Goal: Information Seeking & Learning: Learn about a topic

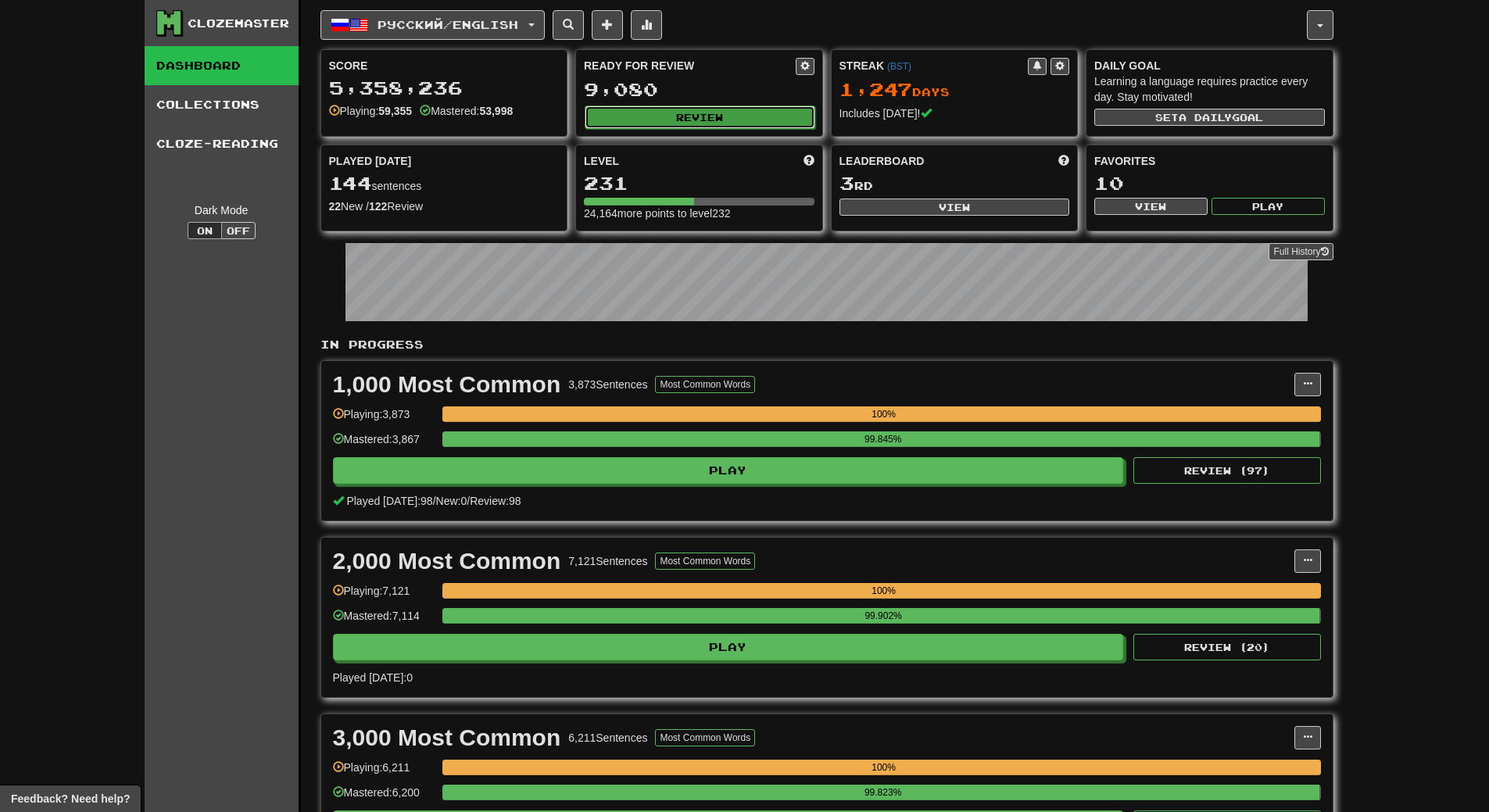
click at [719, 121] on button "Review" at bounding box center [700, 117] width 230 height 24
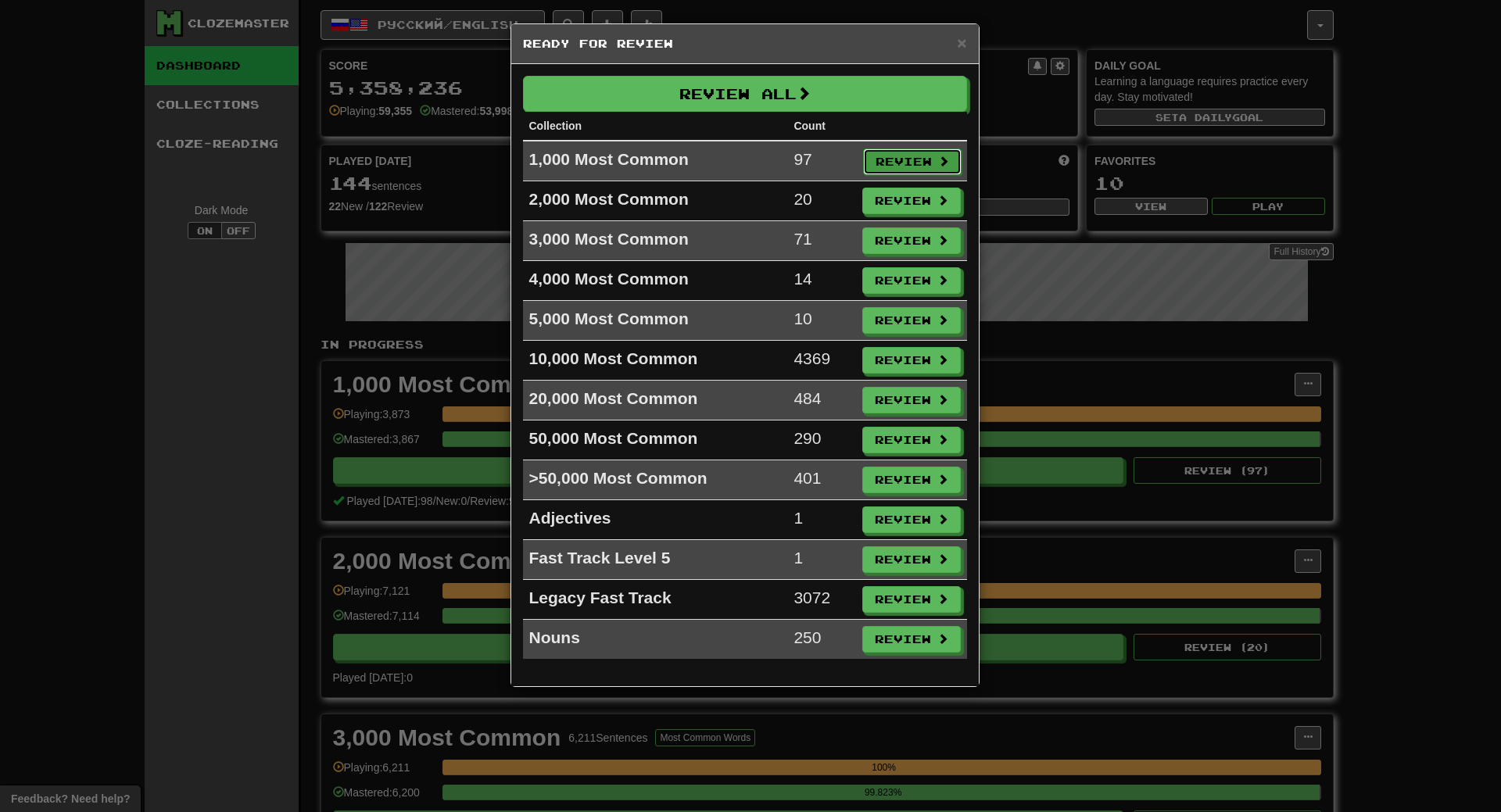
click at [892, 157] on button "Review" at bounding box center [913, 161] width 98 height 26
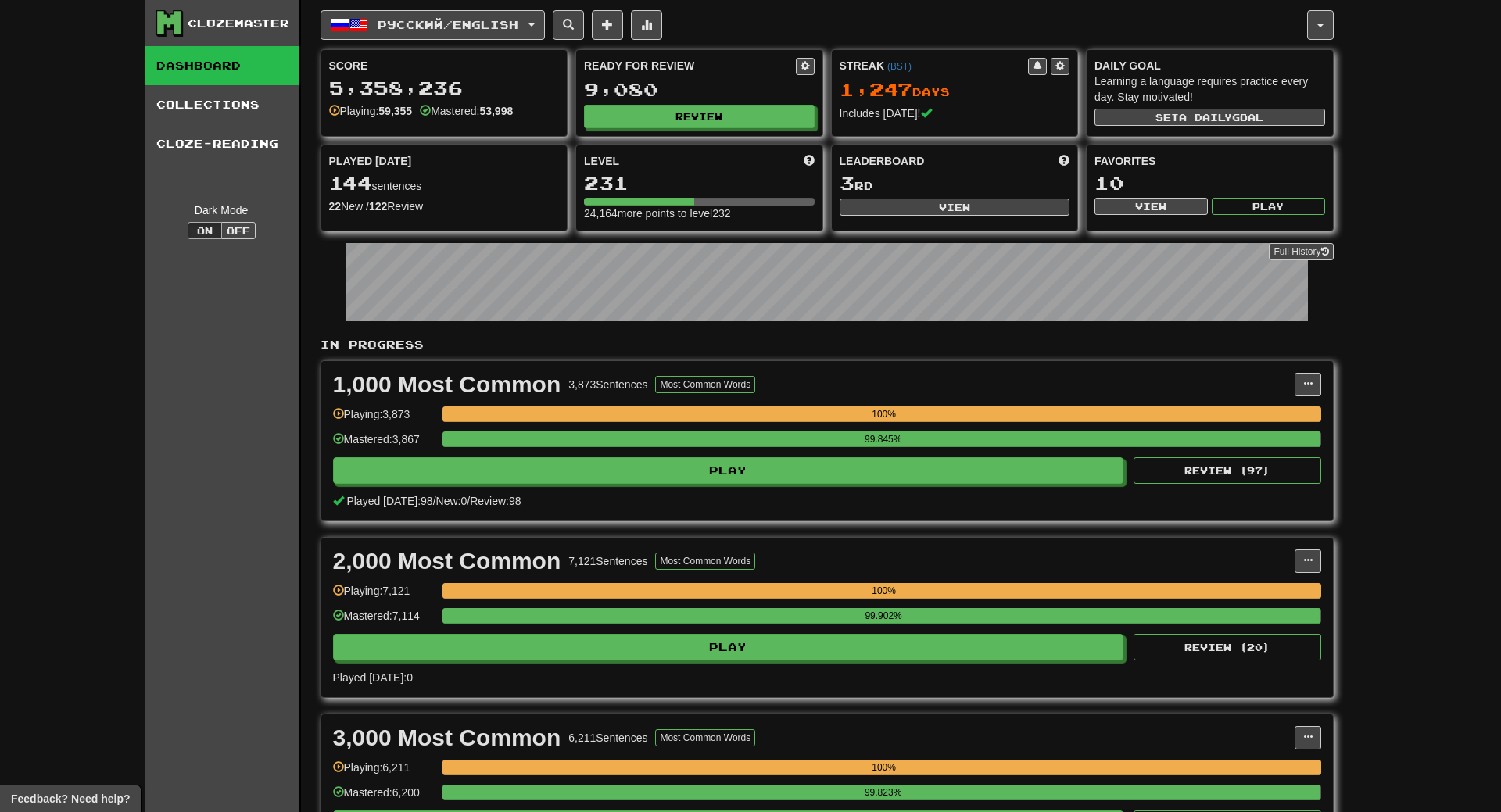
select select "**"
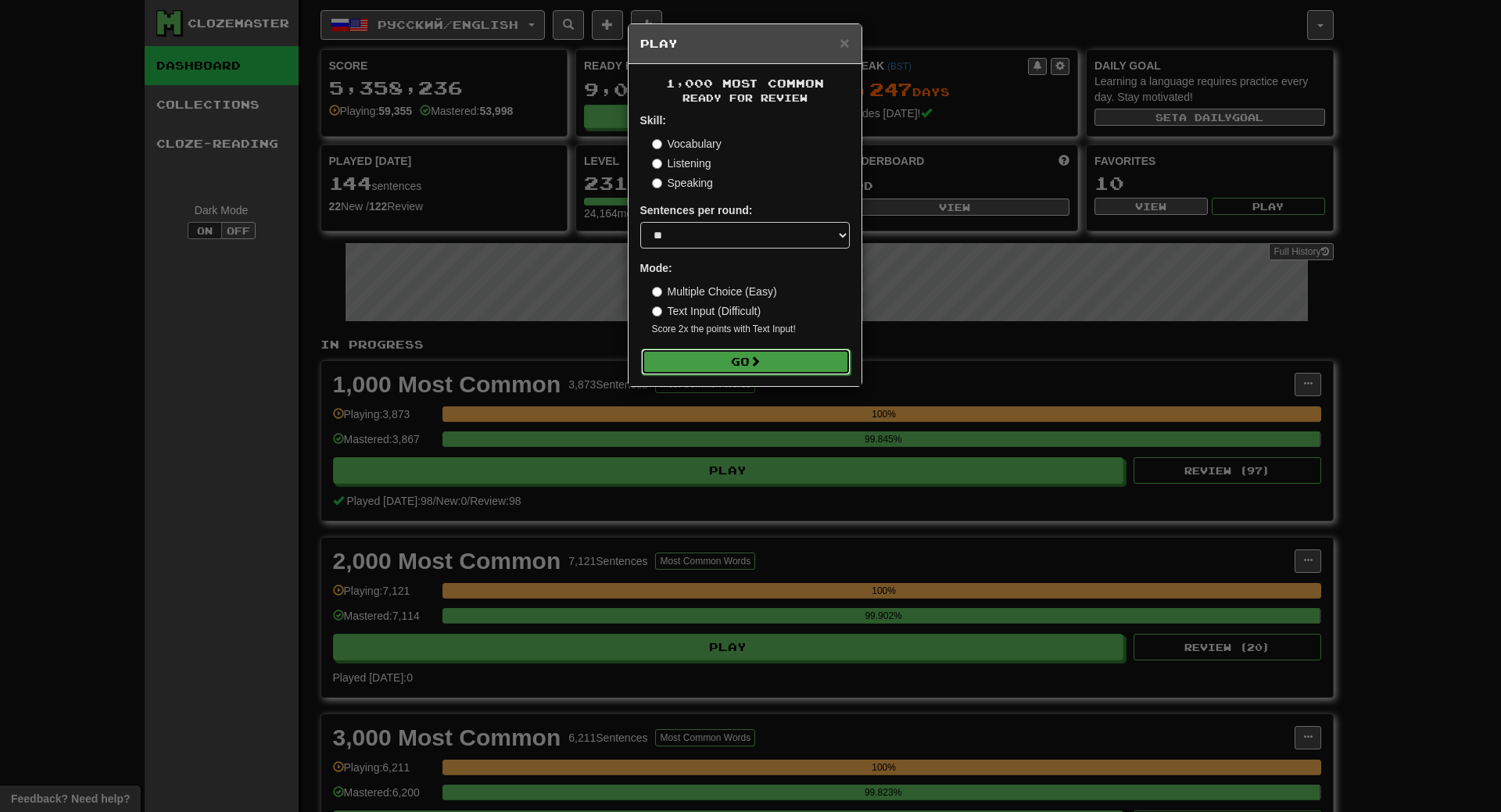
click at [791, 365] on button "Go" at bounding box center [746, 362] width 210 height 26
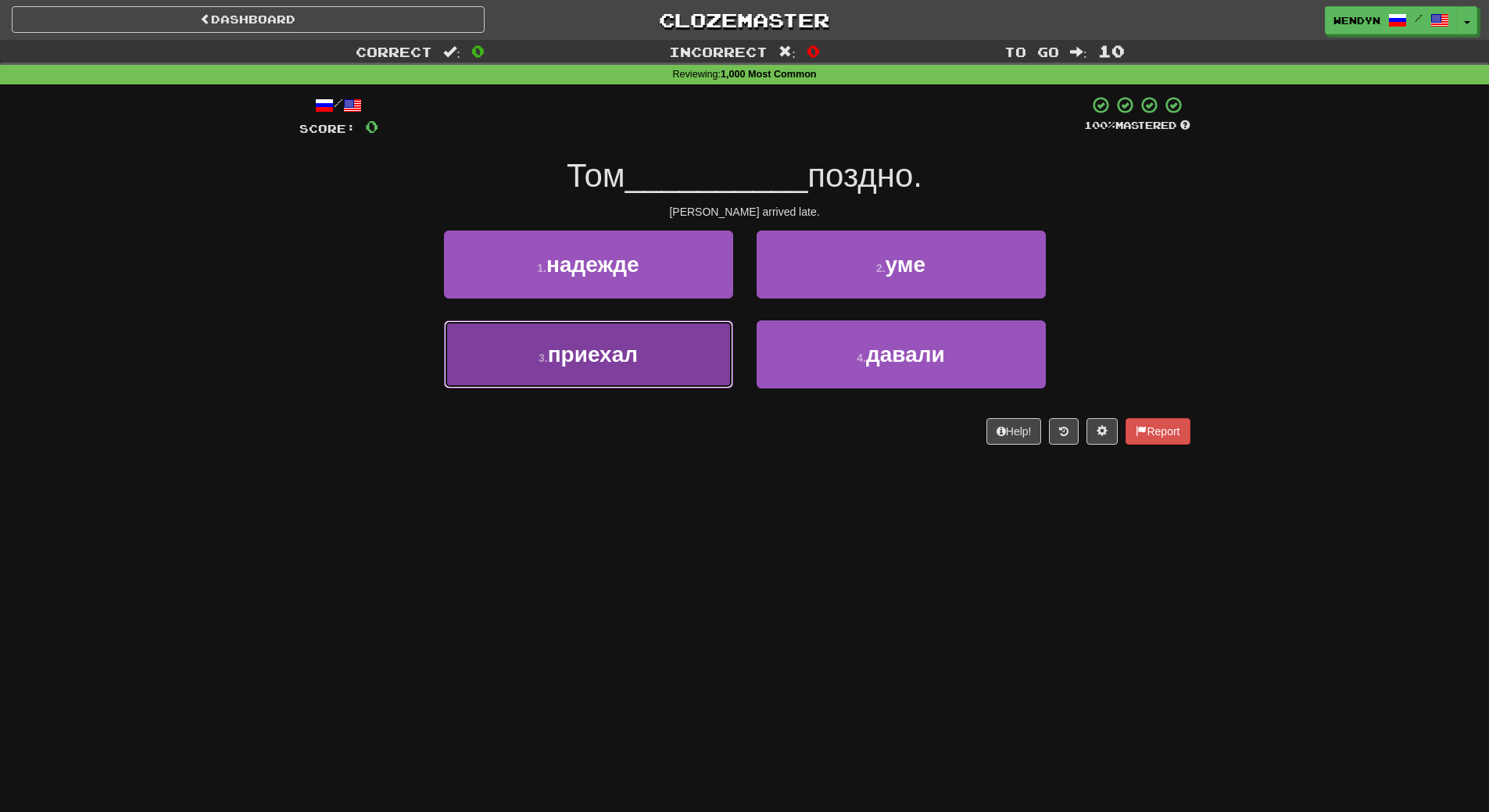
click at [718, 374] on button "3 . приехал" at bounding box center [588, 354] width 289 height 68
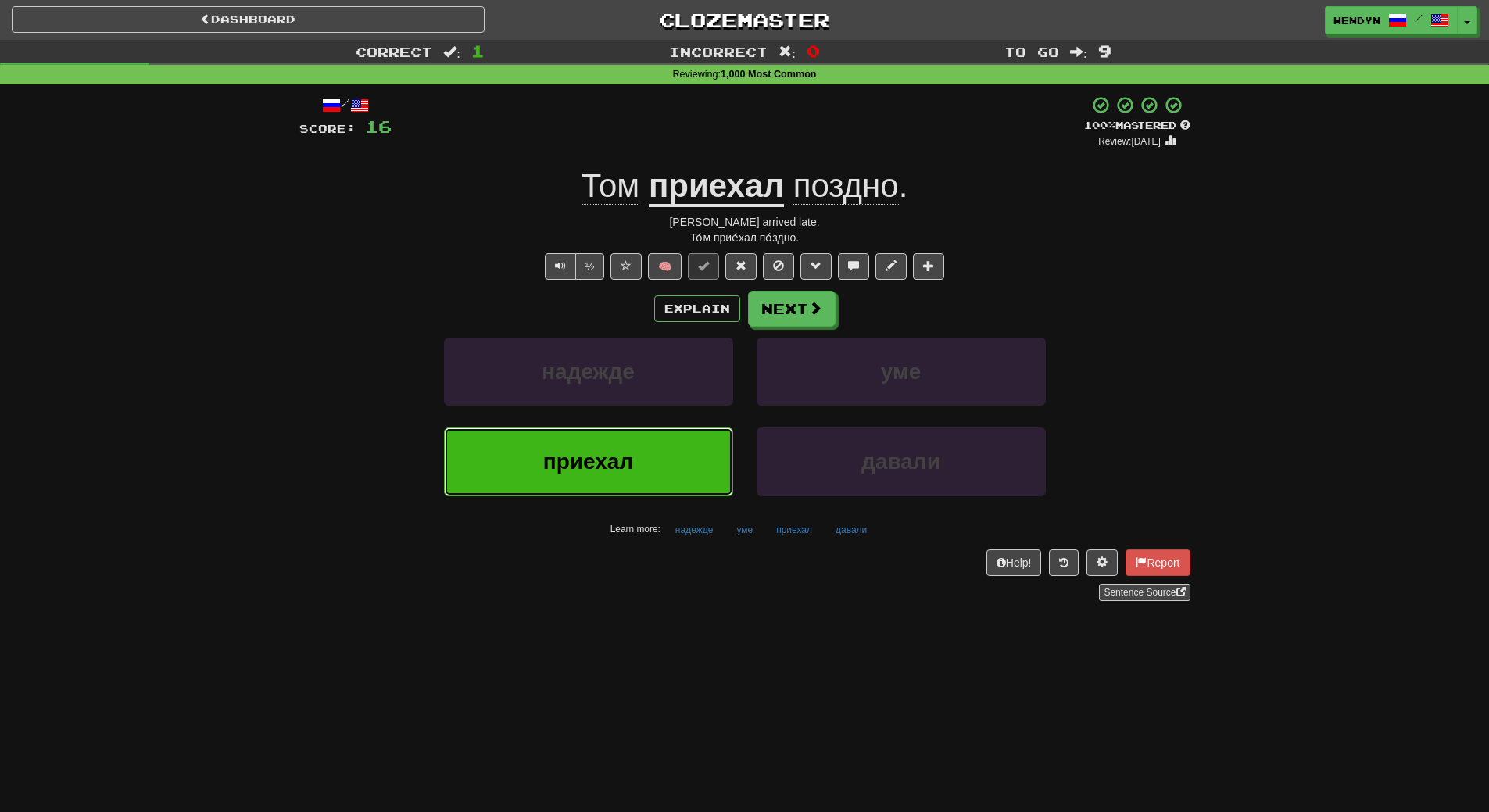
click at [682, 440] on button "приехал" at bounding box center [588, 462] width 289 height 68
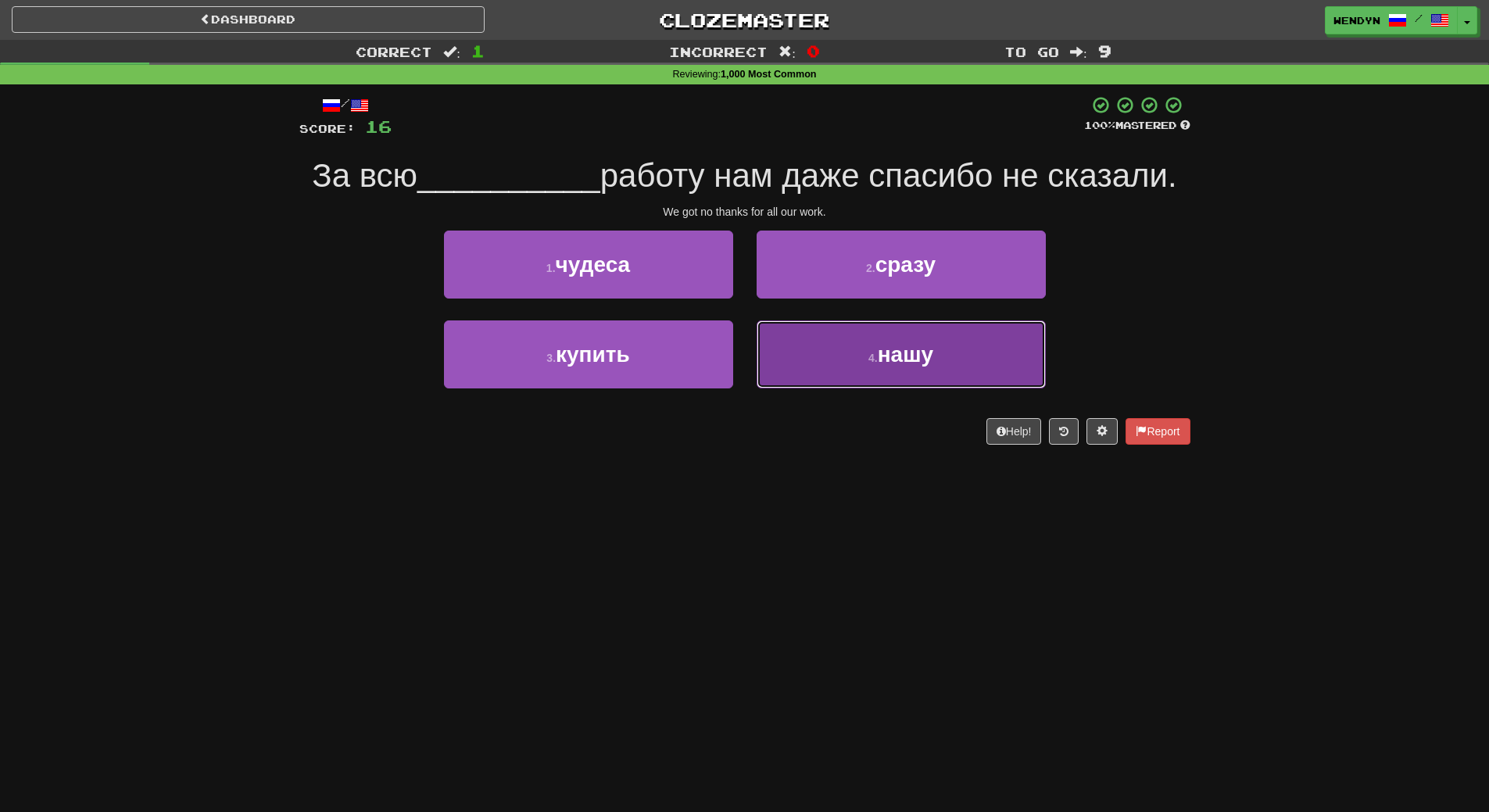
click at [910, 381] on button "4 . нашу" at bounding box center [901, 354] width 289 height 68
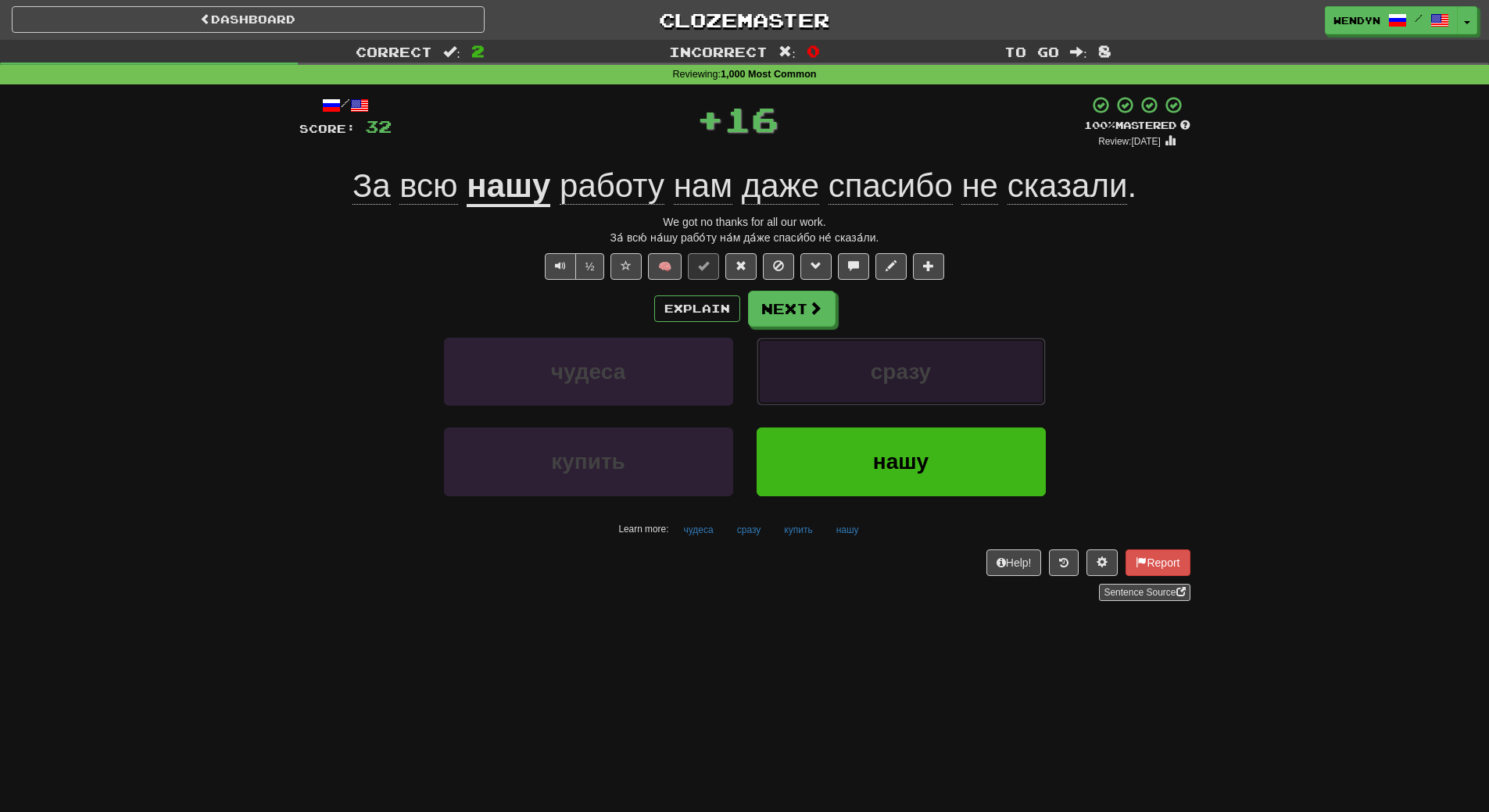
click at [910, 381] on span "сразу" at bounding box center [901, 372] width 60 height 25
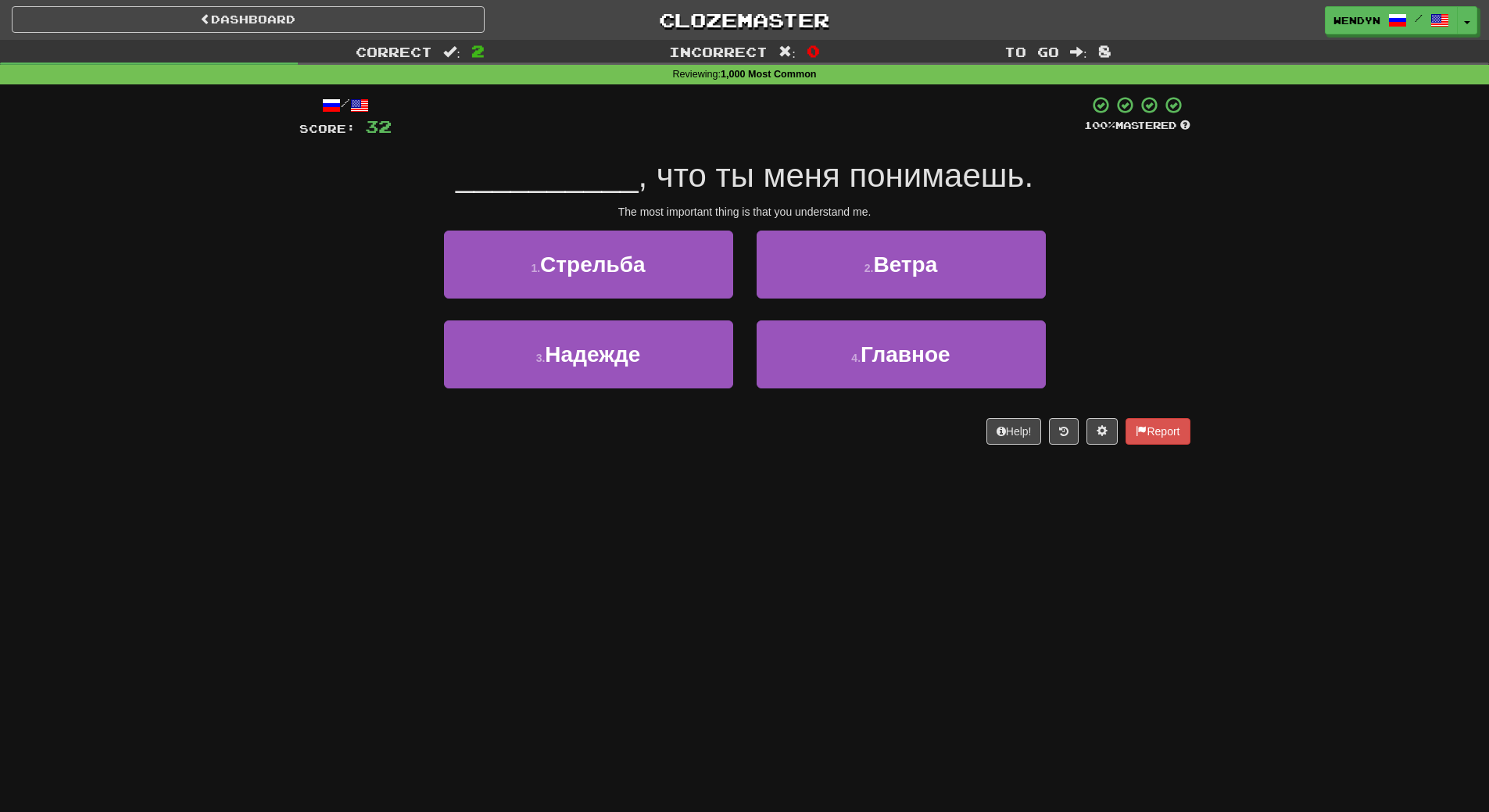
click at [910, 381] on button "4 . Главное" at bounding box center [901, 354] width 289 height 68
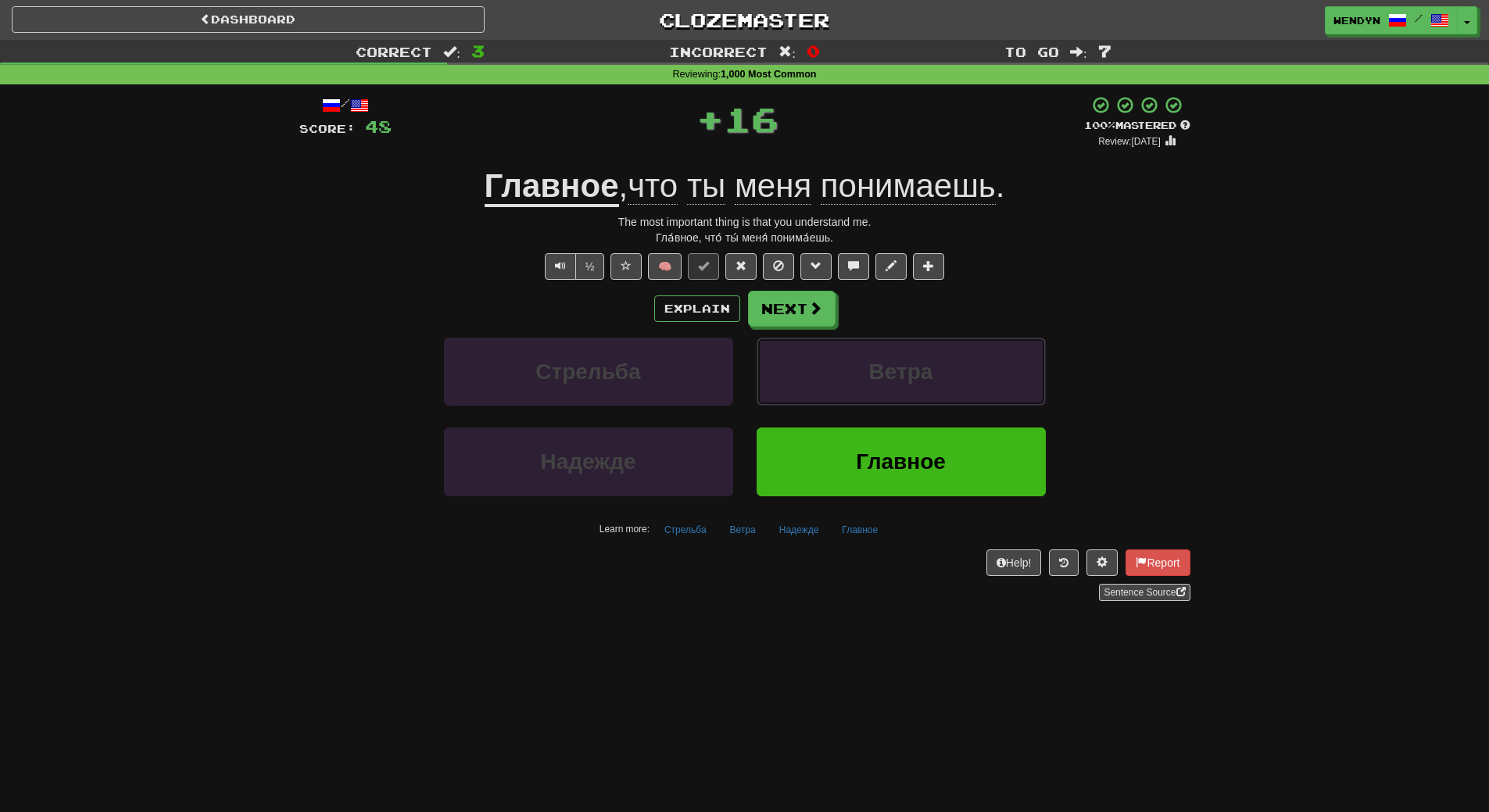
click at [910, 381] on span "Ветра" at bounding box center [901, 372] width 64 height 25
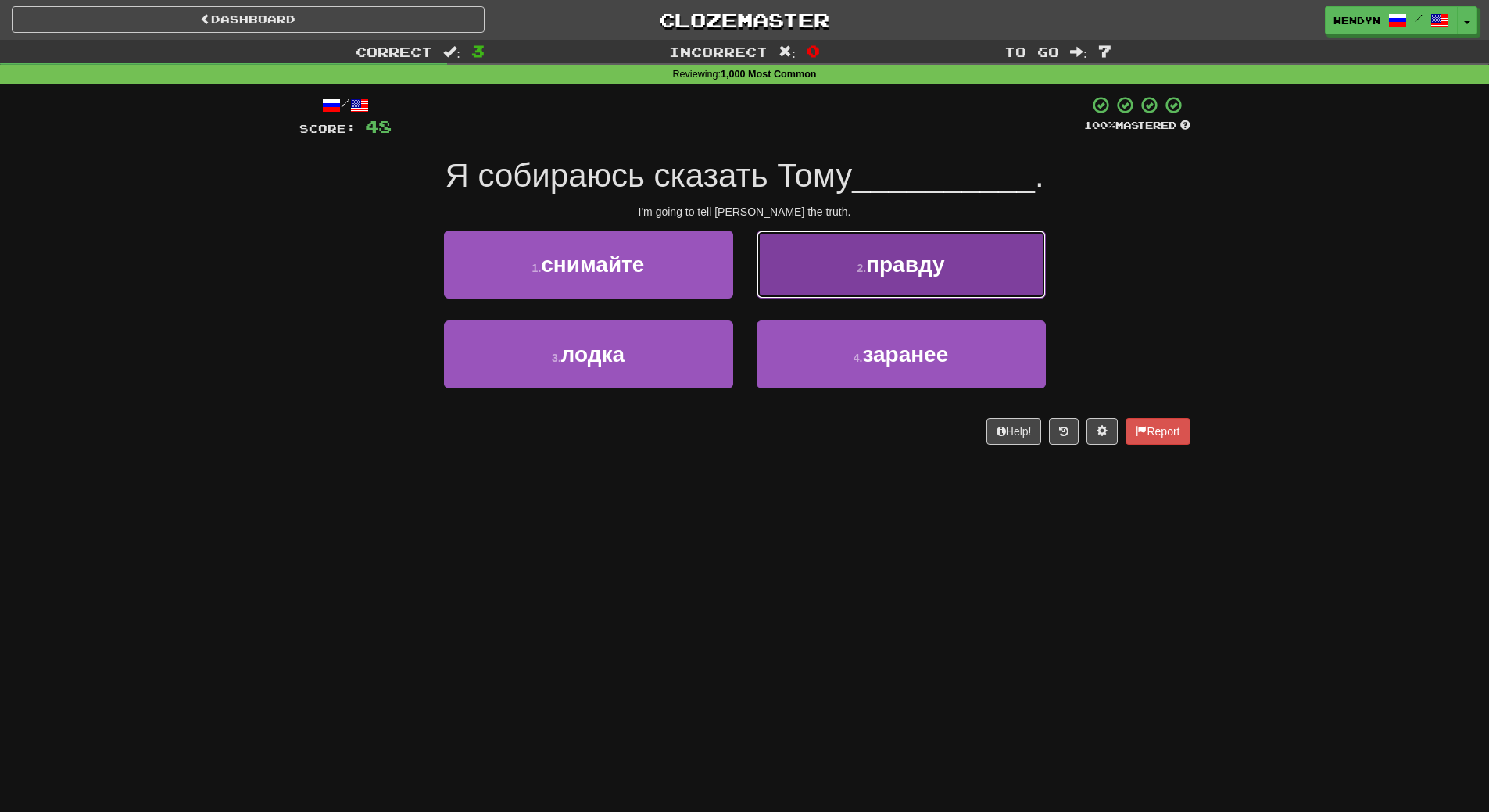
click at [935, 270] on span "правду" at bounding box center [905, 264] width 79 height 25
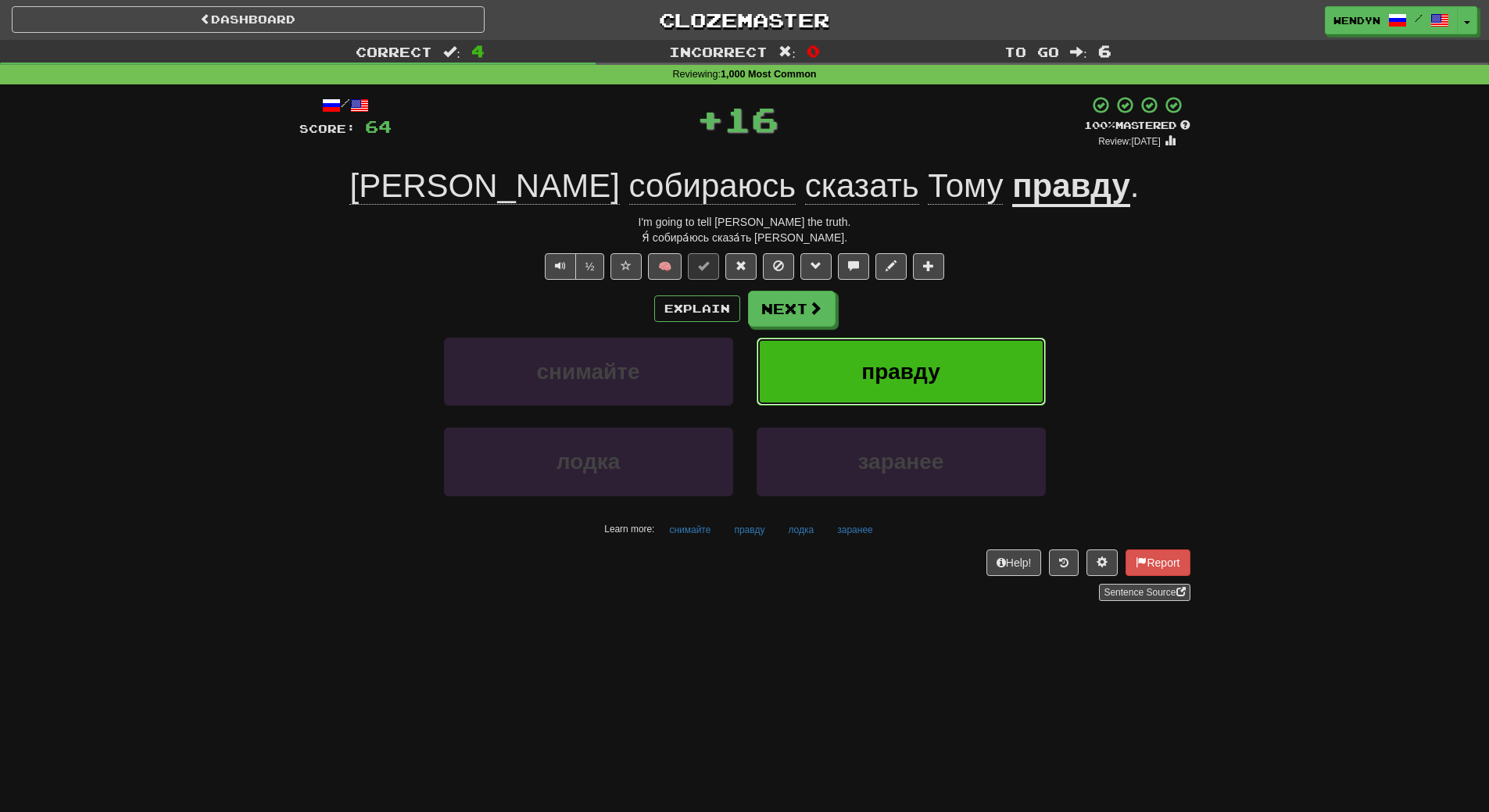
click at [918, 349] on button "правду" at bounding box center [901, 372] width 289 height 68
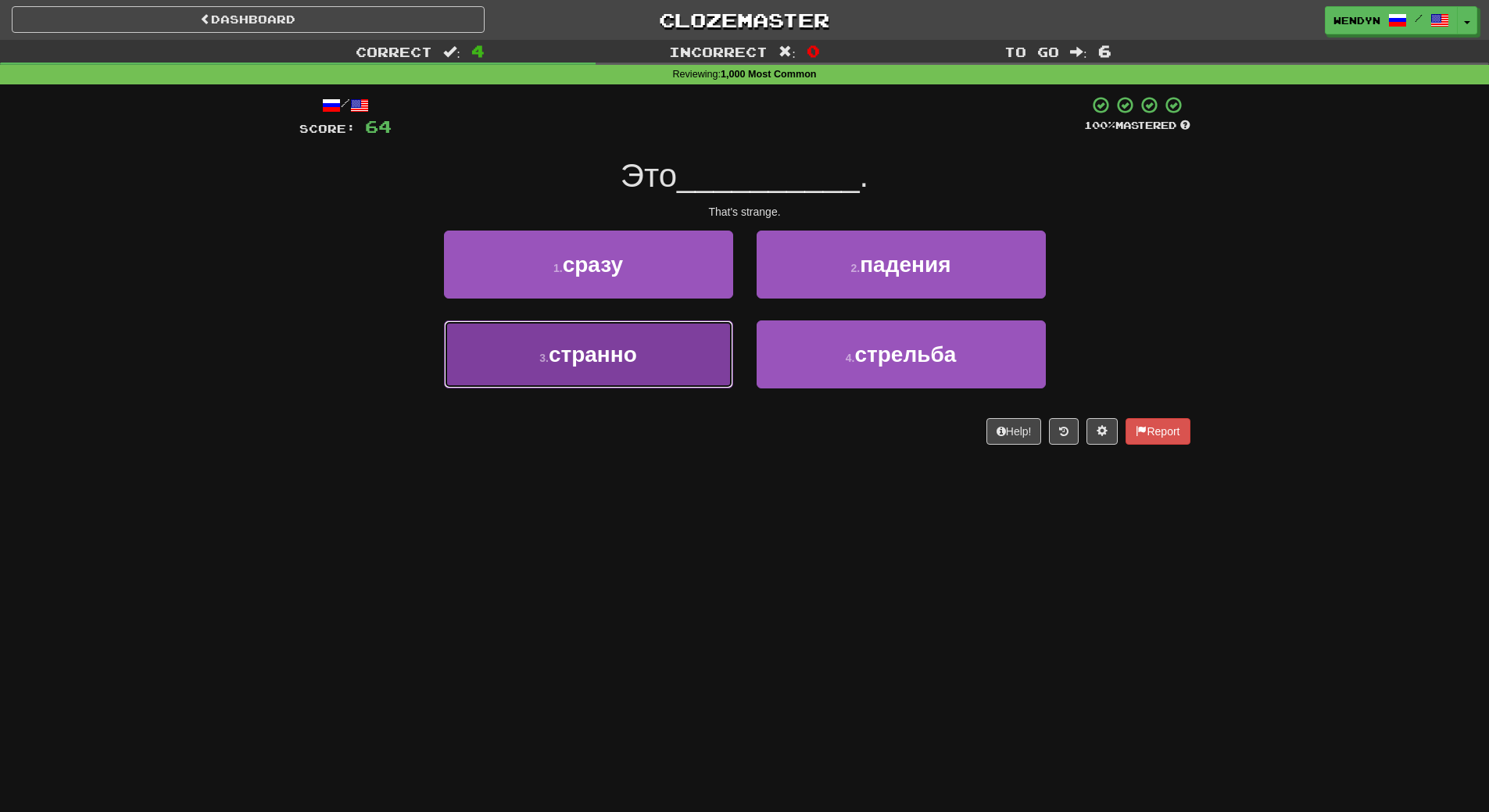
click at [701, 364] on button "3 . странно" at bounding box center [588, 354] width 289 height 68
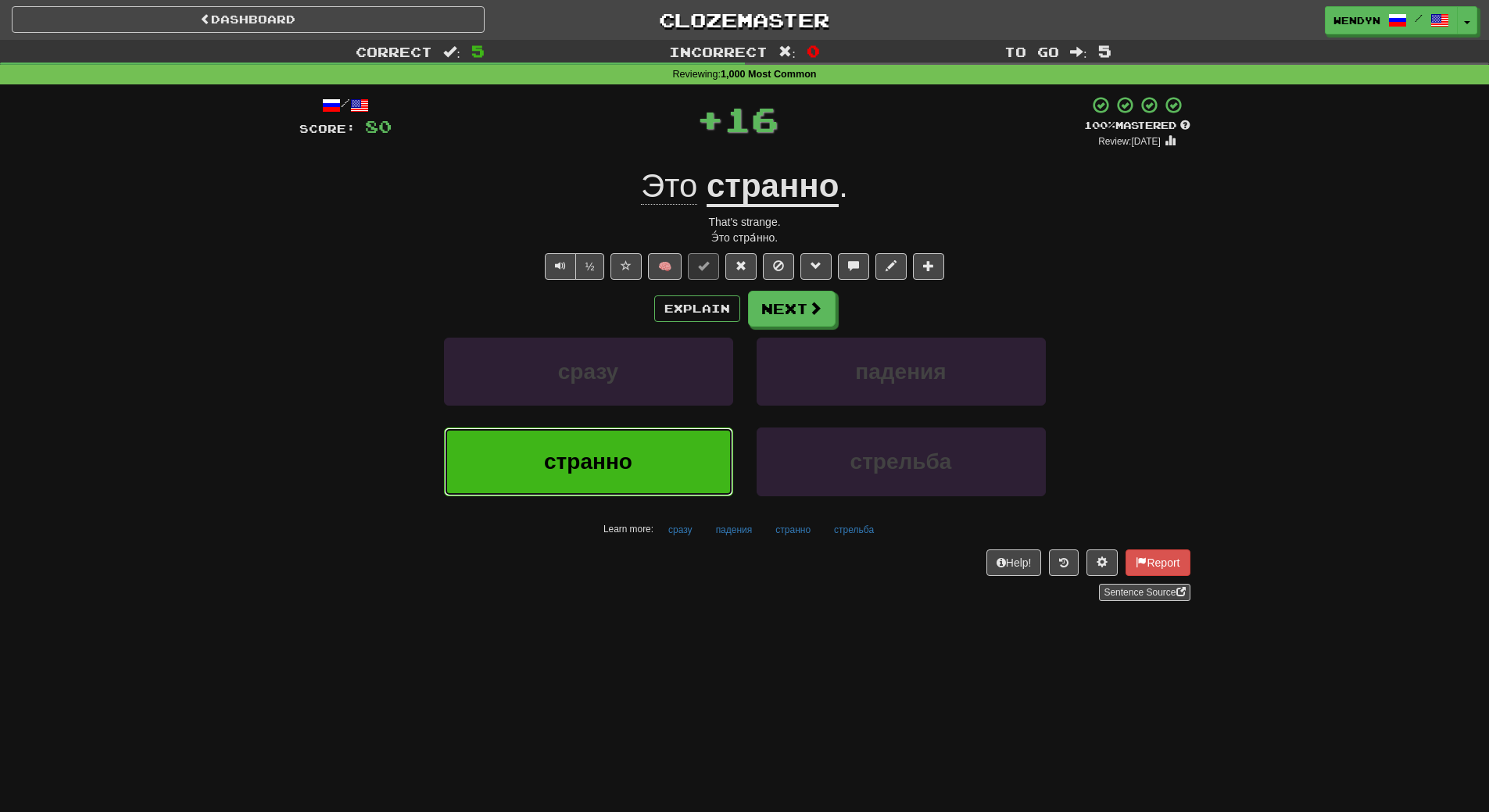
click at [665, 464] on button "странно" at bounding box center [588, 462] width 289 height 68
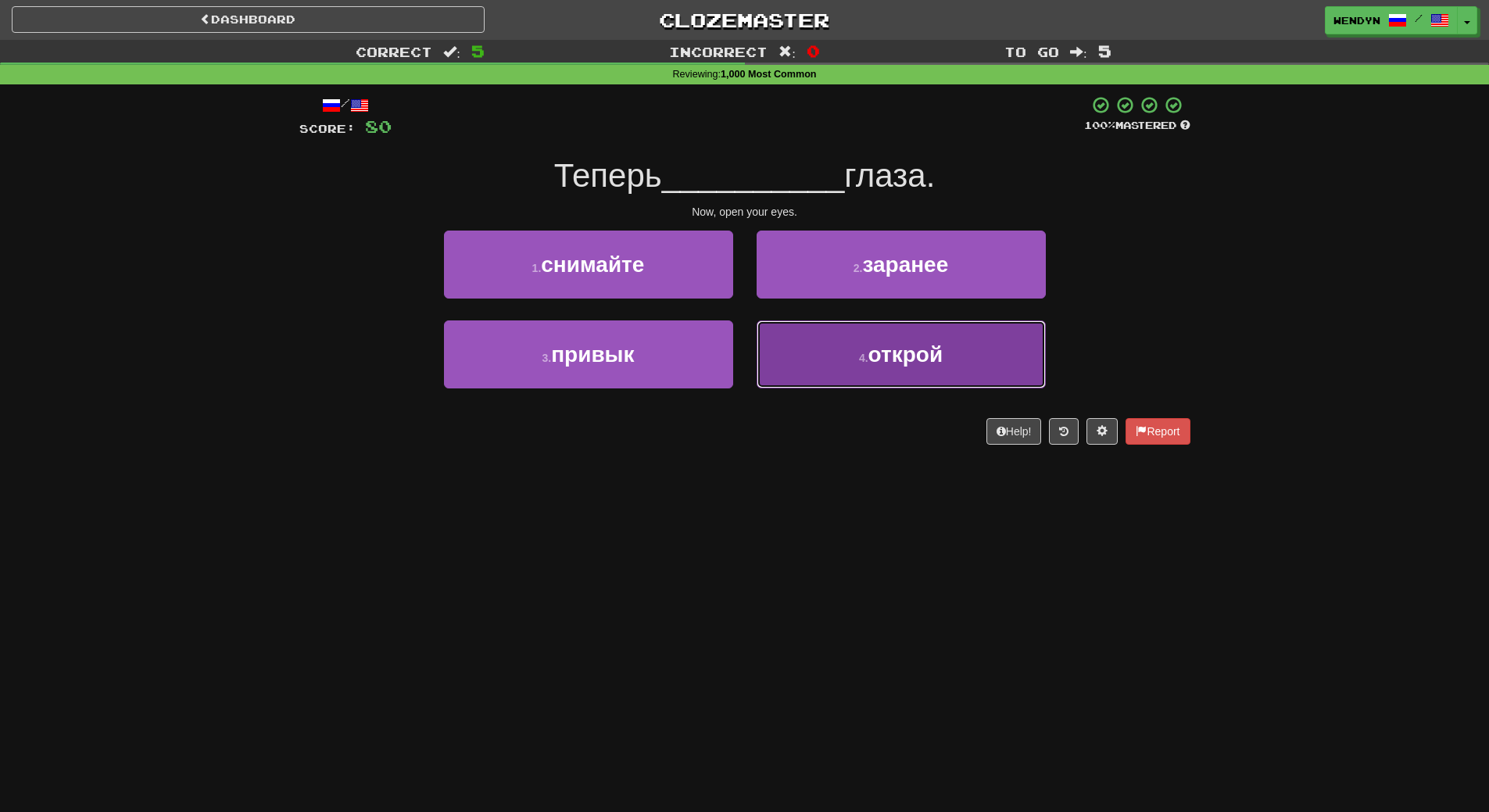
click at [859, 365] on button "4 . открой" at bounding box center [901, 354] width 289 height 68
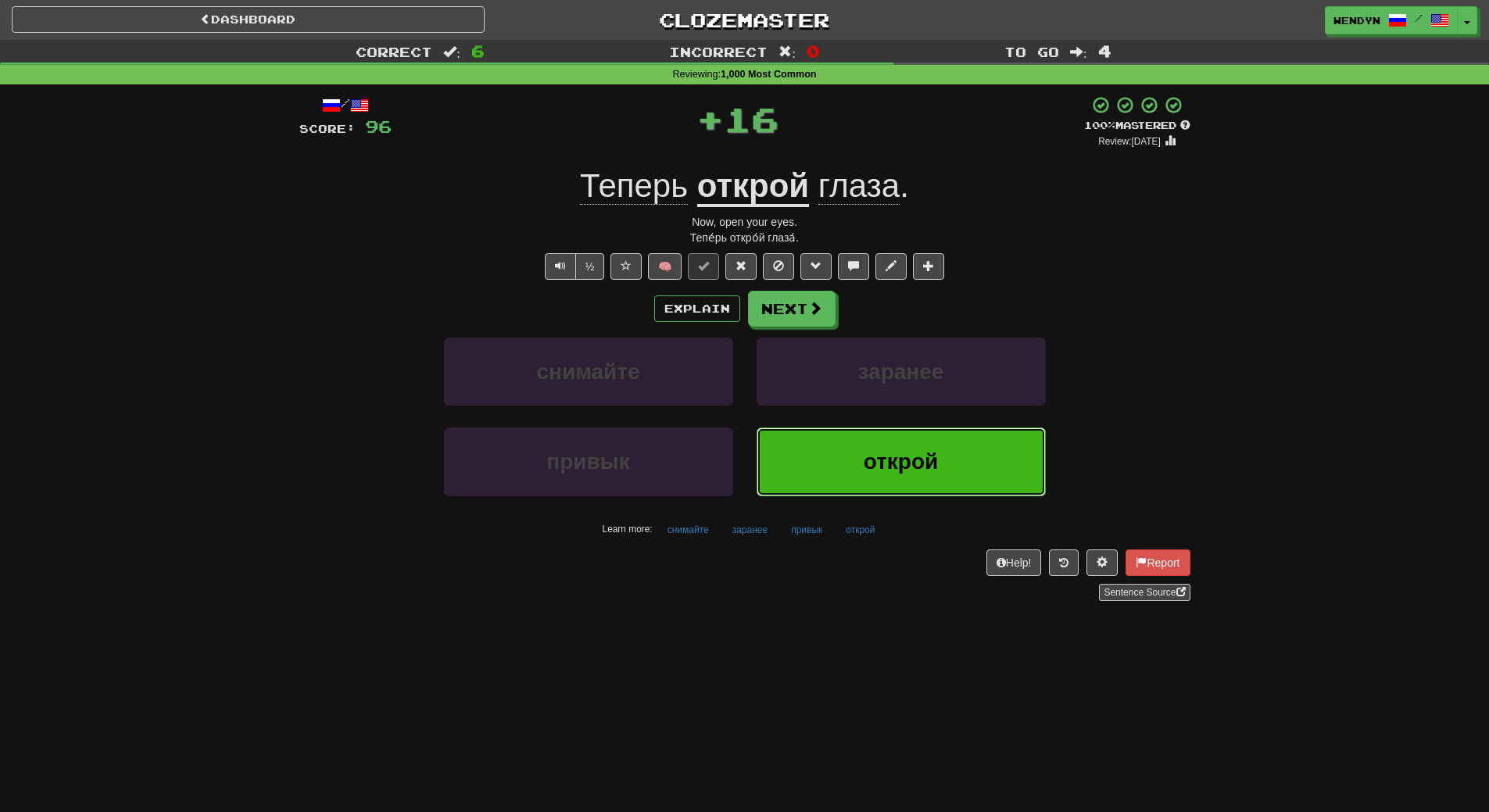
click at [860, 471] on button "открой" at bounding box center [901, 462] width 289 height 68
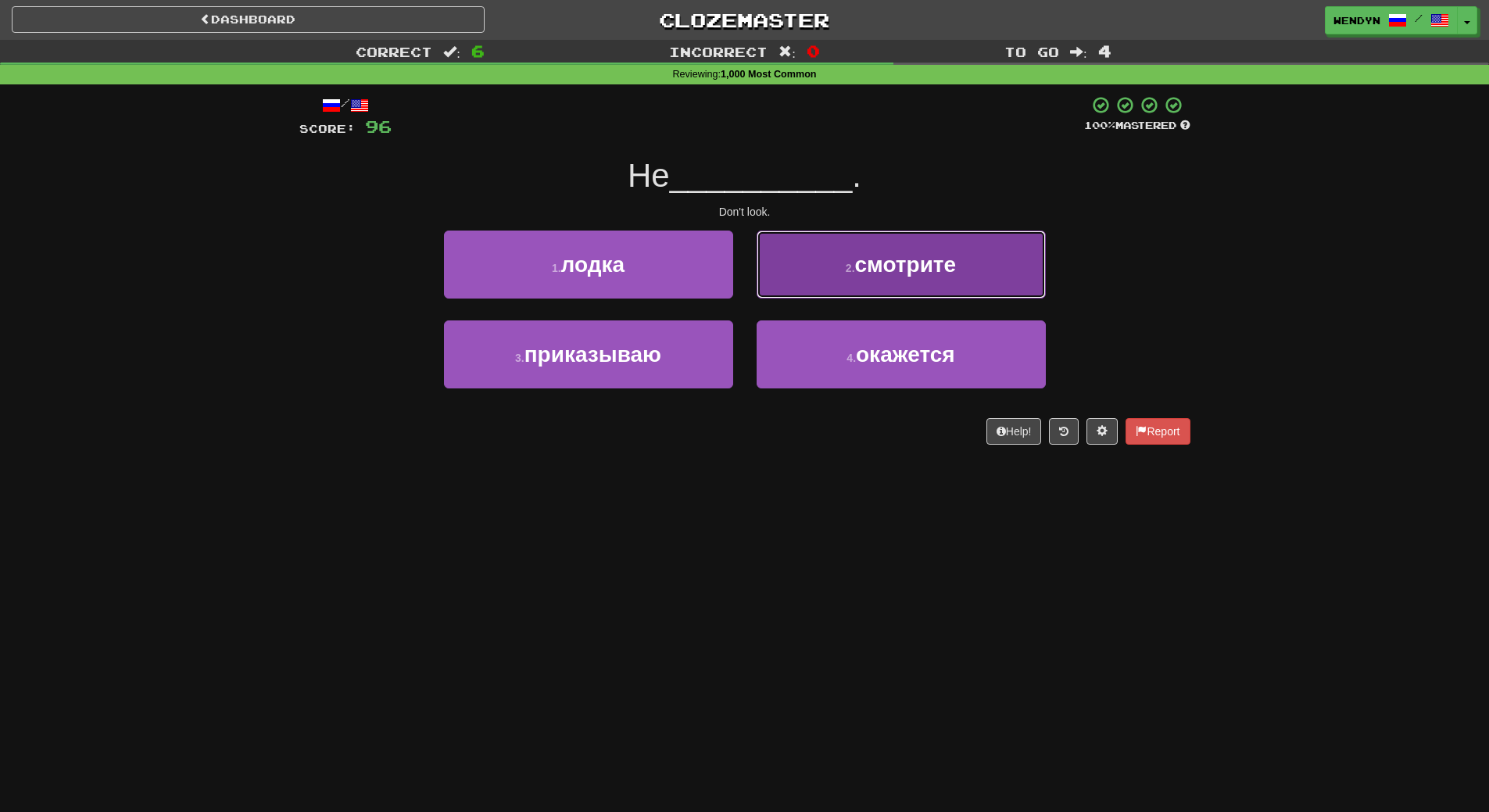
click at [891, 285] on button "2 . смотрите" at bounding box center [901, 264] width 289 height 68
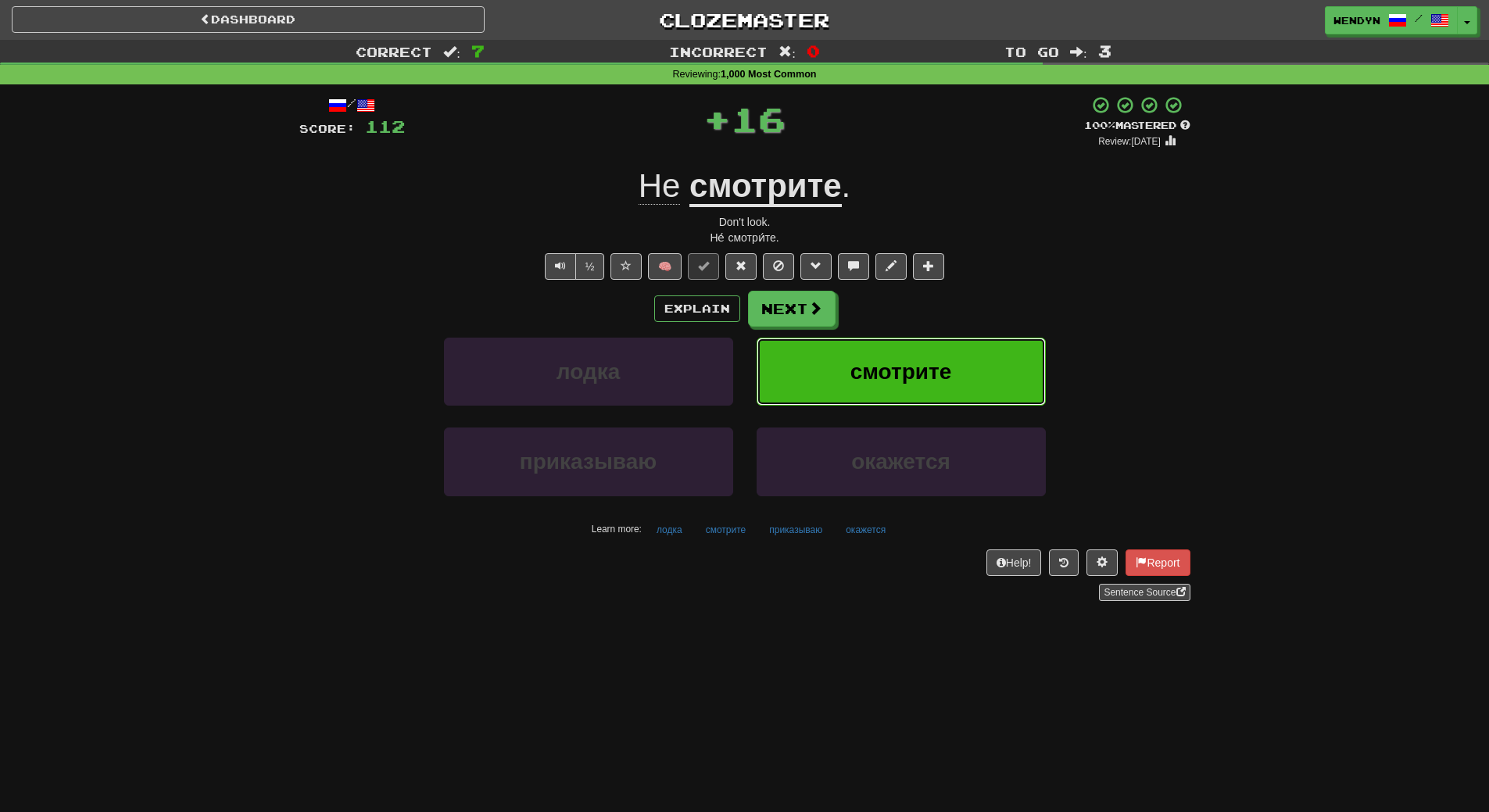
click at [876, 356] on button "смотрите" at bounding box center [901, 372] width 289 height 68
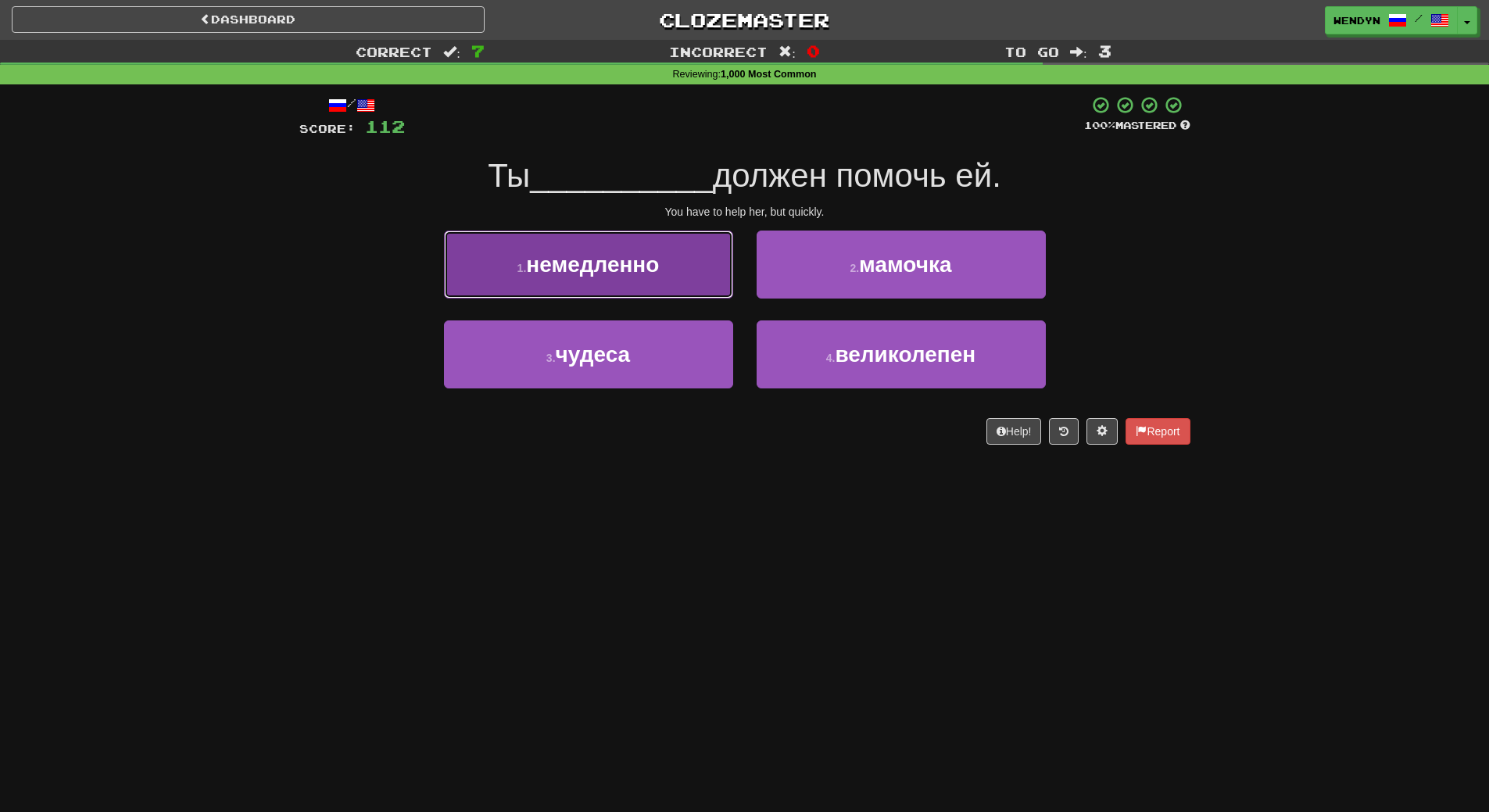
click at [667, 281] on button "1 . немедленно" at bounding box center [588, 264] width 289 height 68
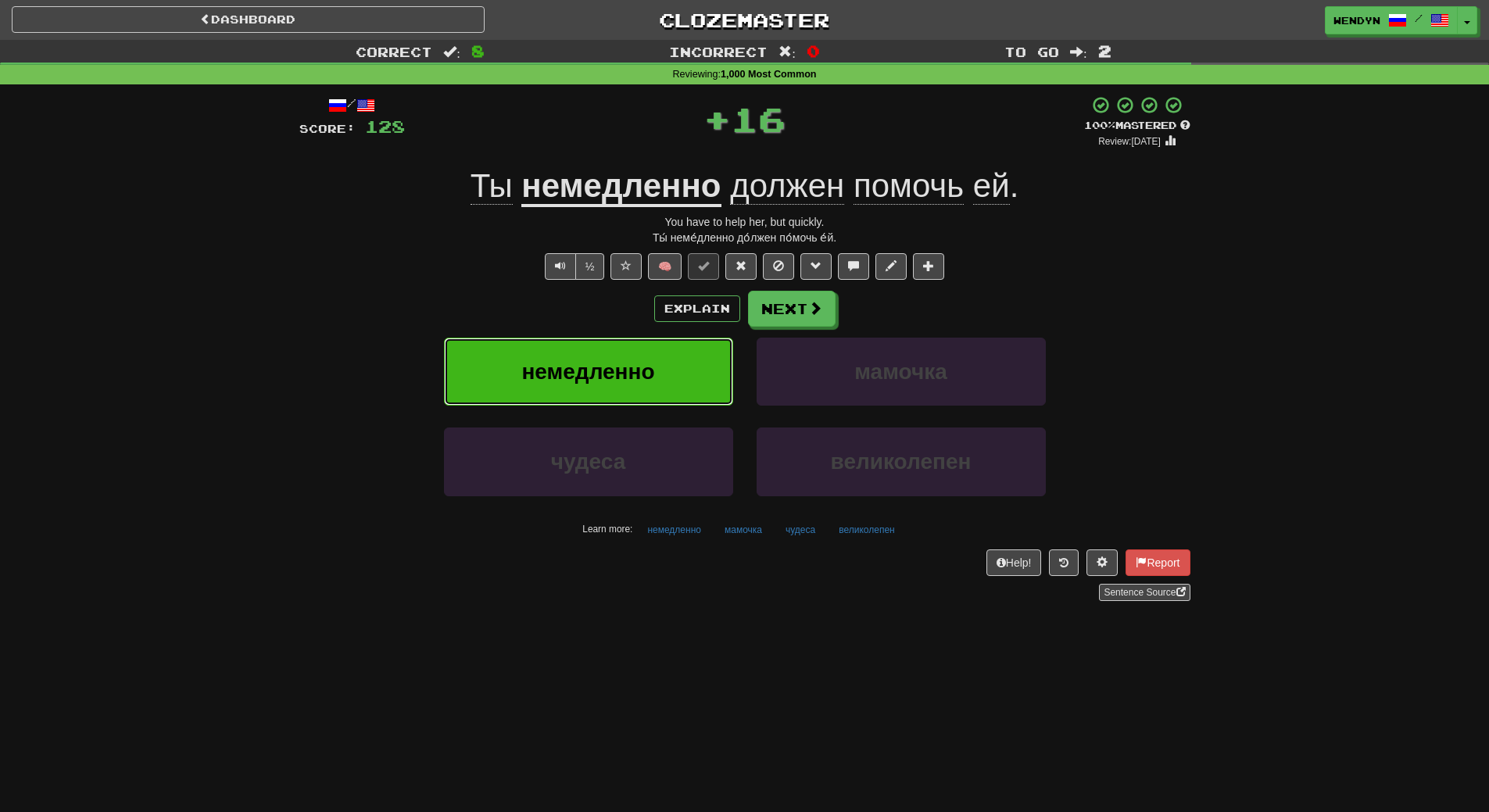
click at [655, 351] on button "немедленно" at bounding box center [588, 372] width 289 height 68
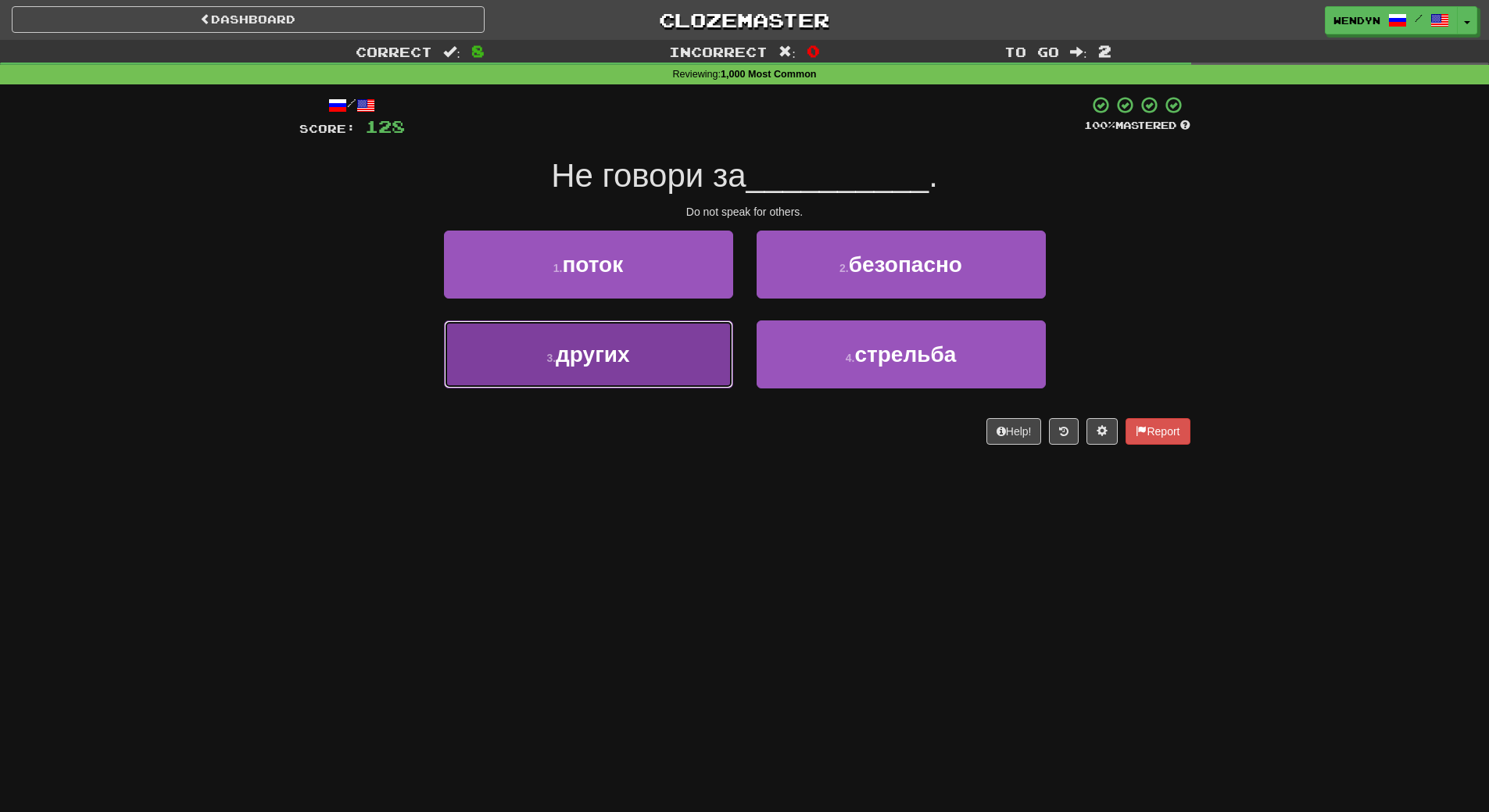
click at [635, 370] on button "3 . других" at bounding box center [588, 354] width 289 height 68
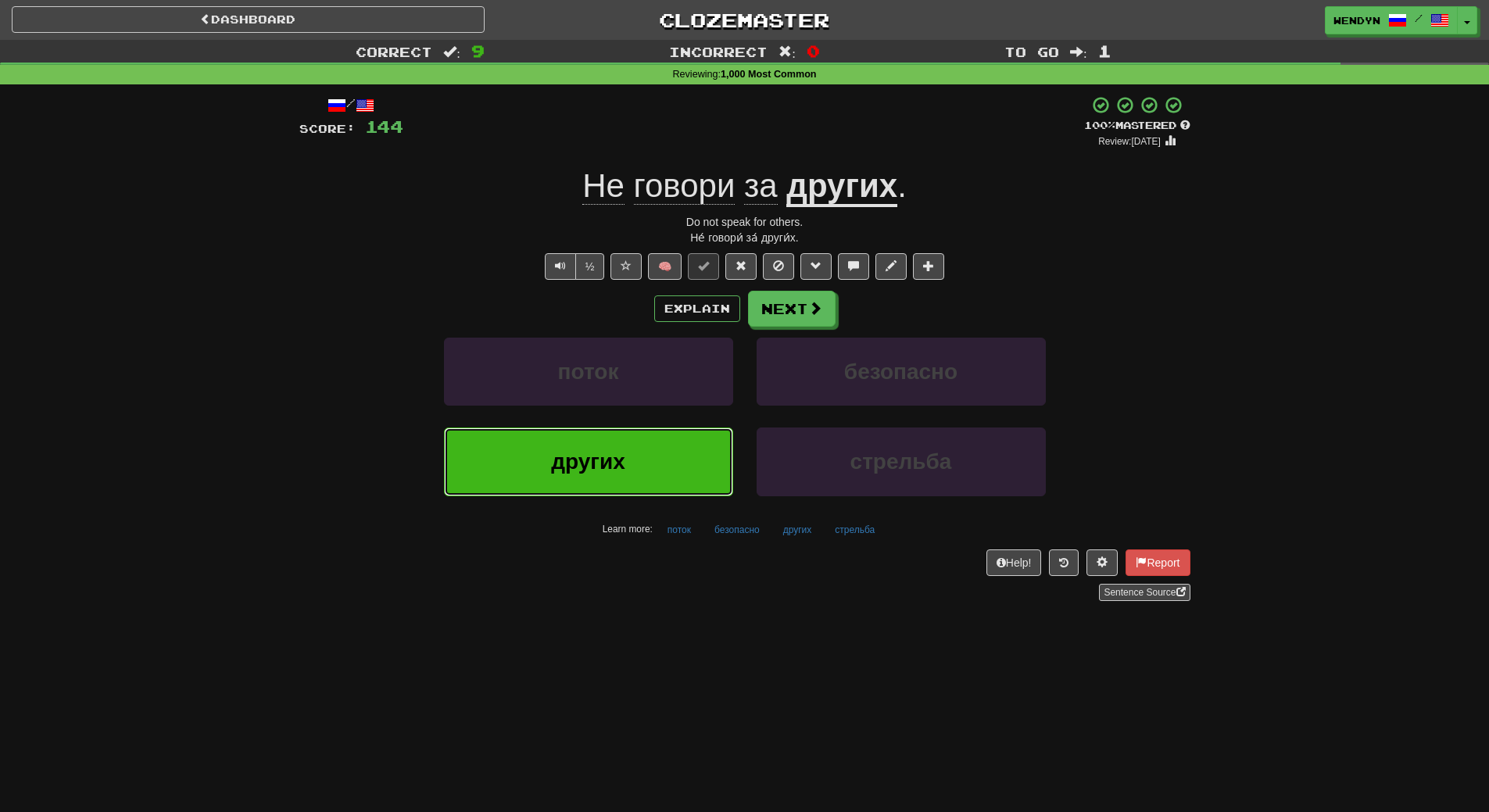
click at [633, 446] on button "других" at bounding box center [588, 462] width 289 height 68
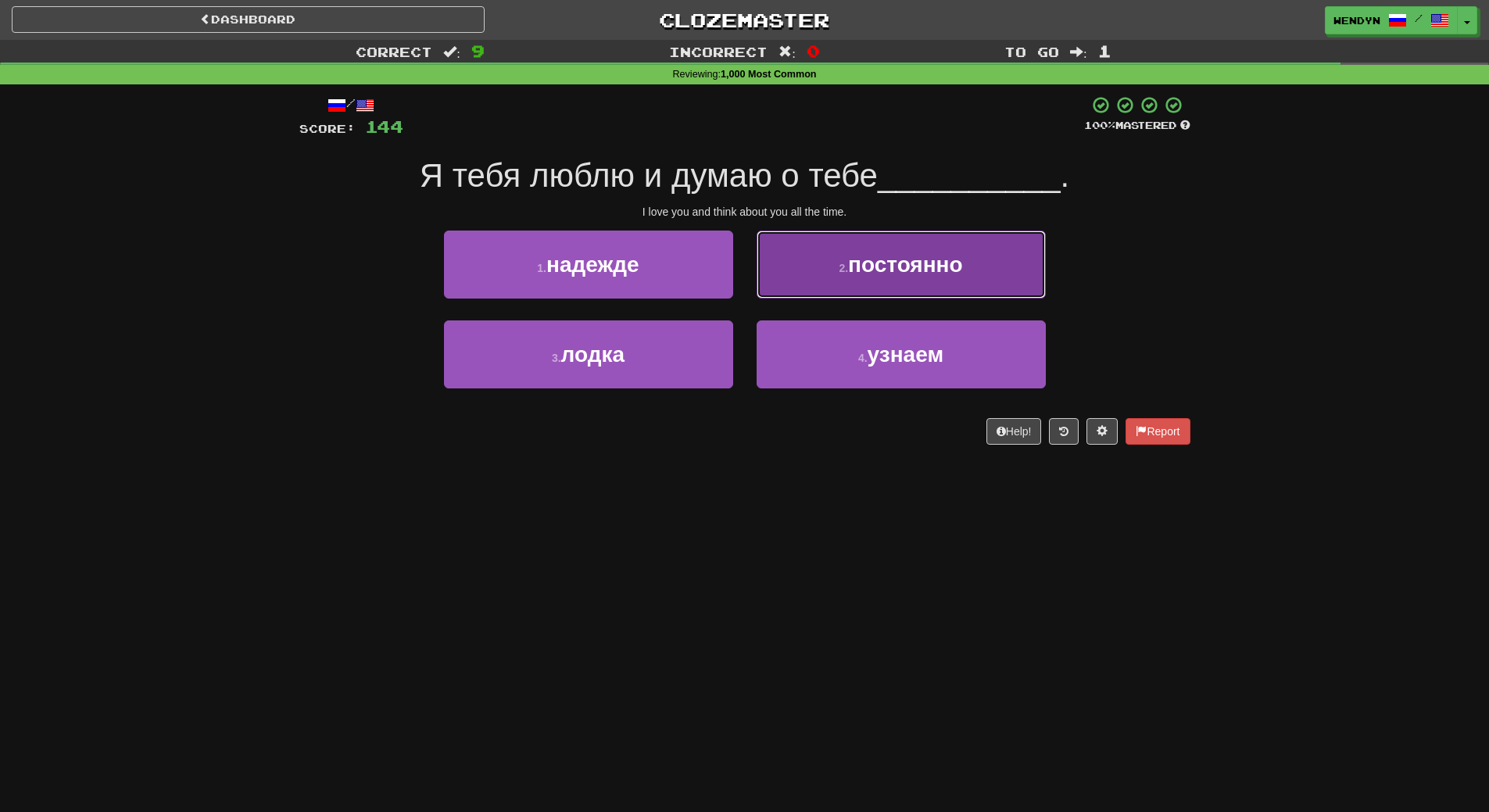
click at [922, 276] on span "постоянно" at bounding box center [905, 264] width 115 height 25
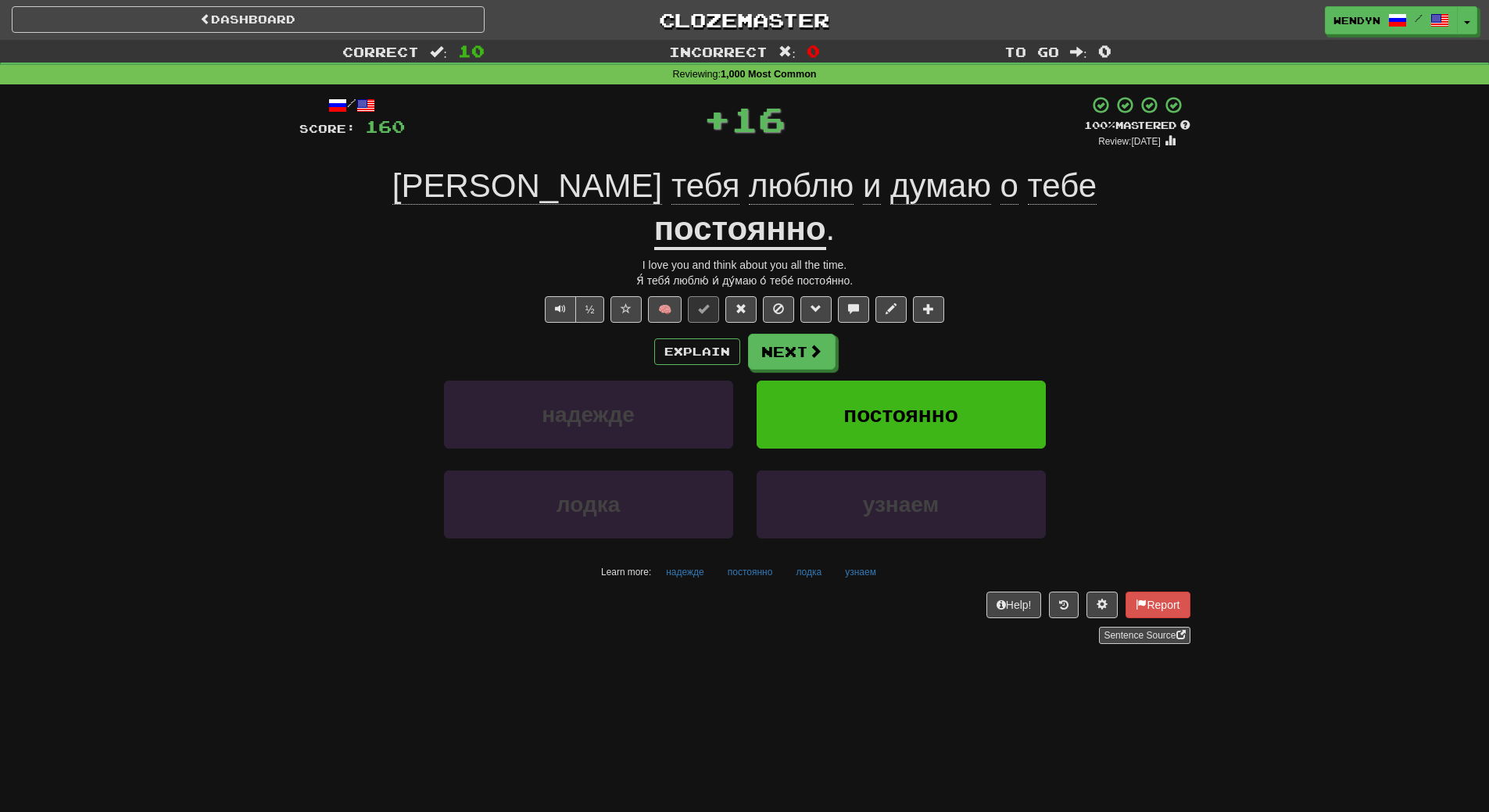
click at [923, 283] on div "/ Score: 160 + 16 100 % Mastered Review: 2026-02-11 Я тебя люблю и думаю о тебе…" at bounding box center [745, 369] width 891 height 548
click at [905, 381] on button "постоянно" at bounding box center [901, 414] width 289 height 68
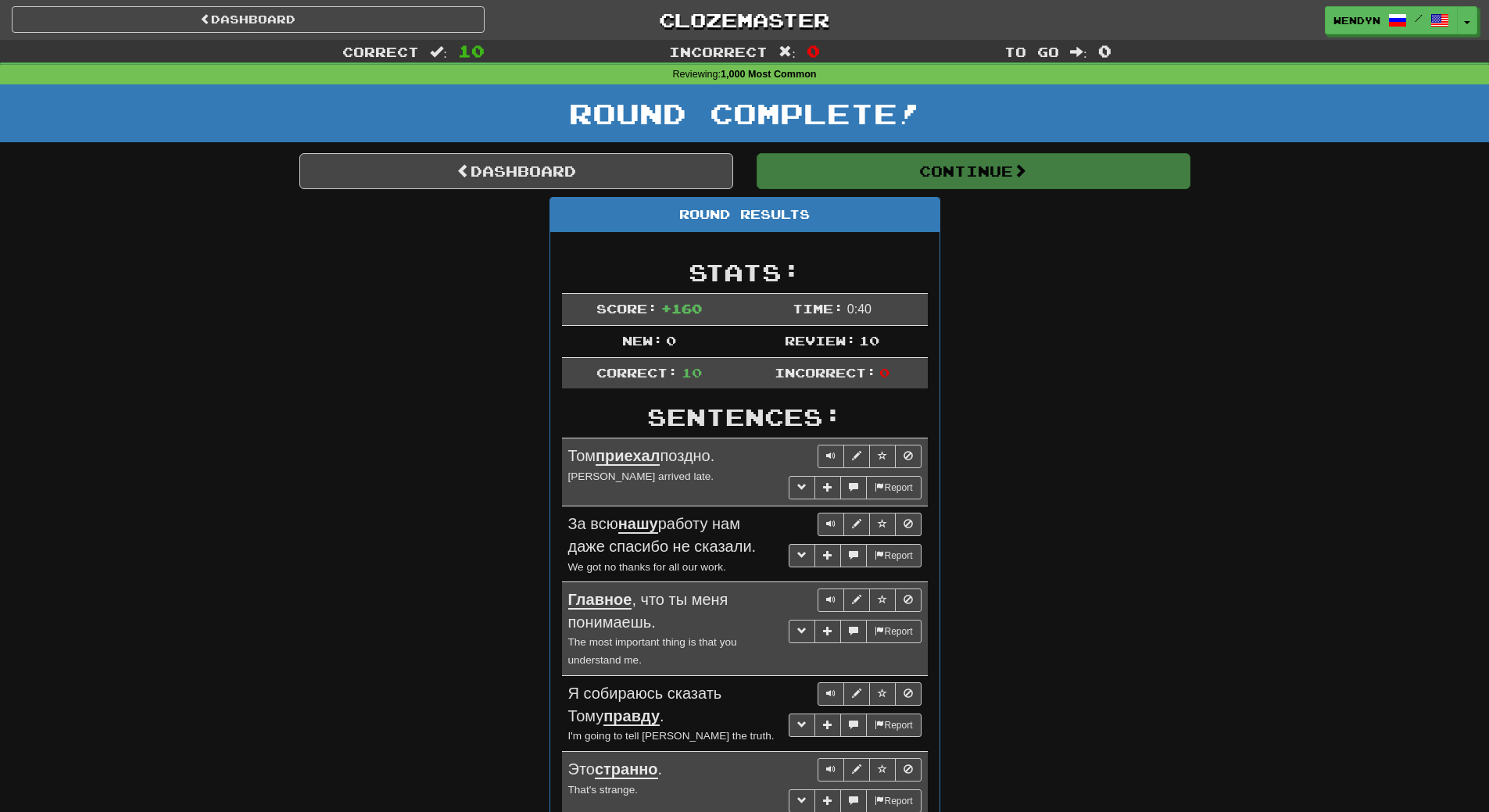
click at [1011, 277] on div "Round Results Stats: Score: + 160 Time: 0 : 40 New: 0 Review: 10 Correct: 10 In…" at bounding box center [745, 699] width 891 height 1003
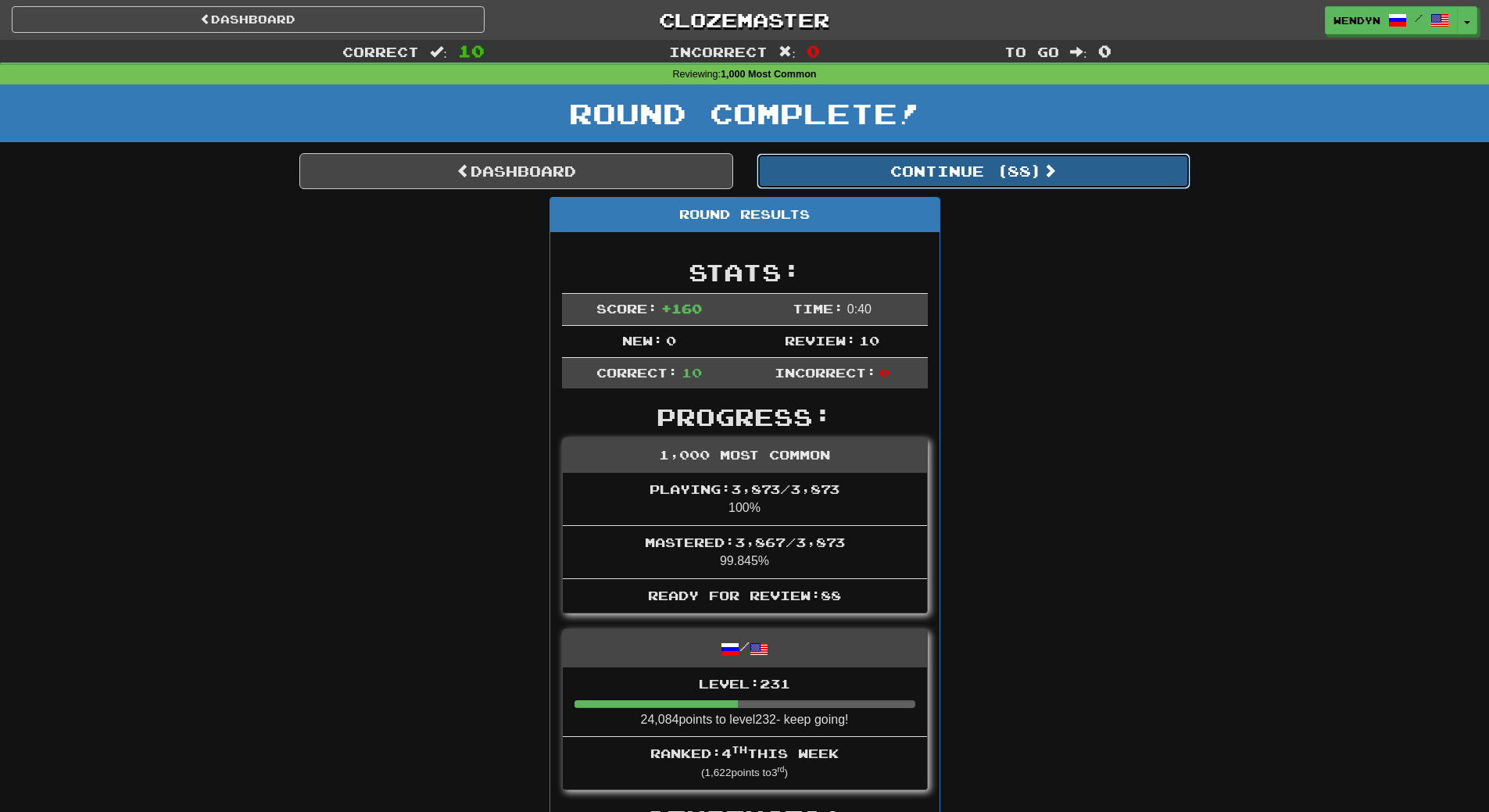
click at [1021, 177] on button "Continue ( 88 )" at bounding box center [973, 171] width 433 height 36
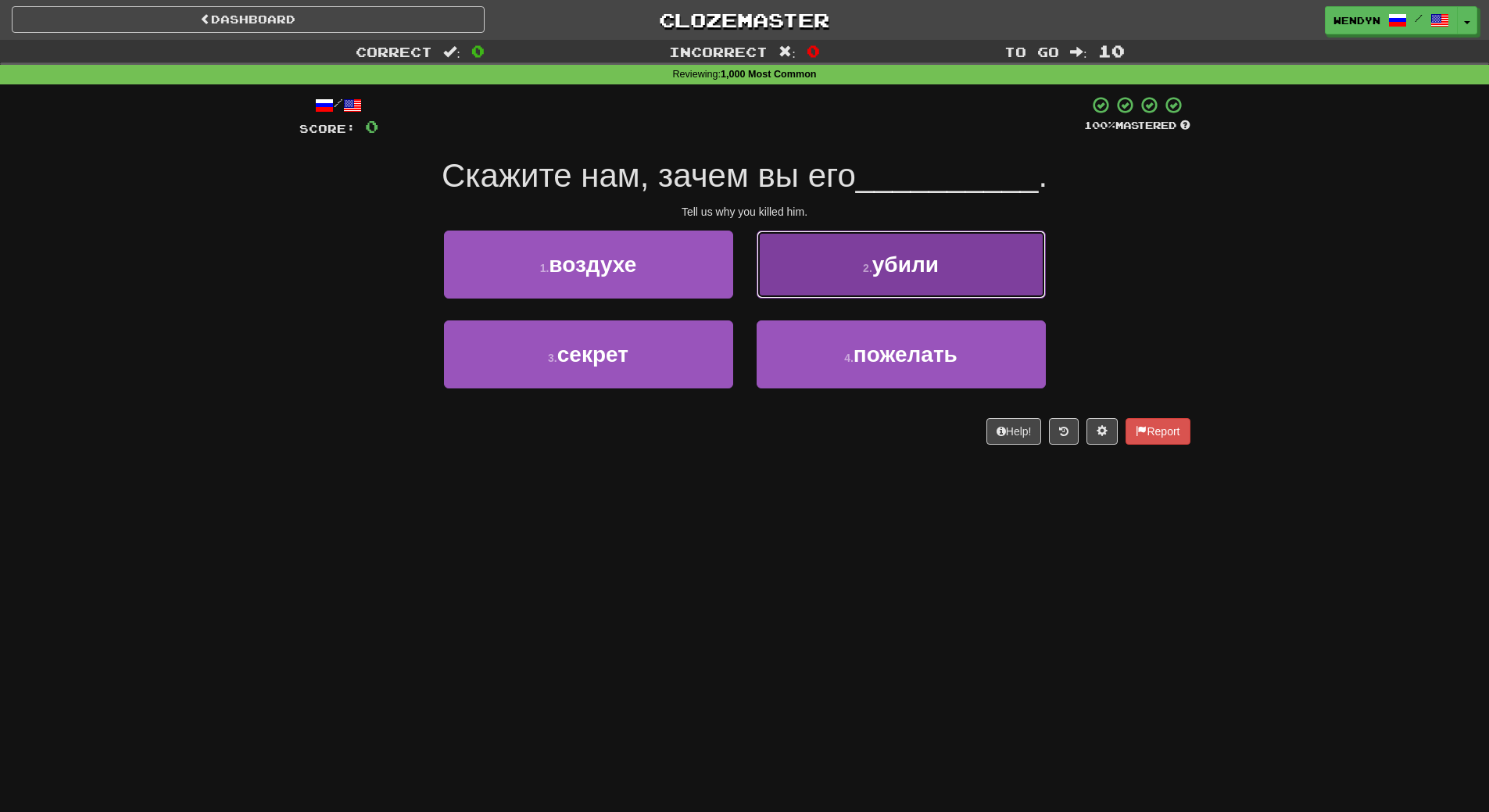
click at [863, 256] on button "2 . убили" at bounding box center [901, 264] width 289 height 68
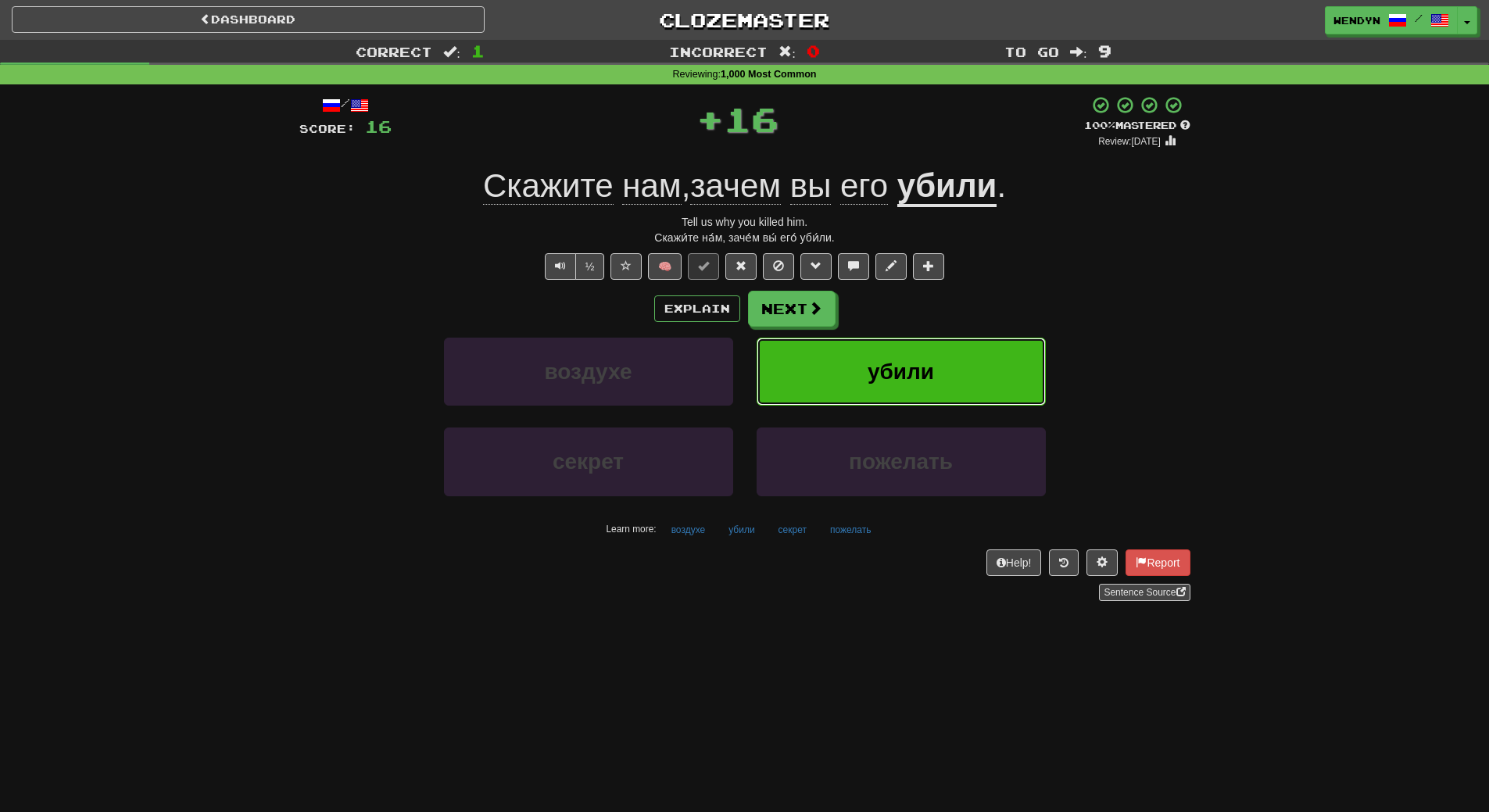
click at [869, 356] on button "убили" at bounding box center [901, 372] width 289 height 68
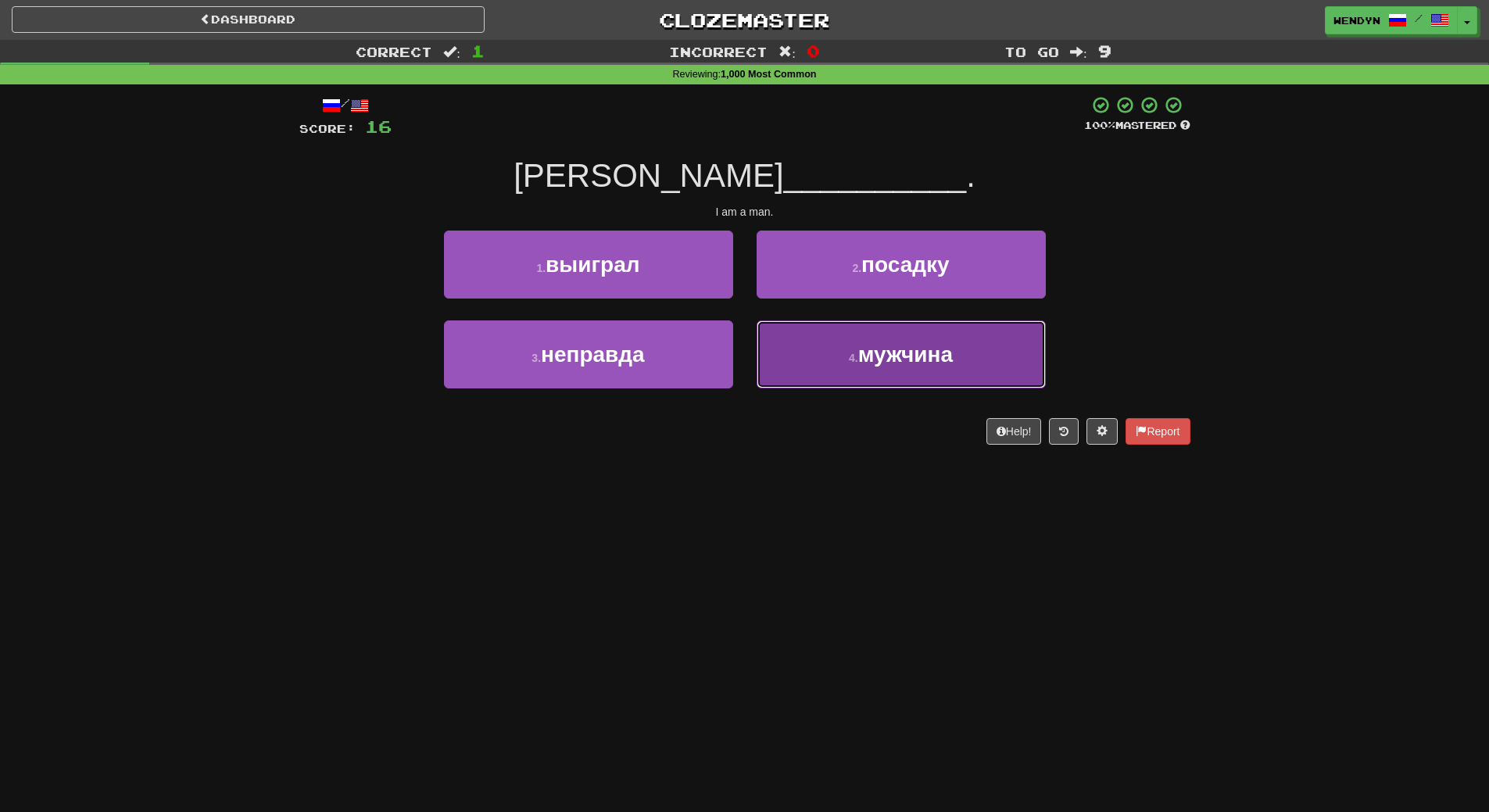
click at [885, 365] on span "мужчина" at bounding box center [905, 355] width 94 height 25
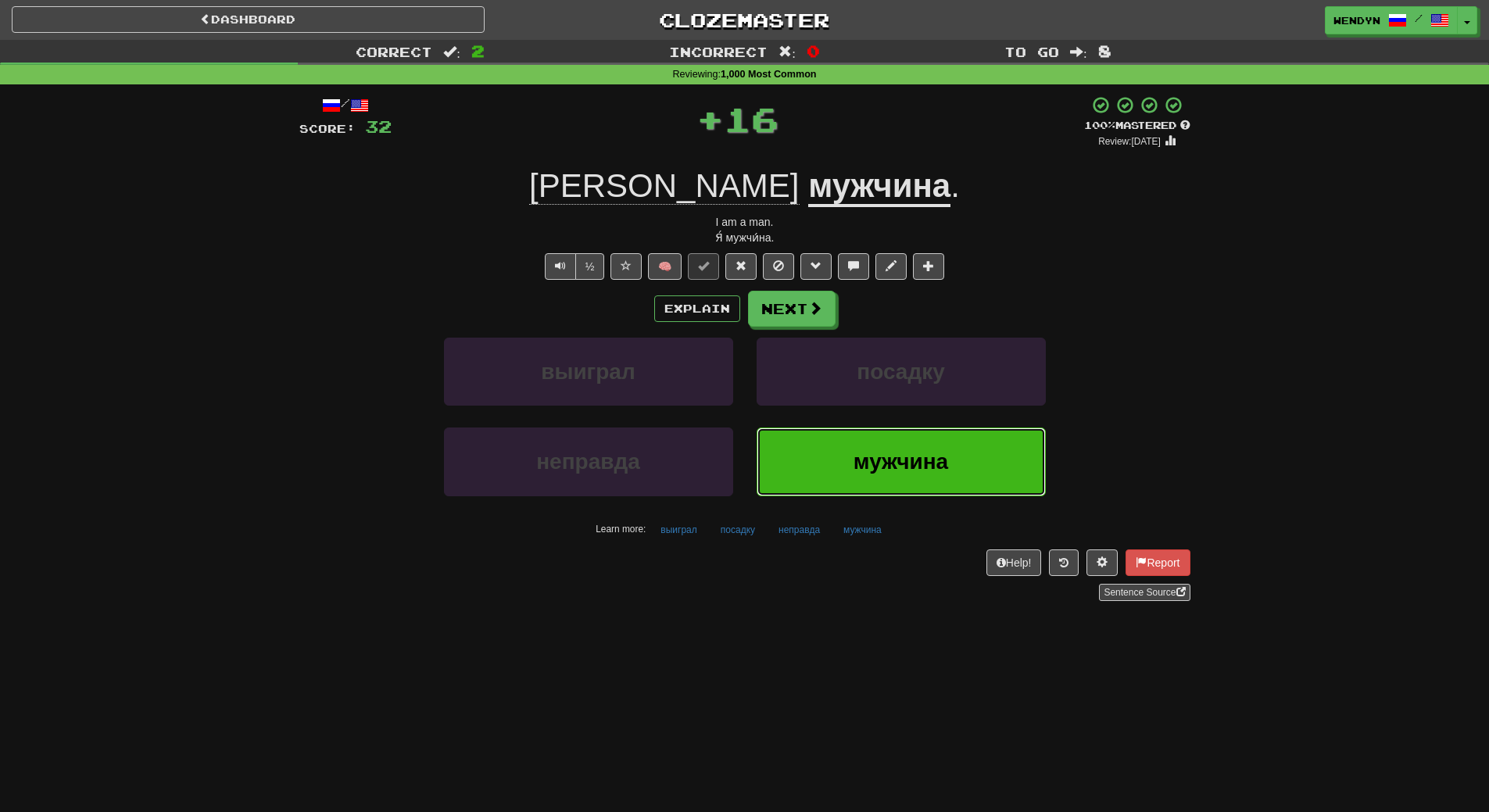
click at [883, 431] on button "мужчина" at bounding box center [901, 462] width 289 height 68
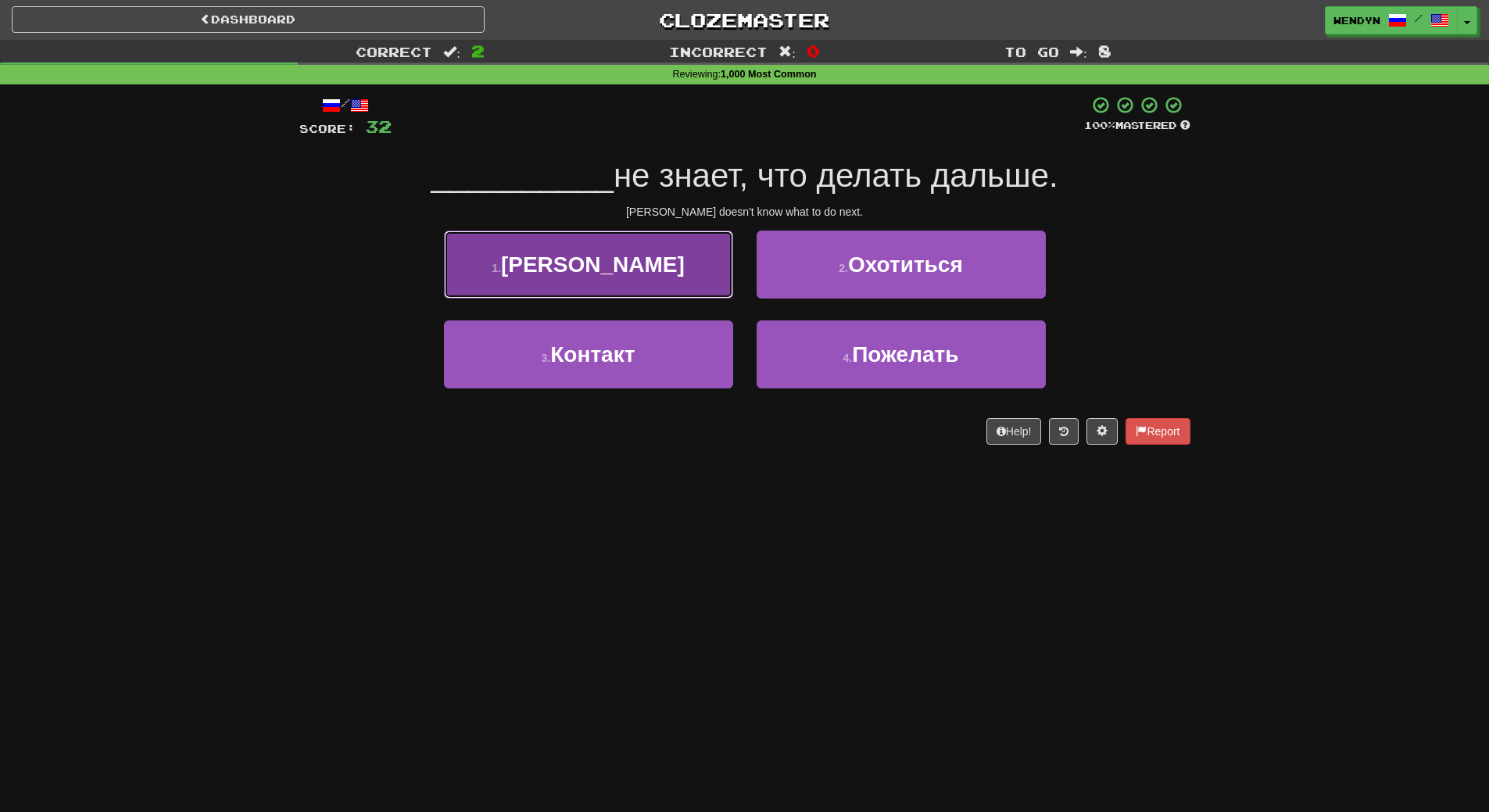
click at [589, 263] on span "Джон" at bounding box center [593, 264] width 184 height 25
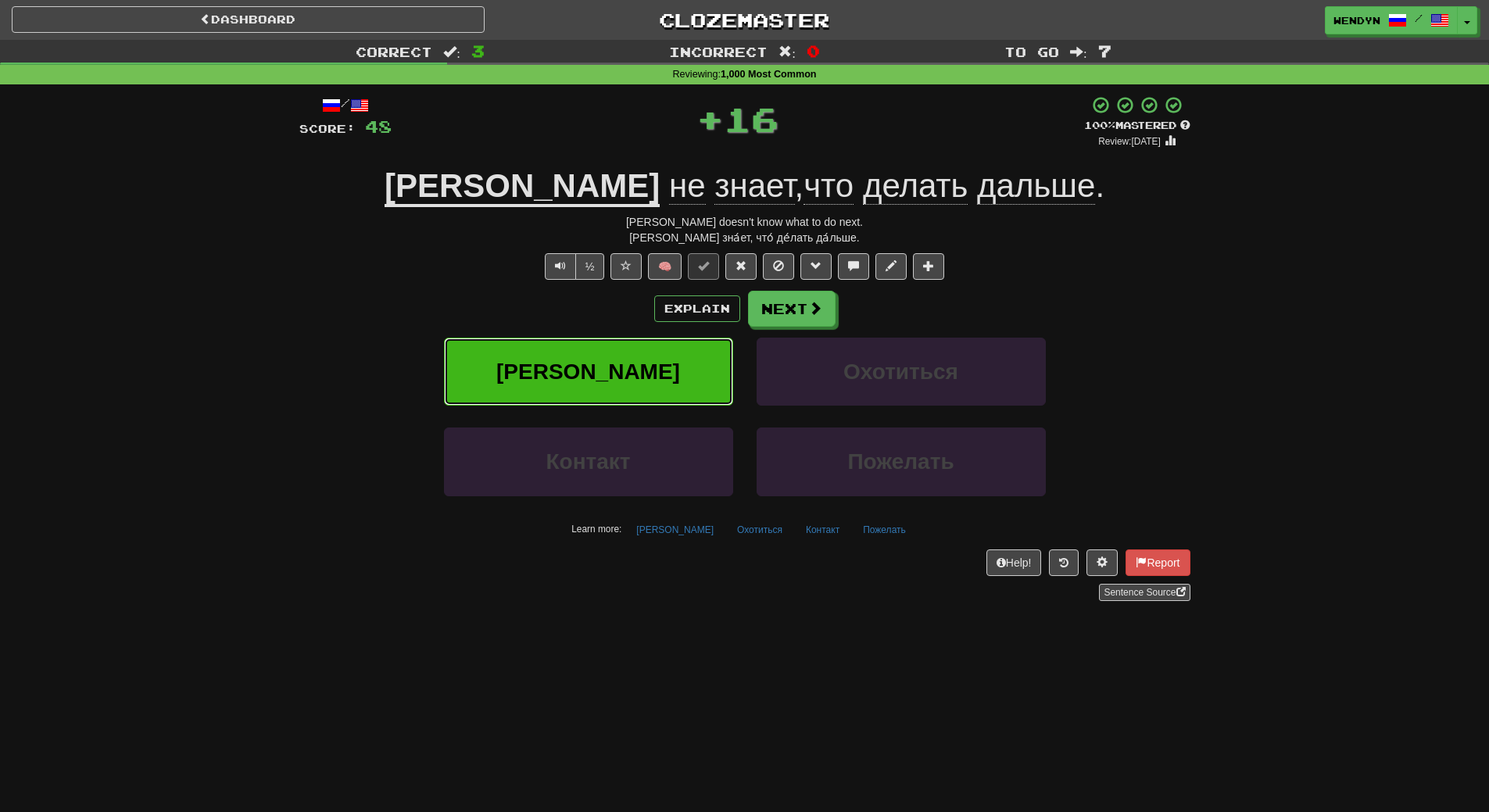
click at [582, 351] on button "Джон" at bounding box center [588, 372] width 289 height 68
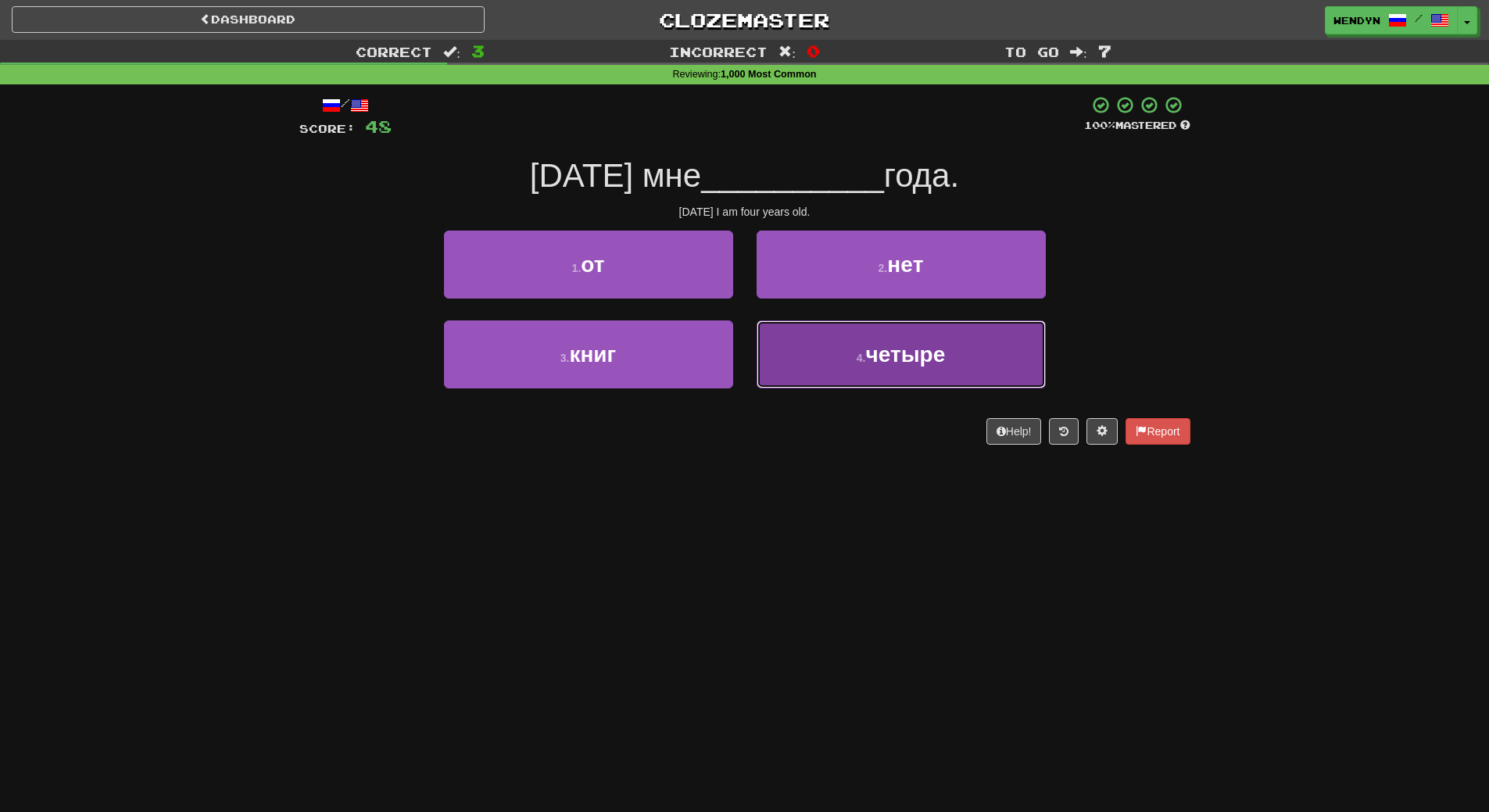
click at [840, 377] on button "4 . четыре" at bounding box center [901, 354] width 289 height 68
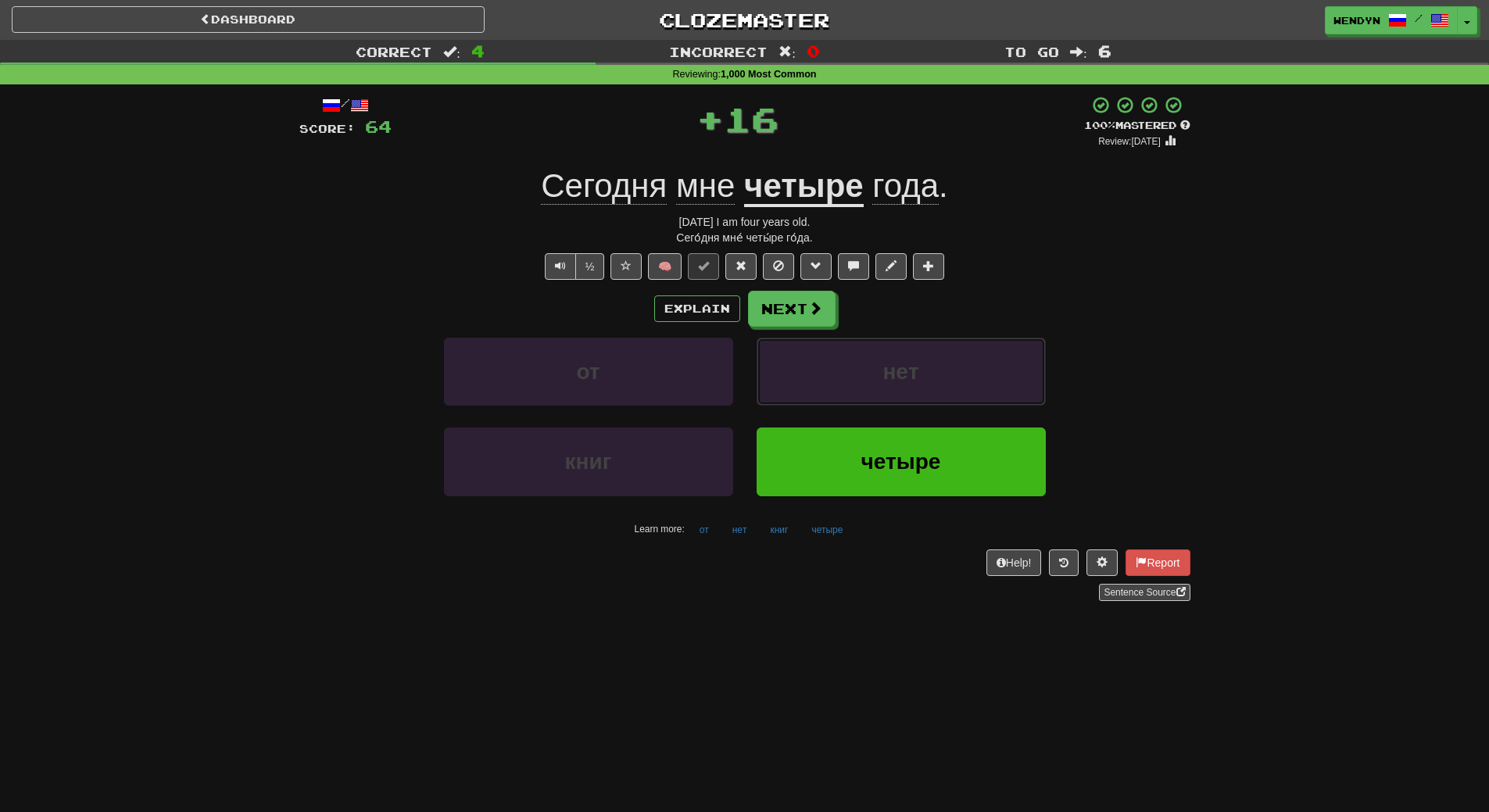
click at [840, 377] on button "нeт" at bounding box center [901, 372] width 289 height 68
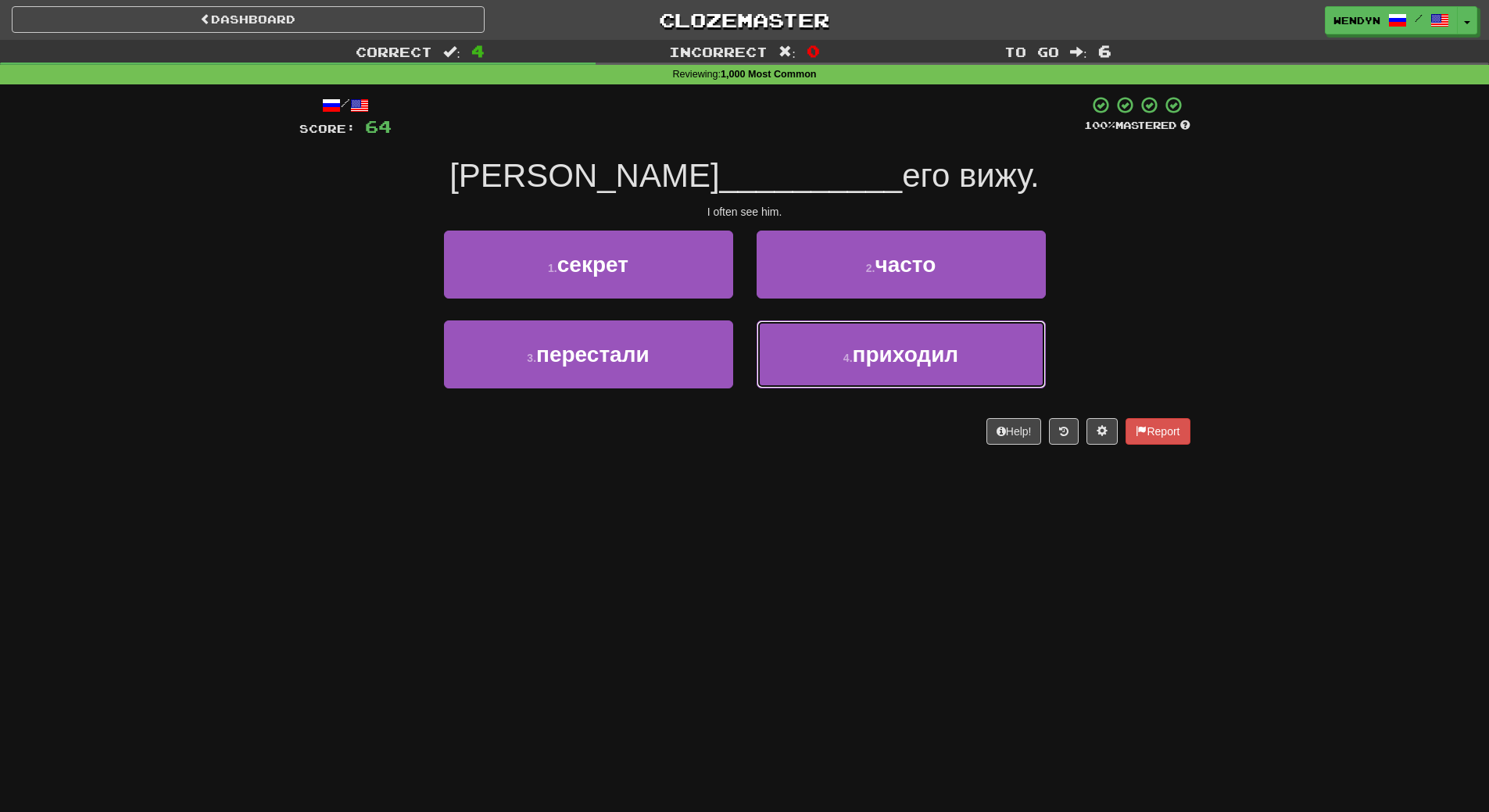
drag, startPoint x: 840, startPoint y: 377, endPoint x: 761, endPoint y: 487, distance: 135.4
click at [761, 487] on div "Dashboard Clozemaster WendyN / Toggle Dropdown Dashboard Leaderboard Activity F…" at bounding box center [744, 406] width 1489 height 812
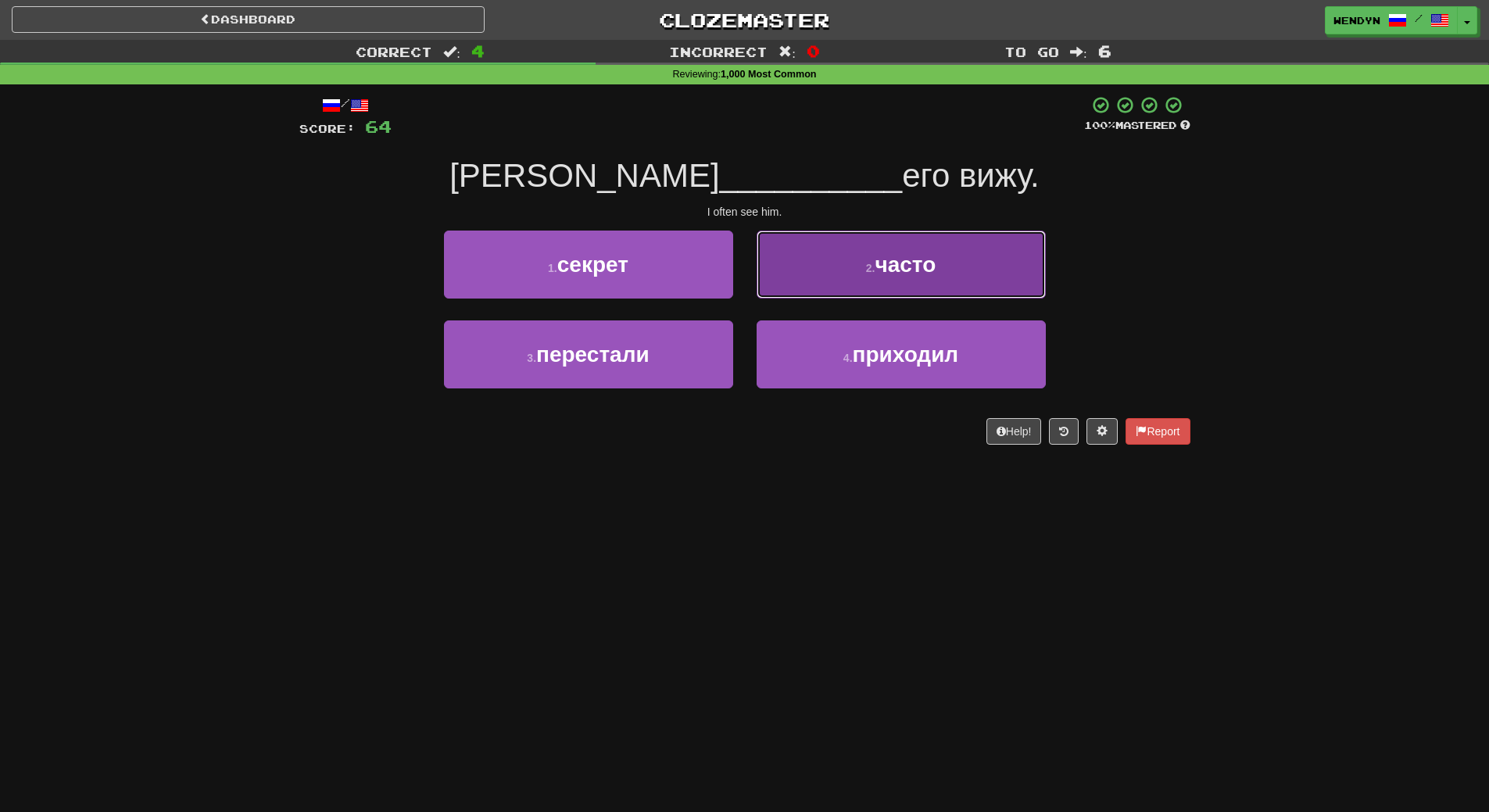
click at [942, 271] on button "2 . часто" at bounding box center [901, 264] width 289 height 68
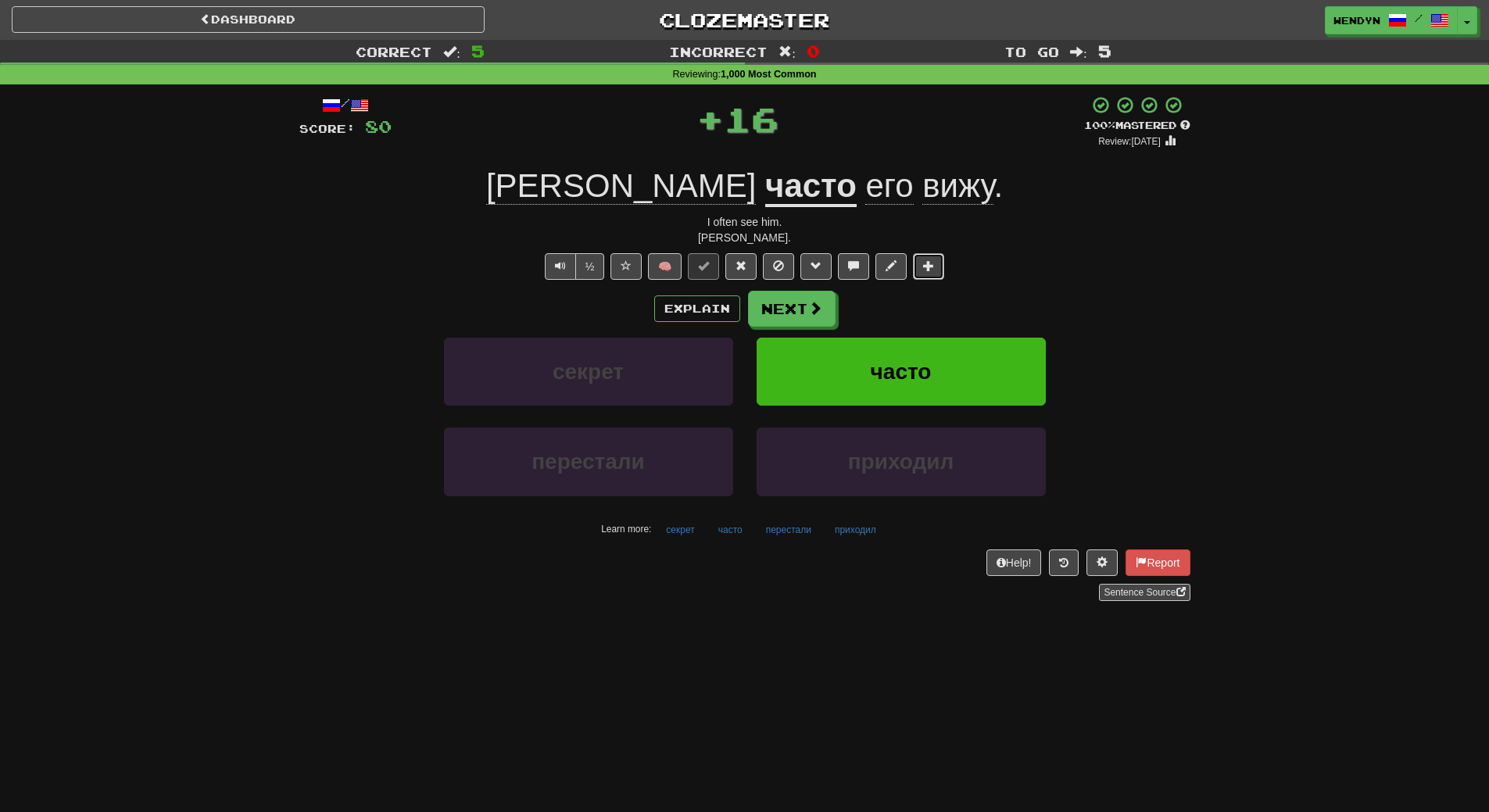
click at [942, 271] on button at bounding box center [928, 266] width 31 height 26
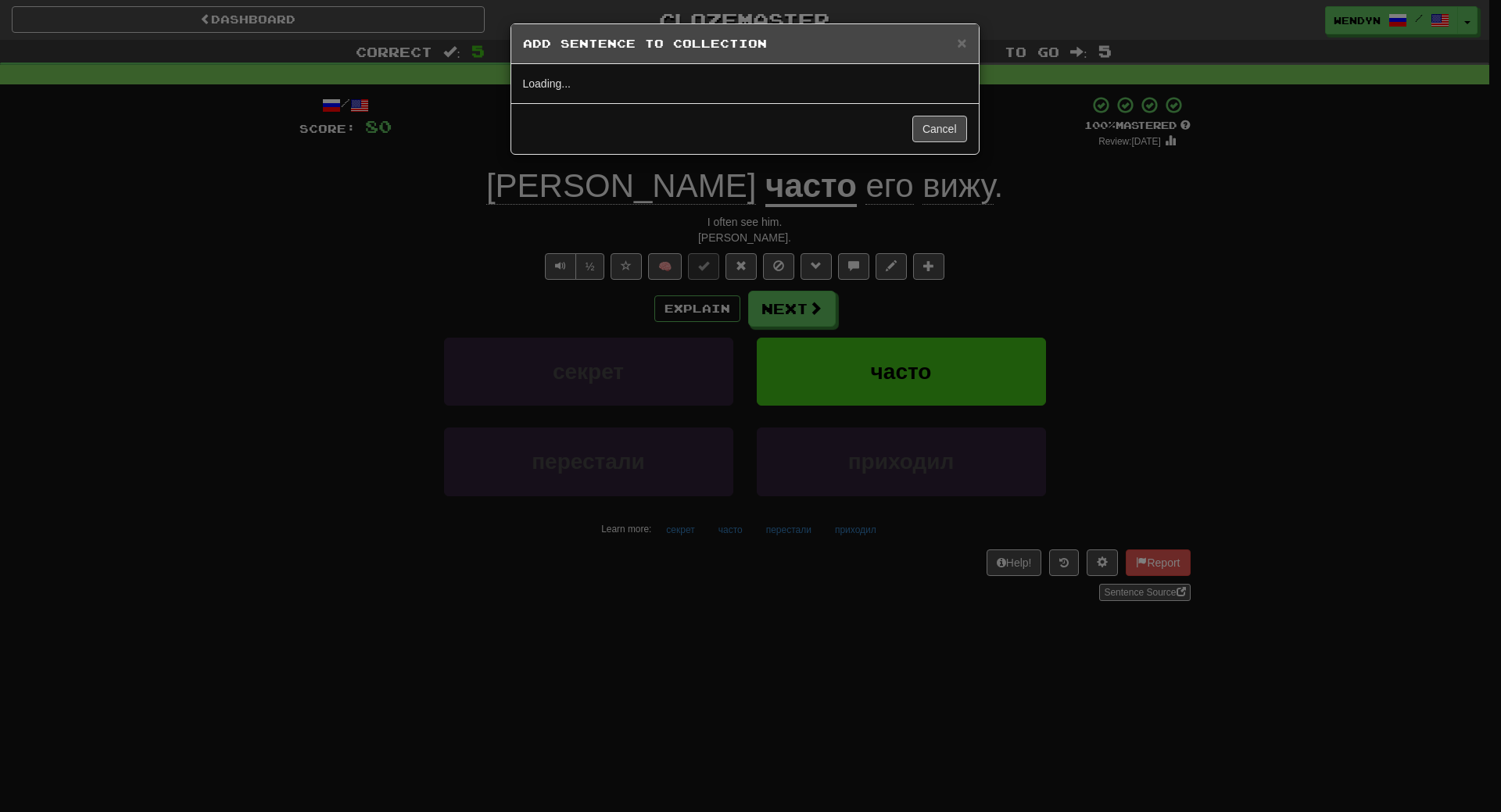
drag, startPoint x: 1010, startPoint y: 227, endPoint x: 998, endPoint y: 243, distance: 20.0
click at [1010, 228] on div "× Add Sentence to Collection Loading... Cancel" at bounding box center [750, 406] width 1501 height 812
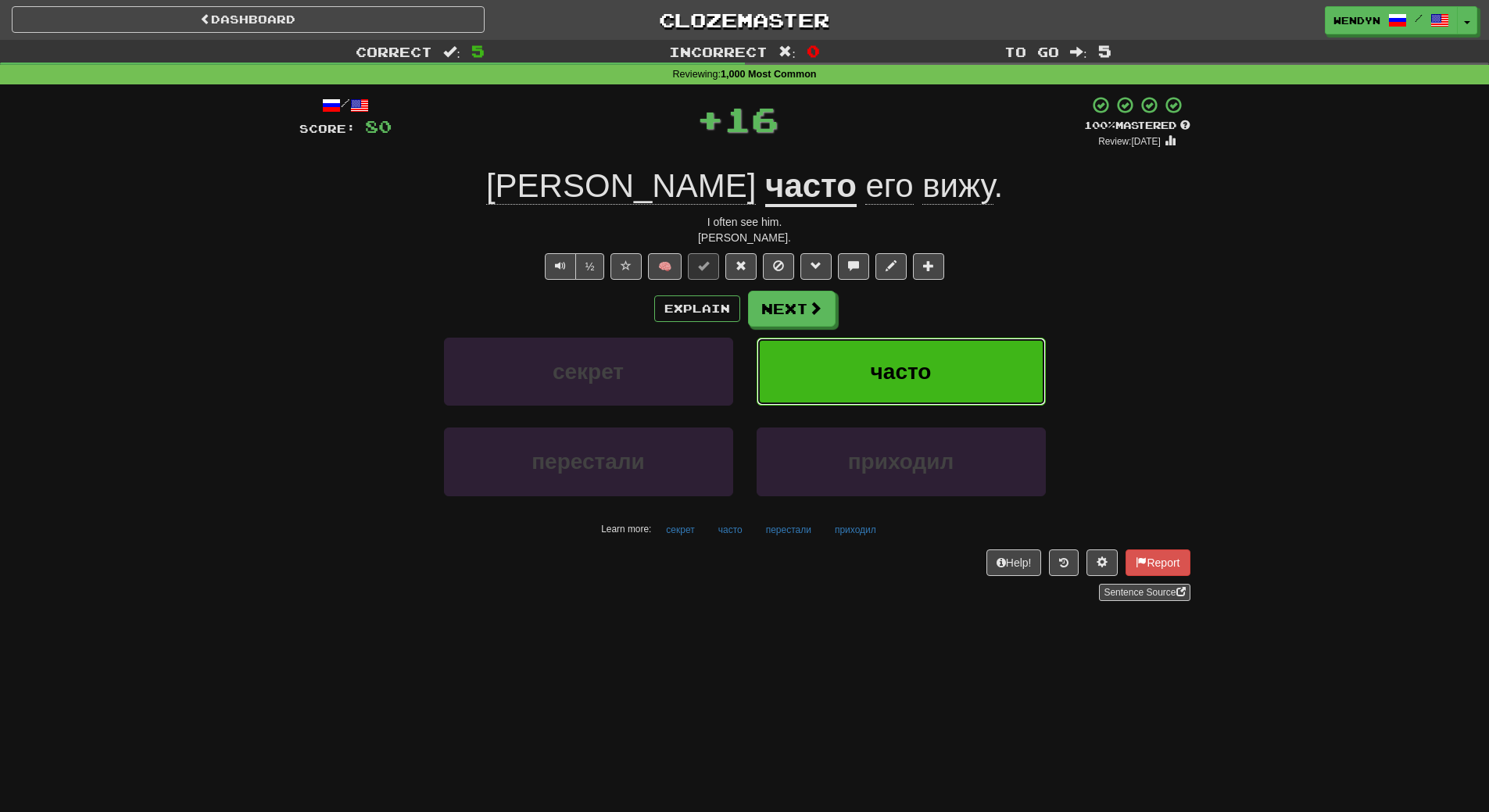
click at [946, 361] on button "часто" at bounding box center [901, 372] width 289 height 68
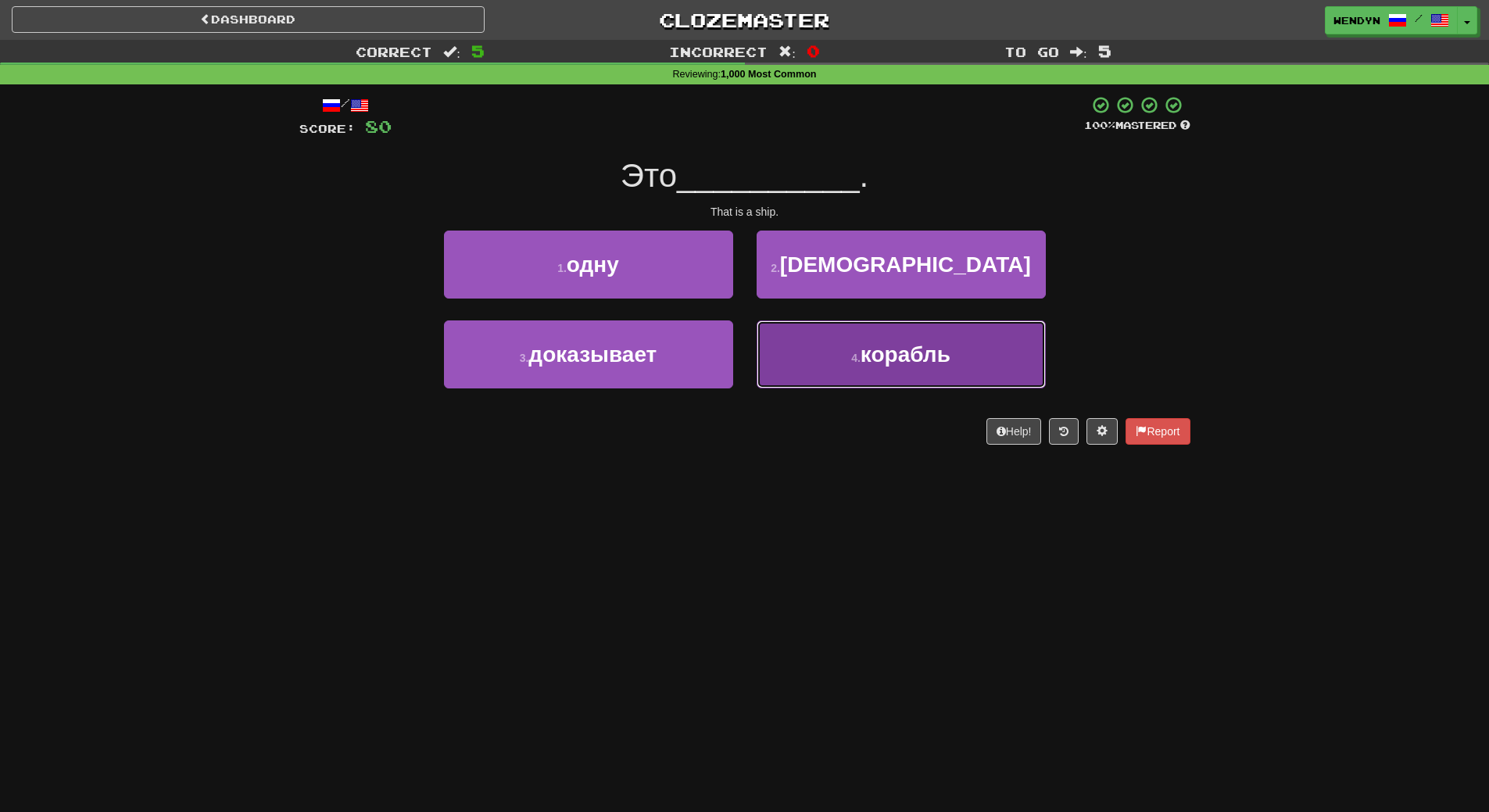
click at [846, 338] on button "4 . корабль" at bounding box center [901, 354] width 289 height 68
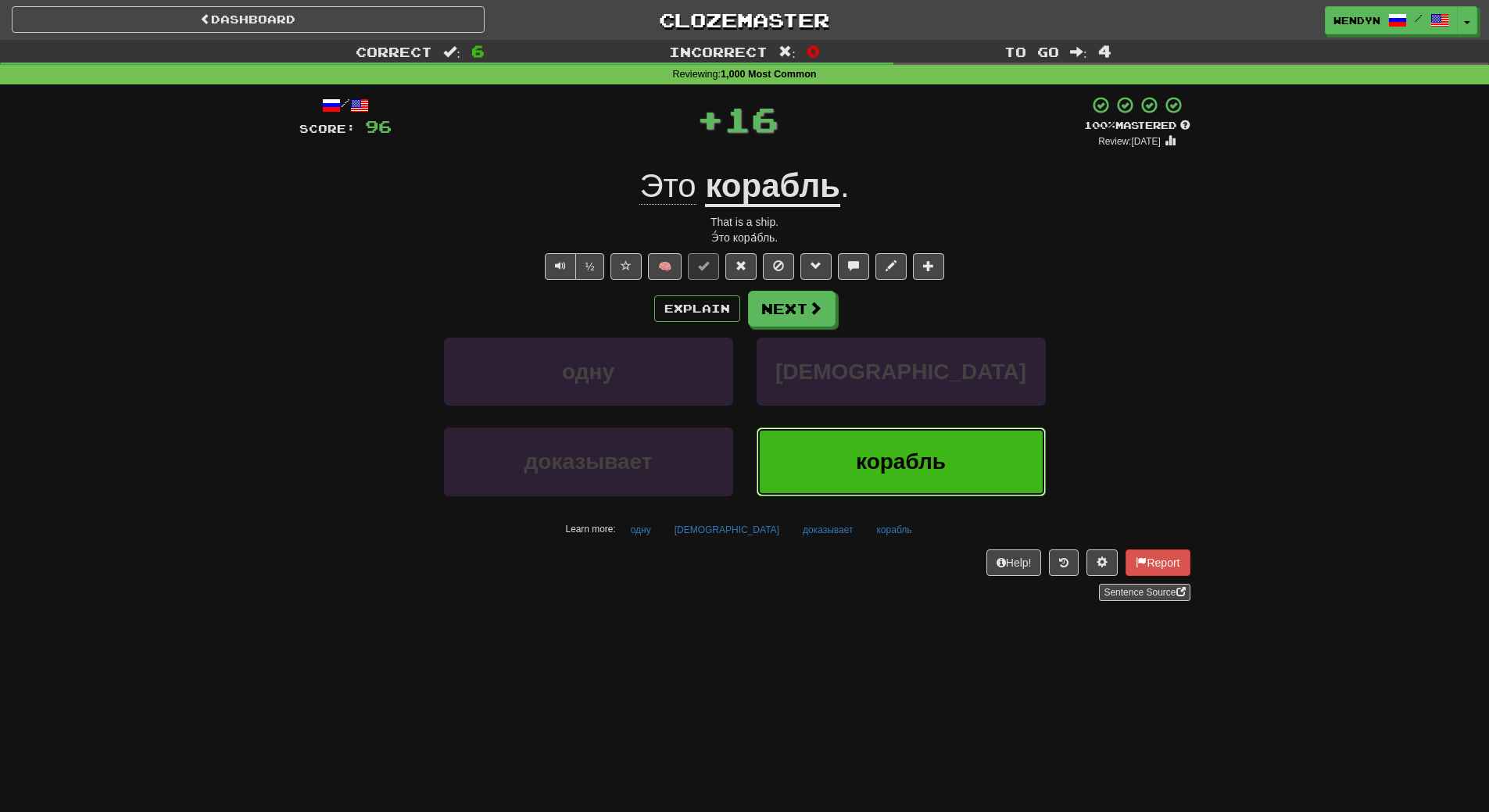
click at [854, 441] on button "корабль" at bounding box center [901, 462] width 289 height 68
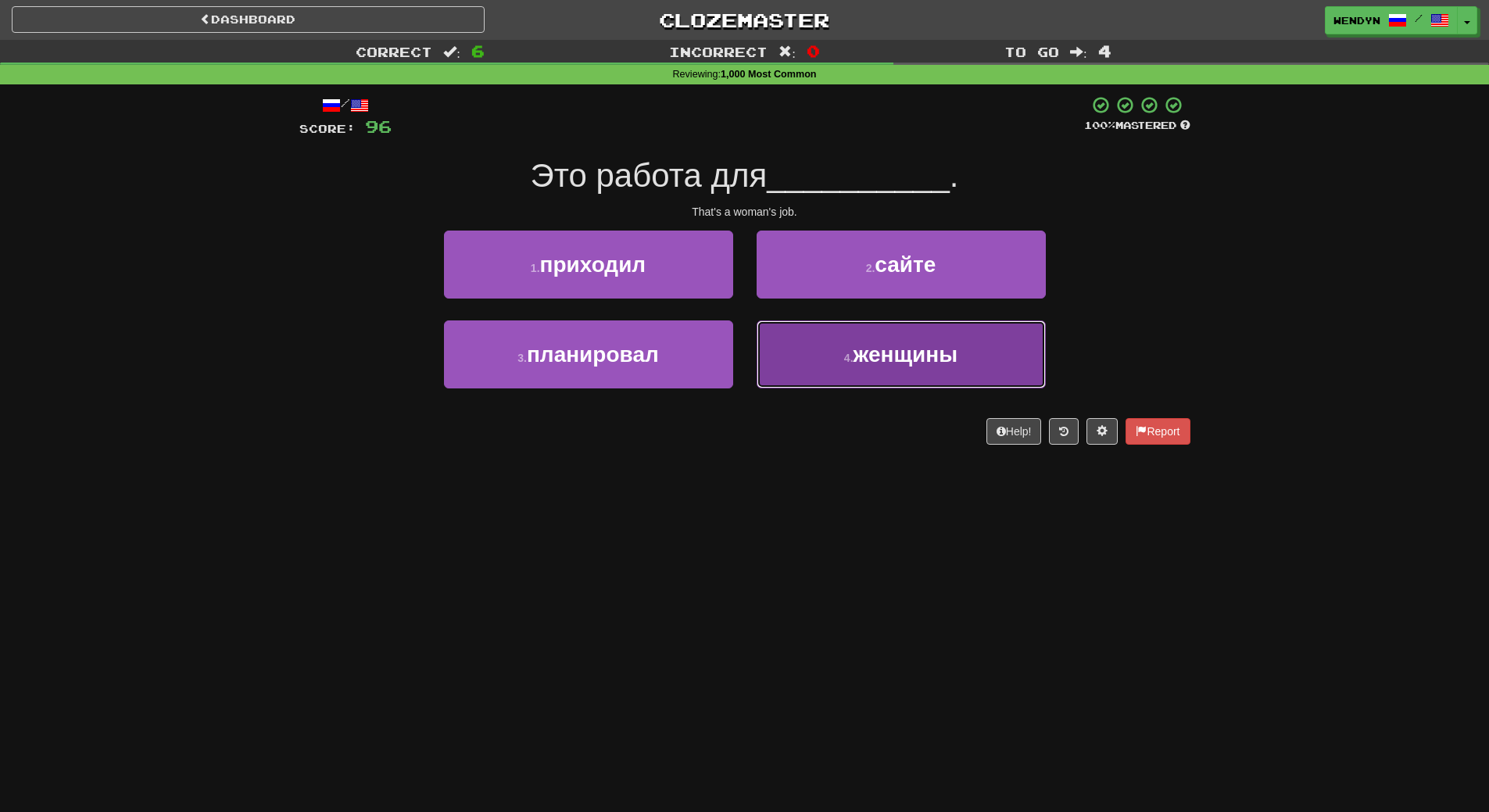
click at [882, 373] on button "4 . женщины" at bounding box center [901, 354] width 289 height 68
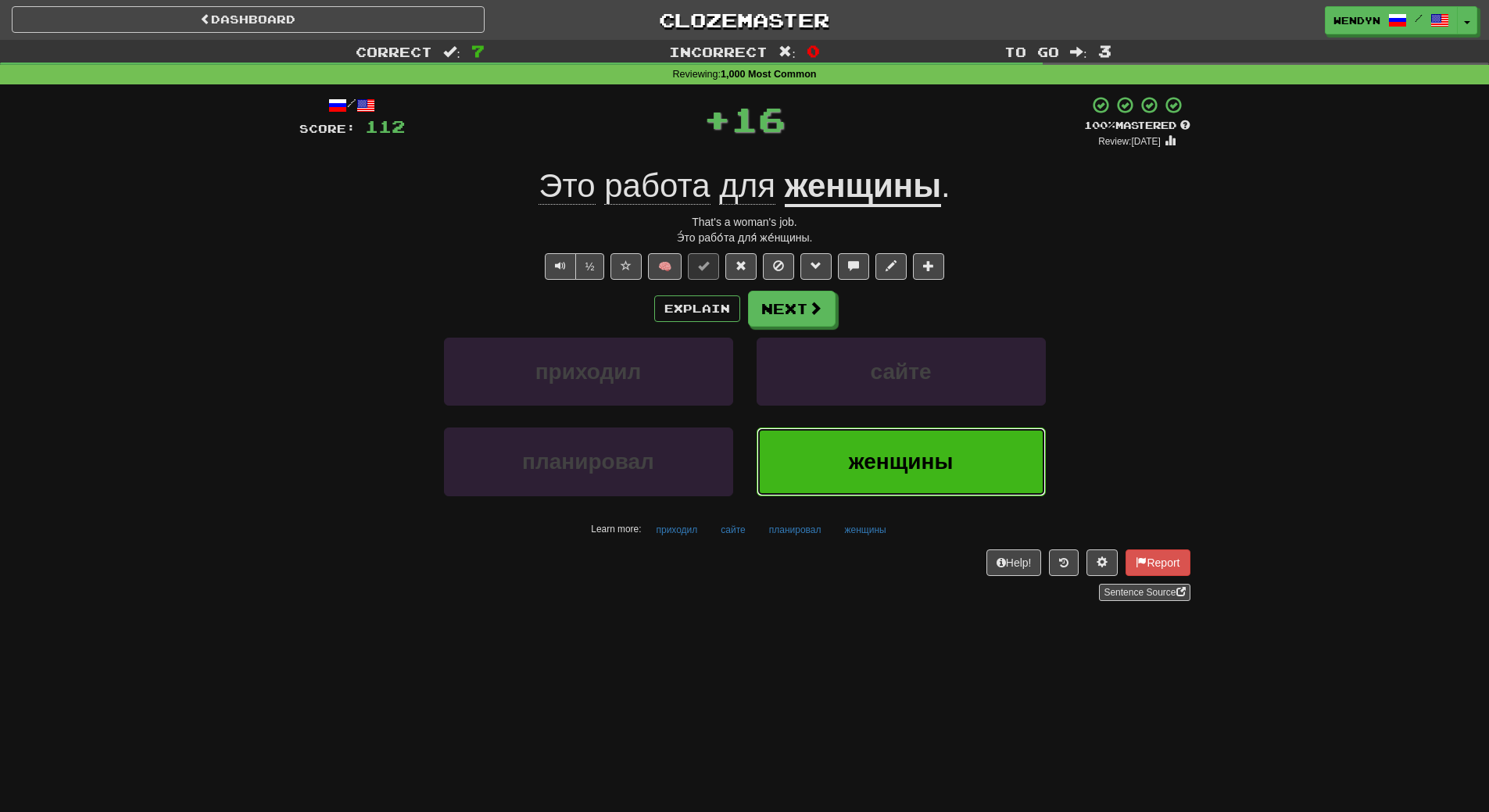
click at [835, 466] on button "женщины" at bounding box center [901, 462] width 289 height 68
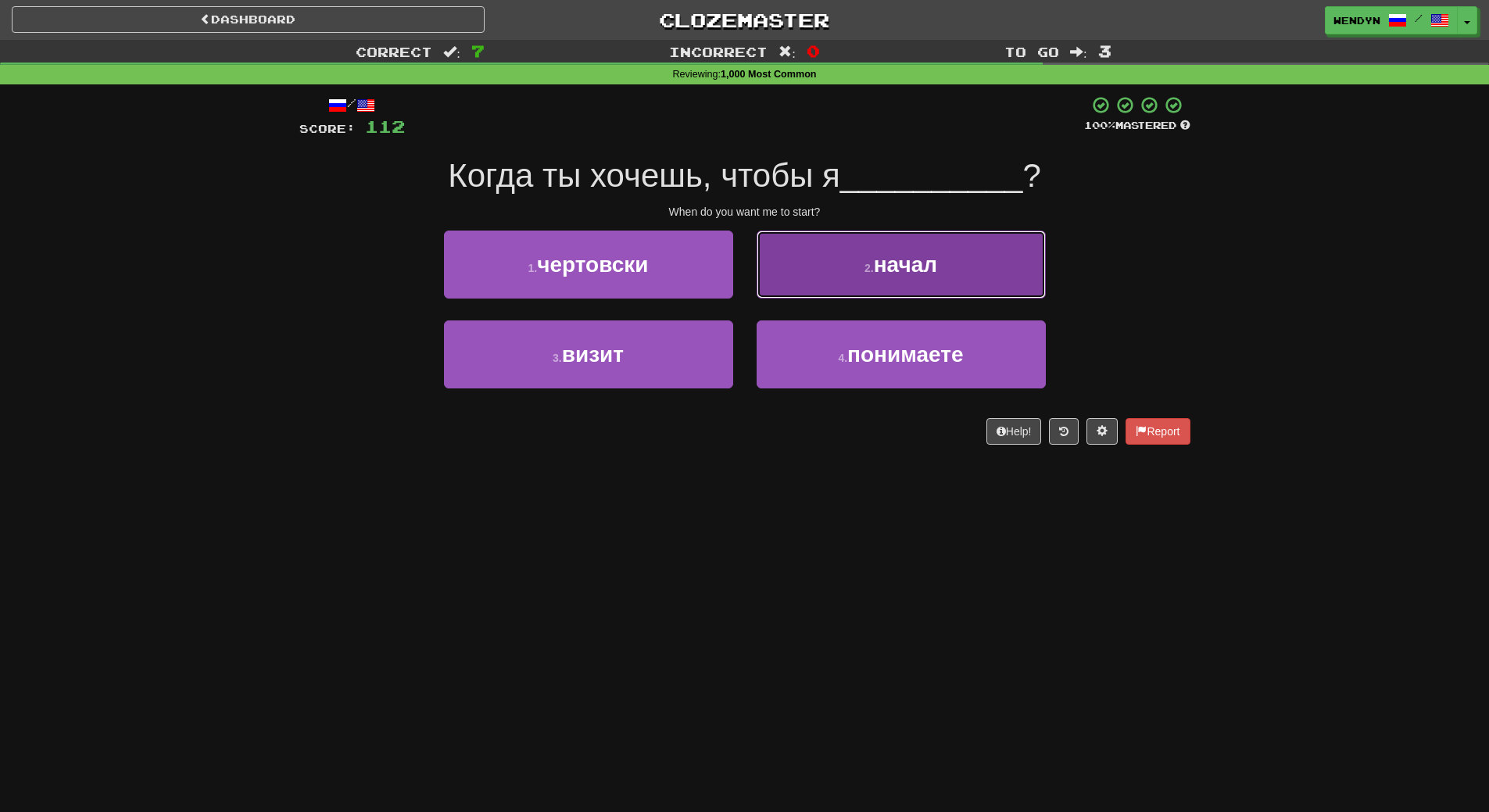
click at [901, 269] on span "начал" at bounding box center [905, 264] width 63 height 25
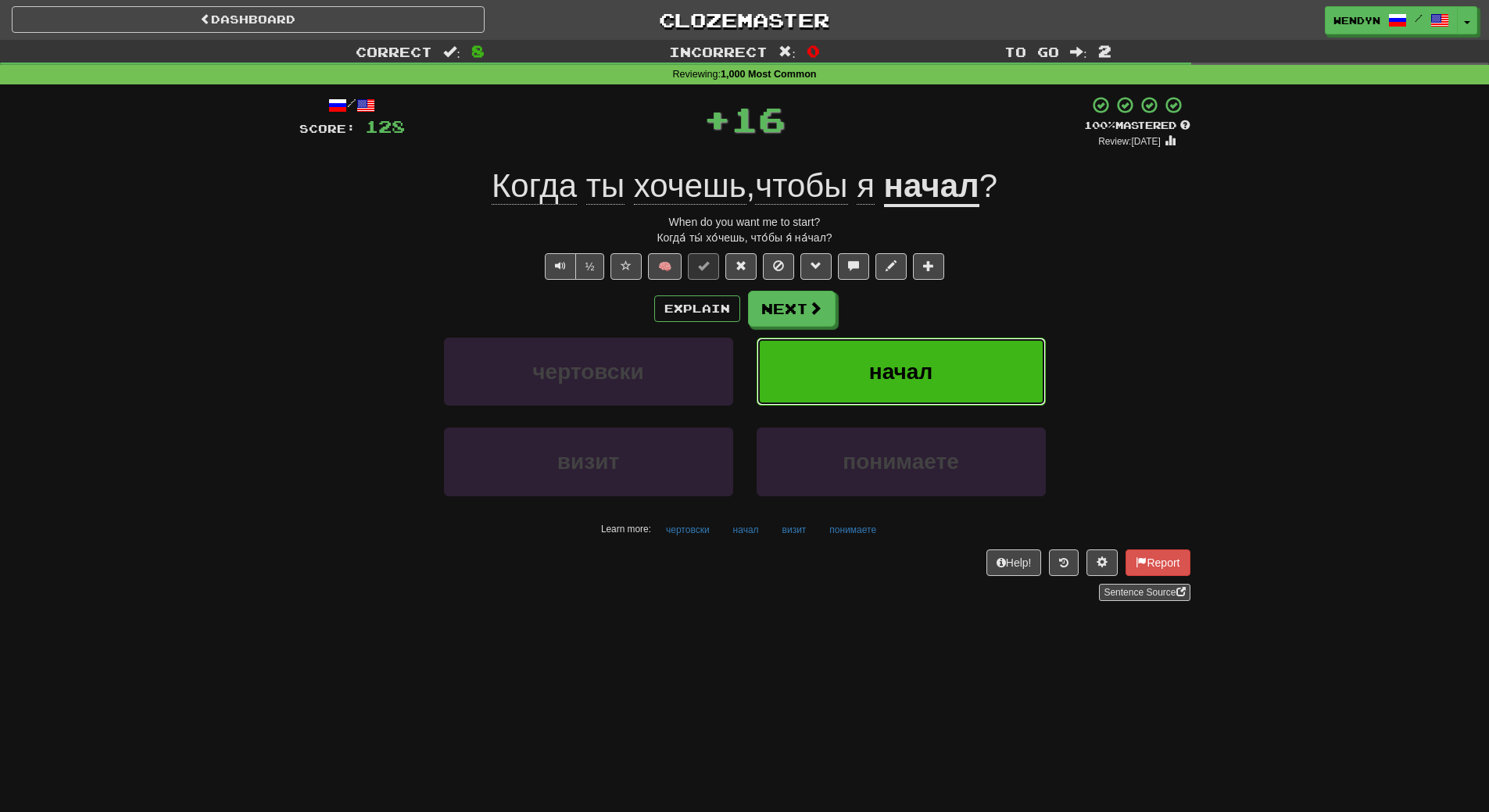
click at [875, 356] on button "начал" at bounding box center [901, 372] width 289 height 68
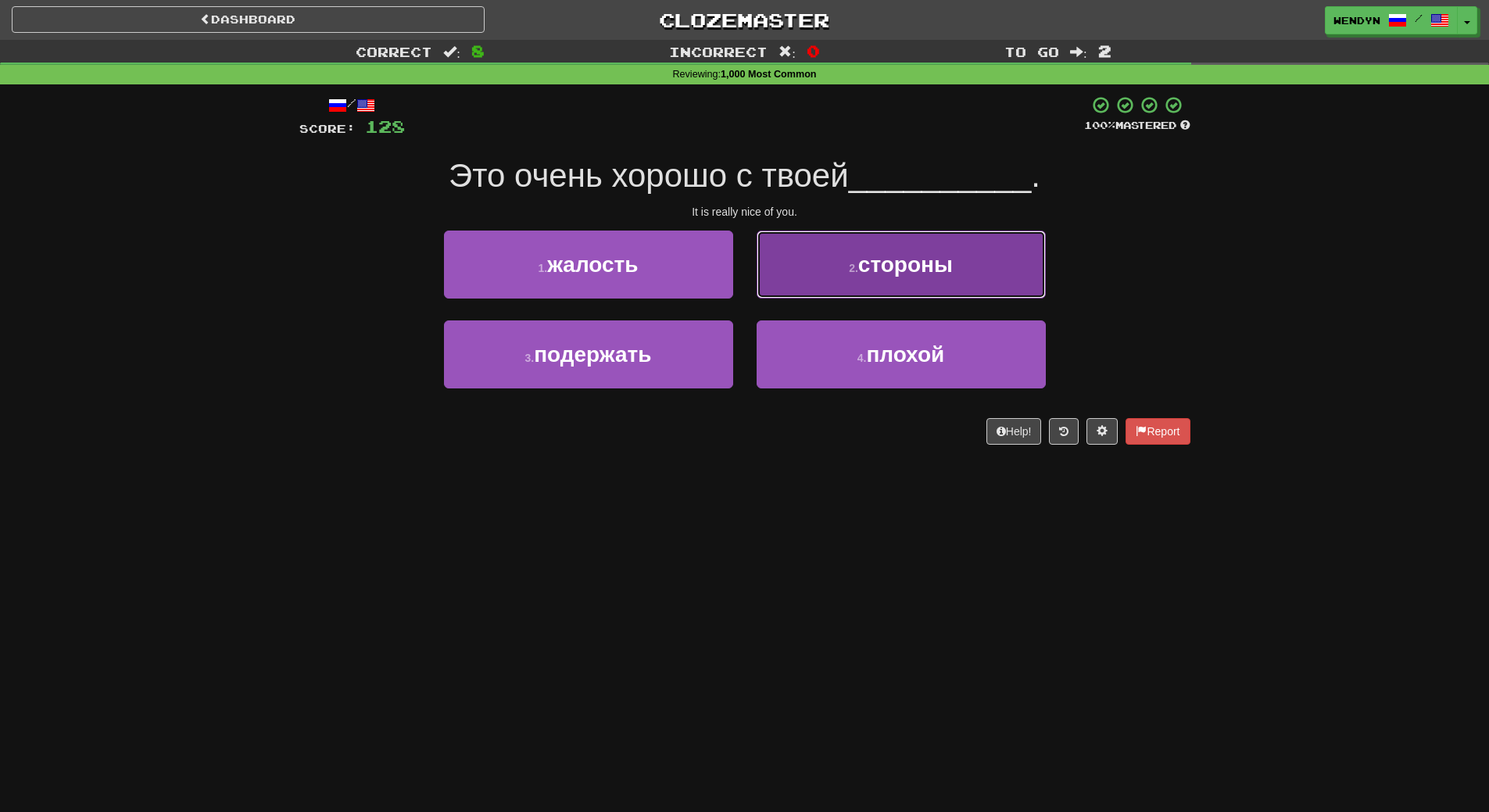
click at [939, 261] on span "стороны" at bounding box center [905, 264] width 94 height 25
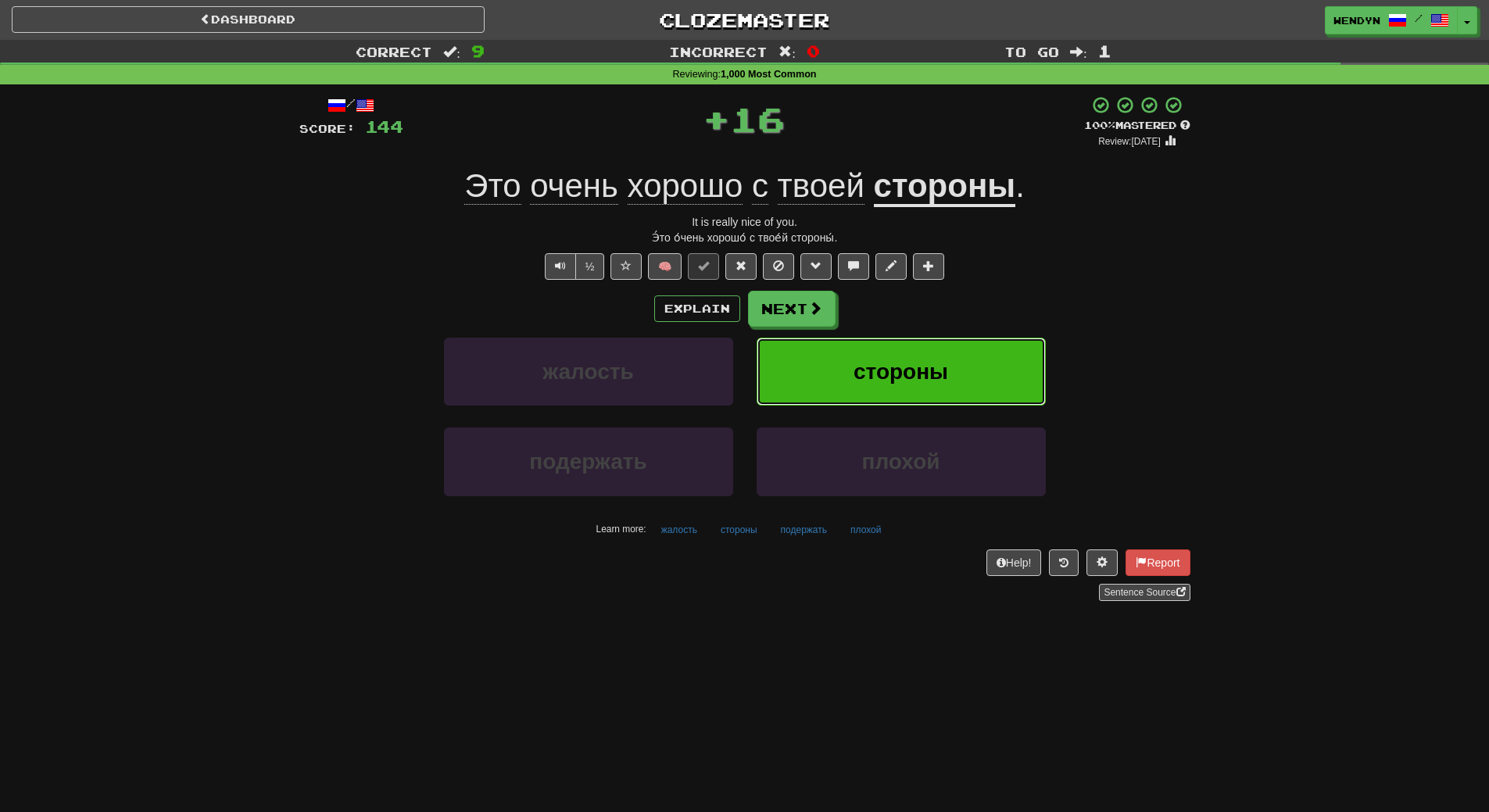
click at [919, 343] on button "стороны" at bounding box center [901, 372] width 289 height 68
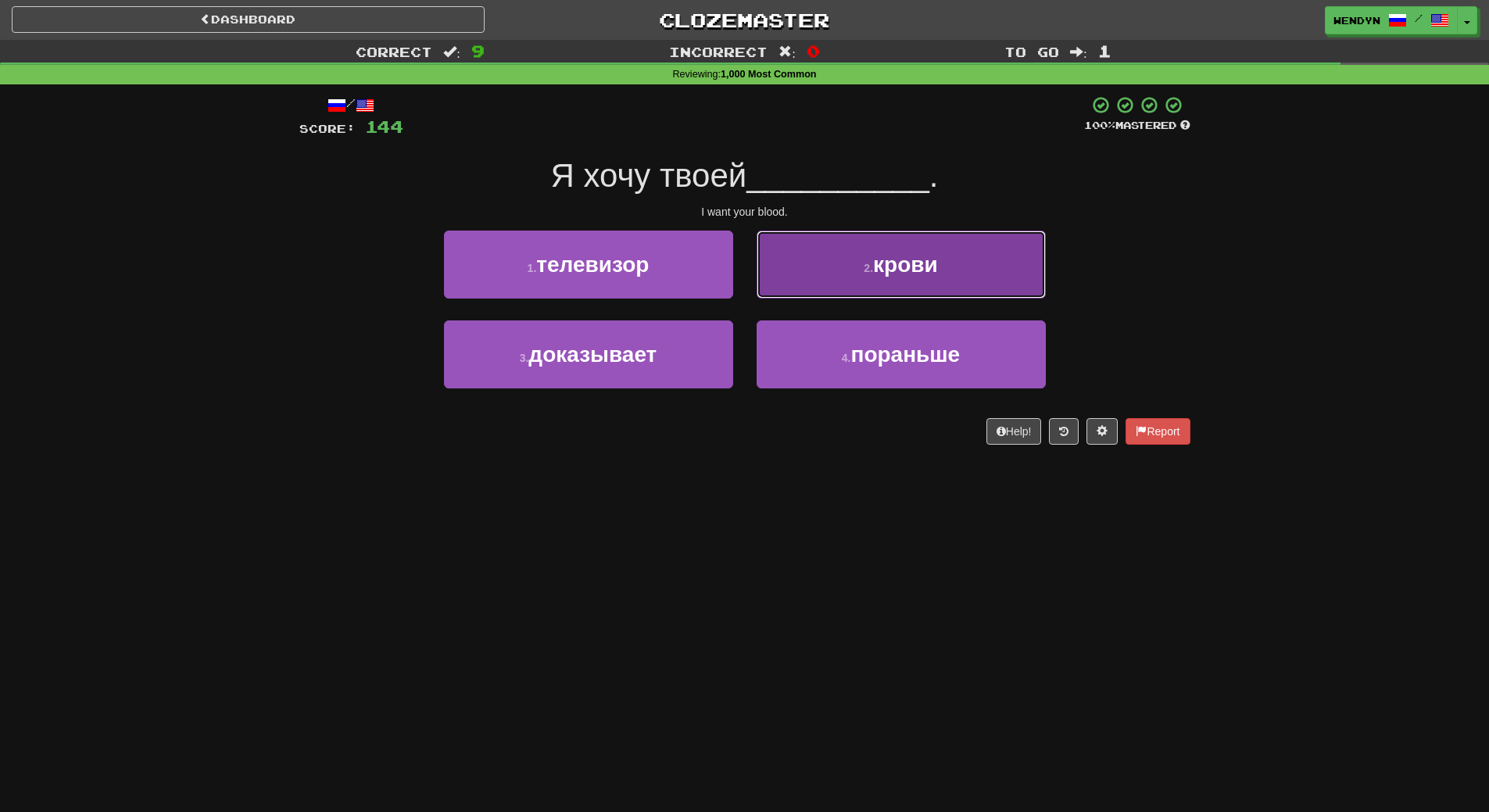
click at [940, 274] on button "2 . крови" at bounding box center [901, 264] width 289 height 68
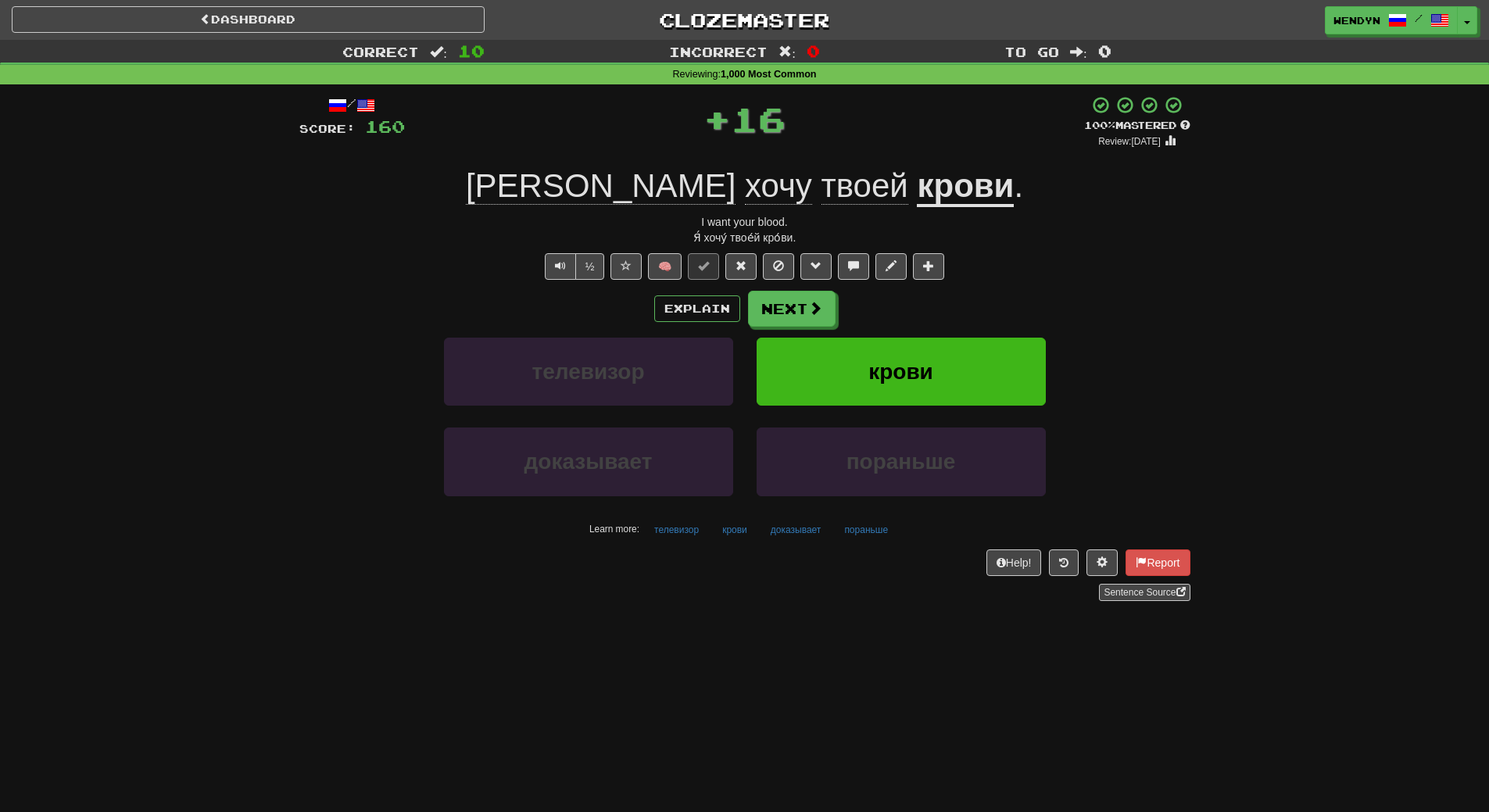
click at [936, 306] on div "Explain Next" at bounding box center [745, 309] width 891 height 36
click at [928, 340] on button "крови" at bounding box center [901, 372] width 289 height 68
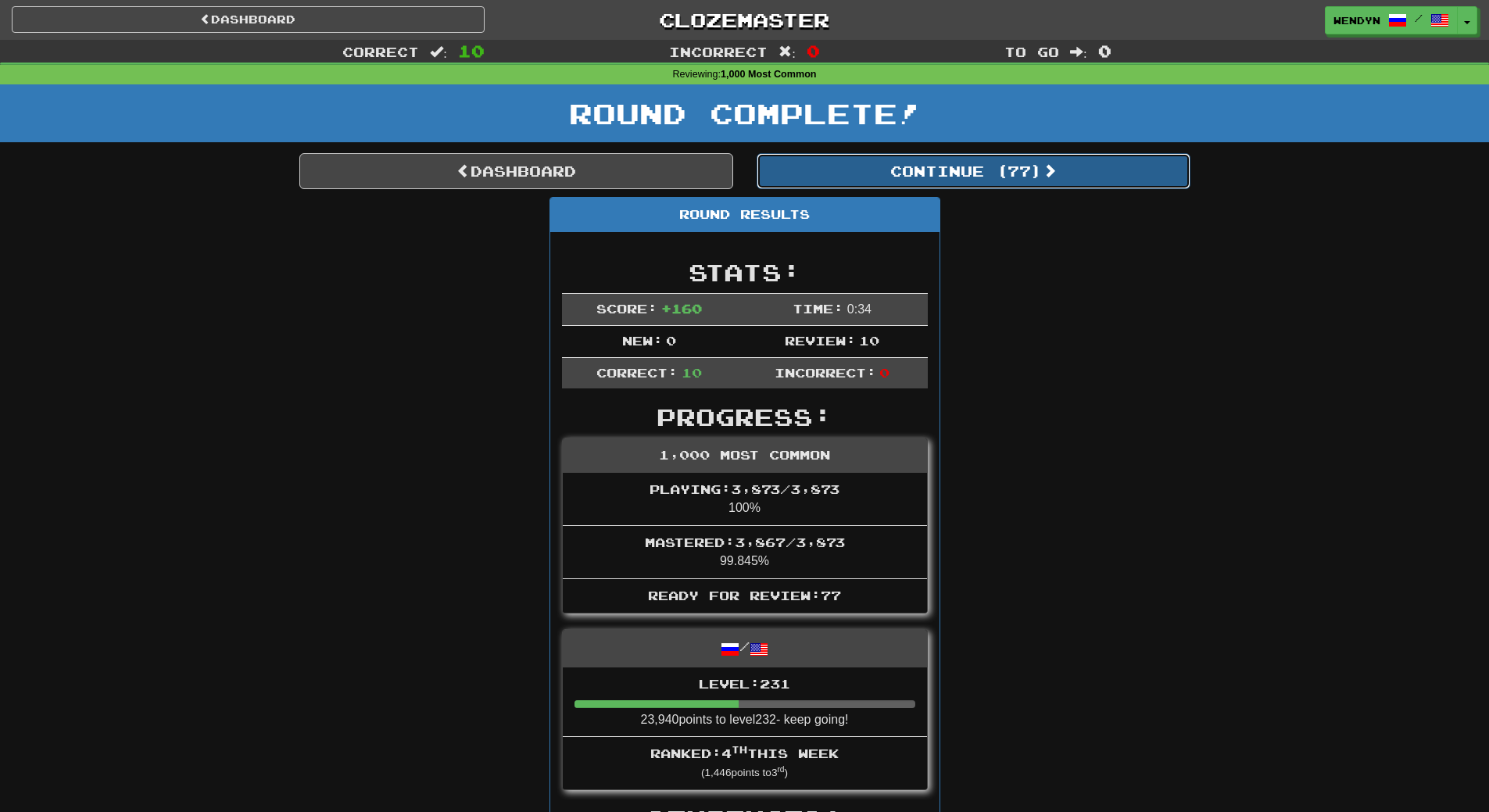
click at [1006, 161] on button "Continue ( 77 )" at bounding box center [973, 171] width 433 height 36
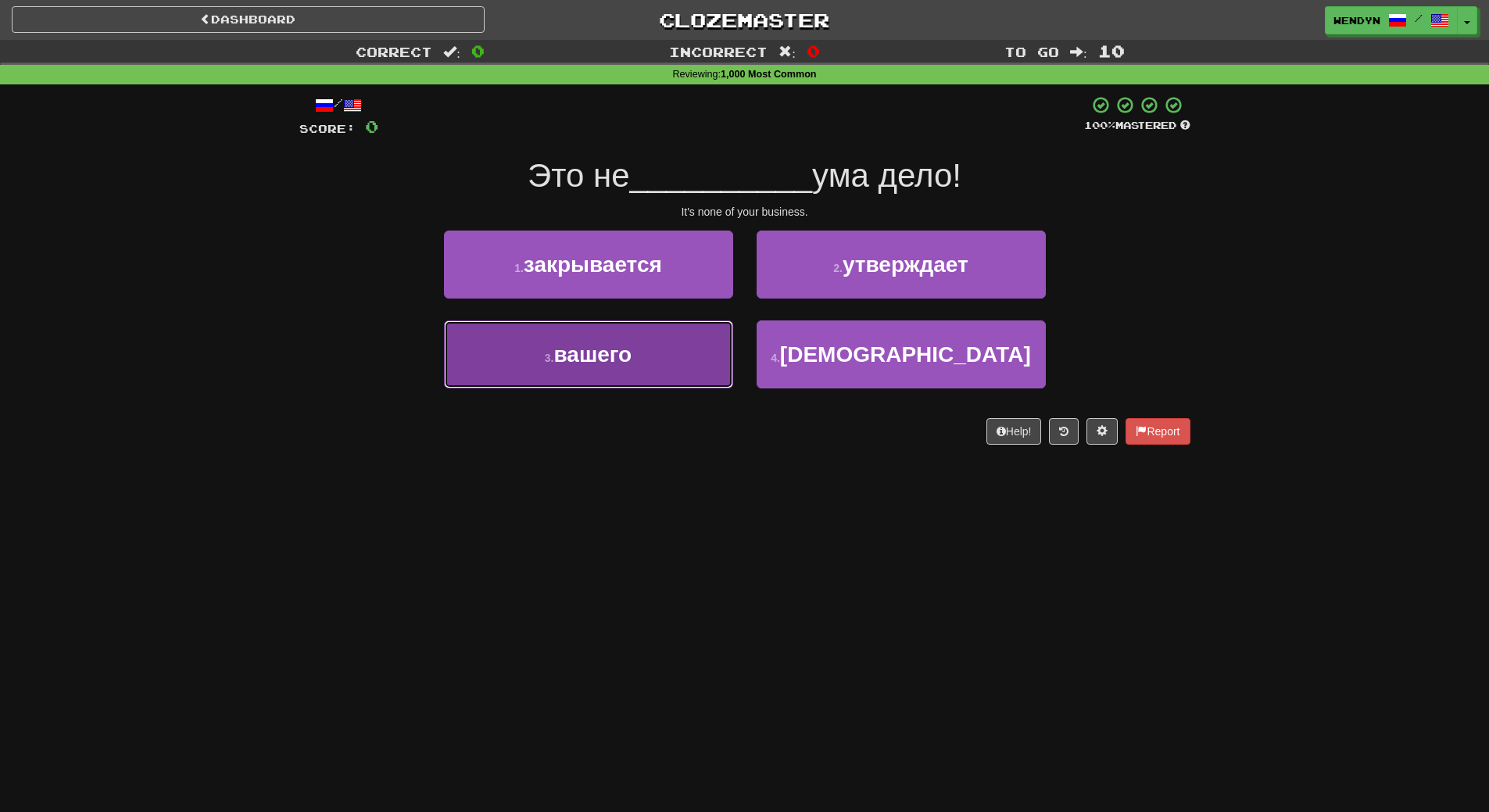
click at [657, 388] on button "3 . вашего" at bounding box center [588, 354] width 289 height 68
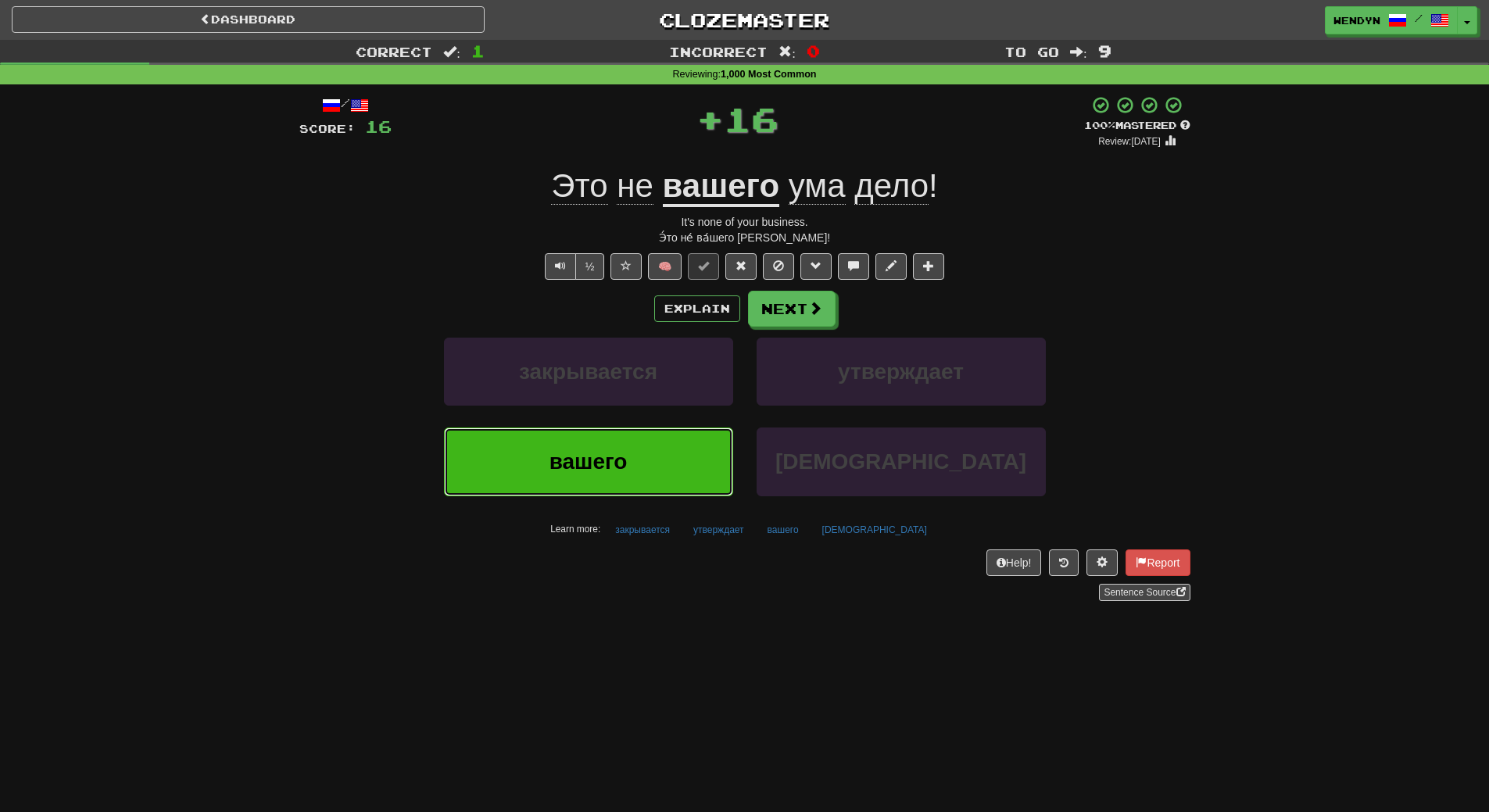
click at [642, 452] on button "вашего" at bounding box center [588, 462] width 289 height 68
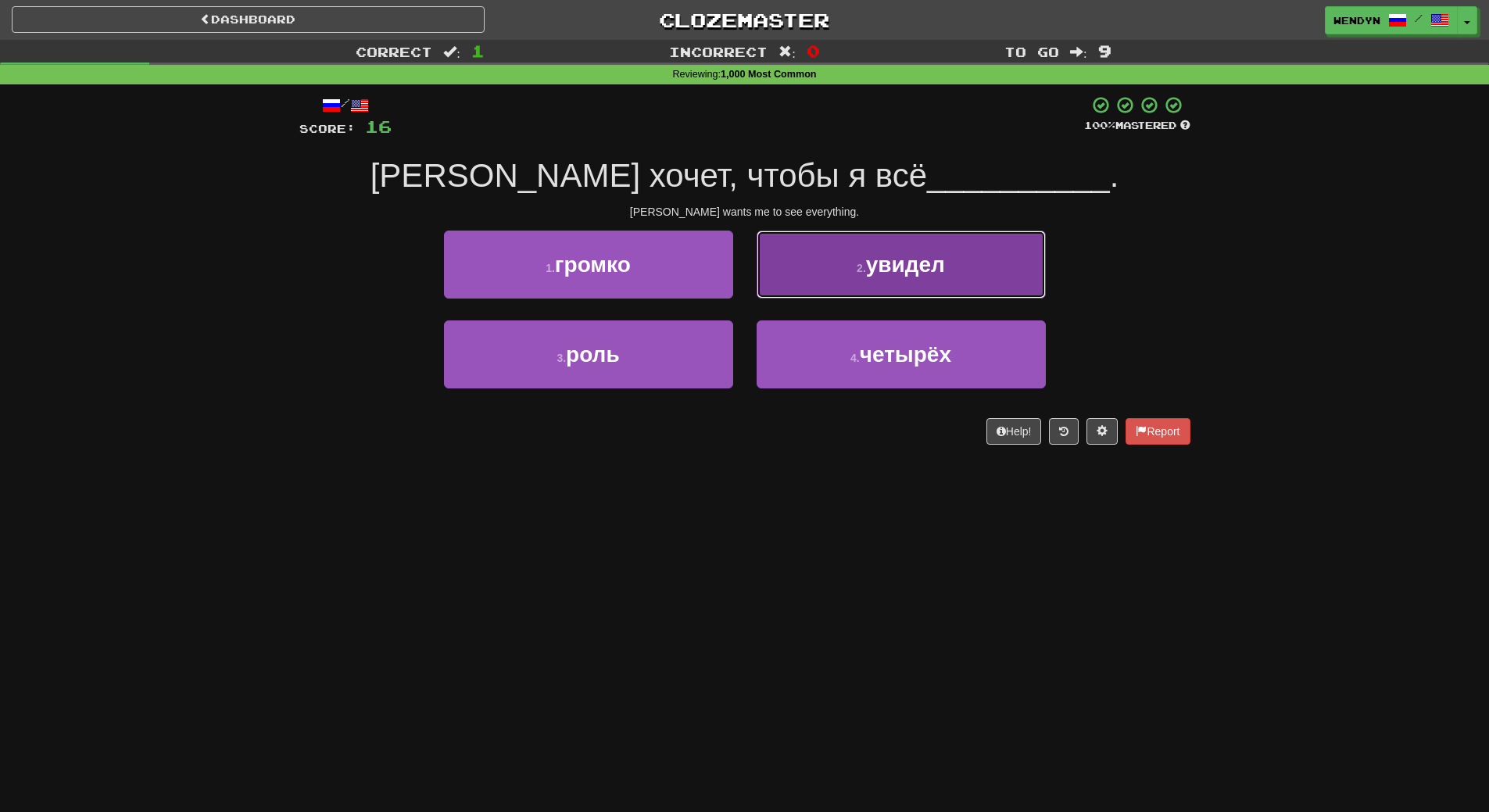
click at [944, 270] on span "увидел" at bounding box center [905, 264] width 79 height 25
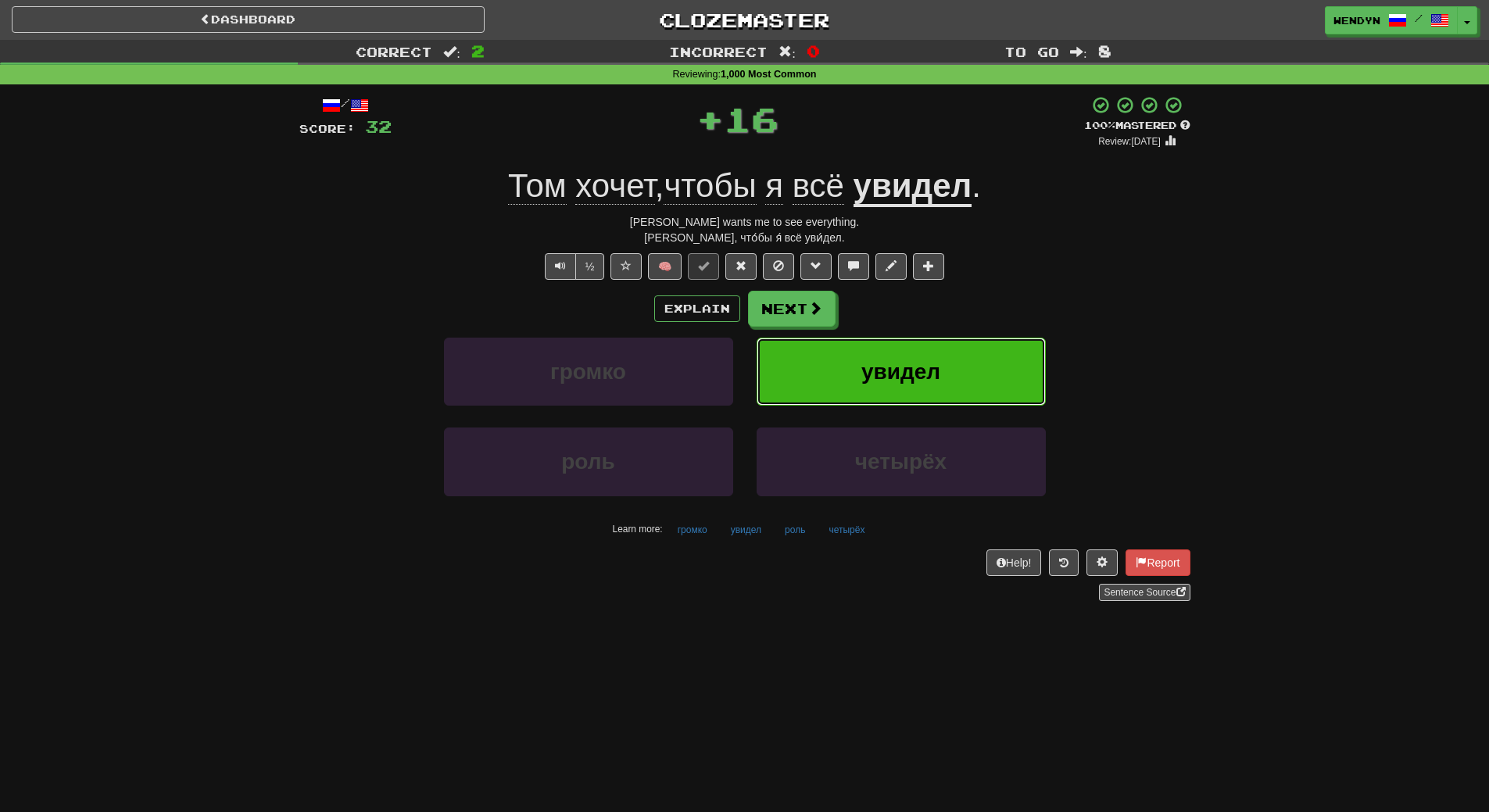
click at [937, 363] on span "увидел" at bounding box center [901, 372] width 79 height 25
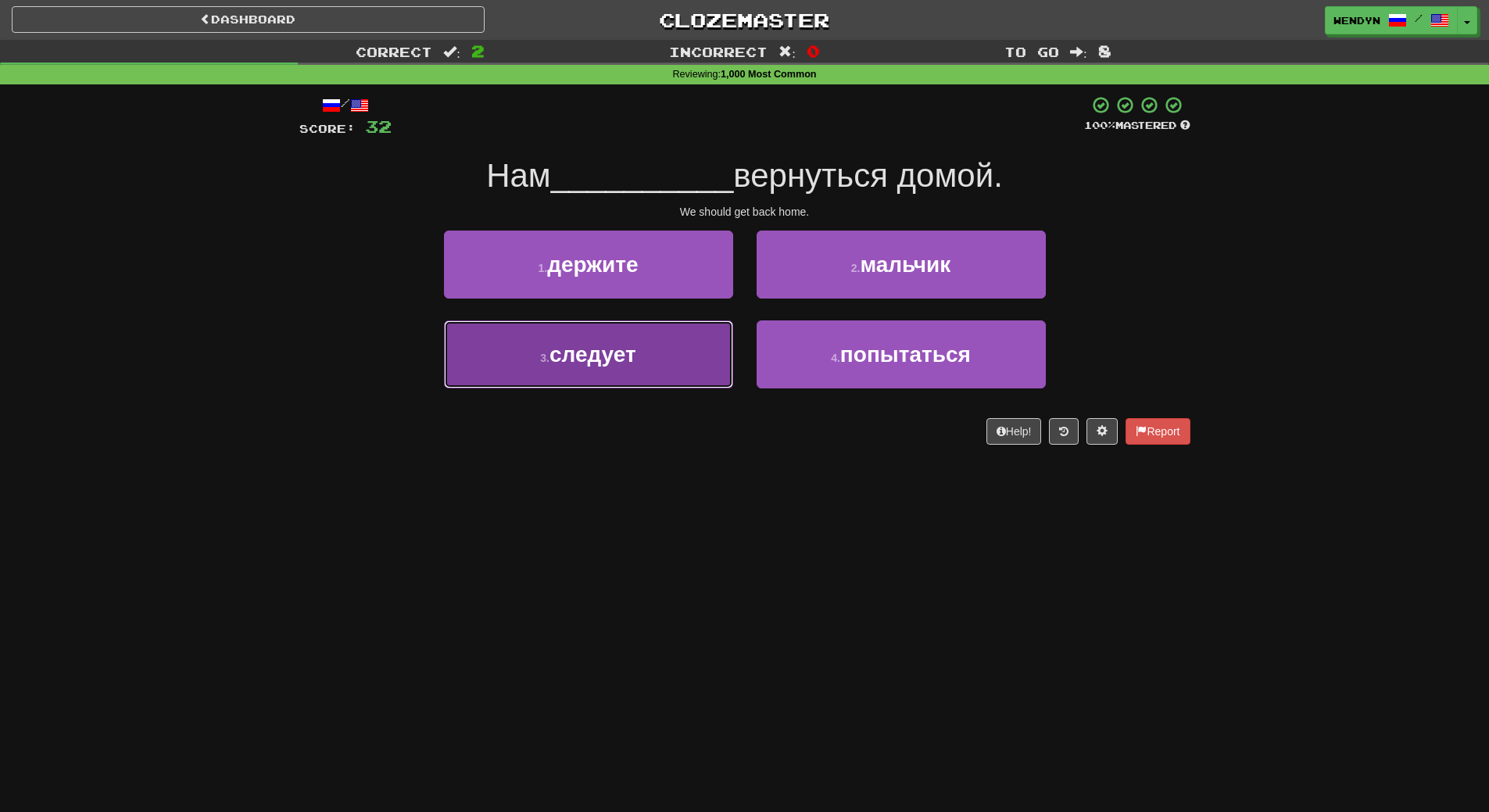
click at [687, 369] on button "3 . следует" at bounding box center [588, 354] width 289 height 68
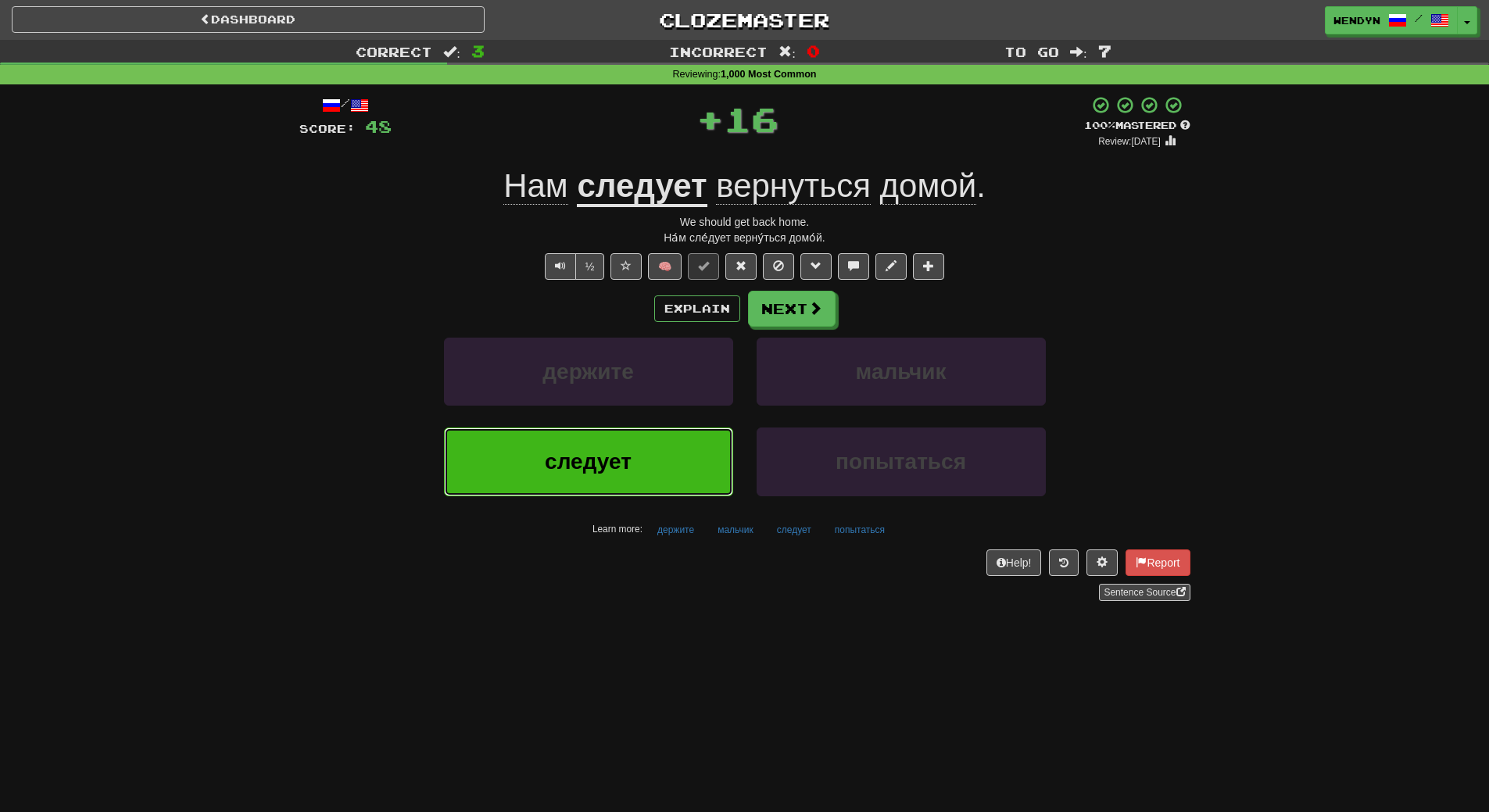
click at [664, 442] on button "следует" at bounding box center [588, 462] width 289 height 68
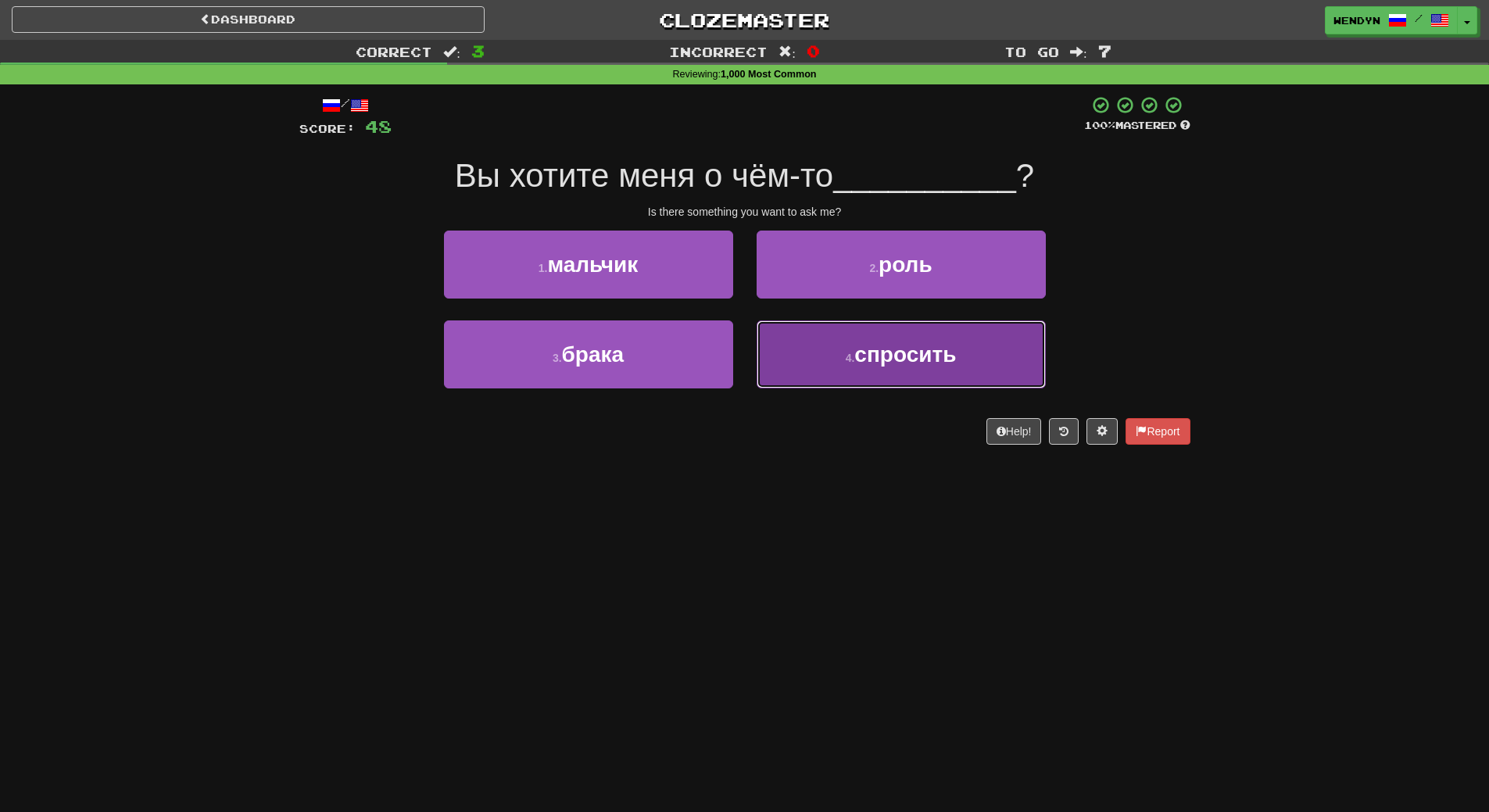
click at [950, 347] on span "спросить" at bounding box center [905, 355] width 102 height 25
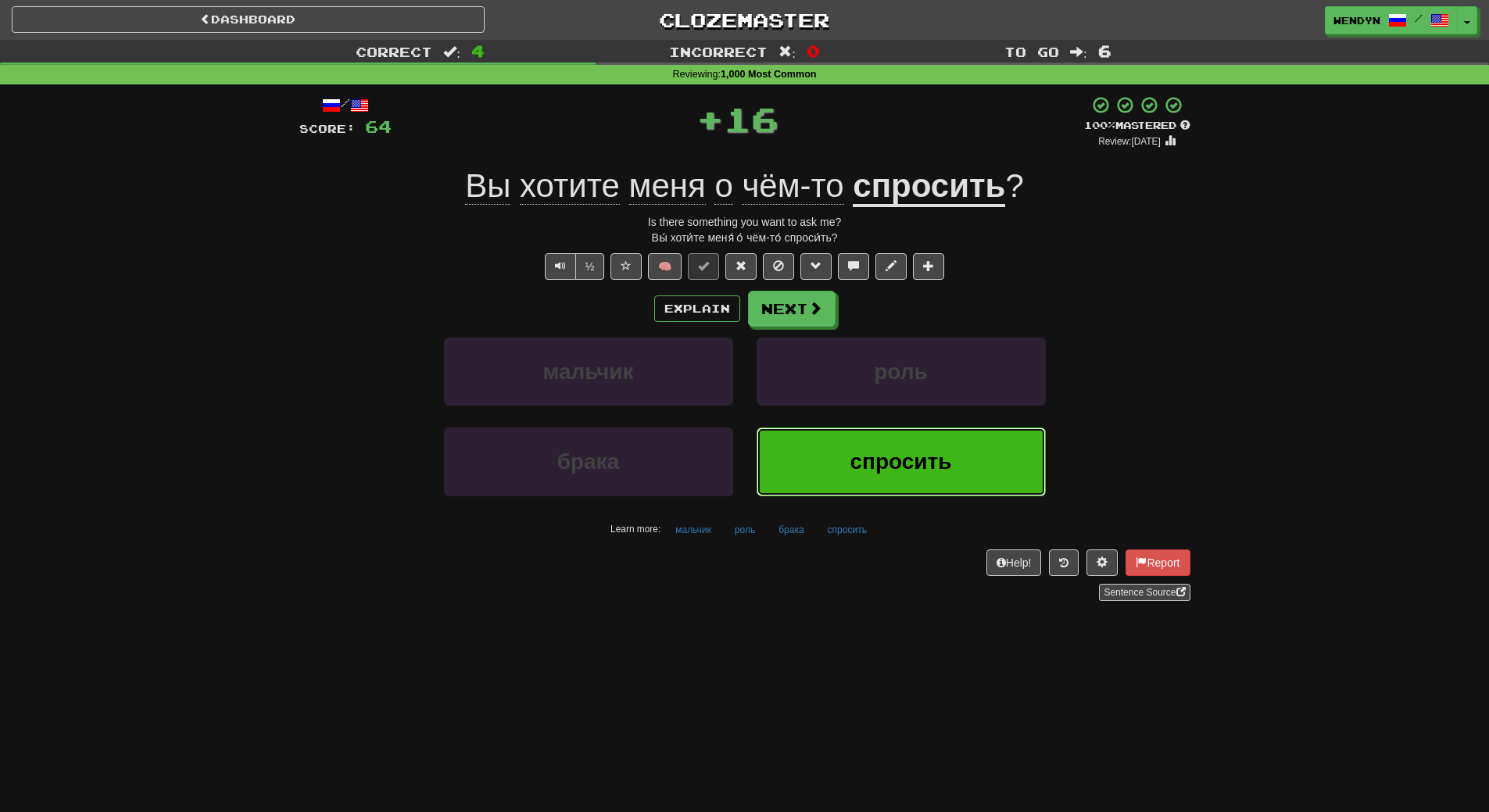
click at [910, 480] on button "спросить" at bounding box center [901, 462] width 289 height 68
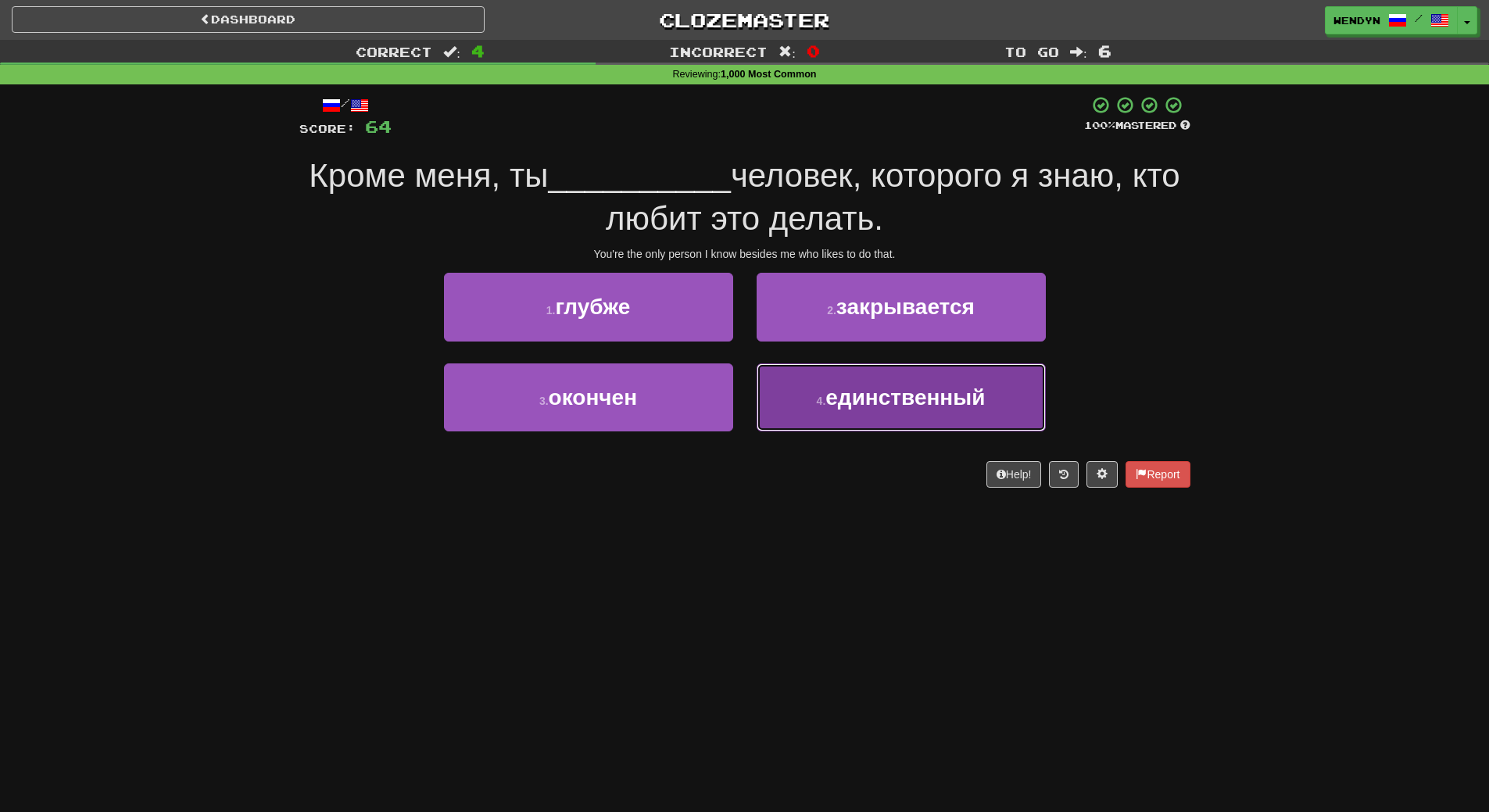
click at [920, 419] on button "4 . единственный" at bounding box center [901, 398] width 289 height 68
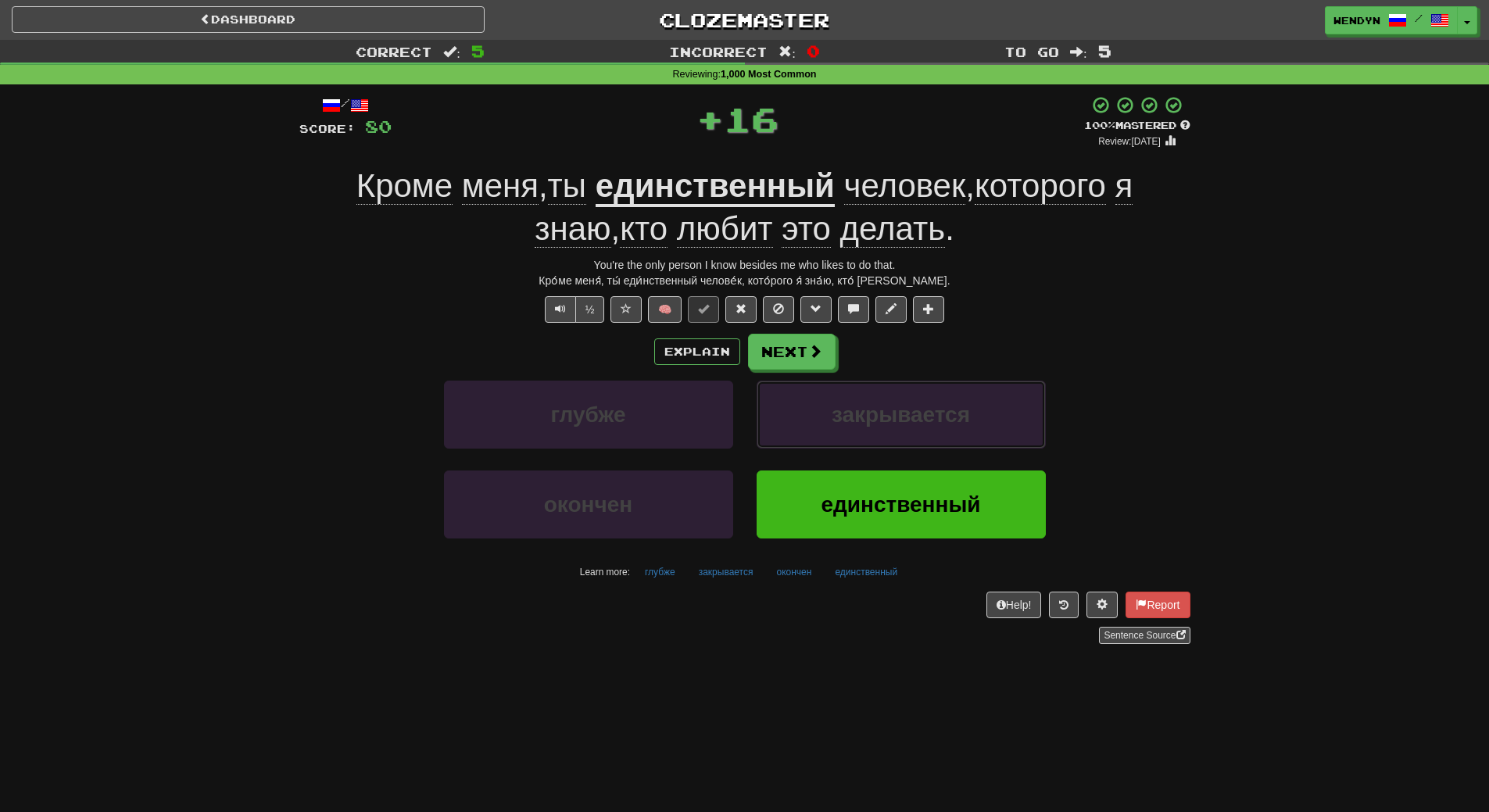
click at [920, 419] on span "закрывается" at bounding box center [901, 414] width 138 height 25
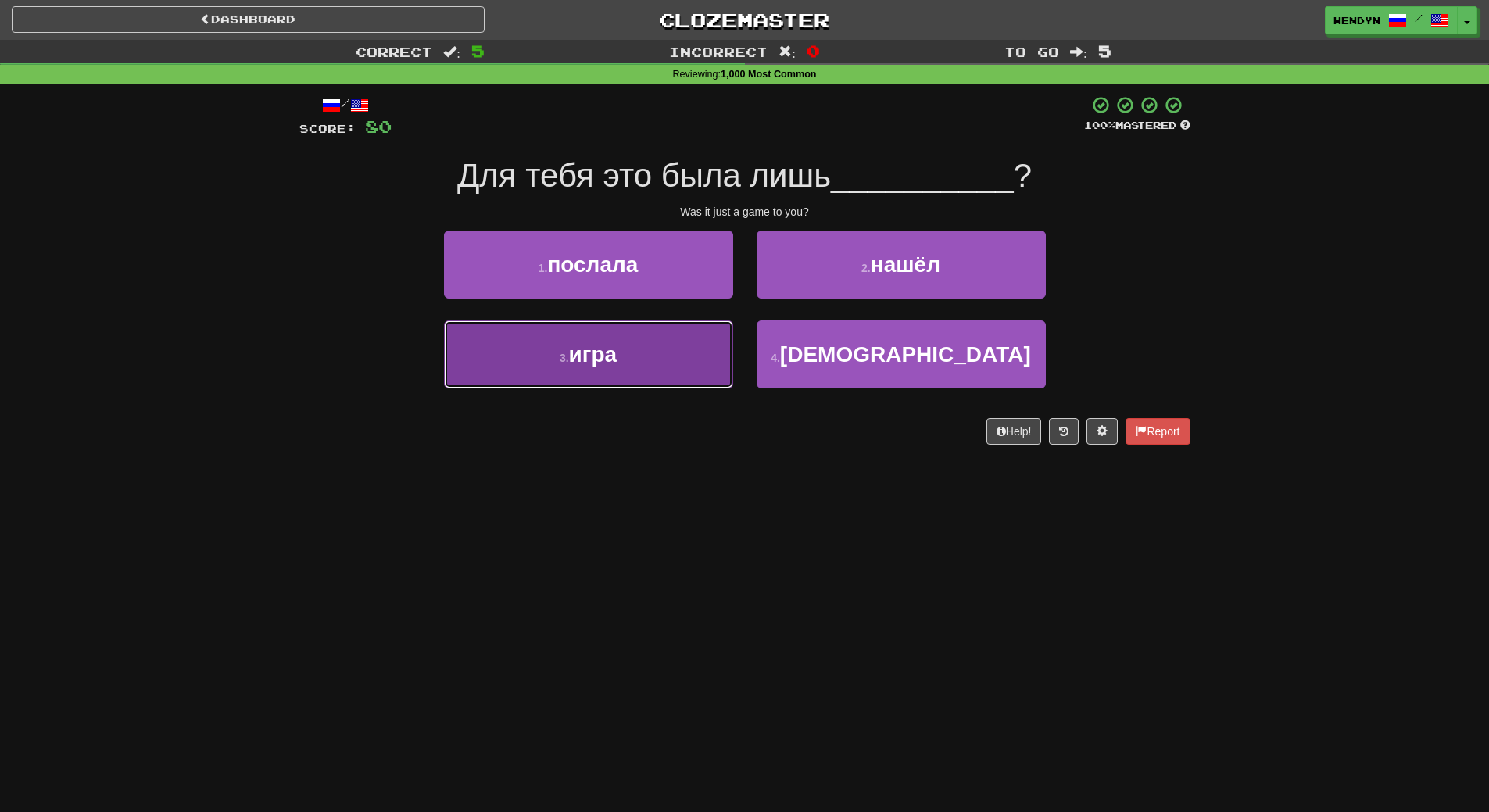
click at [684, 364] on button "3 . игра" at bounding box center [588, 354] width 289 height 68
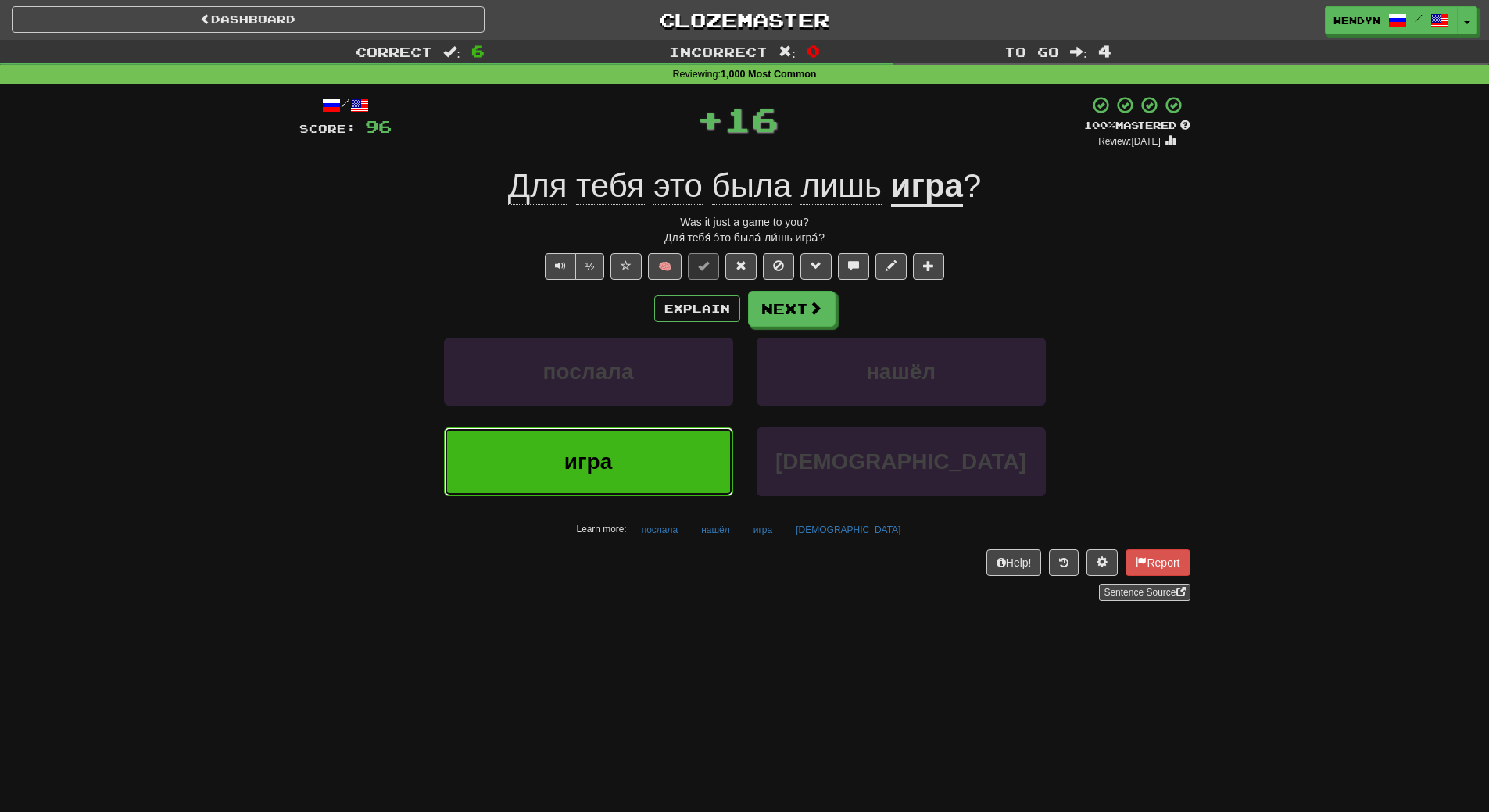
click at [681, 439] on button "игра" at bounding box center [588, 462] width 289 height 68
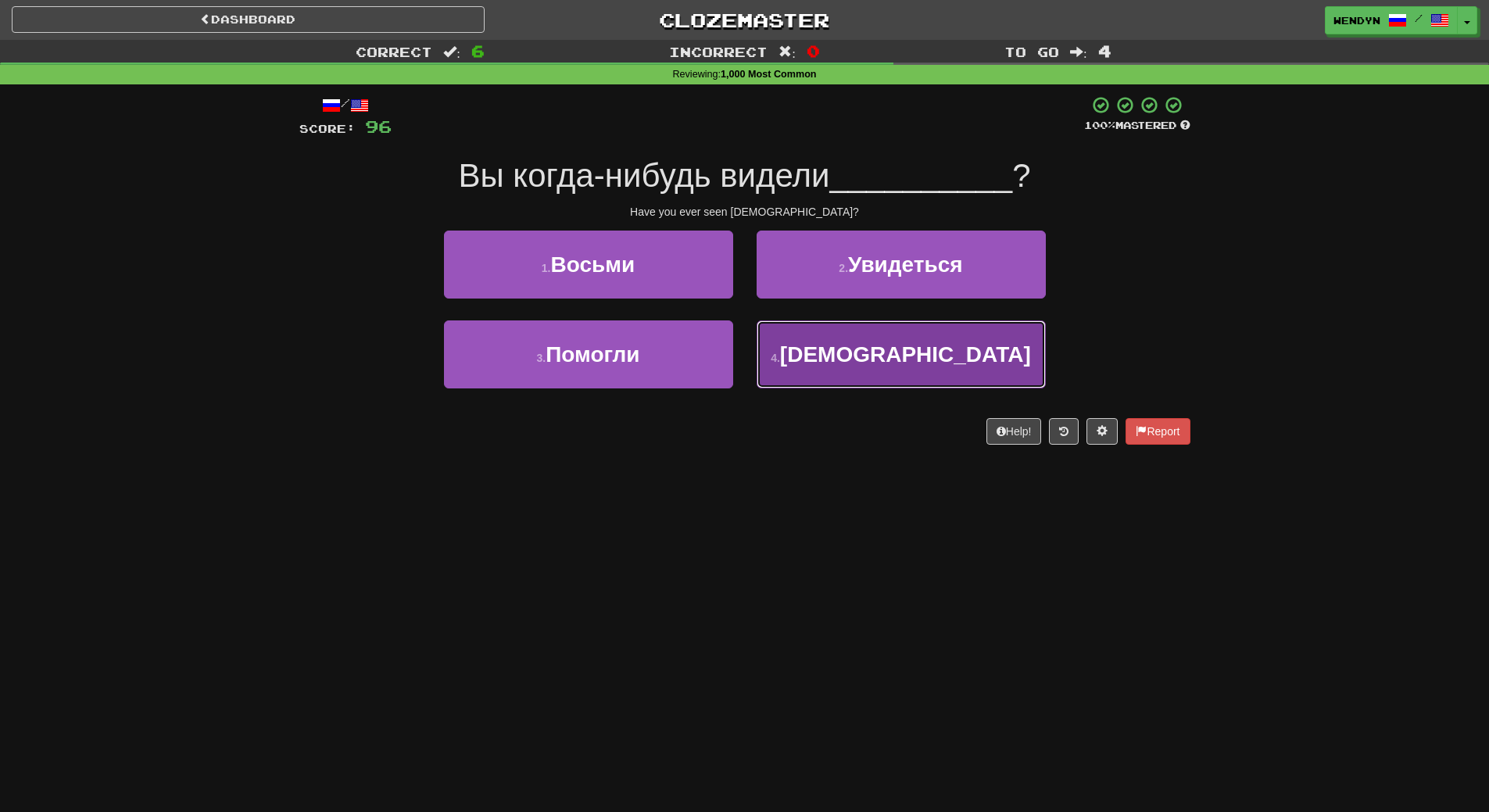
click at [864, 370] on button "4 . Бога" at bounding box center [901, 354] width 289 height 68
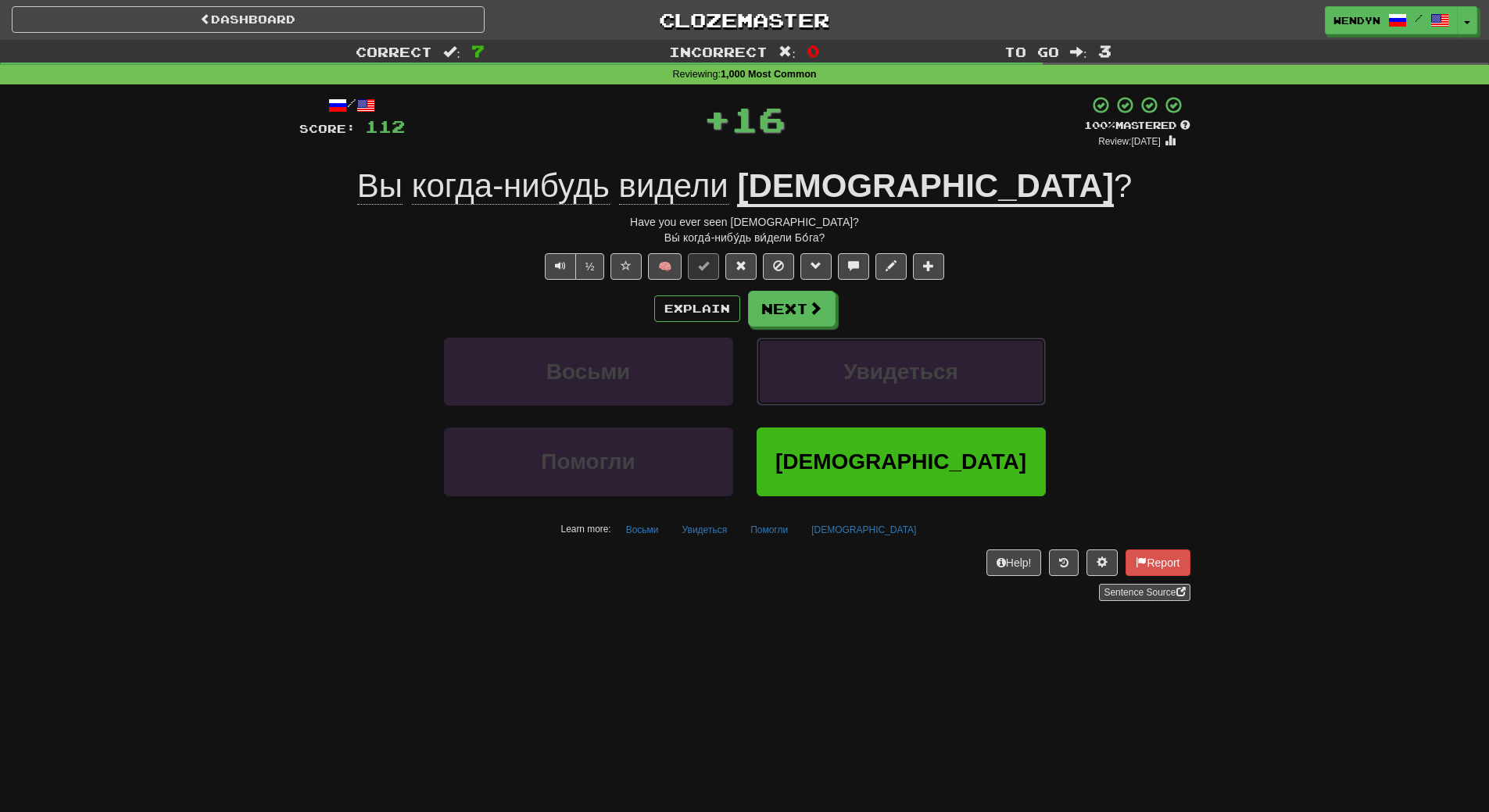
click at [864, 370] on span "Увидеться" at bounding box center [901, 372] width 115 height 25
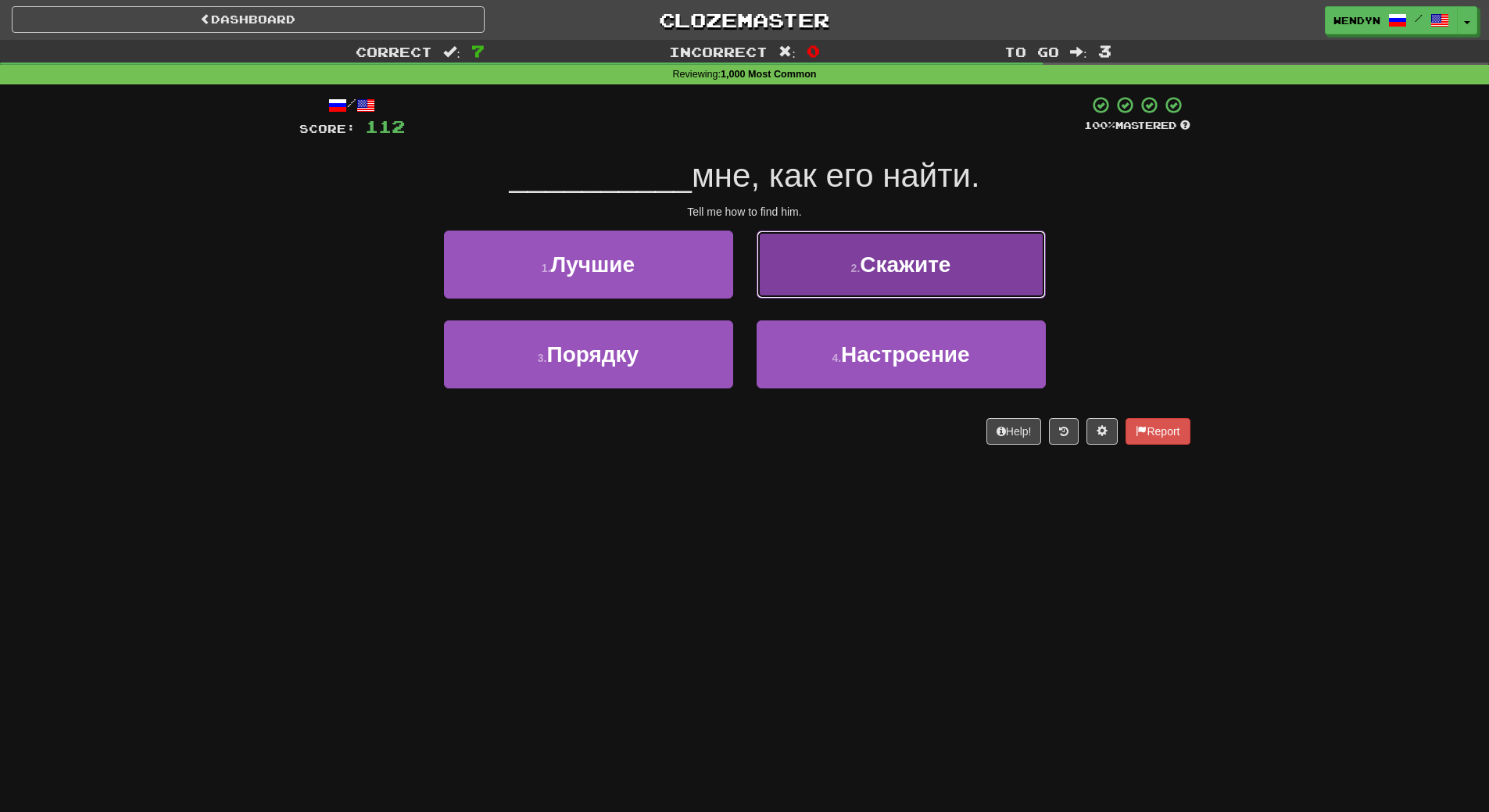
click at [948, 253] on span "Скажите" at bounding box center [905, 264] width 91 height 25
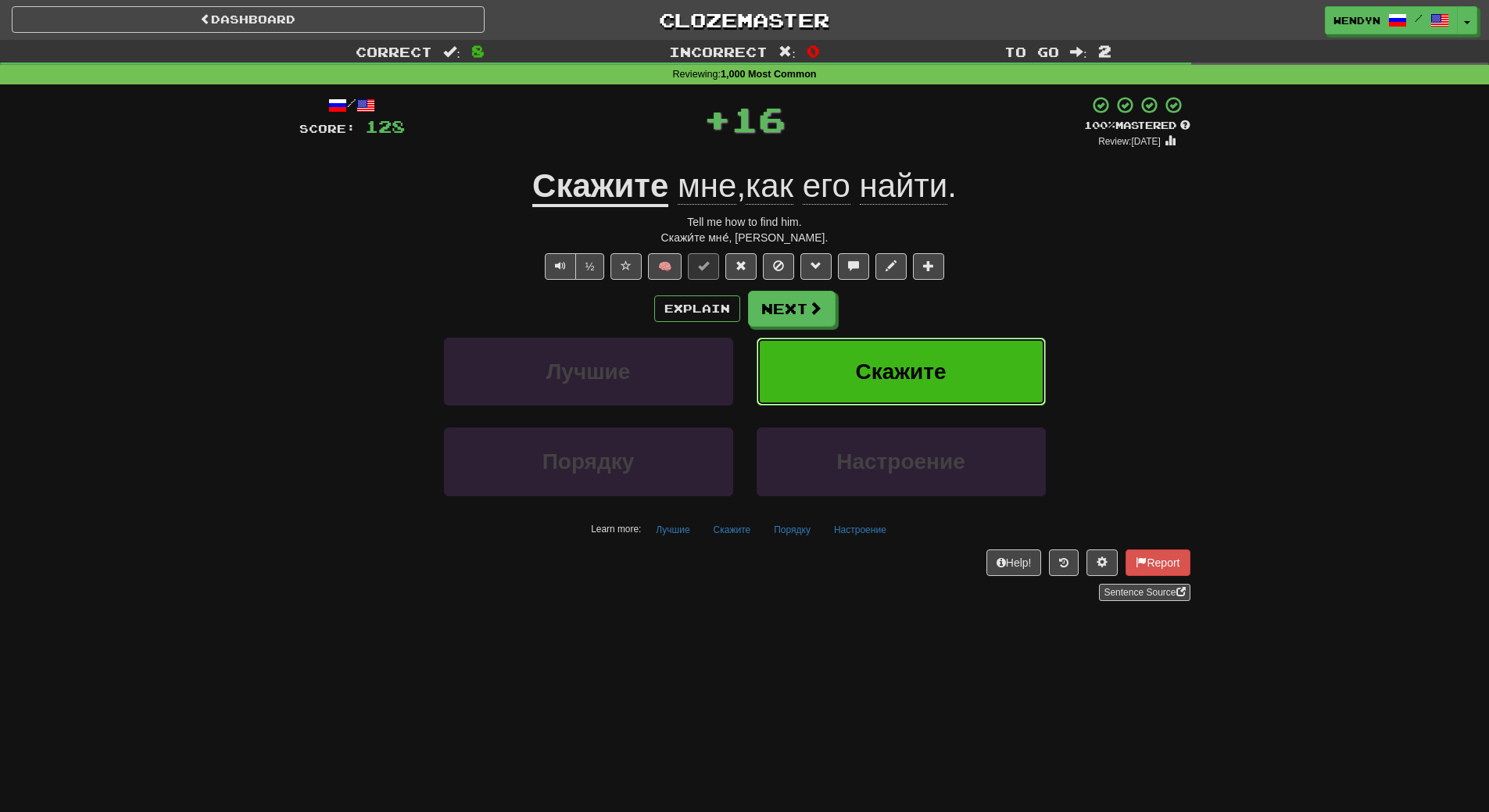
click at [957, 351] on button "Скажите" at bounding box center [901, 372] width 289 height 68
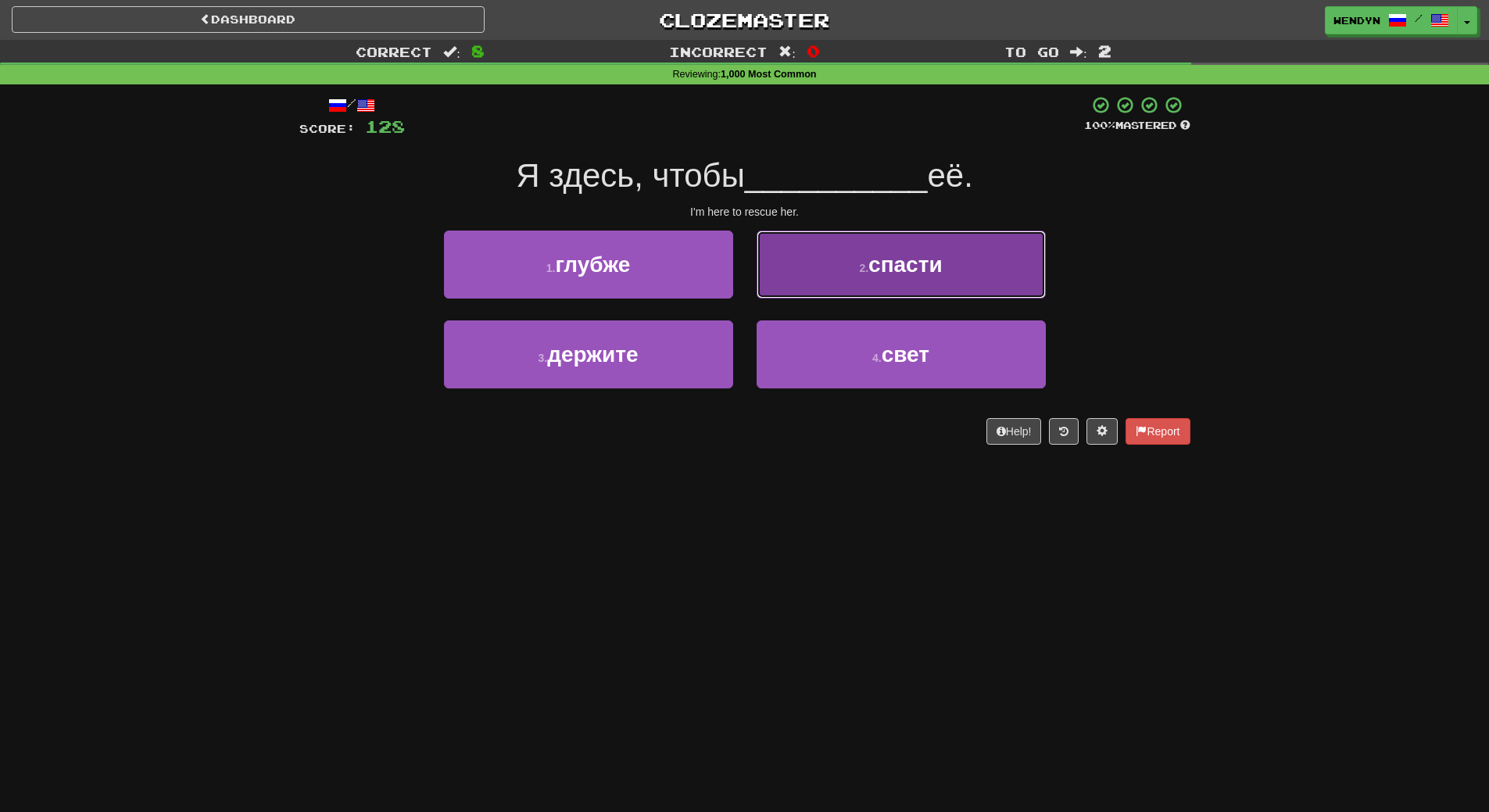
click at [962, 261] on button "2 . спасти" at bounding box center [901, 264] width 289 height 68
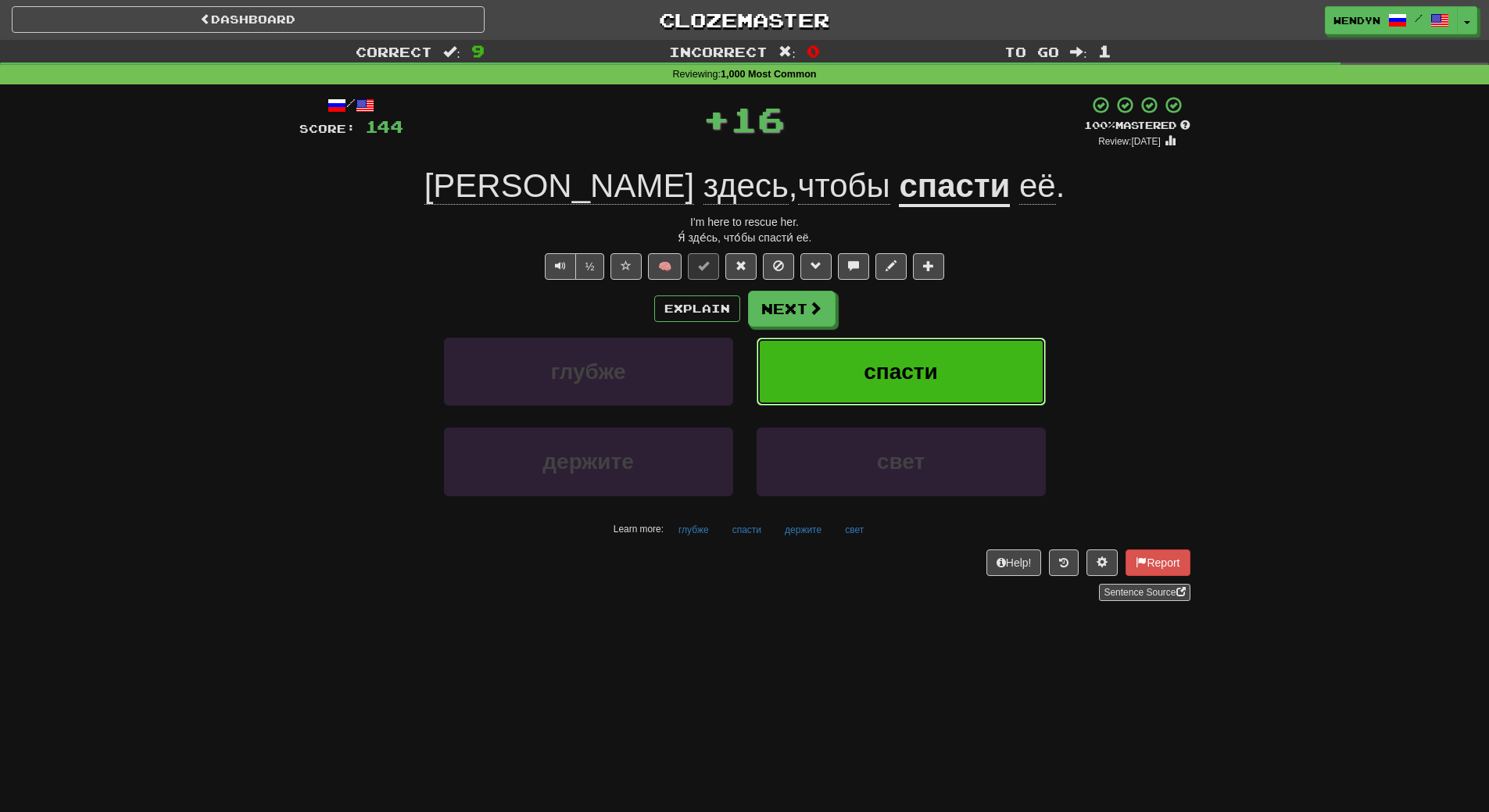
click button "спасти"
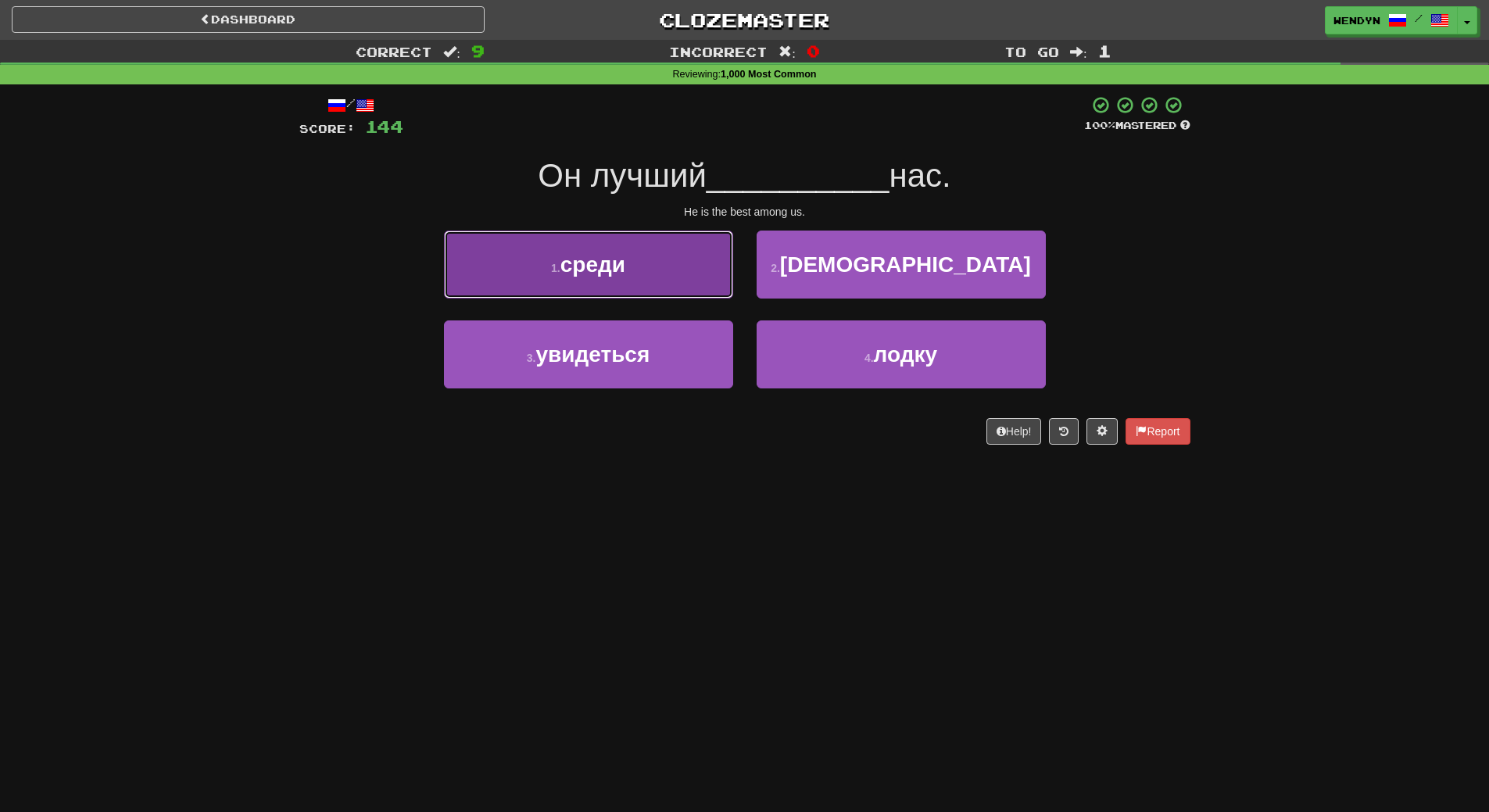
click button "1 . среди"
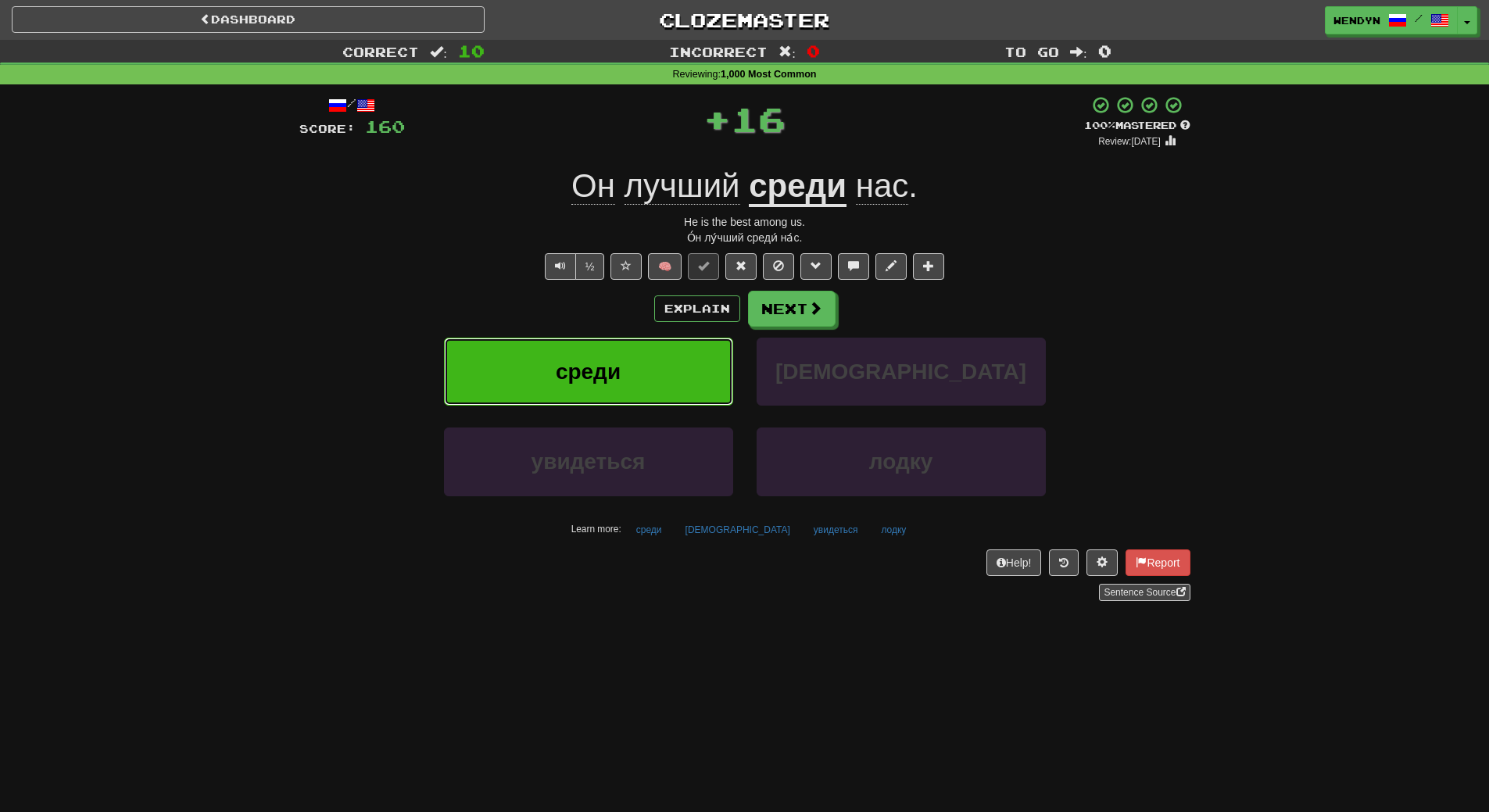
click button "среди"
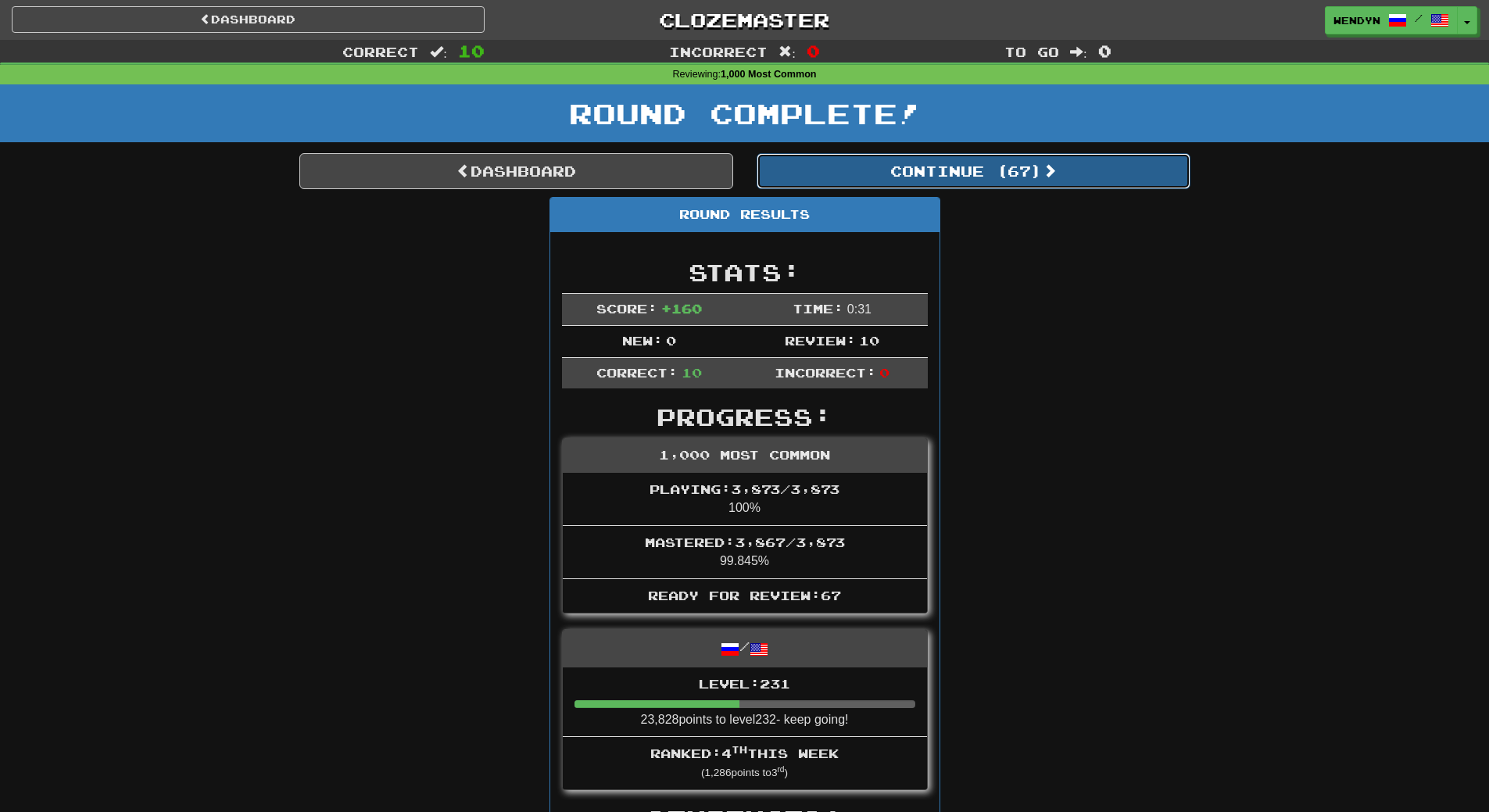
click button "Continue ( 67 )"
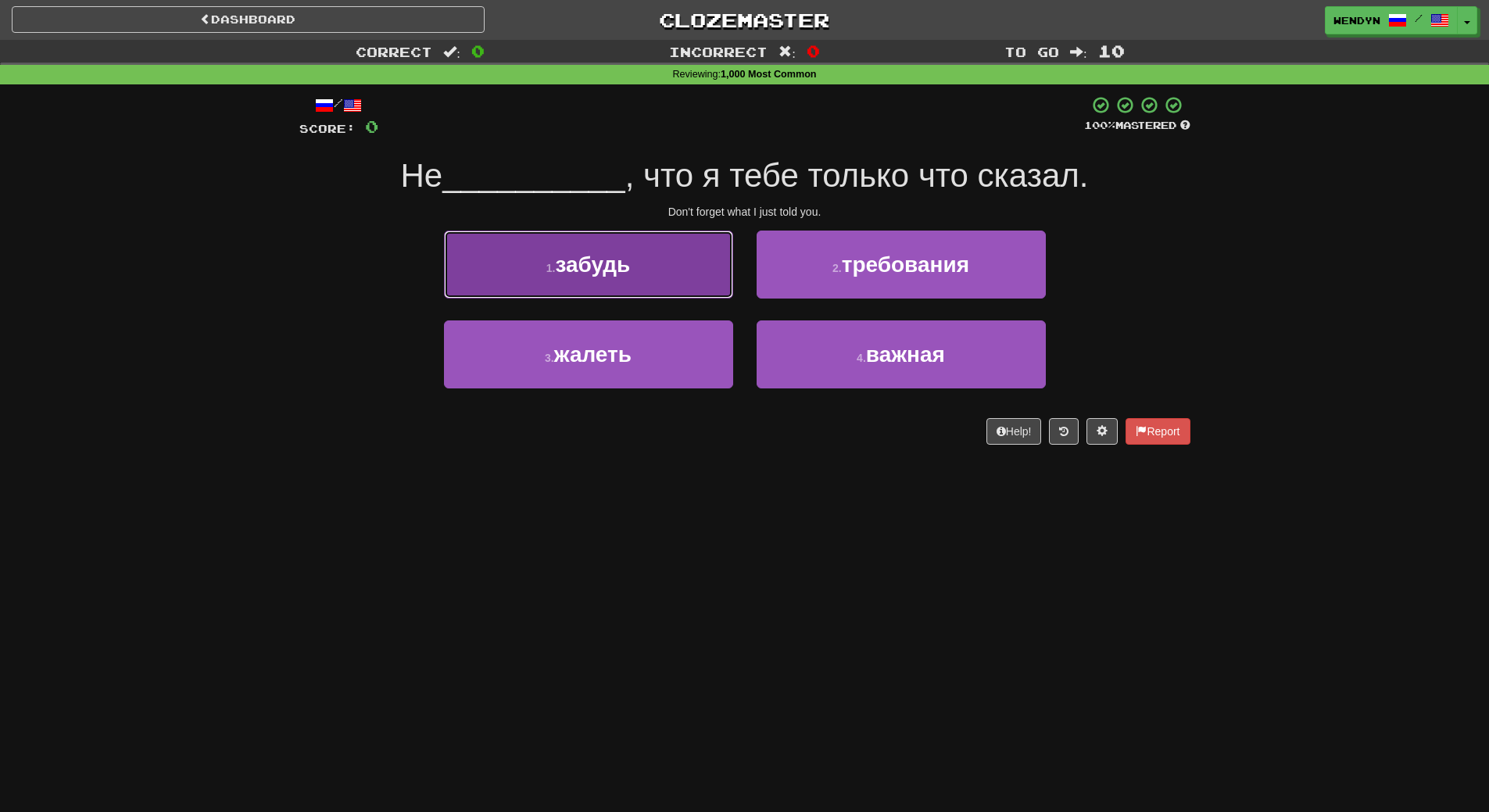
click button "1 . забудь"
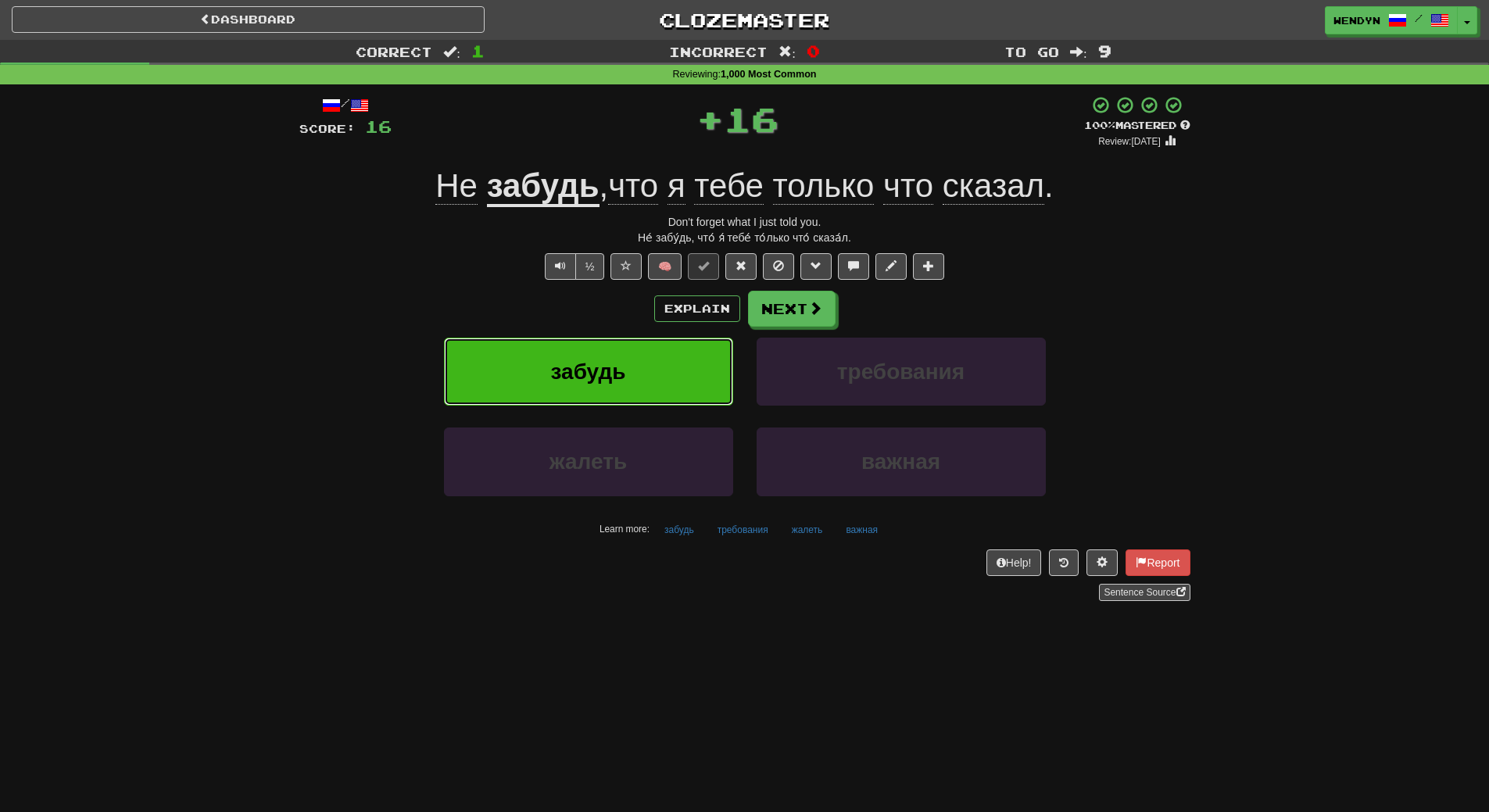
click button "забудь"
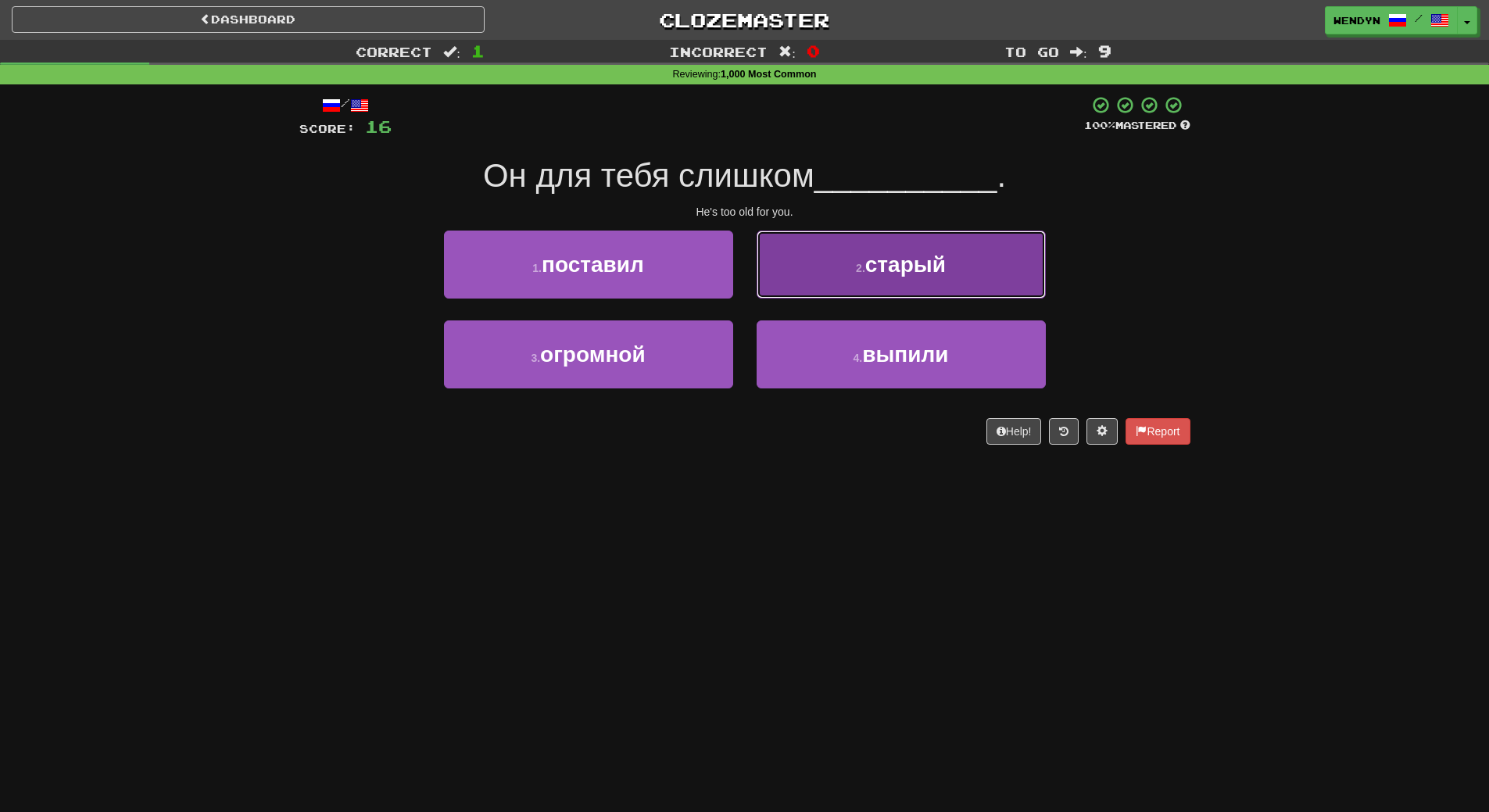
click button "2 . старый"
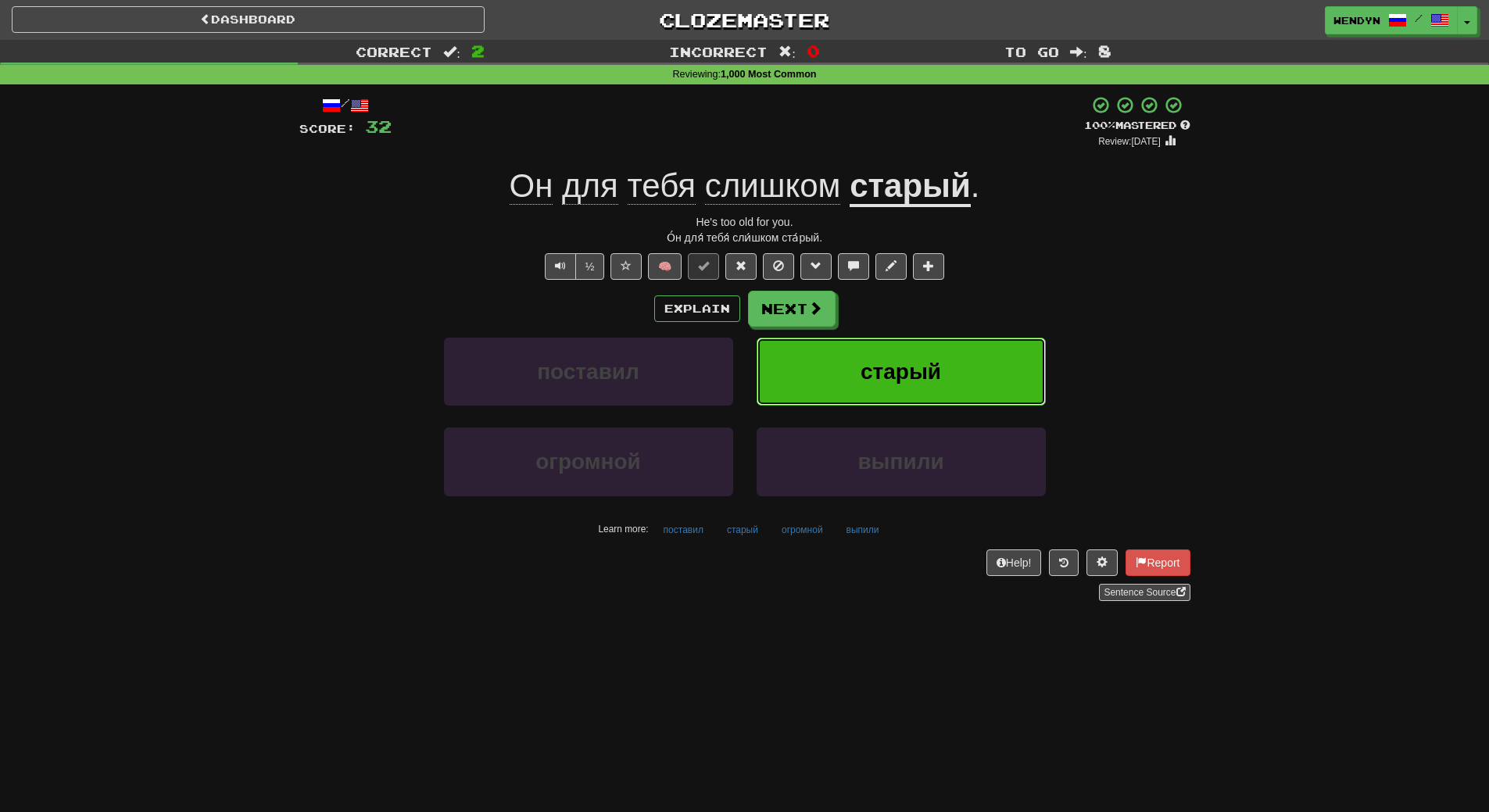
click button "старый"
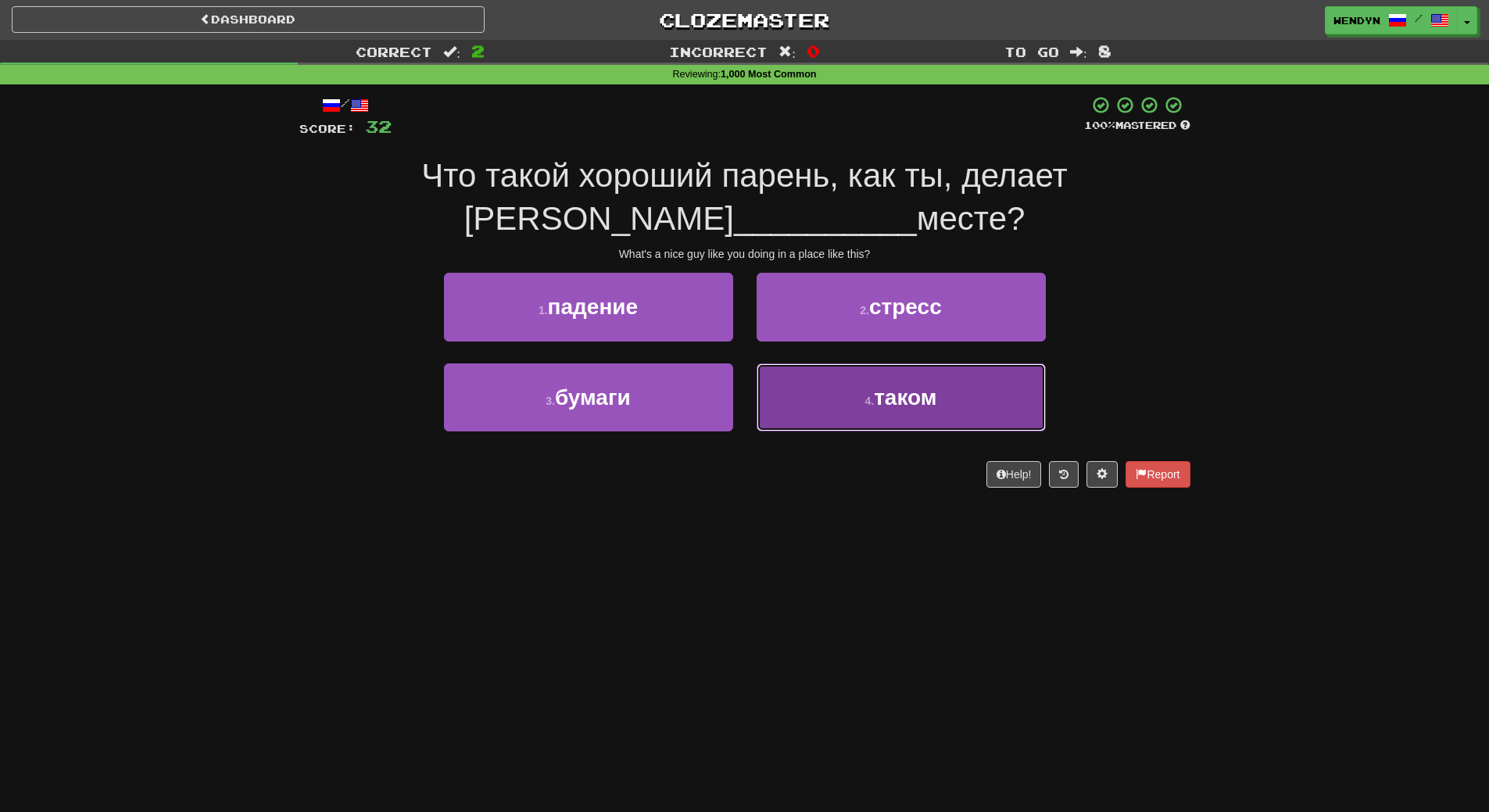
click button "4 . таком"
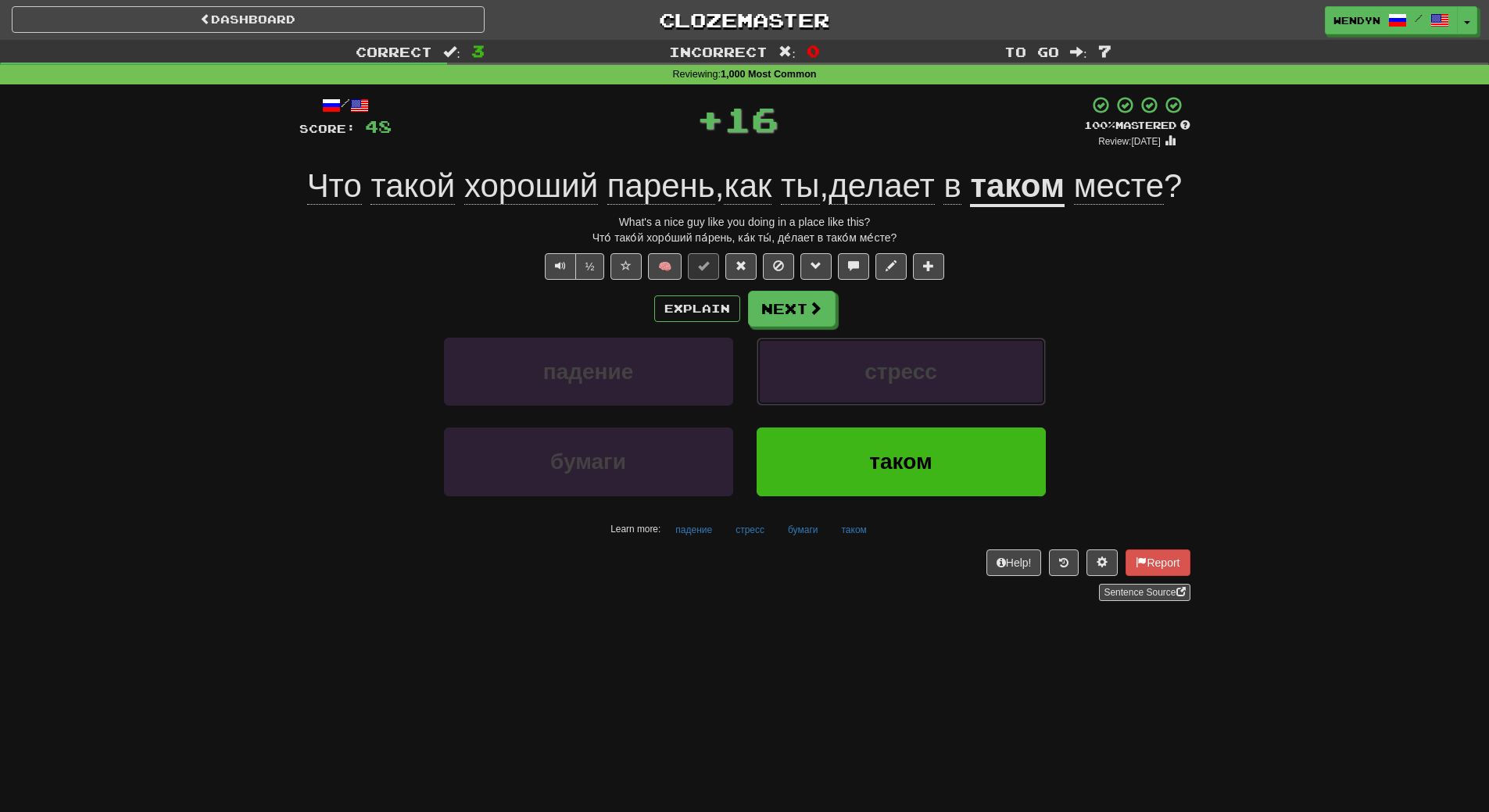
click button "стресс"
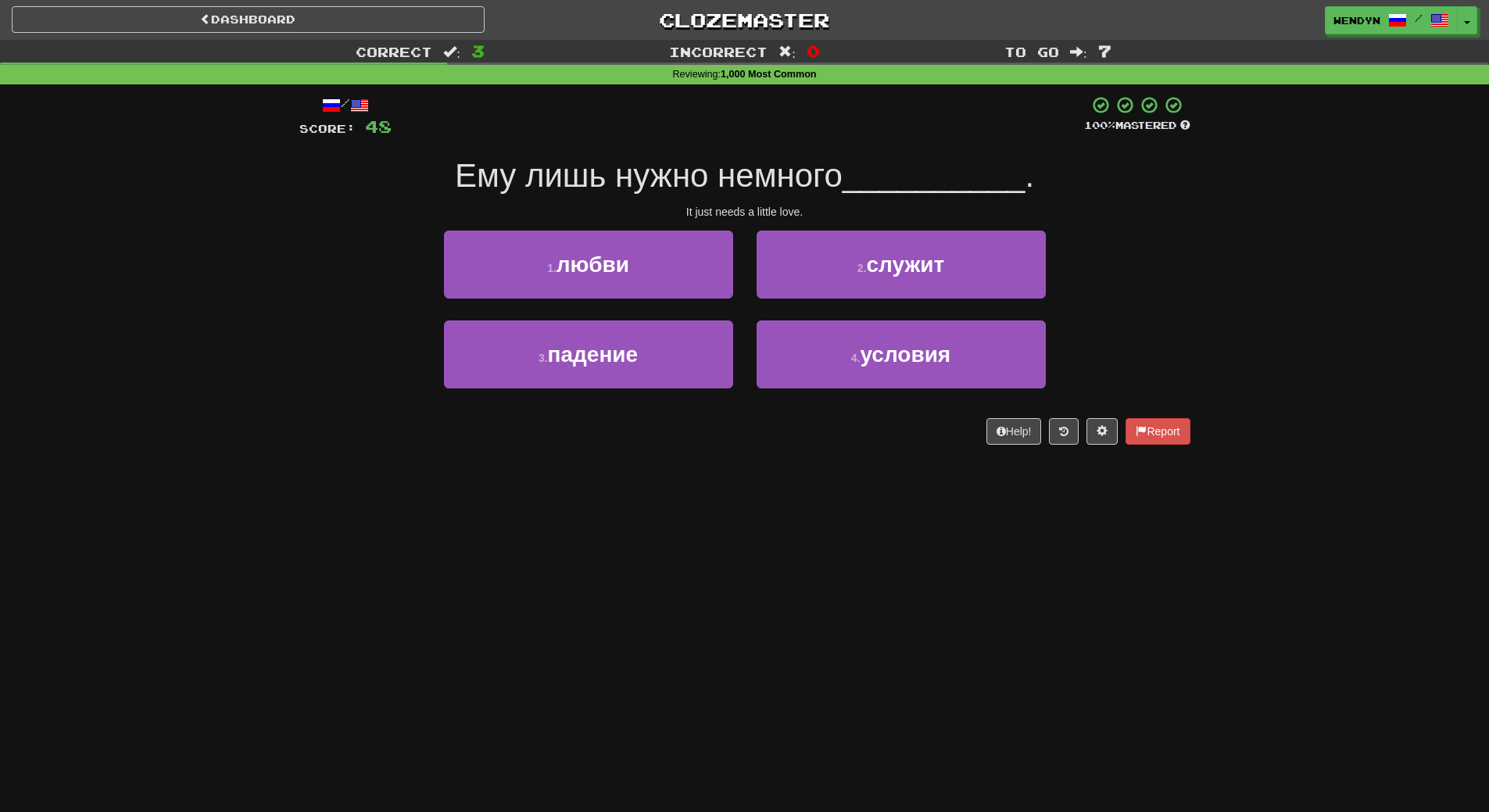
click div "/ Score: 48 100 % Mastered Ему лишь нужно немного __________ . It just needs a …"
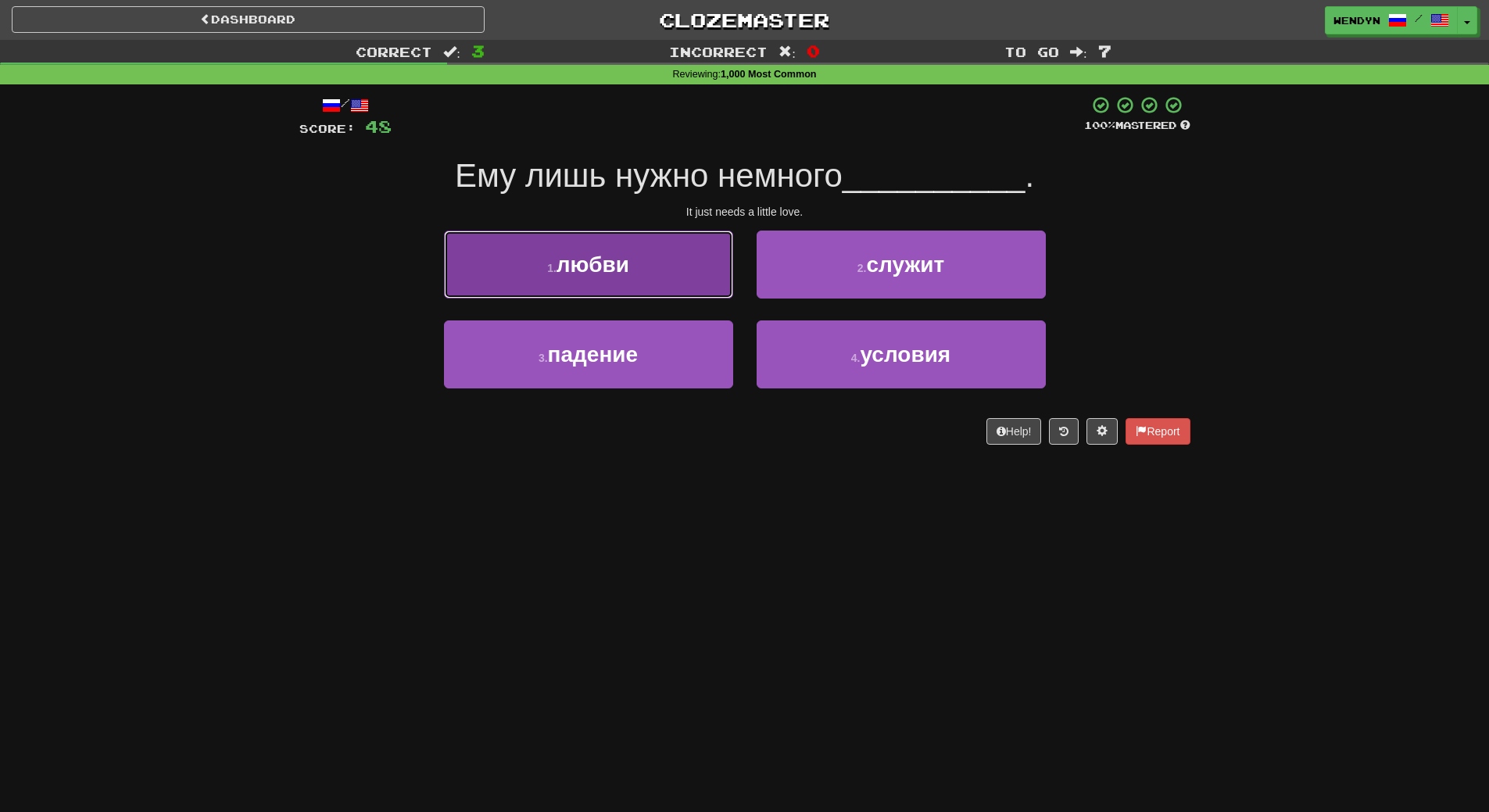
click button "1 . любви"
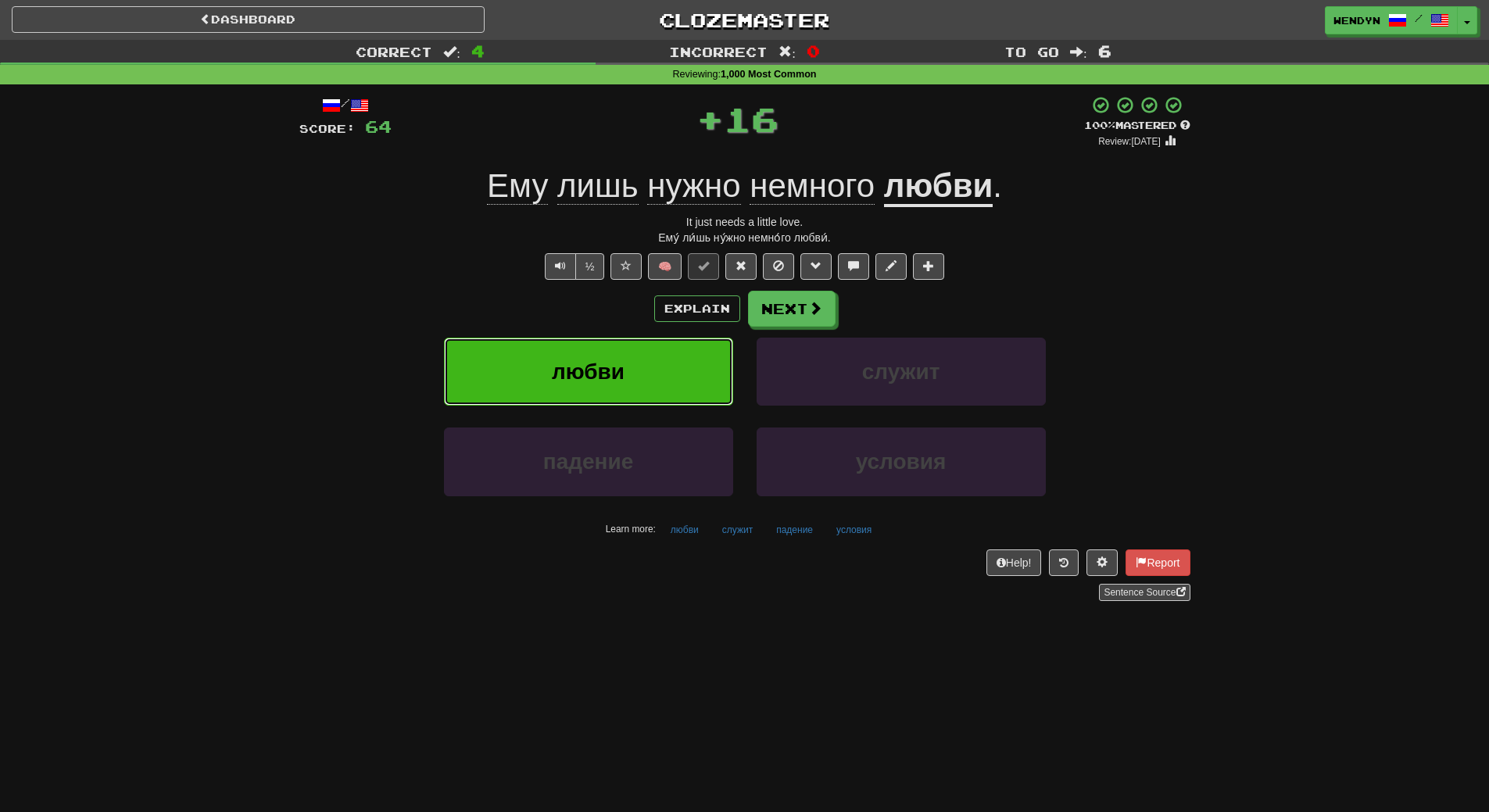
click button "любви"
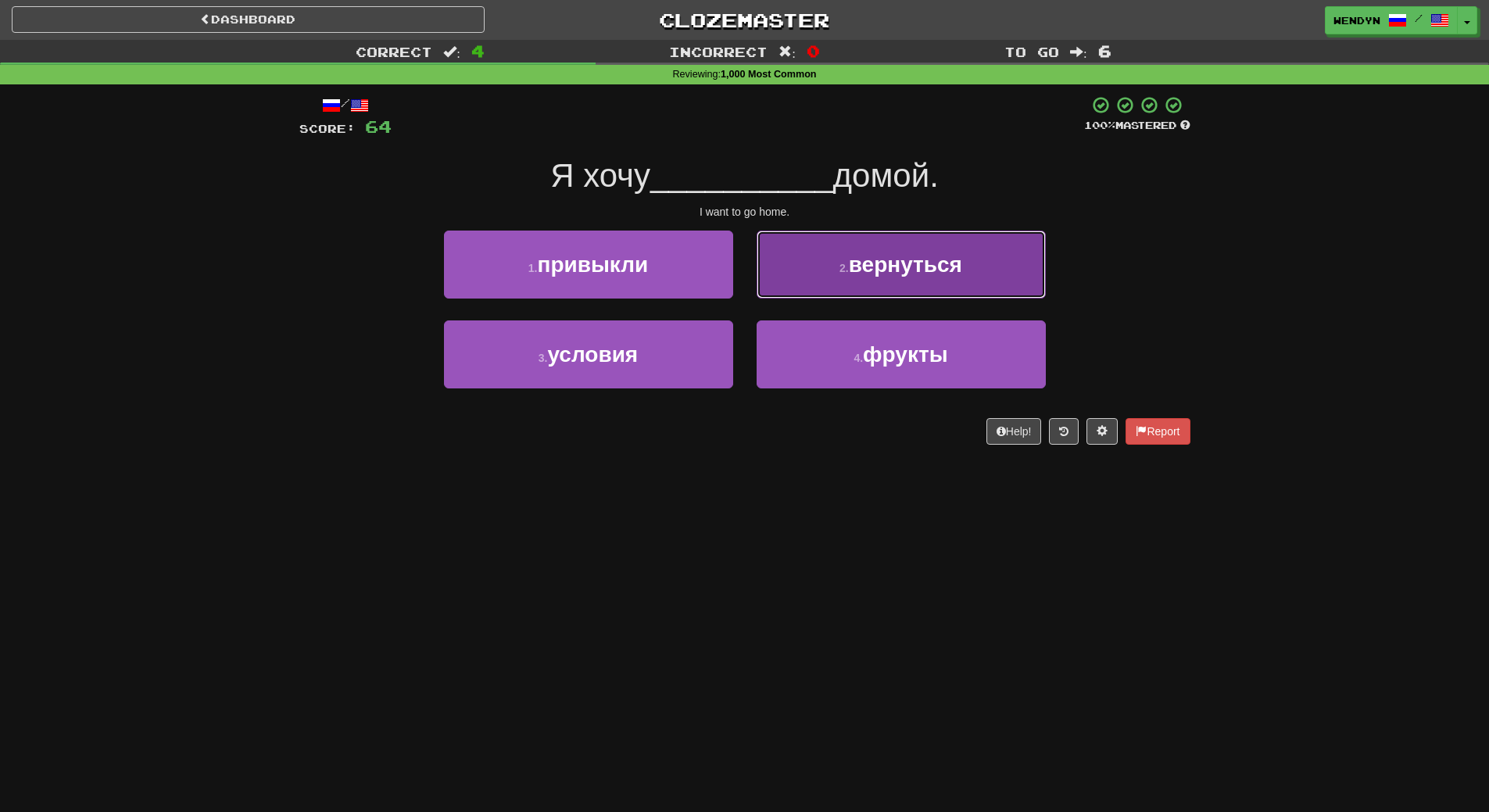
click button "2 . вернуться"
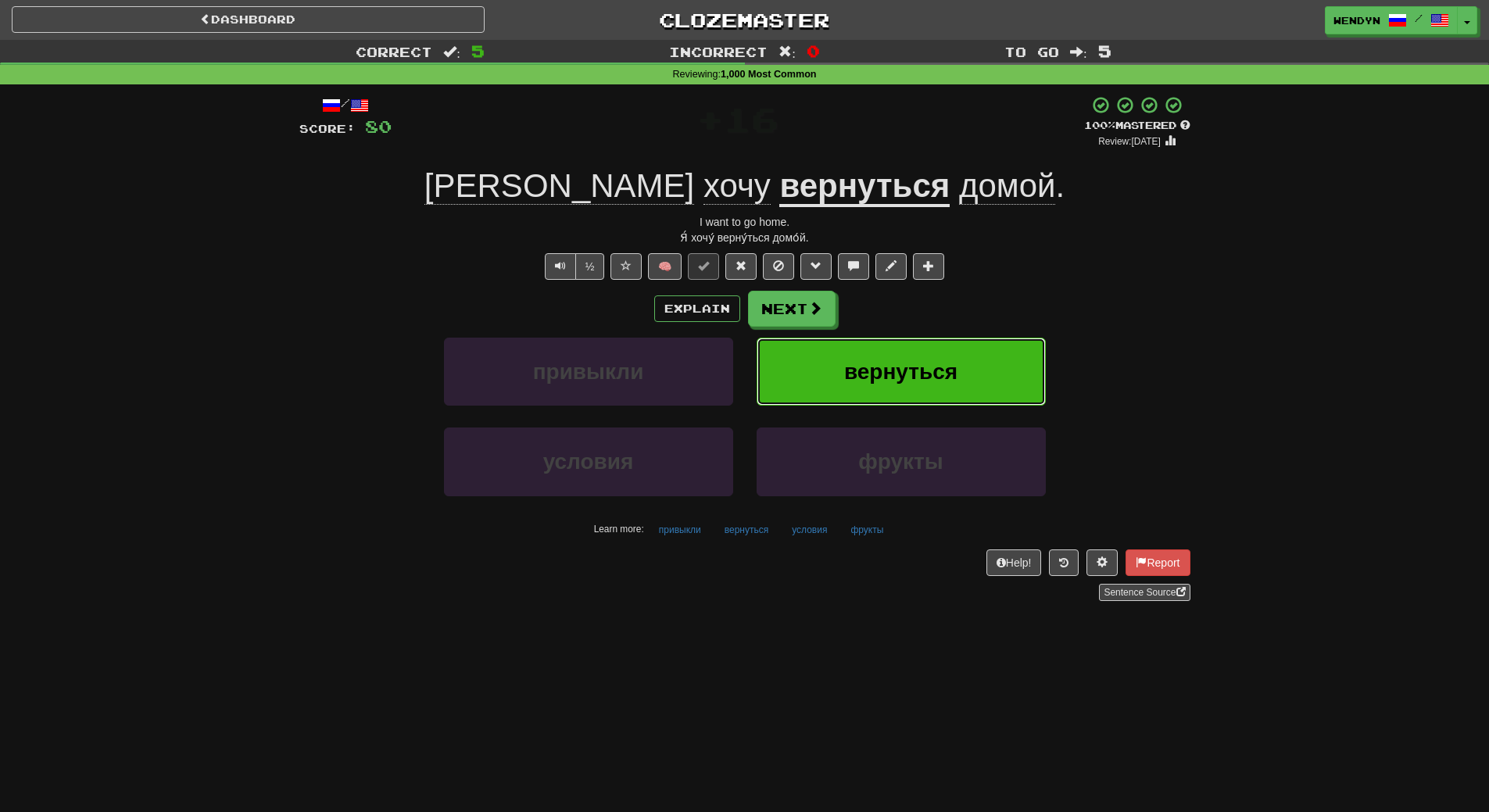
click button "вернуться"
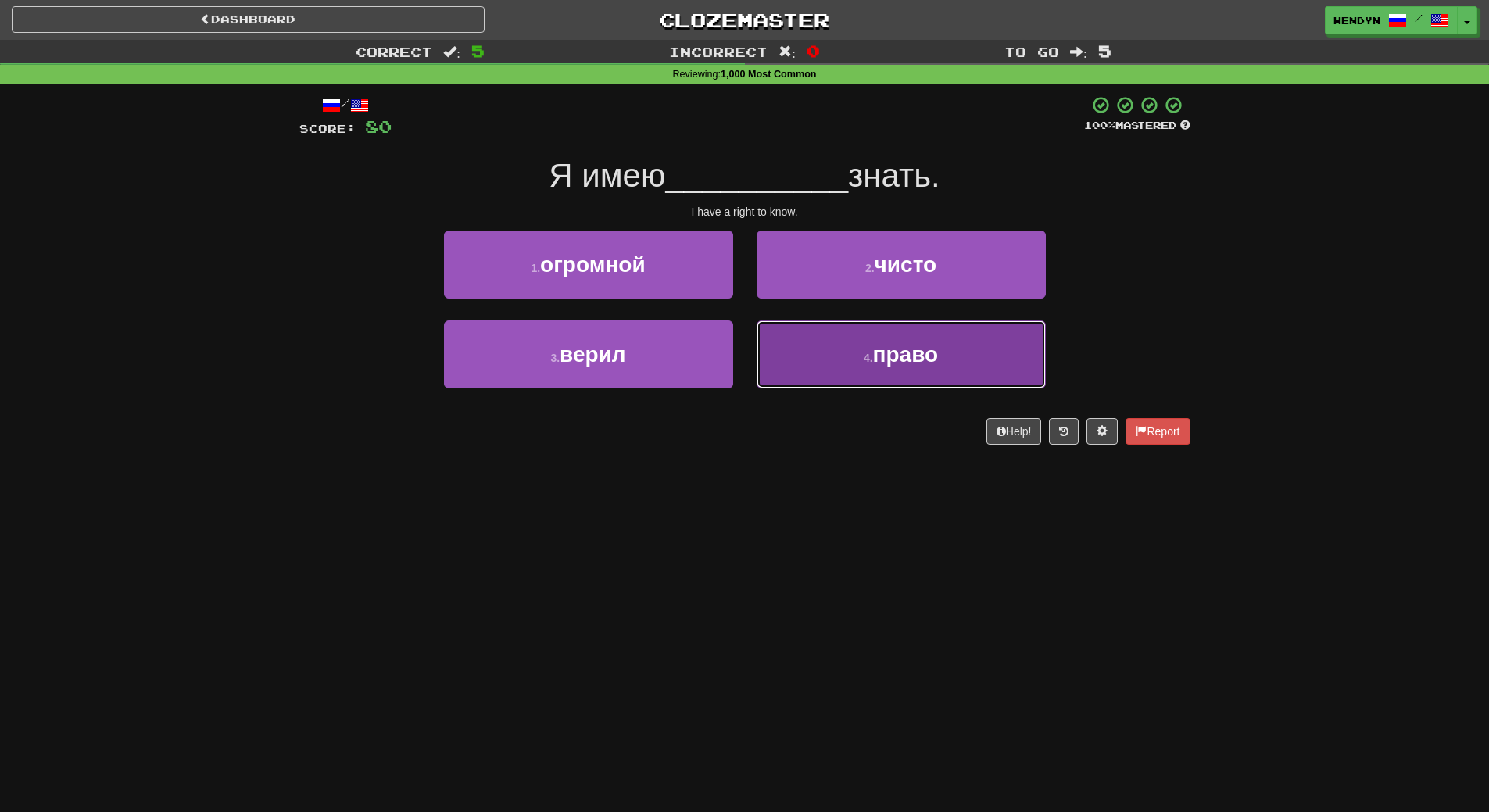
click button "4 . право"
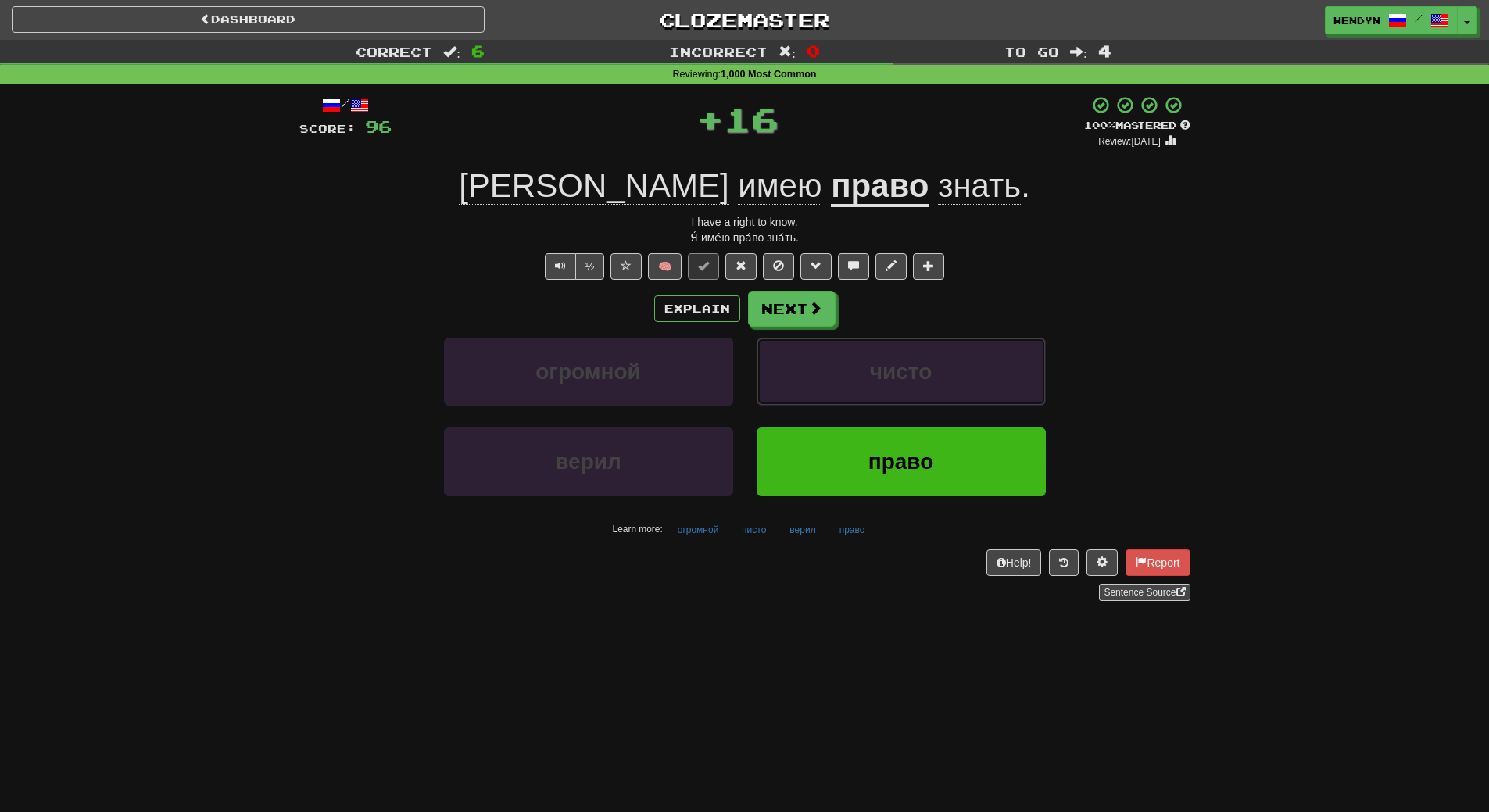
click button "чисто"
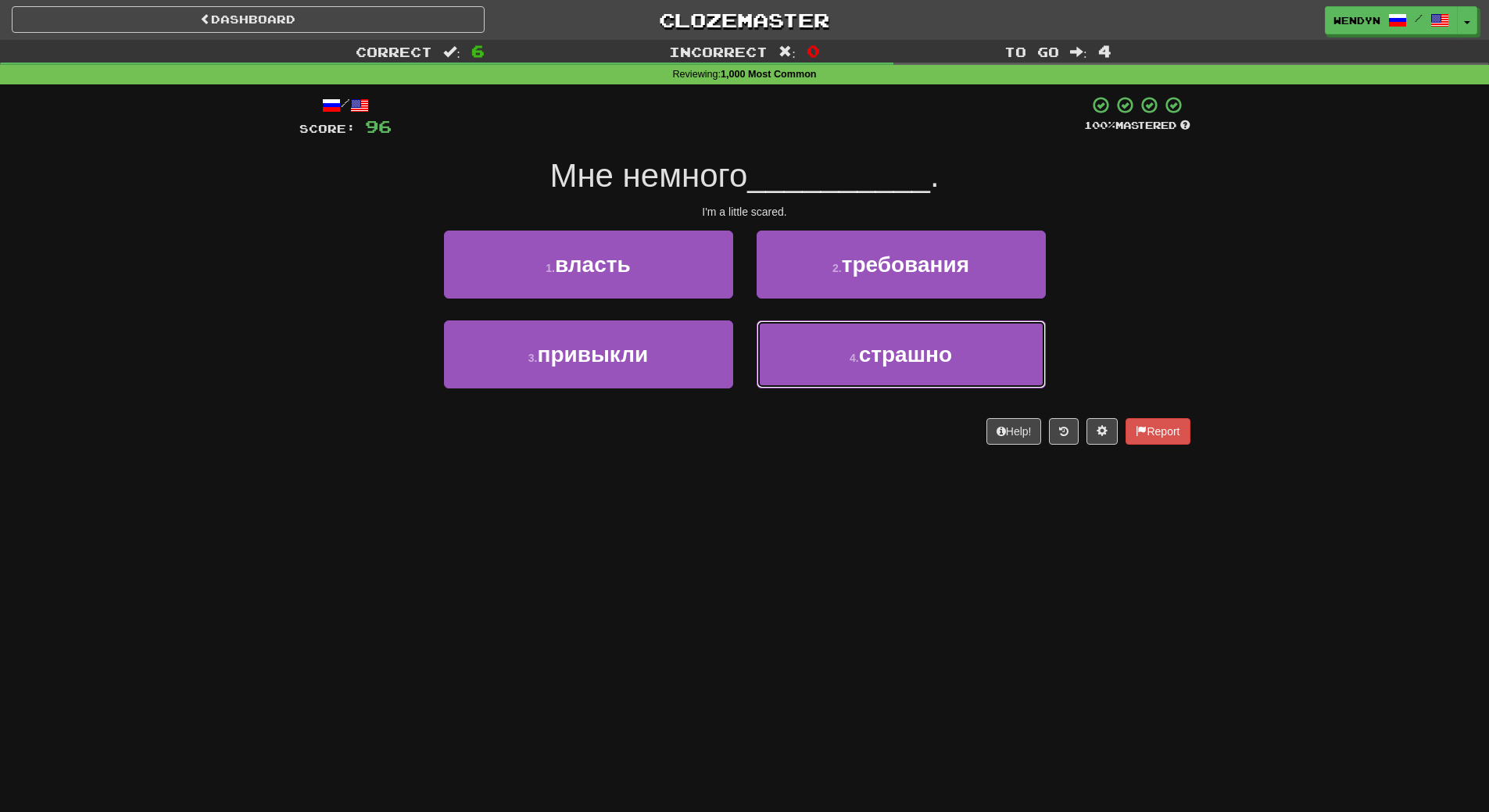
drag, startPoint x: 833, startPoint y: 381, endPoint x: 815, endPoint y: 433, distance: 55.0
click div "/ Score: 96 100 % Mastered Мне немного __________ . I'm a little scared. 1 . вл…"
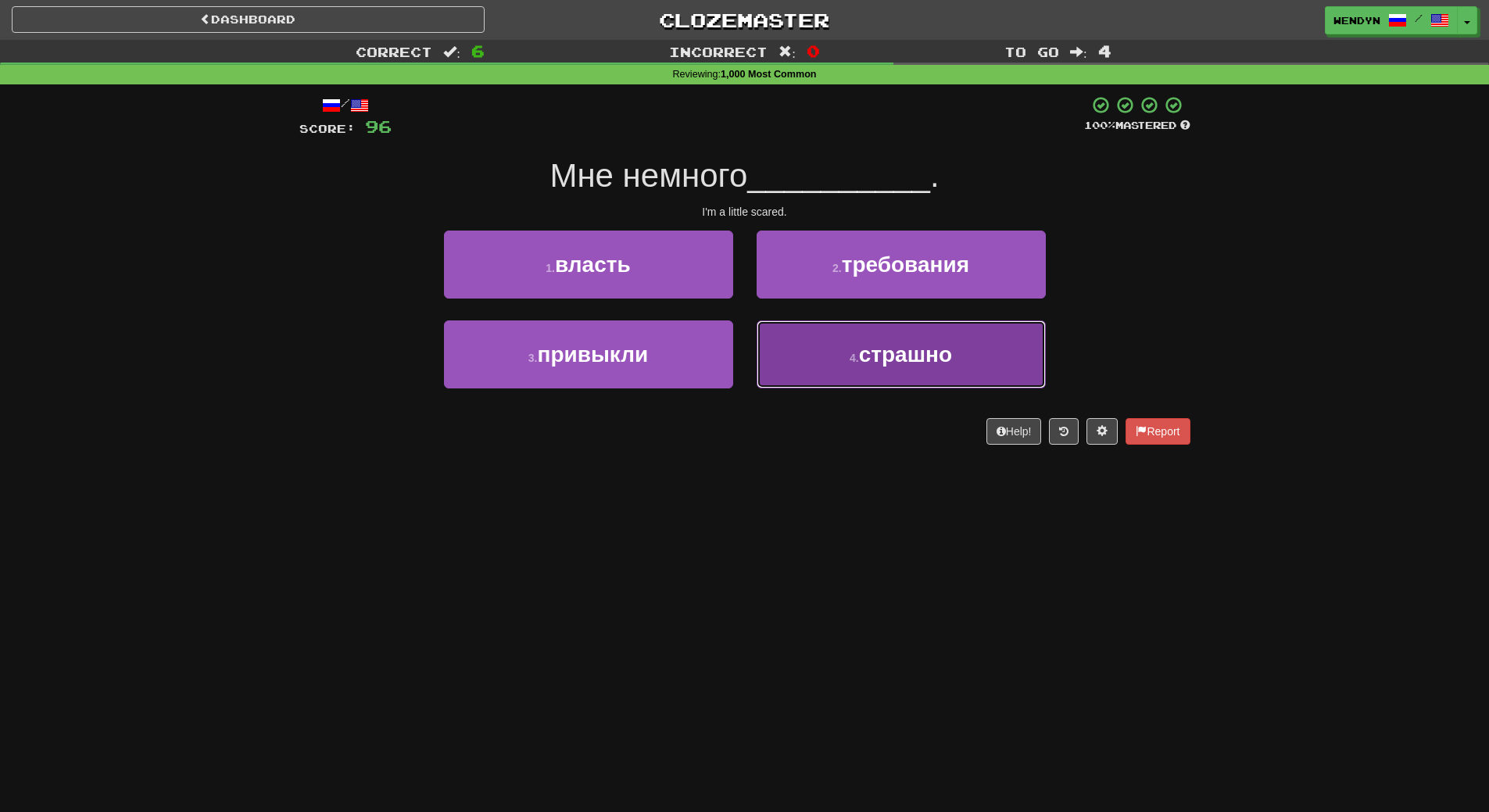
click span "страшно"
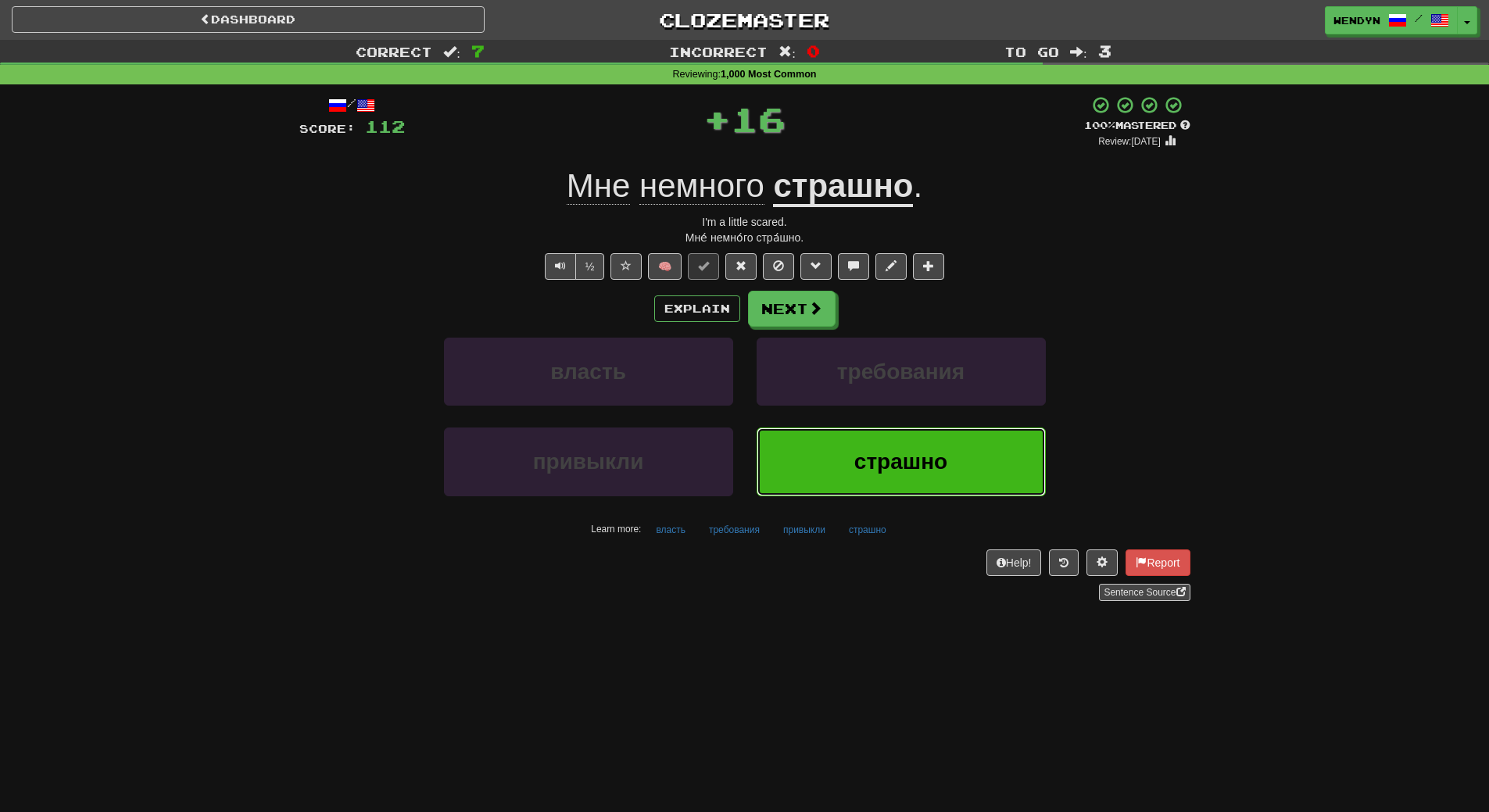
click span "страшно"
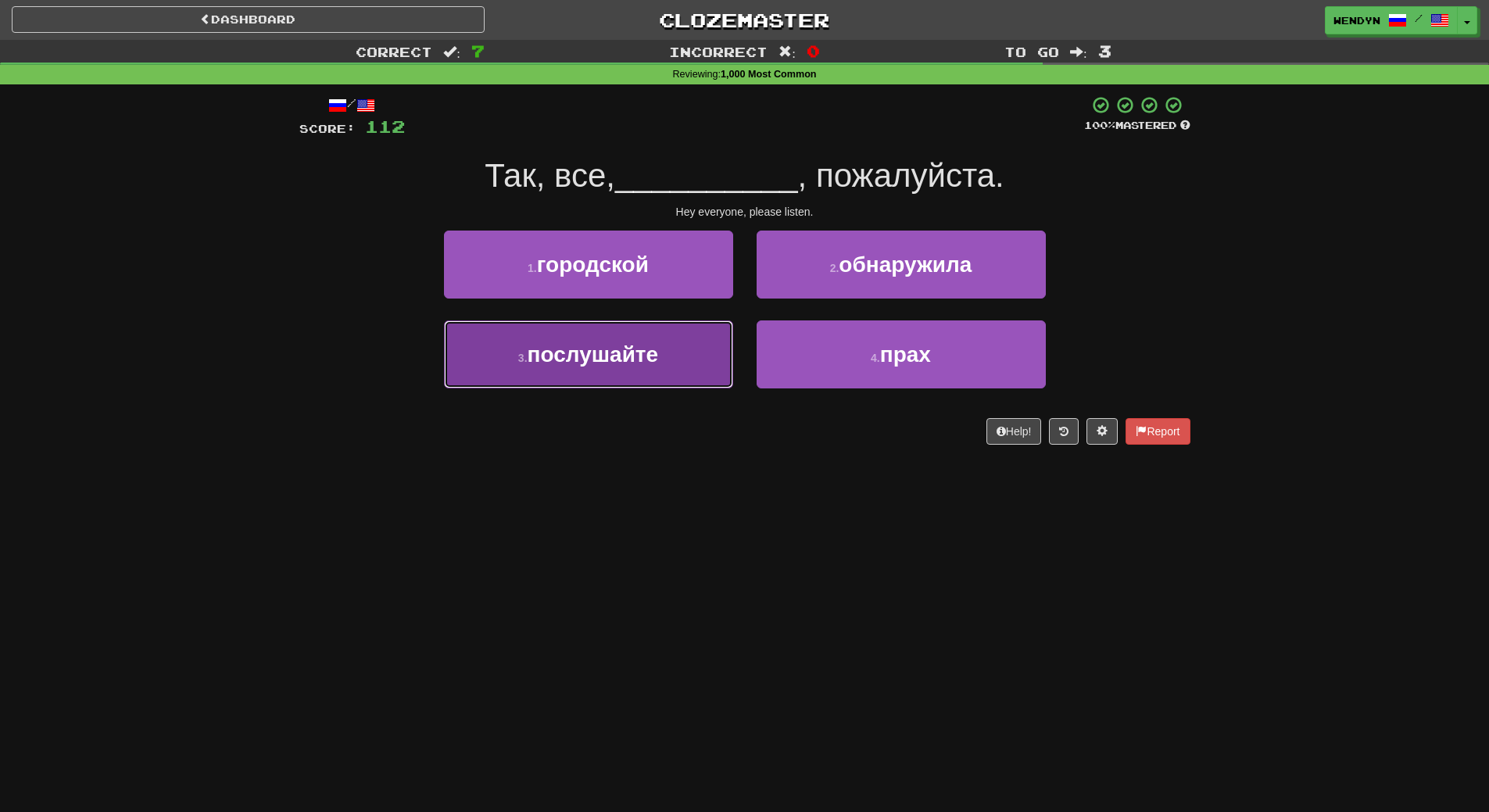
click button "3 . послушайте"
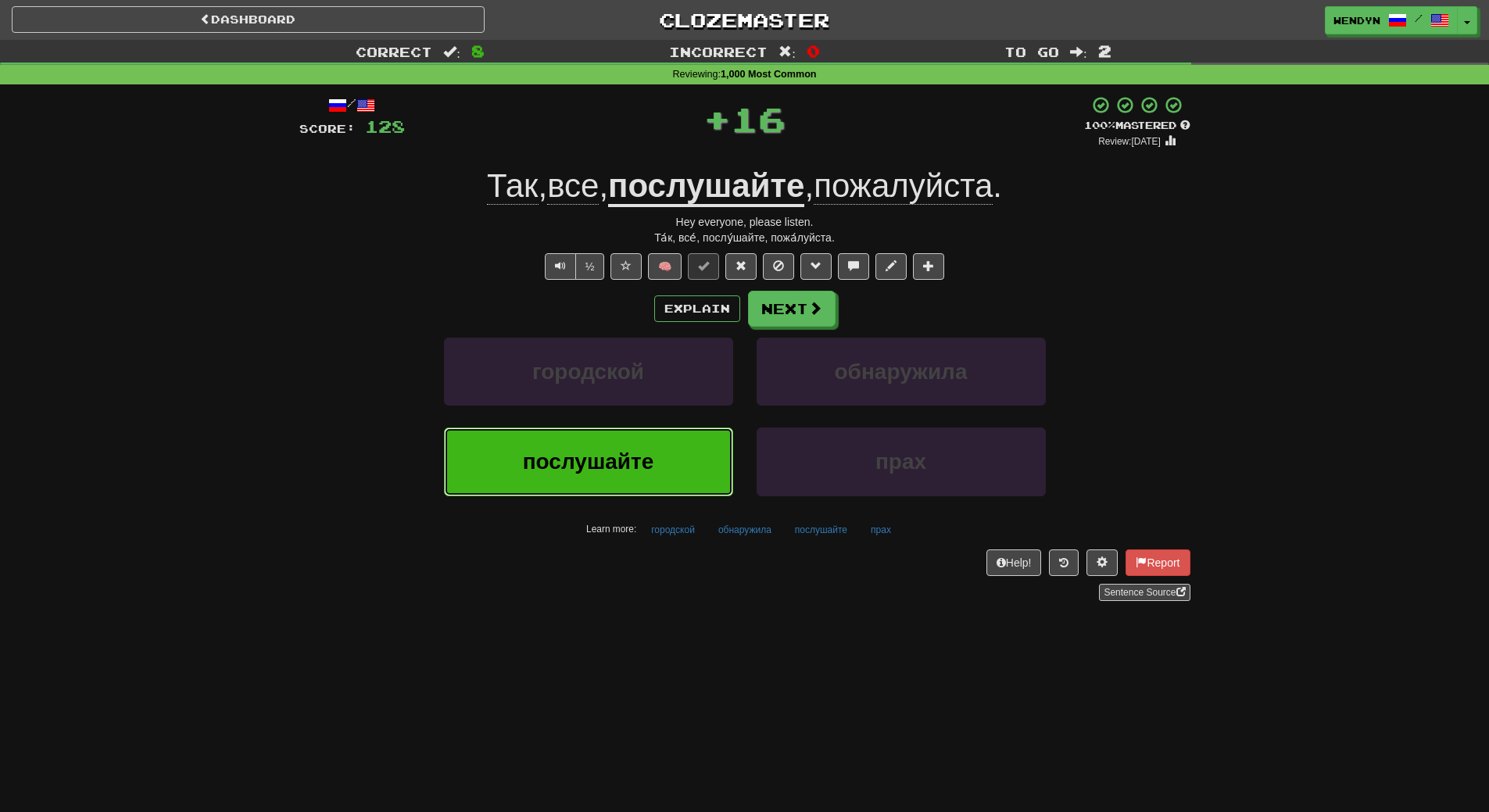
click button "послушайте"
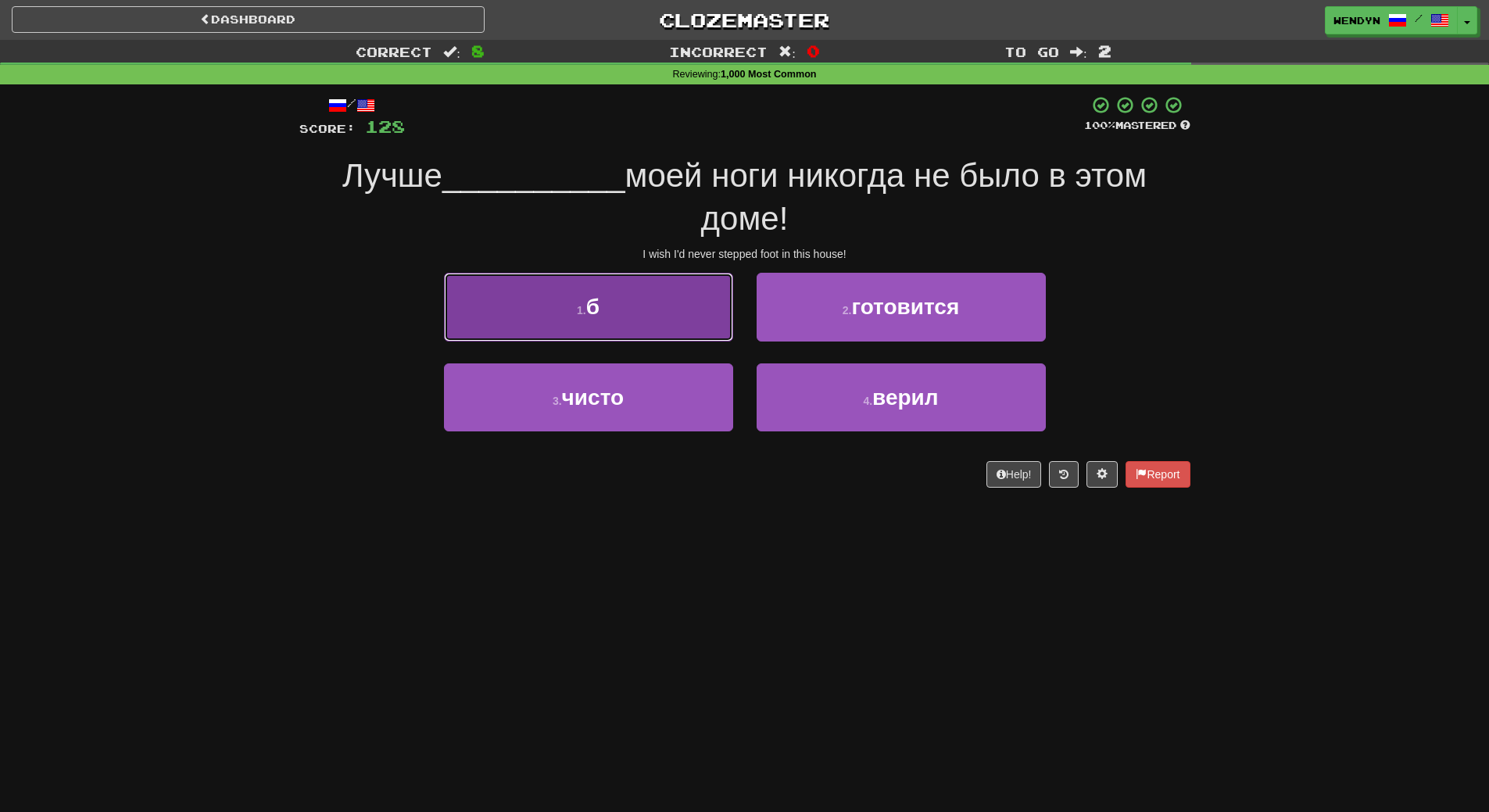
click button "1 . б"
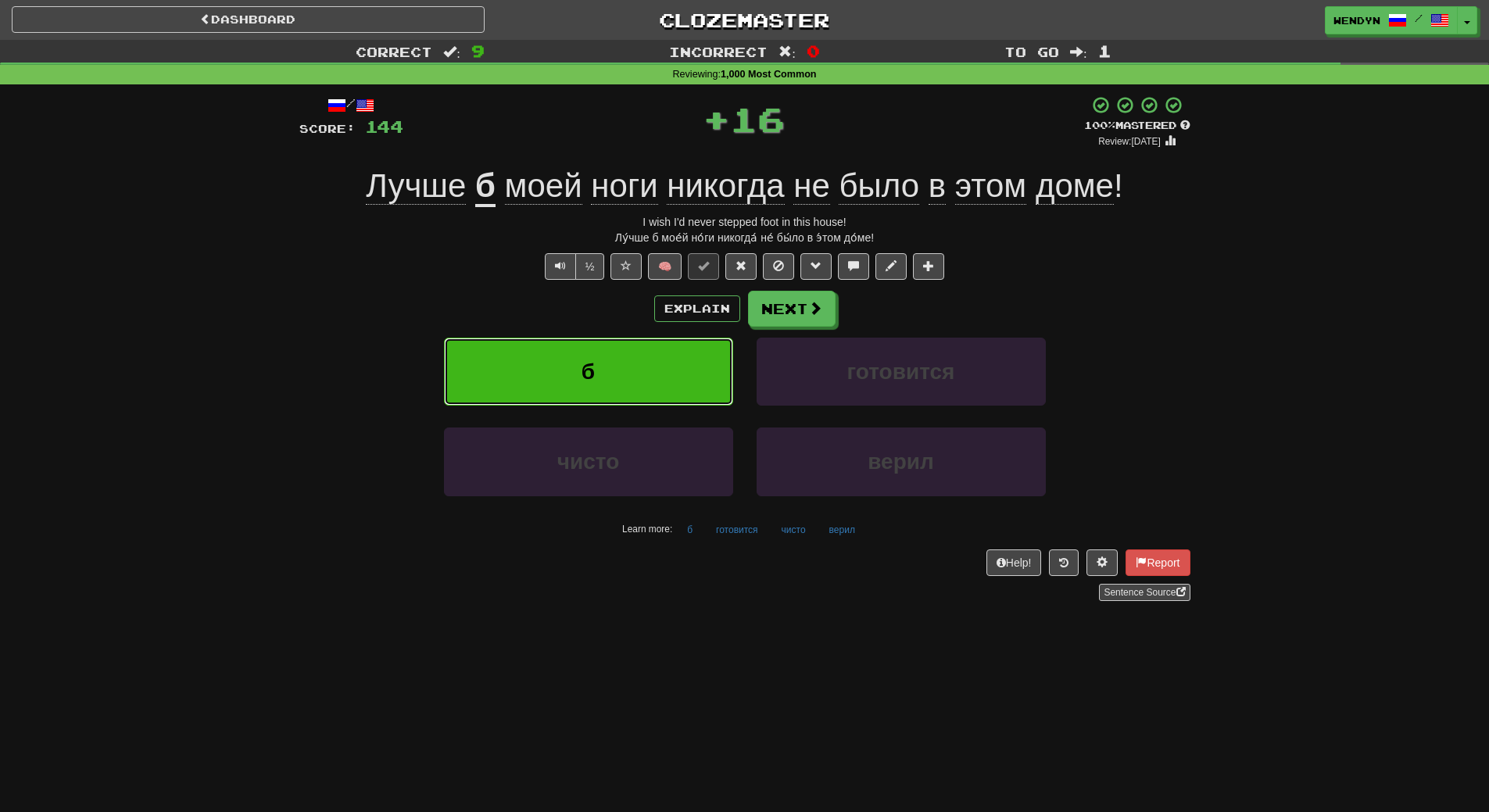
click button "б"
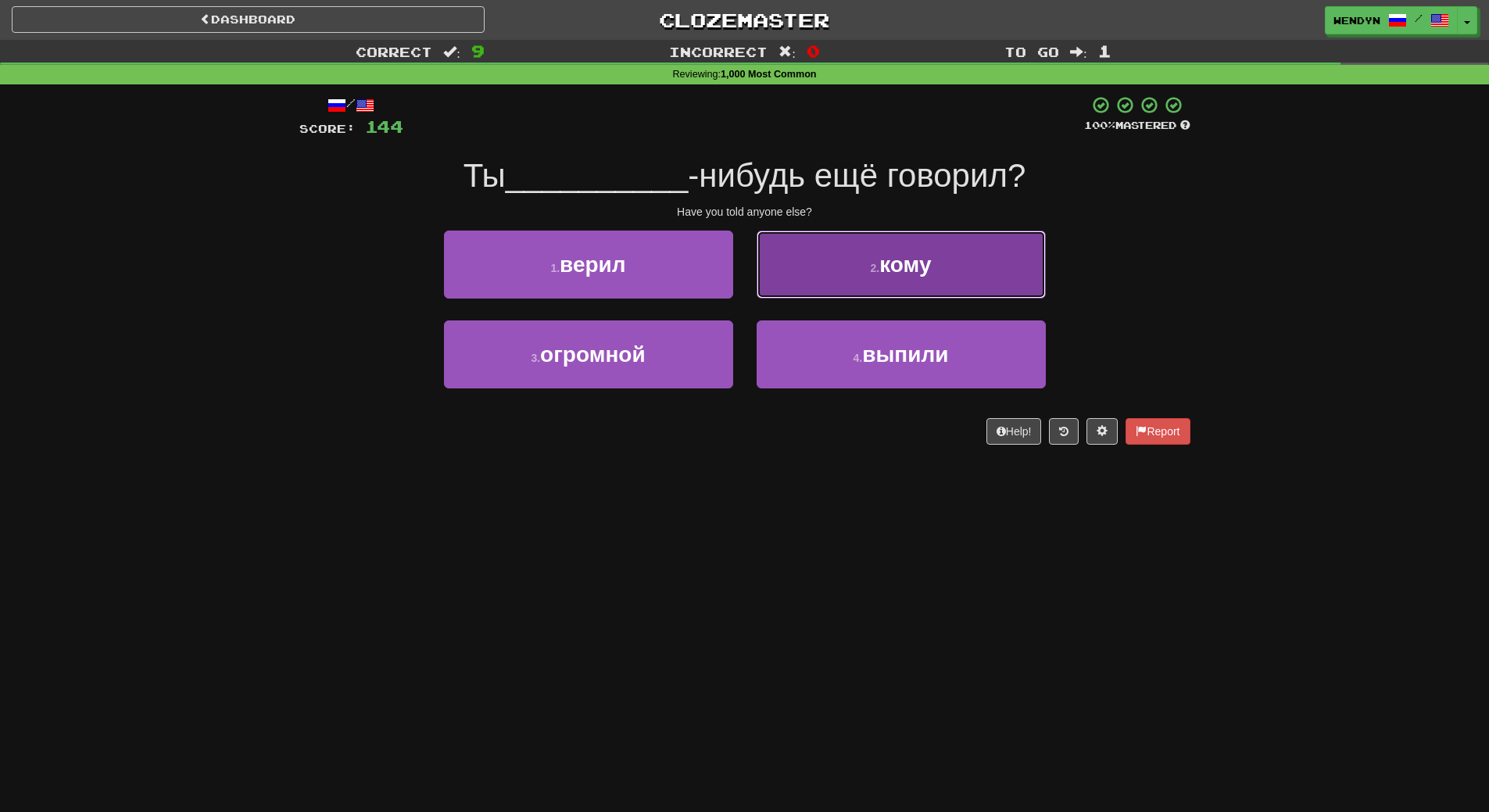
click button "2 . кому"
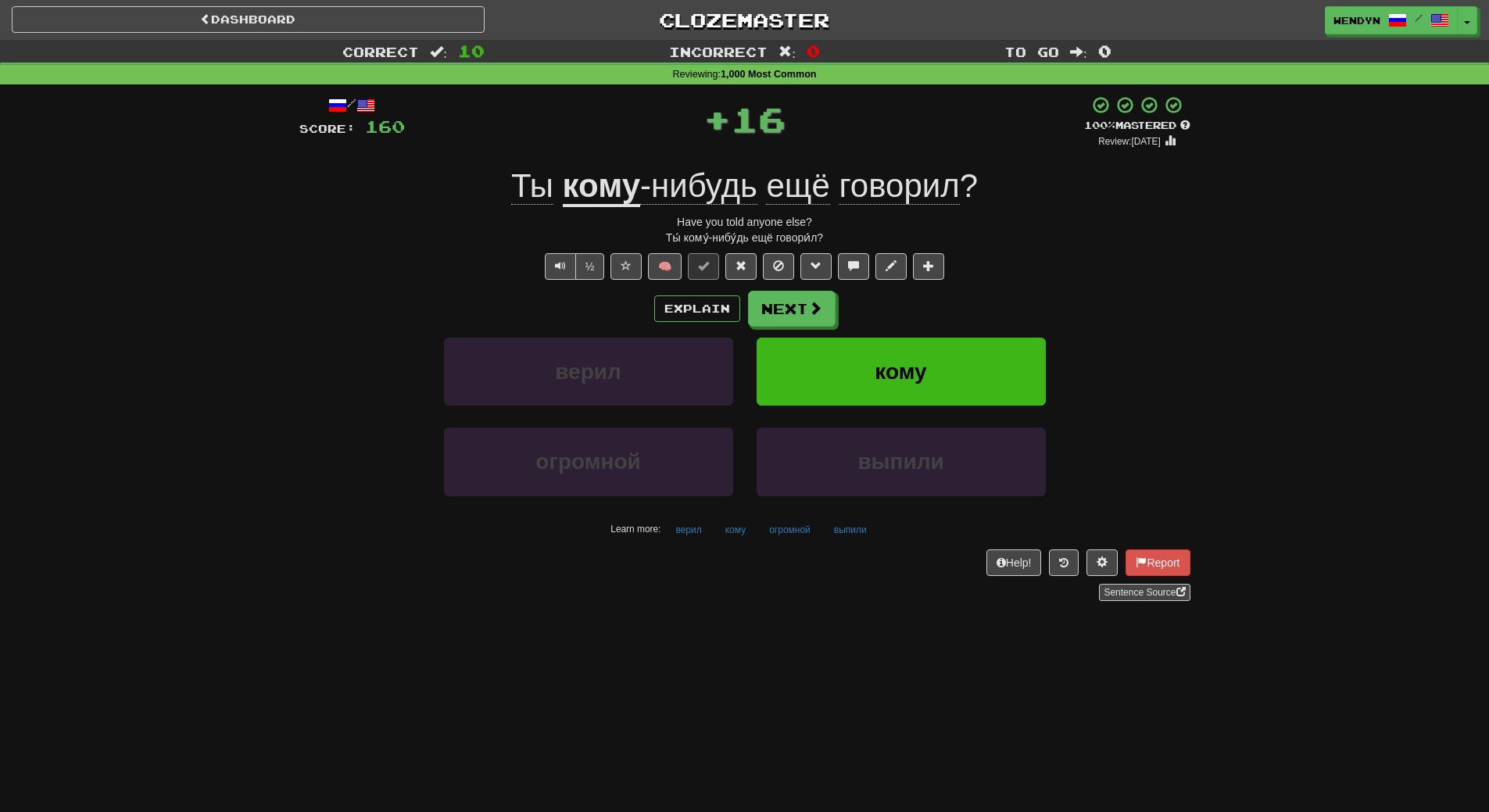
click div "/ Score: 160 + 16 100 % Mastered Review: 2026-02-11 Ты кому -нибудь ещё говорил…"
click div "Explain Next верил кому огромной выпили Learn more: верил кому огромной выпили"
click button "кому"
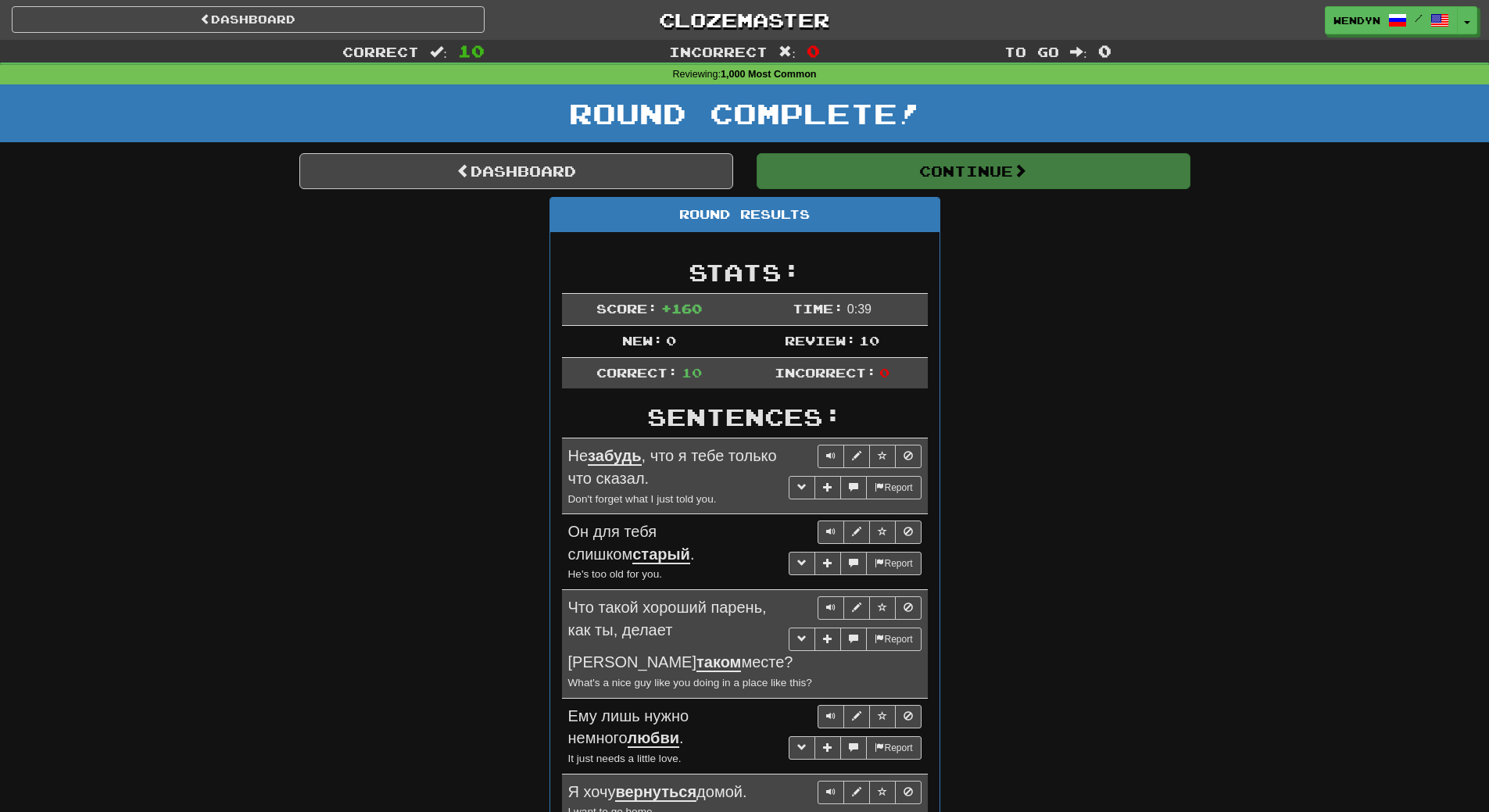
click div "Round Results Stats: Score: + 160 Time: 0 : 39 New: 0 Review: 10 Correct: 10 In…"
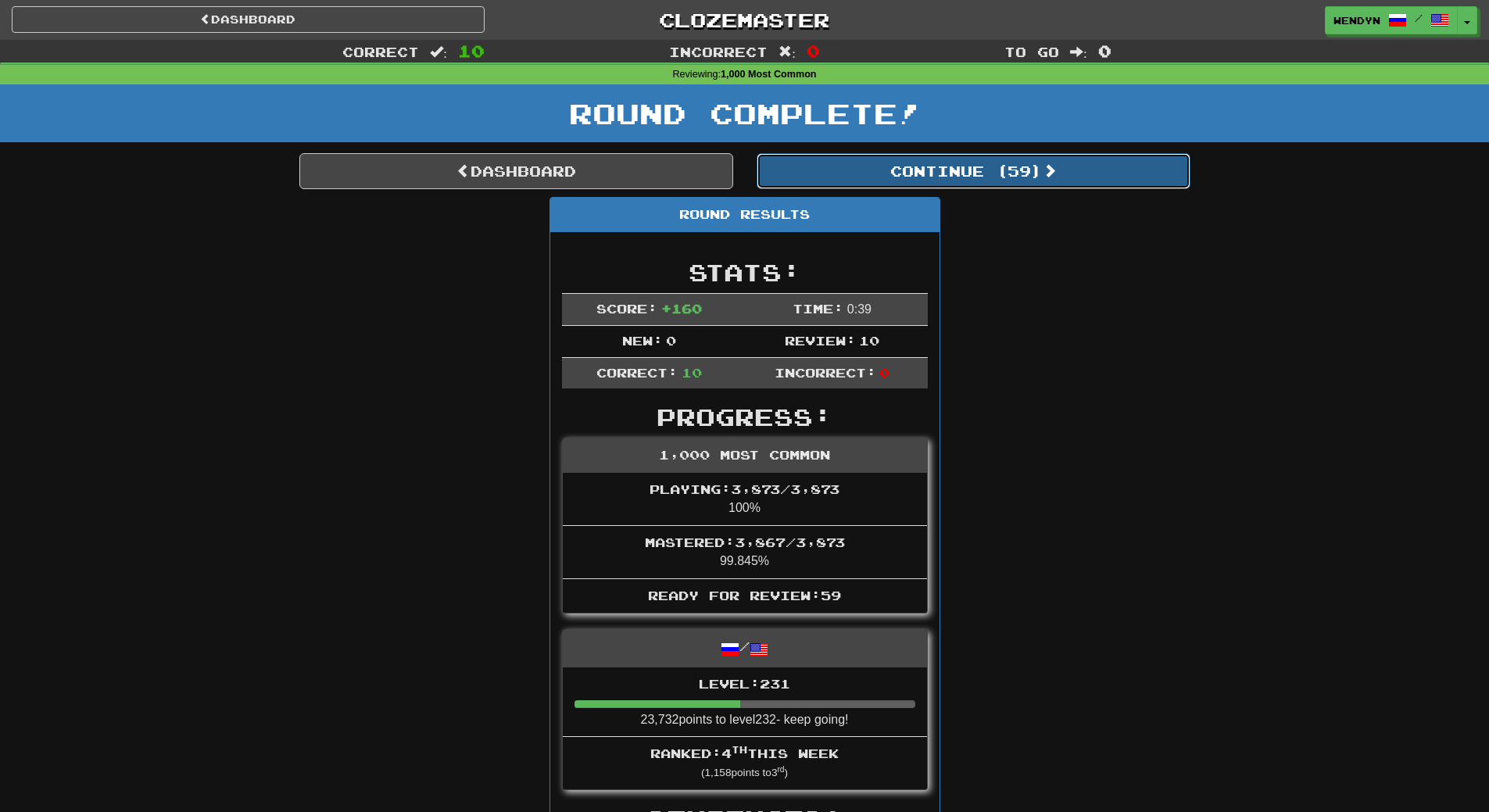
click button "Continue ( 59 )"
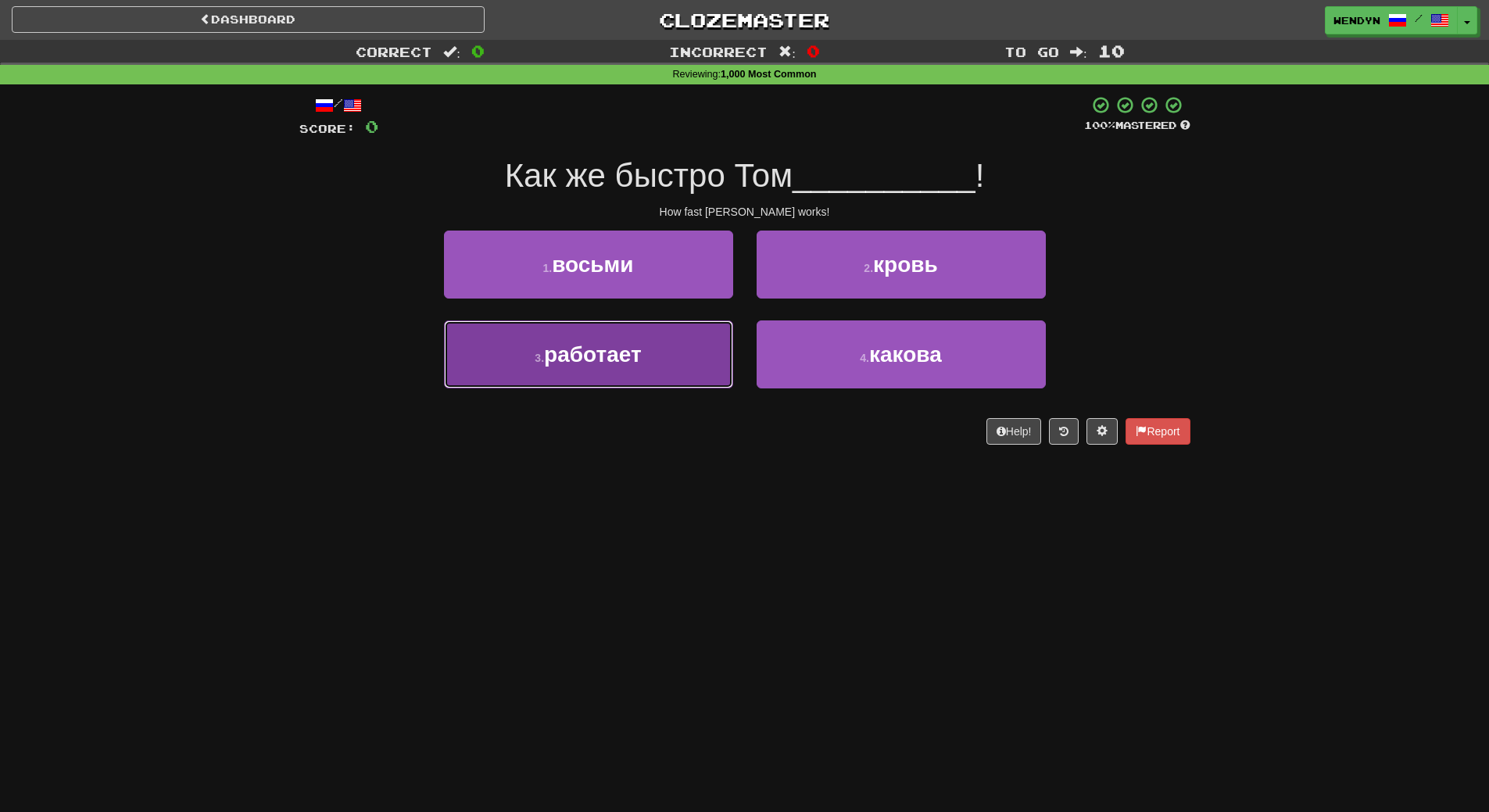
click button "3 . работает"
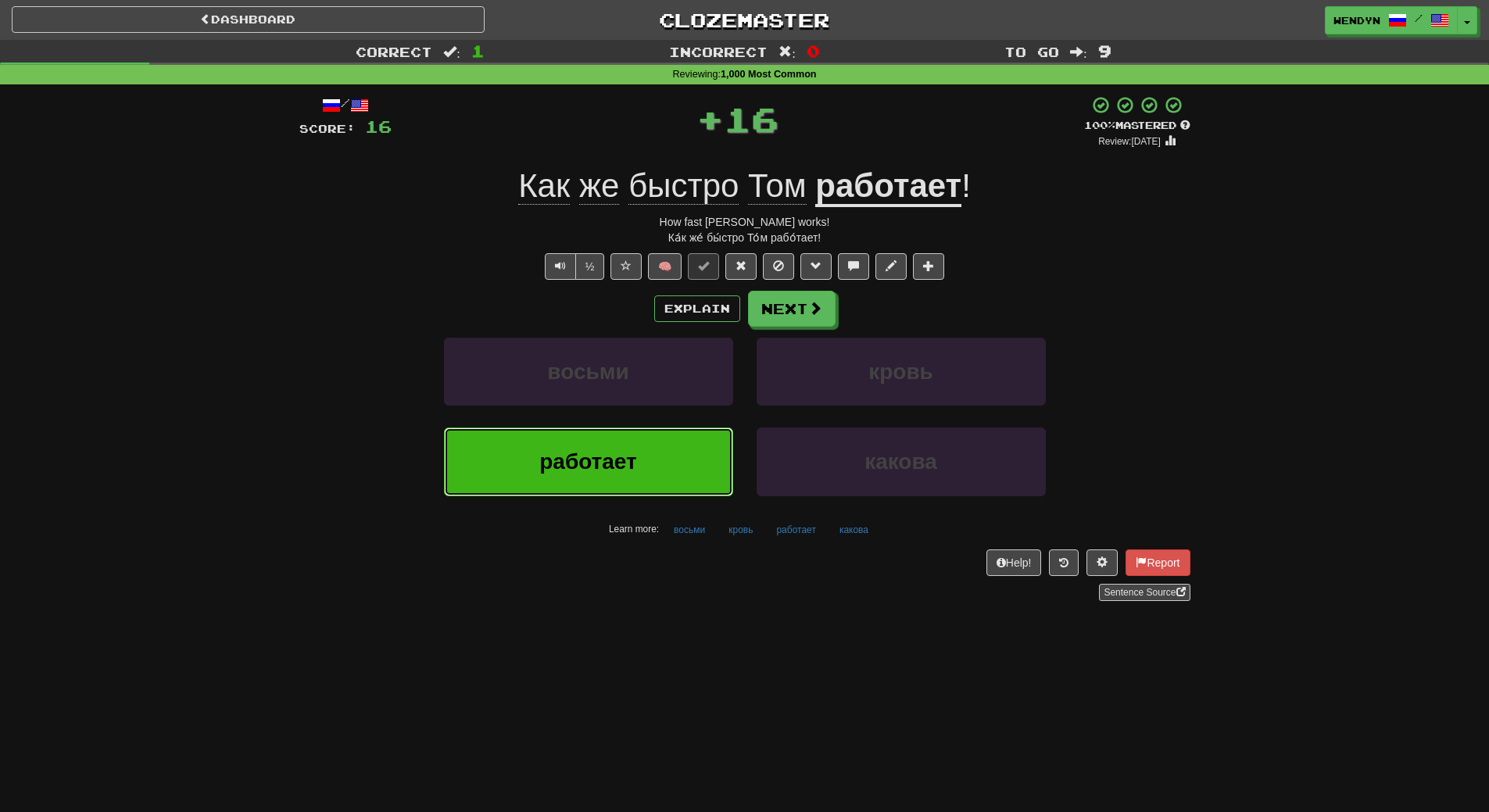
click button "работает"
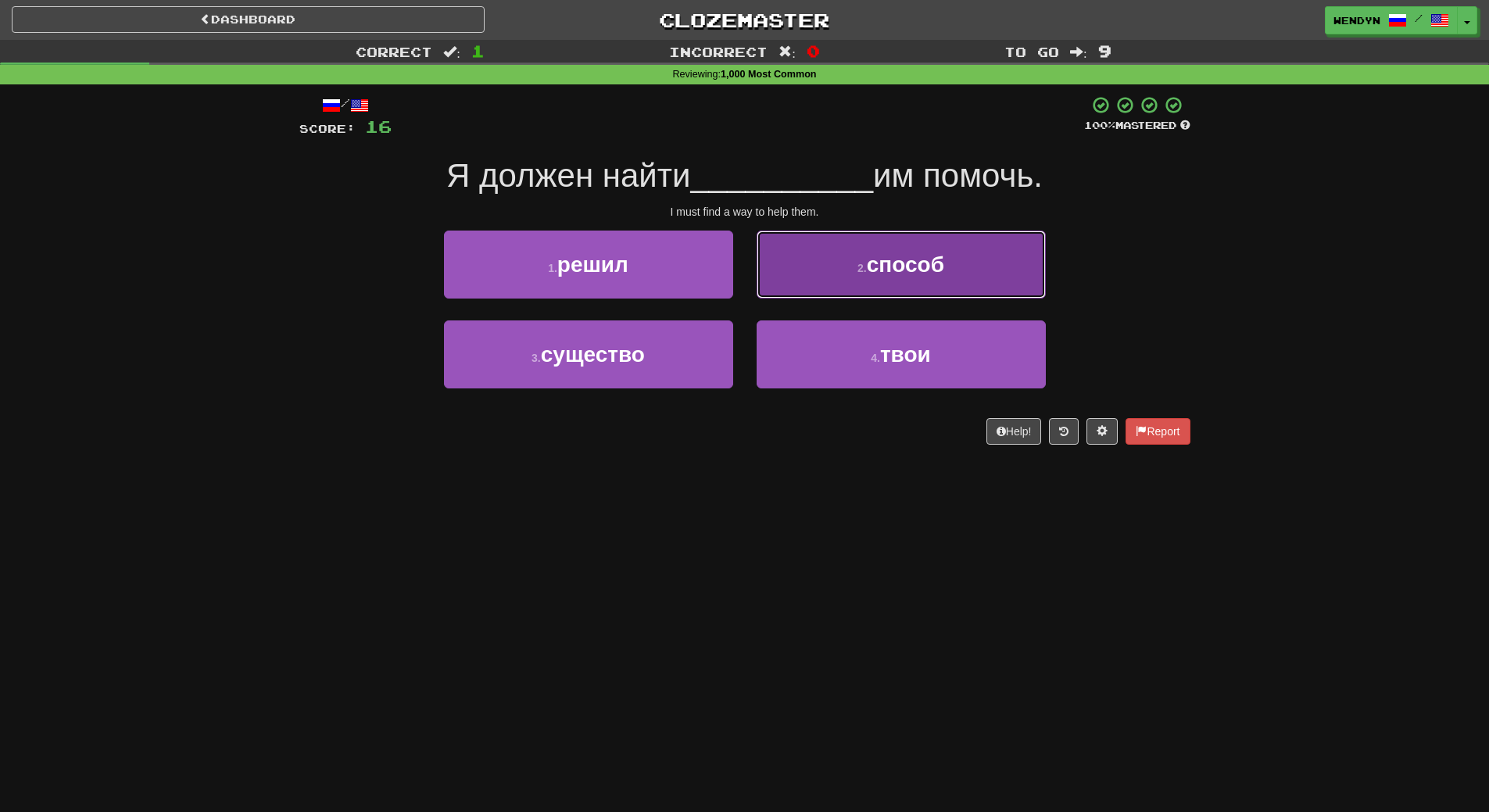
click button "2 . способ"
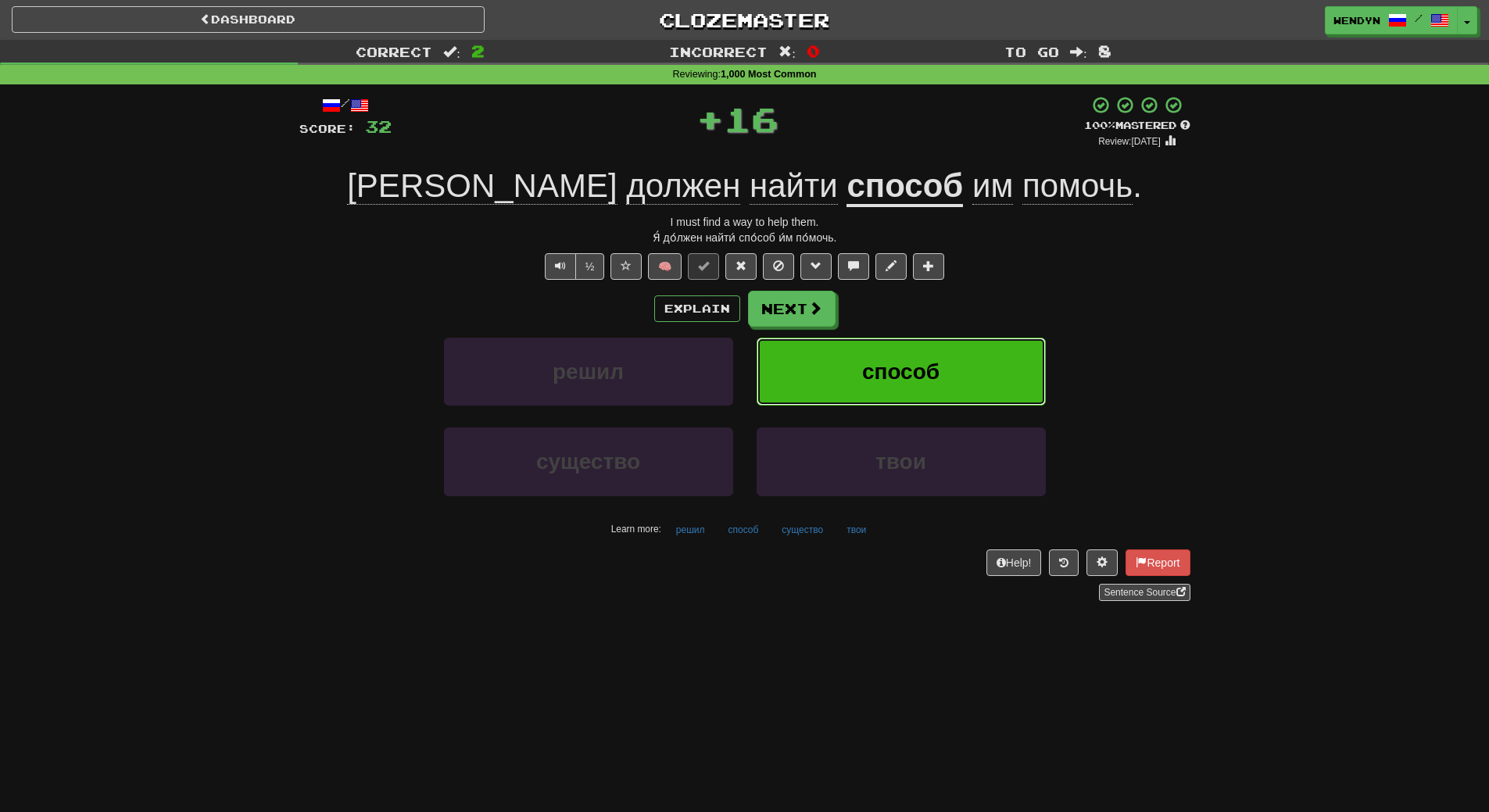
click button "способ"
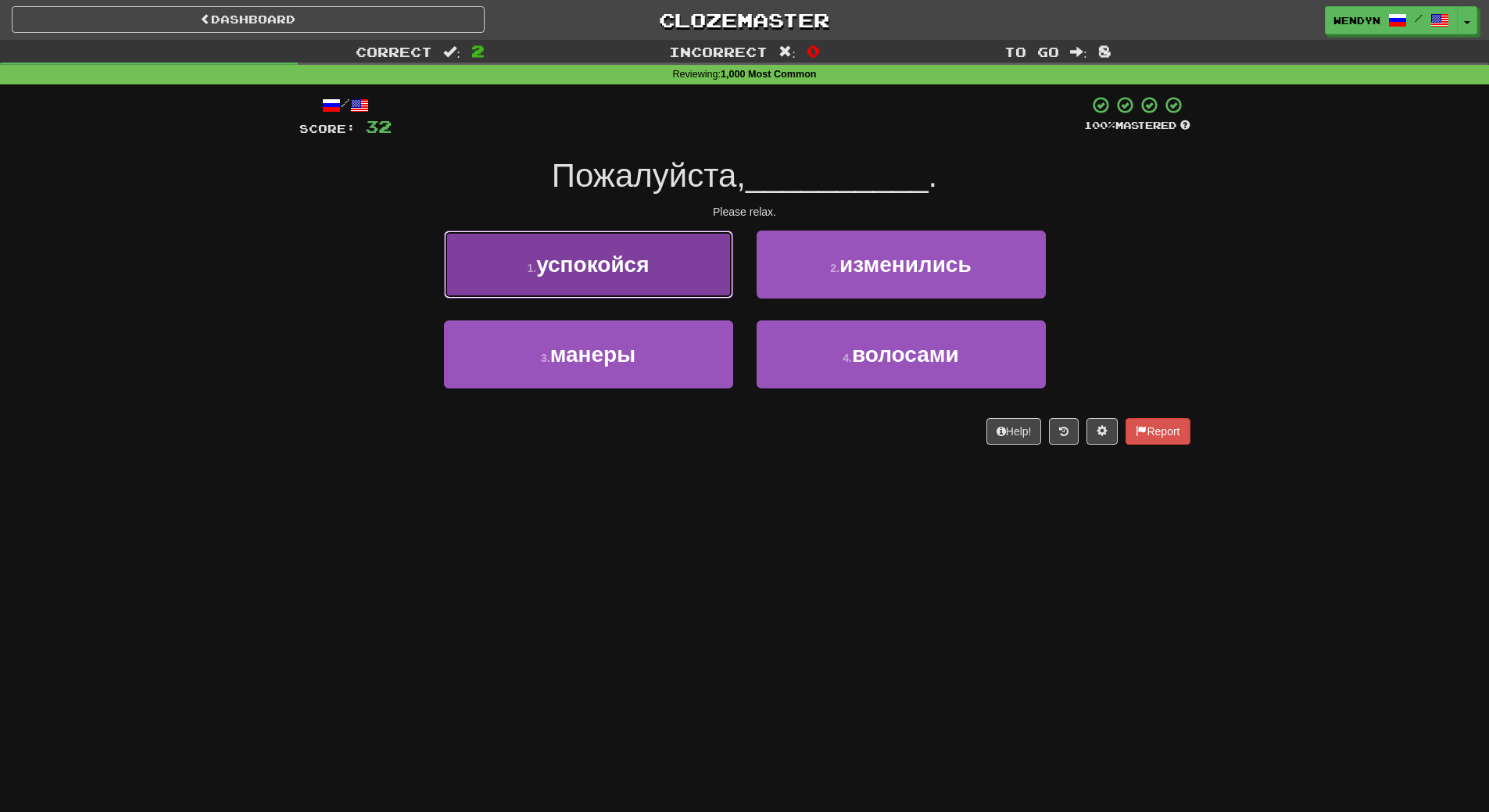
click button "1 . успокойся"
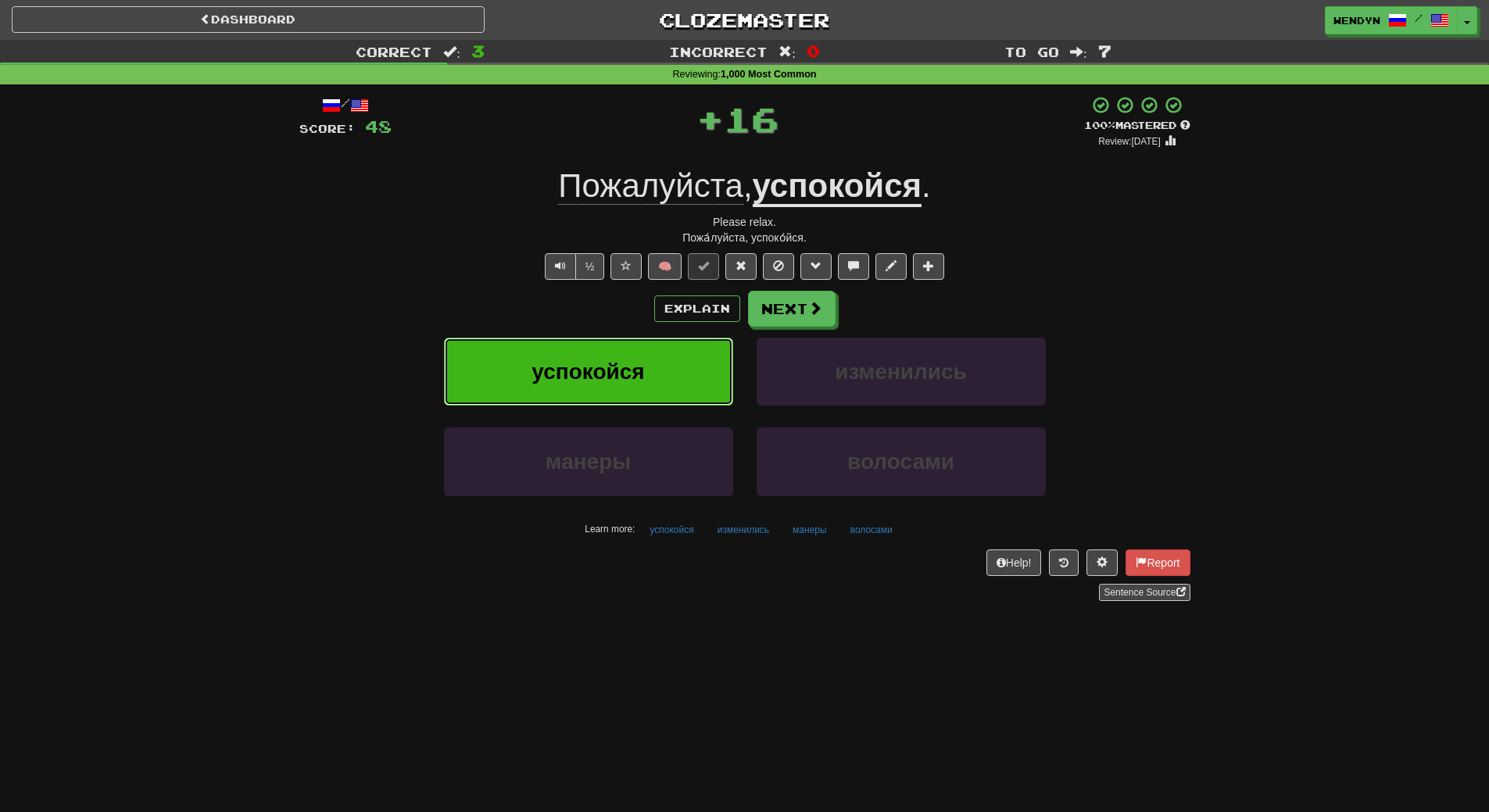
click span "успокойся"
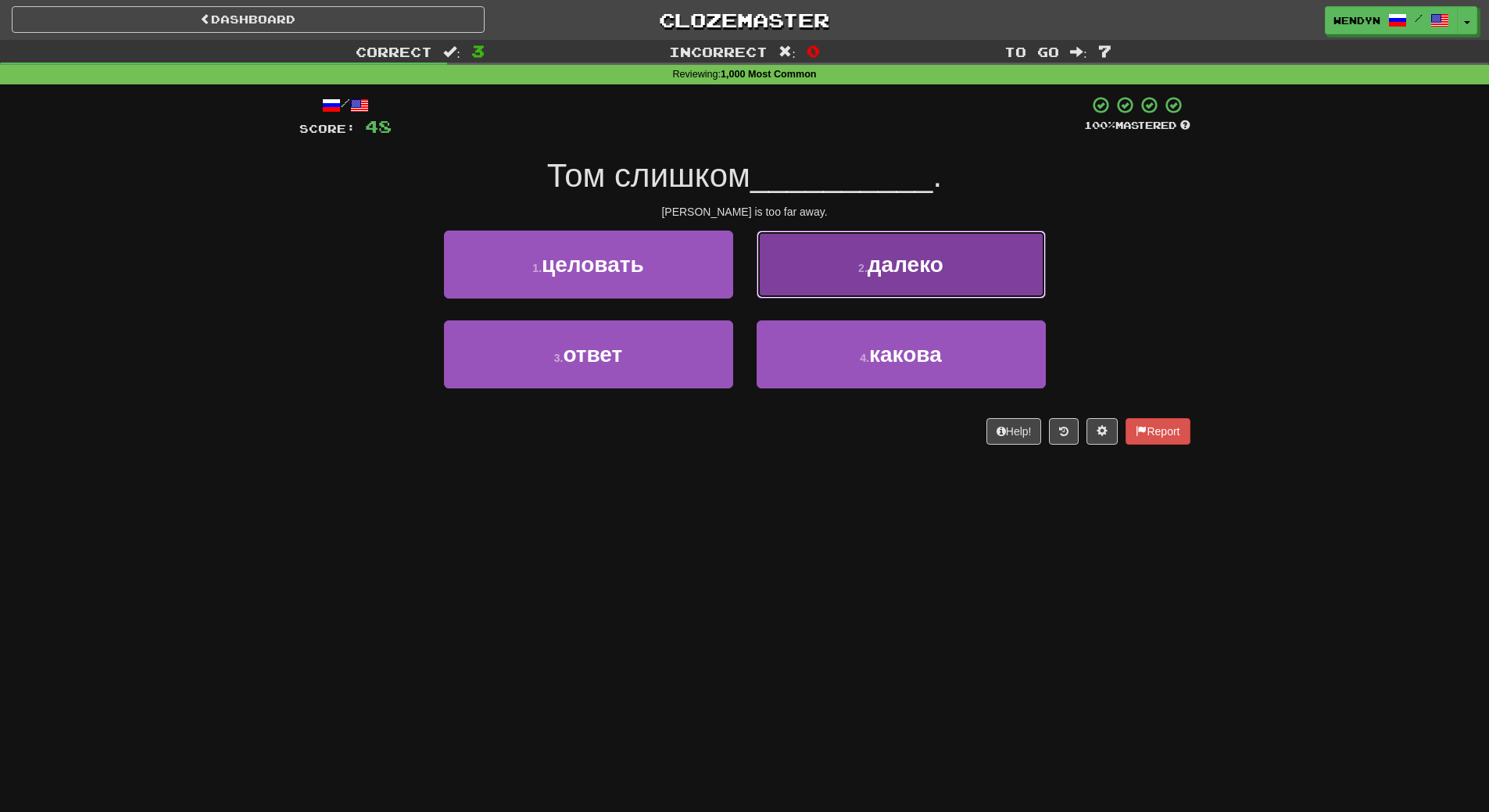
click button "2 . далеко"
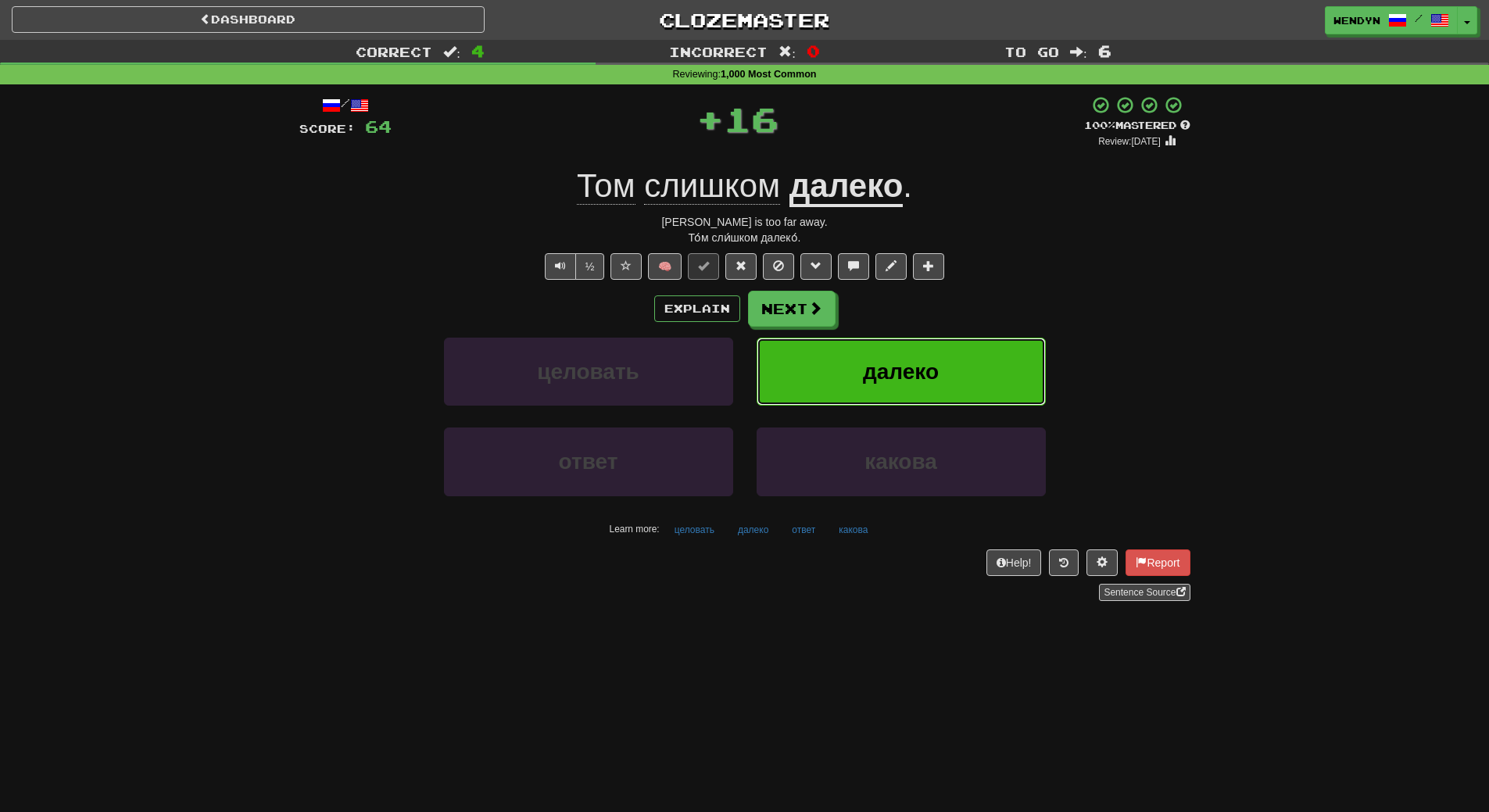
click button "далеко"
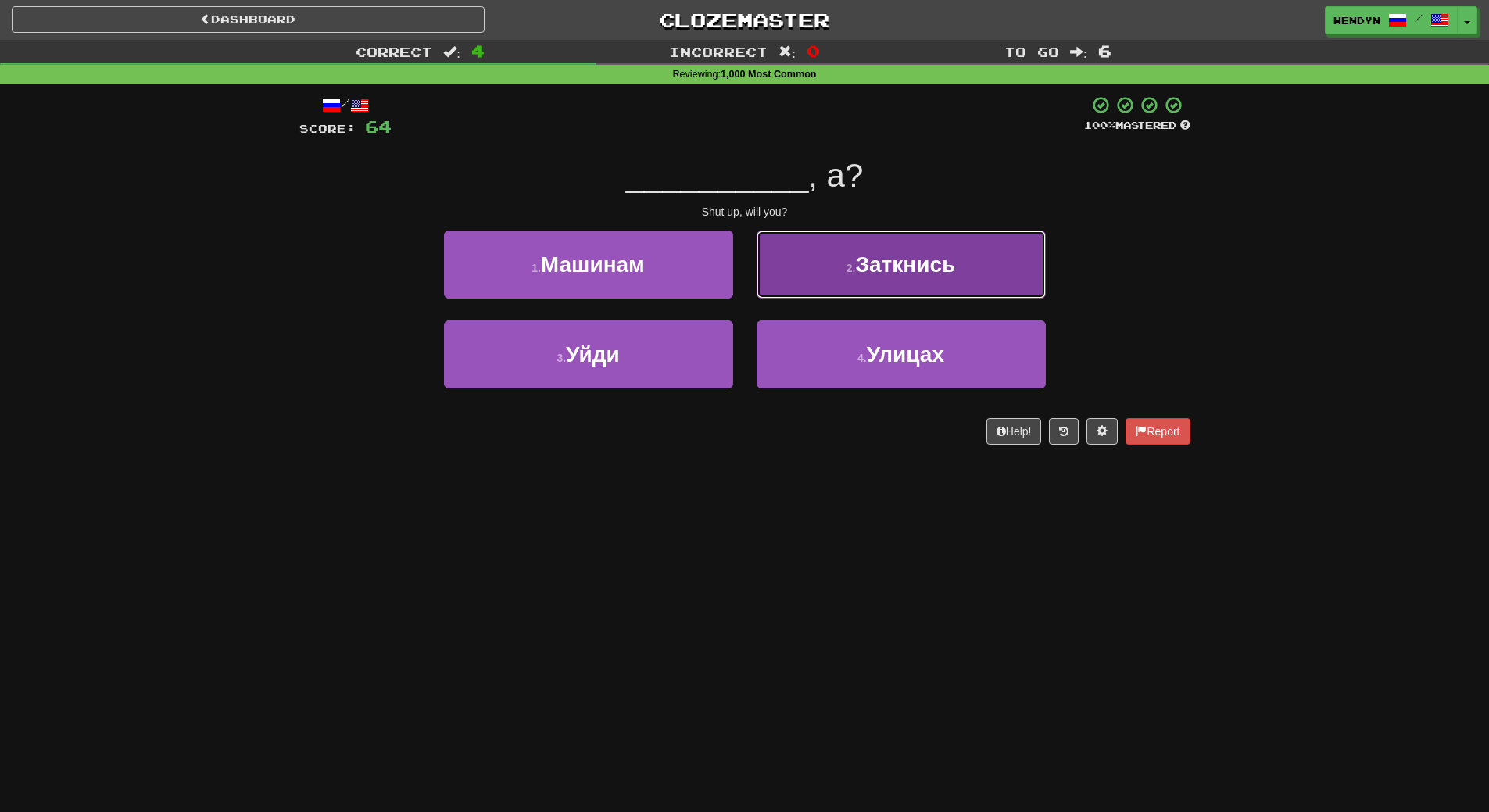
click button "2 . Заткнись"
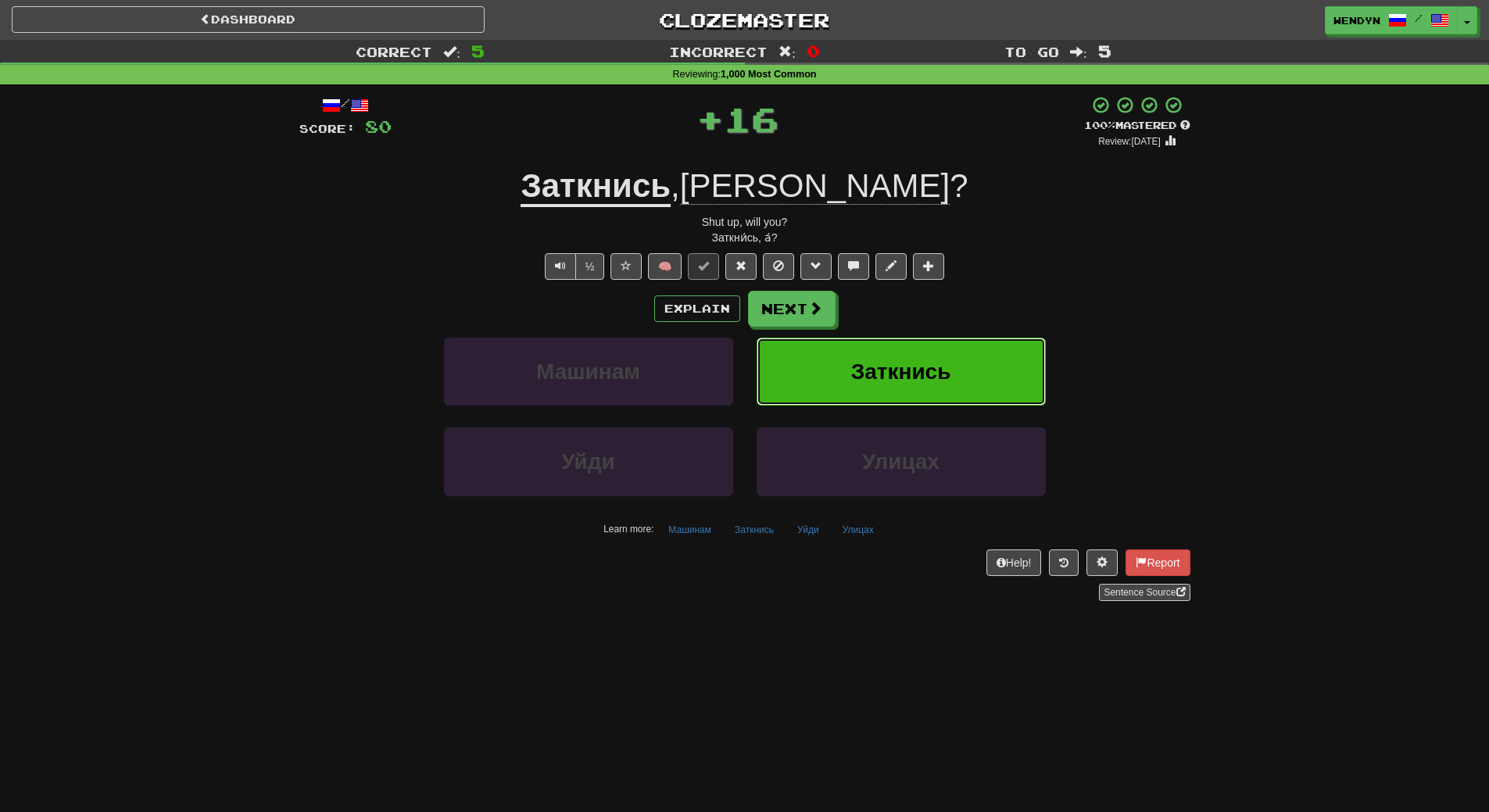
click span "Заткнись"
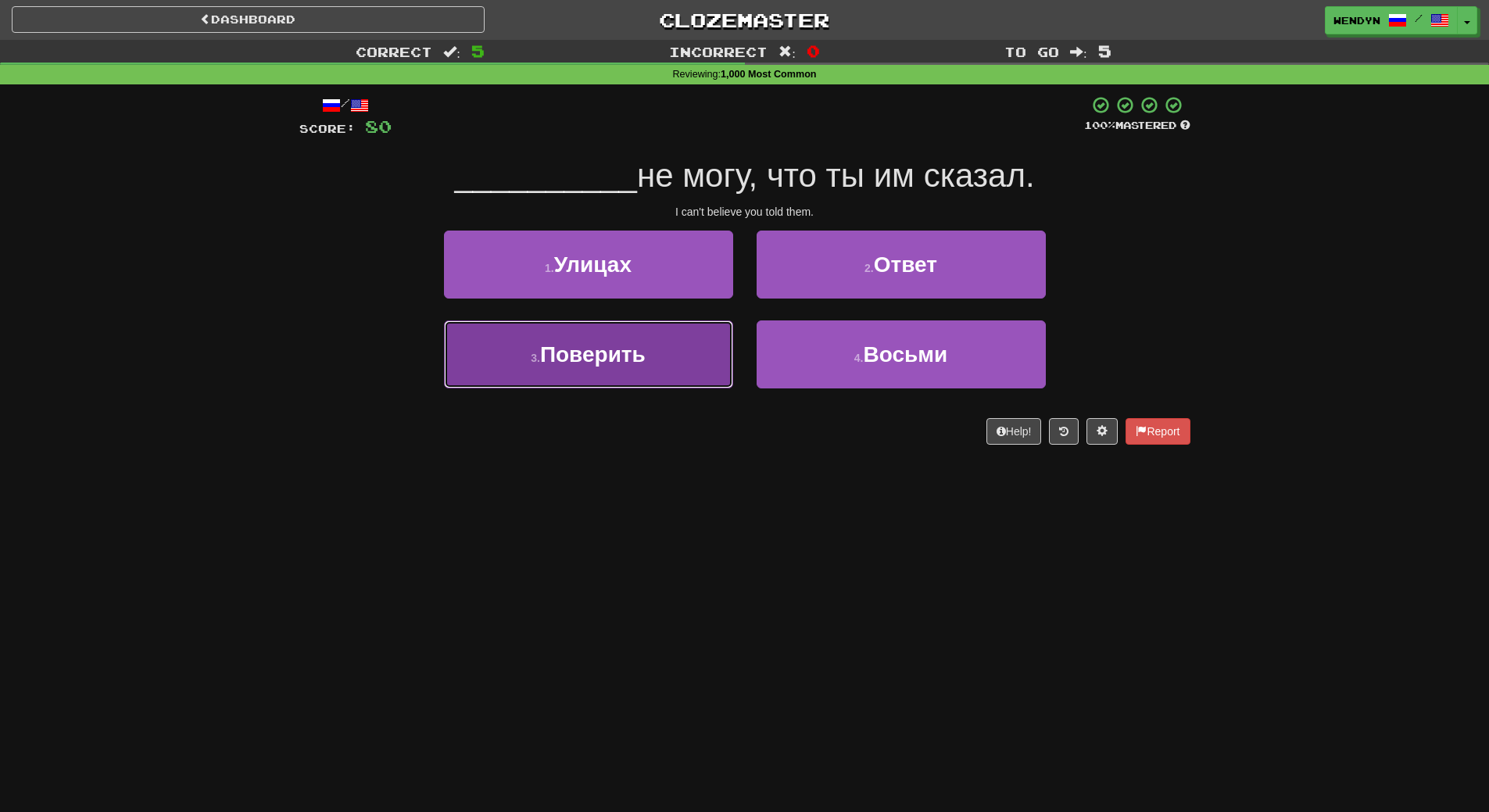
click button "3 . Поверить"
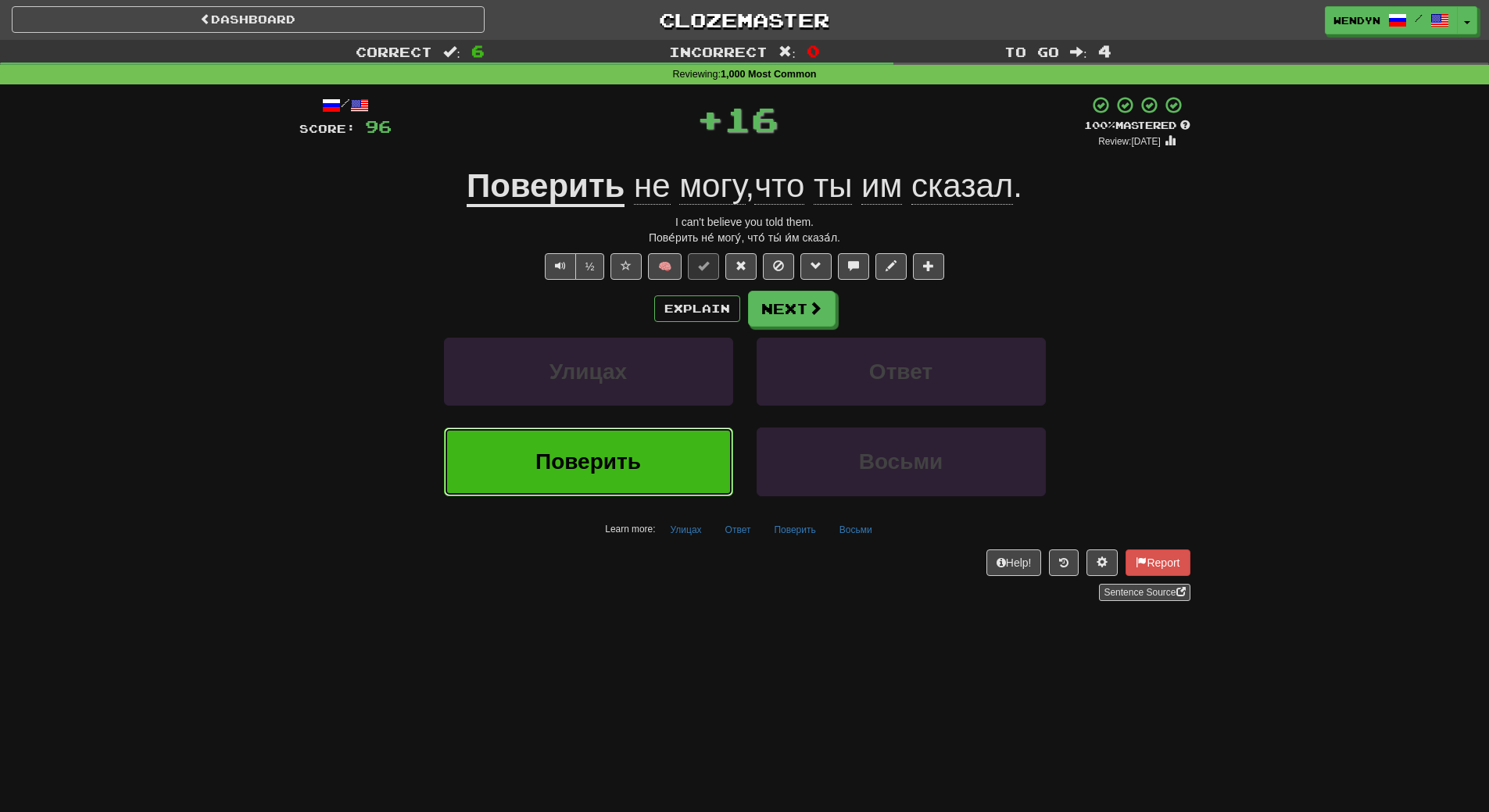
click span "Поверить"
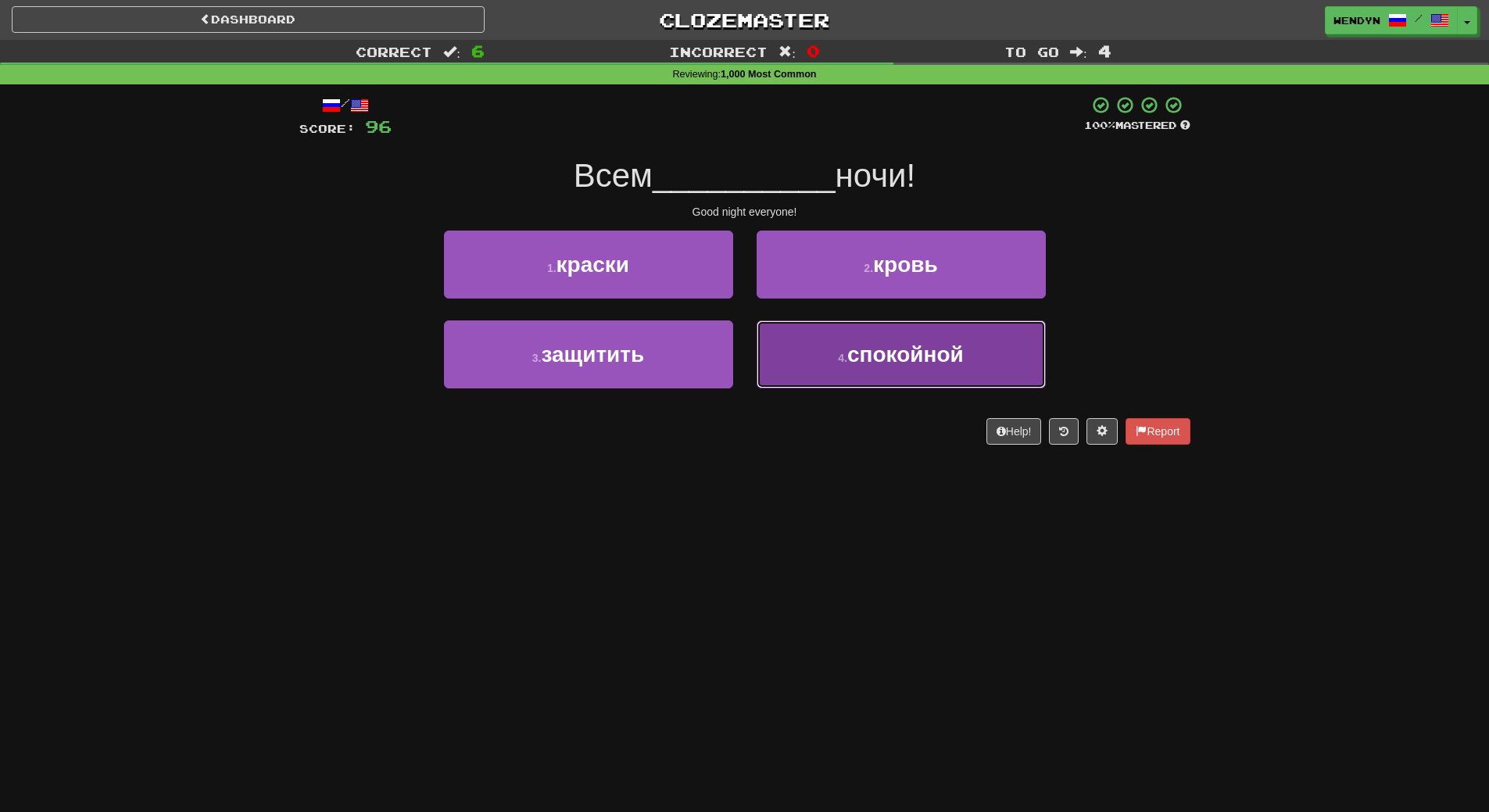
click button "4 . спокойной"
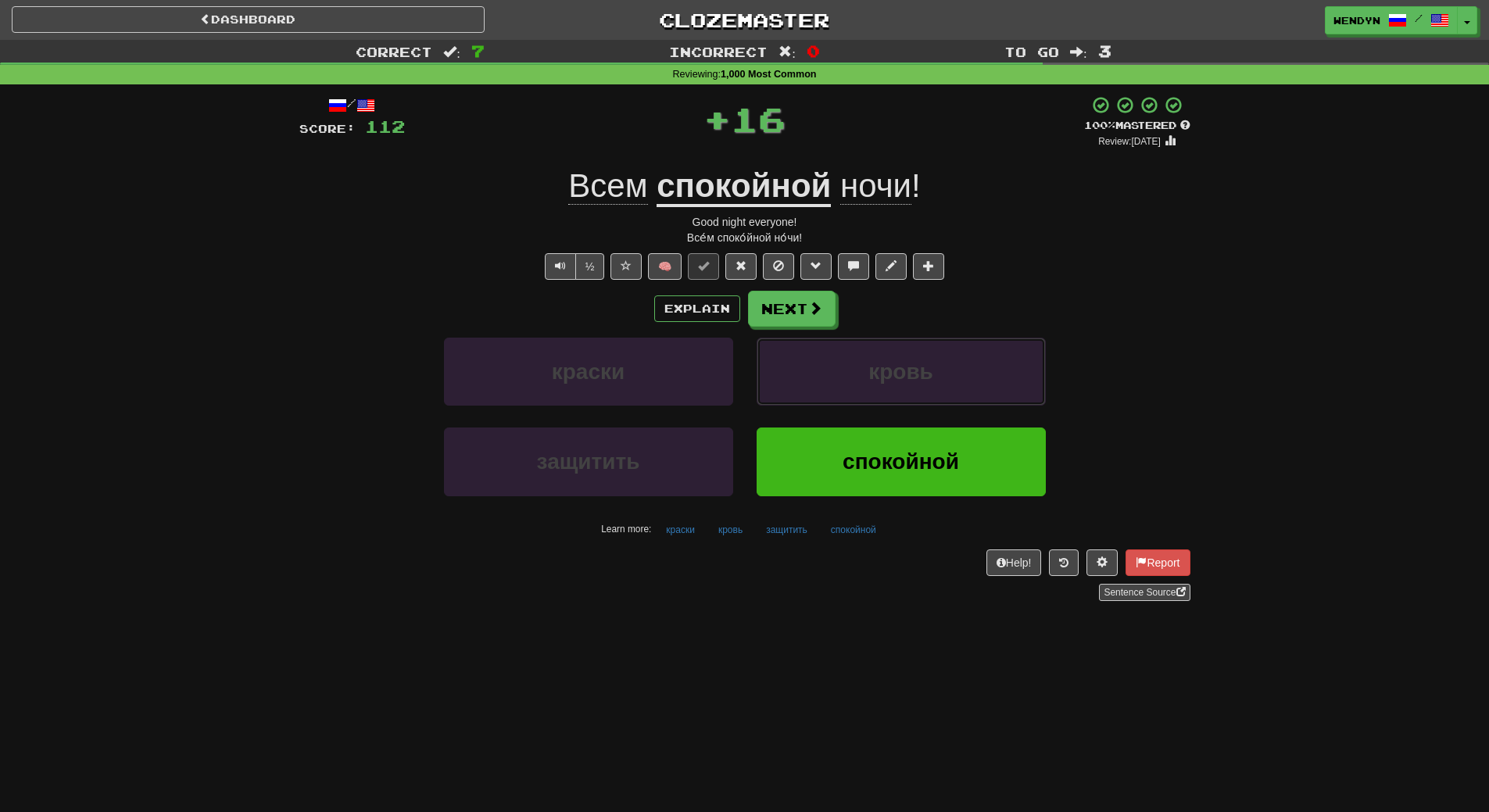
click button "кровь"
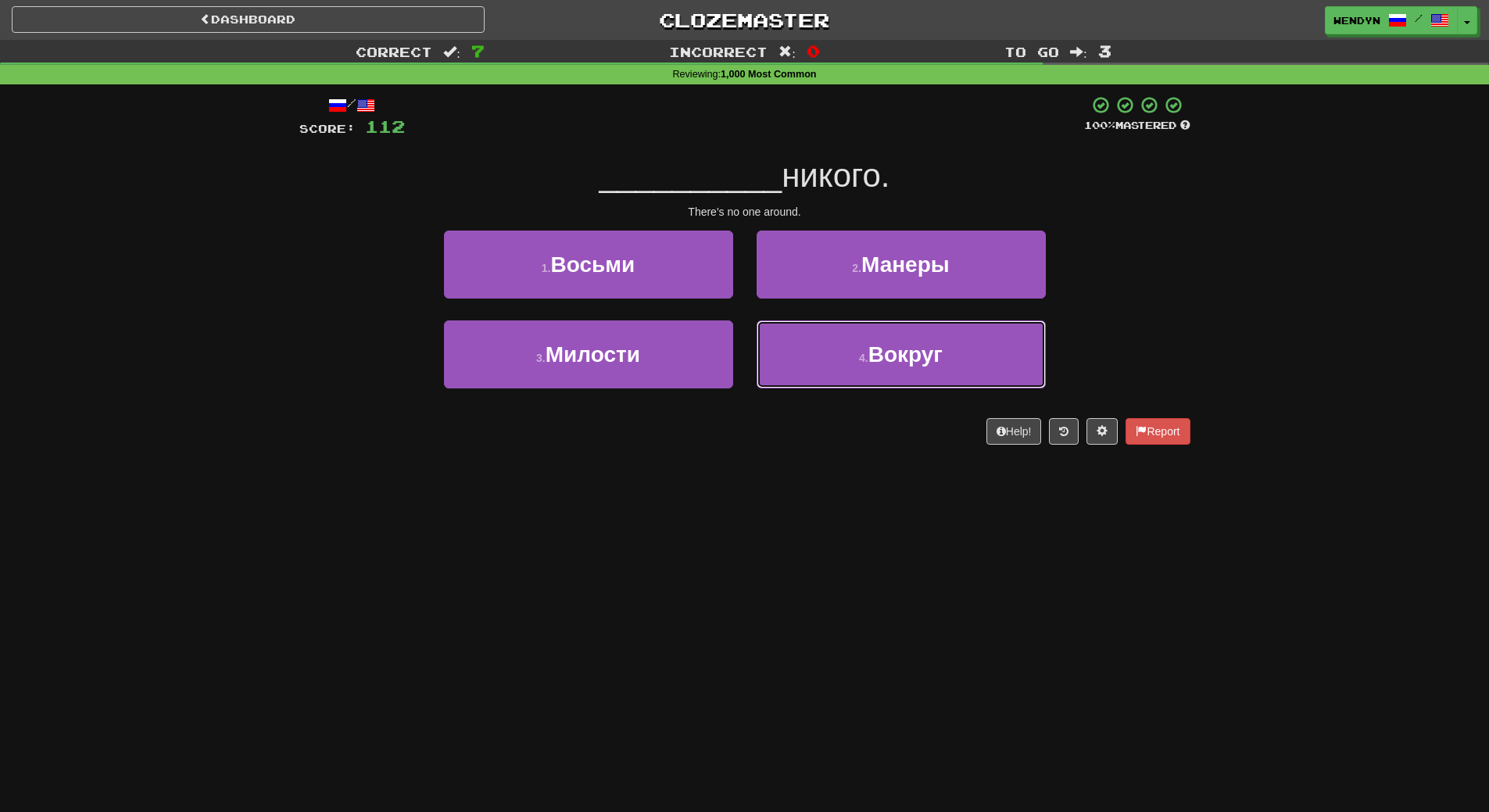
click button "4 . Вокруг"
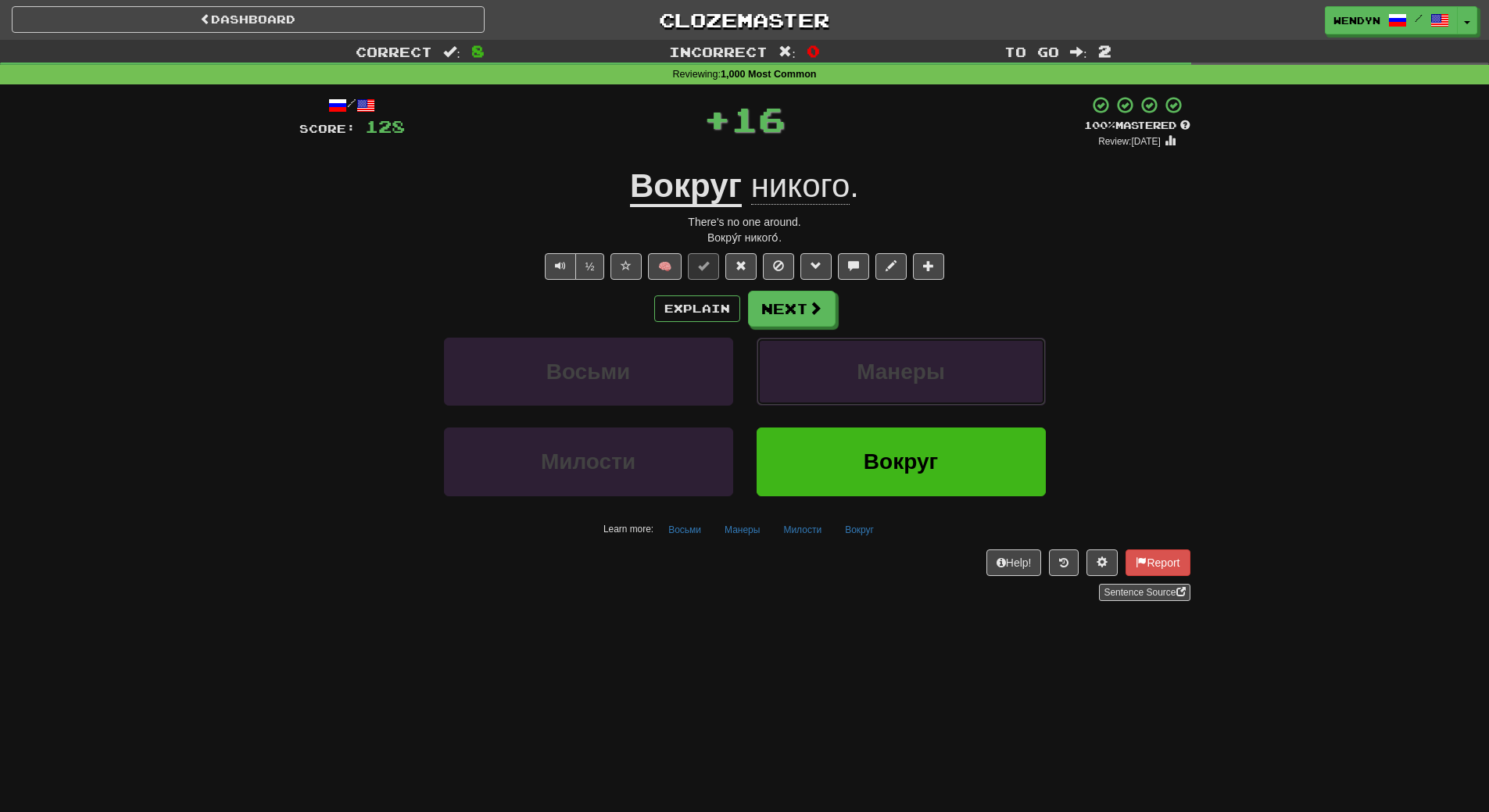
click button "Манеры"
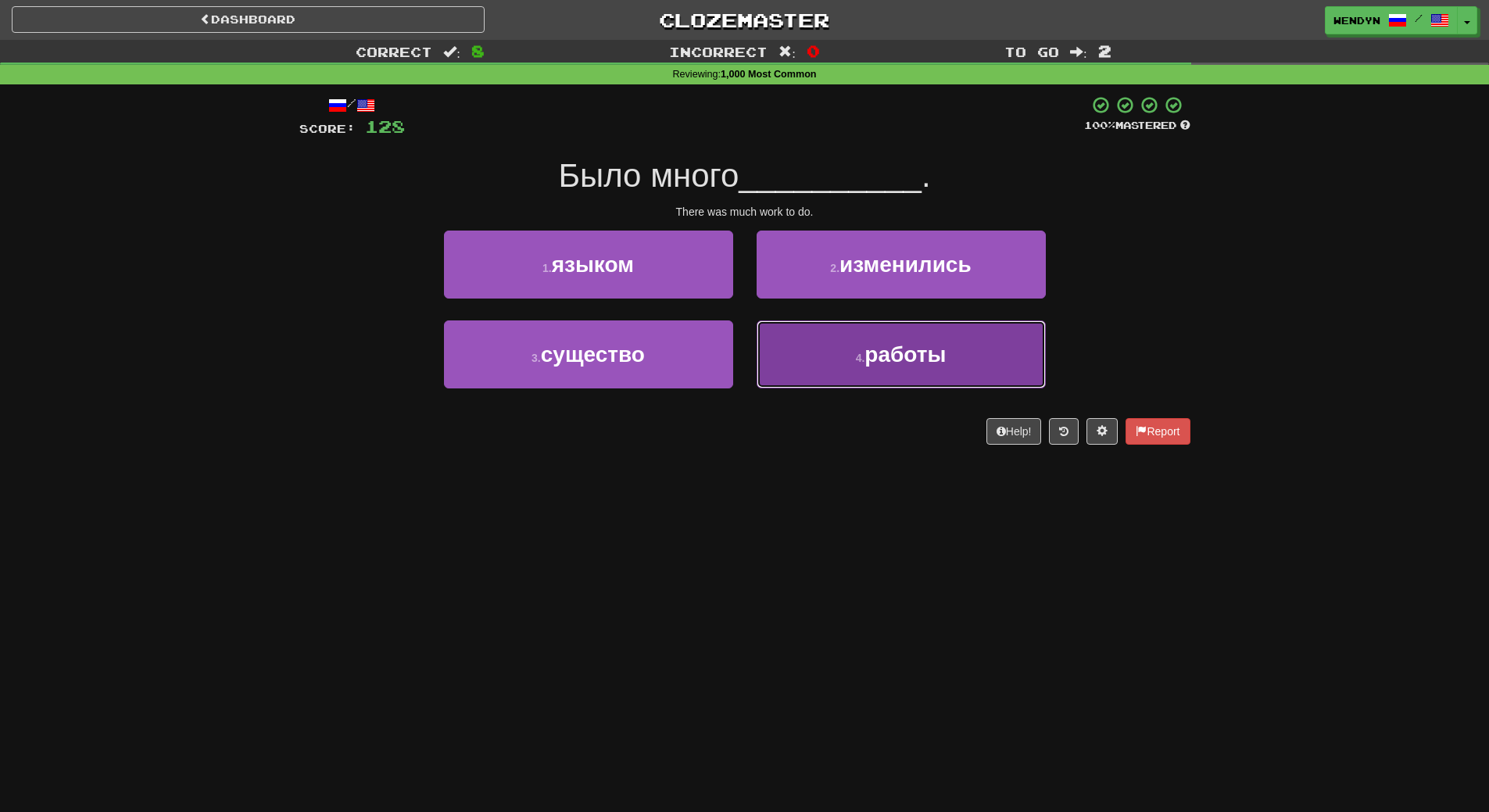
click button "4 . работы"
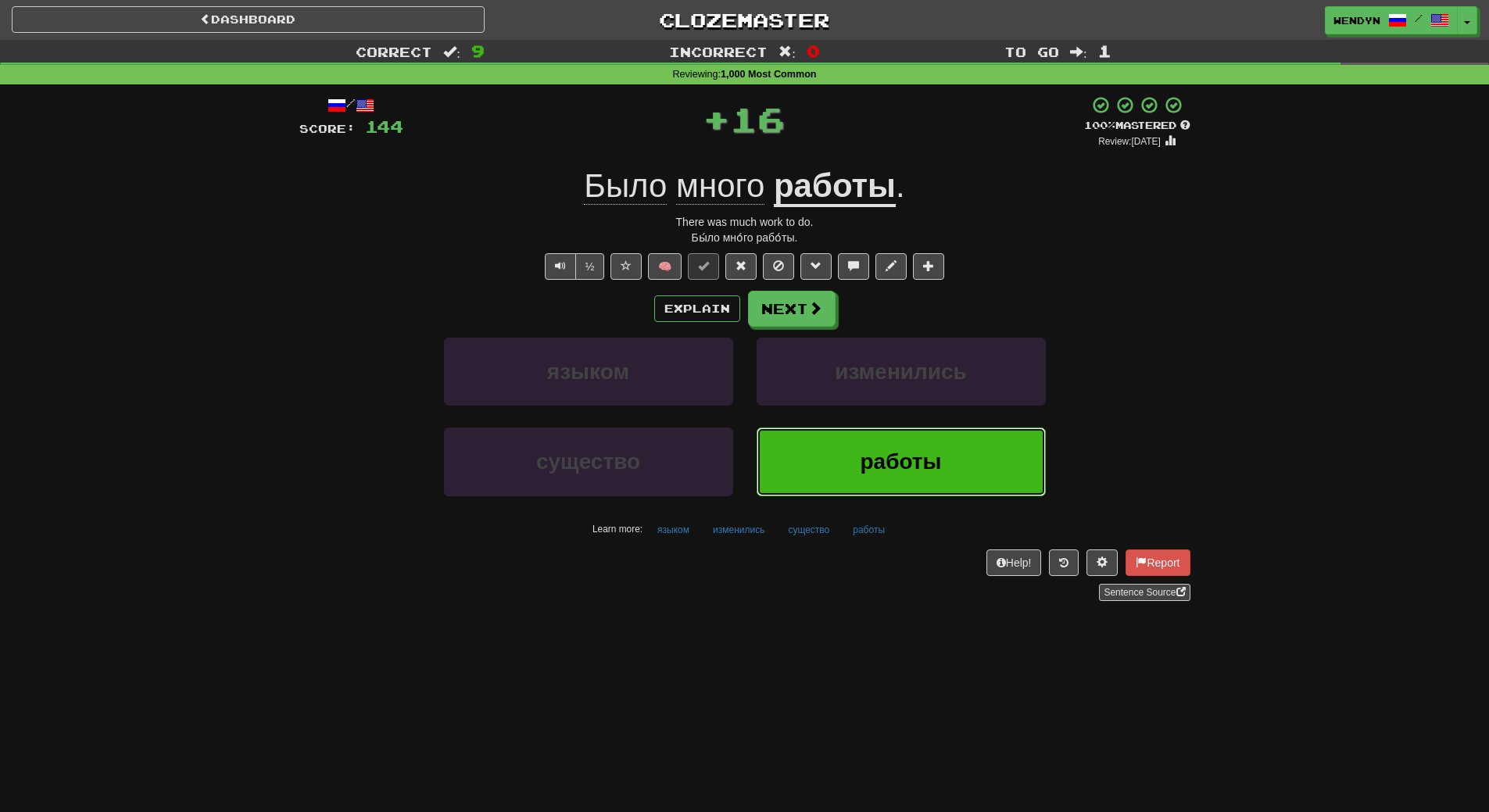
click button "работы"
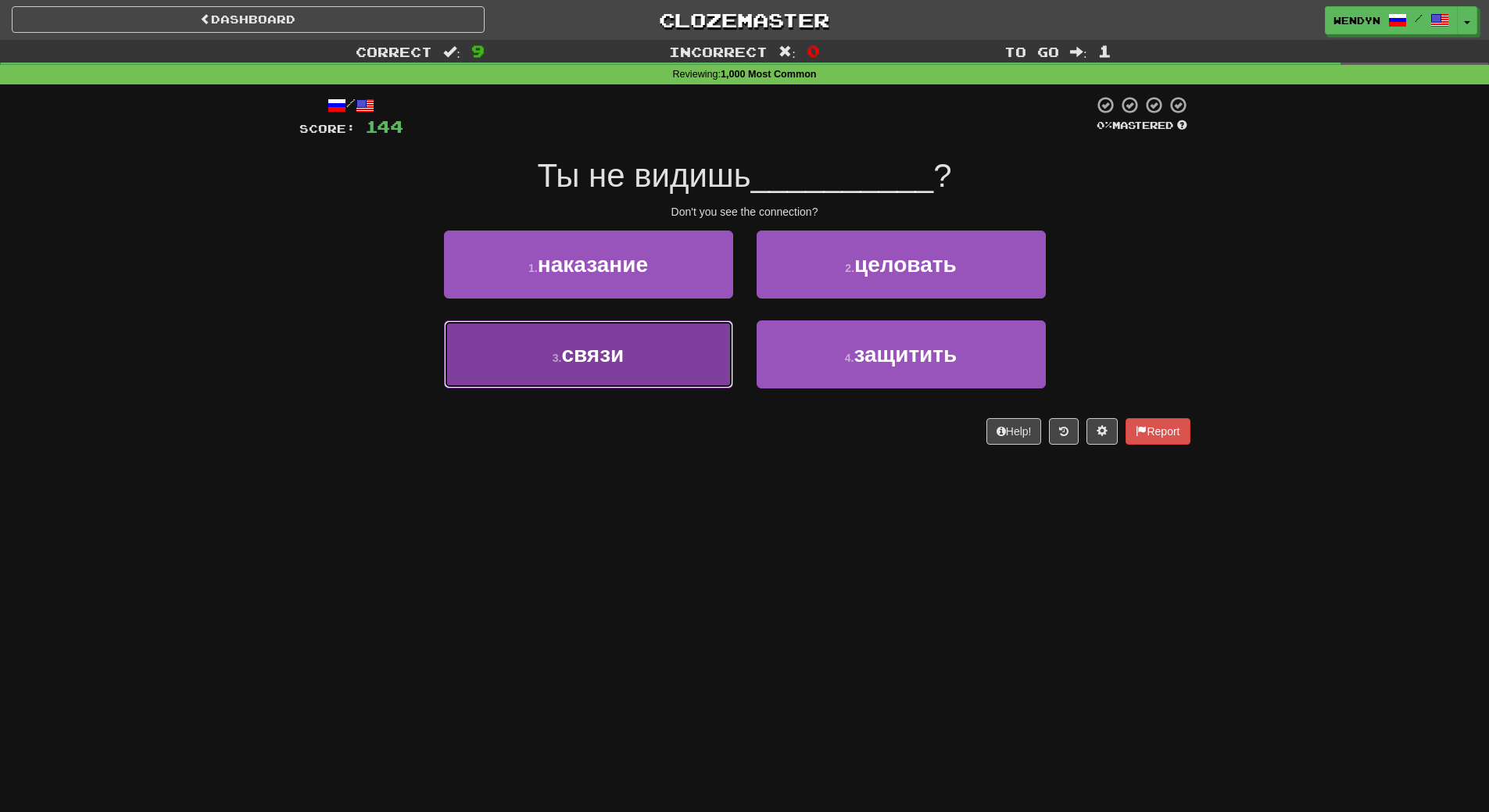
click button "3 . связи"
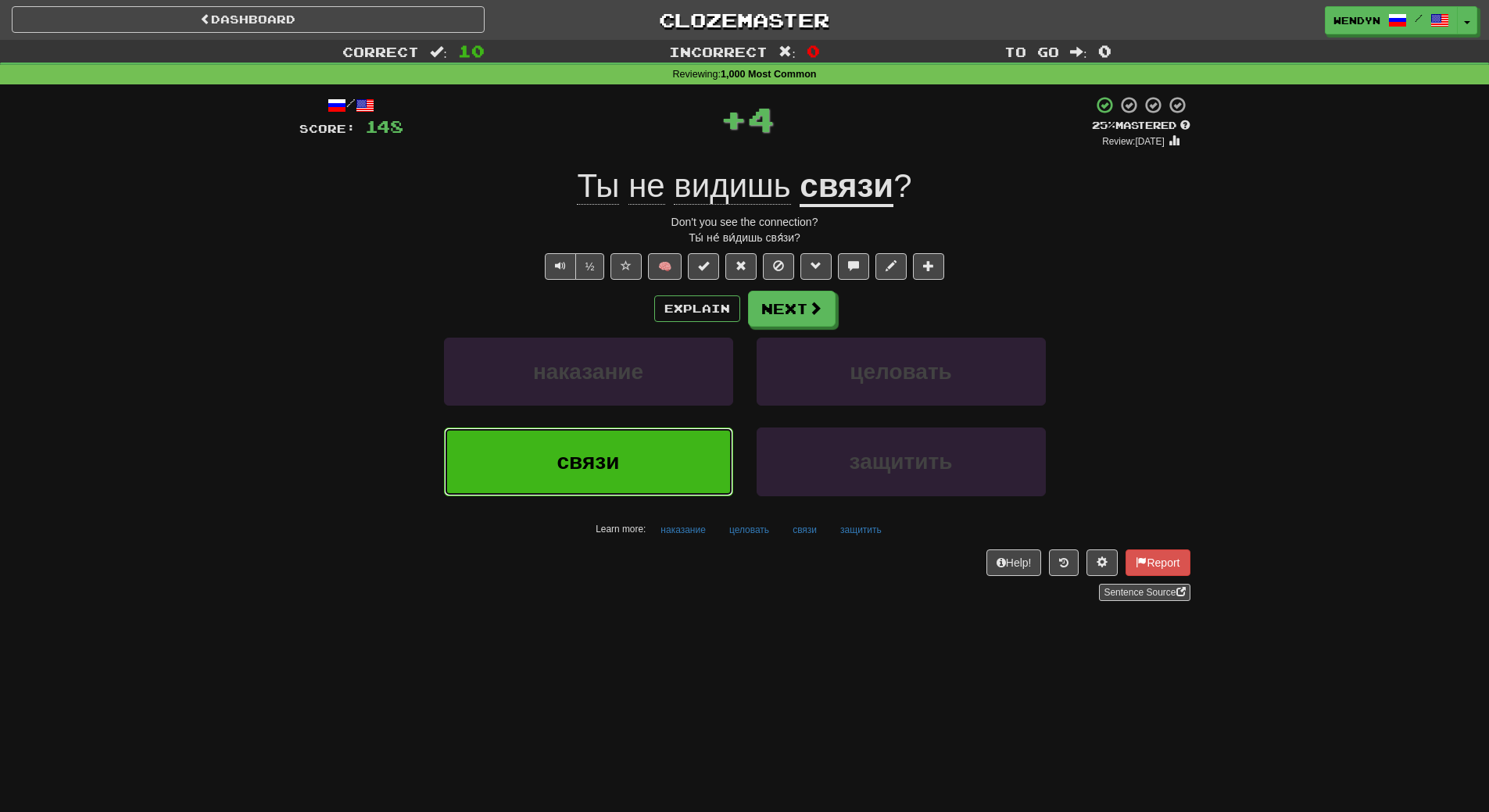
click button "связи"
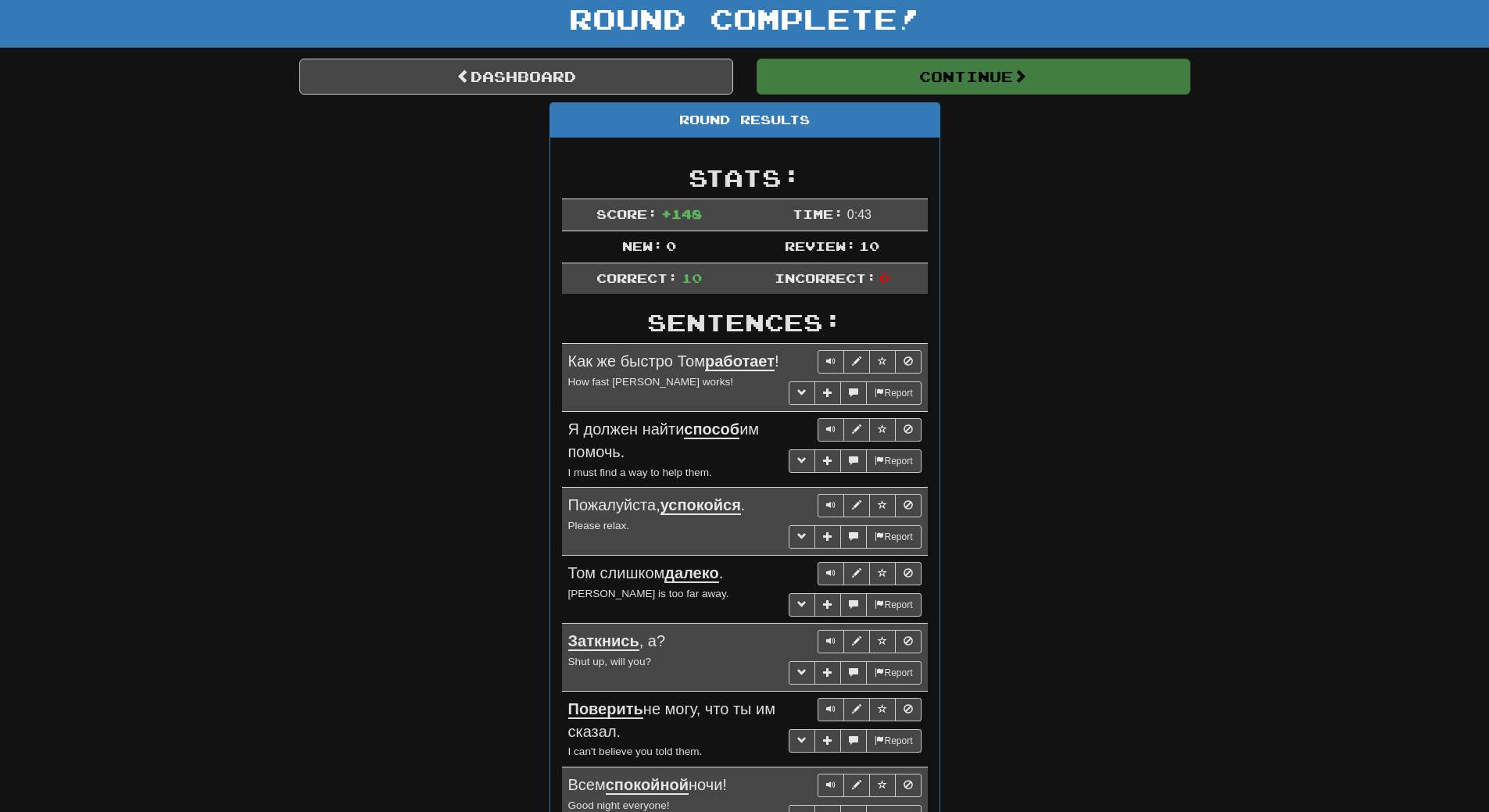
scroll to position [78, 0]
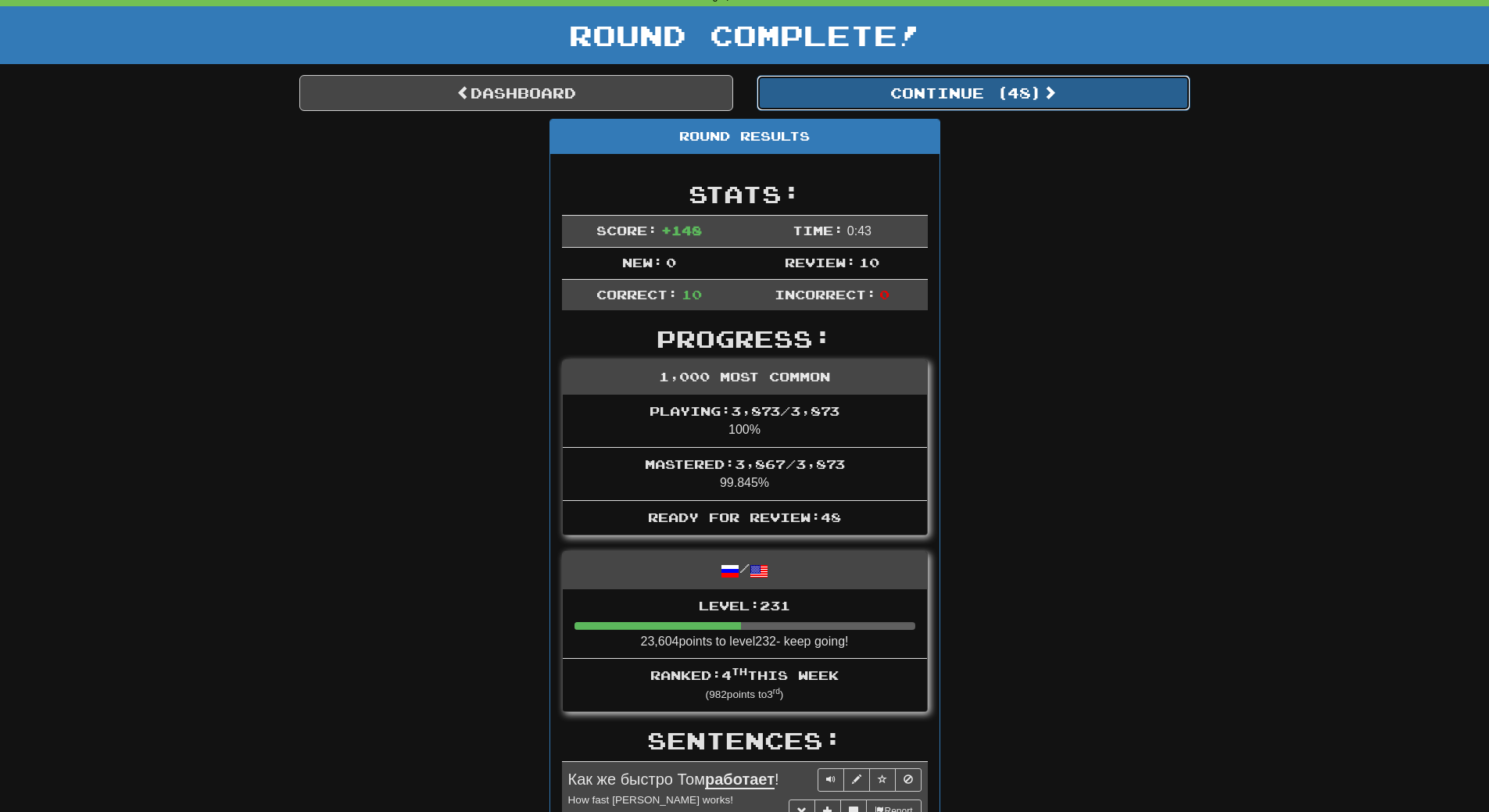
click button "Continue ( 48 )"
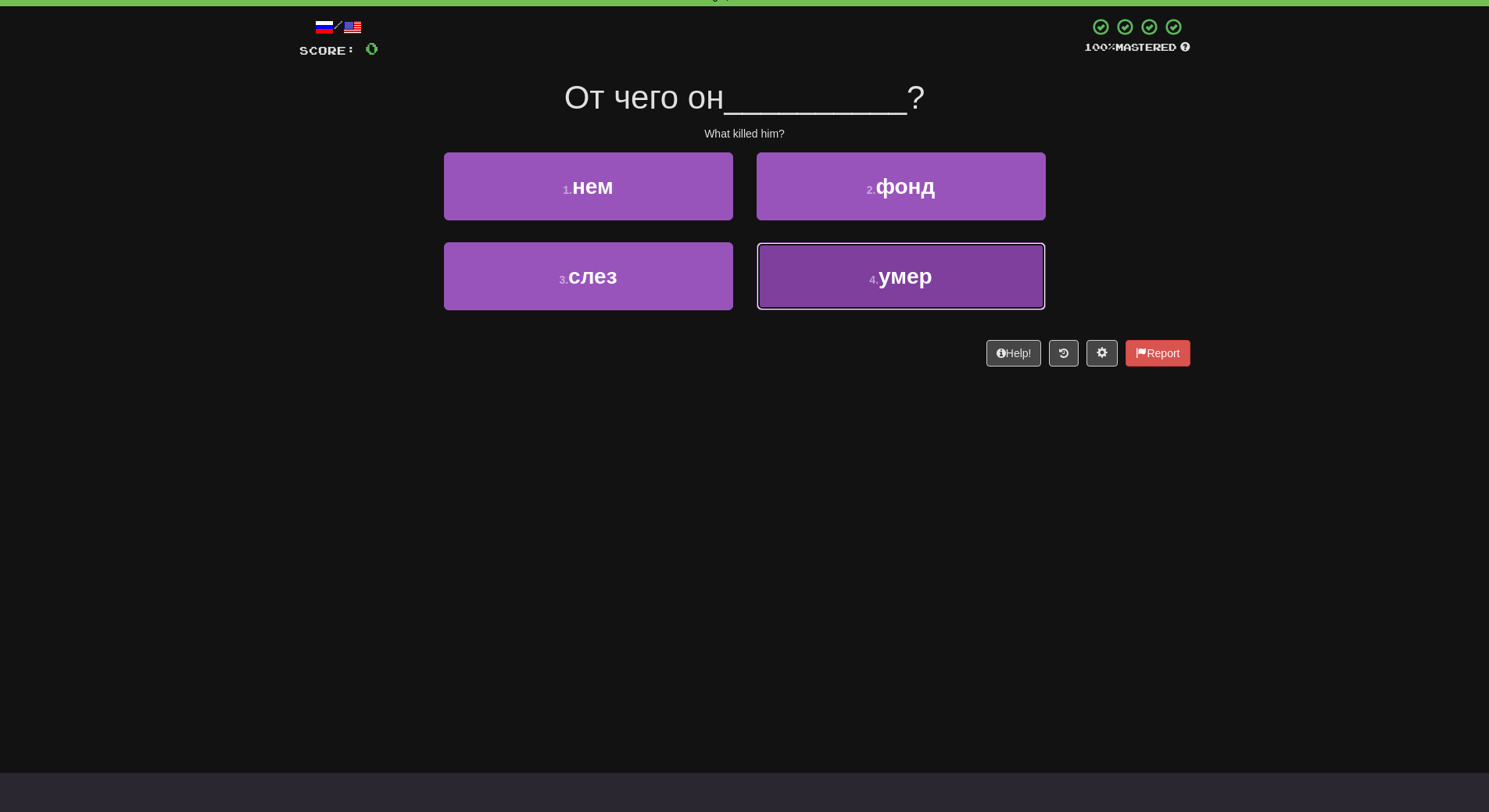
click small "4 ."
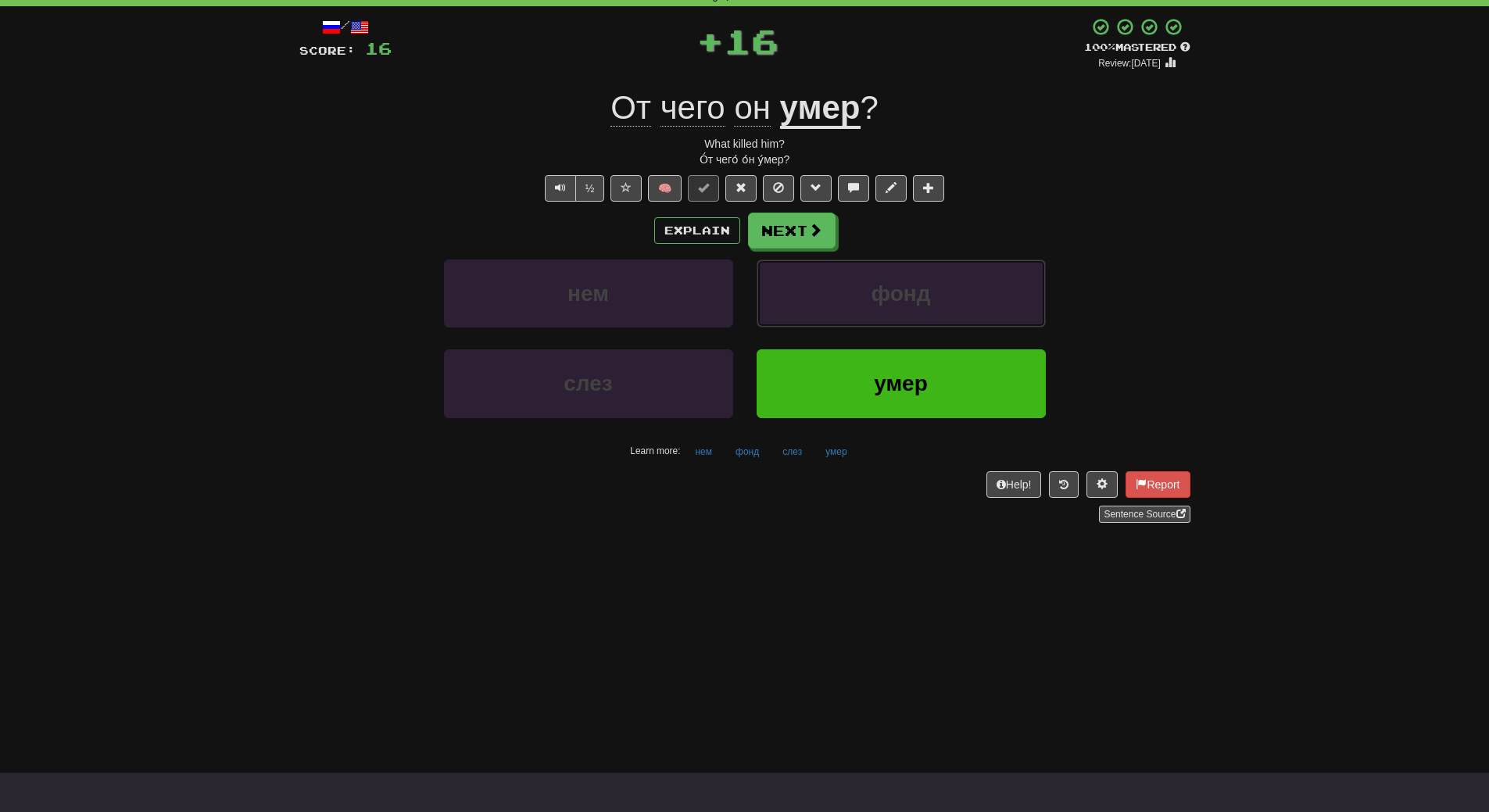
click span "фонд"
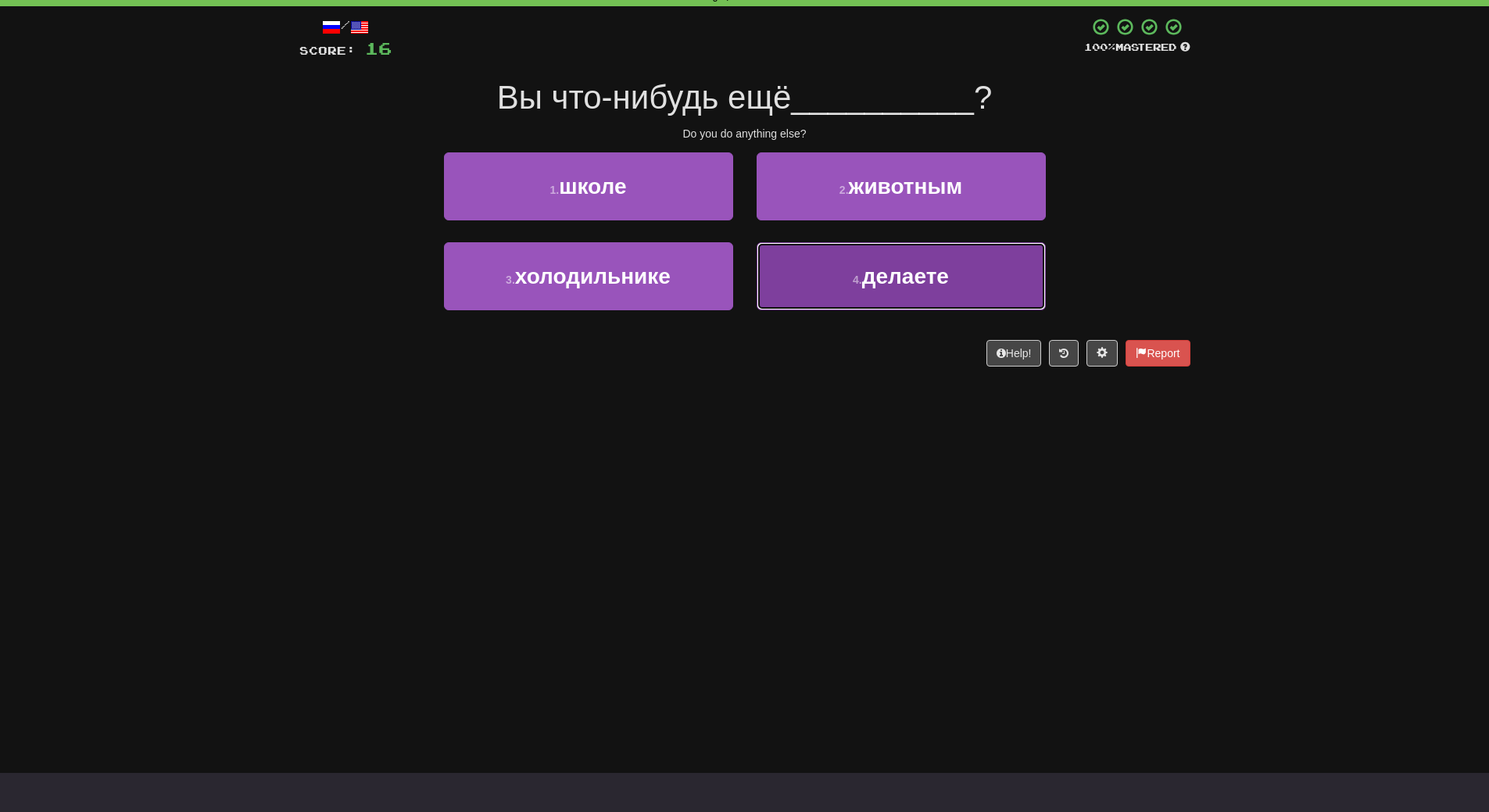
click span "делаете"
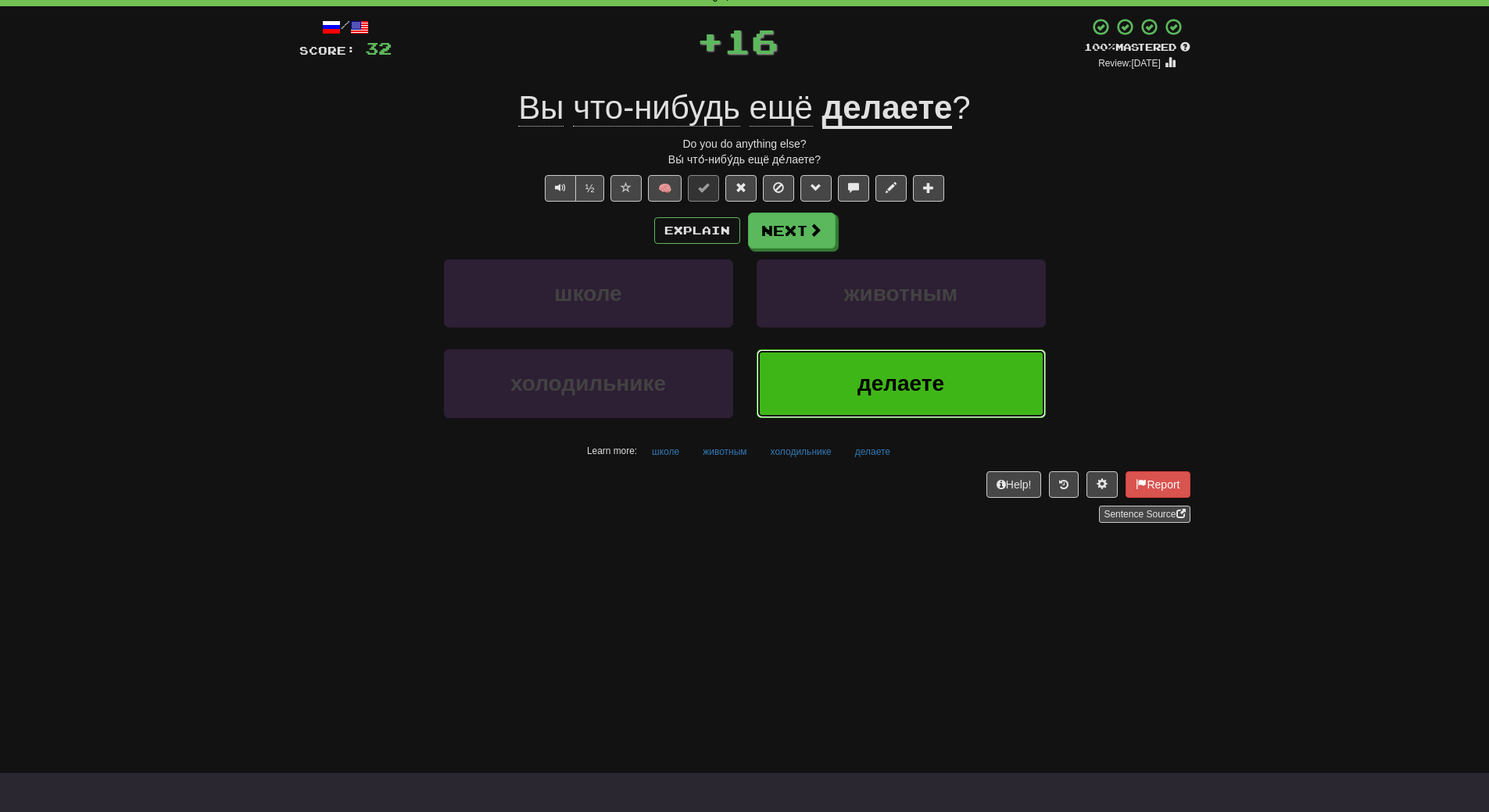
click span "делаете"
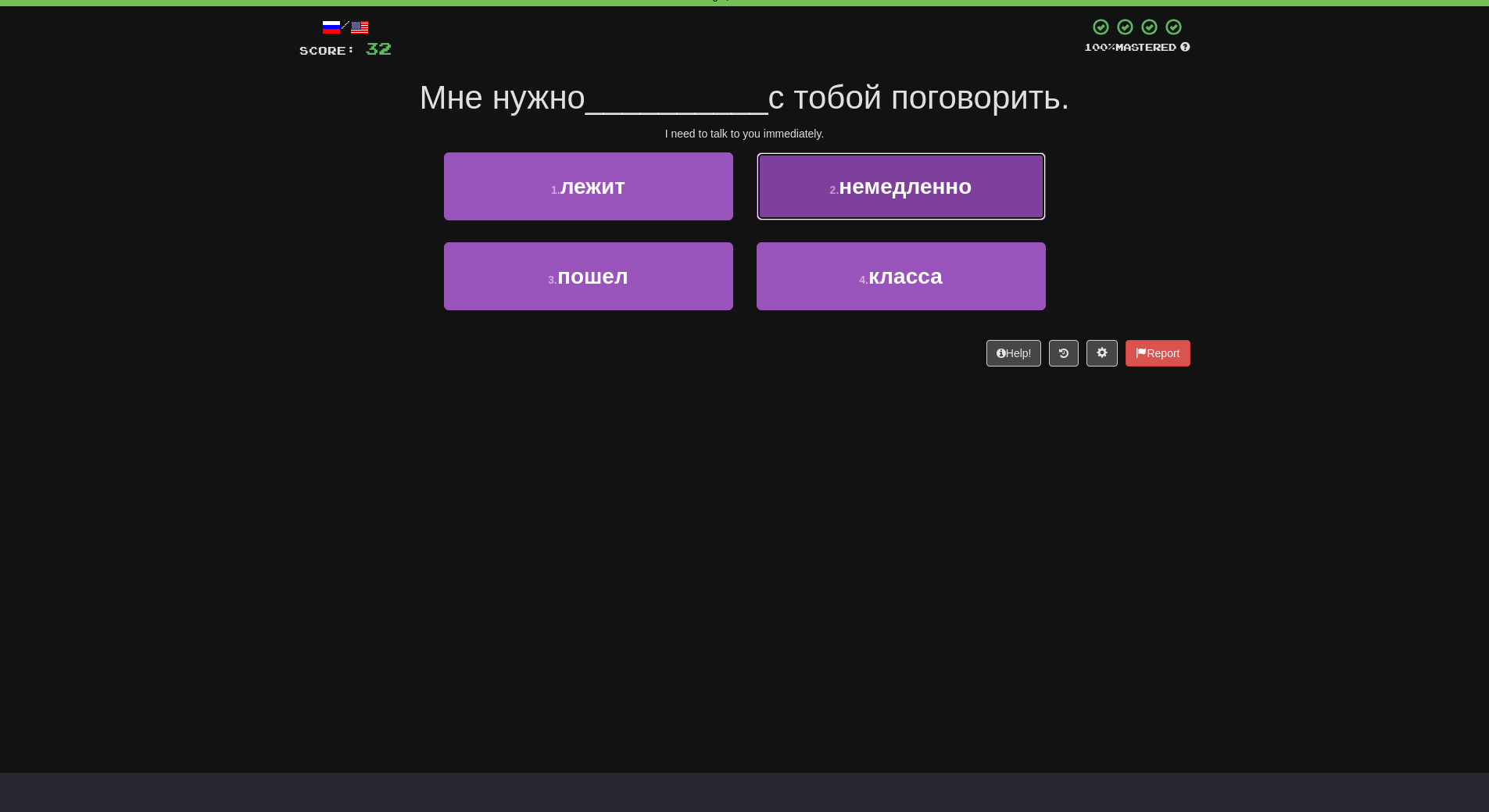
click span "немедленно"
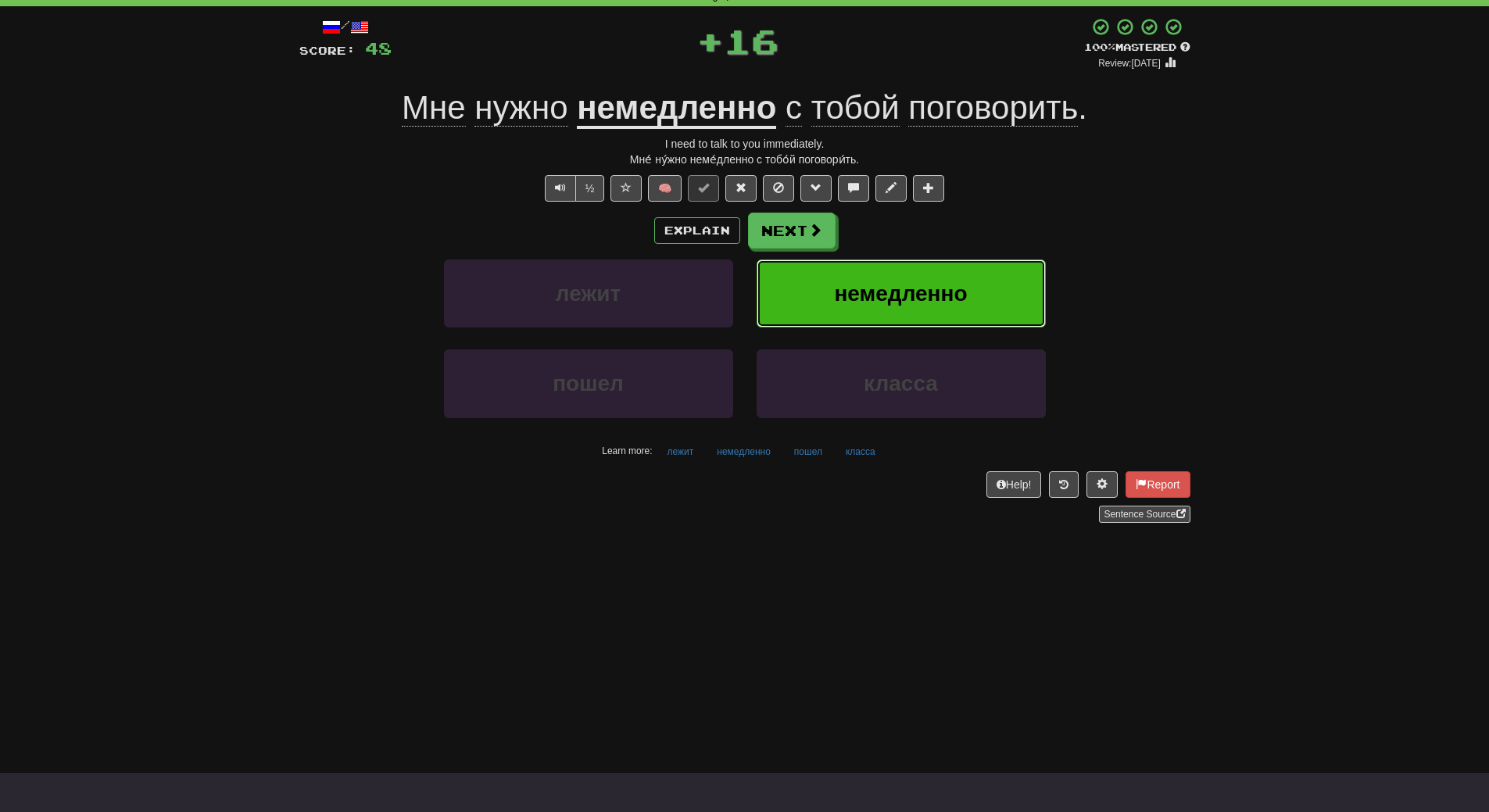
click button "немедленно"
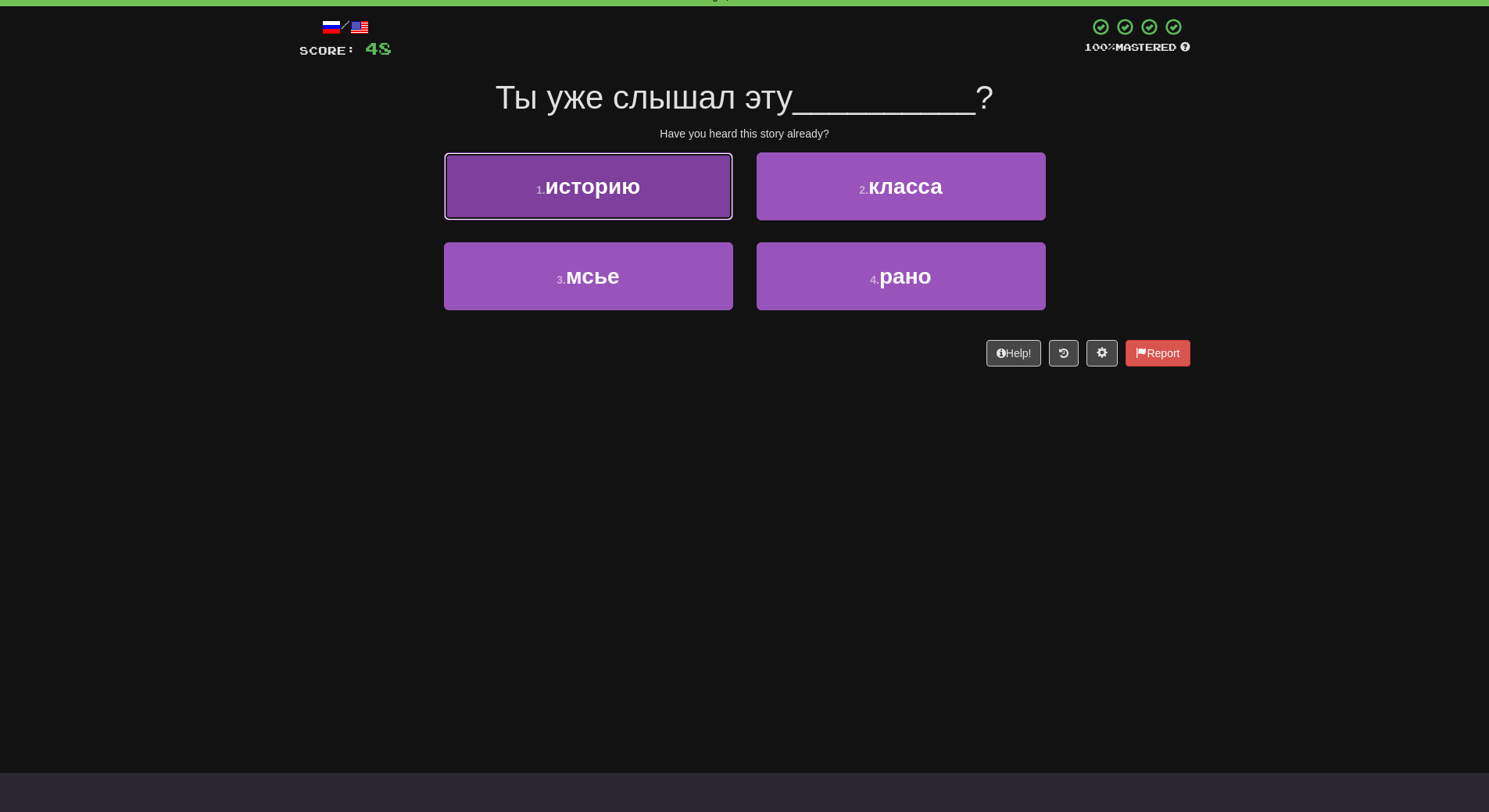
click button "1 . историю"
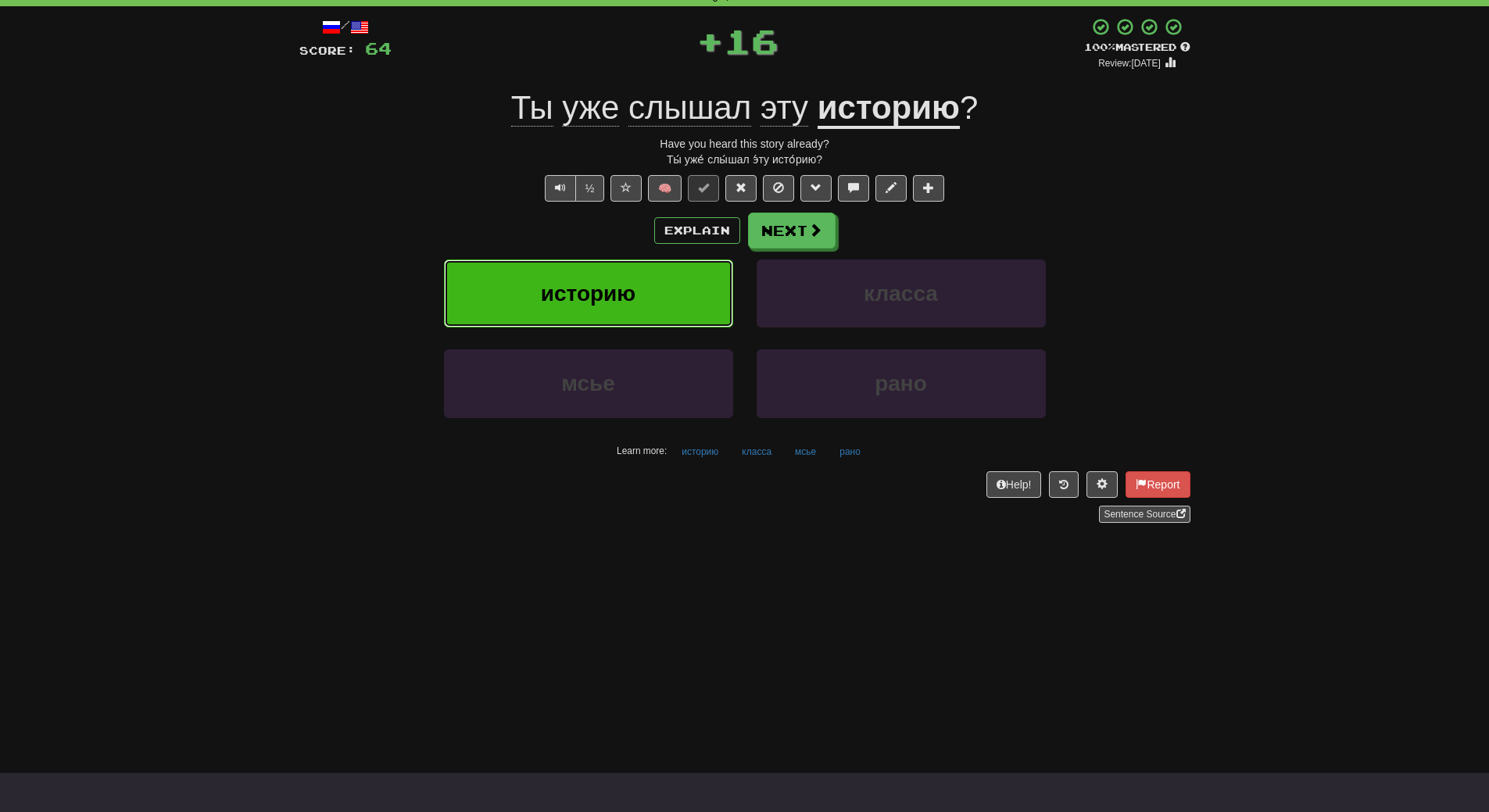
click button "историю"
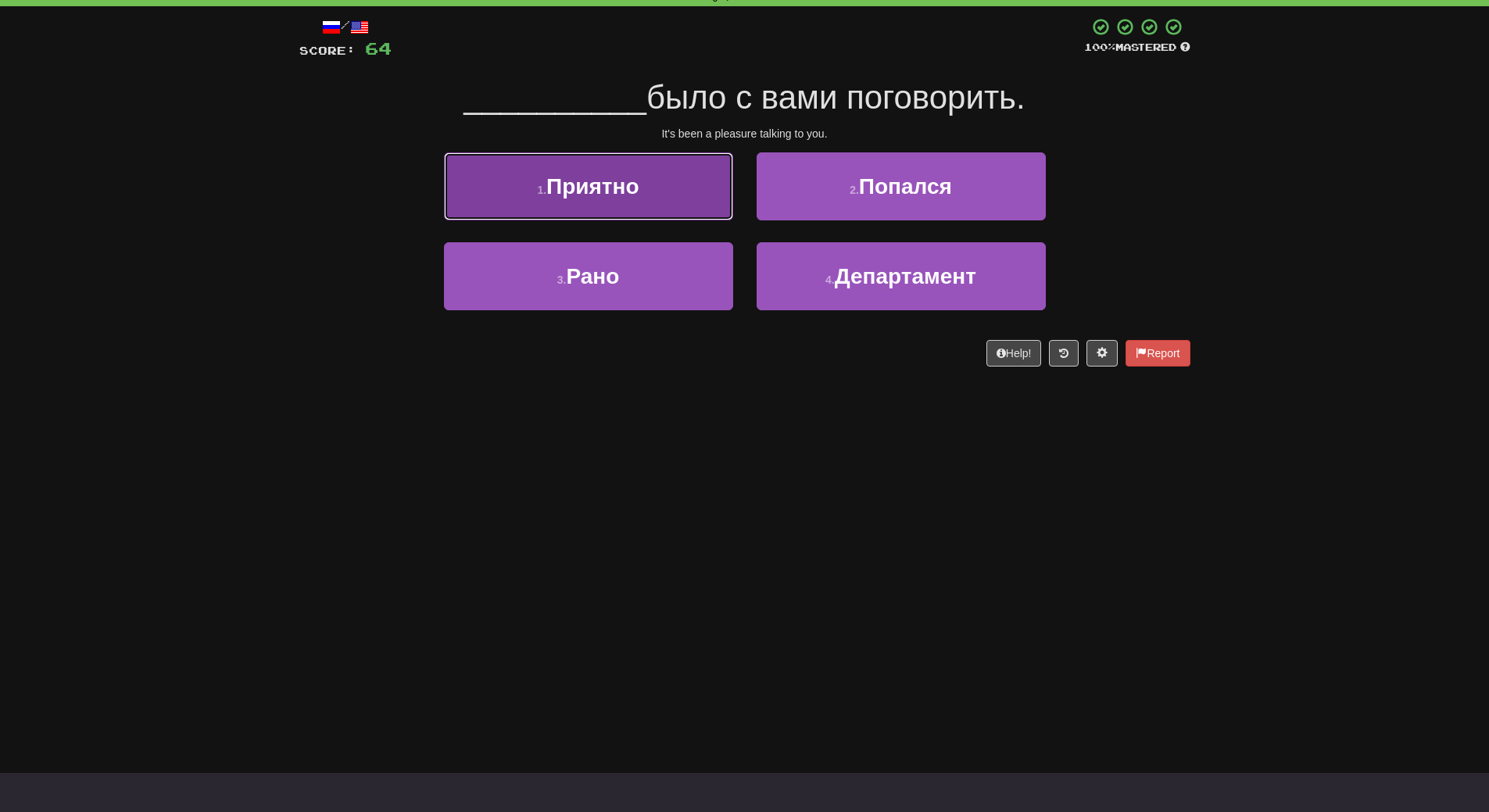
click button "1 . Приятно"
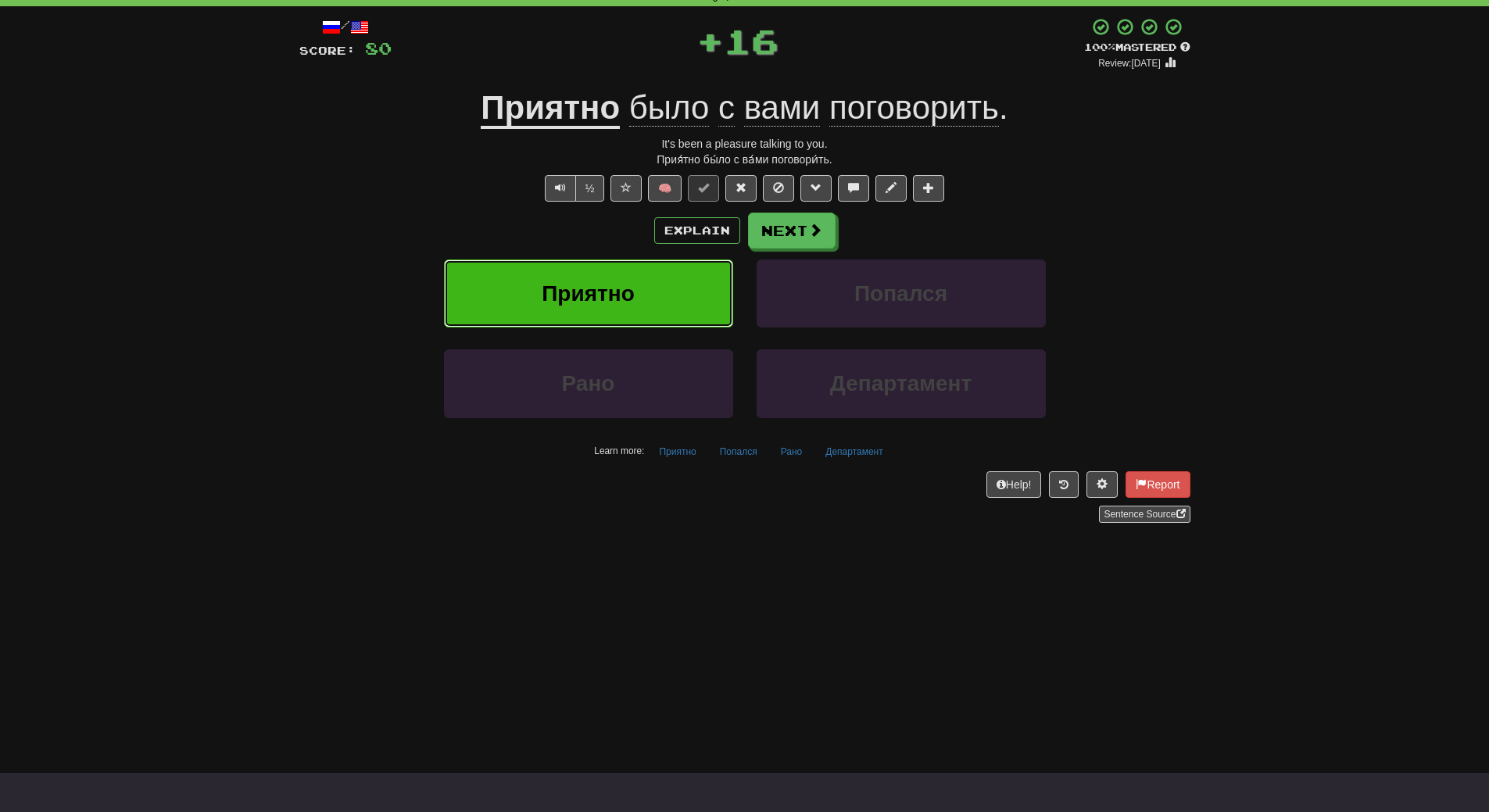
click button "Приятно"
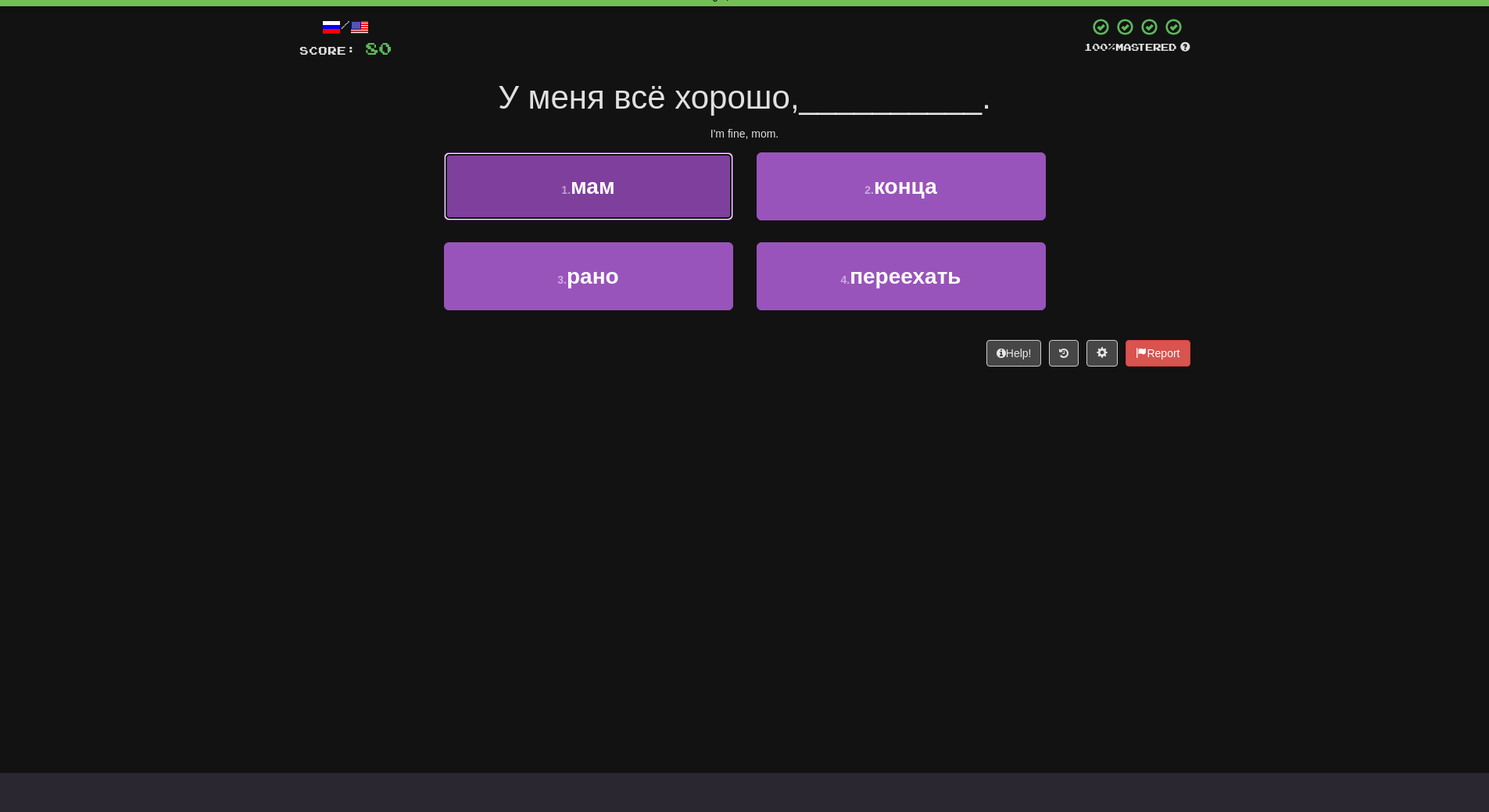
click button "1 . мам"
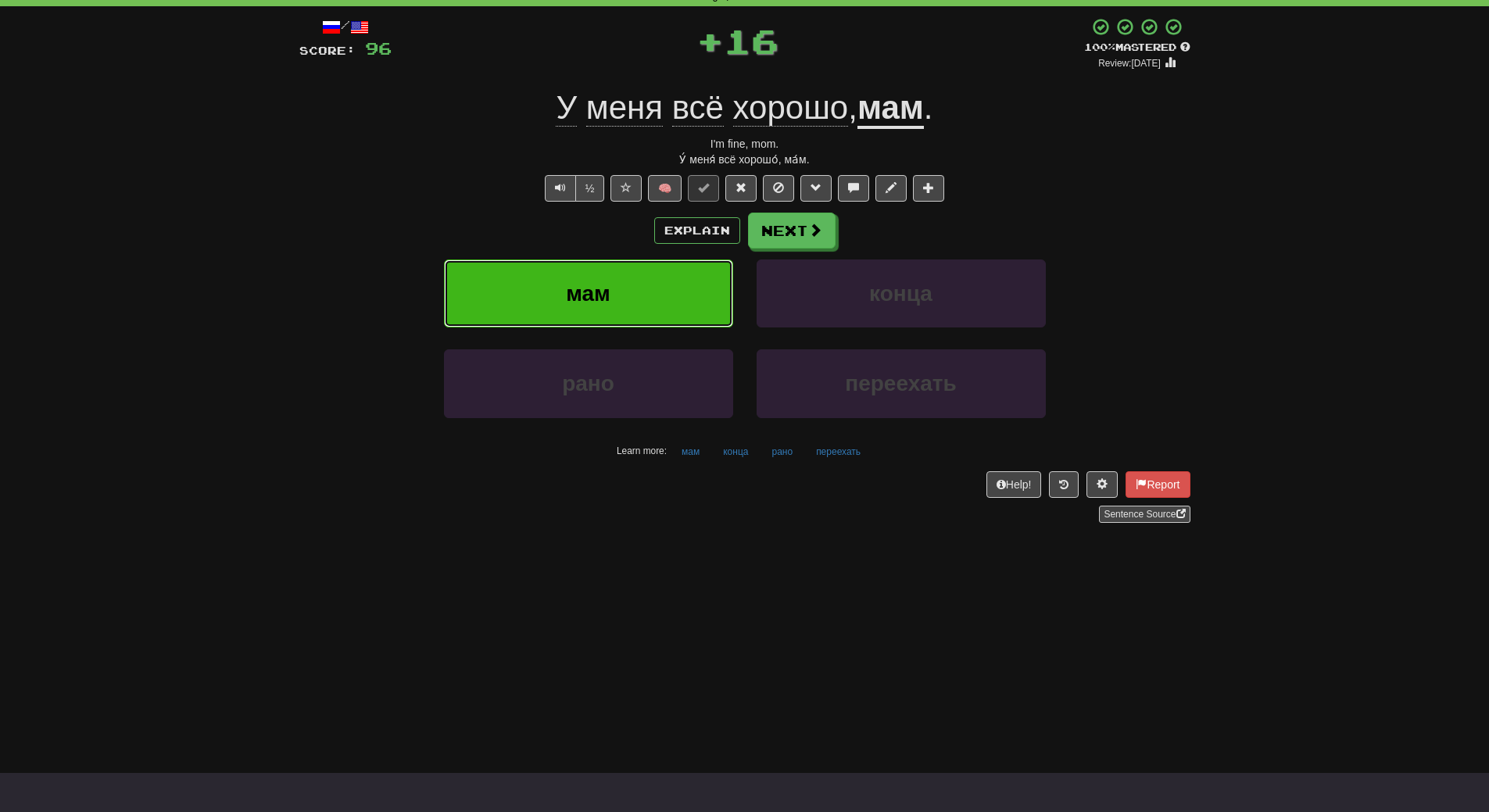
click button "мам"
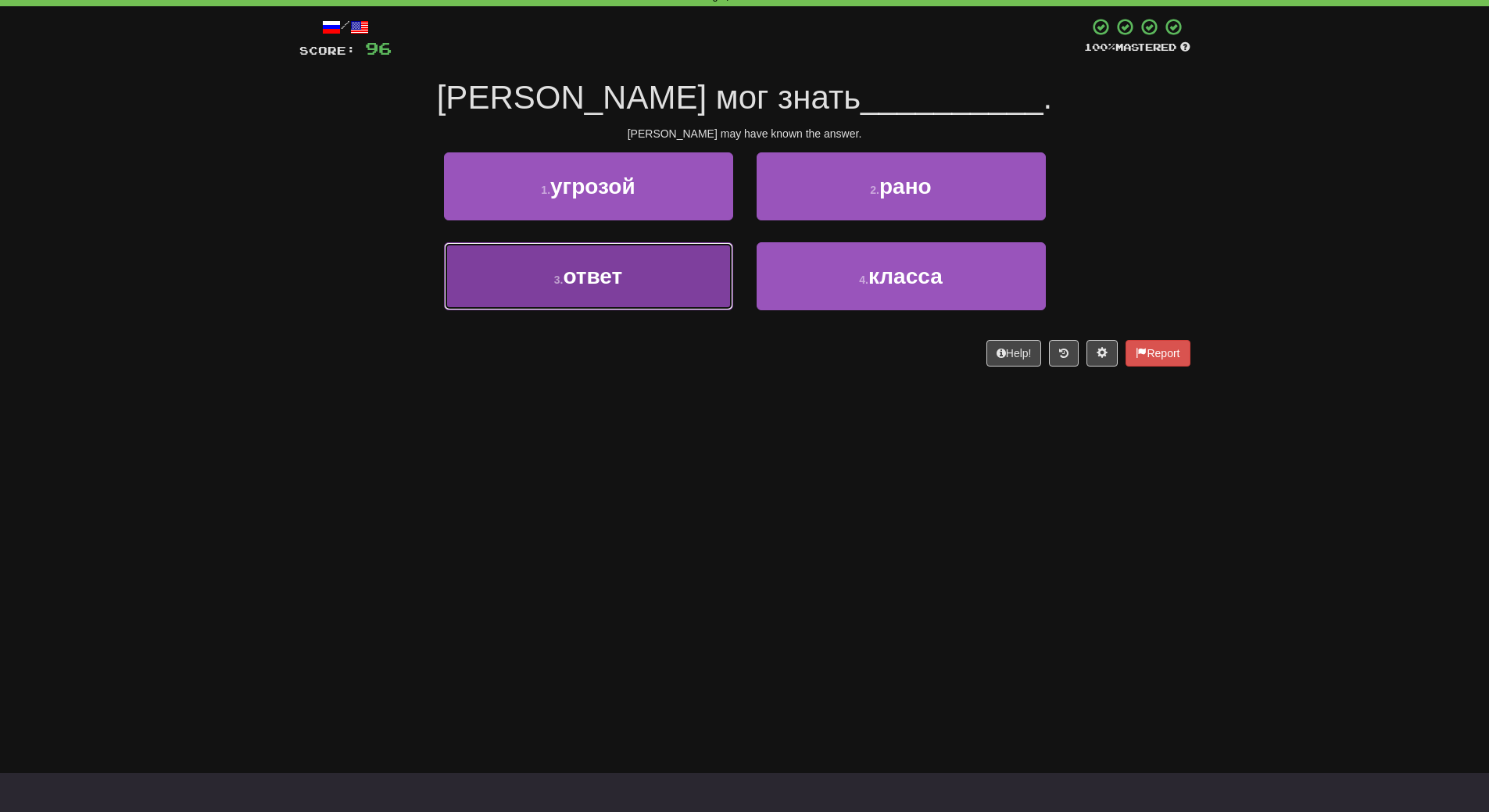
click button "3 . ответ"
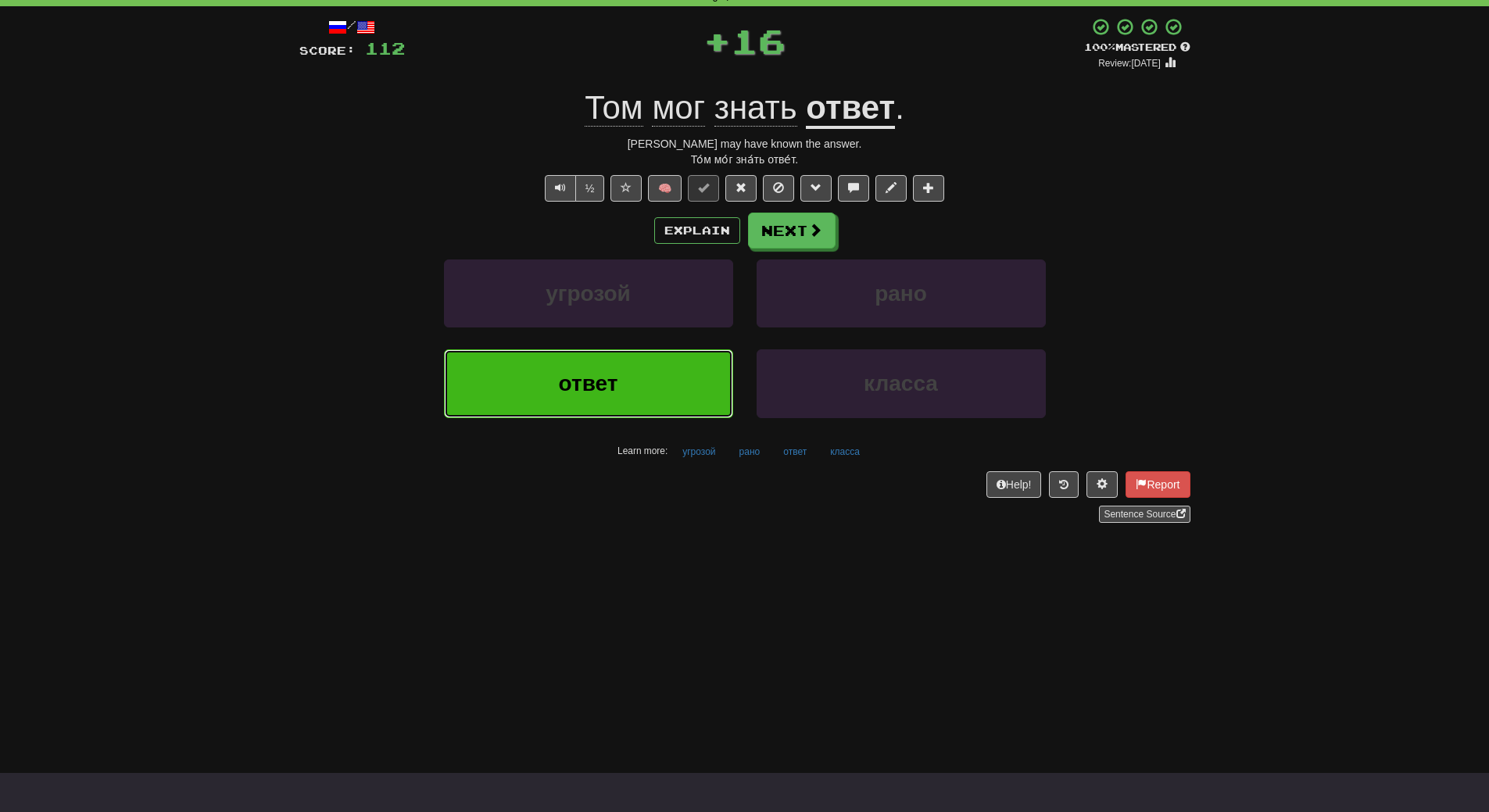
click button "ответ"
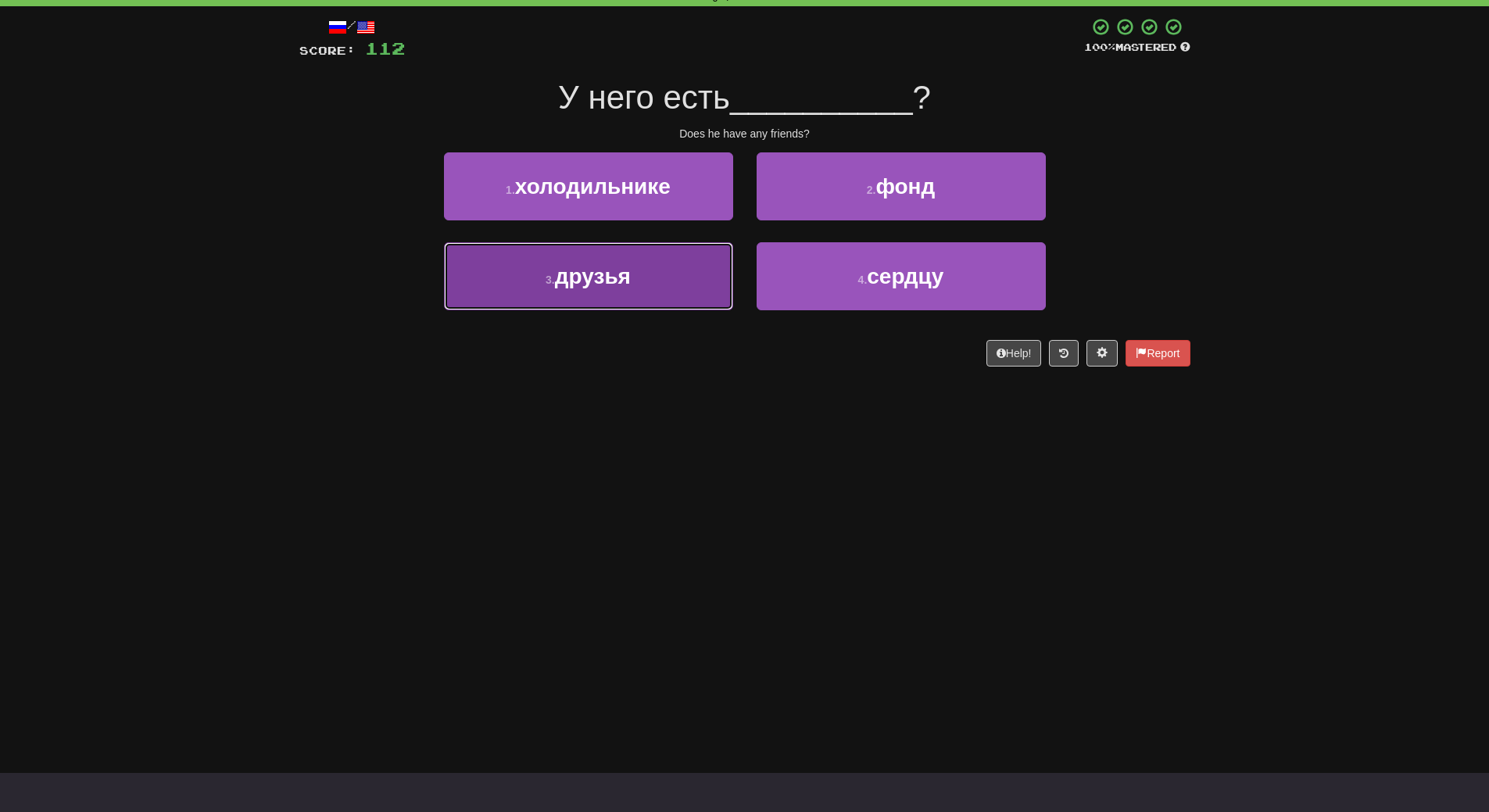
click button "3 . друзья"
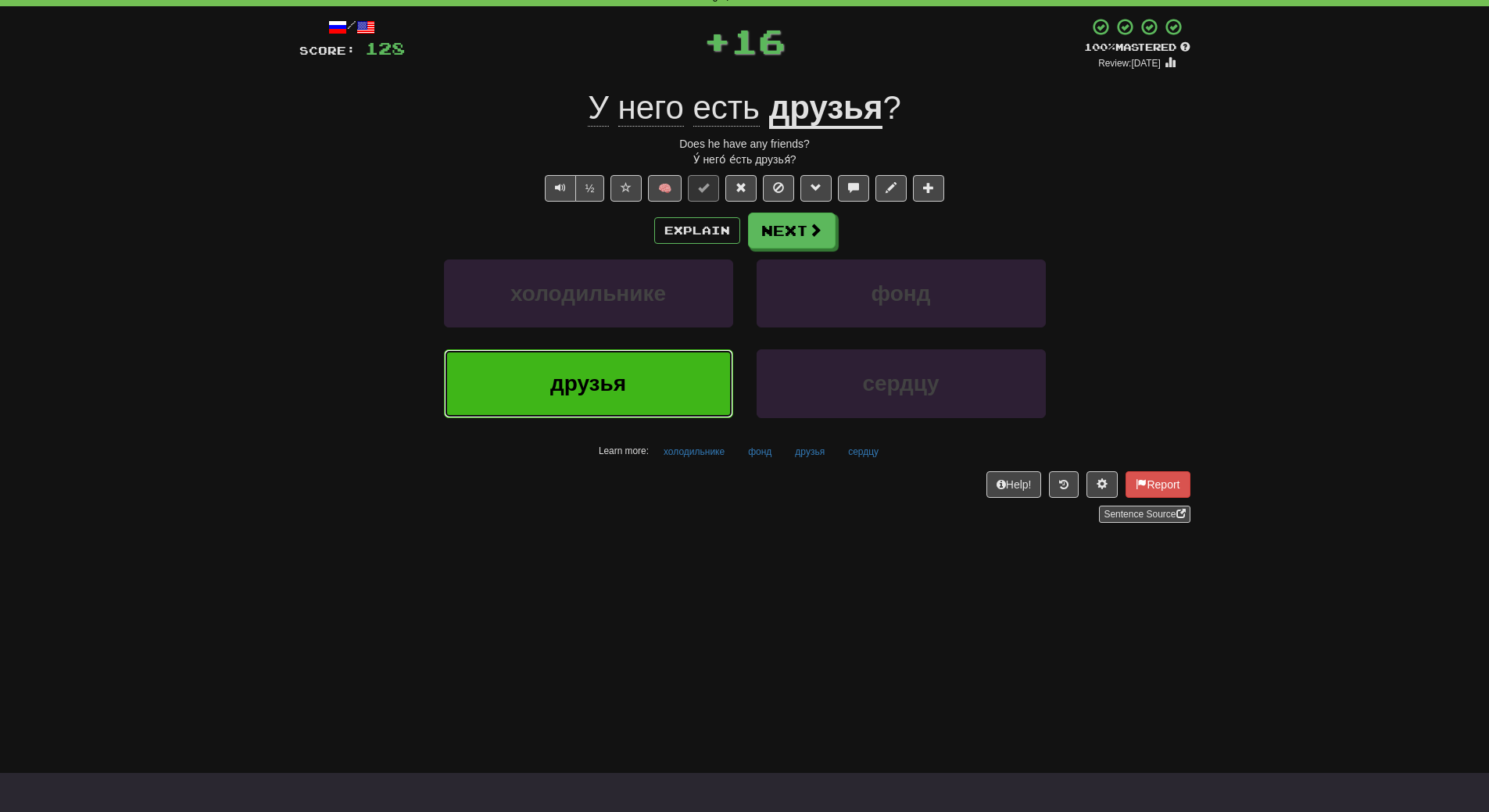
click button "друзья"
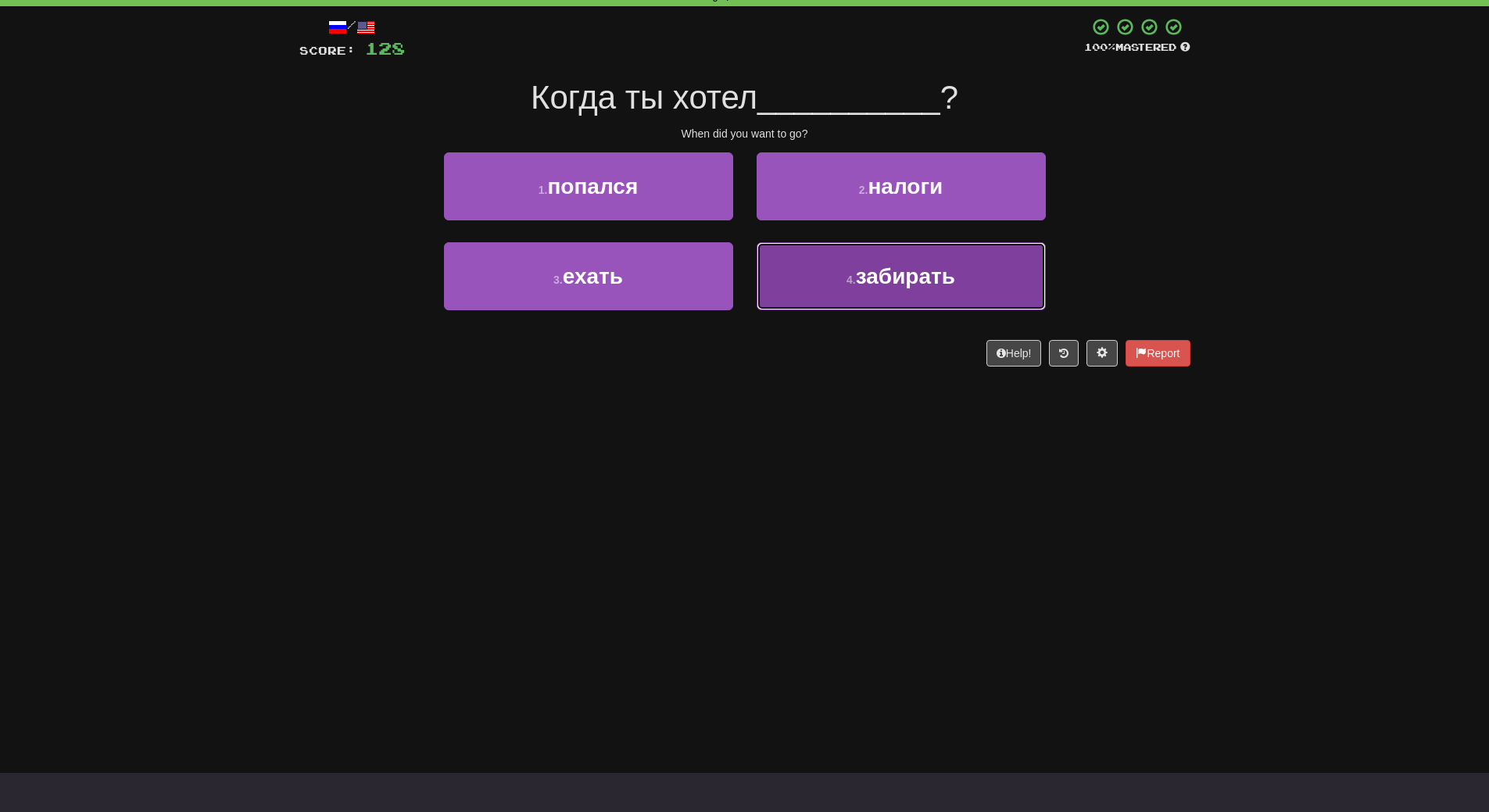
click button "4 . забирать"
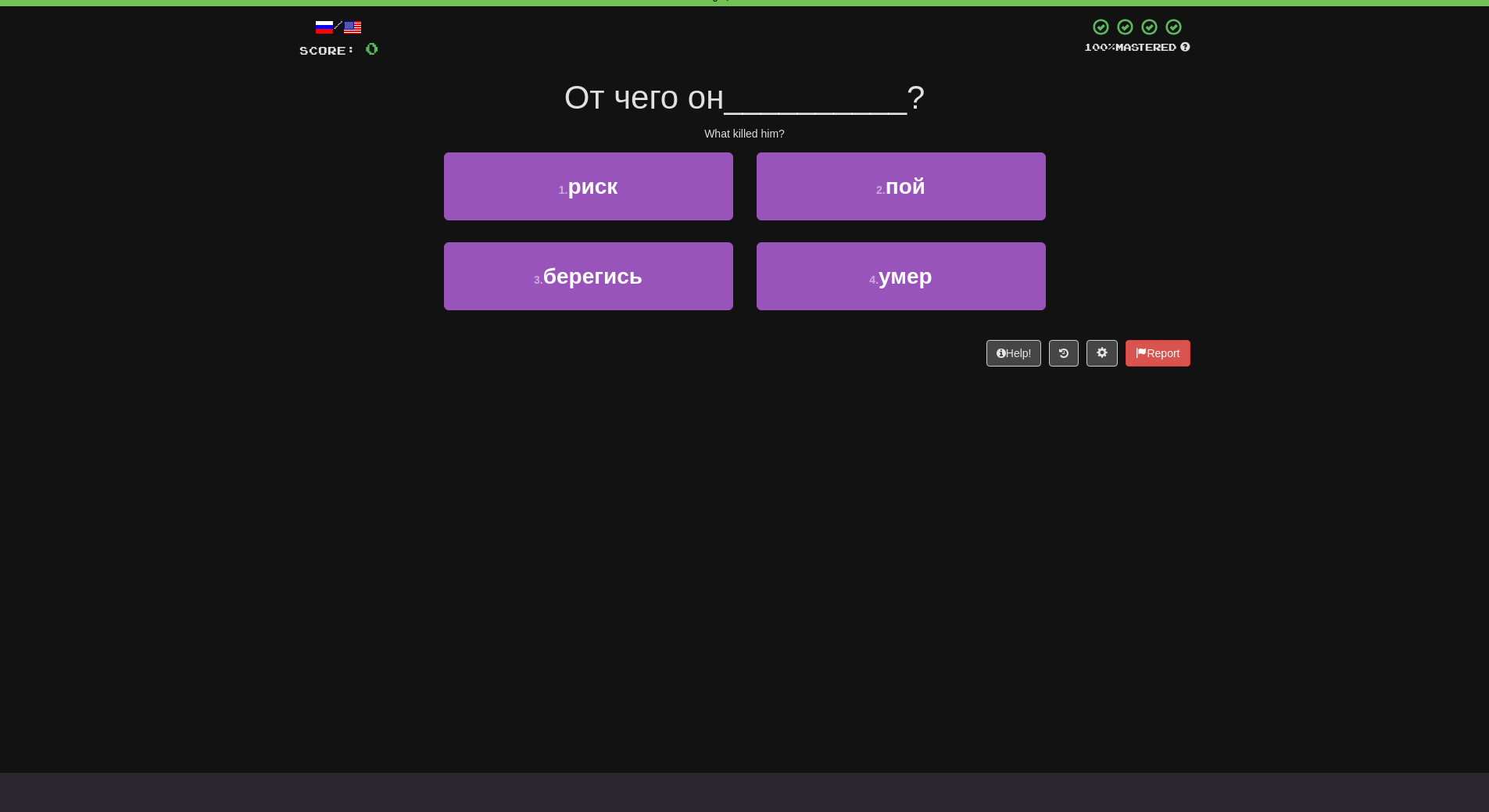
scroll to position [78, 0]
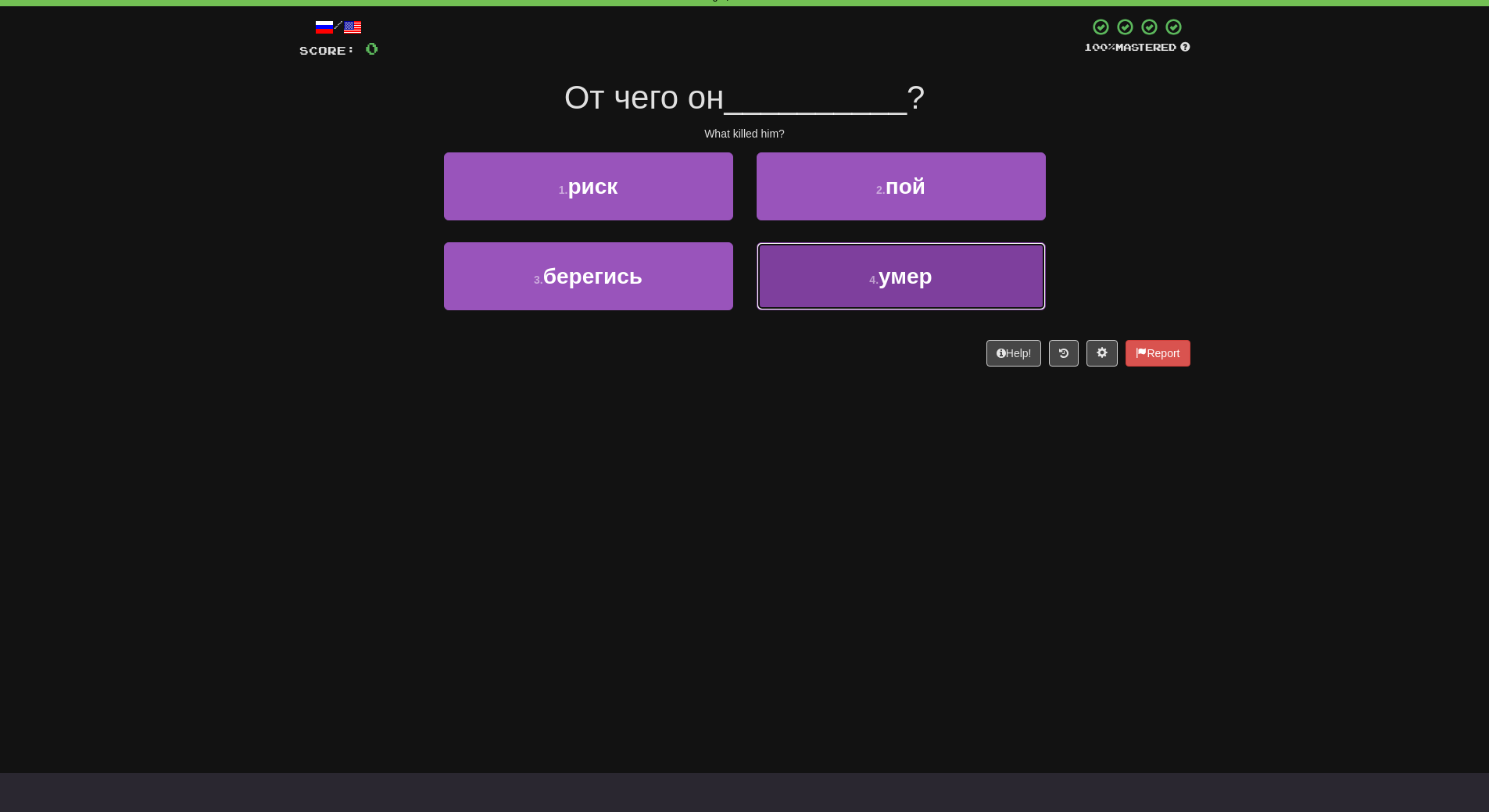
click at [801, 295] on button "4 . умер" at bounding box center [901, 277] width 289 height 68
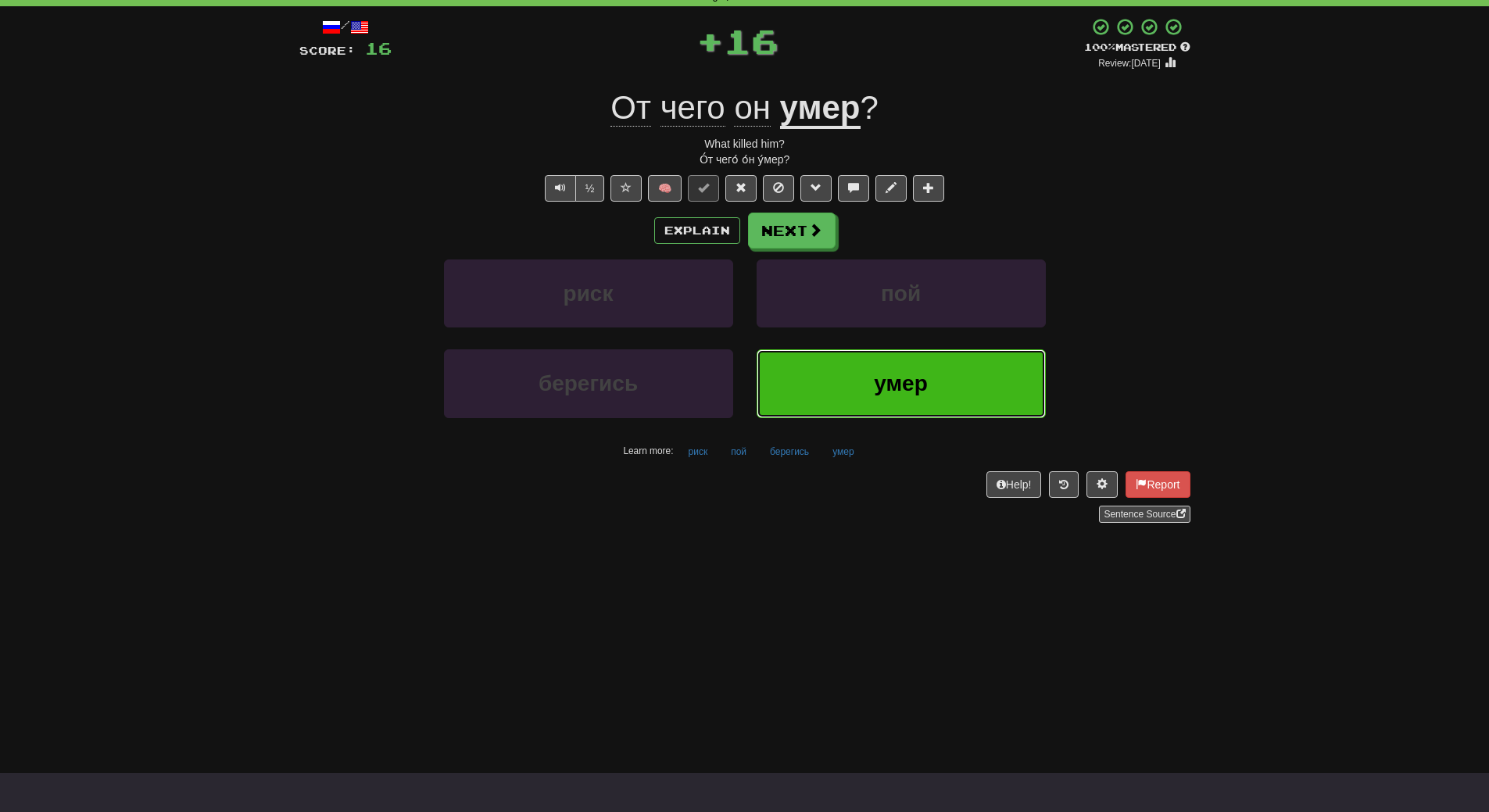
click at [819, 392] on button "умер" at bounding box center [901, 383] width 289 height 68
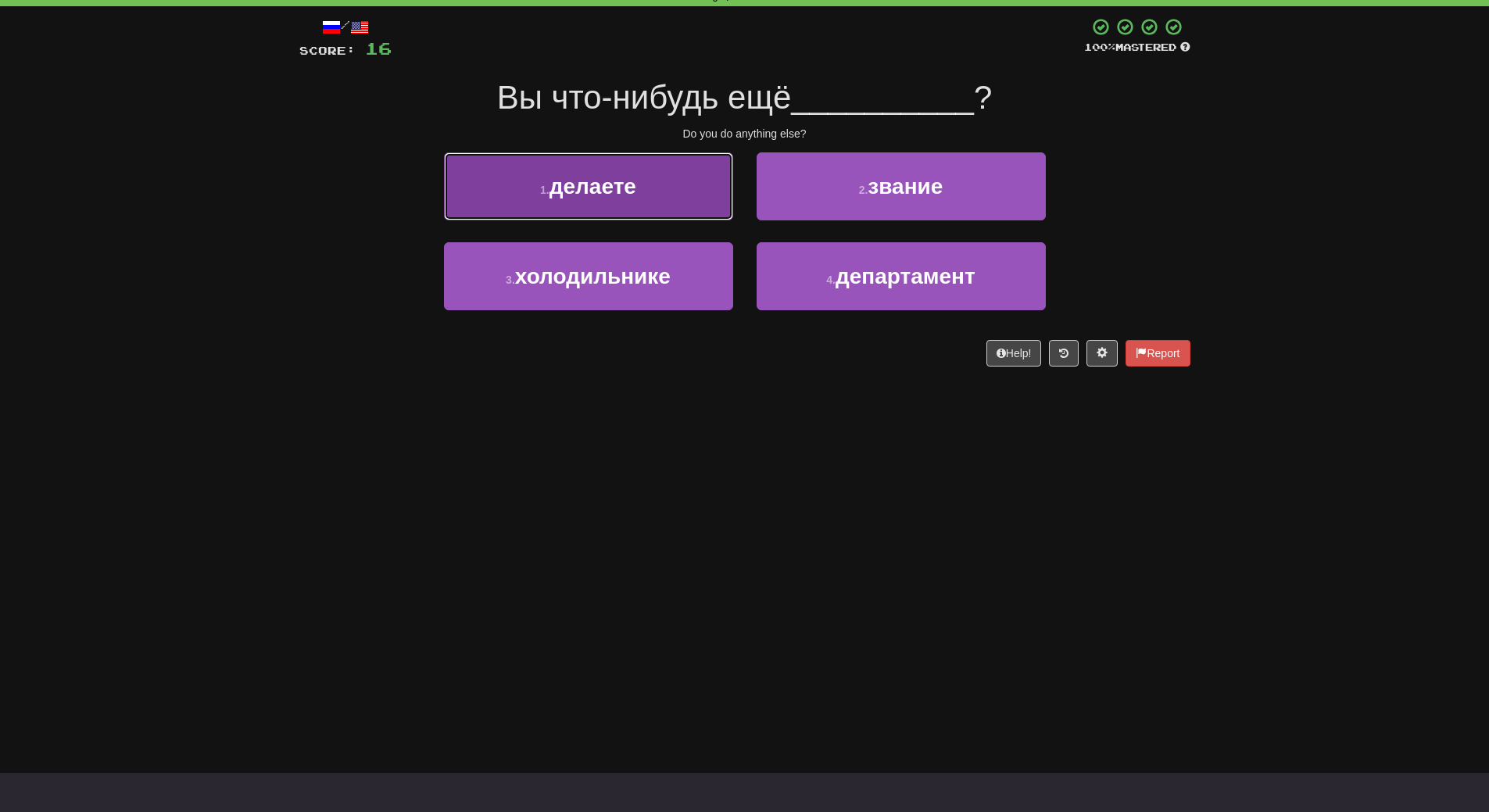
click at [640, 159] on button "1 . делаете" at bounding box center [588, 186] width 289 height 68
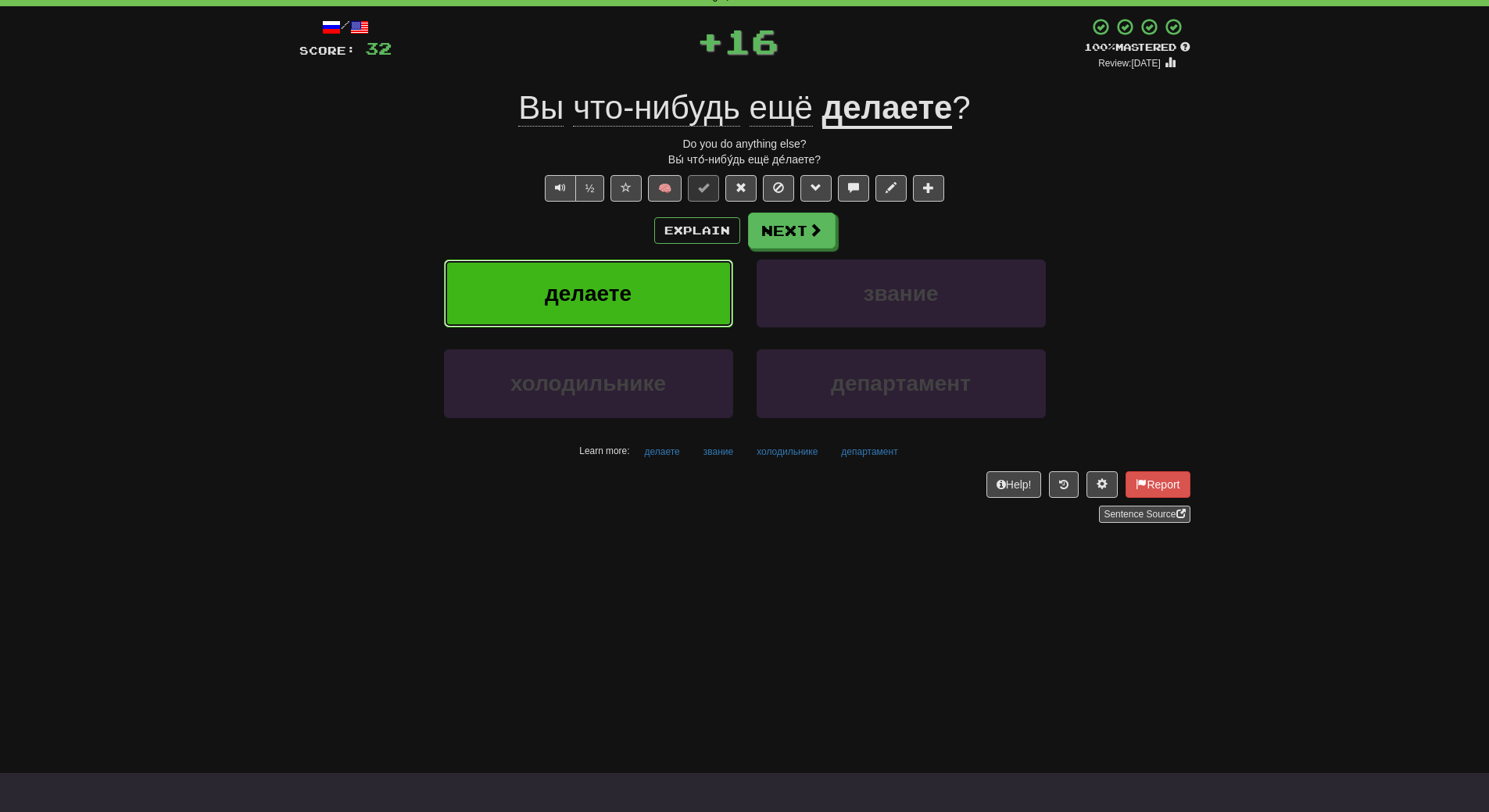
click at [644, 295] on button "делаете" at bounding box center [588, 294] width 289 height 68
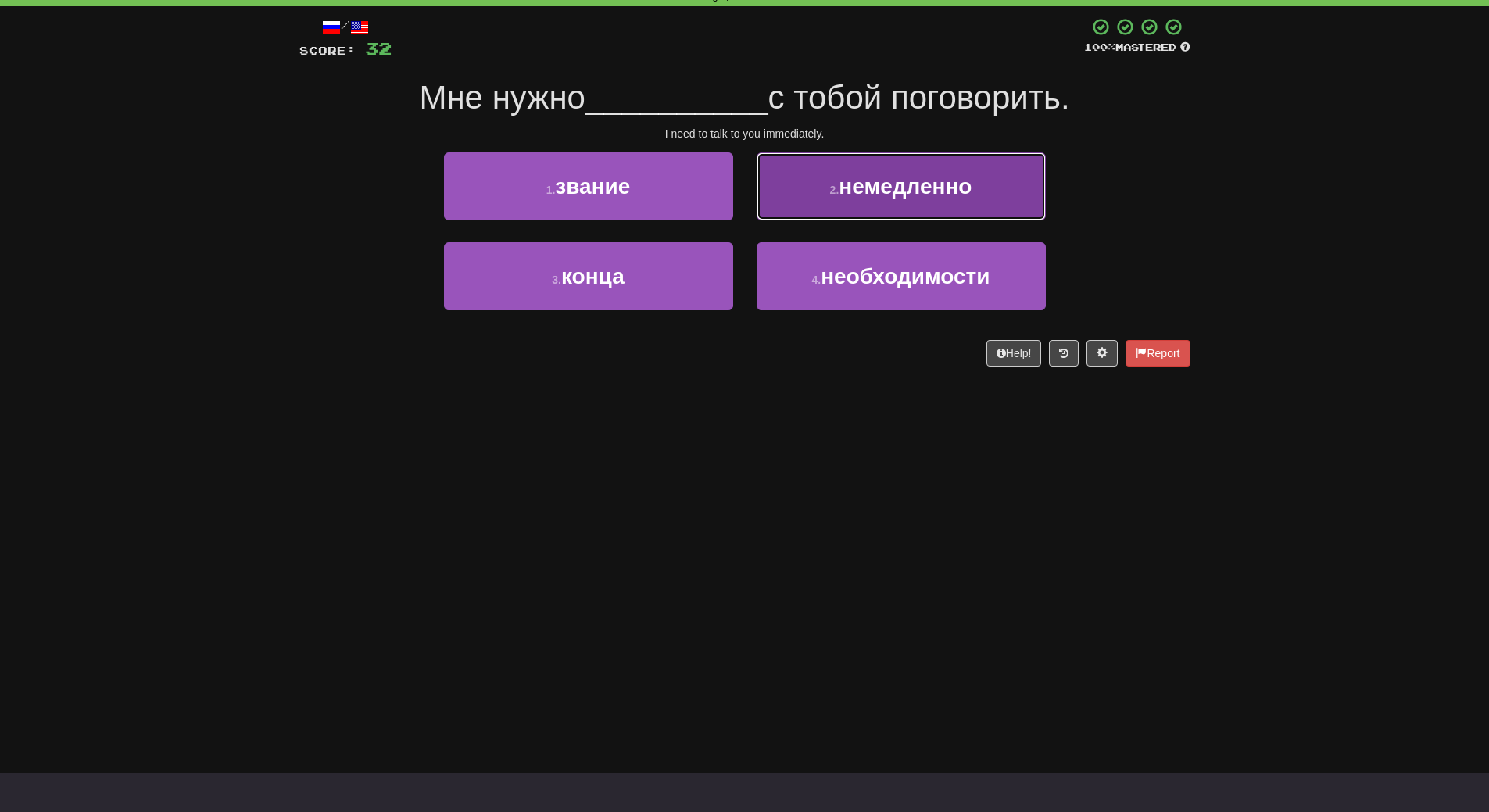
click at [913, 195] on span "немедленно" at bounding box center [905, 187] width 133 height 25
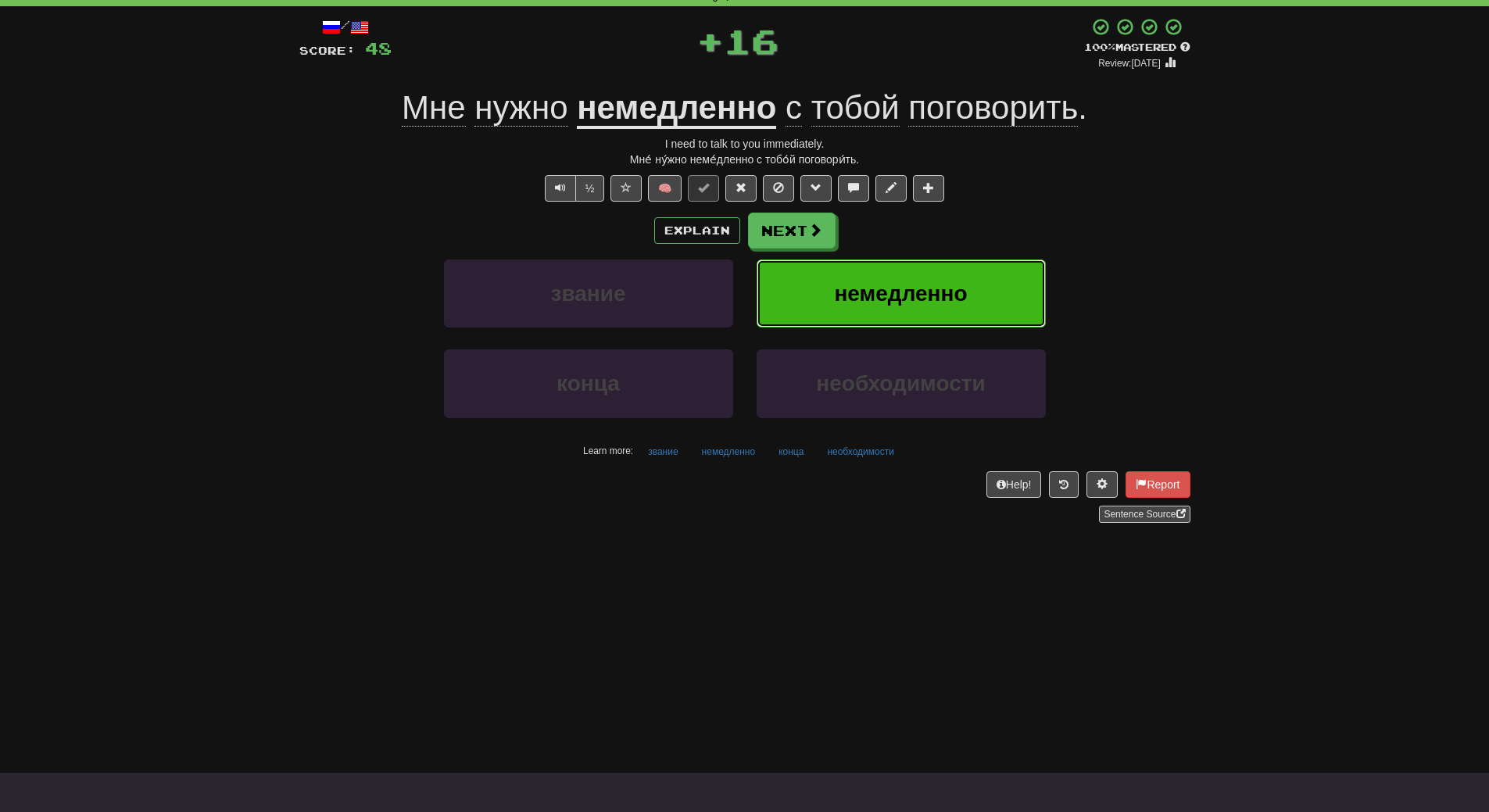
drag, startPoint x: 924, startPoint y: 288, endPoint x: 854, endPoint y: 343, distance: 89.0
click at [924, 288] on span "немедленно" at bounding box center [900, 294] width 133 height 25
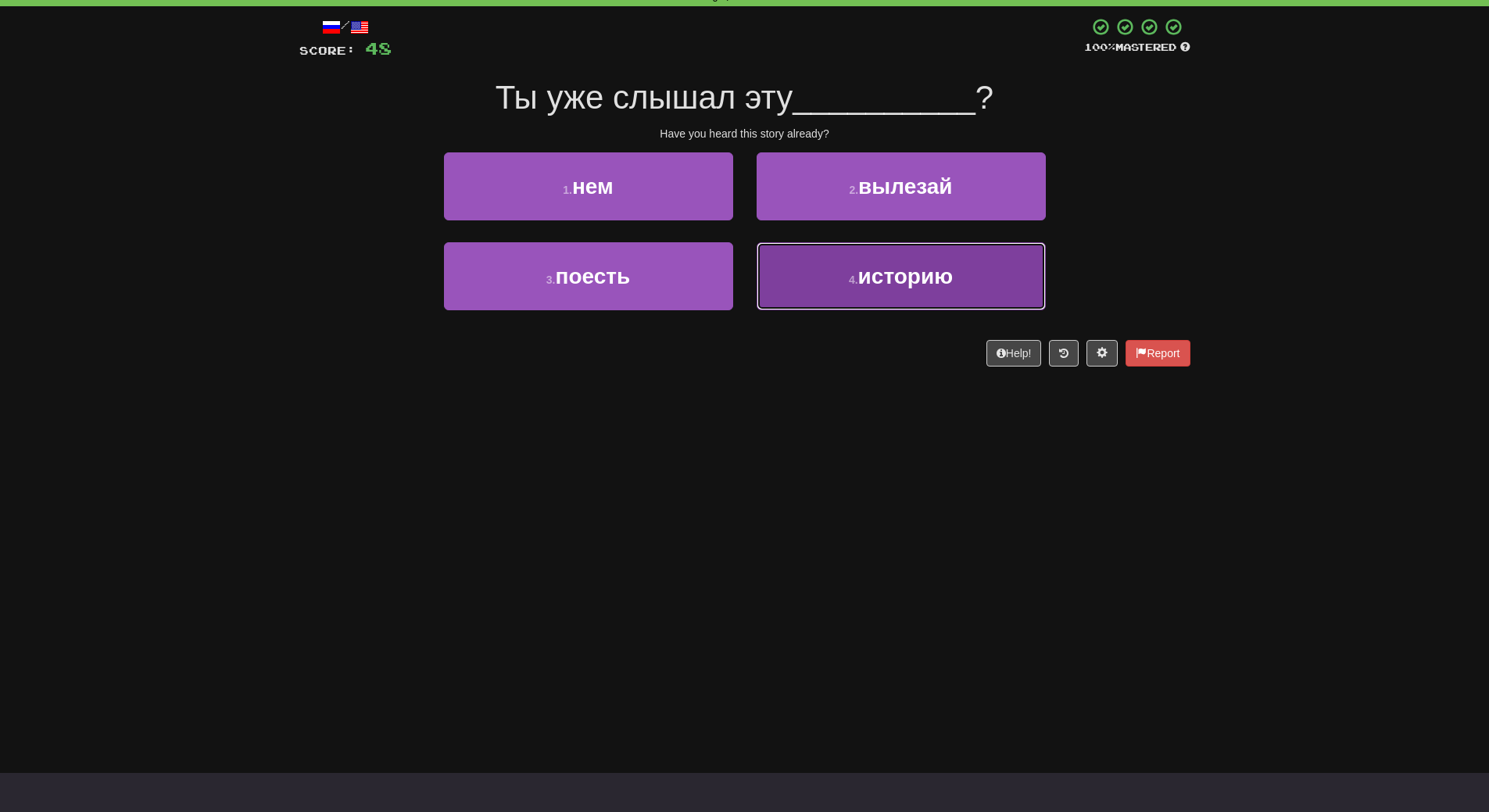
click at [867, 288] on span "историю" at bounding box center [905, 277] width 94 height 25
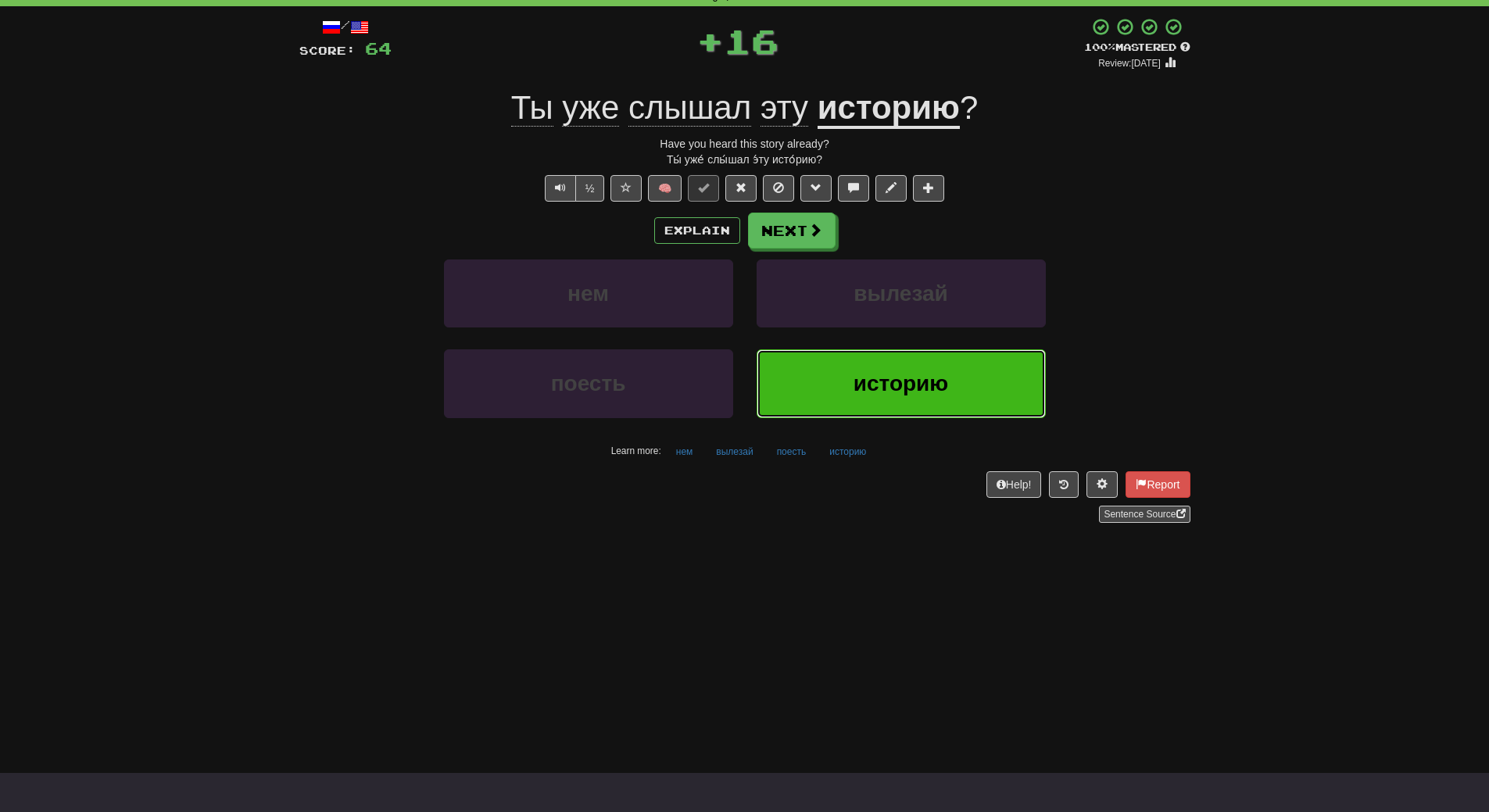
click at [863, 376] on span "историю" at bounding box center [901, 383] width 94 height 25
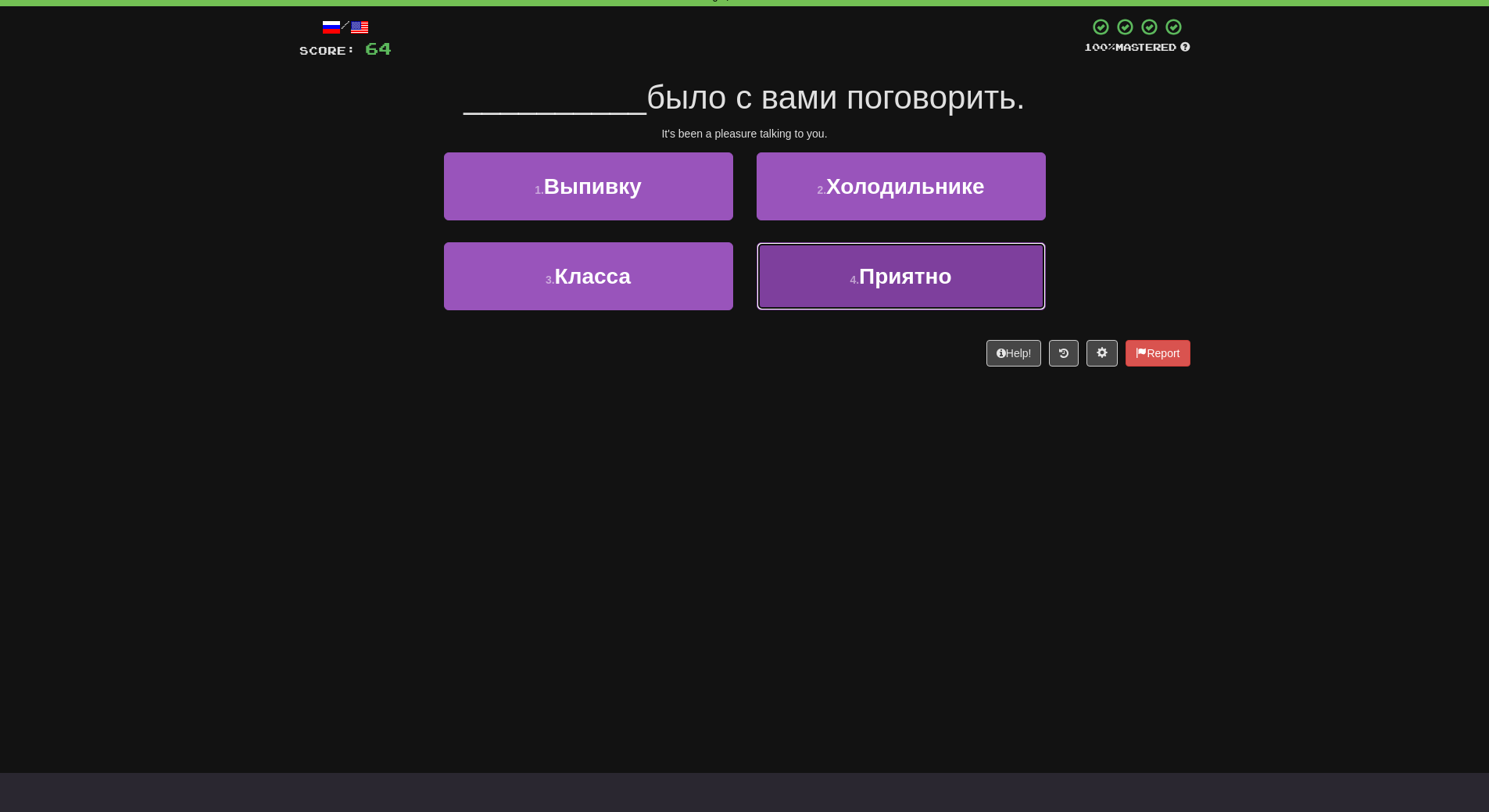
click at [895, 295] on button "4 . Приятно" at bounding box center [901, 277] width 289 height 68
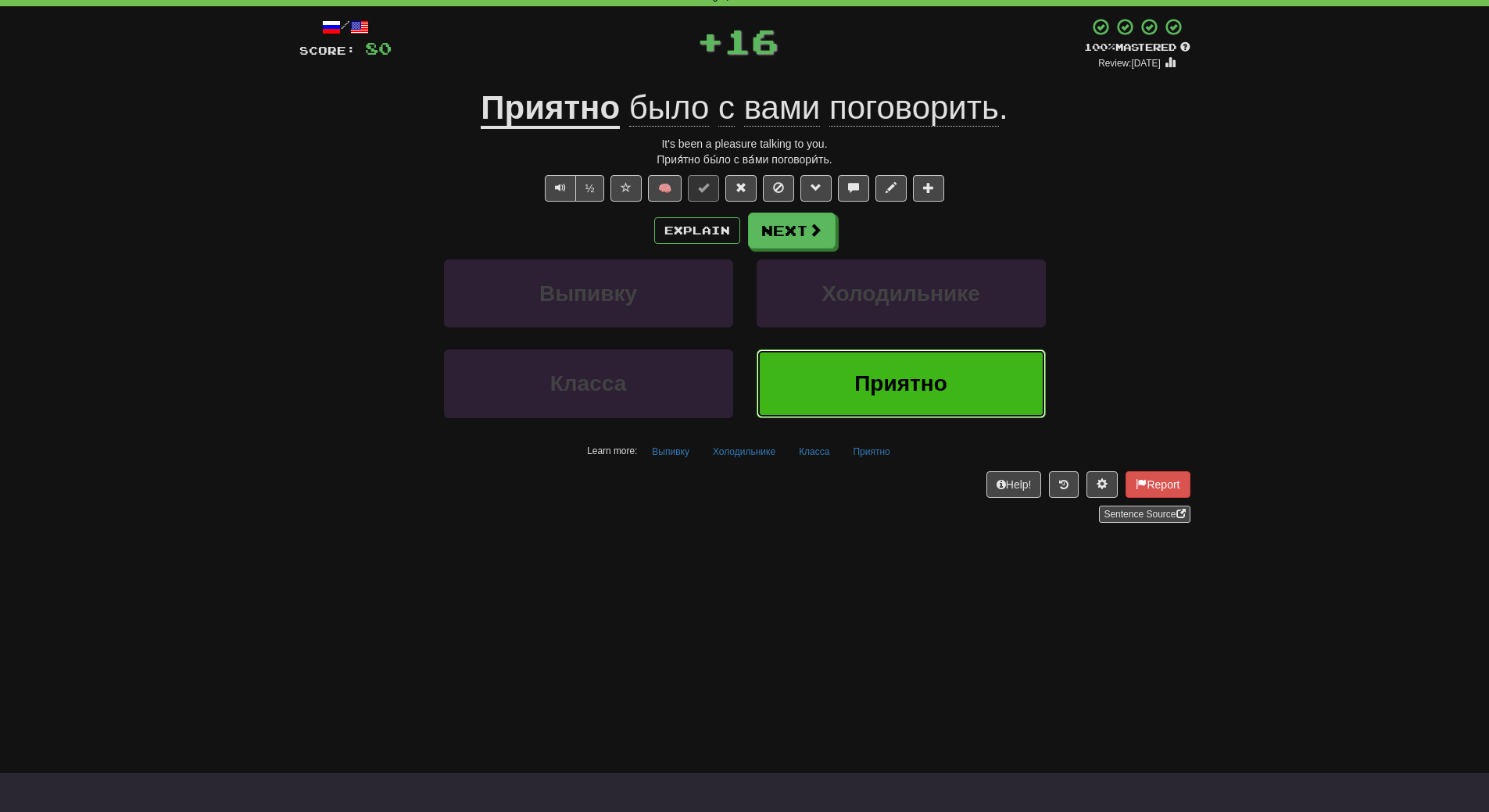
click at [858, 390] on span "Приятно" at bounding box center [901, 383] width 93 height 25
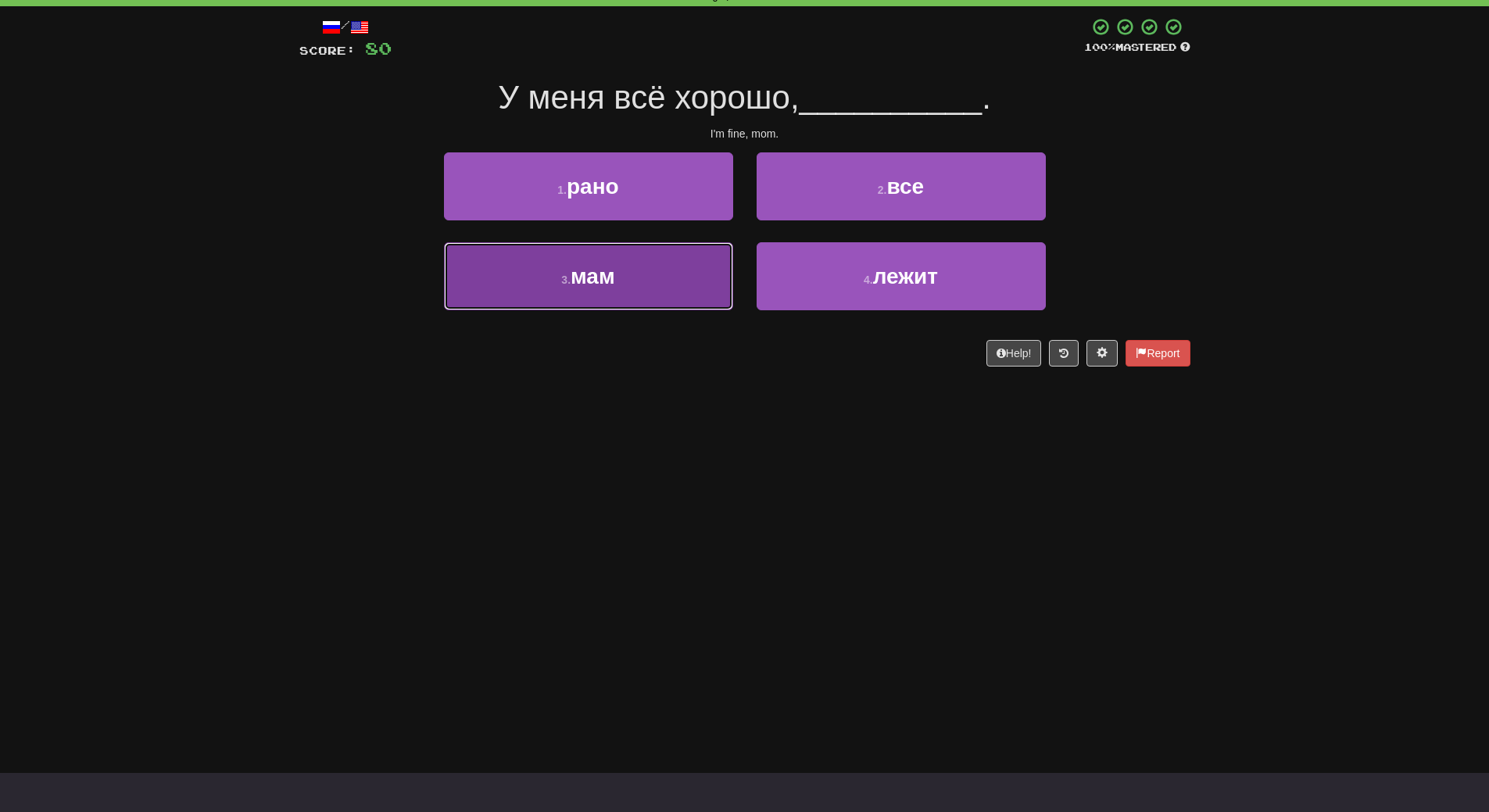
click at [680, 293] on button "3 . мам" at bounding box center [588, 277] width 289 height 68
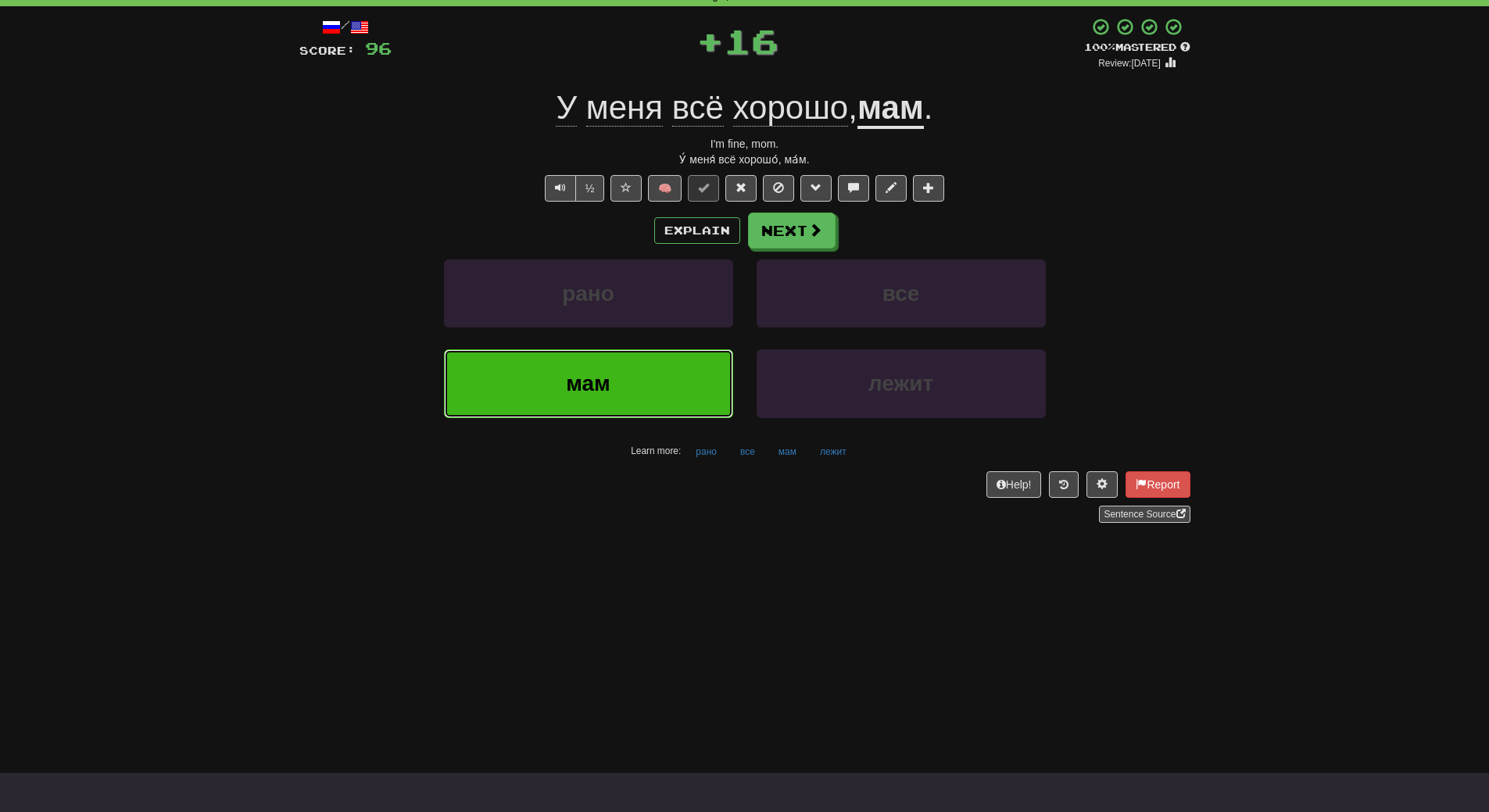
click at [672, 381] on button "мам" at bounding box center [588, 383] width 289 height 68
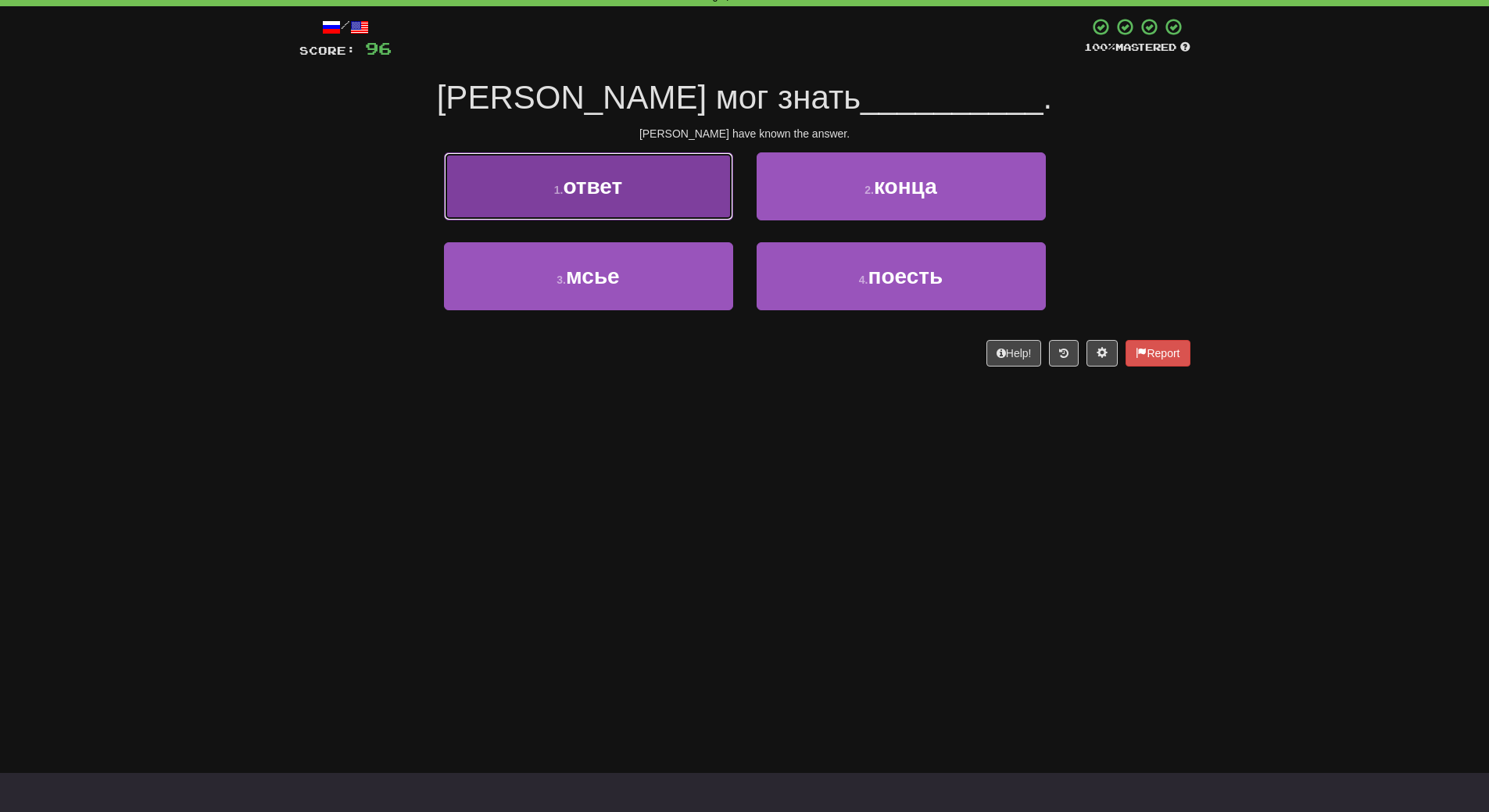
click at [680, 216] on button "1 . ответ" at bounding box center [588, 186] width 289 height 68
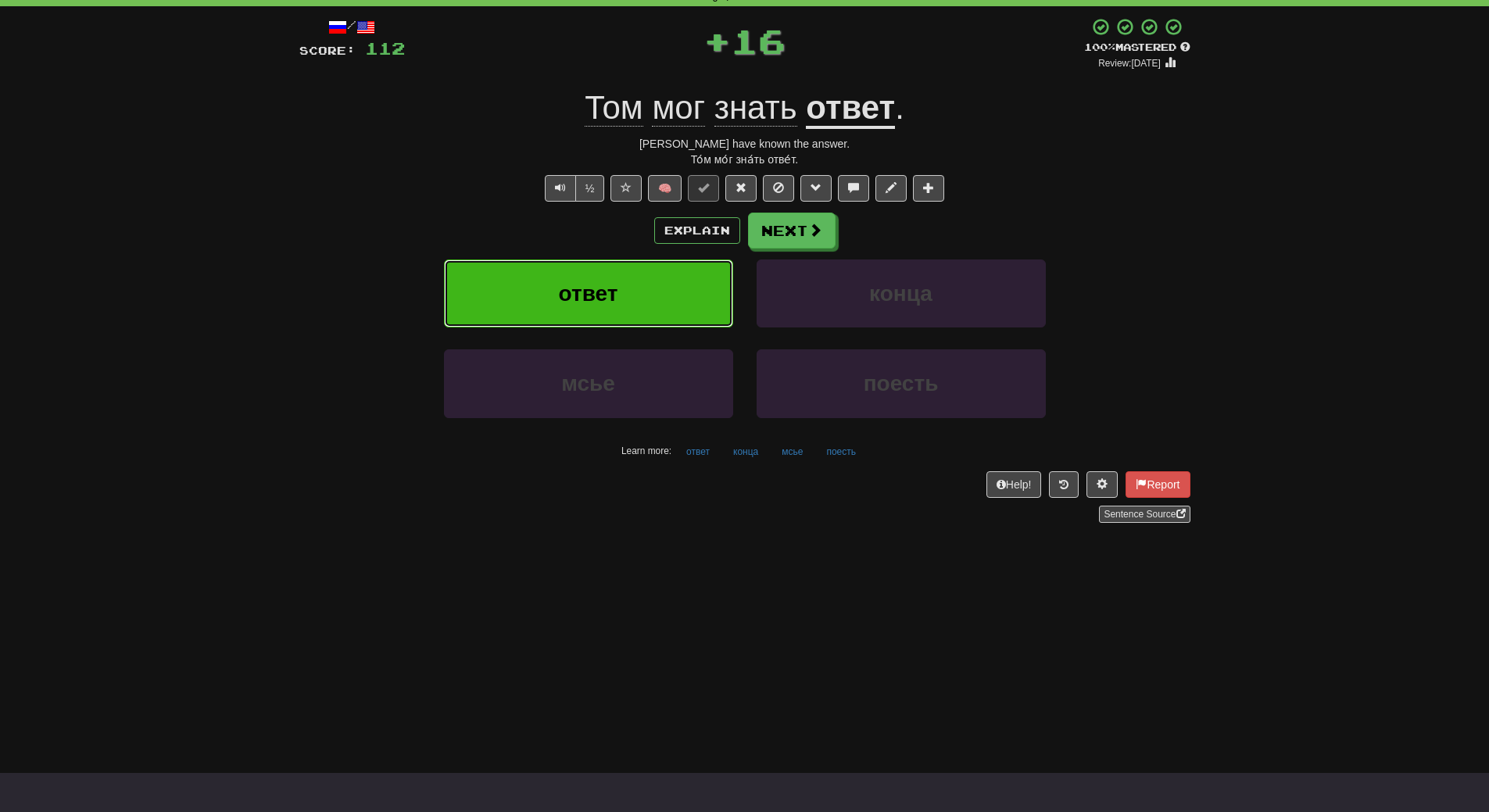
click at [659, 275] on button "ответ" at bounding box center [588, 294] width 289 height 68
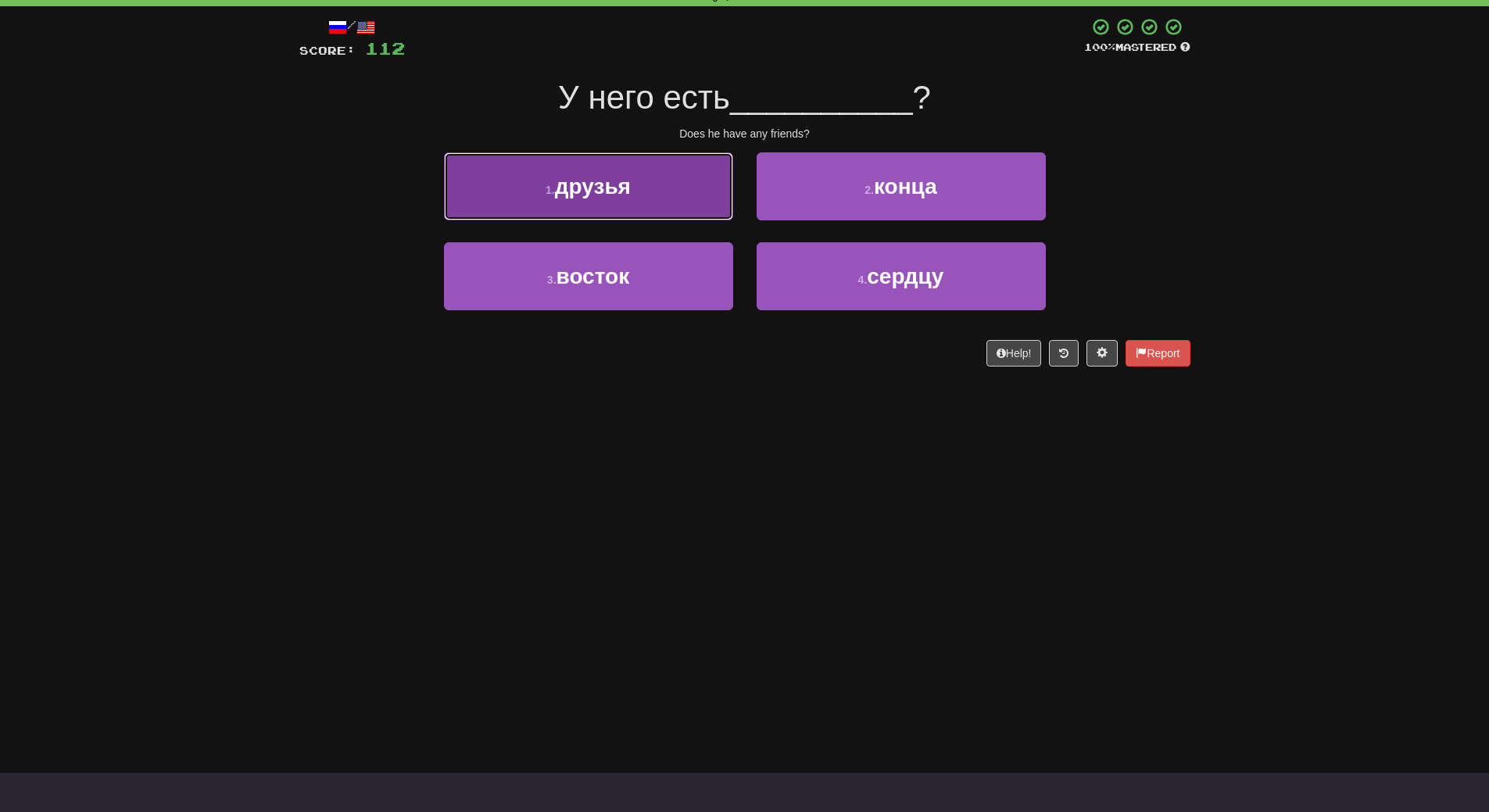
click at [666, 180] on button "1 . друзья" at bounding box center [588, 186] width 289 height 68
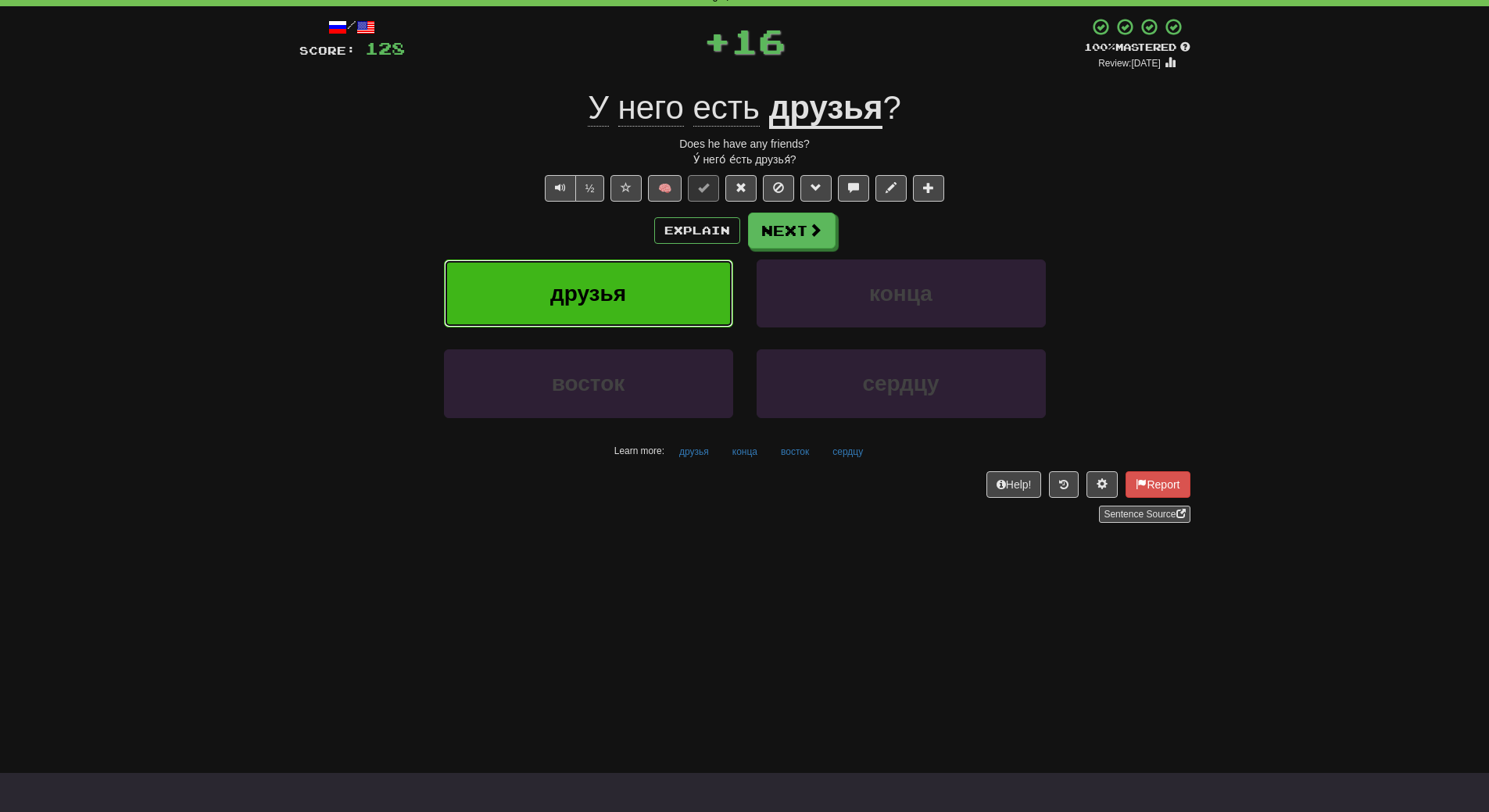
click at [660, 297] on button "друзья" at bounding box center [588, 294] width 289 height 68
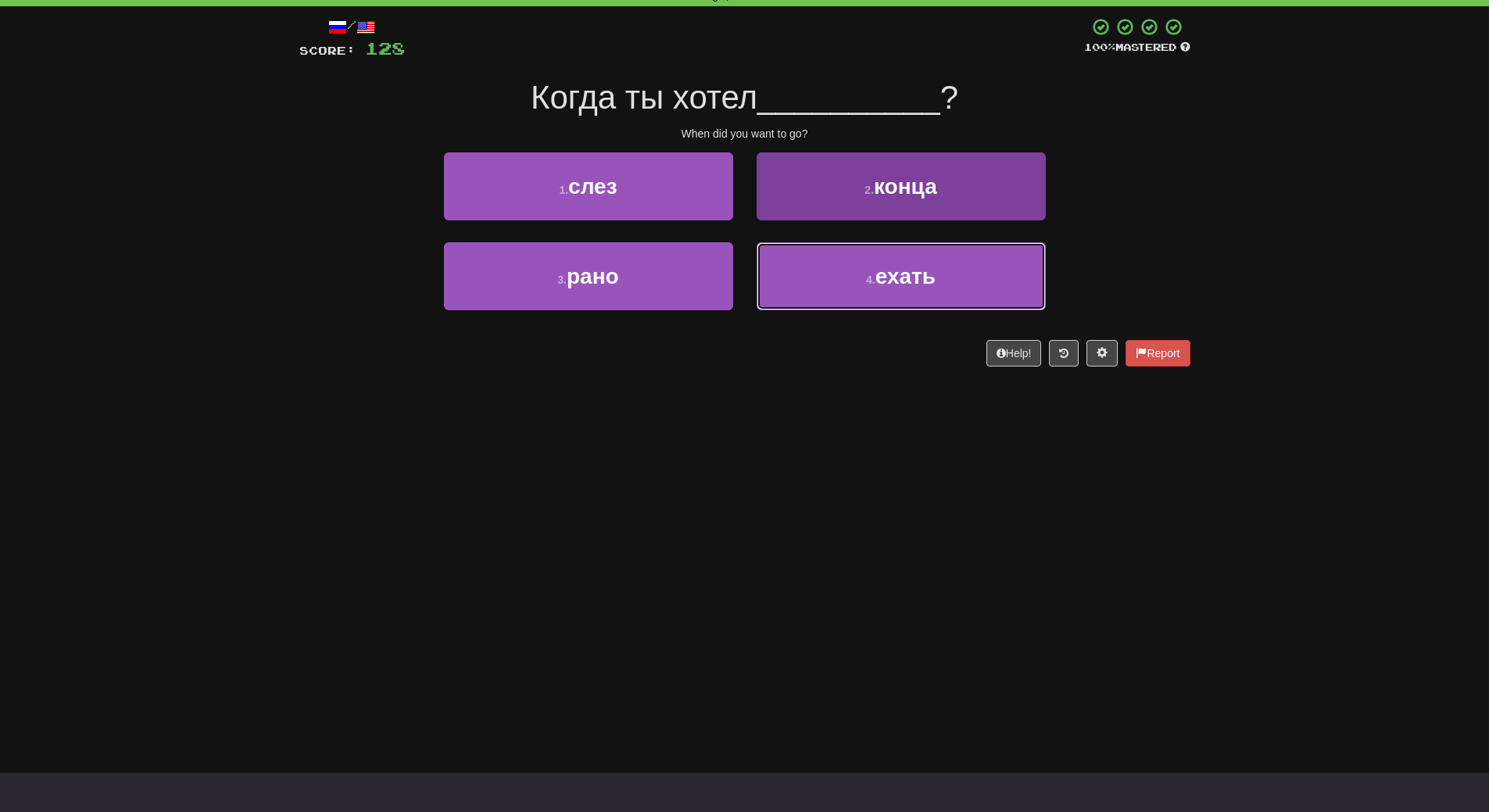
drag, startPoint x: 847, startPoint y: 252, endPoint x: 846, endPoint y: 271, distance: 19.0
click at [847, 256] on button "4 . ехать" at bounding box center [901, 277] width 289 height 68
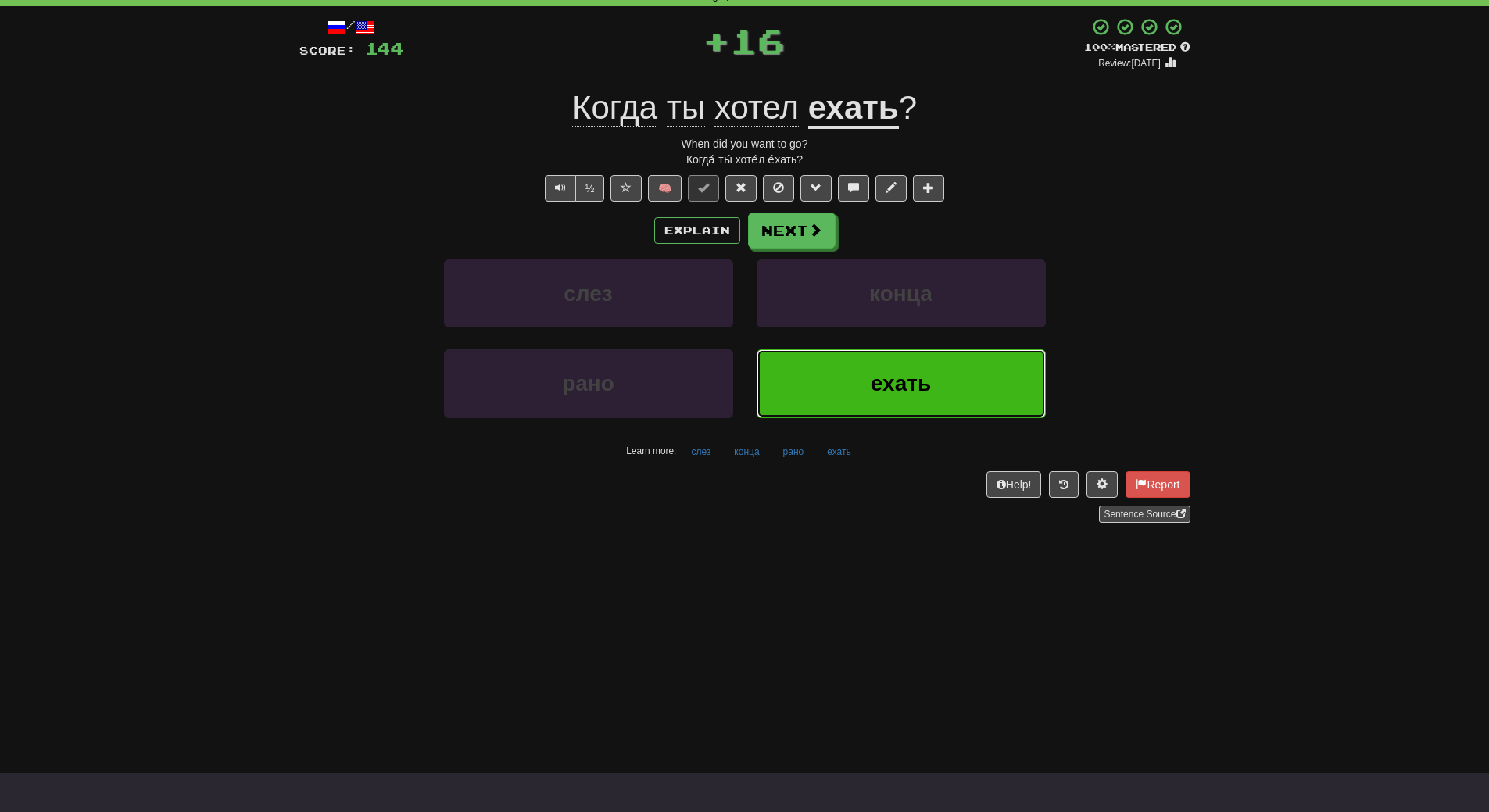
click at [862, 366] on button "ехать" at bounding box center [901, 383] width 289 height 68
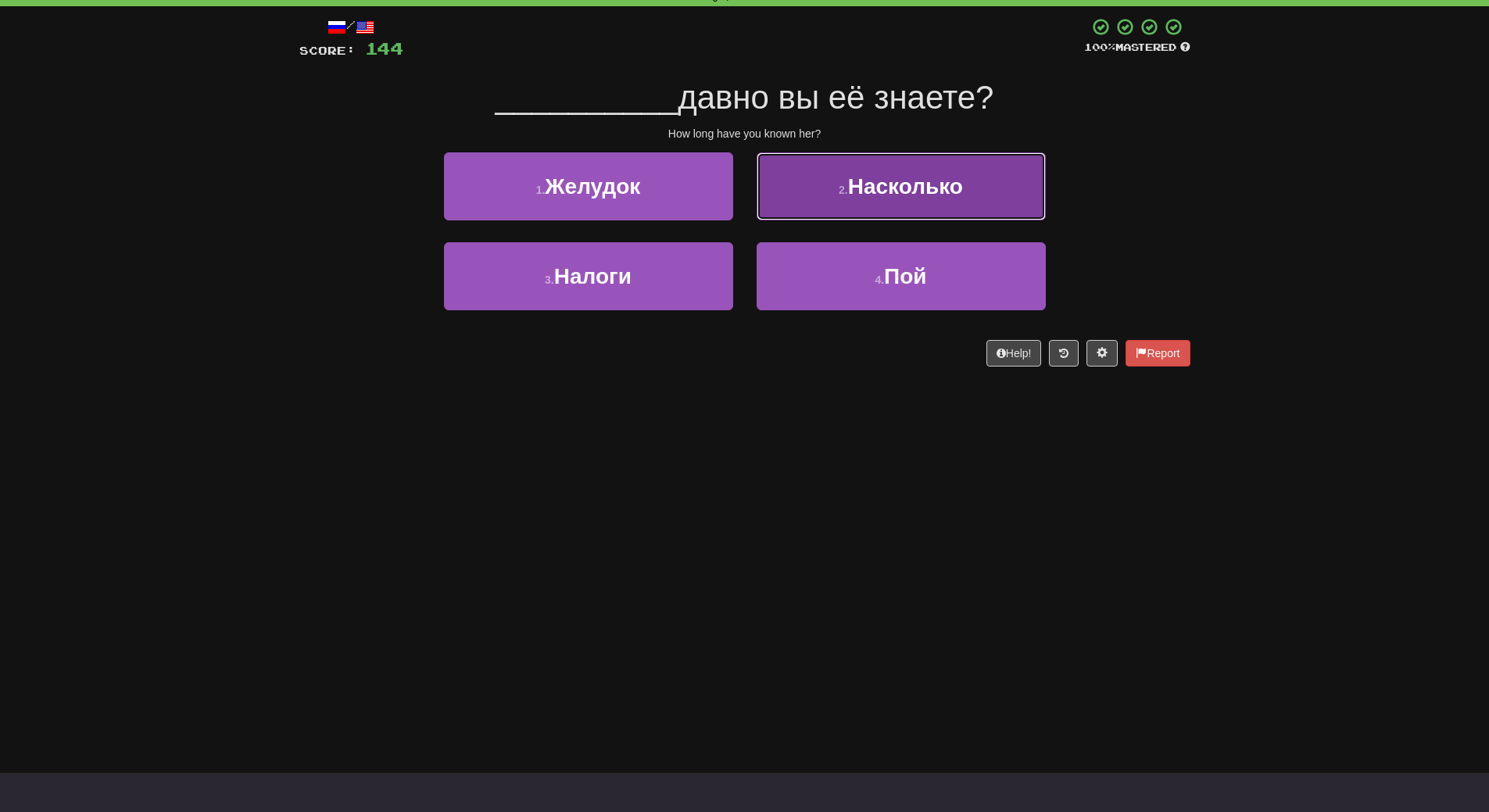
click at [940, 188] on span "Насколько" at bounding box center [905, 187] width 115 height 25
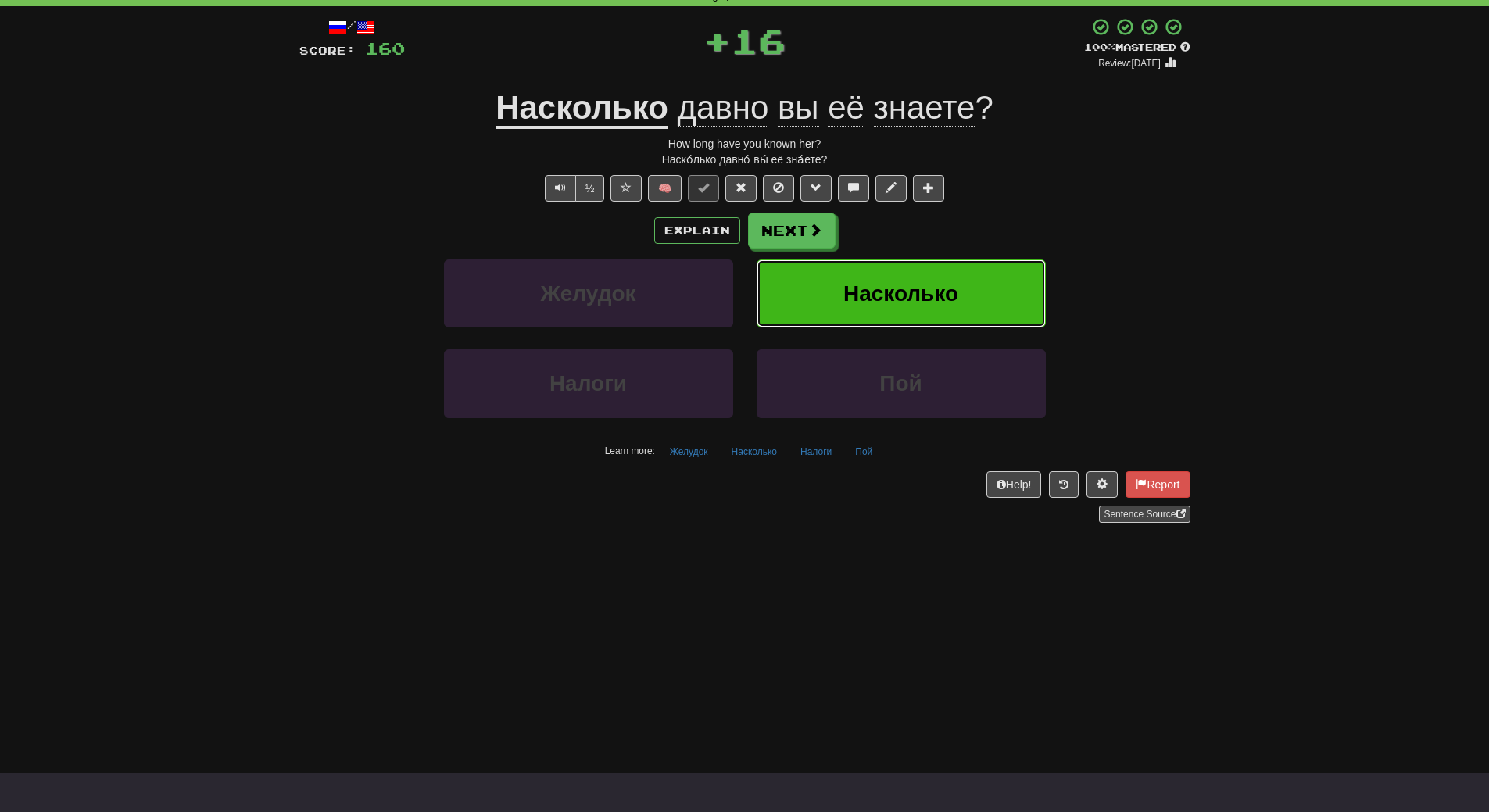
click at [937, 270] on button "Насколько" at bounding box center [901, 294] width 289 height 68
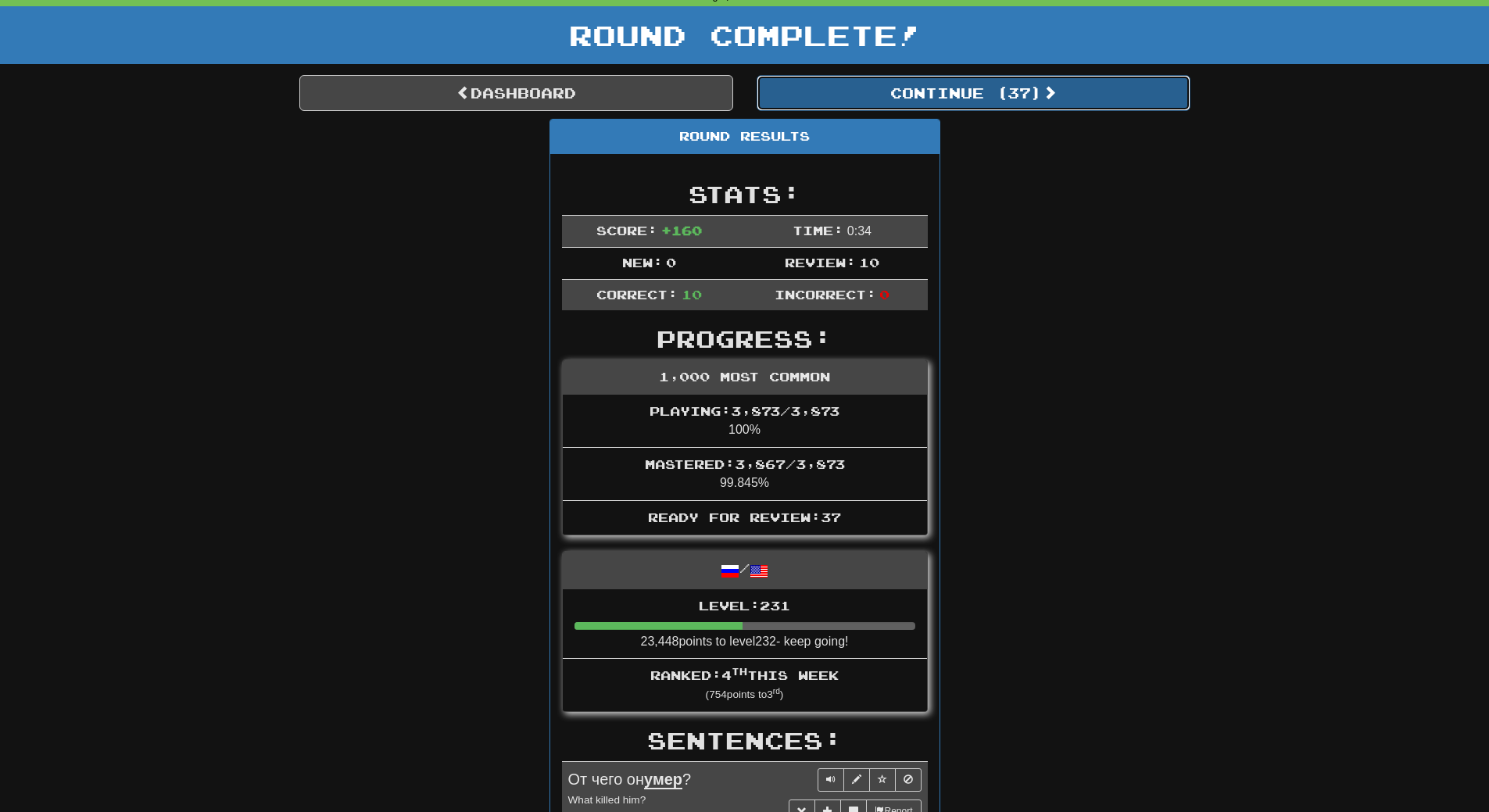
click at [990, 100] on button "Continue ( 37 )" at bounding box center [973, 93] width 433 height 36
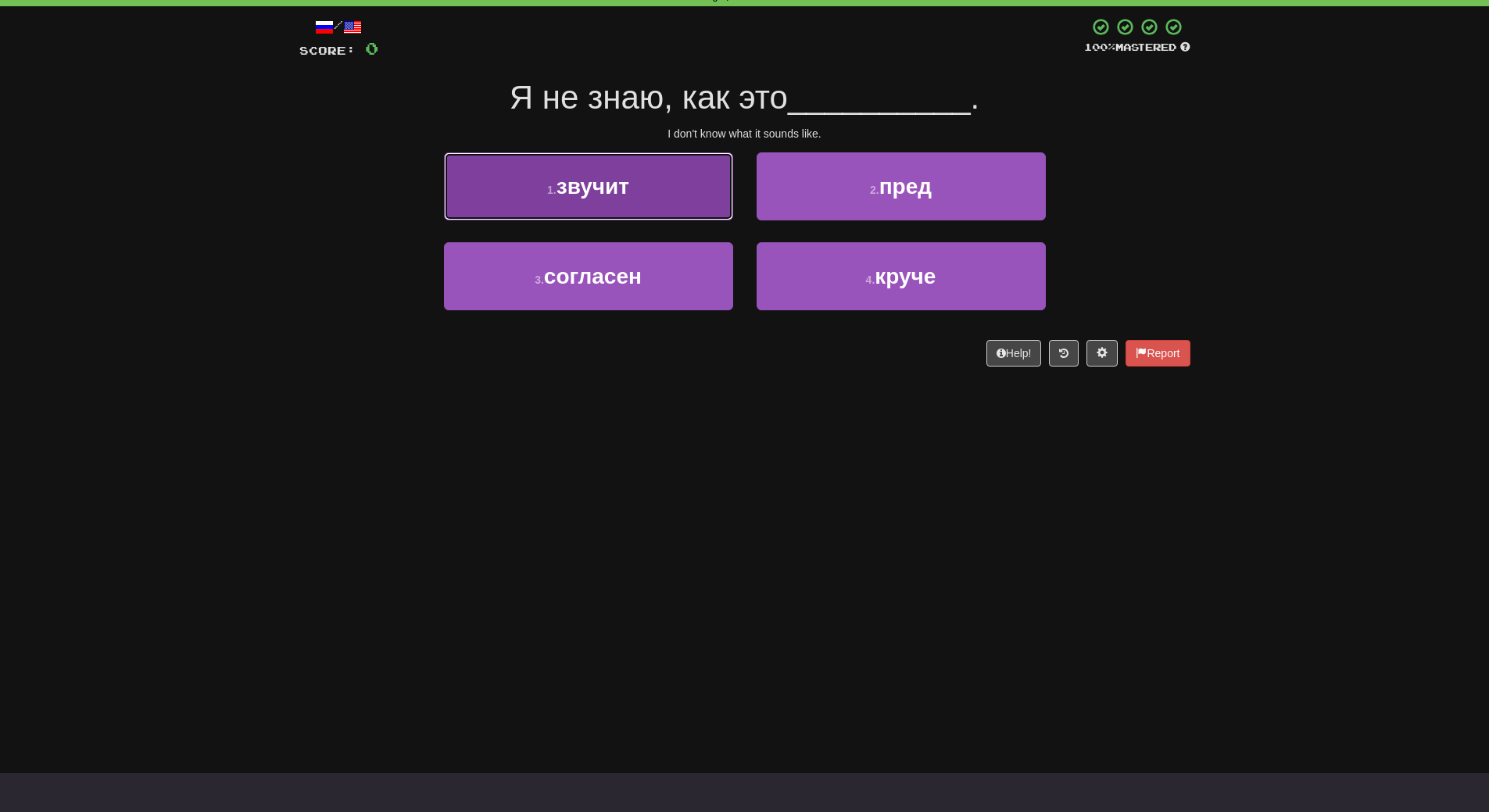
click at [652, 187] on button "1 . звучит" at bounding box center [588, 186] width 289 height 68
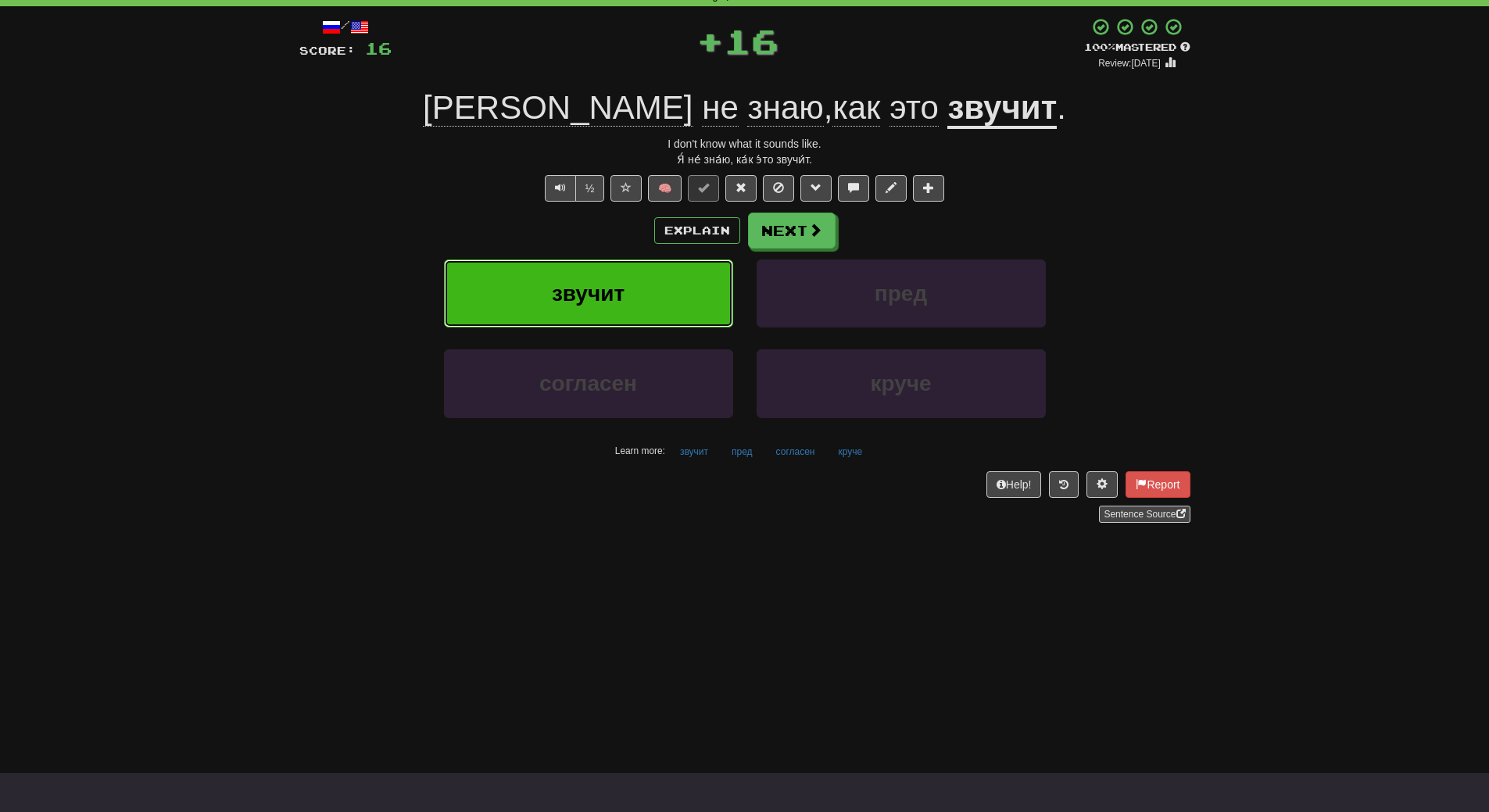
click at [636, 275] on button "звучит" at bounding box center [588, 294] width 289 height 68
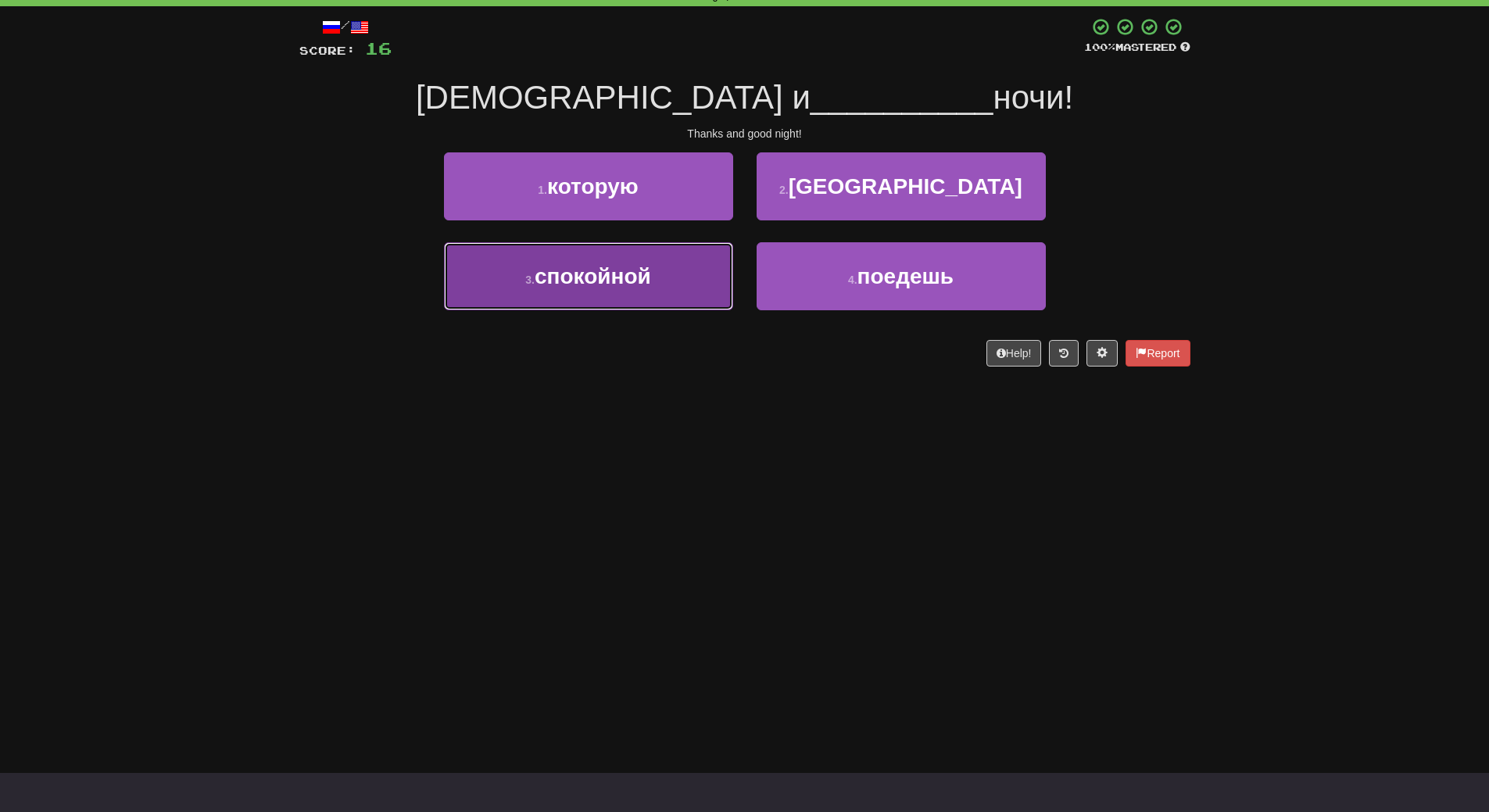
click at [681, 307] on button "3 . спокойной" at bounding box center [588, 277] width 289 height 68
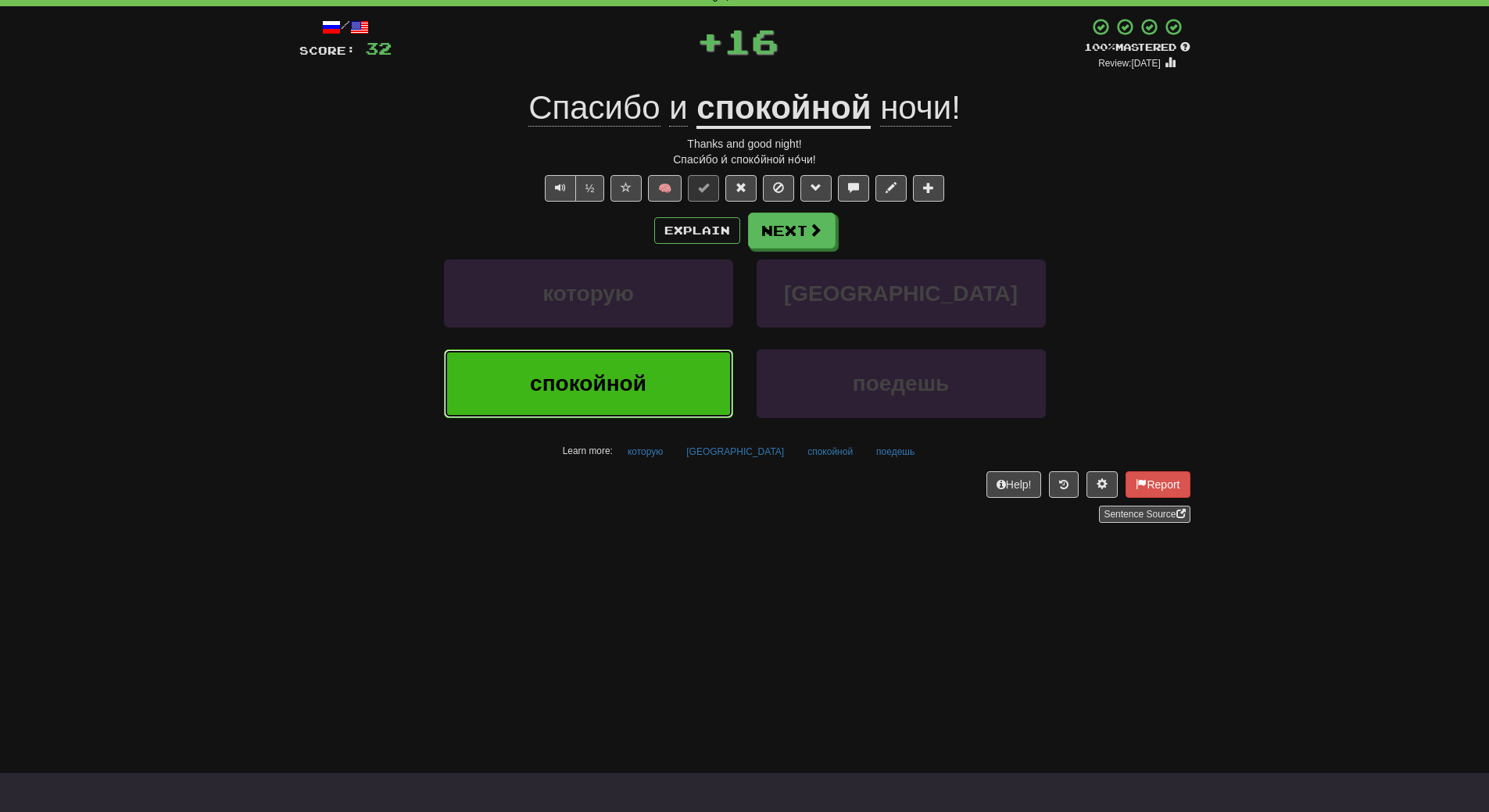
click at [668, 364] on button "спокойной" at bounding box center [588, 383] width 289 height 68
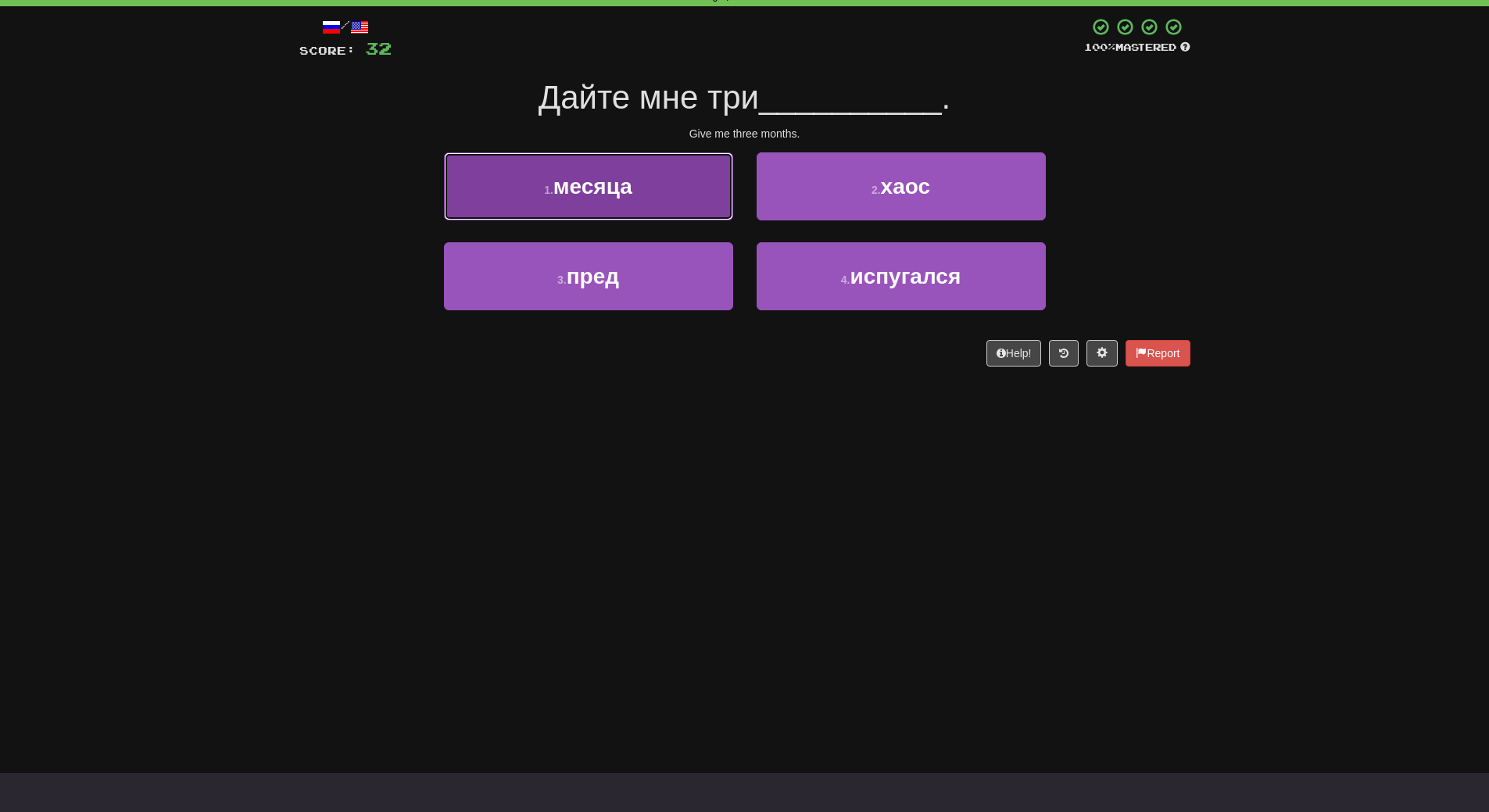
click at [609, 188] on span "месяца" at bounding box center [593, 187] width 79 height 25
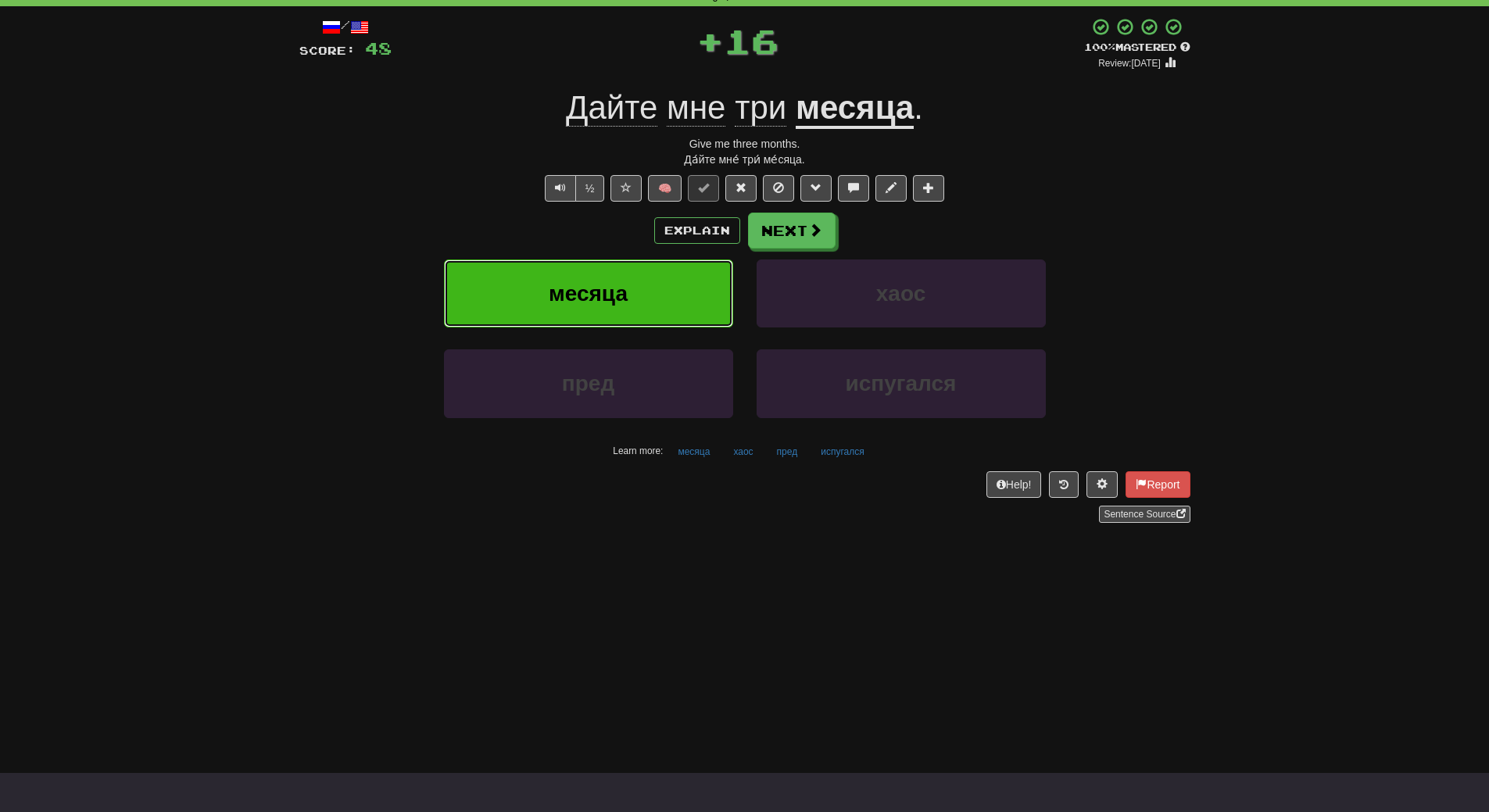
click at [600, 265] on button "месяца" at bounding box center [588, 294] width 289 height 68
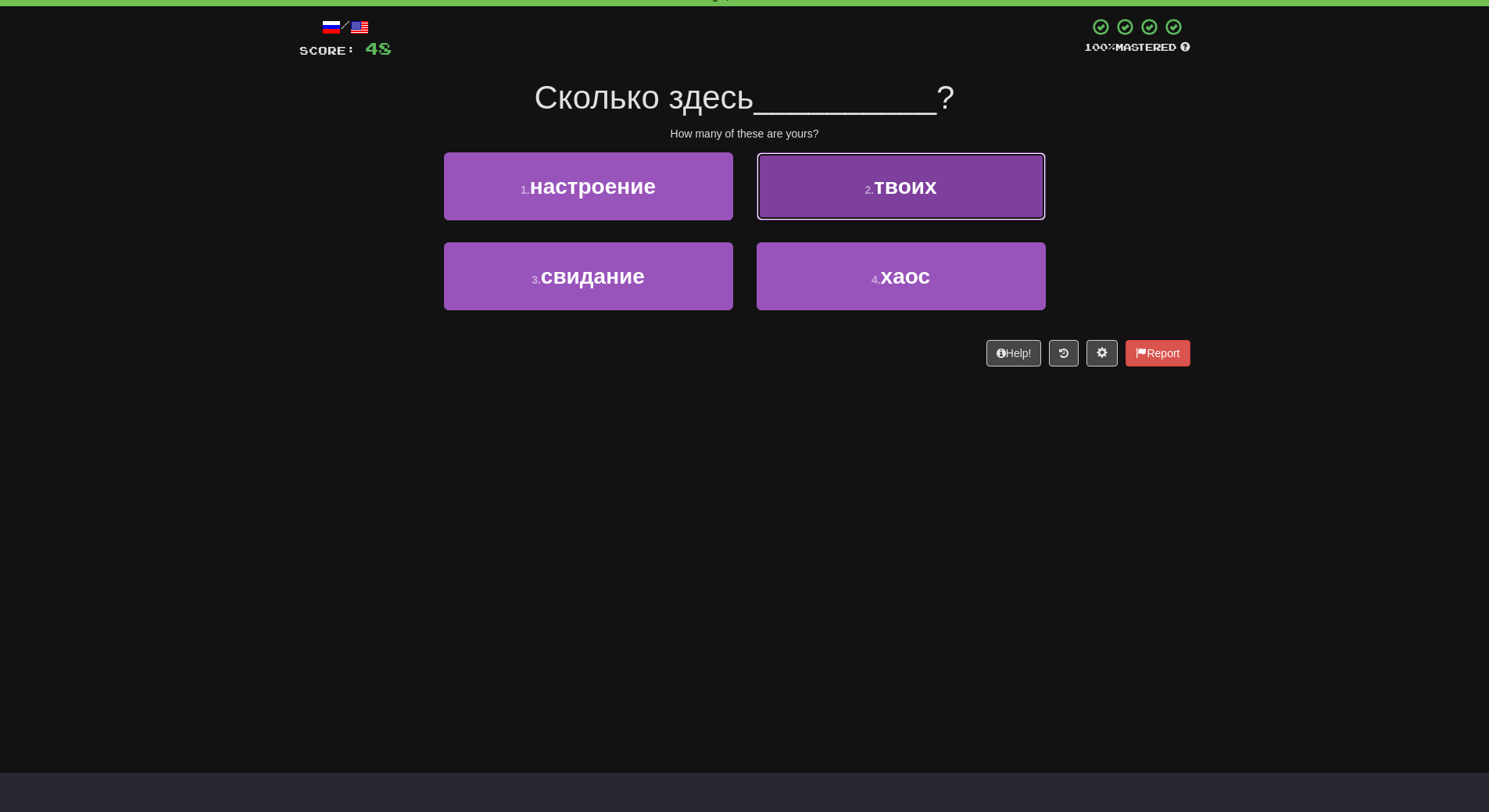
click at [955, 196] on button "2 . твоих" at bounding box center [901, 186] width 289 height 68
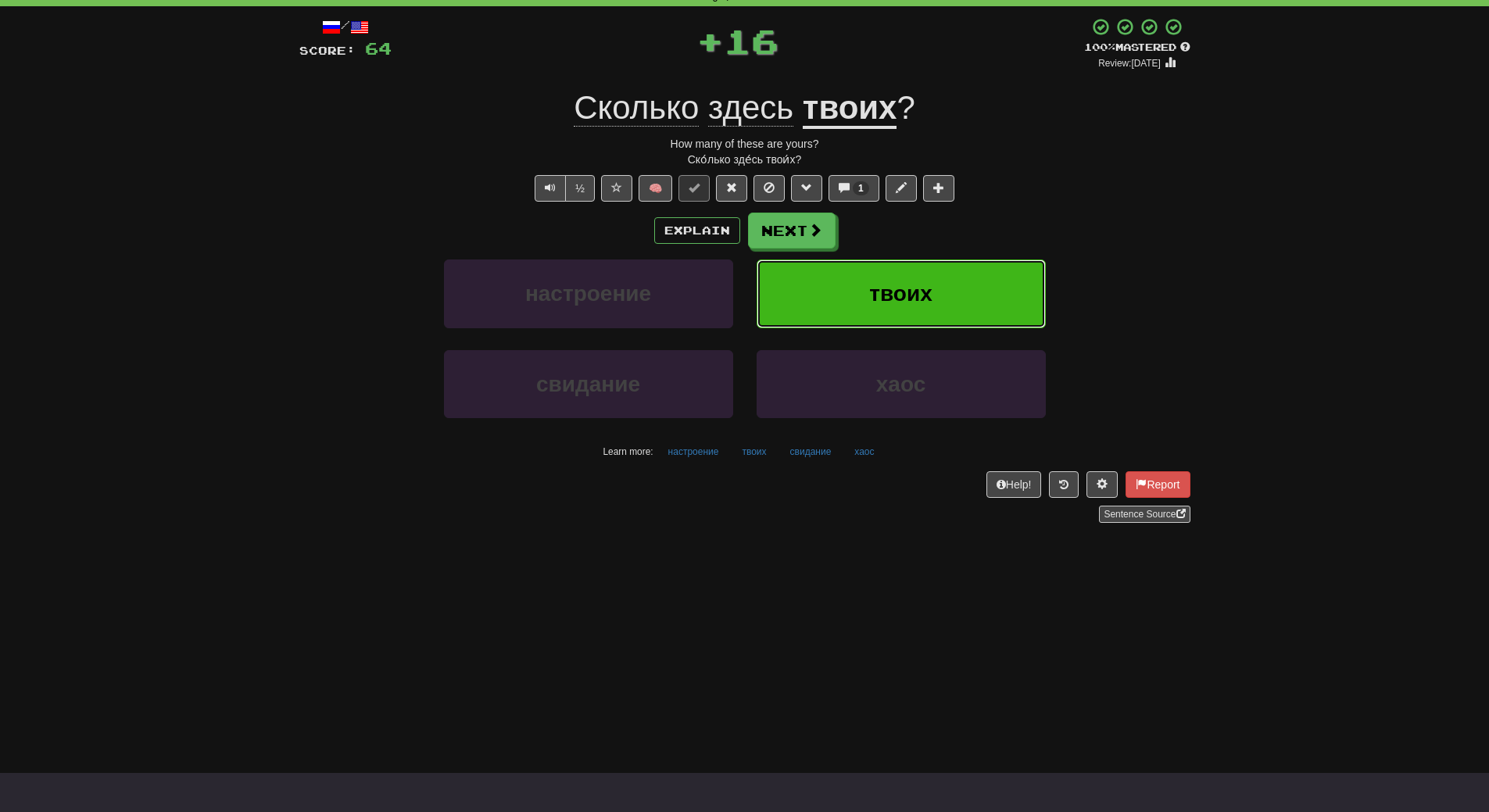
click at [935, 297] on button "твоих" at bounding box center [901, 294] width 289 height 68
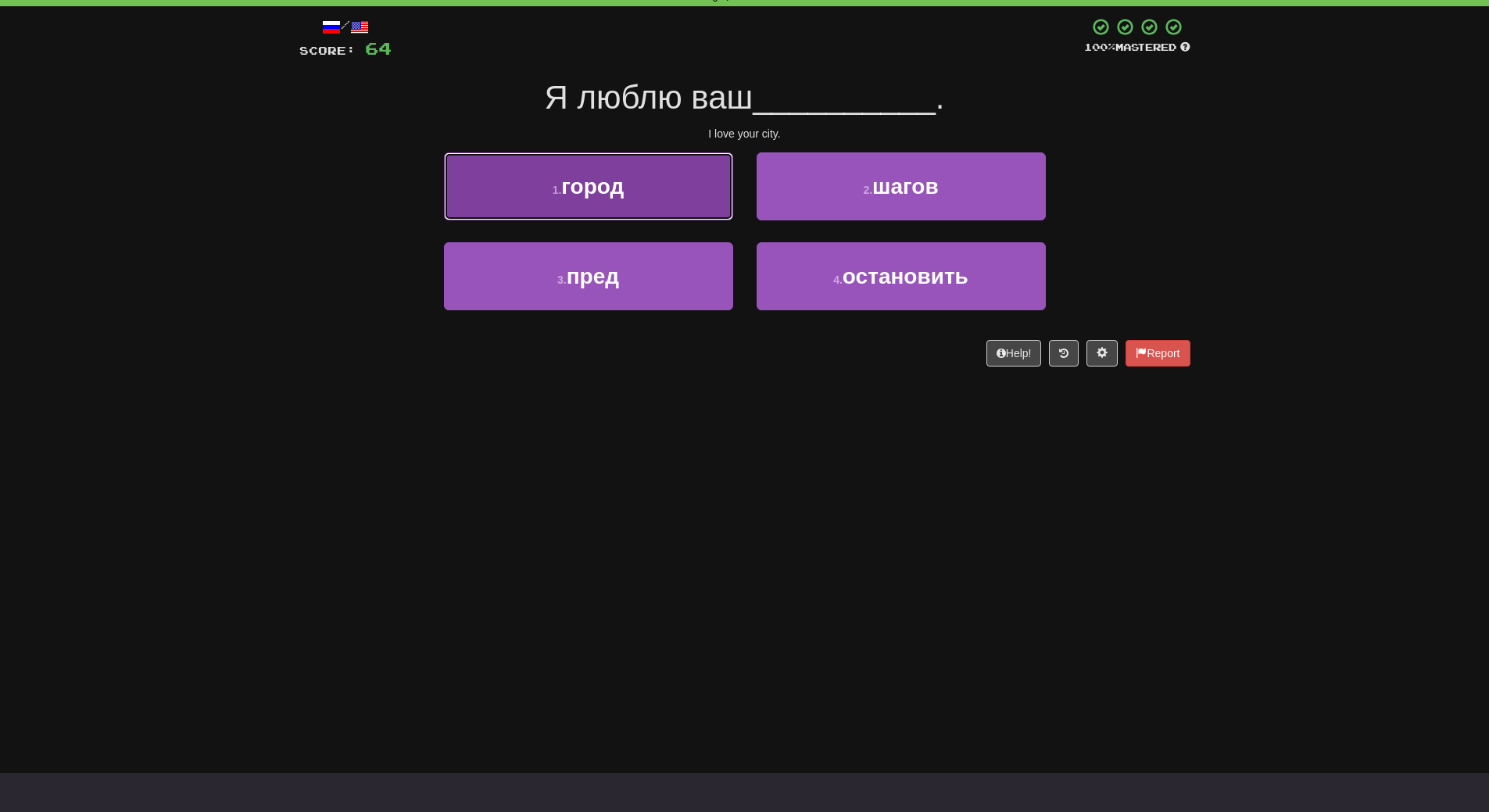
click at [581, 173] on button "1 . город" at bounding box center [588, 186] width 289 height 68
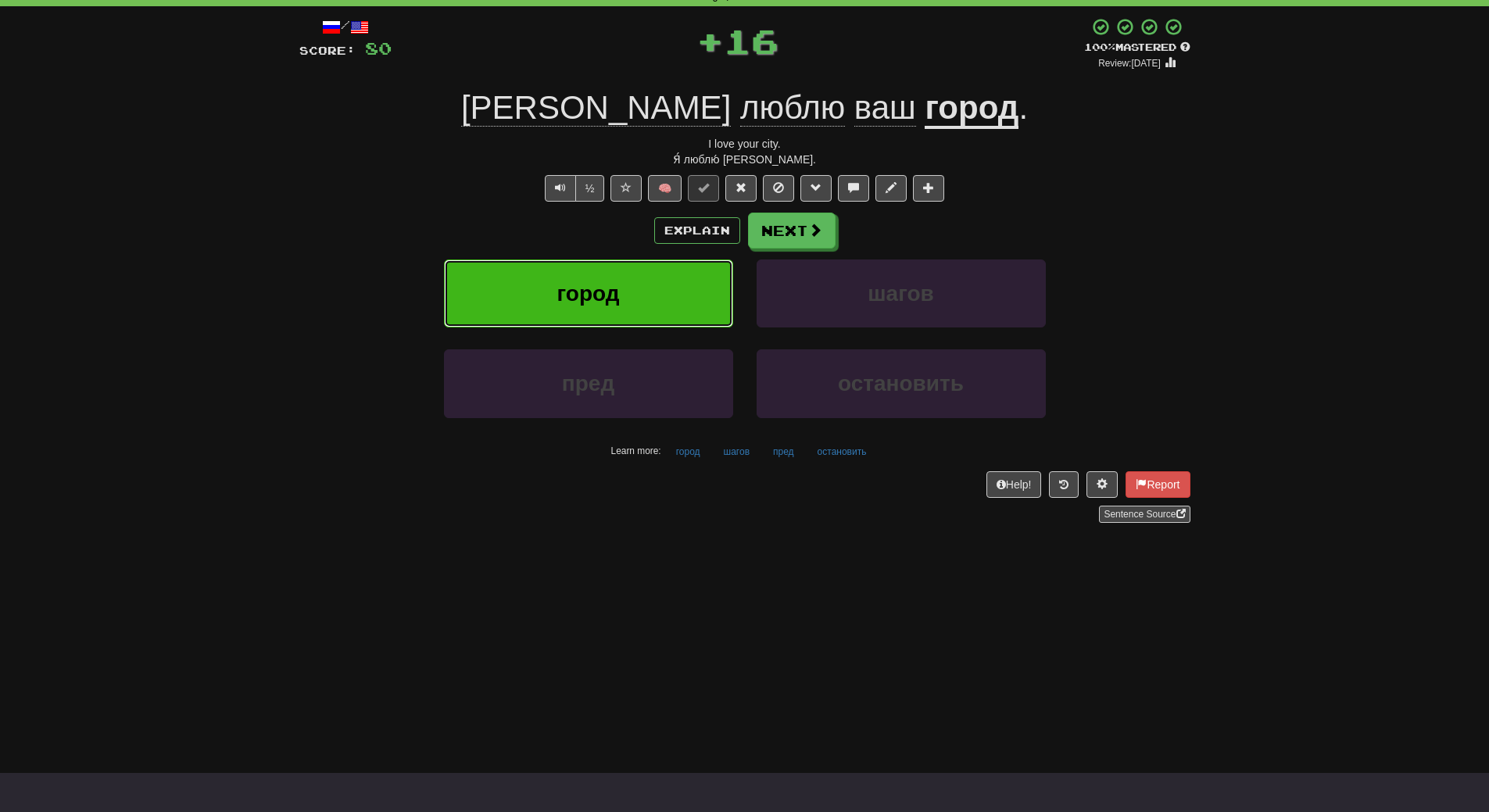
click at [576, 294] on span "город" at bounding box center [587, 294] width 62 height 25
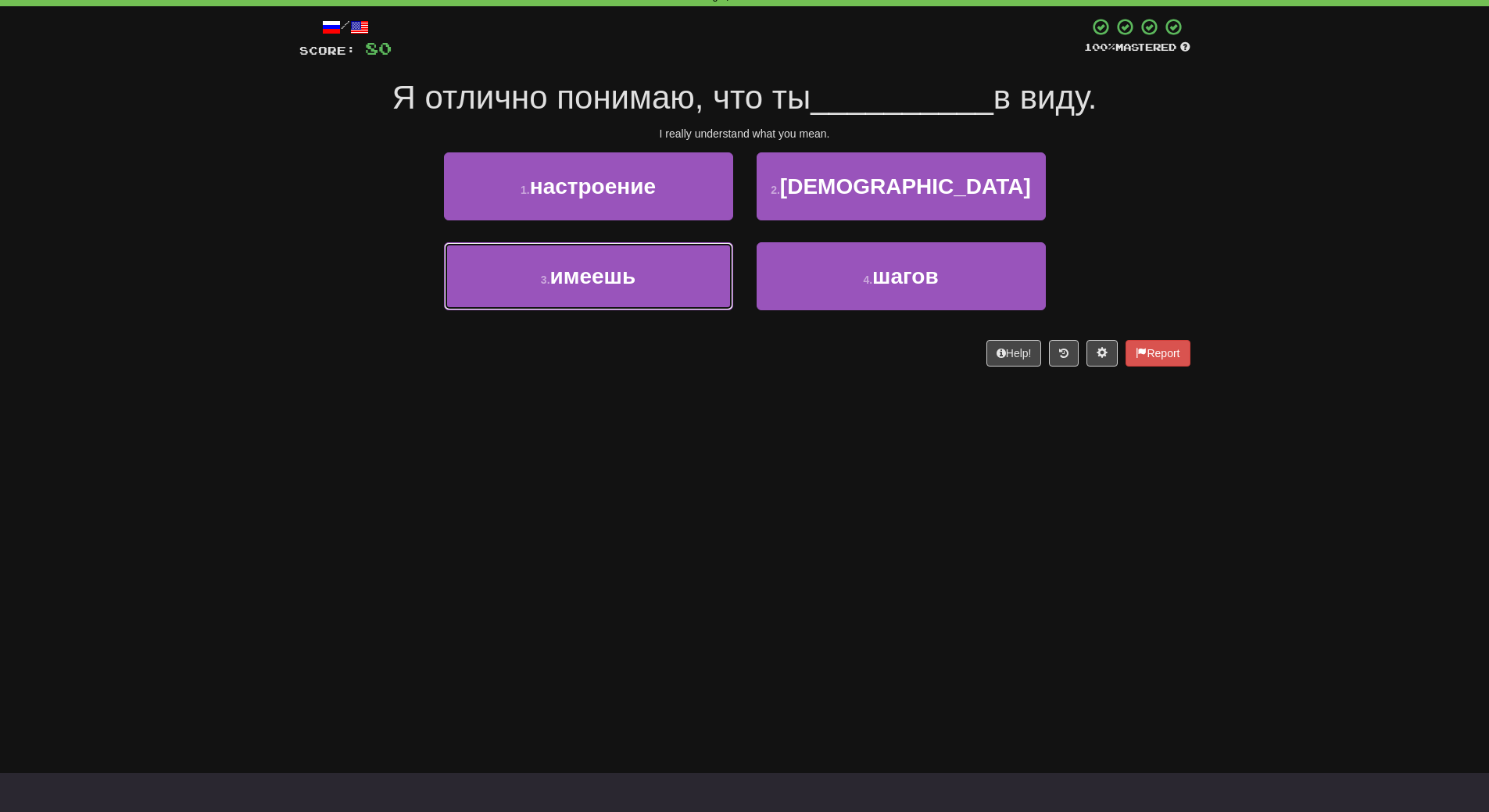
click at [576, 294] on button "3 . имеешь" at bounding box center [588, 277] width 289 height 68
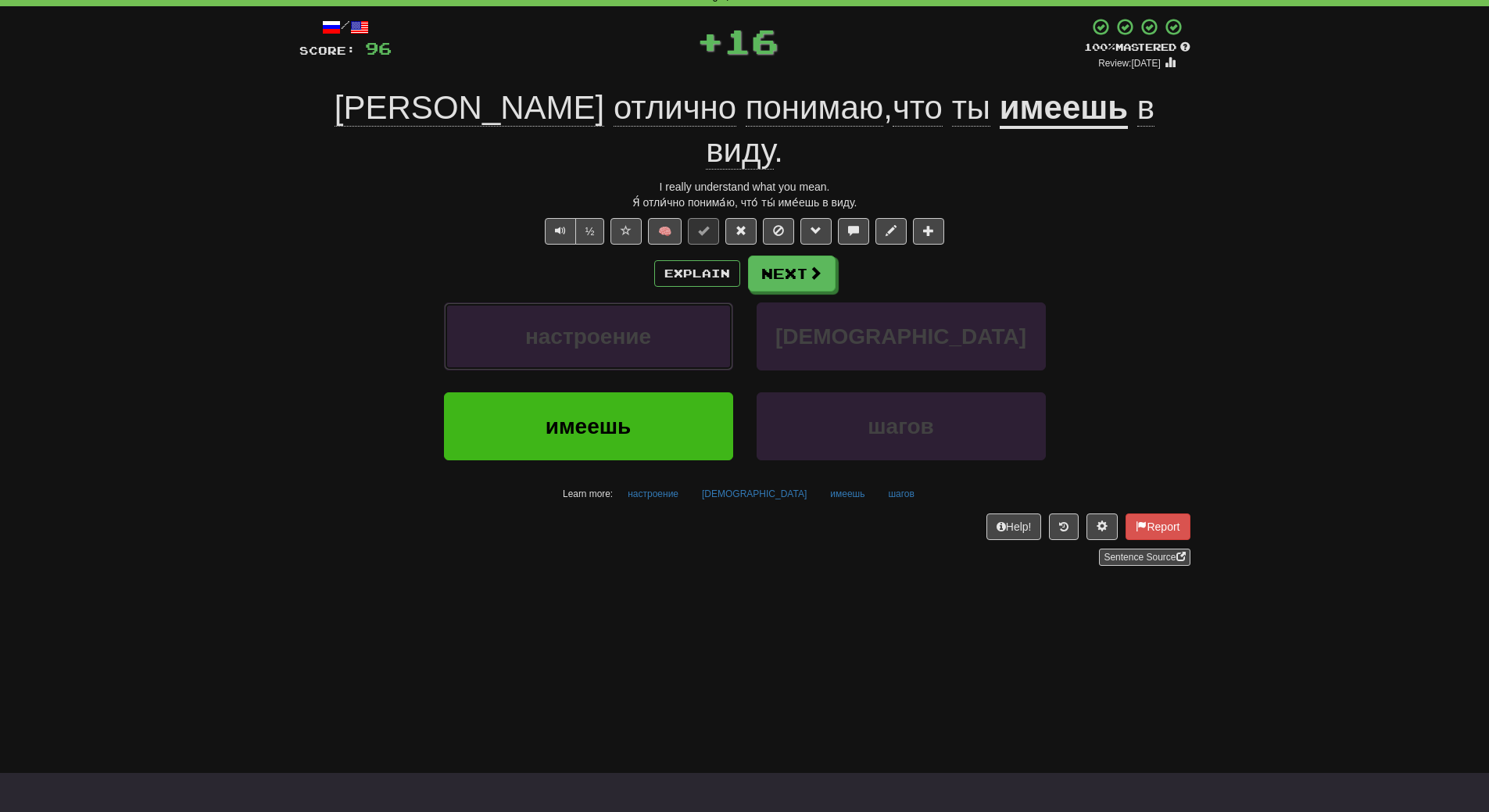
click at [576, 324] on span "настроение" at bounding box center [587, 336] width 126 height 25
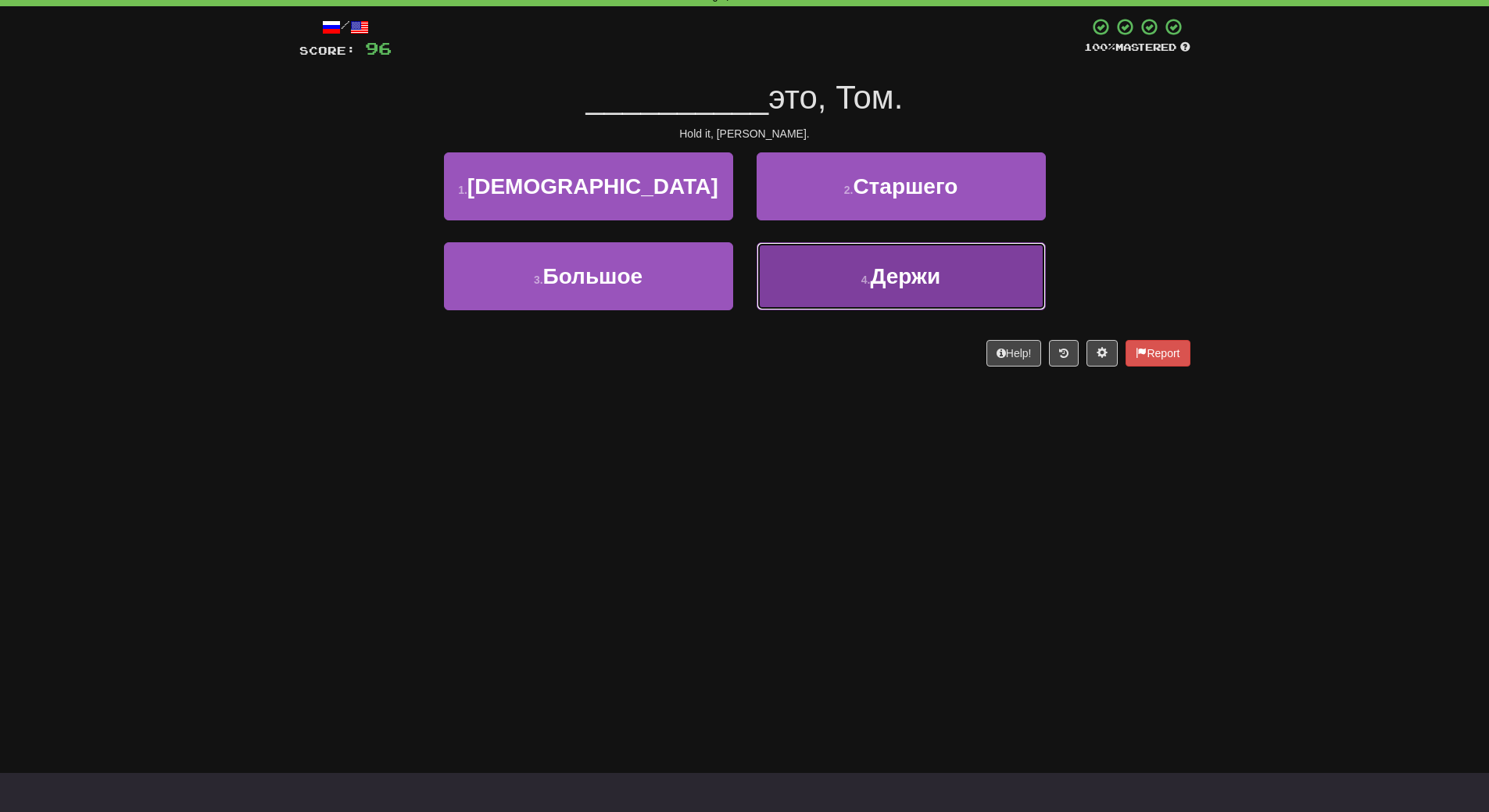
click at [881, 288] on button "4 . Держи" at bounding box center [901, 277] width 289 height 68
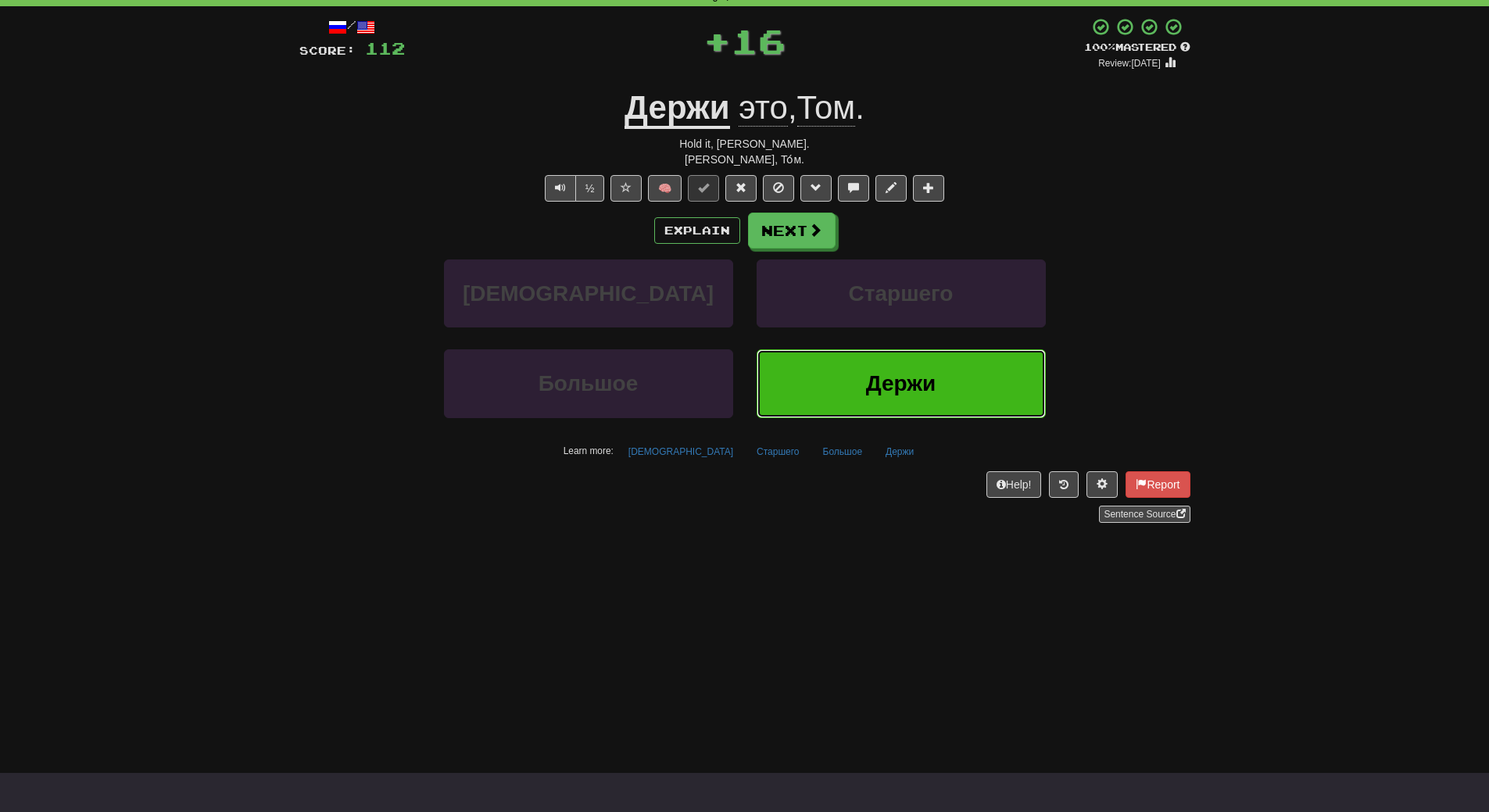
click at [832, 381] on button "Держи" at bounding box center [901, 383] width 289 height 68
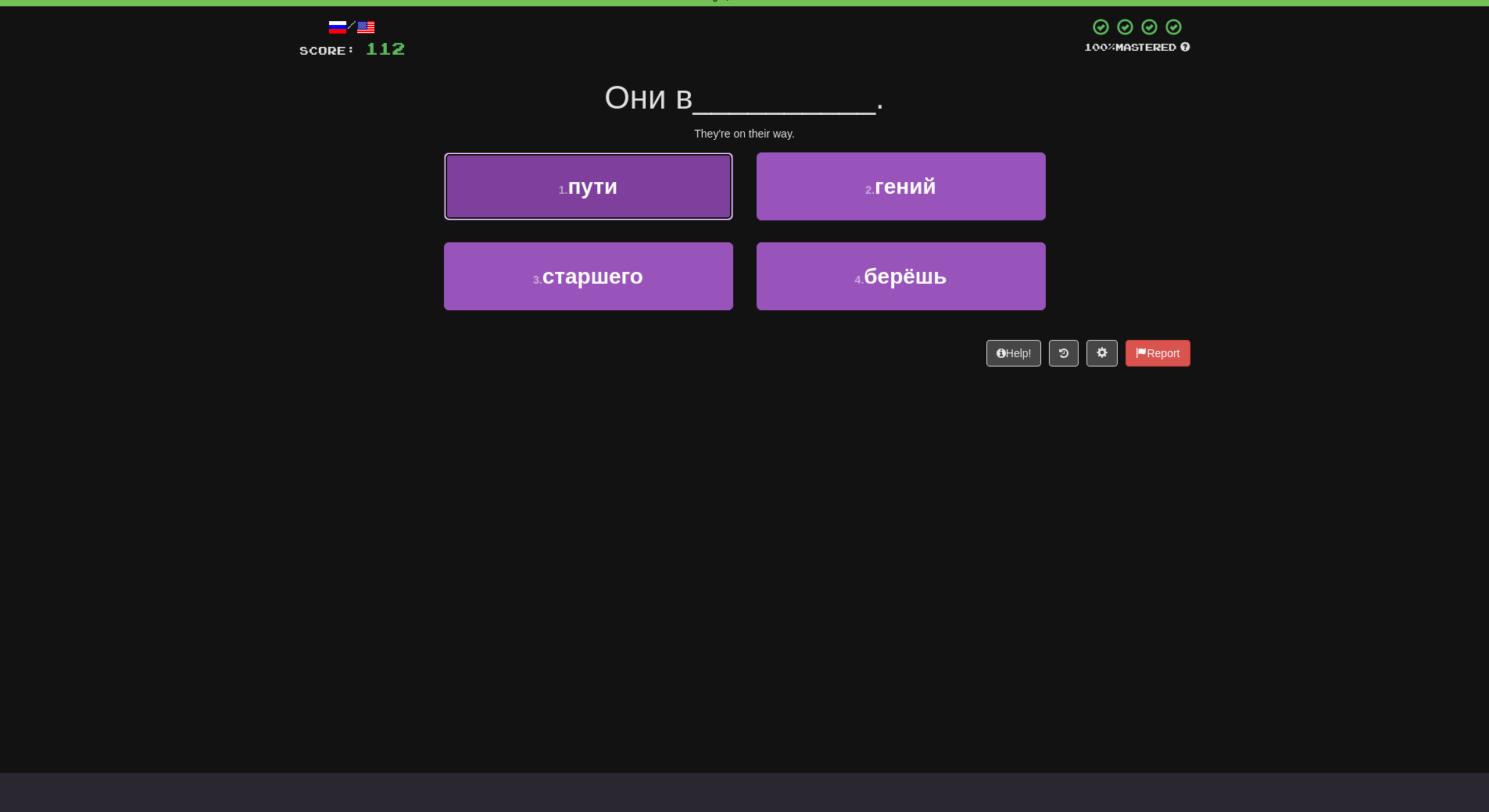
click at [658, 180] on button "1 . пути" at bounding box center [588, 186] width 289 height 68
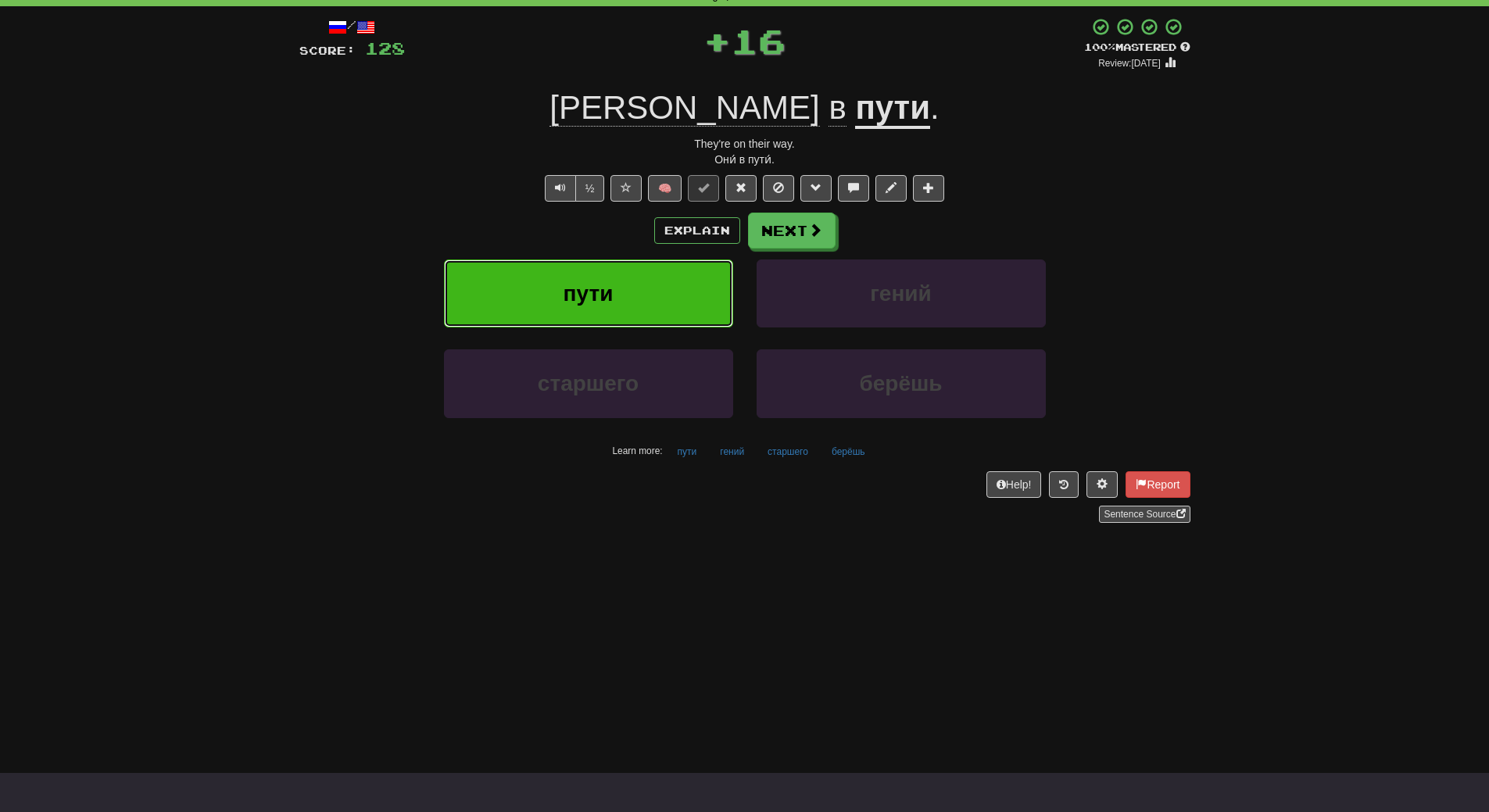
click at [640, 301] on button "пути" at bounding box center [588, 294] width 289 height 68
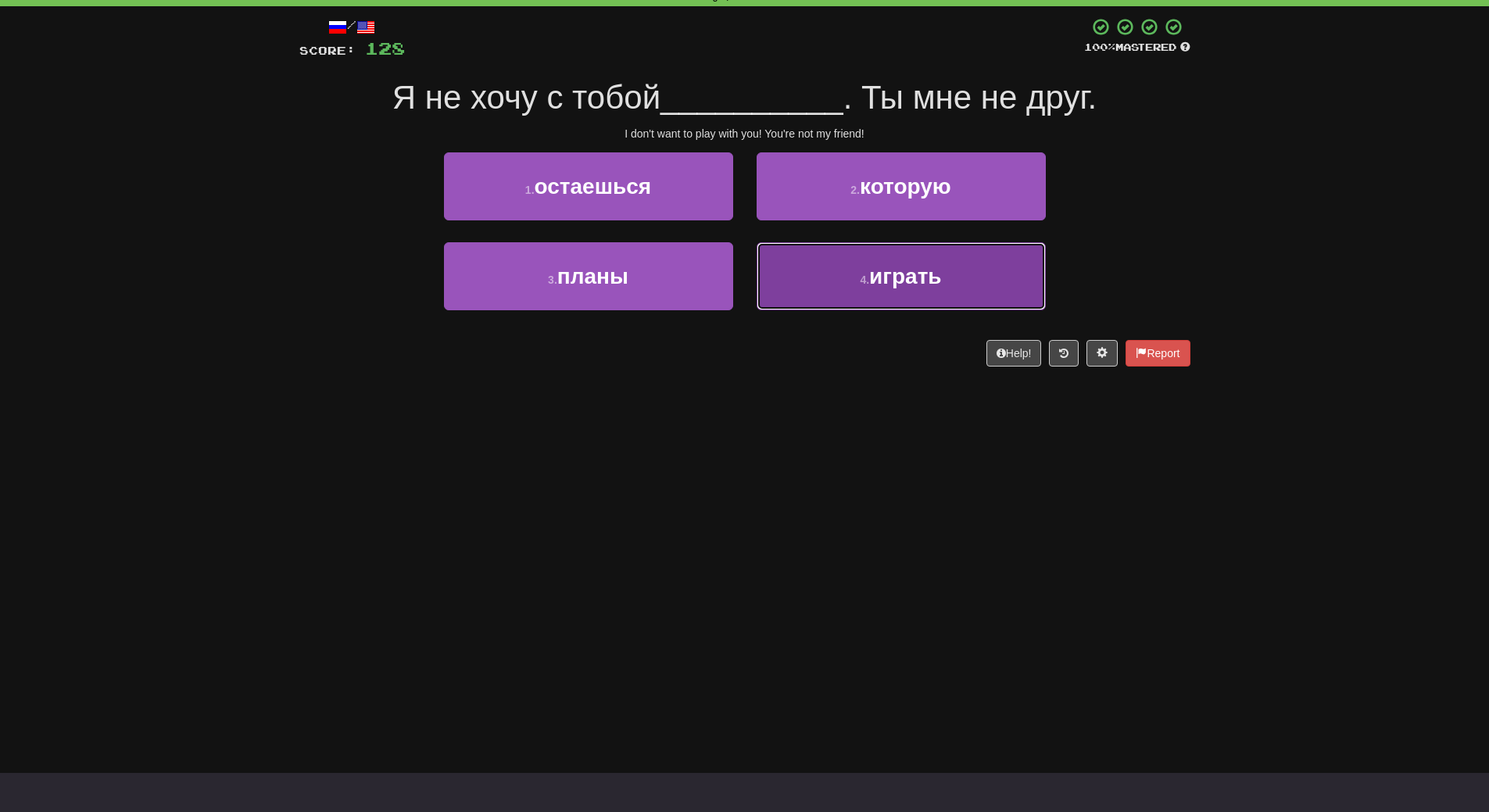
click at [862, 279] on small "4 ." at bounding box center [864, 279] width 9 height 12
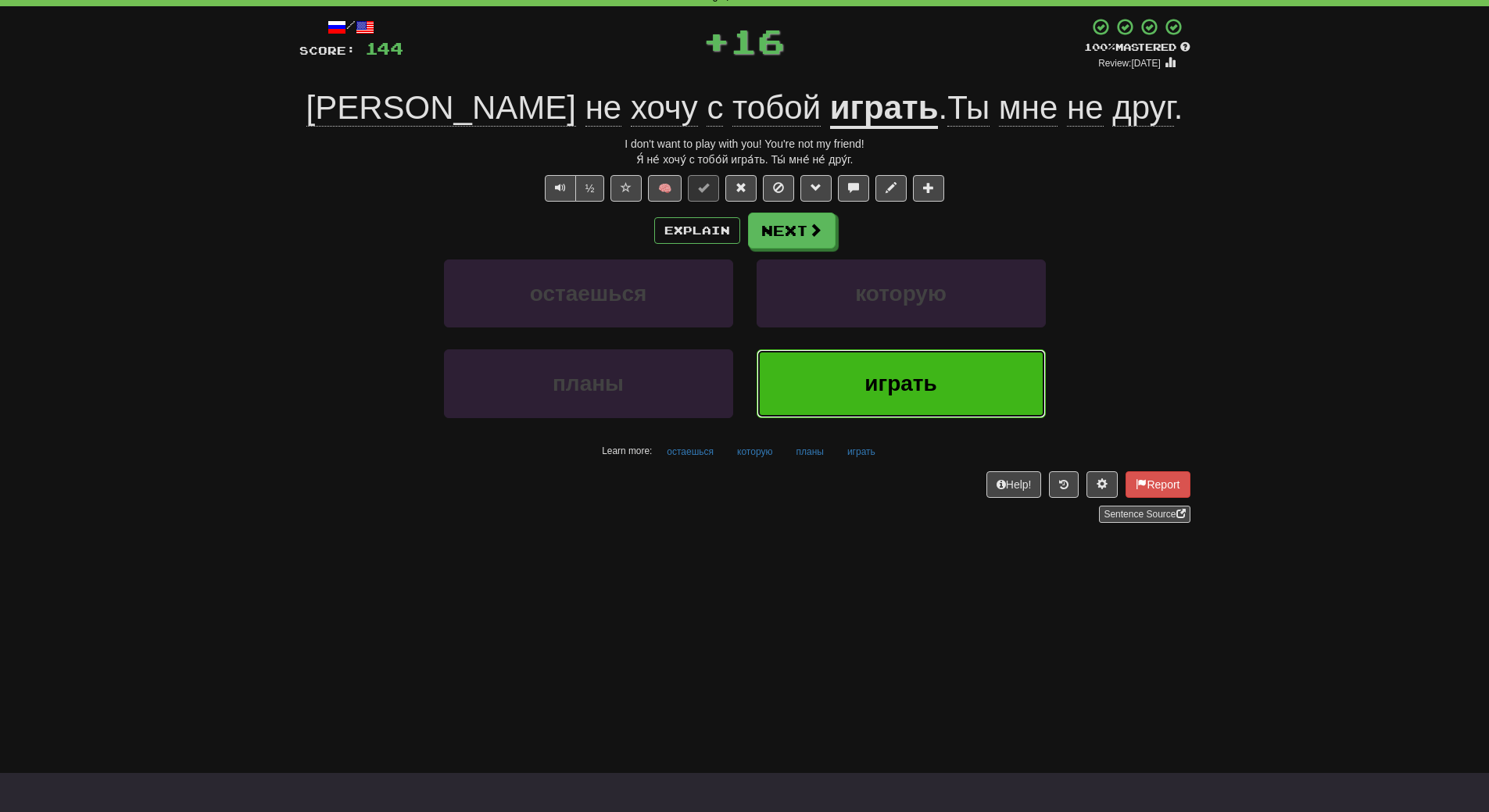
click at [866, 377] on span "играть" at bounding box center [900, 383] width 72 height 25
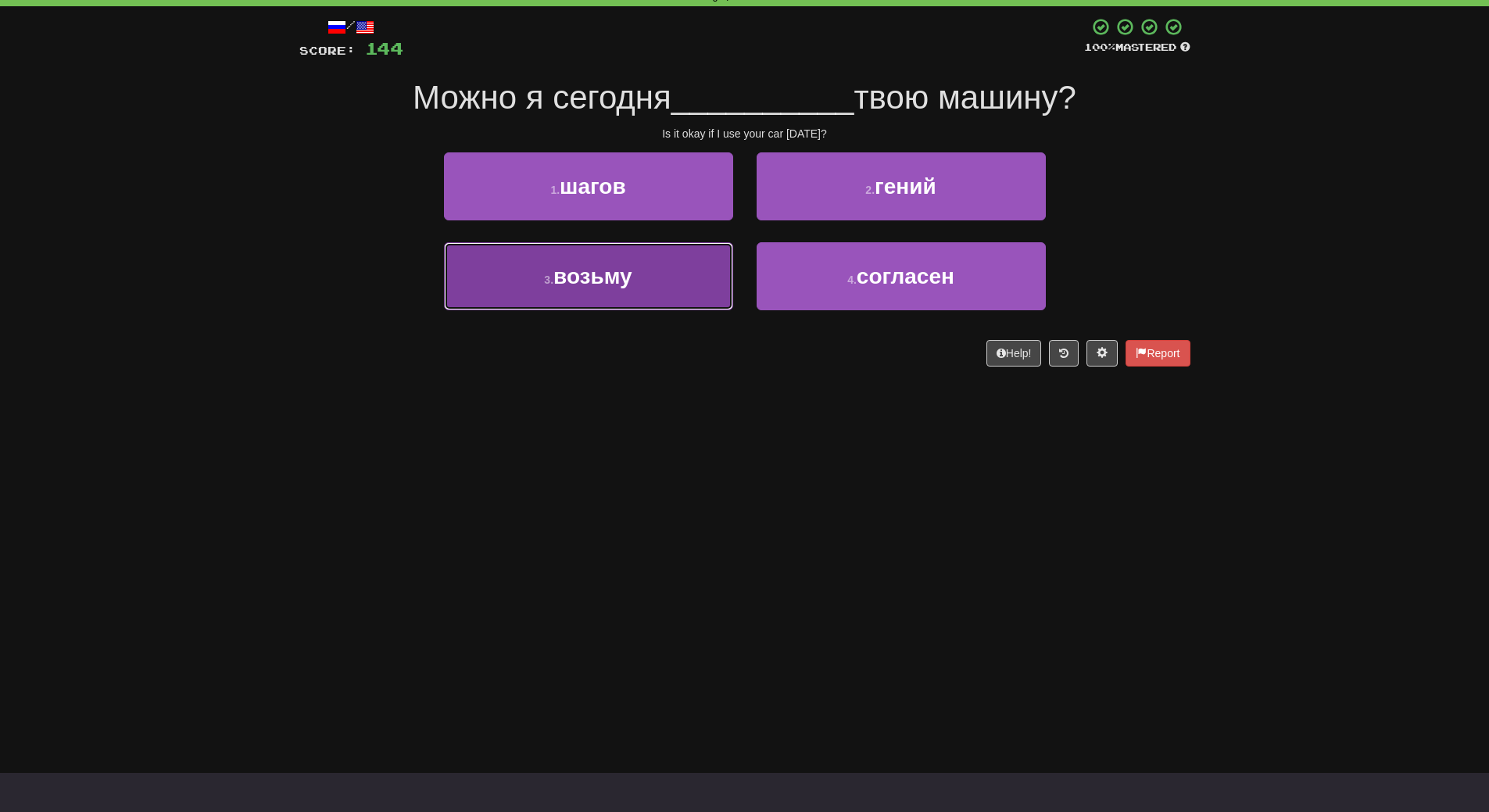
click at [672, 287] on button "3 . возьму" at bounding box center [588, 277] width 289 height 68
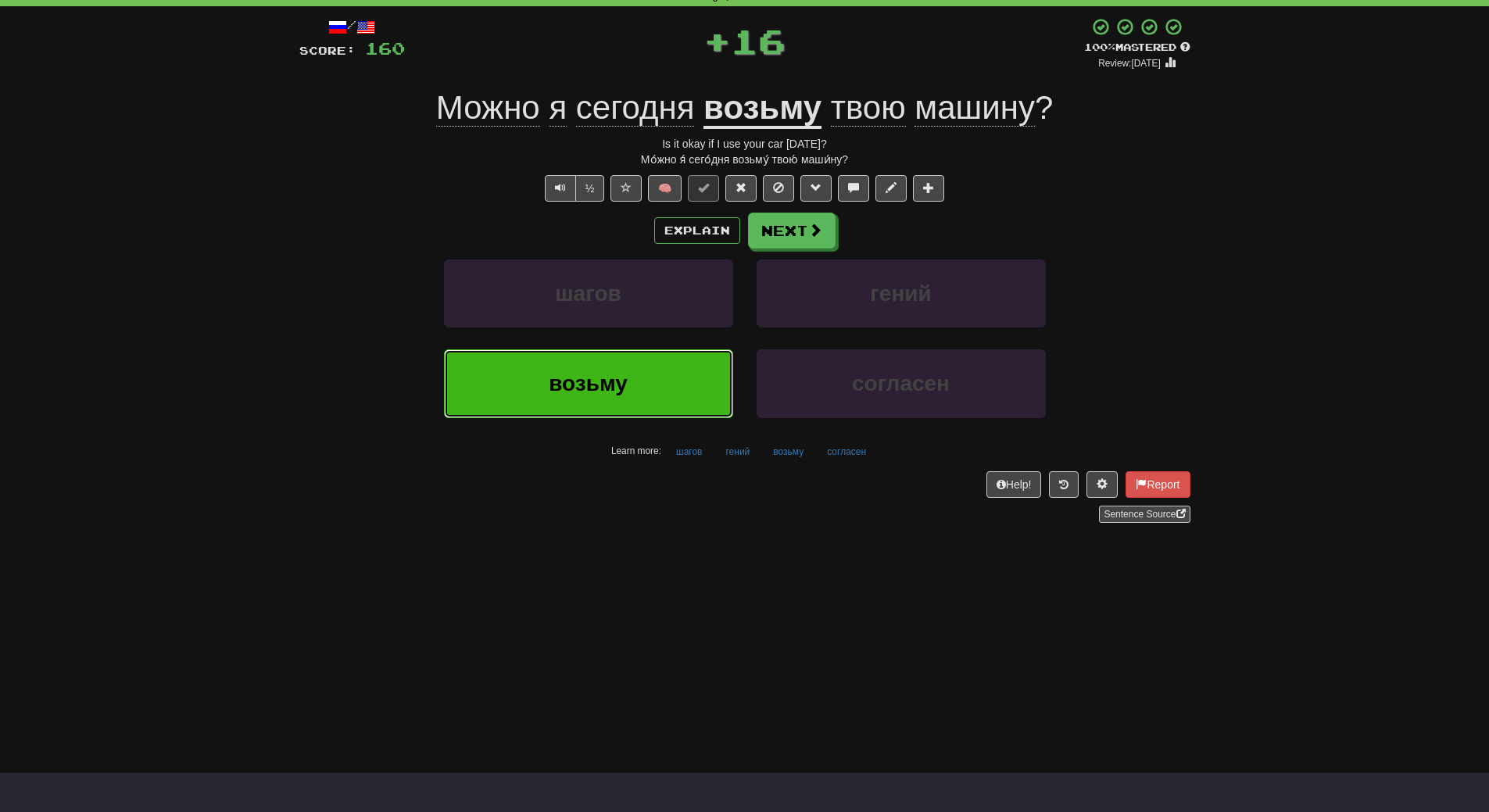
click at [655, 363] on button "возьму" at bounding box center [588, 383] width 289 height 68
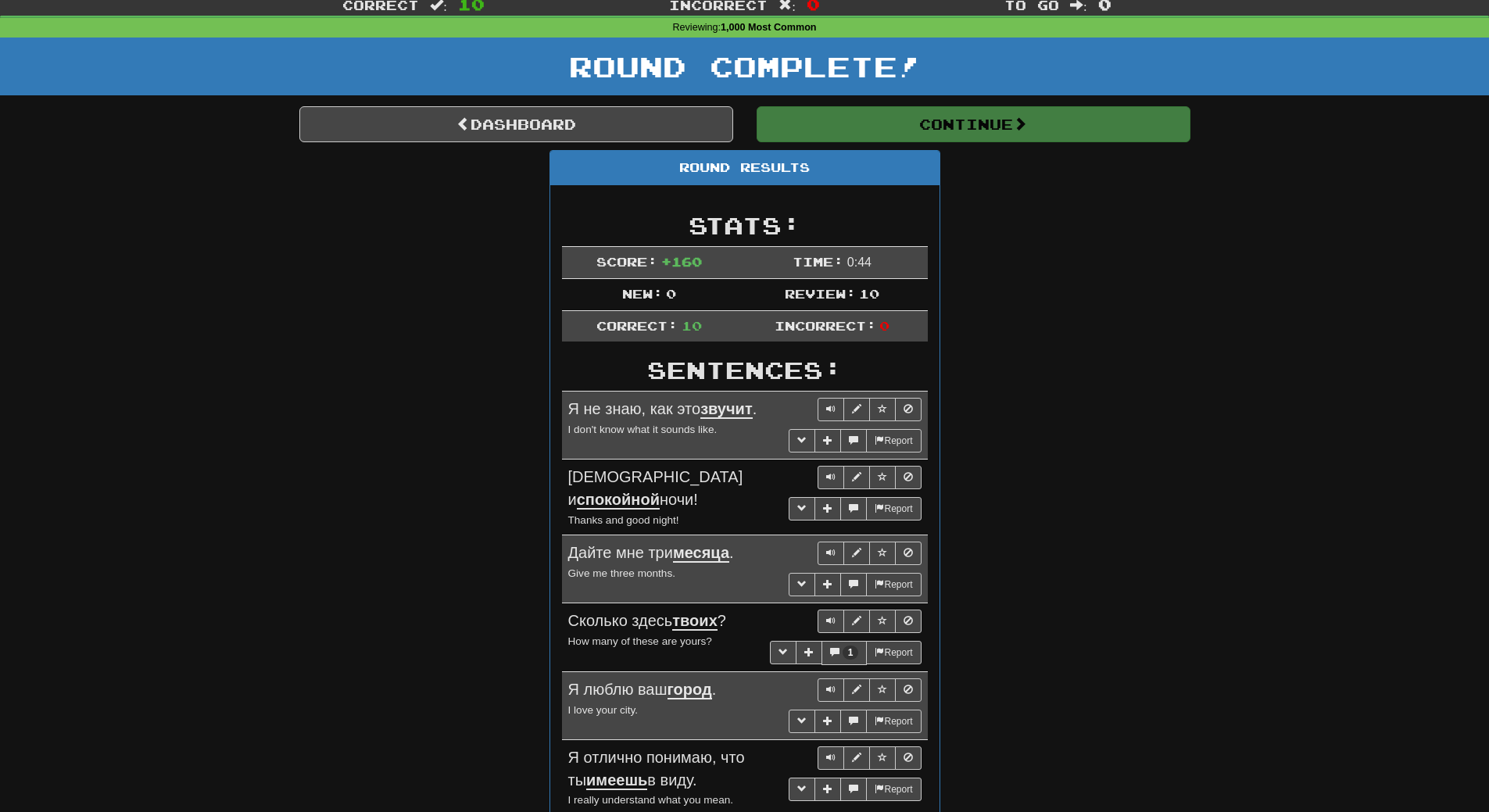
scroll to position [0, 0]
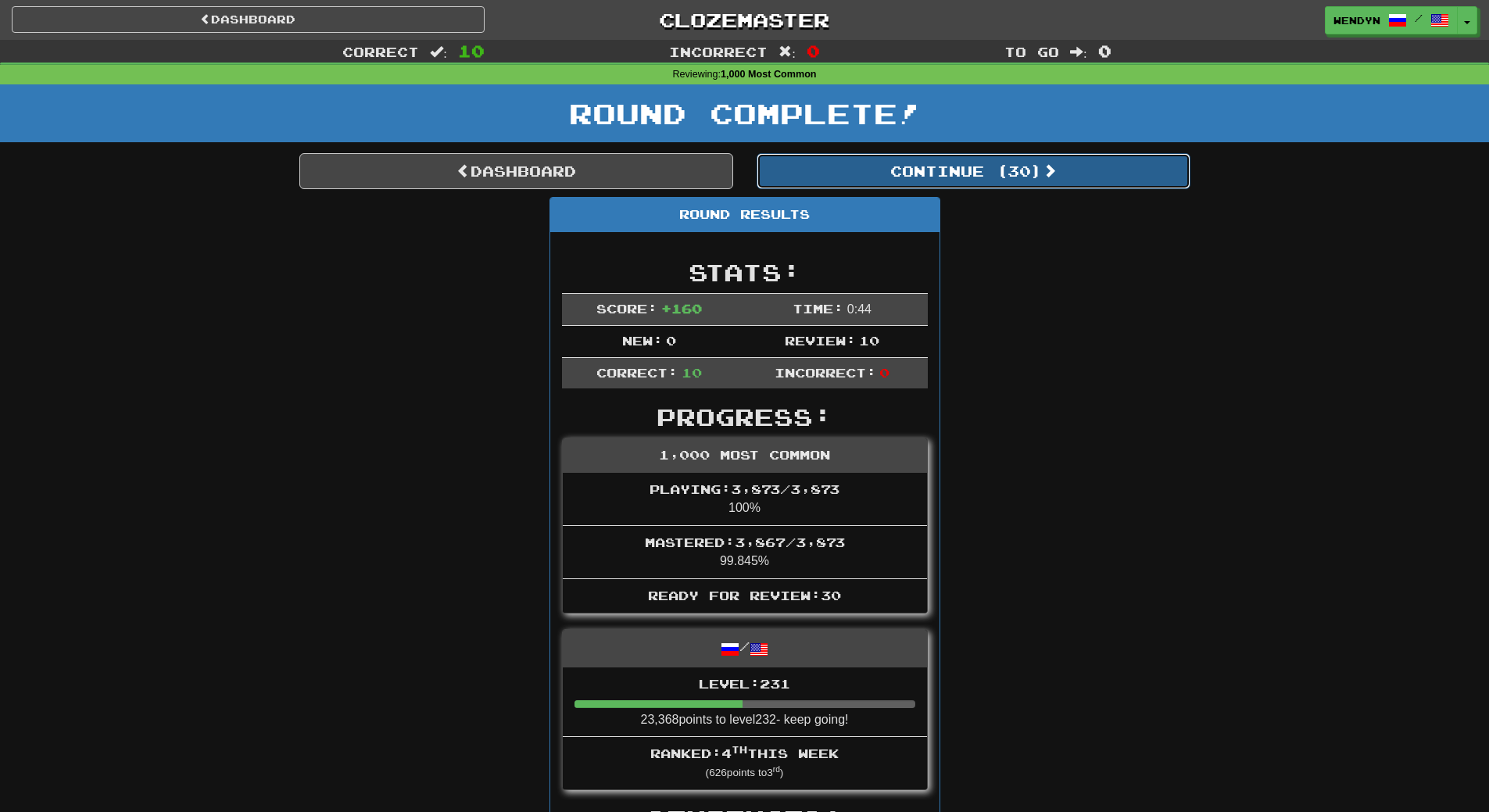
click at [1037, 153] on button "Continue ( 30 )" at bounding box center [973, 171] width 433 height 36
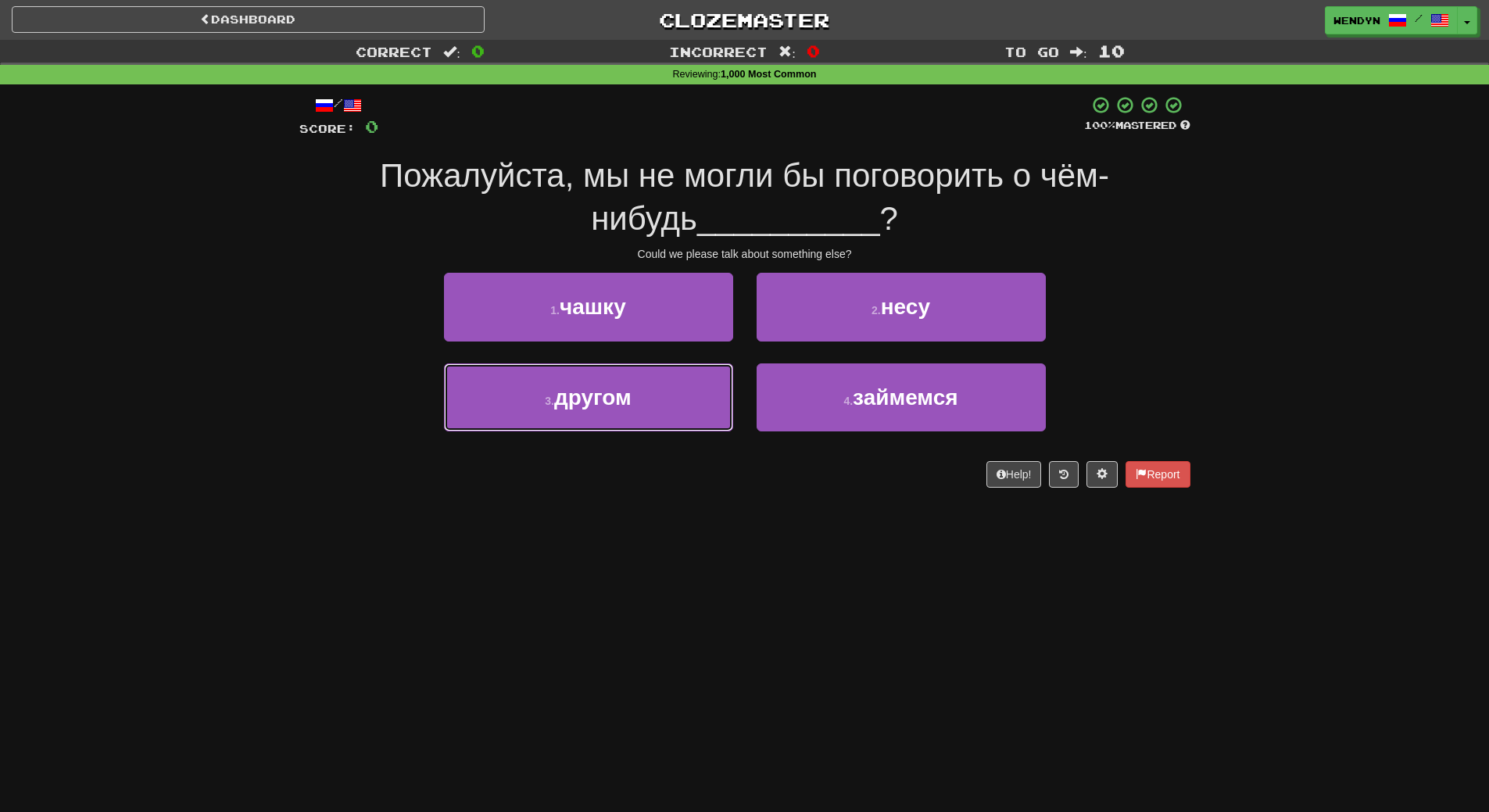
drag, startPoint x: 665, startPoint y: 394, endPoint x: 659, endPoint y: 461, distance: 67.3
click at [665, 395] on button "3 . другом" at bounding box center [588, 398] width 289 height 68
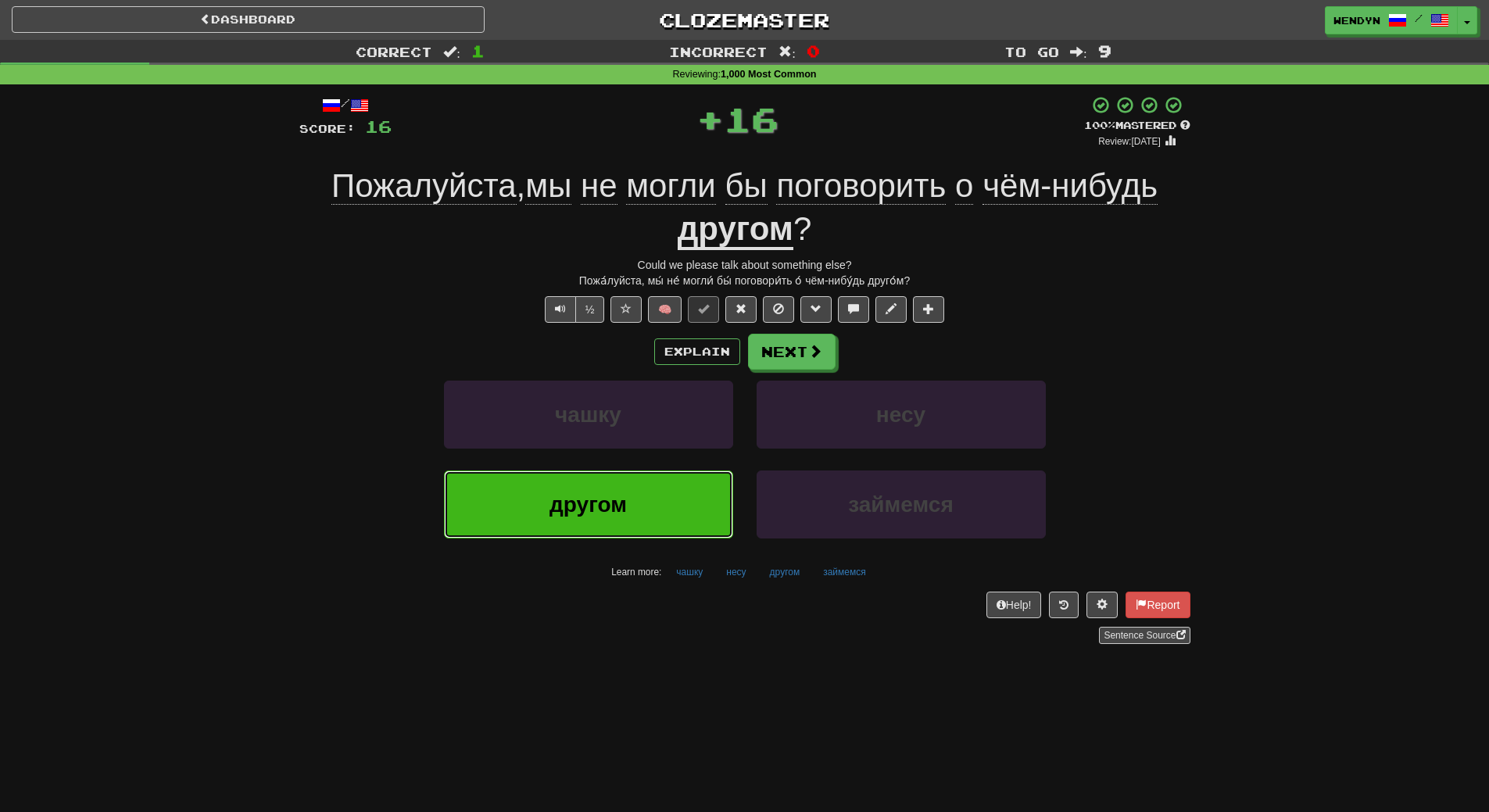
click at [657, 496] on button "другом" at bounding box center [588, 504] width 289 height 68
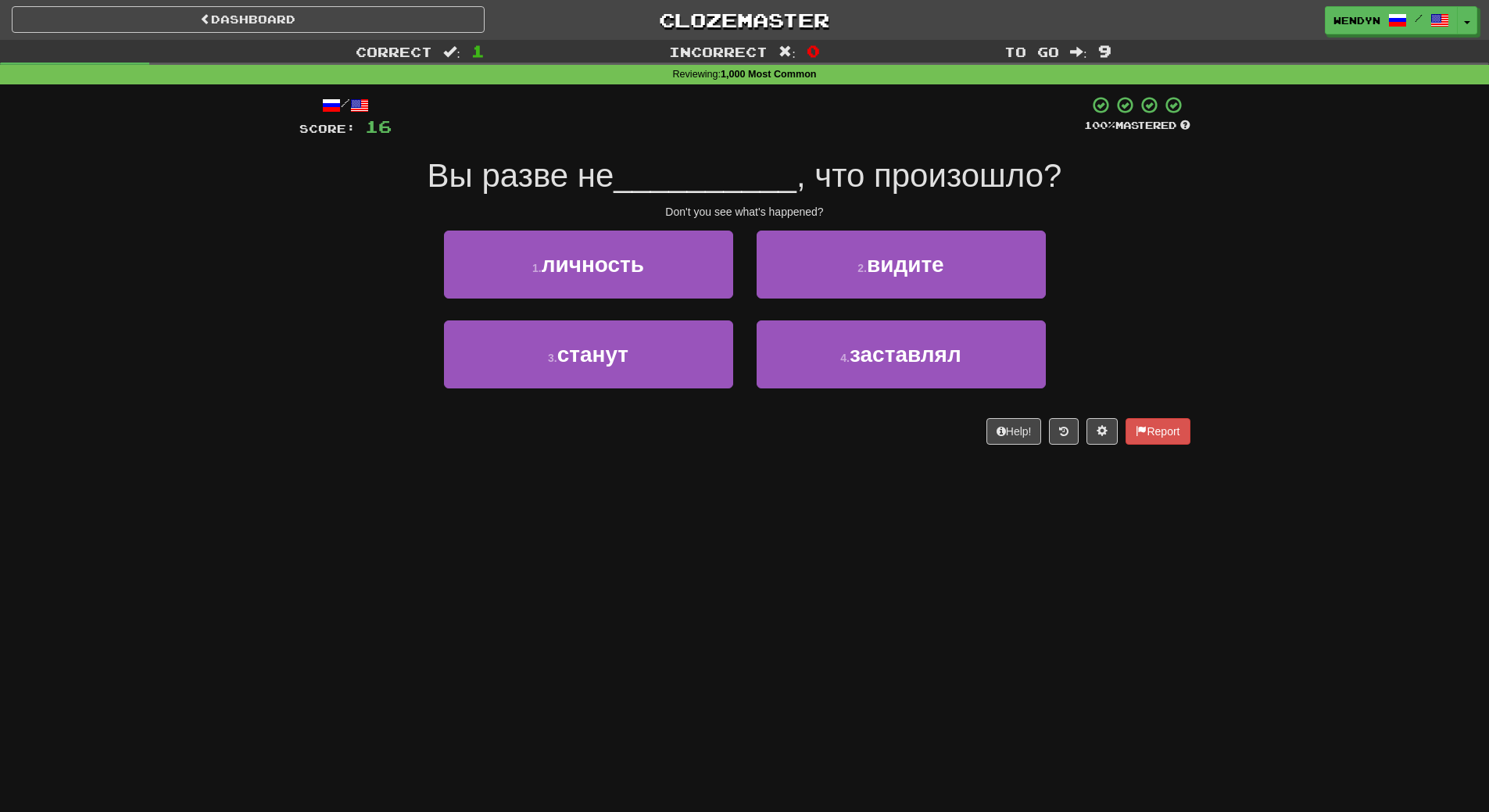
click at [924, 298] on div "2 . видите" at bounding box center [901, 275] width 313 height 90
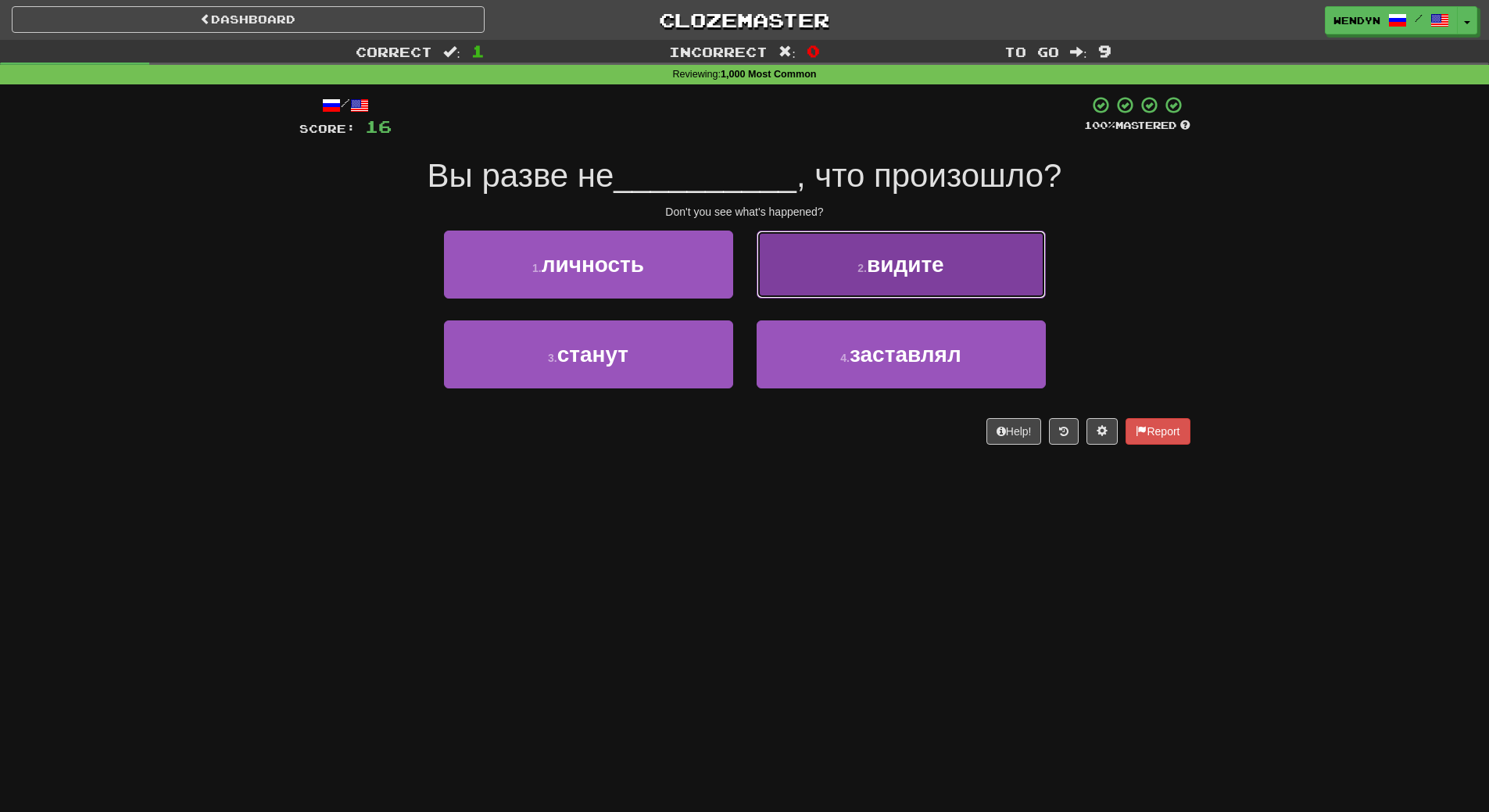
click at [933, 287] on button "2 . видите" at bounding box center [901, 264] width 289 height 68
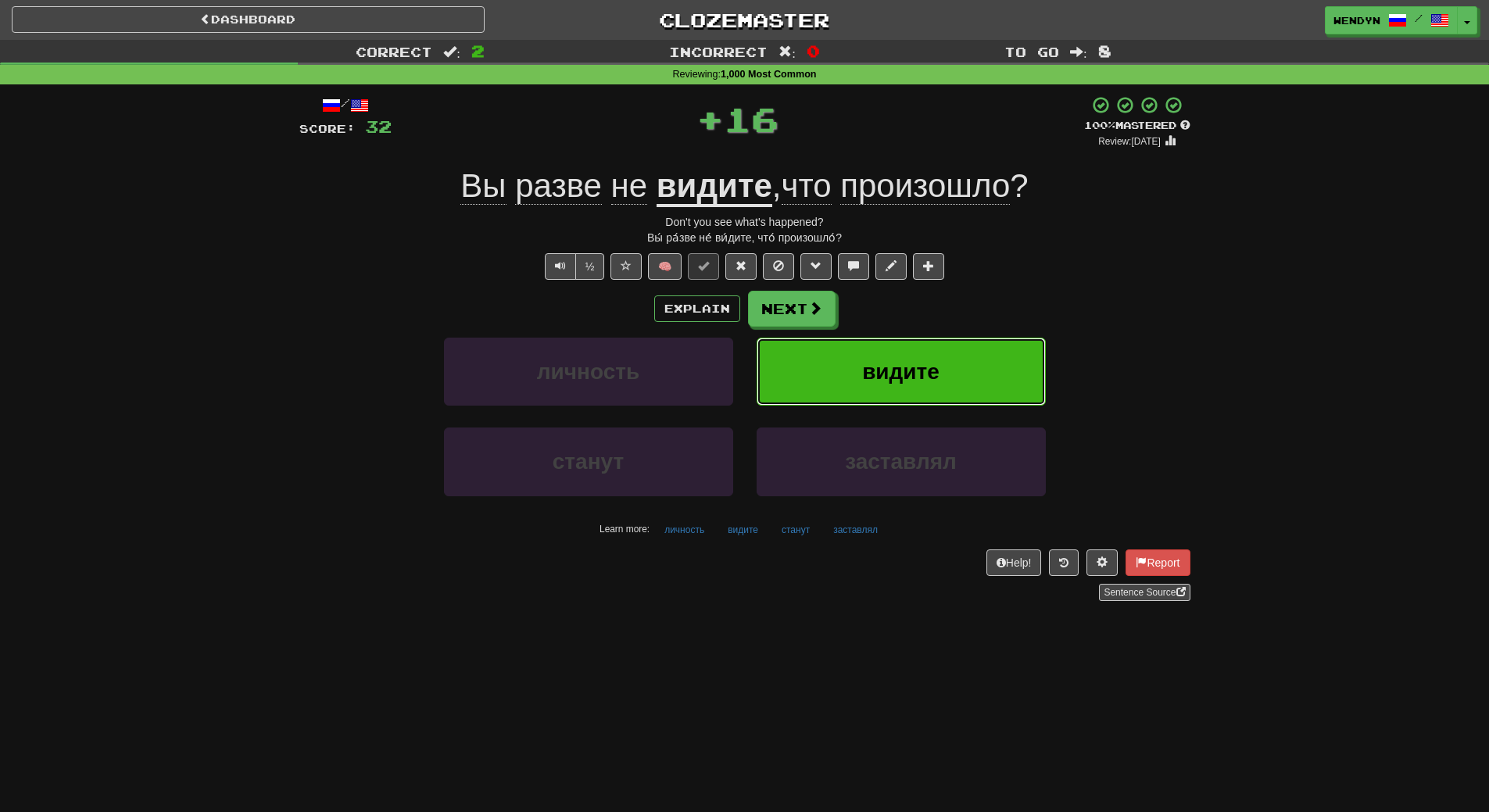
click at [898, 373] on span "видите" at bounding box center [901, 372] width 77 height 25
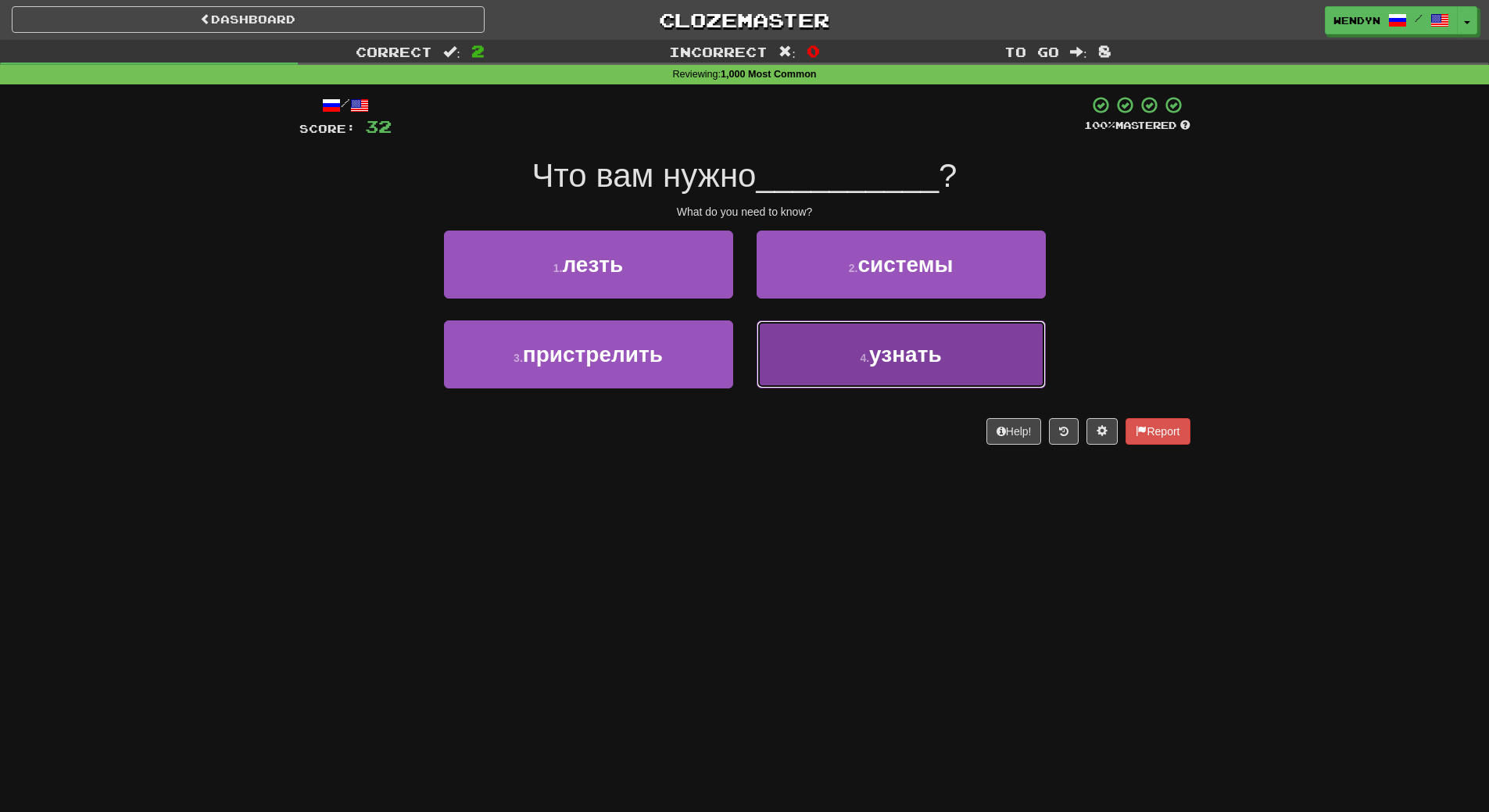
click at [897, 373] on button "4 . узнать" at bounding box center [901, 354] width 289 height 68
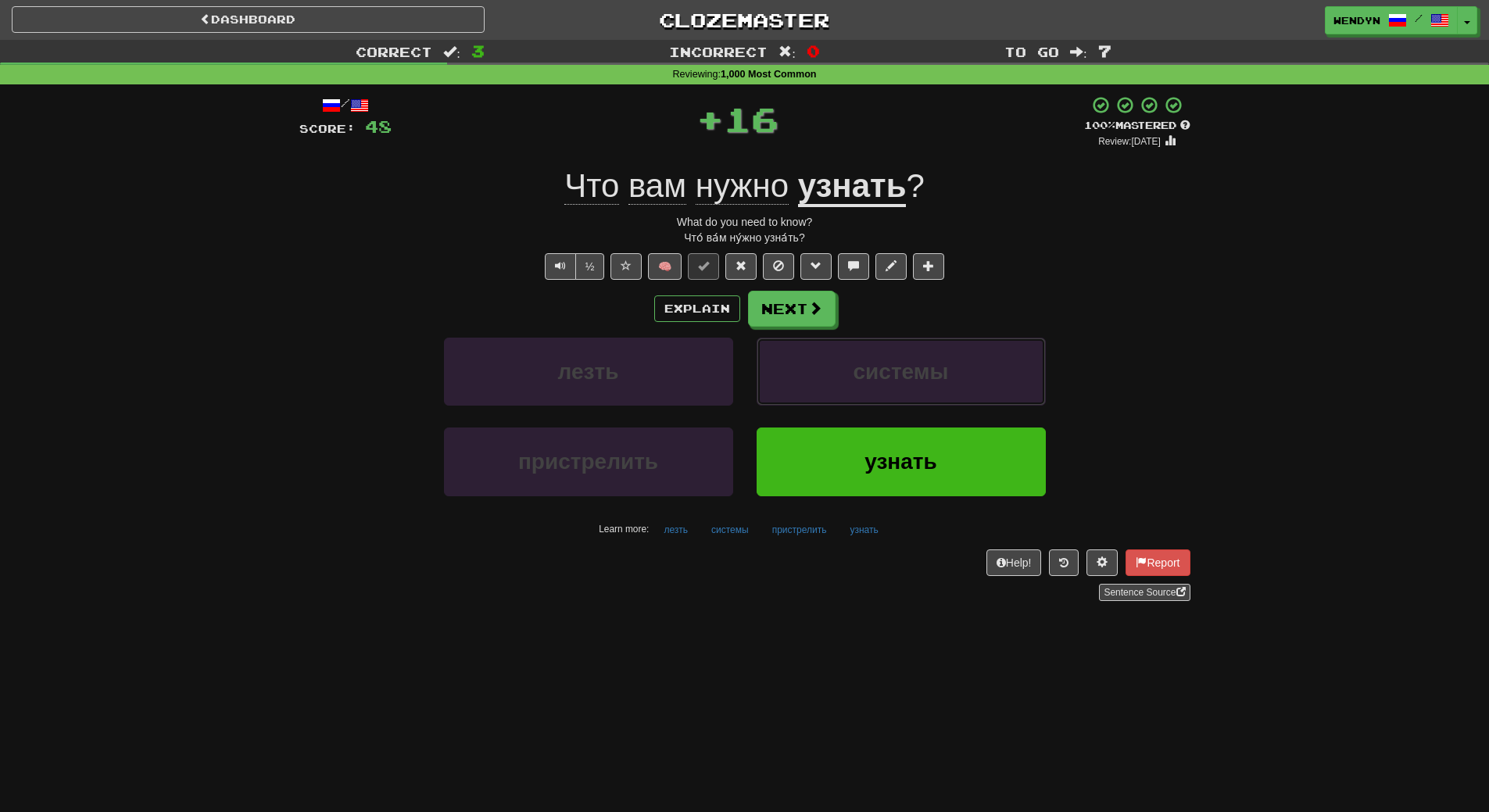
click at [897, 373] on span "системы" at bounding box center [901, 372] width 95 height 25
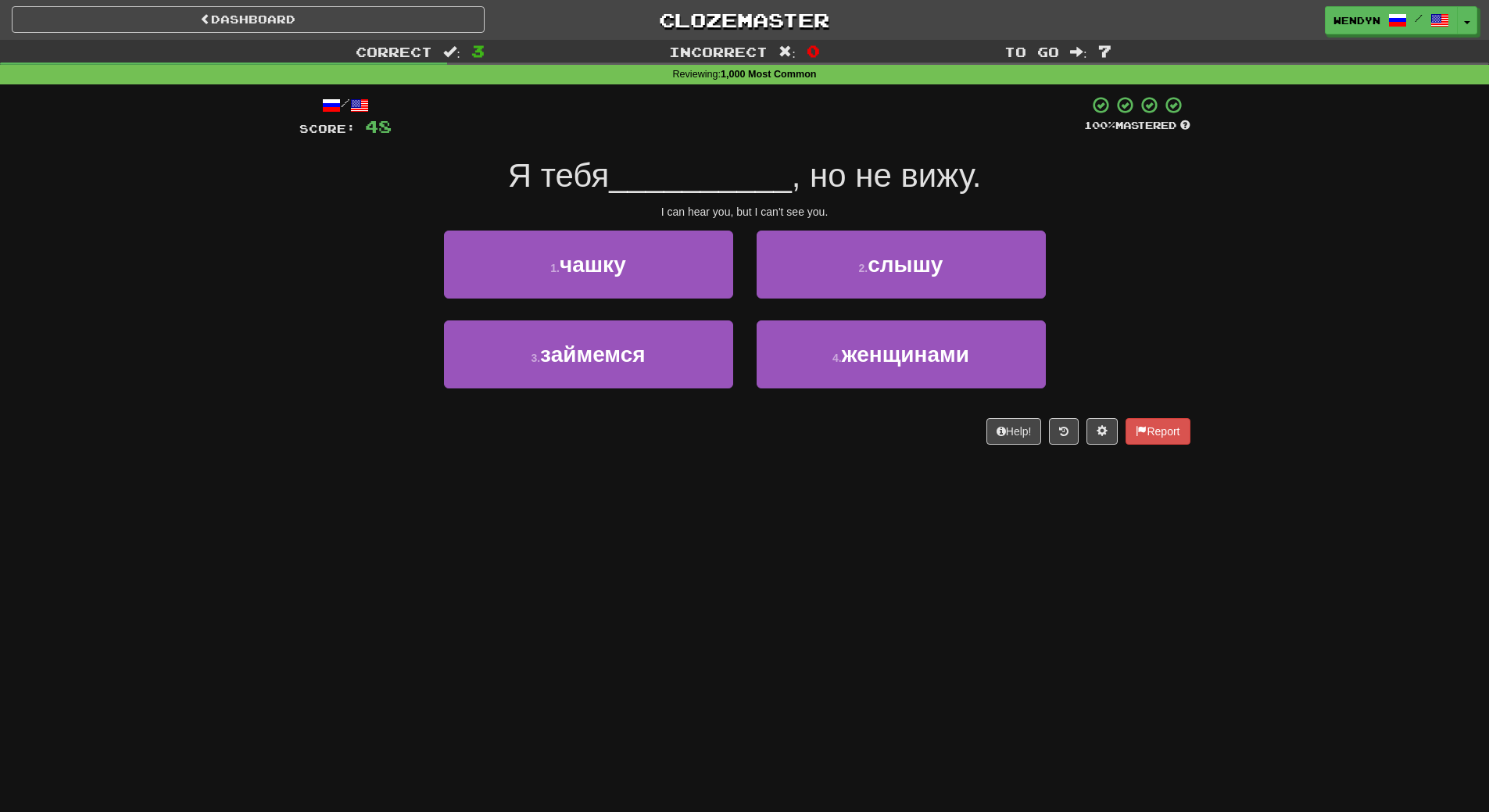
click at [903, 442] on div "/ Score: 48 100 % Mastered Я тебя __________ , но не вижу. I can hear you, but …" at bounding box center [745, 270] width 891 height 349
click at [1148, 306] on div "1 . чашку 2 . слышу" at bounding box center [744, 275] width 938 height 90
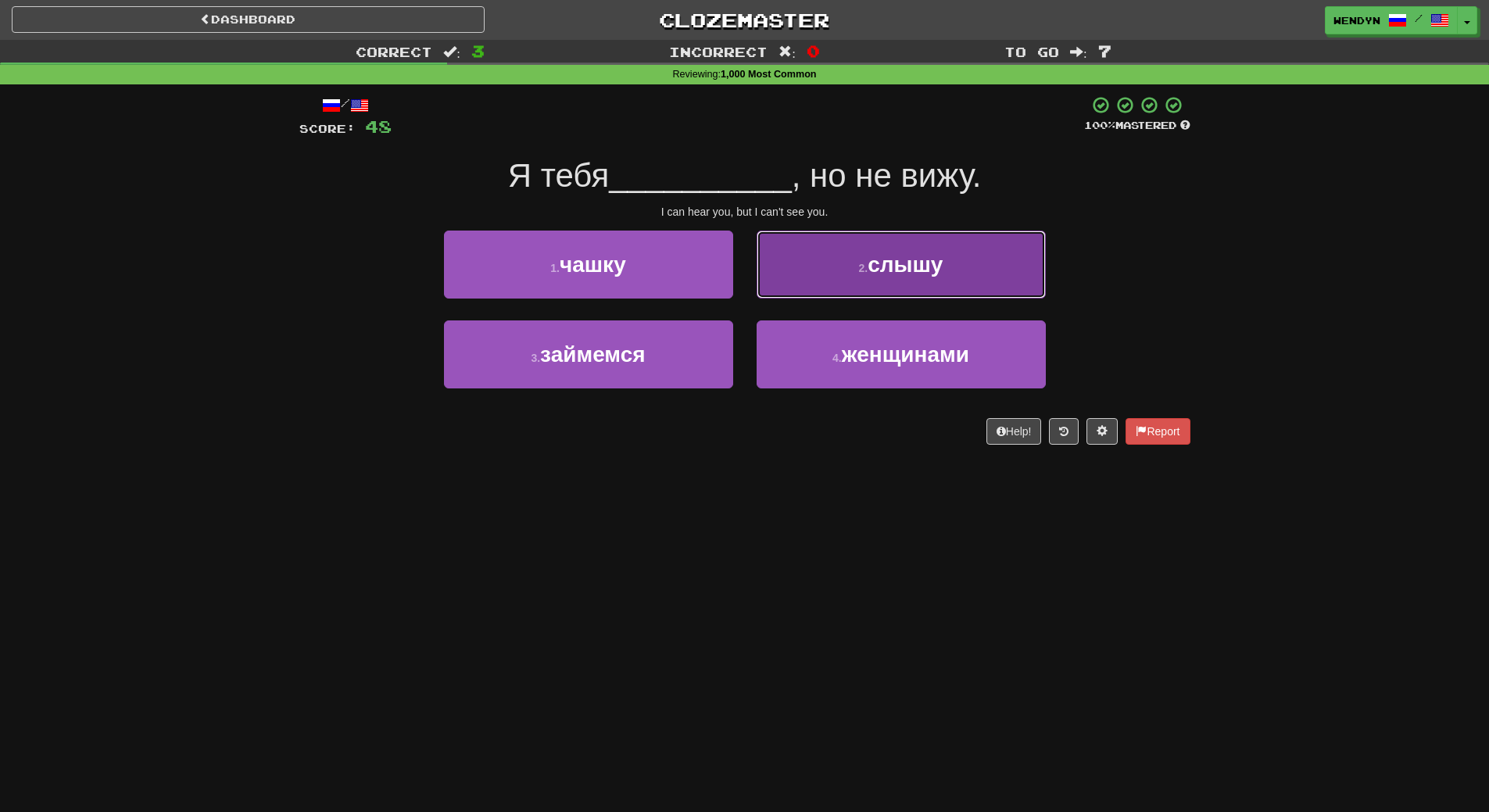
click at [957, 237] on button "2 . слышу" at bounding box center [901, 264] width 289 height 68
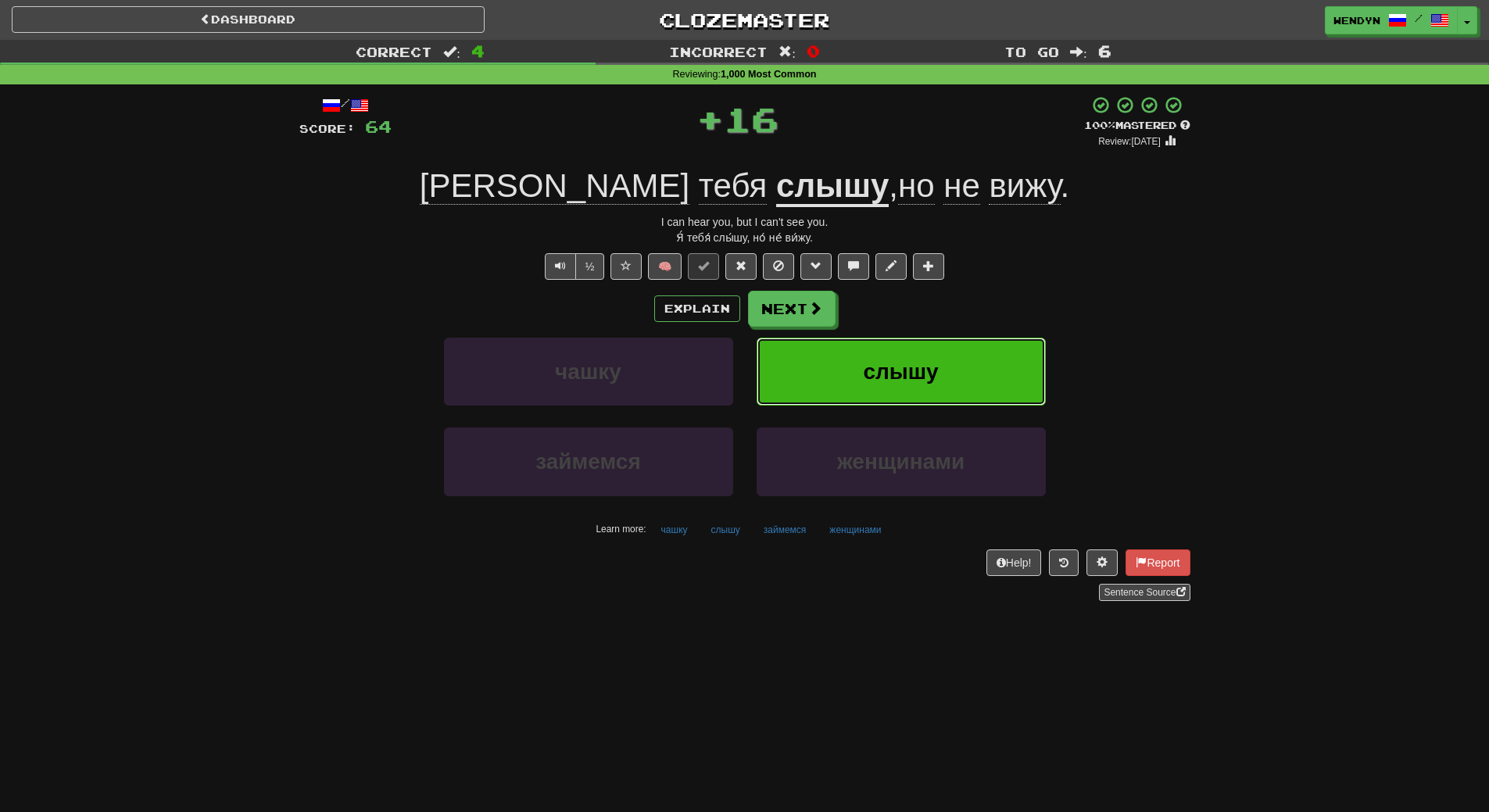
click at [948, 356] on button "слышу" at bounding box center [901, 372] width 289 height 68
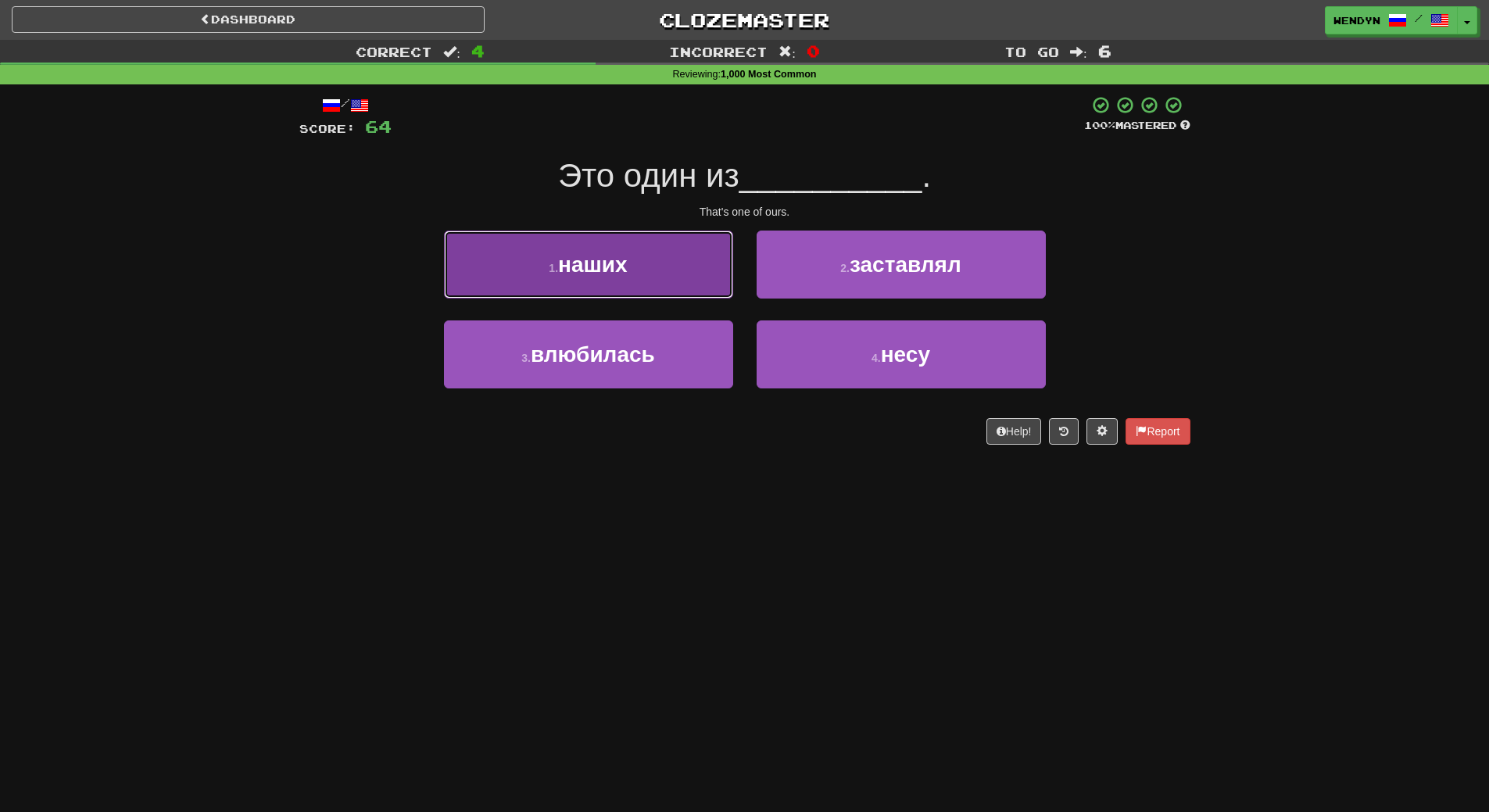
click at [619, 255] on span "наших" at bounding box center [593, 264] width 70 height 25
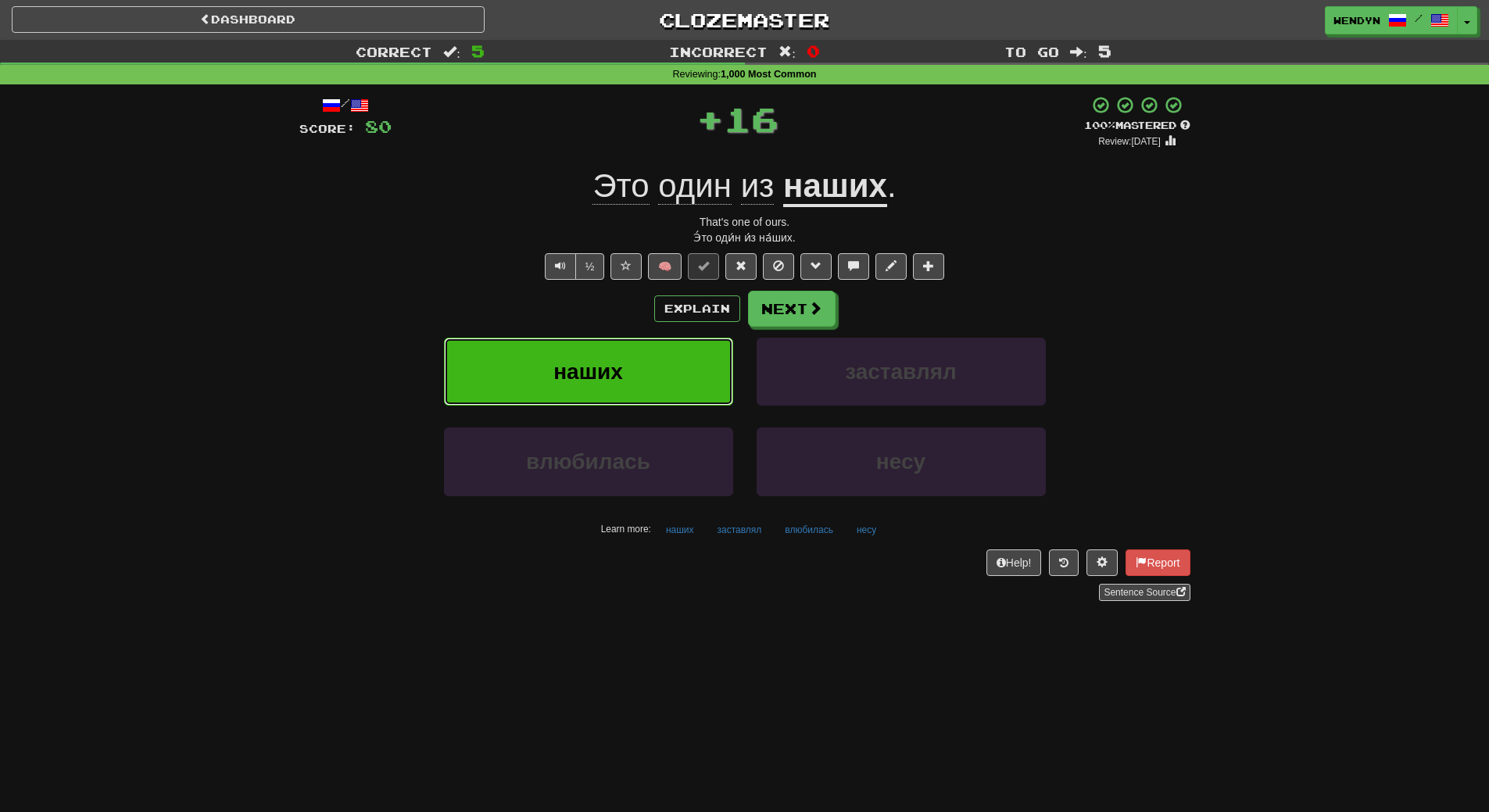
click at [616, 364] on span "наших" at bounding box center [588, 372] width 70 height 25
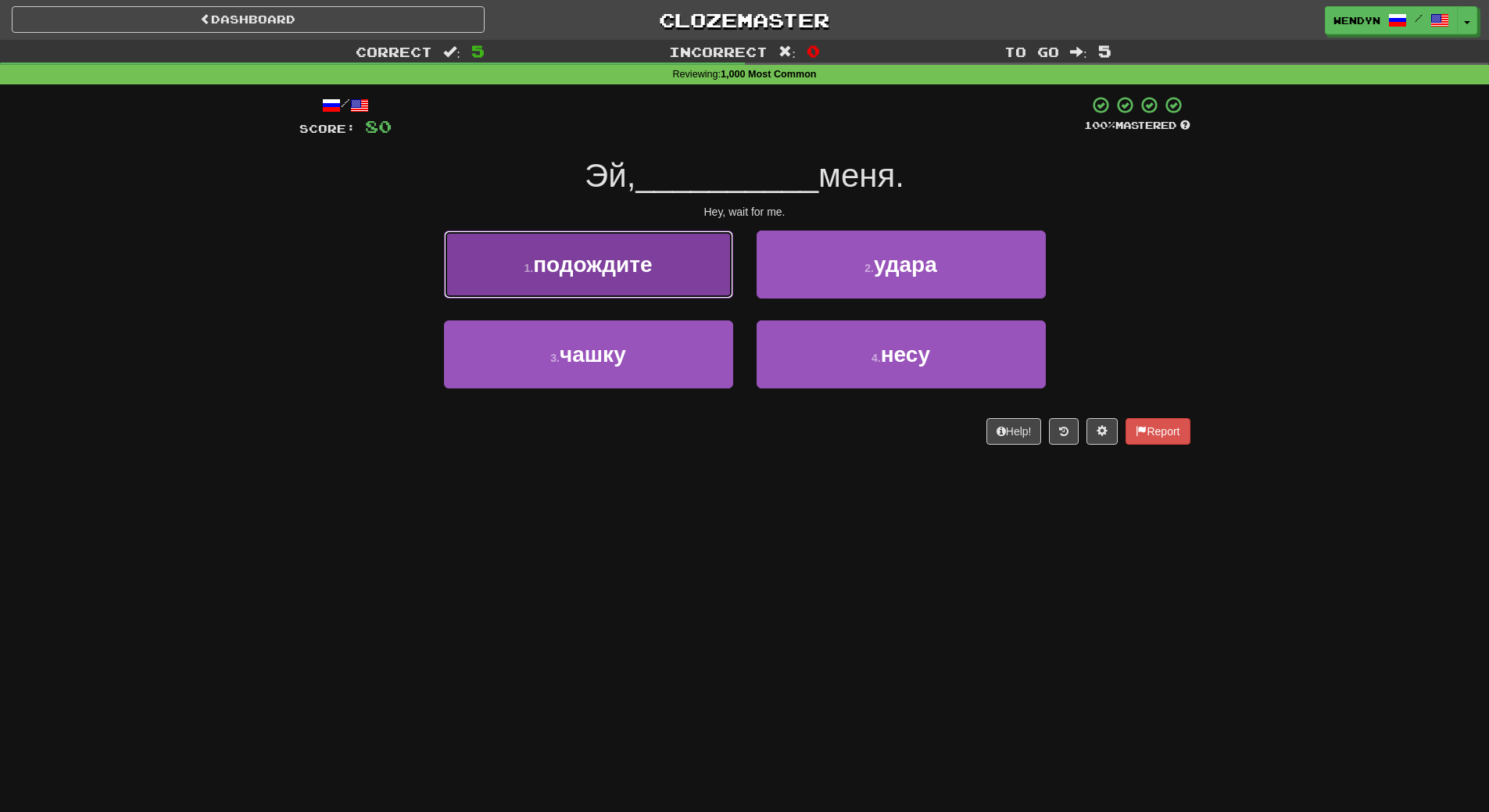
click at [701, 260] on button "1 . подождите" at bounding box center [588, 264] width 289 height 68
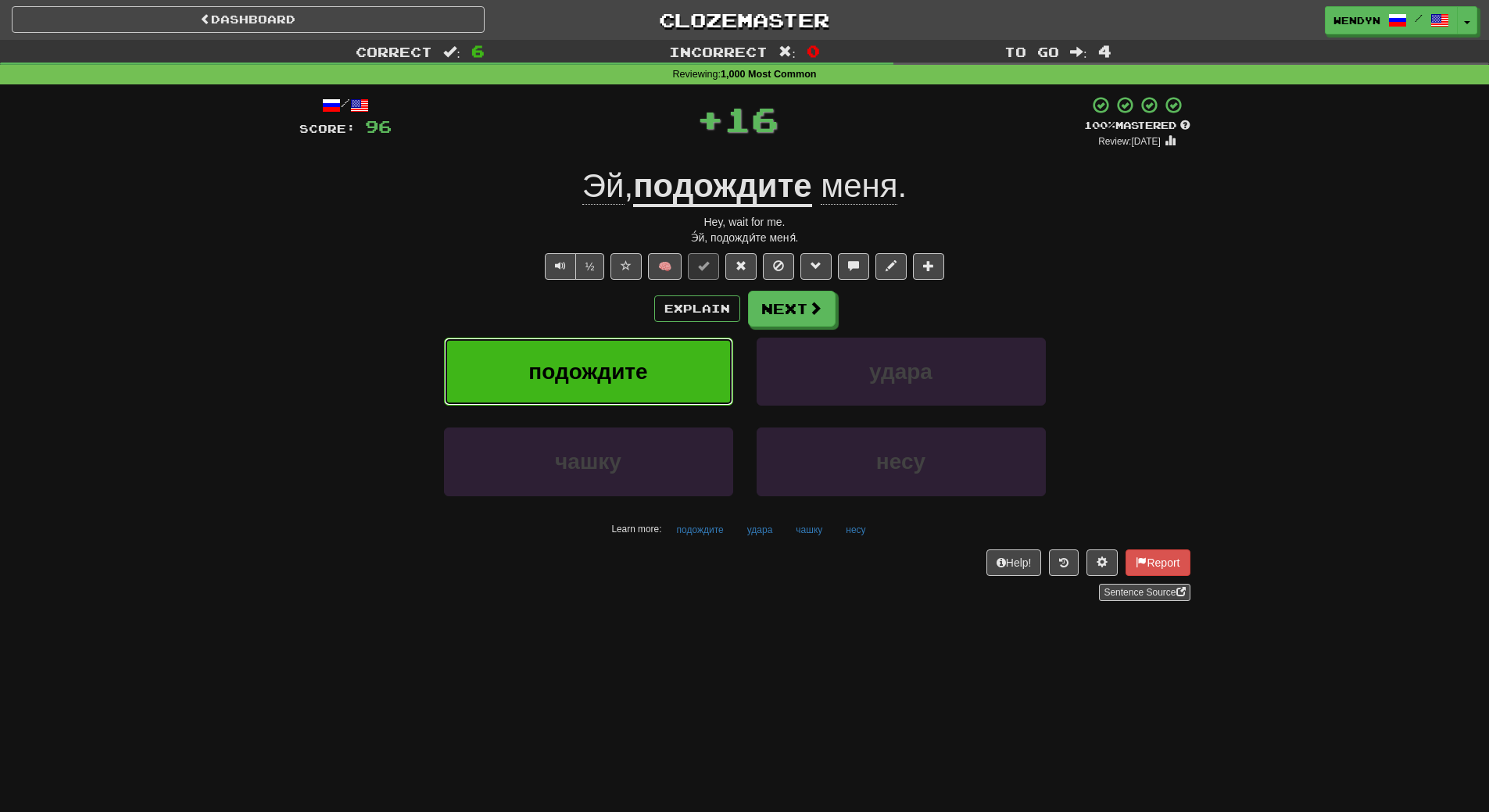
click at [678, 356] on button "подождите" at bounding box center [588, 372] width 289 height 68
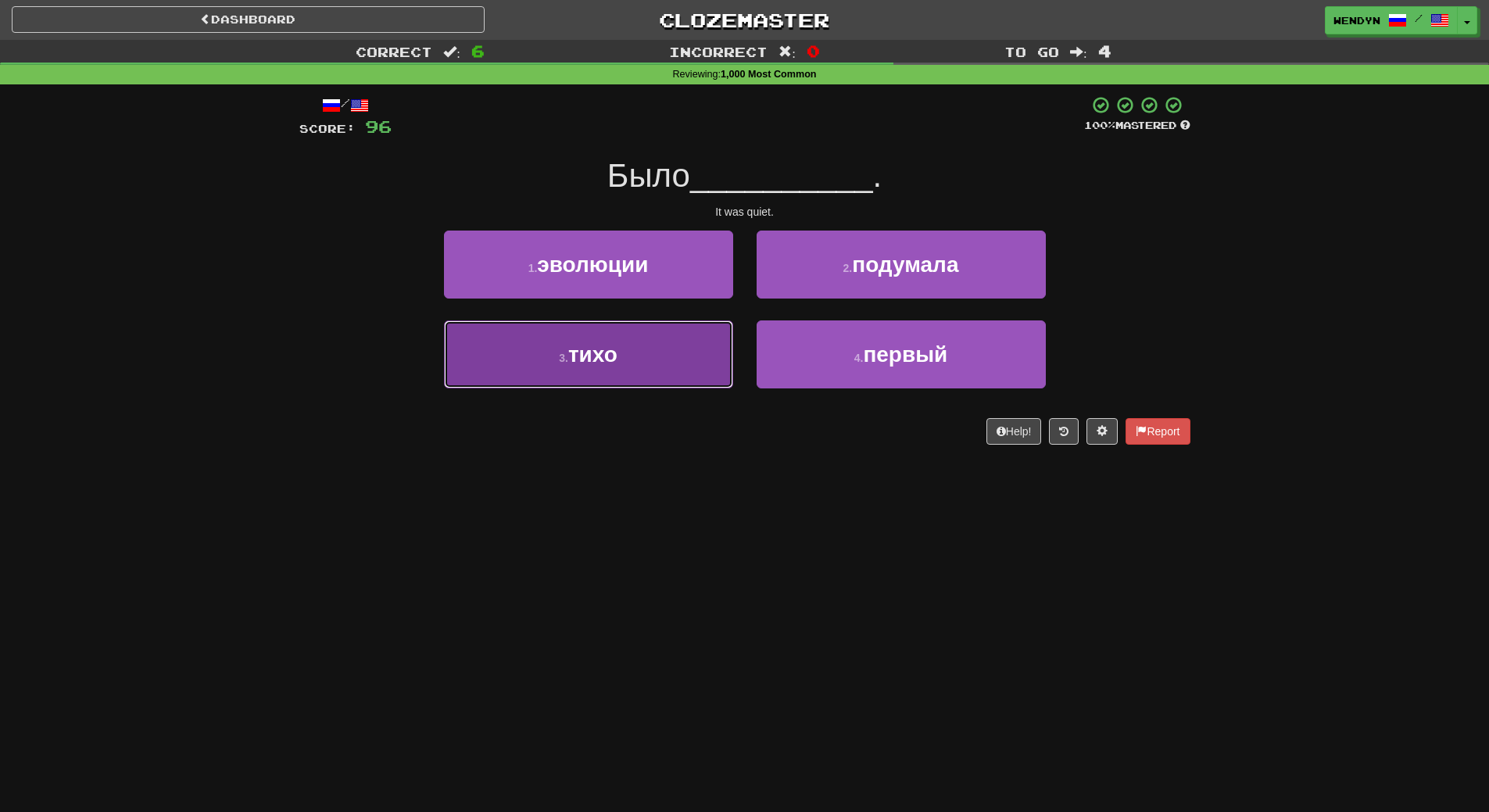
click at [660, 381] on button "3 . тихо" at bounding box center [588, 354] width 289 height 68
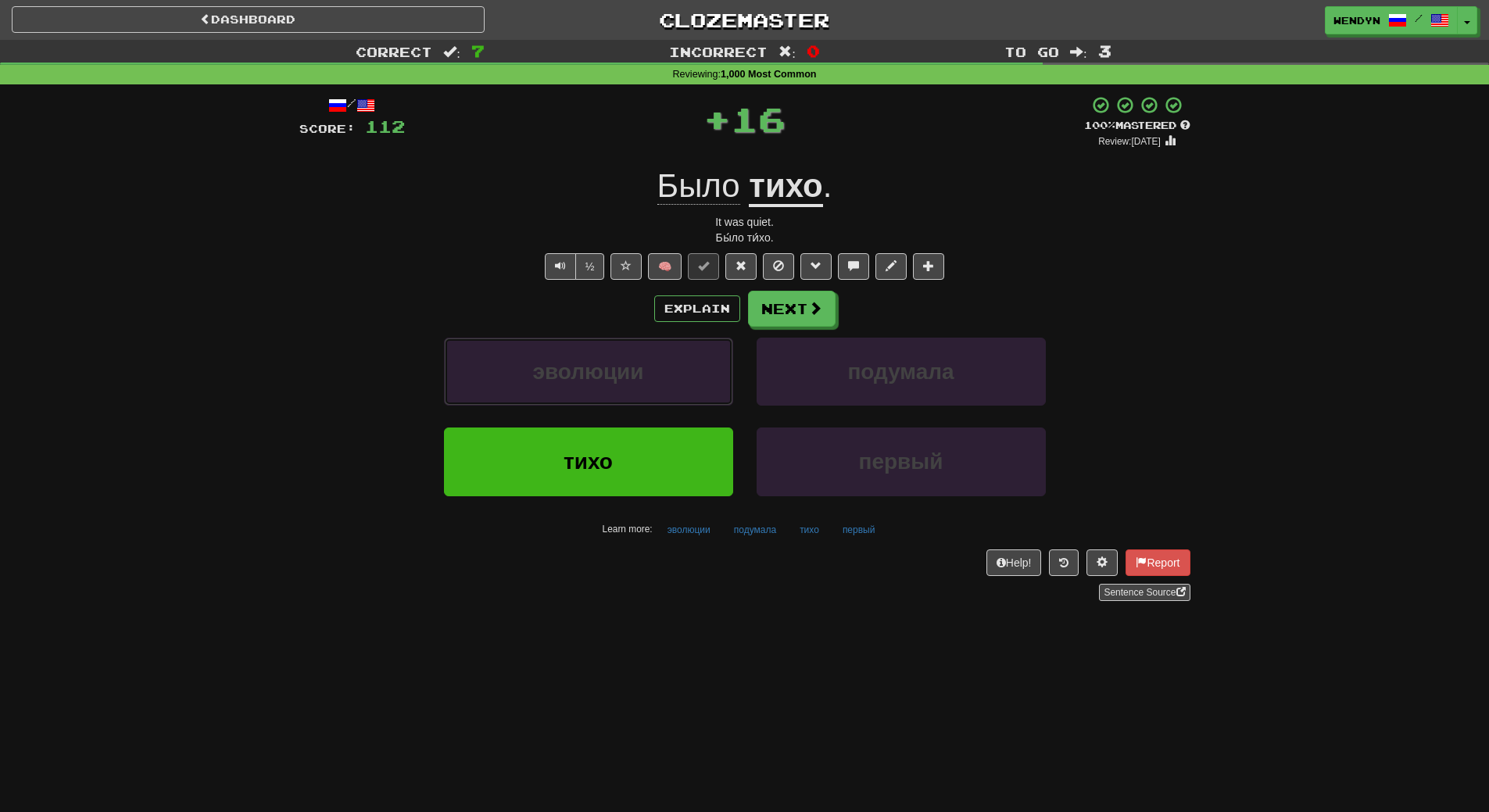
click at [660, 381] on button "эволюции" at bounding box center [588, 372] width 289 height 68
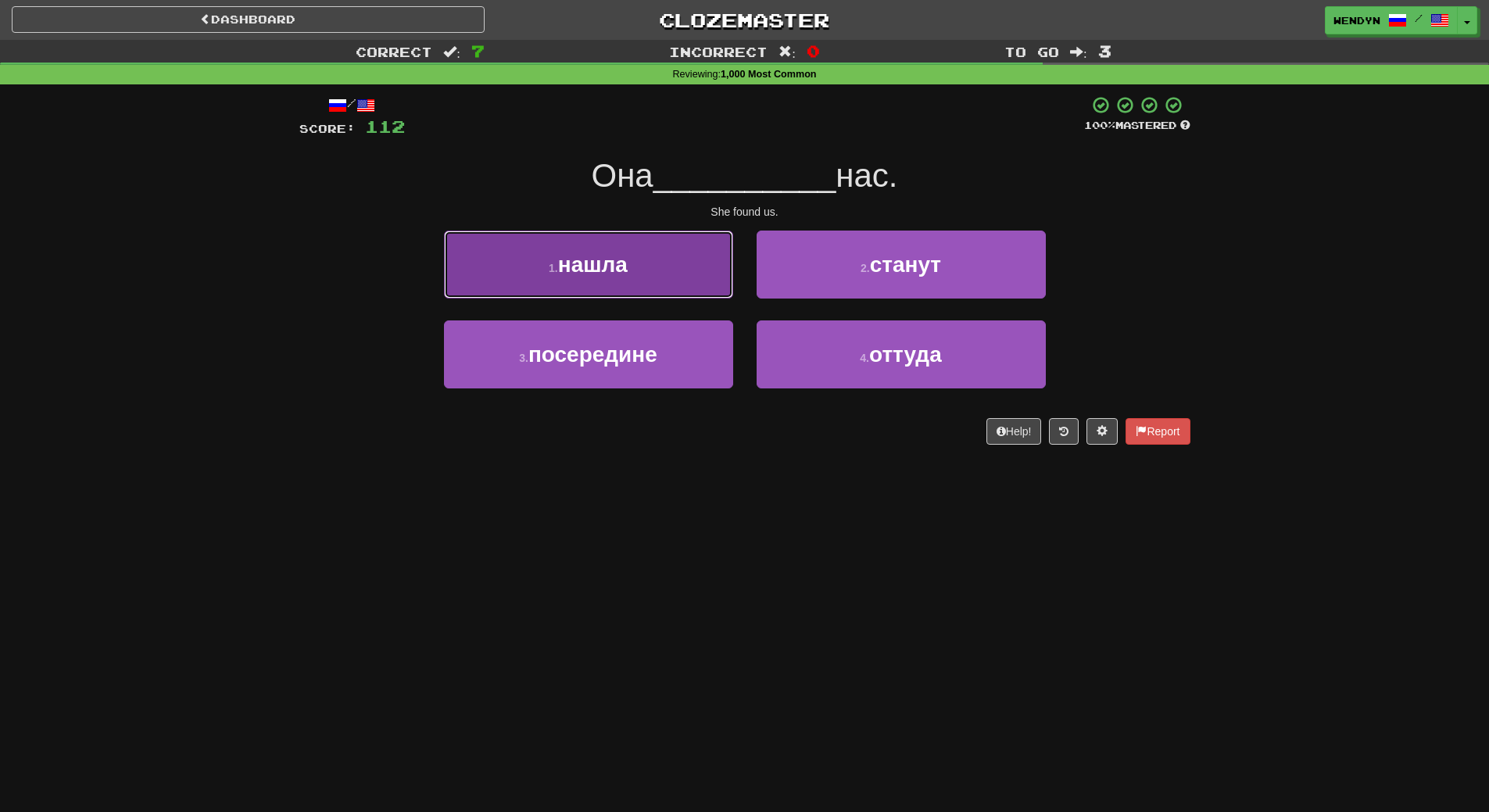
click at [679, 261] on button "1 . нашла" at bounding box center [588, 264] width 289 height 68
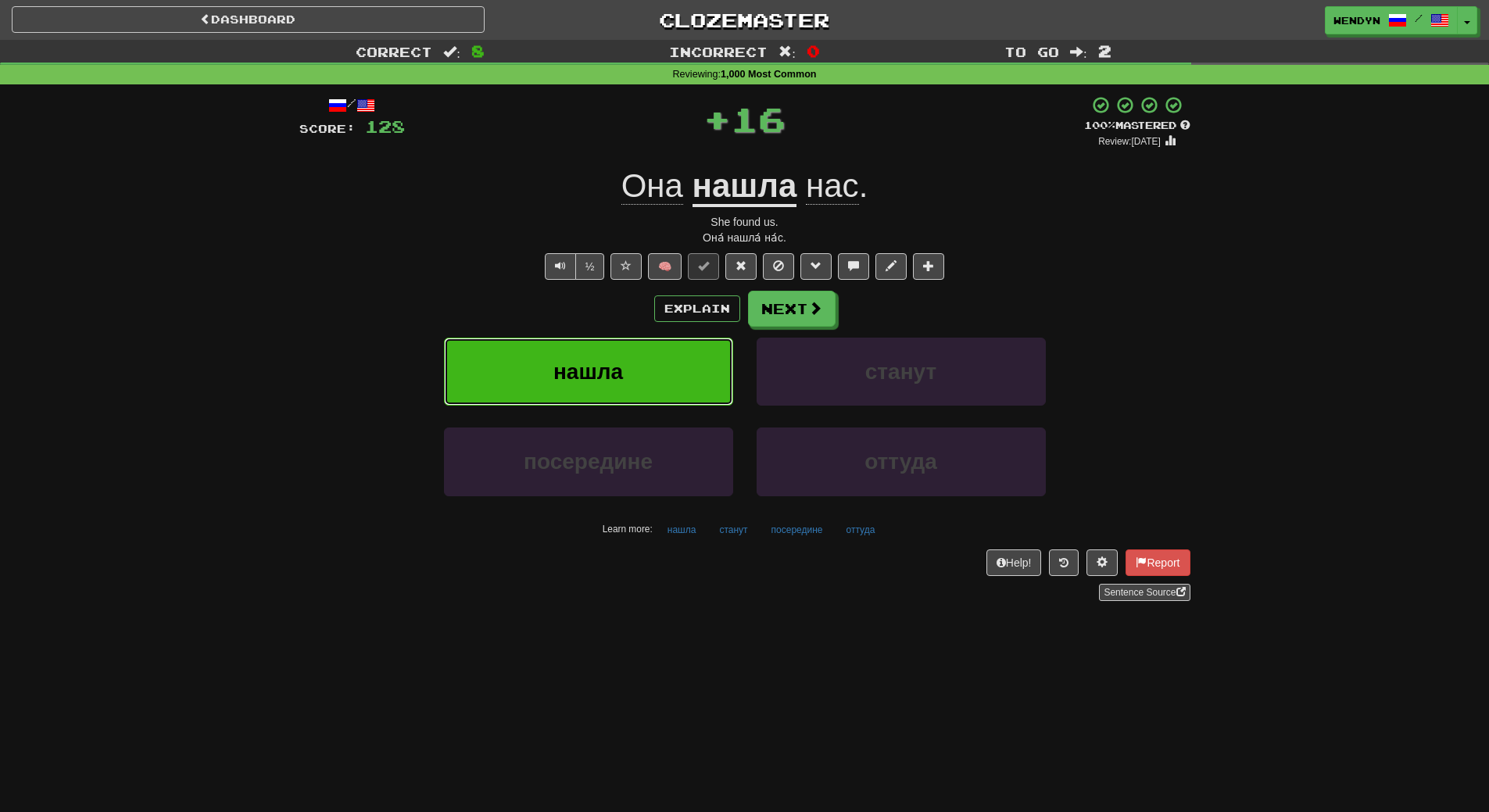
click at [654, 356] on button "нашла" at bounding box center [588, 372] width 289 height 68
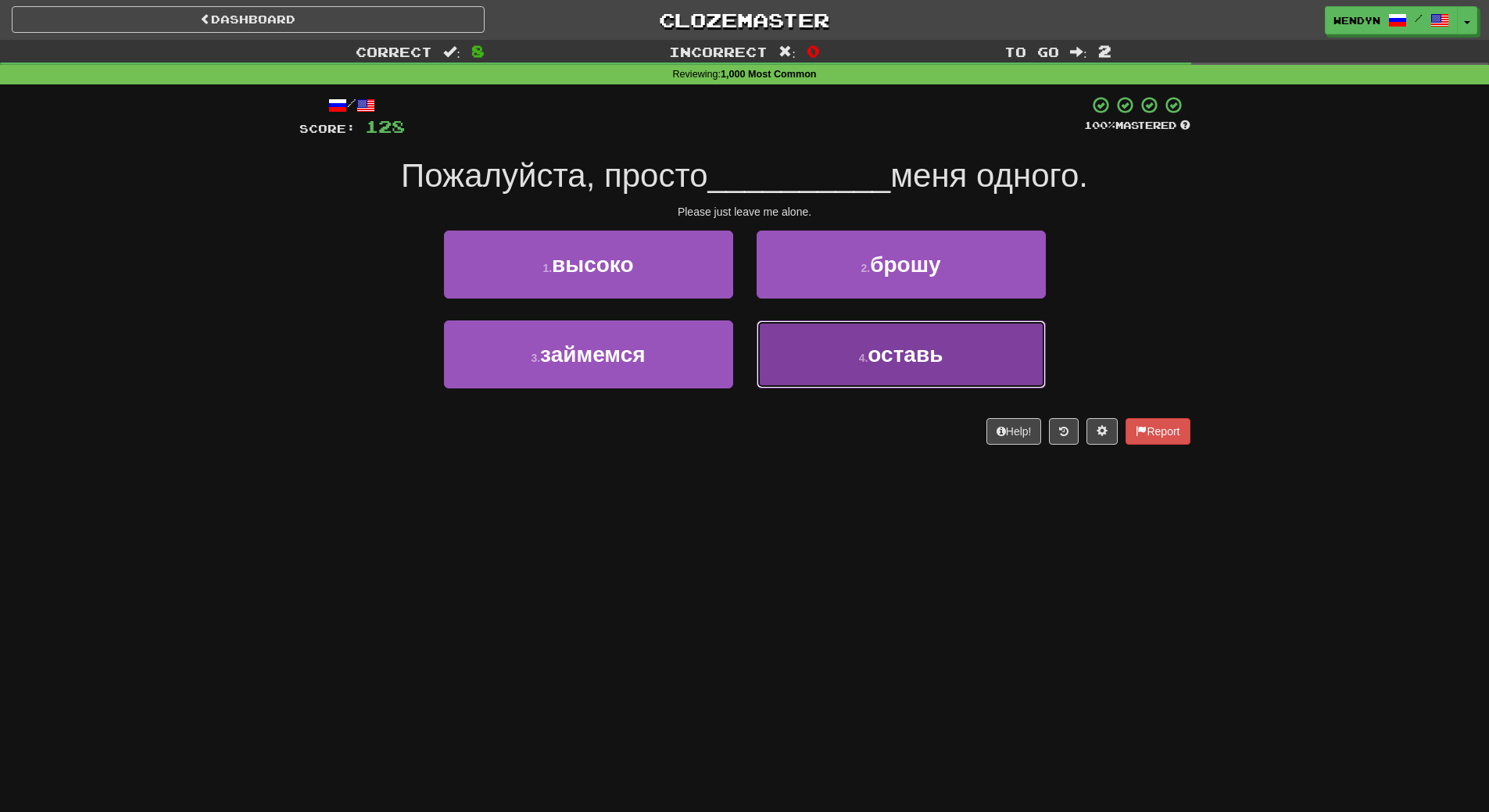
click at [821, 370] on button "4 . оставь" at bounding box center [901, 354] width 289 height 68
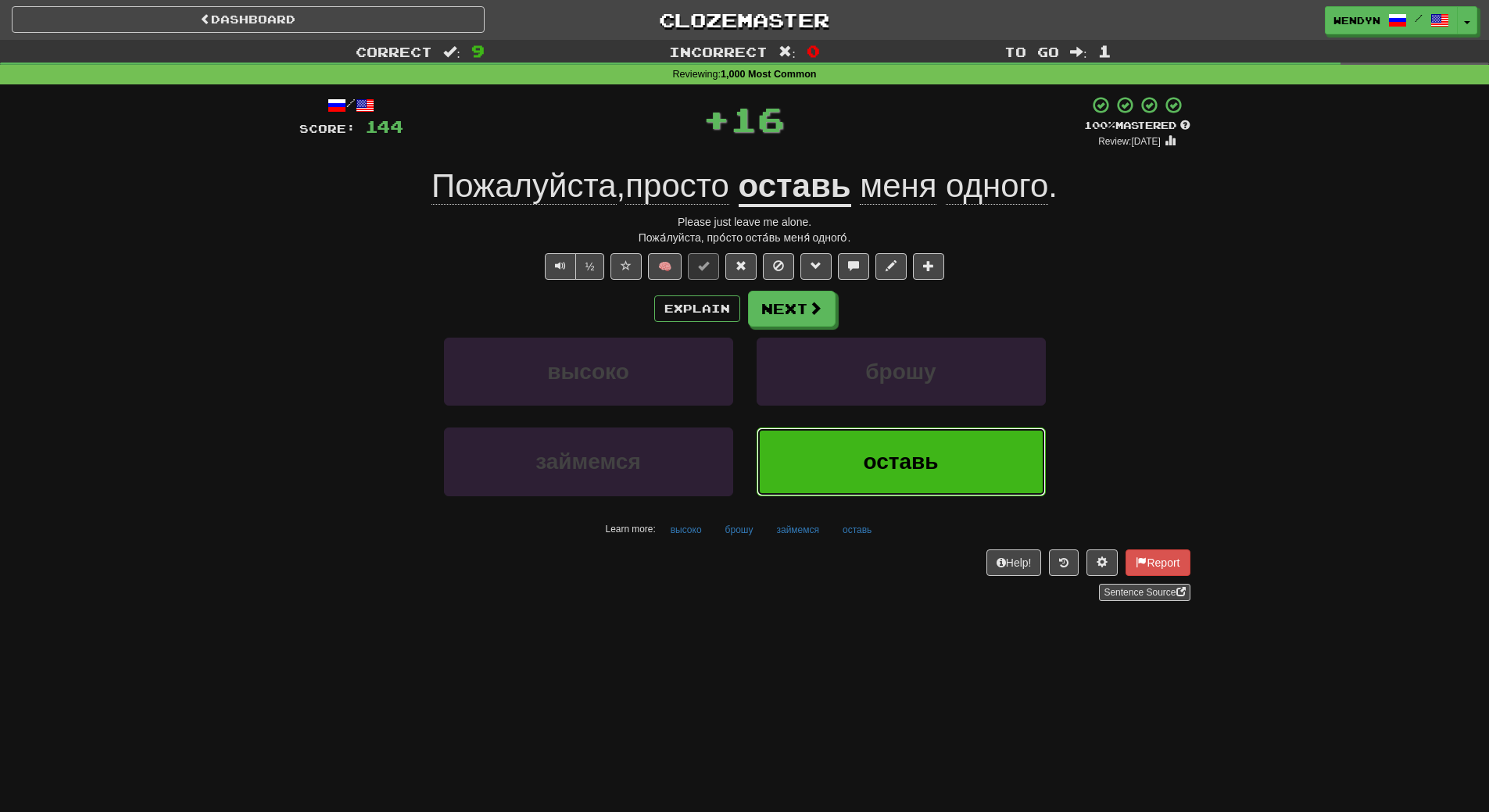
click at [810, 439] on button "оставь" at bounding box center [901, 462] width 289 height 68
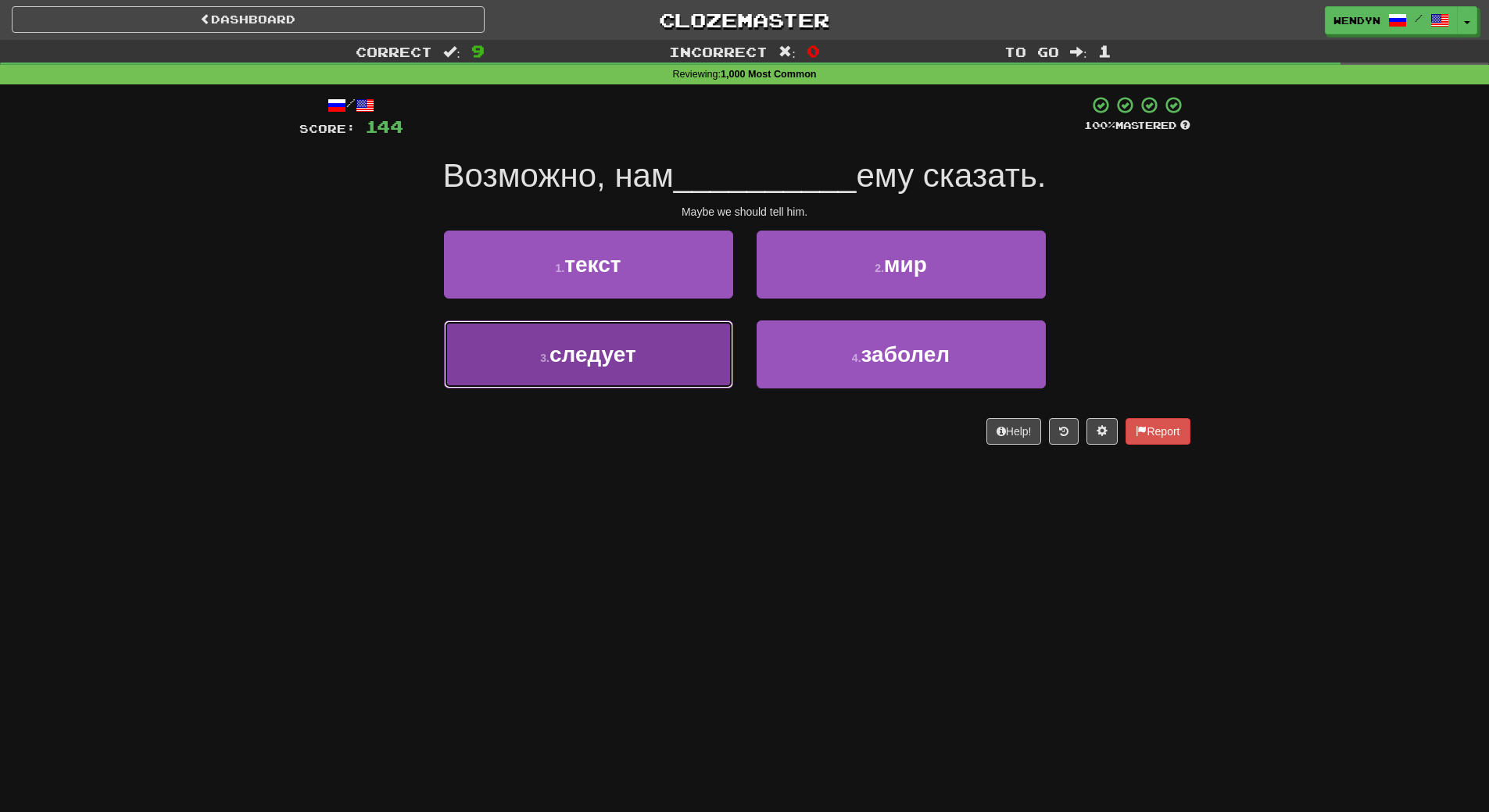
click at [719, 351] on button "3 . следует" at bounding box center [588, 354] width 289 height 68
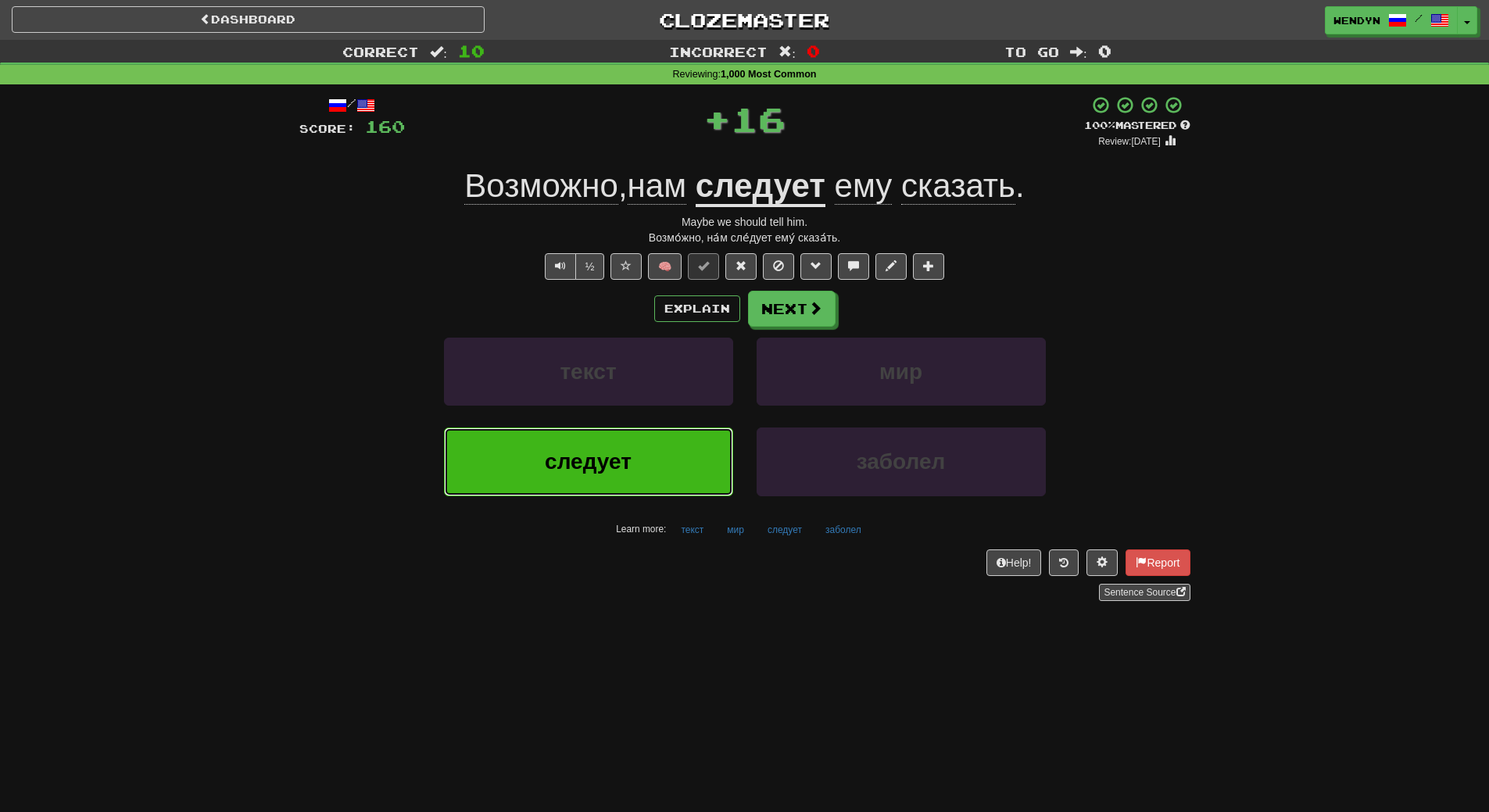
click at [703, 471] on button "следует" at bounding box center [588, 462] width 289 height 68
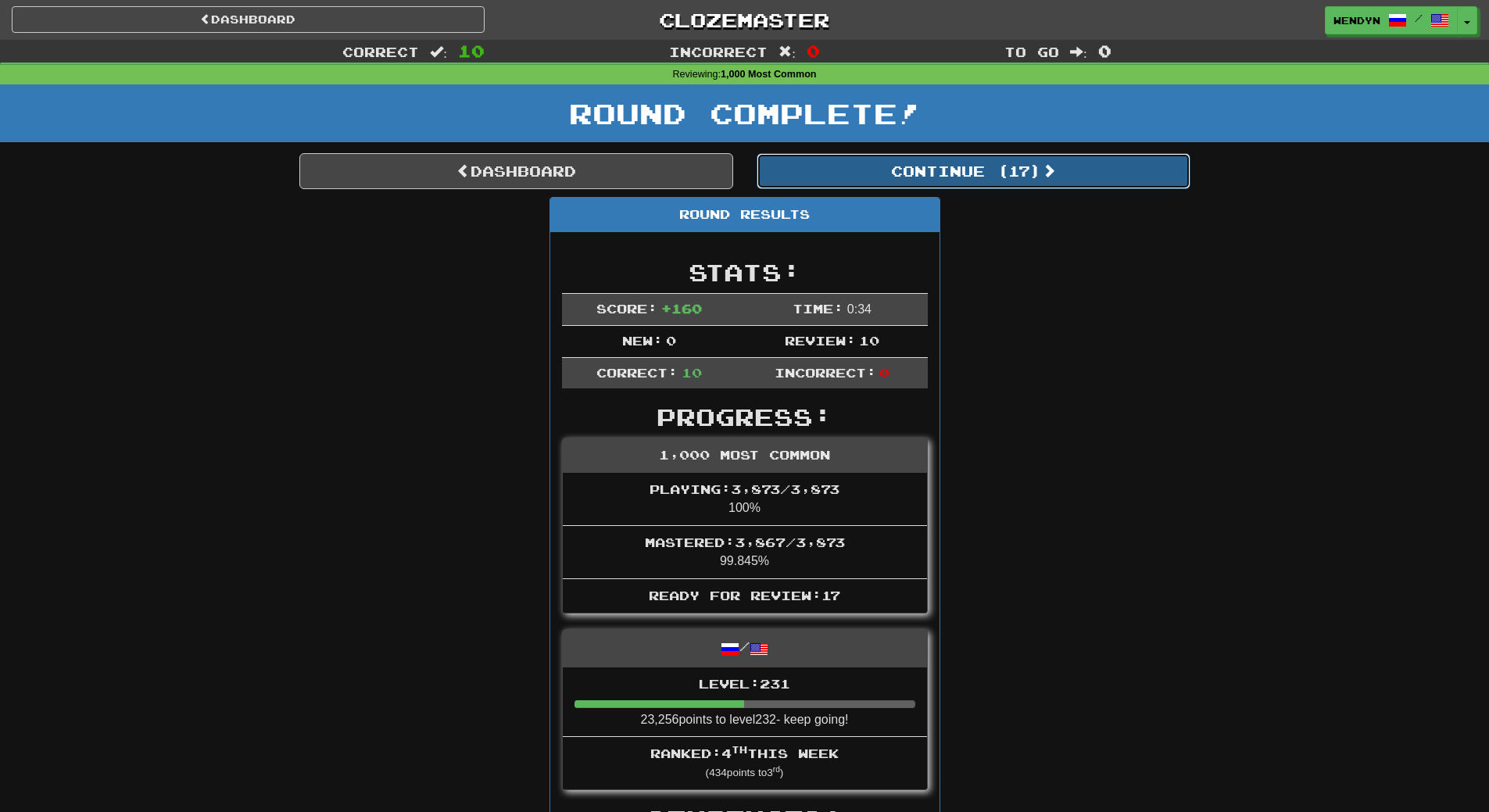
click at [1033, 167] on button "Continue ( 17 )" at bounding box center [973, 171] width 433 height 36
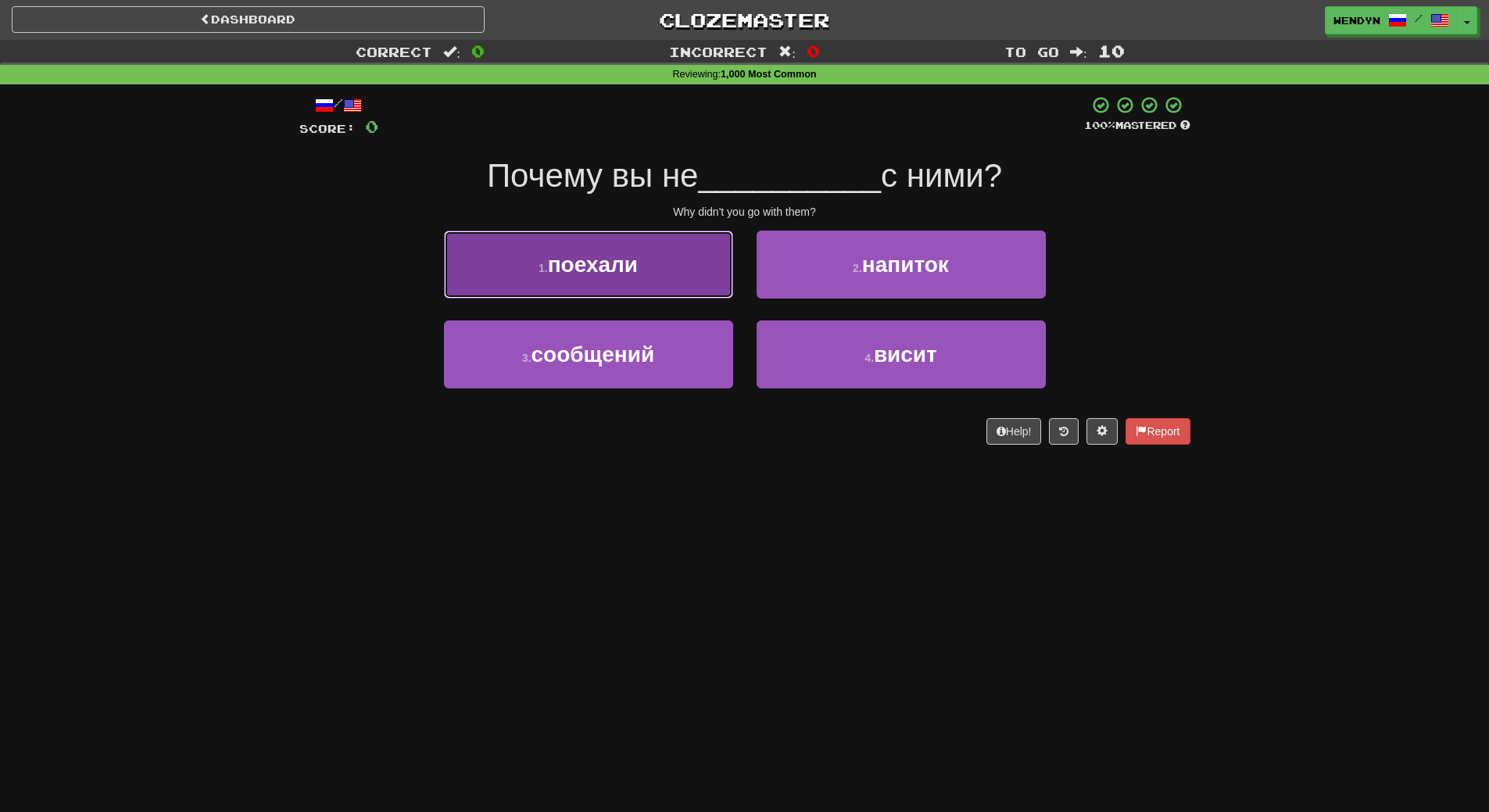
click at [707, 267] on button "1 . поехали" at bounding box center [588, 264] width 289 height 68
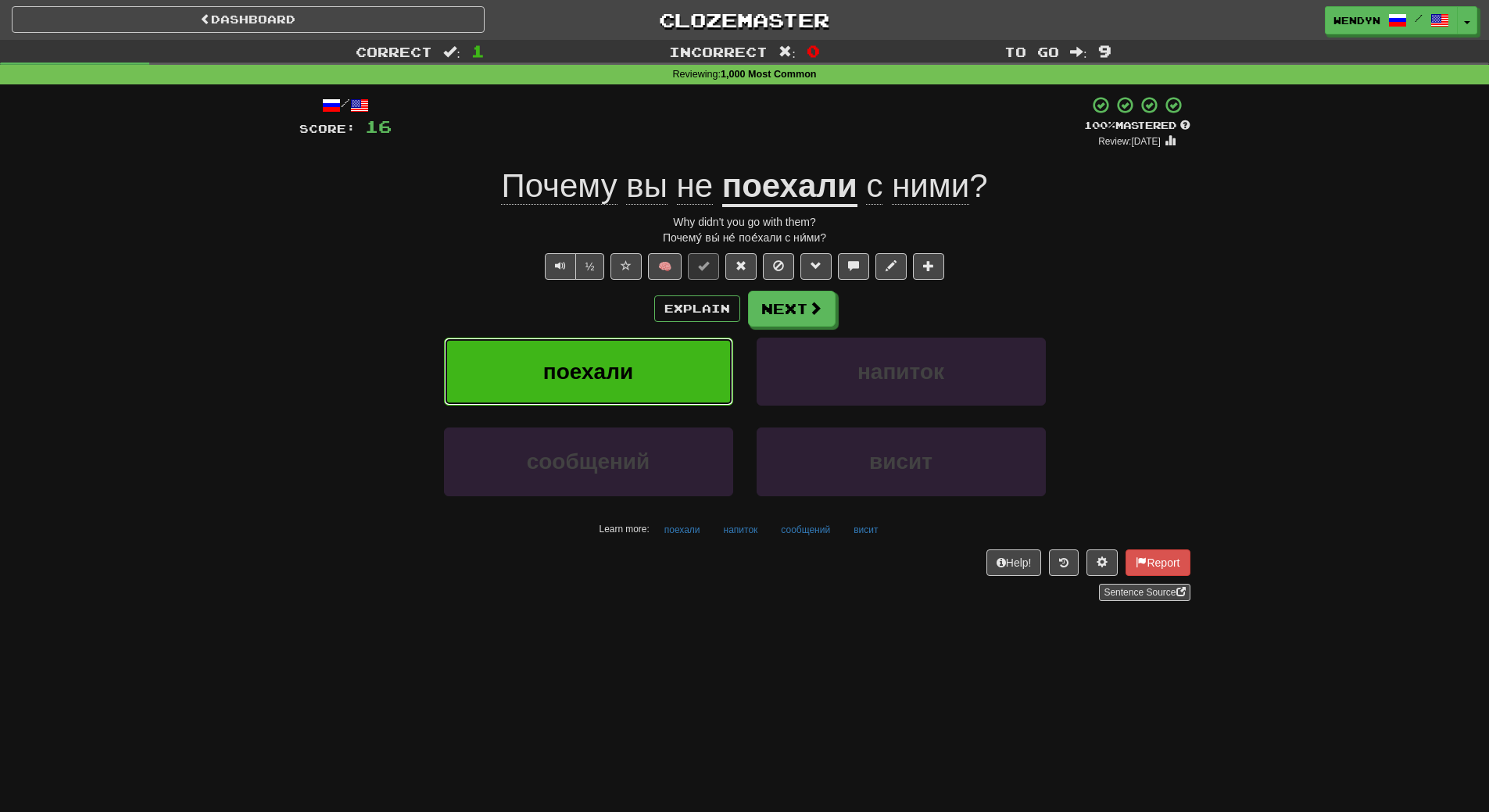
click at [662, 360] on button "поехали" at bounding box center [588, 372] width 289 height 68
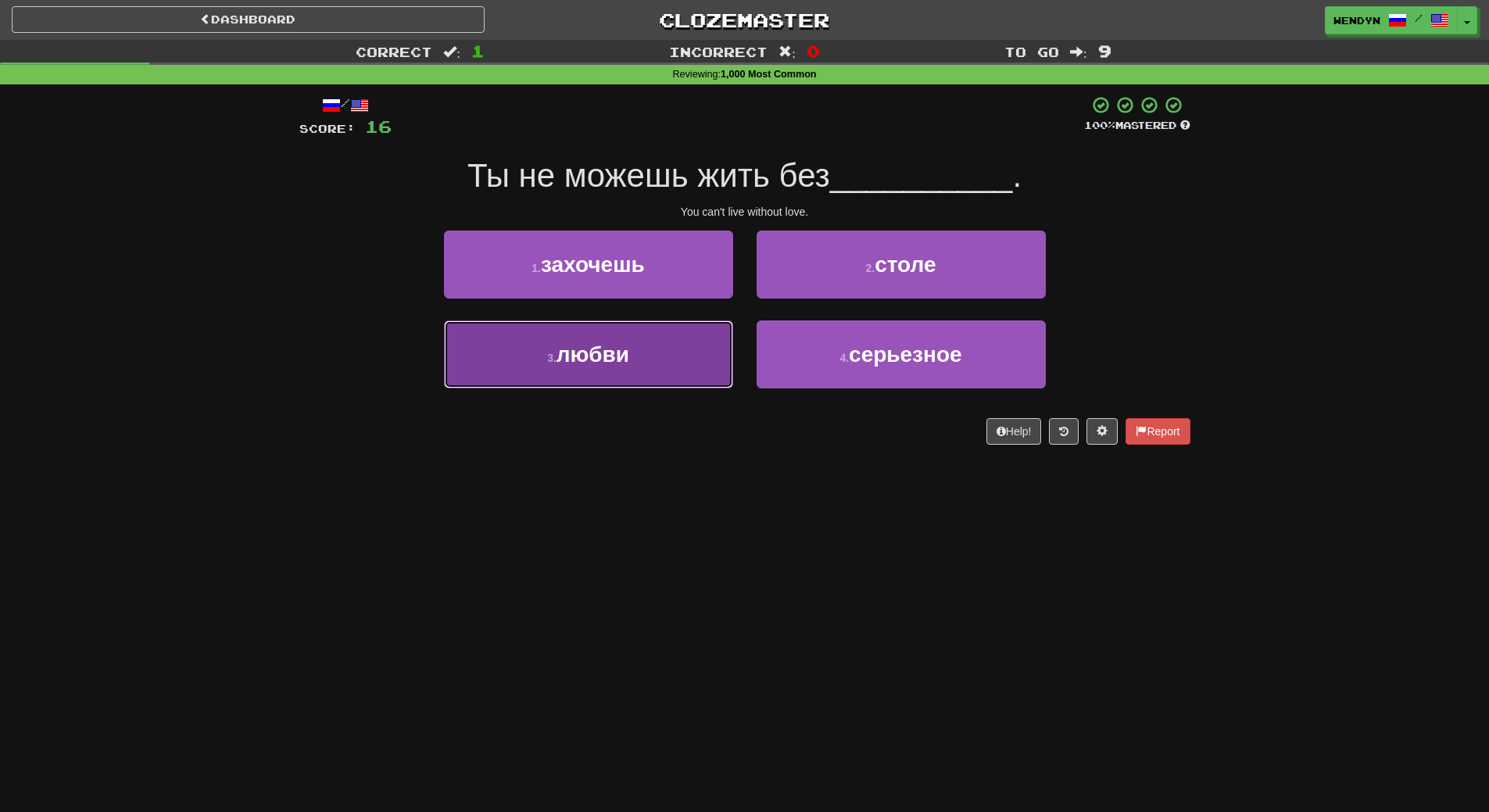
click at [662, 361] on button "3 . любви" at bounding box center [588, 354] width 289 height 68
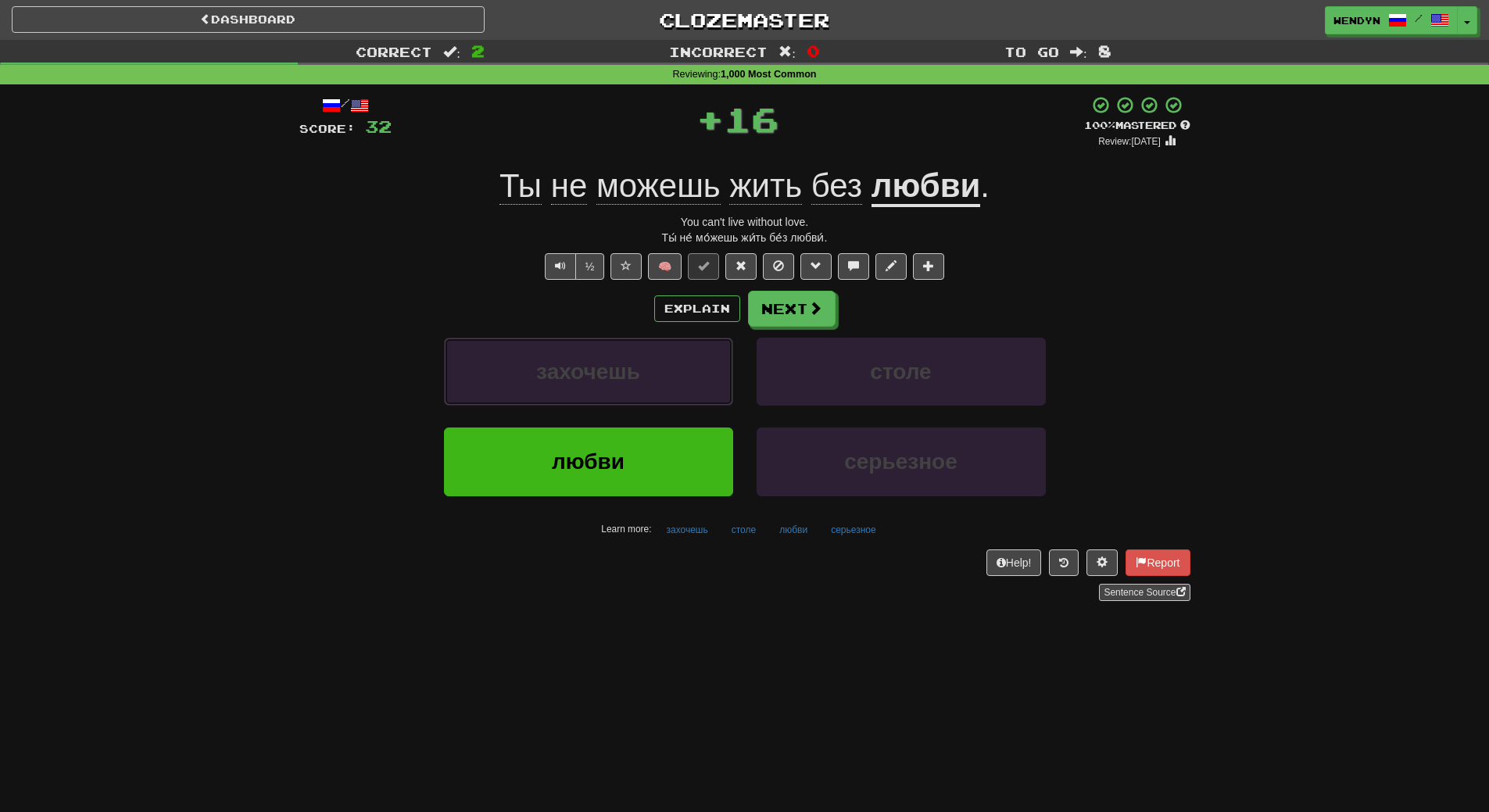
click at [662, 361] on button "захочешь" at bounding box center [588, 372] width 289 height 68
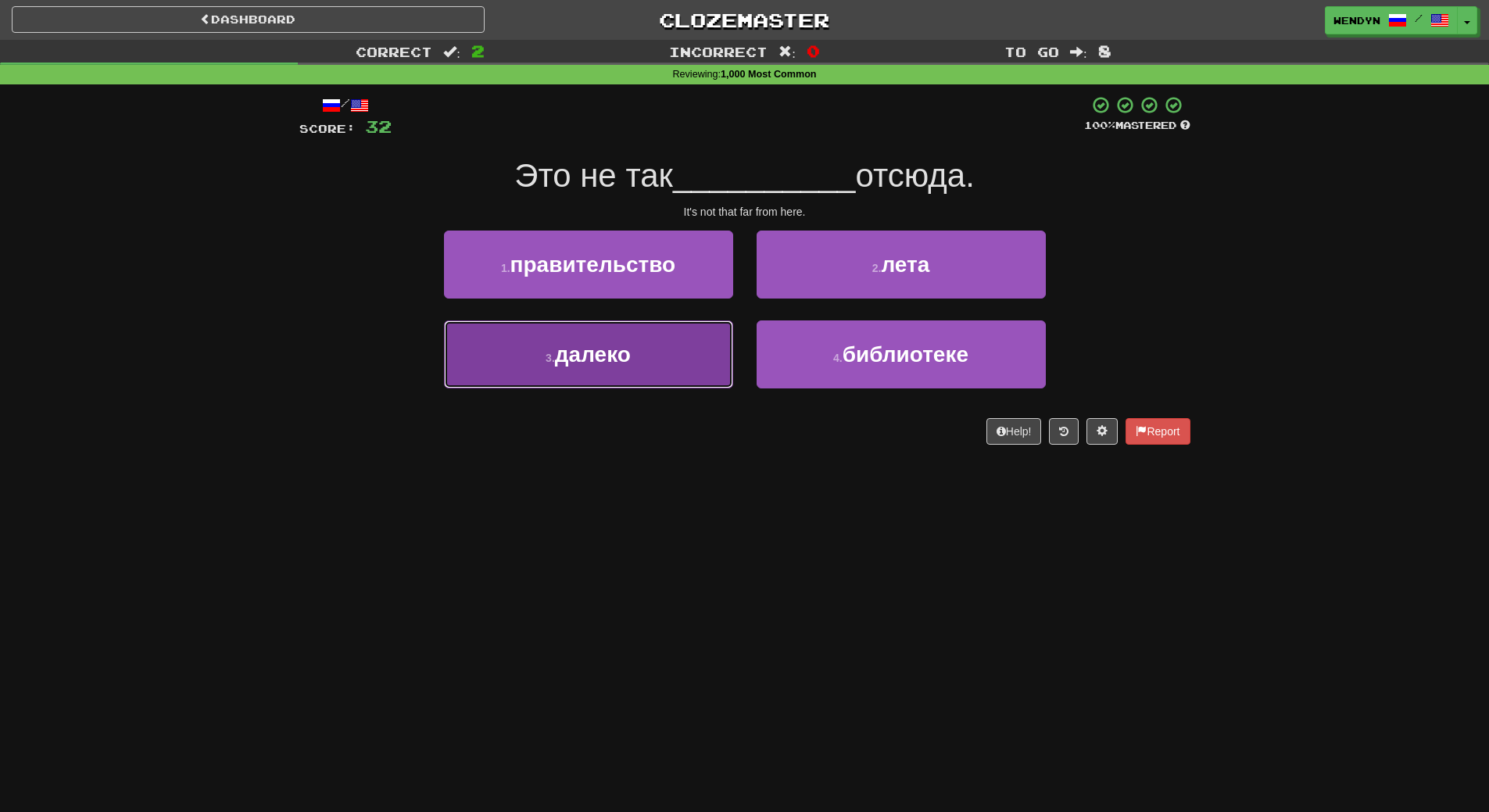
click at [715, 329] on button "3 . далеко" at bounding box center [588, 354] width 289 height 68
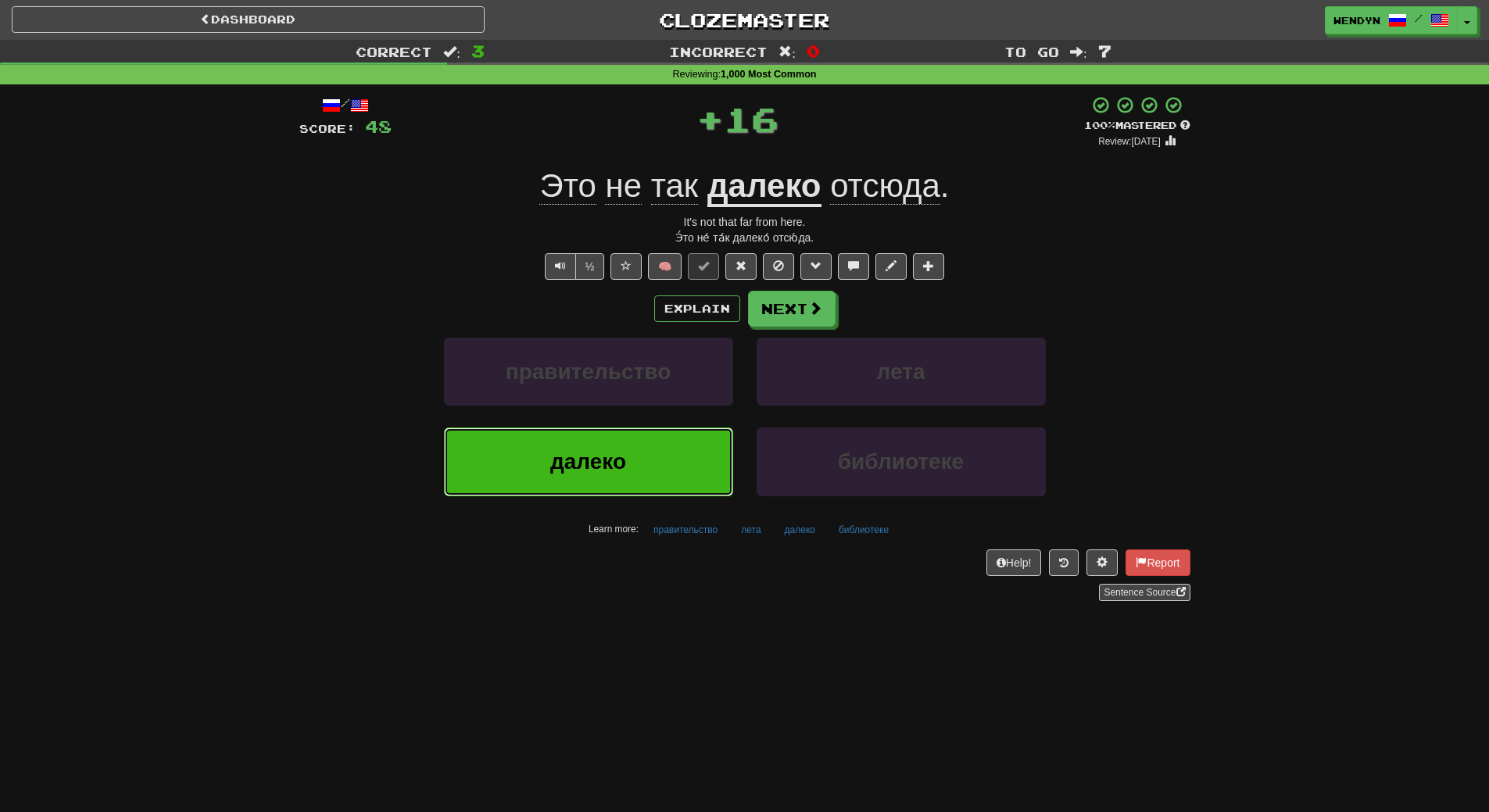
click at [676, 451] on button "далеко" at bounding box center [588, 462] width 289 height 68
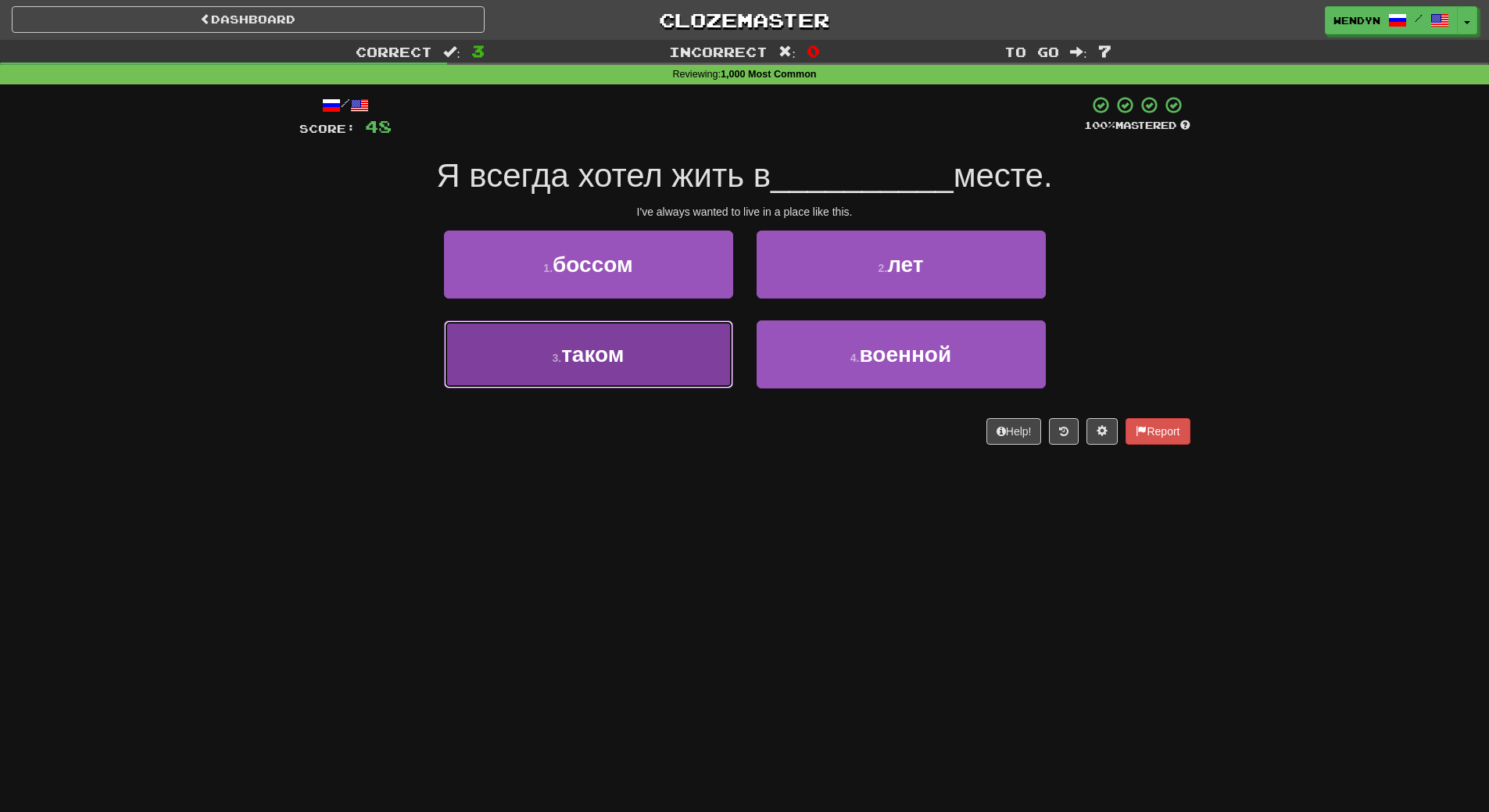
click at [688, 366] on button "3 . таком" at bounding box center [588, 354] width 289 height 68
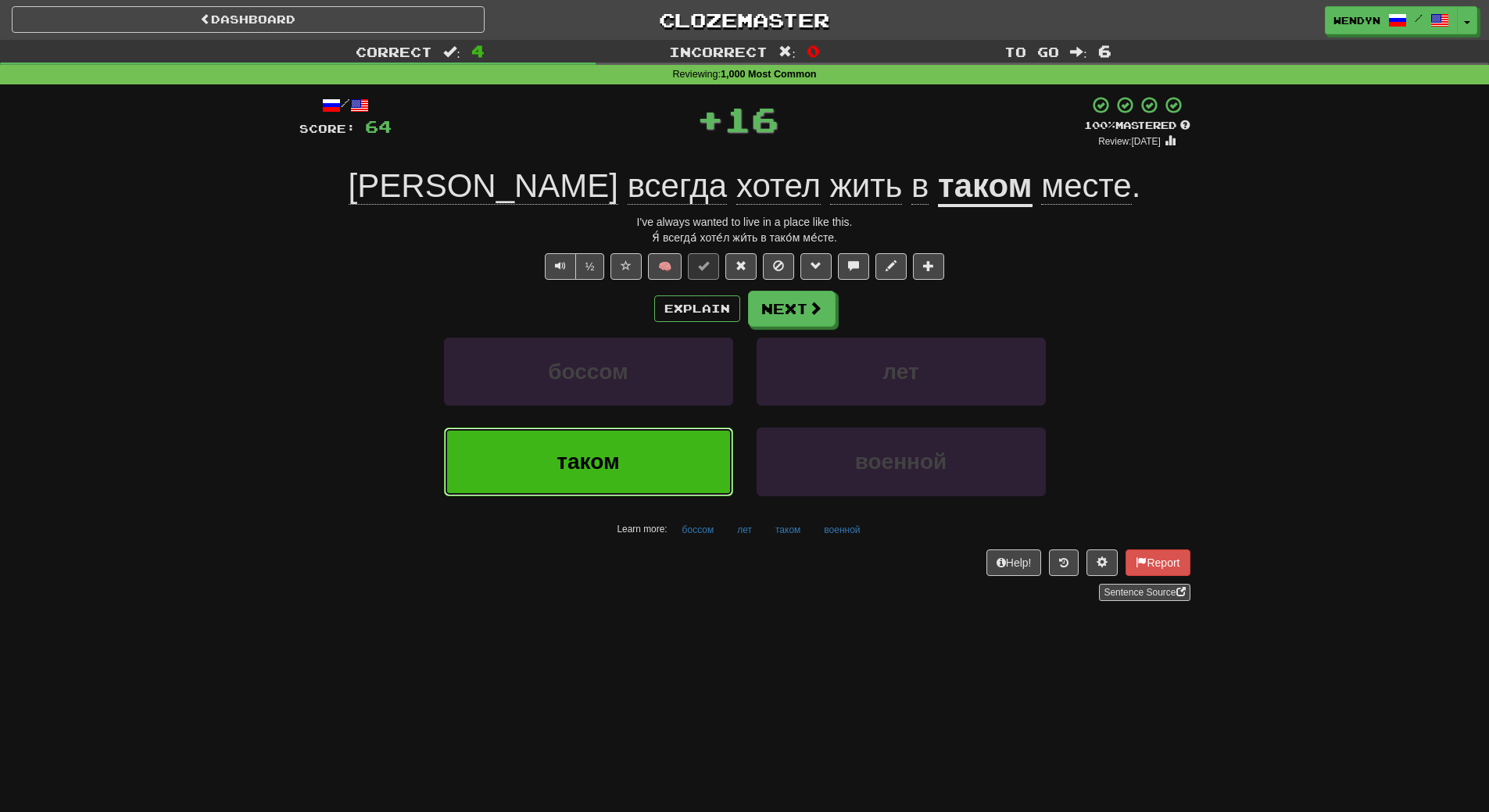
click at [660, 447] on button "таком" at bounding box center [588, 462] width 289 height 68
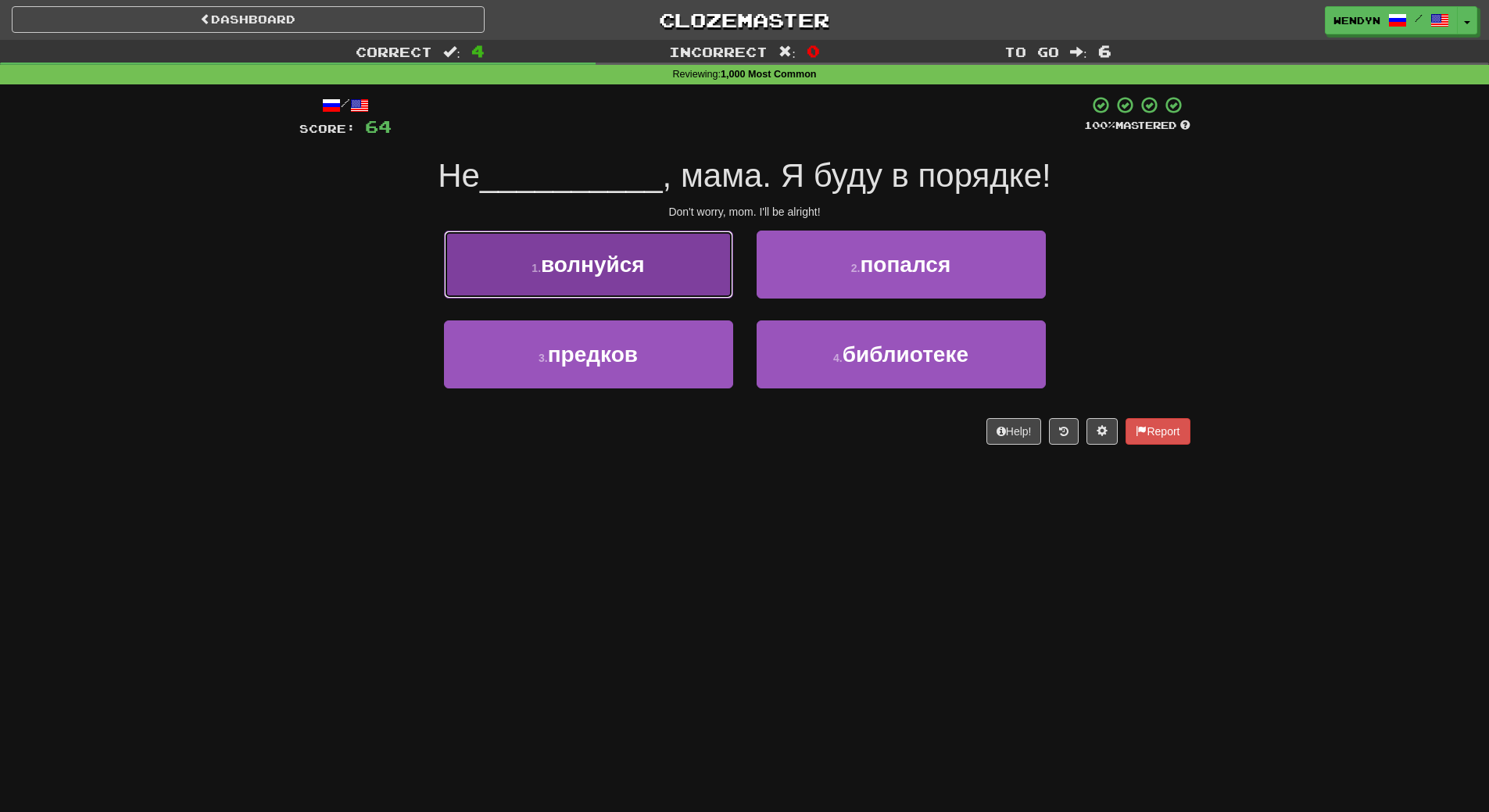
click at [679, 288] on button "1 . волнуйся" at bounding box center [588, 264] width 289 height 68
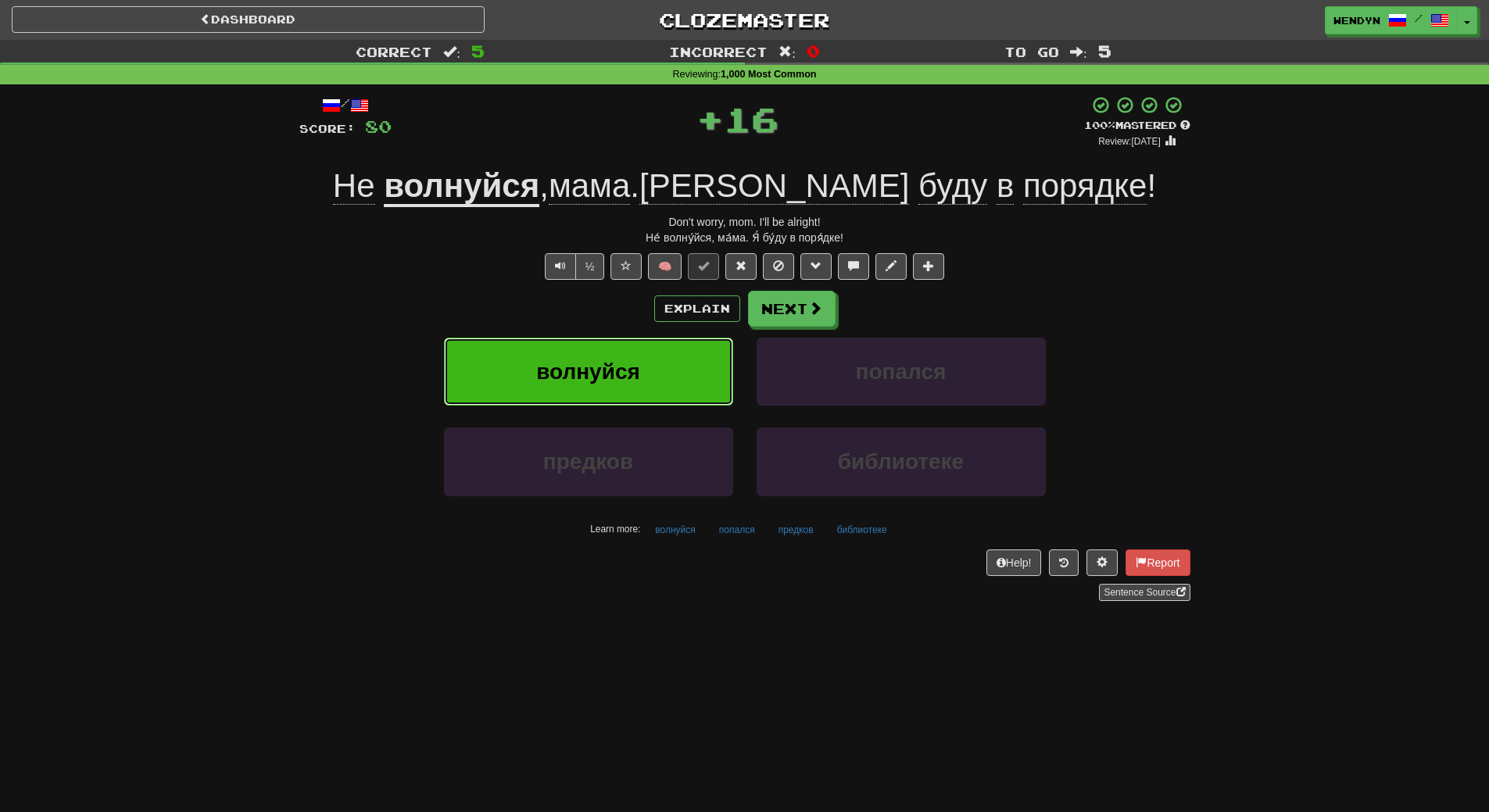
click at [635, 379] on span "волнуйся" at bounding box center [588, 372] width 104 height 25
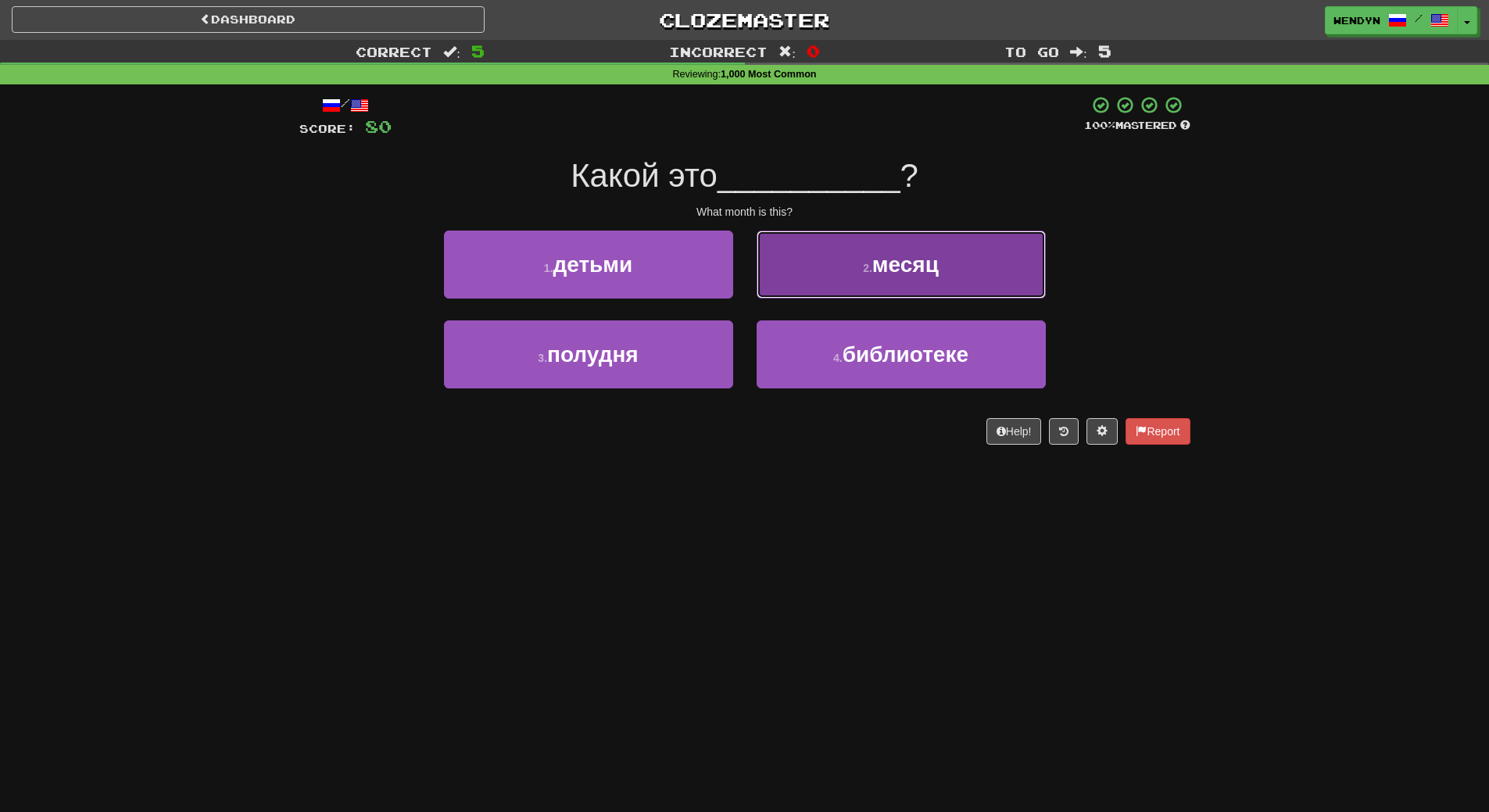
click at [884, 286] on button "2 . месяц" at bounding box center [901, 264] width 289 height 68
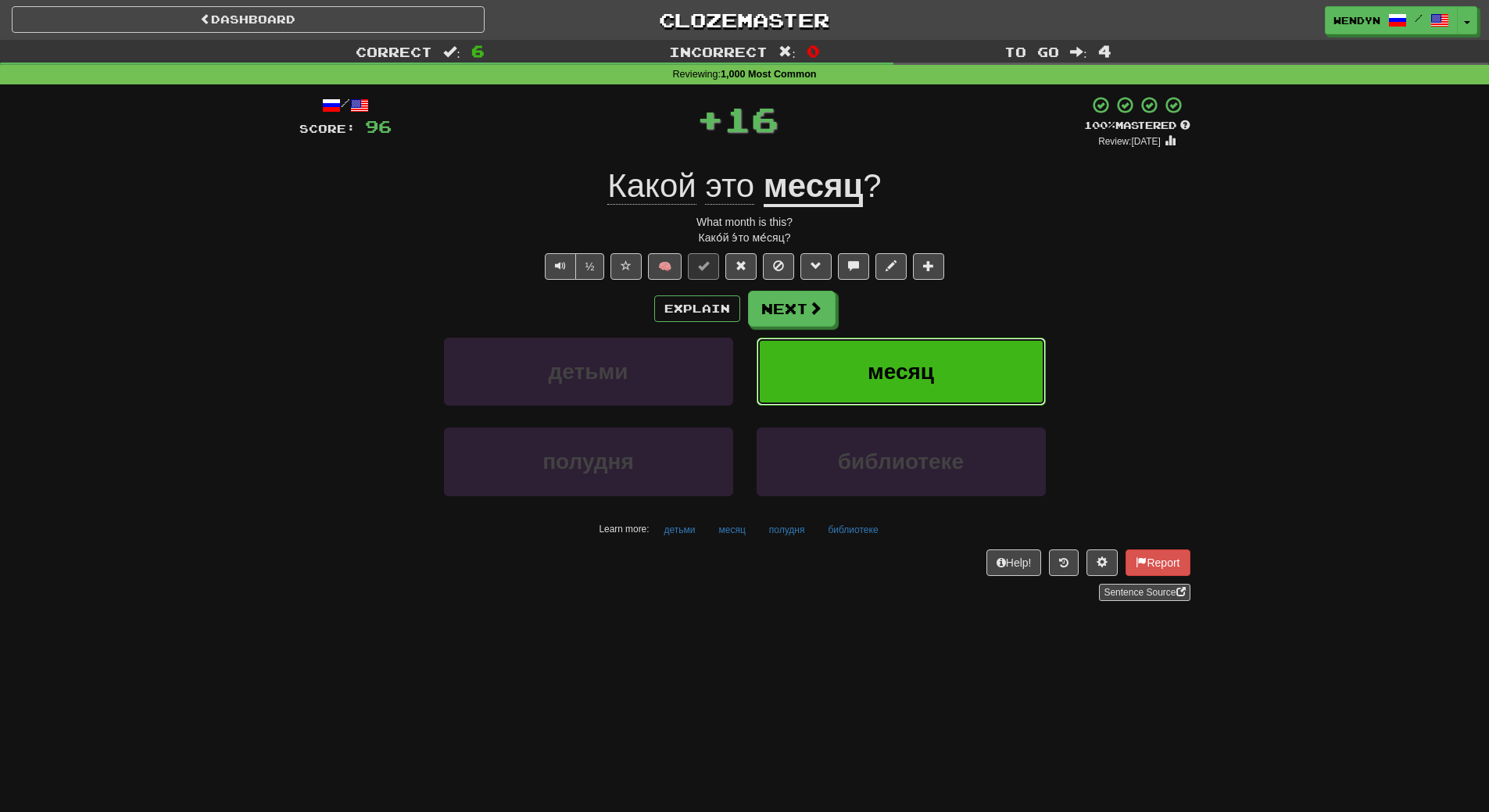
click at [837, 368] on button "месяц" at bounding box center [901, 372] width 289 height 68
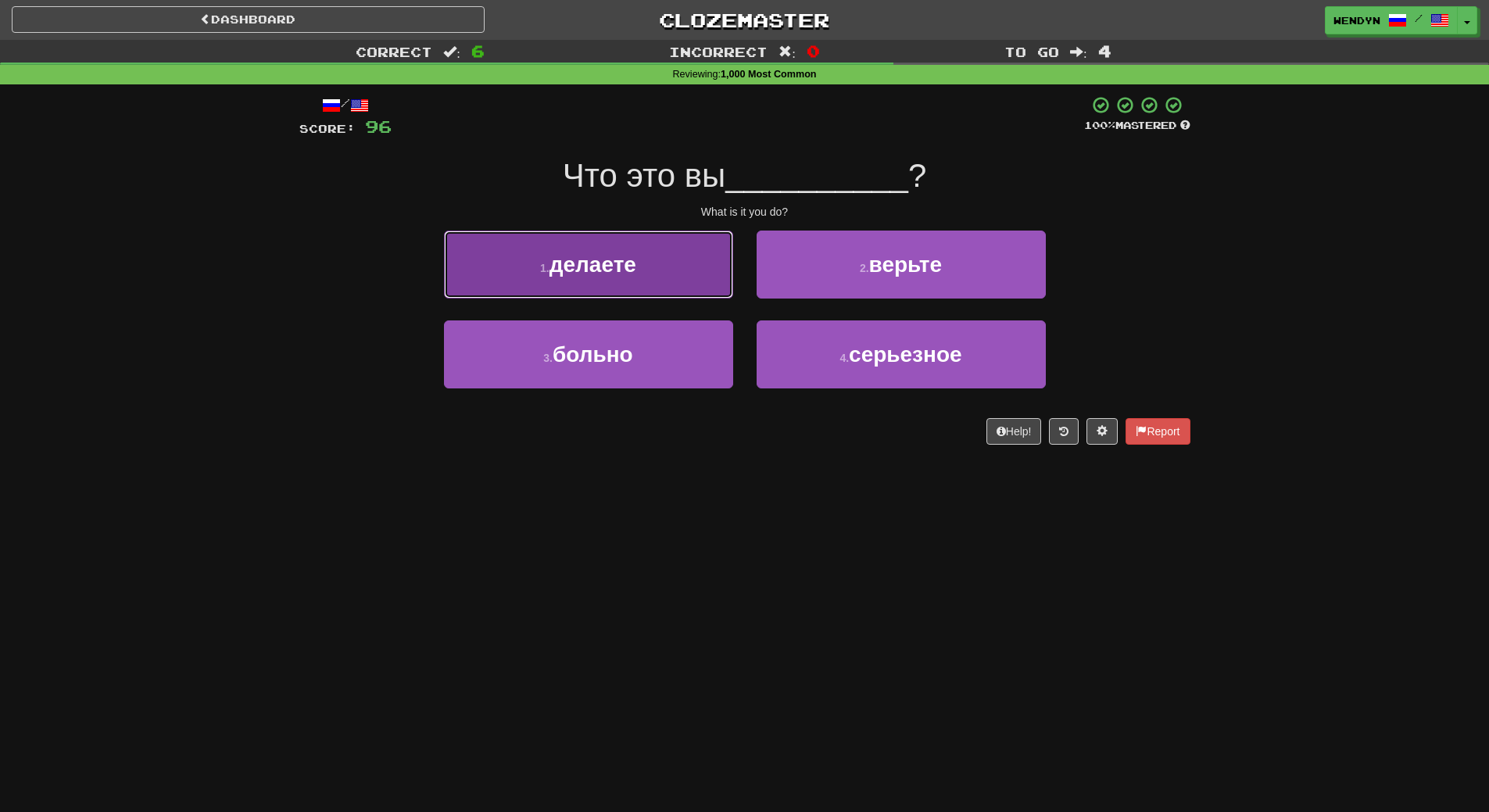
click at [595, 265] on span "делаете" at bounding box center [593, 264] width 87 height 25
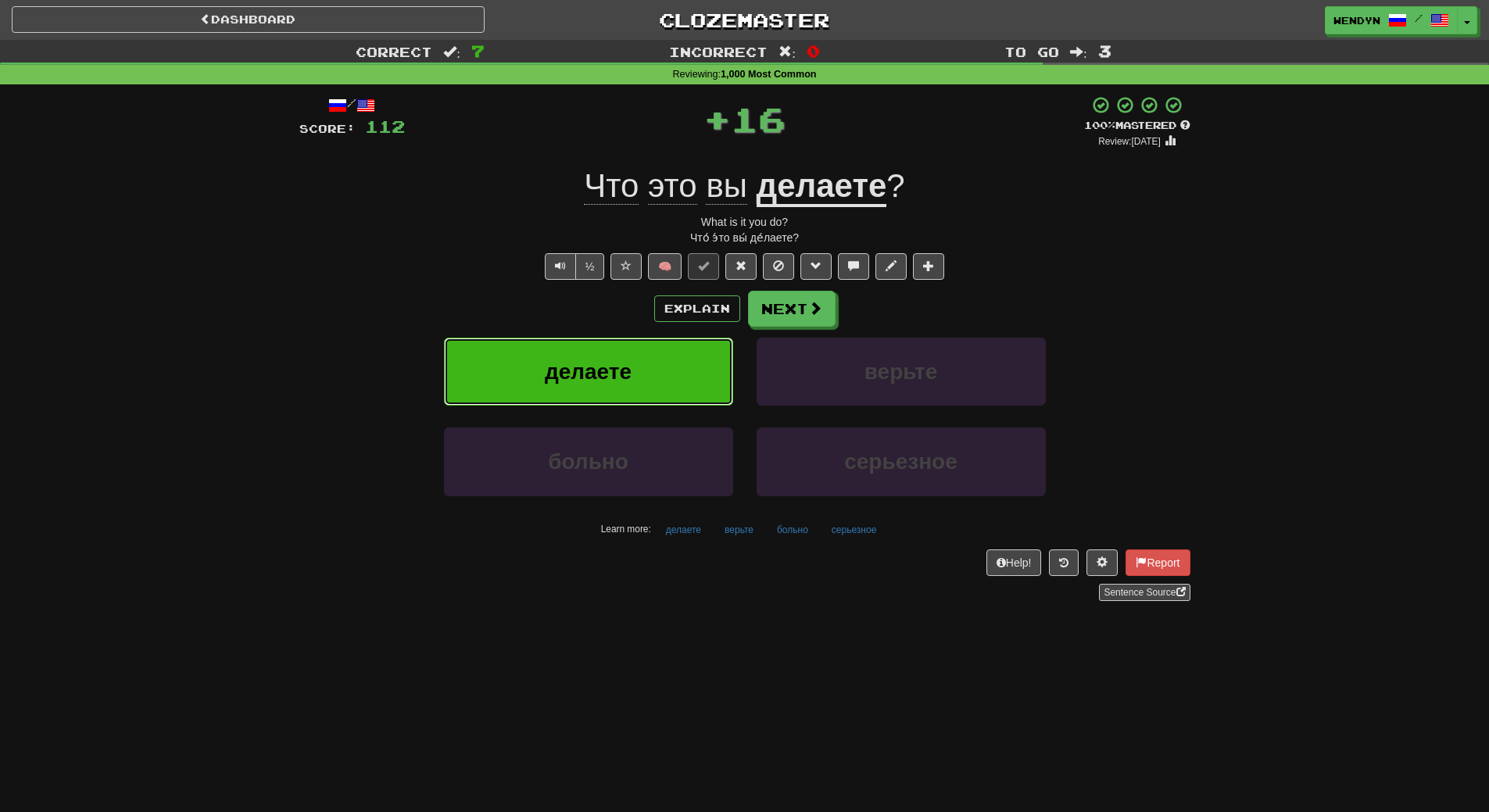
click at [587, 374] on span "делаете" at bounding box center [588, 372] width 87 height 25
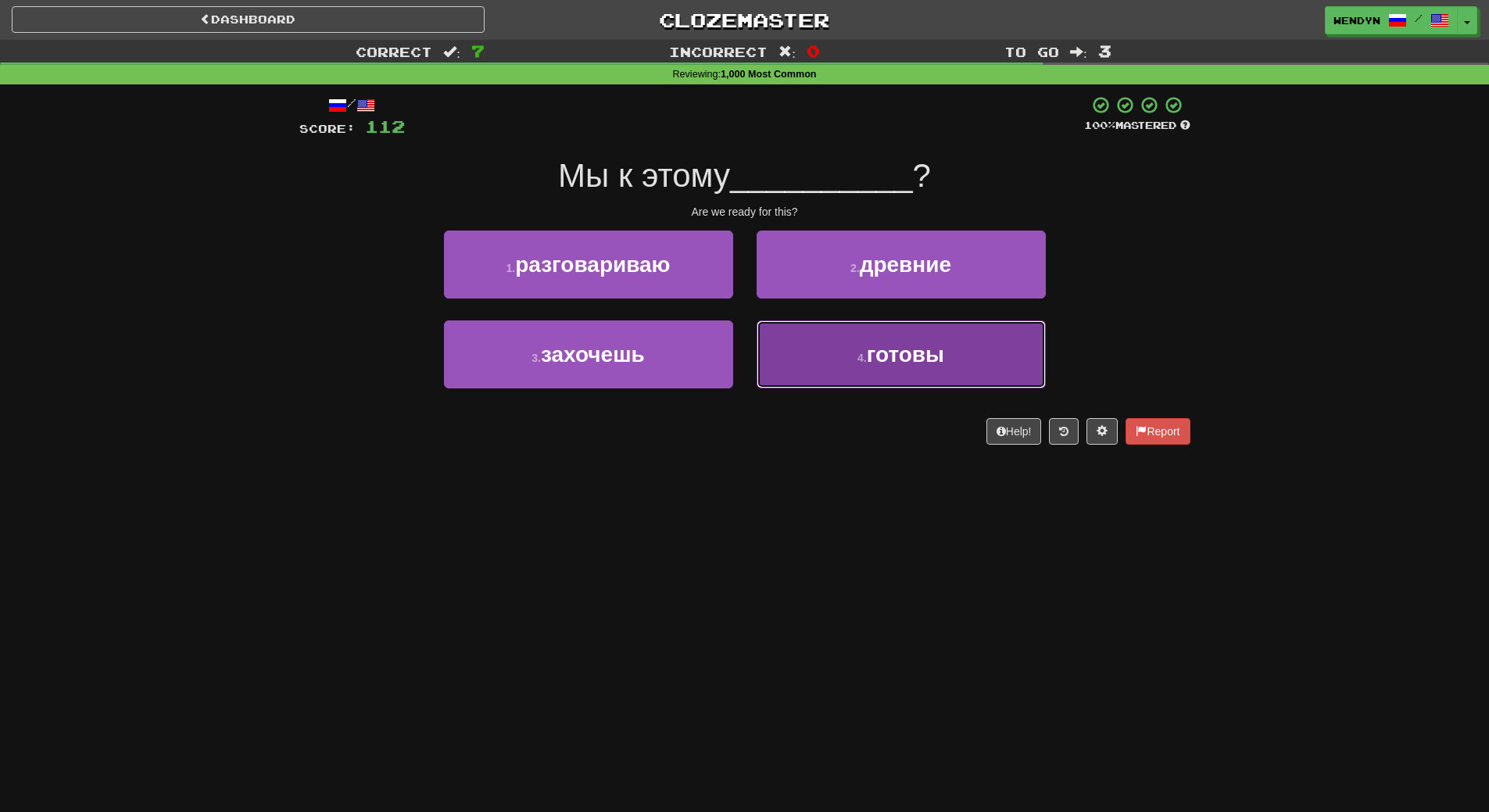
click at [894, 344] on span "готовы" at bounding box center [905, 355] width 77 height 25
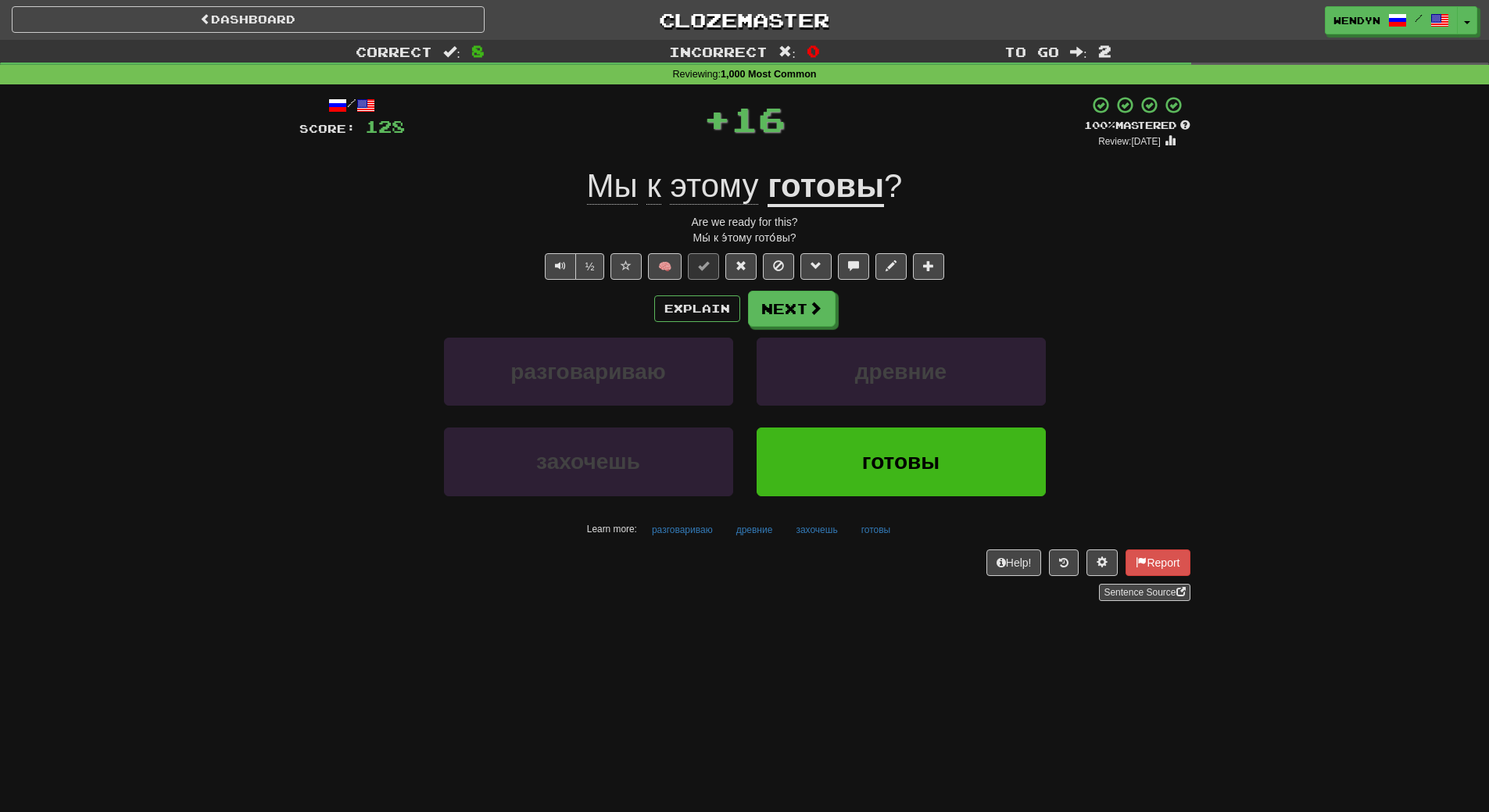
click at [877, 426] on div "древние" at bounding box center [901, 382] width 313 height 90
drag, startPoint x: 877, startPoint y: 430, endPoint x: 866, endPoint y: 442, distance: 16.3
click at [875, 433] on button "готовы" at bounding box center [901, 462] width 289 height 68
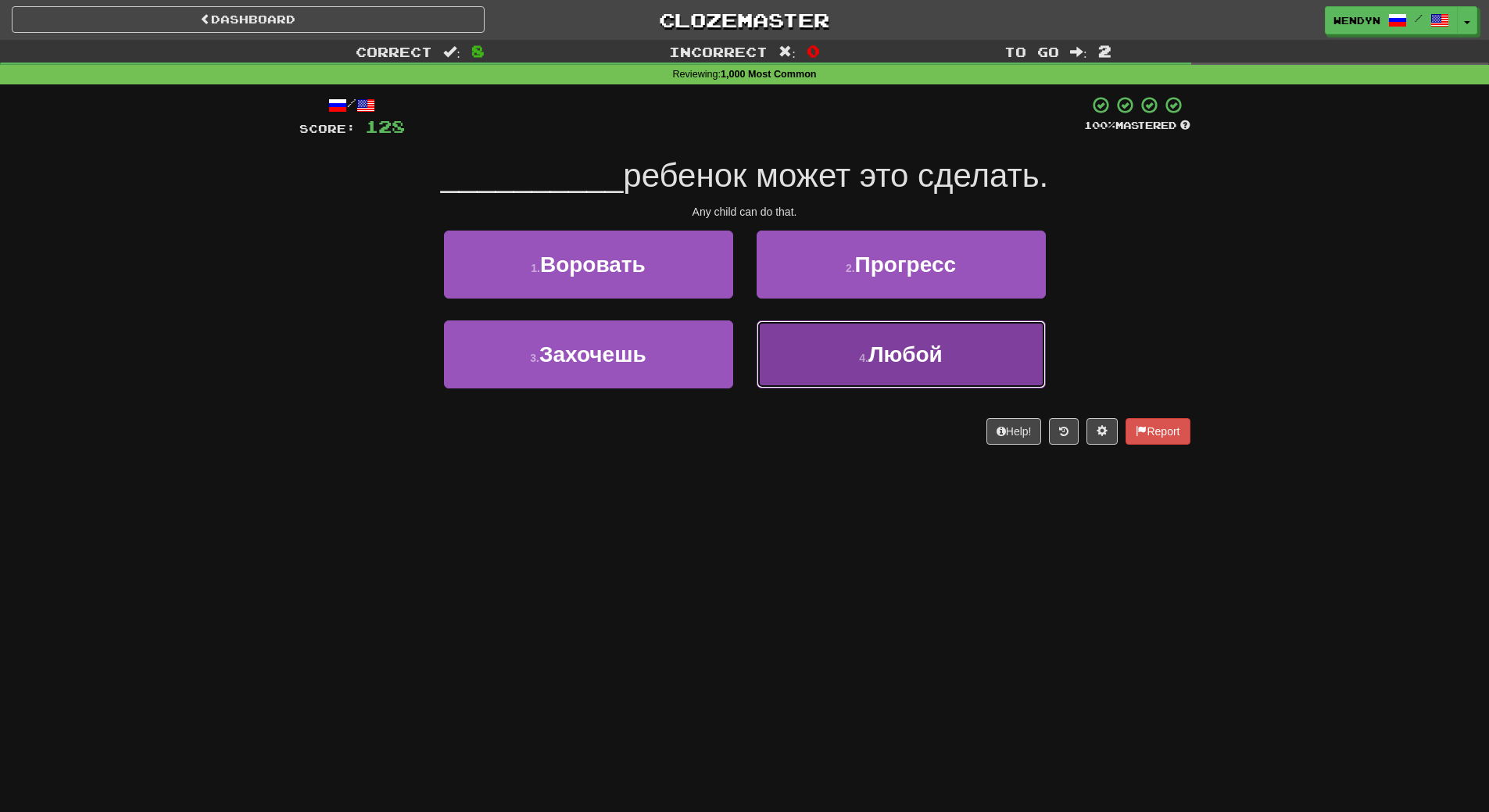
click at [895, 371] on button "4 . Любой" at bounding box center [901, 354] width 289 height 68
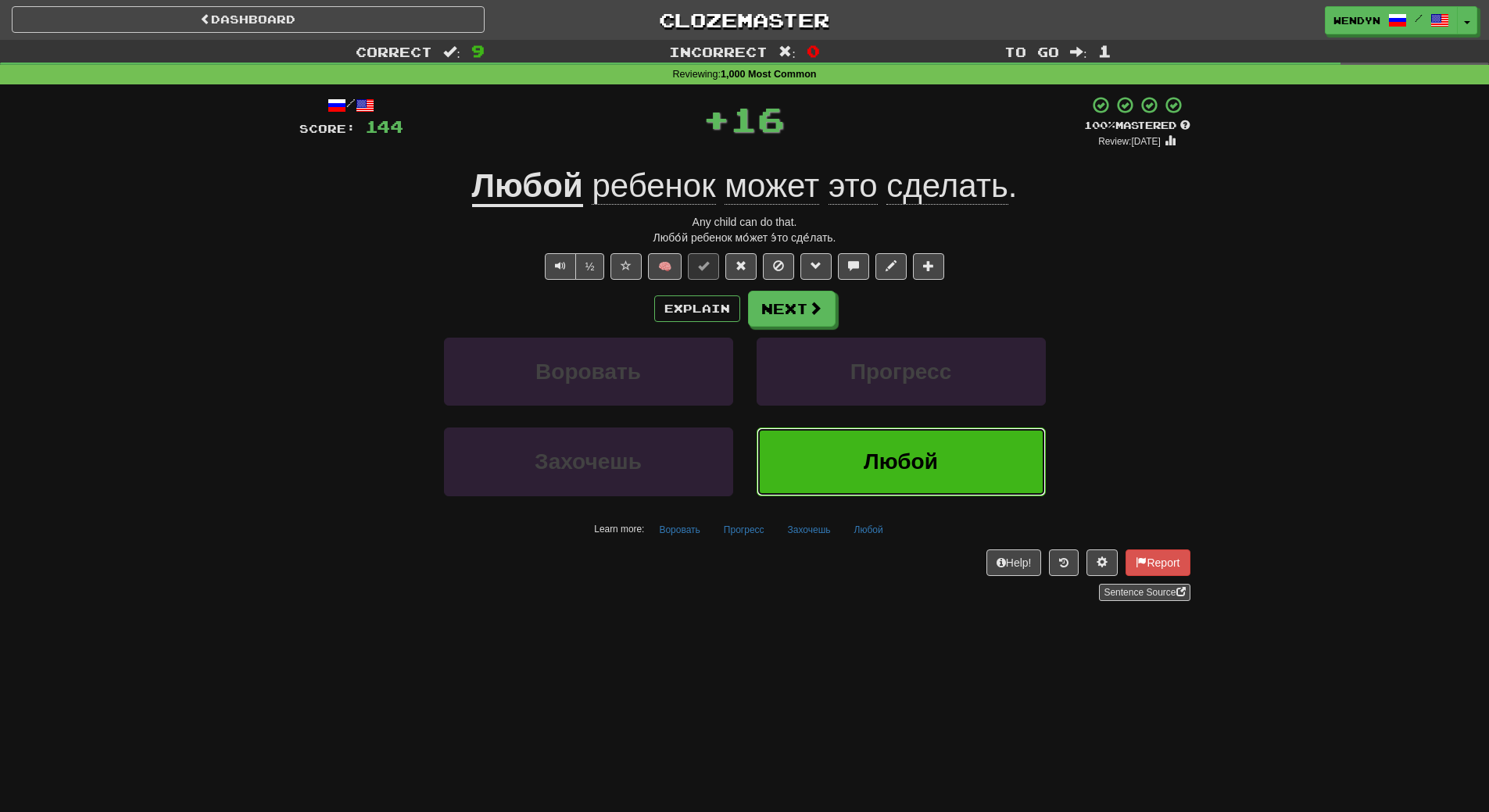
click at [887, 449] on button "Любой" at bounding box center [901, 462] width 289 height 68
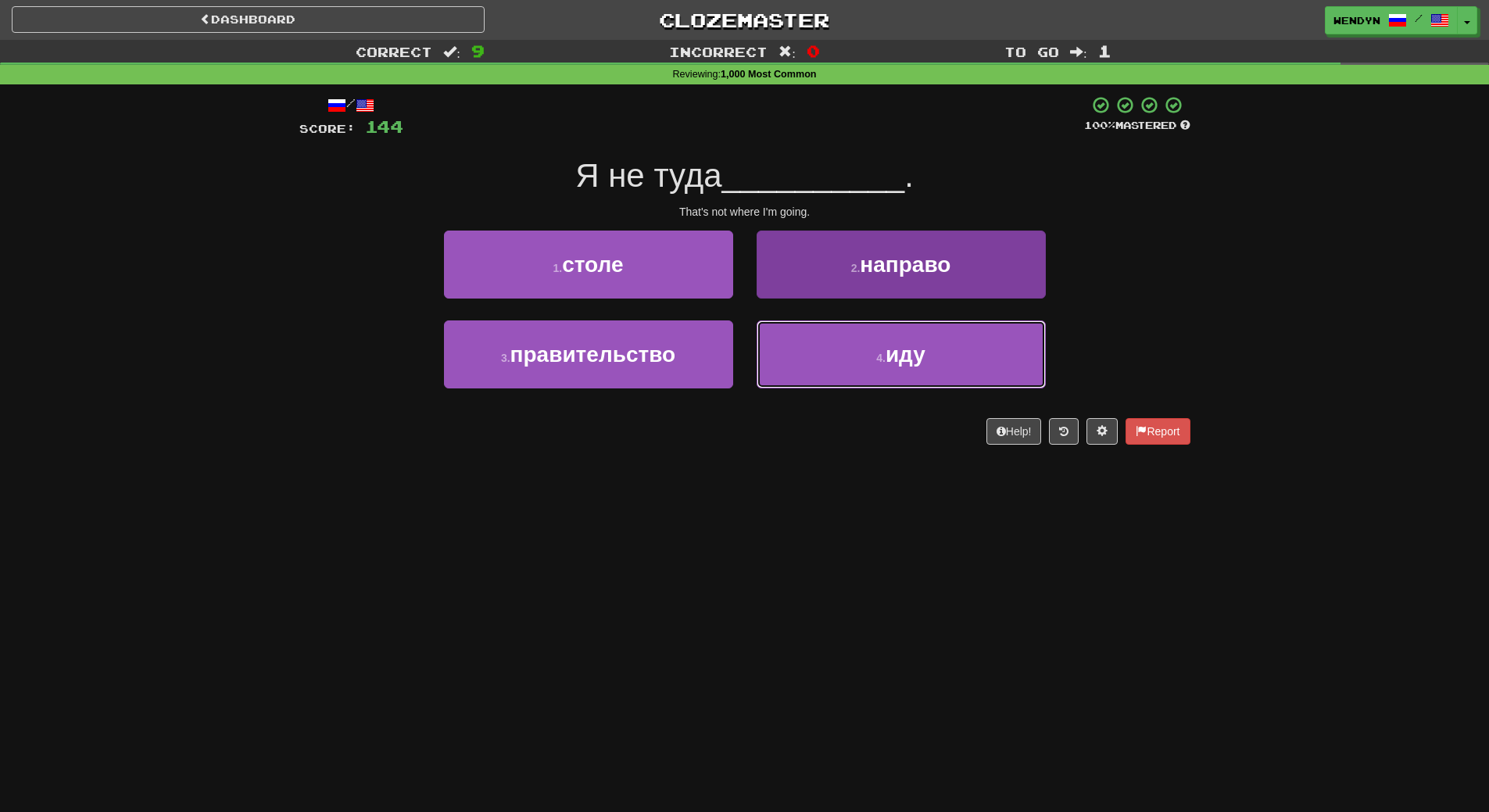
drag, startPoint x: 914, startPoint y: 365, endPoint x: 905, endPoint y: 391, distance: 27.5
click at [914, 367] on button "4 . иду" at bounding box center [901, 354] width 289 height 68
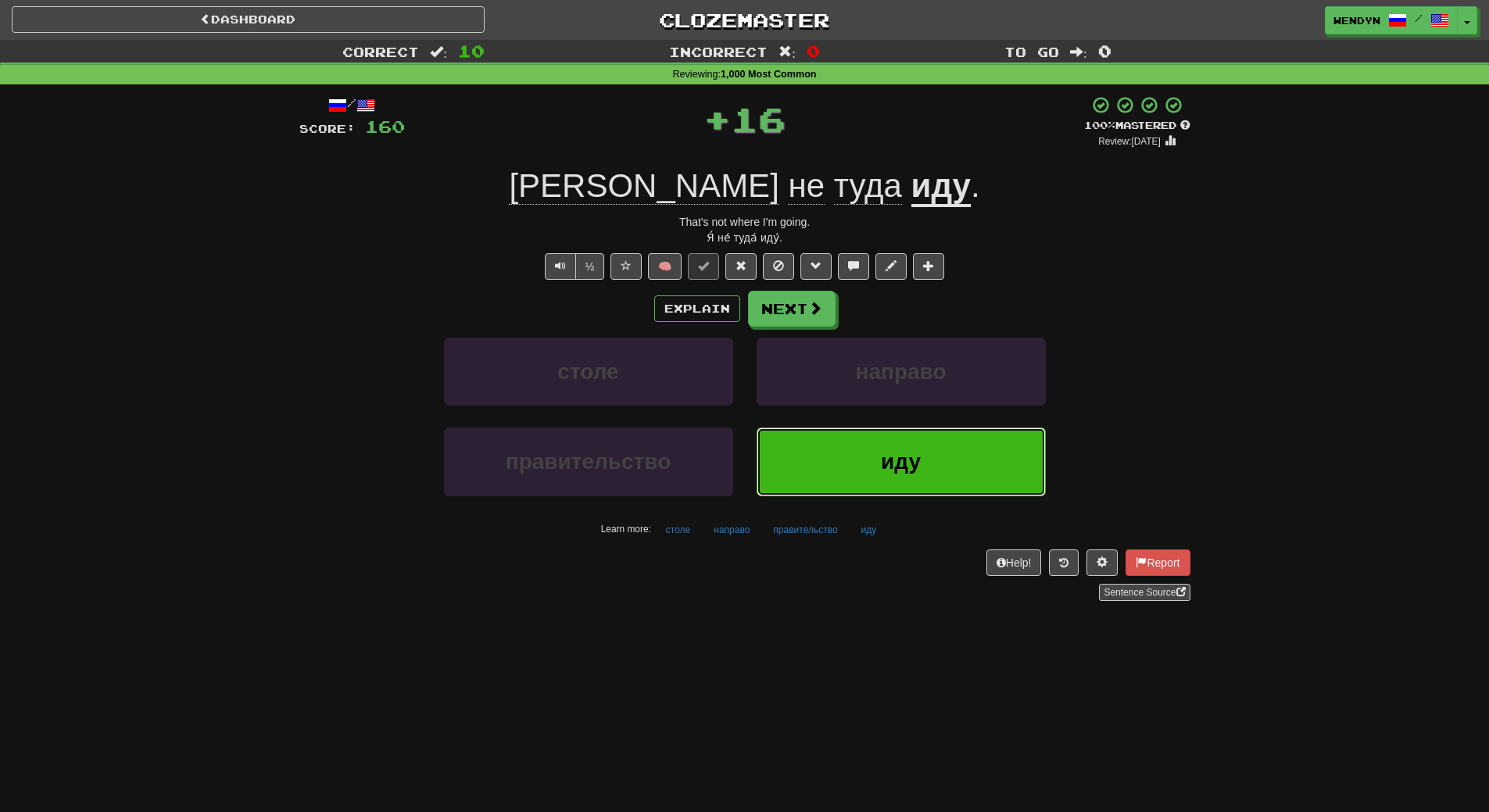
click at [896, 448] on button "иду" at bounding box center [901, 462] width 289 height 68
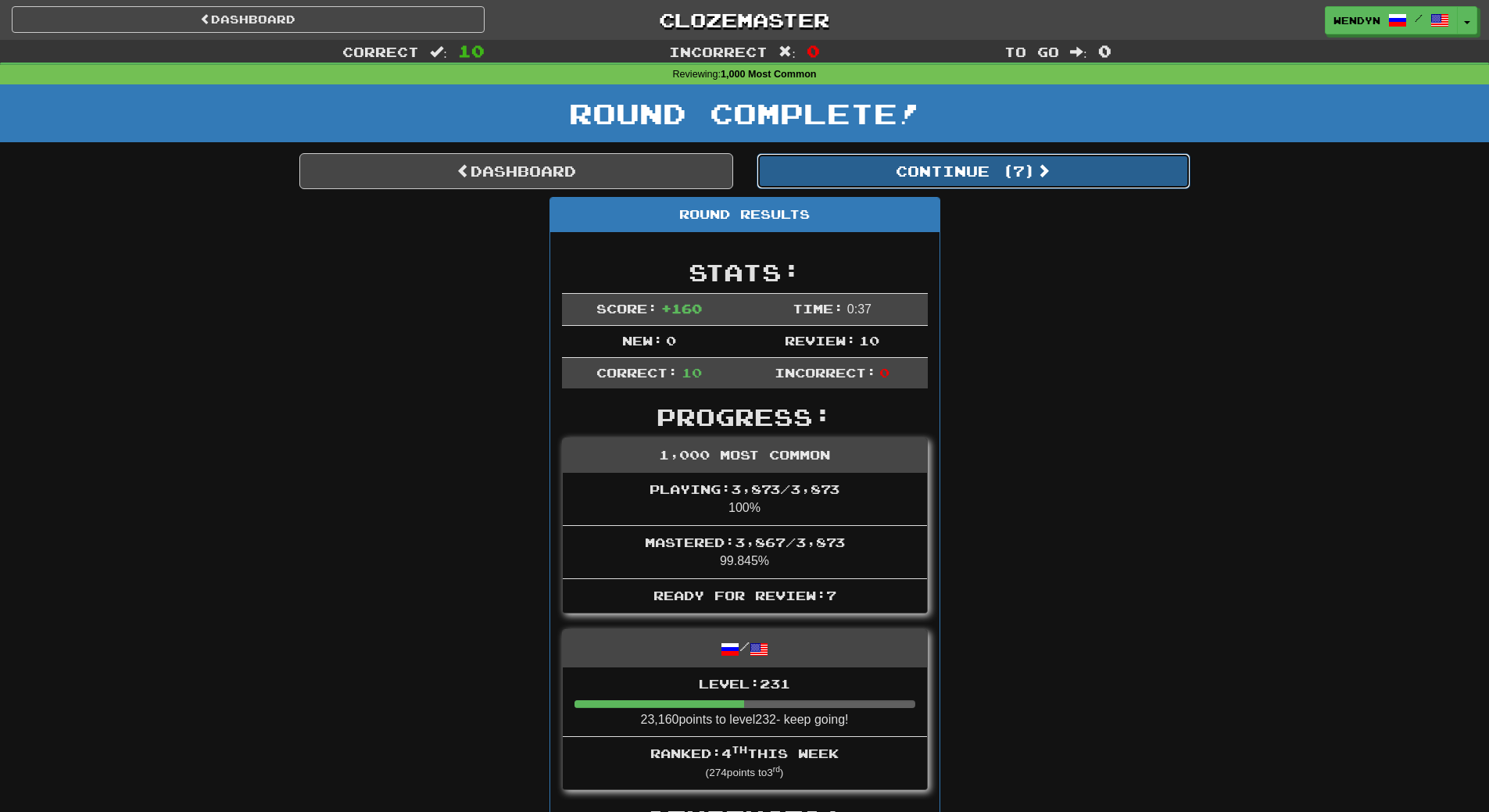
click at [1034, 163] on button "Continue ( 7 )" at bounding box center [973, 171] width 433 height 36
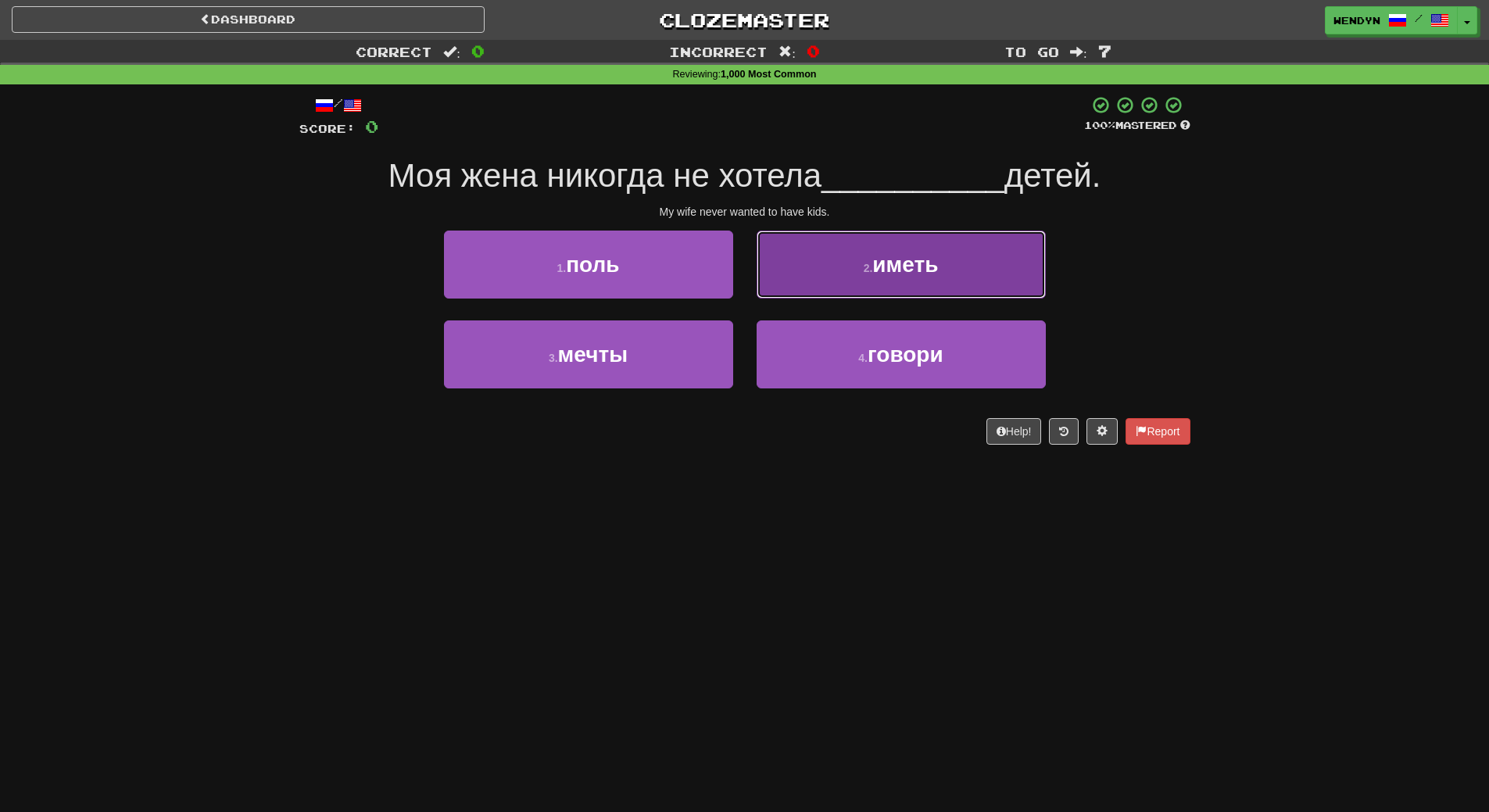
click at [935, 257] on span "иметь" at bounding box center [905, 264] width 66 height 25
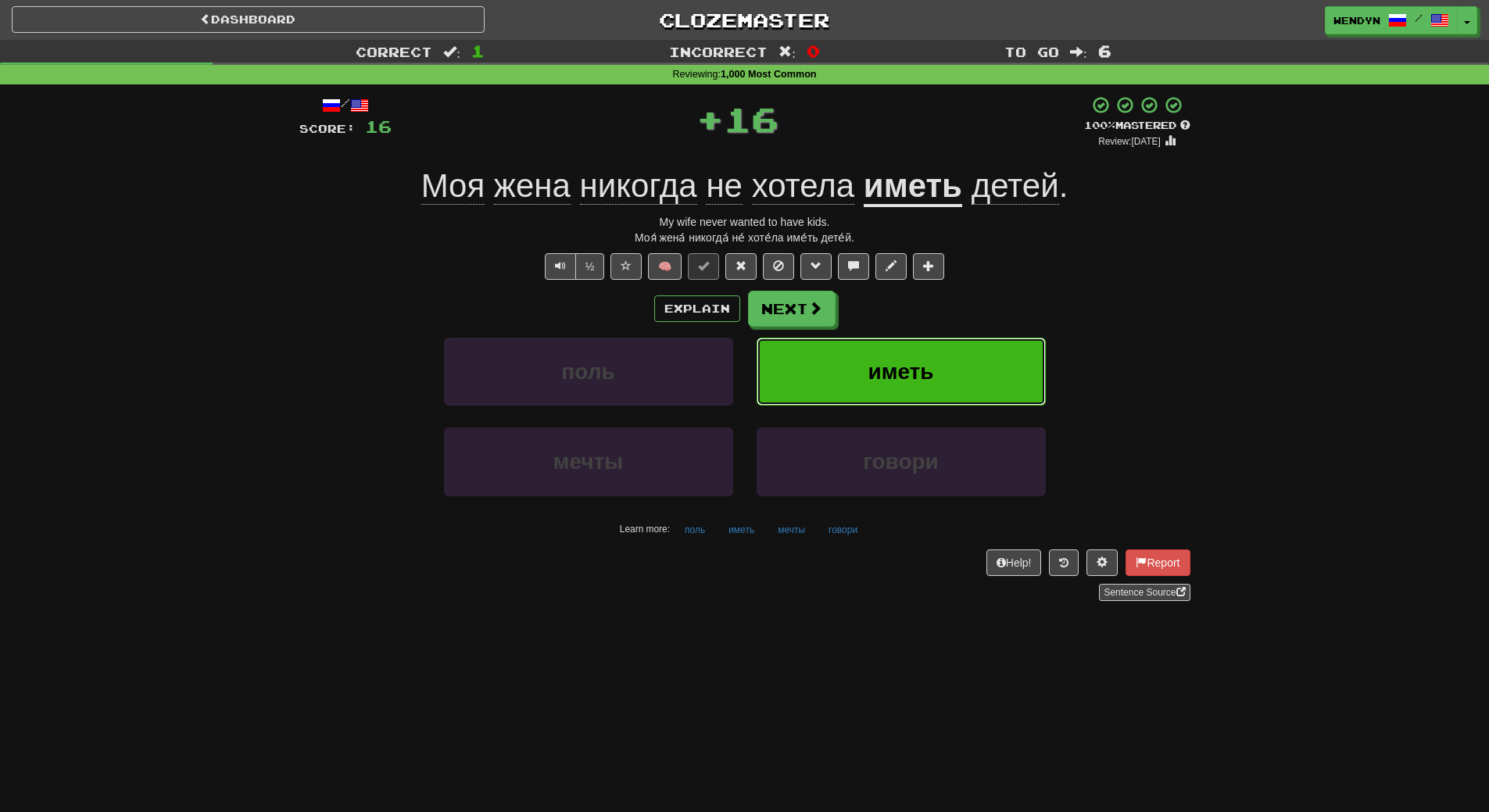
click at [907, 347] on button "иметь" at bounding box center [901, 372] width 289 height 68
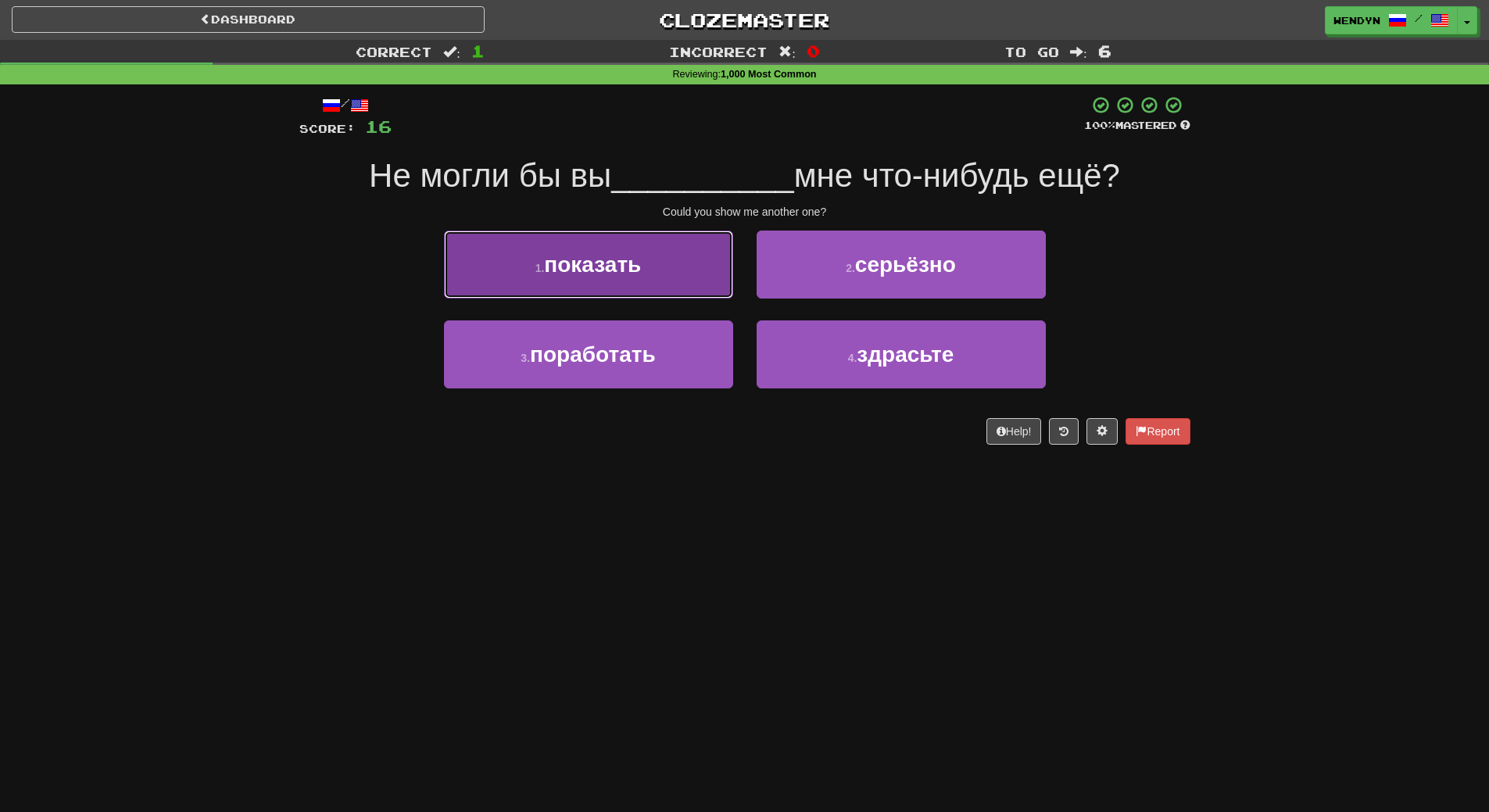
click at [646, 281] on button "1 . показать" at bounding box center [588, 264] width 289 height 68
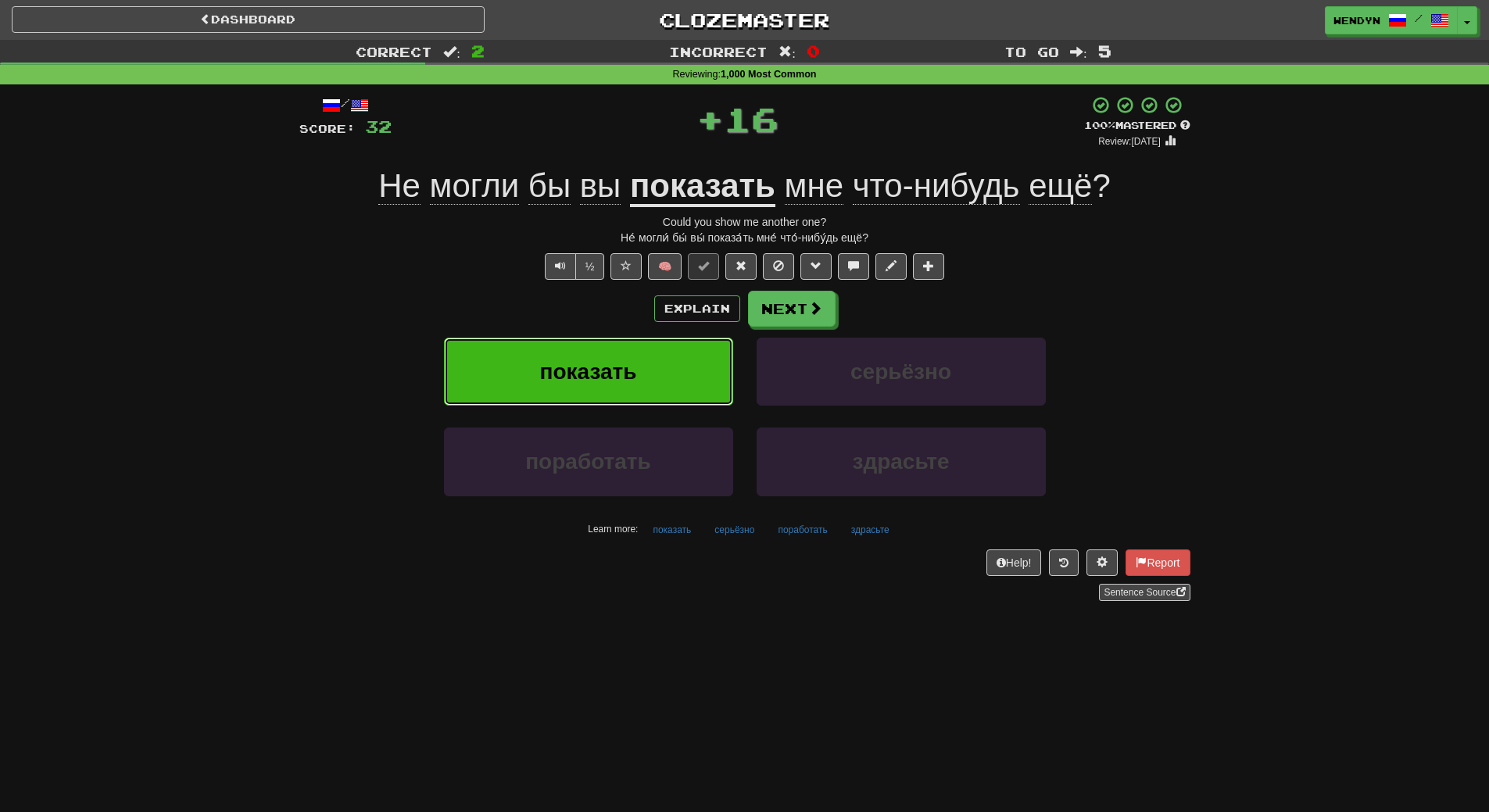
click at [623, 350] on button "показать" at bounding box center [588, 372] width 289 height 68
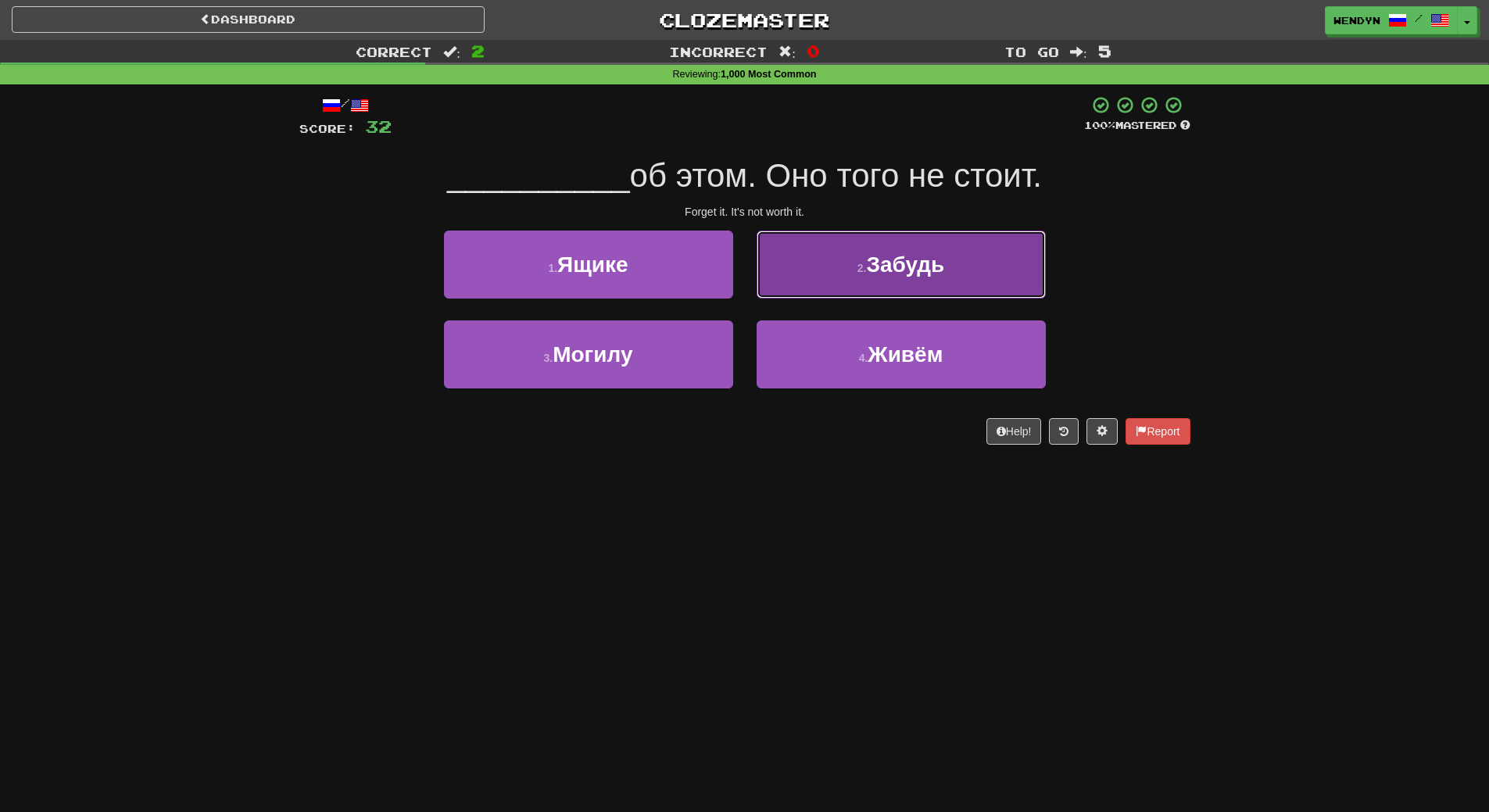
click at [948, 272] on button "2 . Забудь" at bounding box center [901, 264] width 289 height 68
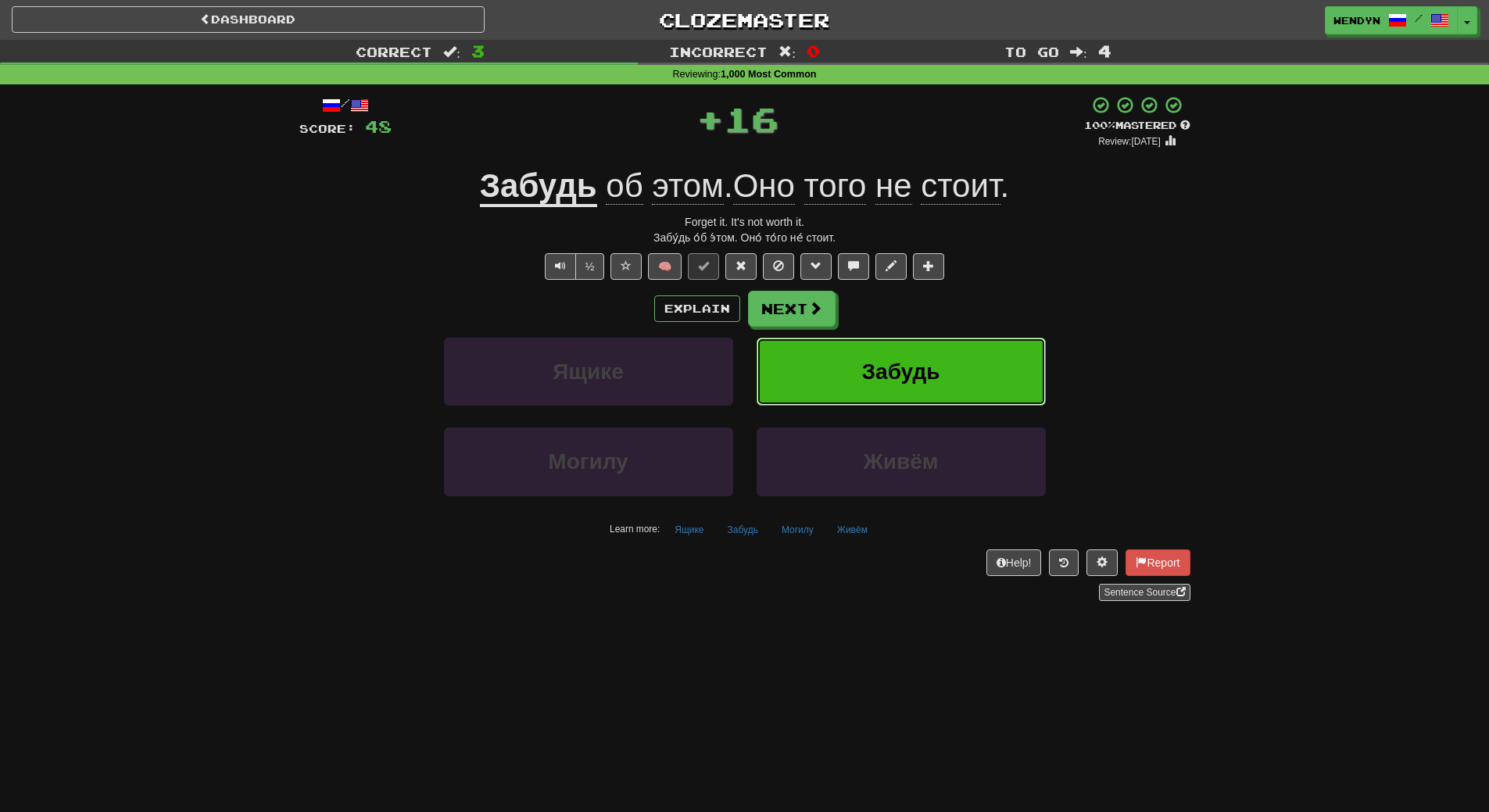
click at [943, 366] on button "Забудь" at bounding box center [901, 372] width 289 height 68
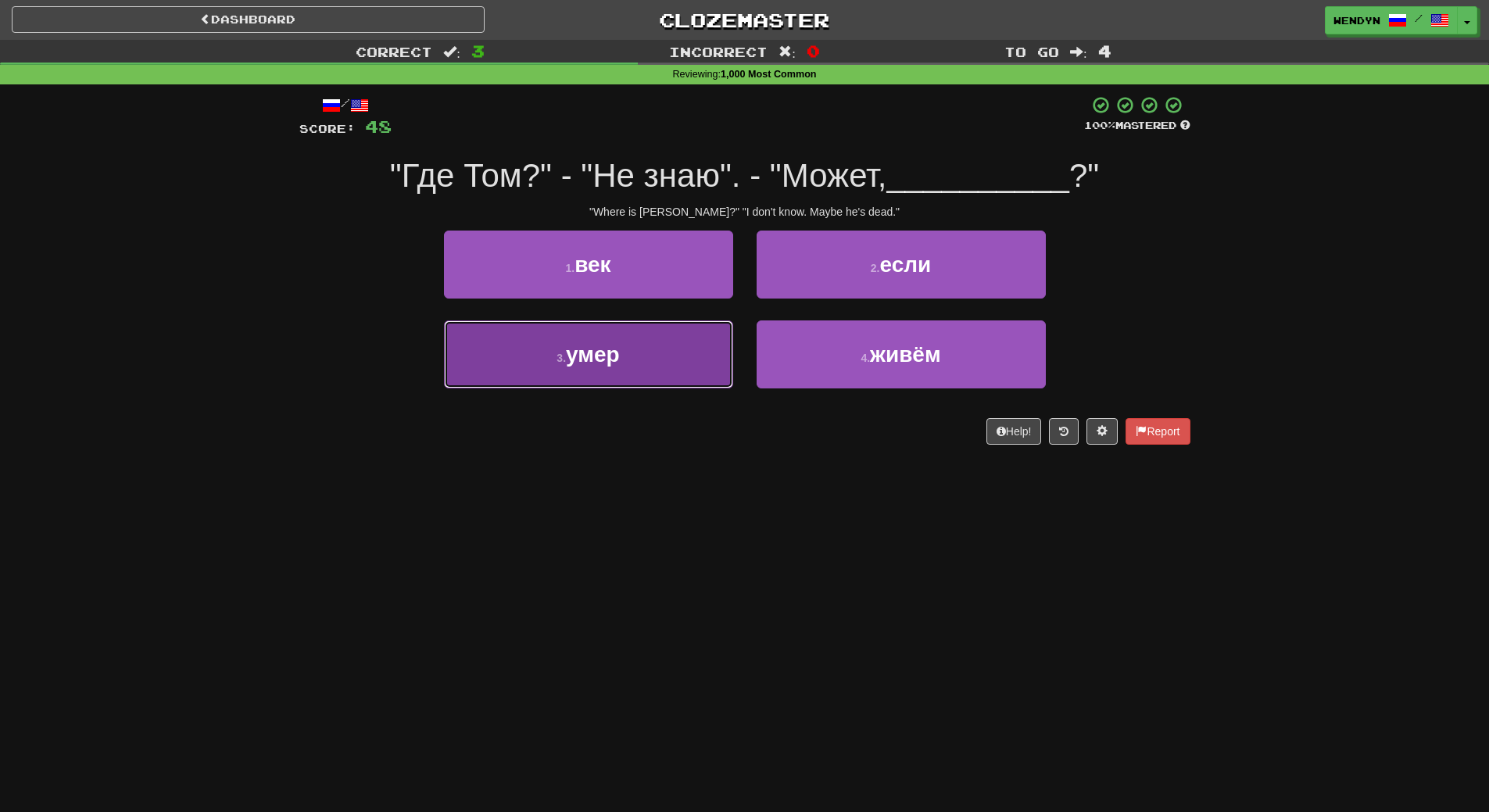
click at [607, 365] on span "умер" at bounding box center [592, 355] width 54 height 25
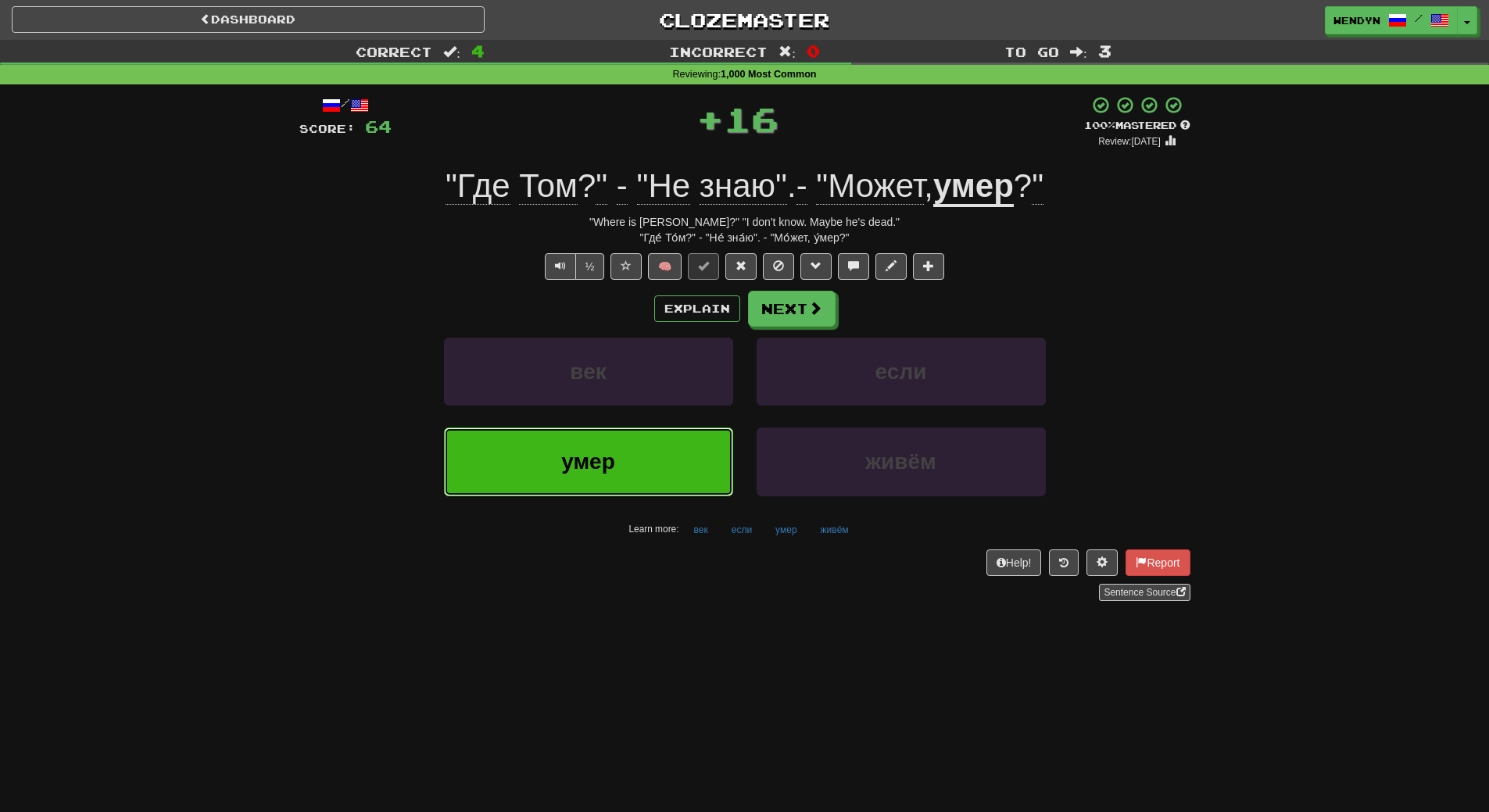
click at [619, 447] on button "умер" at bounding box center [588, 462] width 289 height 68
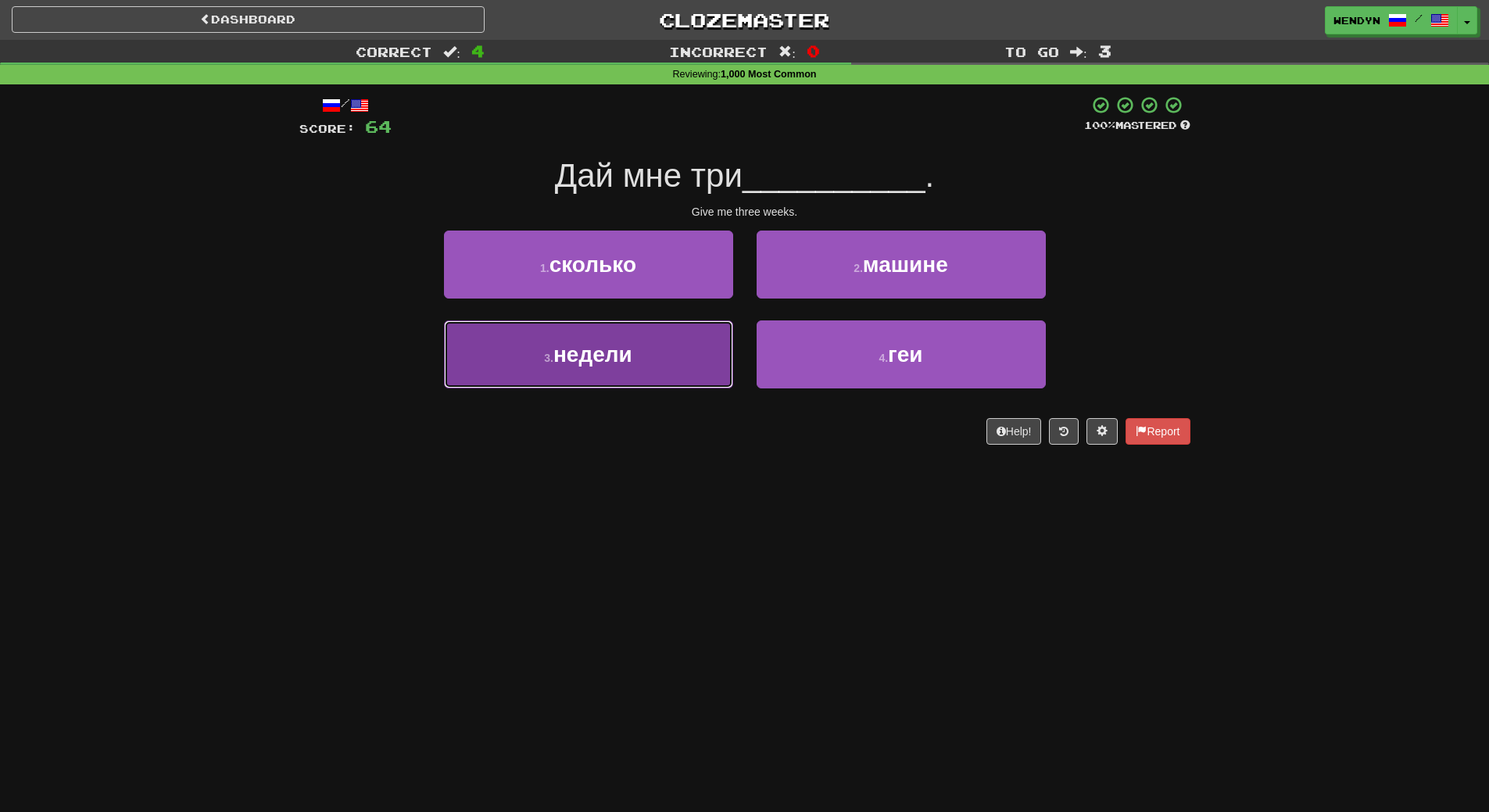
click at [662, 364] on button "3 . недели" at bounding box center [588, 354] width 289 height 68
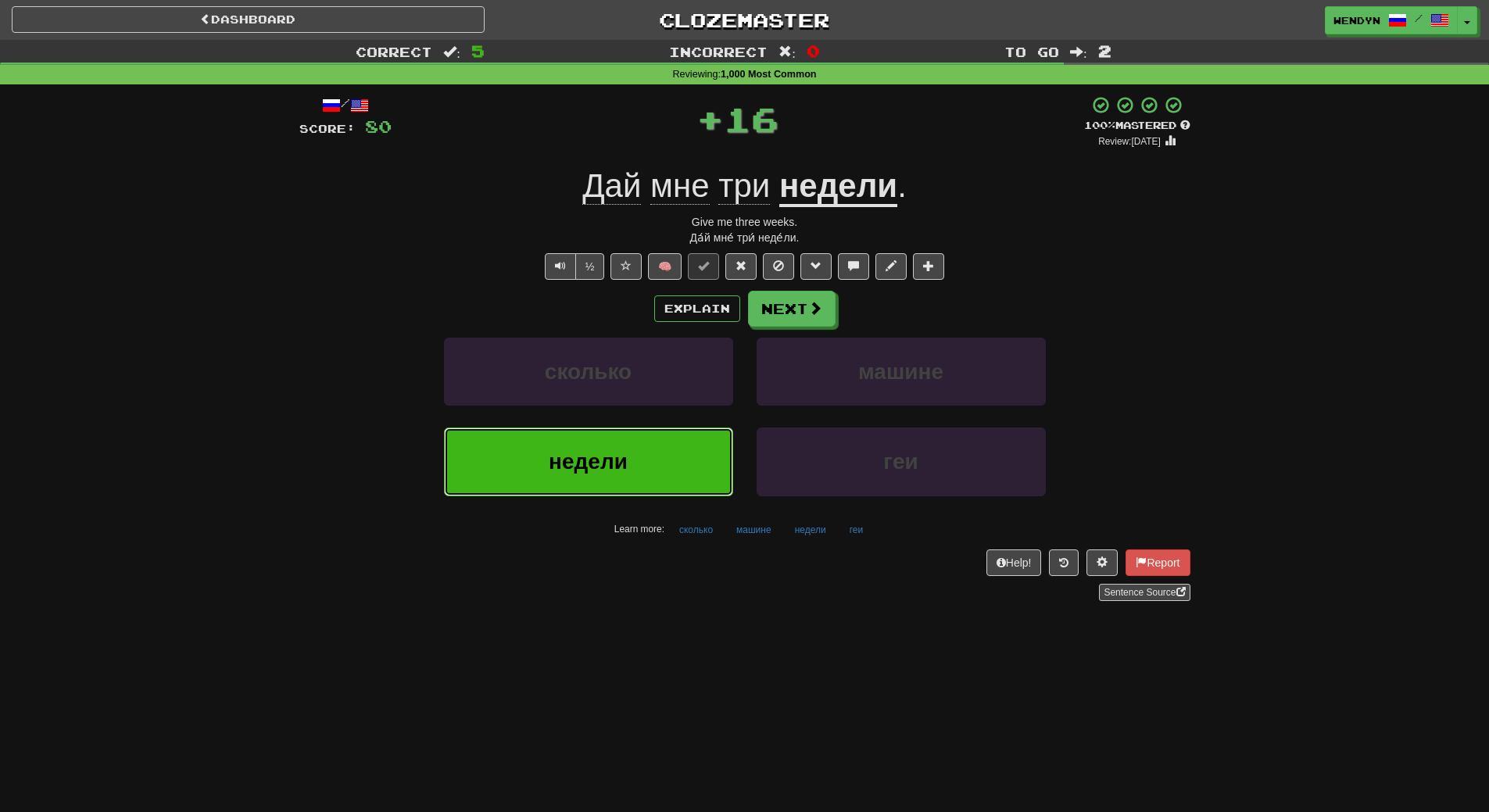
click at [646, 446] on button "недели" at bounding box center [588, 462] width 289 height 68
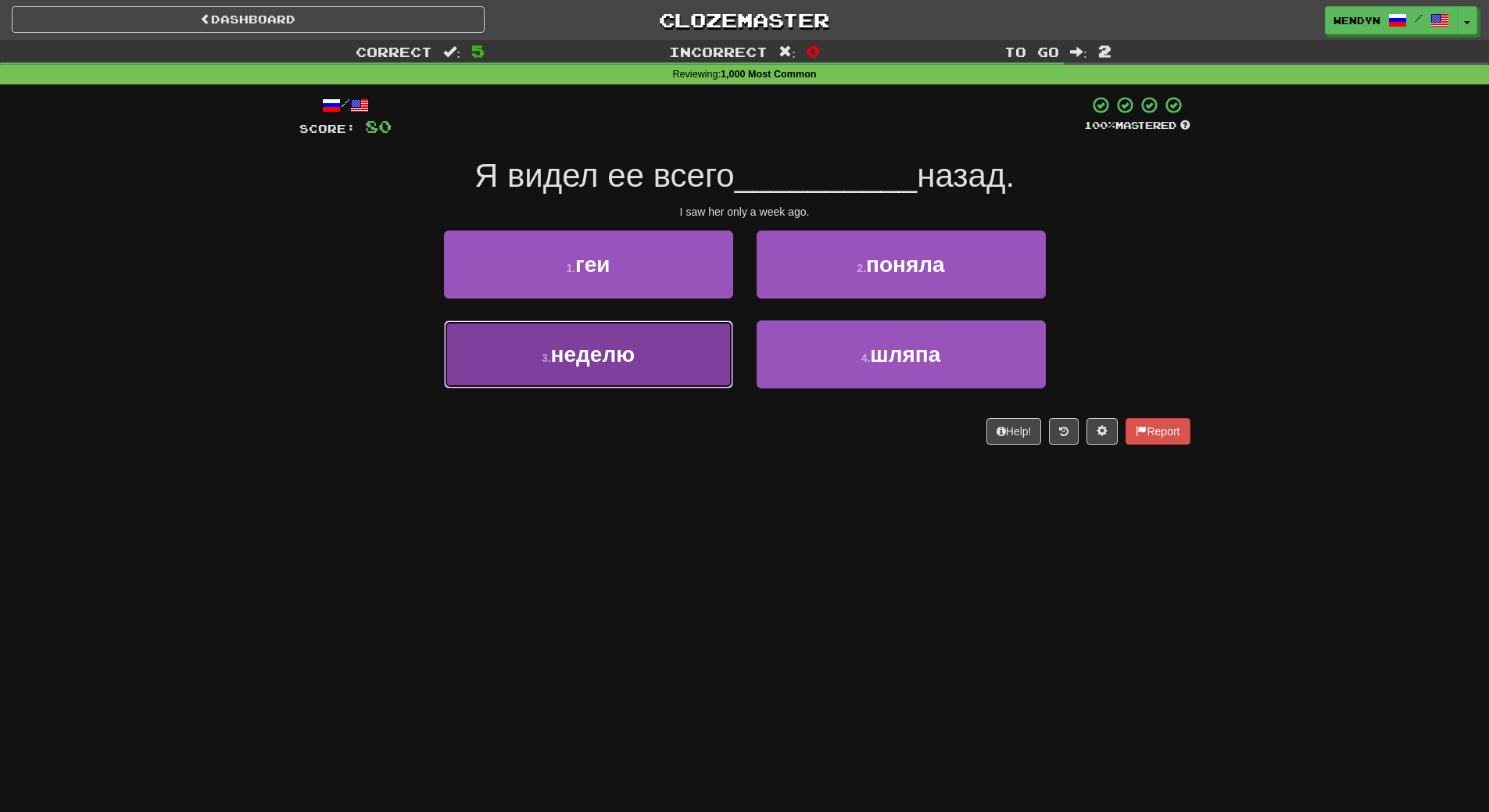
click at [649, 370] on button "3 . неделю" at bounding box center [588, 354] width 289 height 68
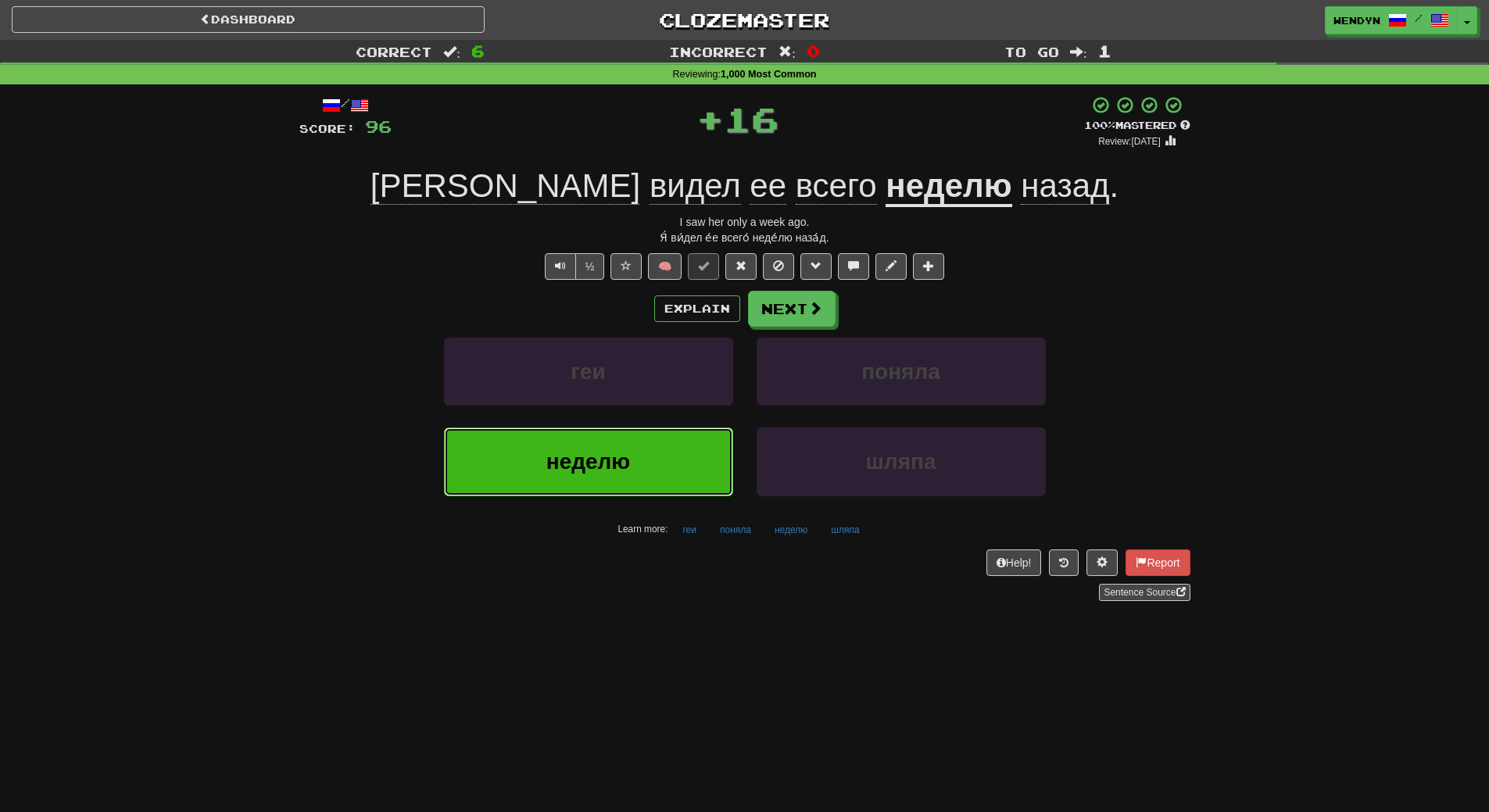
click at [624, 437] on button "неделю" at bounding box center [588, 462] width 289 height 68
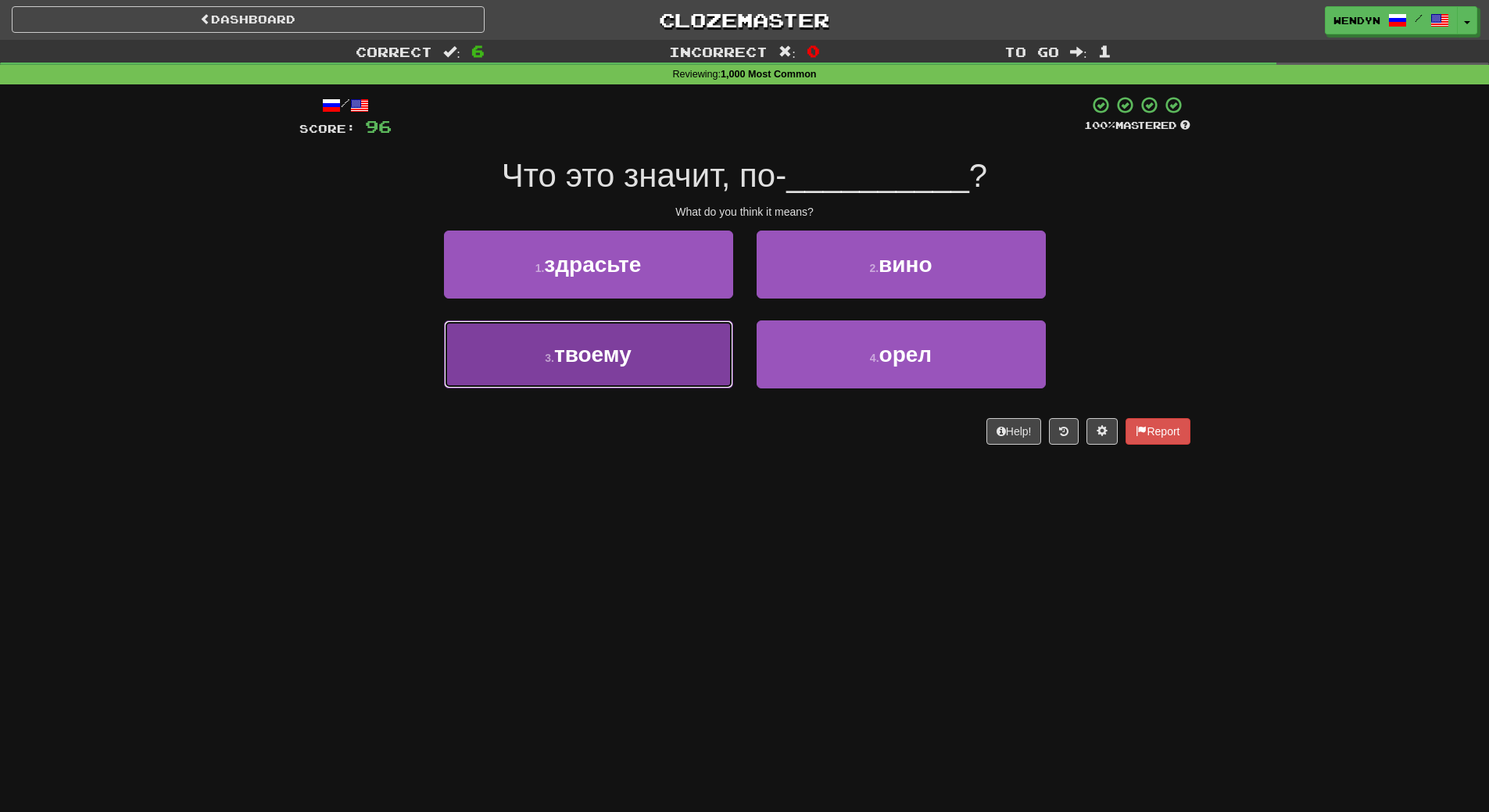
click at [651, 375] on button "3 . твоему" at bounding box center [588, 354] width 289 height 68
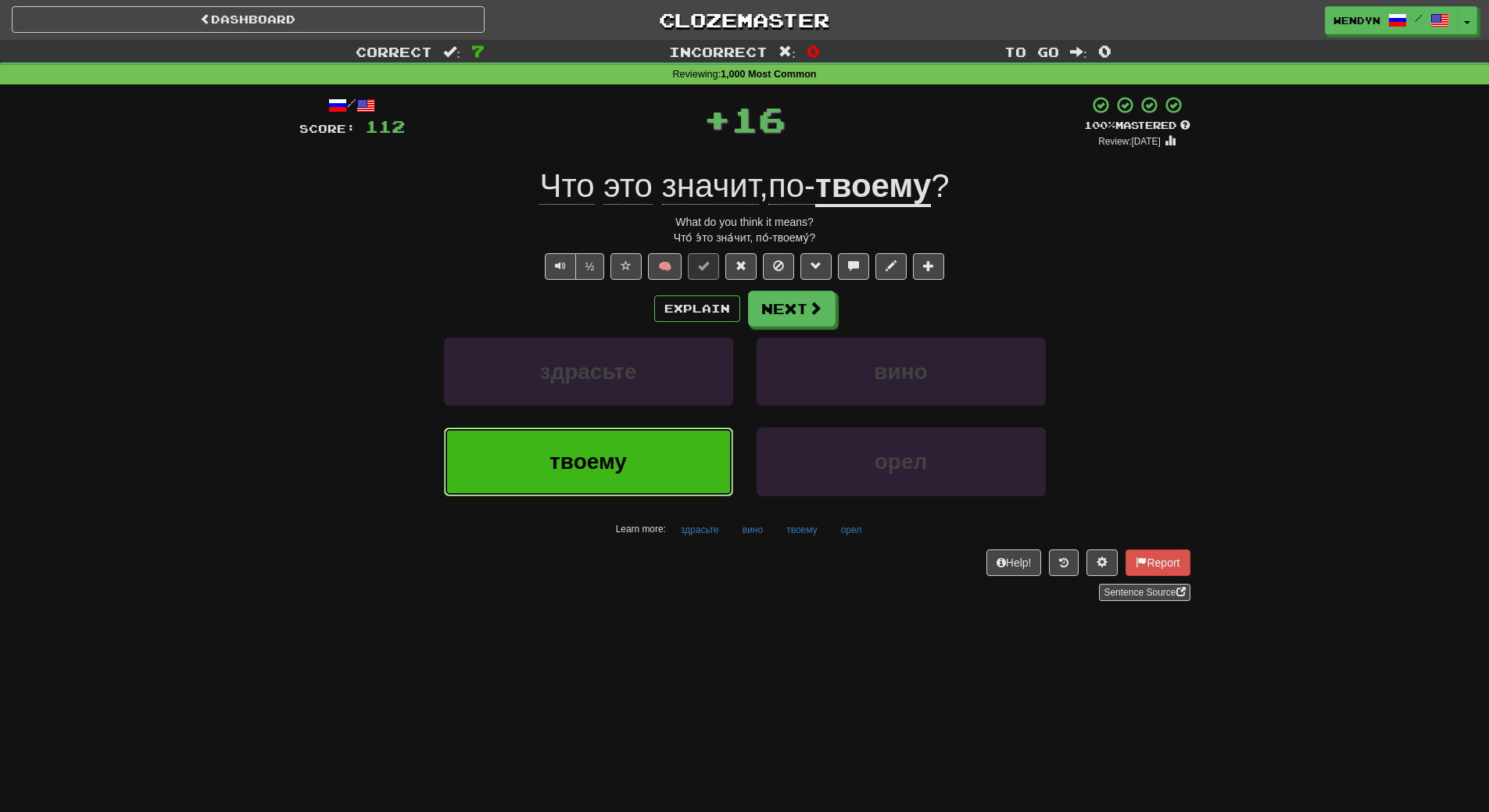
click at [628, 447] on button "твоему" at bounding box center [588, 462] width 289 height 68
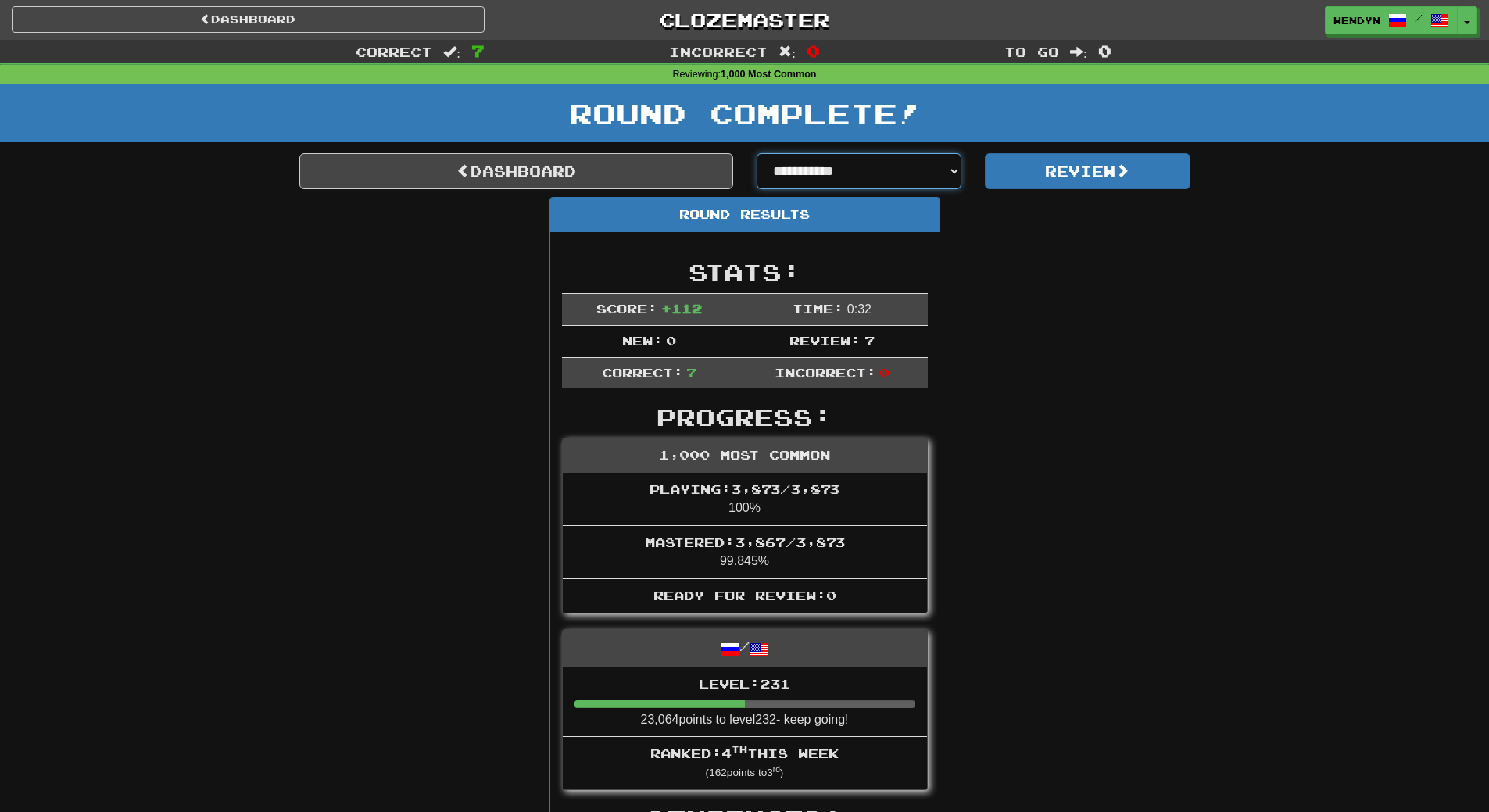
click at [957, 184] on select "**********" at bounding box center [859, 171] width 206 height 36
select select "**********"
click at [756, 153] on select "**********" at bounding box center [859, 171] width 206 height 36
select select "**********"
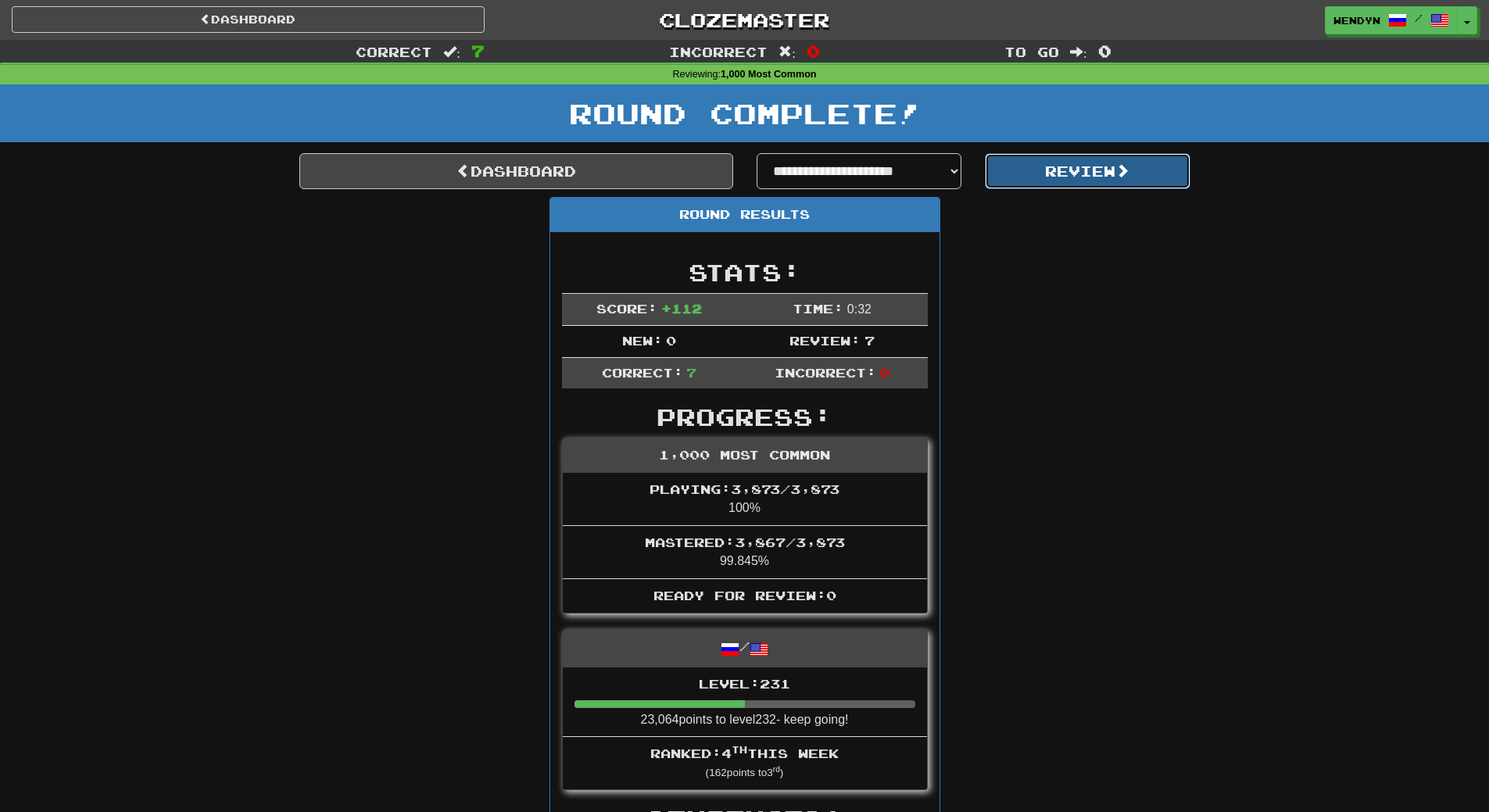
click at [1099, 164] on button "Review" at bounding box center [1088, 171] width 206 height 36
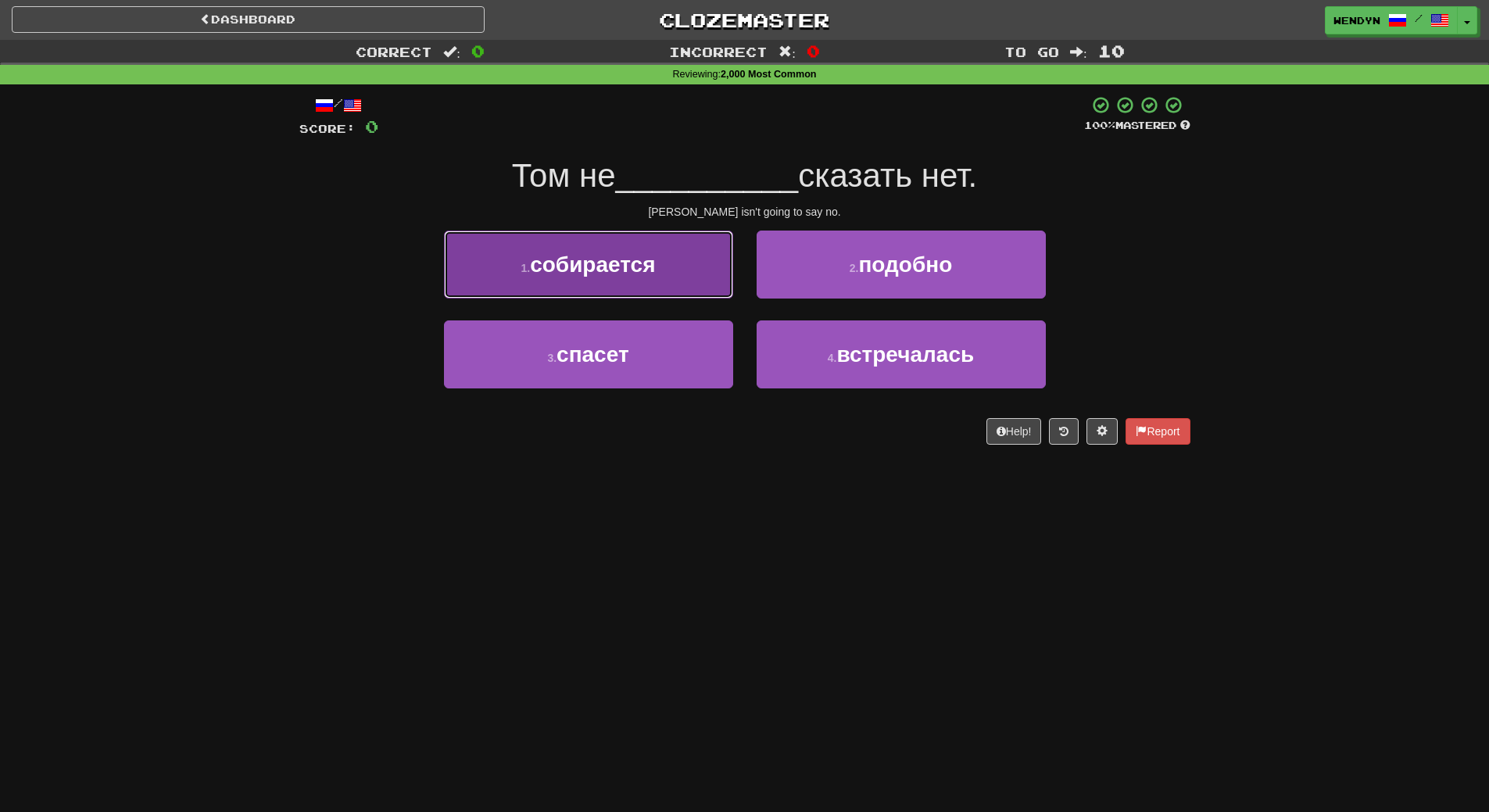
click at [621, 266] on span "собирается" at bounding box center [592, 264] width 125 height 25
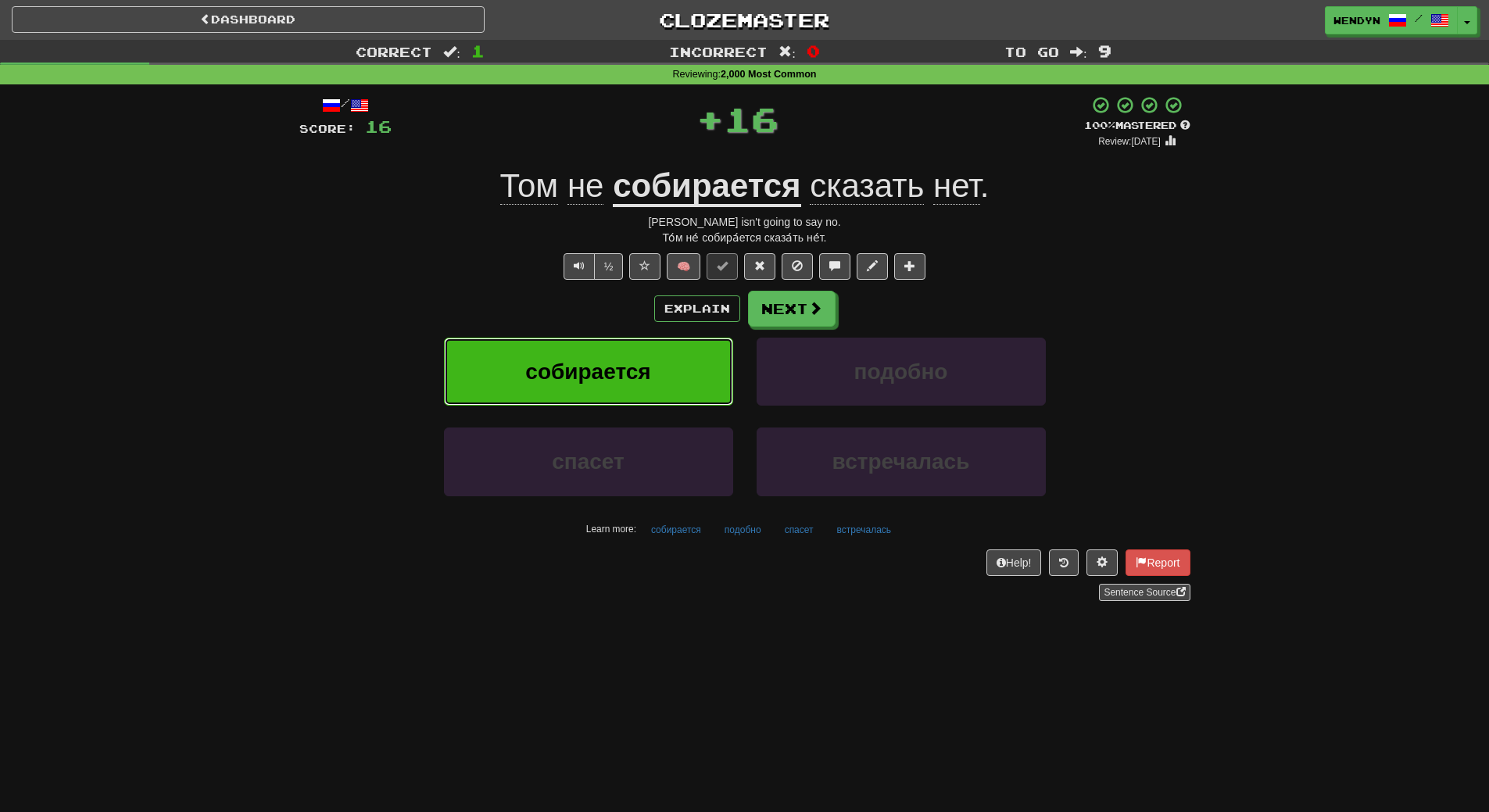
click at [595, 385] on button "собирается" at bounding box center [588, 372] width 289 height 68
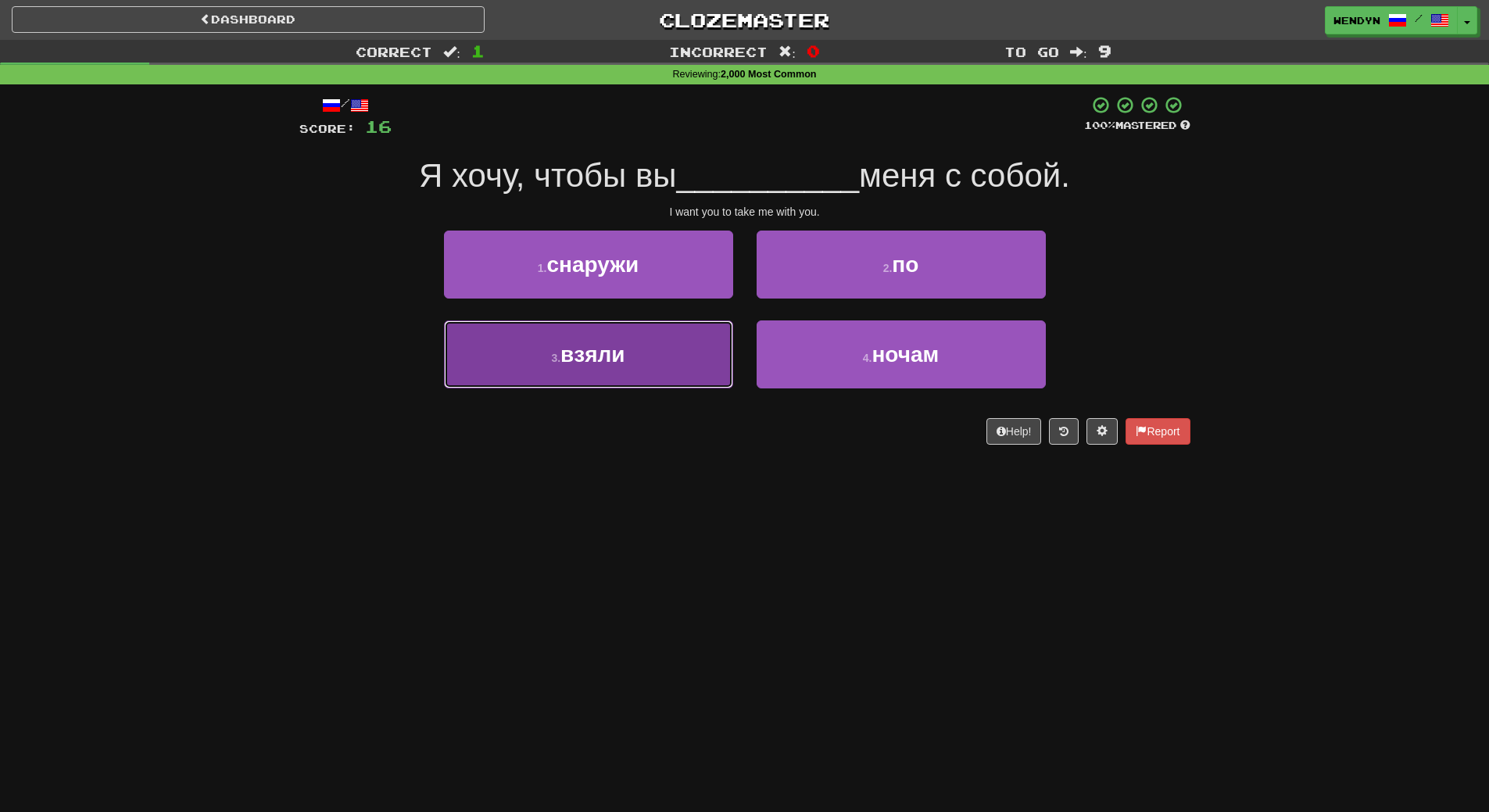
click at [605, 362] on span "взяли" at bounding box center [592, 355] width 64 height 25
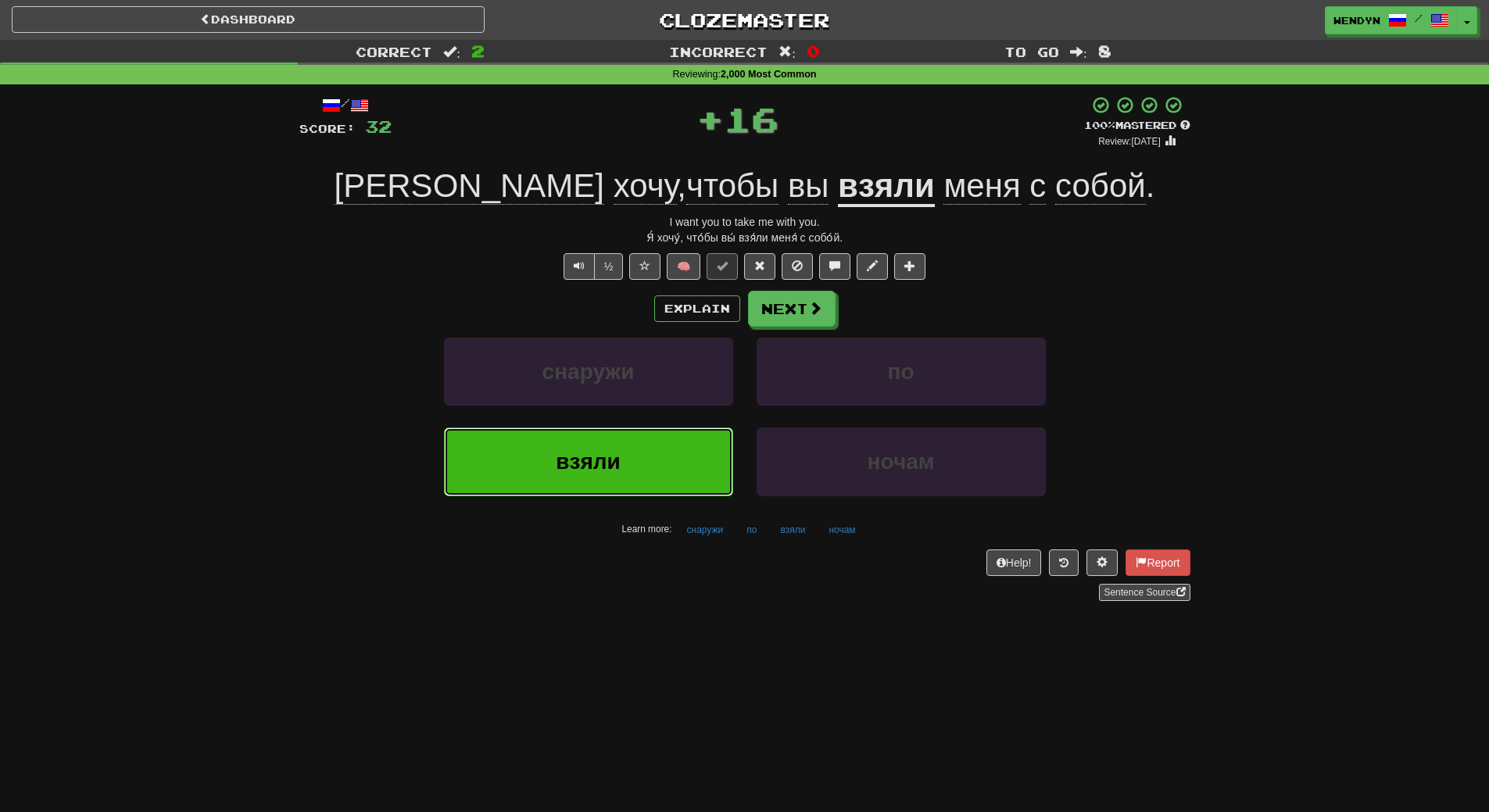
drag, startPoint x: 567, startPoint y: 435, endPoint x: 567, endPoint y: 444, distance: 9.0
click at [567, 444] on button "взяли" at bounding box center [588, 462] width 289 height 68
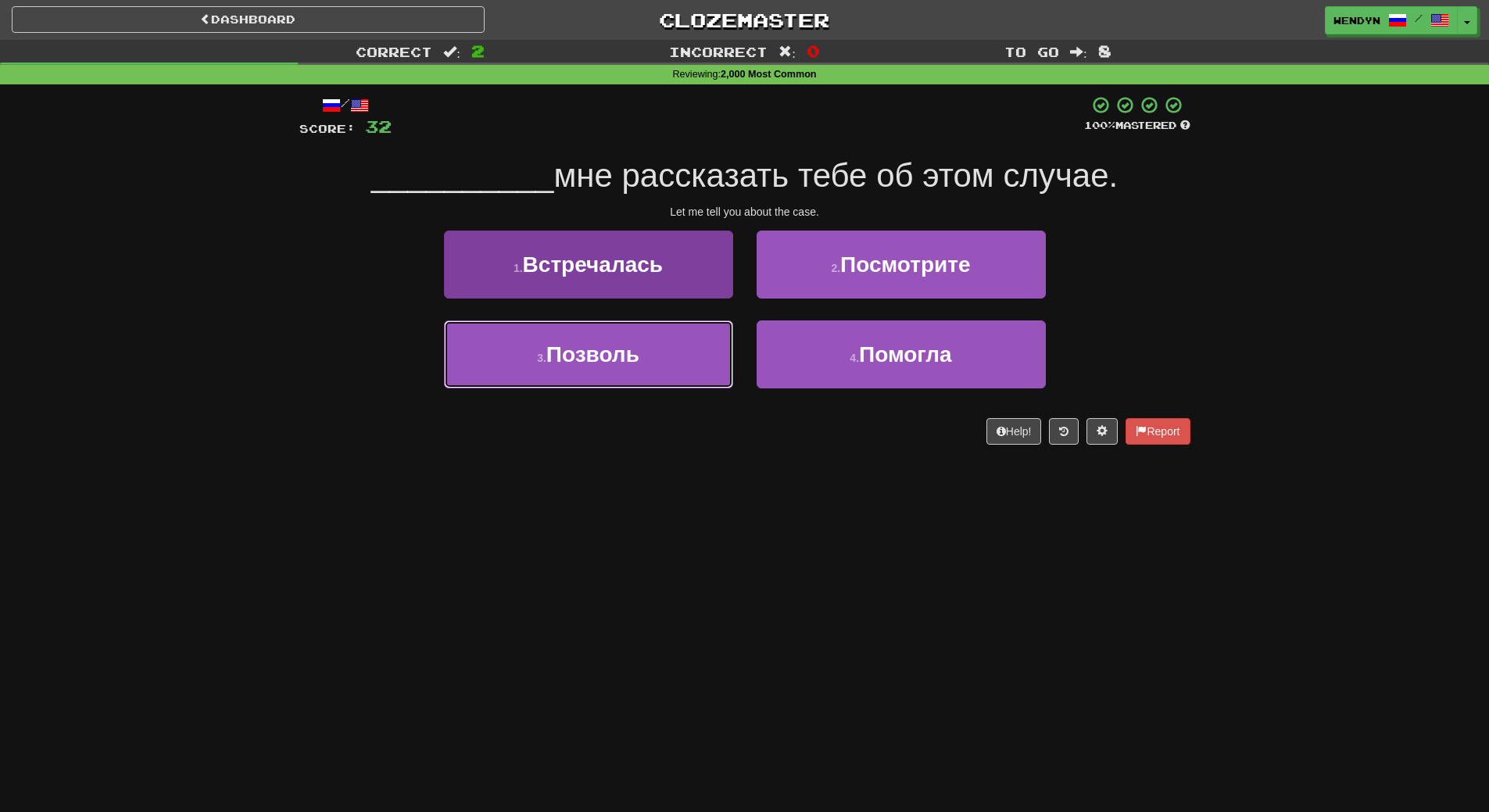
drag, startPoint x: 618, startPoint y: 338, endPoint x: 612, endPoint y: 364, distance: 26.7
click at [619, 338] on button "3 . Позволь" at bounding box center [588, 354] width 289 height 68
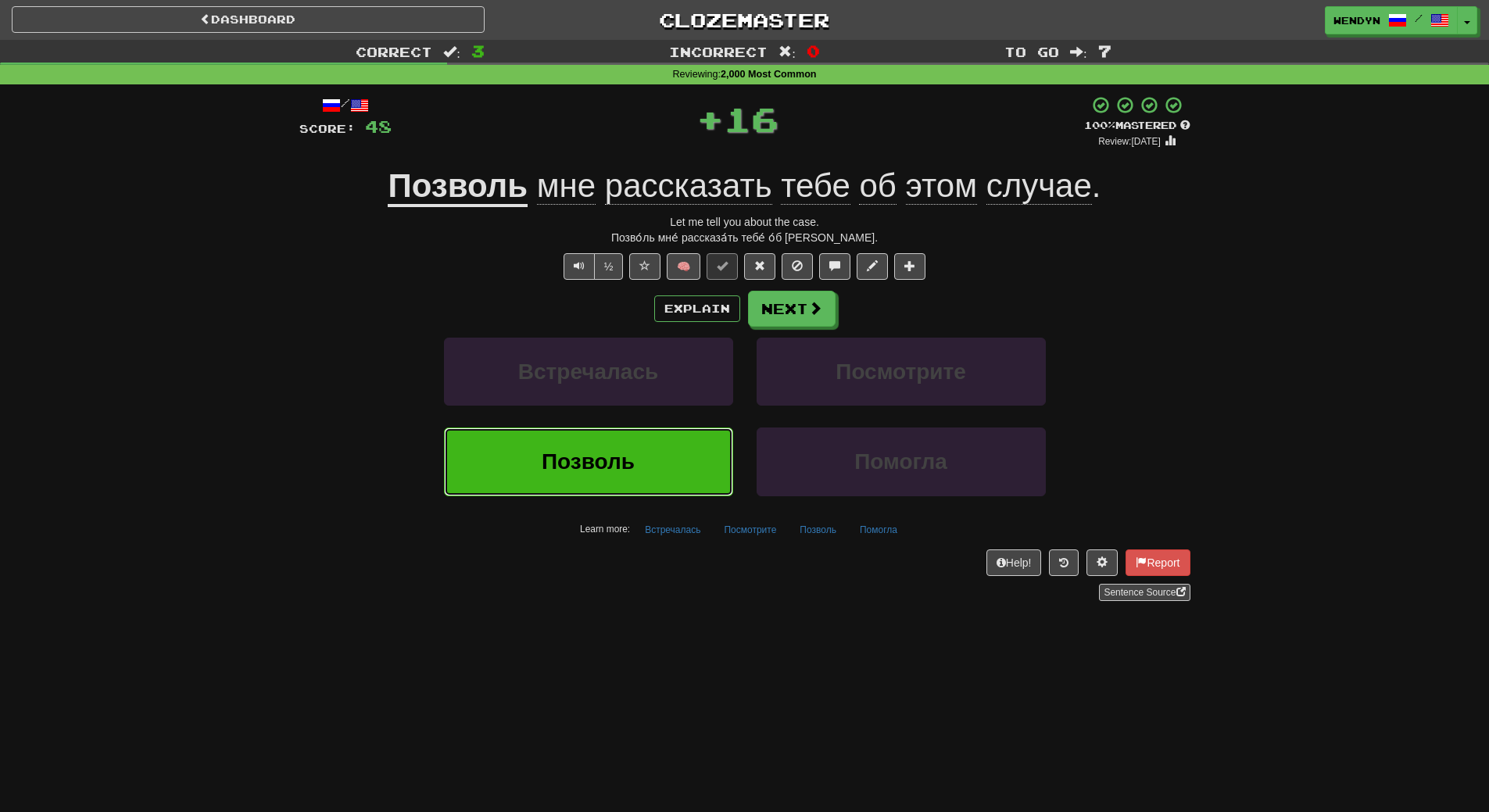
click at [608, 449] on span "Позволь" at bounding box center [588, 462] width 93 height 25
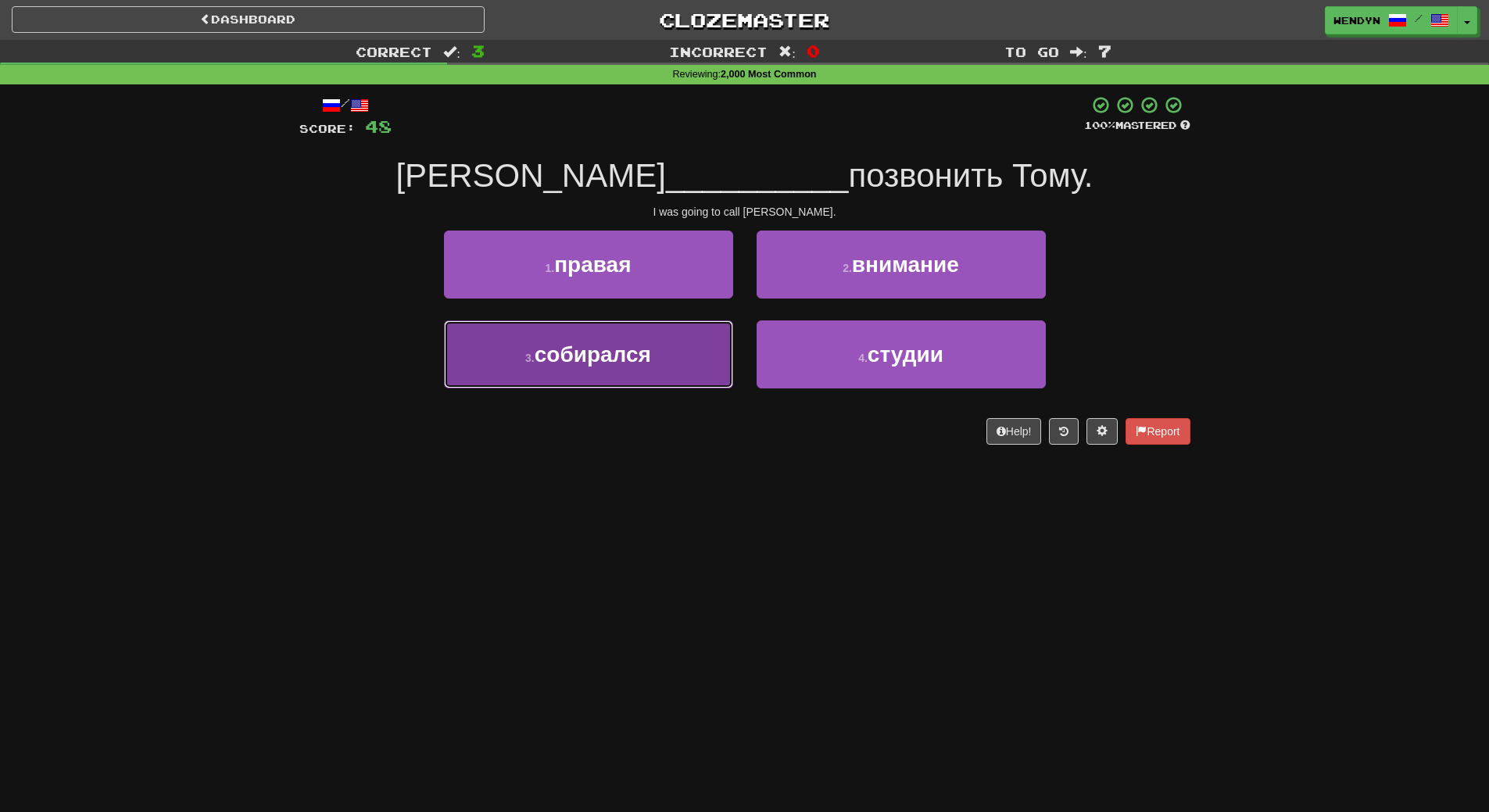
click at [621, 369] on button "3 . собирался" at bounding box center [588, 354] width 289 height 68
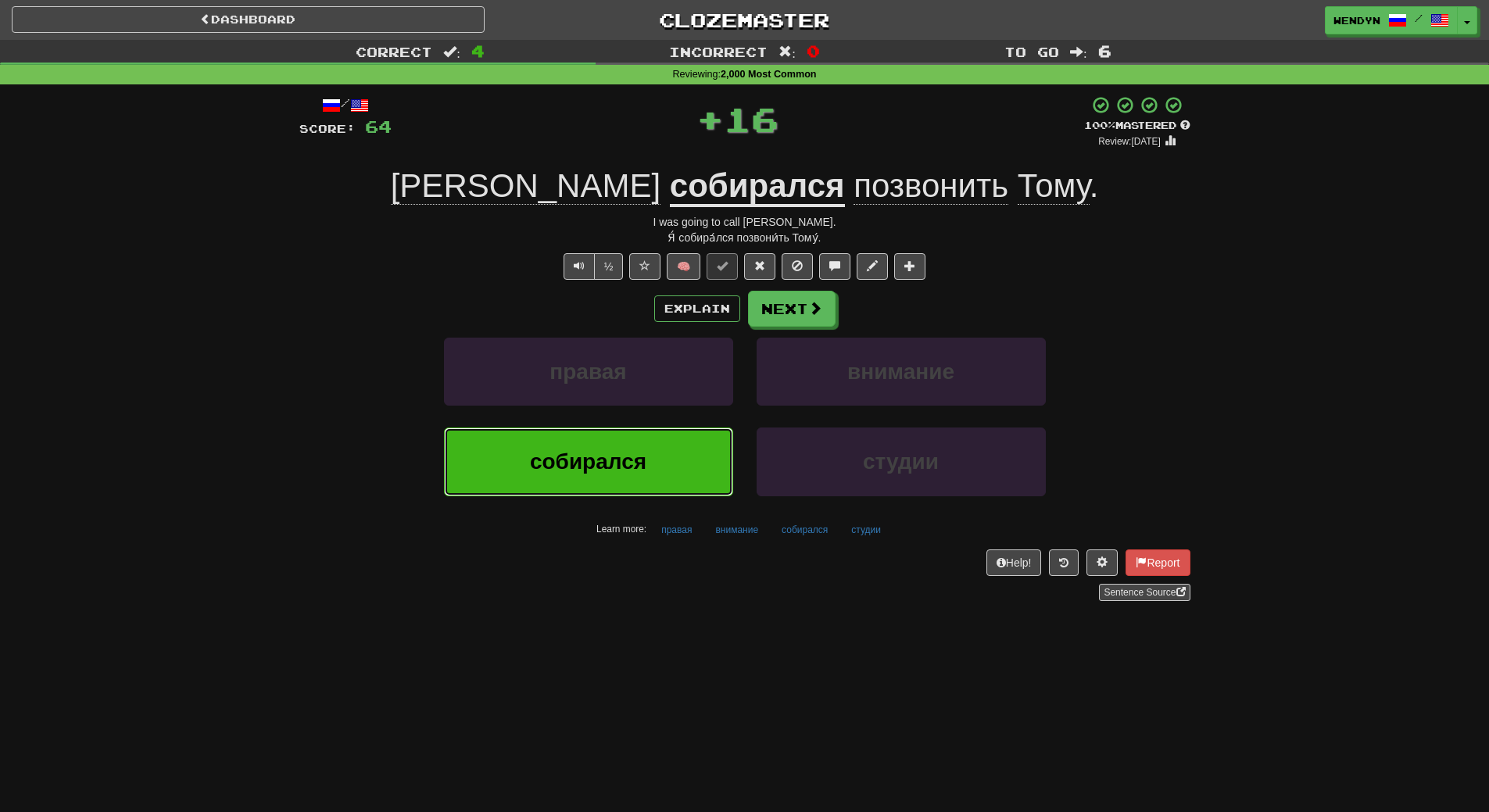
click at [597, 469] on span "собирался" at bounding box center [587, 462] width 116 height 25
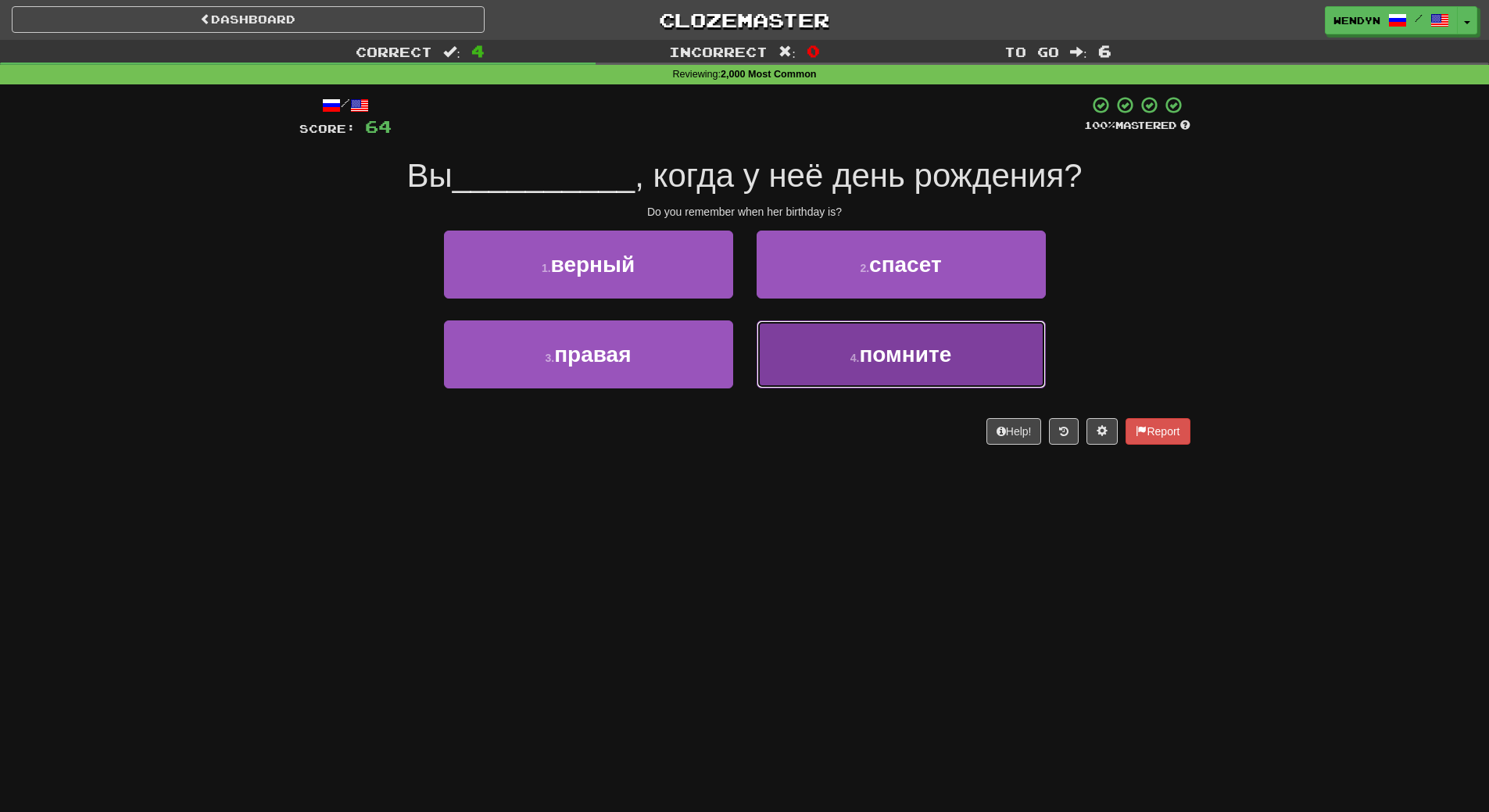
click at [865, 370] on button "4 . помните" at bounding box center [901, 354] width 289 height 68
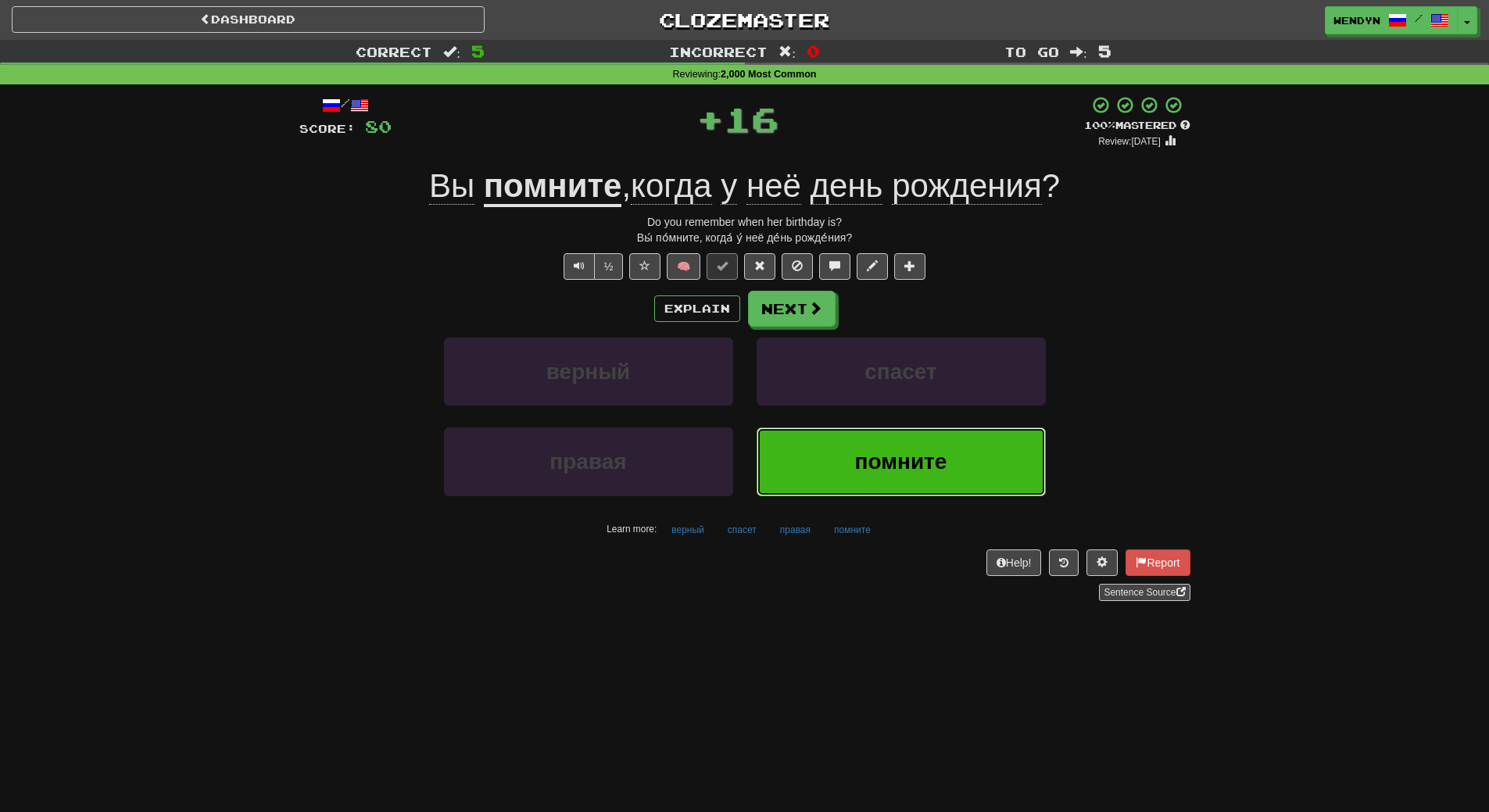
click at [832, 455] on button "помните" at bounding box center [901, 462] width 289 height 68
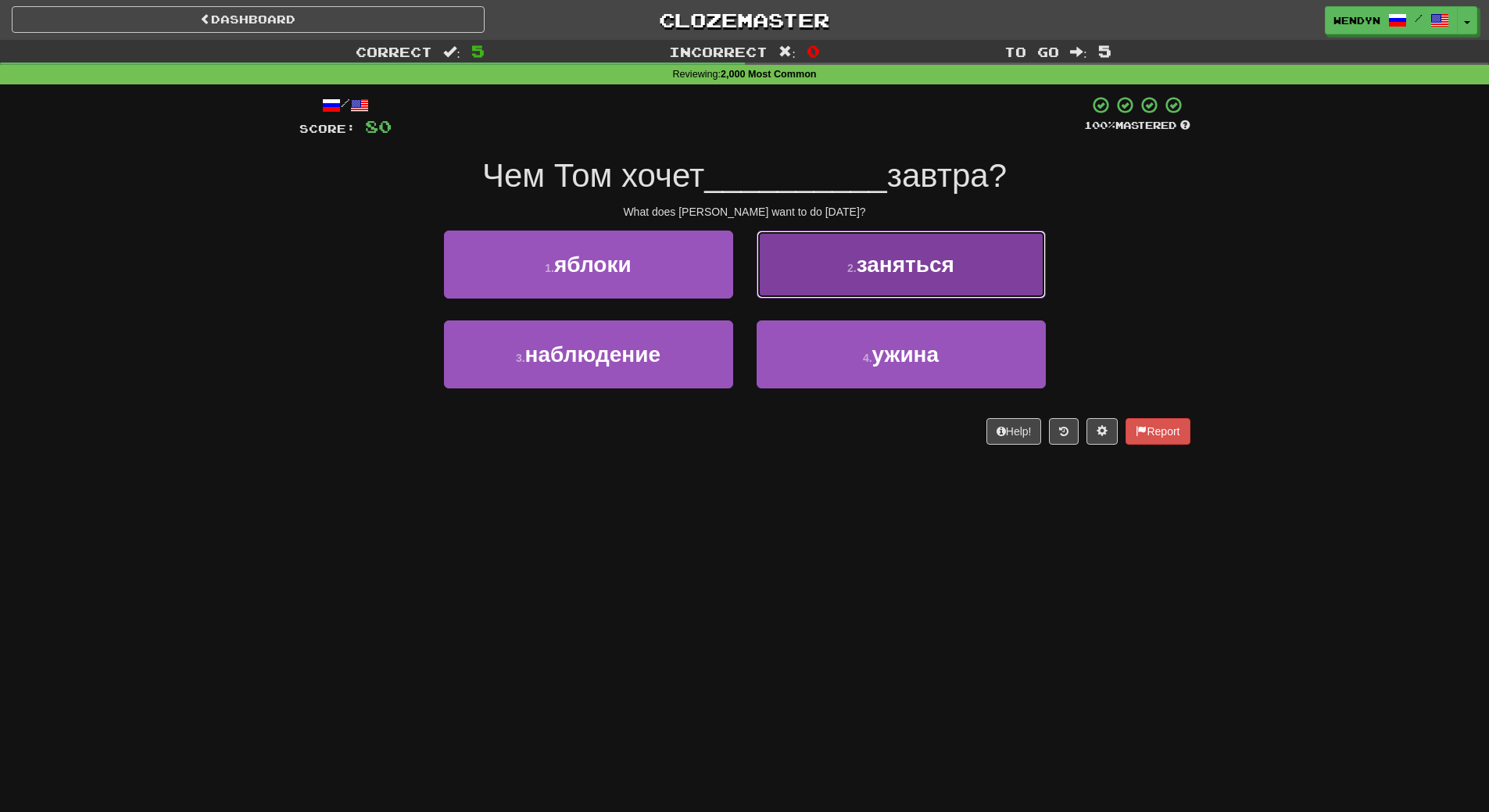
click at [965, 267] on button "2 . заняться" at bounding box center [901, 264] width 289 height 68
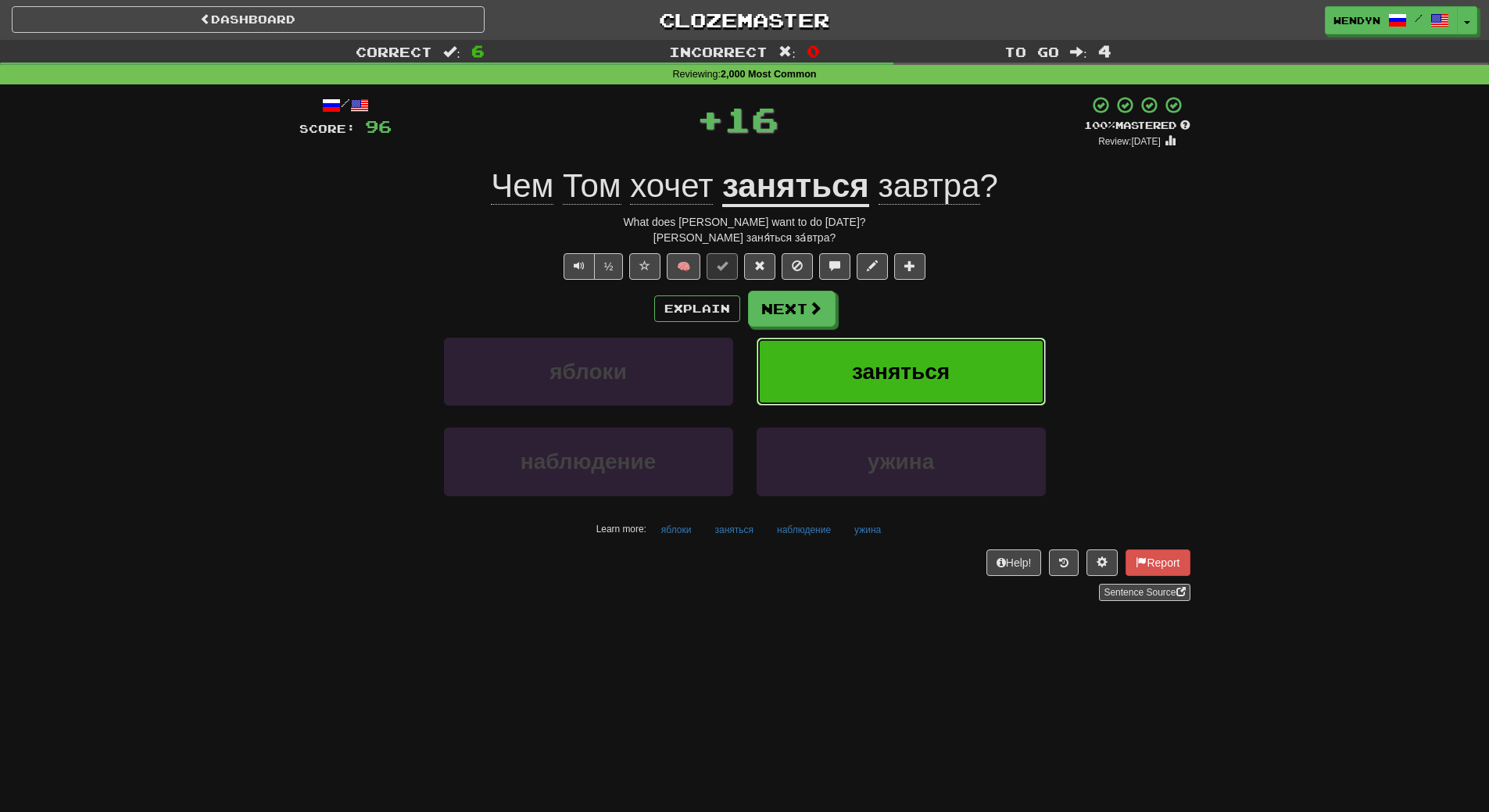
click at [952, 348] on button "заняться" at bounding box center [901, 372] width 289 height 68
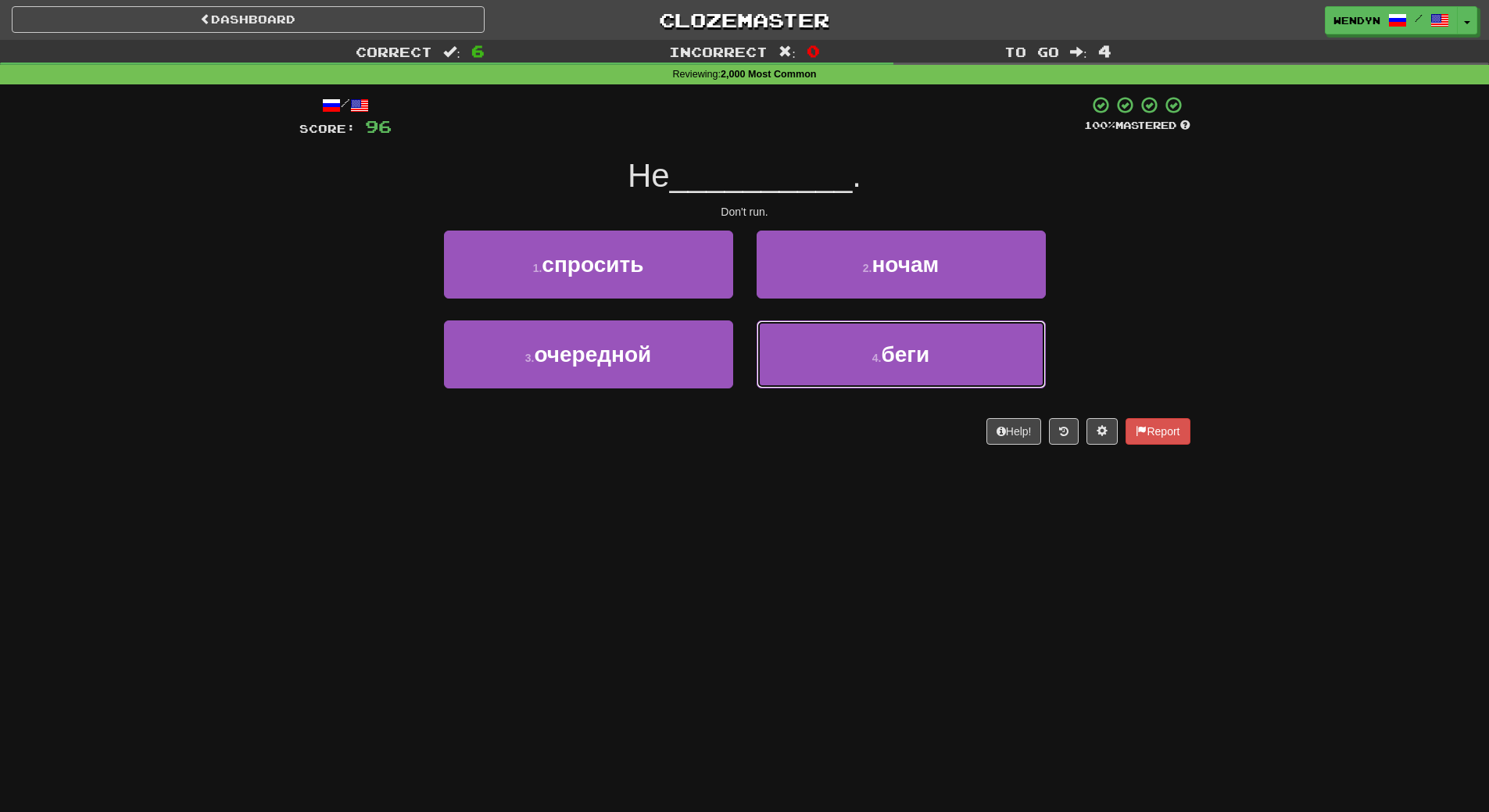
click at [952, 348] on button "4 . беги" at bounding box center [901, 354] width 289 height 68
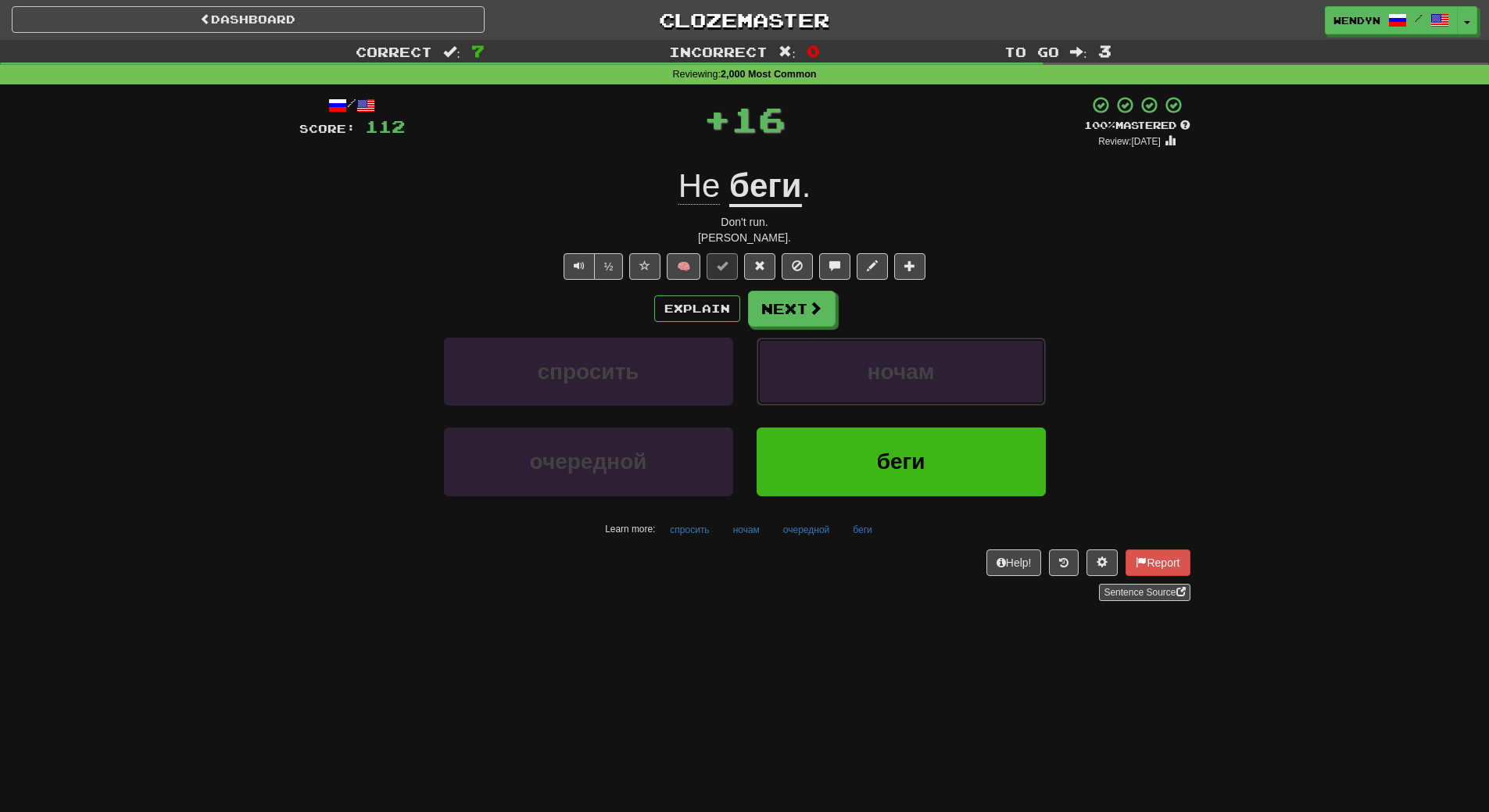
click at [952, 348] on button "ночам" at bounding box center [901, 372] width 289 height 68
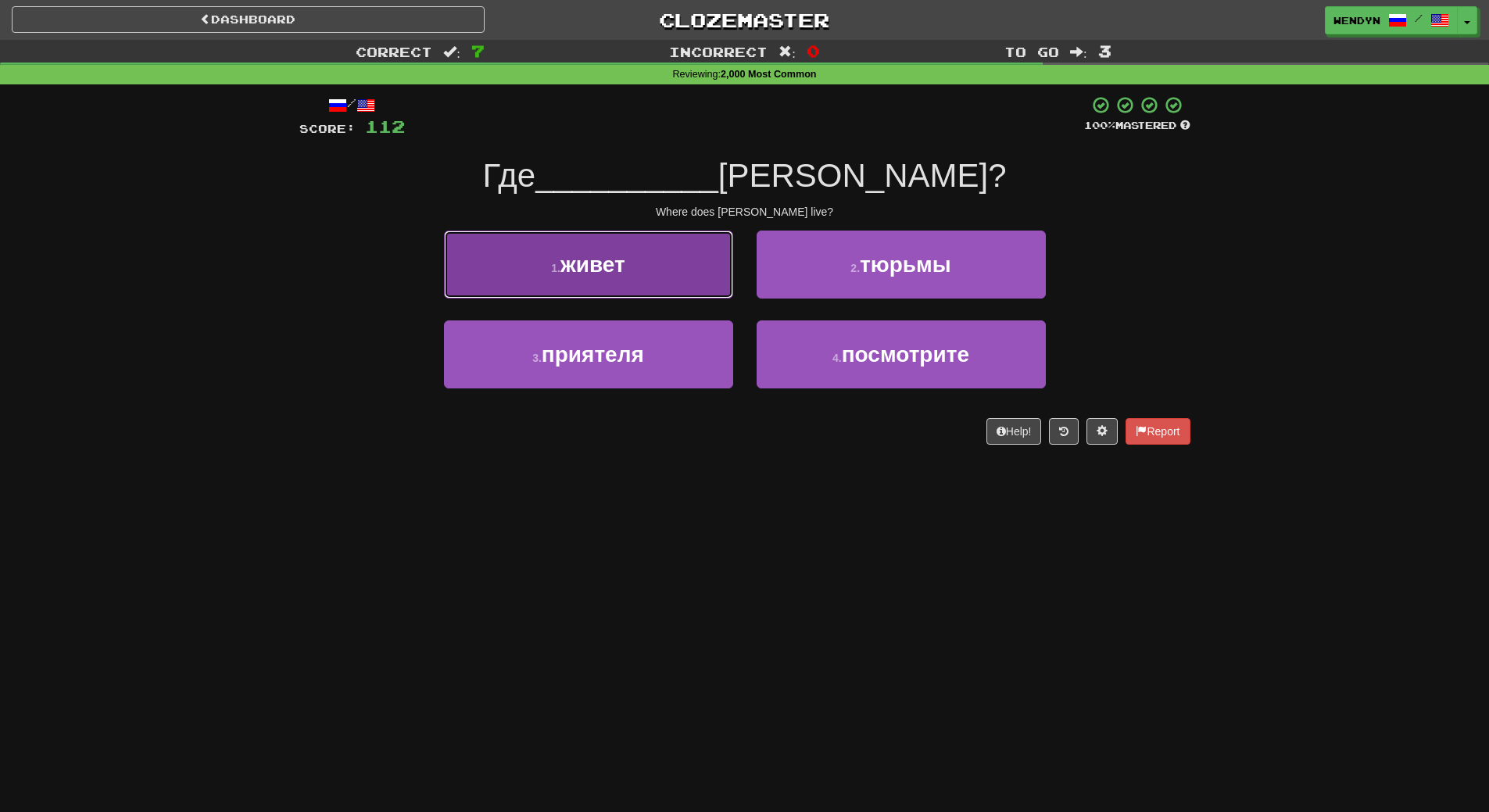
click at [676, 275] on button "1 . живет" at bounding box center [588, 264] width 289 height 68
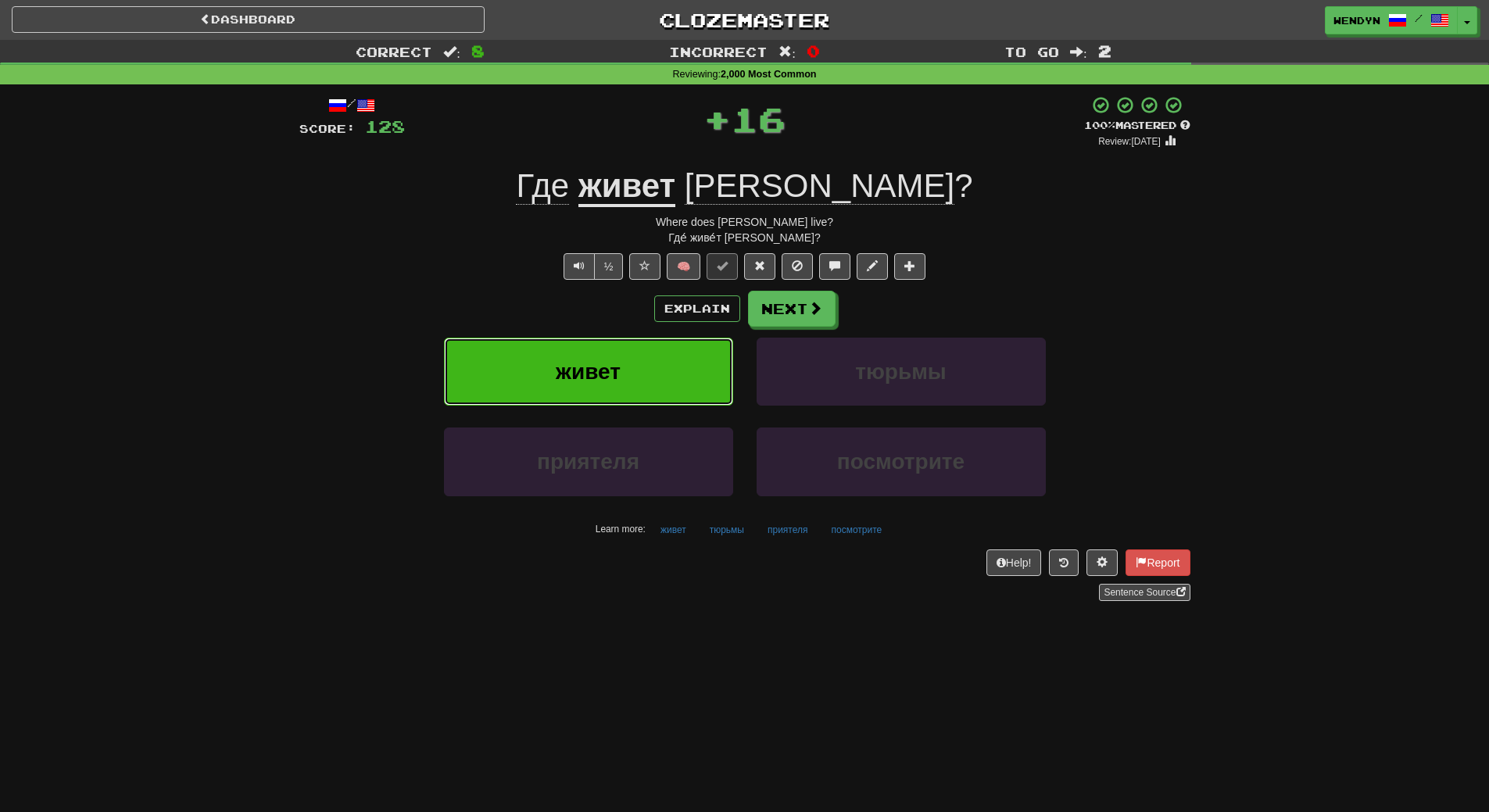
click at [655, 351] on button "живет" at bounding box center [588, 372] width 289 height 68
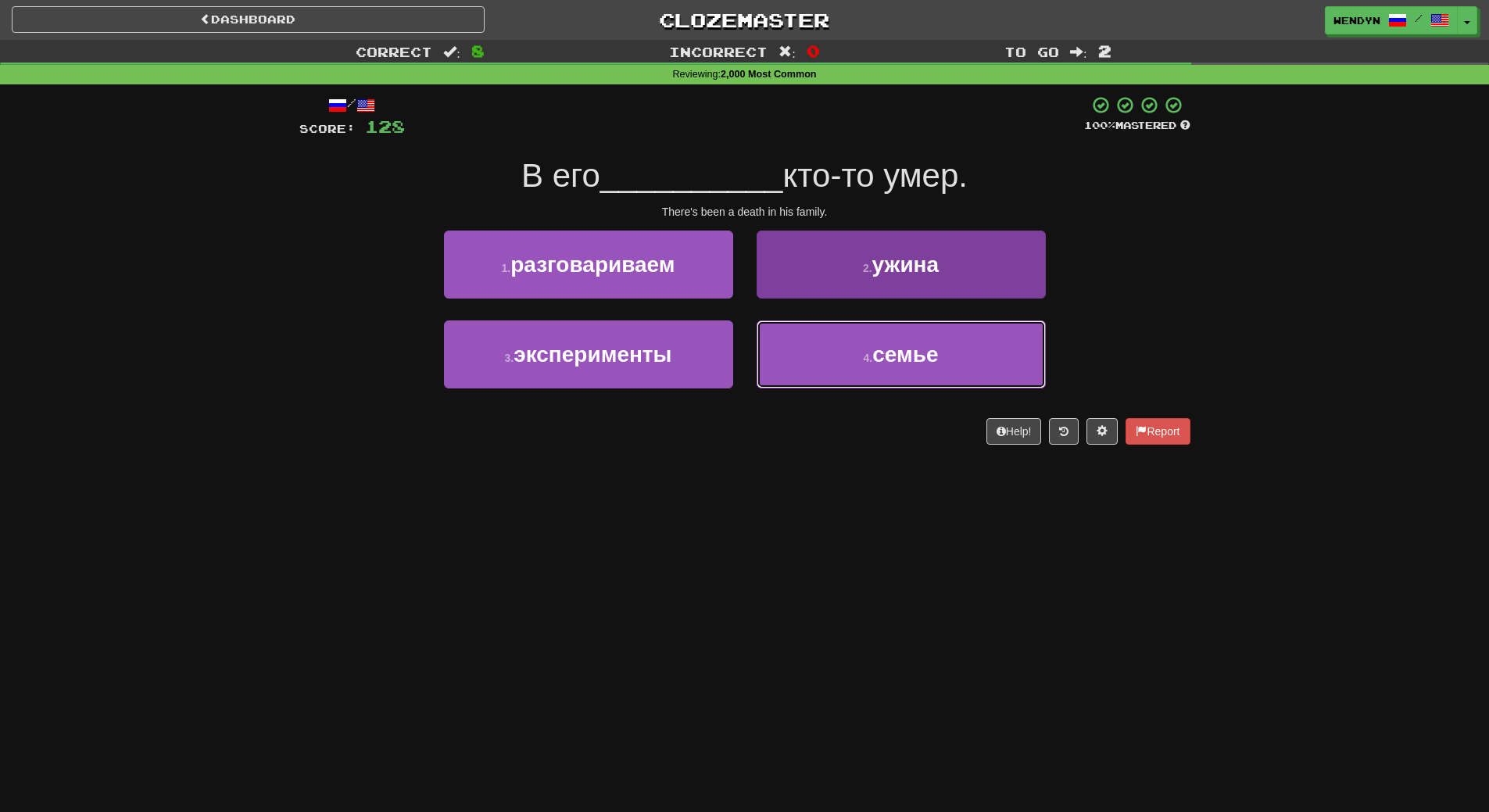
click at [864, 361] on small "4 ." at bounding box center [869, 357] width 9 height 12
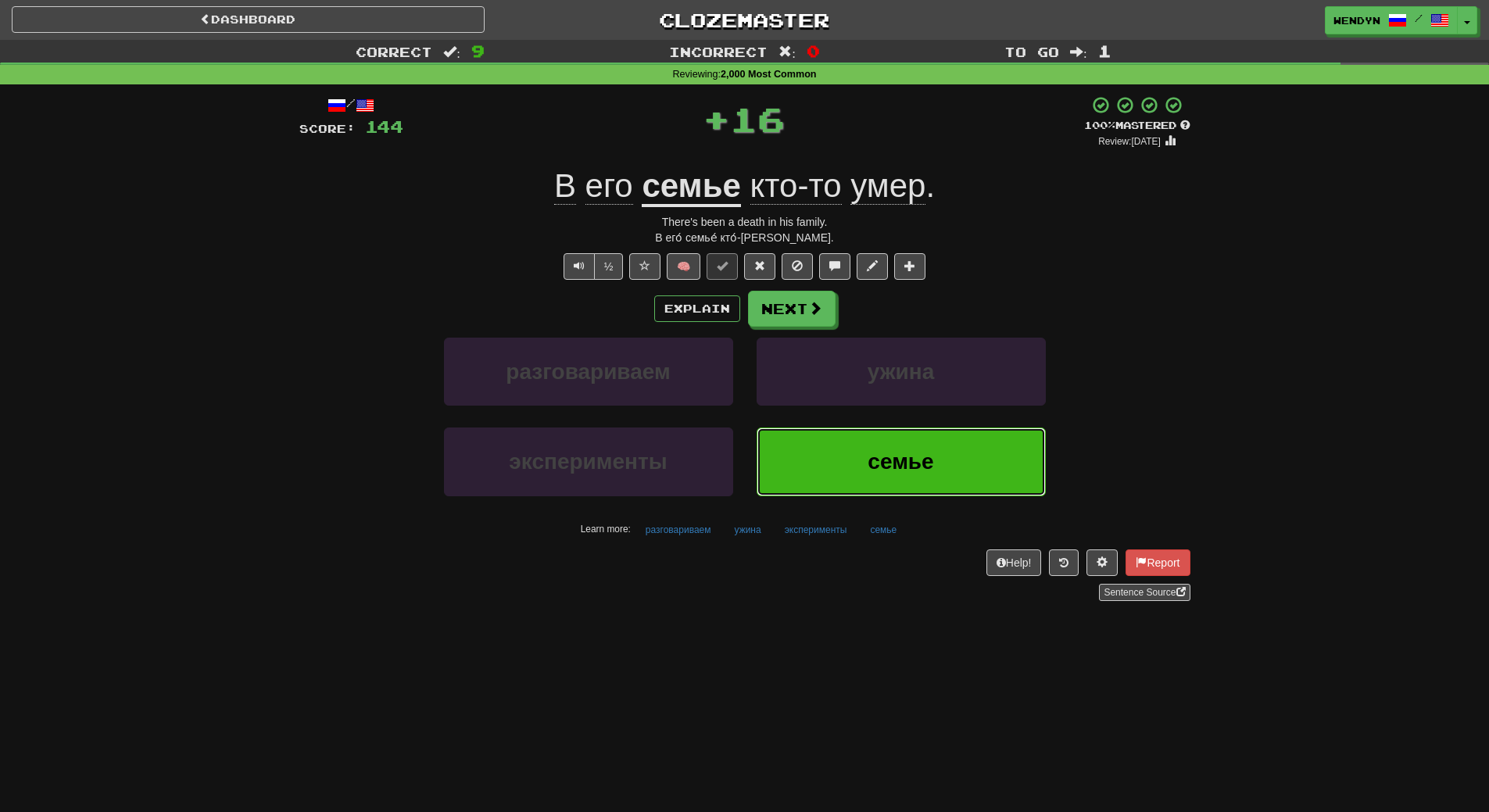
click at [869, 447] on button "семье" at bounding box center [901, 462] width 289 height 68
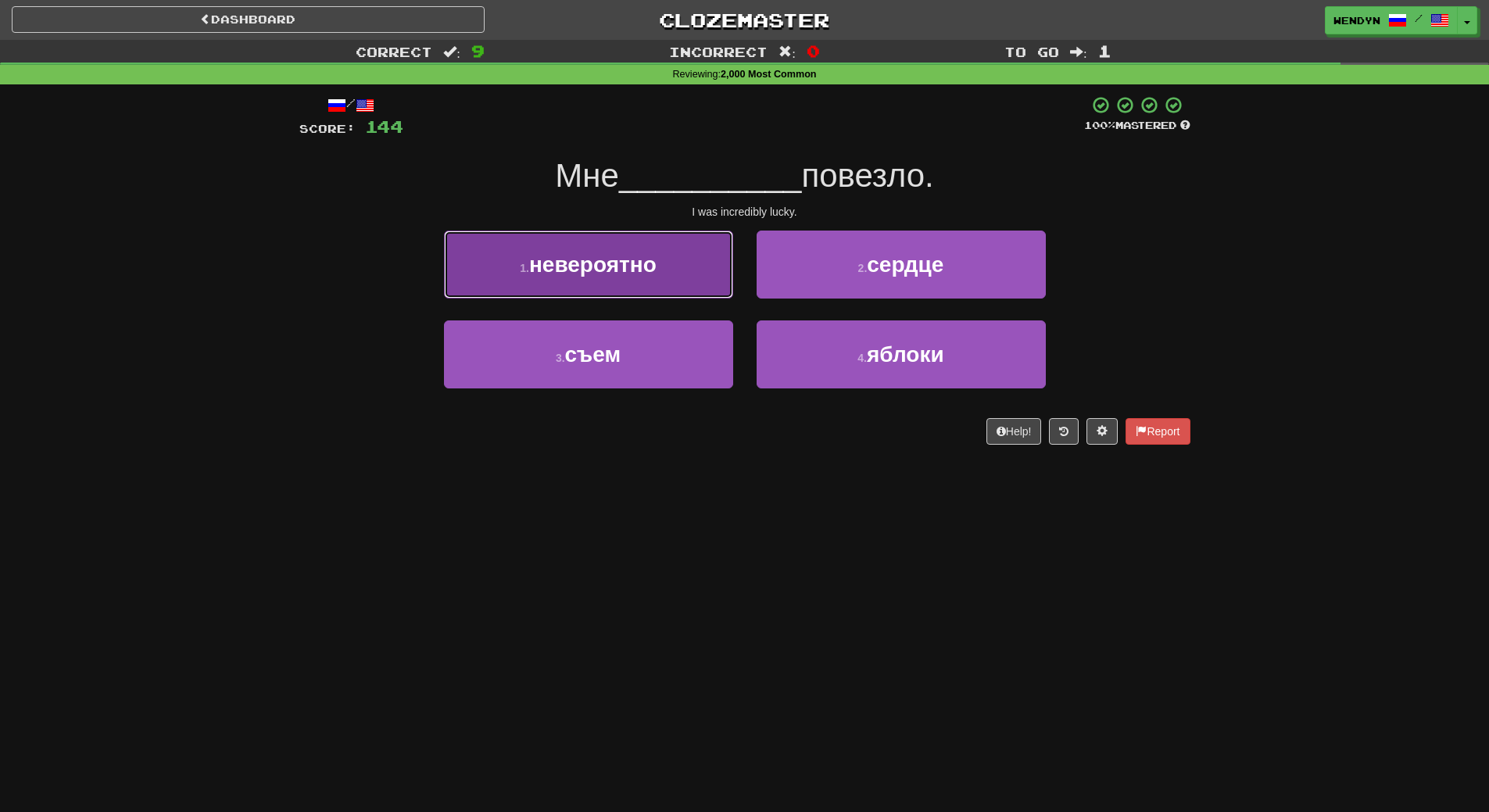
click at [660, 262] on button "1 . невероятно" at bounding box center [588, 264] width 289 height 68
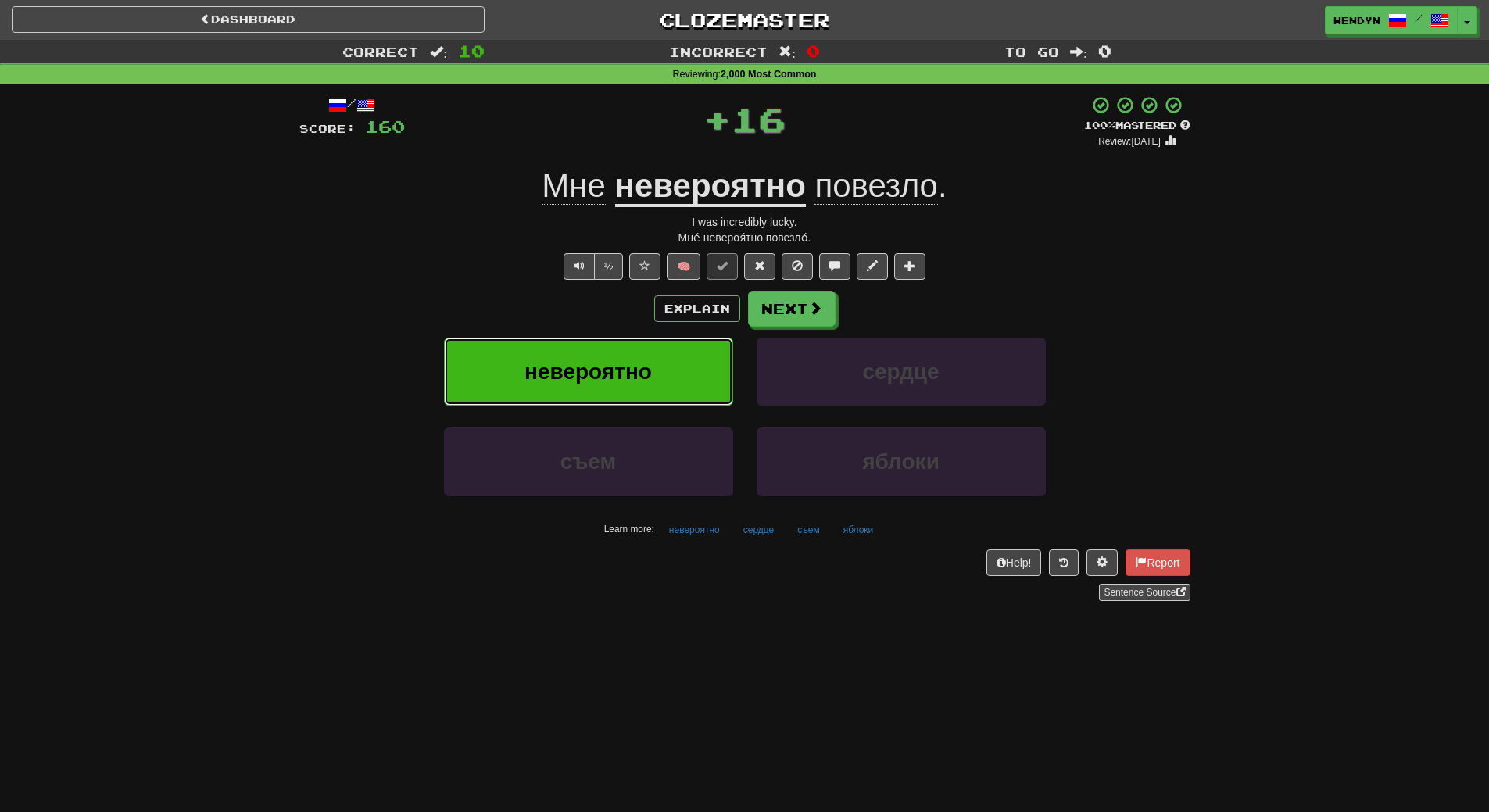
click at [649, 360] on span "невероятно" at bounding box center [587, 372] width 127 height 25
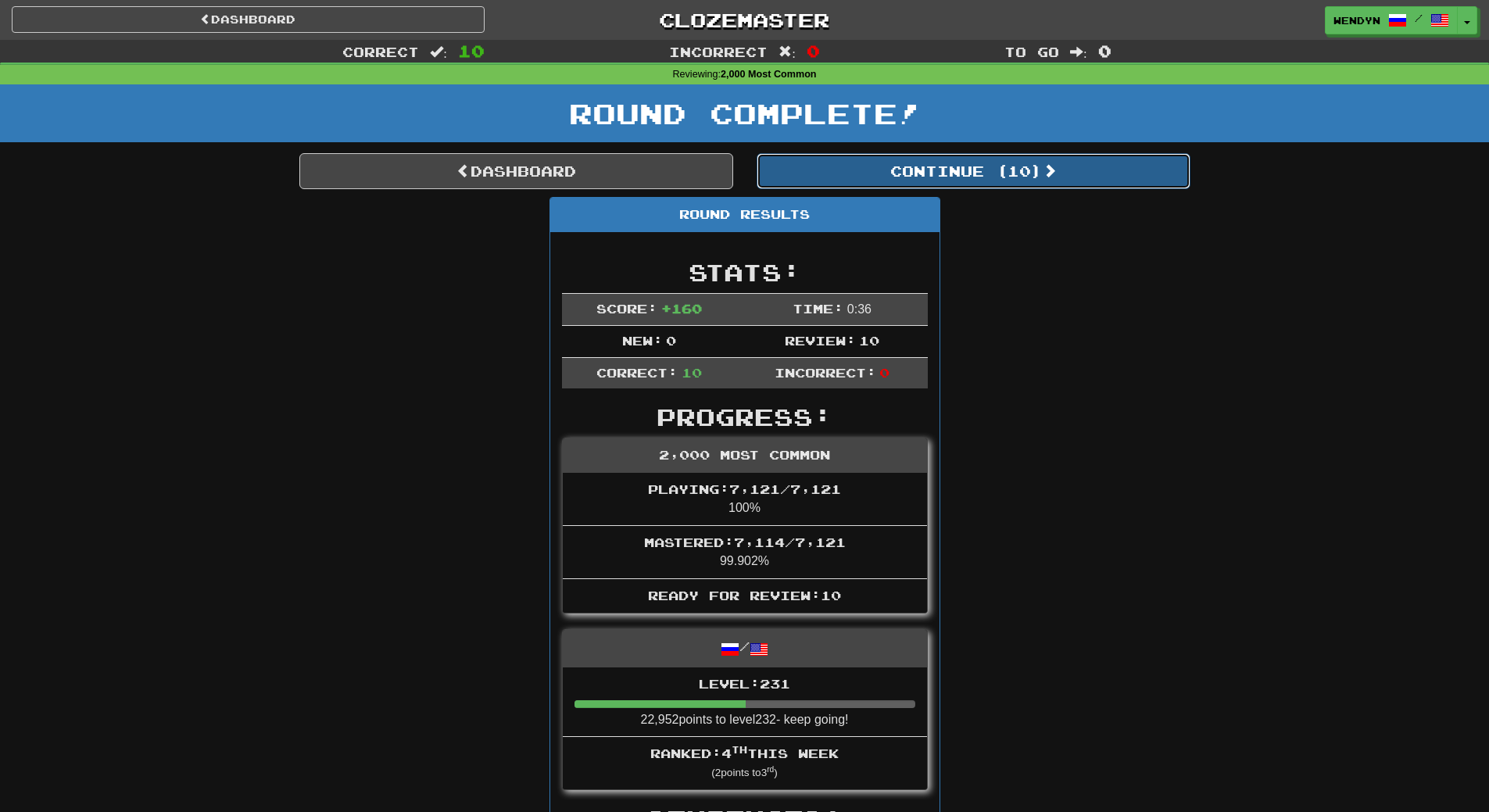
click at [1012, 175] on button "Continue ( 10 )" at bounding box center [973, 171] width 433 height 36
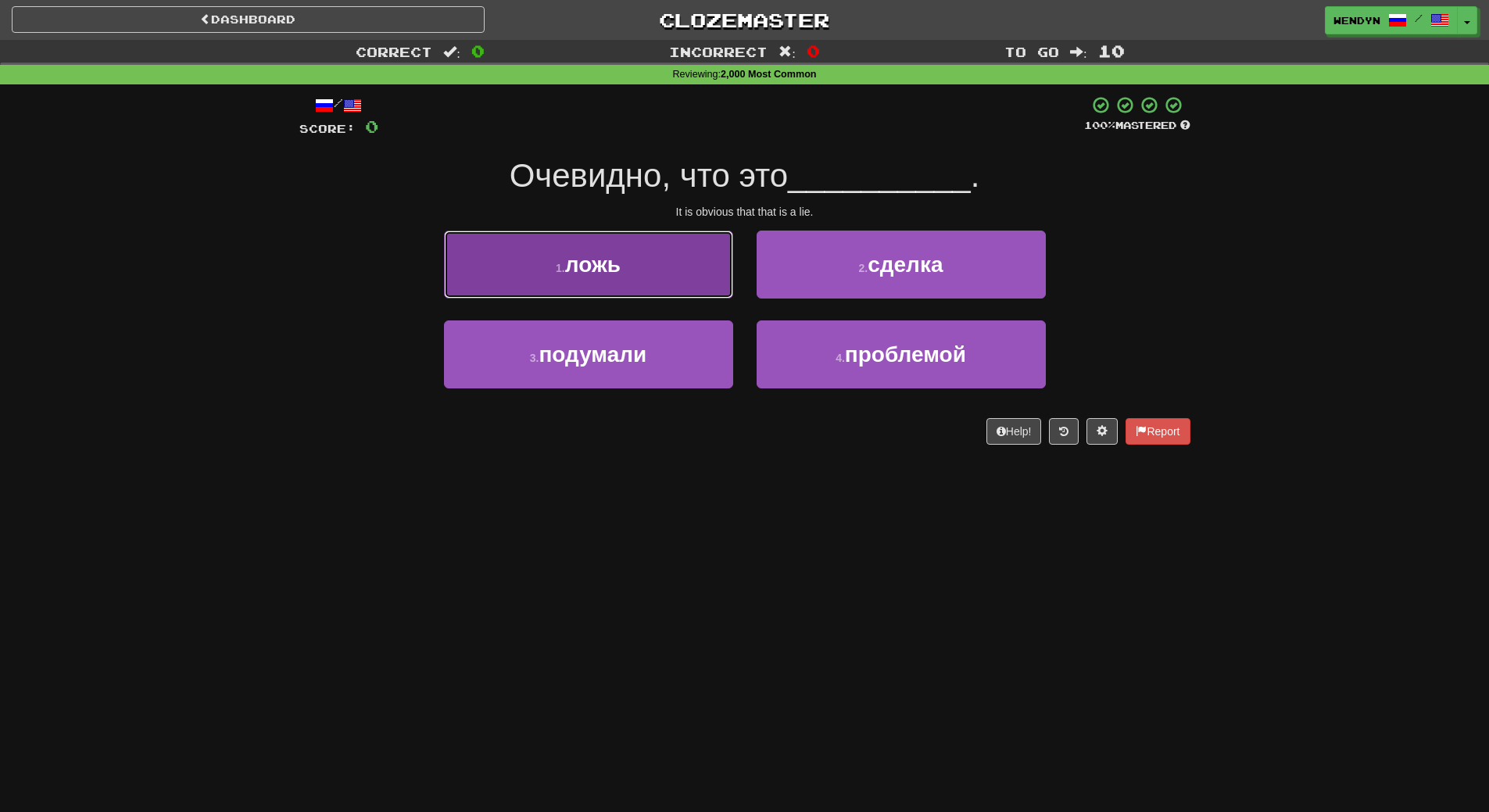
click at [664, 246] on button "1 . ложь" at bounding box center [588, 264] width 289 height 68
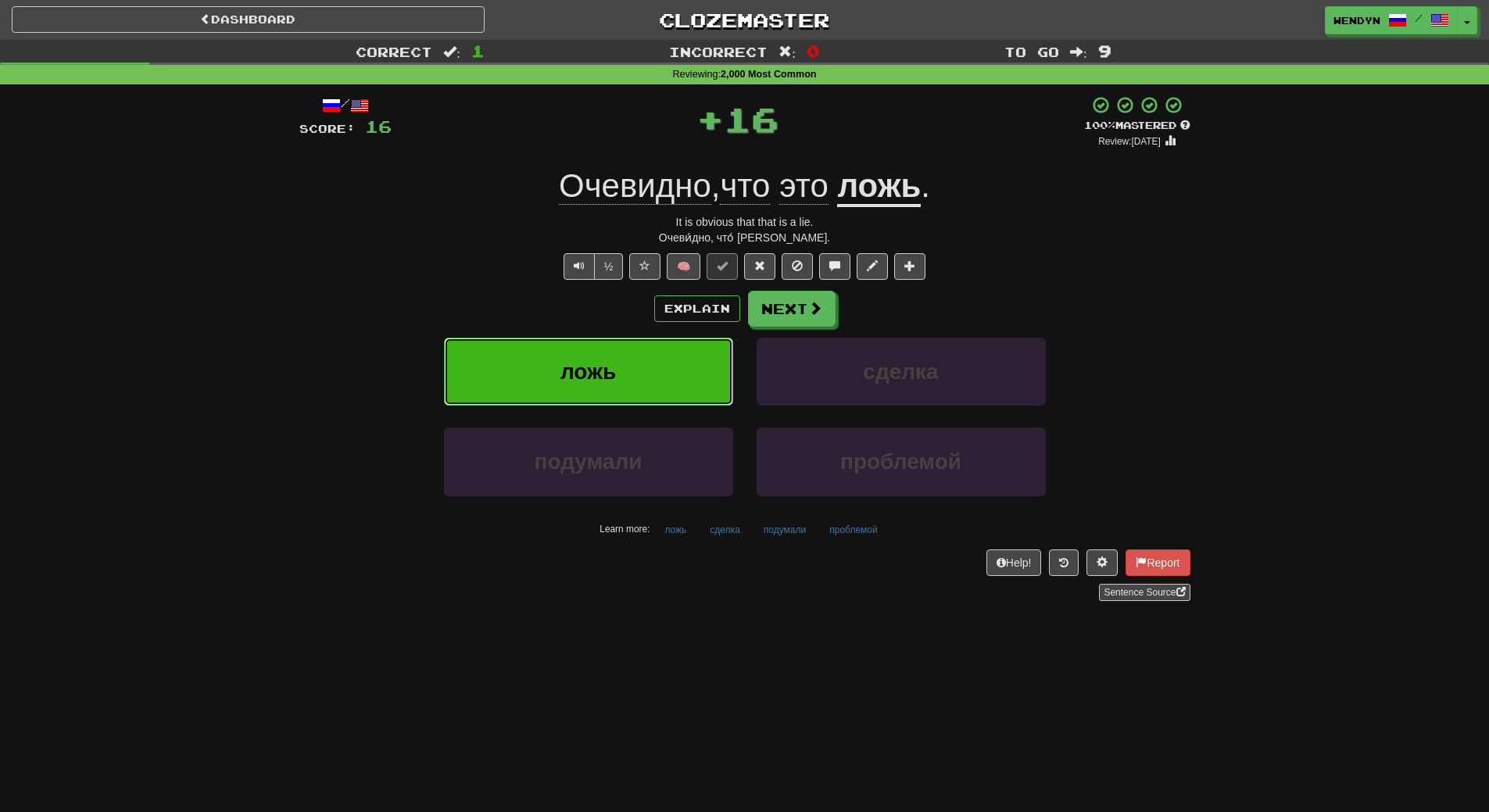
click at [618, 357] on button "ложь" at bounding box center [588, 372] width 289 height 68
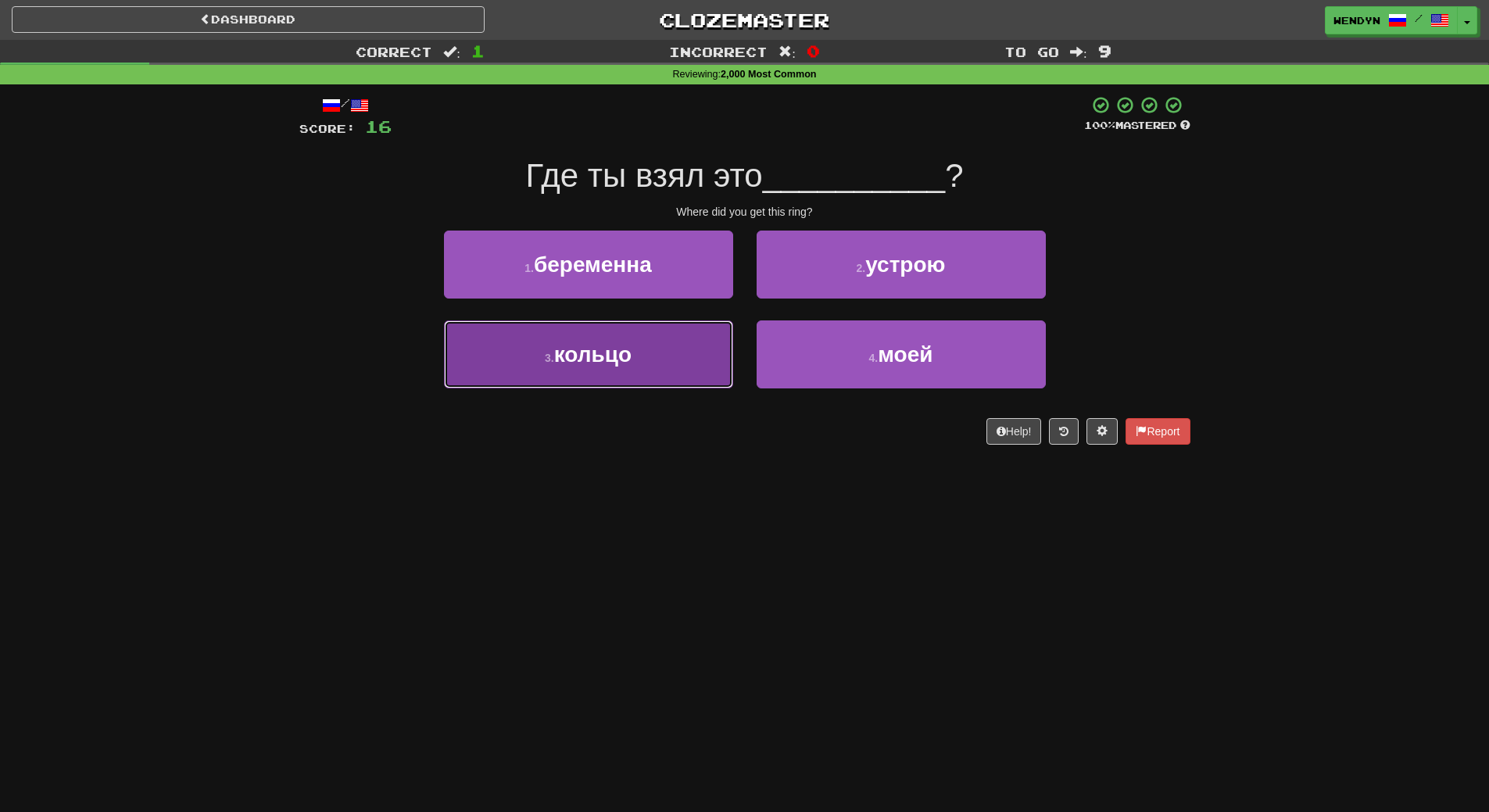
click at [668, 359] on button "3 . кольцо" at bounding box center [588, 354] width 289 height 68
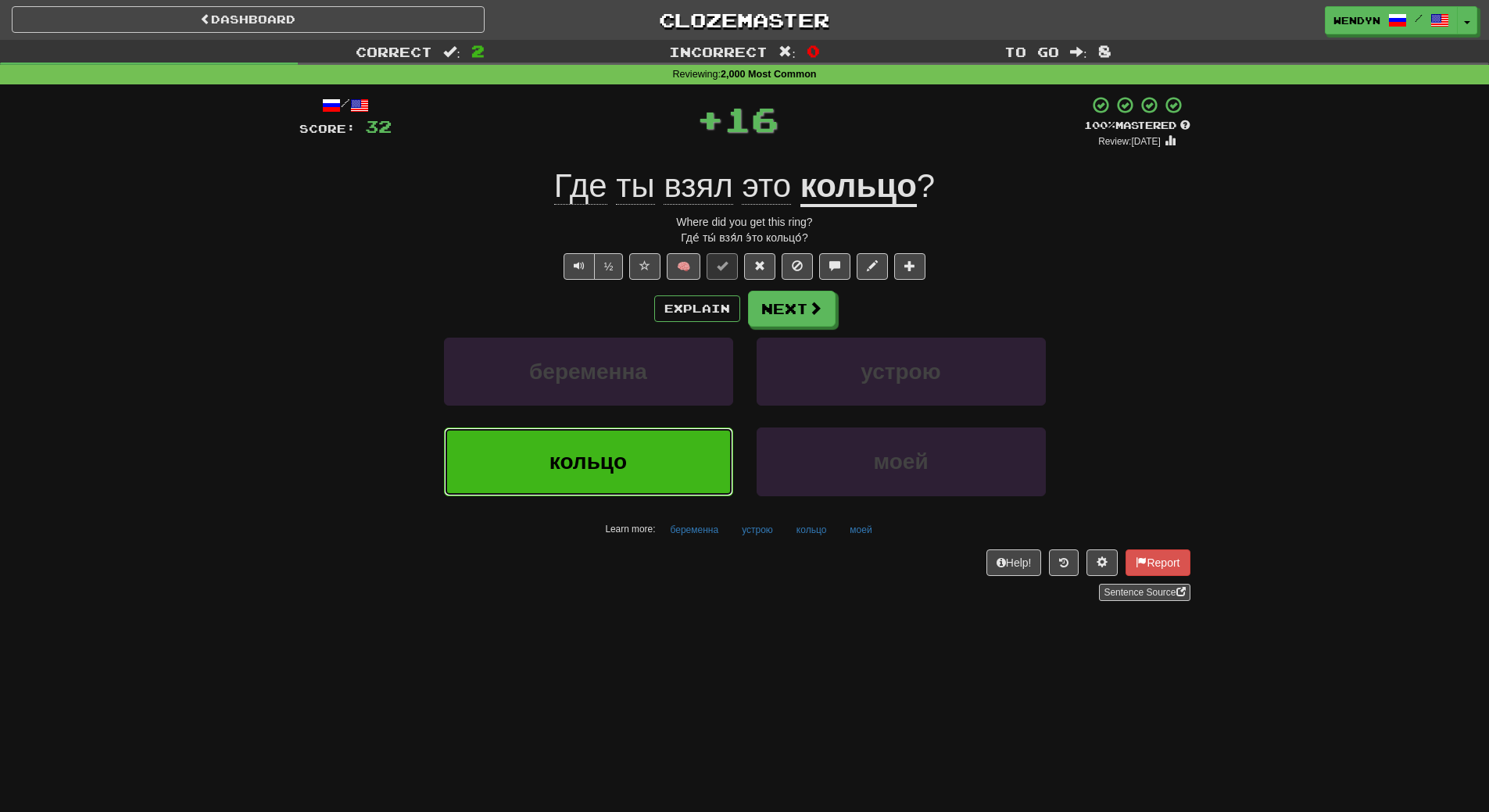
click at [558, 440] on button "кольцо" at bounding box center [588, 462] width 289 height 68
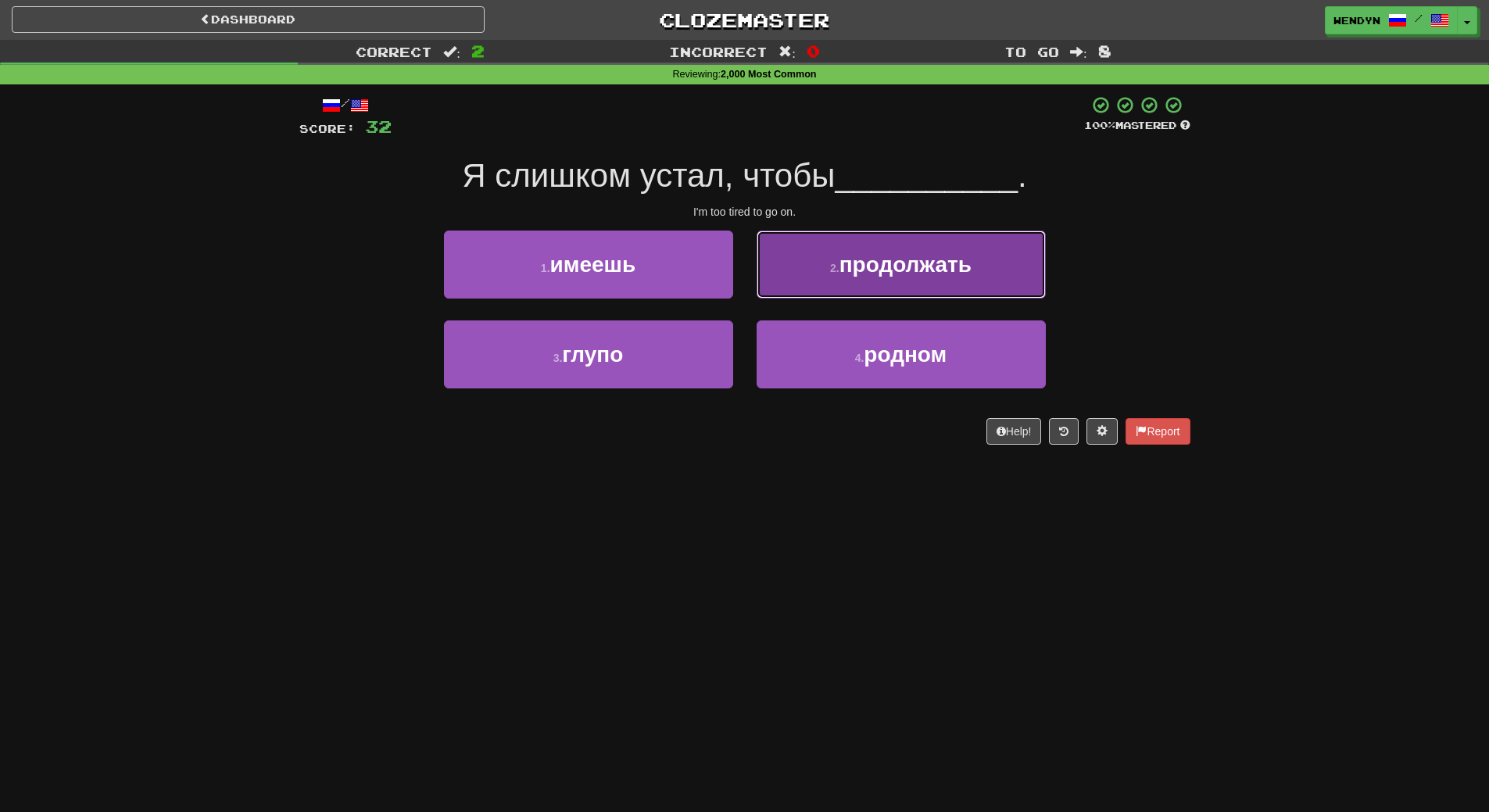
click at [922, 273] on span "продолжать" at bounding box center [905, 264] width 132 height 25
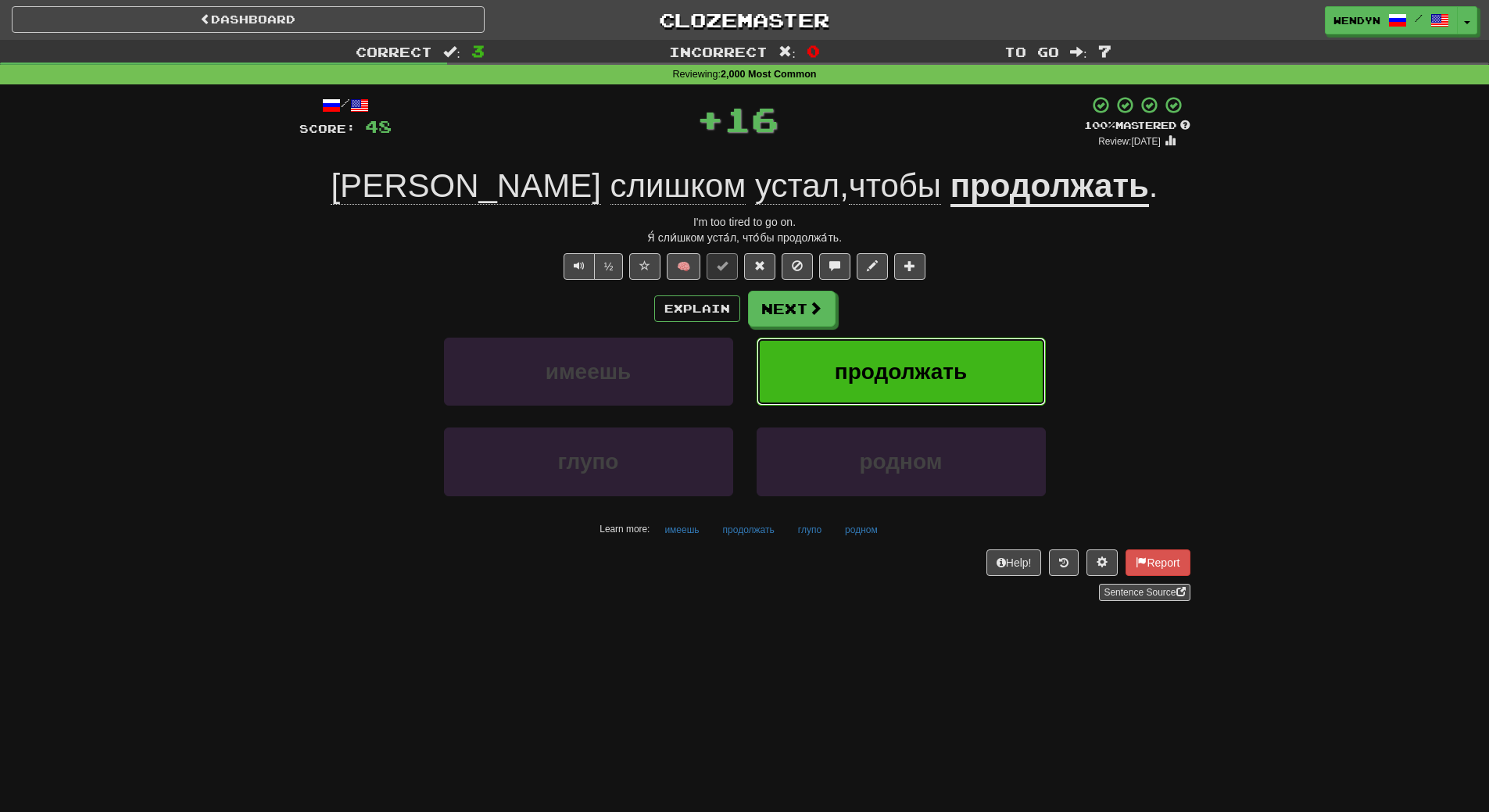
click at [918, 361] on span "продолжать" at bounding box center [901, 372] width 132 height 25
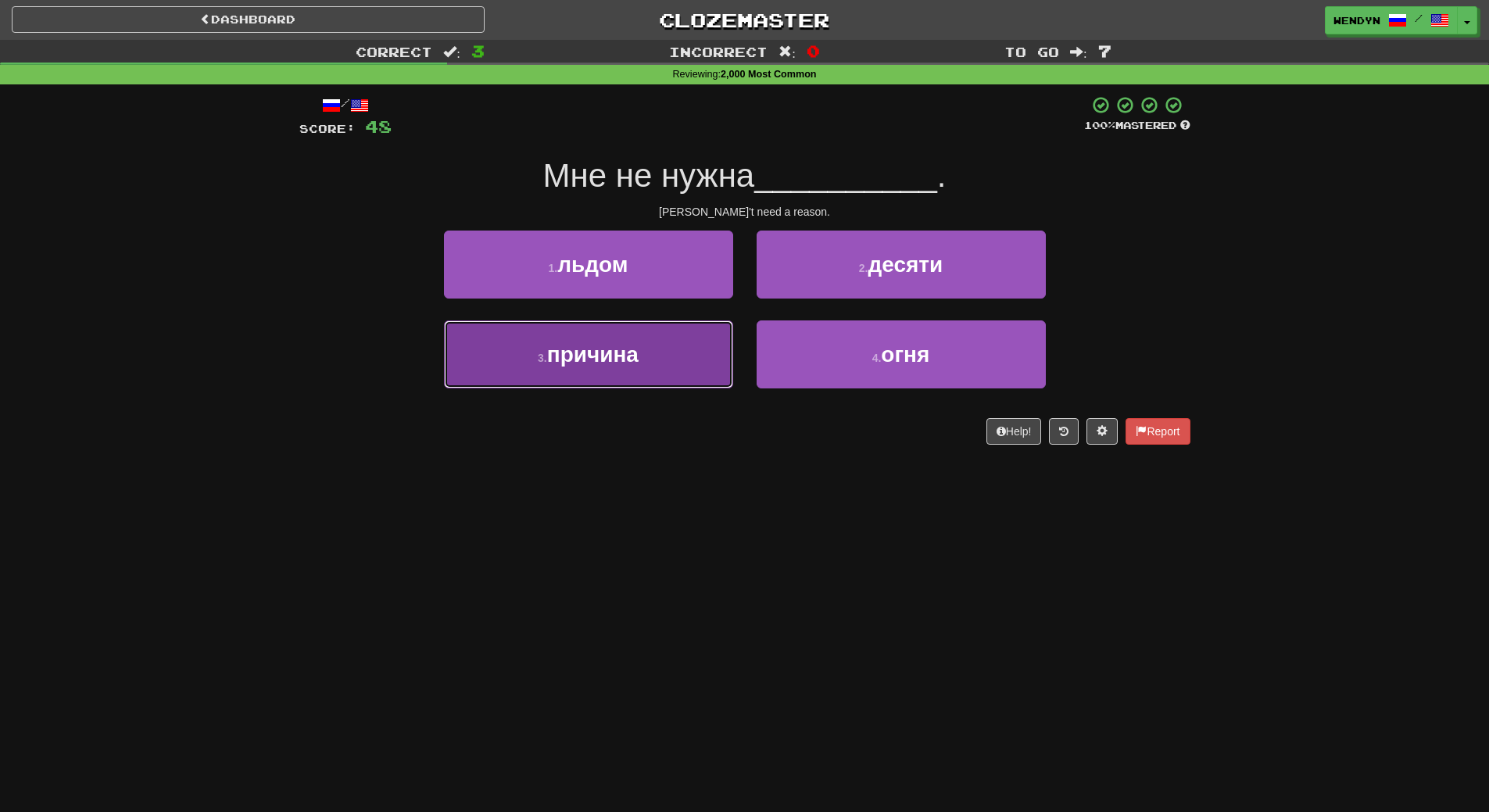
click at [633, 351] on span "причина" at bounding box center [592, 355] width 92 height 25
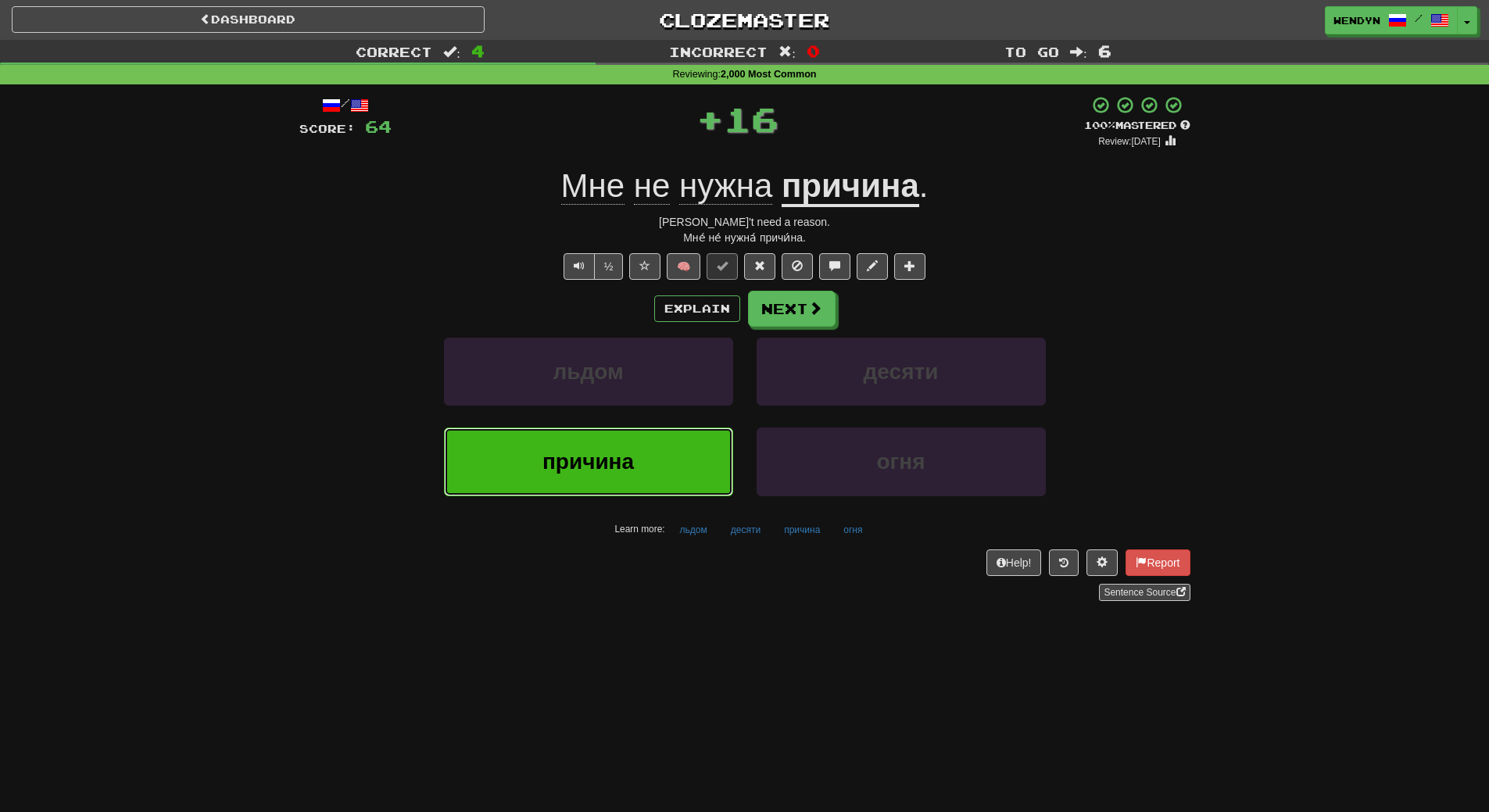
click at [609, 446] on button "причина" at bounding box center [588, 462] width 289 height 68
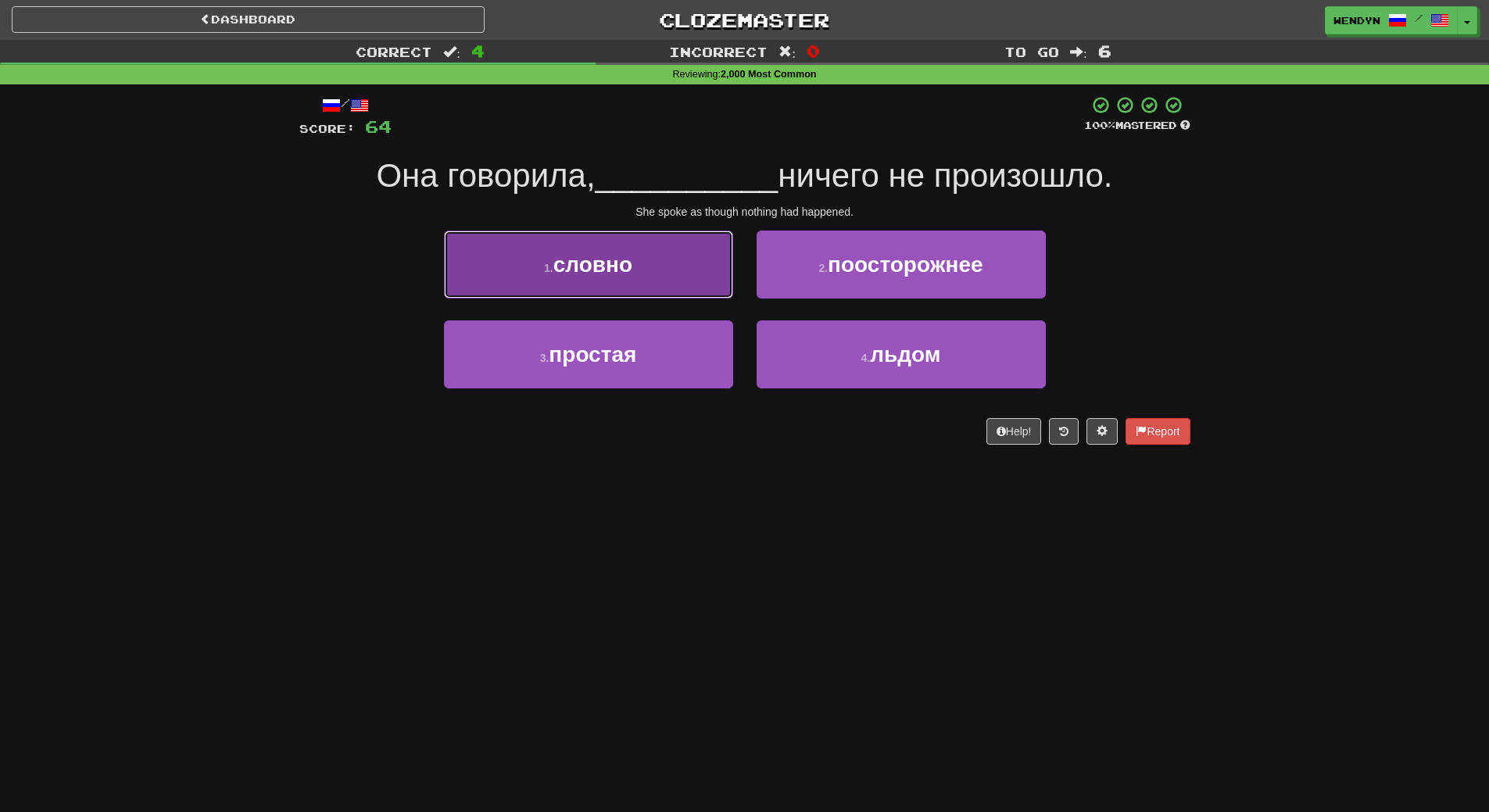
click at [668, 255] on button "1 . словно" at bounding box center [588, 264] width 289 height 68
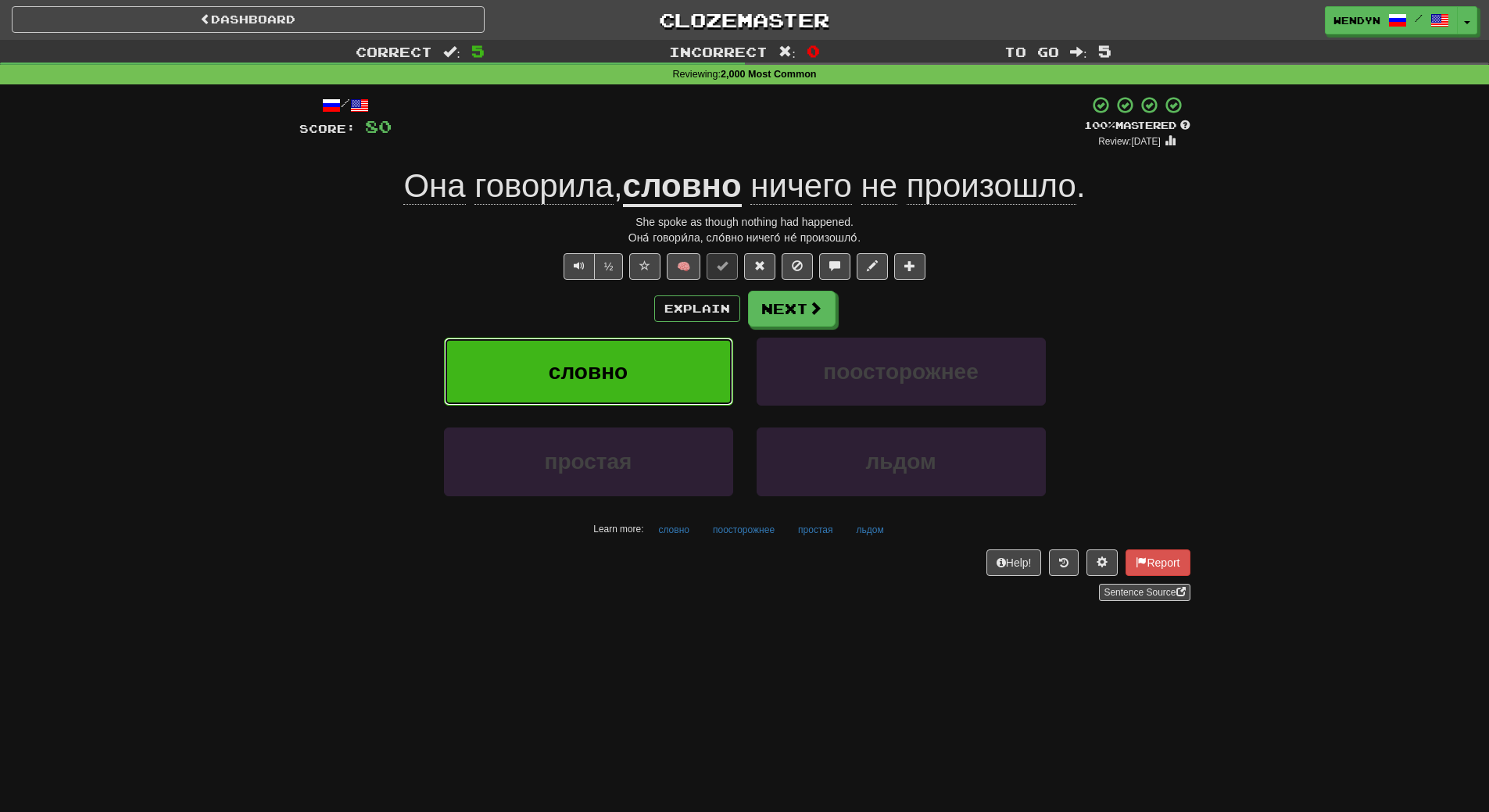
click at [640, 356] on button "словно" at bounding box center [588, 372] width 289 height 68
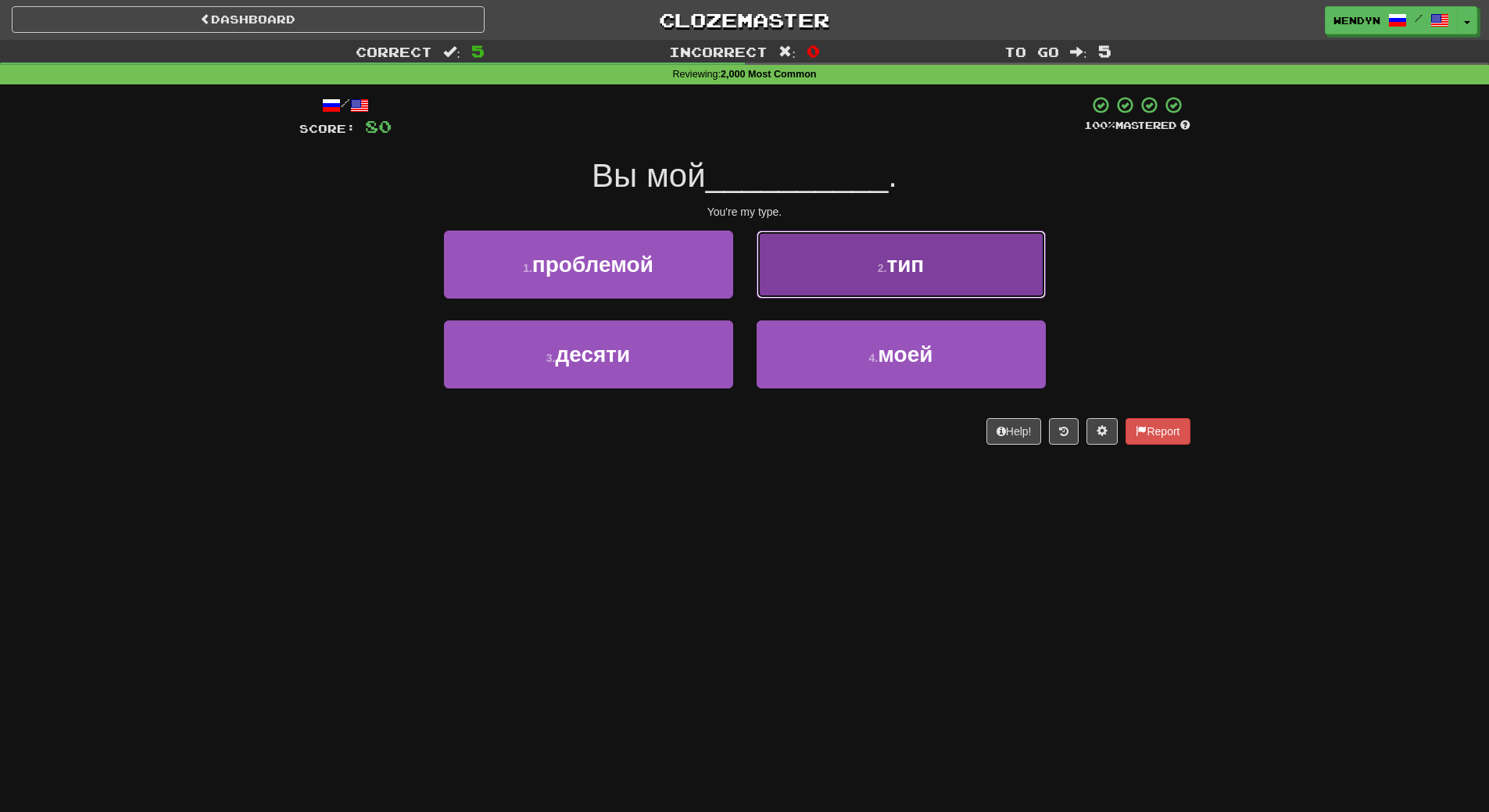
click at [994, 261] on button "2 . тип" at bounding box center [901, 264] width 289 height 68
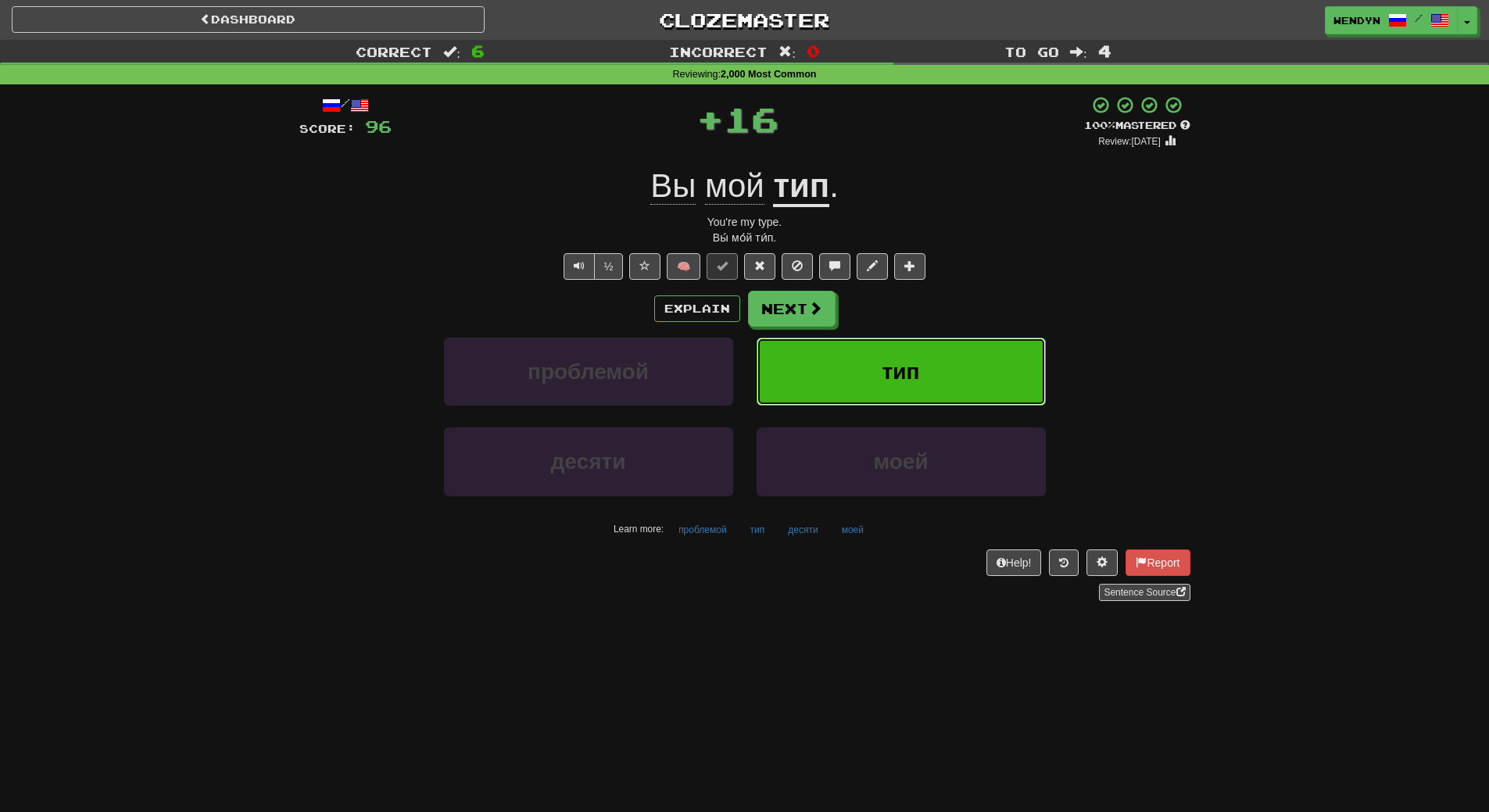
click at [939, 373] on button "тип" at bounding box center [901, 372] width 289 height 68
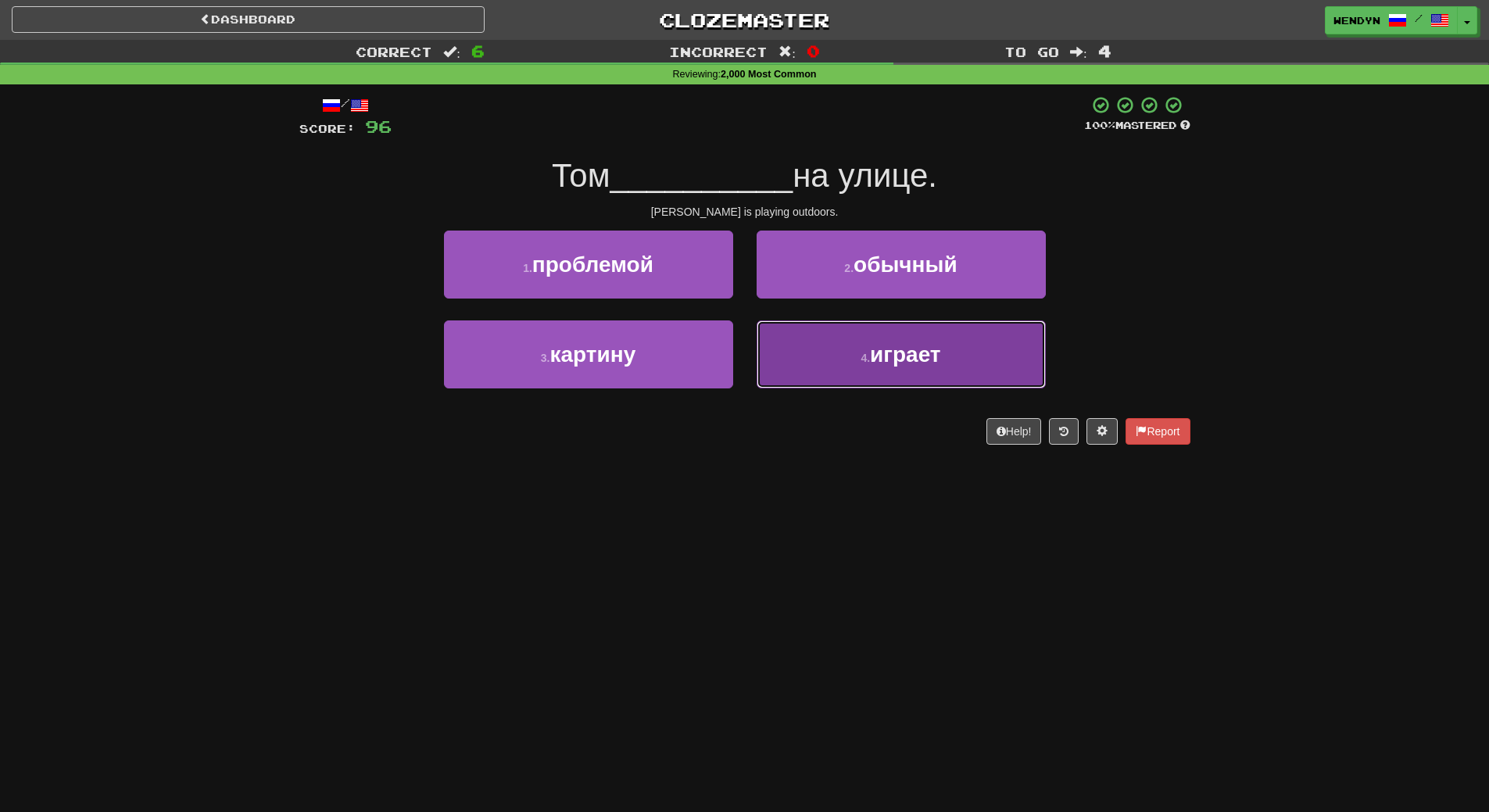
click at [916, 365] on span "играет" at bounding box center [905, 355] width 70 height 25
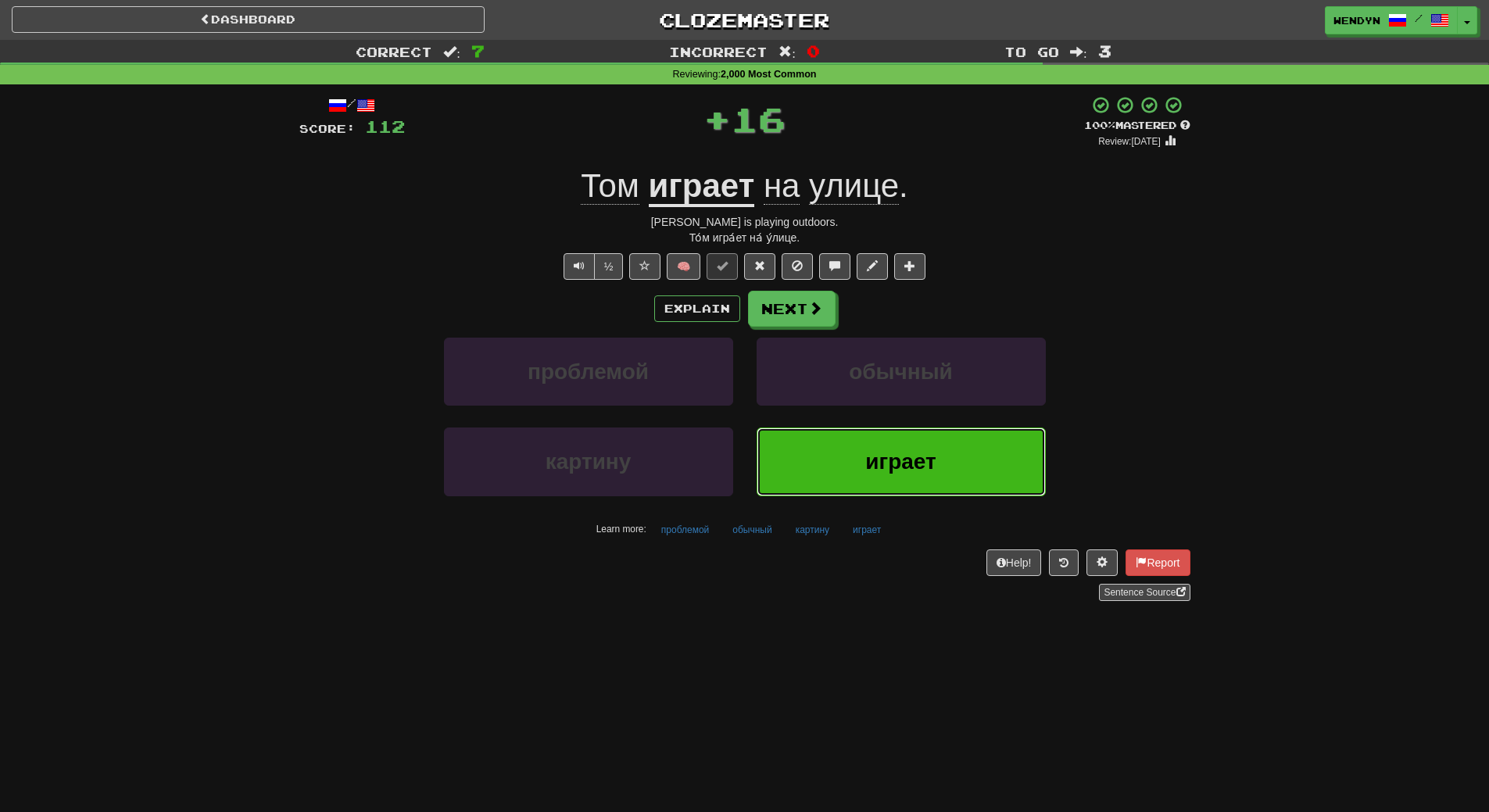
click button "играет"
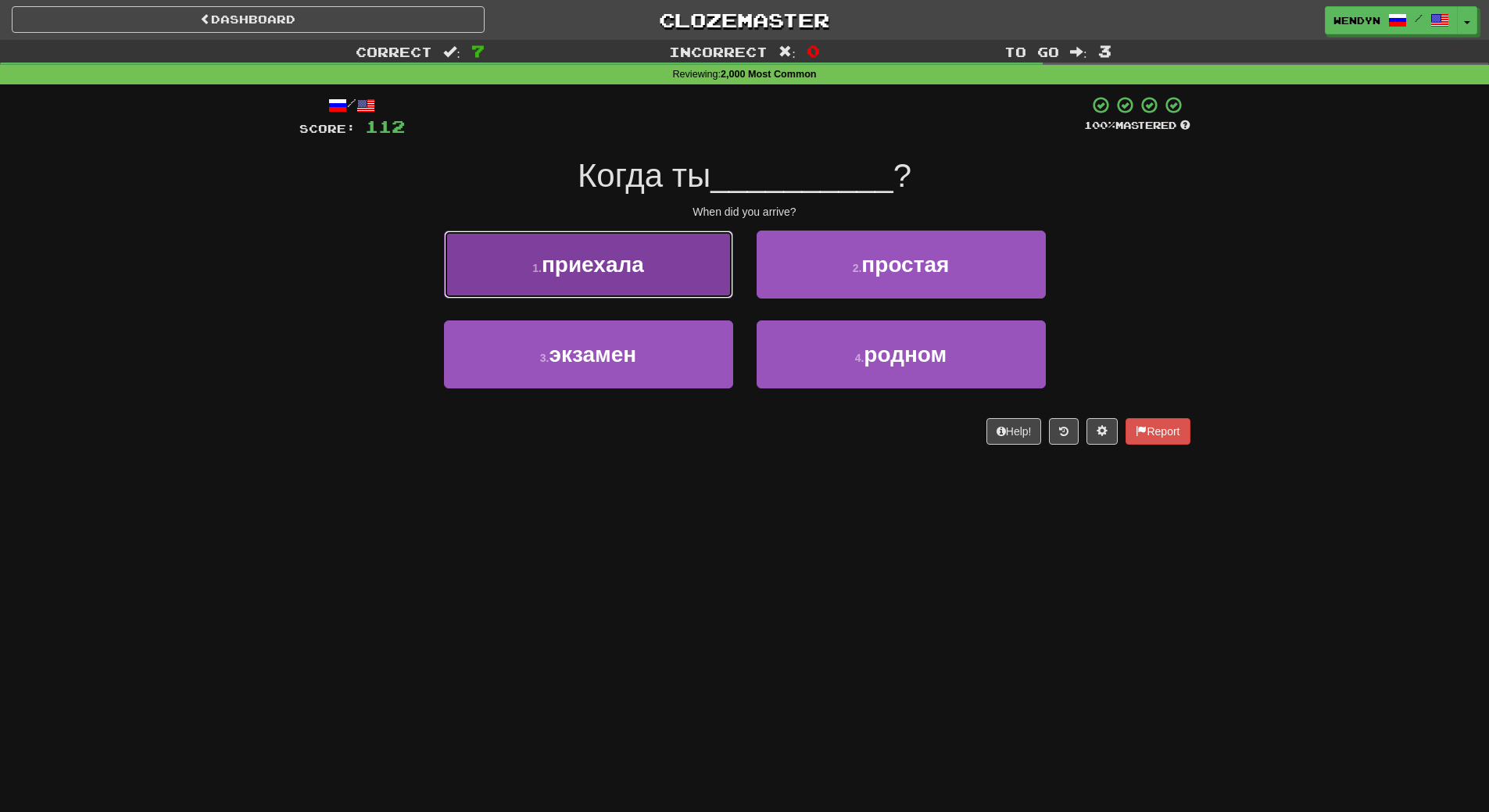
click span "приехала"
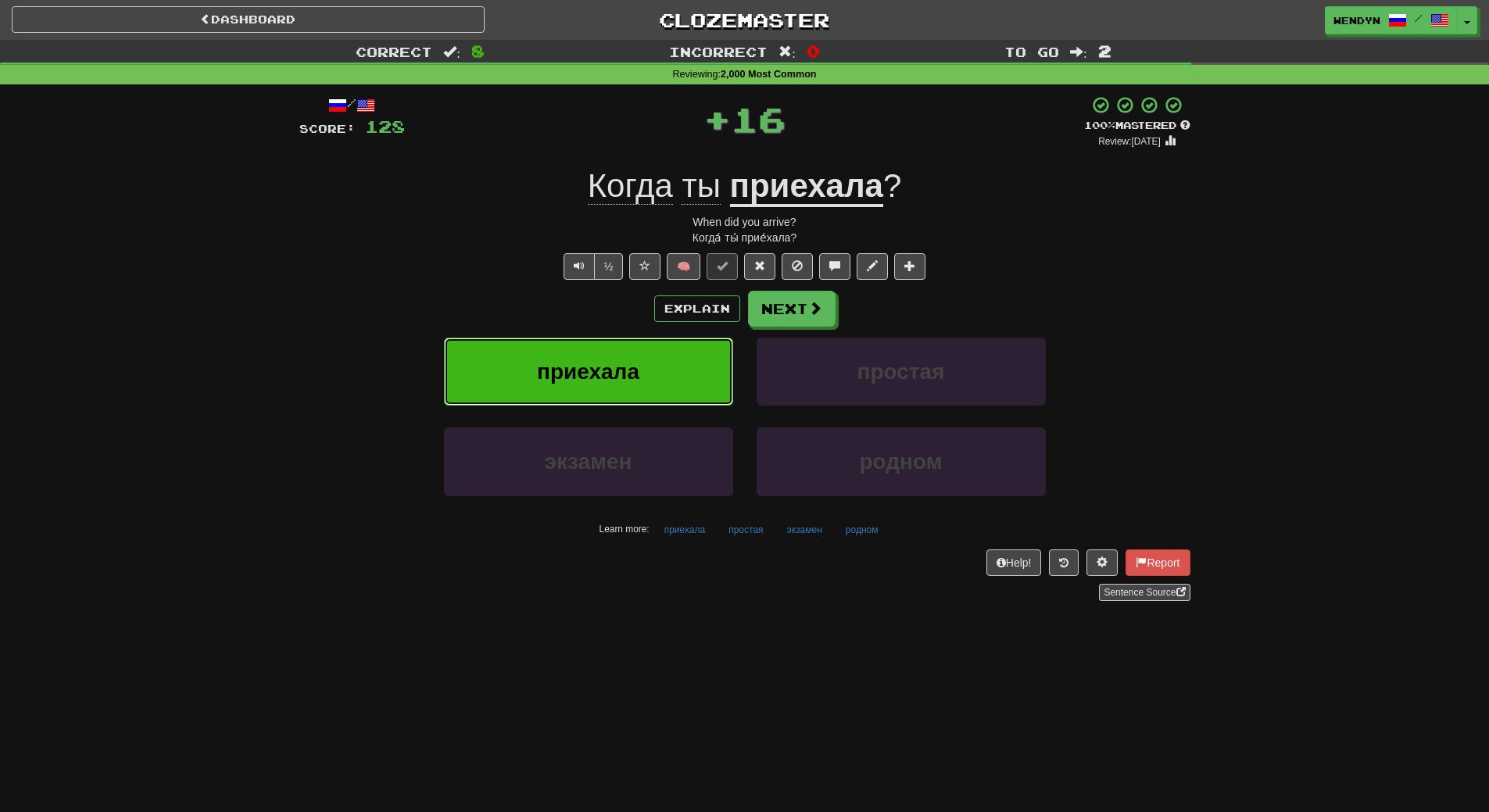
click button "приехала"
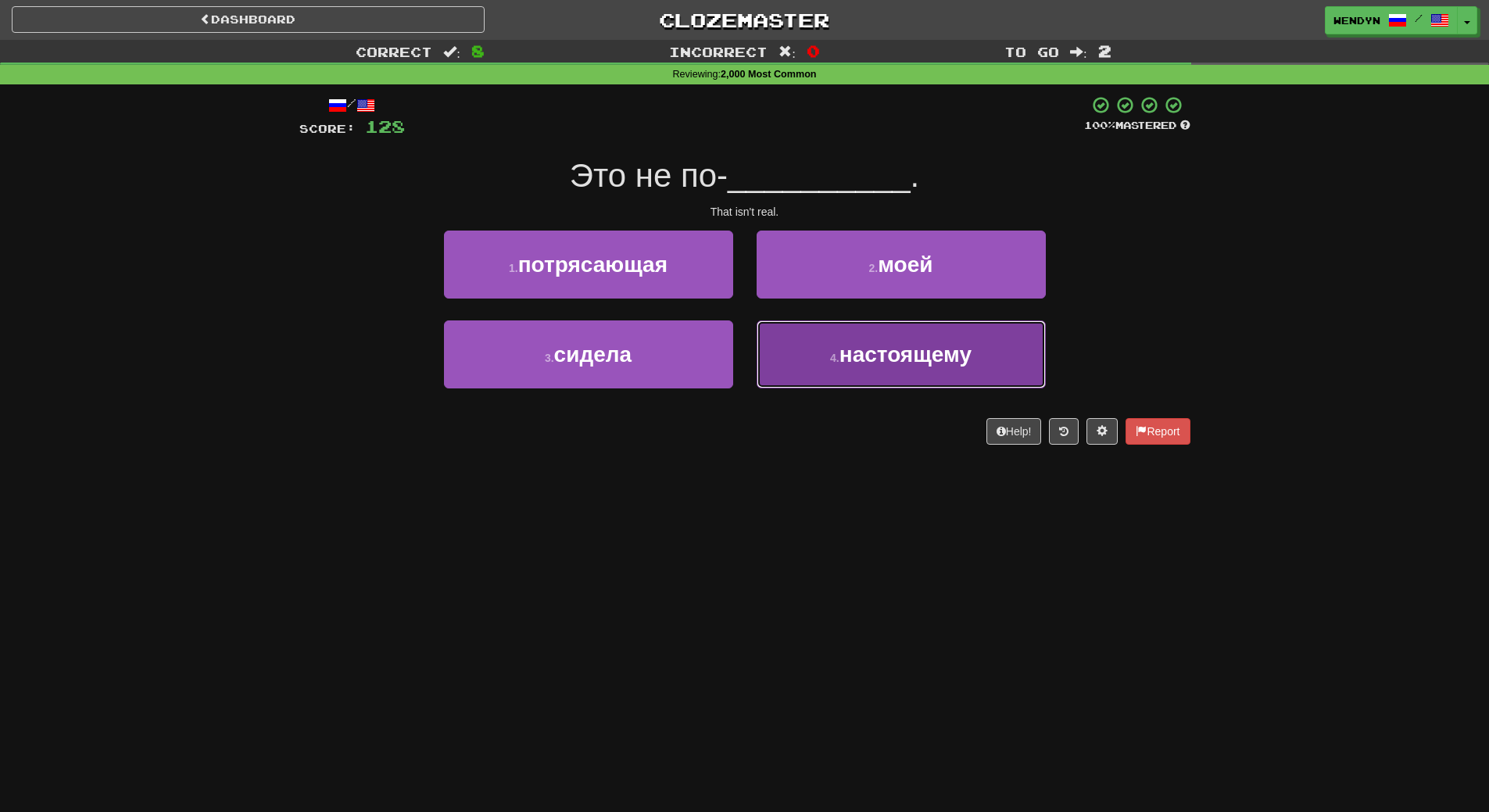
click button "4 . настоящему"
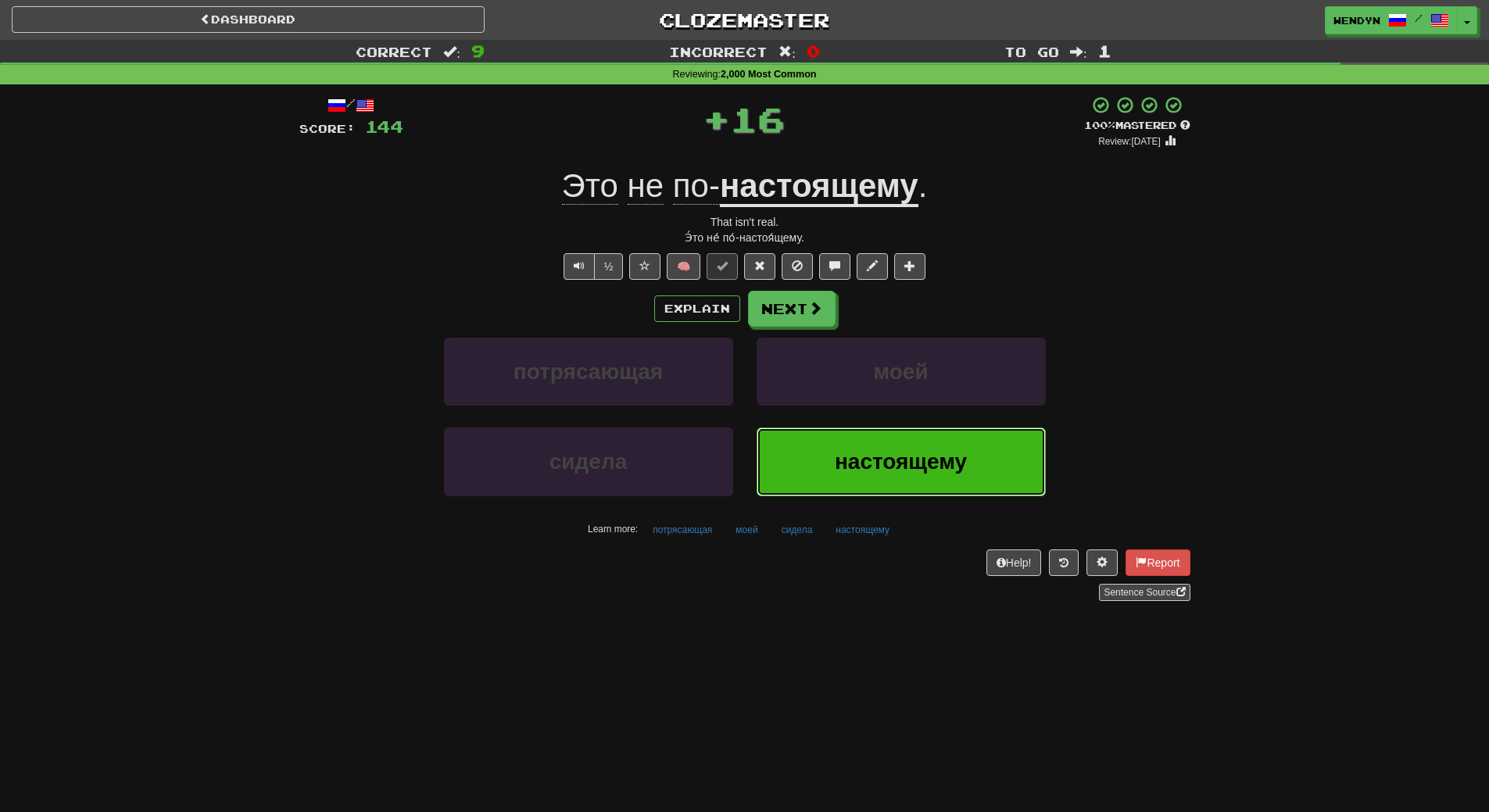
click button "настоящему"
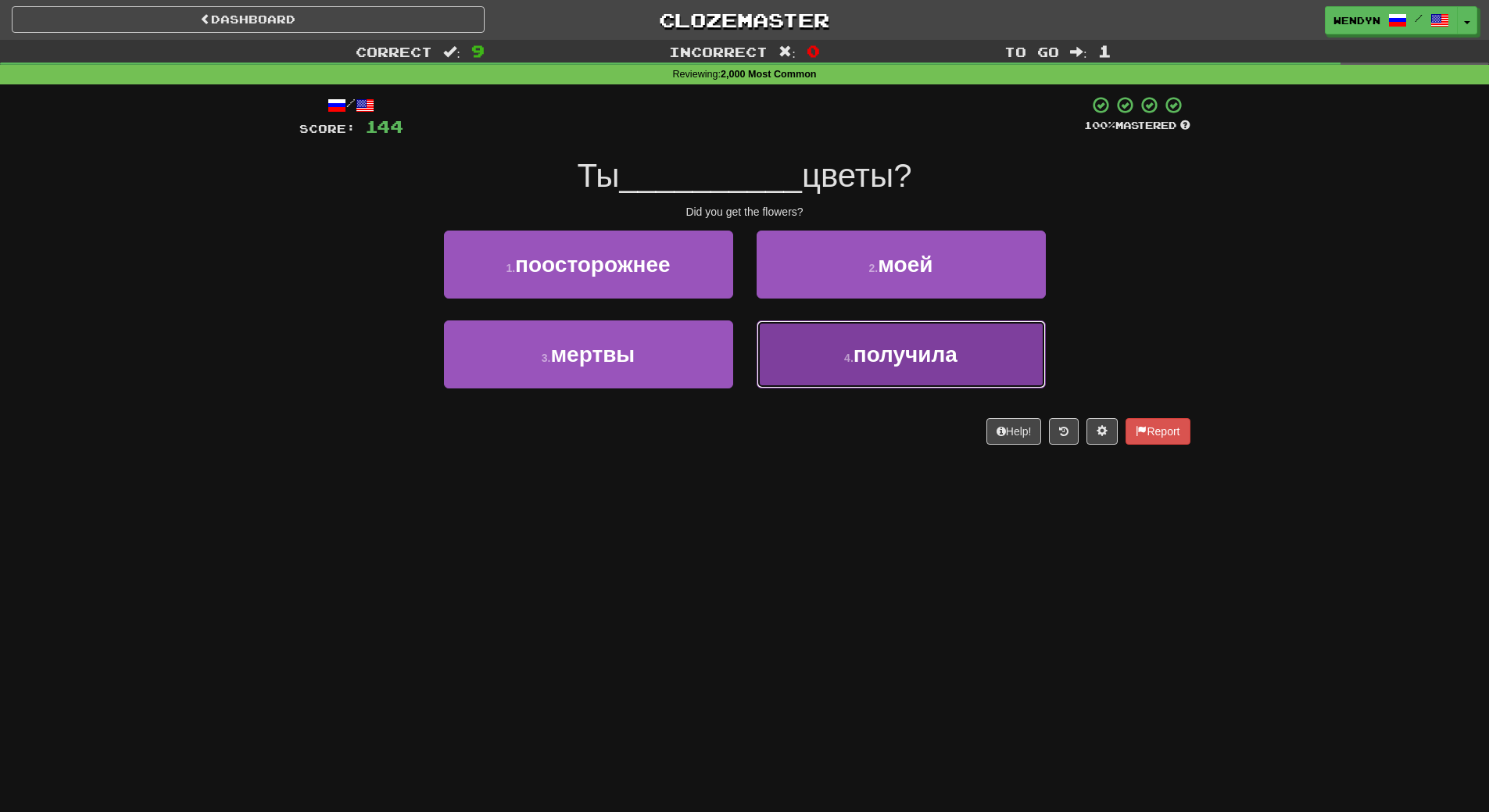
click button "4 . получила"
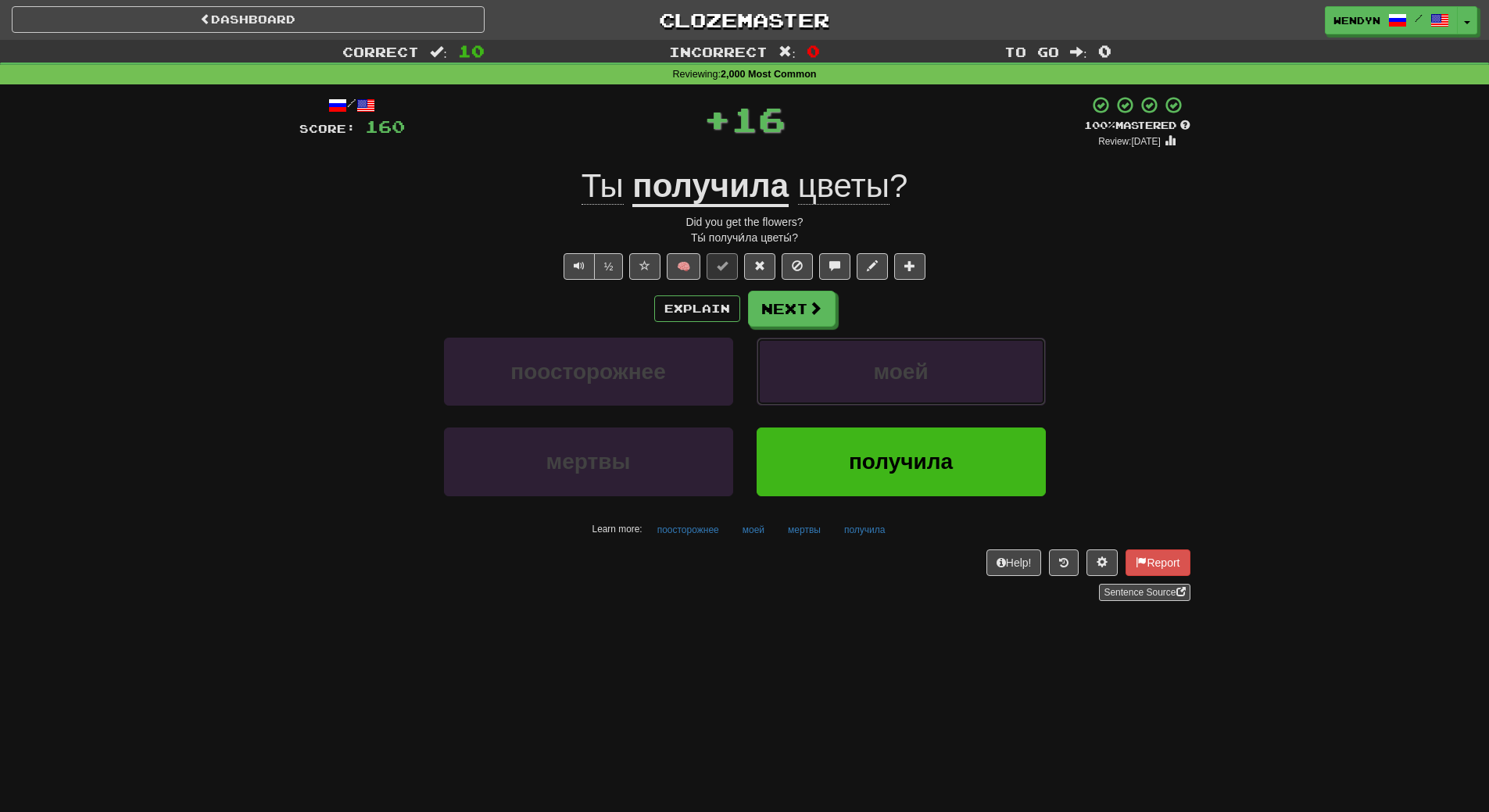
click span "моей"
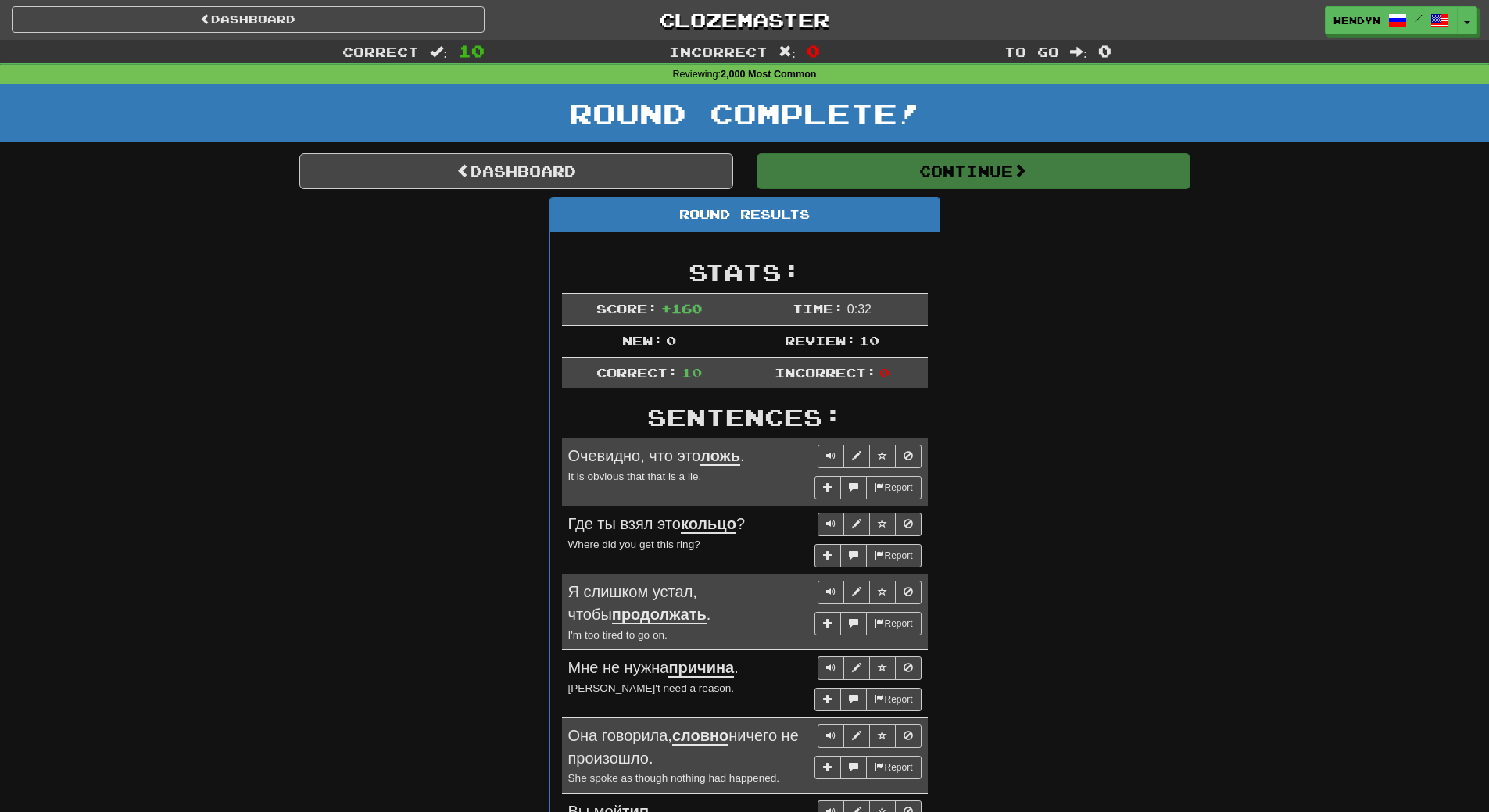
click div "Round Results Stats: Score: + 160 Time: 0 : 32 New: 0 Review: 10 Correct: 10 In…"
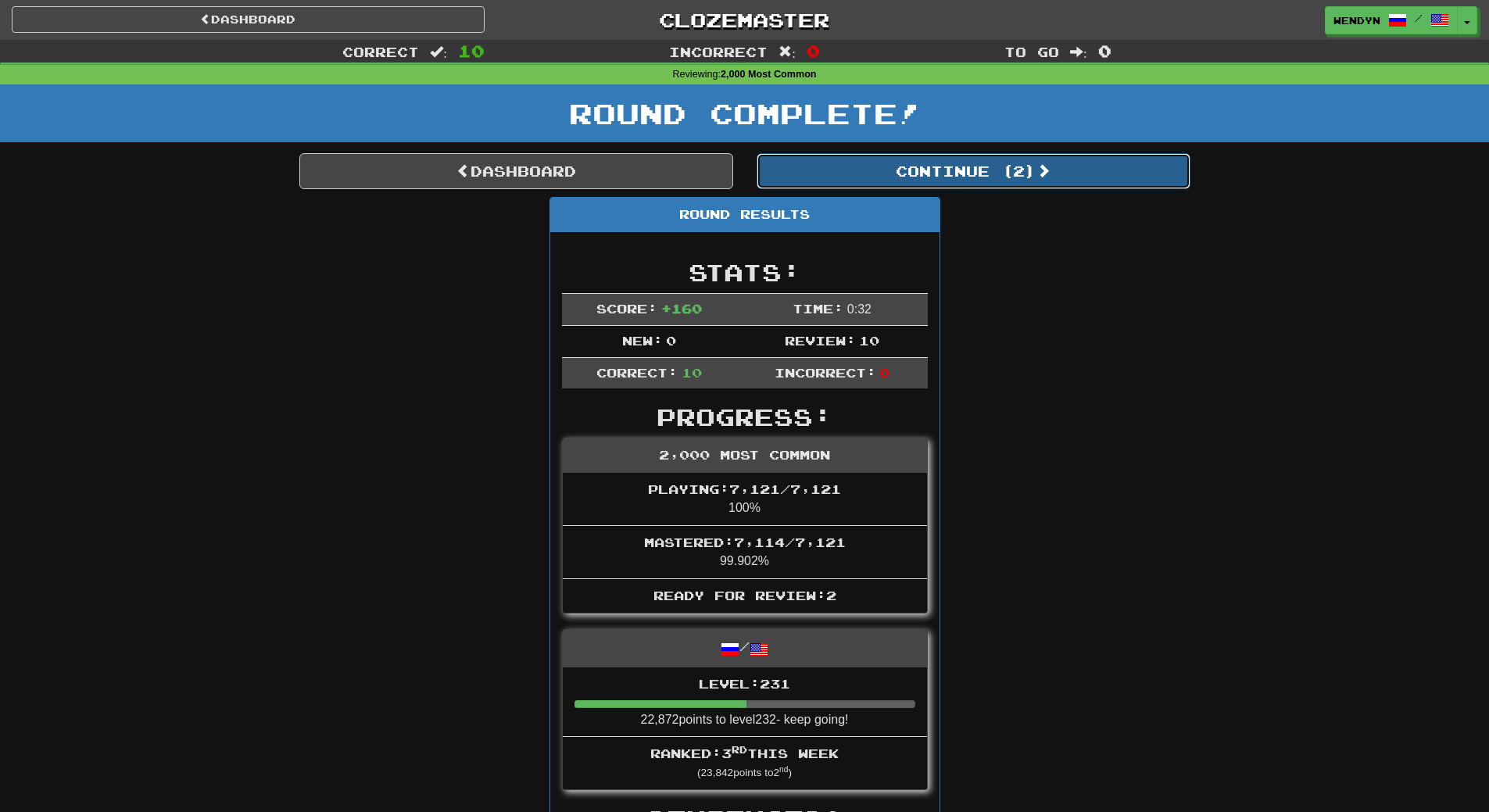
click button "Continue ( 2 )"
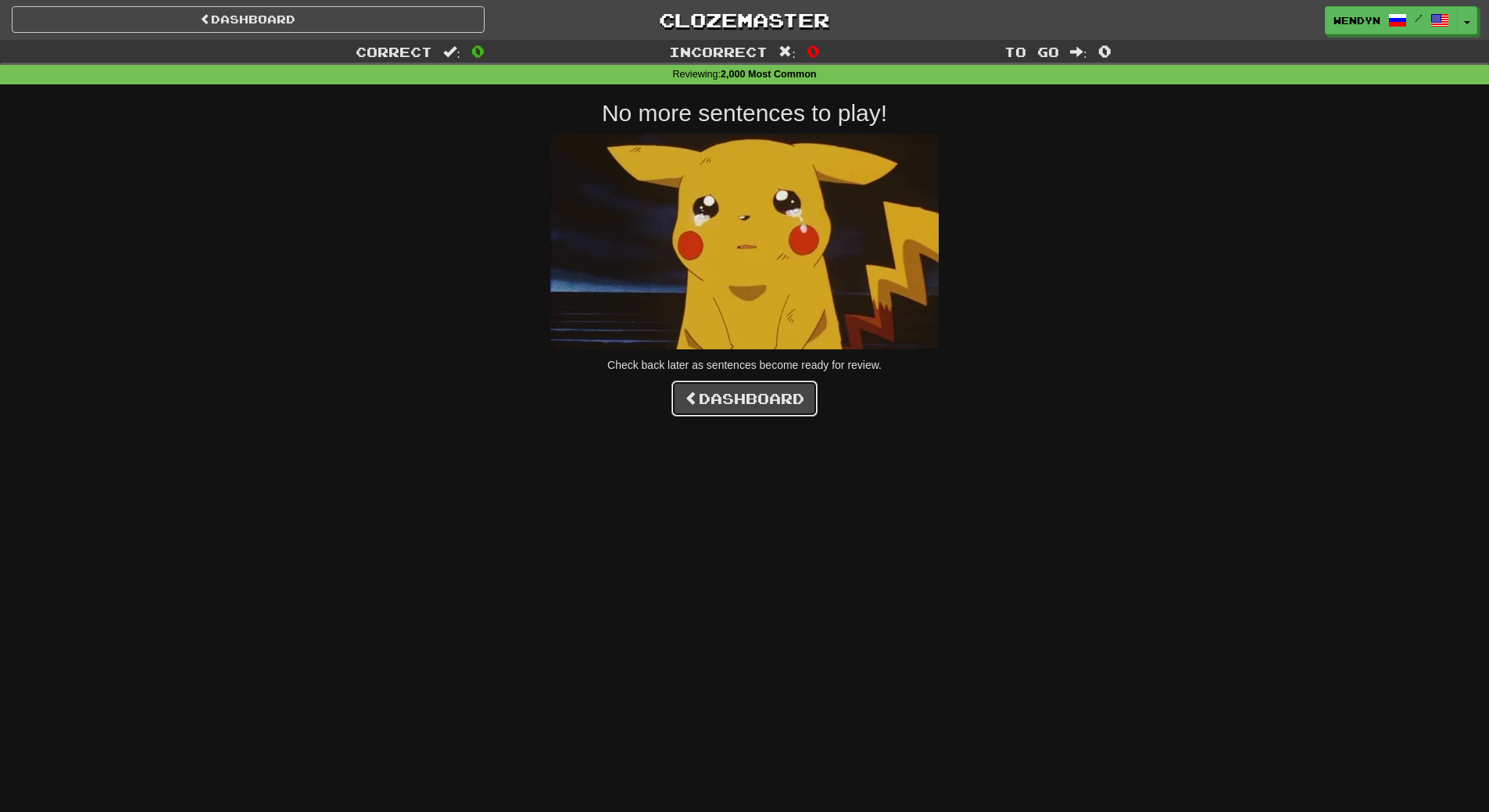
click link "Dashboard"
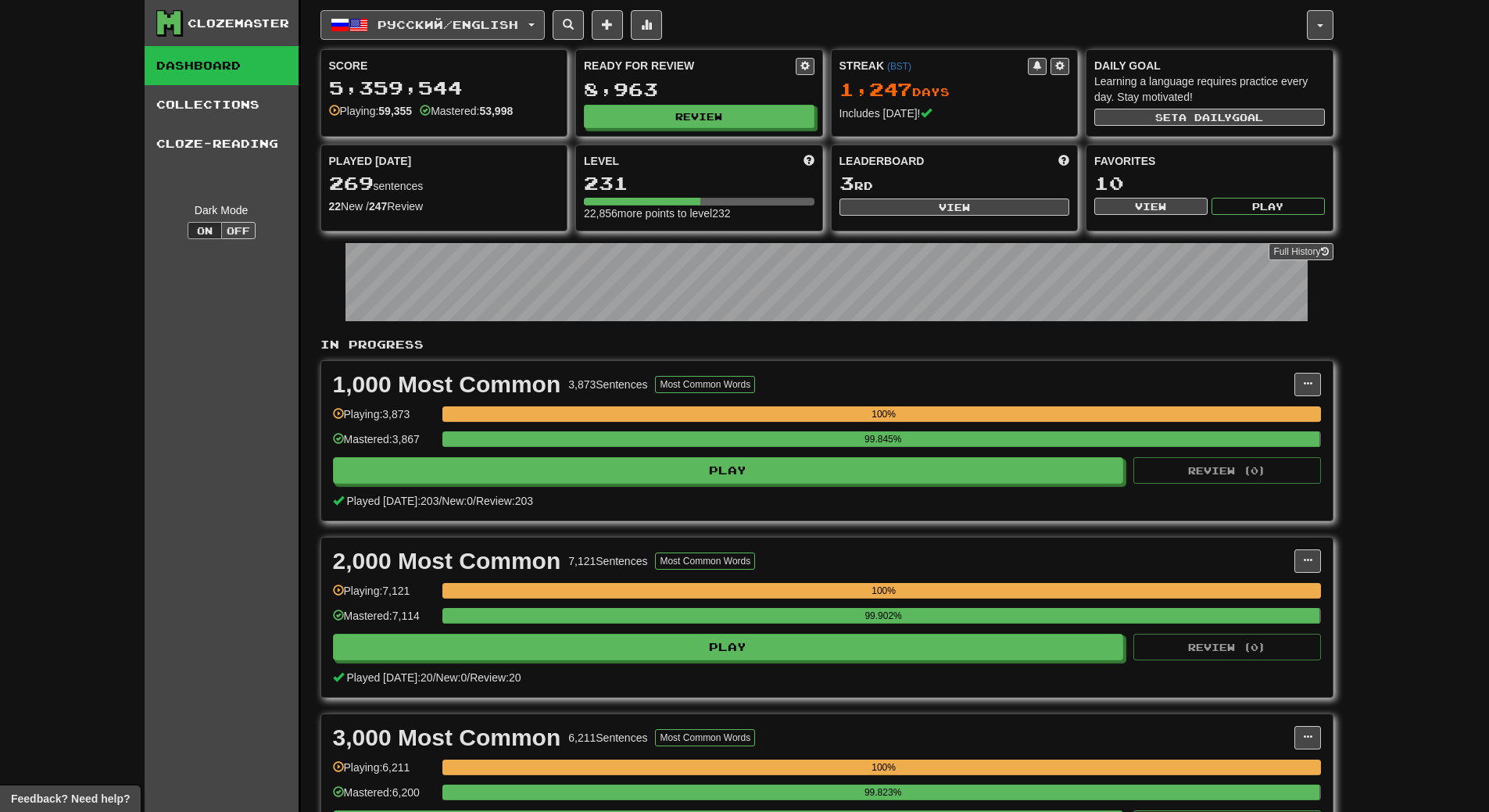
click at [545, 26] on button "Русский / English" at bounding box center [432, 25] width 225 height 29
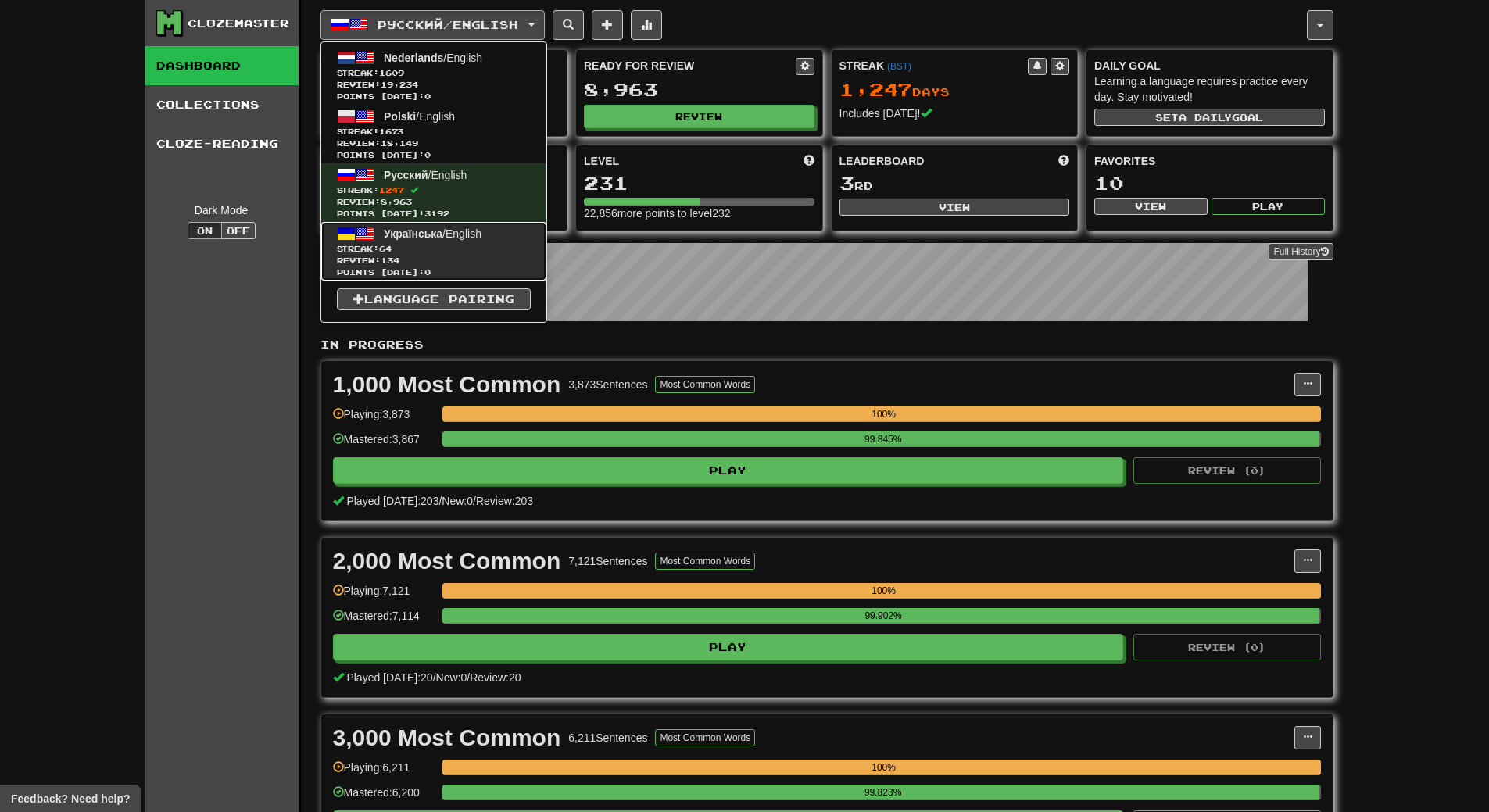
click at [436, 238] on span "Українська" at bounding box center [413, 233] width 59 height 12
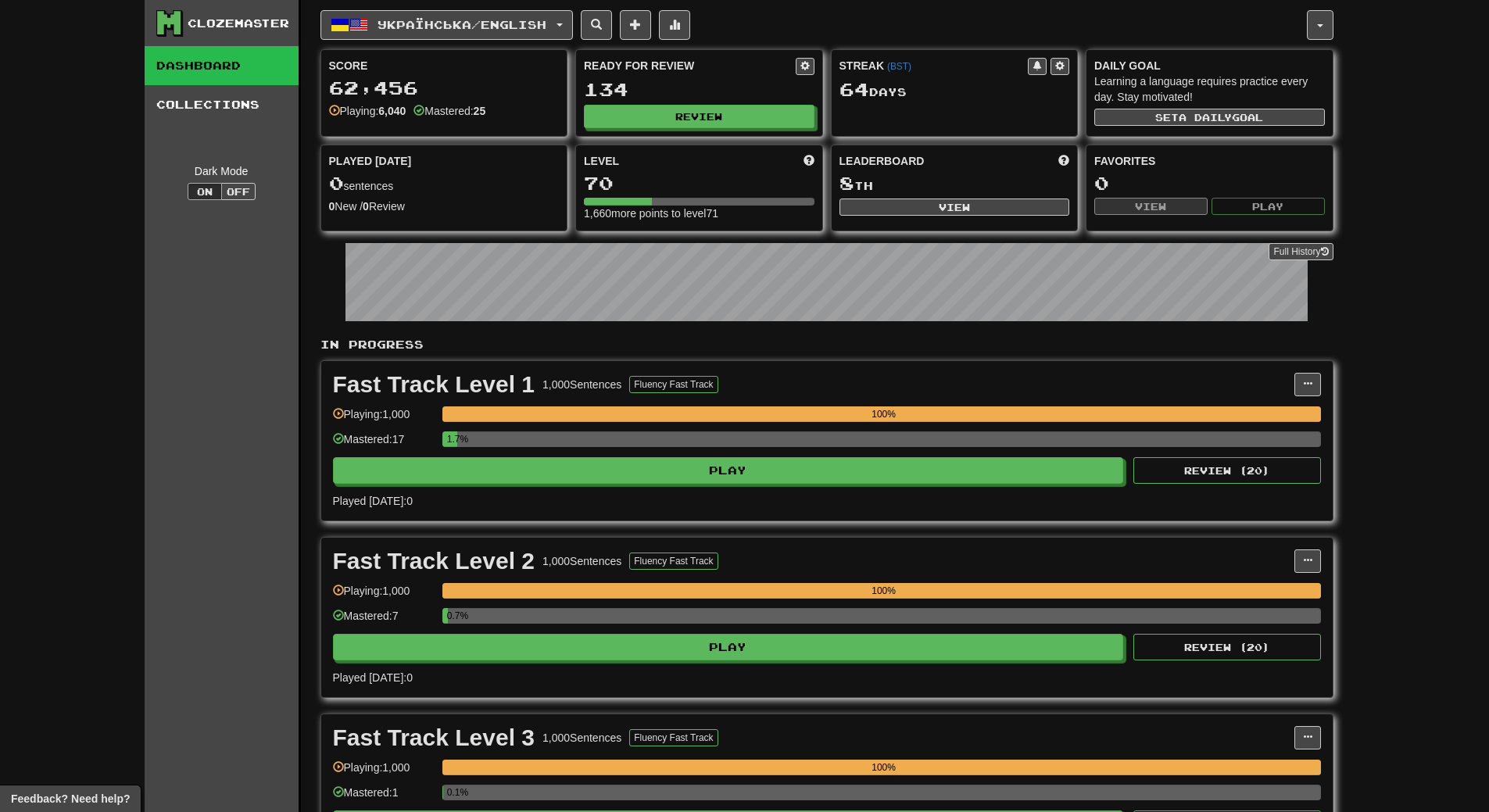
drag, startPoint x: 110, startPoint y: 592, endPoint x: 1404, endPoint y: 254, distance: 1337.4
click at [702, 113] on button "Review" at bounding box center [700, 117] width 230 height 24
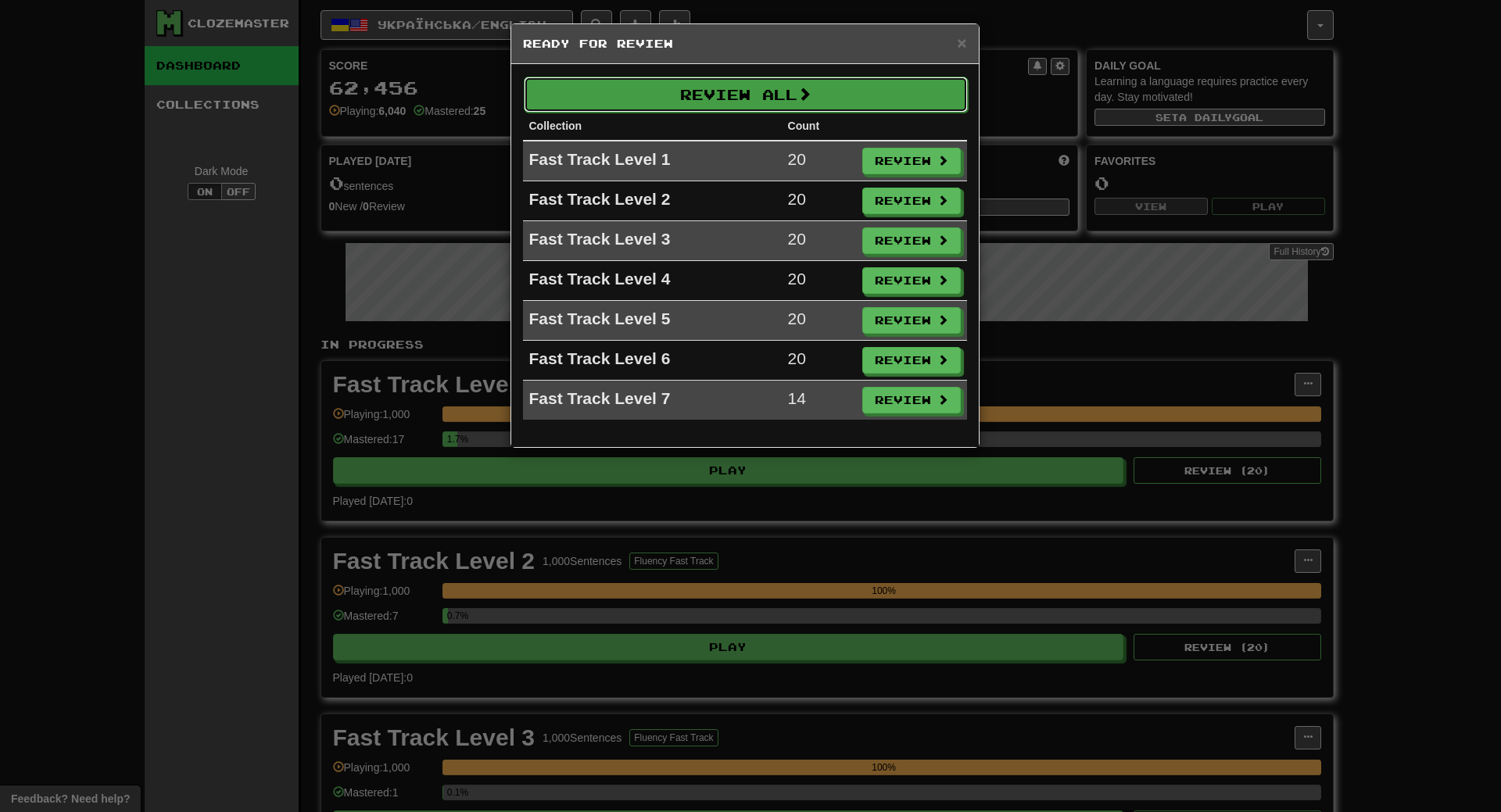
click at [759, 92] on button "Review All" at bounding box center [746, 94] width 444 height 36
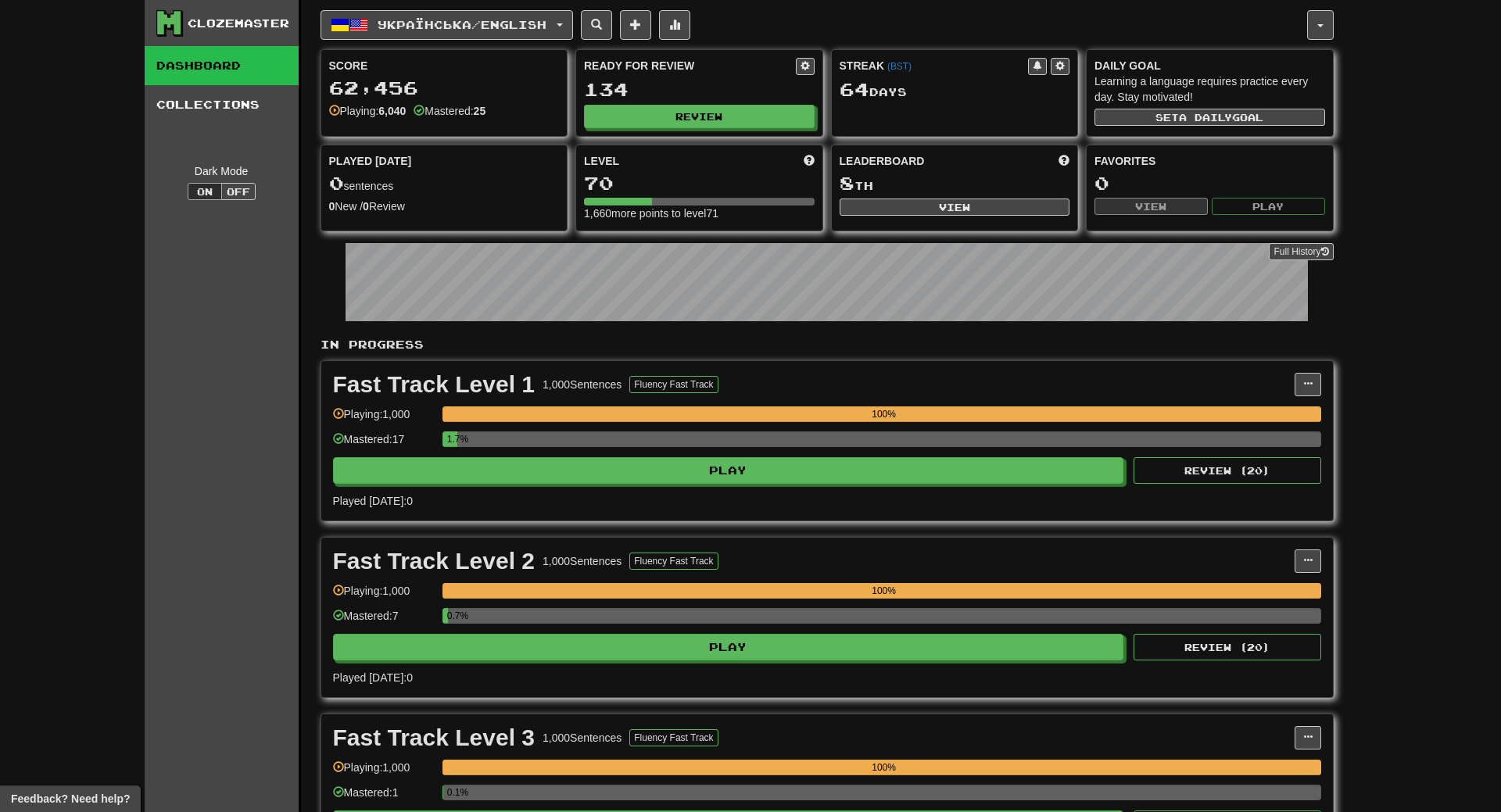
select select "**"
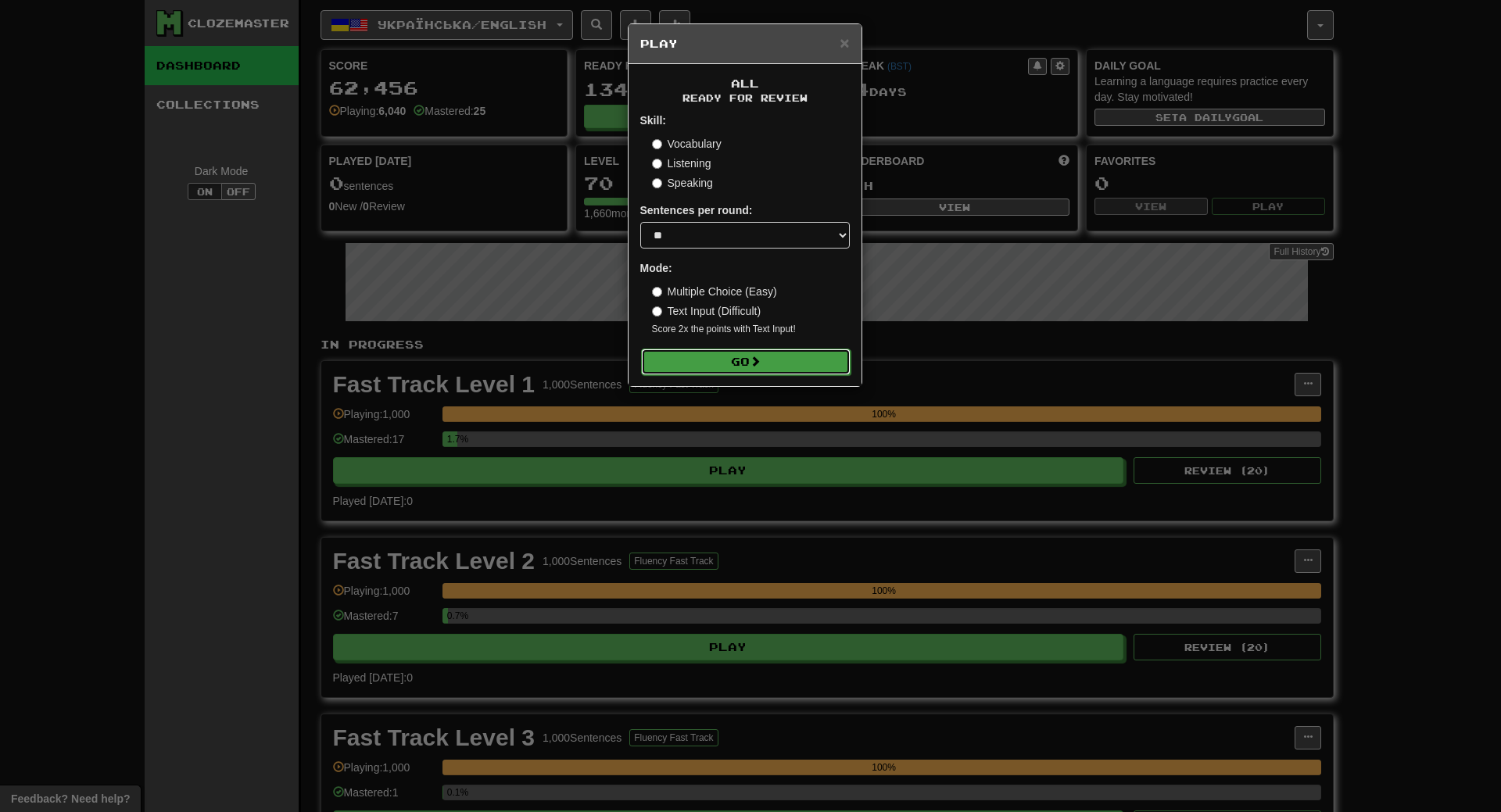
click at [738, 356] on button "Go" at bounding box center [746, 362] width 210 height 26
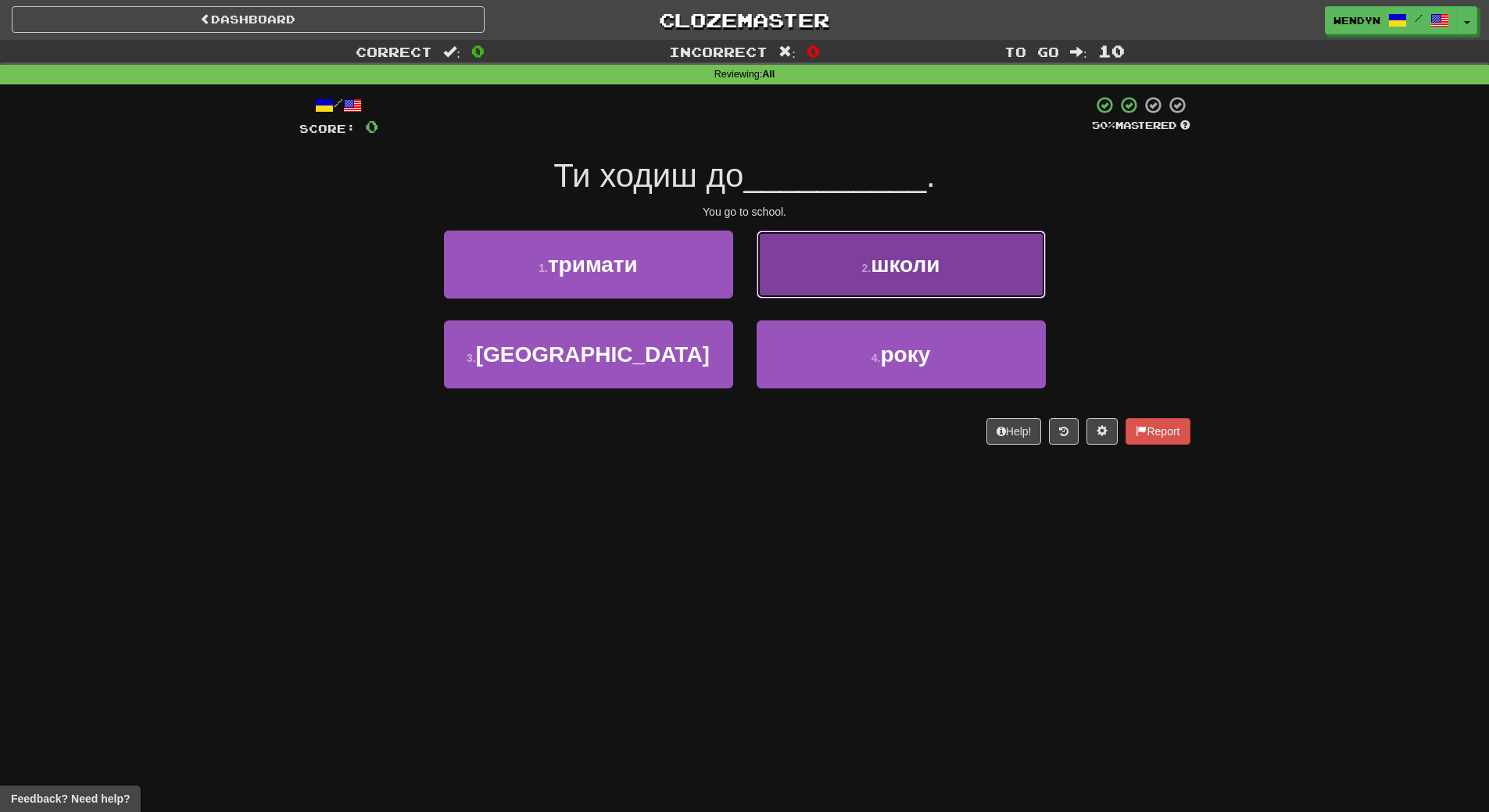
click at [958, 268] on button "2 . школи" at bounding box center [901, 264] width 289 height 68
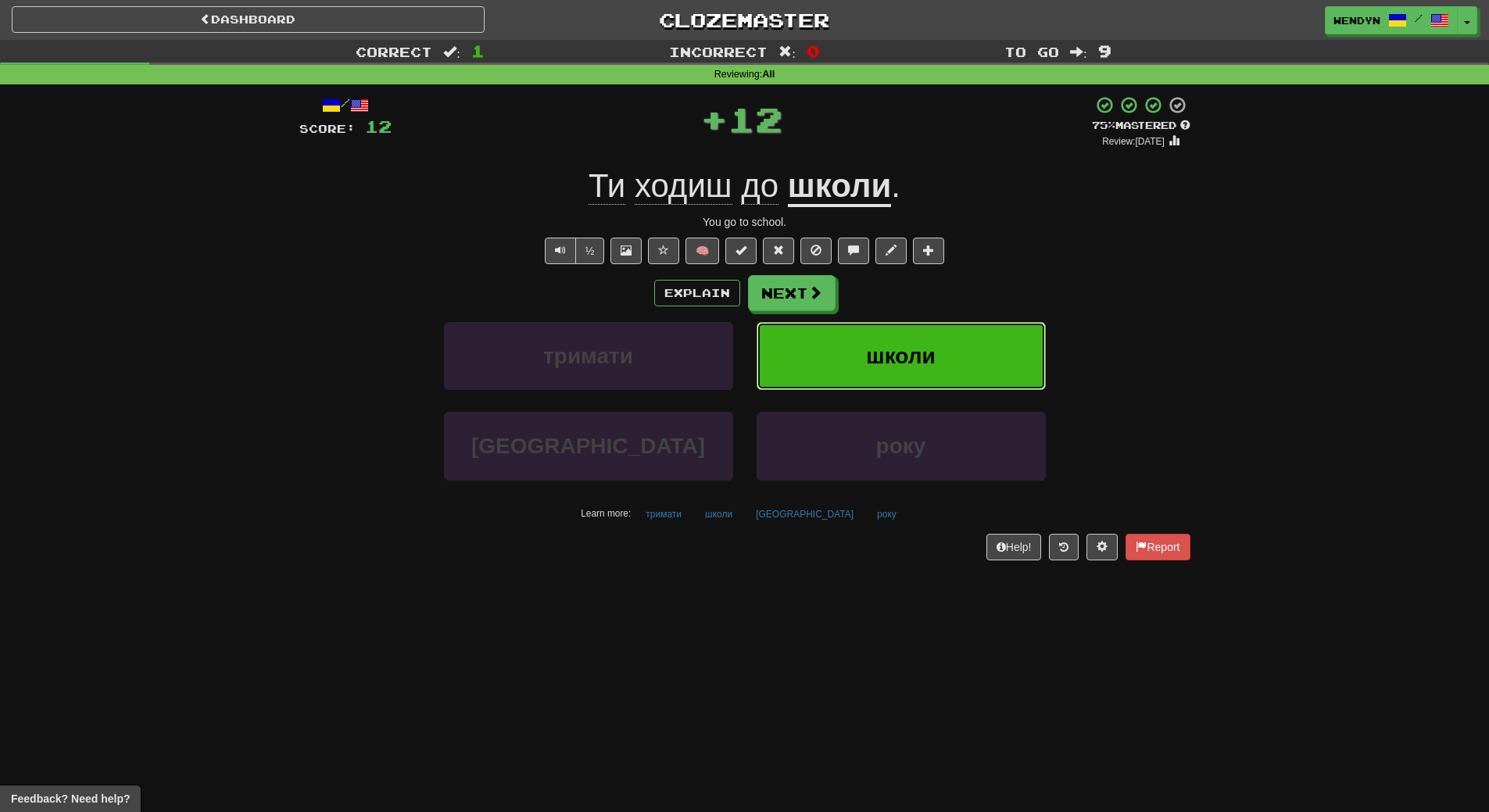
click at [927, 352] on span "школи" at bounding box center [900, 356] width 69 height 25
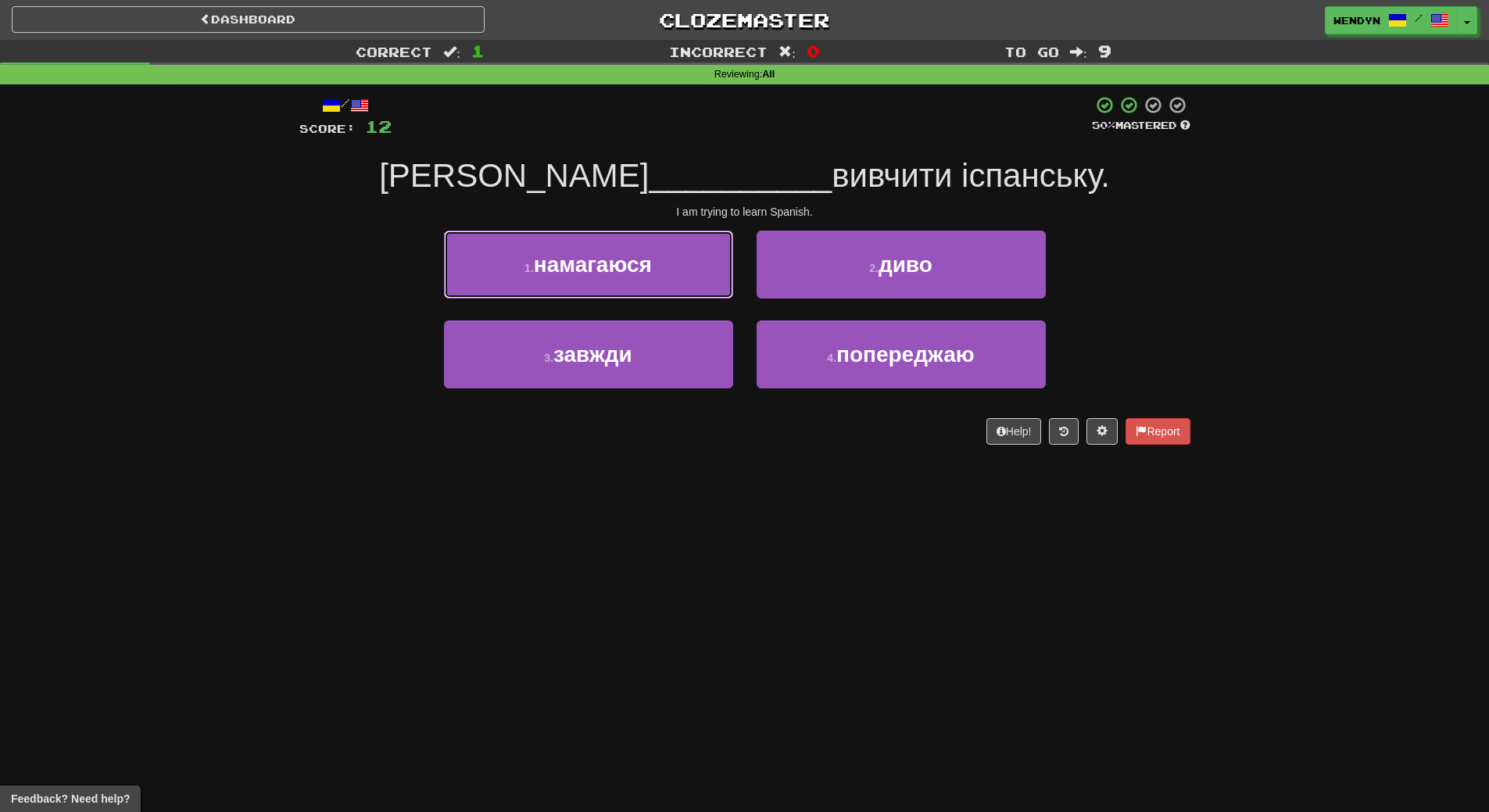
click at [668, 267] on button "1 . намагаюся" at bounding box center [588, 264] width 289 height 68
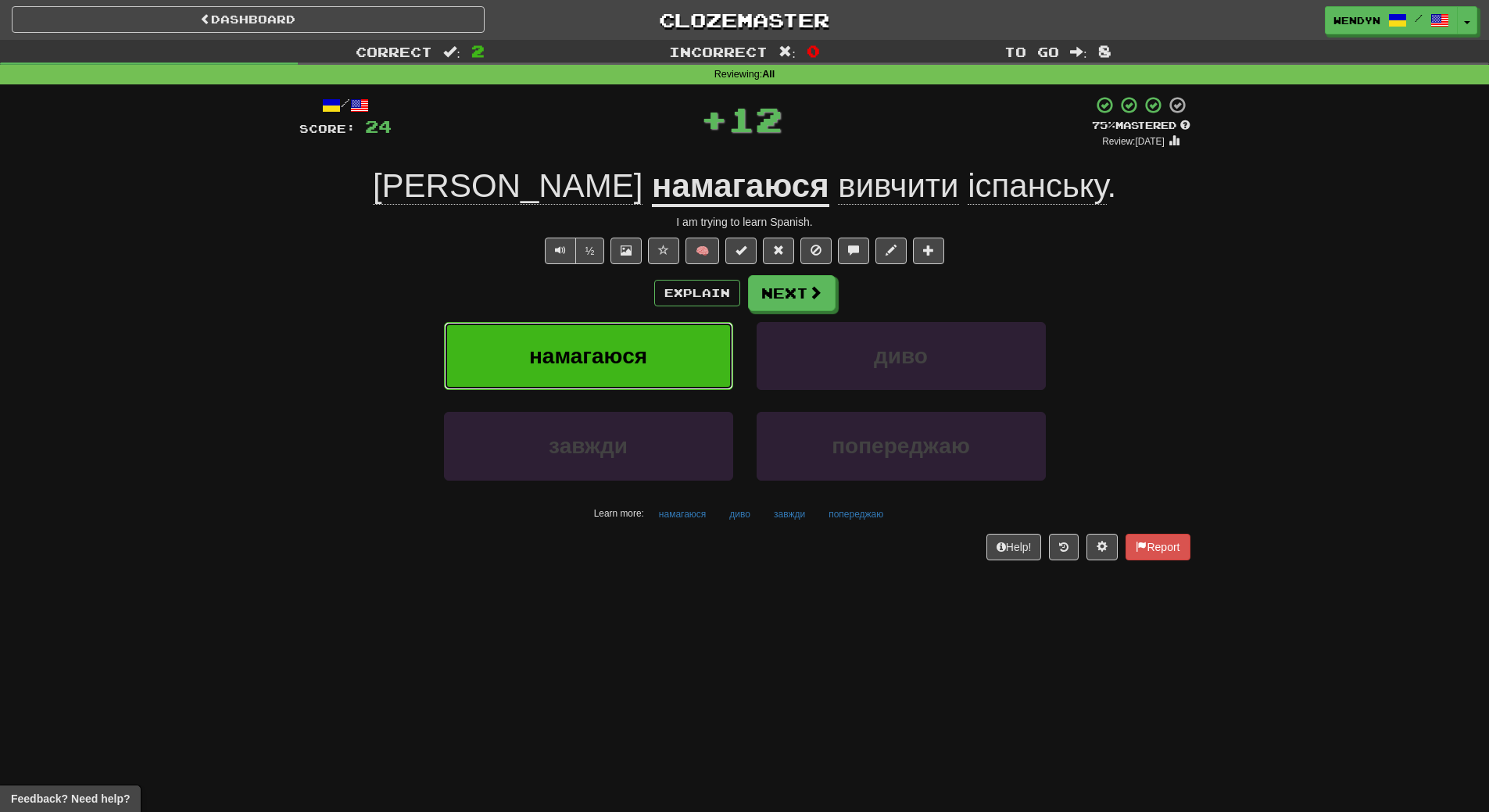
click at [633, 369] on button "намагаюся" at bounding box center [588, 356] width 289 height 68
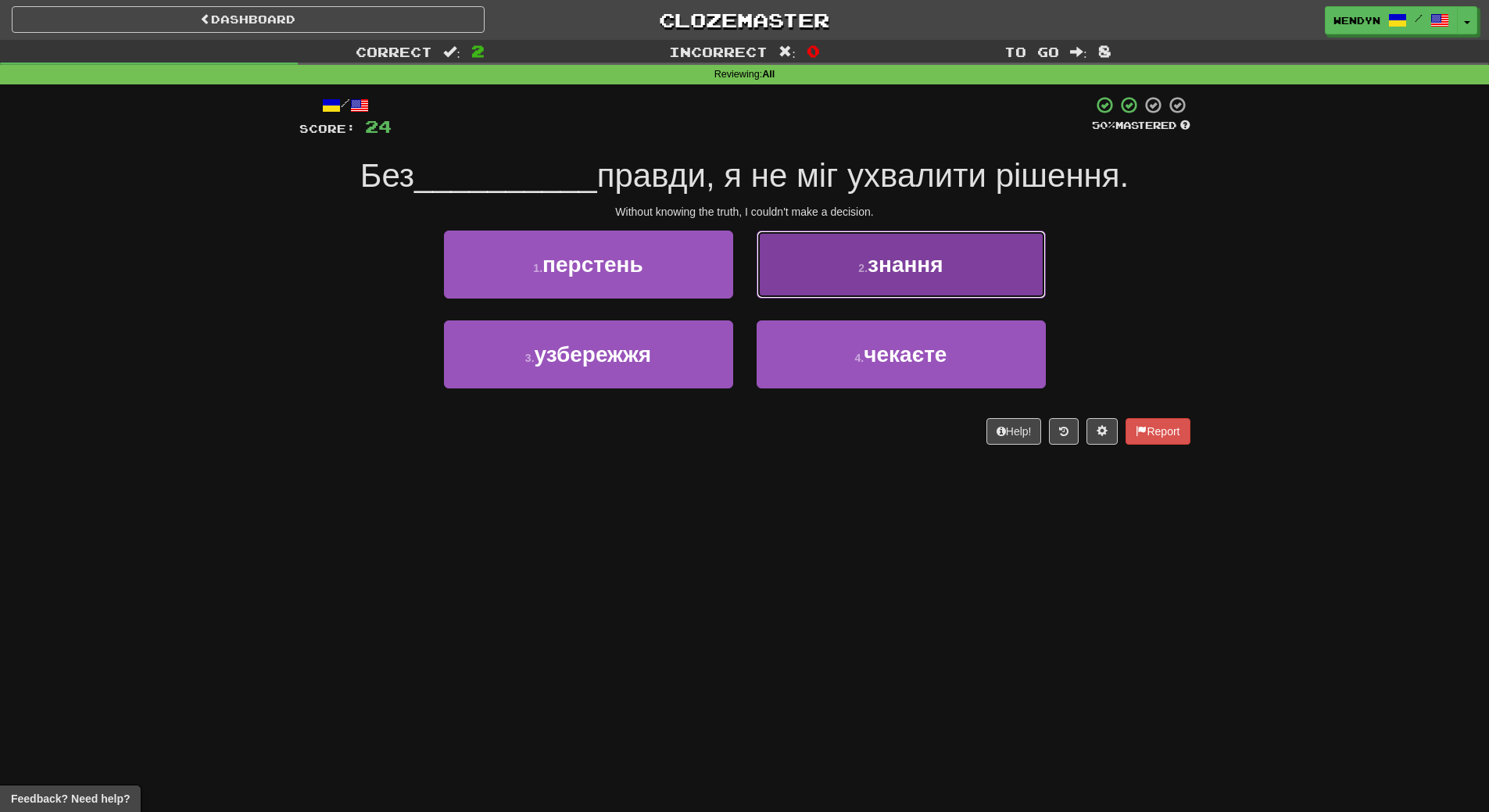
click at [1012, 260] on button "2 . знання" at bounding box center [901, 264] width 289 height 68
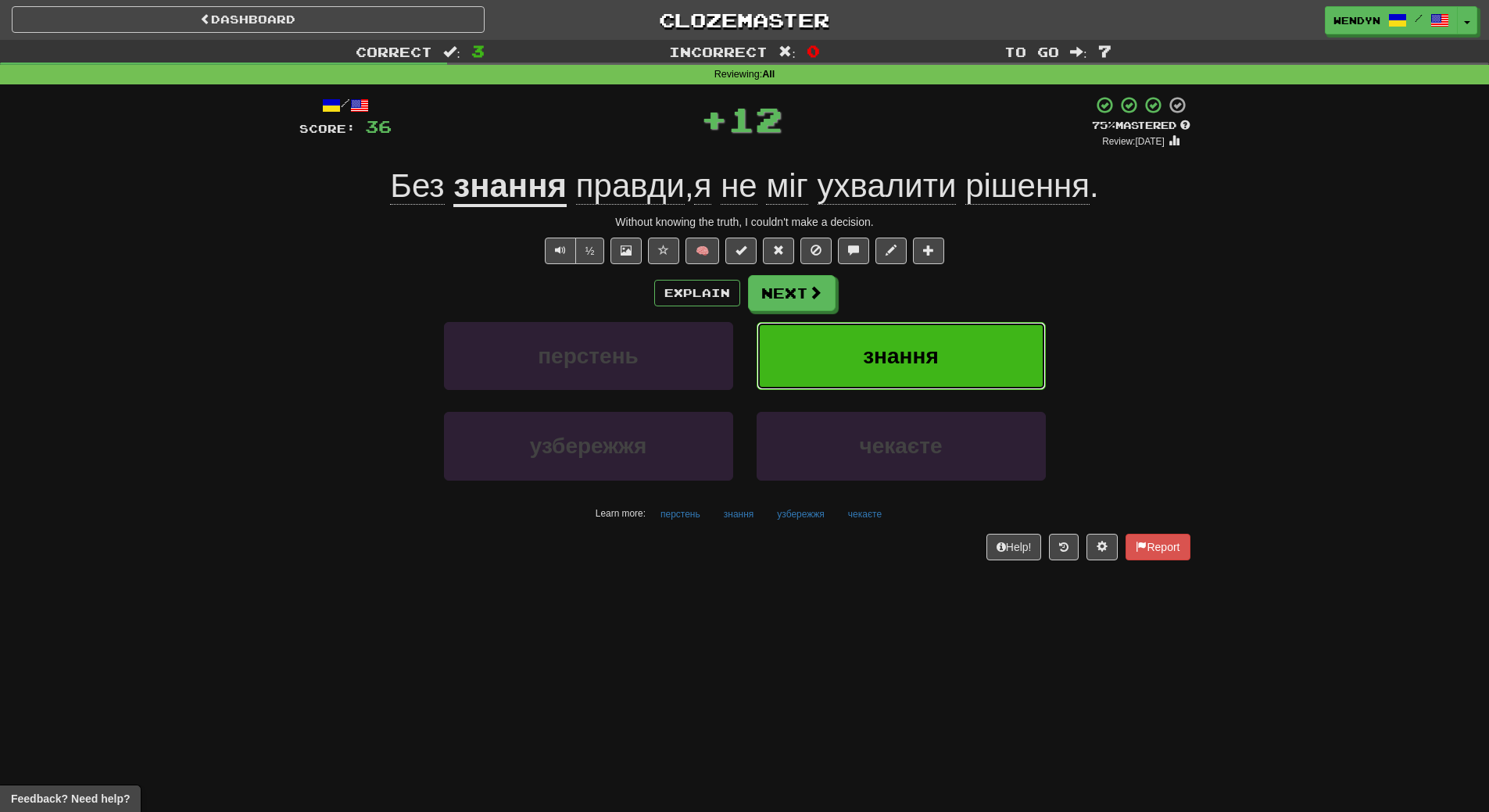
click at [995, 333] on button "знання" at bounding box center [901, 356] width 289 height 68
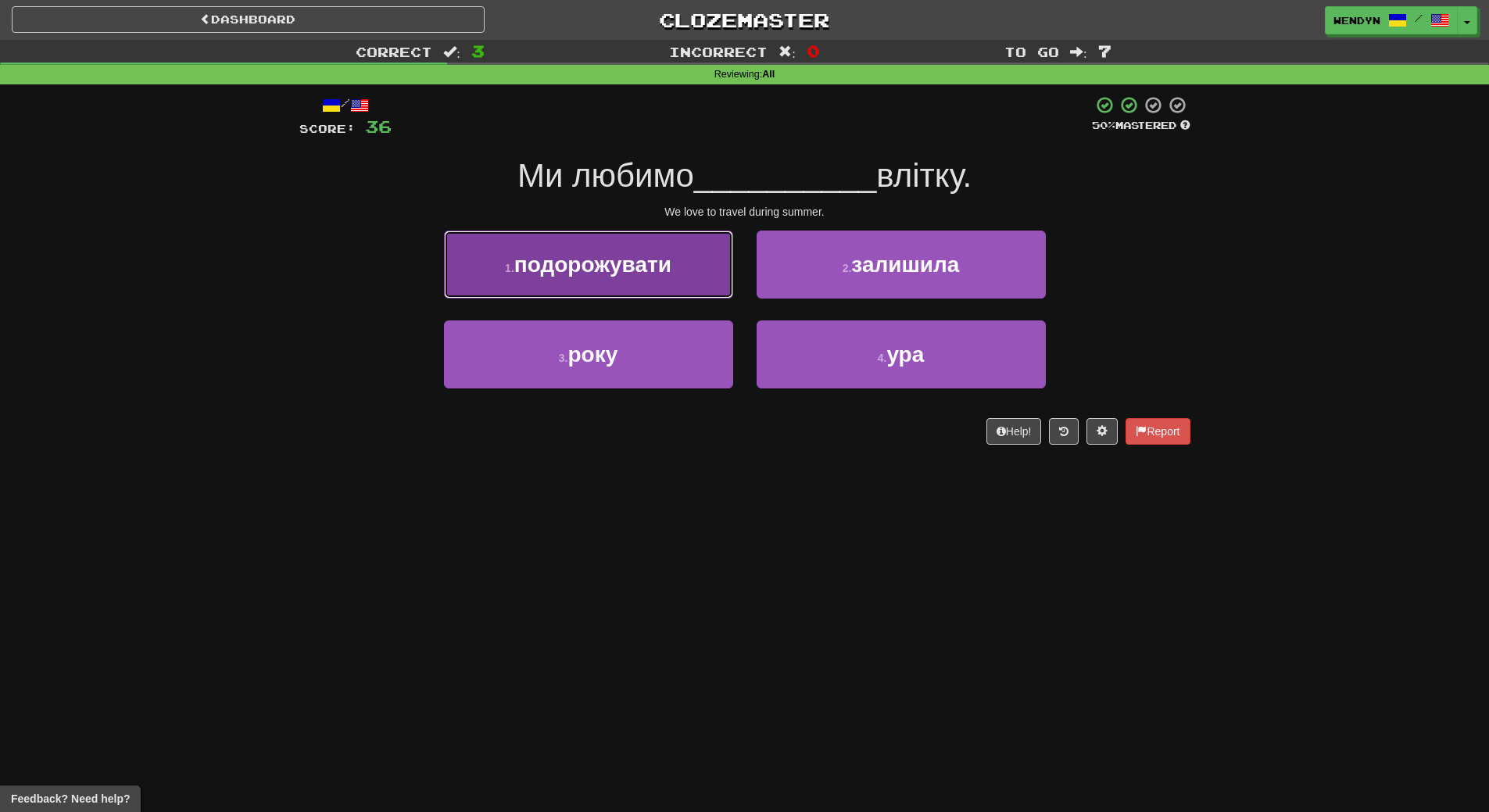
click at [665, 260] on span "подорожувати" at bounding box center [593, 264] width 157 height 25
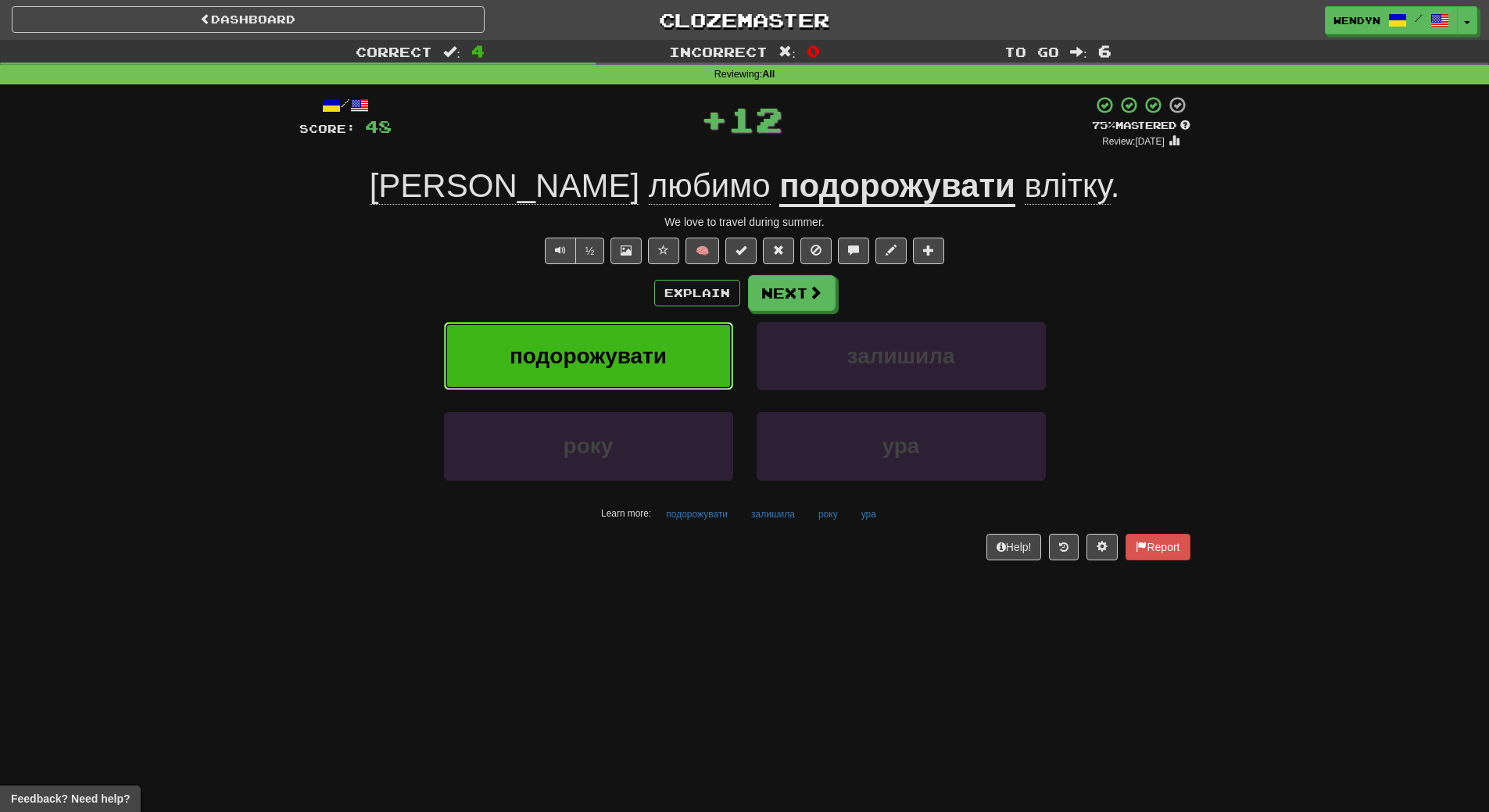
click at [646, 359] on span "подорожувати" at bounding box center [588, 356] width 157 height 25
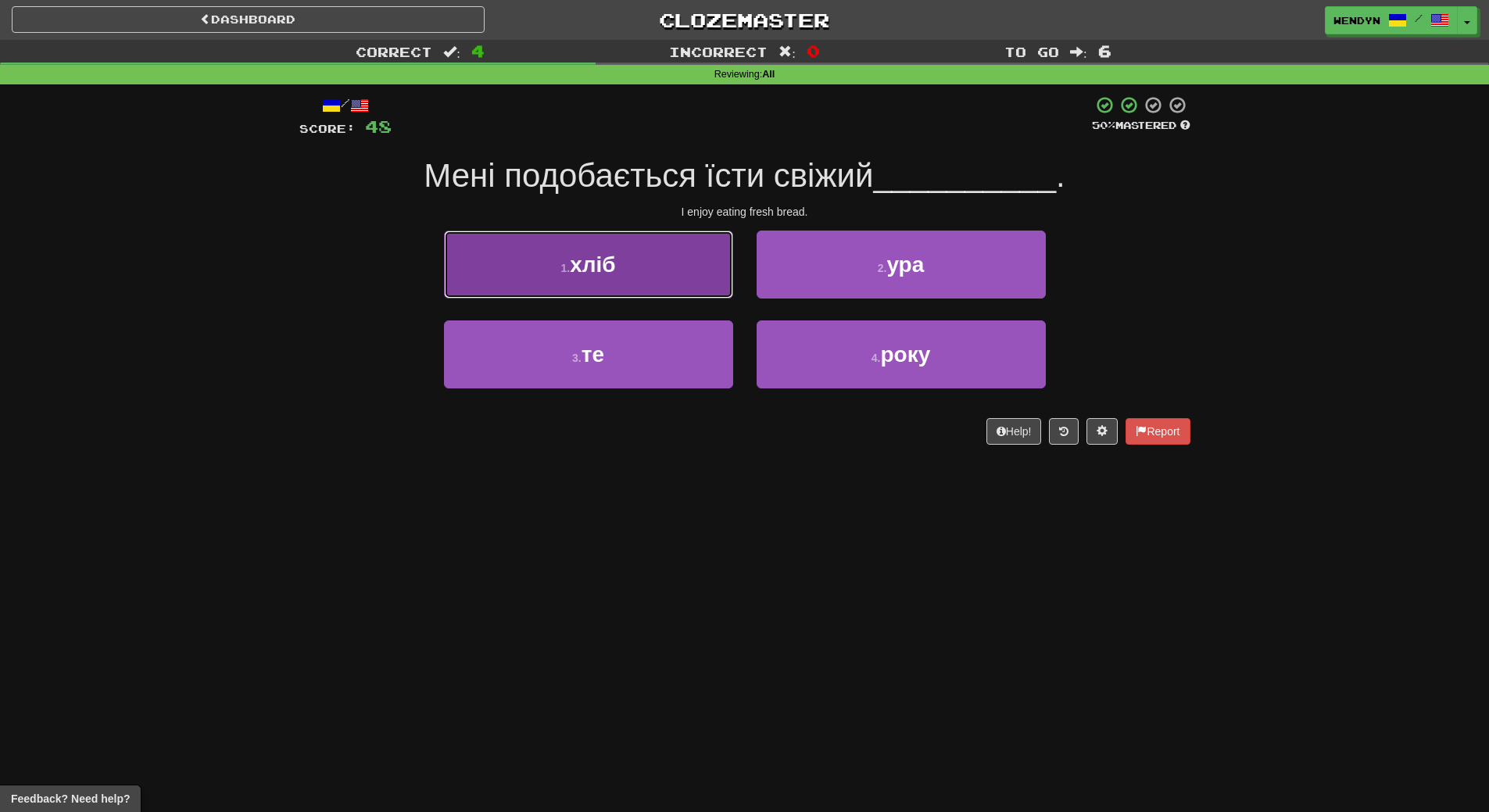
click at [679, 266] on button "1 . хліб" at bounding box center [588, 264] width 289 height 68
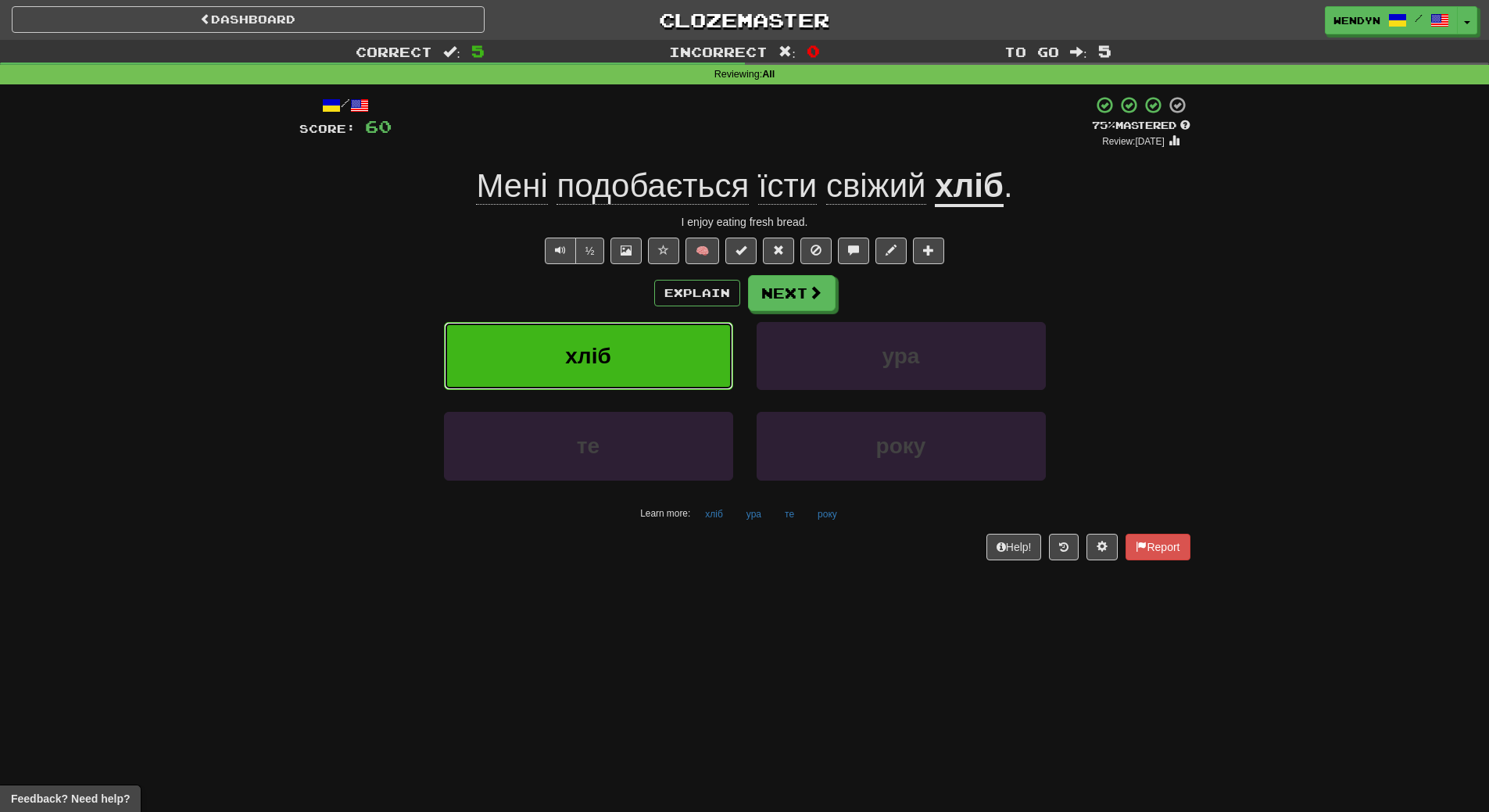
click at [667, 362] on button "хліб" at bounding box center [588, 356] width 289 height 68
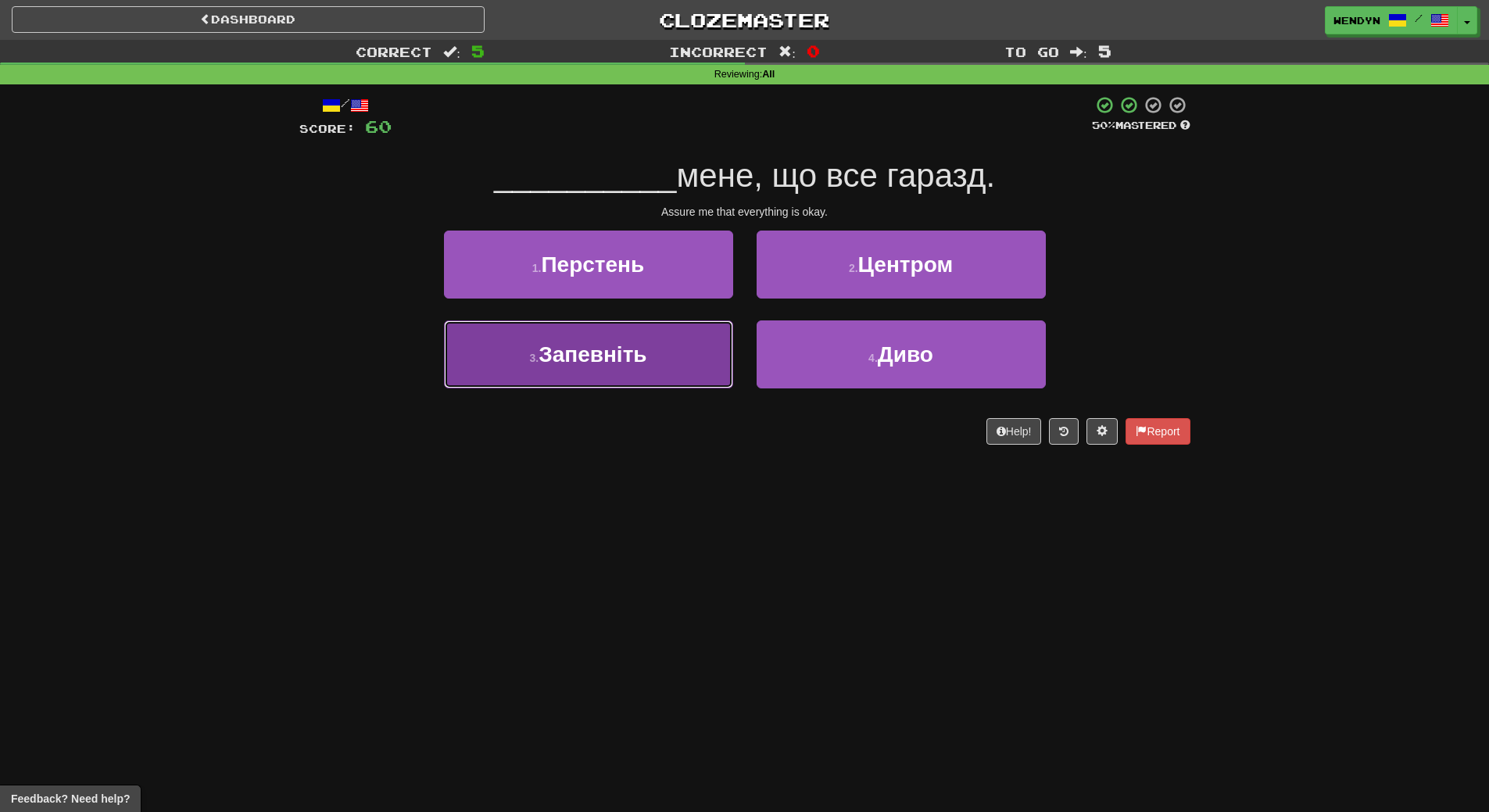
click at [650, 339] on button "3 . Запевніть" at bounding box center [588, 354] width 289 height 68
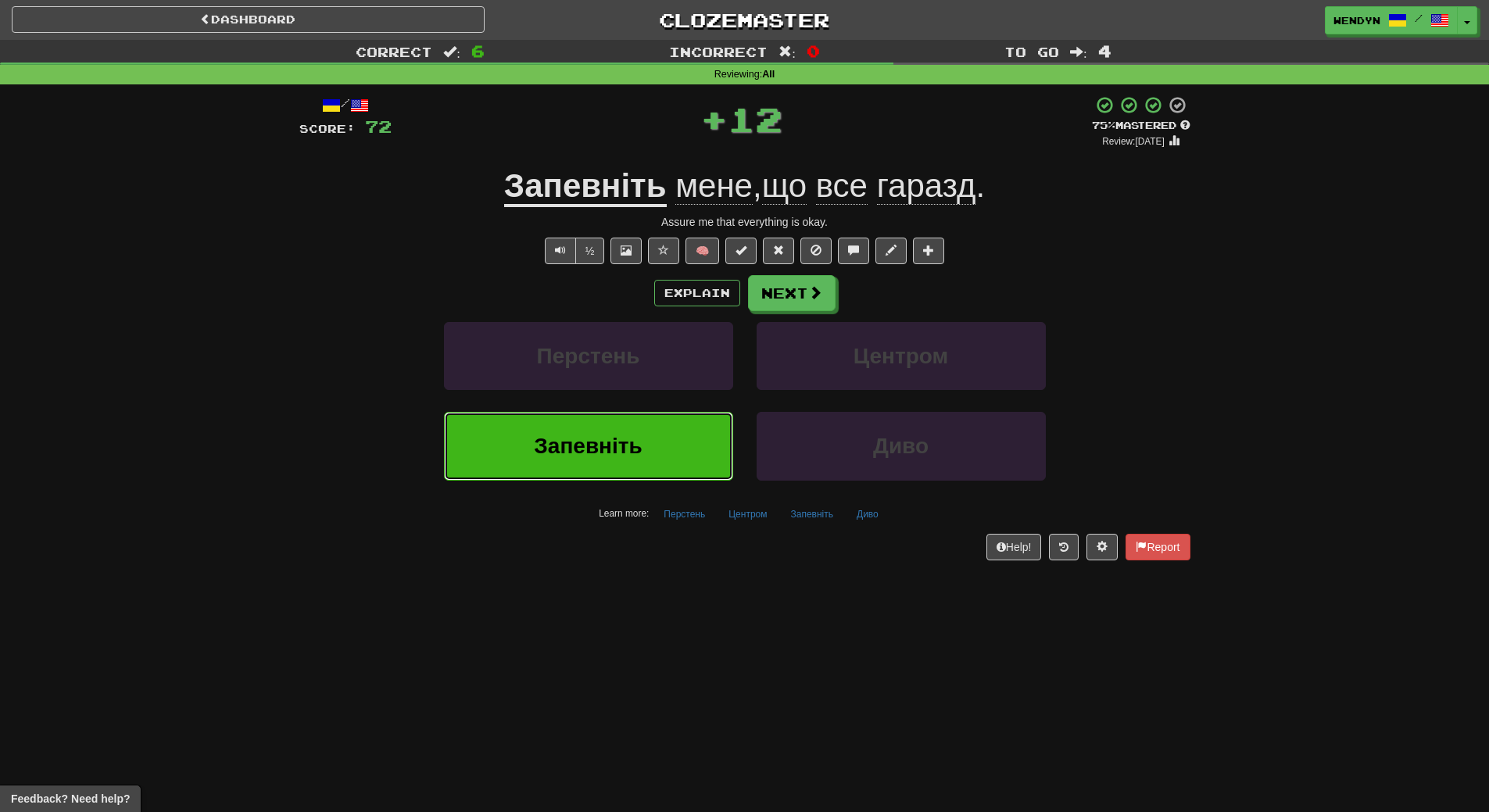
click at [632, 423] on button "Запевніть" at bounding box center [588, 446] width 289 height 68
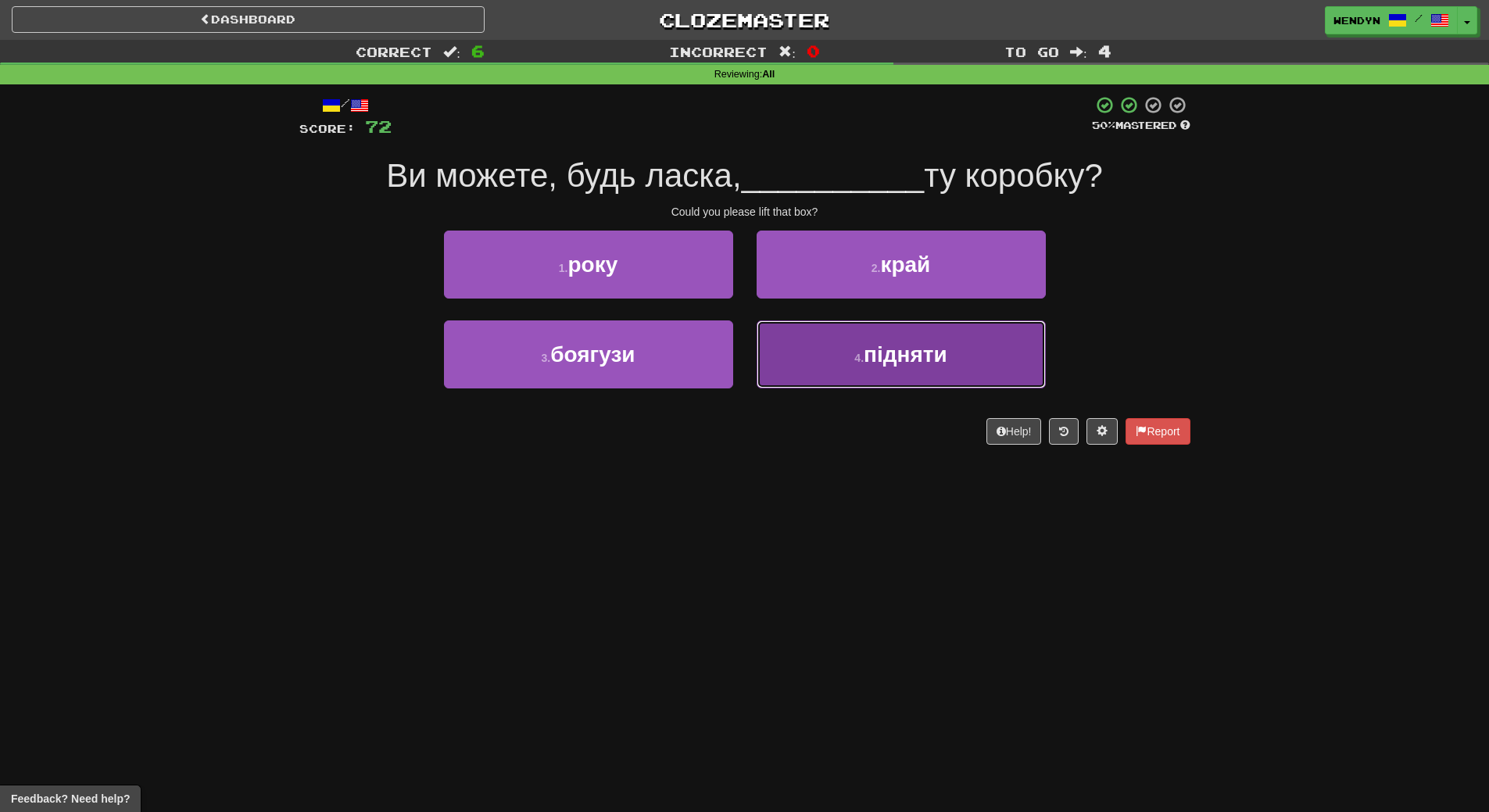
click at [806, 383] on button "4 . підняти" at bounding box center [901, 354] width 289 height 68
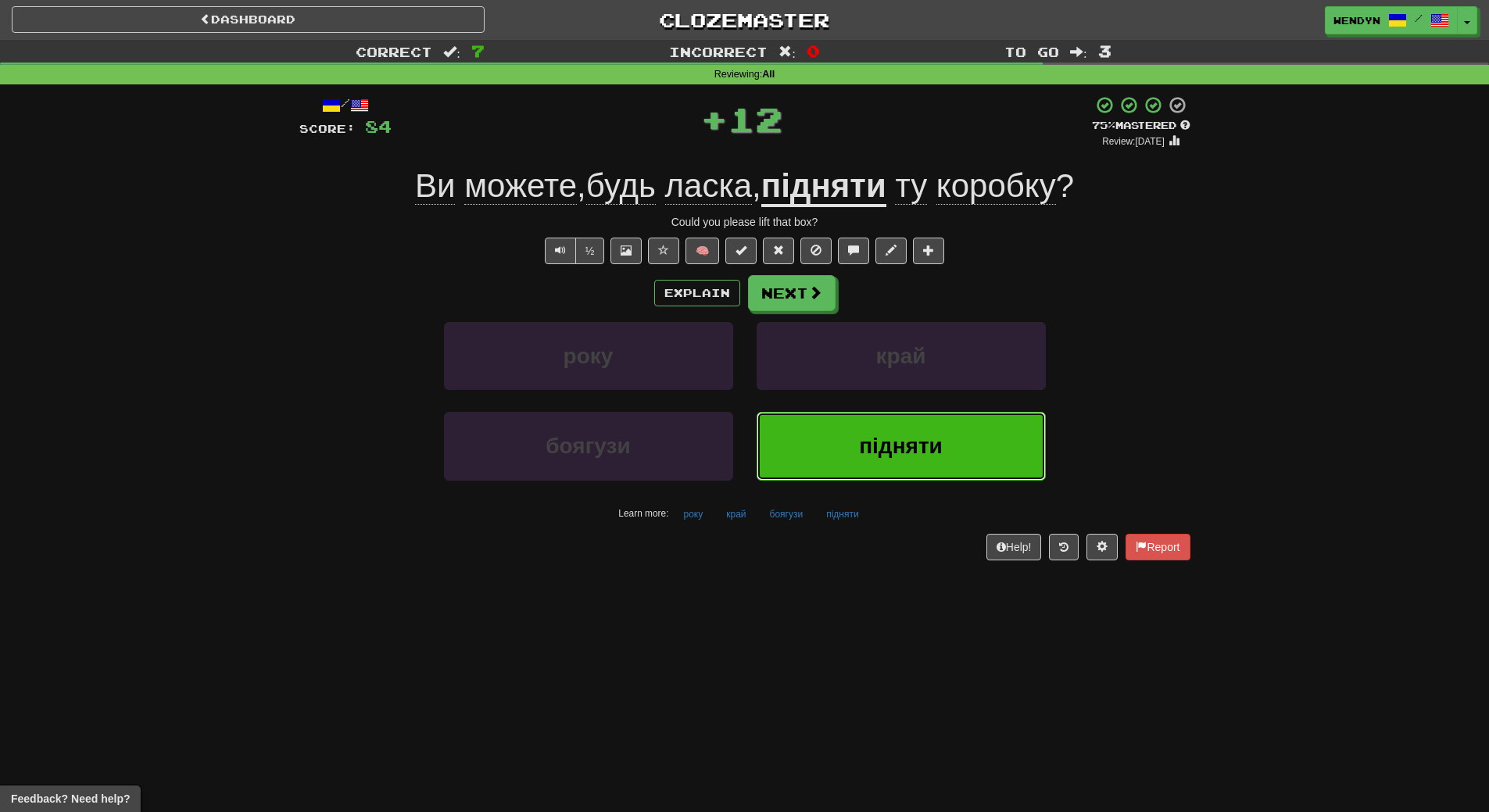
click at [798, 422] on button "підняти" at bounding box center [901, 446] width 289 height 68
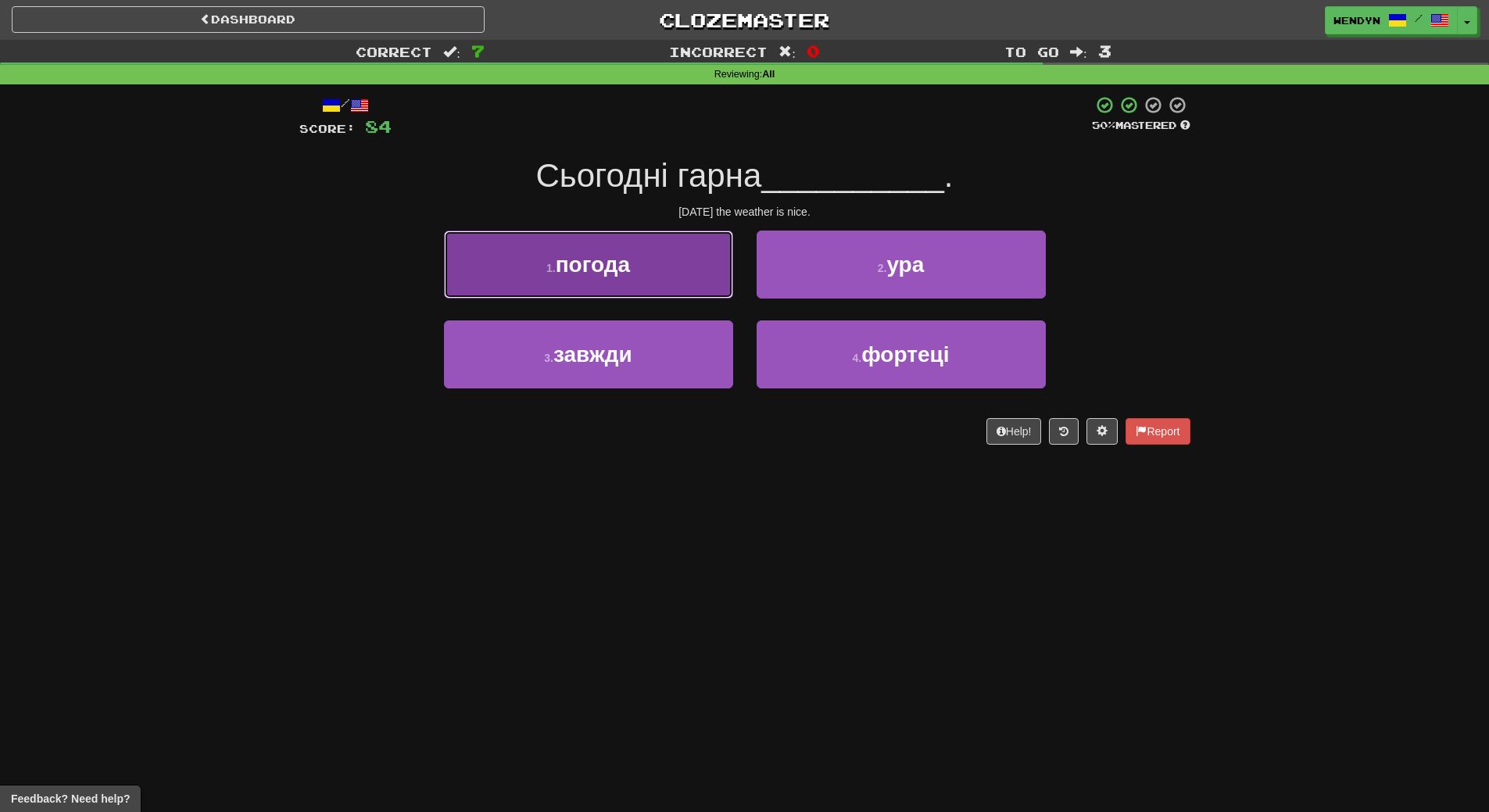
click at [711, 273] on button "1 . погода" at bounding box center [588, 264] width 289 height 68
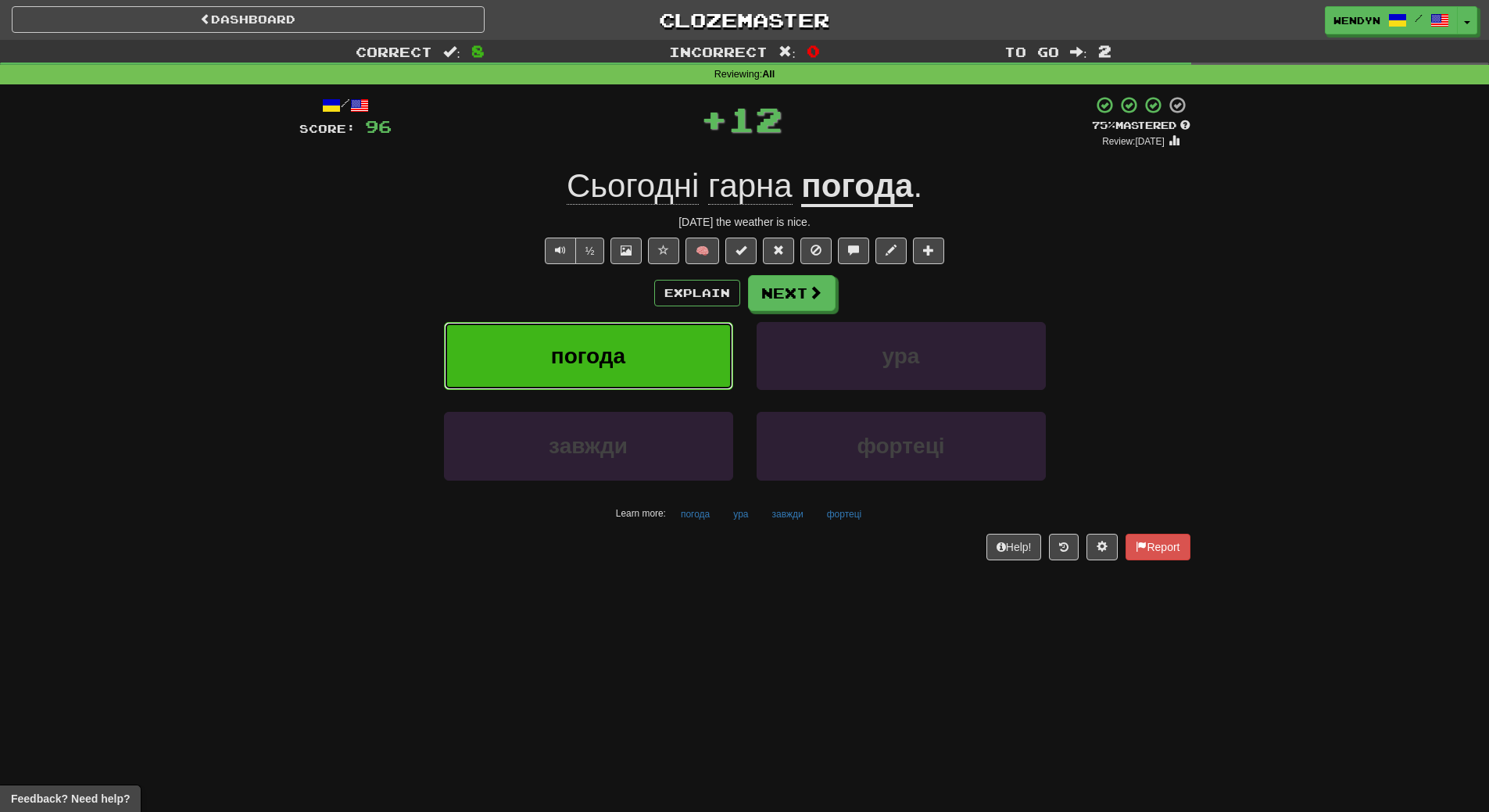
click at [693, 362] on button "погода" at bounding box center [588, 356] width 289 height 68
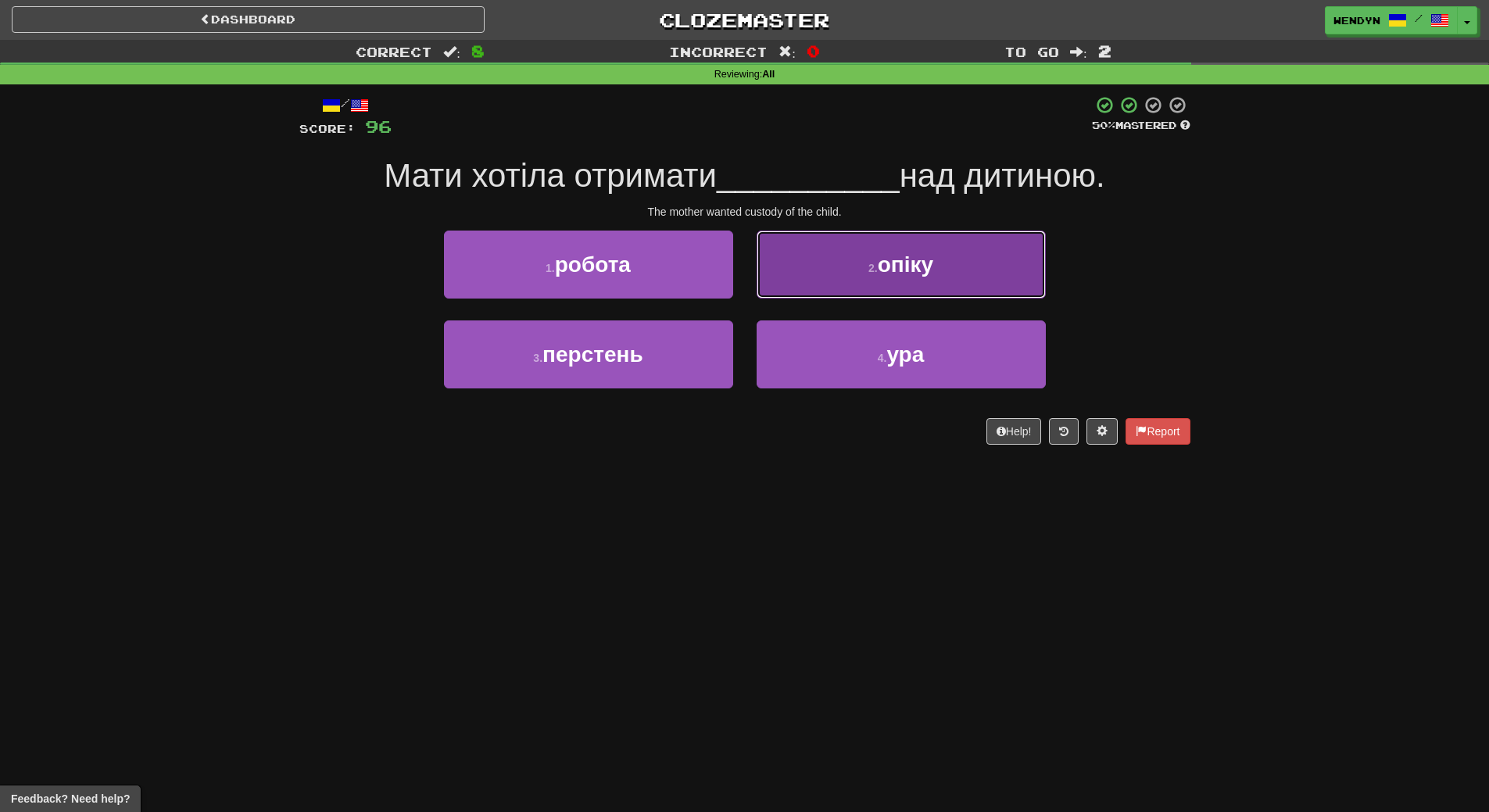
click at [974, 264] on button "2 . опіку" at bounding box center [901, 264] width 289 height 68
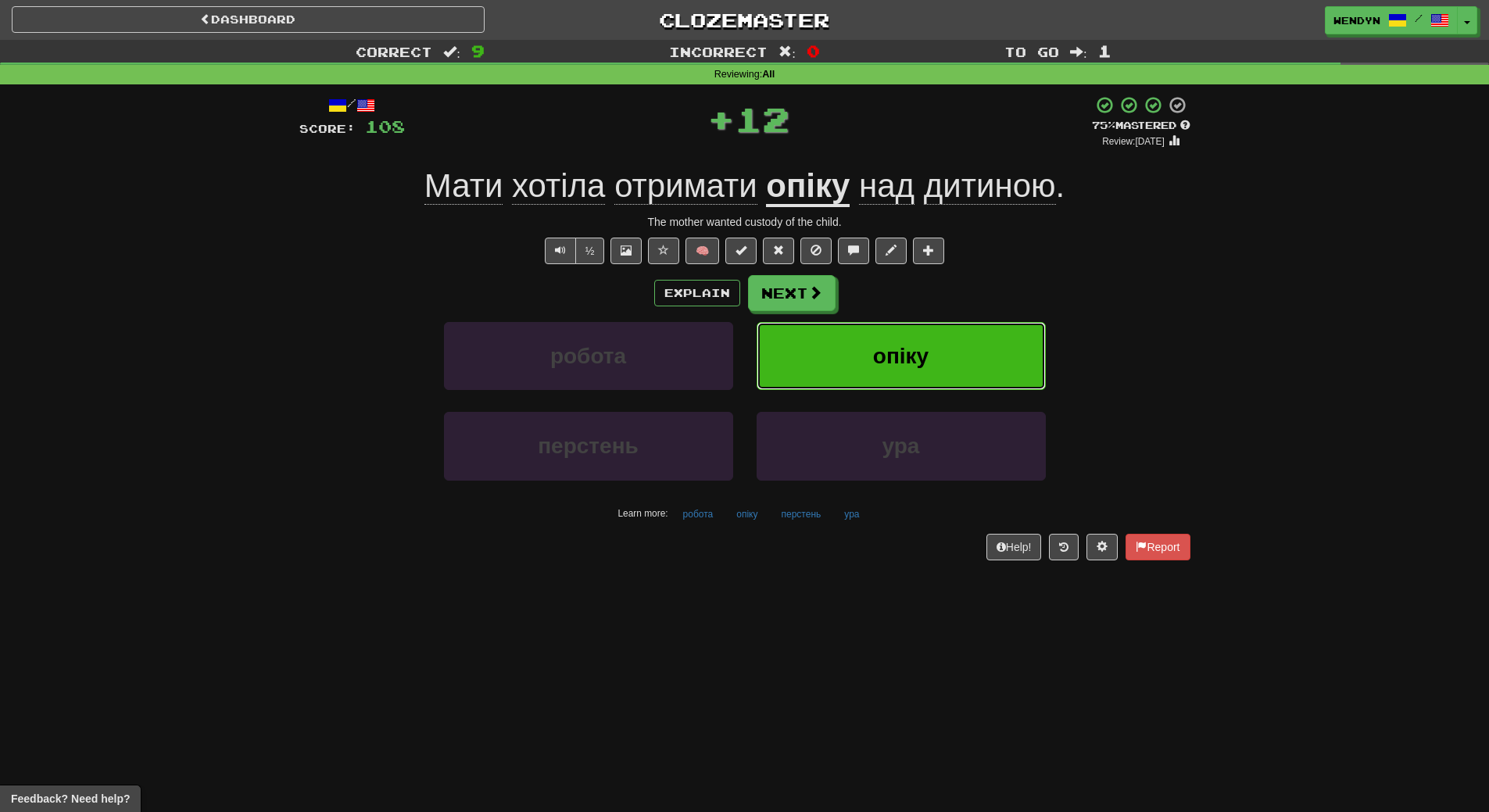
click at [957, 352] on button "опіку" at bounding box center [901, 356] width 289 height 68
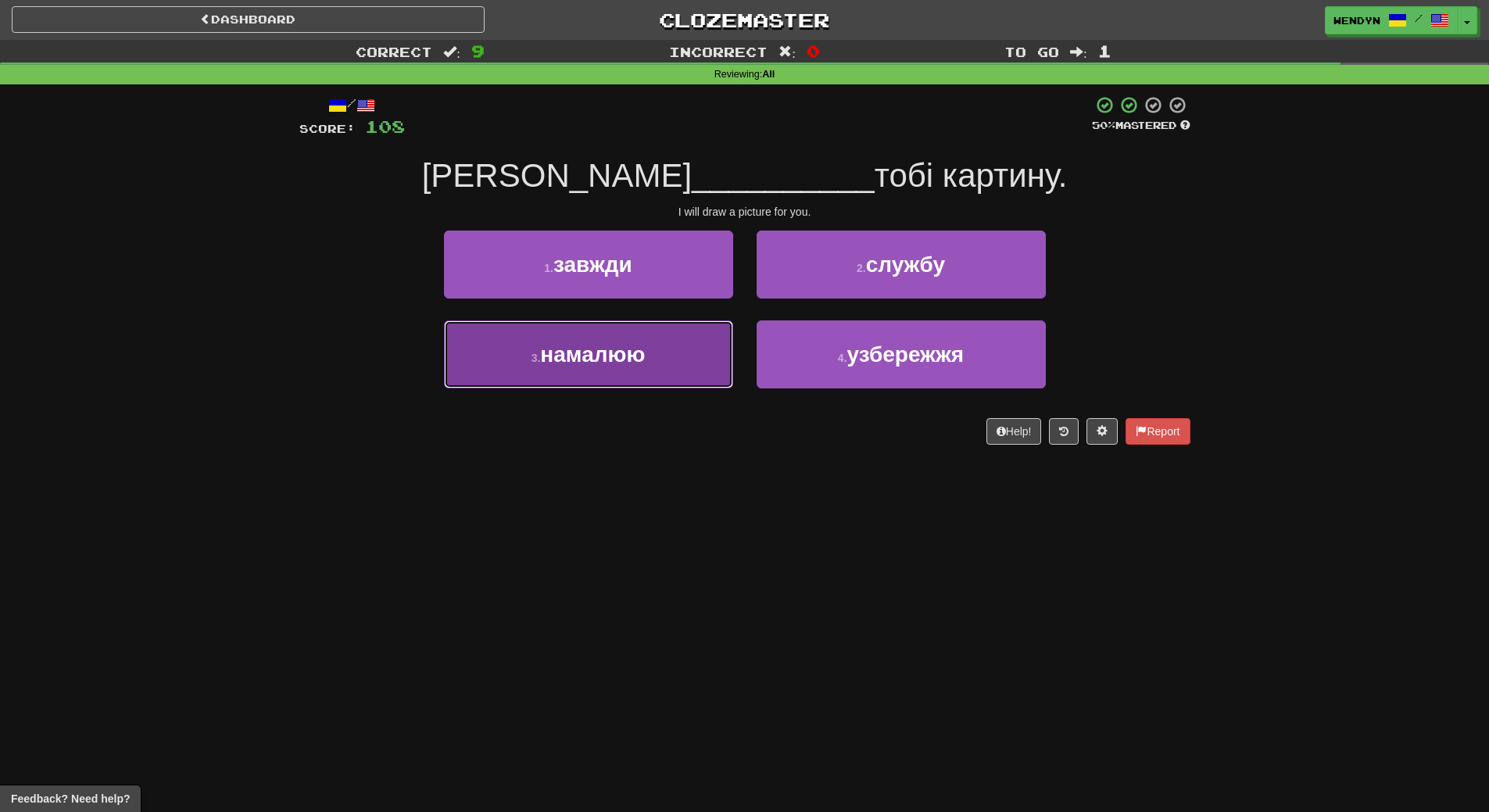
click at [636, 369] on button "3 . намалюю" at bounding box center [588, 354] width 289 height 68
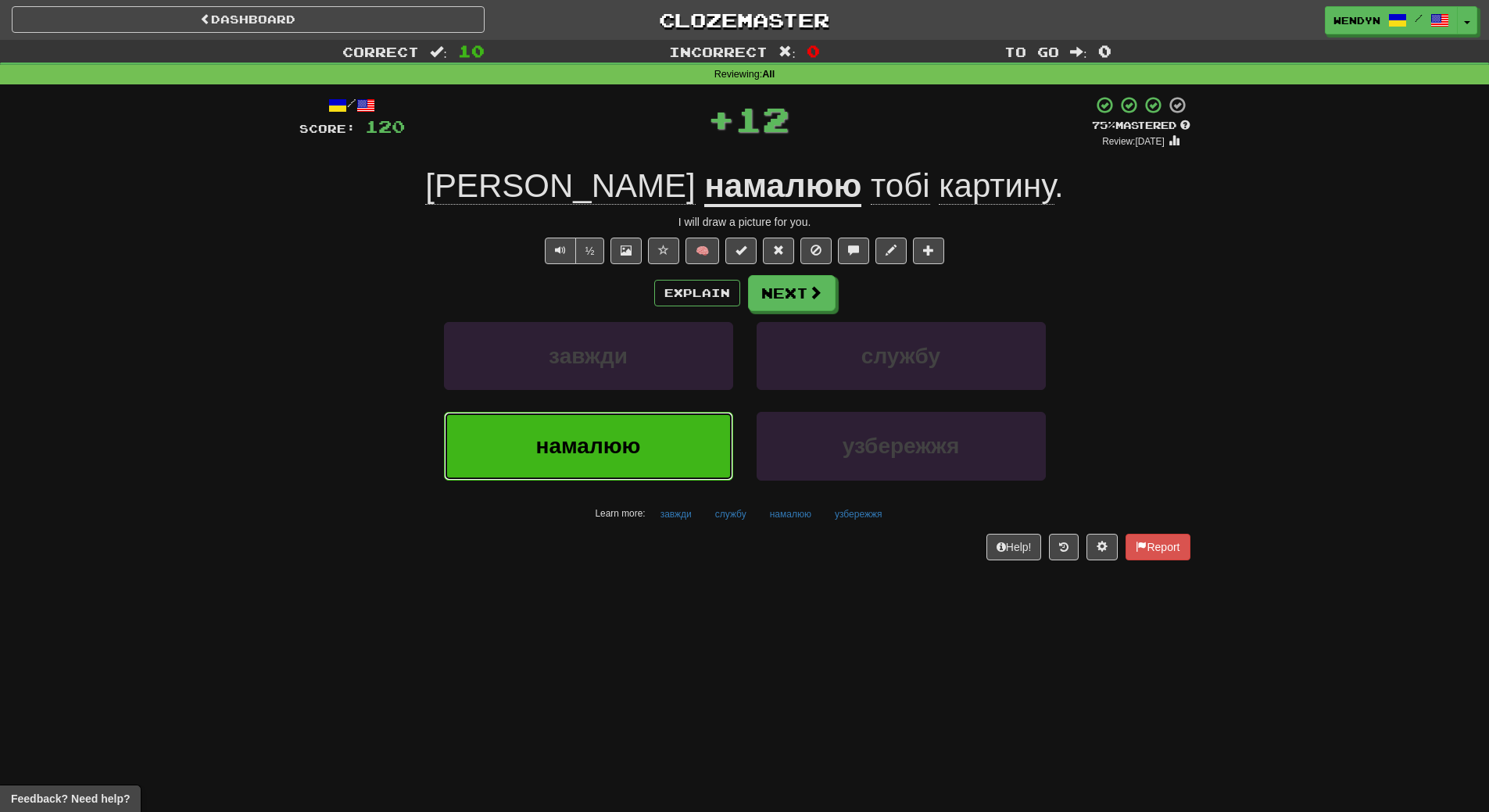
click at [623, 433] on span "намалюю" at bounding box center [587, 446] width 105 height 25
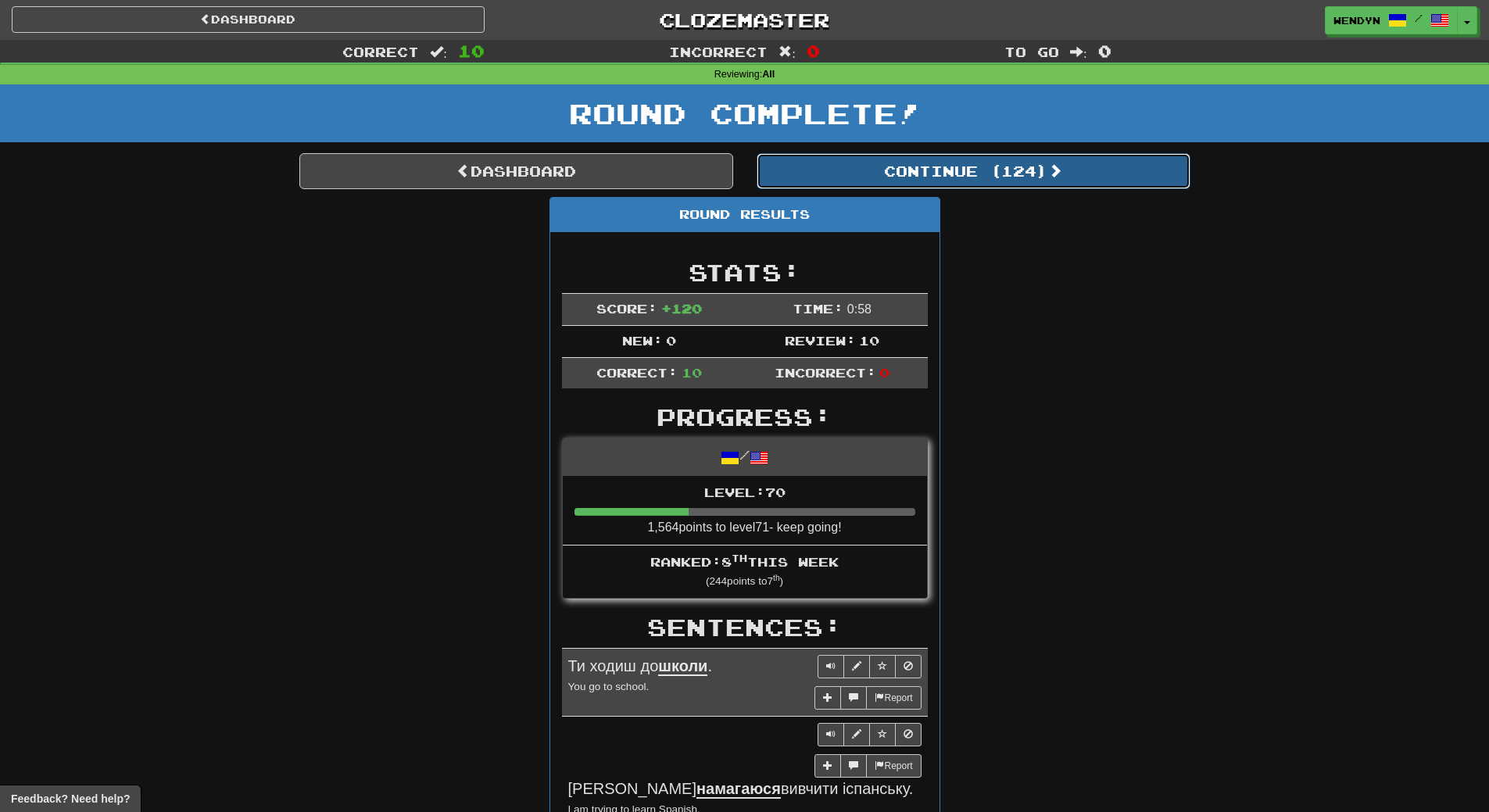
click at [1024, 179] on button "Continue ( 124 )" at bounding box center [973, 171] width 433 height 36
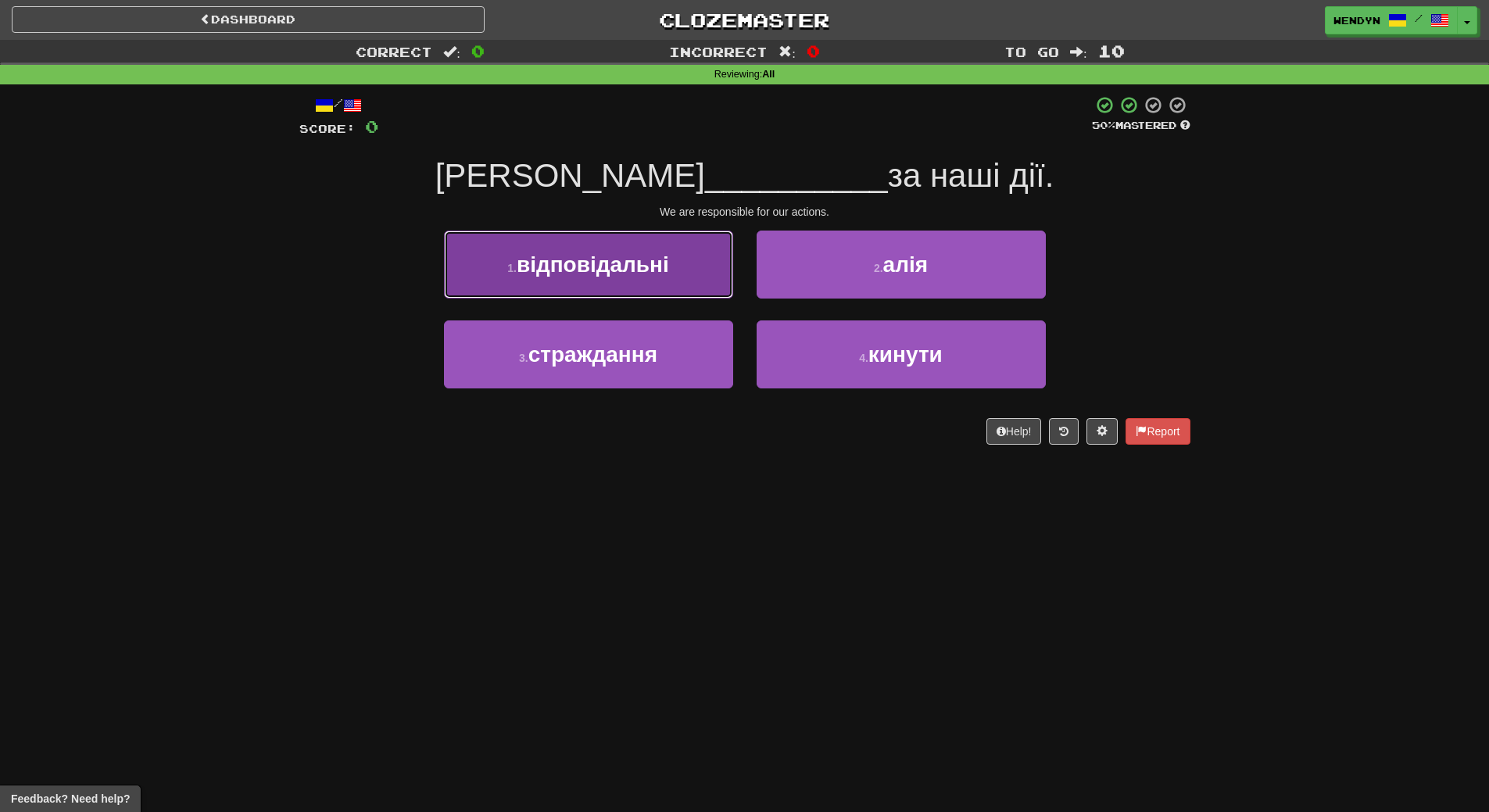
click at [660, 252] on span "відповідальні" at bounding box center [592, 264] width 152 height 25
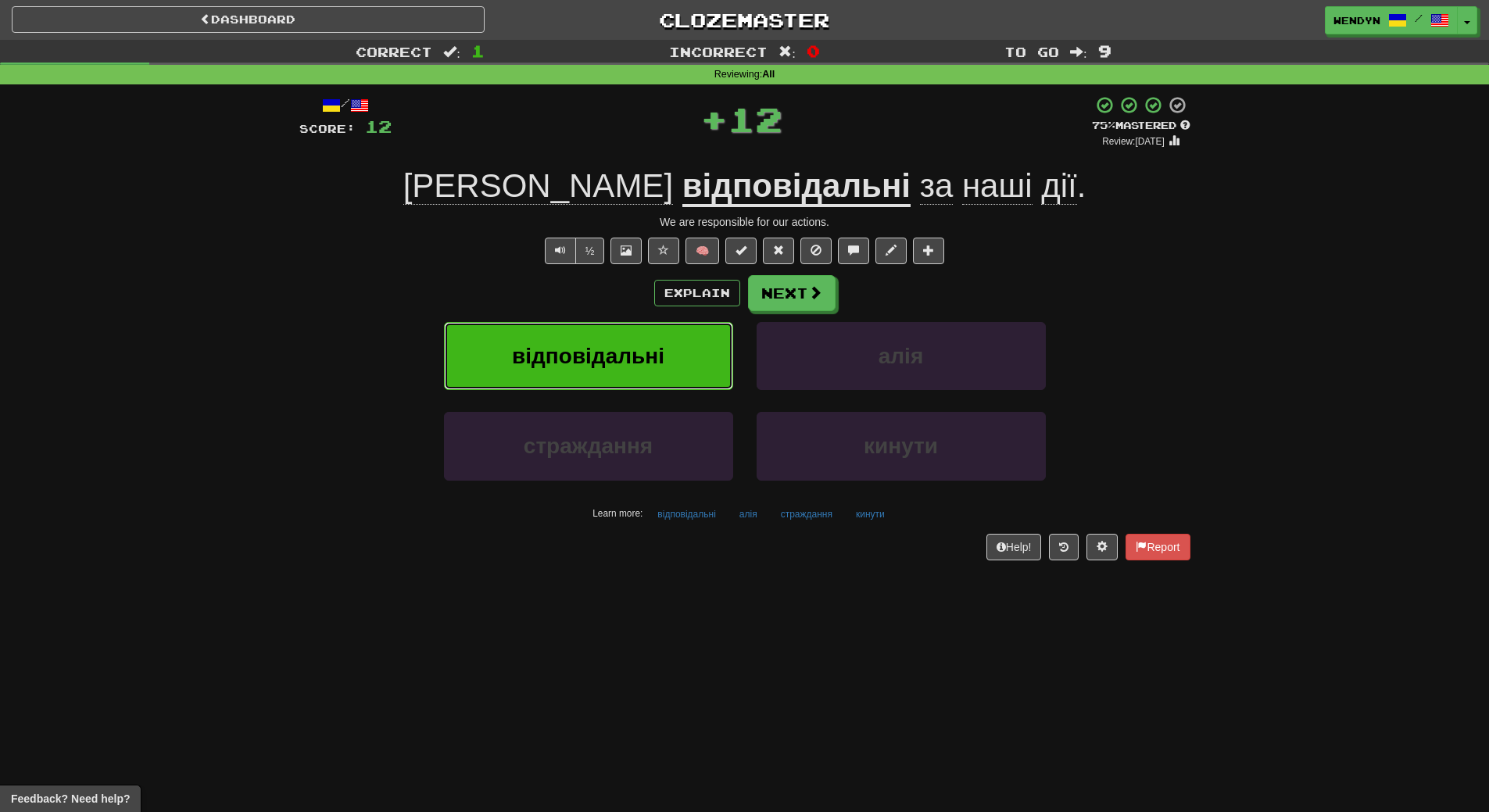
click at [633, 330] on button "відповідальні" at bounding box center [588, 356] width 289 height 68
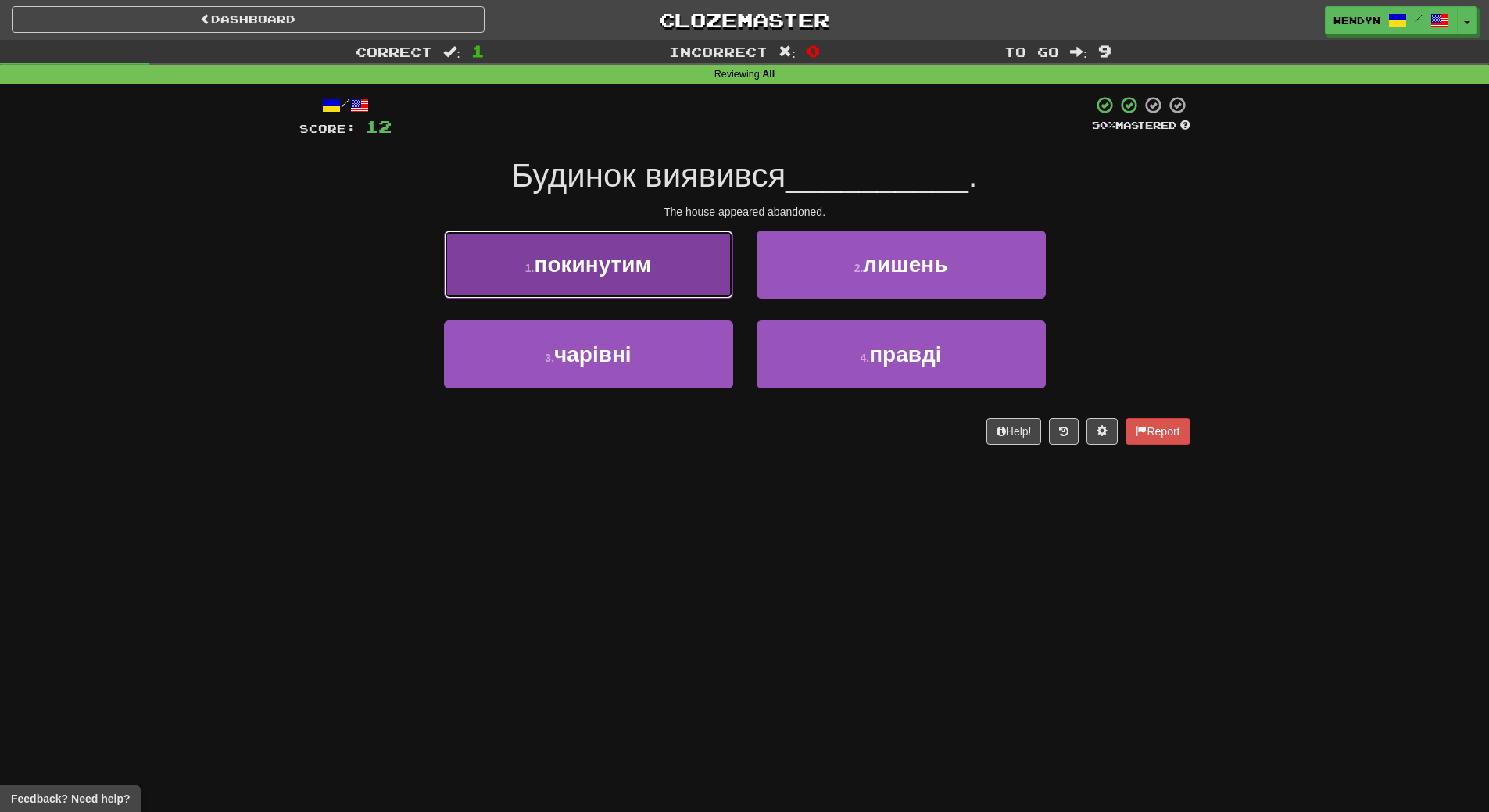
click at [651, 272] on span "покинутим" at bounding box center [592, 264] width 117 height 25
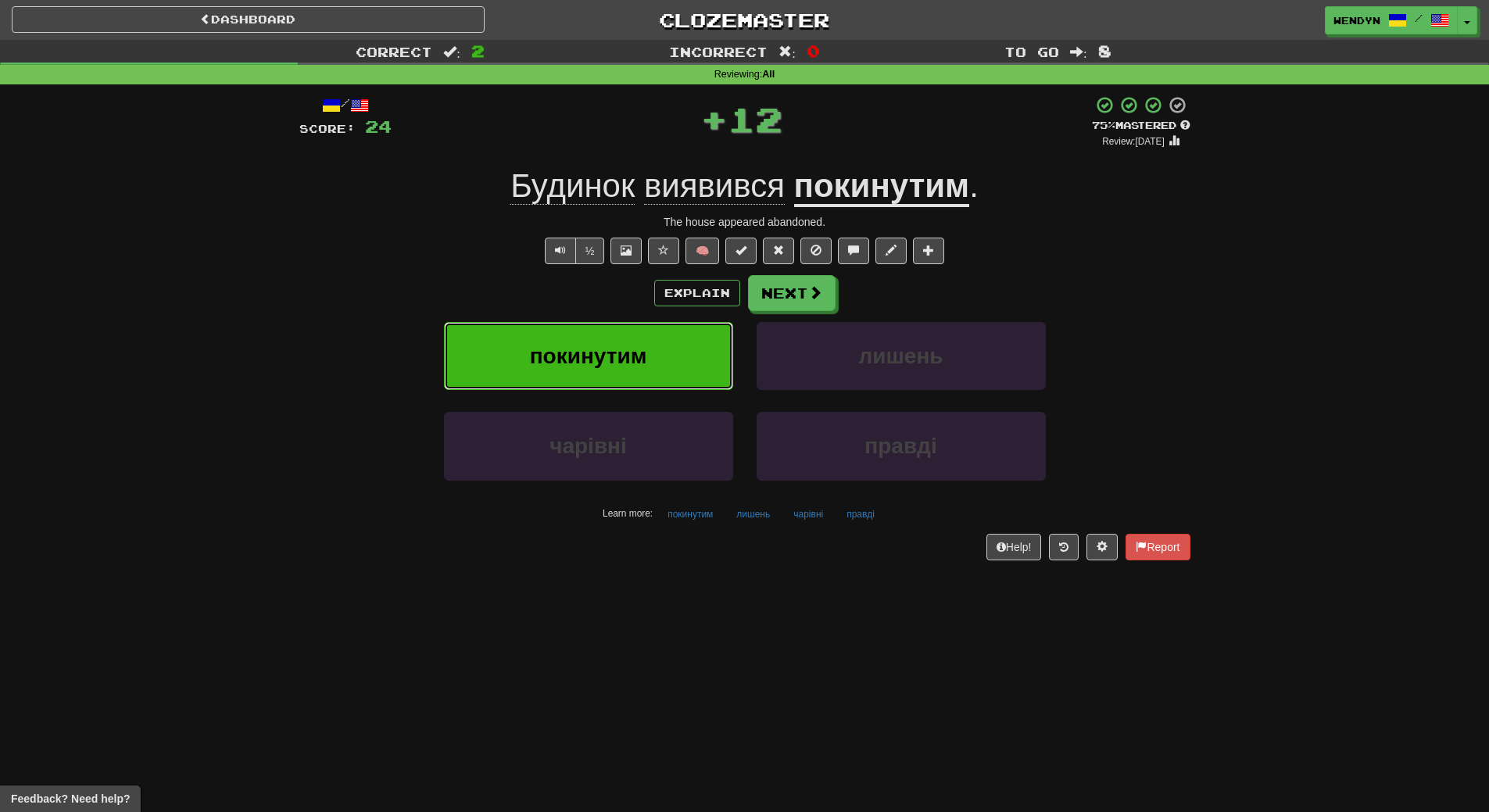
click at [642, 335] on button "покинутим" at bounding box center [588, 356] width 289 height 68
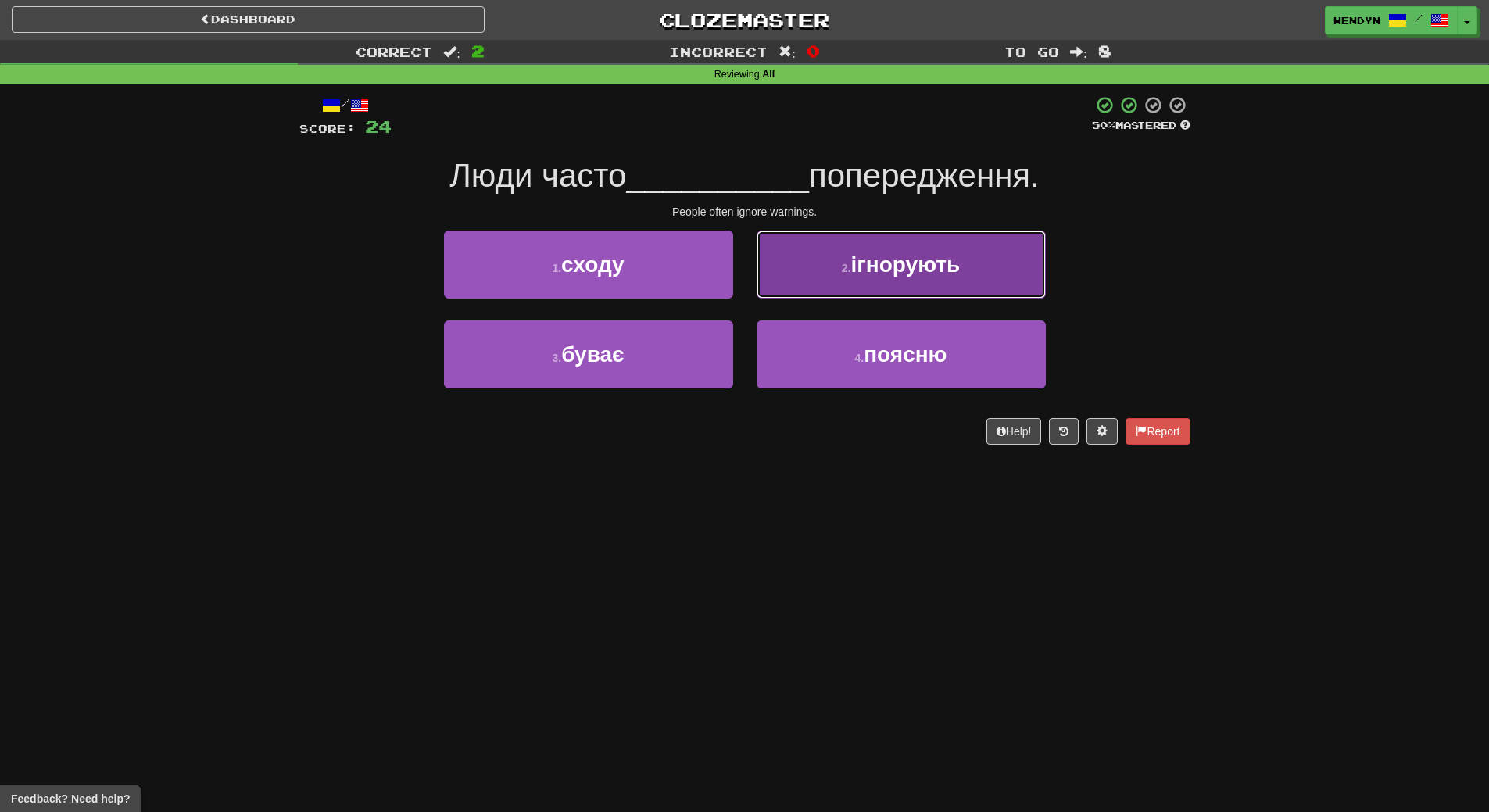
click at [922, 262] on span "ігнорують" at bounding box center [905, 264] width 110 height 25
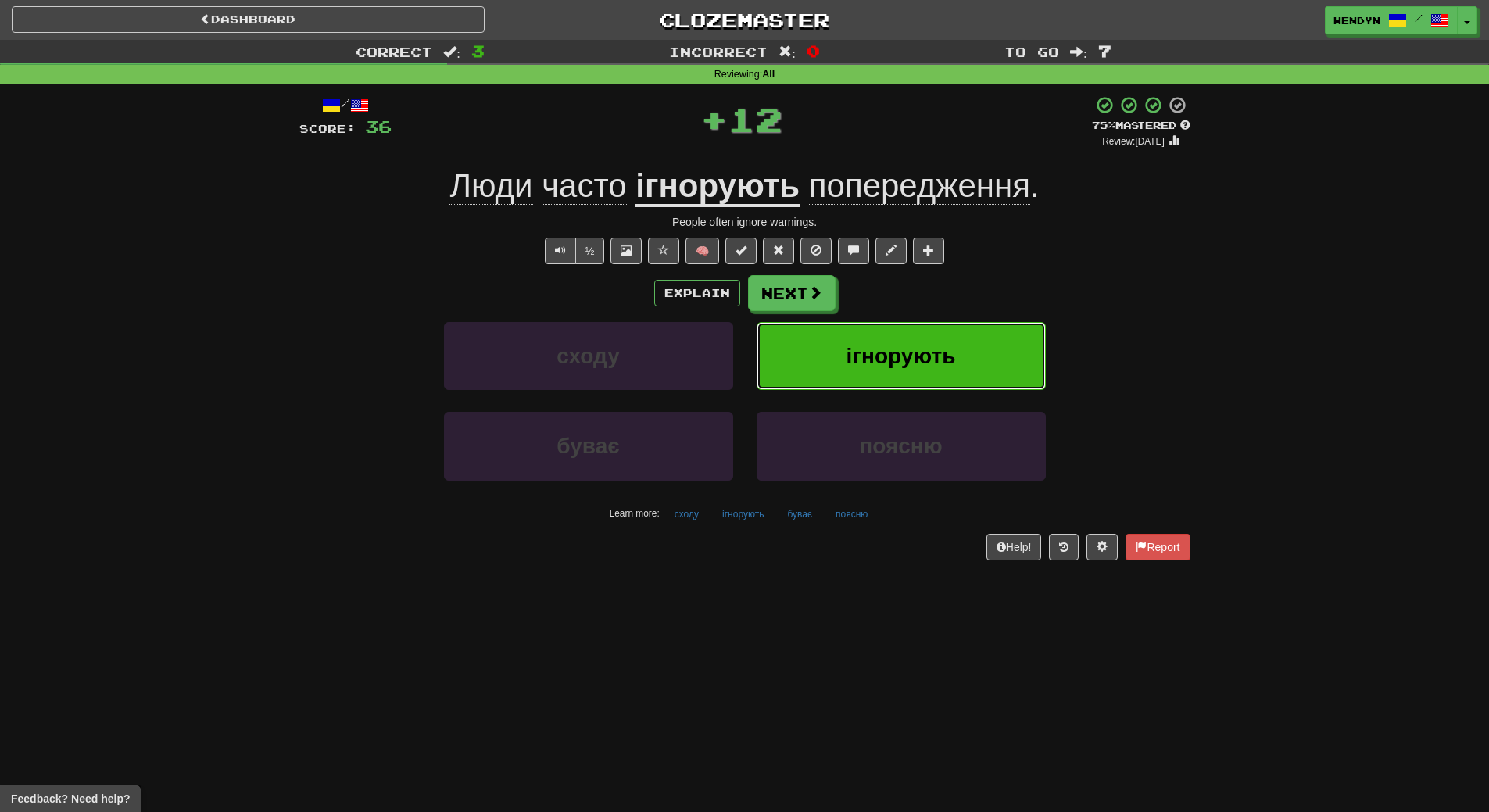
click at [898, 365] on span "ігнорують" at bounding box center [901, 356] width 110 height 25
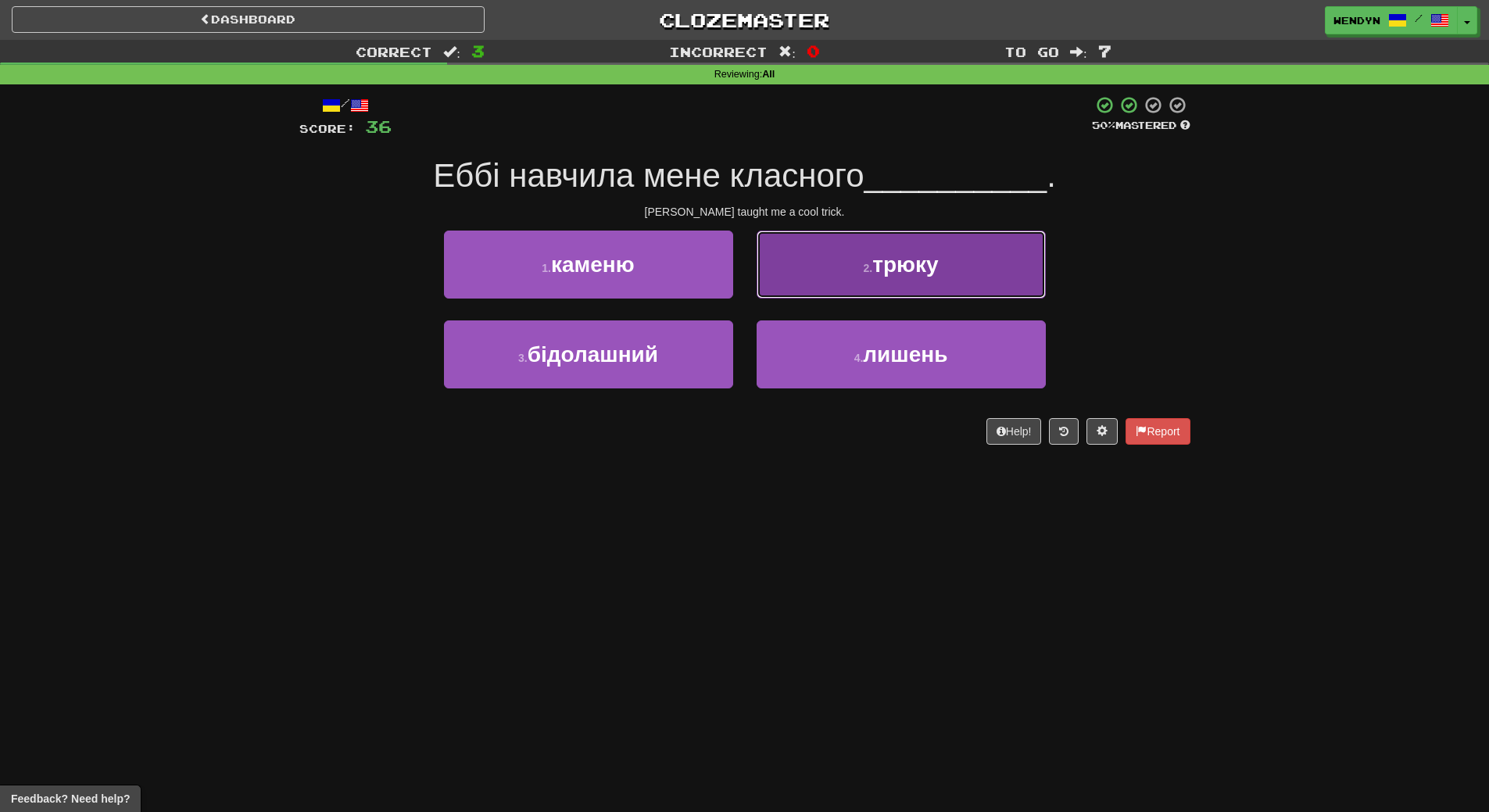
click at [954, 254] on button "2 . трюку" at bounding box center [901, 264] width 289 height 68
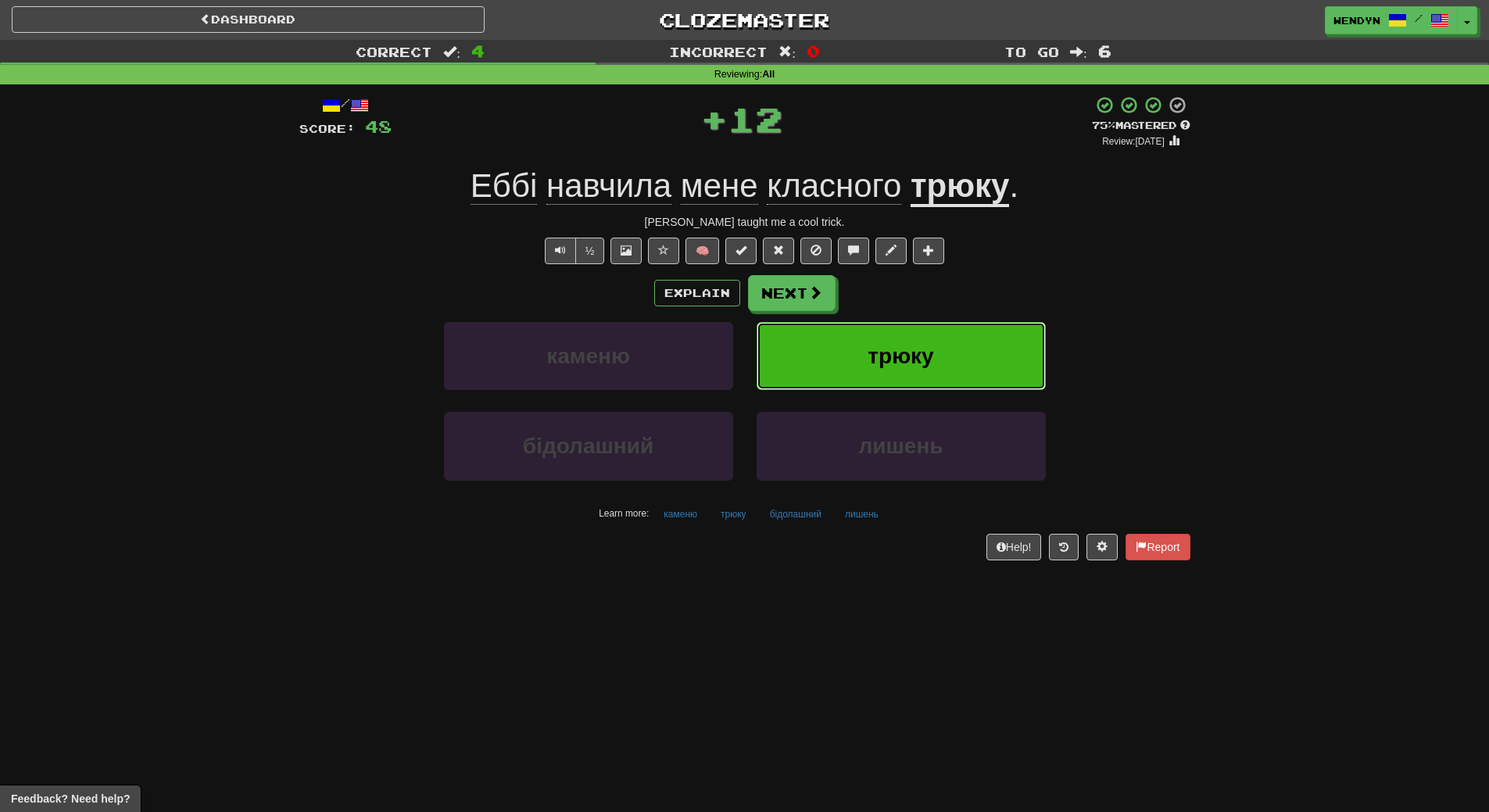
click at [929, 346] on span "трюку" at bounding box center [901, 356] width 66 height 25
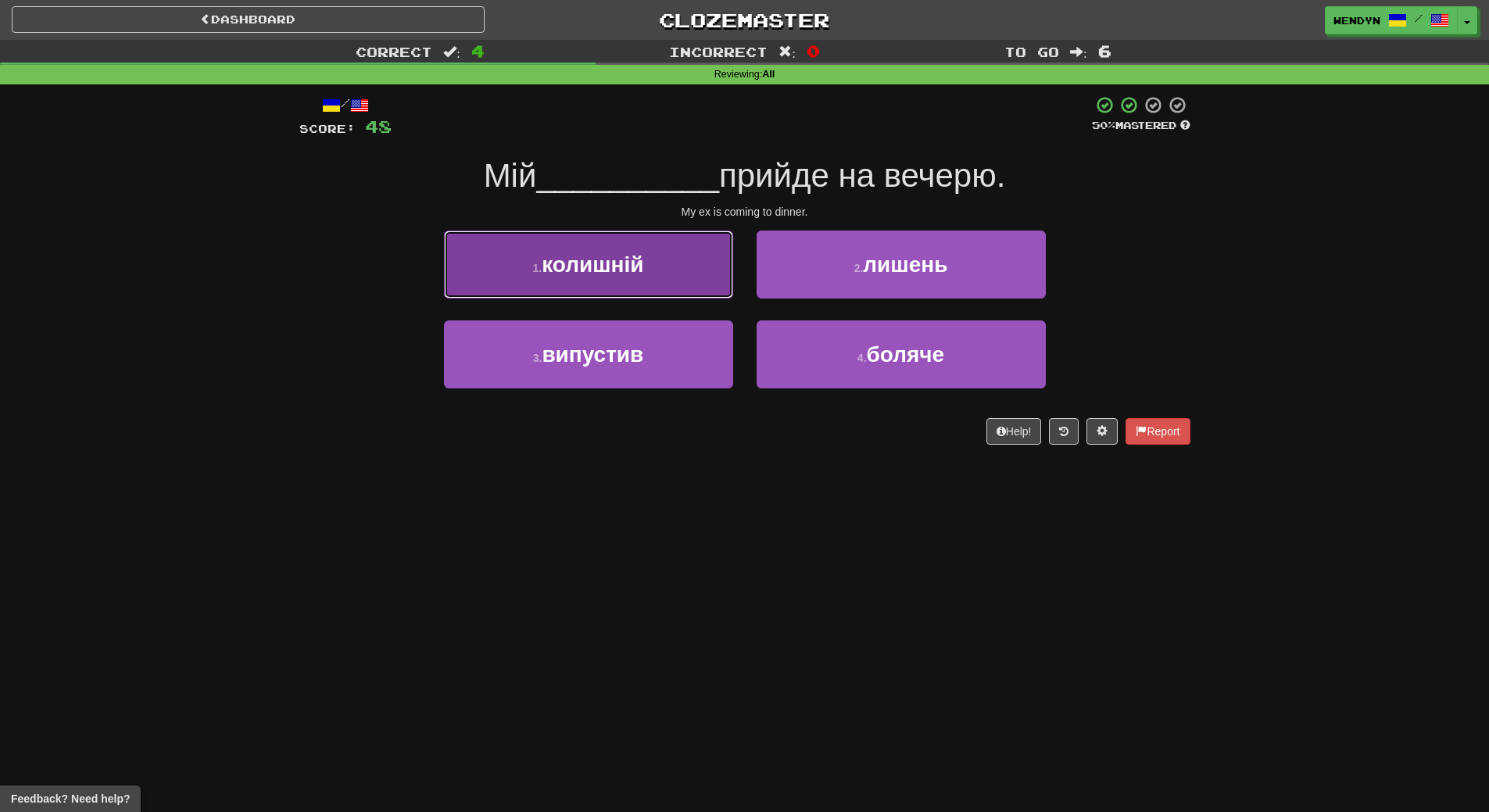
click at [683, 279] on button "1 . колишній" at bounding box center [588, 264] width 289 height 68
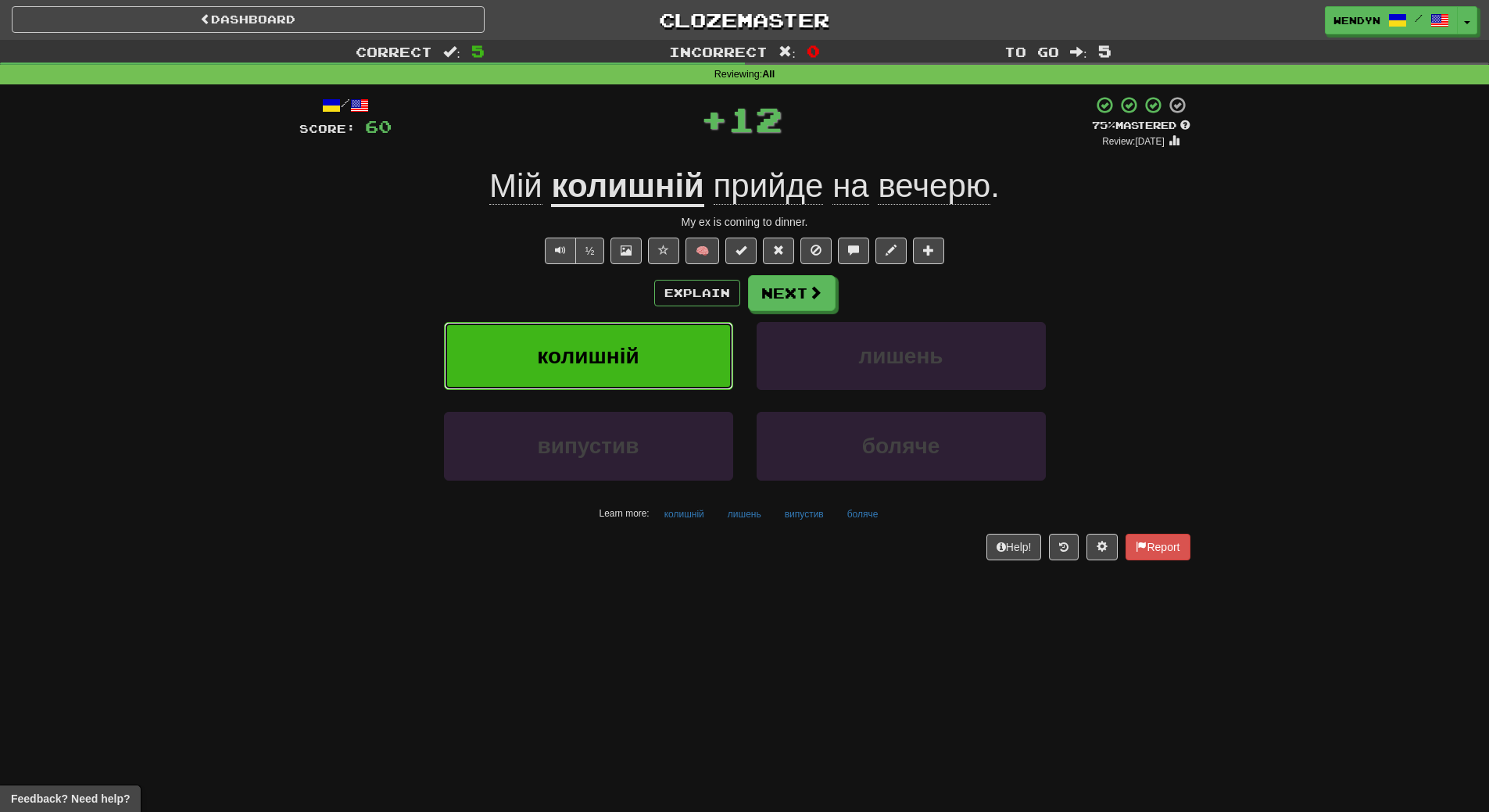
click at [639, 376] on button "колишній" at bounding box center [588, 356] width 289 height 68
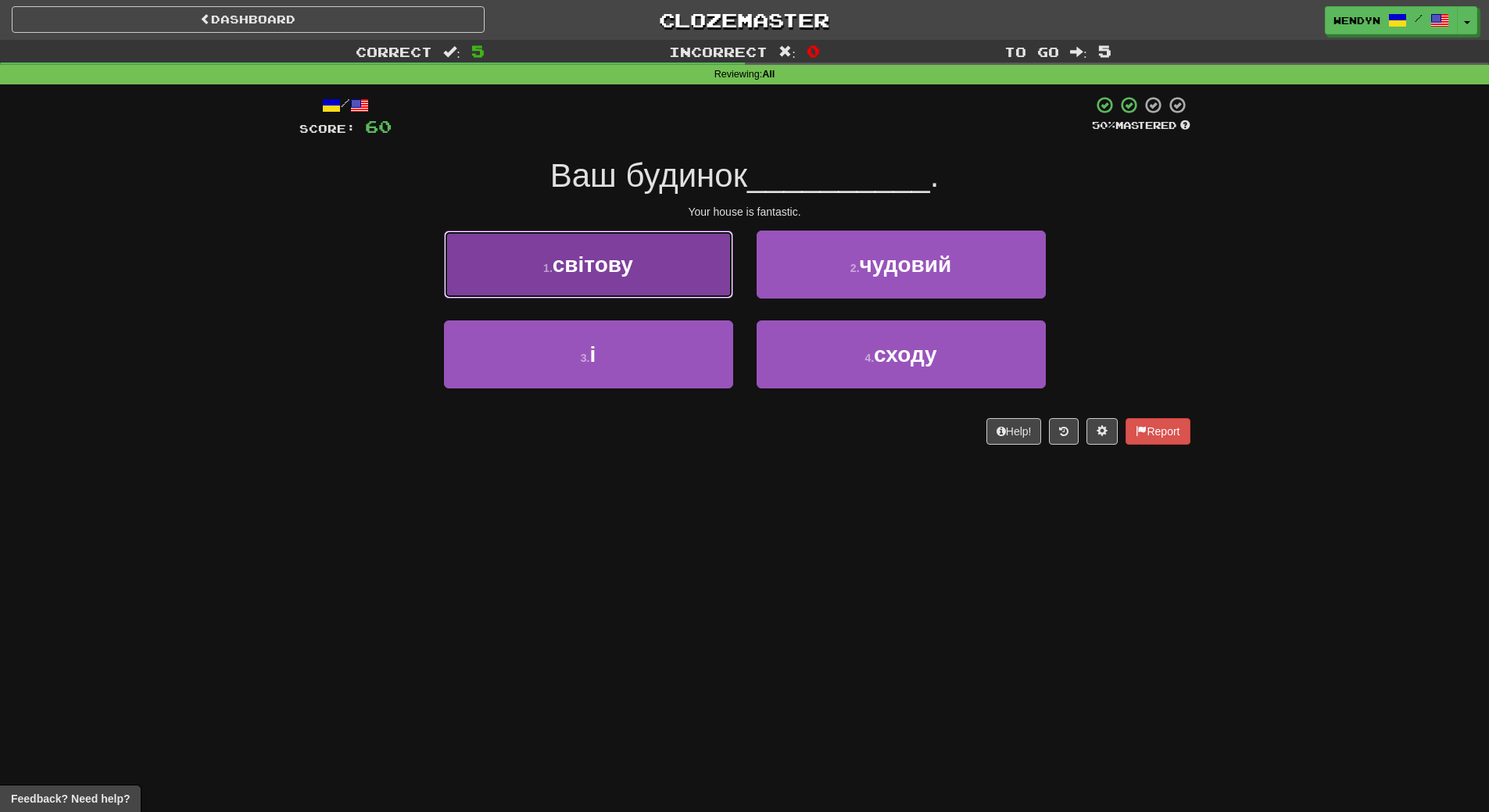
click at [657, 272] on button "1 . світову" at bounding box center [588, 264] width 289 height 68
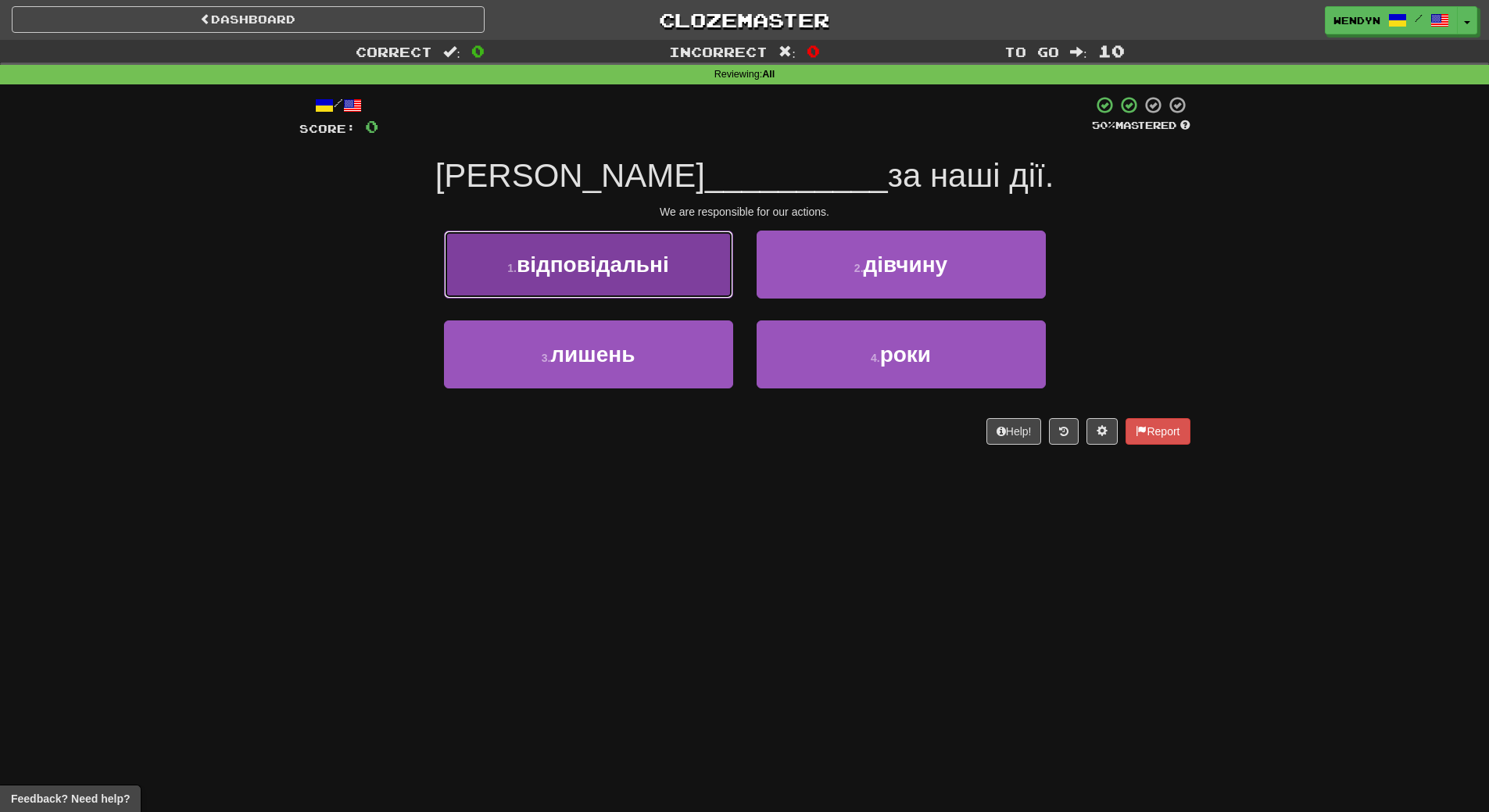
drag, startPoint x: 554, startPoint y: 249, endPoint x: 550, endPoint y: 330, distance: 81.1
click at [551, 254] on button "1 . відповідальні" at bounding box center [588, 264] width 289 height 68
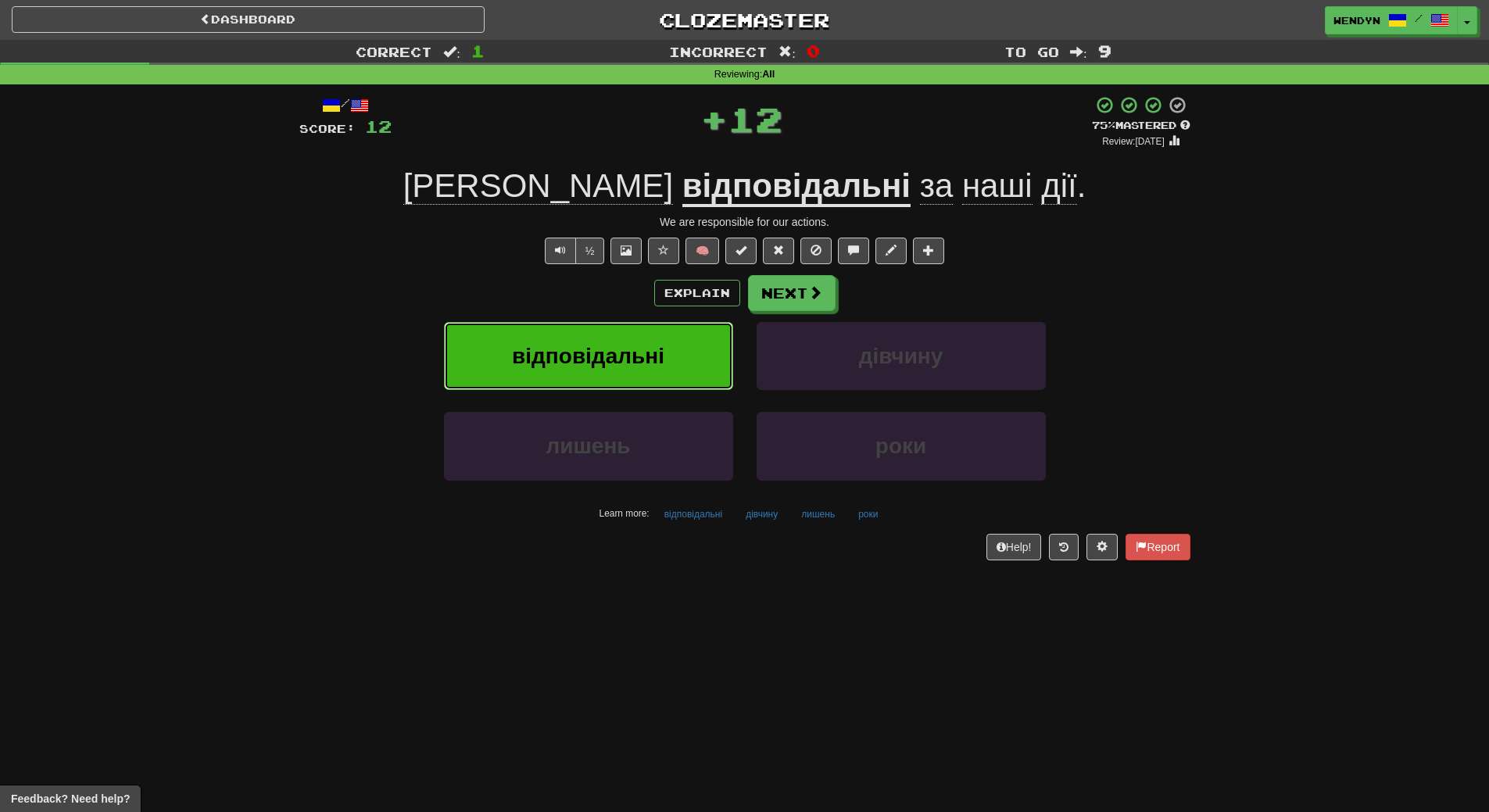
click at [551, 351] on span "відповідальні" at bounding box center [587, 356] width 152 height 25
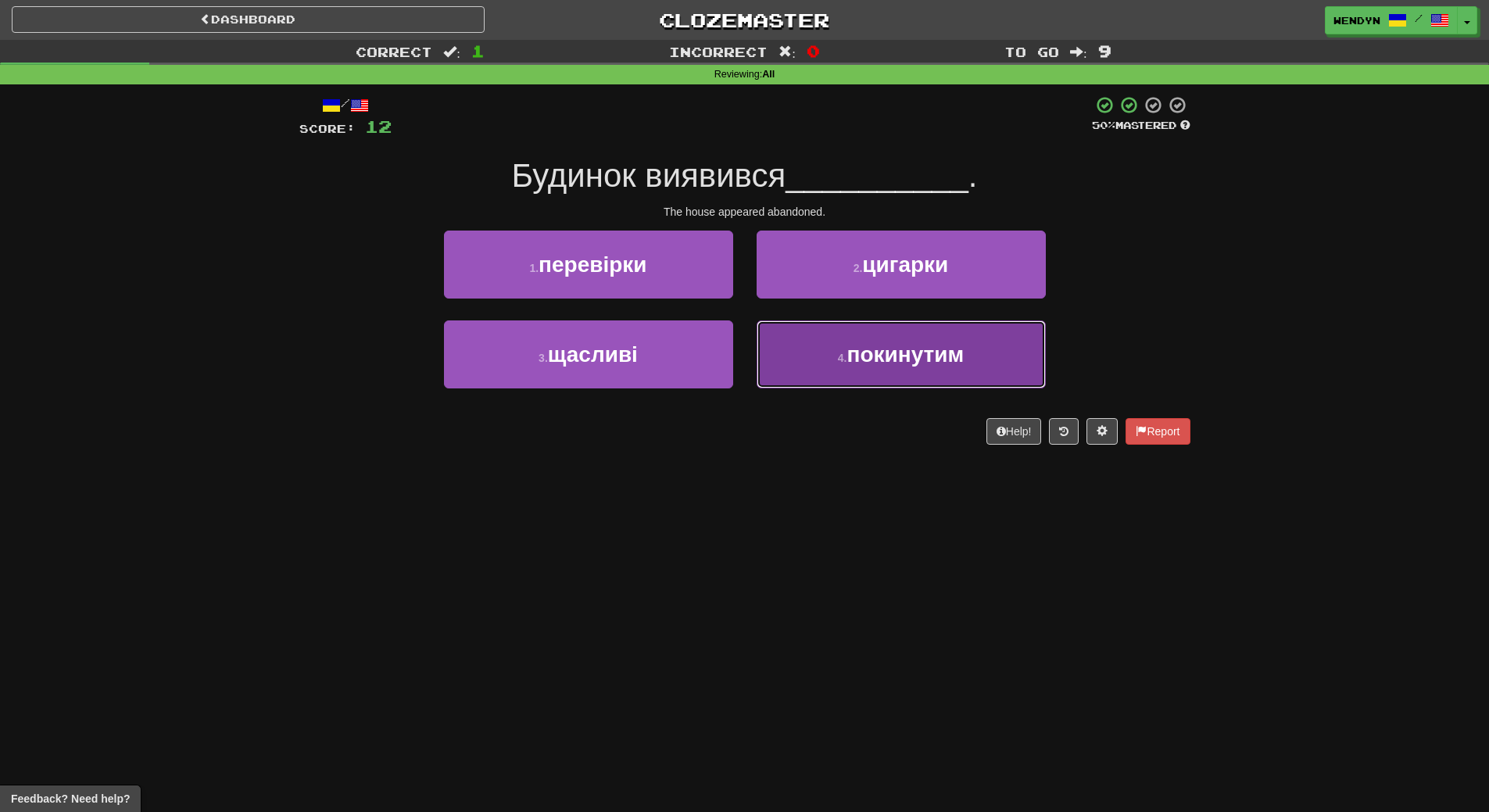
click at [825, 383] on button "4 . покинутим" at bounding box center [901, 354] width 289 height 68
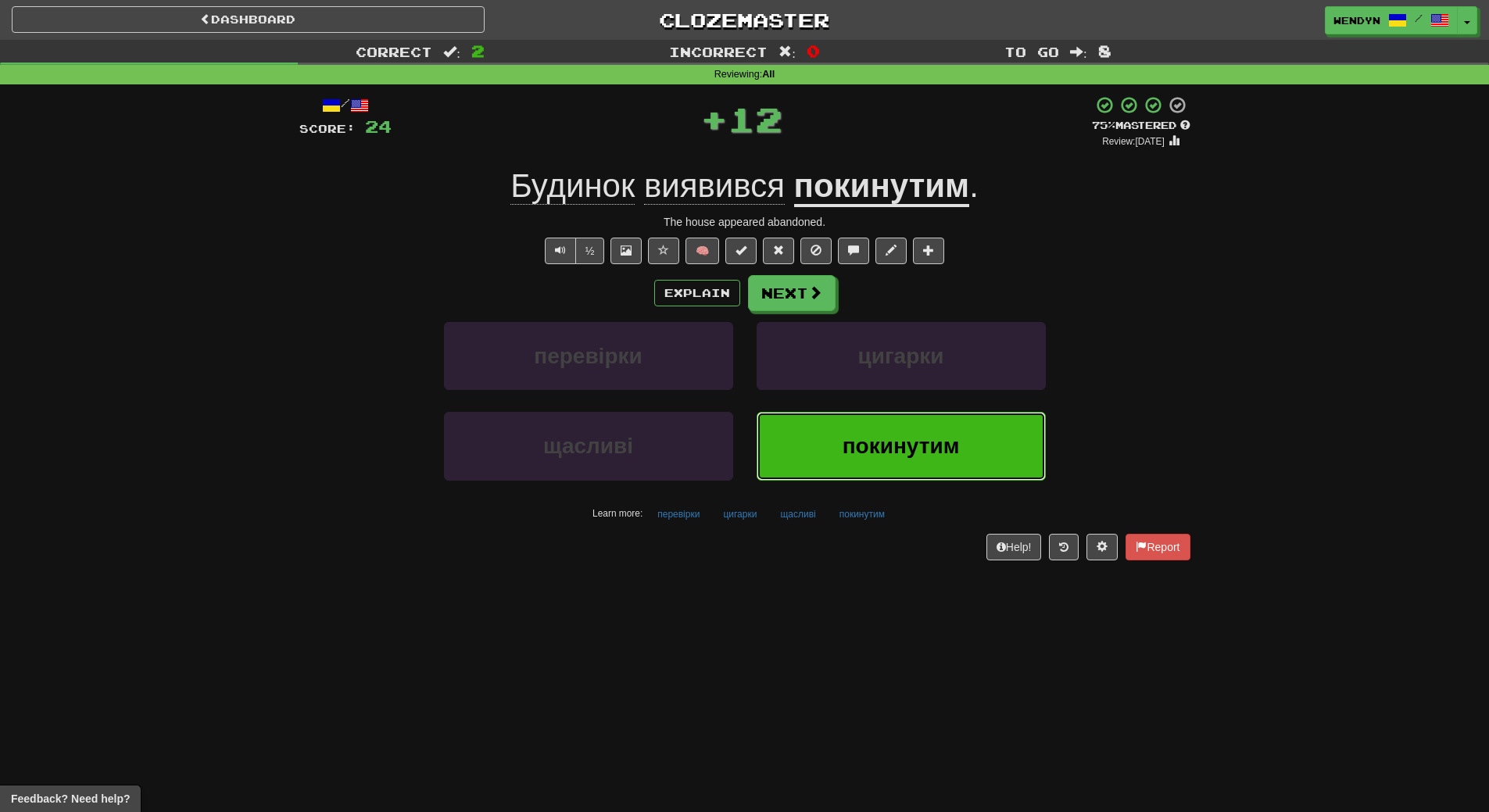
click at [816, 430] on button "покинутим" at bounding box center [901, 446] width 289 height 68
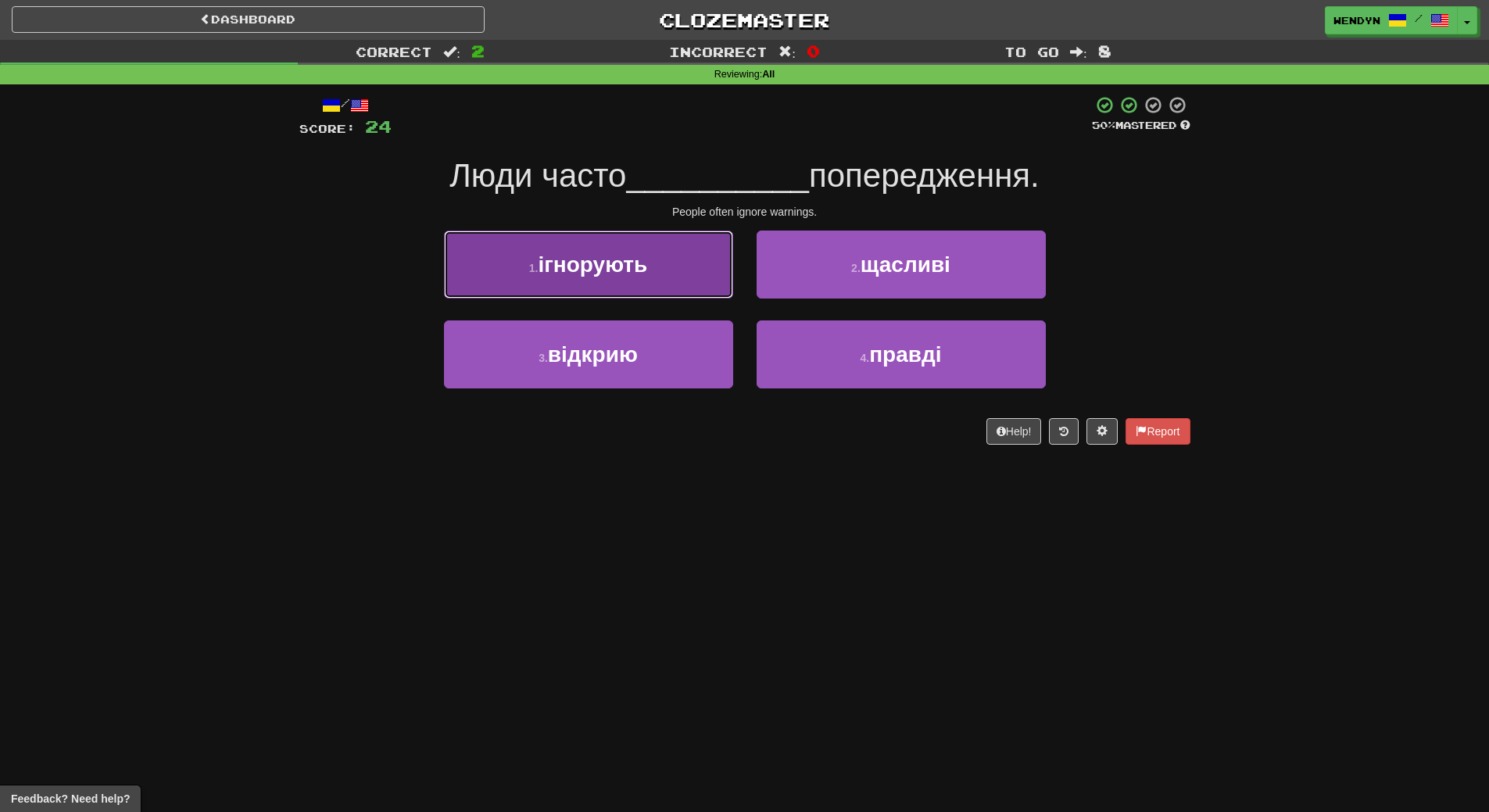
click at [668, 275] on button "1 . ігнорують" at bounding box center [588, 264] width 289 height 68
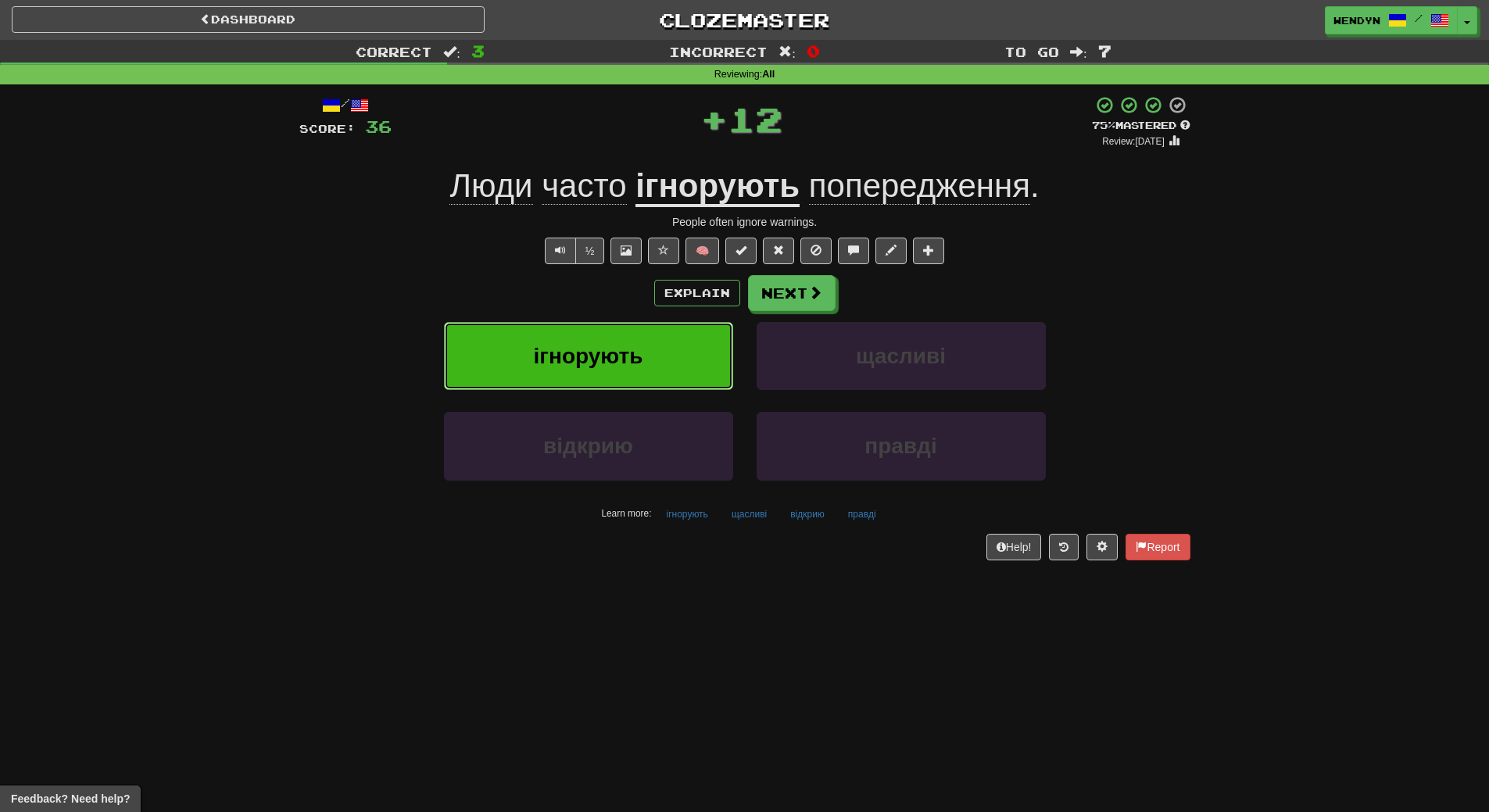
click at [659, 343] on button "ігнорують" at bounding box center [588, 356] width 289 height 68
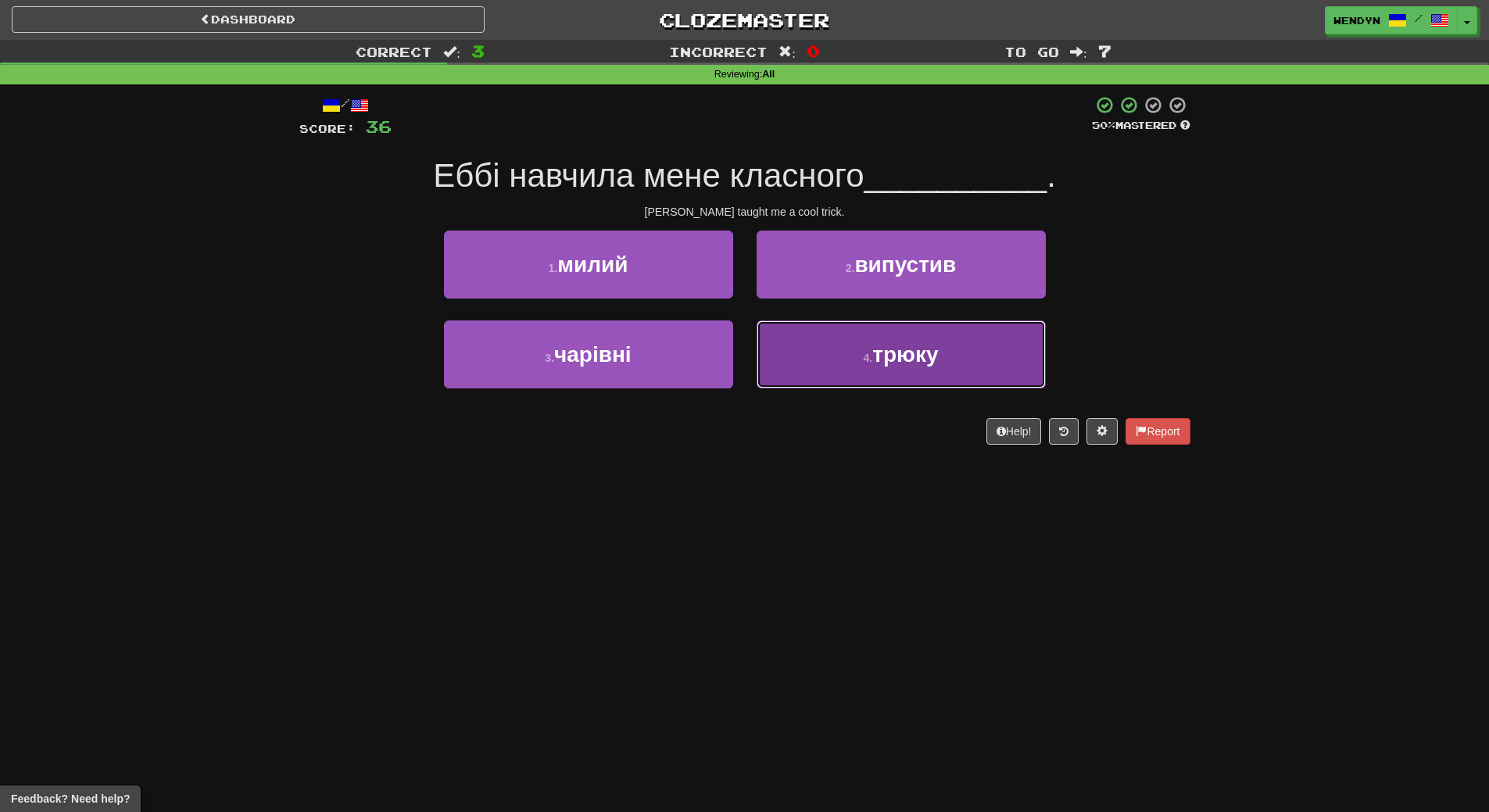
click at [850, 363] on button "4 . трюку" at bounding box center [901, 354] width 289 height 68
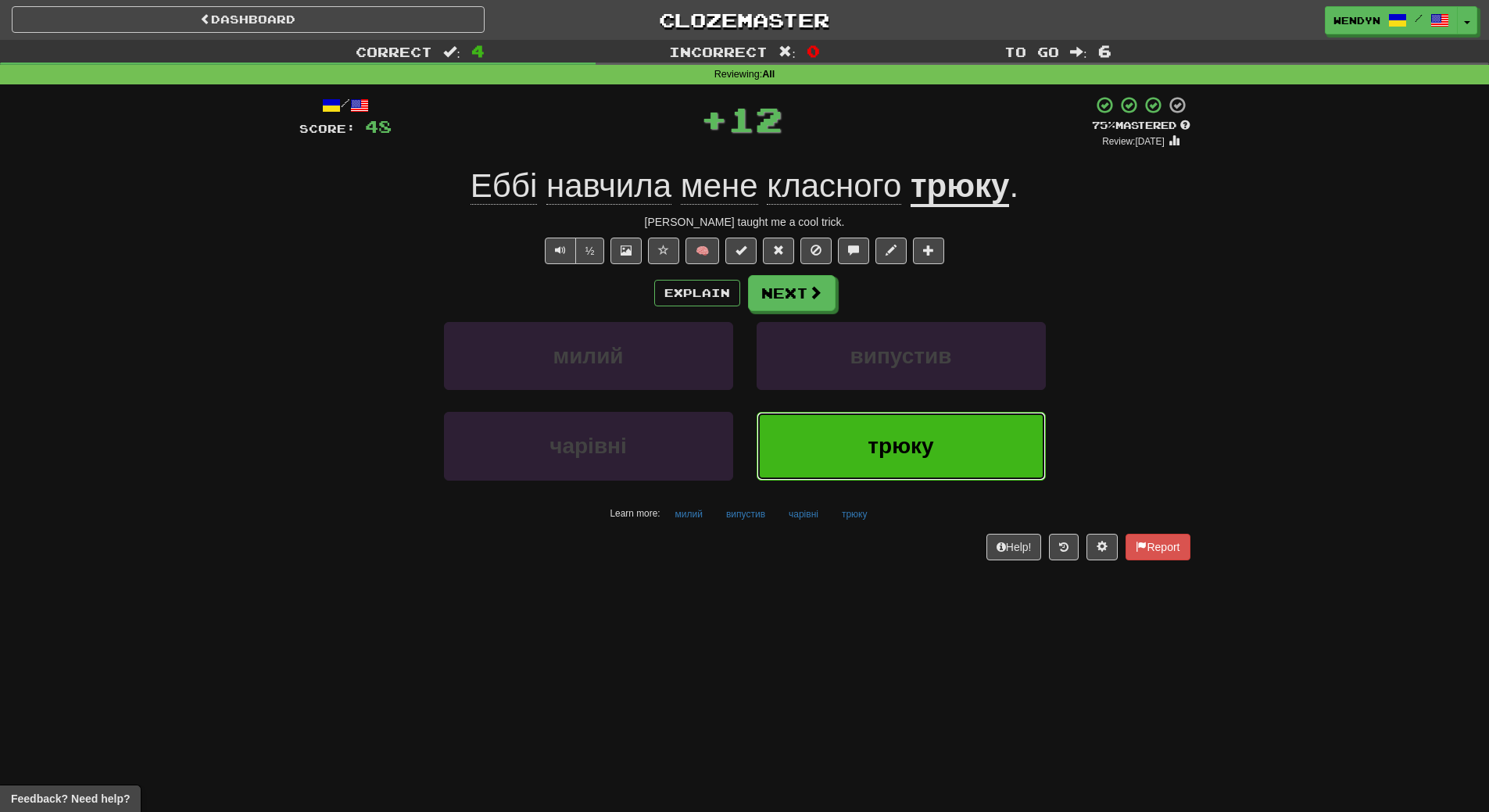
click at [826, 474] on button "трюку" at bounding box center [901, 446] width 289 height 68
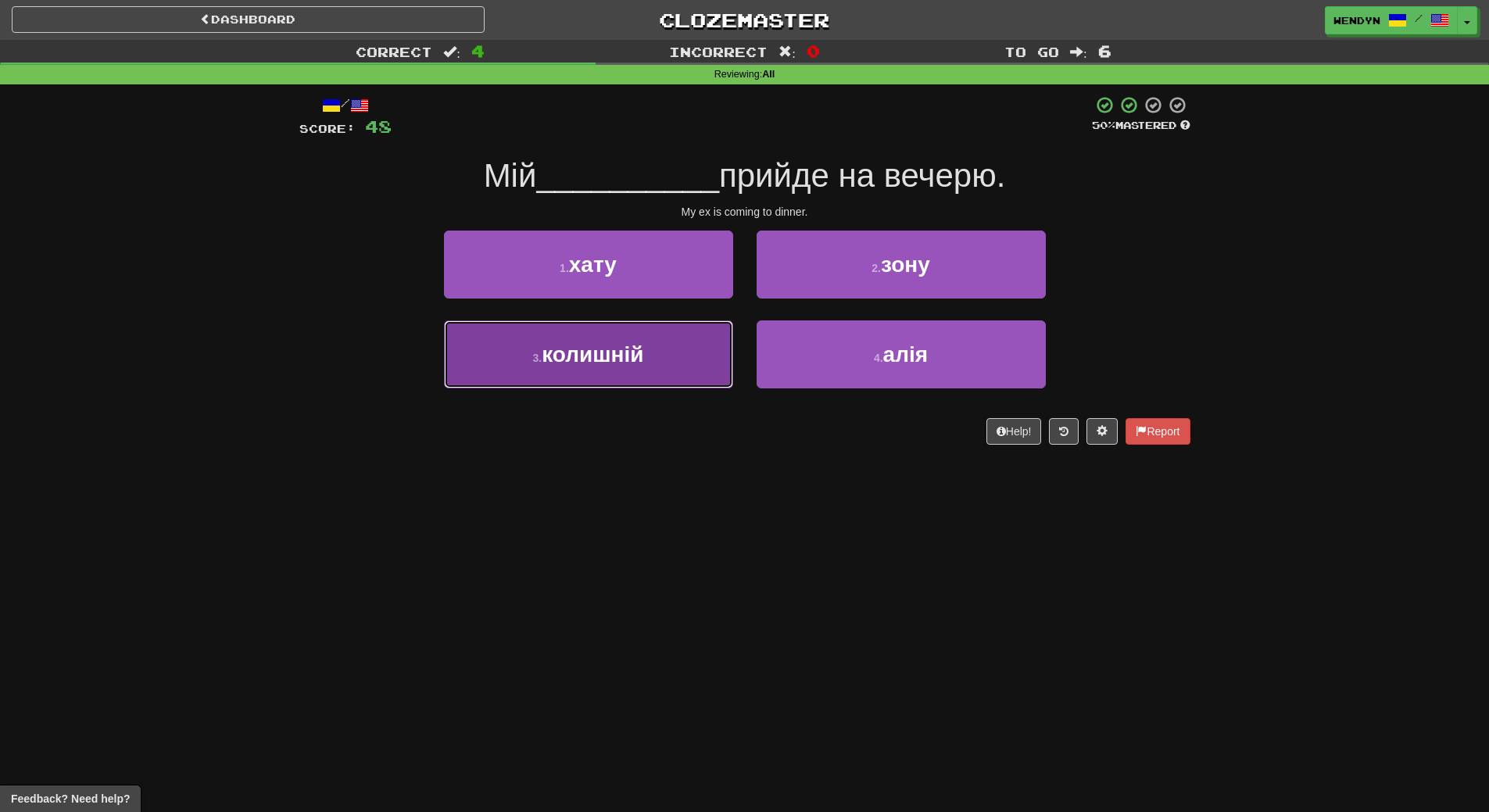
click at [681, 356] on button "3 . колишній" at bounding box center [588, 354] width 289 height 68
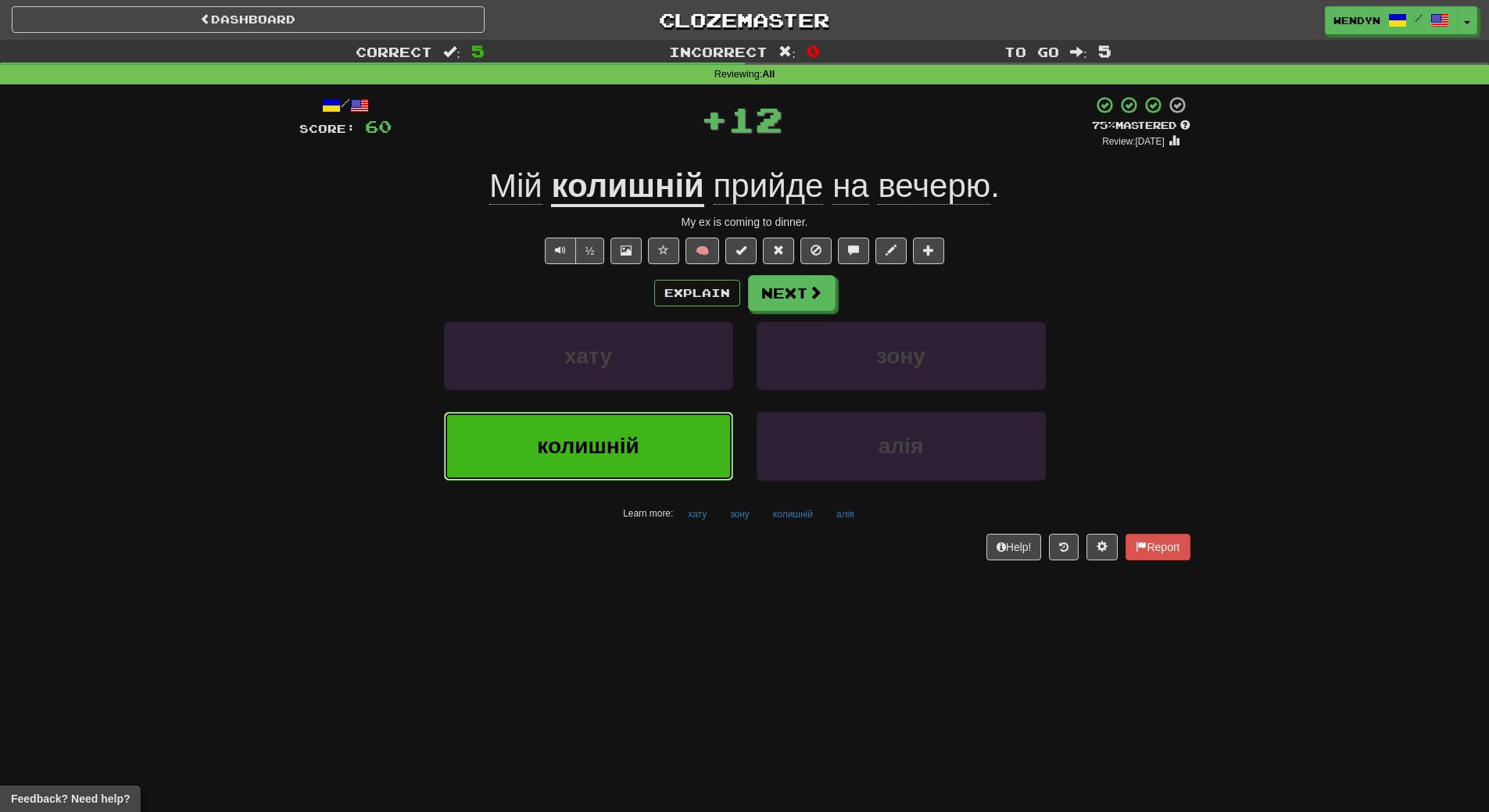
click at [668, 431] on button "колишній" at bounding box center [588, 446] width 289 height 68
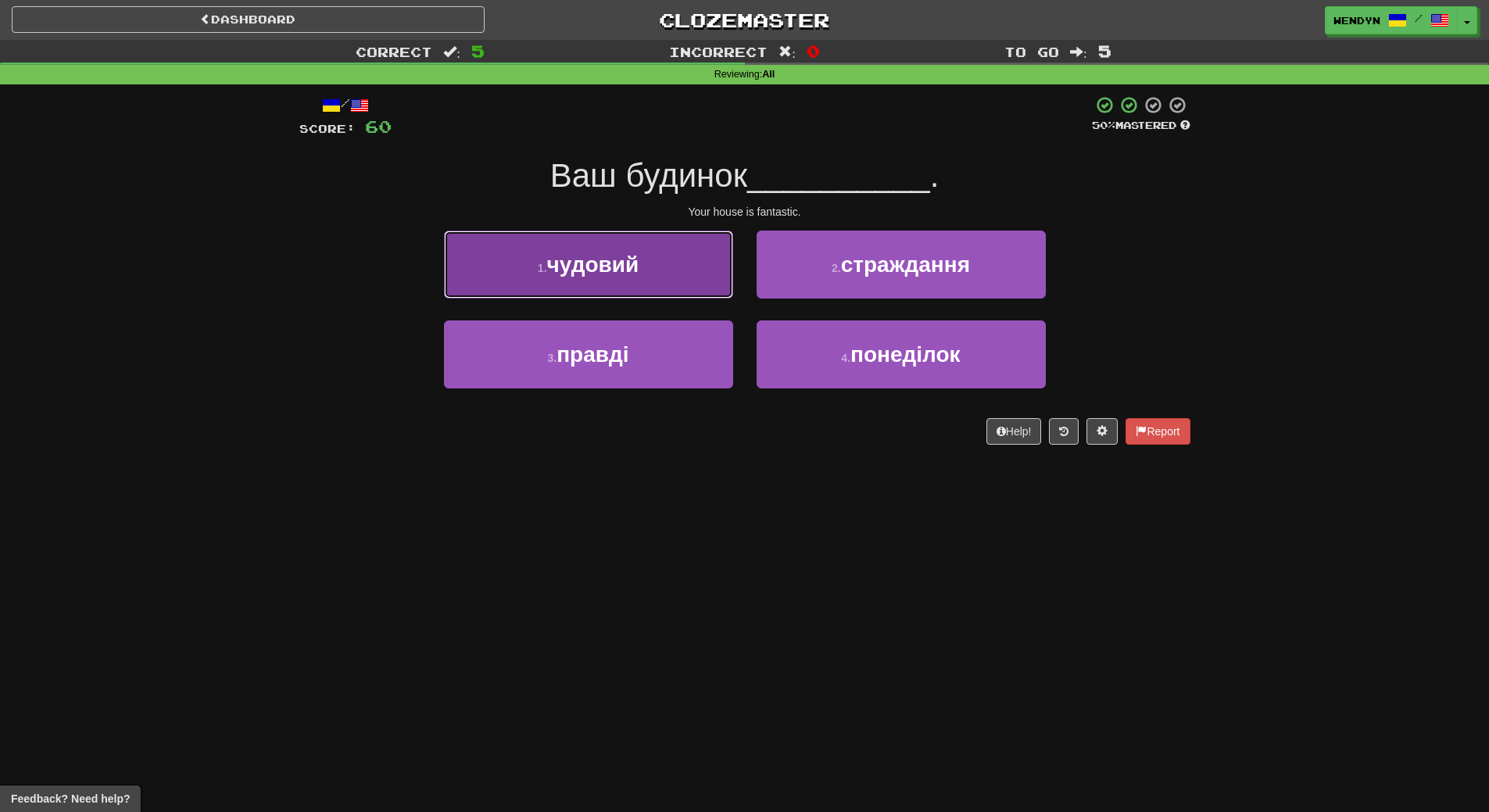
click at [651, 275] on button "1 . чудовий" at bounding box center [588, 264] width 289 height 68
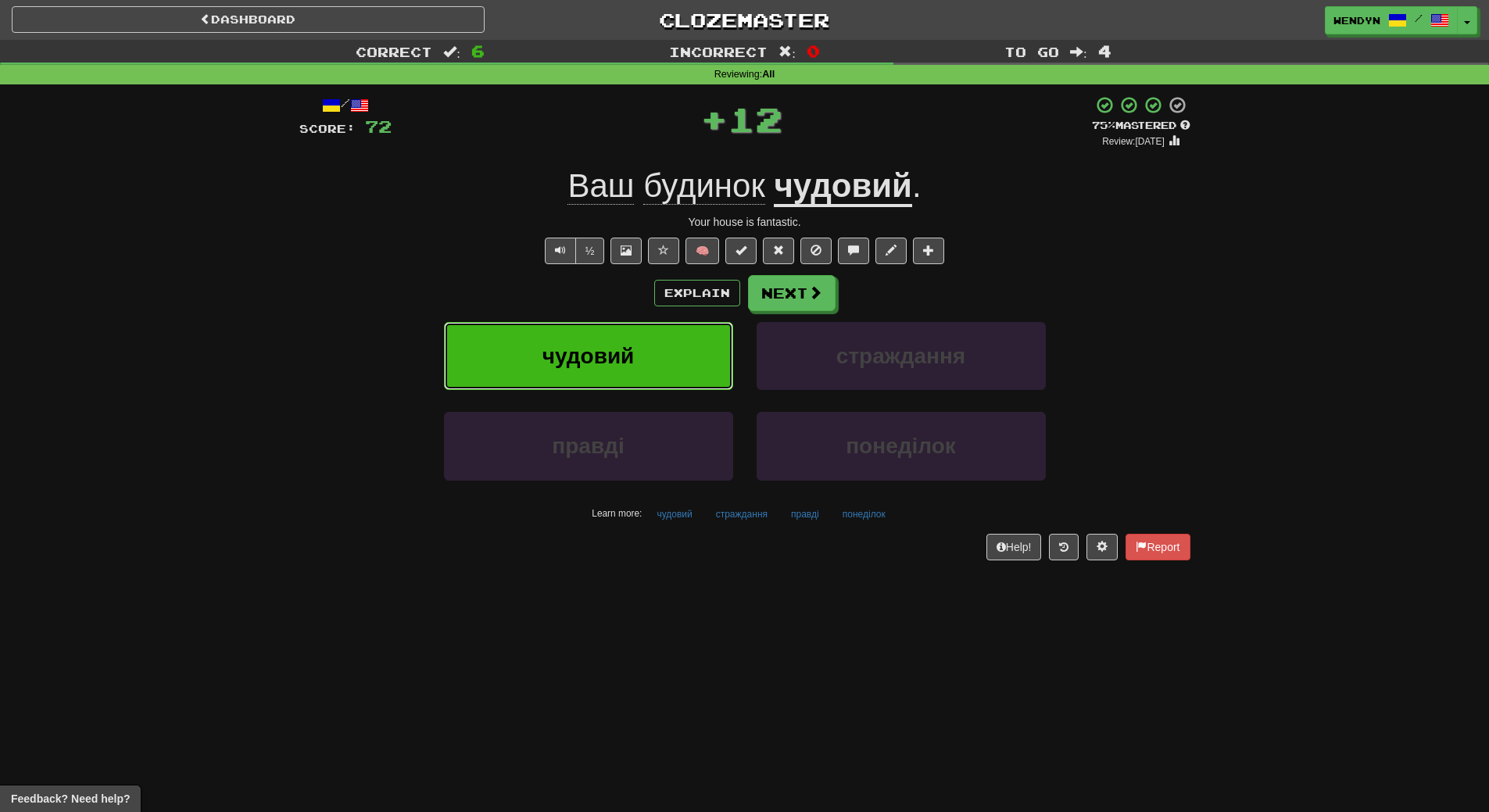
click at [642, 336] on button "чудовий" at bounding box center [588, 356] width 289 height 68
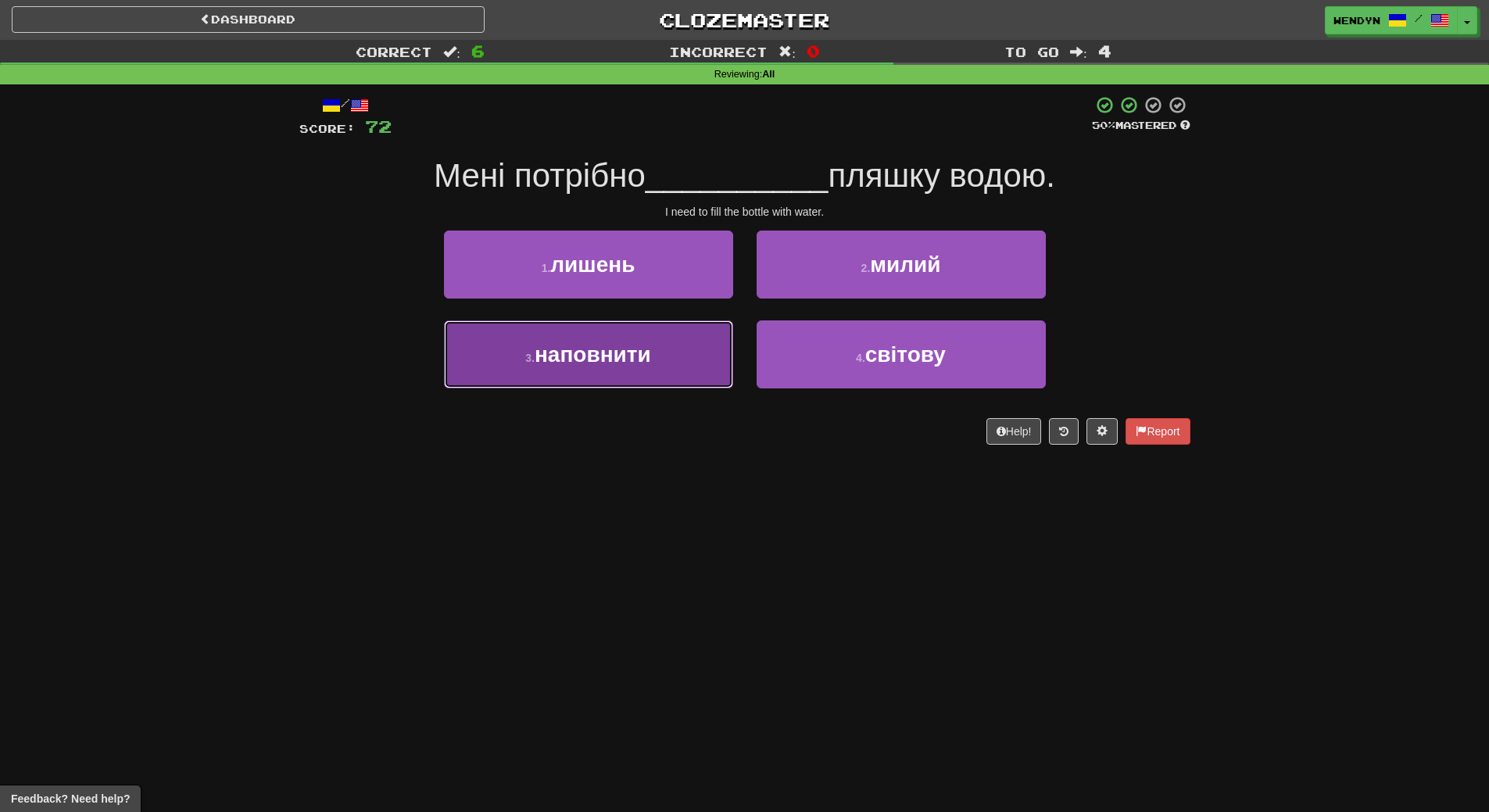
click at [678, 369] on button "3 . наповнити" at bounding box center [588, 354] width 289 height 68
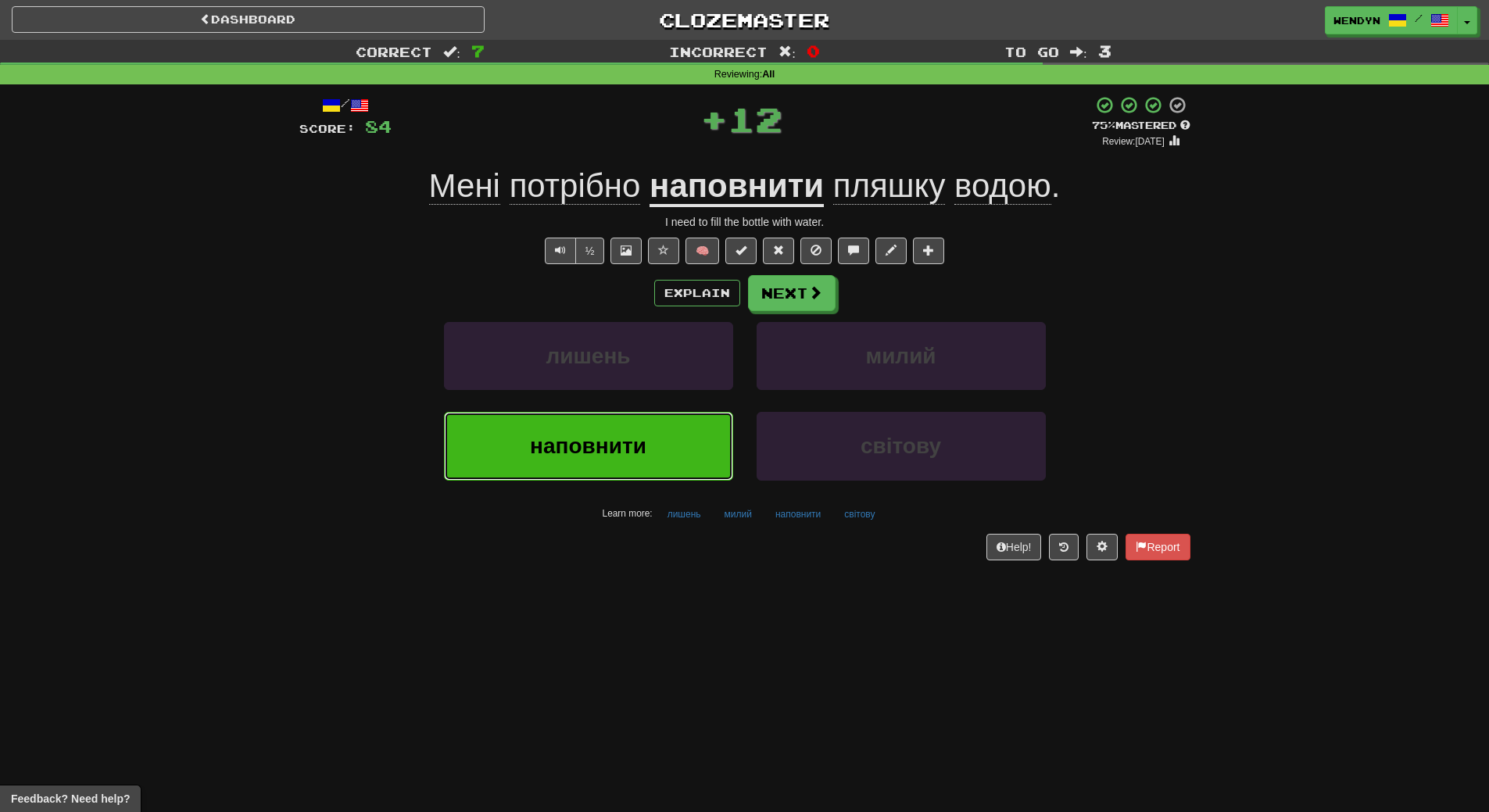
click at [664, 430] on button "наповнити" at bounding box center [588, 446] width 289 height 68
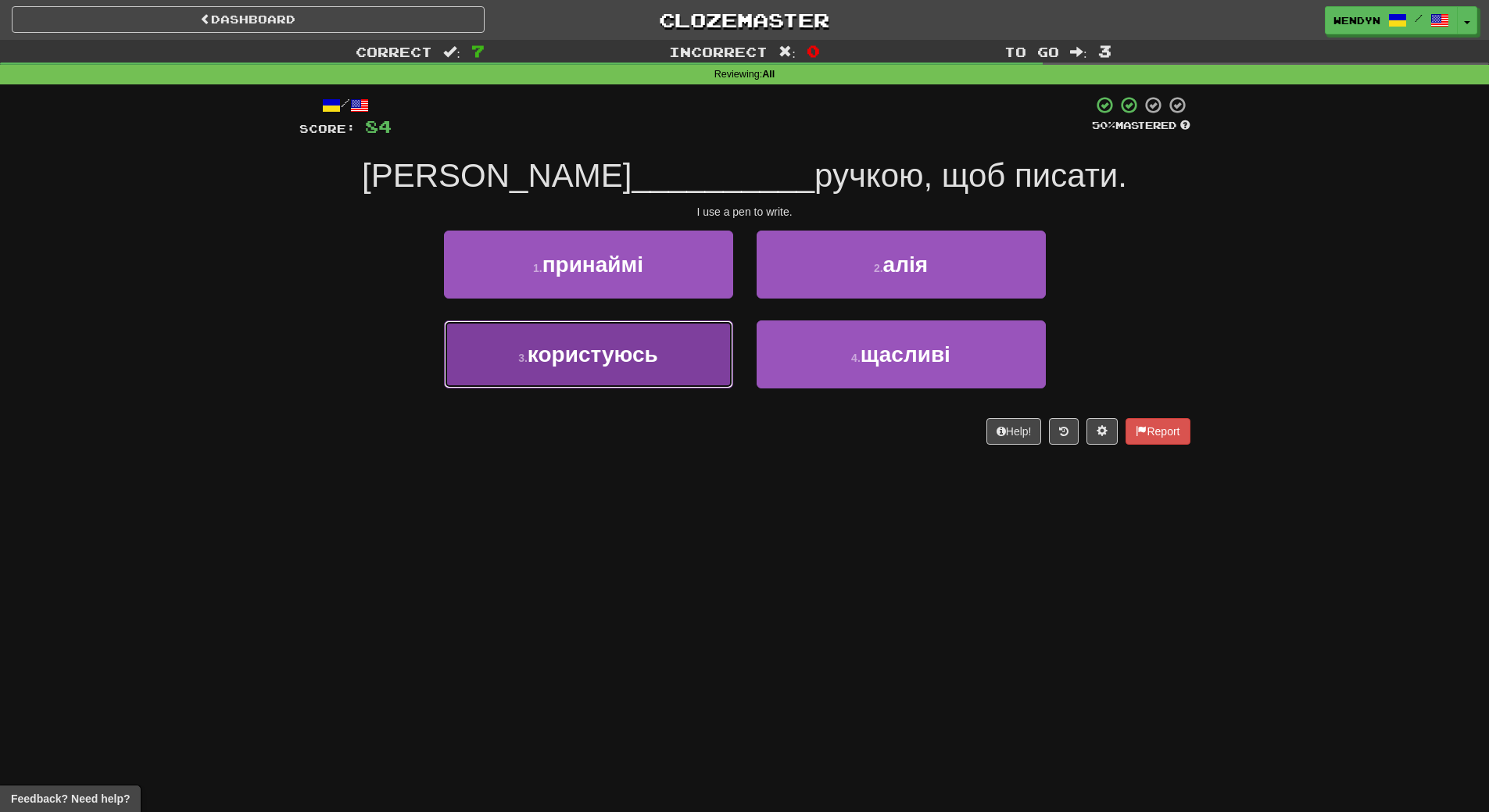
click at [674, 357] on button "3 . користуюсь" at bounding box center [588, 354] width 289 height 68
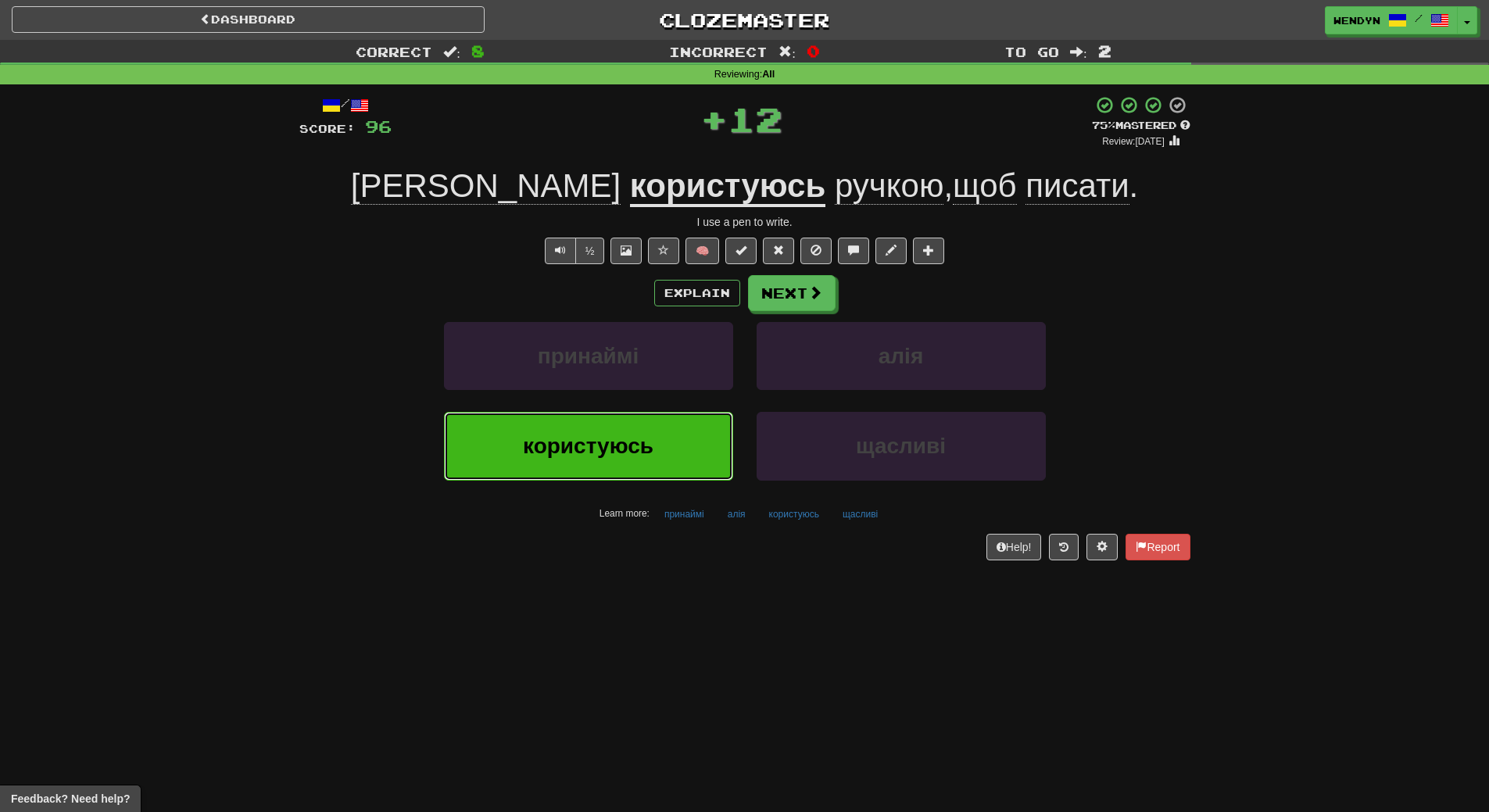
click at [655, 442] on button "користуюсь" at bounding box center [588, 446] width 289 height 68
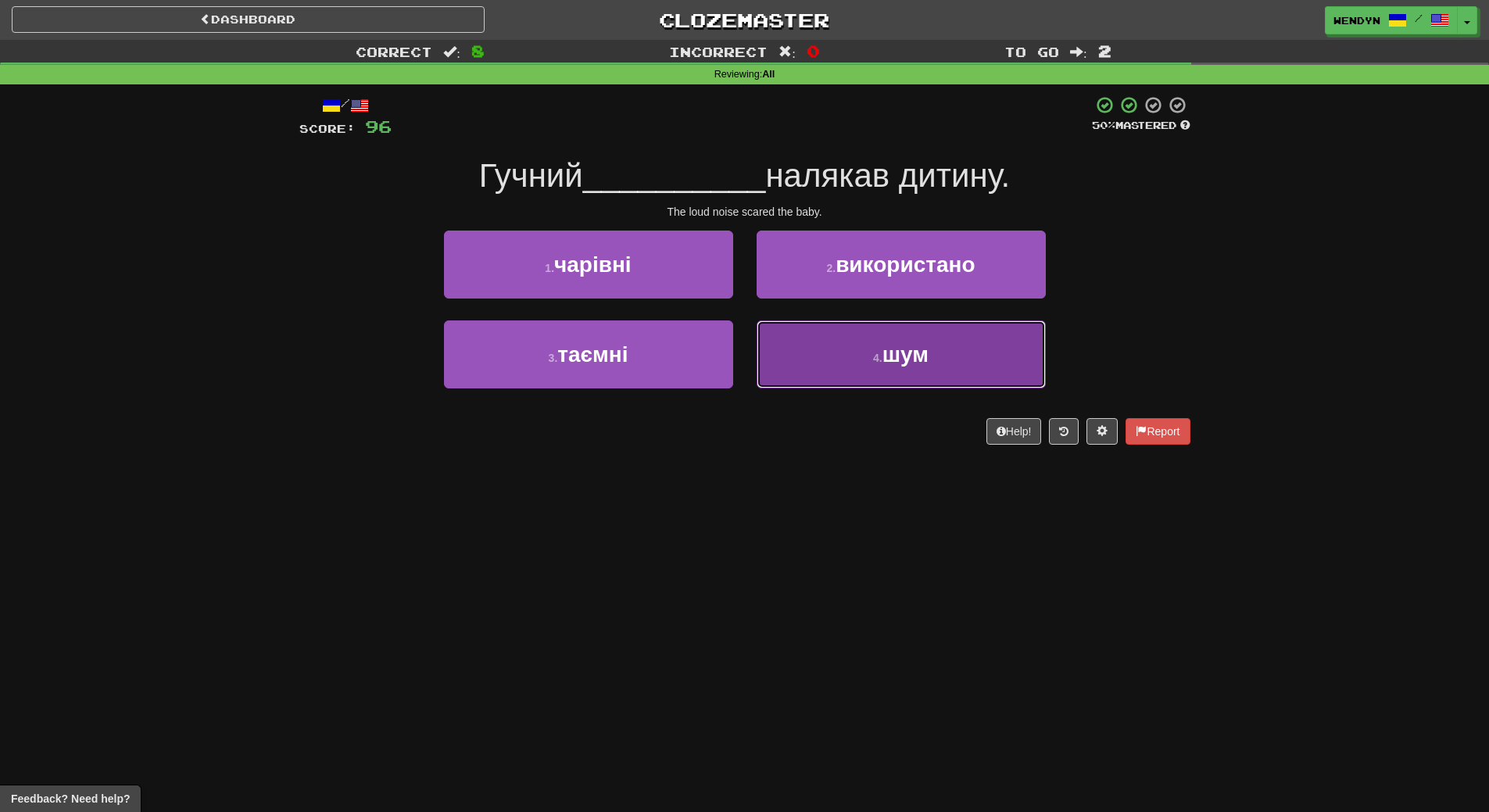
click at [979, 381] on button "4 . шум" at bounding box center [901, 354] width 289 height 68
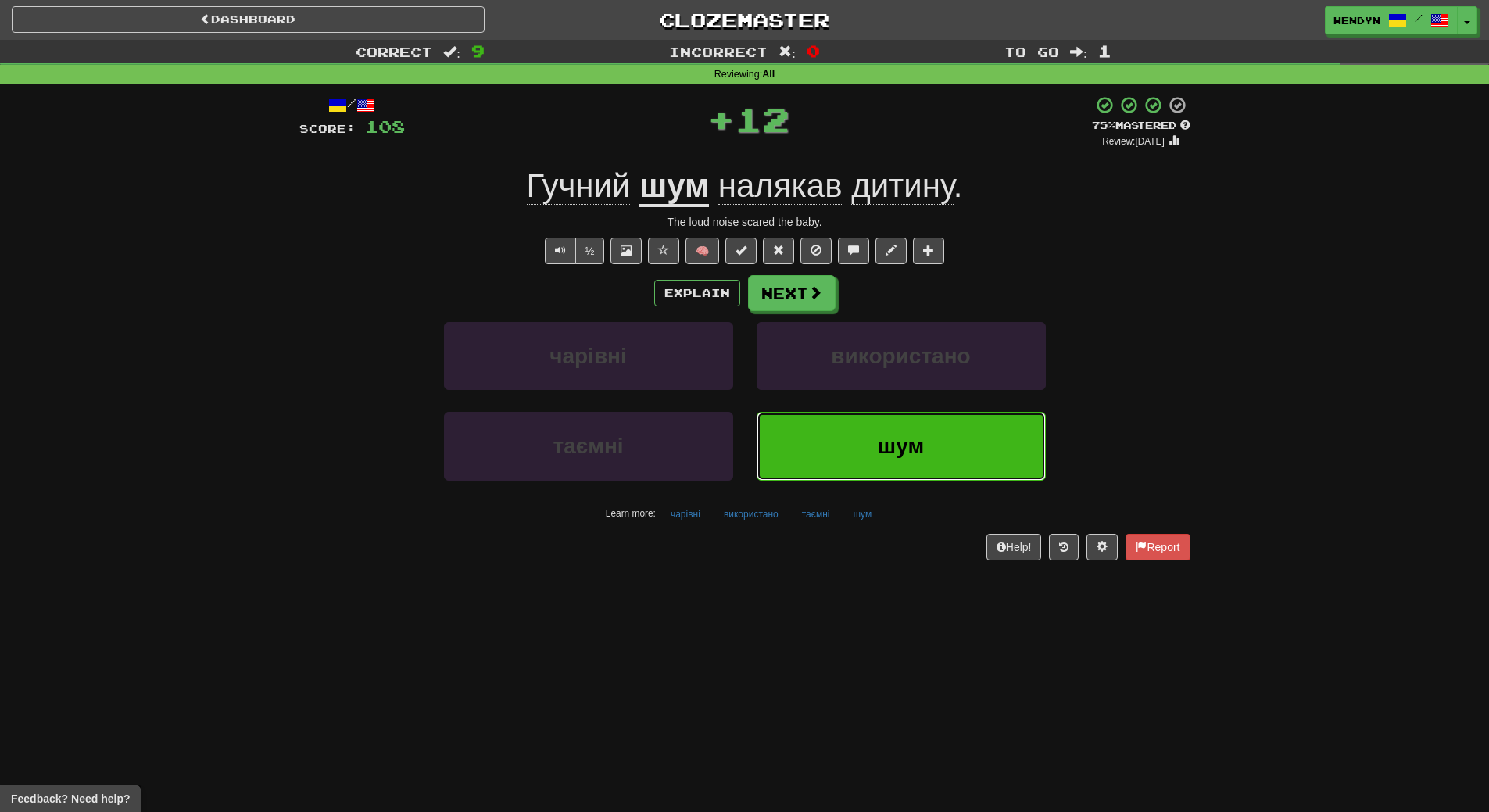
click at [930, 469] on button "шум" at bounding box center [901, 446] width 289 height 68
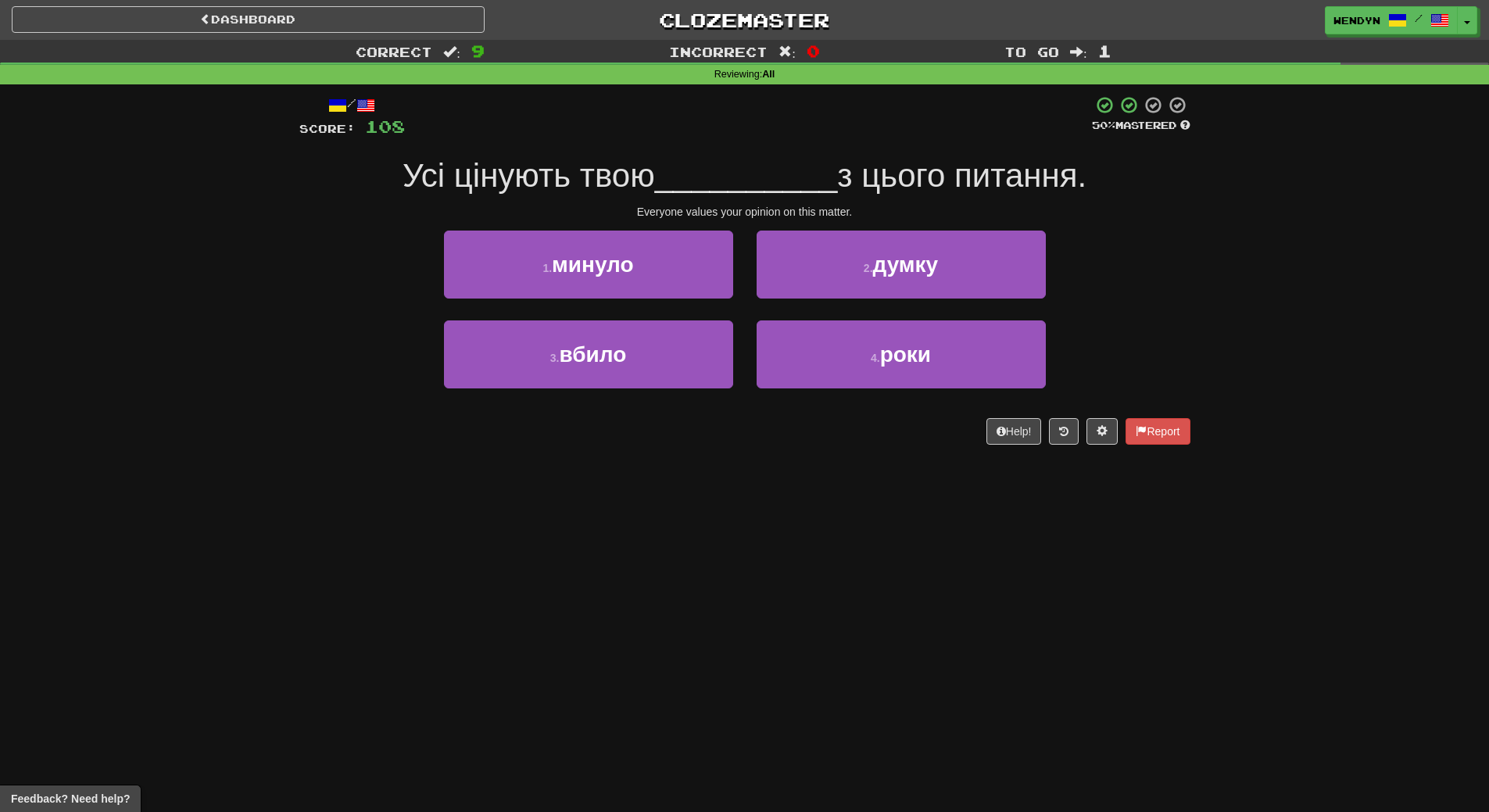
click at [1075, 229] on div "/ Score: 108 50 % Mastered Усі цінують твою __________ з цього питання. Everyon…" at bounding box center [745, 270] width 891 height 349
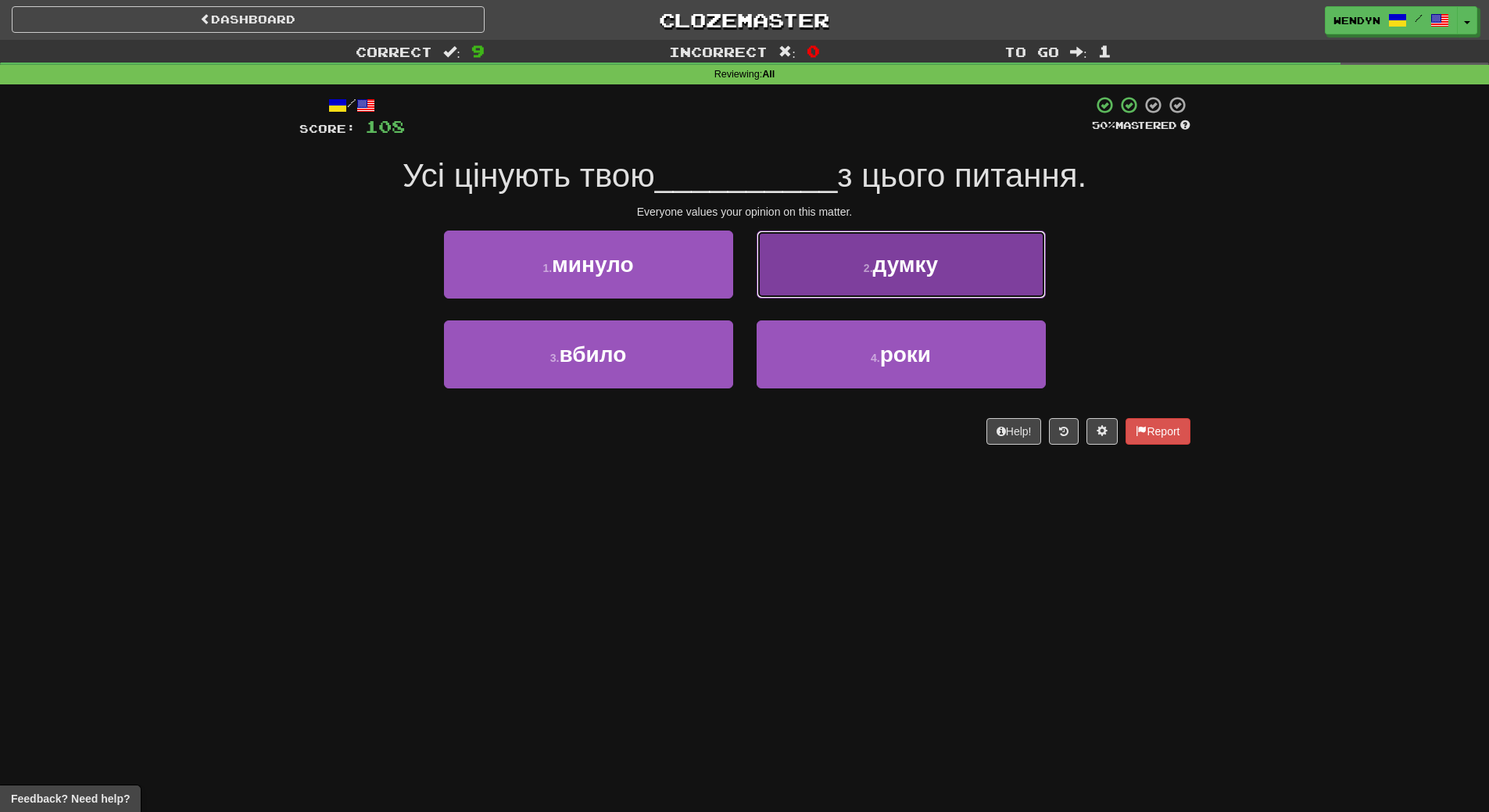
click at [982, 247] on button "2 . думку" at bounding box center [901, 264] width 289 height 68
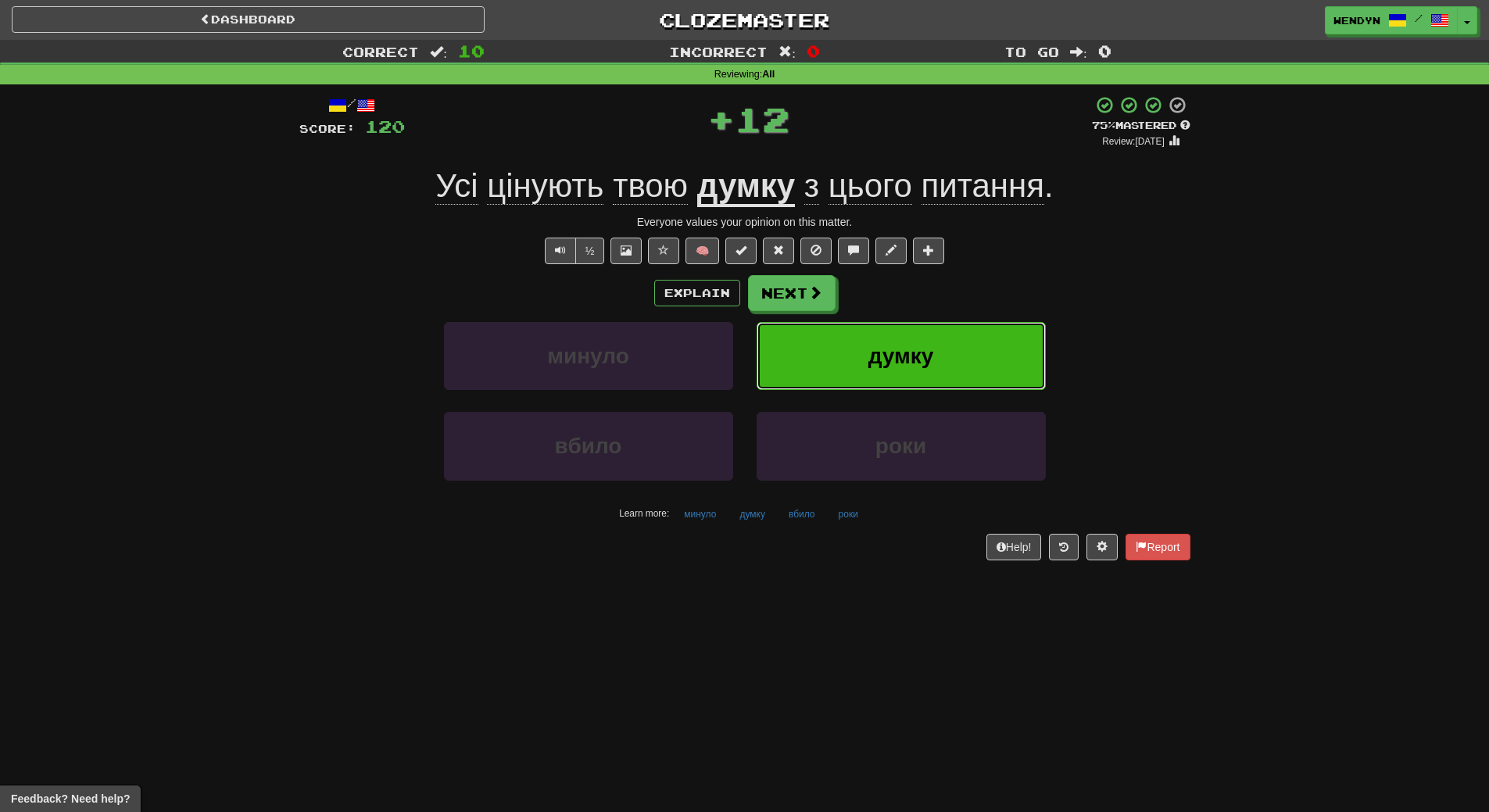
click at [965, 326] on button "думку" at bounding box center [901, 356] width 289 height 68
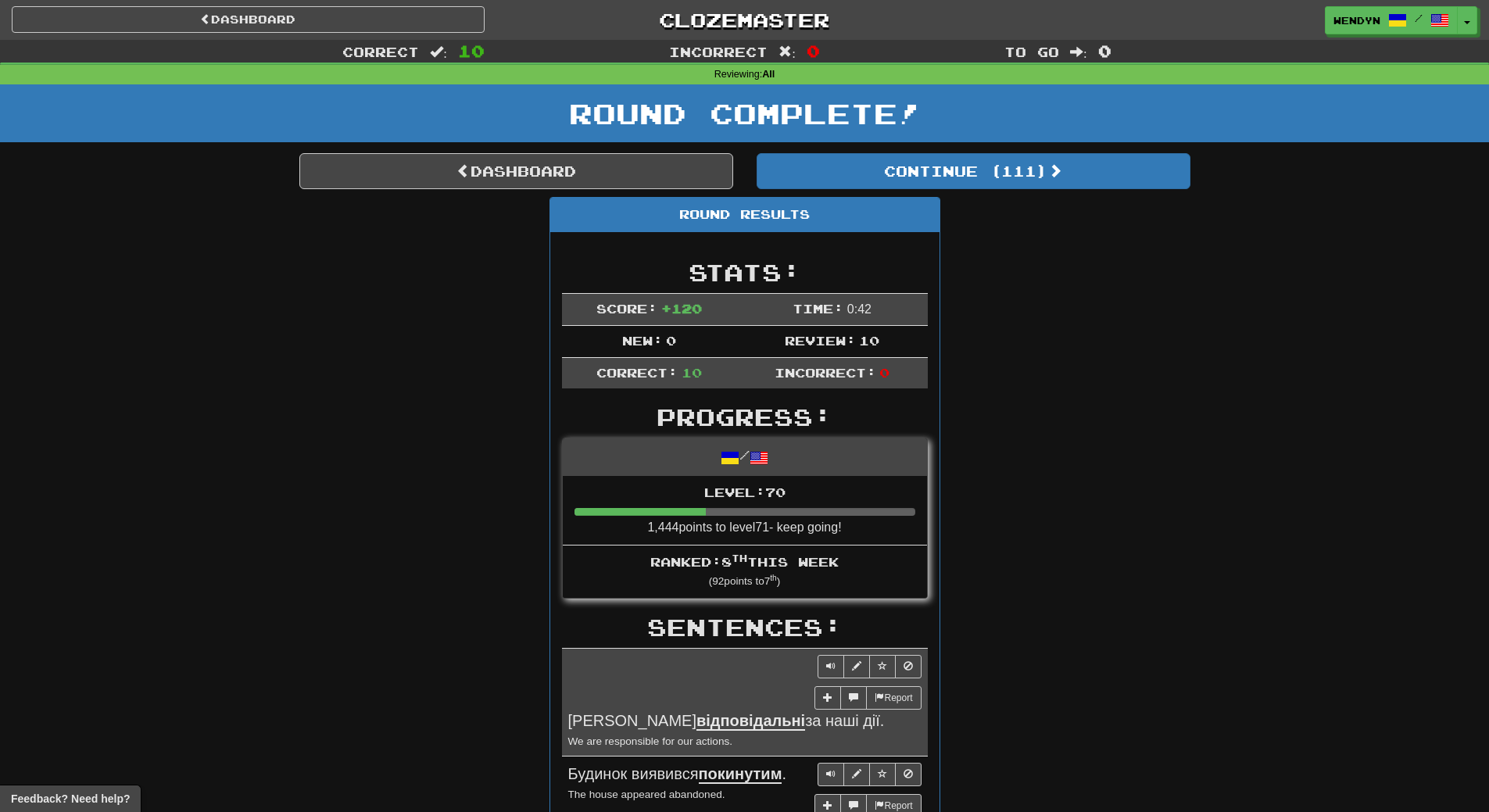
drag, startPoint x: 989, startPoint y: 323, endPoint x: 301, endPoint y: 241, distance: 692.9
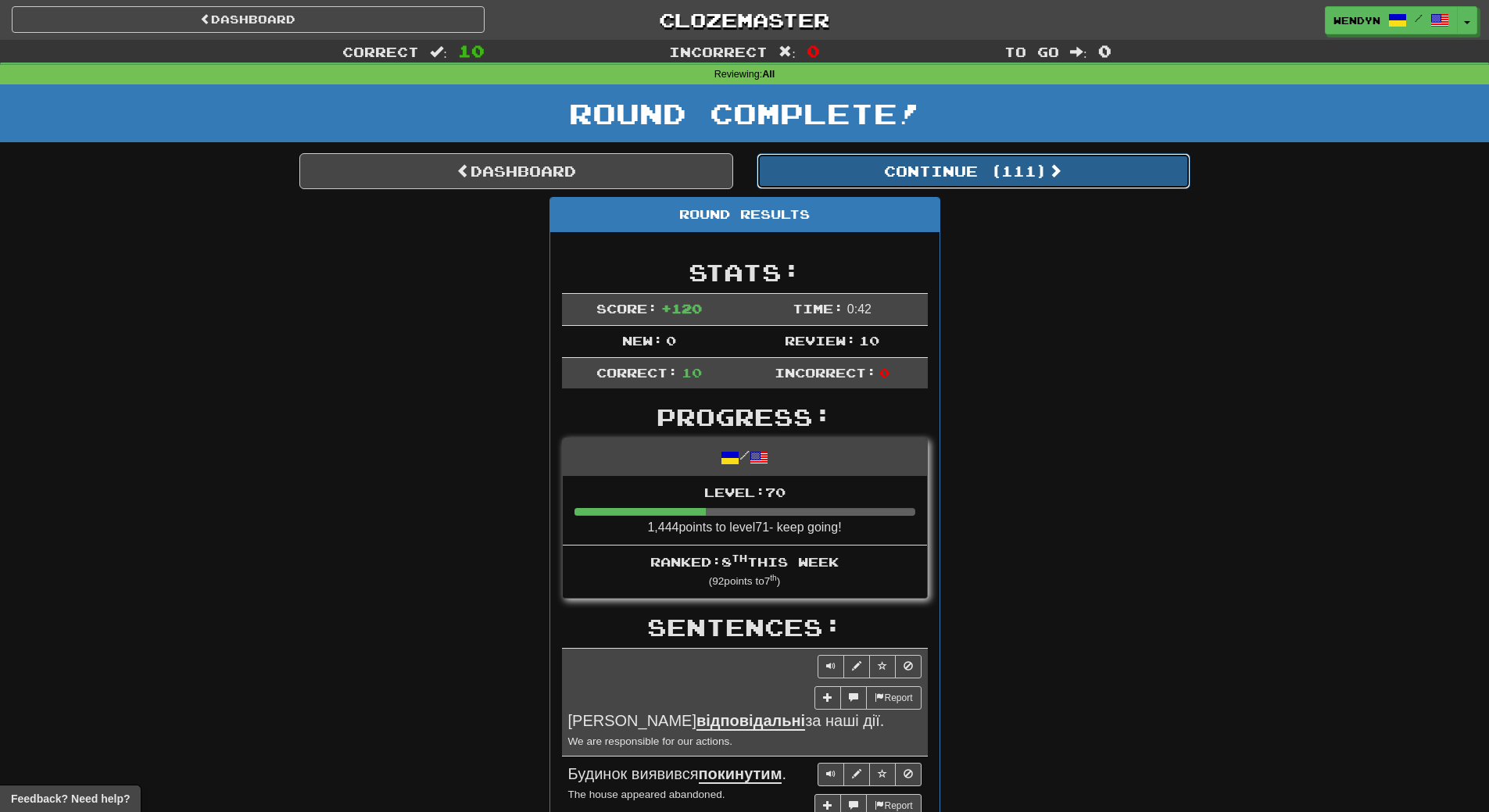
click at [1021, 171] on button "Continue ( 111 )" at bounding box center [973, 171] width 433 height 36
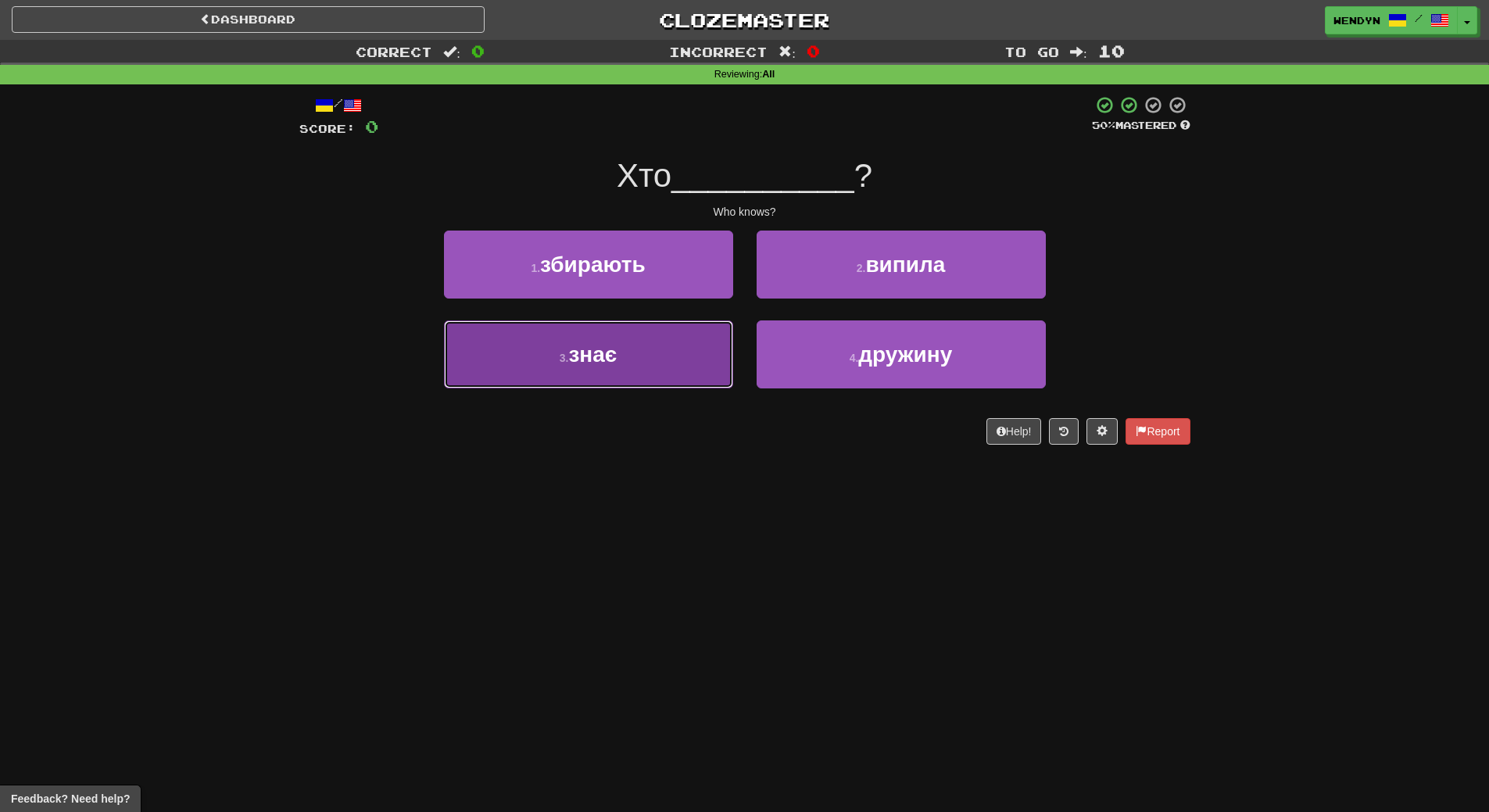
click at [641, 363] on button "3 . знає" at bounding box center [588, 354] width 289 height 68
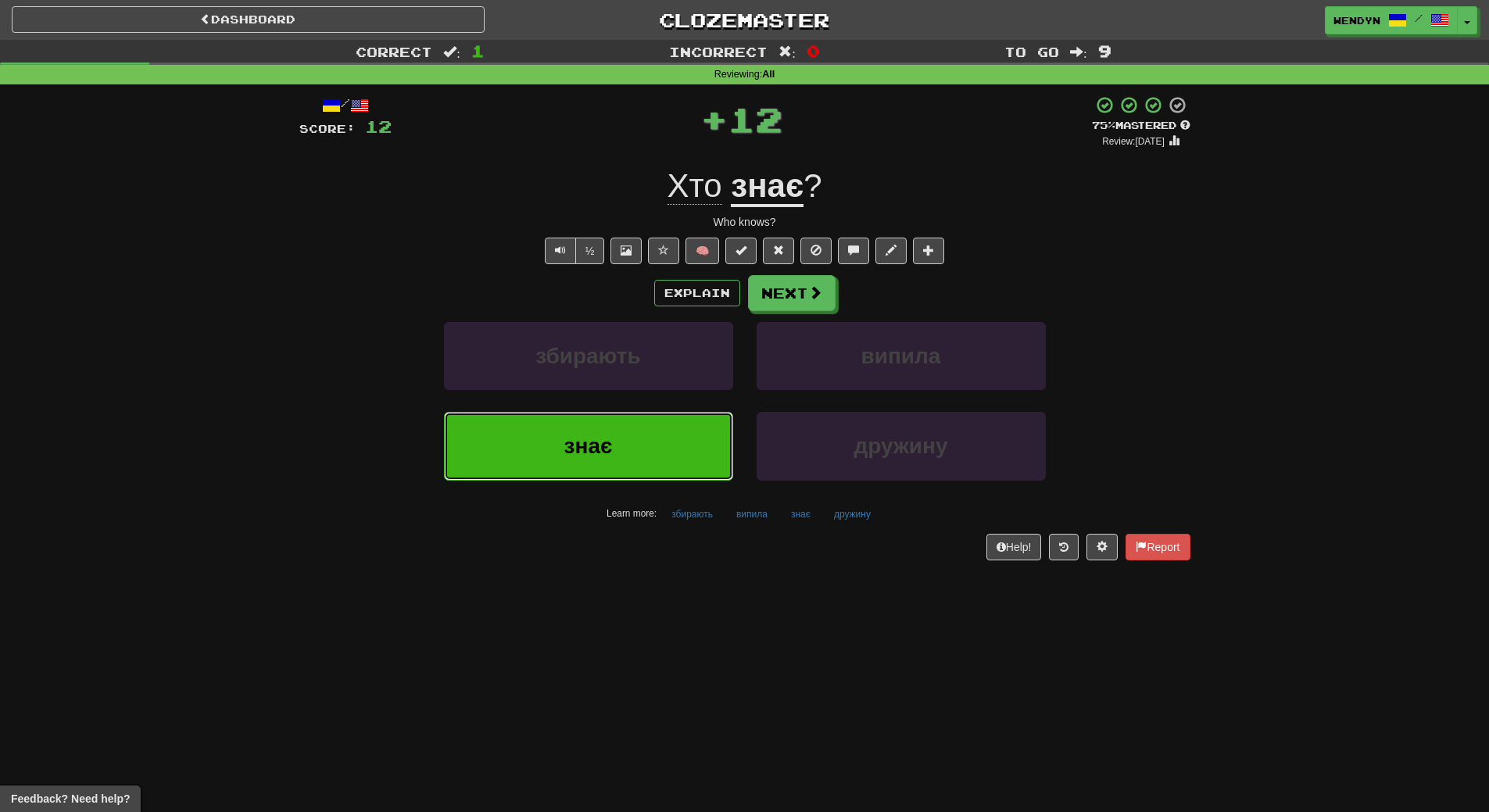
click at [633, 459] on button "знає" at bounding box center [588, 446] width 289 height 68
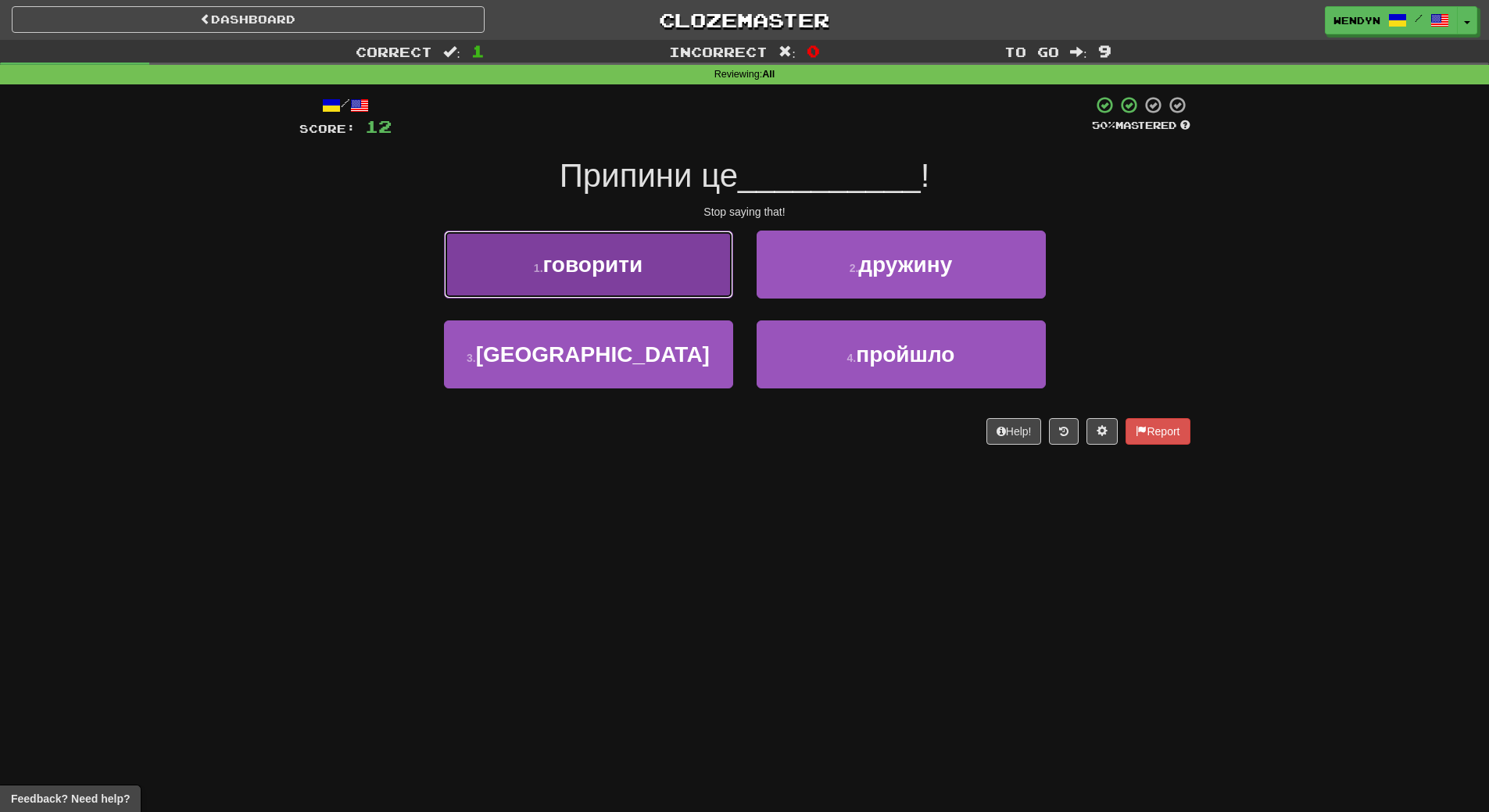
click at [604, 254] on span "говорити" at bounding box center [593, 264] width 100 height 25
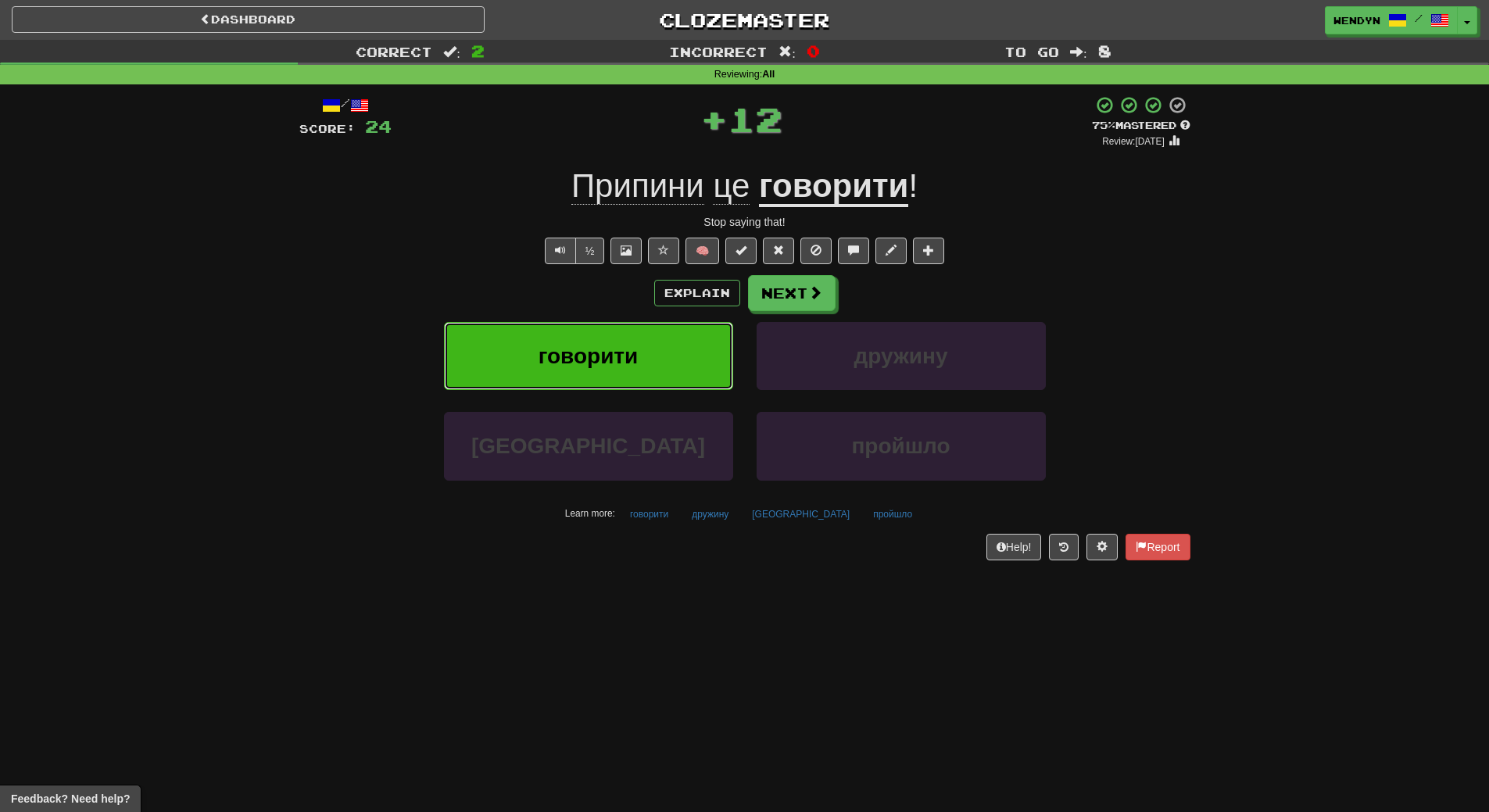
click at [599, 327] on button "говорити" at bounding box center [588, 356] width 289 height 68
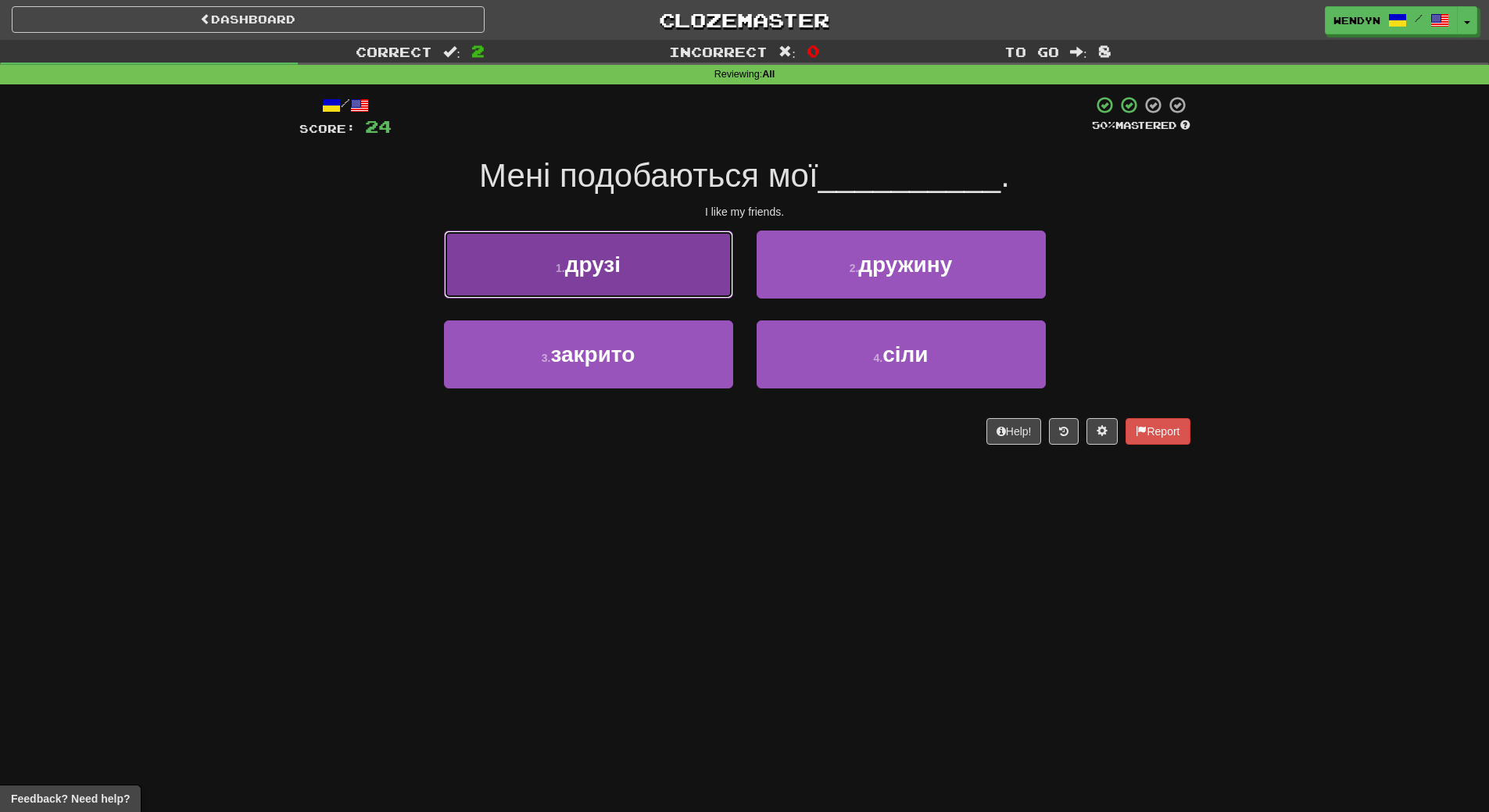
click at [596, 276] on span "друзі" at bounding box center [592, 264] width 56 height 25
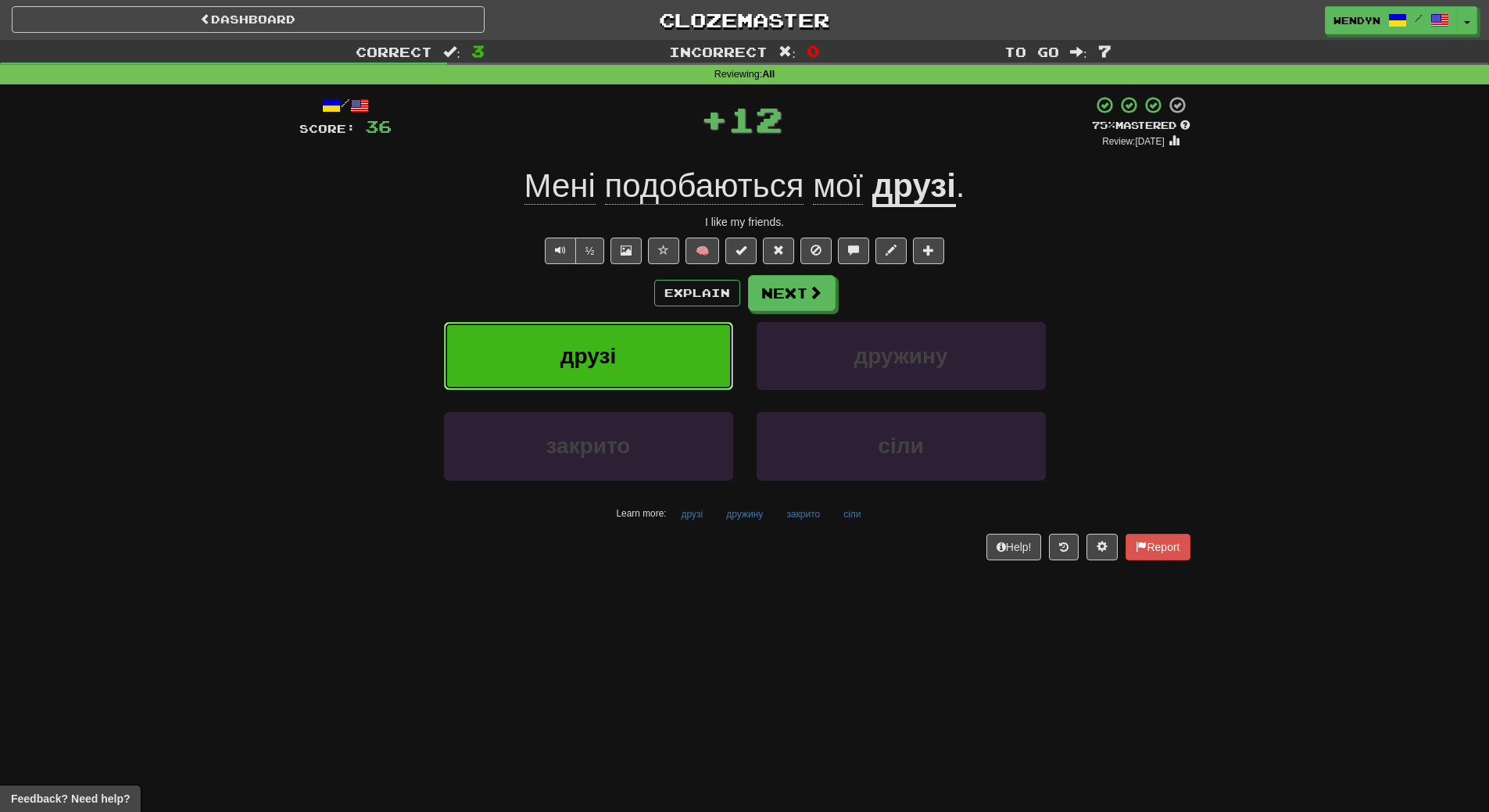
click at [591, 358] on span "друзі" at bounding box center [587, 356] width 56 height 25
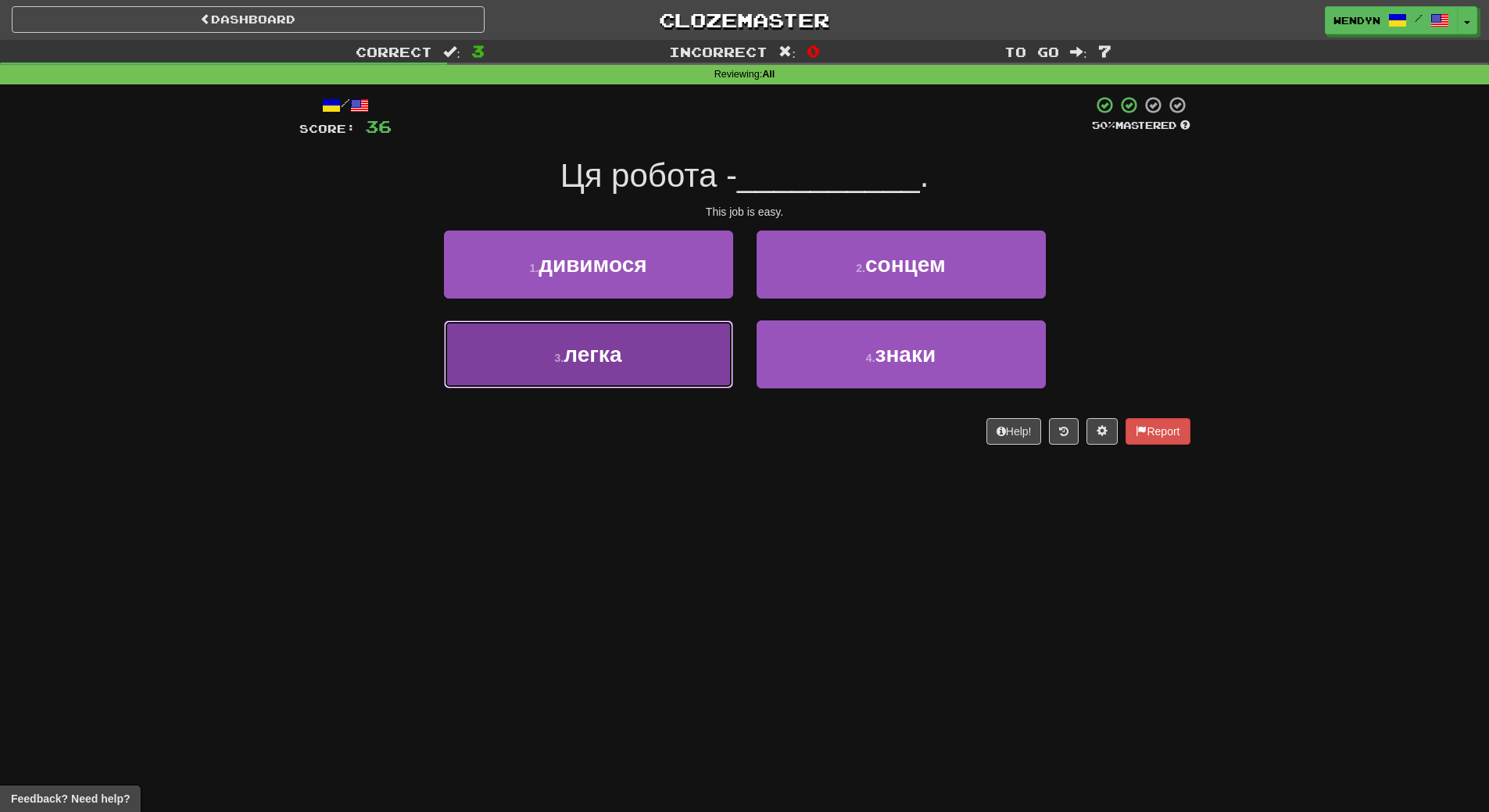
click at [567, 349] on span "легка" at bounding box center [592, 355] width 58 height 25
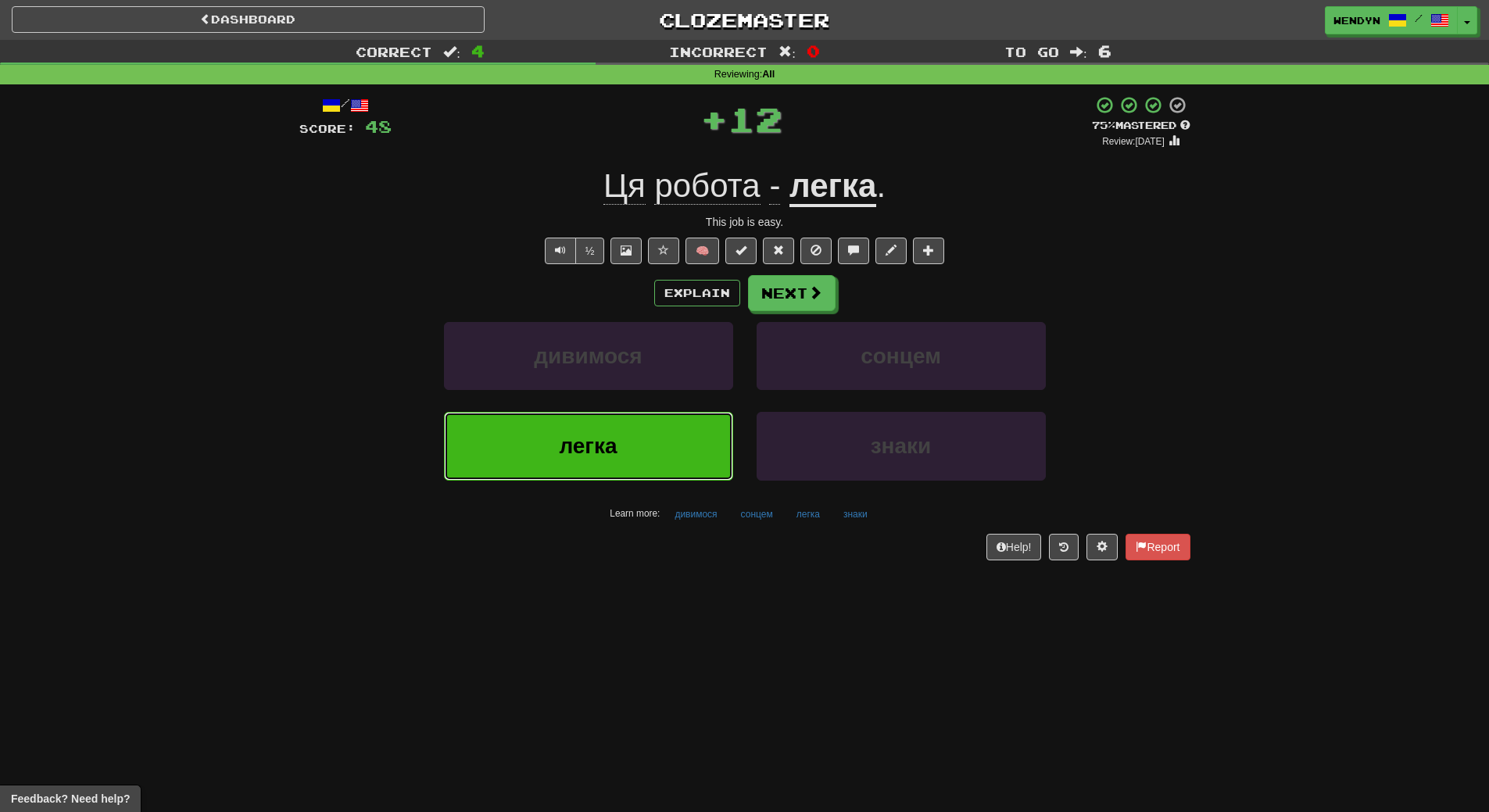
click at [555, 437] on button "легка" at bounding box center [588, 446] width 289 height 68
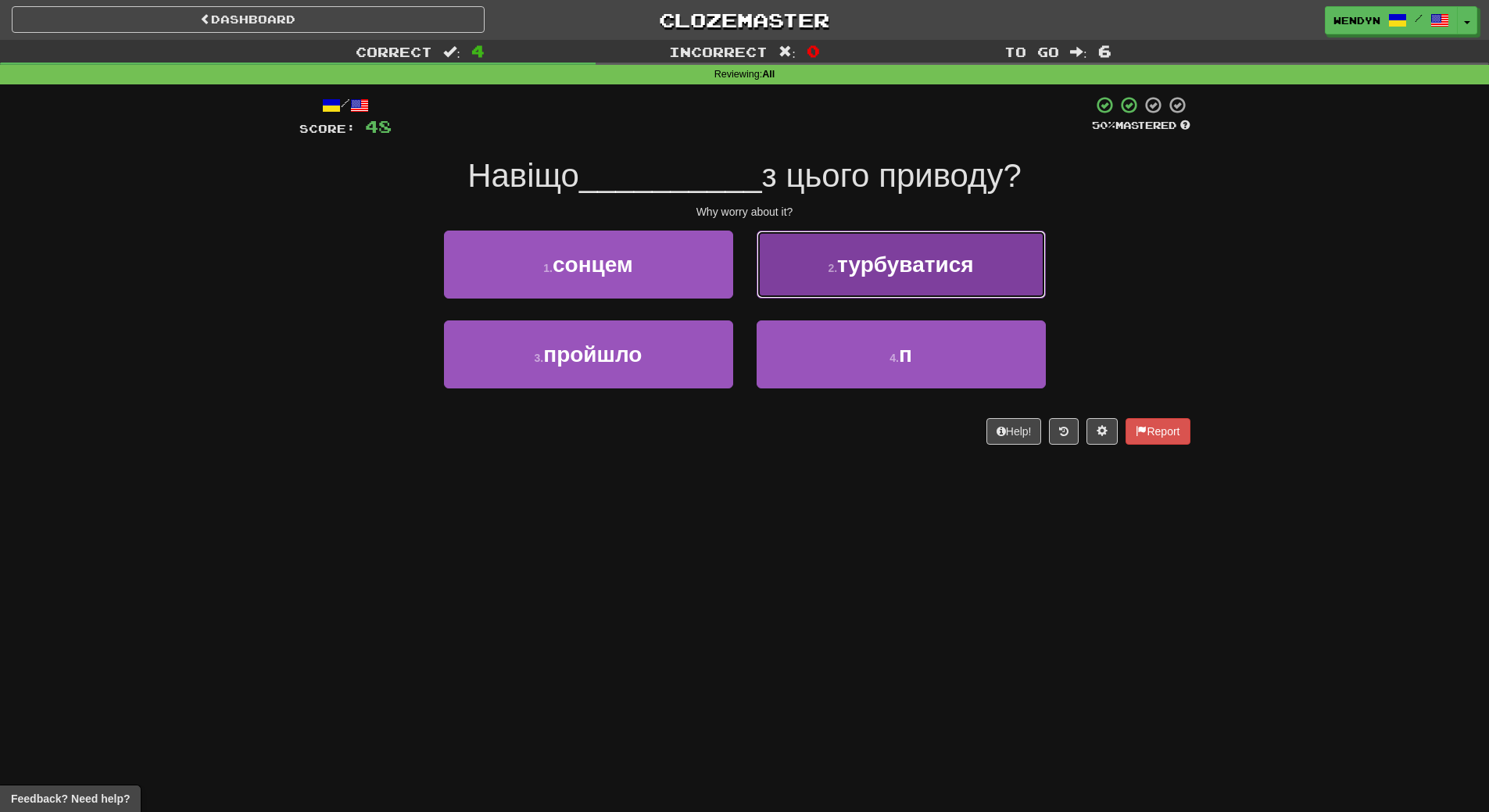
click at [882, 267] on span "турбуватися" at bounding box center [905, 264] width 136 height 25
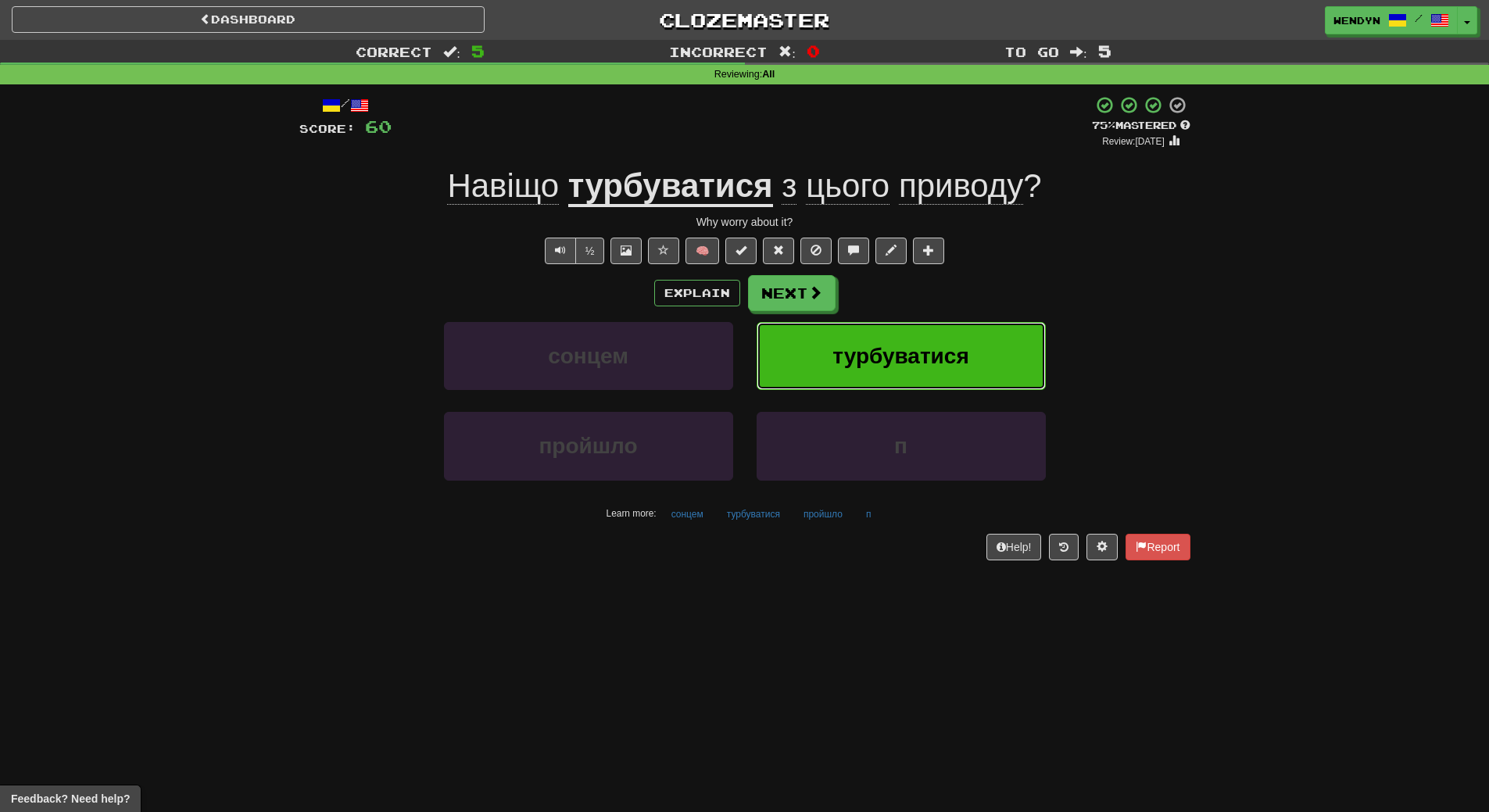
click at [889, 330] on button "турбуватися" at bounding box center [901, 356] width 289 height 68
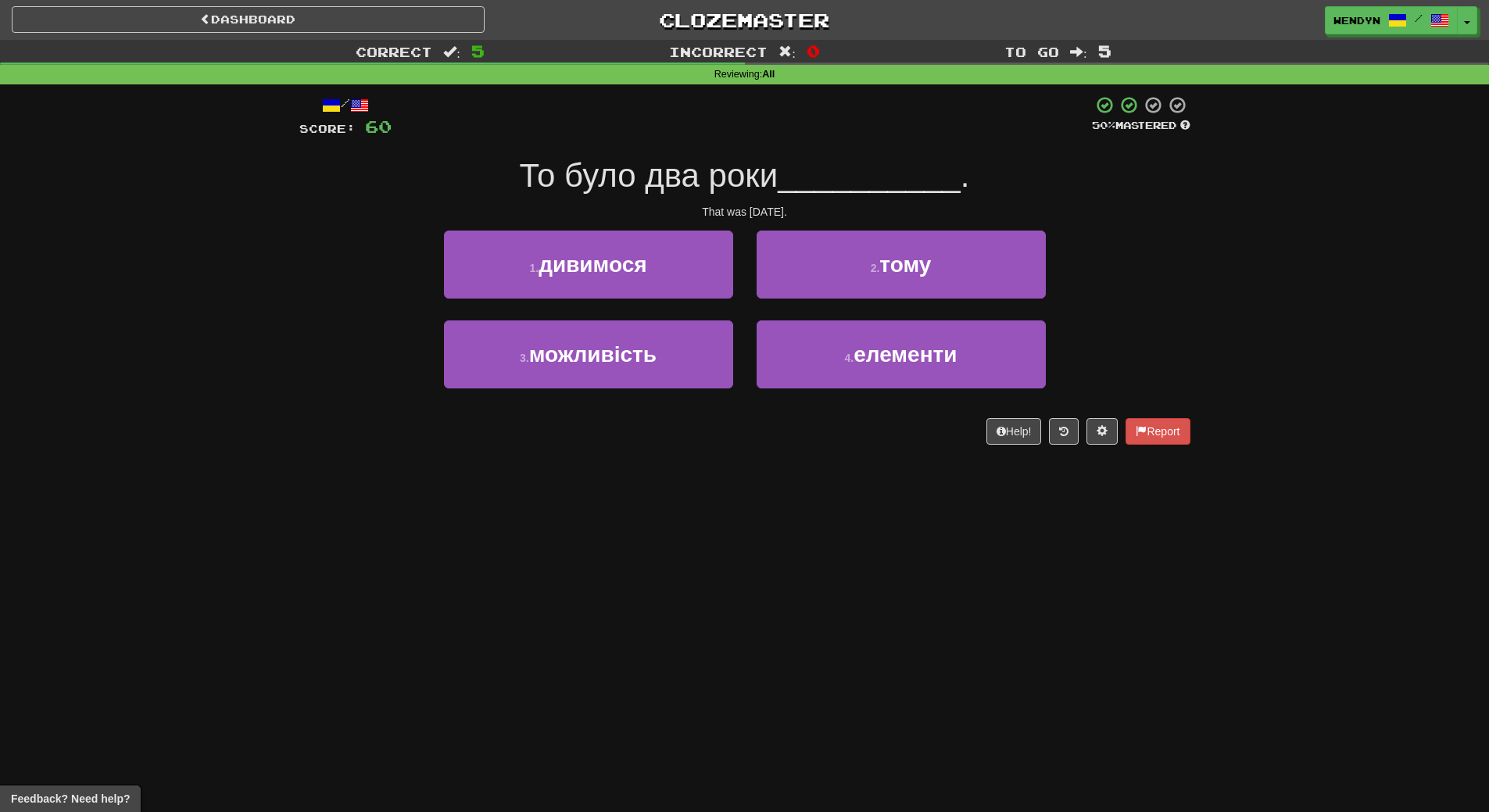
click at [924, 215] on div "That was two years ago." at bounding box center [745, 211] width 891 height 16
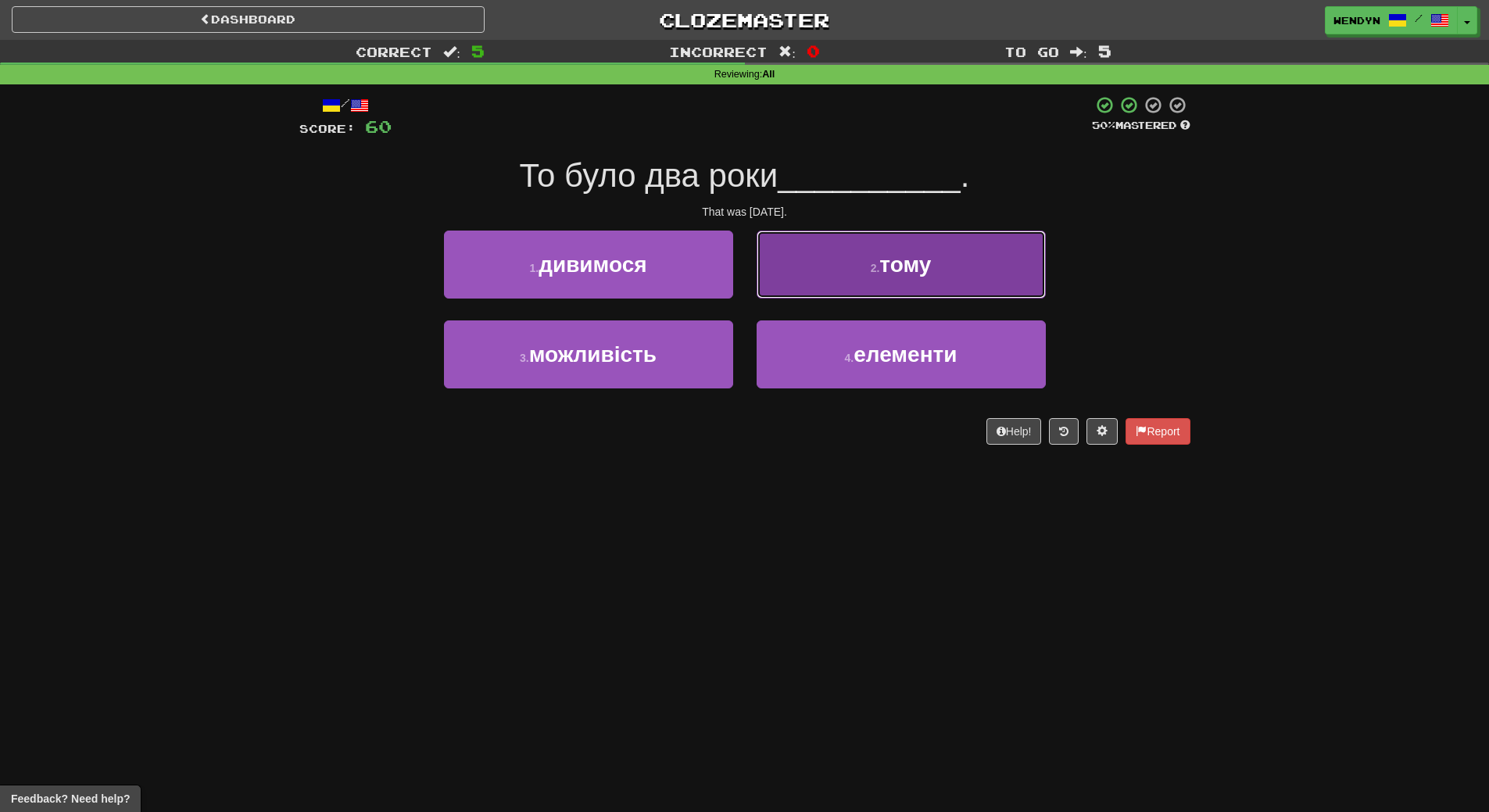
click at [923, 258] on span "тому" at bounding box center [905, 264] width 52 height 25
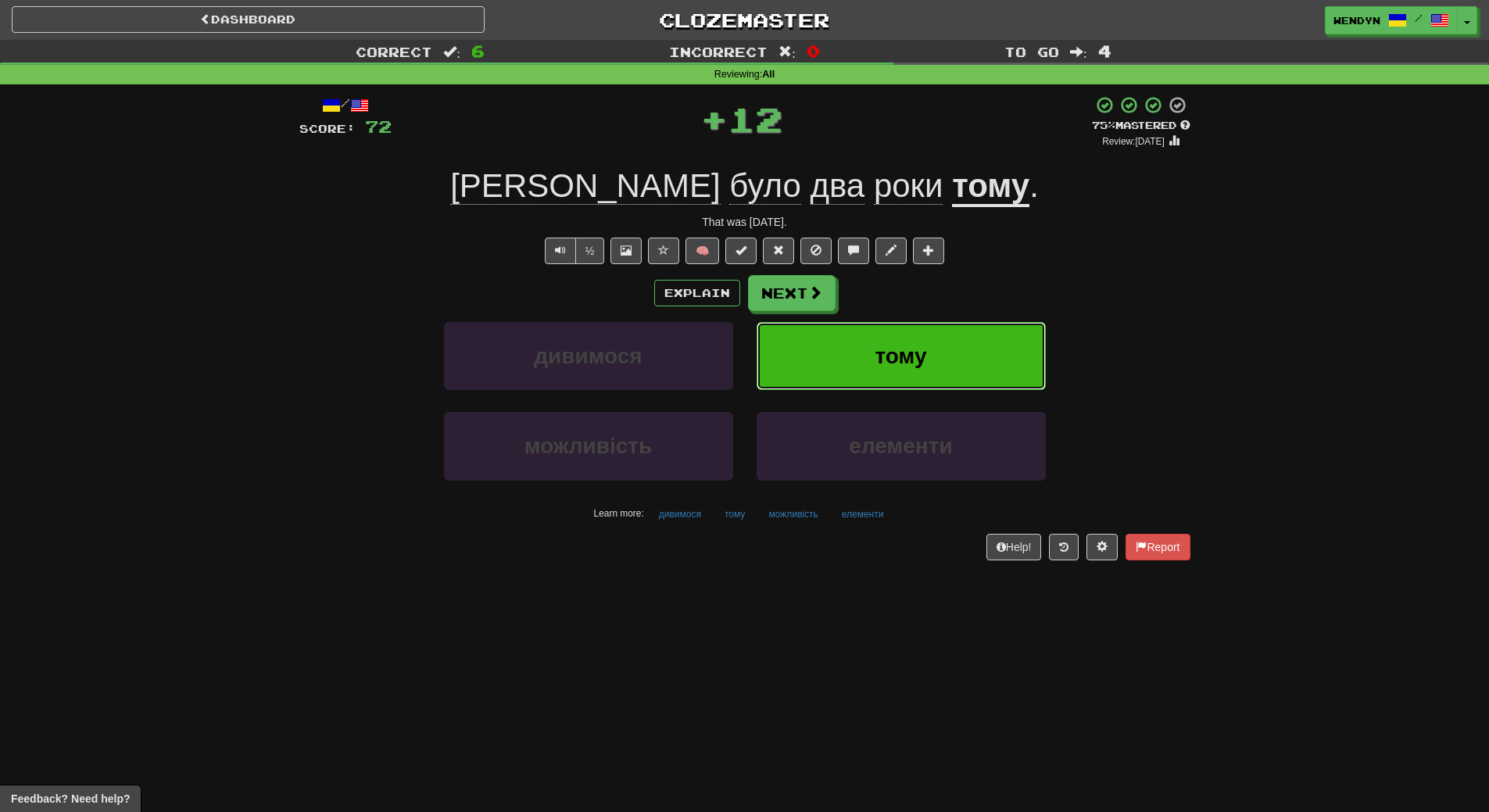
click at [919, 342] on button "тому" at bounding box center [901, 356] width 289 height 68
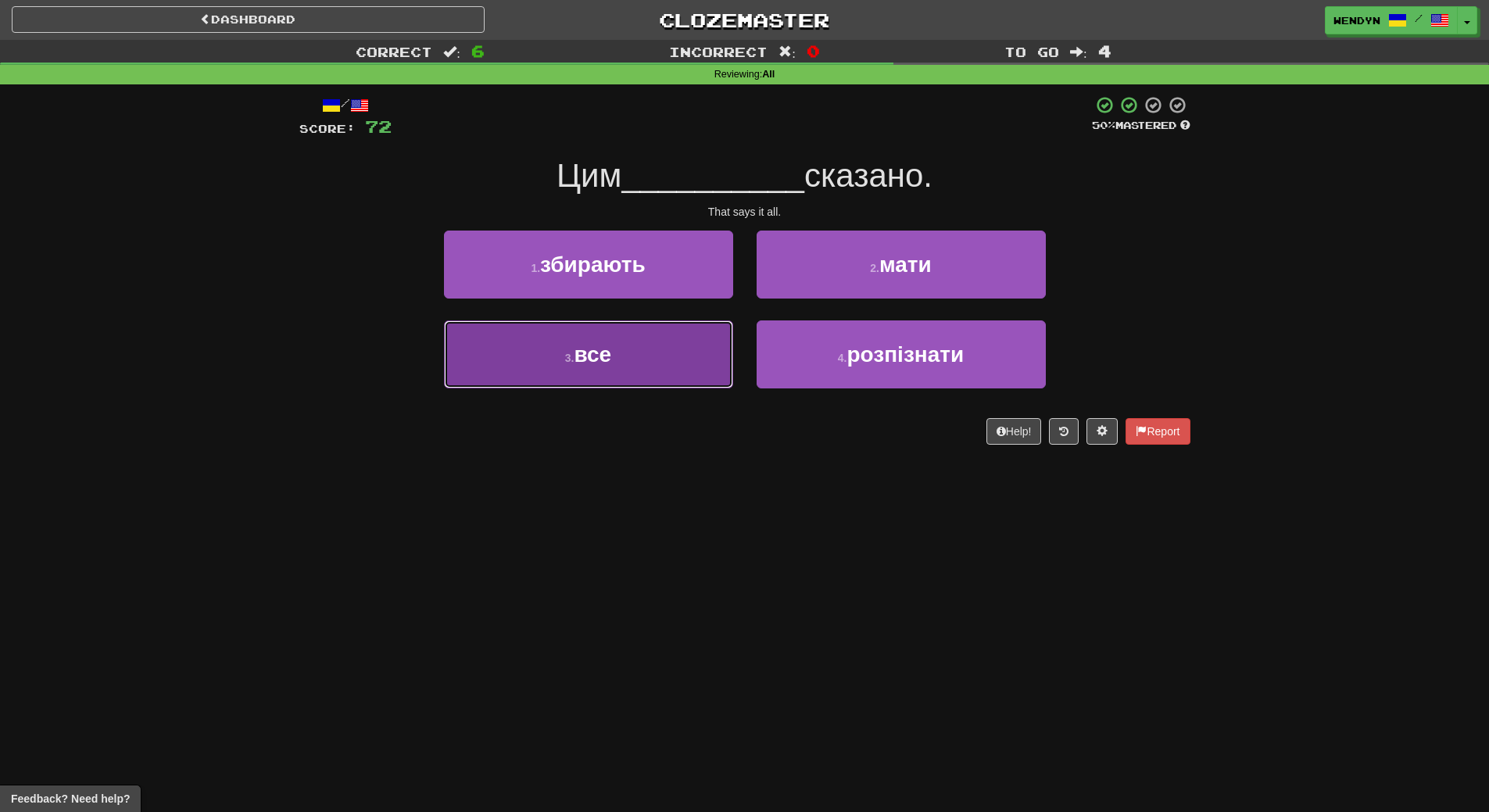
click at [600, 356] on span "все" at bounding box center [593, 355] width 38 height 25
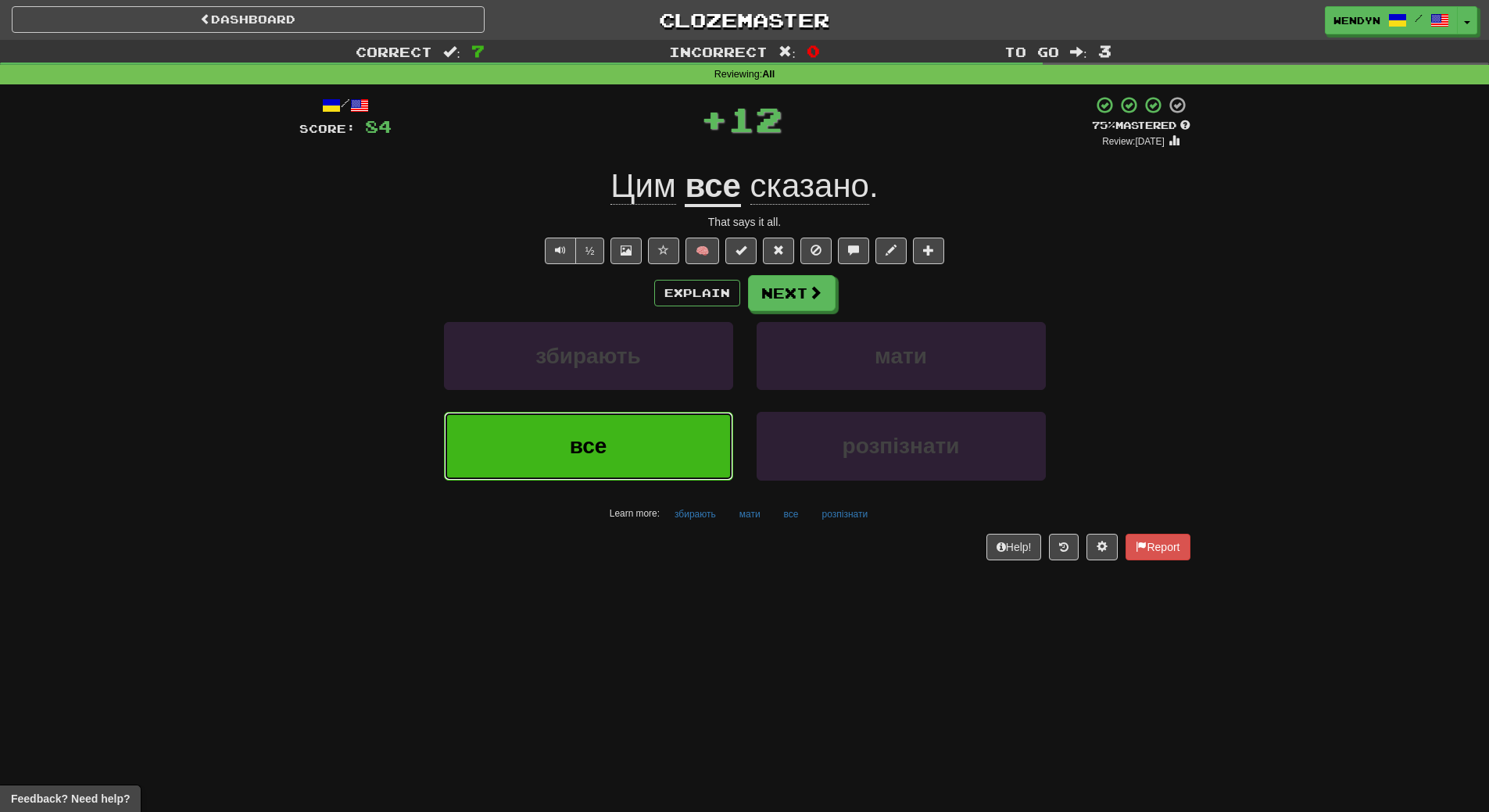
click at [586, 433] on span "все" at bounding box center [588, 446] width 38 height 25
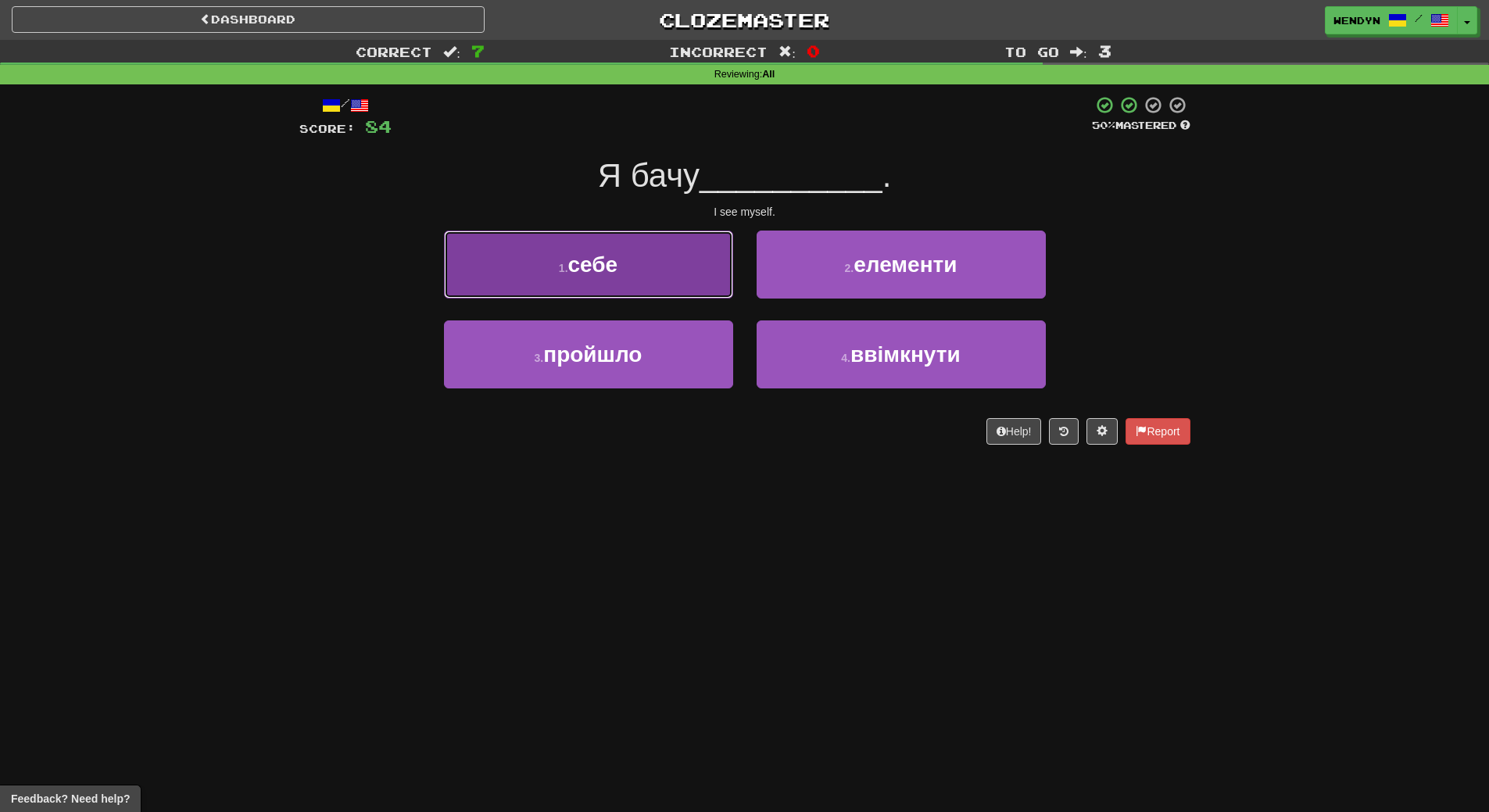
click at [599, 279] on button "1 . себе" at bounding box center [588, 264] width 289 height 68
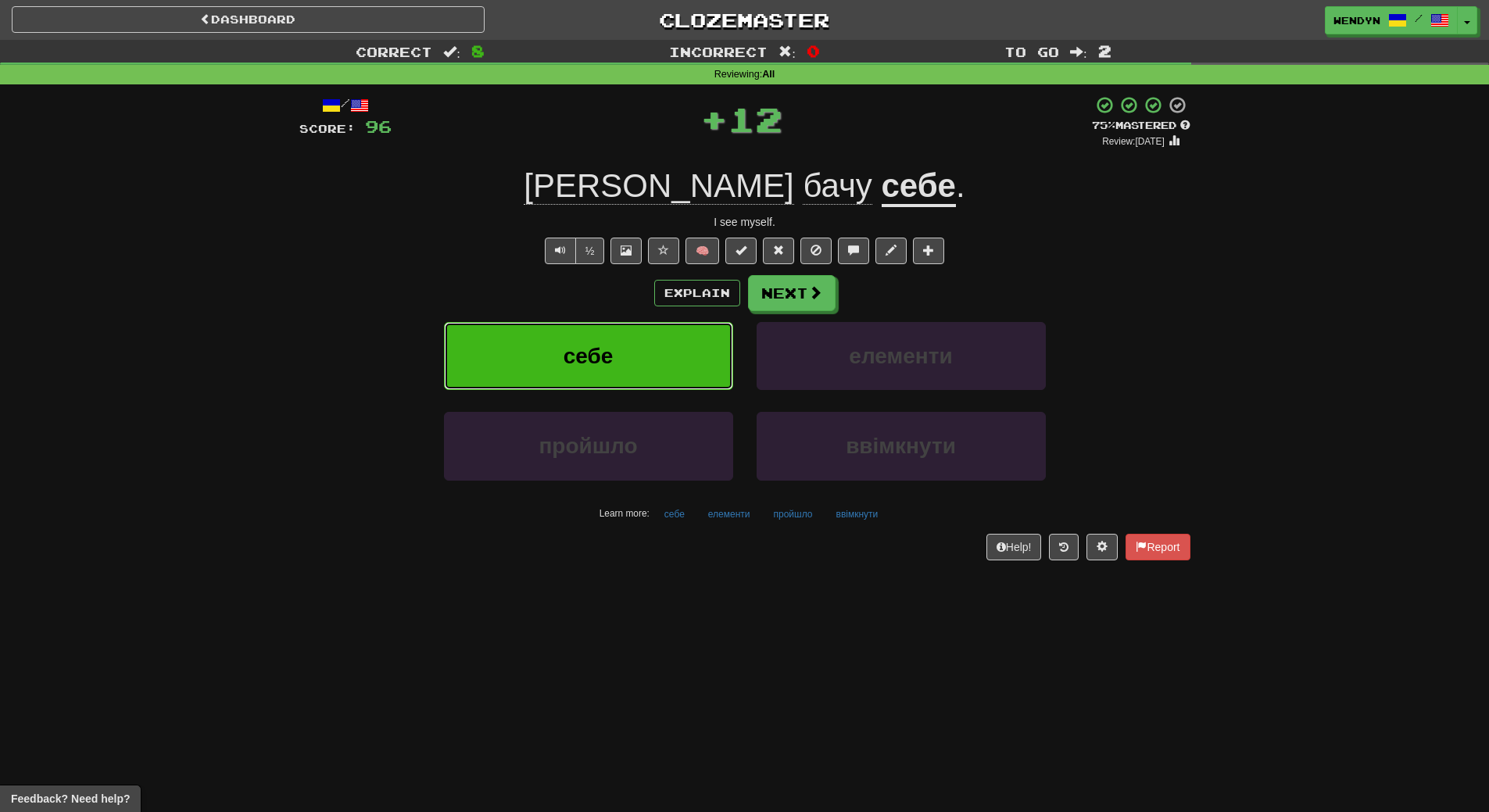
click at [584, 368] on button "себе" at bounding box center [588, 356] width 289 height 68
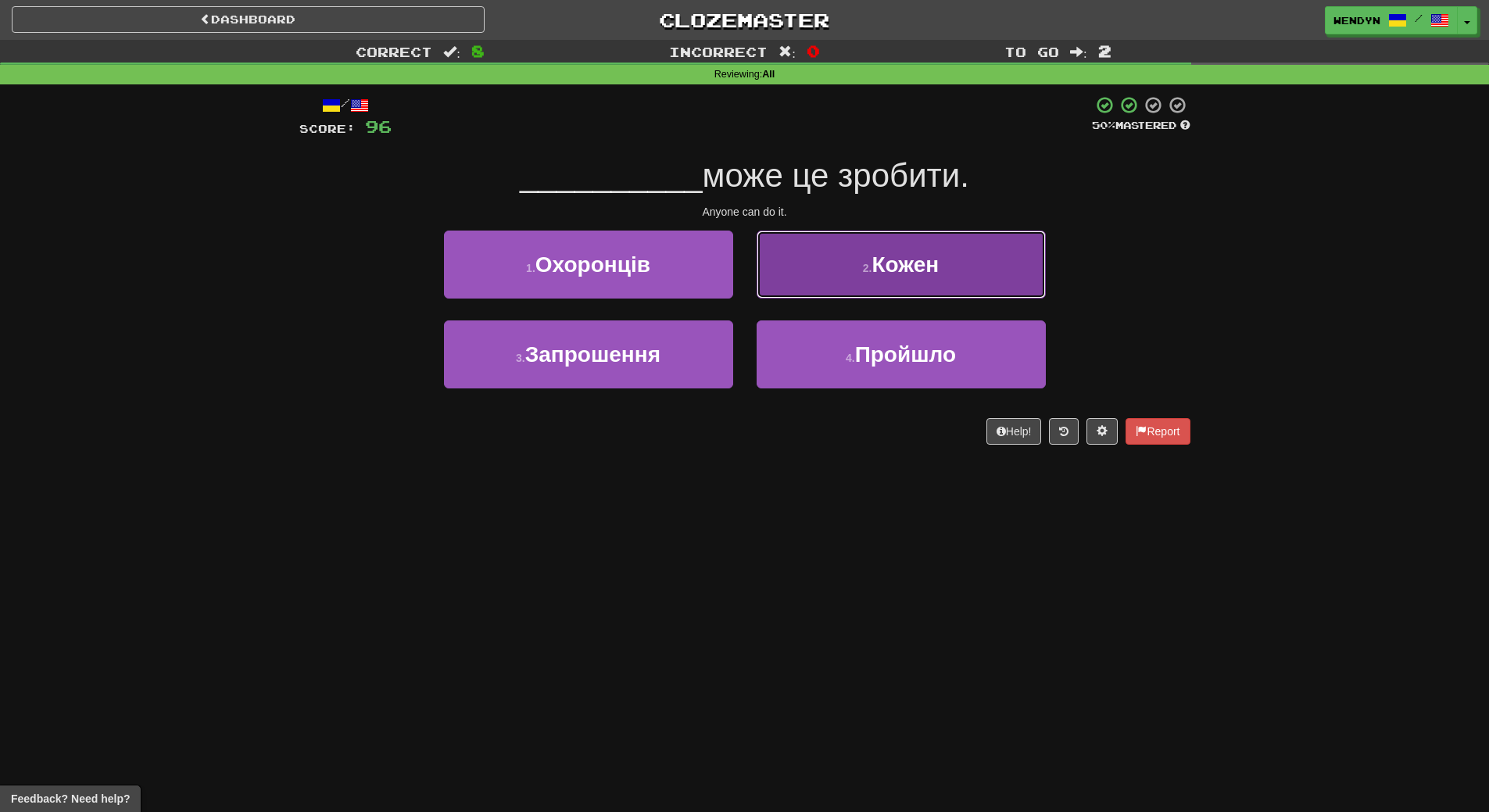
click at [951, 274] on button "2 . Кожен" at bounding box center [901, 264] width 289 height 68
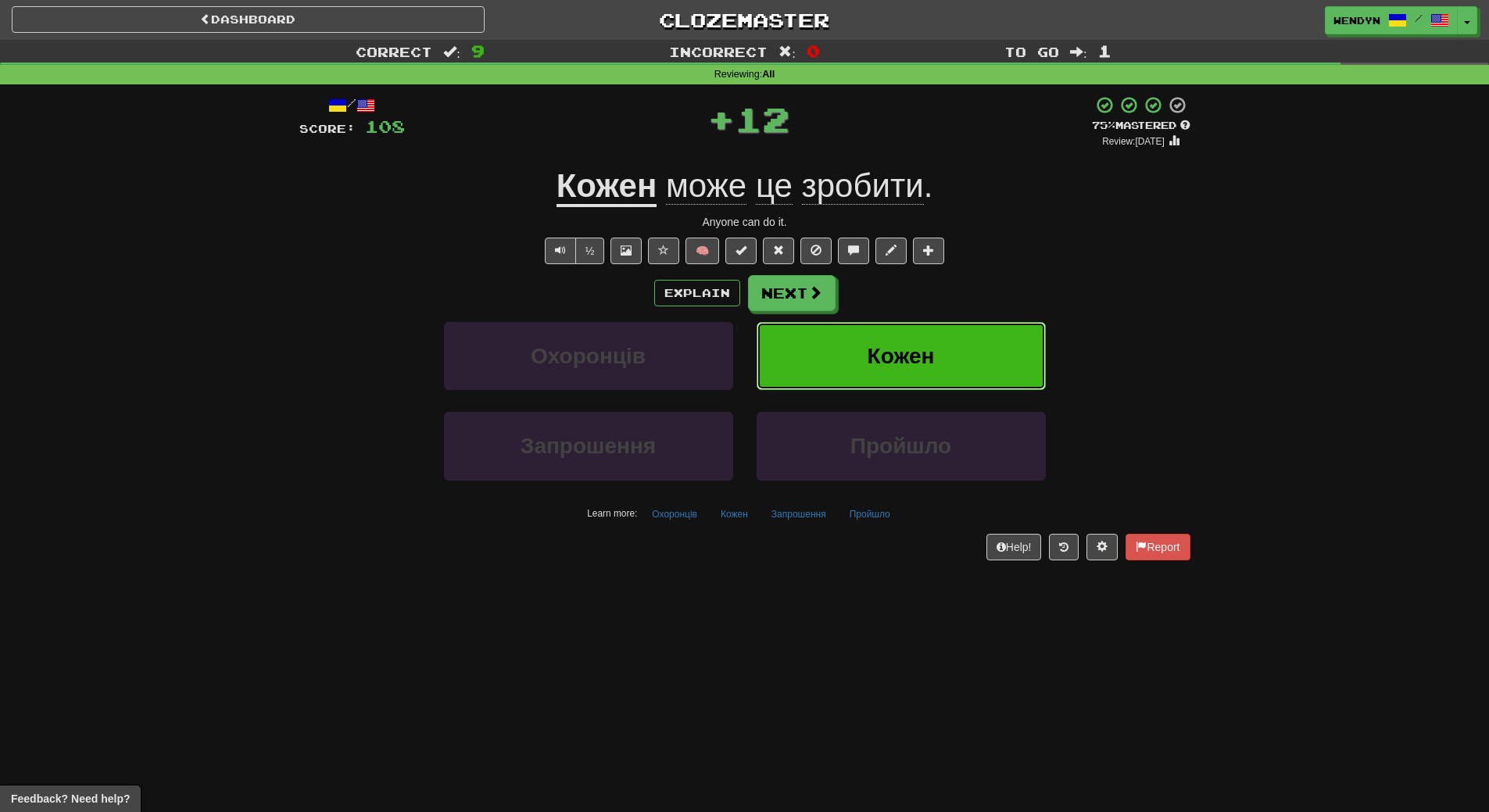
click at [943, 354] on button "Кожен" at bounding box center [901, 356] width 289 height 68
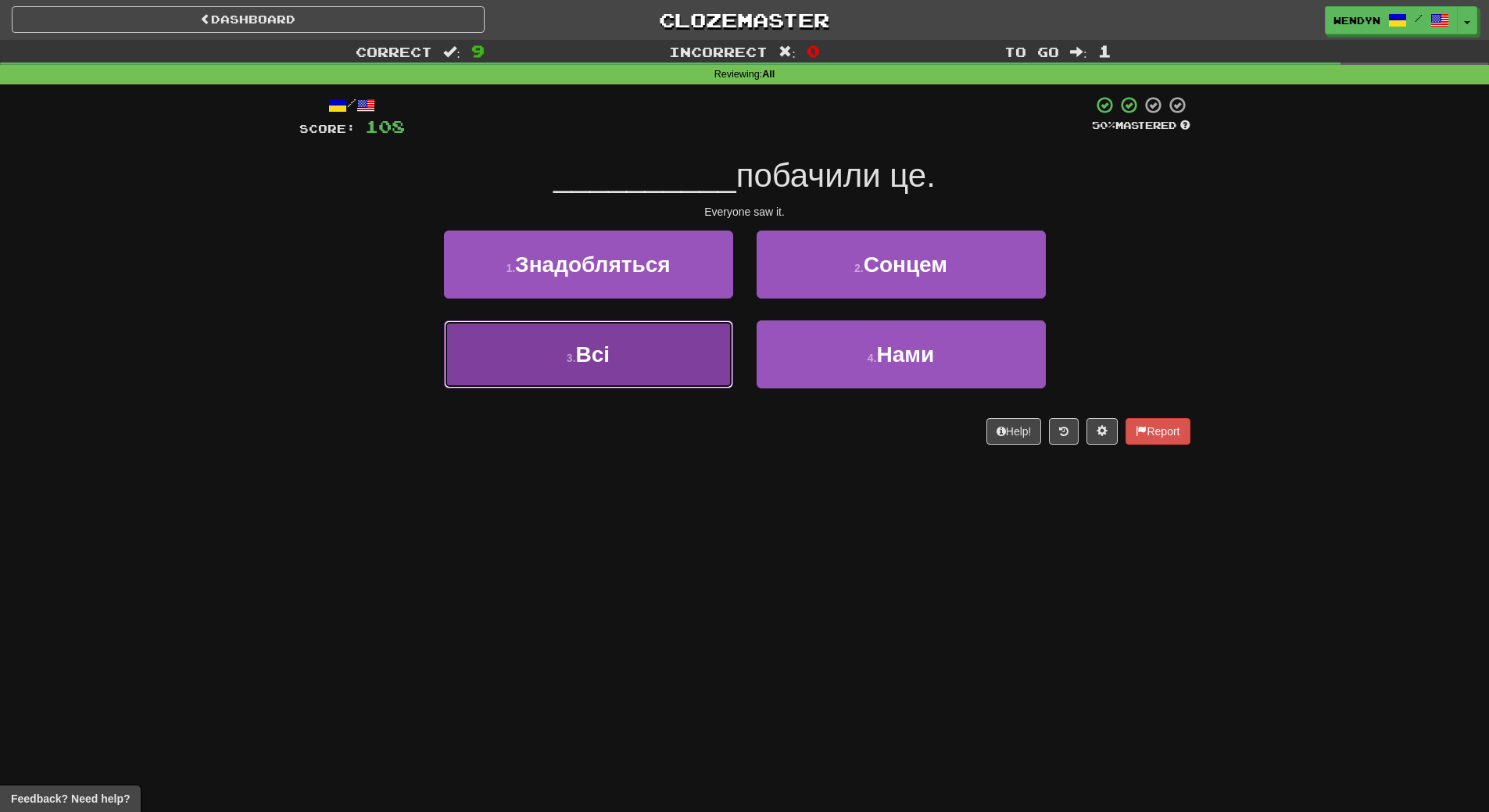
click at [673, 382] on button "3 . Всі" at bounding box center [588, 354] width 289 height 68
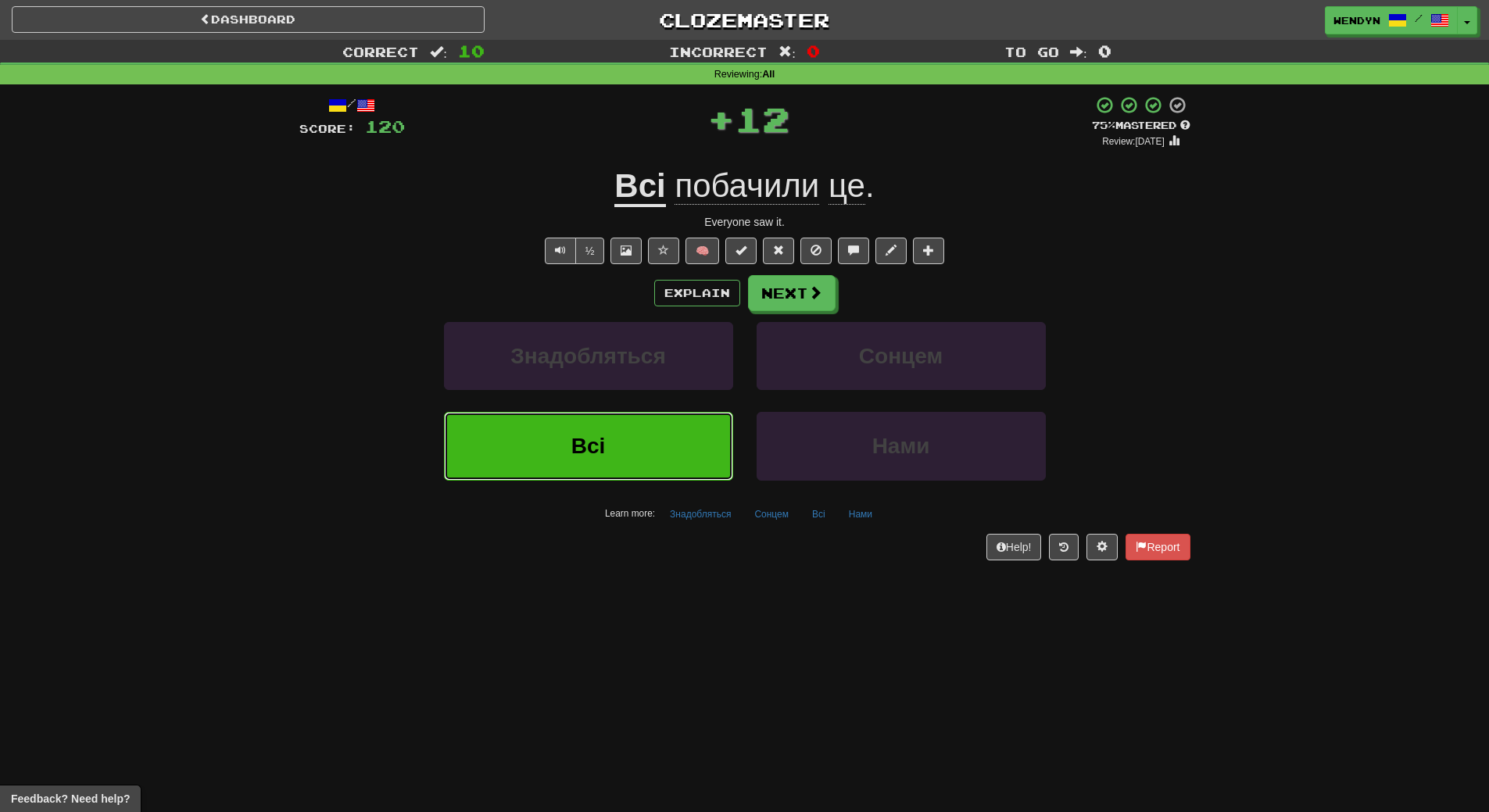
click at [647, 428] on button "Всі" at bounding box center [588, 446] width 289 height 68
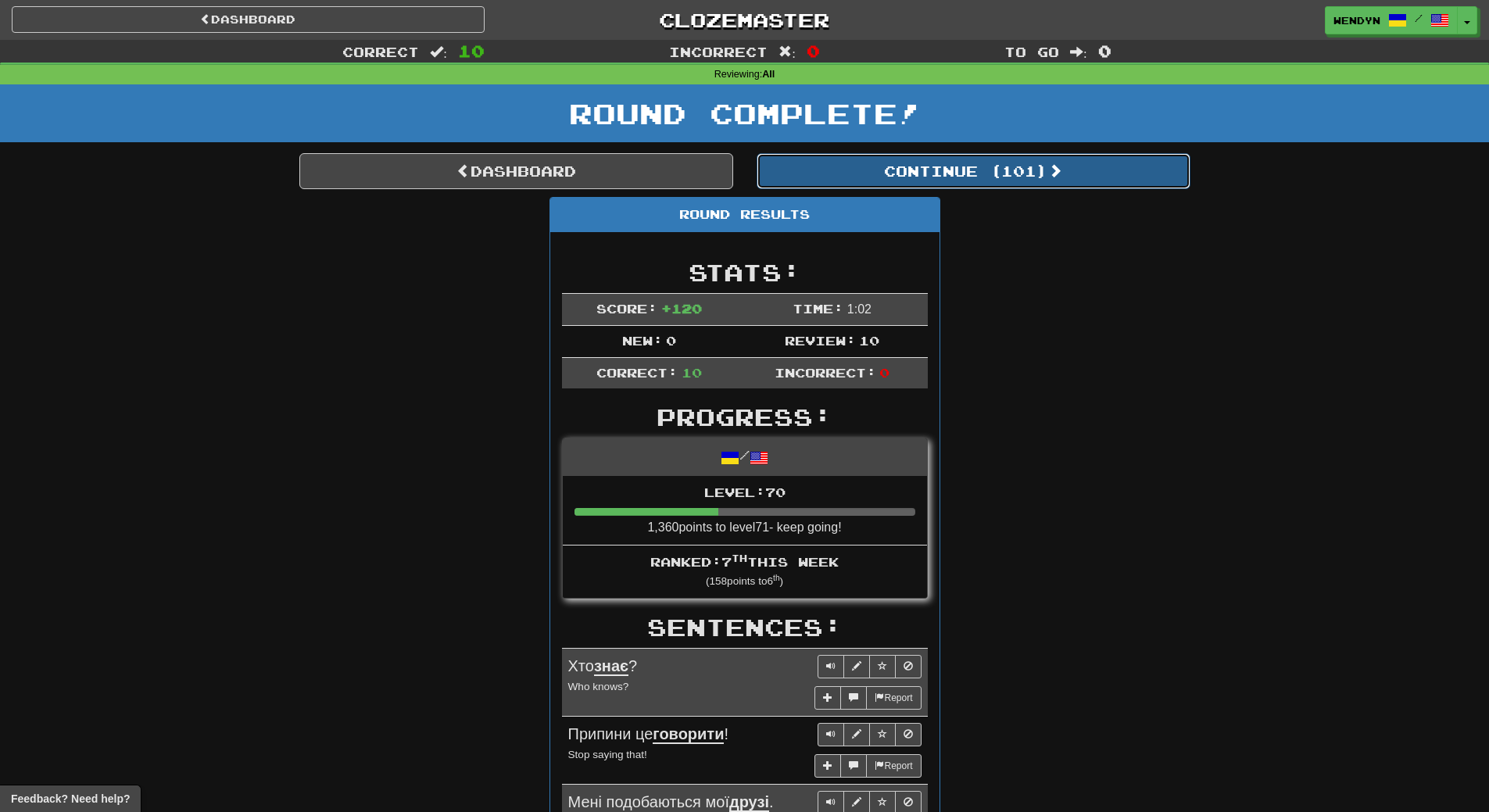
click at [1030, 187] on button "Continue ( 101 )" at bounding box center [973, 171] width 433 height 36
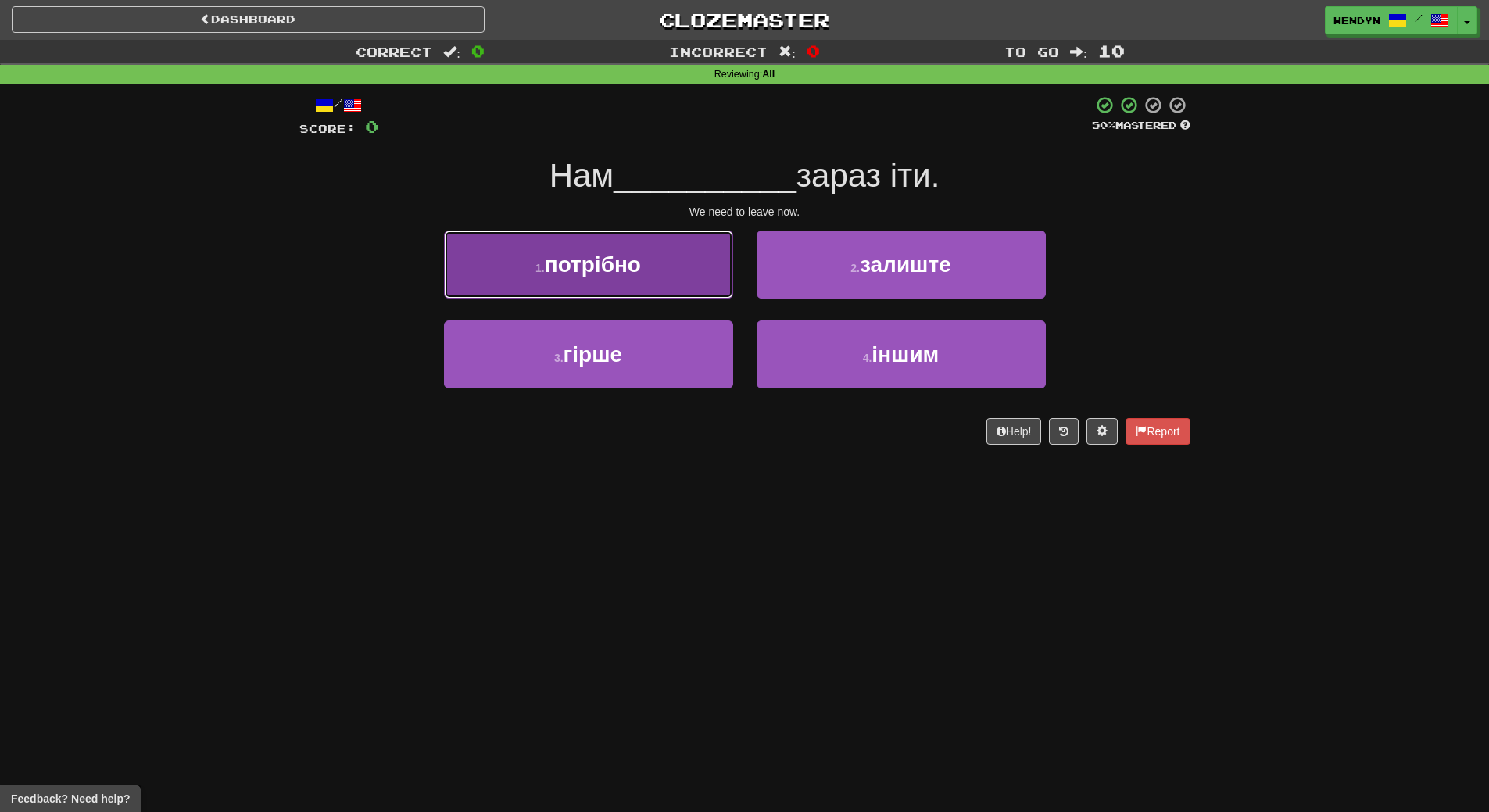
click at [622, 263] on span "потрібно" at bounding box center [593, 264] width 96 height 25
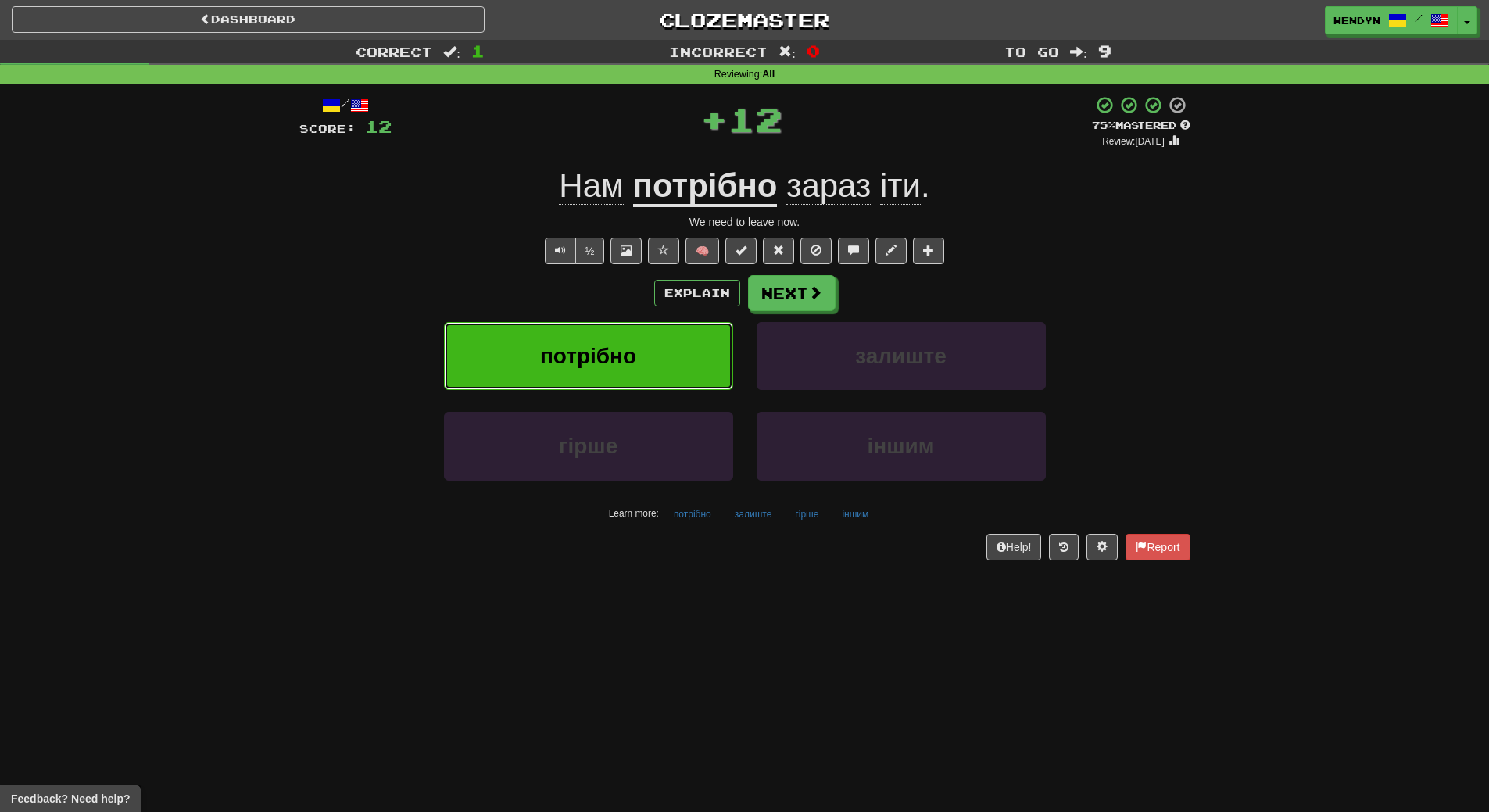
click at [596, 336] on button "потрібно" at bounding box center [588, 356] width 289 height 68
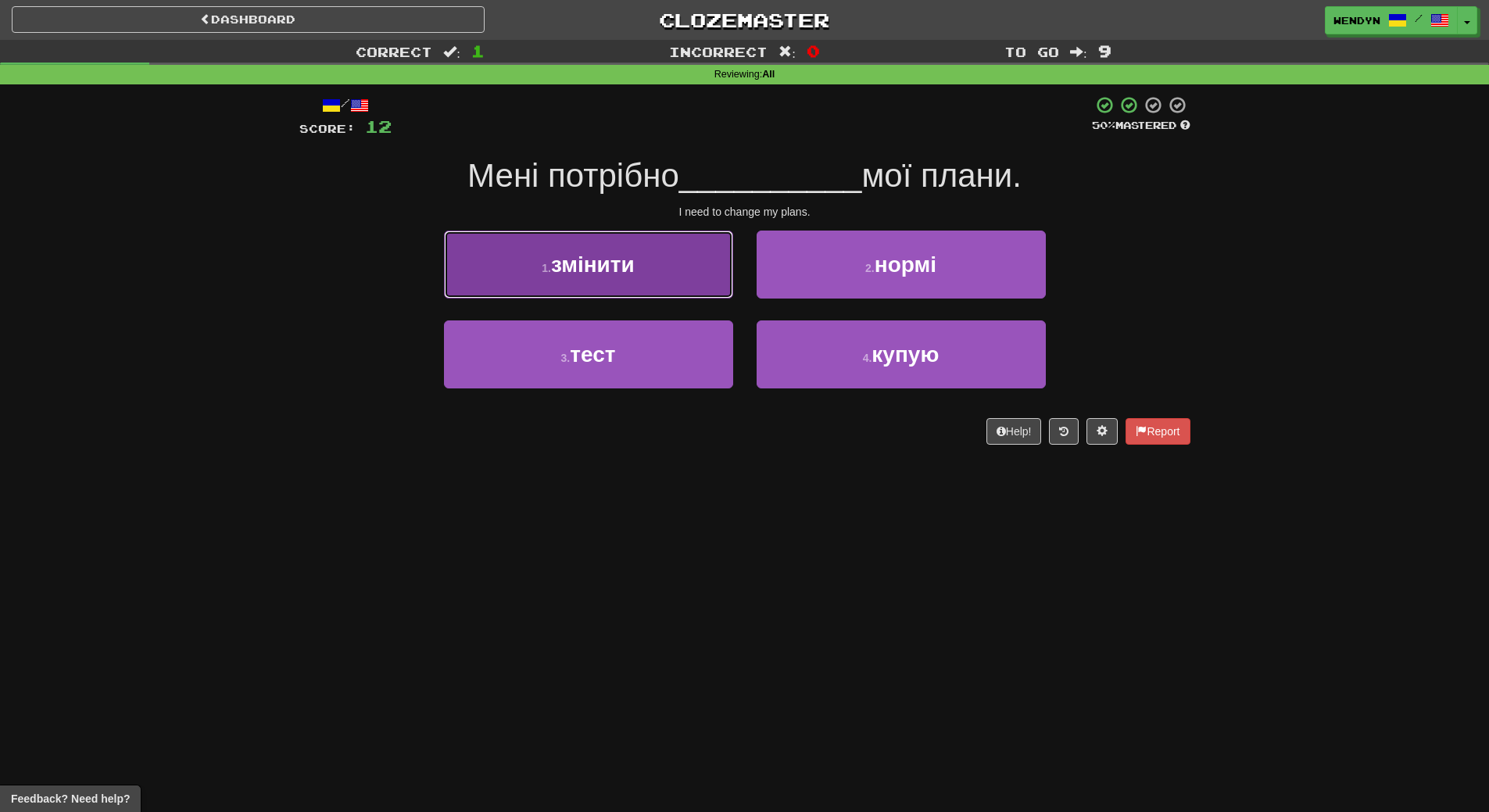
click at [589, 252] on span "змінити" at bounding box center [593, 264] width 84 height 25
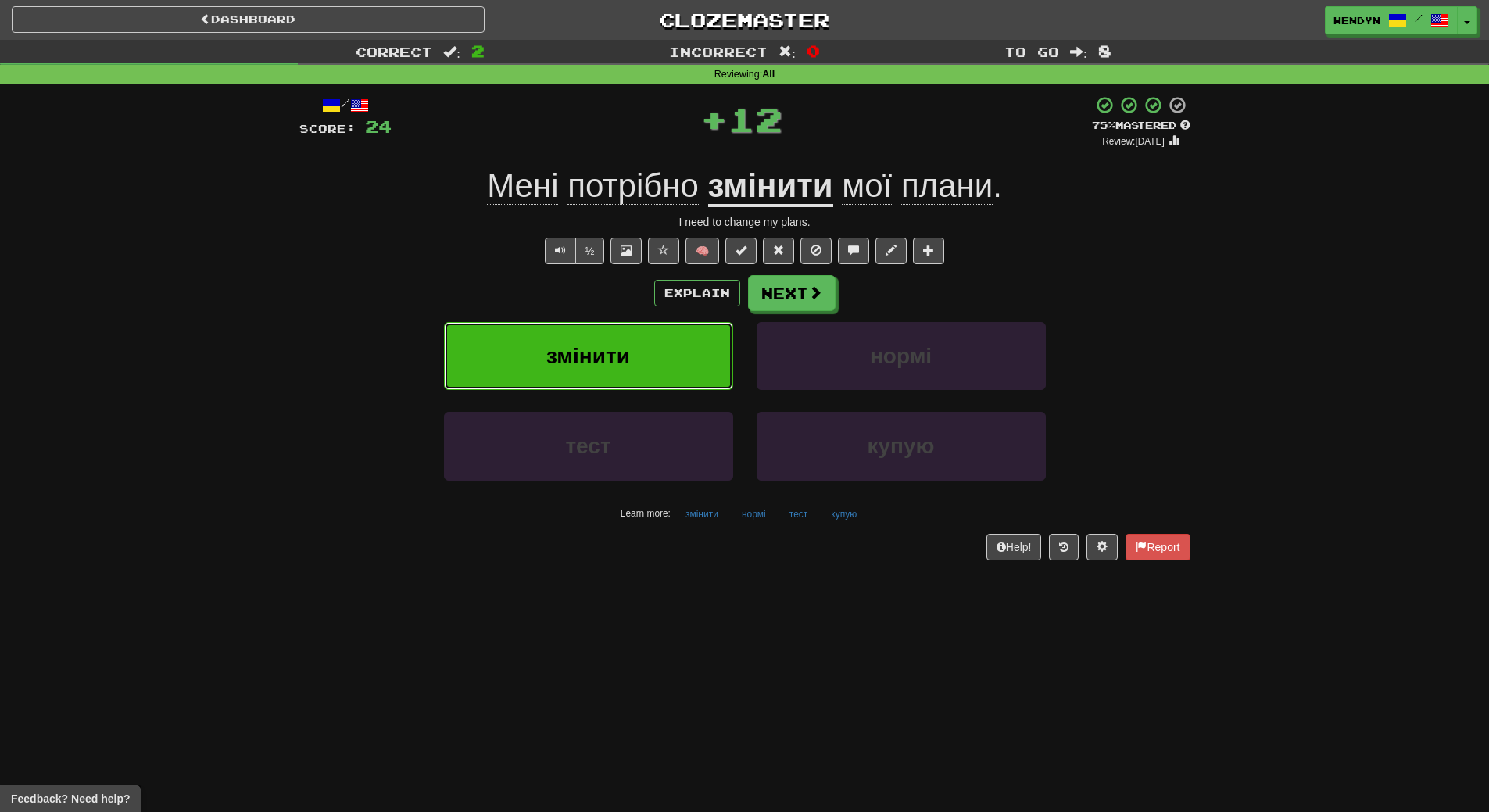
click at [594, 355] on span "змінити" at bounding box center [588, 356] width 84 height 25
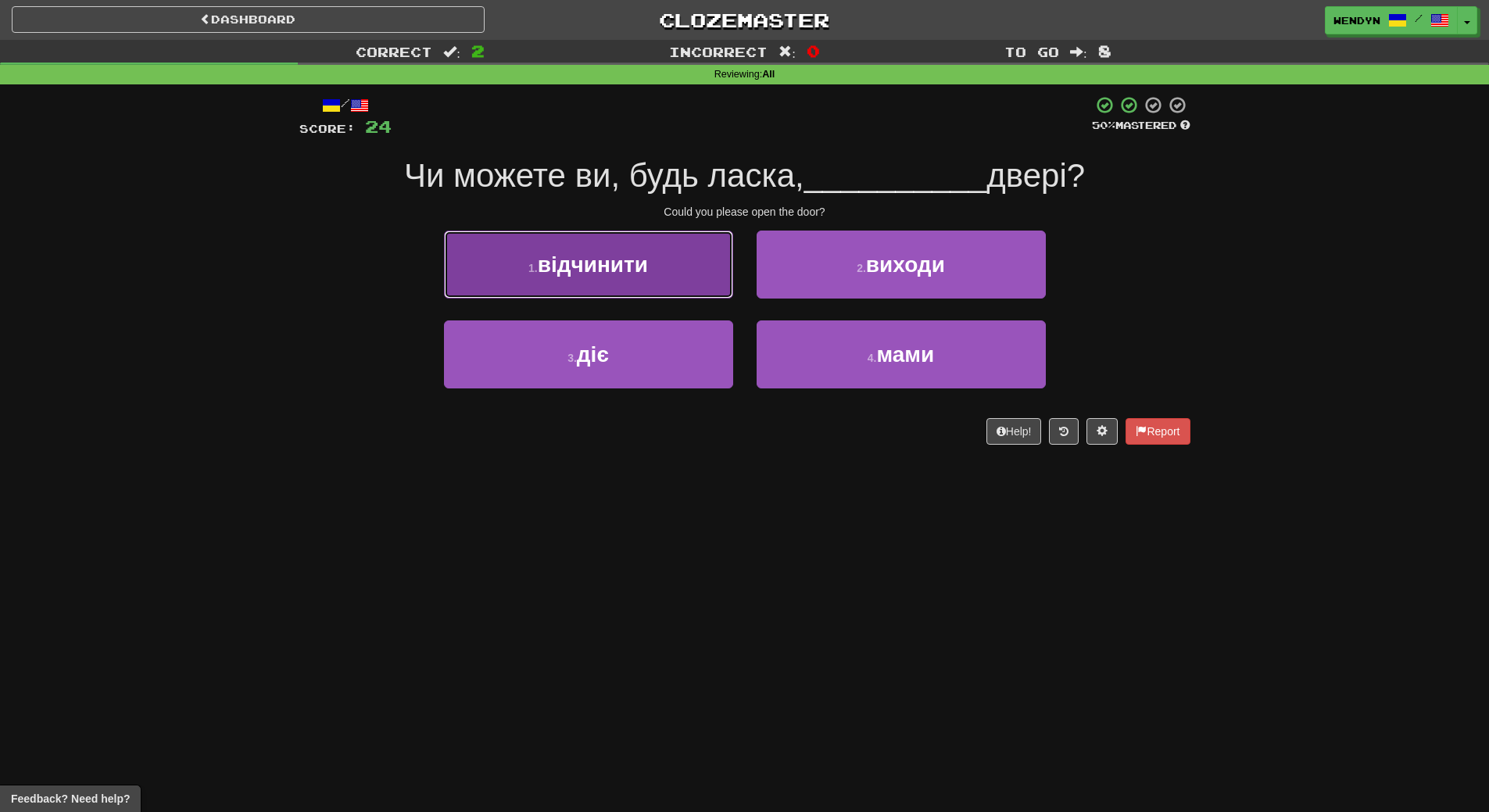
click at [626, 273] on span "відчинити" at bounding box center [592, 264] width 110 height 25
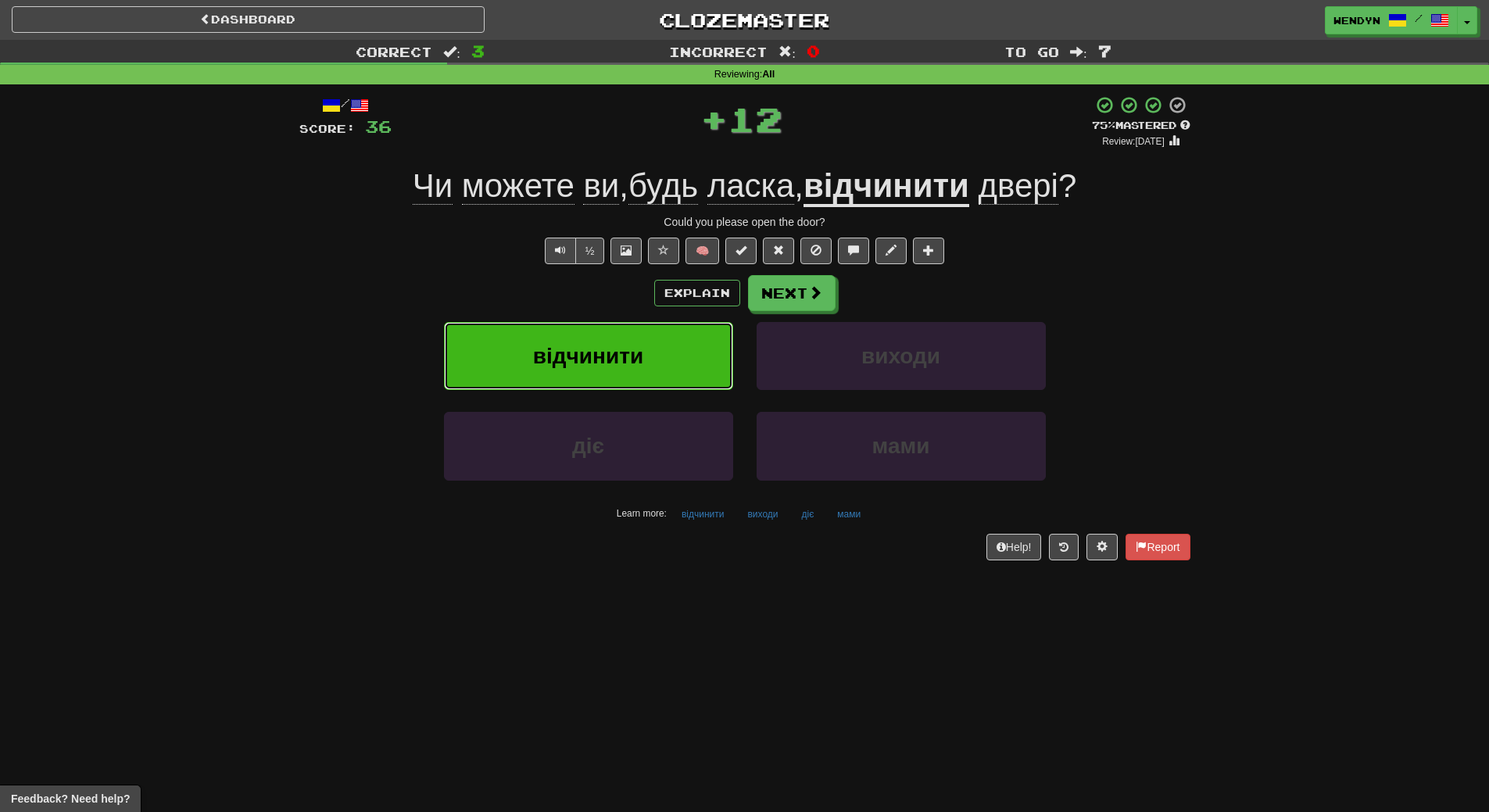
click at [574, 346] on span "відчинити" at bounding box center [587, 356] width 110 height 25
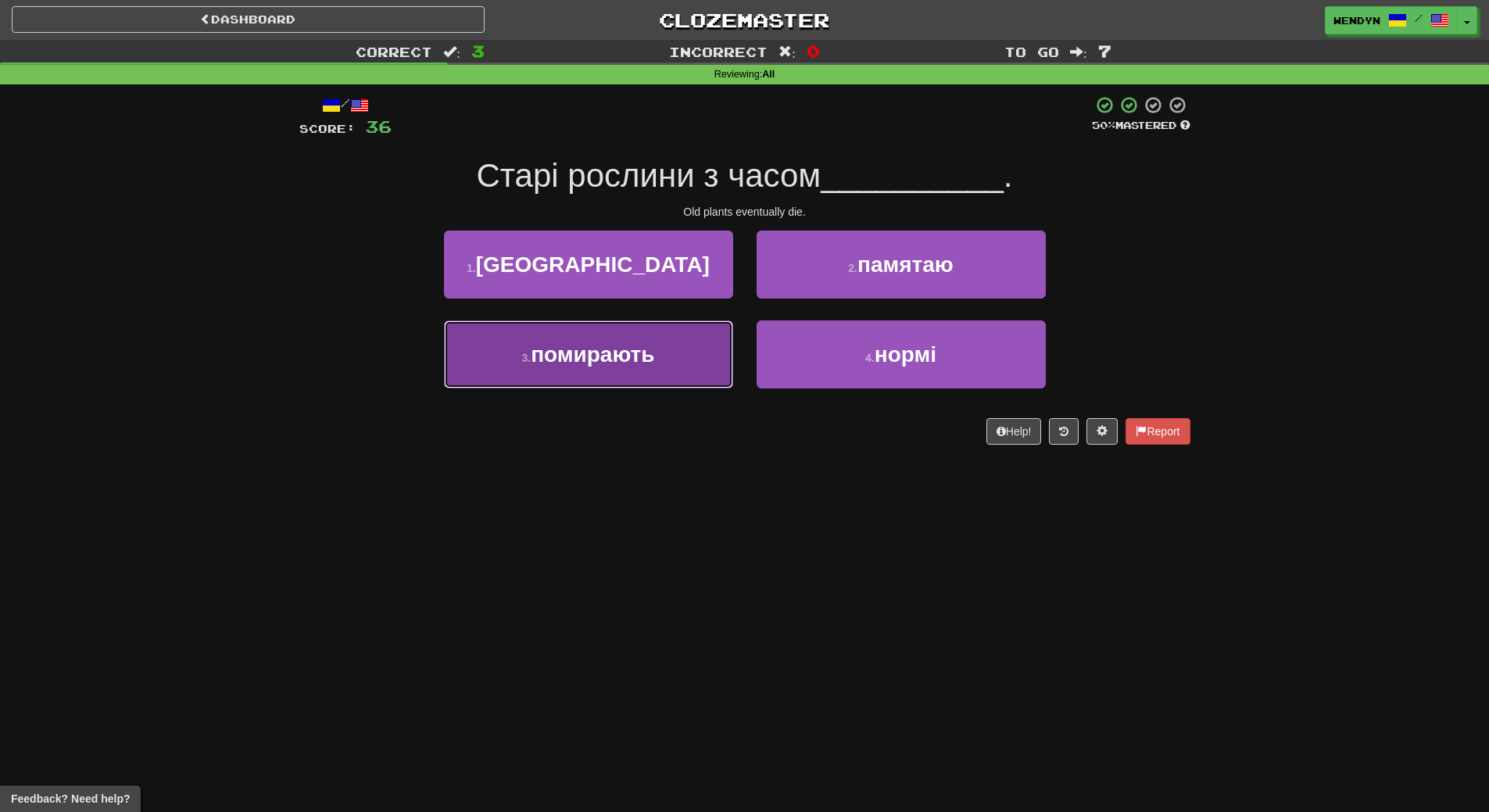
click at [644, 362] on span "помирають" at bounding box center [592, 355] width 124 height 25
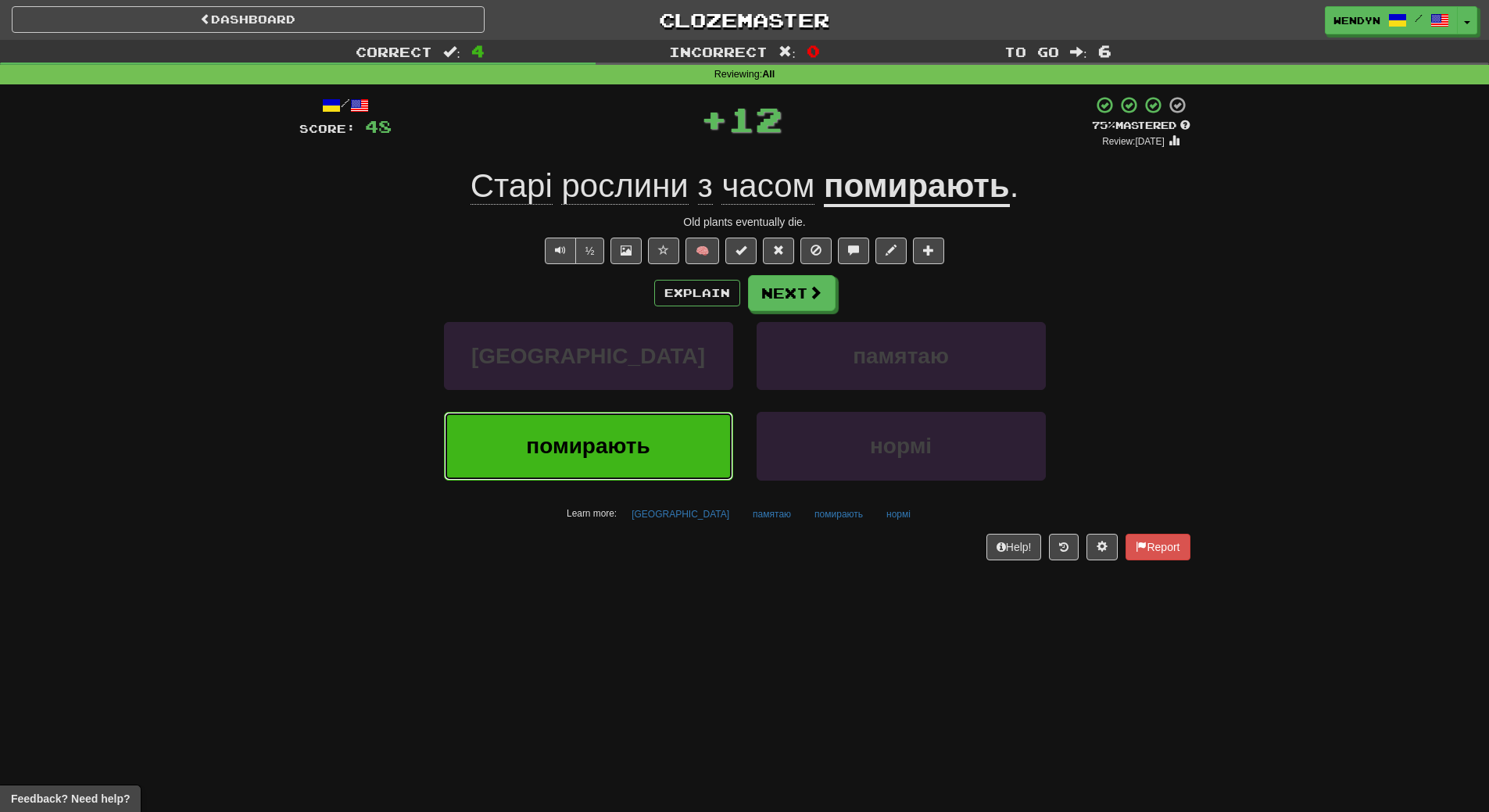
click at [601, 462] on button "помирають" at bounding box center [588, 446] width 289 height 68
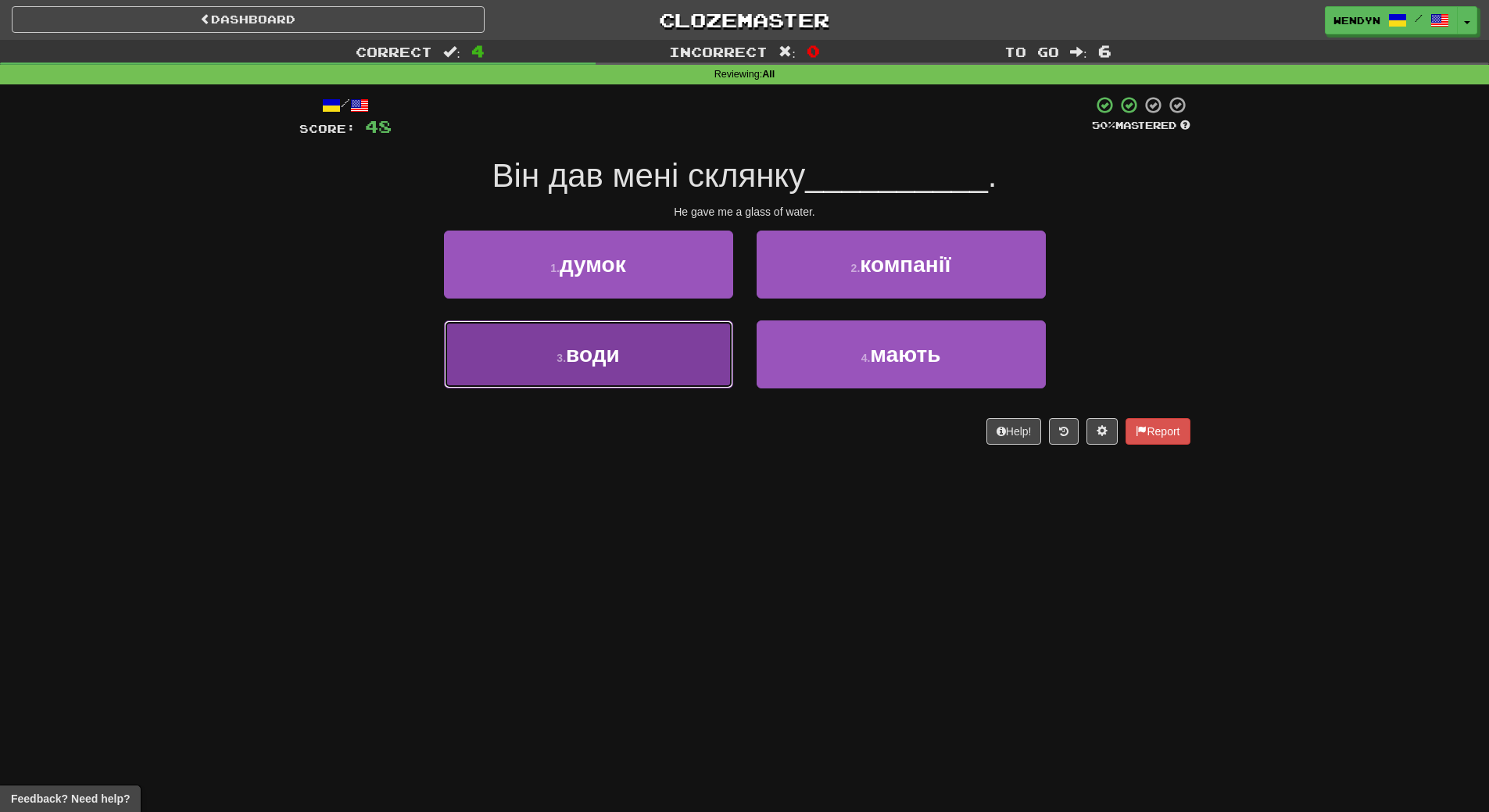
click at [603, 360] on span "води" at bounding box center [592, 355] width 54 height 25
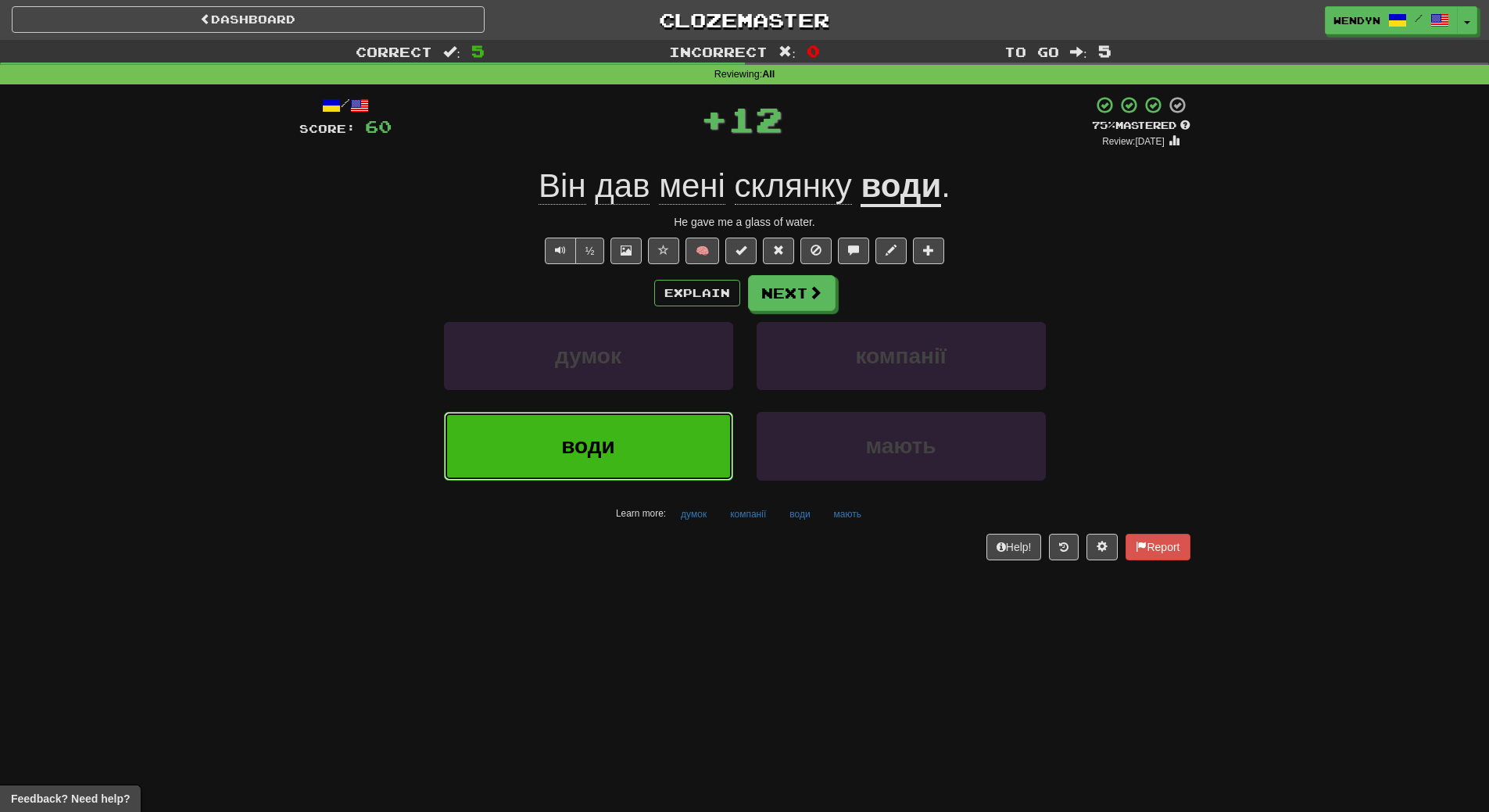
click at [591, 456] on span "води" at bounding box center [587, 446] width 54 height 25
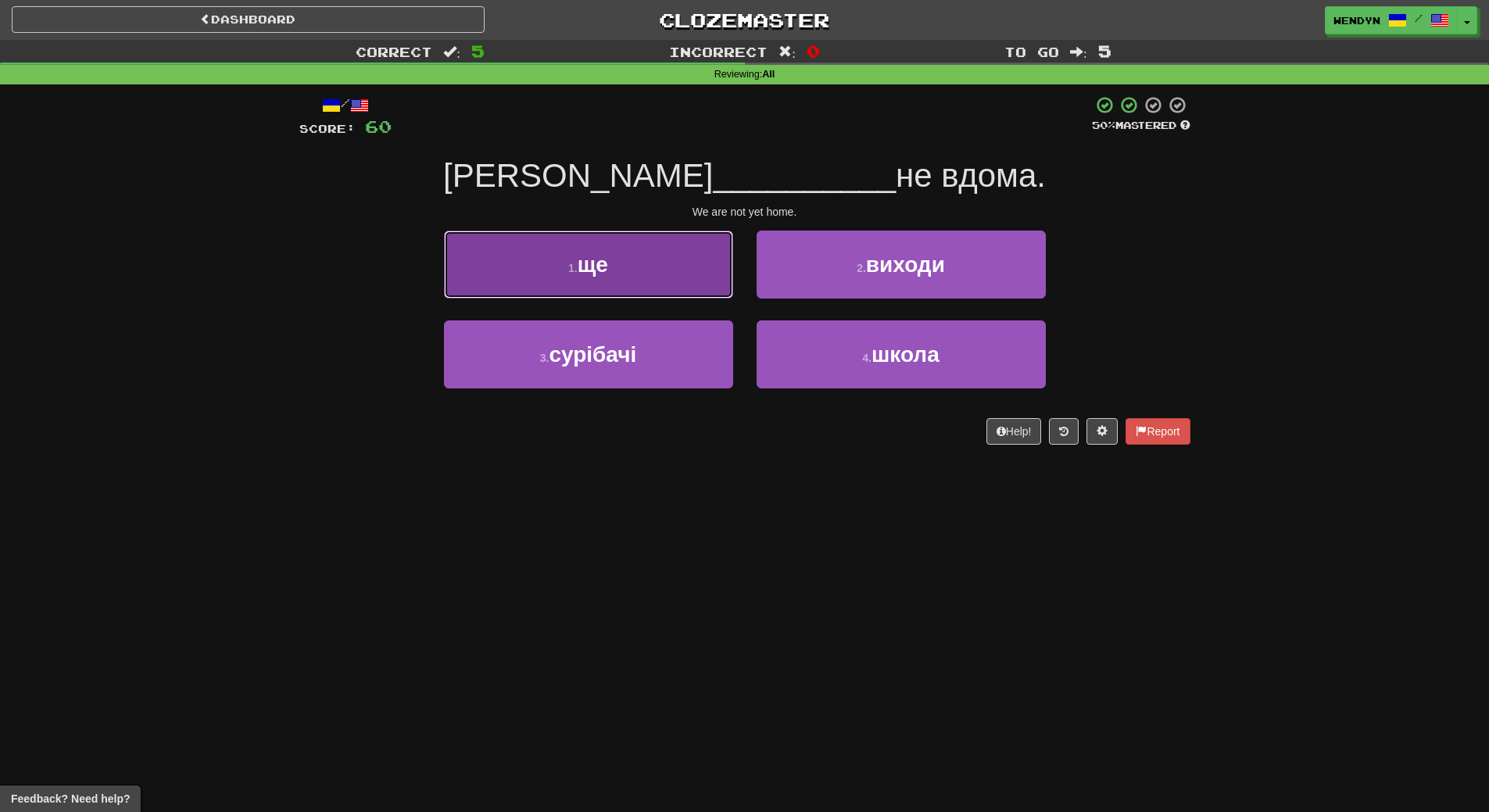
click at [579, 263] on span "ще" at bounding box center [593, 264] width 30 height 25
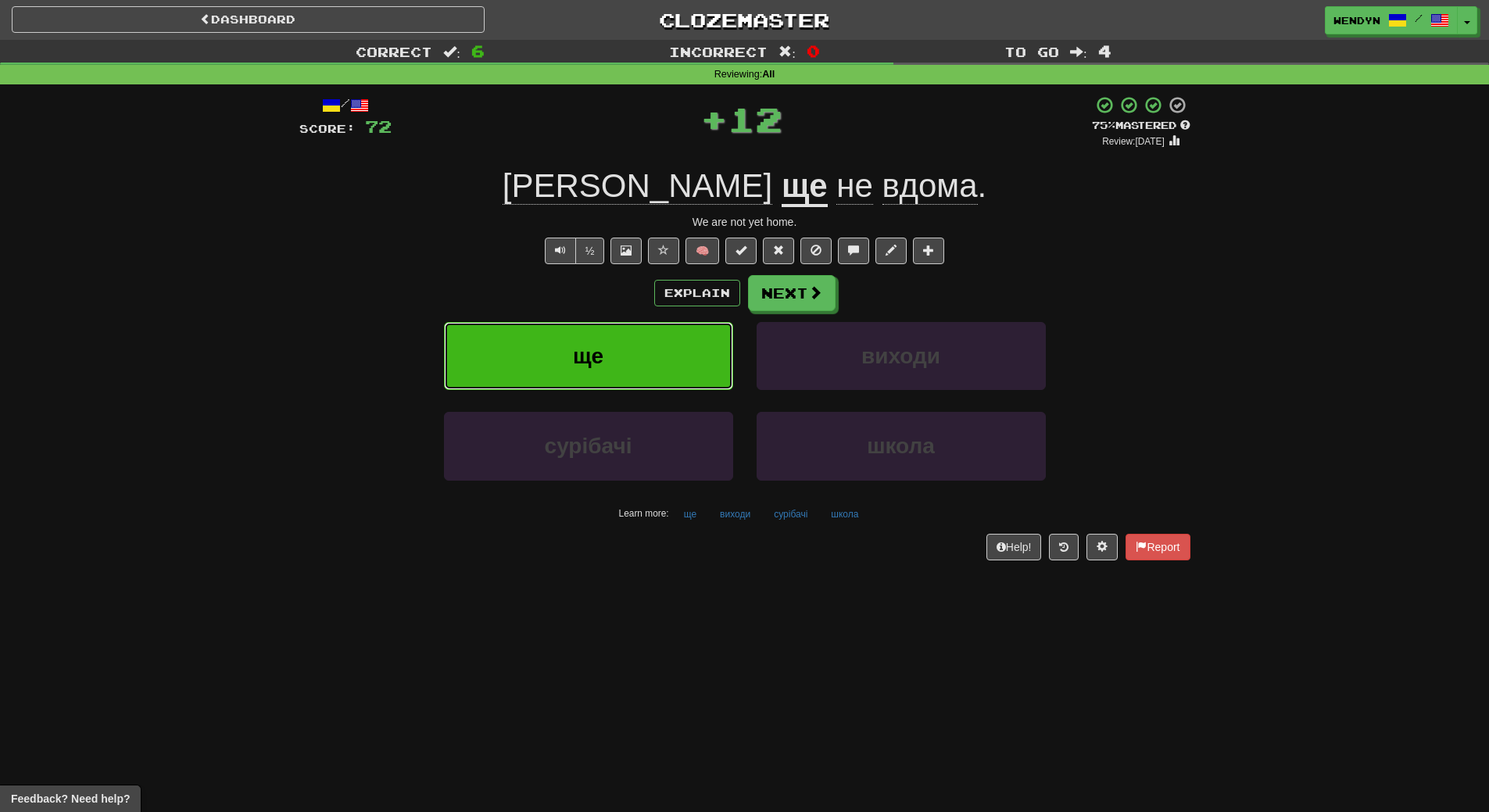
click at [570, 359] on button "ще" at bounding box center [588, 356] width 289 height 68
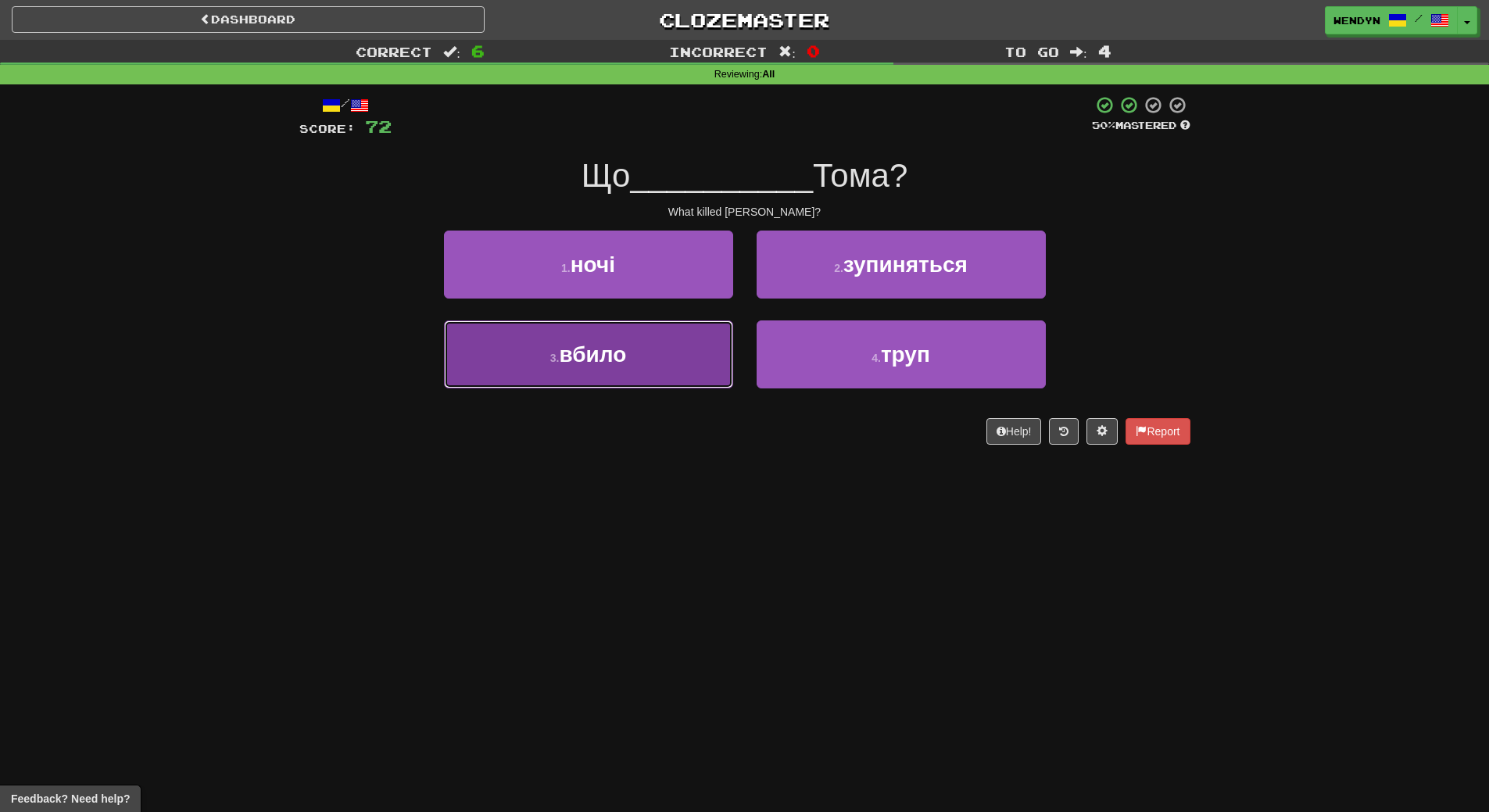
click at [597, 376] on button "3 . вбило" at bounding box center [588, 354] width 289 height 68
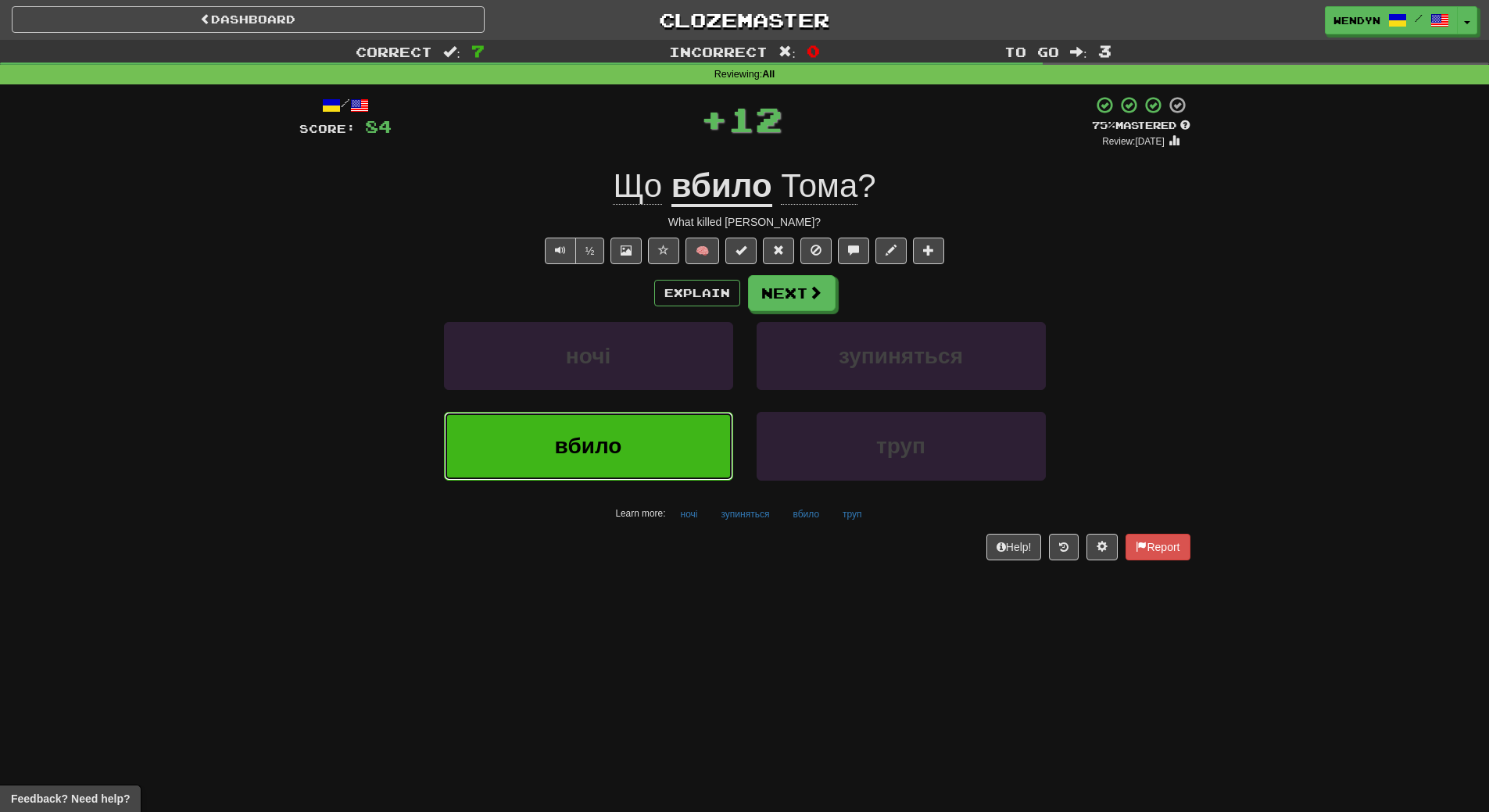
click at [597, 443] on span "вбило" at bounding box center [588, 446] width 67 height 25
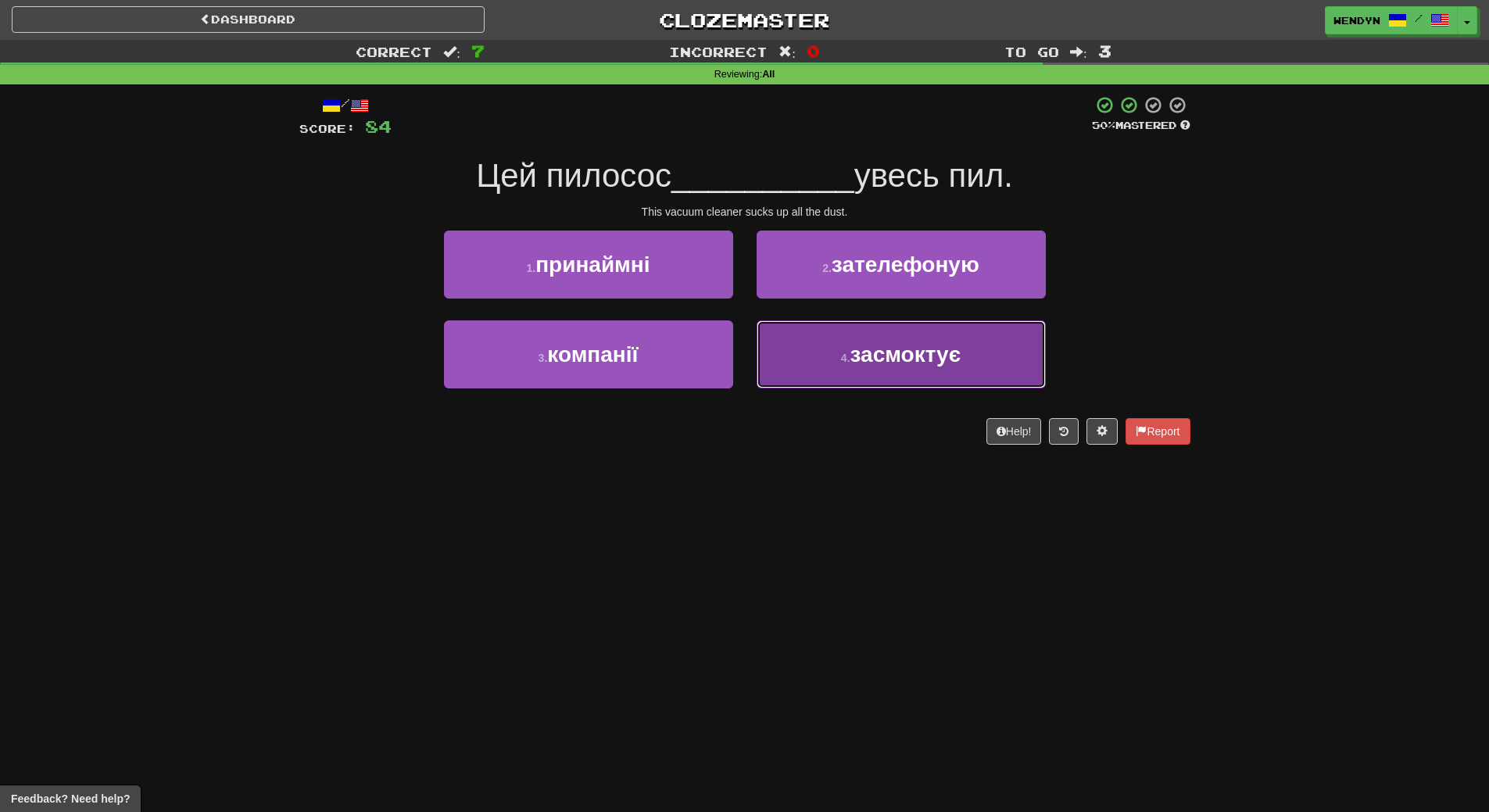
click at [828, 371] on button "4 . засмоктує" at bounding box center [901, 354] width 289 height 68
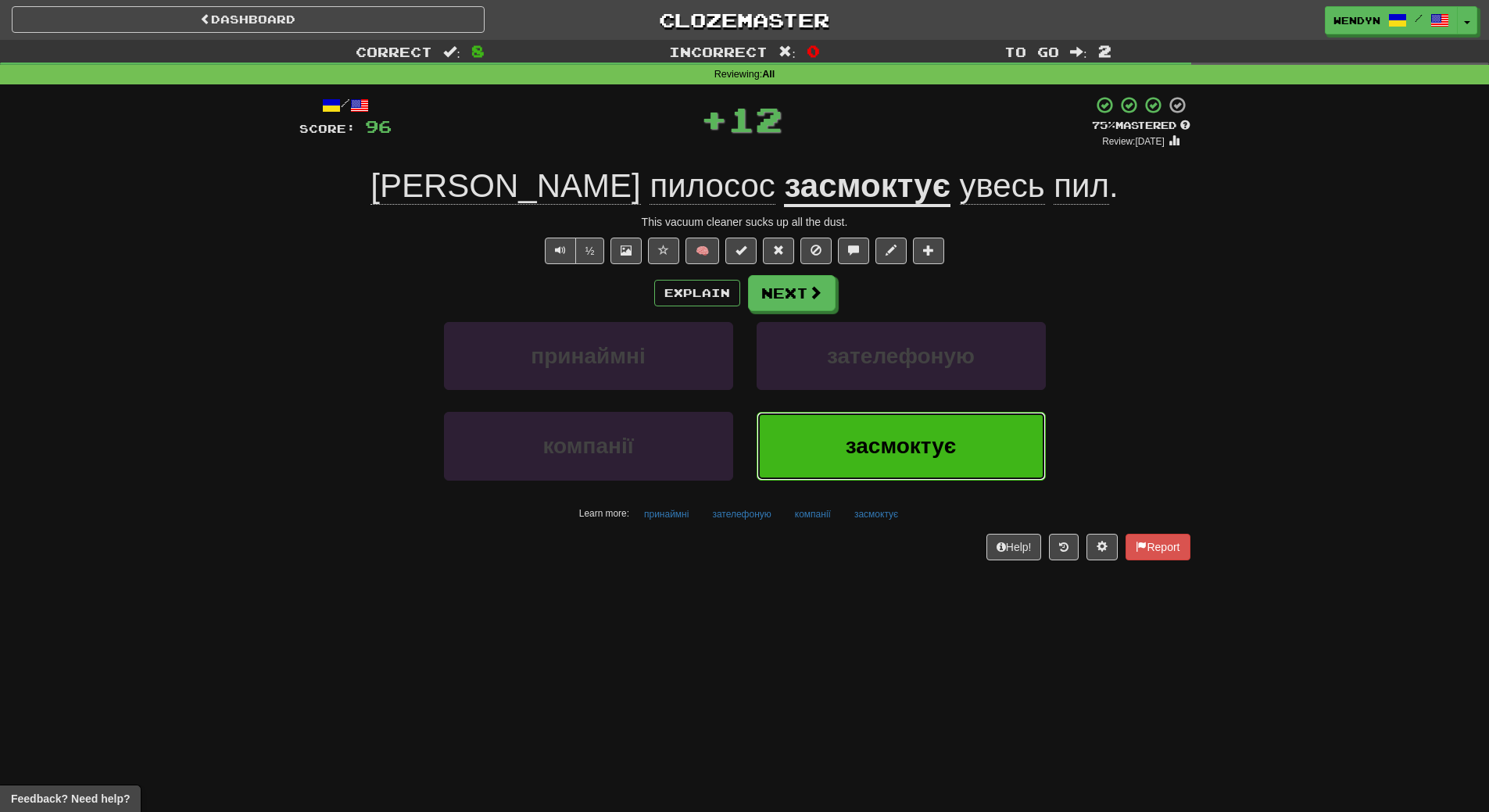
click at [927, 441] on span "засмоктує" at bounding box center [902, 446] width 111 height 25
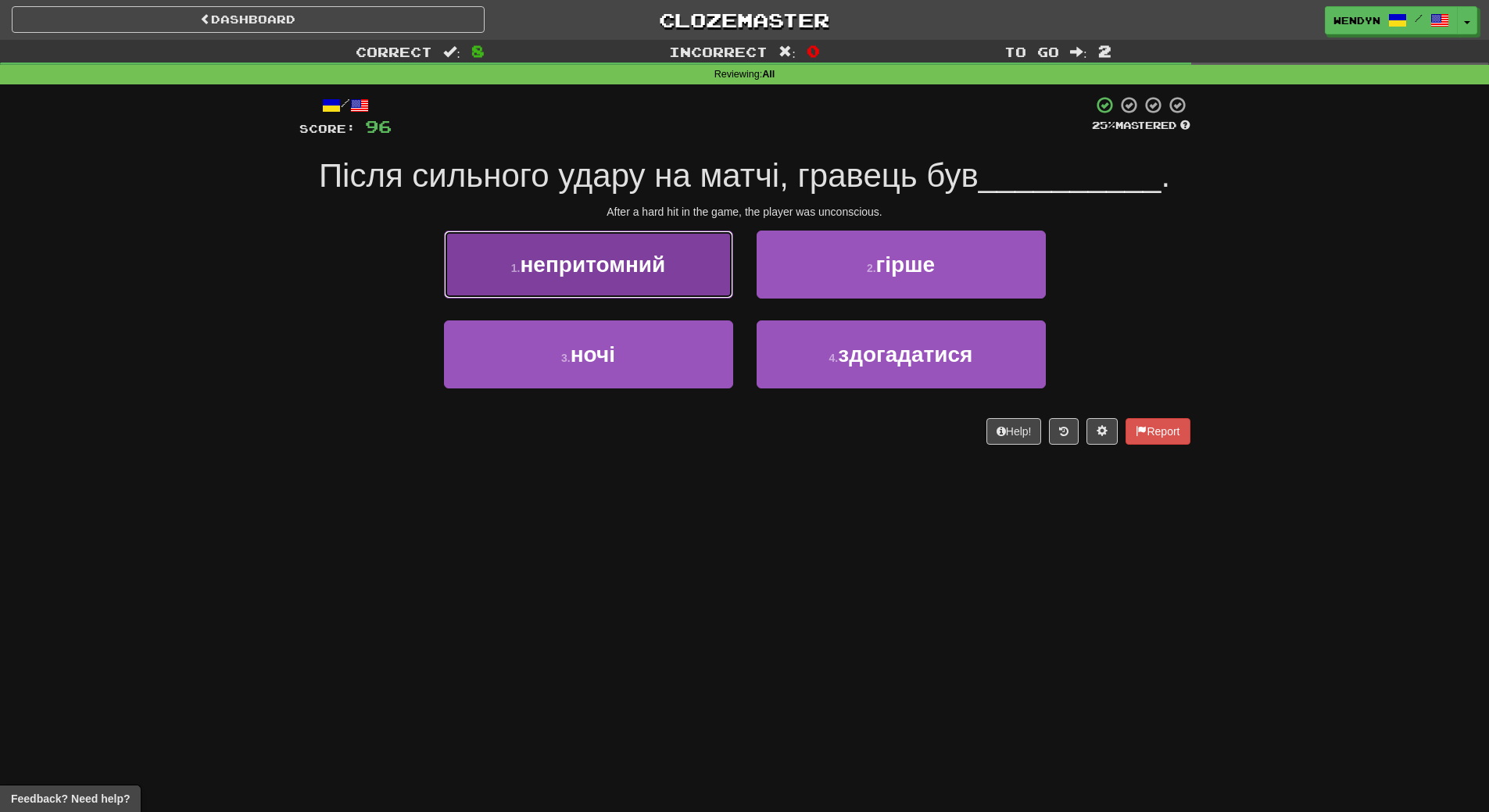
click at [615, 261] on span "непритомний" at bounding box center [592, 264] width 145 height 25
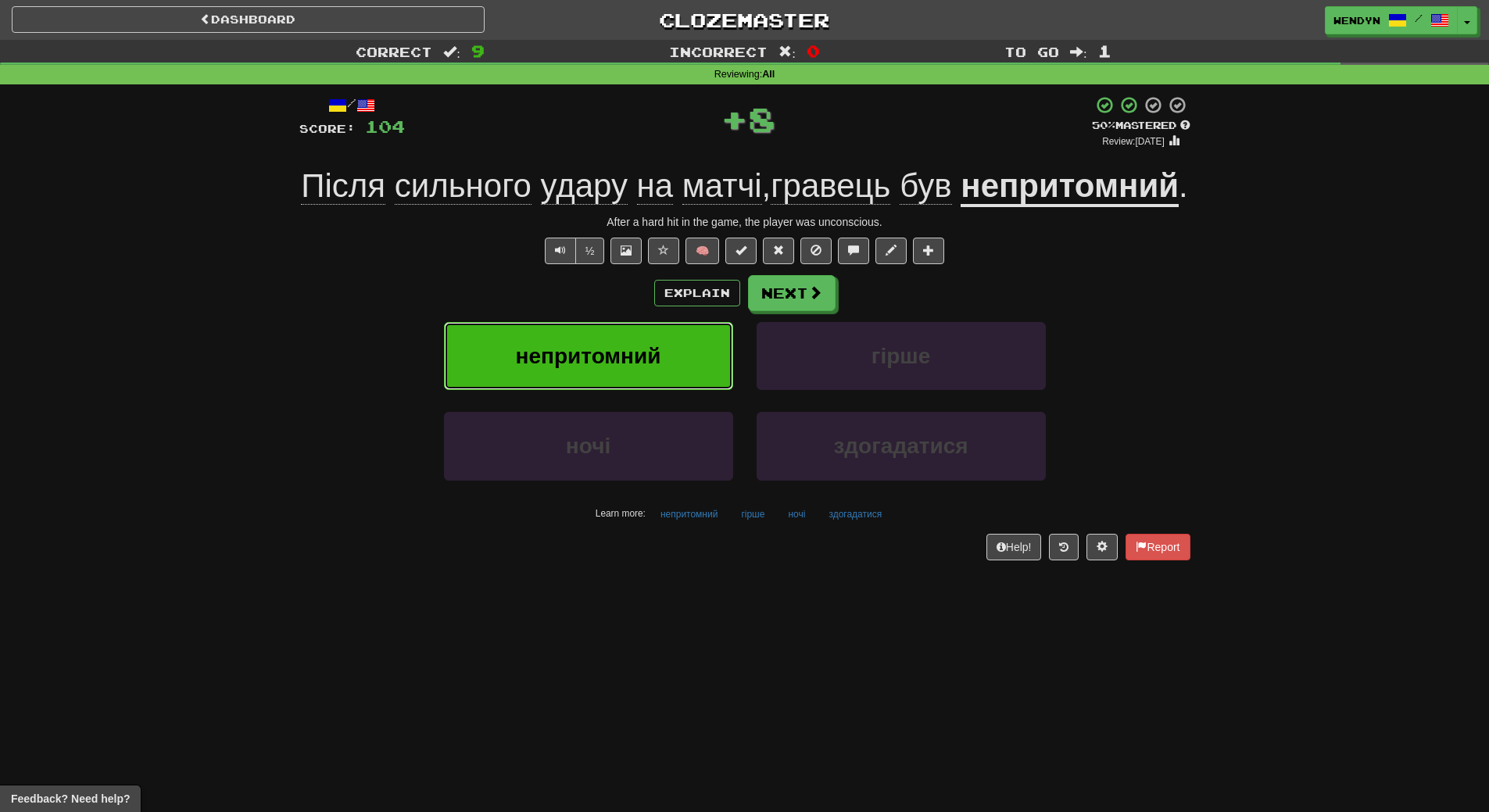
click at [615, 368] on span "непритомний" at bounding box center [588, 356] width 145 height 25
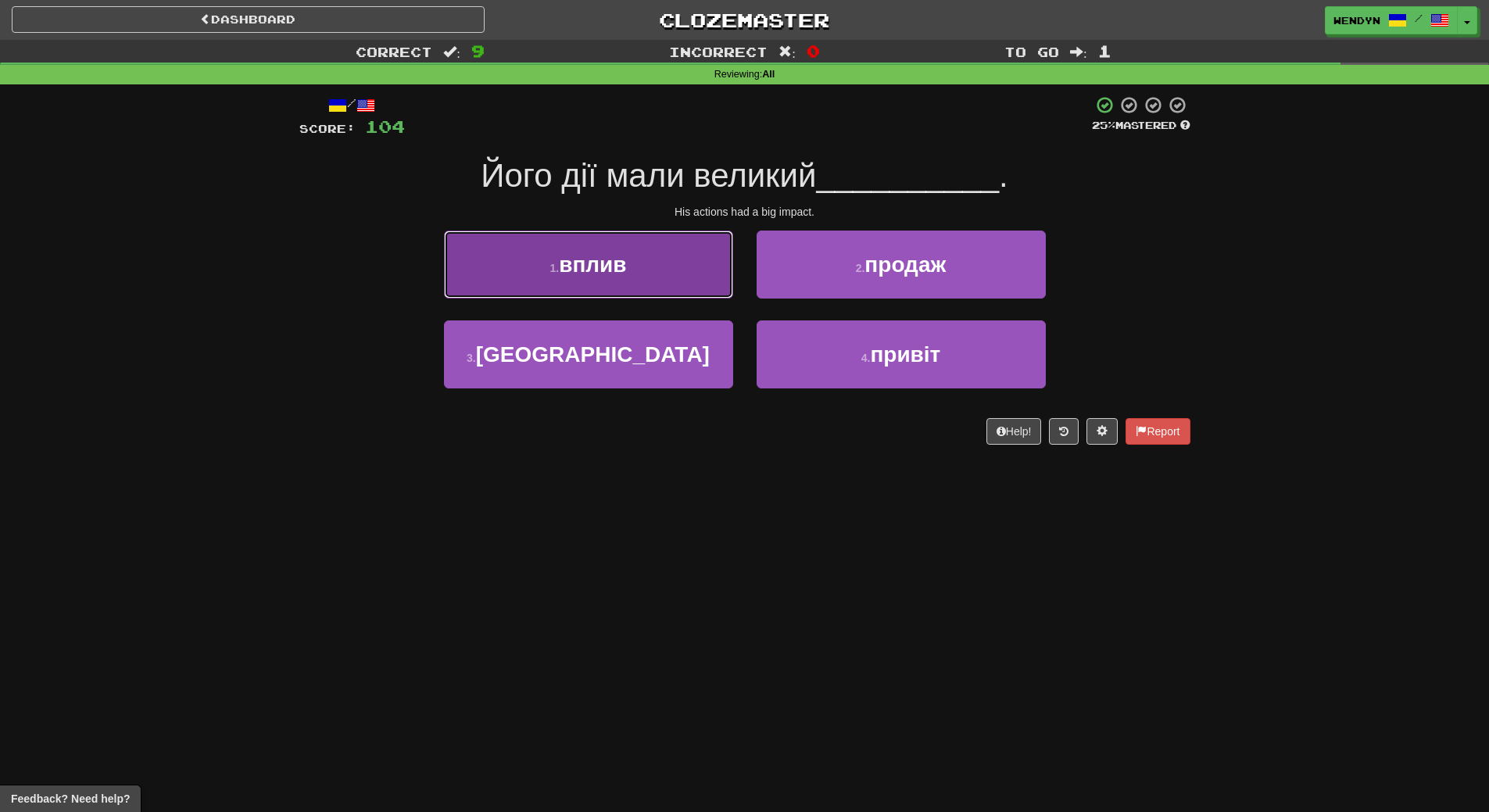
click at [581, 268] on span "вплив" at bounding box center [592, 264] width 67 height 25
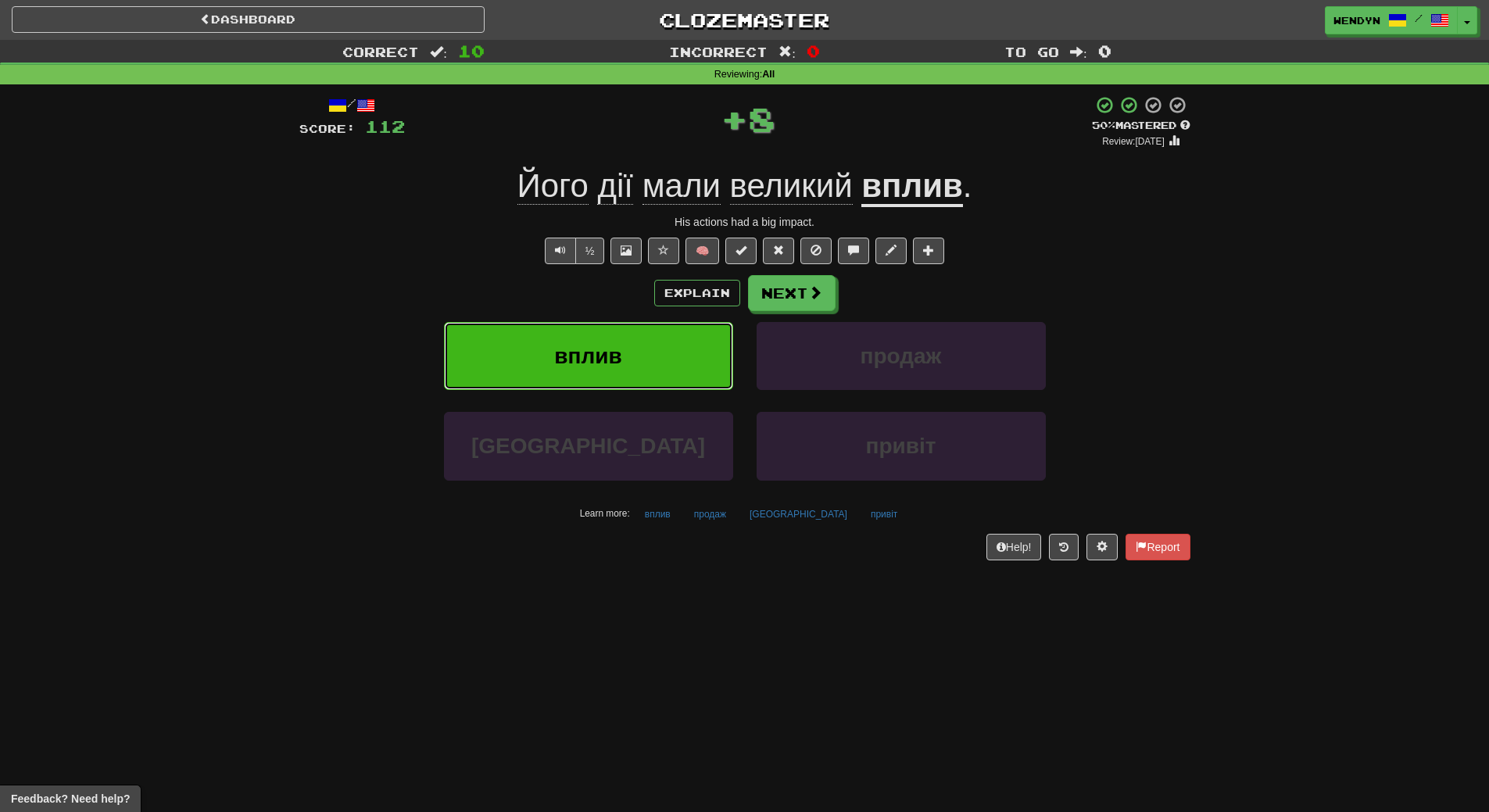
click at [584, 345] on span "вплив" at bounding box center [587, 356] width 67 height 25
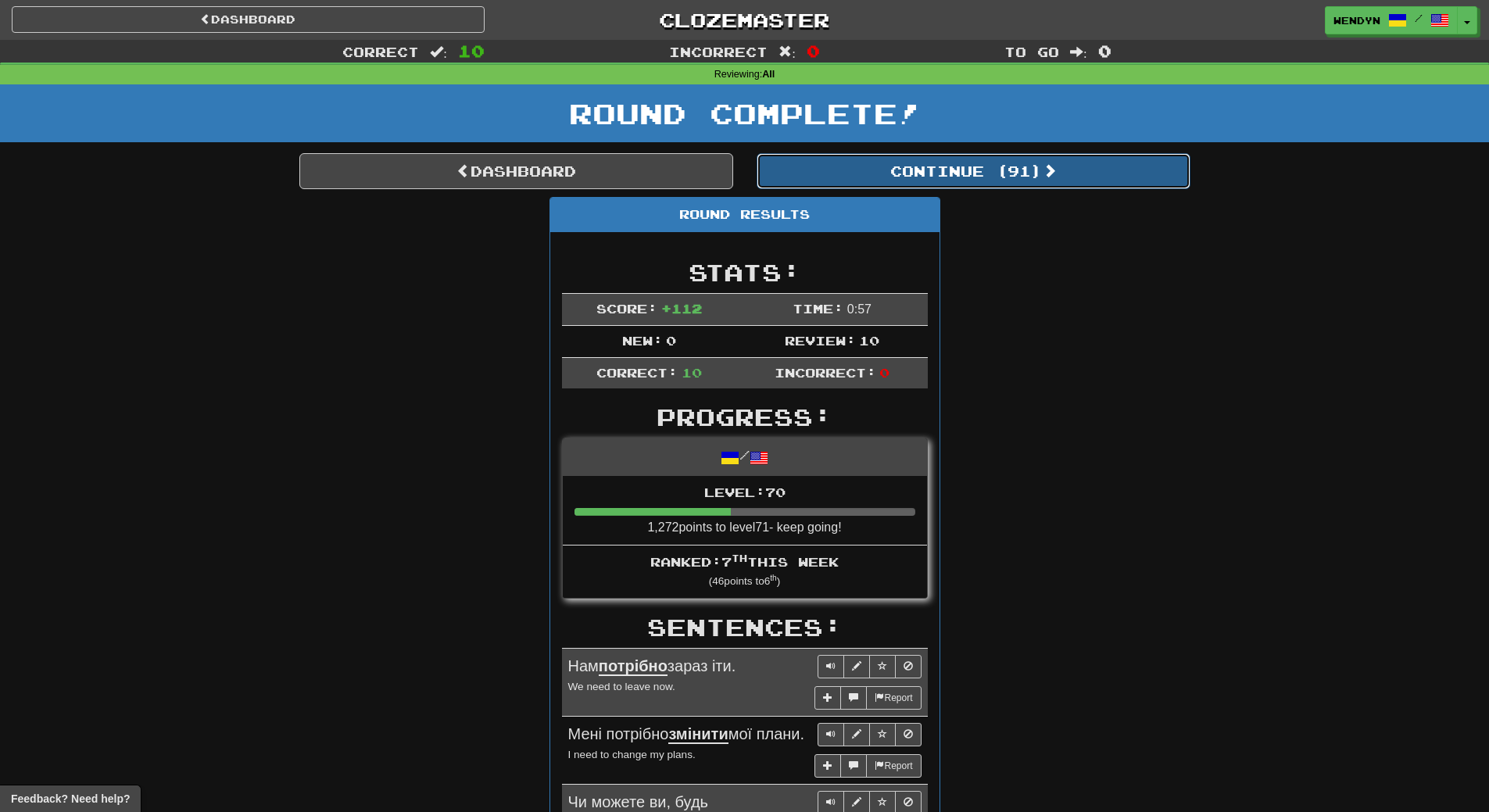
click at [1009, 167] on button "Continue ( 91 )" at bounding box center [973, 171] width 433 height 36
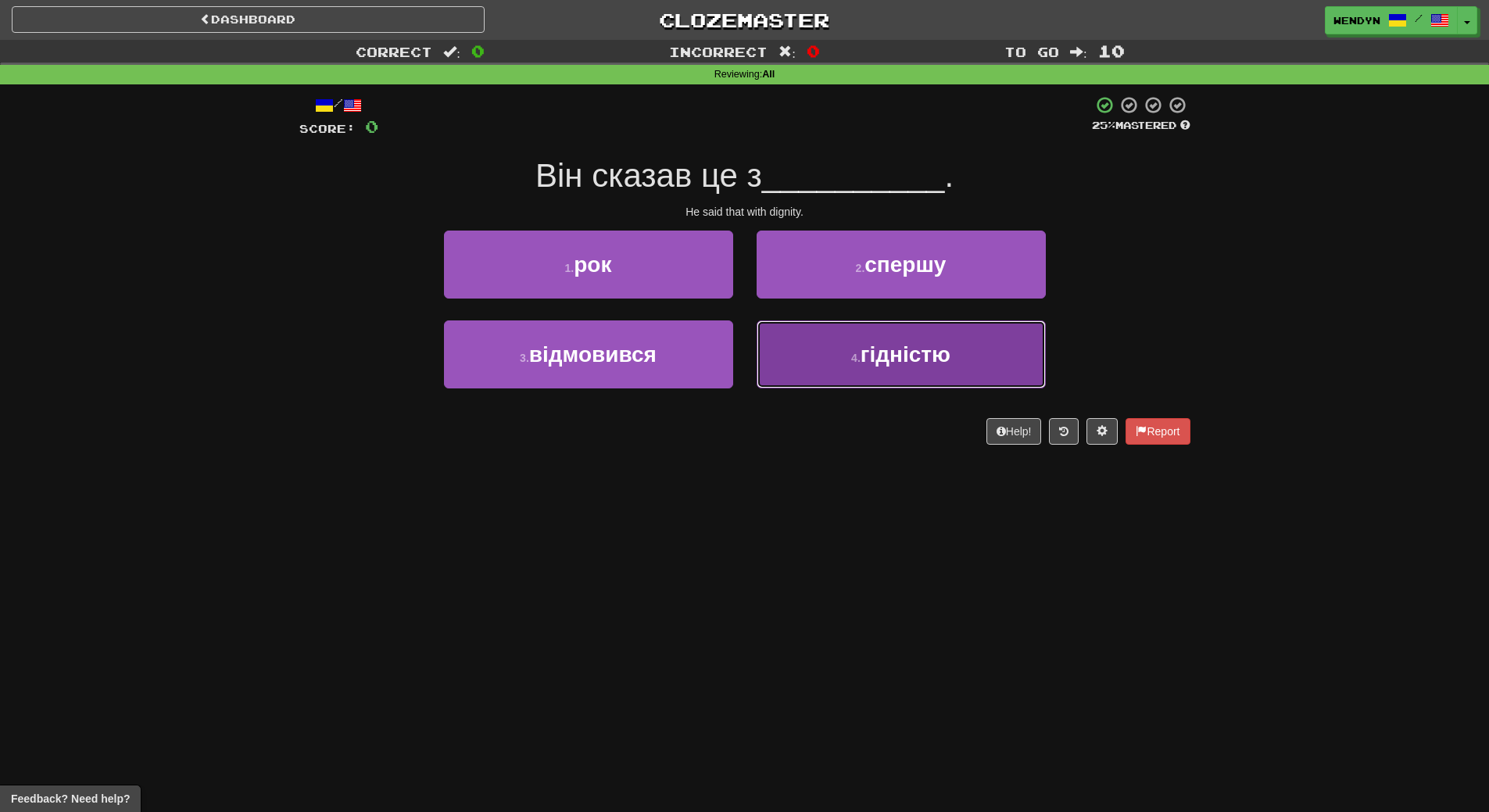
click at [837, 330] on button "4 . гідністю" at bounding box center [901, 354] width 289 height 68
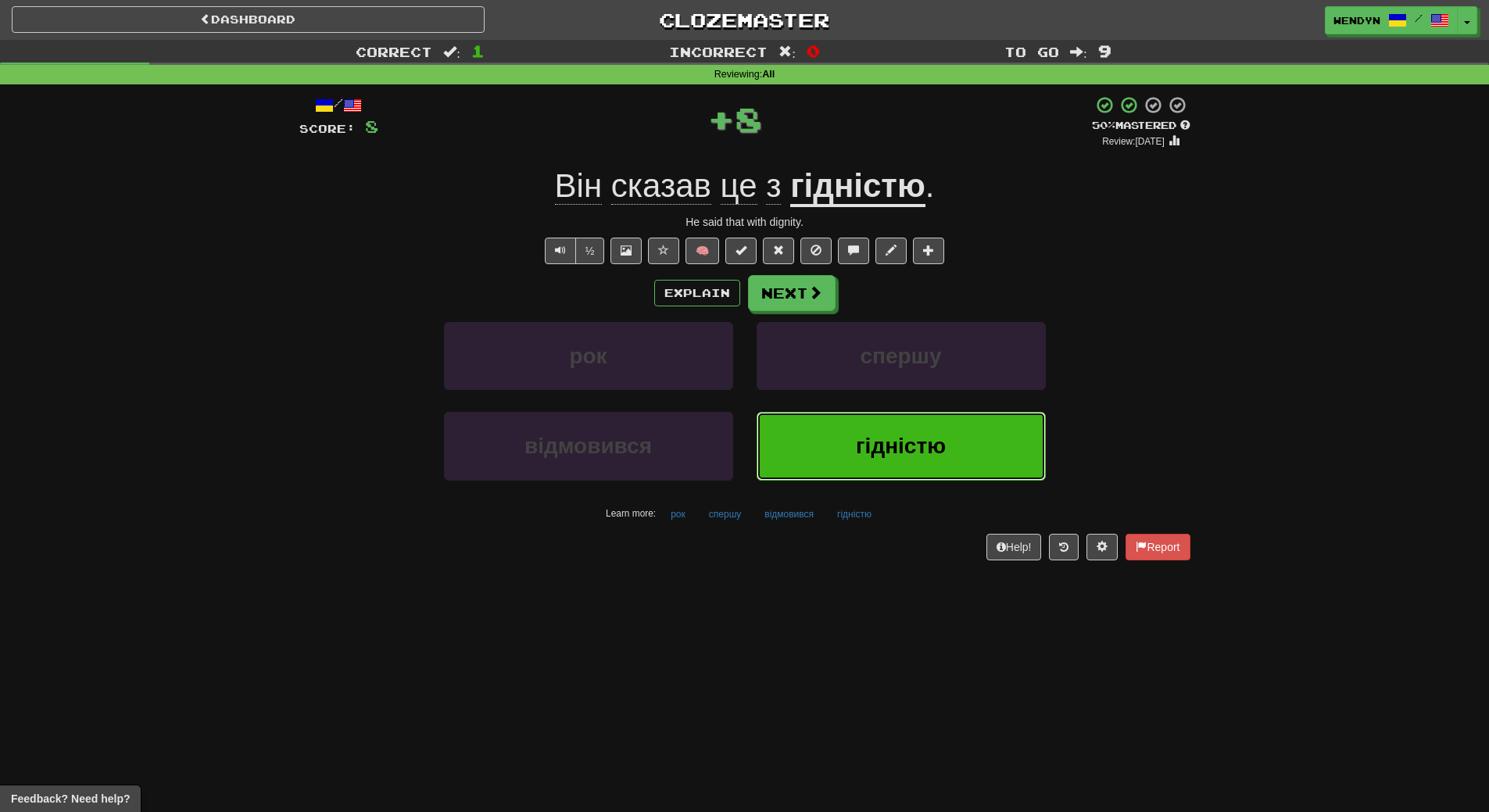
click at [828, 448] on button "гідністю" at bounding box center [901, 446] width 289 height 68
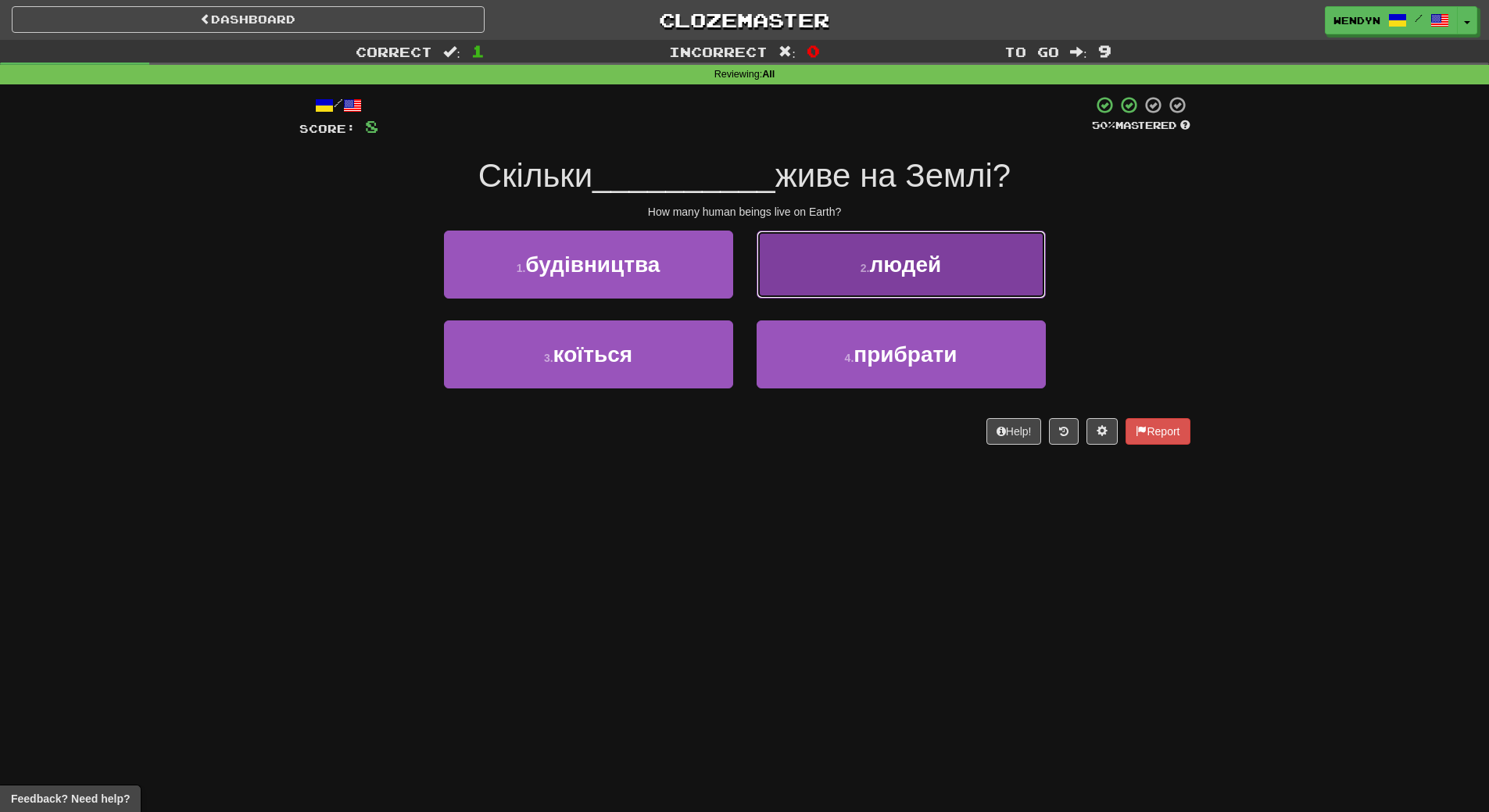
click at [905, 280] on button "2 . людей" at bounding box center [901, 264] width 289 height 68
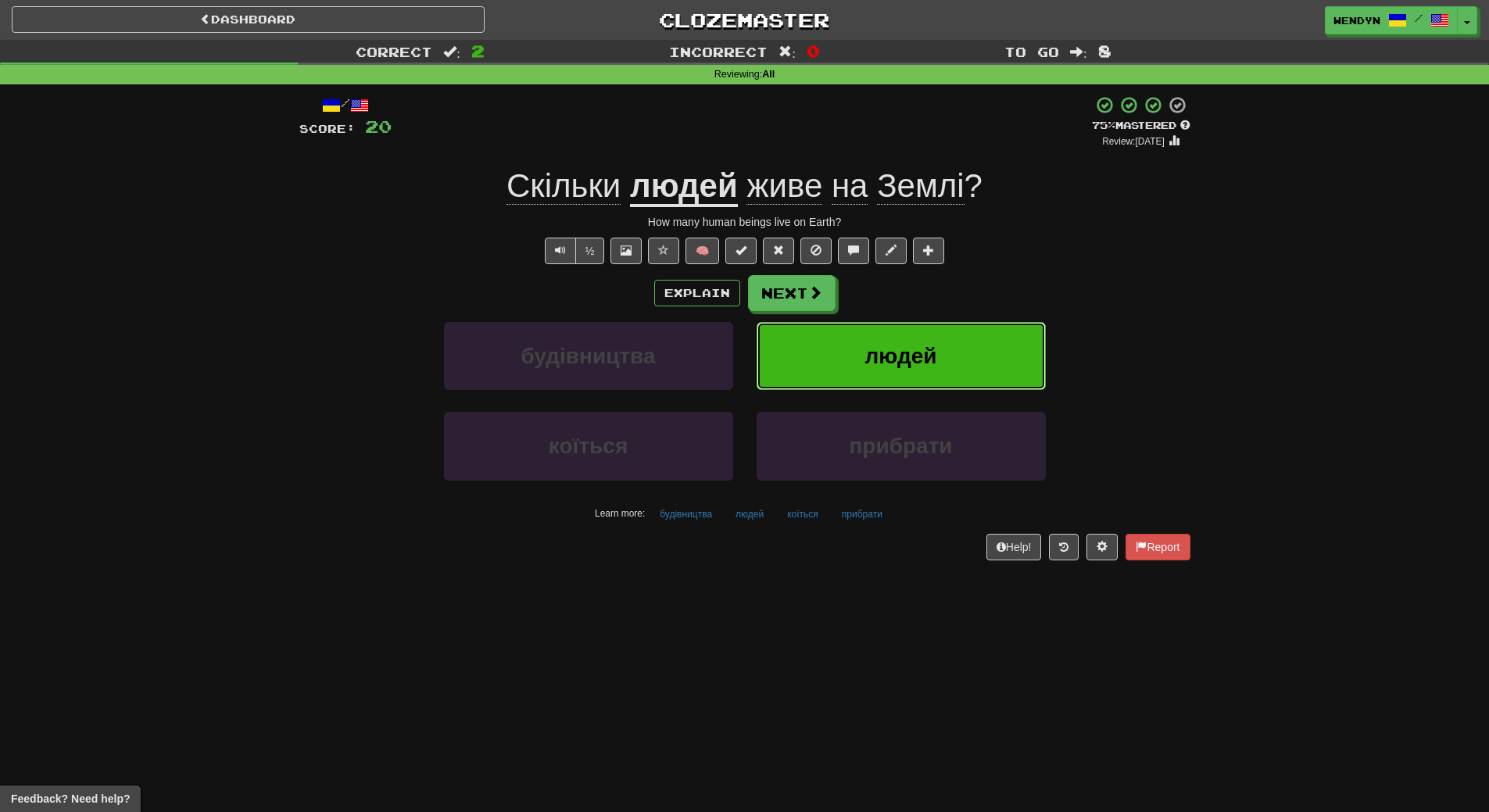
click at [932, 364] on span "людей" at bounding box center [901, 356] width 72 height 25
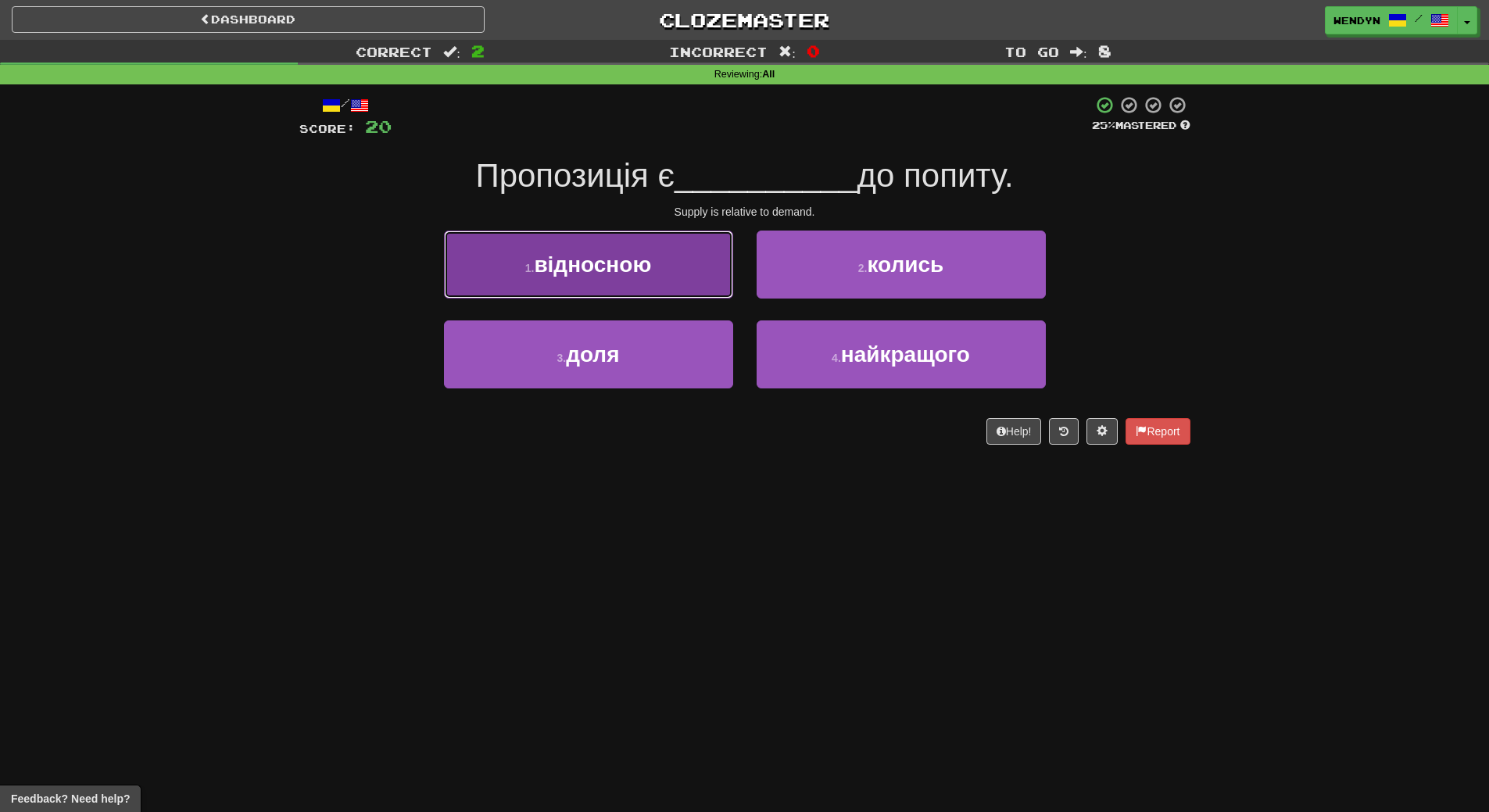
click at [644, 269] on span "відносною" at bounding box center [592, 264] width 117 height 25
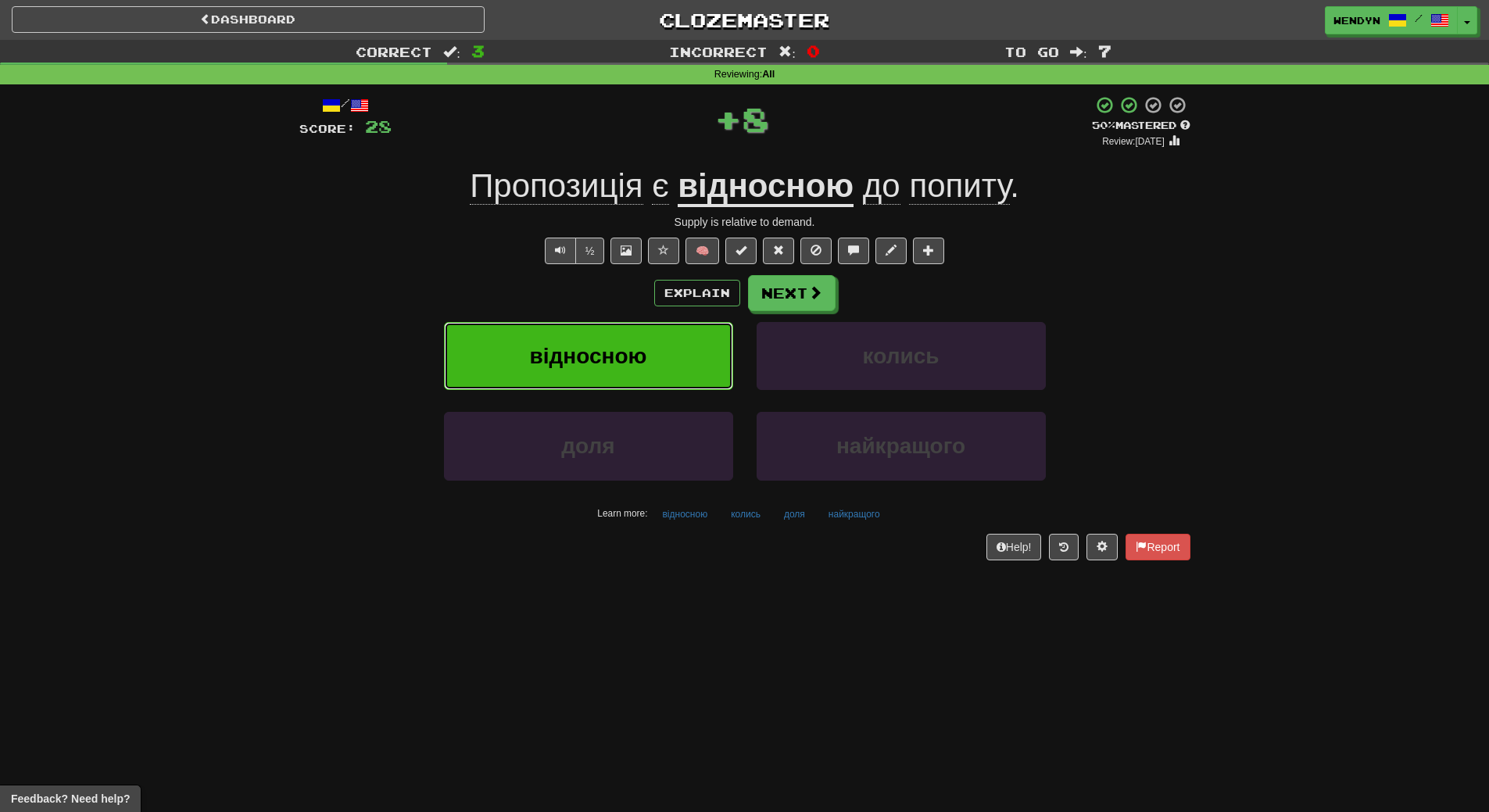
click at [614, 349] on span "відносною" at bounding box center [588, 356] width 117 height 25
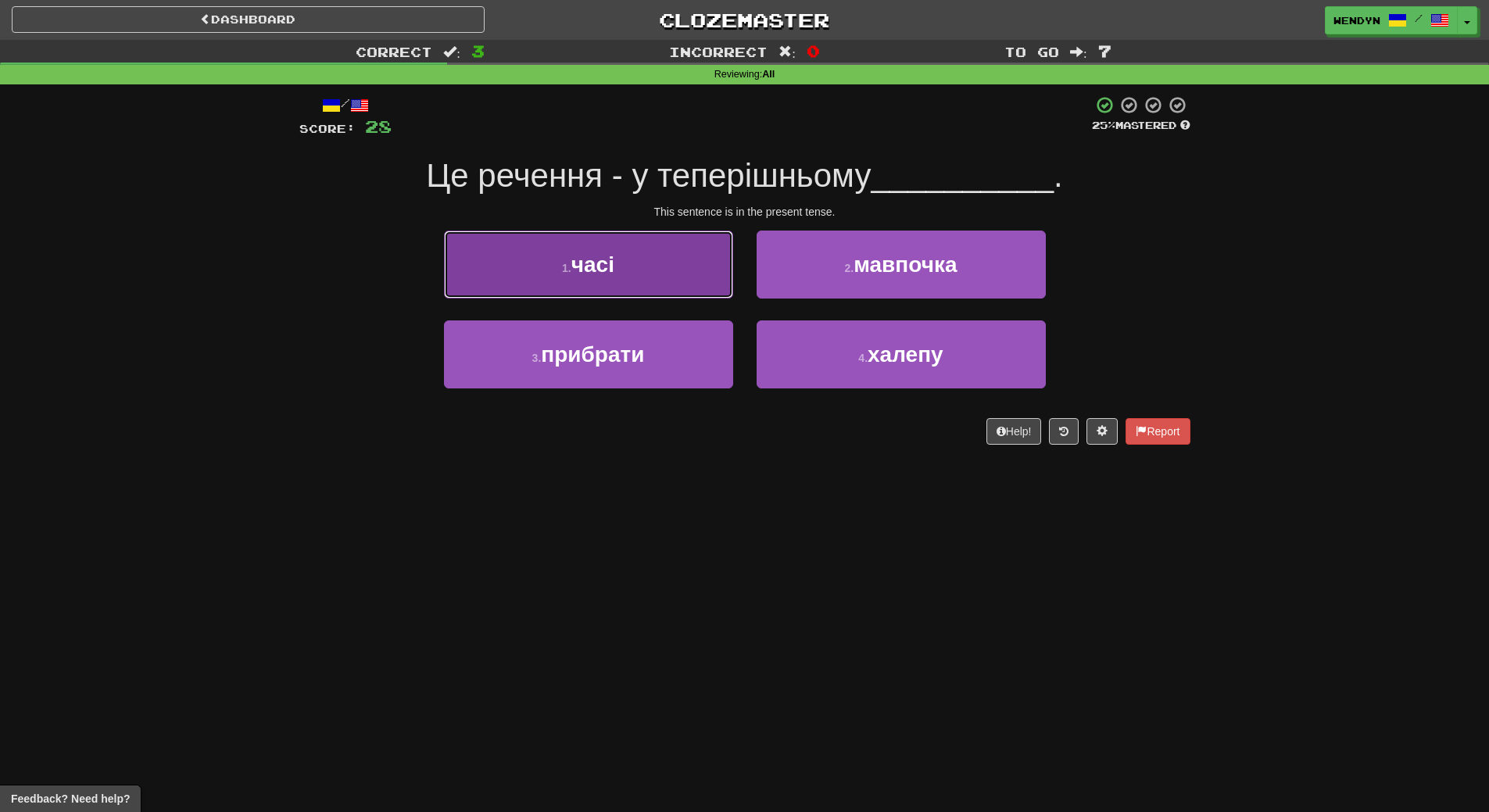
click at [558, 265] on button "1 . часі" at bounding box center [588, 264] width 289 height 68
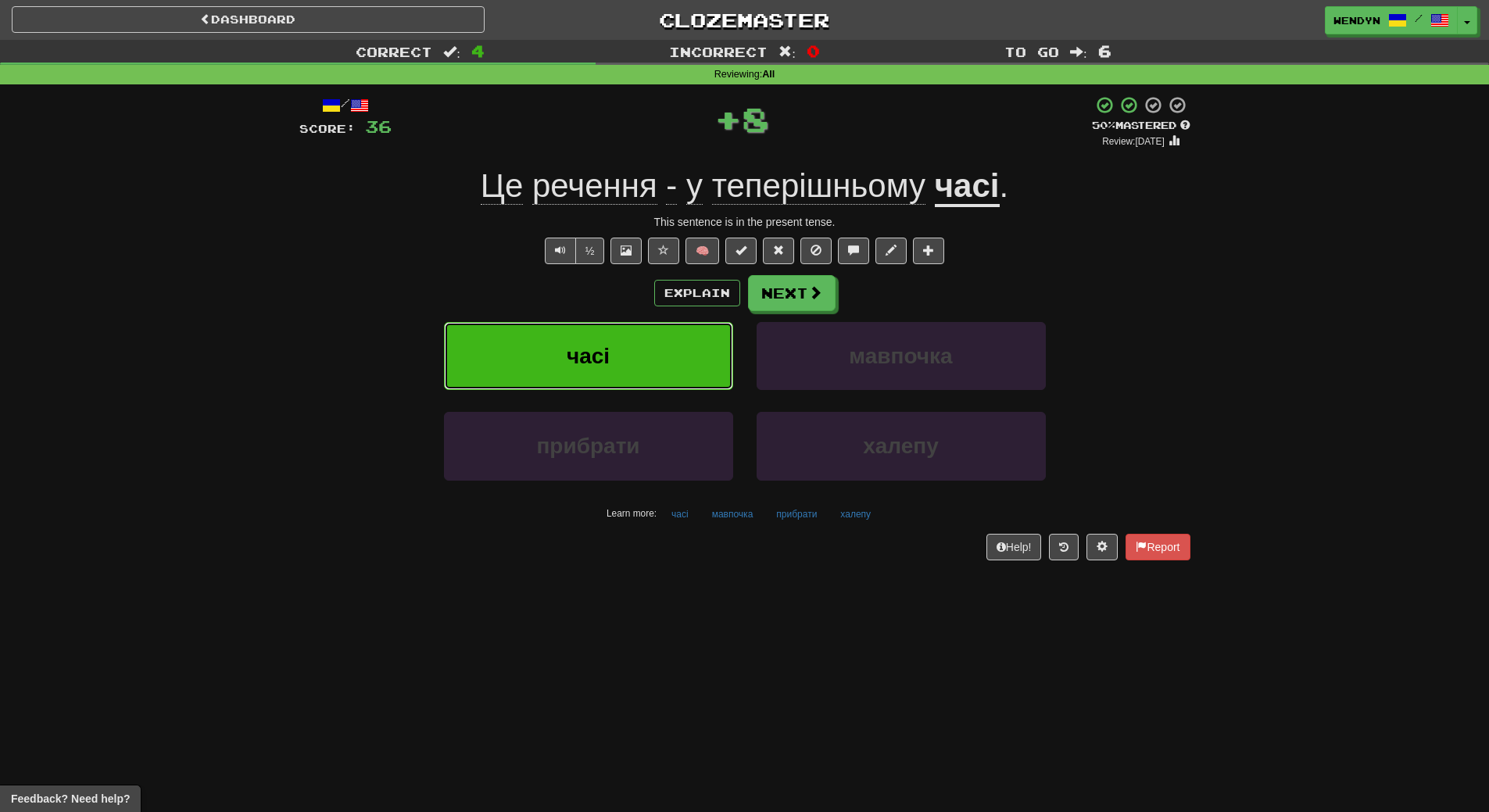
click at [554, 363] on button "часі" at bounding box center [588, 356] width 289 height 68
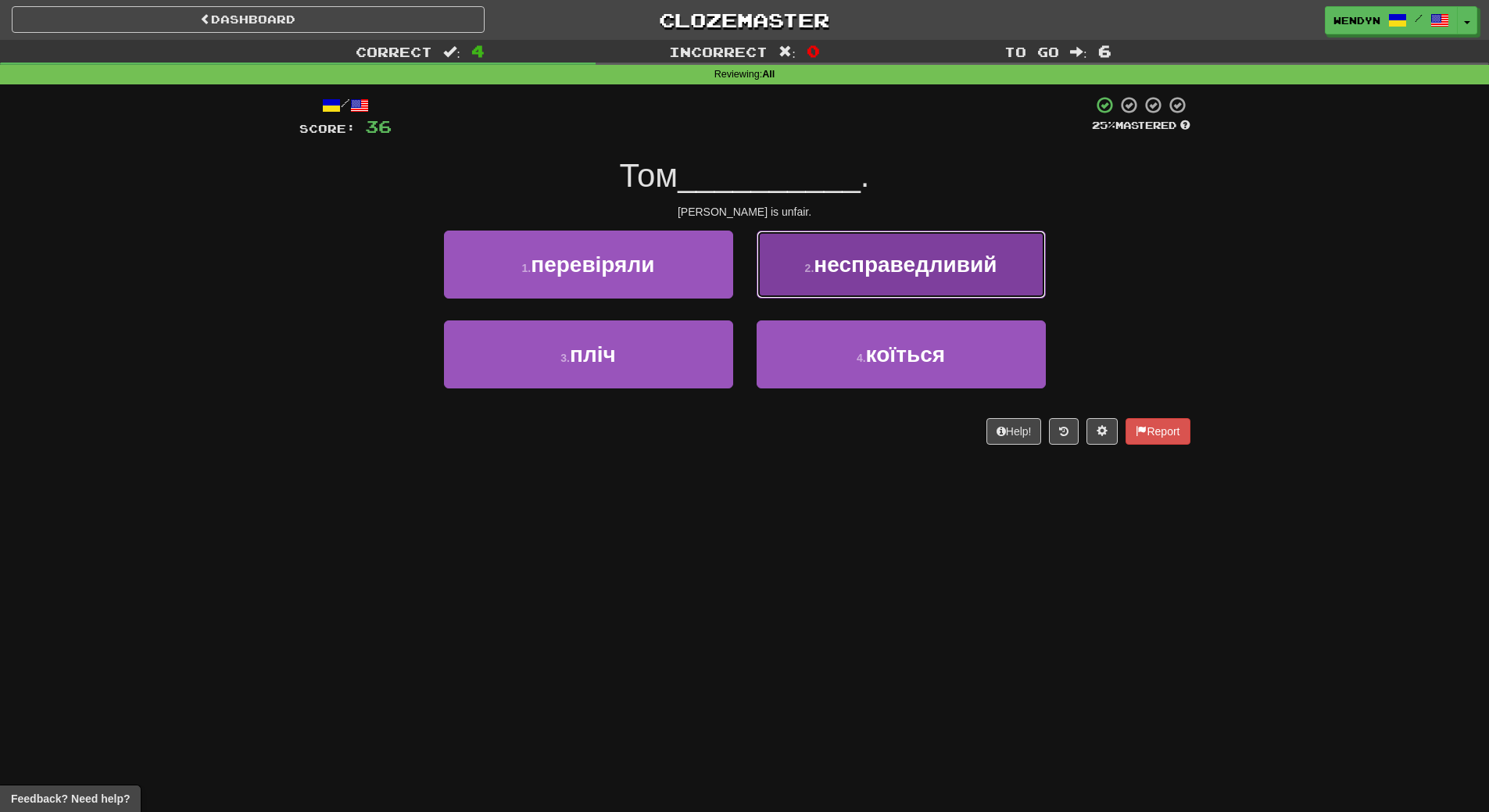
click at [932, 290] on button "2 . несправедливий" at bounding box center [901, 264] width 289 height 68
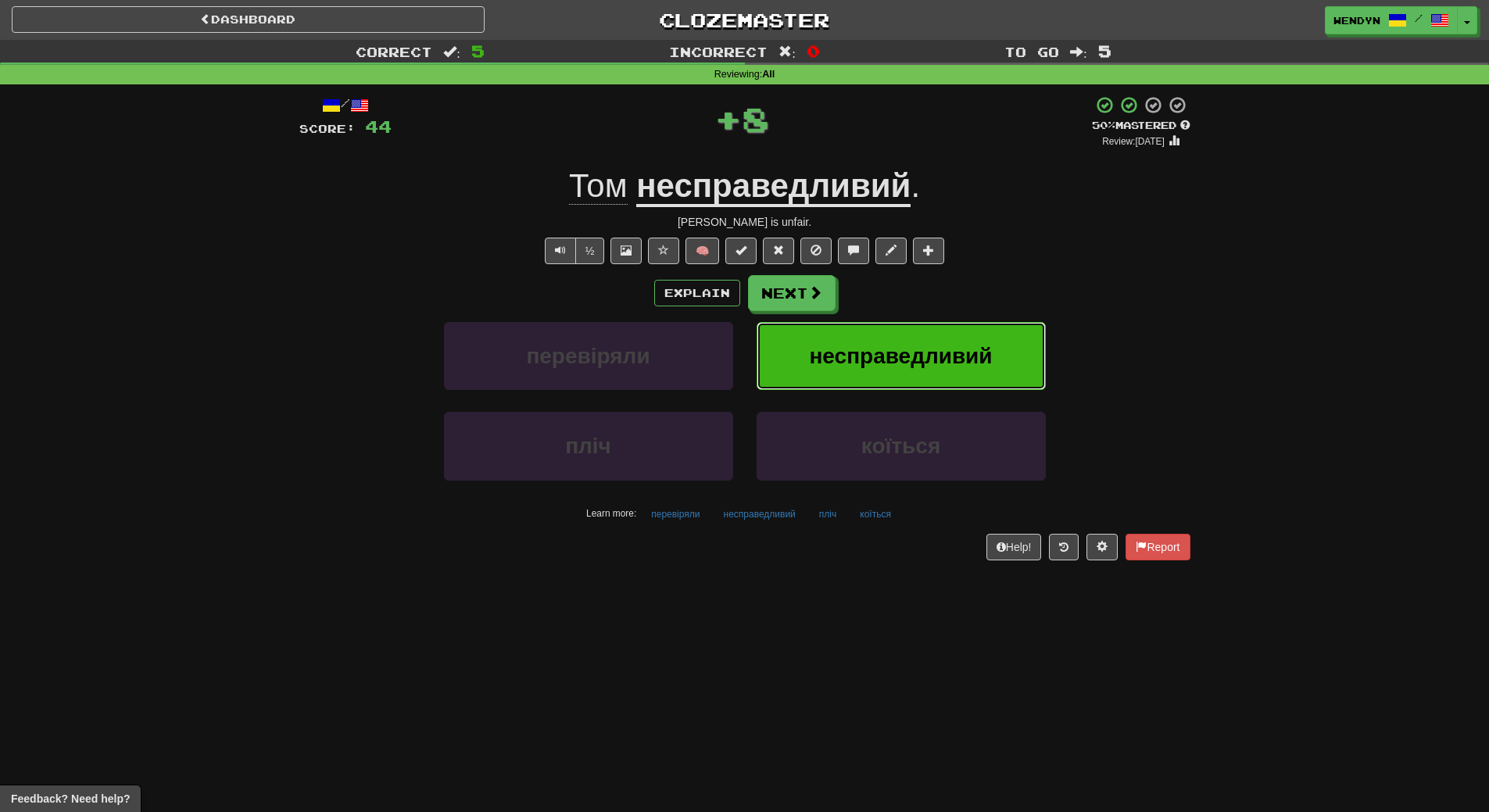
click at [970, 347] on span "несправедливий" at bounding box center [901, 356] width 183 height 25
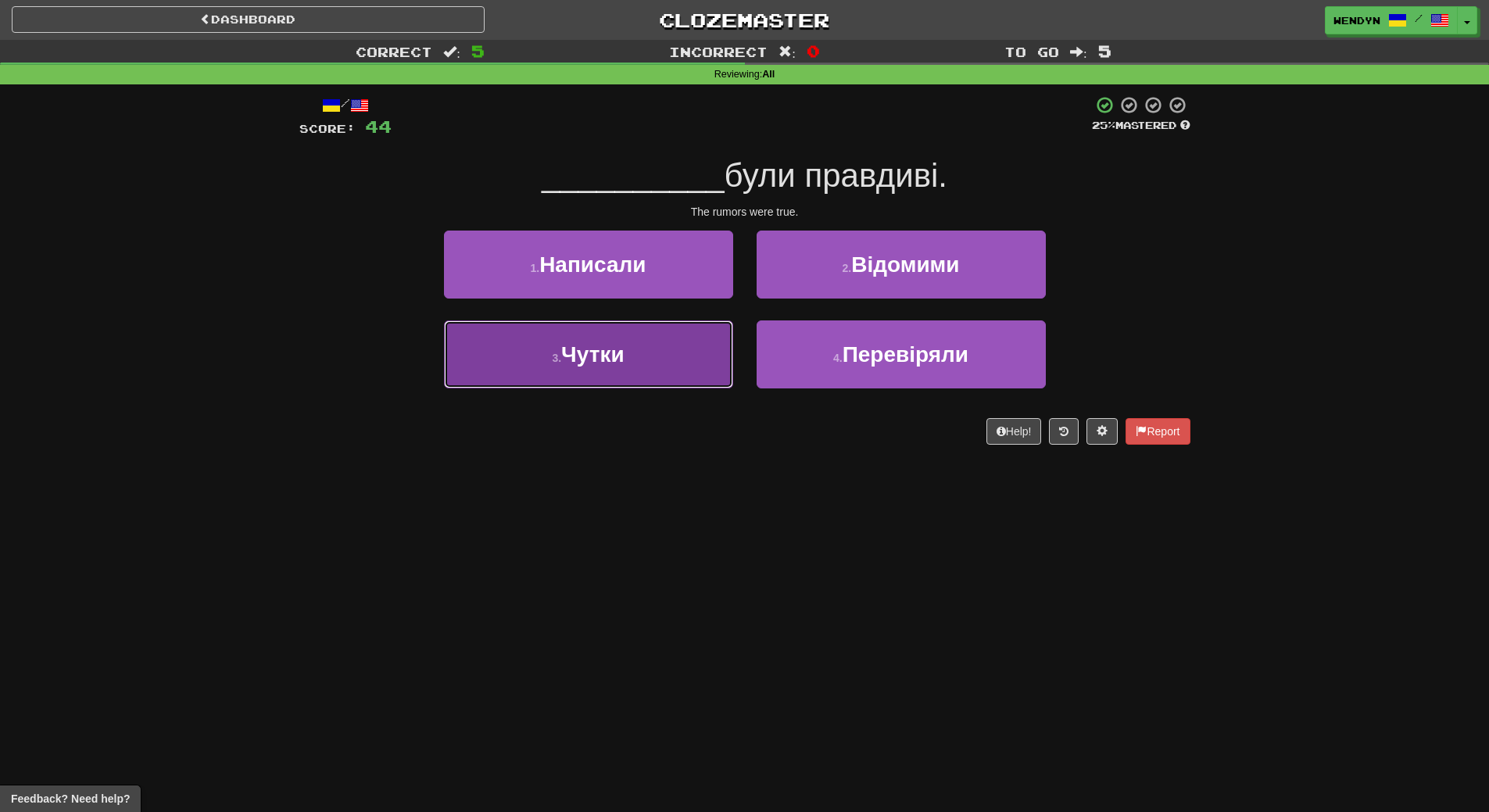
click at [691, 348] on button "3 . Чутки" at bounding box center [588, 354] width 289 height 68
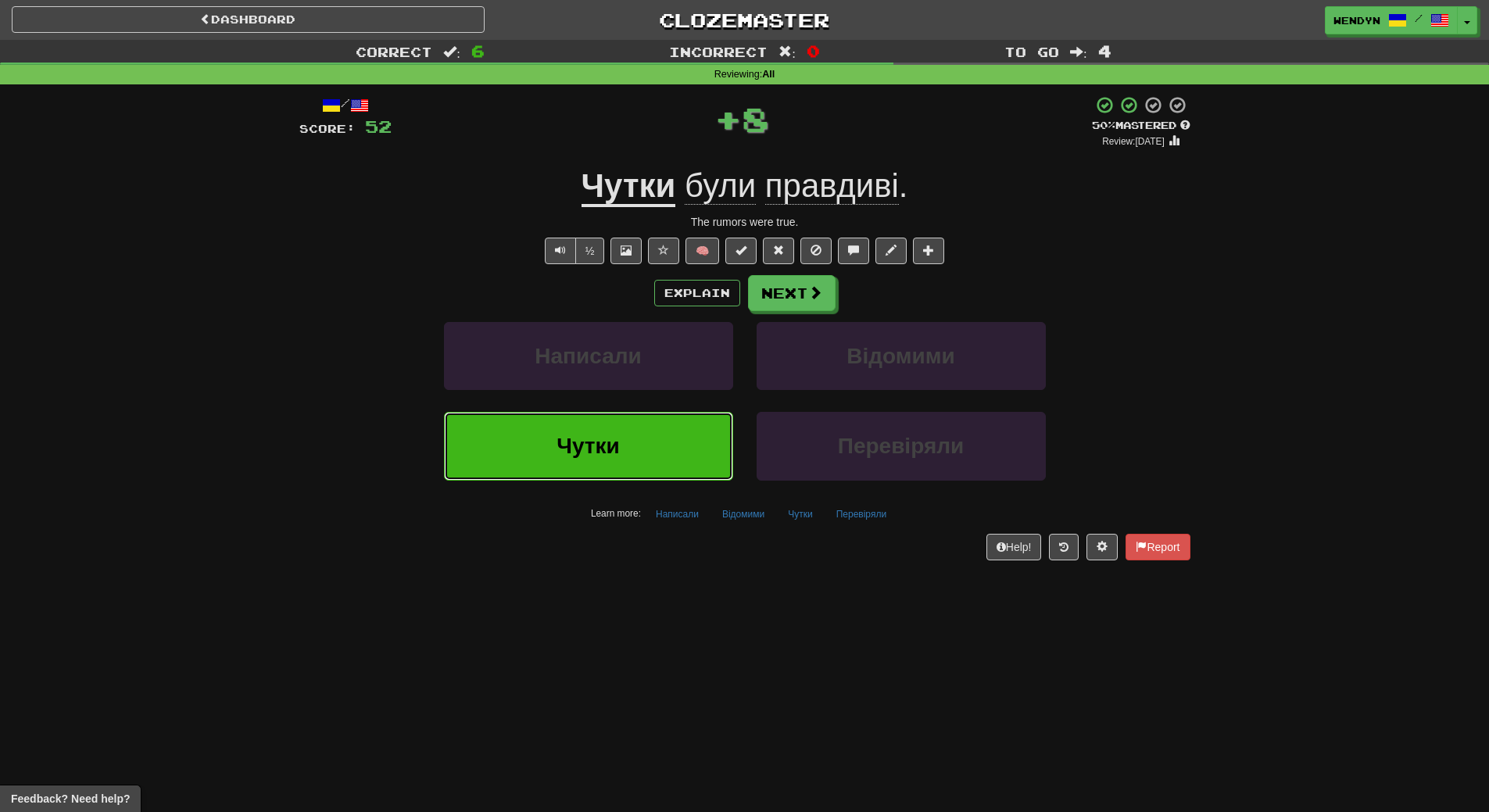
click at [663, 431] on button "Чутки" at bounding box center [588, 446] width 289 height 68
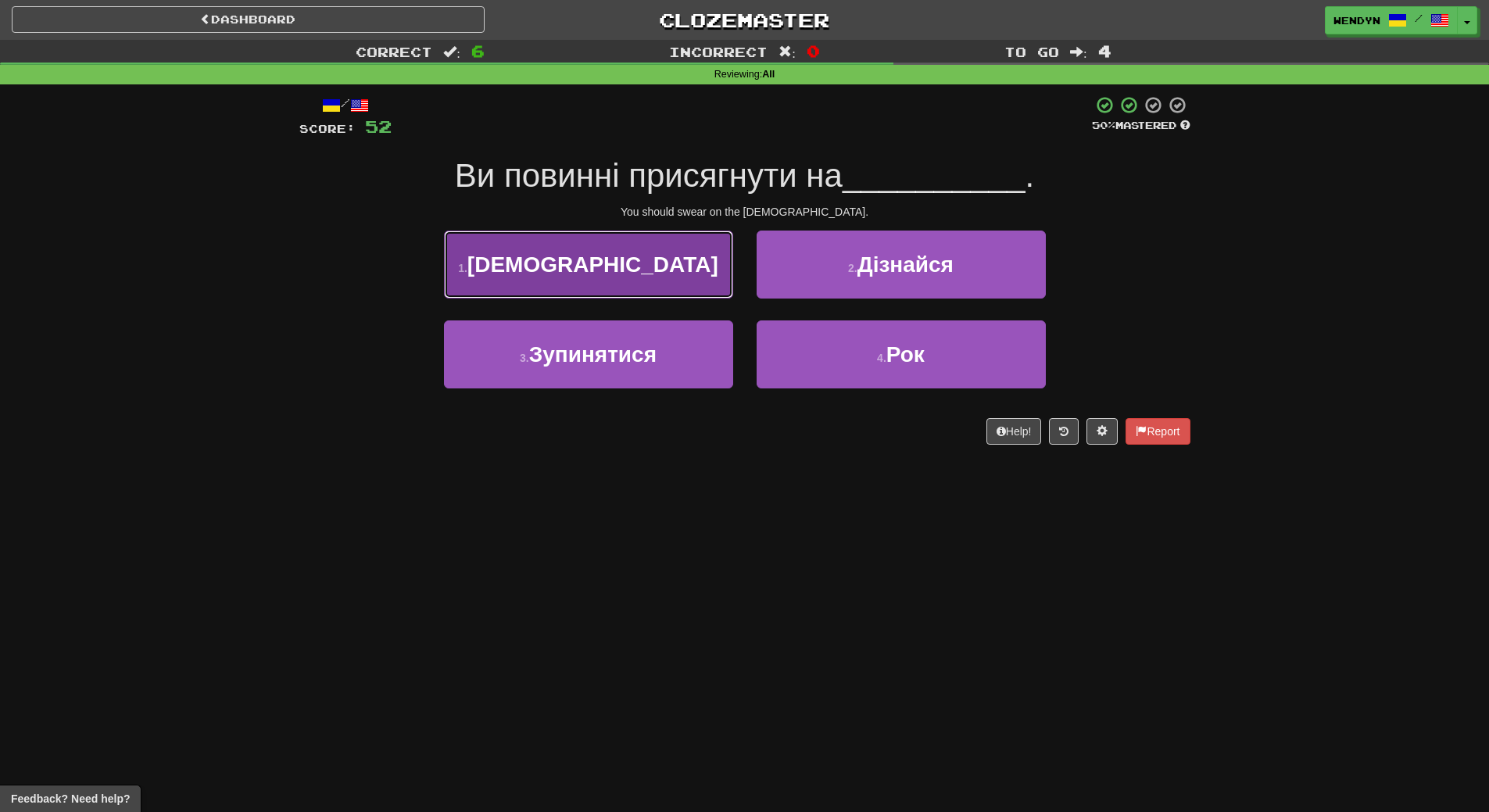
click at [635, 272] on button "1 . Біблії" at bounding box center [588, 264] width 289 height 68
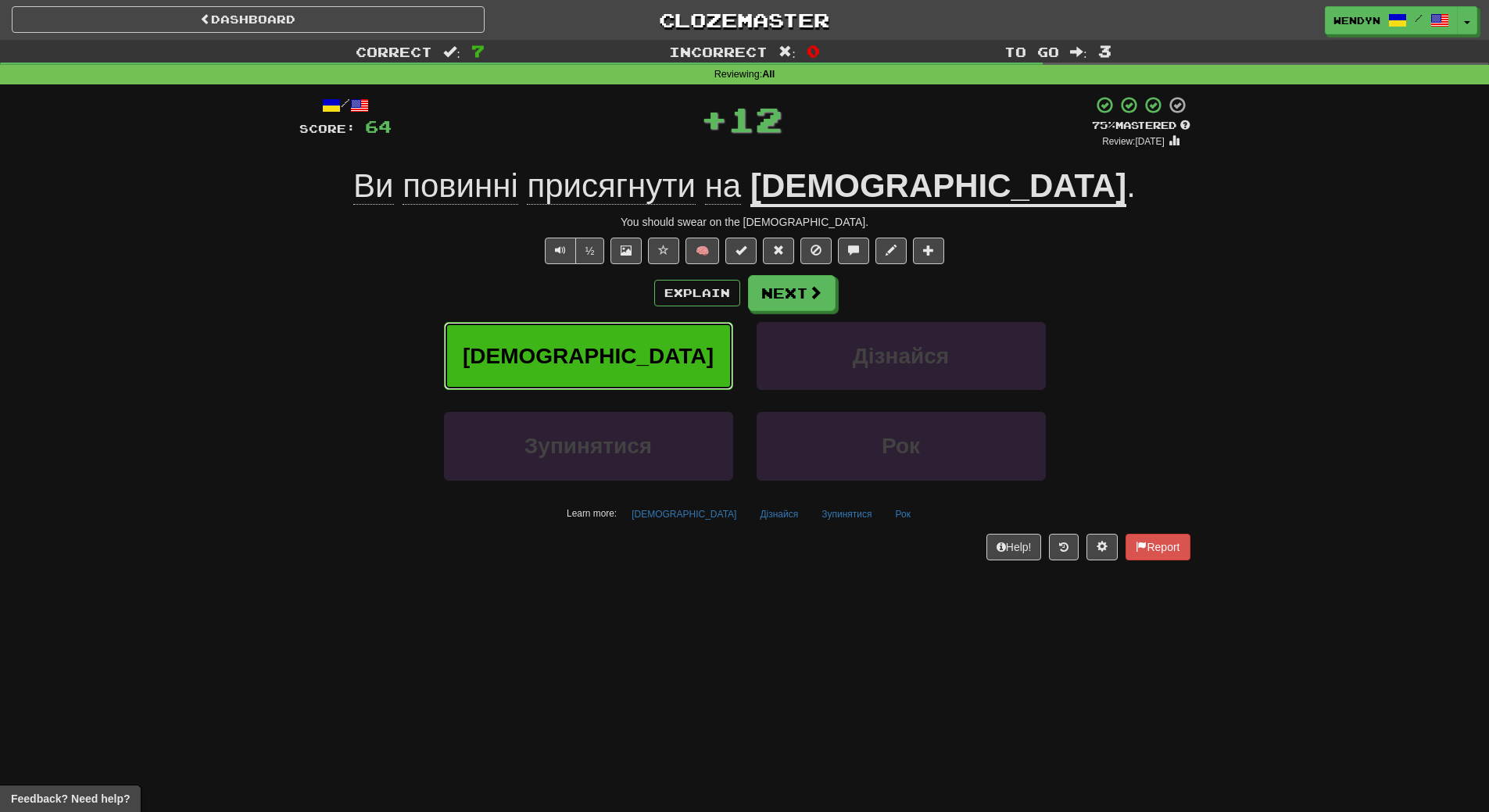
click at [601, 352] on span "Біблії" at bounding box center [588, 356] width 251 height 25
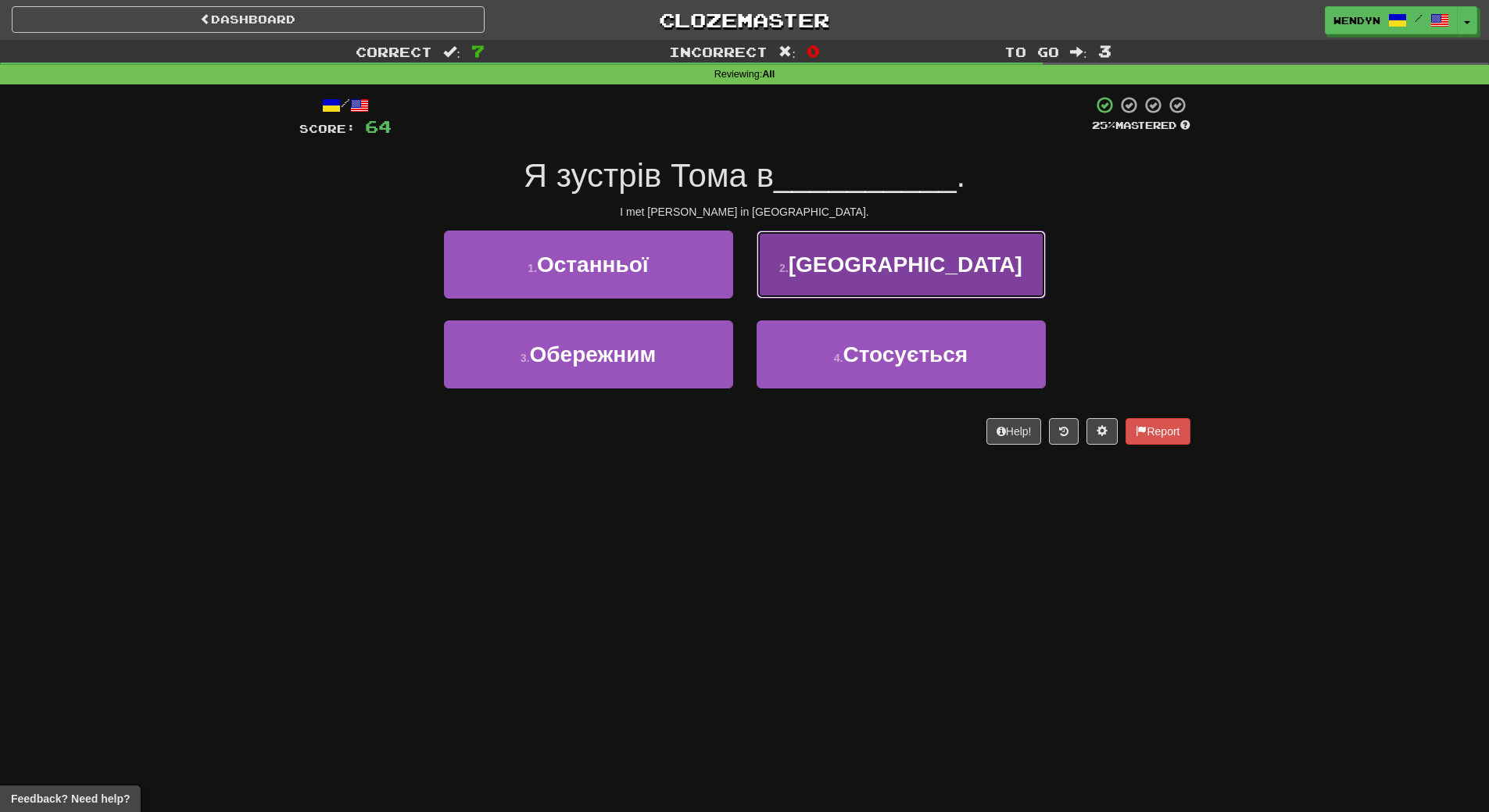
click at [950, 286] on button "2 . Австралії" at bounding box center [901, 264] width 289 height 68
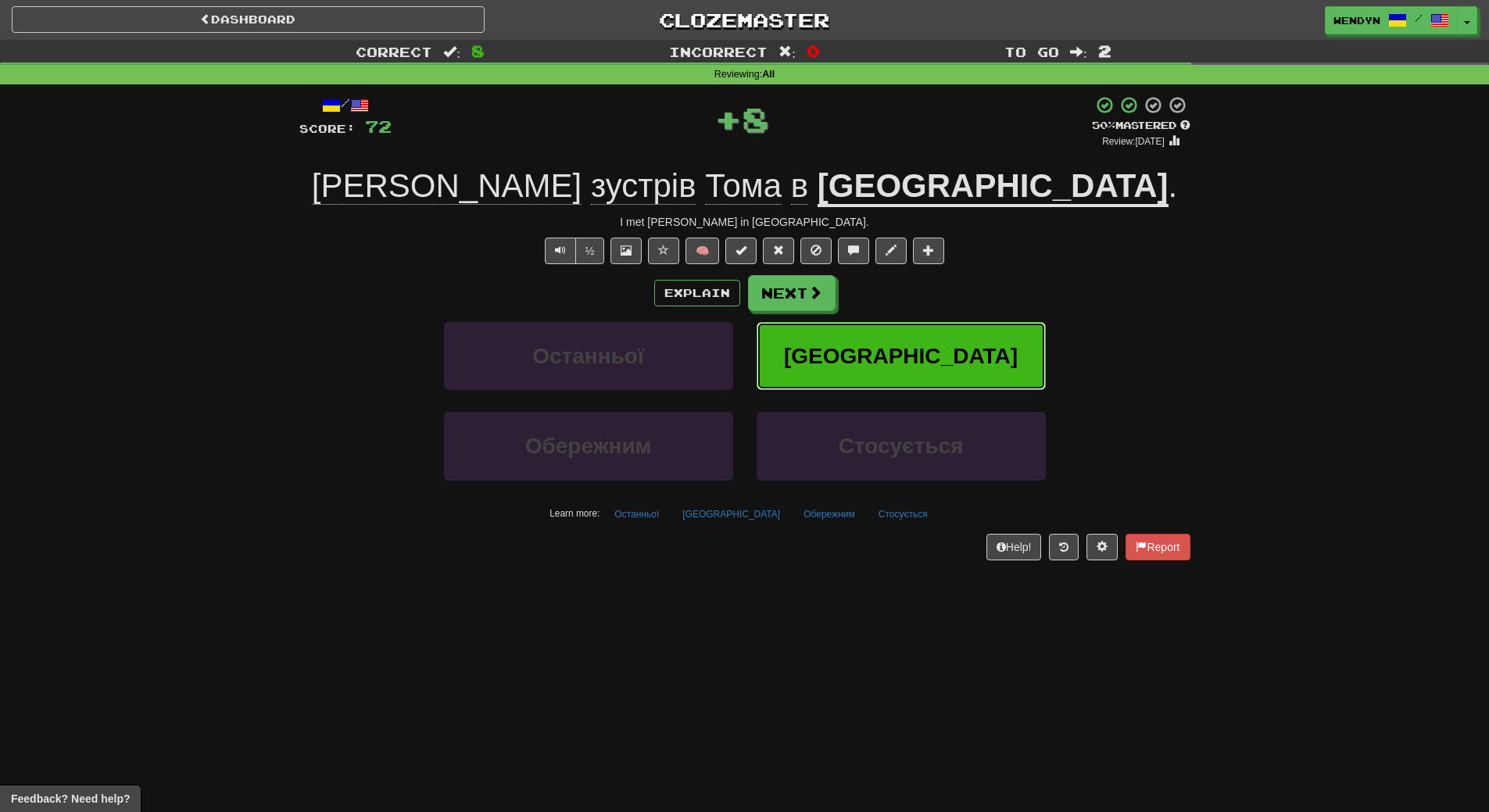
click at [929, 331] on button "Австралії" at bounding box center [901, 356] width 289 height 68
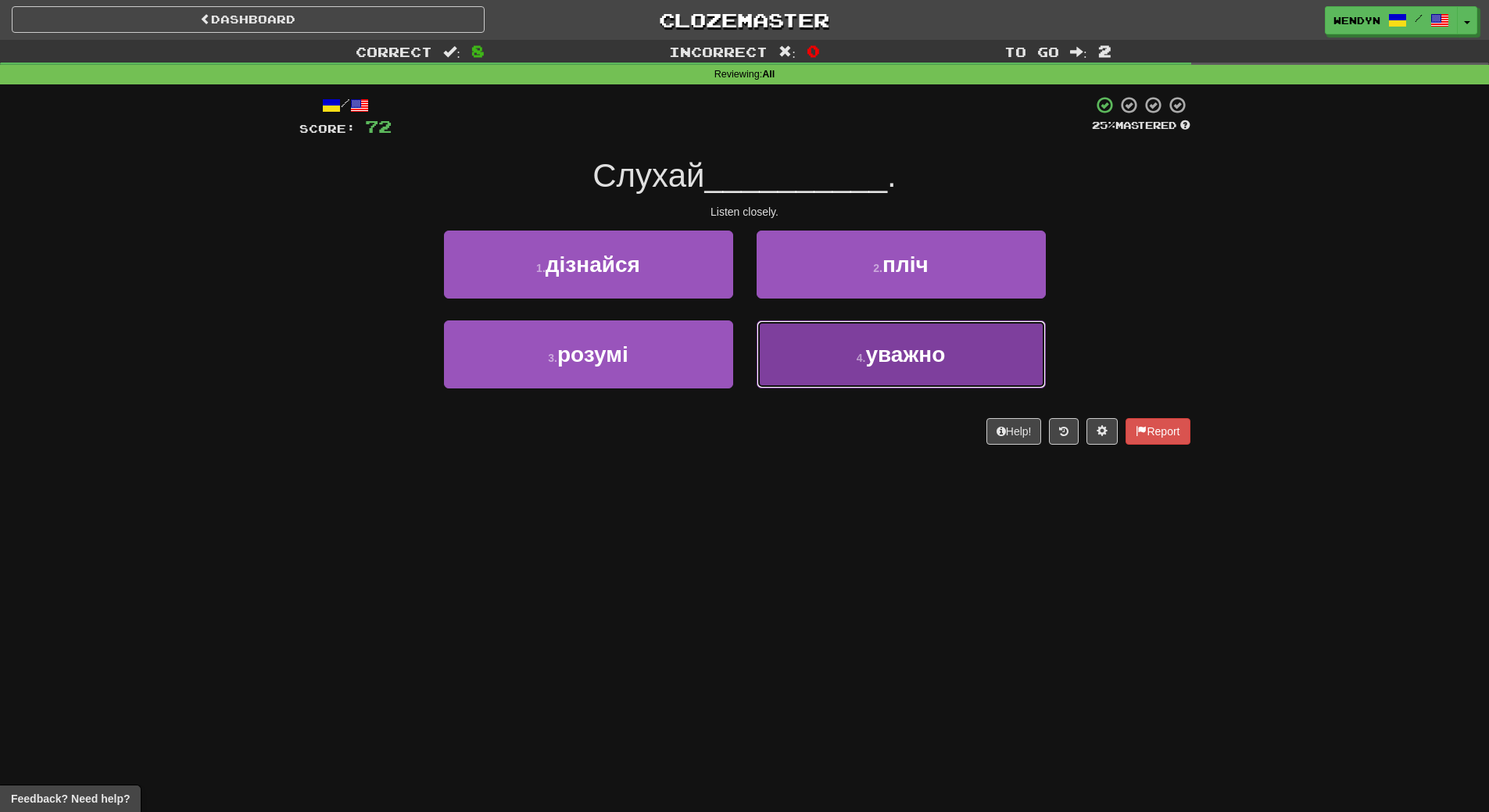
click at [809, 380] on button "4 . уважно" at bounding box center [901, 354] width 289 height 68
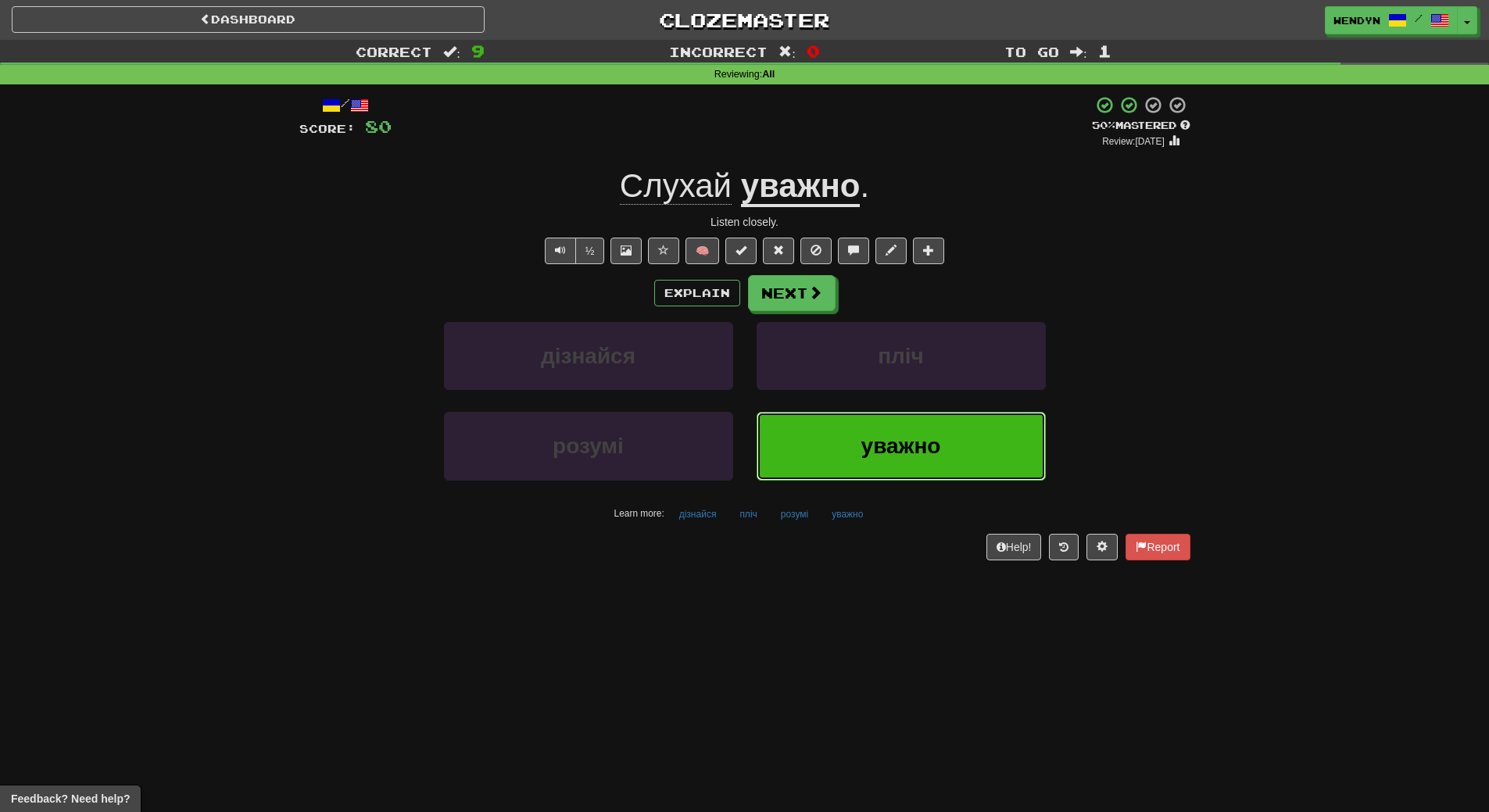
click at [801, 427] on button "уважно" at bounding box center [901, 446] width 289 height 68
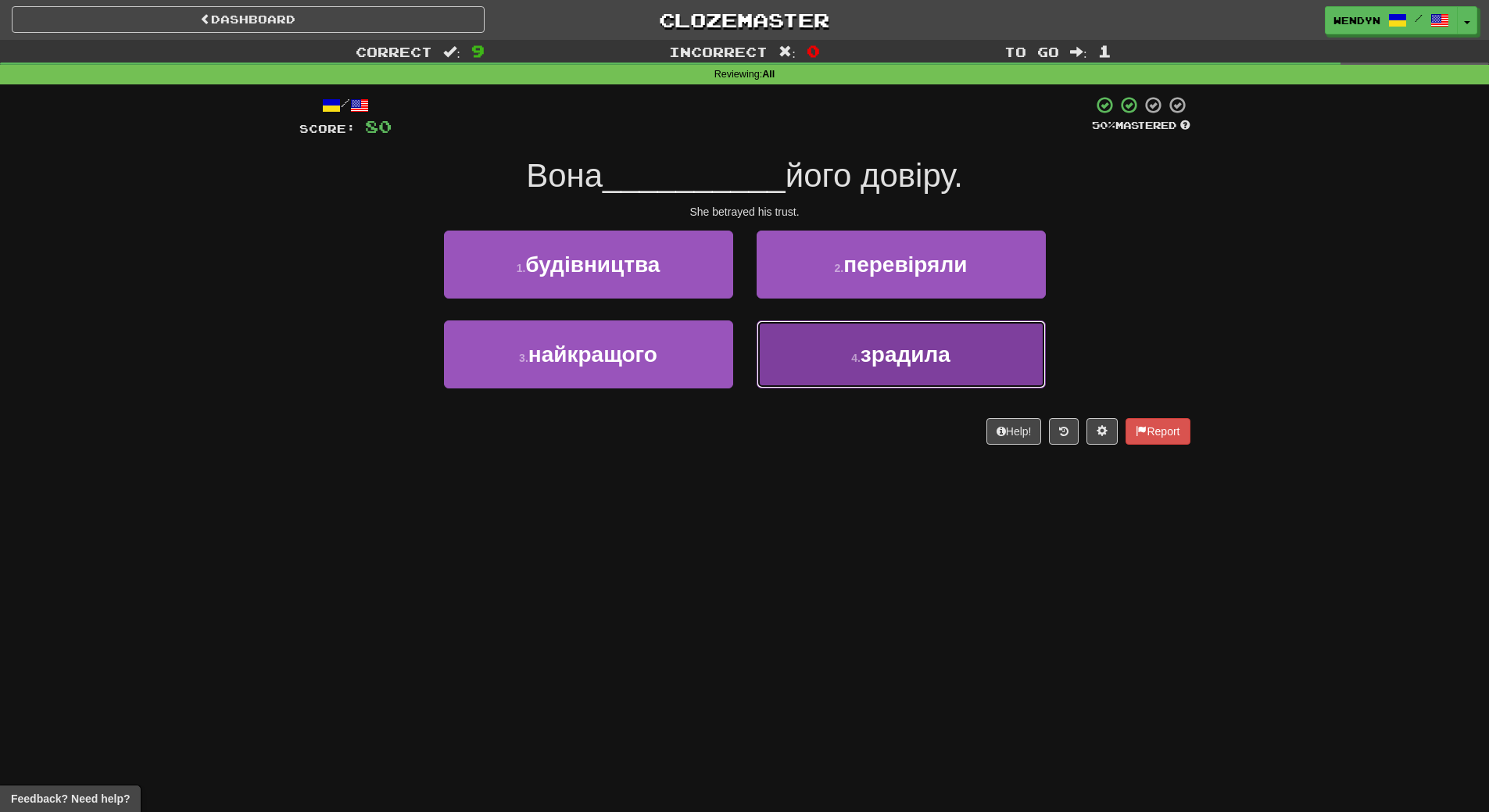
click at [864, 374] on button "4 . зрадила" at bounding box center [901, 354] width 289 height 68
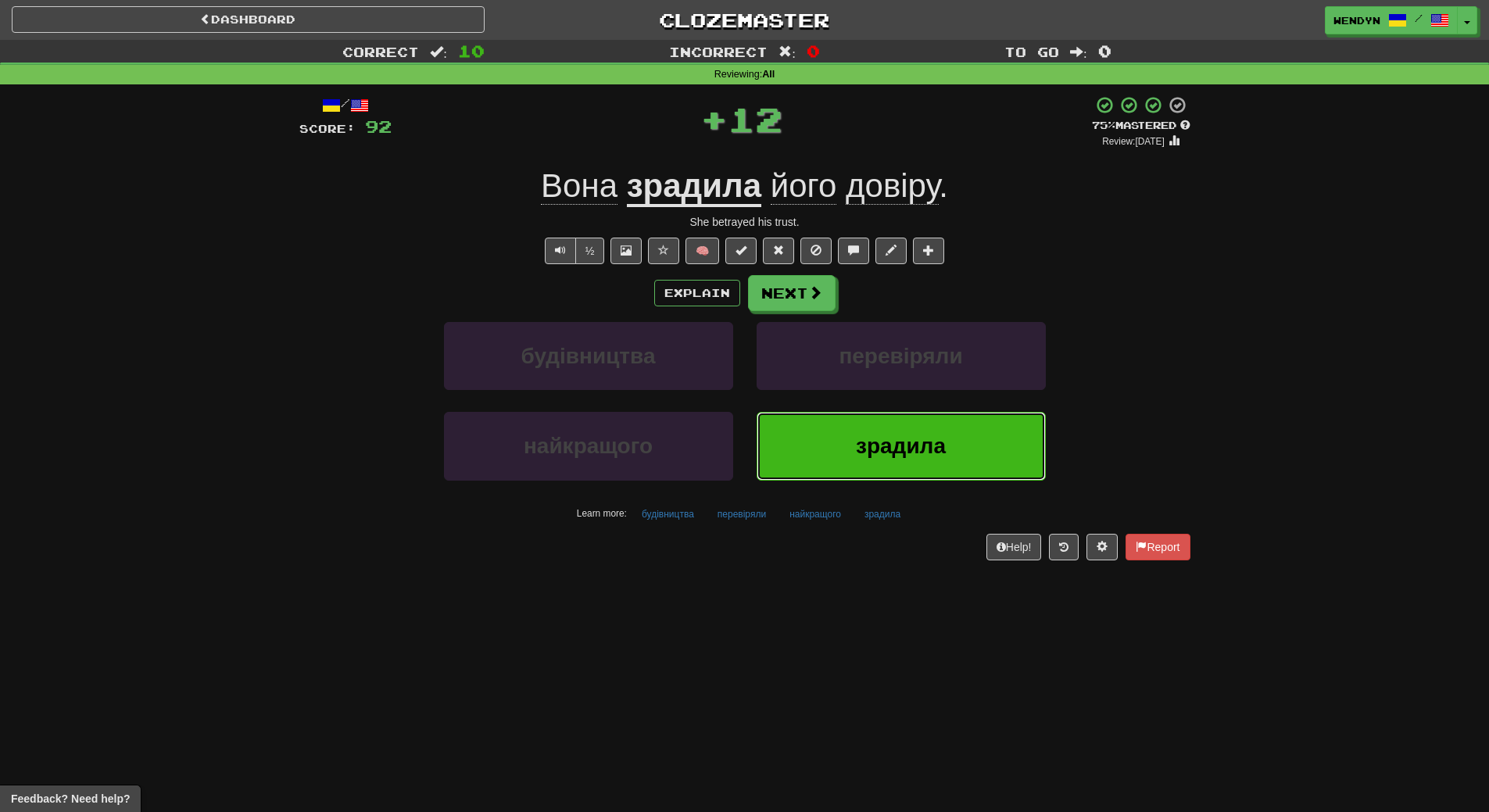
click at [862, 431] on button "зрадила" at bounding box center [901, 446] width 289 height 68
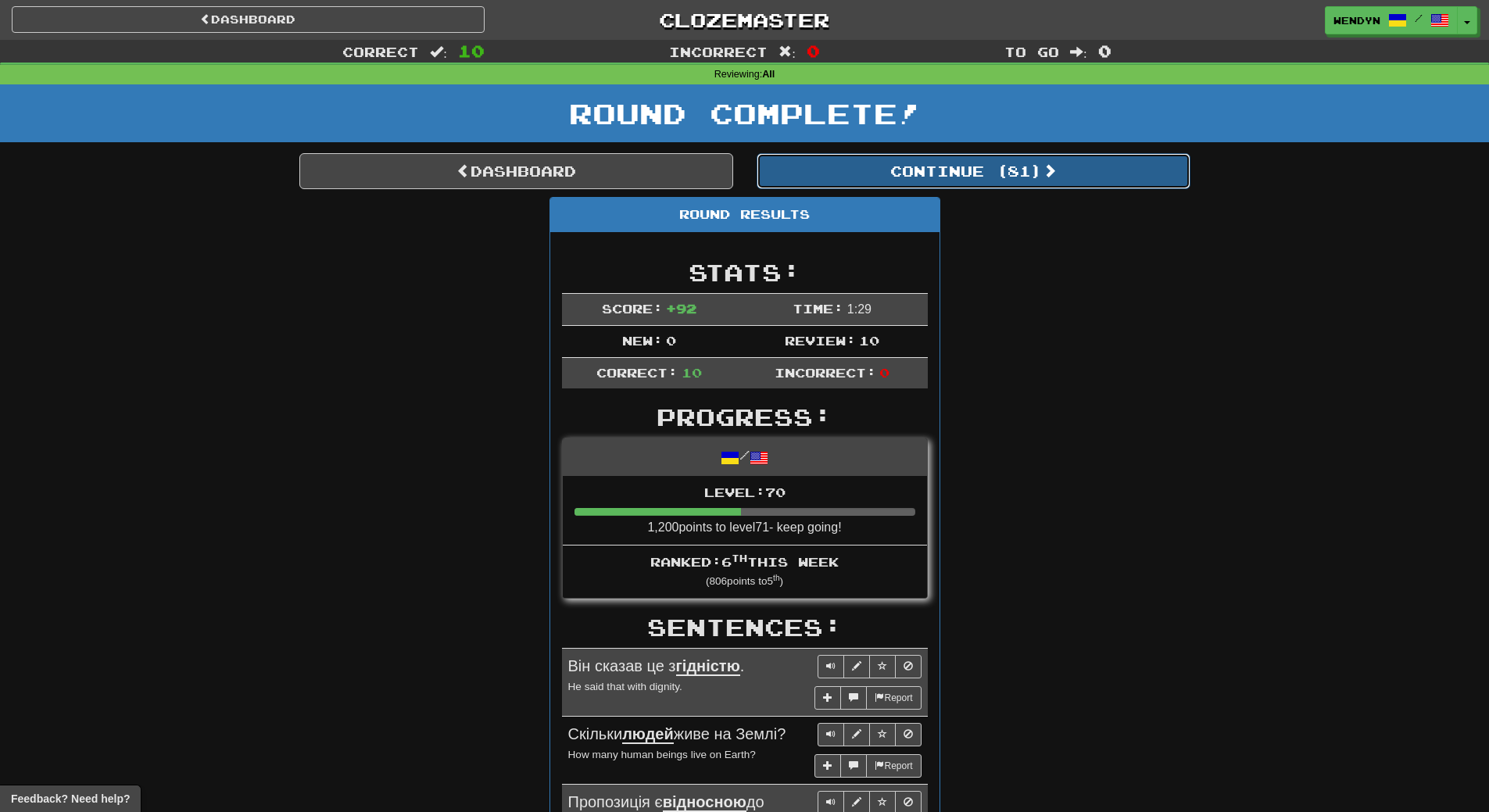
click at [1043, 179] on button "Continue ( 81 )" at bounding box center [973, 171] width 433 height 36
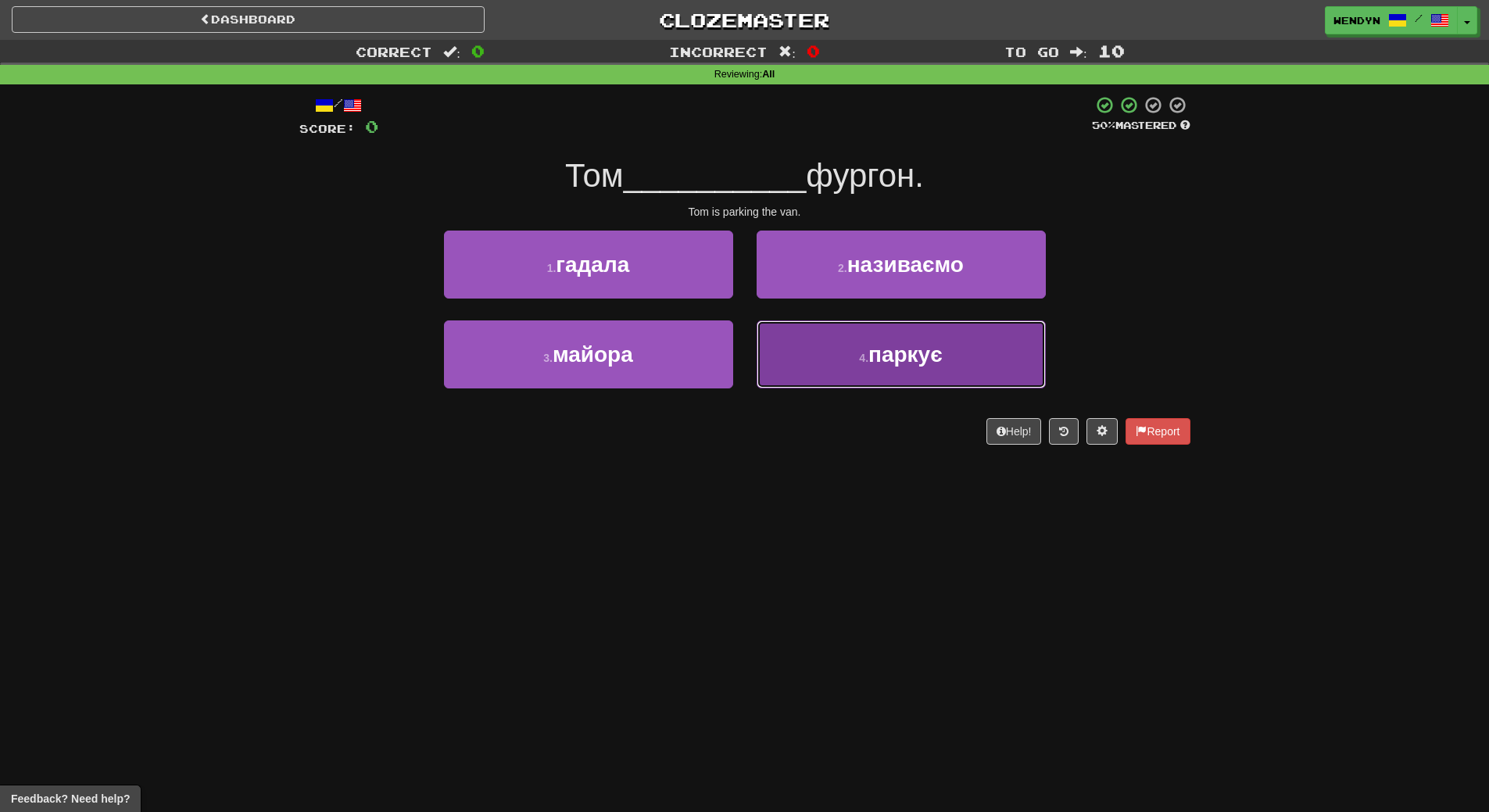
click at [863, 383] on button "4 . паркує" at bounding box center [901, 354] width 289 height 68
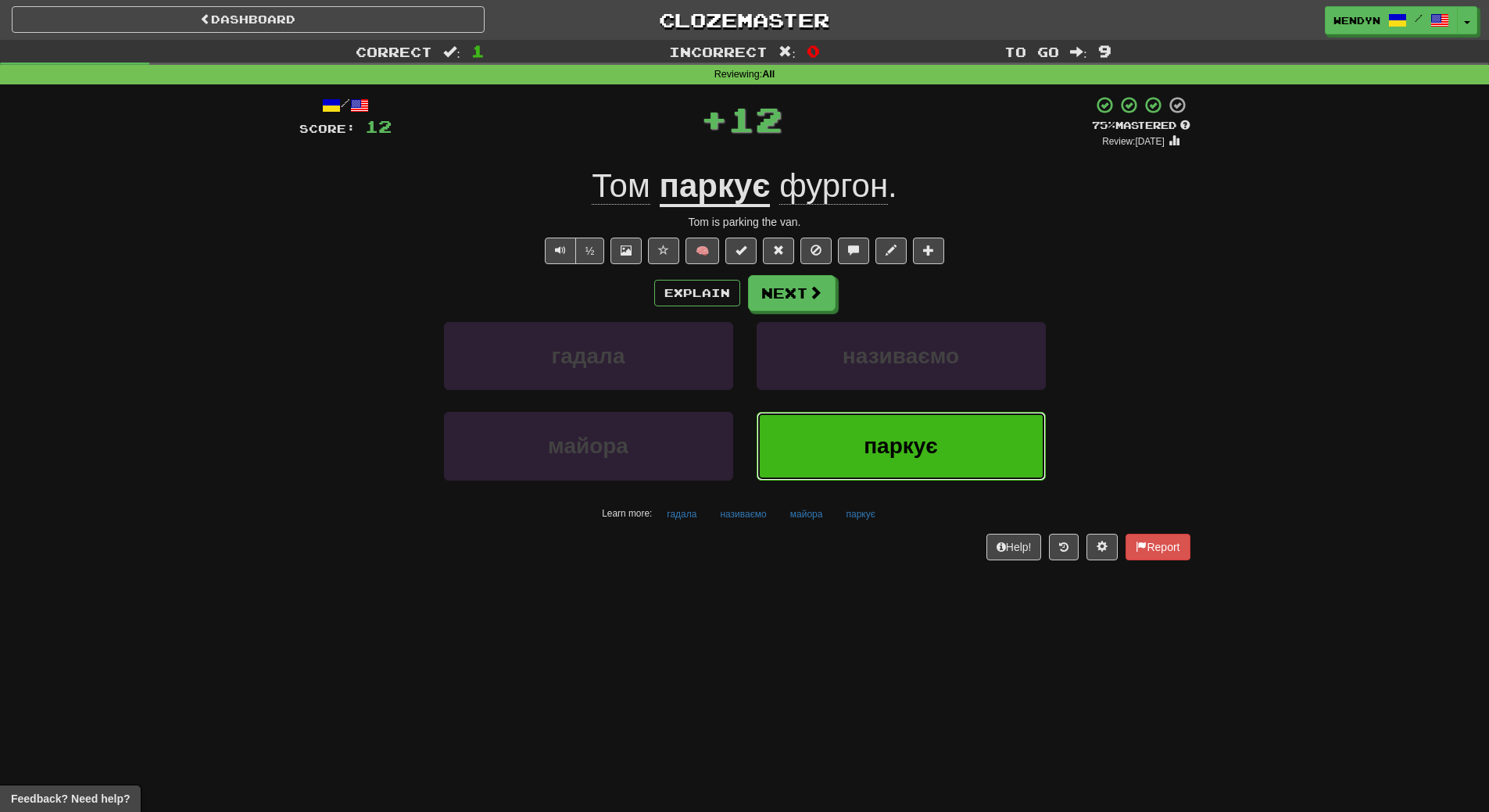
click at [852, 433] on button "паркує" at bounding box center [901, 446] width 289 height 68
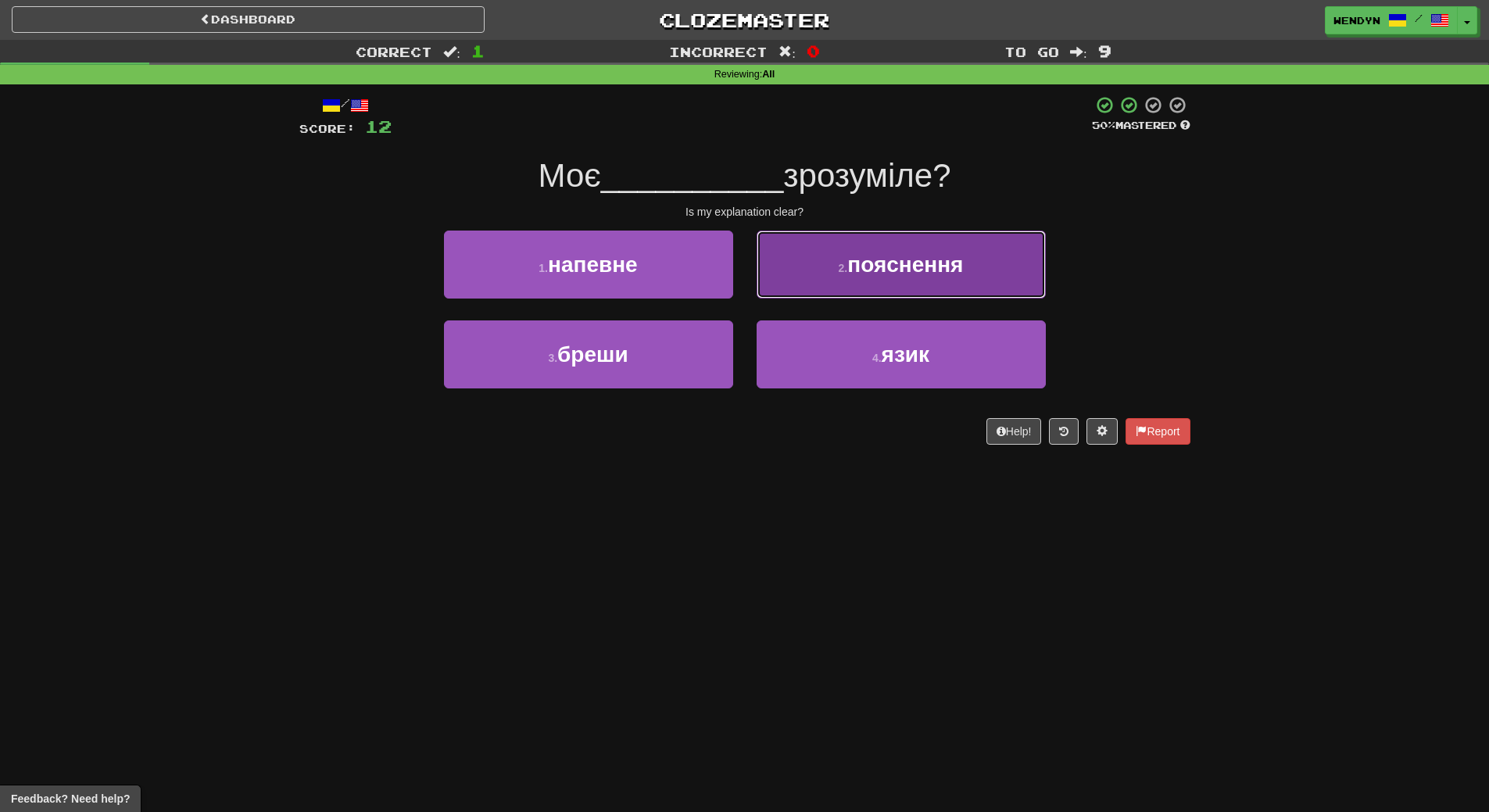
click at [869, 270] on span "пояснення" at bounding box center [905, 264] width 115 height 25
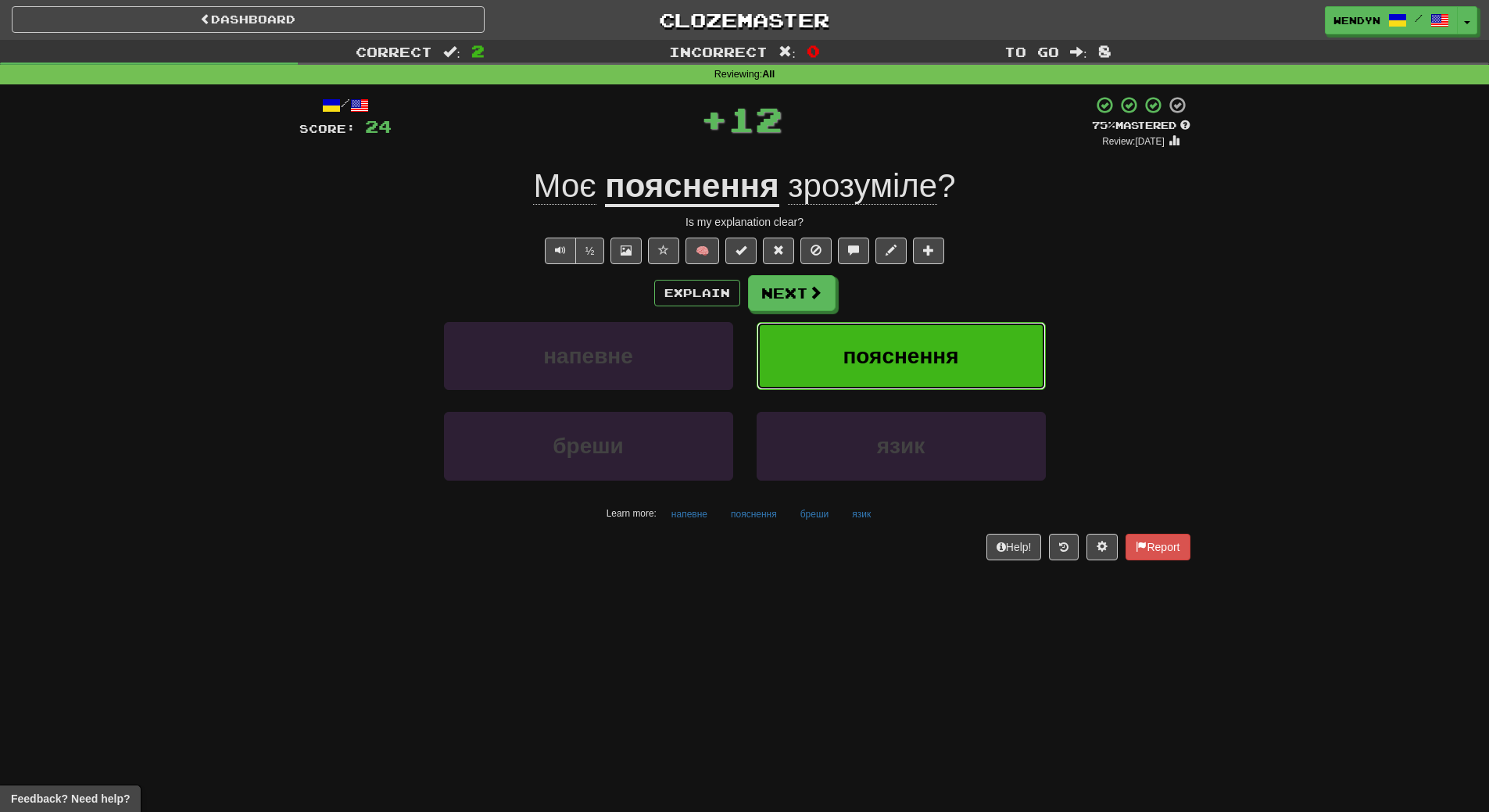
click at [864, 328] on button "пояснення" at bounding box center [901, 356] width 289 height 68
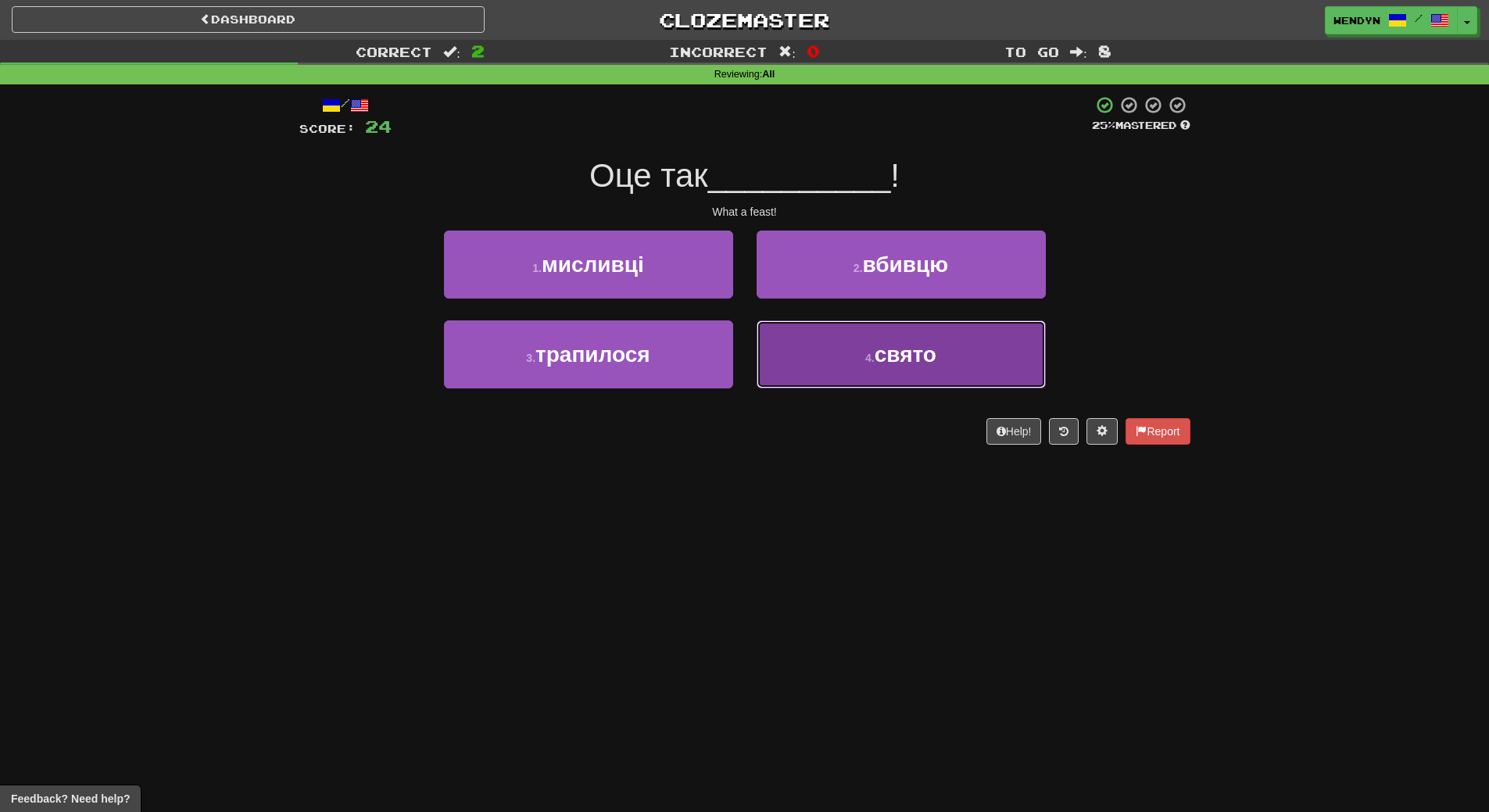
click at [927, 365] on span "свято" at bounding box center [905, 355] width 61 height 25
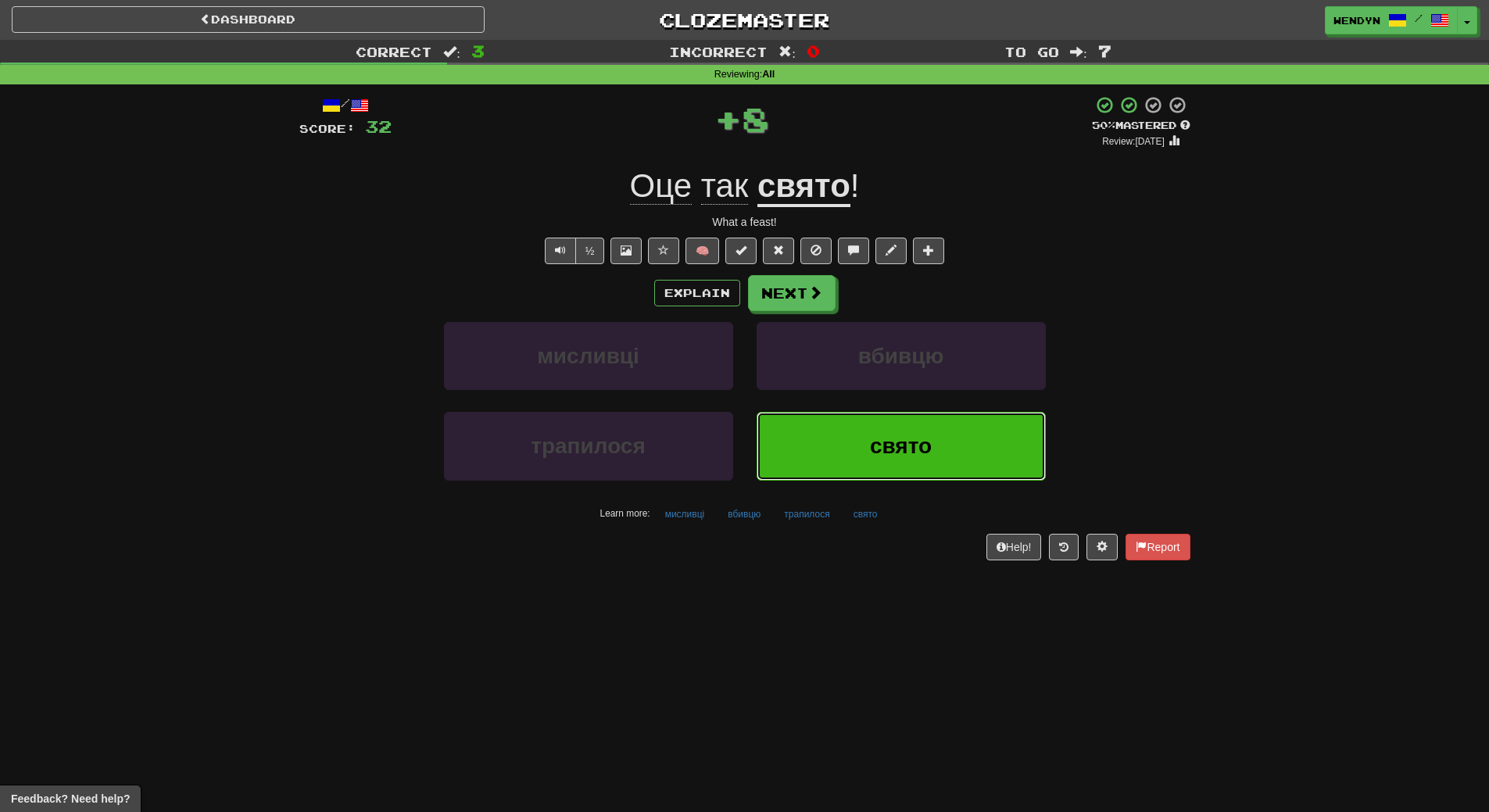
click at [862, 431] on button "свято" at bounding box center [901, 446] width 289 height 68
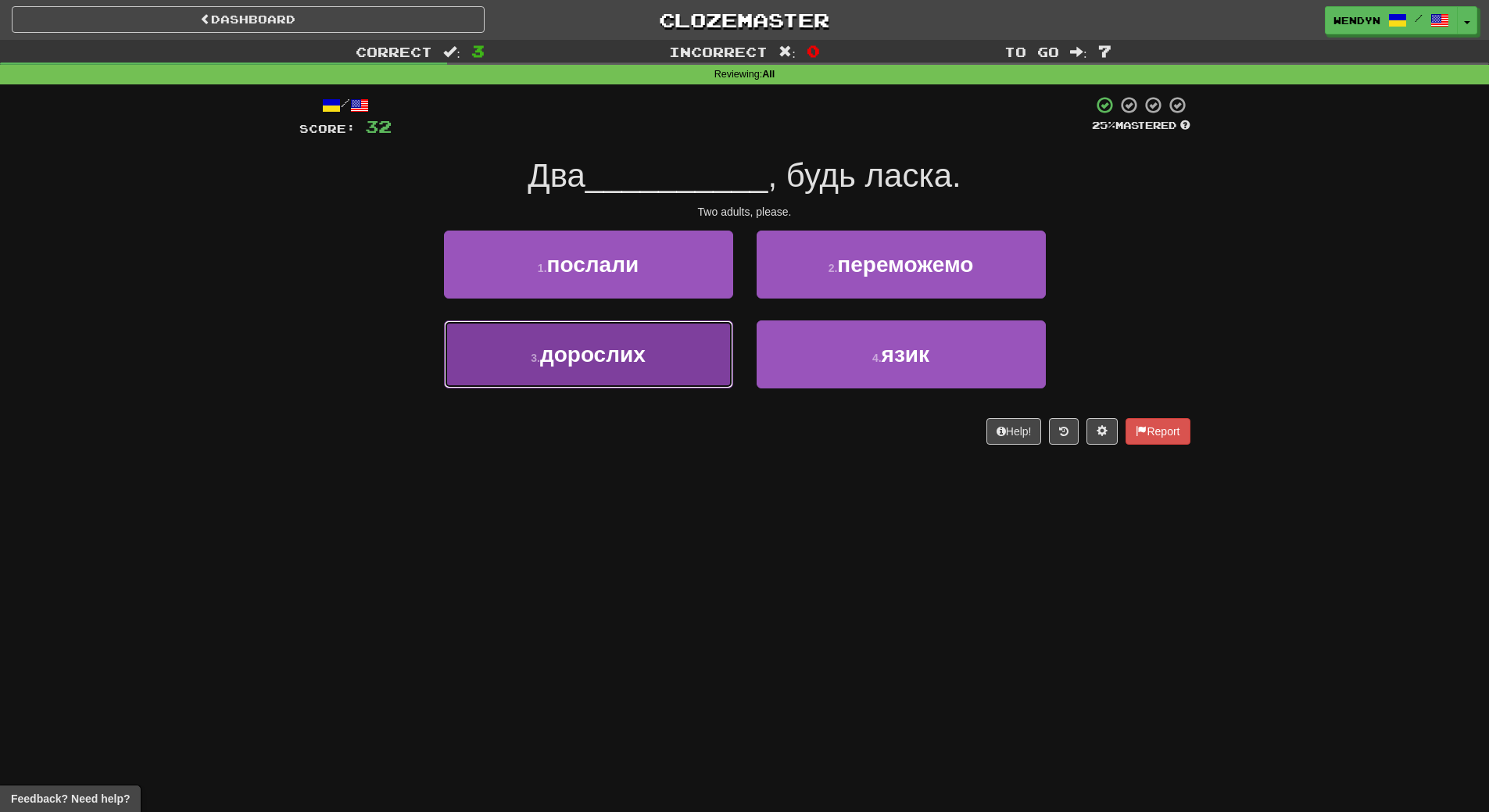
click at [660, 387] on button "3 . дорослих" at bounding box center [588, 354] width 289 height 68
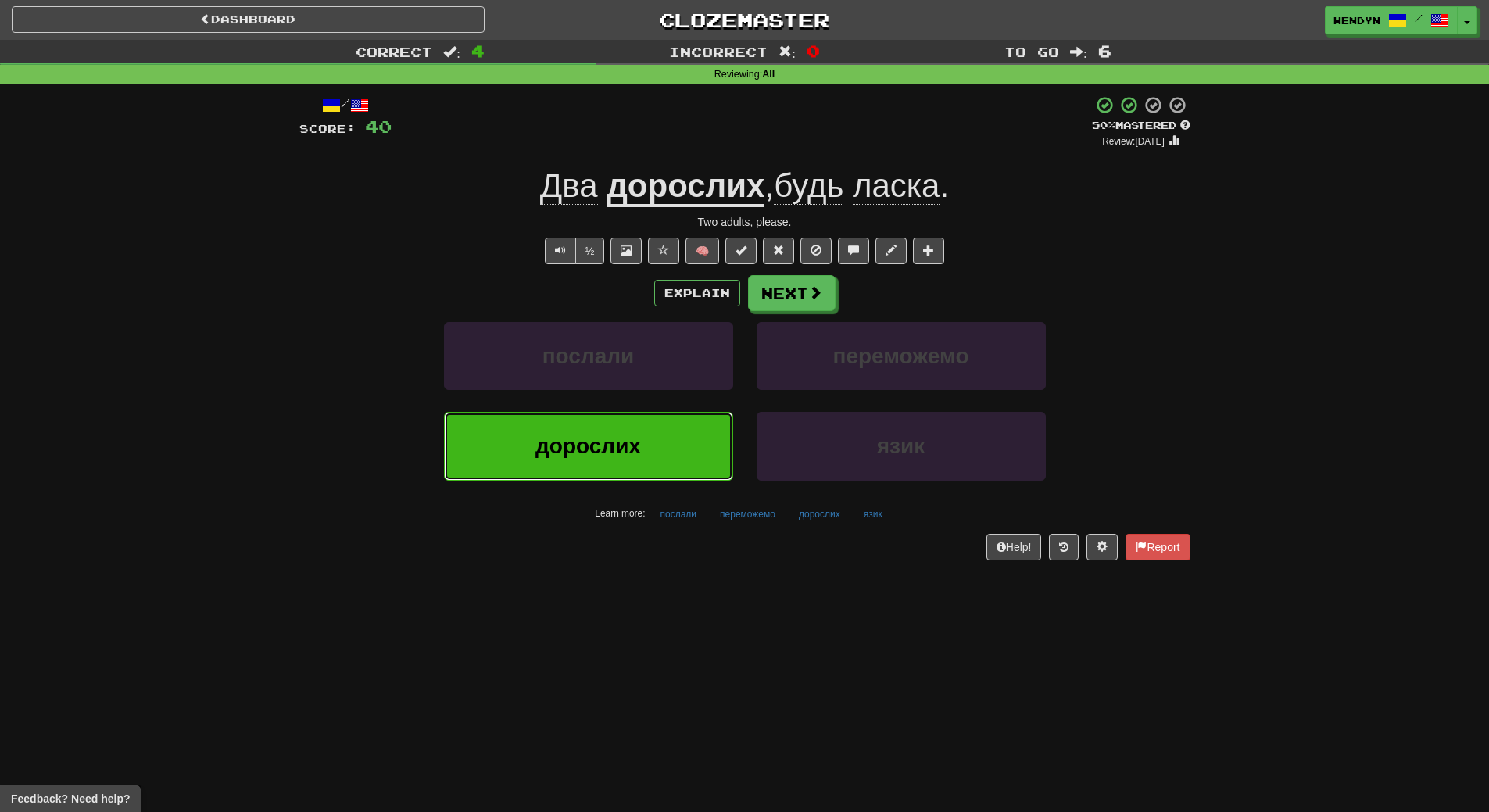
click at [618, 444] on span "дорослих" at bounding box center [588, 446] width 106 height 25
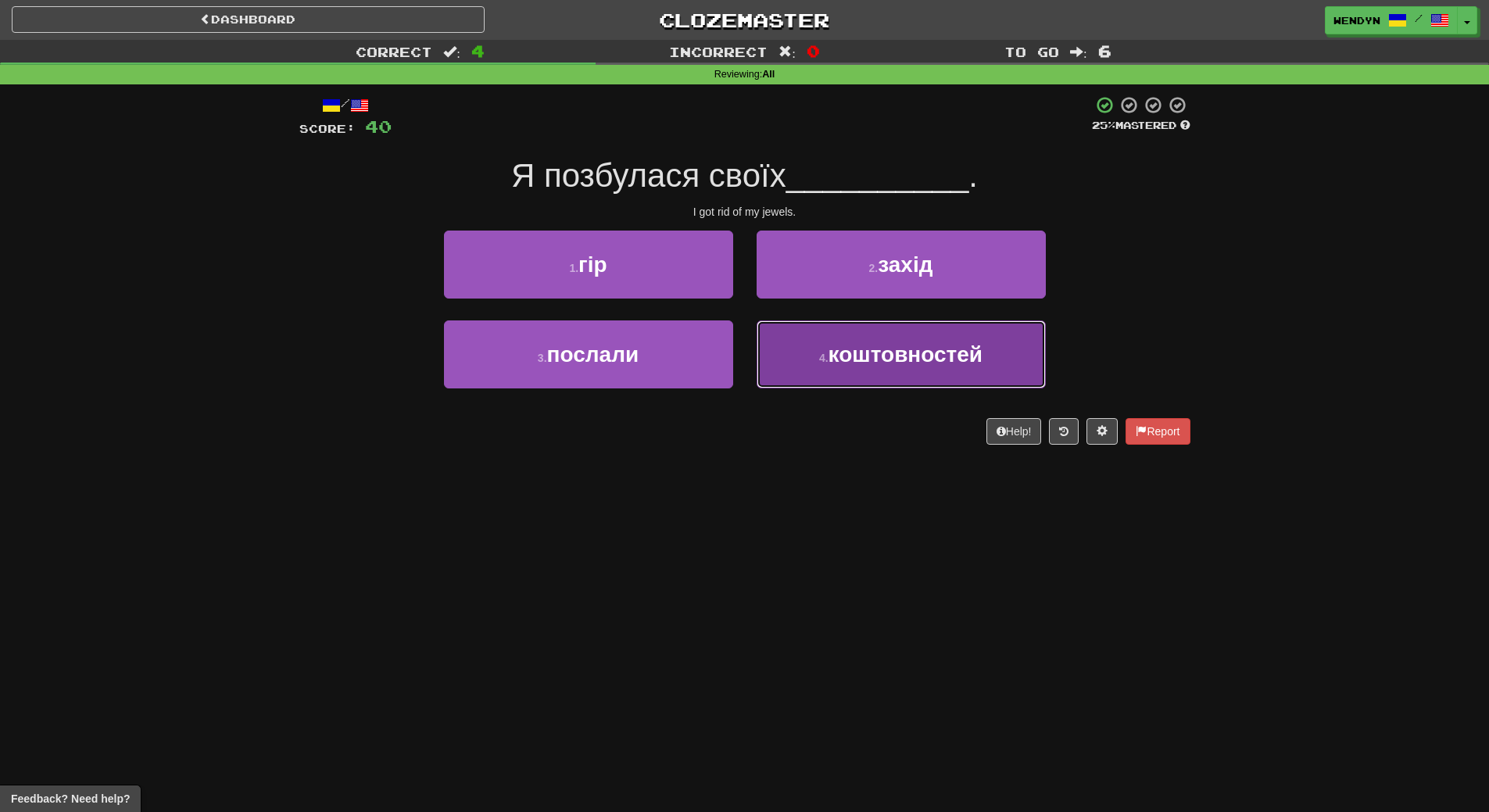
click at [860, 376] on button "4 . коштовностей" at bounding box center [901, 354] width 289 height 68
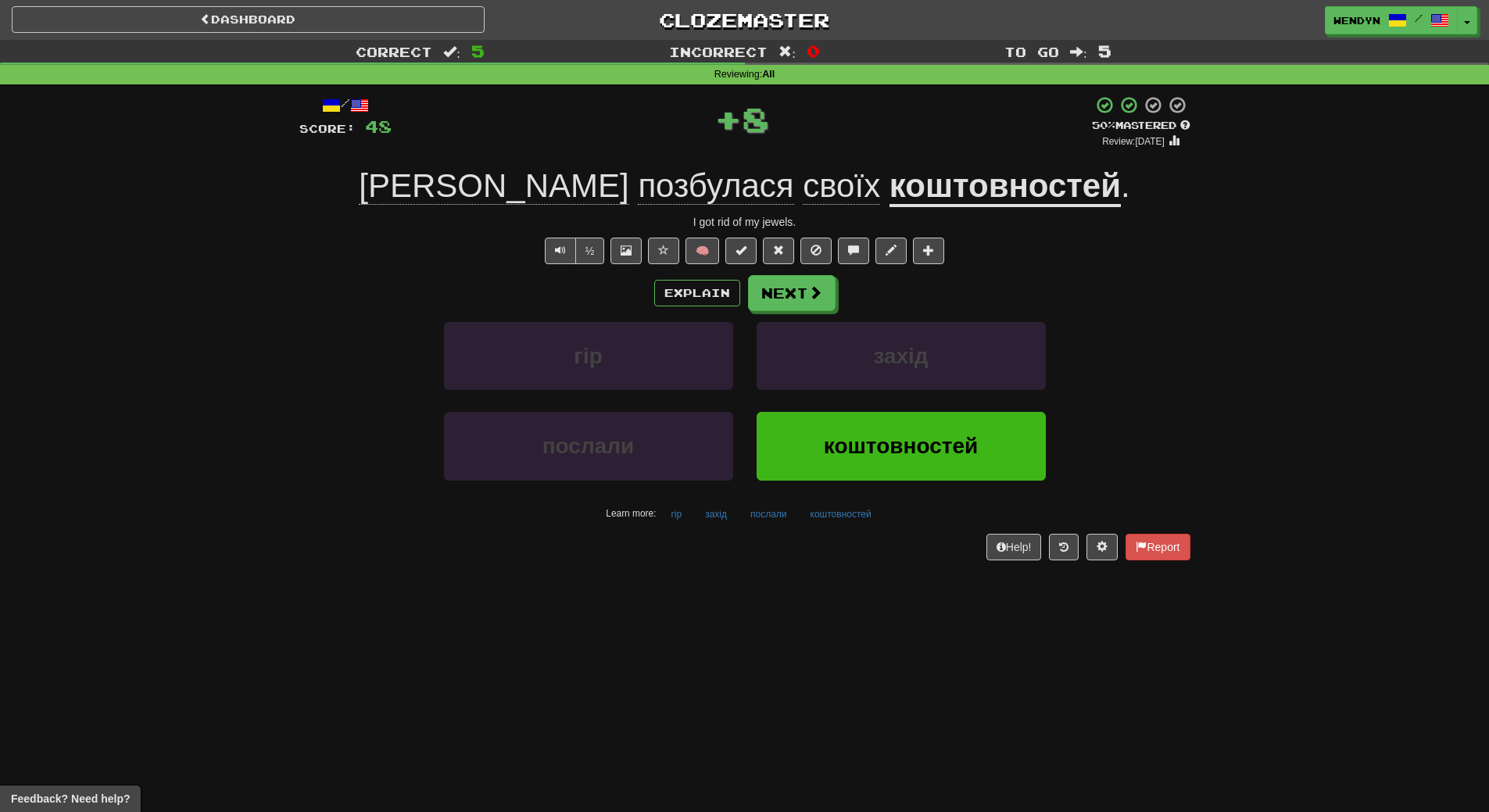
click at [892, 486] on div "коштовностей" at bounding box center [901, 456] width 313 height 90
click at [903, 451] on span "коштовностей" at bounding box center [900, 446] width 154 height 25
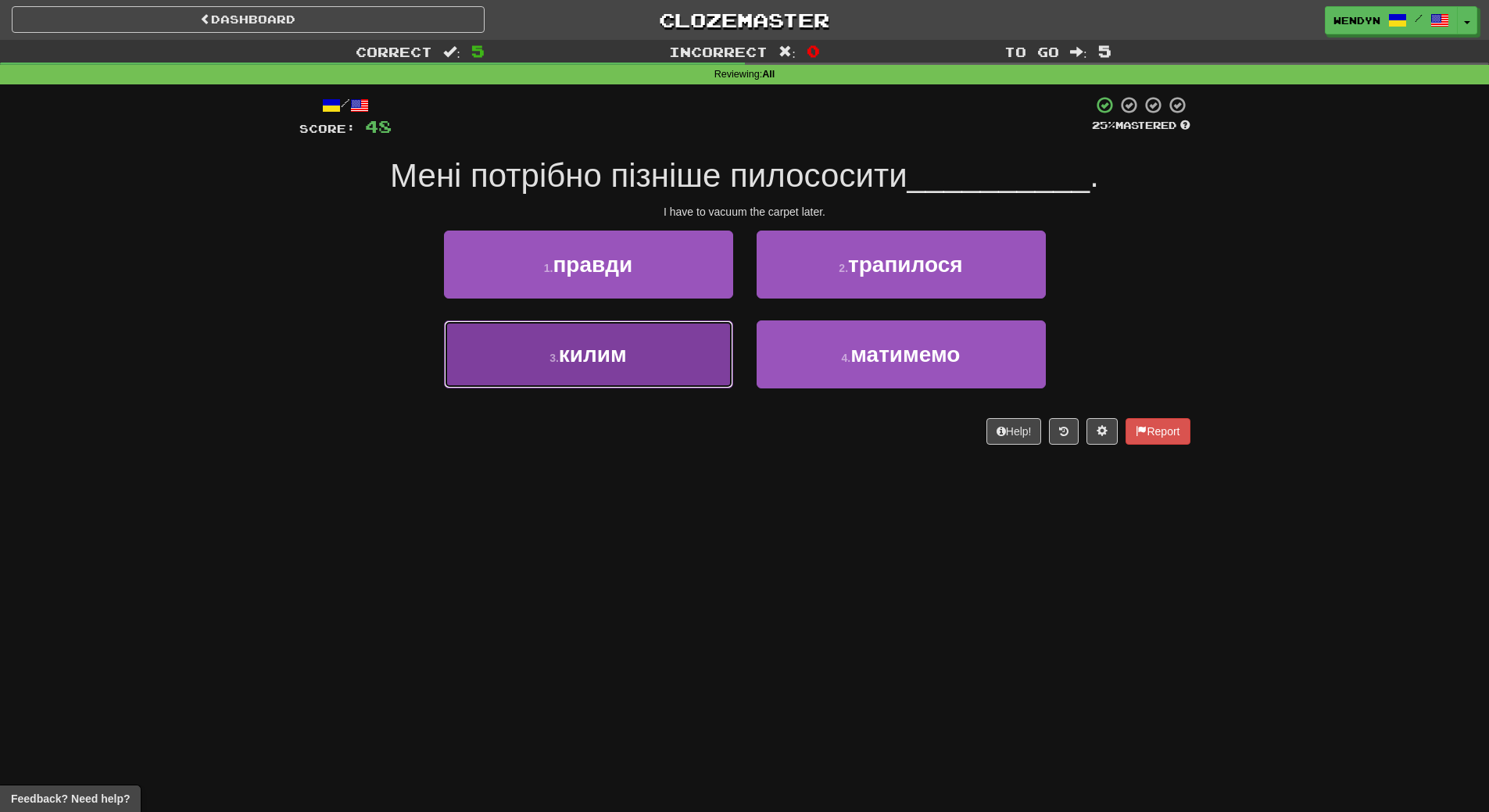
click at [622, 374] on button "3 . килим" at bounding box center [588, 354] width 289 height 68
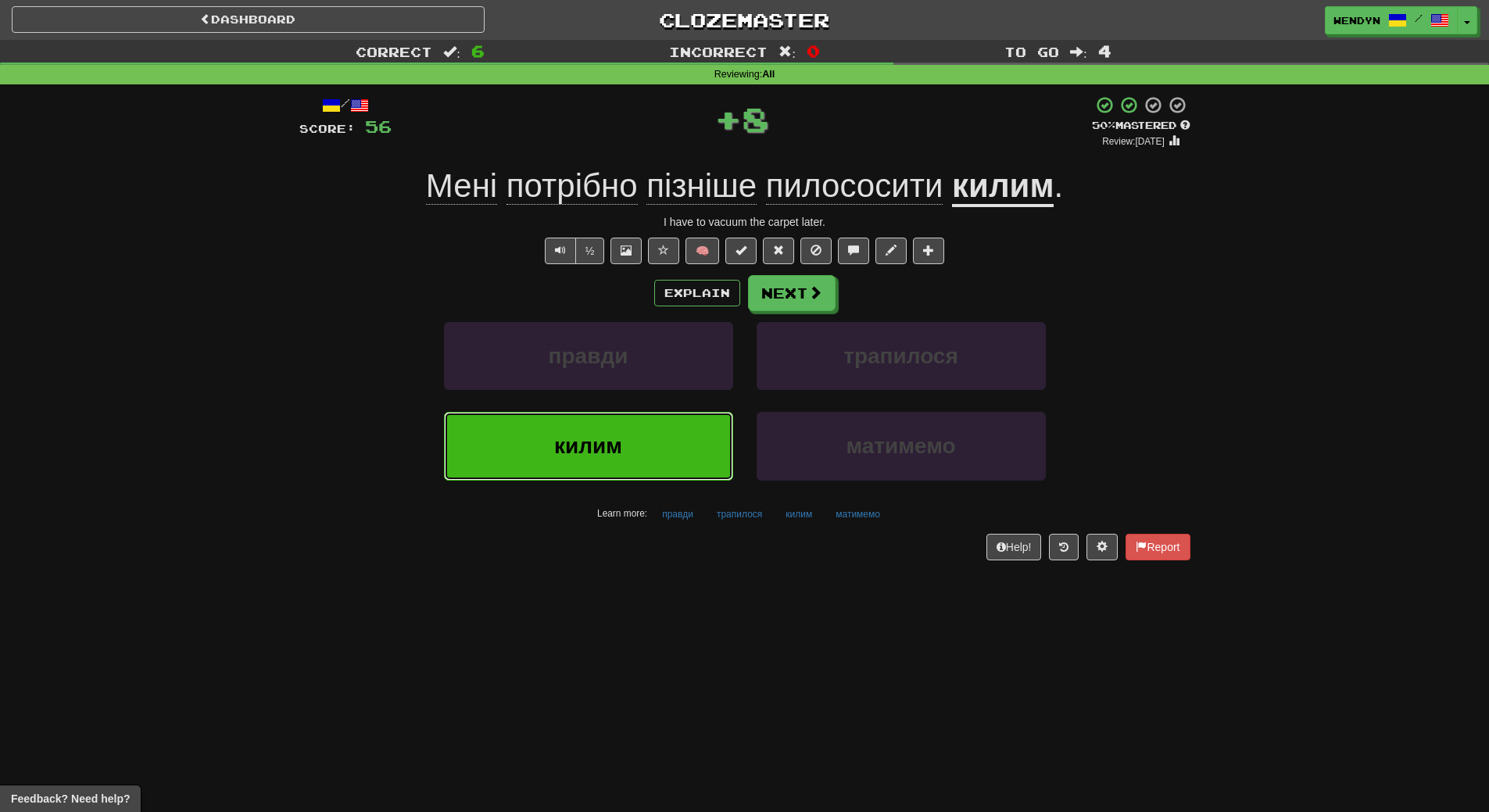
click at [604, 422] on button "килим" at bounding box center [588, 446] width 289 height 68
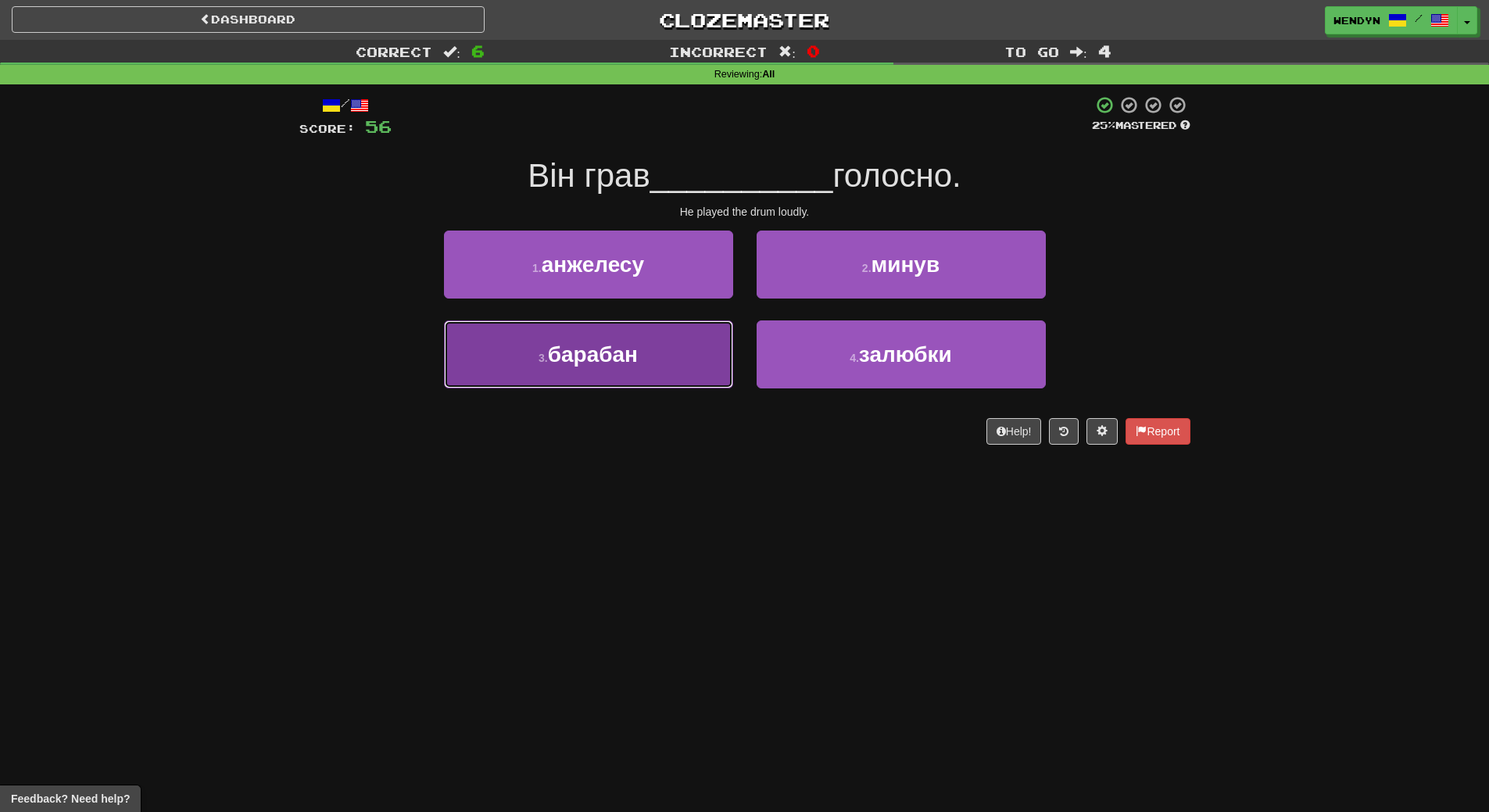
click at [613, 378] on button "3 . барабан" at bounding box center [588, 354] width 289 height 68
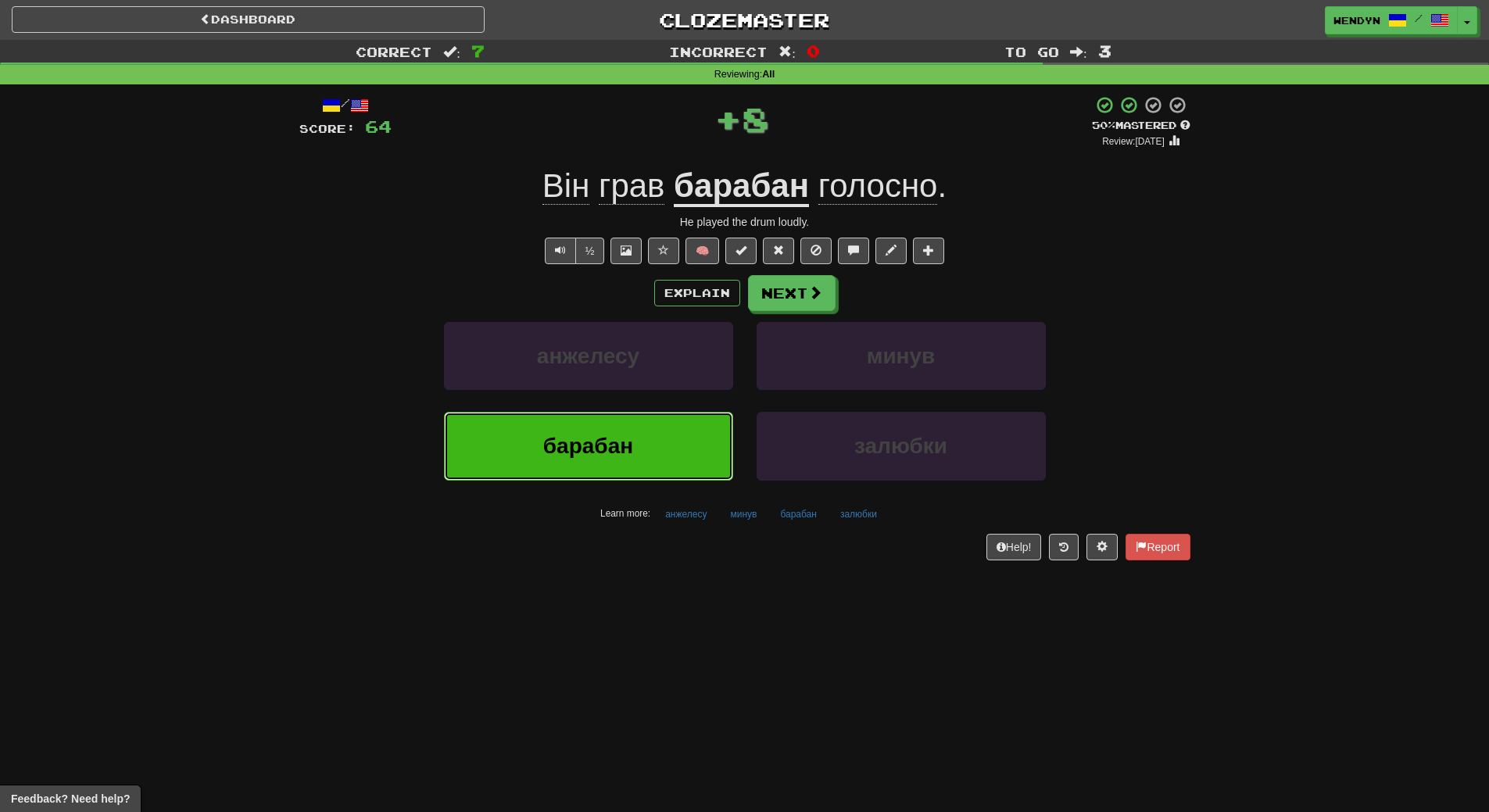
click at [604, 424] on button "барабан" at bounding box center [588, 446] width 289 height 68
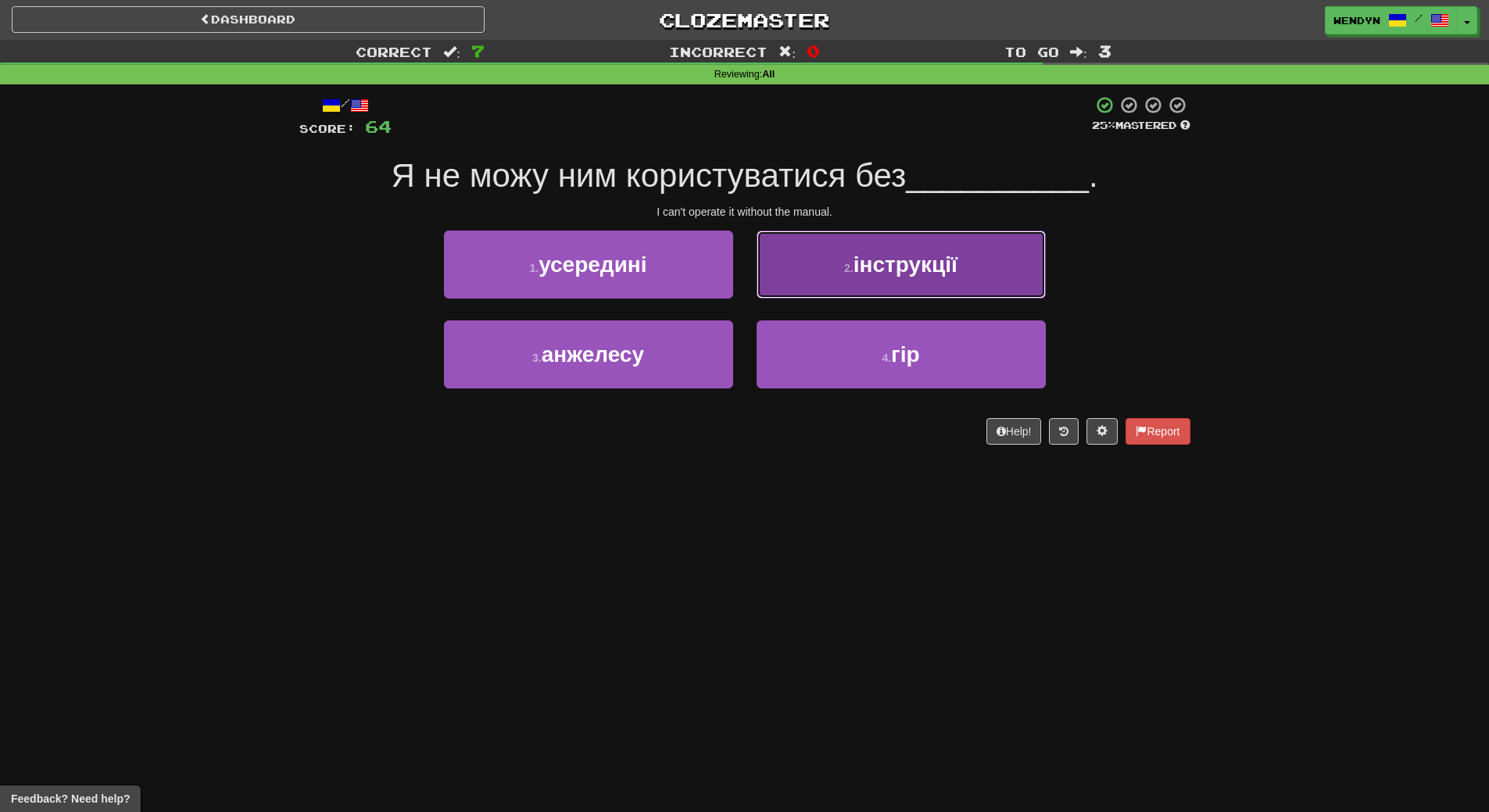
click at [922, 288] on button "2 . інструкції" at bounding box center [901, 264] width 289 height 68
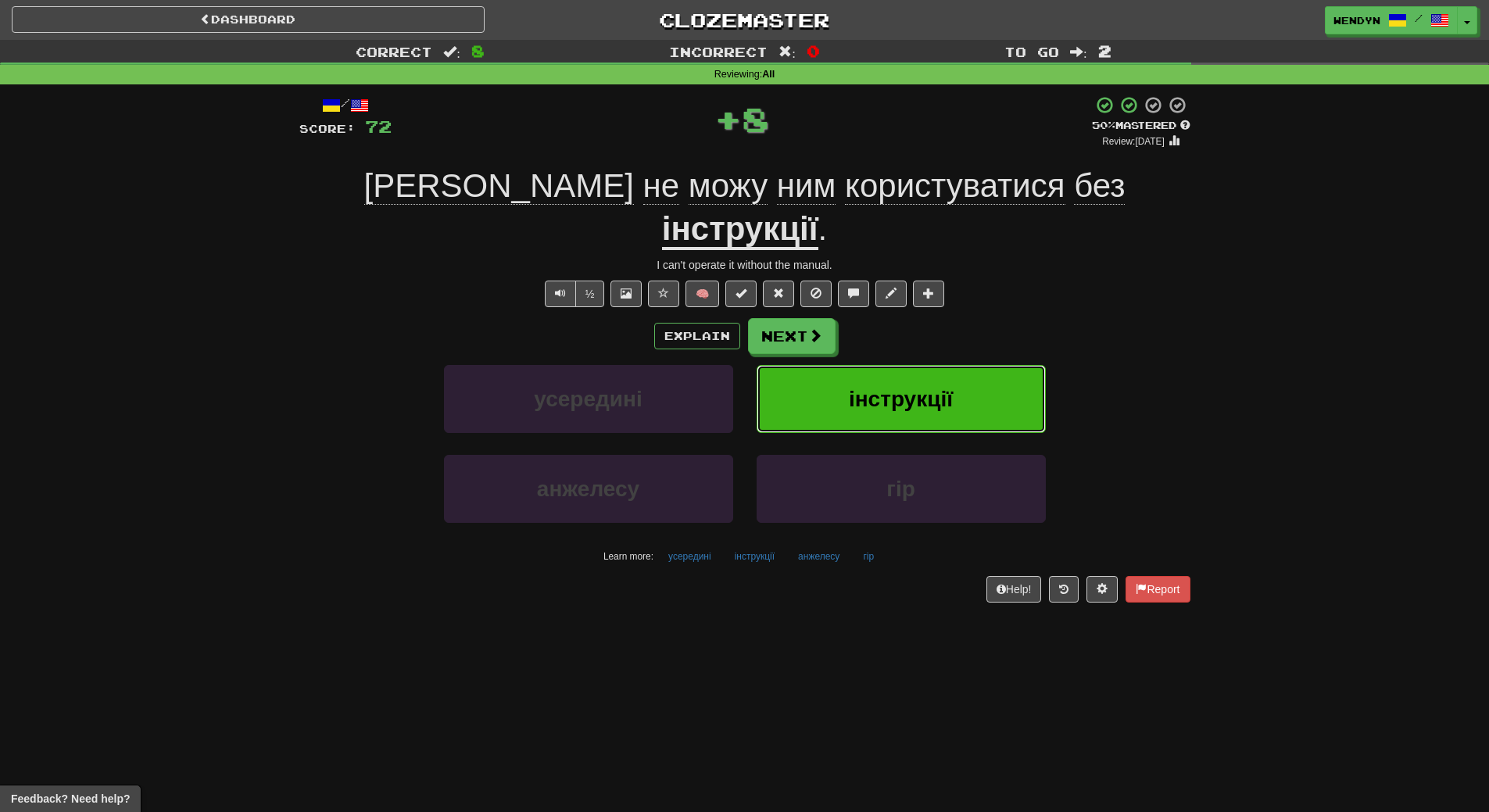
click at [908, 387] on span "інструкції" at bounding box center [901, 399] width 104 height 25
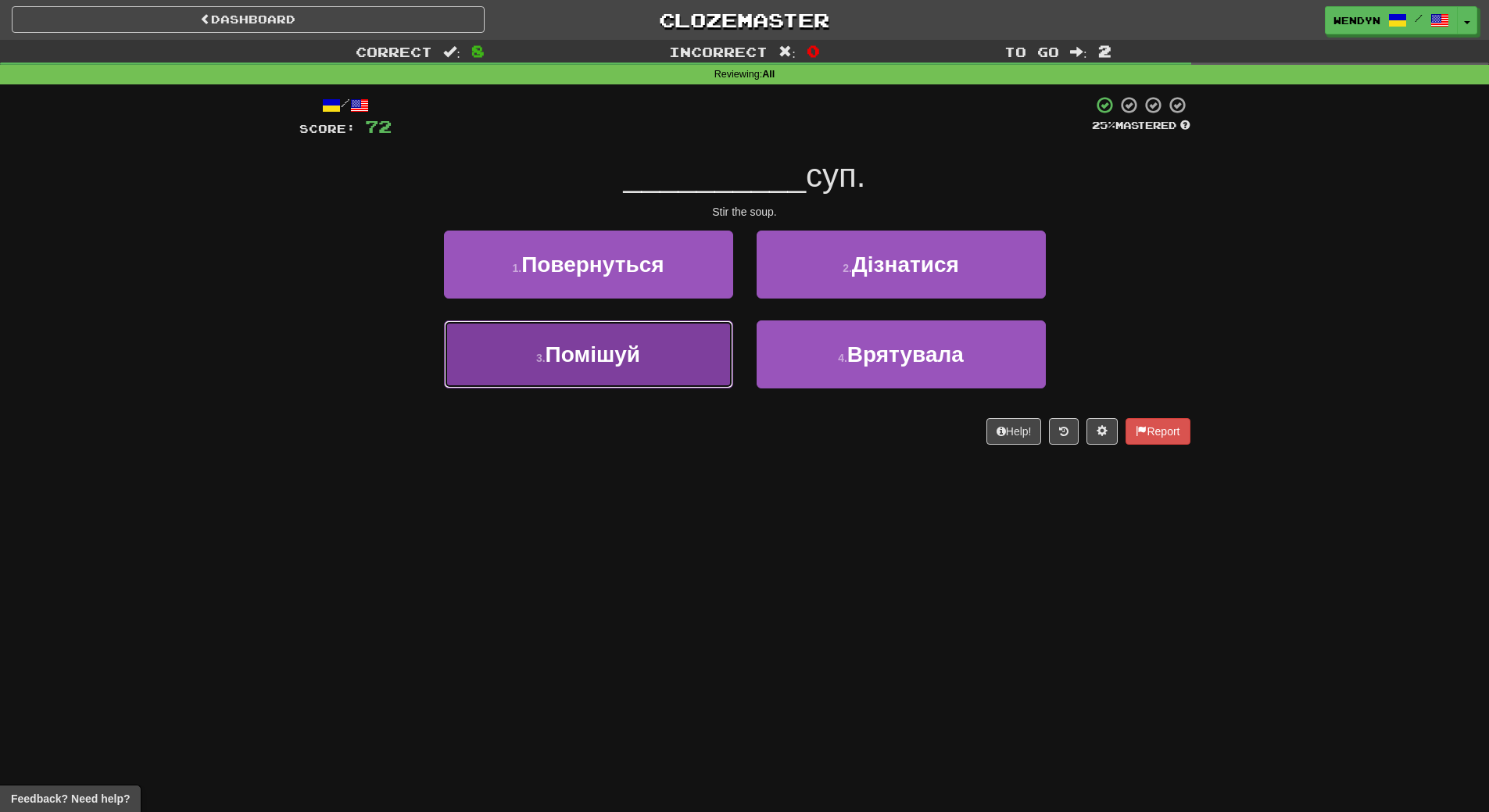
click at [622, 376] on button "3 . Помішуй" at bounding box center [588, 354] width 289 height 68
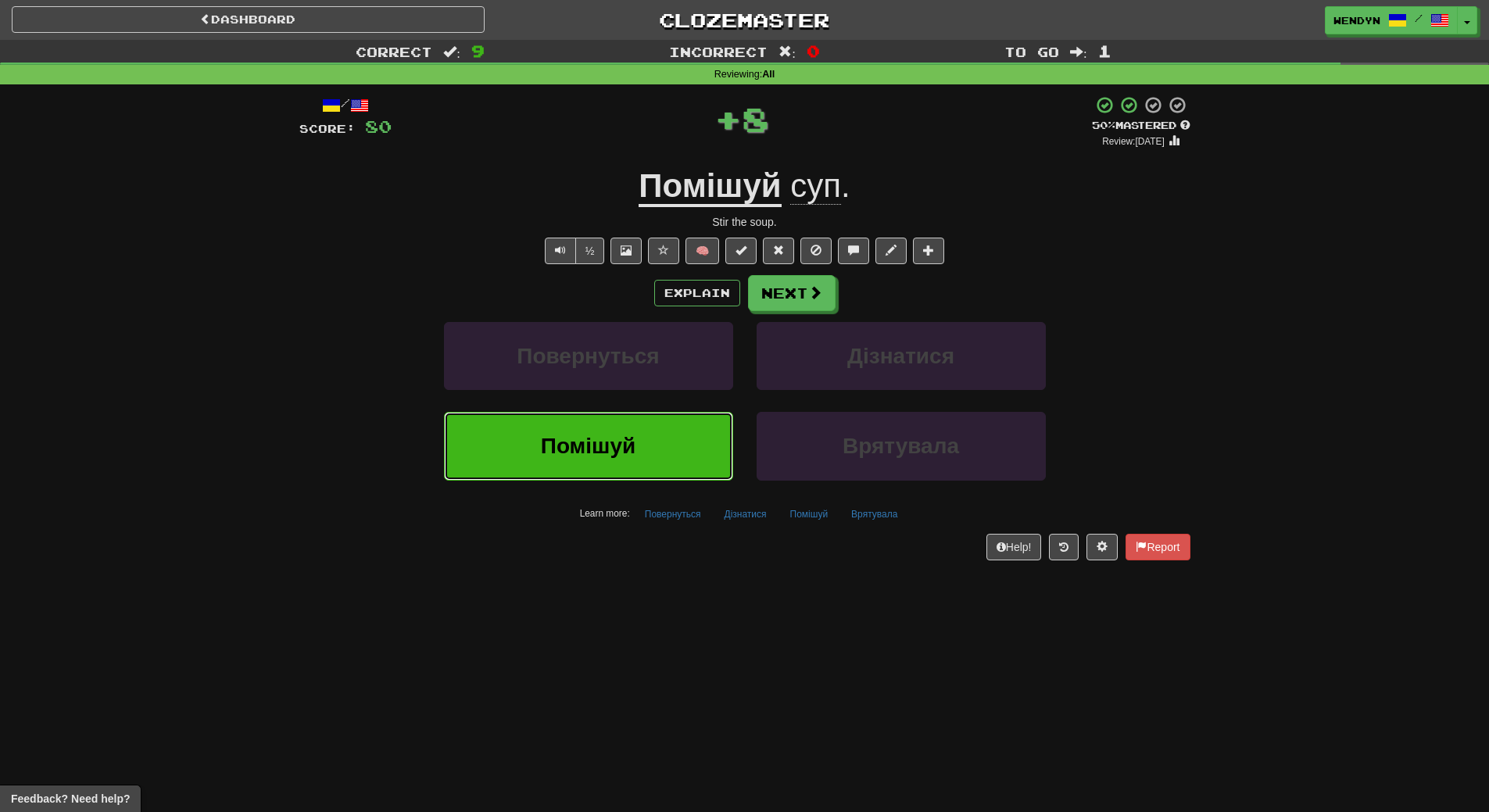
click at [579, 420] on button "Помішуй" at bounding box center [588, 446] width 289 height 68
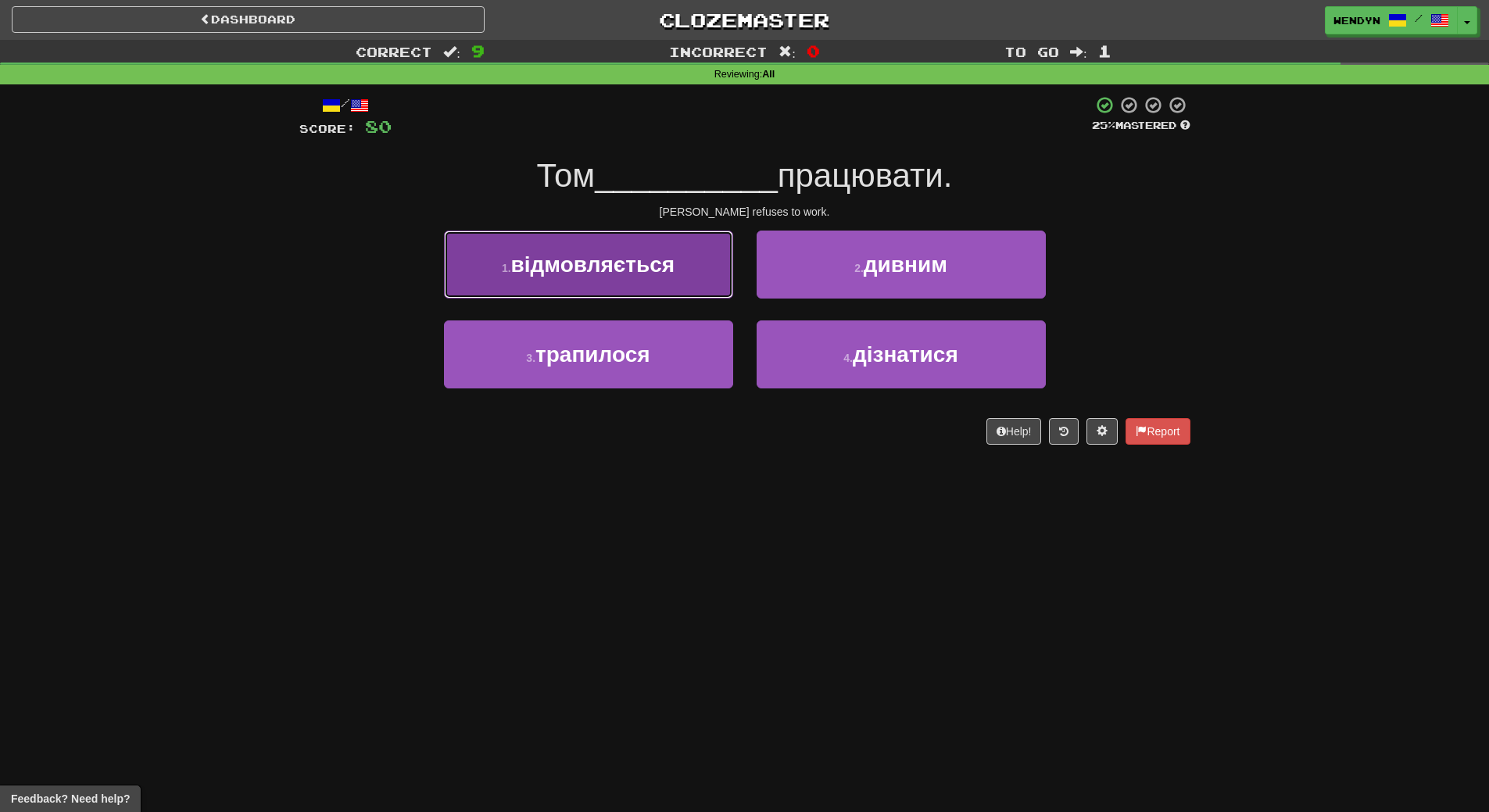
click at [582, 250] on button "1 . відмовляється" at bounding box center [588, 264] width 289 height 68
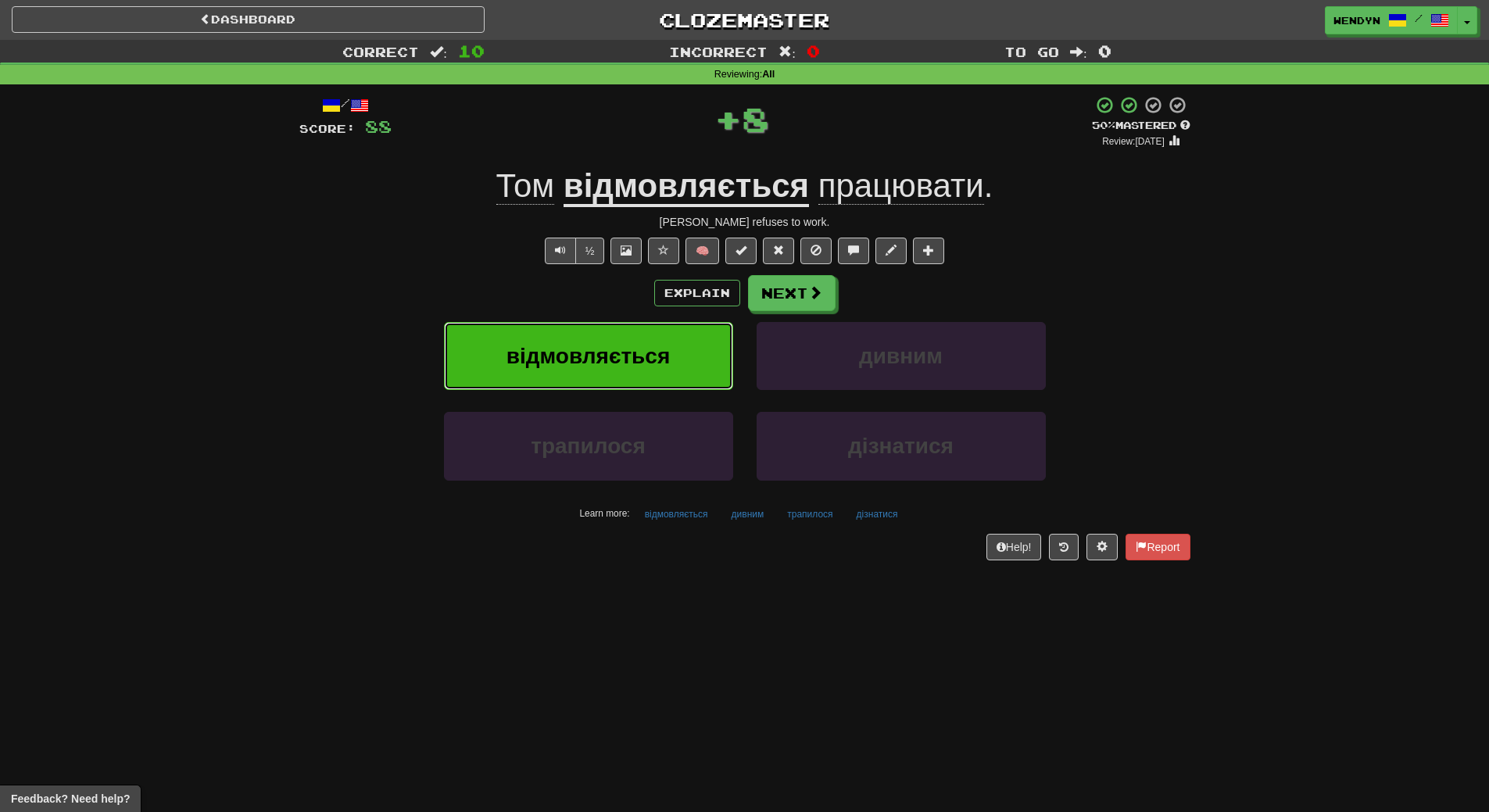
click at [572, 361] on span "відмовляється" at bounding box center [587, 356] width 163 height 25
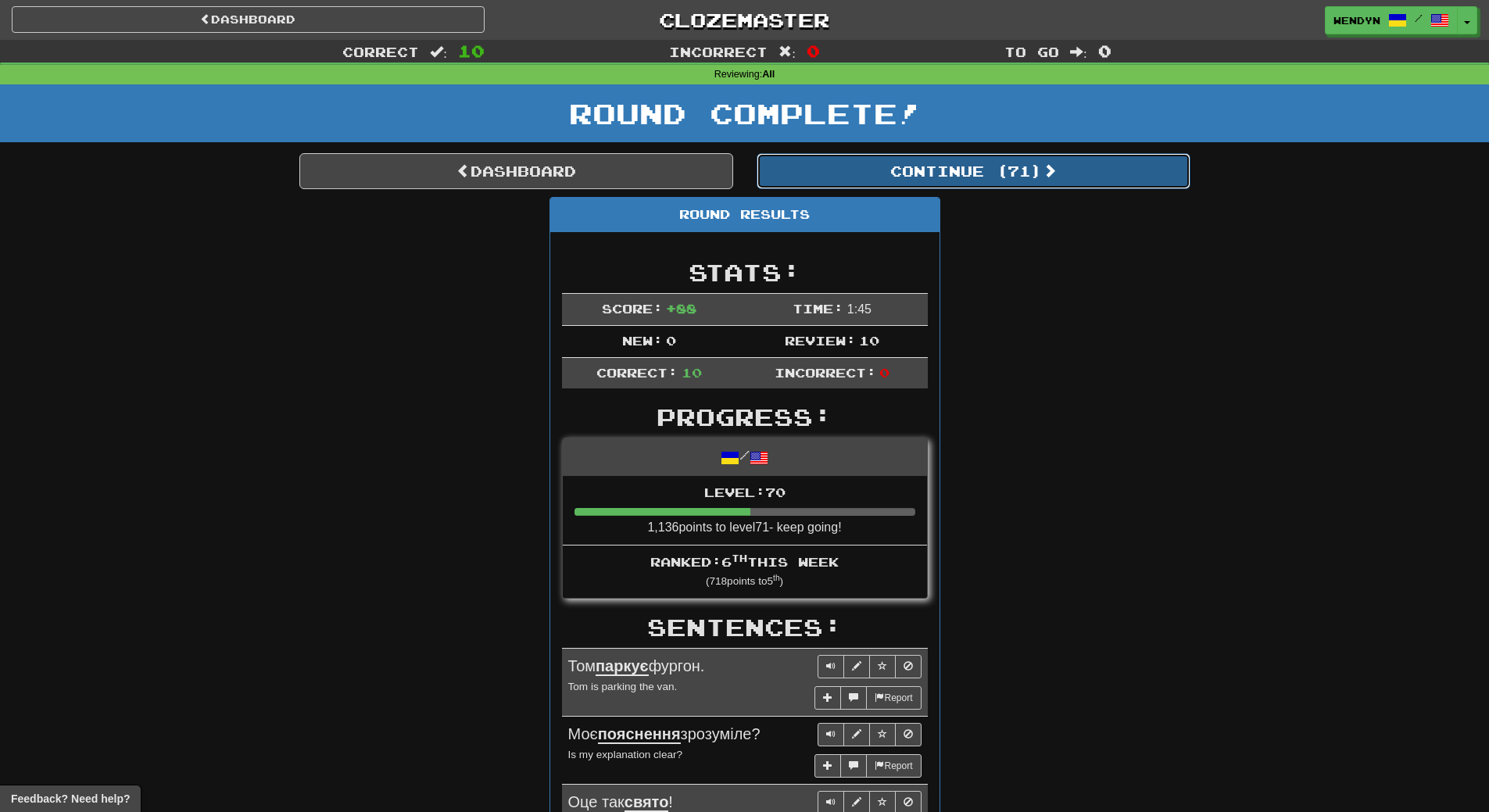
click at [1032, 175] on button "Continue ( 71 )" at bounding box center [973, 171] width 433 height 36
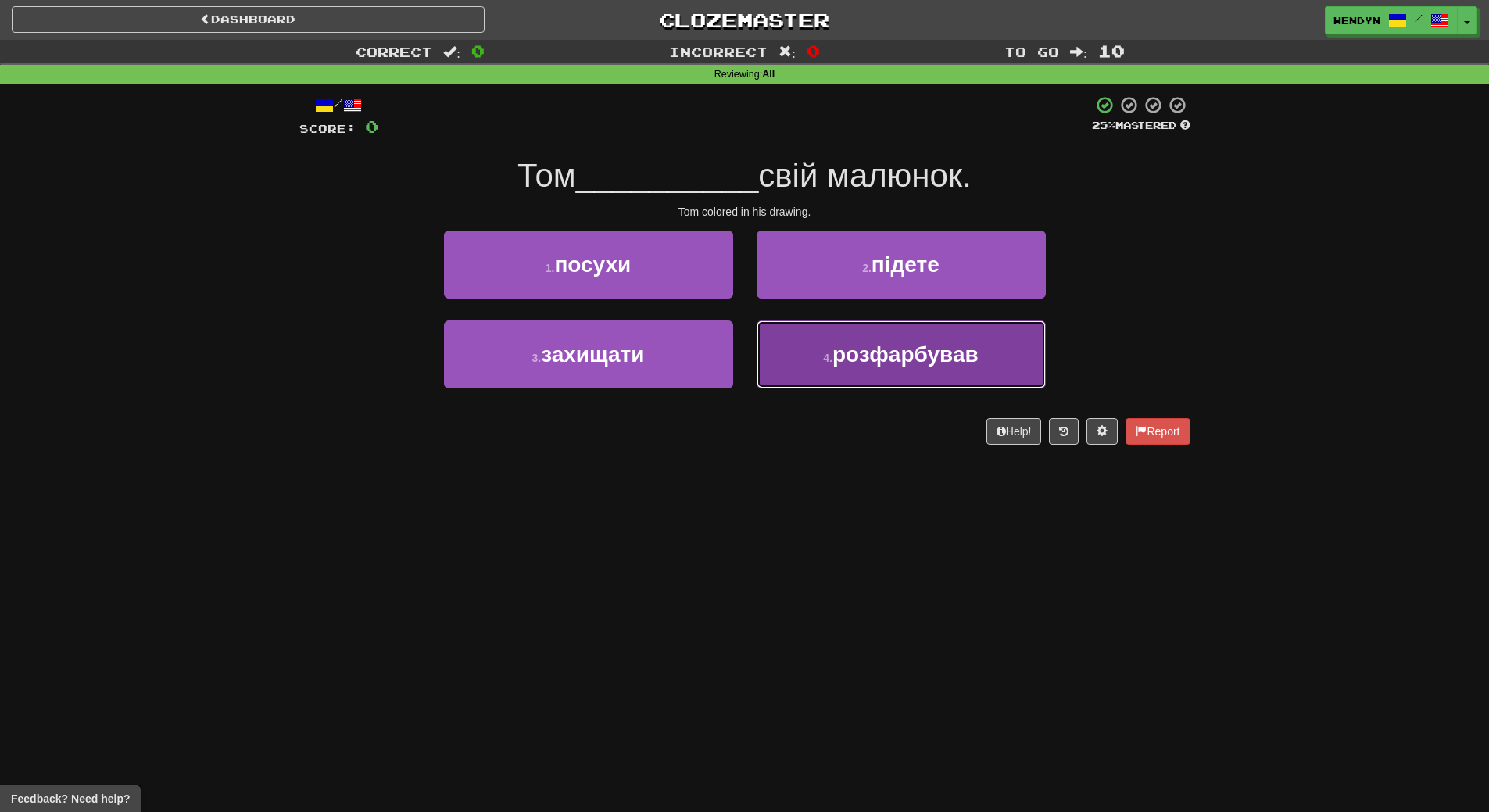
click at [827, 366] on button "4 . розфарбував" at bounding box center [901, 354] width 289 height 68
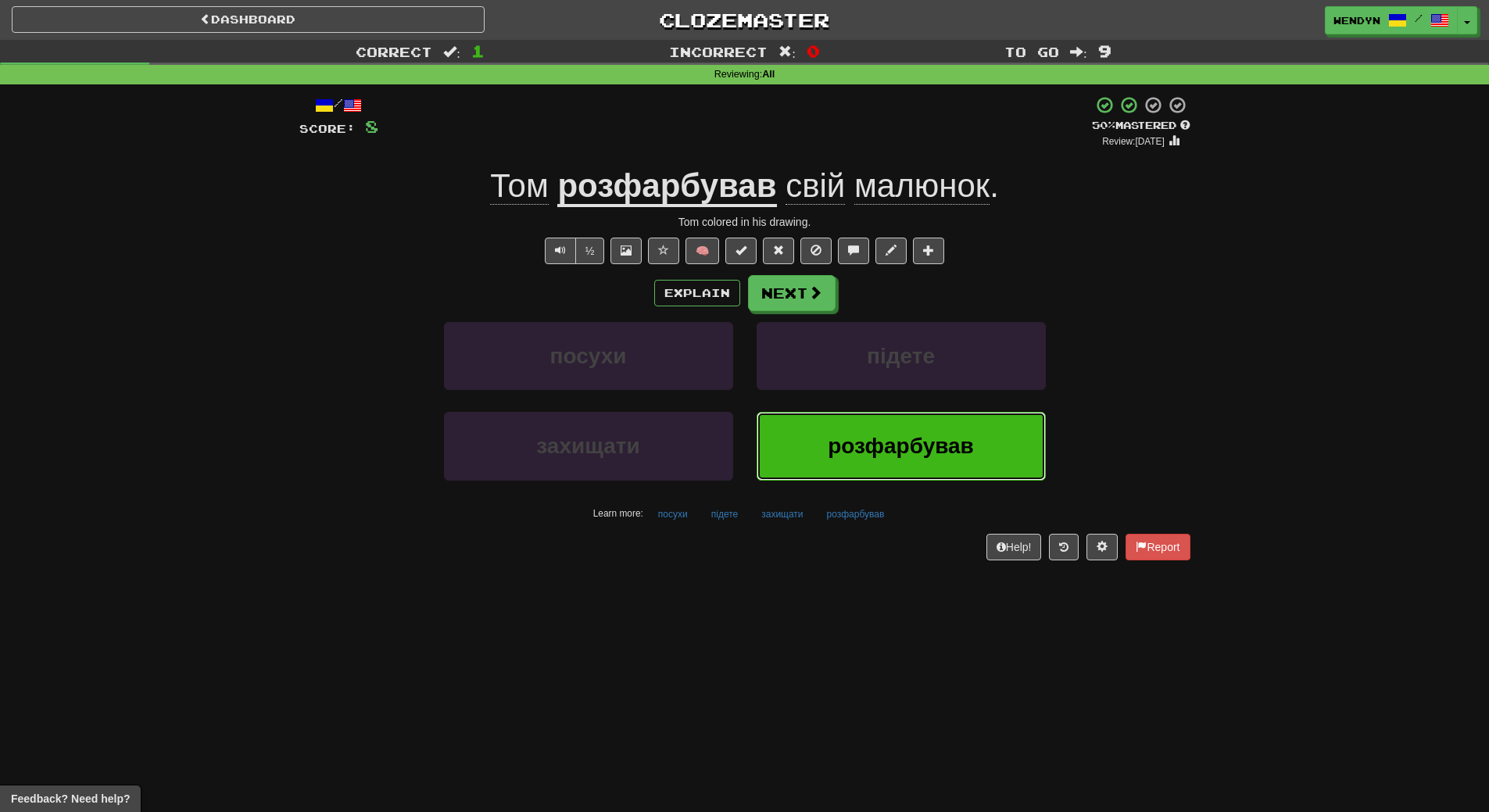
click at [958, 431] on button "розфарбував" at bounding box center [901, 446] width 289 height 68
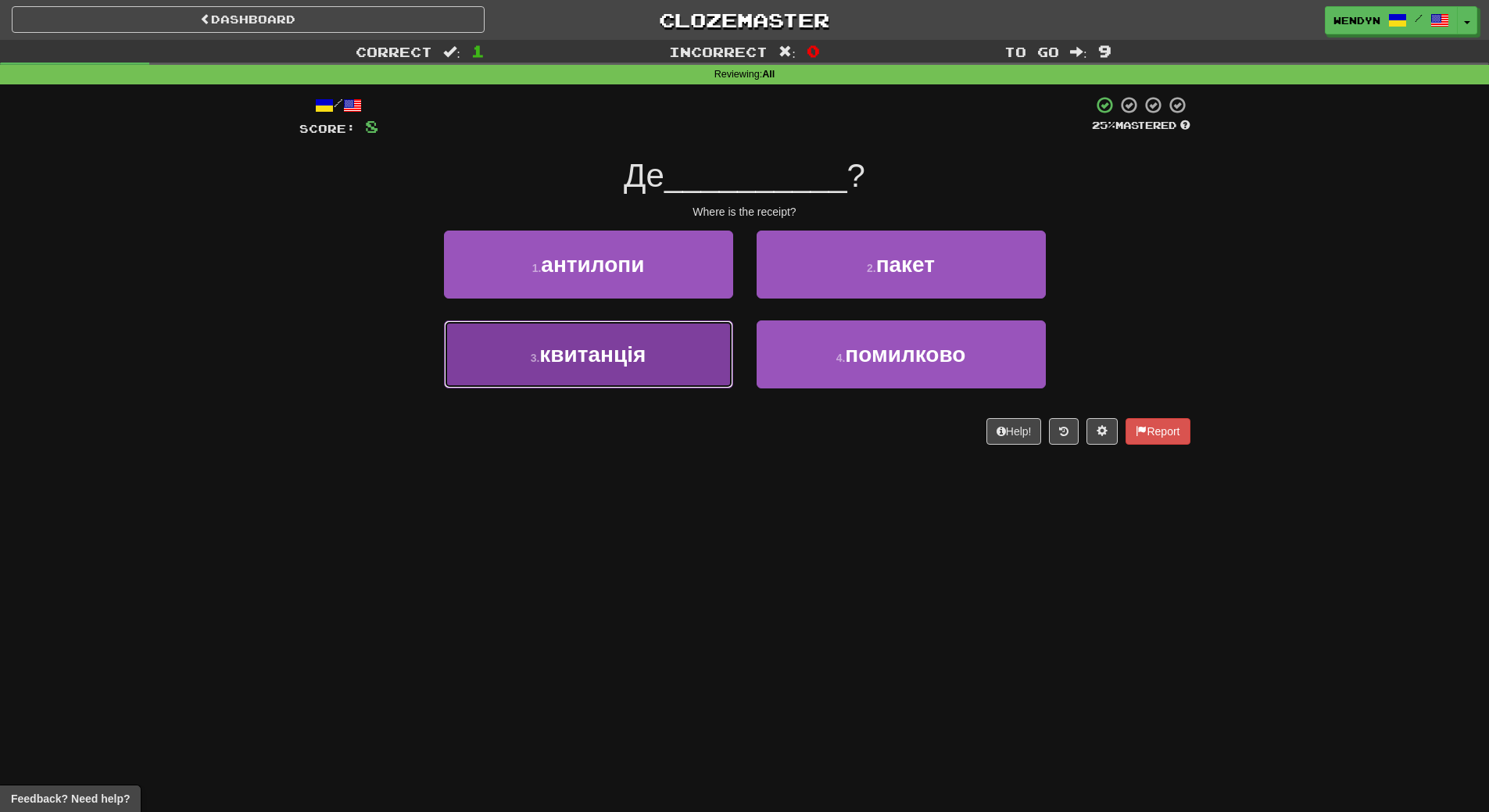
click at [619, 369] on button "3 . квитанція" at bounding box center [588, 354] width 289 height 68
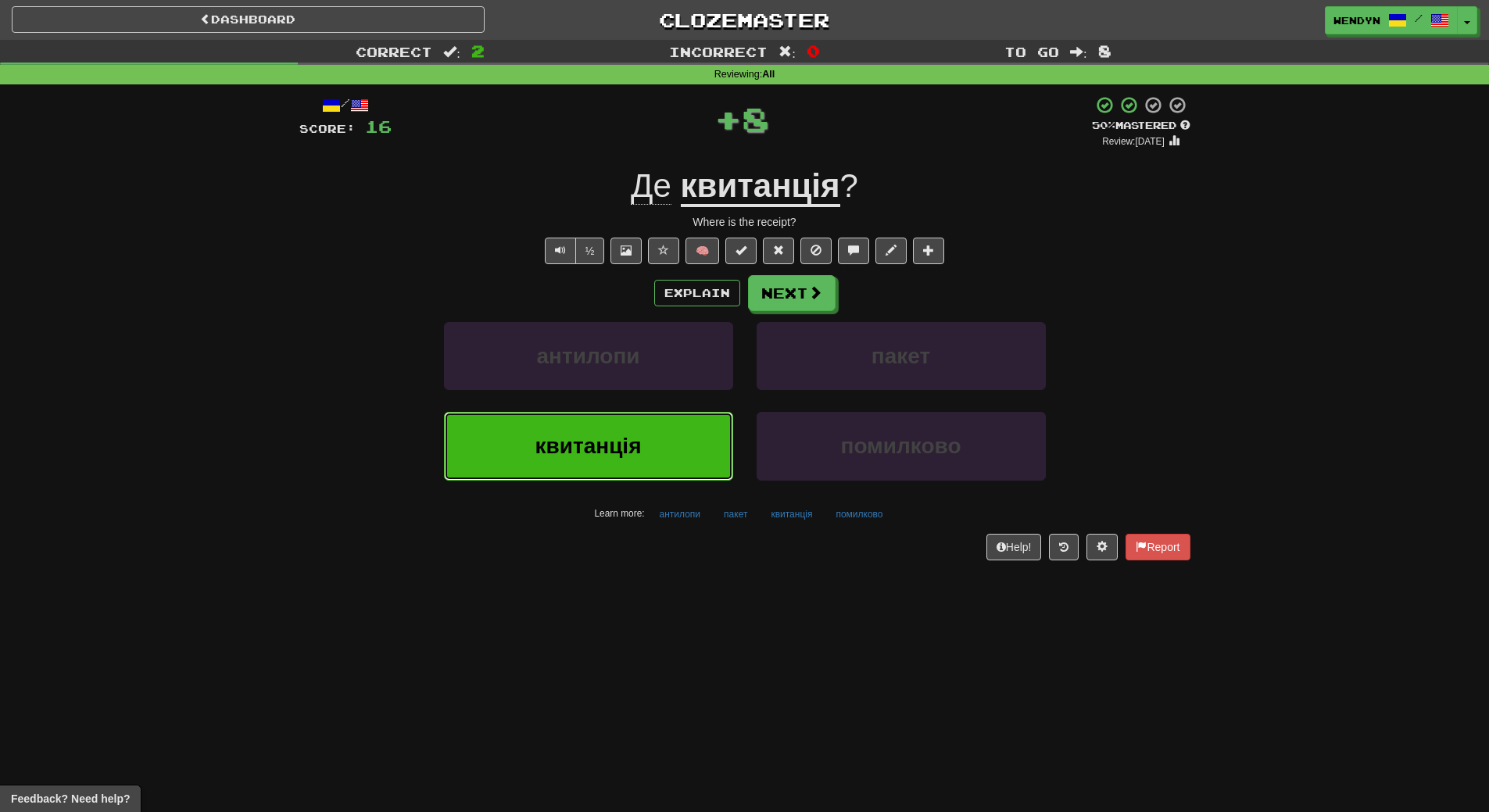
click at [609, 440] on span "квитанція" at bounding box center [588, 446] width 107 height 25
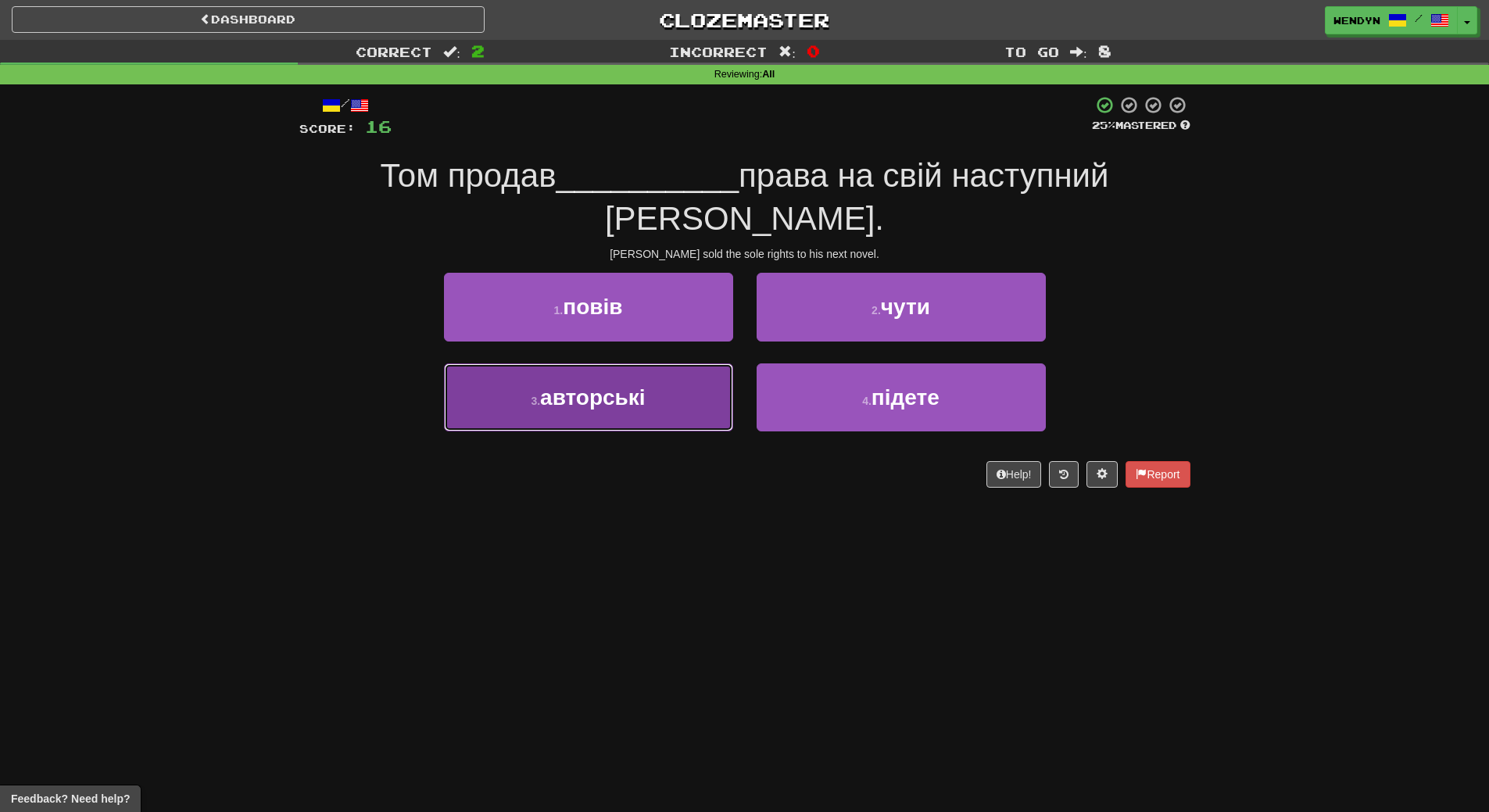
click at [610, 385] on span "авторські" at bounding box center [593, 398] width 106 height 25
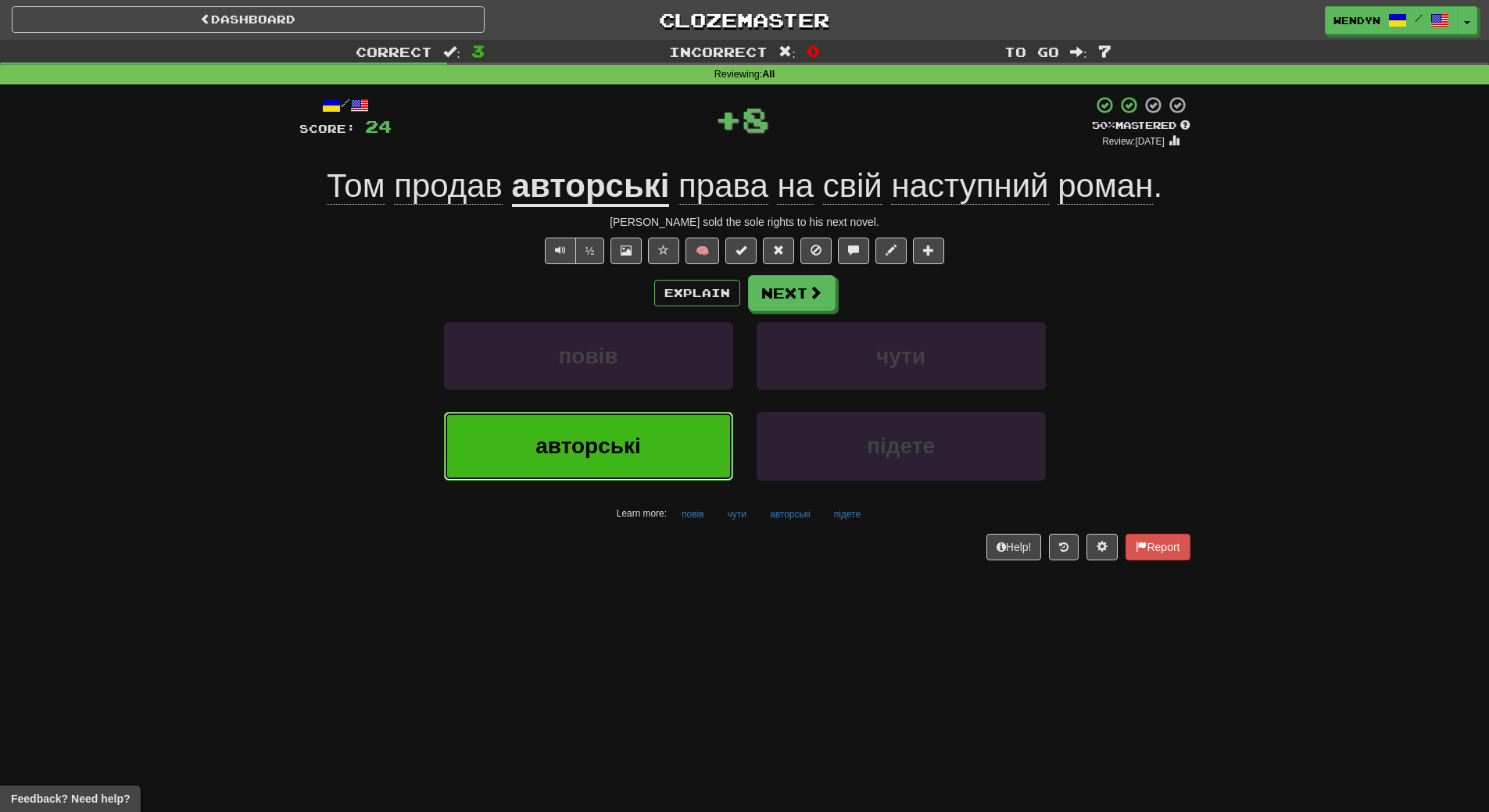
click at [619, 449] on span "авторські" at bounding box center [588, 446] width 106 height 25
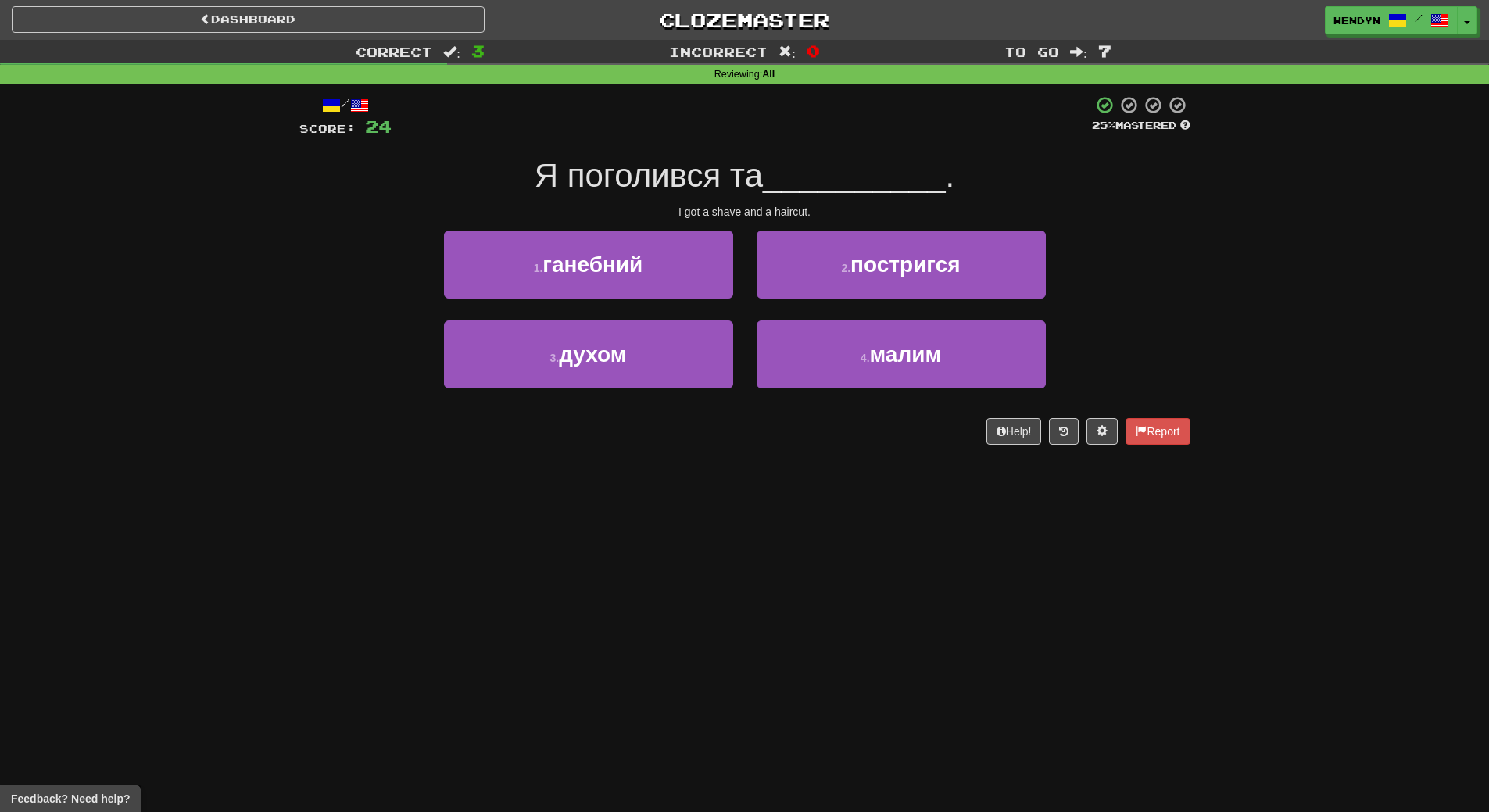
click at [619, 449] on div "/ Score: 24 25 % Mastered Я поголився та __________ . I got a shave and a hairc…" at bounding box center [745, 275] width 891 height 382
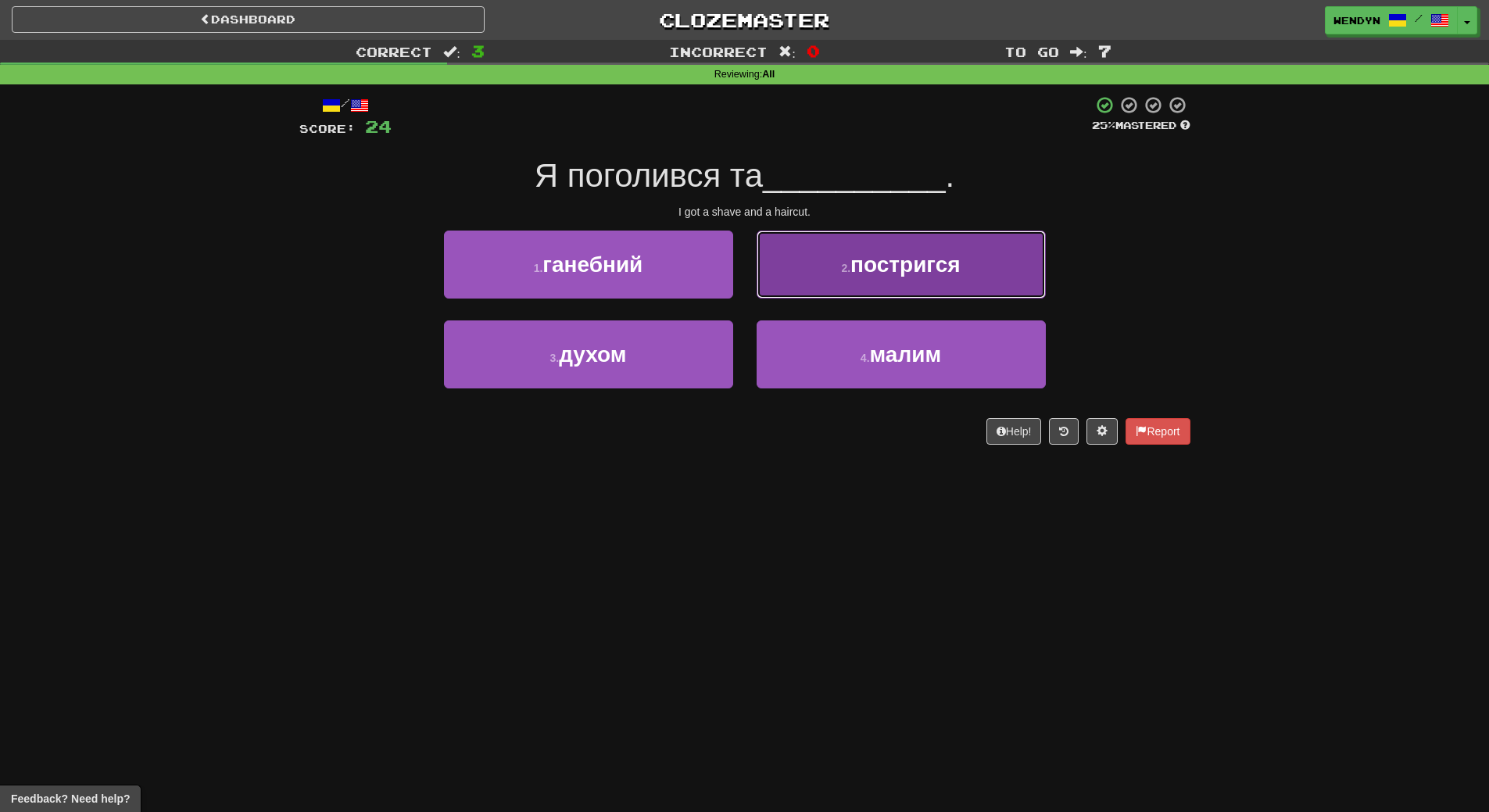
click at [945, 283] on button "2 . постригся" at bounding box center [901, 264] width 289 height 68
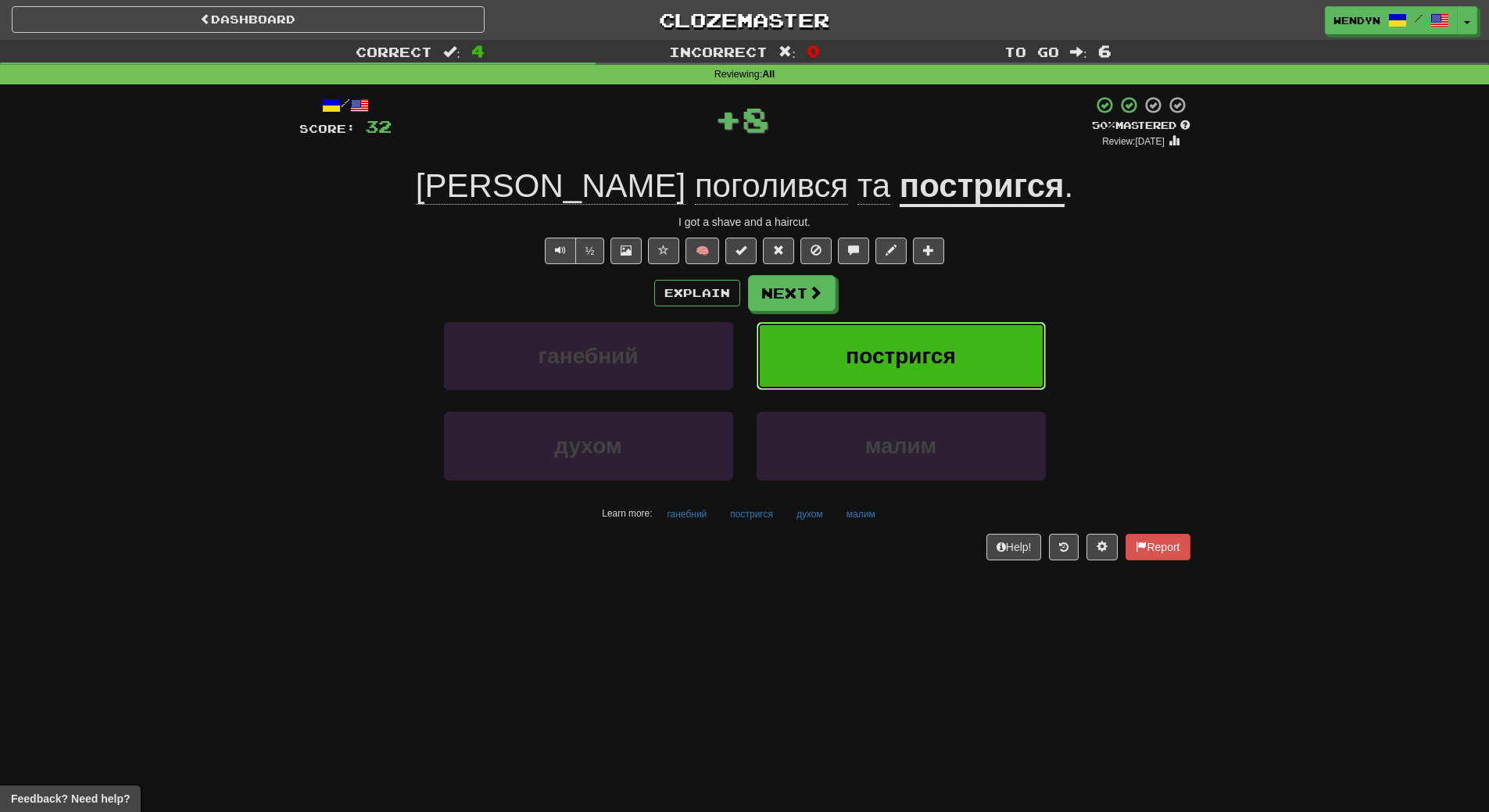
click at [943, 334] on button "постригся" at bounding box center [901, 356] width 289 height 68
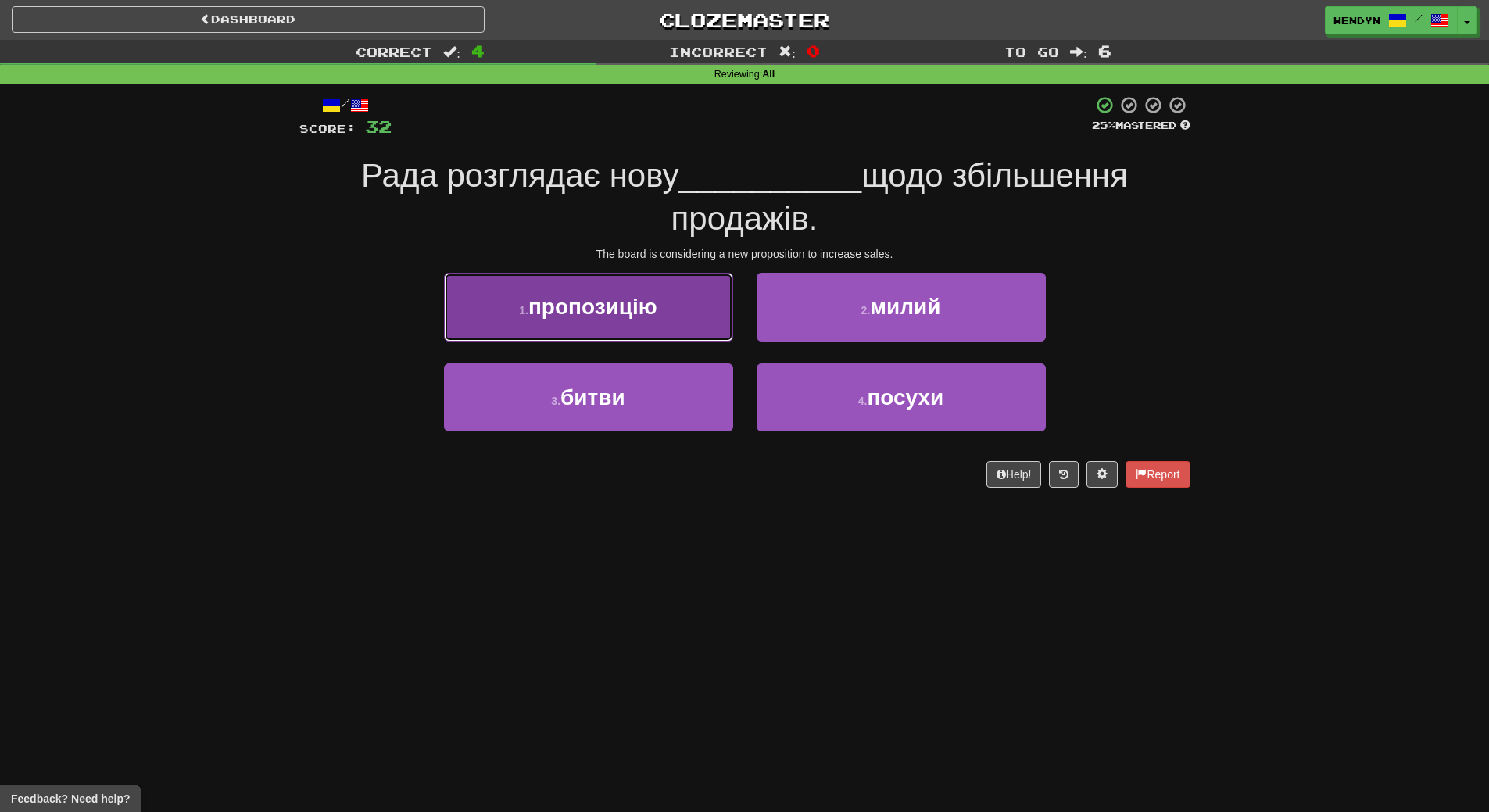
click at [651, 301] on span "пропозицію" at bounding box center [593, 307] width 129 height 25
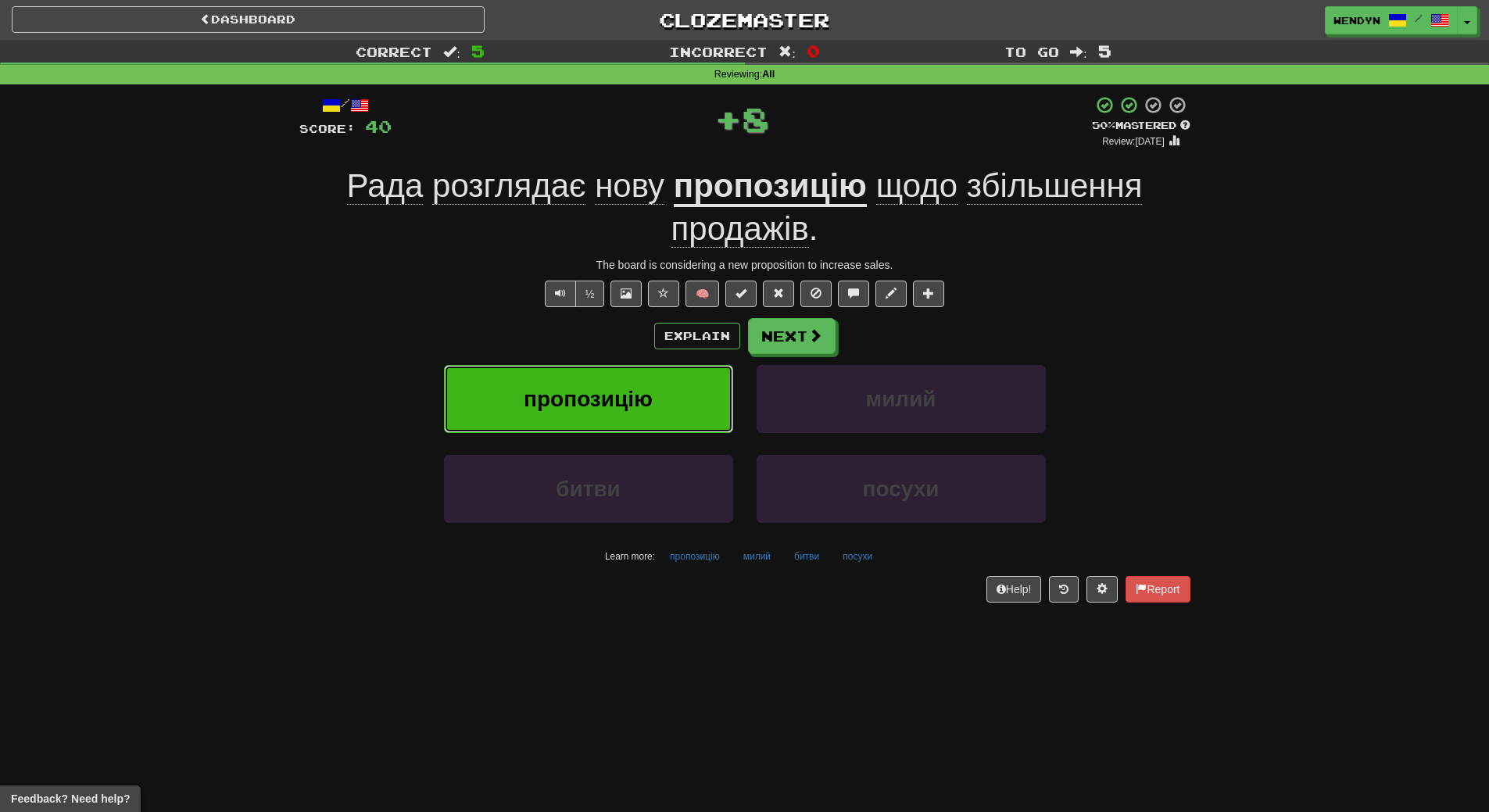
click at [618, 405] on span "пропозицію" at bounding box center [588, 399] width 129 height 25
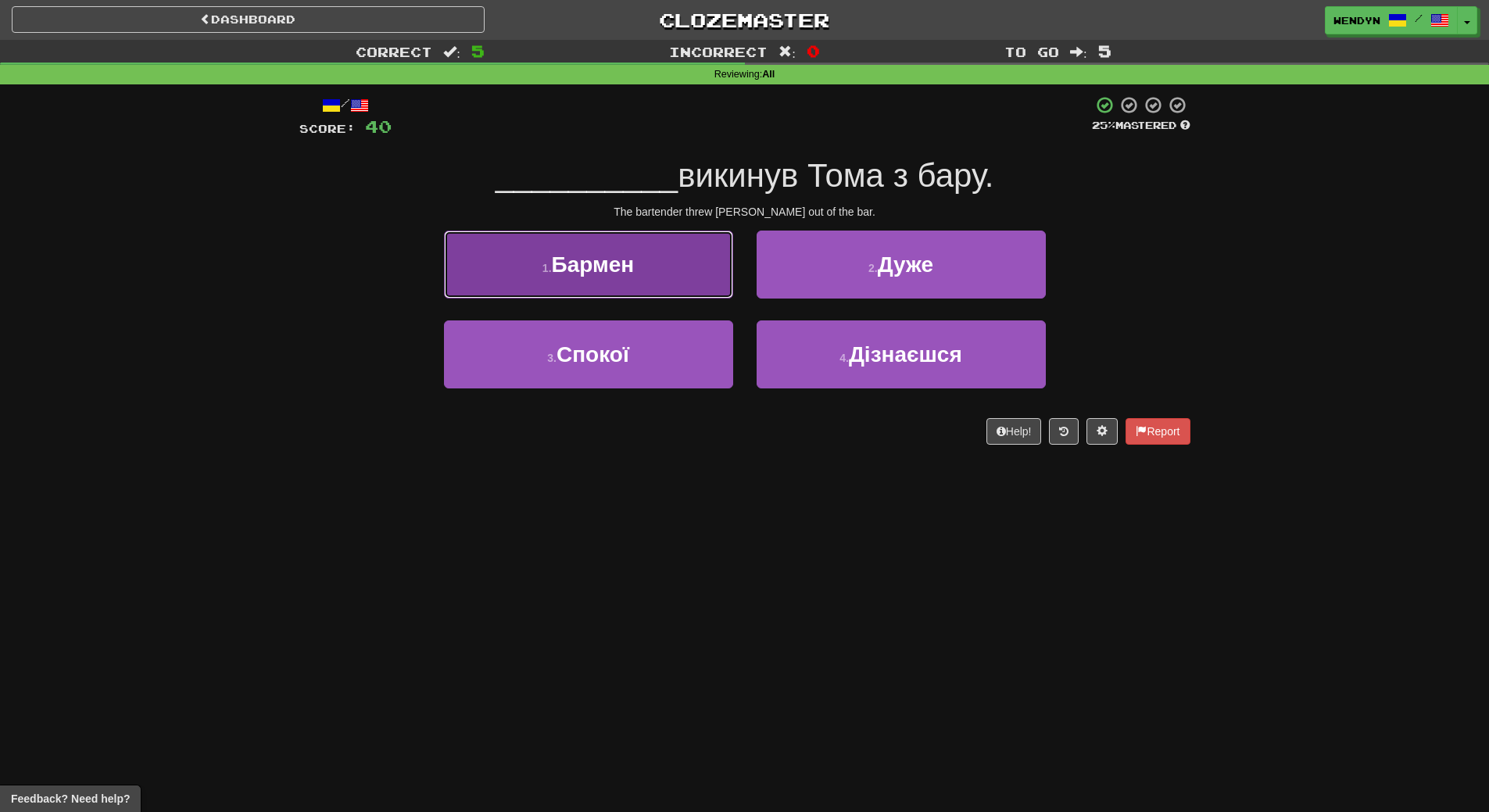
click at [630, 290] on button "1 . Бармен" at bounding box center [588, 264] width 289 height 68
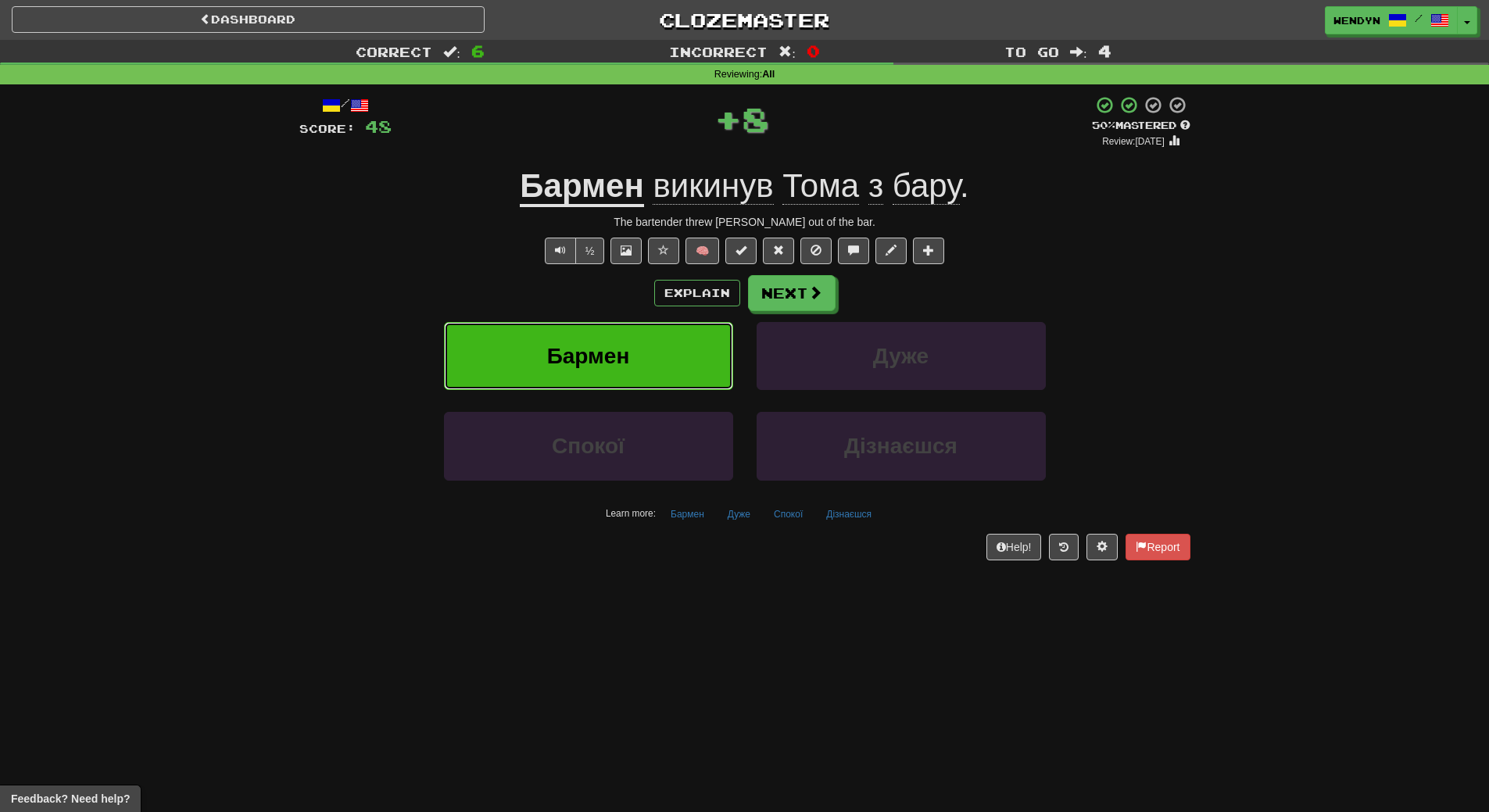
click at [619, 343] on button "Бармен" at bounding box center [588, 356] width 289 height 68
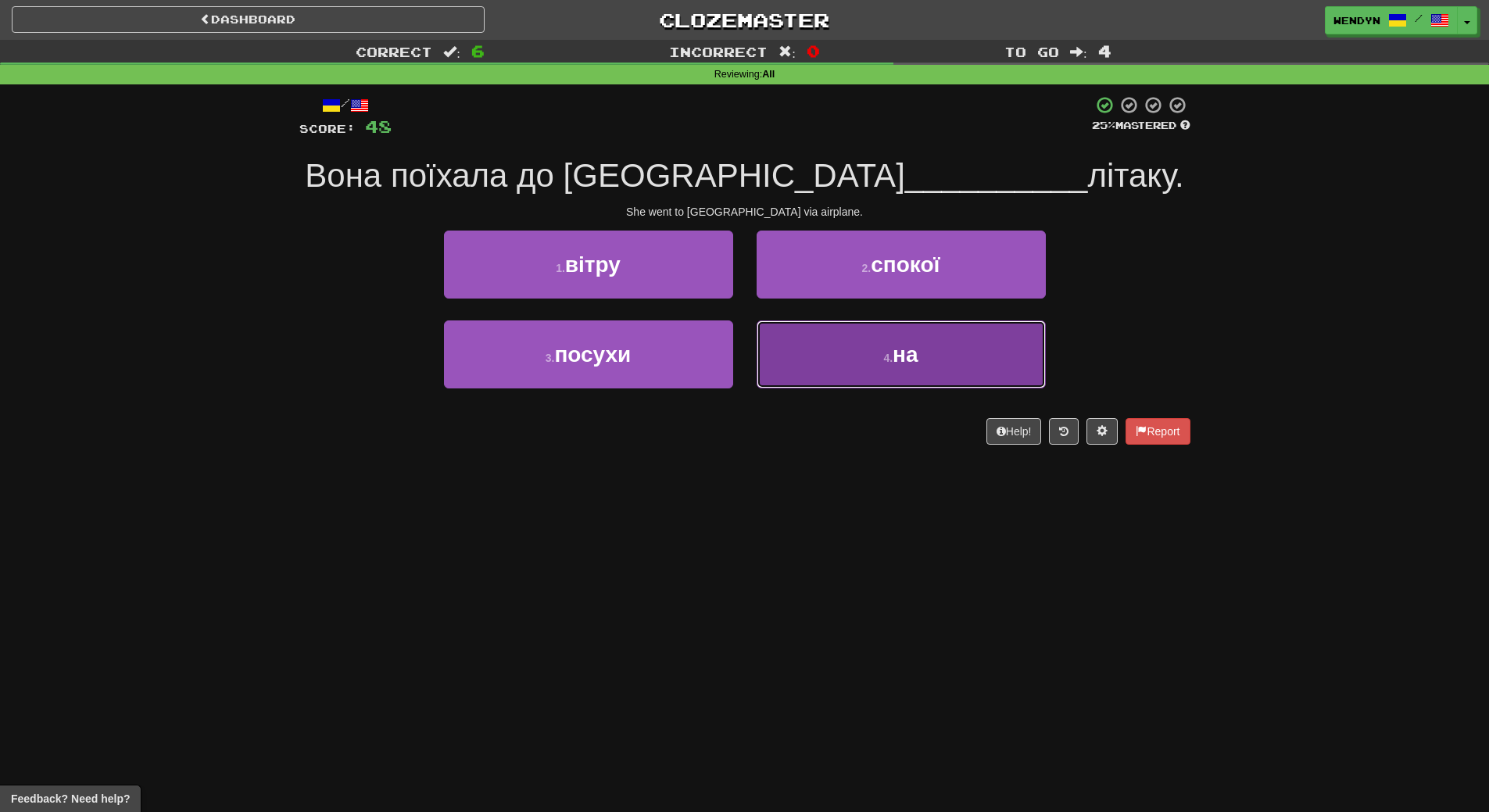
click at [864, 379] on button "4 . на" at bounding box center [901, 354] width 289 height 68
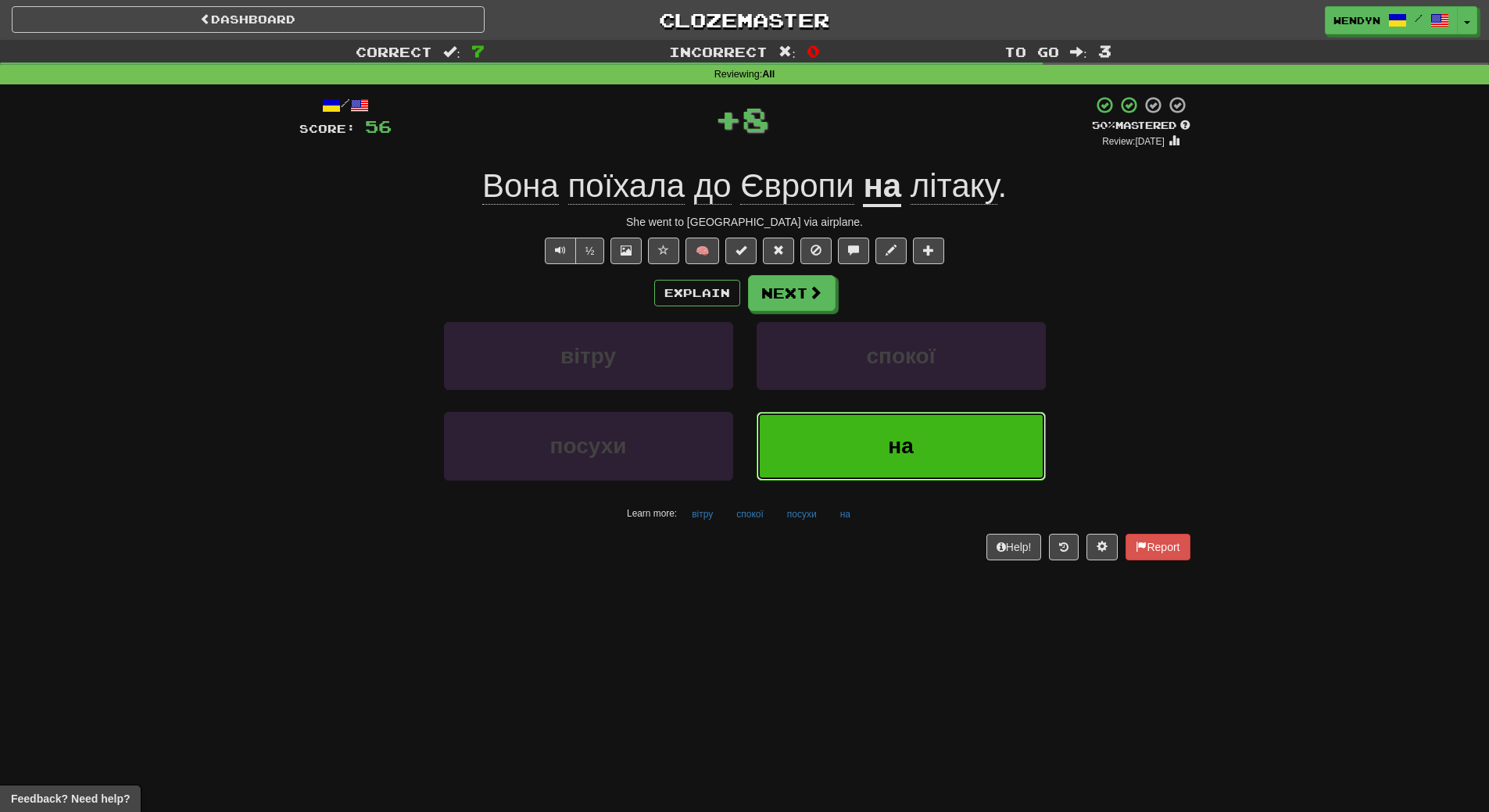
click at [853, 433] on button "на" at bounding box center [901, 446] width 289 height 68
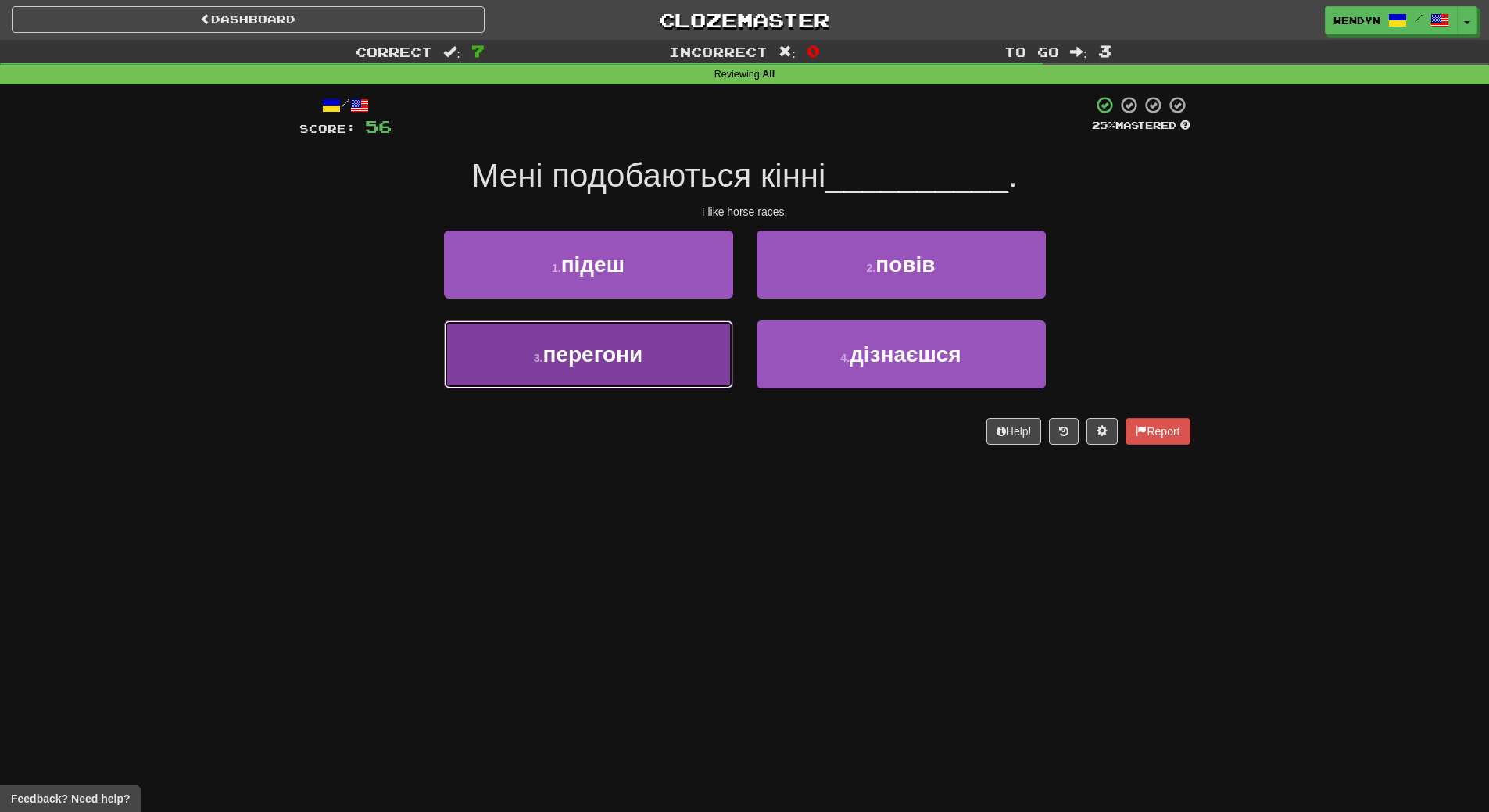
click at [681, 366] on button "3 . перегони" at bounding box center [588, 354] width 289 height 68
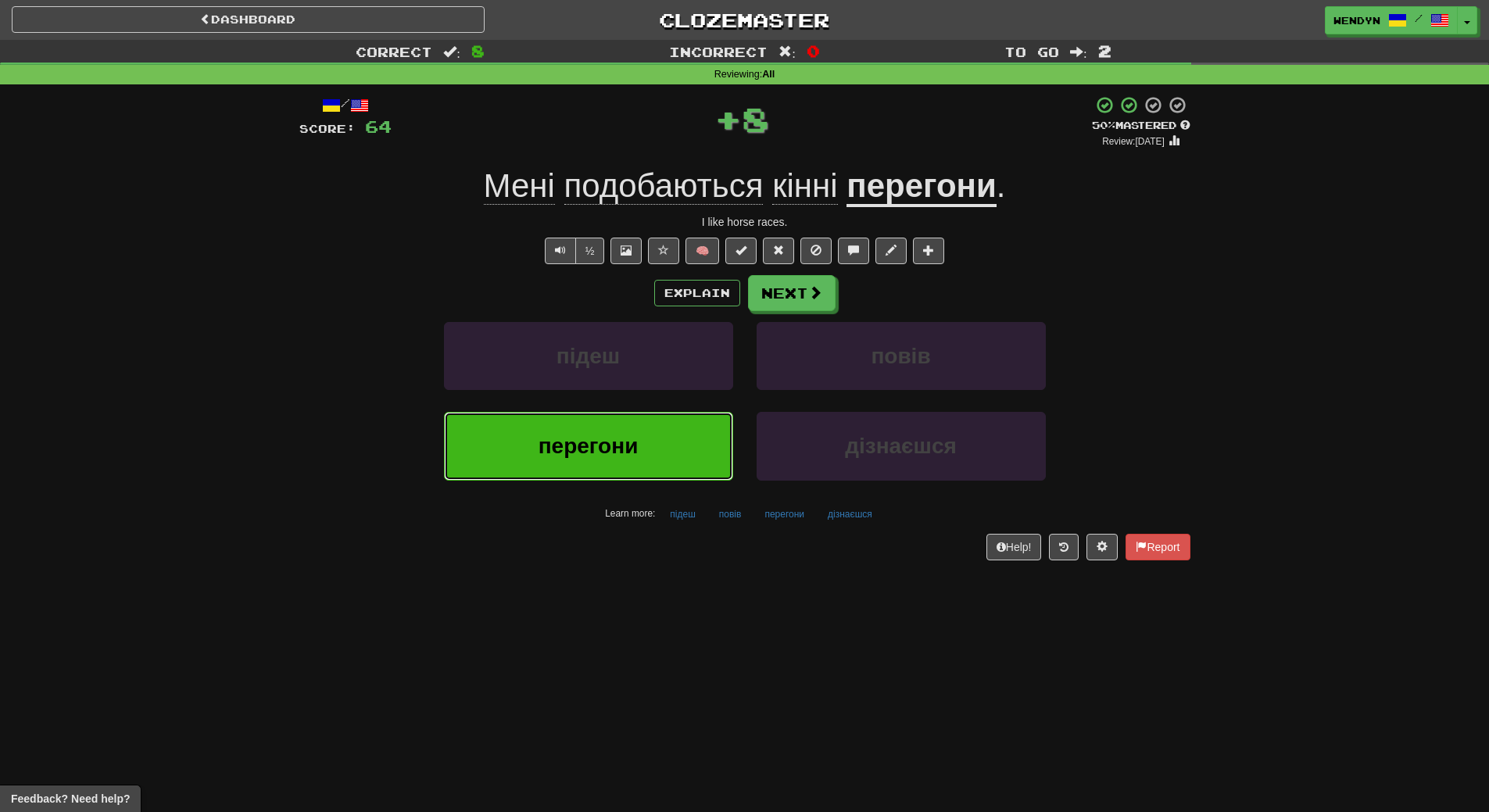
click at [672, 446] on button "перегони" at bounding box center [588, 446] width 289 height 68
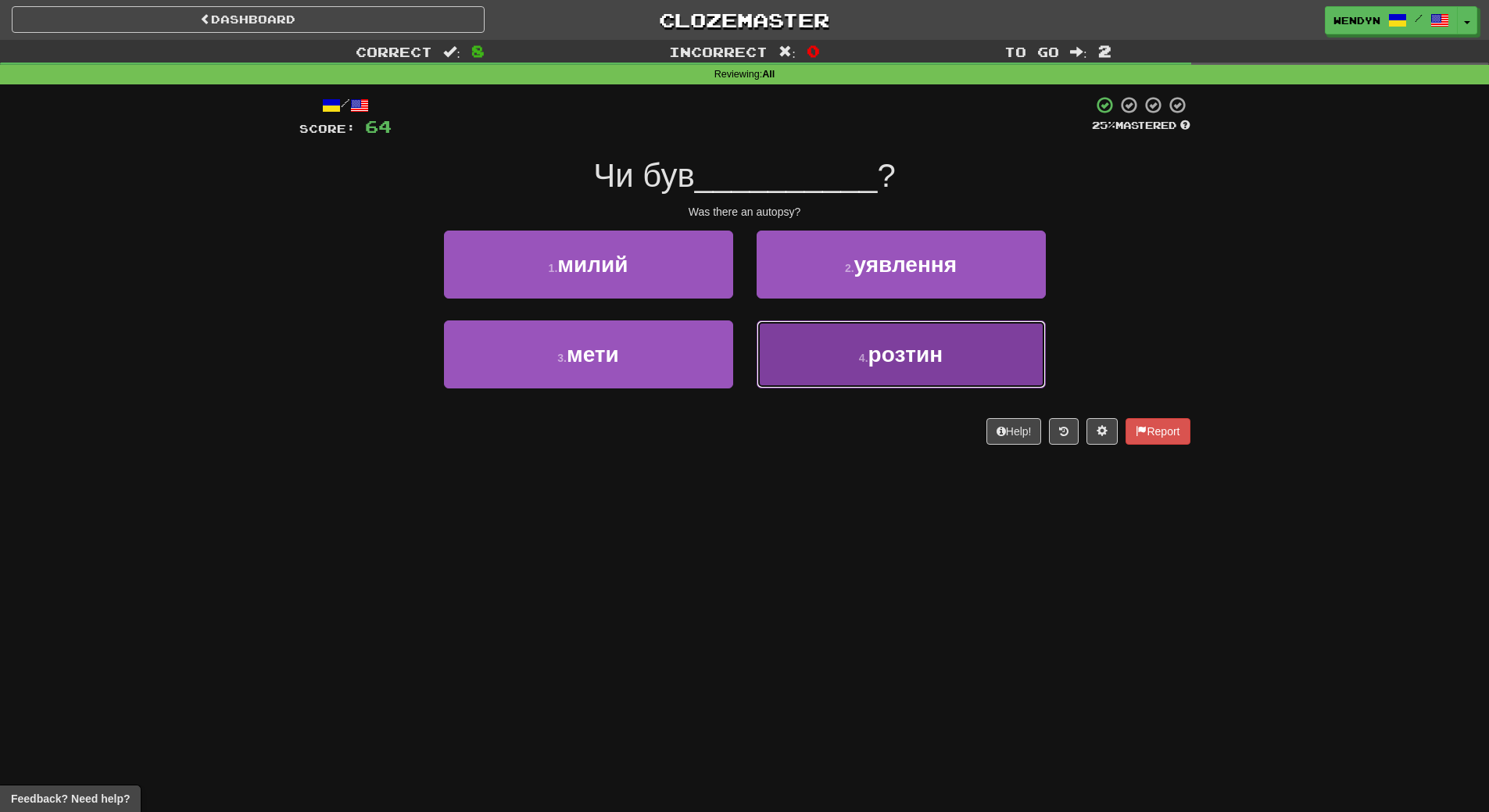
click at [882, 377] on button "4 . розтин" at bounding box center [901, 354] width 289 height 68
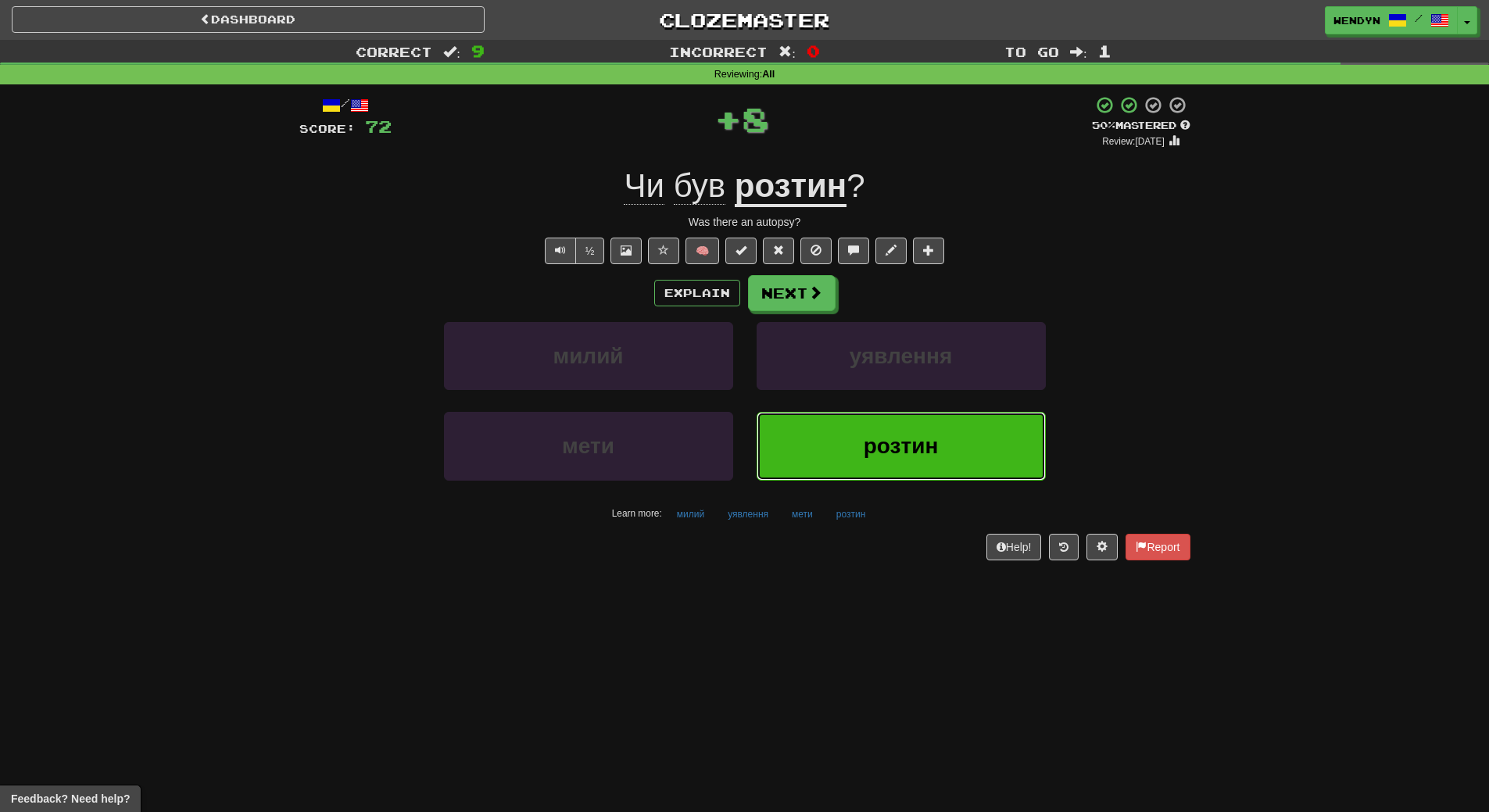
click at [869, 449] on span "розтин" at bounding box center [901, 446] width 75 height 25
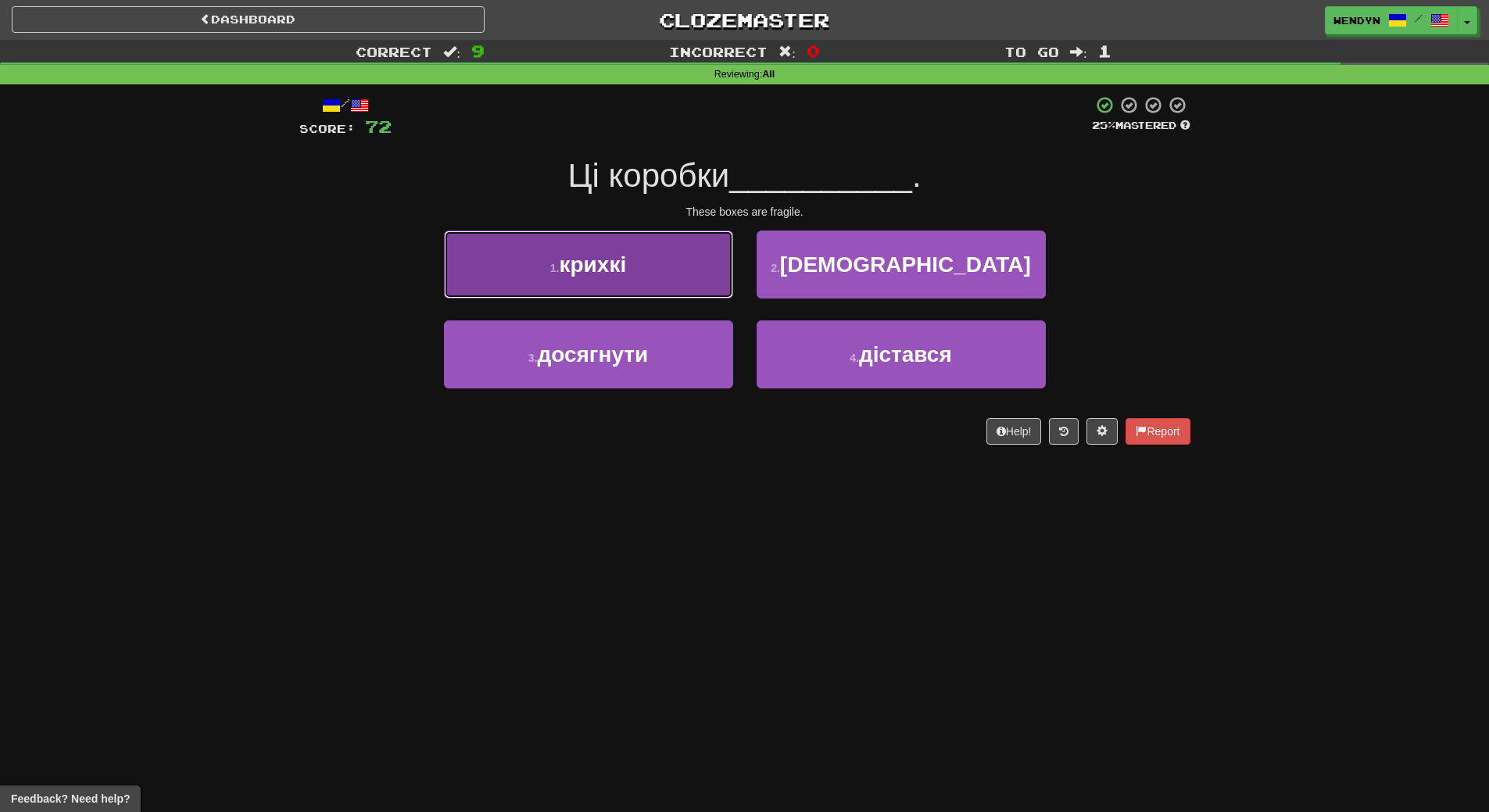
click at [533, 277] on button "1 . крихкі" at bounding box center [588, 264] width 289 height 68
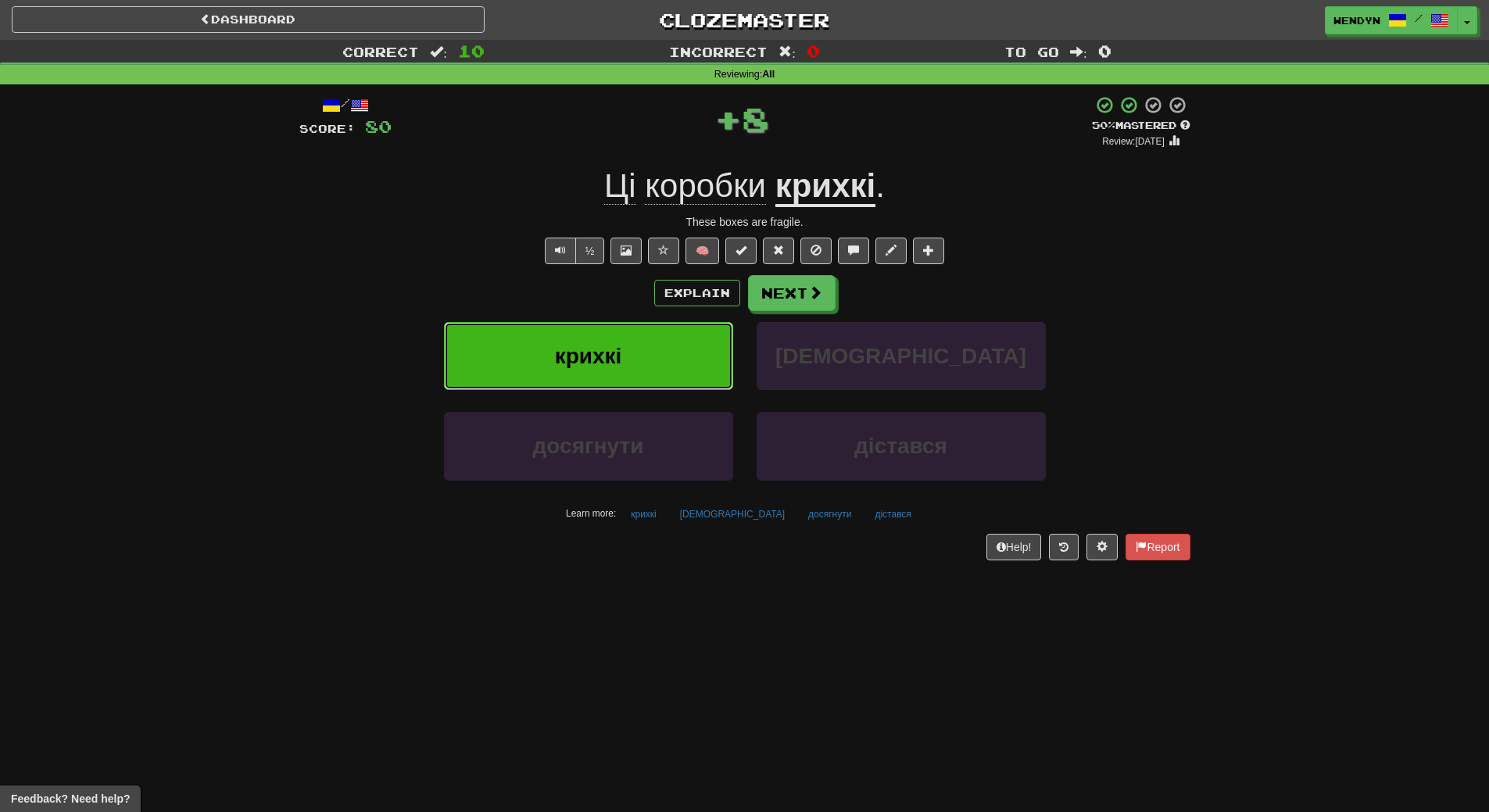
click at [578, 370] on button "крихкі" at bounding box center [588, 356] width 289 height 68
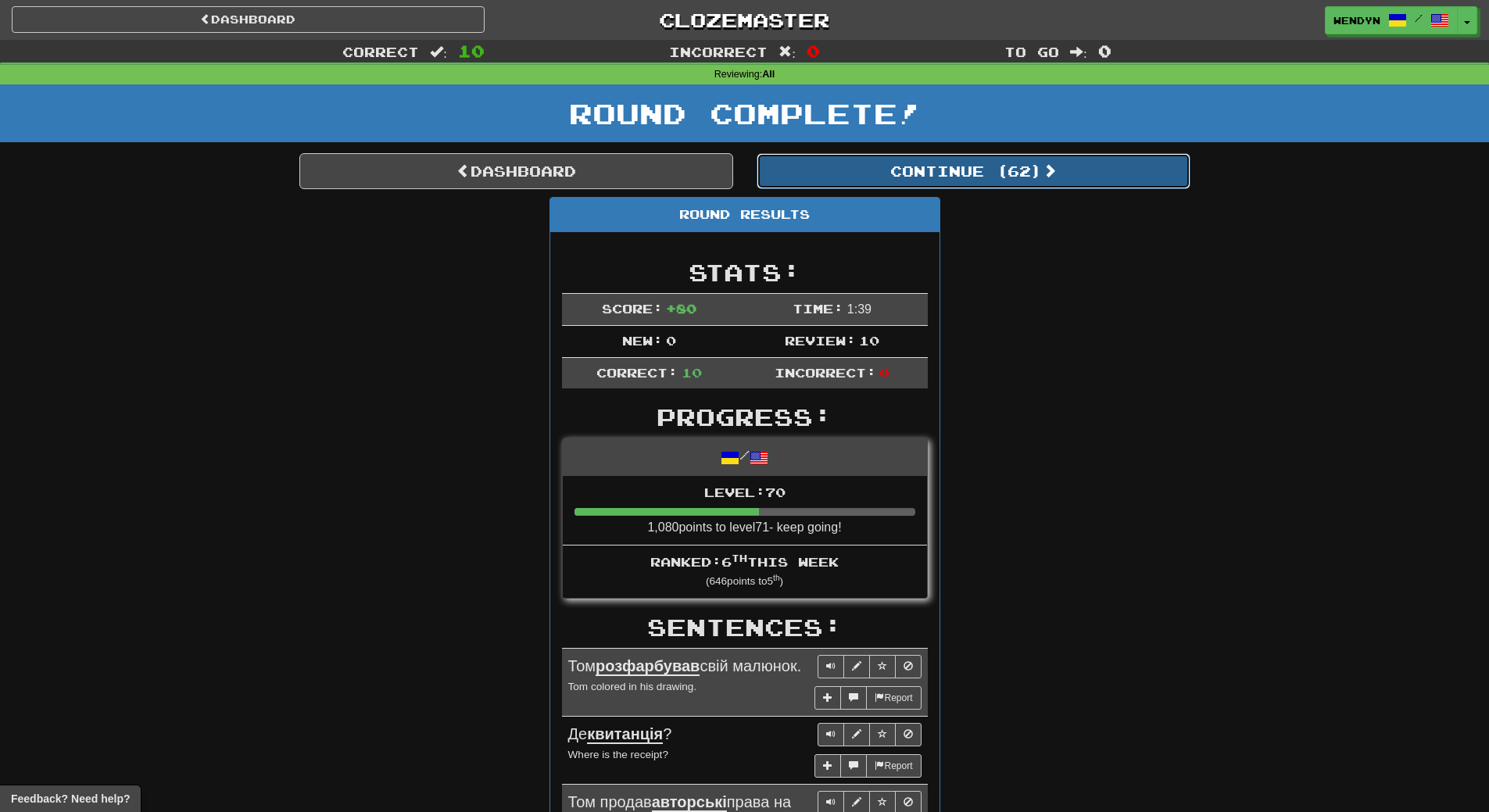
click at [1013, 159] on button "Continue ( 62 )" at bounding box center [973, 171] width 433 height 36
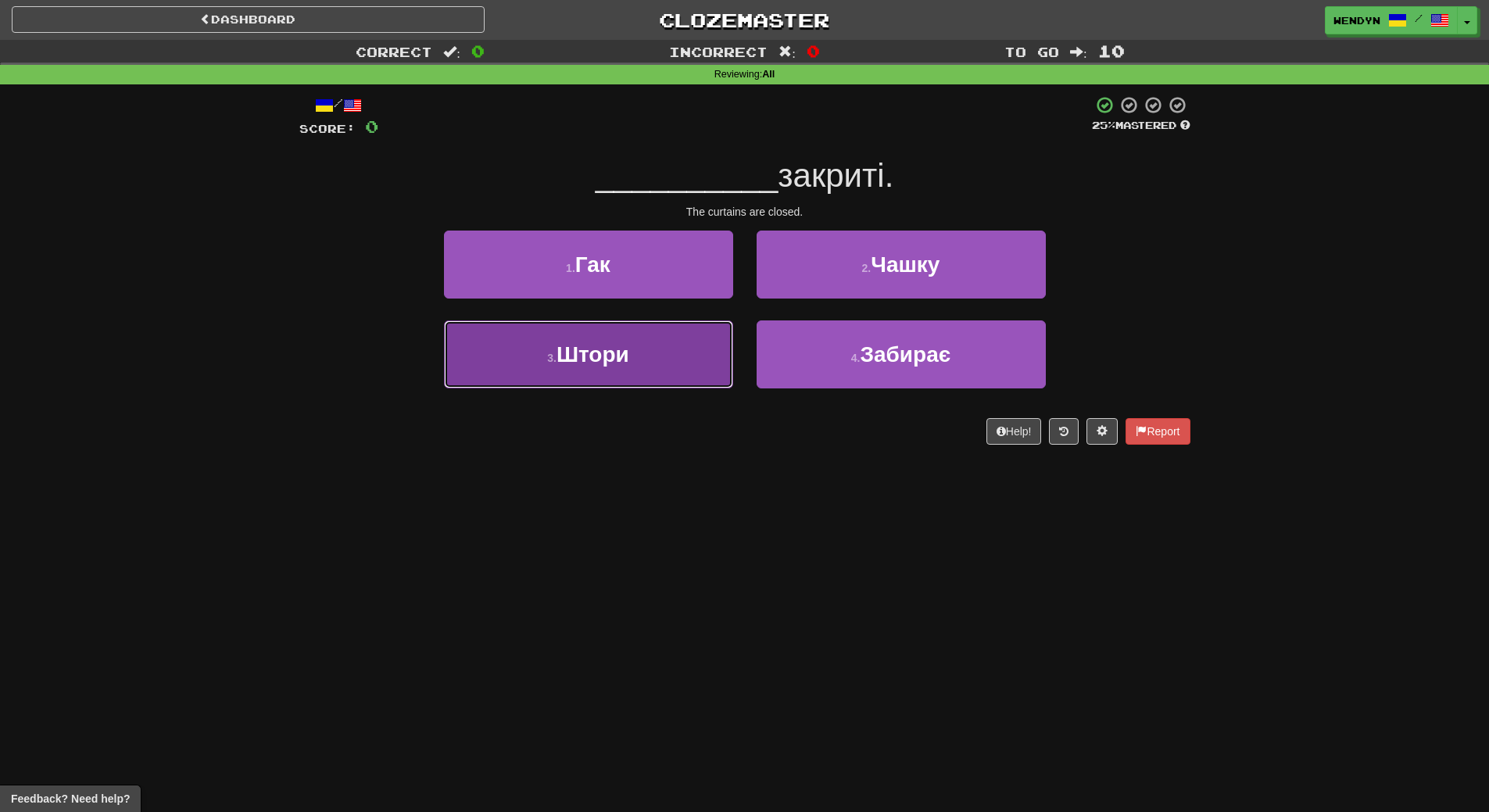
click at [658, 375] on button "3 . Штори" at bounding box center [588, 354] width 289 height 68
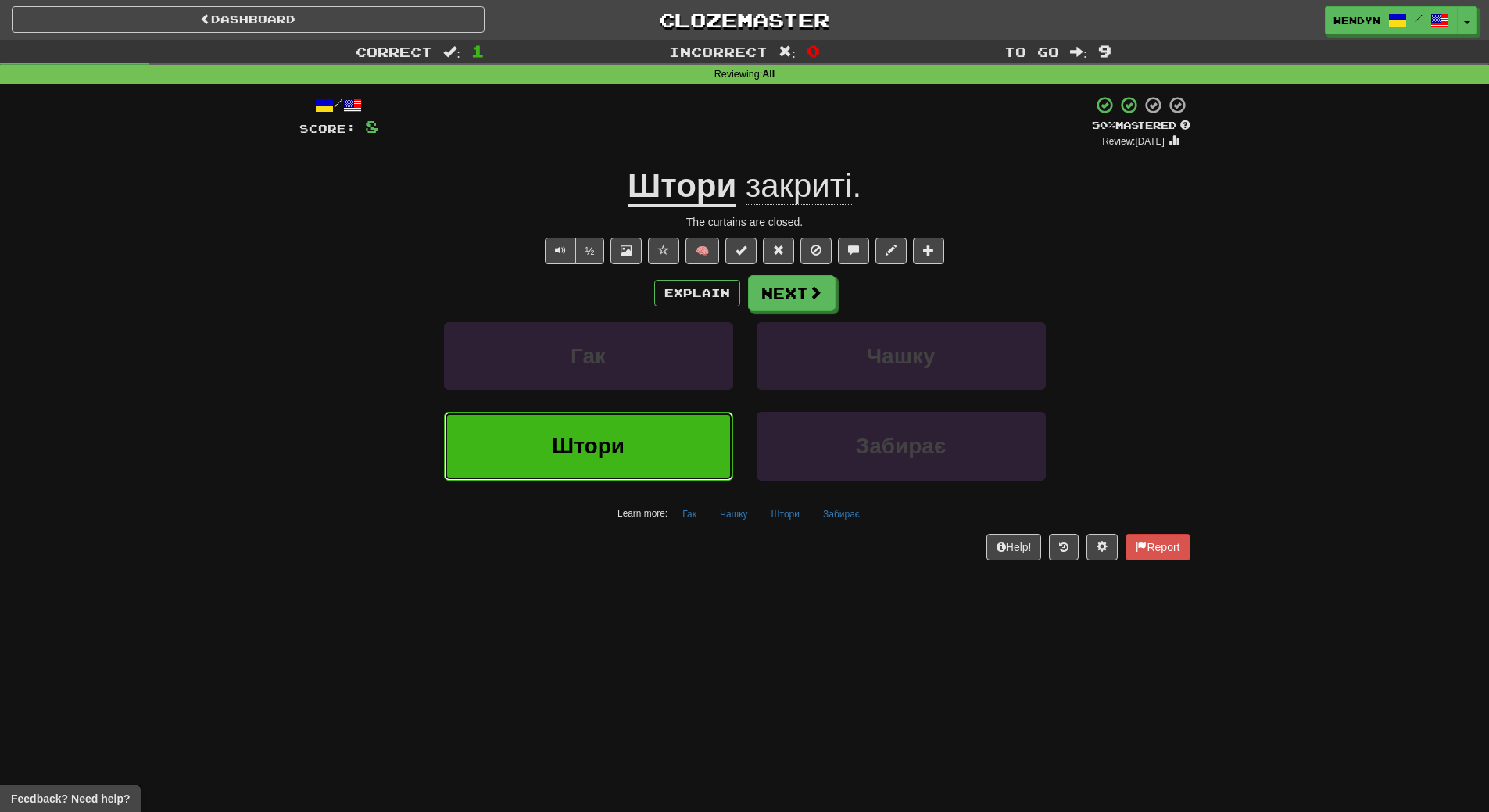
click at [645, 439] on button "Штори" at bounding box center [588, 446] width 289 height 68
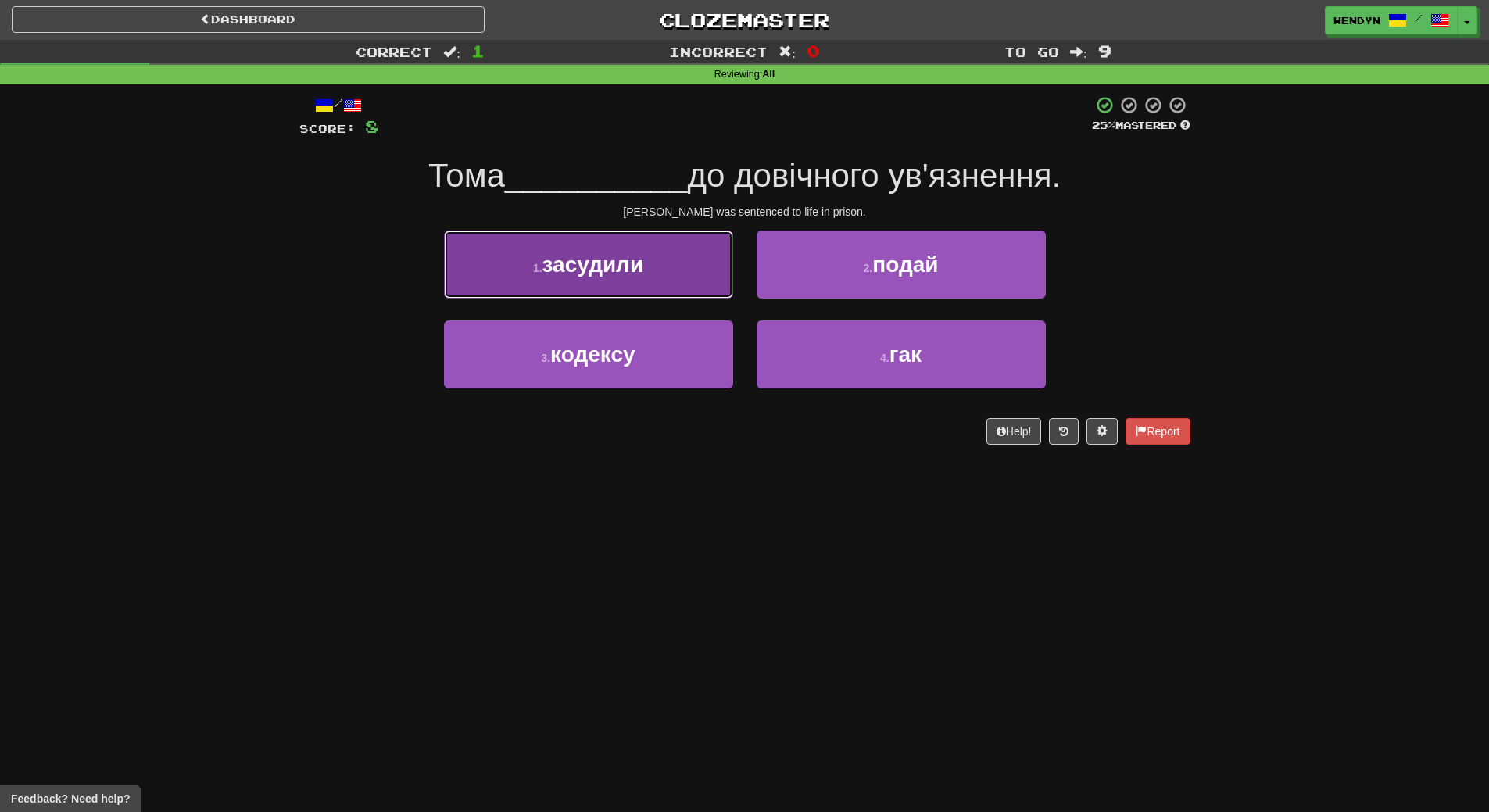
click at [651, 256] on button "1 . засудили" at bounding box center [588, 264] width 289 height 68
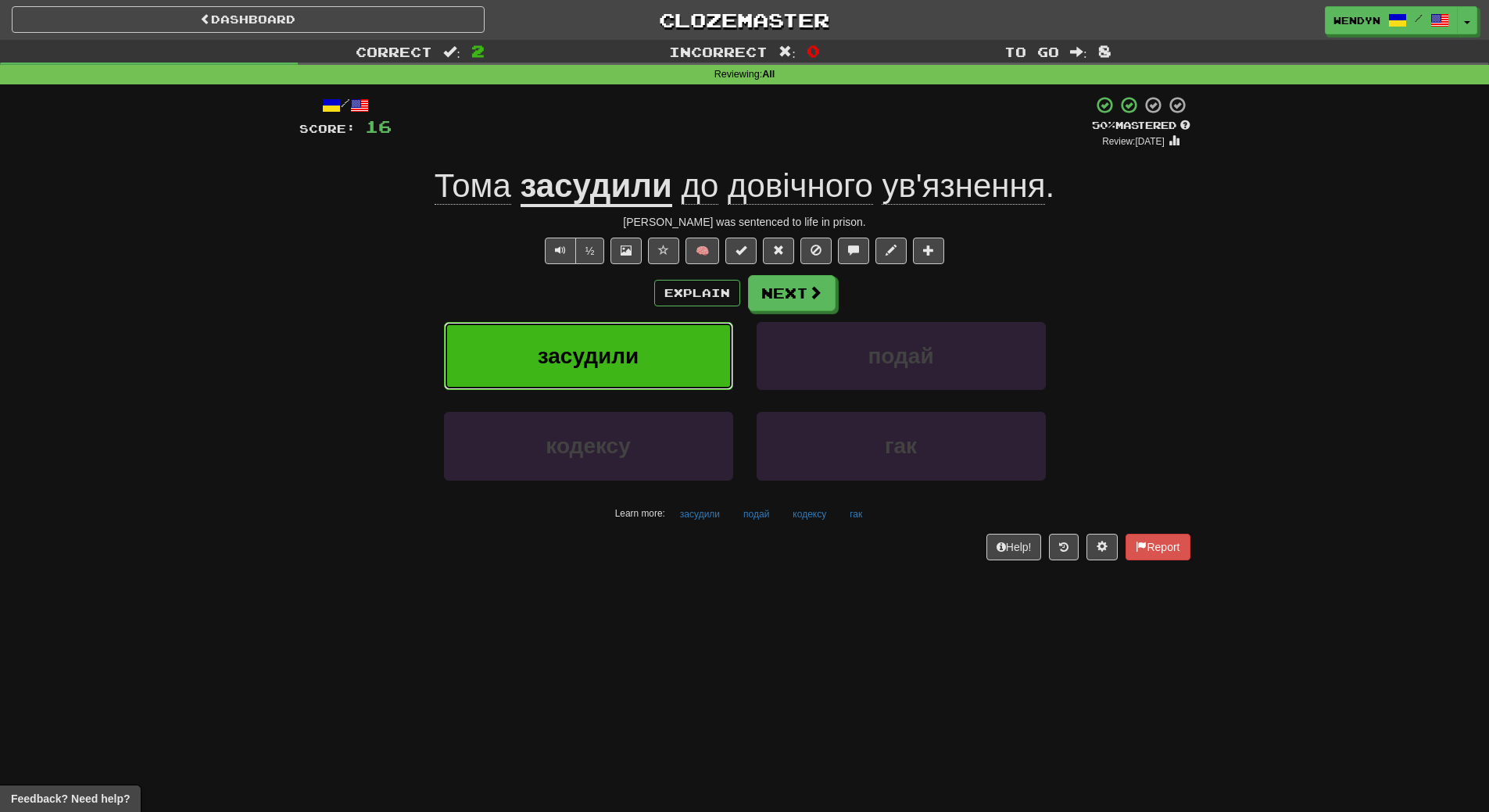
click at [635, 364] on span "засудили" at bounding box center [588, 356] width 102 height 25
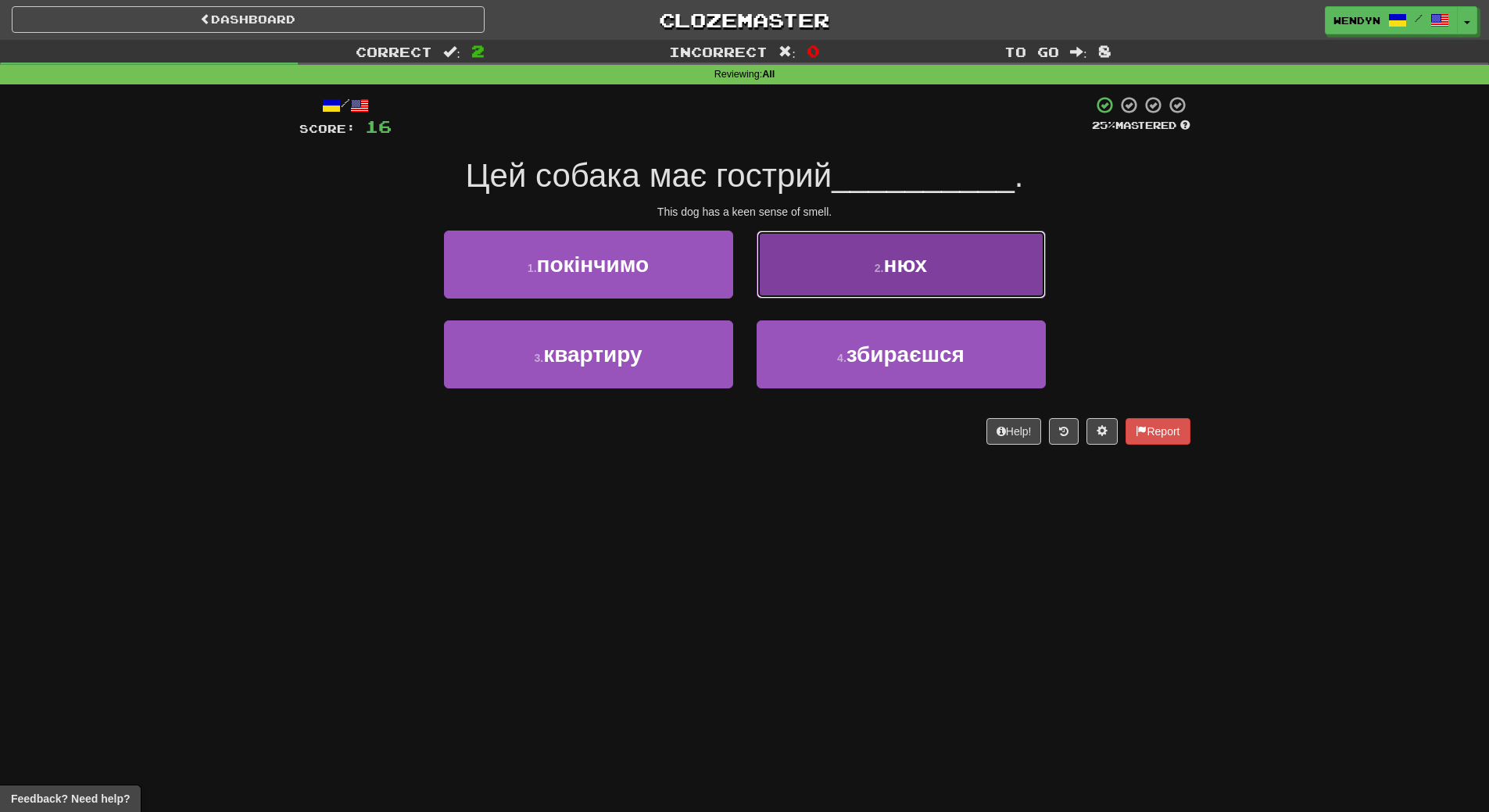
click at [968, 256] on button "2 . нюх" at bounding box center [901, 264] width 289 height 68
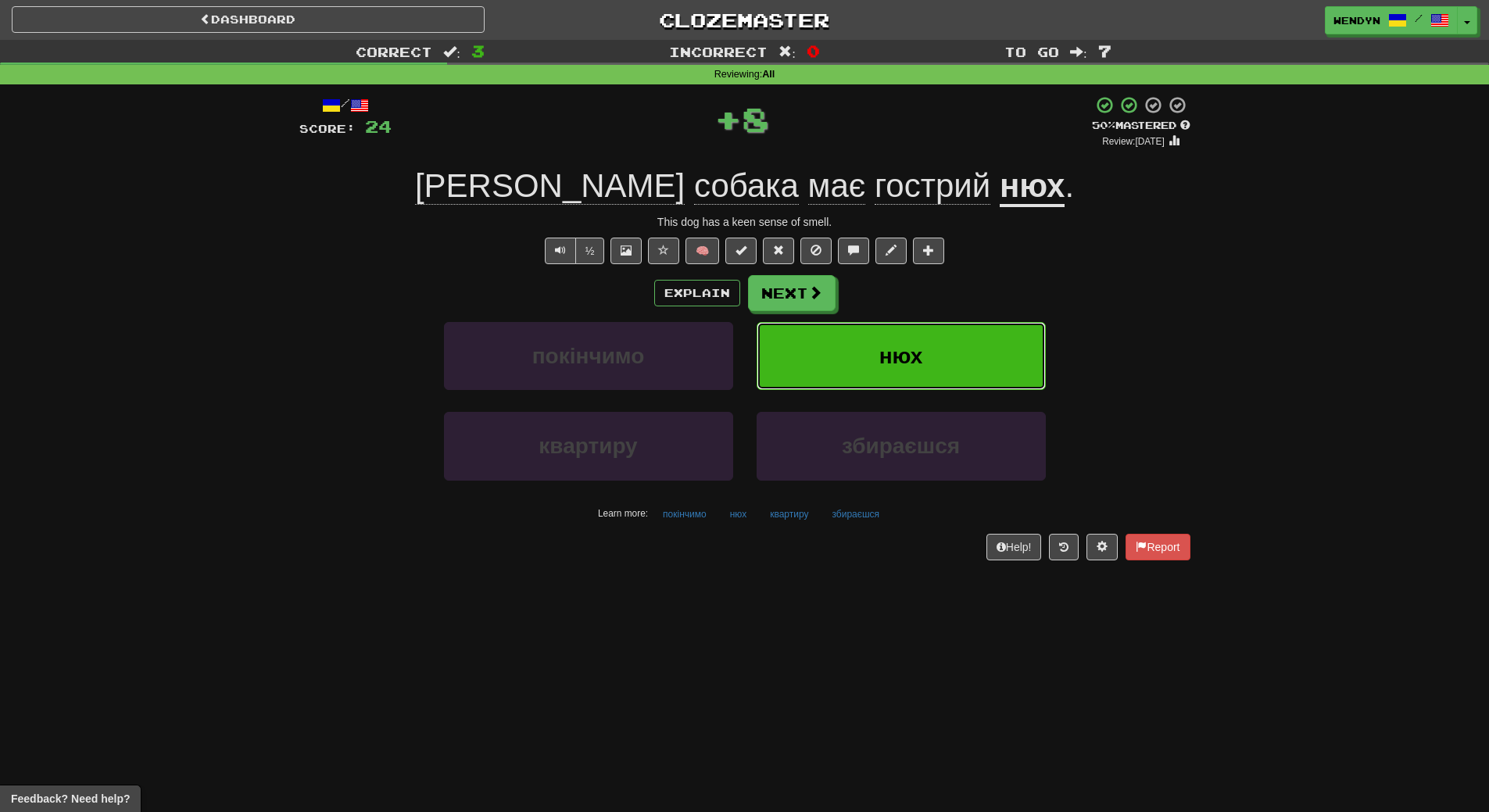
click at [960, 351] on button "нюх" at bounding box center [901, 356] width 289 height 68
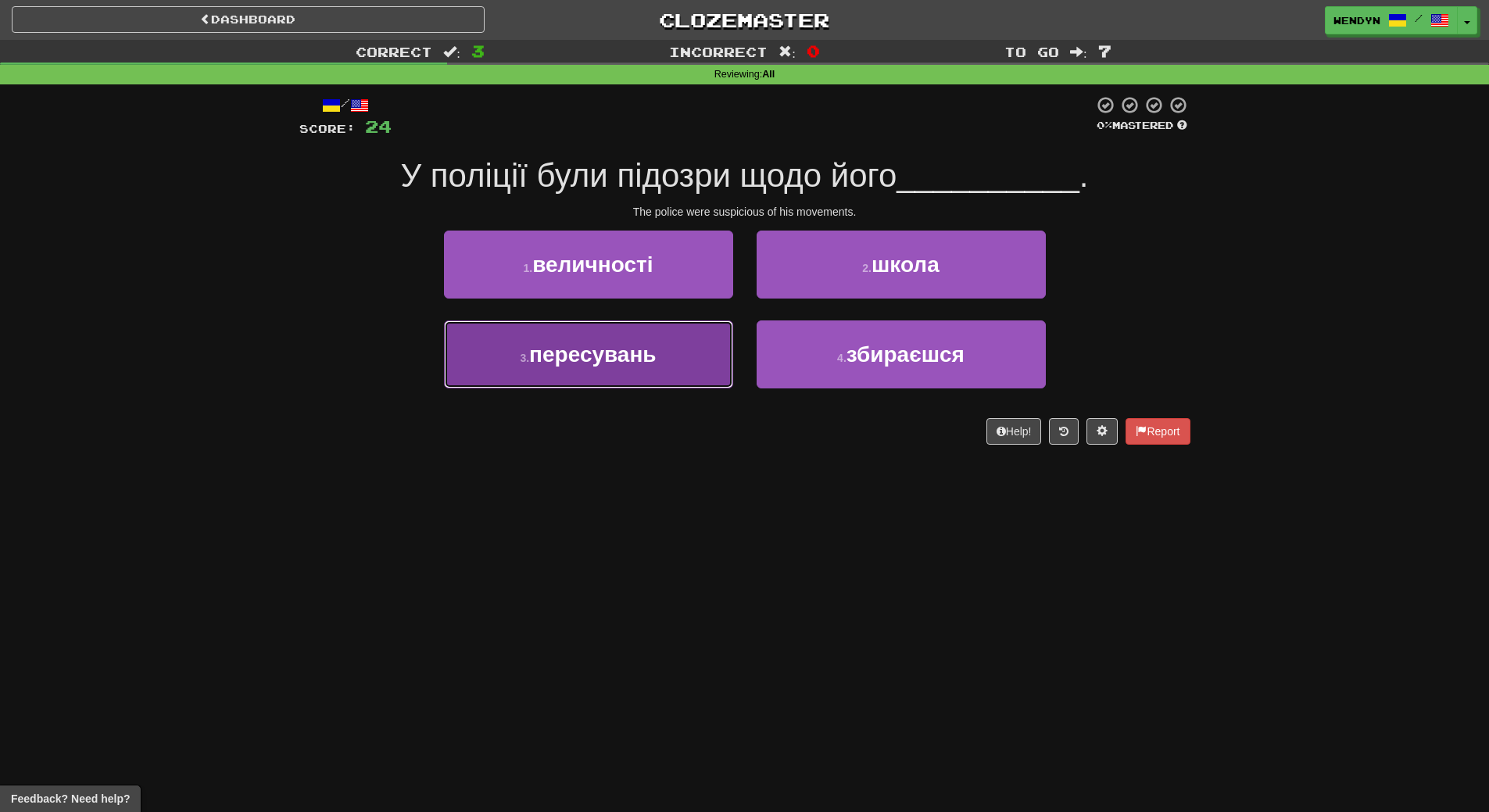
click at [670, 378] on button "3 . пересувань" at bounding box center [588, 354] width 289 height 68
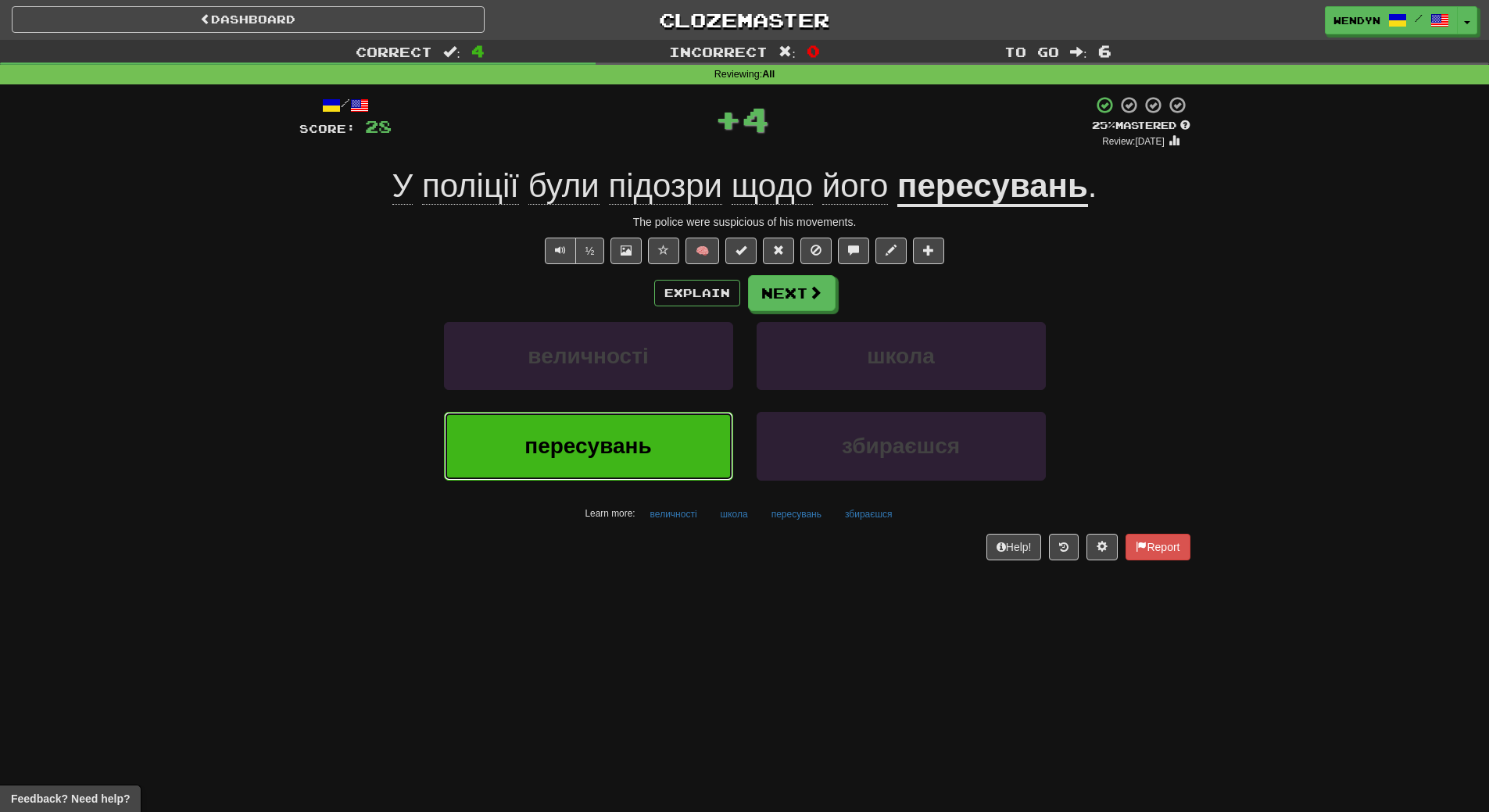
click at [636, 447] on span "пересувань" at bounding box center [587, 446] width 127 height 25
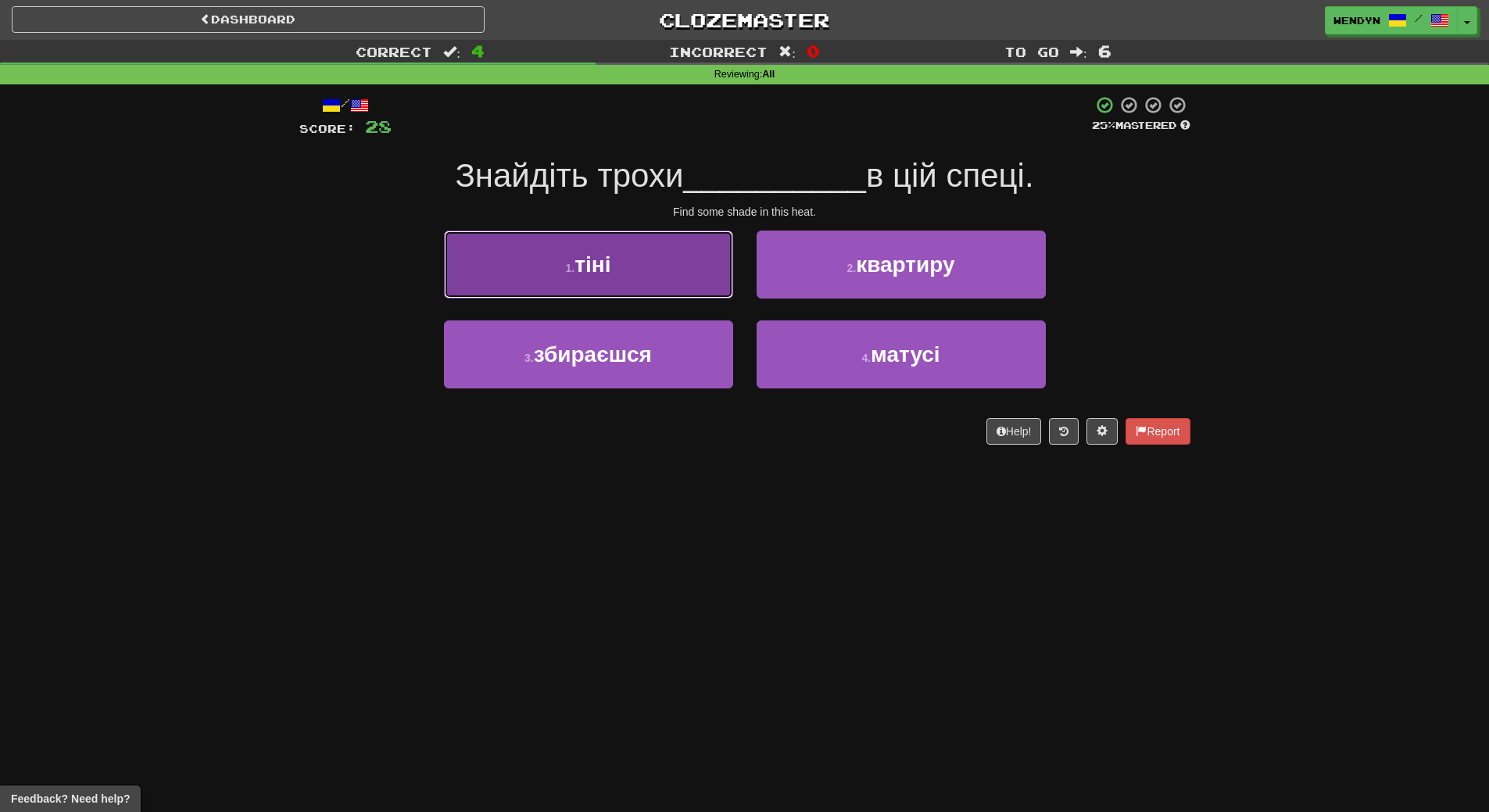
click at [646, 265] on button "1 . тіні" at bounding box center [588, 264] width 289 height 68
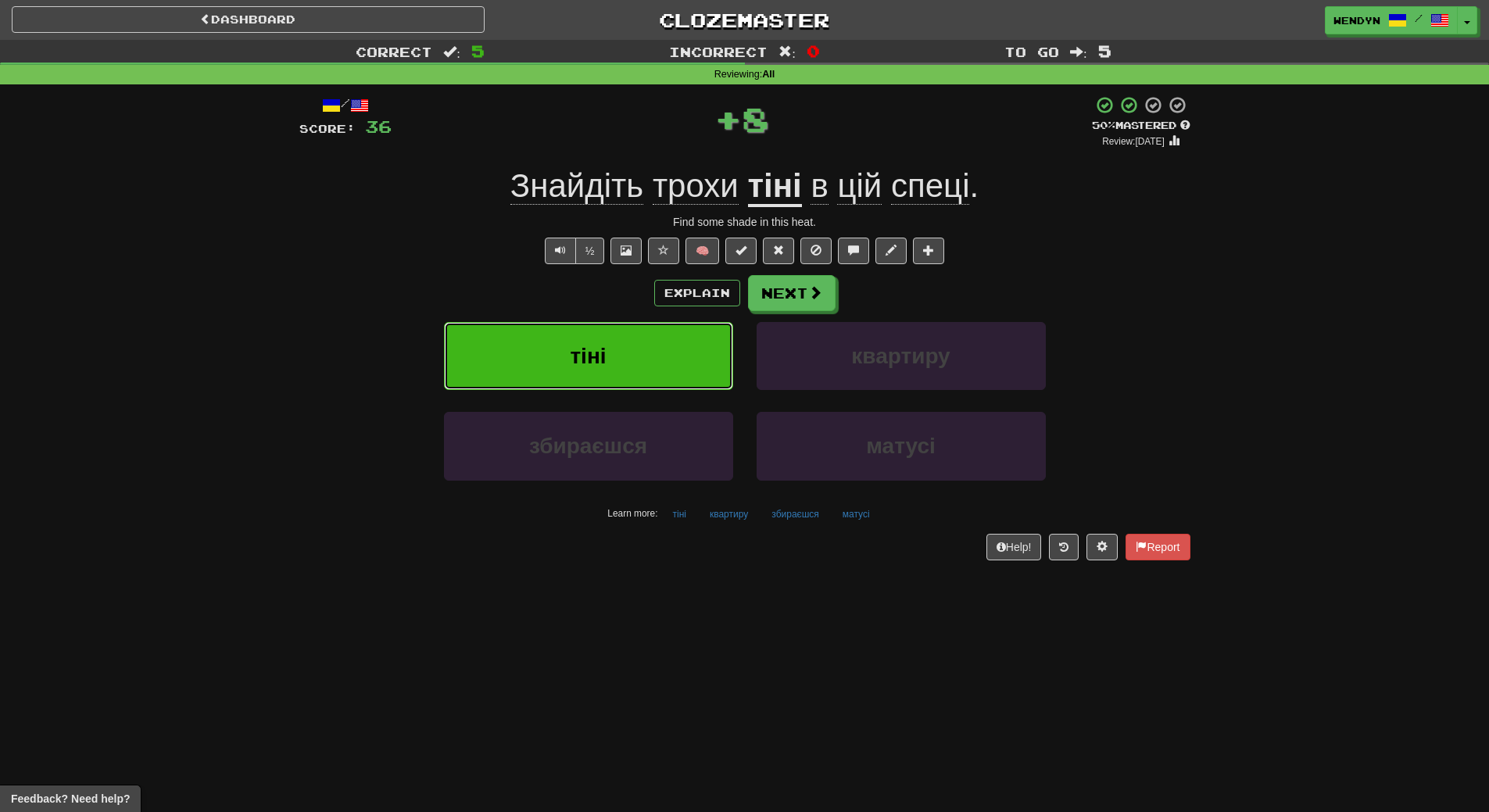
click at [636, 346] on button "тіні" at bounding box center [588, 356] width 289 height 68
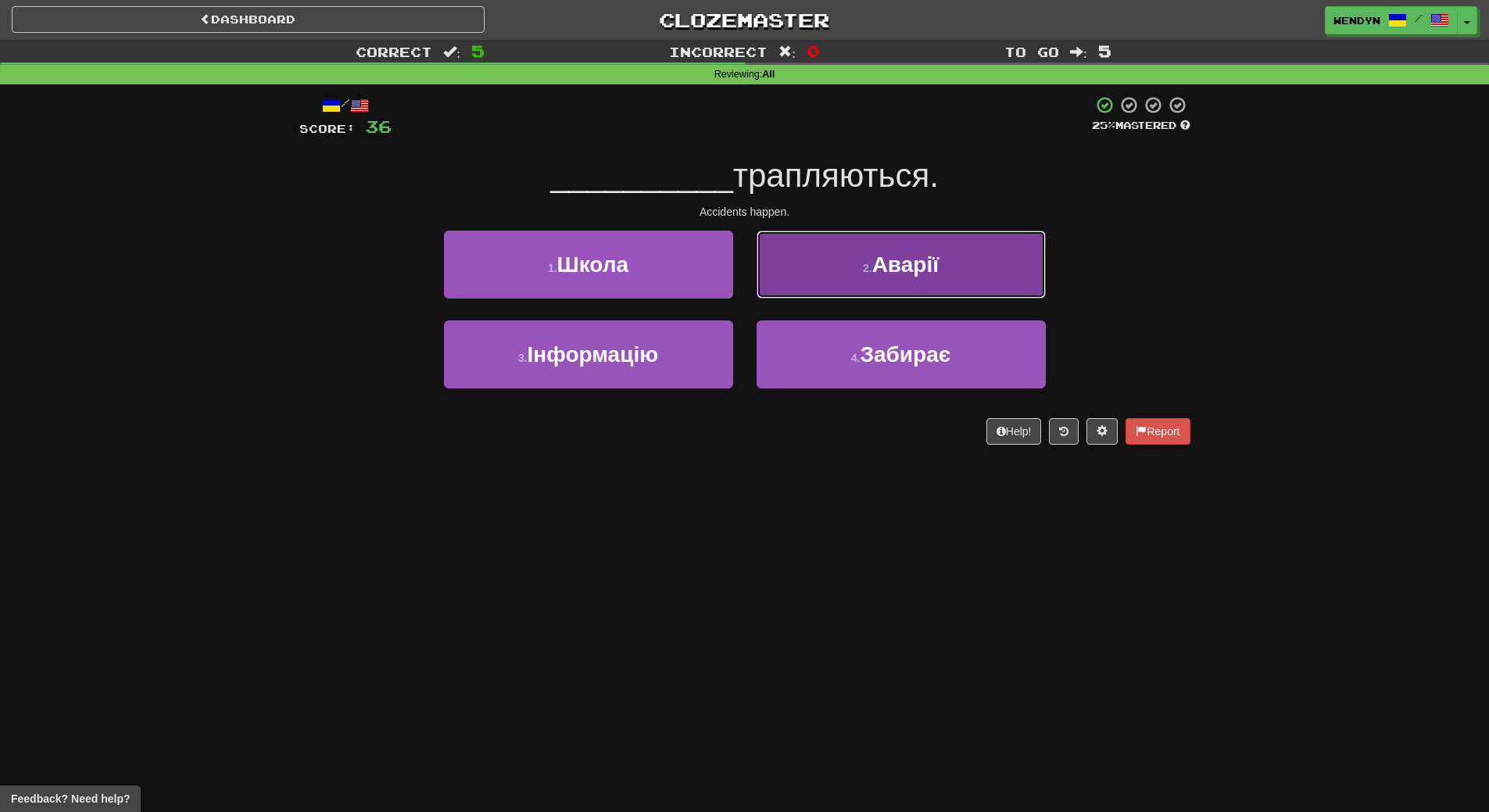
click at [976, 269] on button "2 . Аварії" at bounding box center [901, 264] width 289 height 68
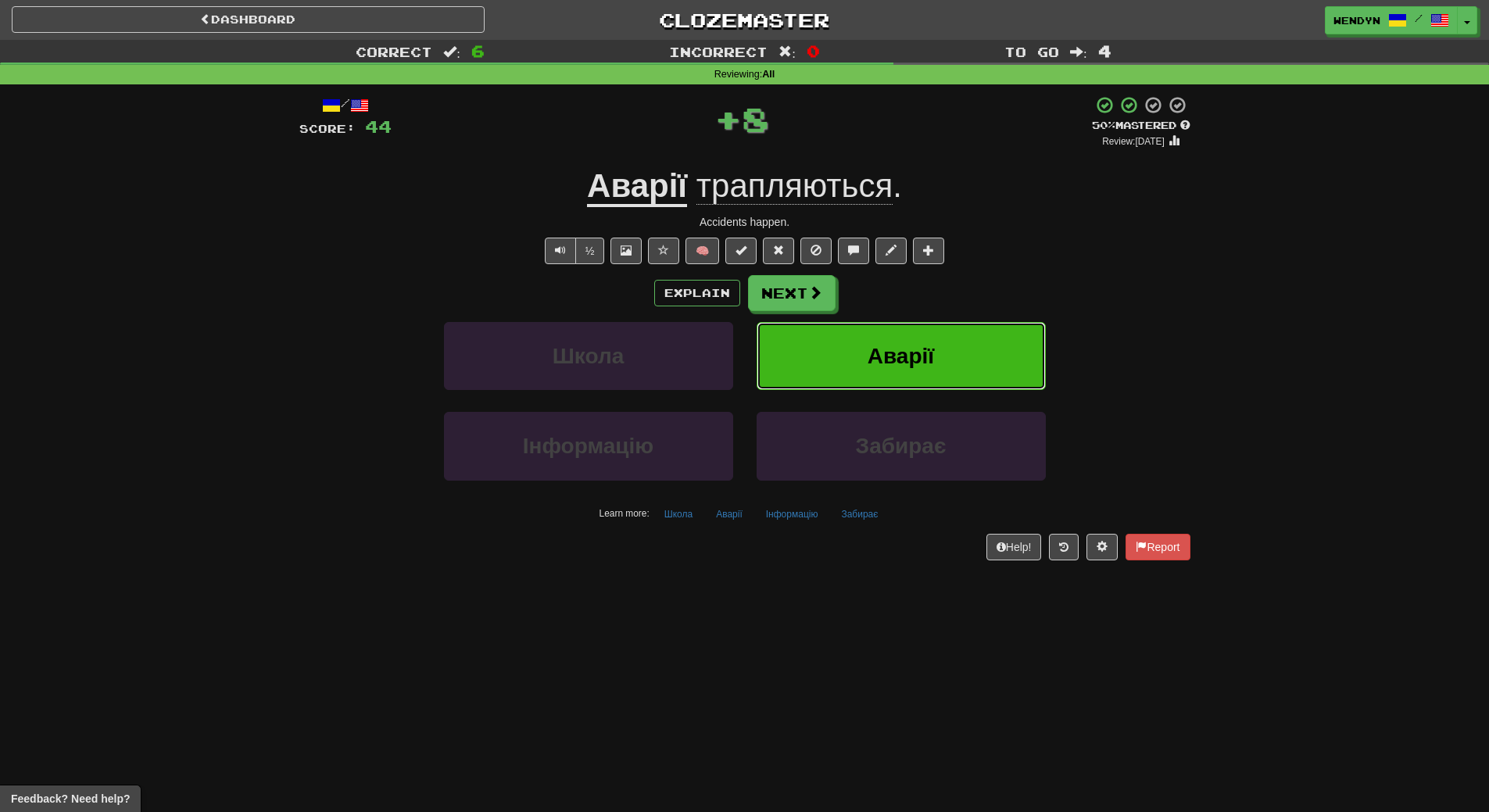
click at [952, 367] on button "Аварії" at bounding box center [901, 356] width 289 height 68
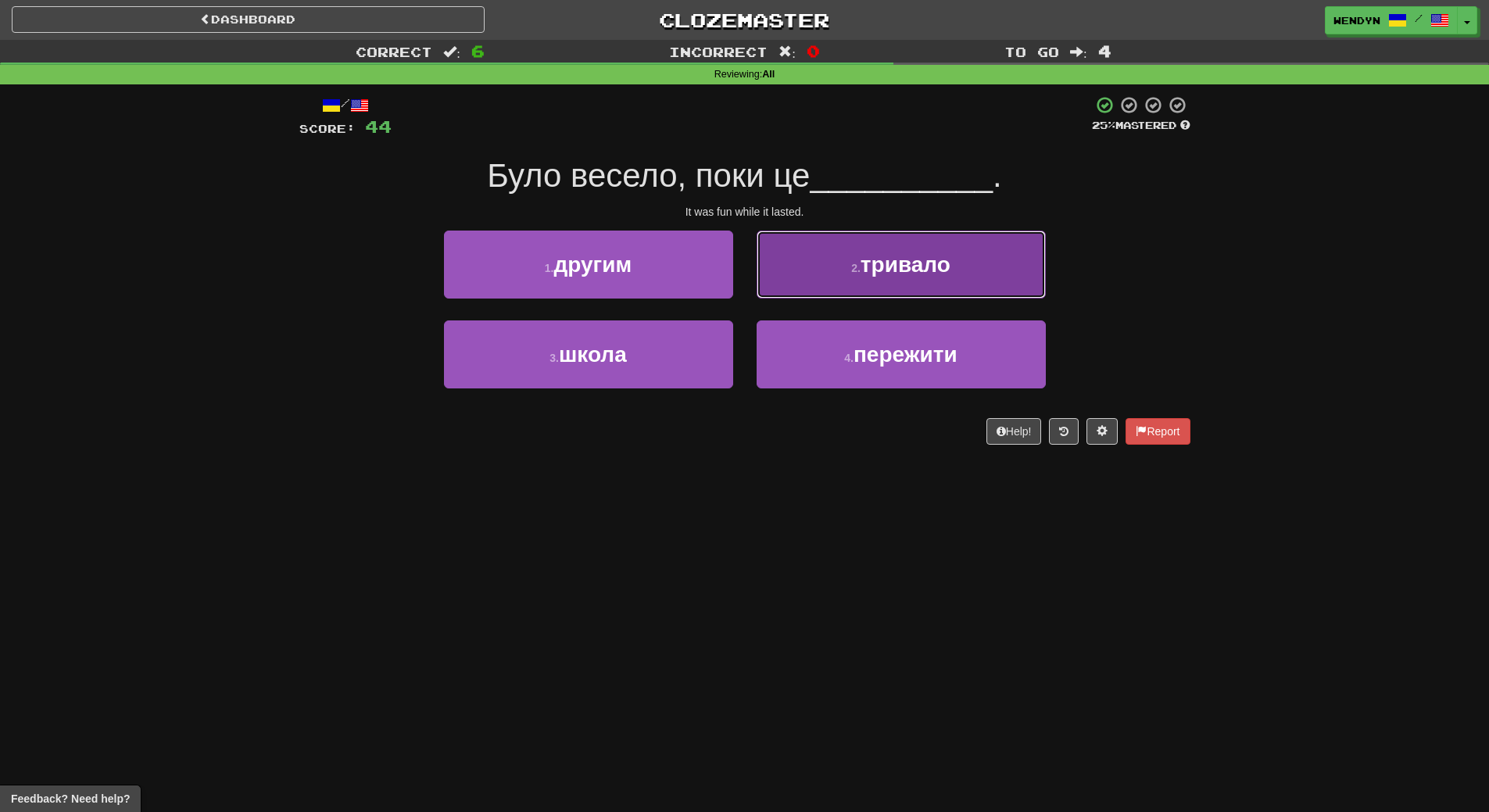
click at [961, 276] on button "2 . тривало" at bounding box center [901, 264] width 289 height 68
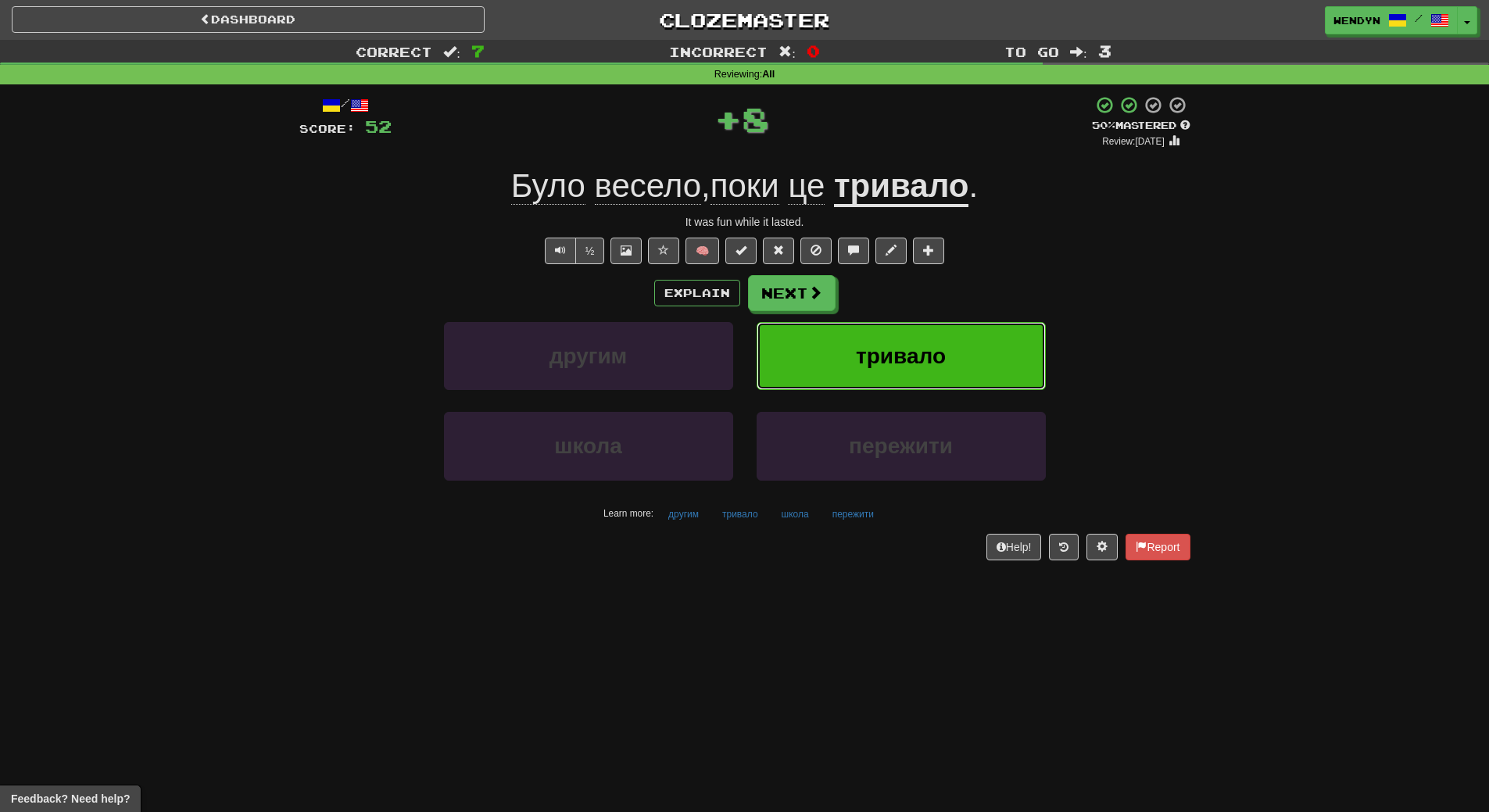
click at [958, 366] on button "тривало" at bounding box center [901, 356] width 289 height 68
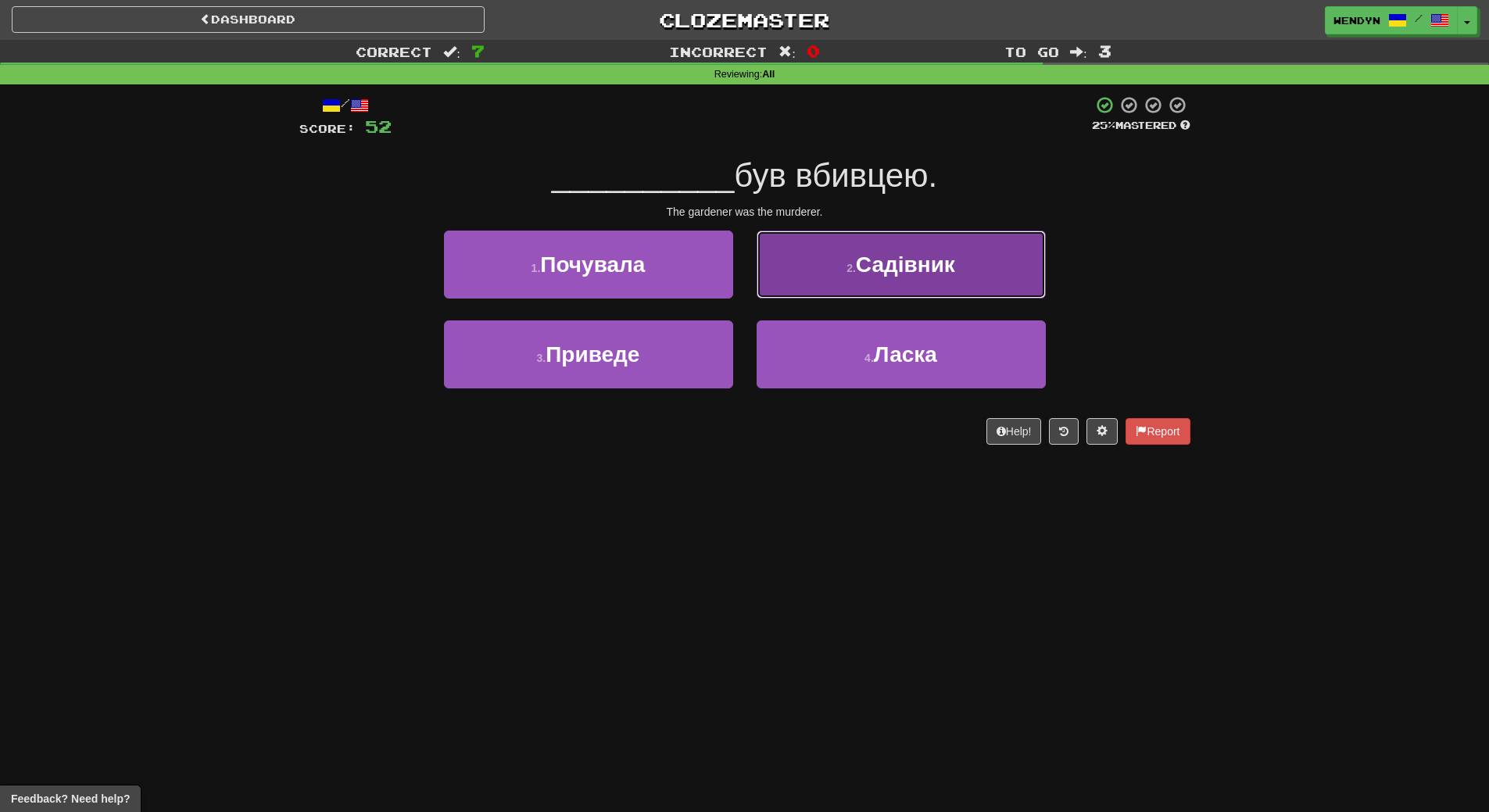
click at [968, 268] on button "2 . Садівник" at bounding box center [901, 264] width 289 height 68
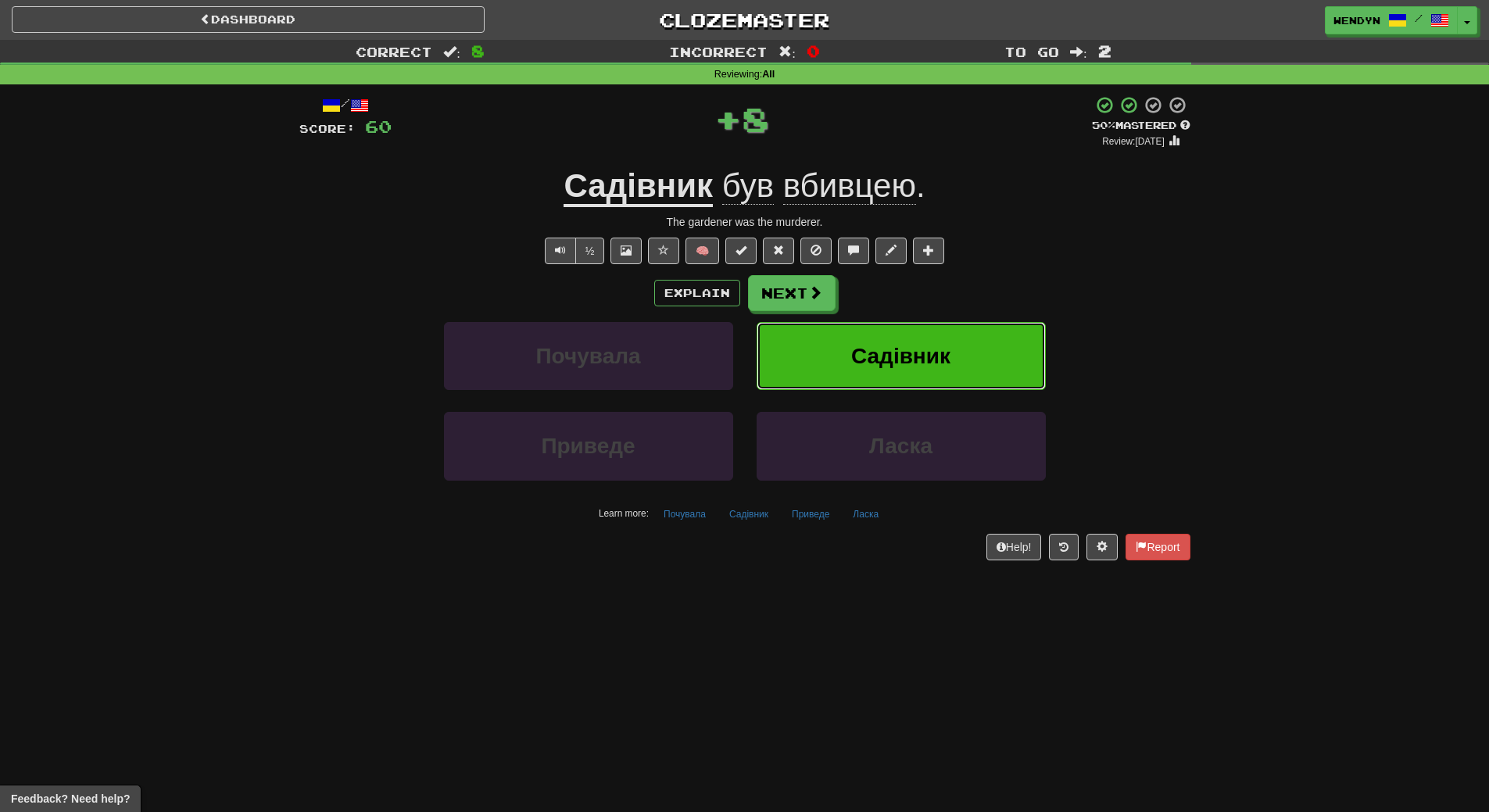
click at [974, 366] on button "Садівник" at bounding box center [901, 356] width 289 height 68
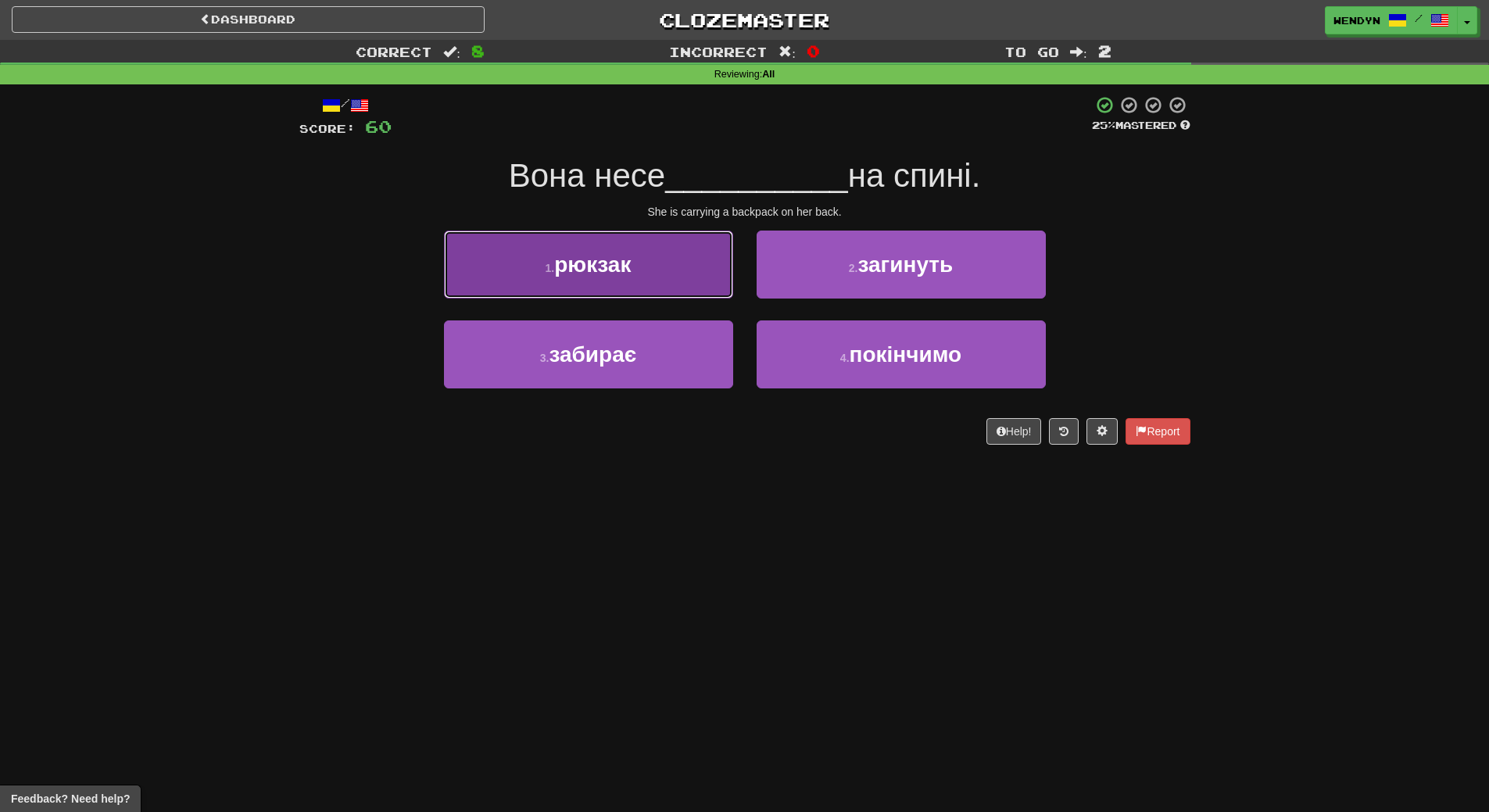
click at [644, 258] on button "1 . рюкзак" at bounding box center [588, 264] width 289 height 68
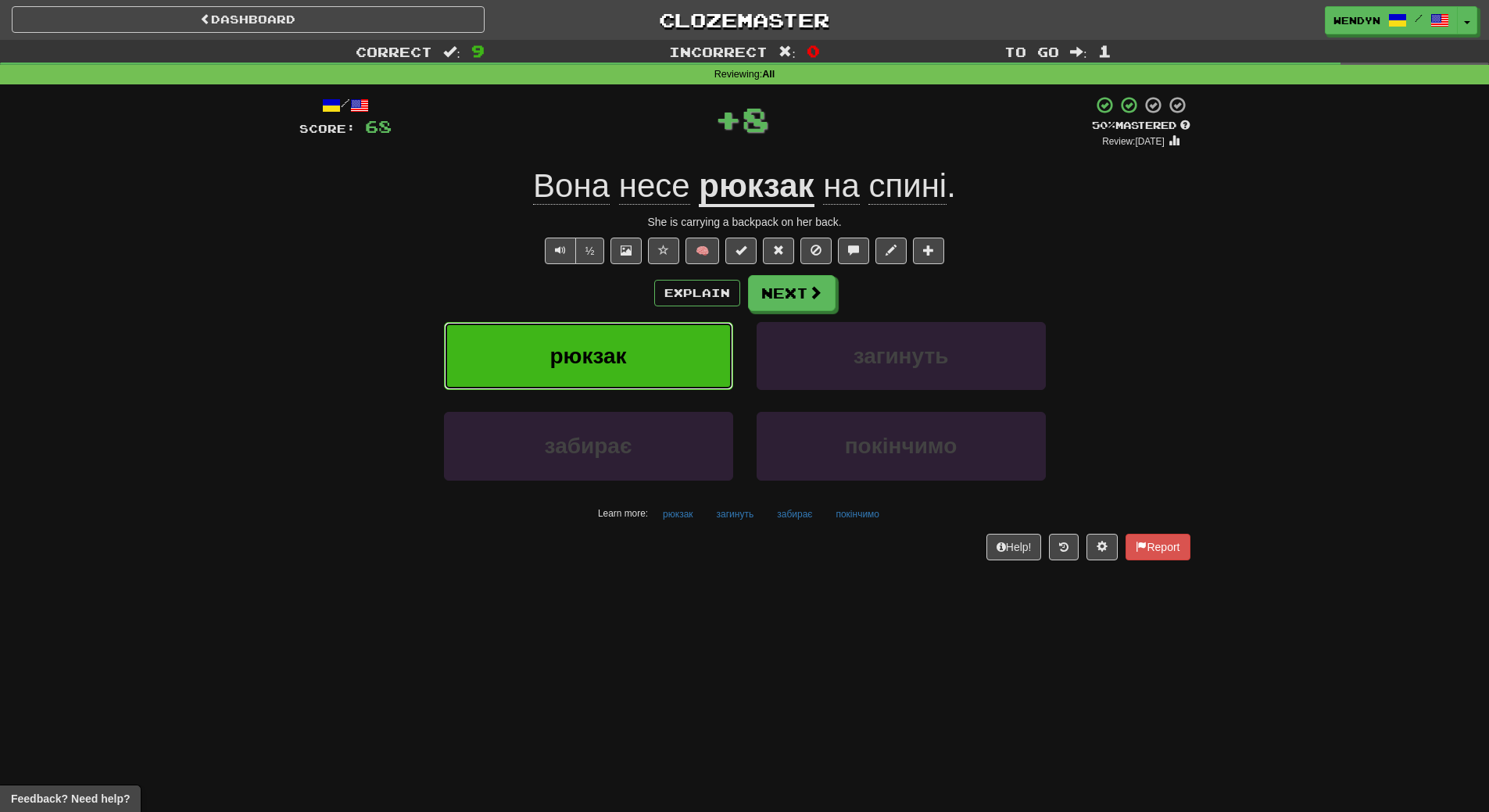
click at [624, 338] on button "рюкзак" at bounding box center [588, 356] width 289 height 68
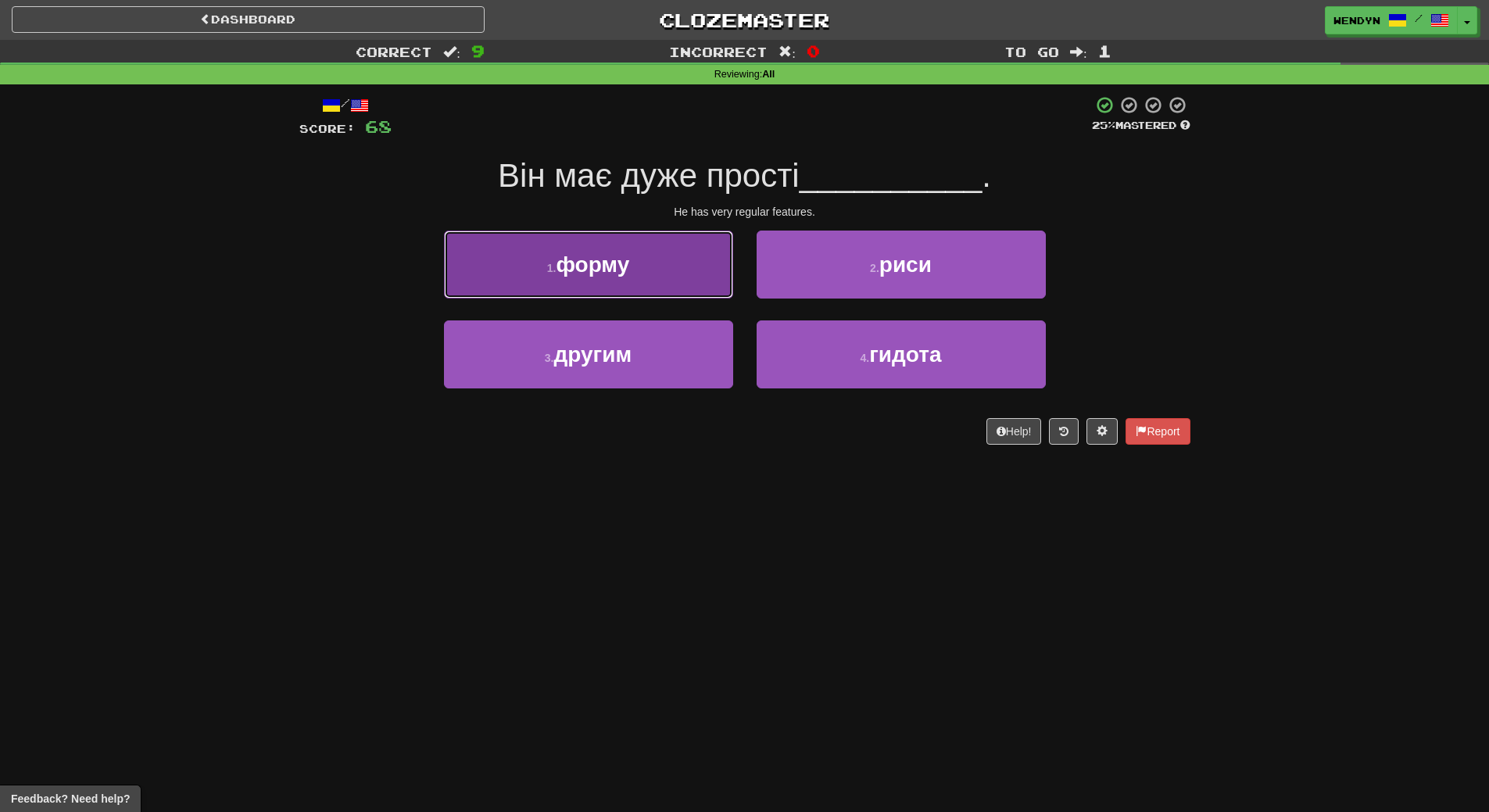
click at [637, 276] on button "1 . форму" at bounding box center [588, 264] width 289 height 68
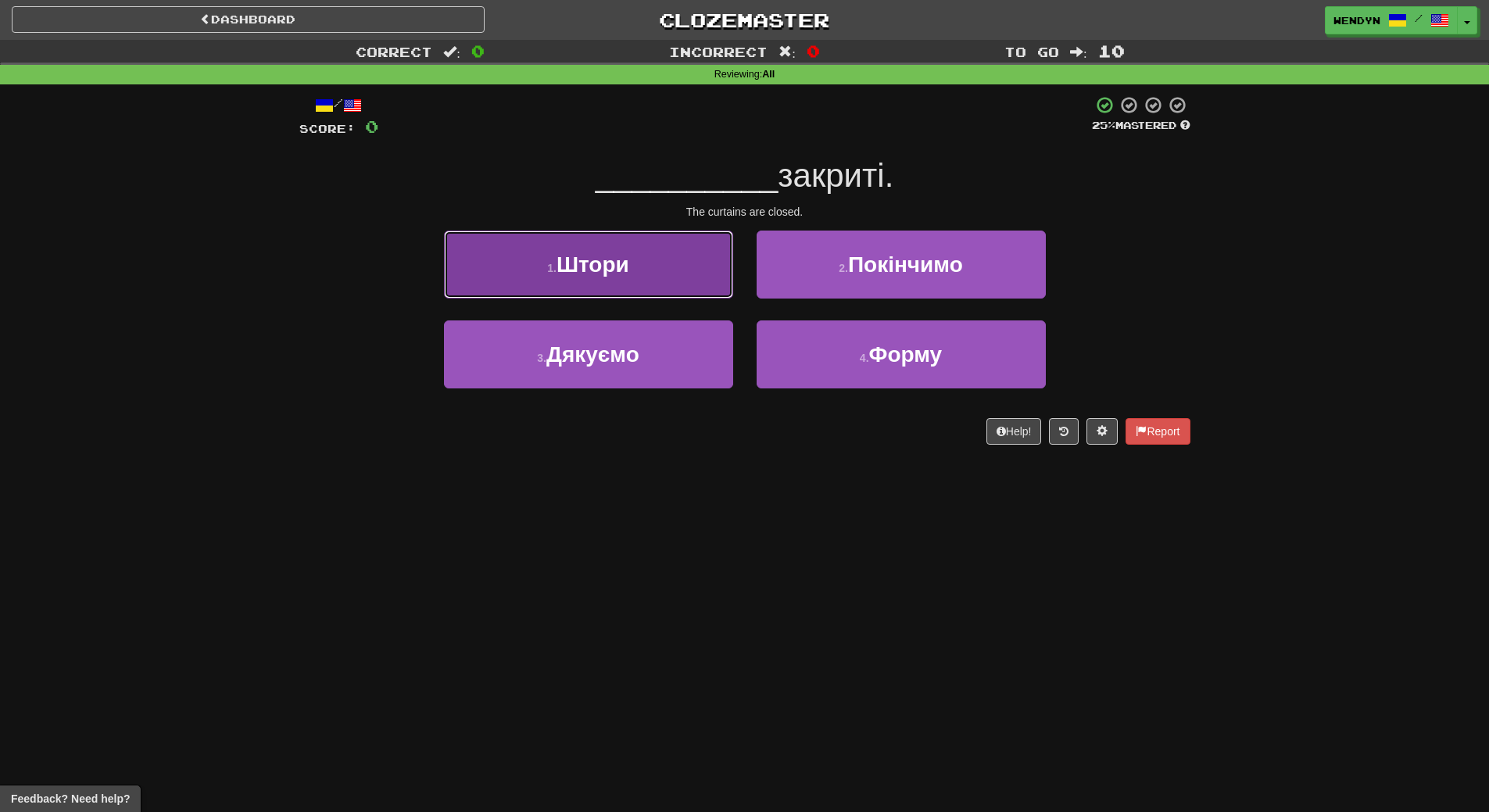
click at [637, 245] on button "1 . Штори" at bounding box center [588, 264] width 289 height 68
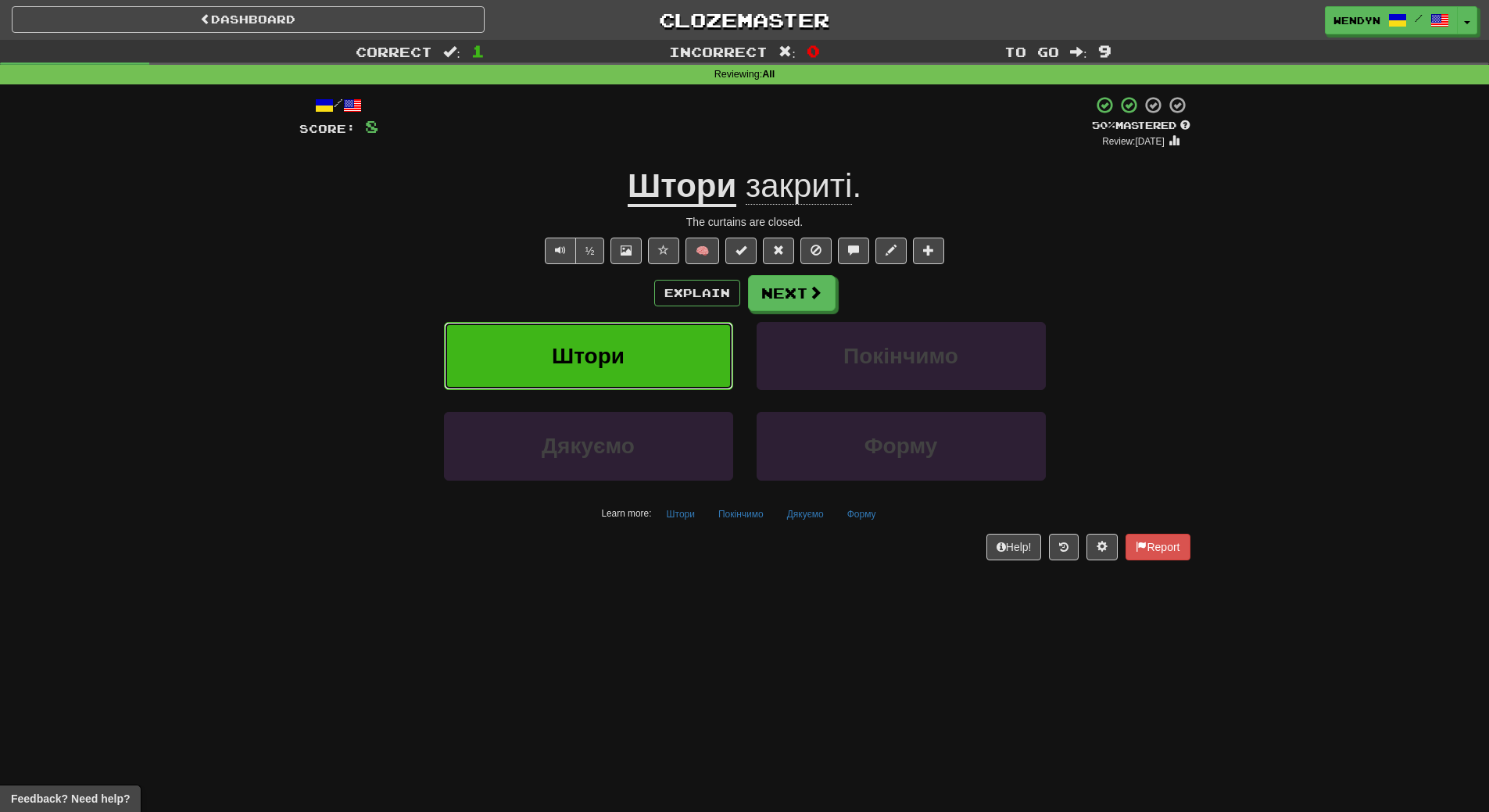
click at [649, 360] on button "Штори" at bounding box center [588, 356] width 289 height 68
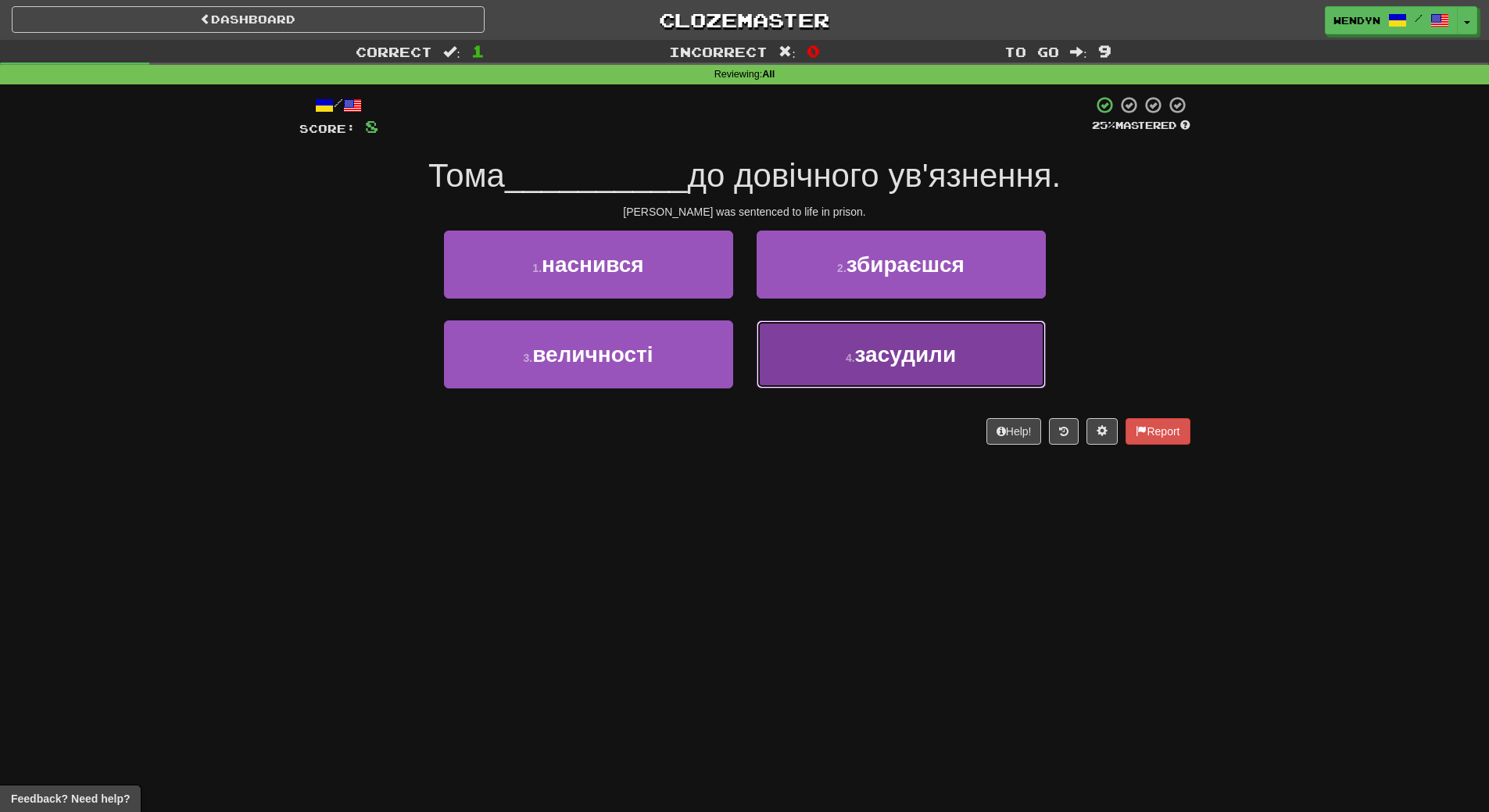
click at [915, 345] on span "засудили" at bounding box center [905, 355] width 102 height 25
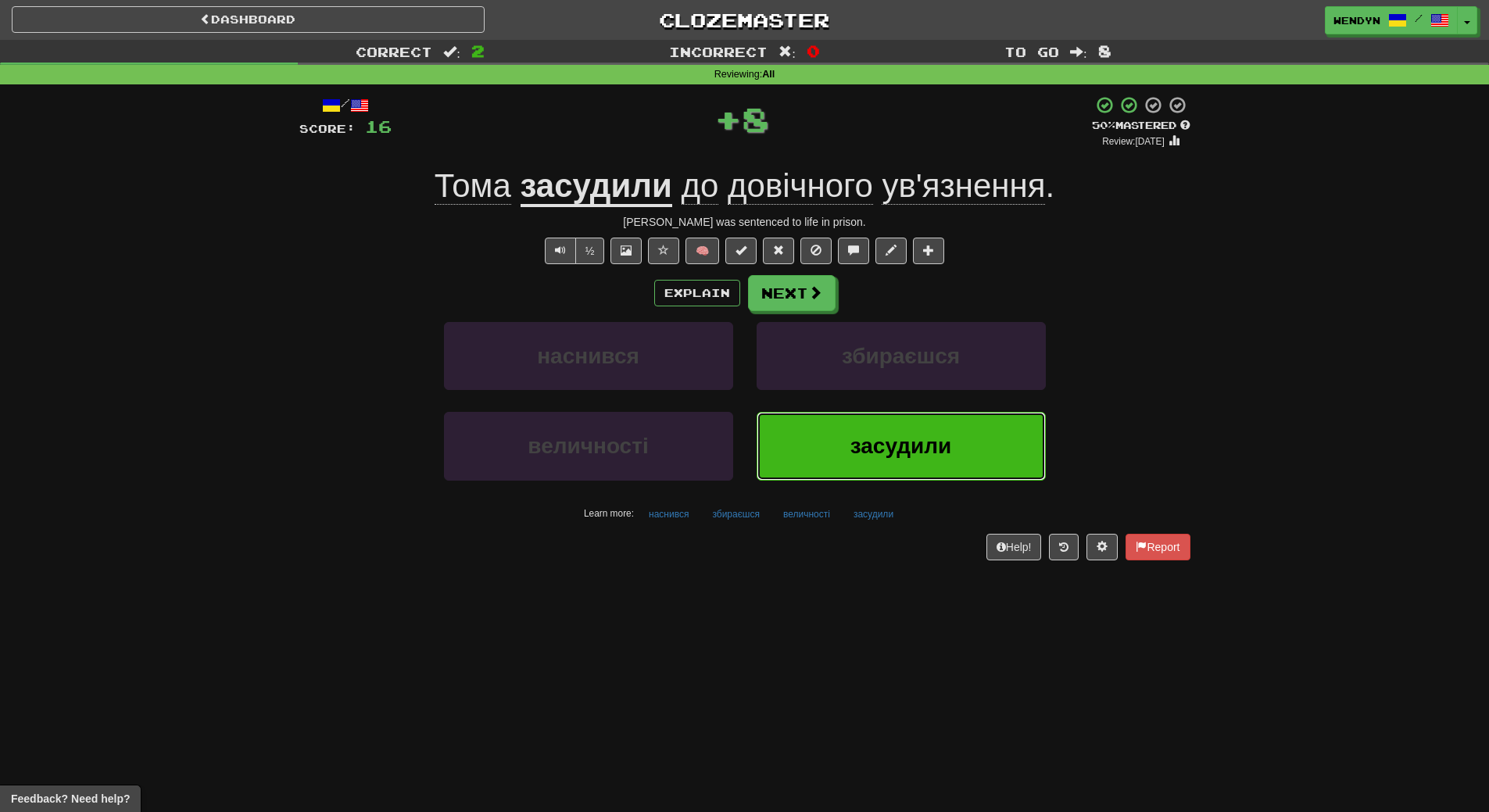
click at [908, 430] on button "засудили" at bounding box center [901, 446] width 289 height 68
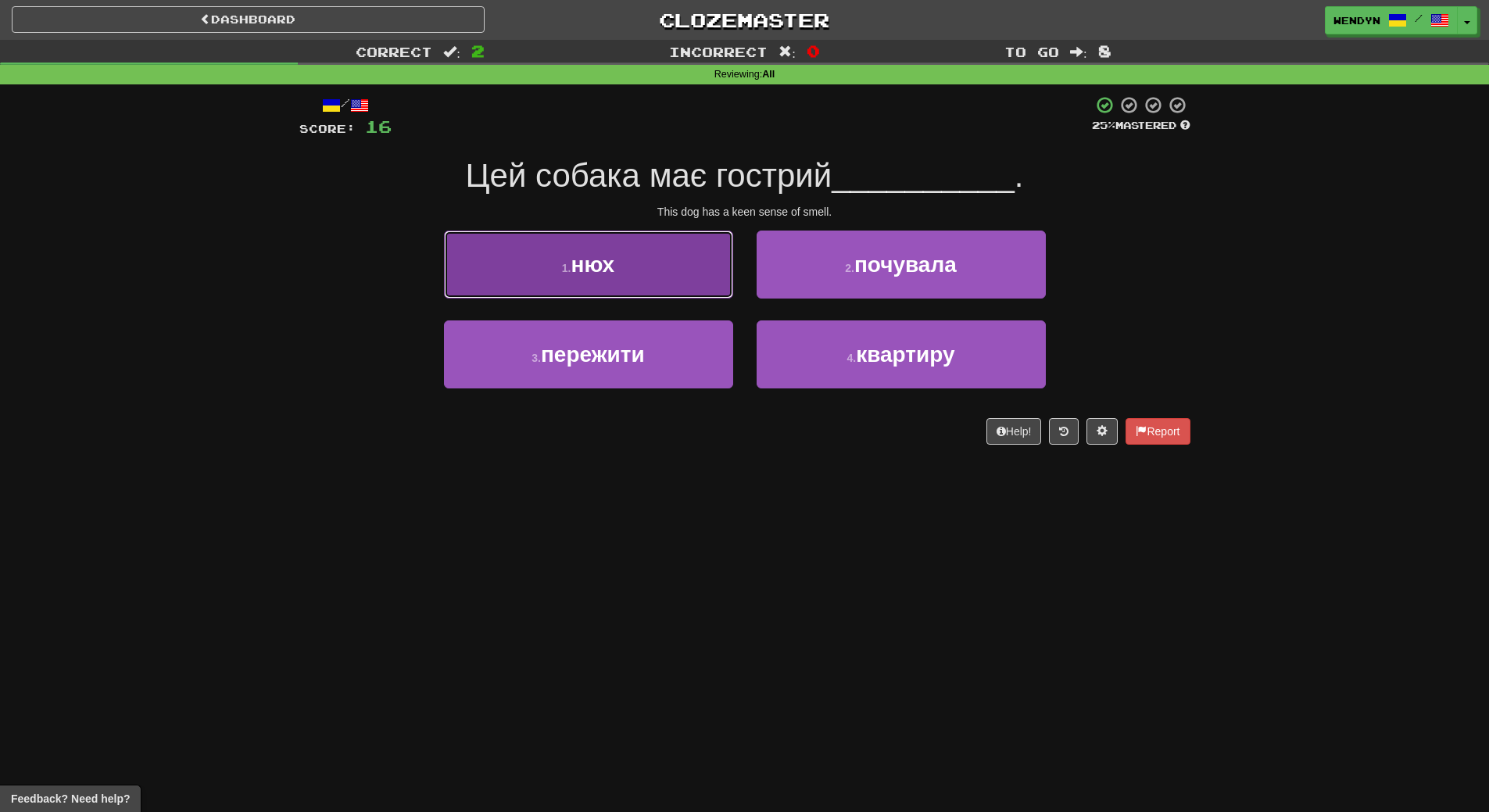
click at [578, 252] on span "нюх" at bounding box center [592, 264] width 43 height 25
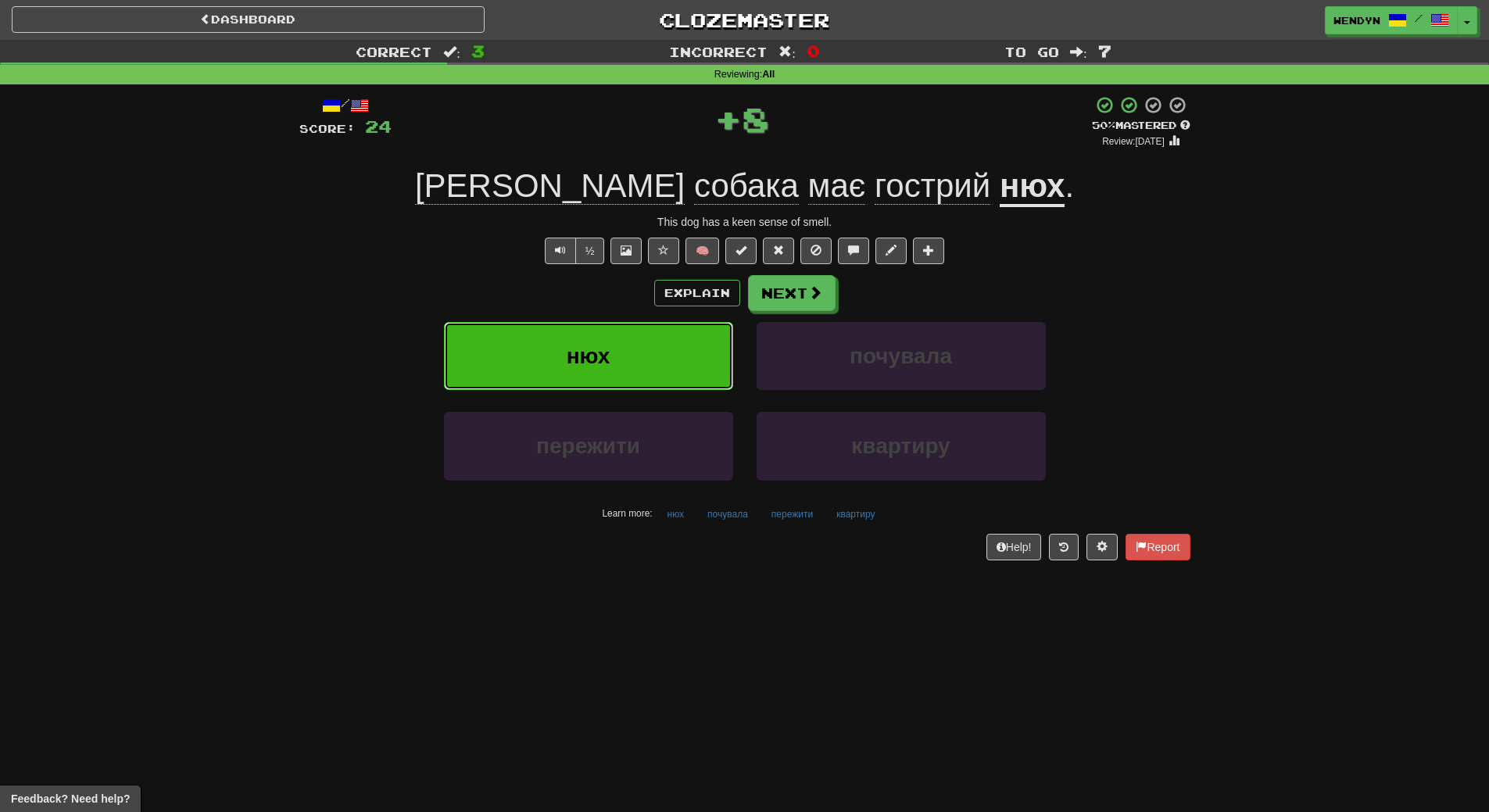
click at [585, 338] on button "нюх" at bounding box center [588, 356] width 289 height 68
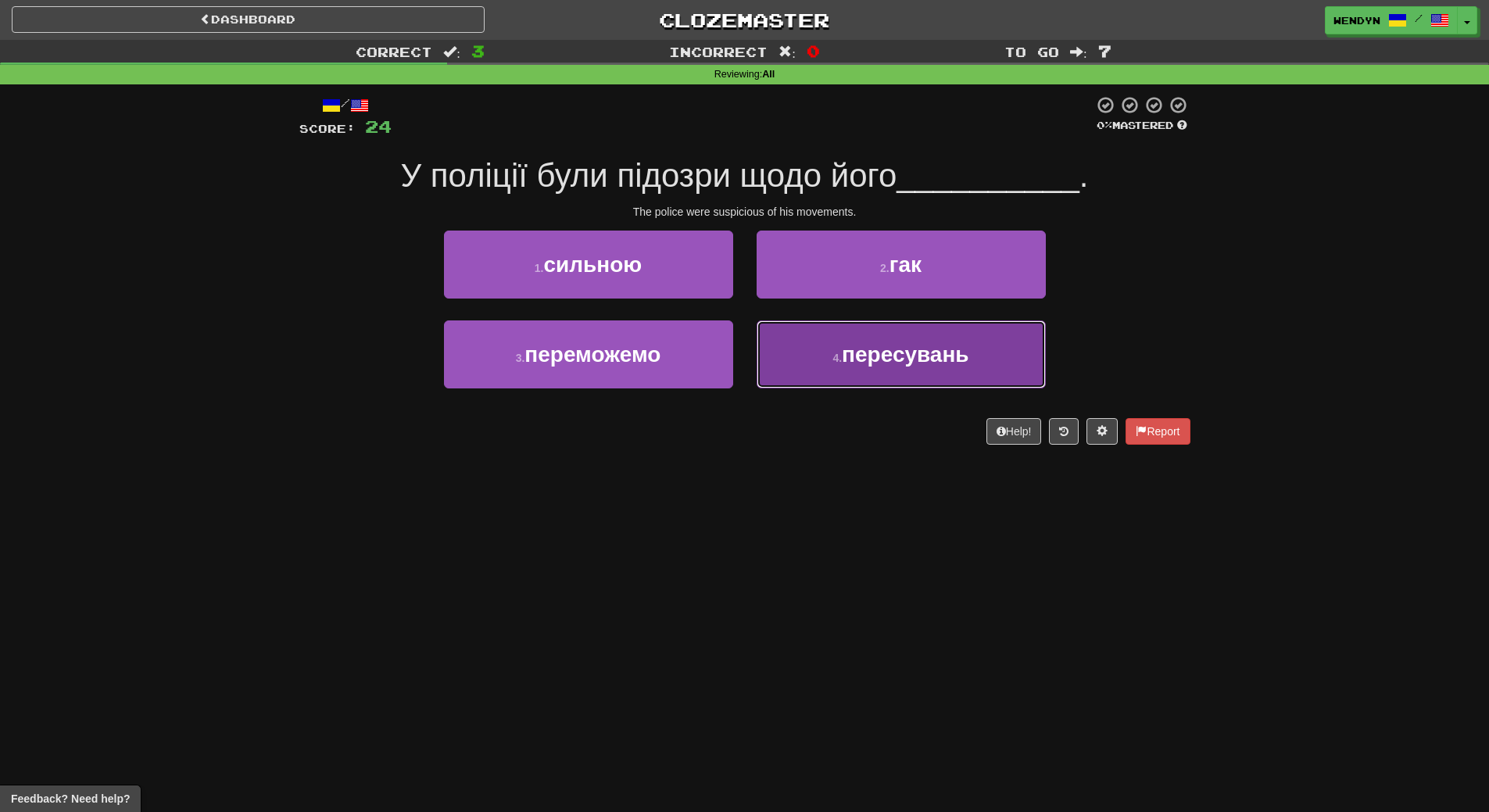
click at [873, 370] on button "4 . пересувань" at bounding box center [901, 354] width 289 height 68
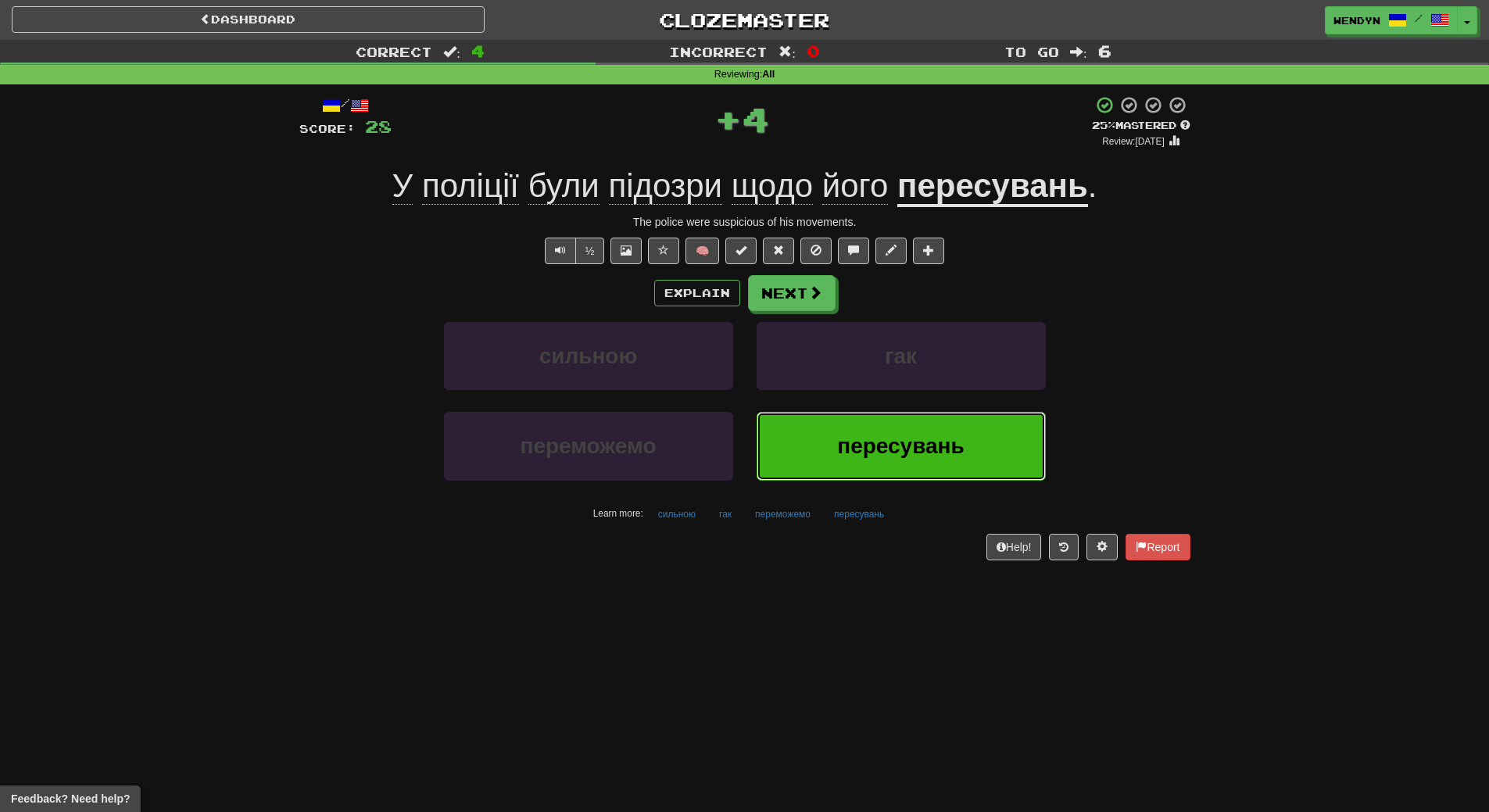
click at [861, 447] on span "пересувань" at bounding box center [900, 446] width 127 height 25
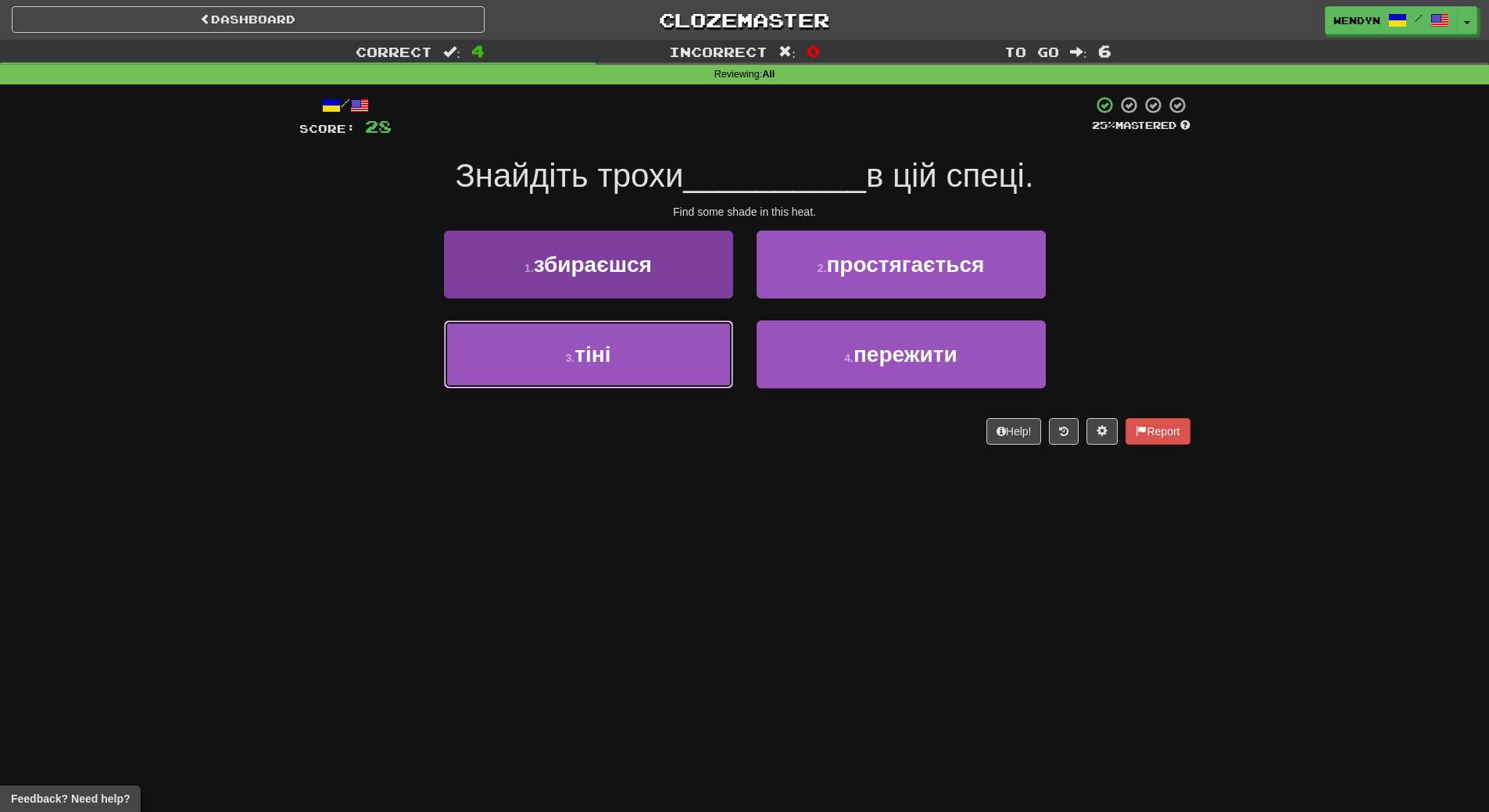
drag, startPoint x: 540, startPoint y: 369, endPoint x: 535, endPoint y: 379, distance: 11.2
click at [541, 369] on button "3 . тіні" at bounding box center [588, 354] width 289 height 68
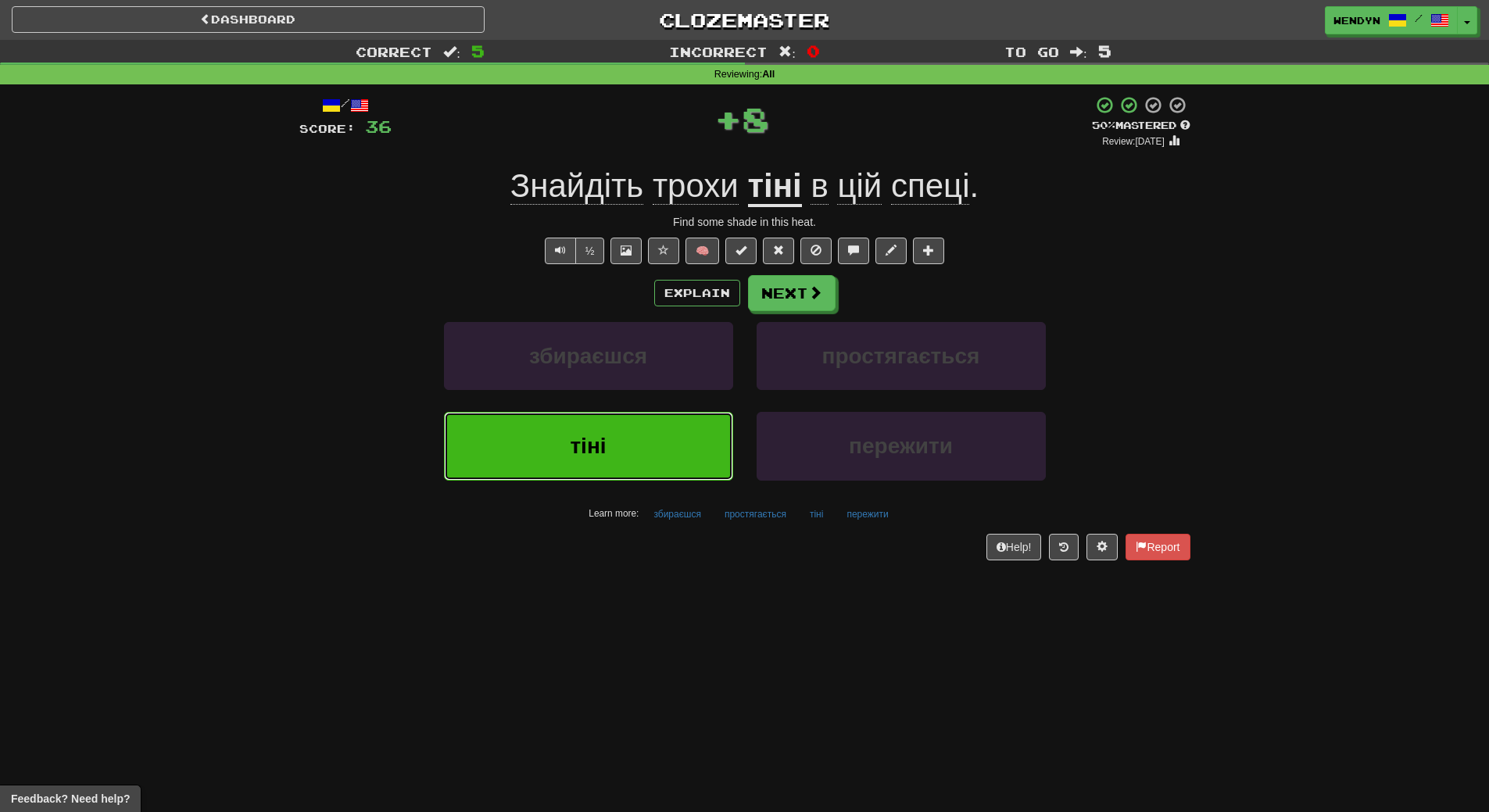
click at [538, 425] on button "тіні" at bounding box center [588, 446] width 289 height 68
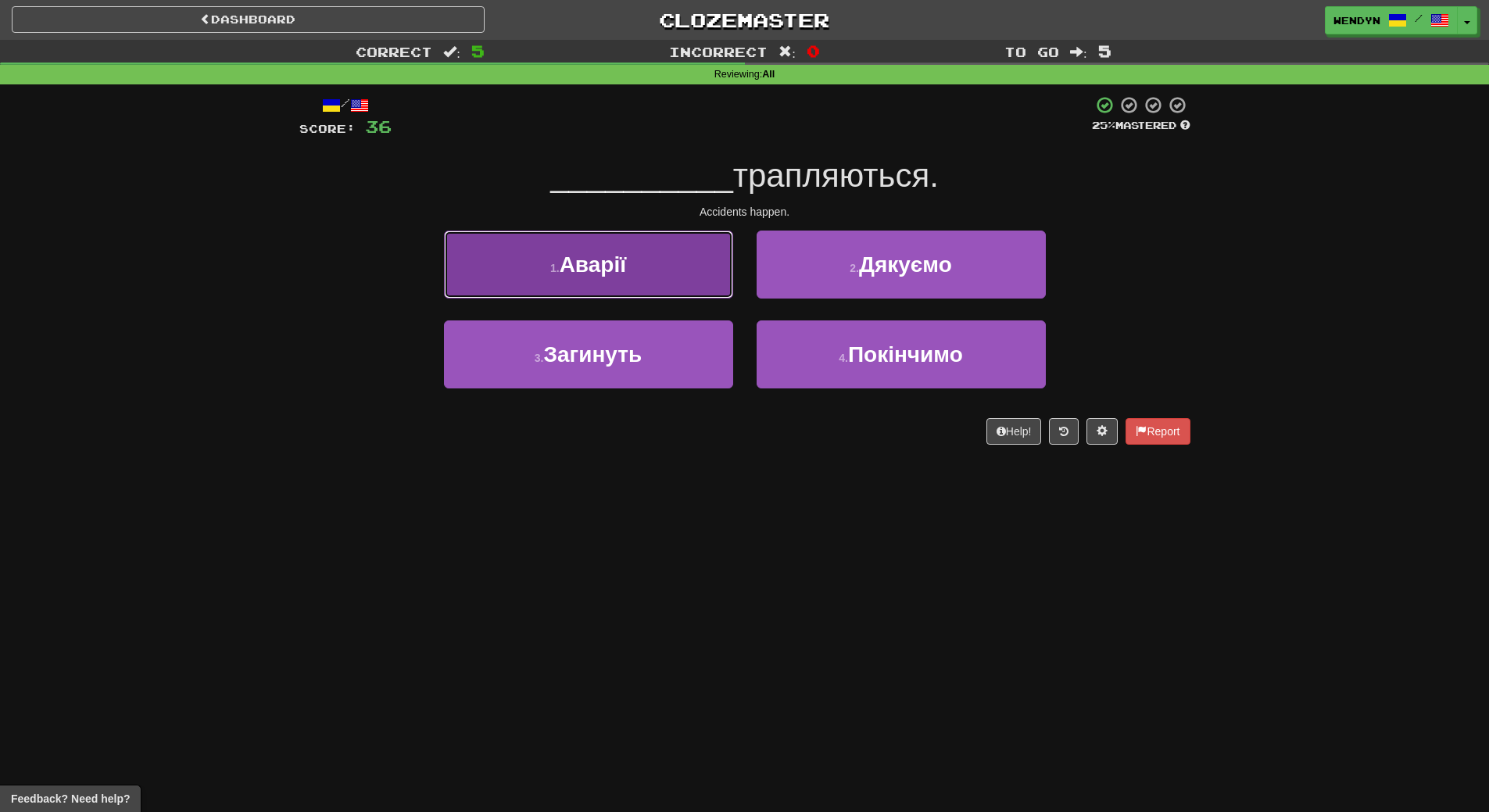
click at [570, 288] on button "1 . [GEOGRAPHIC_DATA]" at bounding box center [588, 264] width 289 height 68
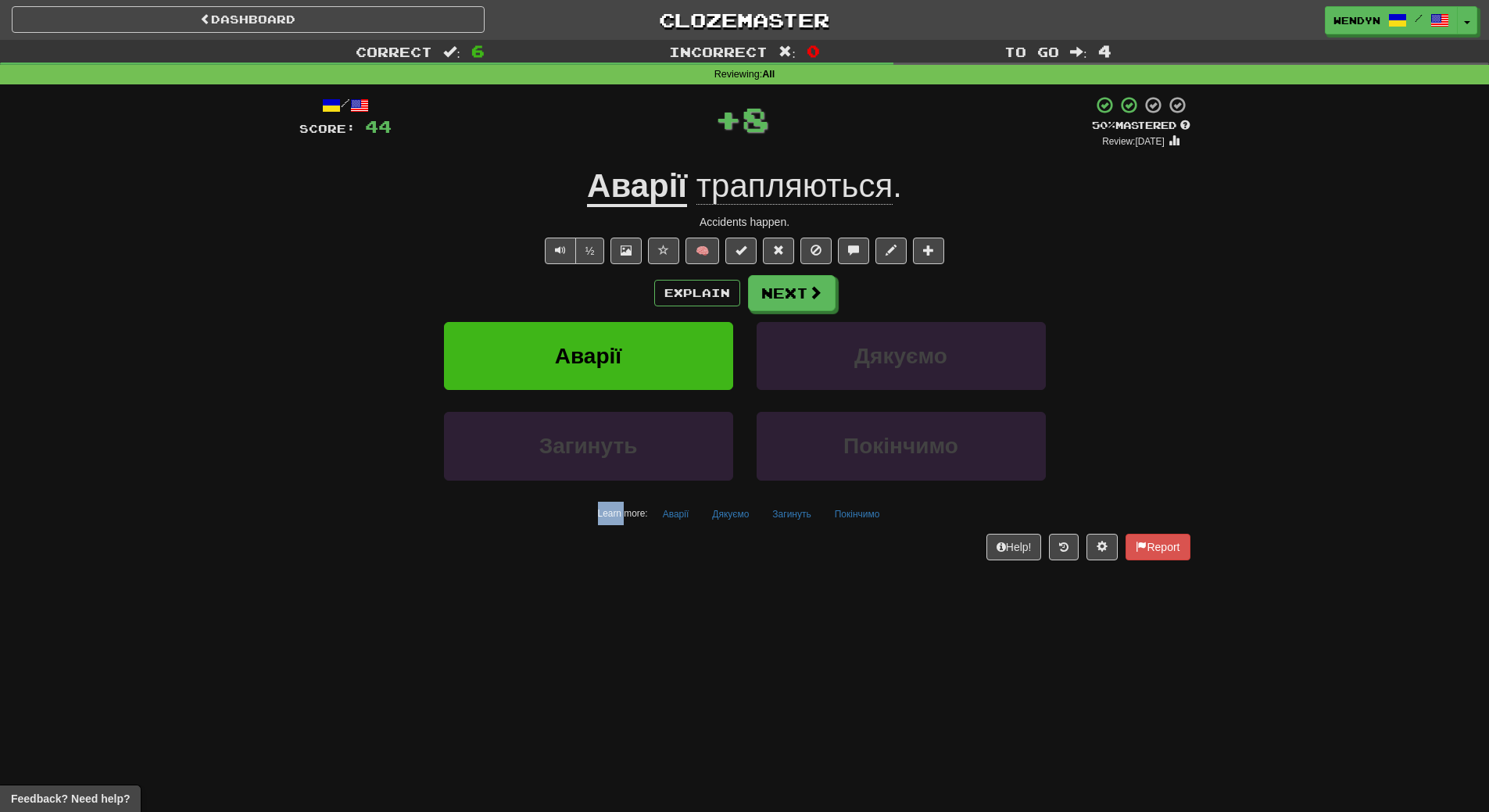
click at [570, 288] on div "Explain Next" at bounding box center [745, 293] width 891 height 36
click at [535, 379] on button "Аварії" at bounding box center [588, 356] width 289 height 68
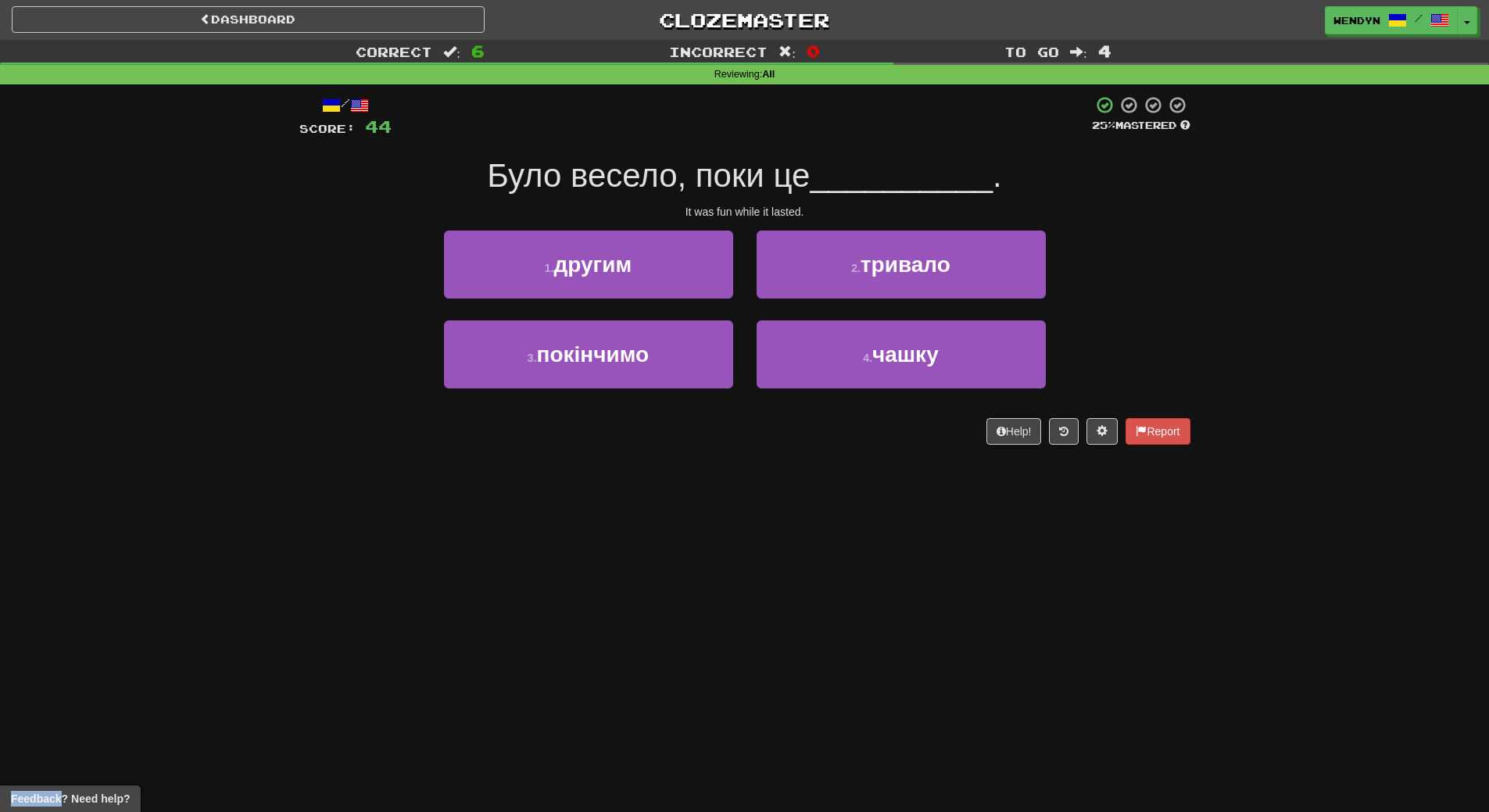
click at [507, 456] on div "/ Score: 44 25 % Mastered Було весело, поки це __________ . It was fun while it…" at bounding box center [745, 275] width 891 height 382
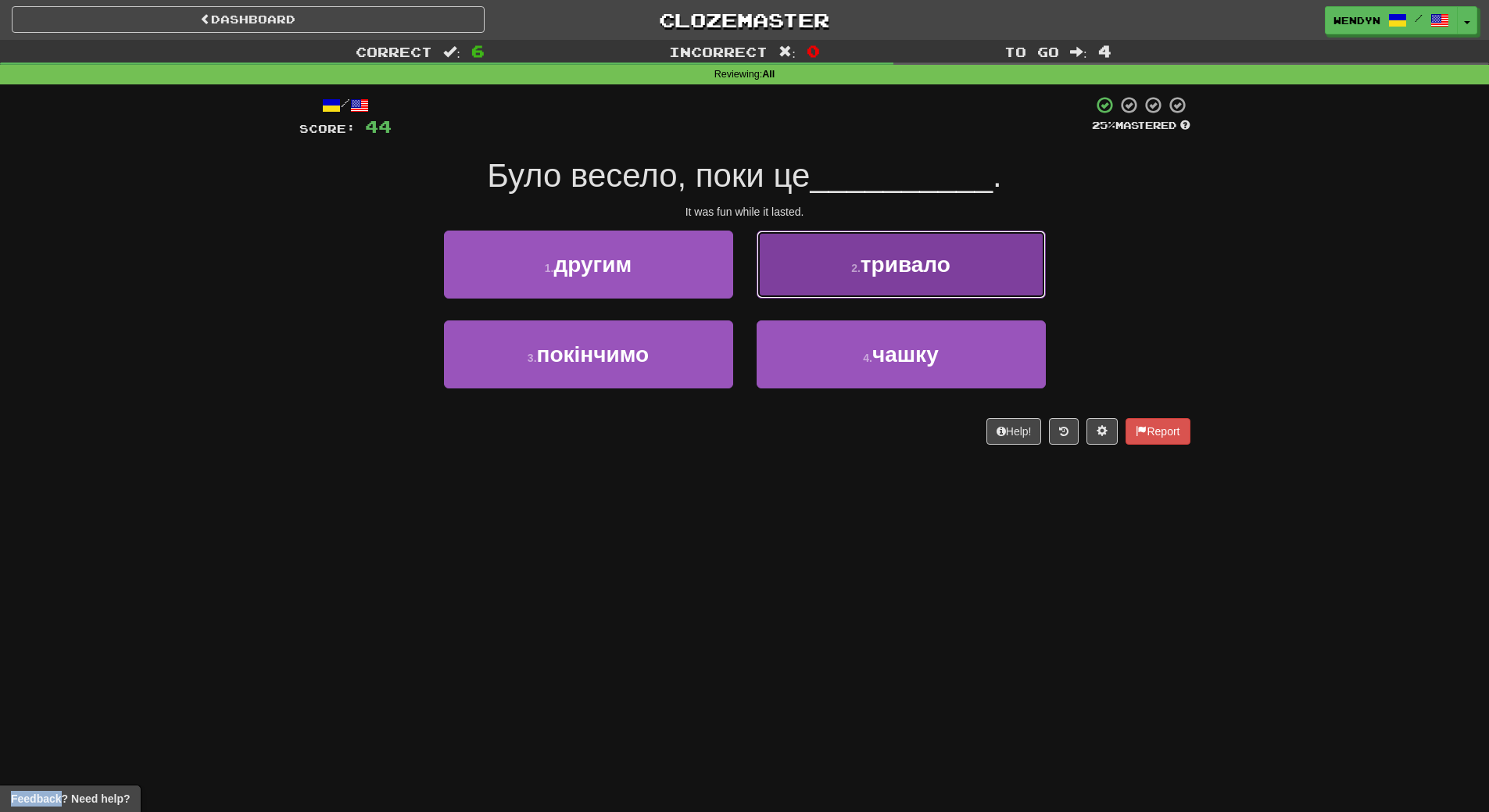
click at [981, 272] on button "2 . тривало" at bounding box center [901, 264] width 289 height 68
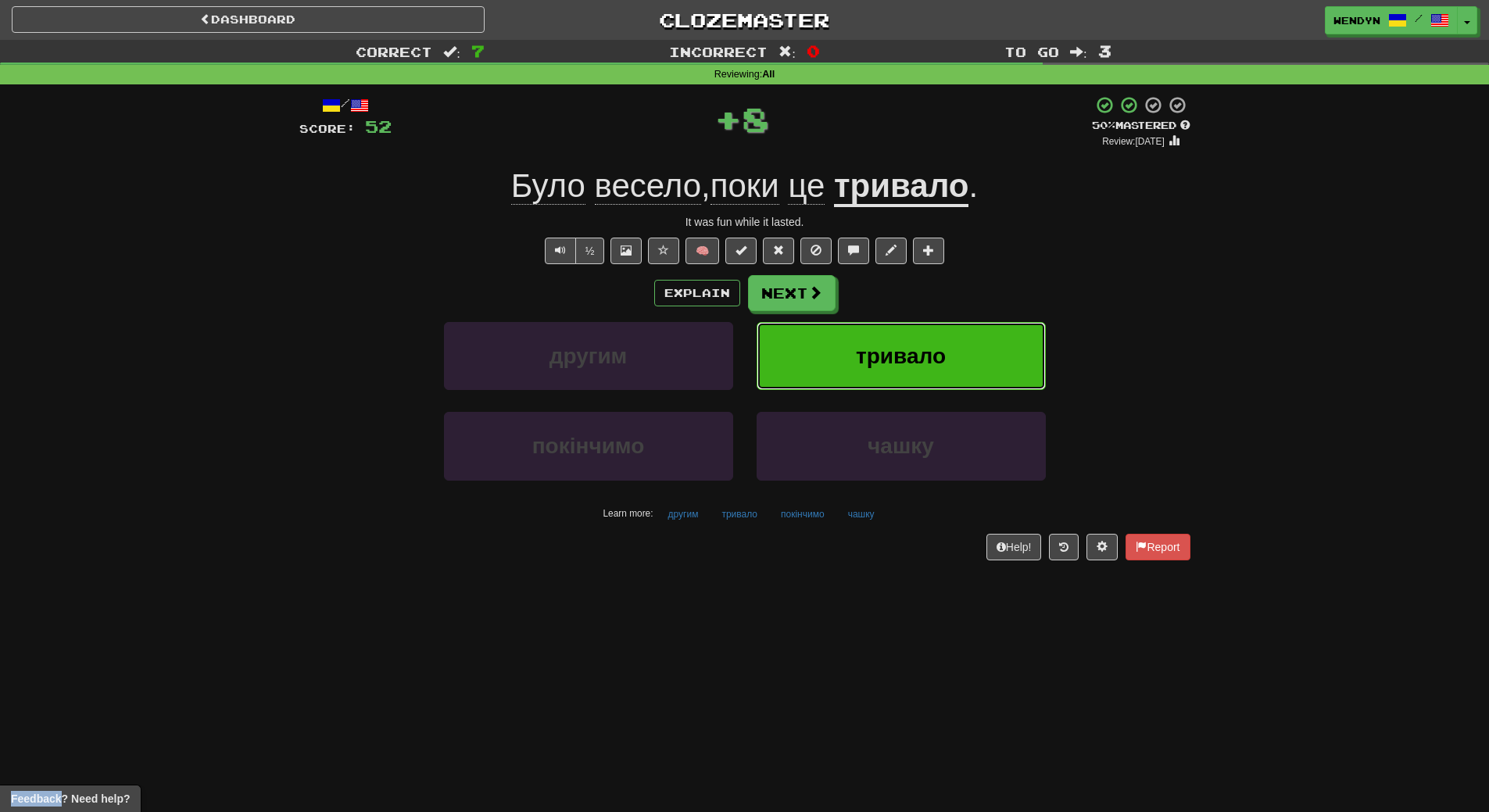
click at [973, 335] on button "тривало" at bounding box center [901, 356] width 289 height 68
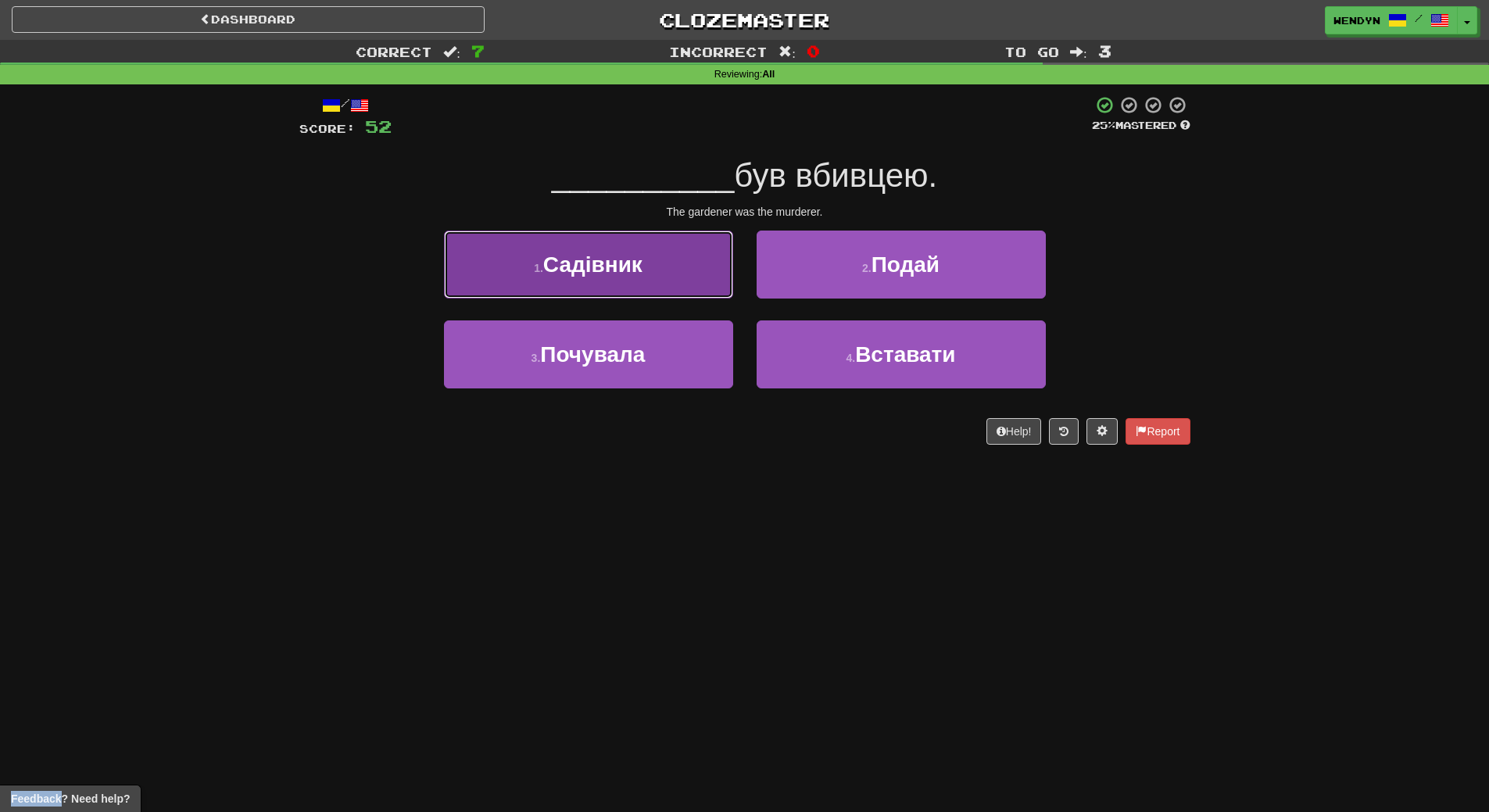
click at [615, 246] on button "1 . [GEOGRAPHIC_DATA]" at bounding box center [588, 264] width 289 height 68
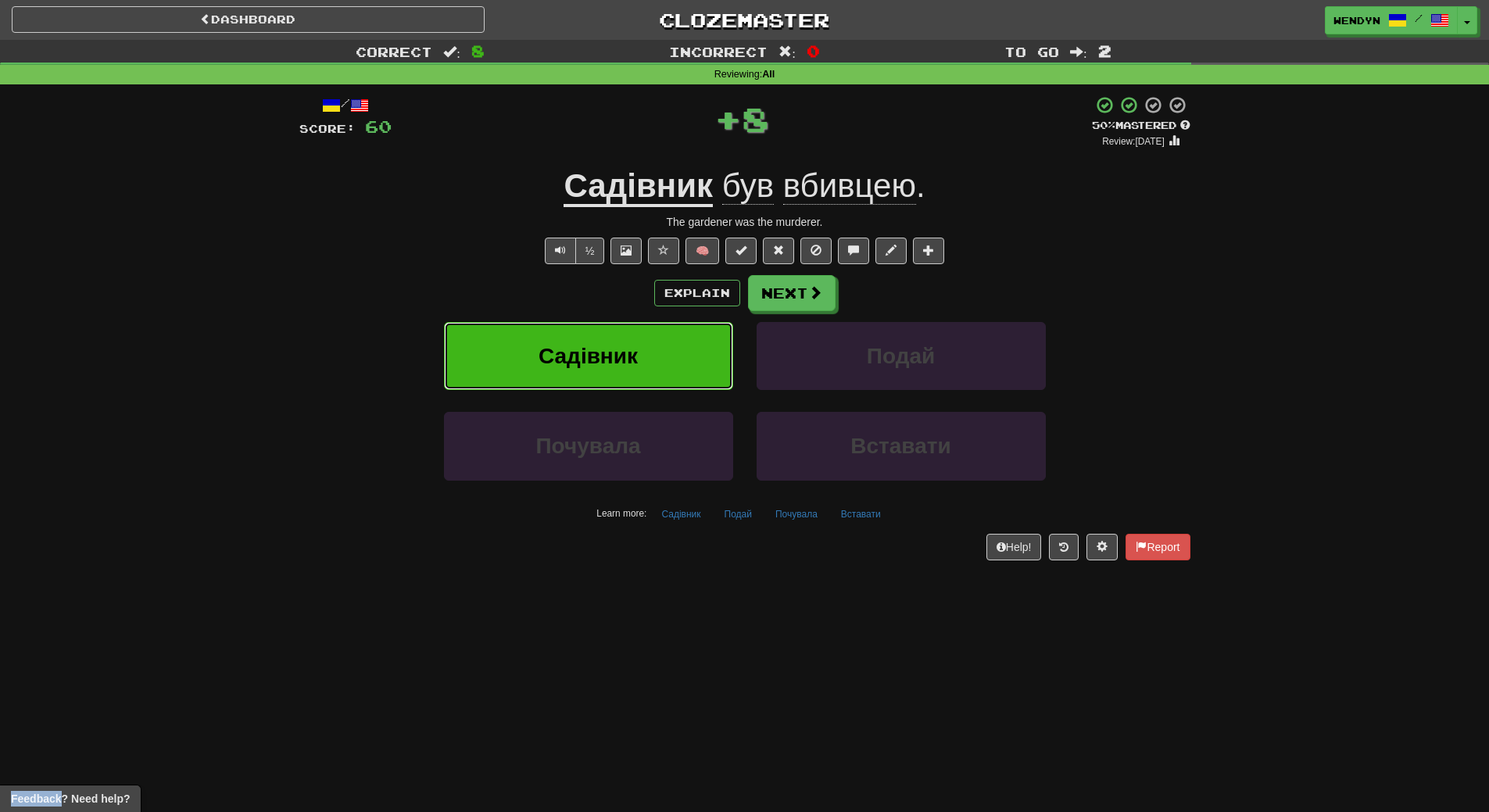
click at [618, 337] on button "Садівник" at bounding box center [588, 356] width 289 height 68
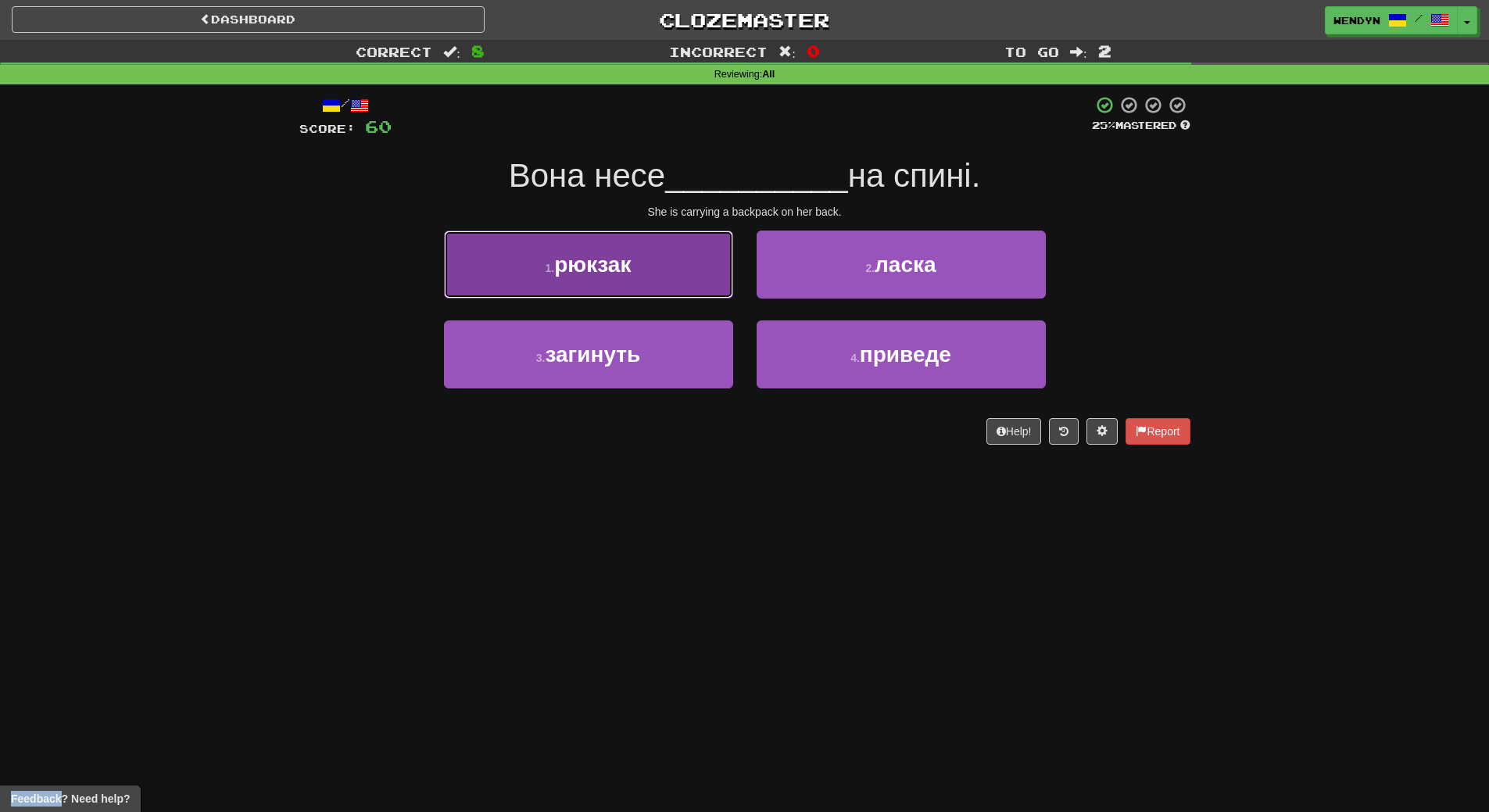
click at [634, 266] on button "1 . [PERSON_NAME]" at bounding box center [588, 264] width 289 height 68
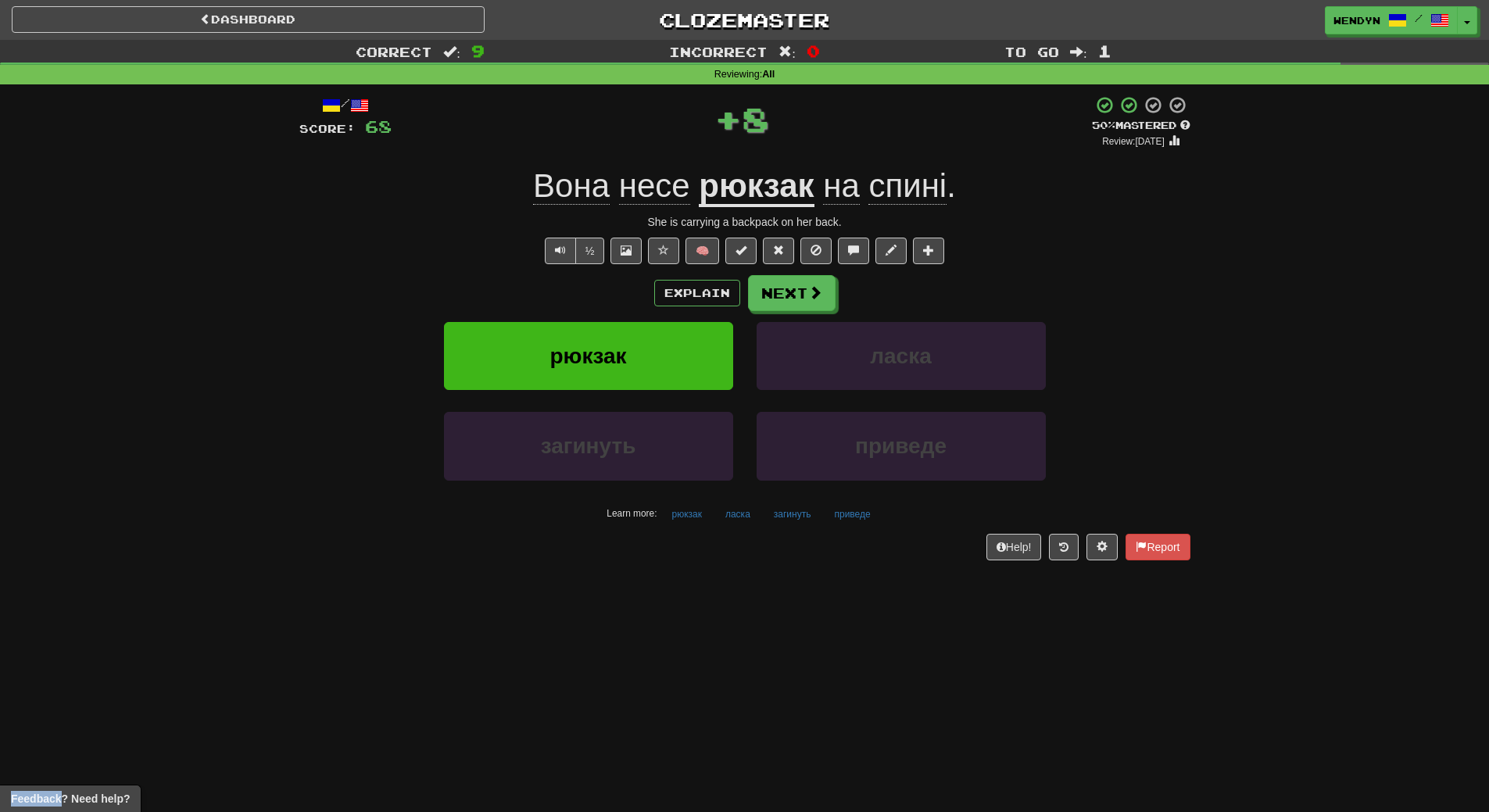
click at [634, 266] on div "/ Score: 68 + 8 50 % Mastered Review: [DATE] Вона [PERSON_NAME] на спині . She …" at bounding box center [745, 328] width 891 height 465
click at [624, 351] on span "рюкзак" at bounding box center [587, 356] width 76 height 25
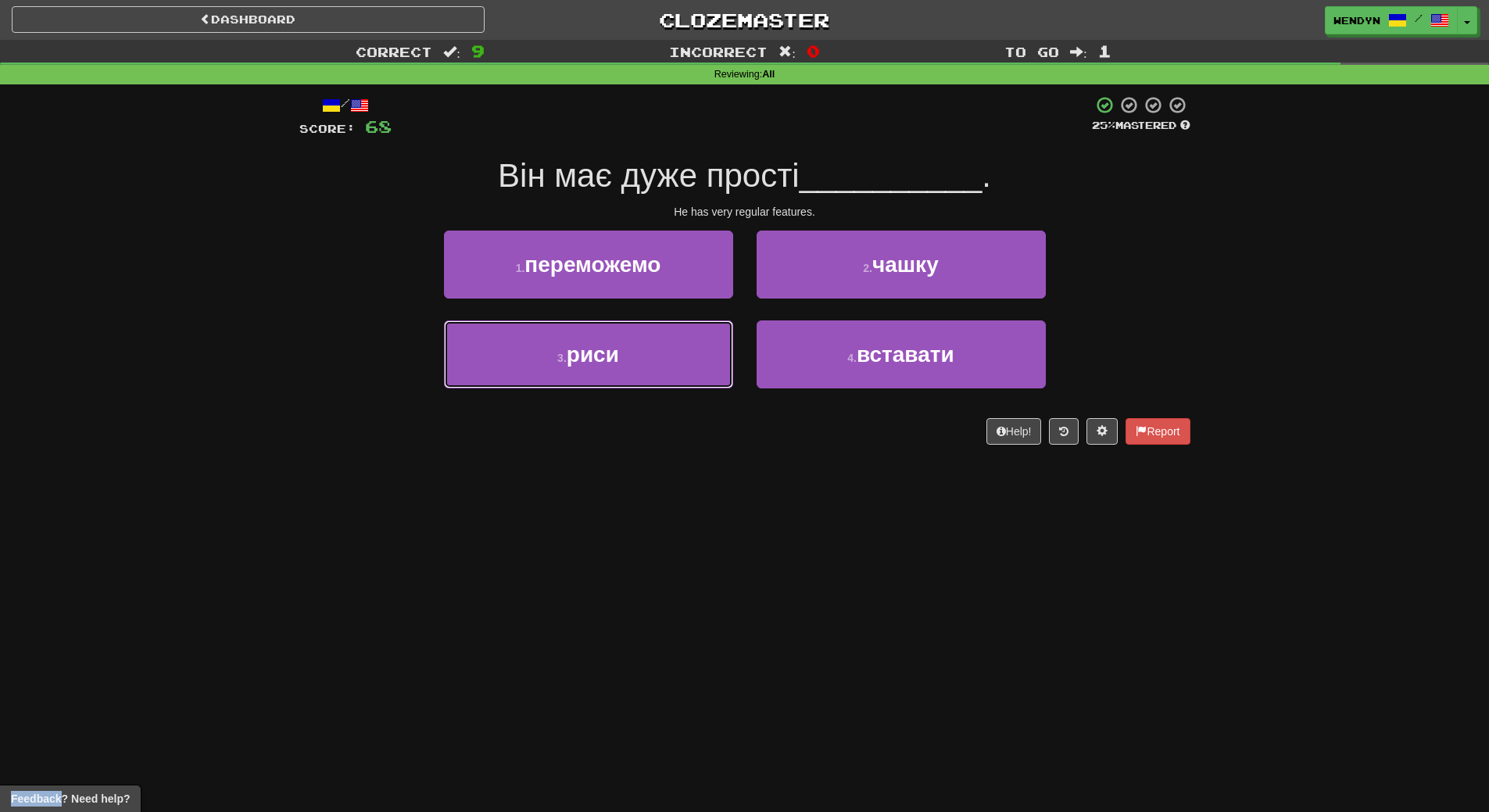
click at [624, 351] on button "3 . риси" at bounding box center [588, 354] width 289 height 68
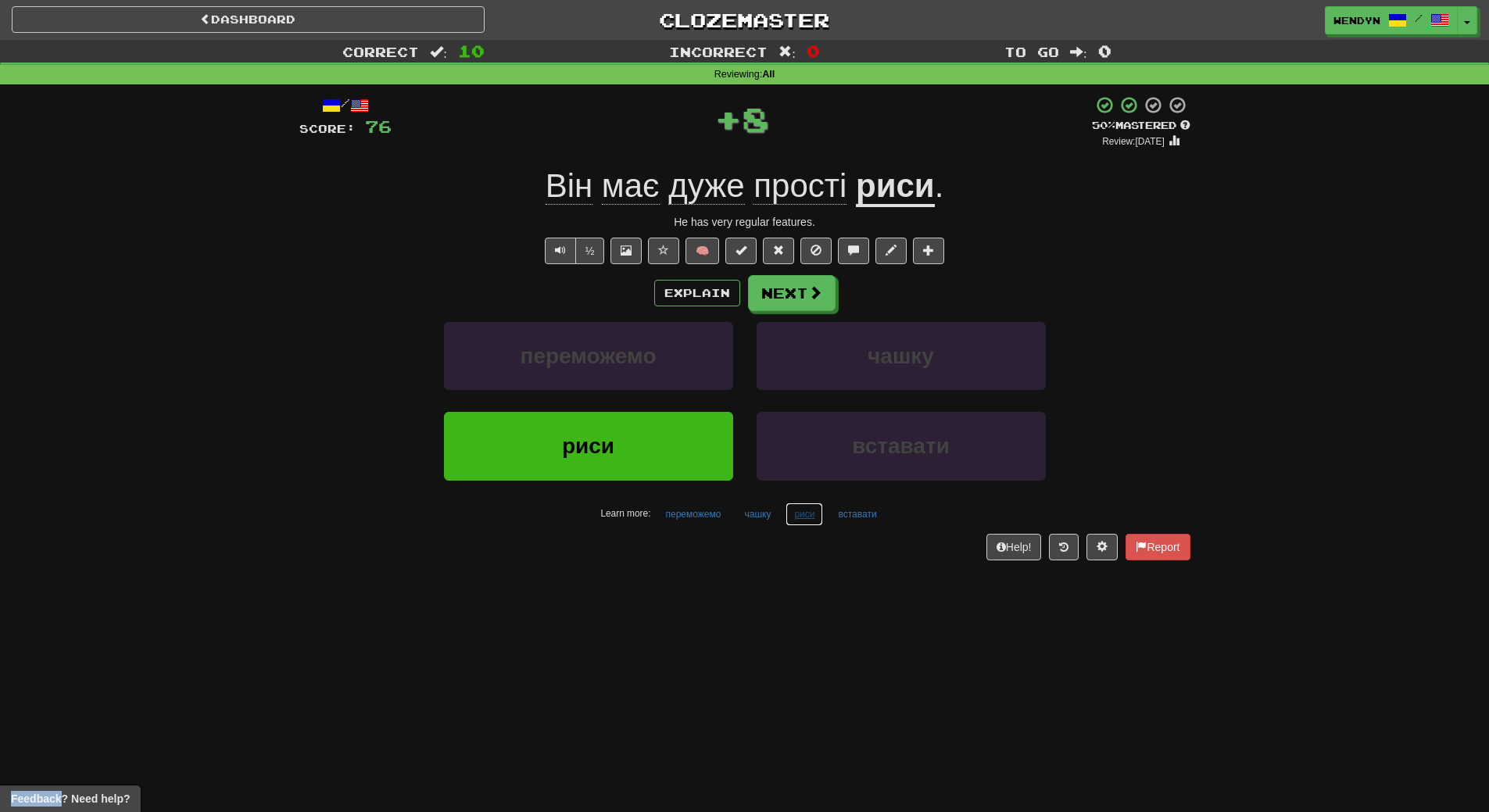
click at [804, 523] on button "риси" at bounding box center [804, 514] width 38 height 24
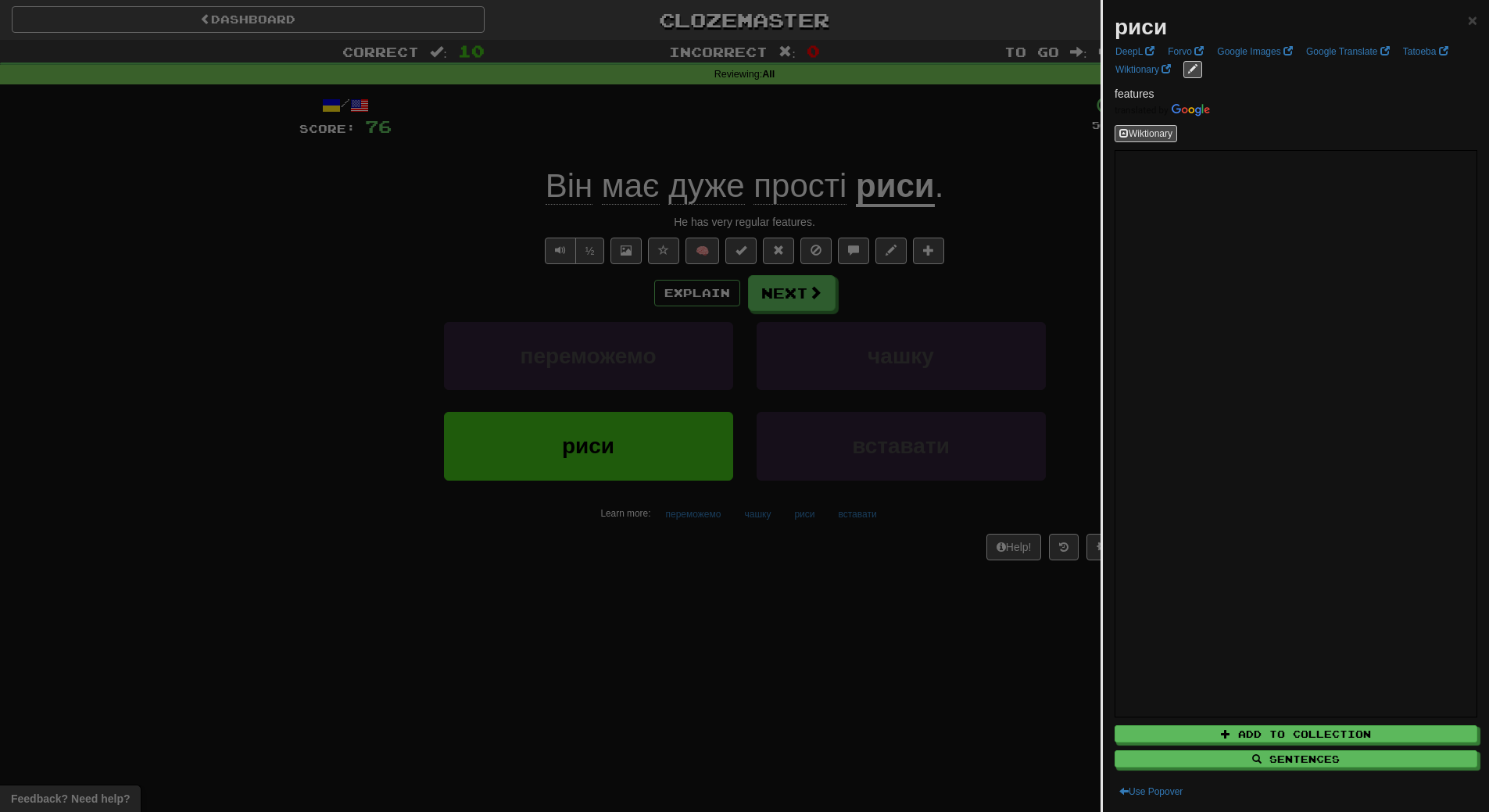
click at [698, 578] on div at bounding box center [744, 406] width 1489 height 812
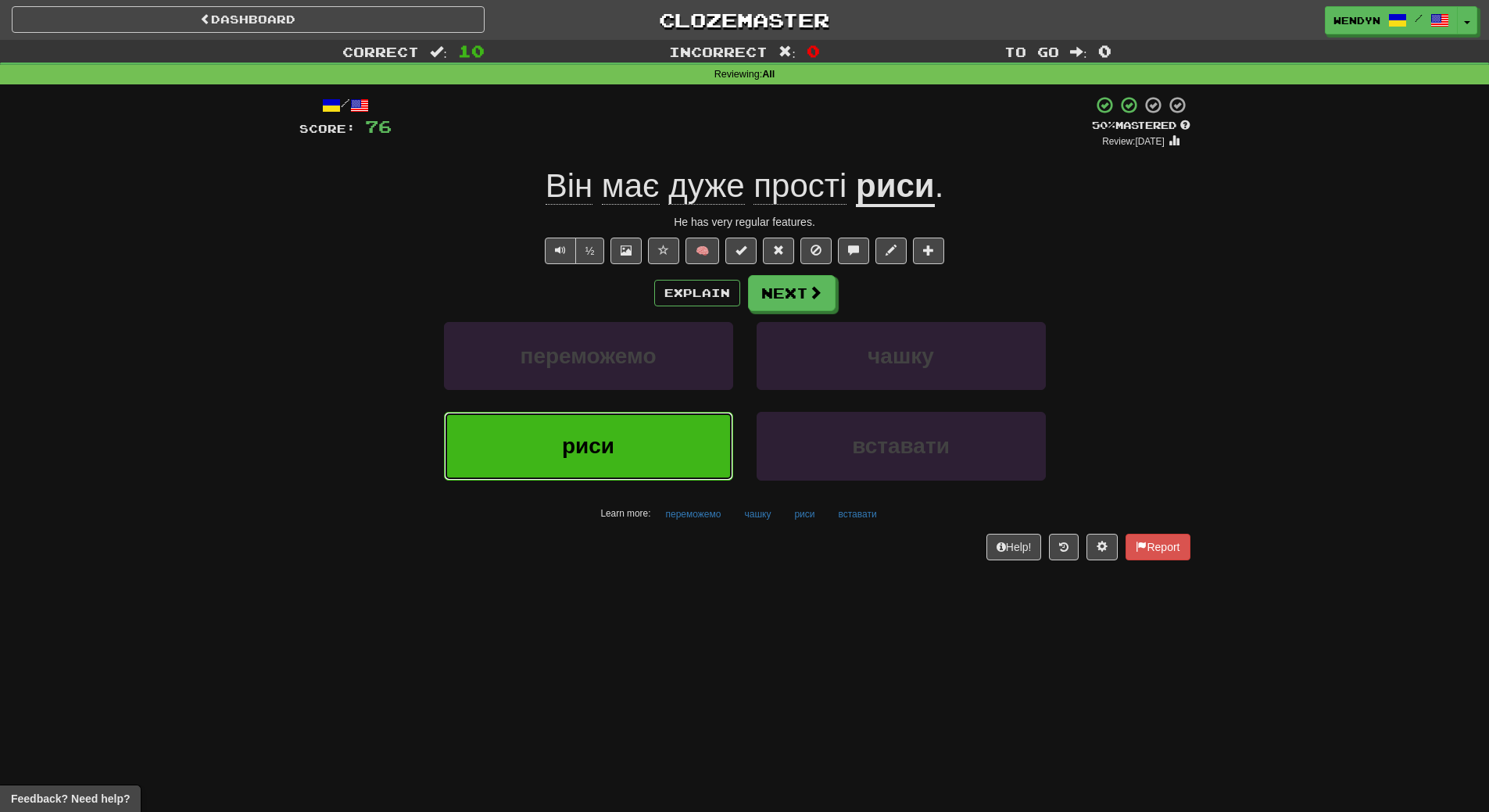
drag, startPoint x: 660, startPoint y: 442, endPoint x: 491, endPoint y: 348, distance: 193.4
click at [644, 435] on button "риси" at bounding box center [588, 446] width 289 height 68
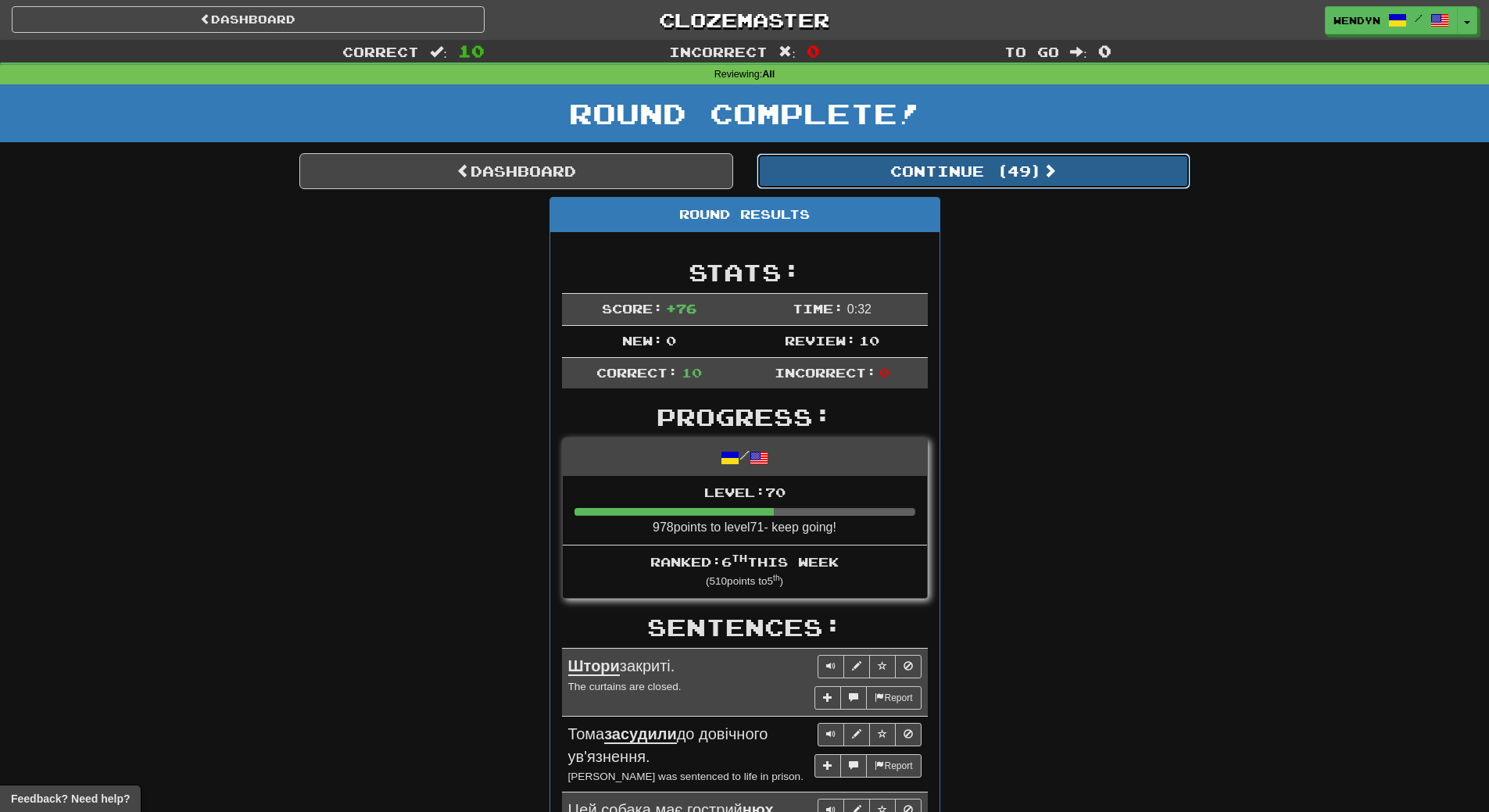
click at [1000, 179] on button "Continue ( 49 )" at bounding box center [973, 171] width 433 height 36
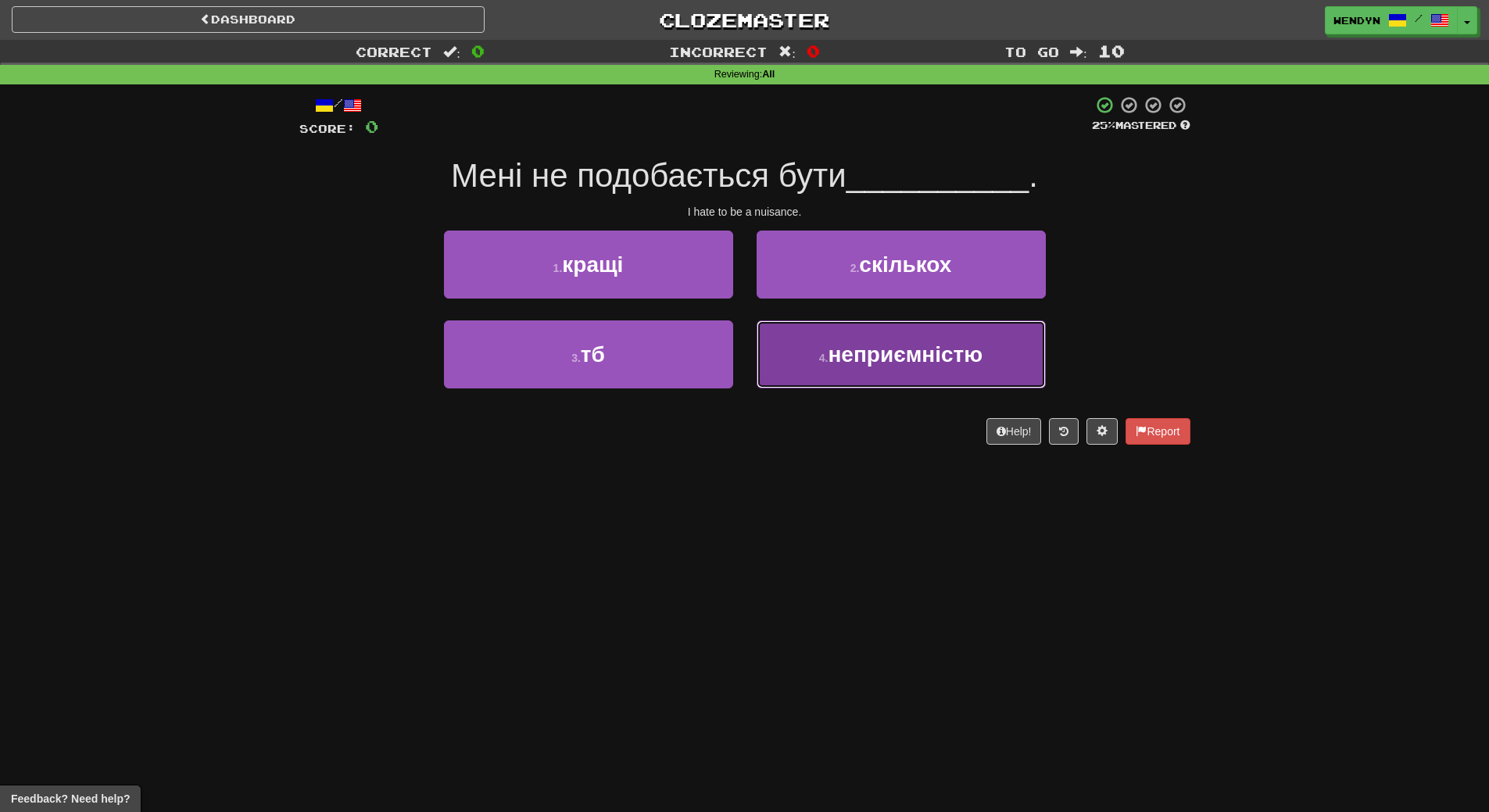
click at [835, 388] on button "4 . неприємністю" at bounding box center [901, 354] width 289 height 68
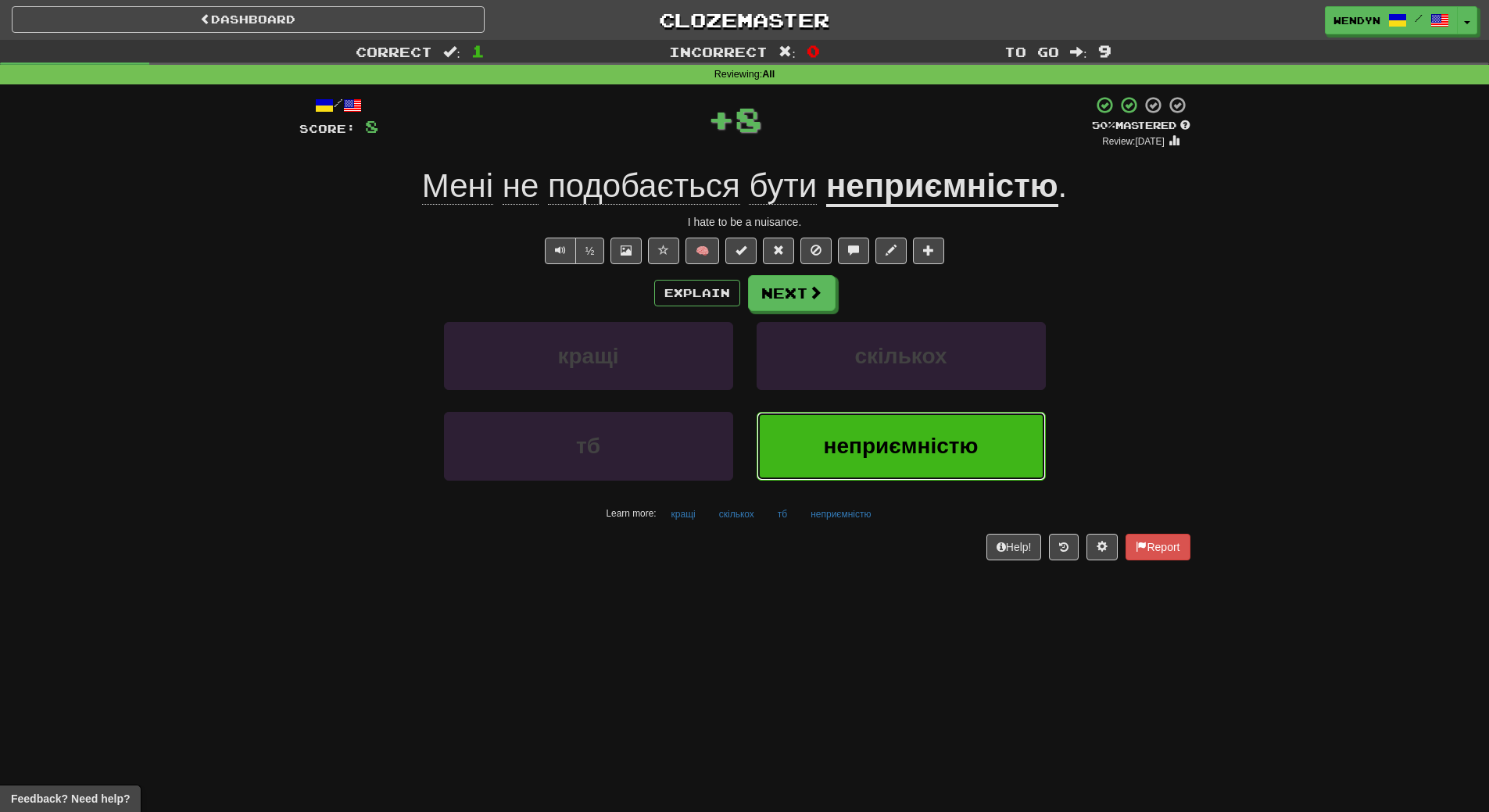
click at [937, 457] on span "неприємністю" at bounding box center [901, 446] width 155 height 25
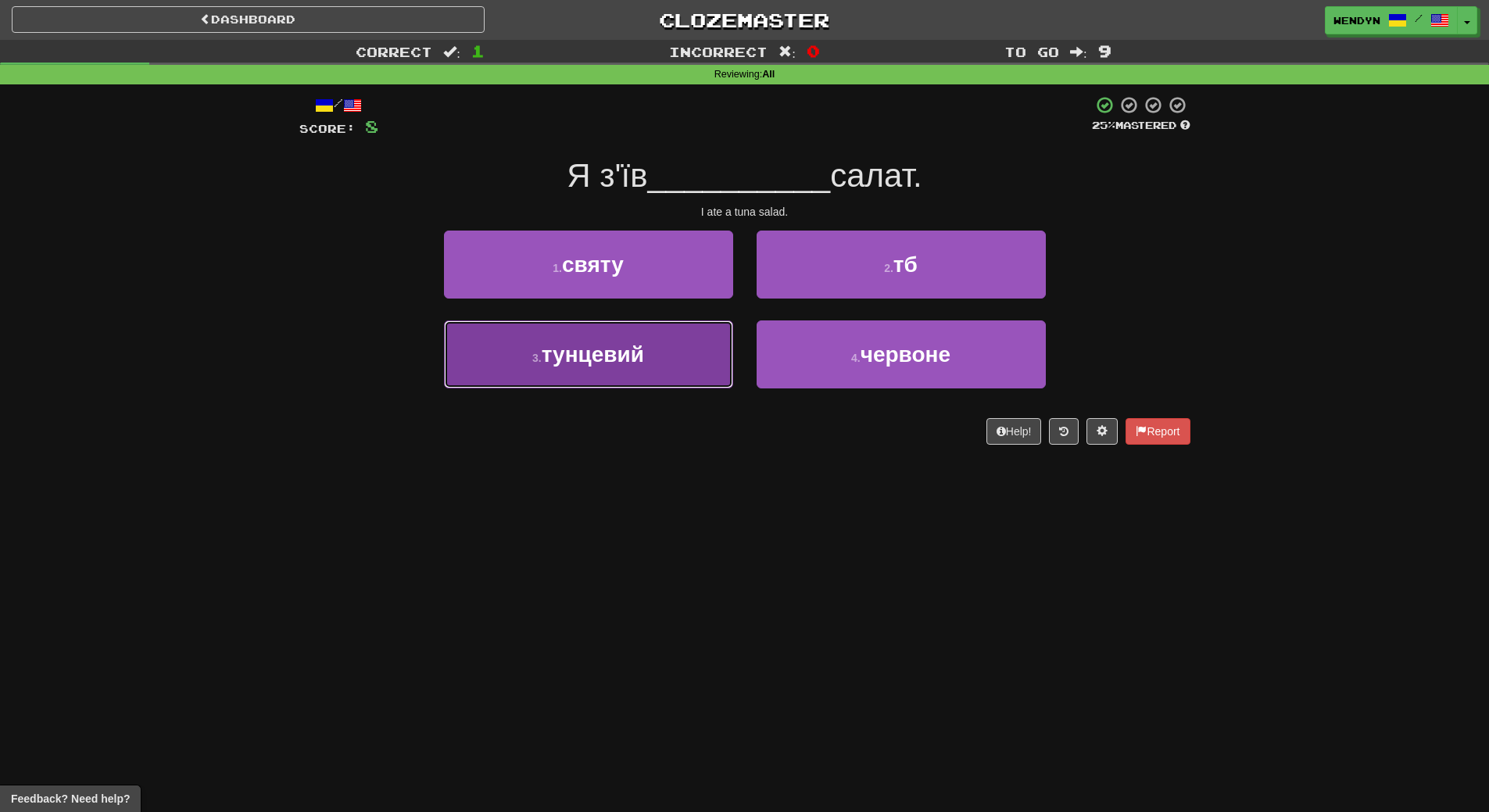
click at [599, 358] on span "тунцевий" at bounding box center [593, 355] width 102 height 25
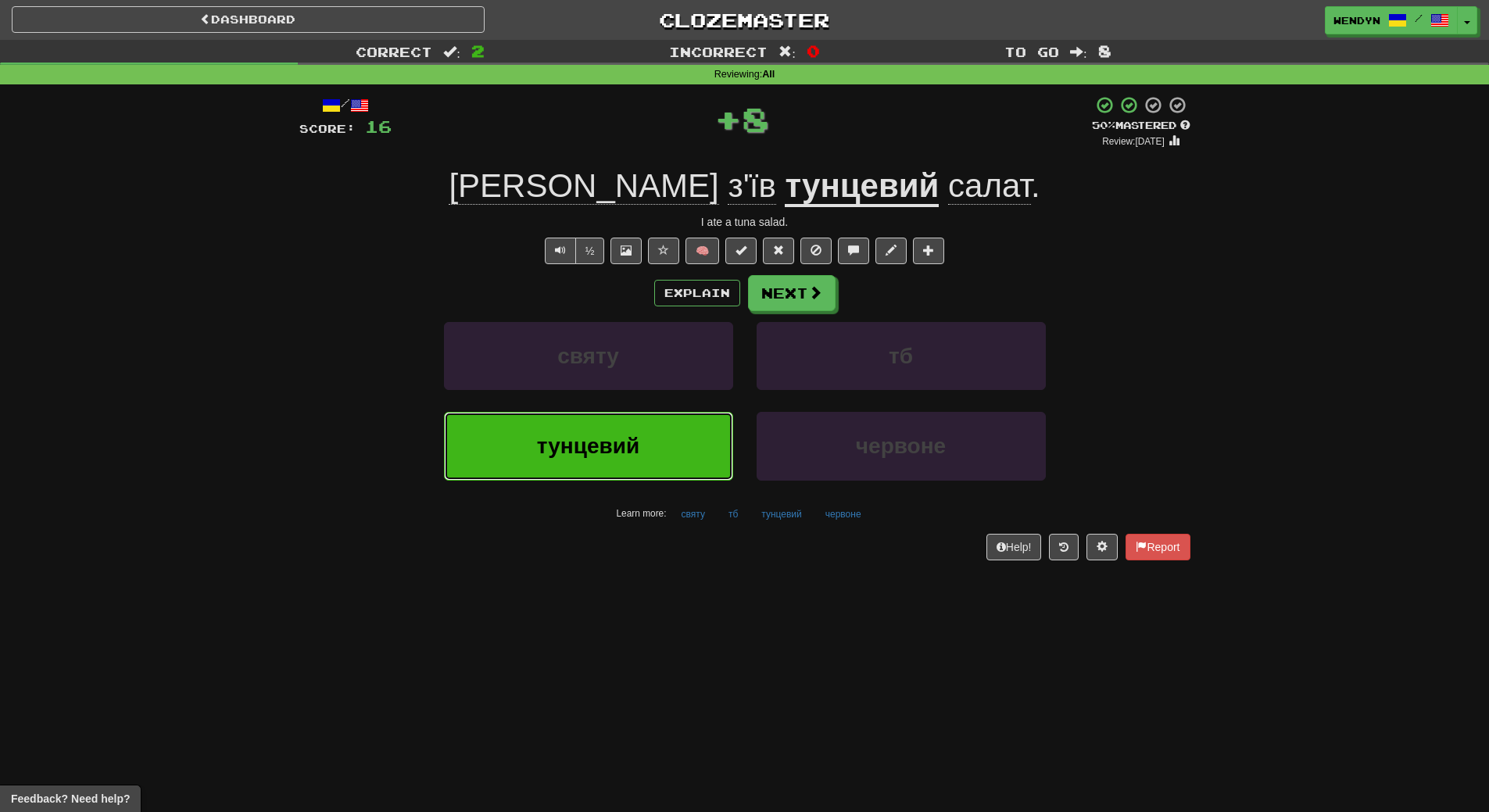
click at [585, 444] on span "тунцевий" at bounding box center [588, 446] width 102 height 25
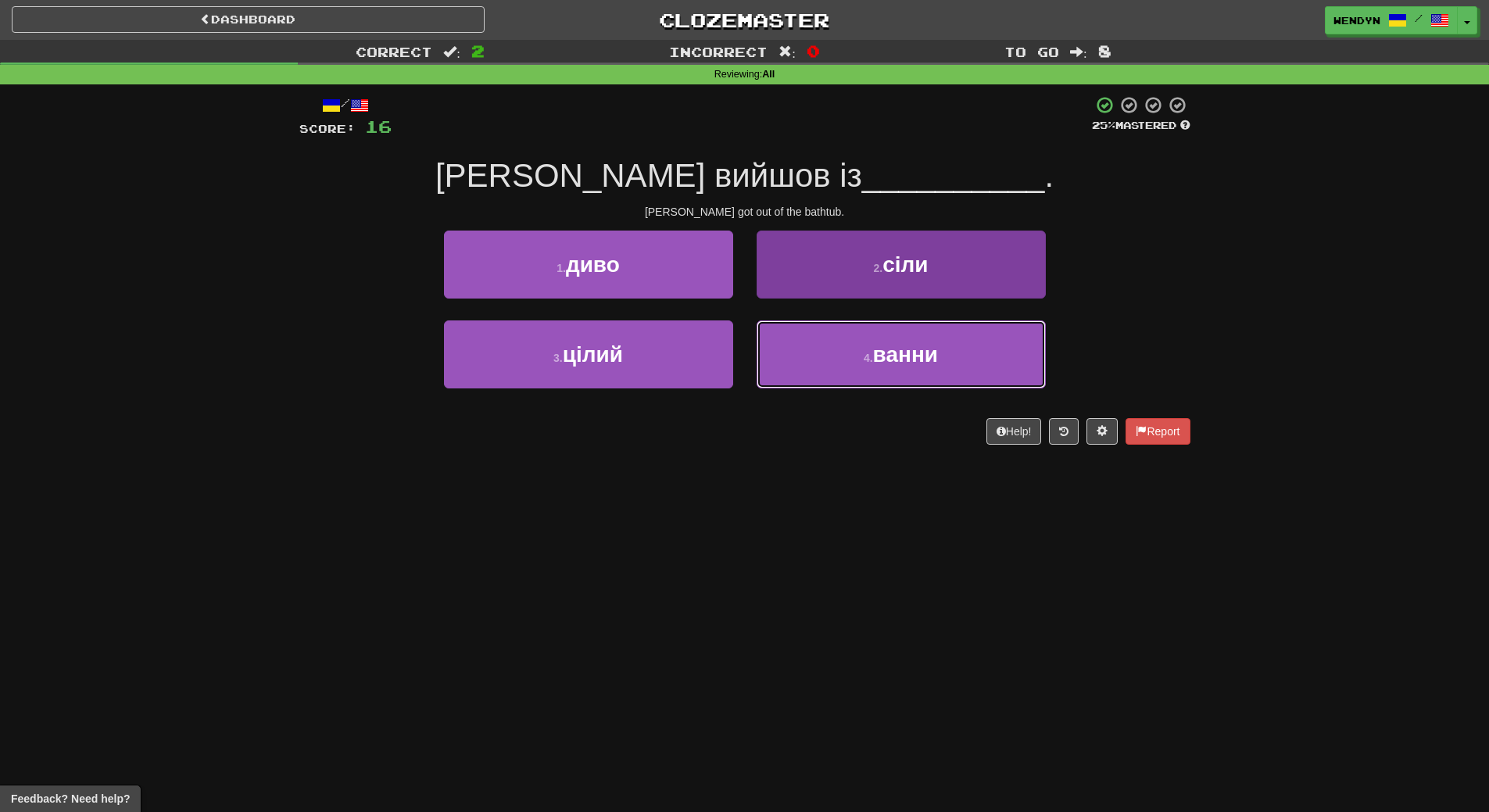
click at [891, 370] on button "4 . ванни" at bounding box center [901, 354] width 289 height 68
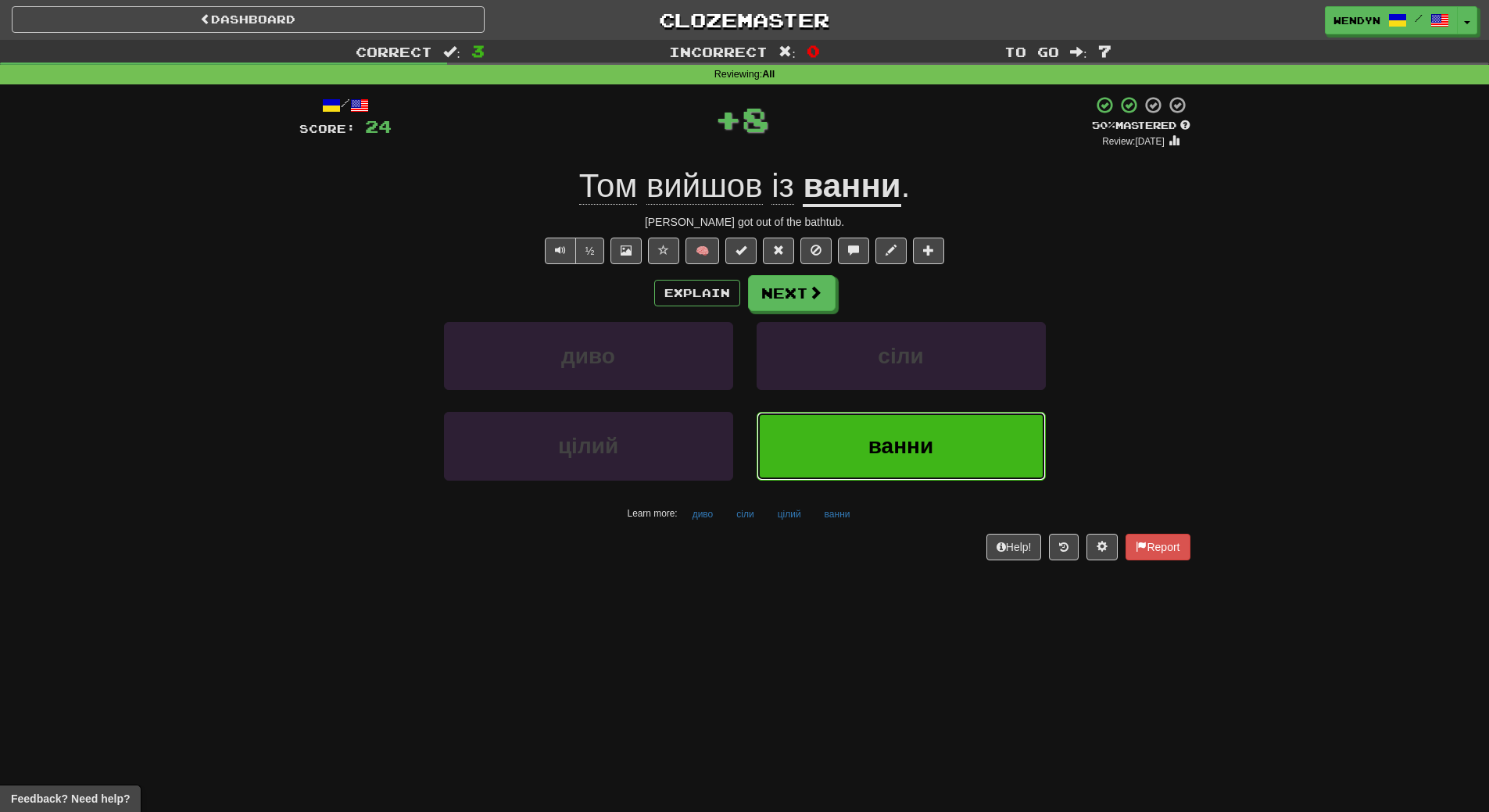
click at [885, 442] on span "ванни" at bounding box center [901, 446] width 65 height 25
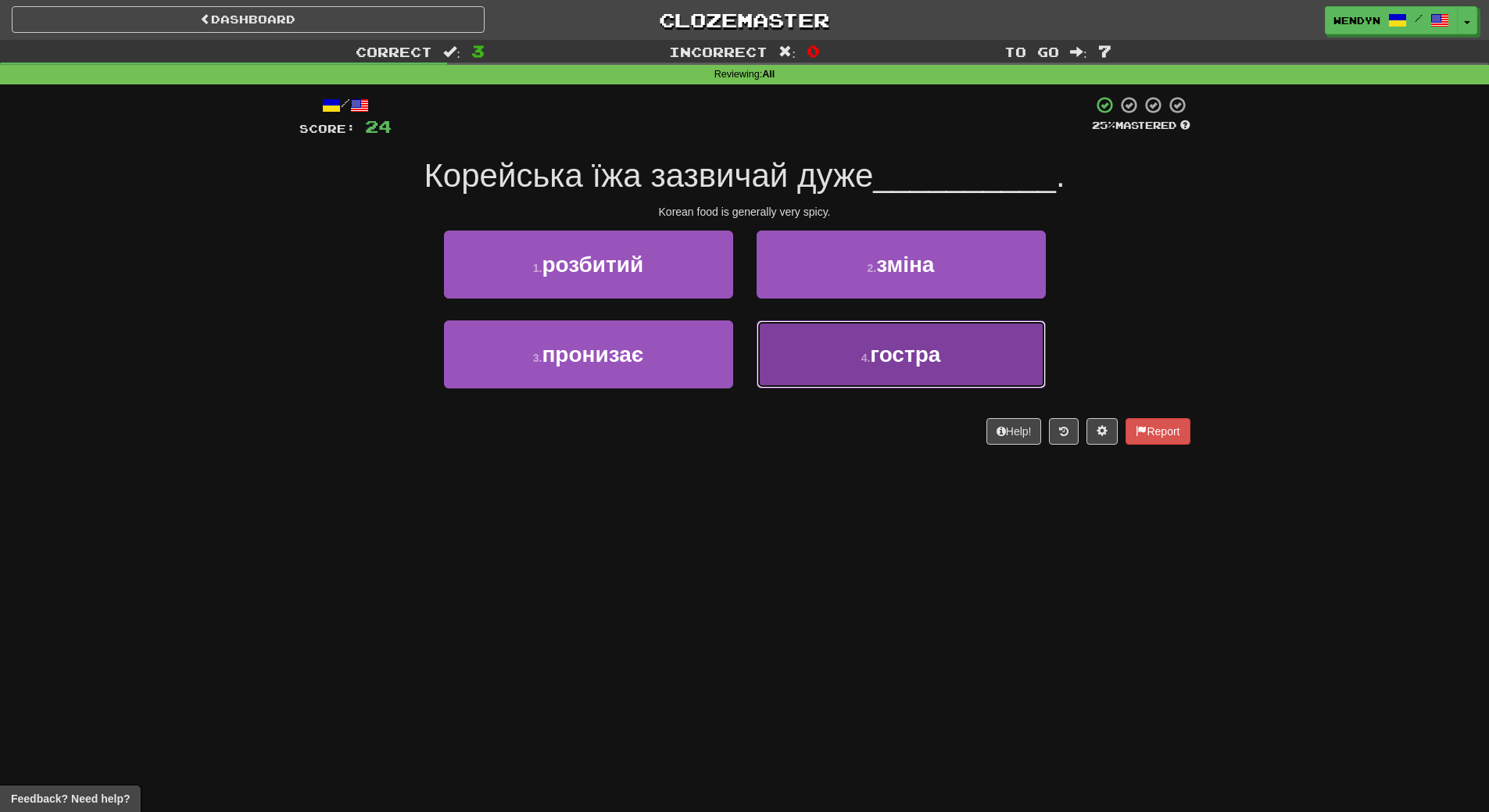
click at [892, 357] on span "гостра" at bounding box center [905, 355] width 70 height 25
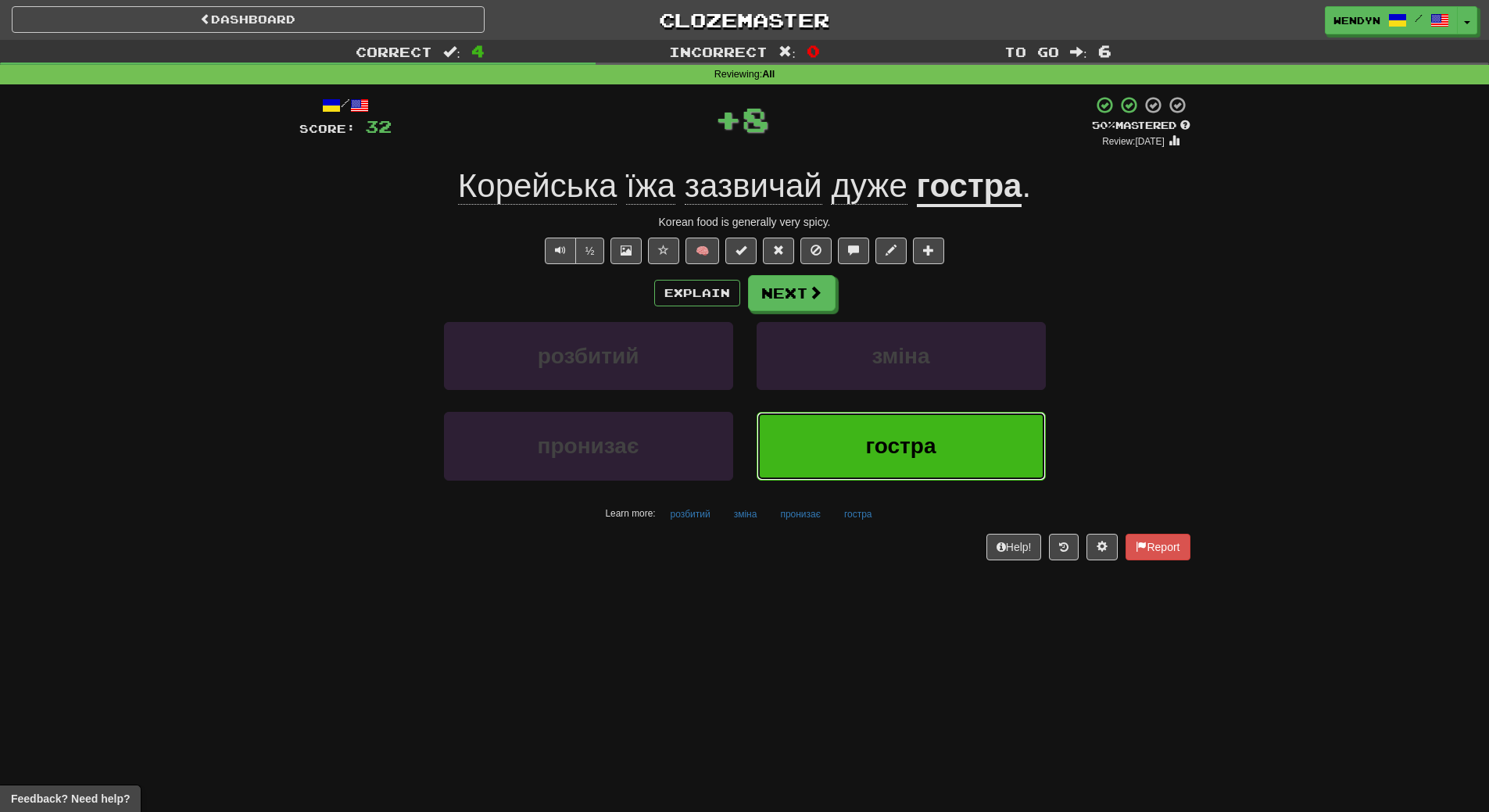
click at [844, 454] on button "гостра" at bounding box center [901, 446] width 289 height 68
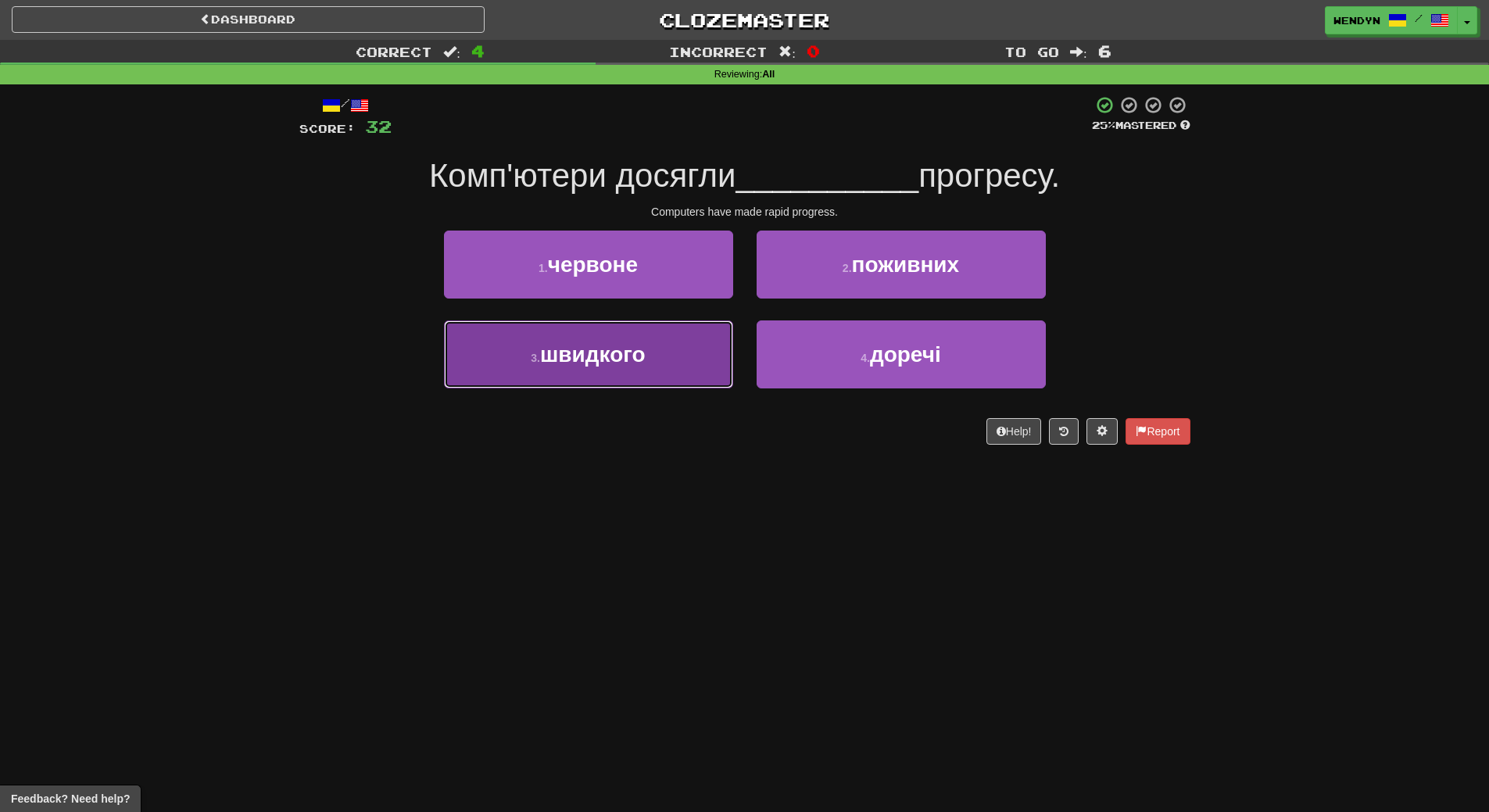
click at [601, 347] on span "швидкого" at bounding box center [593, 355] width 106 height 25
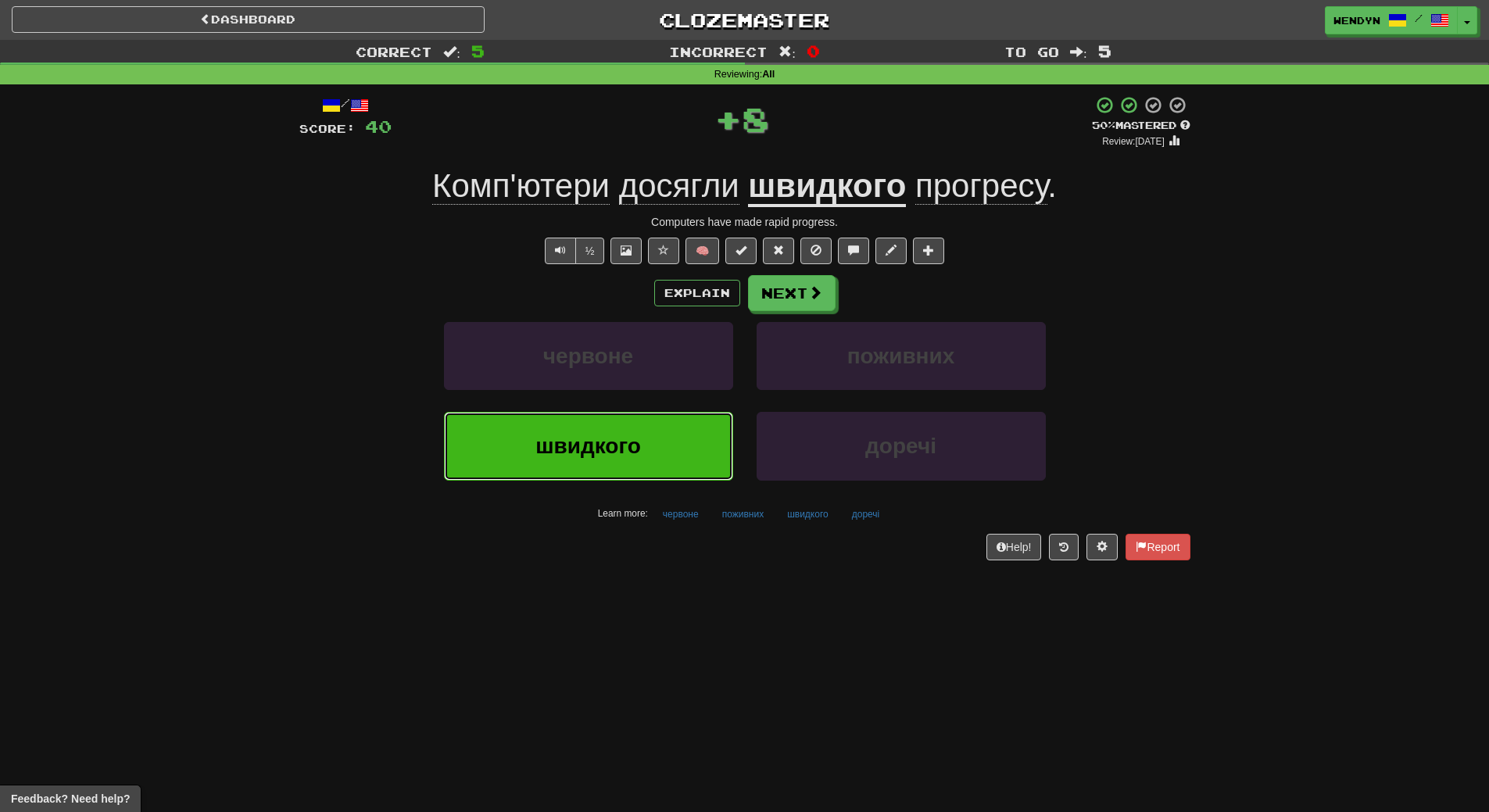
click at [596, 433] on span "швидкого" at bounding box center [588, 446] width 106 height 25
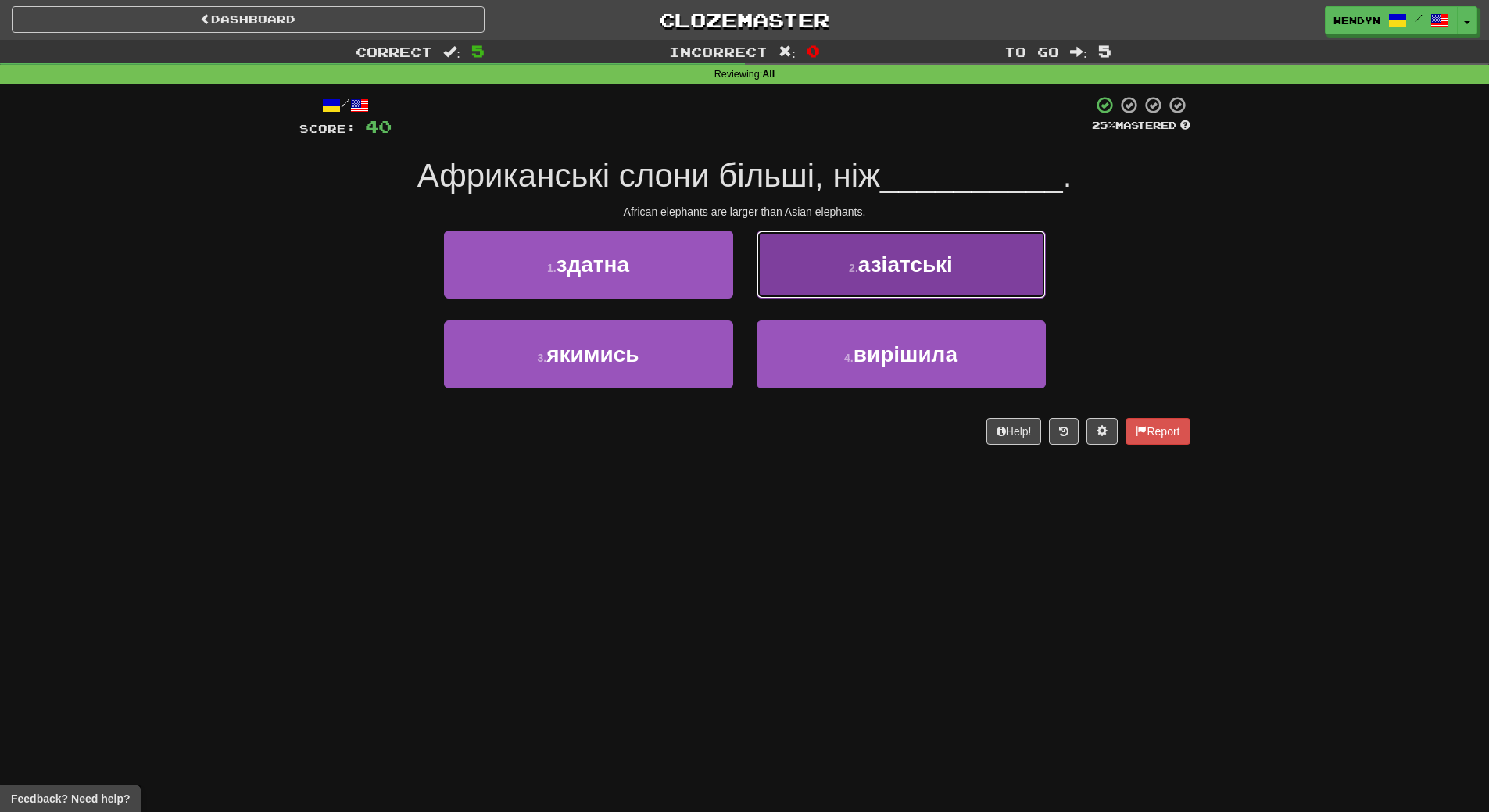
click at [992, 244] on button "2 . азіатські" at bounding box center [901, 264] width 289 height 68
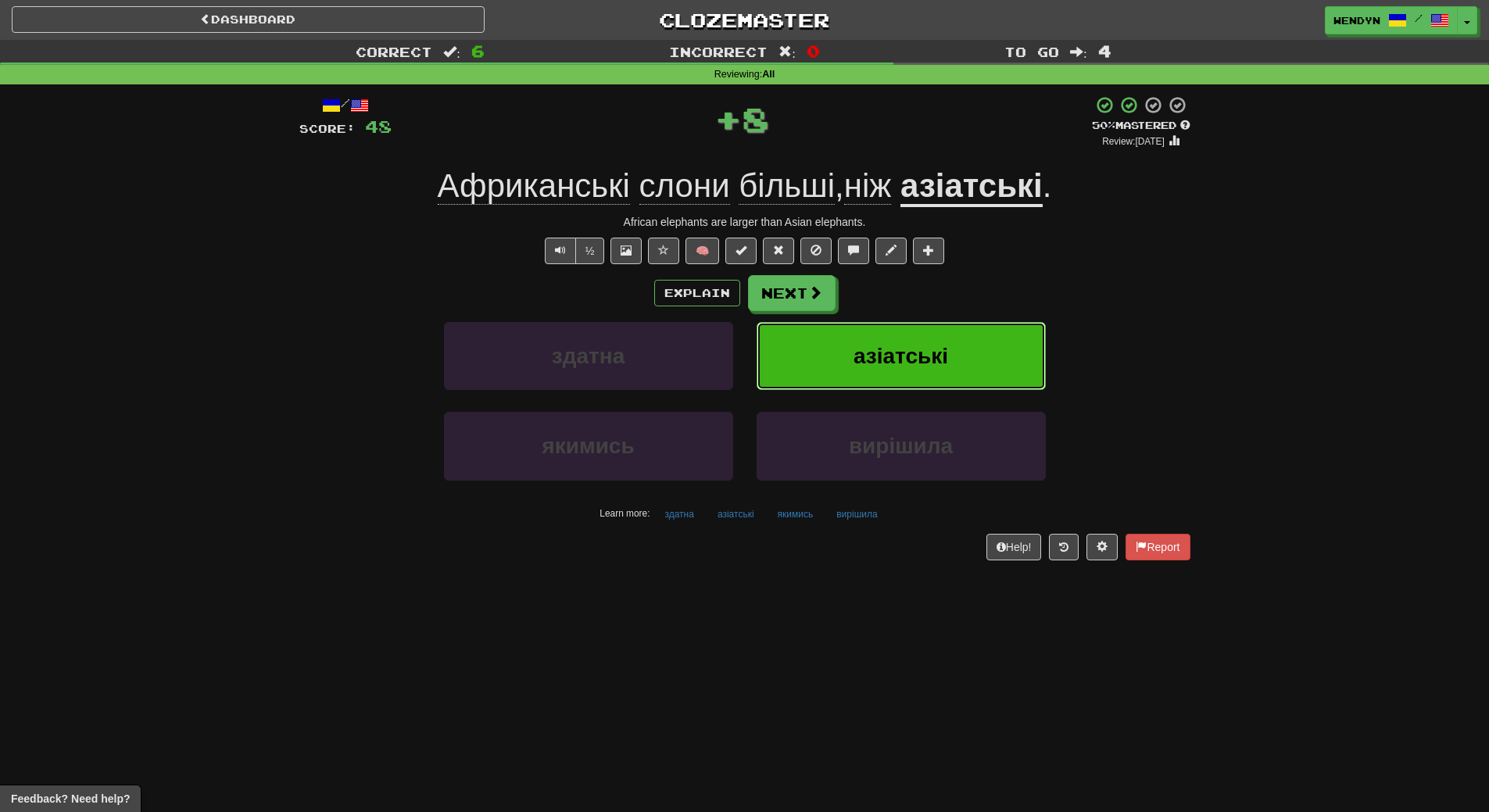
click at [976, 345] on button "азіатські" at bounding box center [901, 356] width 289 height 68
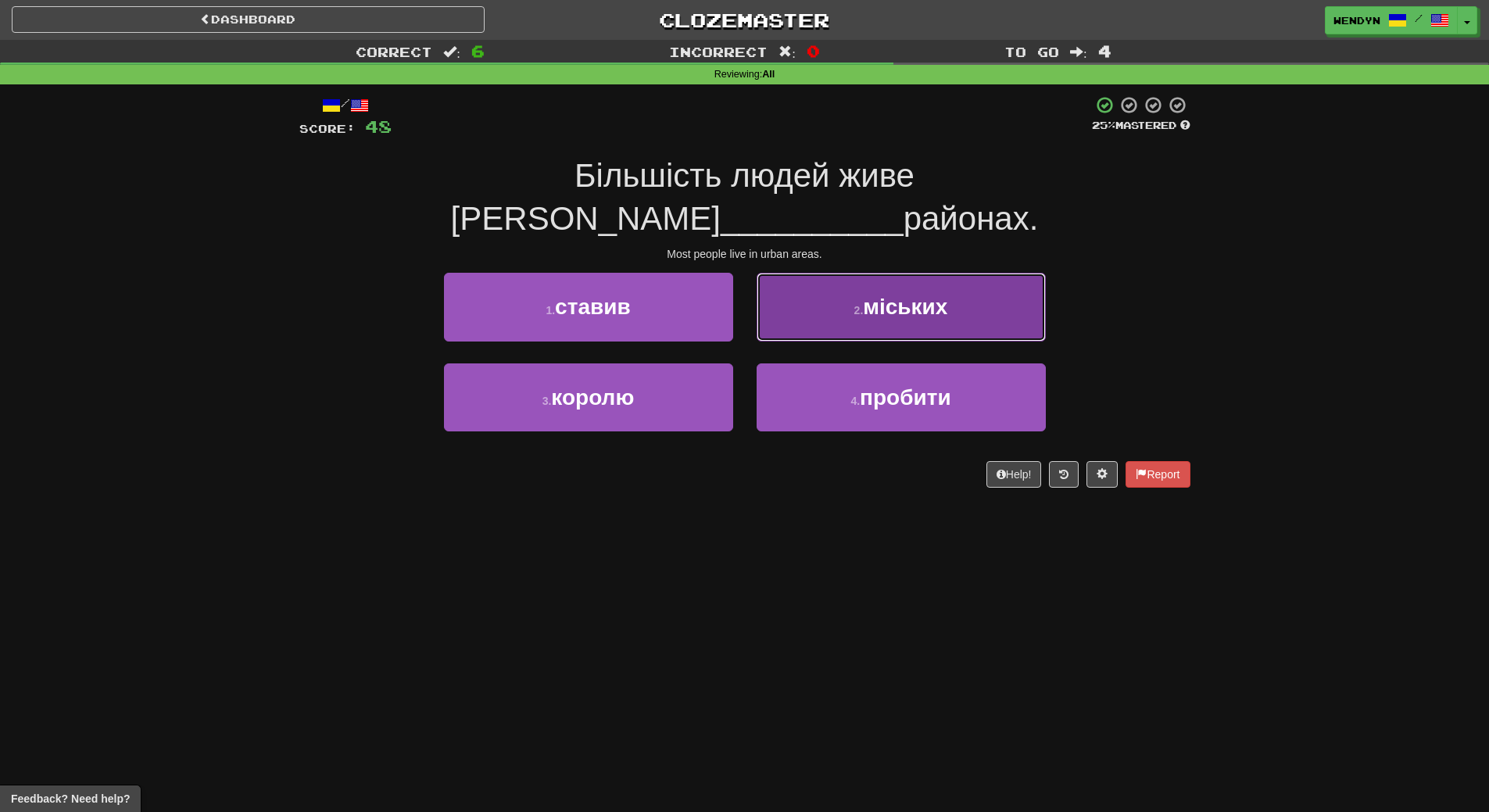
click at [896, 283] on button "2 . міських" at bounding box center [901, 307] width 289 height 68
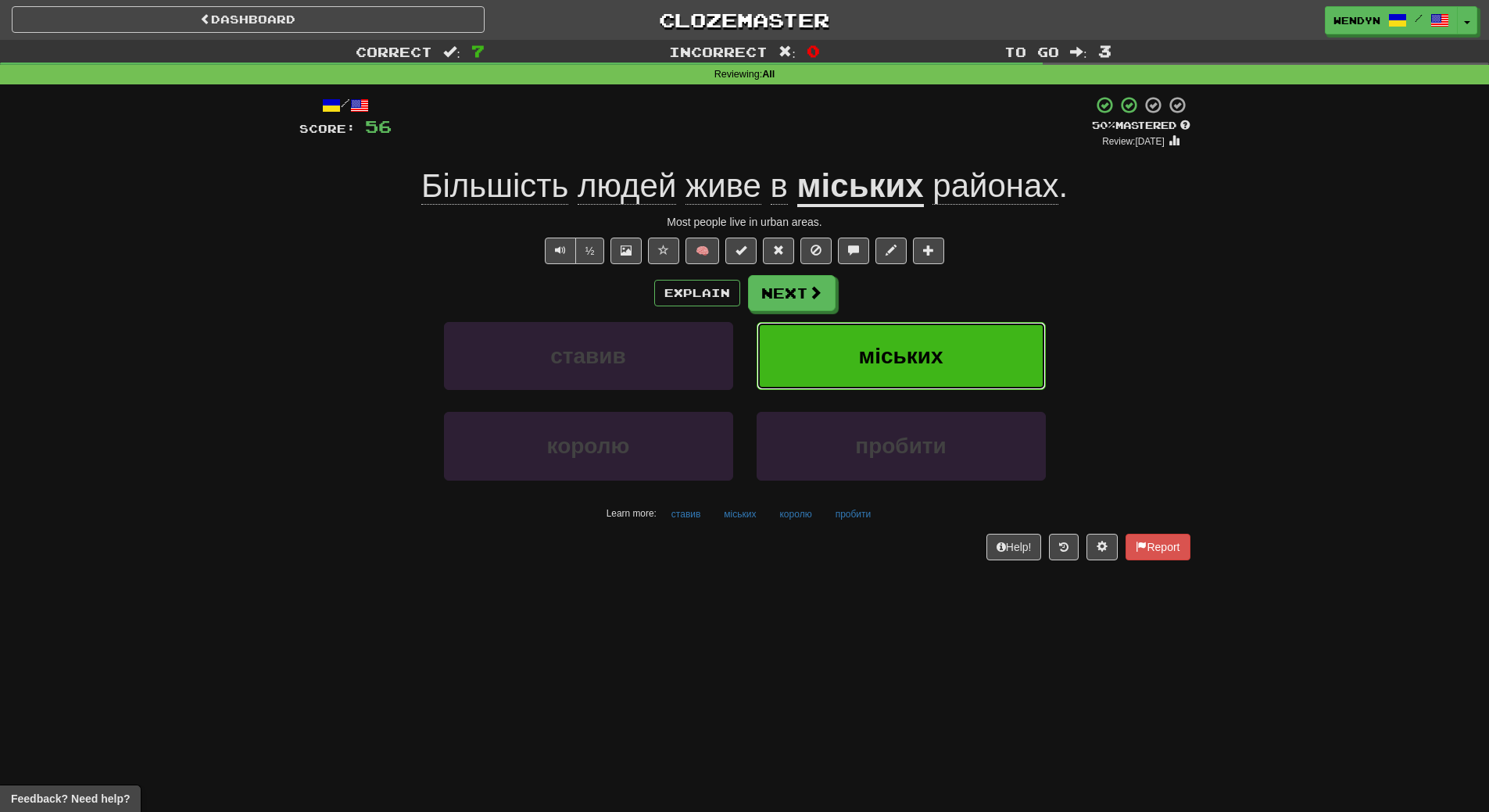
click at [935, 364] on span "міських" at bounding box center [900, 356] width 84 height 25
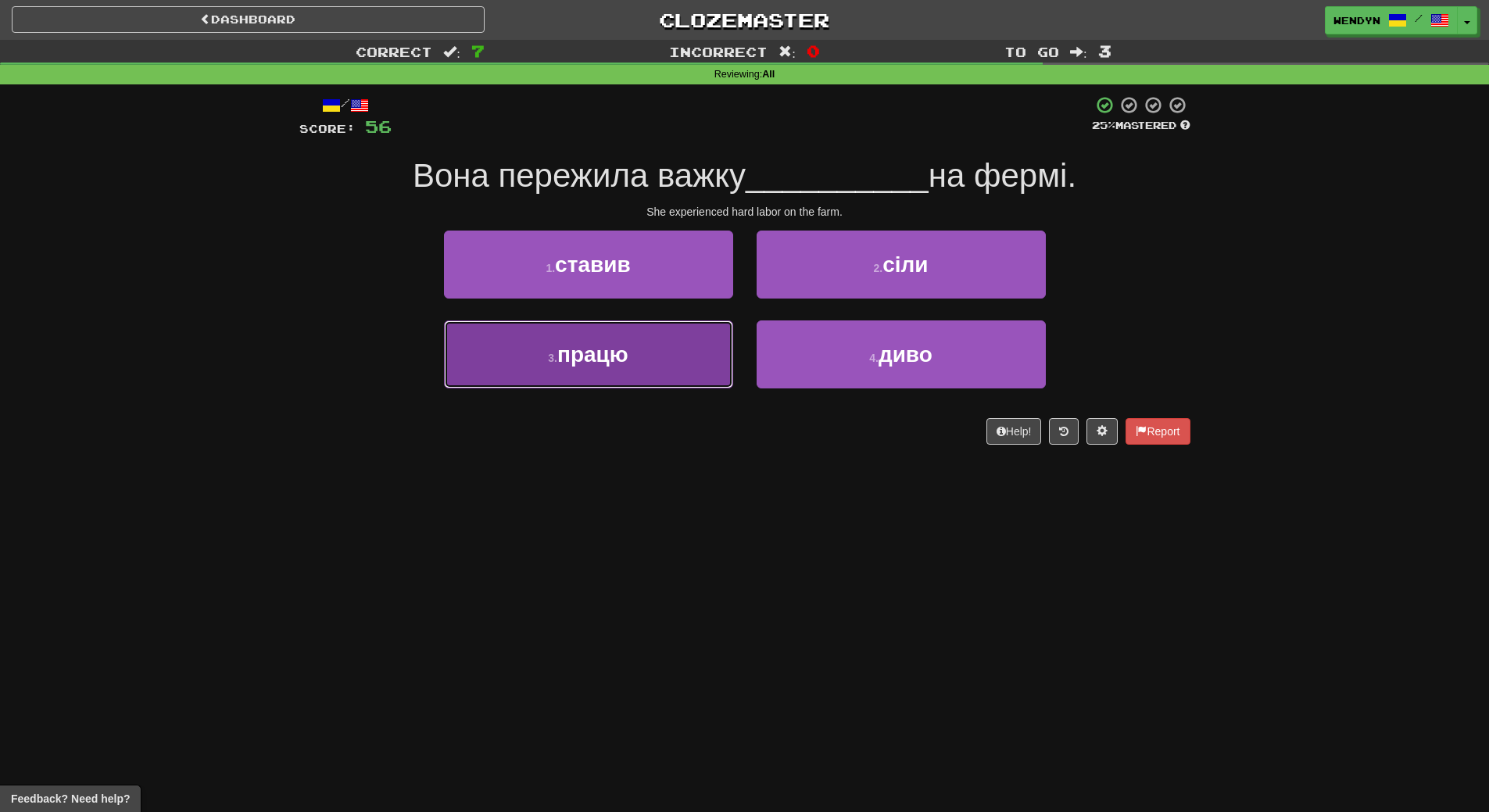
click at [574, 369] on button "3 . працю" at bounding box center [588, 354] width 289 height 68
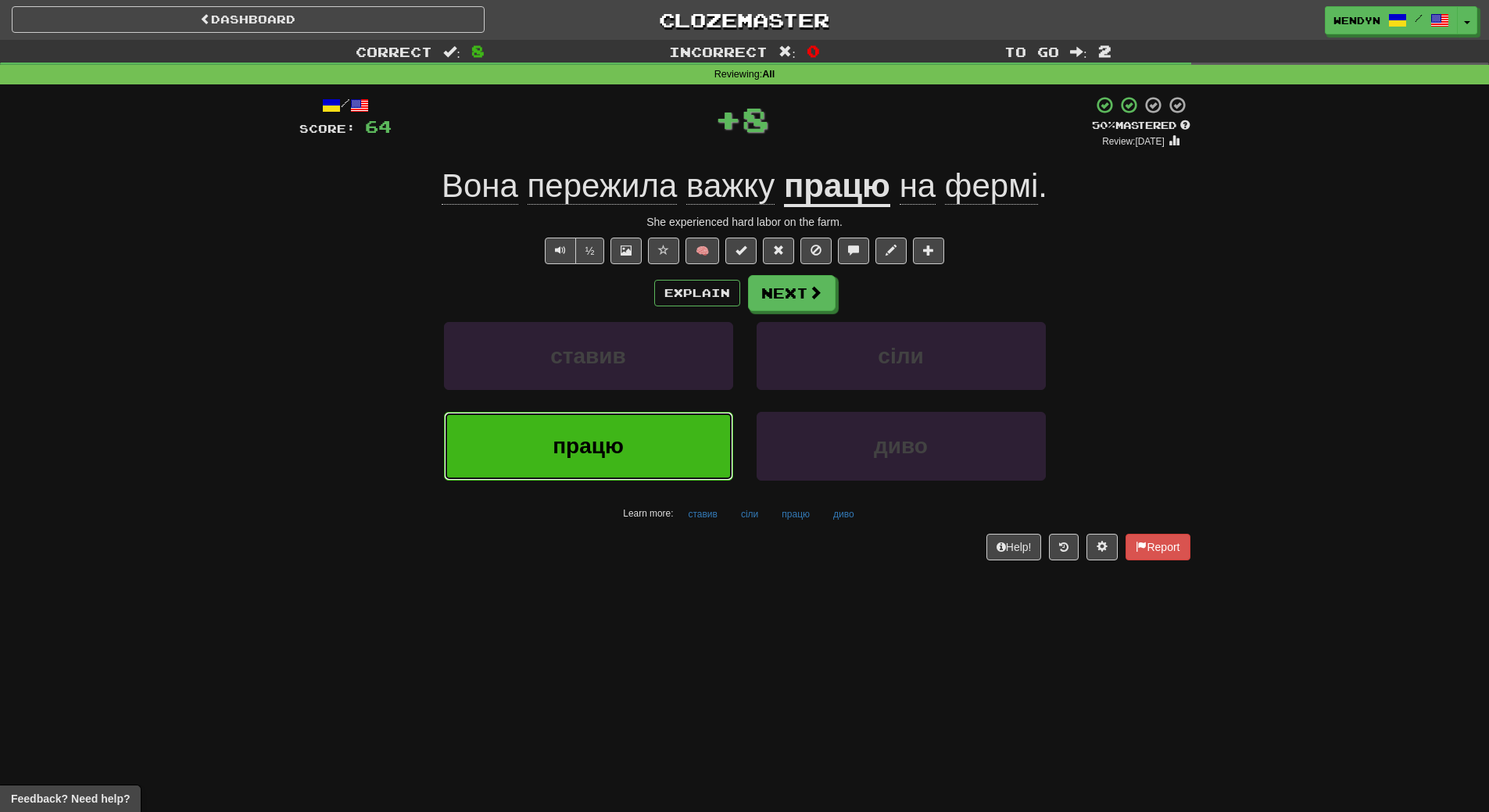
click at [563, 447] on span "працю" at bounding box center [587, 446] width 71 height 25
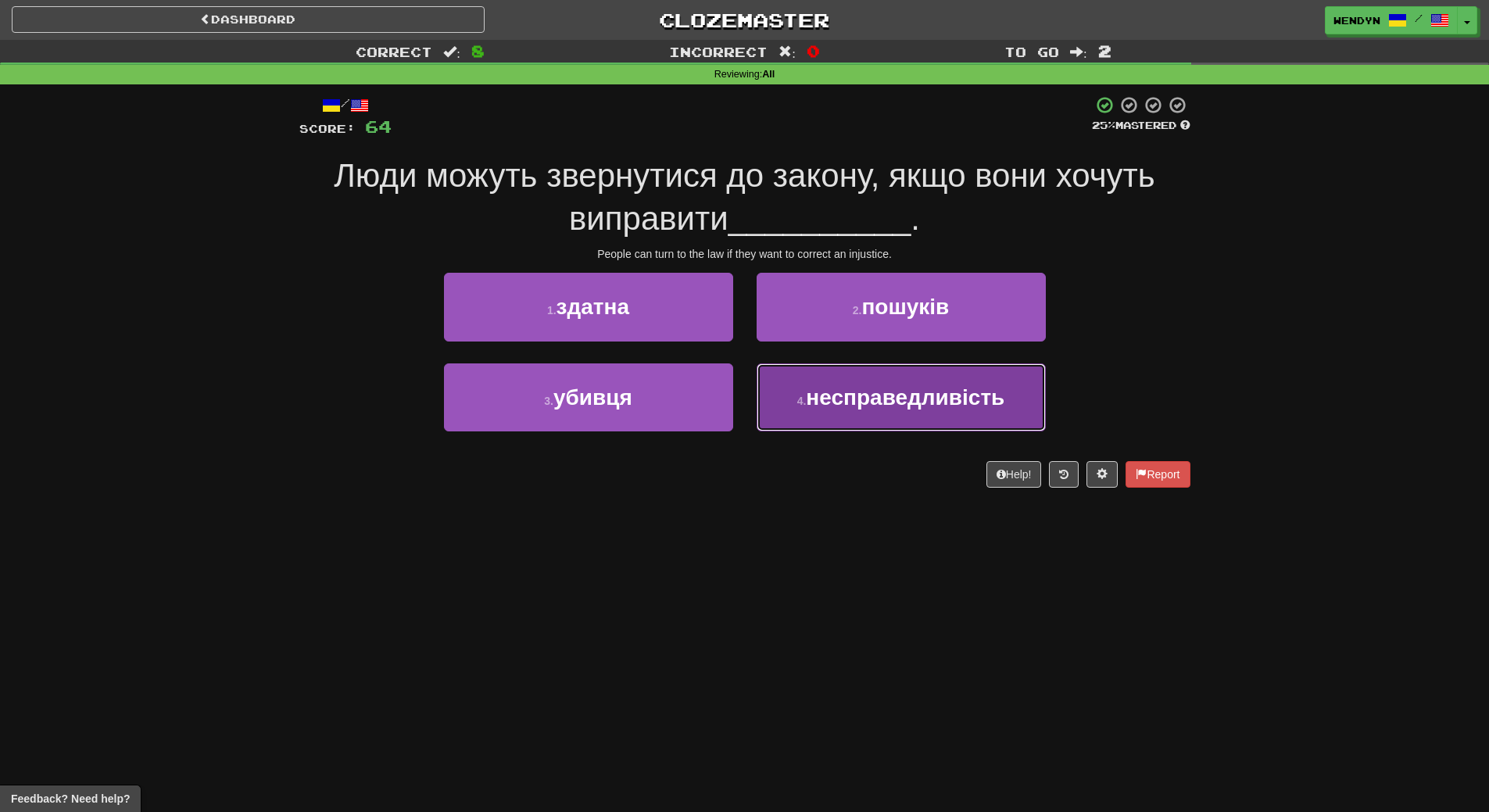
click at [973, 409] on button "4 . несправедливість" at bounding box center [901, 398] width 289 height 68
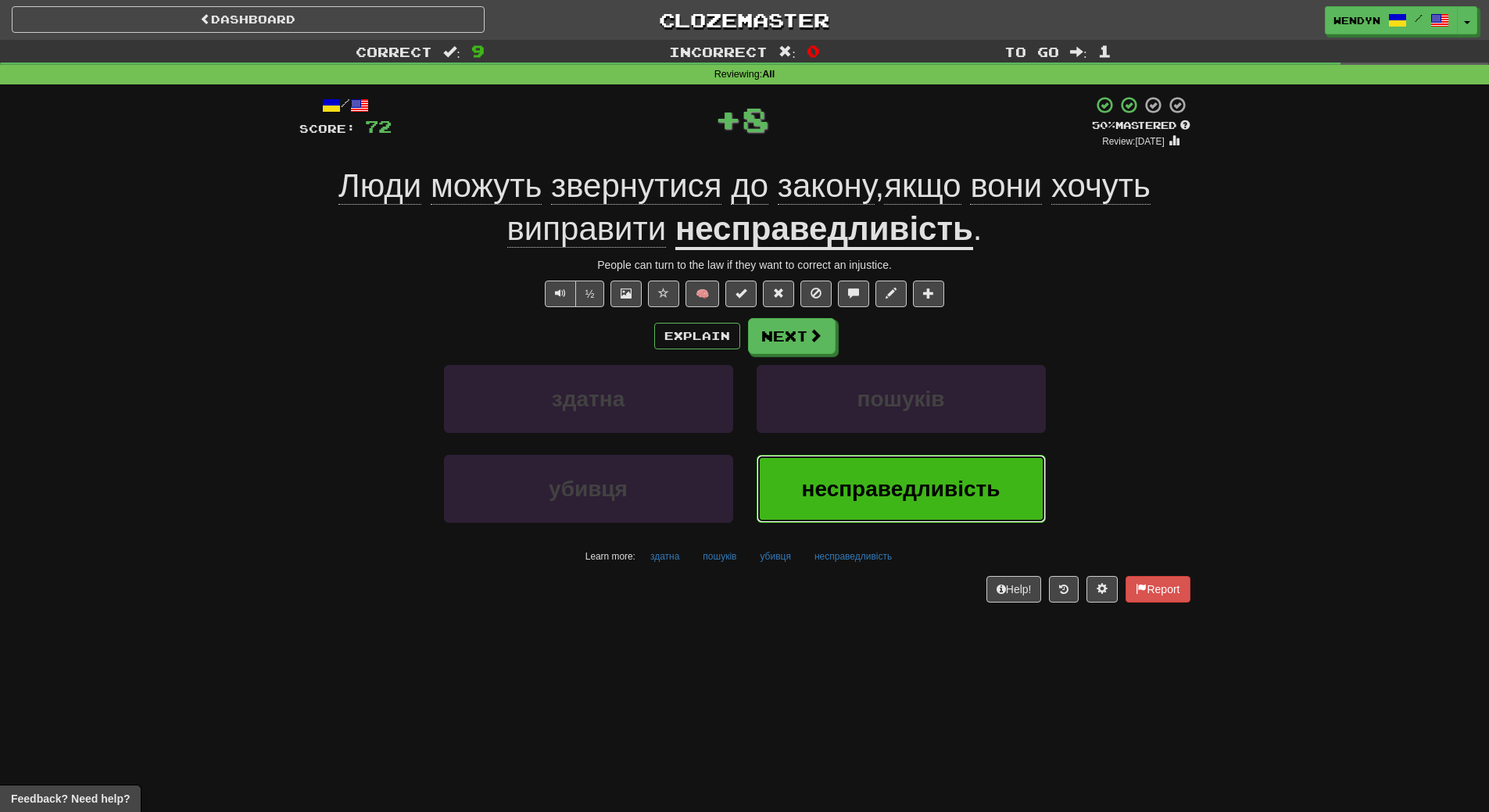
click at [908, 499] on span "несправедливість" at bounding box center [901, 489] width 198 height 25
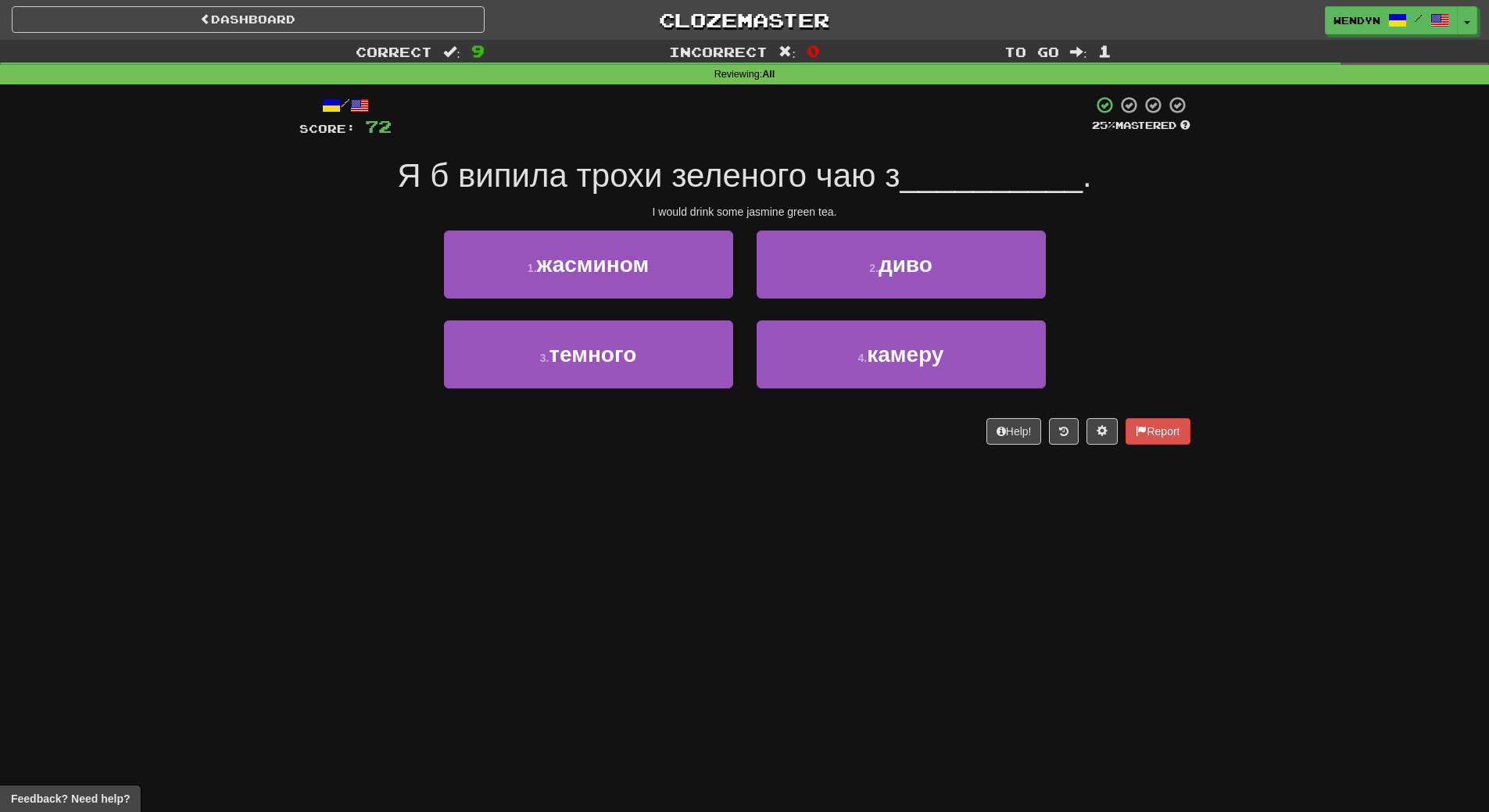
click at [606, 225] on div "/ Score: 72 25 % Mastered Я б випила трохи зеленого чаю з __________ . I would …" at bounding box center [745, 270] width 891 height 349
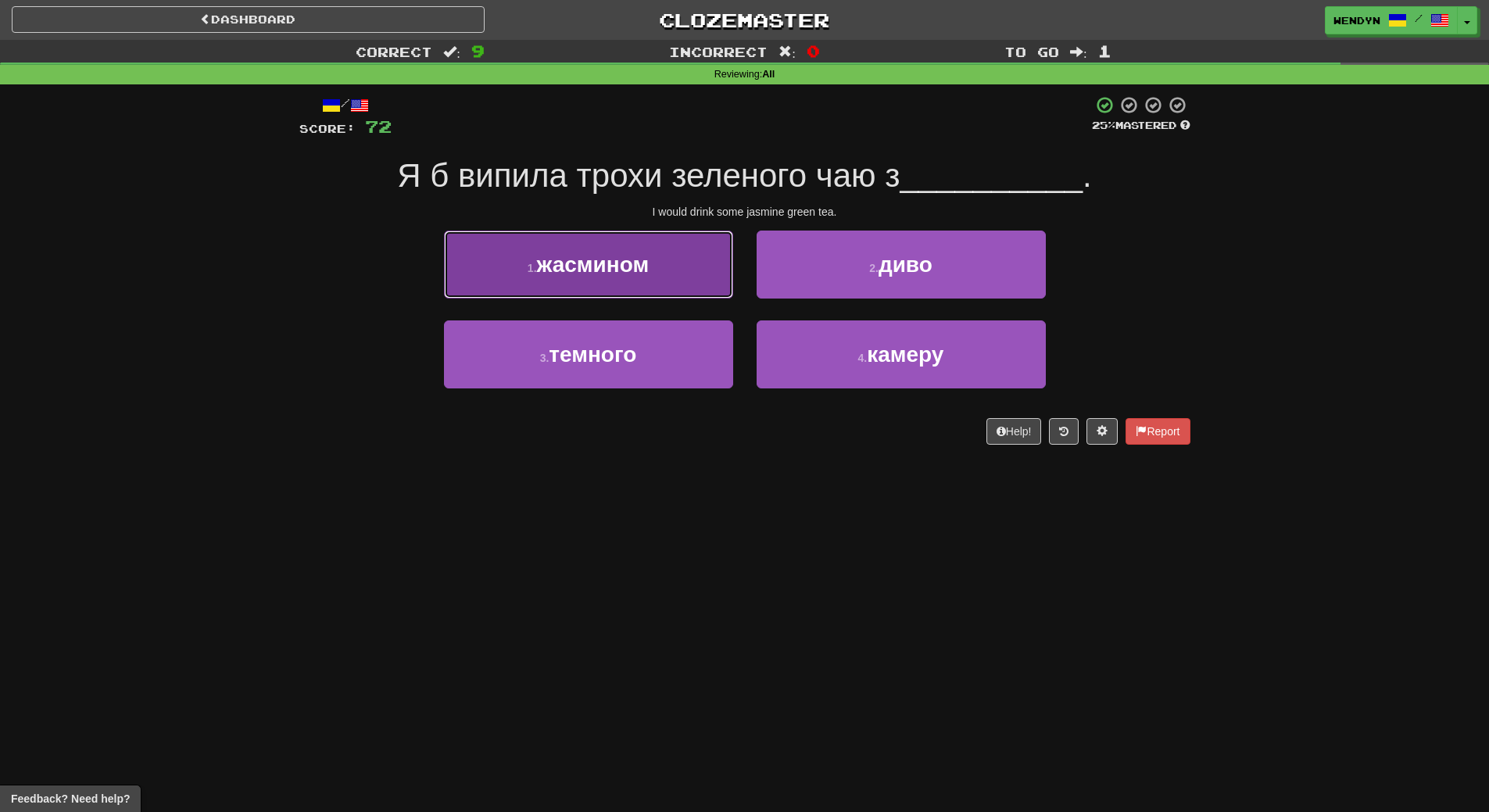
click at [598, 273] on span "жасмином" at bounding box center [593, 264] width 112 height 25
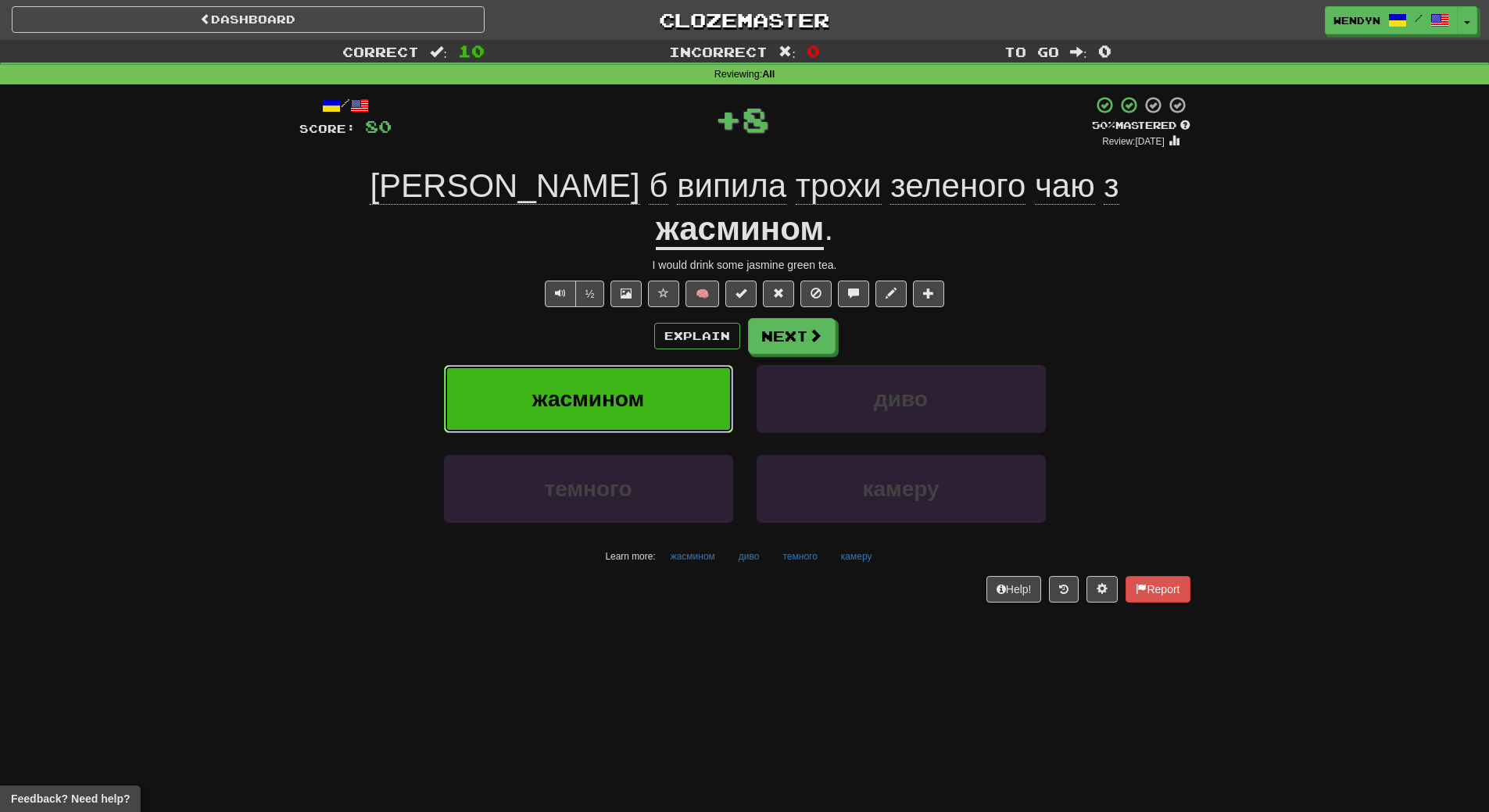
click at [588, 365] on button "жасмином" at bounding box center [588, 399] width 289 height 68
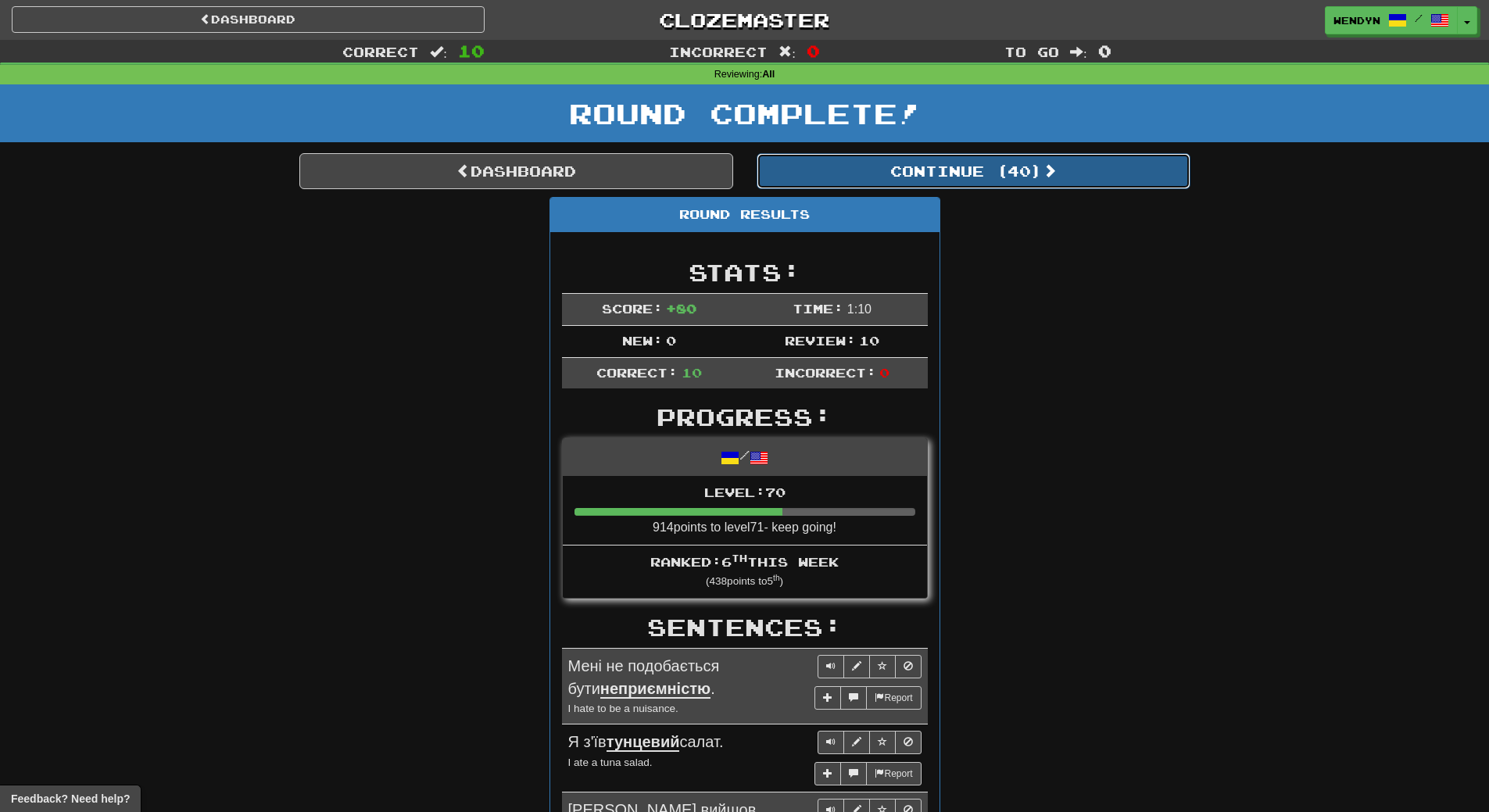
click at [1000, 163] on button "Continue ( 40 )" at bounding box center [973, 171] width 433 height 36
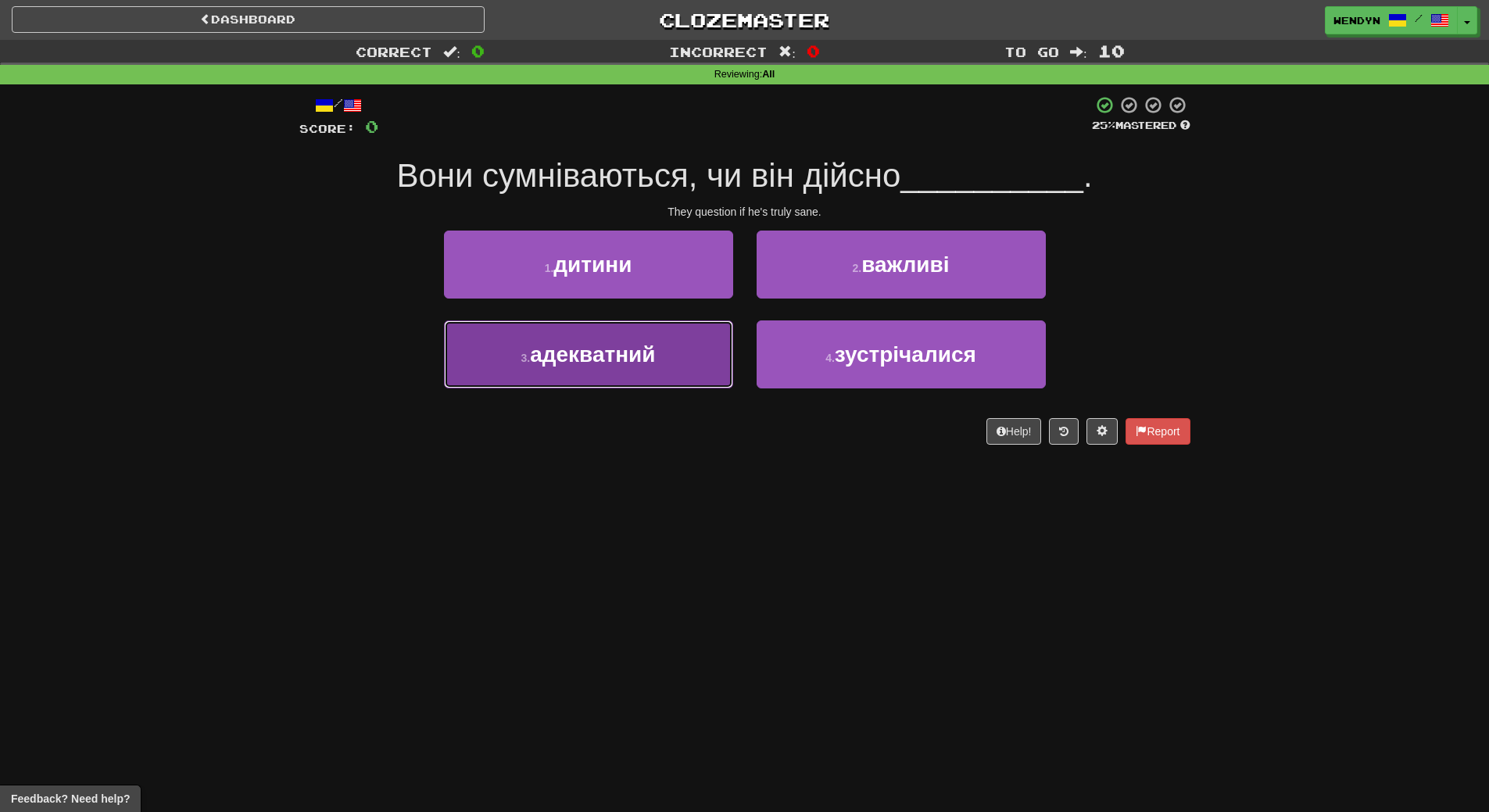
click at [698, 360] on button "3 . адекватний" at bounding box center [588, 354] width 289 height 68
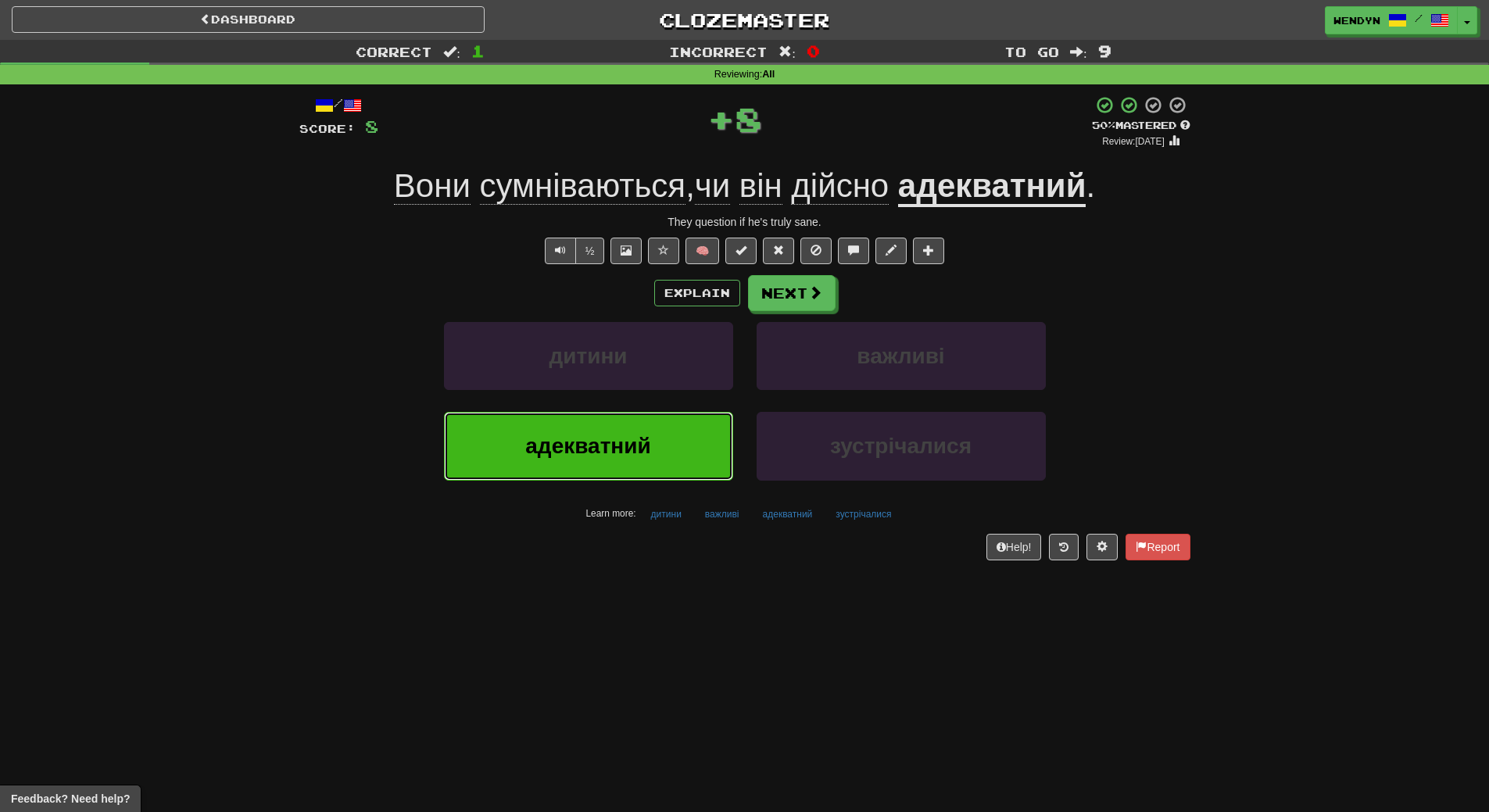
click at [678, 445] on button "адекватний" at bounding box center [588, 446] width 289 height 68
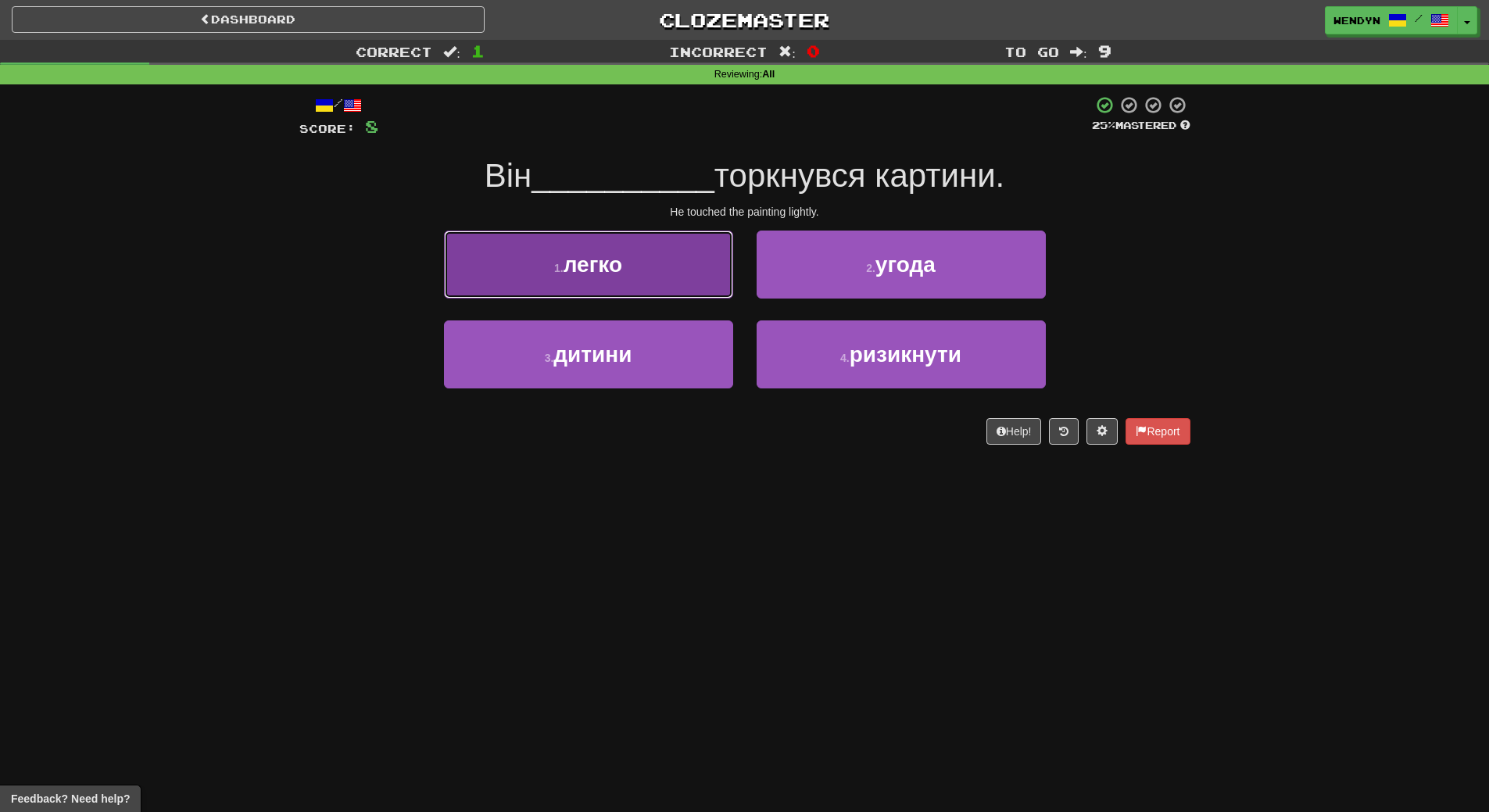
click at [641, 288] on button "1 . легко" at bounding box center [588, 264] width 289 height 68
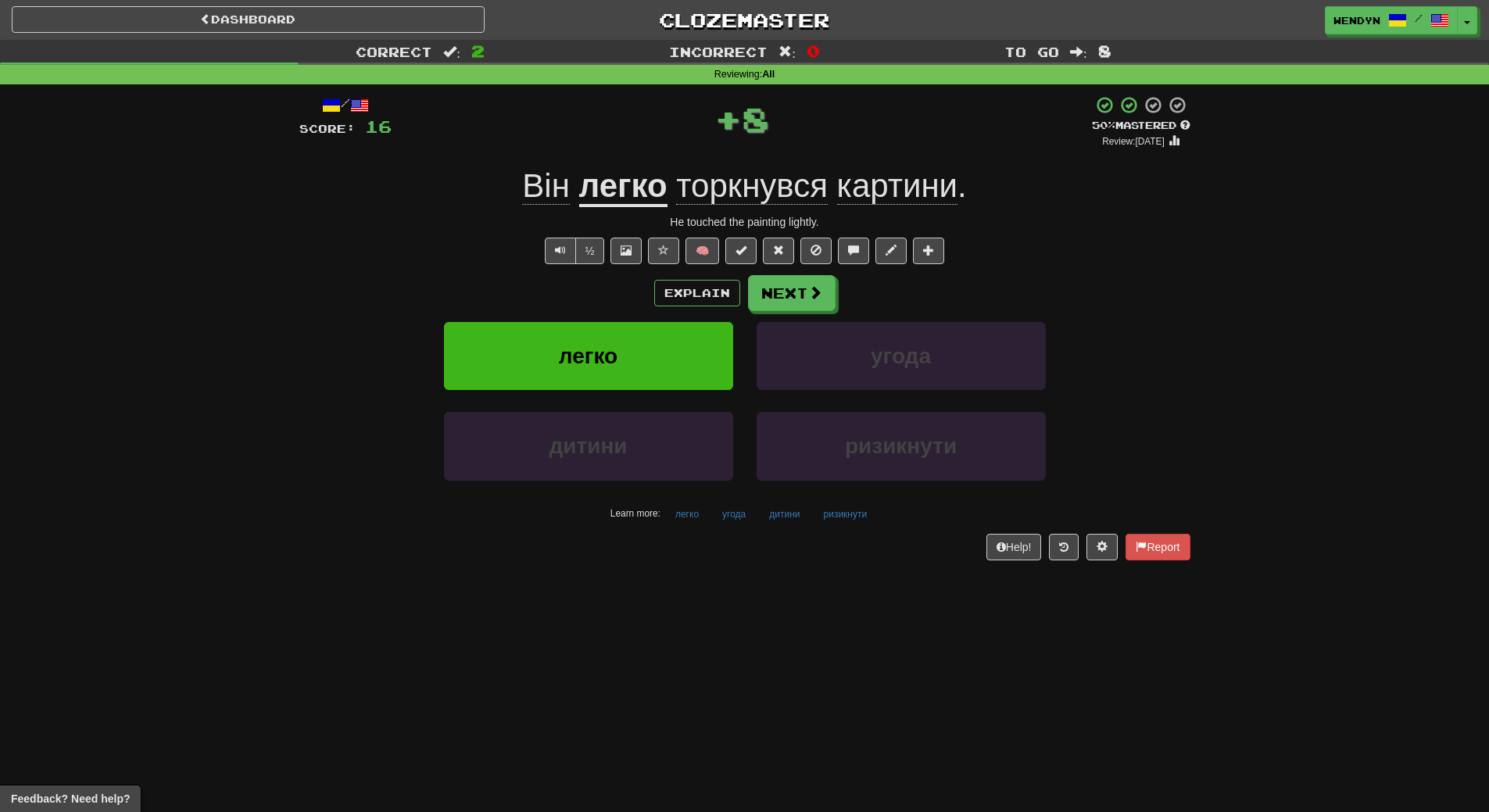
click at [641, 288] on div "Explain Next" at bounding box center [745, 293] width 891 height 36
click at [626, 341] on button "легко" at bounding box center [588, 356] width 289 height 68
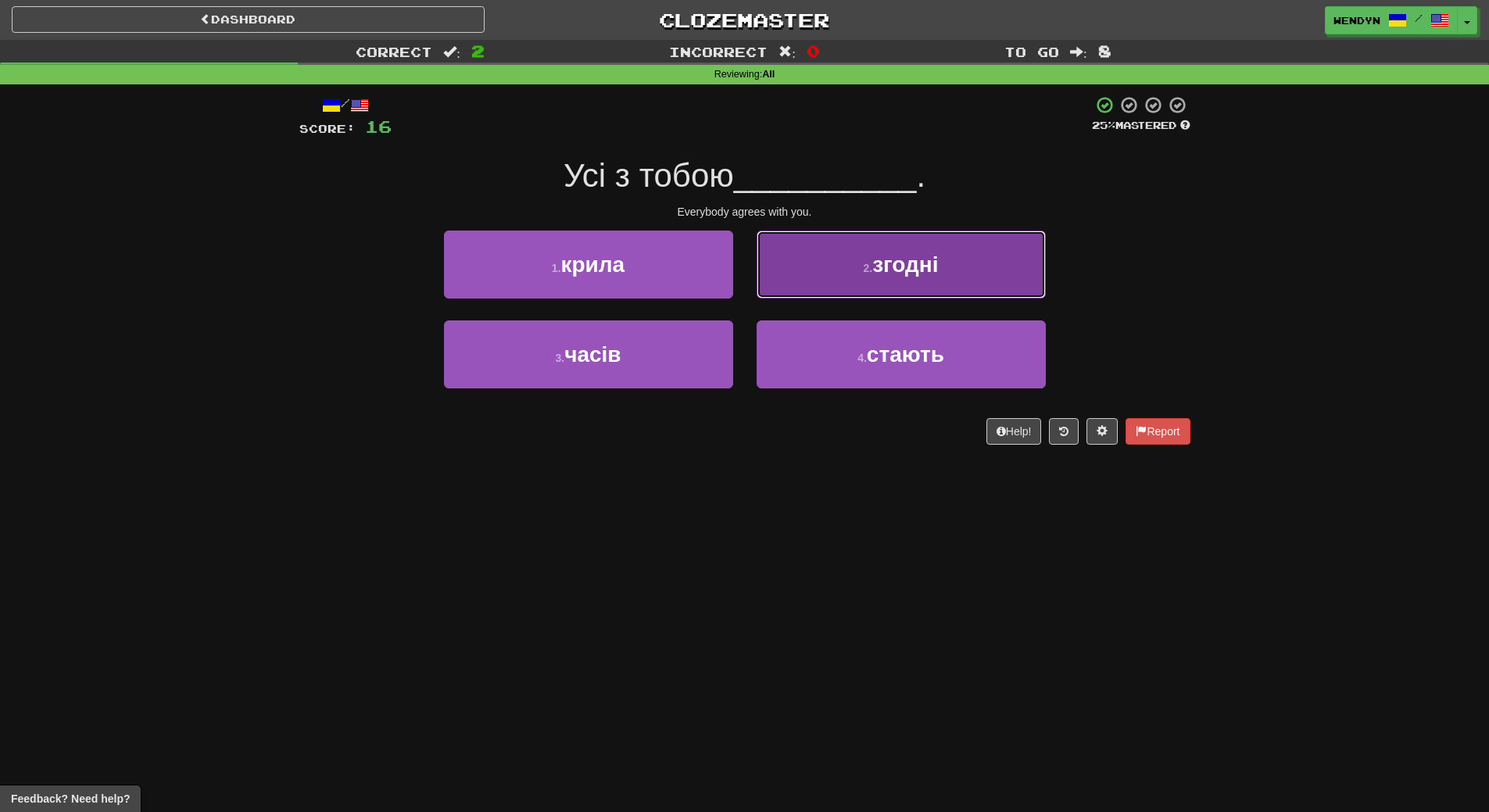
click at [972, 274] on button "2 . згодні" at bounding box center [901, 264] width 289 height 68
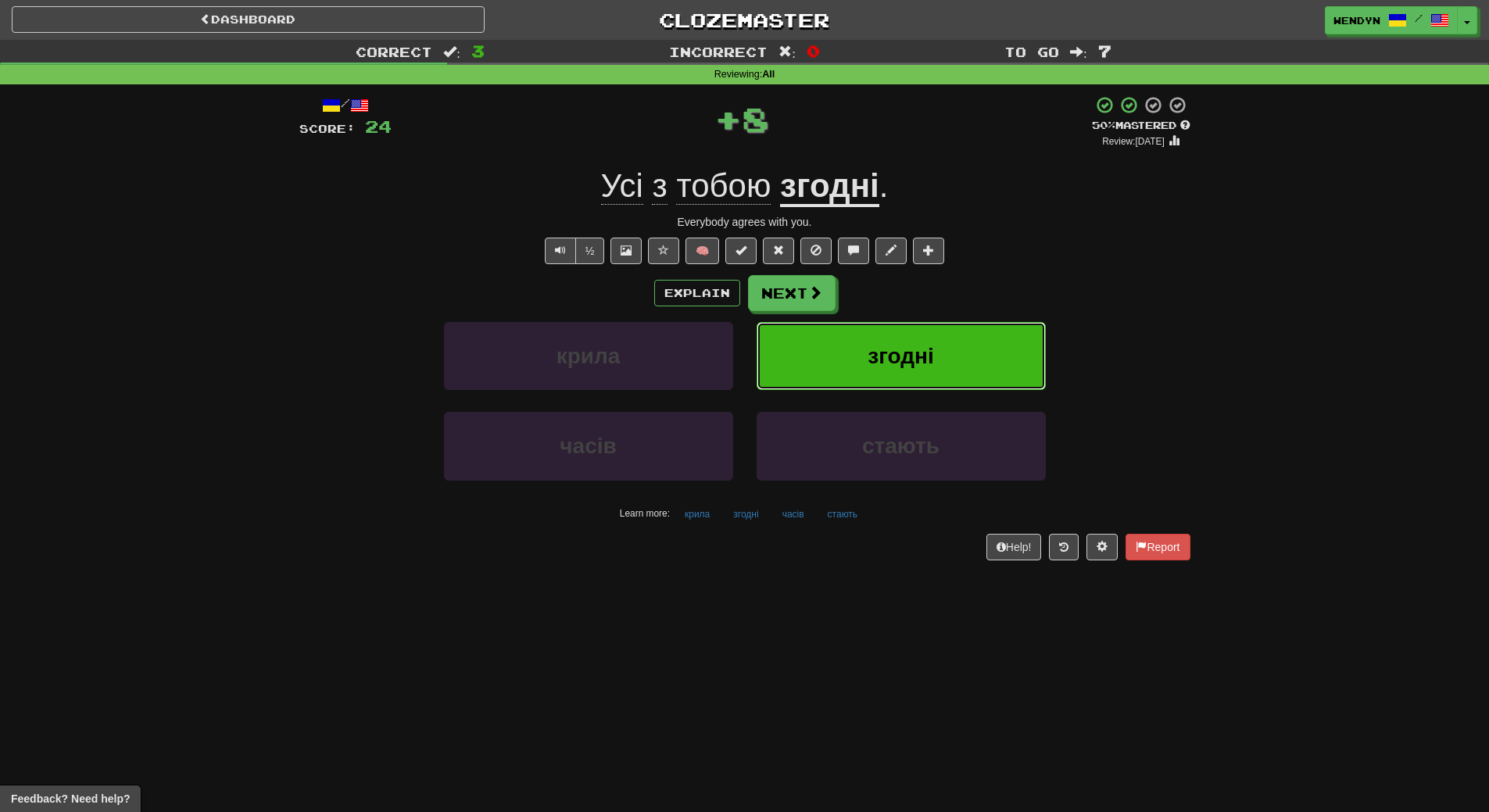
click at [939, 326] on button "згодні" at bounding box center [901, 356] width 289 height 68
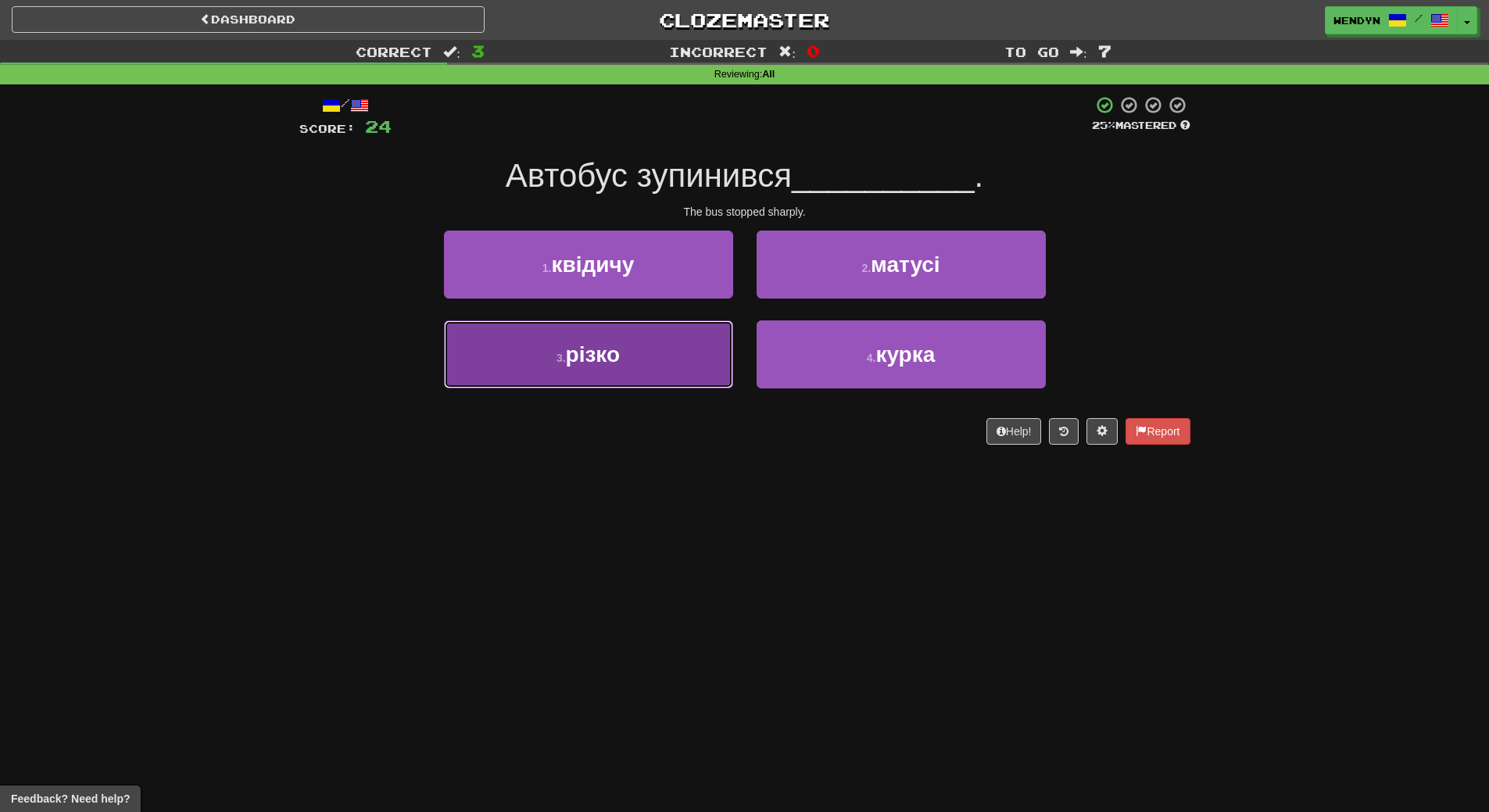
click at [683, 363] on button "3 . різко" at bounding box center [588, 354] width 289 height 68
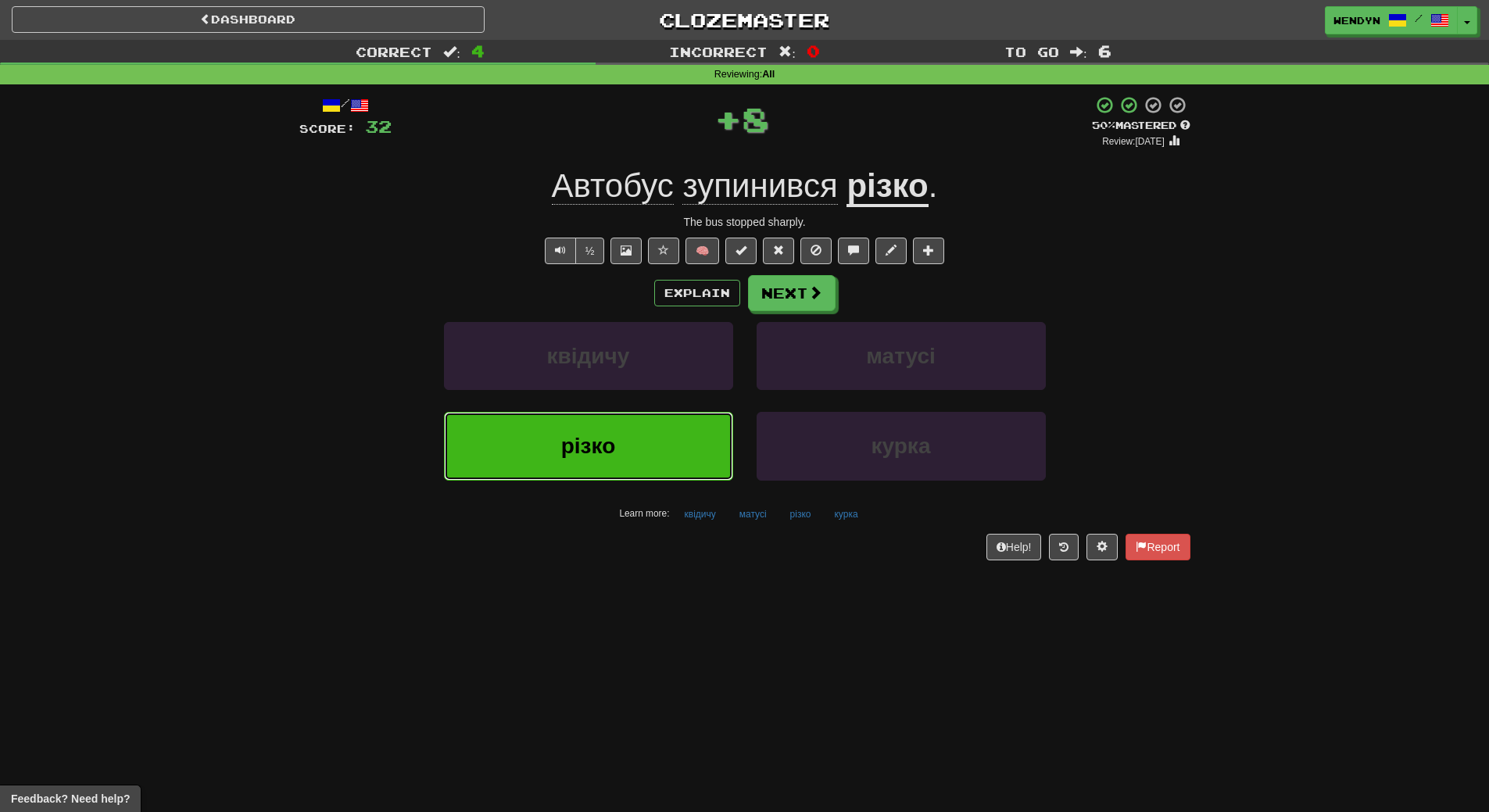
click at [637, 432] on button "різко" at bounding box center [588, 446] width 289 height 68
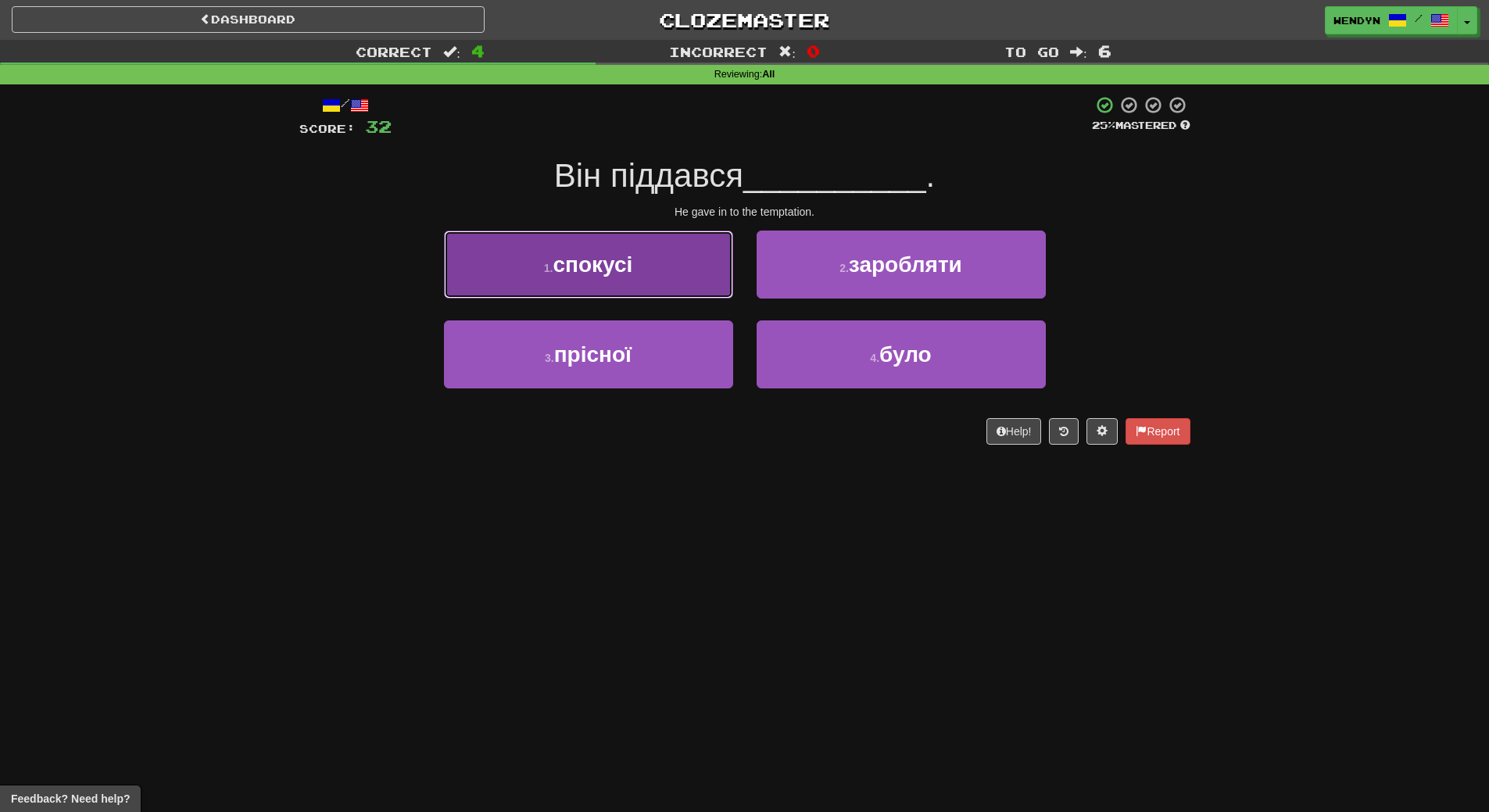
drag, startPoint x: 588, startPoint y: 265, endPoint x: 585, endPoint y: 217, distance: 48.1
click at [588, 264] on span "спокусі" at bounding box center [592, 264] width 79 height 25
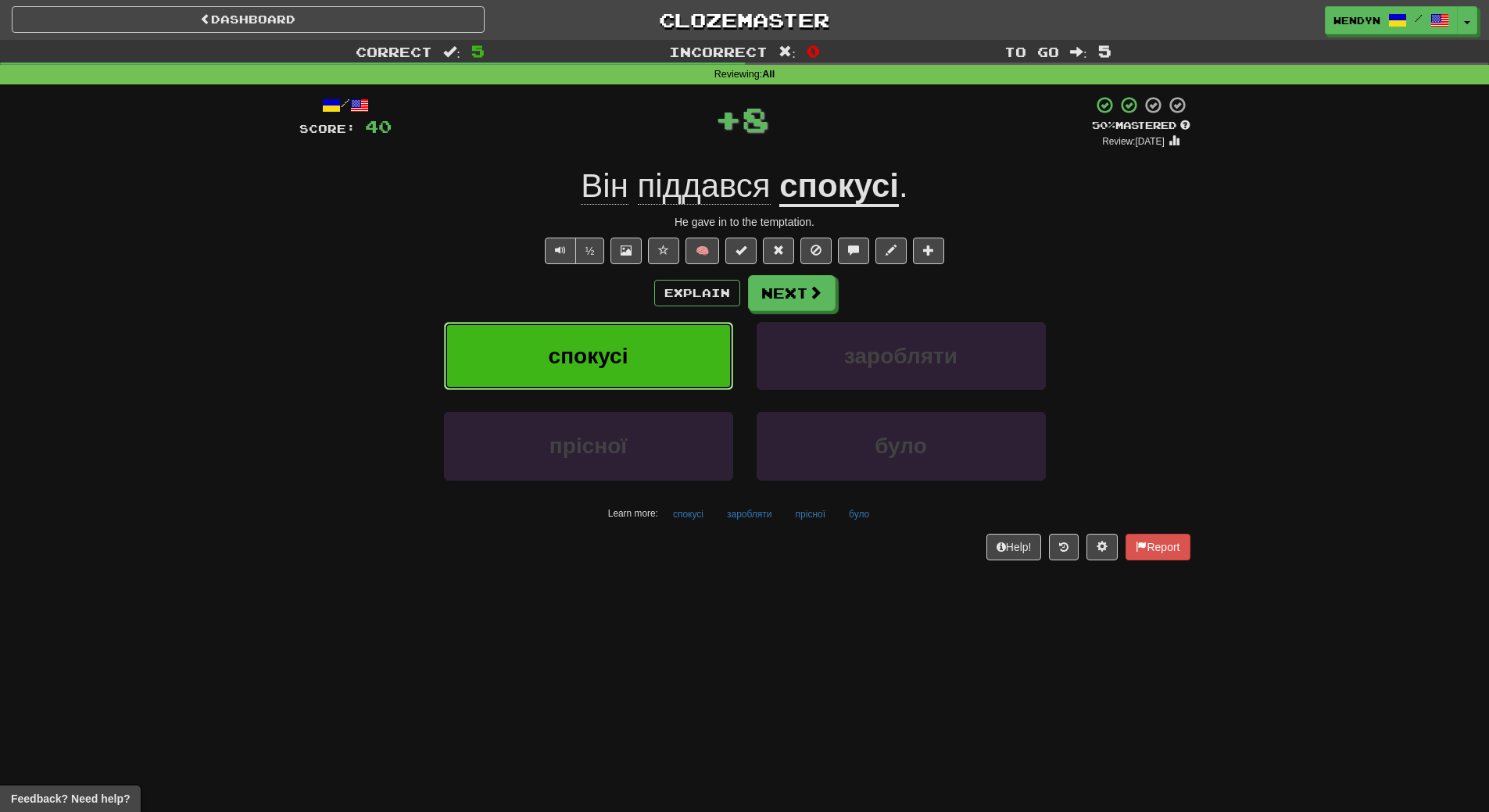
click at [553, 350] on span "спокусі" at bounding box center [588, 356] width 79 height 25
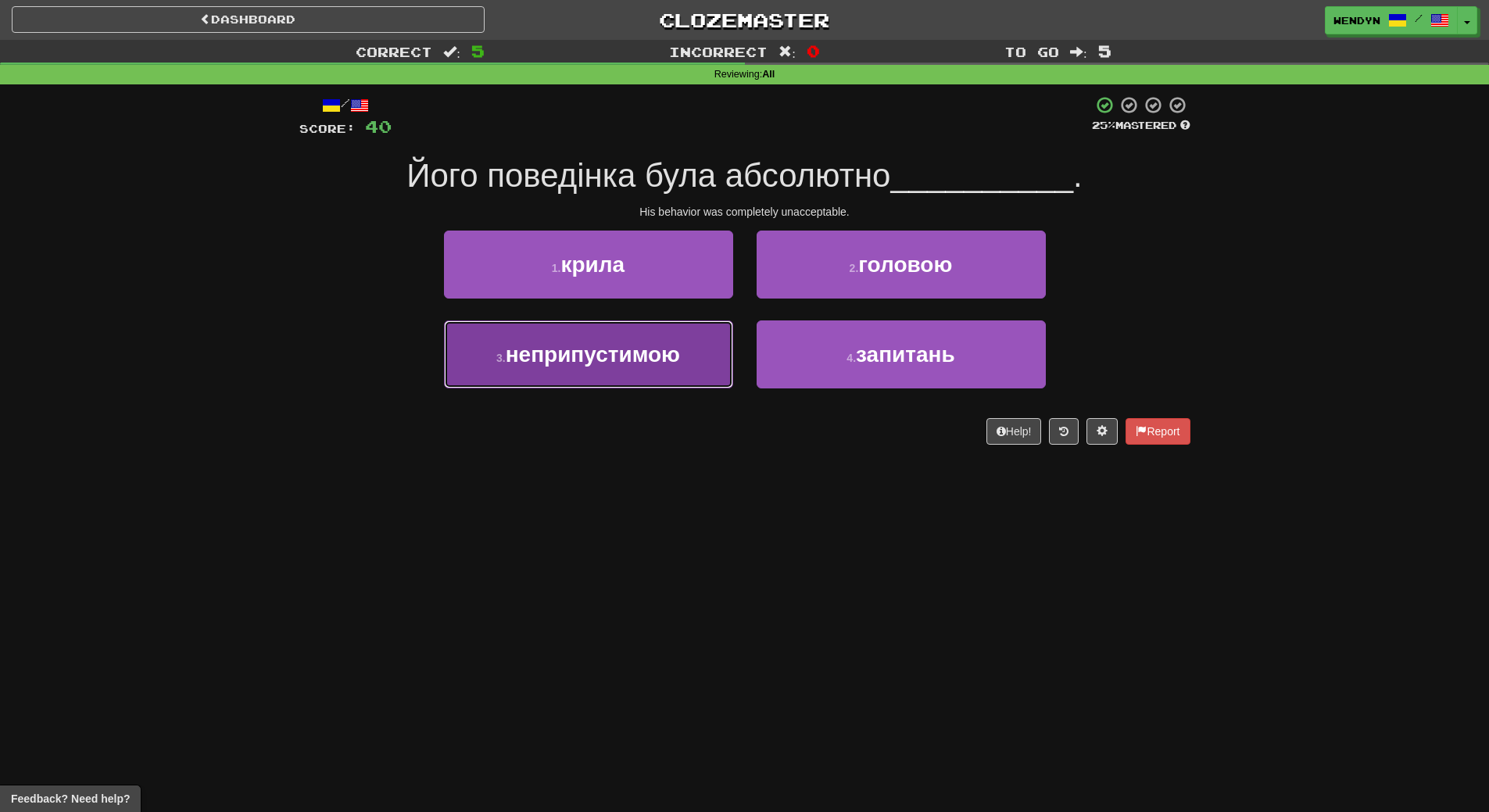
click at [549, 367] on button "3 . неприпустимою" at bounding box center [588, 354] width 289 height 68
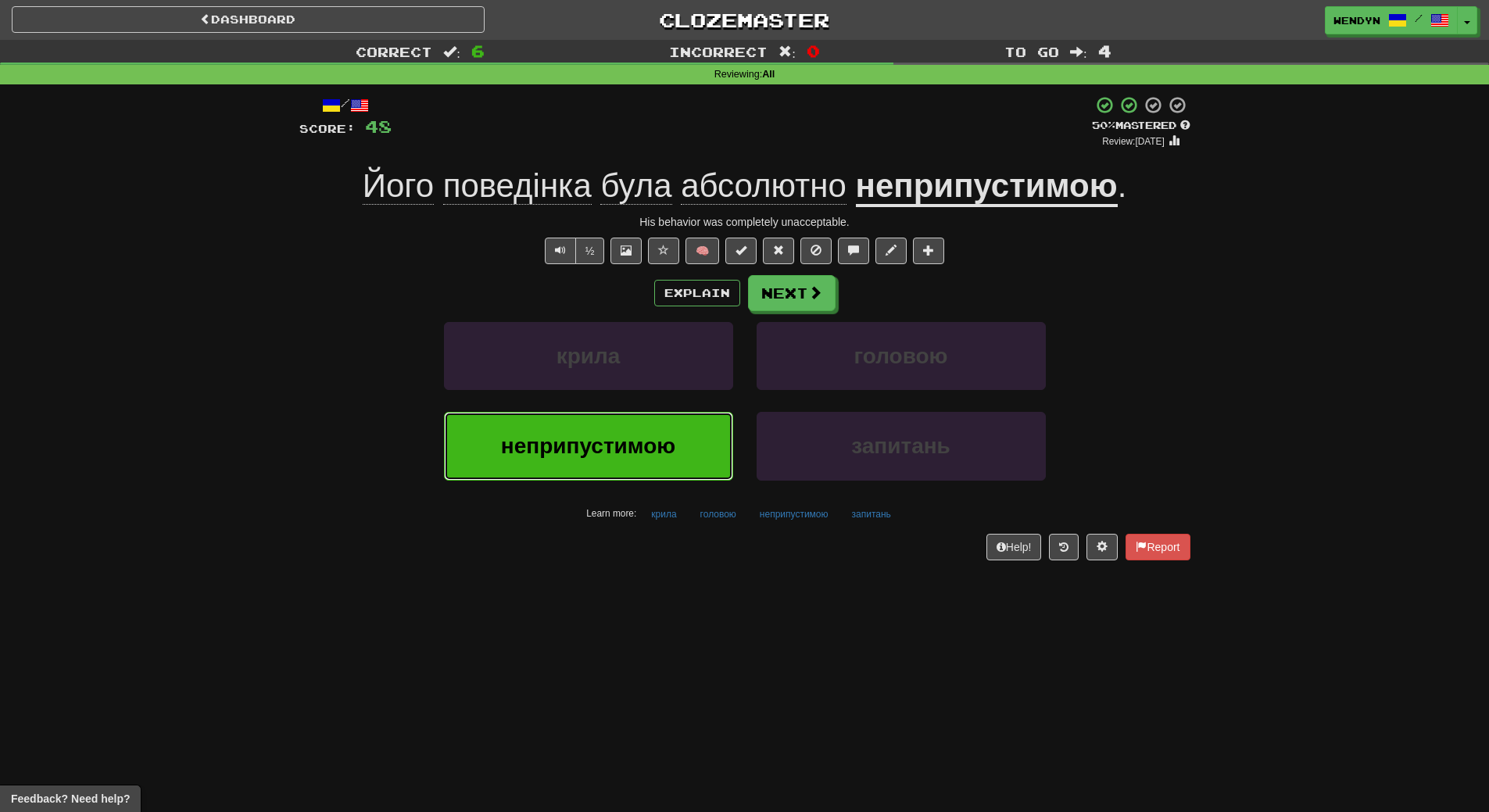
click at [551, 453] on span "неприпустимою" at bounding box center [588, 446] width 175 height 25
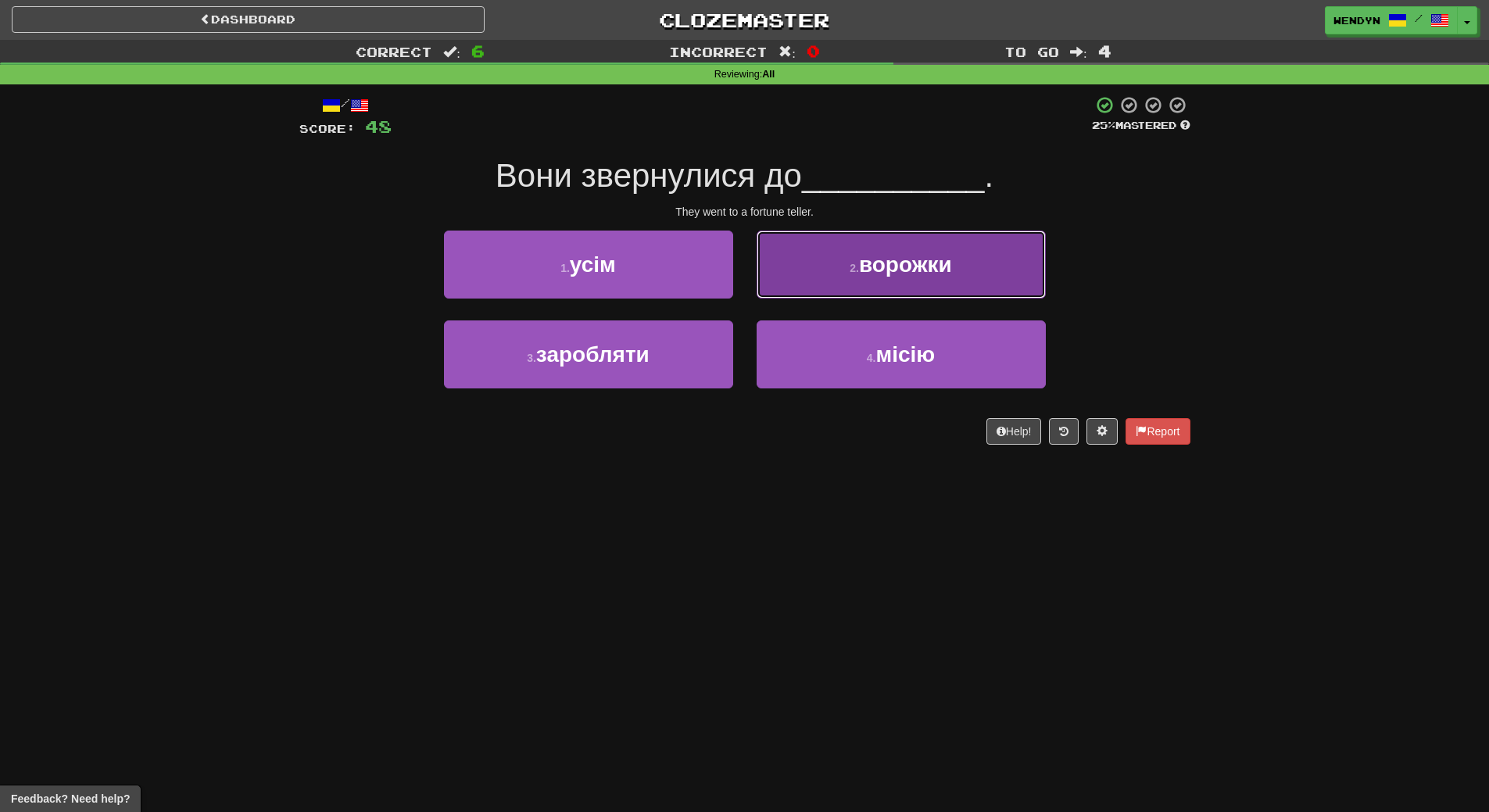
click at [954, 279] on button "2 . ворожки" at bounding box center [901, 264] width 289 height 68
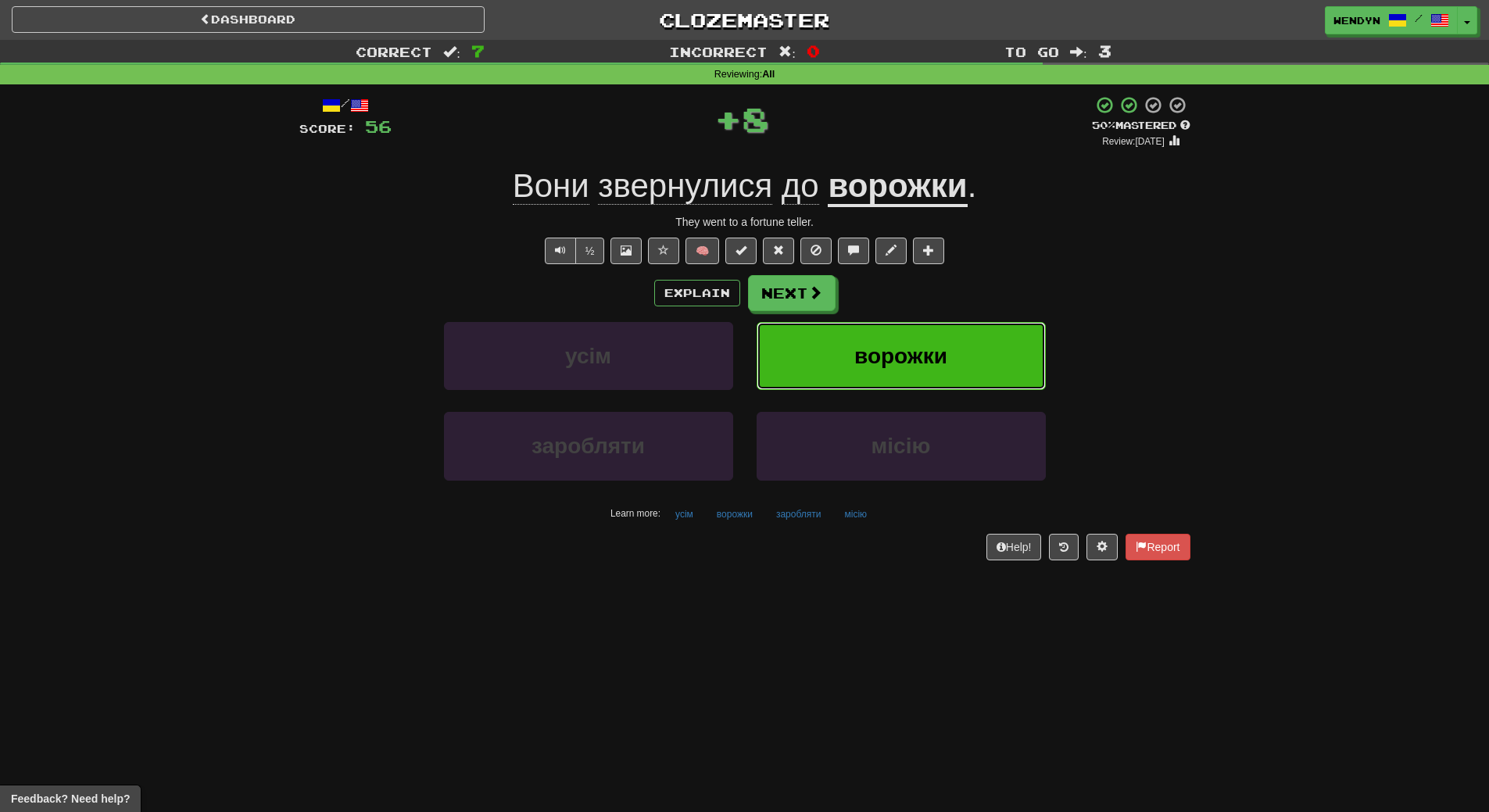
click at [953, 372] on button "ворожки" at bounding box center [901, 356] width 289 height 68
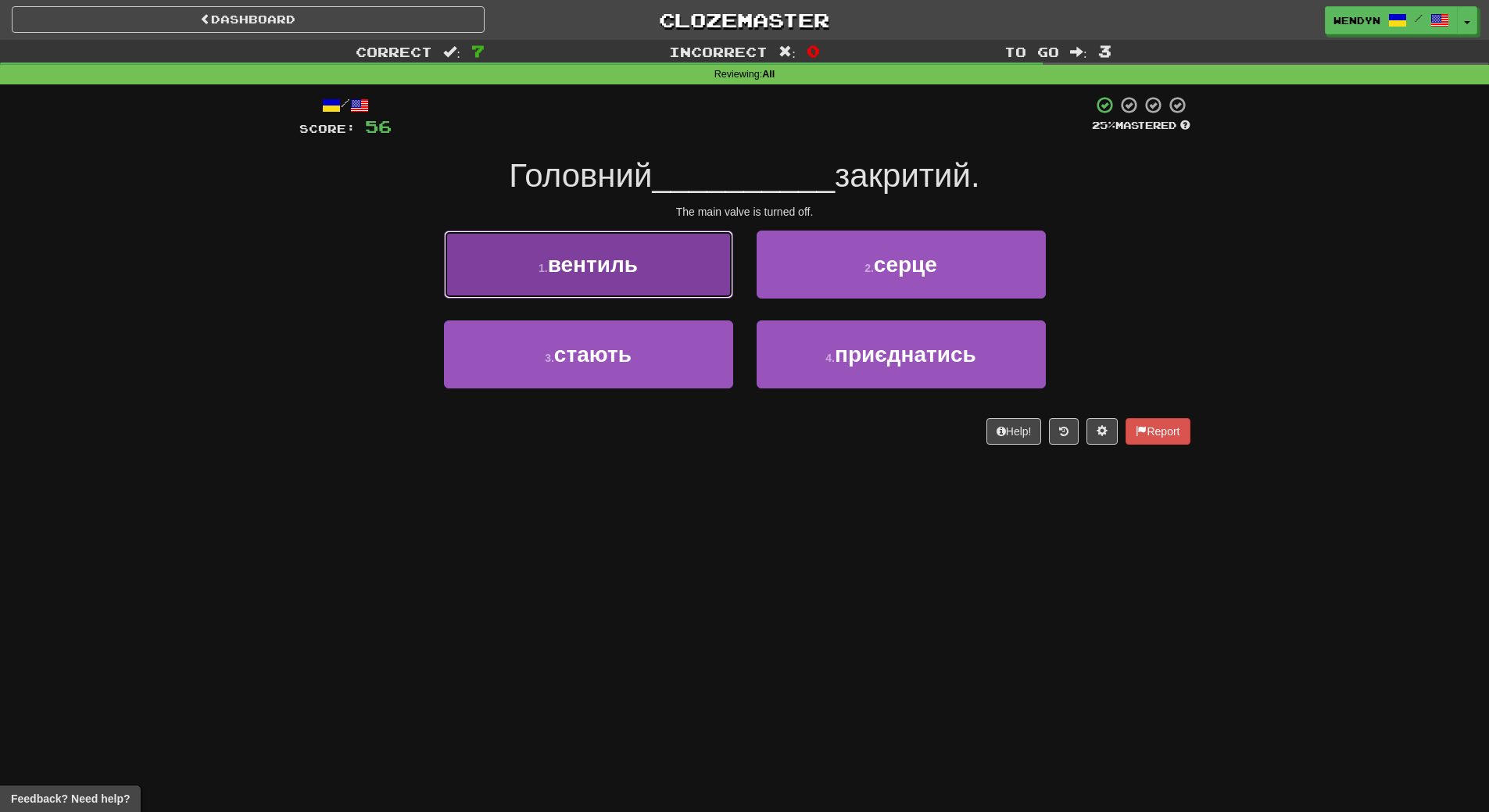
click at [584, 269] on span "вентиль" at bounding box center [592, 264] width 90 height 25
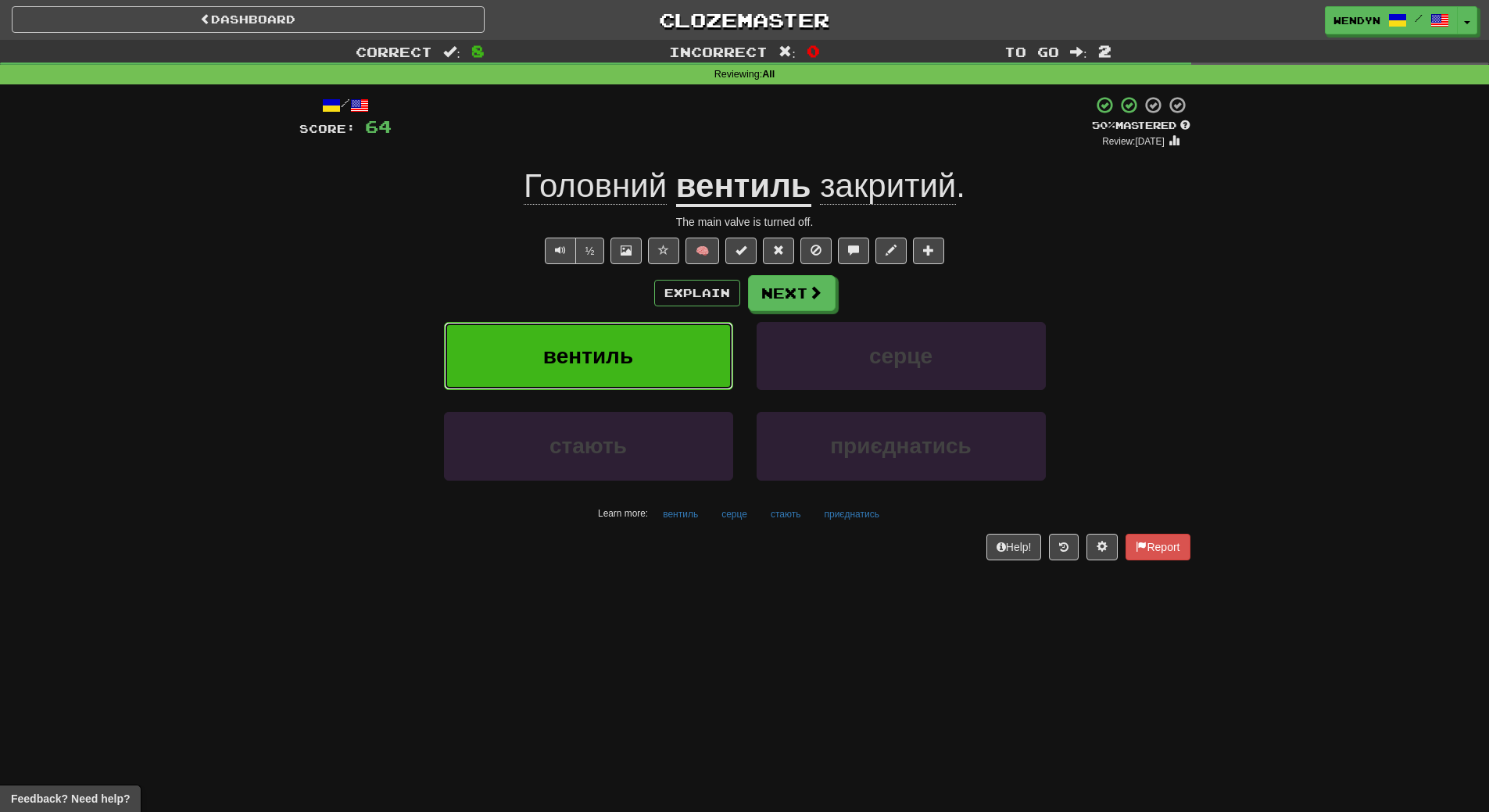
click at [594, 377] on button "вентиль" at bounding box center [588, 356] width 289 height 68
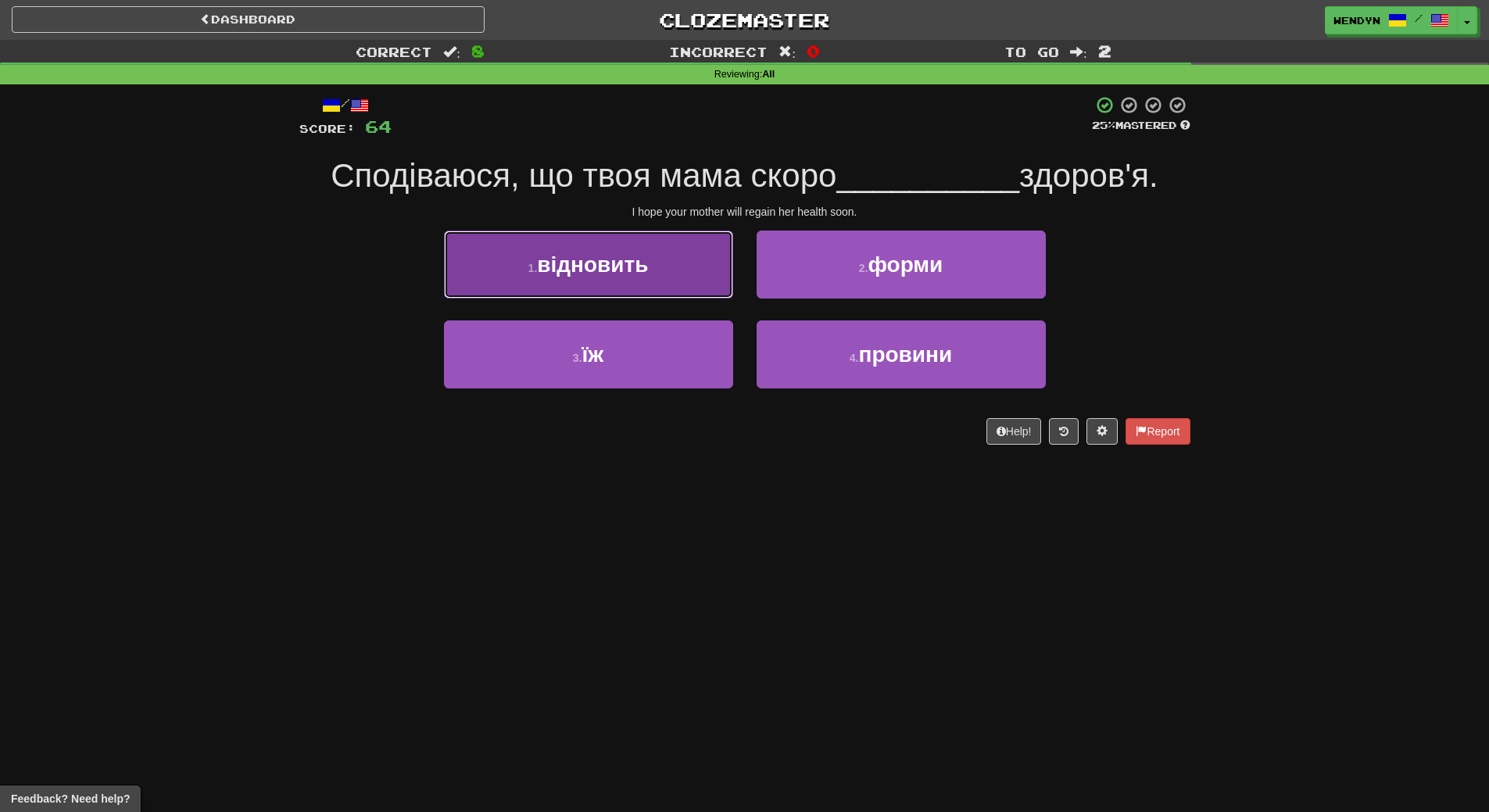
click at [632, 275] on span "відновить" at bounding box center [593, 264] width 111 height 25
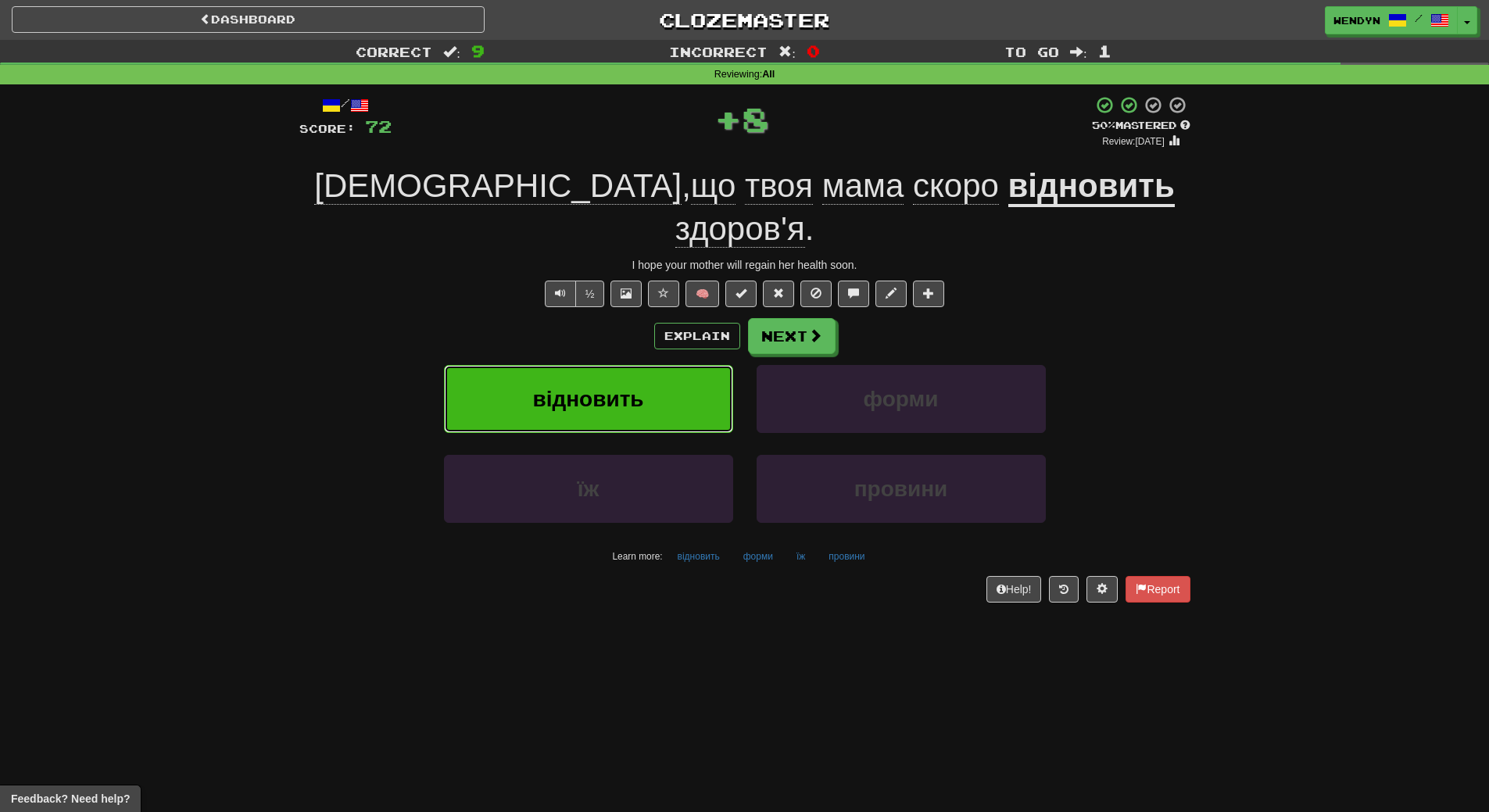
click at [617, 365] on button "відновить" at bounding box center [588, 399] width 289 height 68
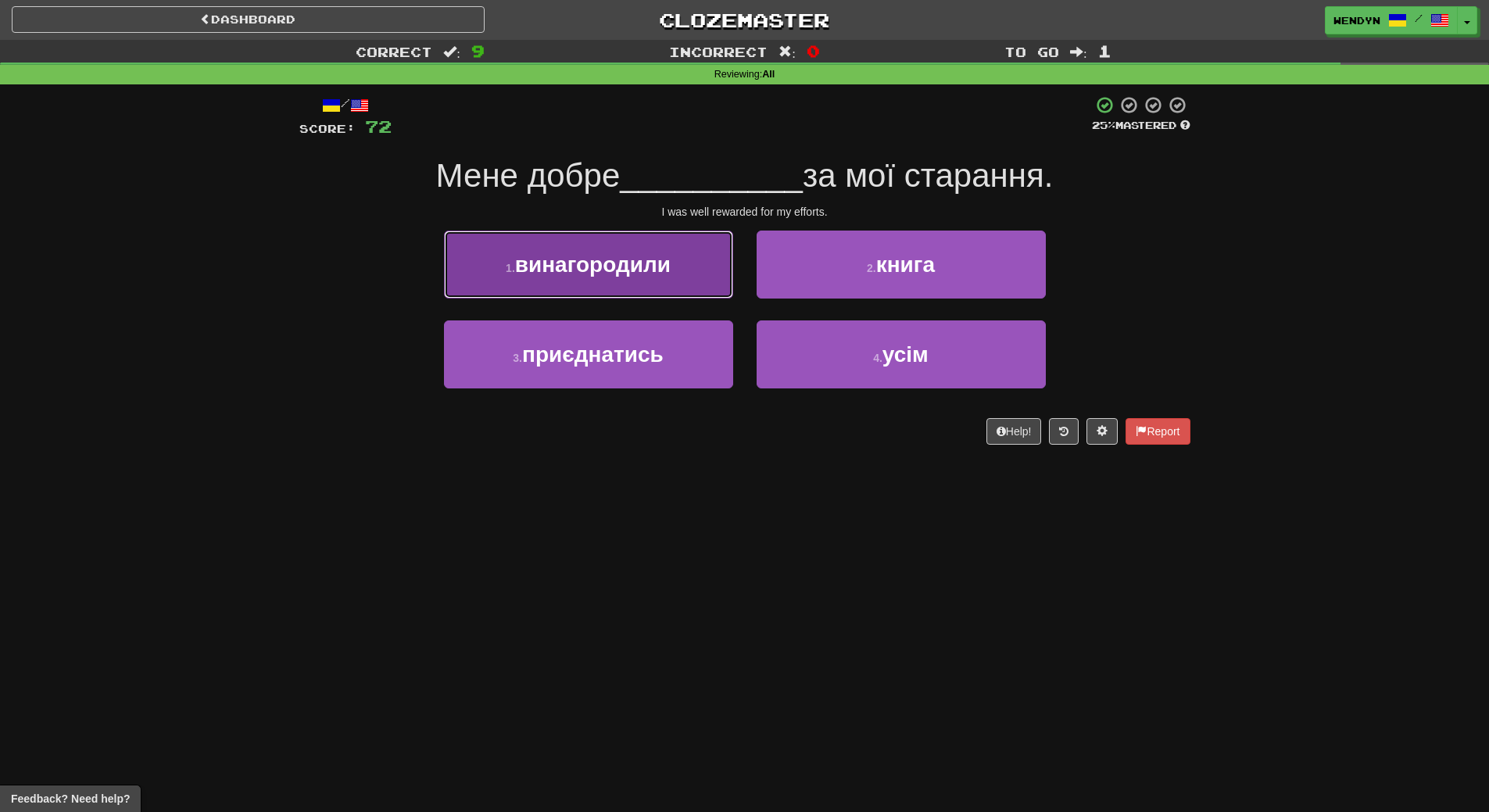
click at [573, 283] on button "1 . винагородили" at bounding box center [588, 264] width 289 height 68
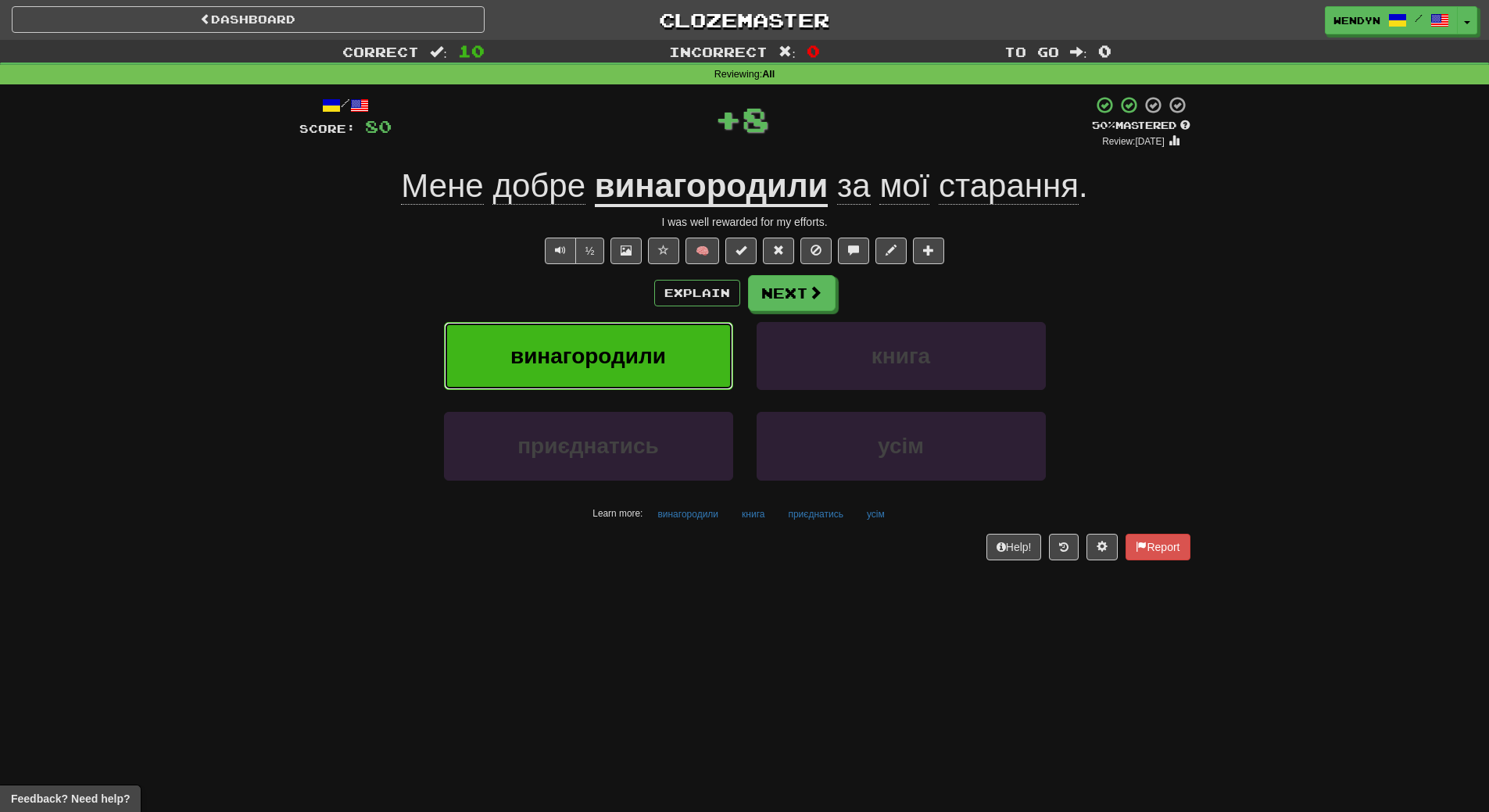
click at [567, 347] on span "винагородили" at bounding box center [587, 356] width 156 height 25
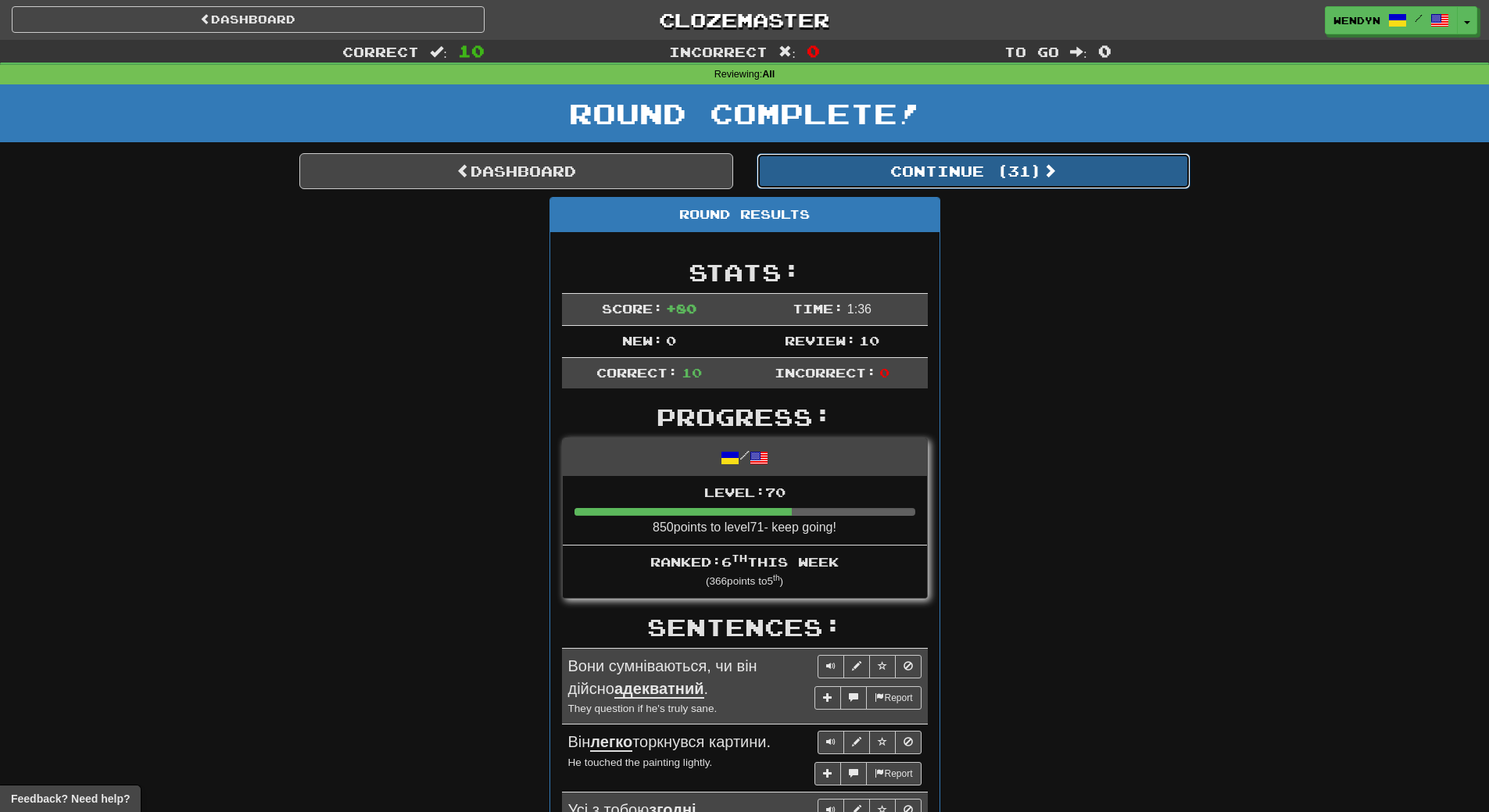
click at [1037, 161] on button "Continue ( 31 )" at bounding box center [973, 171] width 433 height 36
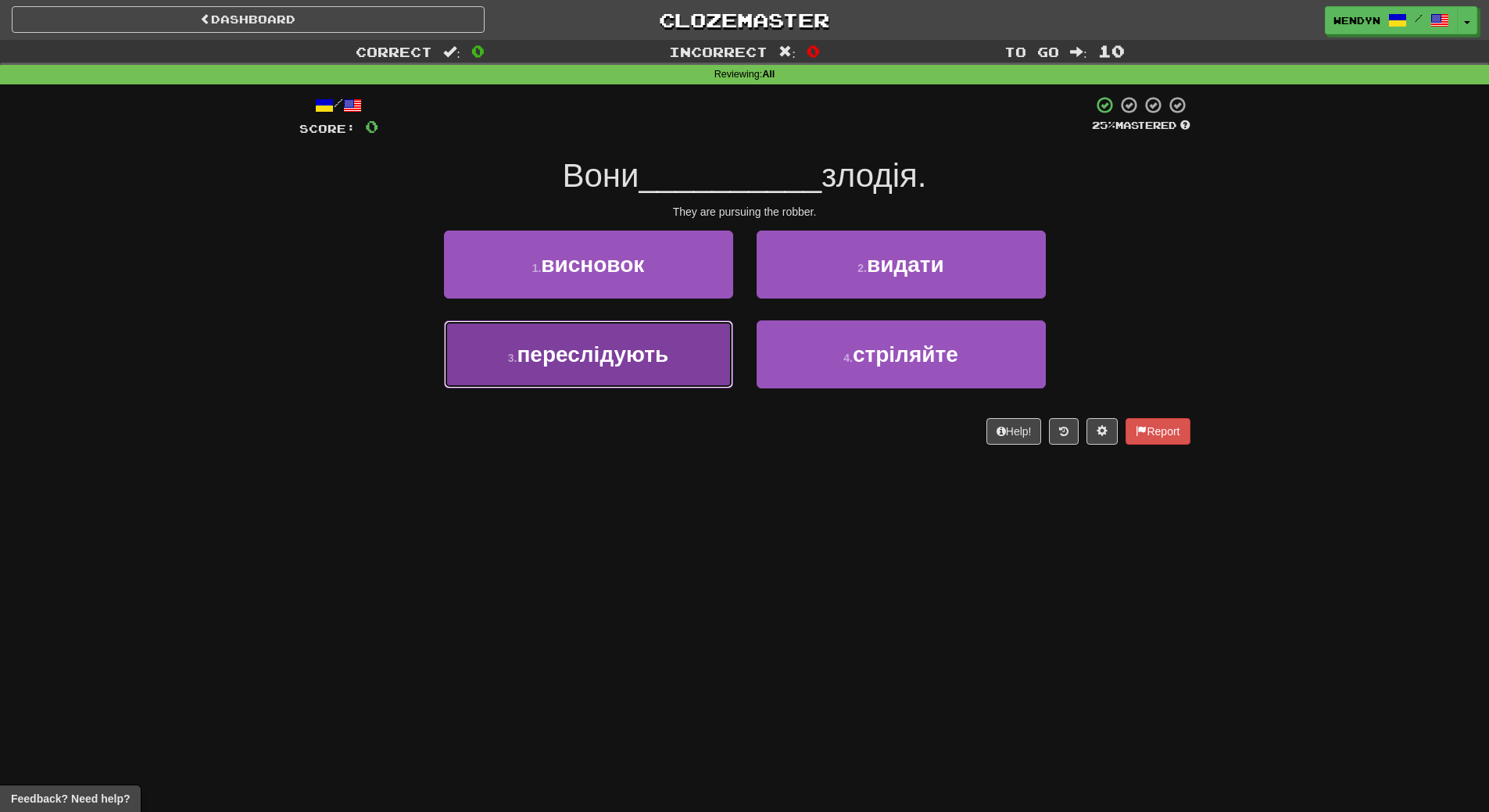
click at [678, 351] on button "3 . переслідують" at bounding box center [588, 354] width 289 height 68
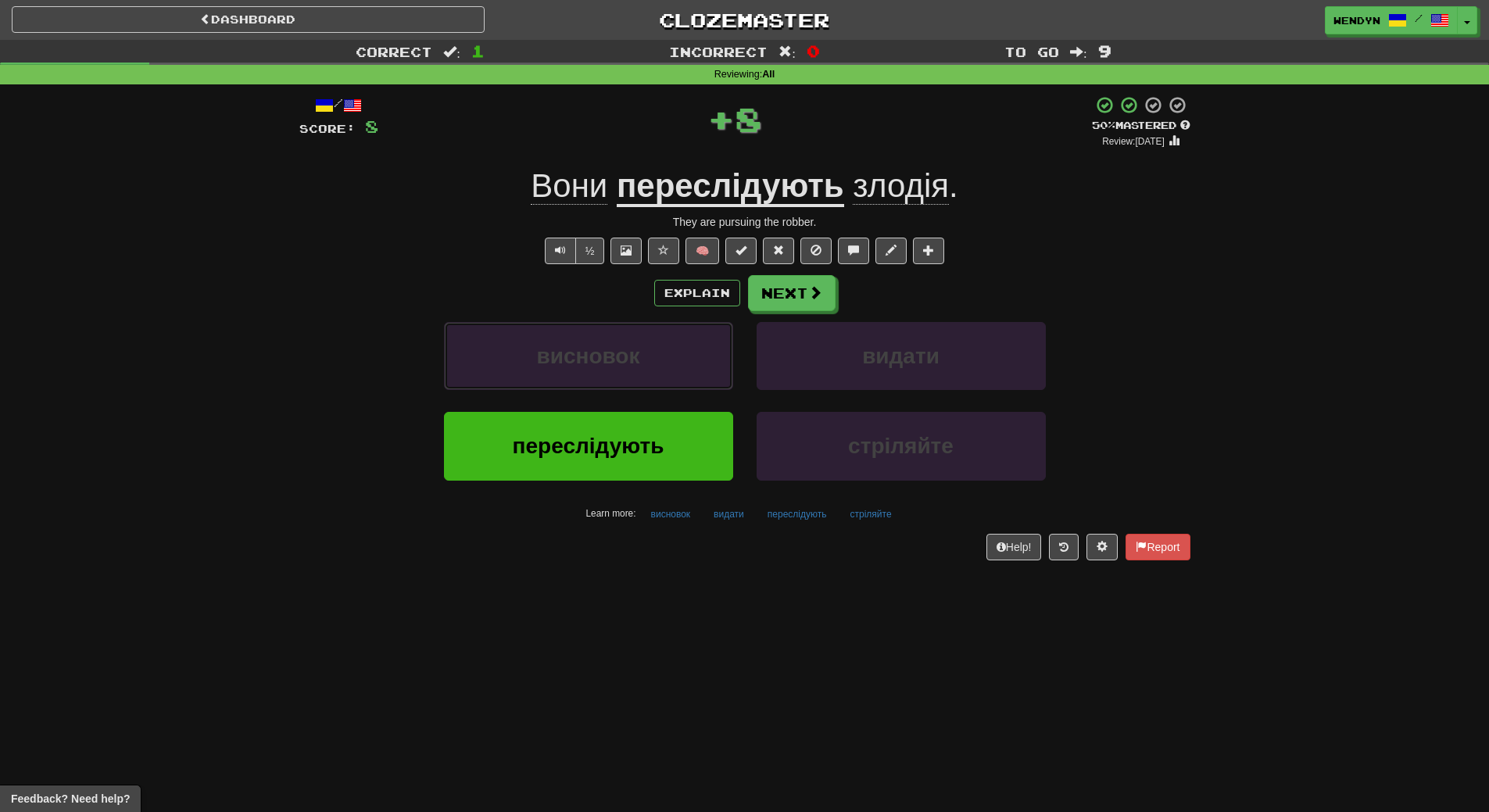
click at [678, 351] on button "висновок" at bounding box center [588, 356] width 289 height 68
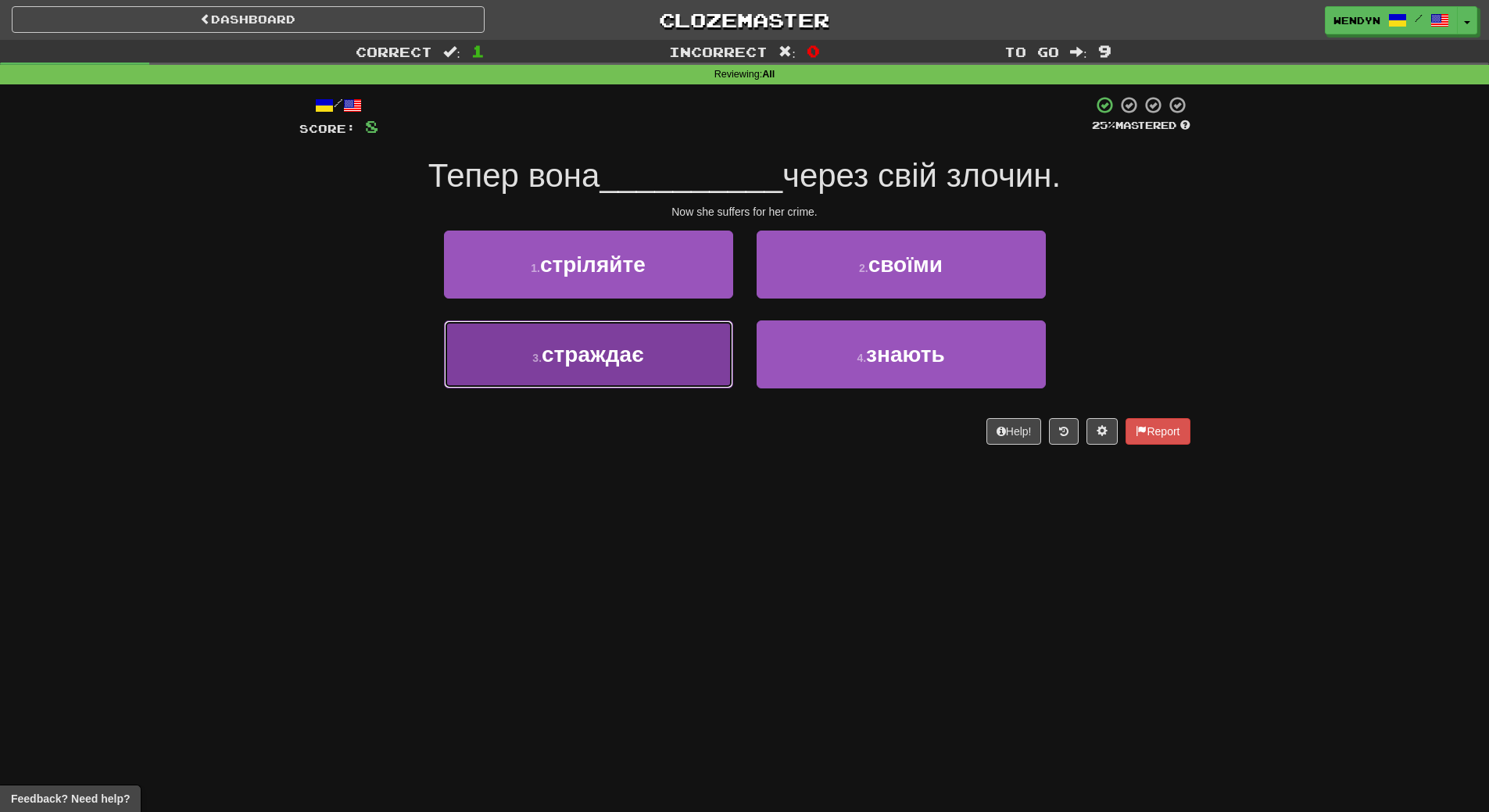
click at [678, 353] on button "3 . страждає" at bounding box center [588, 354] width 289 height 68
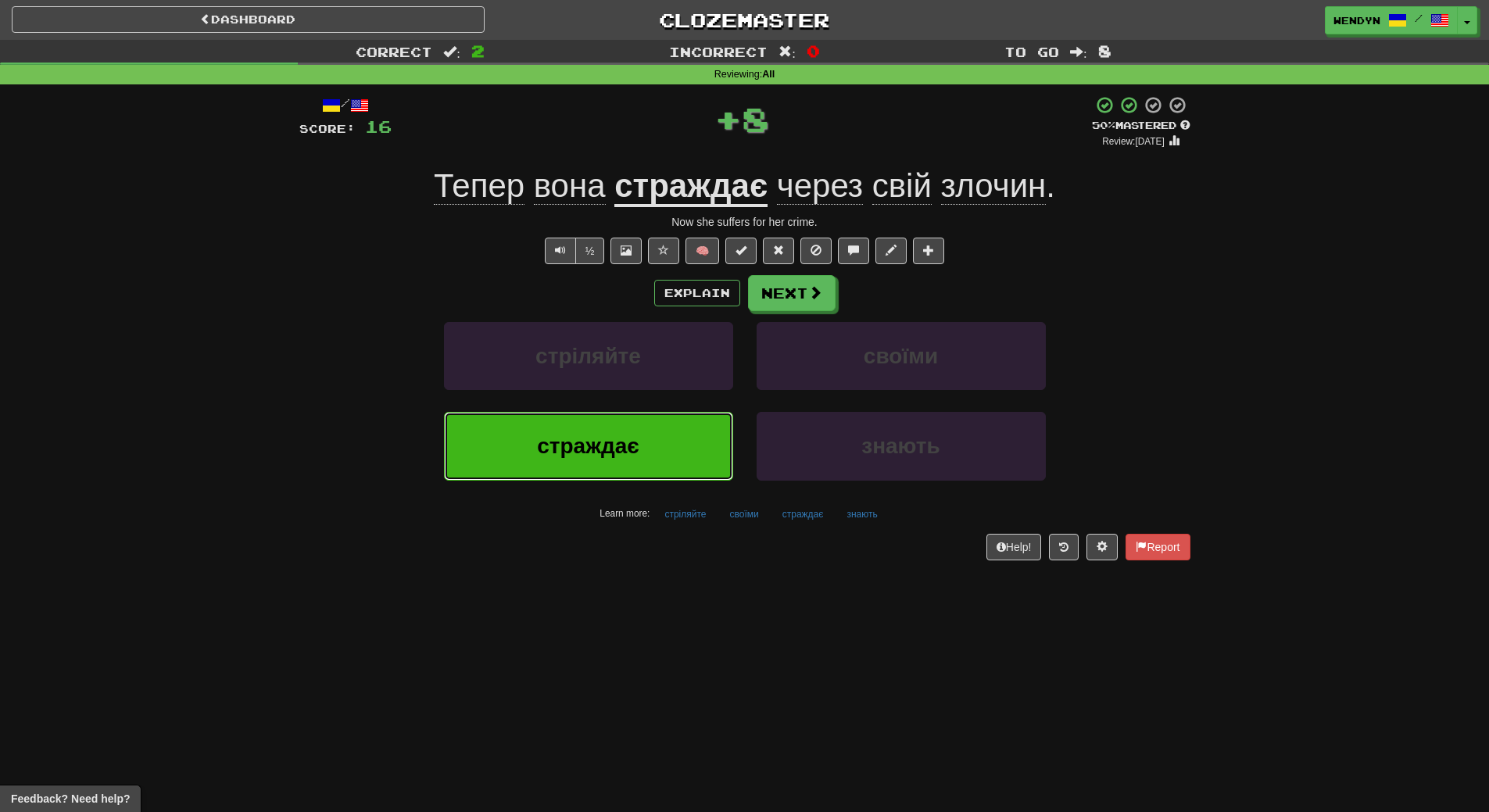
click at [658, 424] on button "страждає" at bounding box center [588, 446] width 289 height 68
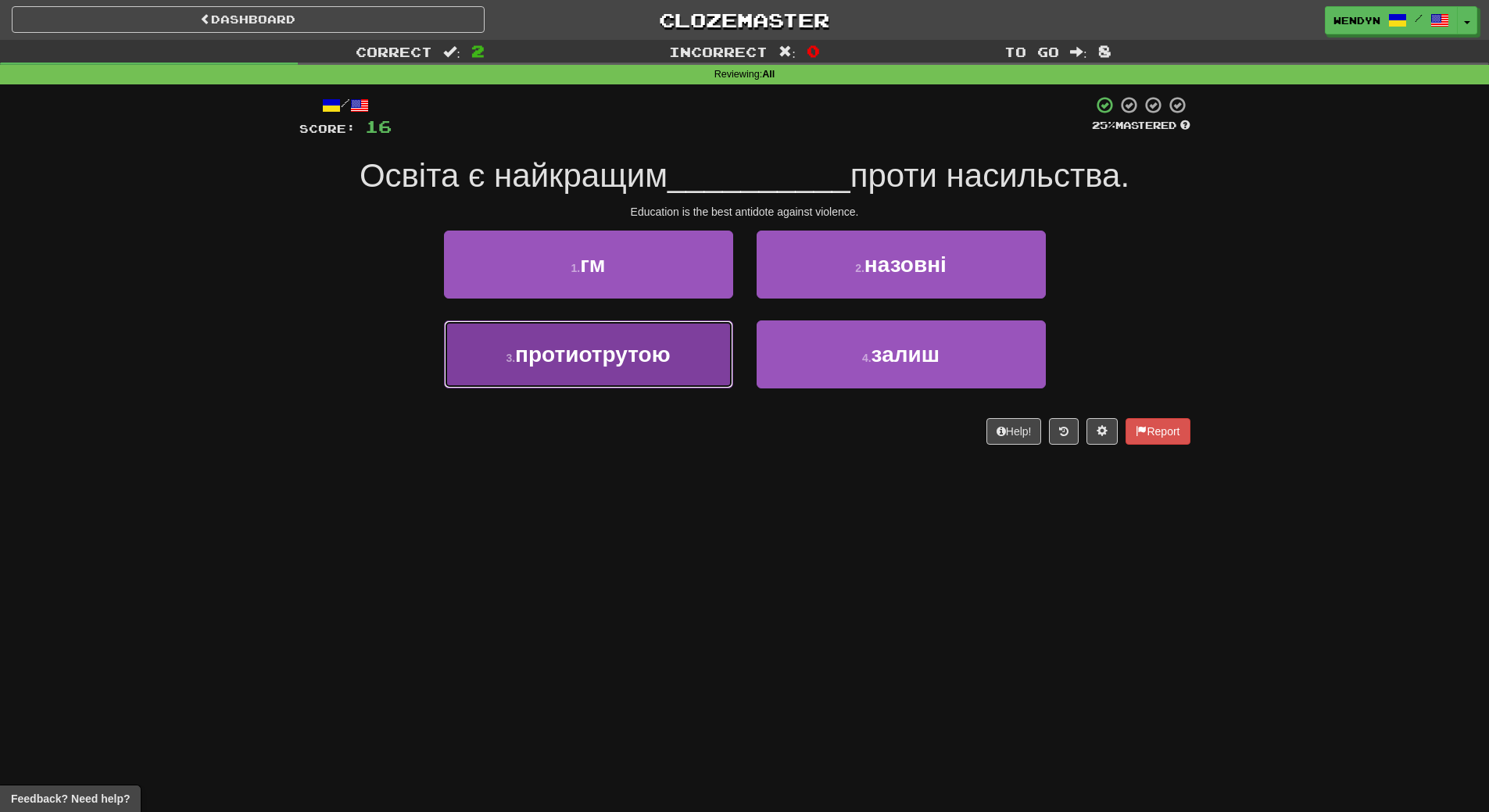
click at [674, 373] on button "3 . протиотрутою" at bounding box center [588, 354] width 289 height 68
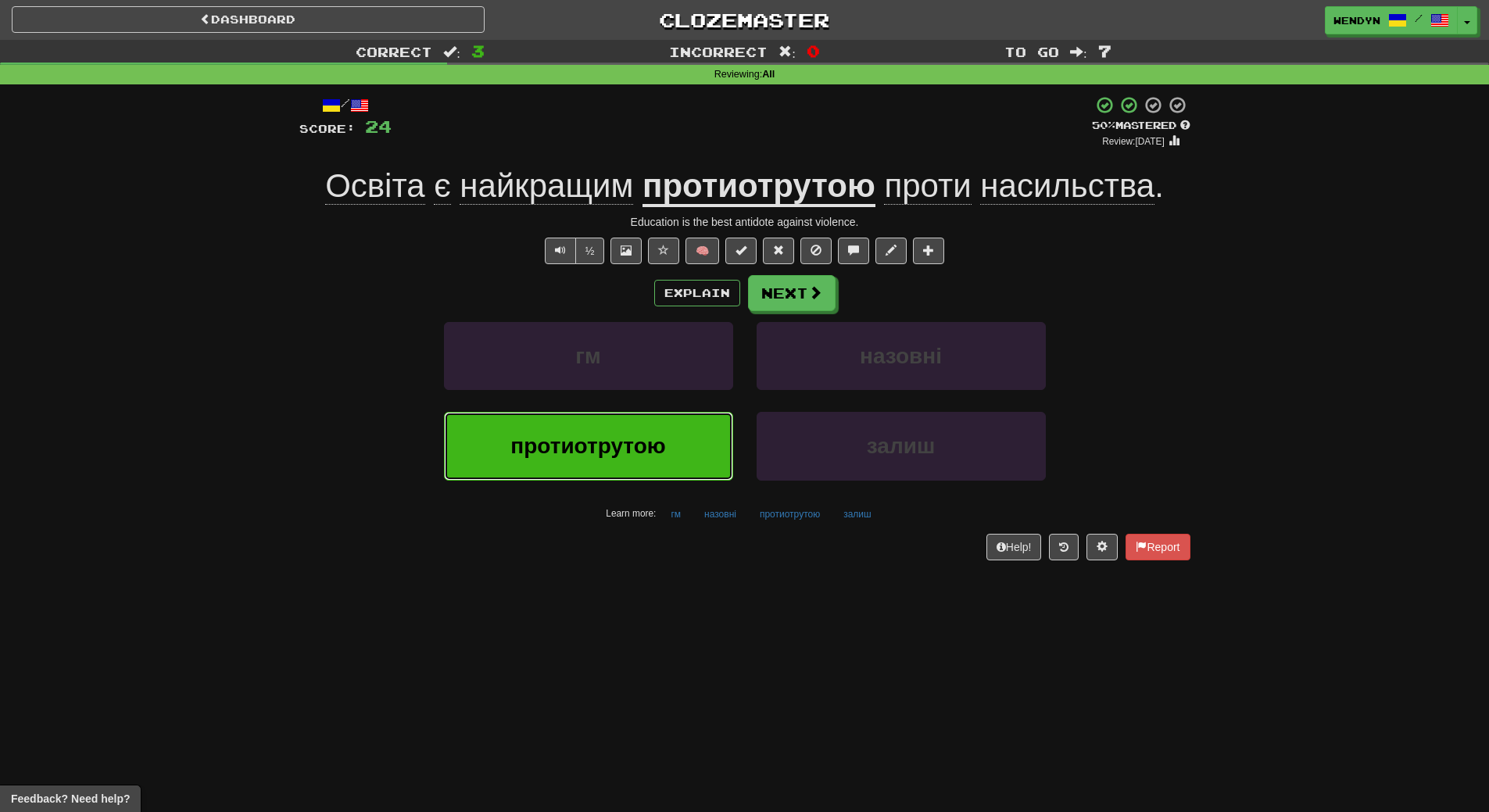
click at [637, 439] on span "протиотрутою" at bounding box center [587, 446] width 155 height 25
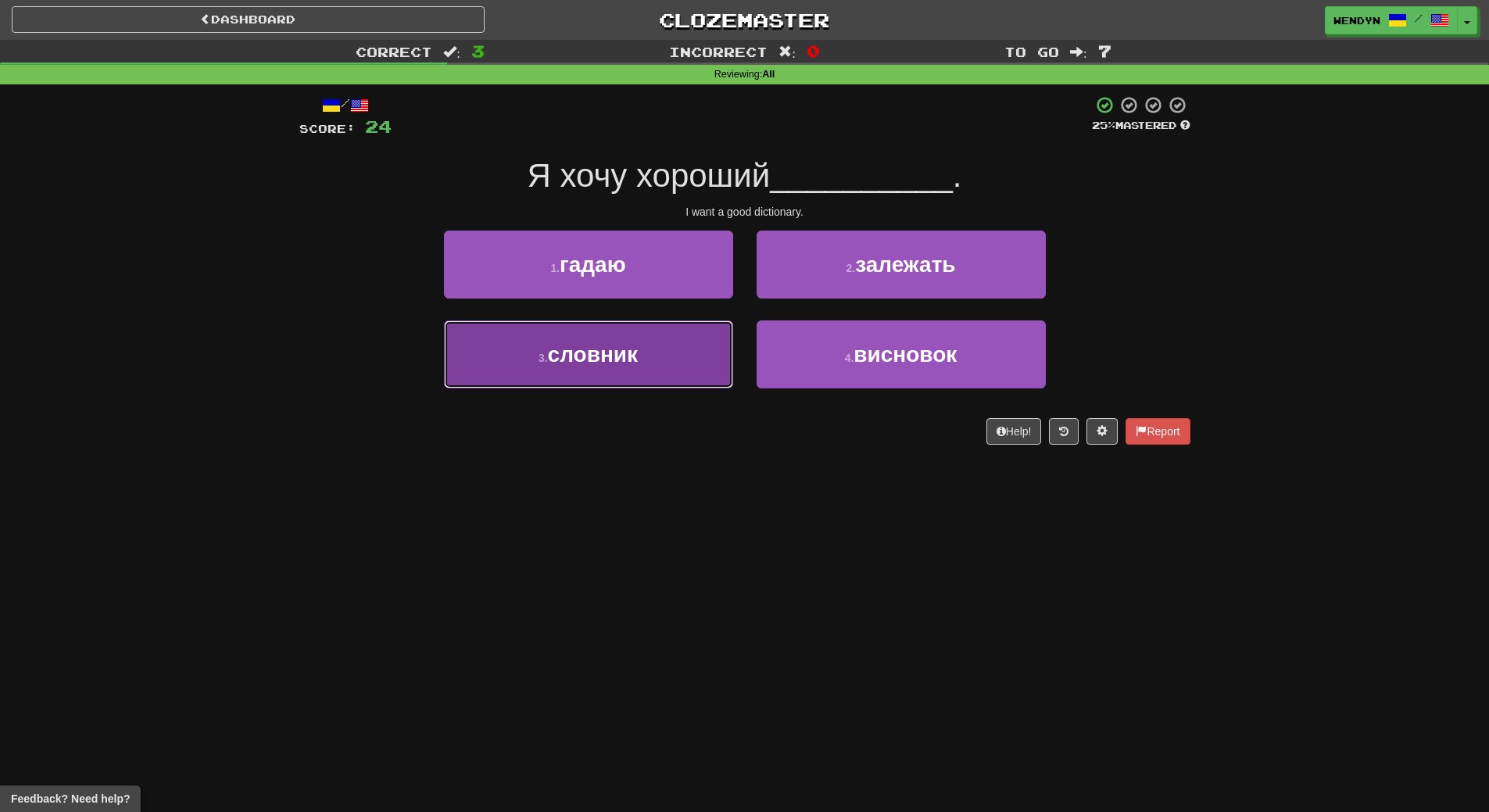
click at [674, 360] on button "3 . словник" at bounding box center [588, 354] width 289 height 68
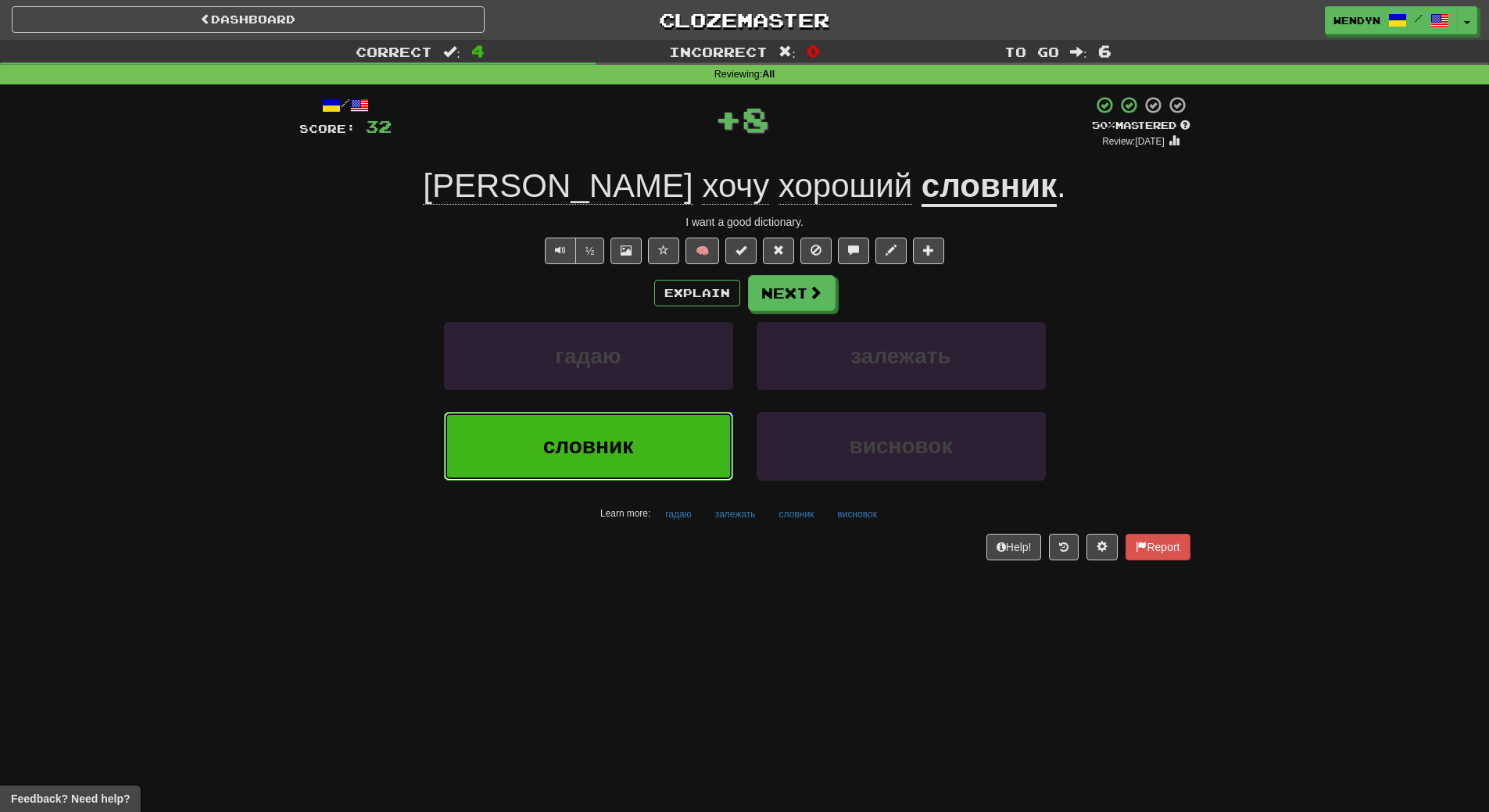
click at [653, 436] on button "словник" at bounding box center [588, 446] width 289 height 68
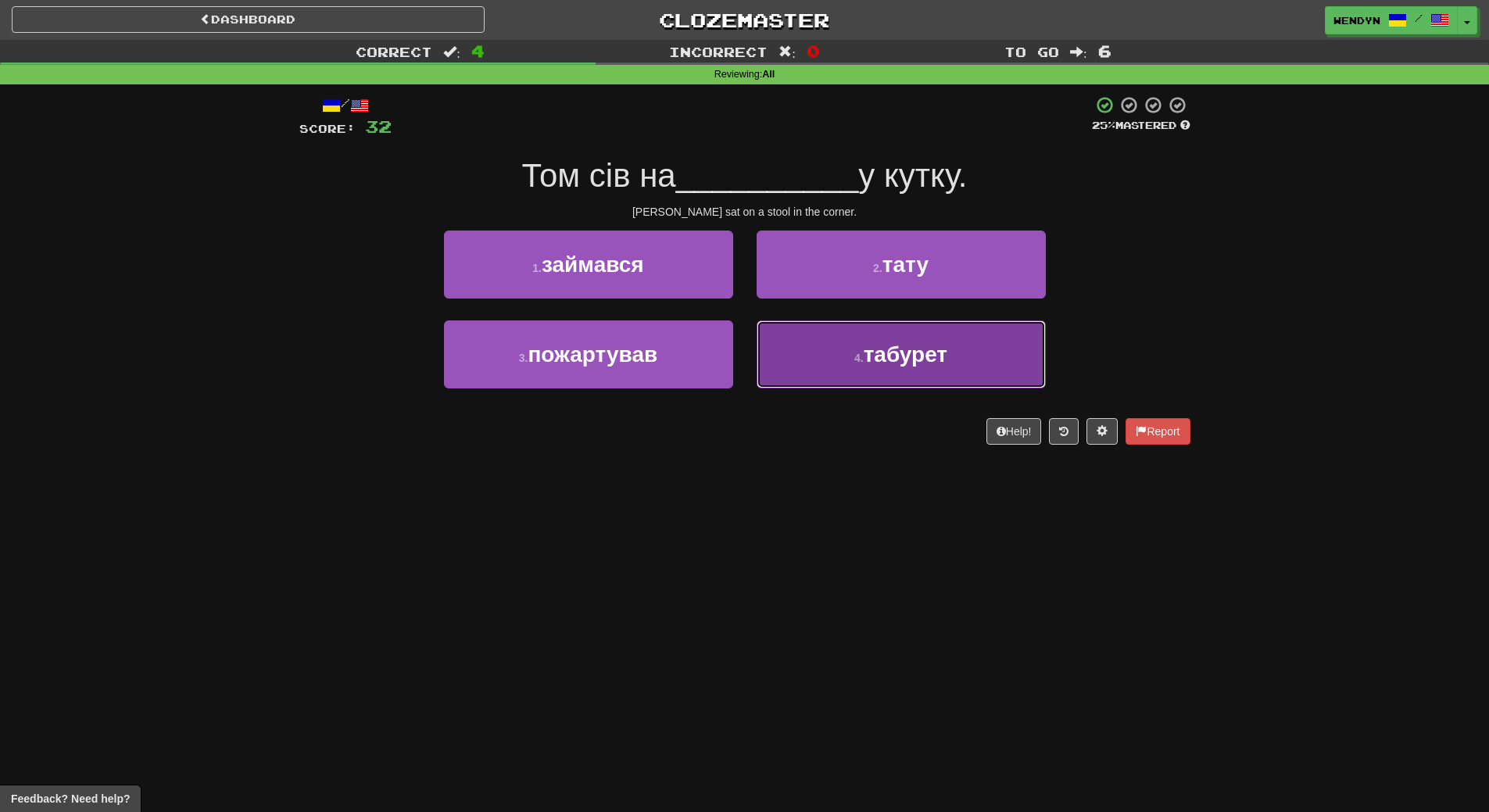
click at [902, 364] on span "табурет" at bounding box center [905, 355] width 84 height 25
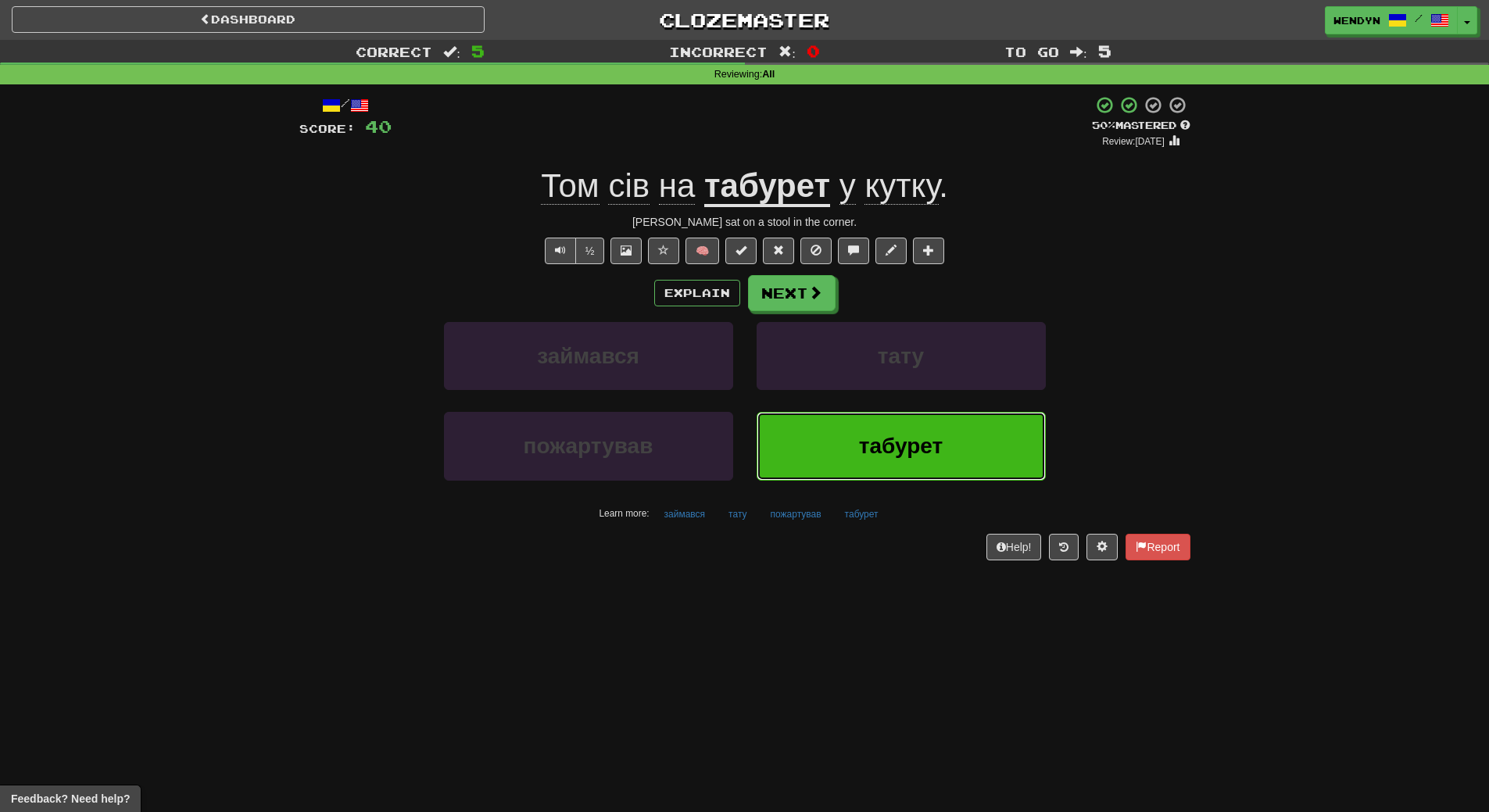
click at [882, 433] on span "табурет" at bounding box center [901, 446] width 84 height 25
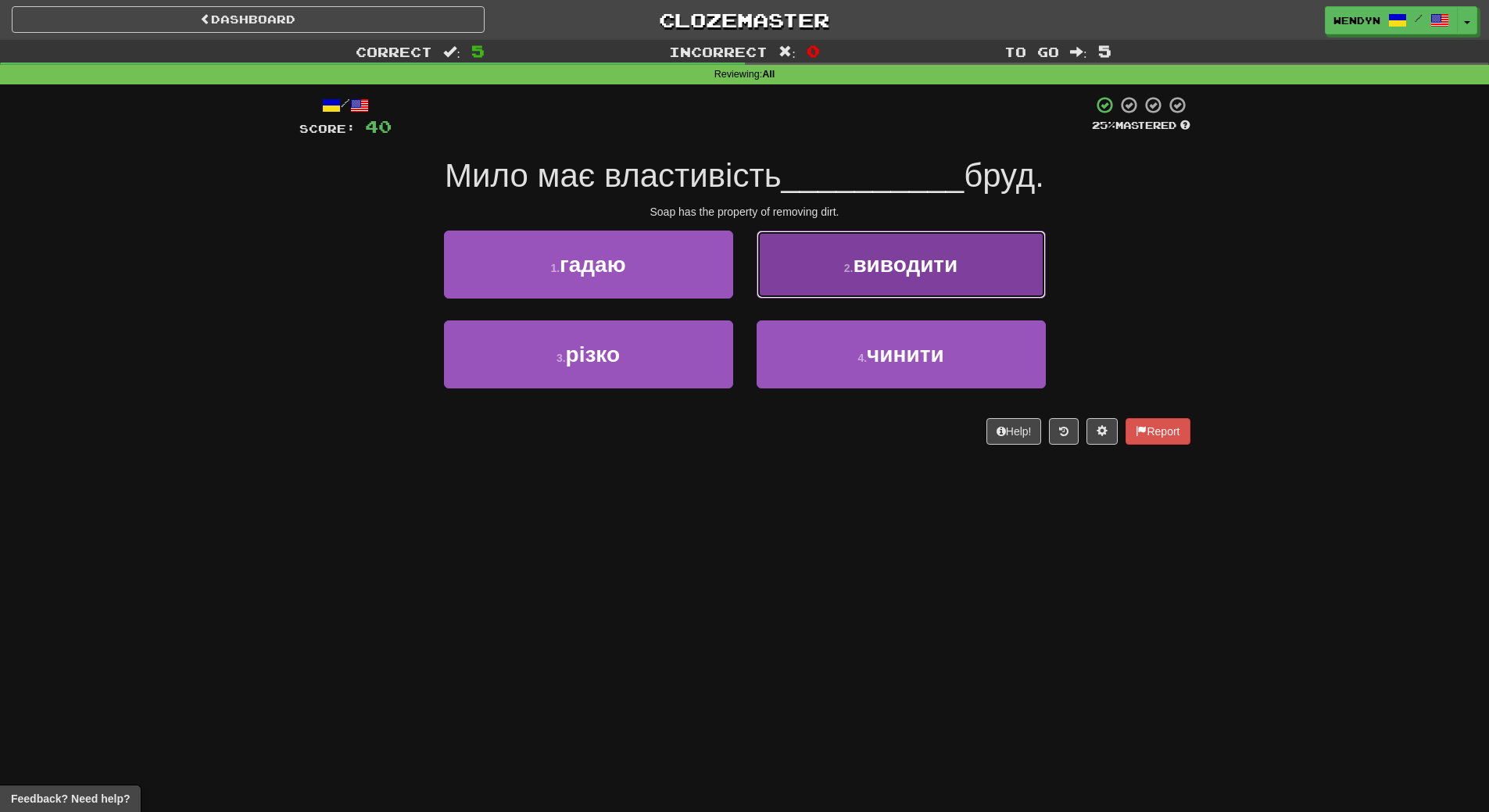
click at [903, 259] on span "виводити" at bounding box center [905, 264] width 105 height 25
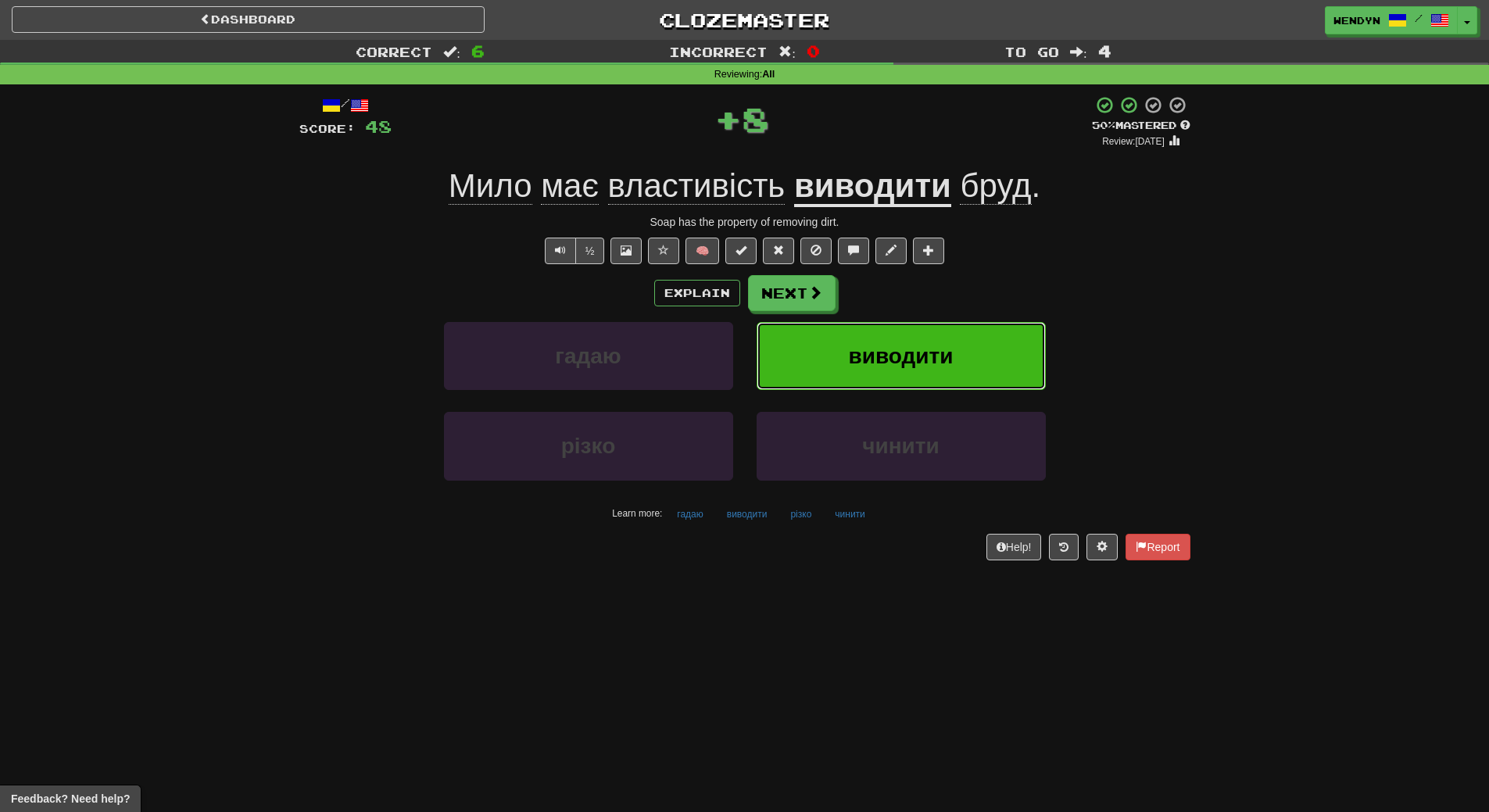
click at [877, 341] on button "виводити" at bounding box center [901, 356] width 289 height 68
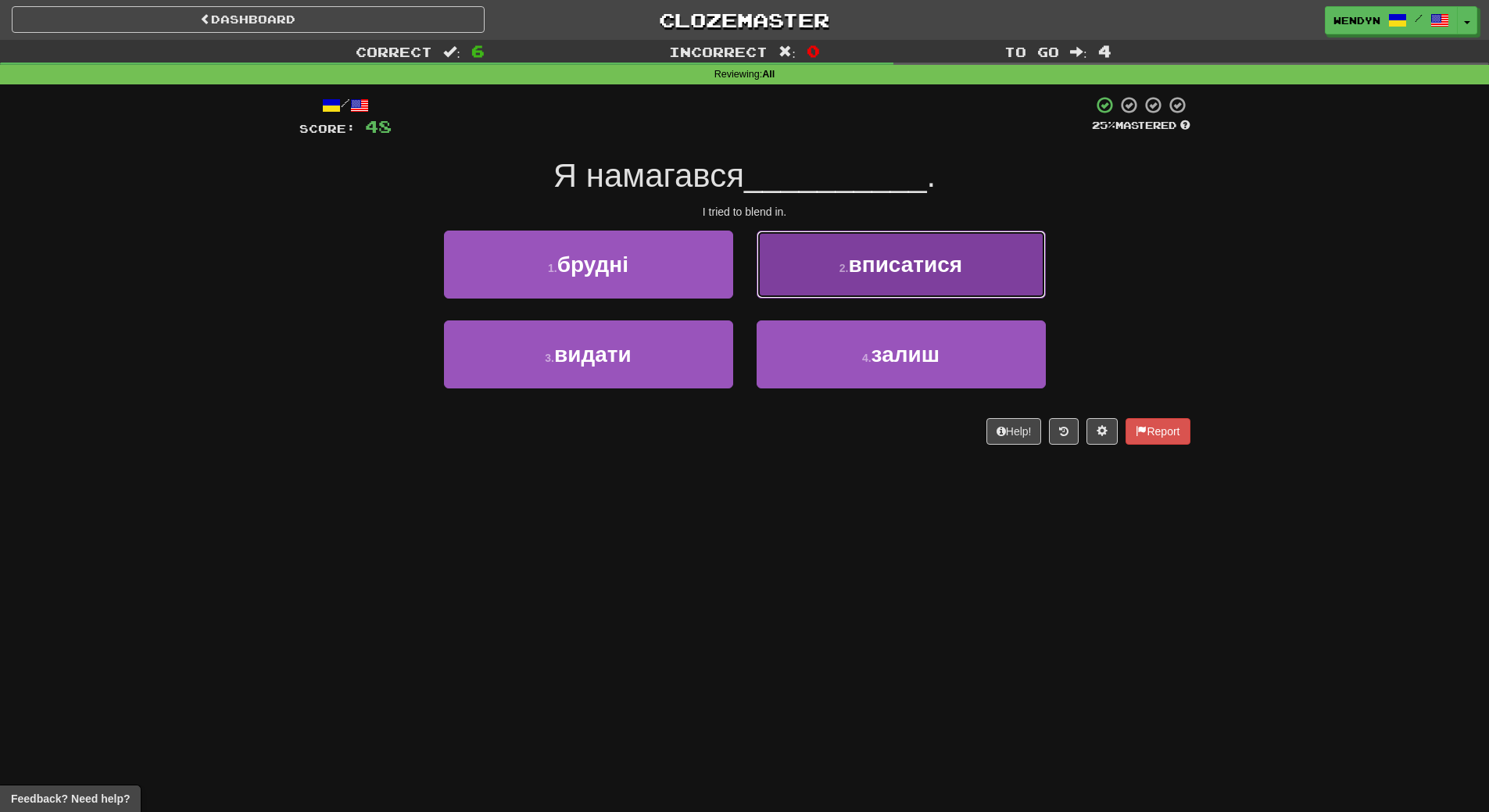
click at [1037, 252] on button "2 . вписатися" at bounding box center [901, 264] width 289 height 68
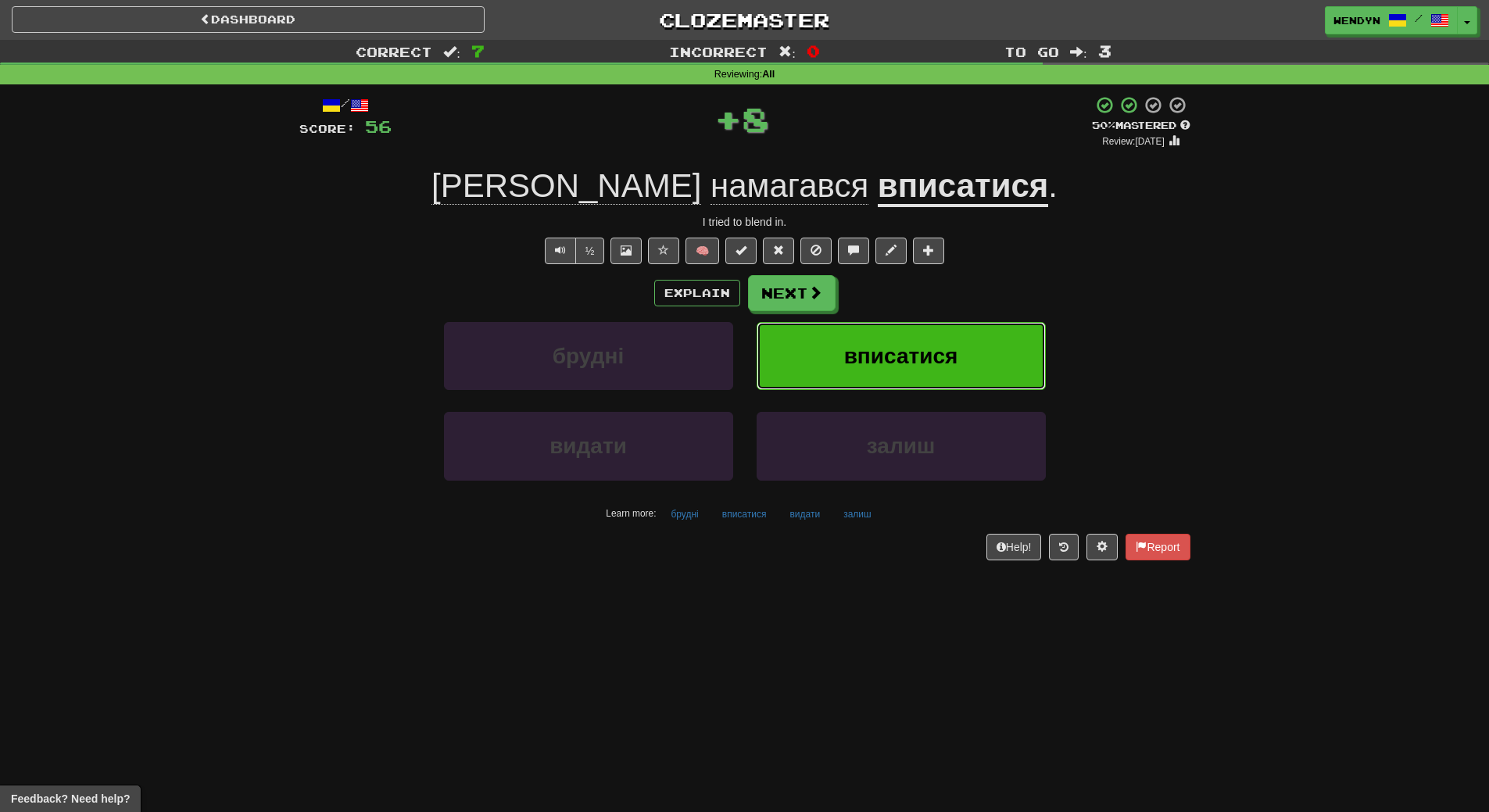
click at [1008, 369] on button "вписатися" at bounding box center [901, 356] width 289 height 68
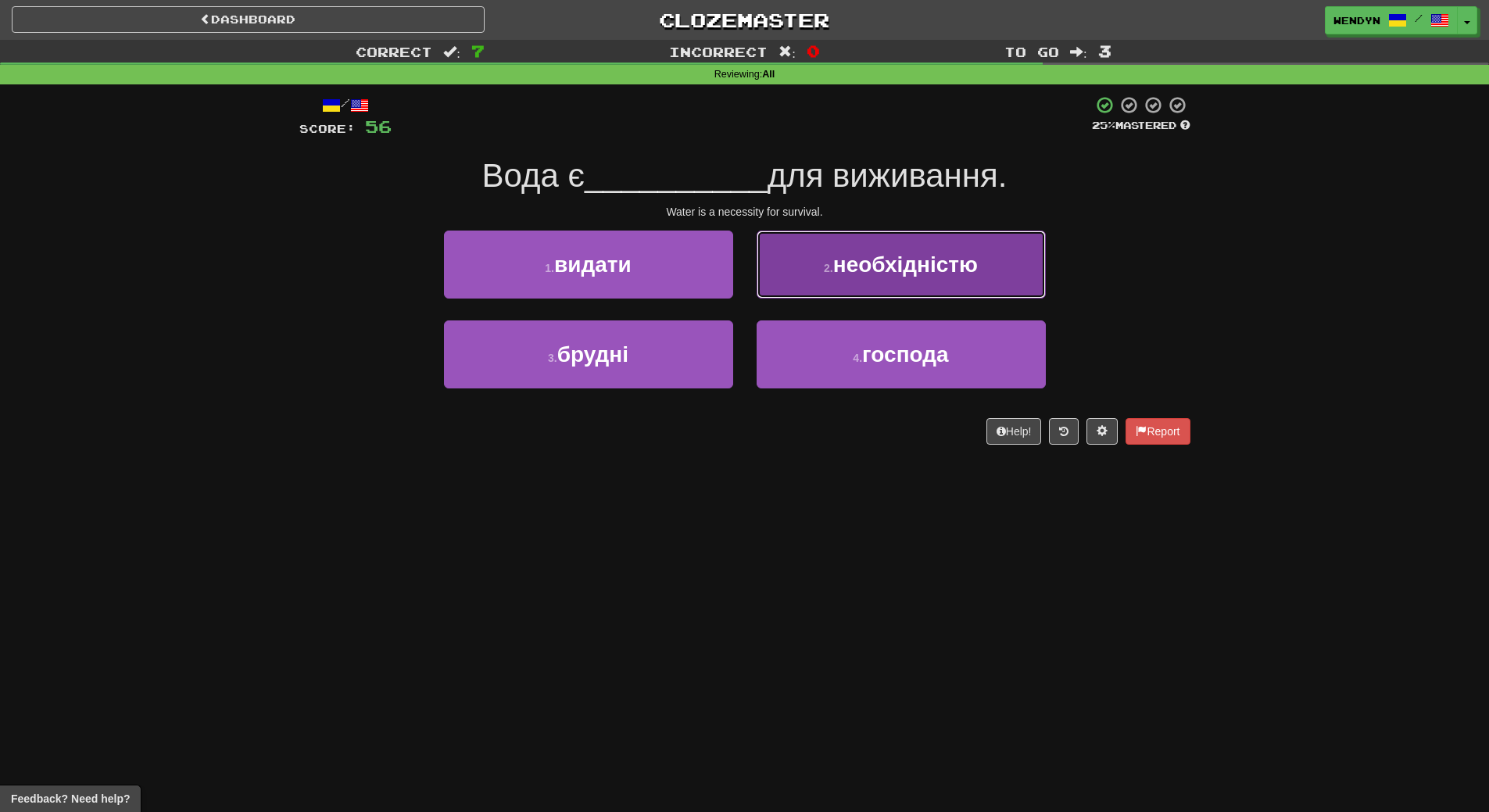
click at [893, 271] on span "необхідністю" at bounding box center [905, 264] width 144 height 25
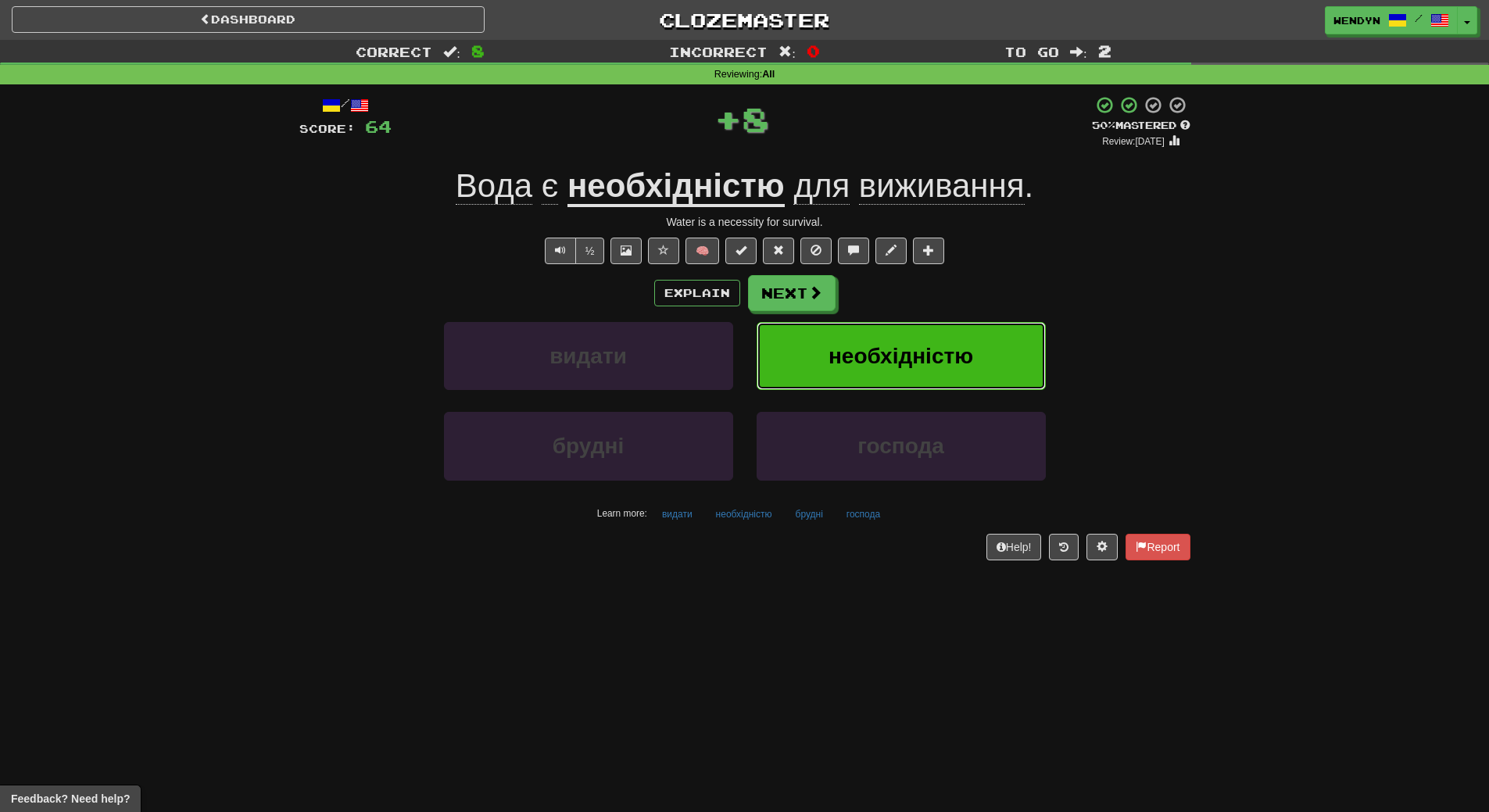
click at [875, 358] on span "необхідністю" at bounding box center [900, 356] width 144 height 25
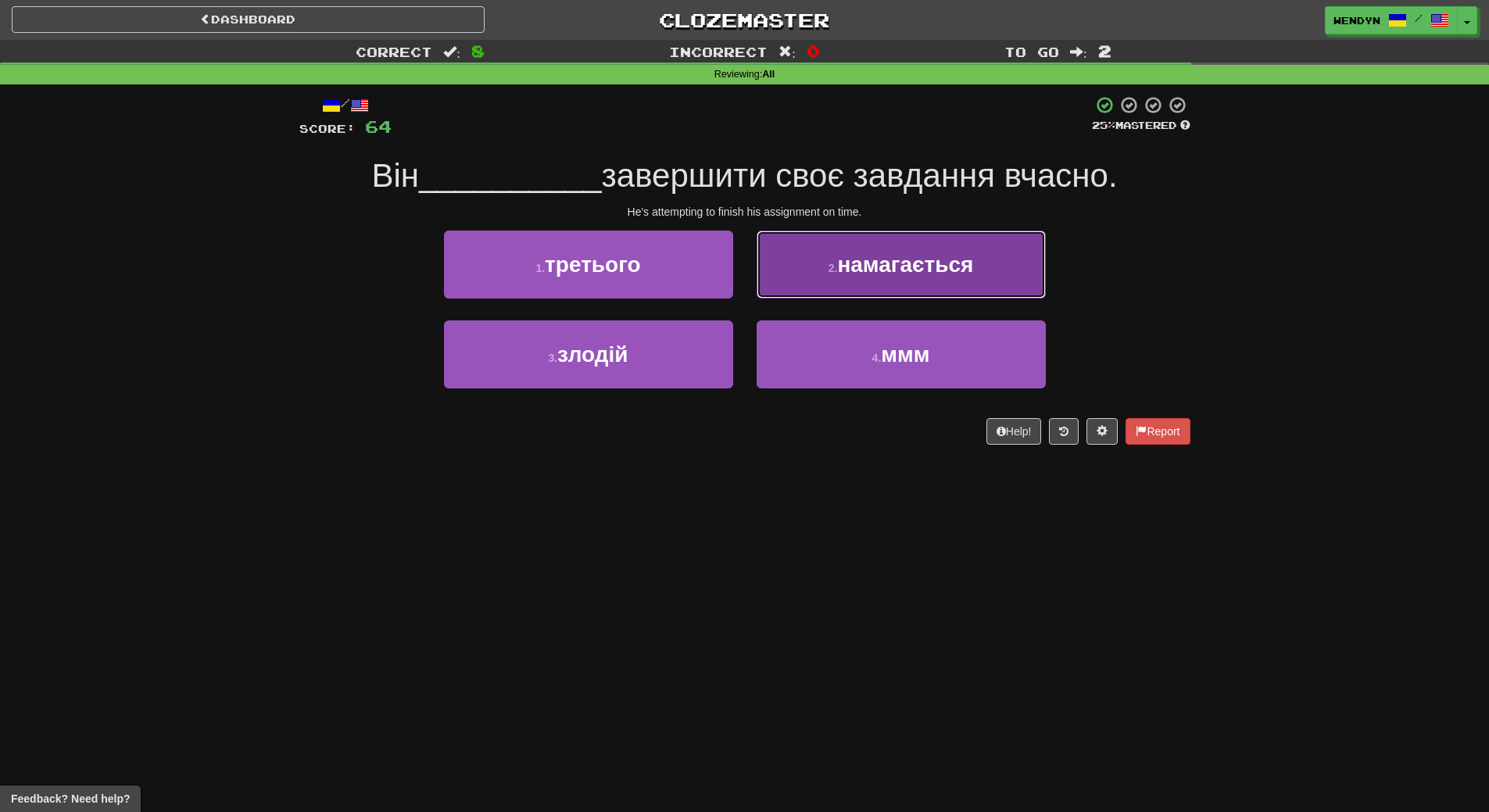
click at [969, 252] on span "намагається" at bounding box center [905, 264] width 136 height 25
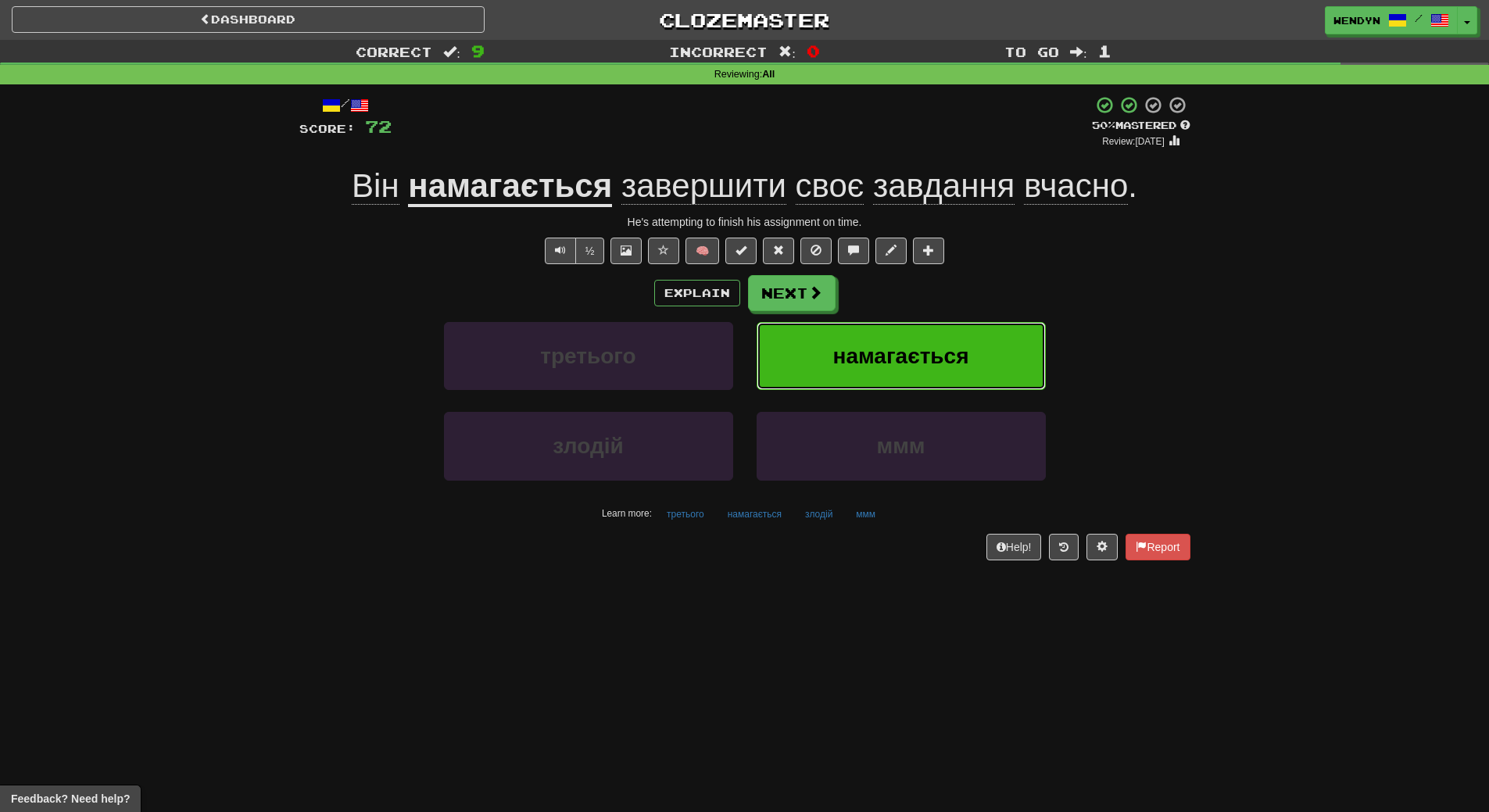
click at [938, 350] on span "намагається" at bounding box center [901, 356] width 136 height 25
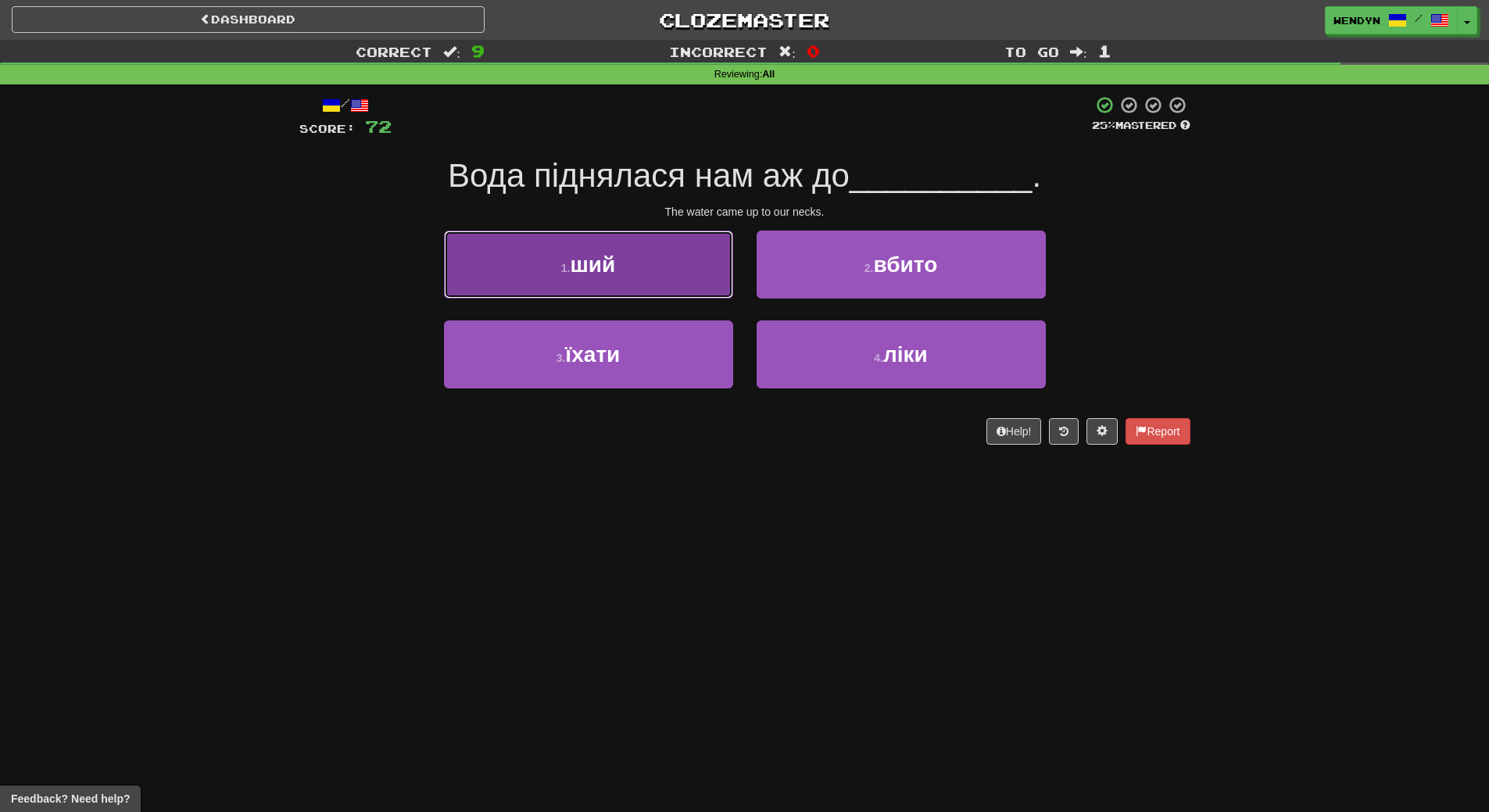
click at [671, 279] on button "1 . ший" at bounding box center [588, 264] width 289 height 68
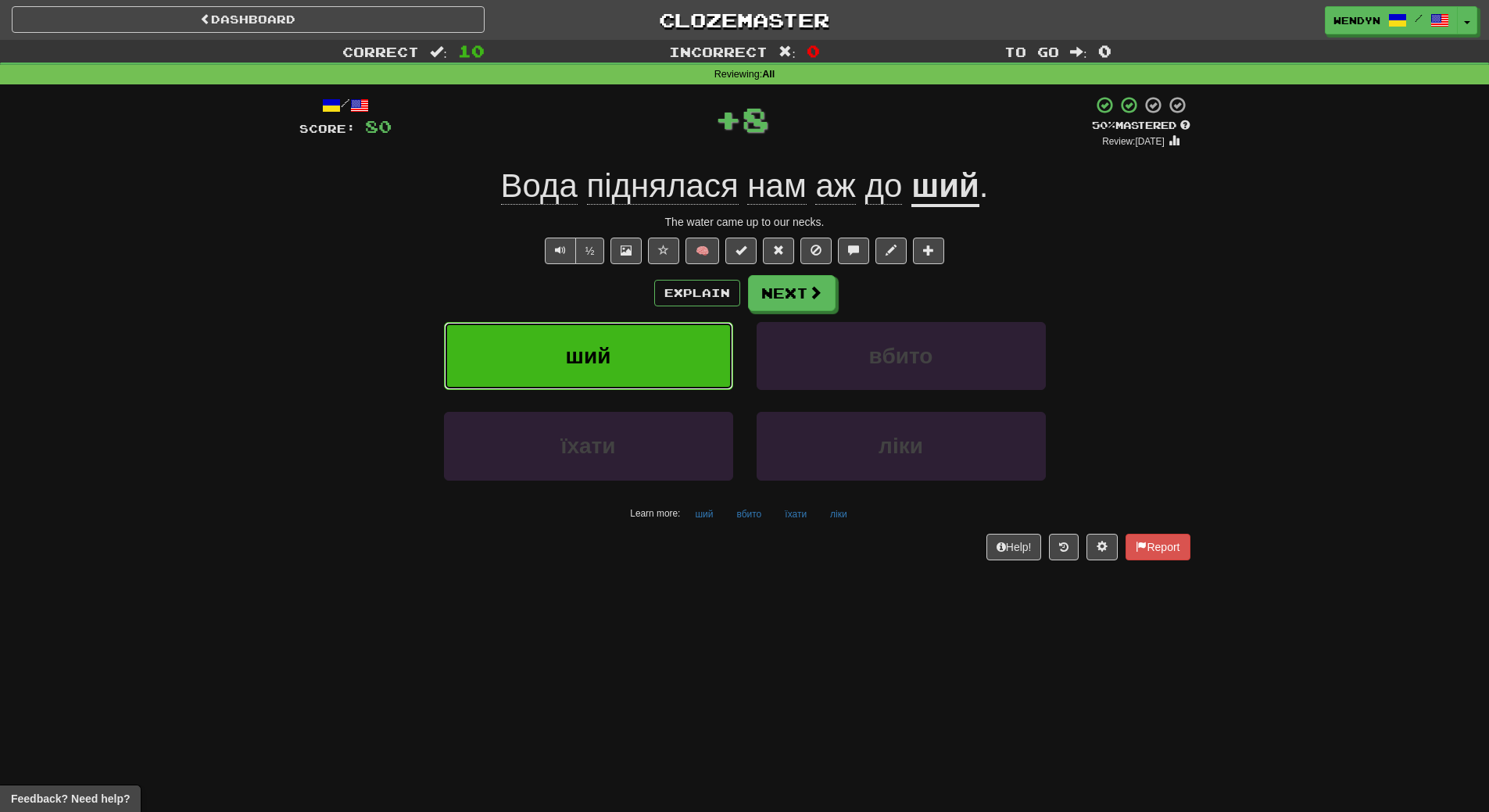
click at [651, 333] on button "ший" at bounding box center [588, 356] width 289 height 68
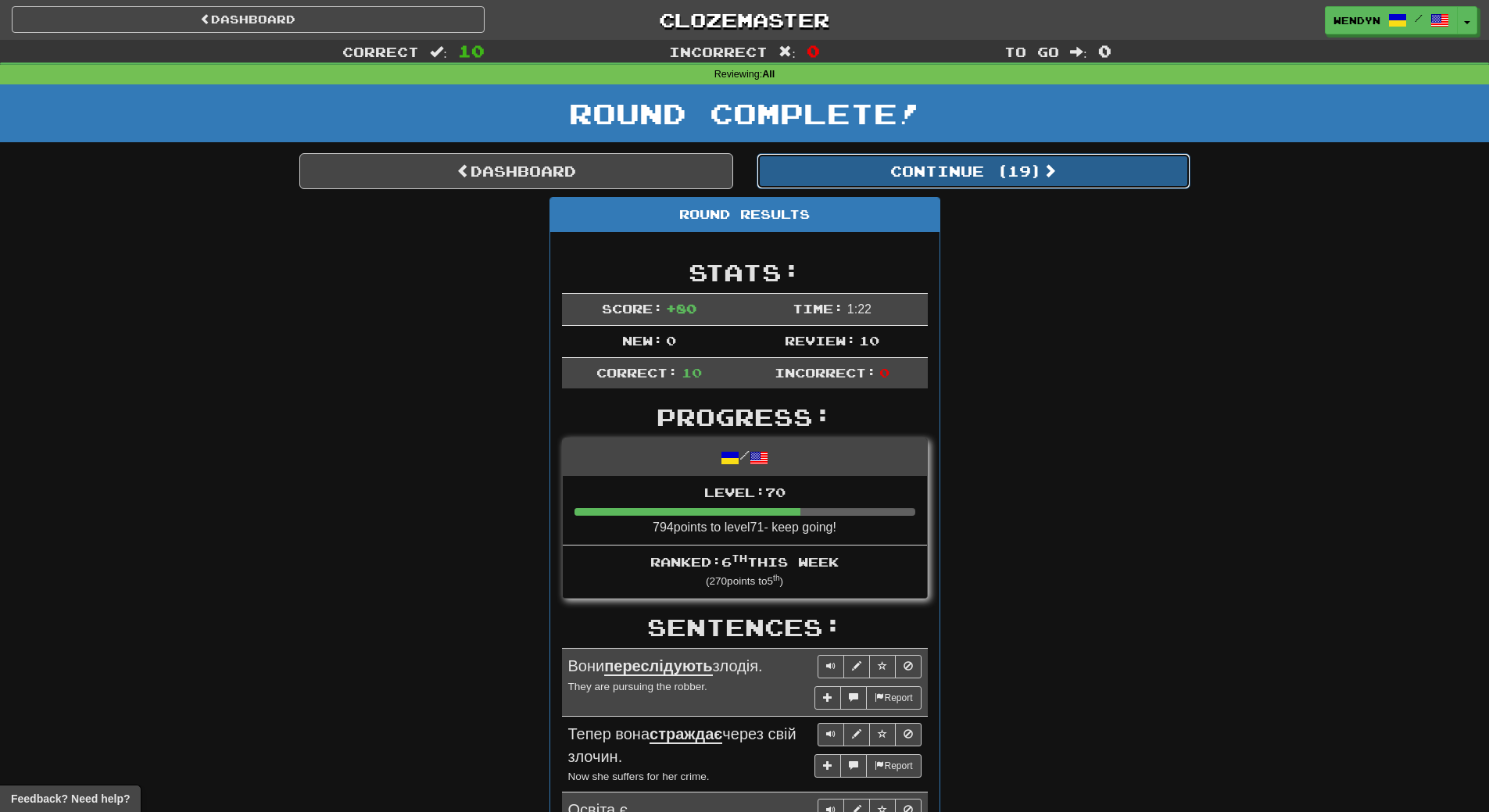
click at [998, 170] on button "Continue ( 19 )" at bounding box center [973, 171] width 433 height 36
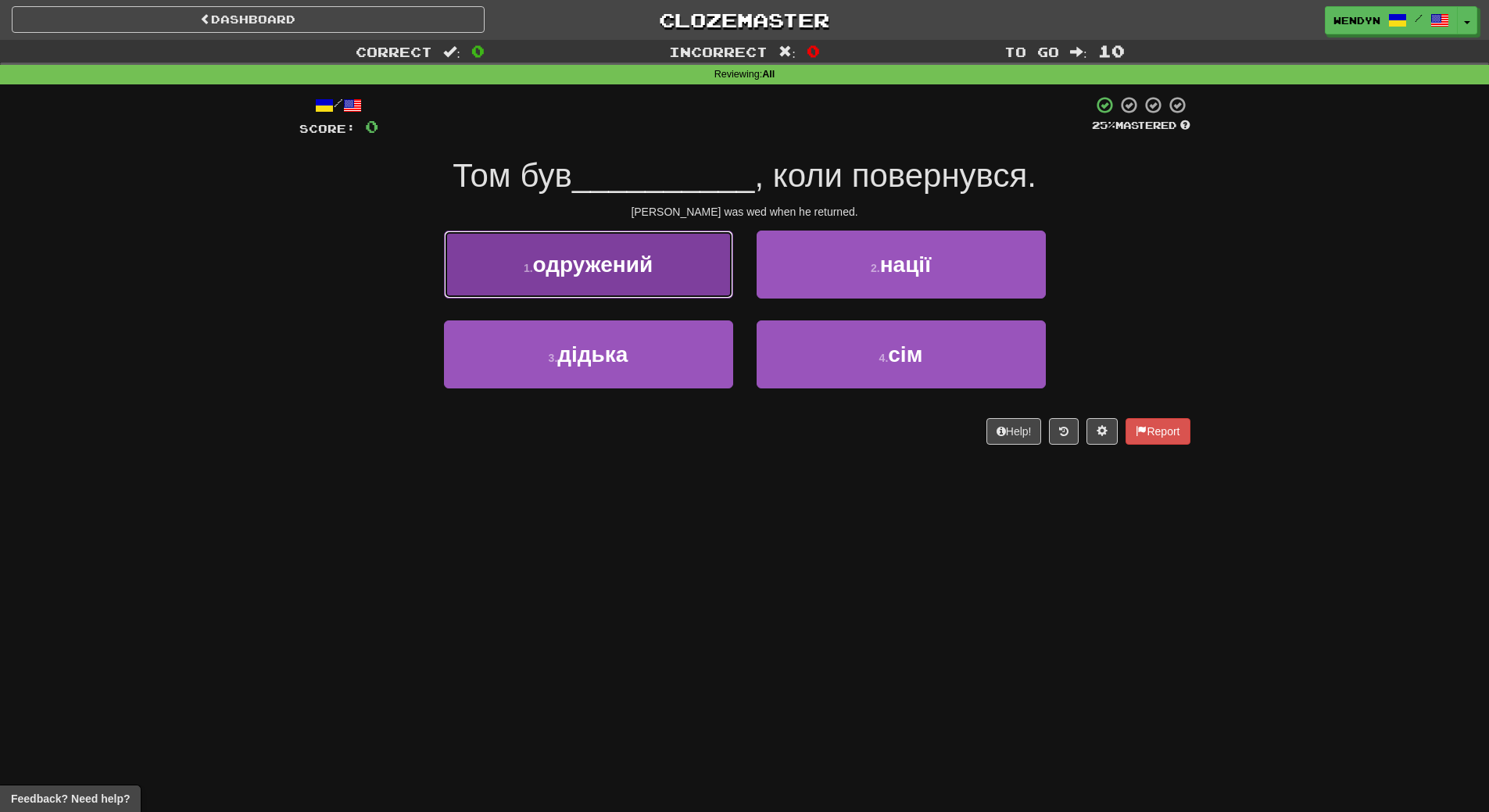
click at [685, 286] on button "1 . одружений" at bounding box center [588, 264] width 289 height 68
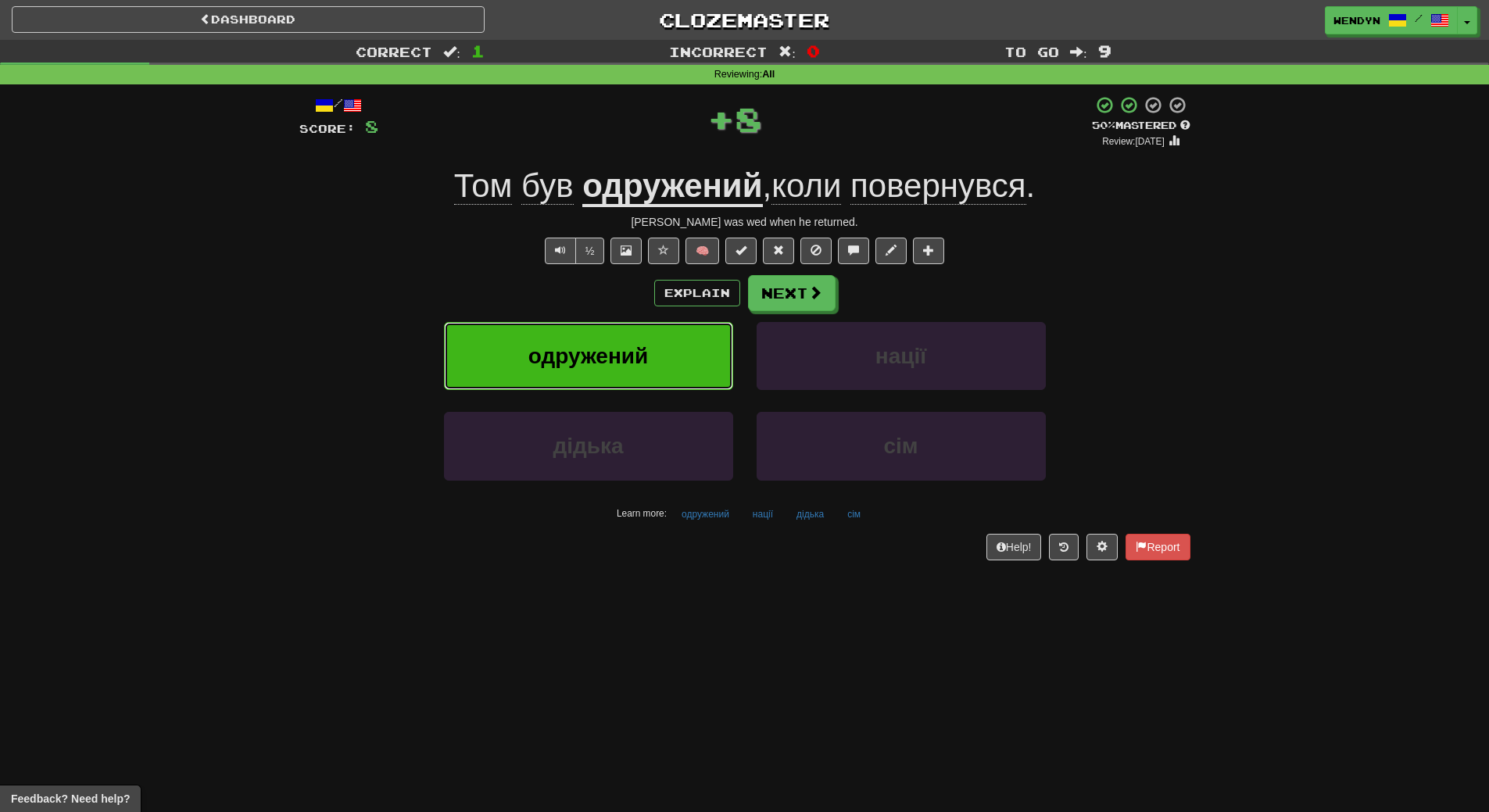
click at [663, 343] on button "одружений" at bounding box center [588, 356] width 289 height 68
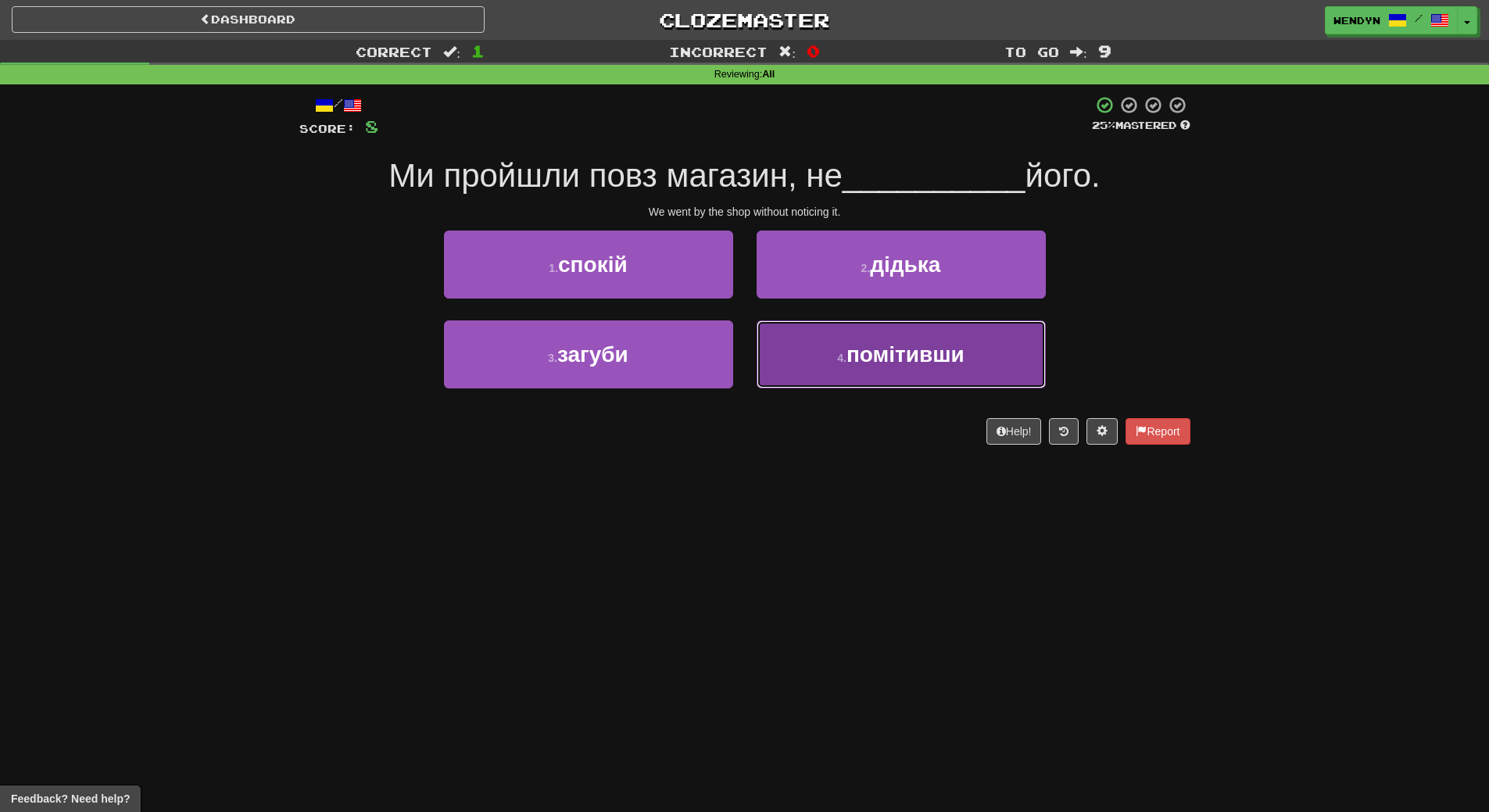
click at [1021, 345] on button "4 . помітивши" at bounding box center [901, 354] width 289 height 68
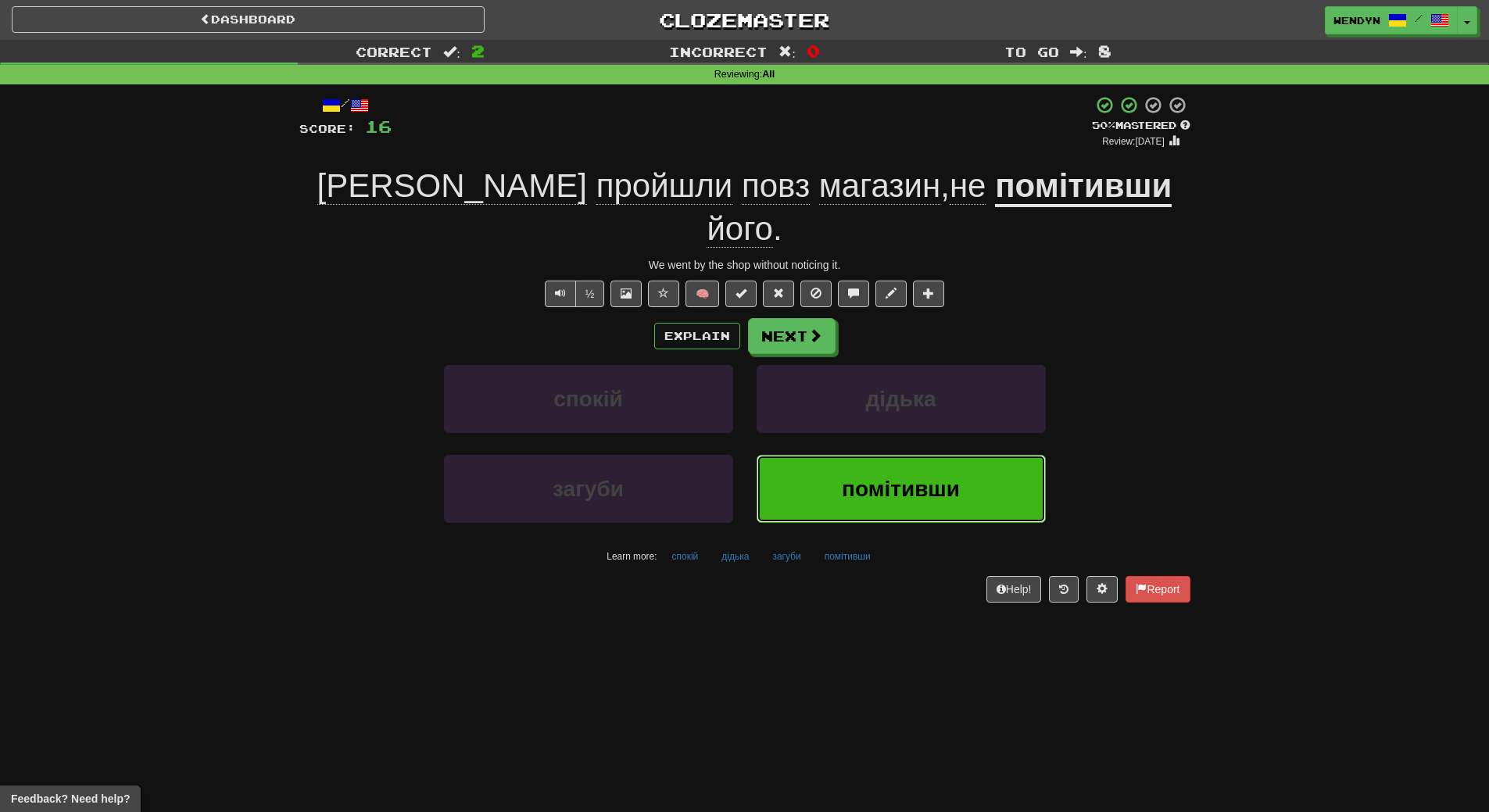
click at [911, 468] on button "помітивши" at bounding box center [901, 489] width 289 height 68
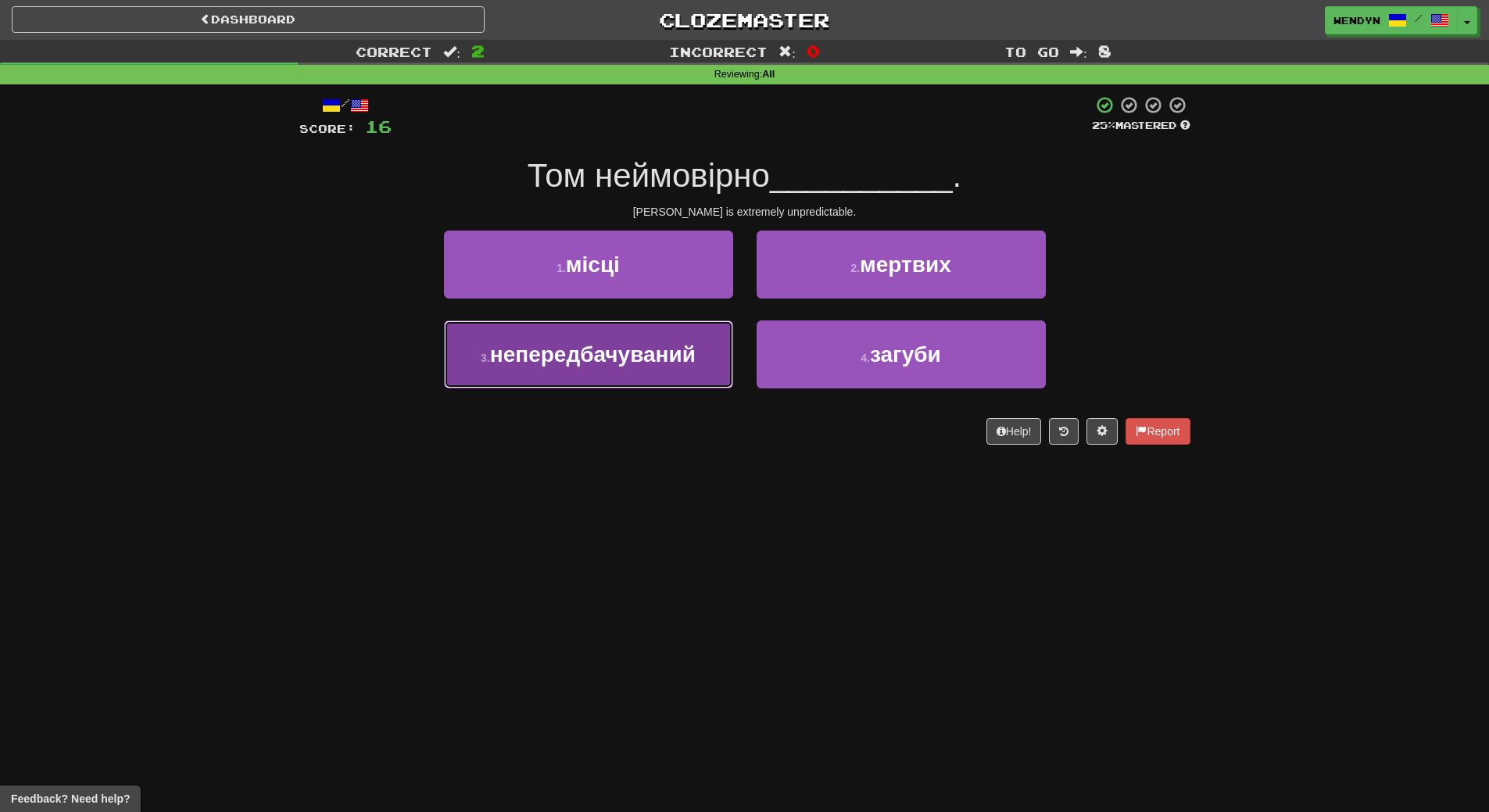
click at [655, 351] on span "непередбачуваний" at bounding box center [593, 355] width 206 height 25
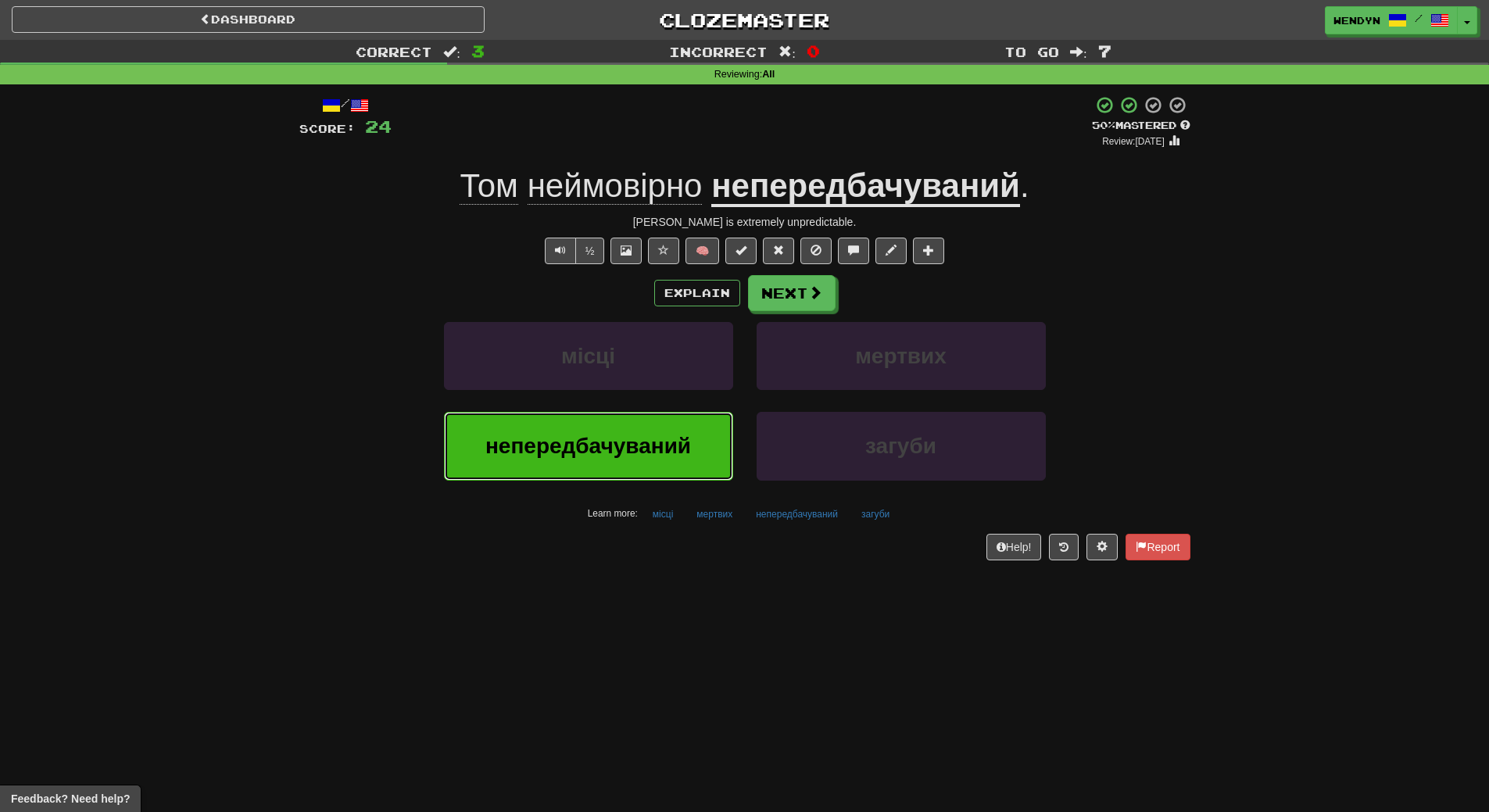
click at [639, 437] on span "непередбачуваний" at bounding box center [588, 446] width 206 height 25
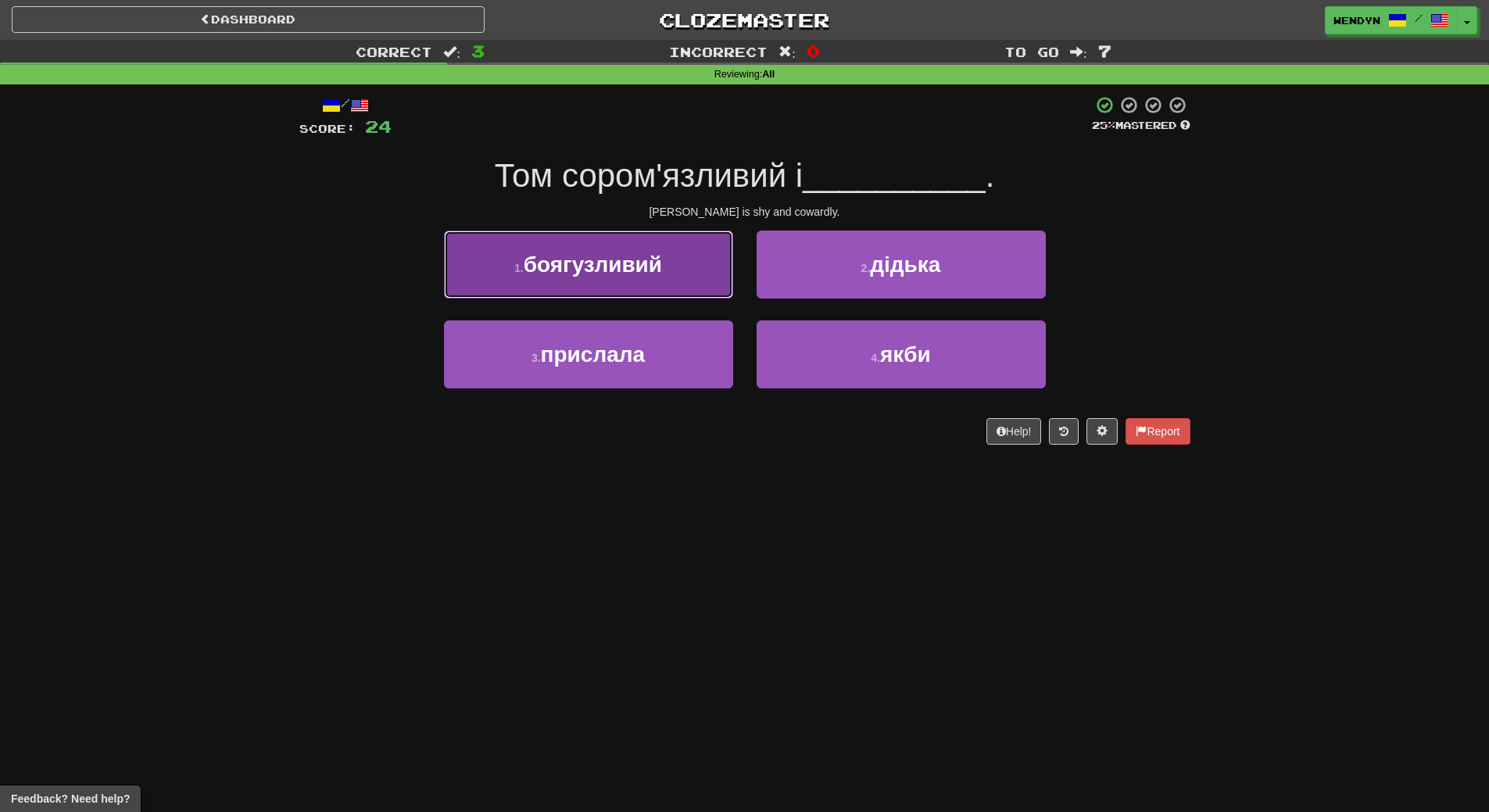
click at [640, 278] on button "1 . боягузливий" at bounding box center [588, 264] width 289 height 68
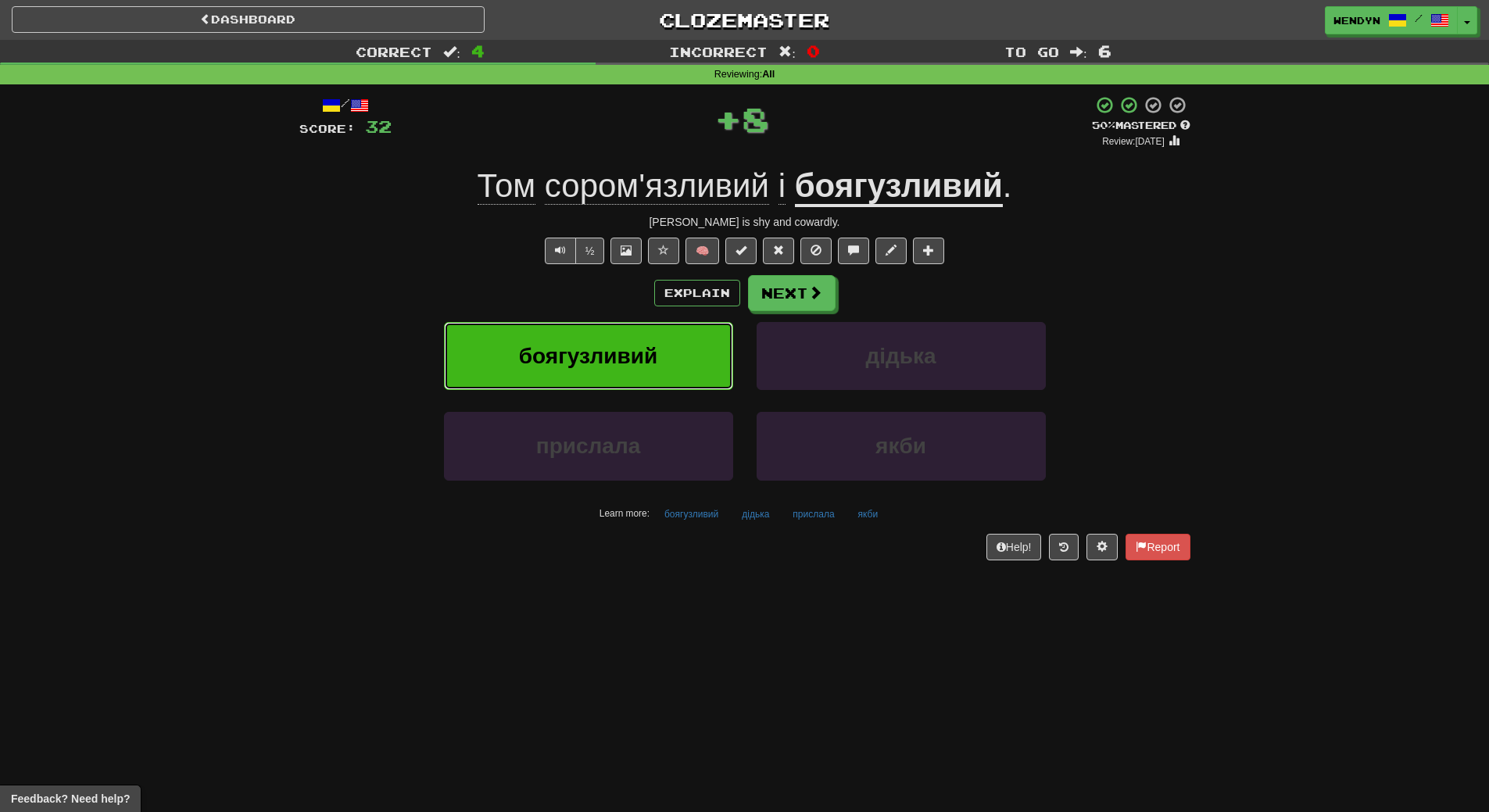
click at [620, 359] on span "боягузливий" at bounding box center [588, 356] width 138 height 25
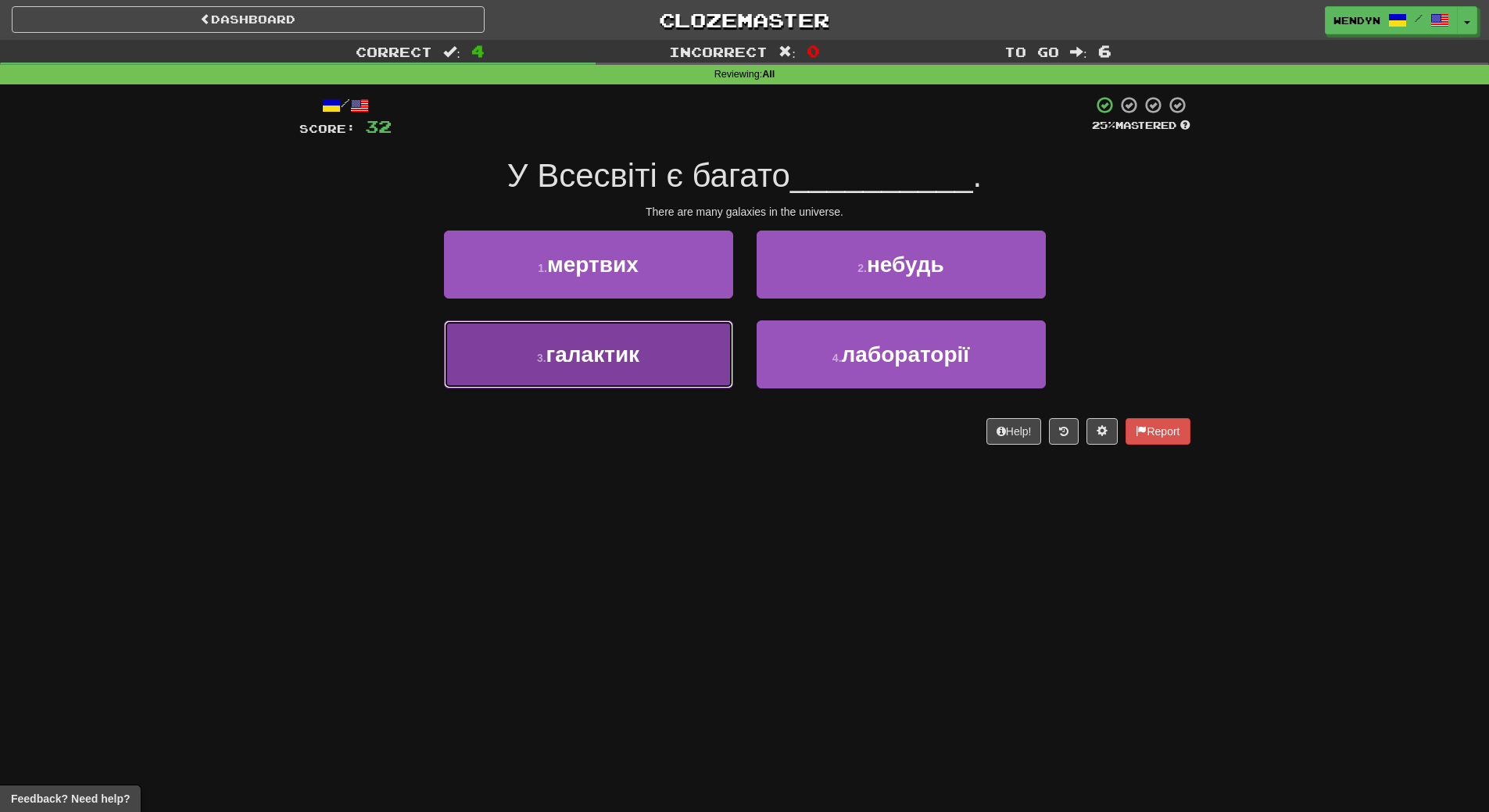
click at [618, 369] on button "3 . галактик" at bounding box center [588, 354] width 289 height 68
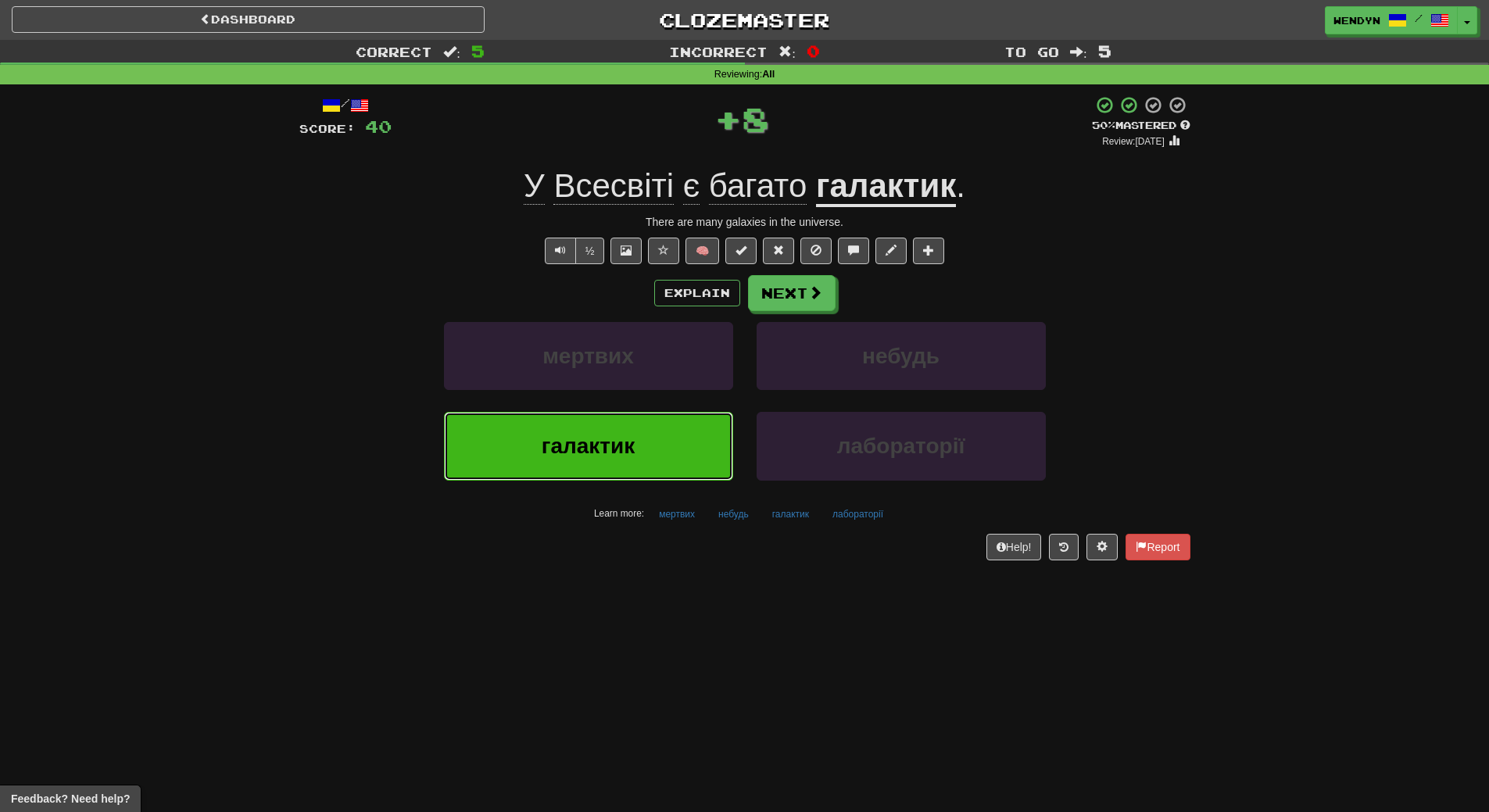
click at [605, 423] on button "галактик" at bounding box center [588, 446] width 289 height 68
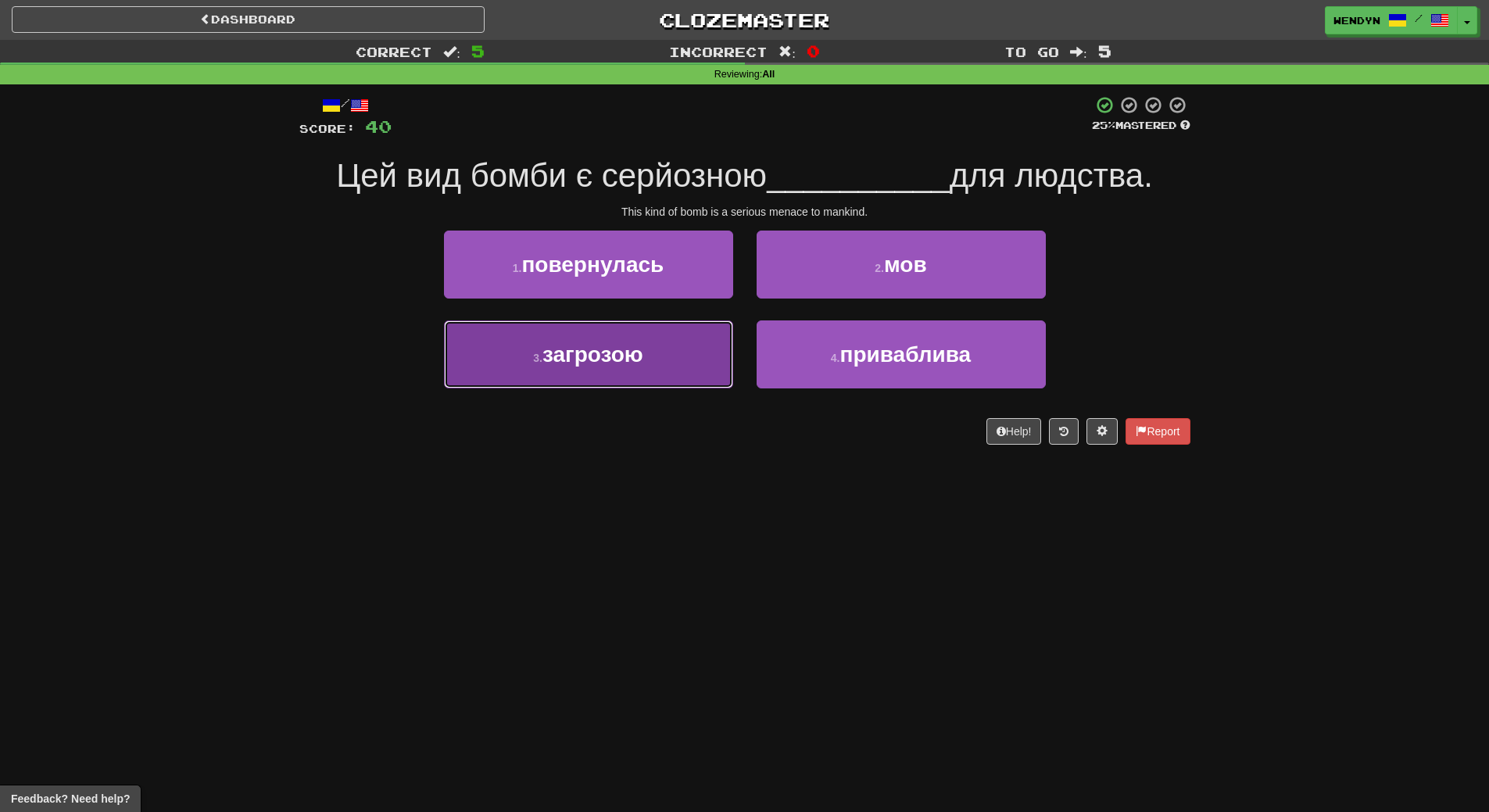
click at [628, 361] on span "загрозою" at bounding box center [592, 355] width 101 height 25
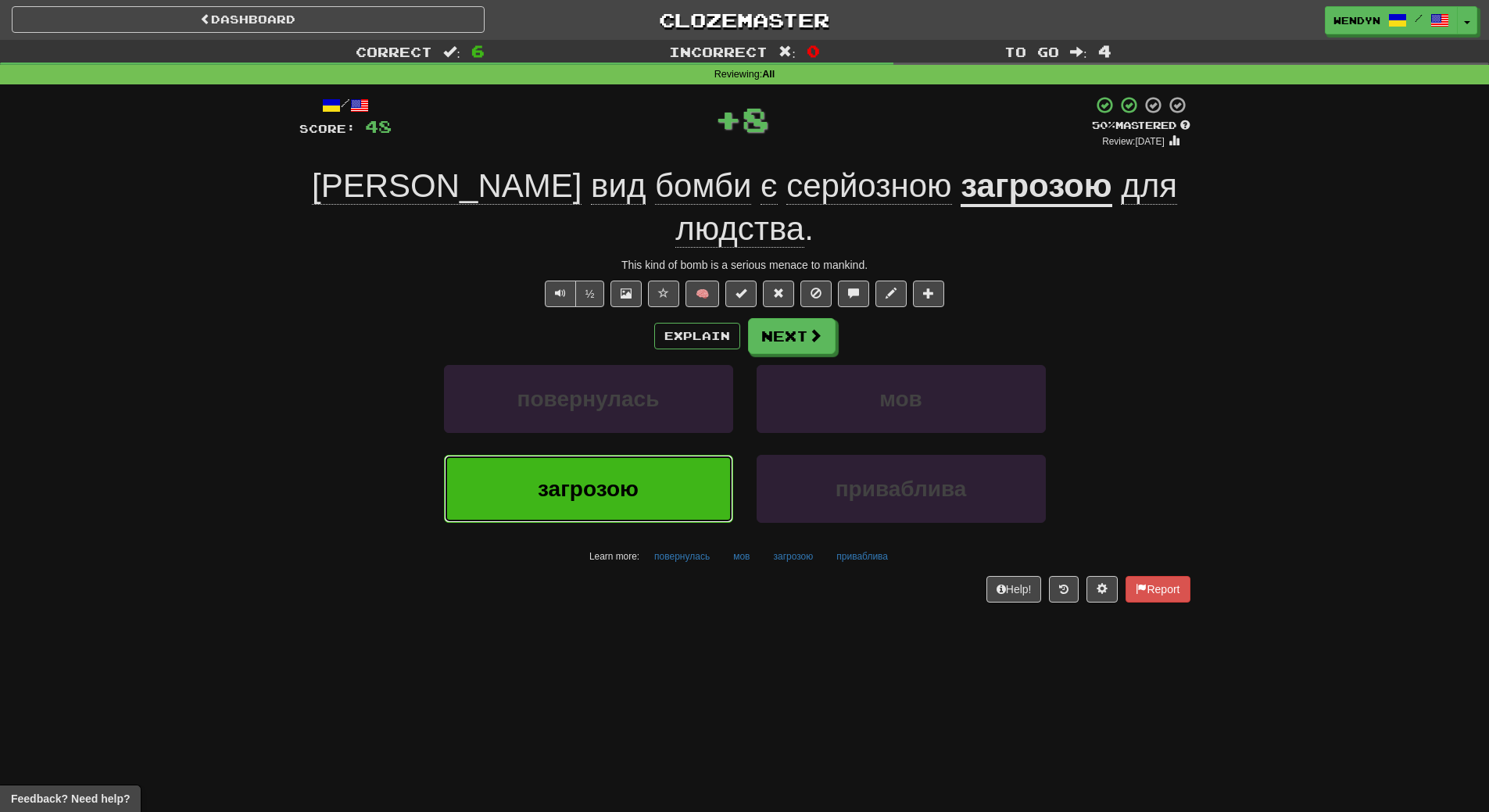
click at [612, 477] on span "загрозою" at bounding box center [587, 489] width 101 height 25
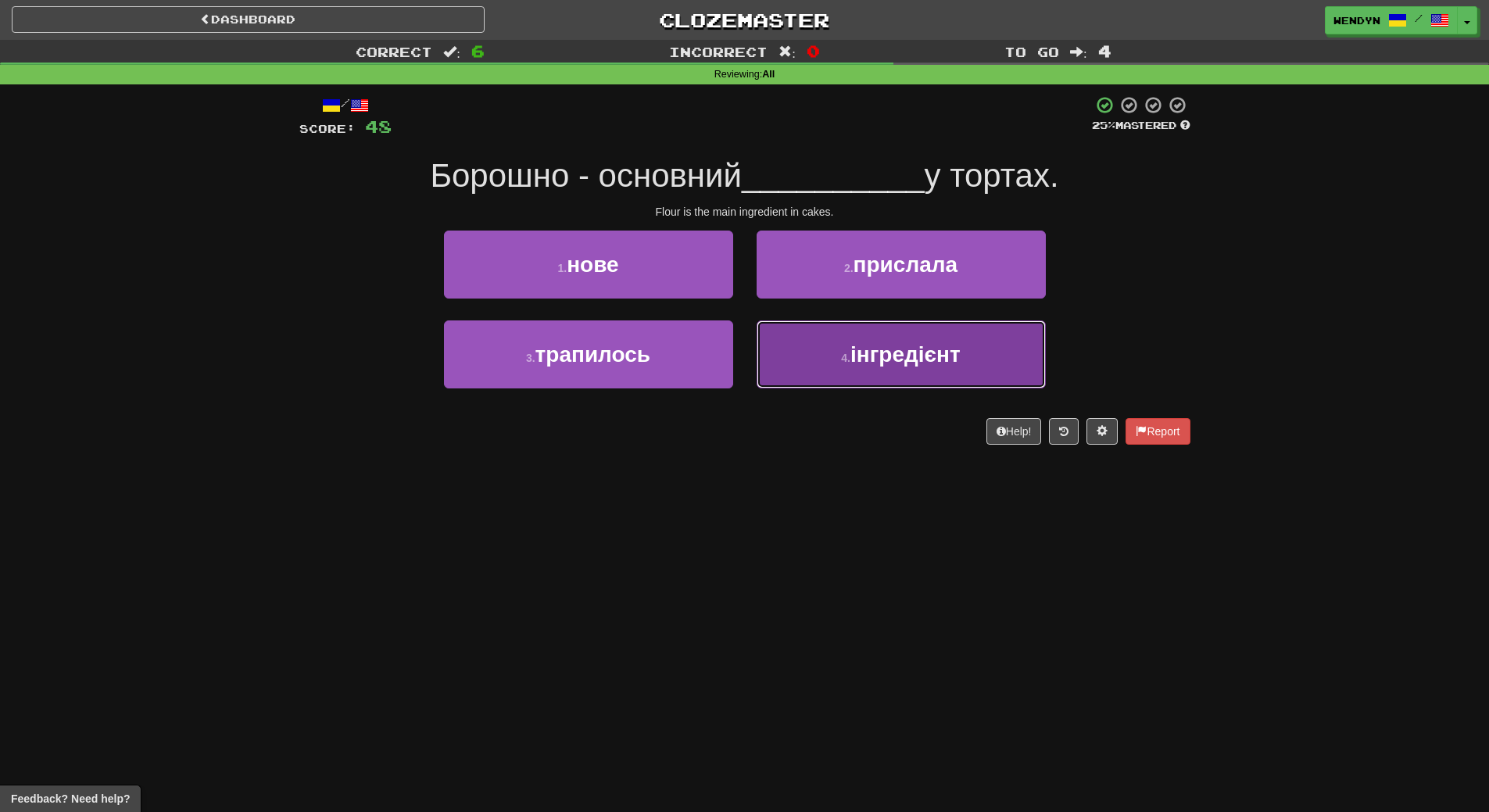
click at [864, 368] on button "4 . інгредієнт" at bounding box center [901, 354] width 289 height 68
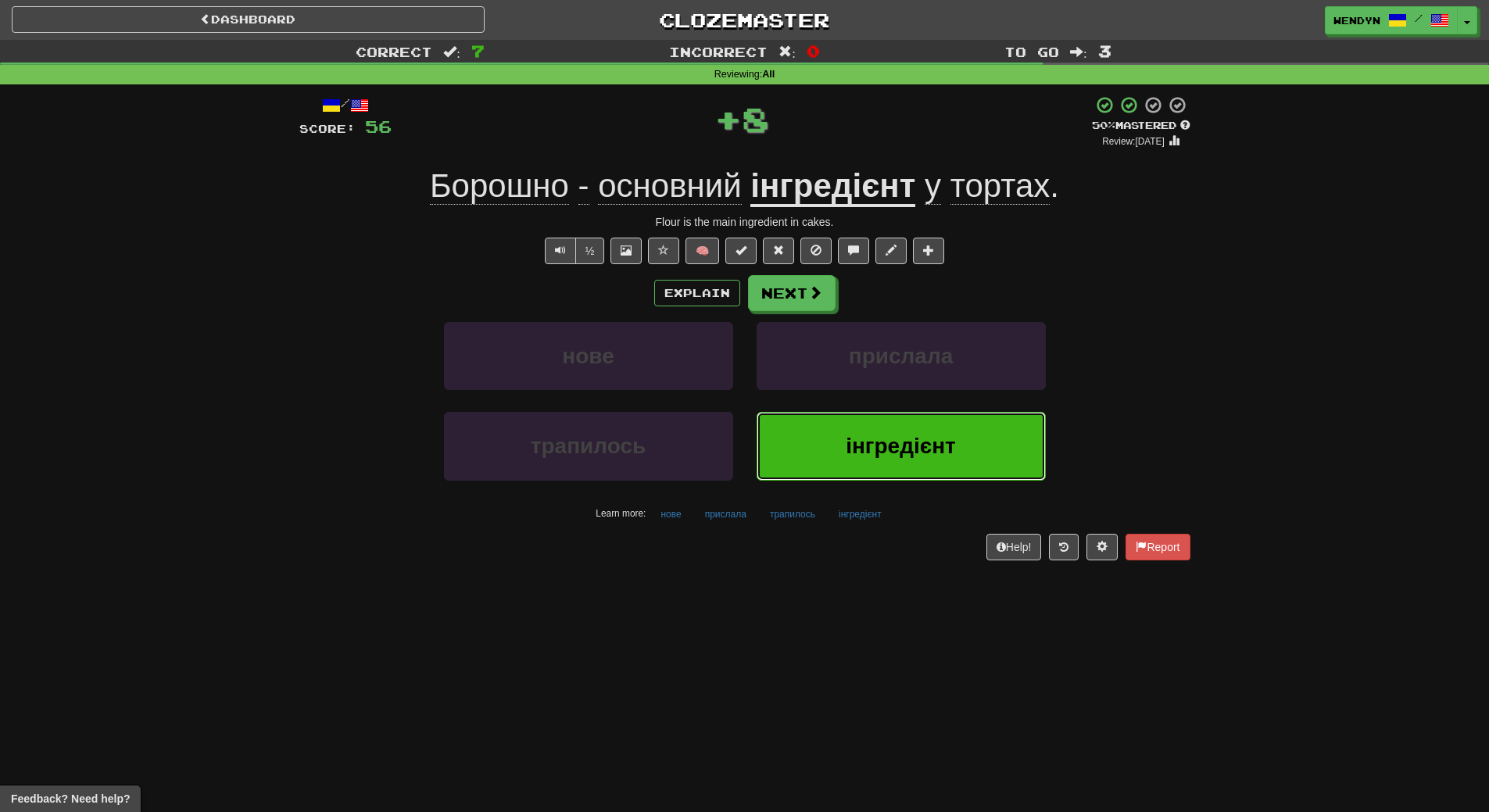
click at [878, 449] on span "інгредієнт" at bounding box center [901, 446] width 110 height 25
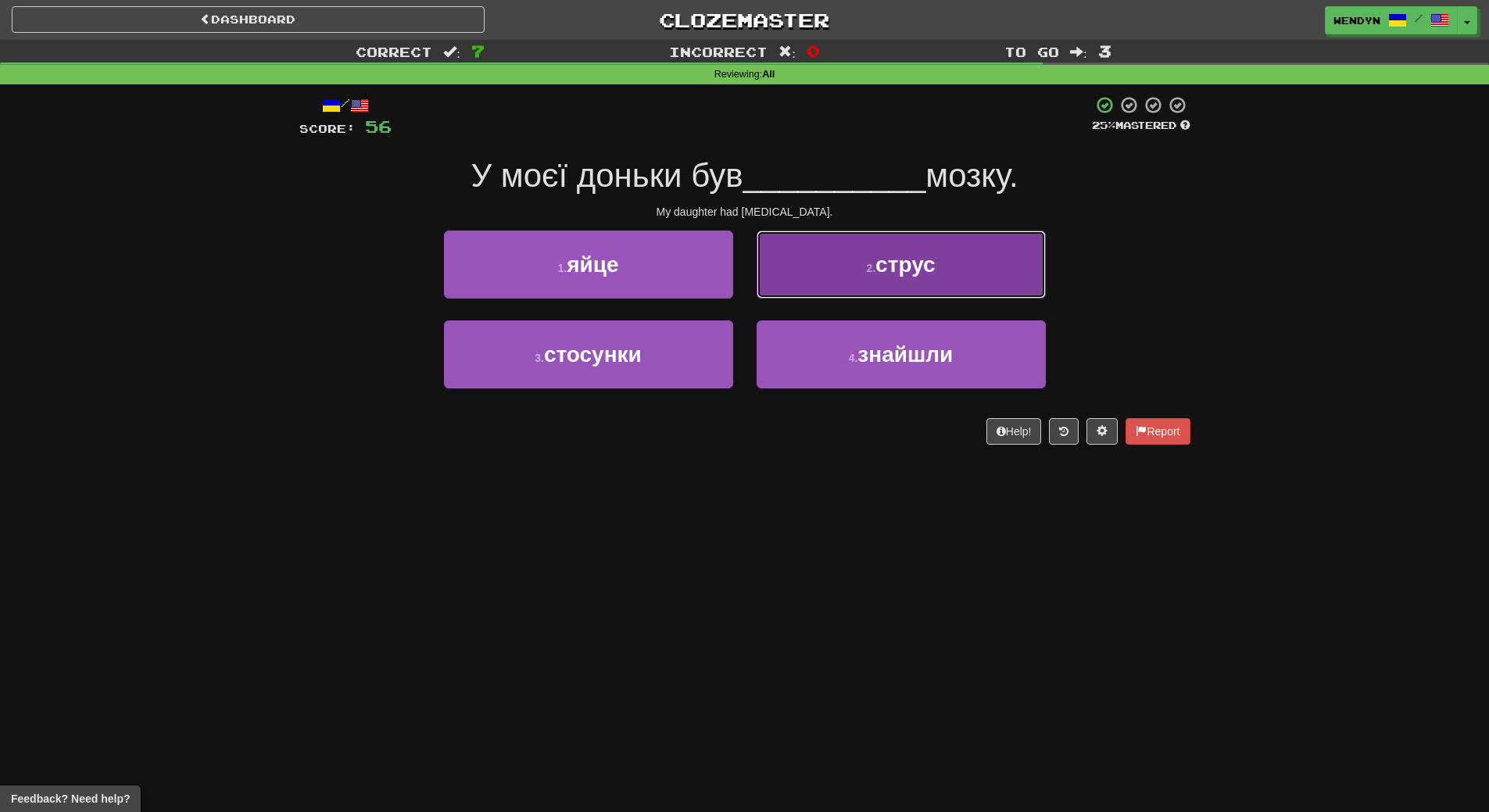
click at [1041, 261] on button "2 . струс" at bounding box center [901, 264] width 289 height 68
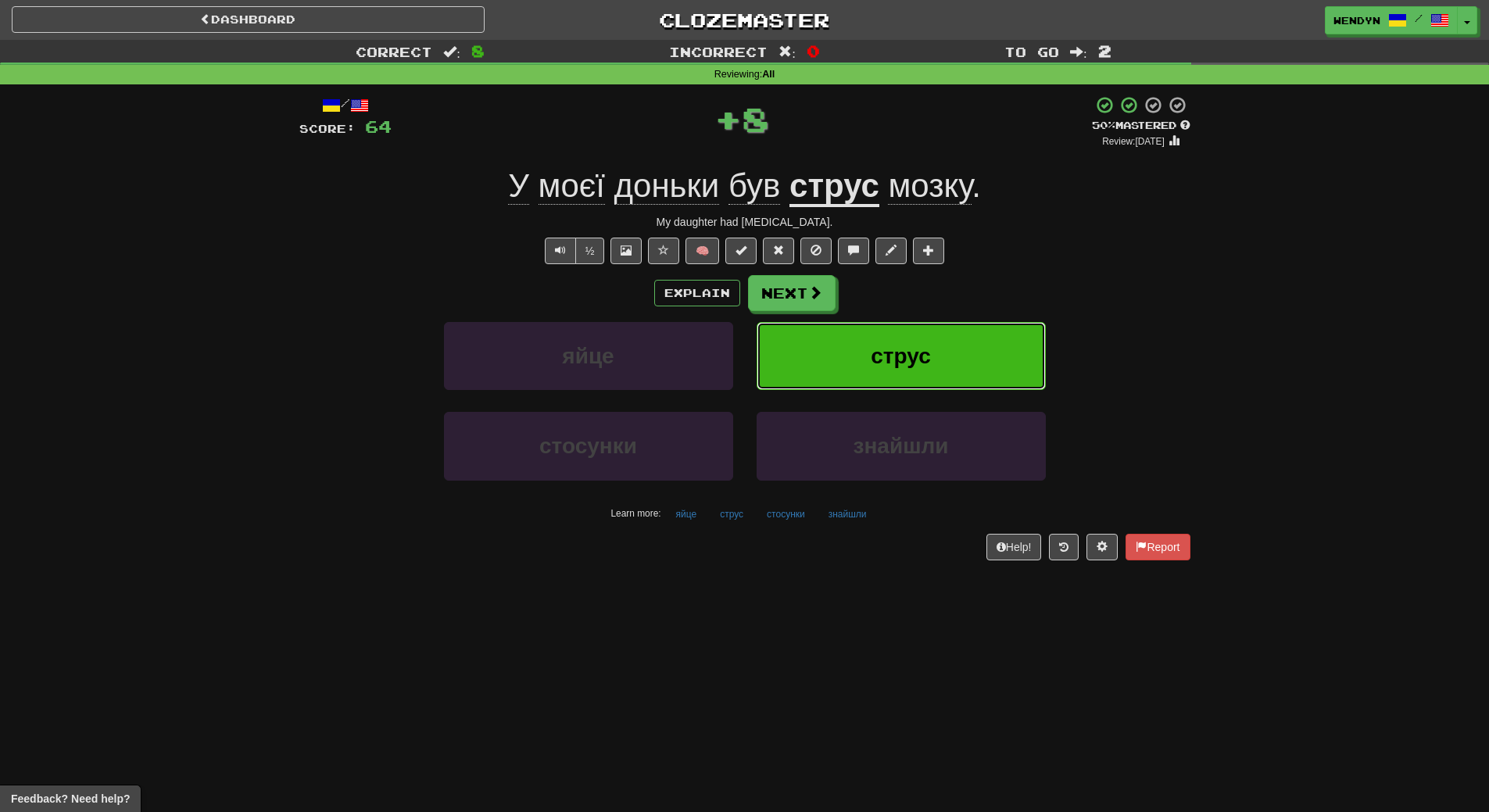
click at [960, 354] on button "струс" at bounding box center [901, 356] width 289 height 68
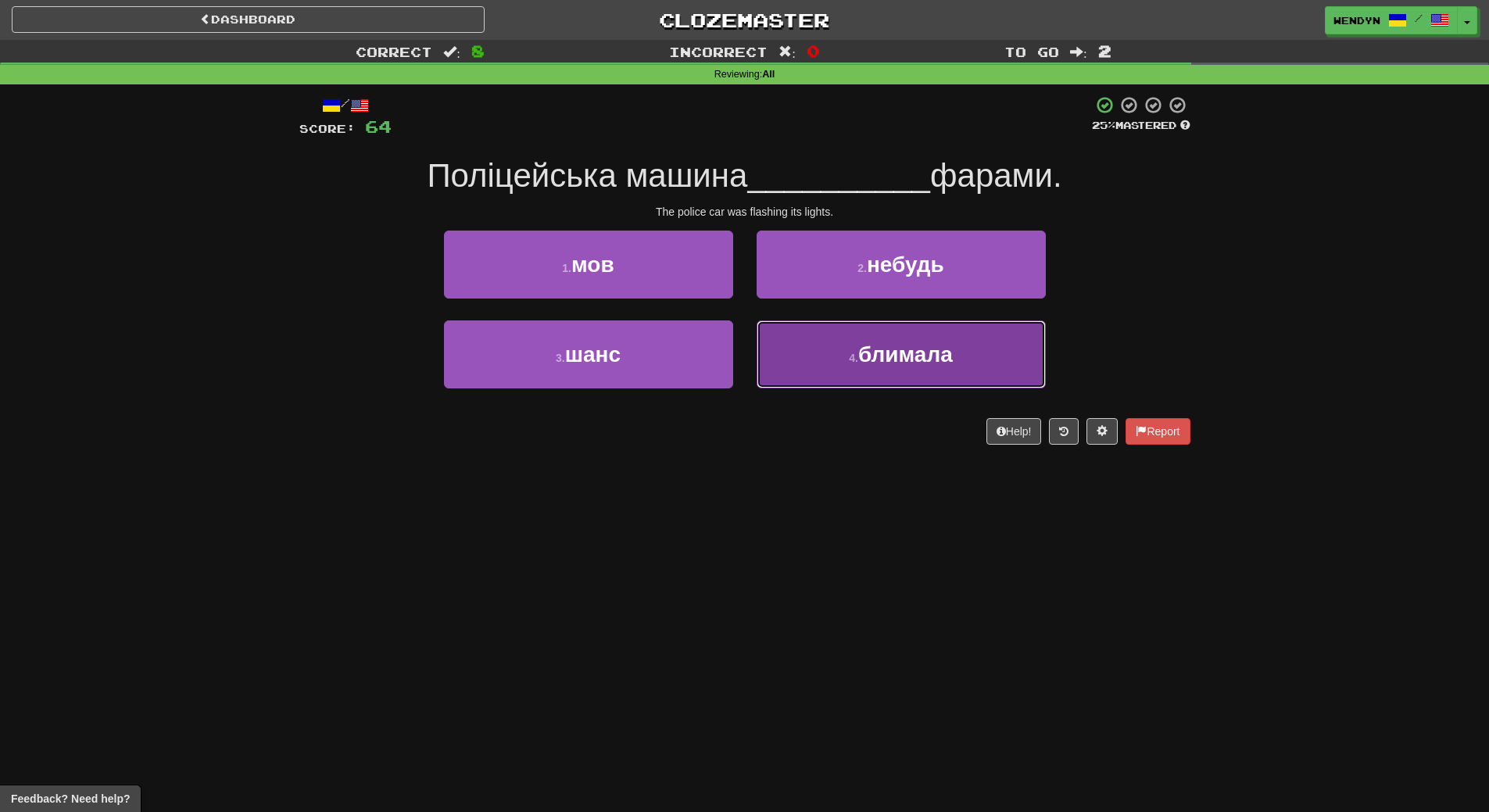
click at [809, 379] on button "4 . блимала" at bounding box center [901, 354] width 289 height 68
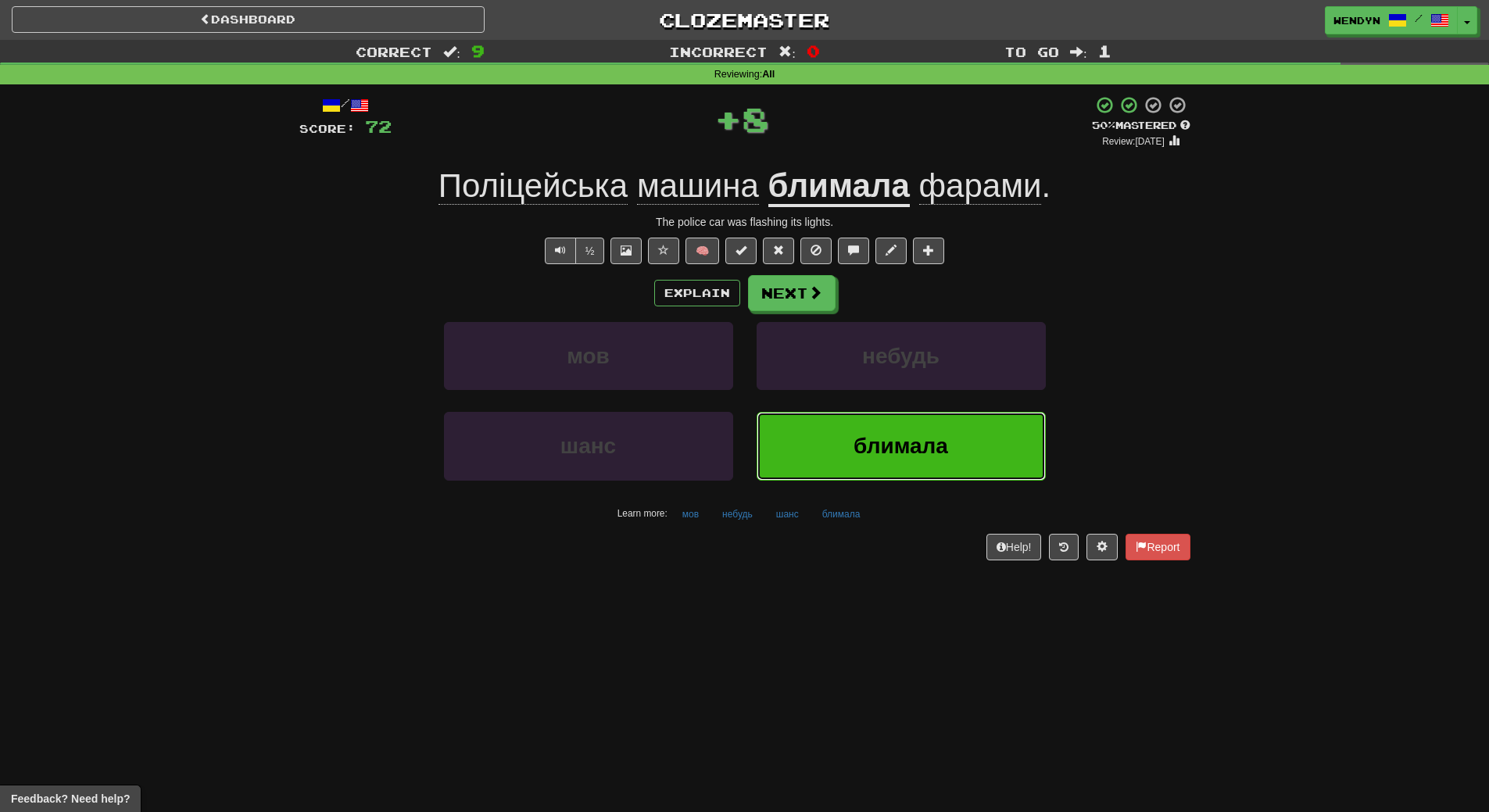
click at [843, 472] on button "блимала" at bounding box center [901, 446] width 289 height 68
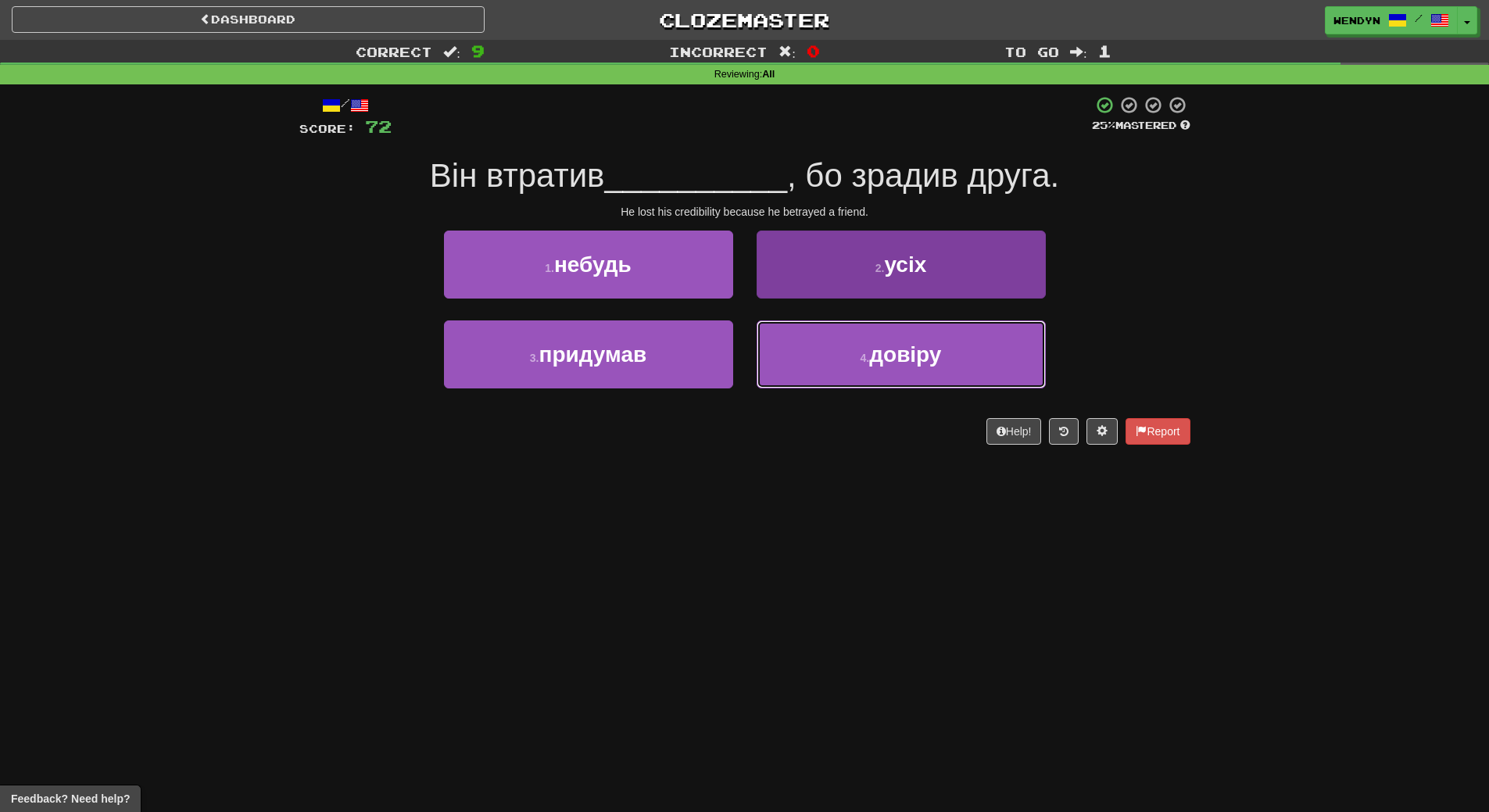
click at [854, 364] on button "4 . довіру" at bounding box center [901, 354] width 289 height 68
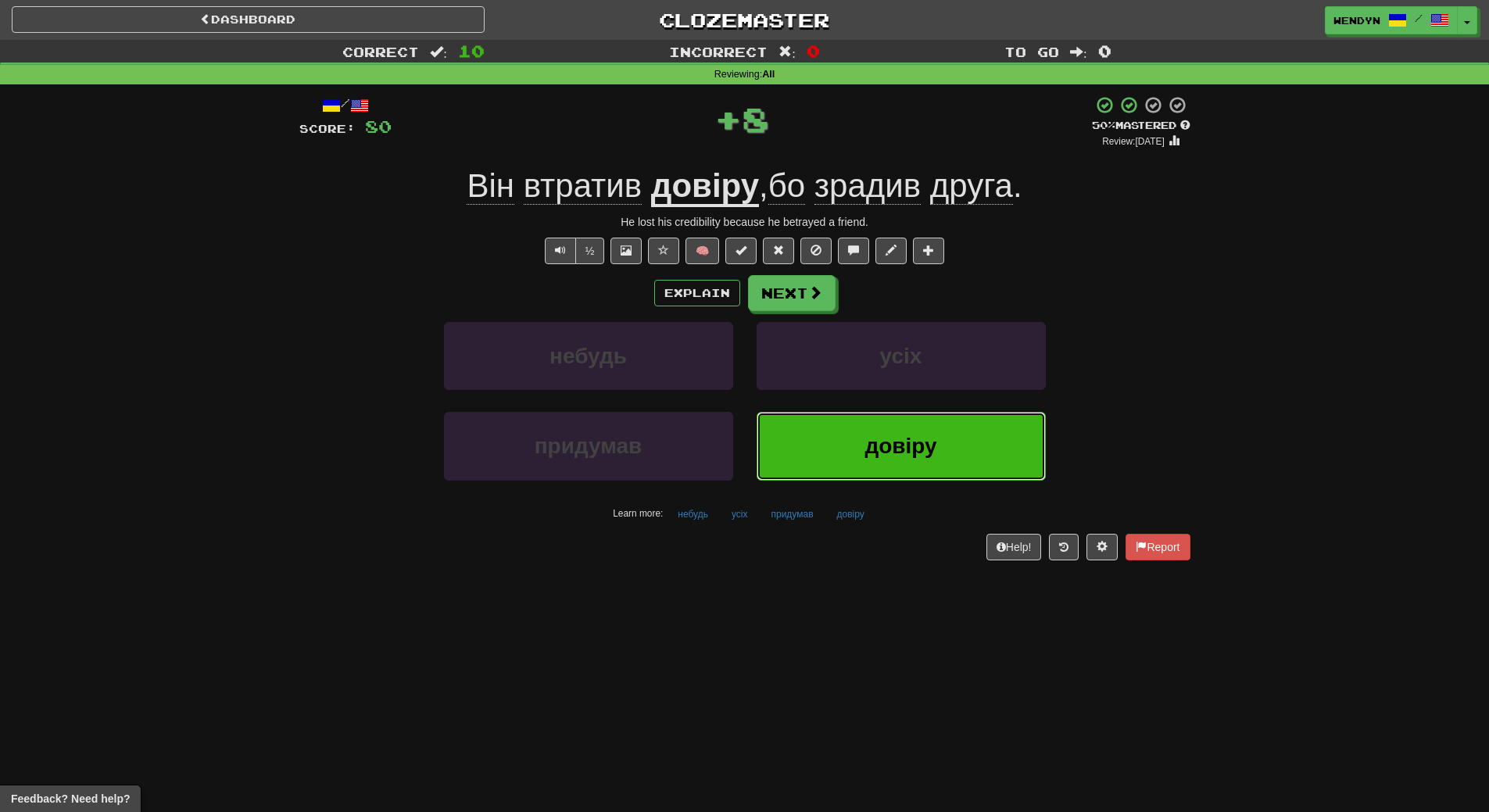
click at [853, 464] on button "довіру" at bounding box center [901, 446] width 289 height 68
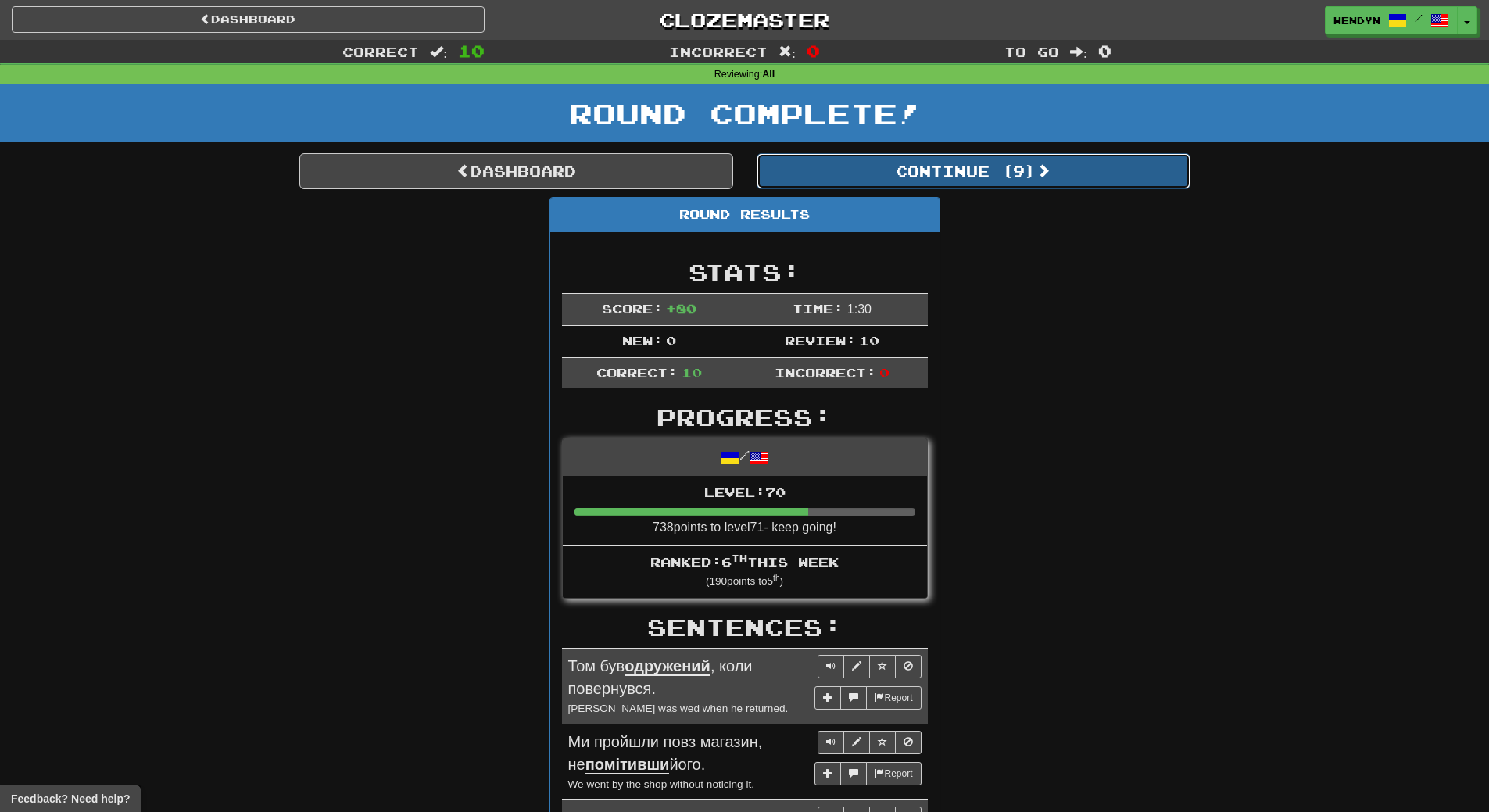
click at [1036, 176] on button "Continue ( 9 )" at bounding box center [973, 171] width 433 height 36
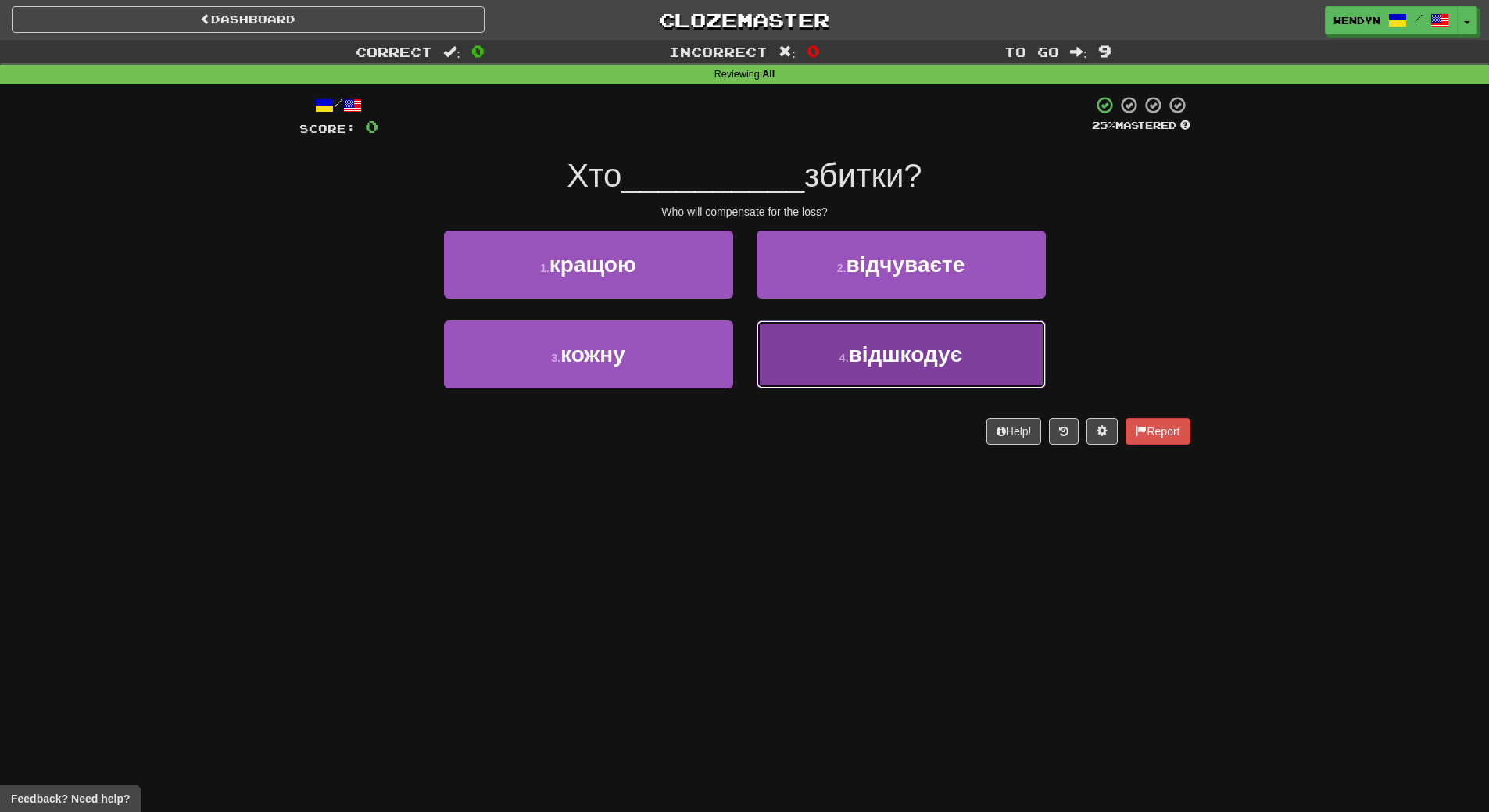
click at [914, 361] on span "відшкодує" at bounding box center [905, 355] width 114 height 25
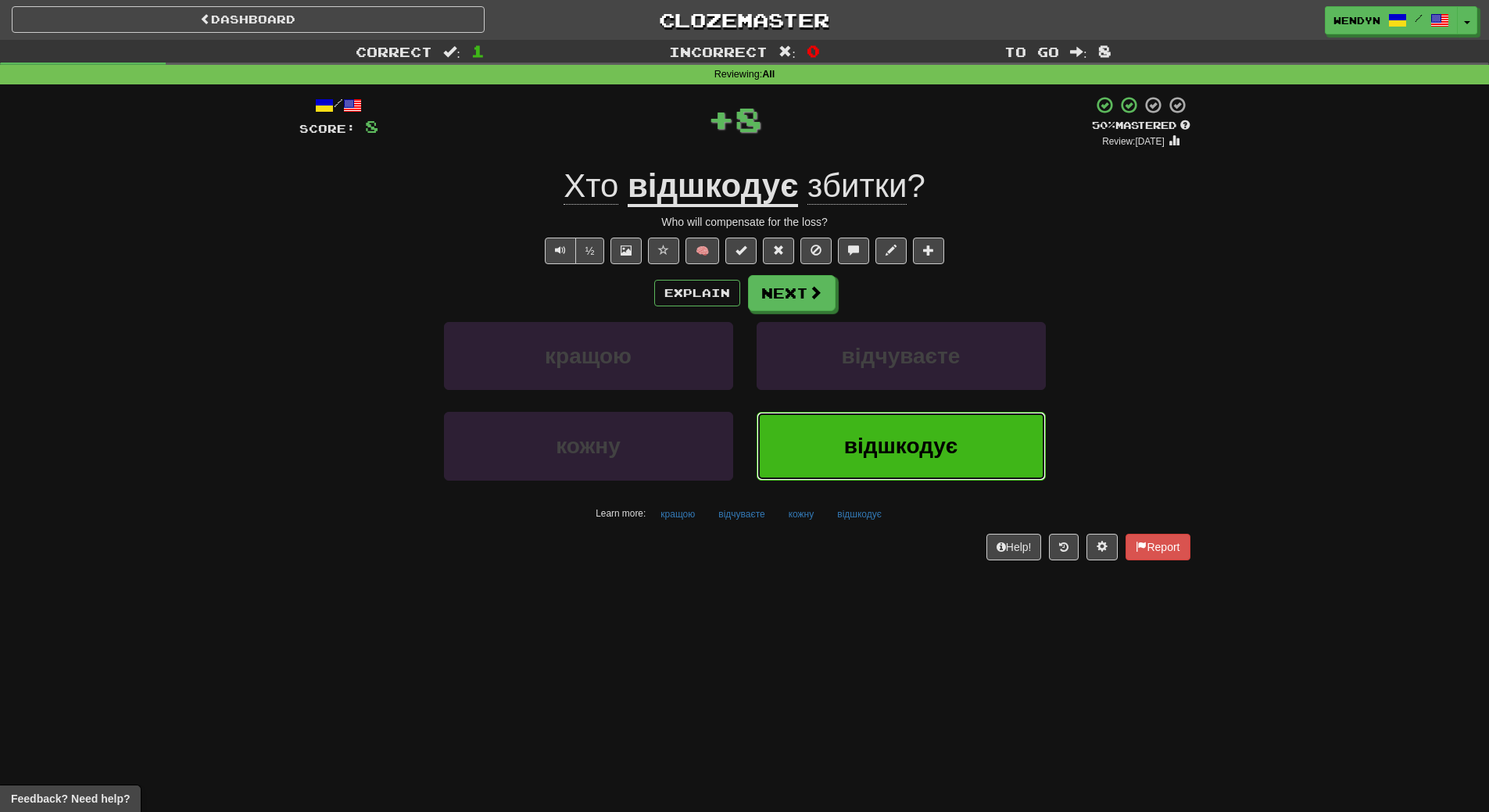
click at [895, 431] on button "відшкодує" at bounding box center [901, 446] width 289 height 68
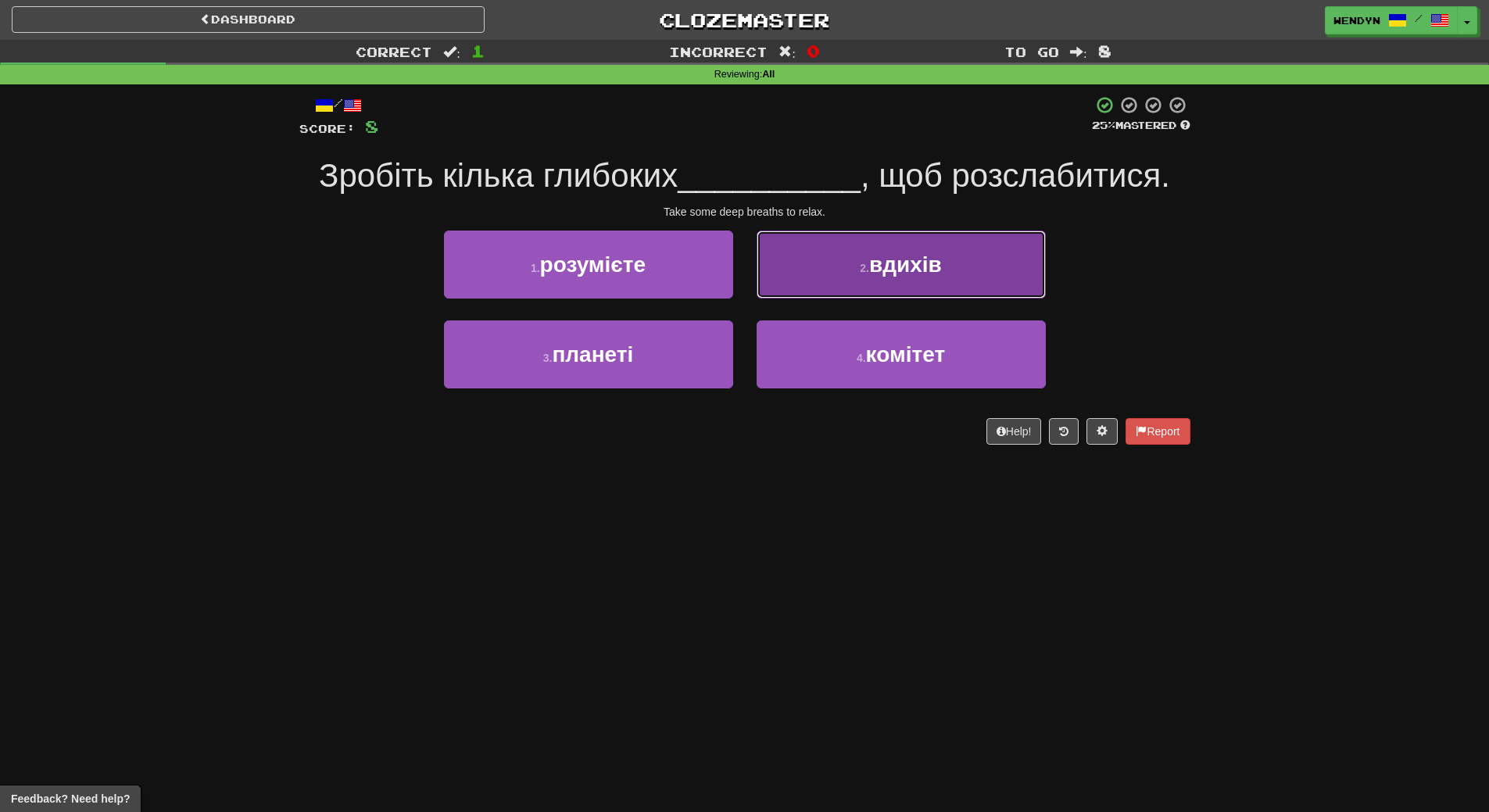
click at [948, 261] on button "2 . вдихів" at bounding box center [901, 264] width 289 height 68
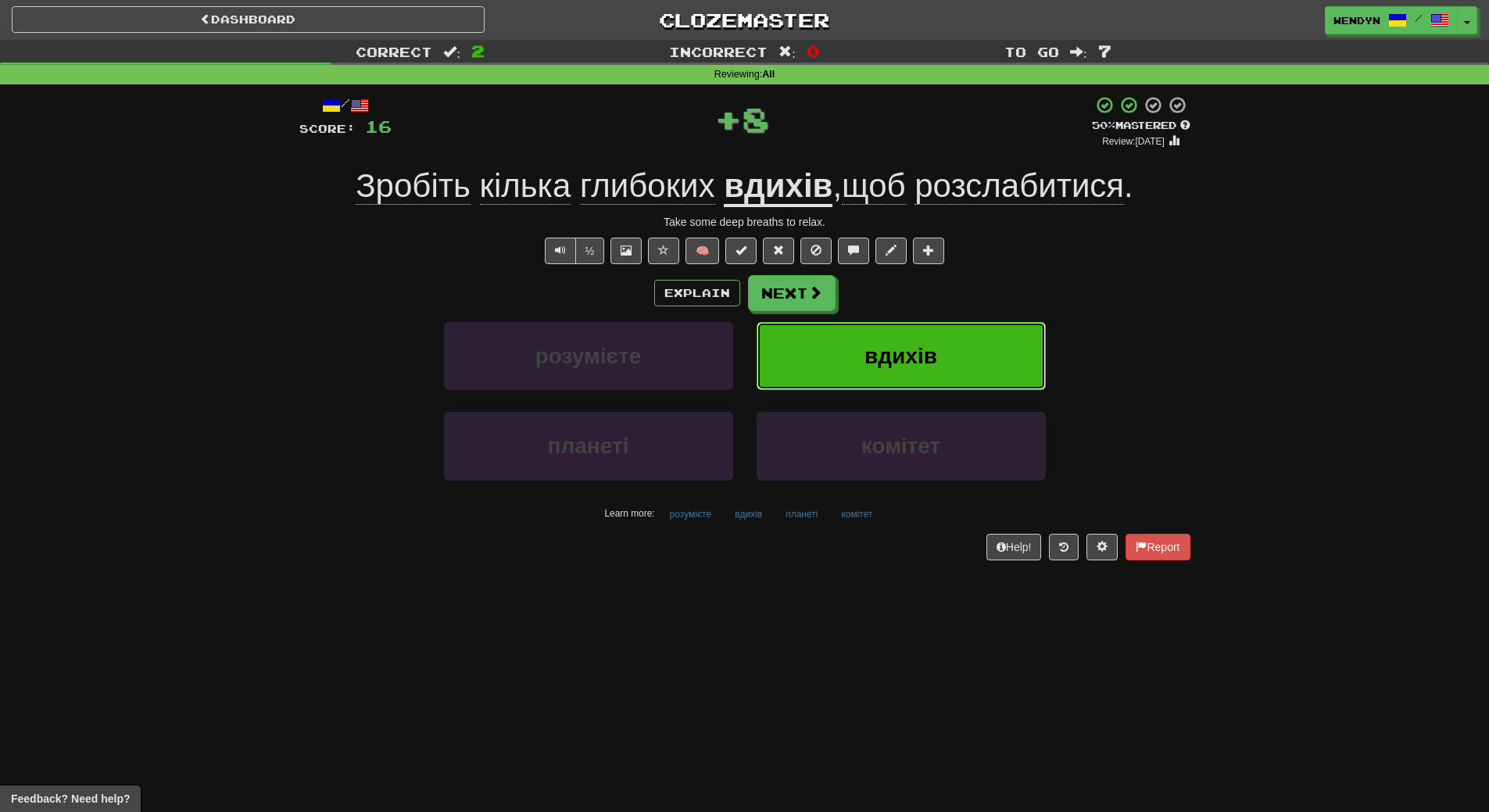
click at [939, 351] on button "вдихів" at bounding box center [901, 356] width 289 height 68
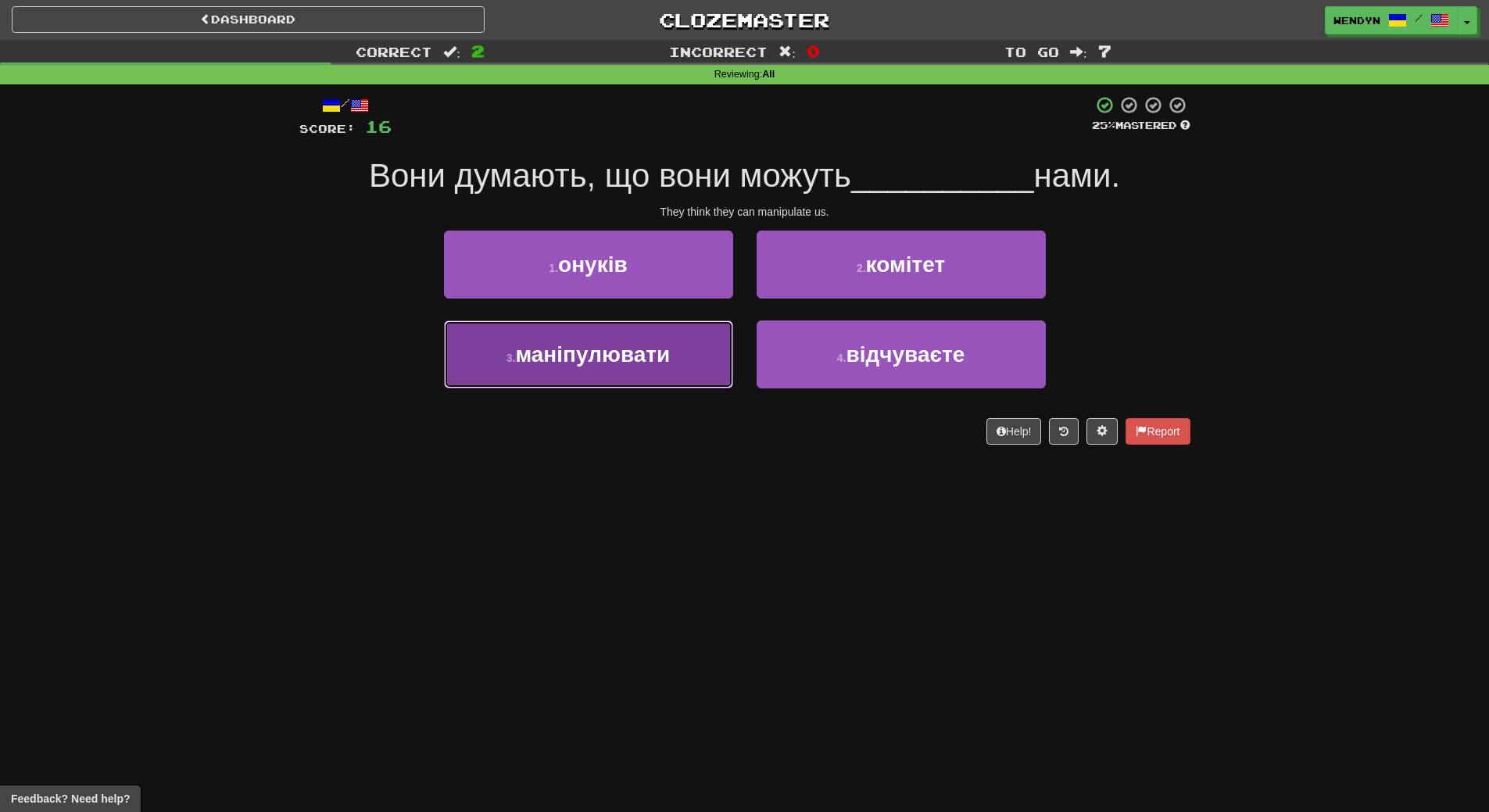
click at [702, 363] on button "3 . маніпулювати" at bounding box center [588, 354] width 289 height 68
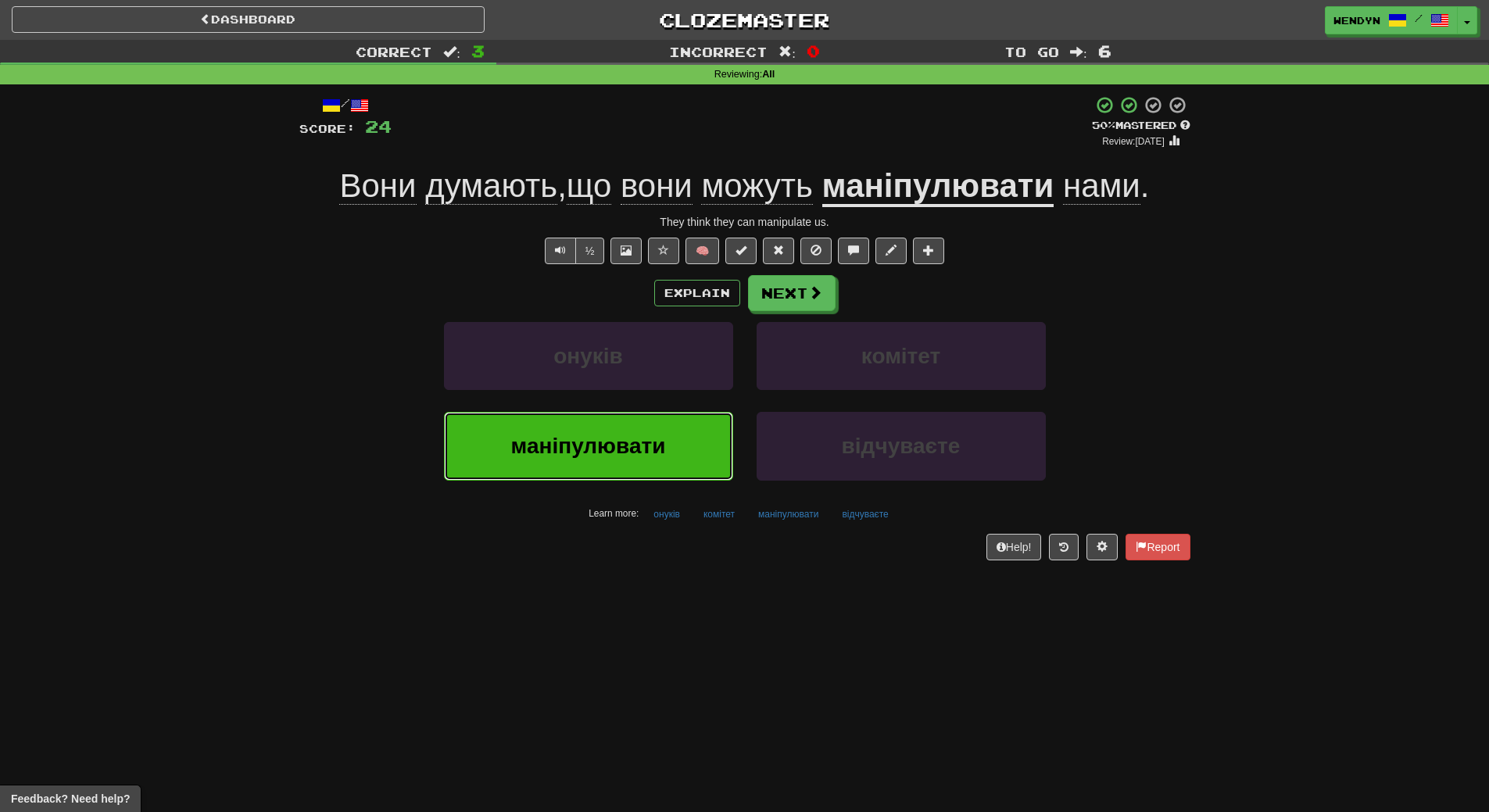
click at [678, 416] on button "маніпулювати" at bounding box center [588, 446] width 289 height 68
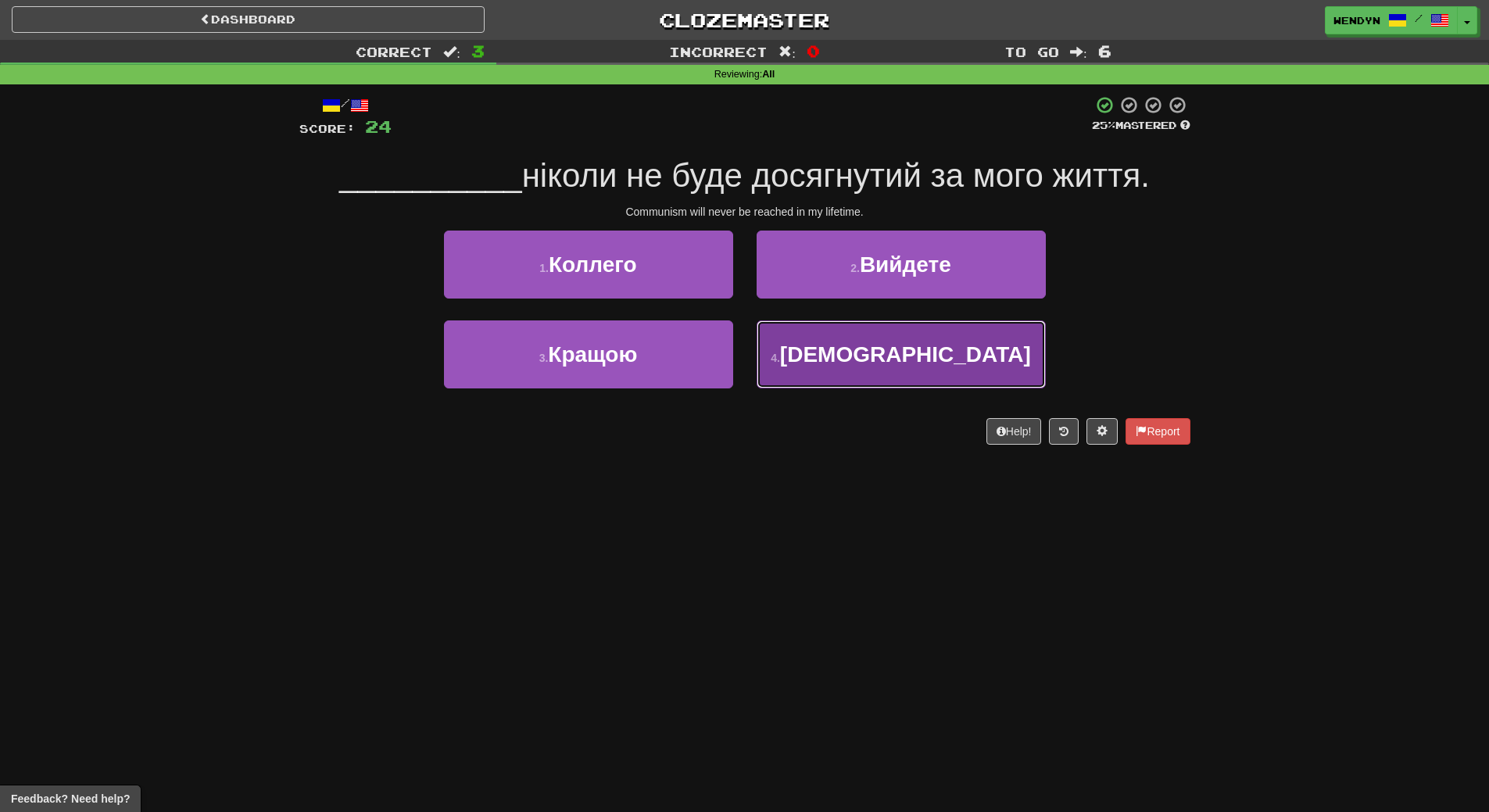
click at [956, 347] on span "[DEMOGRAPHIC_DATA]" at bounding box center [905, 355] width 251 height 25
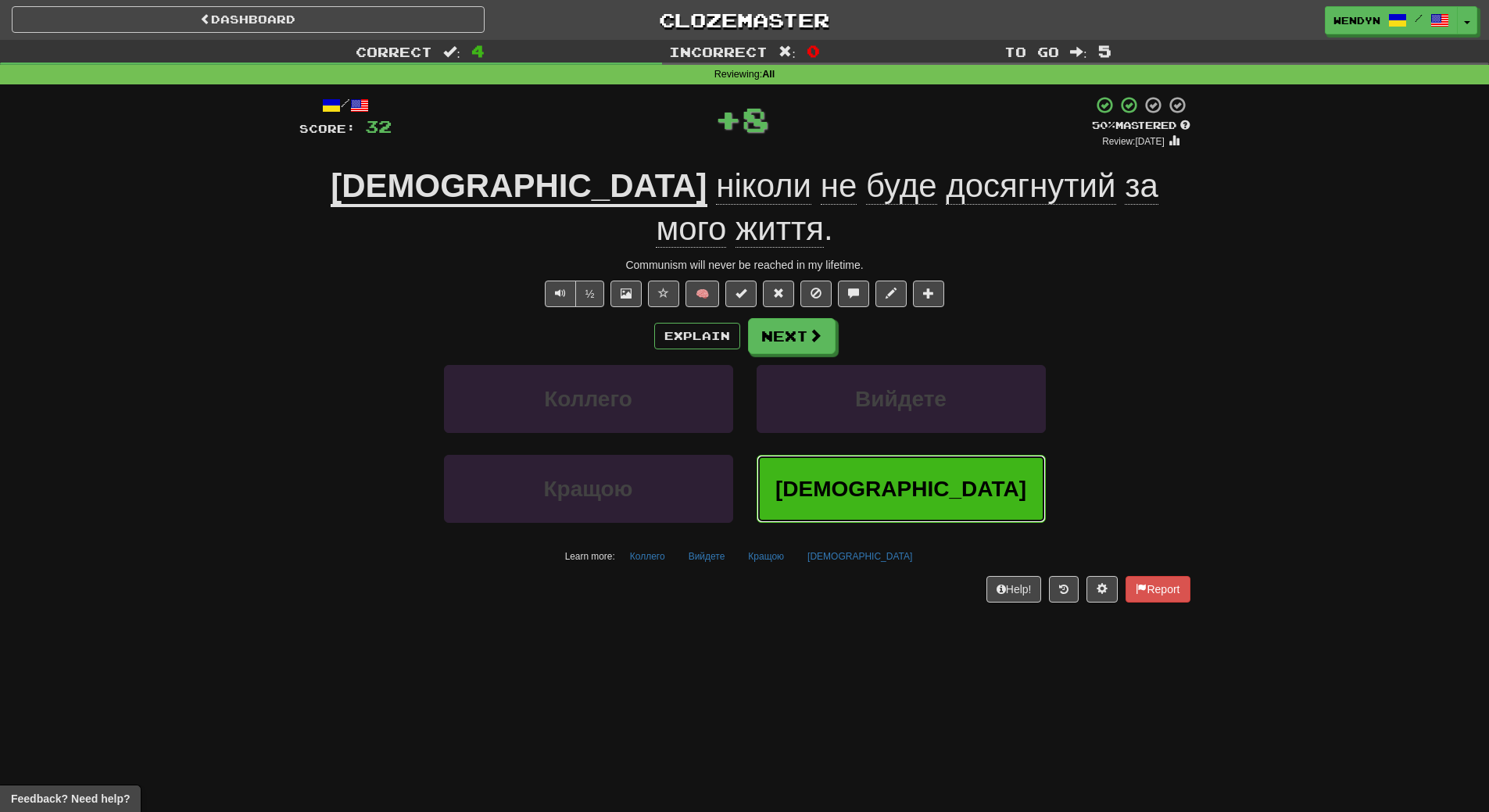
click at [890, 477] on span "[DEMOGRAPHIC_DATA]" at bounding box center [901, 489] width 251 height 25
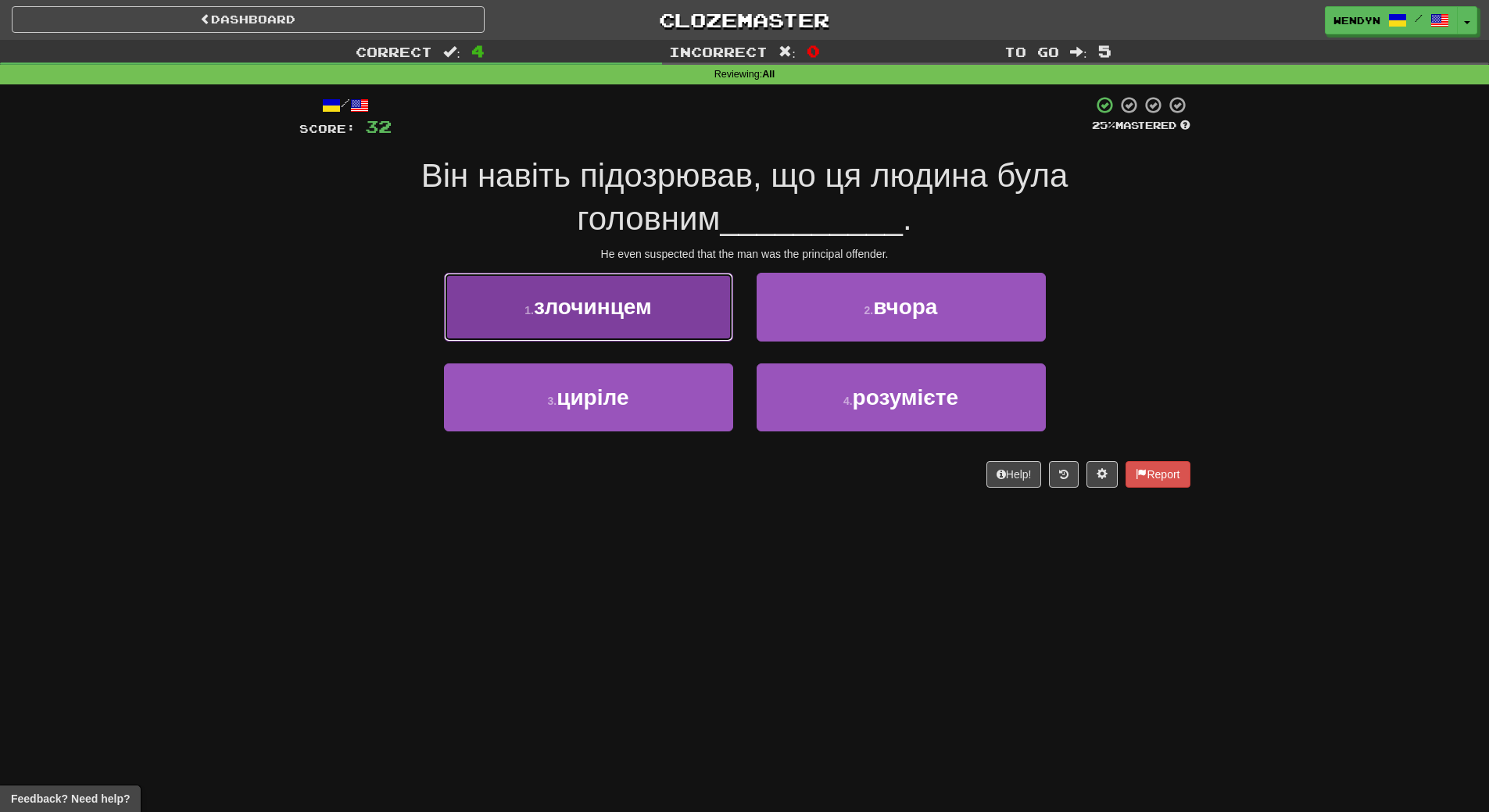
click at [696, 319] on button "1 . злочинцем" at bounding box center [588, 307] width 289 height 68
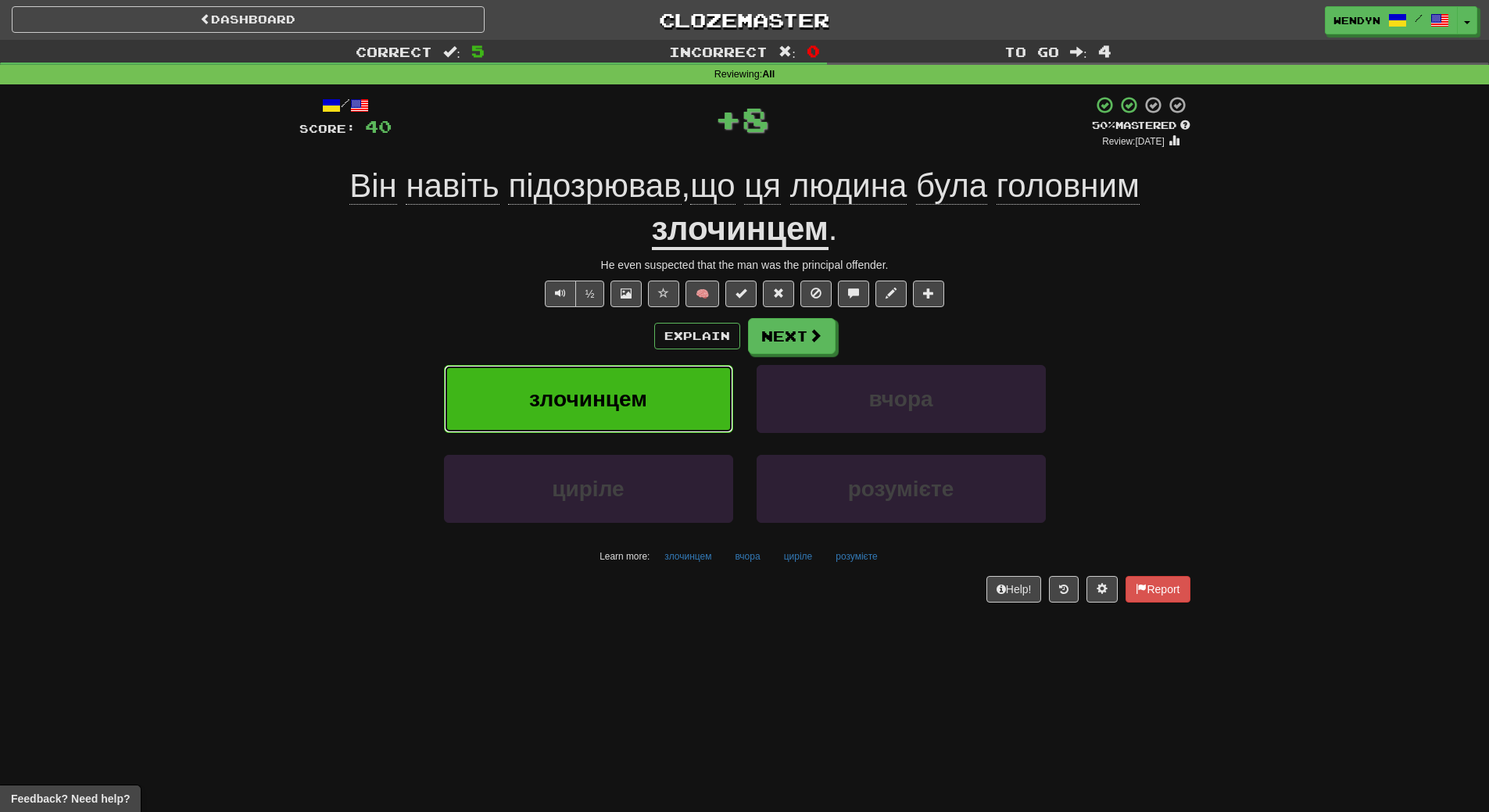
click at [661, 415] on button "злочинцем" at bounding box center [588, 399] width 289 height 68
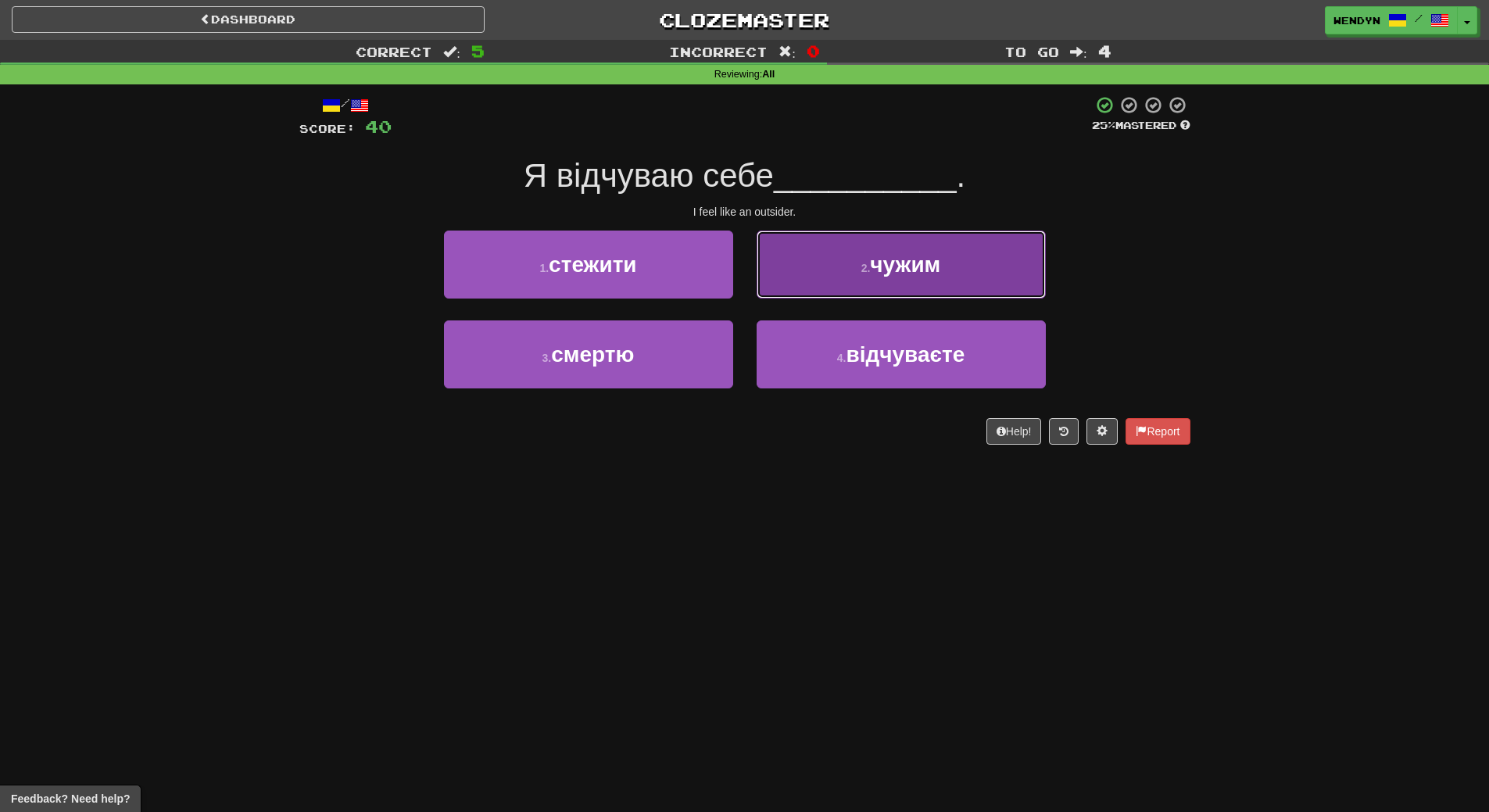
click at [910, 283] on button "2 . чужим" at bounding box center [901, 264] width 289 height 68
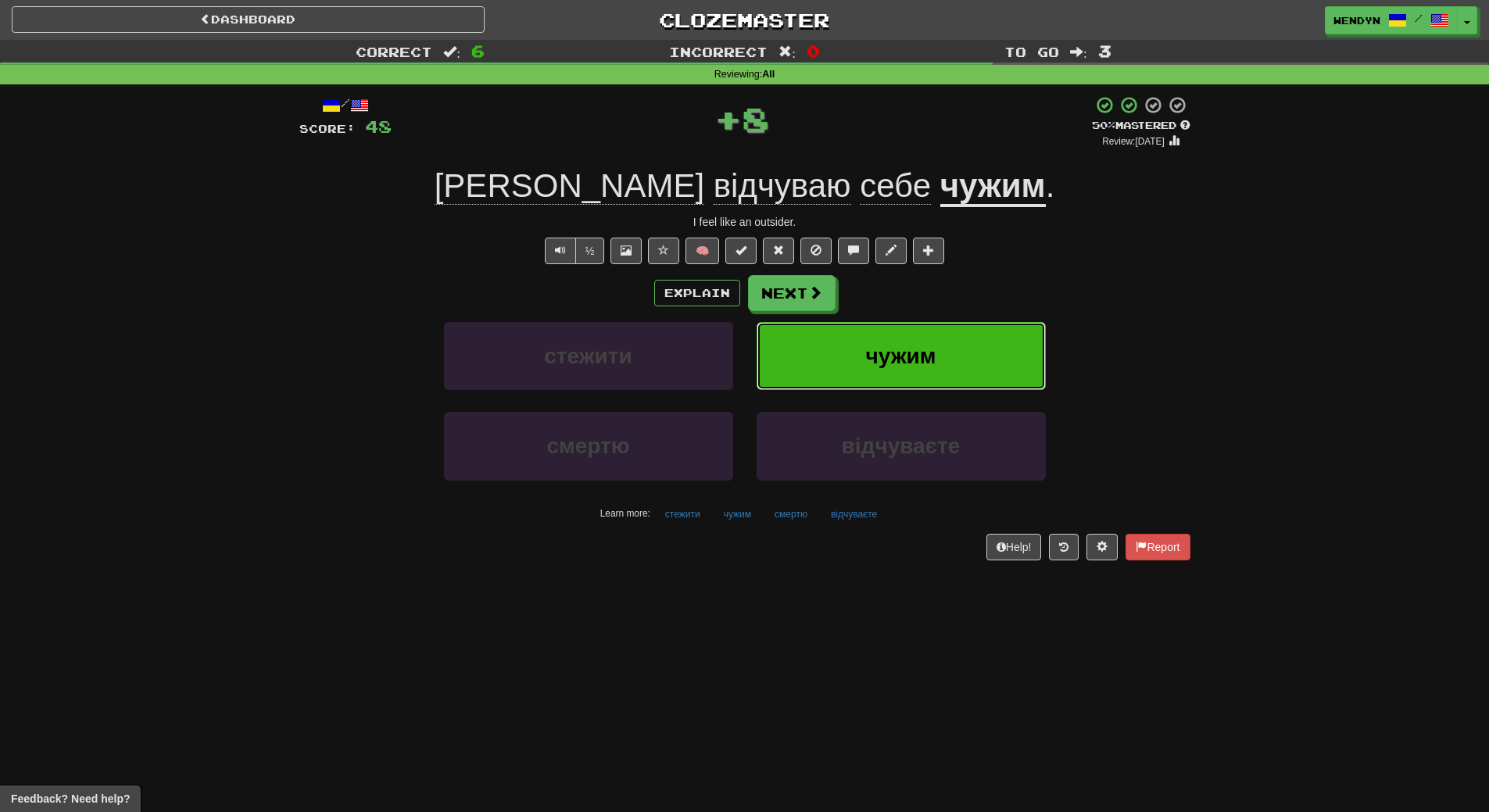
click at [915, 365] on span "чужим" at bounding box center [901, 356] width 70 height 25
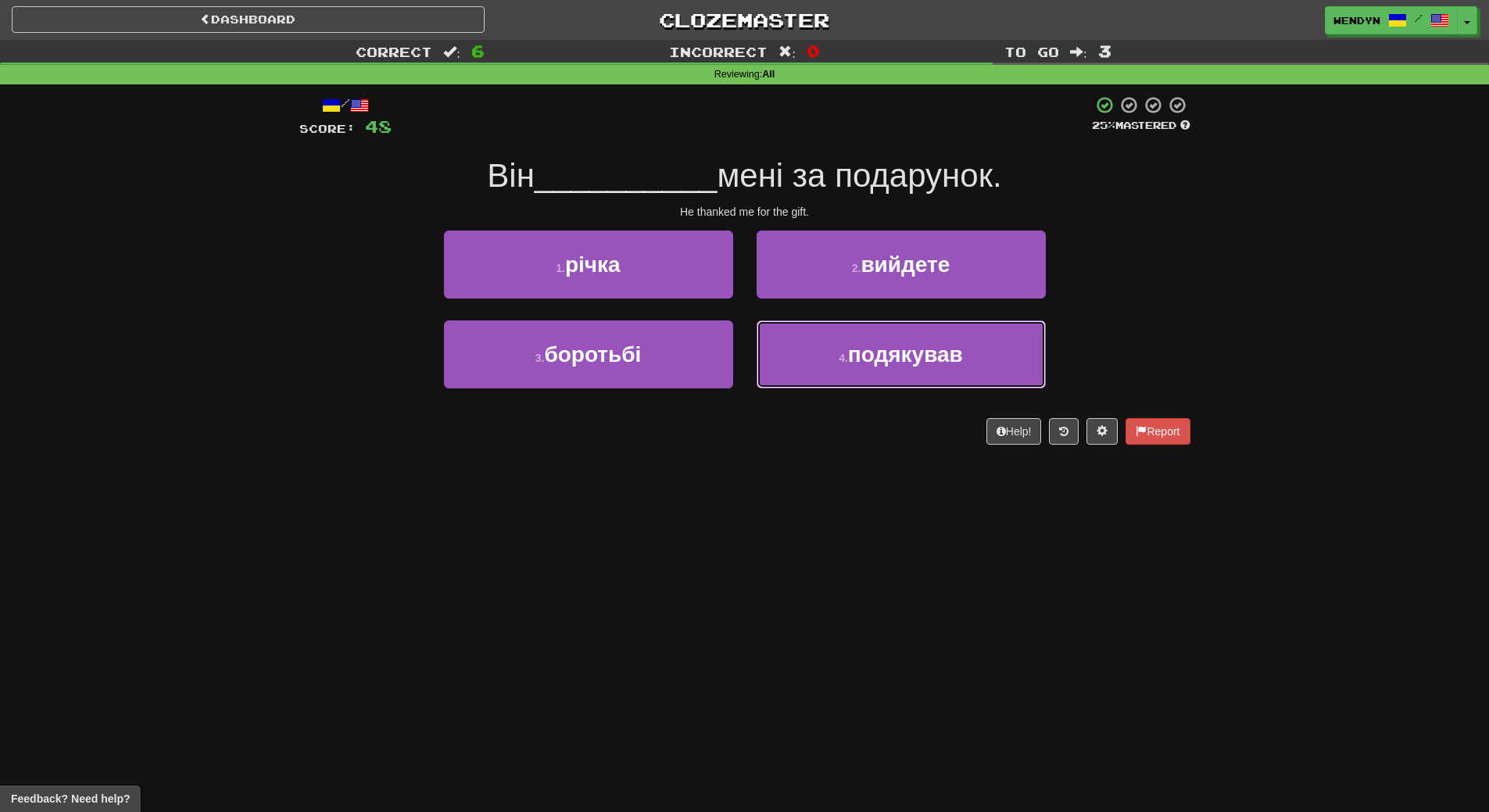
click at [915, 365] on span "подякував" at bounding box center [905, 355] width 115 height 25
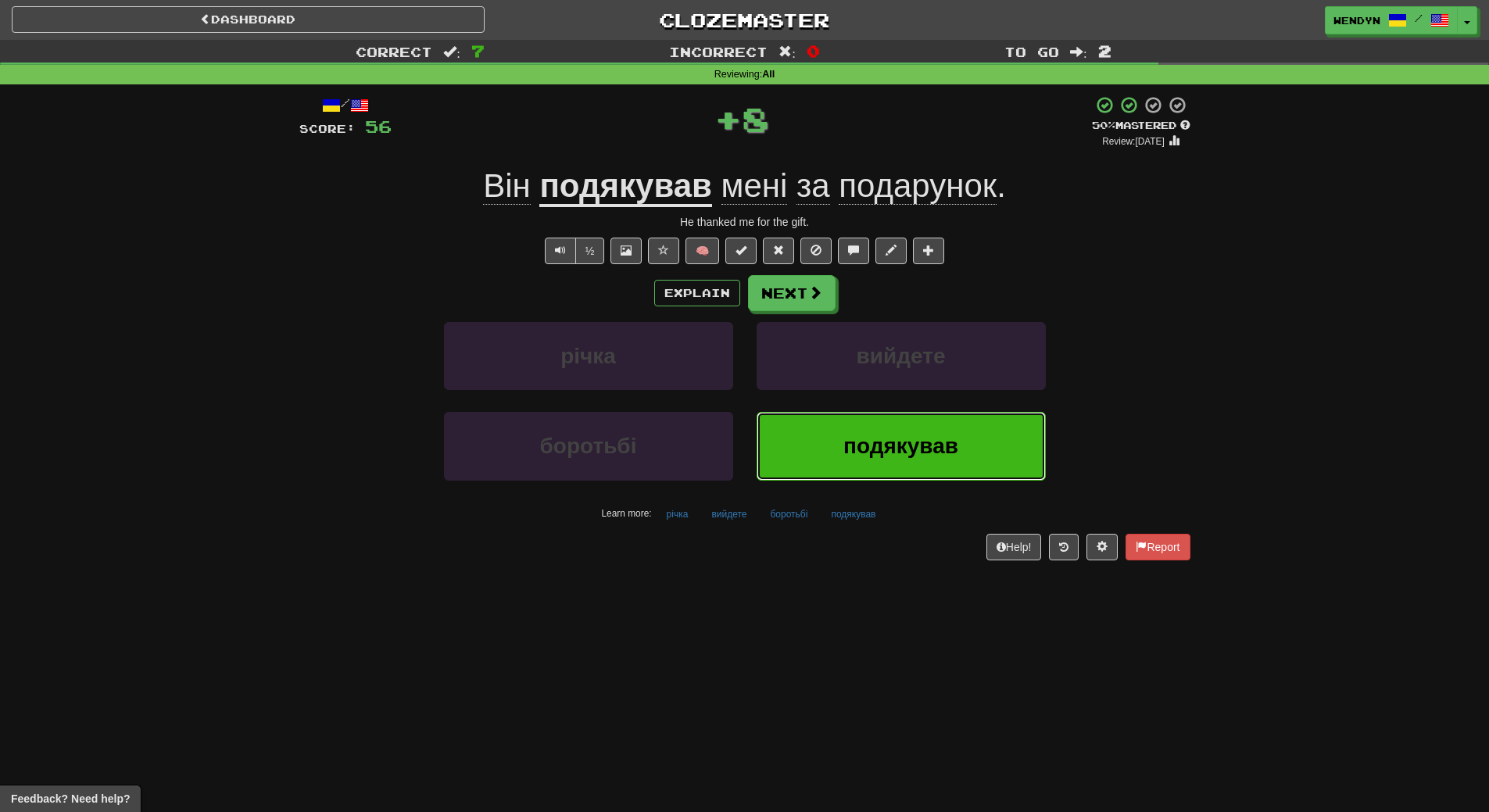
click at [914, 445] on span "подякував" at bounding box center [901, 446] width 115 height 25
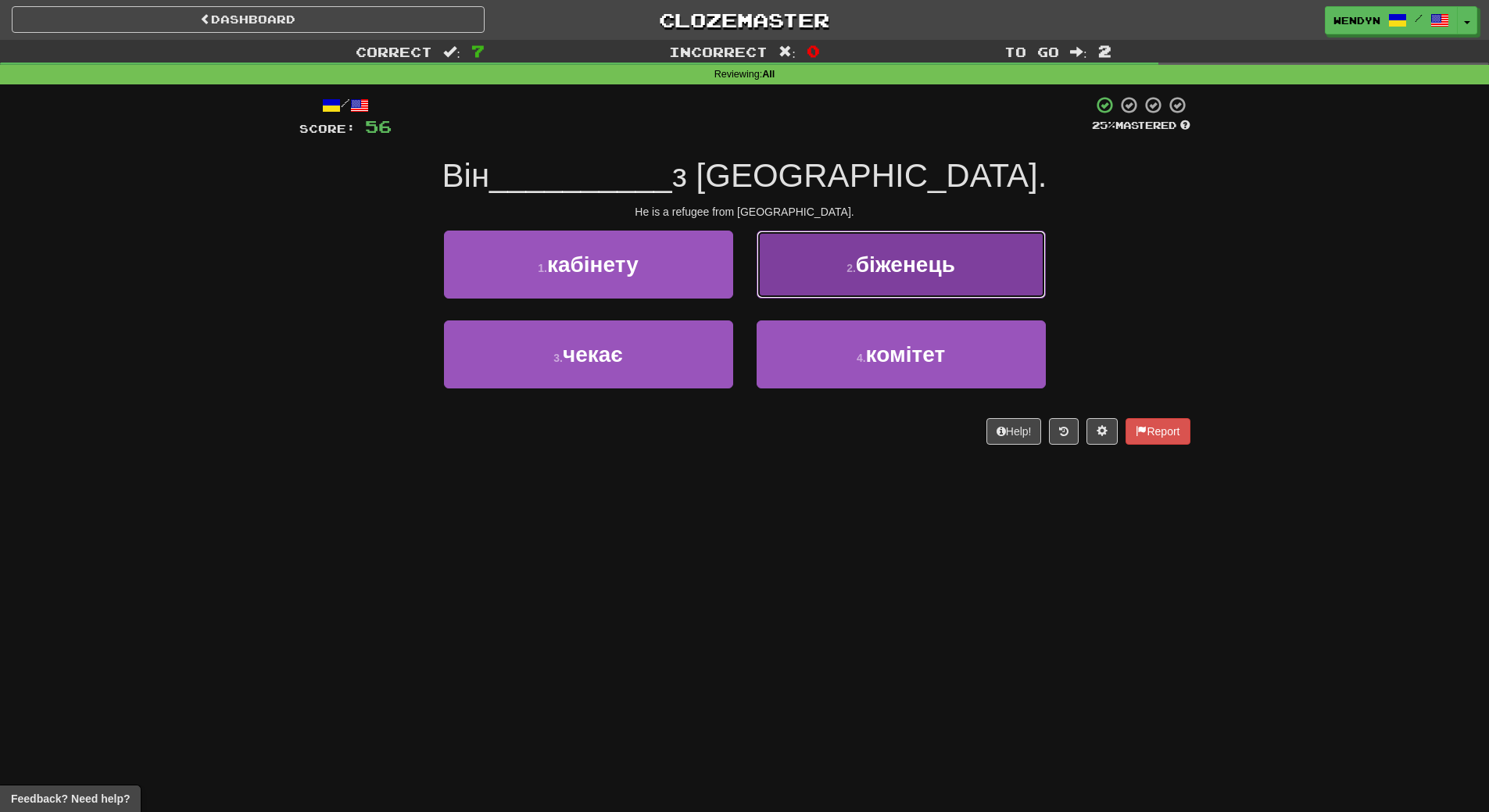
click at [944, 273] on span "біженець" at bounding box center [905, 264] width 99 height 25
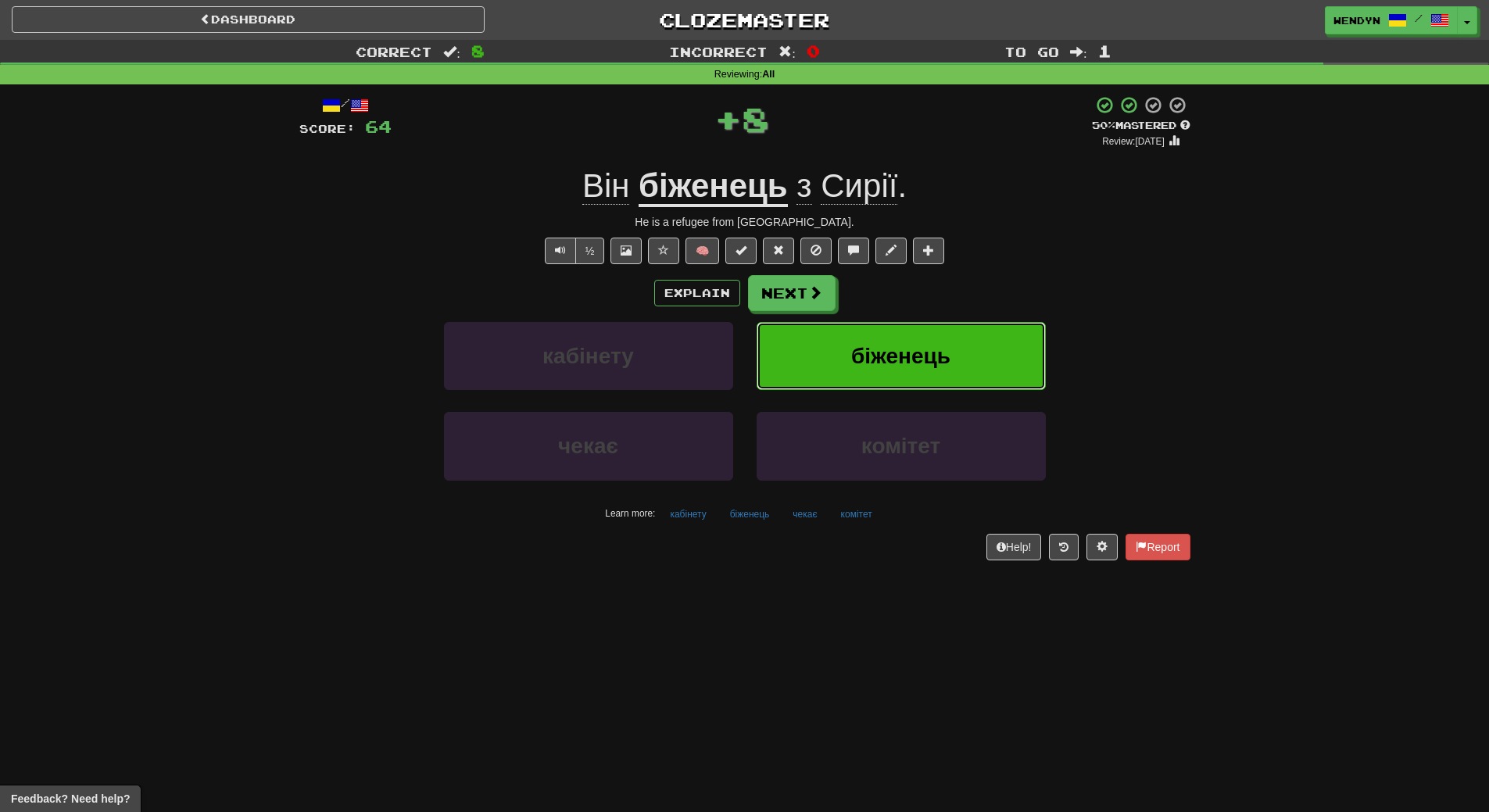
click at [939, 334] on button "біженець" at bounding box center [901, 356] width 289 height 68
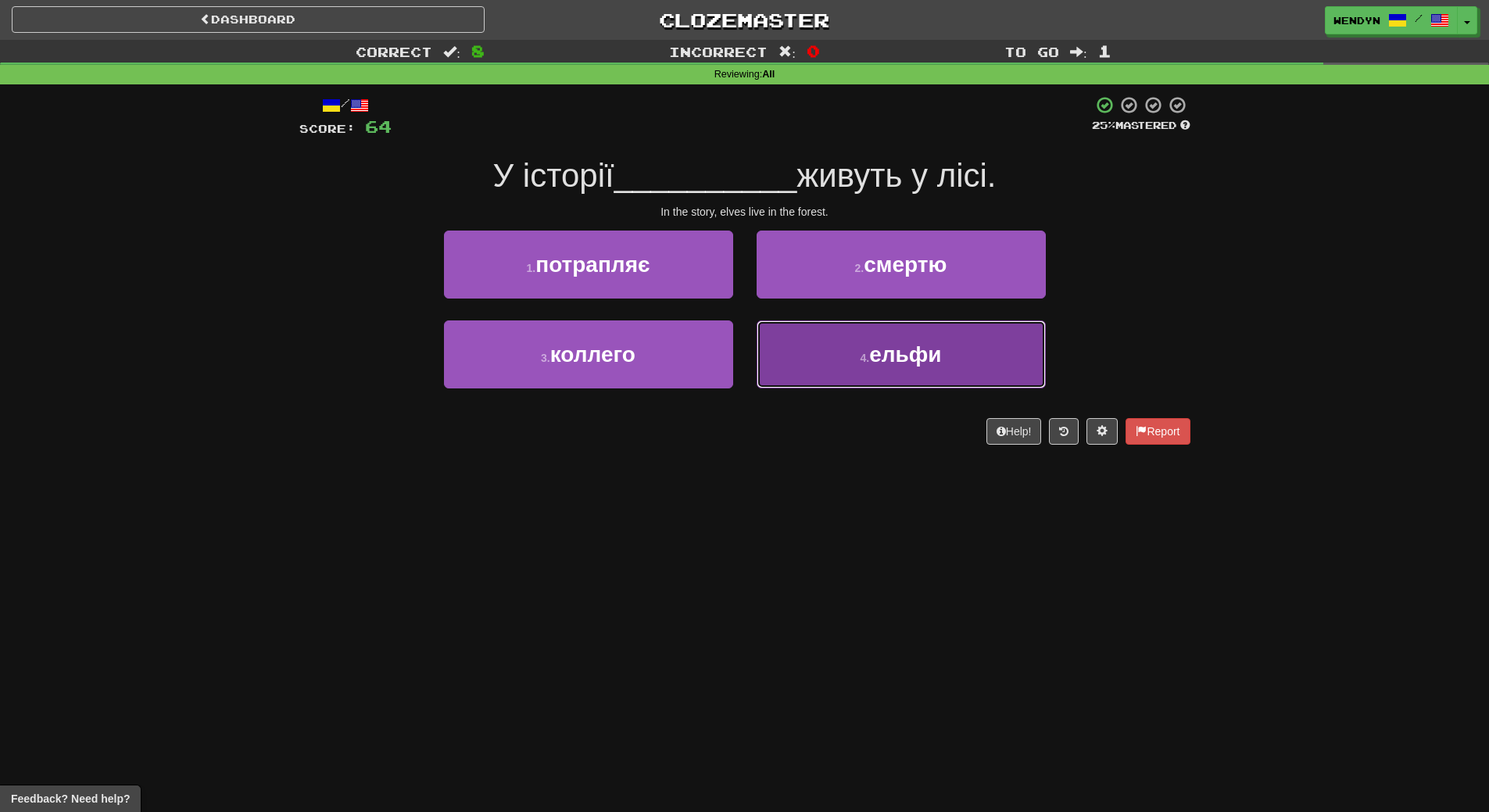
click at [919, 369] on button "4 . ельфи" at bounding box center [901, 354] width 289 height 68
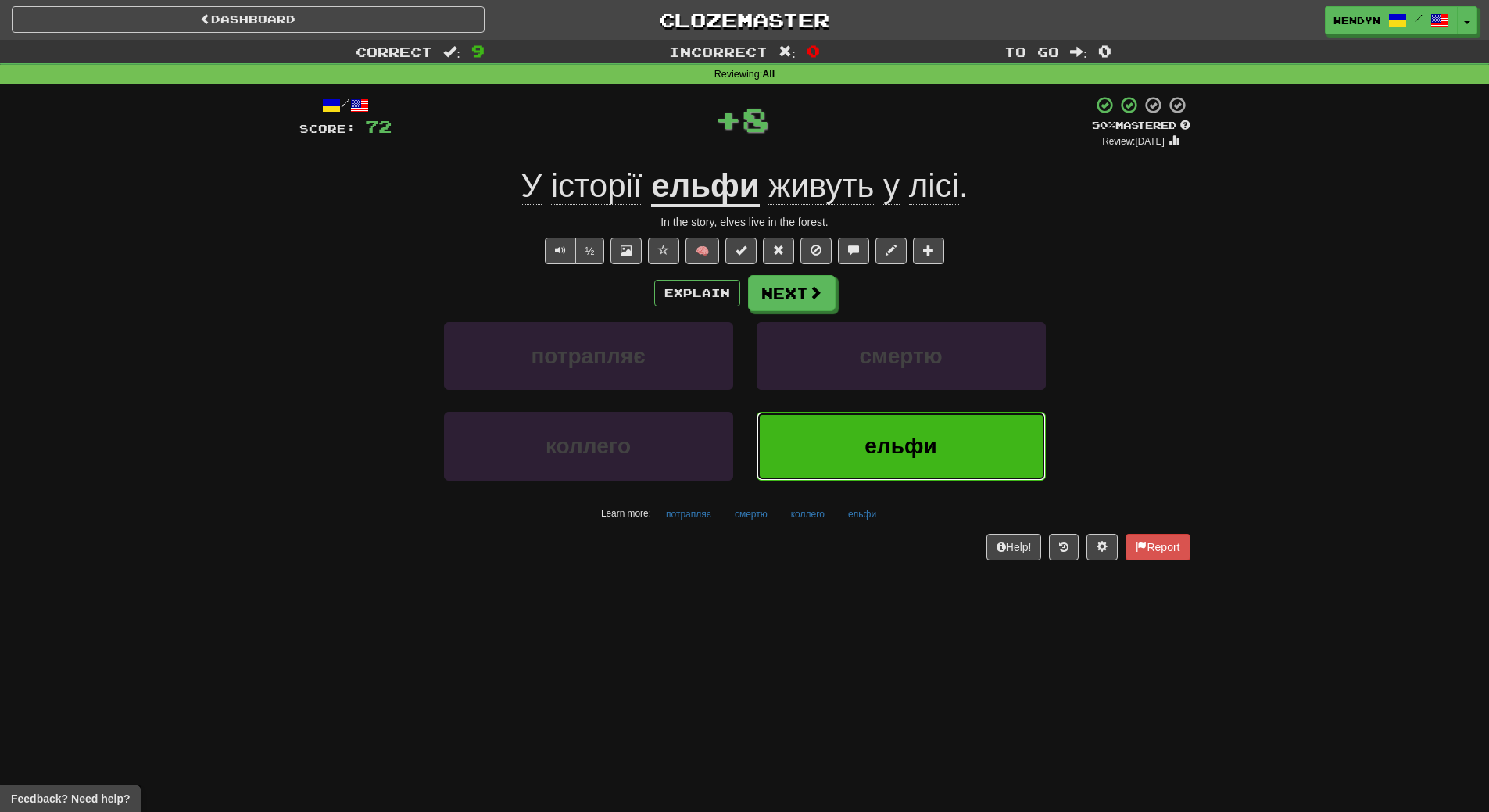
click at [919, 428] on button "ельфи" at bounding box center [901, 446] width 289 height 68
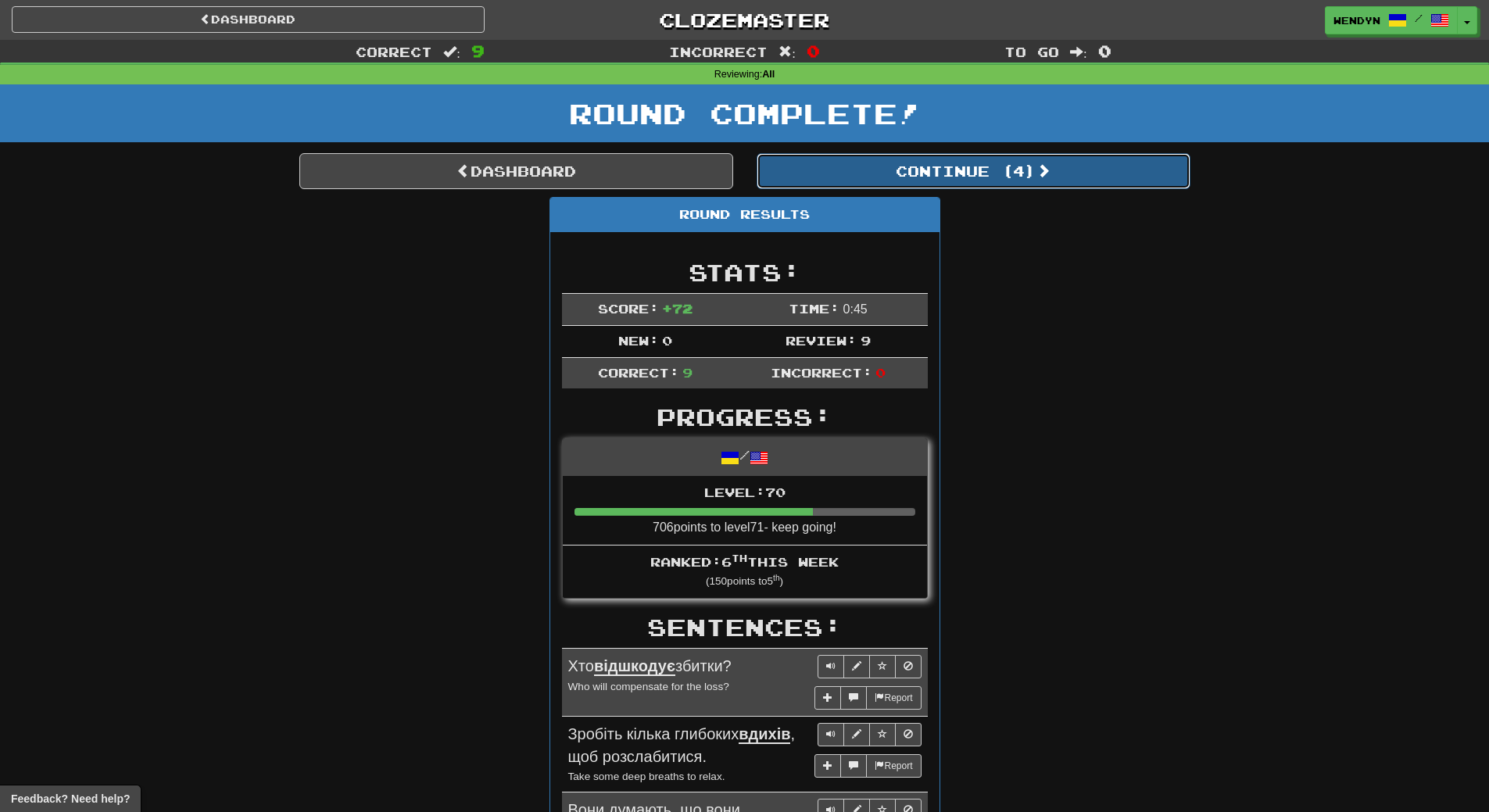
click at [1013, 173] on button "Continue ( 4 )" at bounding box center [973, 171] width 433 height 36
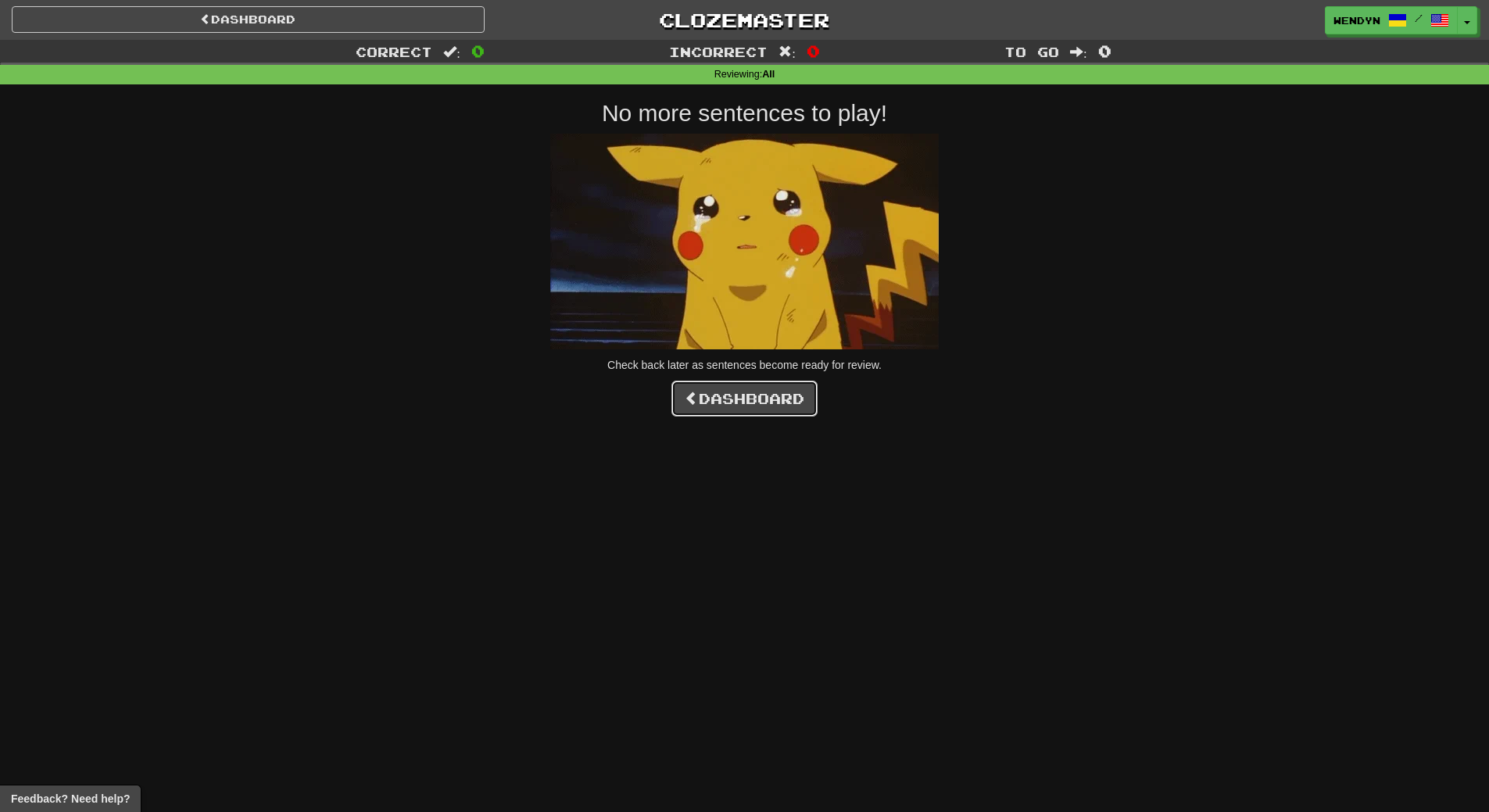
click at [714, 389] on link "Dashboard" at bounding box center [744, 398] width 146 height 36
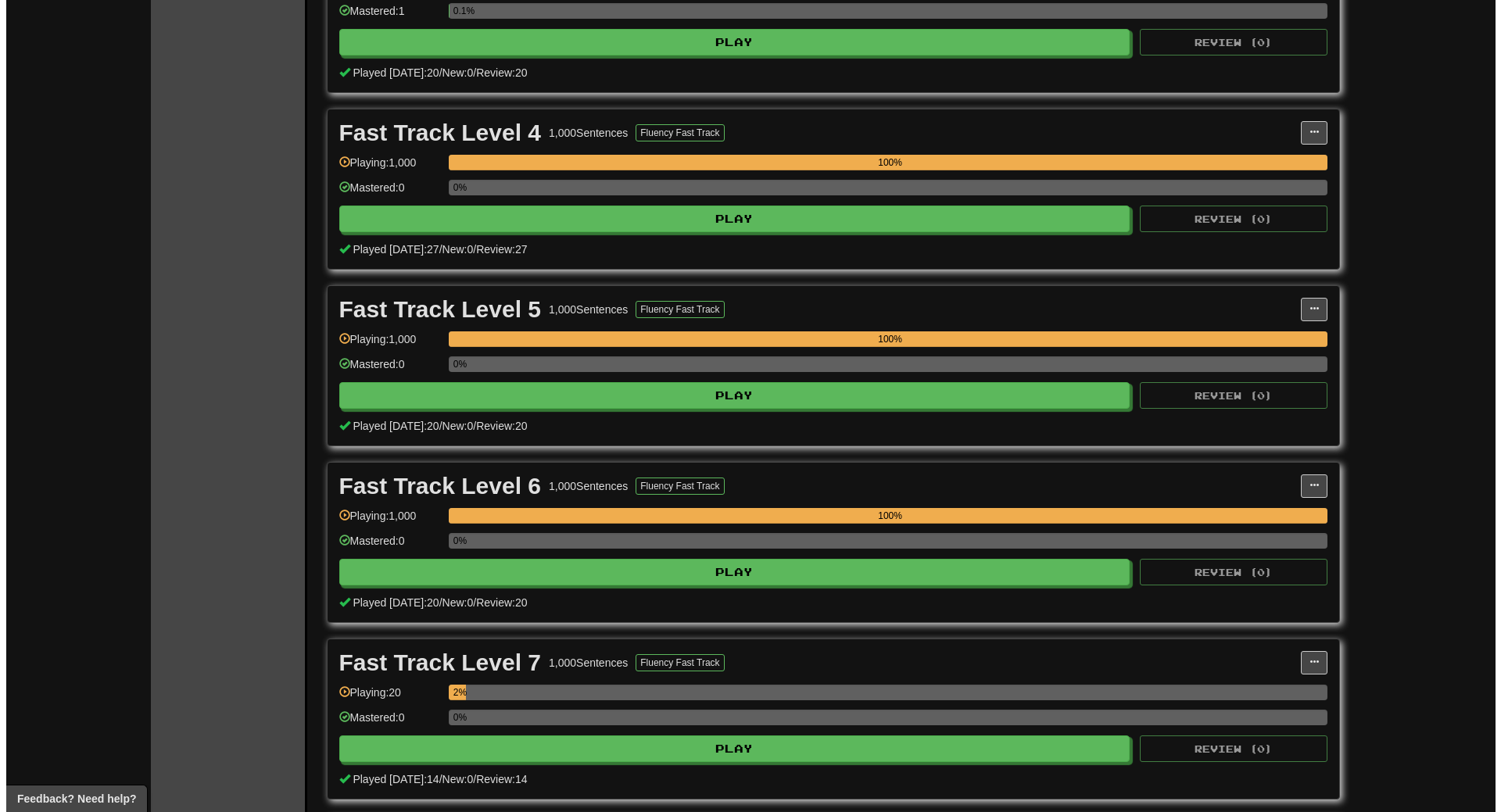
scroll to position [1016, 0]
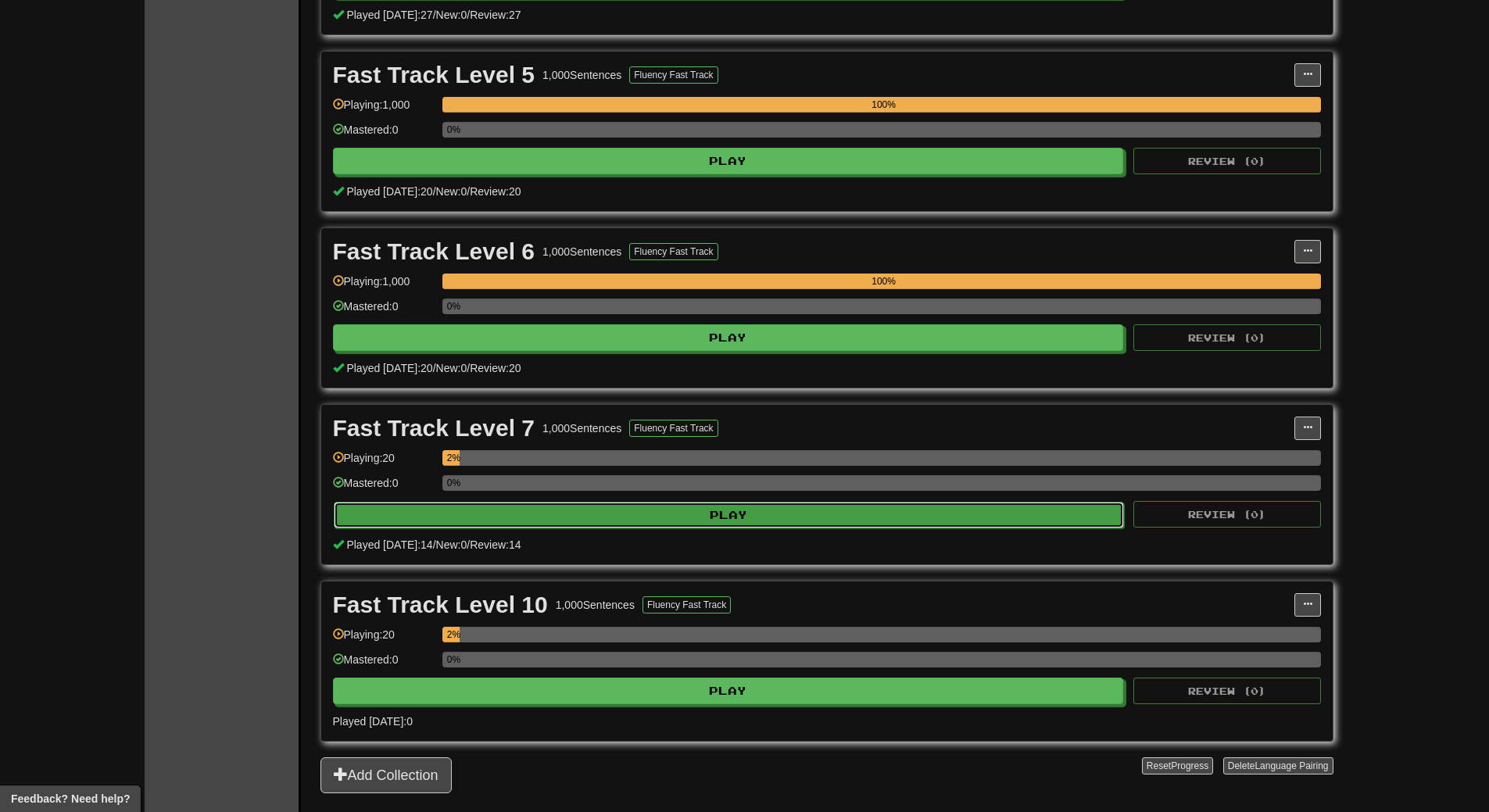
click at [841, 509] on button "Play" at bounding box center [729, 515] width 791 height 26
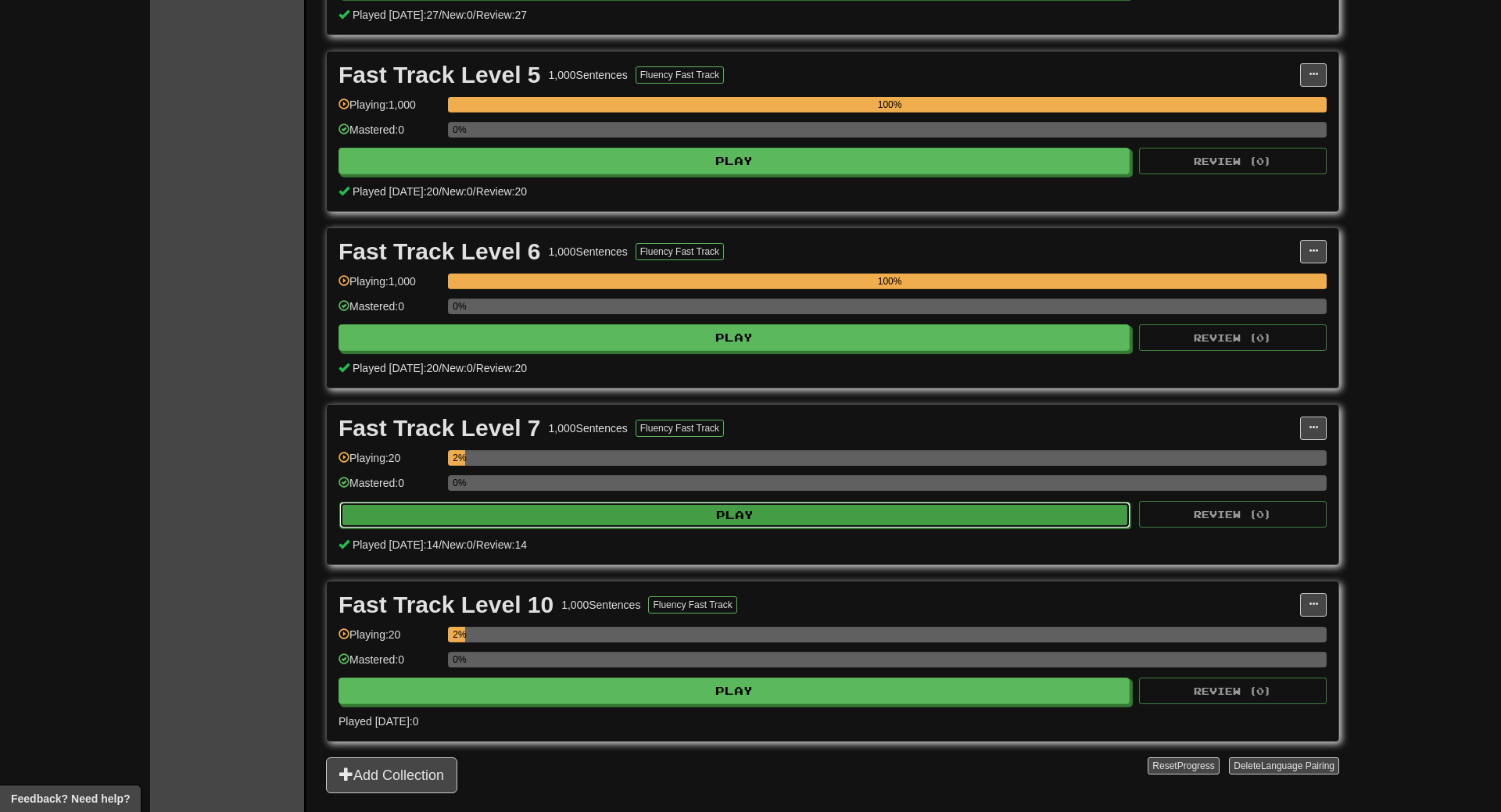
select select "**"
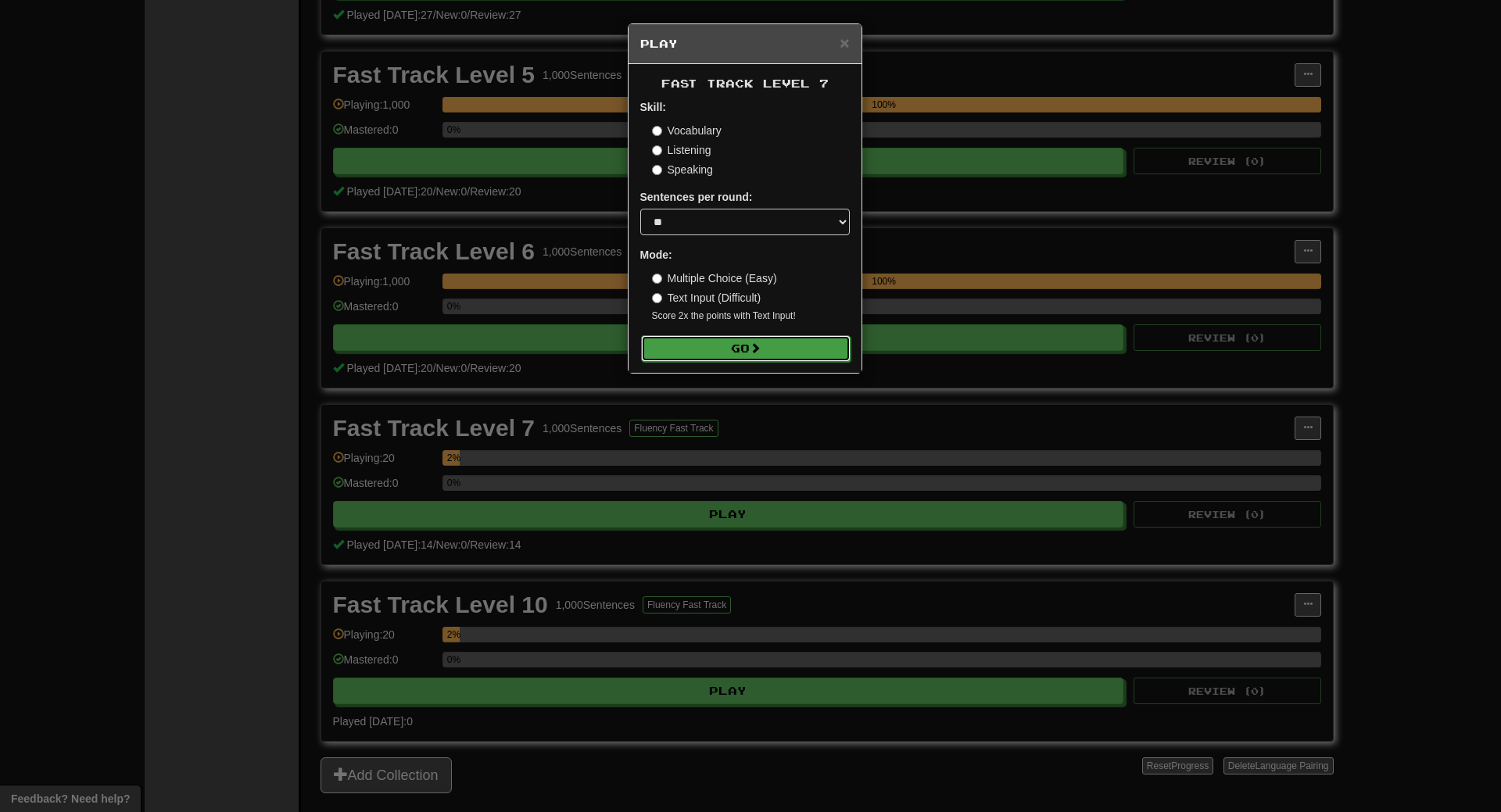
click at [757, 346] on span at bounding box center [756, 348] width 11 height 11
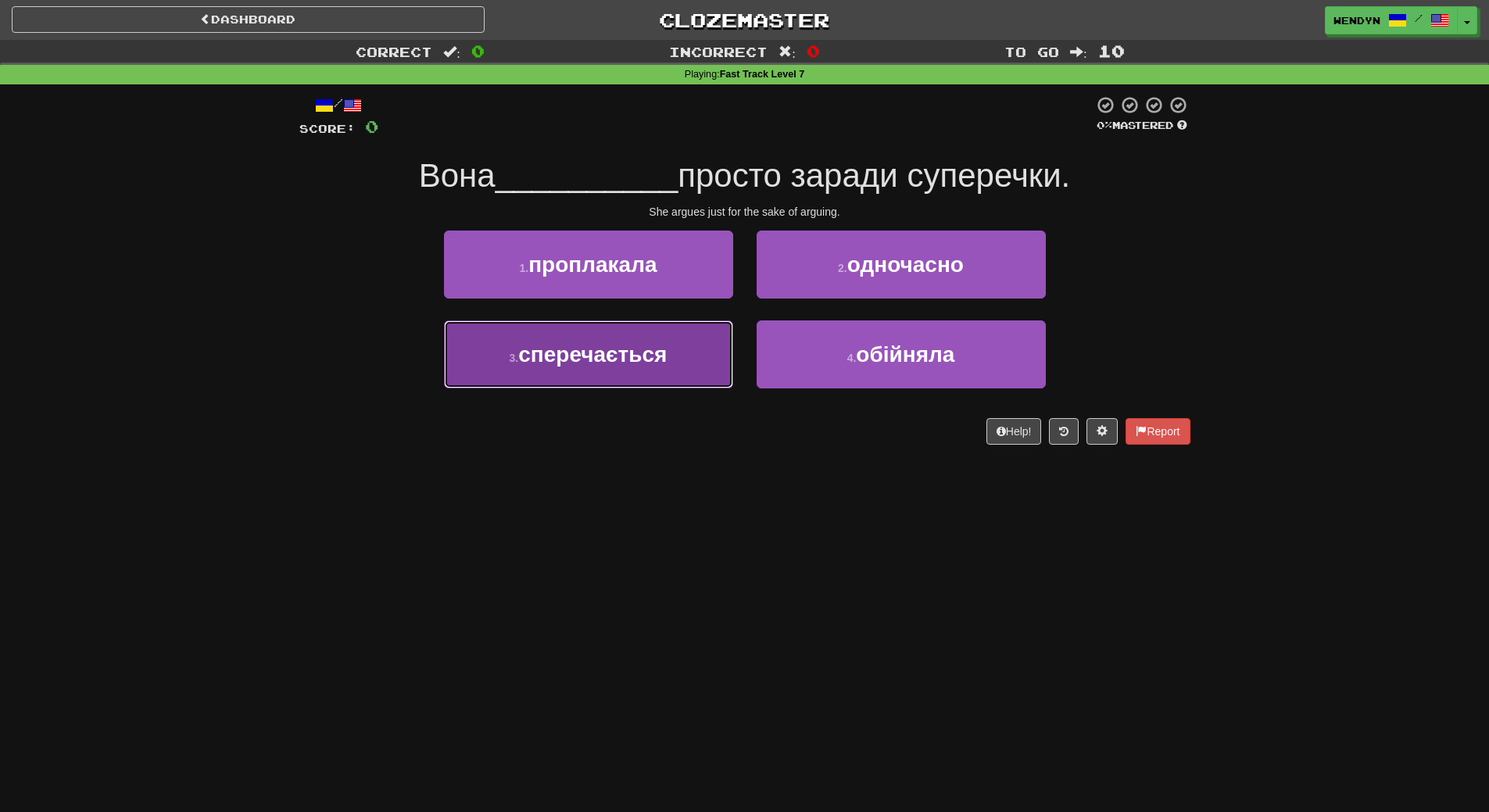
click at [628, 375] on button "3 . сперечається" at bounding box center [588, 354] width 289 height 68
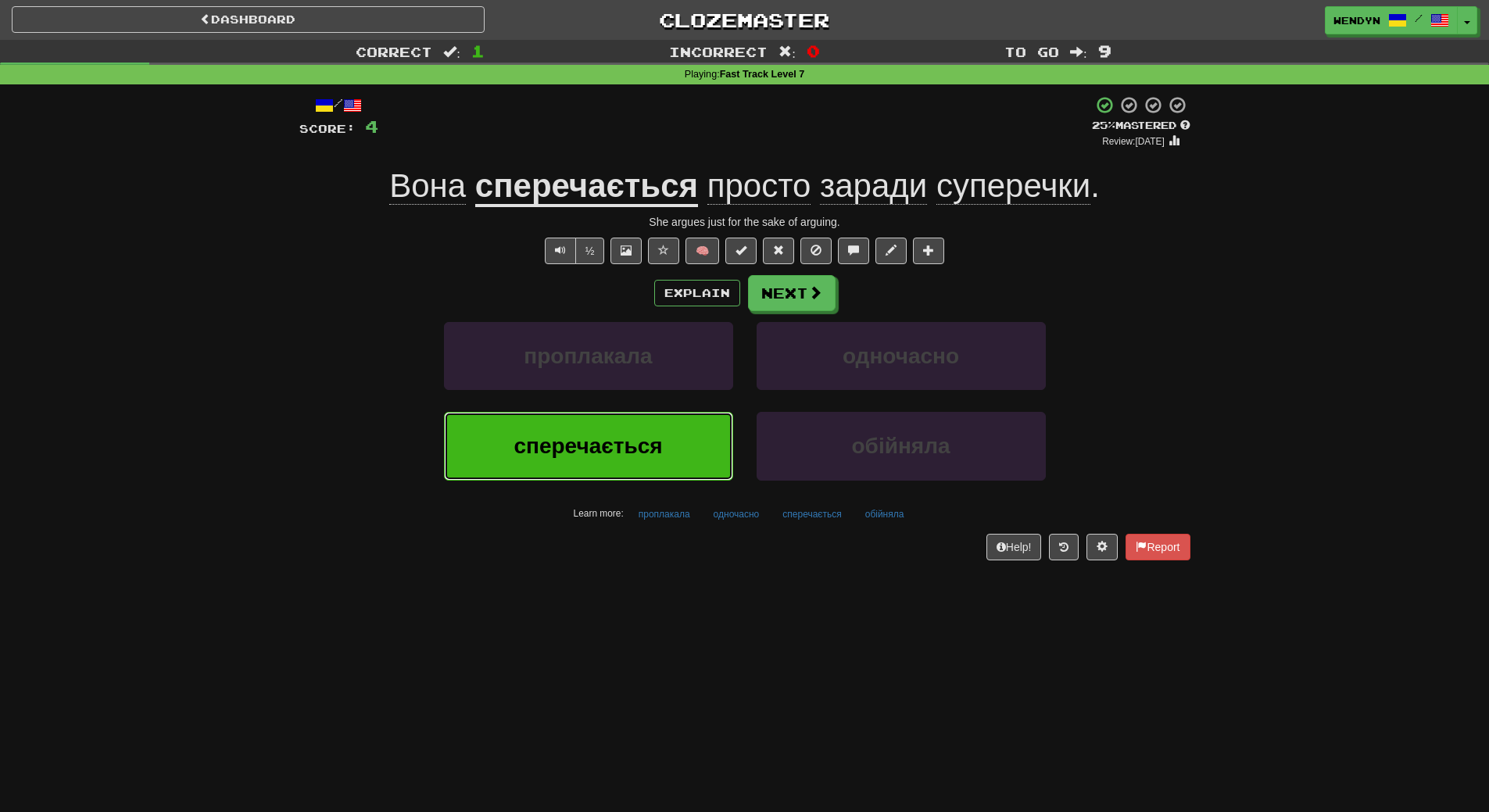
click at [597, 458] on span "сперечається" at bounding box center [587, 446] width 148 height 25
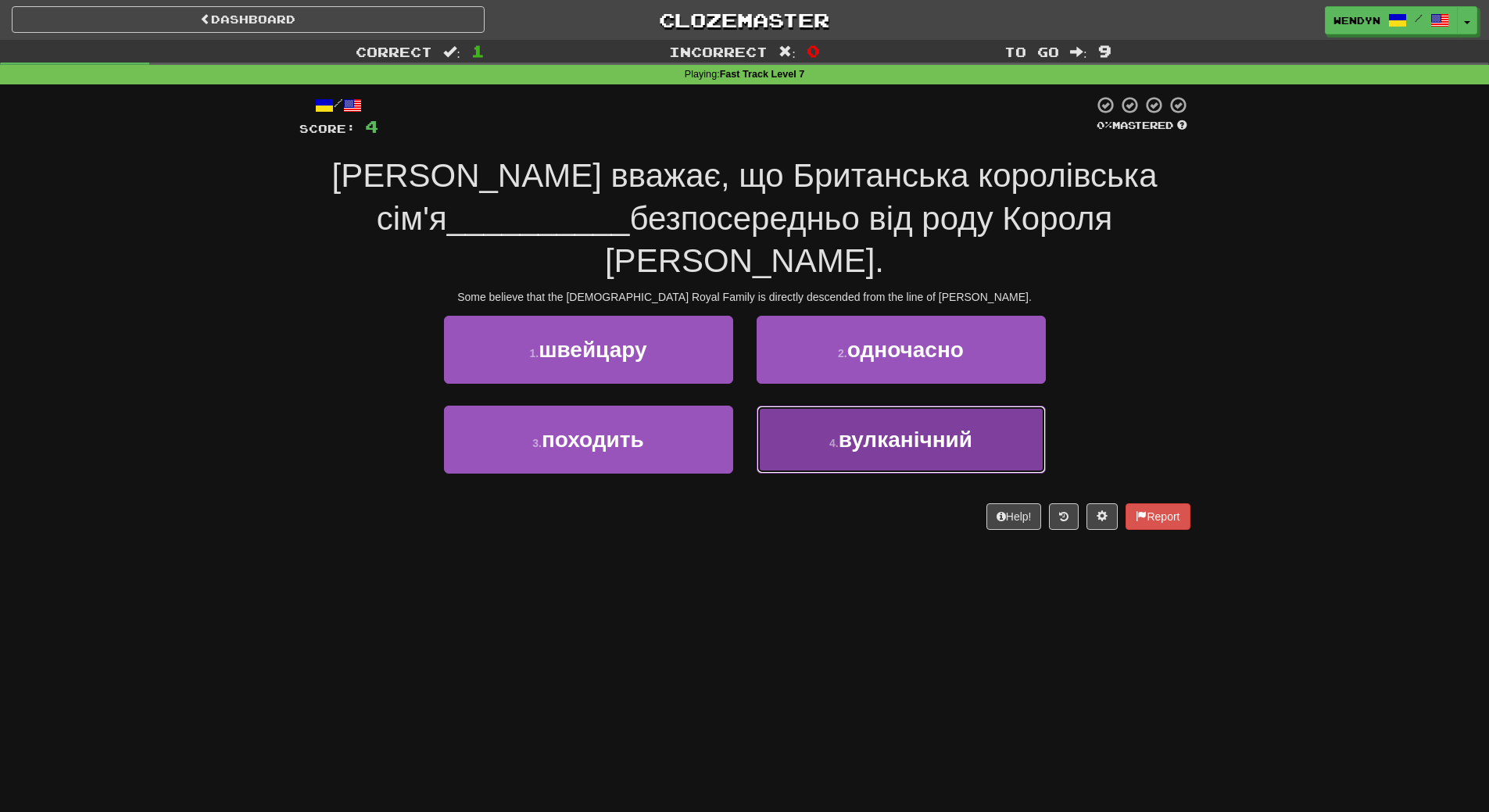
click at [788, 419] on button "4 . вулканічний" at bounding box center [901, 440] width 289 height 68
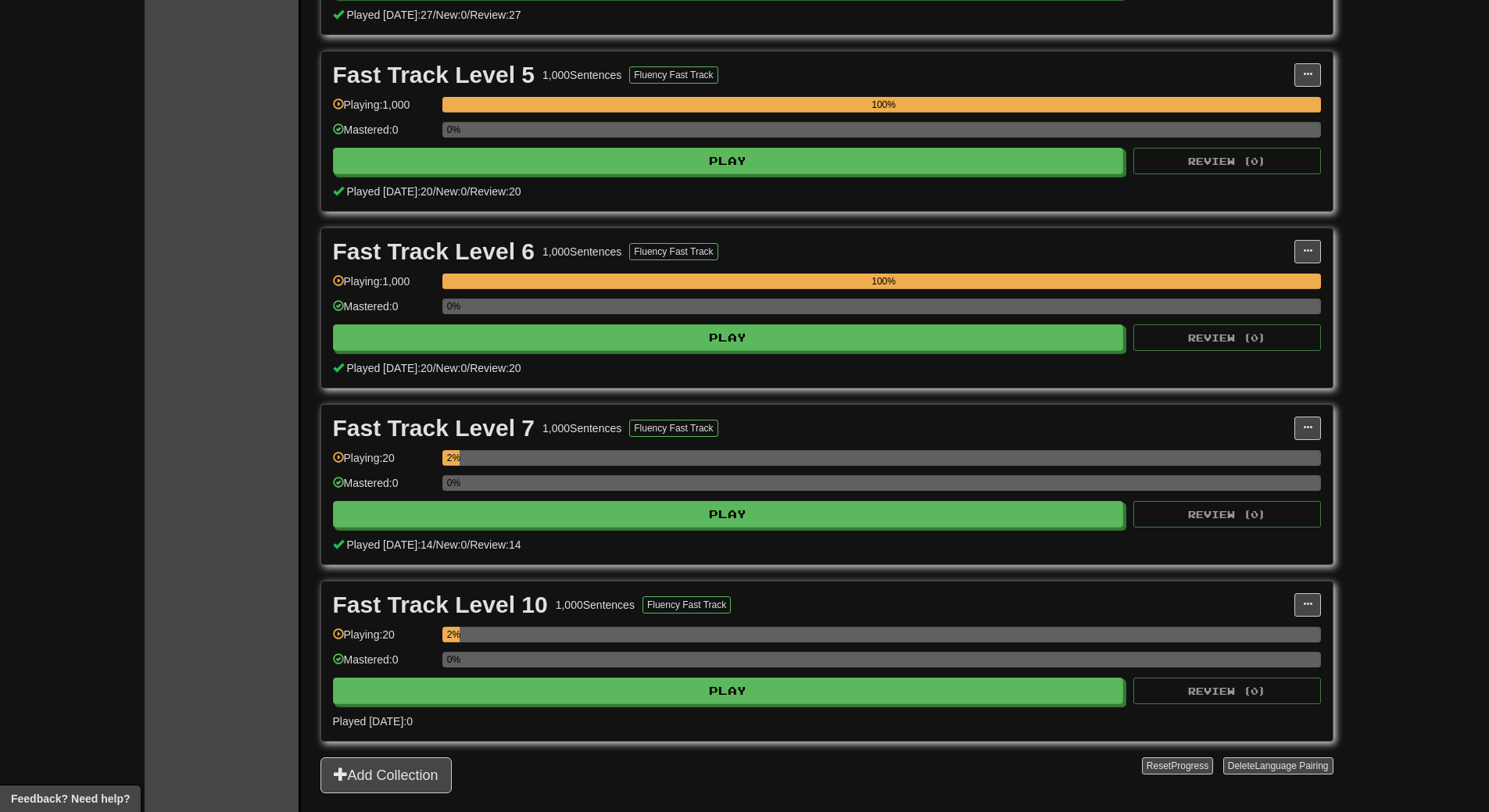
scroll to position [1016, 0]
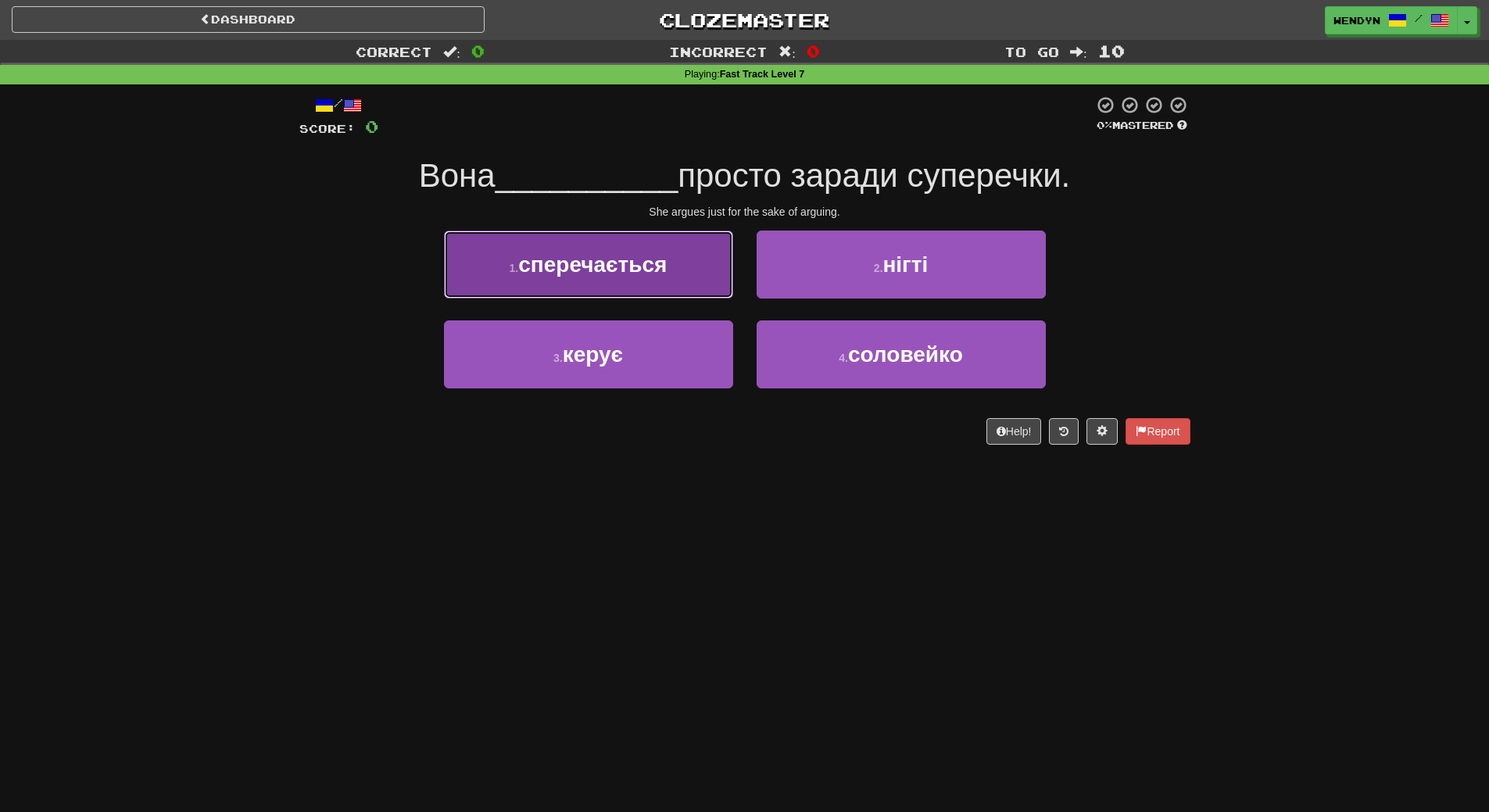
click at [611, 278] on button "1 . сперечається" at bounding box center [588, 264] width 289 height 68
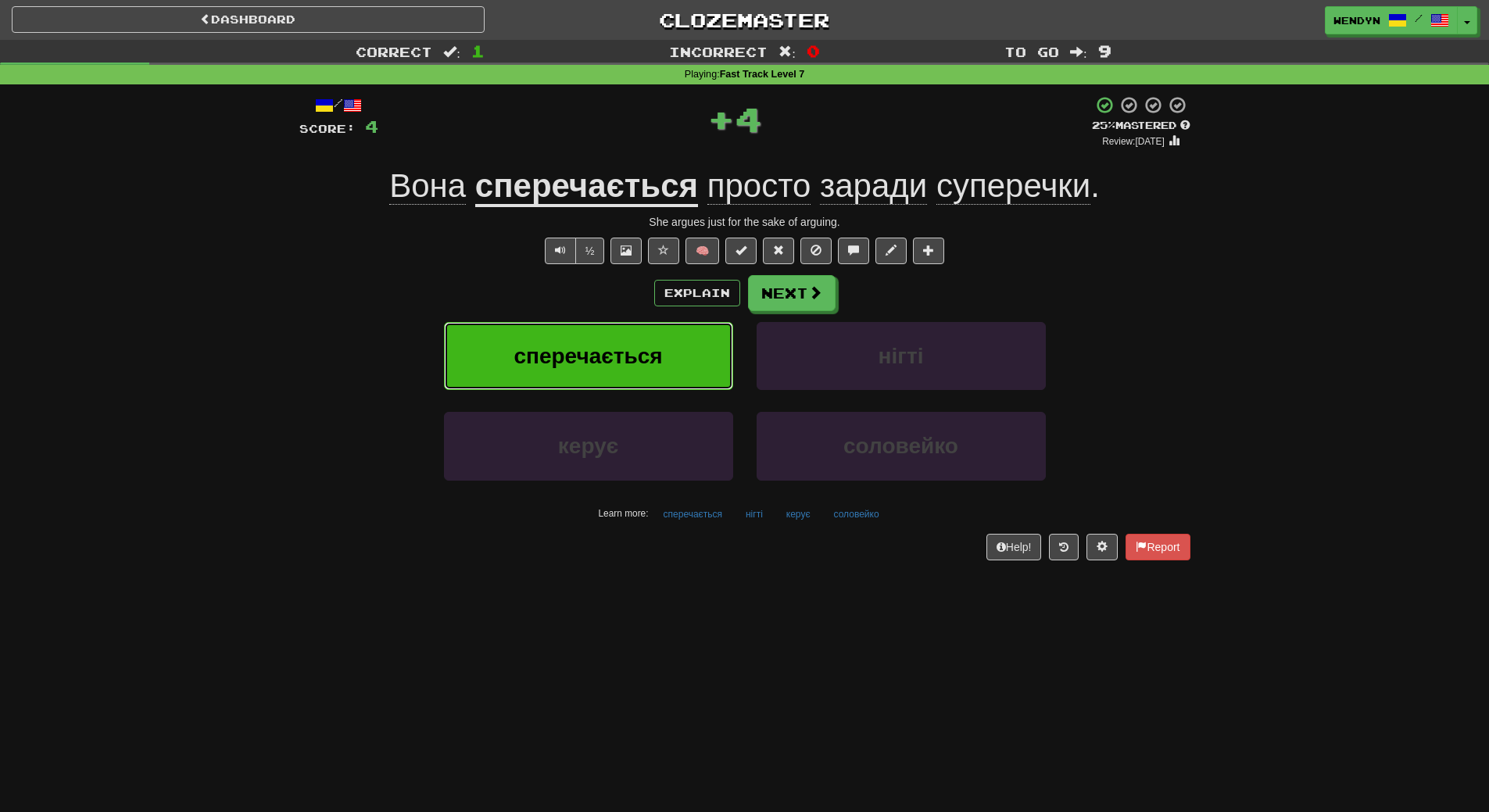
click at [593, 334] on button "сперечається" at bounding box center [588, 356] width 289 height 68
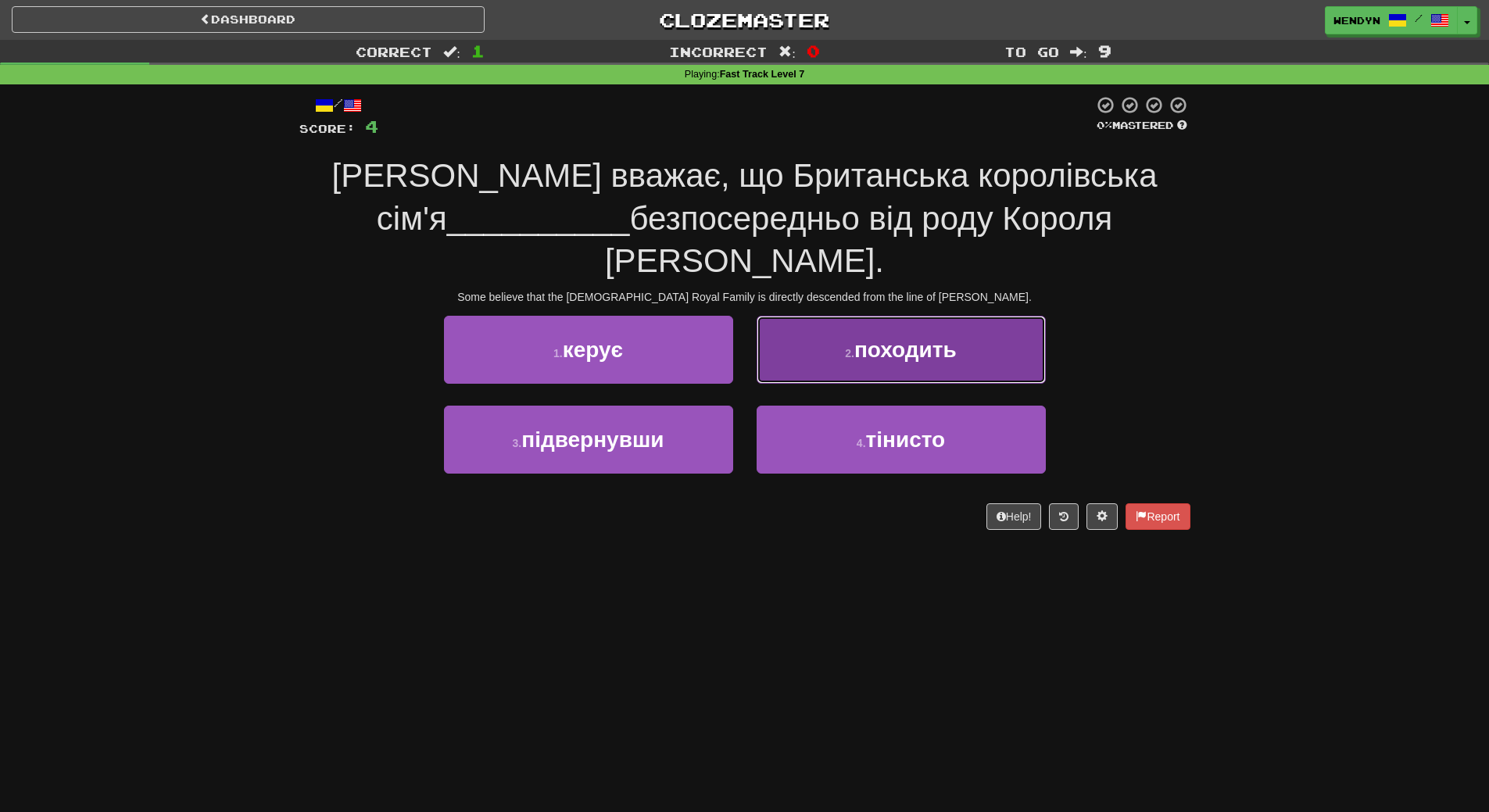
drag, startPoint x: 935, startPoint y: 324, endPoint x: 946, endPoint y: 320, distance: 11.7
click at [946, 320] on button "2 . походить" at bounding box center [901, 349] width 289 height 68
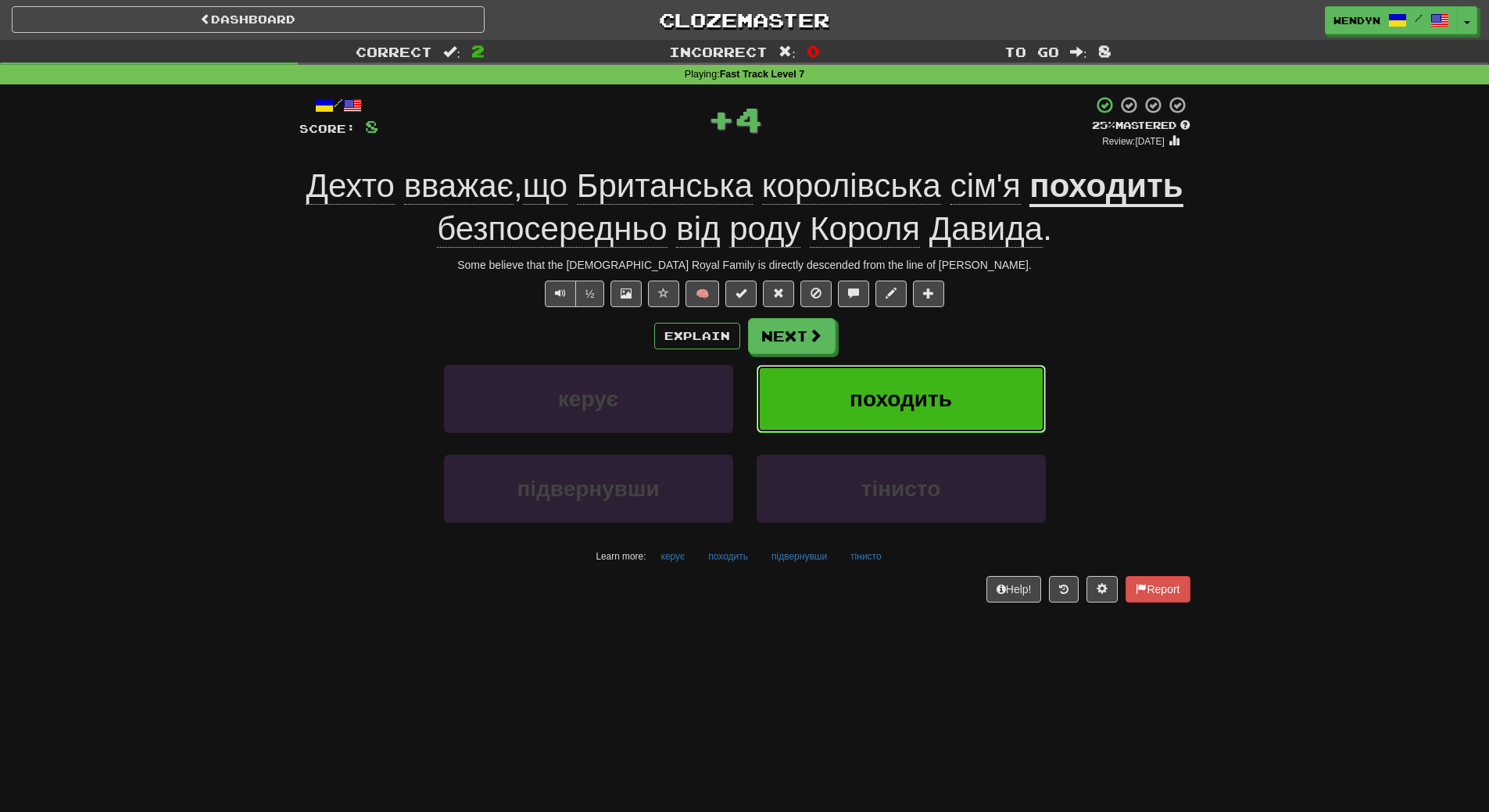
click at [917, 407] on span "походить" at bounding box center [901, 399] width 102 height 25
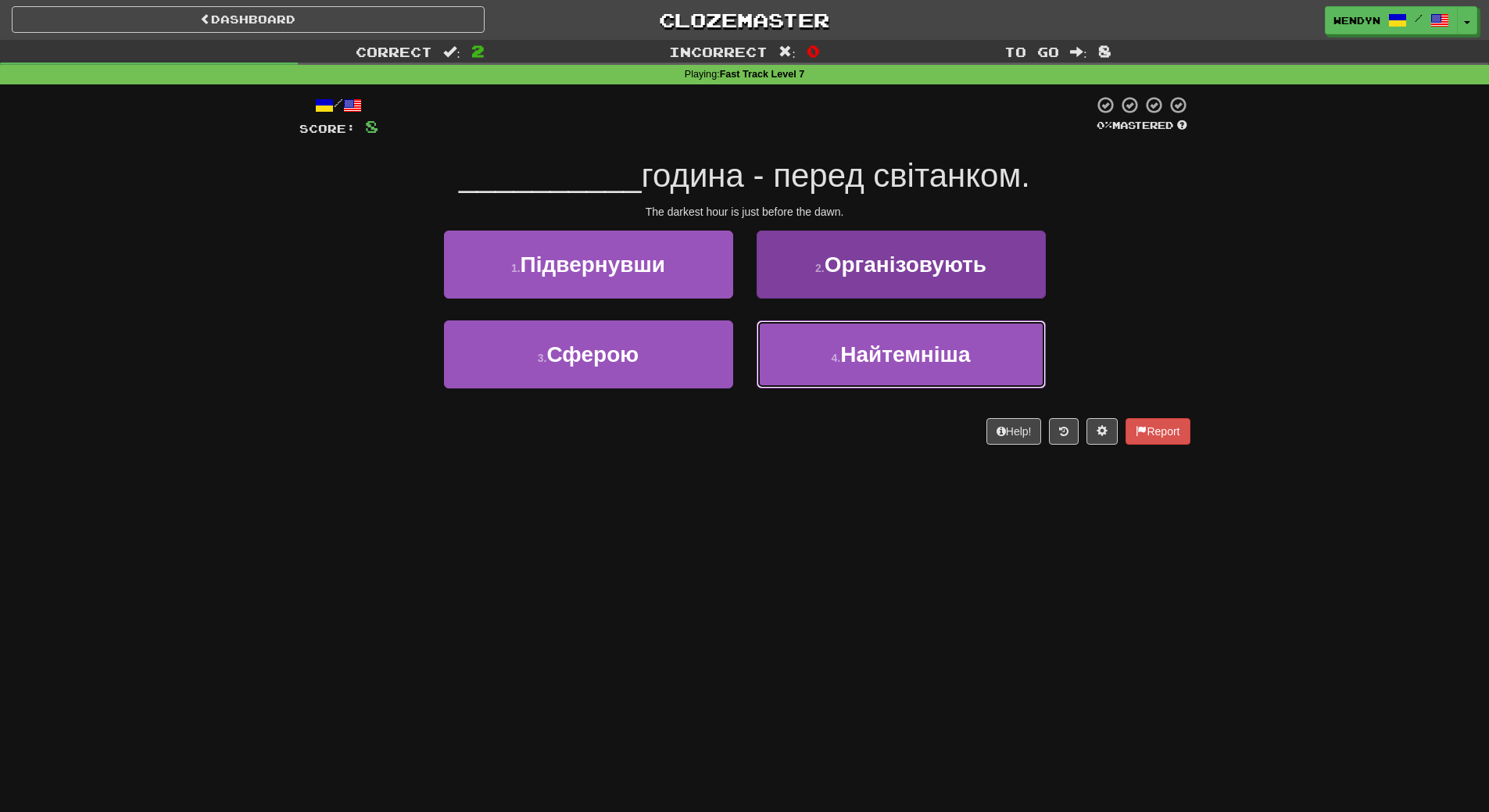
drag, startPoint x: 813, startPoint y: 387, endPoint x: 816, endPoint y: 365, distance: 22.2
click at [813, 386] on button "4 . Найтемніша" at bounding box center [901, 354] width 289 height 68
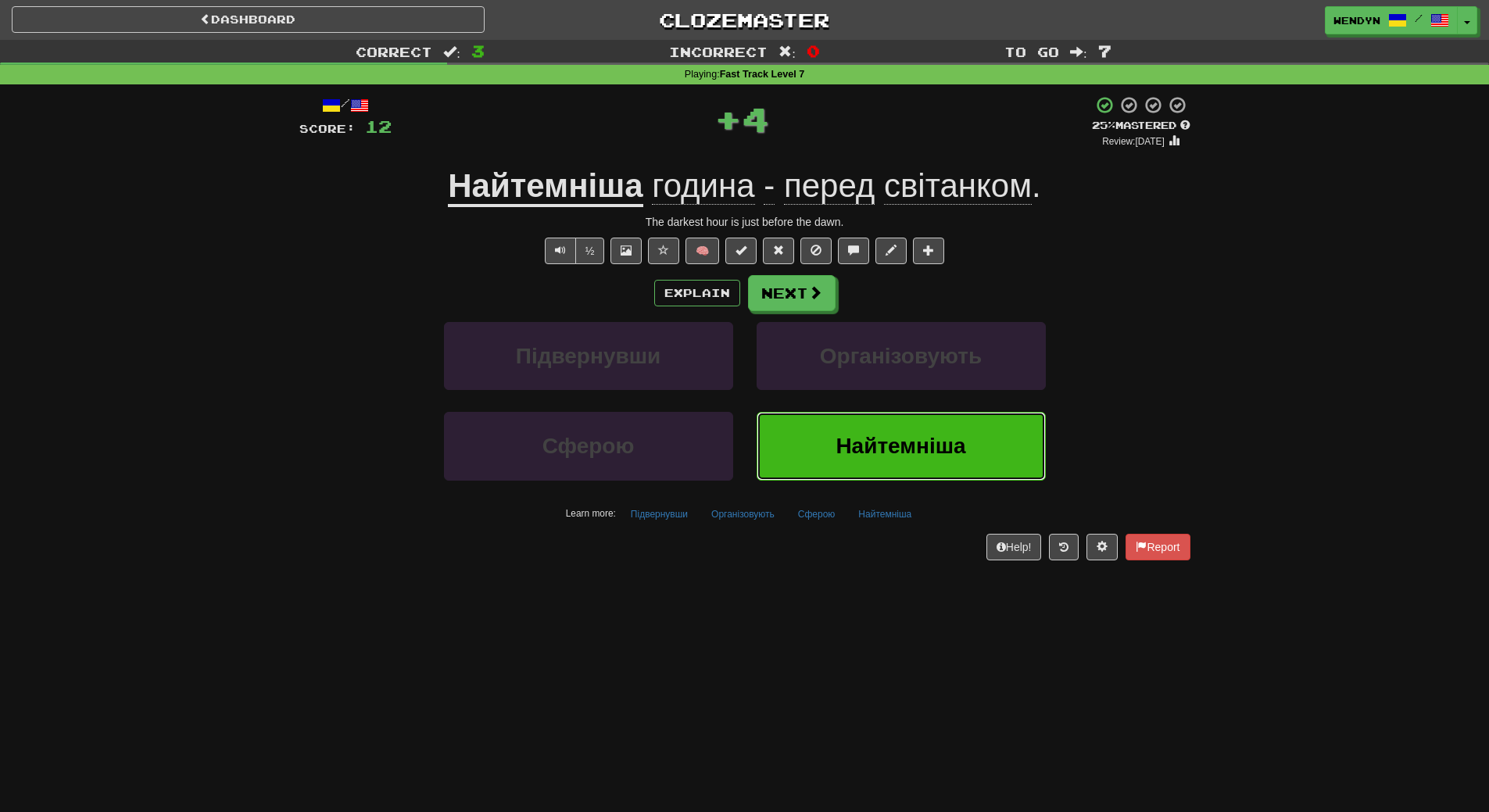
click at [807, 446] on button "Найтемніша" at bounding box center [901, 446] width 289 height 68
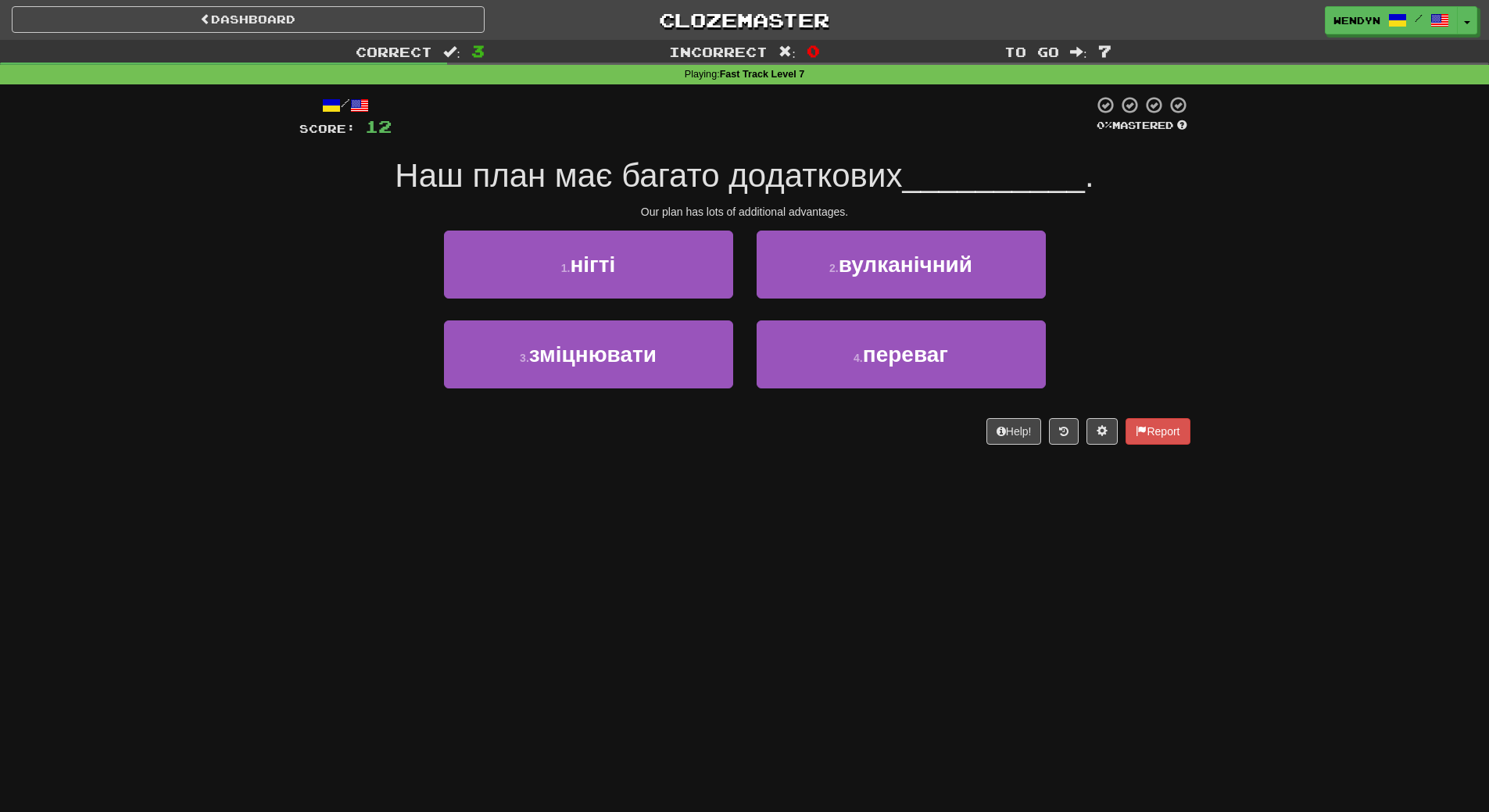
click at [849, 394] on div "4 . переваг" at bounding box center [901, 364] width 313 height 90
drag, startPoint x: 857, startPoint y: 375, endPoint x: 856, endPoint y: 312, distance: 63.0
click at [857, 374] on button "4 . переваг" at bounding box center [901, 354] width 289 height 68
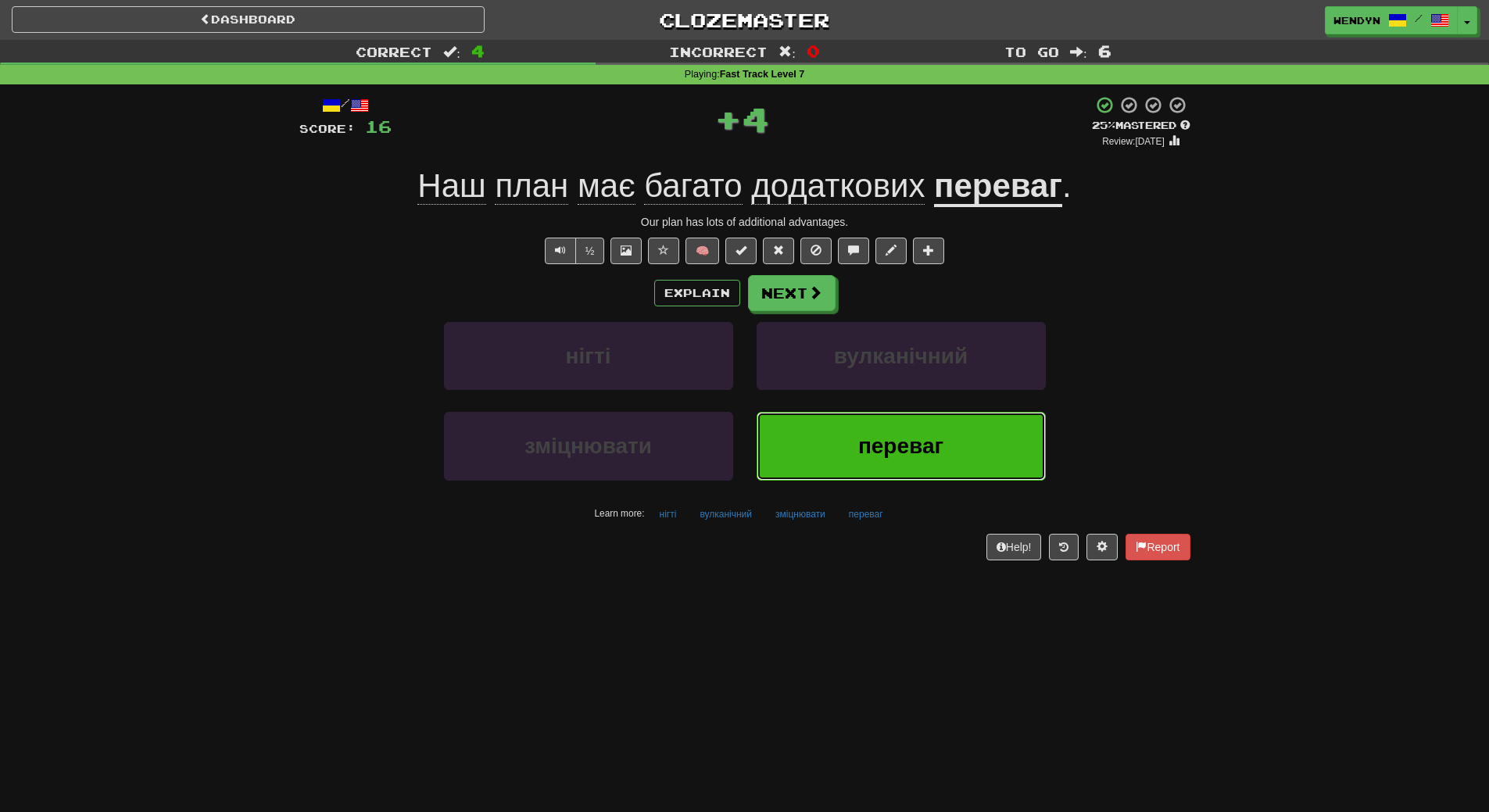
click at [828, 431] on button "переваг" at bounding box center [901, 446] width 289 height 68
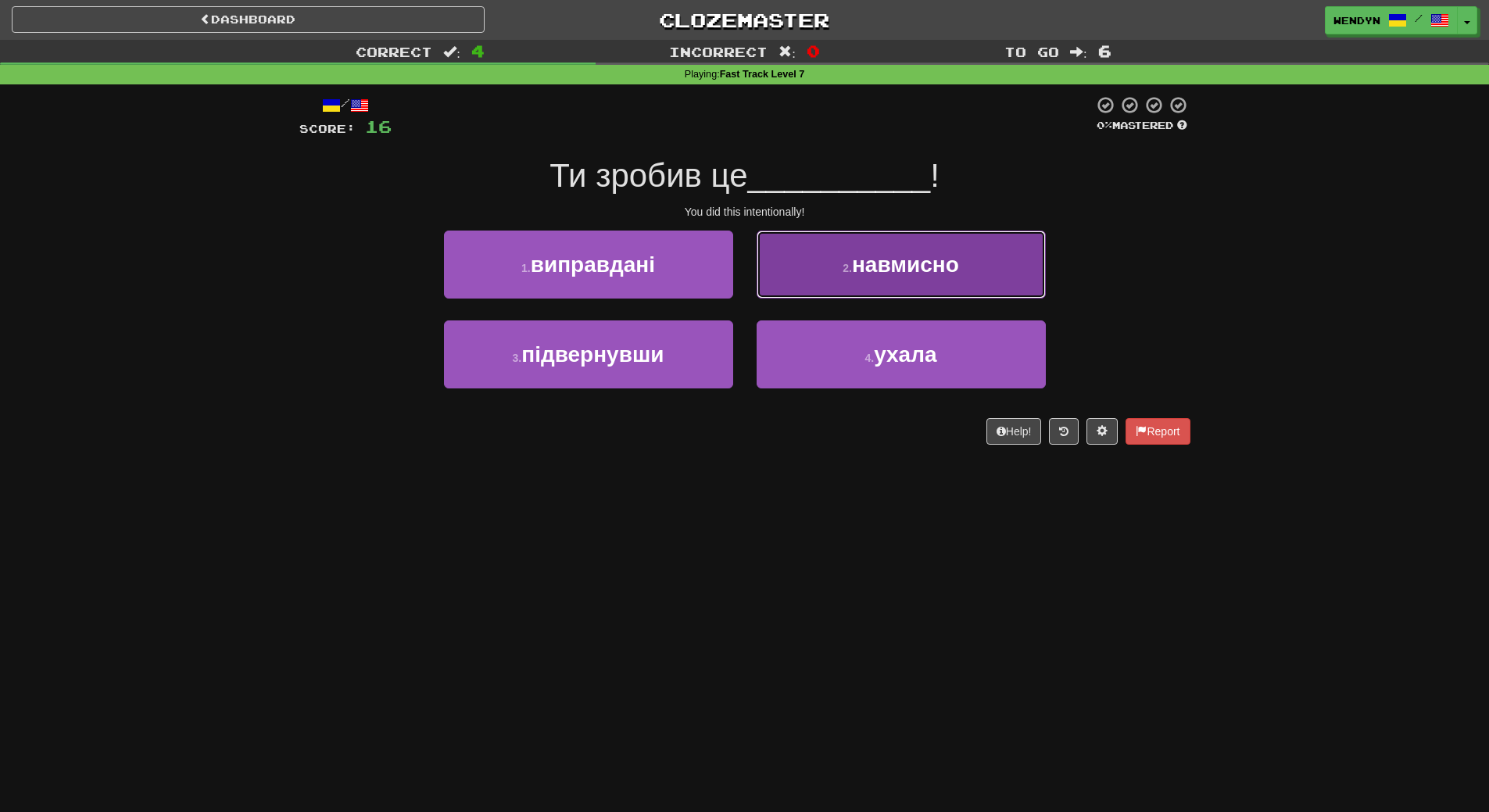
click at [877, 270] on span "навмисно" at bounding box center [905, 264] width 107 height 25
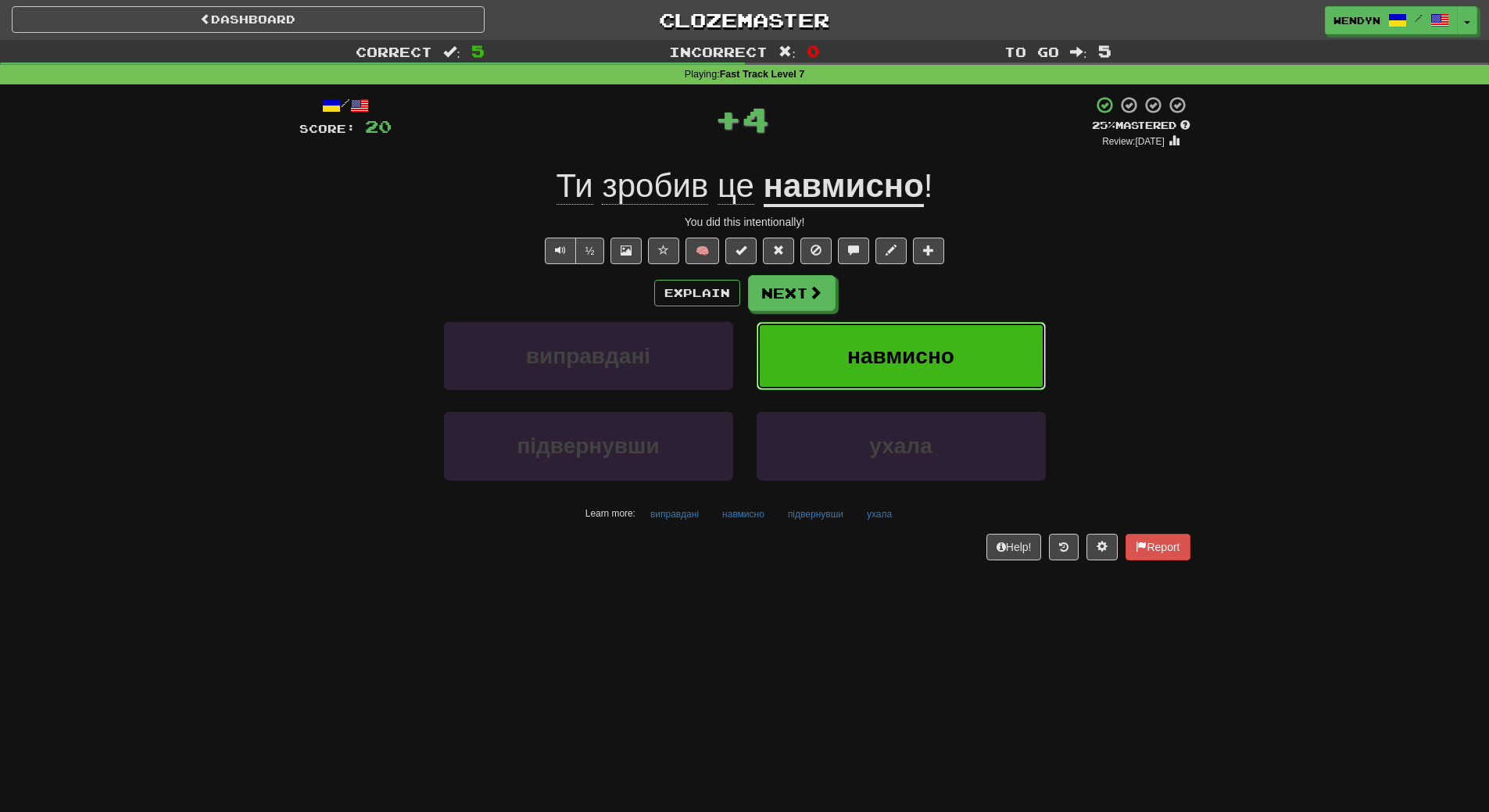
click at [859, 341] on button "навмисно" at bounding box center [901, 356] width 289 height 68
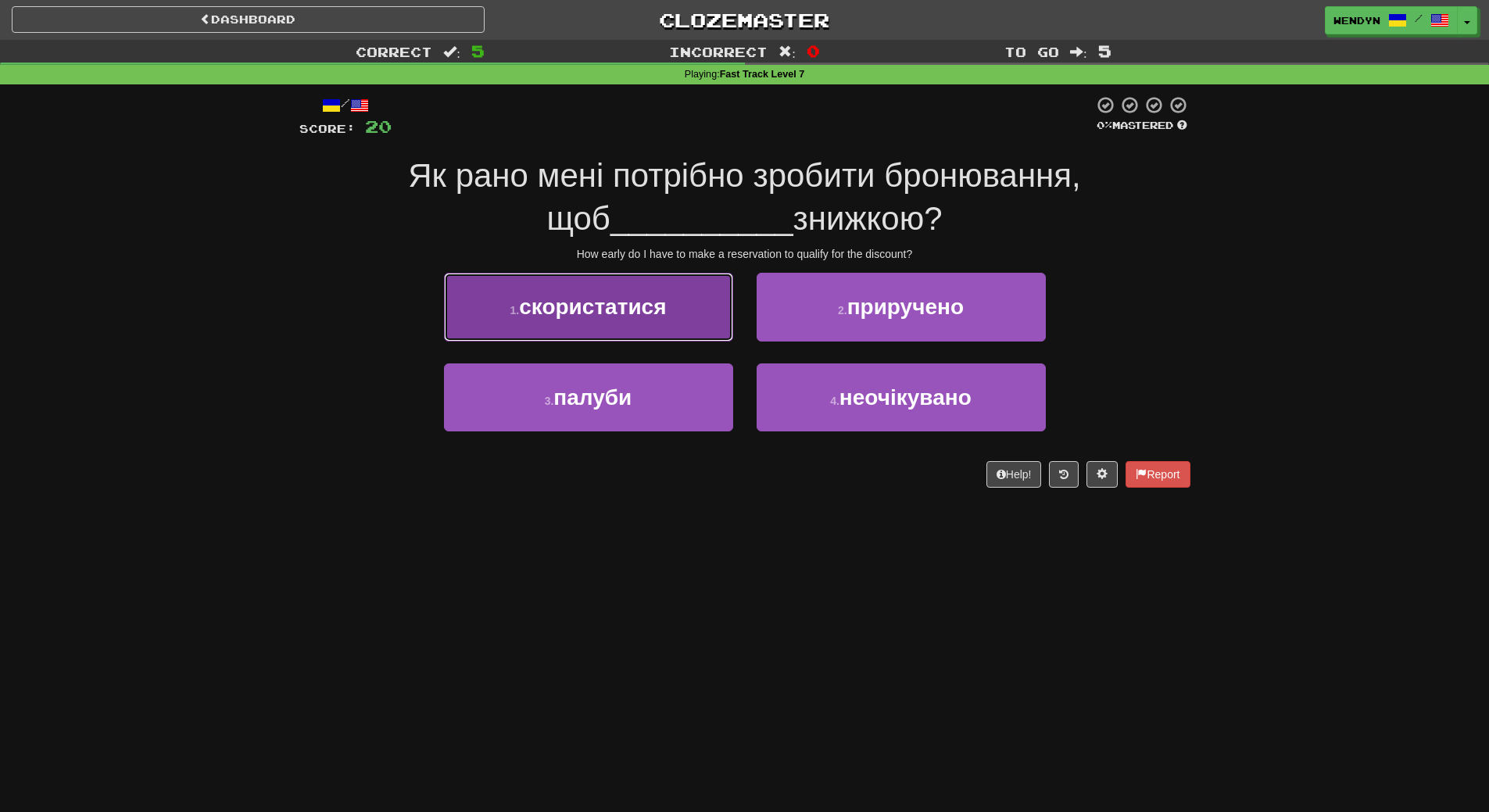
click at [640, 315] on span "скористатися" at bounding box center [593, 307] width 147 height 25
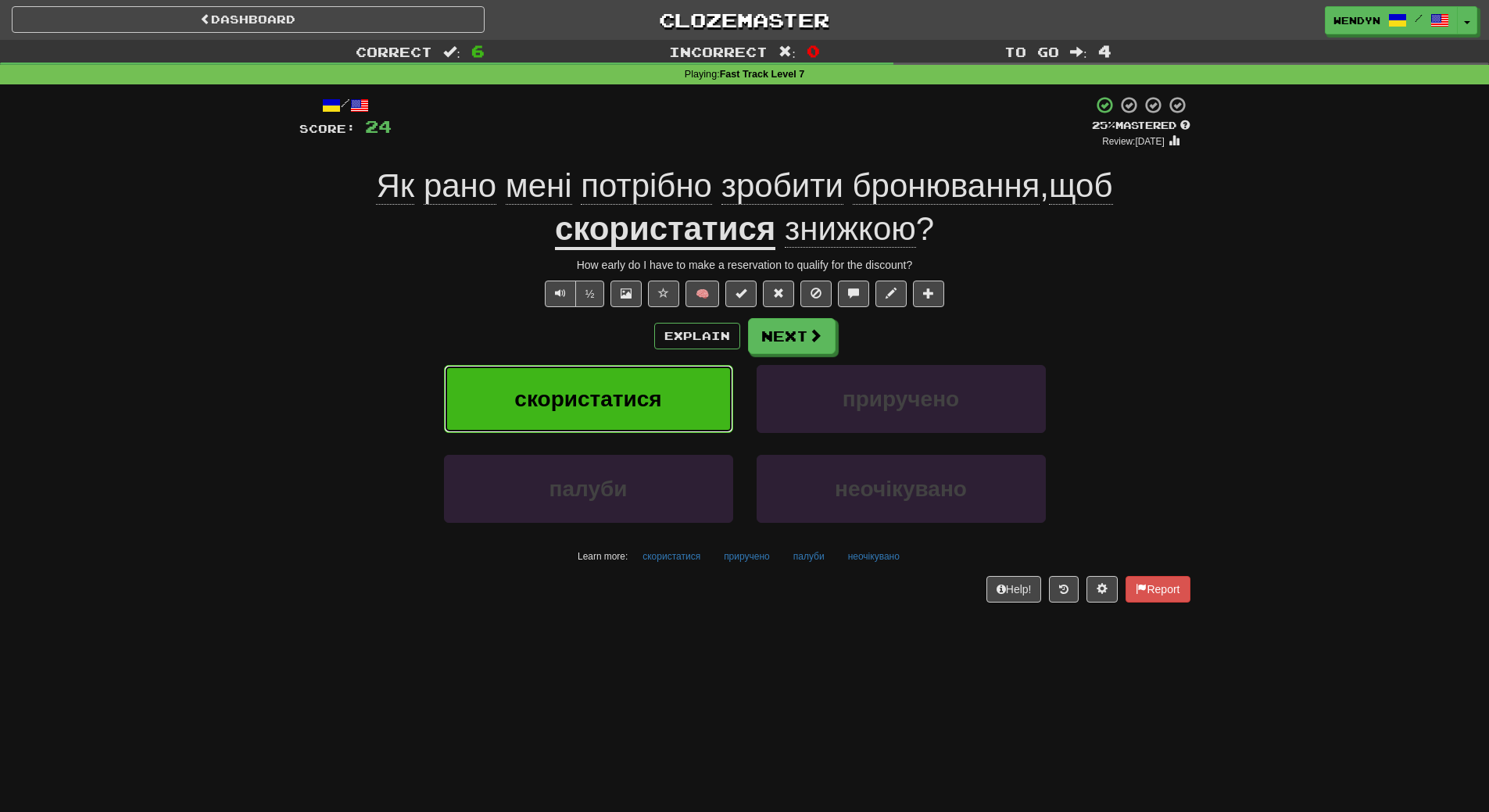
click at [619, 374] on button "скористатися" at bounding box center [588, 399] width 289 height 68
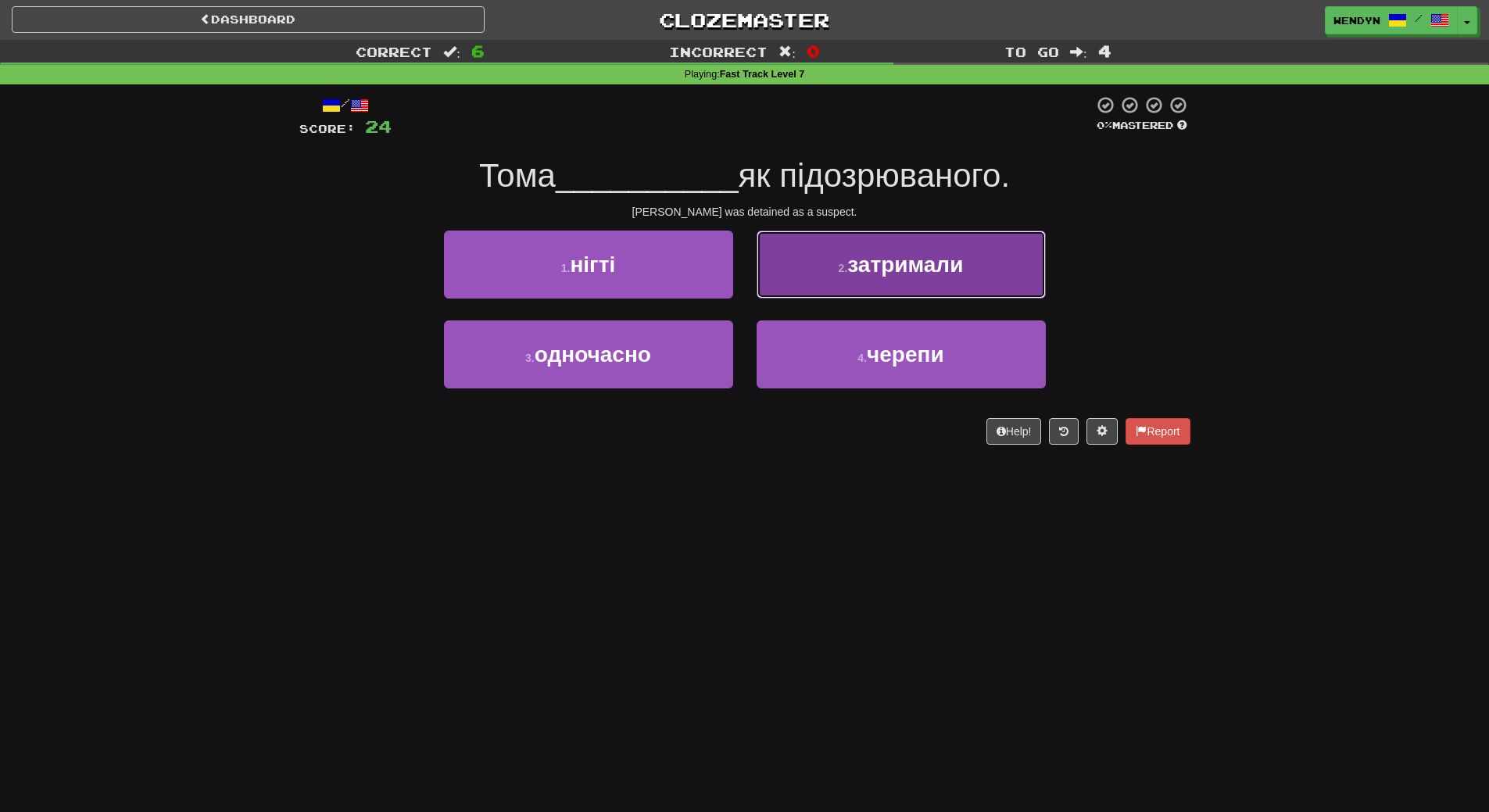
click at [928, 287] on button "2 . затримали" at bounding box center [901, 264] width 289 height 68
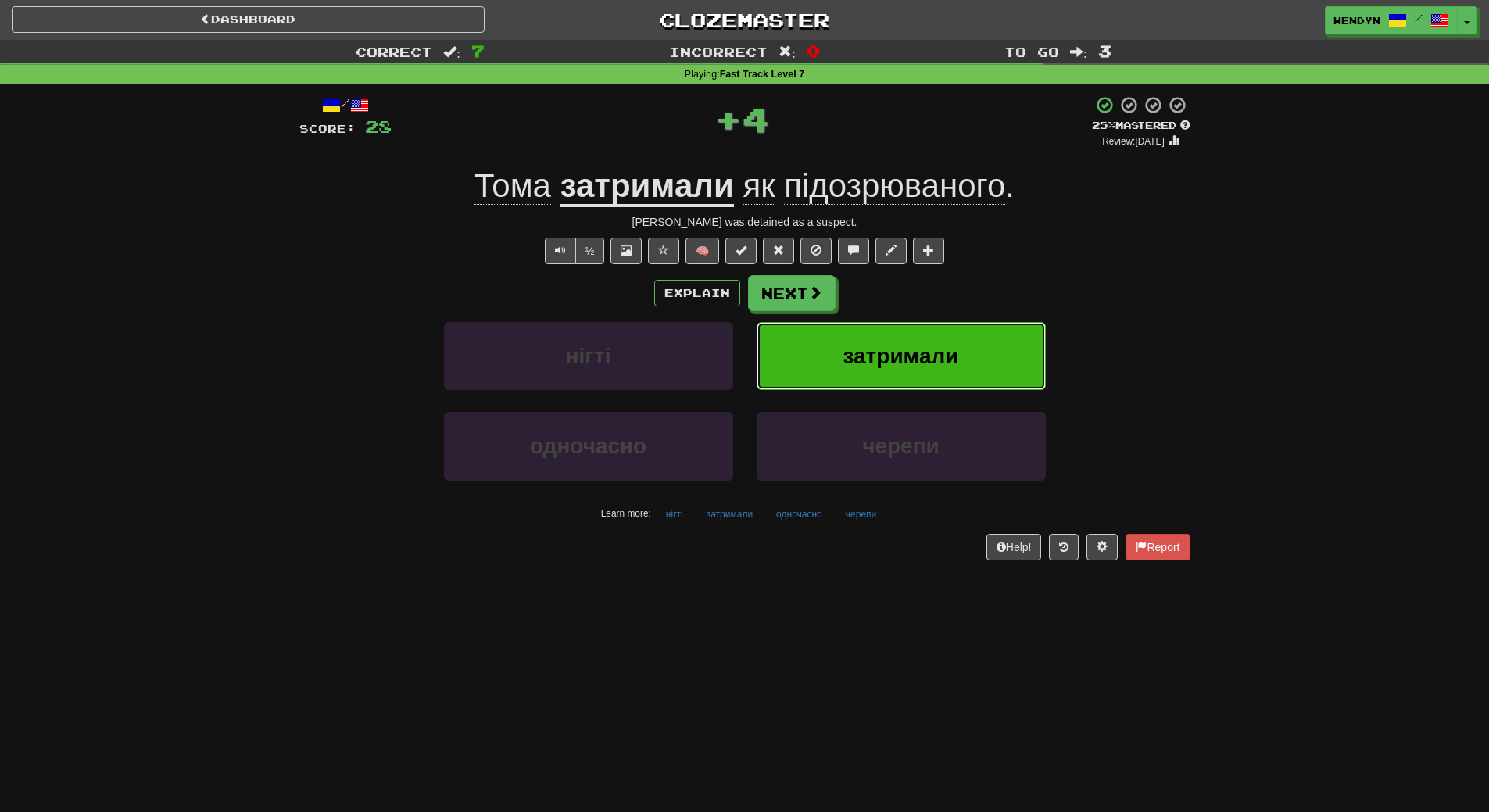
click at [919, 346] on span "затримали" at bounding box center [900, 356] width 115 height 25
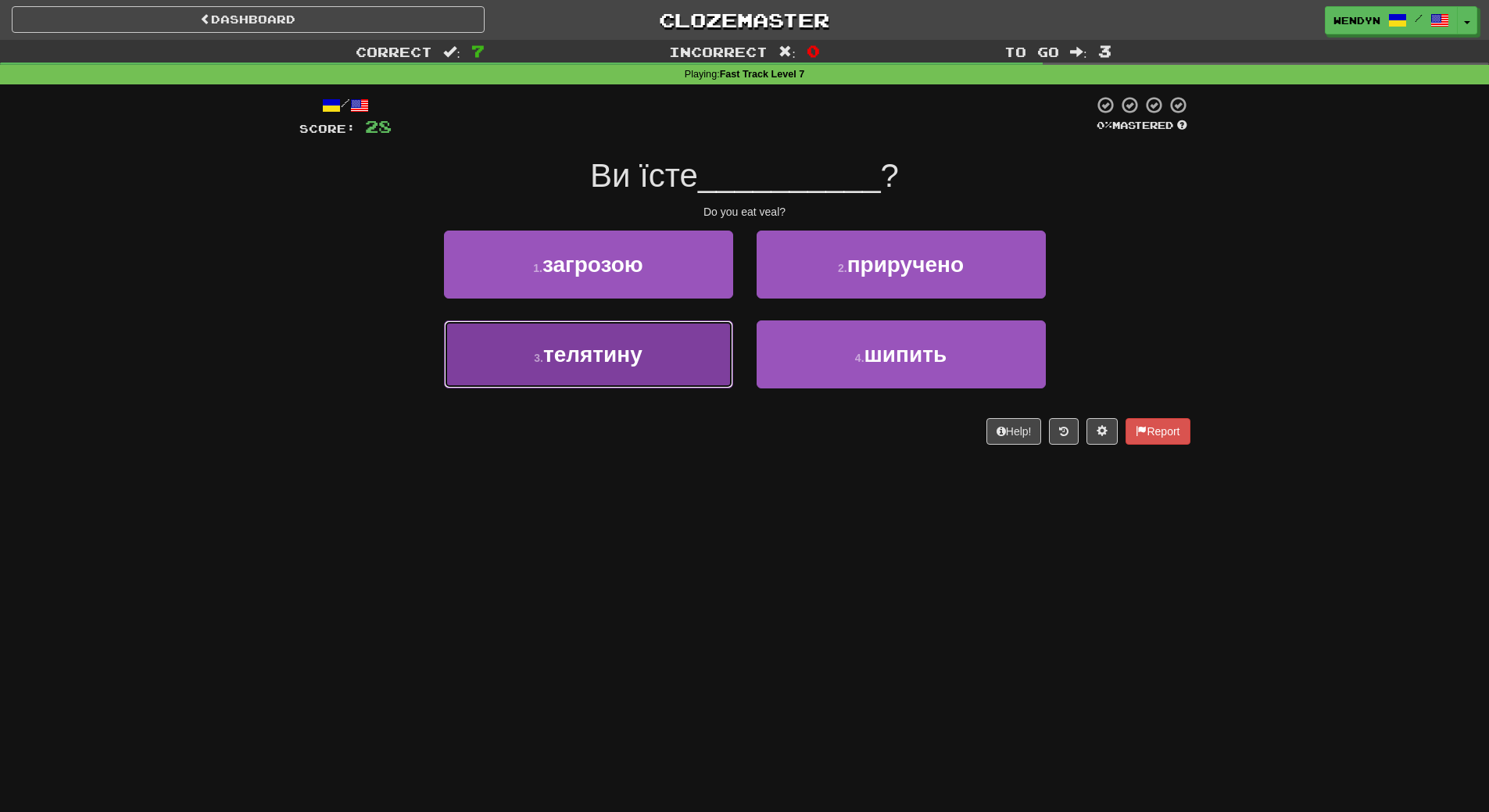
click at [647, 360] on button "3 . телятину" at bounding box center [588, 354] width 289 height 68
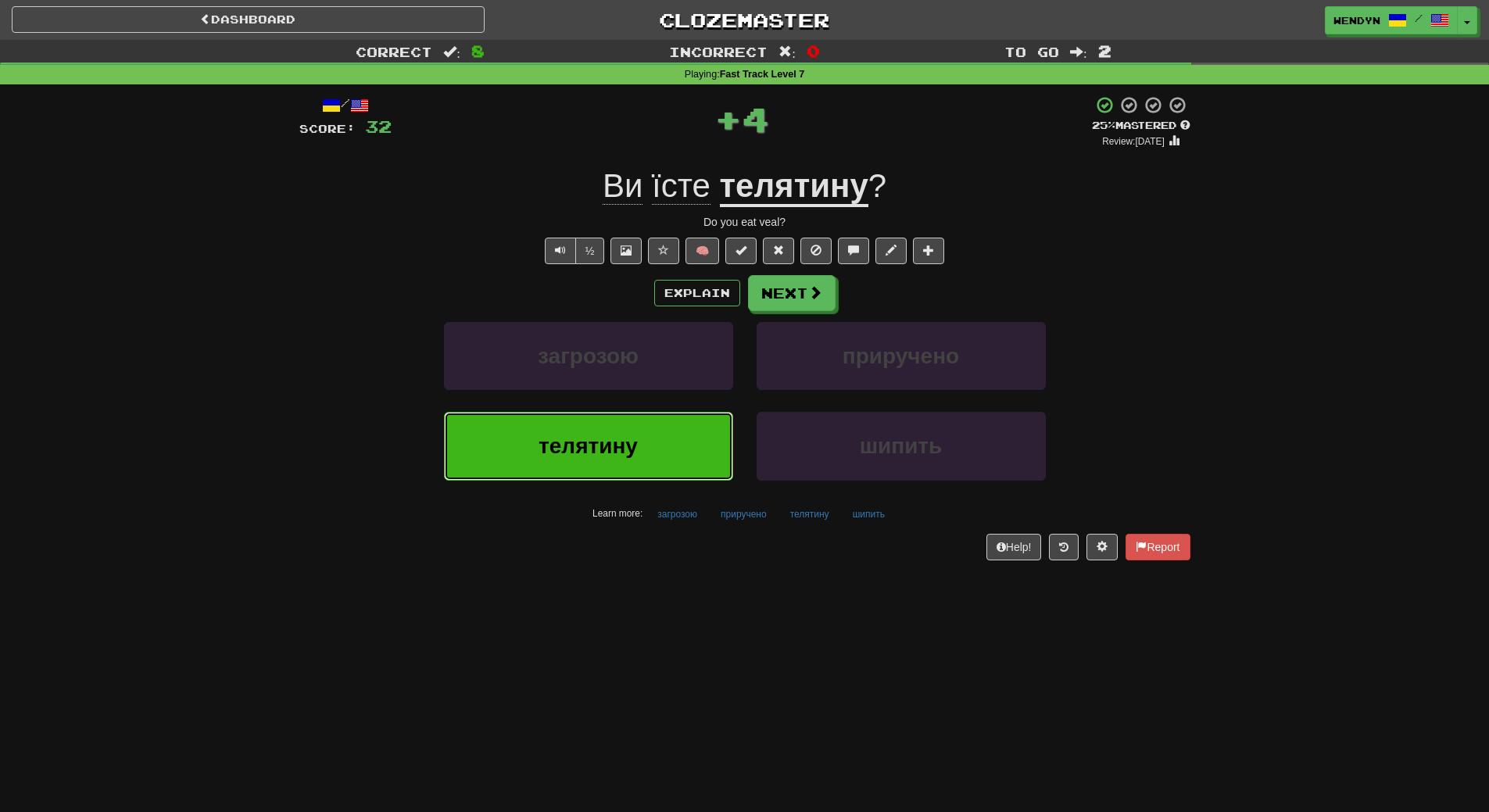
click at [599, 424] on button "телятину" at bounding box center [588, 446] width 289 height 68
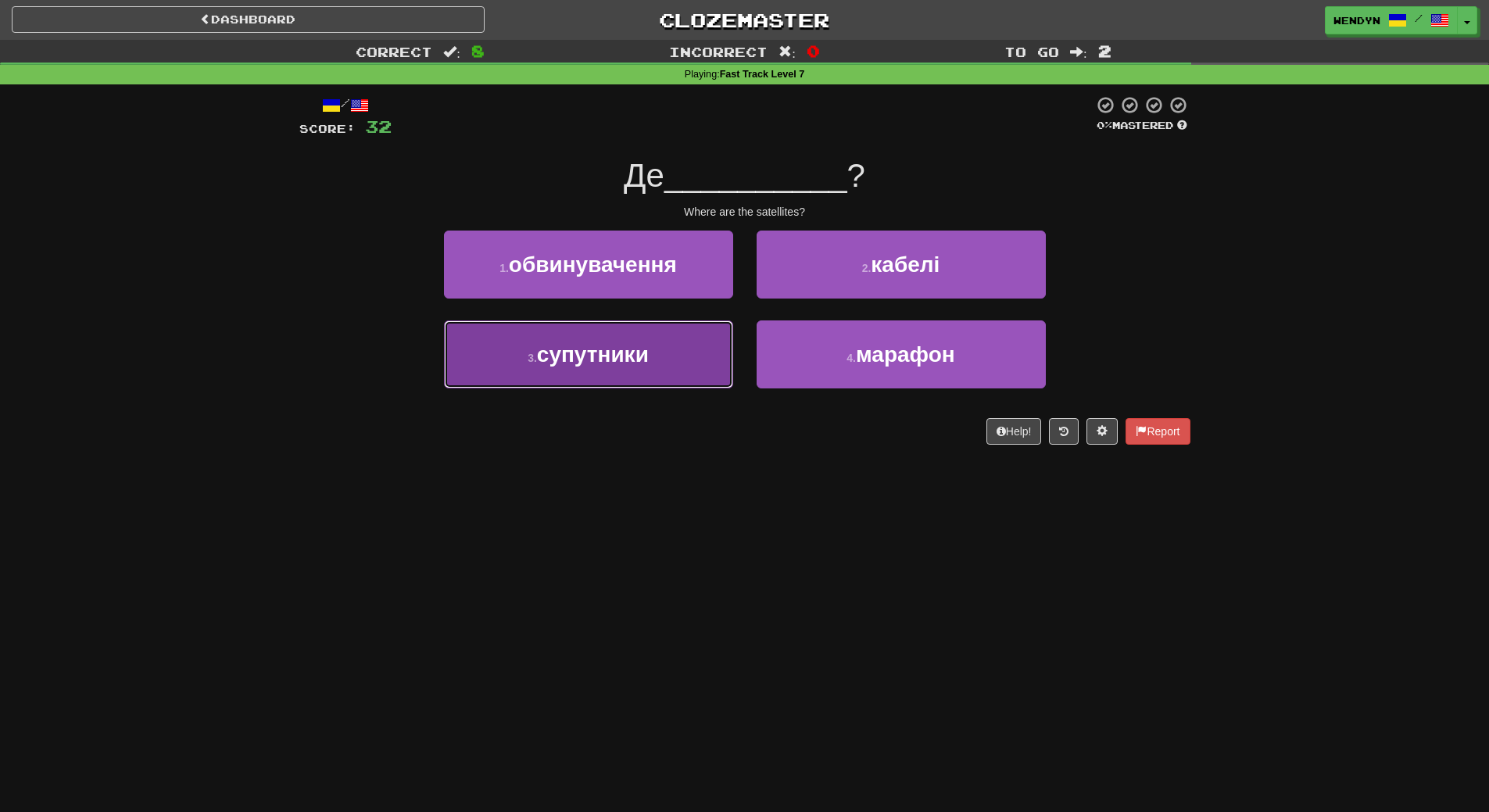
click at [620, 373] on button "3 . супутники" at bounding box center [588, 354] width 289 height 68
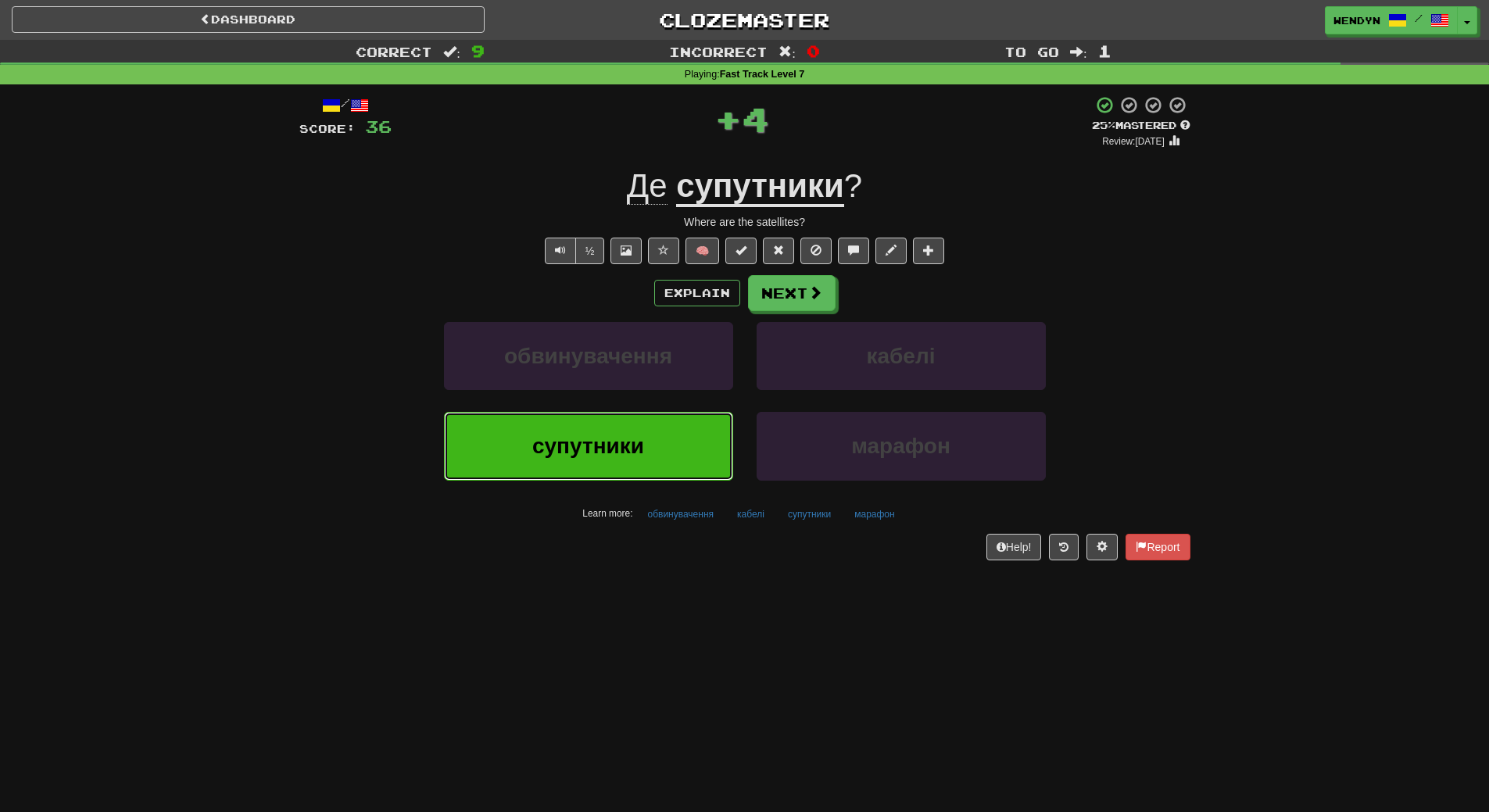
click at [615, 465] on button "супутники" at bounding box center [588, 446] width 289 height 68
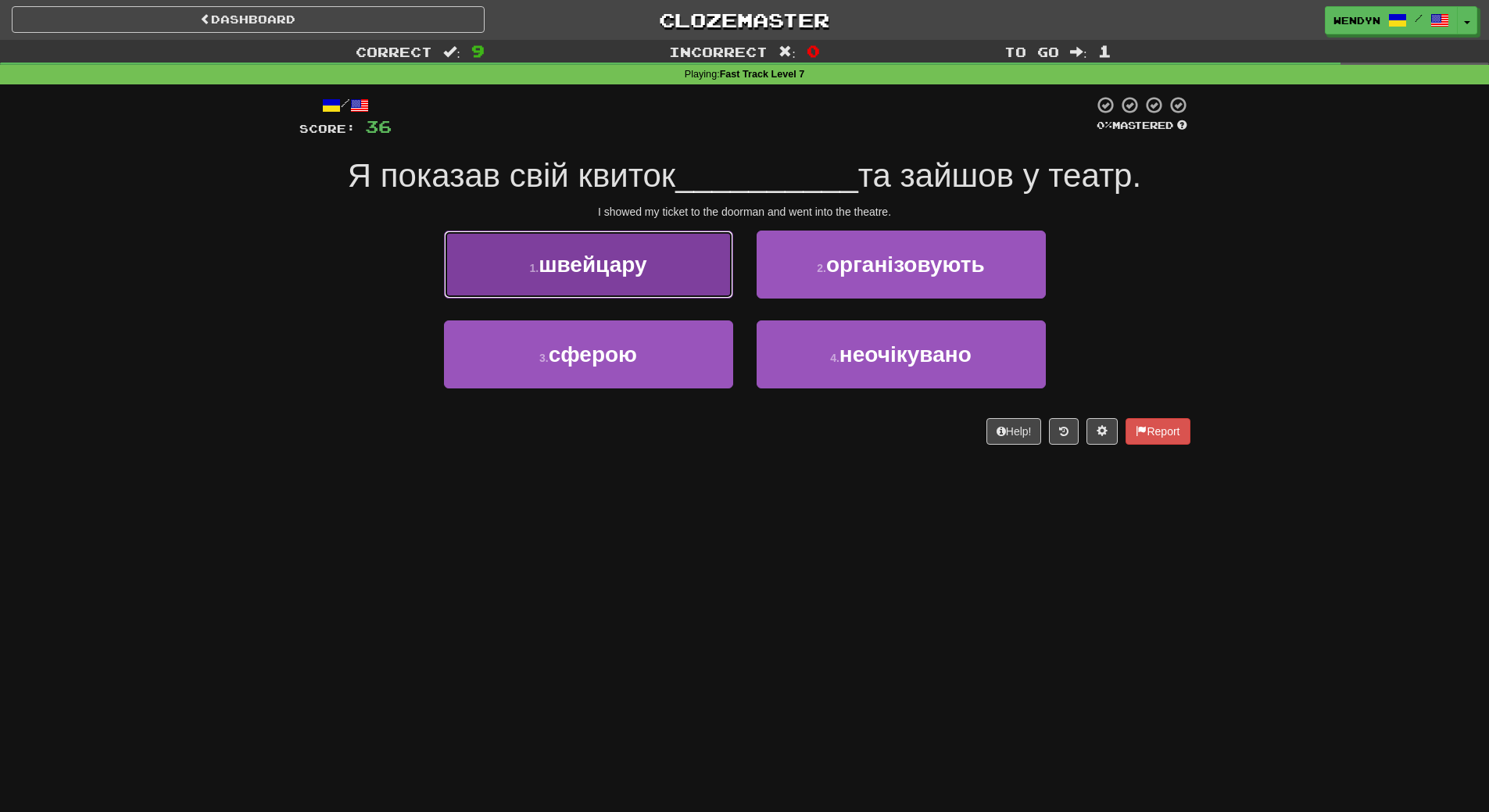
click at [643, 266] on span "швейцару" at bounding box center [592, 264] width 108 height 25
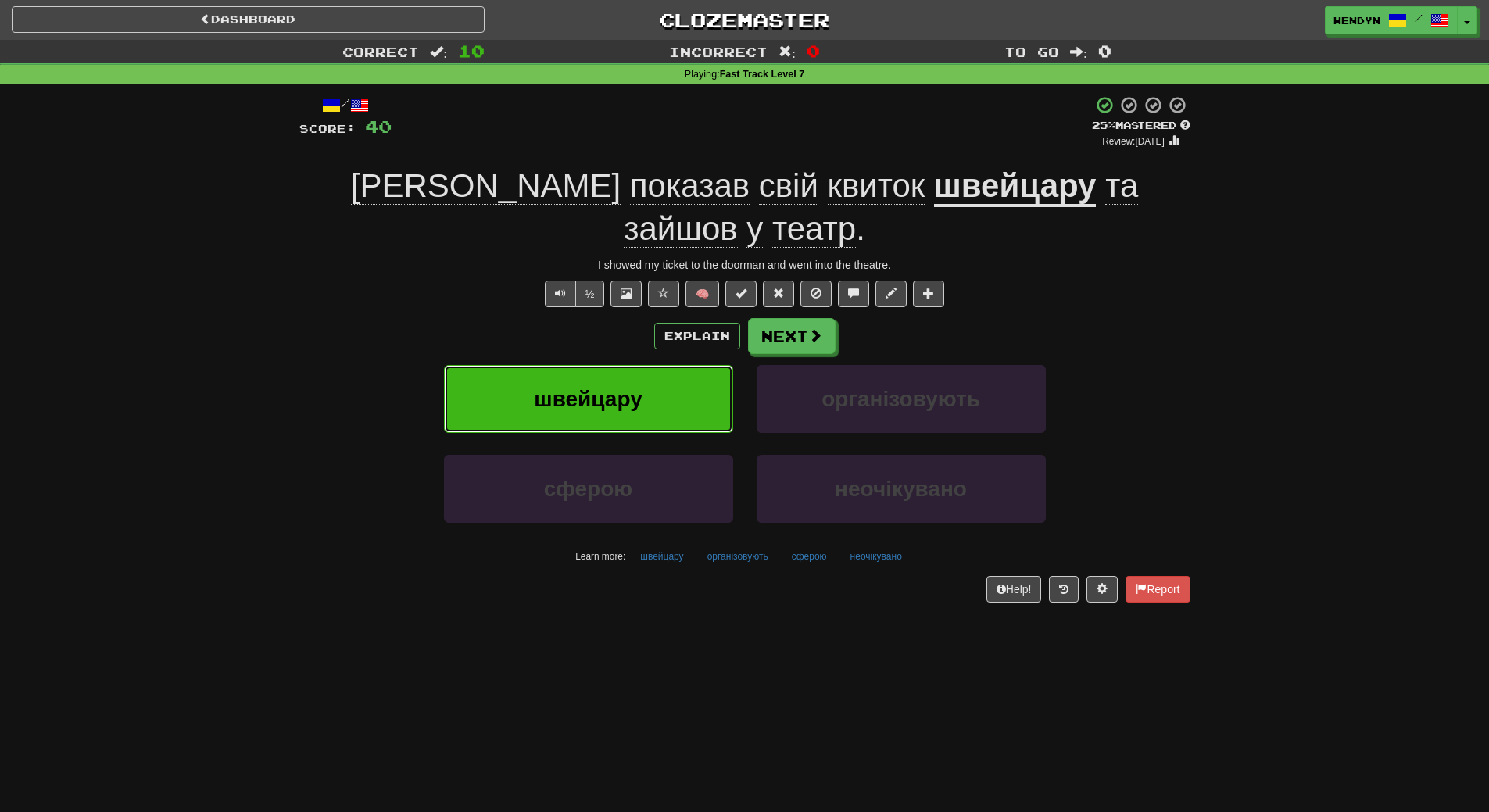
click at [591, 387] on span "швейцару" at bounding box center [587, 399] width 108 height 25
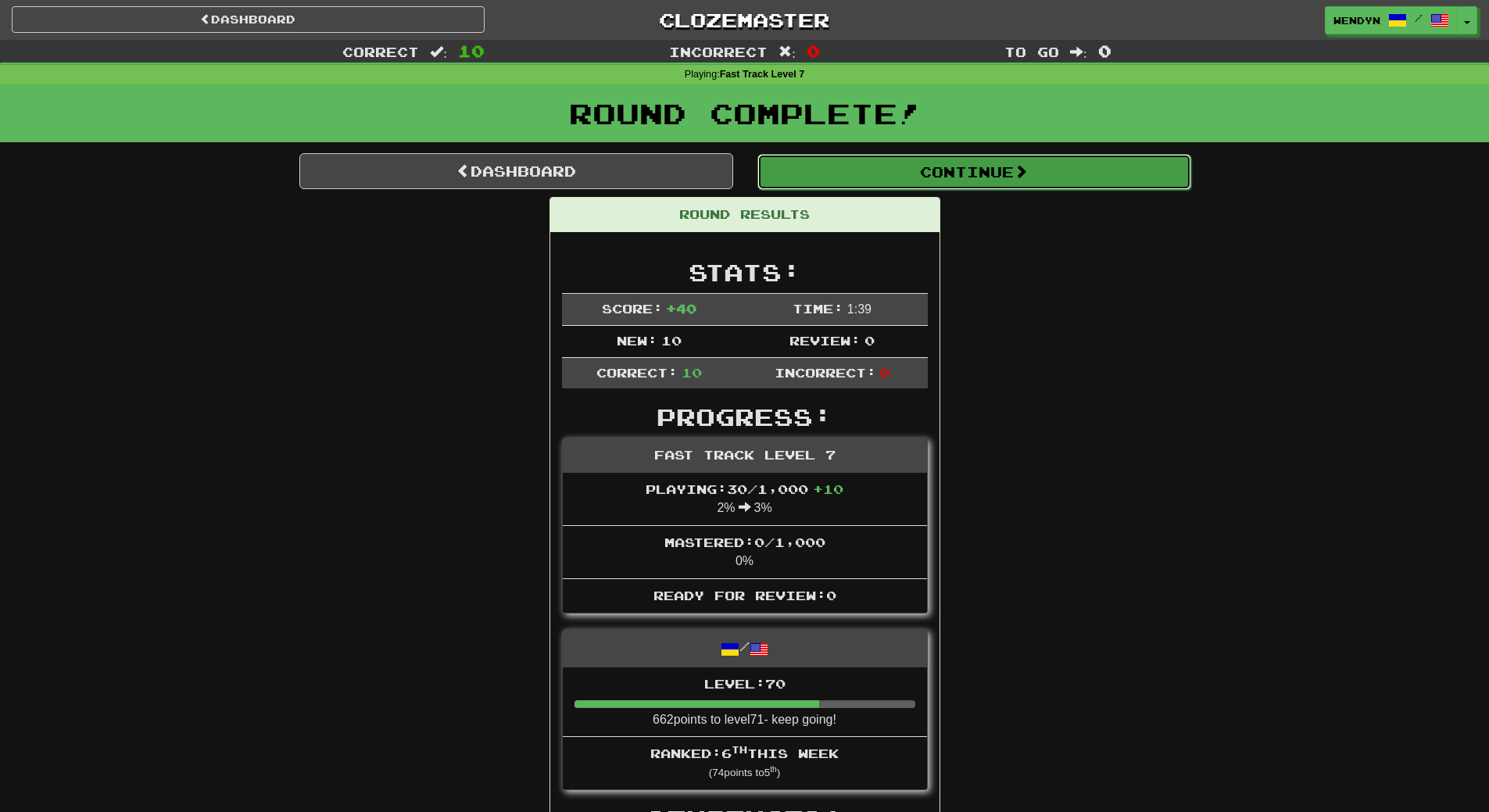
click at [1012, 161] on button "Continue" at bounding box center [973, 172] width 433 height 36
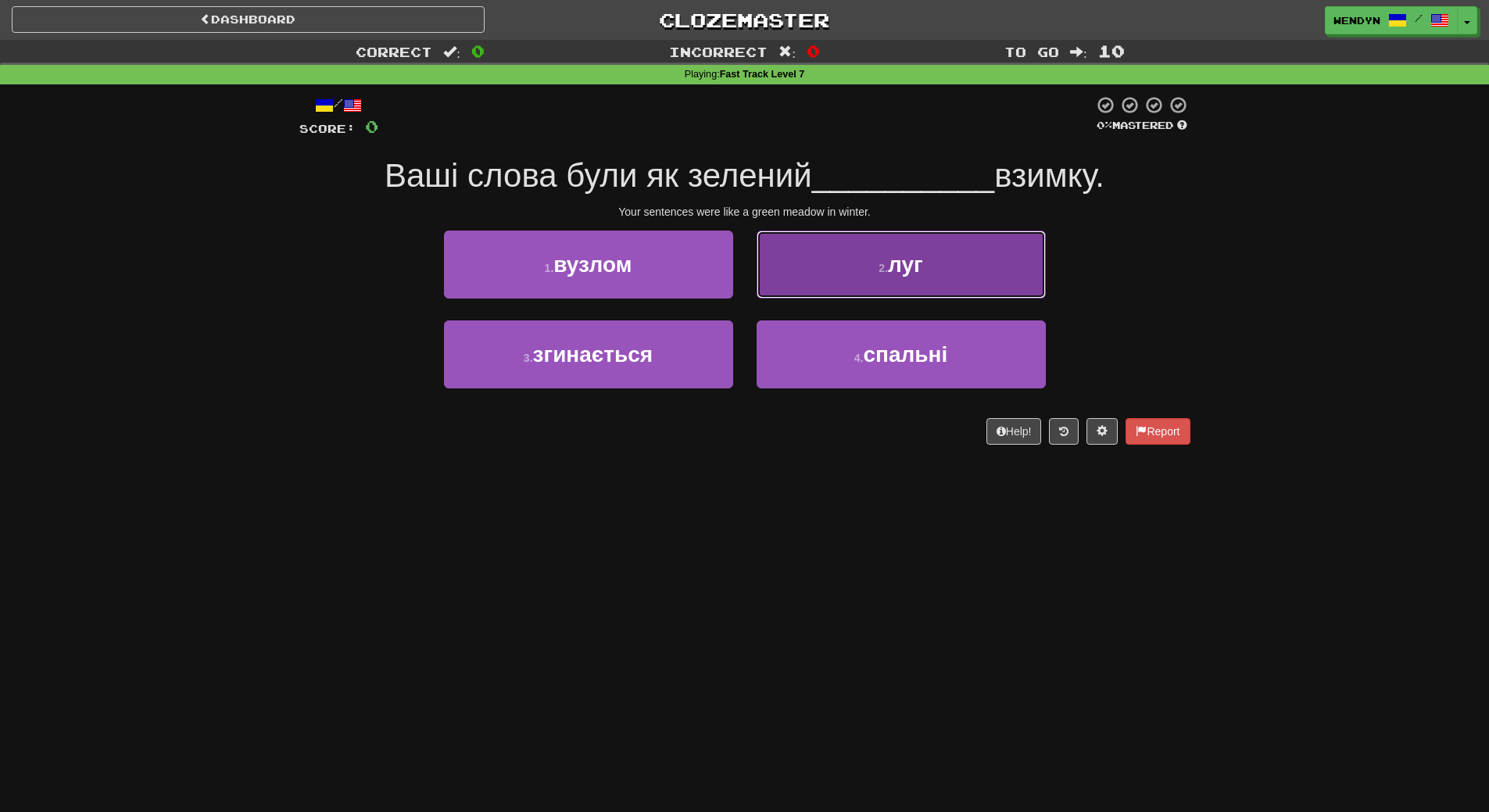
click at [1002, 277] on button "2 . луг" at bounding box center [901, 264] width 289 height 68
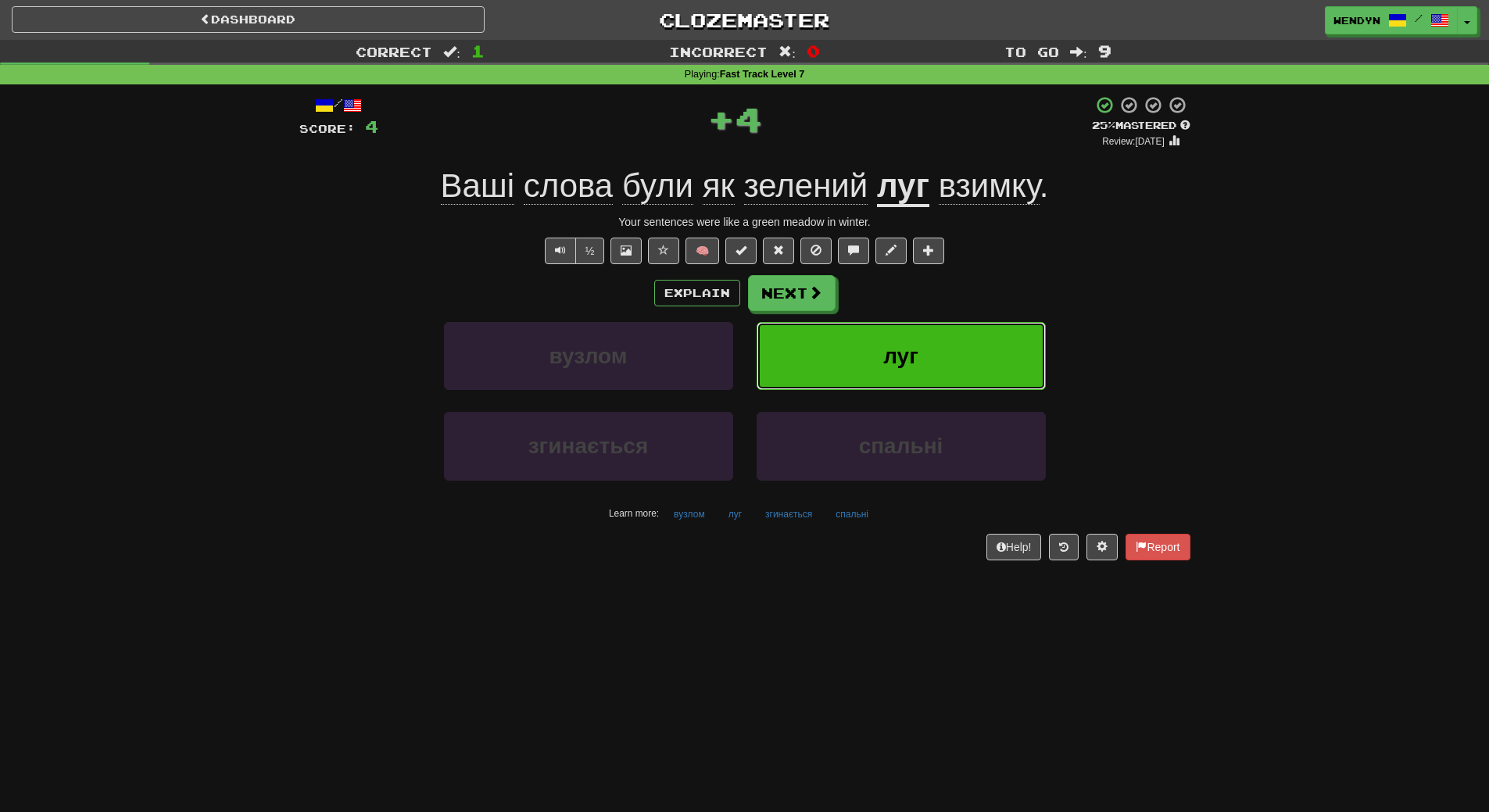
click at [982, 344] on button "луг" at bounding box center [901, 356] width 289 height 68
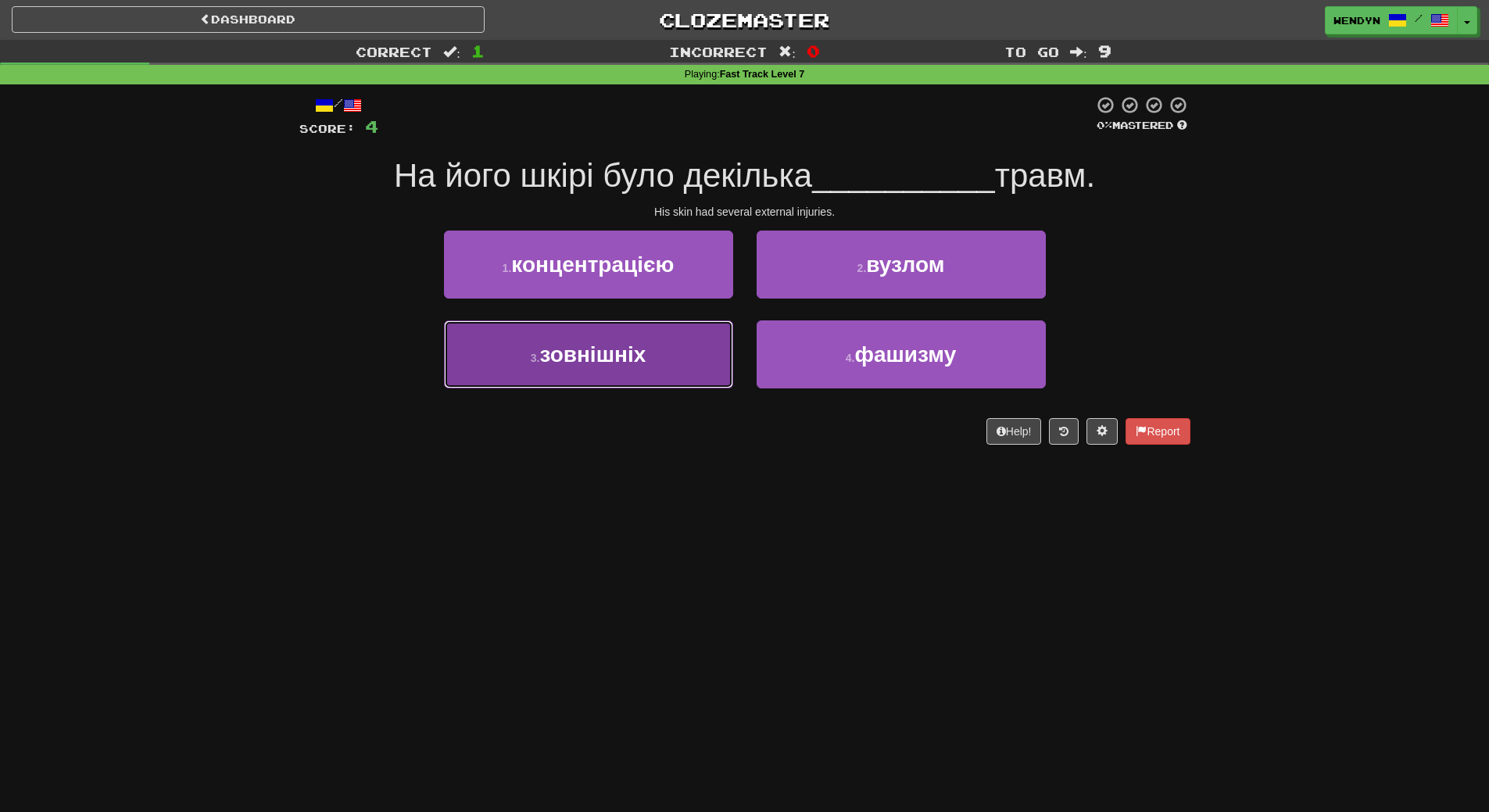
click at [635, 366] on button "3 . зовнішніх" at bounding box center [588, 354] width 289 height 68
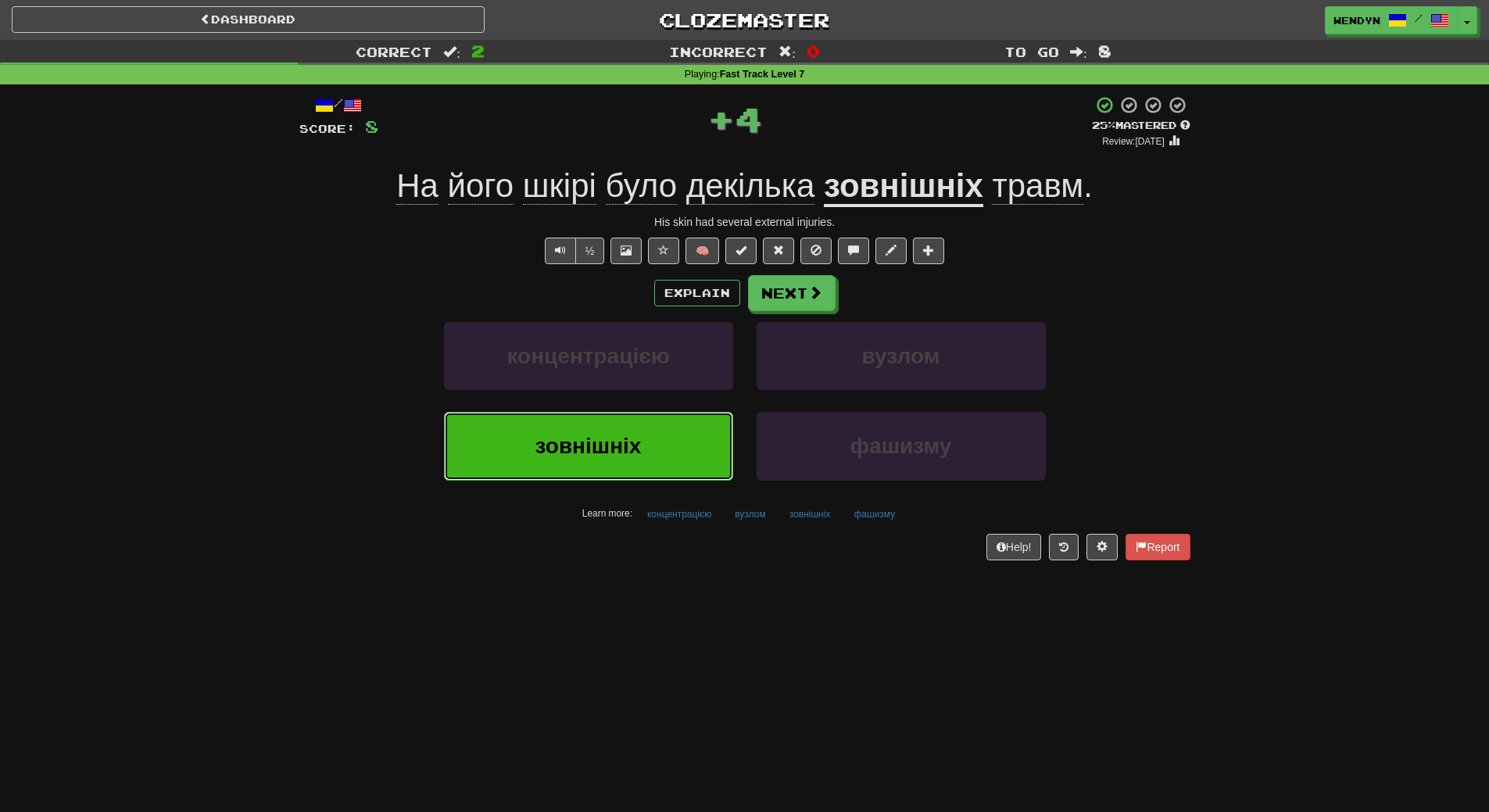
click at [627, 450] on span "зовнішніх" at bounding box center [588, 446] width 107 height 25
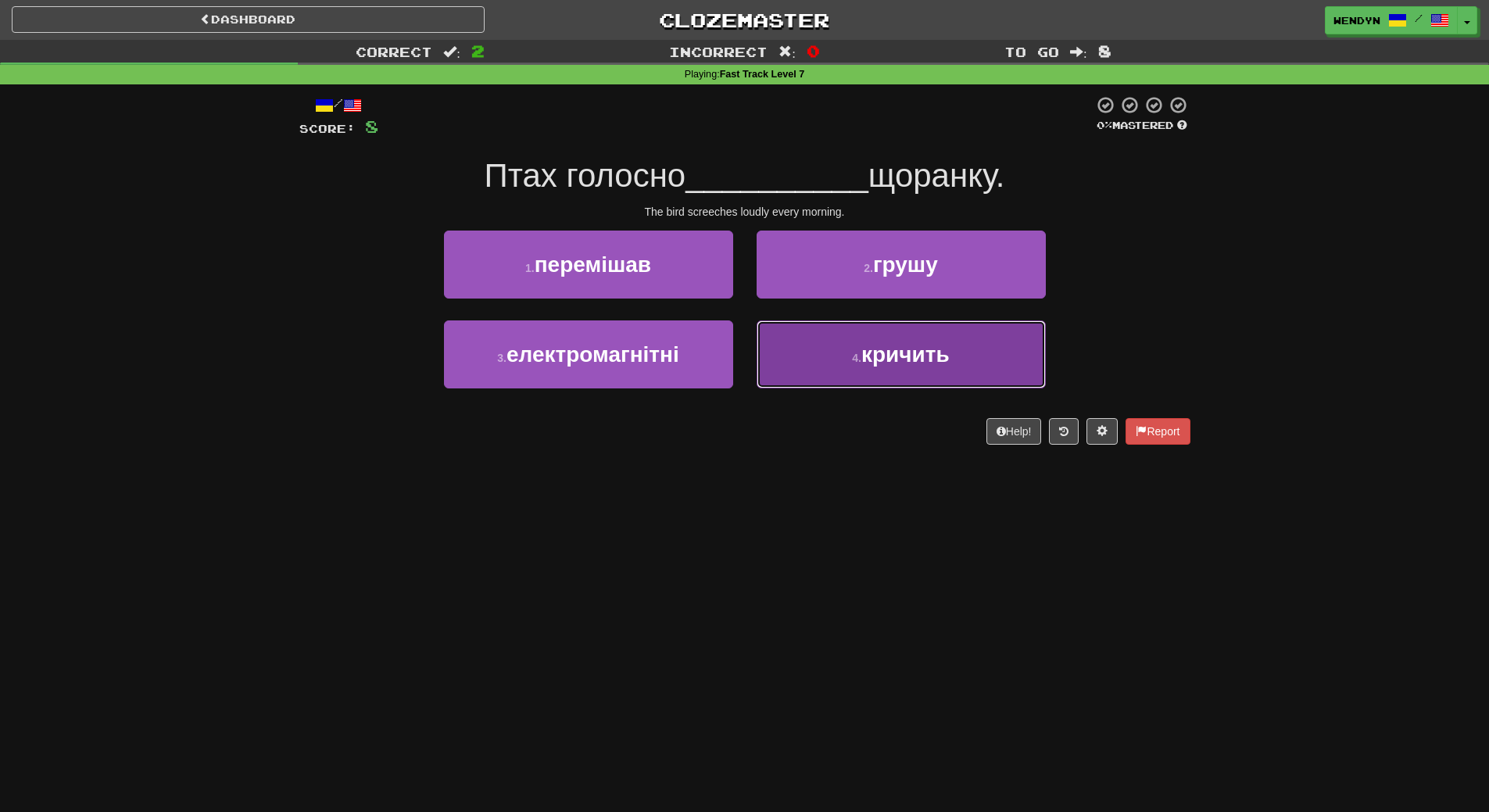
click at [872, 369] on button "4 . кричить" at bounding box center [901, 354] width 289 height 68
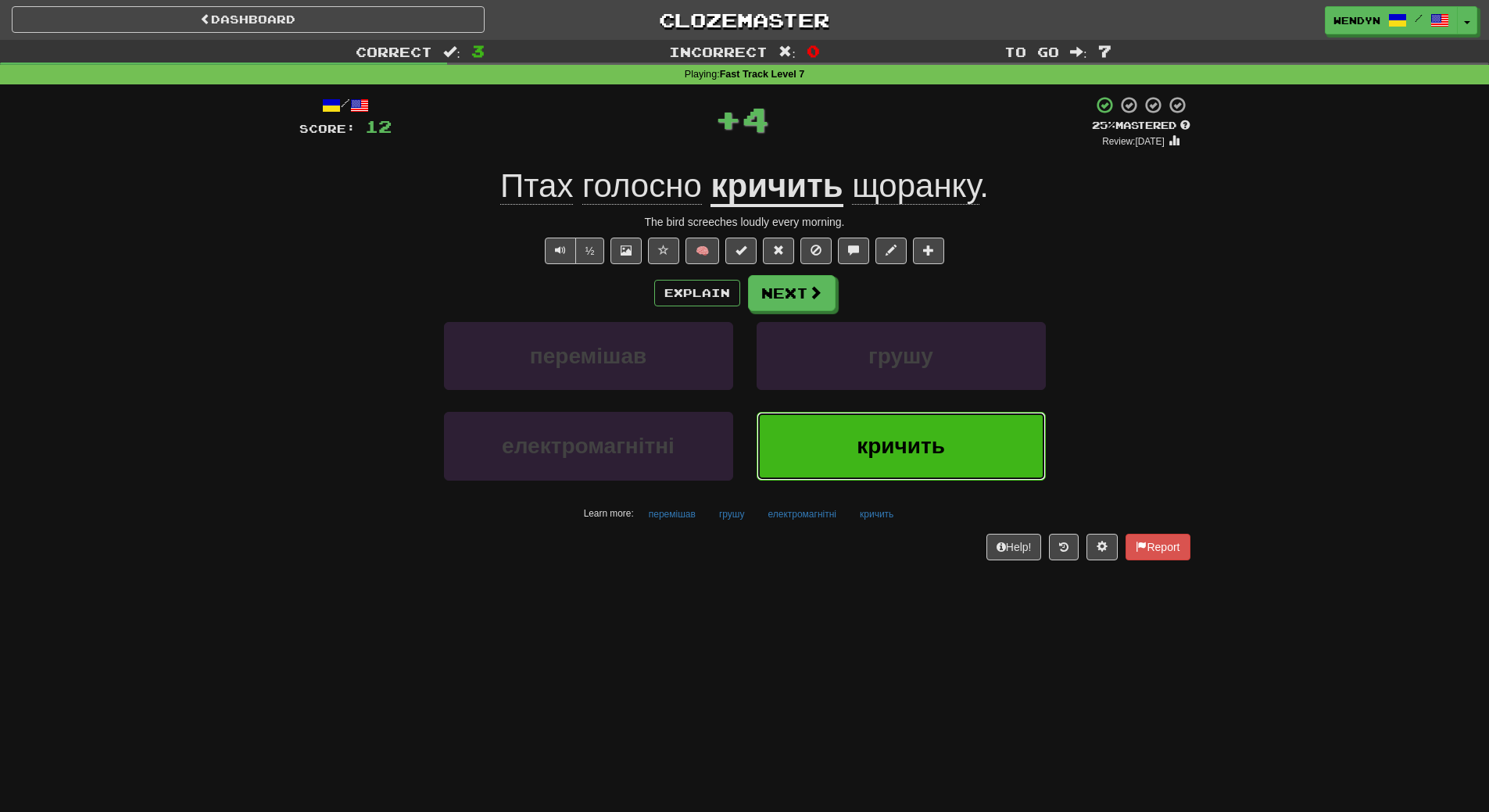
click at [858, 450] on span "кричить" at bounding box center [901, 446] width 89 height 25
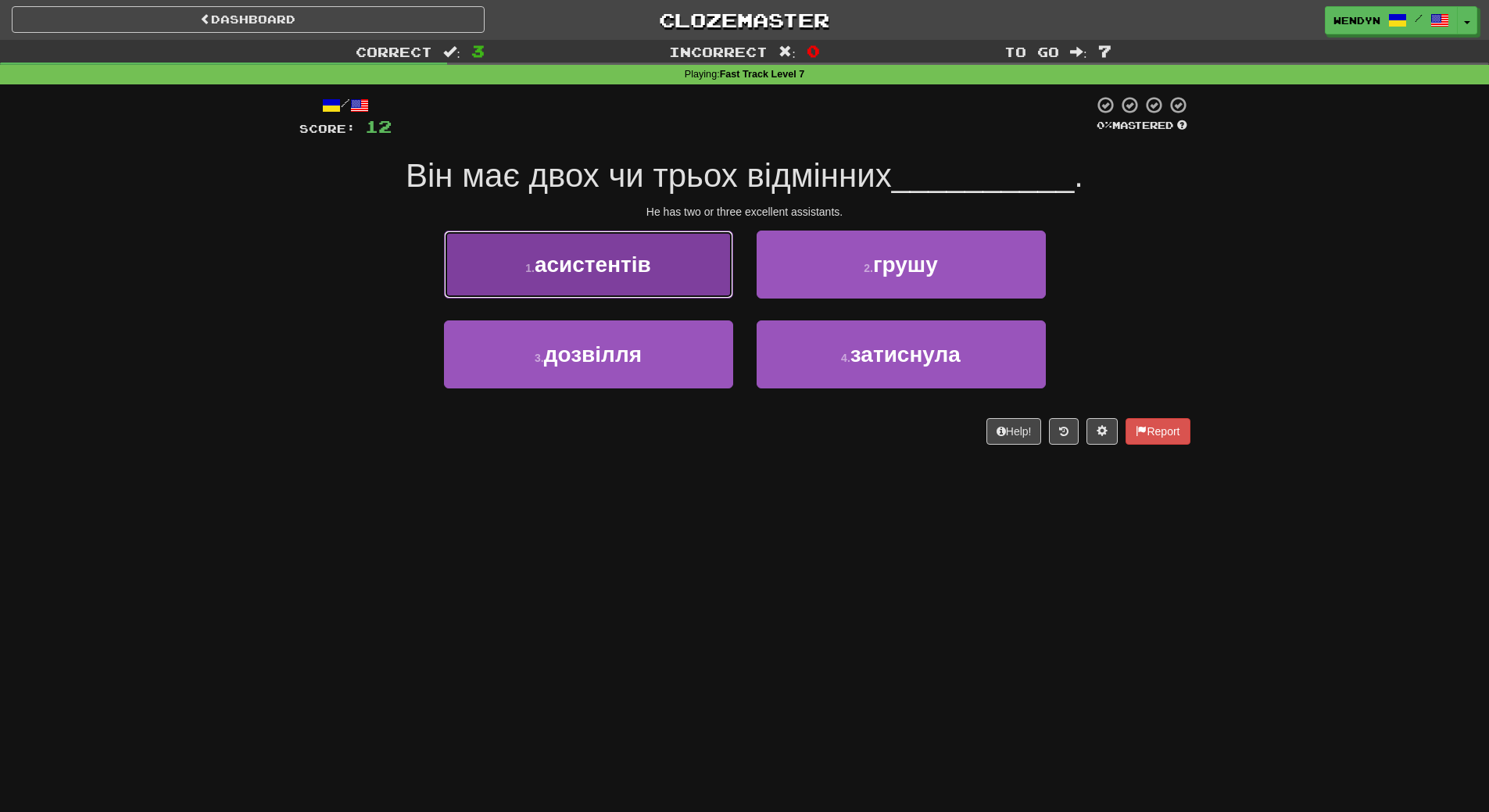
click at [652, 277] on button "1 . асистентів" at bounding box center [588, 264] width 289 height 68
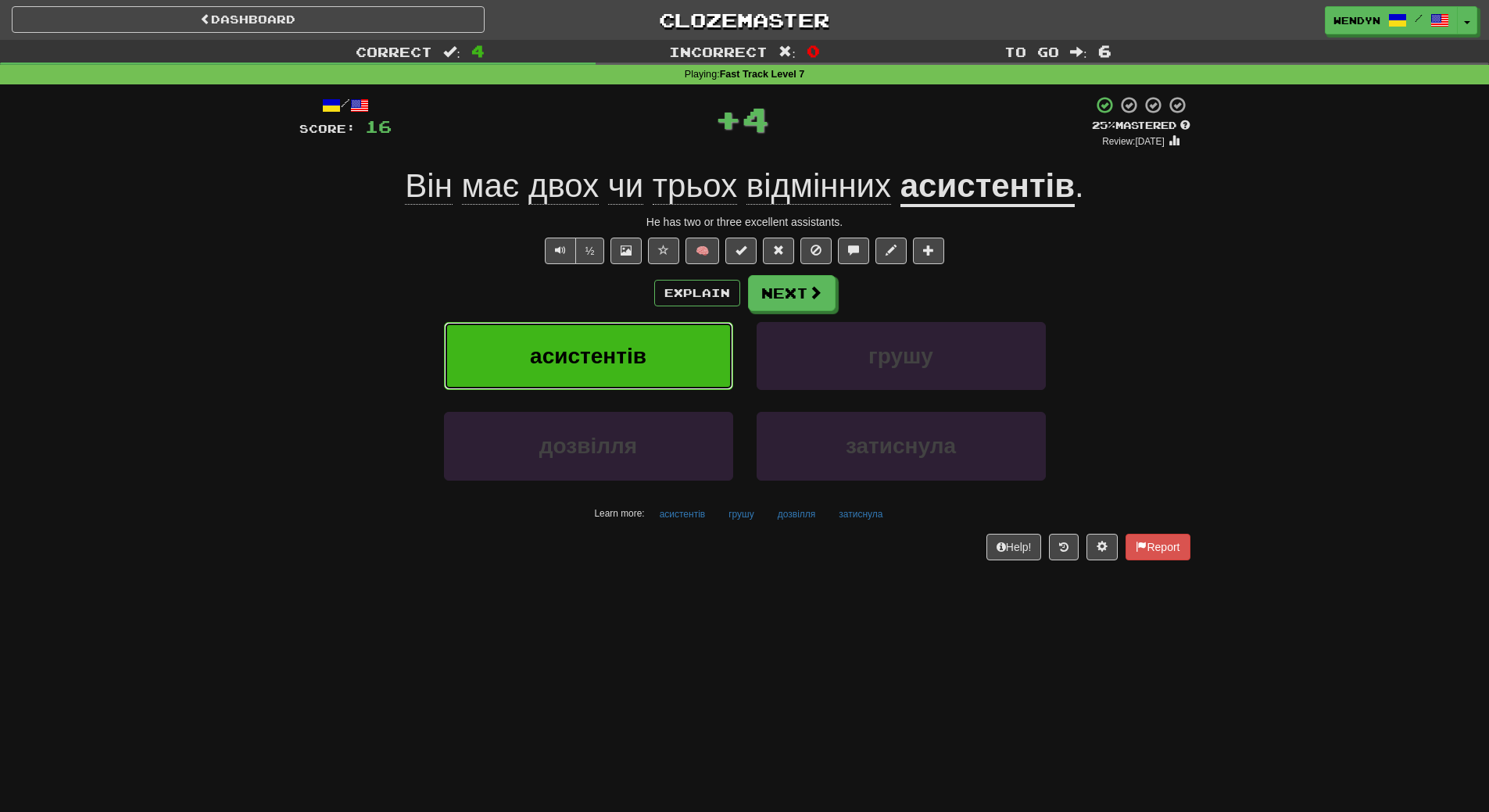
click at [642, 335] on button "асистентів" at bounding box center [588, 356] width 289 height 68
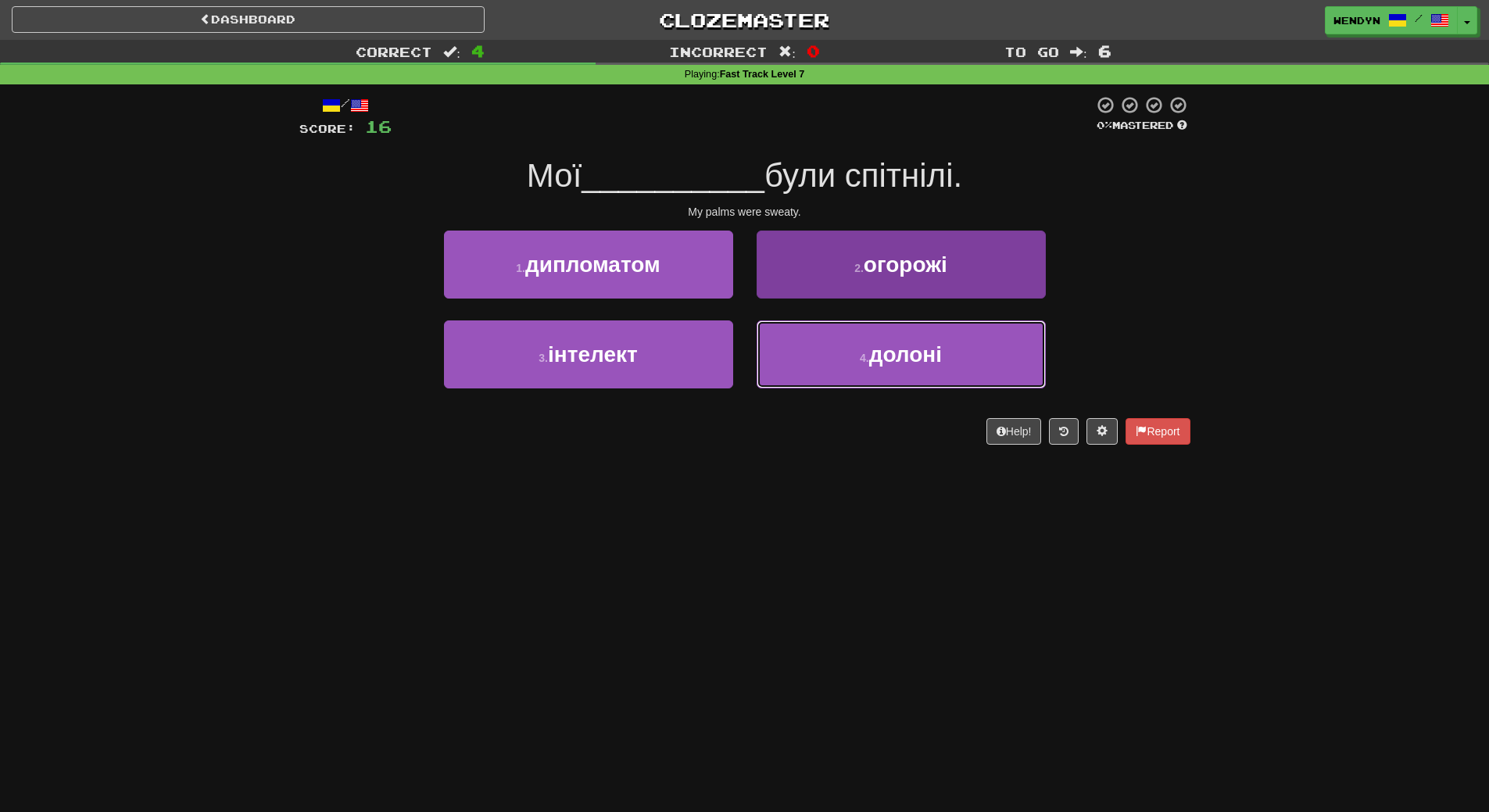
click at [910, 361] on span "долоні" at bounding box center [905, 355] width 73 height 25
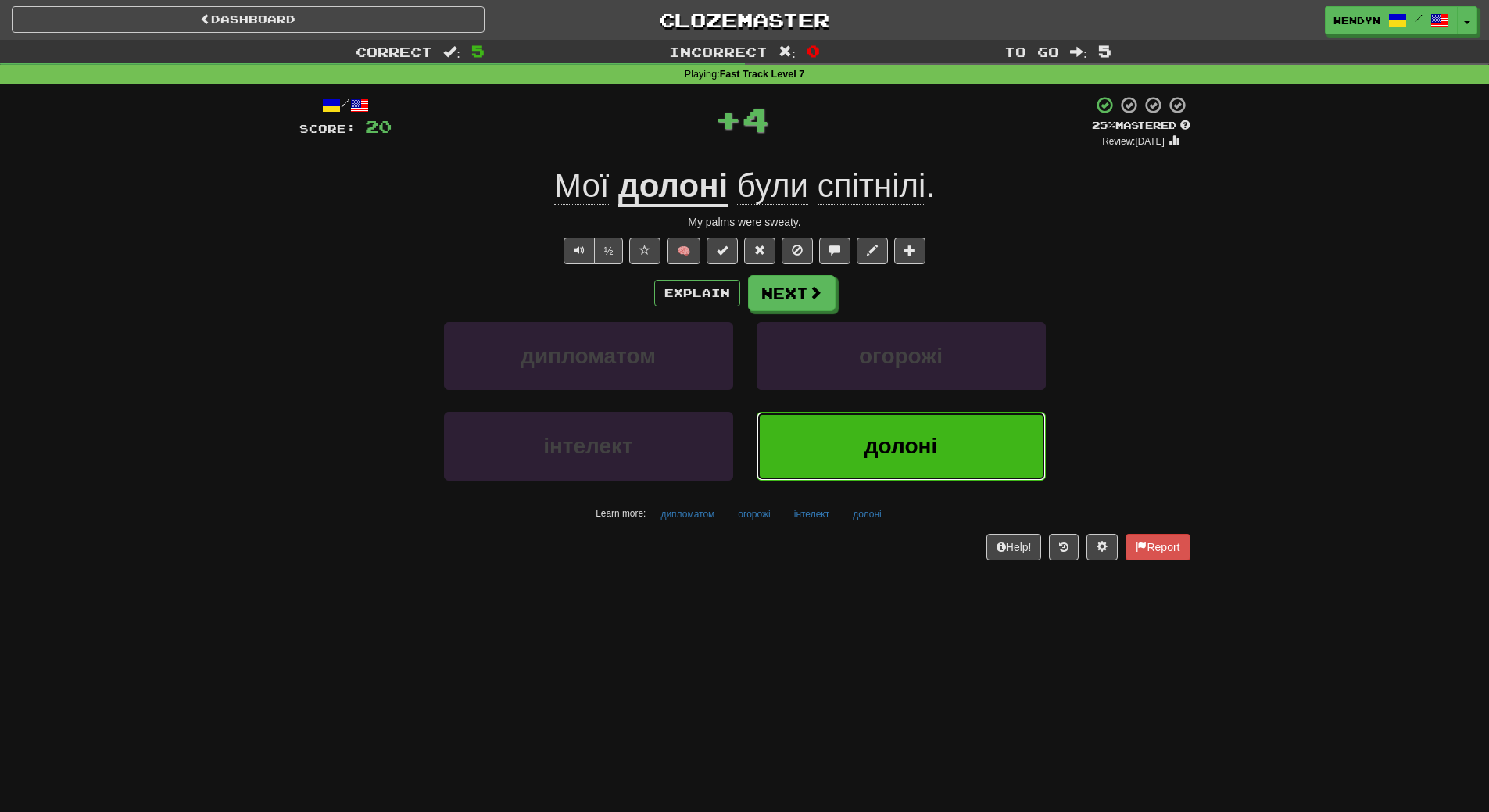
click at [905, 451] on span "долоні" at bounding box center [900, 446] width 73 height 25
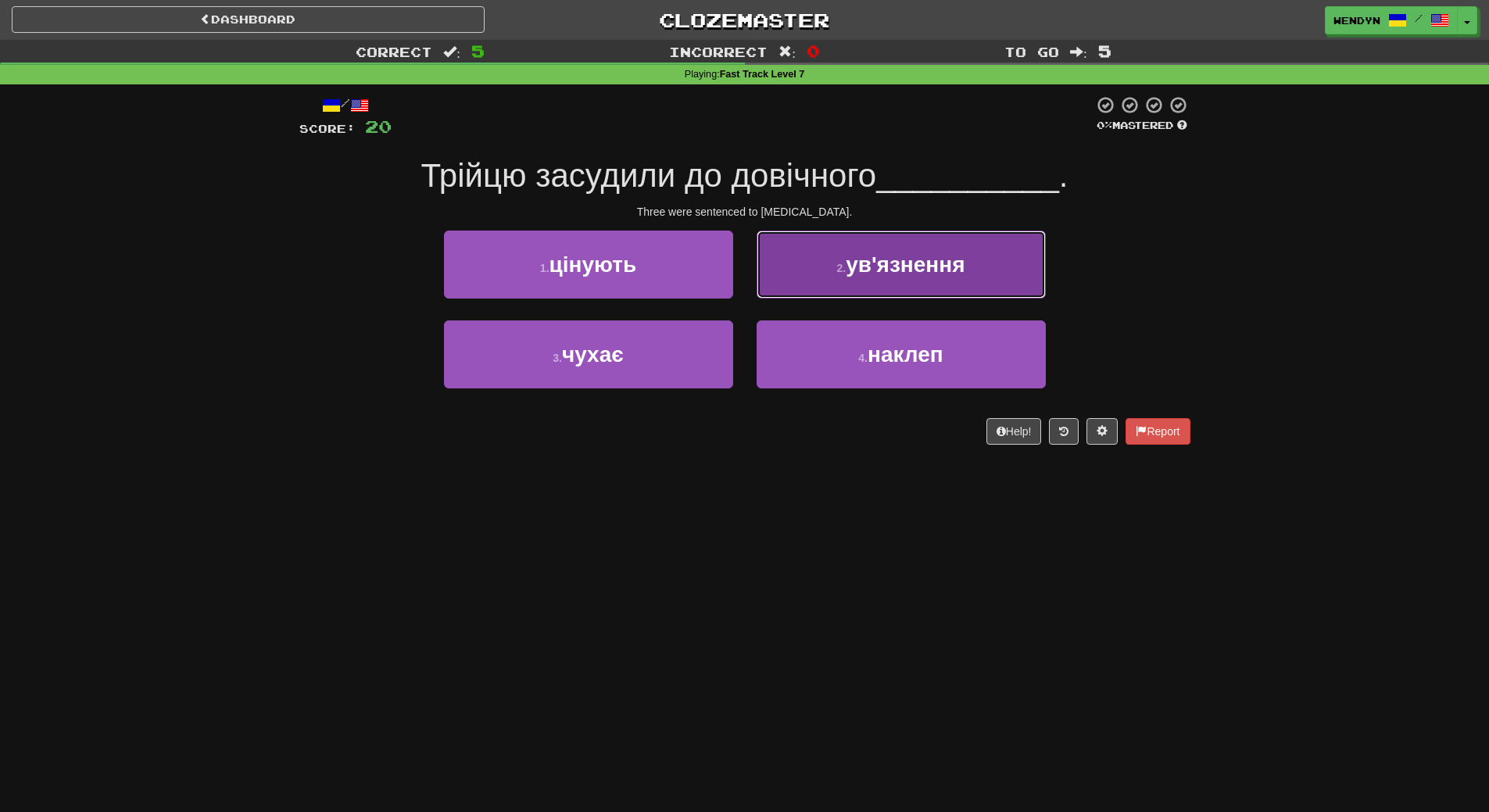
click at [964, 260] on span "ув'язнення" at bounding box center [905, 264] width 119 height 25
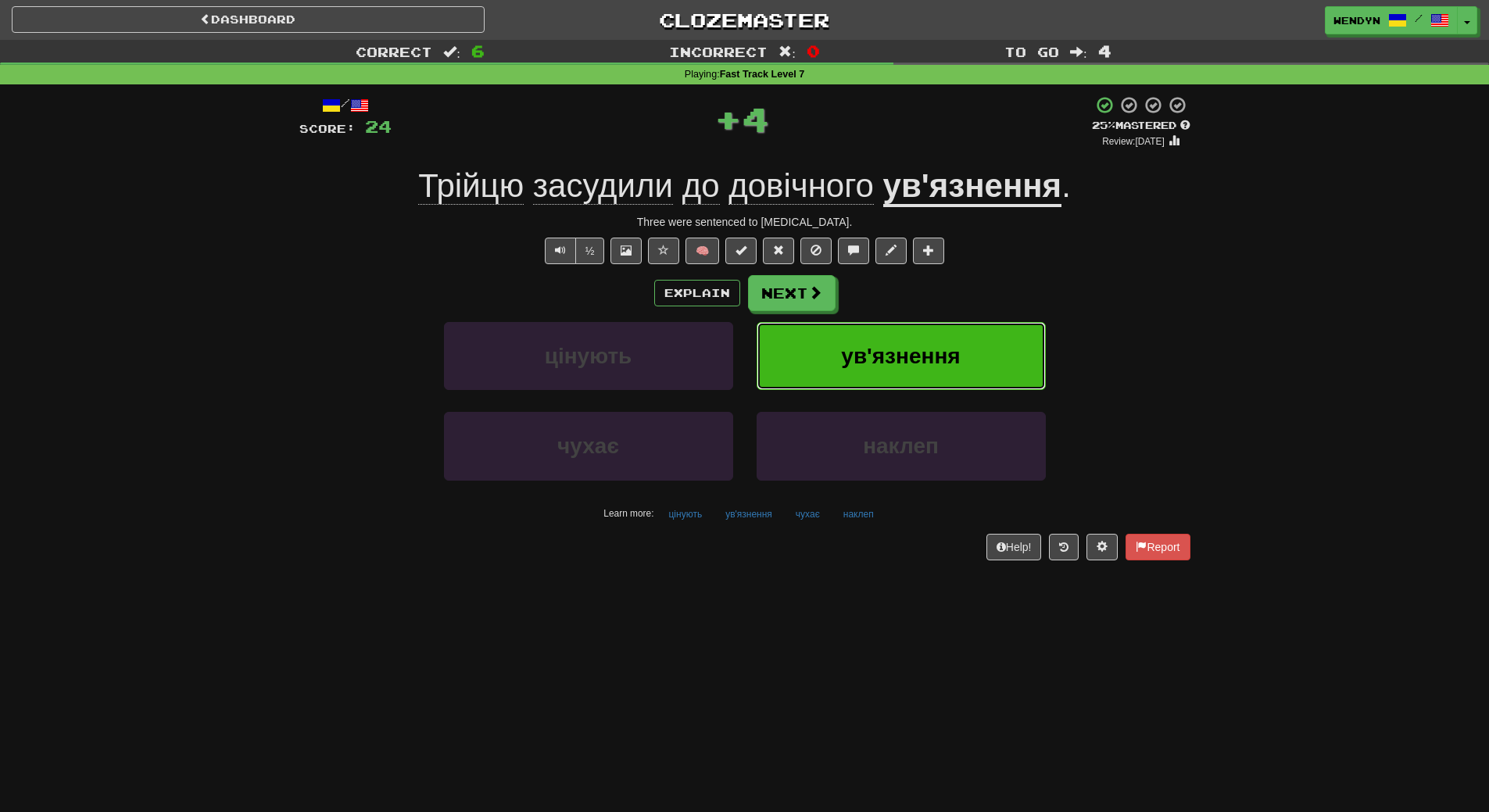
click at [953, 369] on button "ув'язнення" at bounding box center [901, 356] width 289 height 68
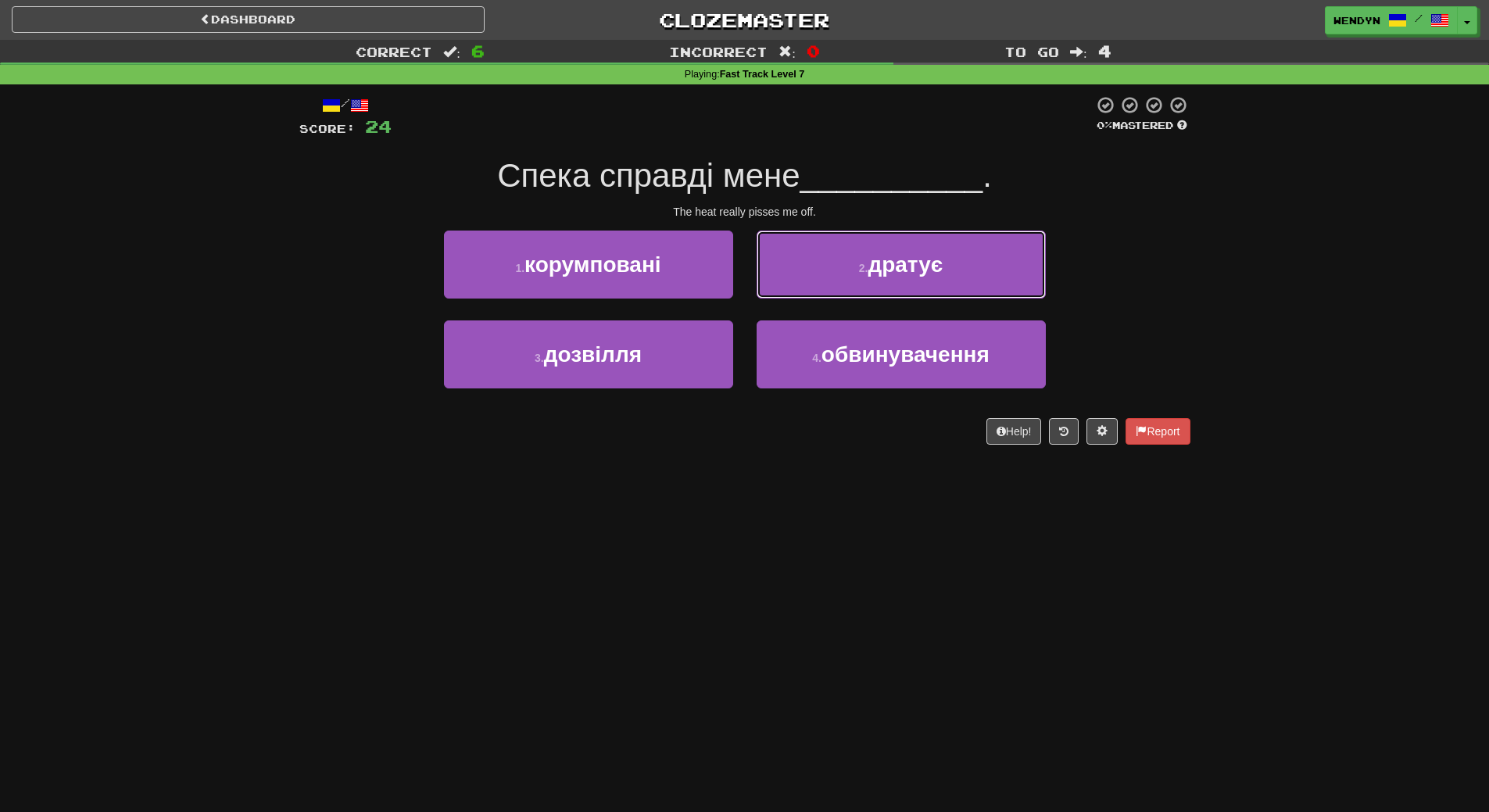
click at [978, 247] on button "2 . дратує" at bounding box center [901, 264] width 289 height 68
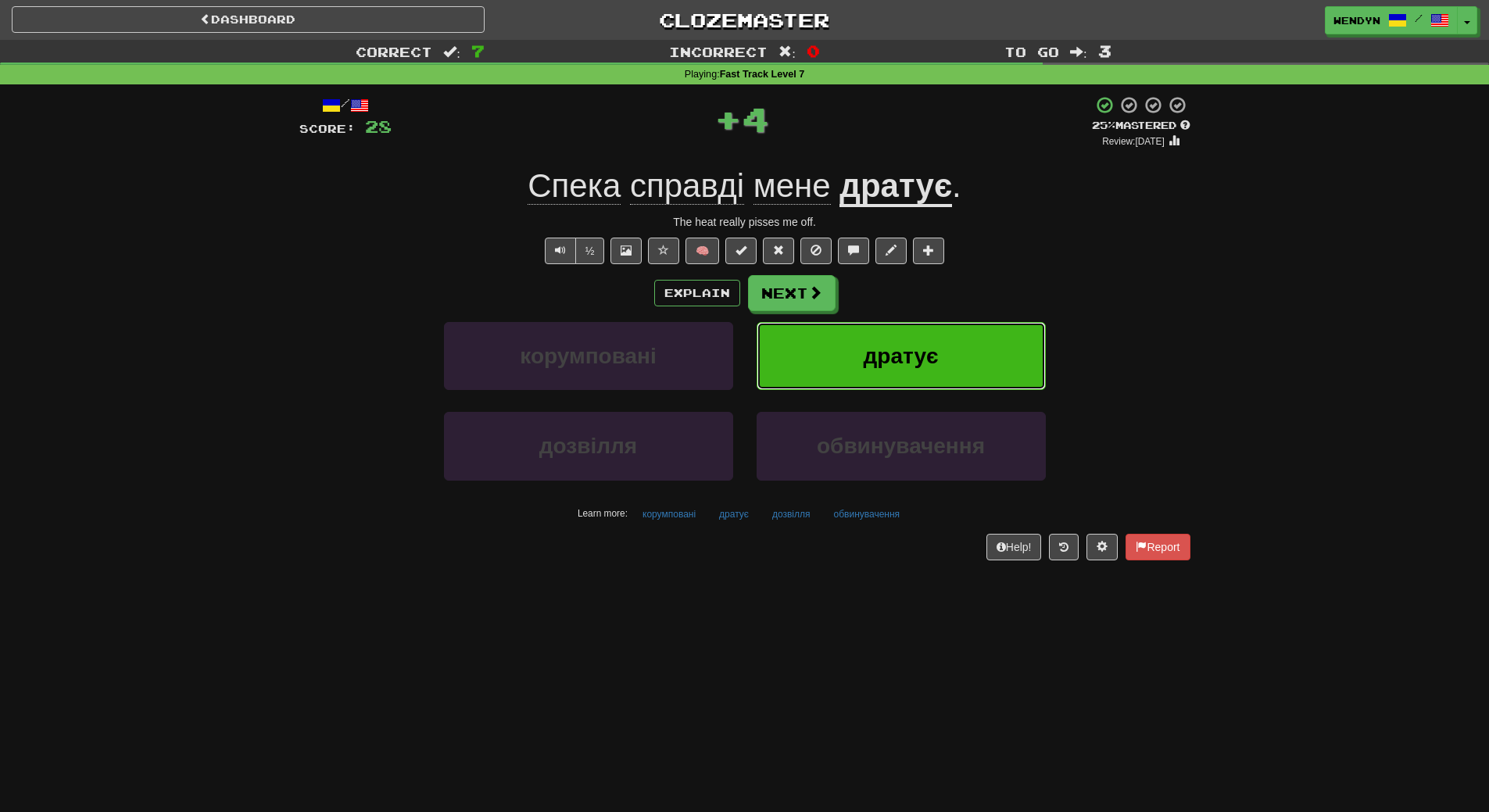
click at [964, 351] on button "дратує" at bounding box center [901, 356] width 289 height 68
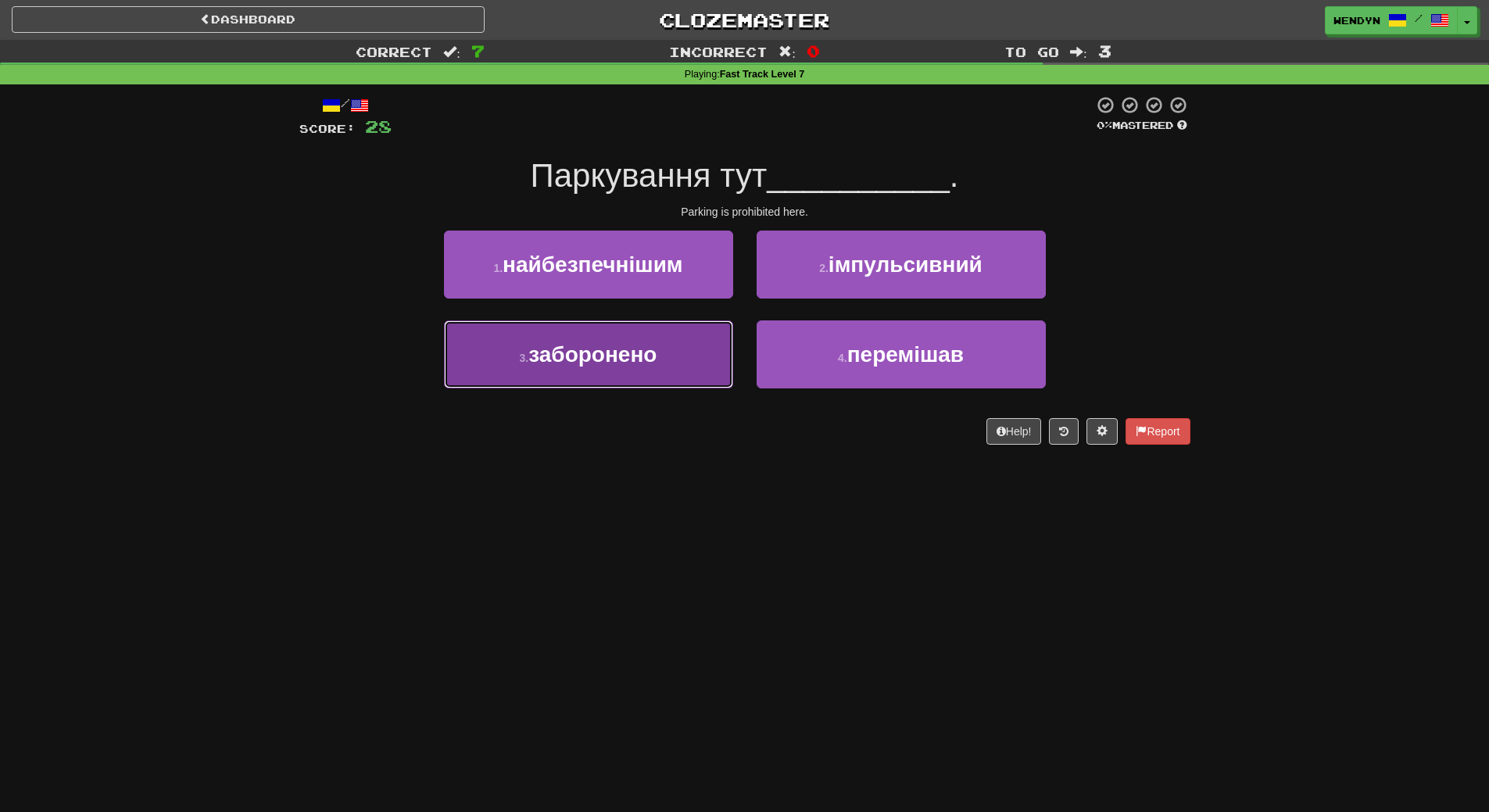
click at [694, 368] on button "3 . заборонено" at bounding box center [588, 354] width 289 height 68
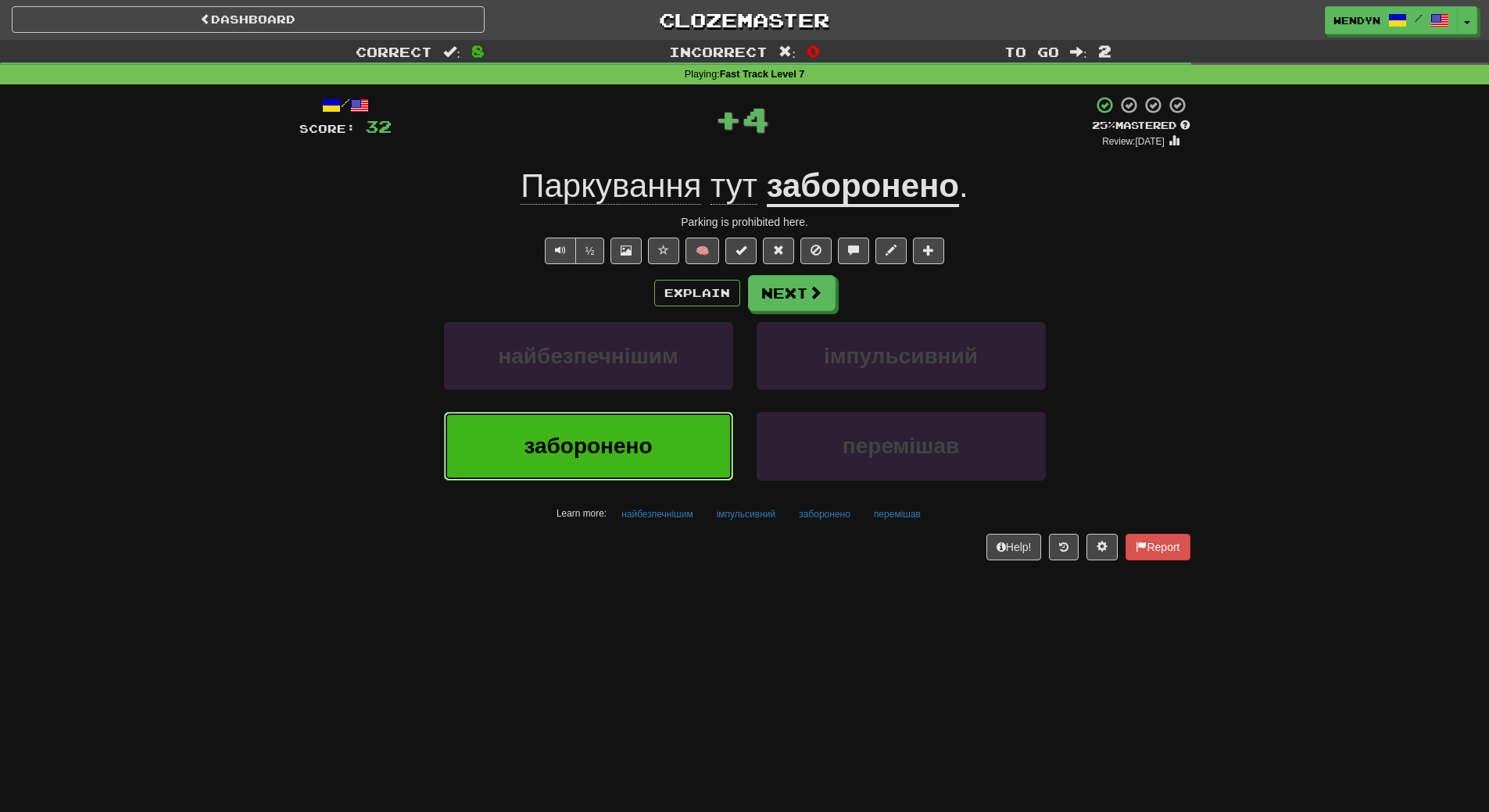
click at [694, 435] on button "заборонено" at bounding box center [588, 446] width 289 height 68
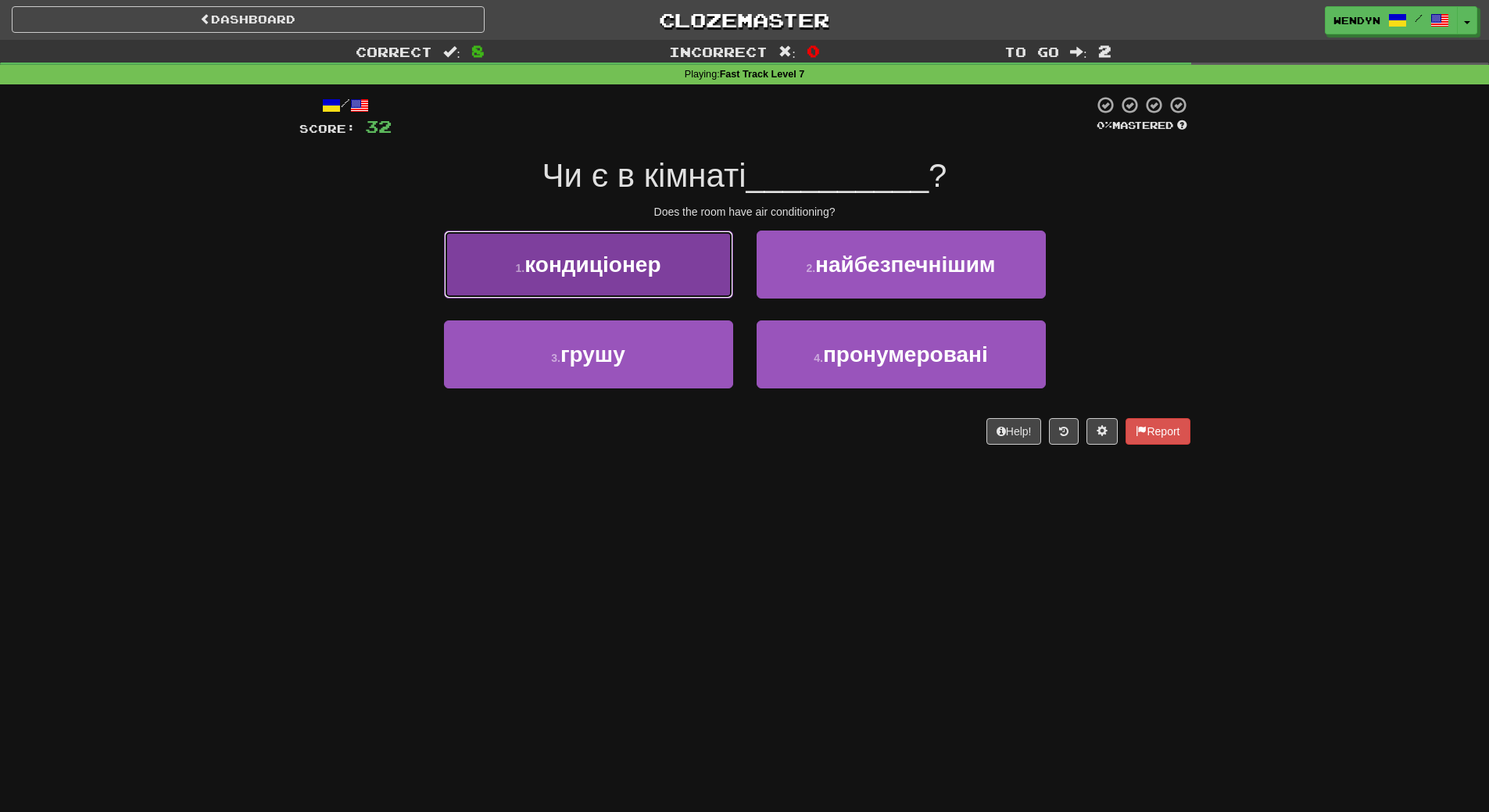
click at [684, 280] on button "1 . кондиціонер" at bounding box center [588, 264] width 289 height 68
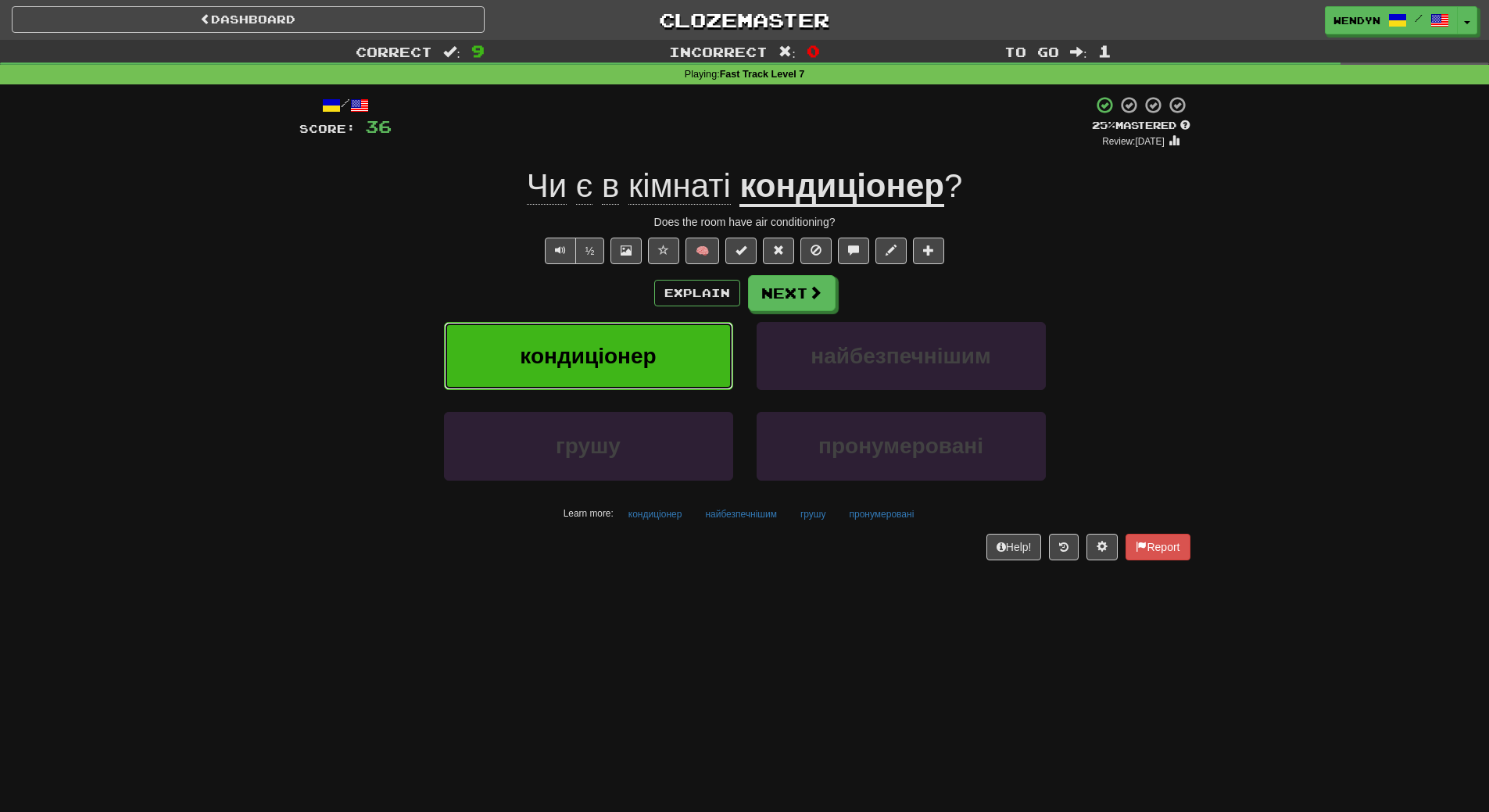
click at [582, 340] on button "кондиціонер" at bounding box center [588, 356] width 289 height 68
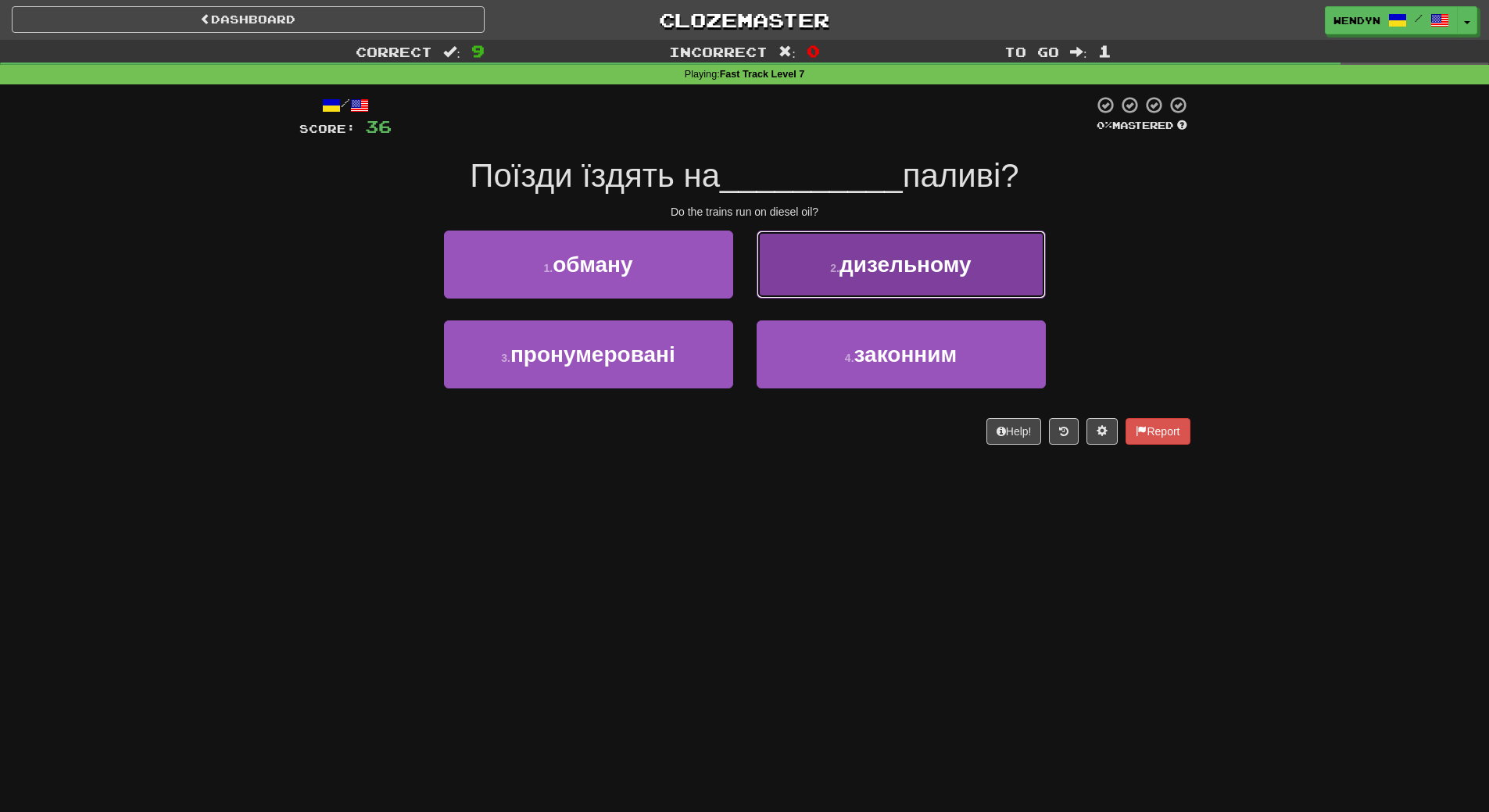
click at [914, 271] on span "дизельному" at bounding box center [905, 264] width 132 height 25
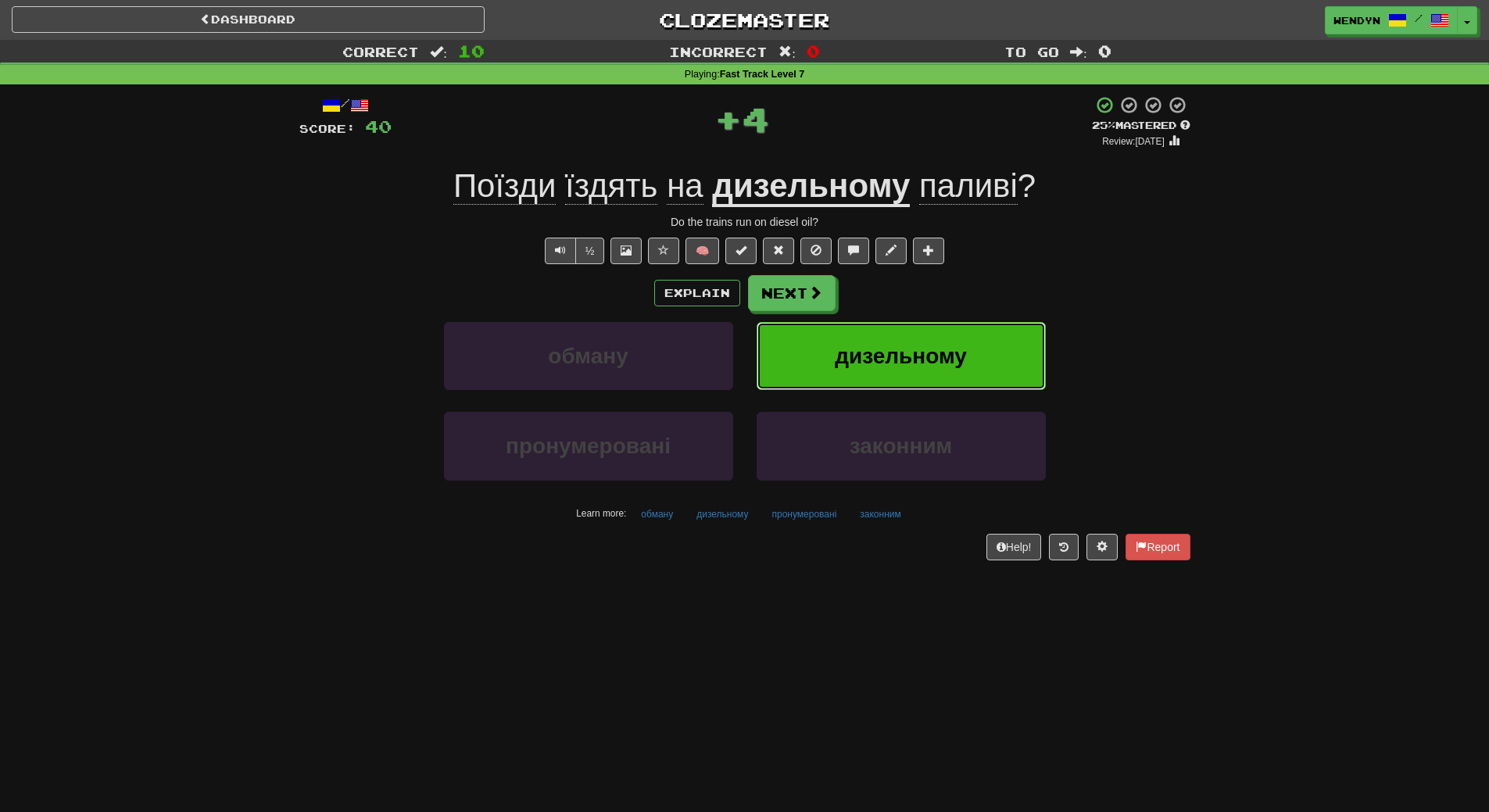
click at [910, 341] on button "дизельному" at bounding box center [901, 356] width 289 height 68
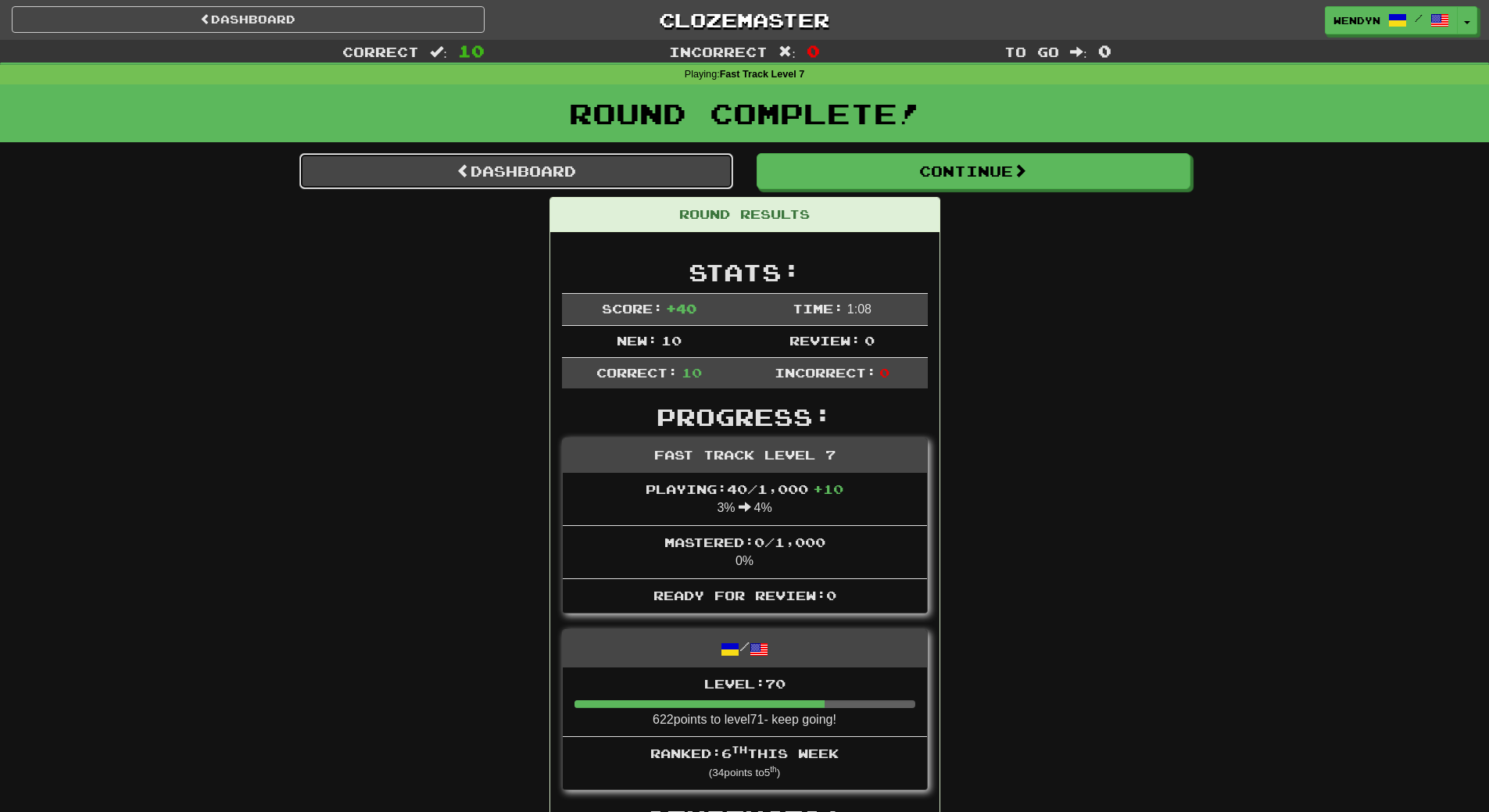
click at [496, 162] on link "Dashboard" at bounding box center [516, 171] width 433 height 36
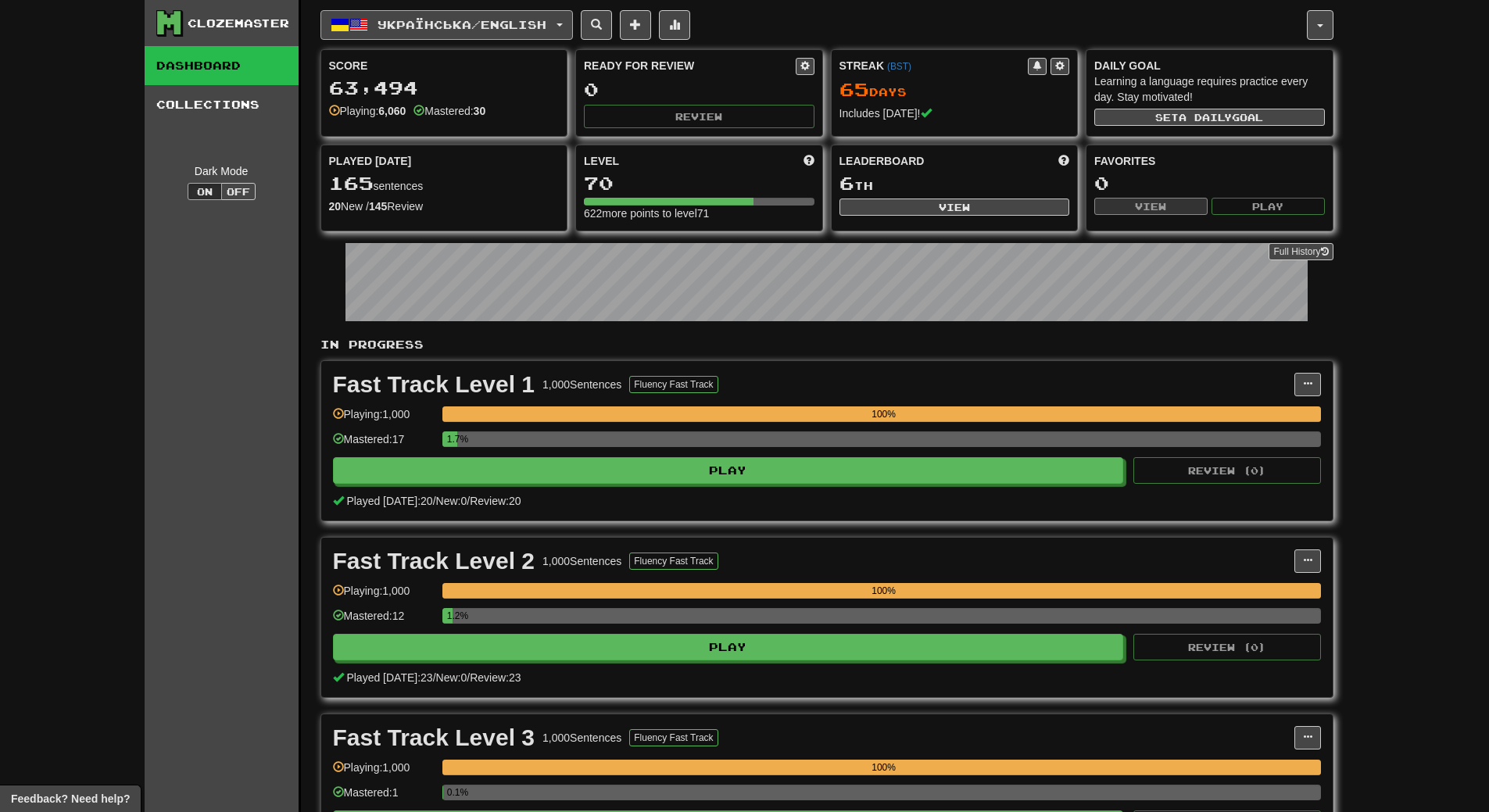
click at [435, 27] on span "Українська / English" at bounding box center [462, 25] width 169 height 13
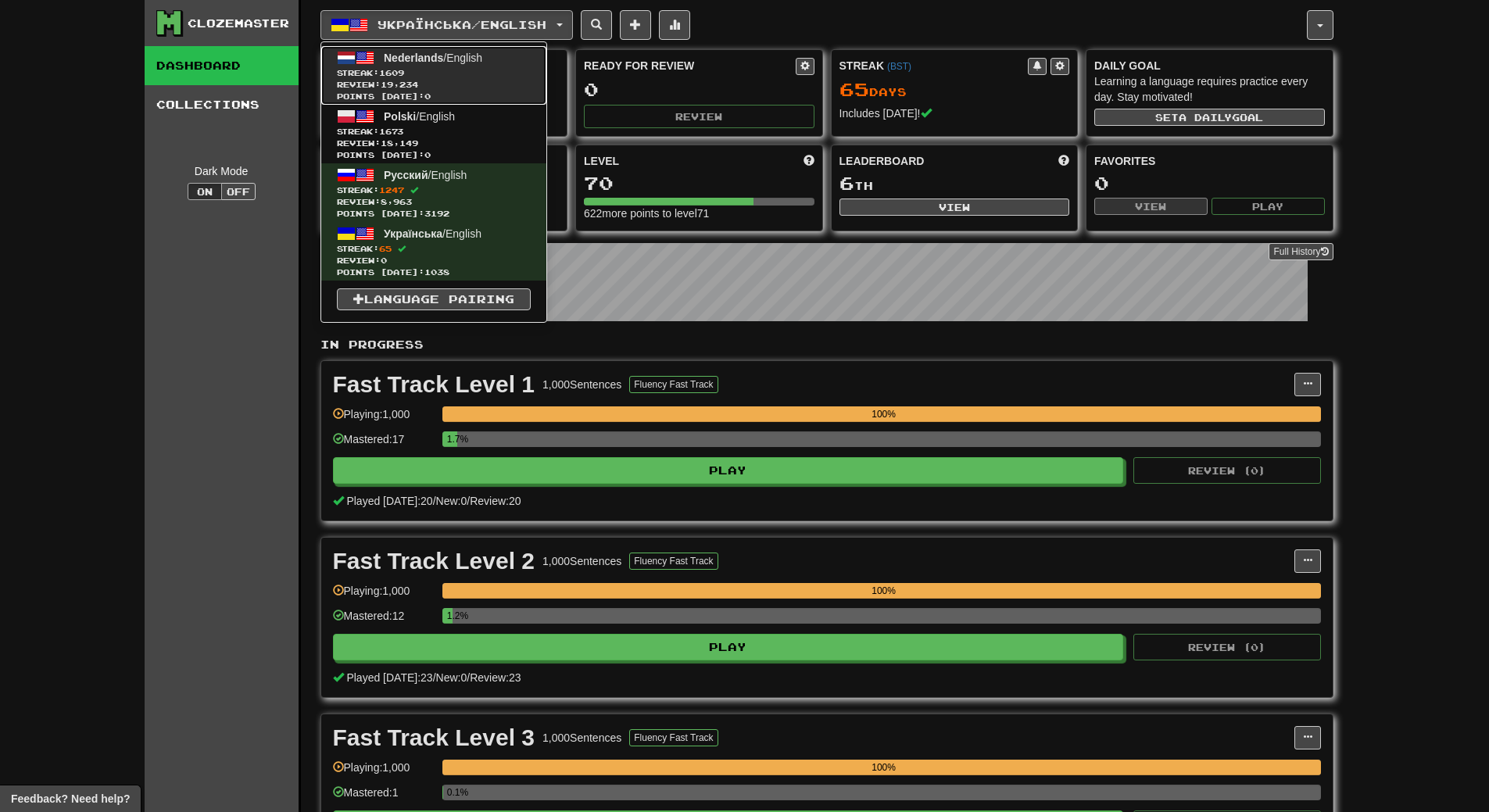
click at [443, 74] on span "Streak: 1609" at bounding box center [433, 73] width 194 height 11
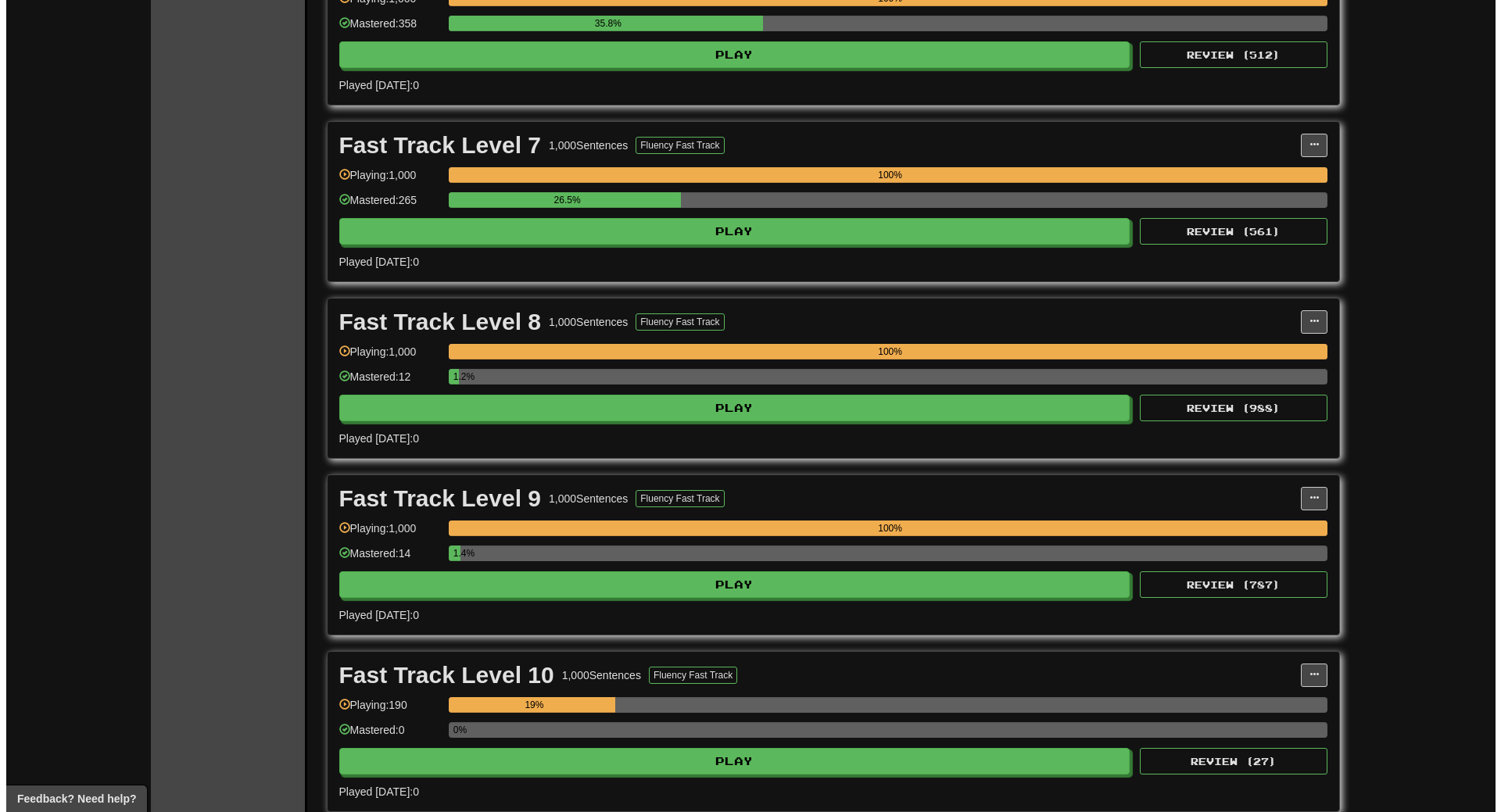
scroll to position [3907, 0]
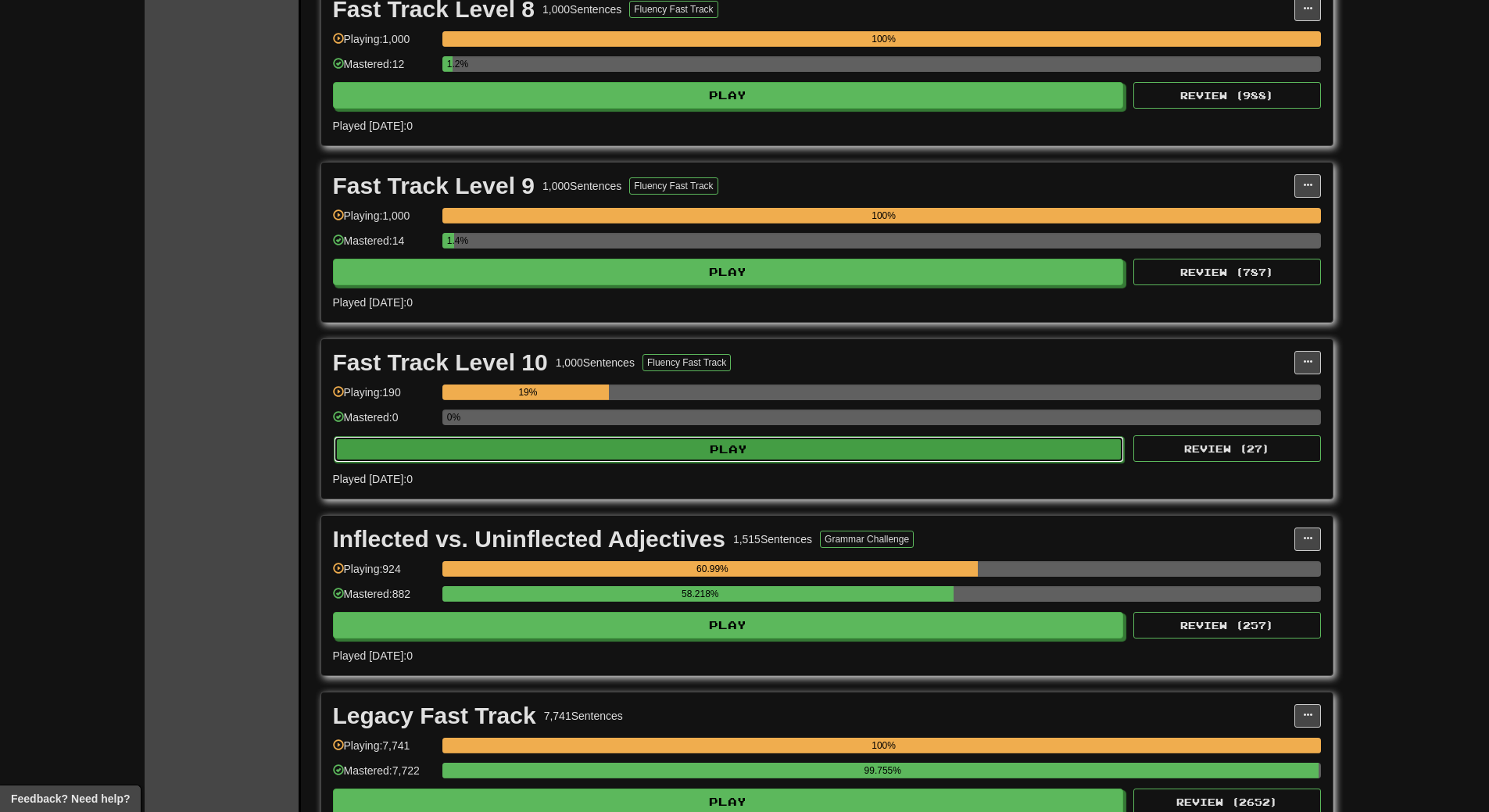
click at [690, 448] on button "Play" at bounding box center [729, 449] width 791 height 26
select select "**"
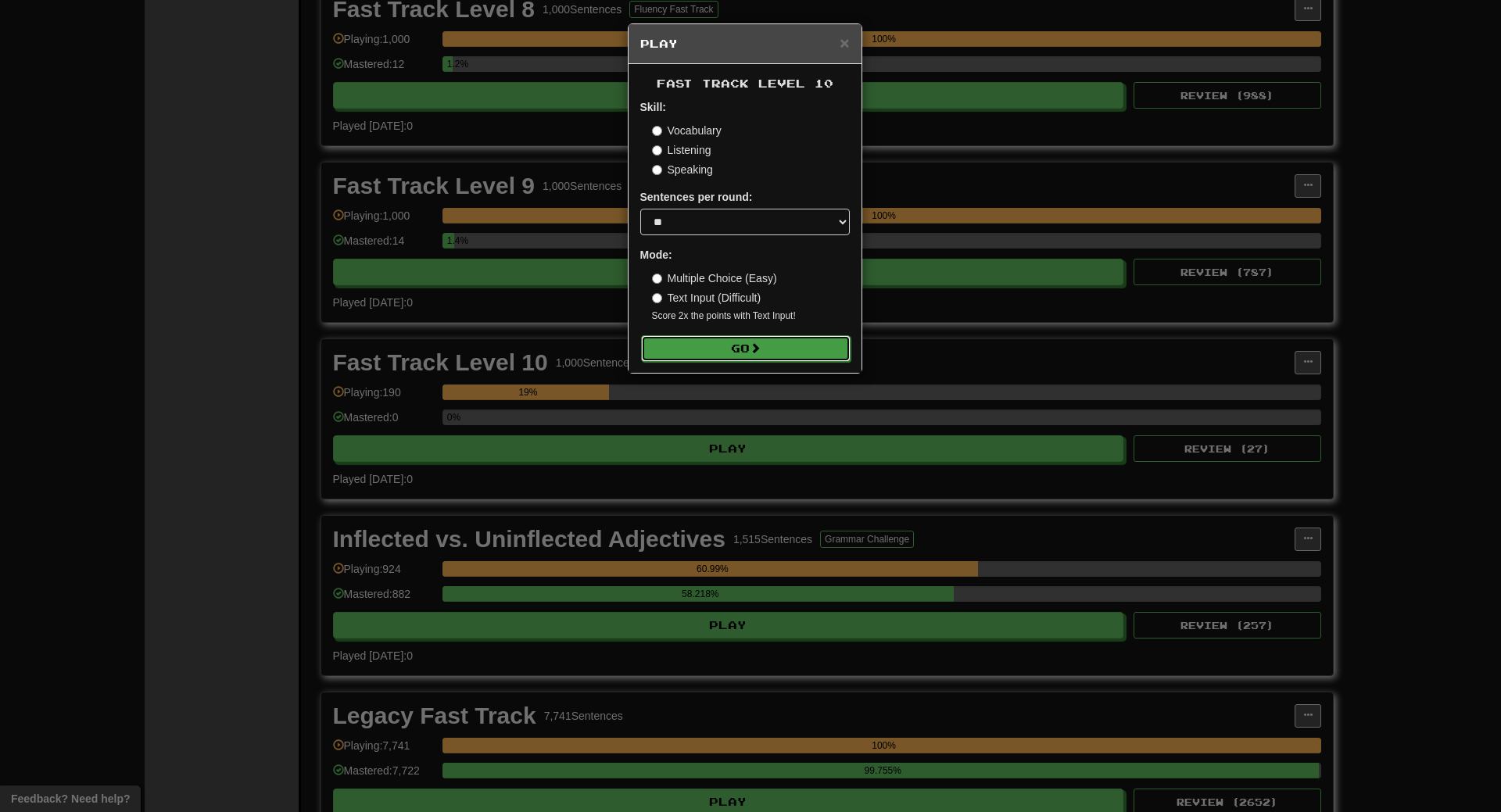
click at [687, 352] on button "Go" at bounding box center [746, 348] width 210 height 26
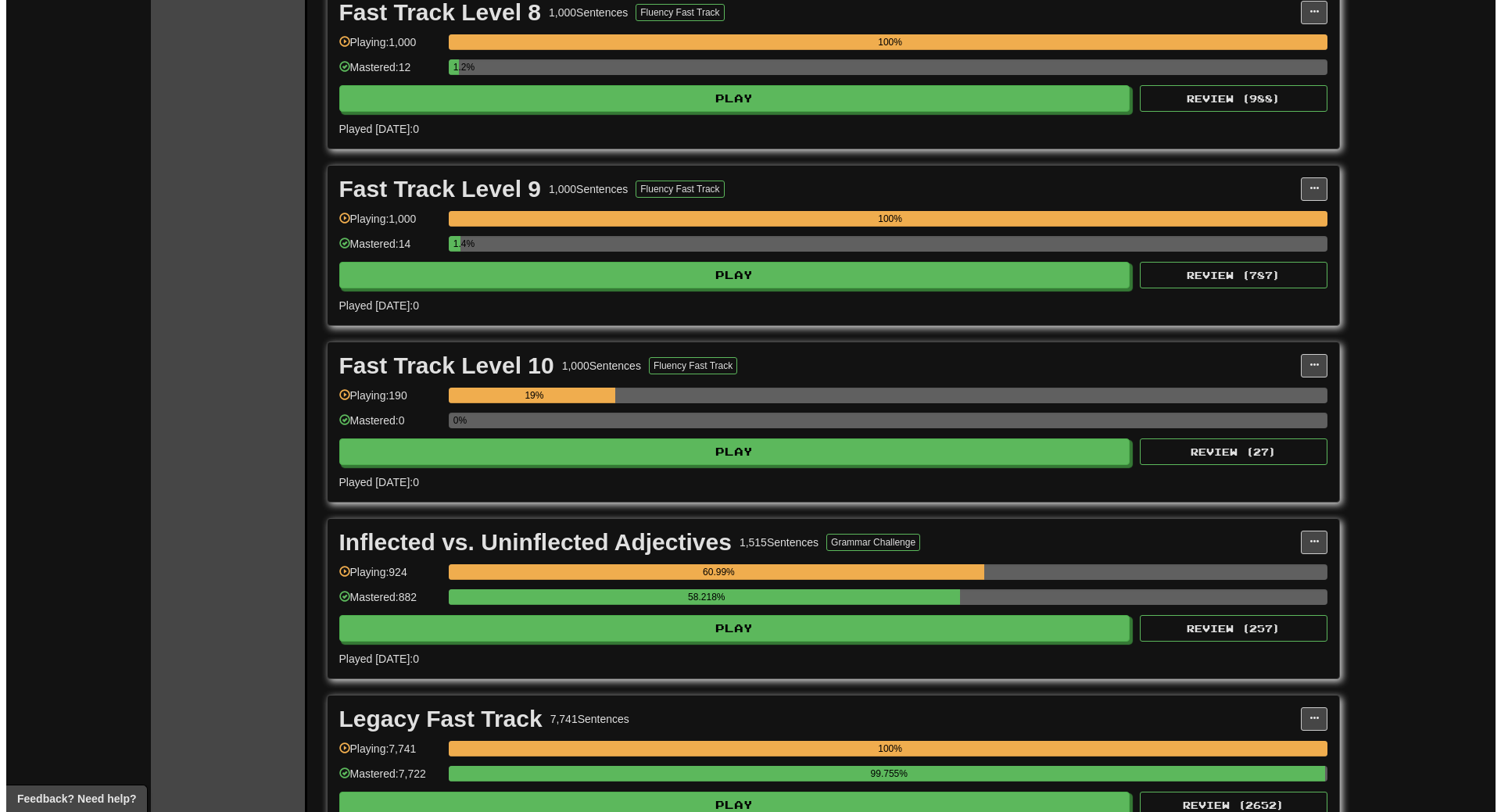
scroll to position [3907, 0]
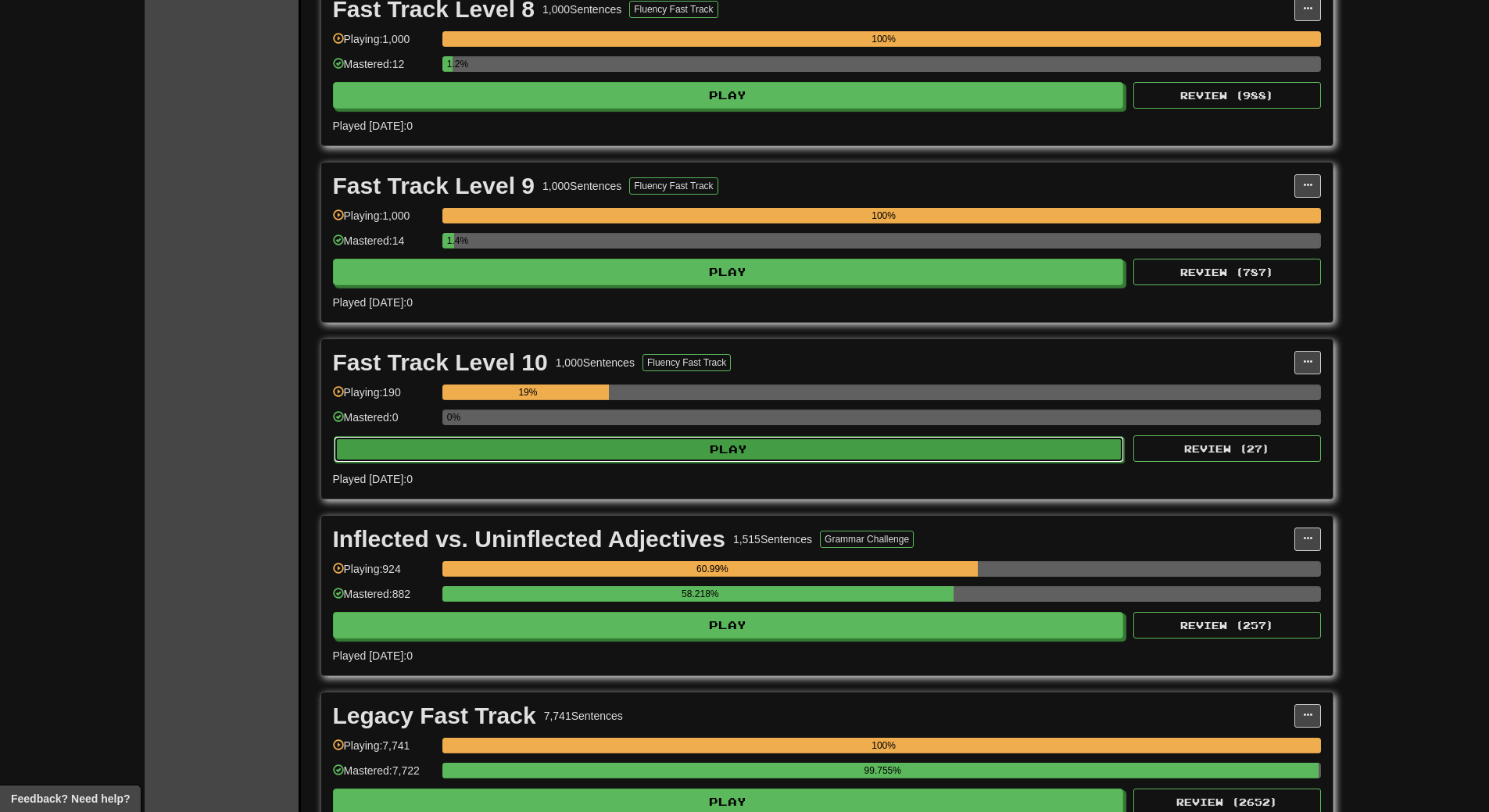
click at [693, 449] on button "Play" at bounding box center [729, 449] width 791 height 26
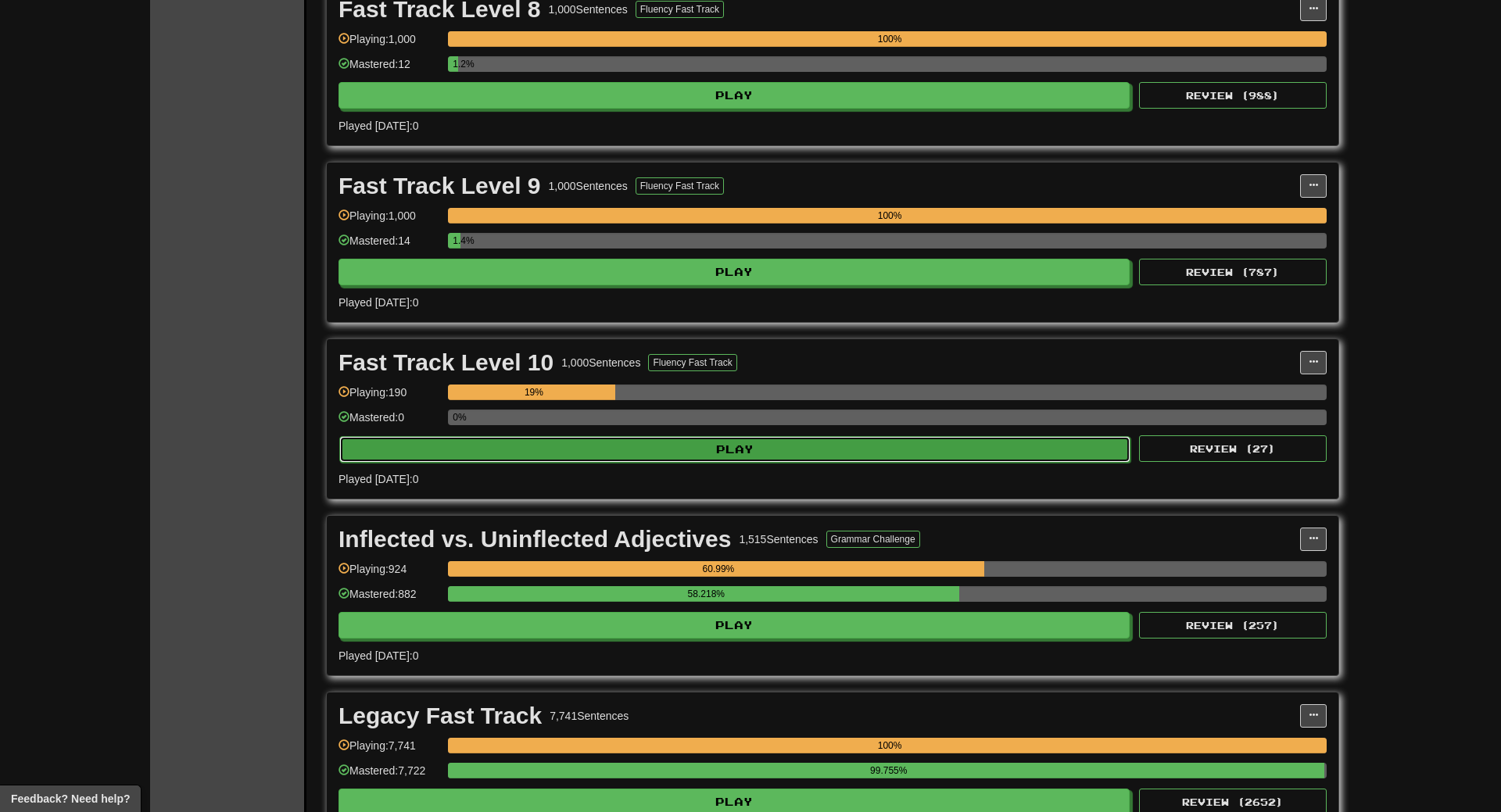
select select "**"
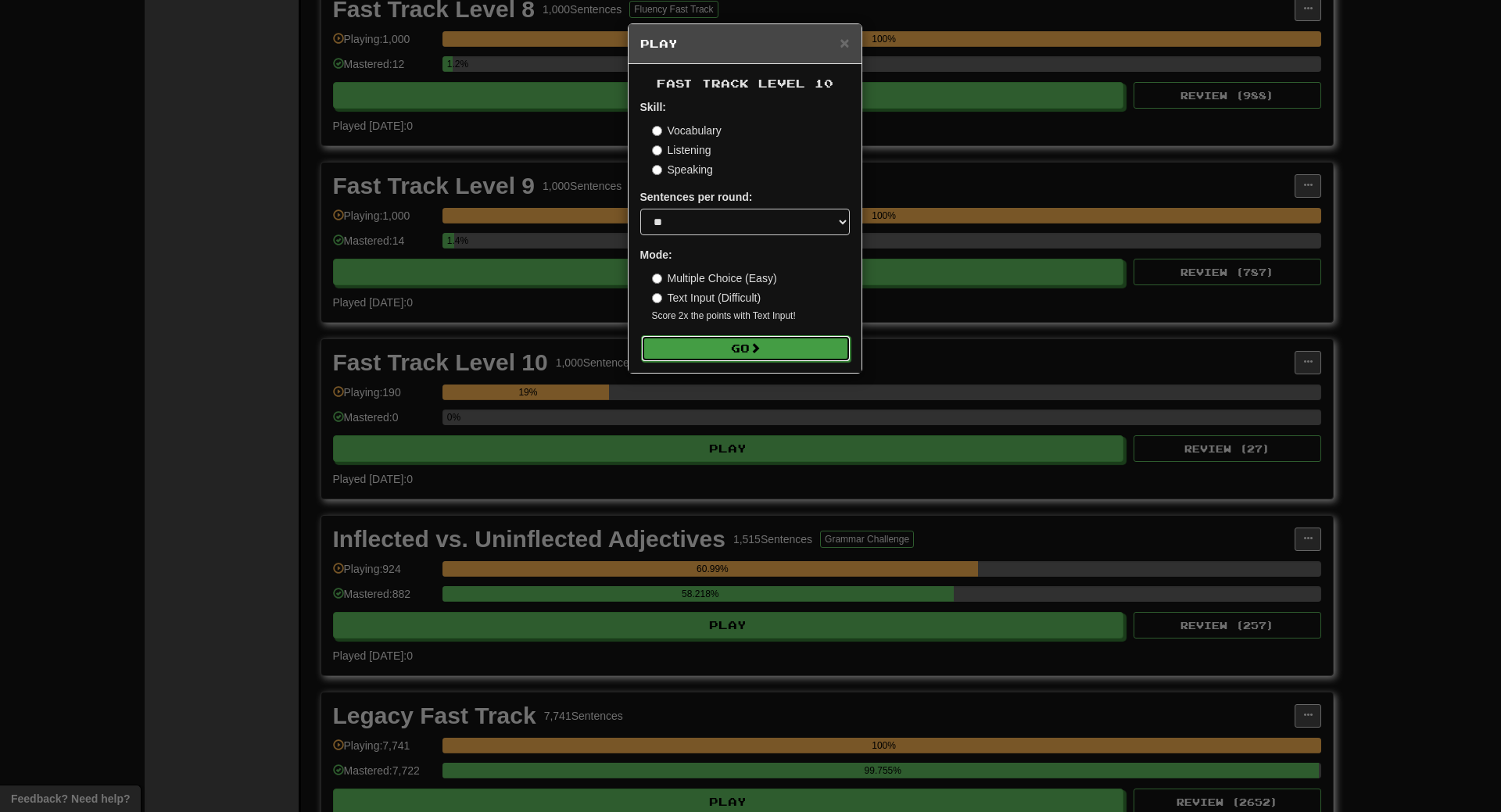
click at [705, 336] on button "Go" at bounding box center [746, 348] width 210 height 26
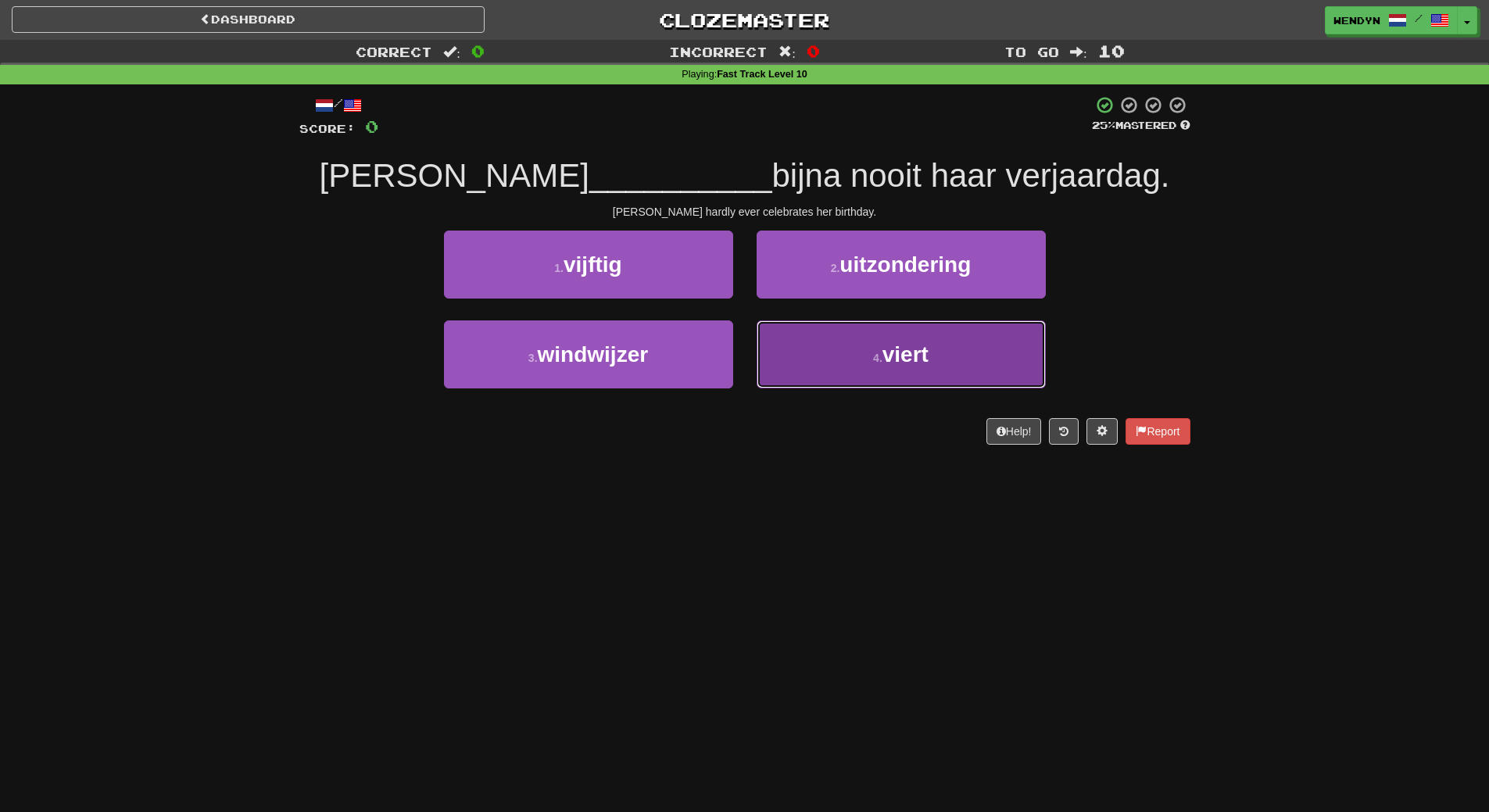
click at [830, 379] on button "4 . viert" at bounding box center [901, 354] width 289 height 68
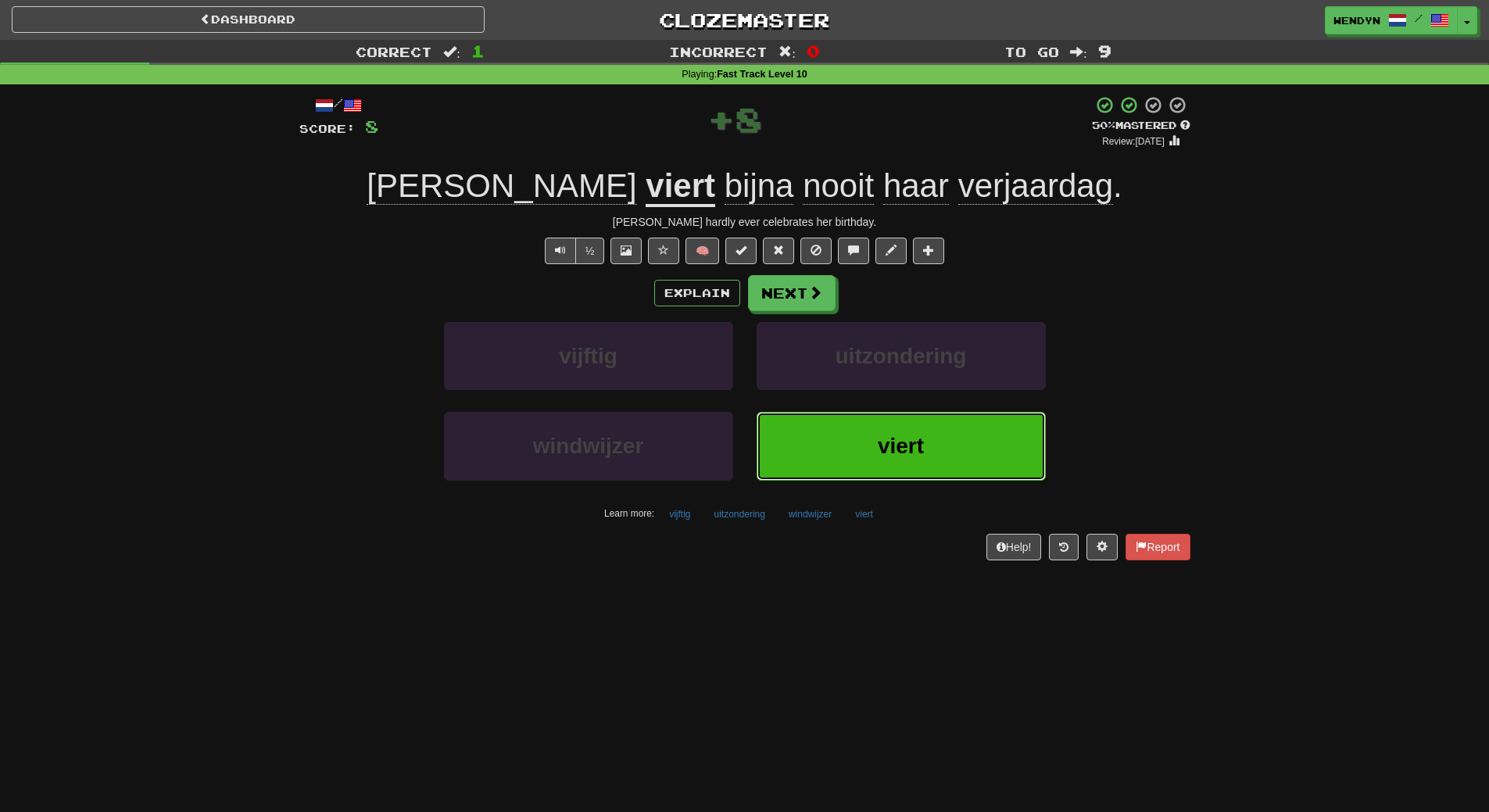
click at [814, 416] on button "viert" at bounding box center [901, 446] width 289 height 68
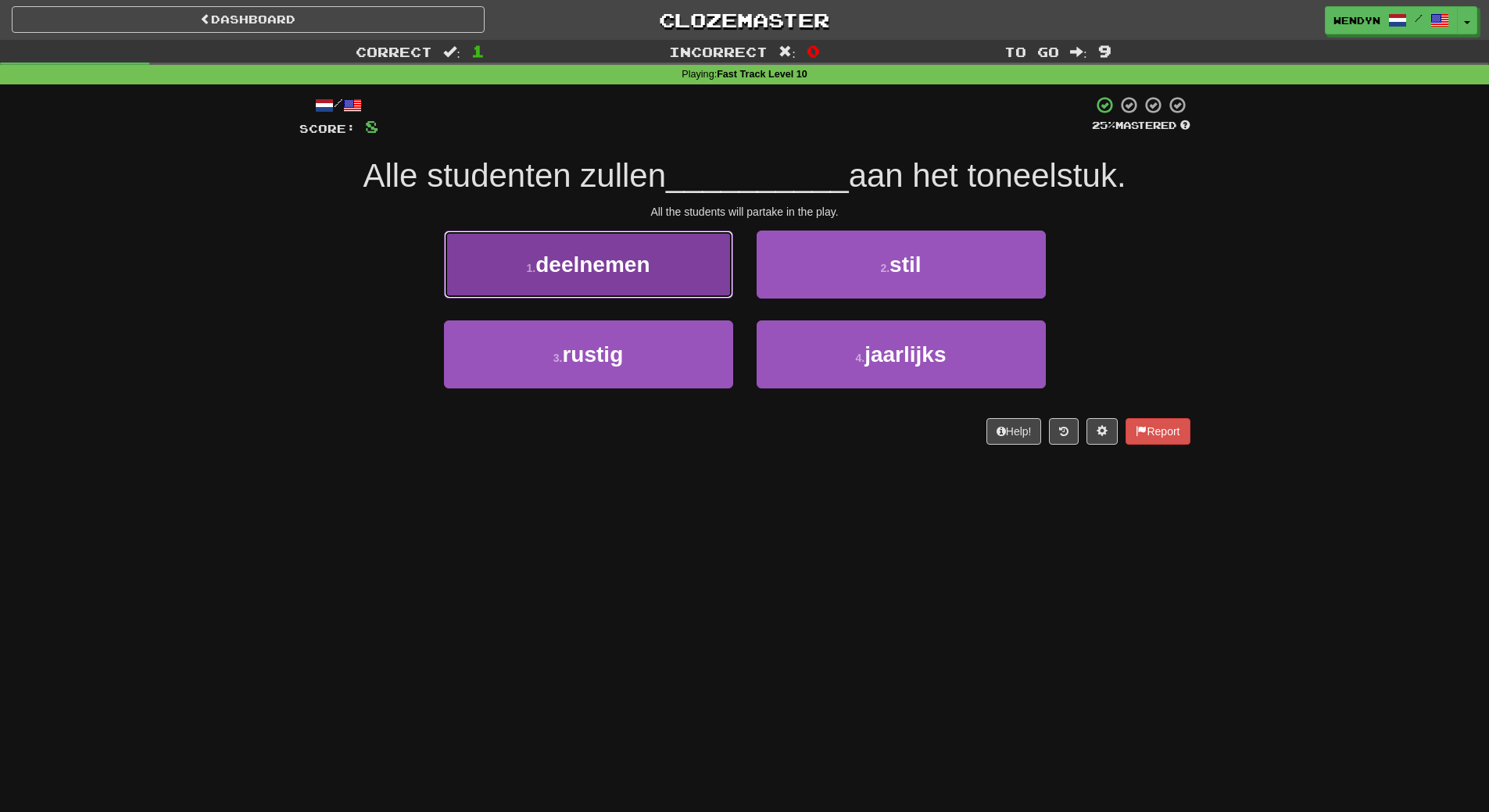
click at [628, 263] on span "deelnemen" at bounding box center [592, 264] width 114 height 25
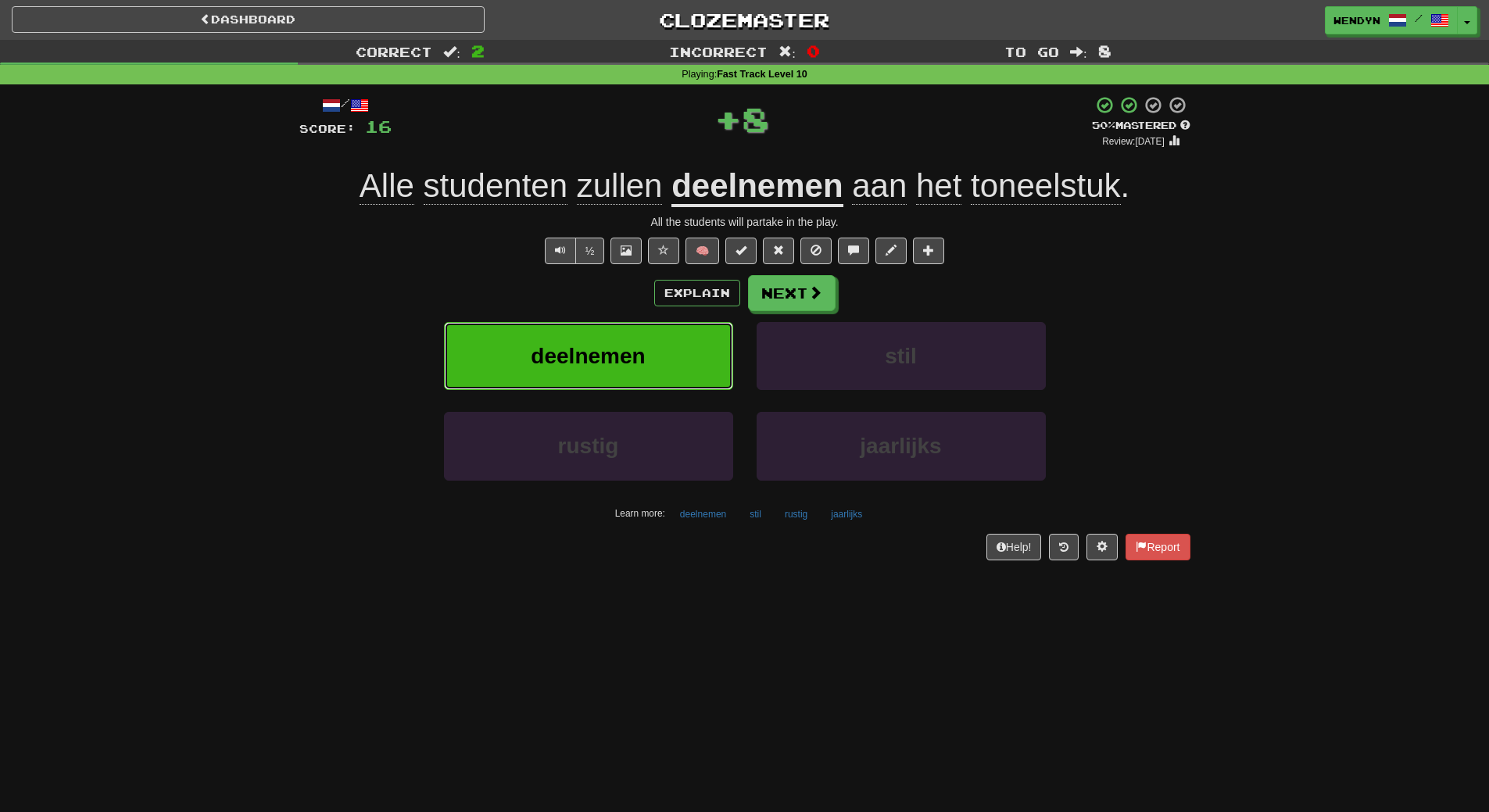
click at [592, 344] on span "deelnemen" at bounding box center [587, 356] width 114 height 25
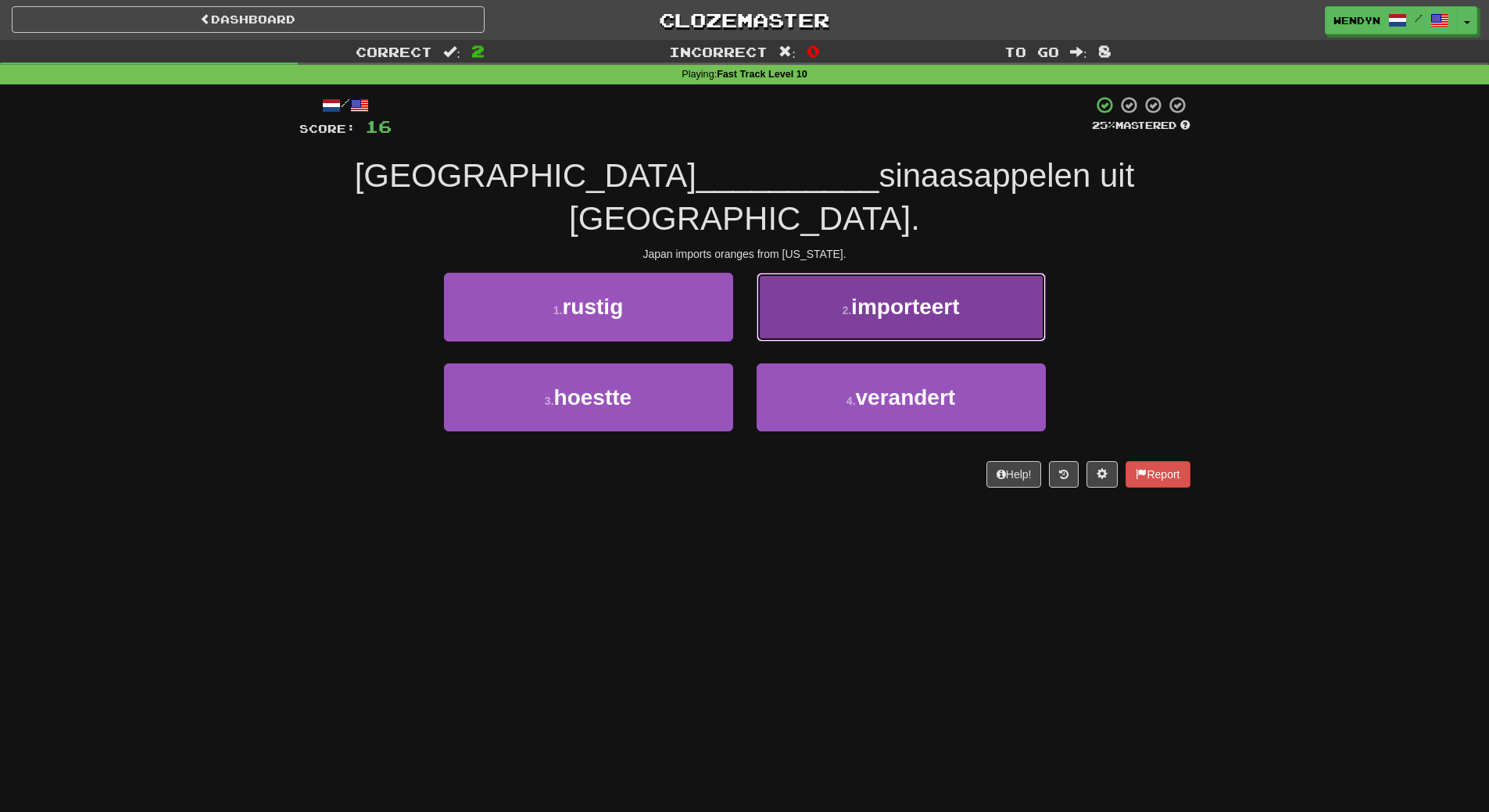
click at [870, 295] on span "importeert" at bounding box center [905, 307] width 108 height 25
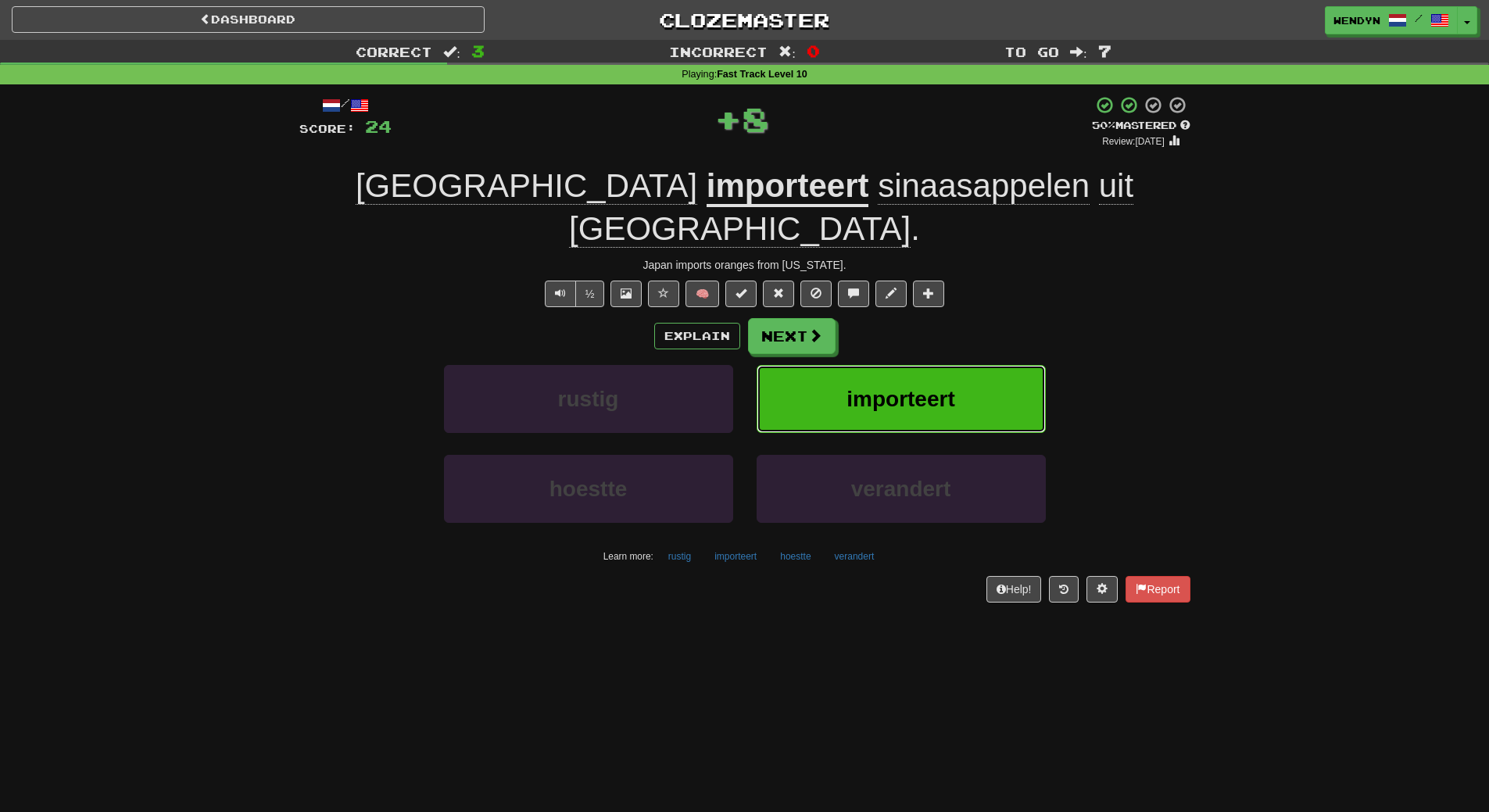
click at [845, 365] on button "importeert" at bounding box center [901, 399] width 289 height 68
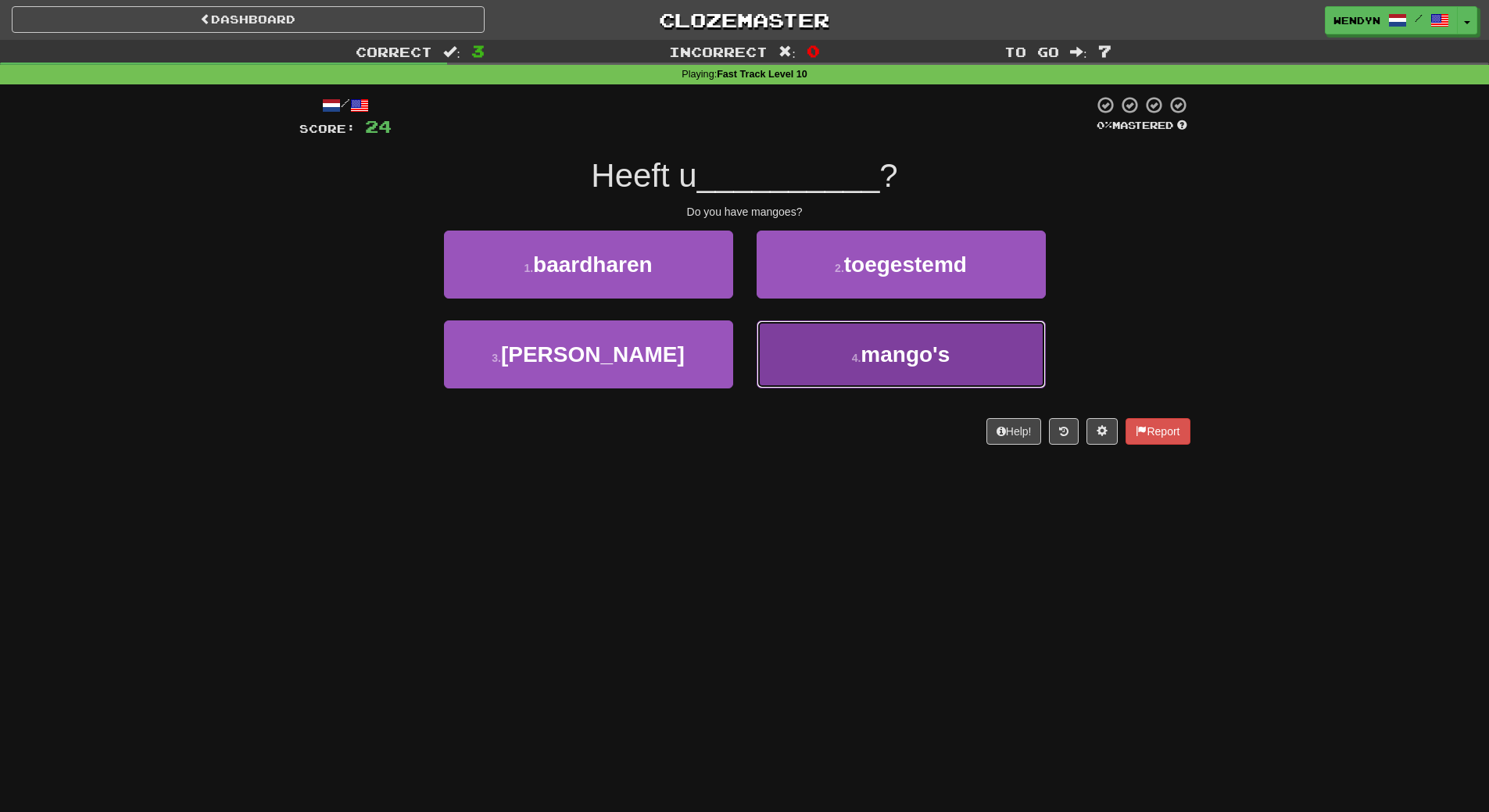
click at [818, 374] on button "4 . mango's" at bounding box center [901, 354] width 289 height 68
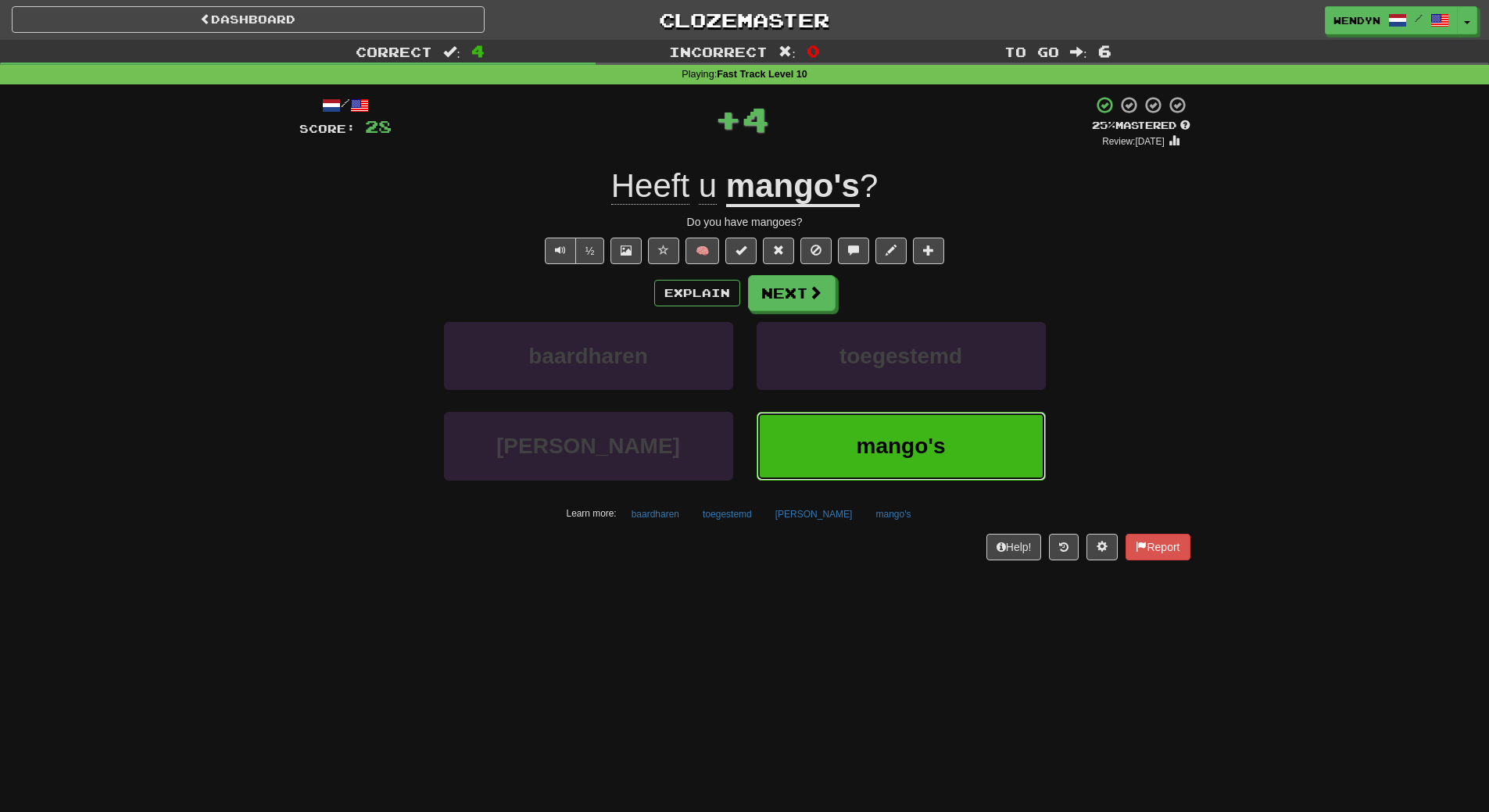
click at [797, 447] on button "mango's" at bounding box center [901, 446] width 289 height 68
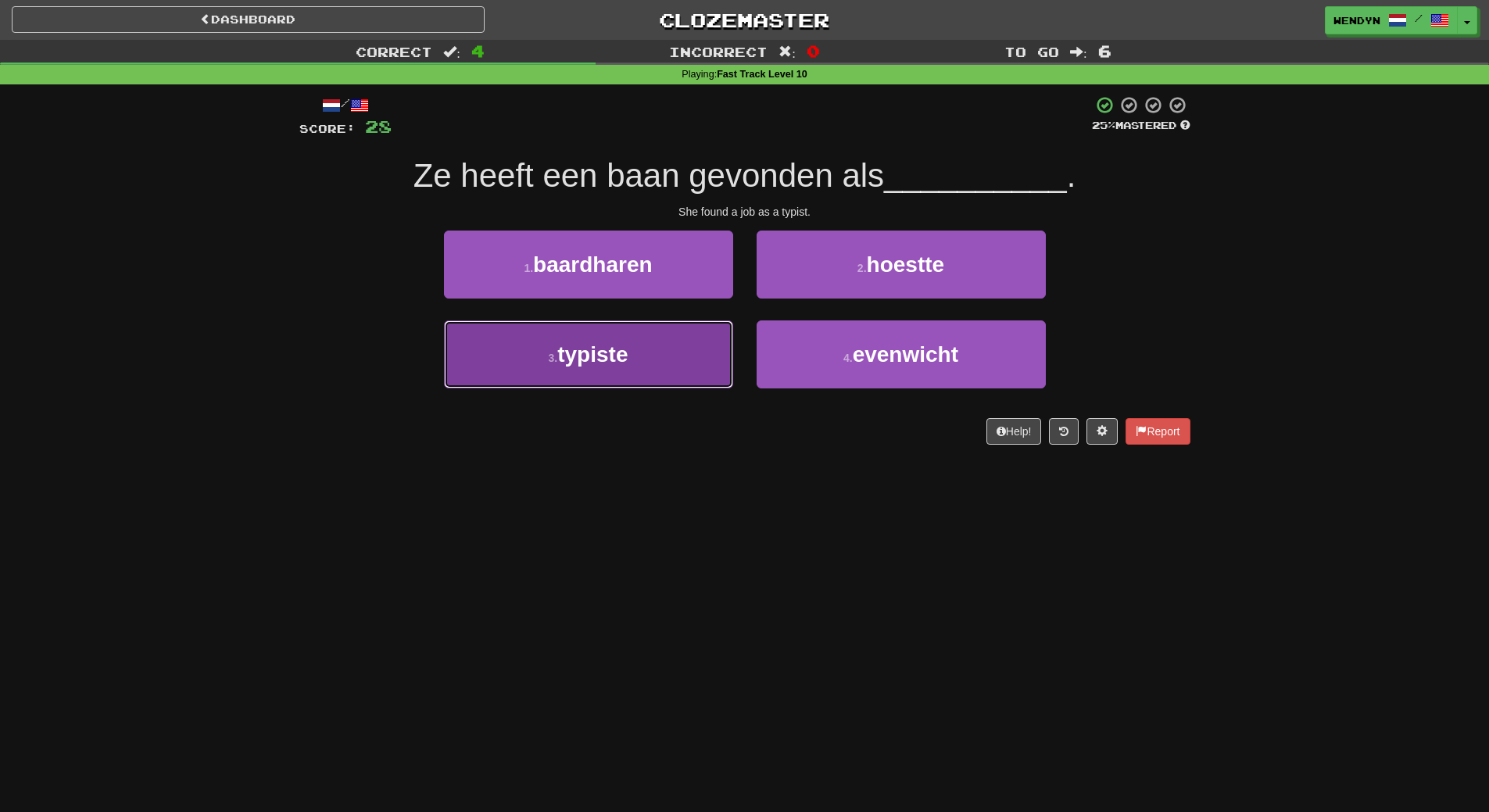
click at [676, 350] on button "3 . typiste" at bounding box center [588, 354] width 289 height 68
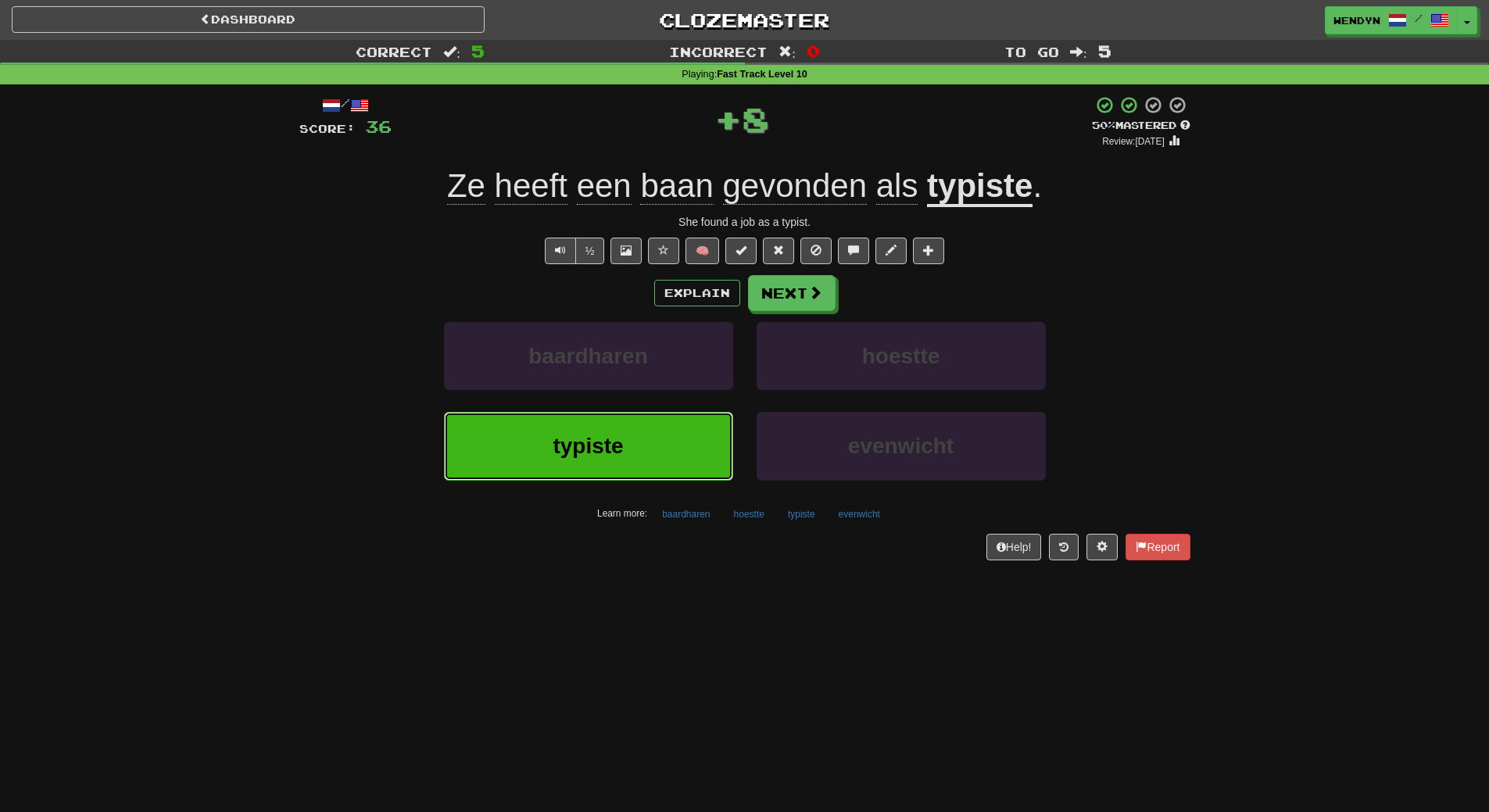
click at [643, 437] on button "typiste" at bounding box center [588, 446] width 289 height 68
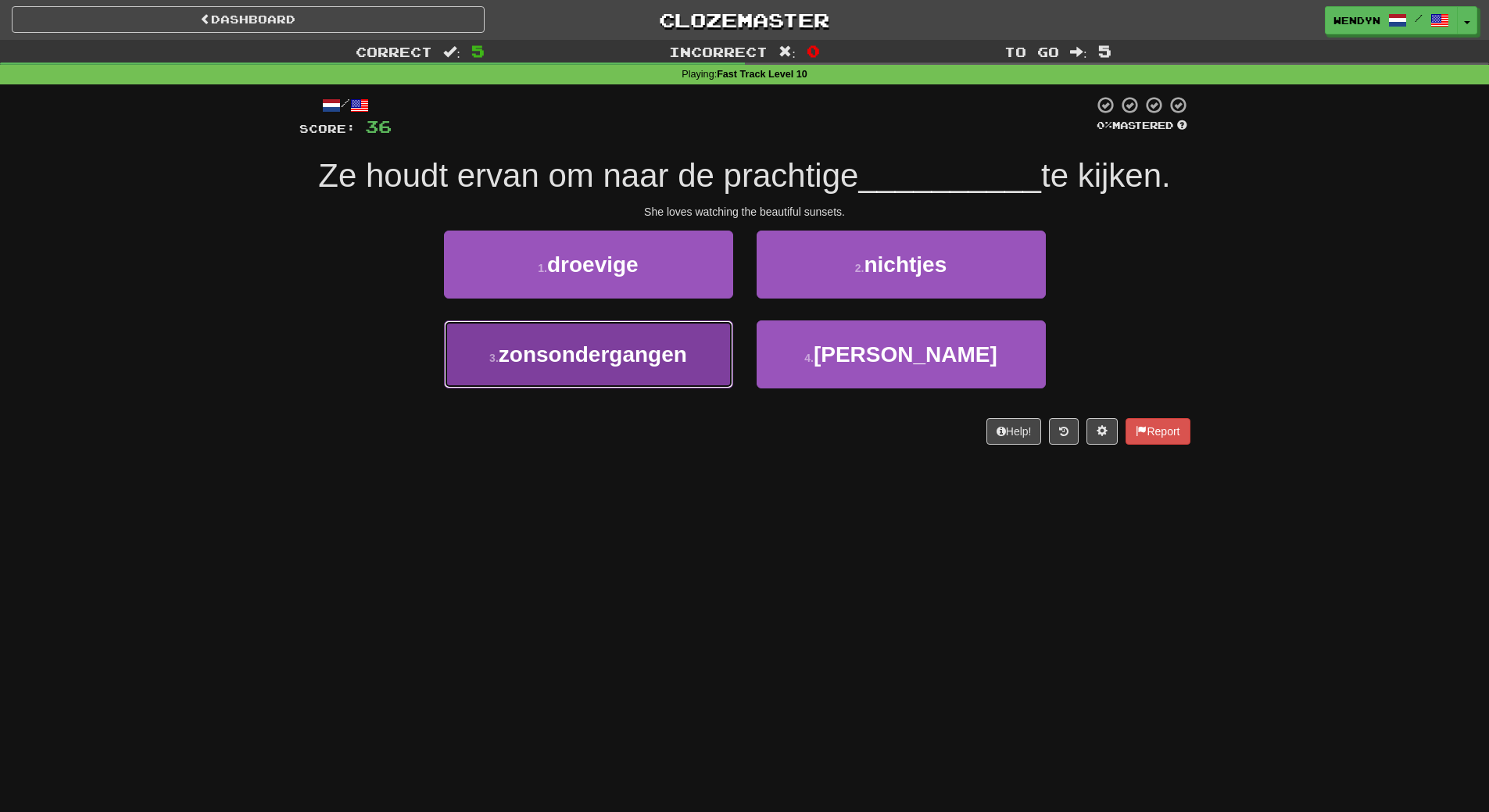
click at [665, 355] on span "zonsondergangen" at bounding box center [592, 355] width 188 height 25
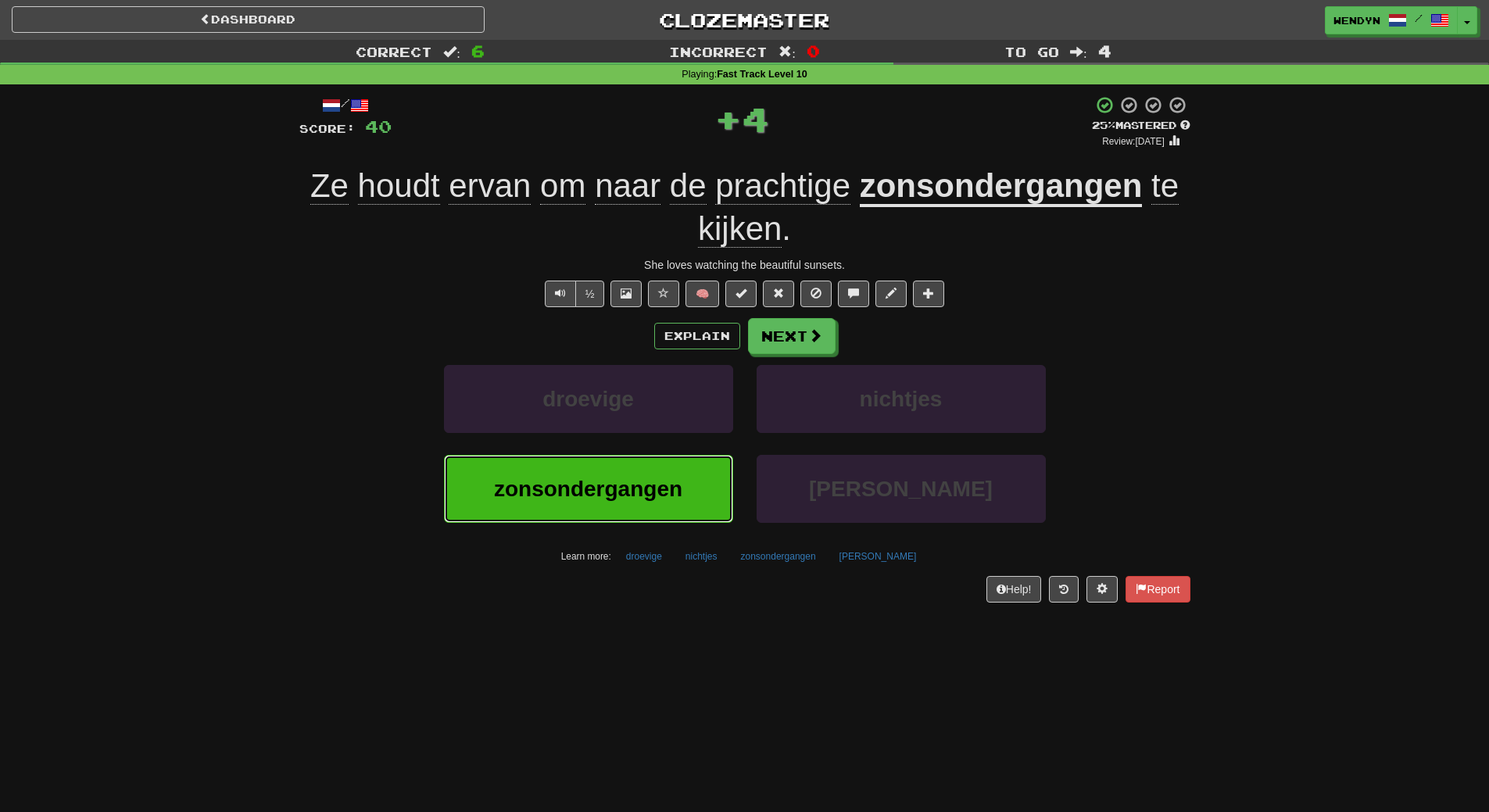
click at [642, 472] on button "zonsondergangen" at bounding box center [588, 489] width 289 height 68
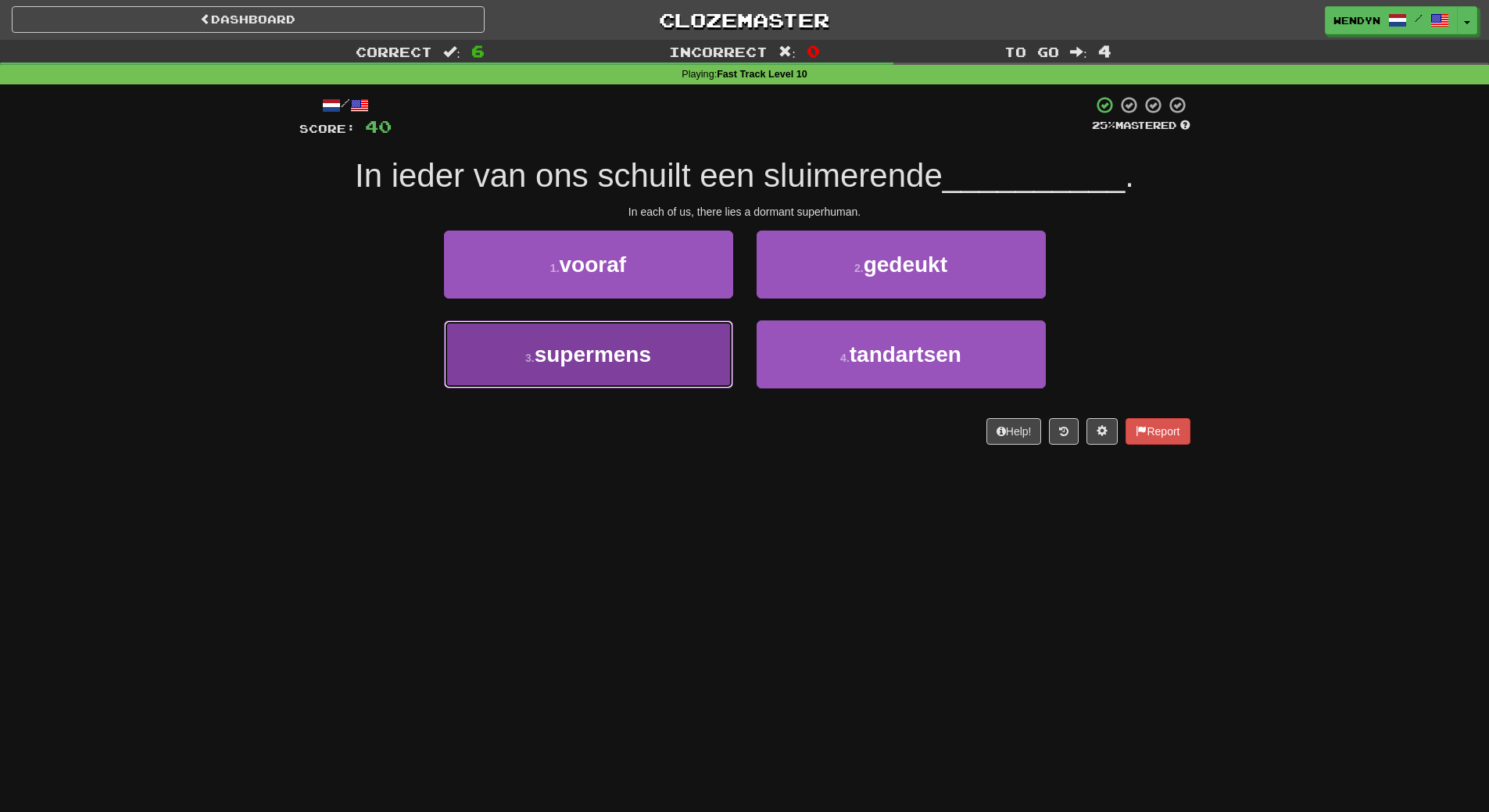
click at [635, 363] on span "supermens" at bounding box center [592, 355] width 116 height 25
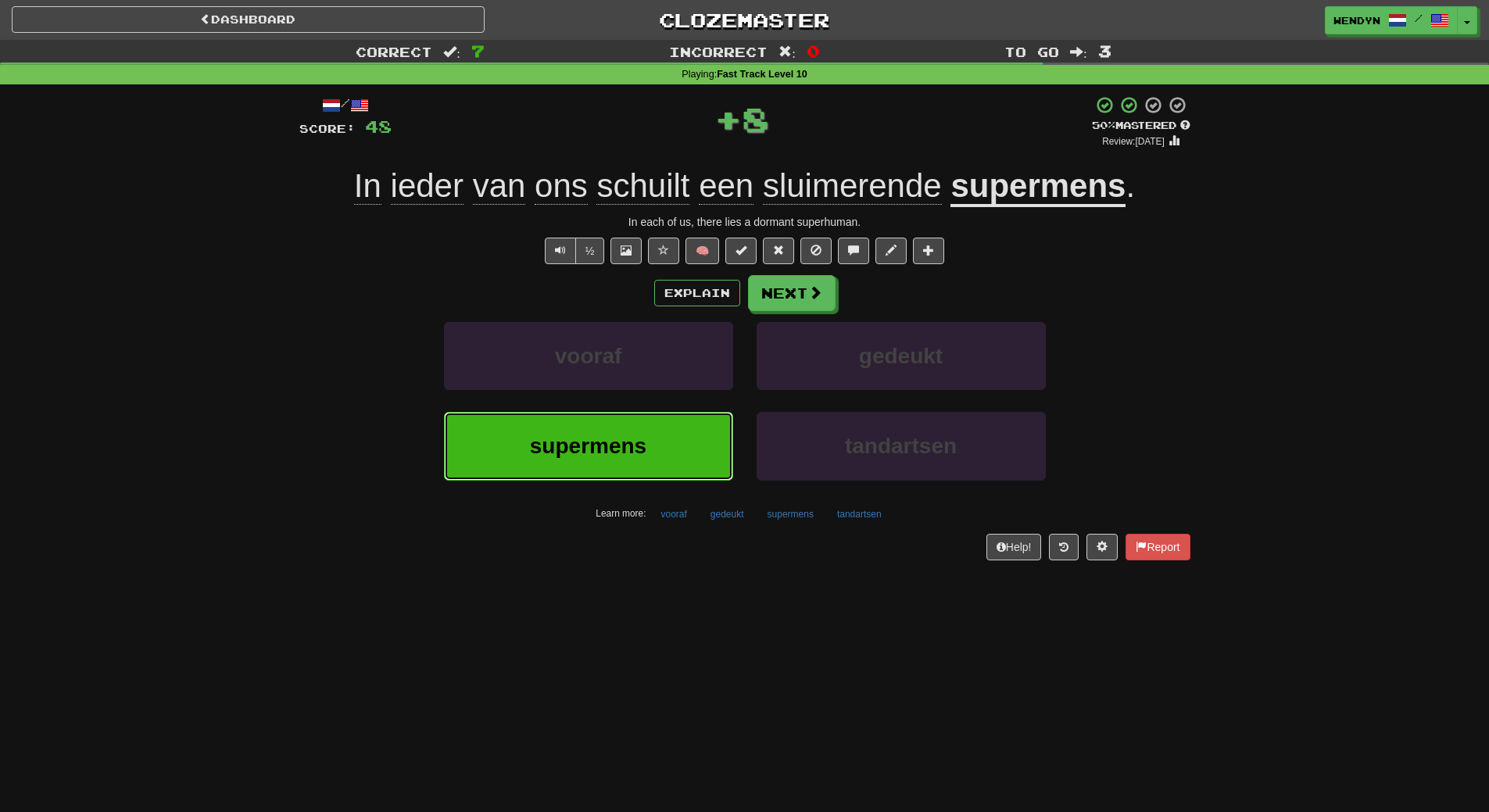
click at [624, 449] on span "supermens" at bounding box center [587, 446] width 116 height 25
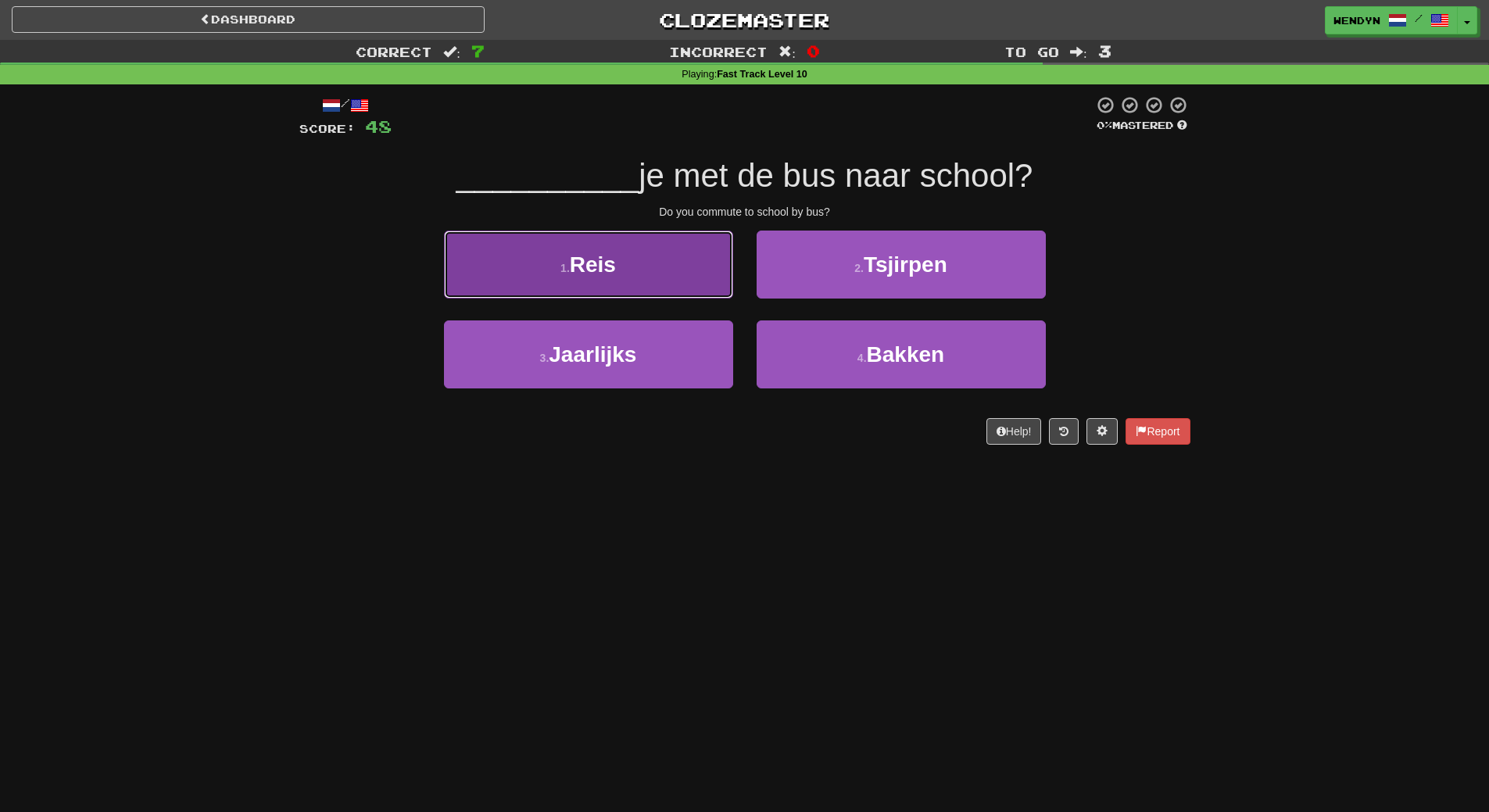
click at [655, 281] on button "1 . Reis" at bounding box center [588, 264] width 289 height 68
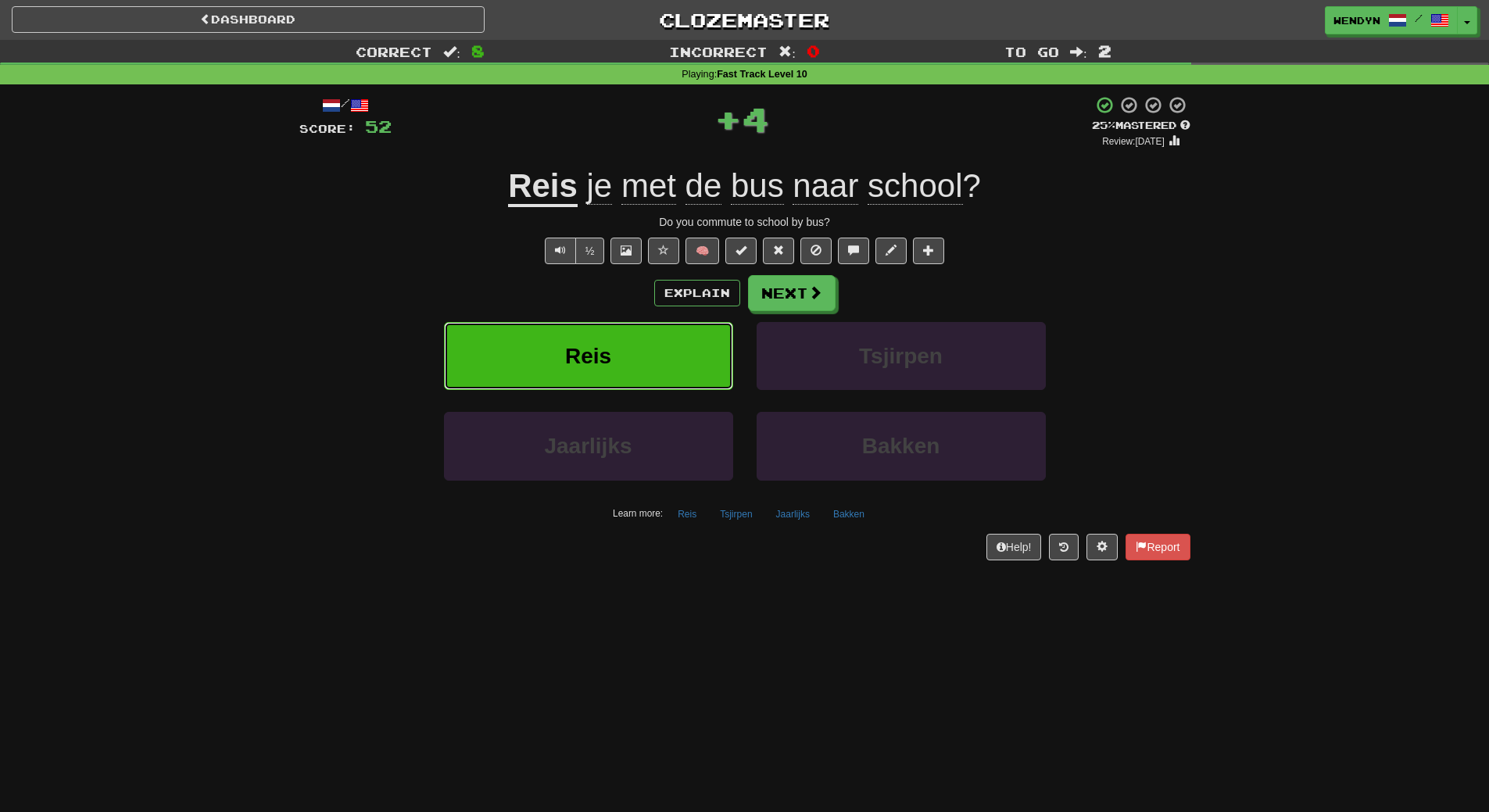
click at [636, 360] on button "Reis" at bounding box center [588, 356] width 289 height 68
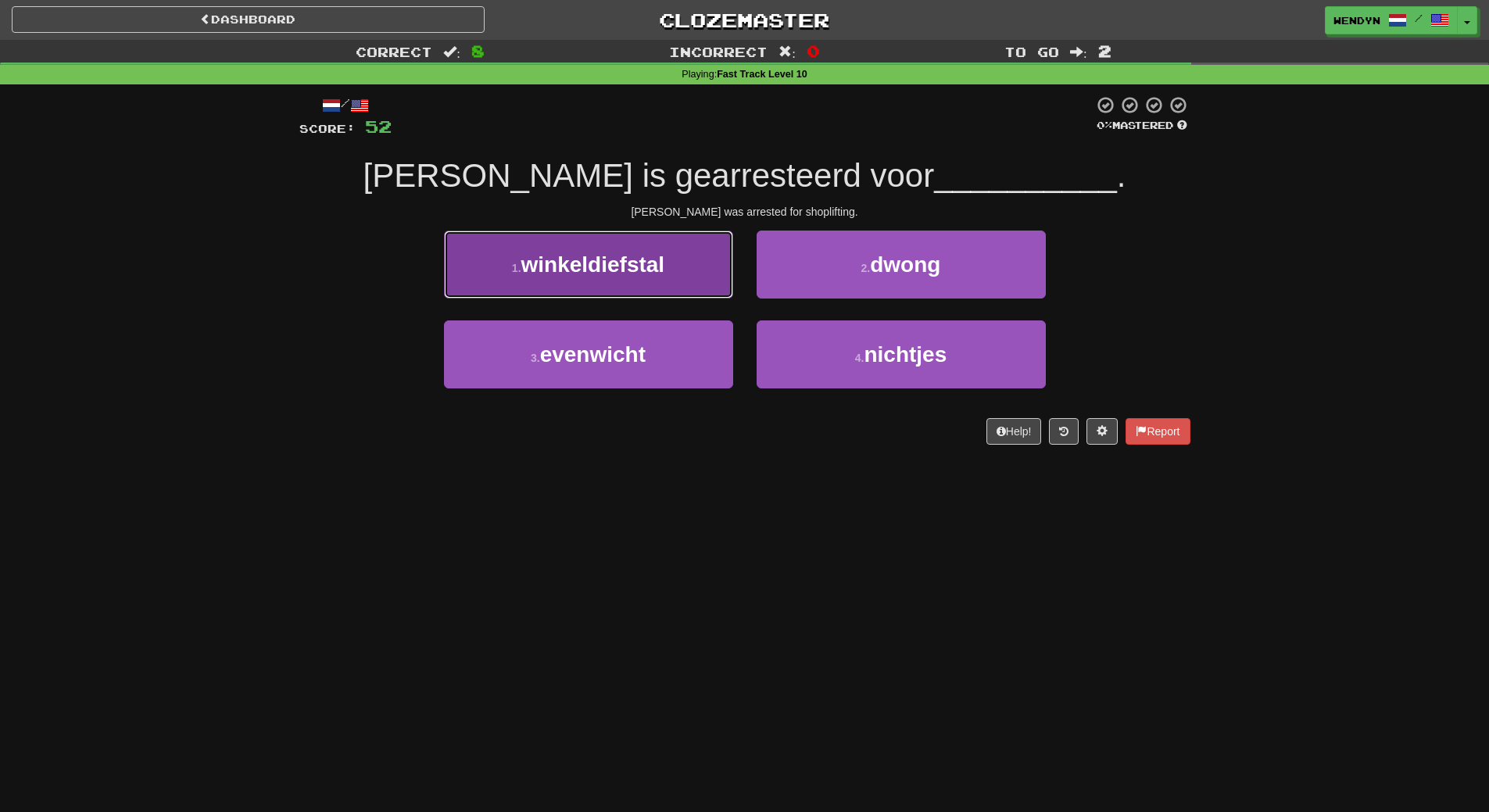
click at [626, 253] on span "winkeldiefstal" at bounding box center [593, 264] width 144 height 25
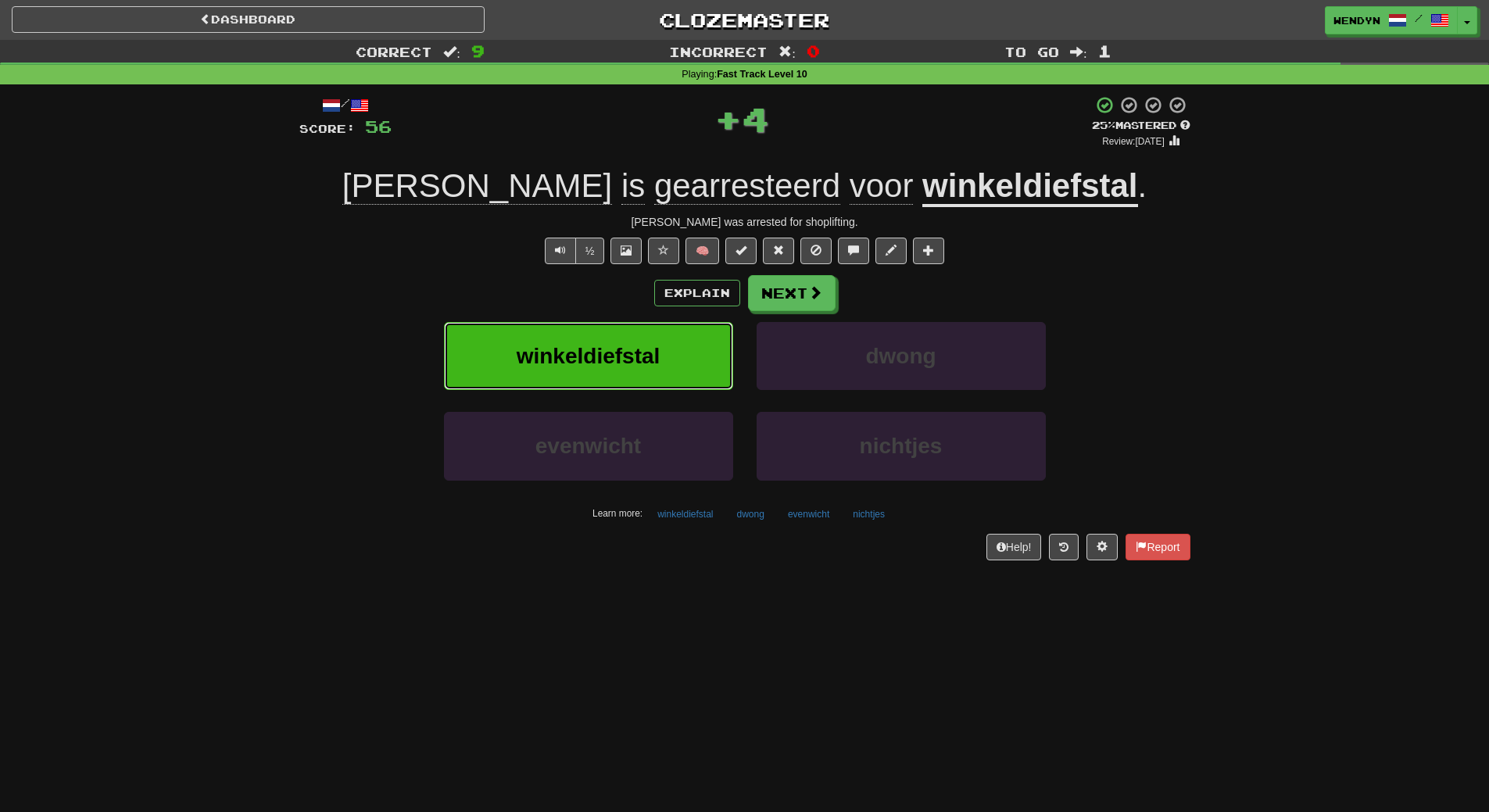
click at [595, 360] on span "winkeldiefstal" at bounding box center [588, 356] width 144 height 25
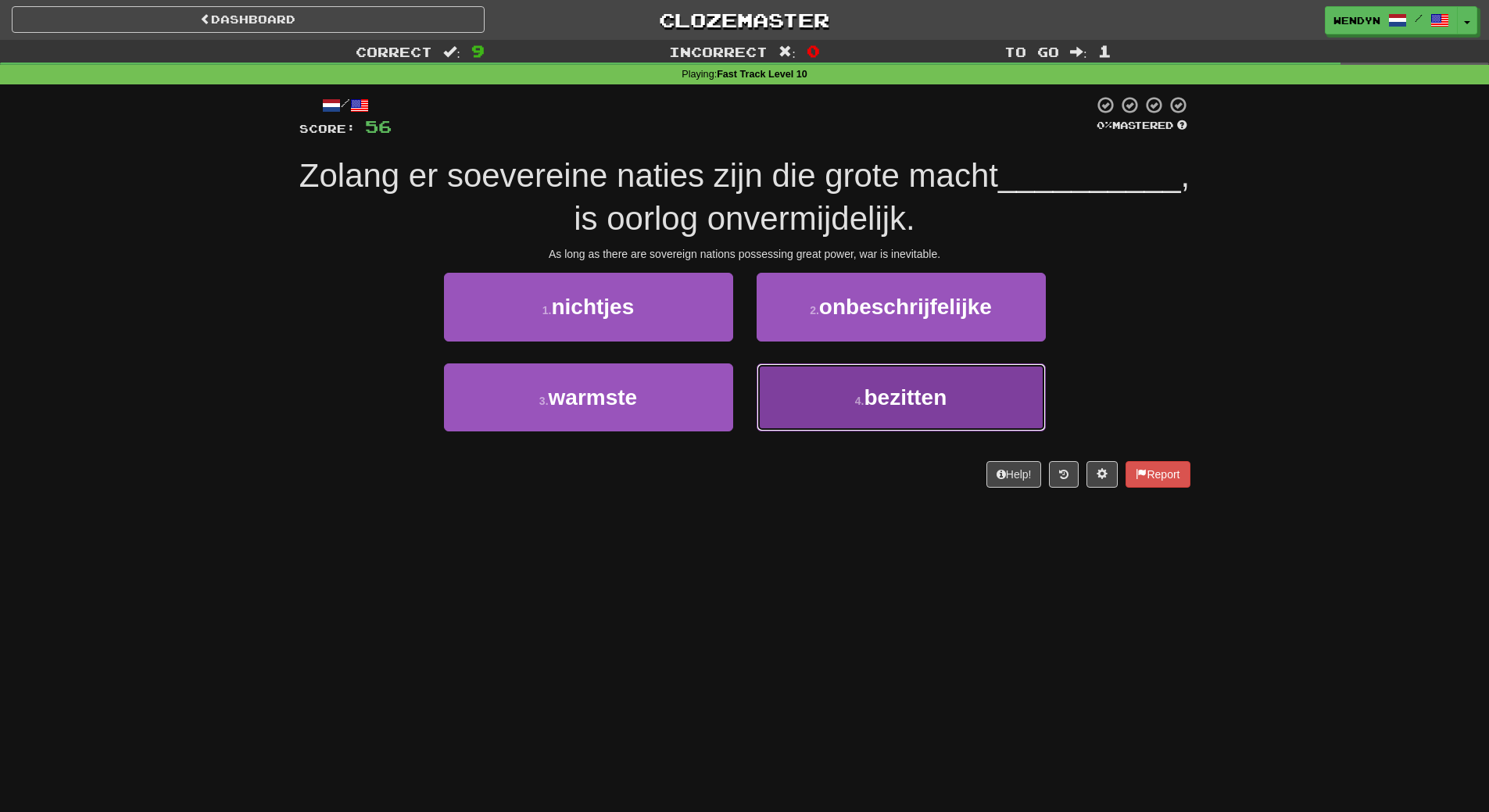
click at [851, 414] on button "4 . bezitten" at bounding box center [901, 398] width 289 height 68
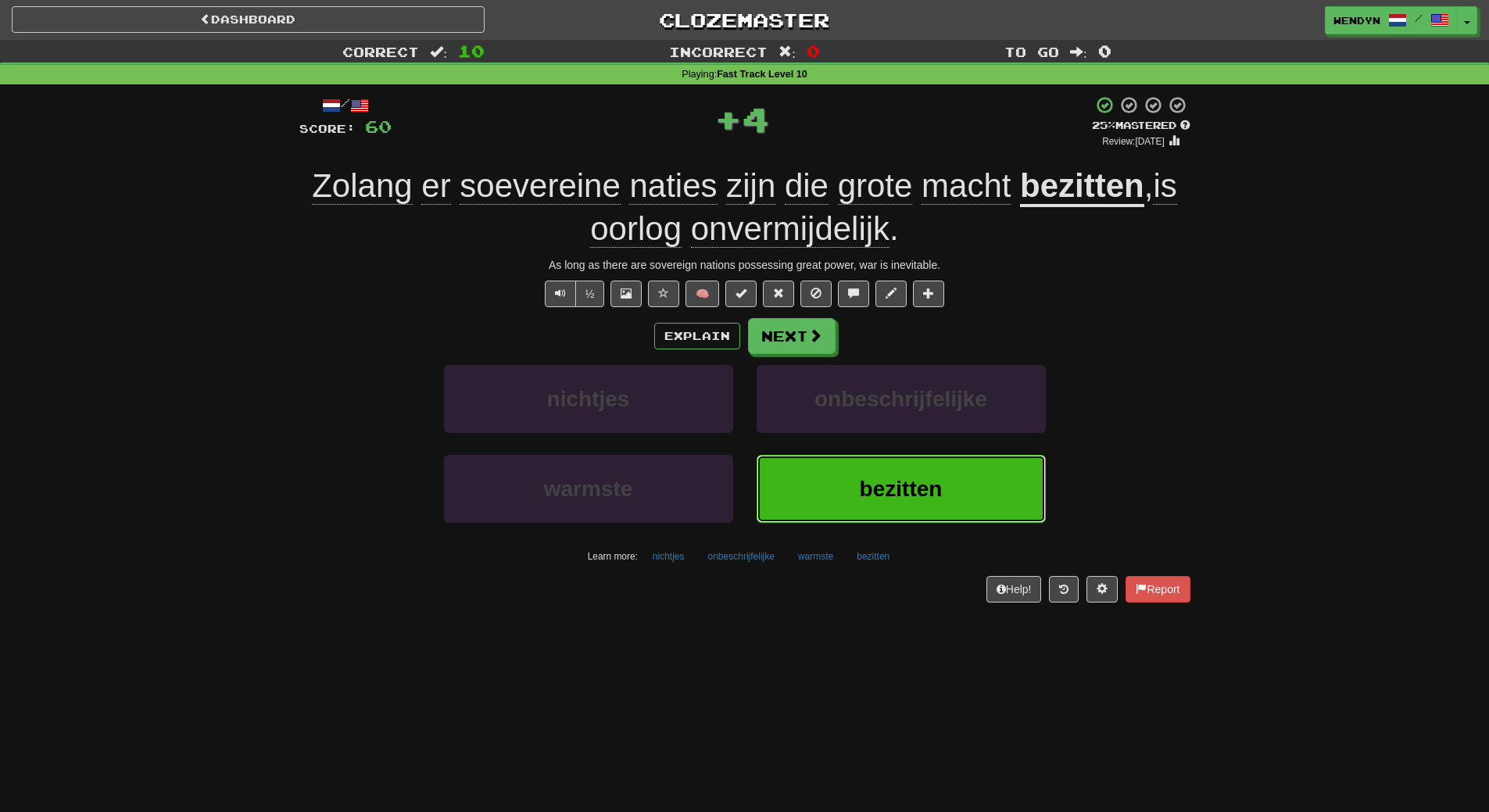
click at [866, 497] on span "bezitten" at bounding box center [901, 489] width 83 height 25
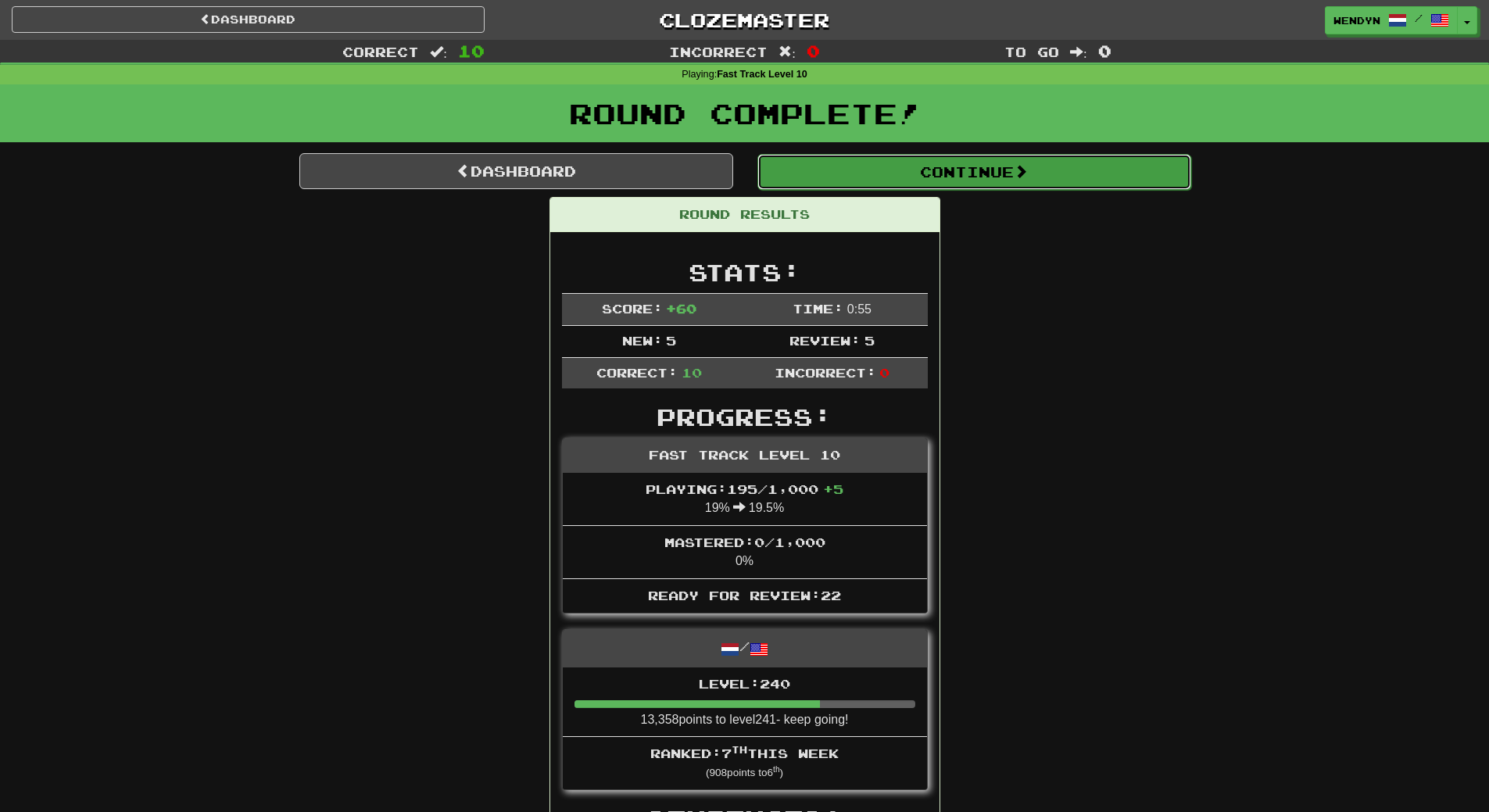
click at [1000, 182] on button "Continue" at bounding box center [973, 172] width 433 height 36
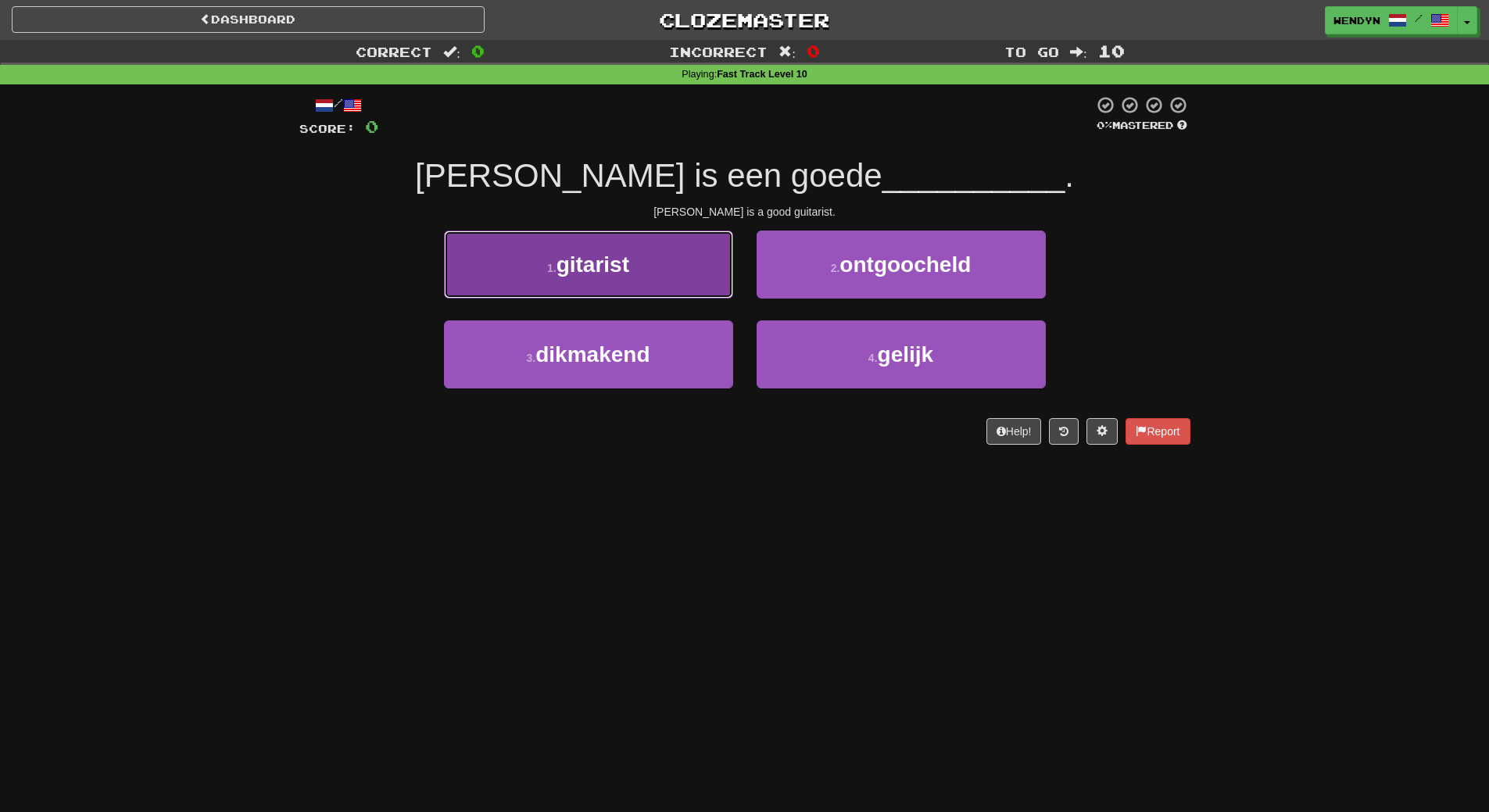
click at [615, 265] on span "gitarist" at bounding box center [592, 264] width 73 height 25
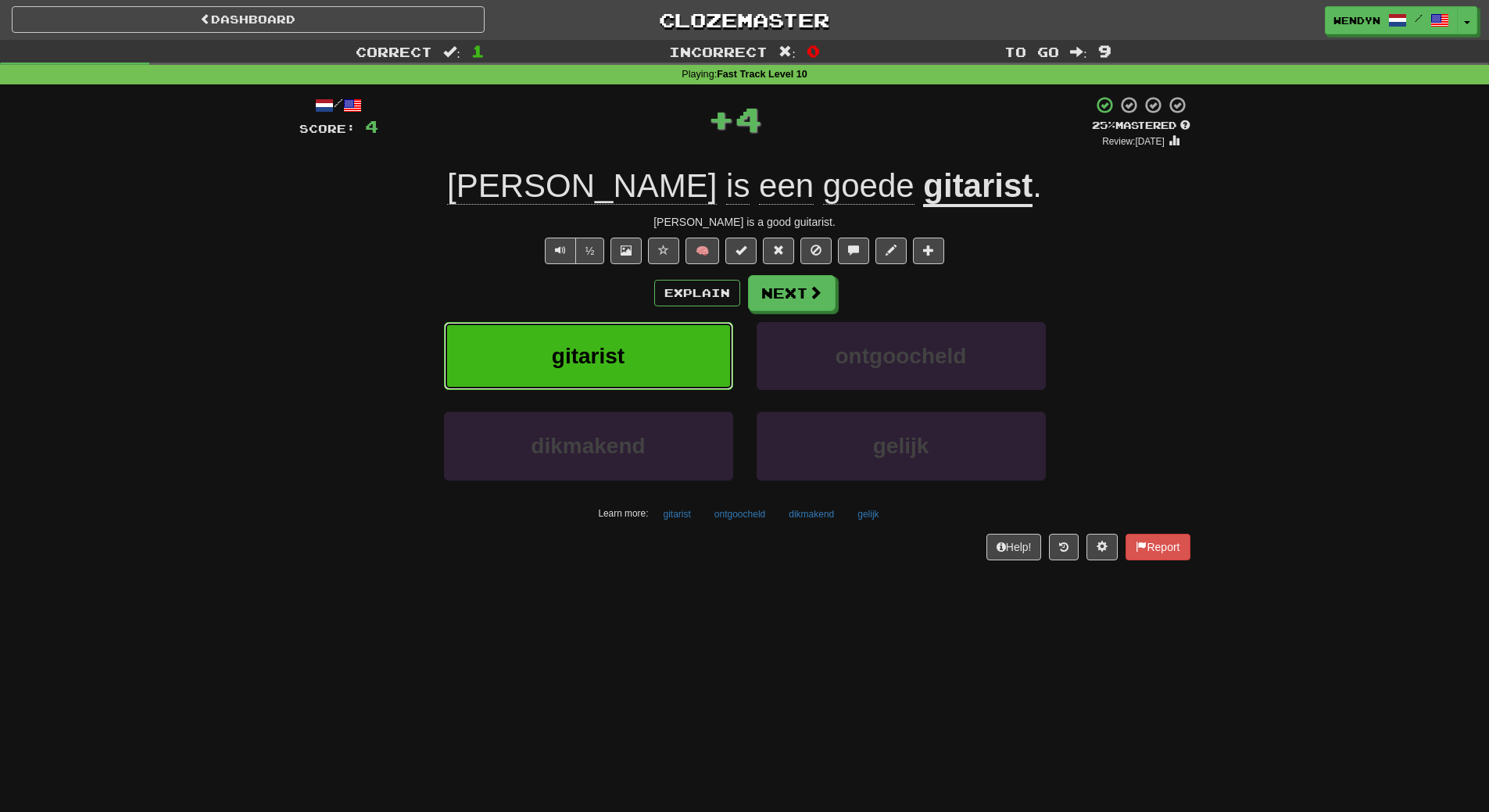
click at [615, 341] on button "gitarist" at bounding box center [588, 356] width 289 height 68
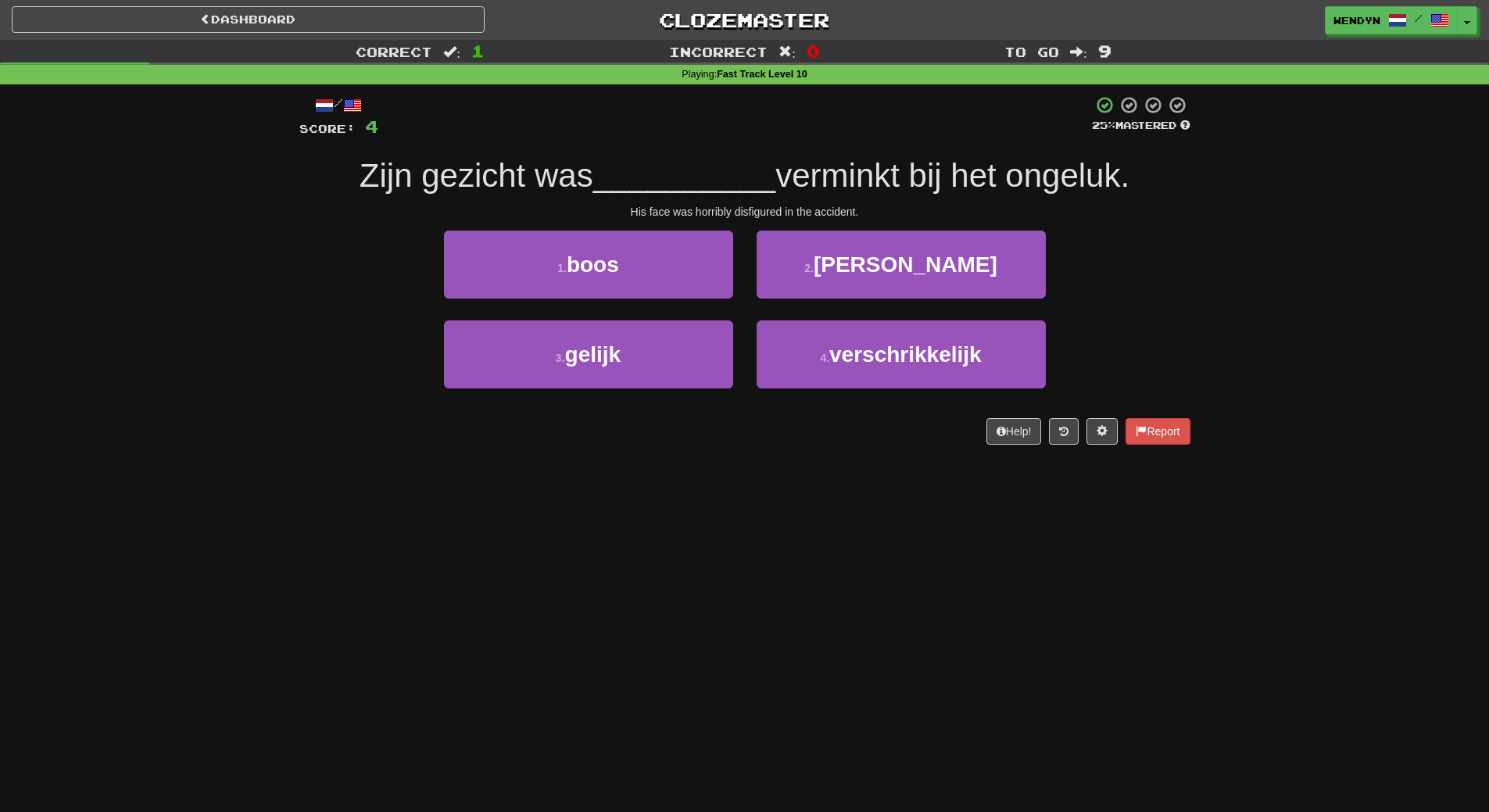
click at [836, 391] on div "4 . verschrikkelijk" at bounding box center [901, 364] width 313 height 90
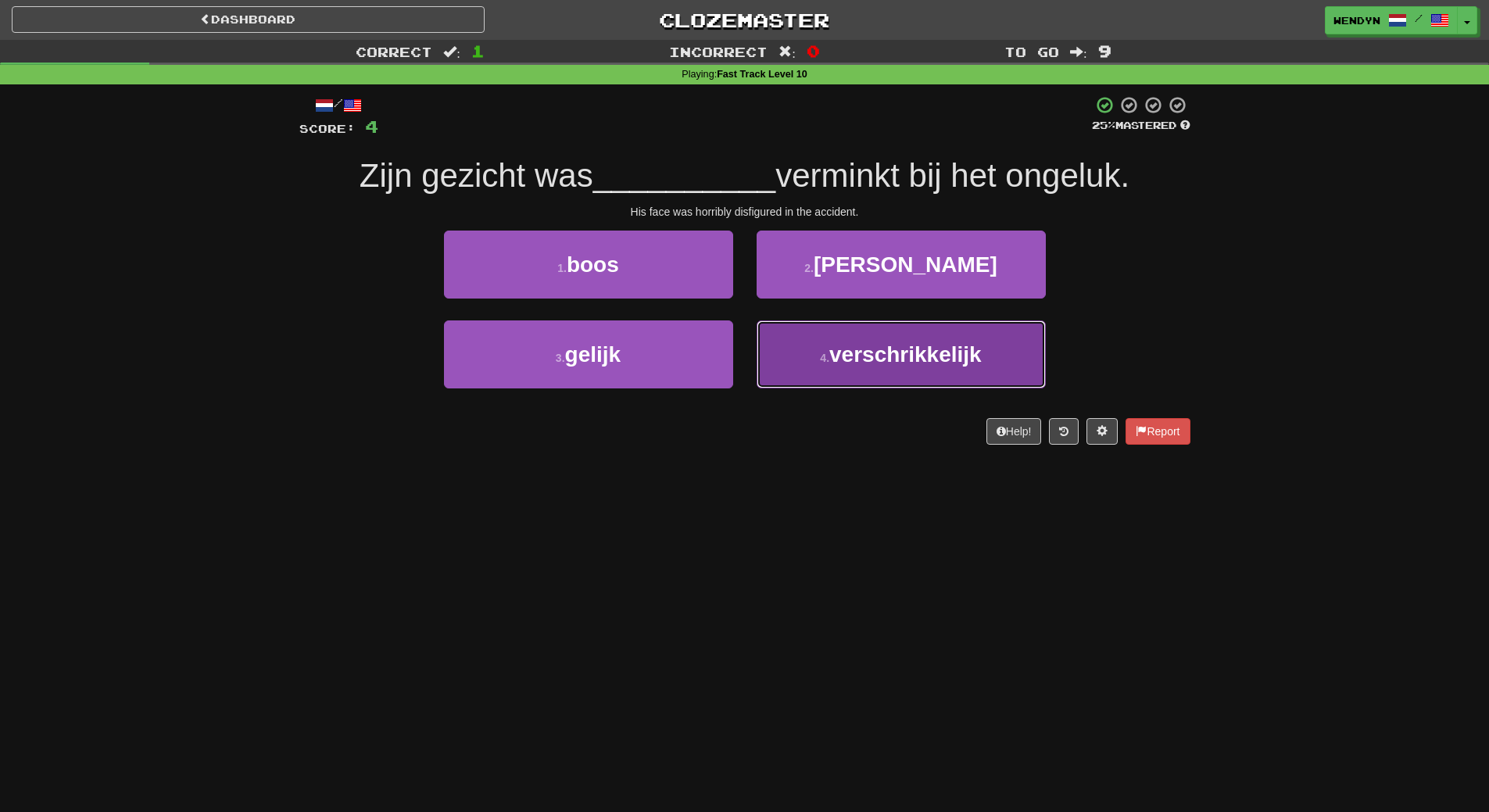
click at [843, 349] on span "verschrikkelijk" at bounding box center [905, 355] width 152 height 25
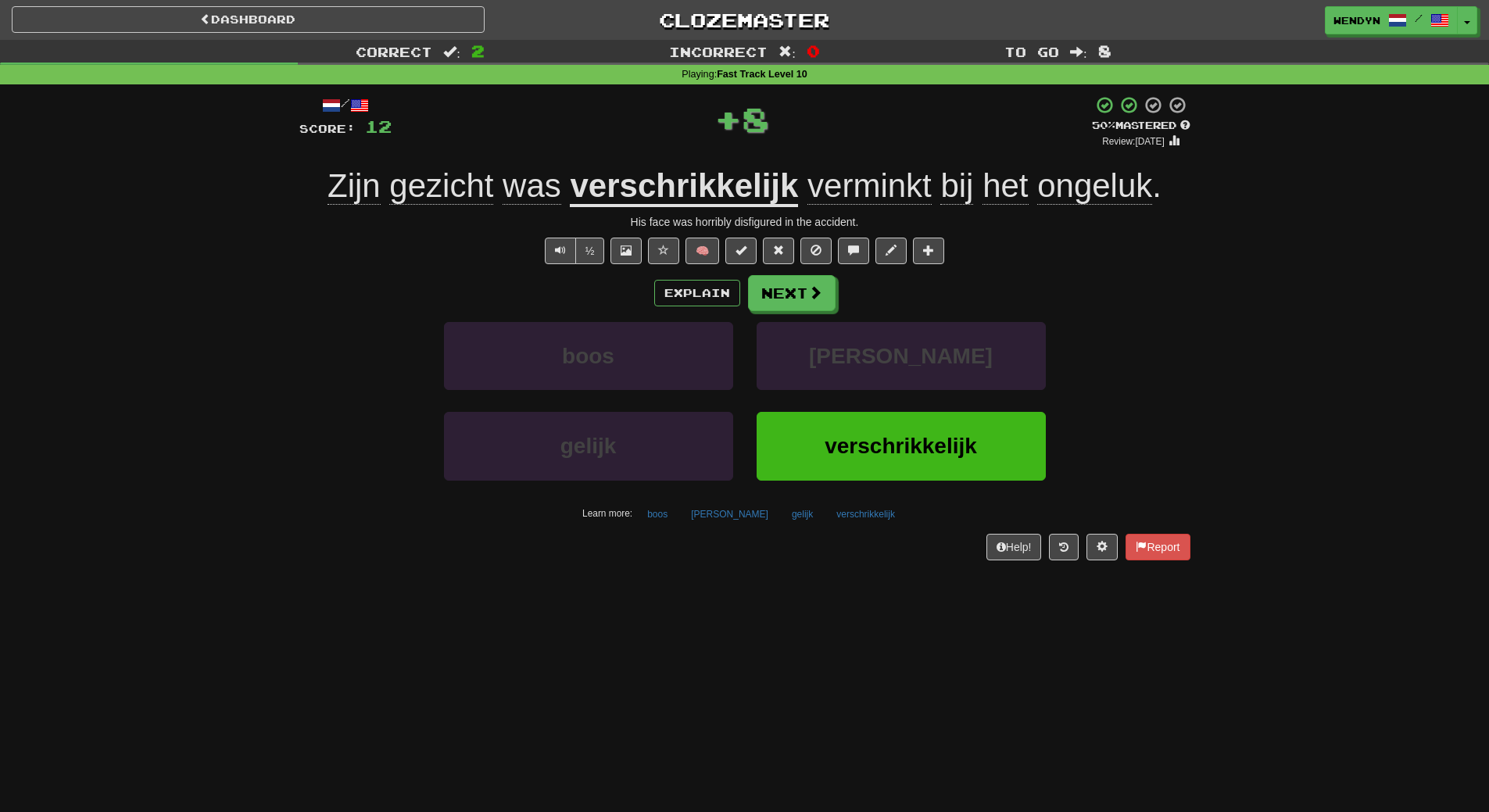
click at [873, 495] on div "verschrikkelijk" at bounding box center [901, 456] width 313 height 90
click at [878, 464] on button "verschrikkelijk" at bounding box center [901, 446] width 289 height 68
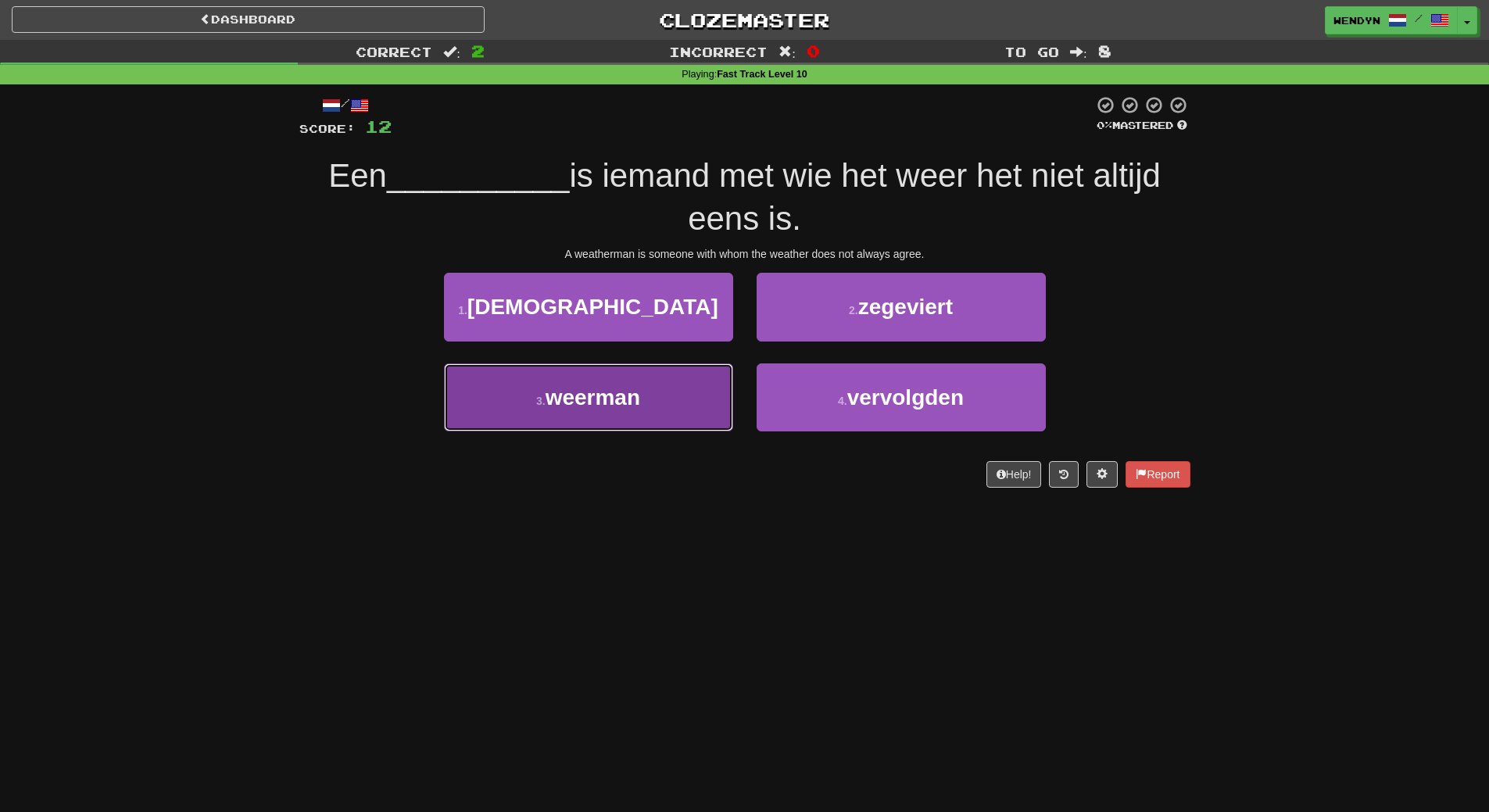
click at [689, 425] on button "3 . weerman" at bounding box center [588, 398] width 289 height 68
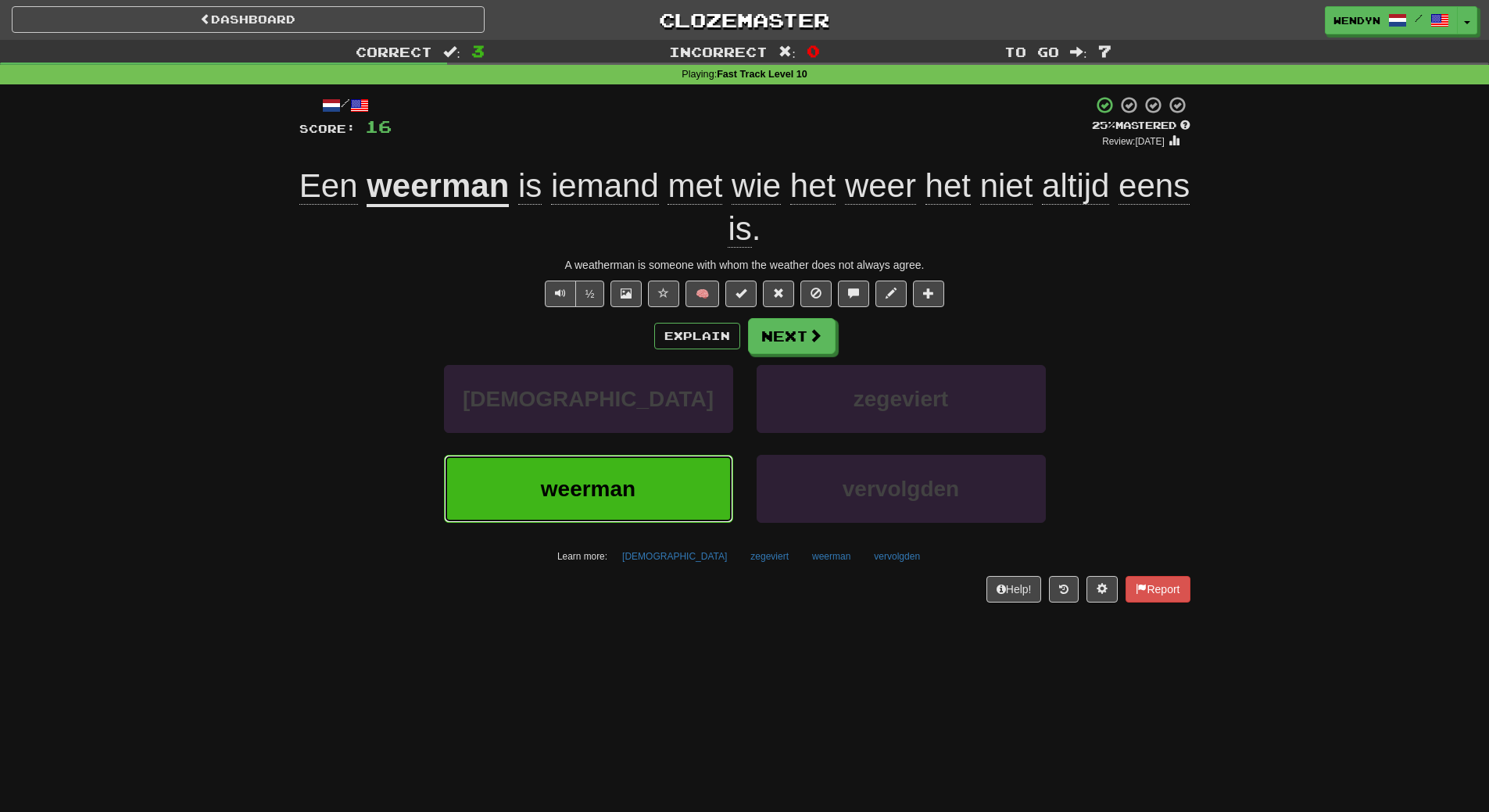
click at [691, 479] on button "weerman" at bounding box center [588, 489] width 289 height 68
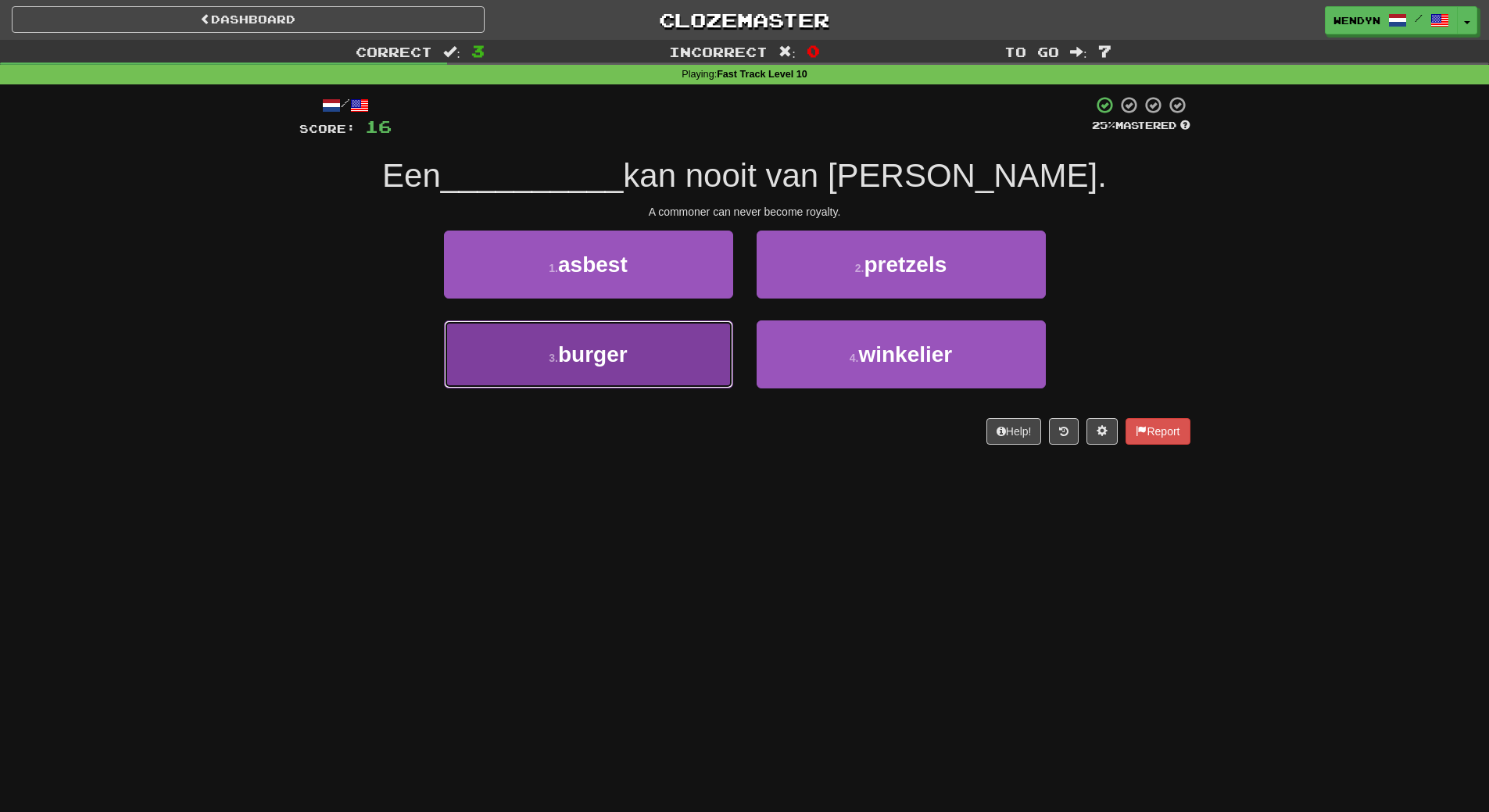
click at [666, 358] on button "3 . burger" at bounding box center [588, 354] width 289 height 68
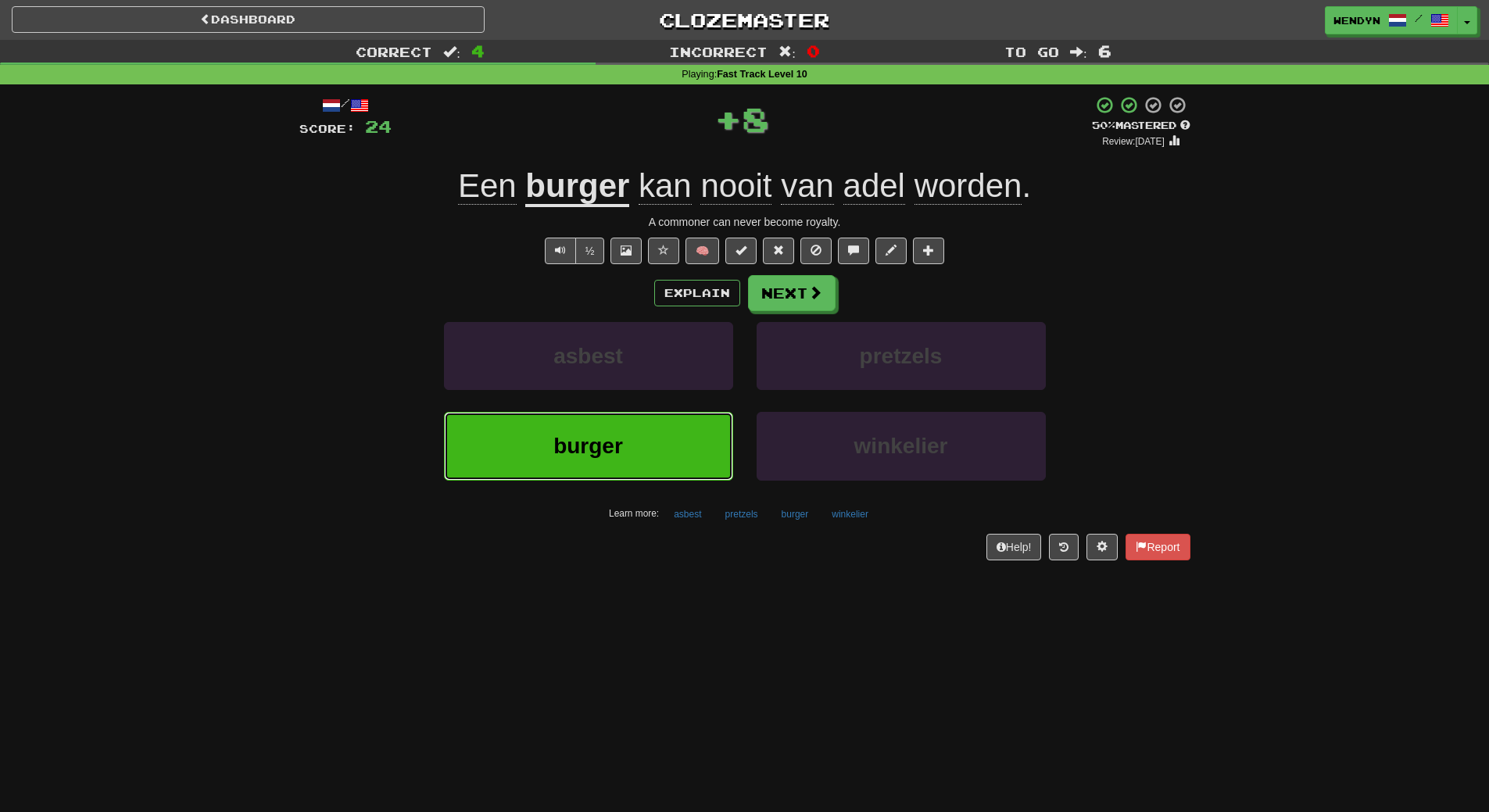
click at [668, 448] on button "burger" at bounding box center [588, 446] width 289 height 68
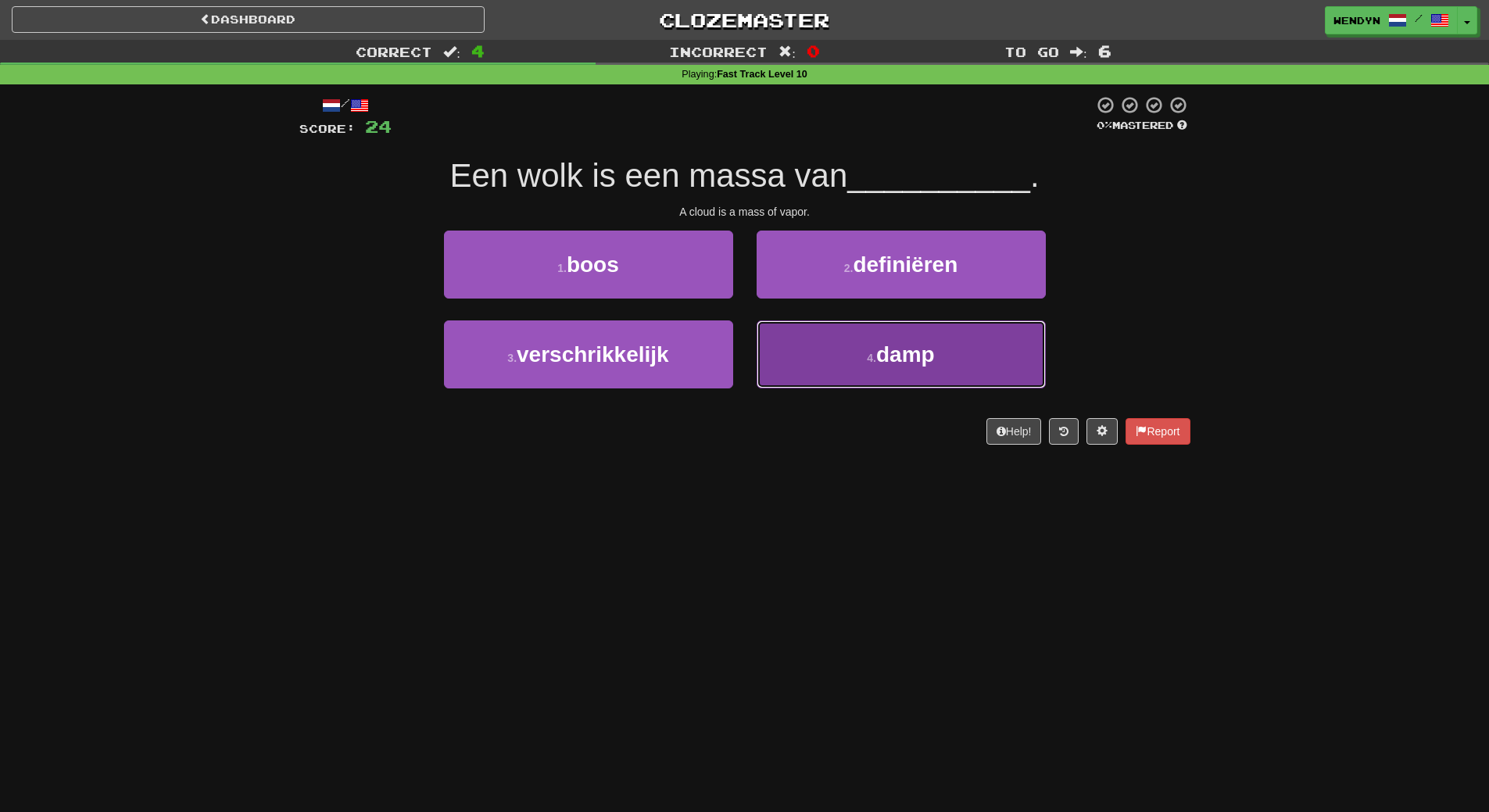
click at [941, 350] on button "4 . damp" at bounding box center [901, 354] width 289 height 68
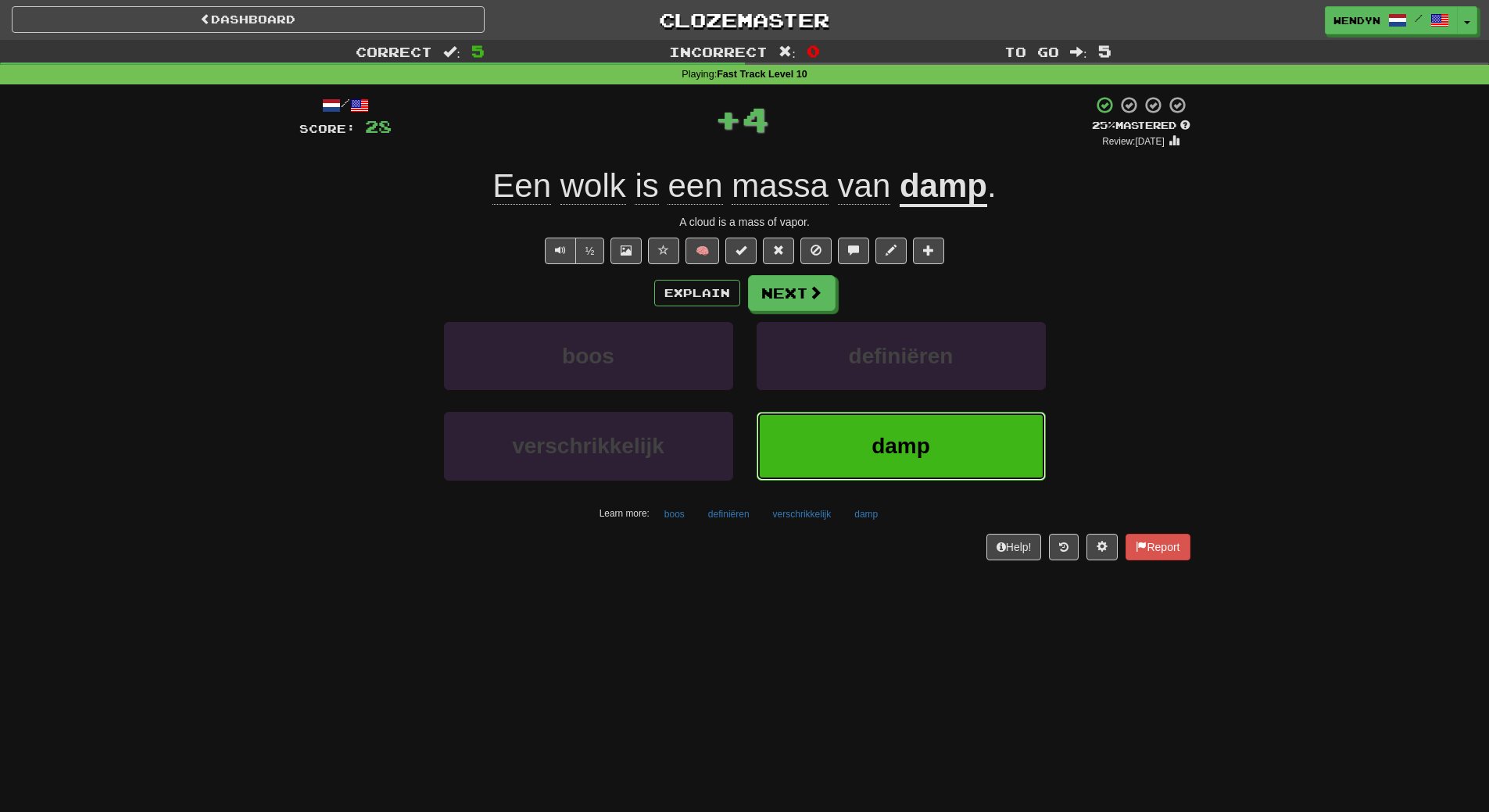
click at [900, 458] on span "damp" at bounding box center [901, 446] width 59 height 25
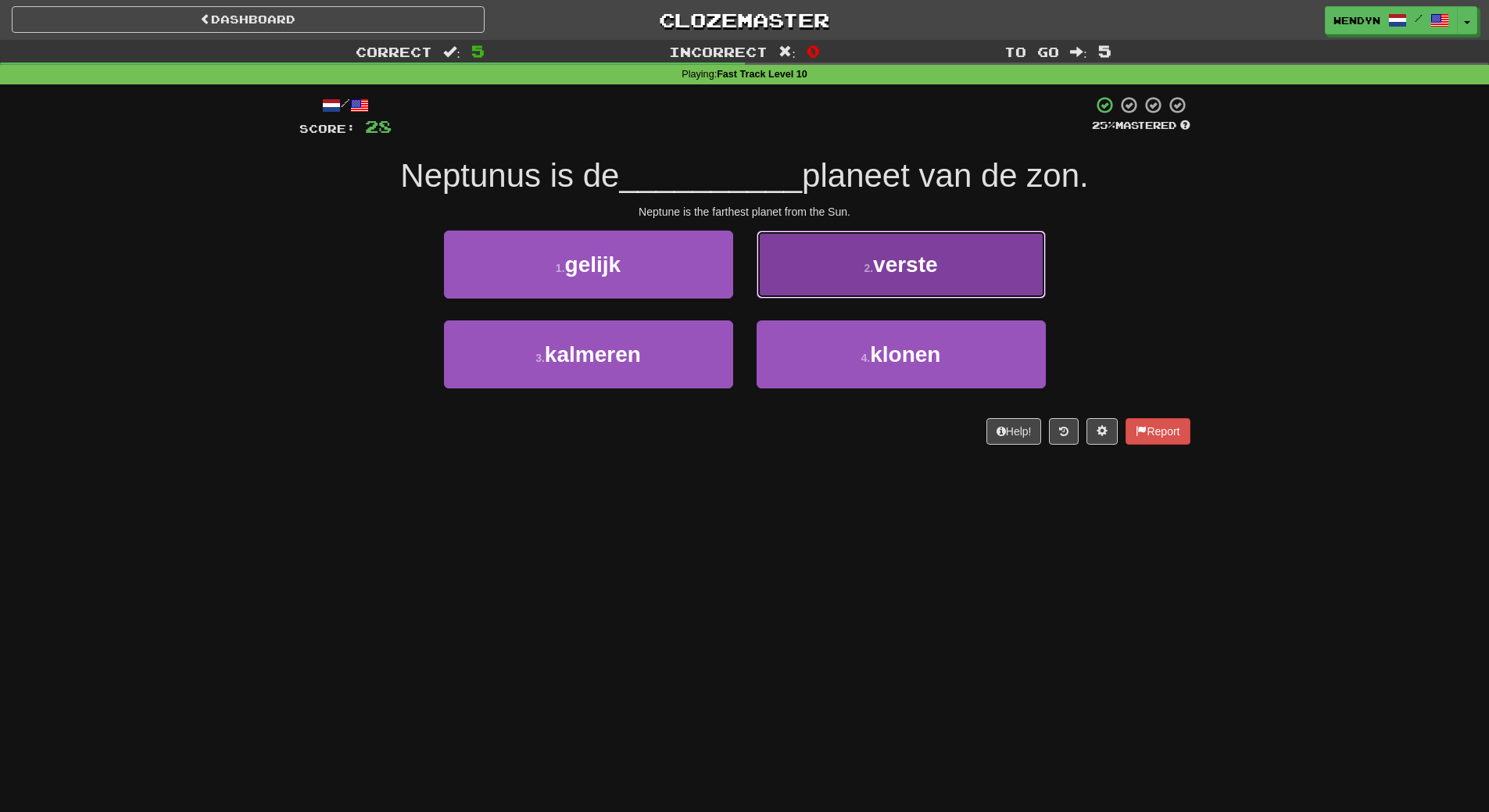
click at [951, 263] on button "2 . verste" at bounding box center [901, 264] width 289 height 68
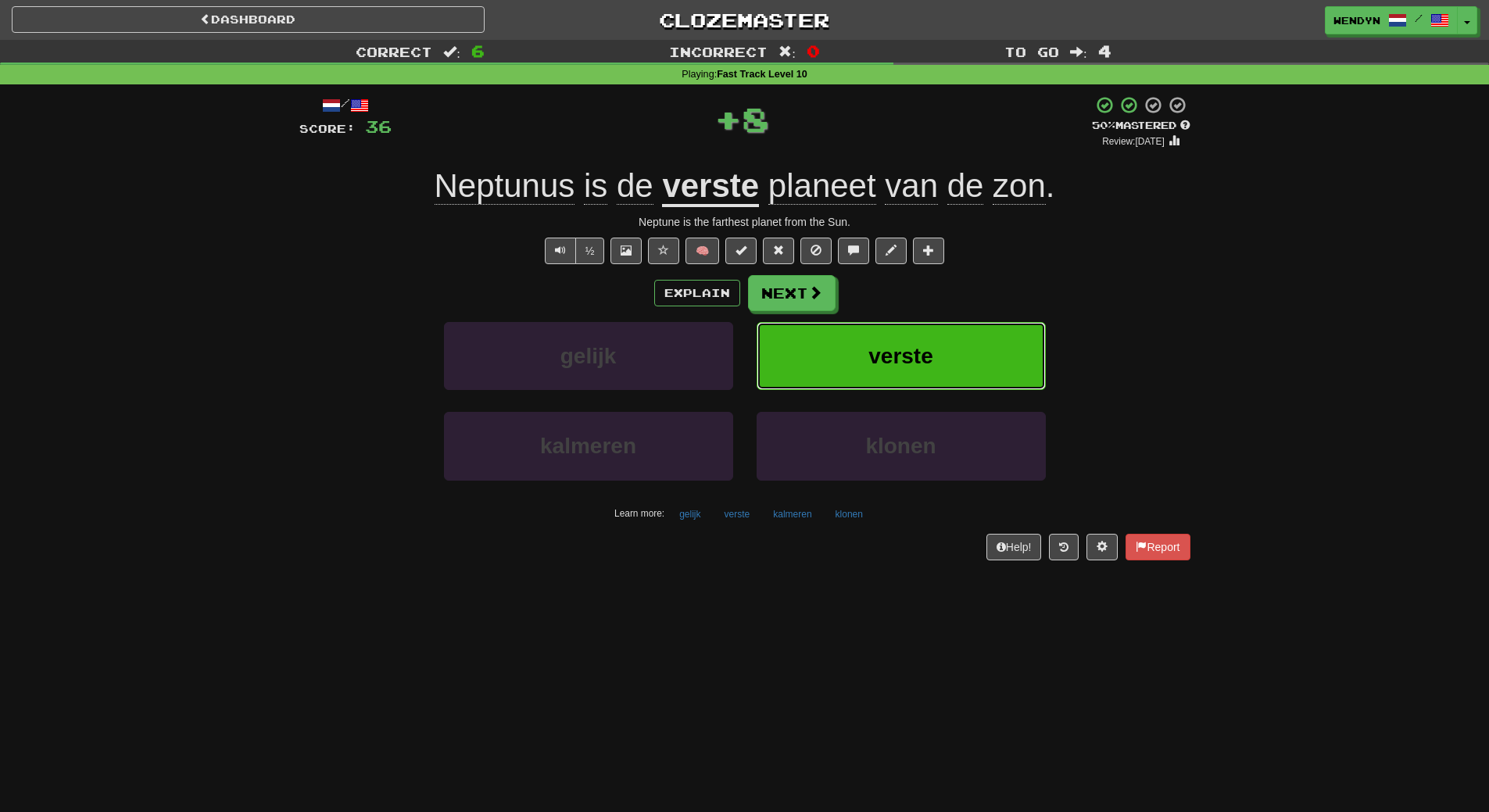
click at [934, 351] on button "verste" at bounding box center [901, 356] width 289 height 68
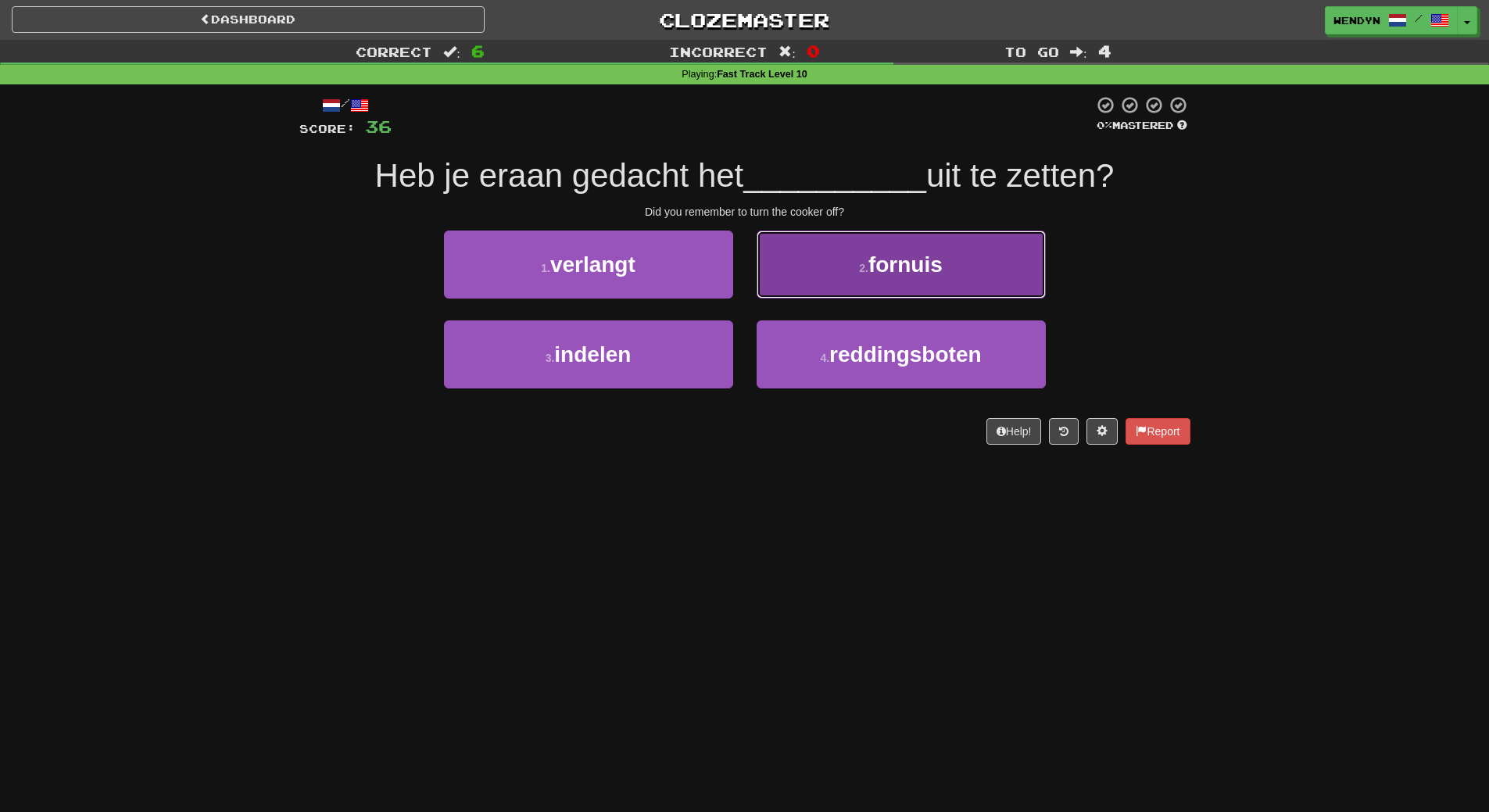
click at [955, 259] on button "2 . fornuis" at bounding box center [901, 264] width 289 height 68
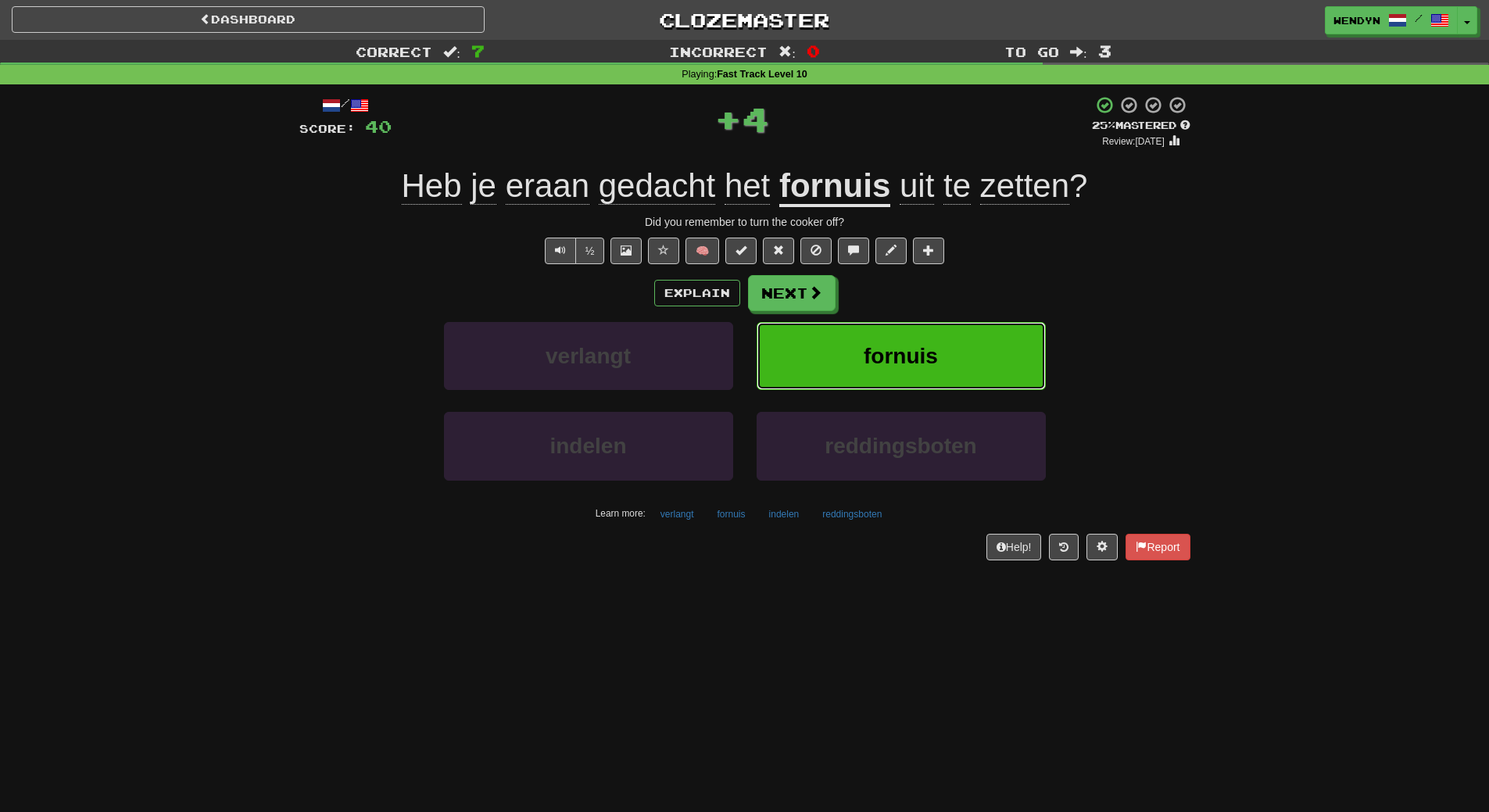
click at [935, 356] on span "fornuis" at bounding box center [901, 356] width 75 height 25
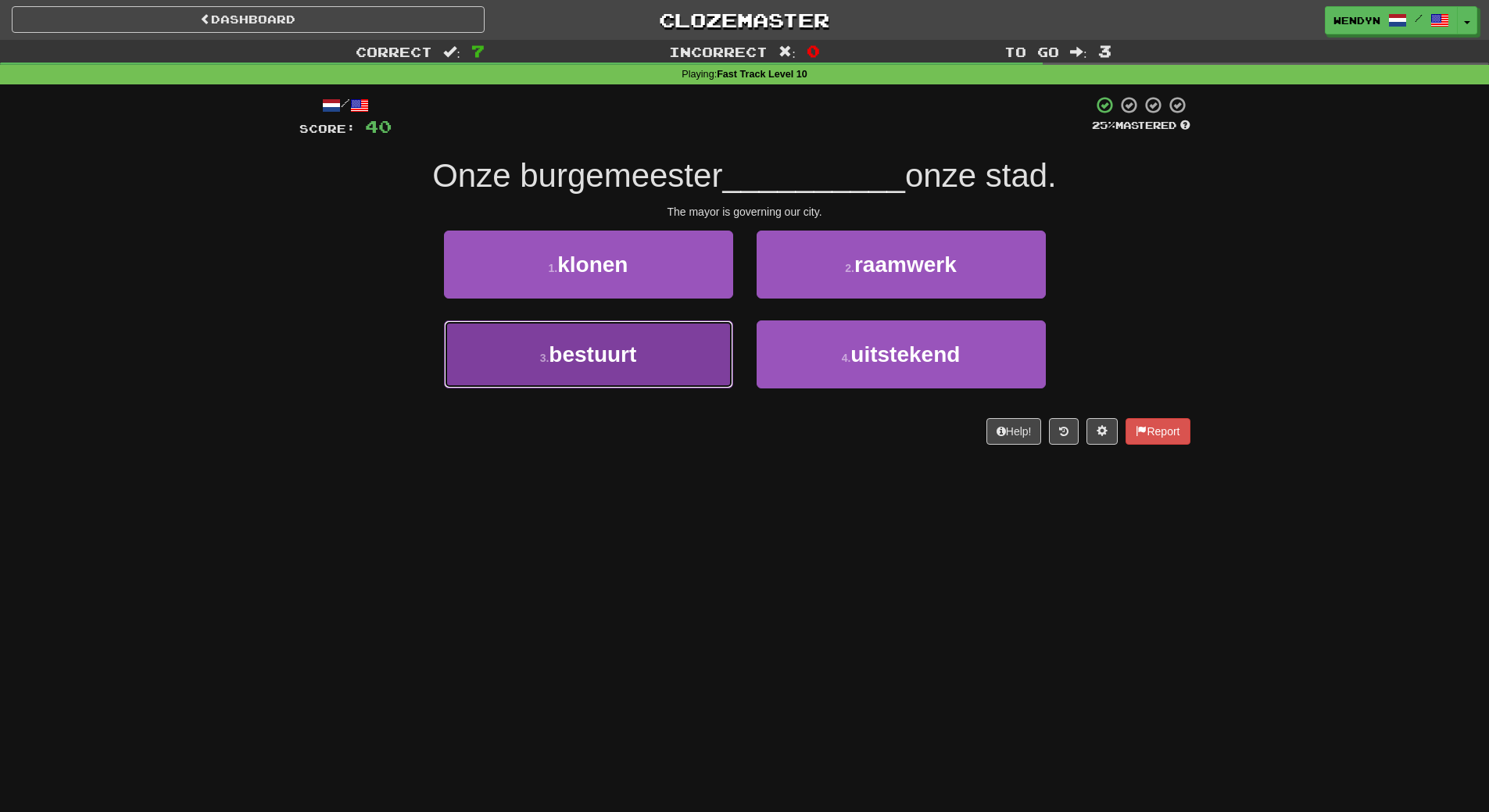
click at [628, 375] on button "3 . bestuurt" at bounding box center [588, 354] width 289 height 68
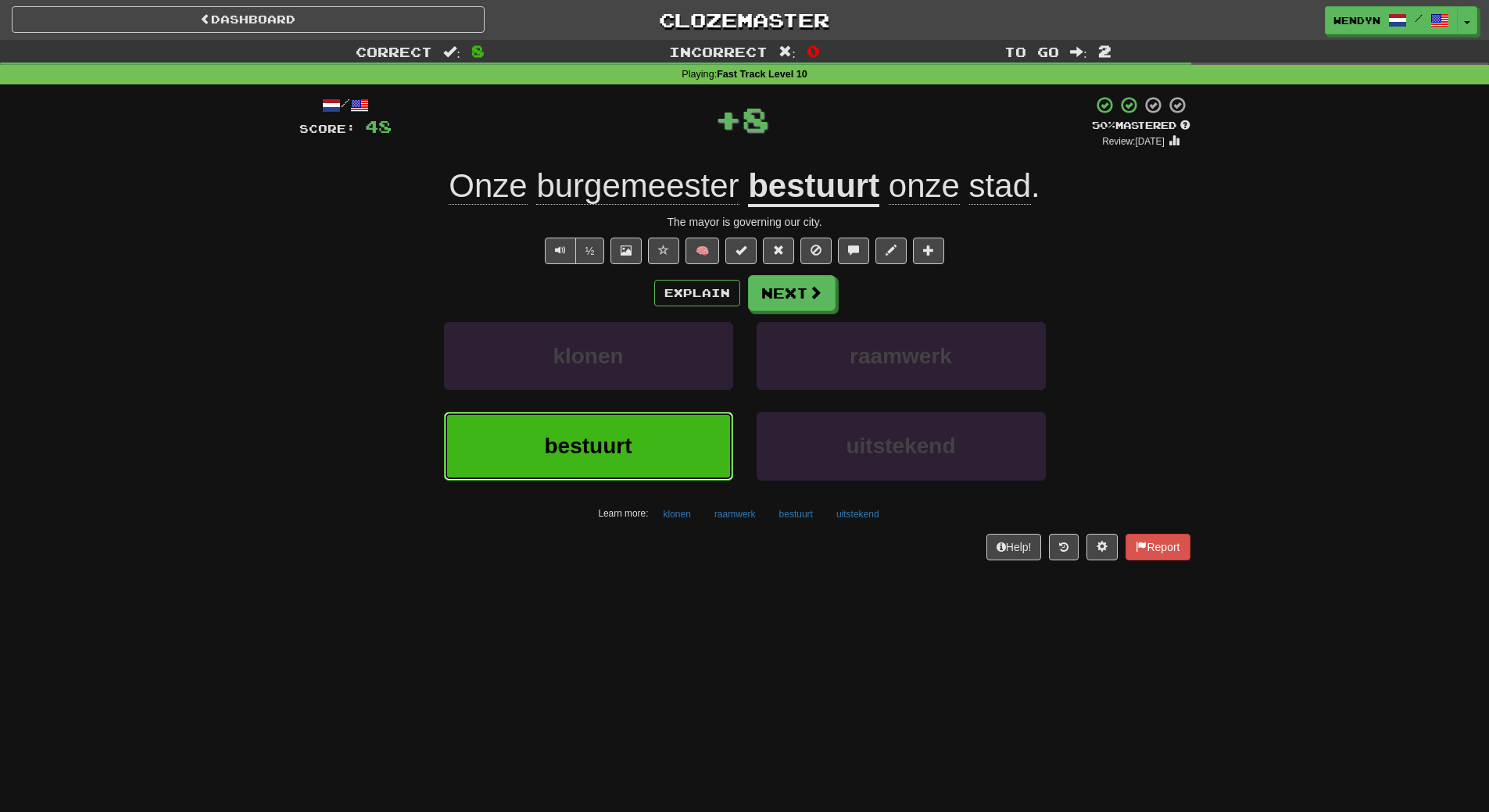
click at [610, 427] on button "bestuurt" at bounding box center [588, 446] width 289 height 68
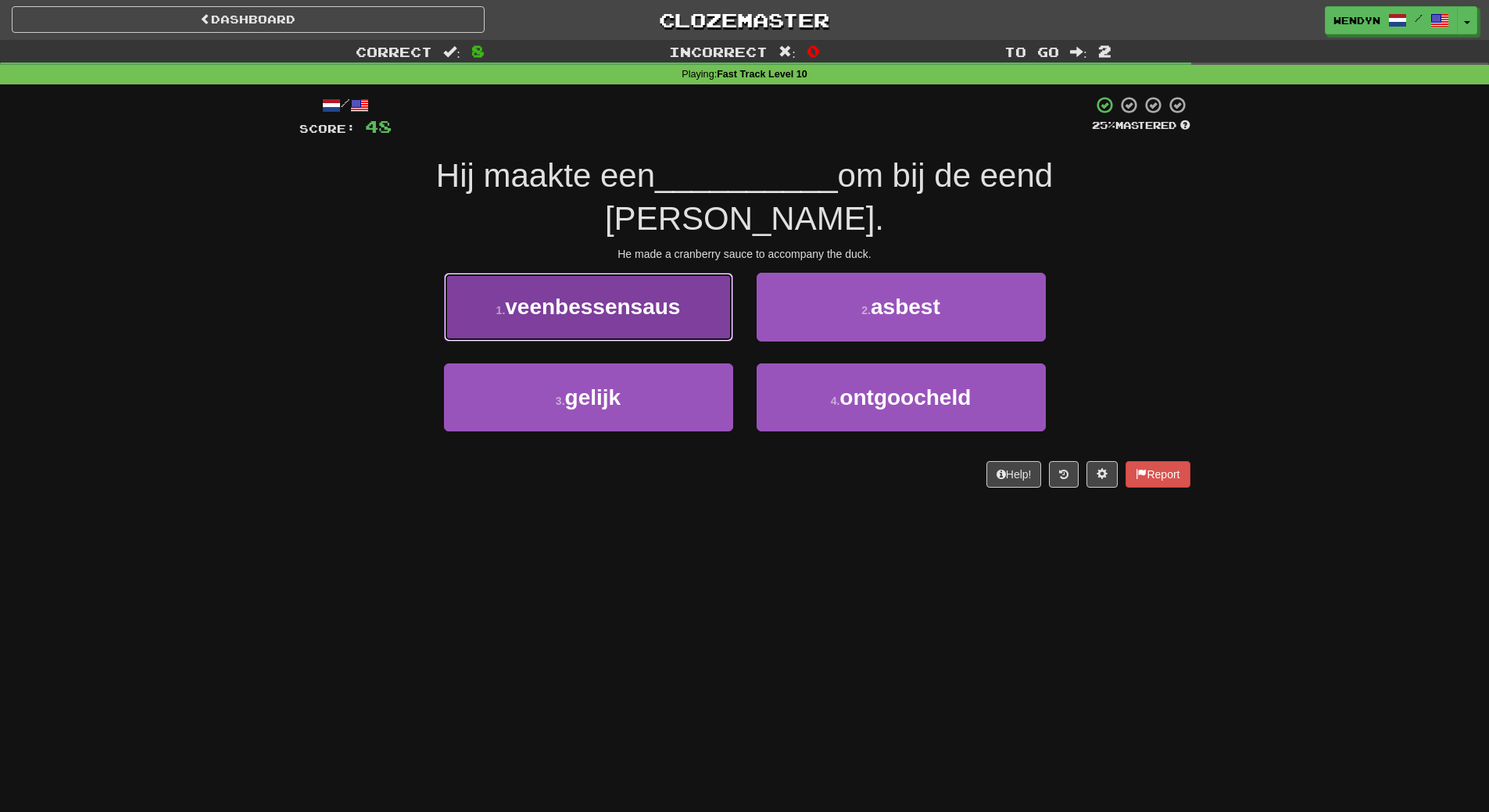
click at [650, 273] on button "1 . veenbessensaus" at bounding box center [588, 307] width 289 height 68
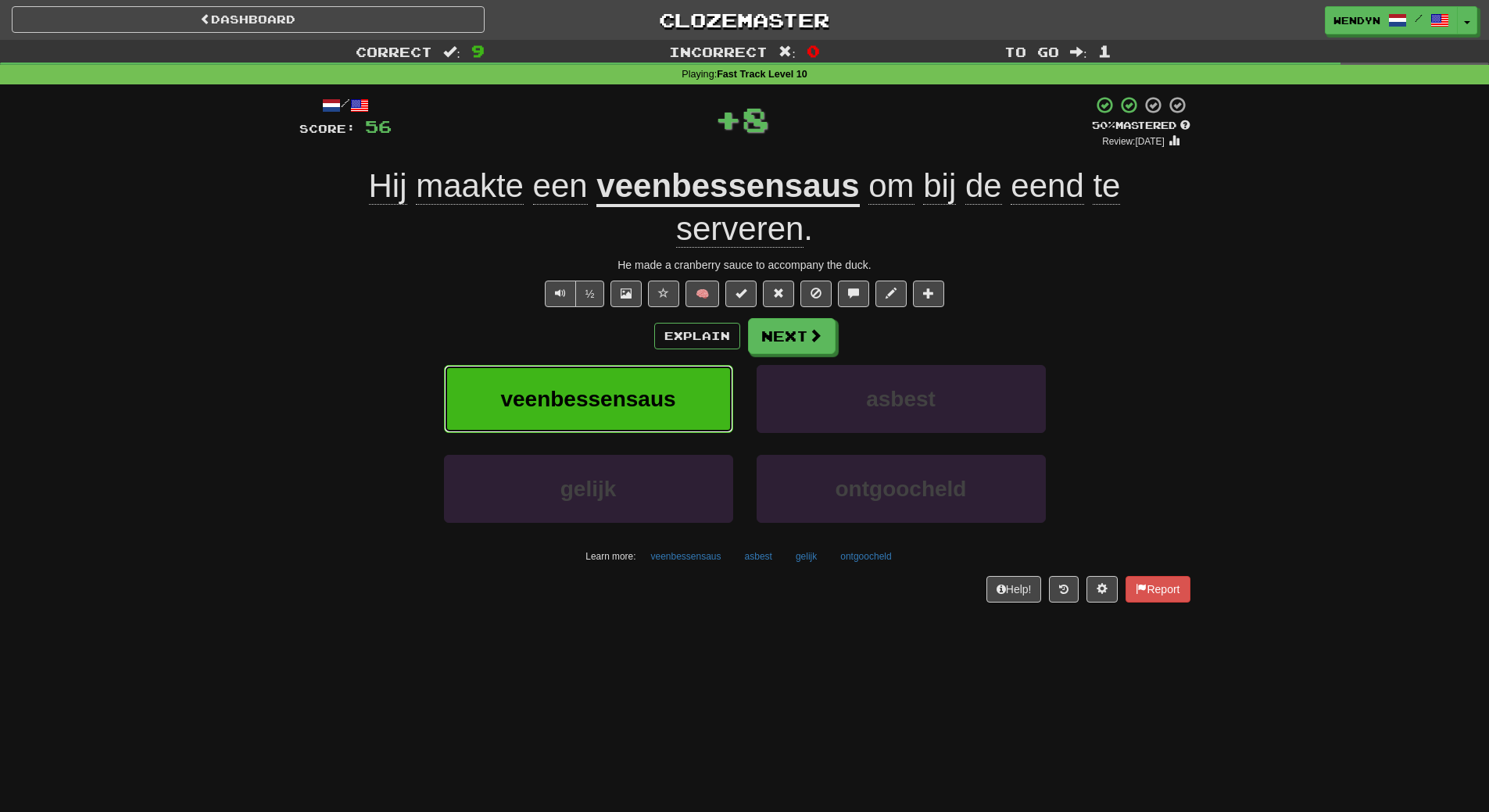
click at [606, 375] on button "veenbessensaus" at bounding box center [588, 399] width 289 height 68
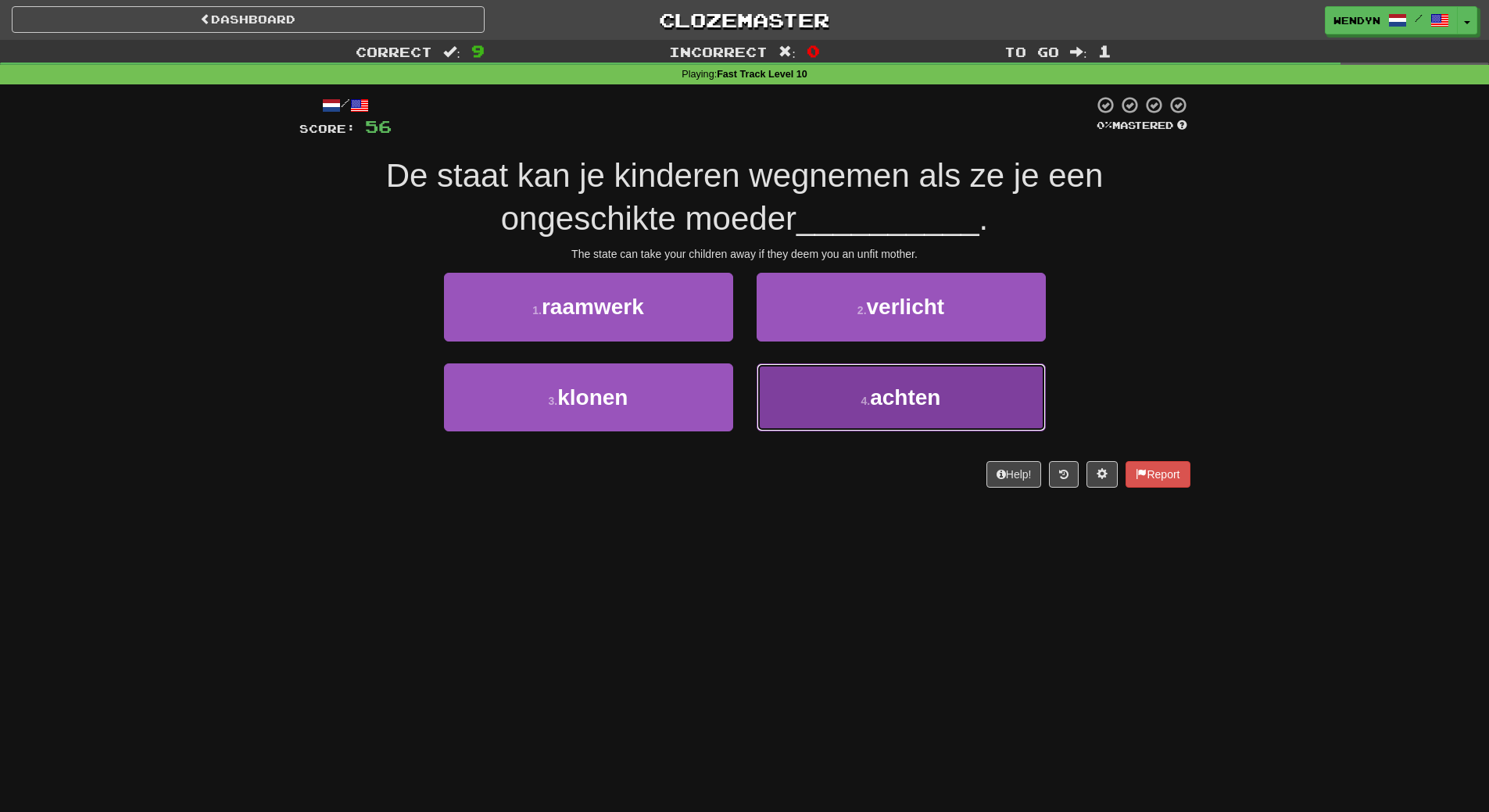
click at [875, 397] on span "achten" at bounding box center [905, 398] width 70 height 25
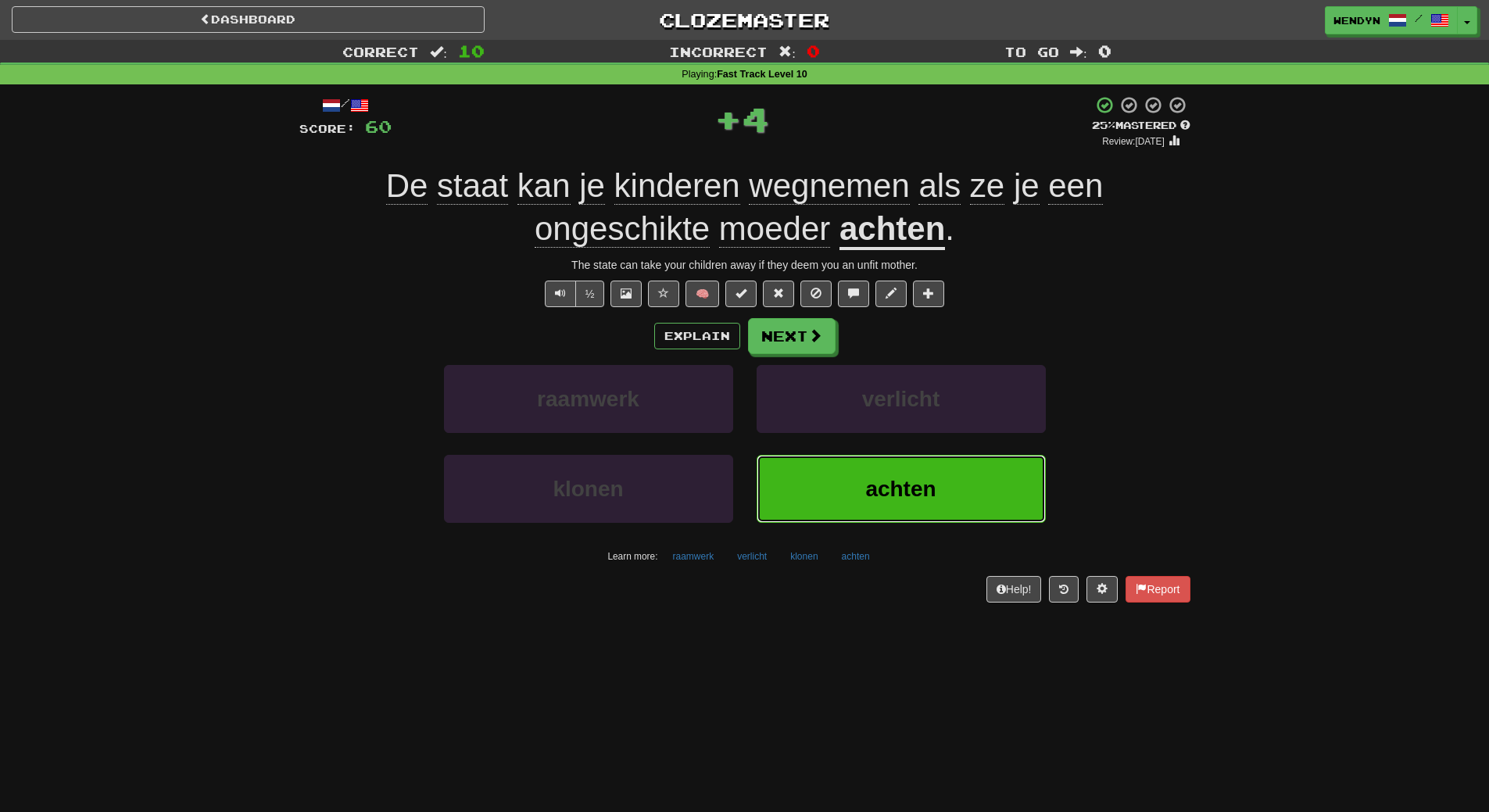
click at [867, 492] on span "achten" at bounding box center [900, 489] width 70 height 25
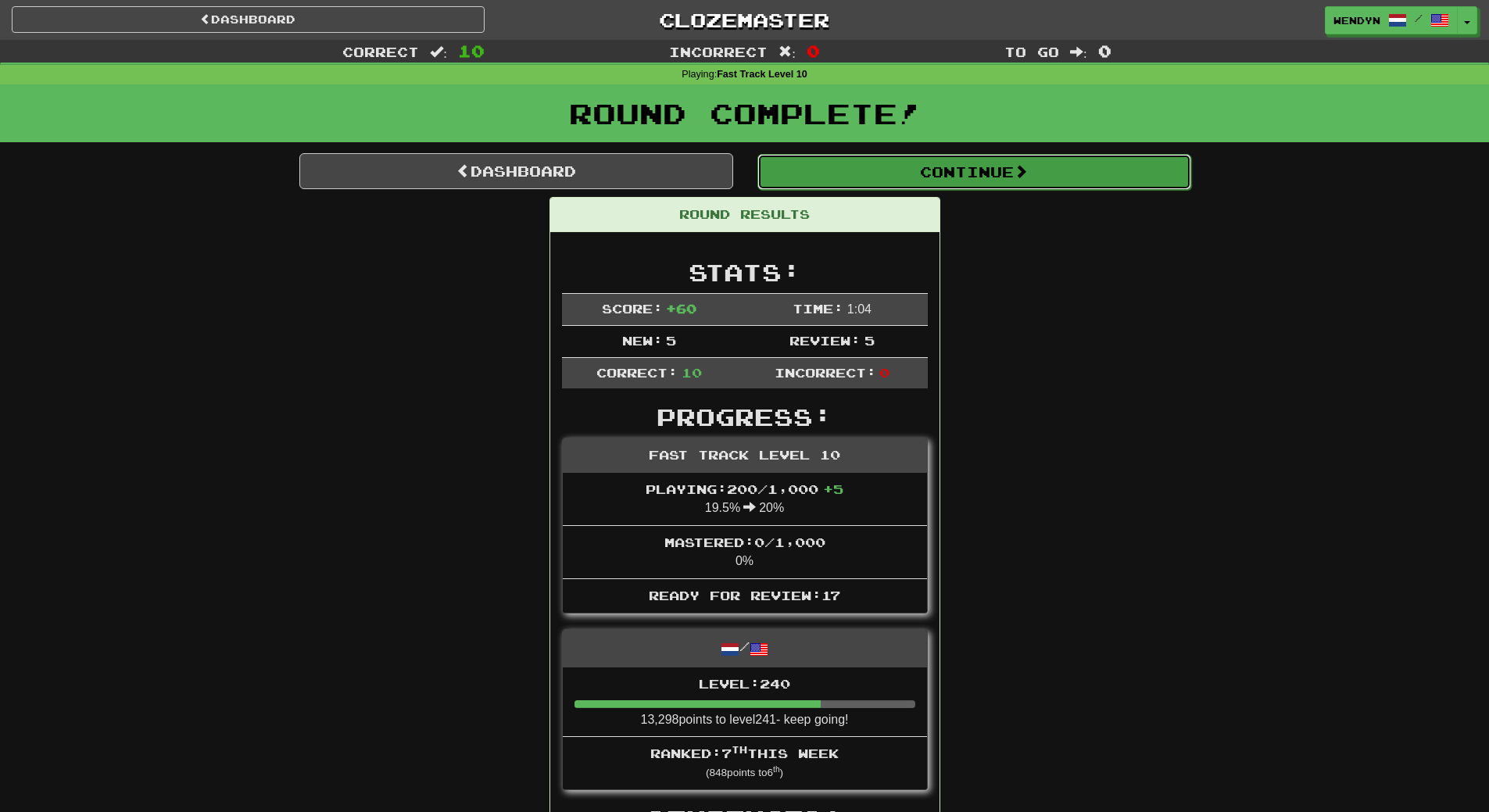
click at [974, 178] on button "Continue" at bounding box center [973, 172] width 433 height 36
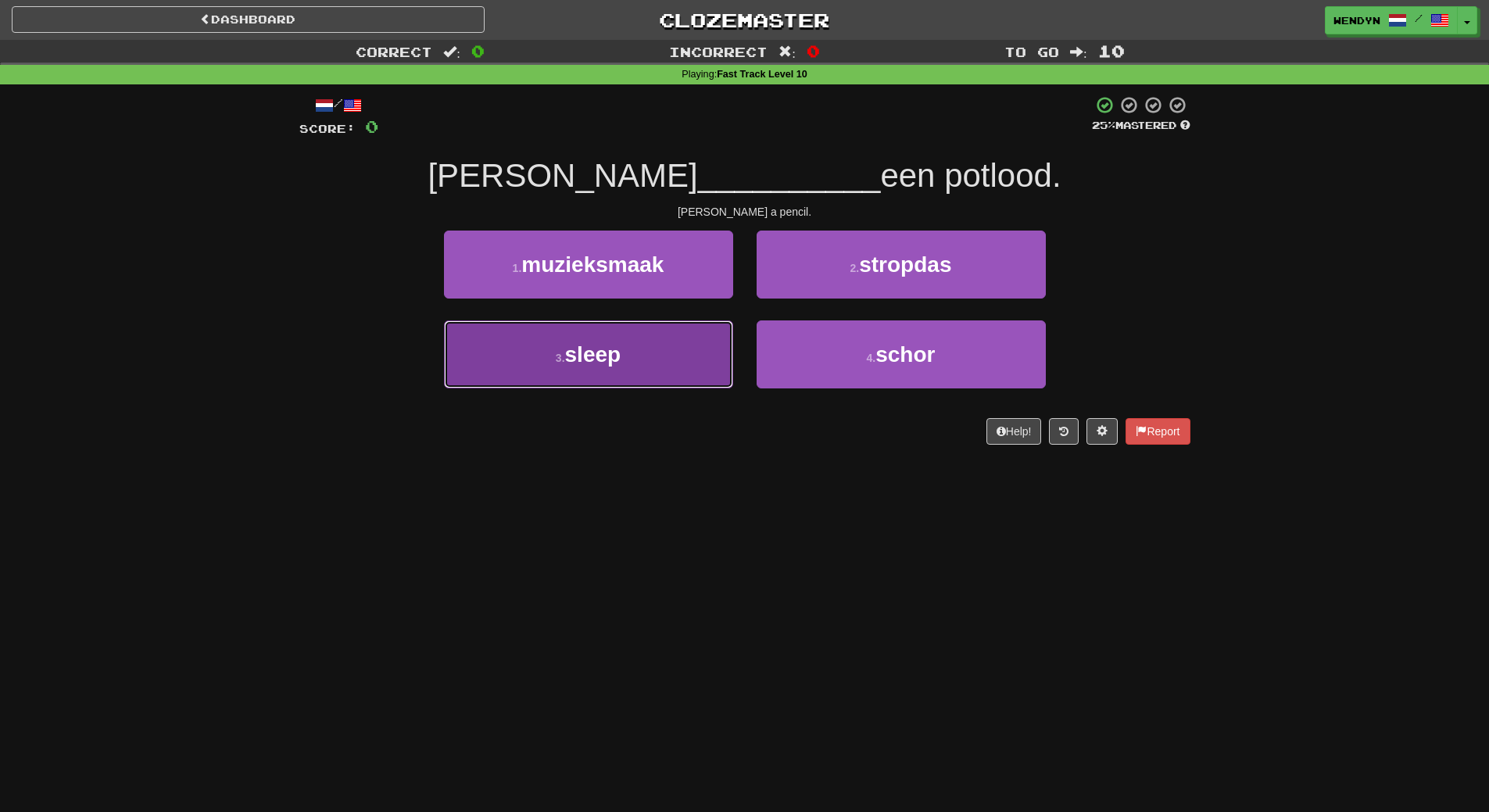
click at [687, 379] on button "3 . sleep" at bounding box center [588, 354] width 289 height 68
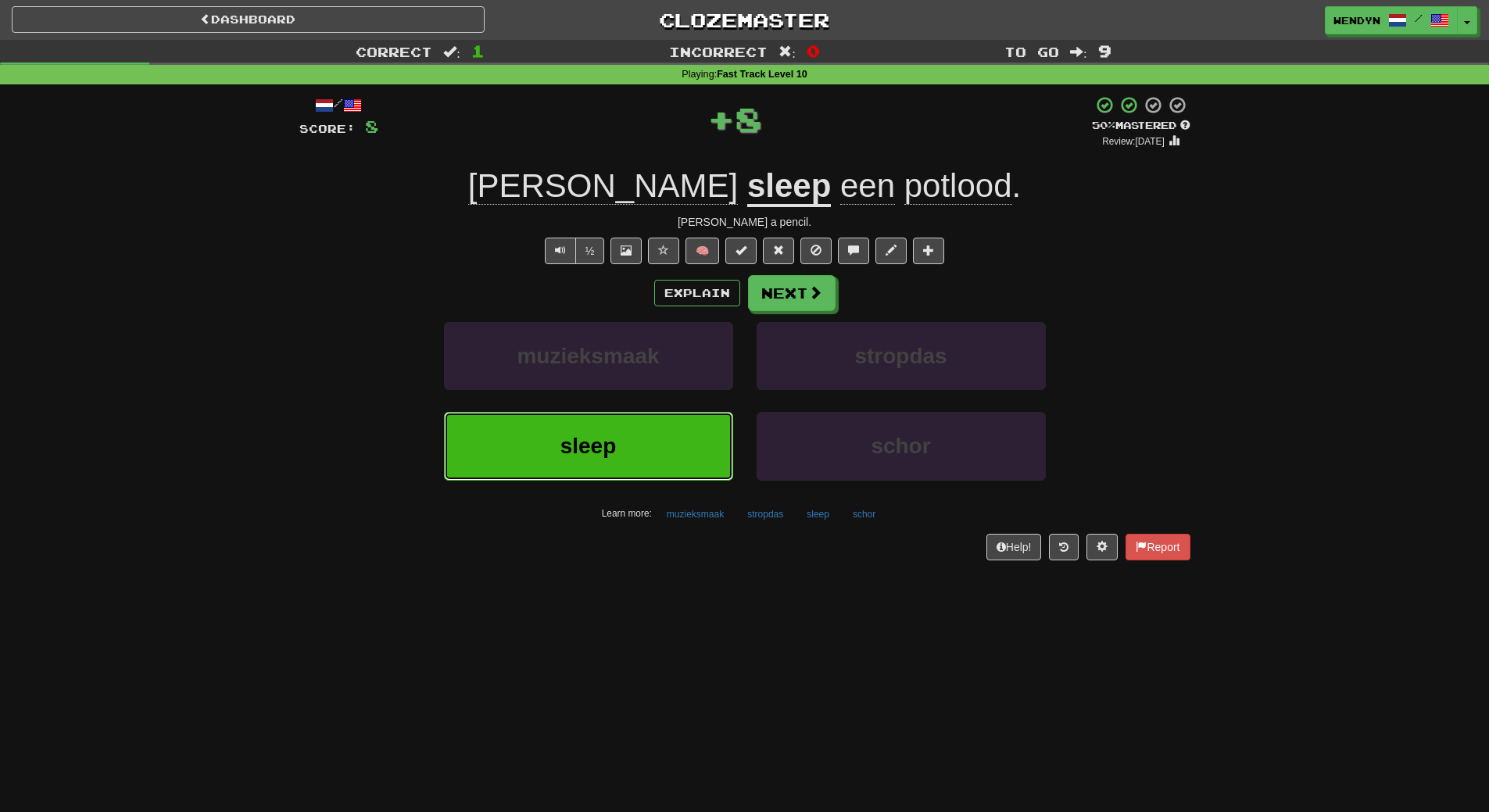
click at [675, 439] on button "sleep" at bounding box center [588, 446] width 289 height 68
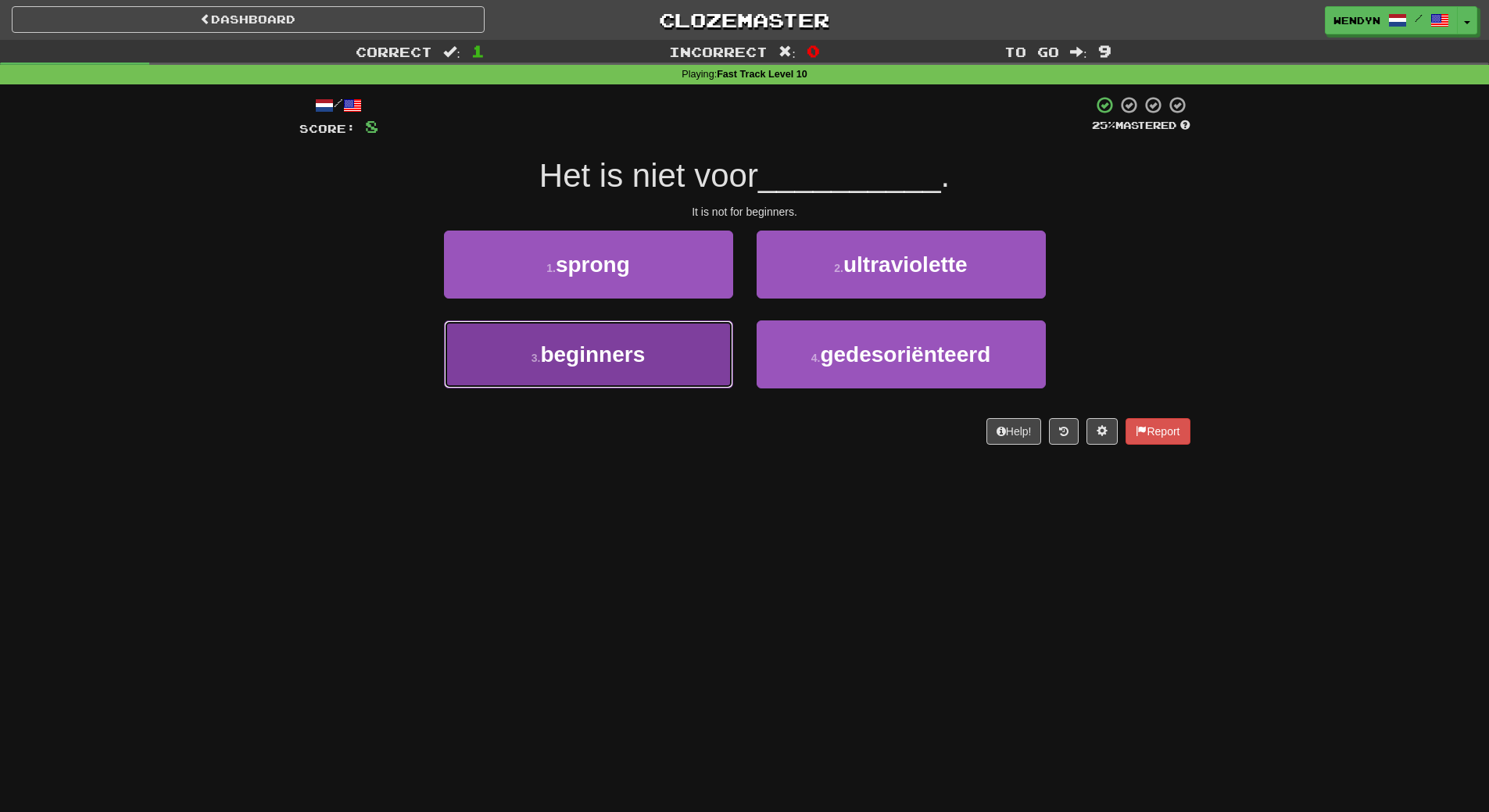
click at [665, 373] on button "3 . beginners" at bounding box center [588, 354] width 289 height 68
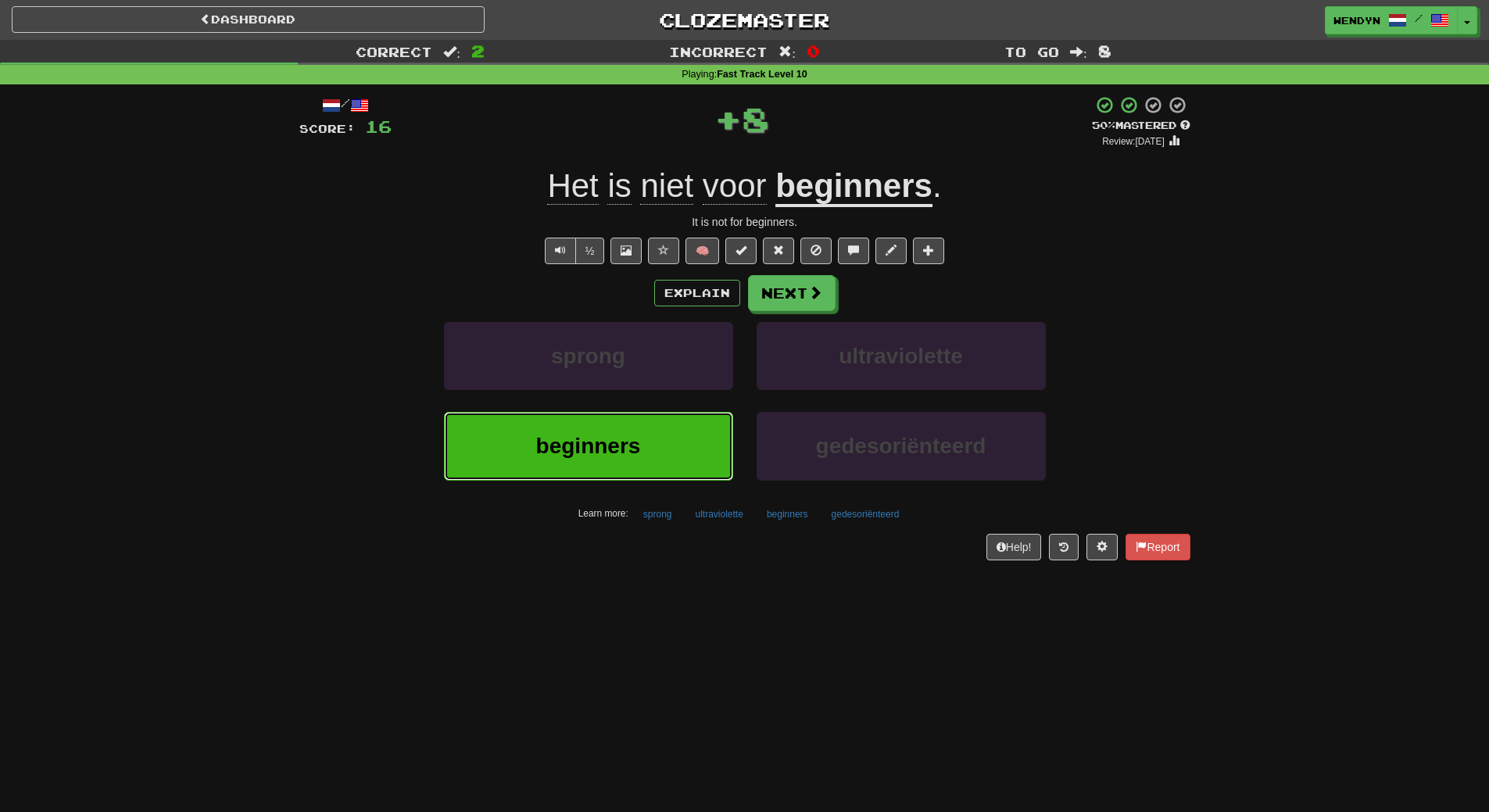
click at [637, 430] on button "beginners" at bounding box center [588, 446] width 289 height 68
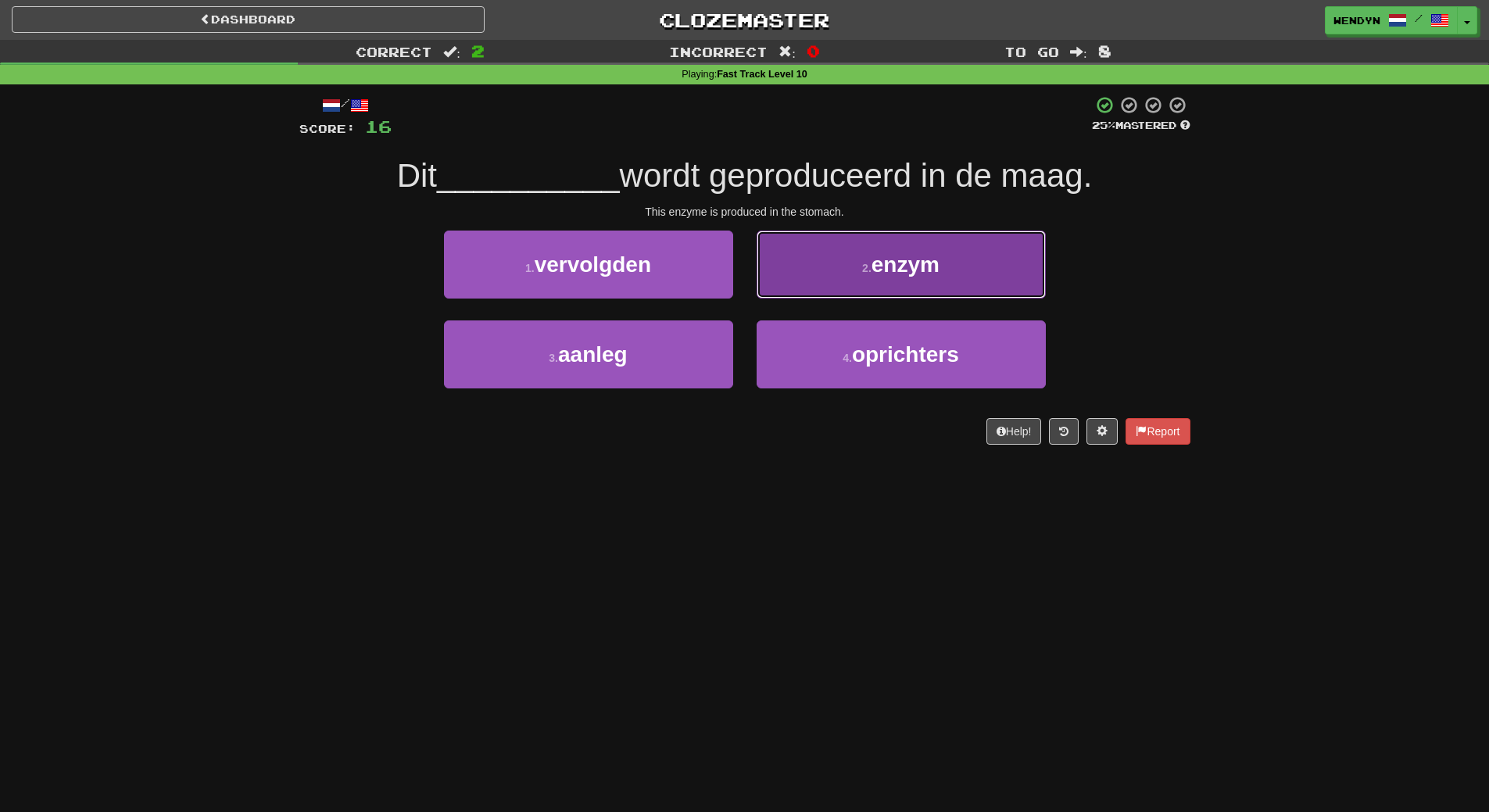
click at [961, 257] on button "2 . enzym" at bounding box center [901, 264] width 289 height 68
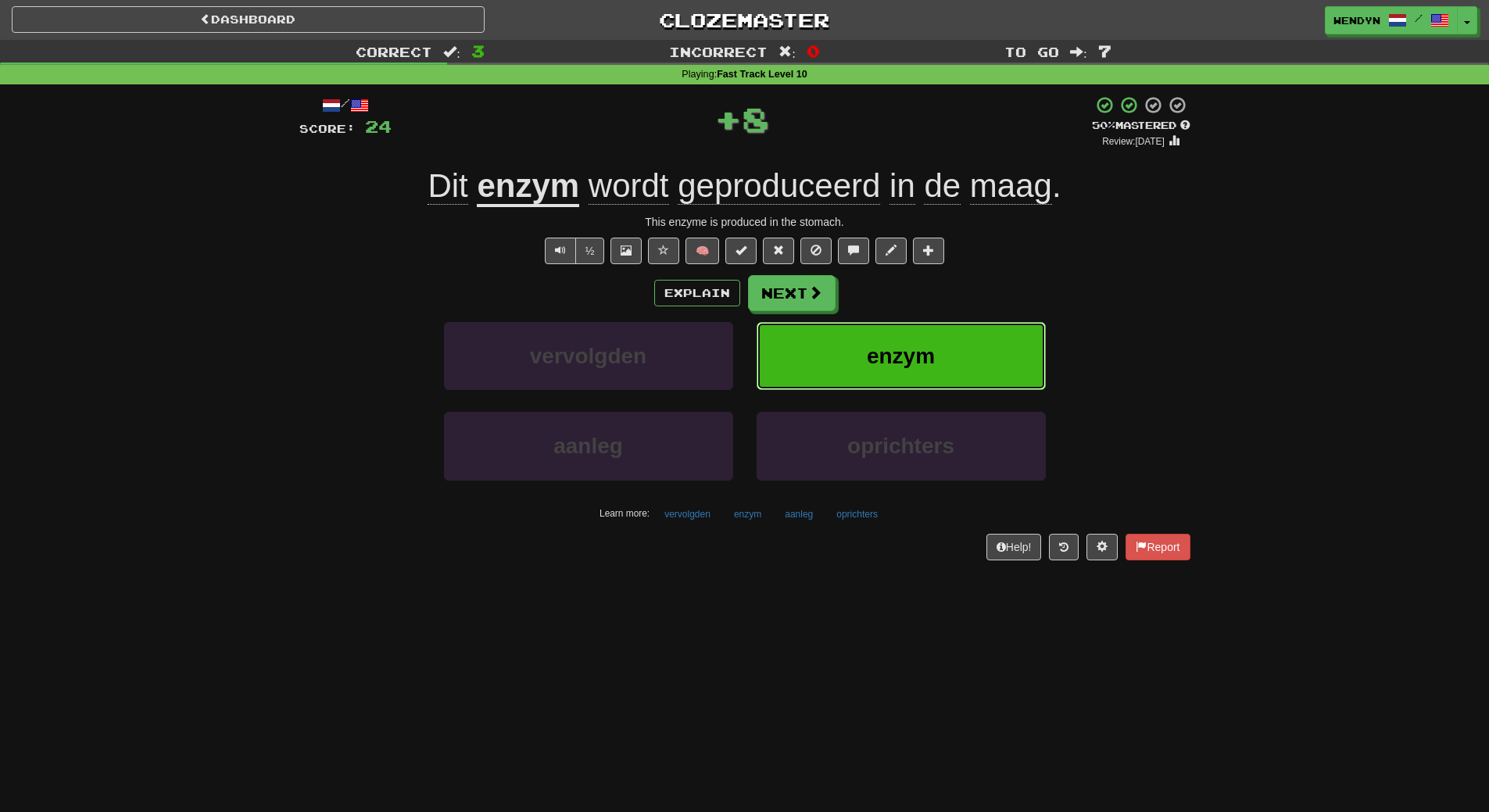
click at [973, 328] on button "enzym" at bounding box center [901, 356] width 289 height 68
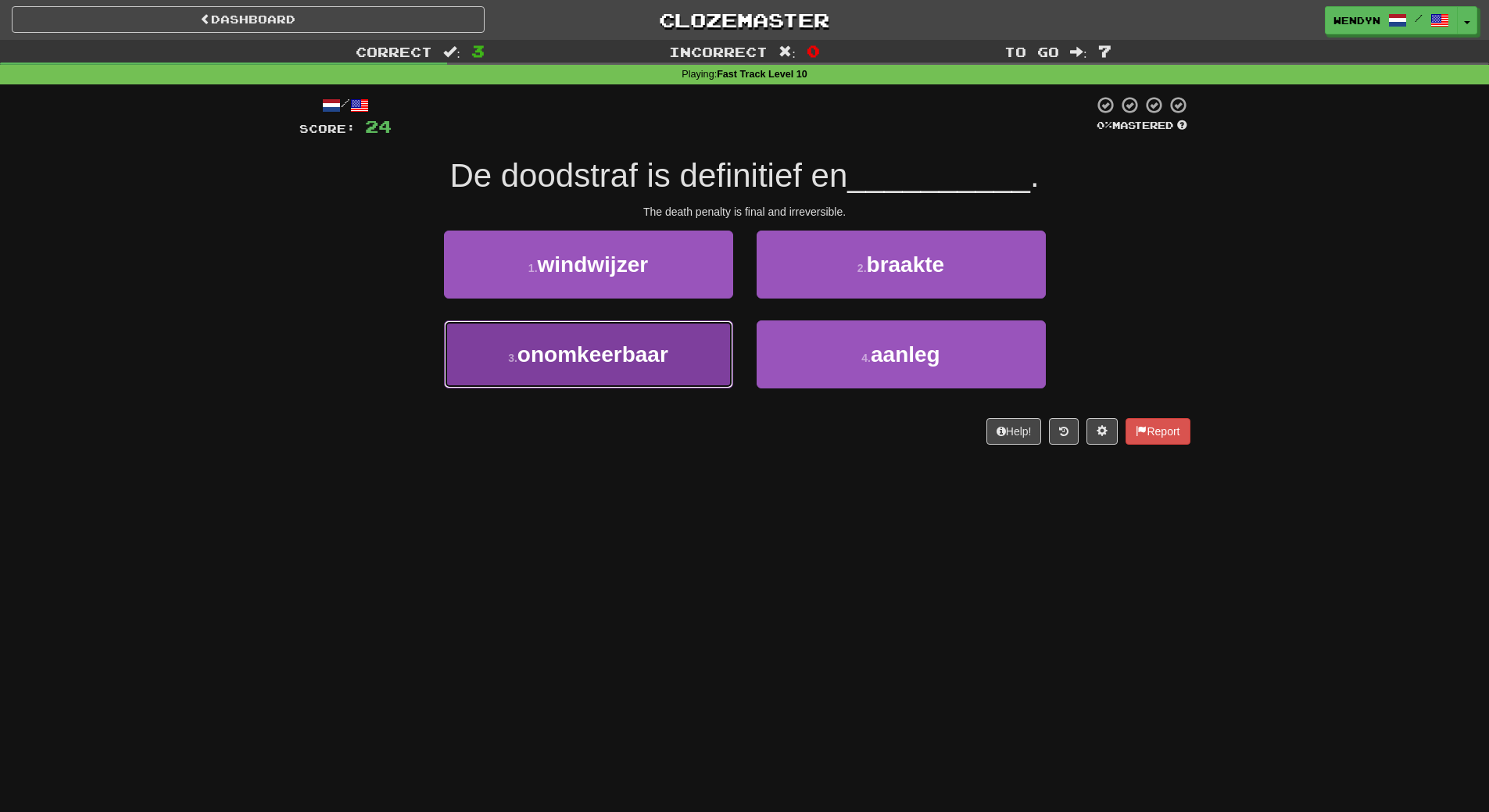
click at [640, 357] on span "onomkeerbaar" at bounding box center [593, 355] width 151 height 25
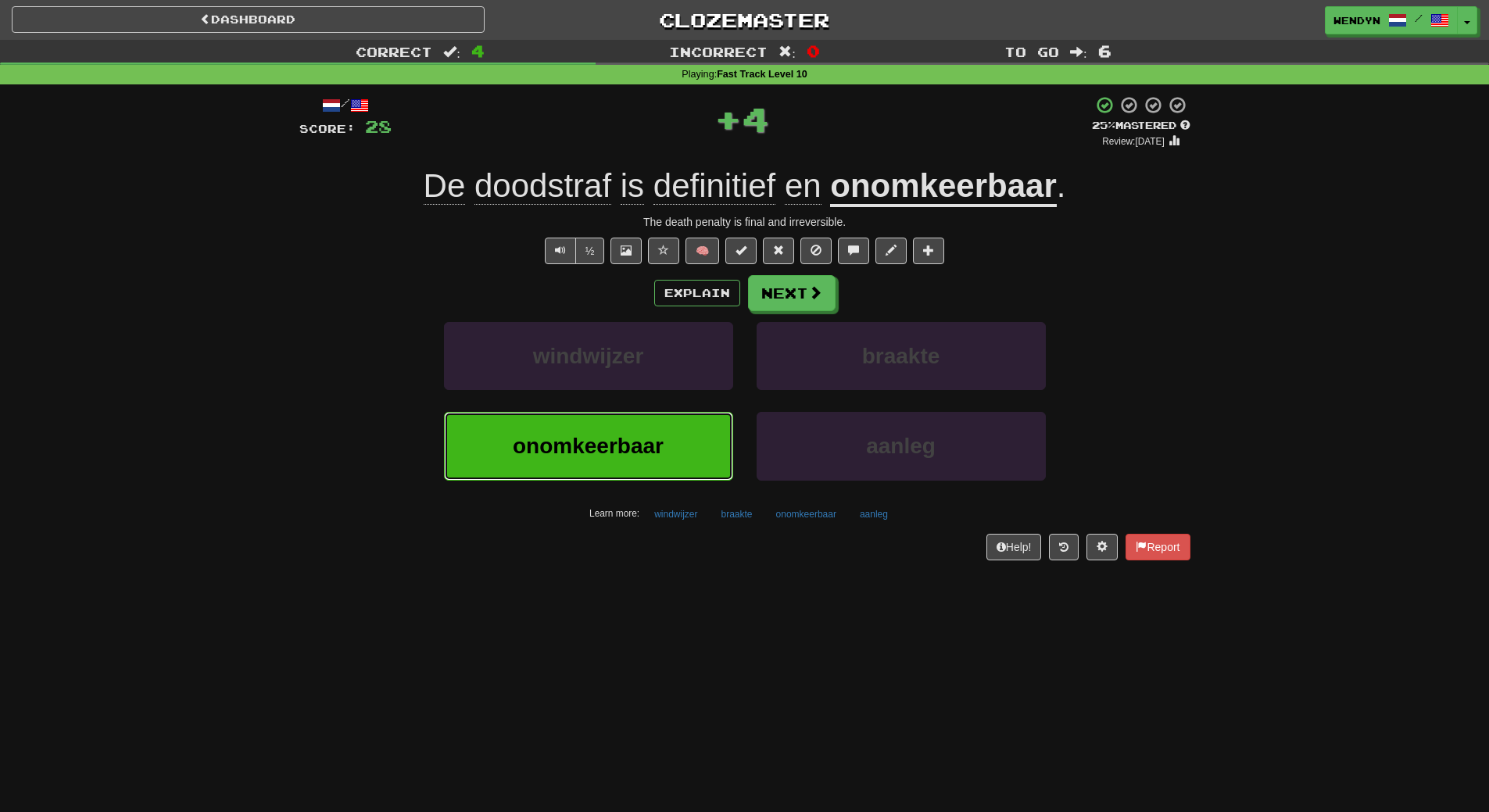
click at [609, 424] on button "onomkeerbaar" at bounding box center [588, 446] width 289 height 68
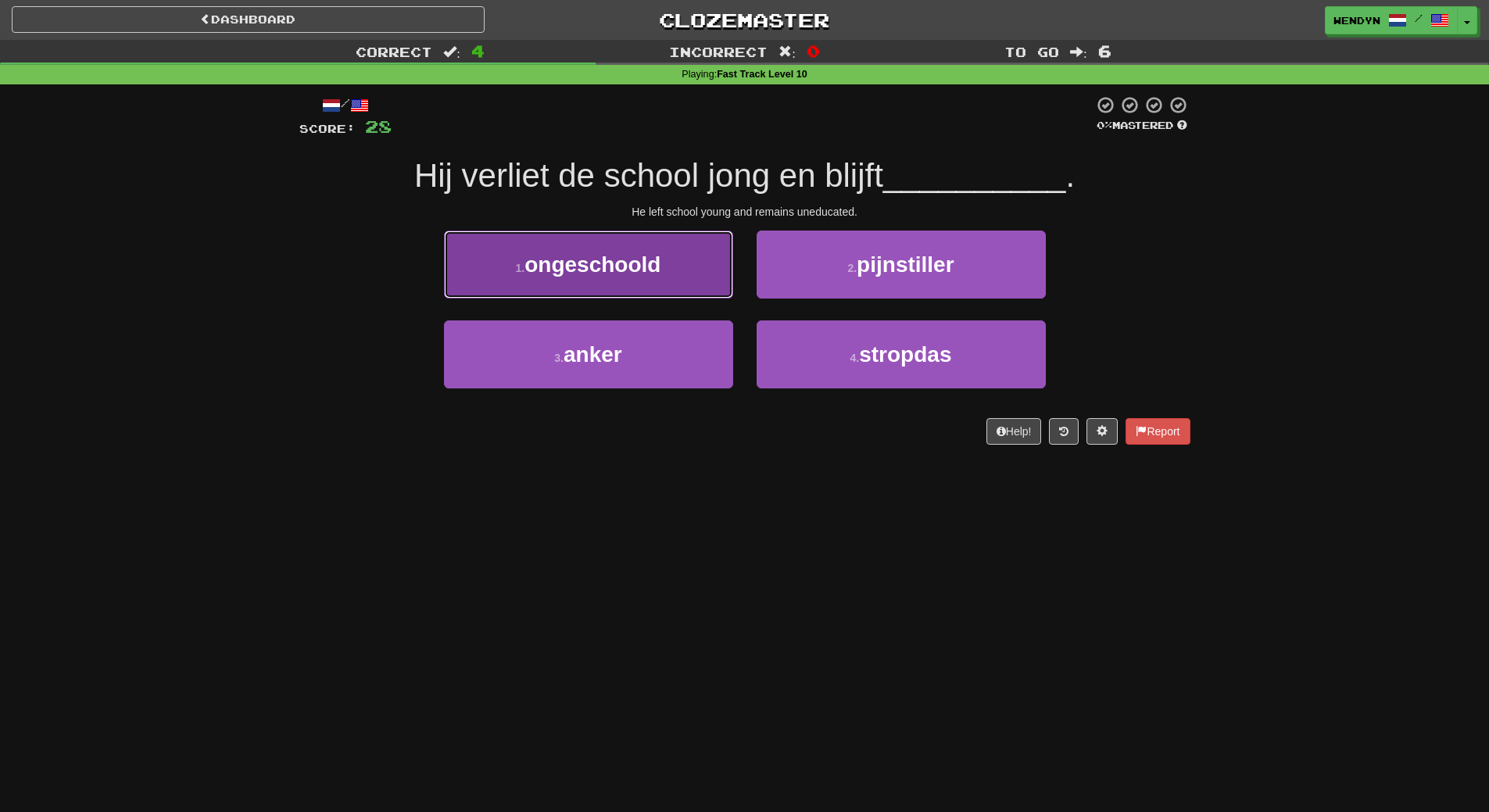
click at [576, 270] on span "ongeschoold" at bounding box center [592, 264] width 136 height 25
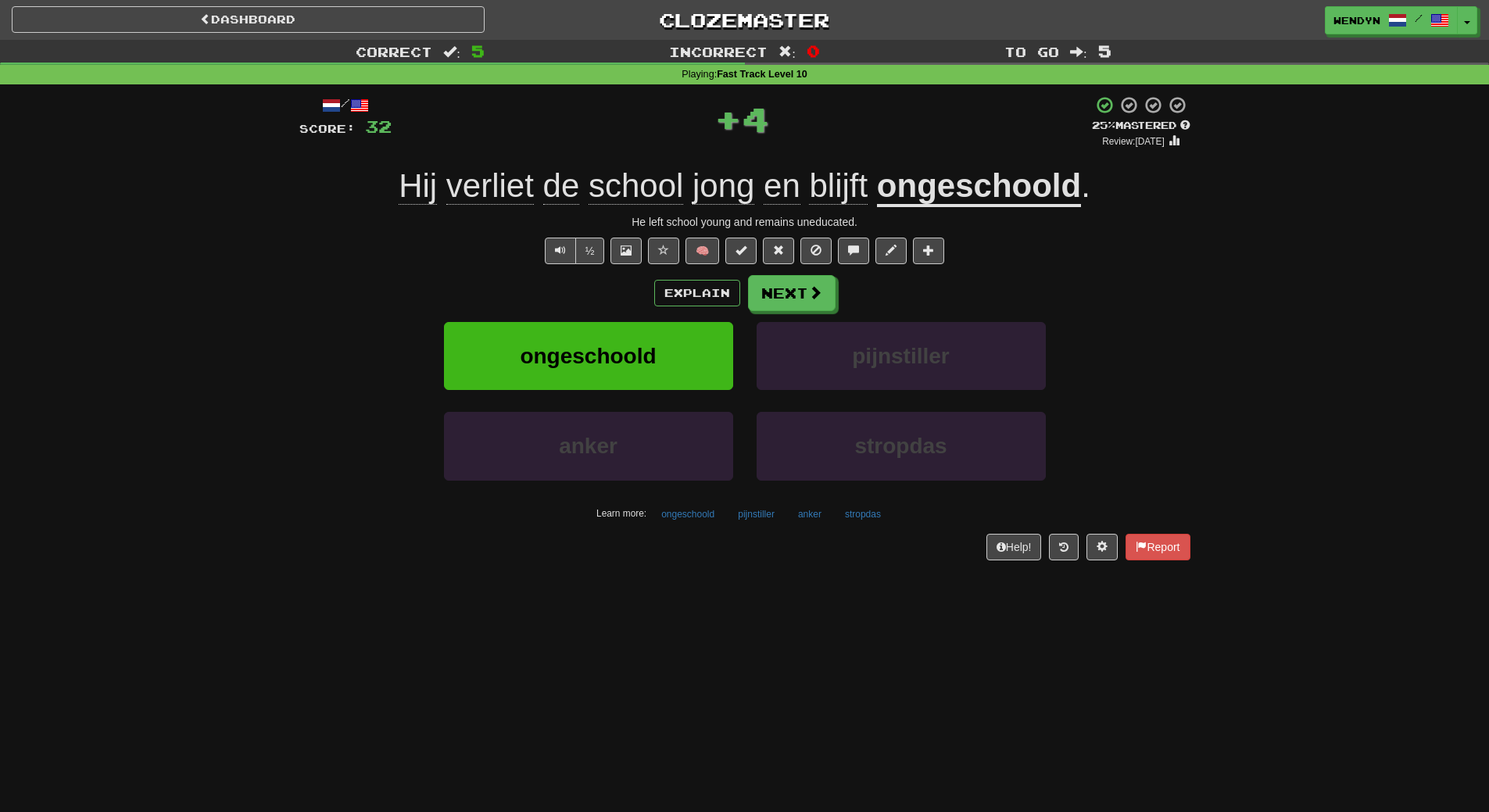
click at [562, 300] on div "Explain Next" at bounding box center [745, 293] width 891 height 36
click at [572, 358] on span "ongeschoold" at bounding box center [587, 356] width 136 height 25
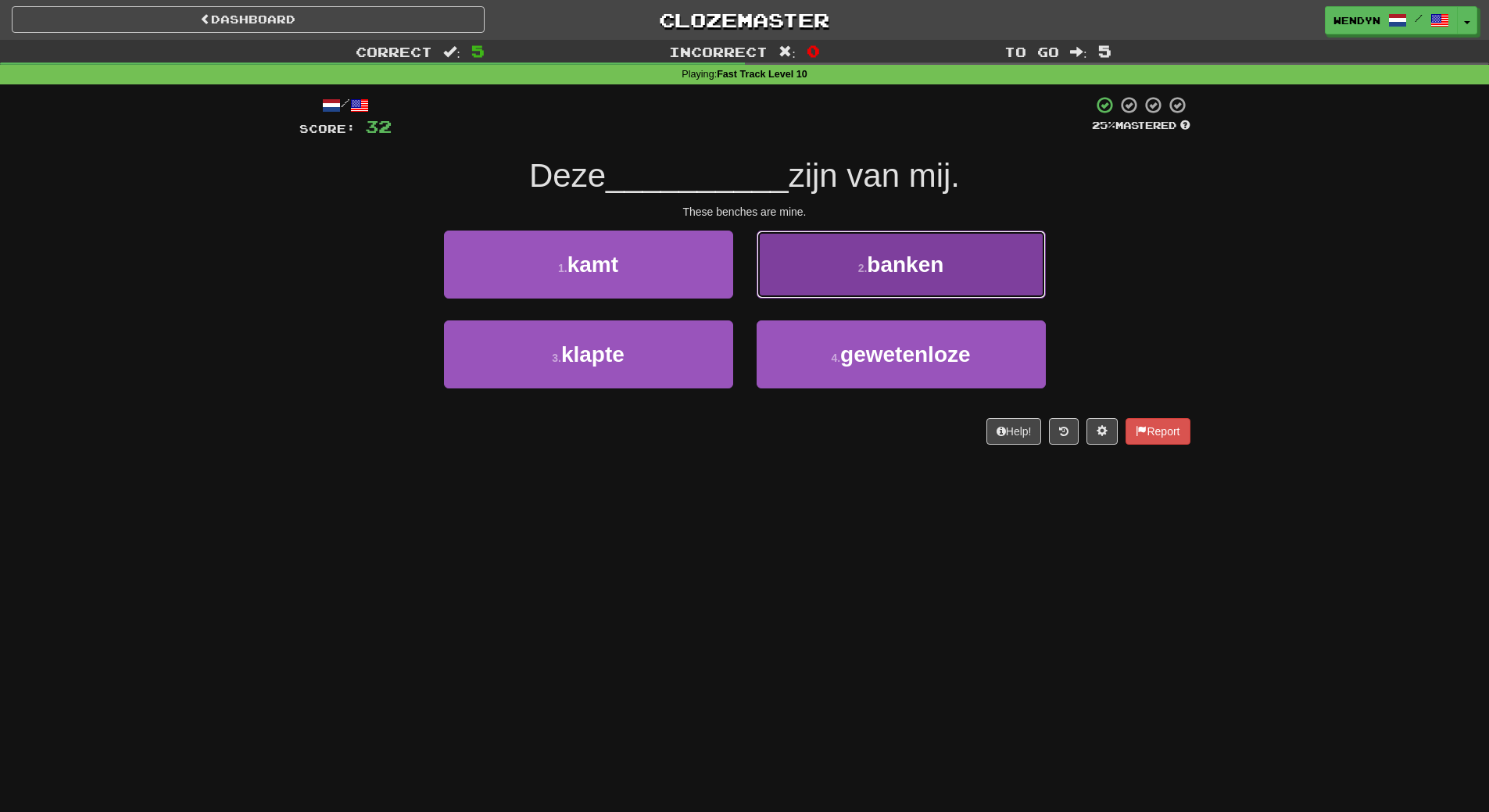
click at [894, 285] on button "2 . banken" at bounding box center [901, 264] width 289 height 68
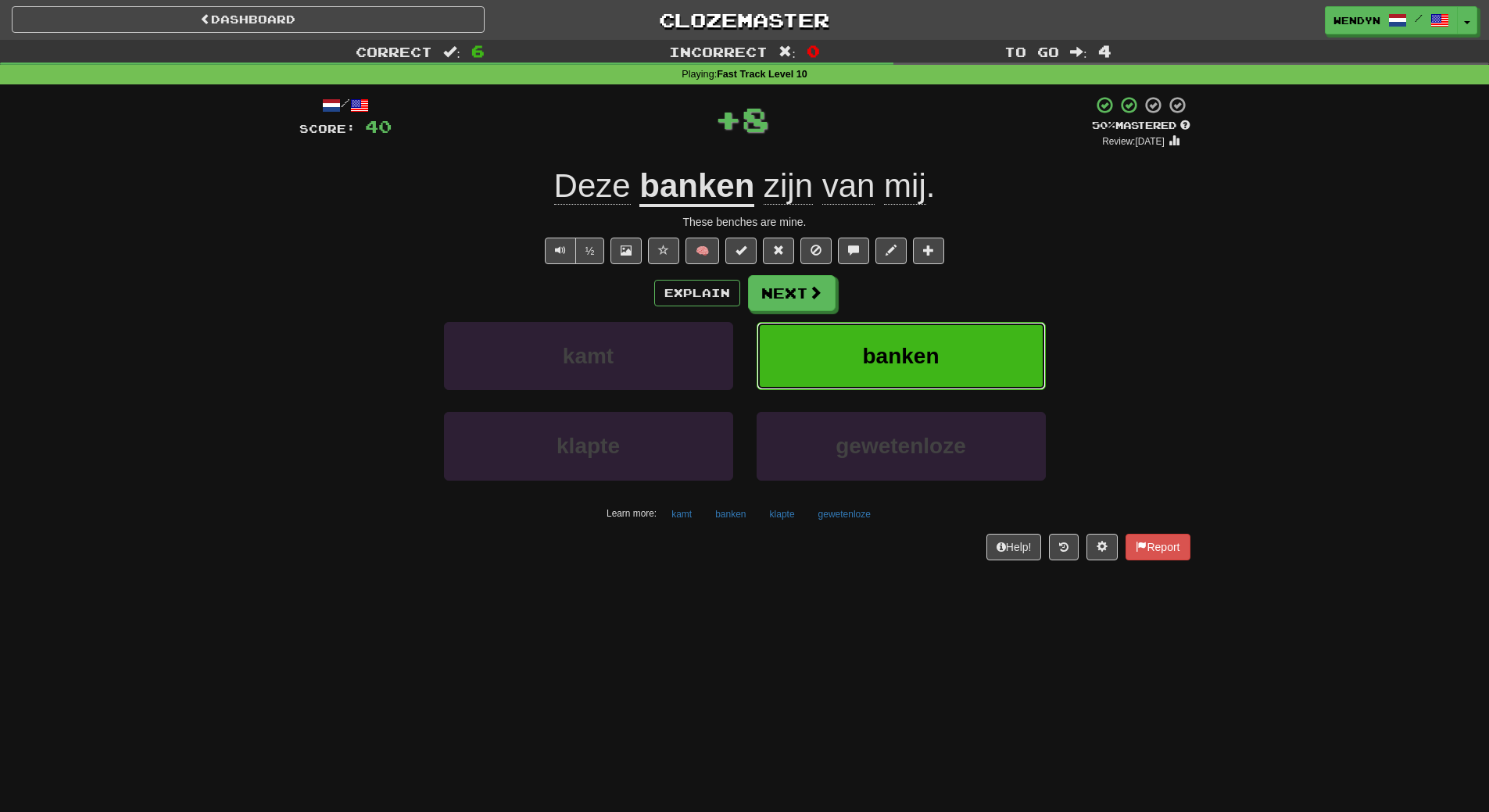
click at [880, 351] on span "banken" at bounding box center [900, 356] width 76 height 25
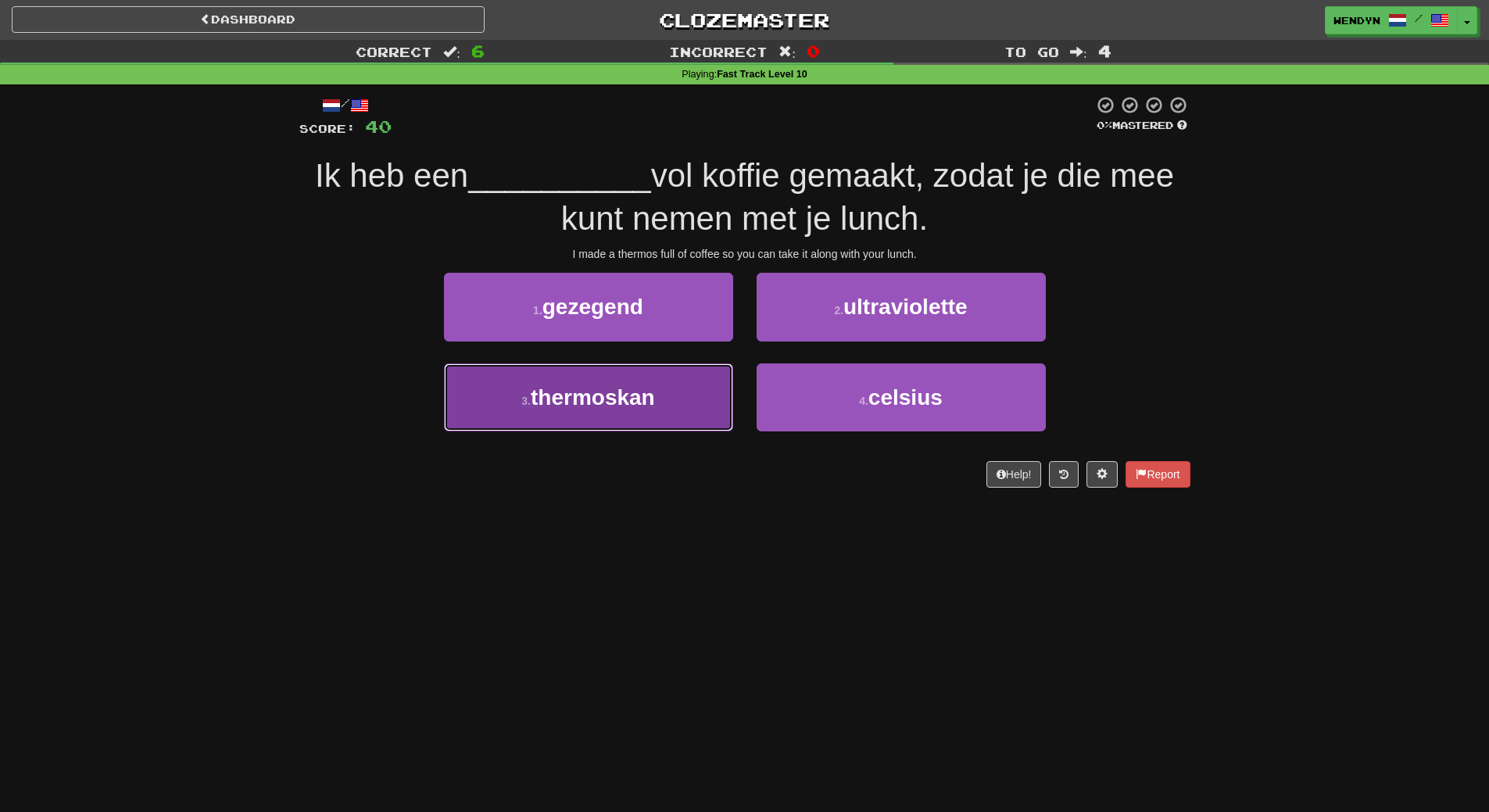
click at [679, 414] on button "3 . thermoskan" at bounding box center [588, 398] width 289 height 68
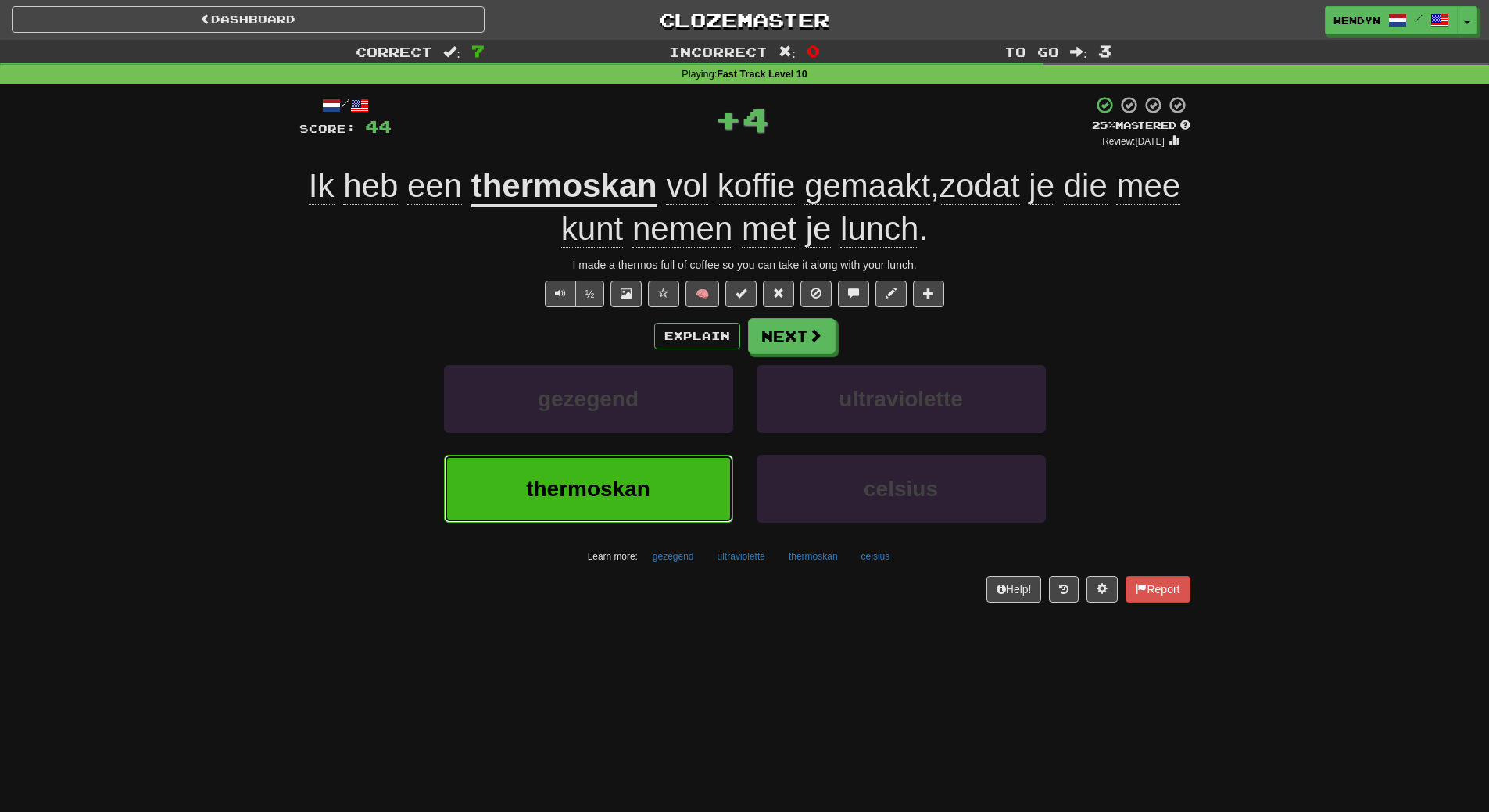
click at [668, 502] on button "thermoskan" at bounding box center [588, 489] width 289 height 68
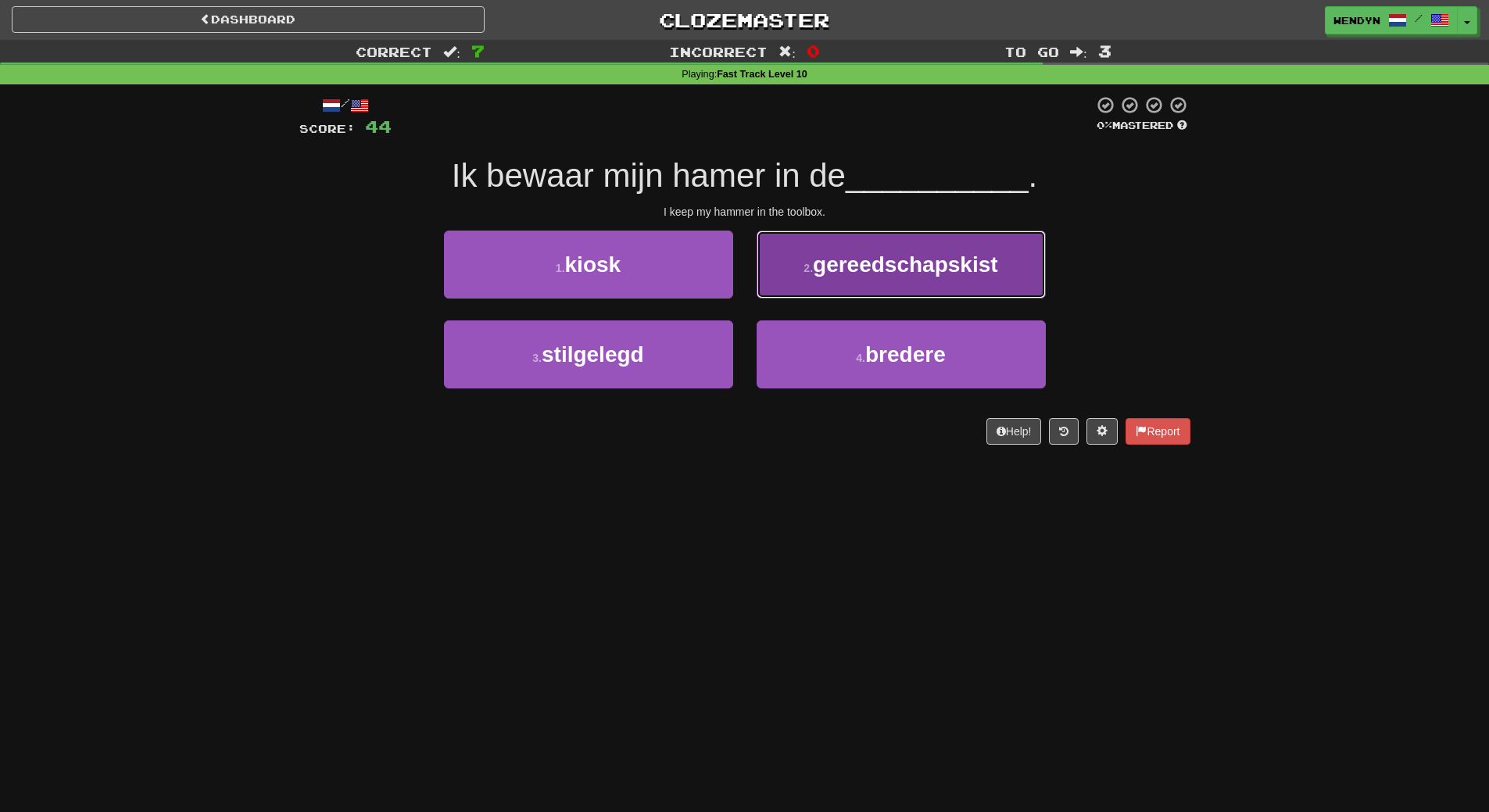
click at [937, 275] on span "gereedschapskist" at bounding box center [905, 264] width 185 height 25
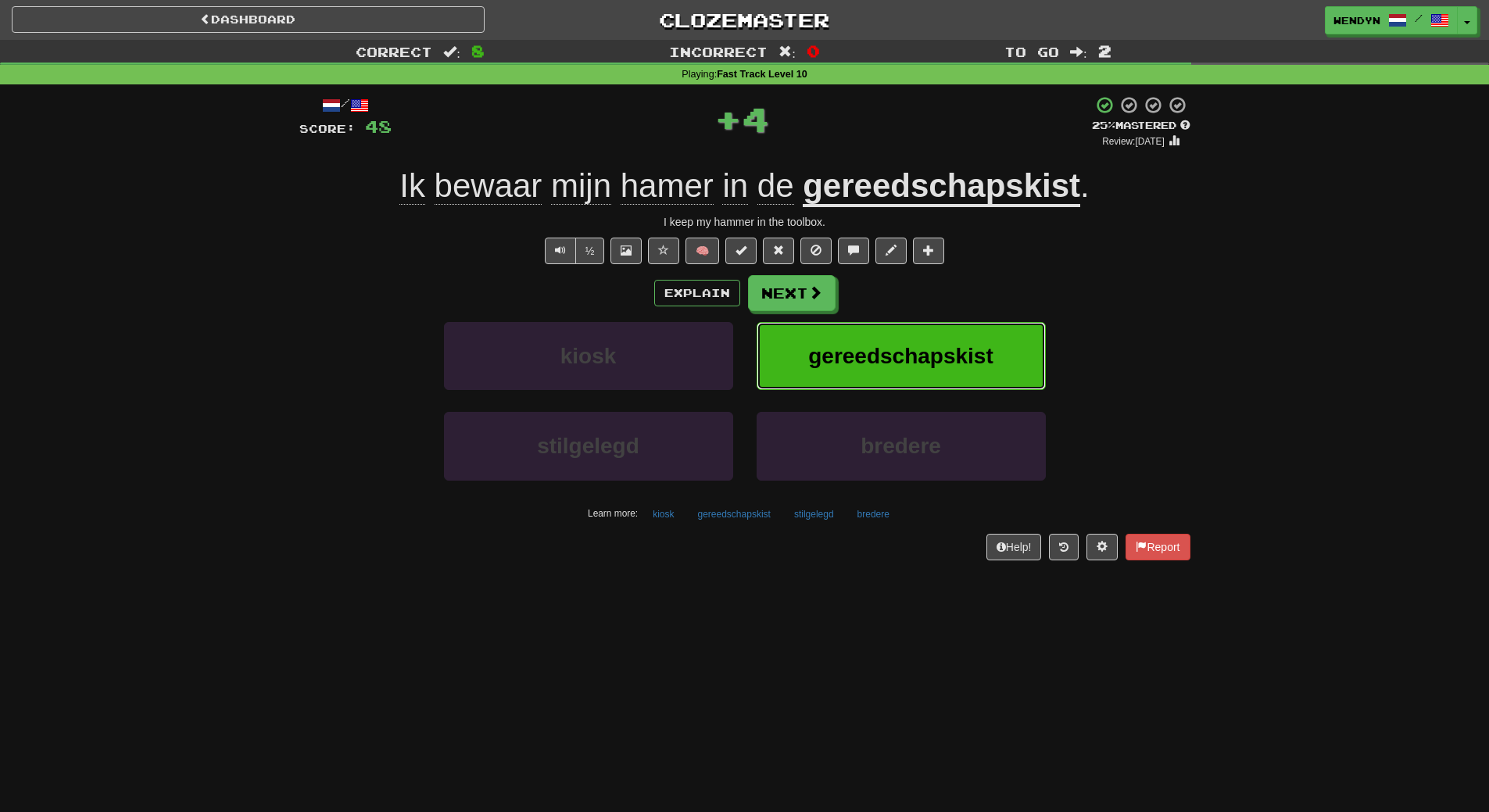
click at [922, 360] on span "gereedschapskist" at bounding box center [901, 356] width 185 height 25
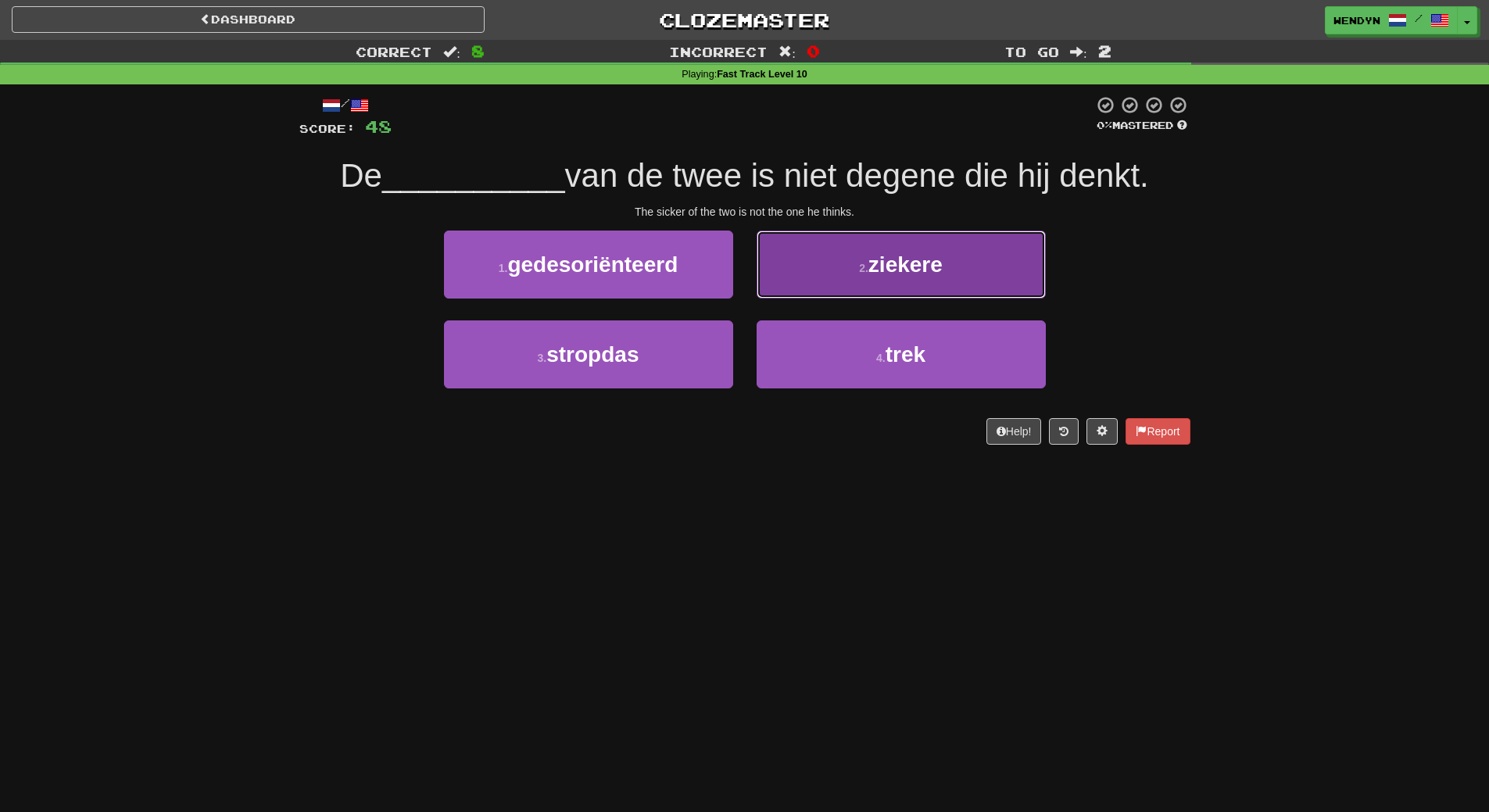
click at [912, 265] on span "ziekere" at bounding box center [905, 264] width 75 height 25
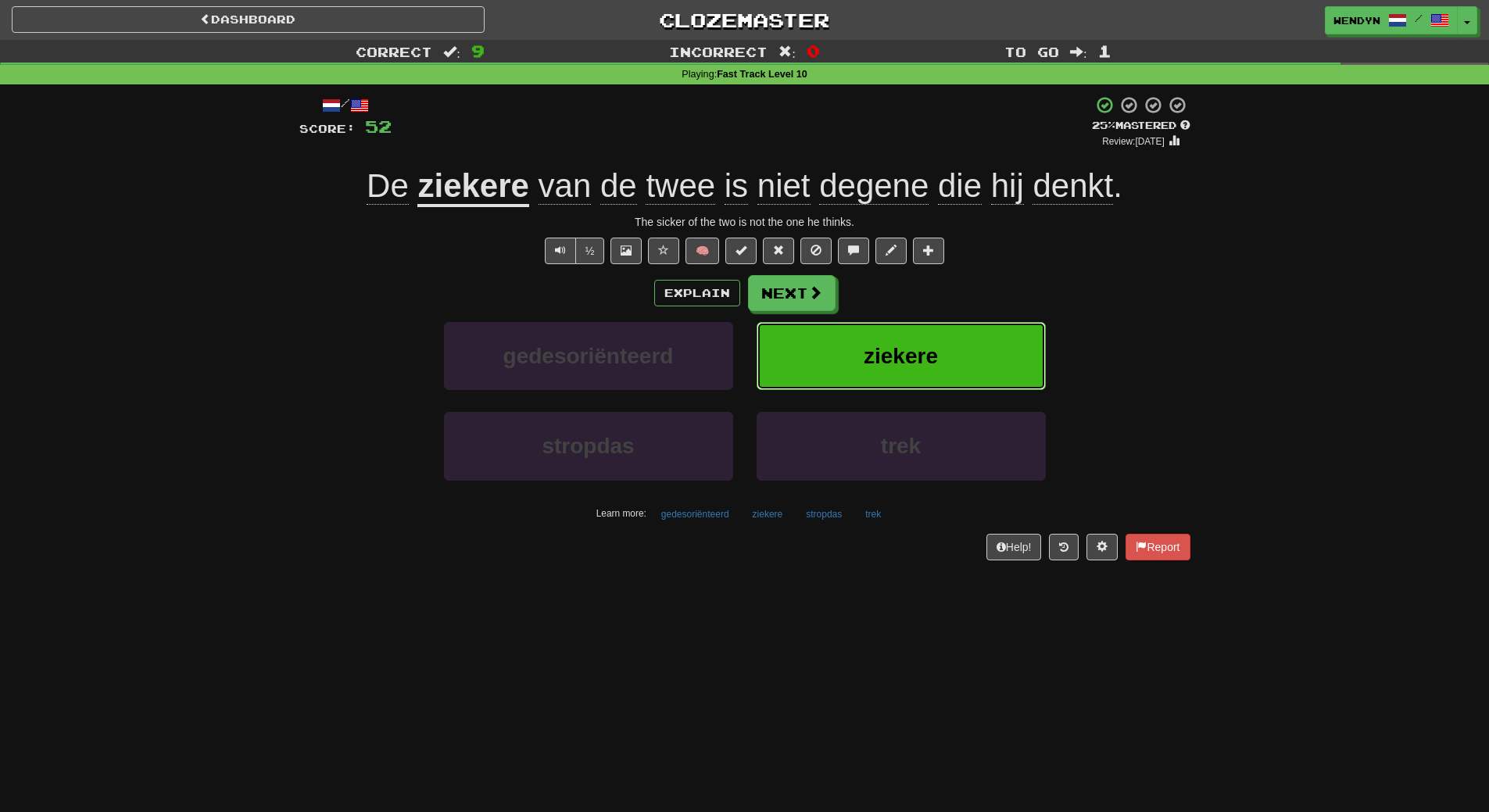
click at [887, 351] on span "ziekere" at bounding box center [901, 356] width 75 height 25
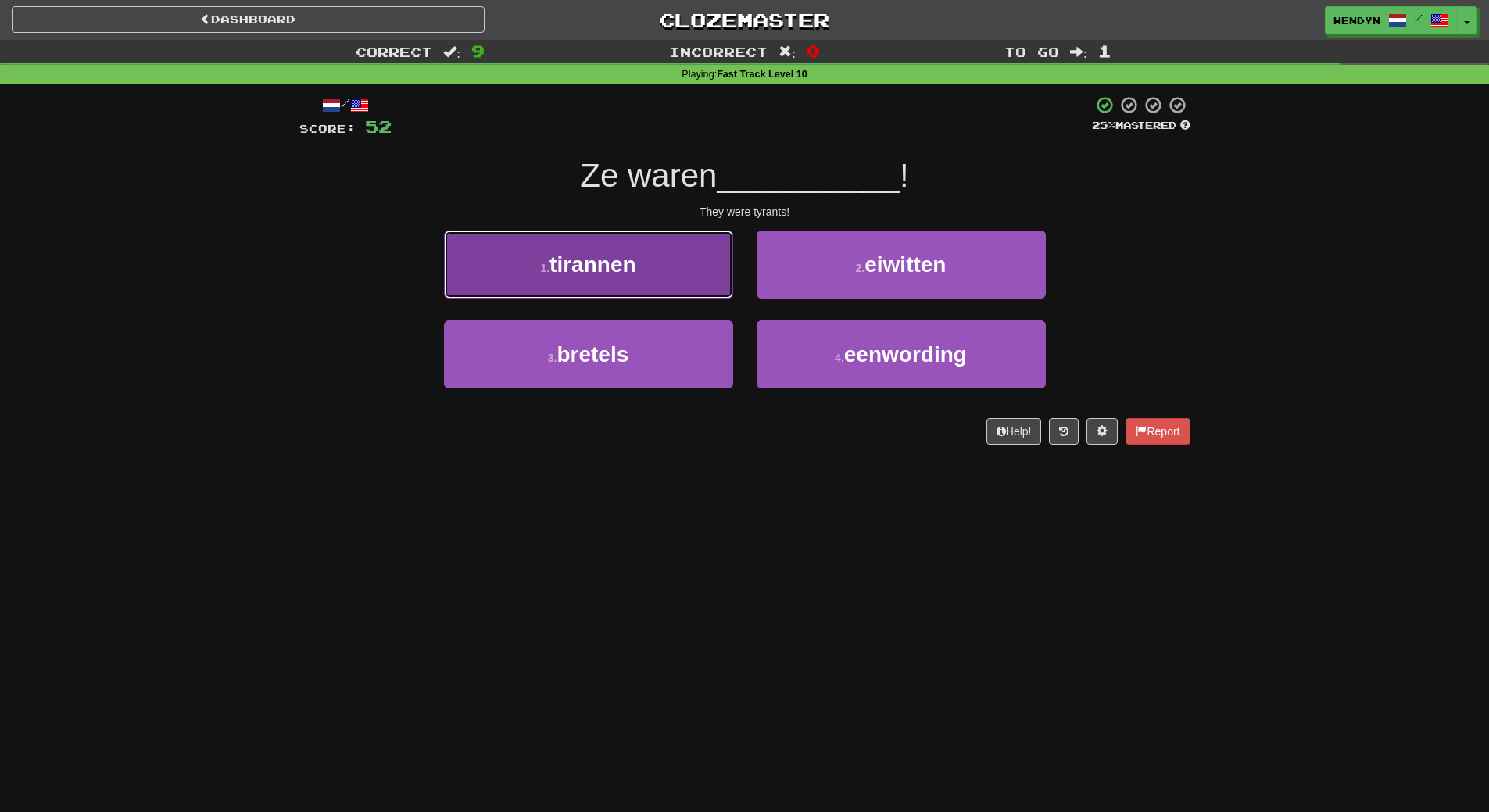
click at [713, 270] on button "1 . tirannen" at bounding box center [588, 264] width 289 height 68
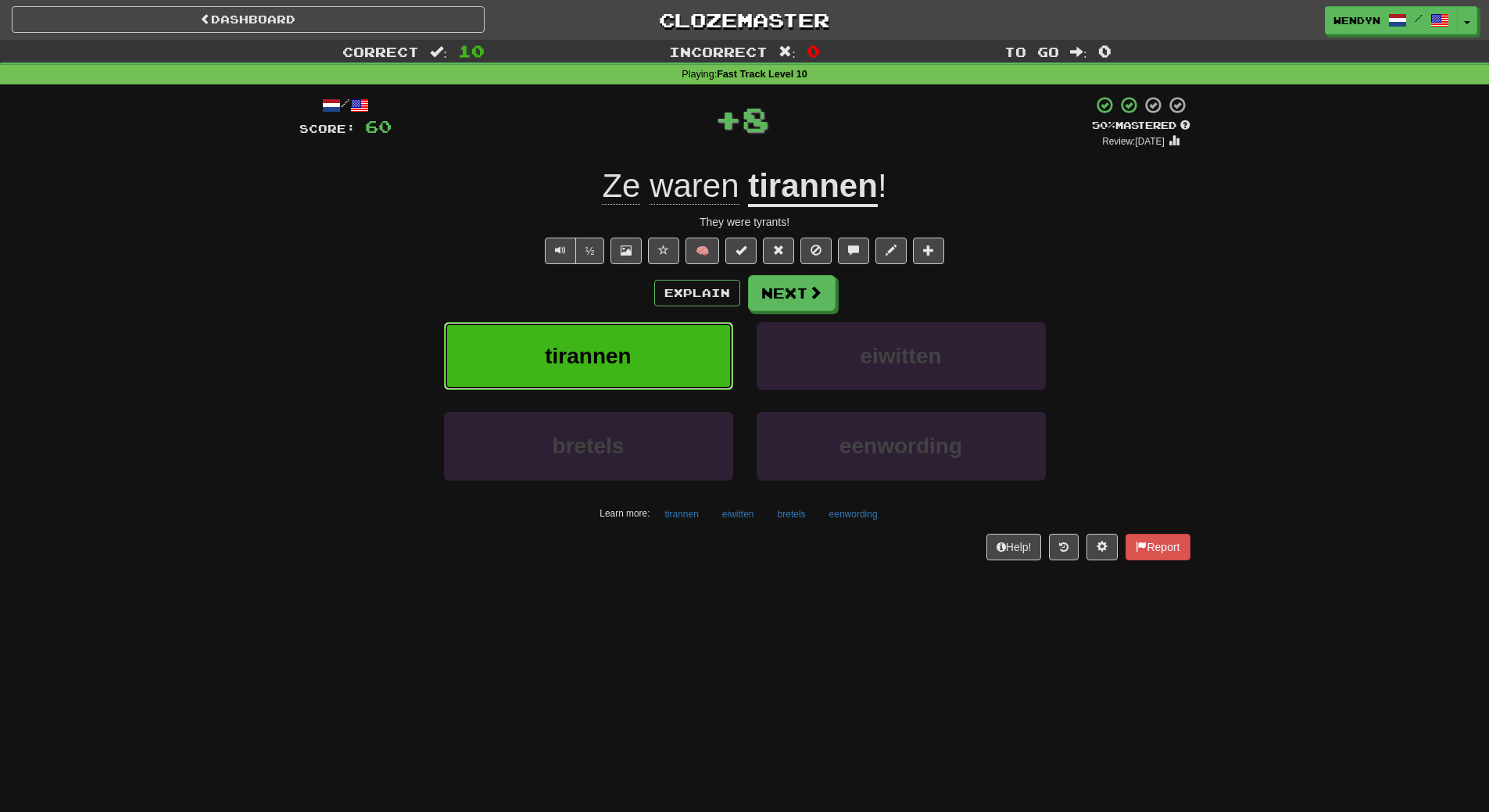
click at [658, 333] on button "tirannen" at bounding box center [588, 356] width 289 height 68
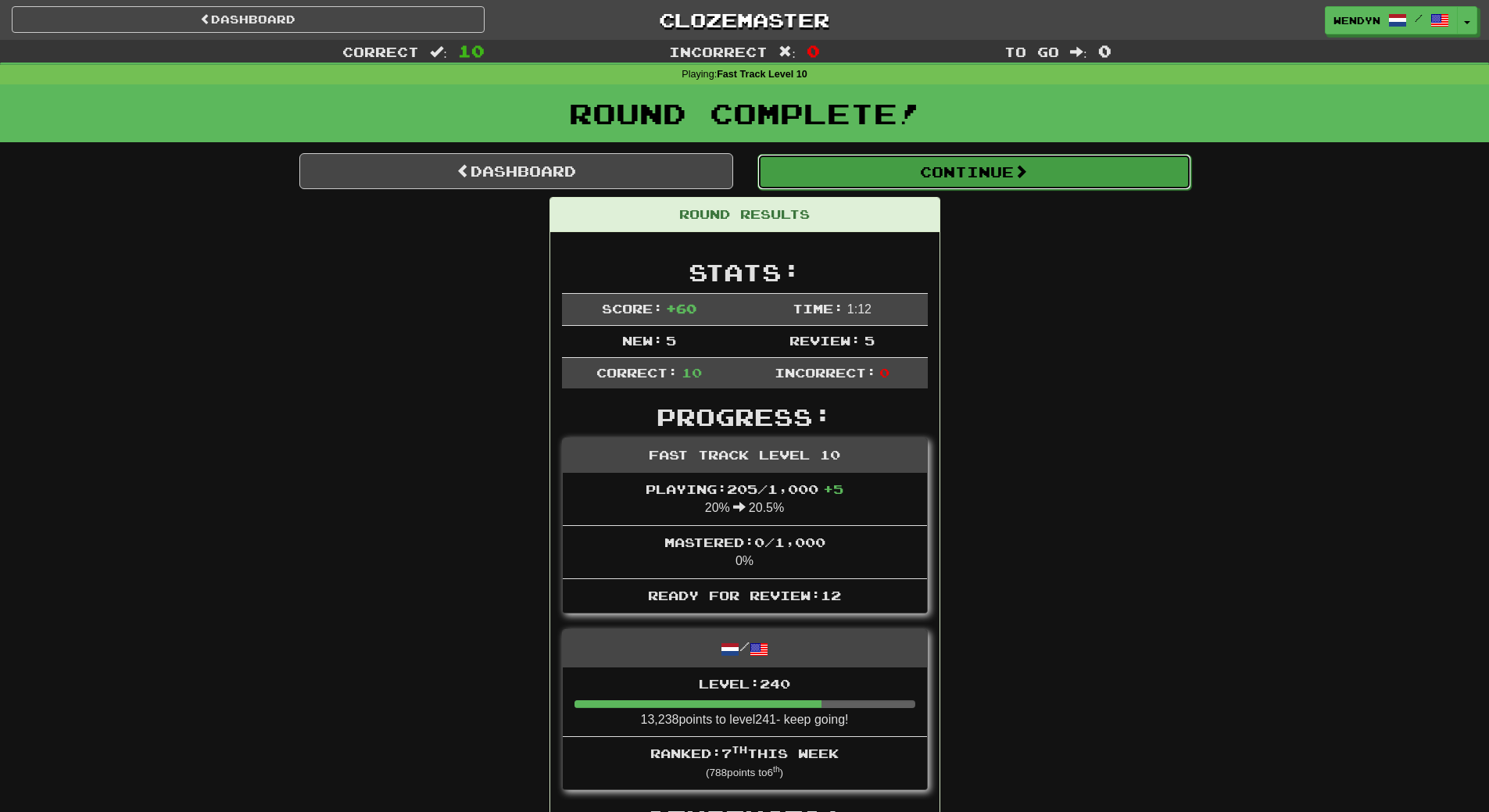
click at [989, 178] on button "Continue" at bounding box center [973, 172] width 433 height 36
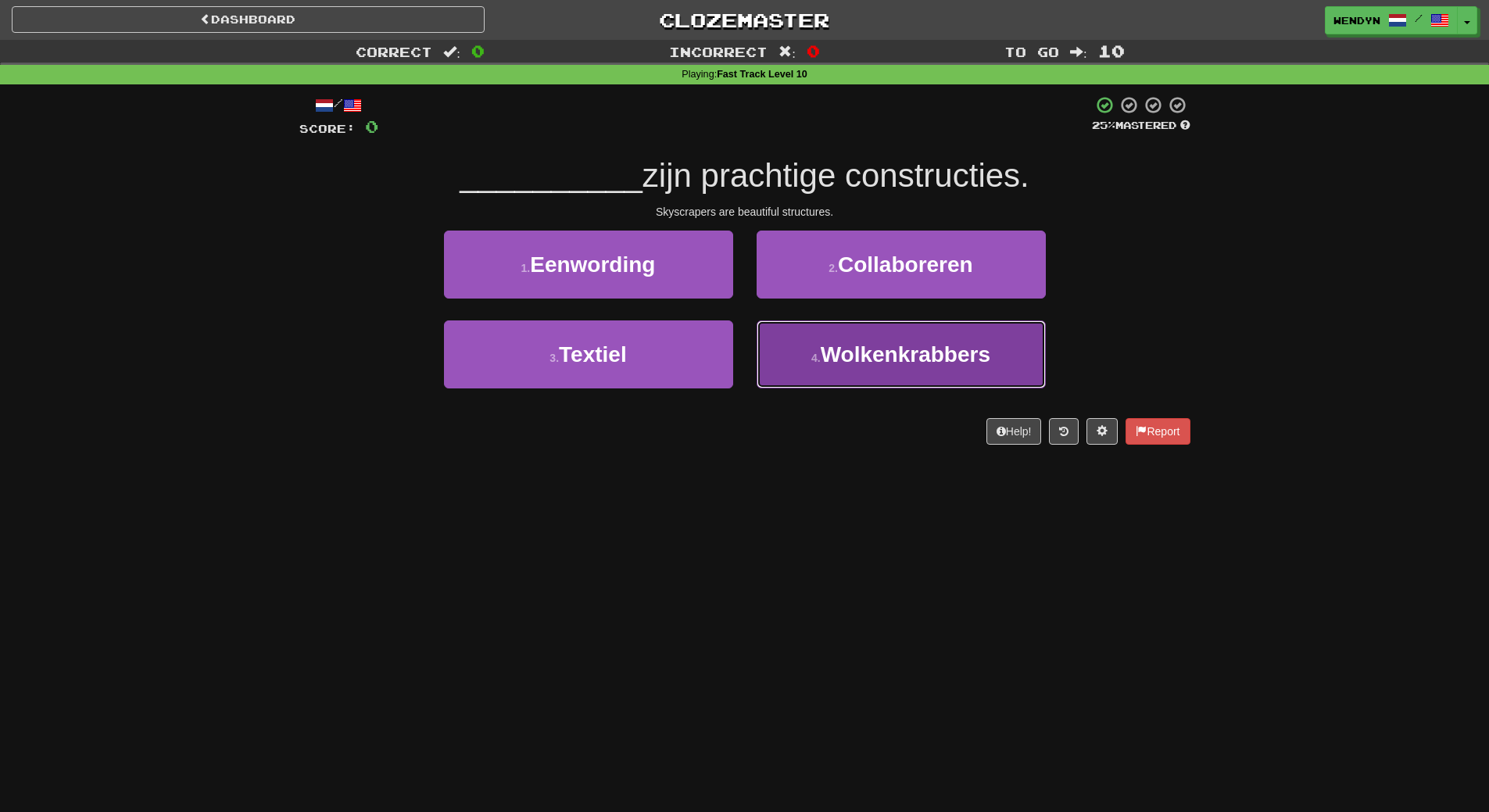
click at [886, 362] on span "Wolkenkrabbers" at bounding box center [905, 355] width 170 height 25
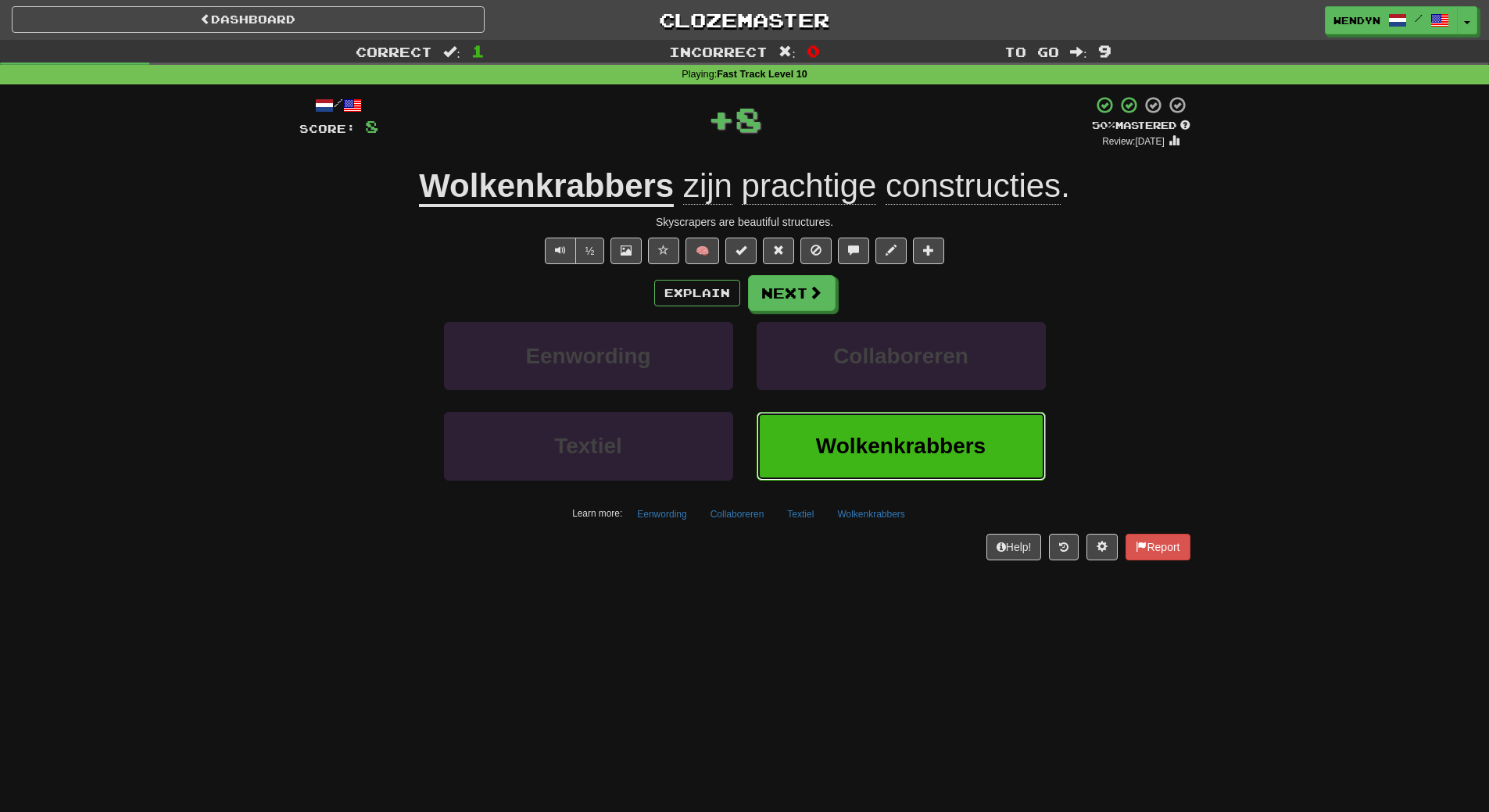
click at [877, 457] on span "Wolkenkrabbers" at bounding box center [901, 446] width 170 height 25
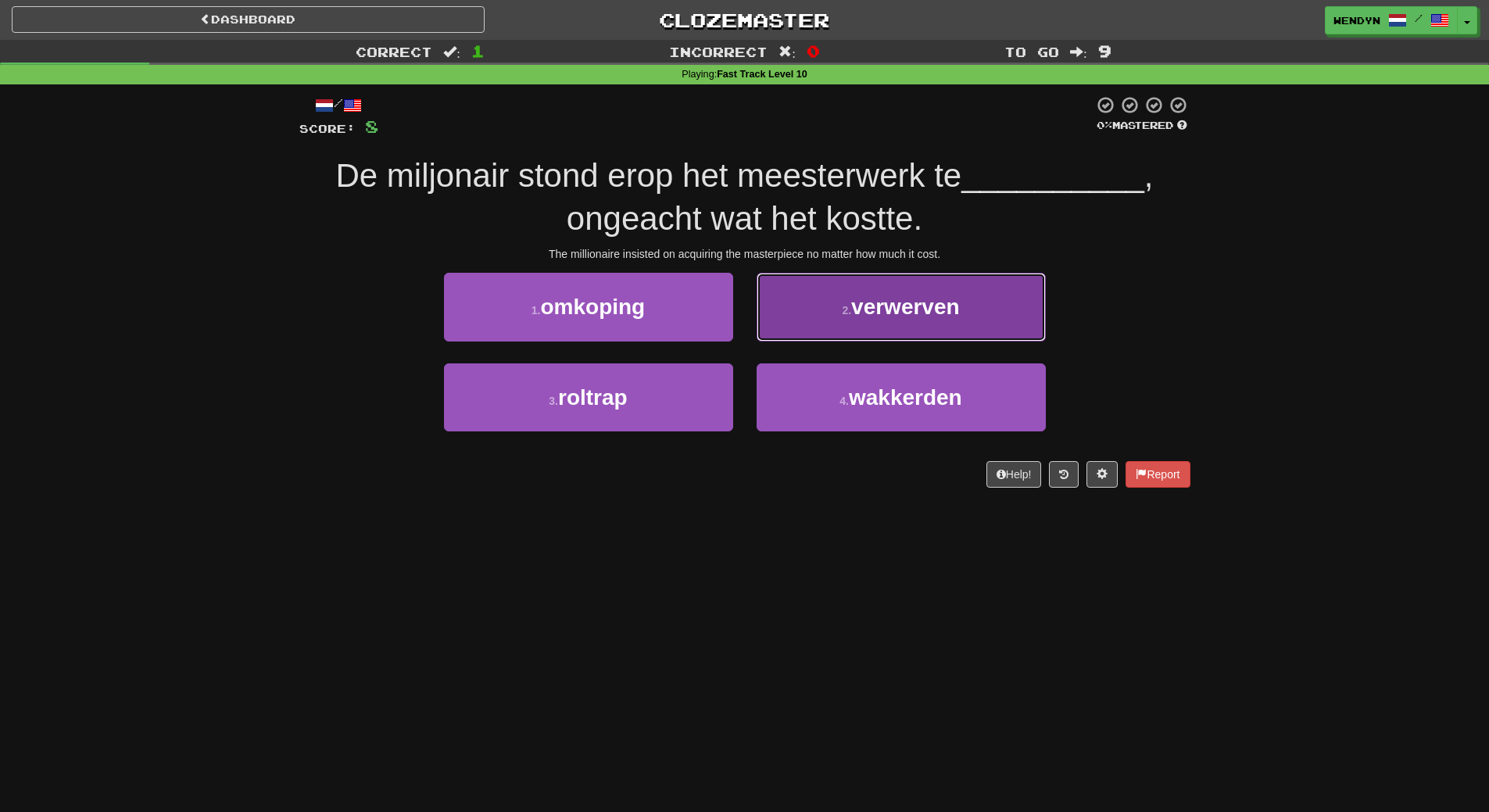
click at [957, 313] on span "verwerven" at bounding box center [905, 307] width 109 height 25
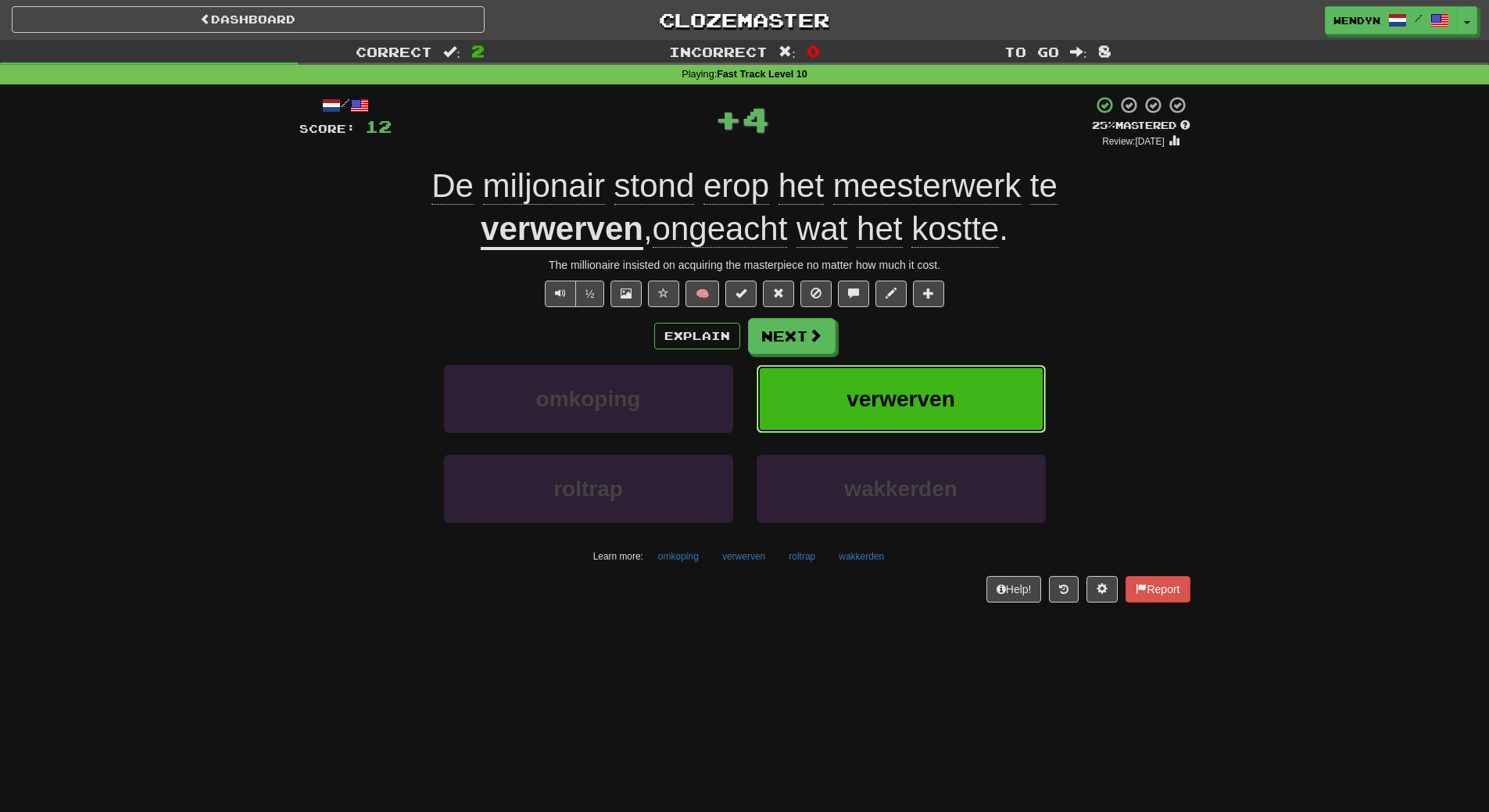
click at [968, 388] on button "verwerven" at bounding box center [901, 399] width 289 height 68
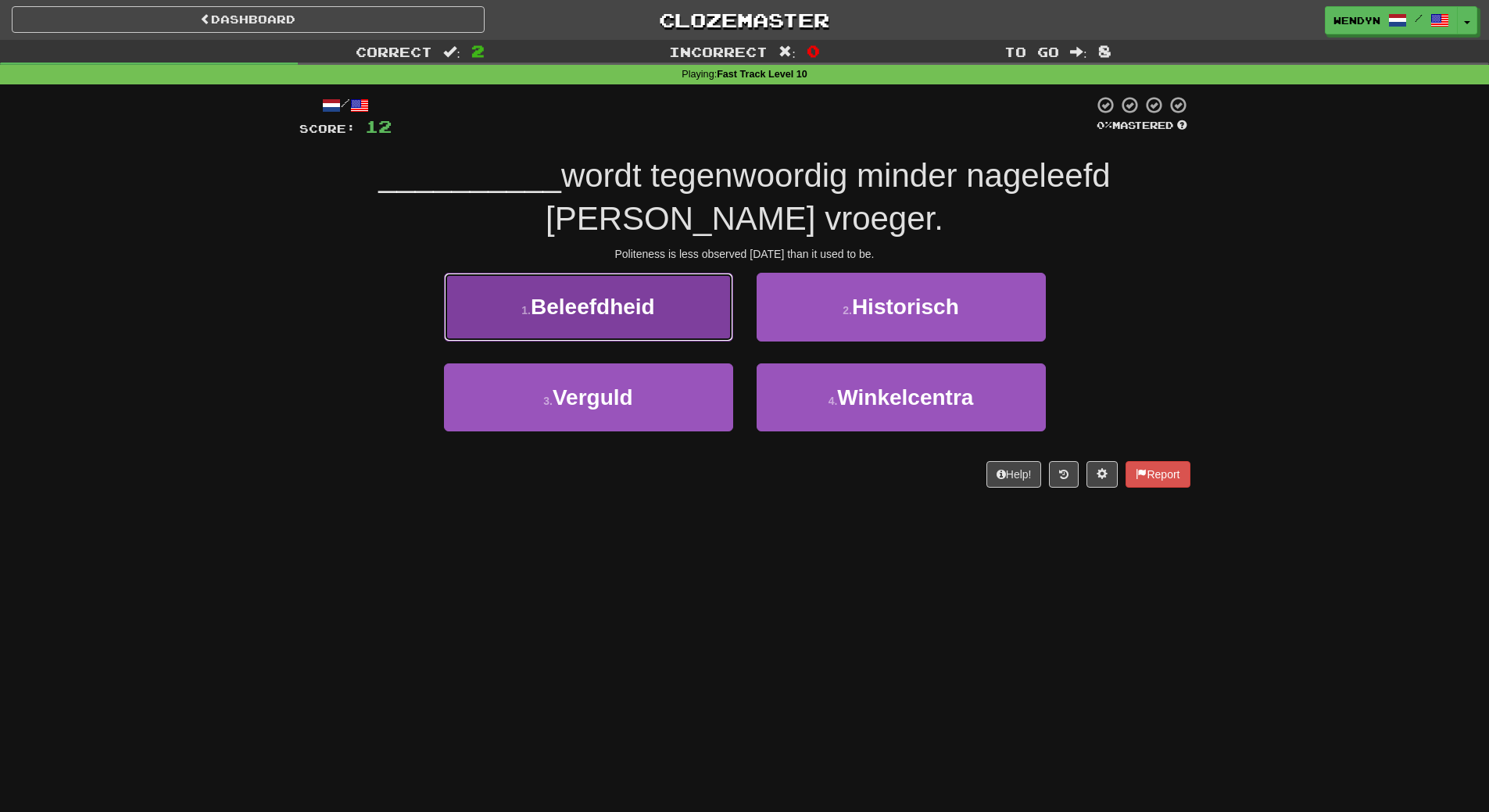
click at [638, 316] on span "Beleefdheid" at bounding box center [593, 307] width 125 height 25
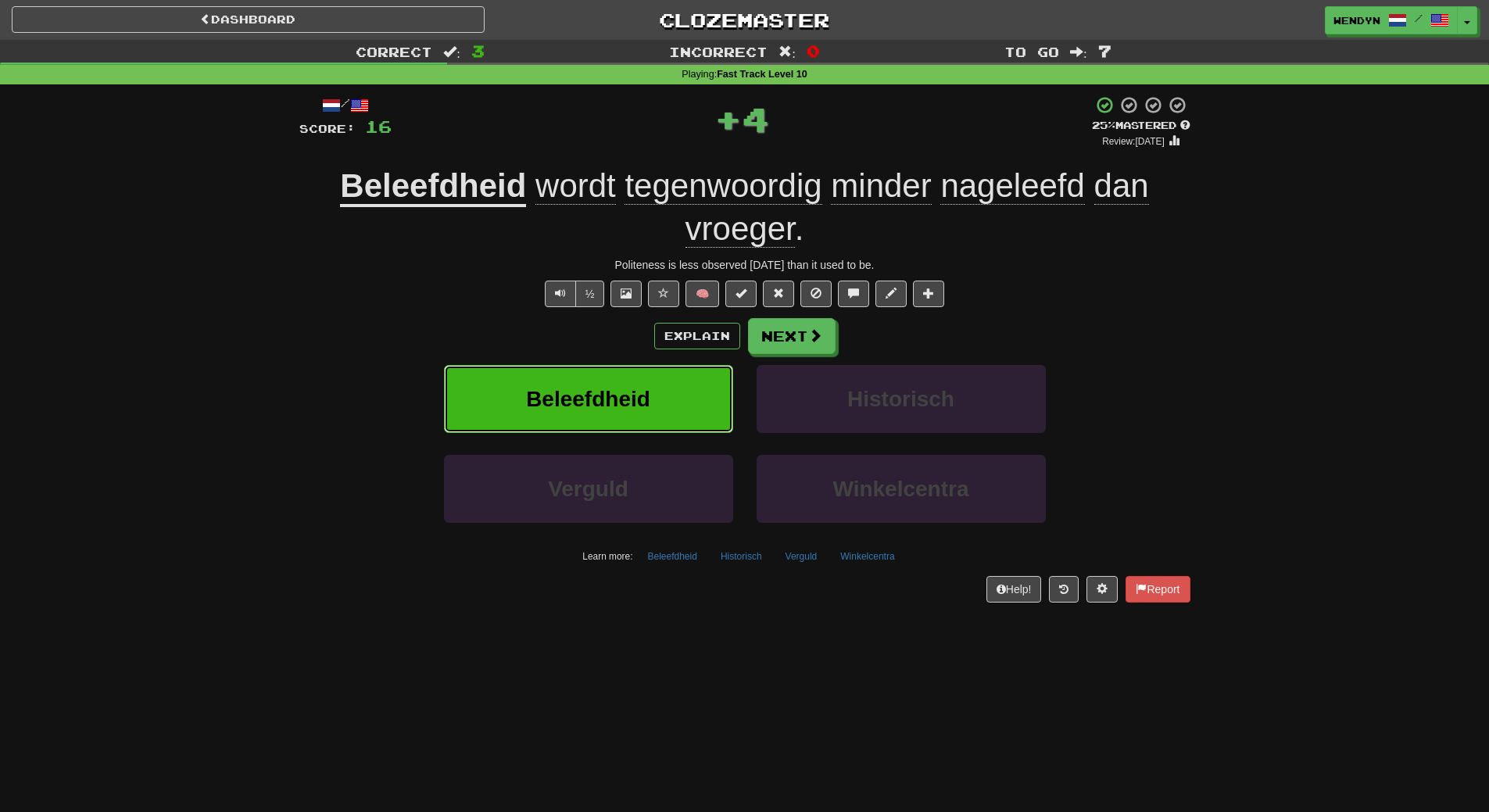
click at [627, 385] on button "Beleefdheid" at bounding box center [588, 399] width 289 height 68
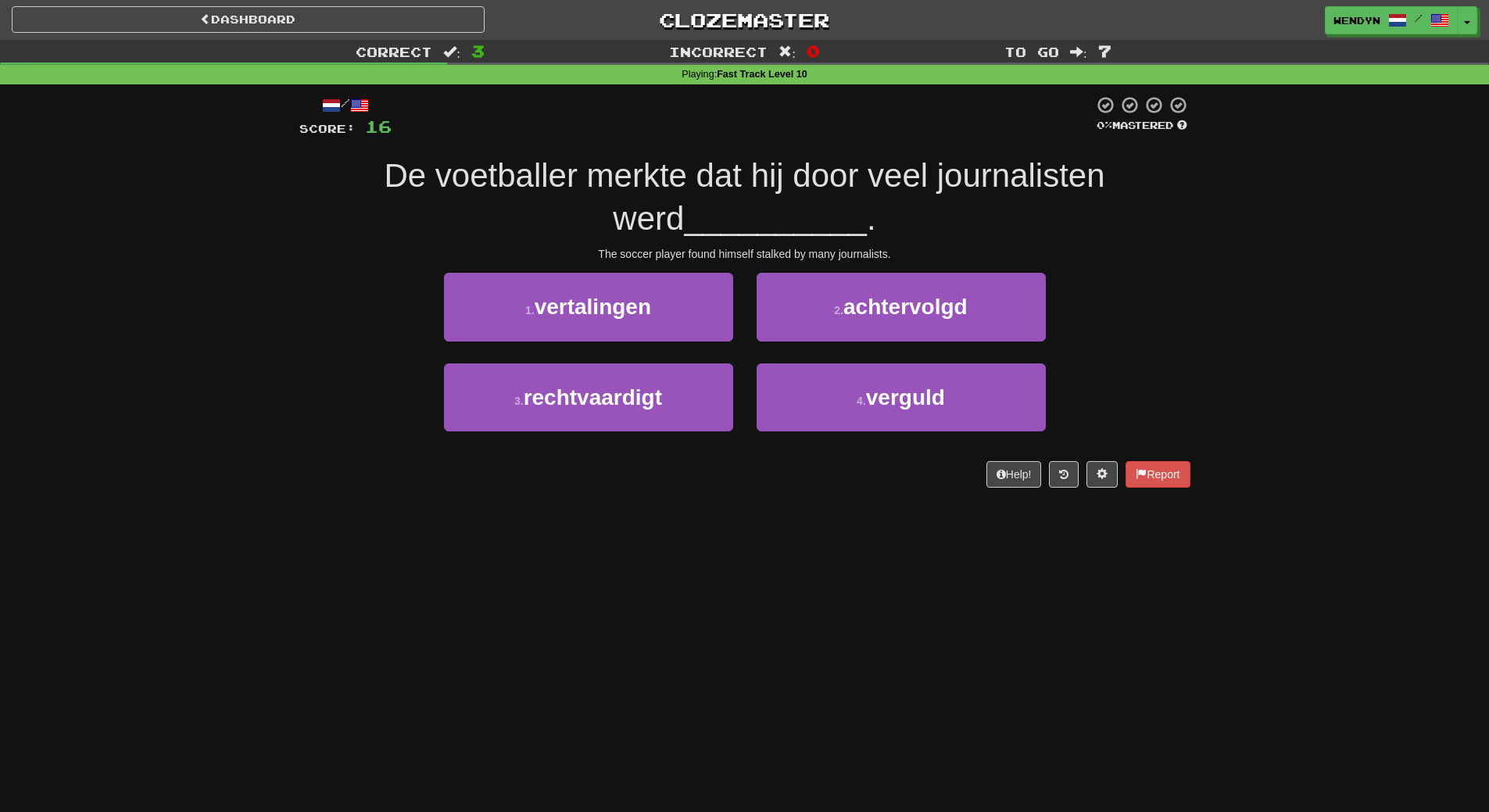
drag, startPoint x: 623, startPoint y: 376, endPoint x: 422, endPoint y: 614, distance: 311.5
click at [422, 614] on div "Dashboard Clozemaster WendyN / Toggle Dropdown Dashboard Leaderboard Activity F…" at bounding box center [744, 406] width 1489 height 812
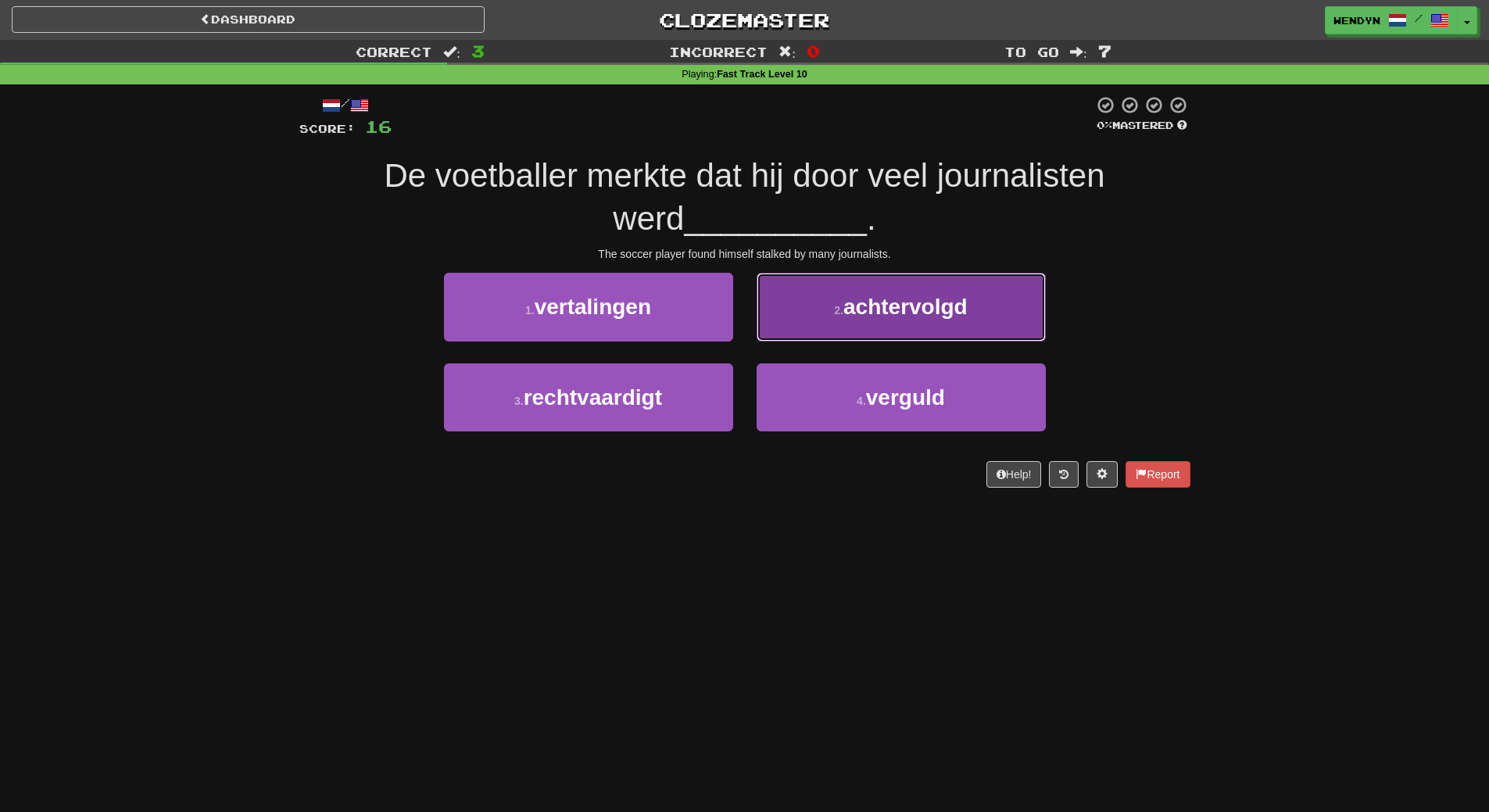
click at [960, 294] on button "2 . achtervolgd" at bounding box center [901, 307] width 289 height 68
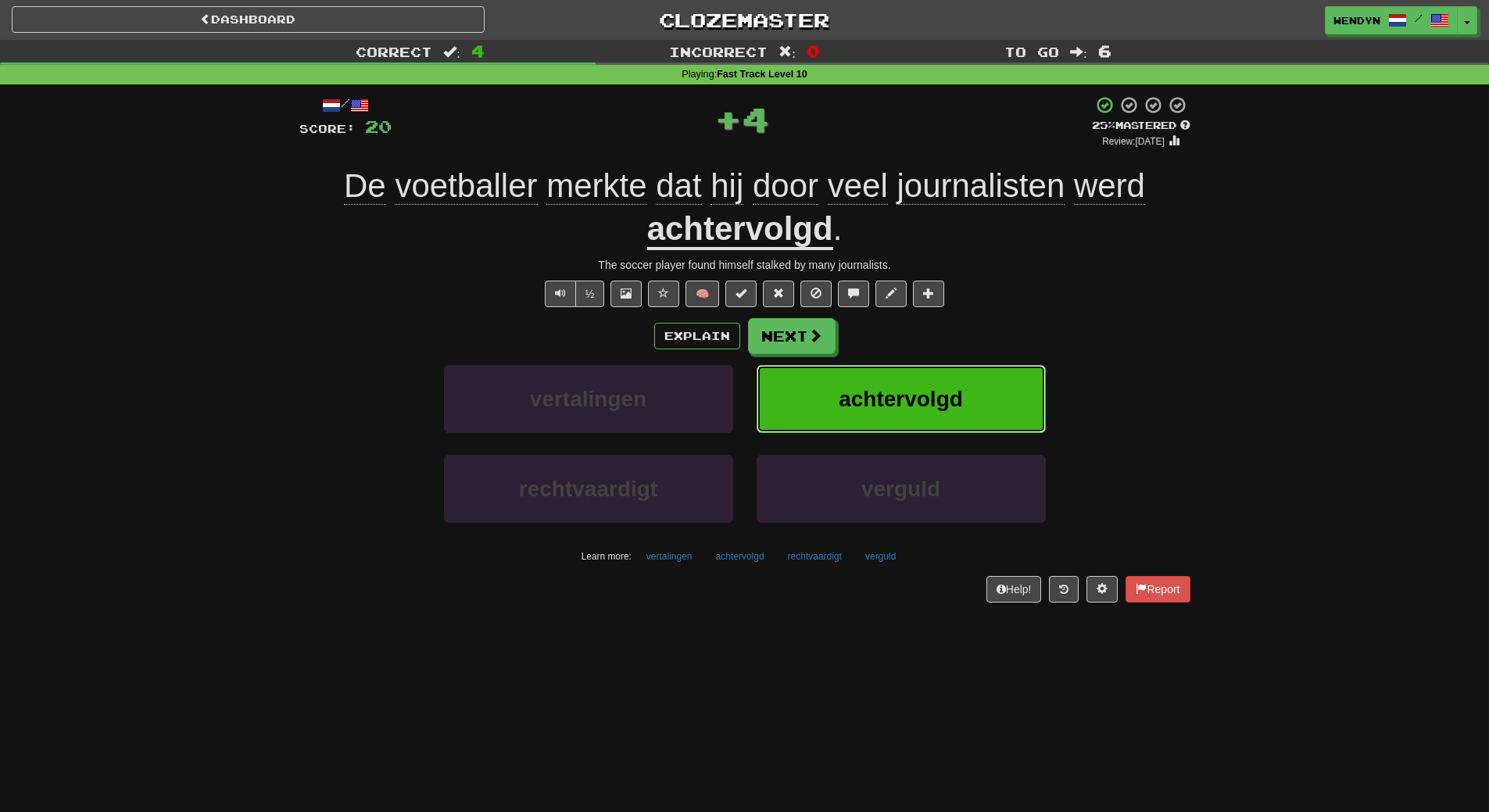
click at [962, 382] on button "achtervolgd" at bounding box center [901, 399] width 289 height 68
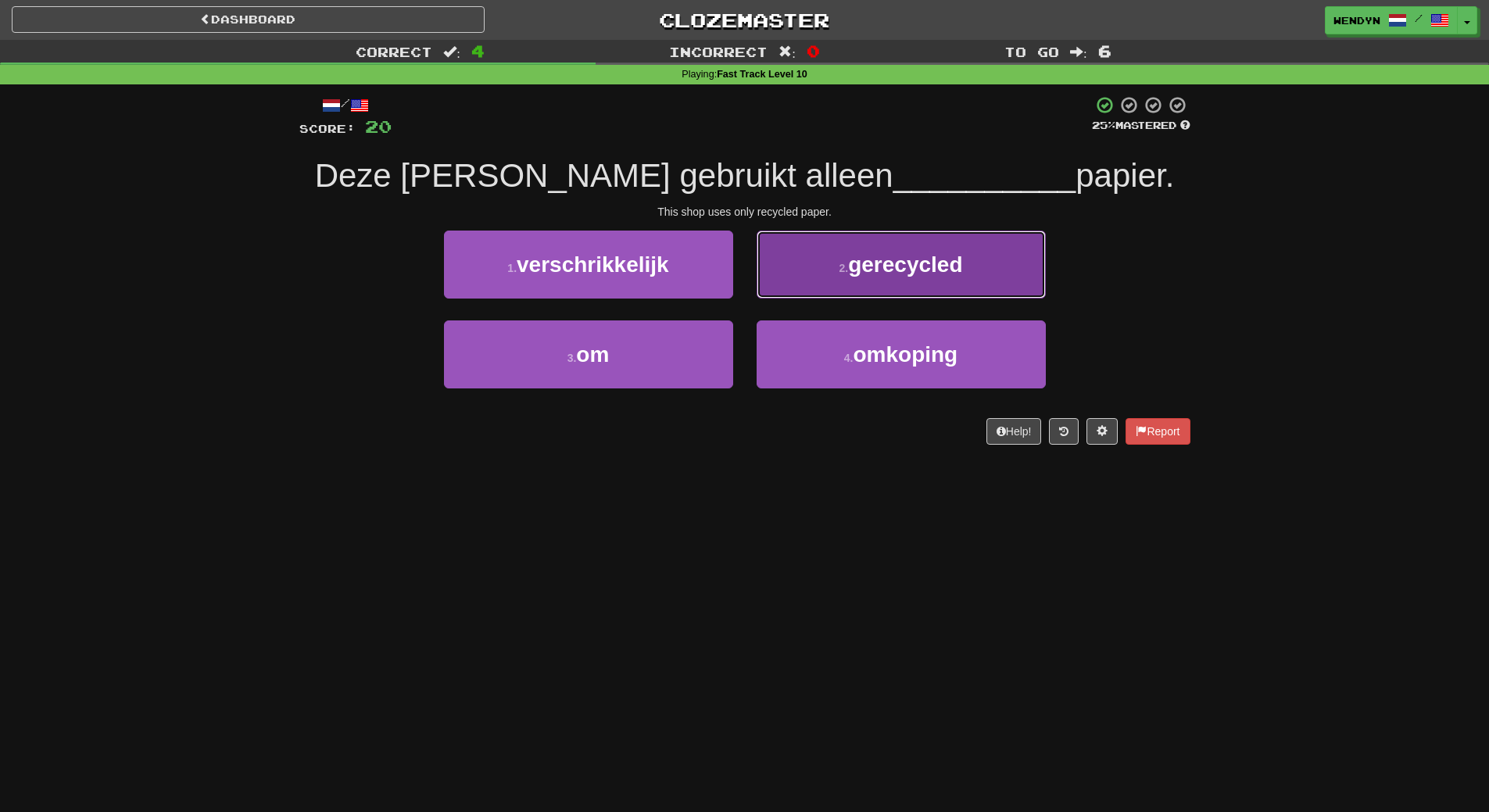
click at [930, 290] on button "2 . gerecycled" at bounding box center [901, 264] width 289 height 68
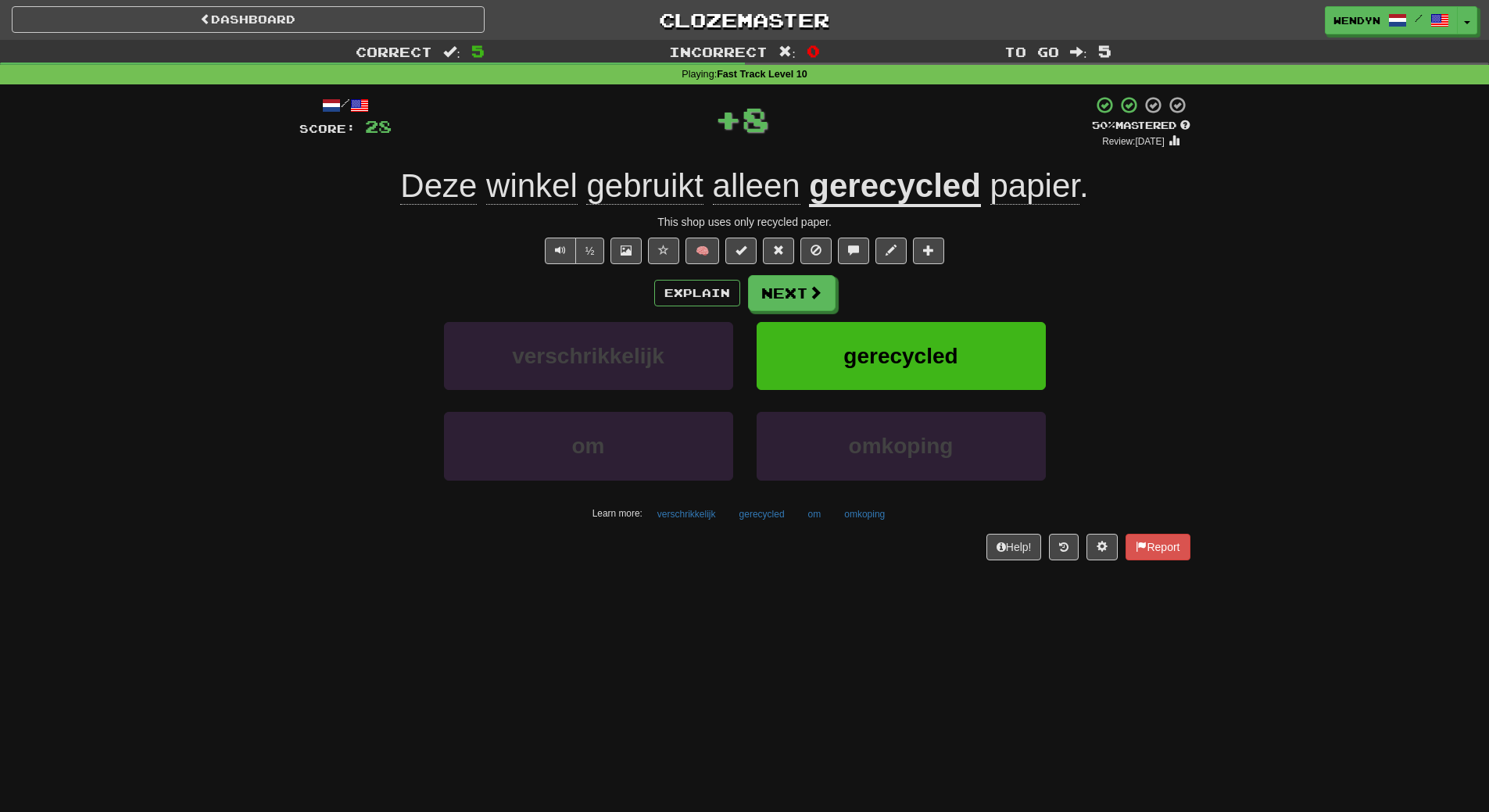
click at [930, 290] on div "Explain Next" at bounding box center [745, 293] width 891 height 36
click at [932, 347] on span "gerecycled" at bounding box center [900, 356] width 114 height 25
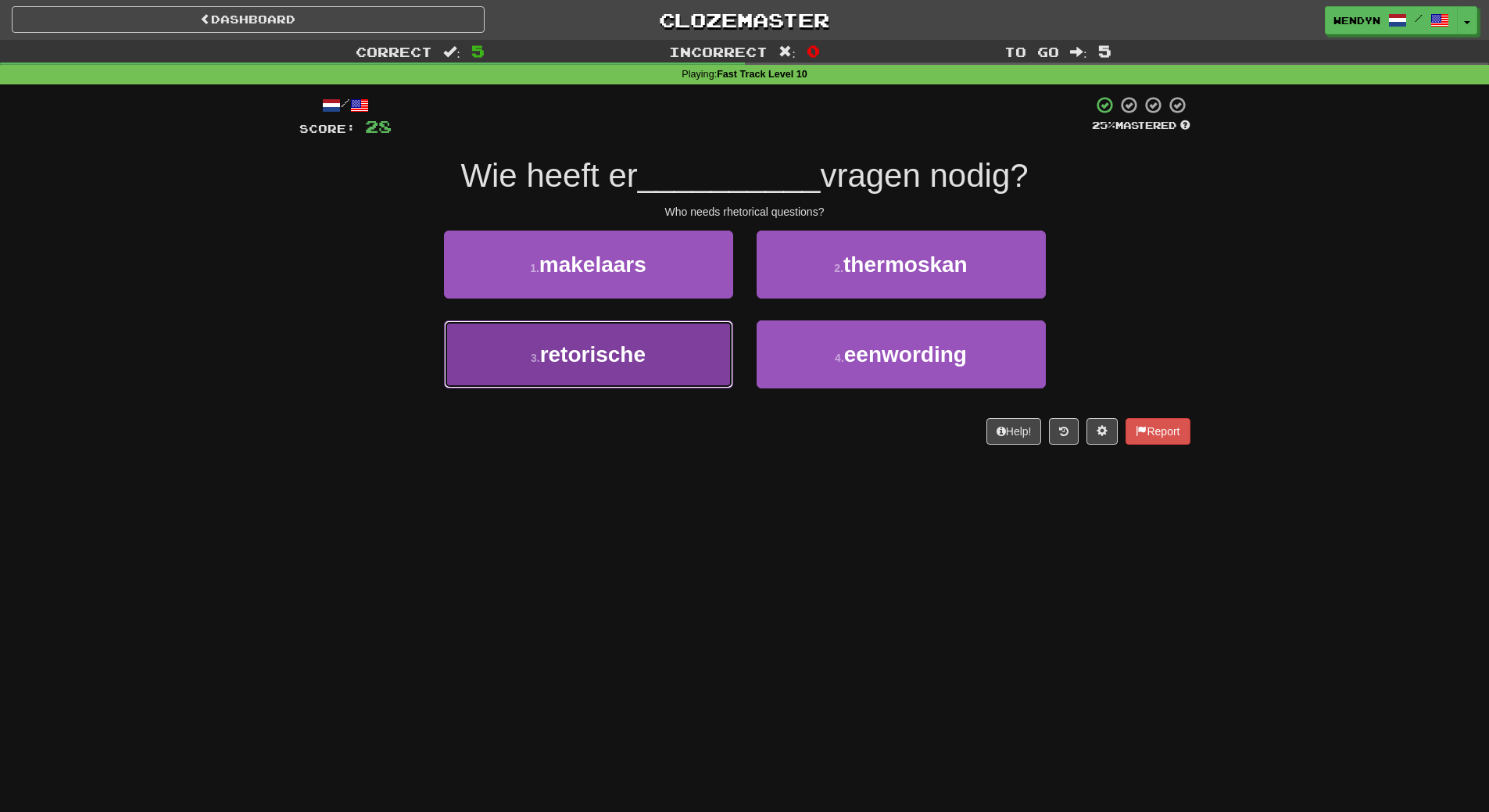
click at [667, 375] on button "3 . retorische" at bounding box center [588, 354] width 289 height 68
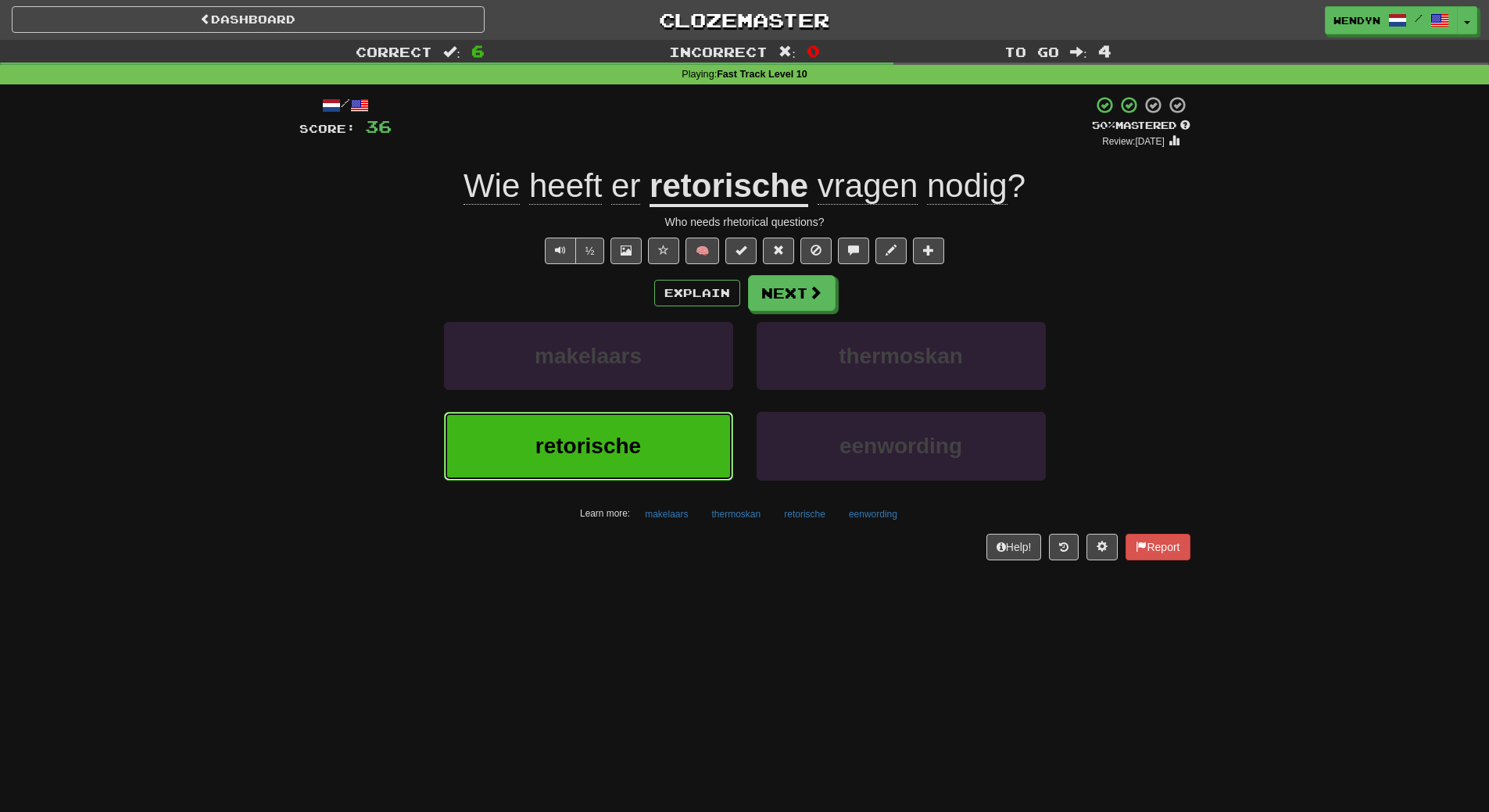
click at [653, 442] on button "retorische" at bounding box center [588, 446] width 289 height 68
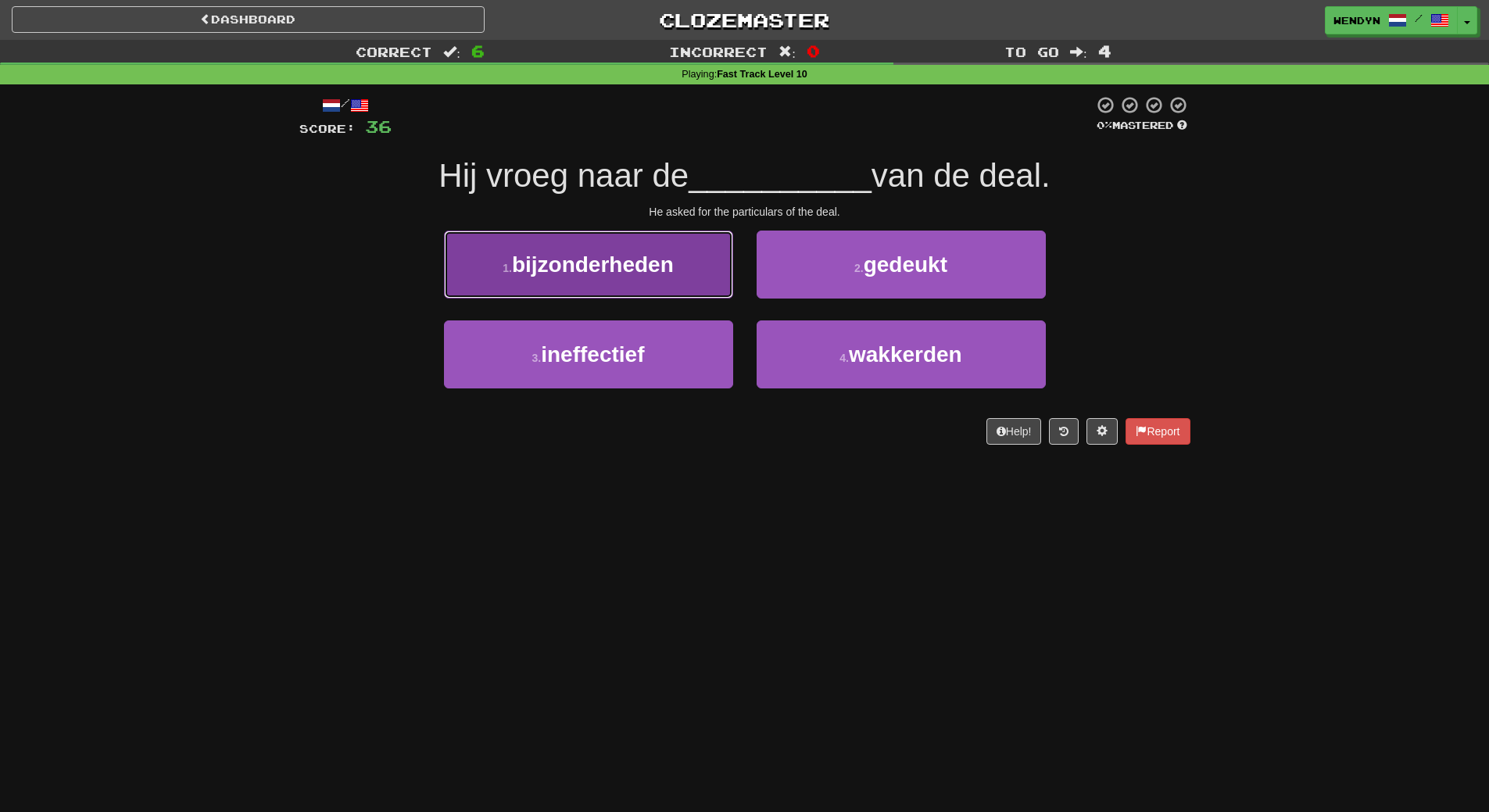
click at [679, 280] on button "1 . bijzonderheden" at bounding box center [588, 264] width 289 height 68
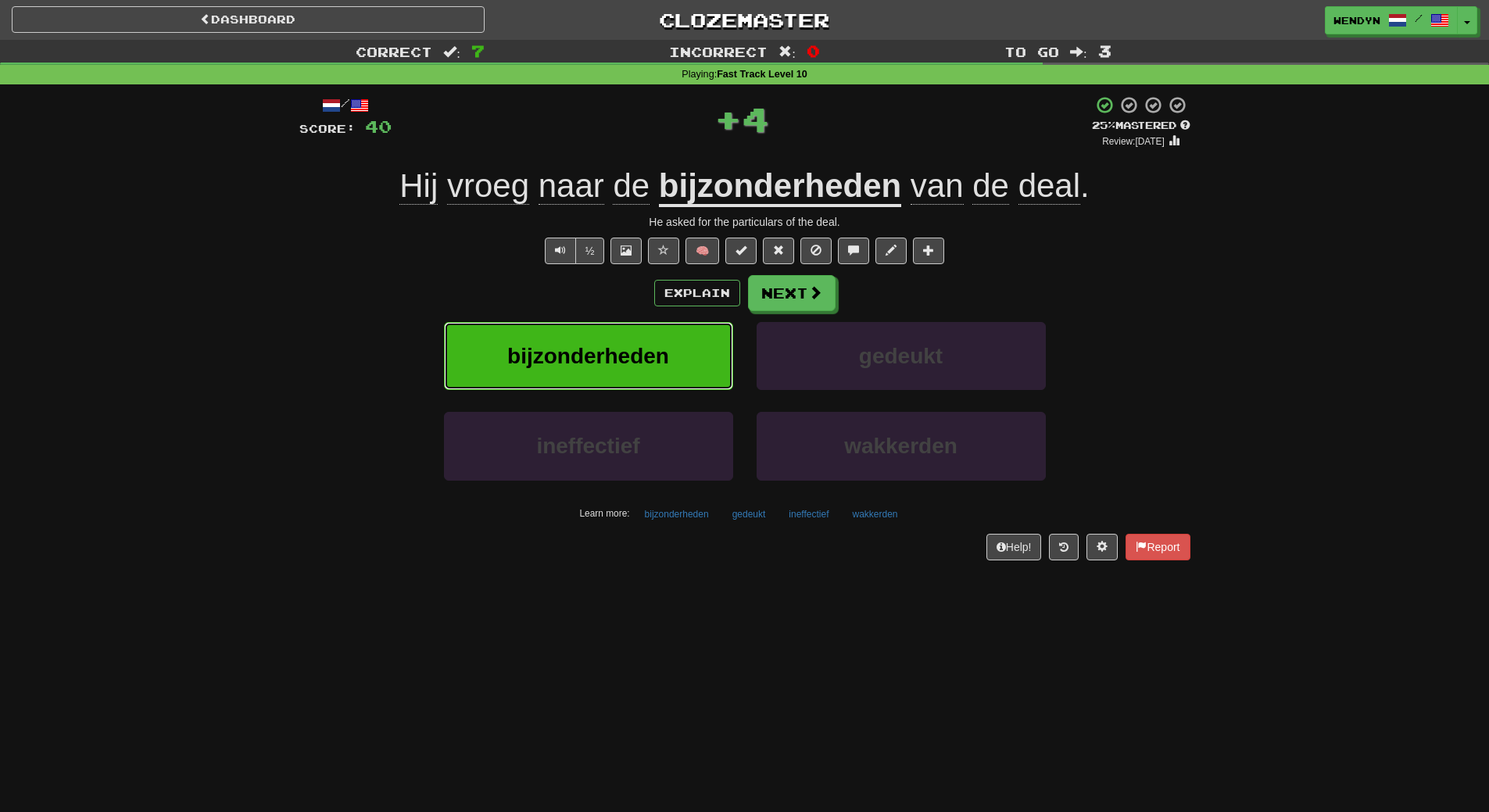
click at [650, 338] on button "bijzonderheden" at bounding box center [588, 356] width 289 height 68
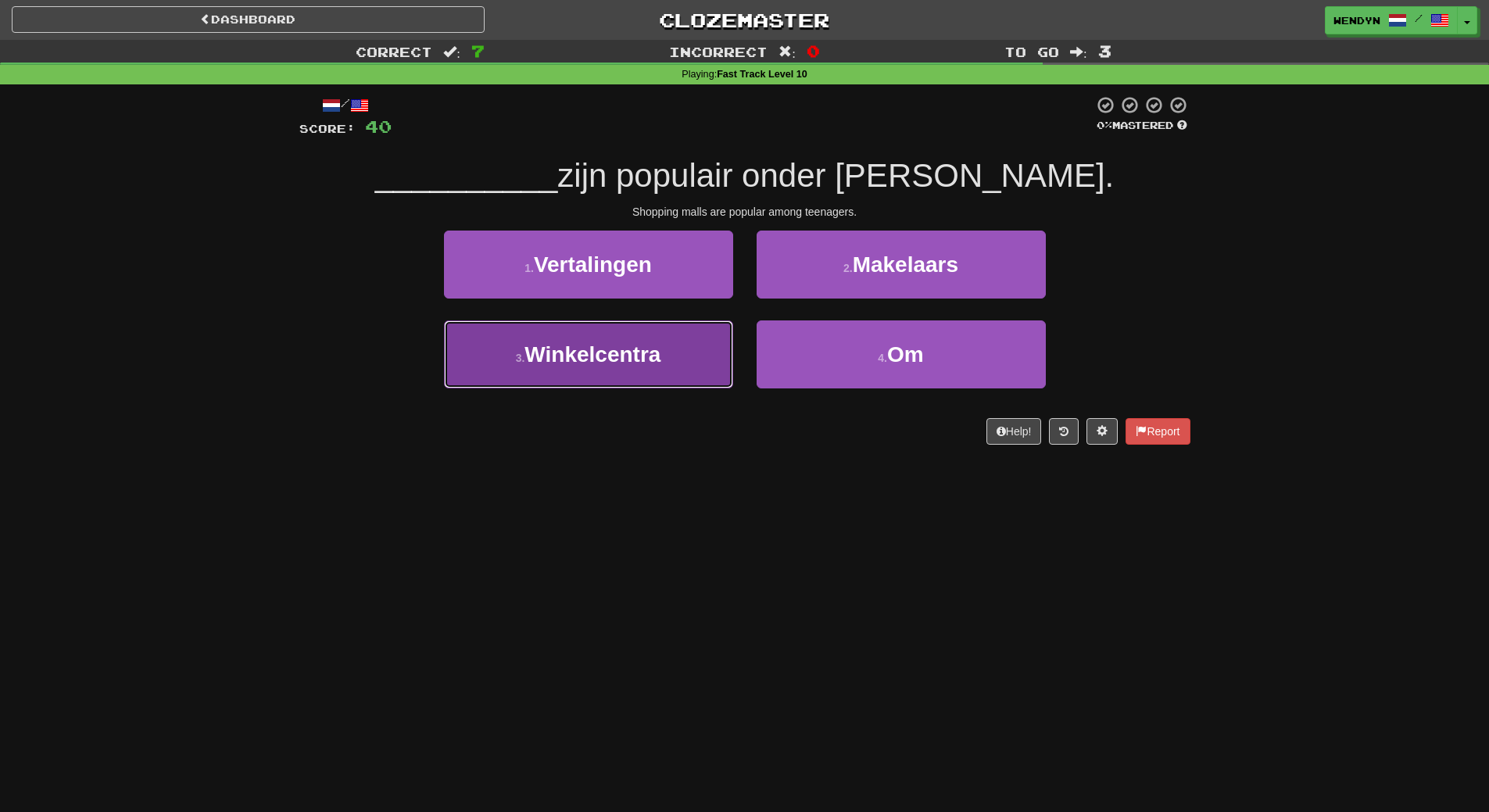
click at [642, 365] on span "Winkelcentra" at bounding box center [592, 355] width 136 height 25
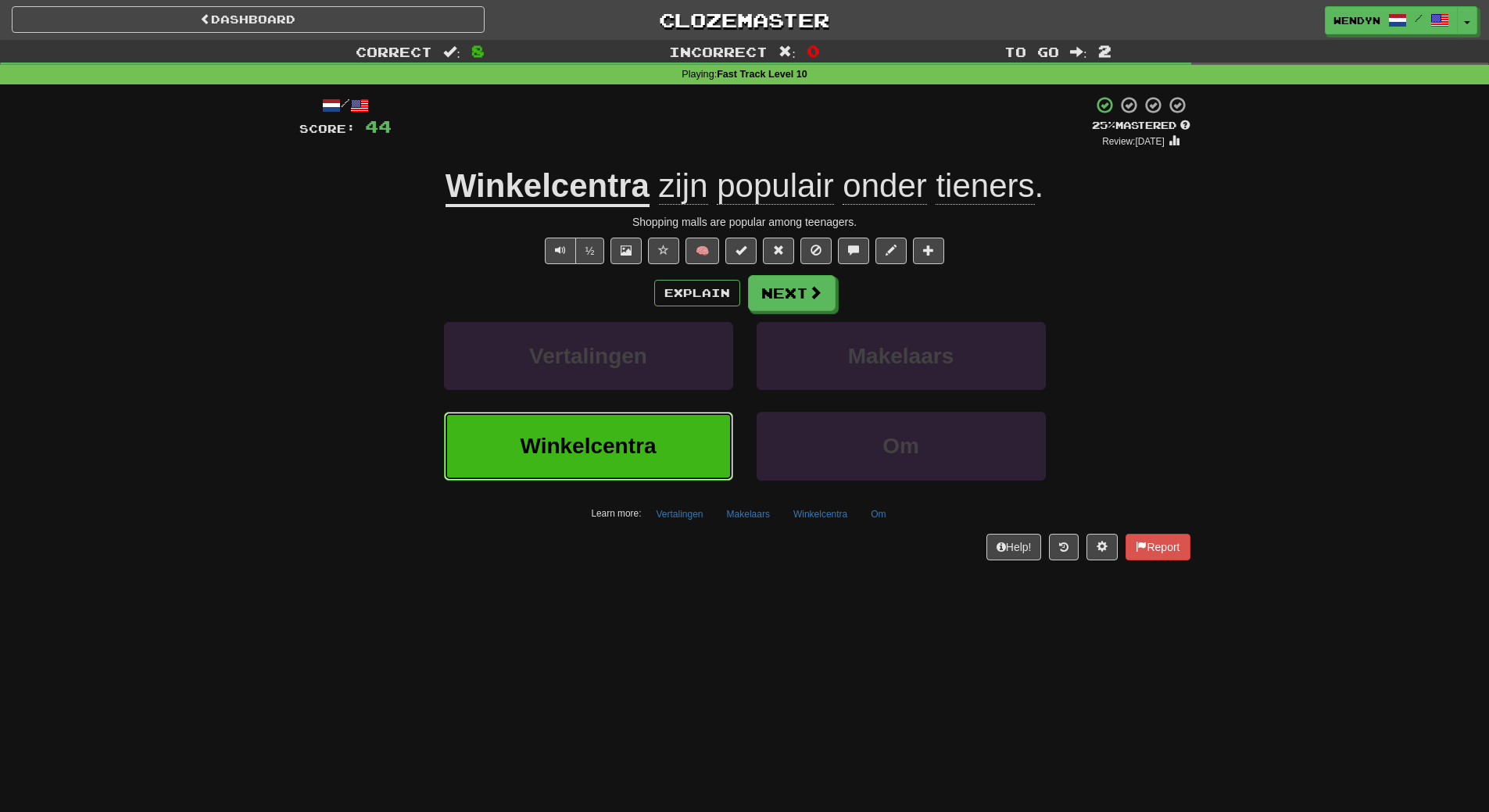
click at [658, 451] on button "Winkelcentra" at bounding box center [588, 446] width 289 height 68
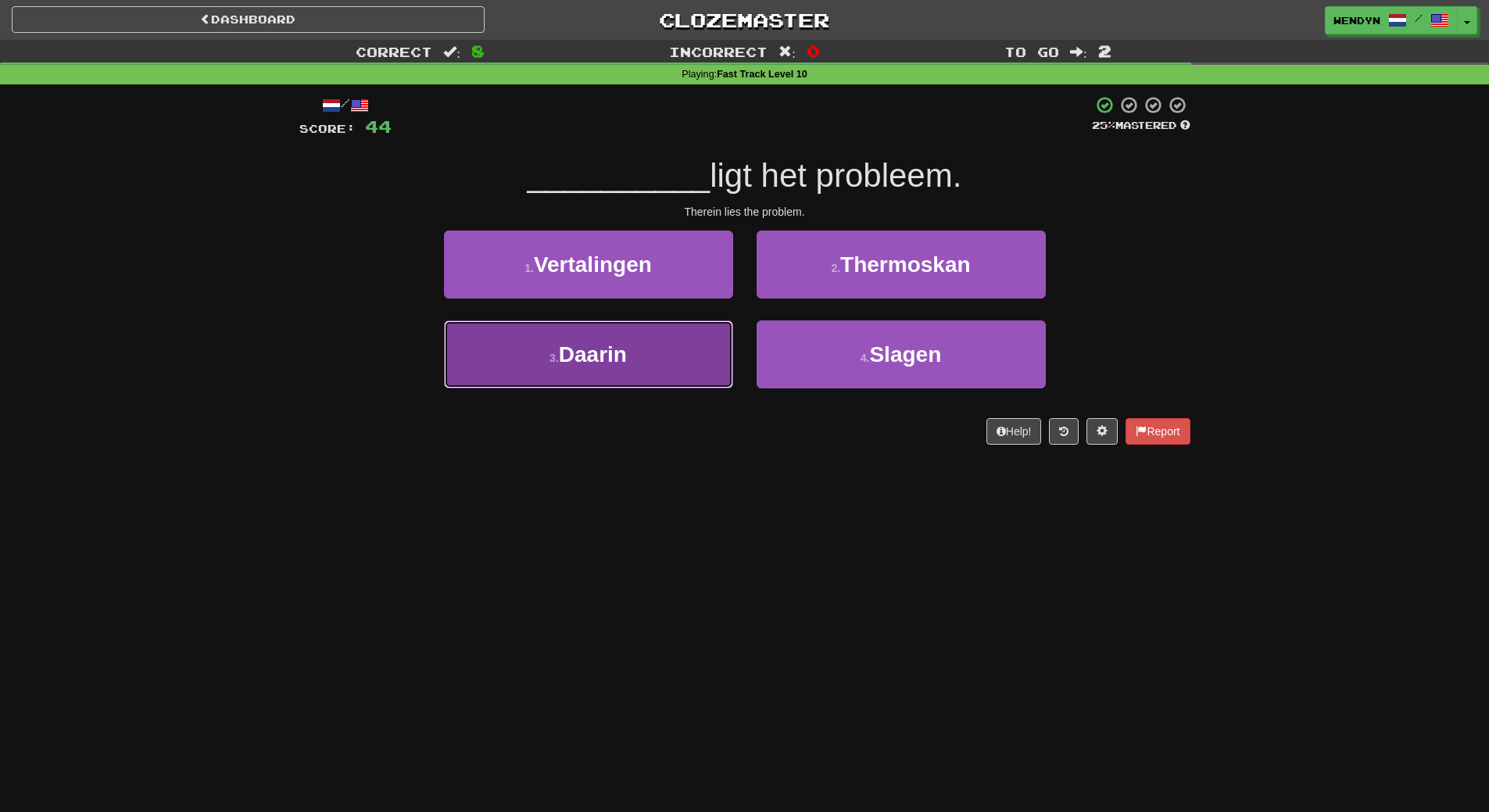
click at [694, 369] on button "3 . Daarin" at bounding box center [588, 354] width 289 height 68
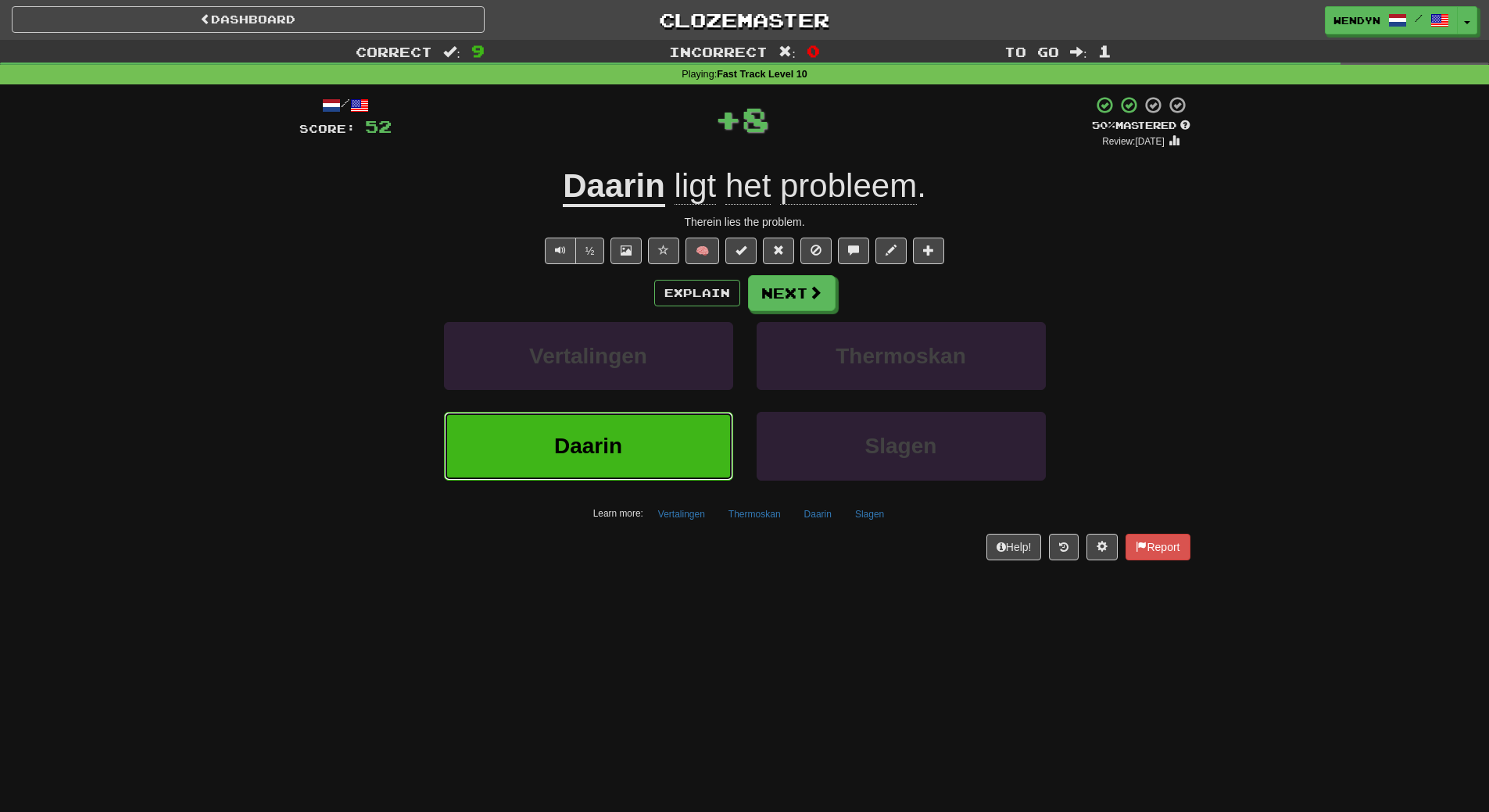
click at [652, 421] on button "Daarin" at bounding box center [588, 446] width 289 height 68
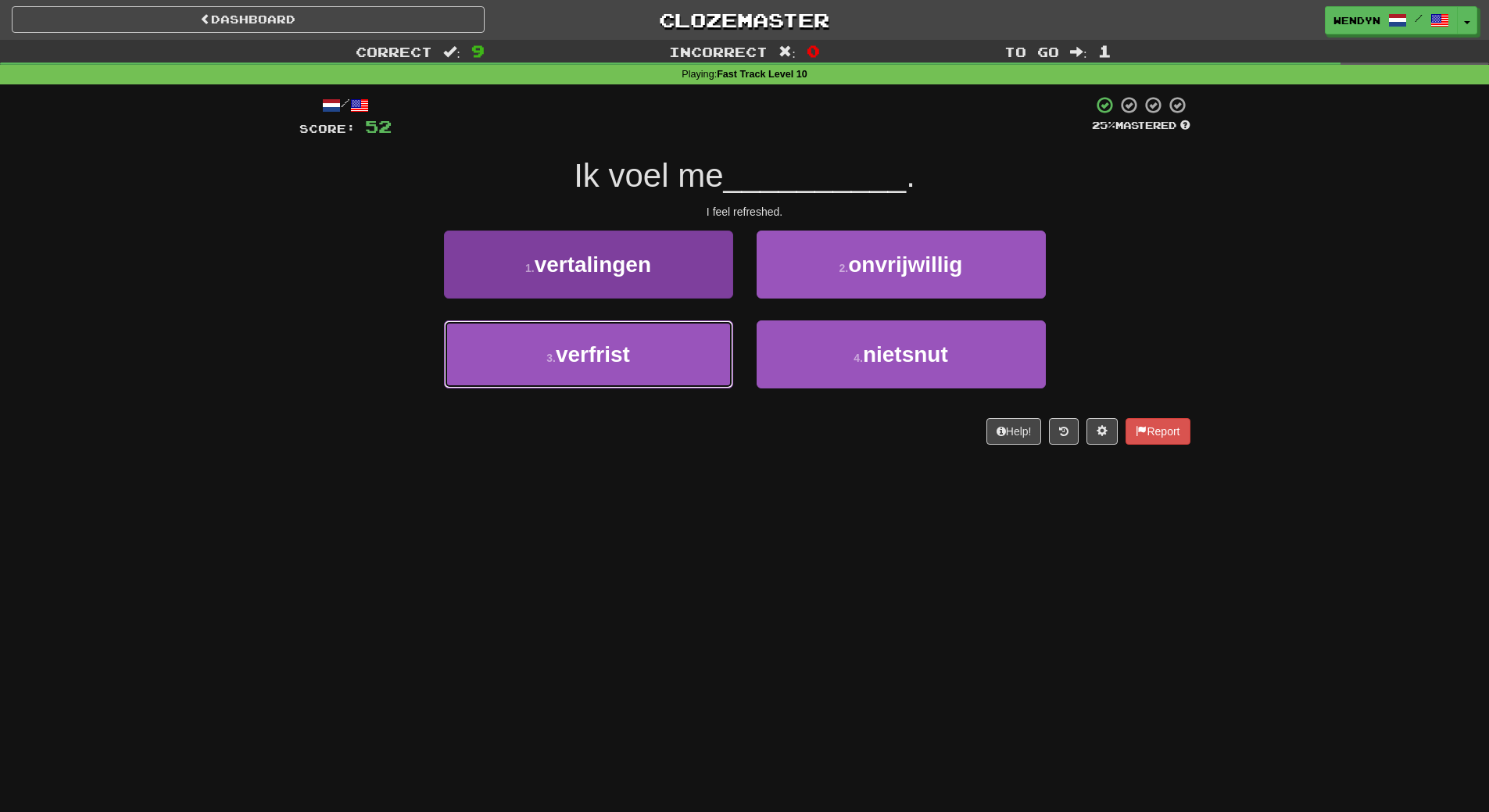
drag, startPoint x: 667, startPoint y: 332, endPoint x: 659, endPoint y: 351, distance: 20.6
click at [665, 338] on button "3 . verfrist" at bounding box center [588, 354] width 289 height 68
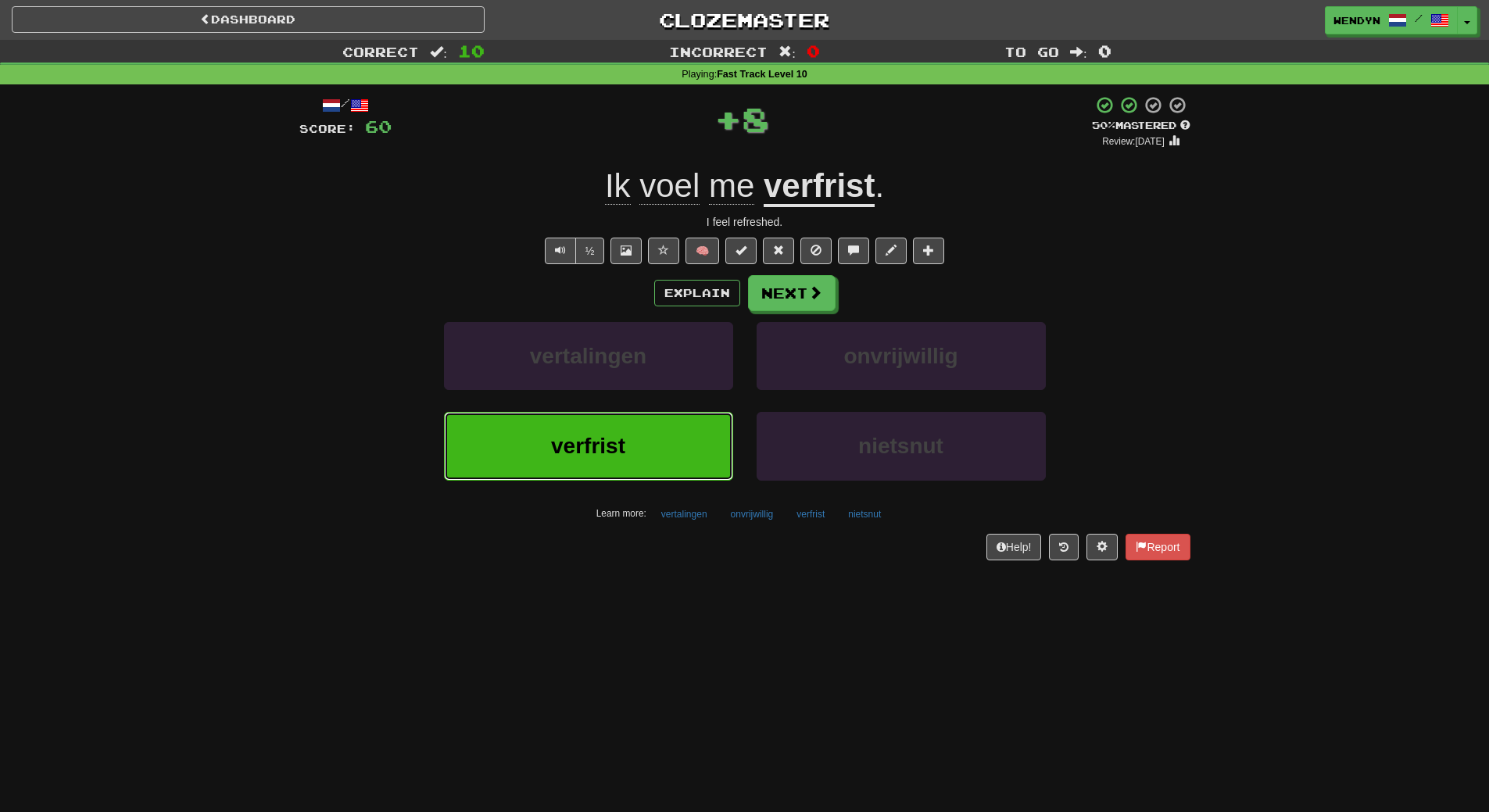
click at [648, 469] on button "verfrist" at bounding box center [588, 446] width 289 height 68
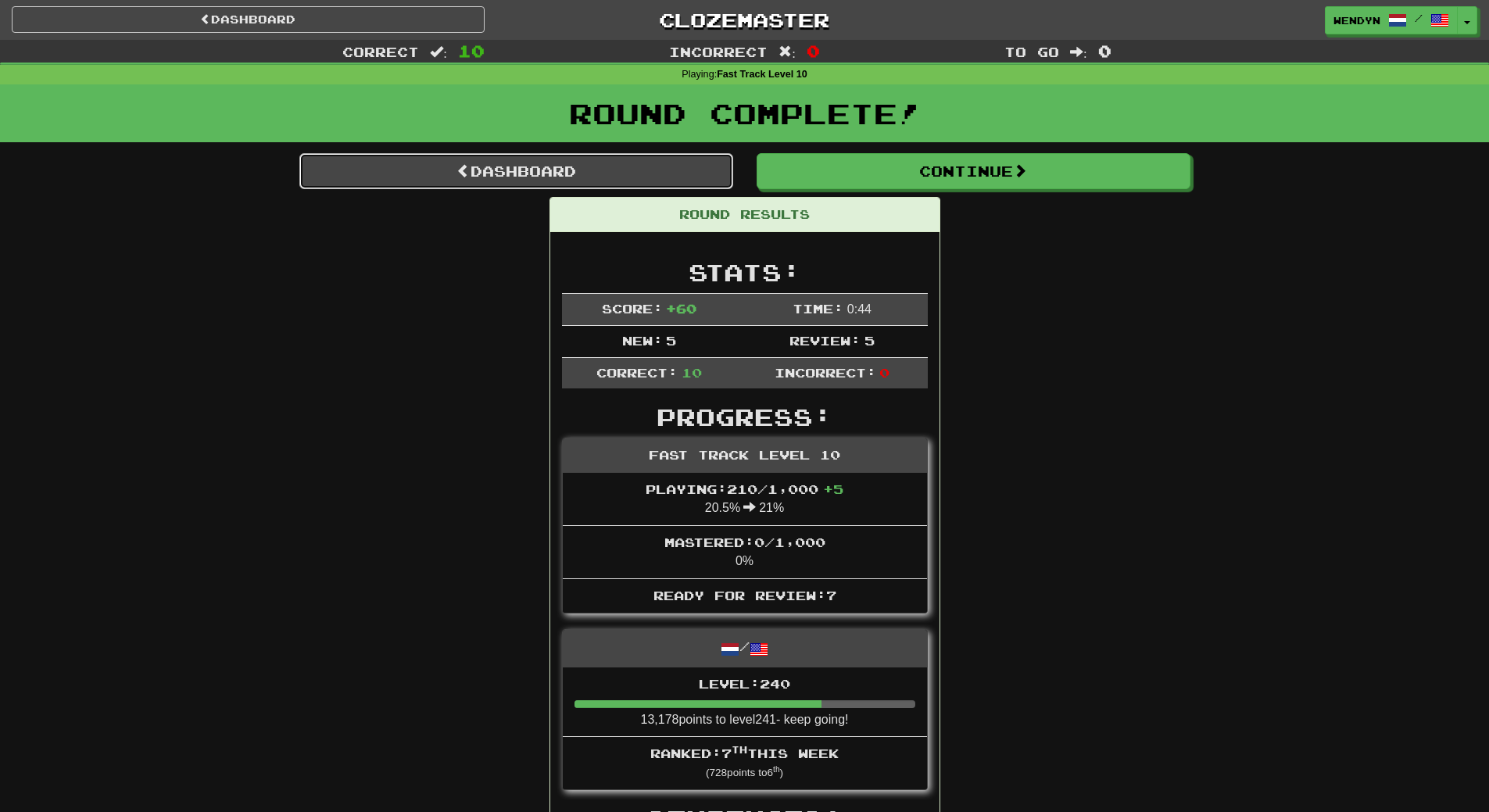
click at [640, 178] on link "Dashboard" at bounding box center [516, 171] width 433 height 36
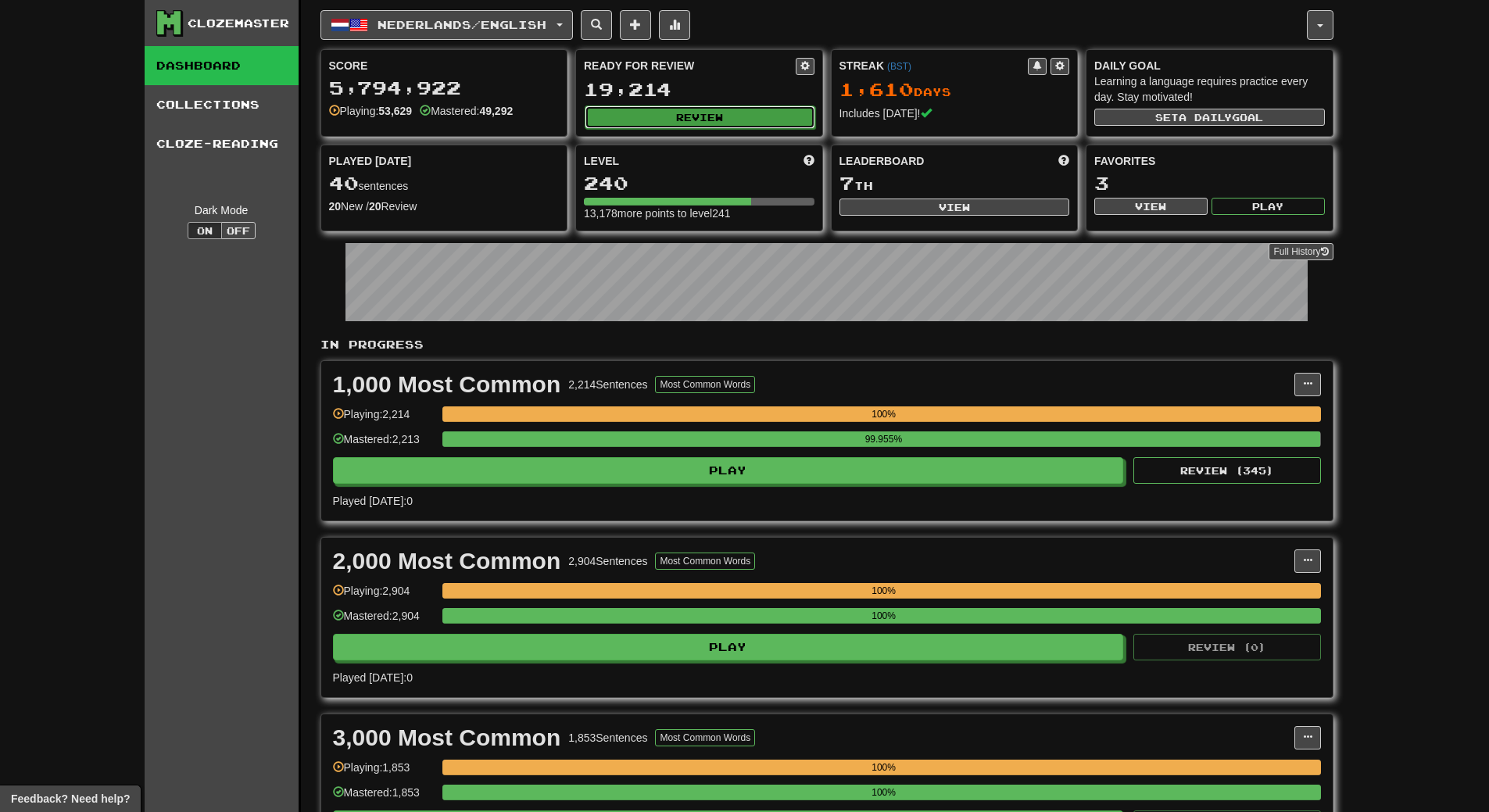
click at [714, 125] on button "Review" at bounding box center [700, 117] width 230 height 24
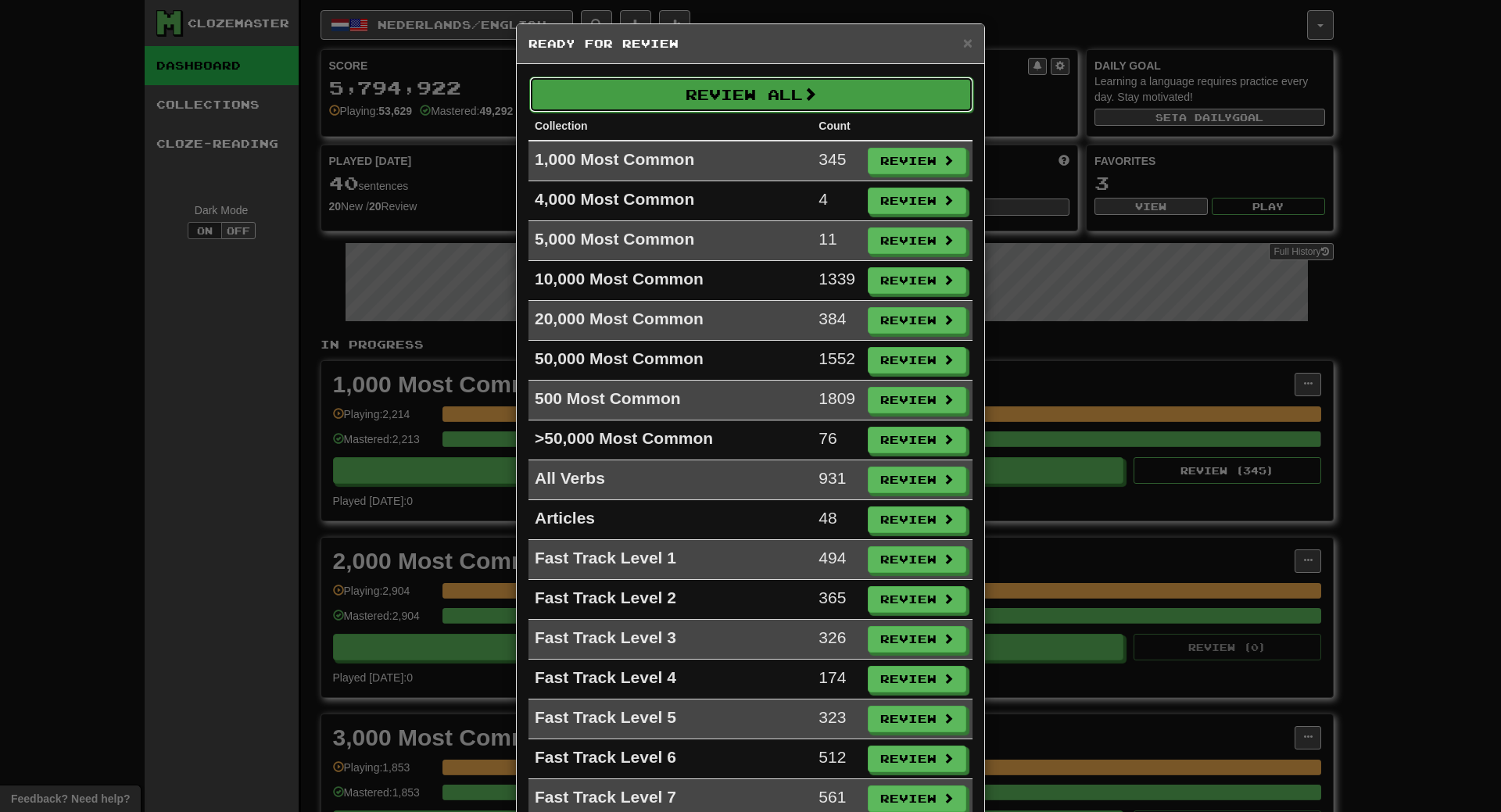
click at [720, 82] on button "Review All" at bounding box center [751, 94] width 444 height 36
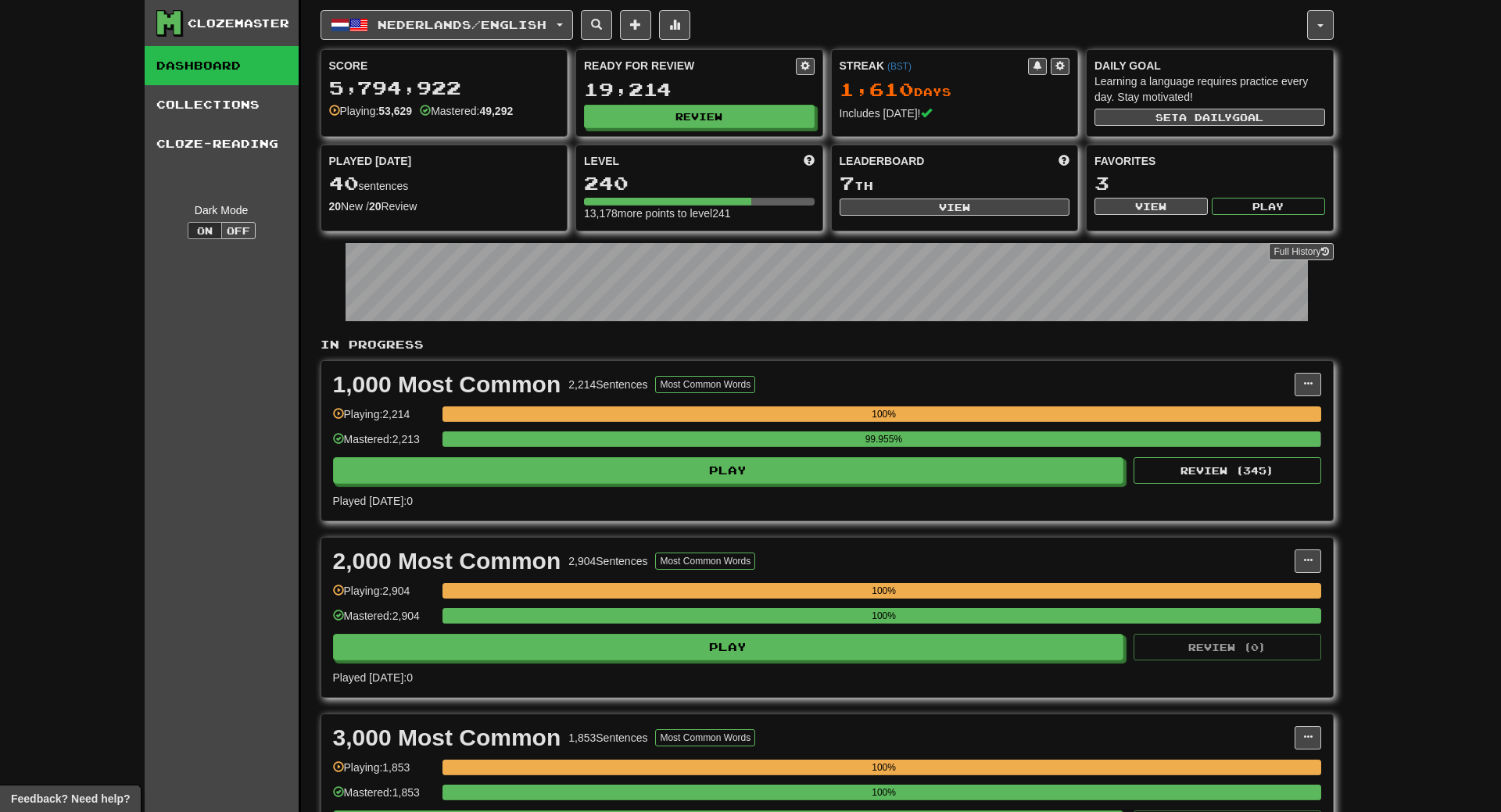
select select "**"
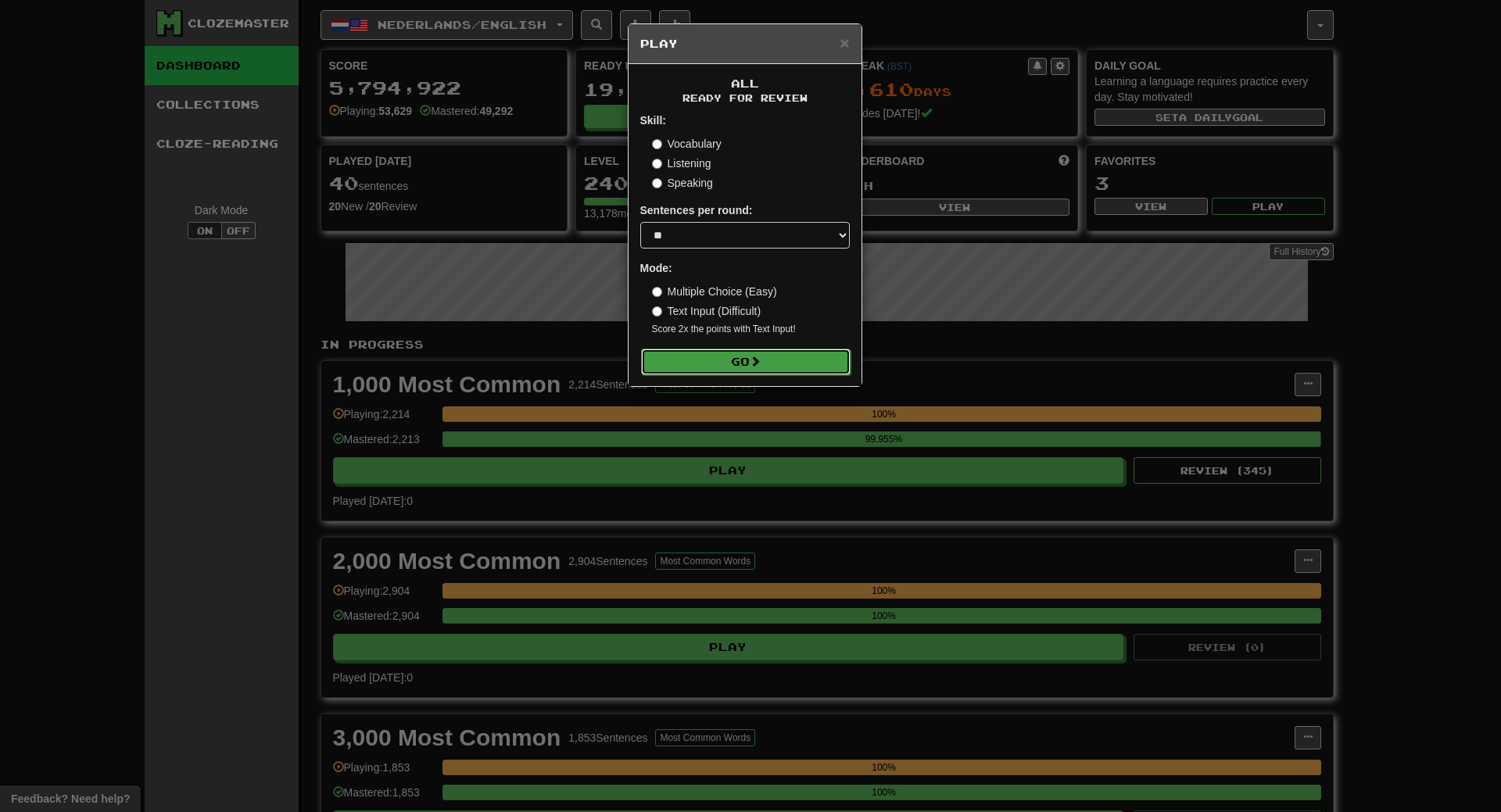
click at [725, 372] on button "Go" at bounding box center [746, 362] width 210 height 26
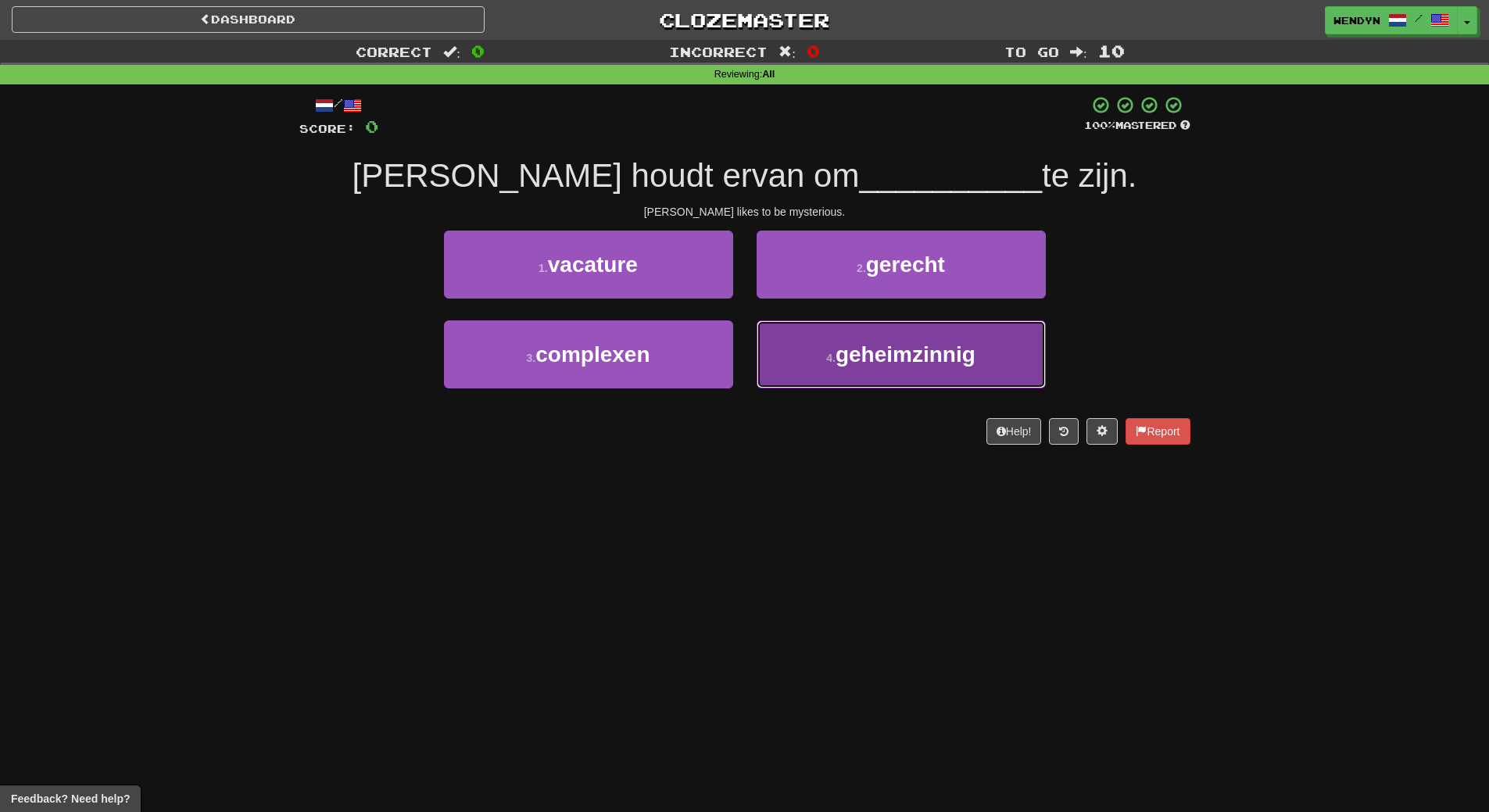
click at [845, 369] on button "4 . geheimzinnig" at bounding box center [901, 354] width 289 height 68
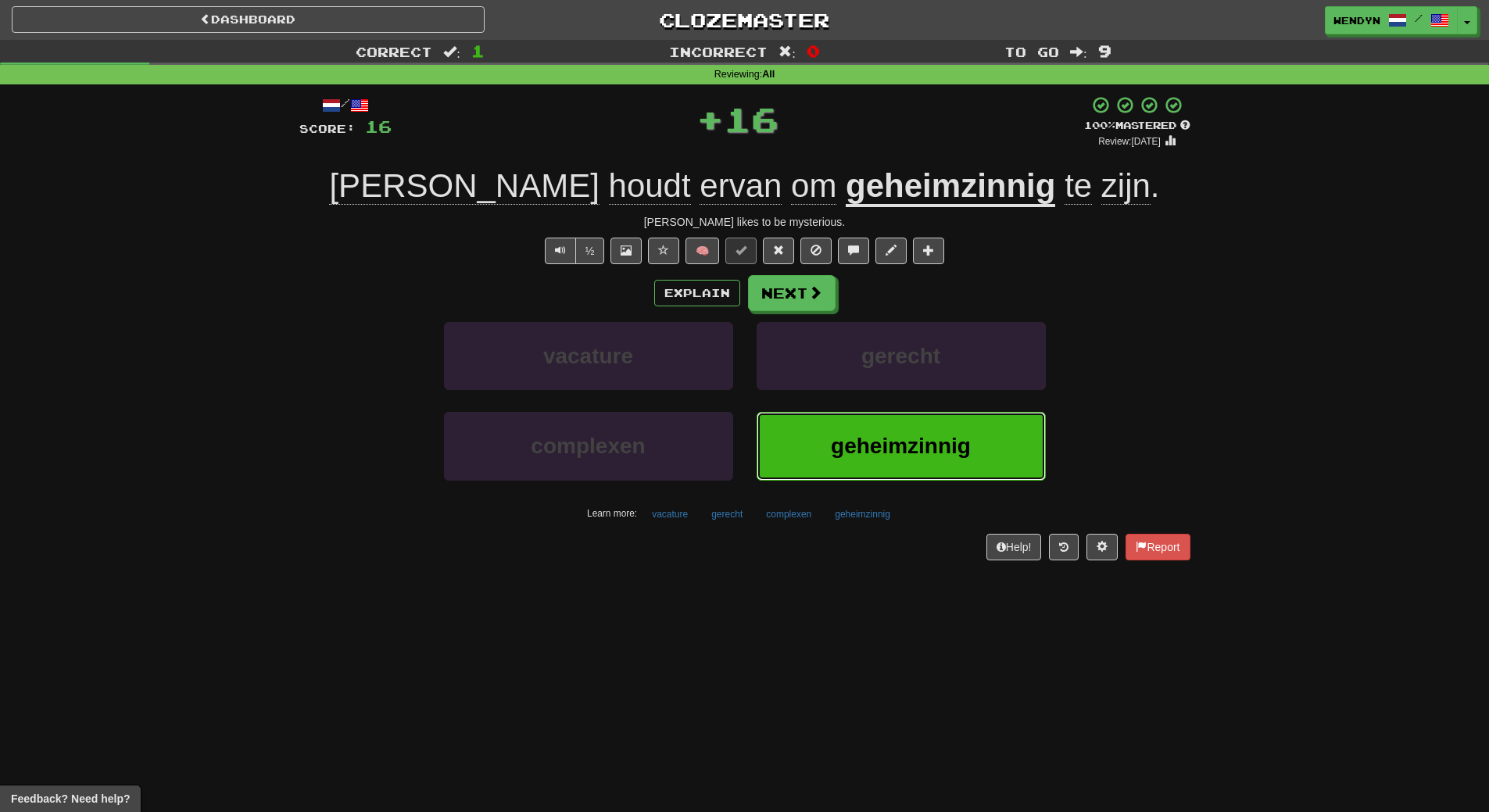
click at [881, 442] on span "geheimzinnig" at bounding box center [901, 446] width 140 height 25
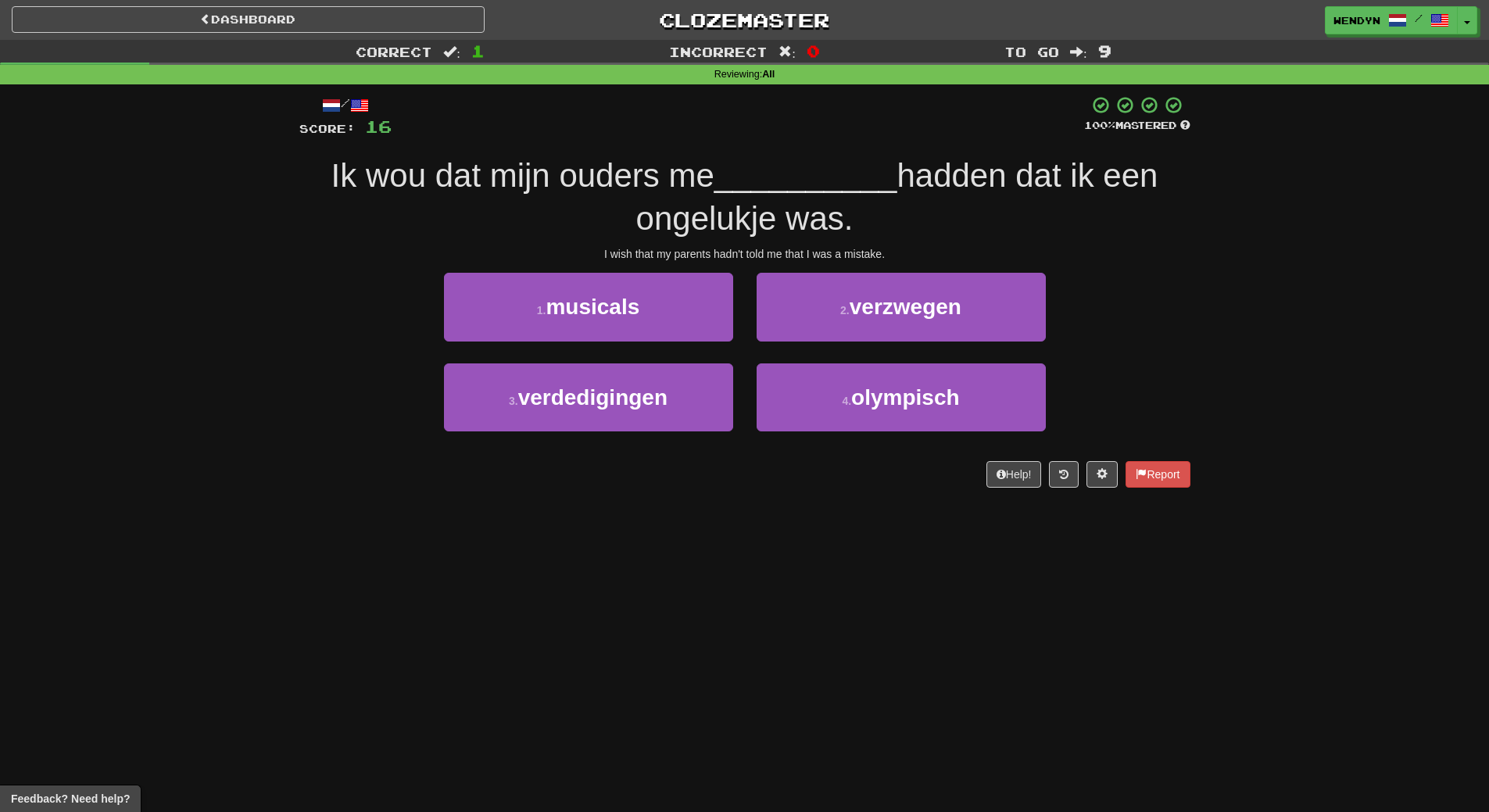
click at [945, 272] on div "/ Score: 16 100 % Mastered Ik wou dat mijn ouders me __________ hadden dat ik e…" at bounding box center [745, 291] width 891 height 392
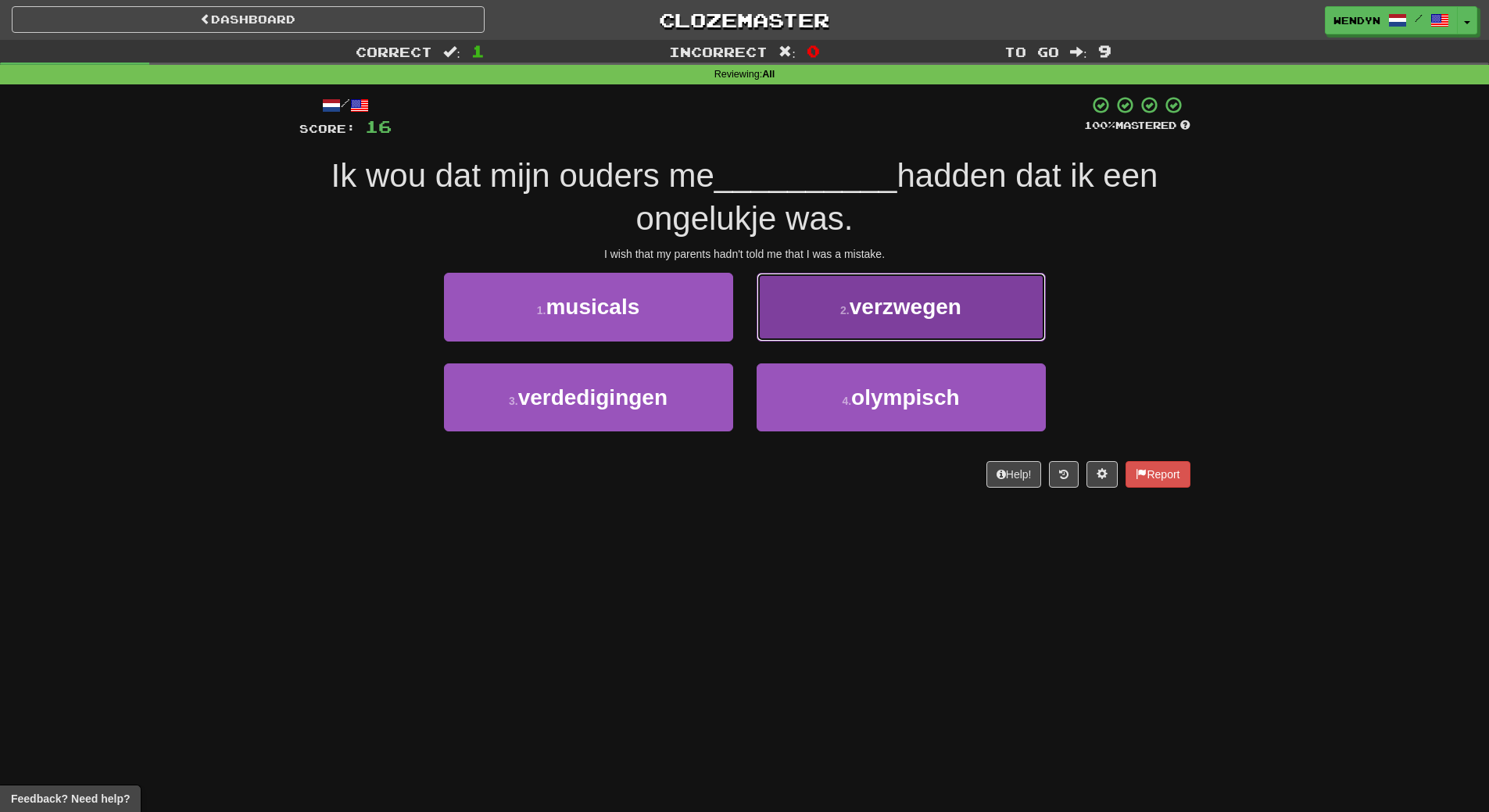
click at [940, 313] on span "verzwegen" at bounding box center [905, 307] width 111 height 25
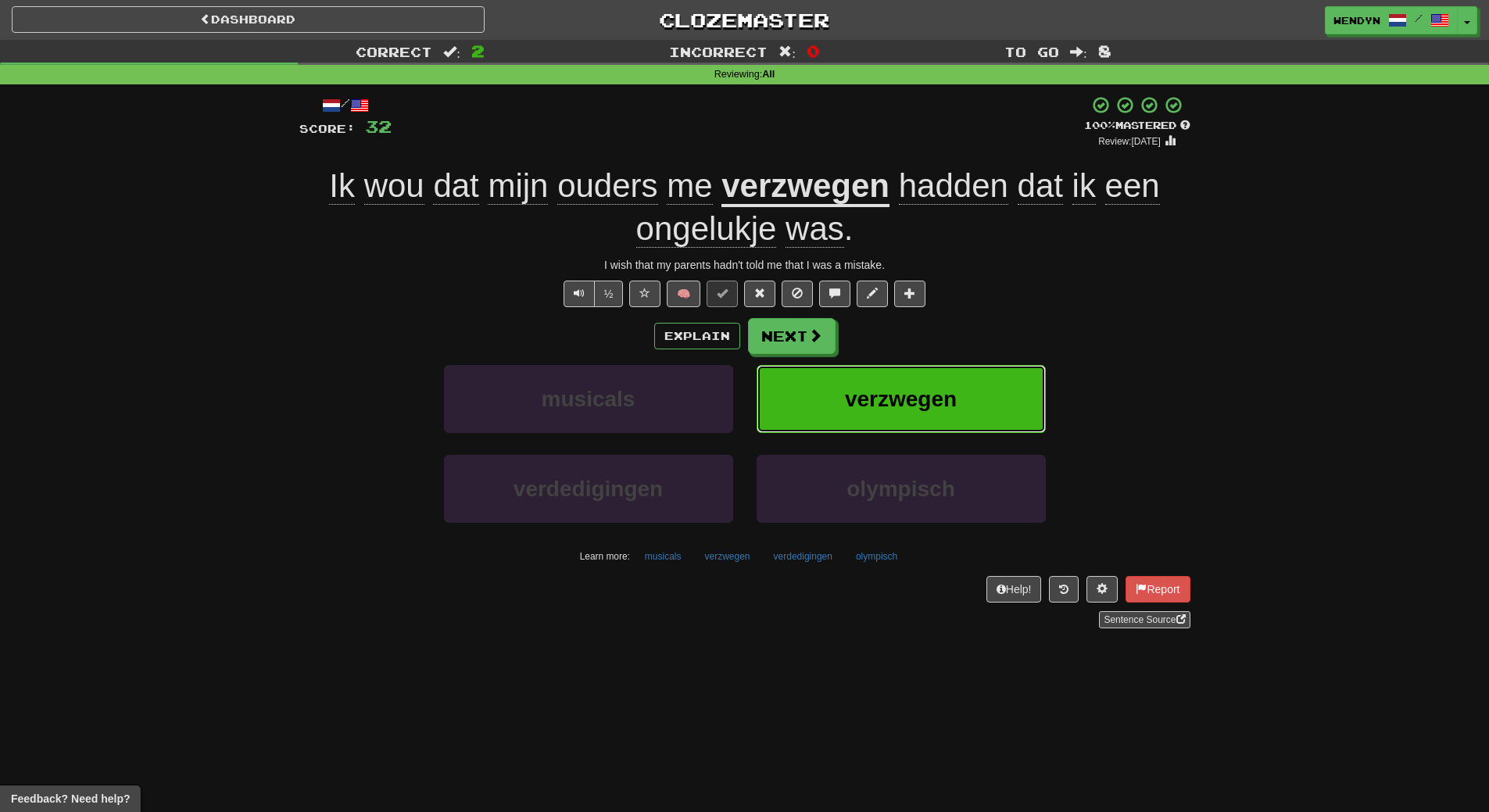
click at [956, 373] on button "verzwegen" at bounding box center [901, 399] width 289 height 68
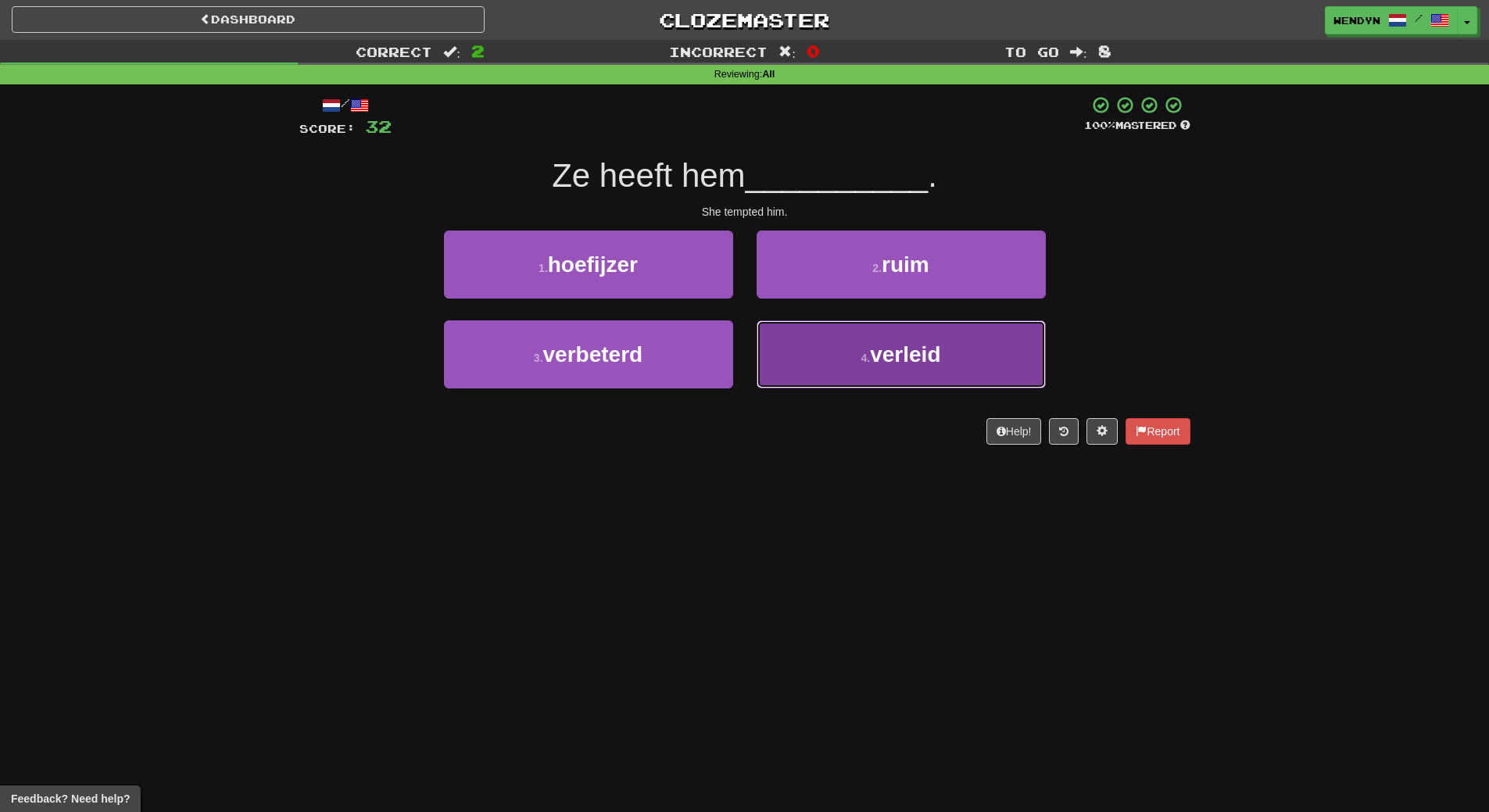
click at [962, 369] on button "4 . verleid" at bounding box center [901, 354] width 289 height 68
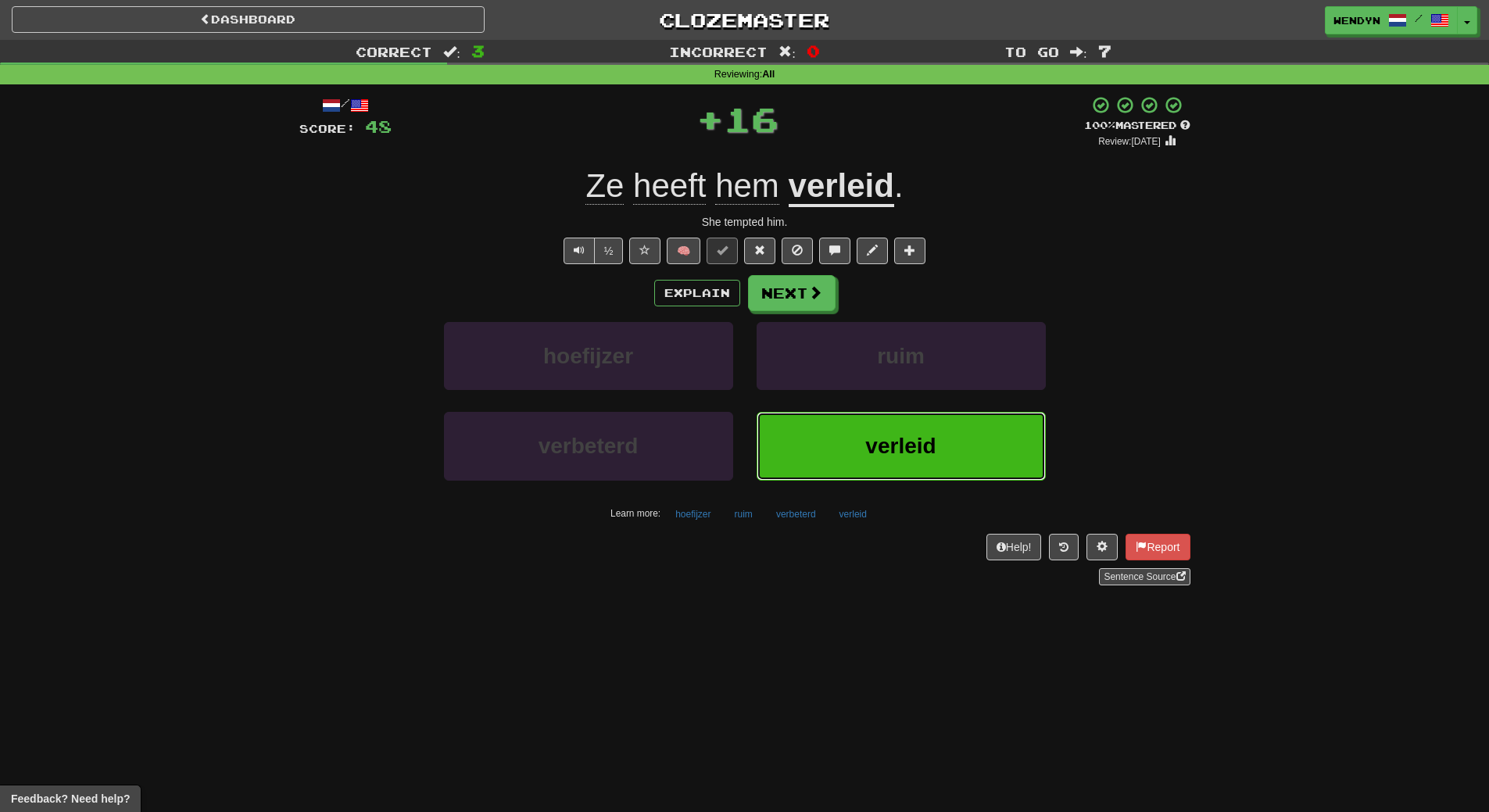
click at [1008, 429] on button "verleid" at bounding box center [901, 446] width 289 height 68
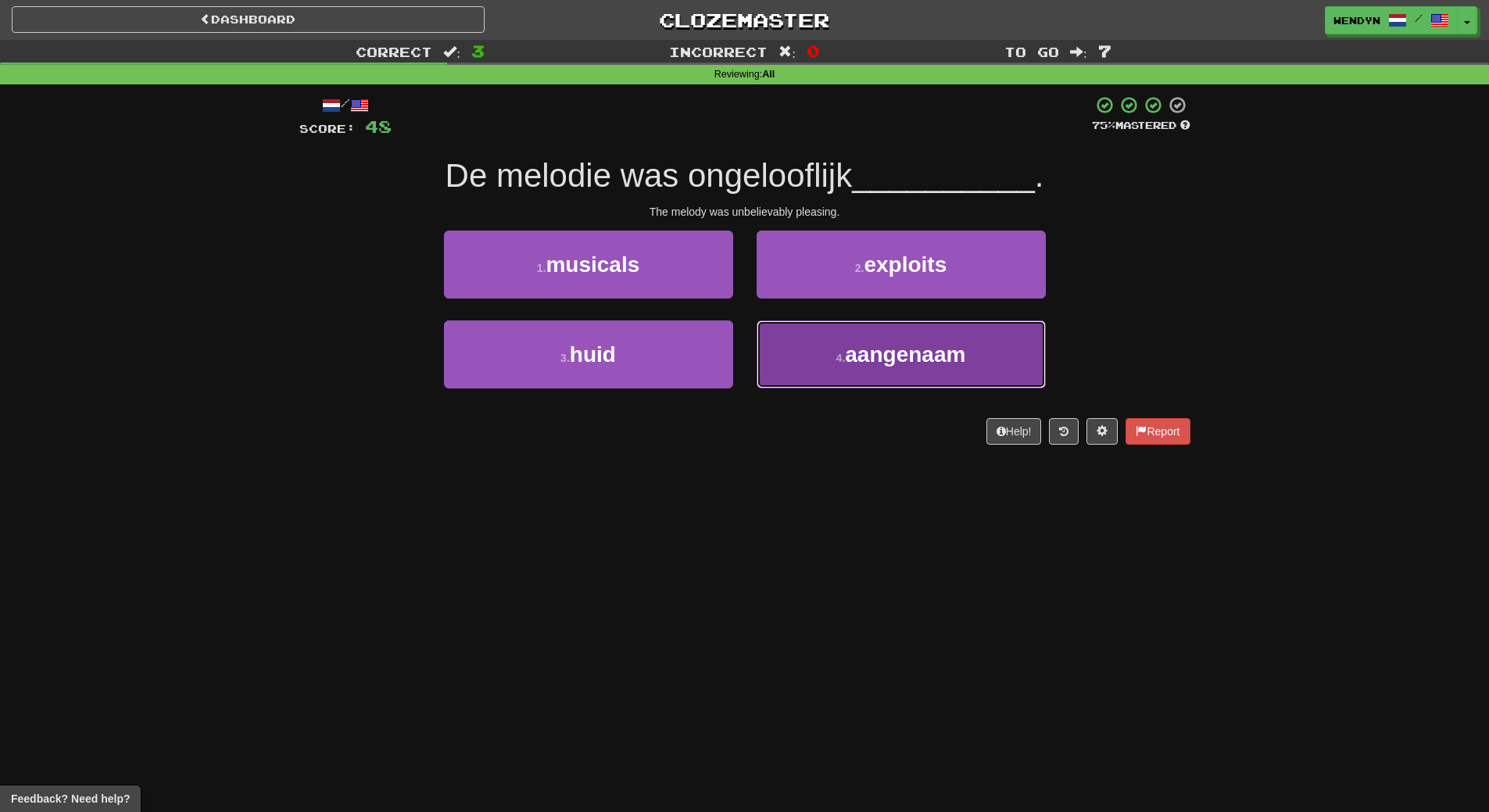
click at [883, 372] on button "4 . aangenaam" at bounding box center [901, 354] width 289 height 68
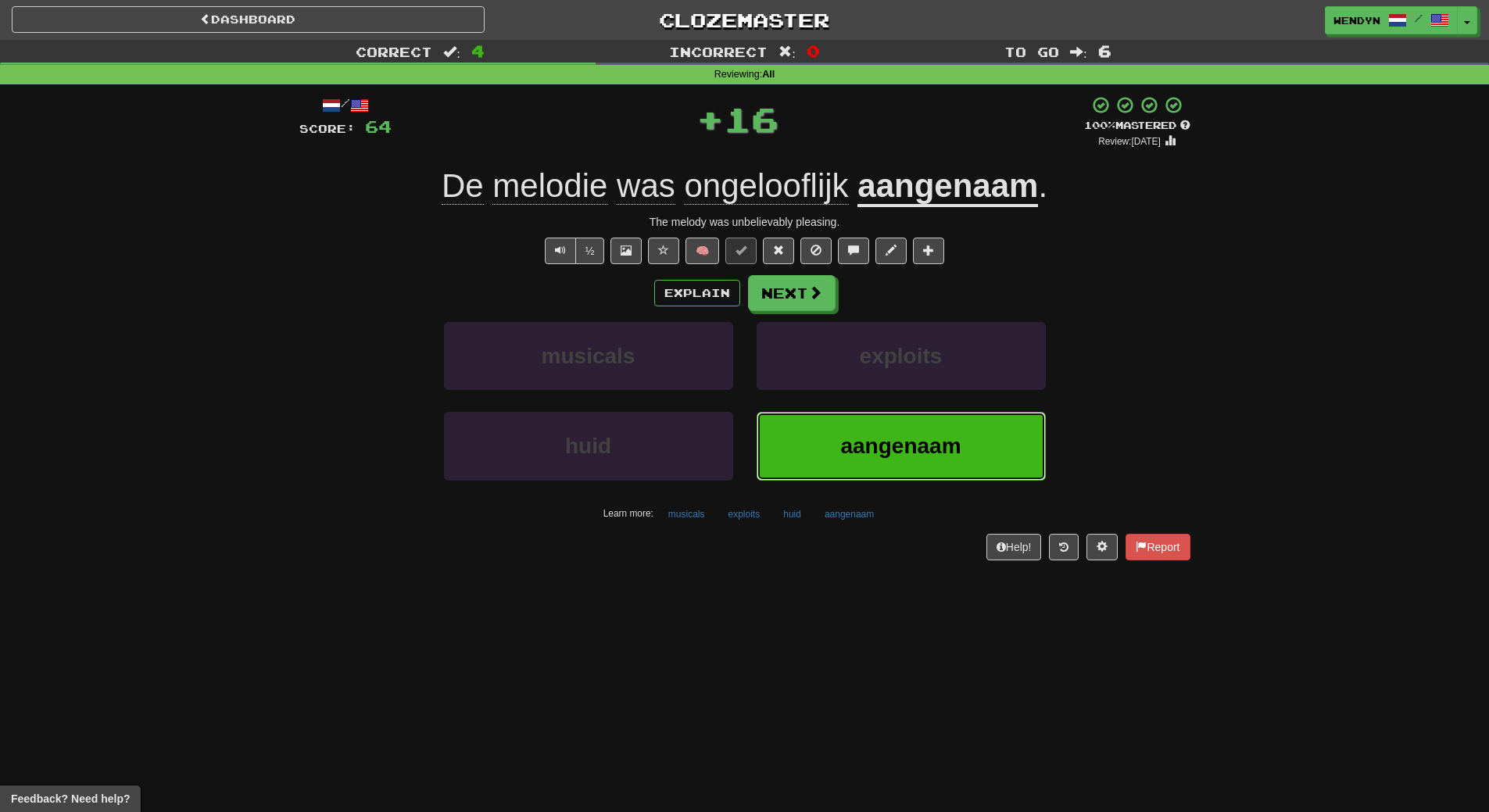
click at [857, 451] on span "aangenaam" at bounding box center [900, 446] width 120 height 25
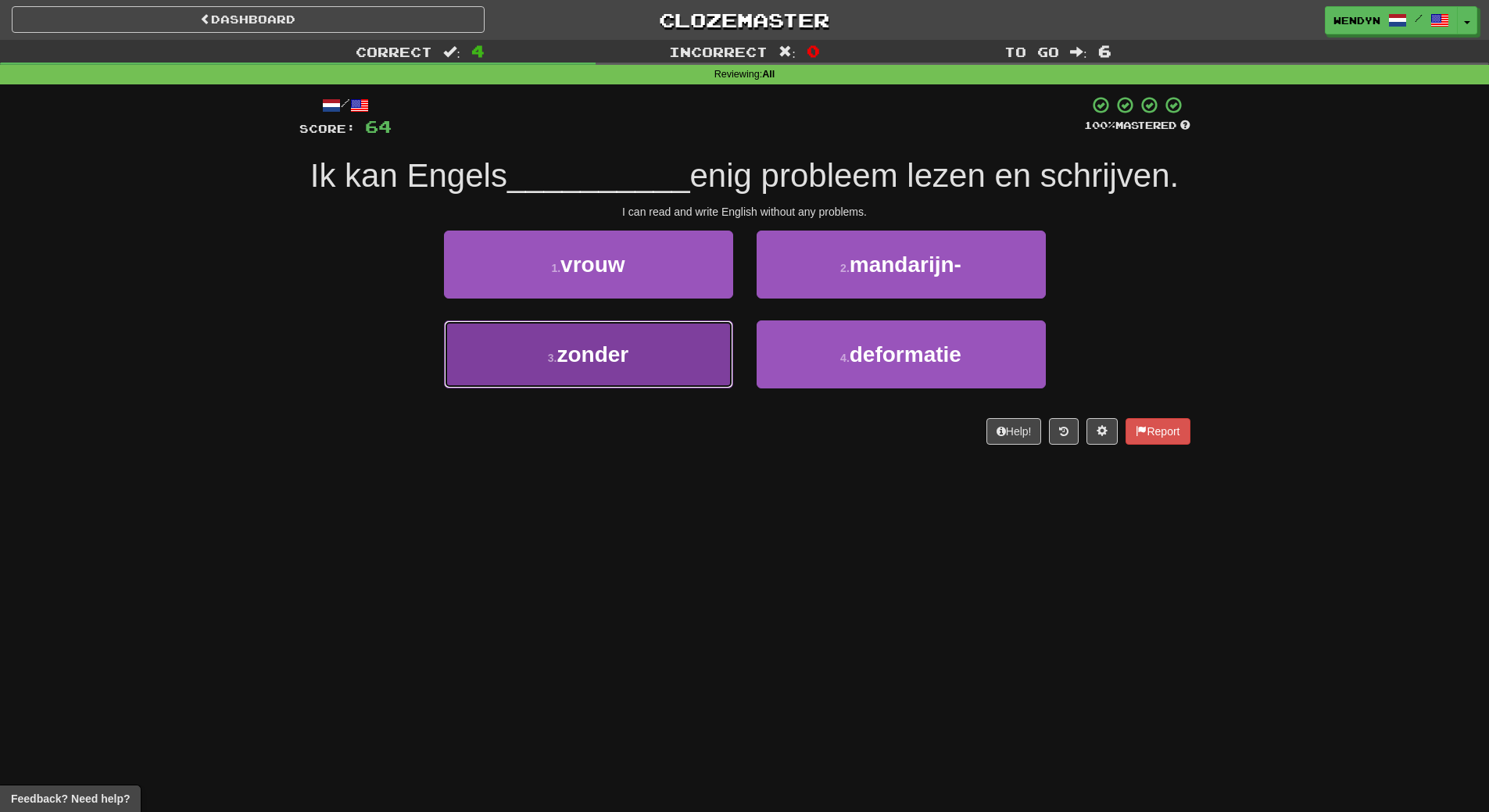
click at [668, 351] on button "3 . zonder" at bounding box center [588, 354] width 289 height 68
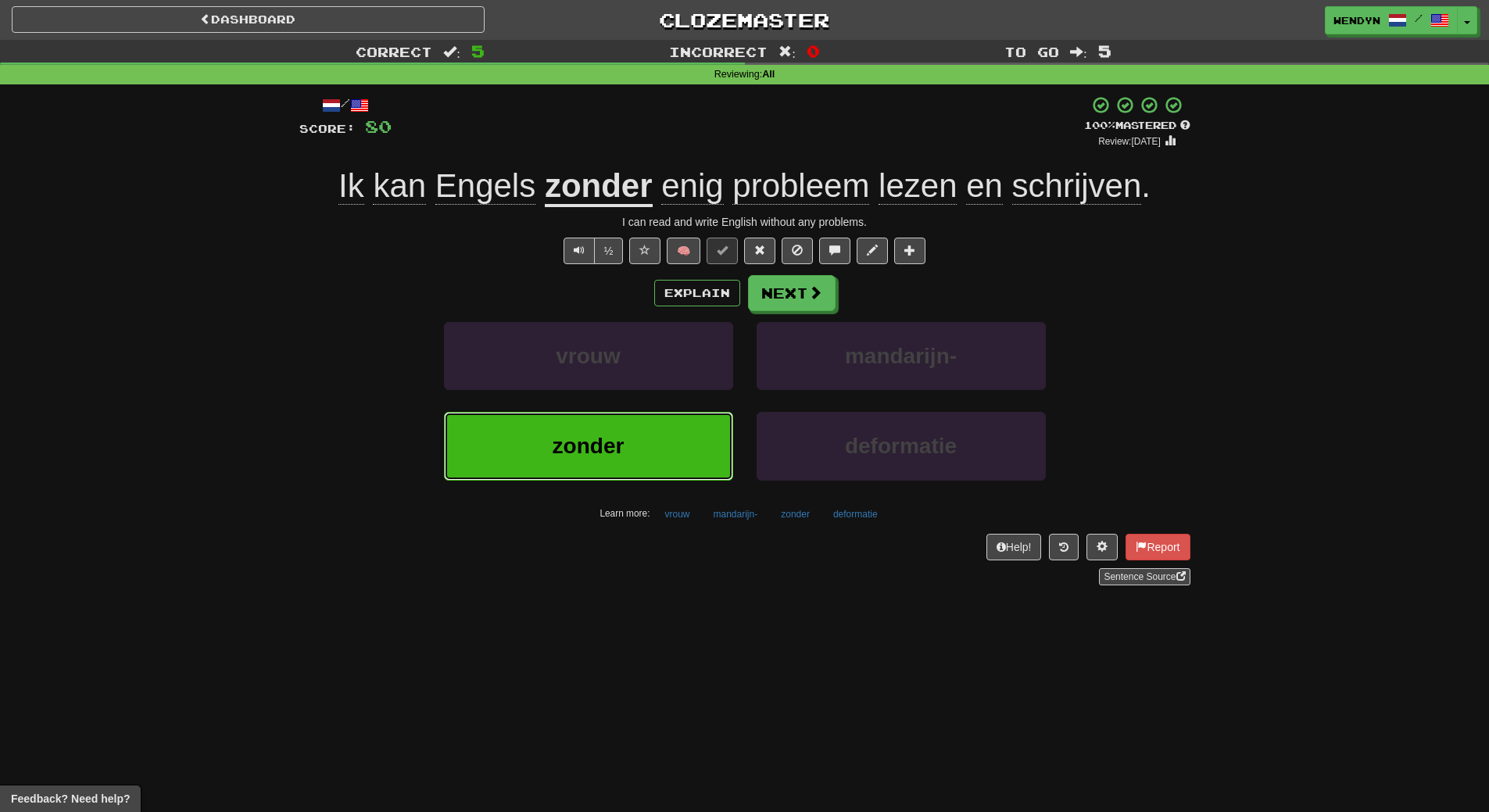
click at [687, 437] on button "zonder" at bounding box center [588, 446] width 289 height 68
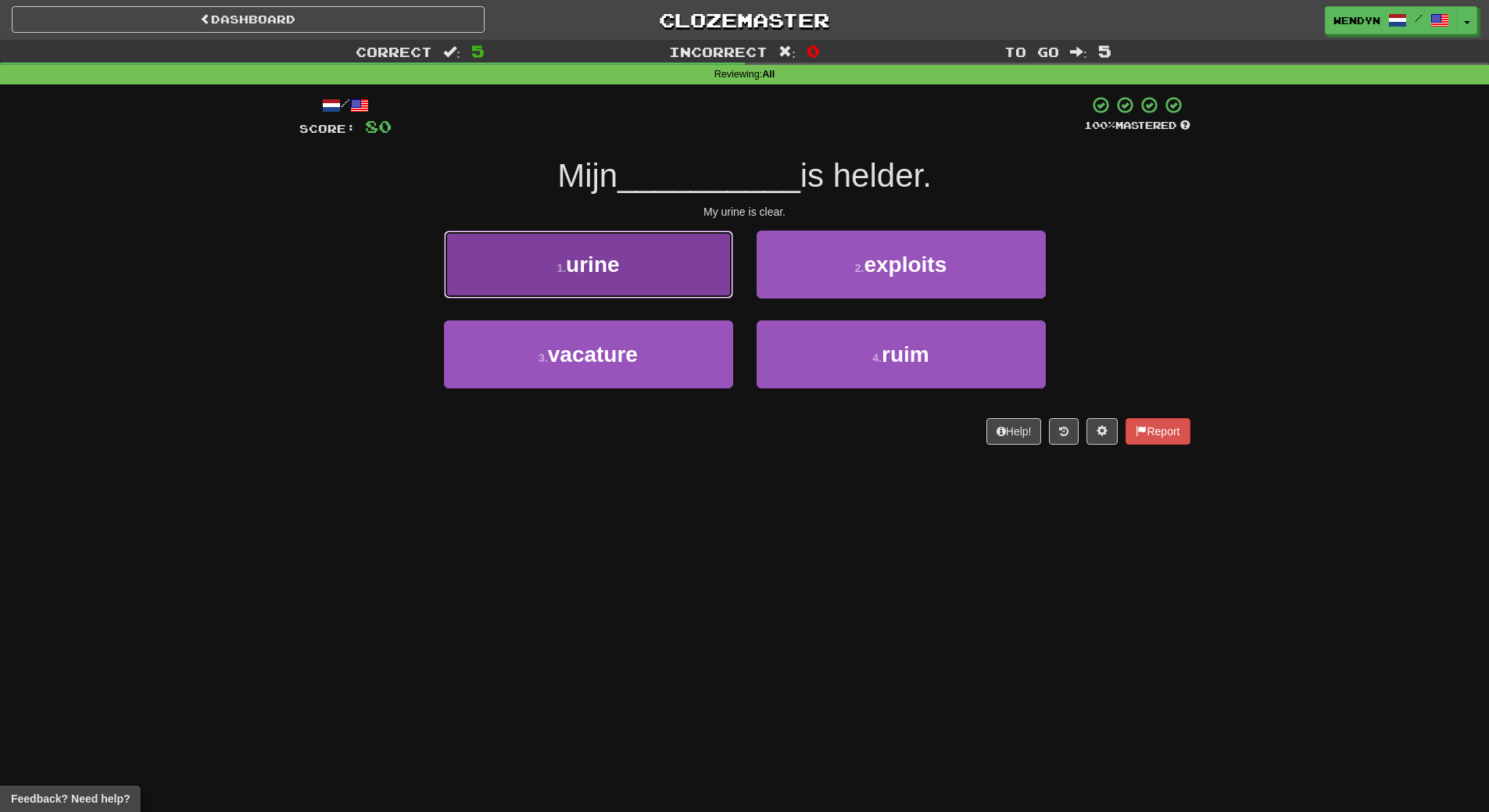
click at [675, 283] on button "1 . urine" at bounding box center [588, 264] width 289 height 68
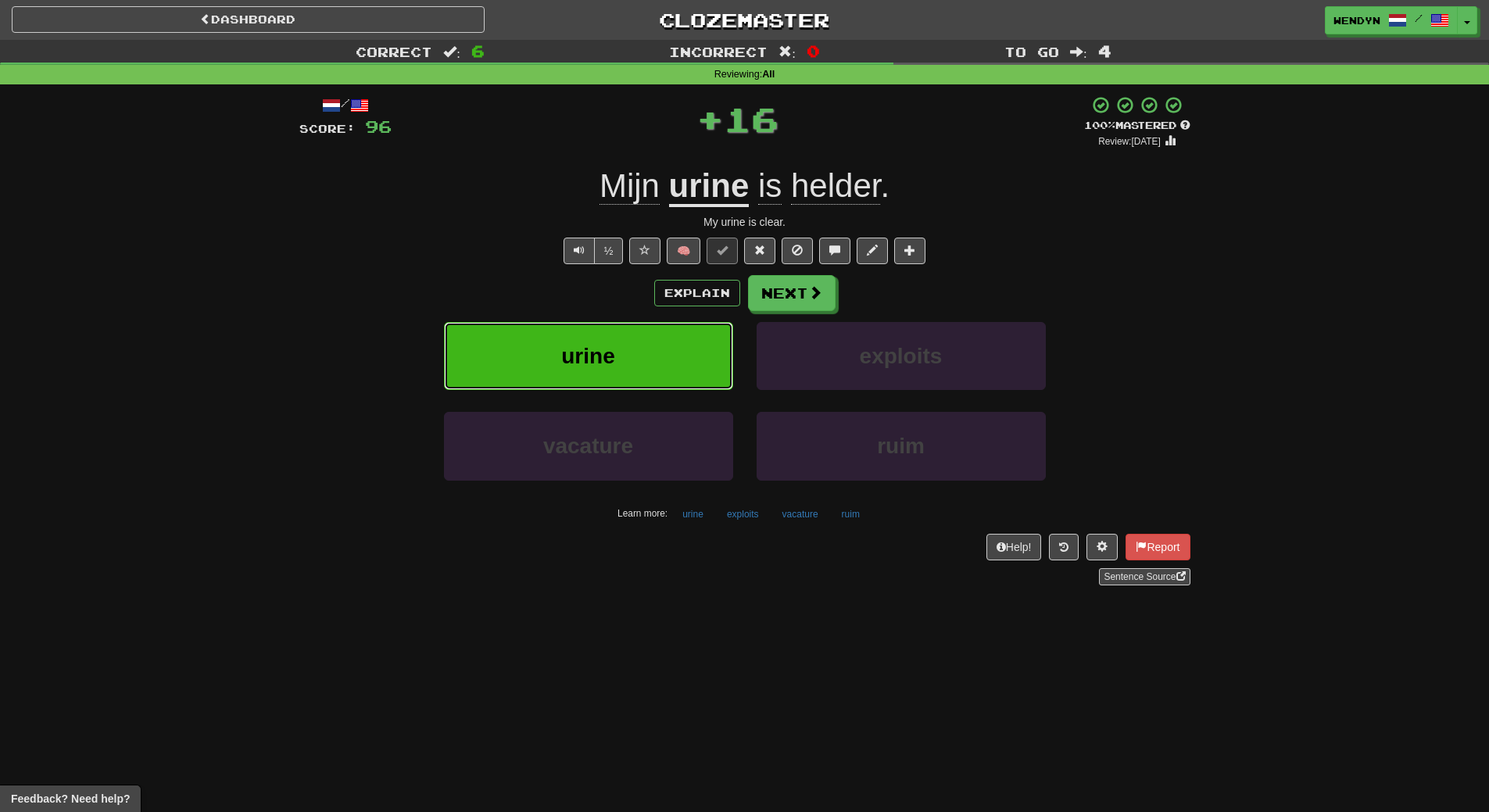
click at [651, 354] on button "urine" at bounding box center [588, 356] width 289 height 68
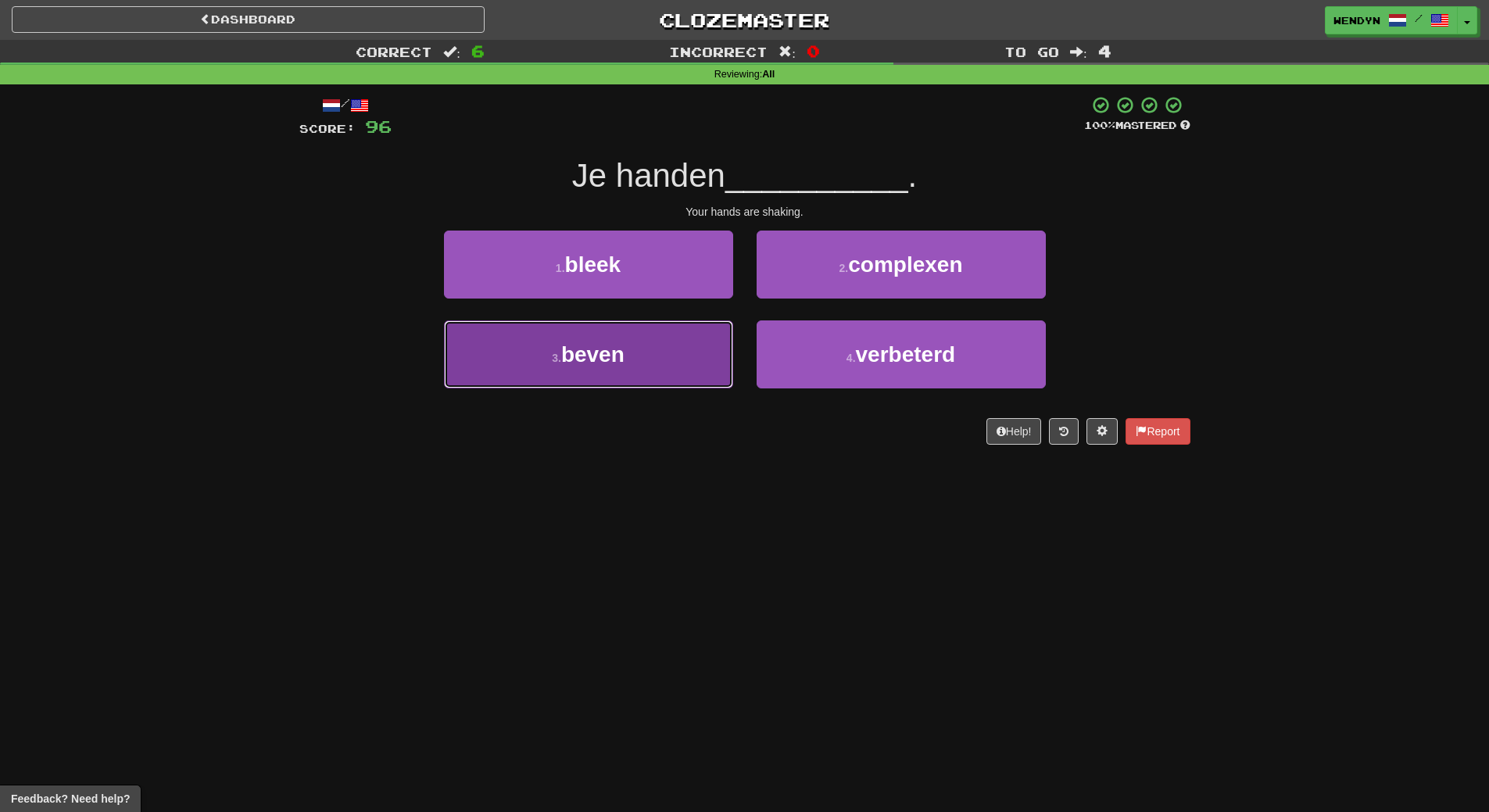
click at [653, 354] on button "3 . beven" at bounding box center [588, 354] width 289 height 68
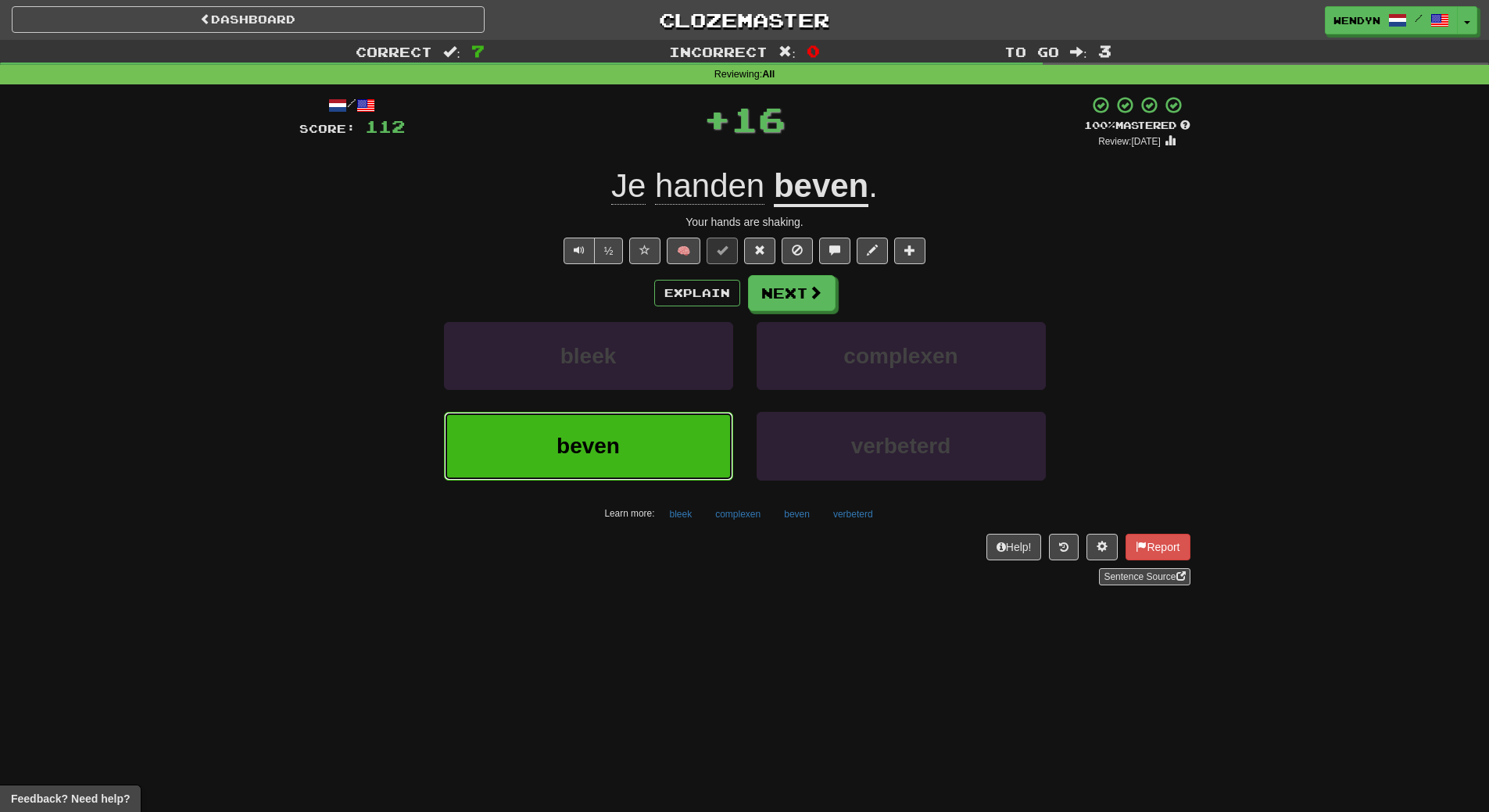
click at [630, 425] on button "beven" at bounding box center [588, 446] width 289 height 68
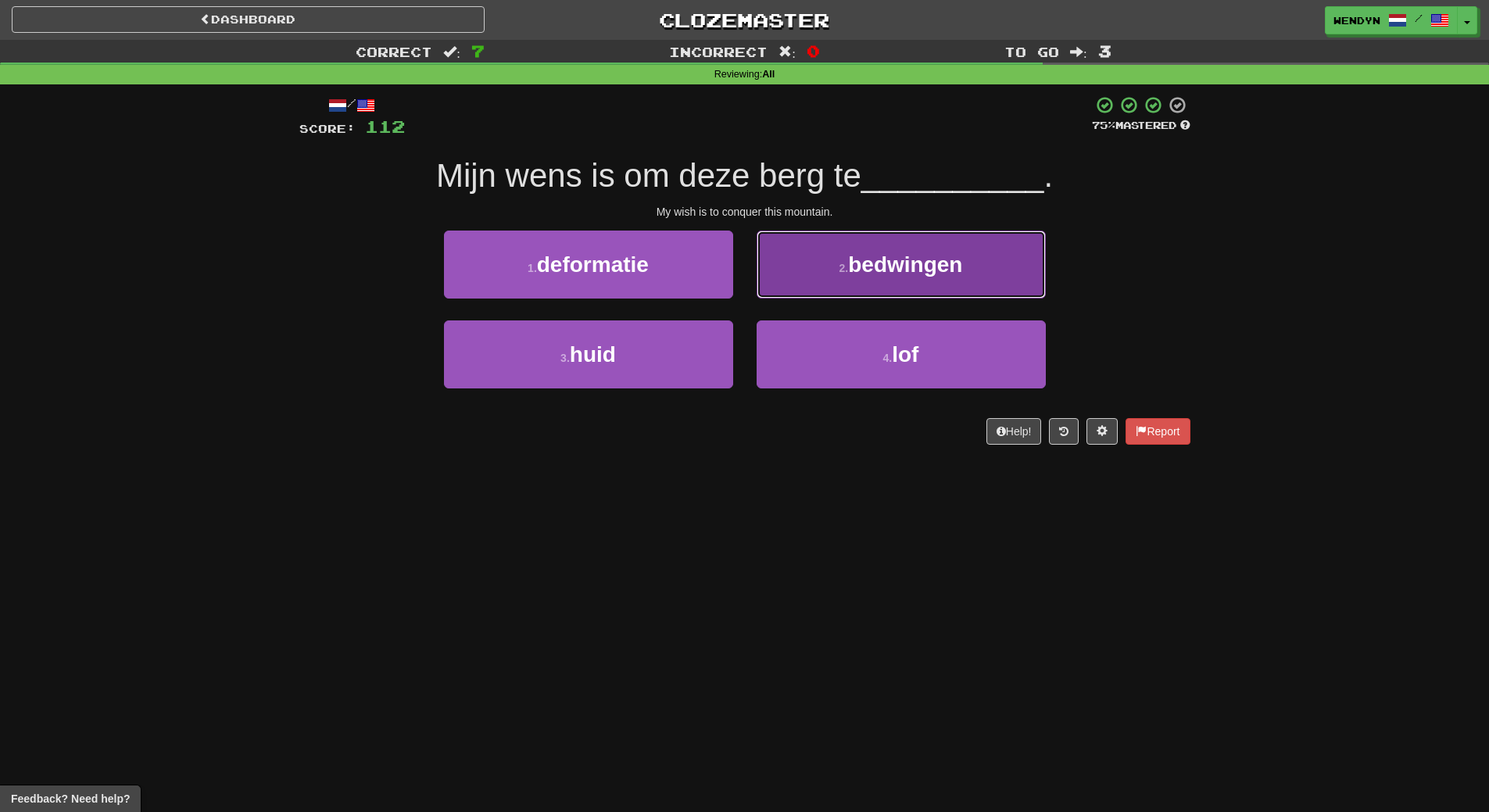
click at [955, 276] on button "2 . bedwingen" at bounding box center [901, 264] width 289 height 68
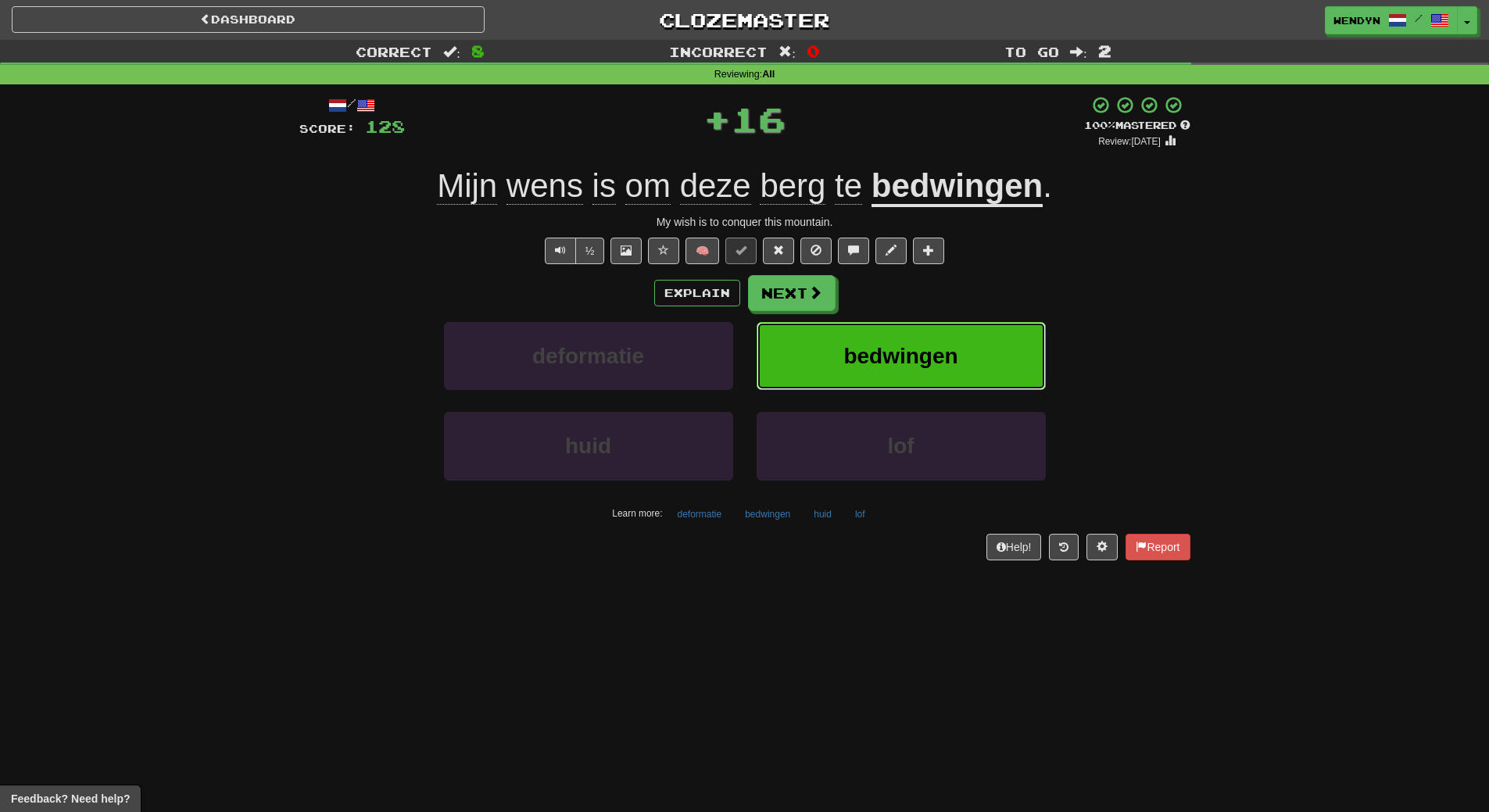
click at [948, 326] on button "bedwingen" at bounding box center [901, 356] width 289 height 68
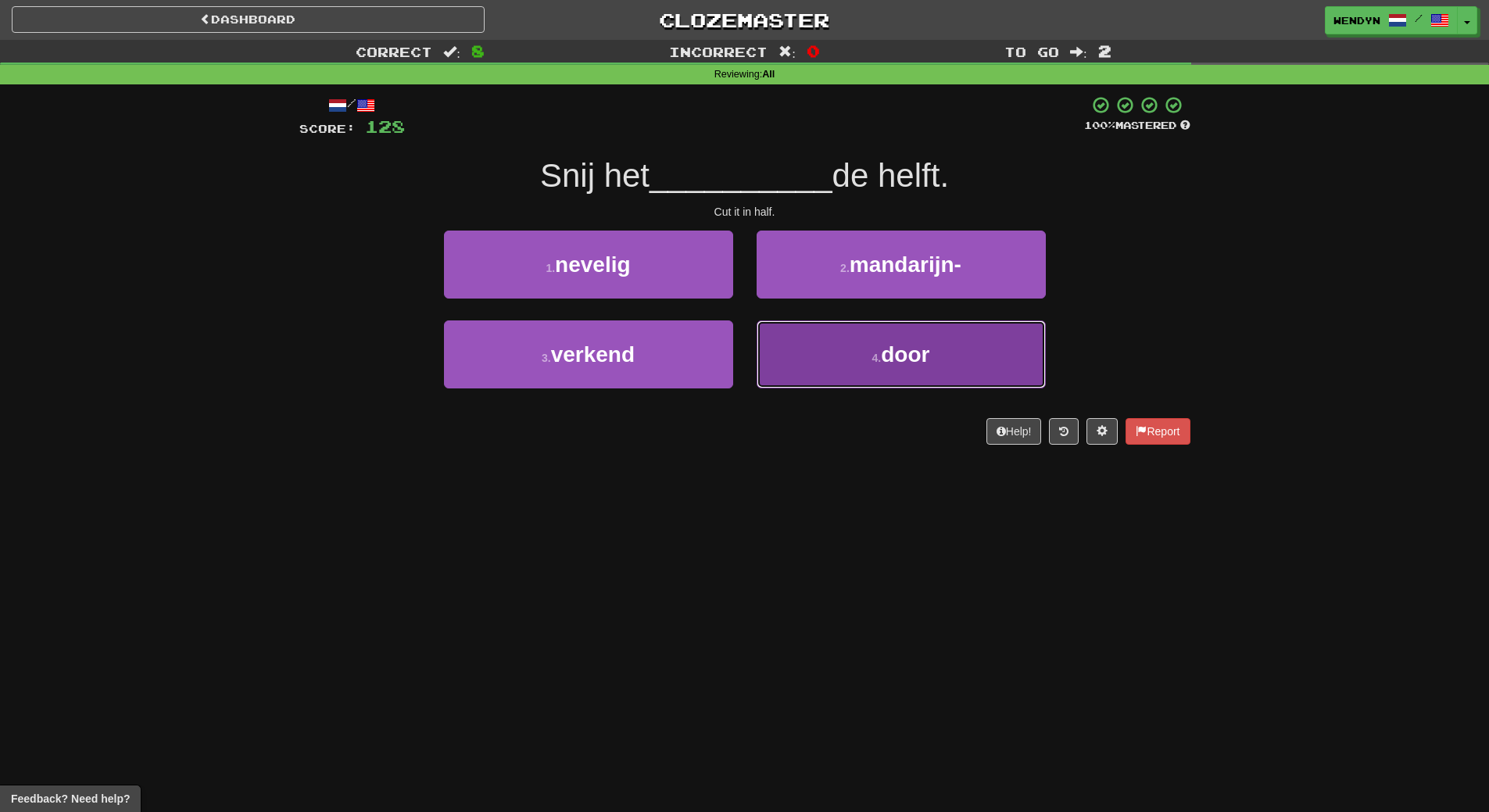
click at [838, 363] on button "4 . door" at bounding box center [901, 354] width 289 height 68
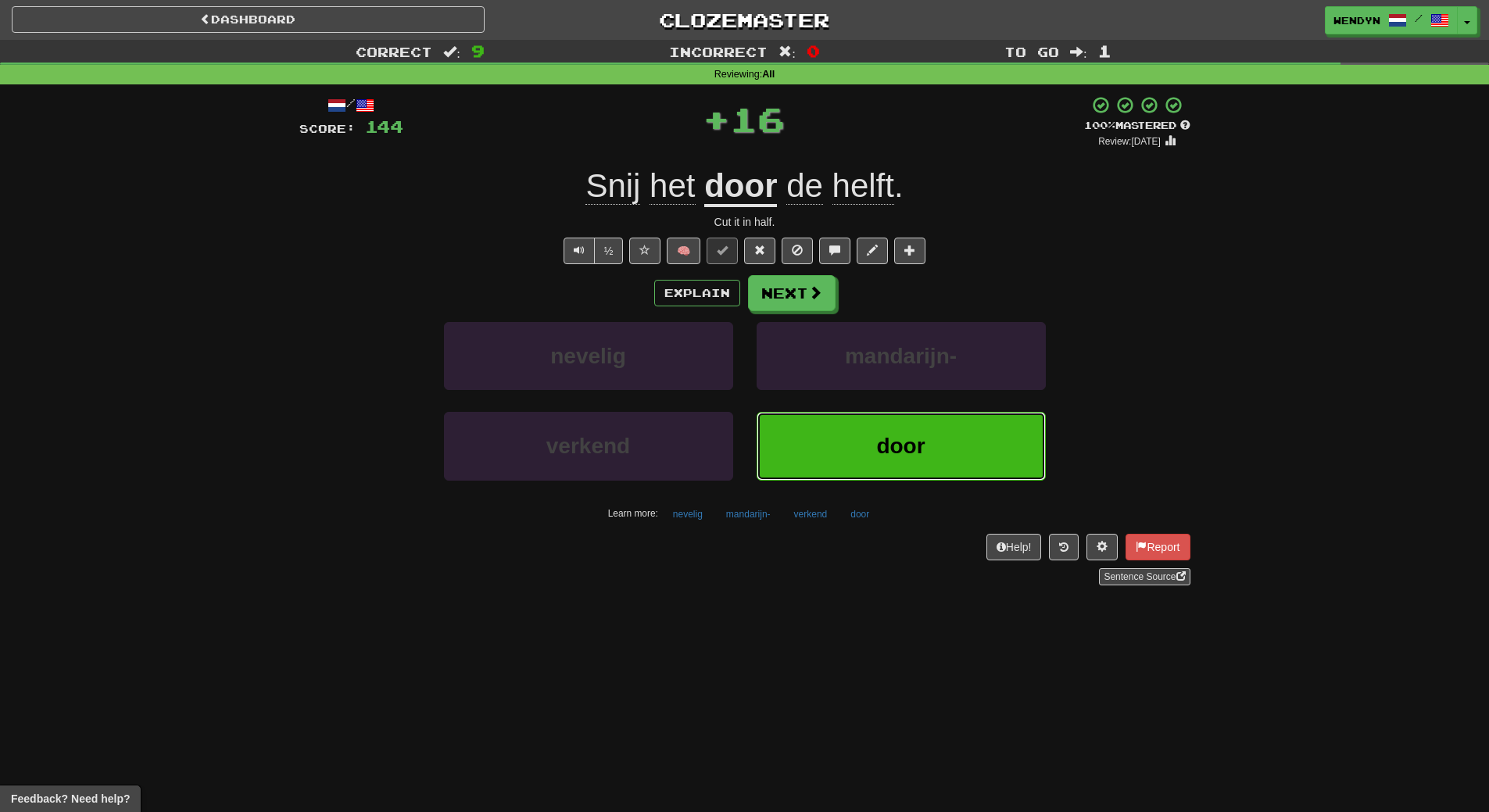
click at [841, 446] on button "door" at bounding box center [901, 446] width 289 height 68
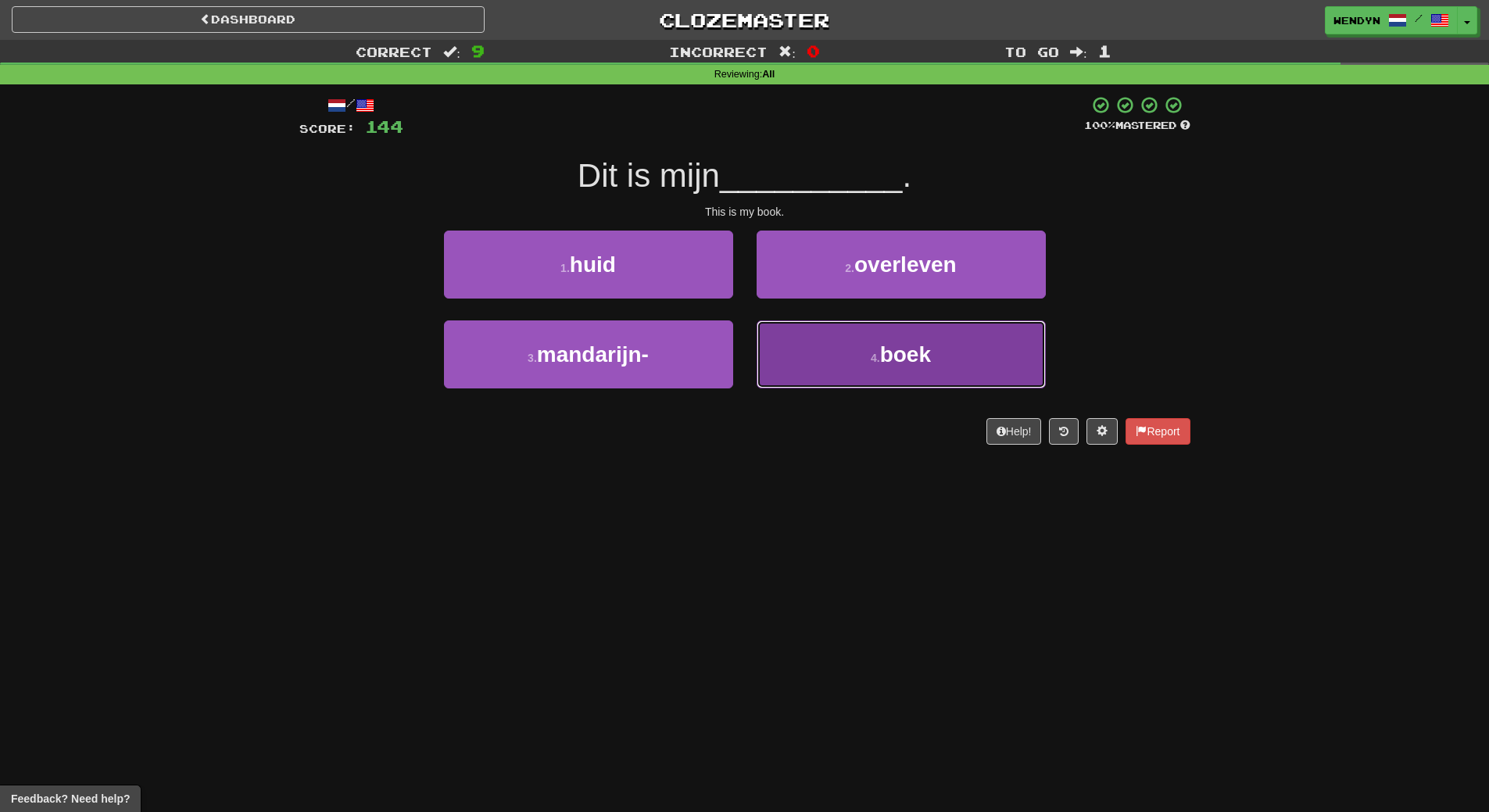
click at [871, 371] on button "4 . boek" at bounding box center [901, 354] width 289 height 68
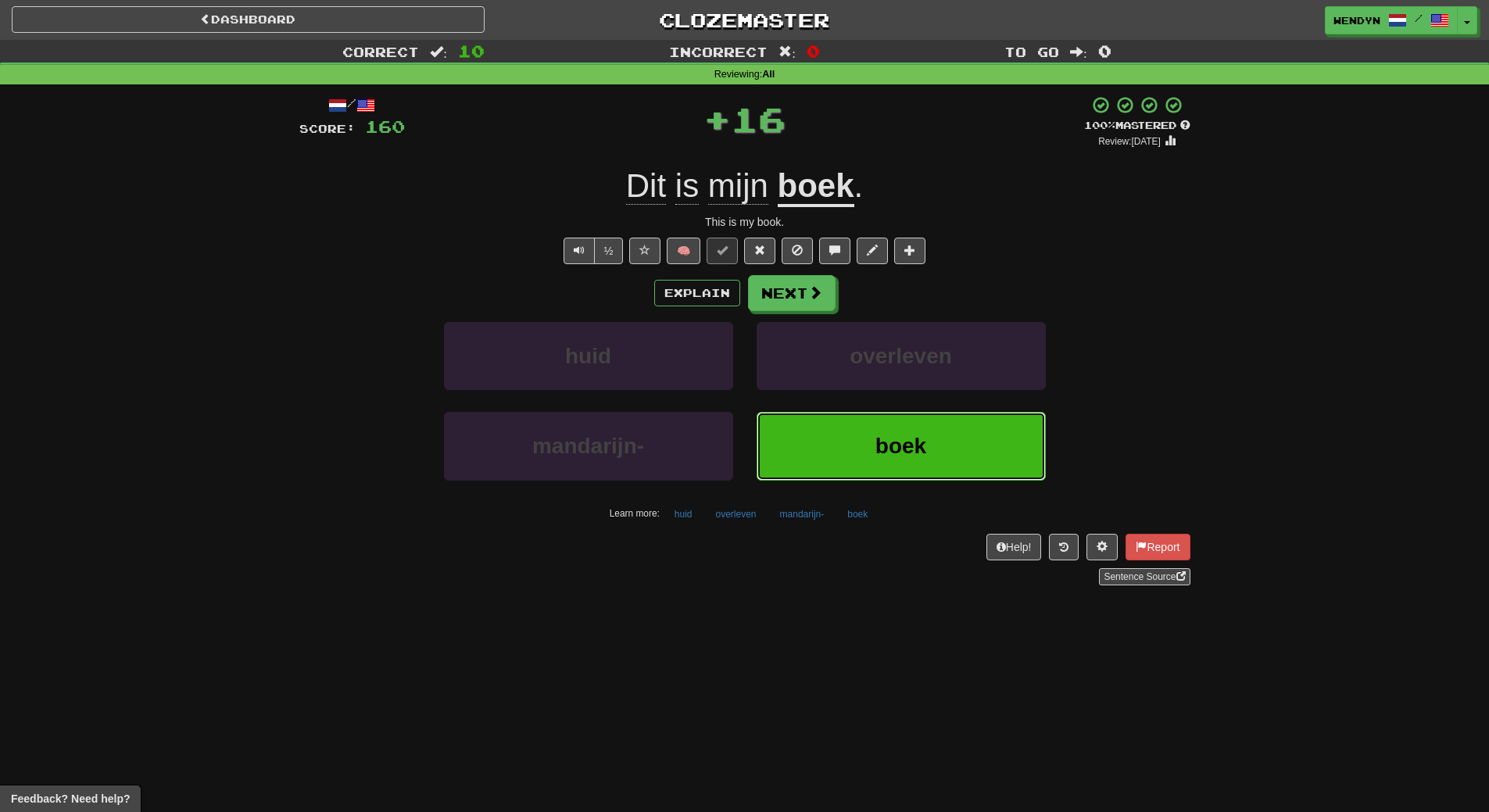
click at [888, 435] on span "boek" at bounding box center [901, 446] width 51 height 25
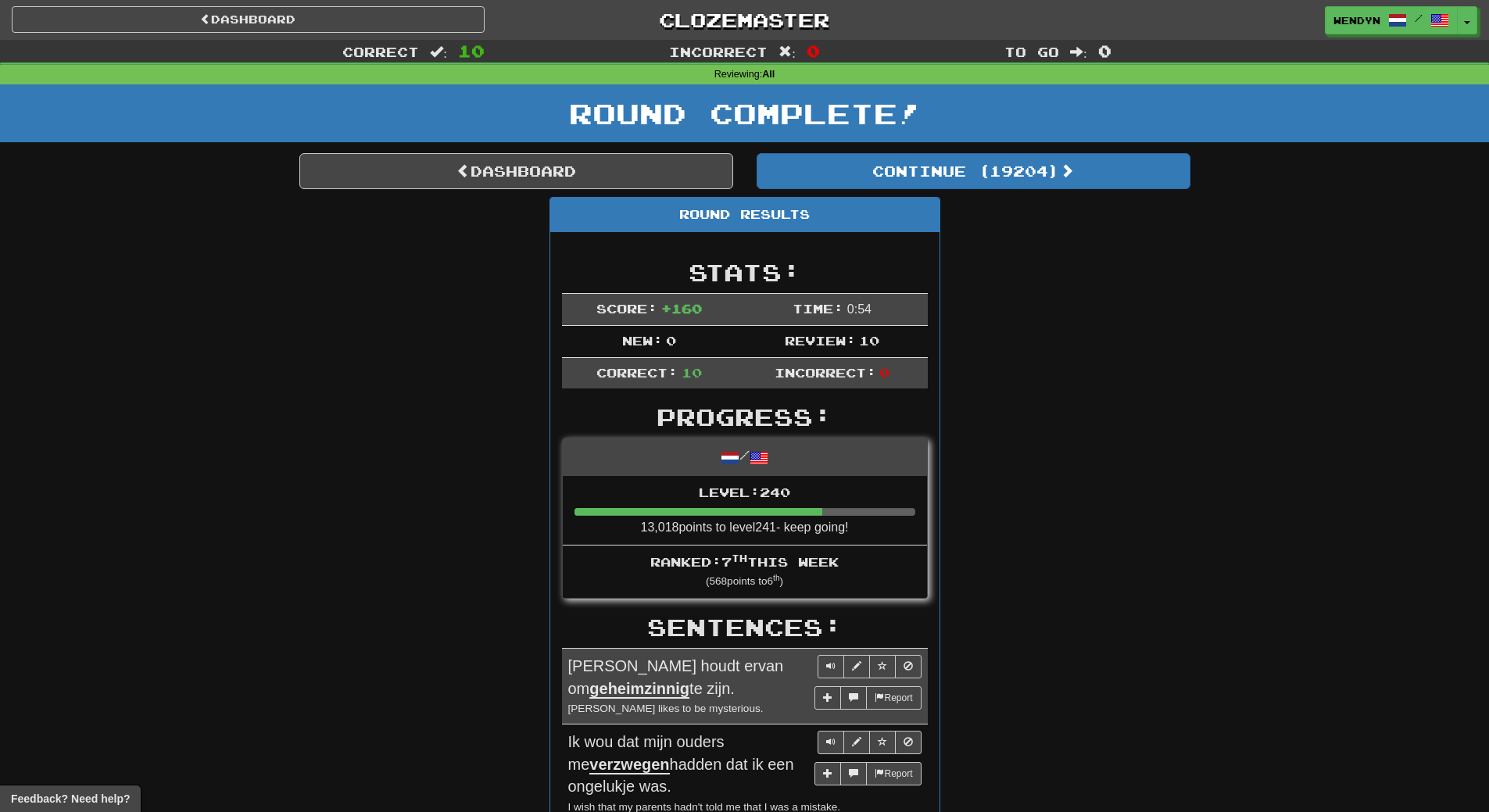
click at [1034, 379] on div "Round Results Stats: Score: + 160 Time: 0 : 54 New: 0 Review: 10 Correct: 10 In…" at bounding box center [745, 805] width 891 height 1217
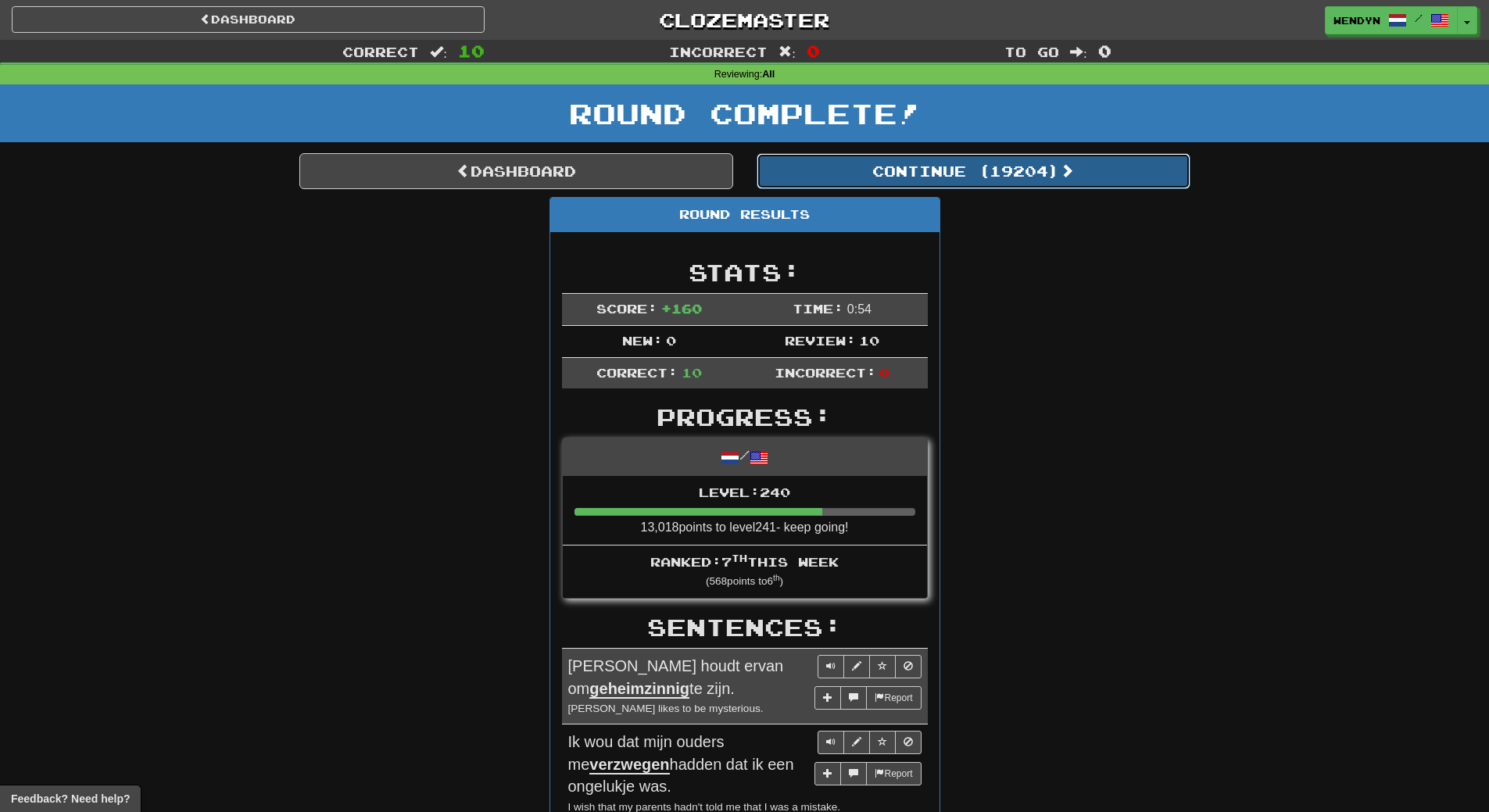
click at [1021, 174] on button "Continue ( 19204 )" at bounding box center [973, 171] width 433 height 36
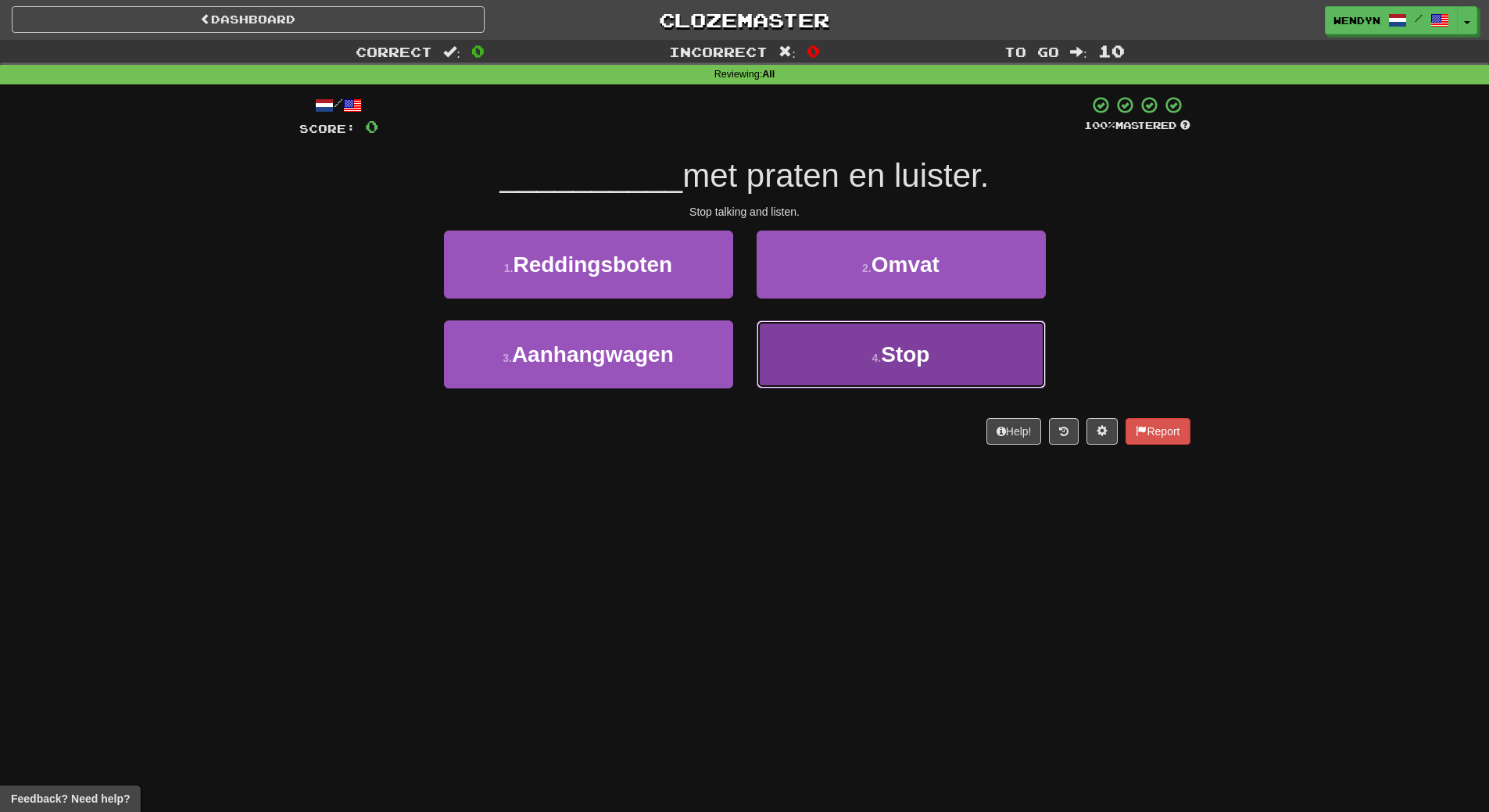
click at [879, 358] on small "4 ." at bounding box center [877, 357] width 9 height 12
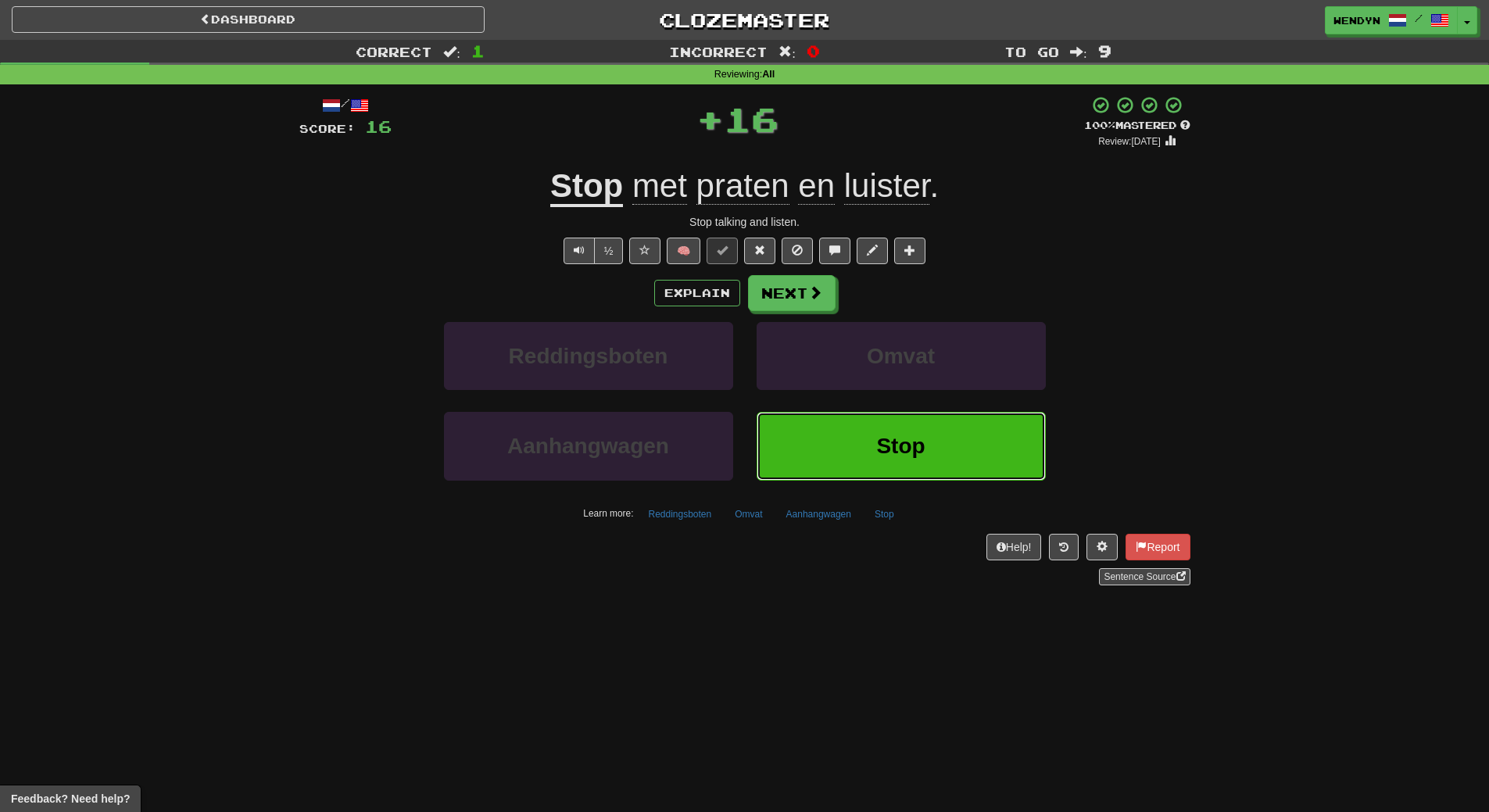
click at [874, 442] on button "Stop" at bounding box center [901, 446] width 289 height 68
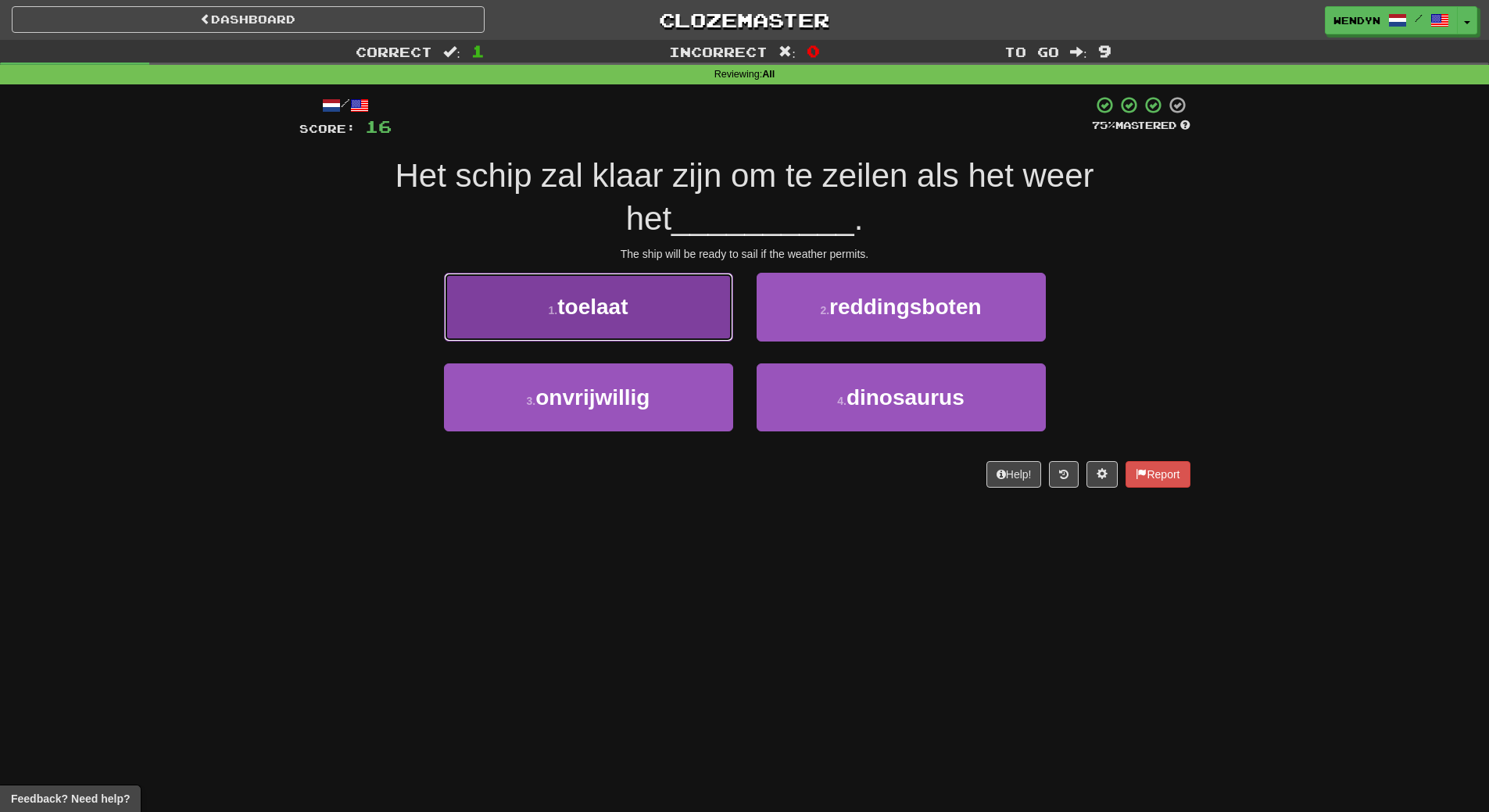
click at [665, 302] on button "1 . toelaat" at bounding box center [588, 307] width 289 height 68
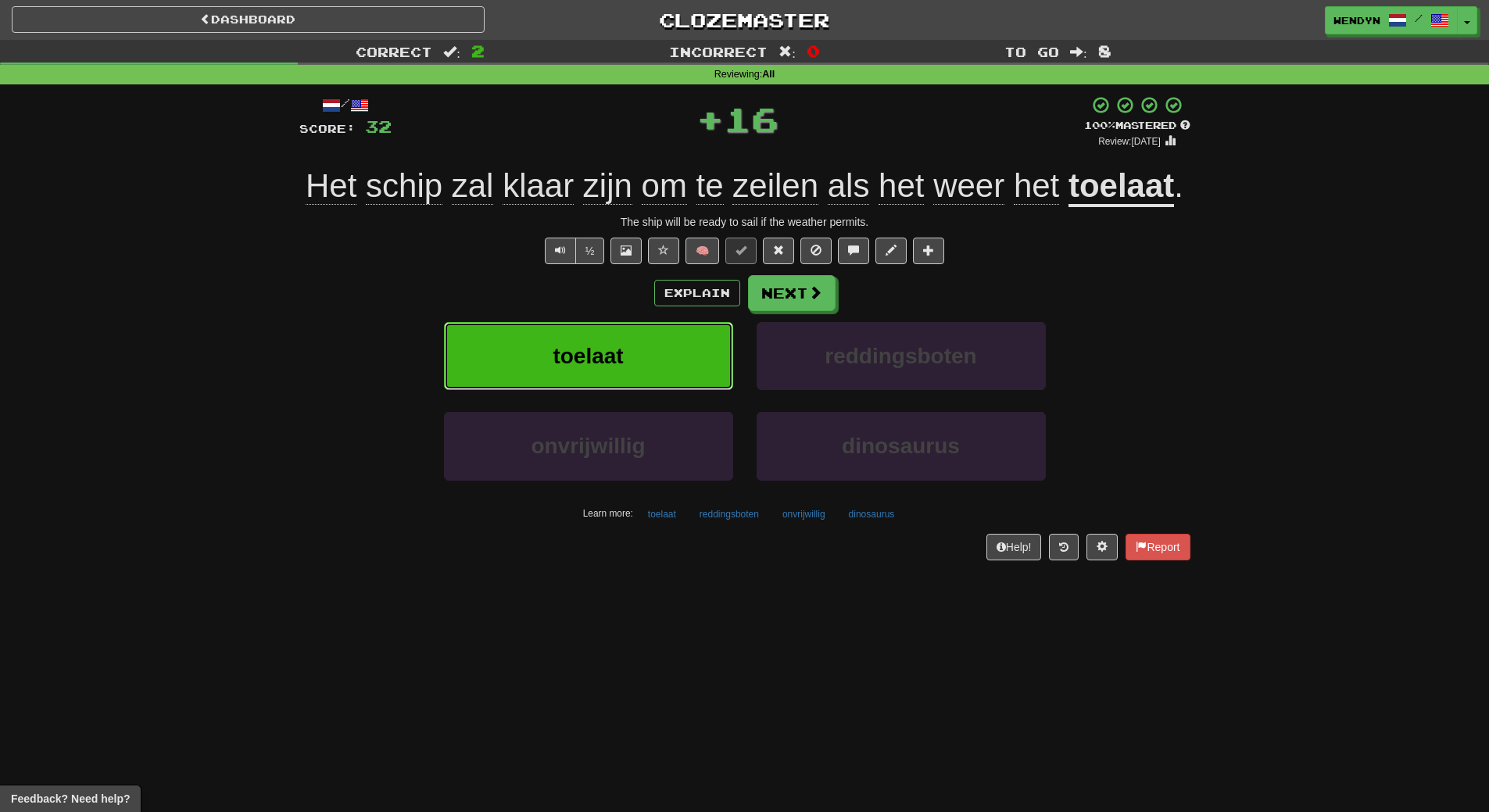
click at [654, 352] on button "toelaat" at bounding box center [588, 356] width 289 height 68
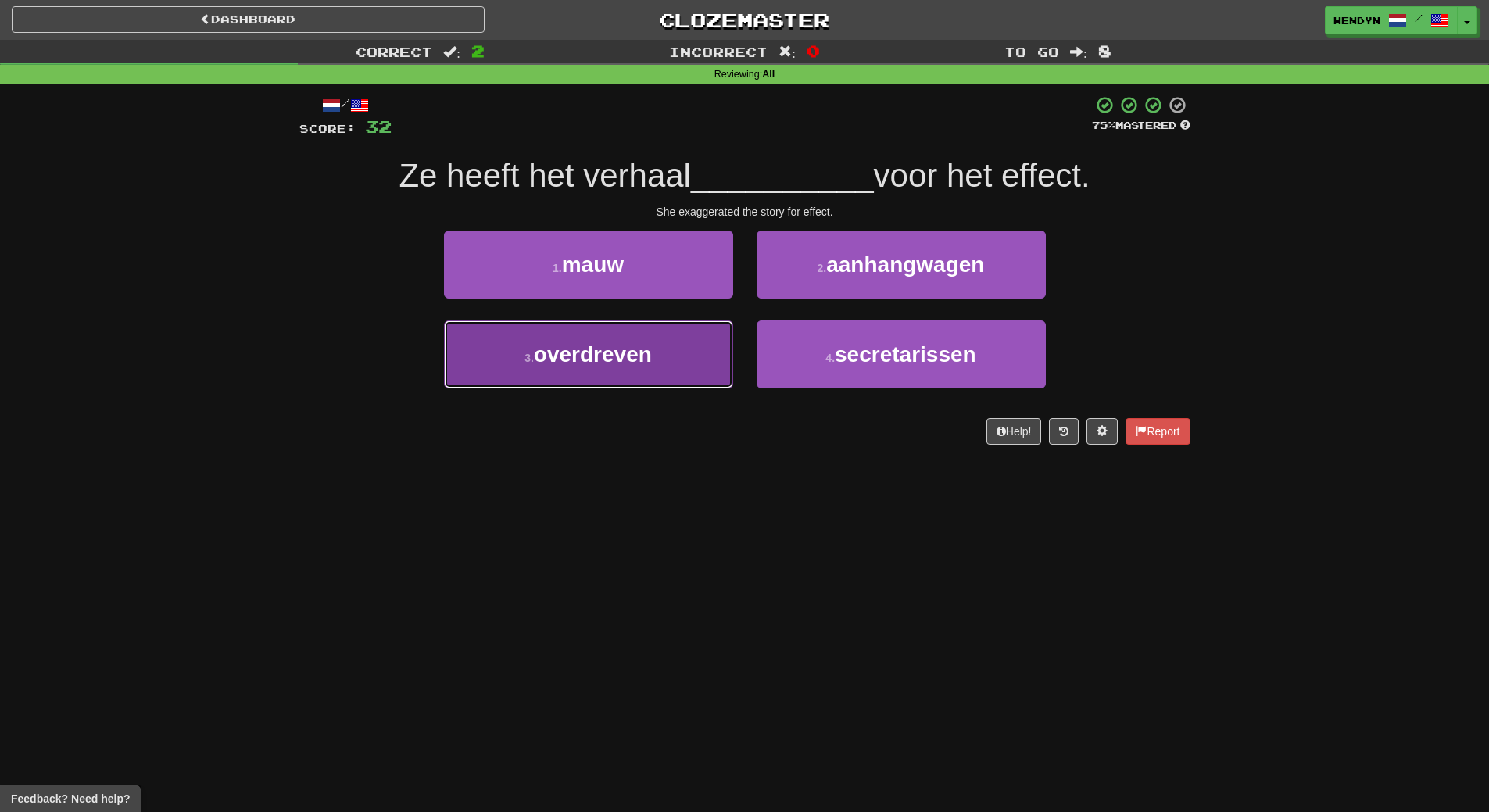
click at [655, 383] on button "3 . overdreven" at bounding box center [588, 354] width 289 height 68
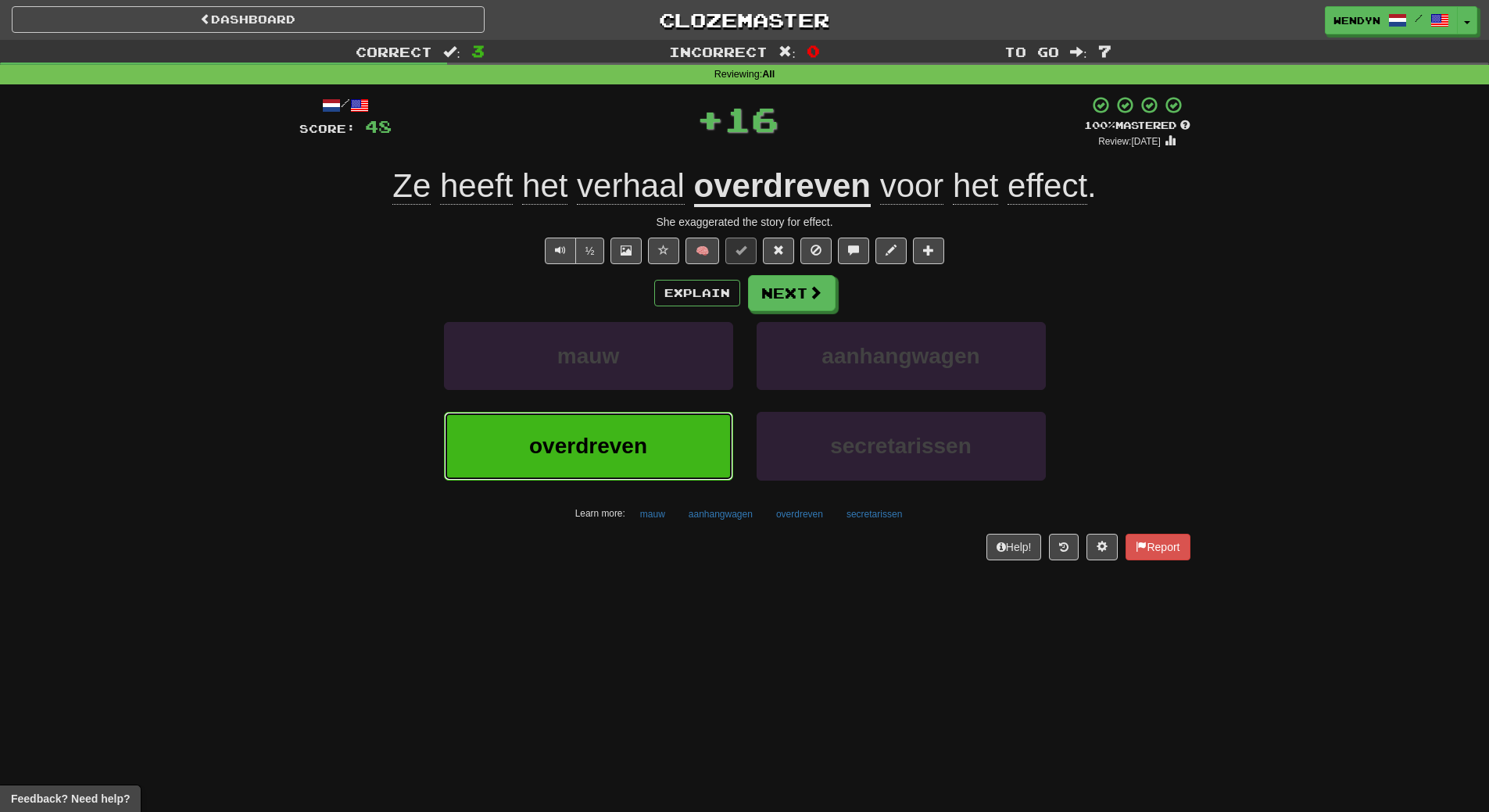
click at [642, 455] on span "overdreven" at bounding box center [587, 446] width 118 height 25
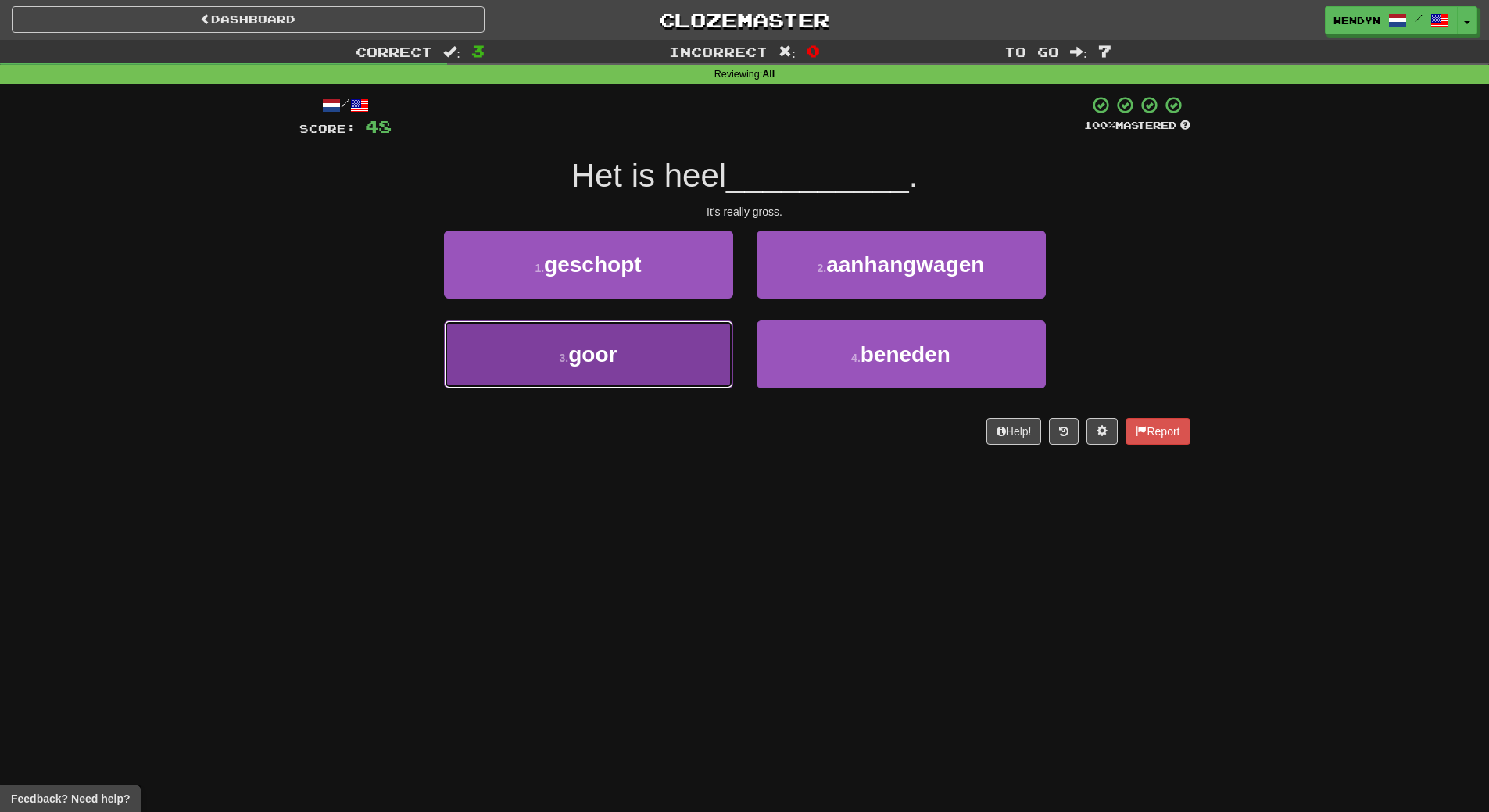
click at [663, 361] on button "3 . goor" at bounding box center [588, 354] width 289 height 68
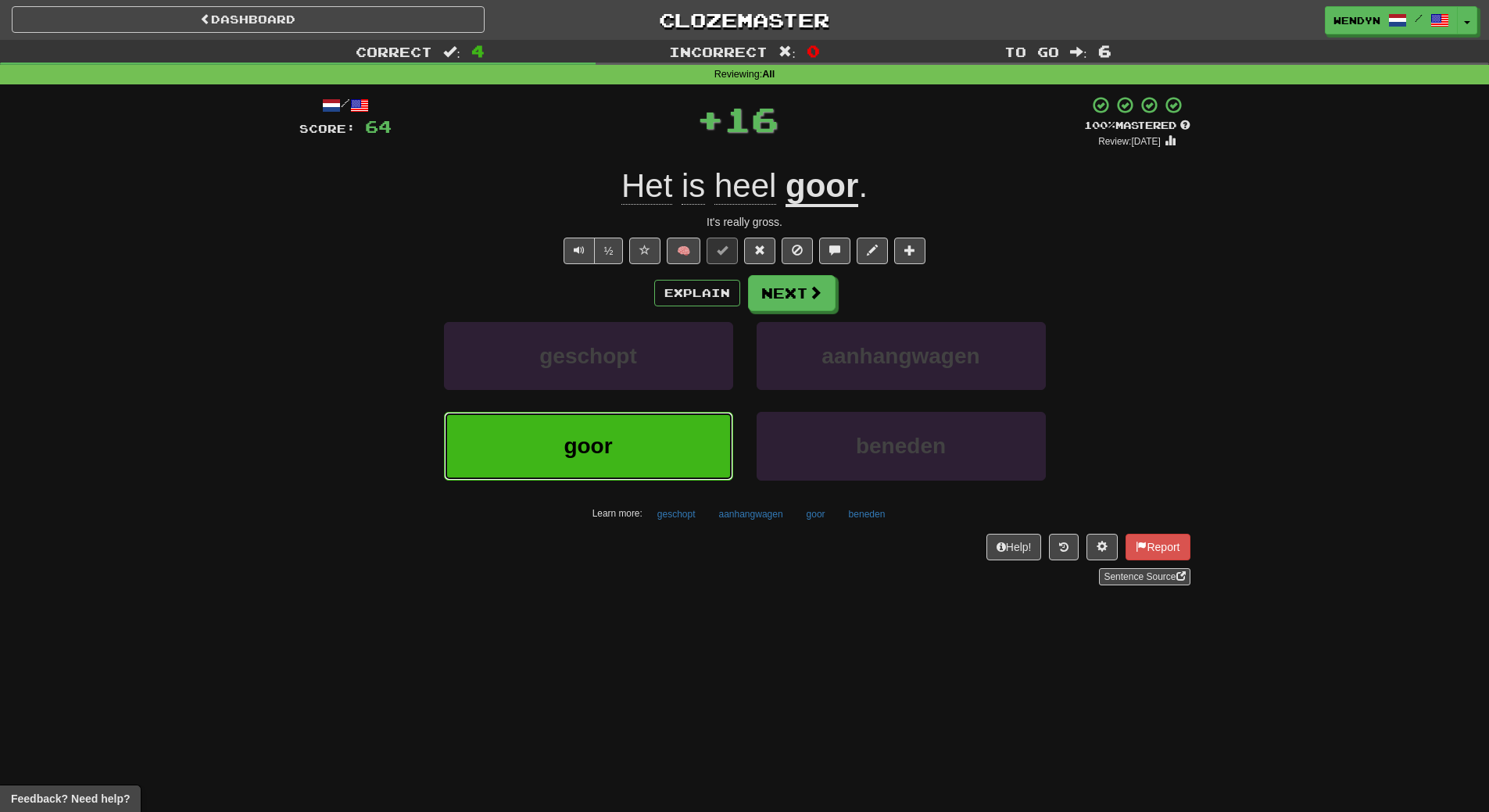
click at [651, 431] on button "goor" at bounding box center [588, 446] width 289 height 68
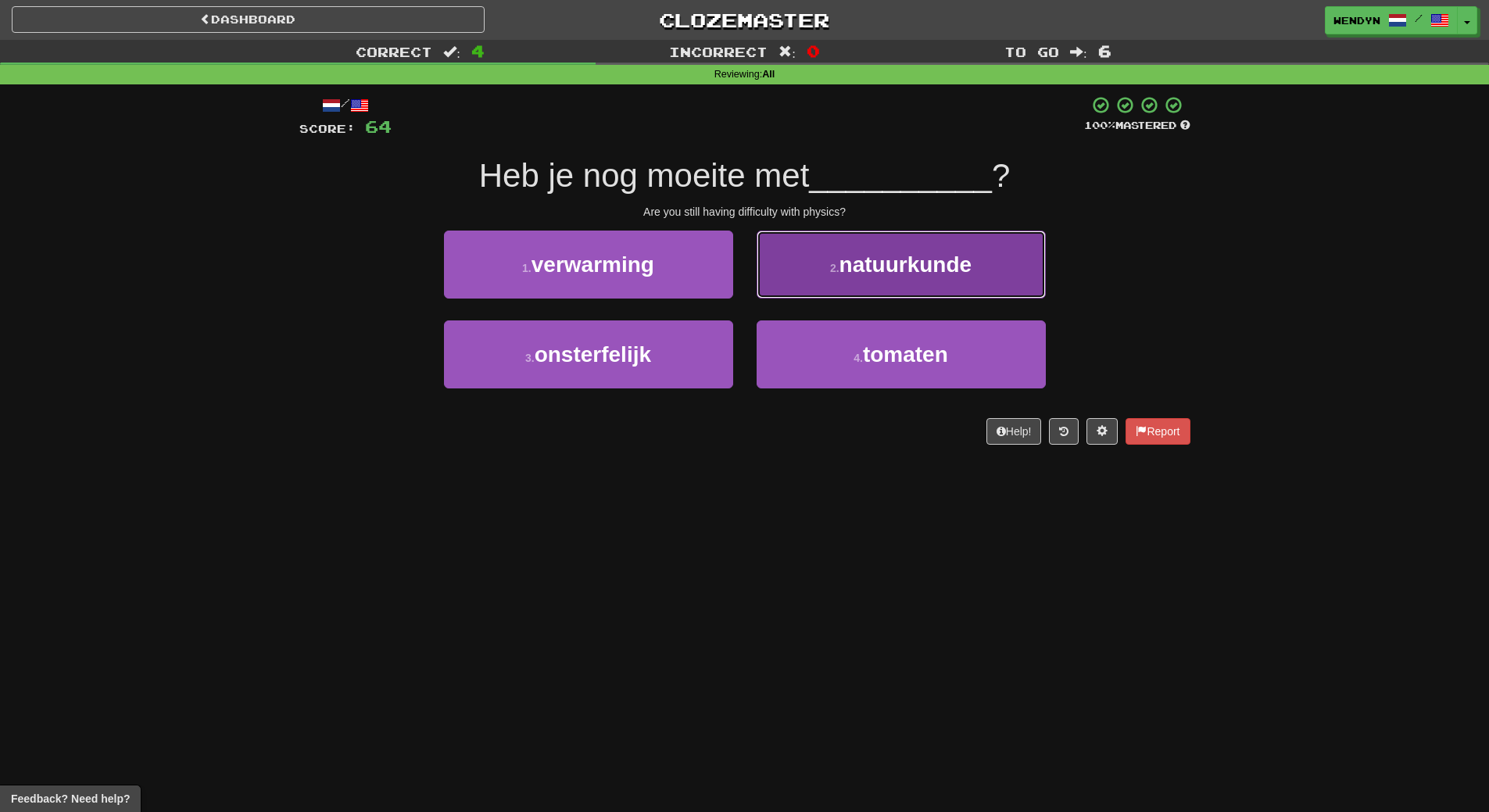
click at [913, 293] on button "2 . natuurkunde" at bounding box center [901, 264] width 289 height 68
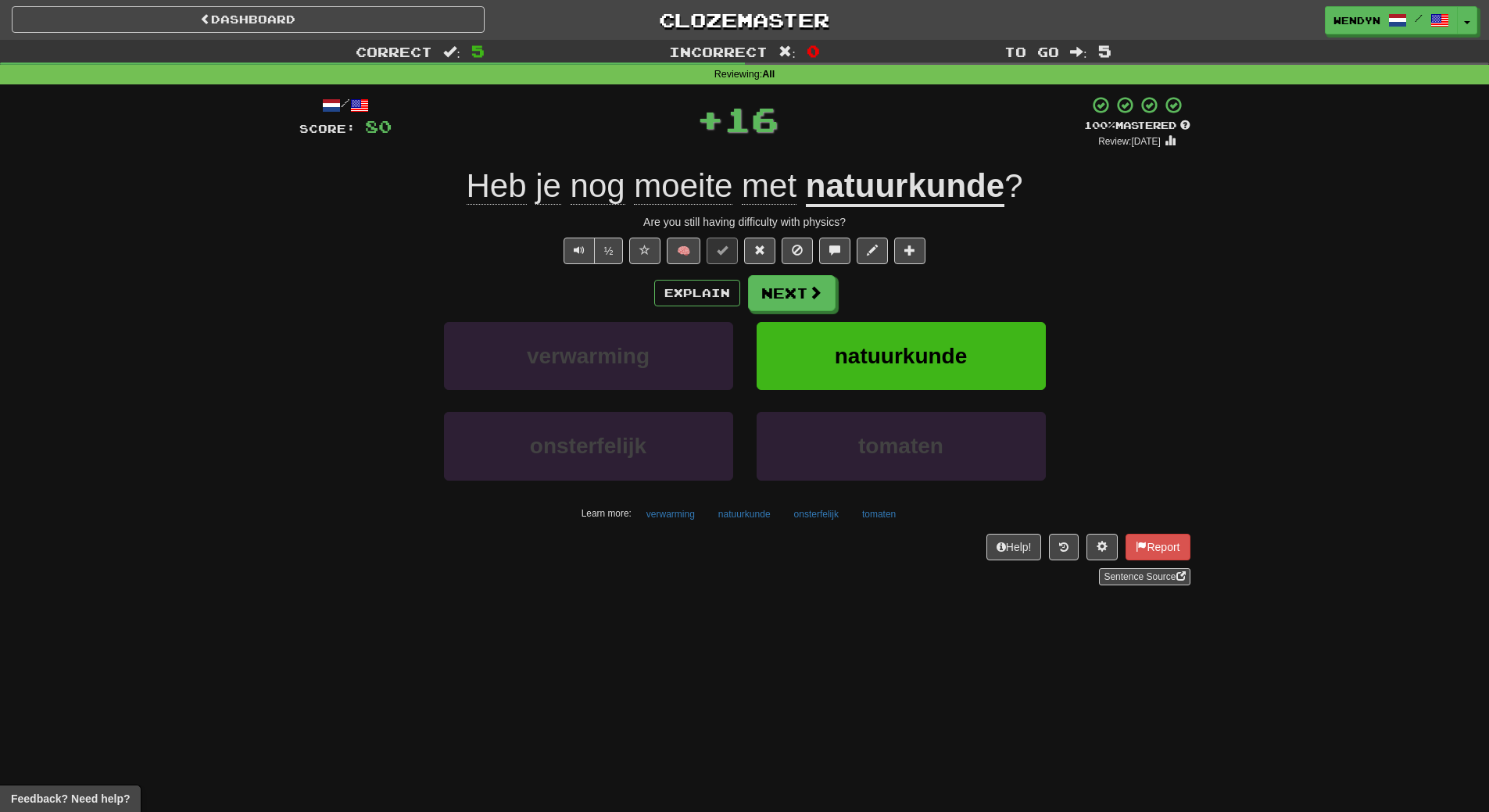
drag, startPoint x: 922, startPoint y: 291, endPoint x: 916, endPoint y: 330, distance: 39.5
click at [917, 315] on div "Explain Next verwarming natuurkunde onsterfelijk tomaten Learn more: verwarming…" at bounding box center [745, 400] width 891 height 251
click at [916, 336] on button "natuurkunde" at bounding box center [901, 356] width 289 height 68
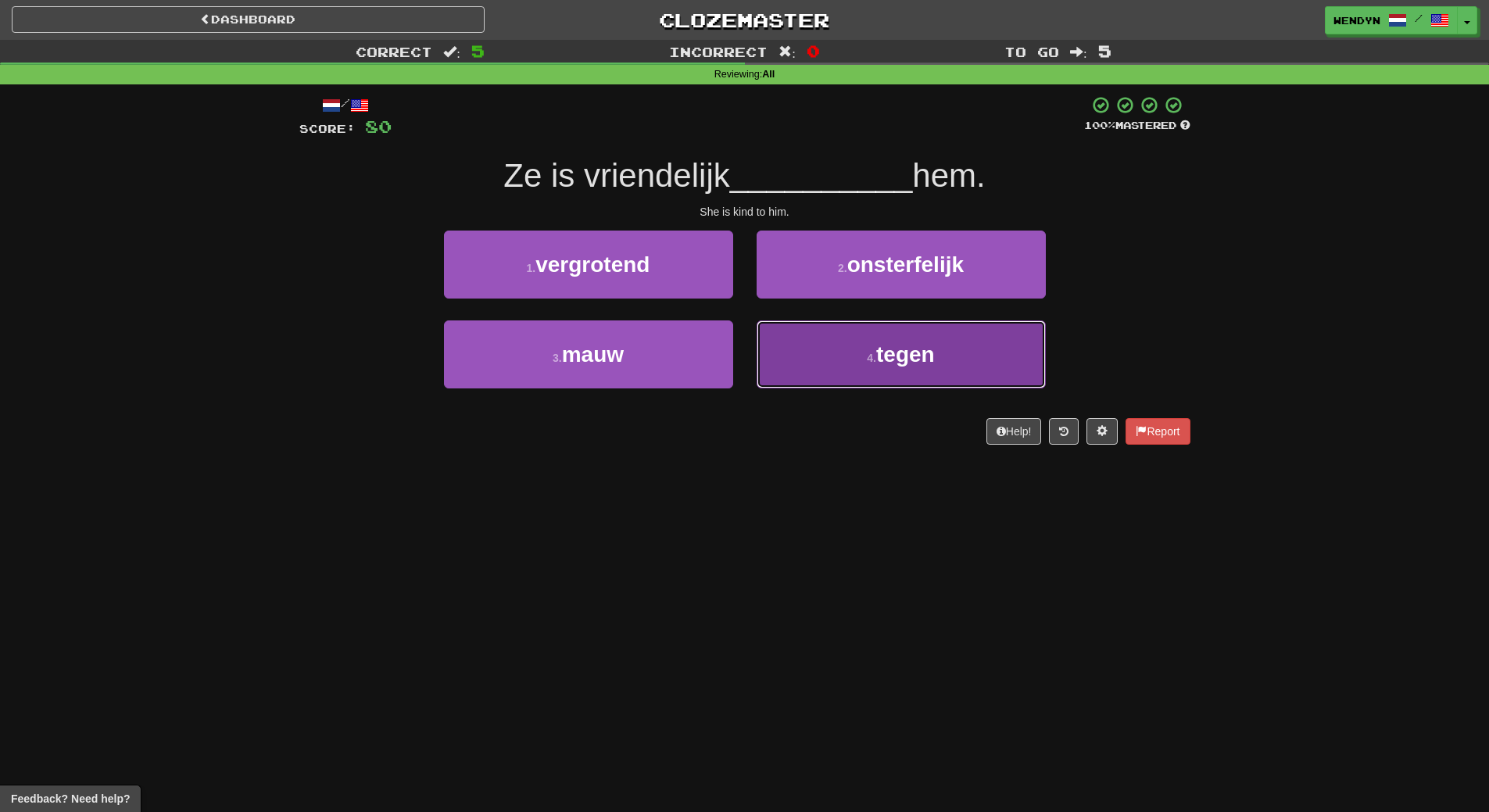
click at [882, 374] on button "4 . tegen" at bounding box center [901, 354] width 289 height 68
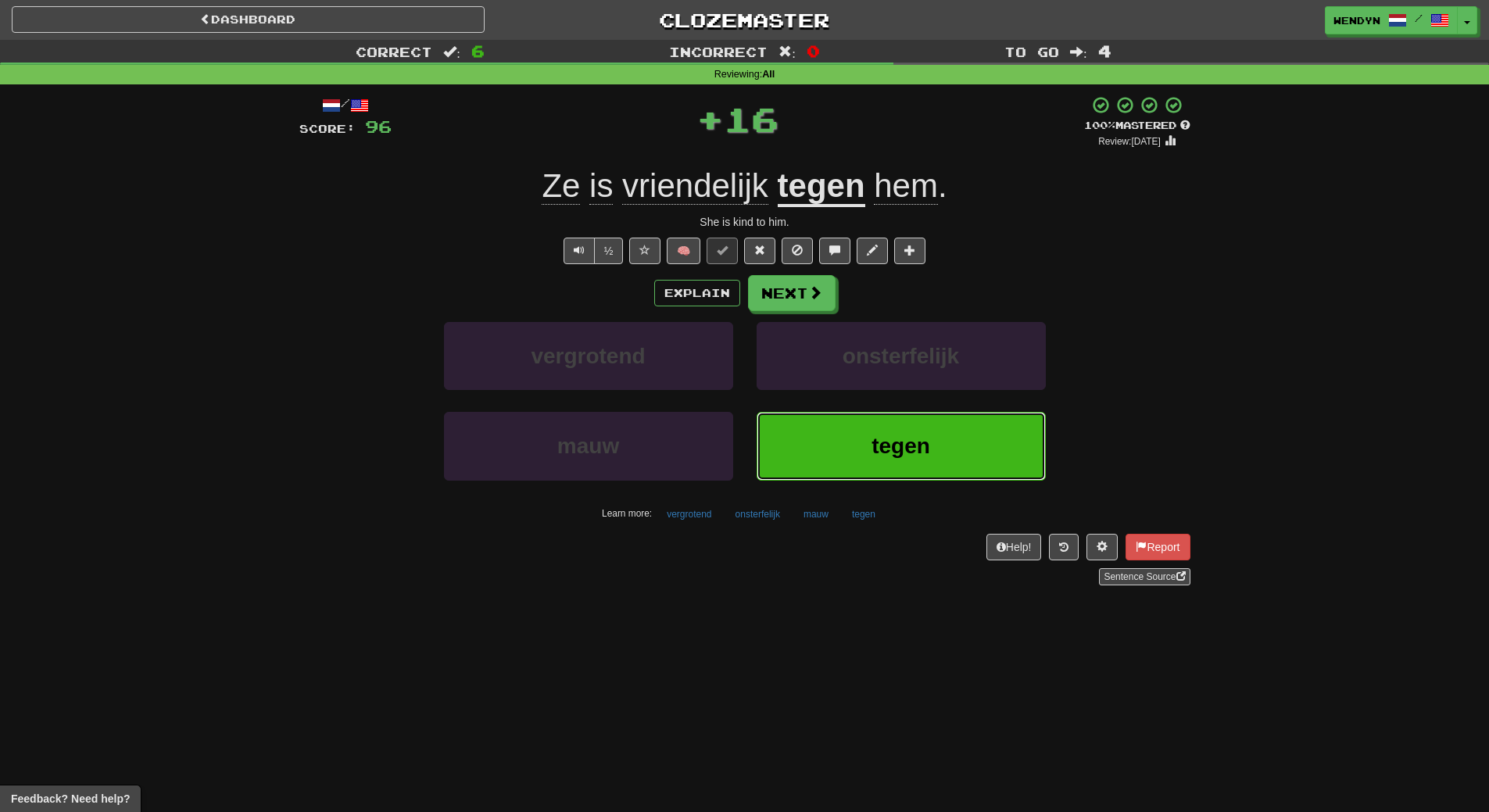
click at [874, 433] on button "tegen" at bounding box center [901, 446] width 289 height 68
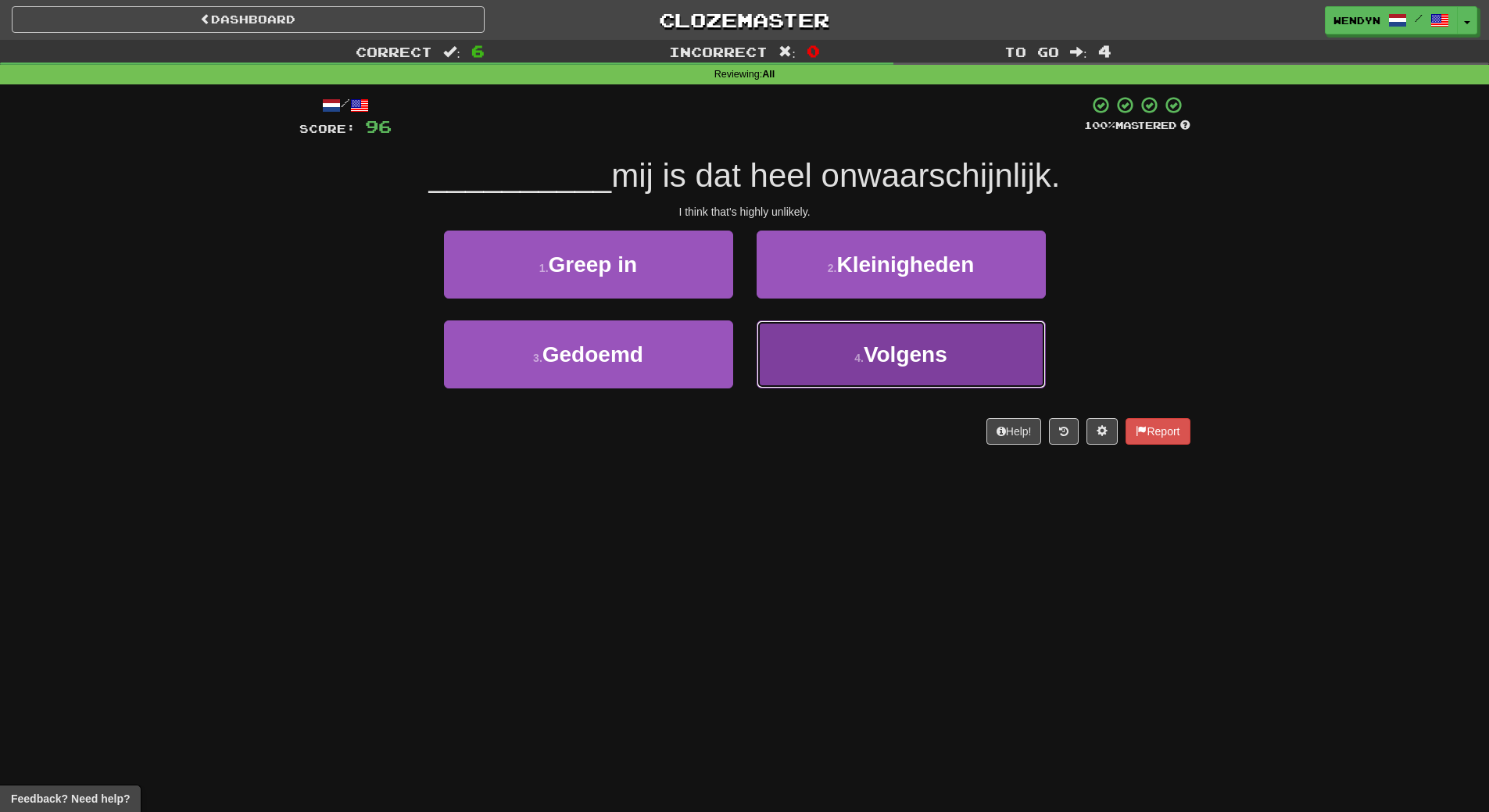
click at [847, 364] on button "4 . Volgens" at bounding box center [901, 354] width 289 height 68
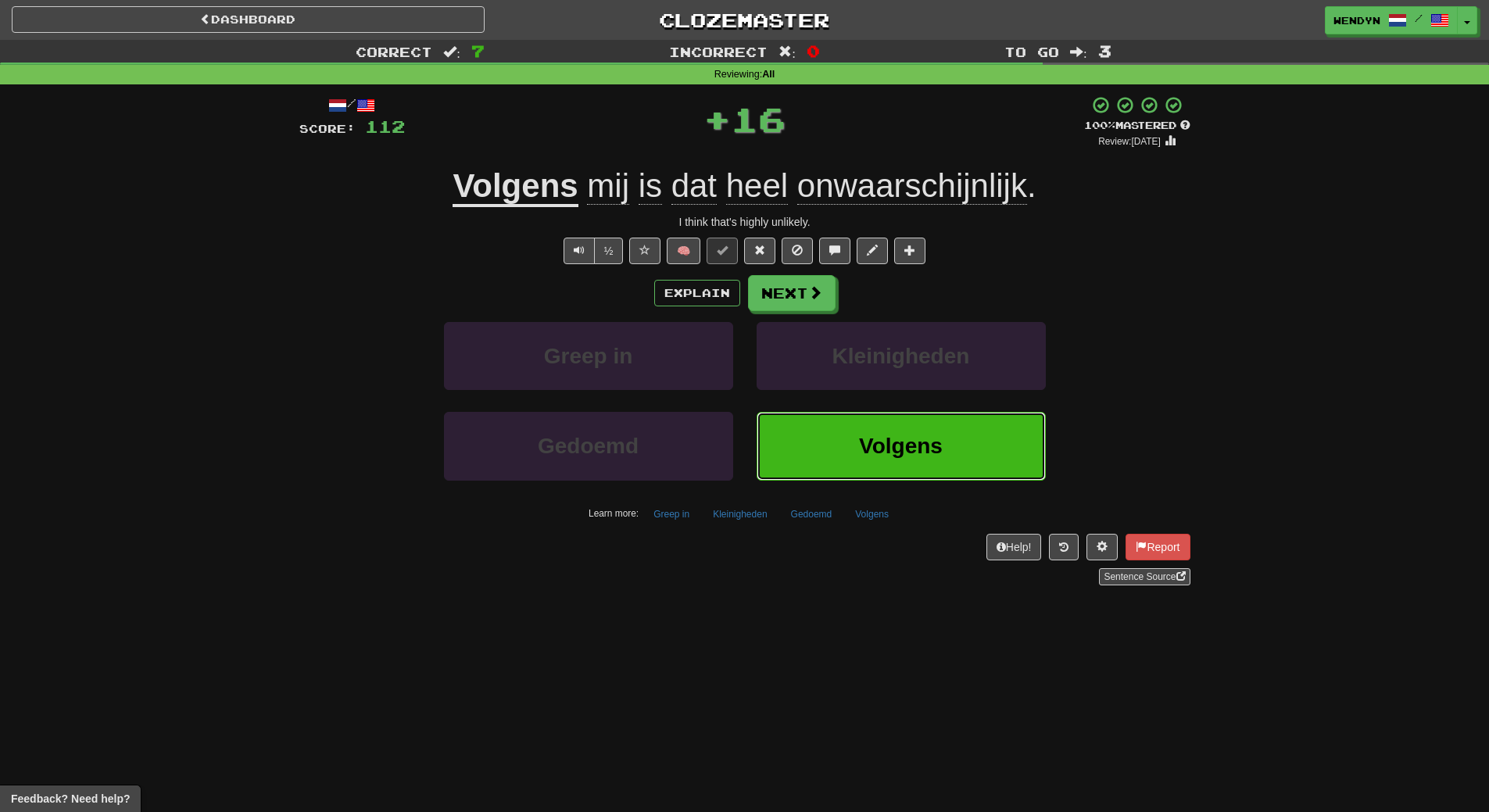
click at [860, 437] on span "Volgens" at bounding box center [901, 446] width 84 height 25
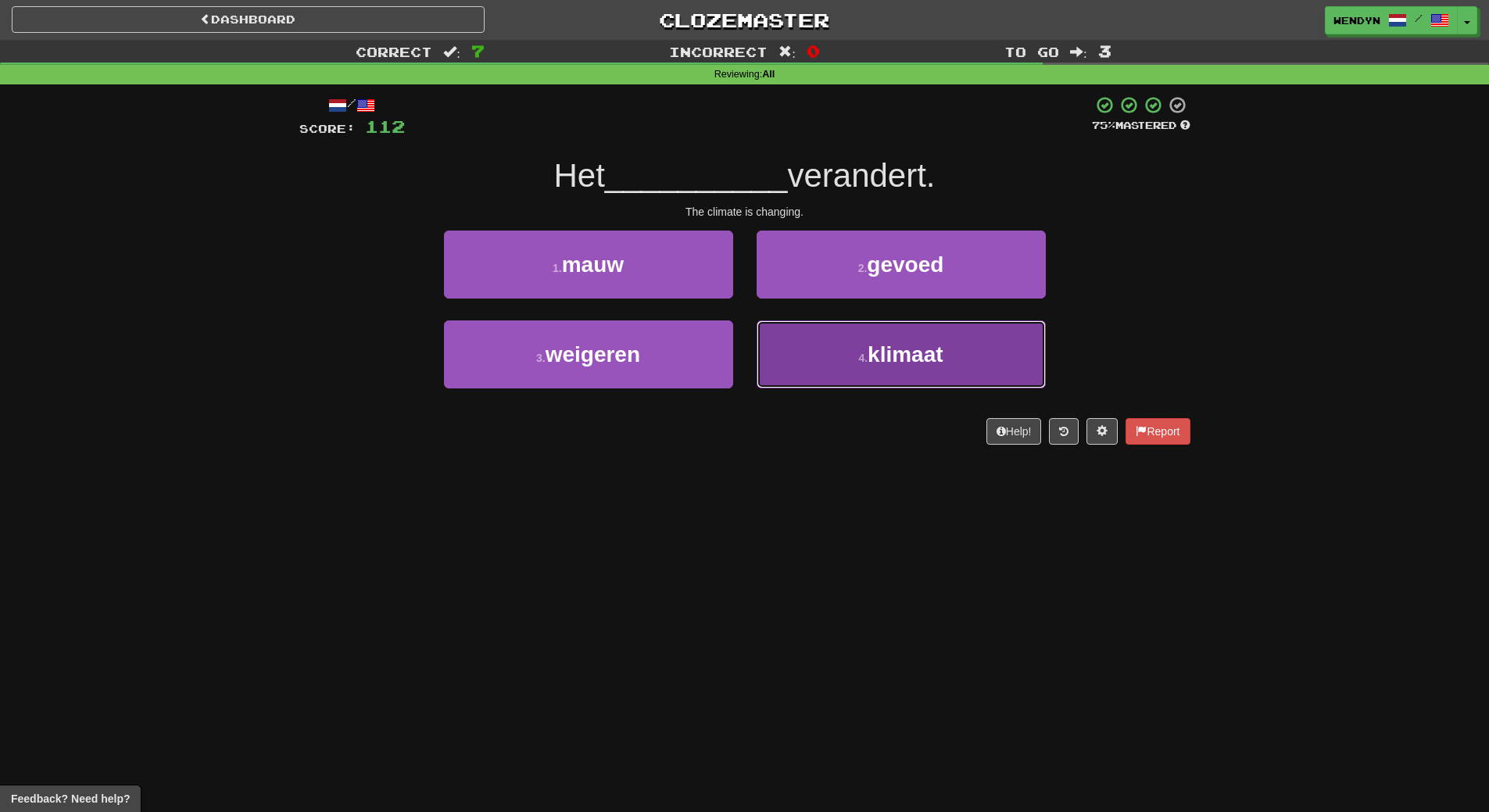
click at [928, 351] on span "klimaat" at bounding box center [905, 355] width 76 height 25
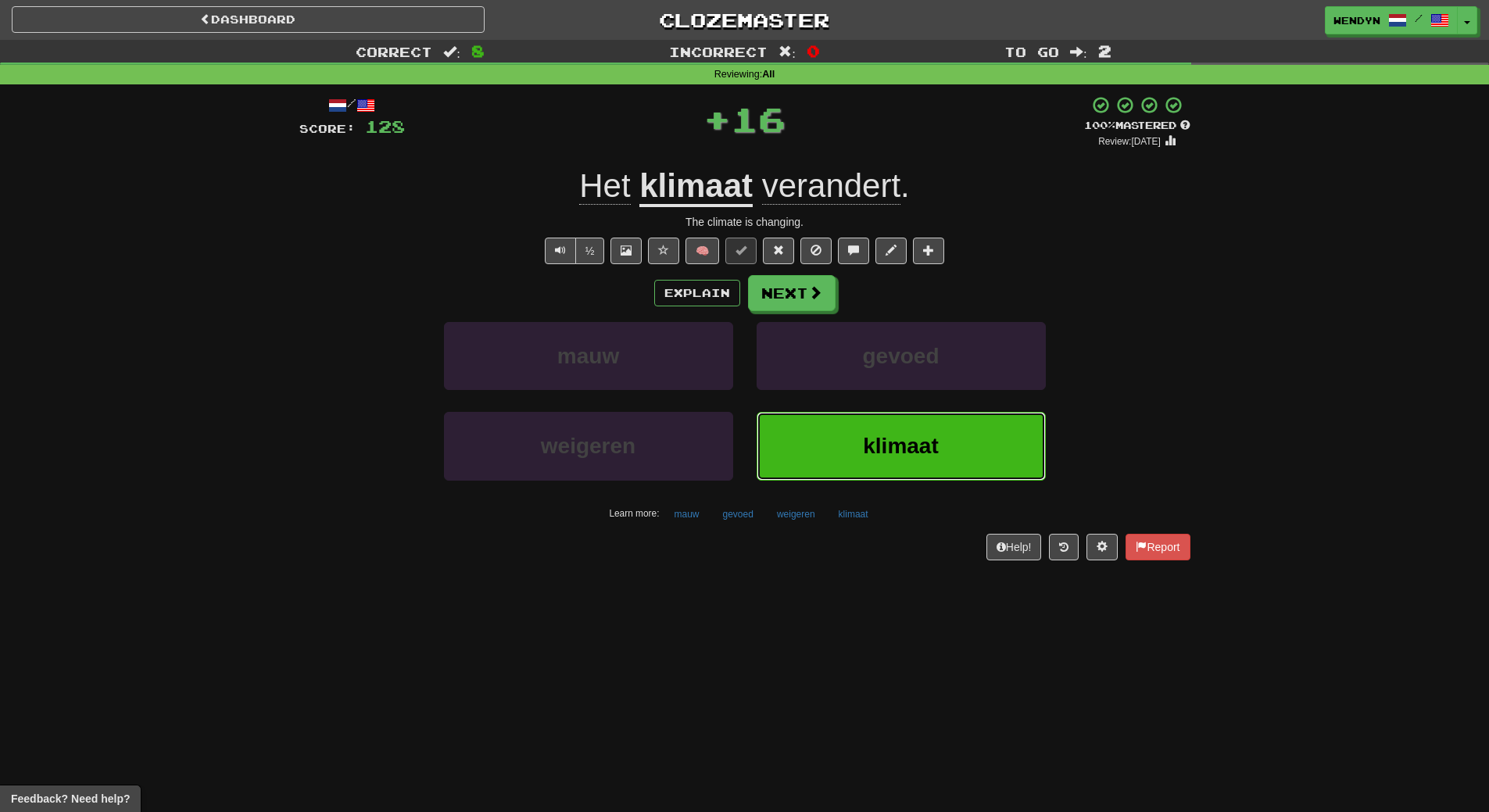
click at [940, 453] on button "klimaat" at bounding box center [901, 446] width 289 height 68
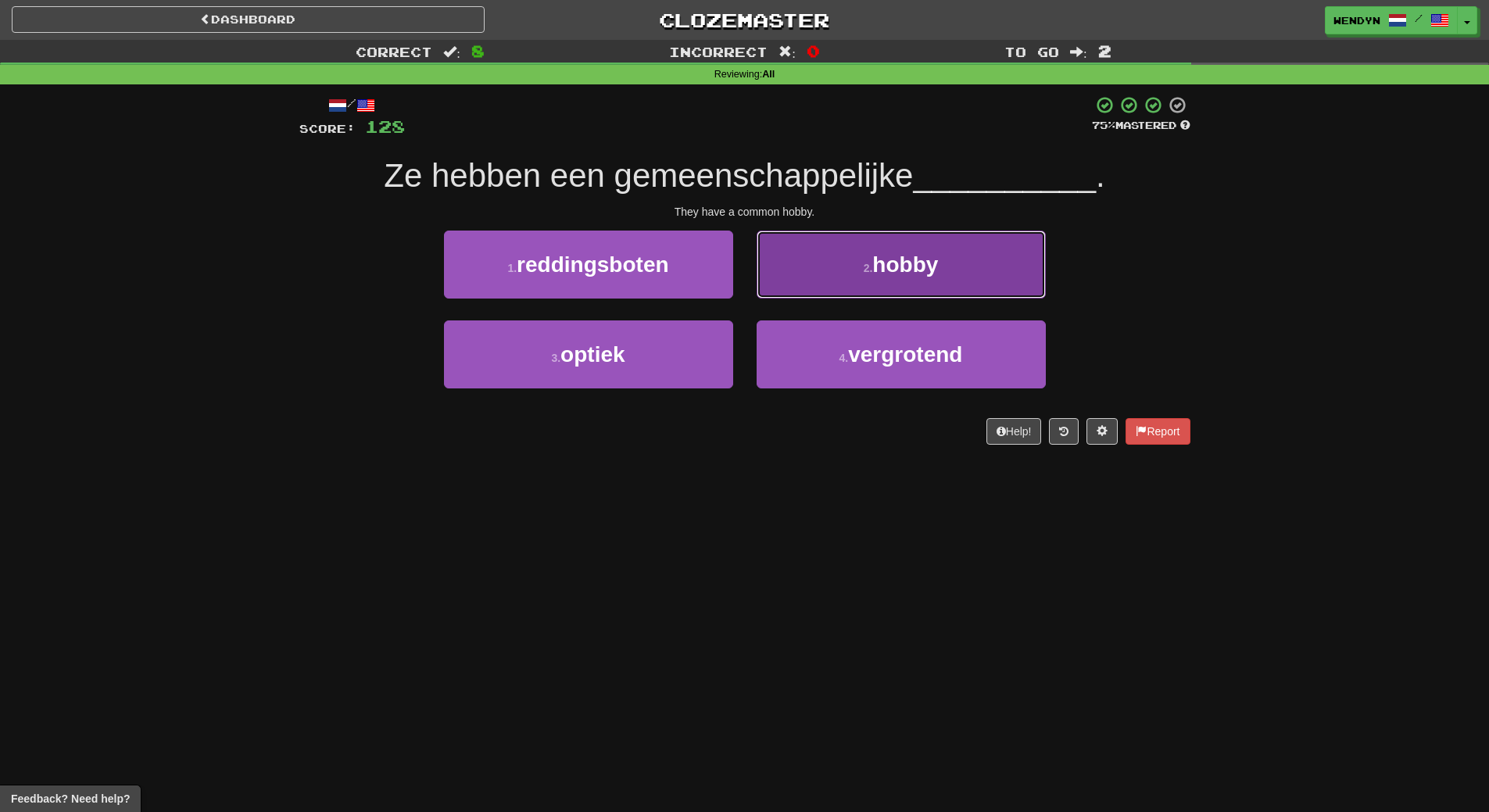
click at [955, 270] on button "2 . hobby" at bounding box center [901, 264] width 289 height 68
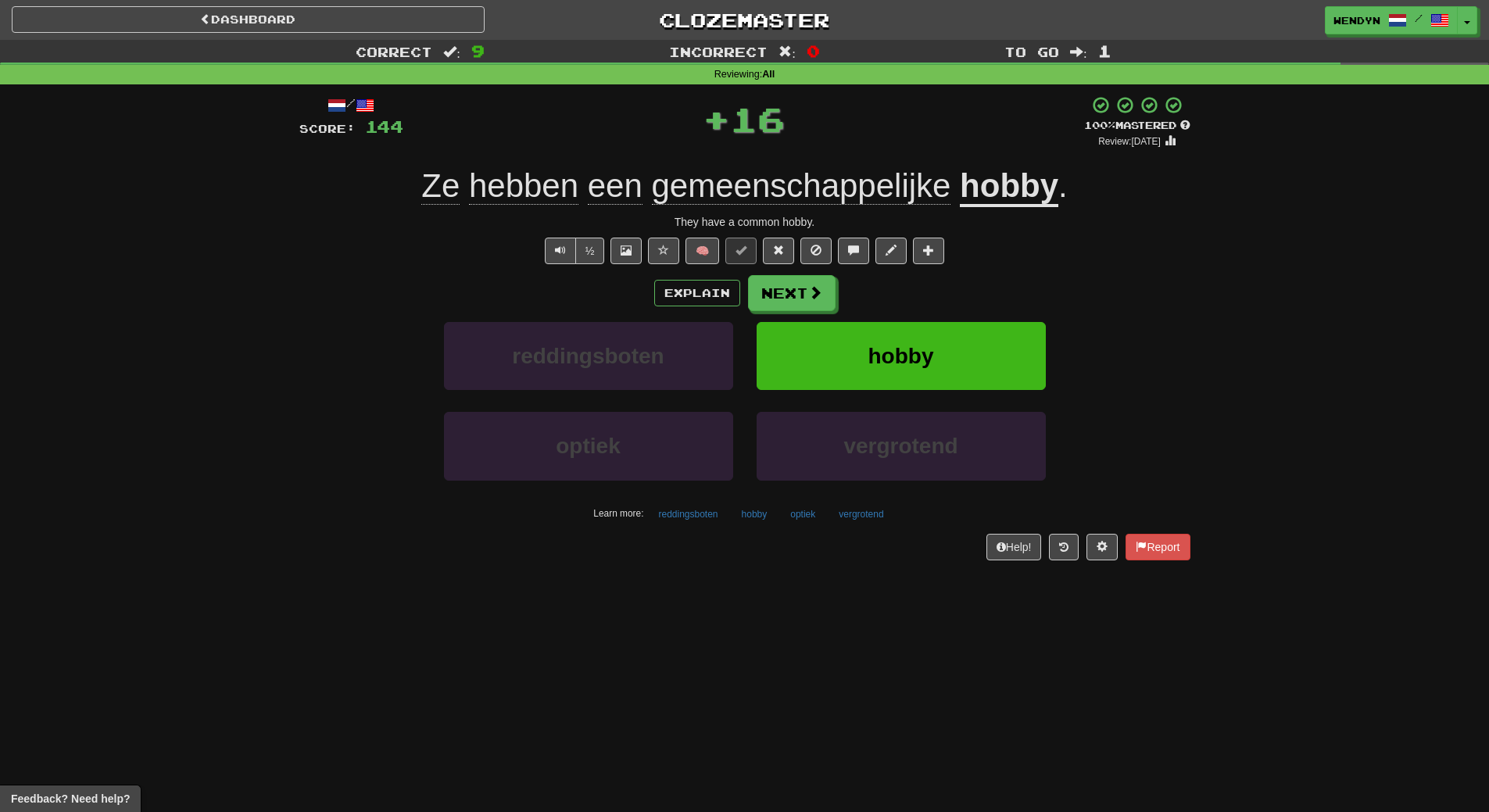
click at [955, 270] on div "/ Score: 144 + 16 100 % Mastered Review: [DATE] Ze hebben een gemeenschappelijk…" at bounding box center [745, 328] width 891 height 465
click at [955, 334] on button "hobby" at bounding box center [901, 356] width 289 height 68
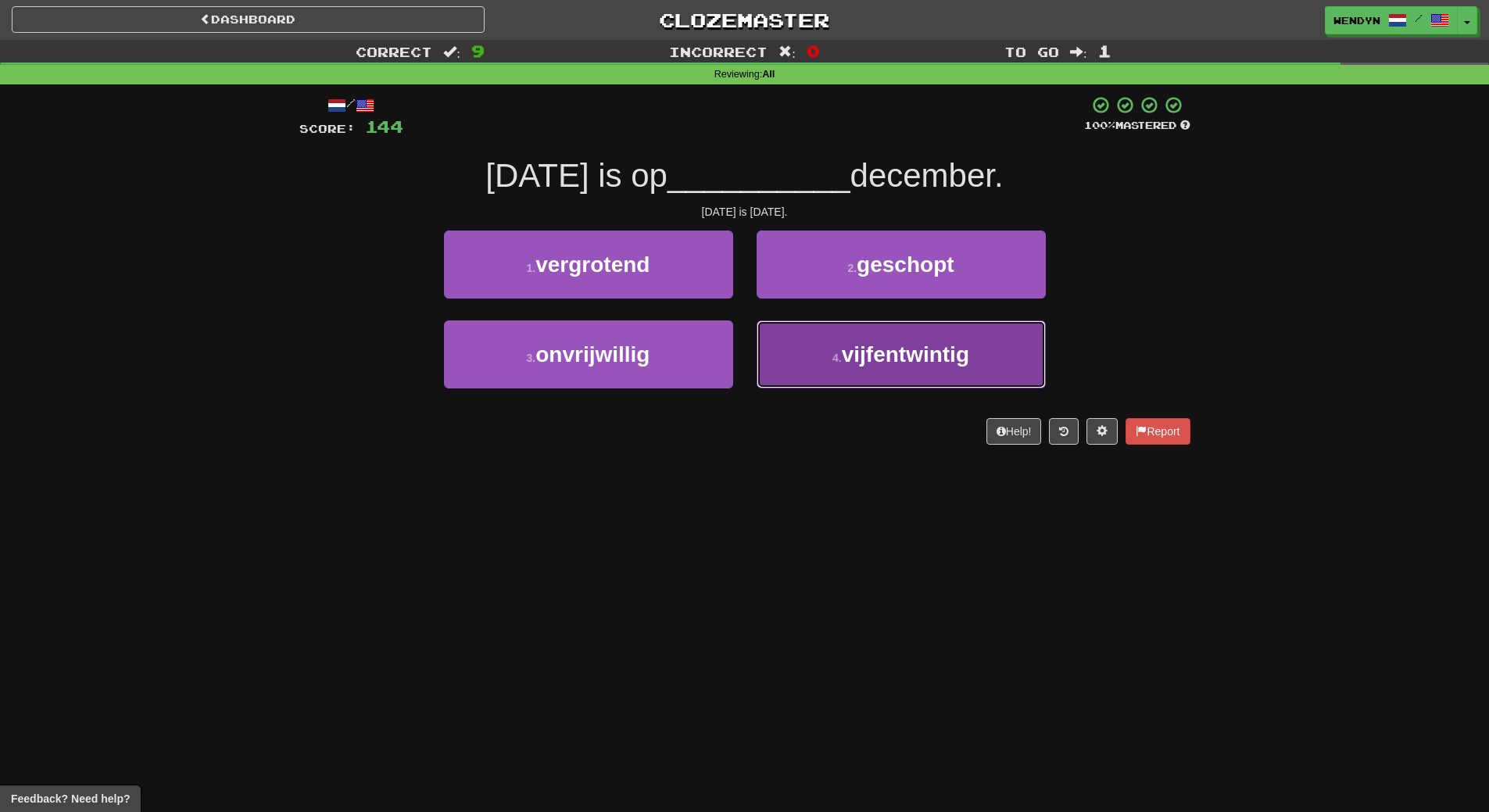
click at [880, 374] on button "4 . vijfentwintig" at bounding box center [901, 354] width 289 height 68
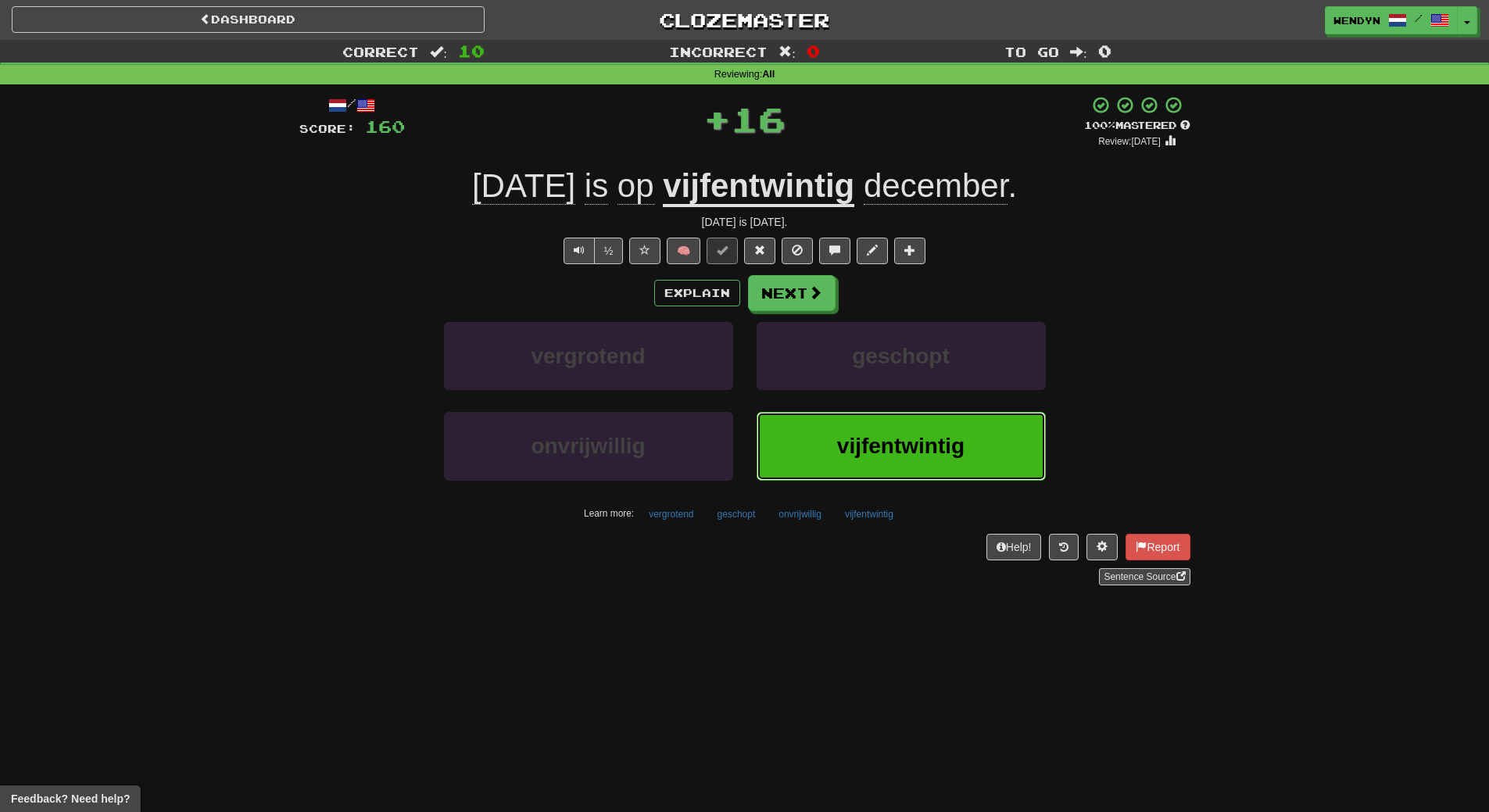
click at [896, 432] on button "vijfentwintig" at bounding box center [901, 446] width 289 height 68
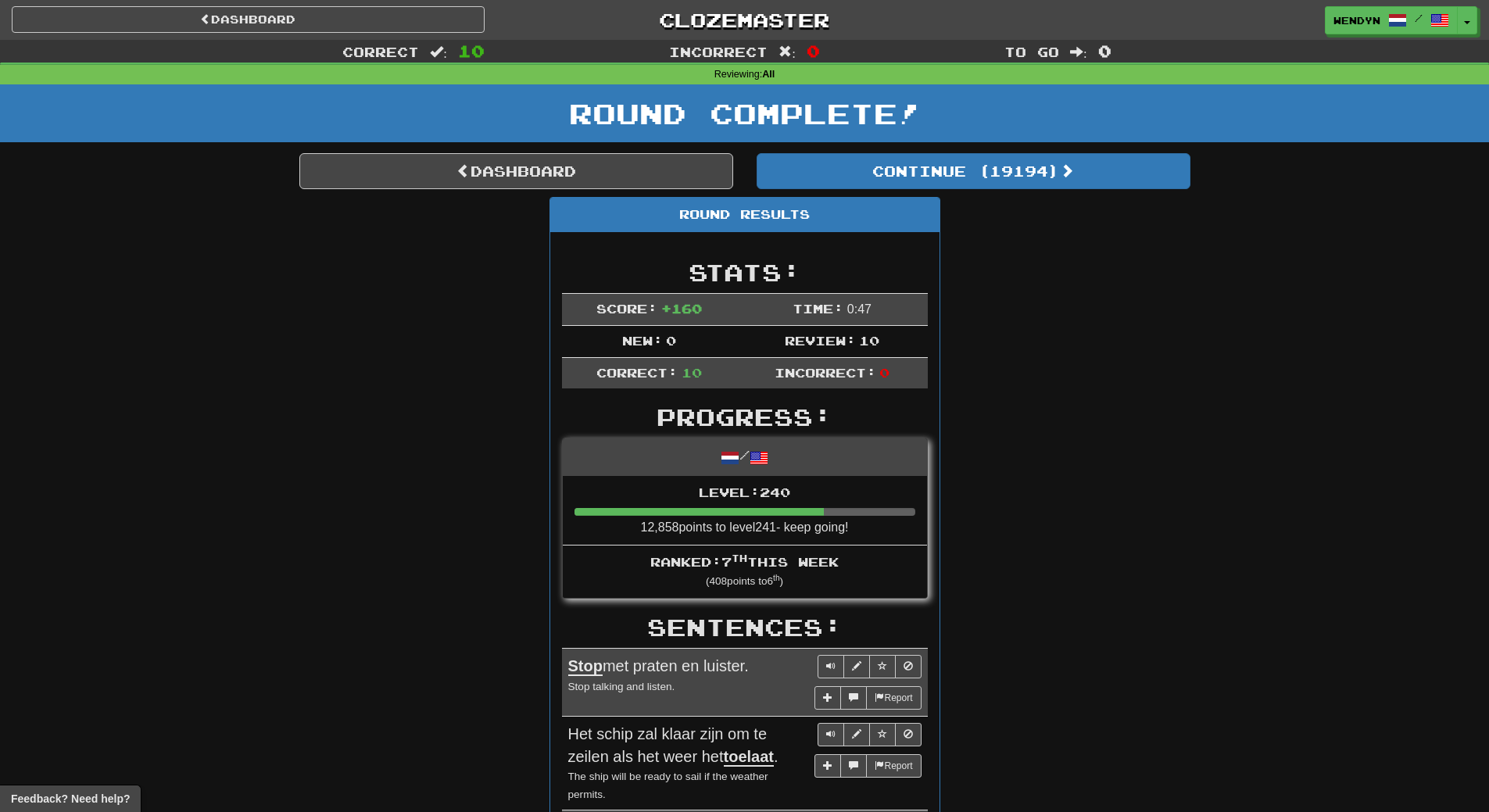
click at [1054, 380] on div "Round Results Stats: Score: + 160 Time: 0 : 47 New: 0 Review: 10 Correct: 10 In…" at bounding box center [745, 807] width 891 height 1221
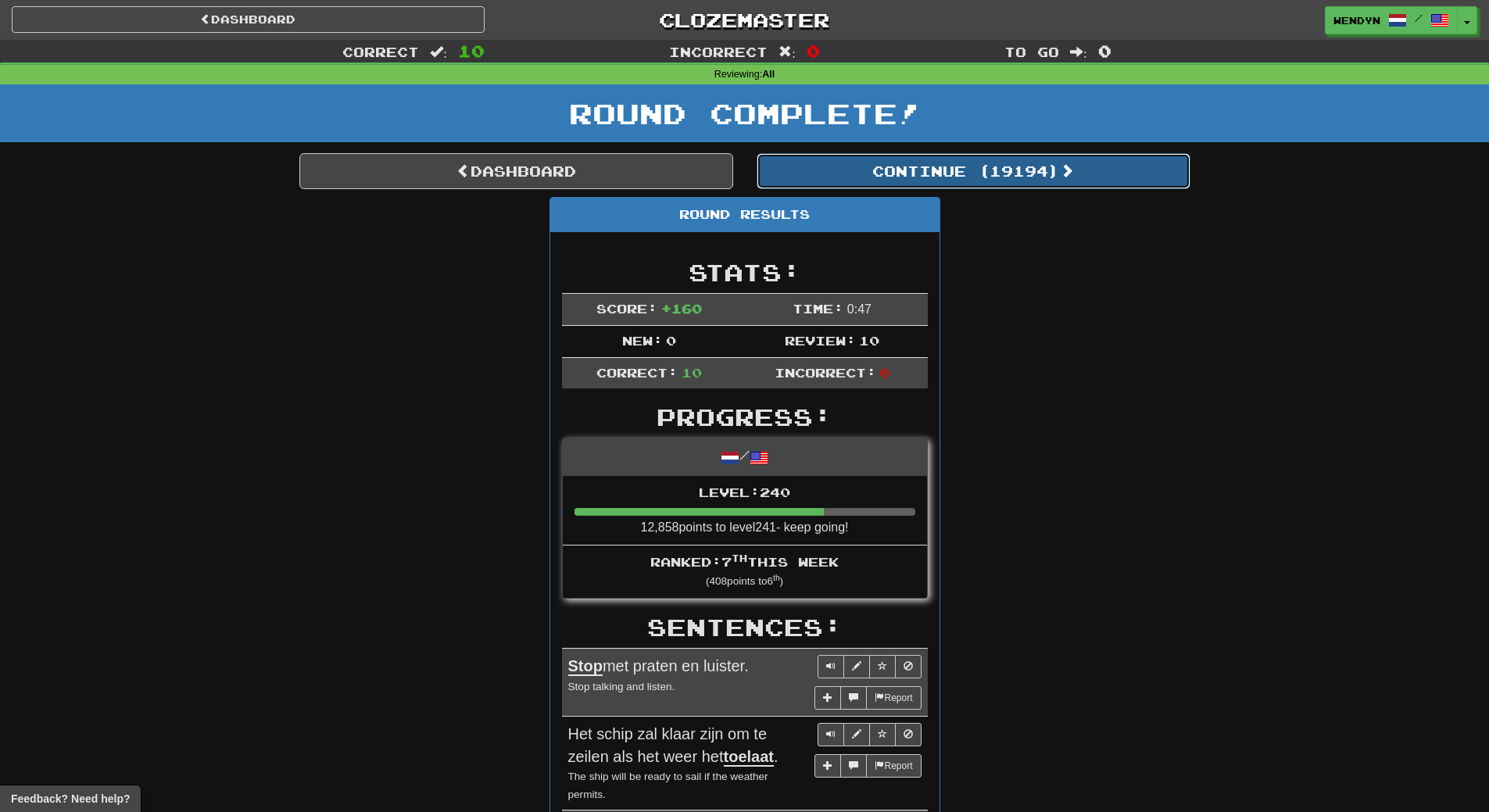
click at [1026, 161] on button "Continue ( 19194 )" at bounding box center [973, 171] width 433 height 36
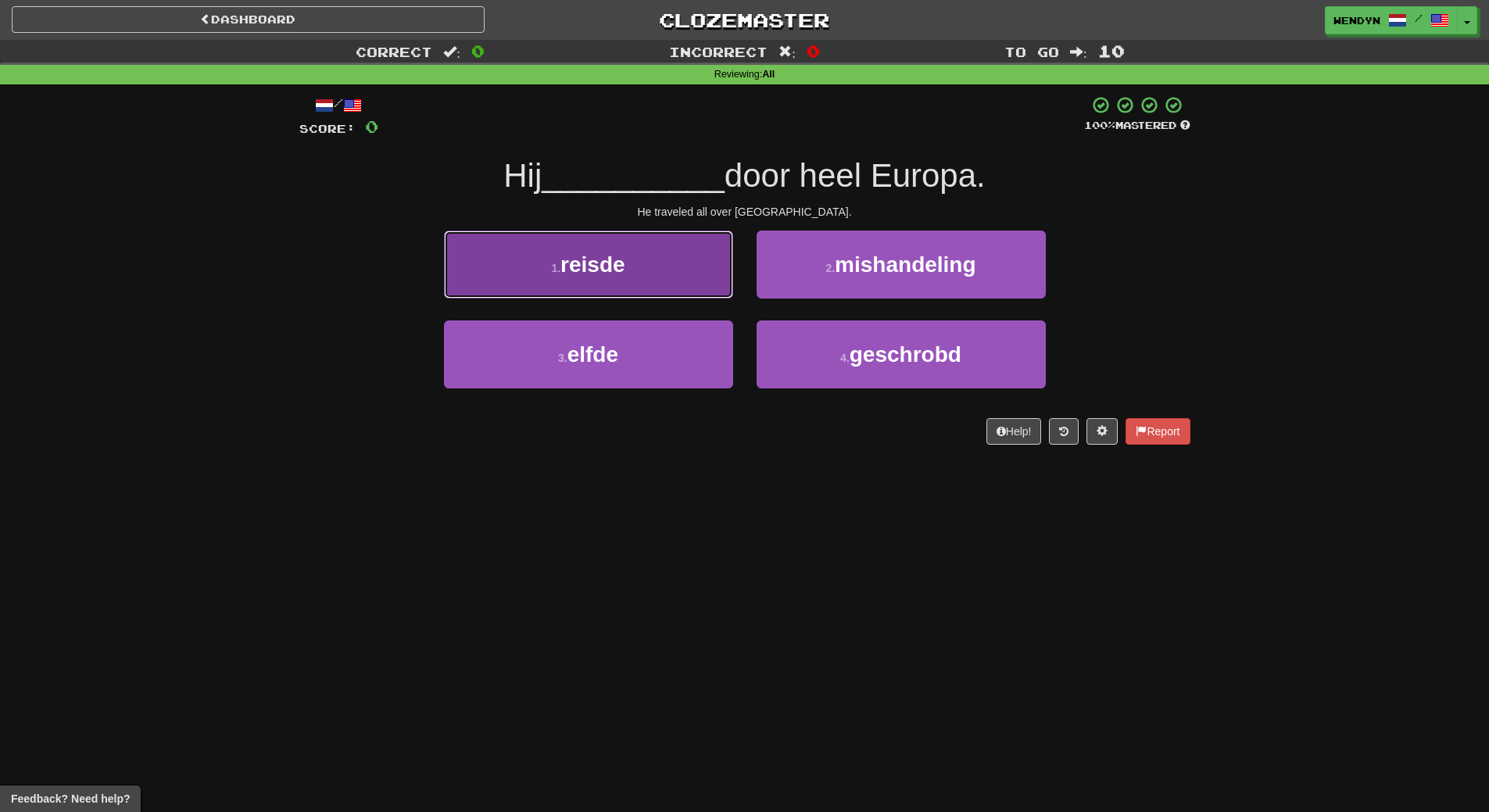
click at [668, 276] on button "1 . reisde" at bounding box center [588, 264] width 289 height 68
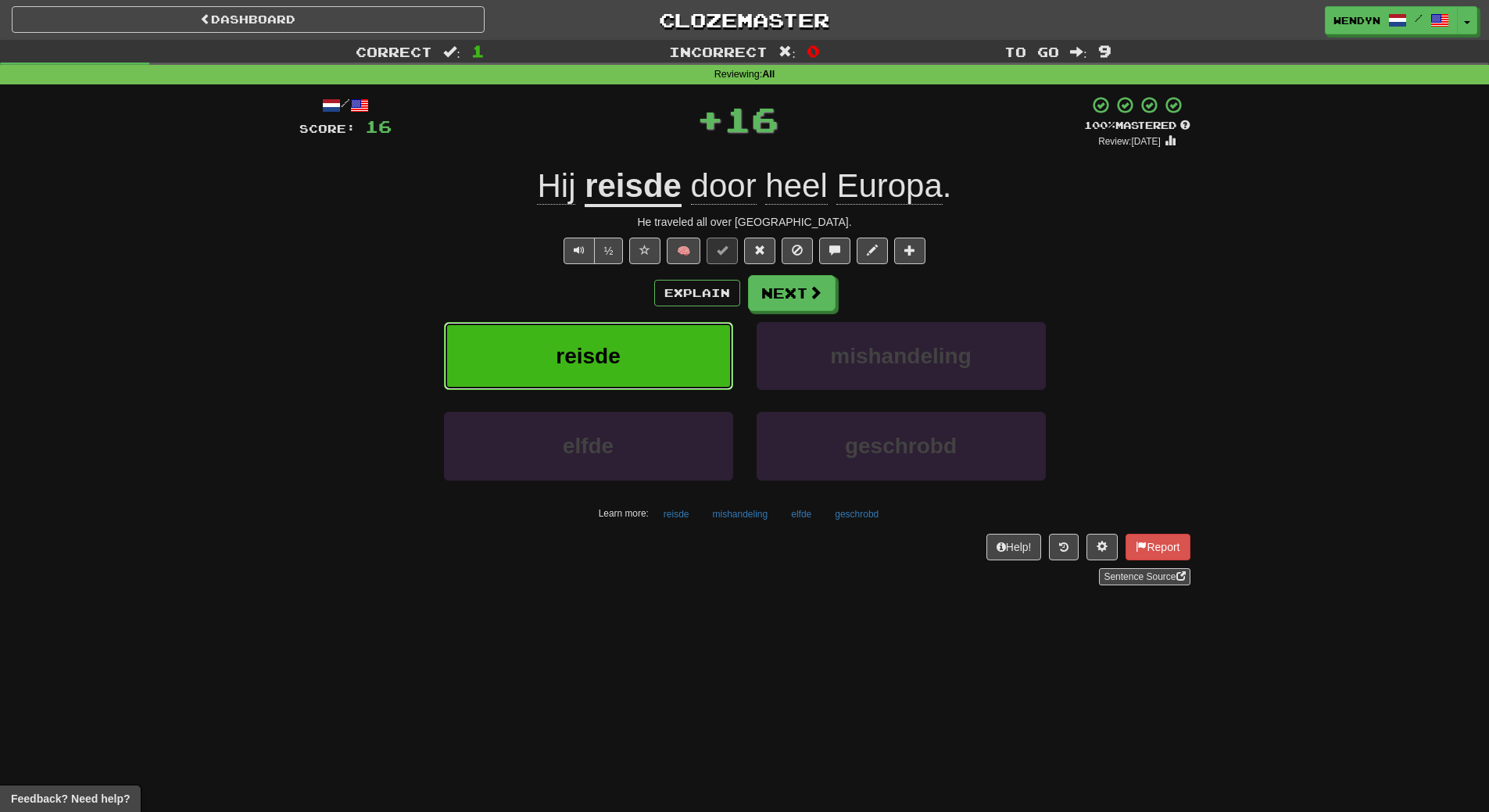
drag, startPoint x: 665, startPoint y: 332, endPoint x: 645, endPoint y: 465, distance: 134.5
click at [664, 359] on button "reisde" at bounding box center [588, 356] width 289 height 68
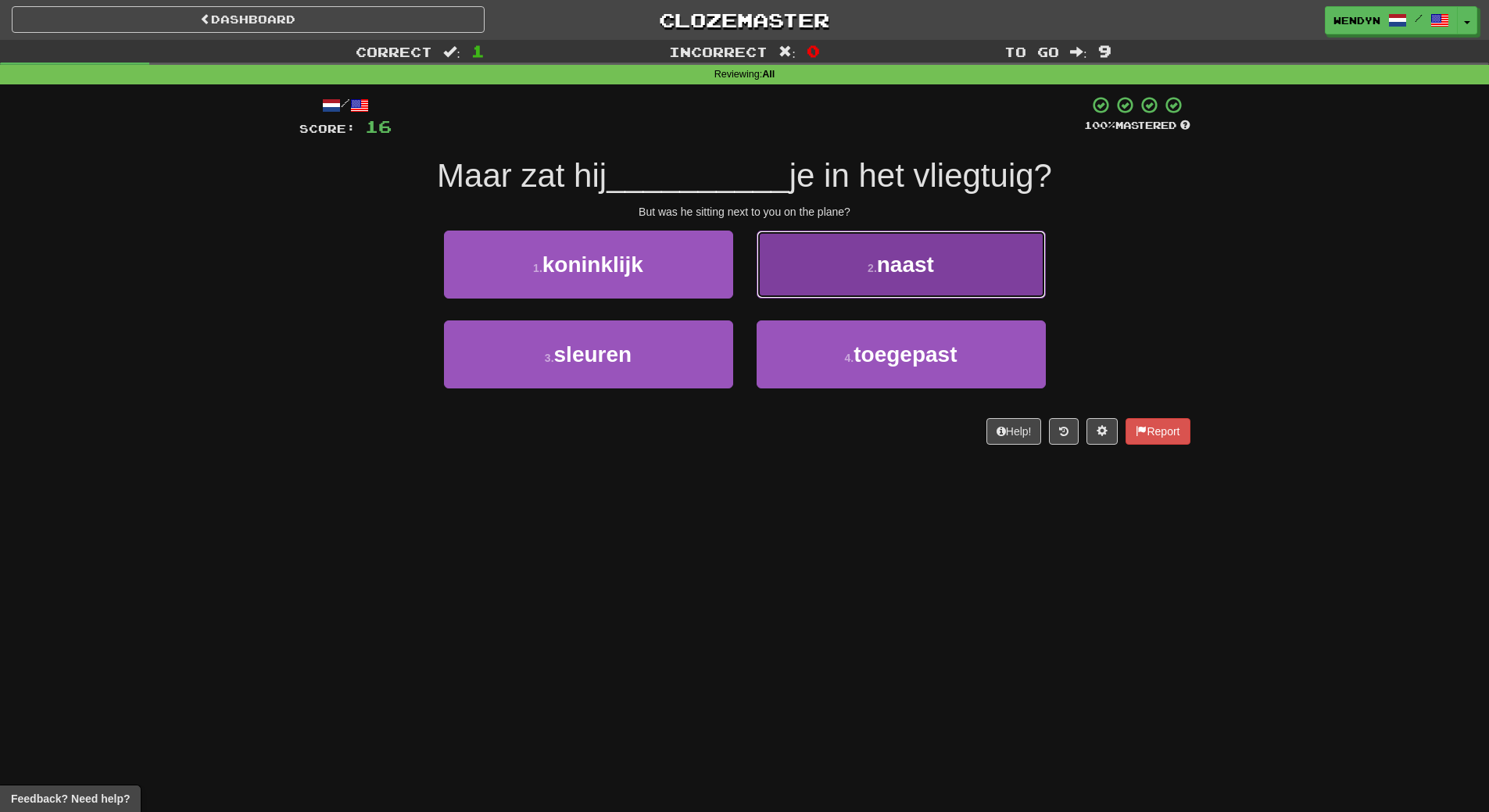
click at [873, 286] on button "2 . naast" at bounding box center [901, 264] width 289 height 68
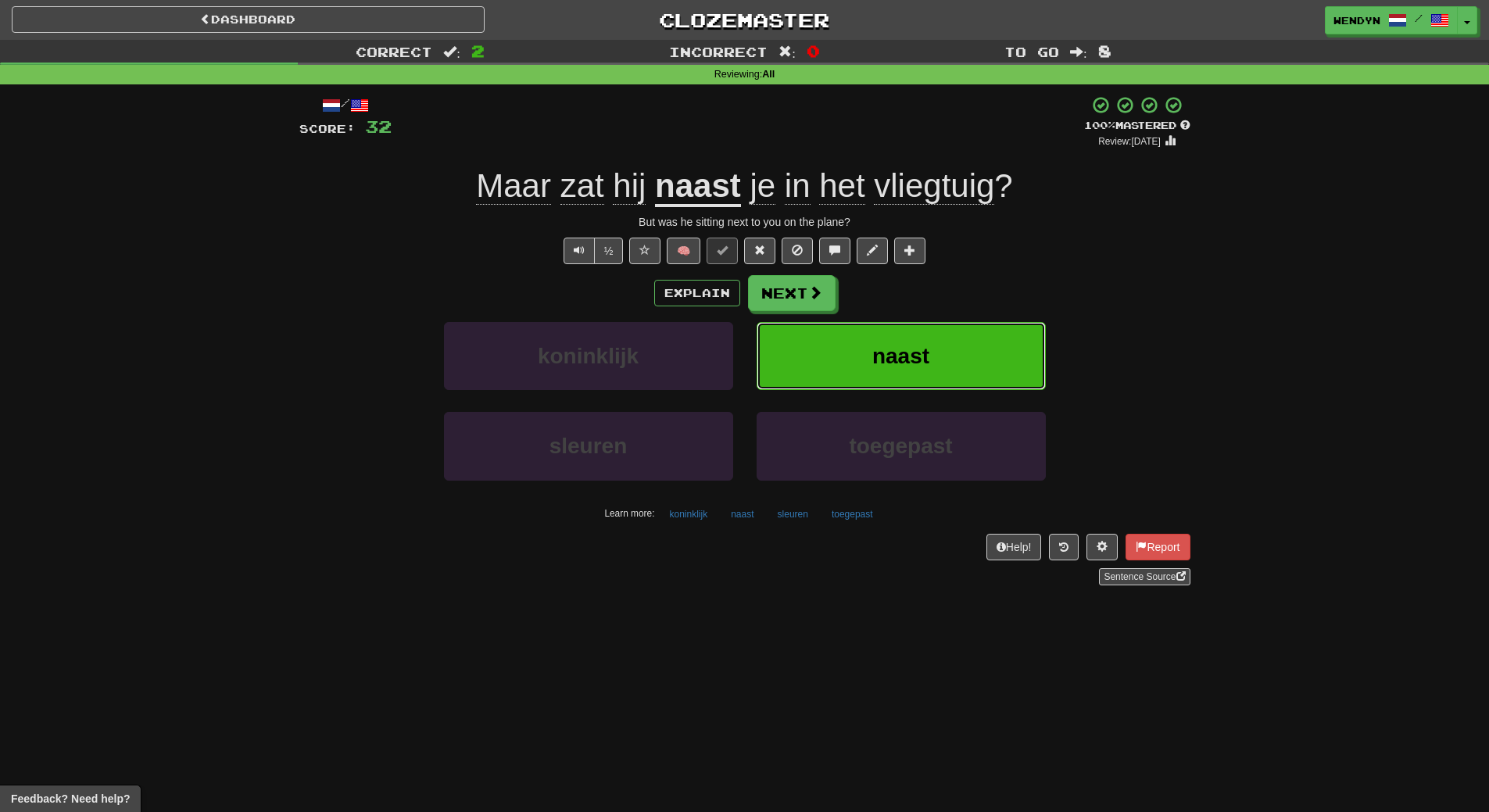
click at [896, 350] on span "naast" at bounding box center [901, 356] width 57 height 25
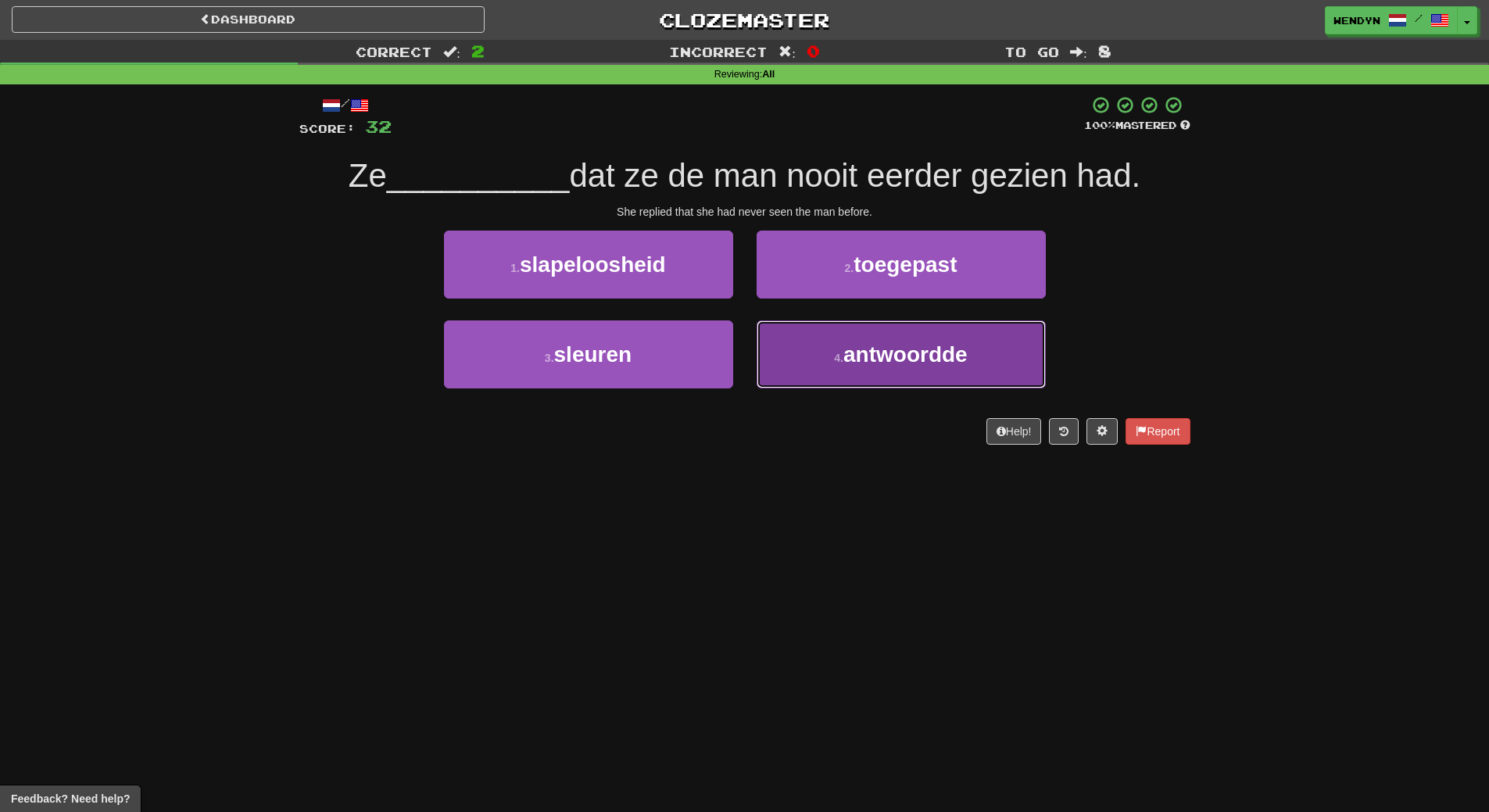
click at [857, 365] on span "antwoordde" at bounding box center [905, 355] width 125 height 25
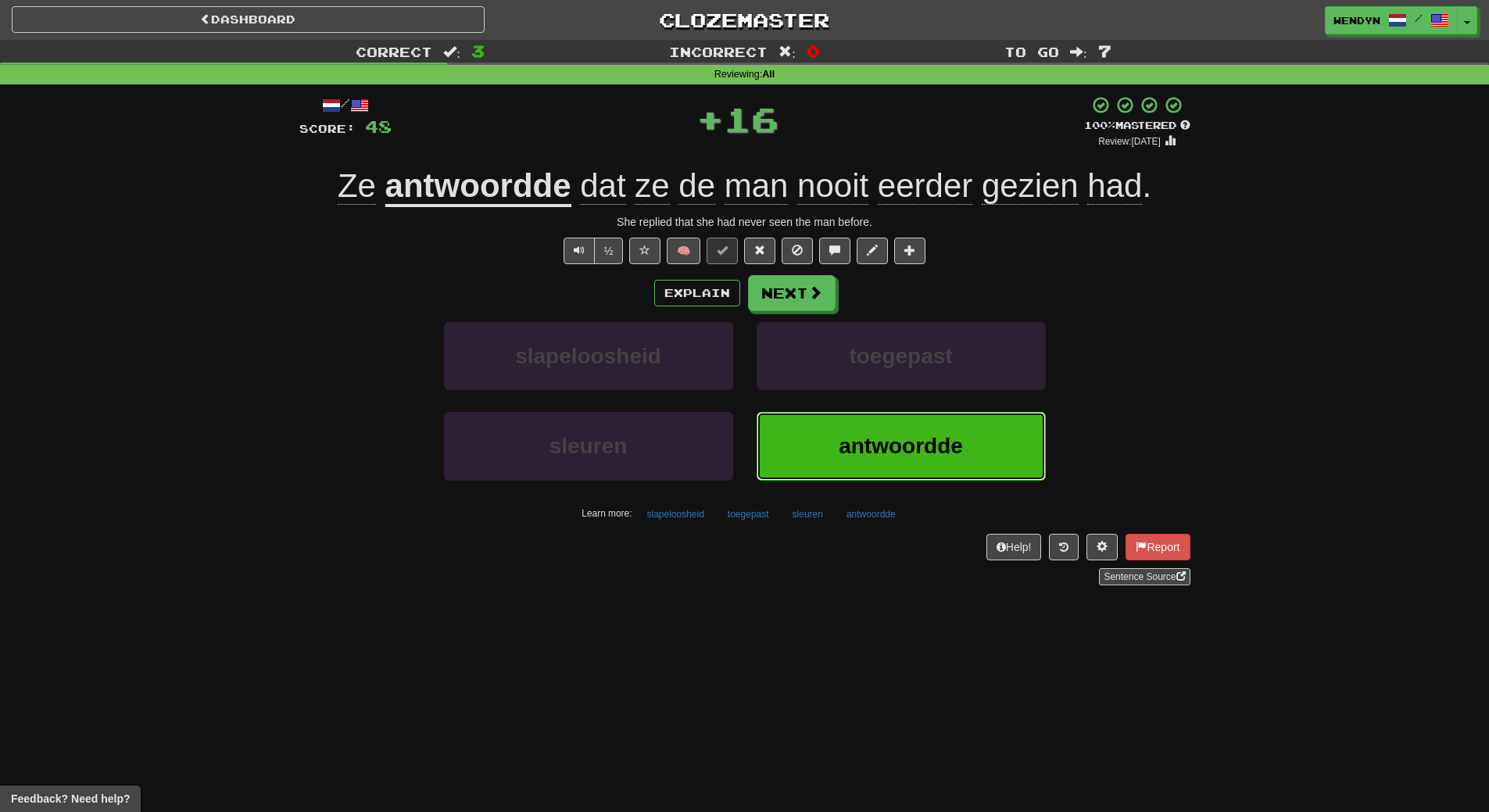
click at [864, 445] on span "antwoordde" at bounding box center [901, 446] width 125 height 25
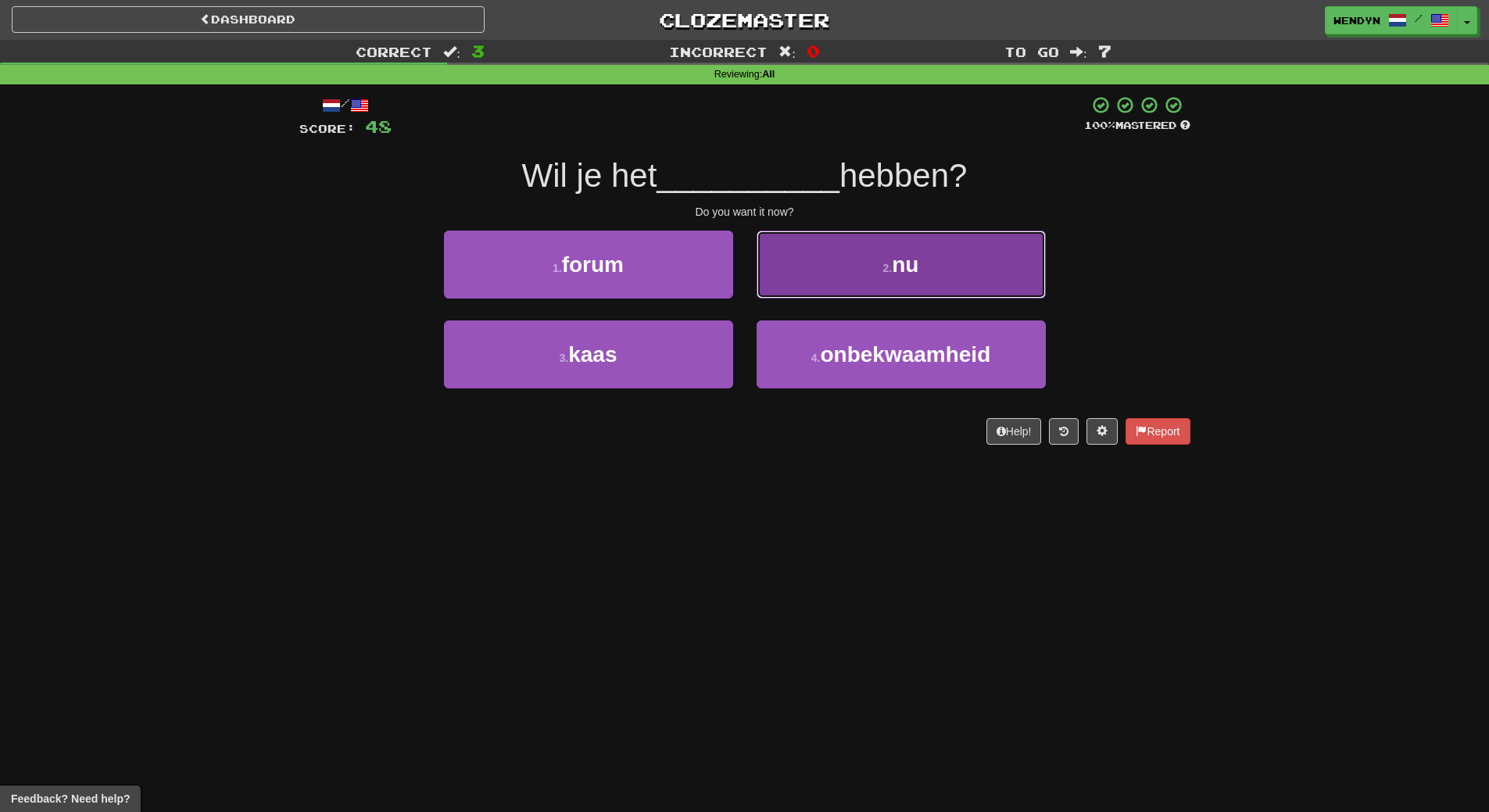
click at [935, 279] on button "2 . nu" at bounding box center [901, 264] width 289 height 68
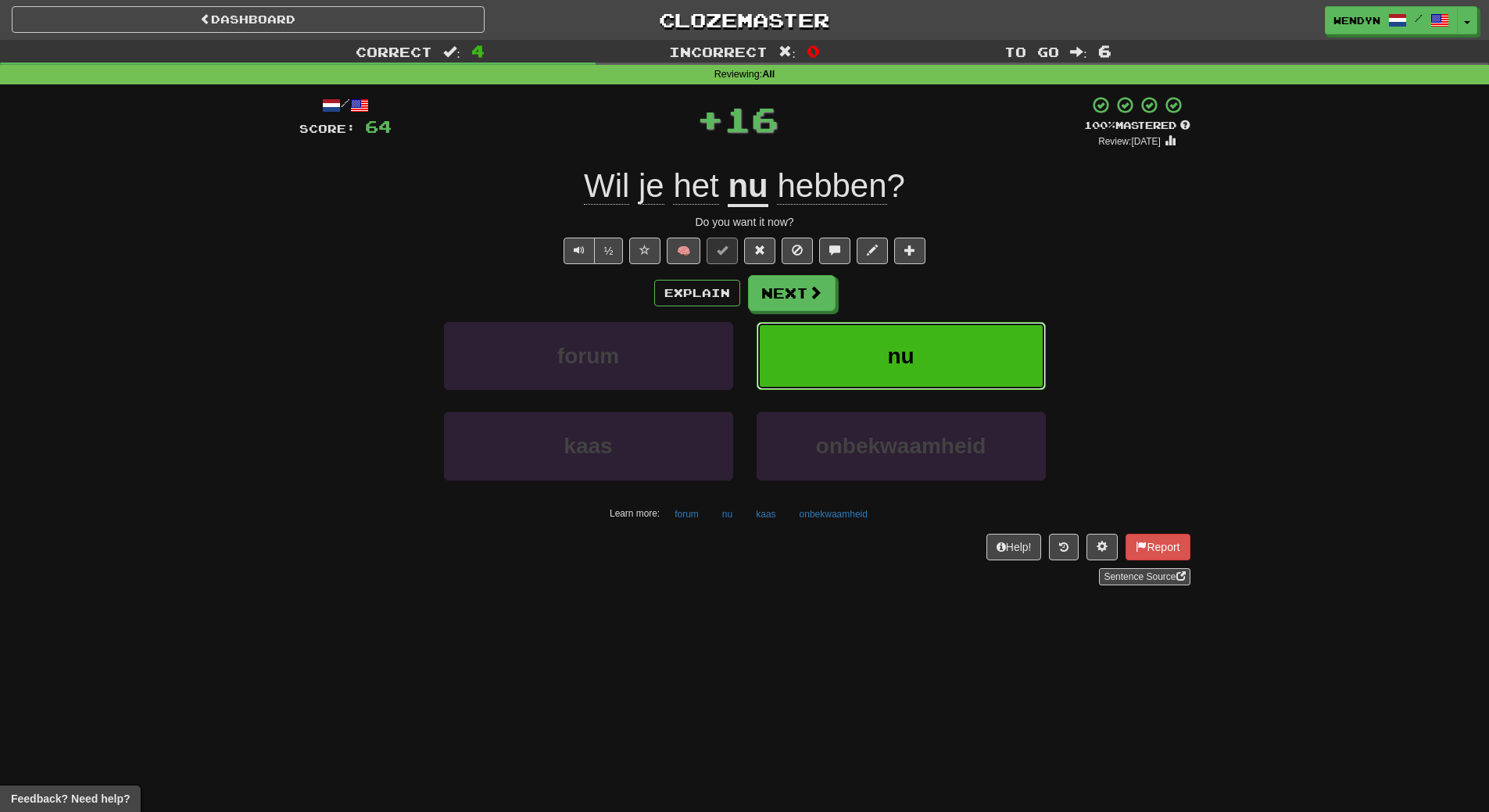
click at [939, 343] on button "nu" at bounding box center [901, 356] width 289 height 68
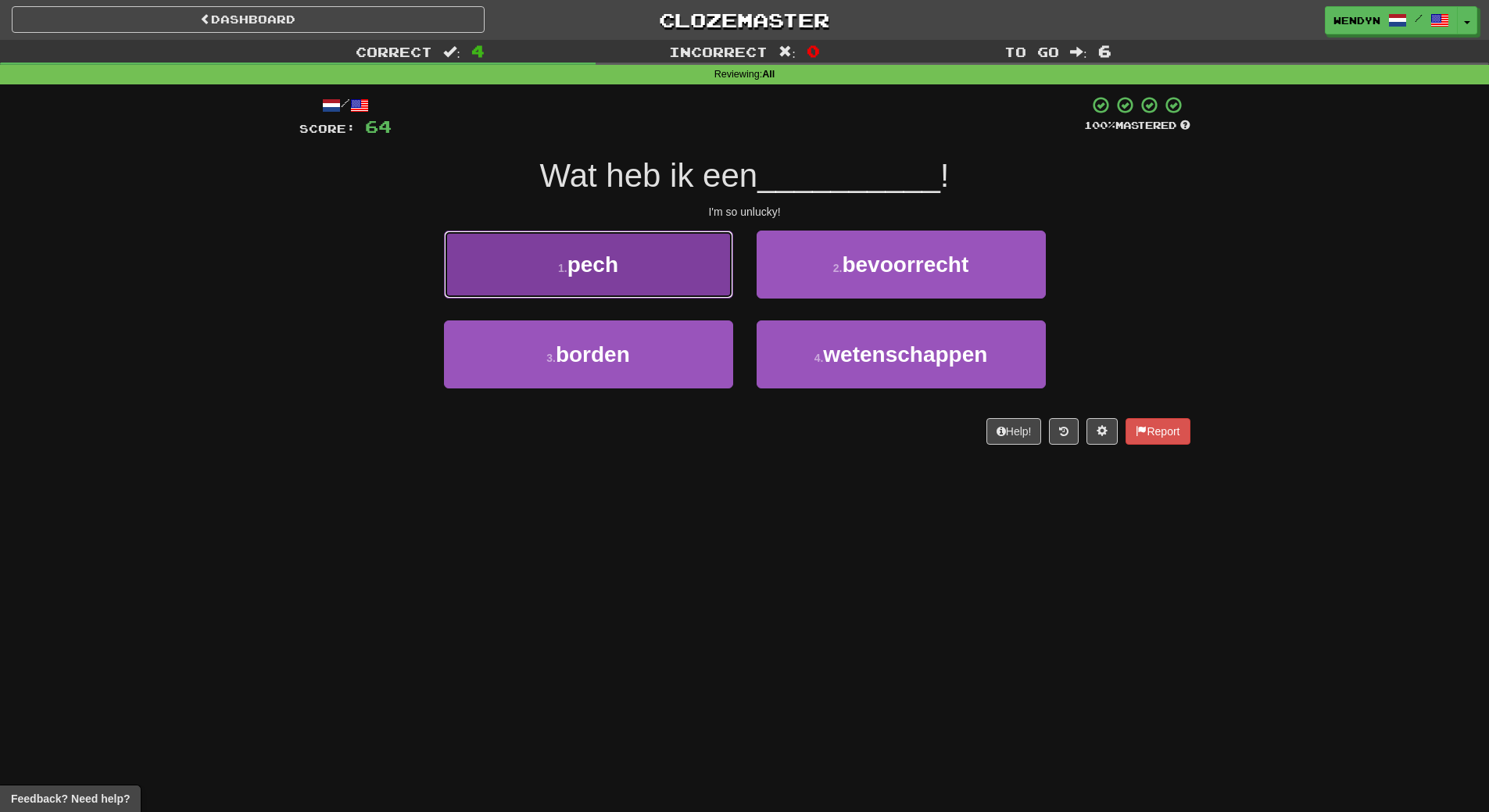
click at [665, 290] on button "1 . pech" at bounding box center [588, 264] width 289 height 68
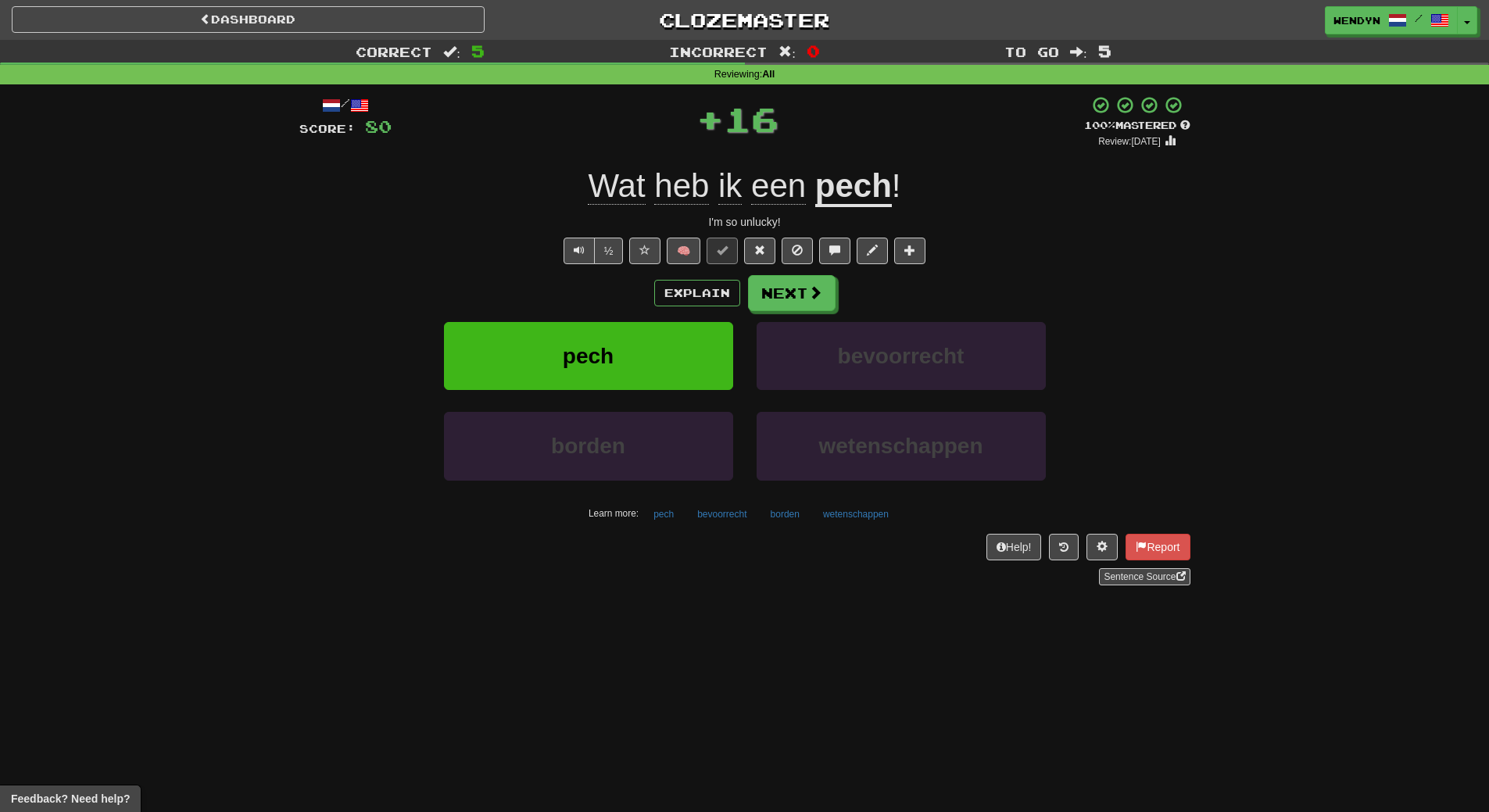
click at [586, 292] on div "Explain Next" at bounding box center [745, 293] width 891 height 36
click at [603, 359] on span "pech" at bounding box center [588, 356] width 51 height 25
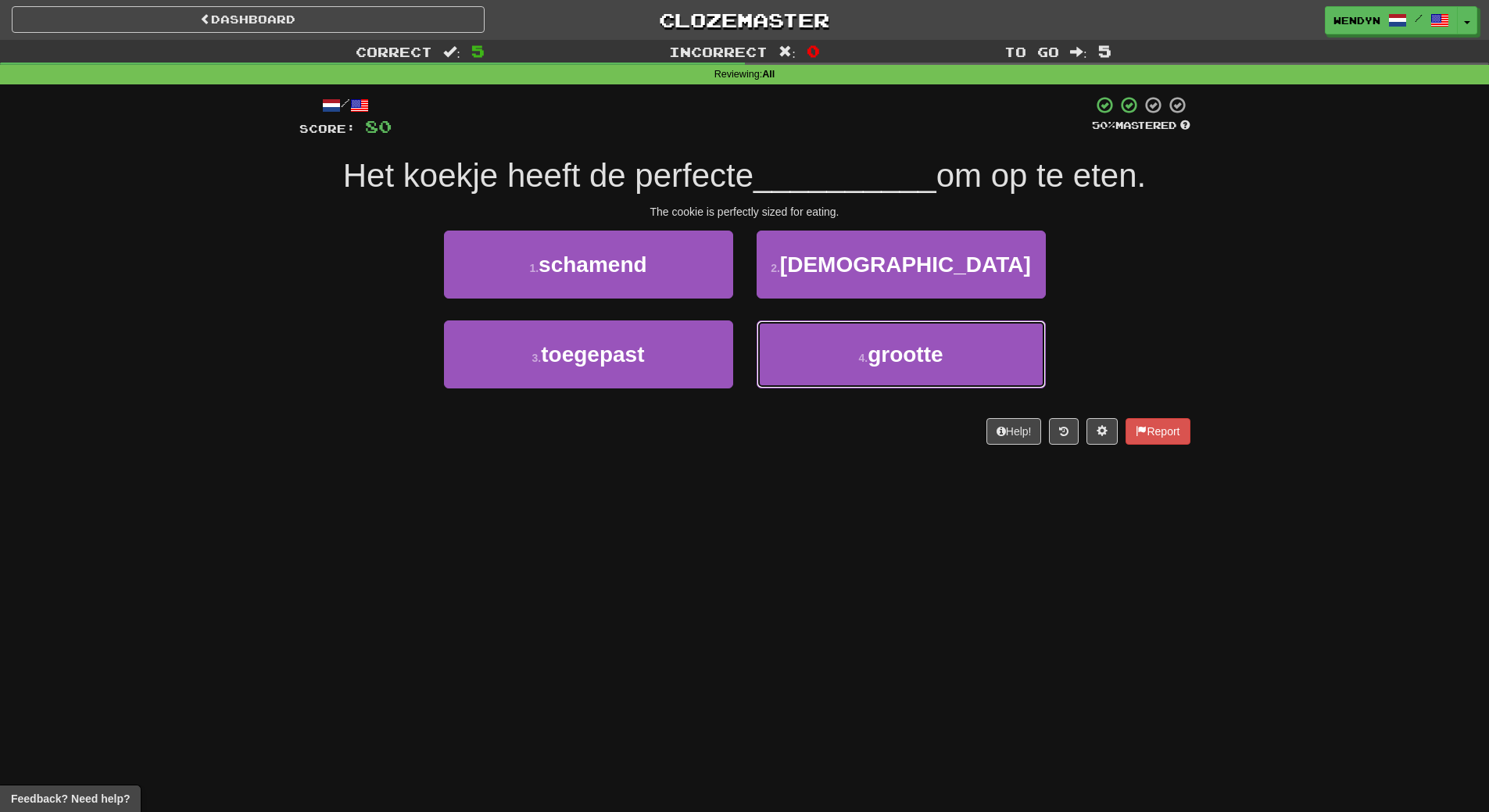
drag, startPoint x: 859, startPoint y: 365, endPoint x: 880, endPoint y: 488, distance: 124.8
click at [880, 488] on div "Dashboard Clozemaster WendyN / Toggle Dropdown Dashboard Leaderboard Activity F…" at bounding box center [744, 406] width 1489 height 812
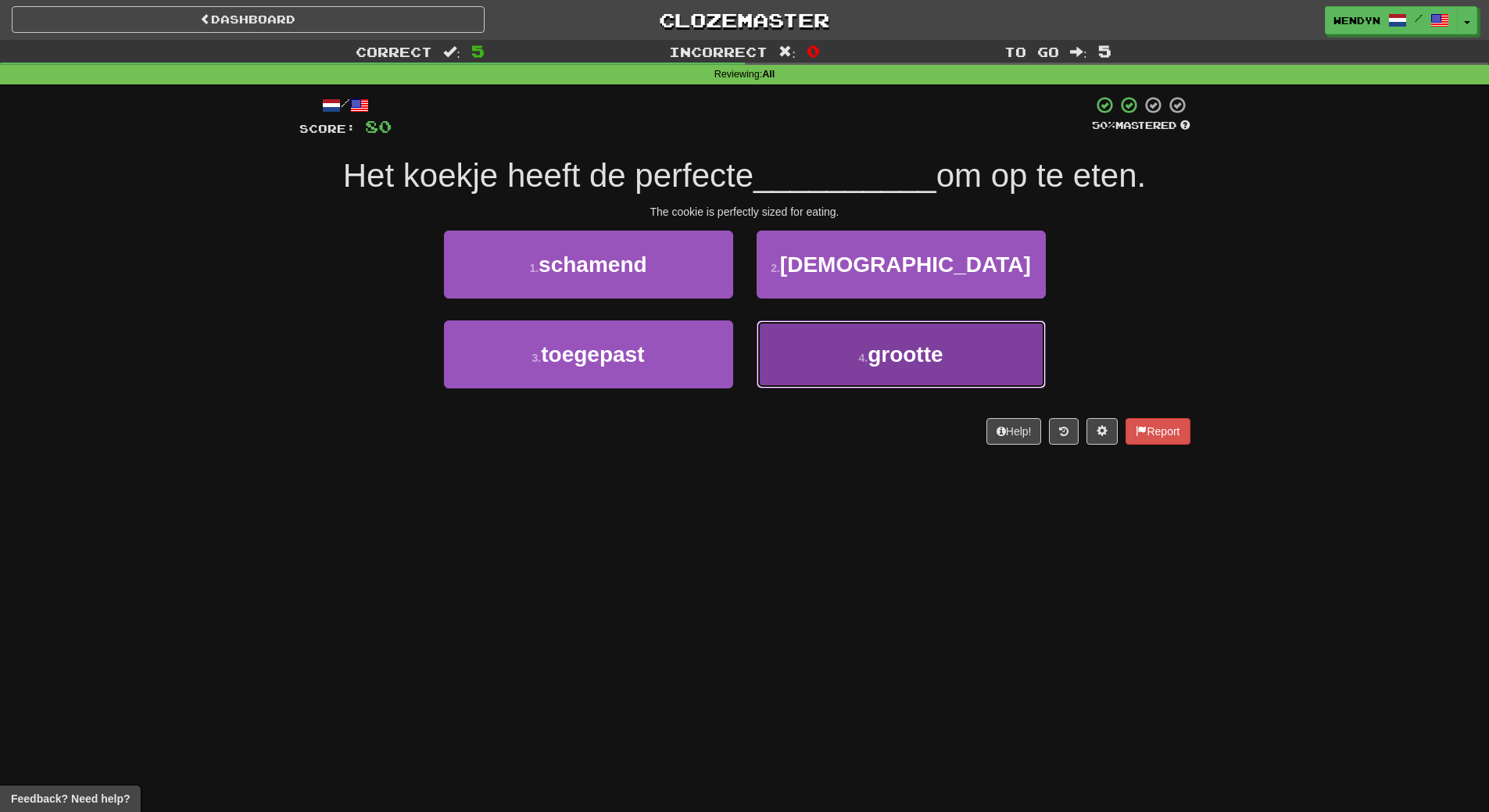
click at [893, 348] on span "grootte" at bounding box center [905, 355] width 75 height 25
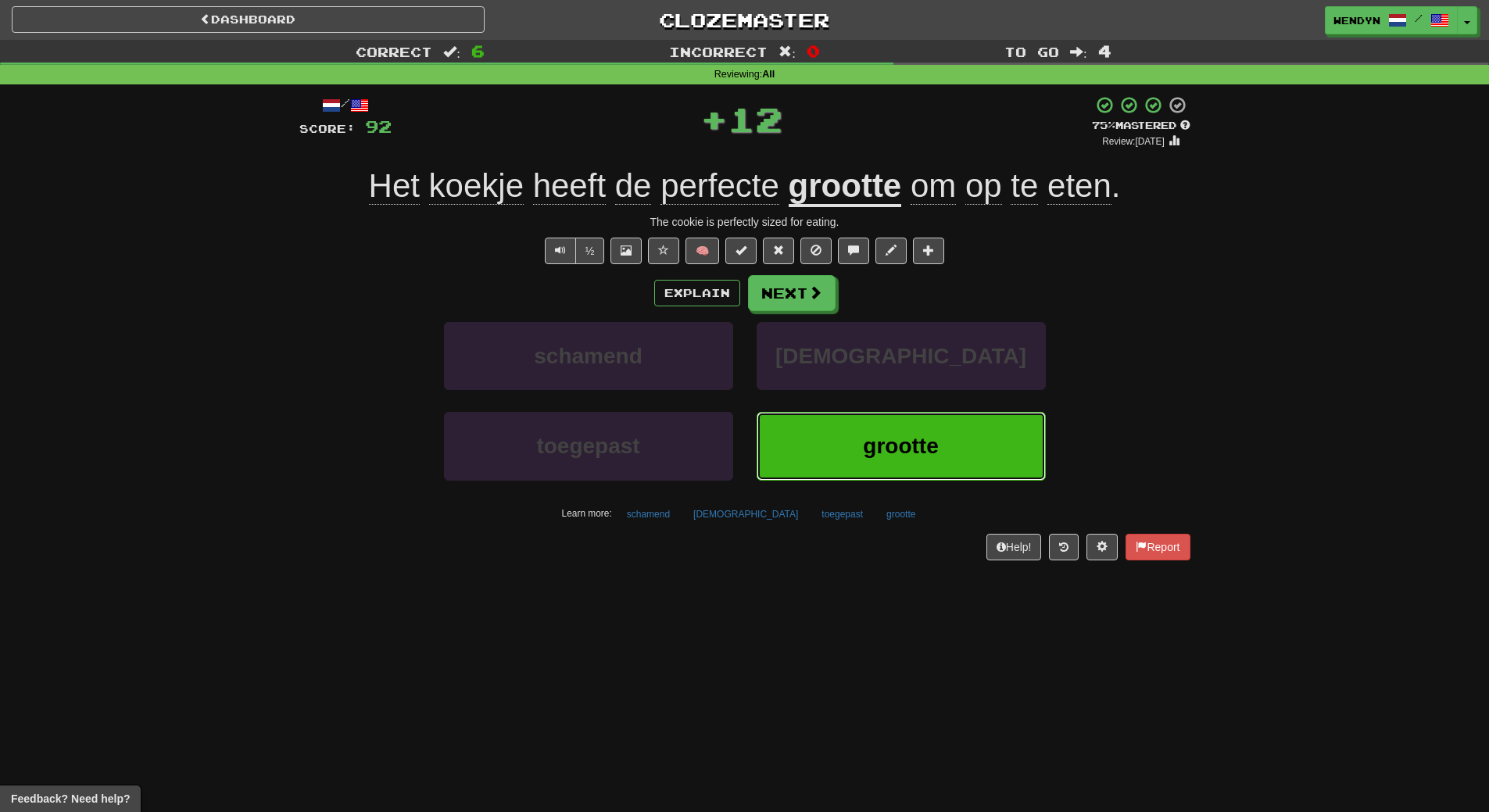
click at [869, 448] on span "grootte" at bounding box center [900, 446] width 75 height 25
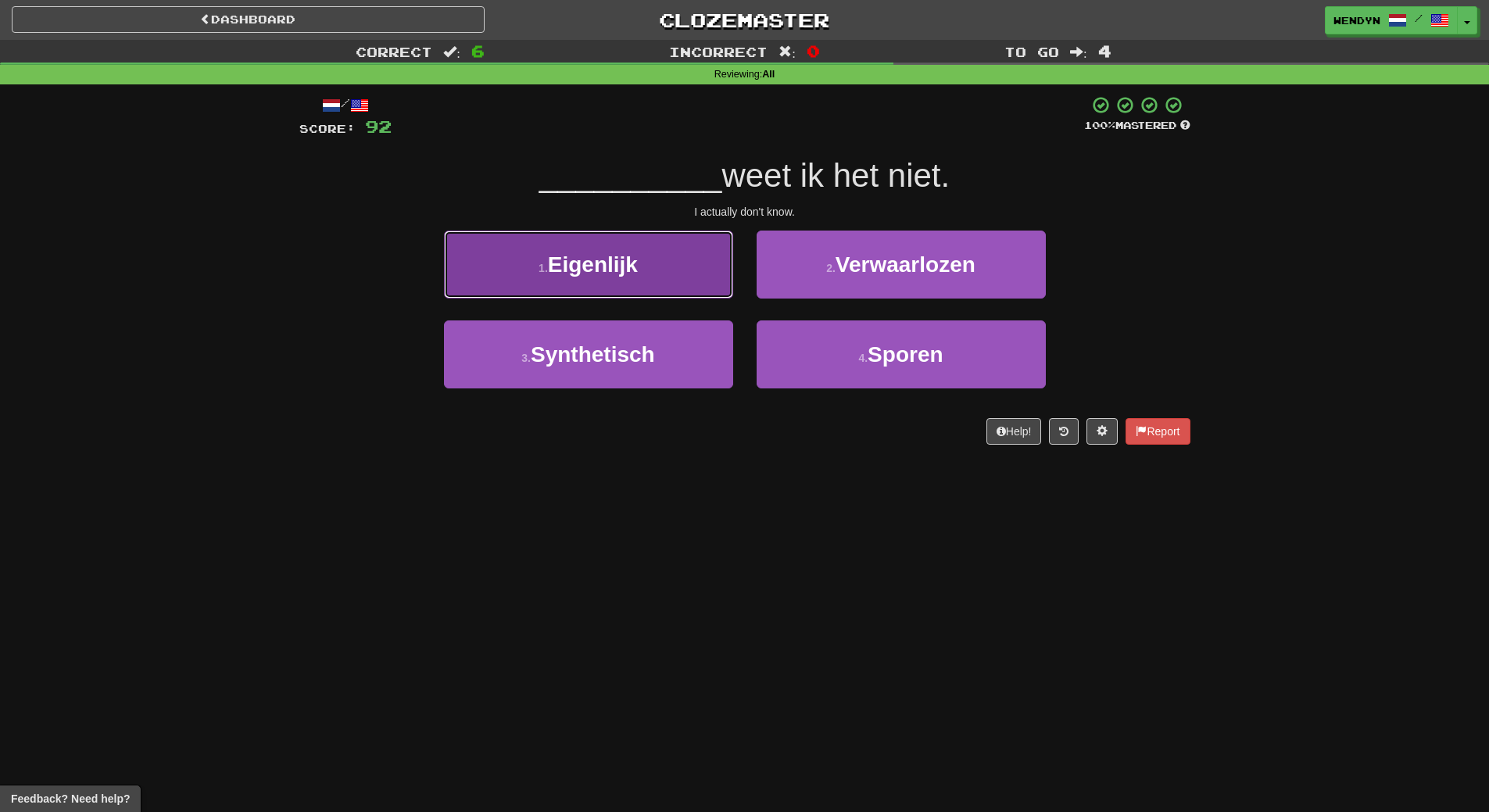
click at [663, 275] on button "1 . Eigenlijk" at bounding box center [588, 264] width 289 height 68
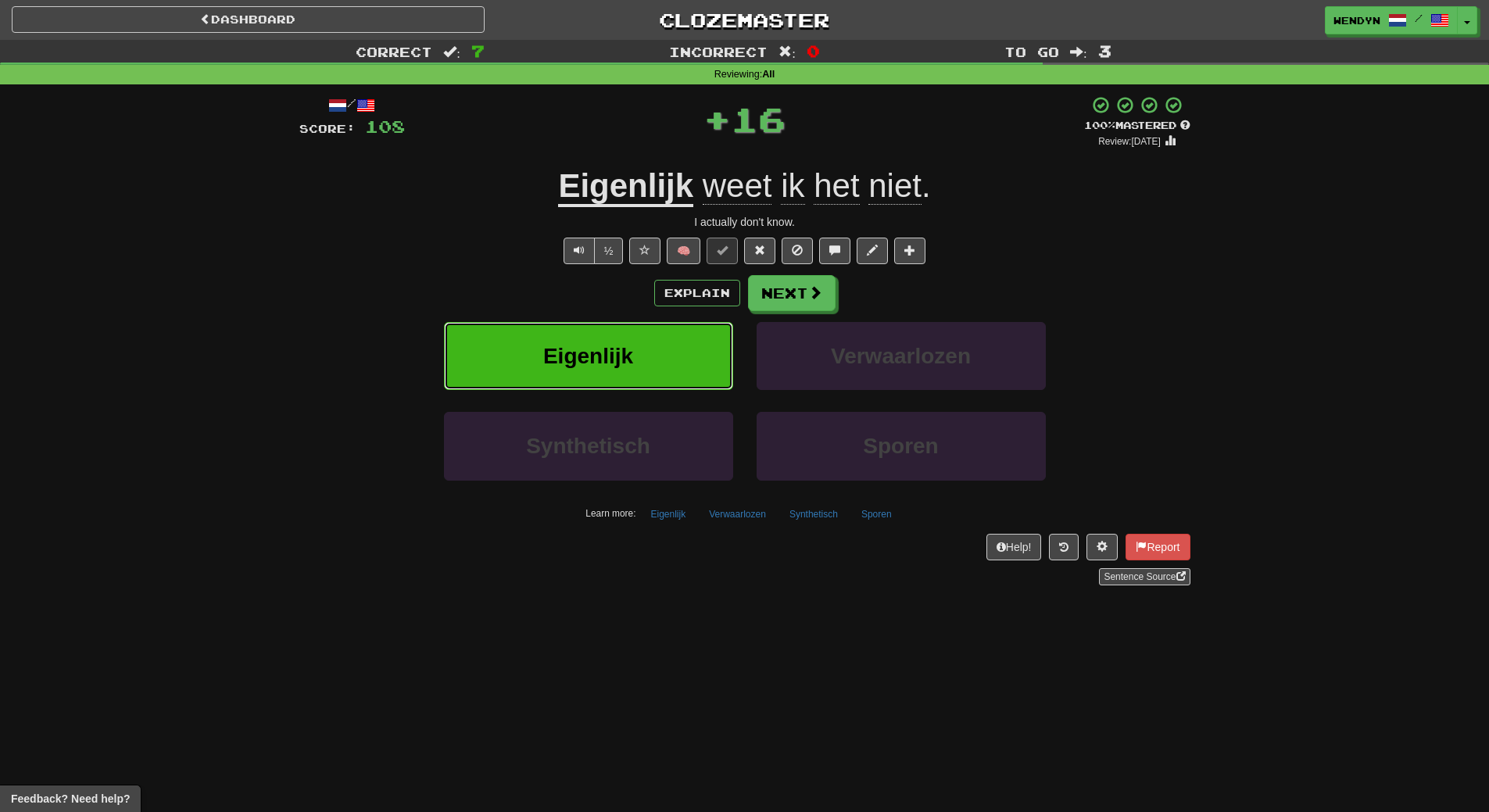
click at [659, 345] on button "Eigenlijk" at bounding box center [588, 356] width 289 height 68
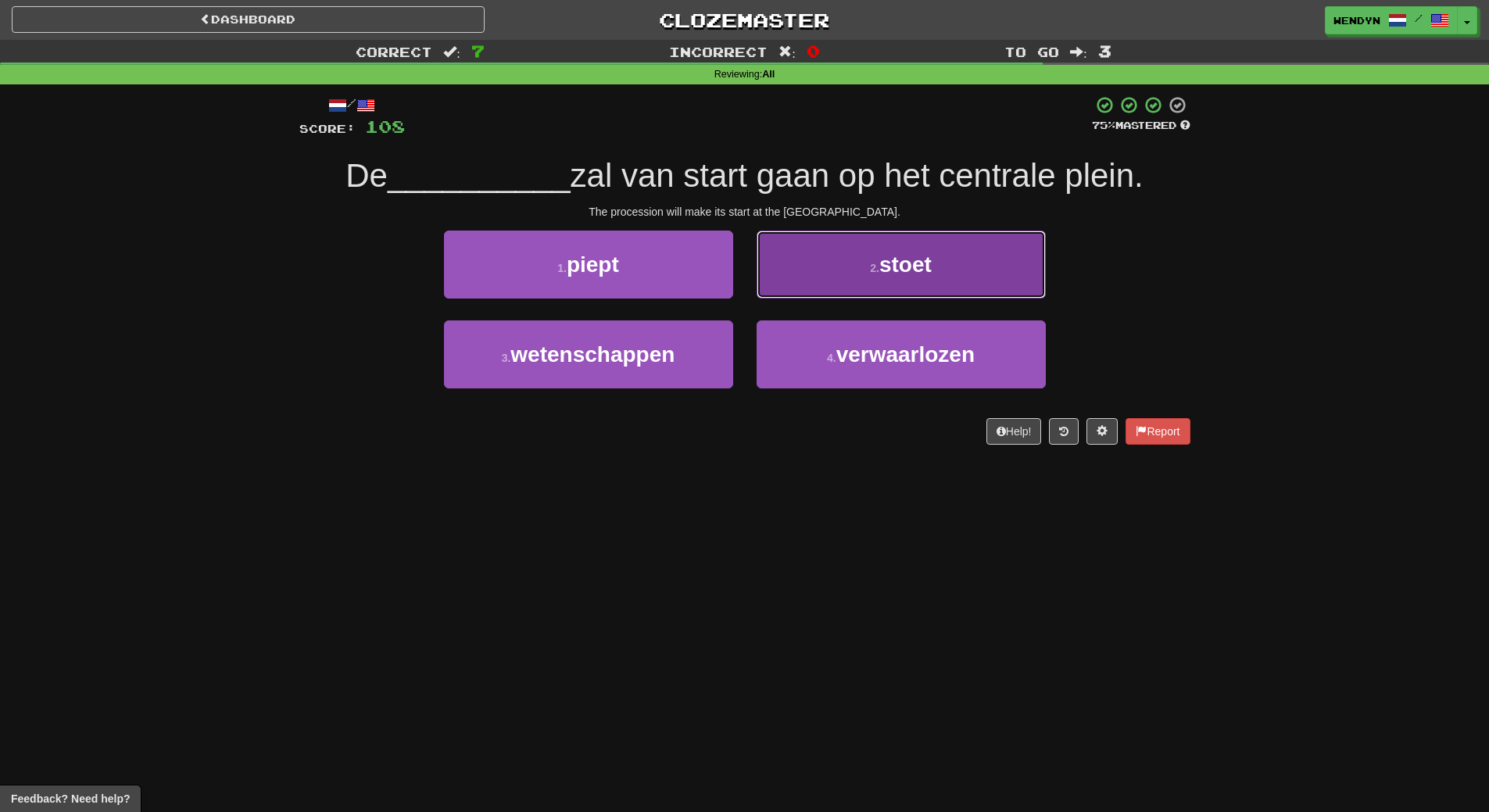
click at [902, 265] on span "stoet" at bounding box center [905, 264] width 52 height 25
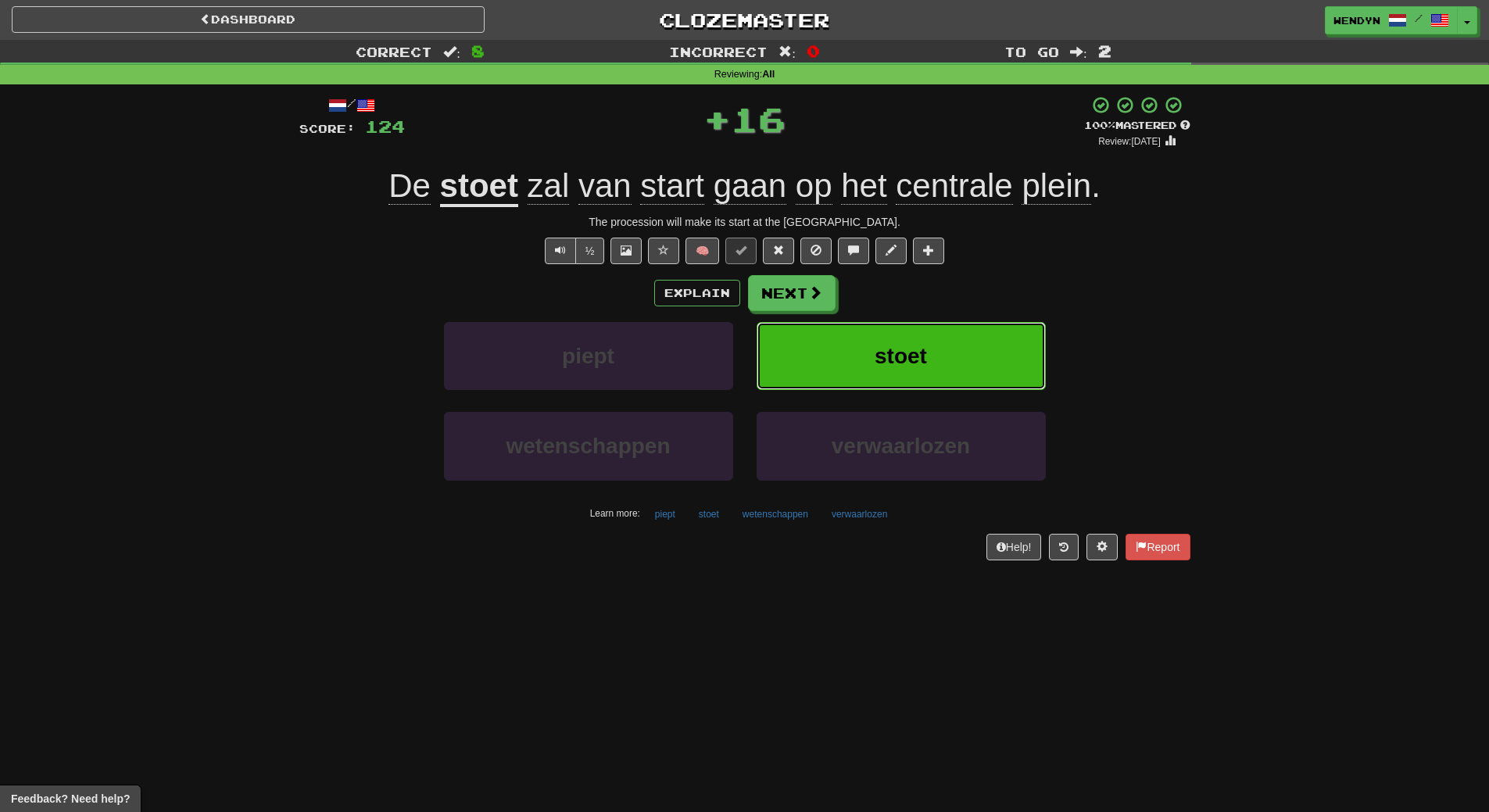
click at [945, 361] on button "stoet" at bounding box center [901, 356] width 289 height 68
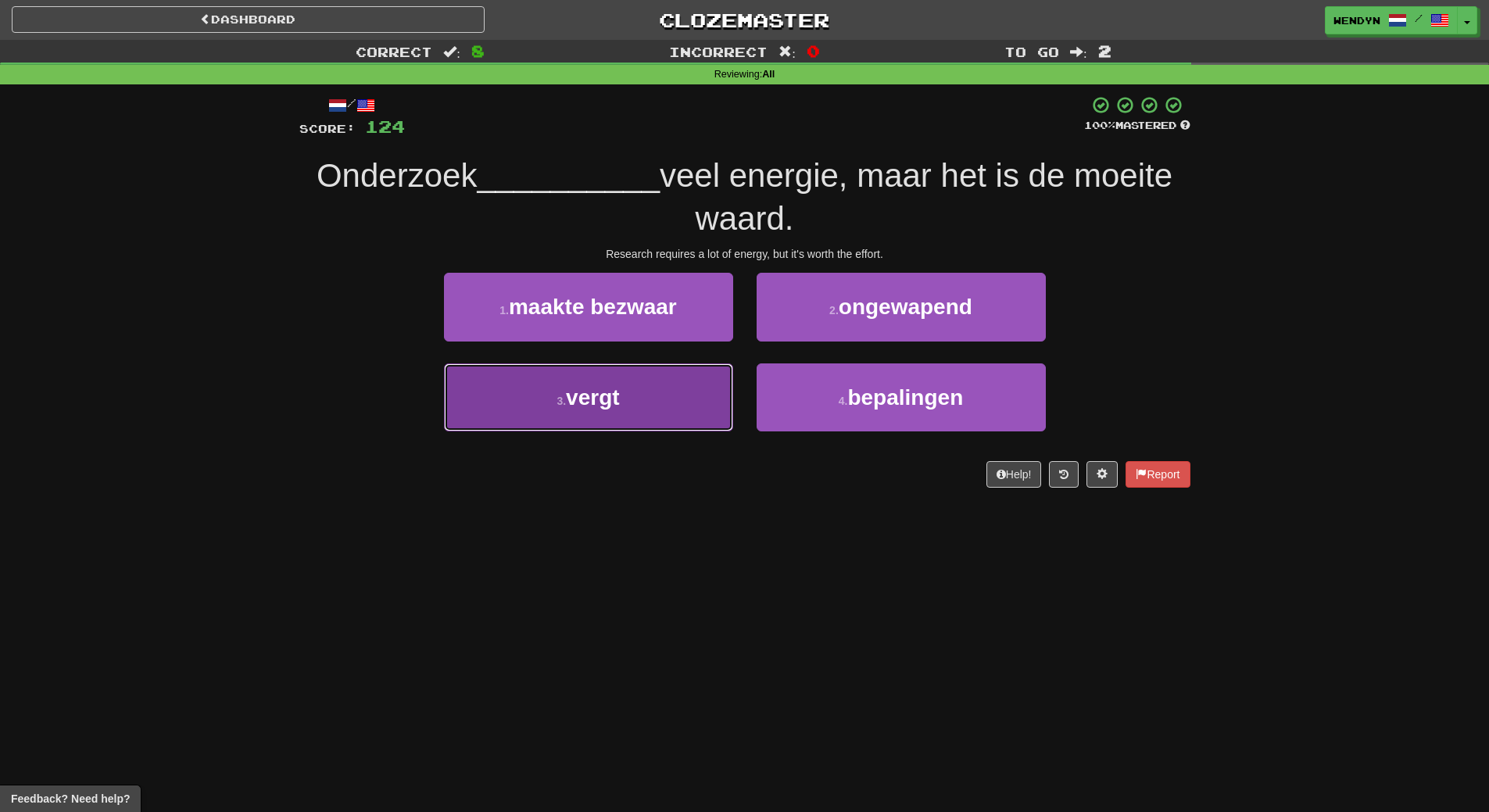
click at [676, 409] on button "3 . vergt" at bounding box center [588, 398] width 289 height 68
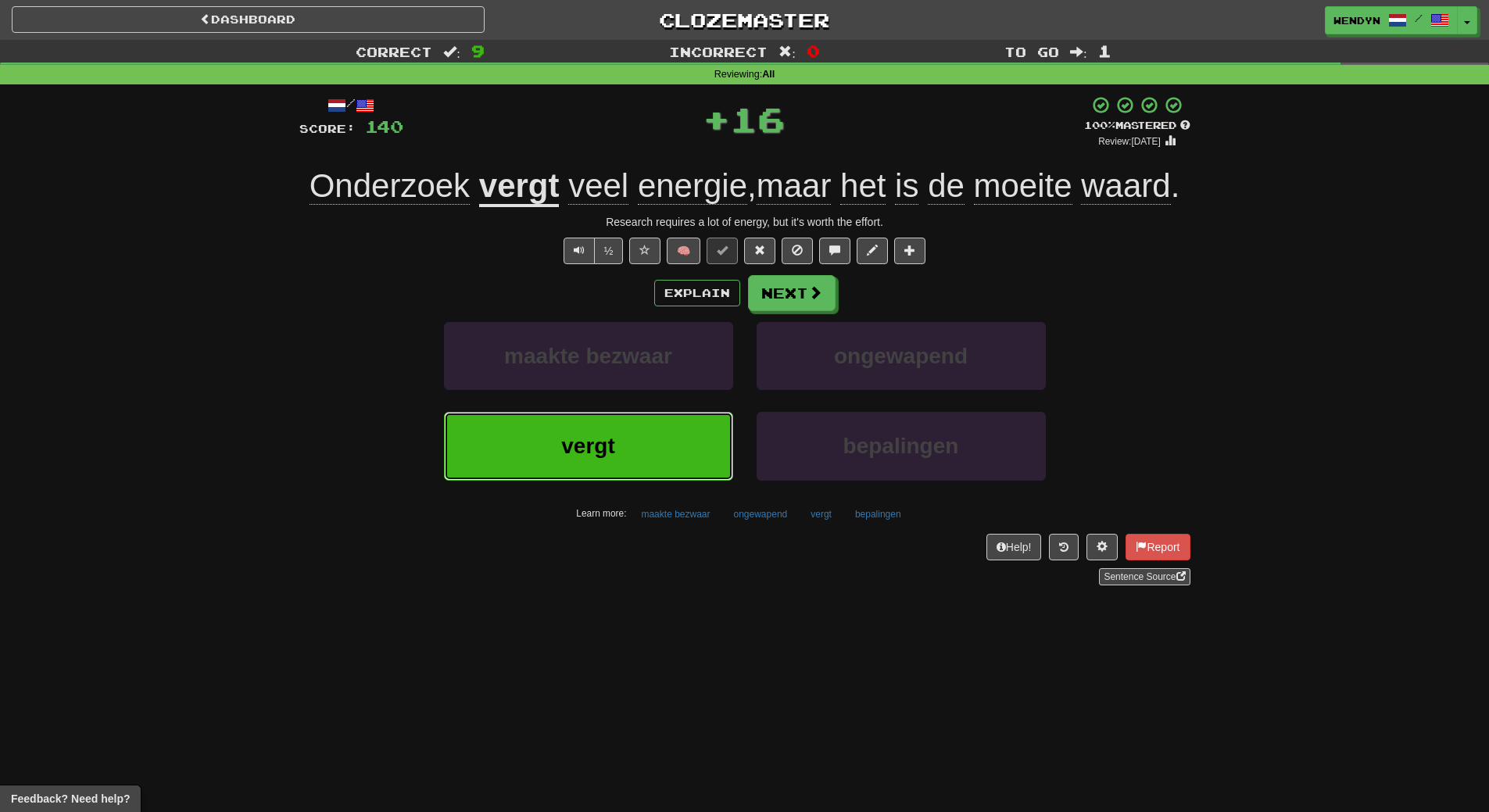
click at [668, 444] on button "vergt" at bounding box center [588, 446] width 289 height 68
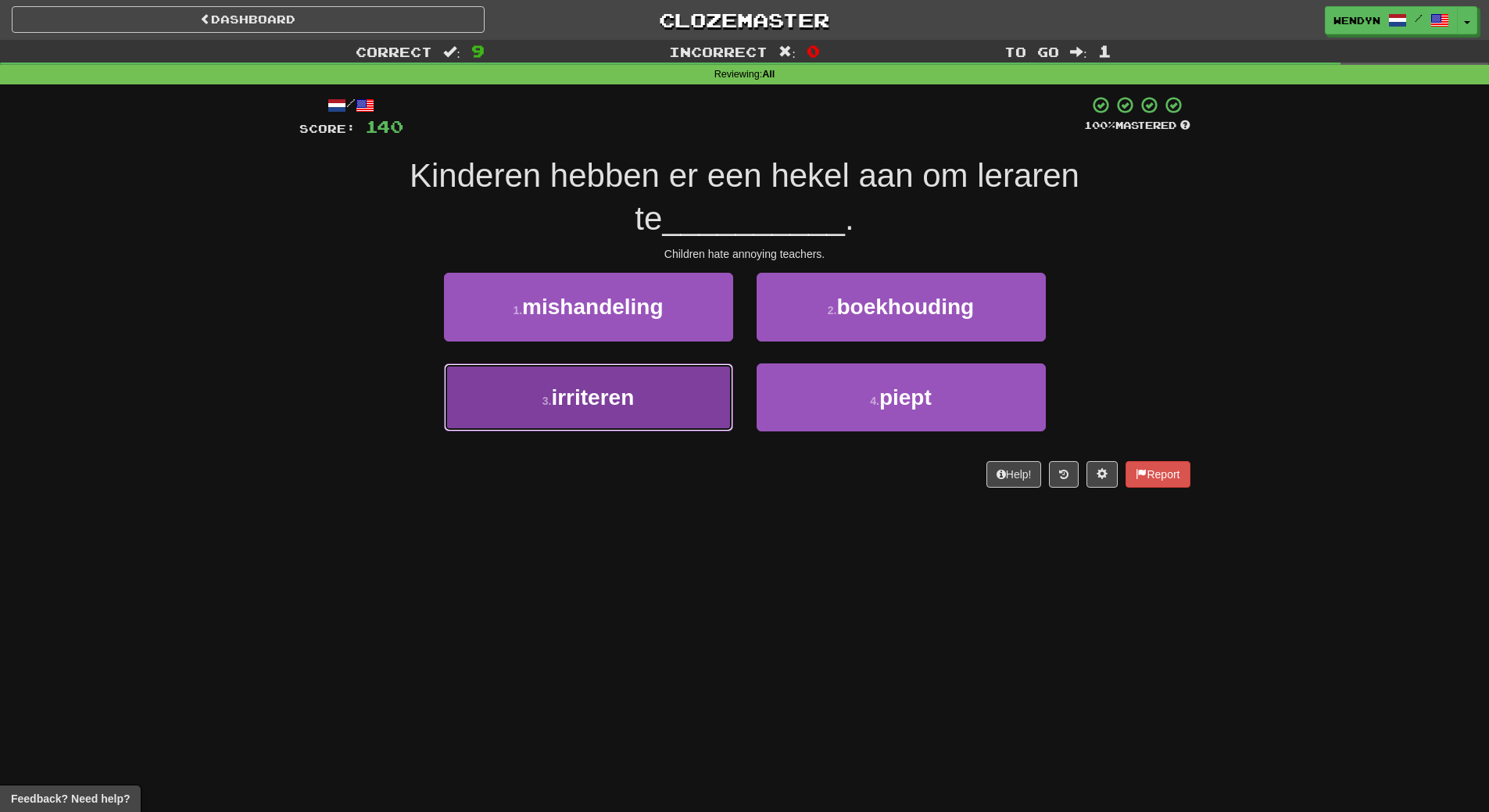
click at [631, 411] on button "3 . irriteren" at bounding box center [588, 398] width 289 height 68
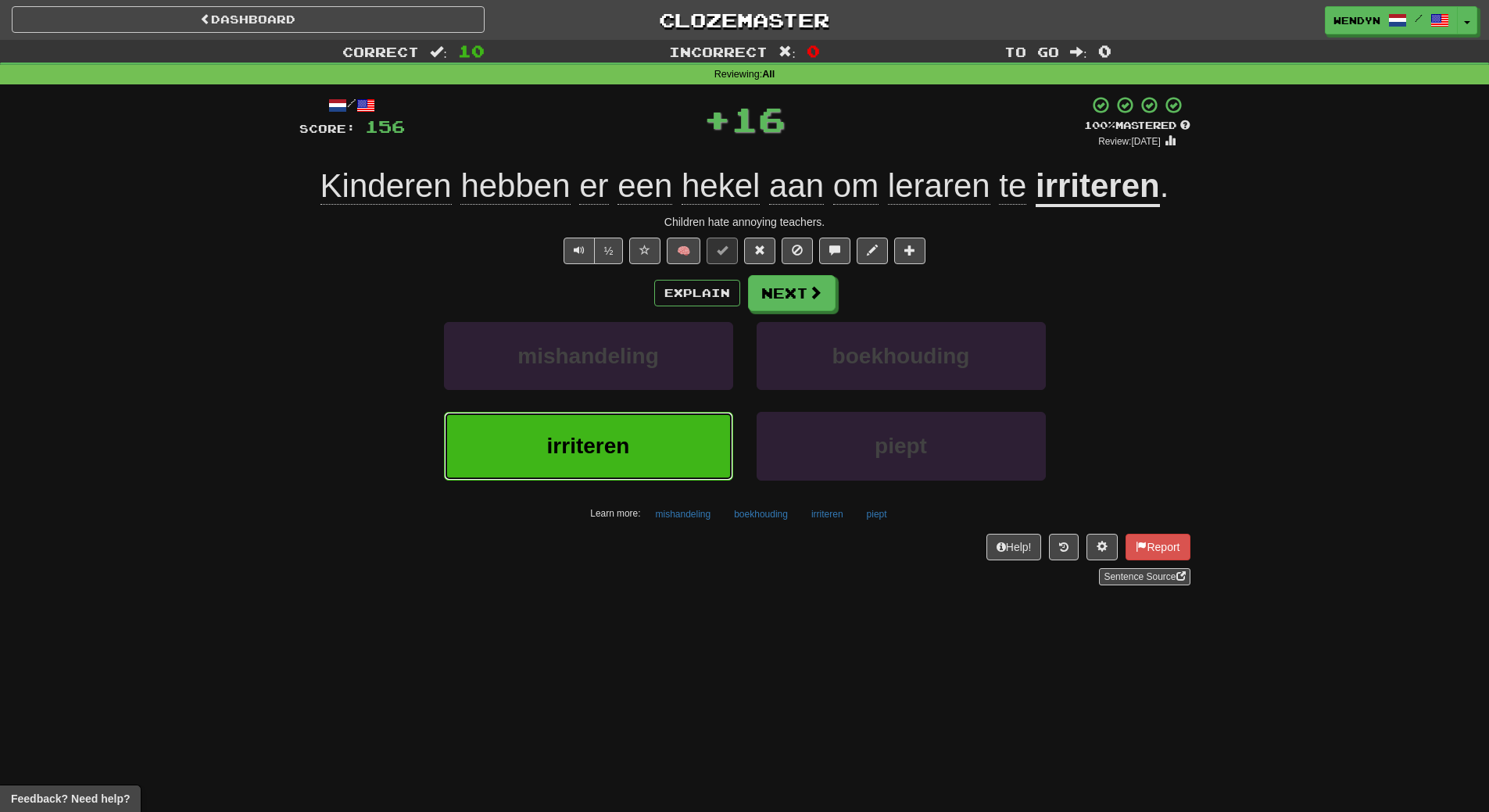
click at [621, 456] on span "irriteren" at bounding box center [588, 446] width 83 height 25
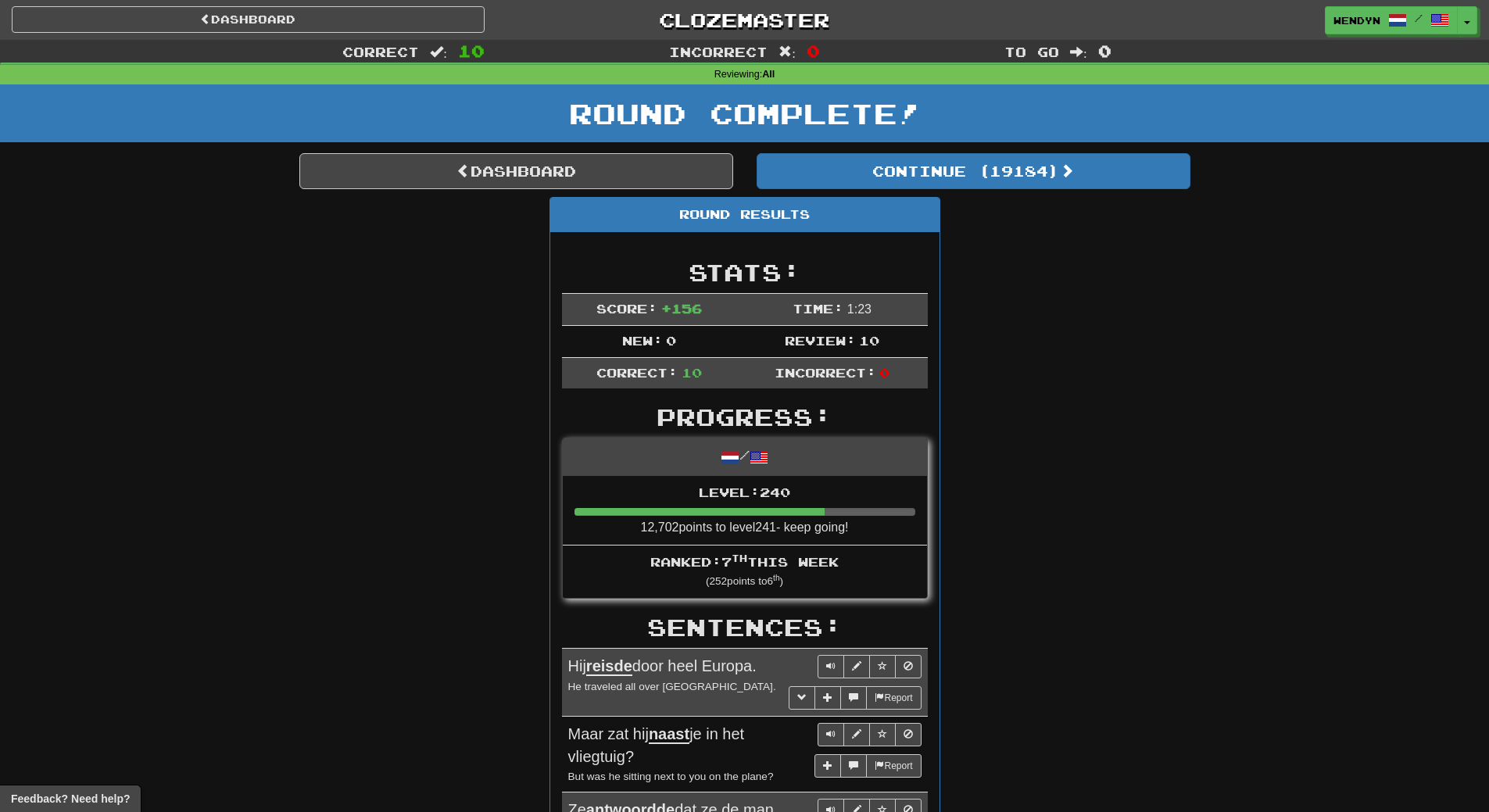
click at [1123, 293] on div "Round Results Stats: Score: + 156 Time: 1 : 23 New: 0 Review: 10 Correct: 10 In…" at bounding box center [745, 825] width 891 height 1256
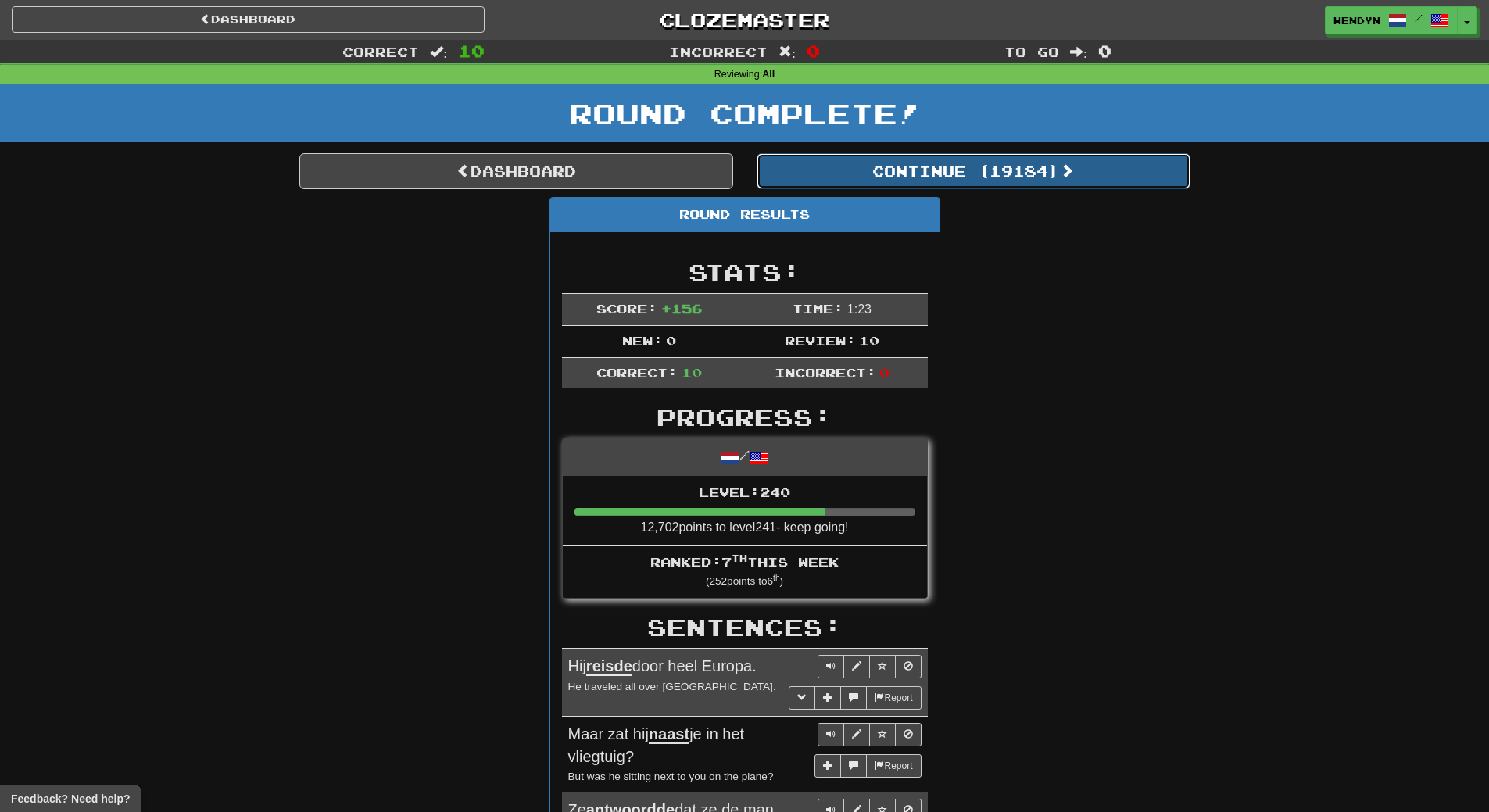
click at [1043, 156] on button "Continue ( 19184 )" at bounding box center [973, 171] width 433 height 36
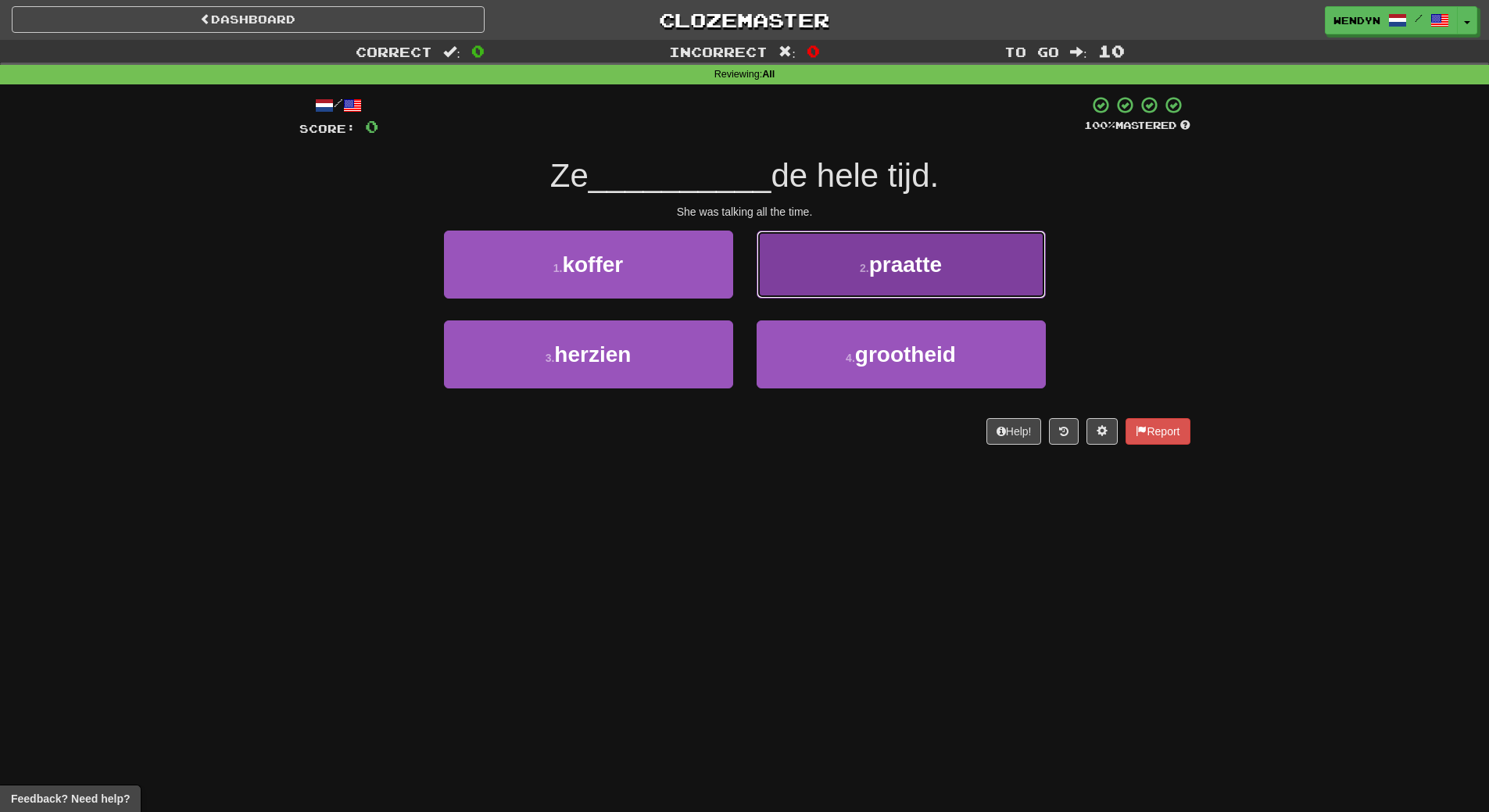
click at [917, 272] on span "praatte" at bounding box center [905, 264] width 73 height 25
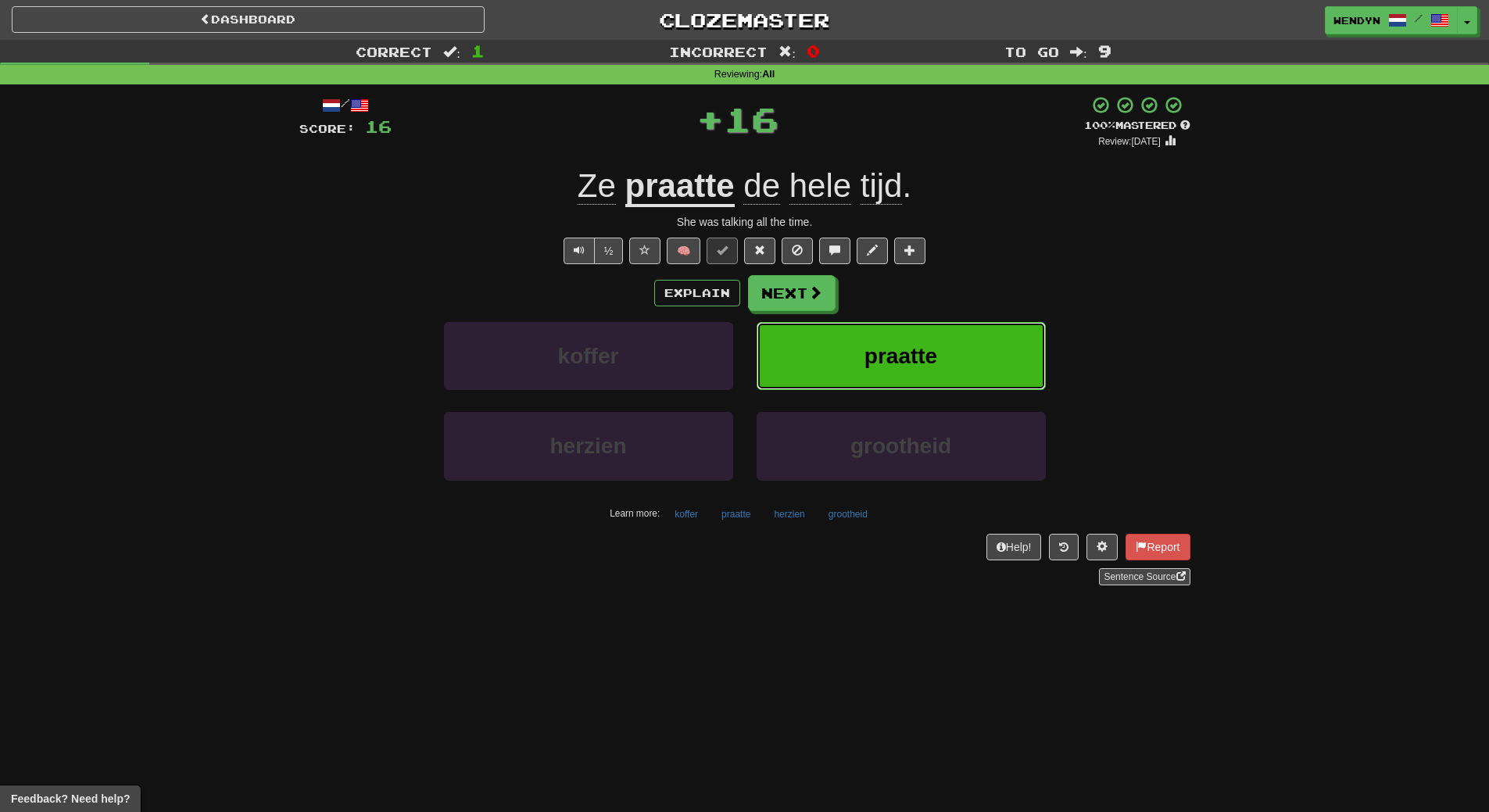
click at [905, 350] on span "praatte" at bounding box center [900, 356] width 73 height 25
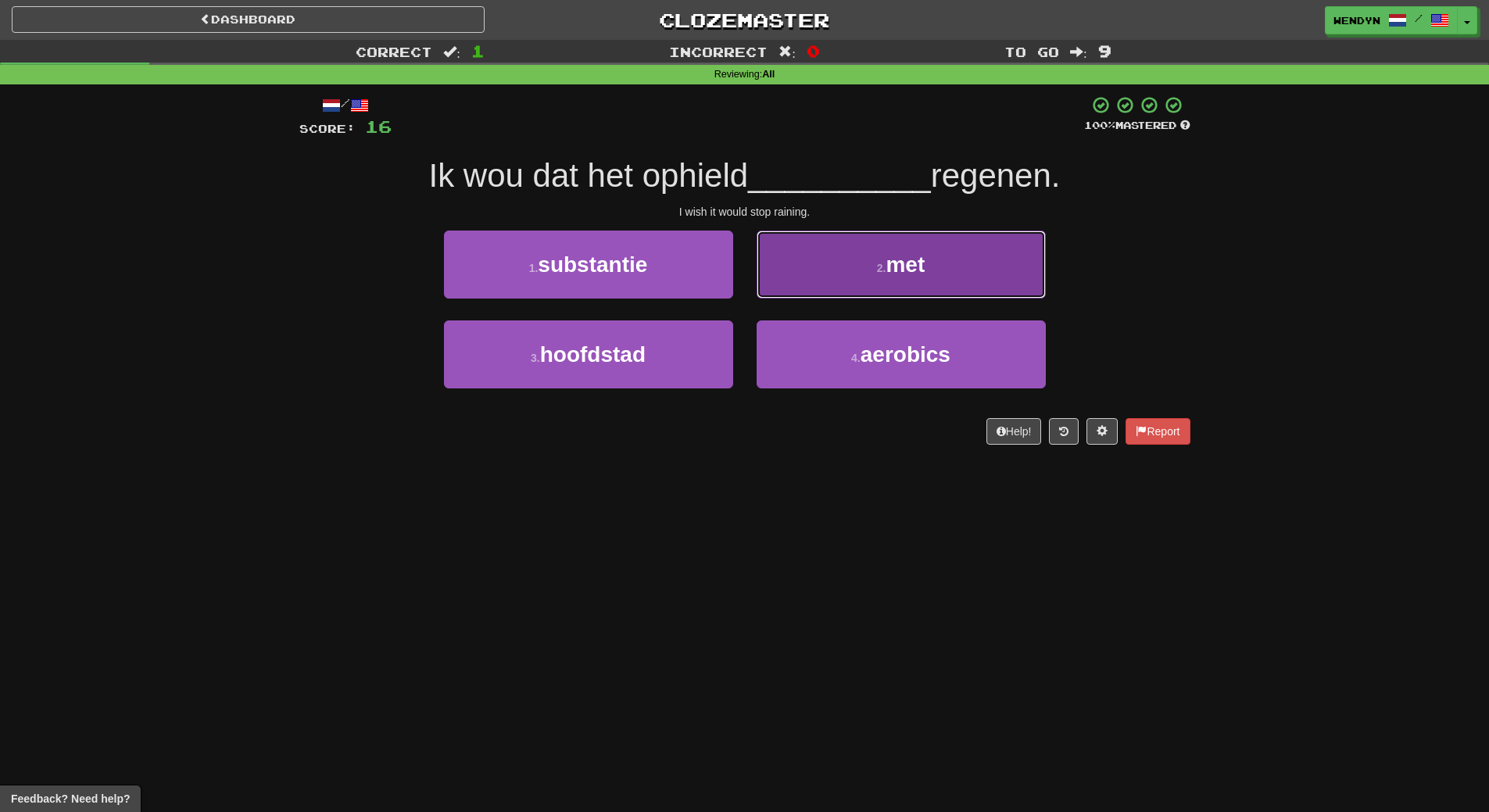
click at [918, 278] on button "2 . met" at bounding box center [901, 264] width 289 height 68
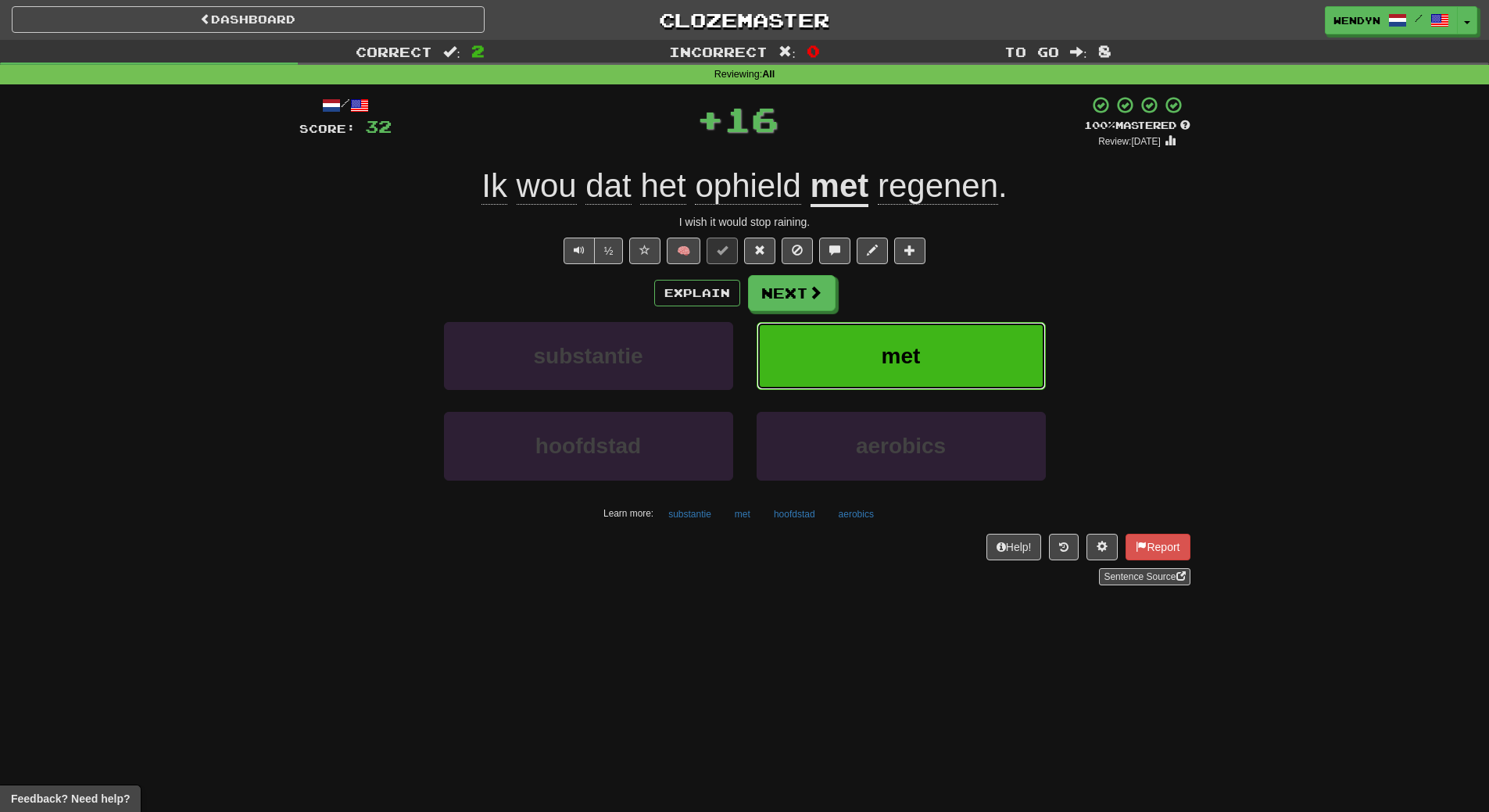
click at [901, 359] on span "met" at bounding box center [901, 356] width 39 height 25
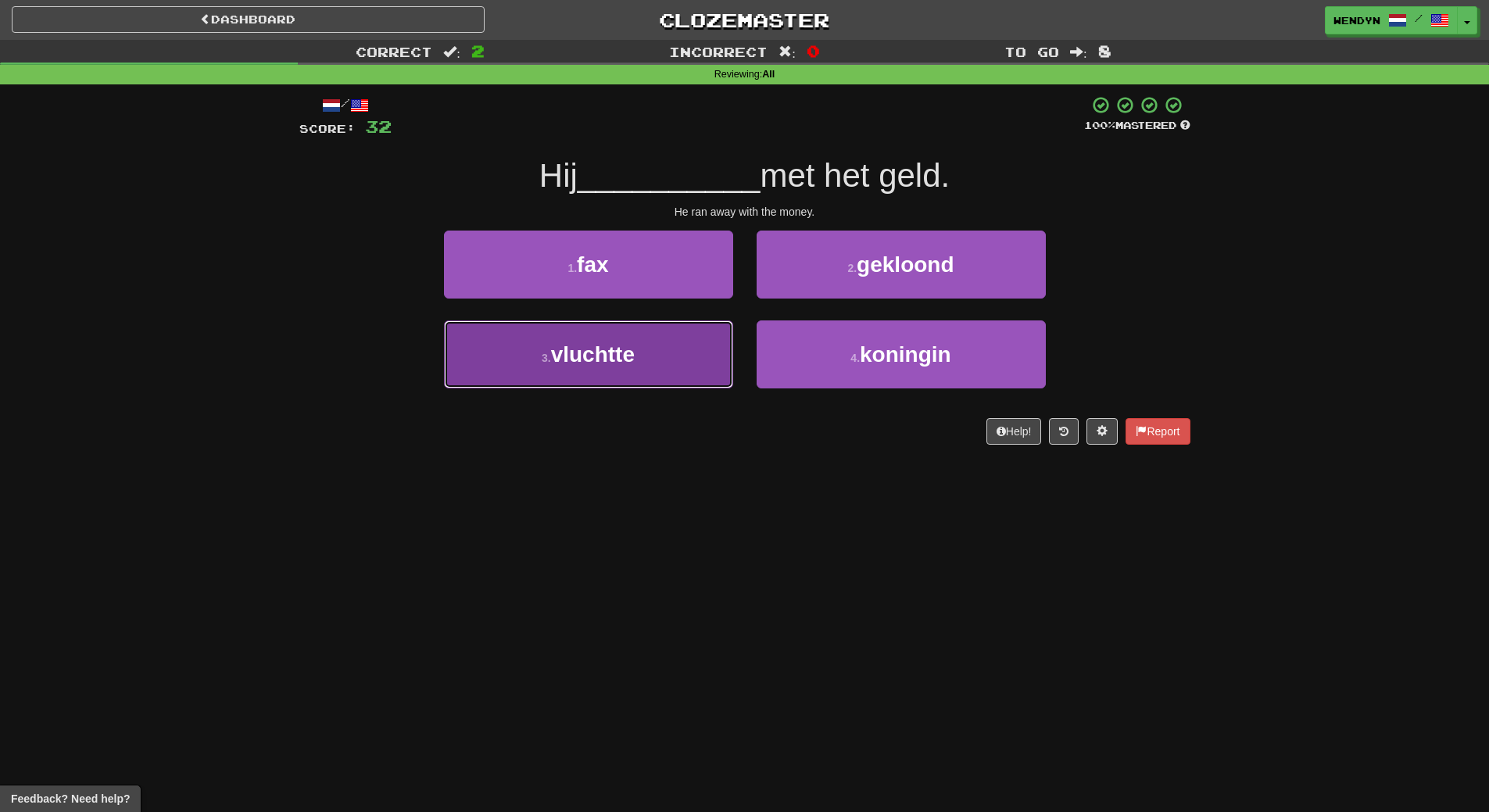
click at [646, 359] on button "3 . vluchtte" at bounding box center [588, 354] width 289 height 68
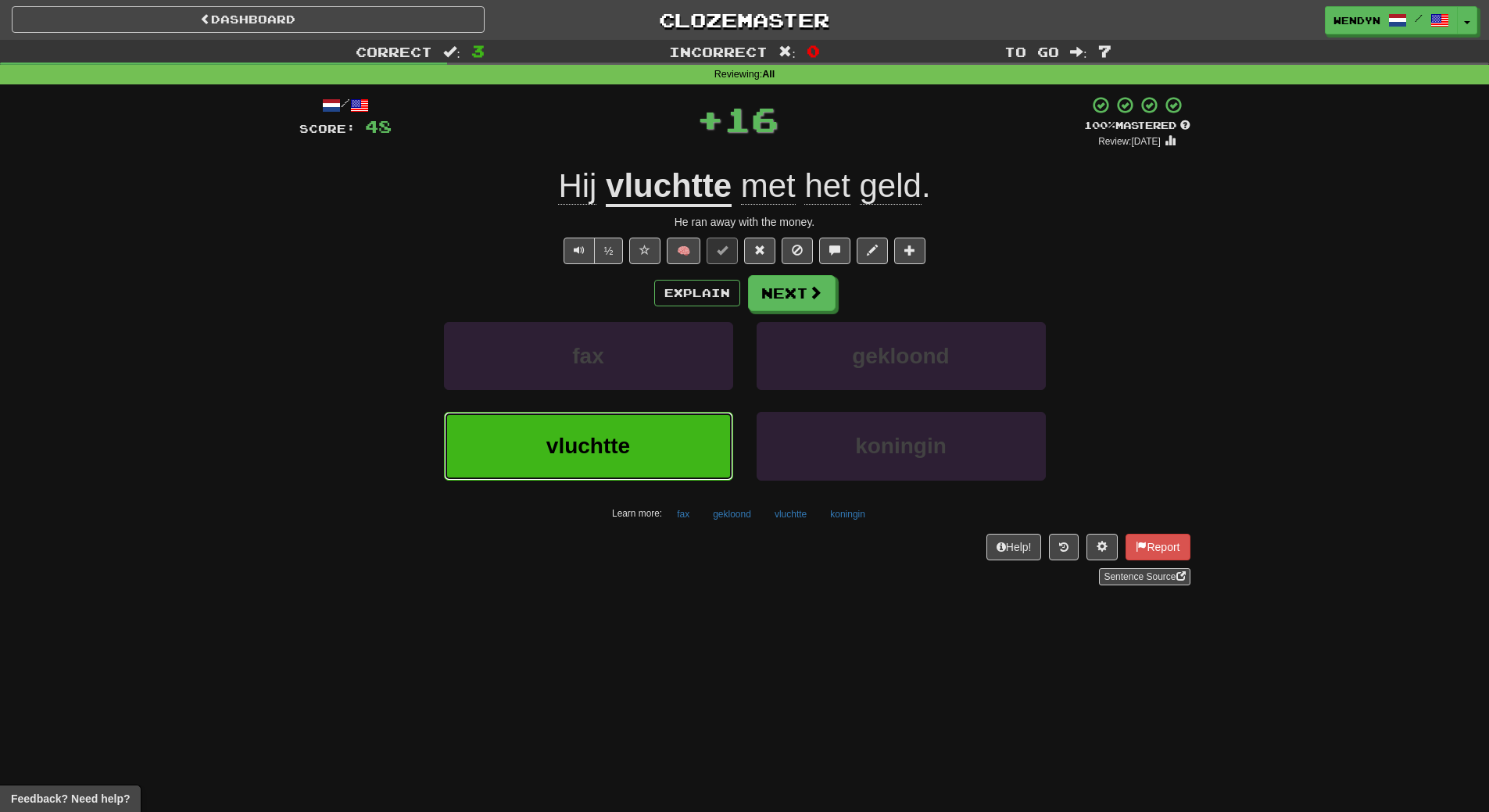
click at [634, 428] on button "vluchtte" at bounding box center [588, 446] width 289 height 68
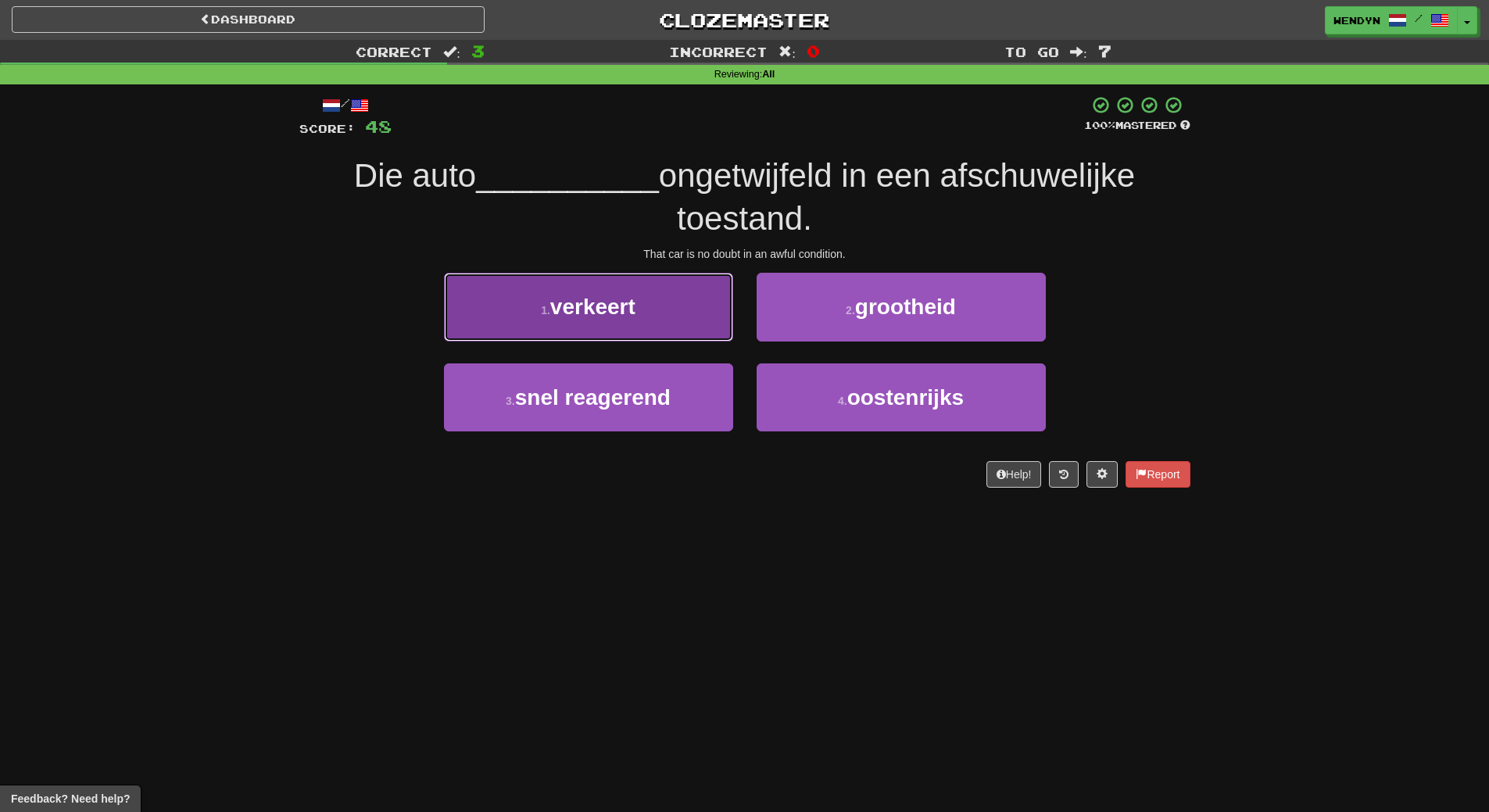
click at [627, 331] on button "1 . verkeert" at bounding box center [588, 307] width 289 height 68
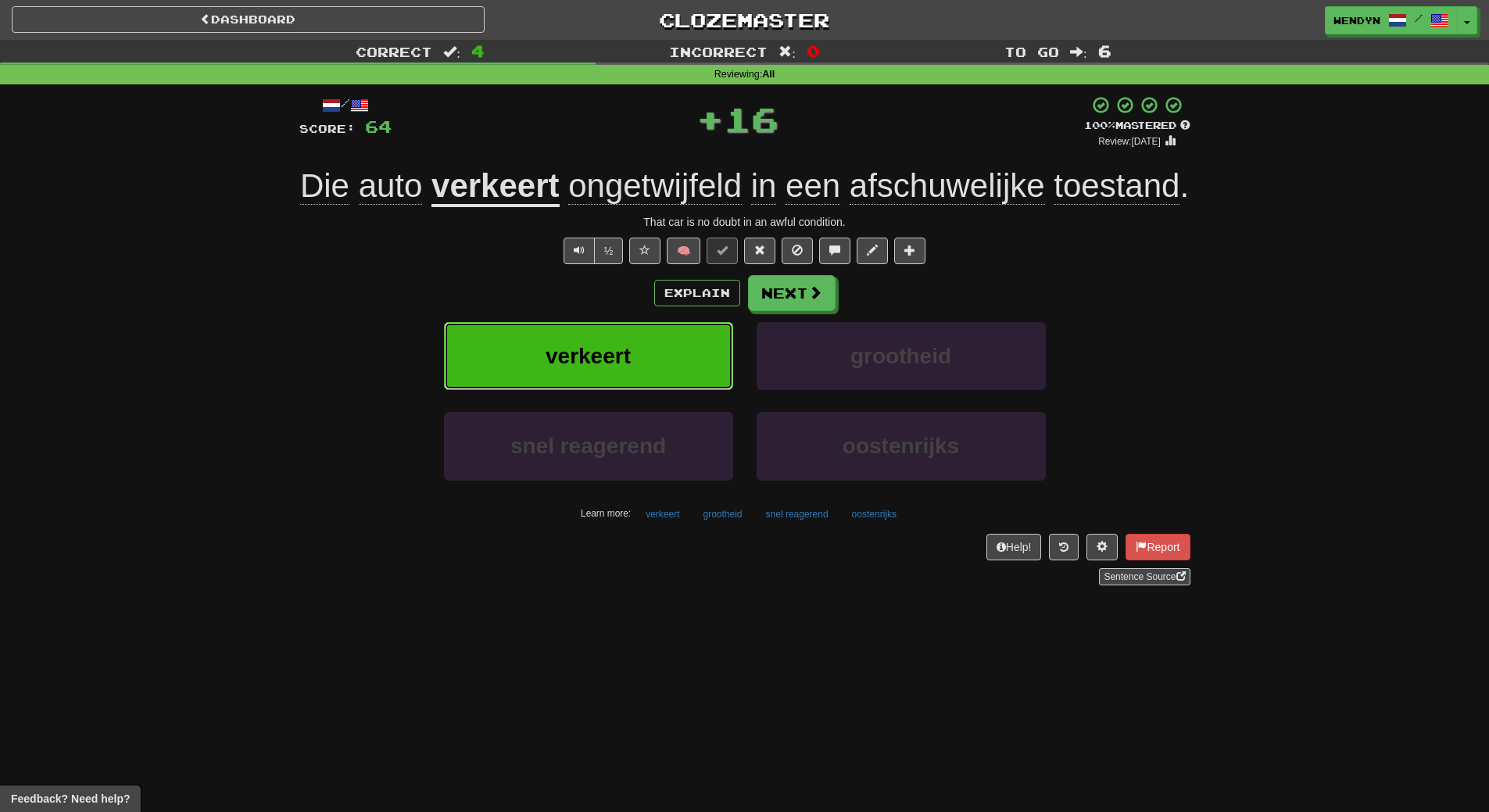
click at [618, 366] on span "verkeert" at bounding box center [588, 356] width 85 height 25
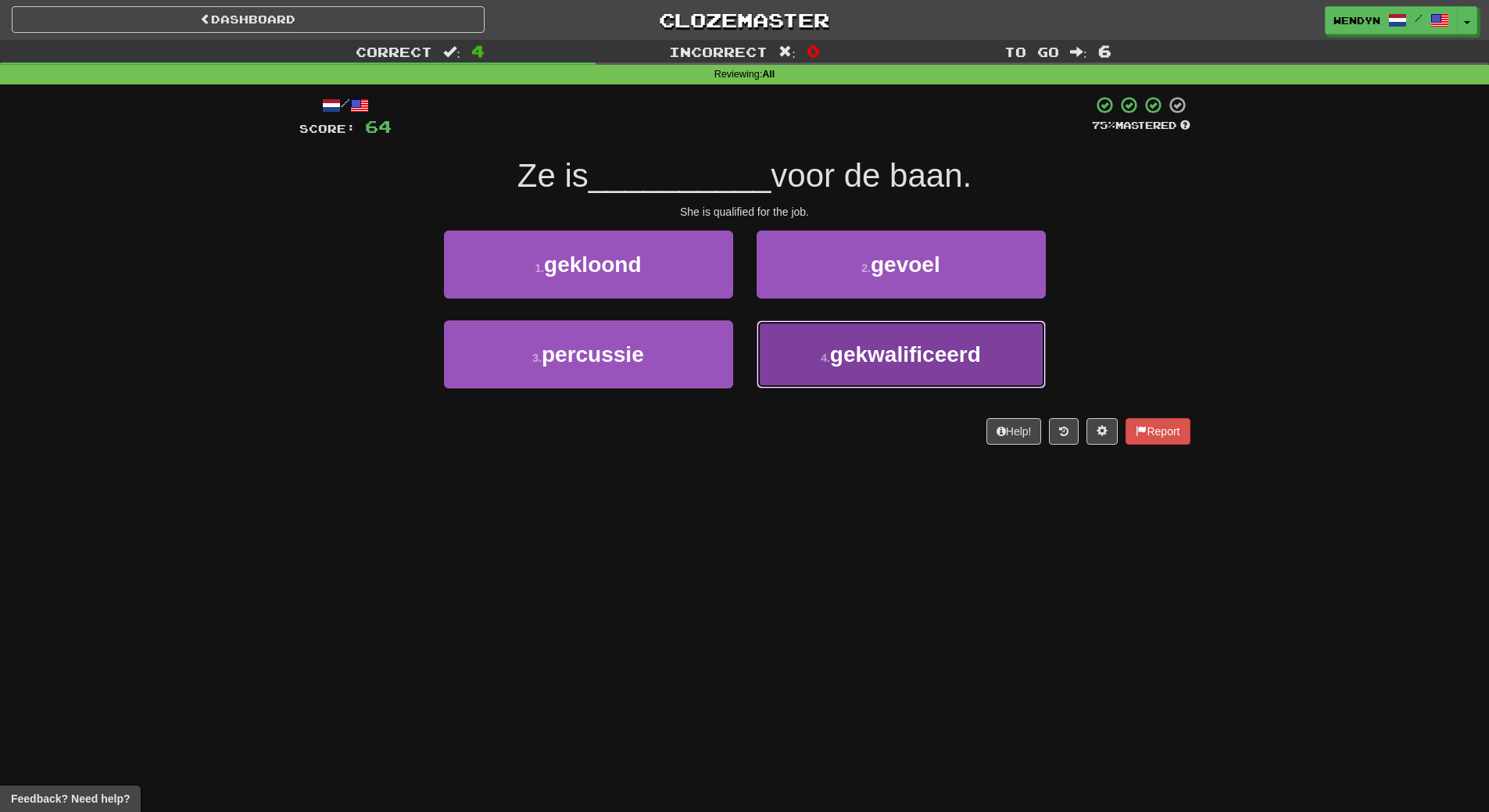
click at [882, 356] on span "gekwalificeerd" at bounding box center [905, 355] width 151 height 25
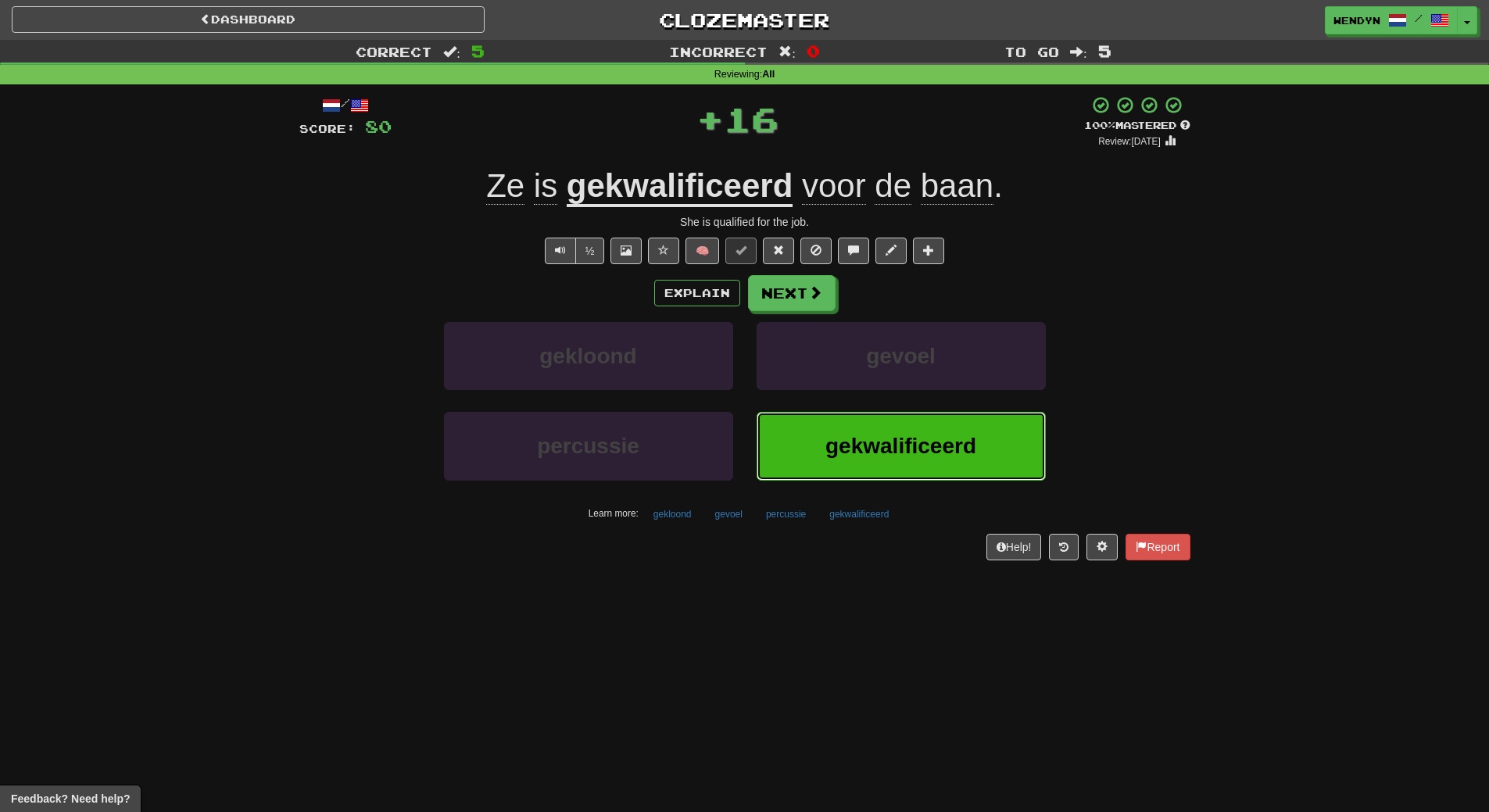
click at [880, 438] on span "gekwalificeerd" at bounding box center [901, 446] width 151 height 25
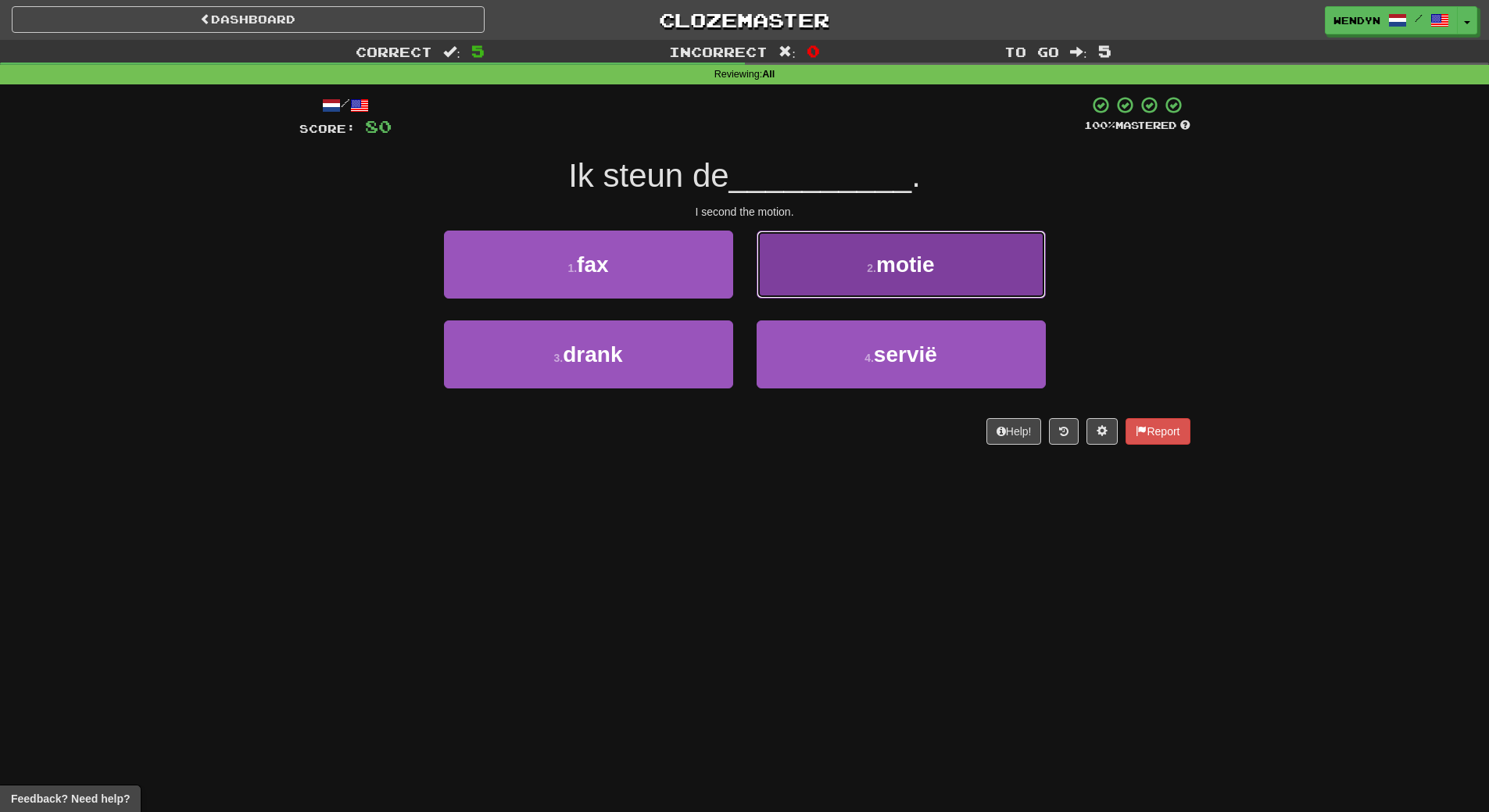
click at [914, 275] on span "motie" at bounding box center [905, 264] width 59 height 25
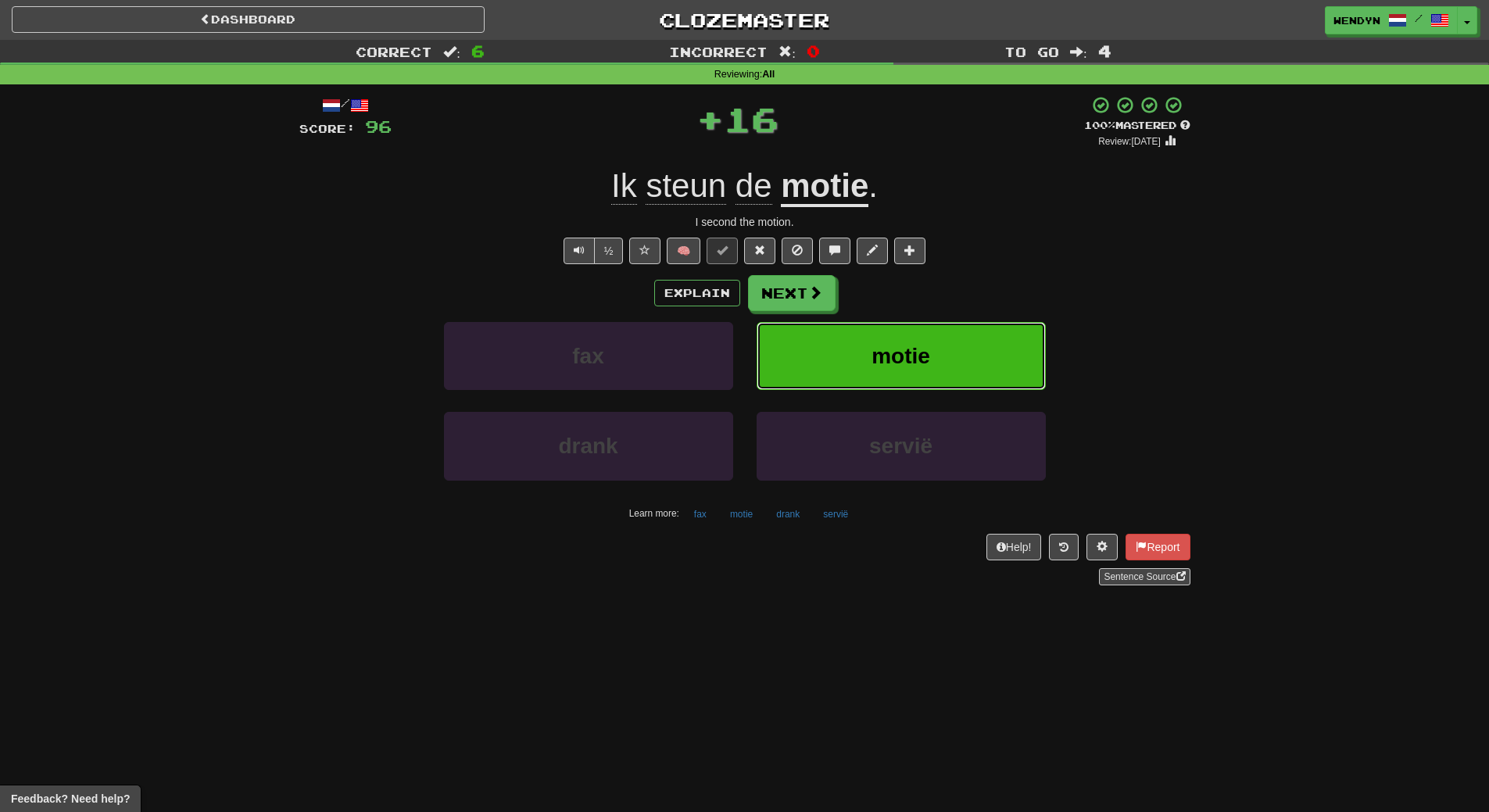
click at [912, 342] on button "motie" at bounding box center [901, 356] width 289 height 68
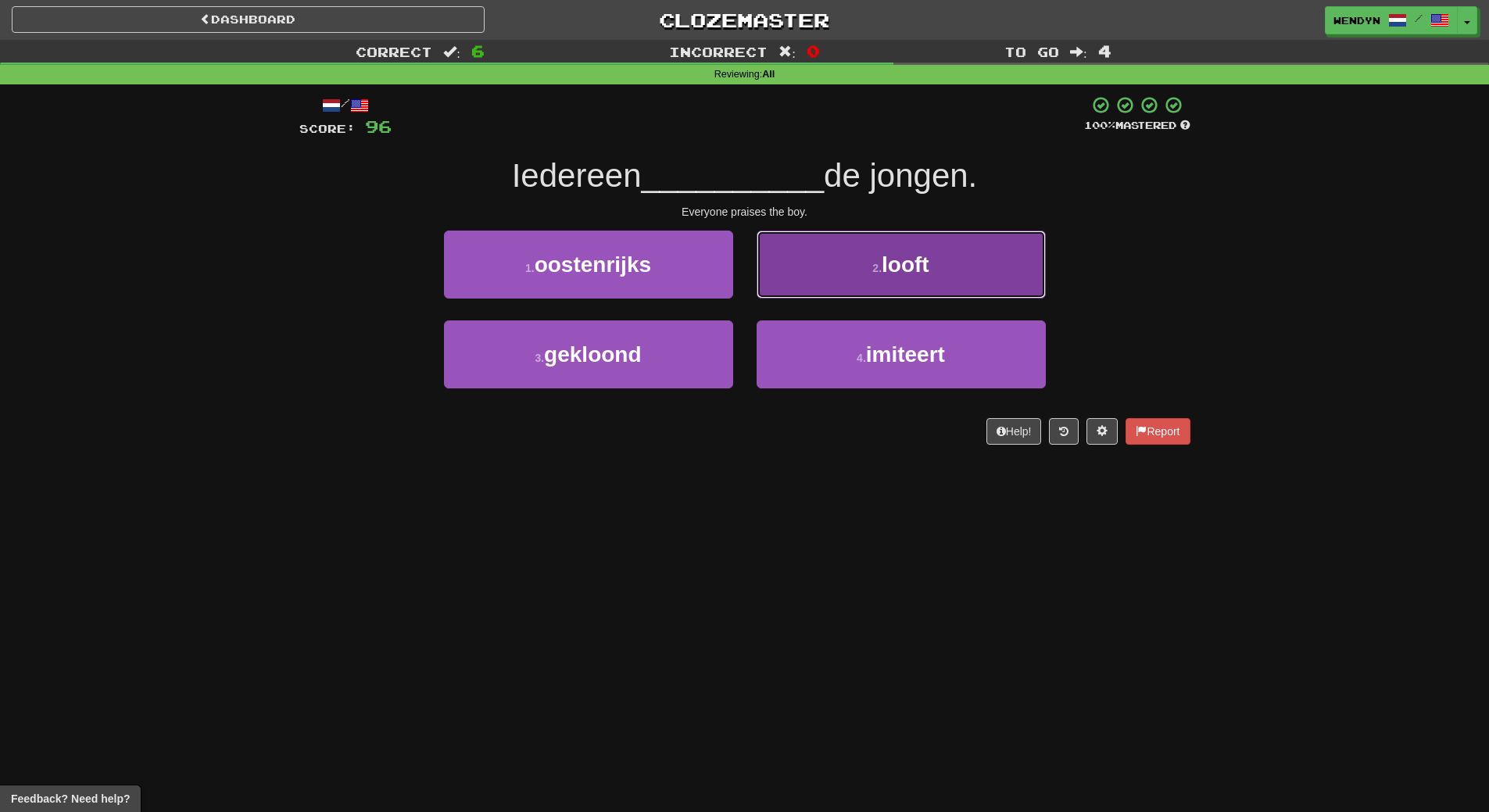
click at [974, 255] on button "2 . looft" at bounding box center [901, 264] width 289 height 68
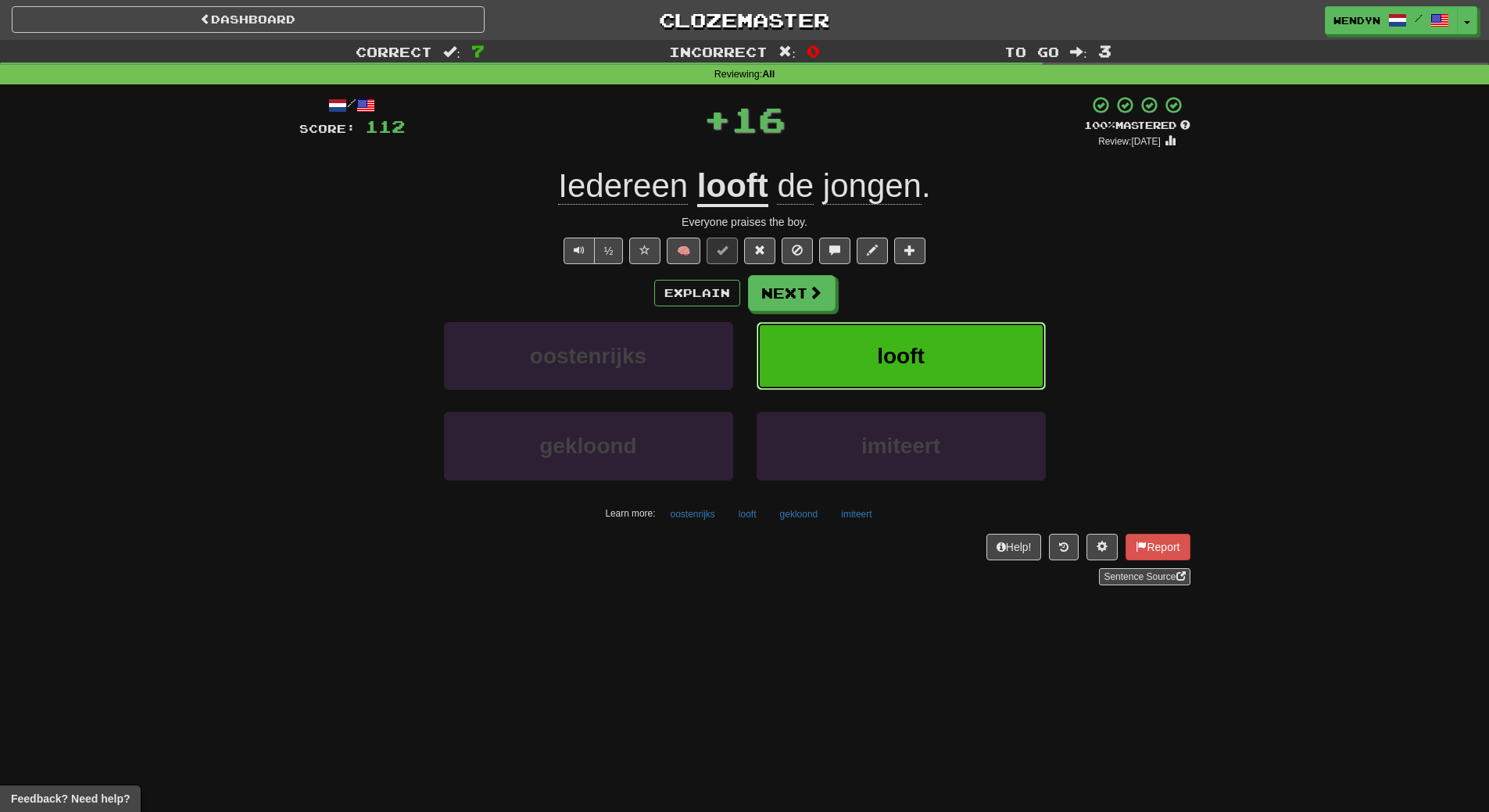
click at [969, 338] on button "looft" at bounding box center [901, 356] width 289 height 68
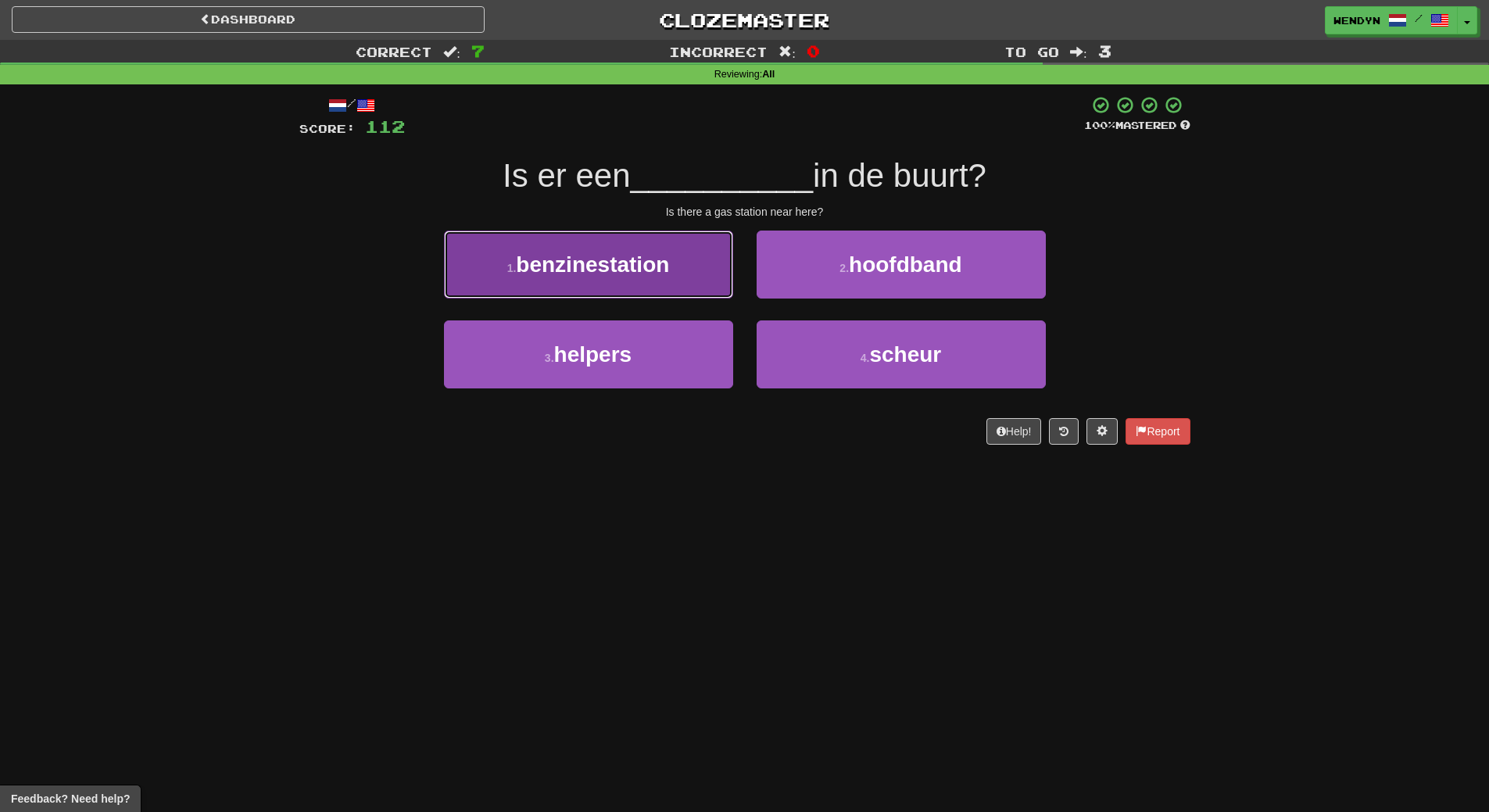
click at [655, 230] on button "1 . benzinestation" at bounding box center [588, 264] width 289 height 68
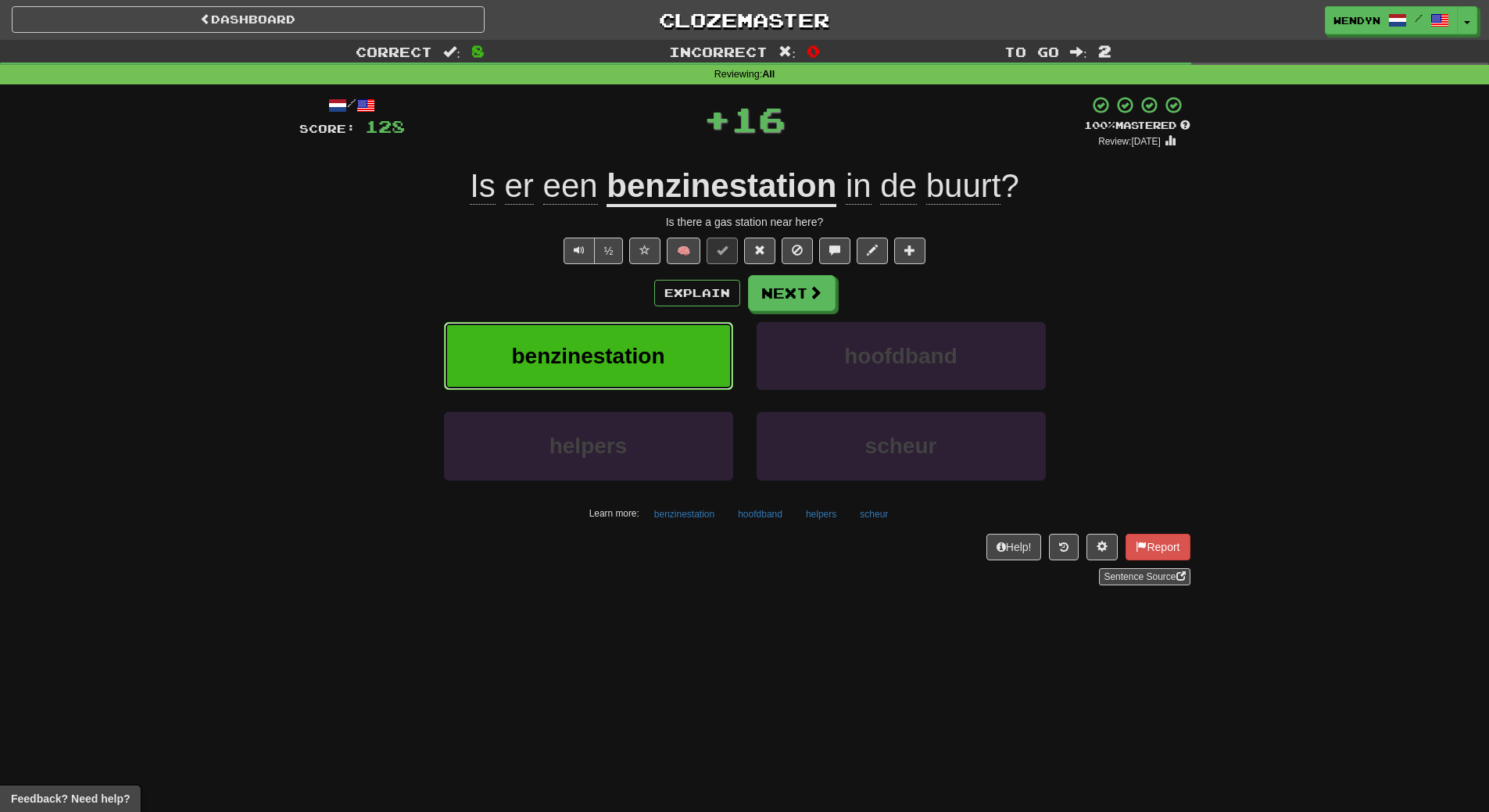
click at [637, 329] on button "benzinestation" at bounding box center [588, 356] width 289 height 68
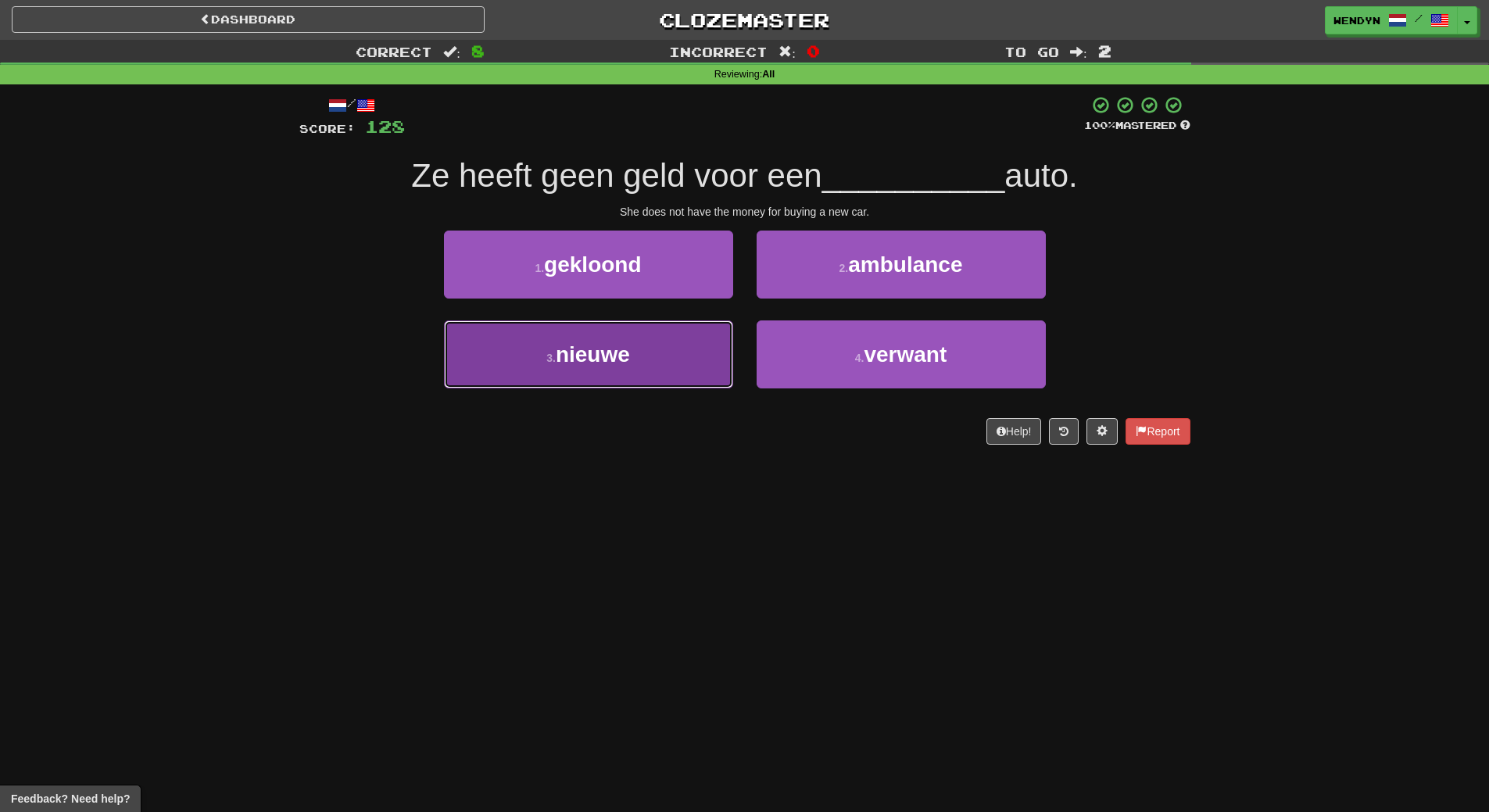
click at [662, 387] on button "3 . nieuwe" at bounding box center [588, 354] width 289 height 68
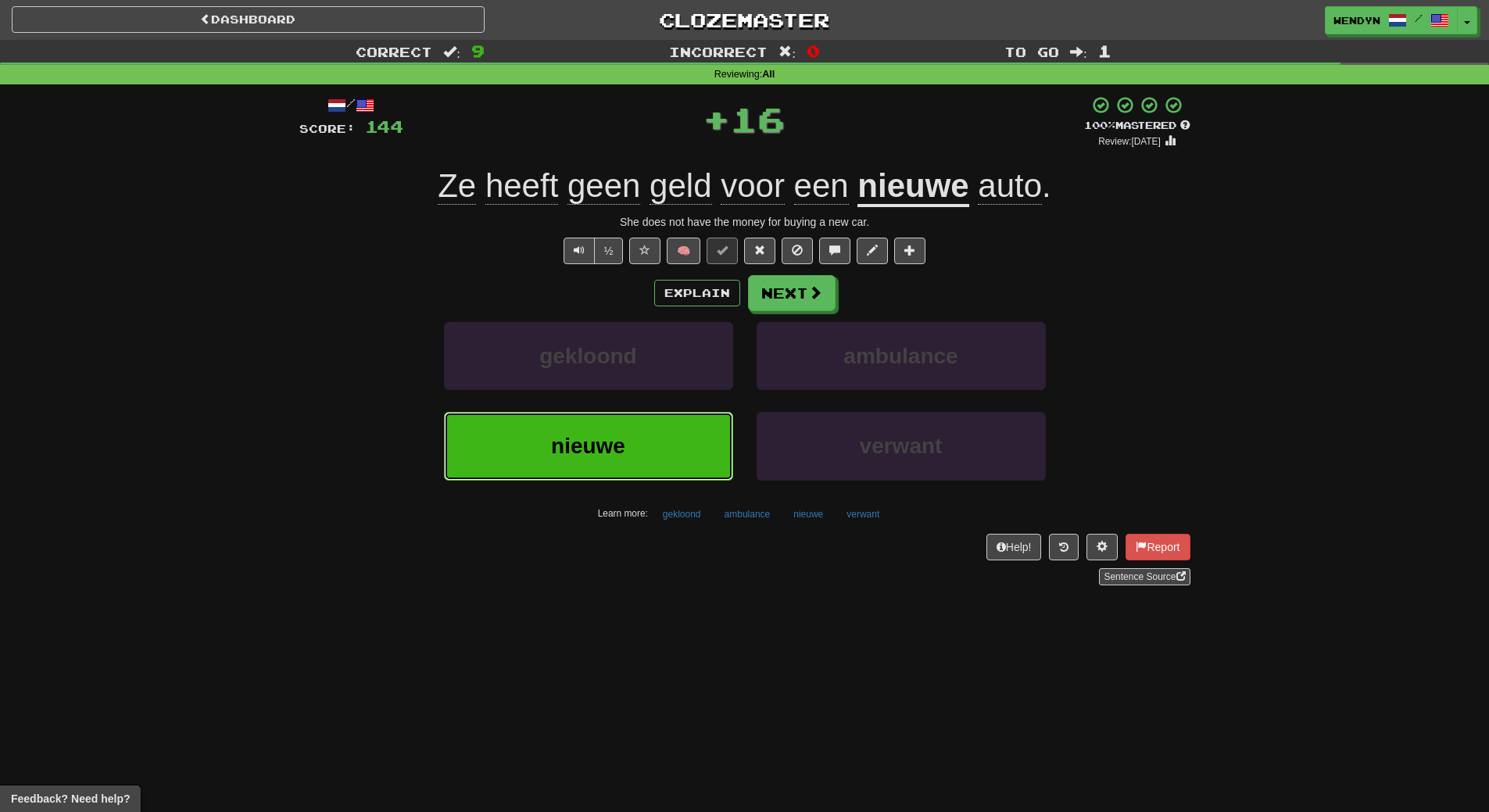
click at [645, 449] on button "nieuwe" at bounding box center [588, 446] width 289 height 68
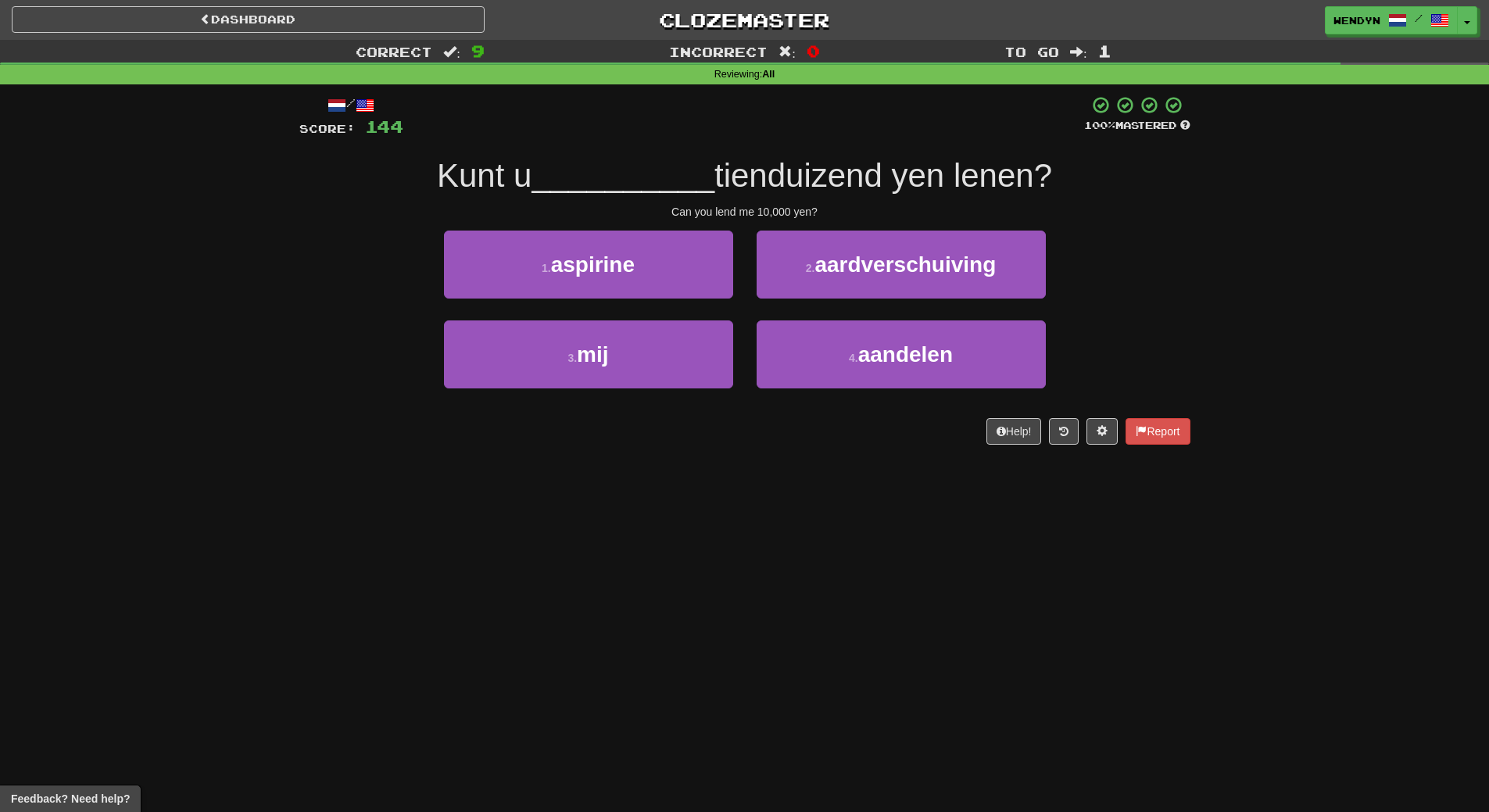
click at [676, 390] on div "3 . mij" at bounding box center [588, 364] width 313 height 90
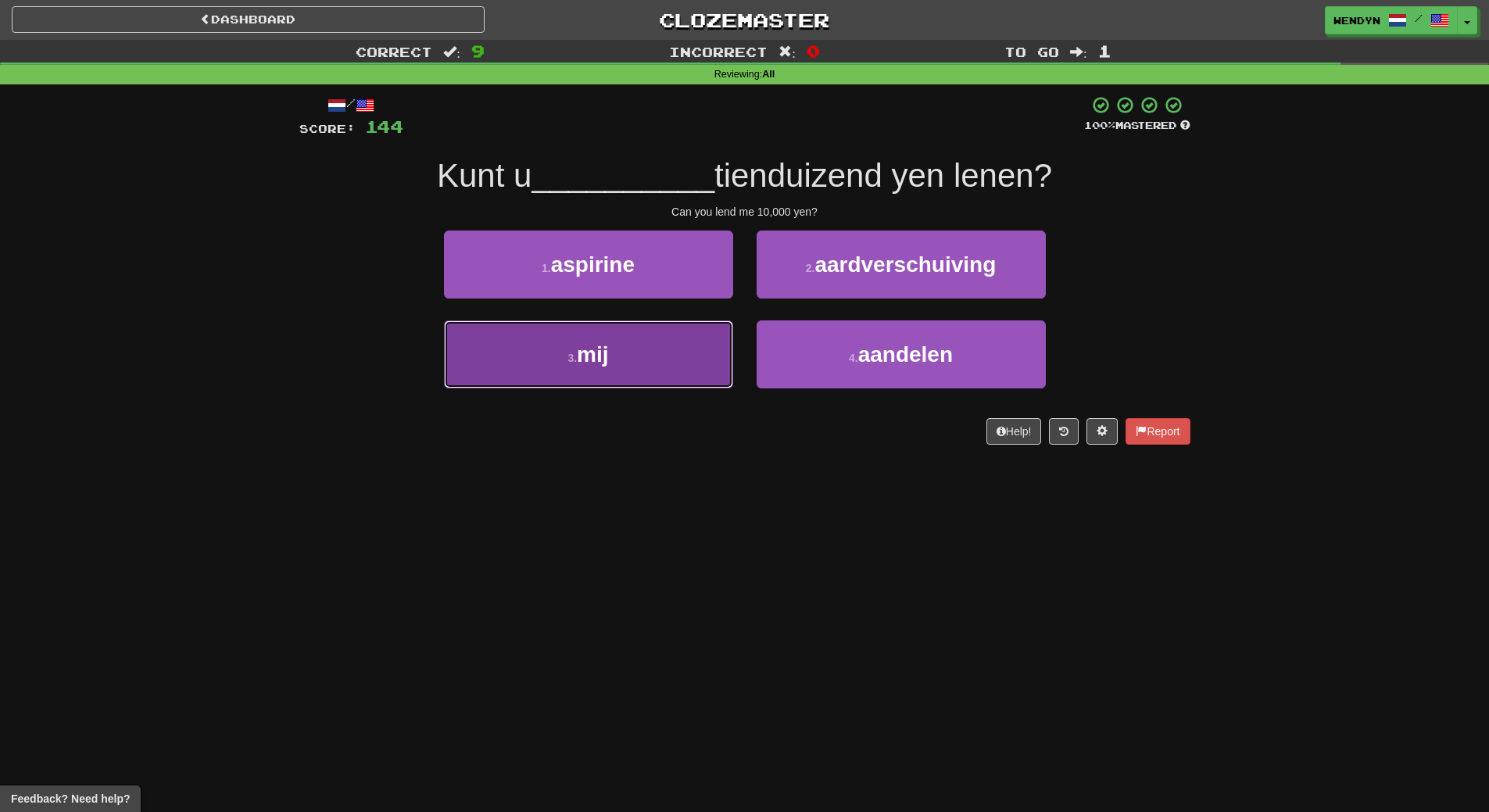
click at [685, 365] on button "3 . mij" at bounding box center [588, 354] width 289 height 68
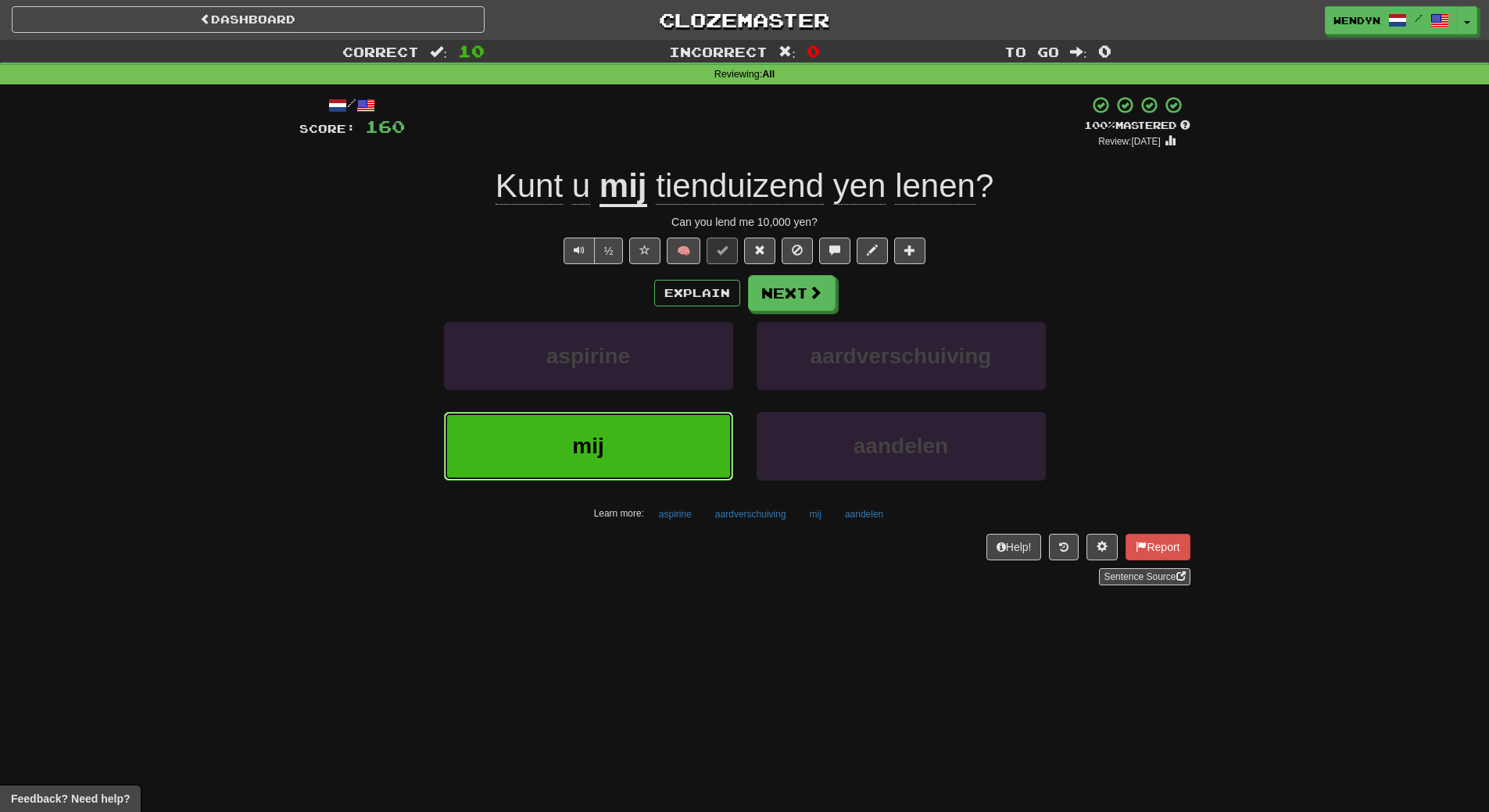
click at [656, 472] on button "mij" at bounding box center [588, 446] width 289 height 68
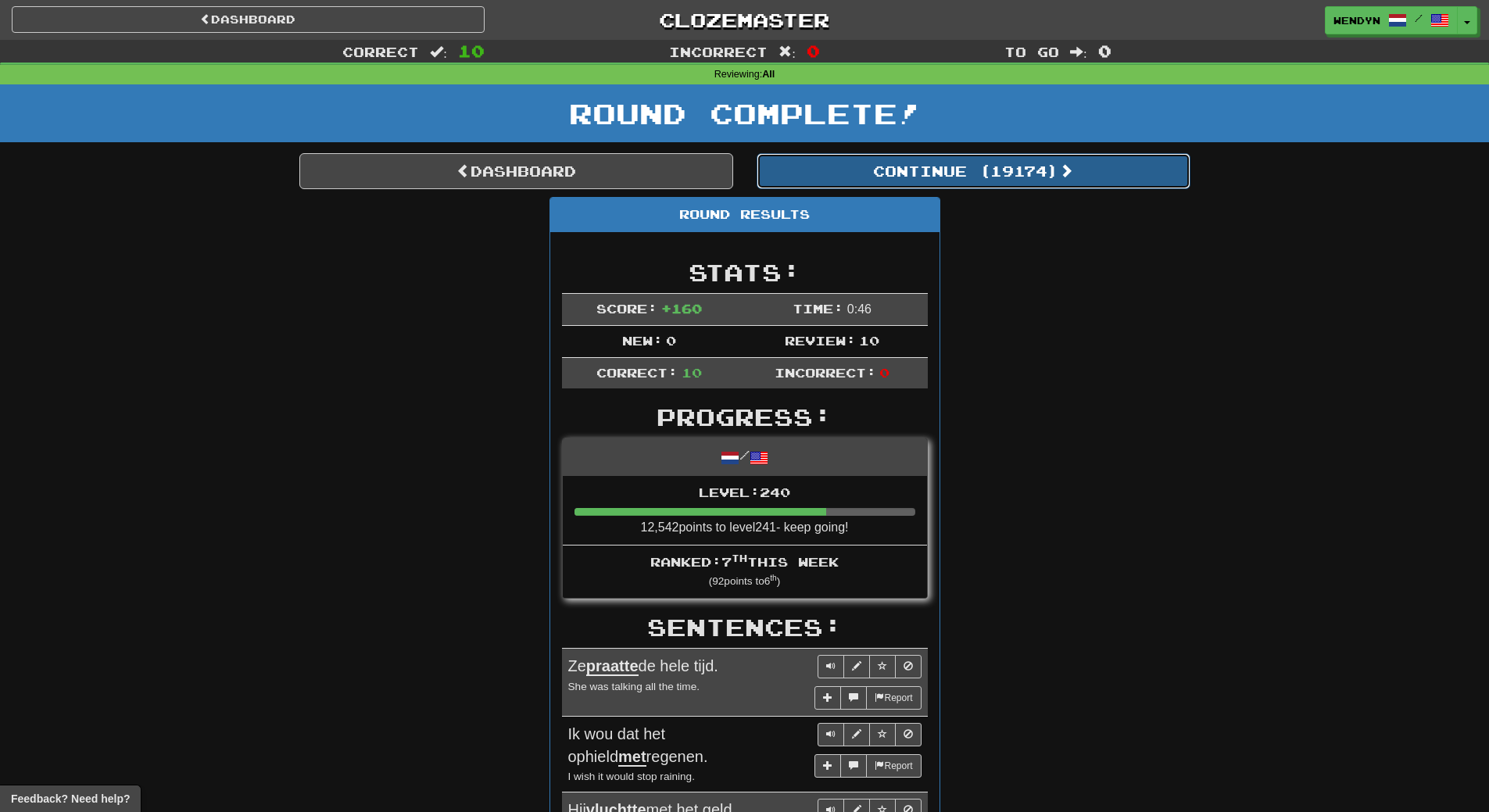
click at [996, 161] on button "Continue ( 19174 )" at bounding box center [973, 171] width 433 height 36
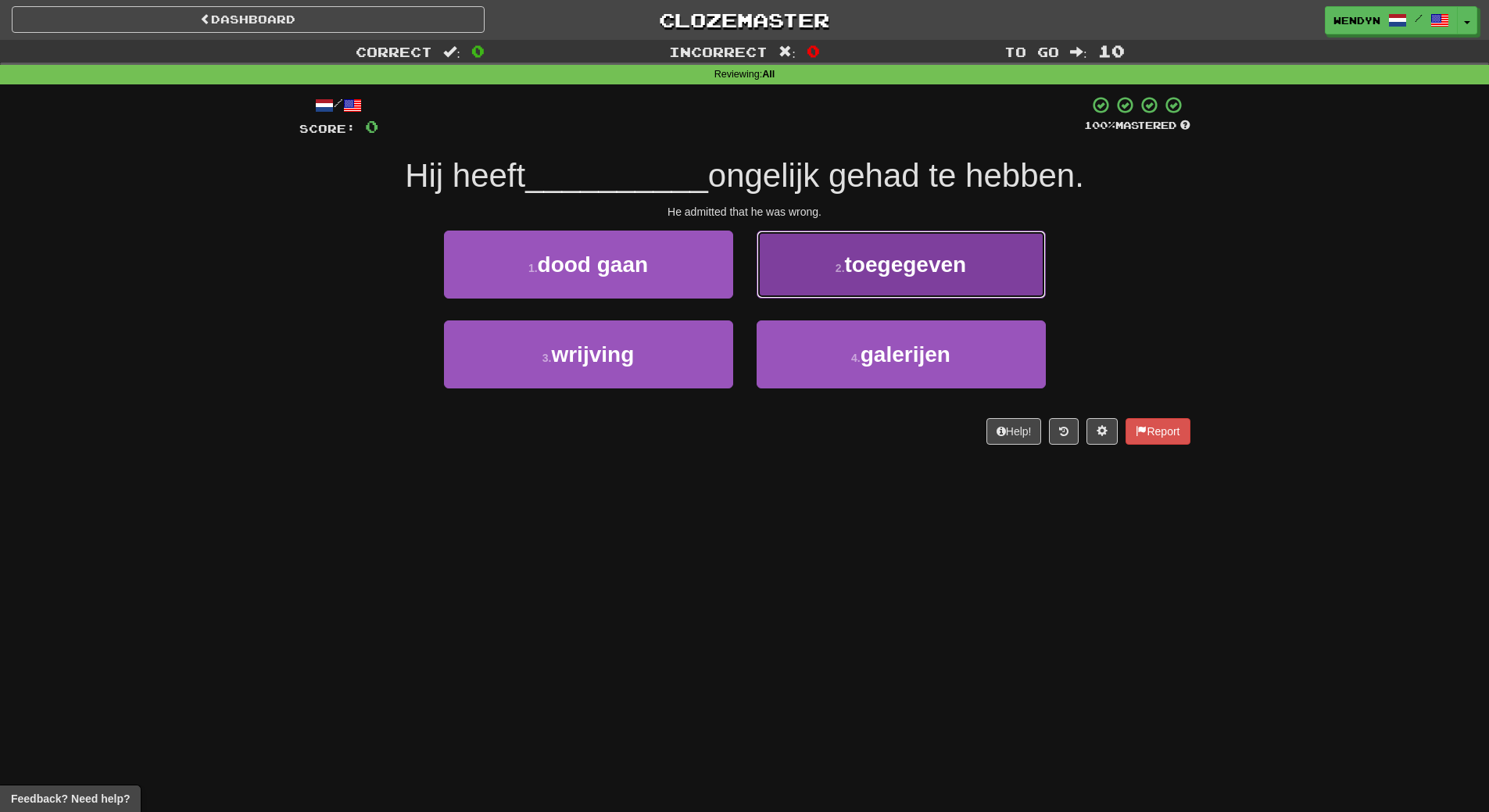
click at [895, 273] on span "toegegeven" at bounding box center [905, 264] width 122 height 25
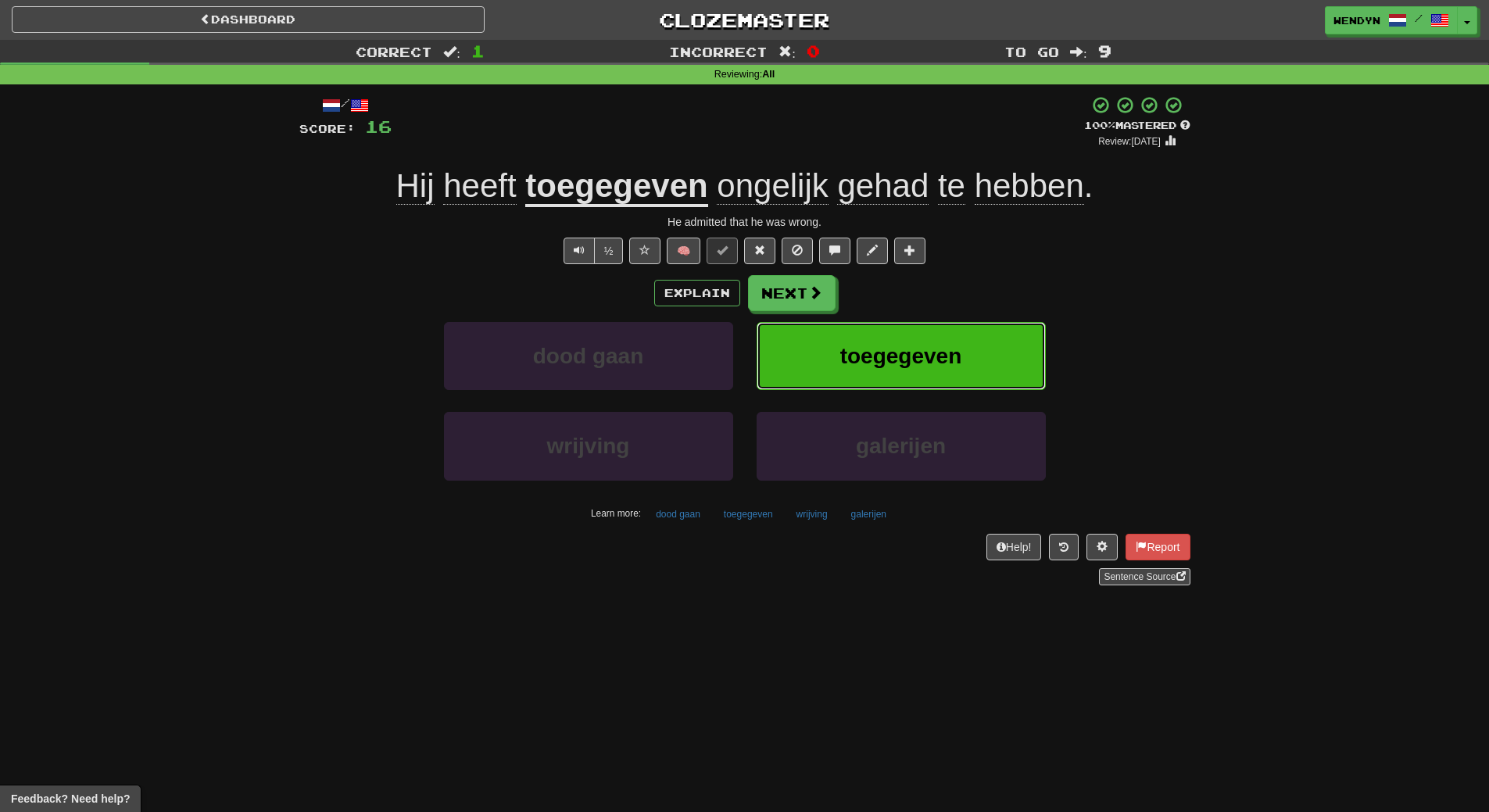
click at [887, 356] on span "toegegeven" at bounding box center [901, 356] width 122 height 25
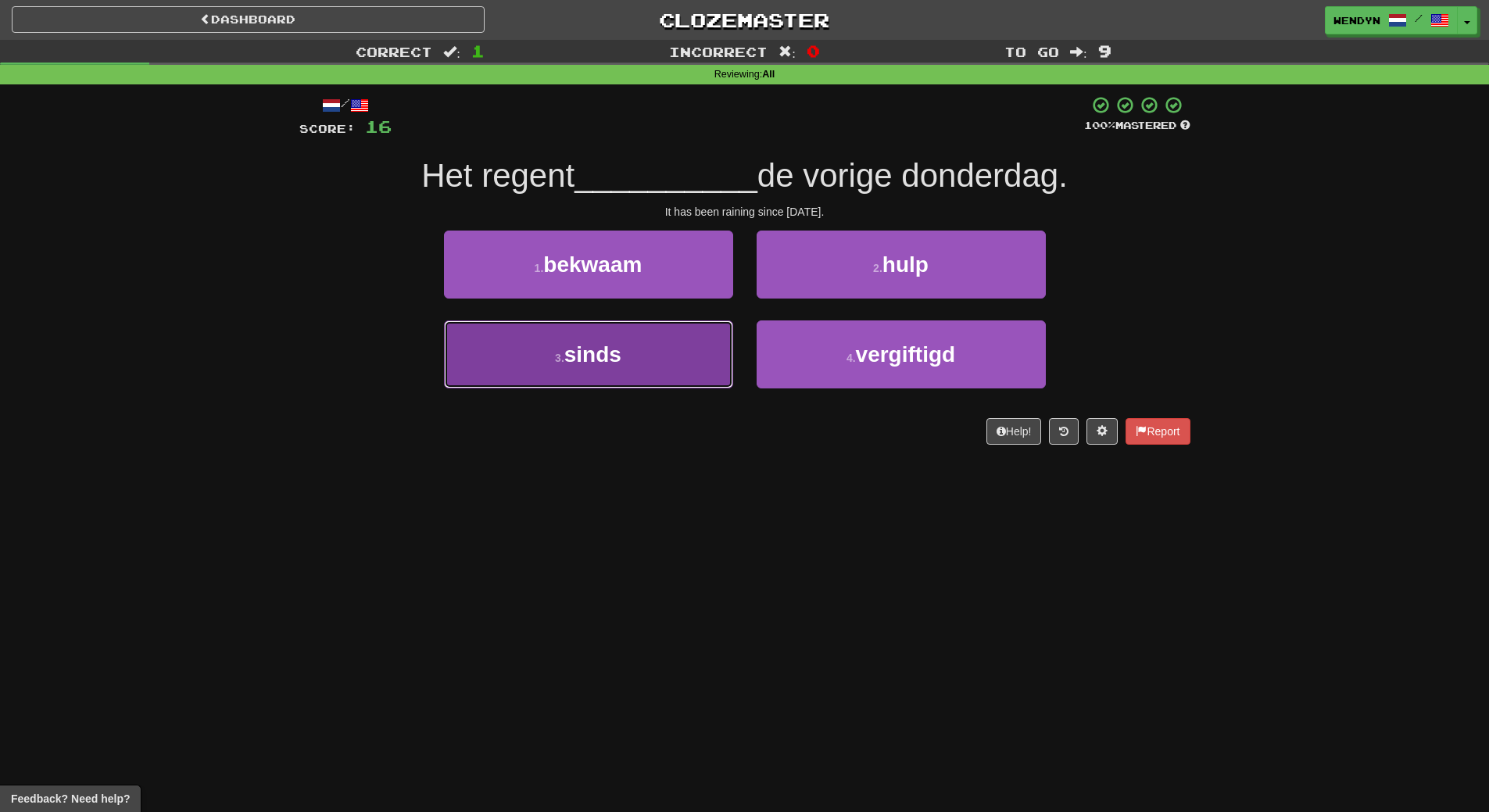
click at [674, 373] on button "3 . sinds" at bounding box center [588, 354] width 289 height 68
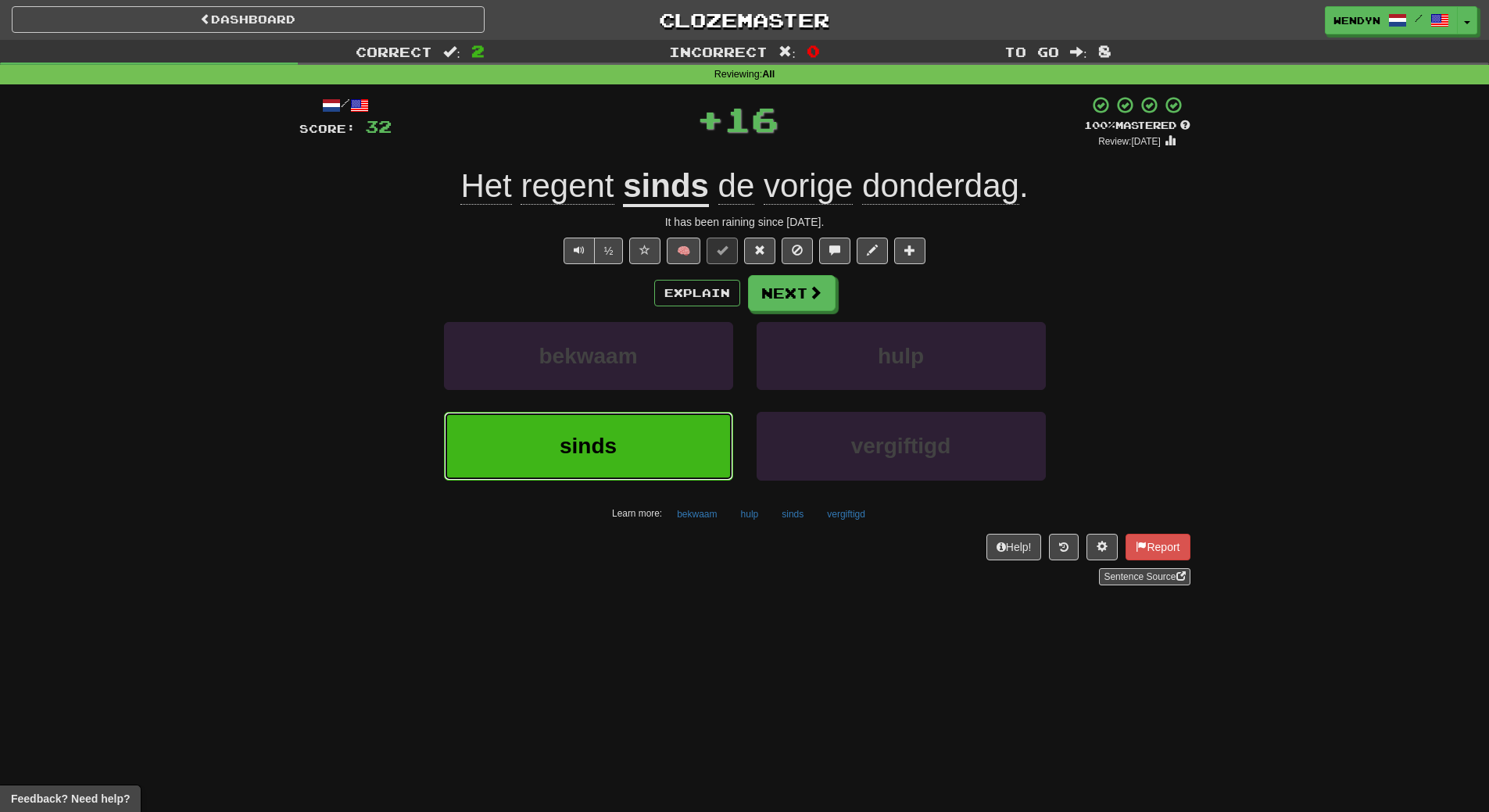
click at [656, 461] on button "sinds" at bounding box center [588, 446] width 289 height 68
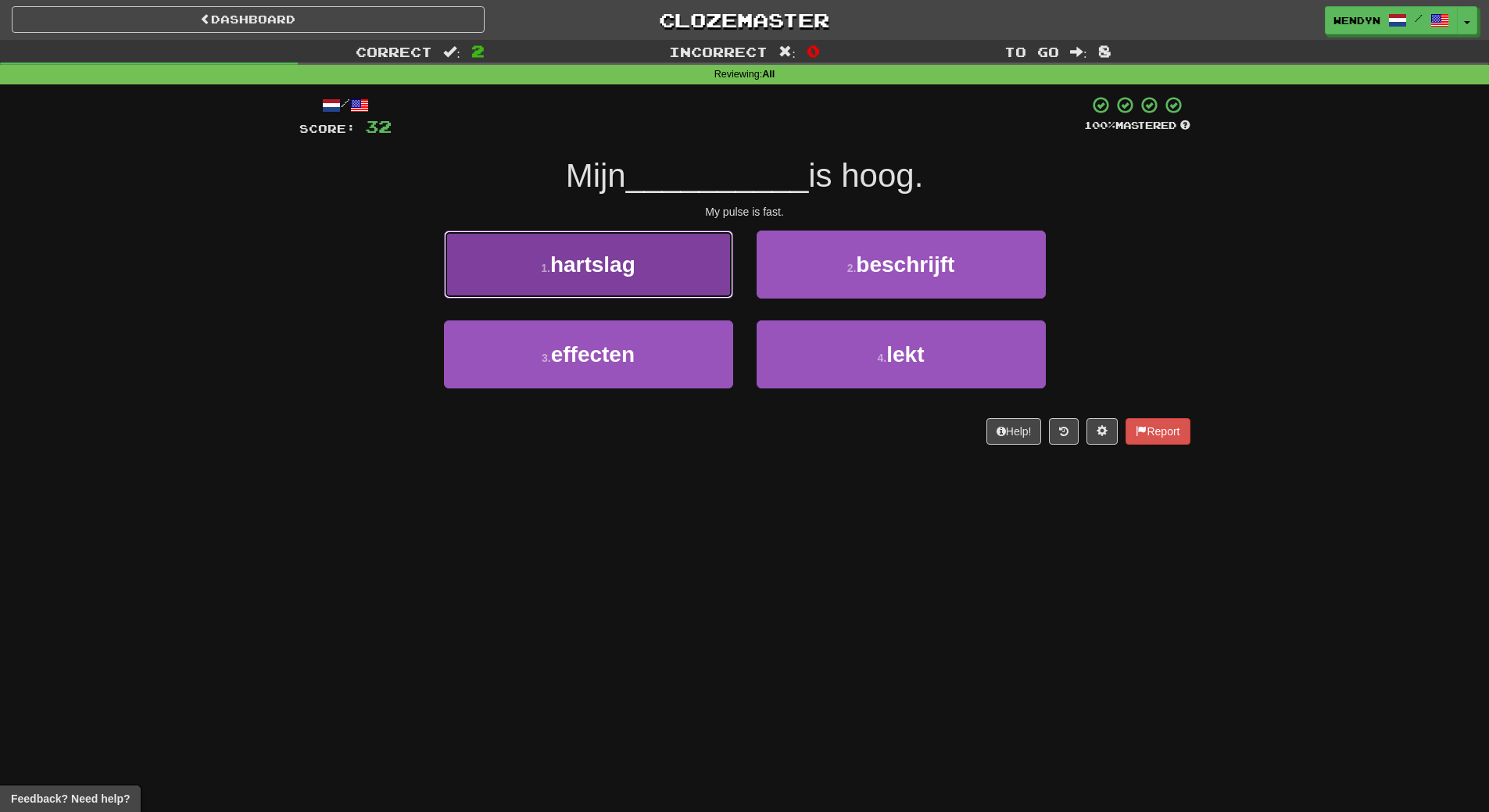
click at [653, 284] on button "1 . hartslag" at bounding box center [588, 264] width 289 height 68
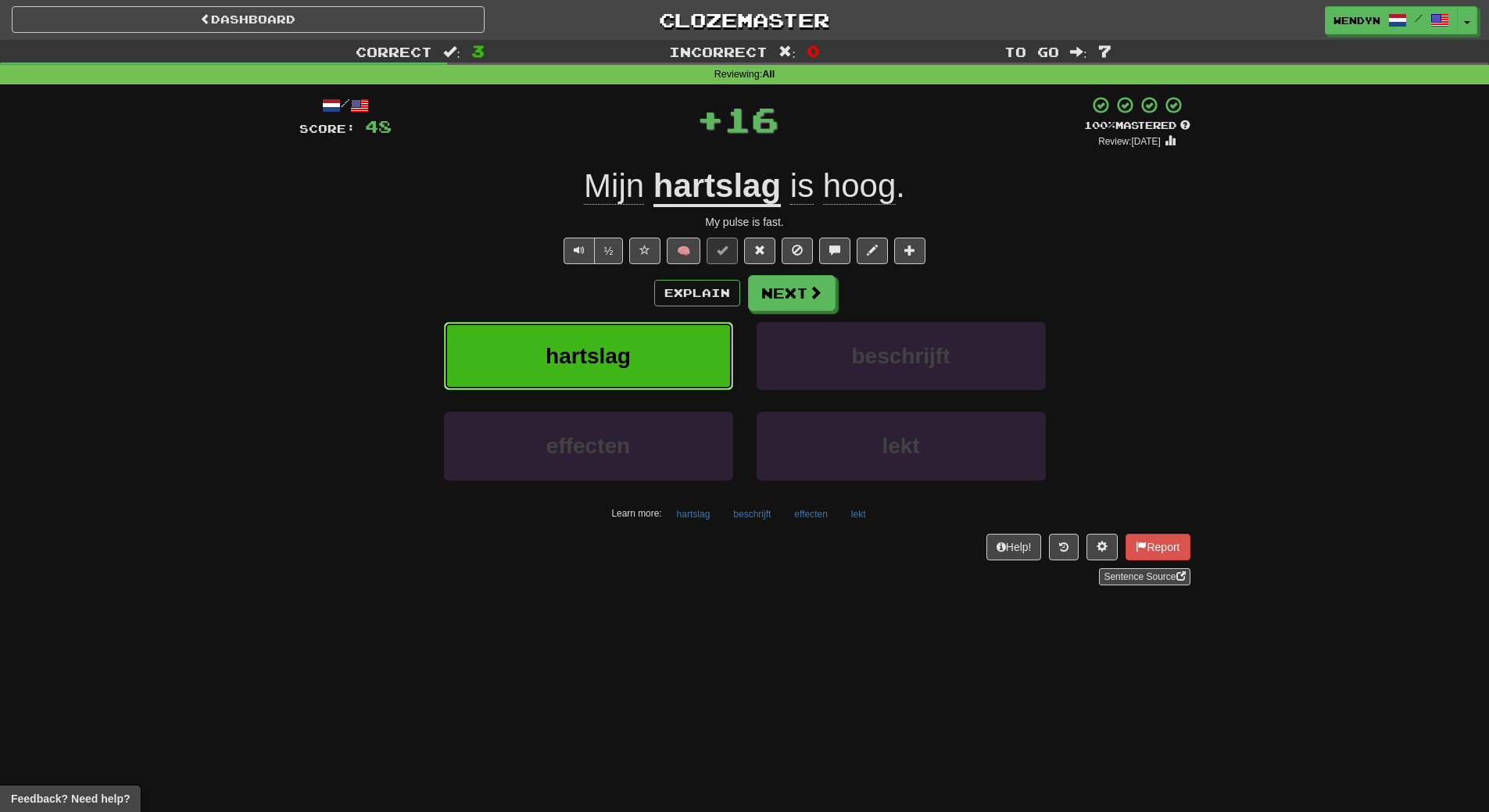
click at [625, 356] on span "hartslag" at bounding box center [588, 356] width 85 height 25
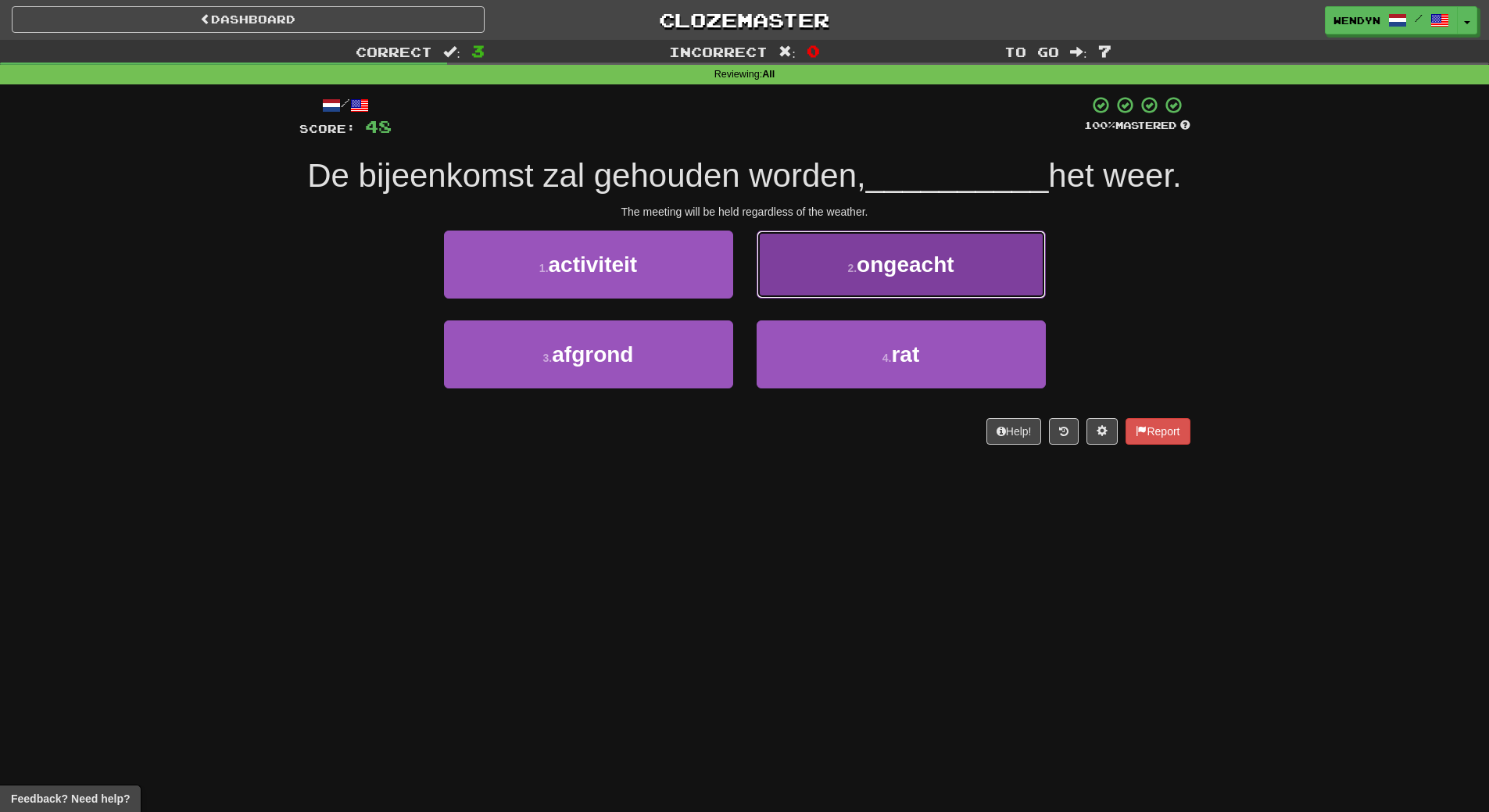
click at [899, 298] on button "2 . ongeacht" at bounding box center [901, 264] width 289 height 68
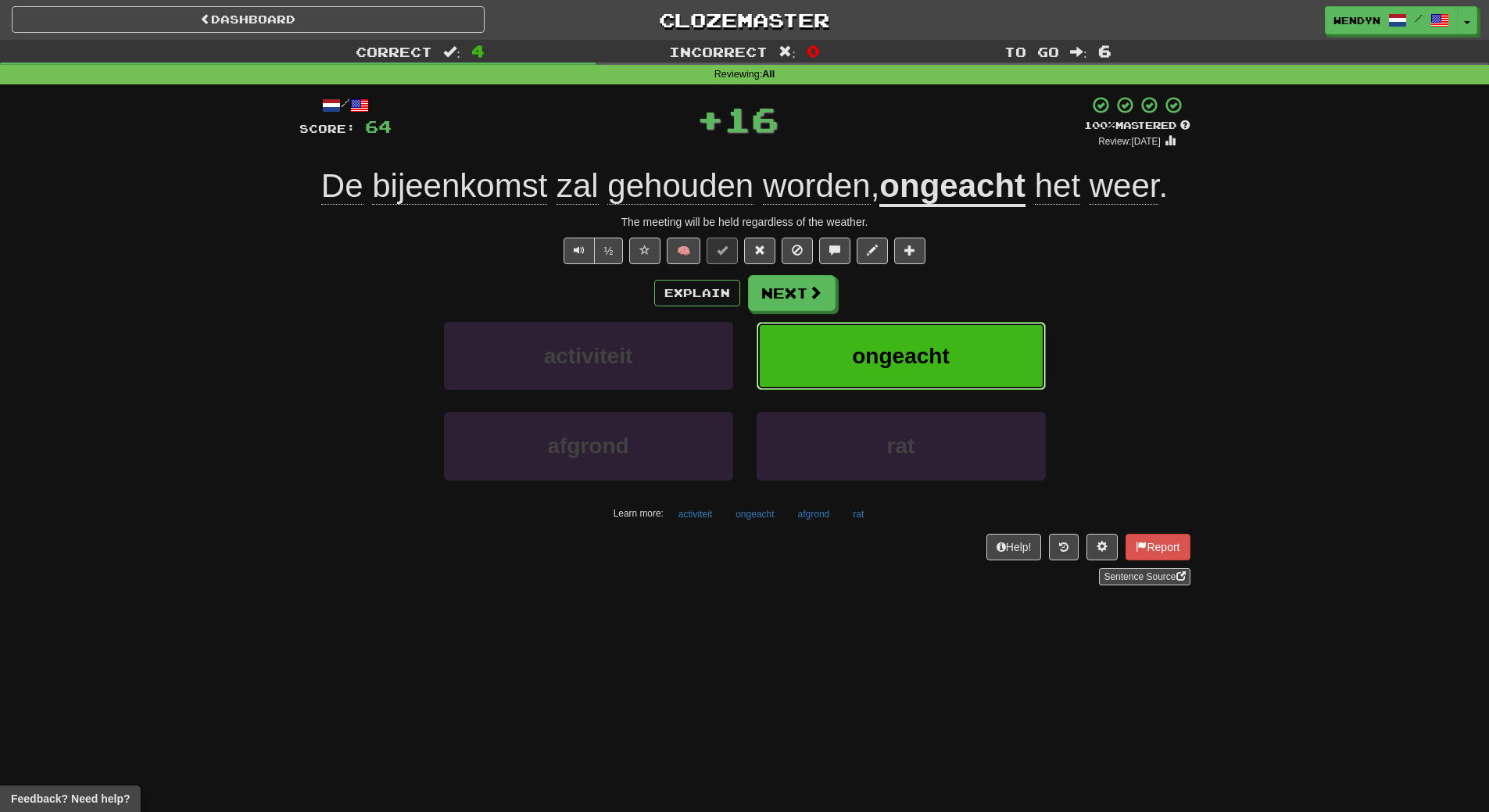
click at [926, 352] on span "ongeacht" at bounding box center [900, 356] width 97 height 25
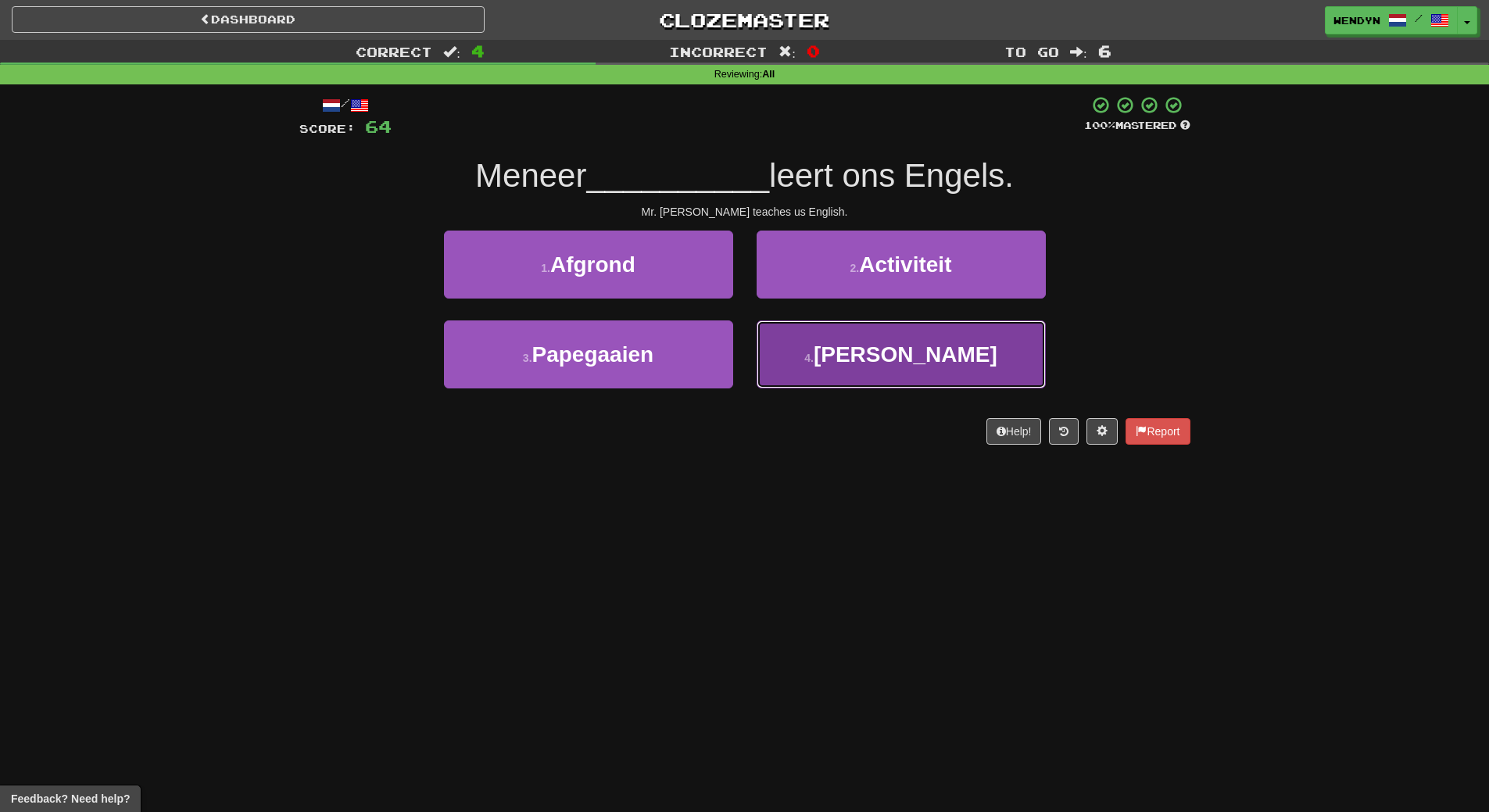
click at [825, 359] on button "4 . Kato" at bounding box center [901, 354] width 289 height 68
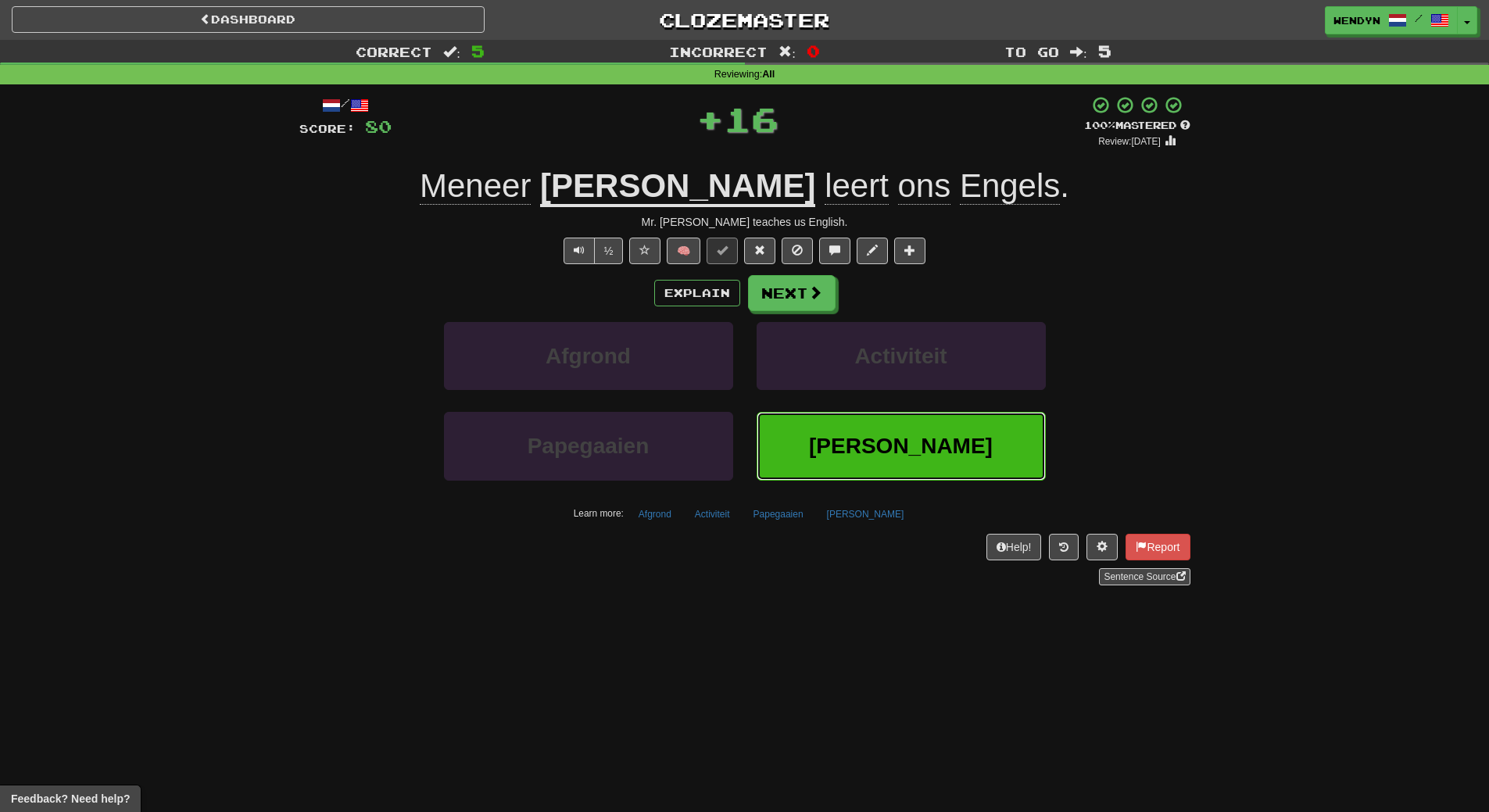
click at [855, 433] on button "[PERSON_NAME]" at bounding box center [901, 446] width 289 height 68
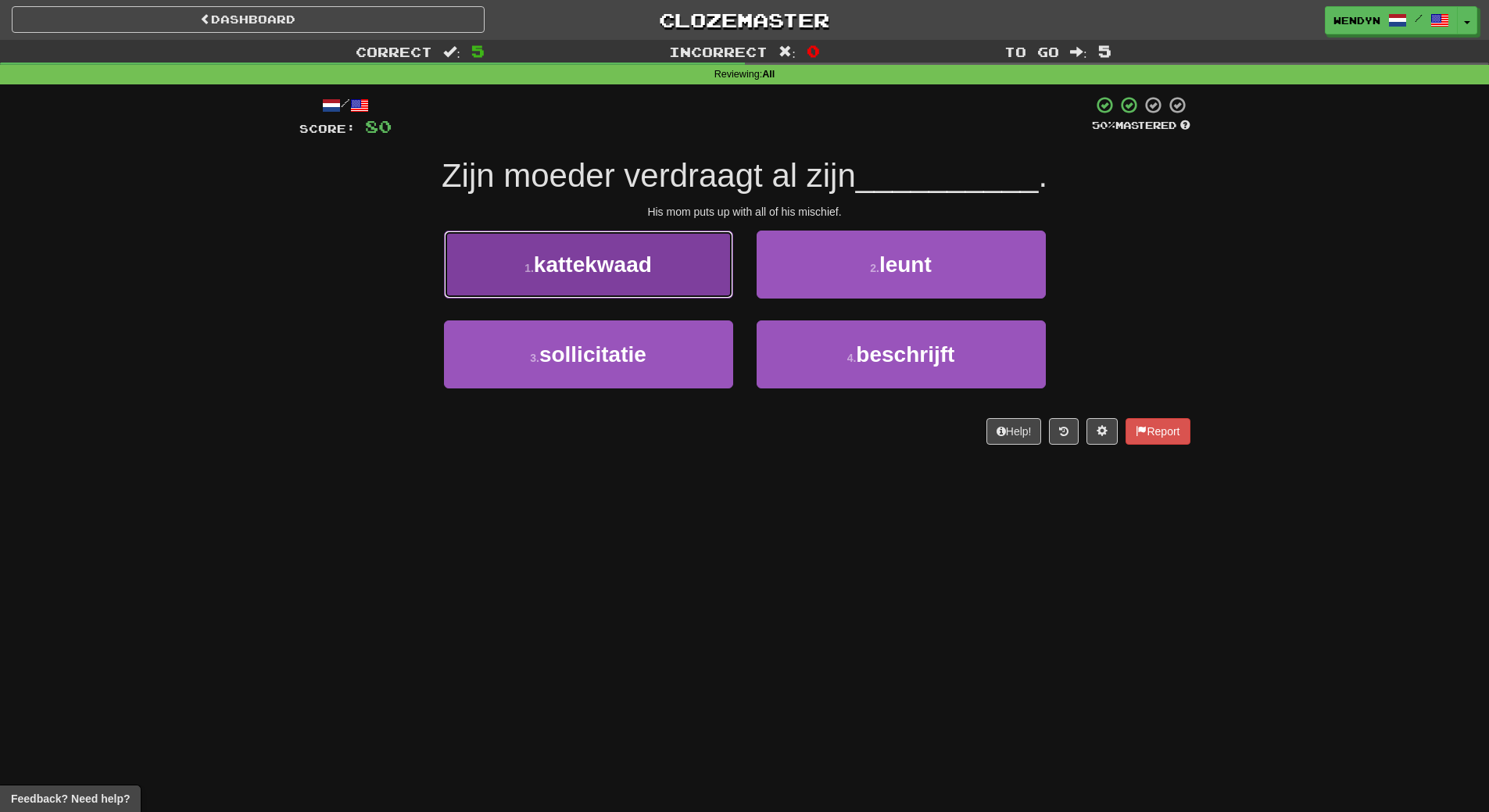
click at [633, 267] on span "kattekwaad" at bounding box center [592, 264] width 118 height 25
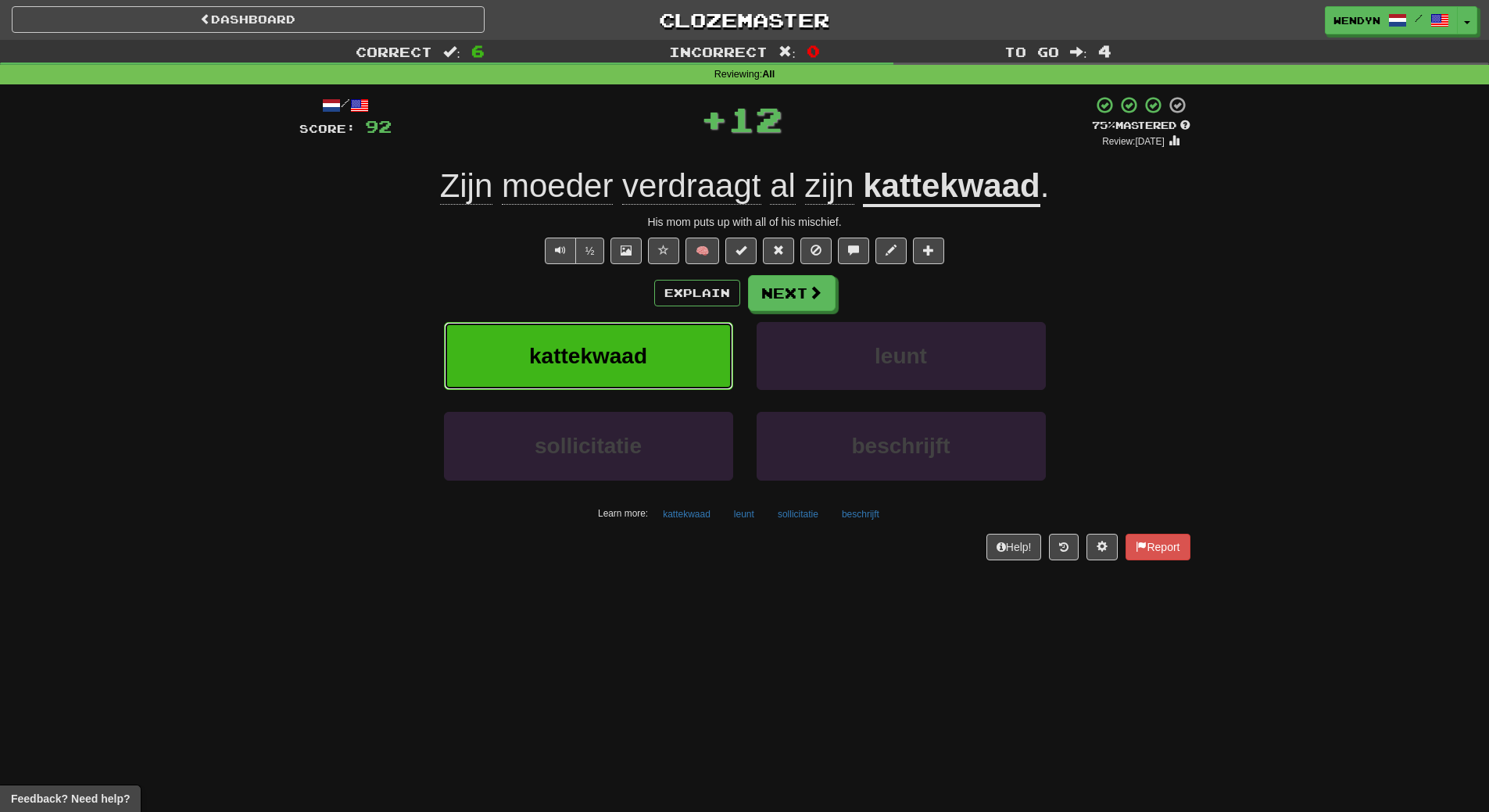
click at [618, 344] on span "kattekwaad" at bounding box center [587, 356] width 118 height 25
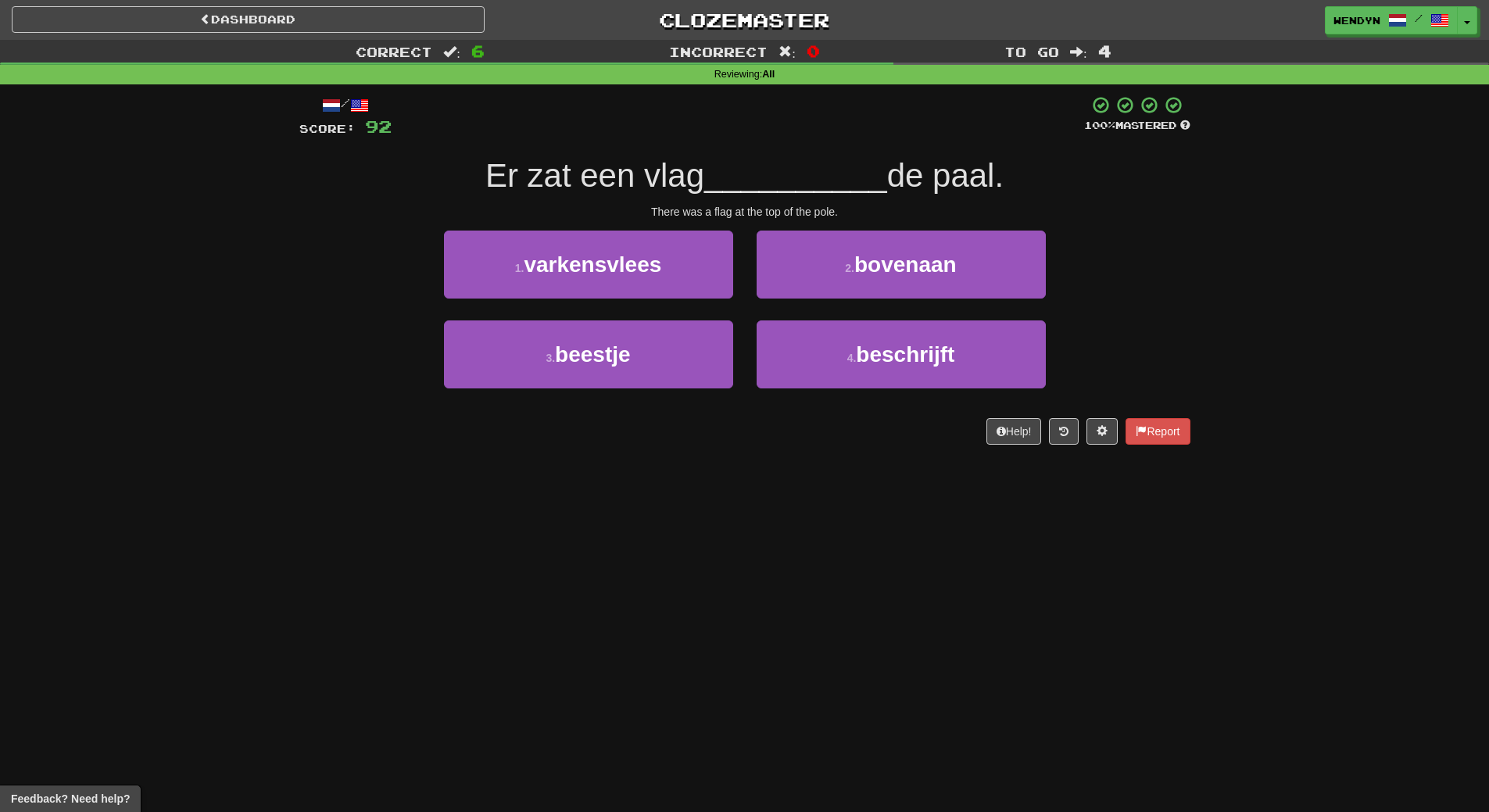
click at [637, 592] on div "Dashboard Clozemaster WendyN / Toggle Dropdown Dashboard Leaderboard Activity F…" at bounding box center [744, 406] width 1489 height 812
click at [976, 222] on div "/ Score: 92 100 % Mastered Er zat een vlag __________ de paal. There was a flag…" at bounding box center [745, 270] width 891 height 349
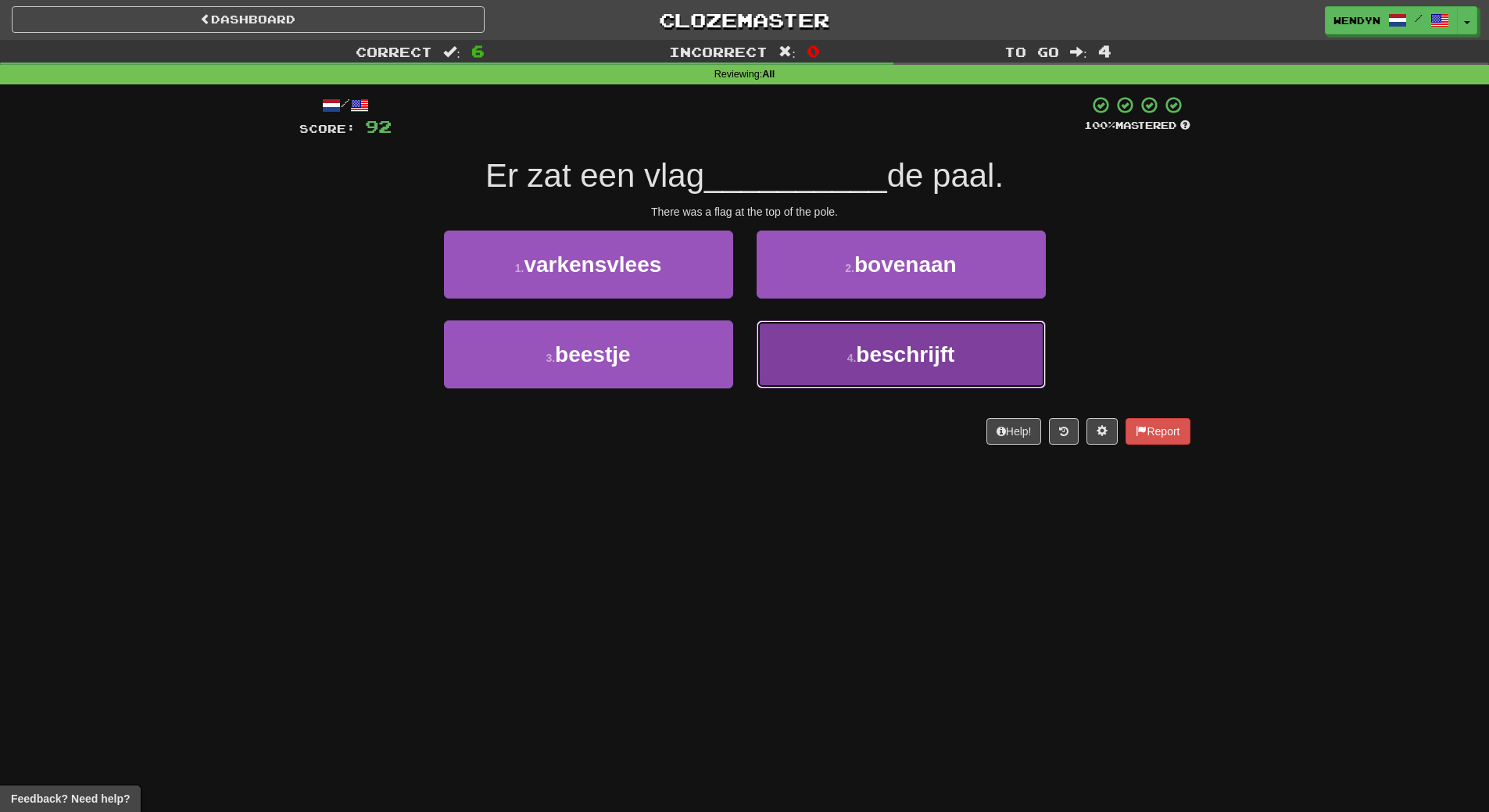
click at [977, 321] on button "4 . beschrijft" at bounding box center [901, 354] width 289 height 68
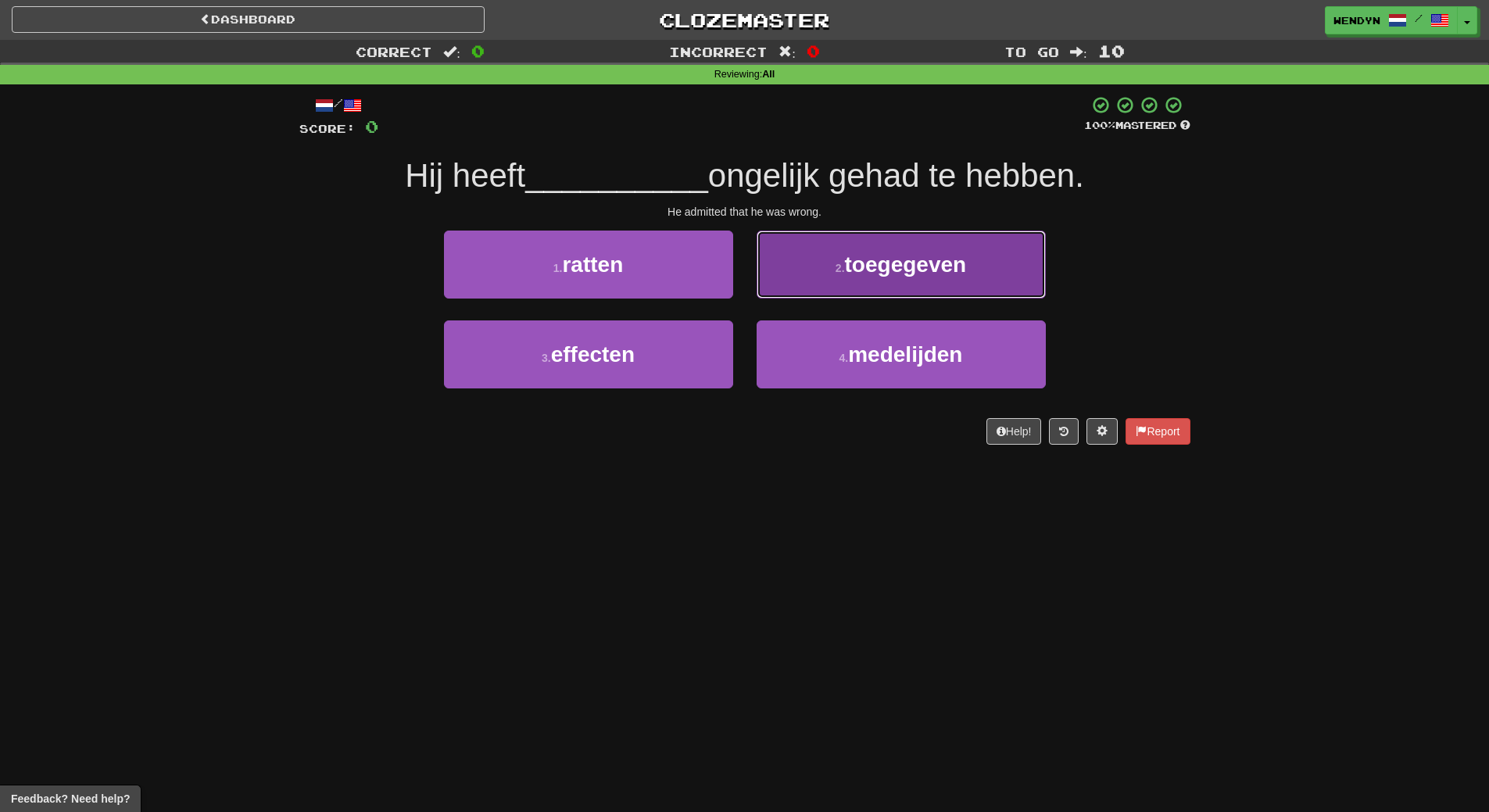
click at [962, 248] on button "2 . toegegeven" at bounding box center [901, 264] width 289 height 68
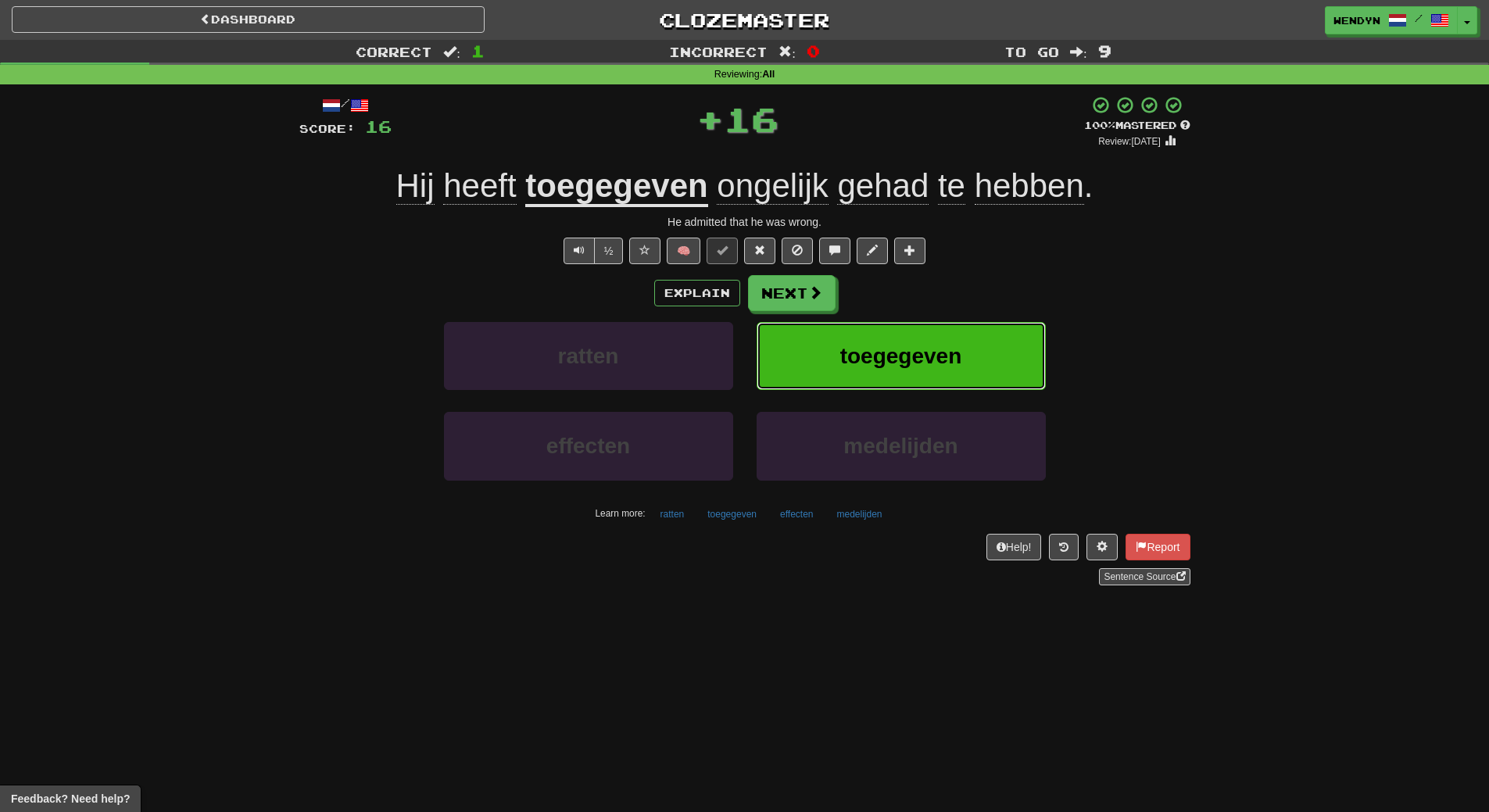
click at [959, 329] on button "toegegeven" at bounding box center [901, 356] width 289 height 68
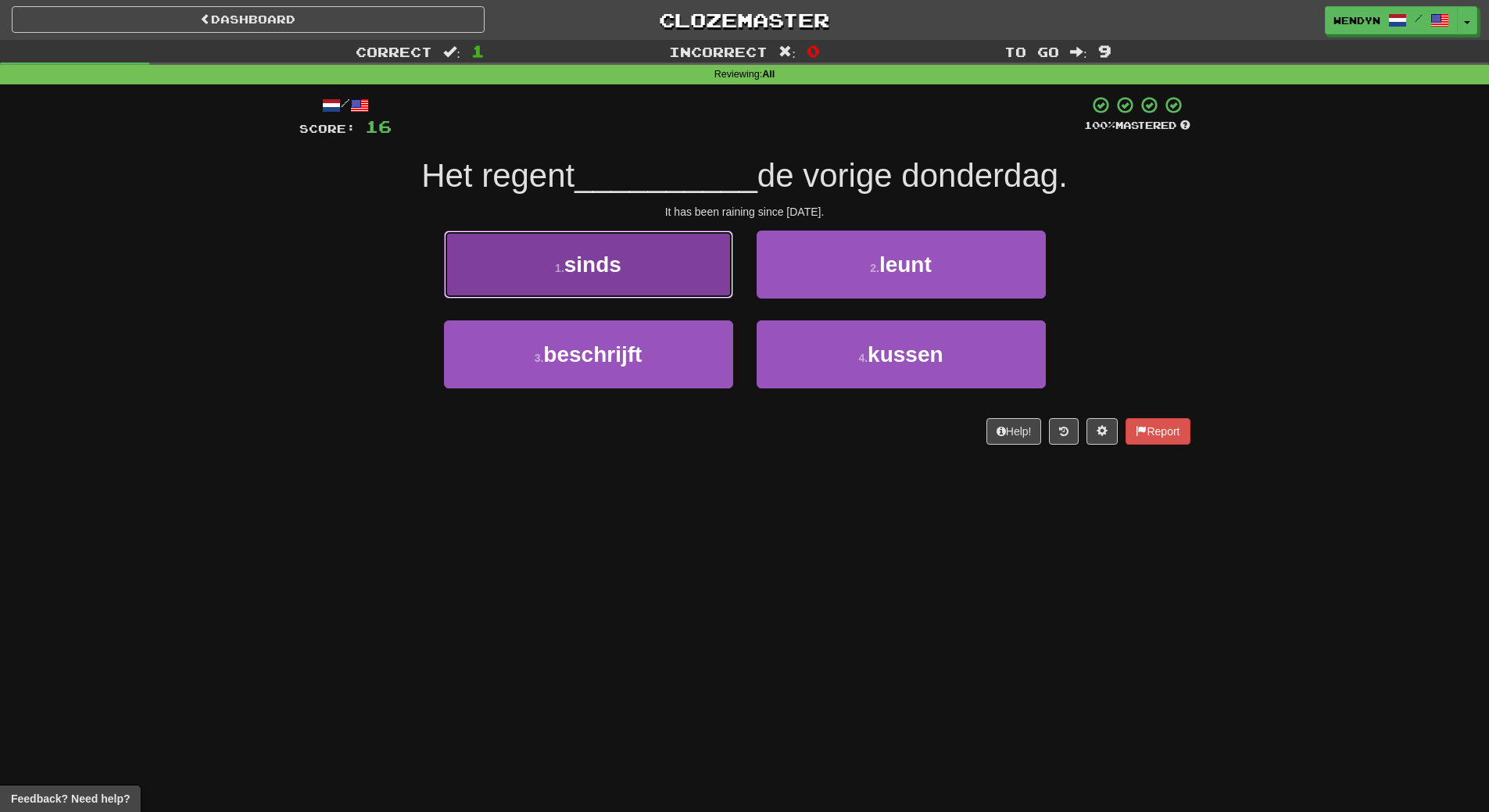
click at [628, 284] on button "1 . sinds" at bounding box center [588, 264] width 289 height 68
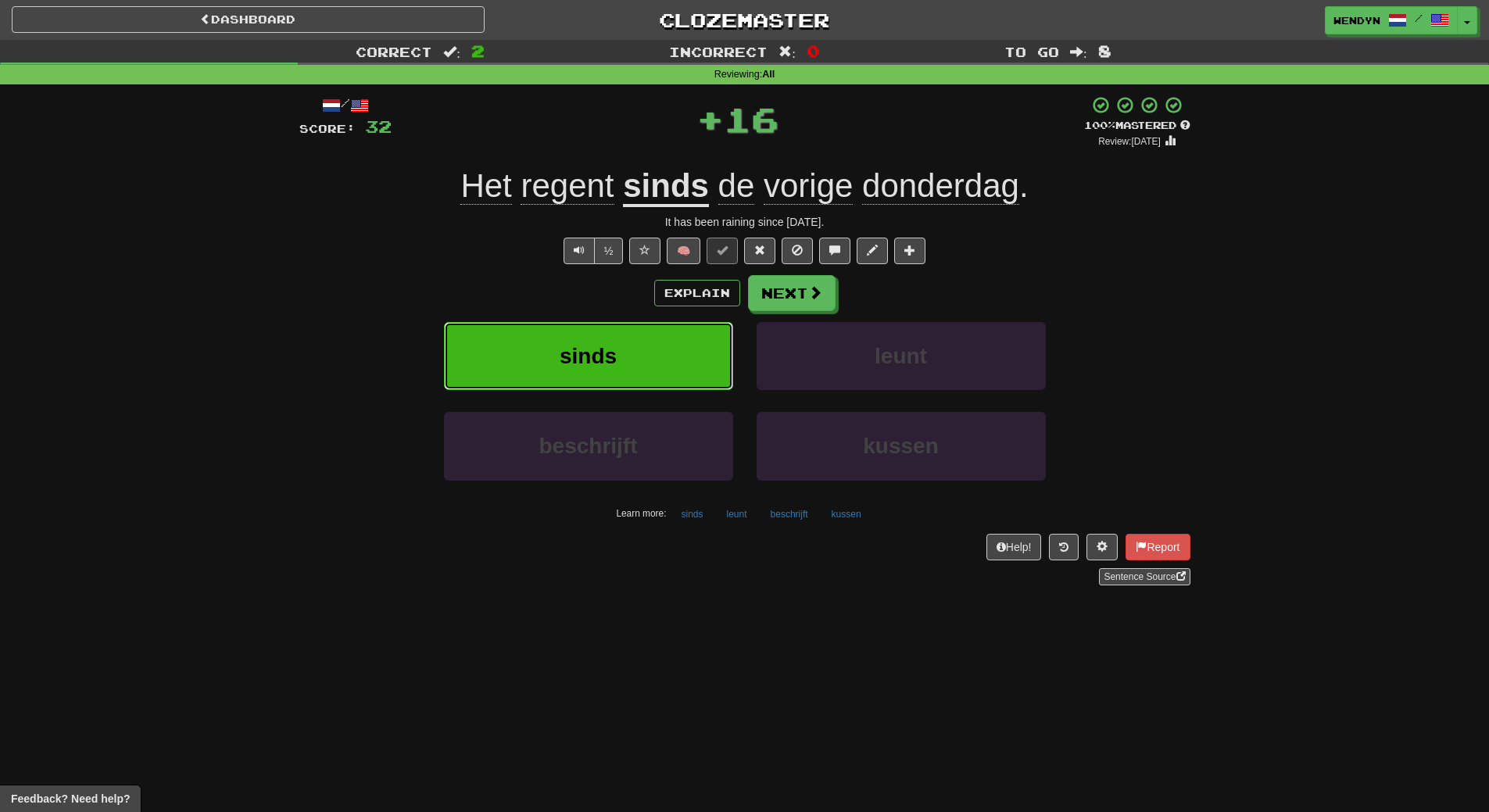
click at [619, 350] on button "sinds" at bounding box center [588, 356] width 289 height 68
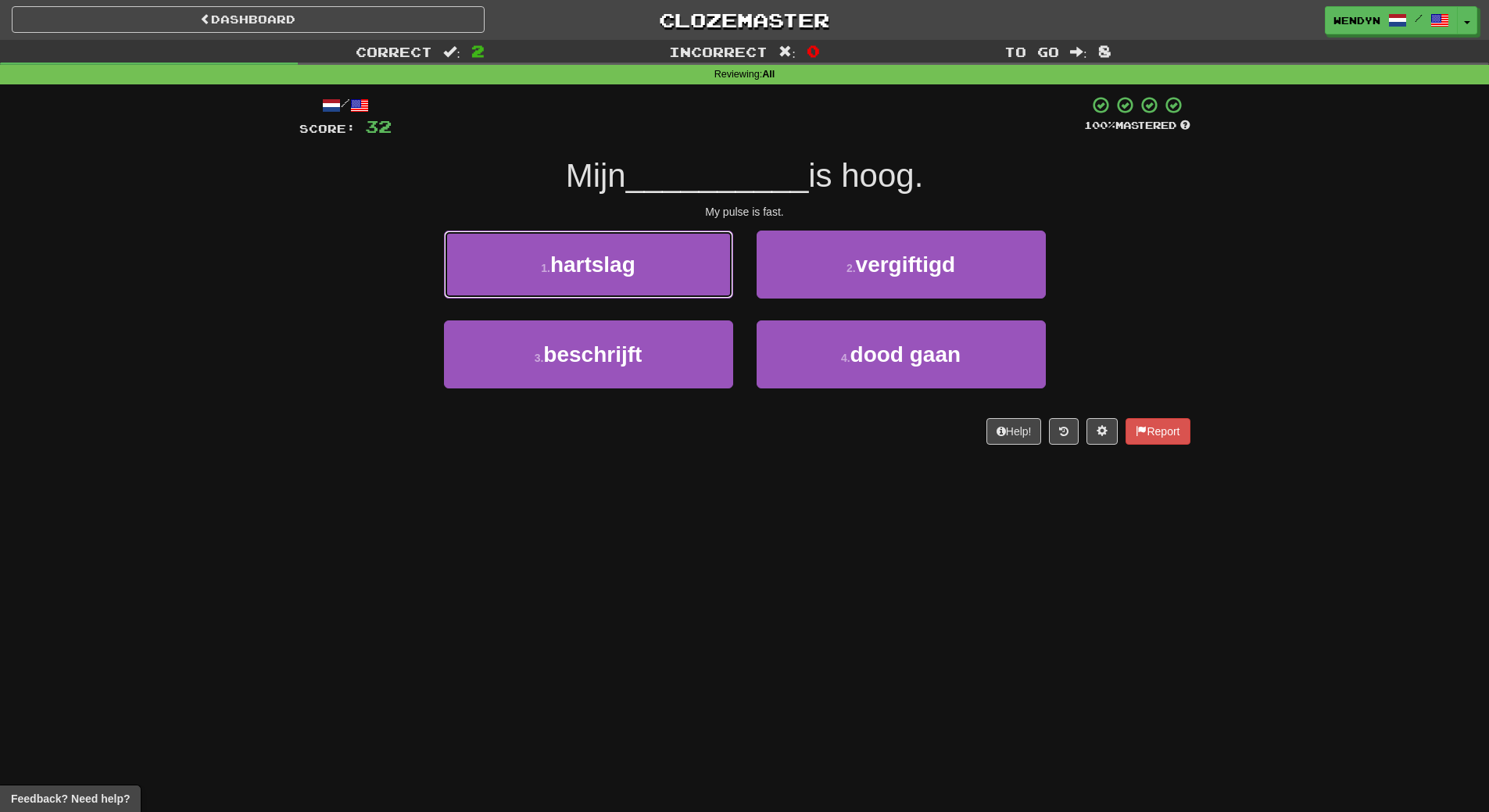
drag, startPoint x: 615, startPoint y: 259, endPoint x: 611, endPoint y: 317, distance: 58.1
click at [615, 260] on span "hartslag" at bounding box center [593, 264] width 85 height 25
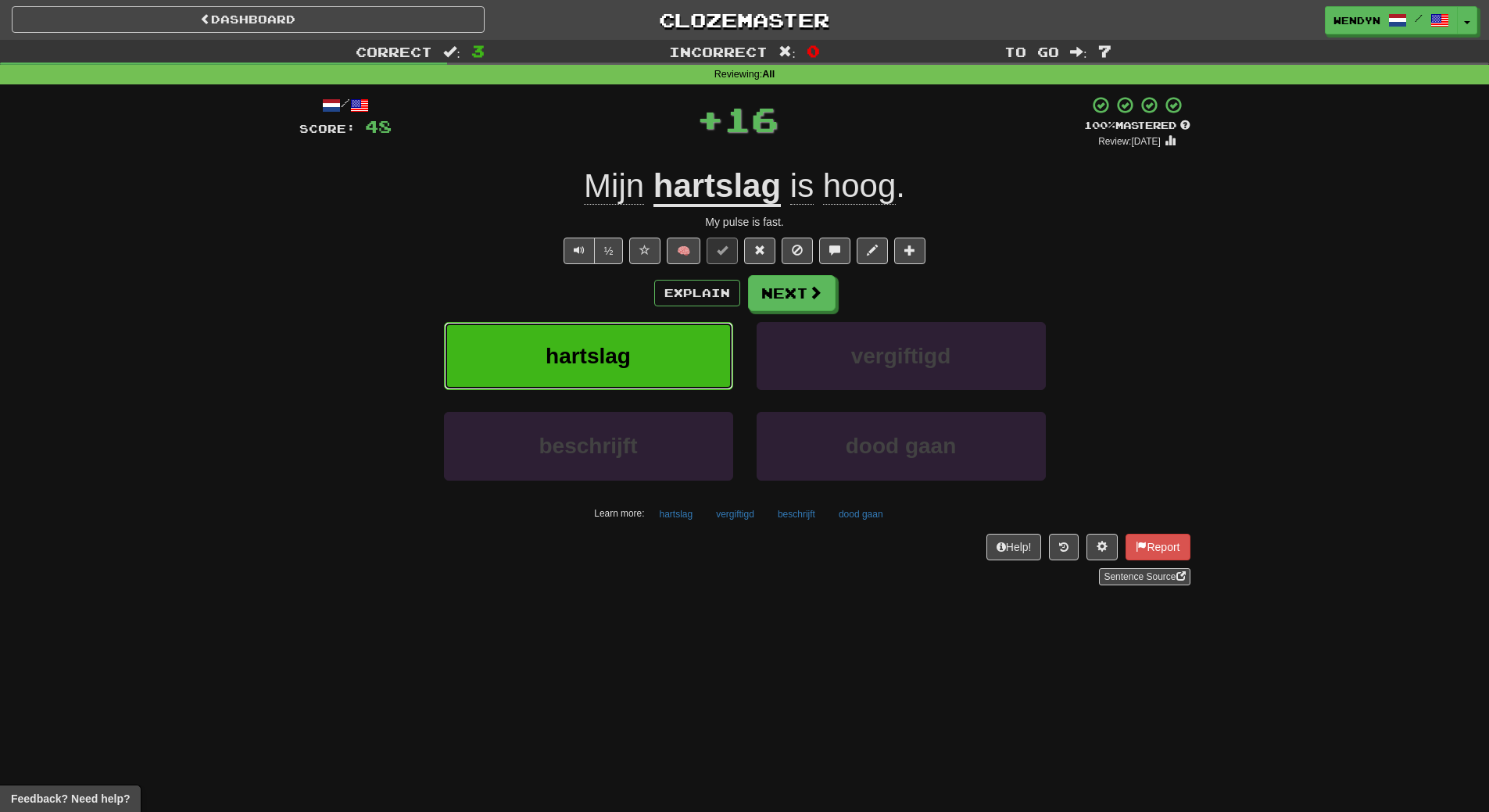
click at [611, 326] on button "hartslag" at bounding box center [588, 356] width 289 height 68
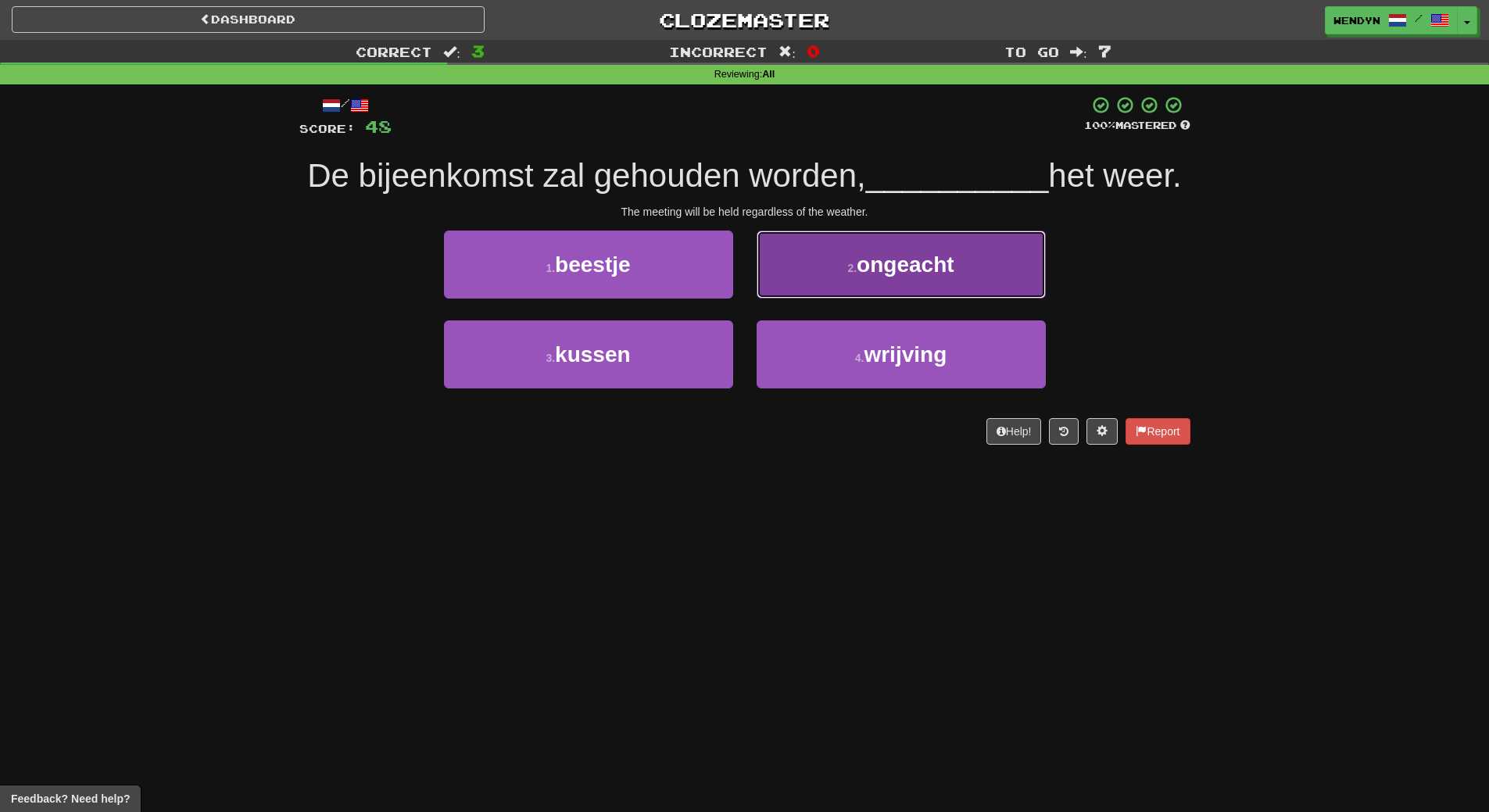
click at [936, 298] on button "2 . ongeacht" at bounding box center [901, 264] width 289 height 68
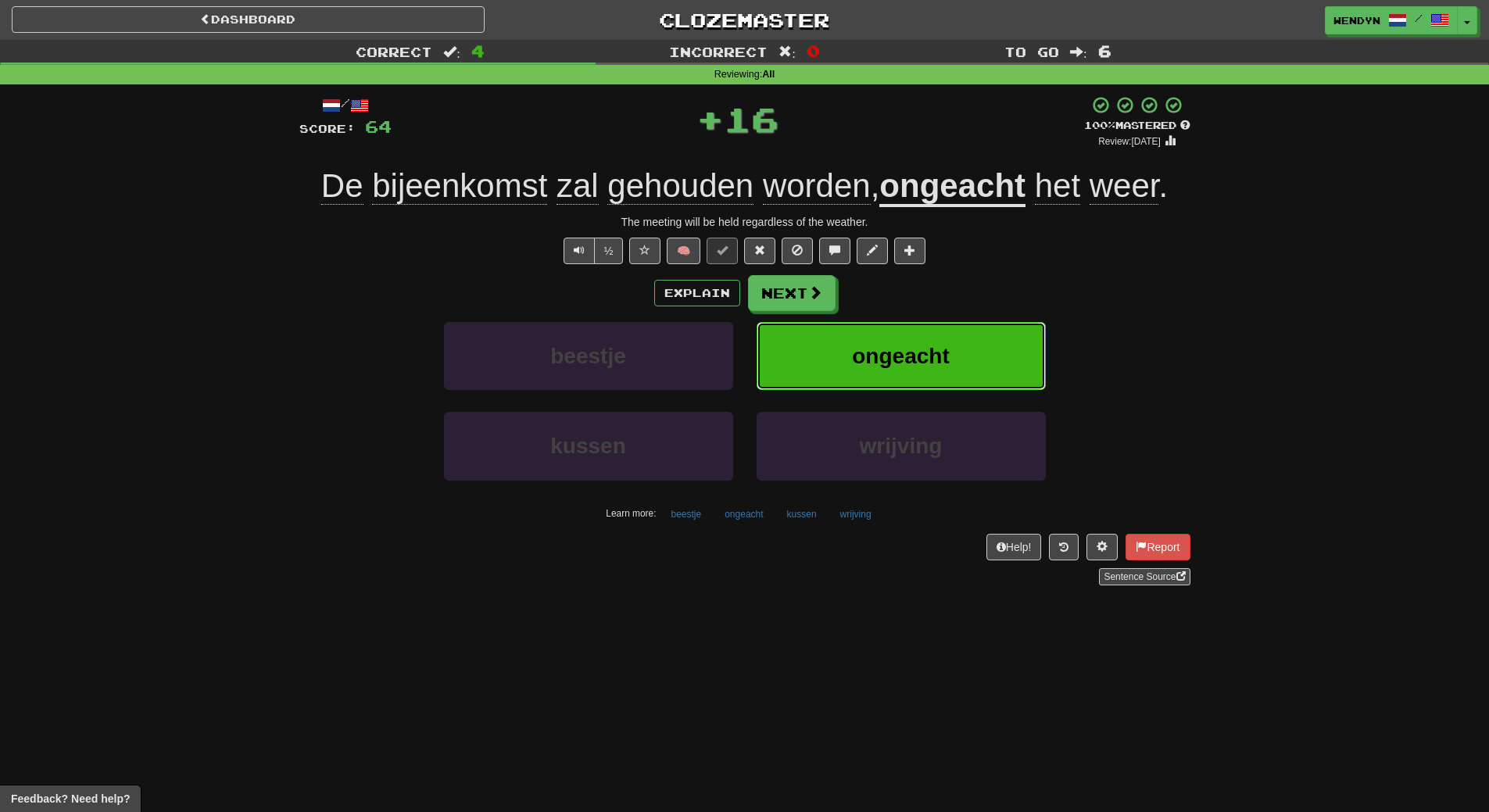
click at [937, 345] on span "ongeacht" at bounding box center [900, 356] width 97 height 25
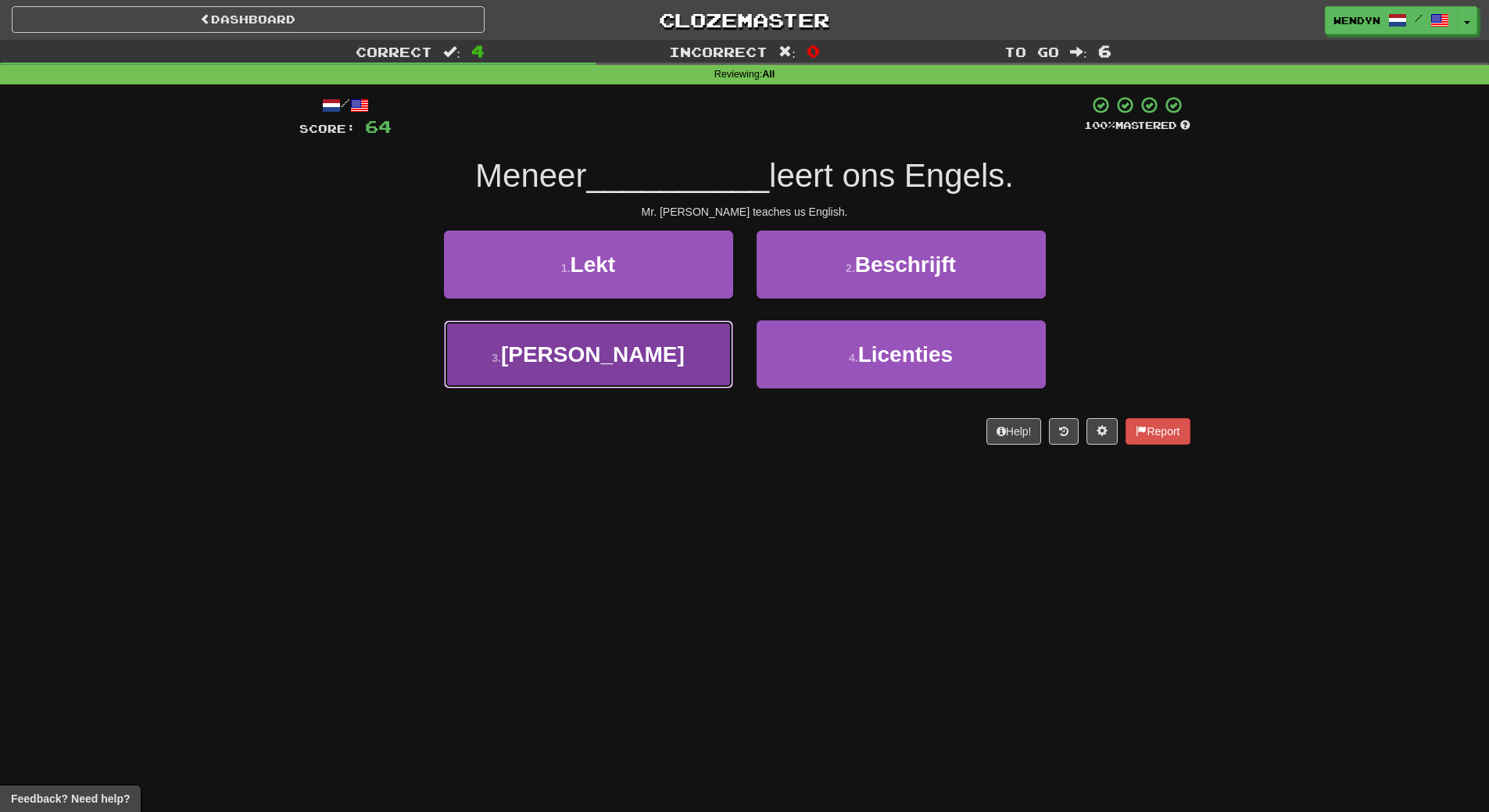
drag, startPoint x: 671, startPoint y: 351, endPoint x: 671, endPoint y: 424, distance: 73.0
click at [669, 356] on button "3 . Kato" at bounding box center [588, 354] width 289 height 68
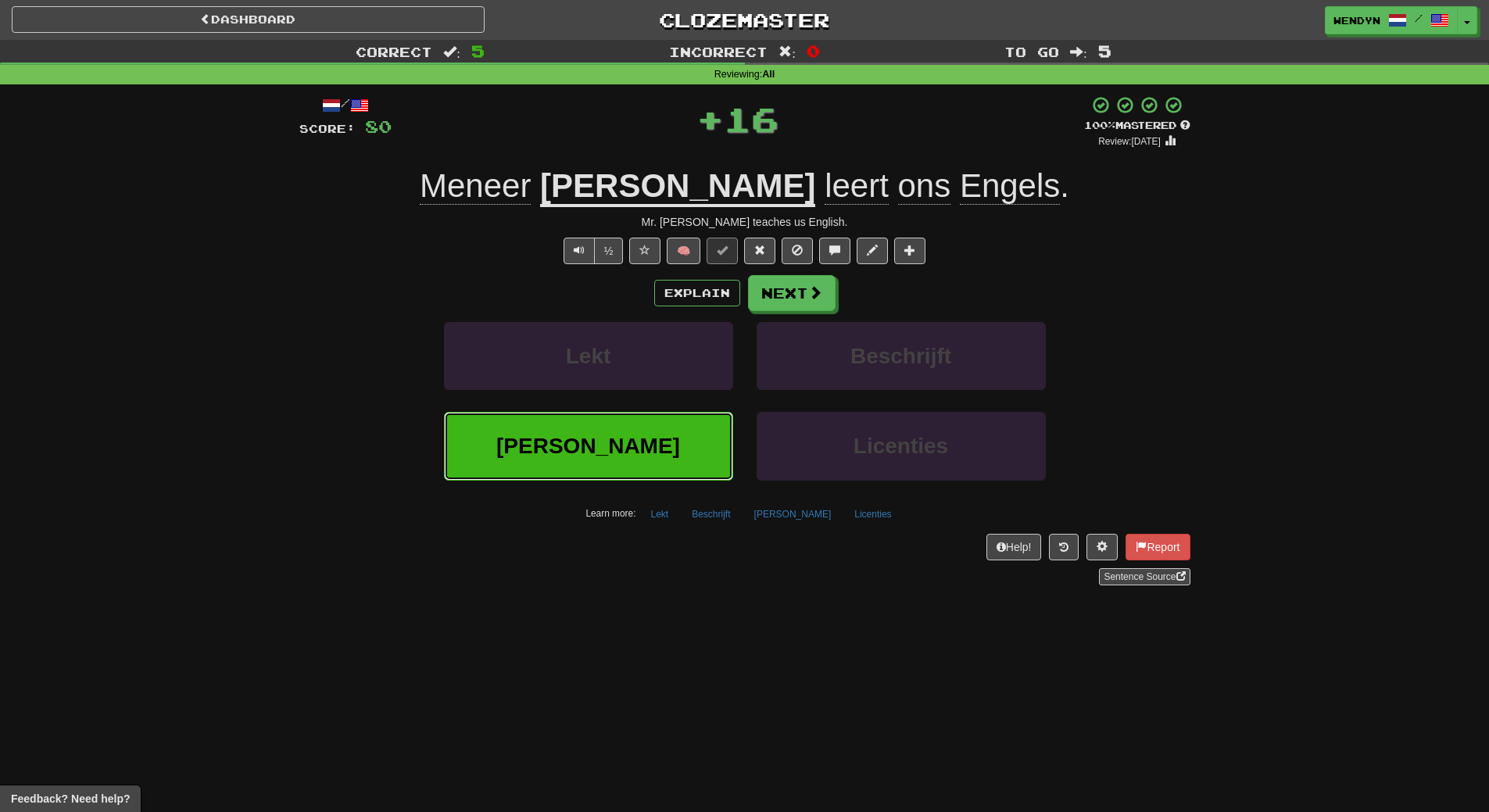
click at [673, 448] on button "Kato" at bounding box center [588, 446] width 289 height 68
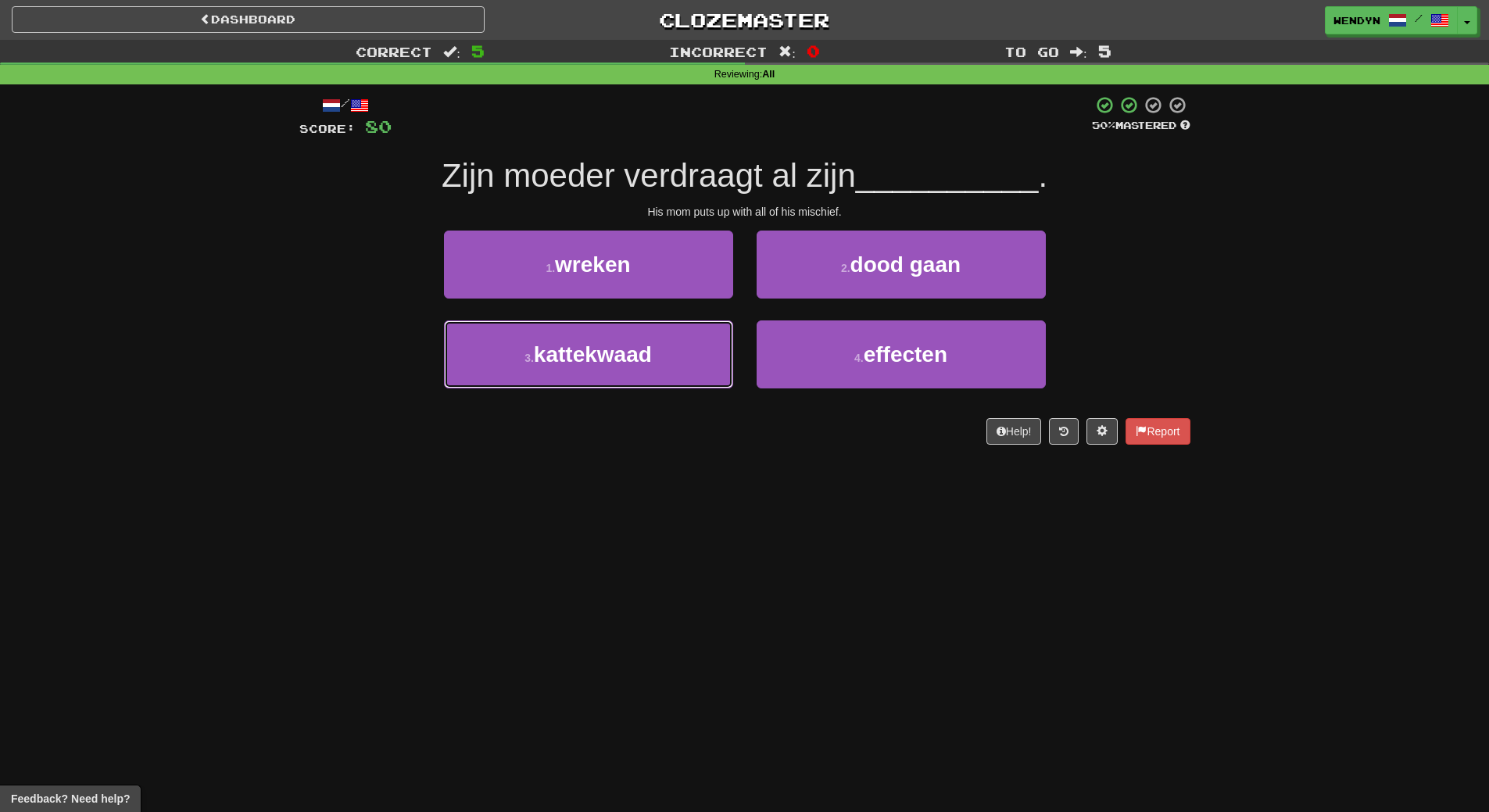
drag, startPoint x: 646, startPoint y: 380, endPoint x: 640, endPoint y: 410, distance: 30.6
click at [646, 381] on button "3 . kattekwaad" at bounding box center [588, 354] width 289 height 68
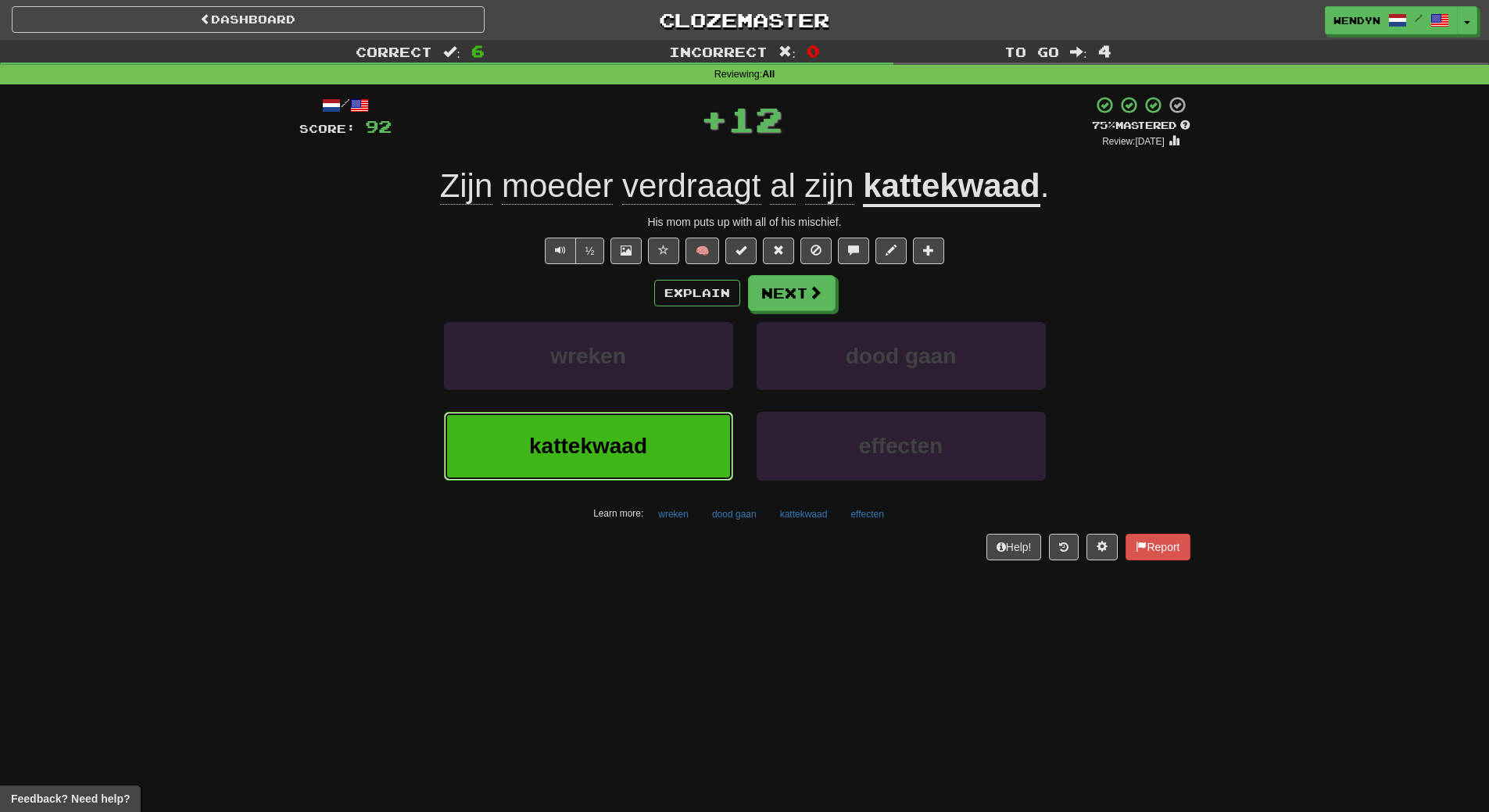
click at [639, 428] on button "kattekwaad" at bounding box center [588, 446] width 289 height 68
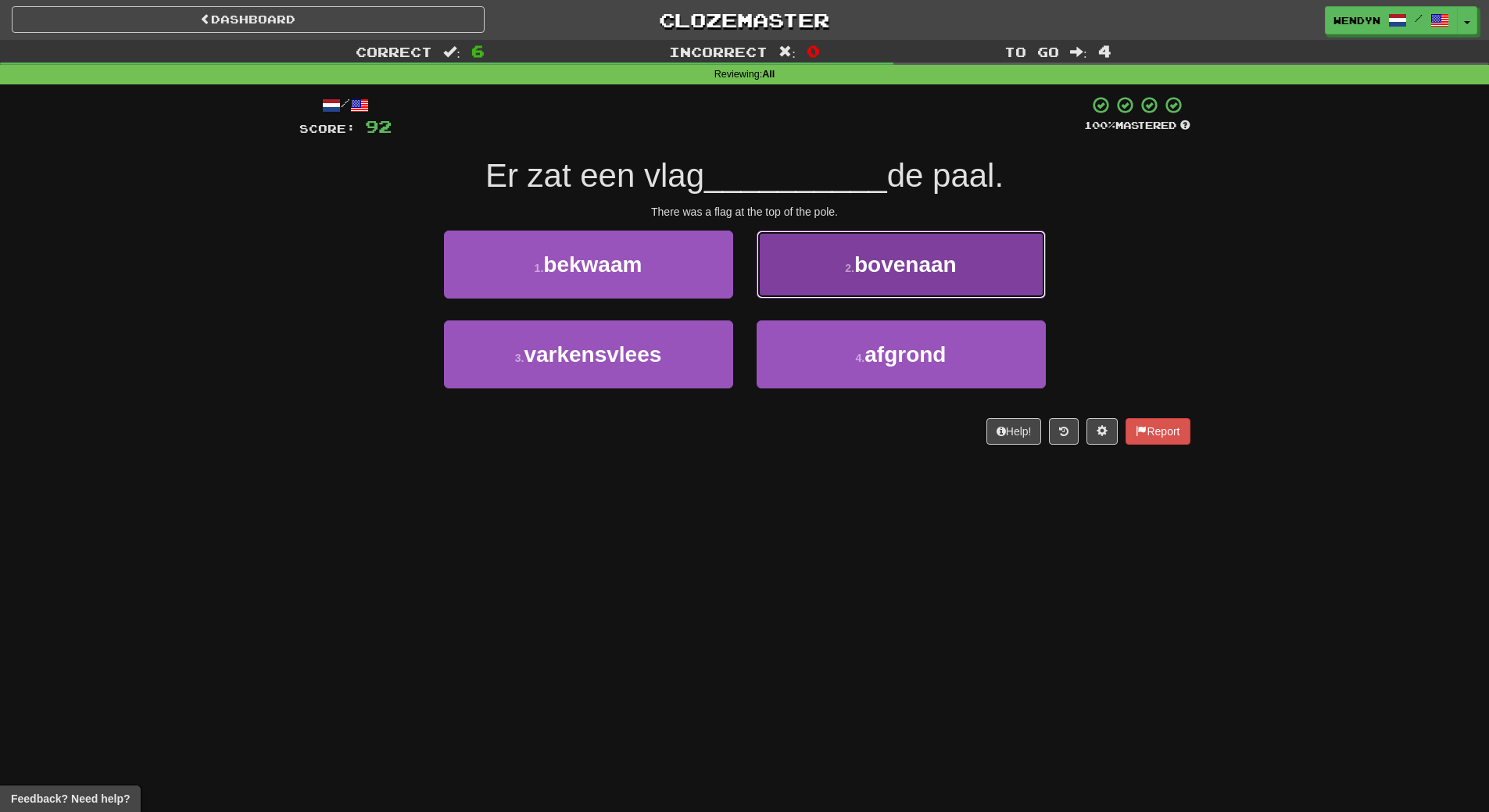
click at [918, 237] on button "2 . bovenaan" at bounding box center [901, 264] width 289 height 68
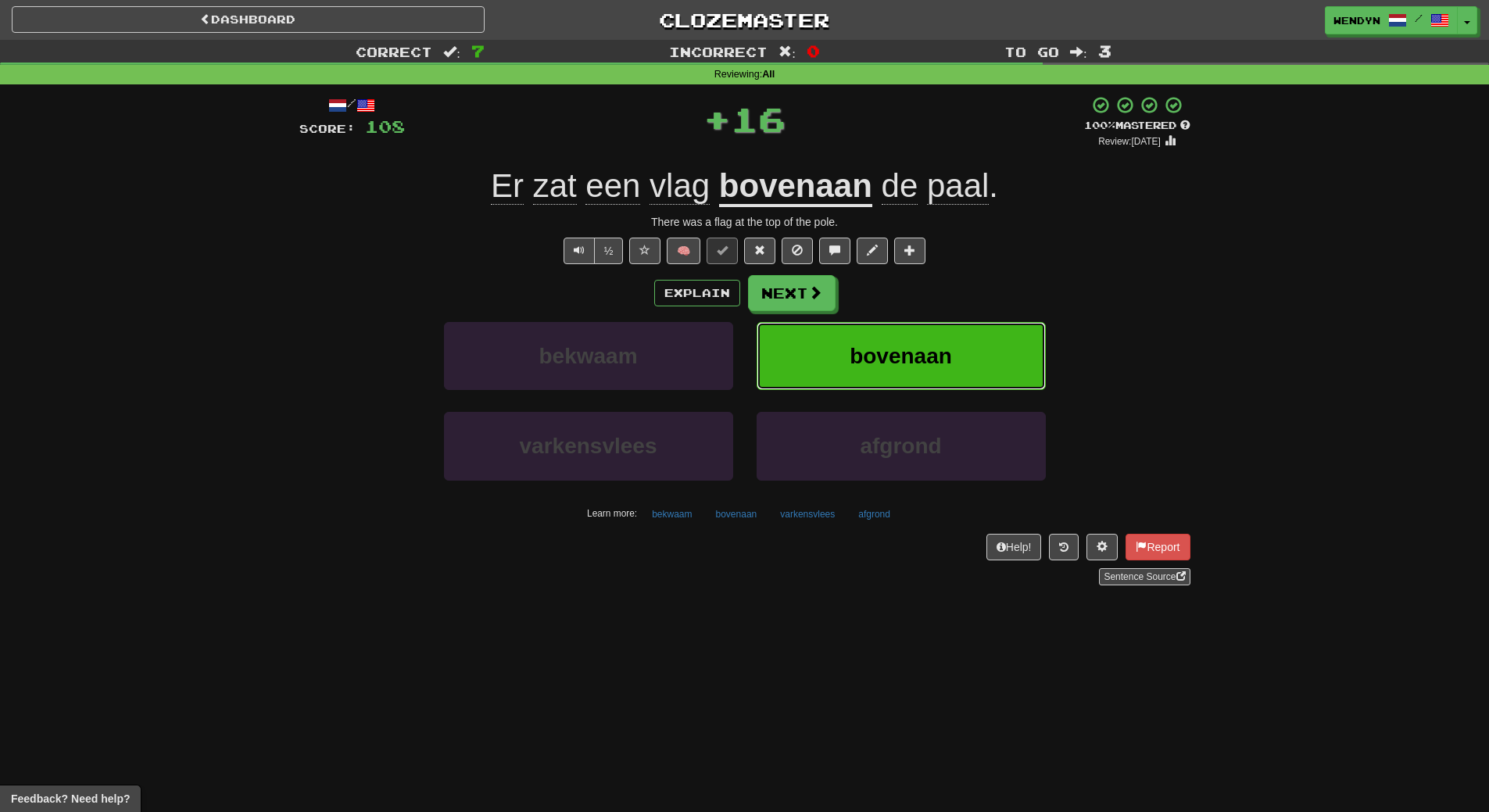
click at [955, 338] on button "bovenaan" at bounding box center [901, 356] width 289 height 68
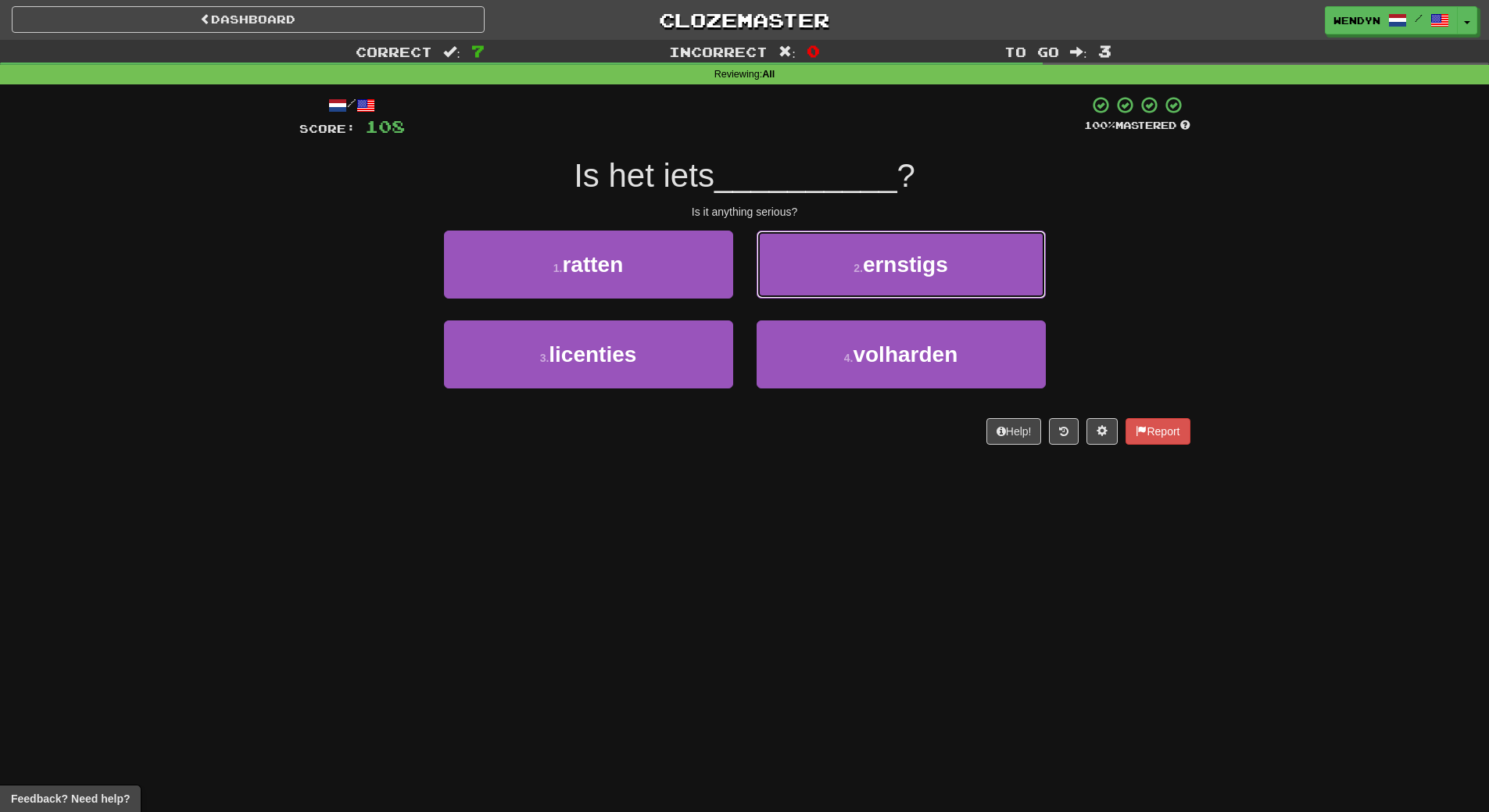
click at [936, 258] on span "ernstigs" at bounding box center [905, 264] width 85 height 25
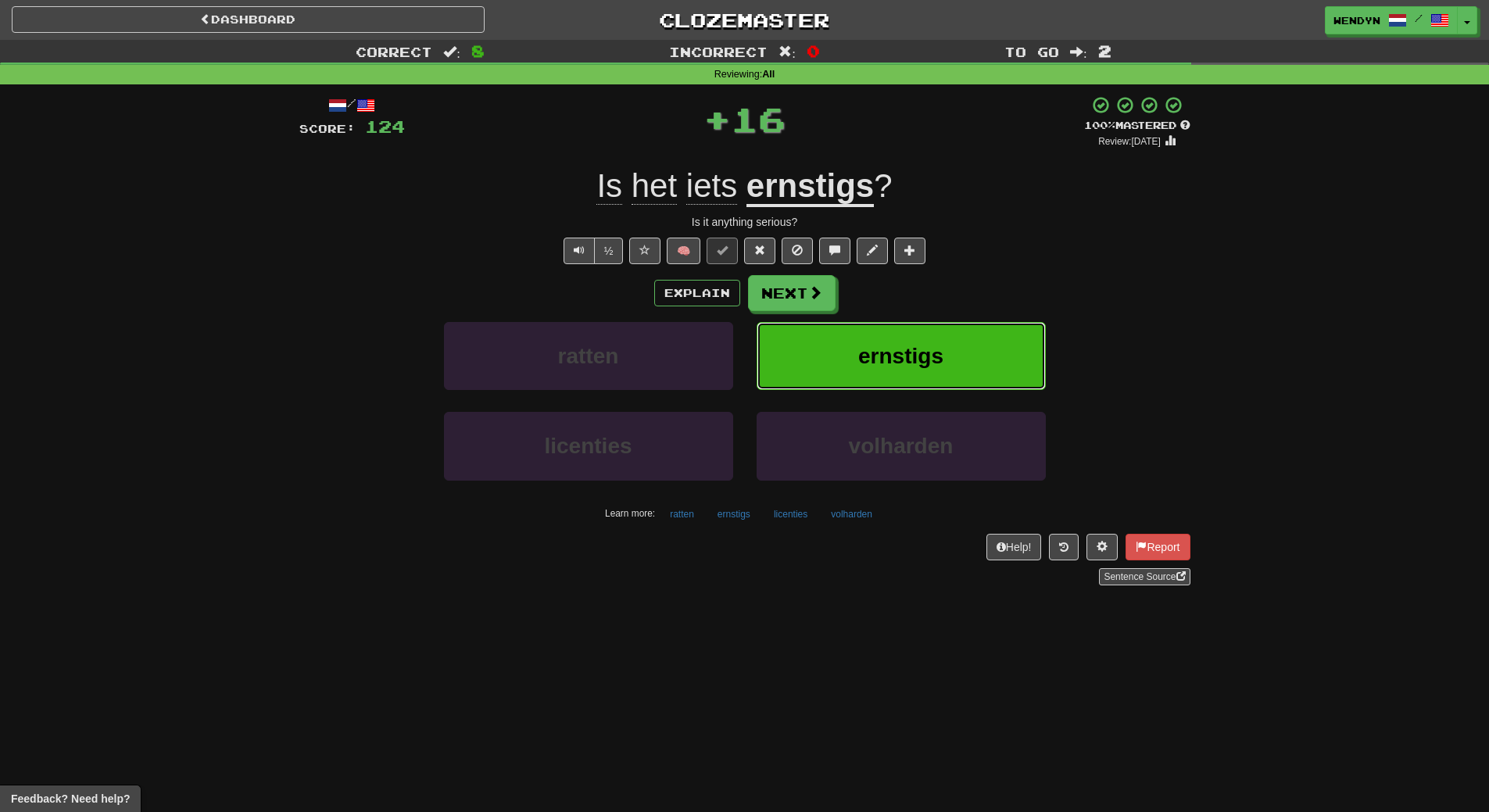
click at [935, 336] on button "ernstigs" at bounding box center [901, 356] width 289 height 68
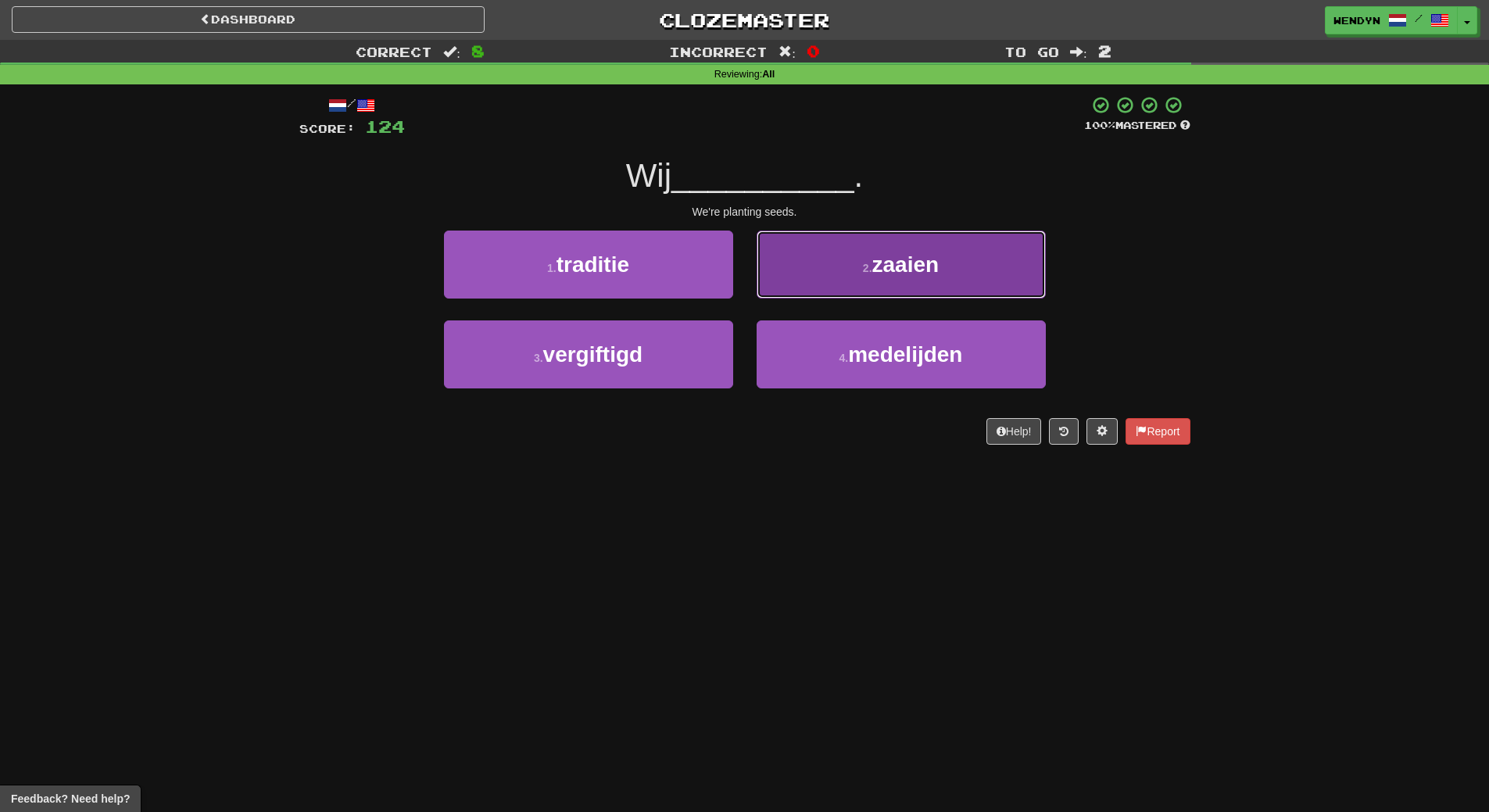
click at [893, 270] on span "zaaien" at bounding box center [905, 264] width 67 height 25
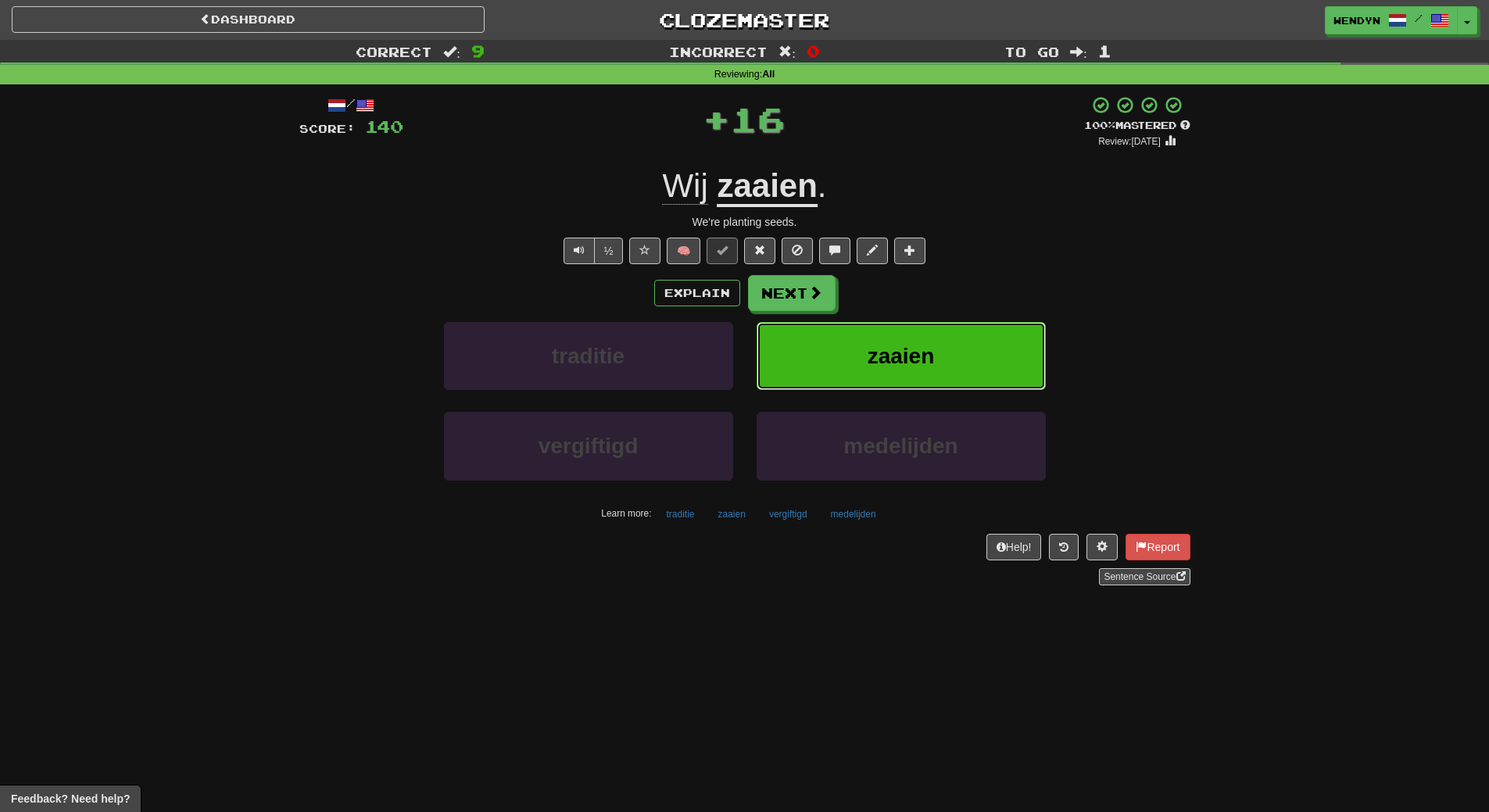
click at [945, 331] on button "zaaien" at bounding box center [901, 356] width 289 height 68
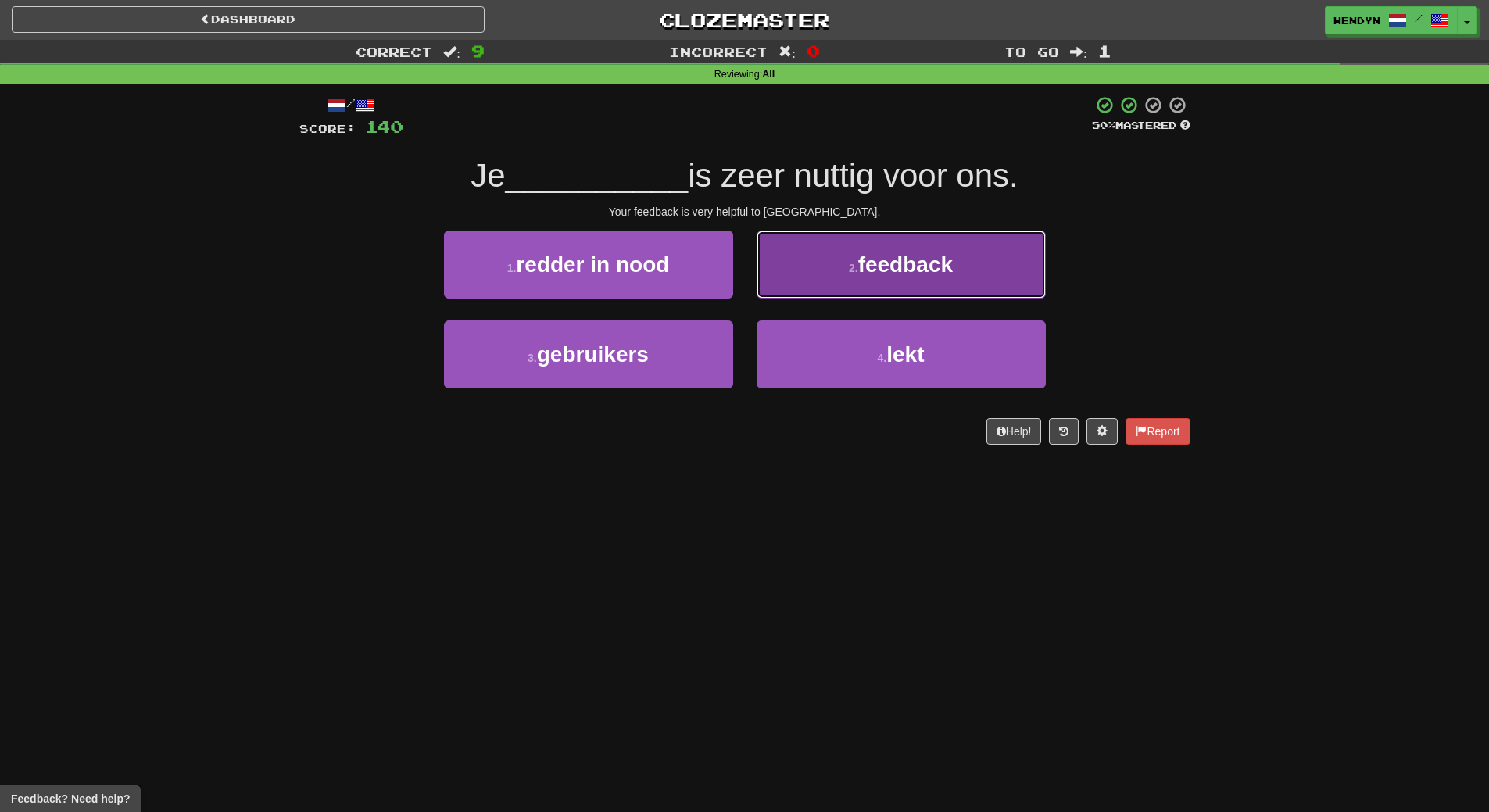
click at [906, 275] on span "feedback" at bounding box center [905, 264] width 94 height 25
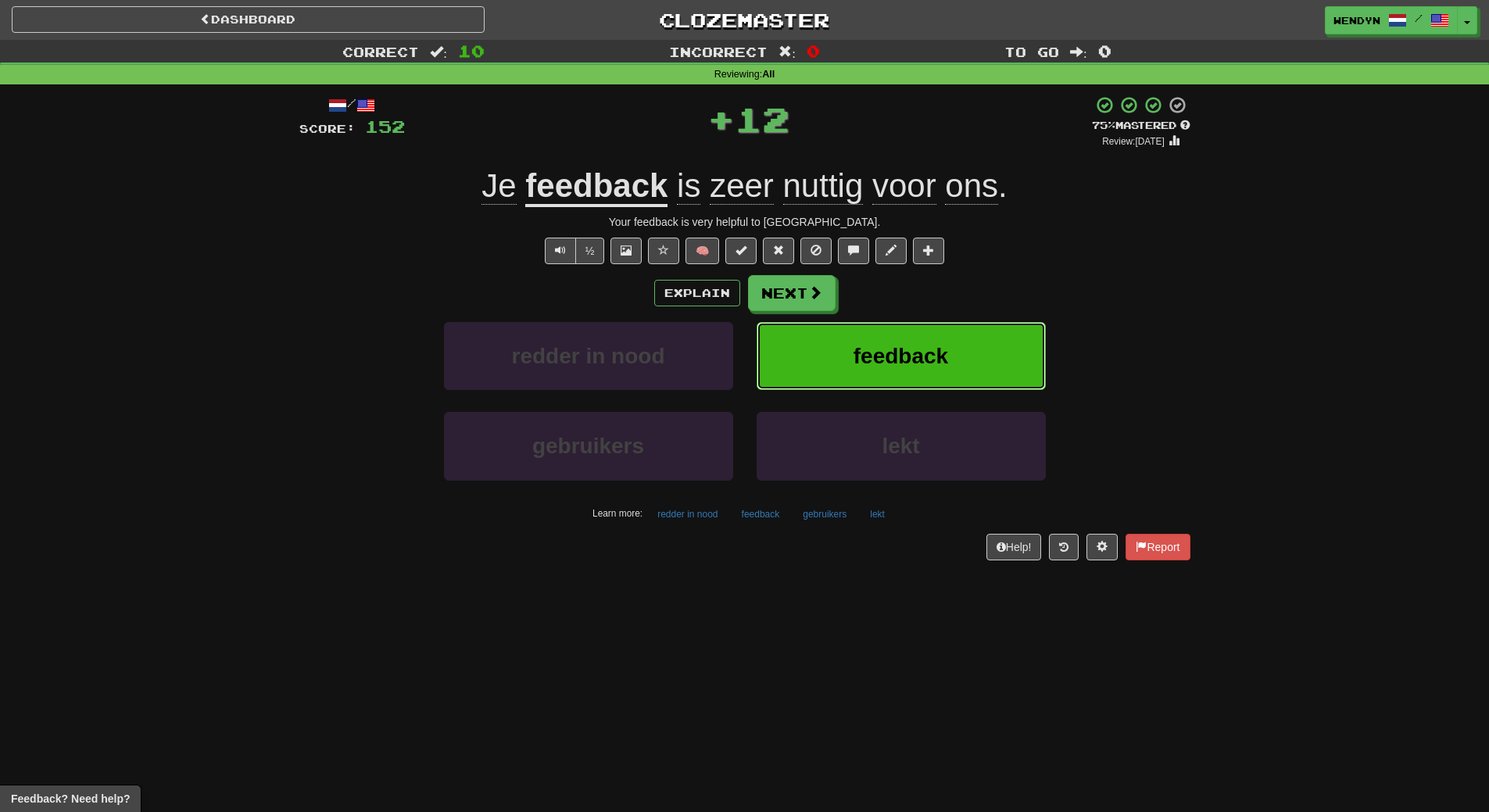
click at [898, 369] on button "feedback" at bounding box center [901, 356] width 289 height 68
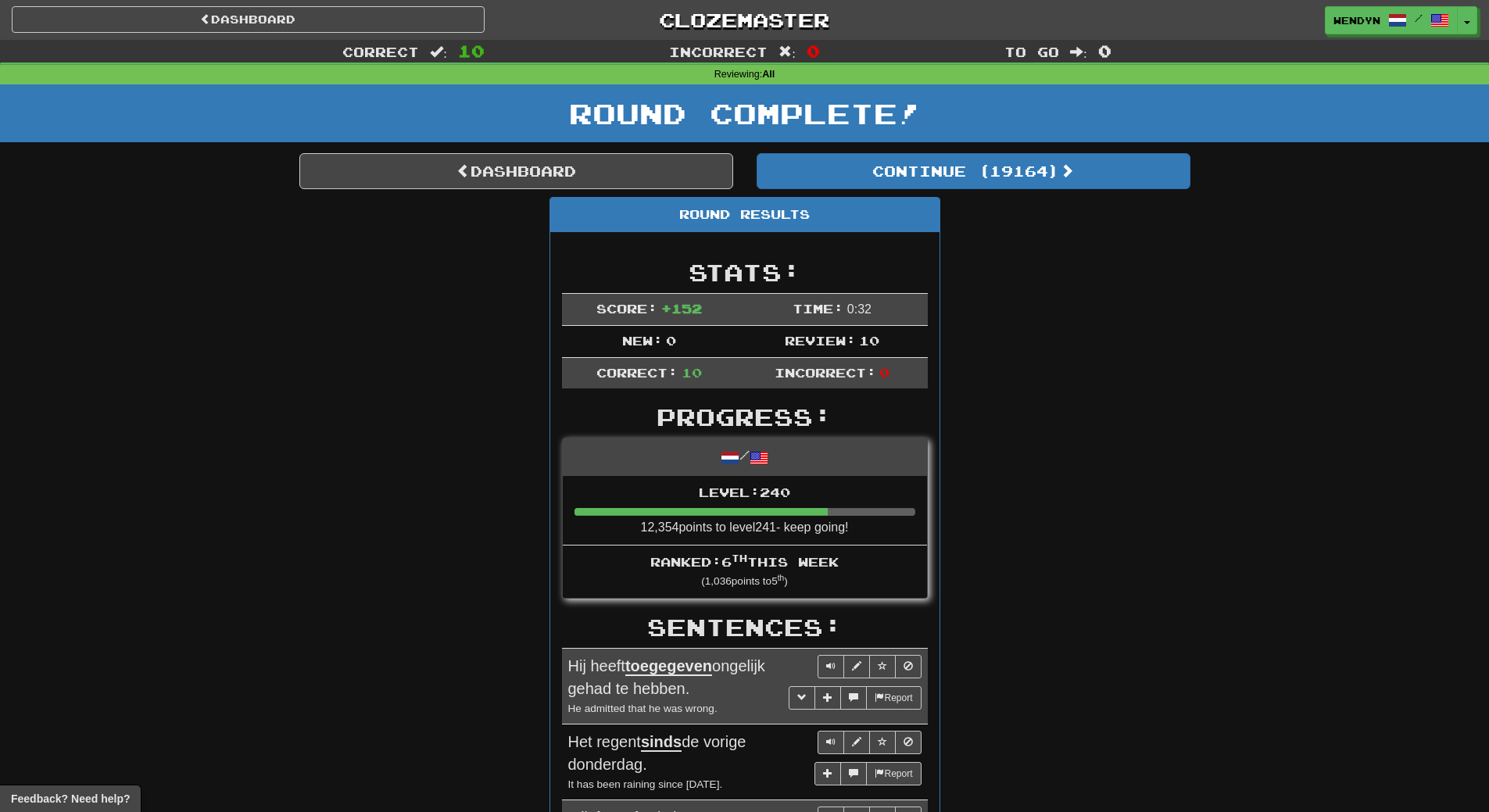
click at [1032, 288] on div "Round Results Stats: Score: + 152 Time: 0 : 32 New: 0 Review: 10 Correct: 10 In…" at bounding box center [745, 817] width 891 height 1239
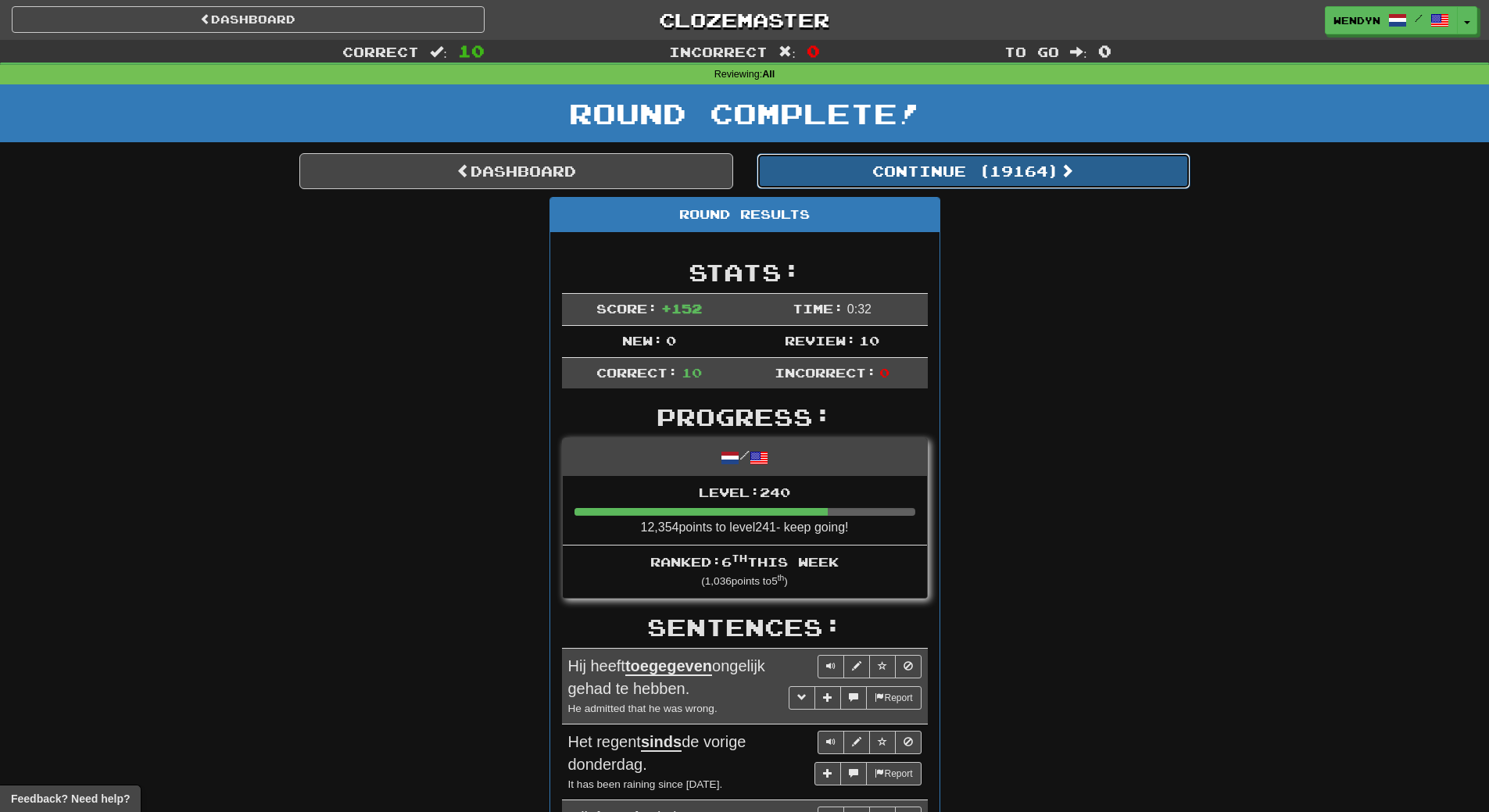
click at [1018, 176] on button "Continue ( 19164 )" at bounding box center [973, 171] width 433 height 36
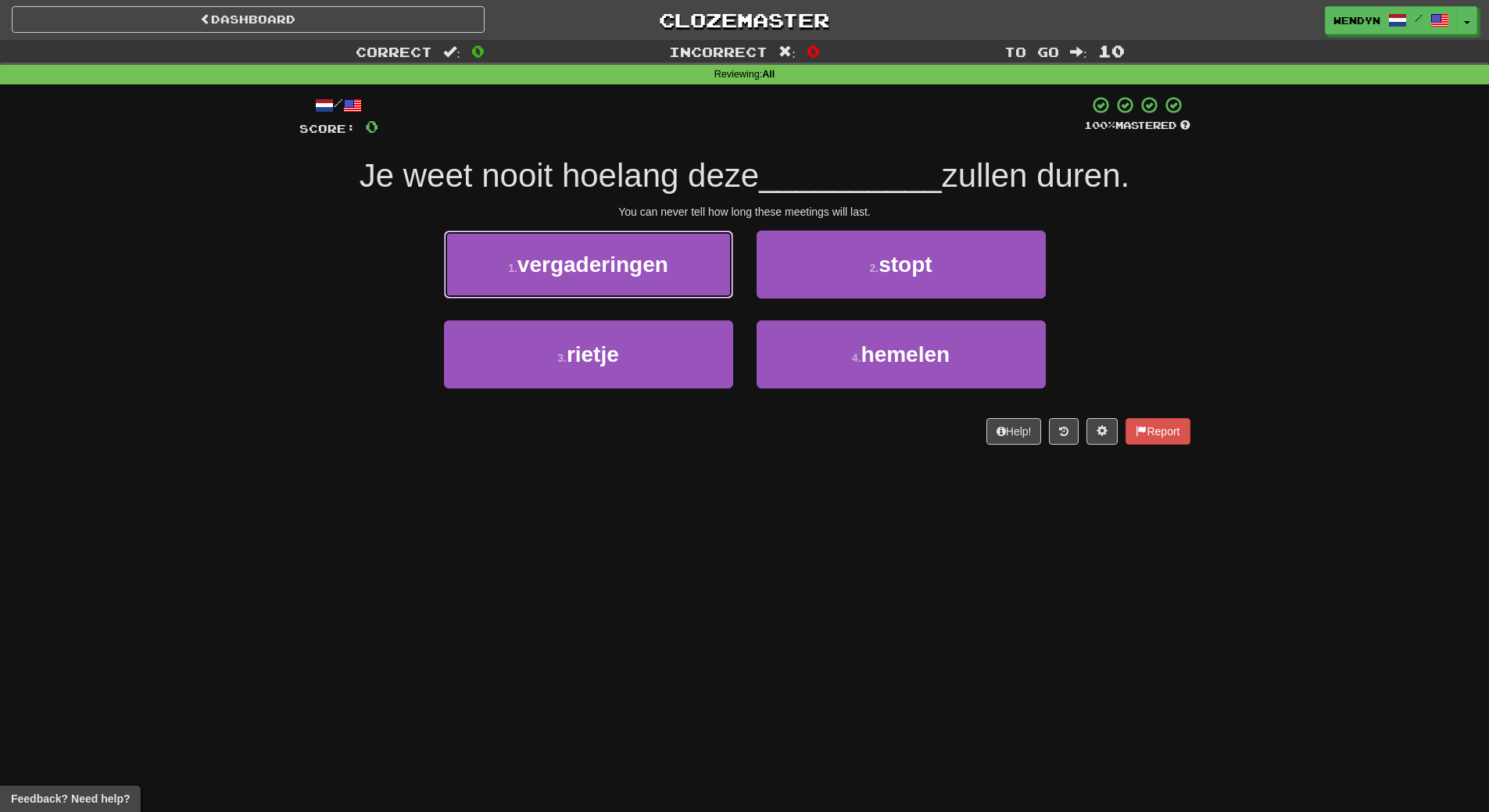
drag, startPoint x: 629, startPoint y: 247, endPoint x: 621, endPoint y: 267, distance: 21.5
click at [628, 248] on button "1 . vergaderingen" at bounding box center [588, 264] width 289 height 68
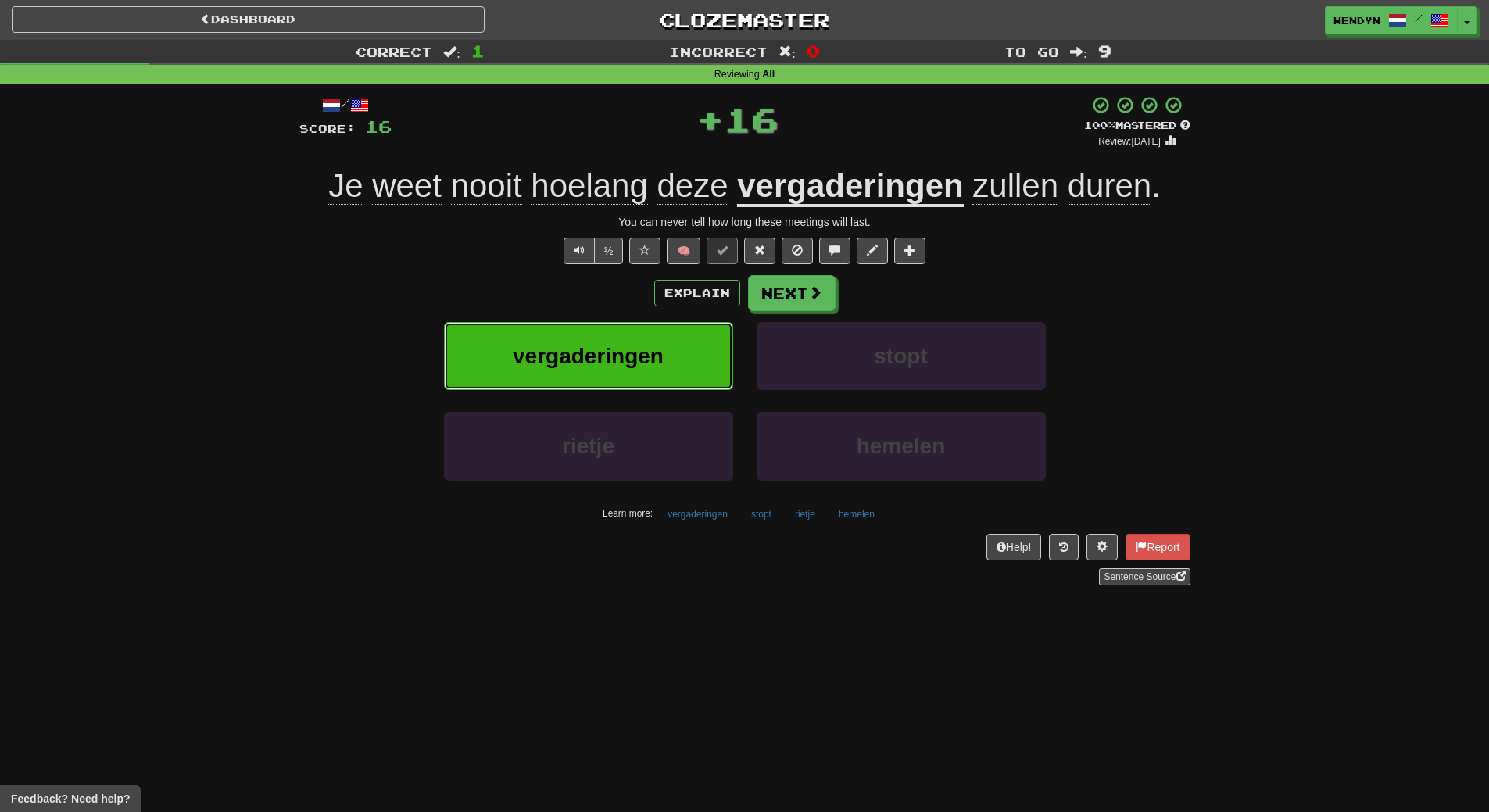
click at [623, 335] on button "vergaderingen" at bounding box center [588, 356] width 289 height 68
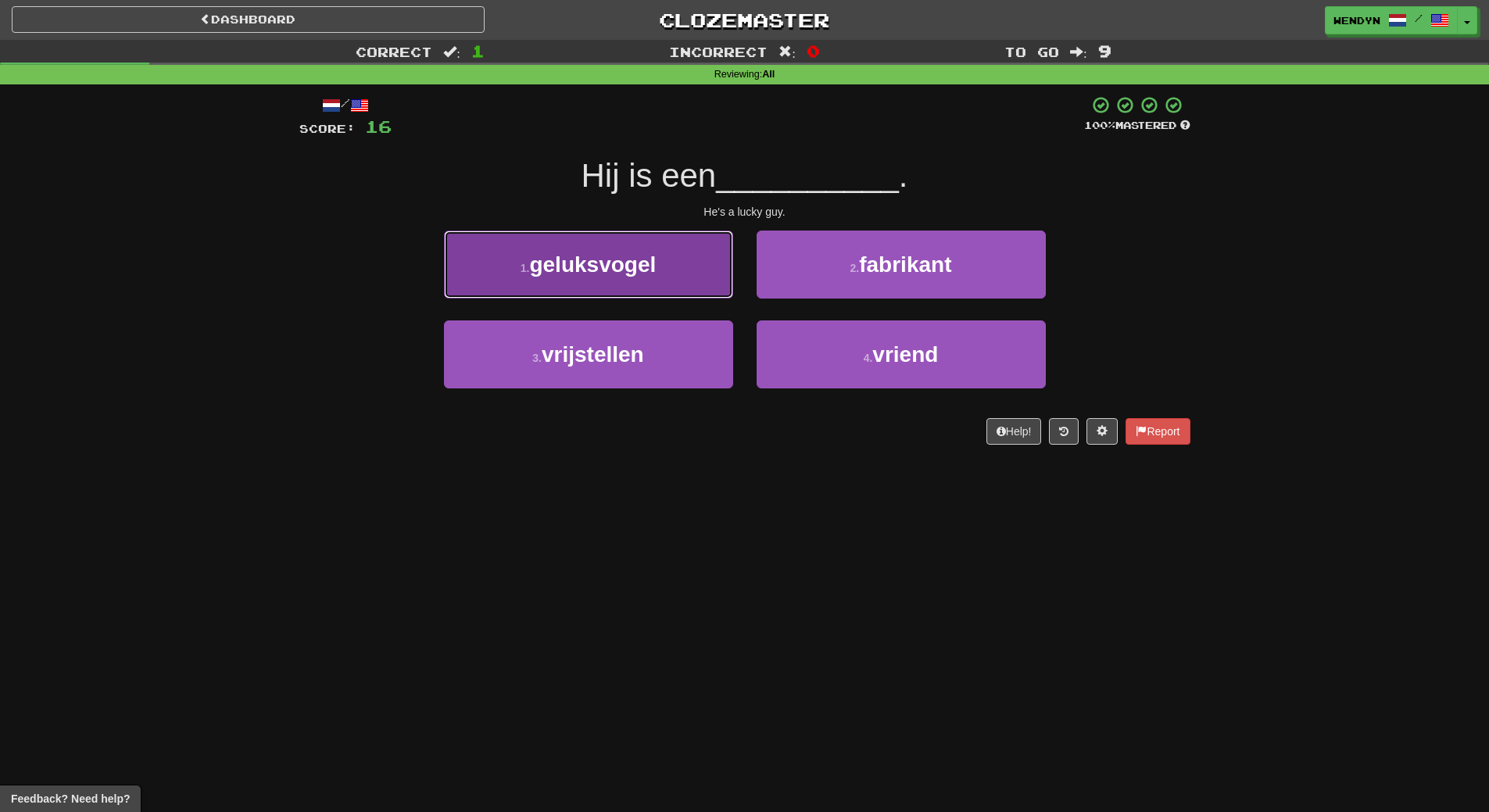
click at [640, 283] on button "1 . geluksvogel" at bounding box center [588, 264] width 289 height 68
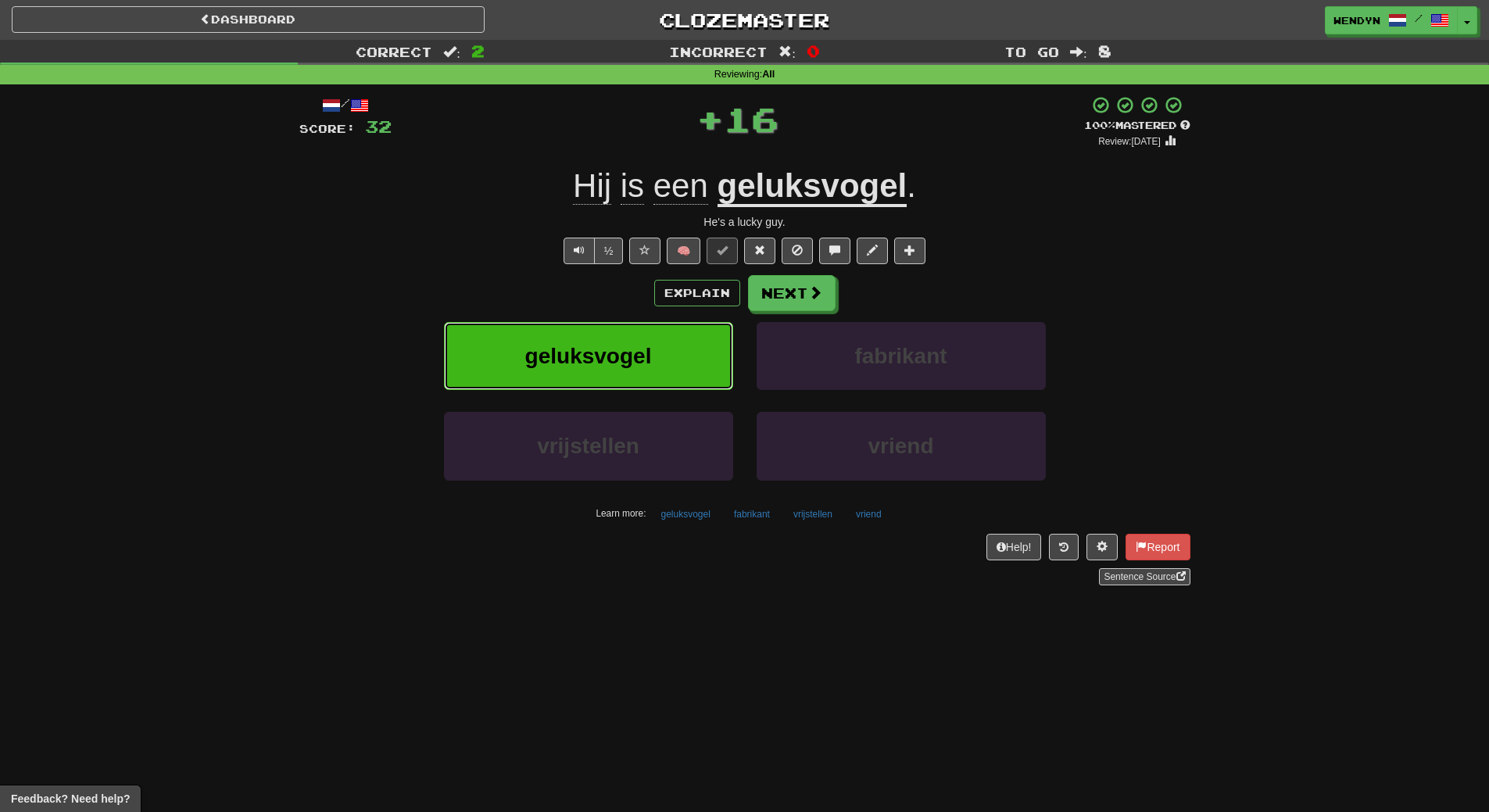
click at [616, 345] on span "geluksvogel" at bounding box center [588, 356] width 127 height 25
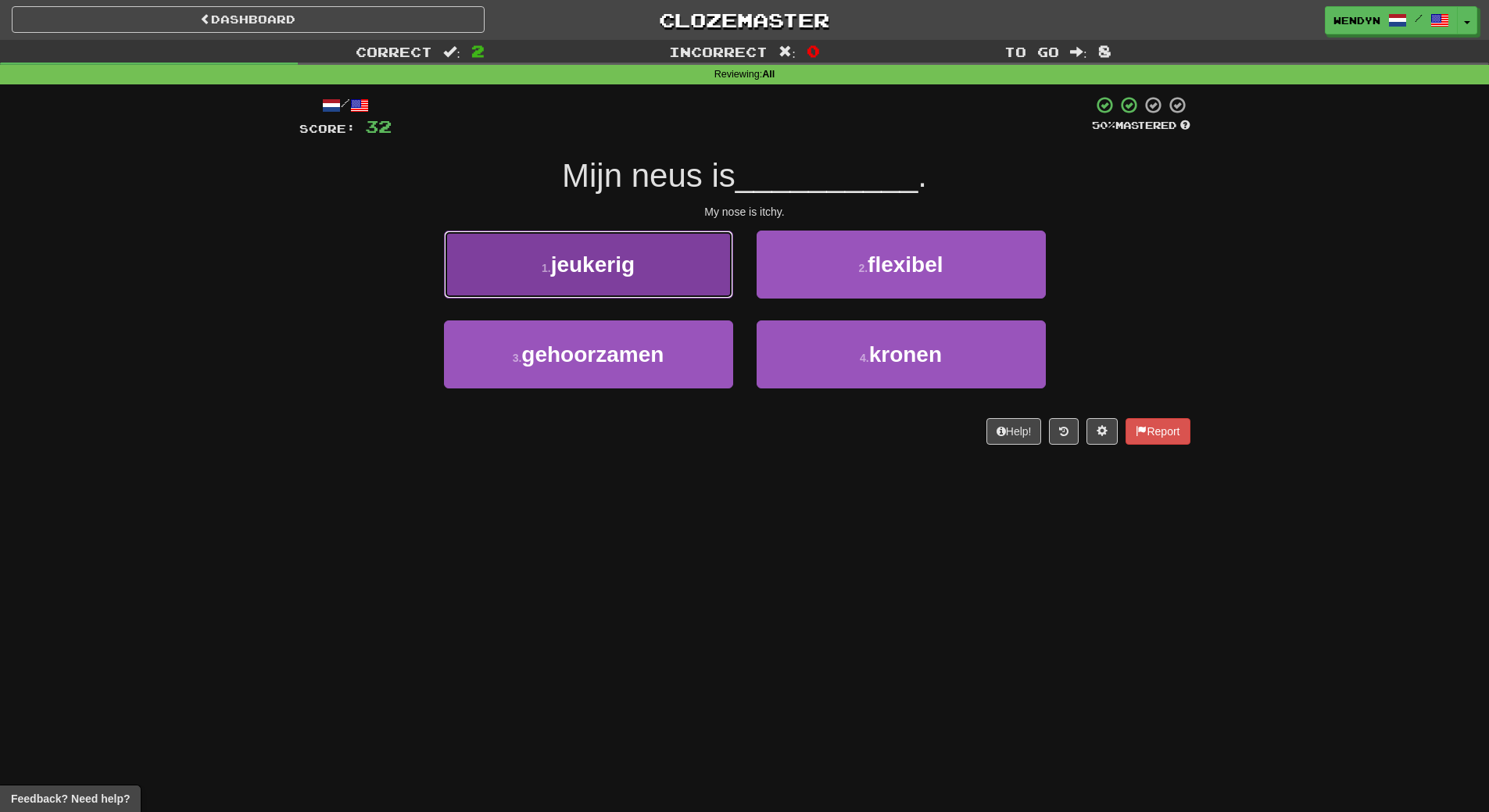
click at [610, 246] on button "1 . jeukerig" at bounding box center [588, 264] width 289 height 68
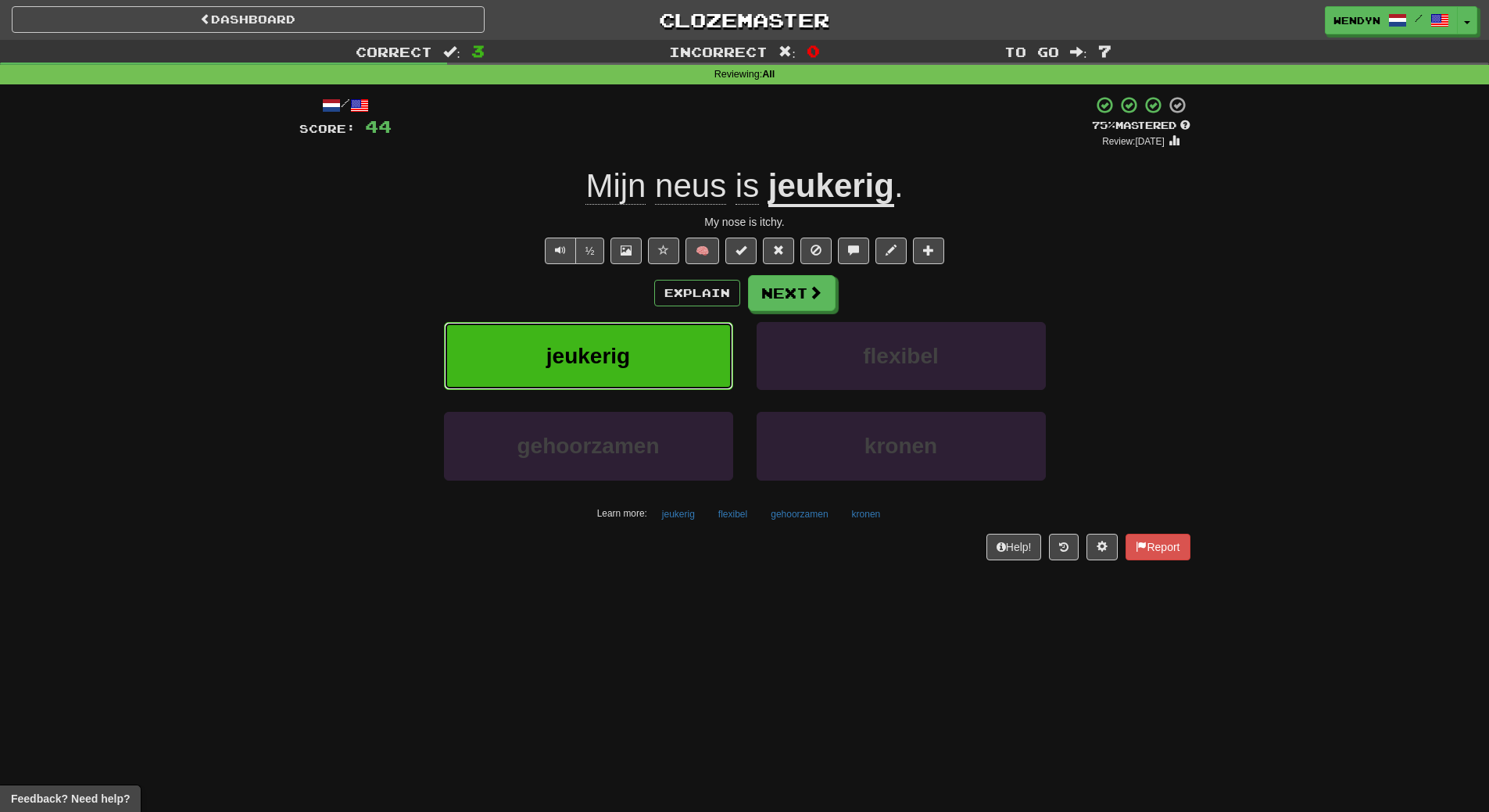
click at [619, 365] on span "jeukerig" at bounding box center [588, 356] width 84 height 25
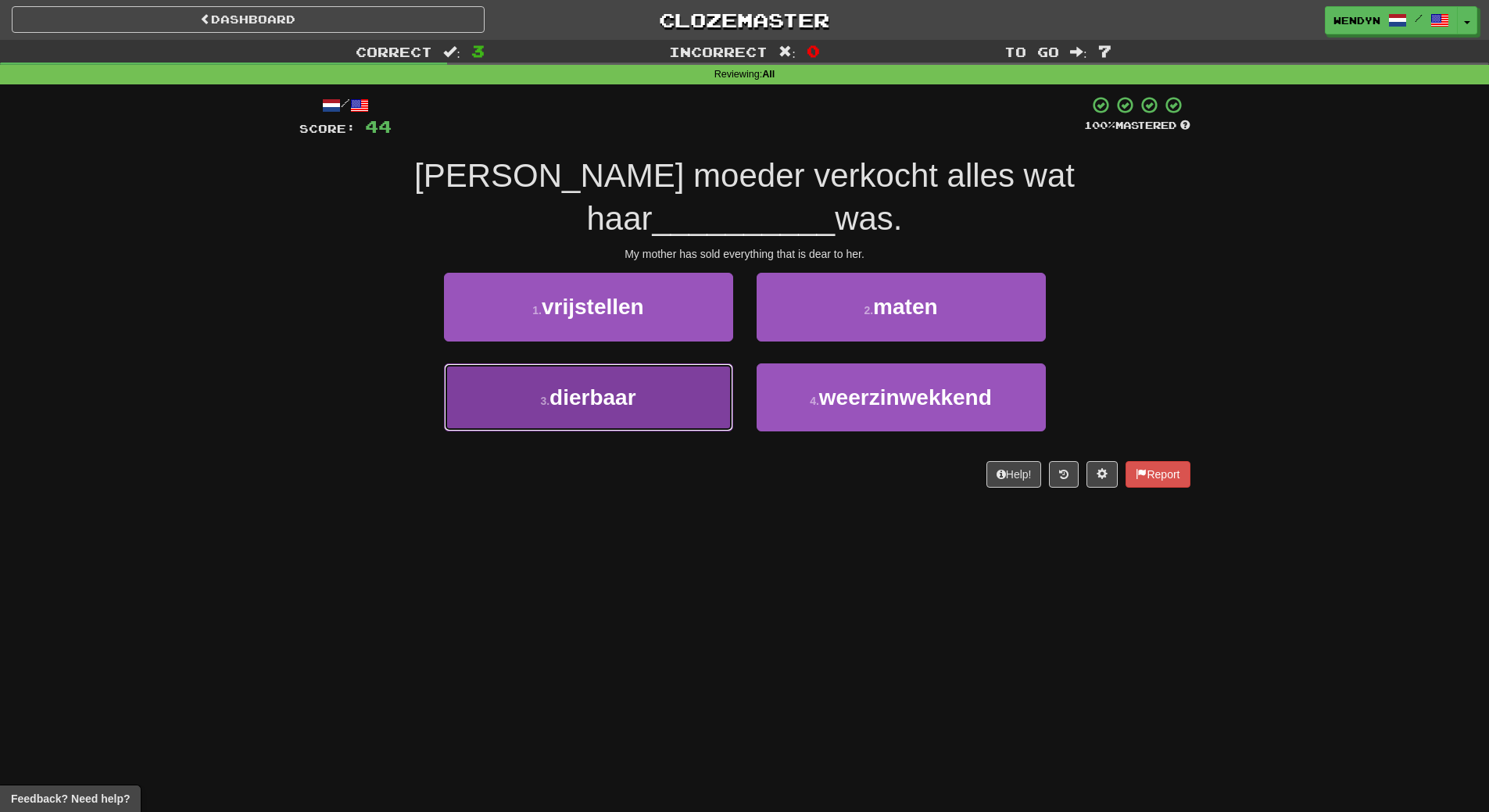
click at [642, 372] on button "3 . dierbaar" at bounding box center [588, 398] width 289 height 68
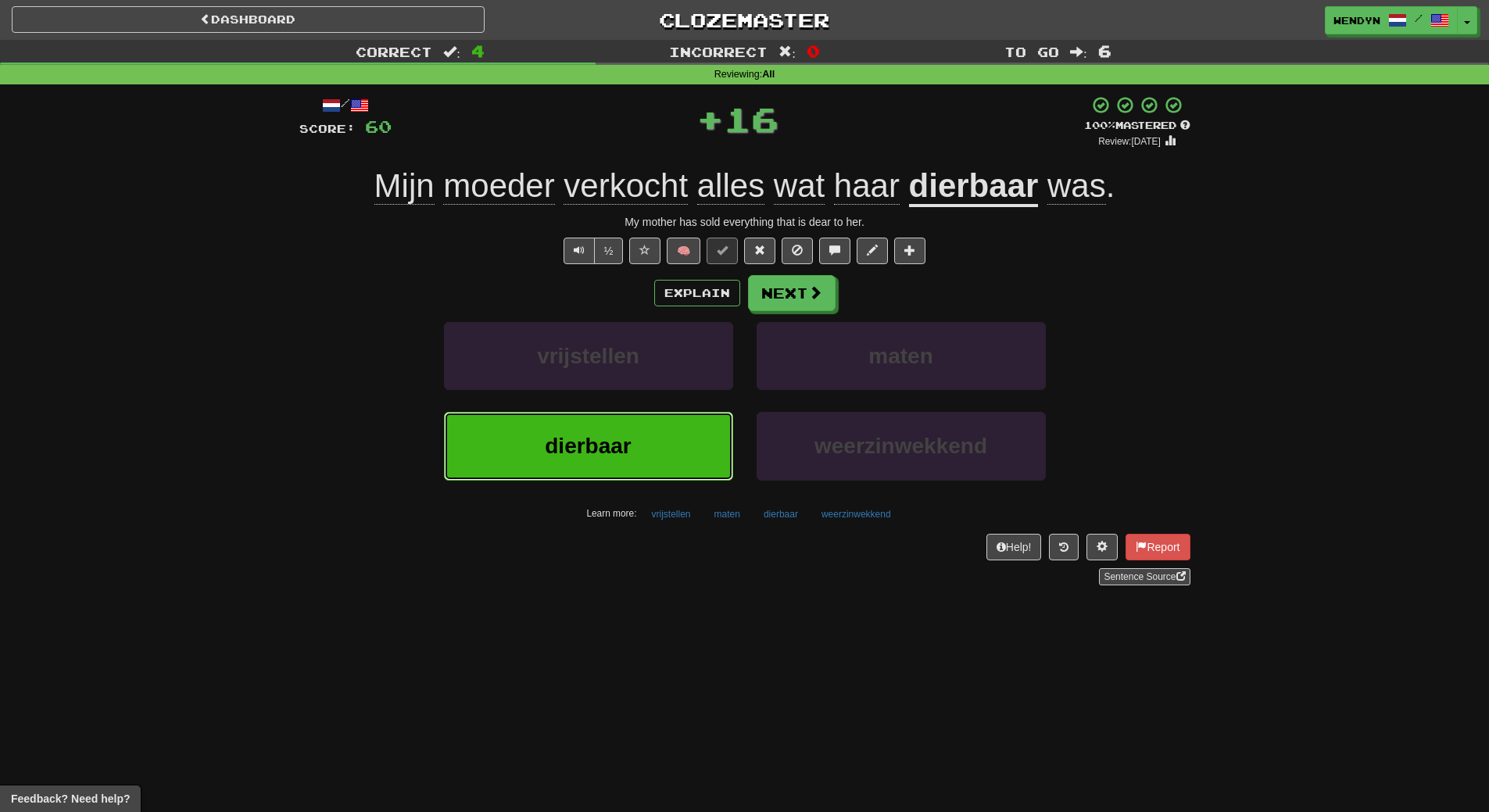
click at [618, 432] on button "dierbaar" at bounding box center [588, 446] width 289 height 68
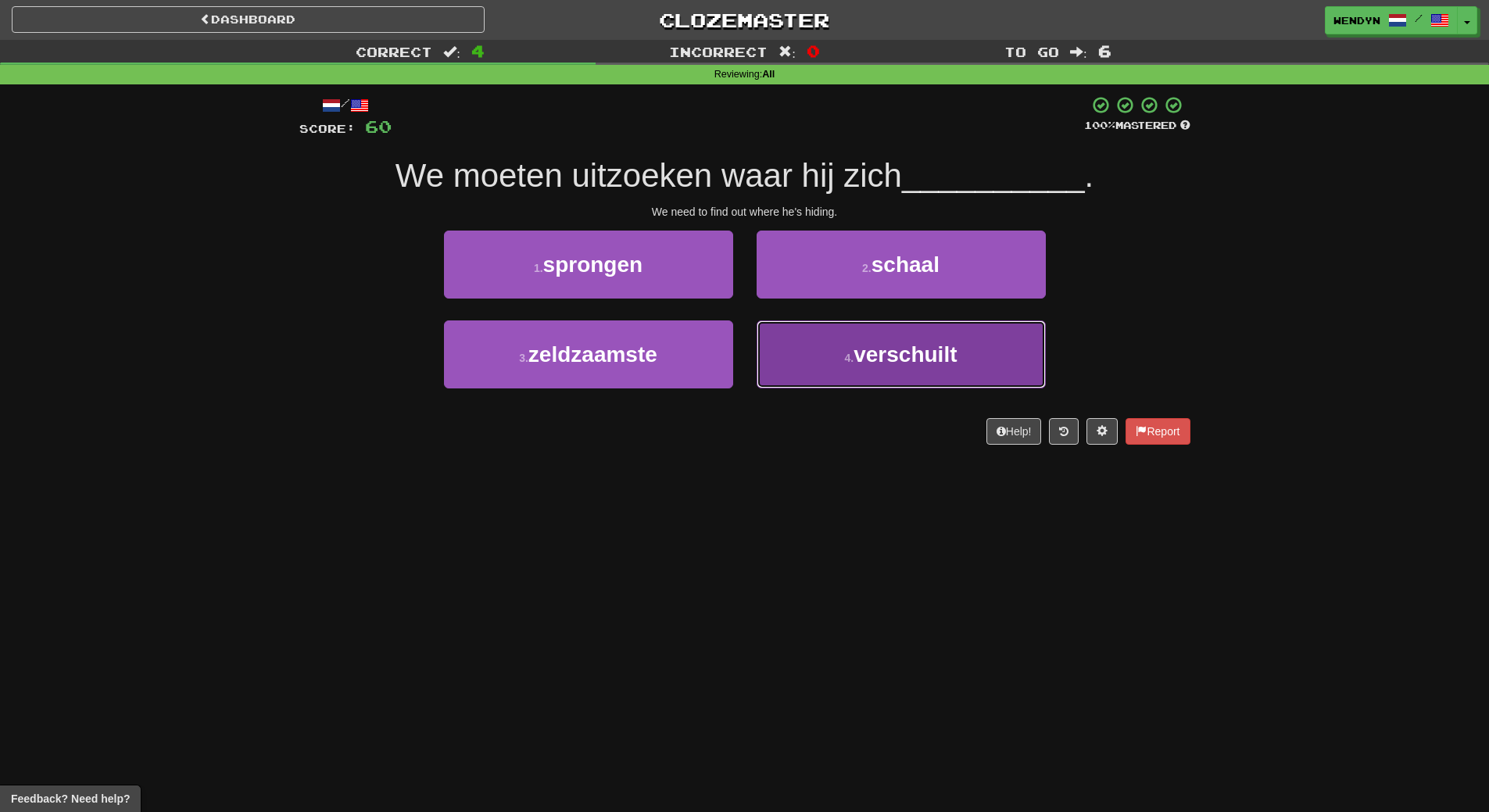
click at [883, 351] on span "verschuilt" at bounding box center [905, 355] width 103 height 25
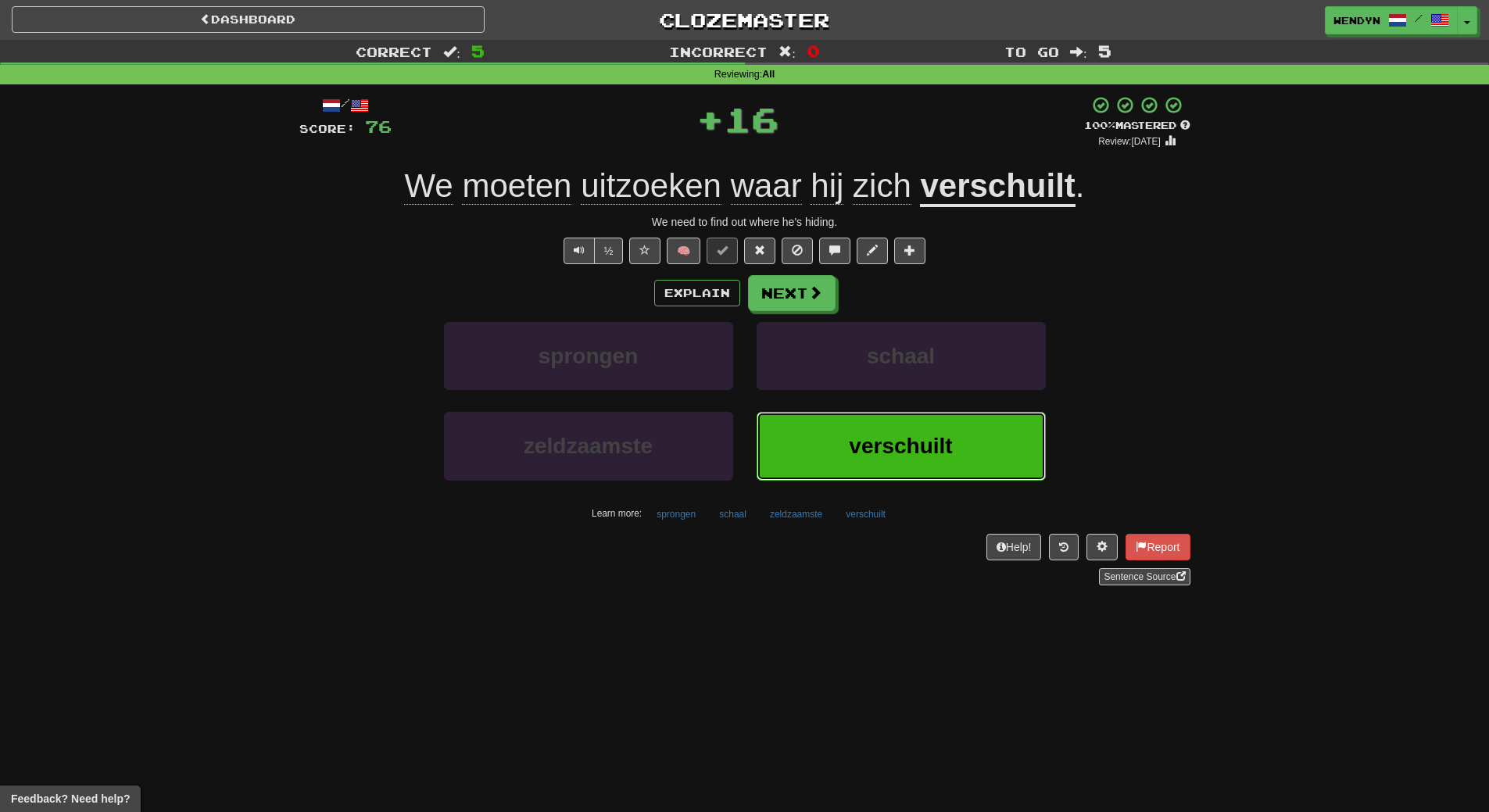
click at [898, 463] on button "verschuilt" at bounding box center [901, 446] width 289 height 68
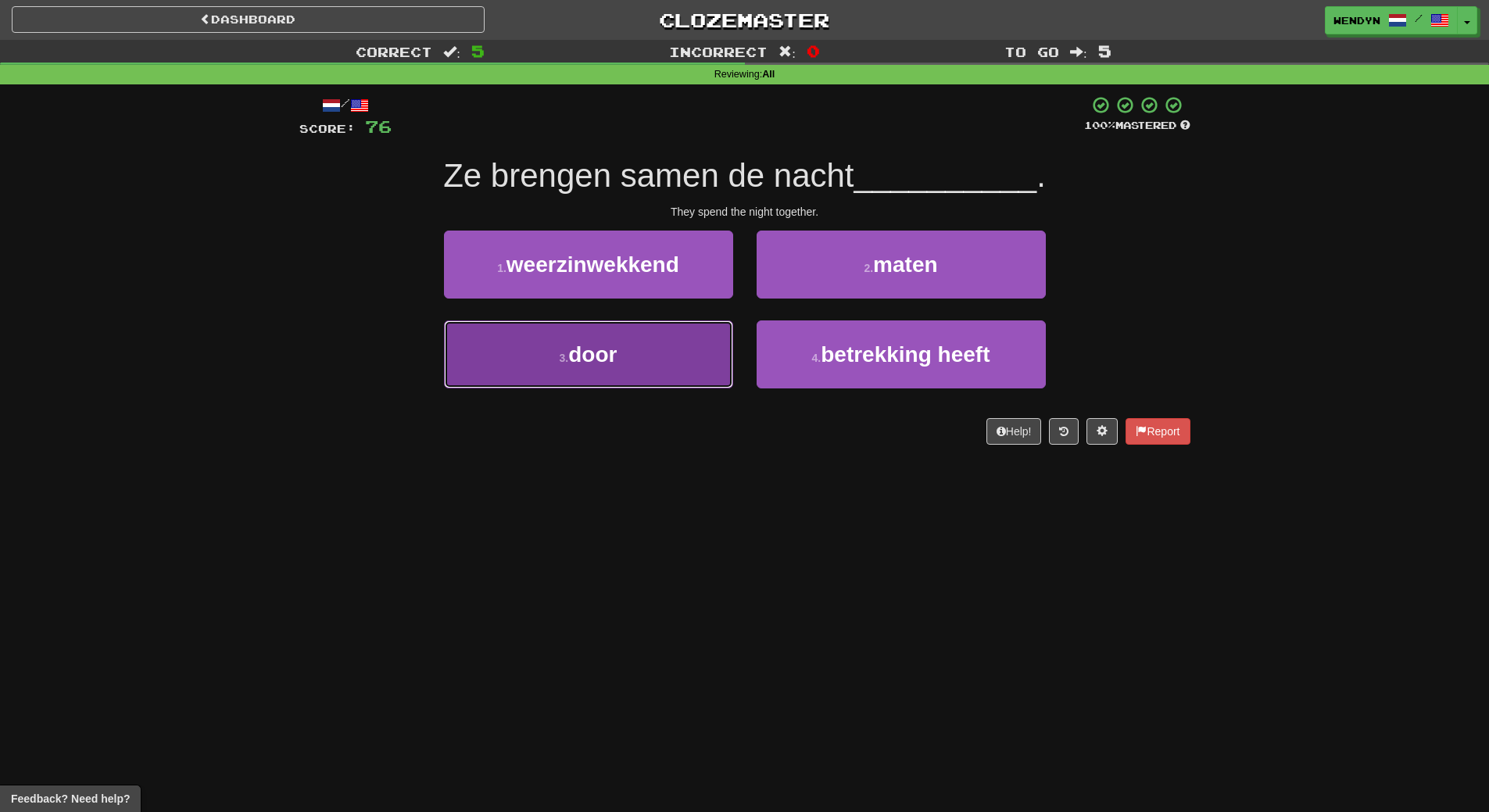
click at [658, 355] on button "3 . door" at bounding box center [588, 354] width 289 height 68
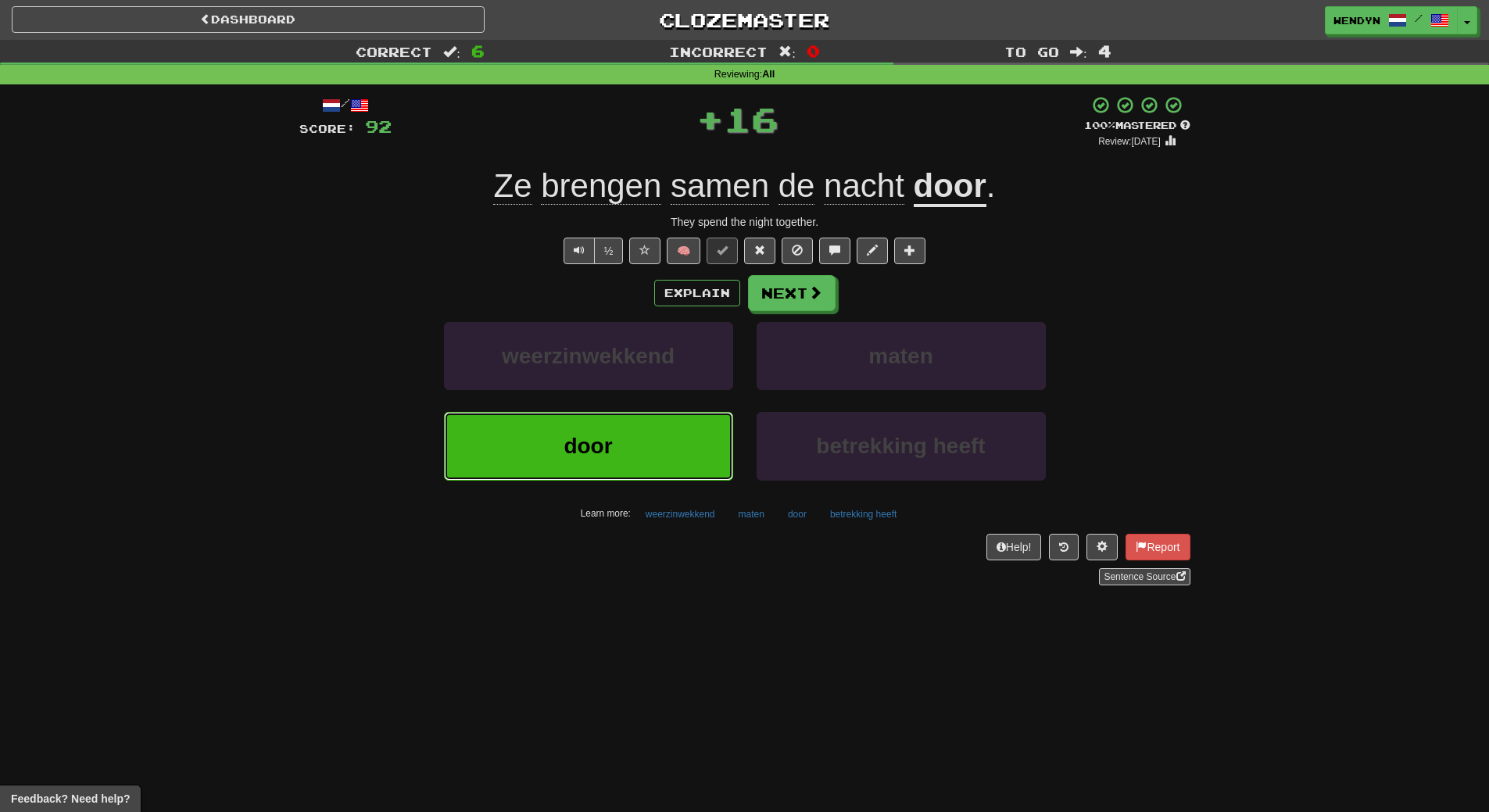
click at [656, 433] on button "door" at bounding box center [588, 446] width 289 height 68
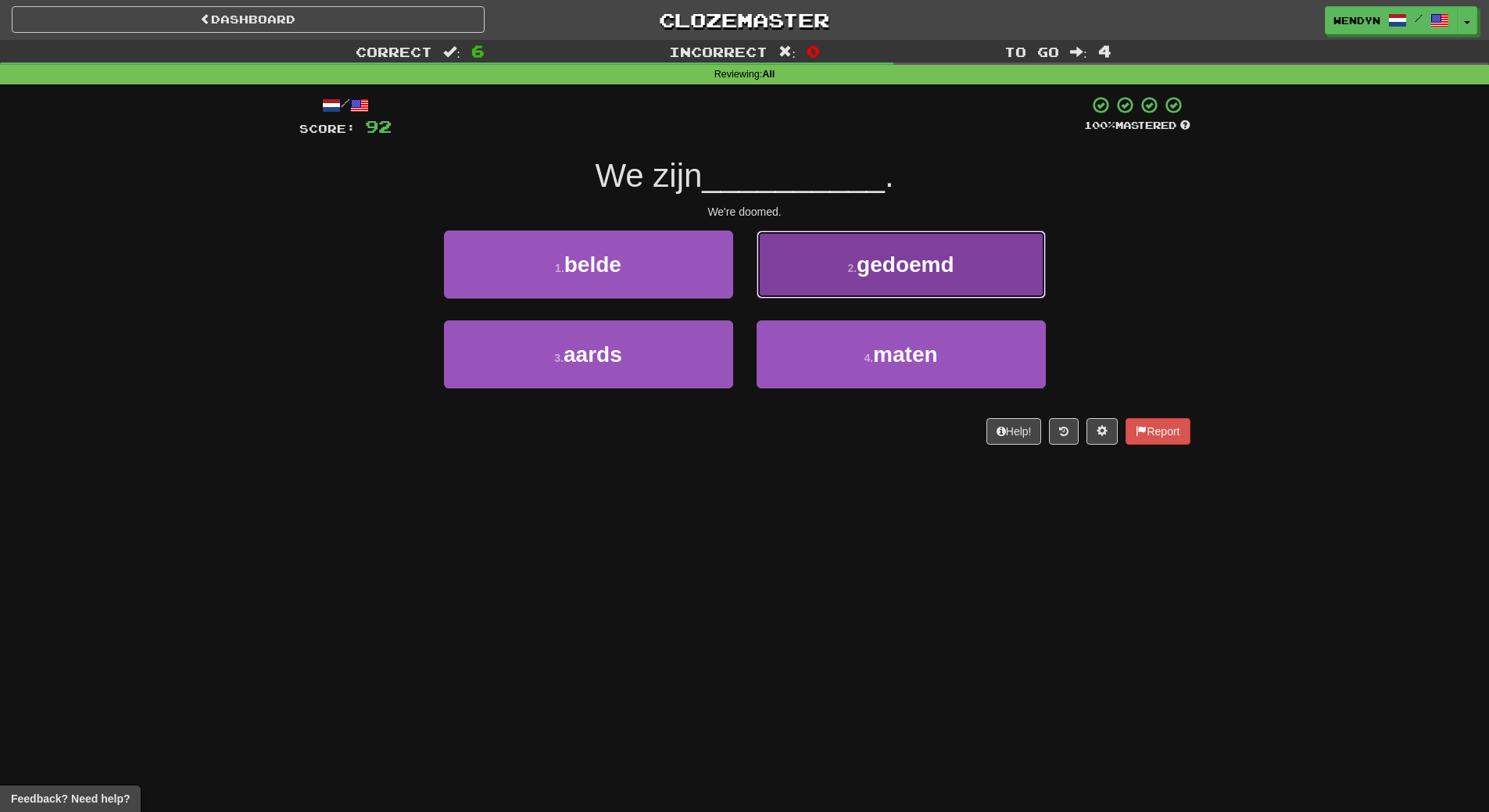
click at [1018, 248] on button "2 . gedoemd" at bounding box center [901, 264] width 289 height 68
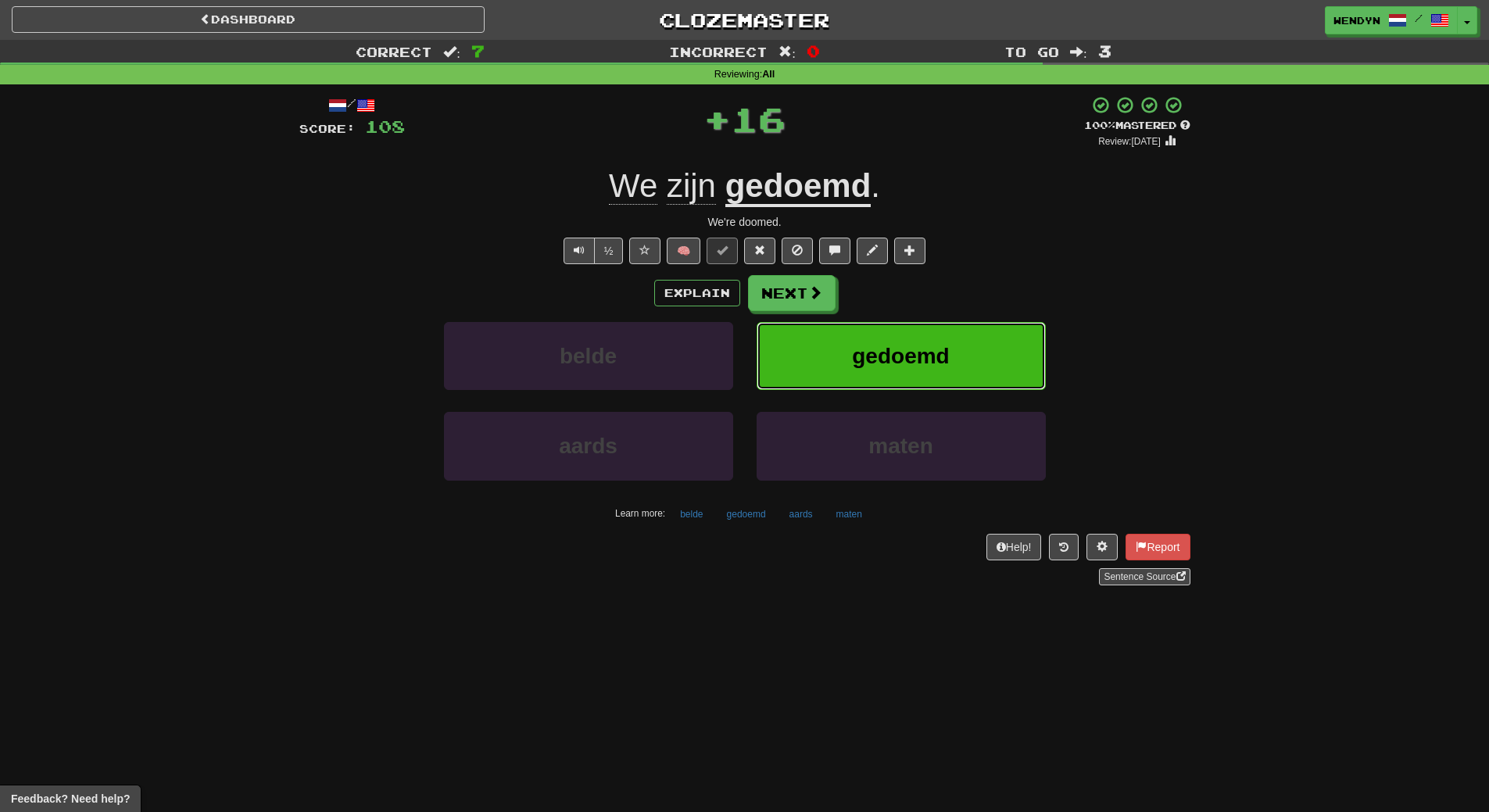
click at [993, 363] on button "gedoemd" at bounding box center [901, 356] width 289 height 68
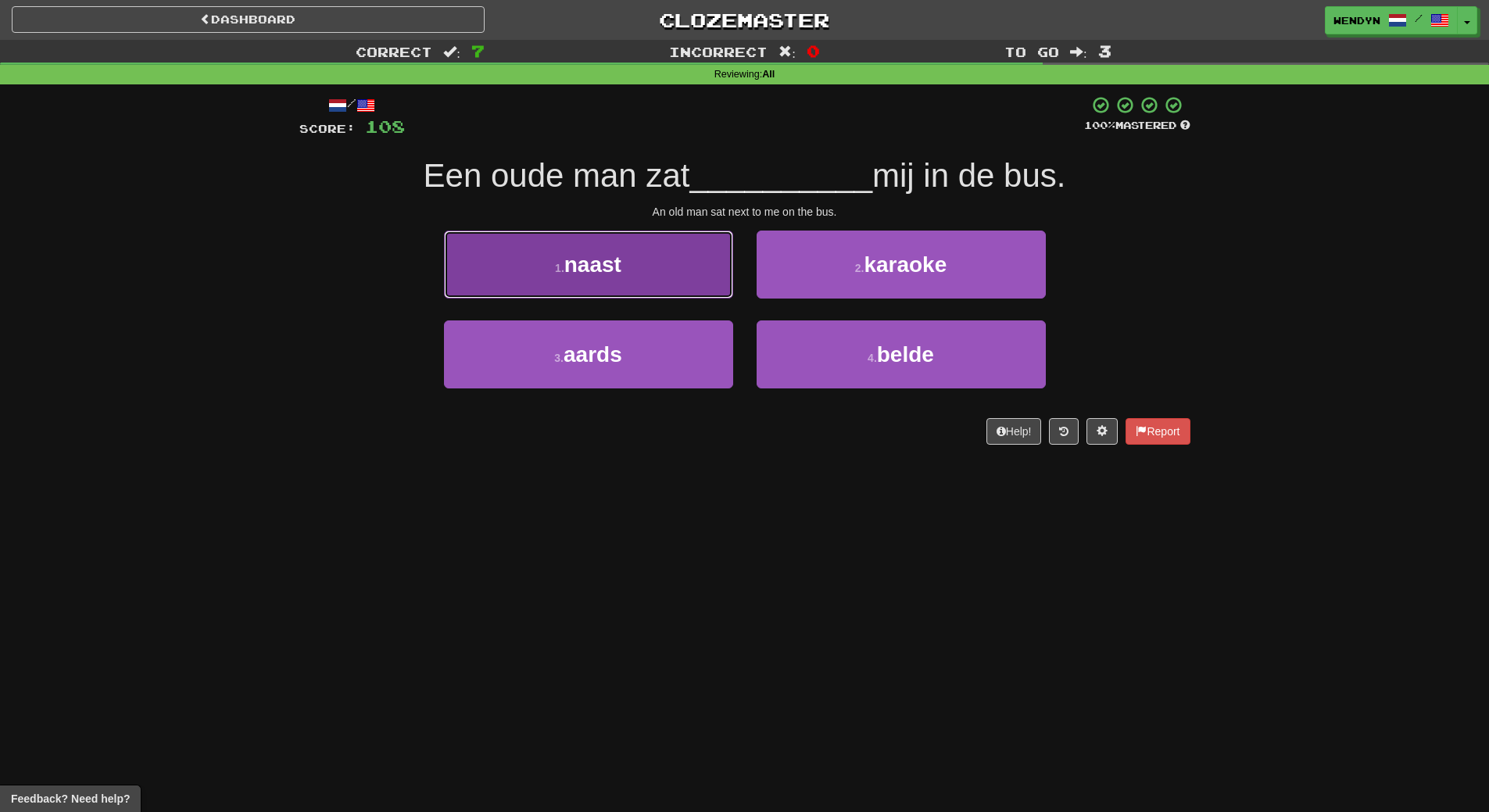
click at [581, 286] on button "1 . naast" at bounding box center [588, 264] width 289 height 68
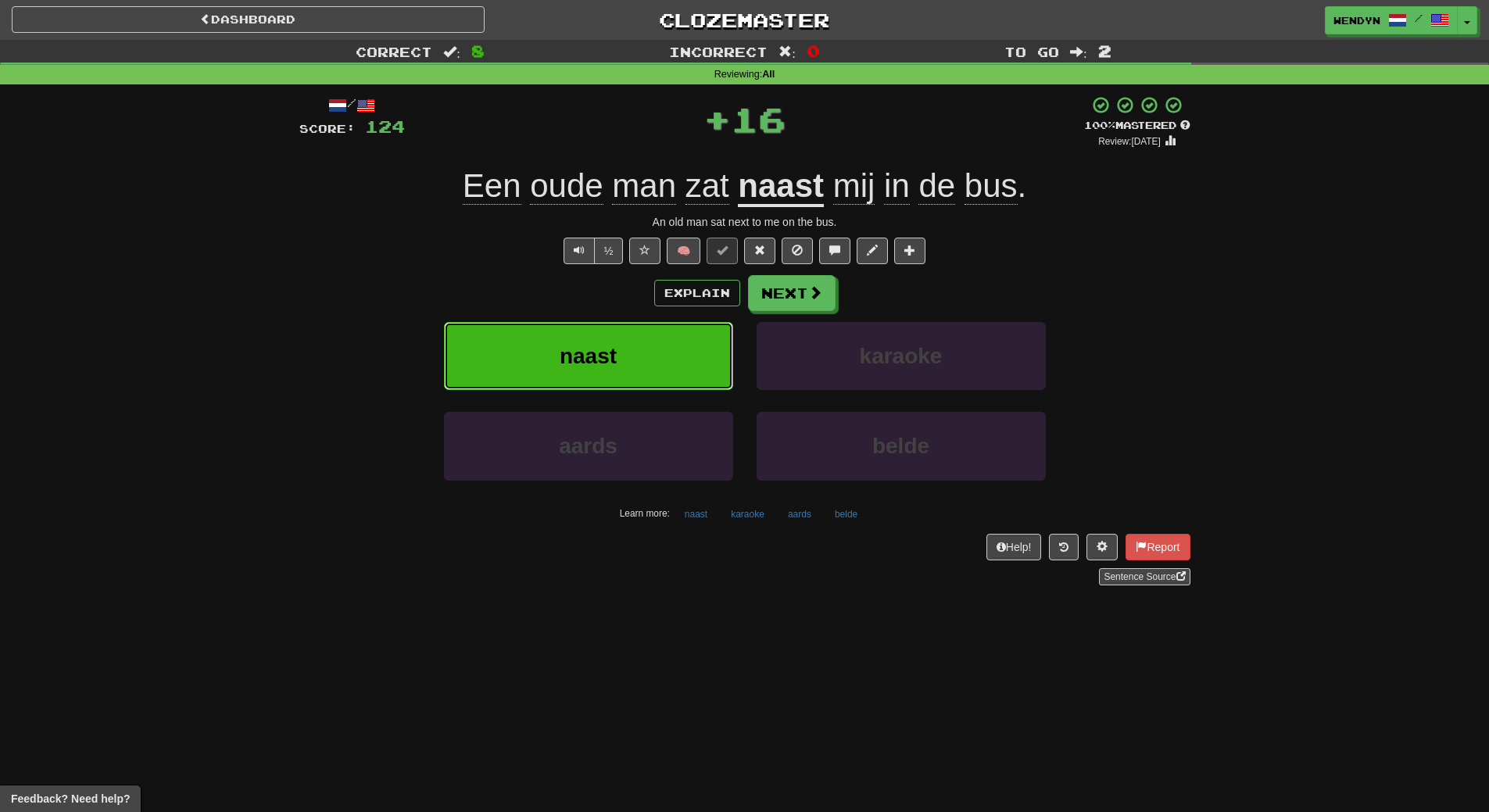
click at [571, 327] on button "naast" at bounding box center [588, 356] width 289 height 68
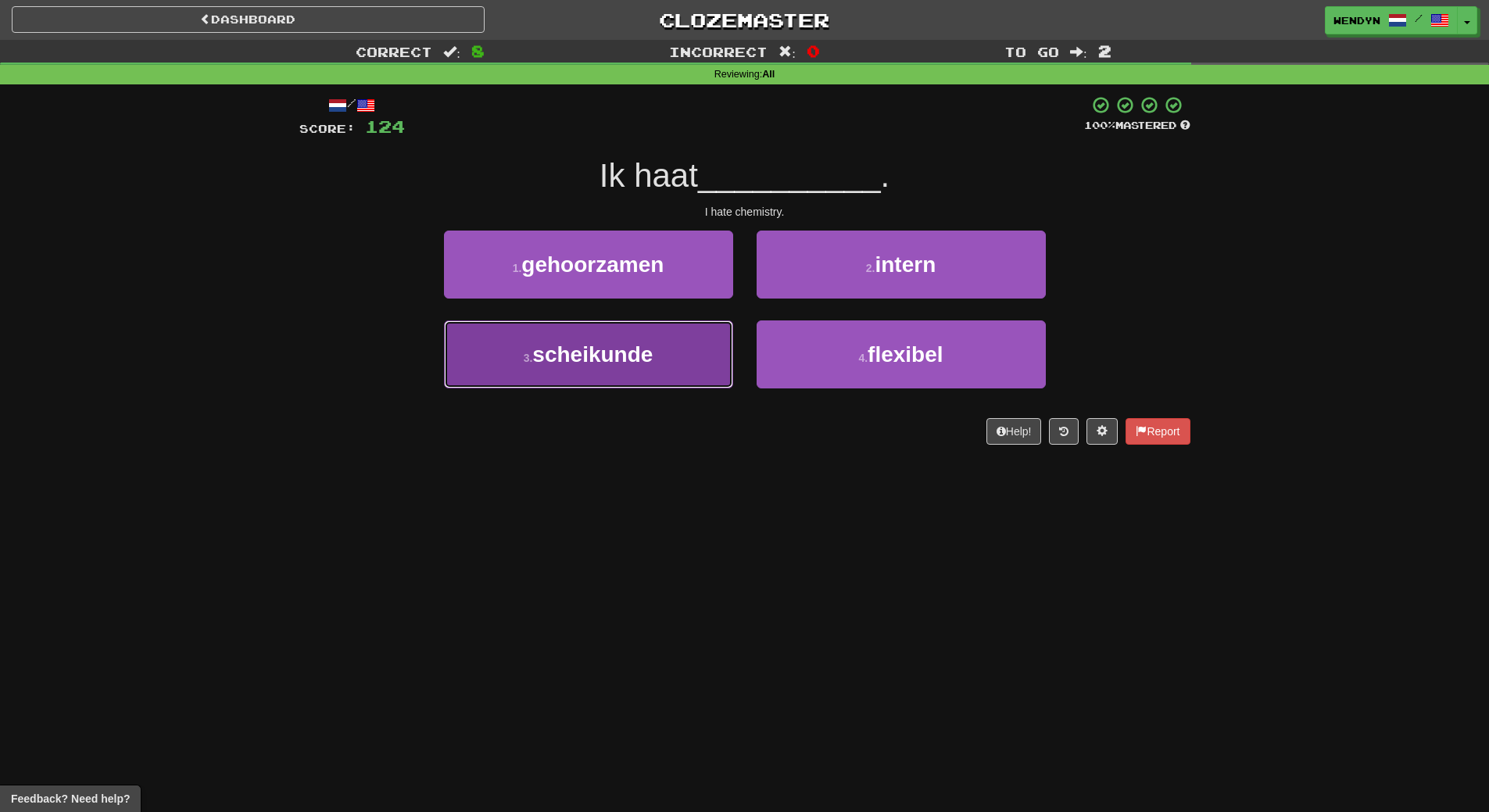
click at [612, 356] on span "scheikunde" at bounding box center [592, 355] width 120 height 25
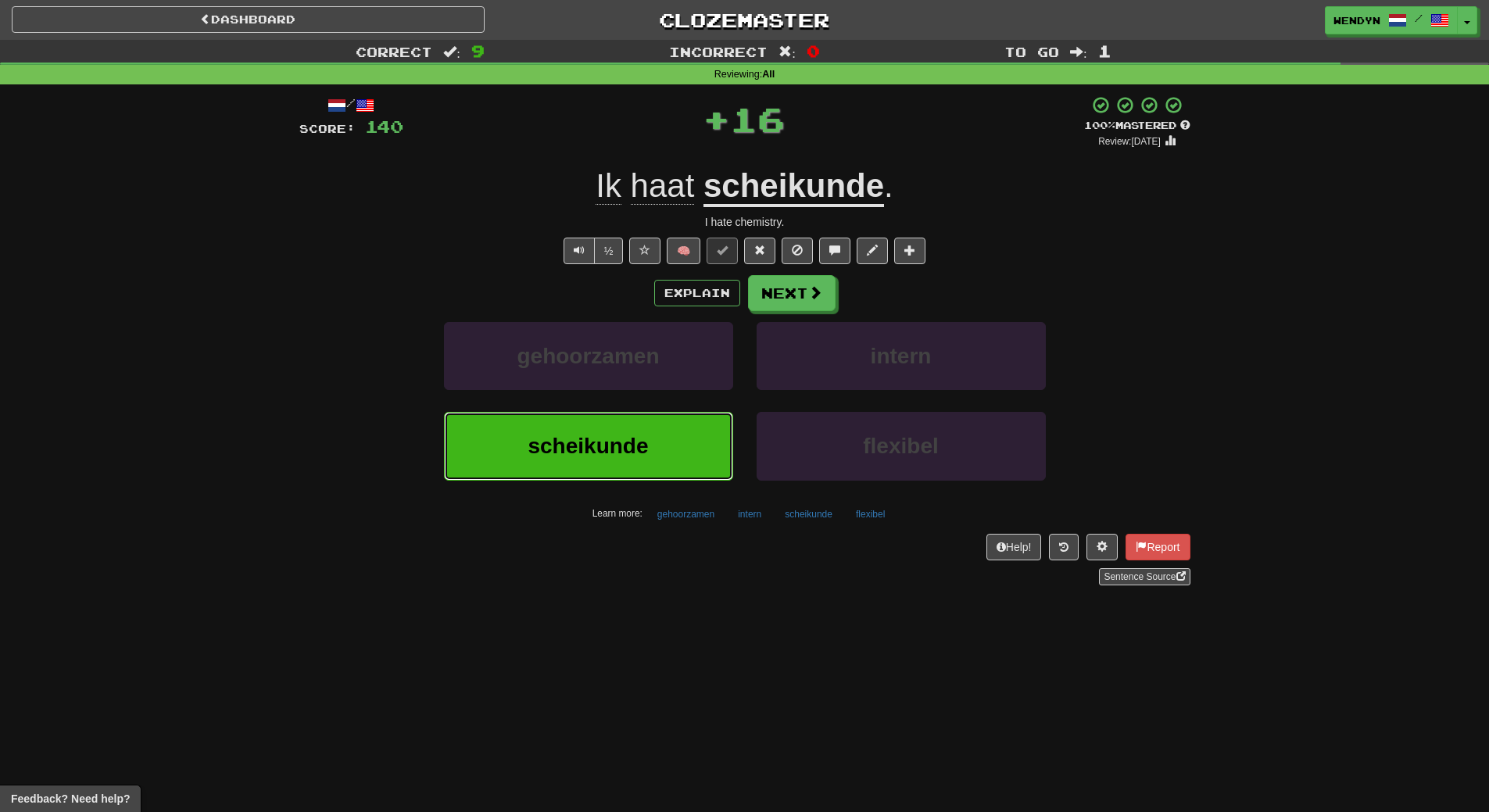
click at [595, 419] on button "scheikunde" at bounding box center [588, 446] width 289 height 68
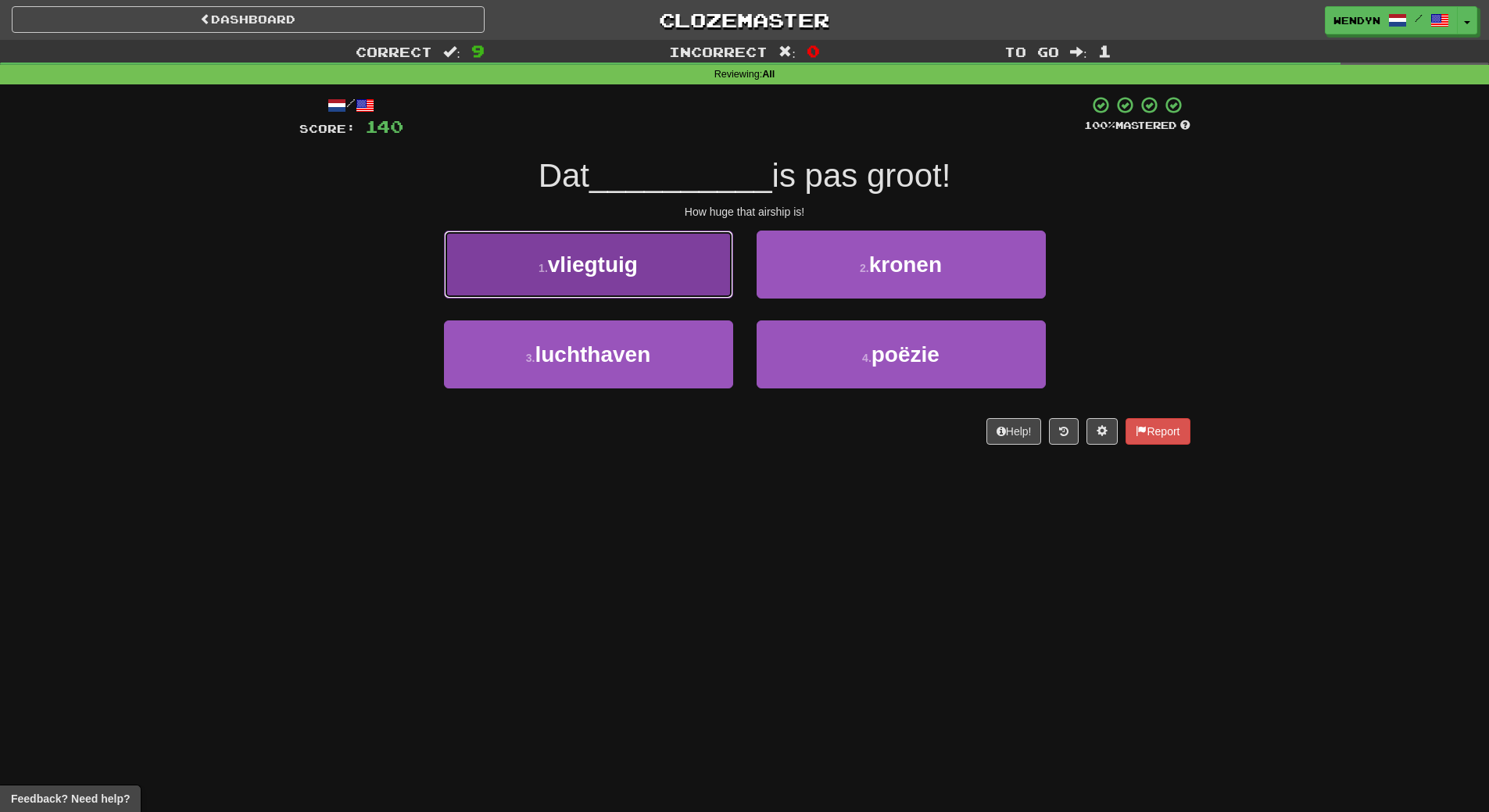
click at [628, 279] on button "1 . vliegtuig" at bounding box center [588, 264] width 289 height 68
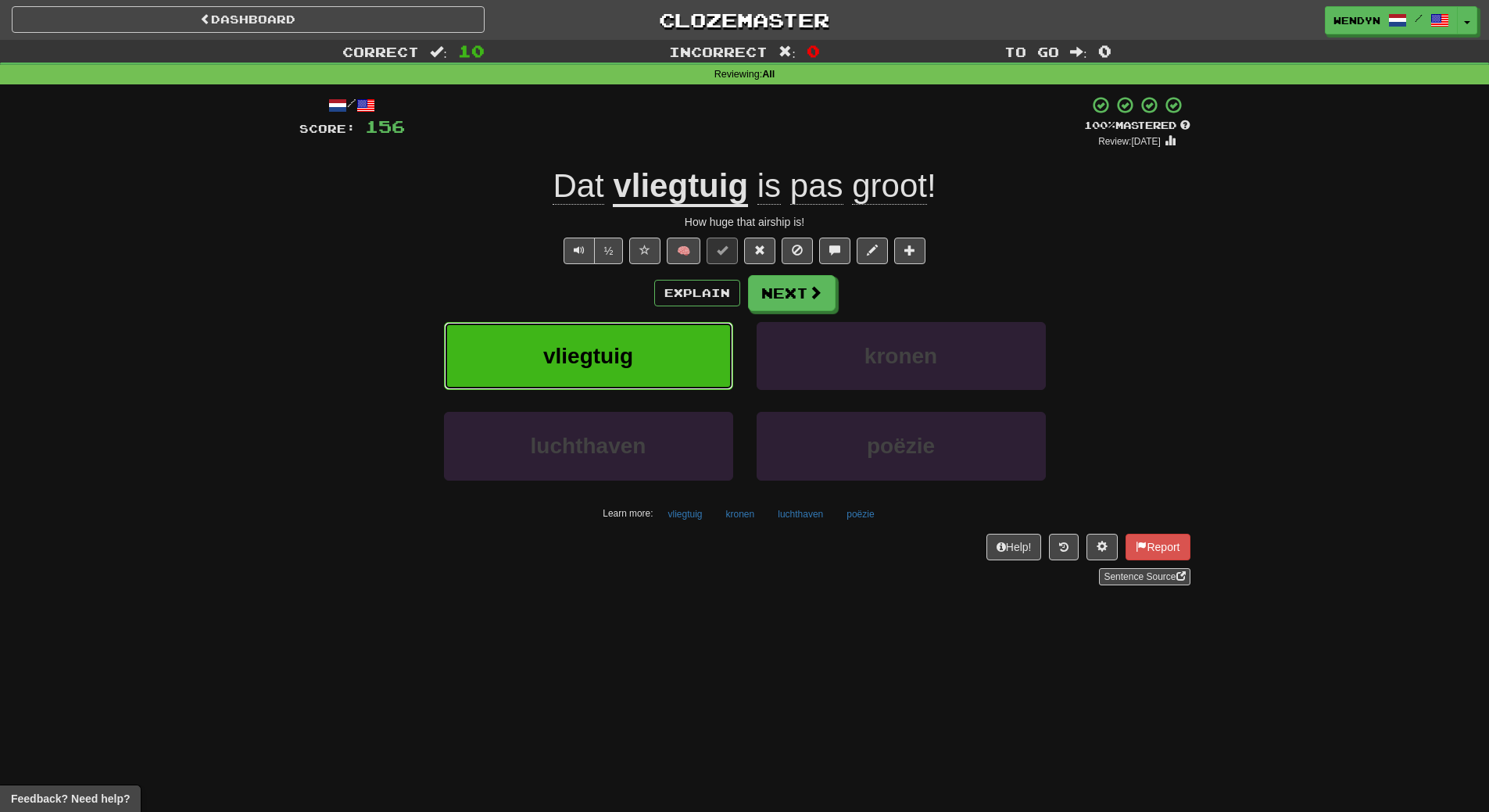
click at [677, 356] on button "vliegtuig" at bounding box center [588, 356] width 289 height 68
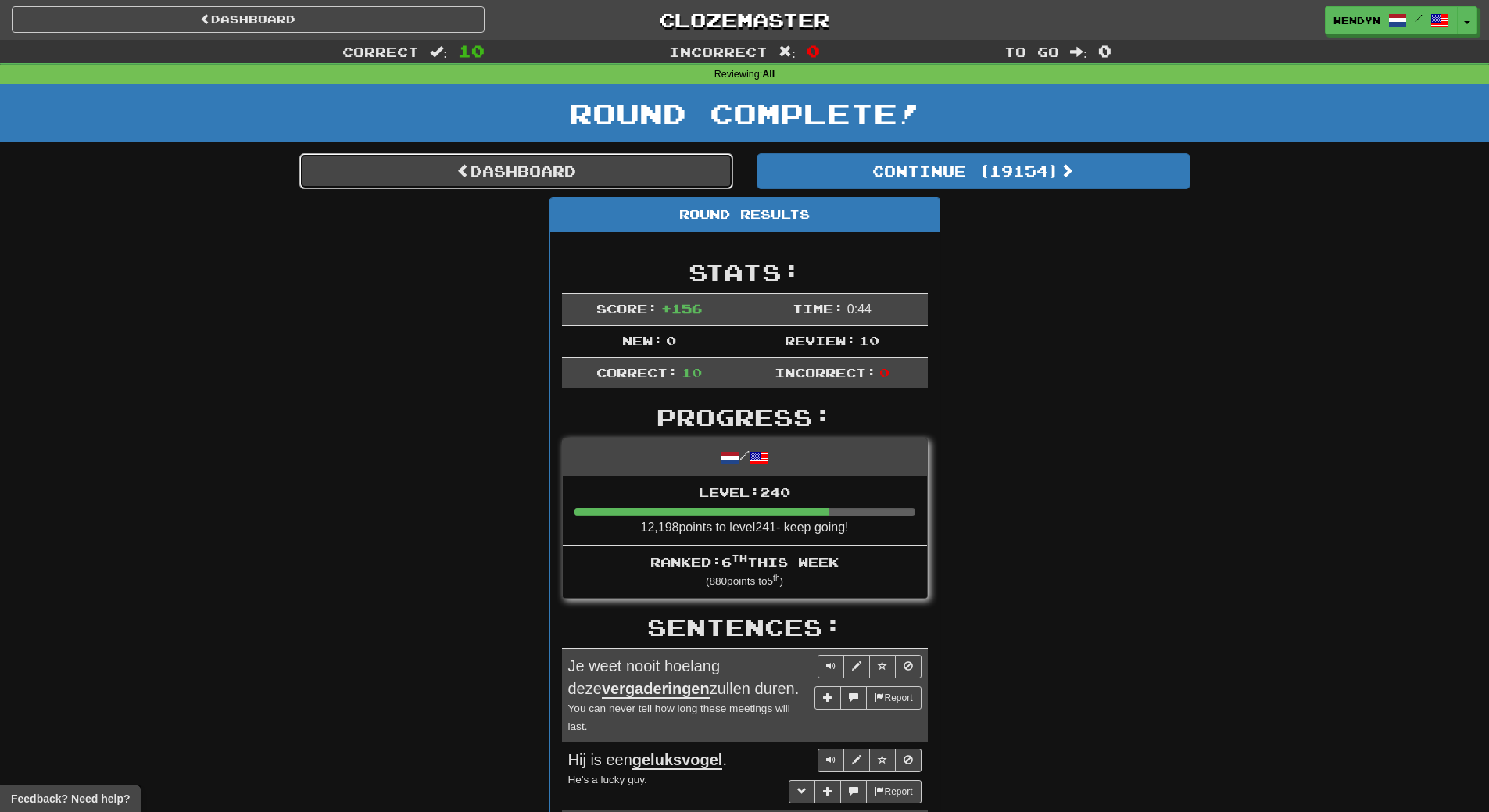
click at [600, 184] on link "Dashboard" at bounding box center [516, 171] width 433 height 36
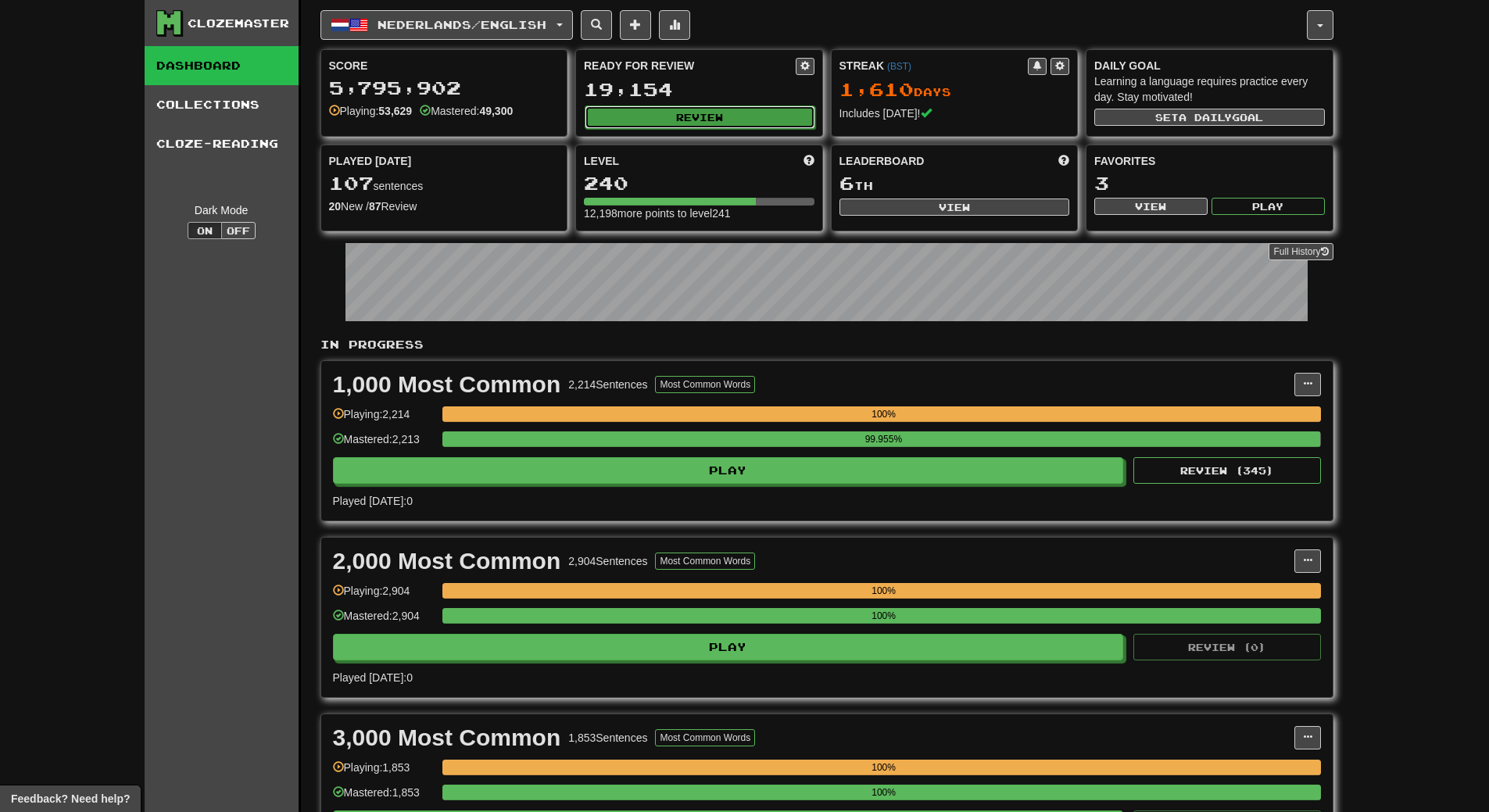
click at [755, 124] on button "Review" at bounding box center [700, 117] width 230 height 24
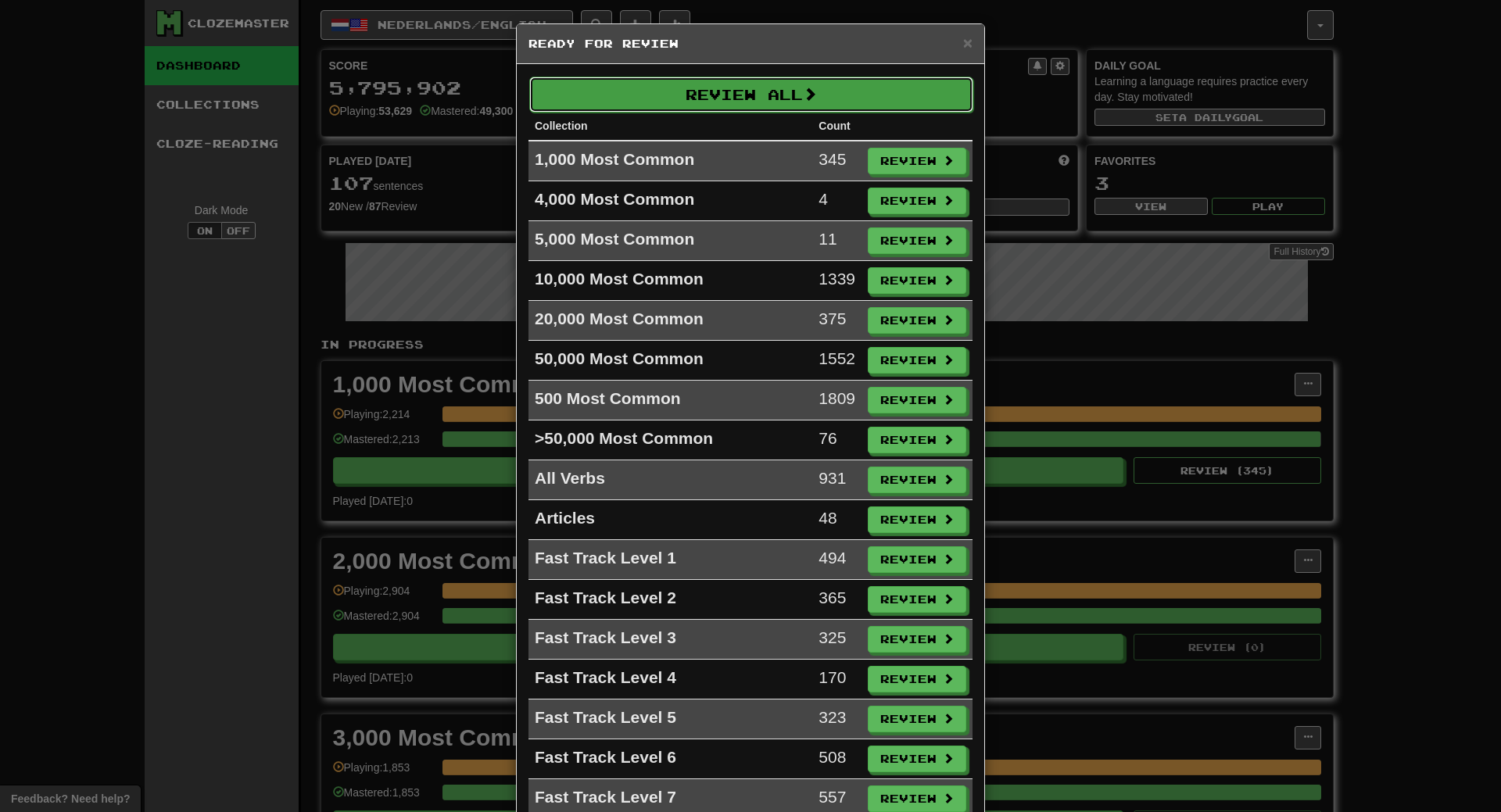
click at [740, 89] on button "Review All" at bounding box center [751, 94] width 444 height 36
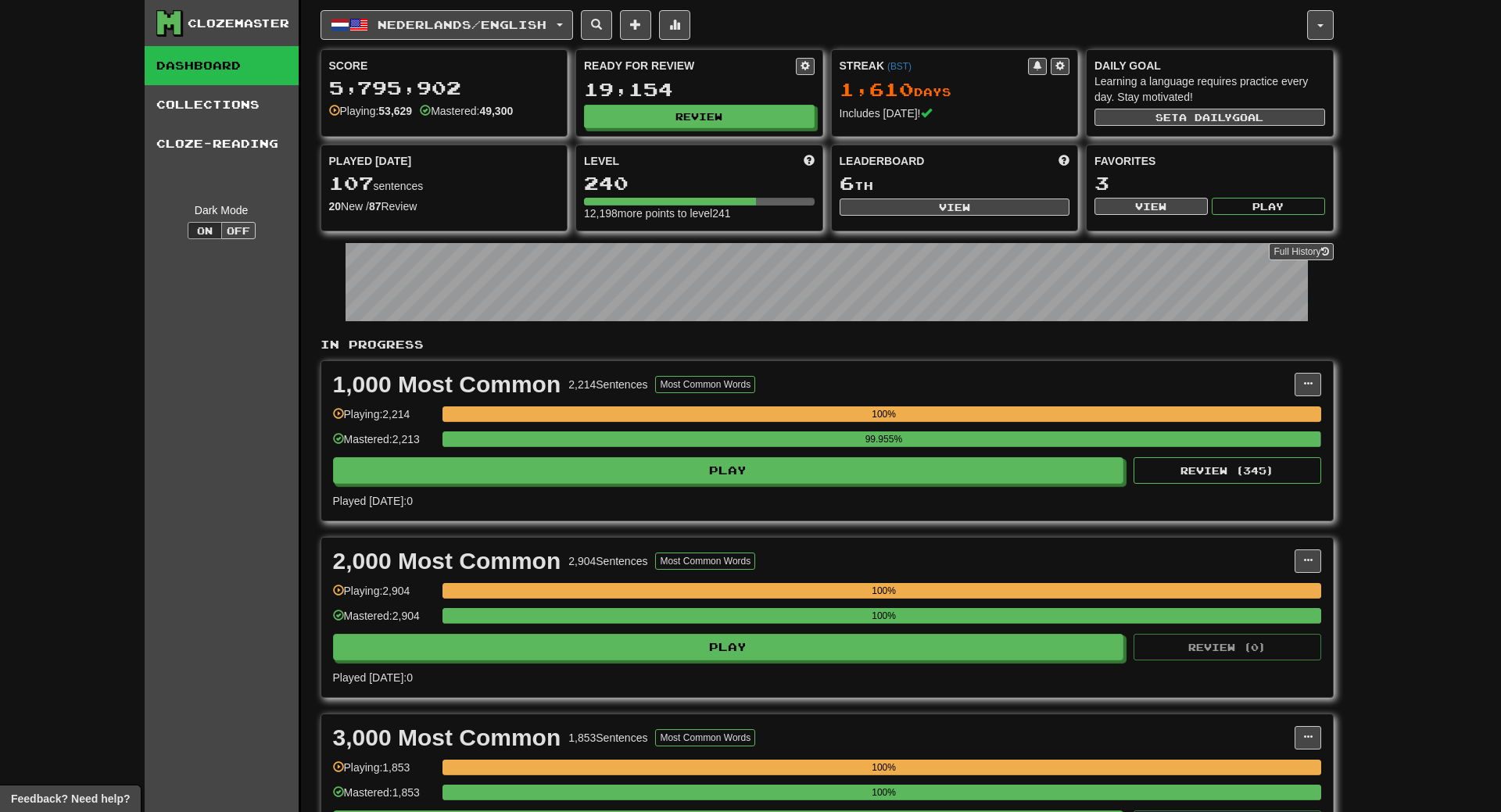
select select "**"
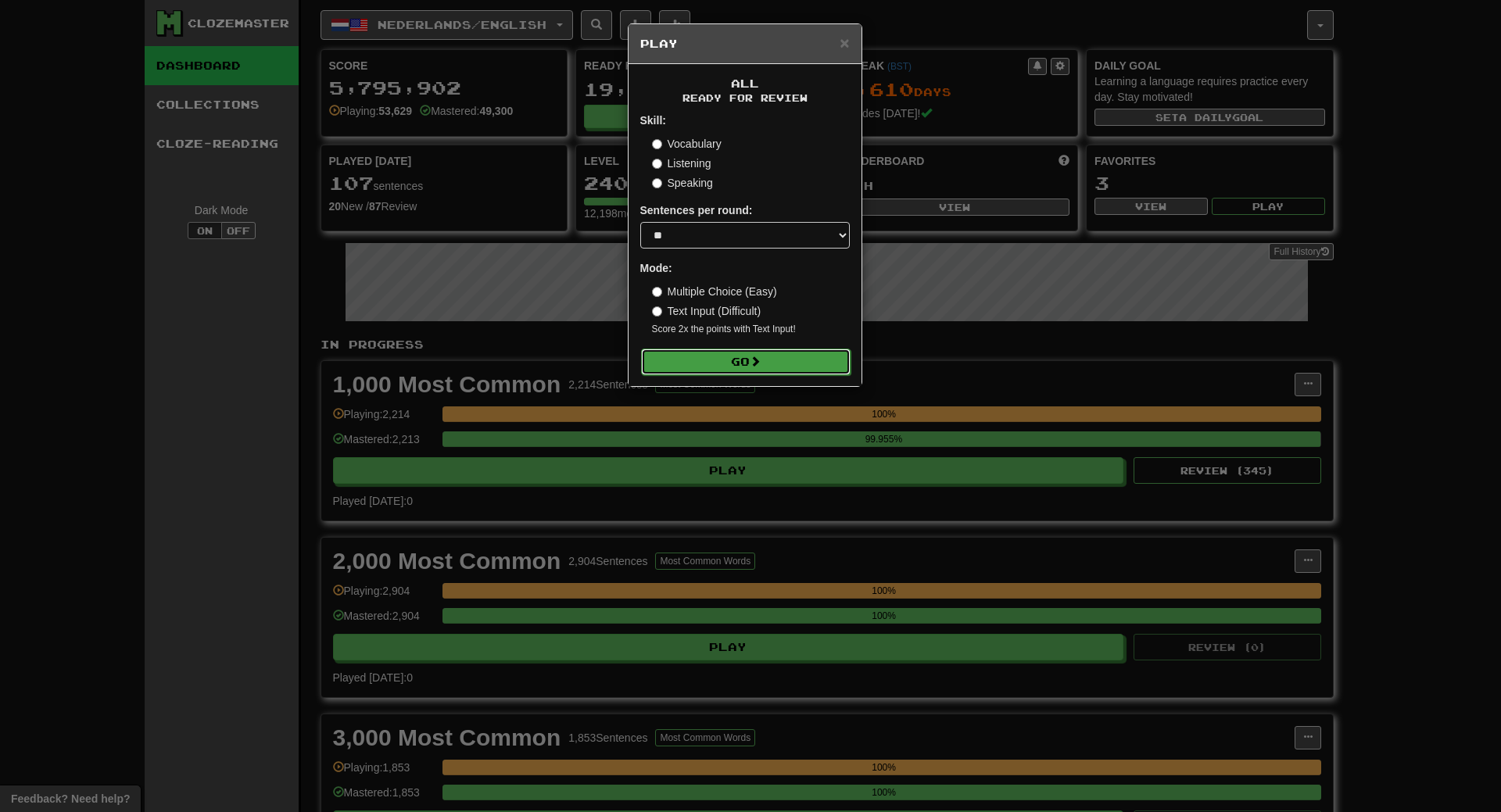
click at [757, 365] on span at bounding box center [756, 362] width 11 height 11
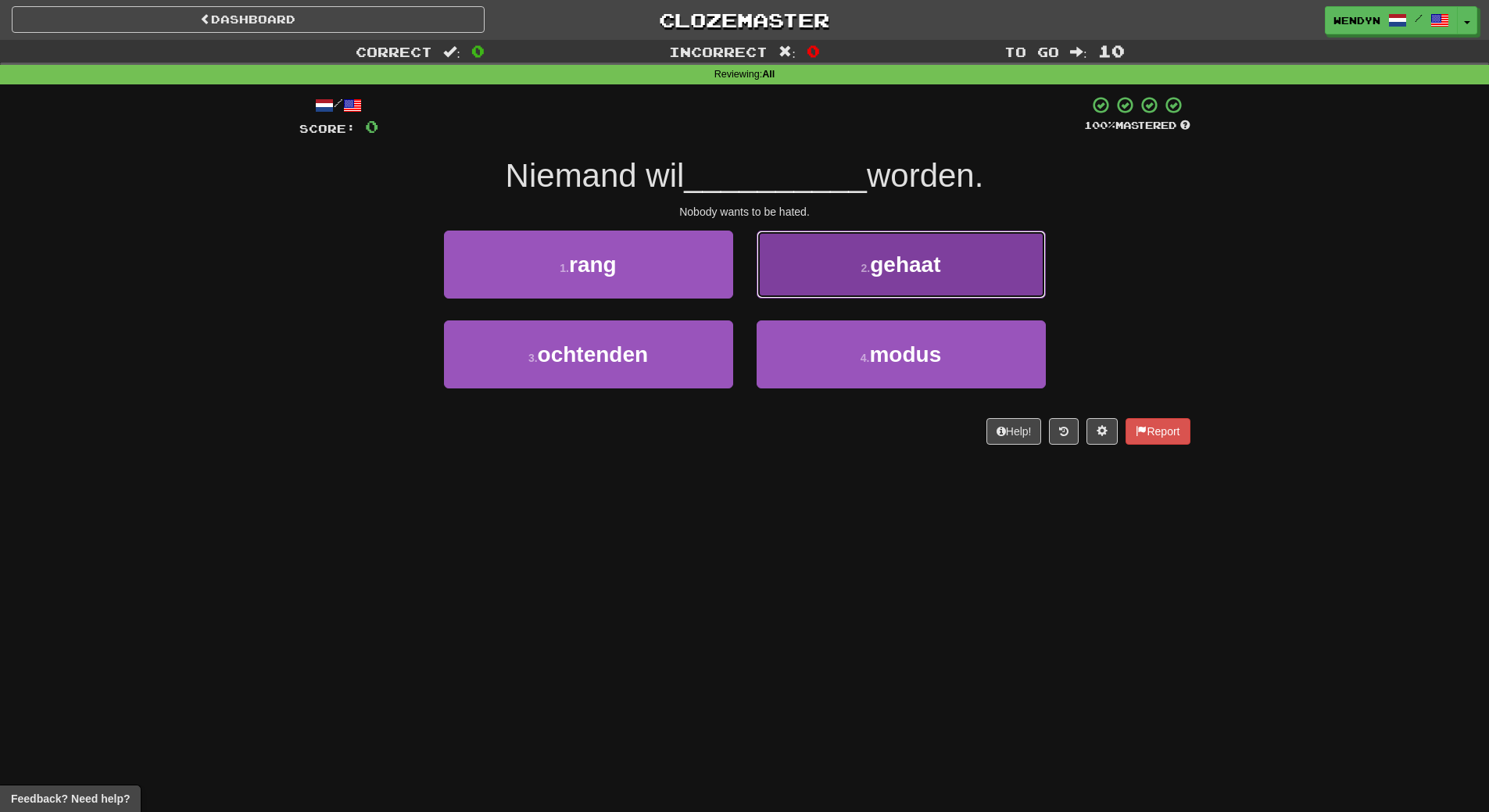
click at [879, 267] on span "gehaat" at bounding box center [905, 264] width 70 height 25
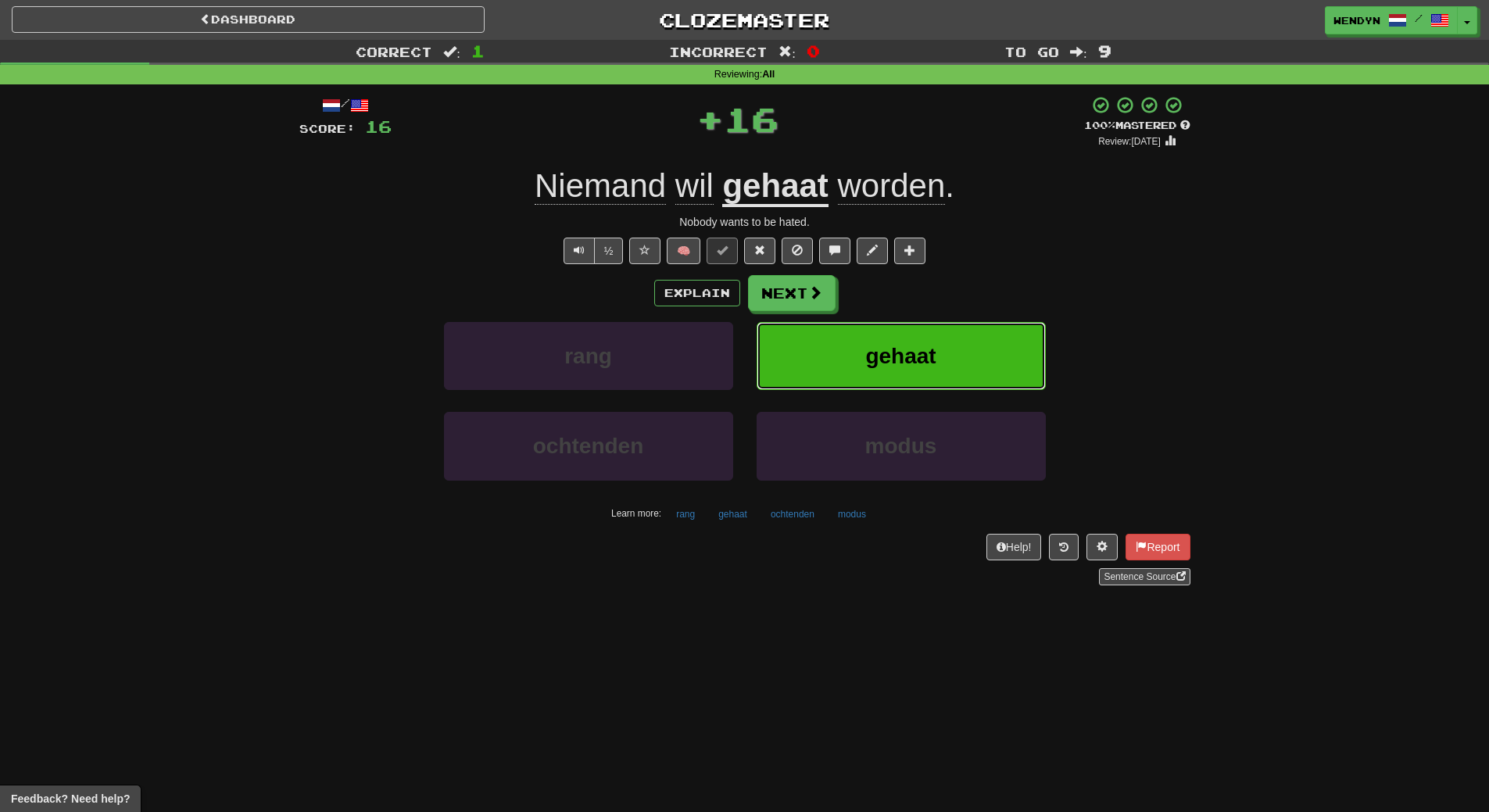
click at [856, 346] on button "gehaat" at bounding box center [901, 356] width 289 height 68
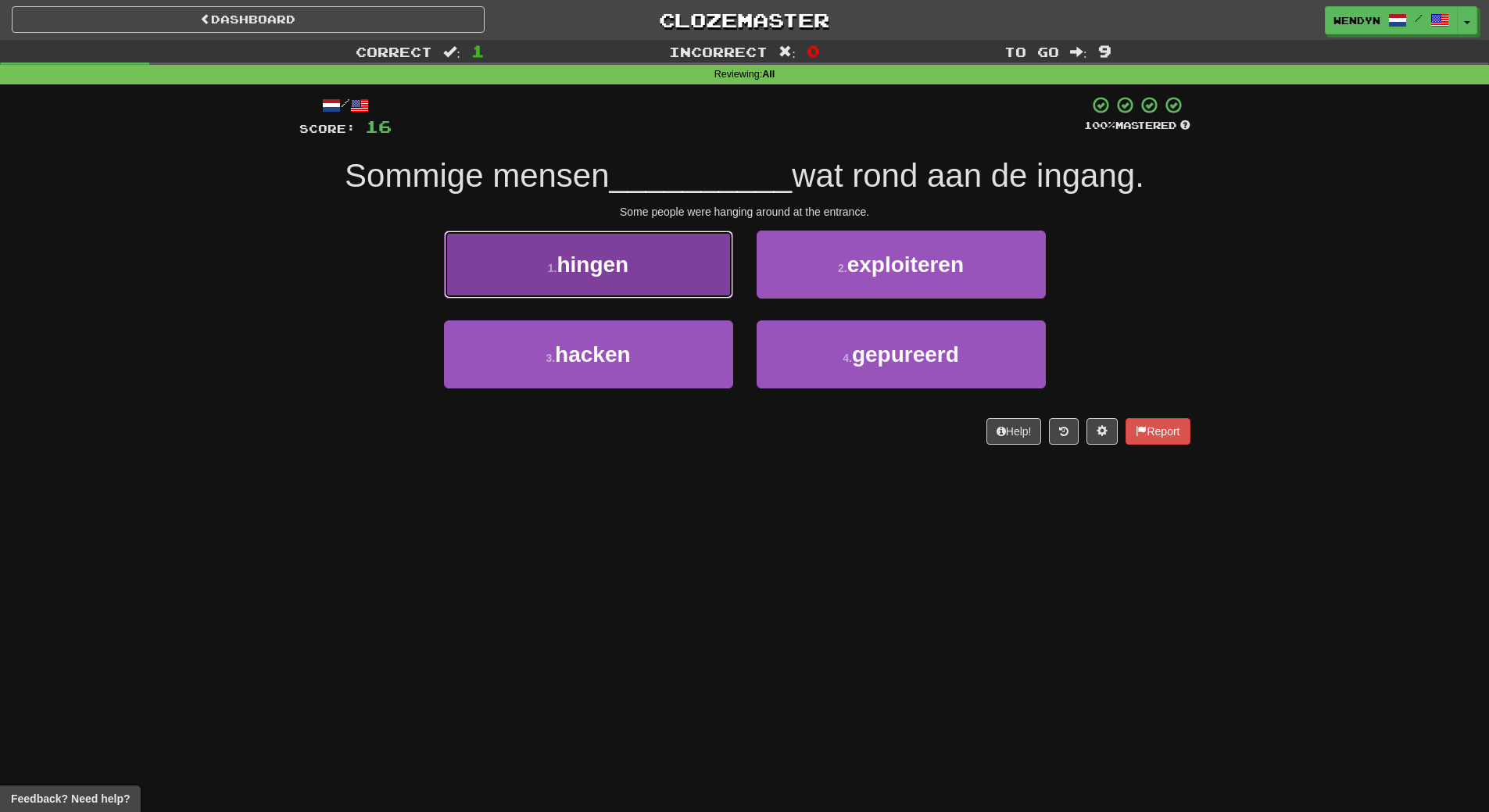
click at [625, 241] on button "1 . hingen" at bounding box center [588, 264] width 289 height 68
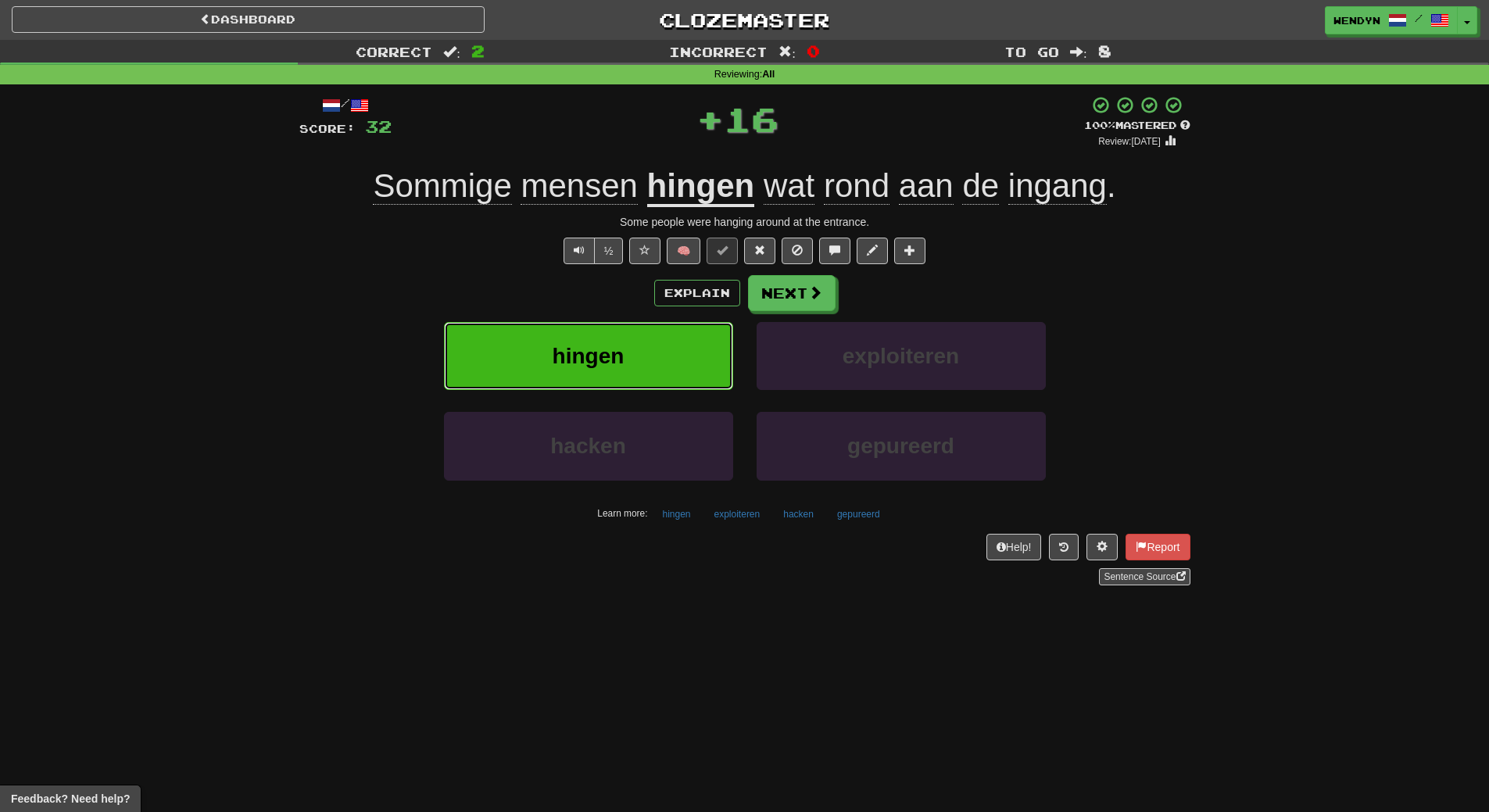
click at [615, 326] on button "hingen" at bounding box center [588, 356] width 289 height 68
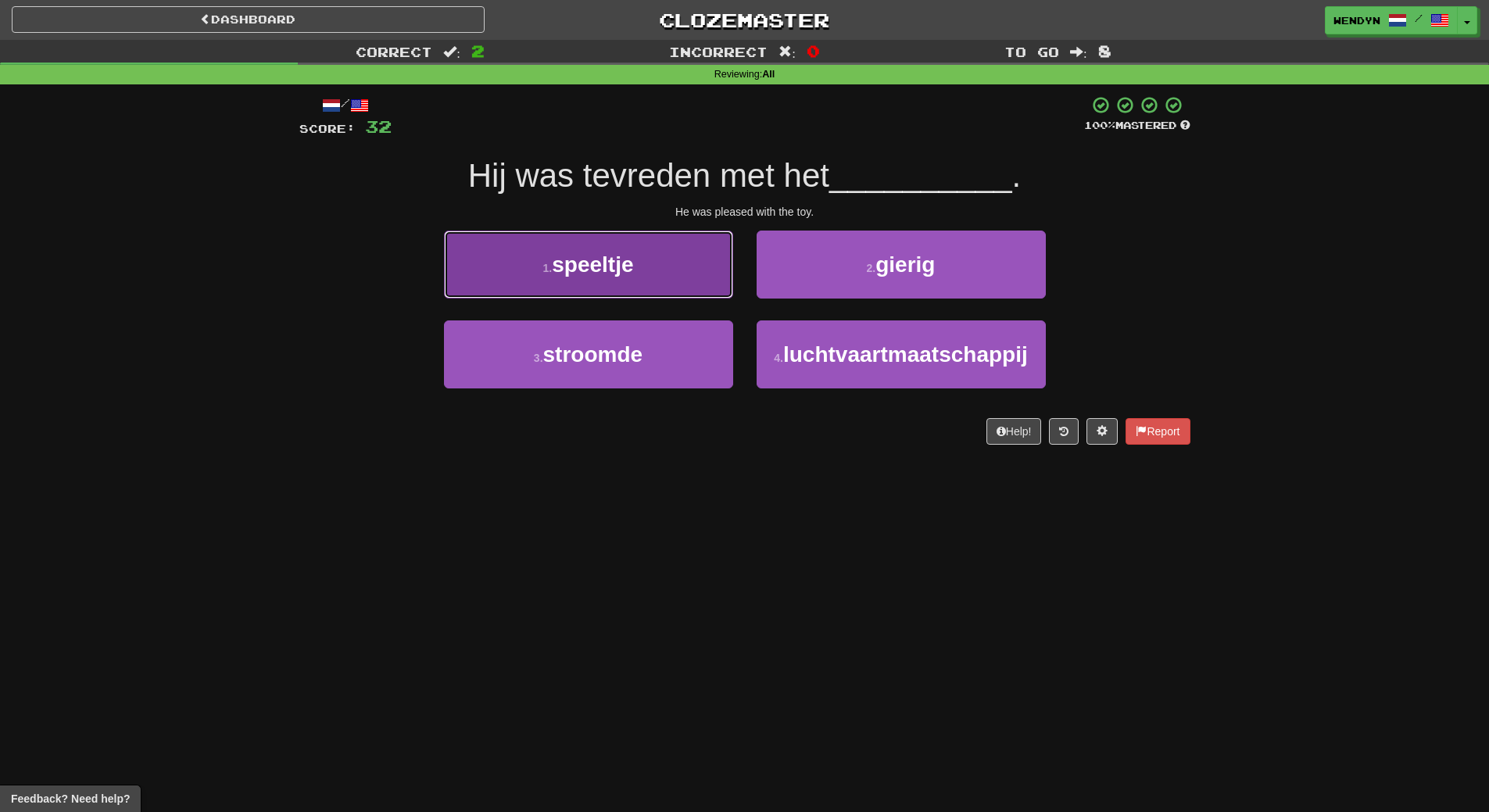
click at [660, 284] on button "1 . speeltje" at bounding box center [588, 264] width 289 height 68
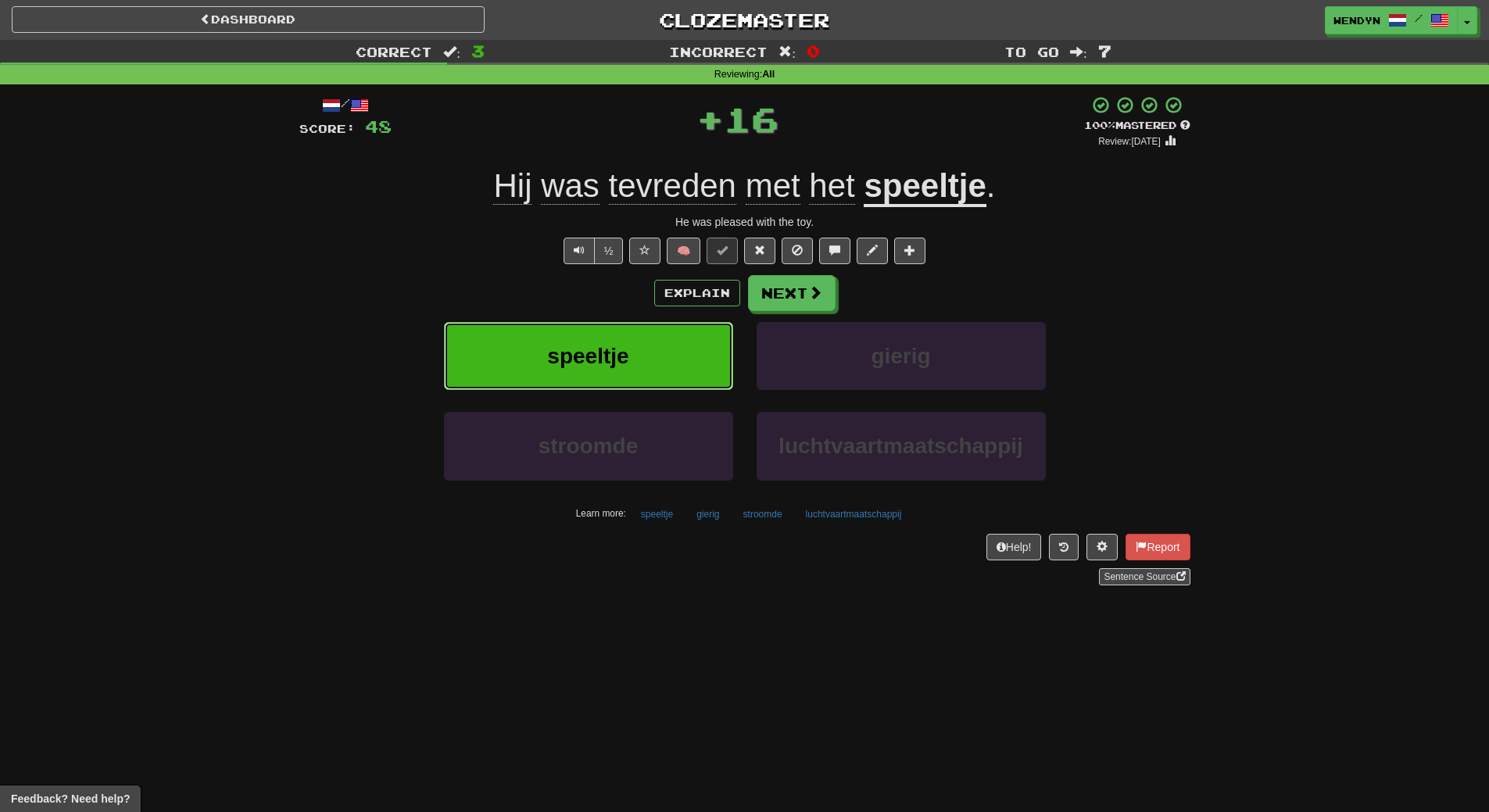
click at [636, 356] on button "speeltje" at bounding box center [588, 356] width 289 height 68
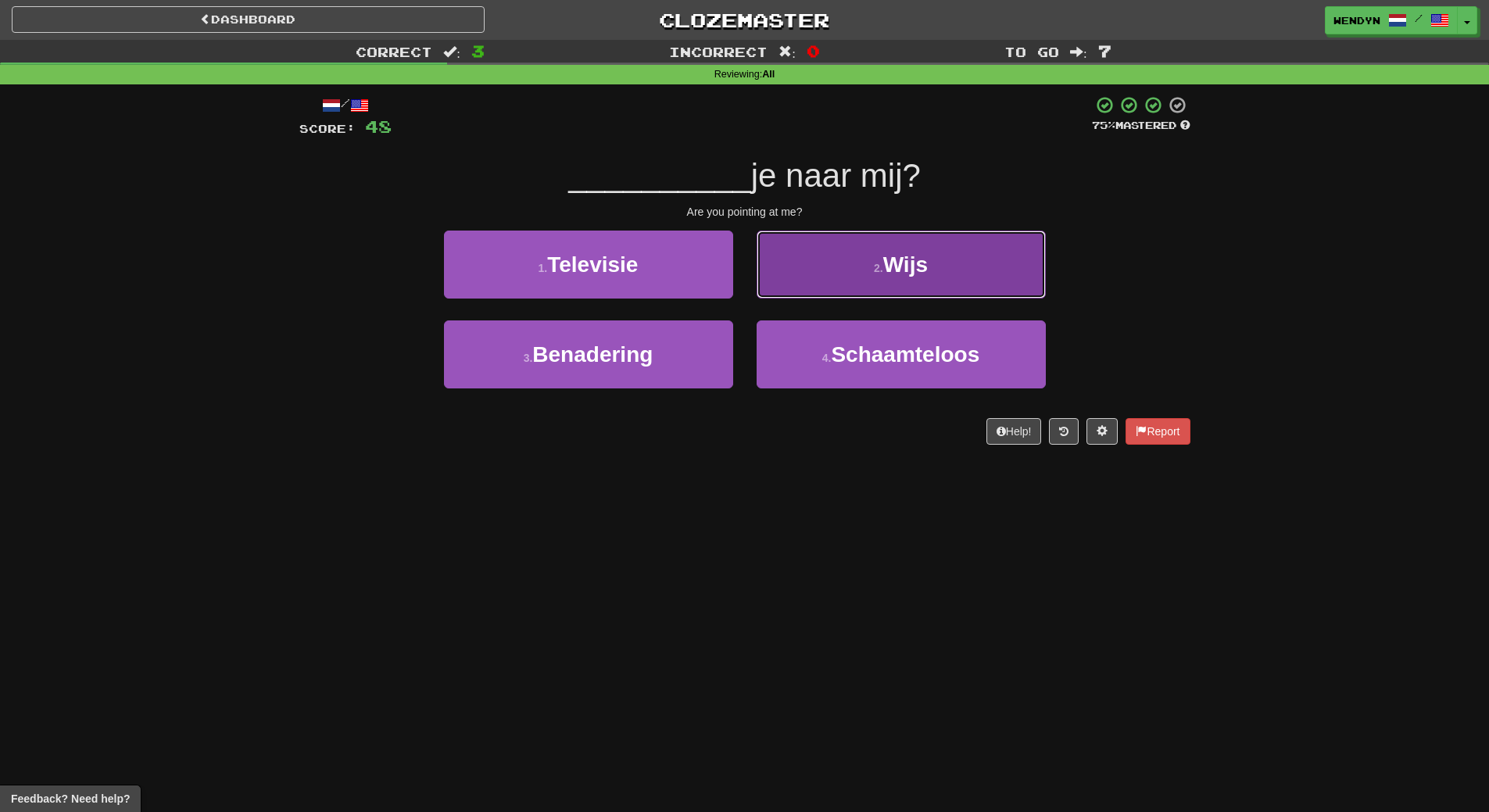
click at [891, 264] on span "Wijs" at bounding box center [905, 264] width 44 height 25
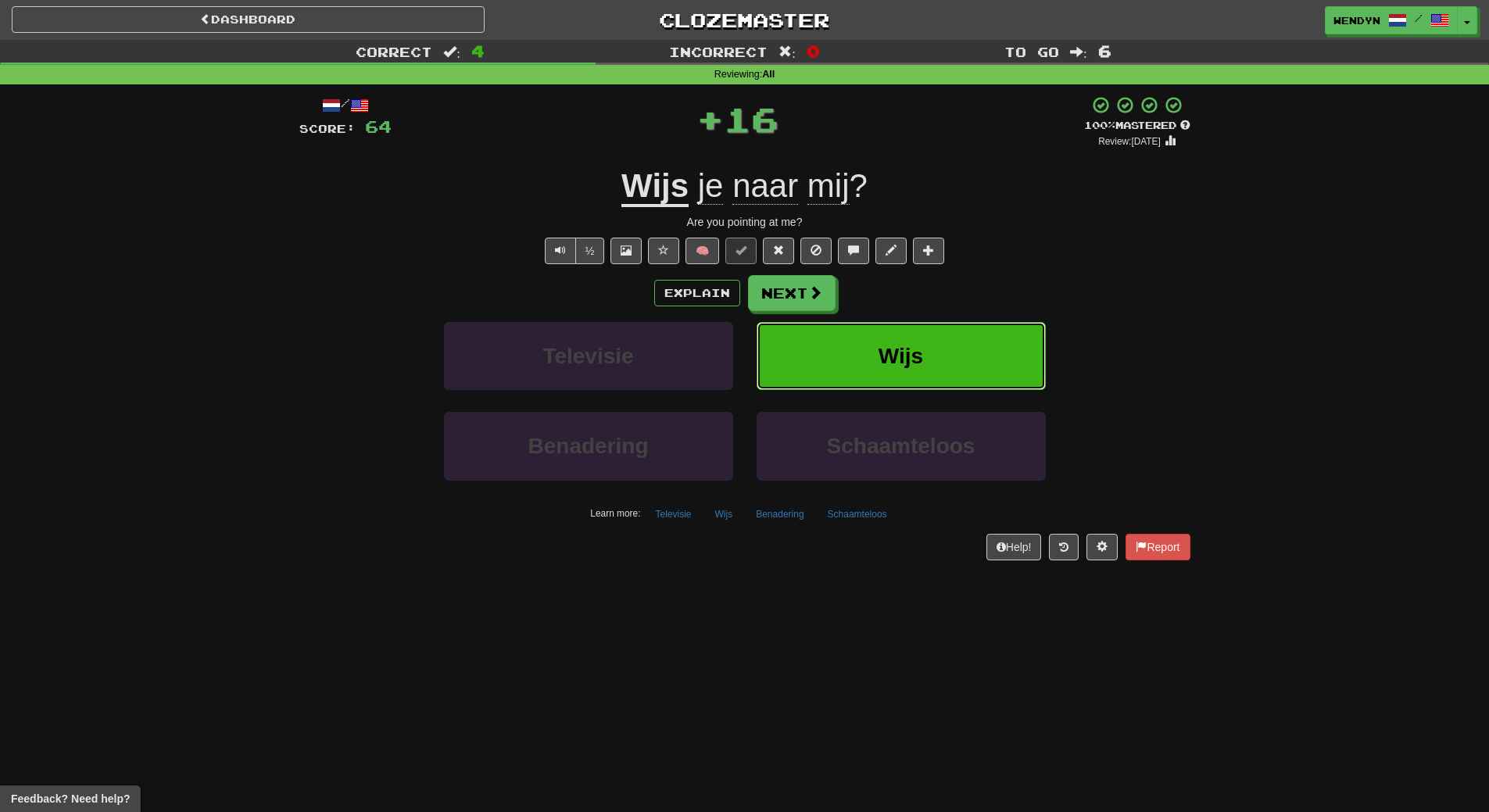
click at [924, 341] on button "Wijs" at bounding box center [901, 356] width 289 height 68
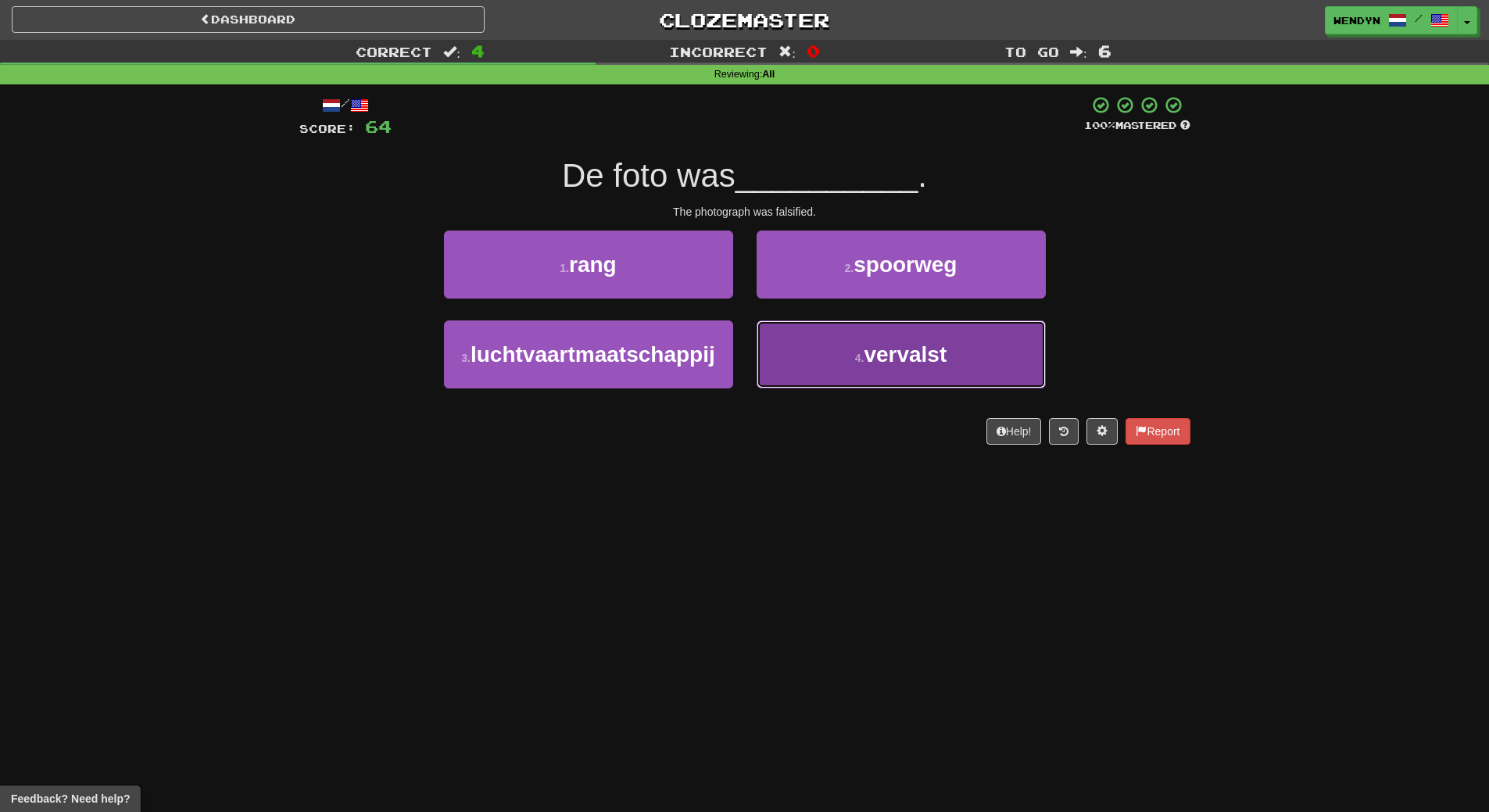
click at [881, 355] on span "vervalst" at bounding box center [905, 355] width 83 height 25
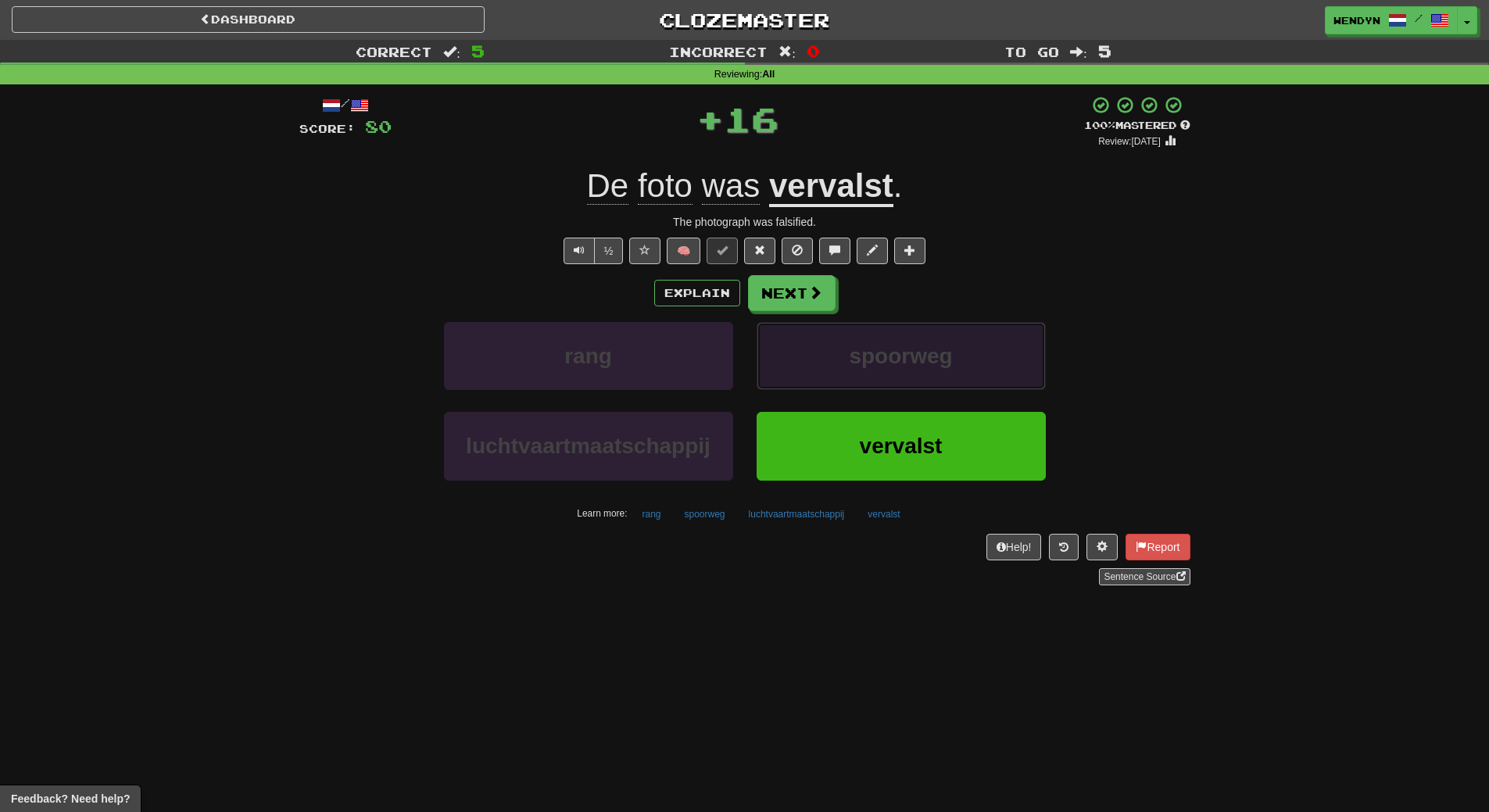
click at [881, 355] on span "spoorweg" at bounding box center [900, 356] width 103 height 25
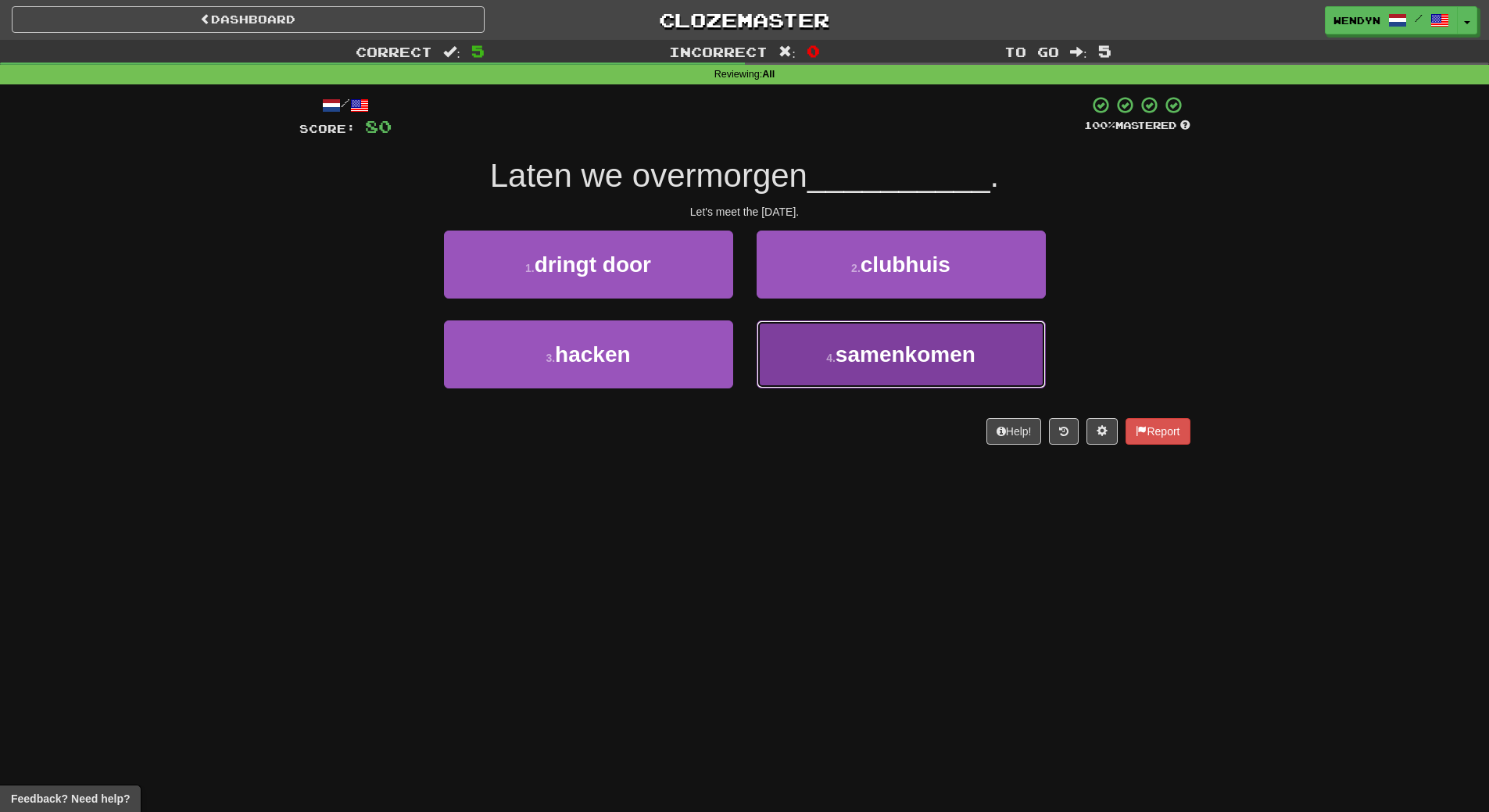
click at [905, 364] on span "samenkomen" at bounding box center [905, 355] width 140 height 25
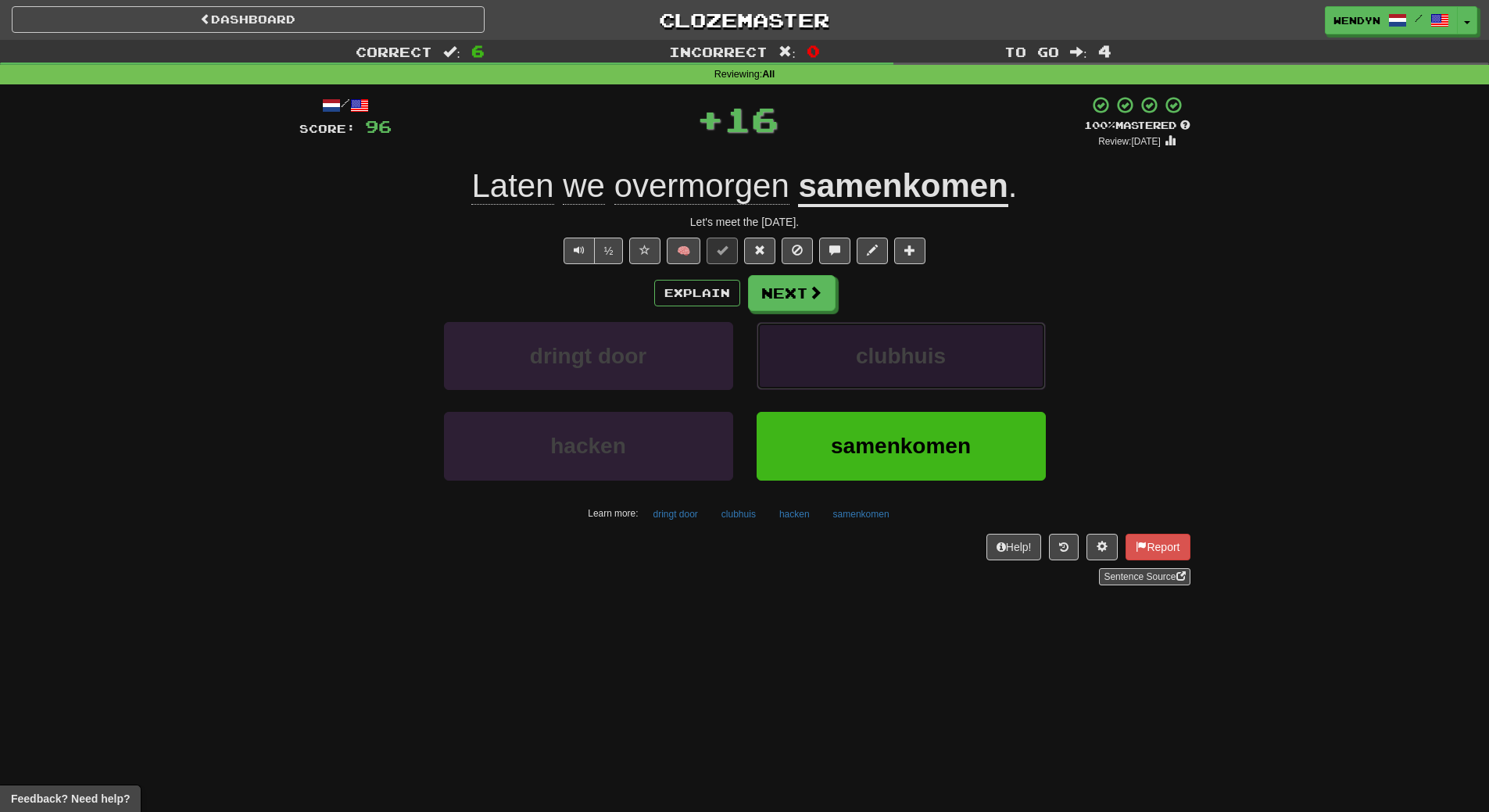
click at [905, 364] on span "clubhuis" at bounding box center [900, 356] width 90 height 25
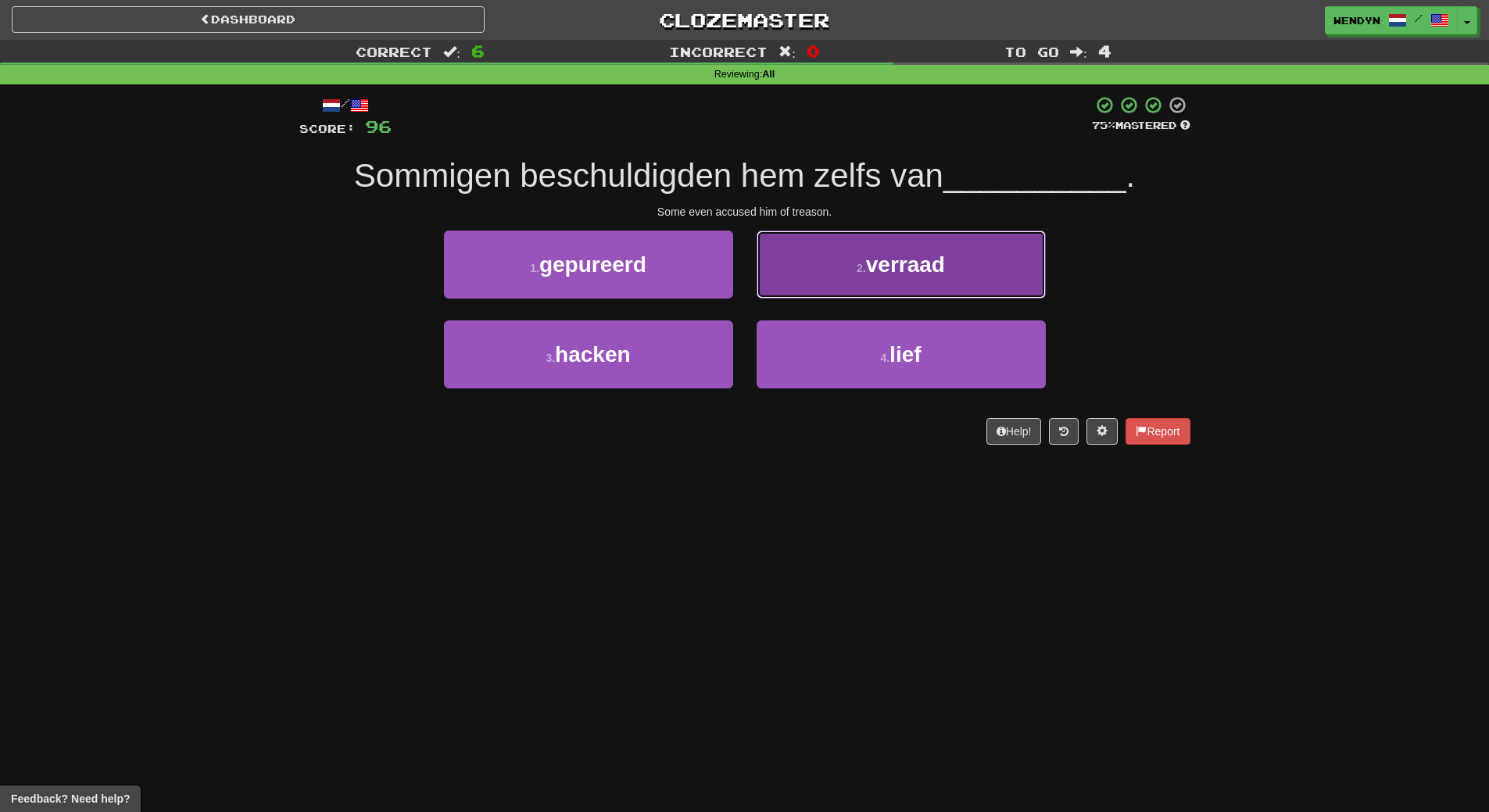
click at [989, 277] on button "2 . verraad" at bounding box center [901, 264] width 289 height 68
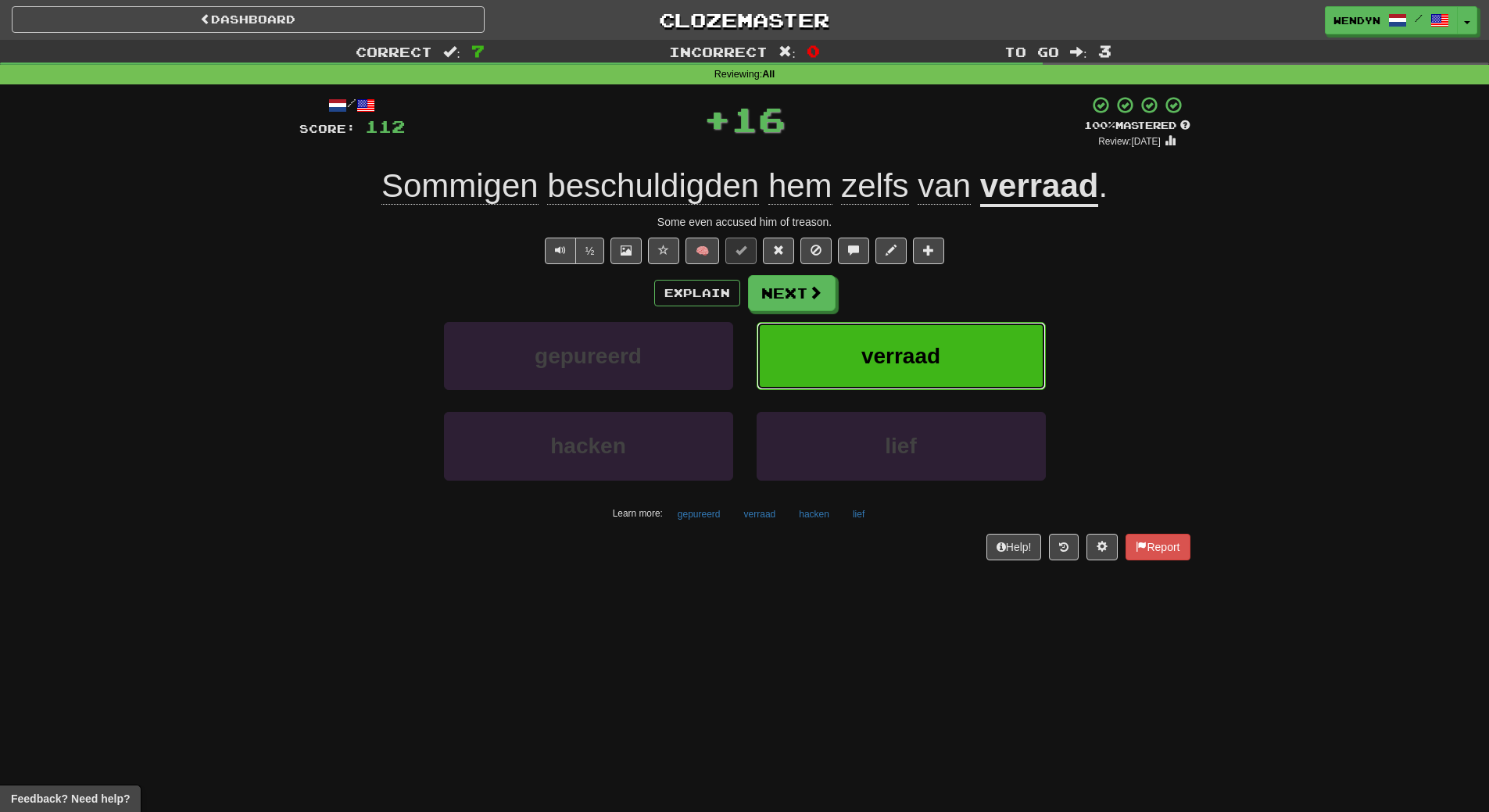
click at [965, 330] on button "verraad" at bounding box center [901, 356] width 289 height 68
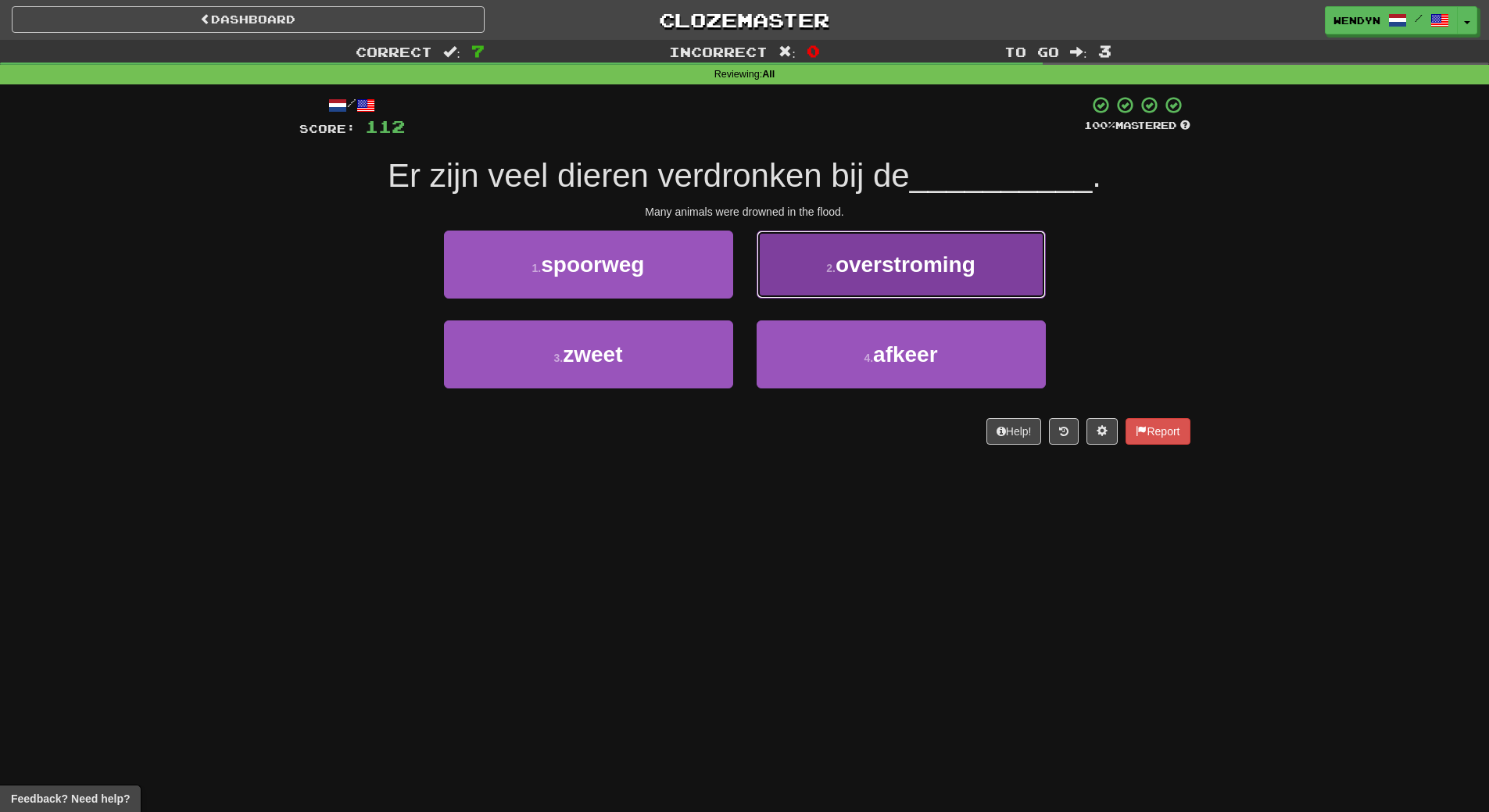
click at [897, 265] on span "overstroming" at bounding box center [905, 264] width 140 height 25
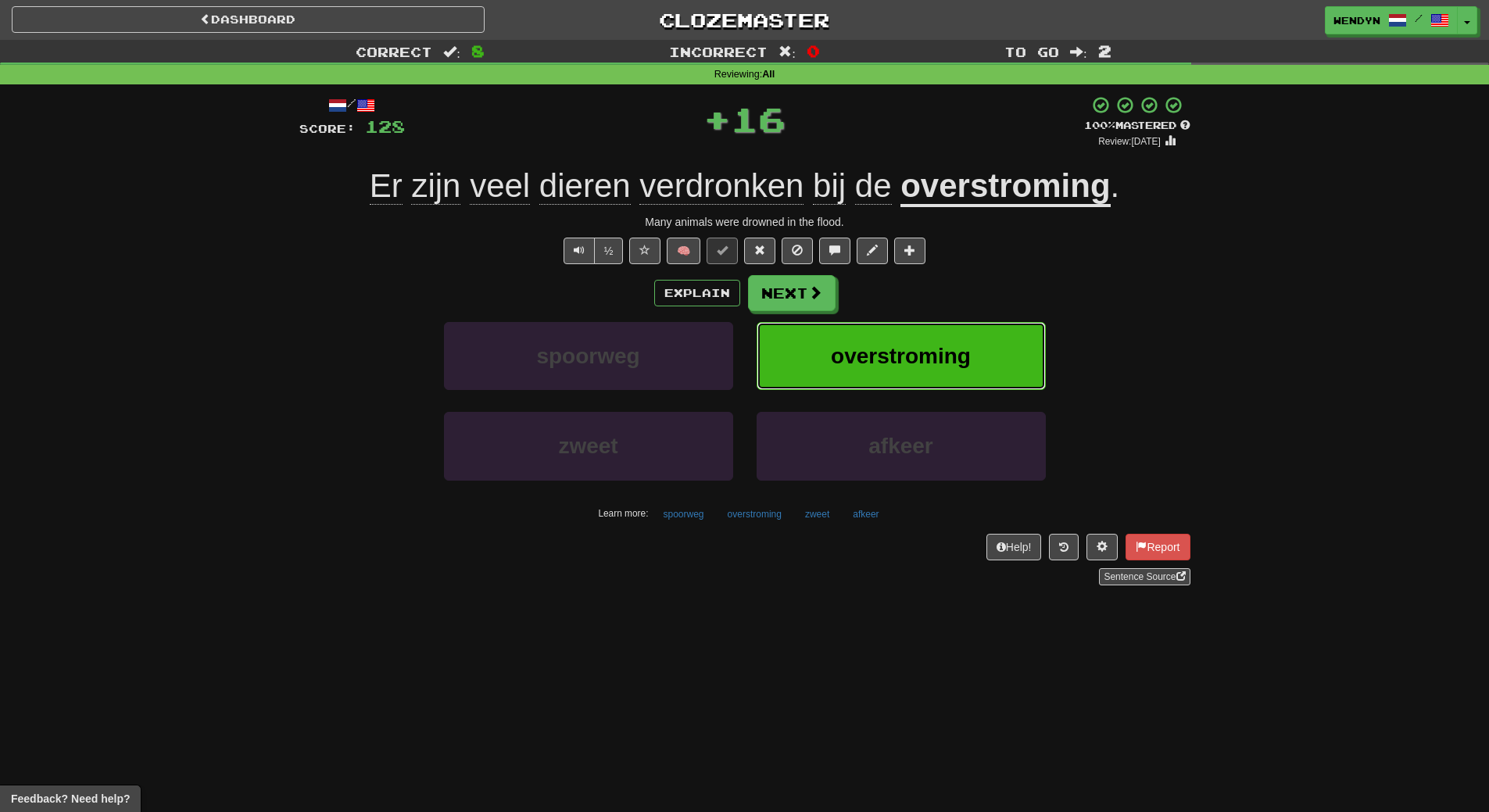
click at [887, 348] on span "overstroming" at bounding box center [901, 356] width 140 height 25
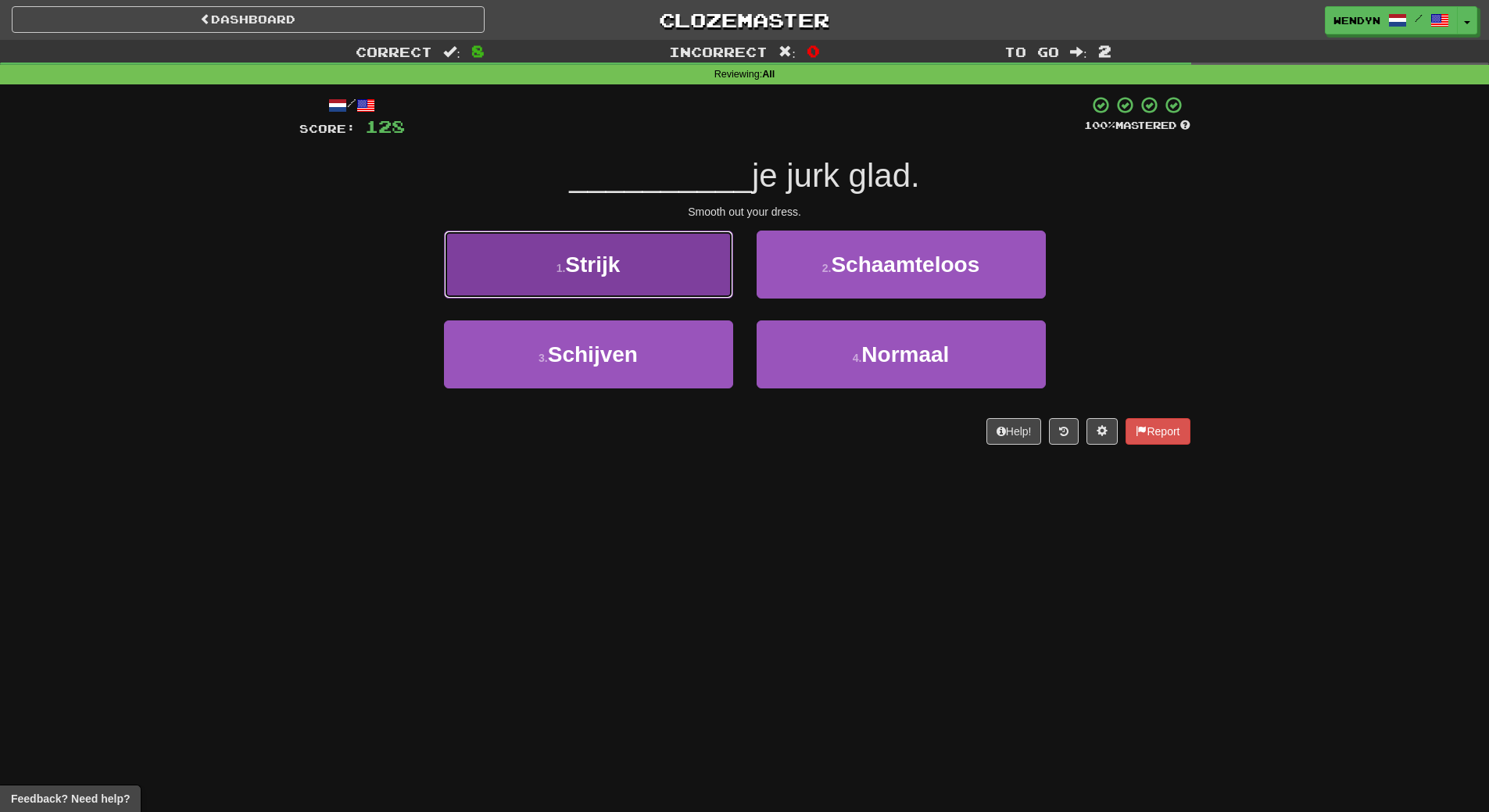
click at [677, 256] on button "1 . [GEOGRAPHIC_DATA]" at bounding box center [588, 264] width 289 height 68
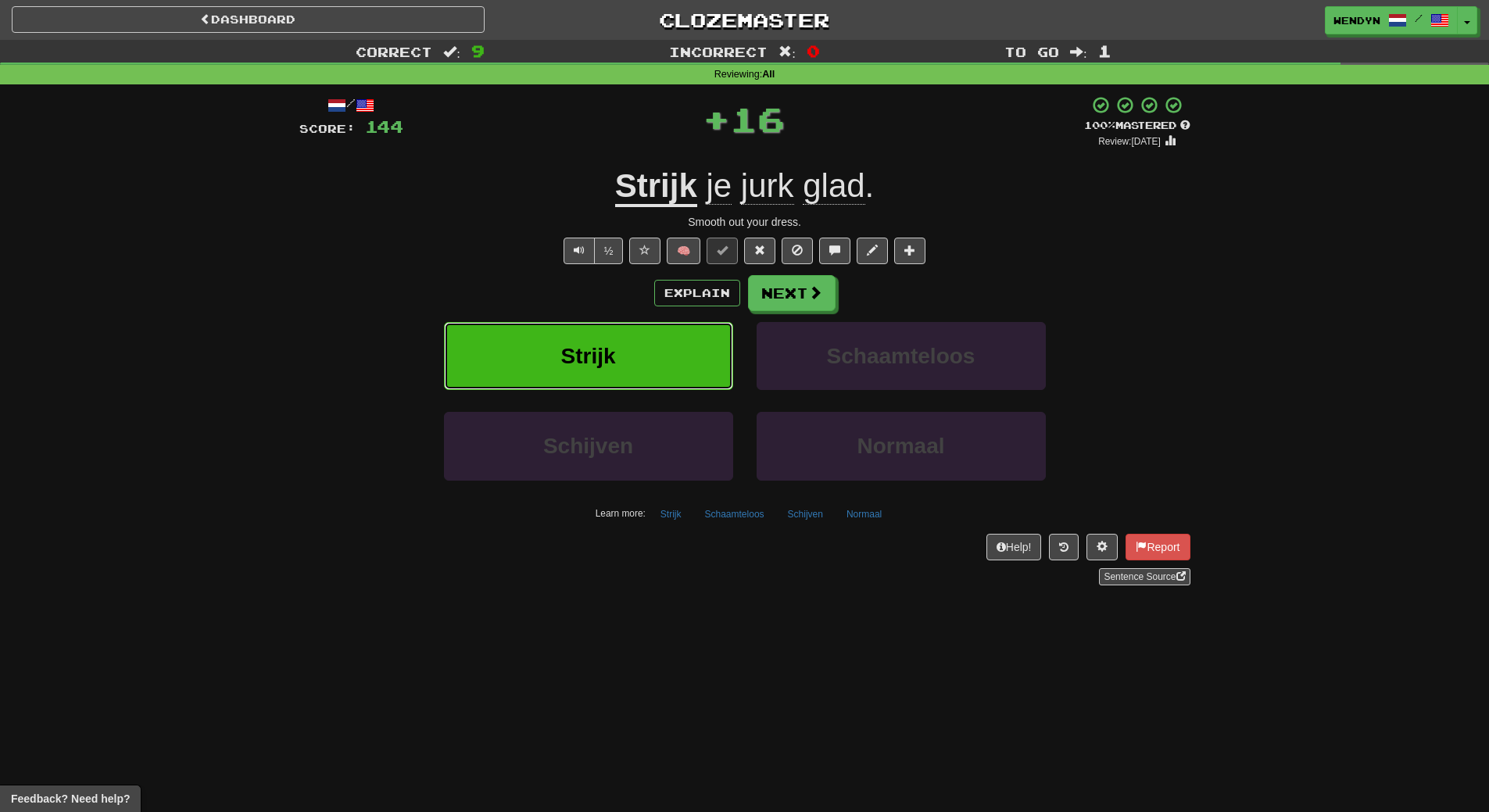
click at [660, 343] on button "Strijk" at bounding box center [588, 356] width 289 height 68
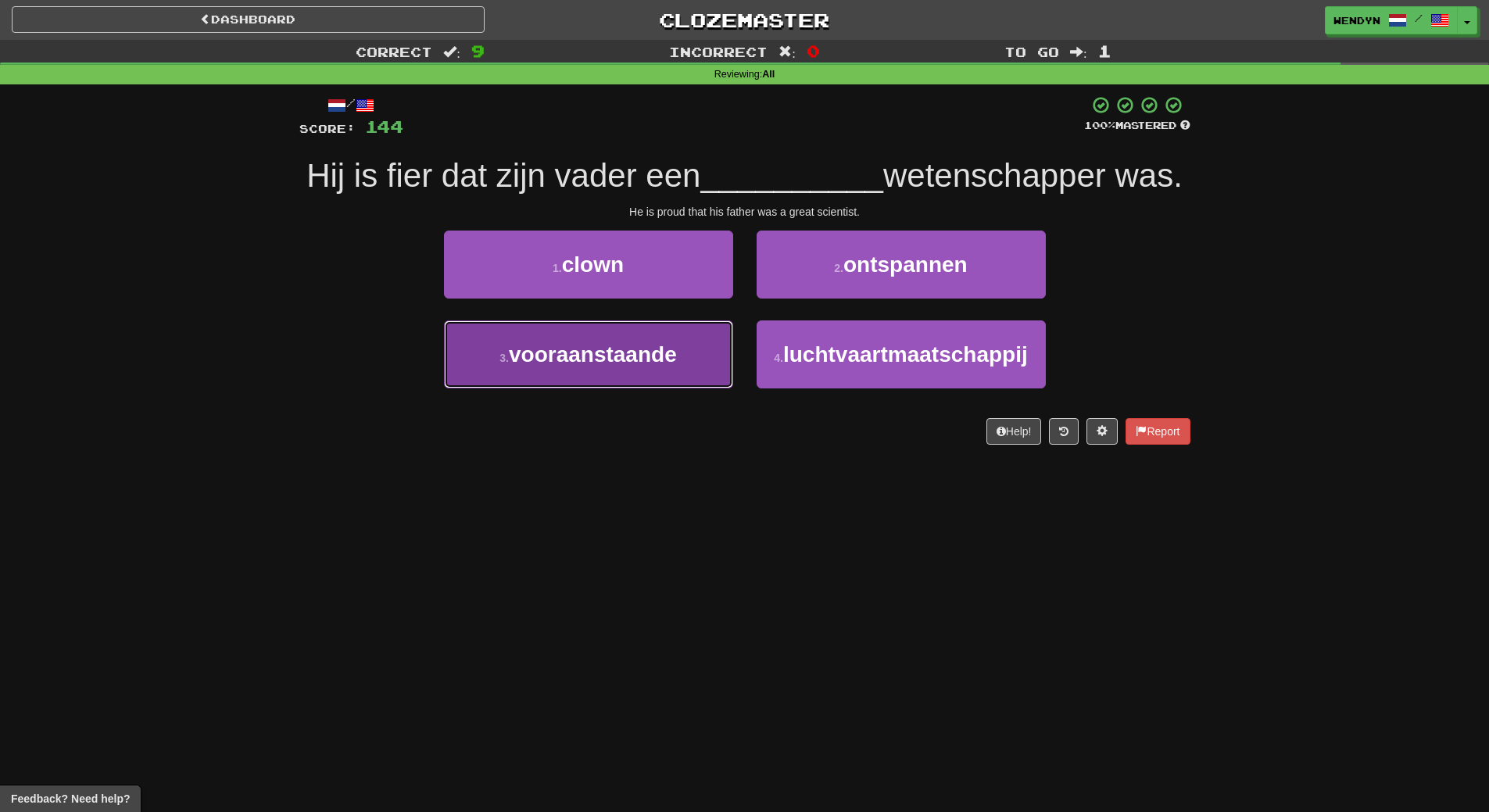
click at [649, 388] on button "3 . vooraanstaande" at bounding box center [588, 354] width 289 height 68
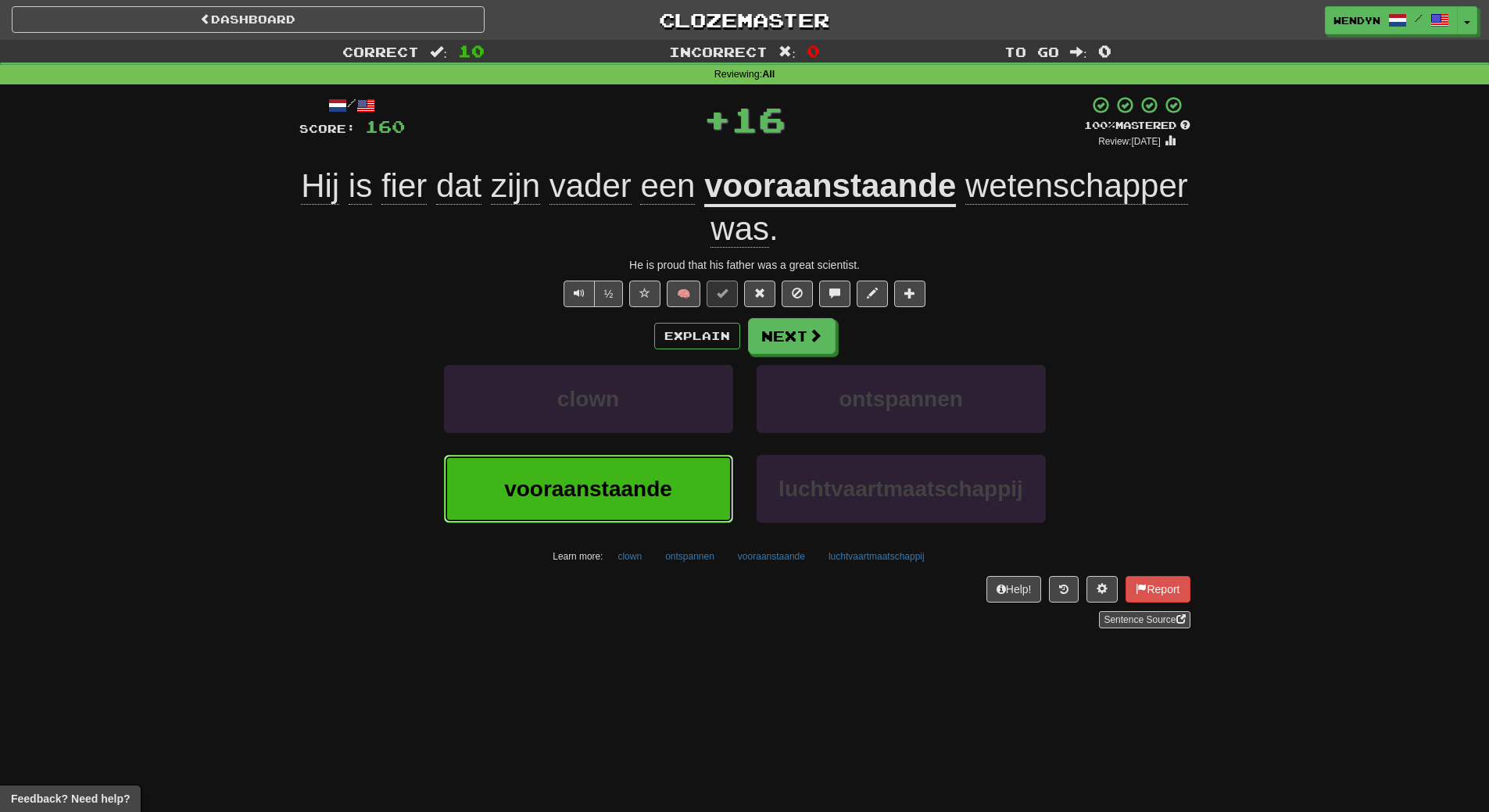
click at [613, 491] on span "vooraanstaande" at bounding box center [588, 489] width 168 height 25
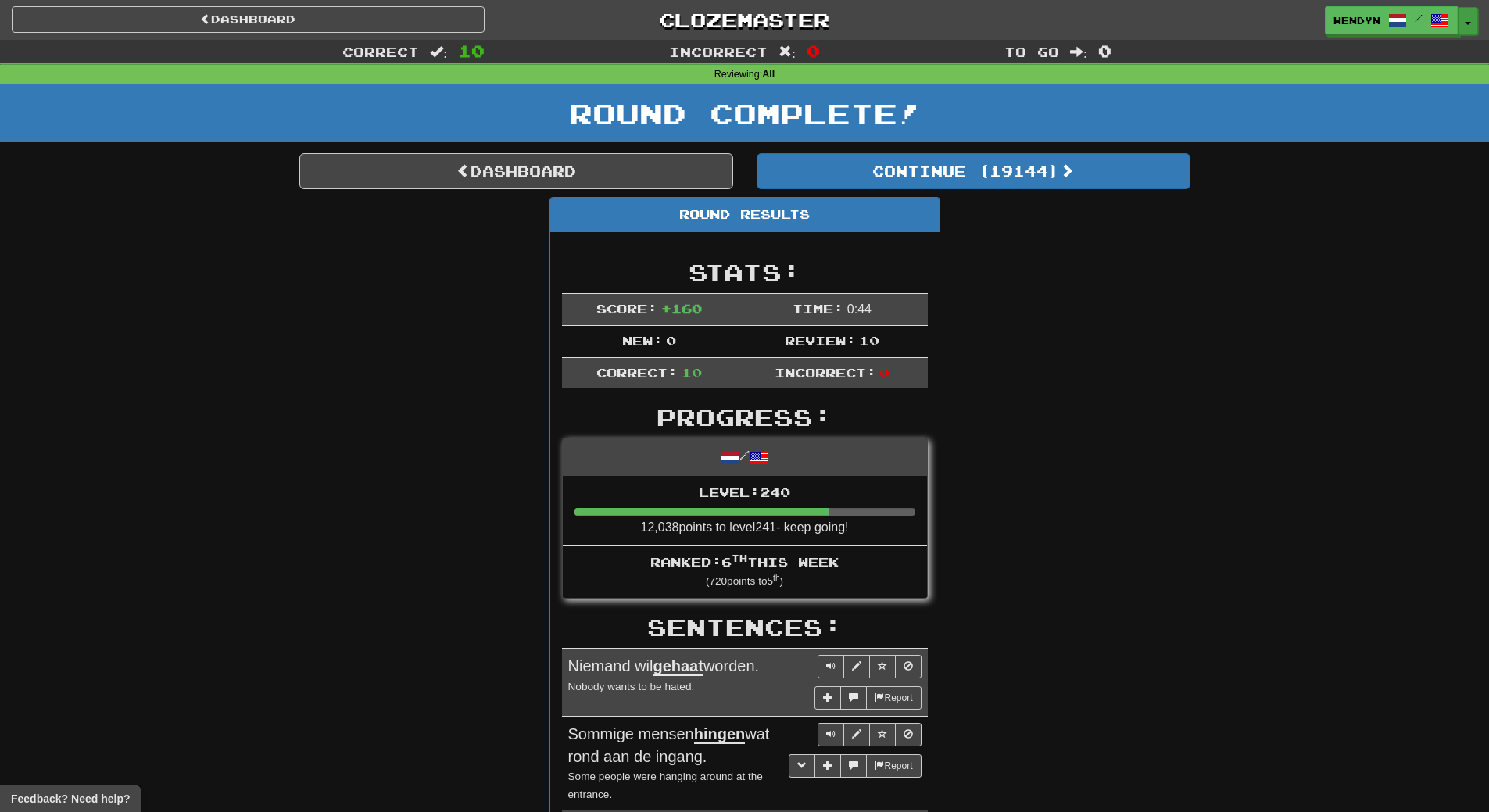
click at [1463, 21] on button "Toggle Dropdown" at bounding box center [1468, 21] width 21 height 28
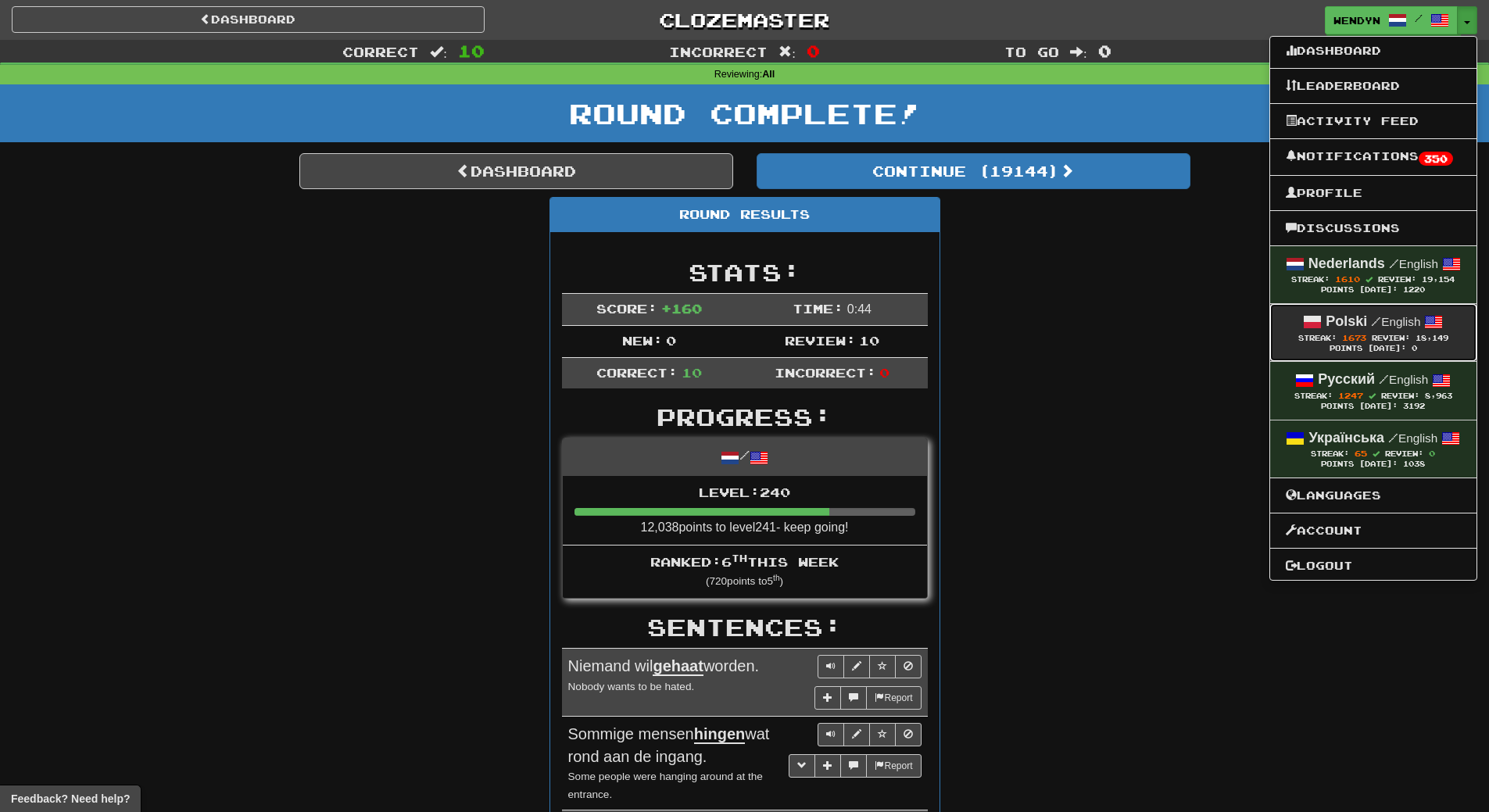
click at [1382, 329] on div "Polski / English" at bounding box center [1373, 322] width 175 height 21
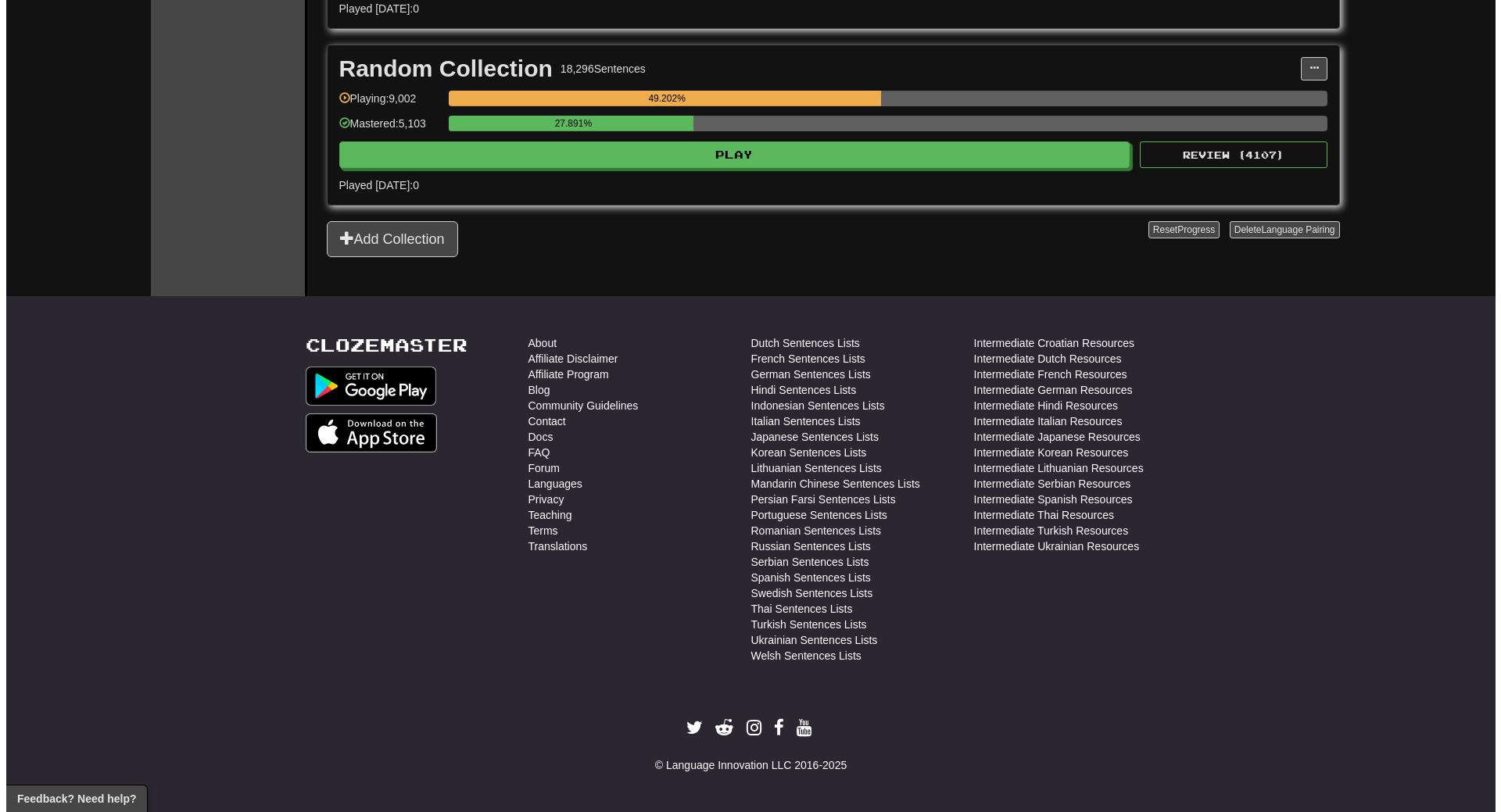
scroll to position [2632, 0]
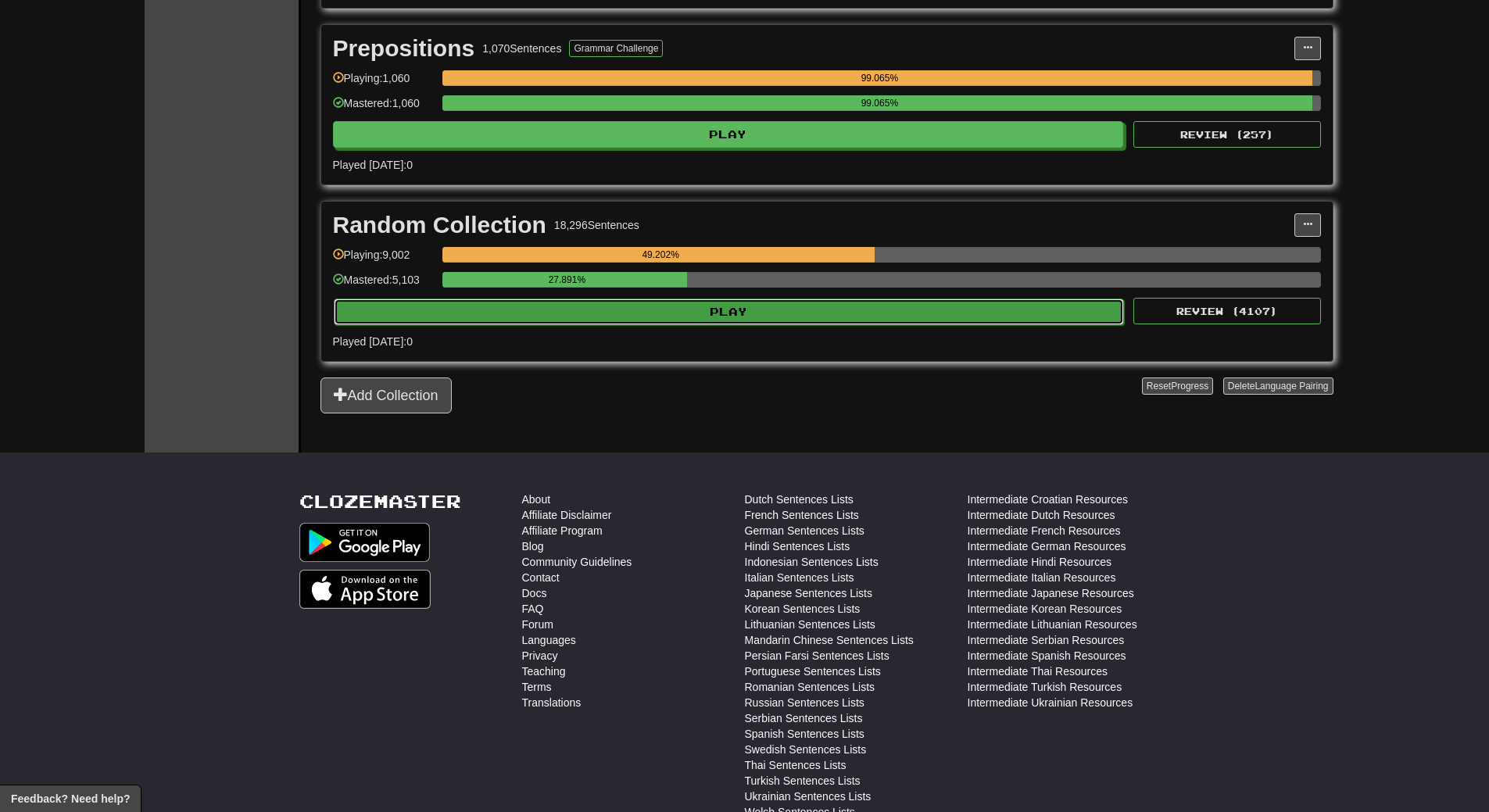
click at [702, 310] on button "Play" at bounding box center [729, 312] width 791 height 26
select select "**"
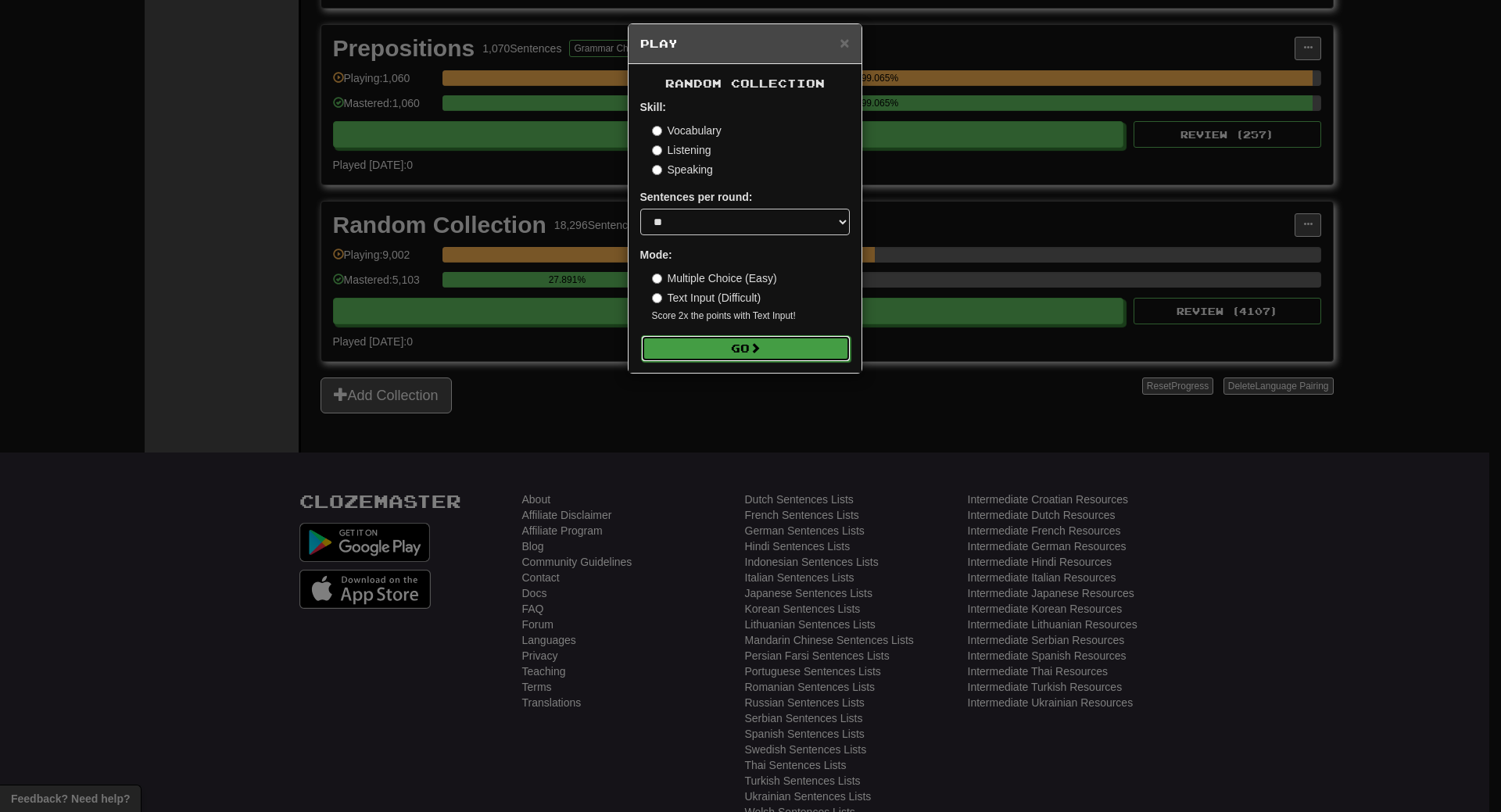
click at [720, 347] on button "Go" at bounding box center [746, 348] width 210 height 26
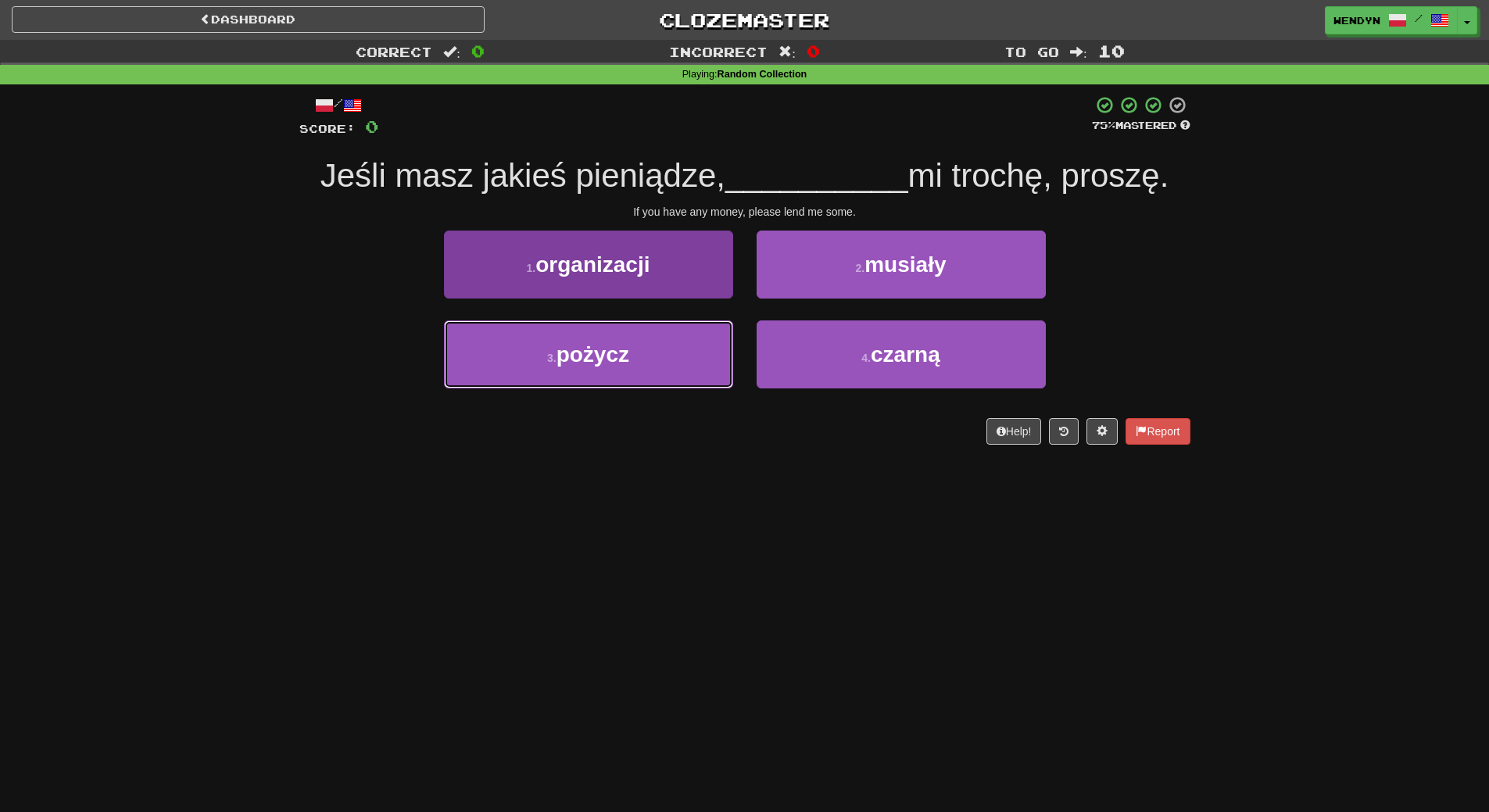
click at [674, 365] on button "3 . pożycz" at bounding box center [588, 354] width 289 height 68
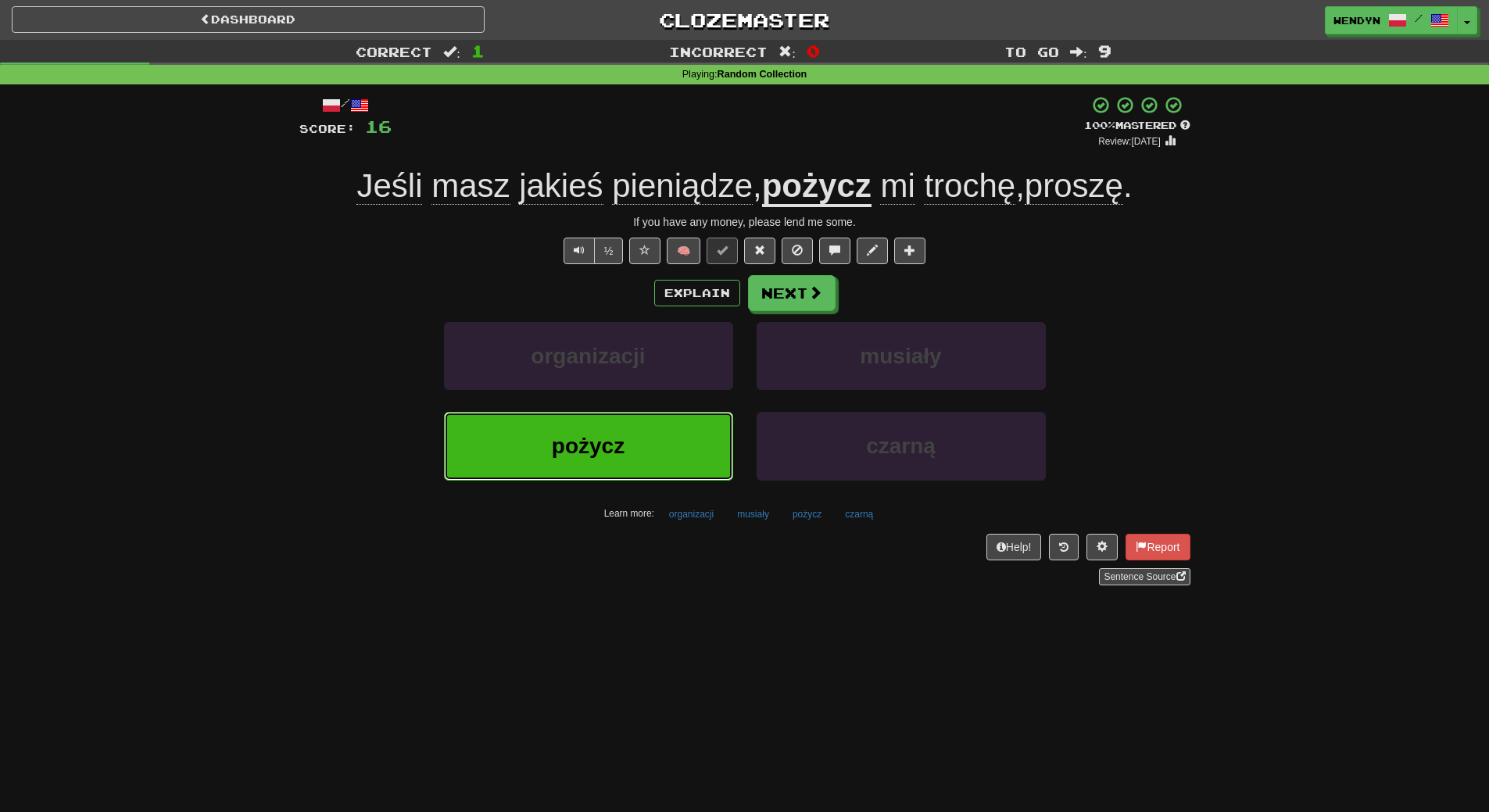
click at [664, 433] on button "pożycz" at bounding box center [588, 446] width 289 height 68
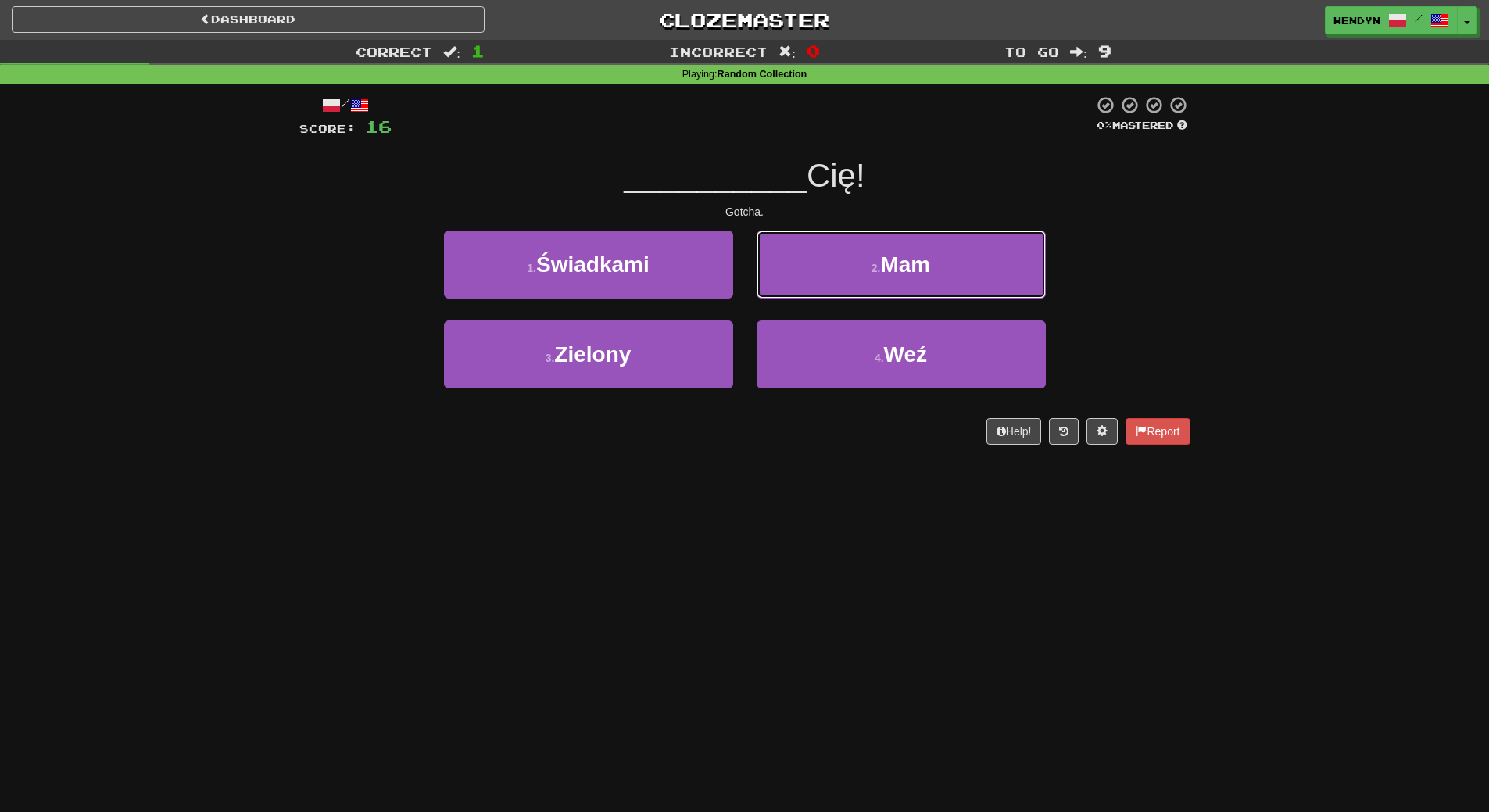
drag, startPoint x: 919, startPoint y: 249, endPoint x: 938, endPoint y: 183, distance: 68.7
click at [919, 249] on button "2 . Mam" at bounding box center [901, 264] width 289 height 68
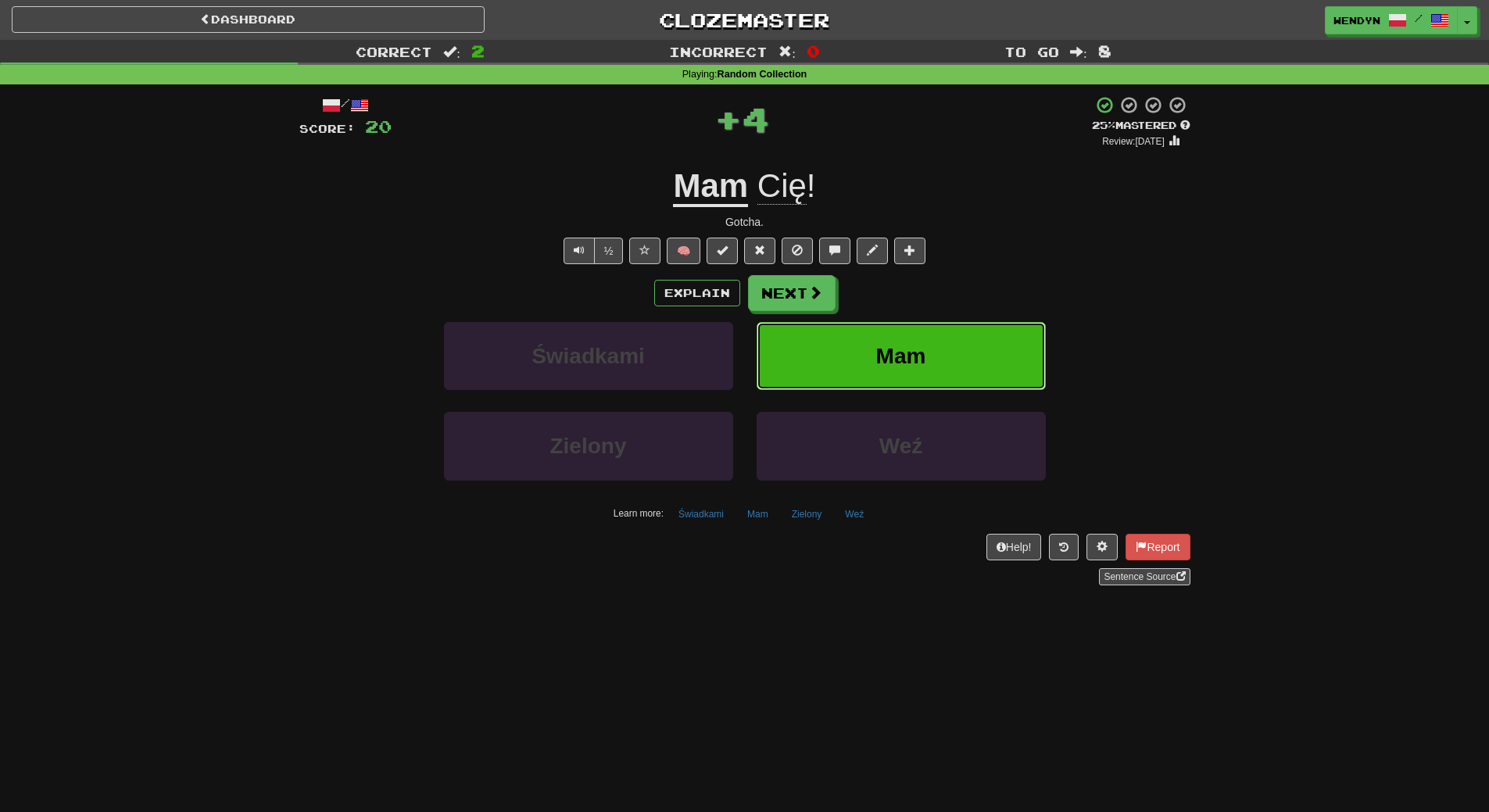
click at [957, 360] on button "Mam" at bounding box center [901, 356] width 289 height 68
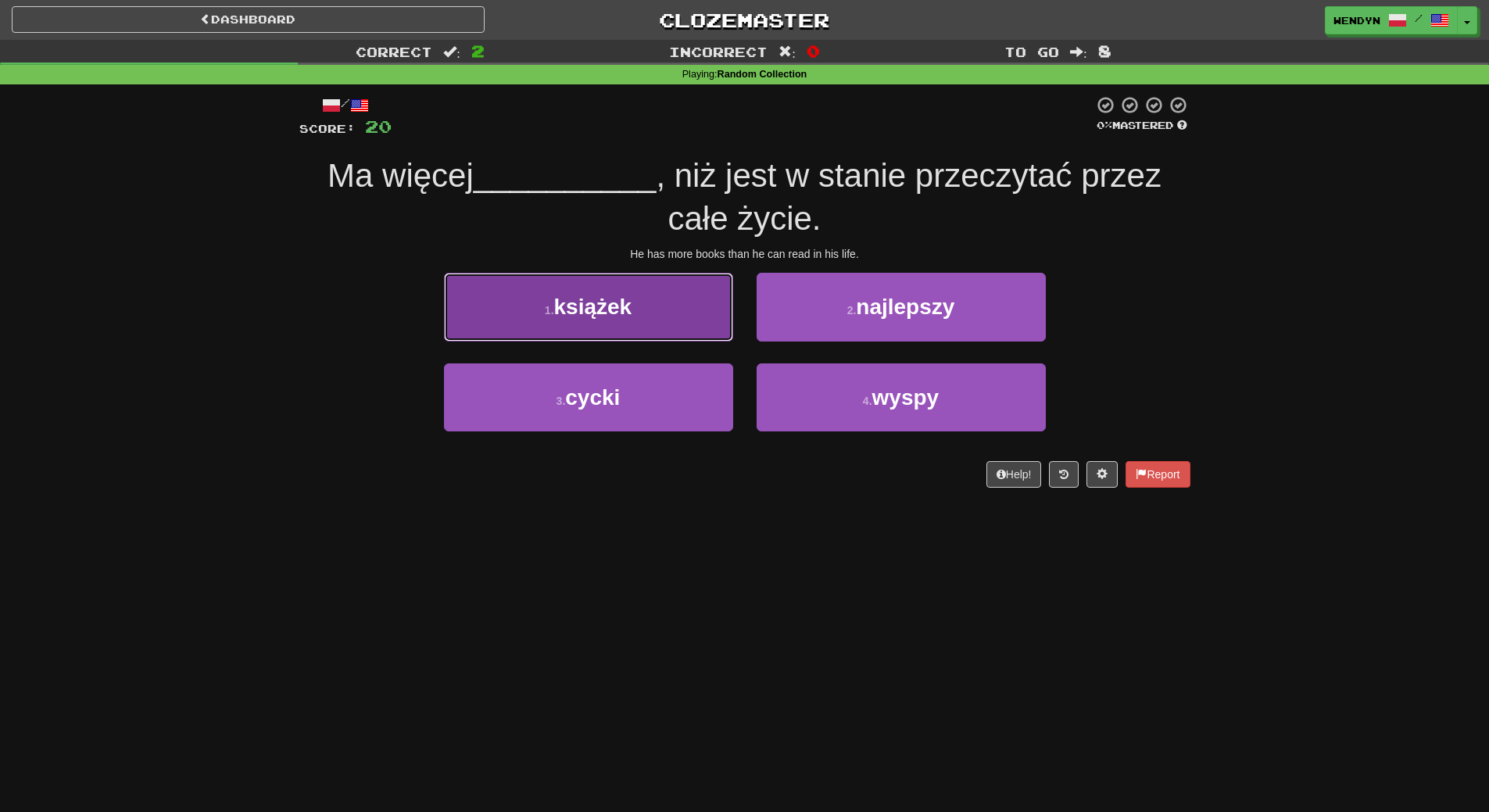
click at [633, 322] on button "1 . książek" at bounding box center [588, 307] width 289 height 68
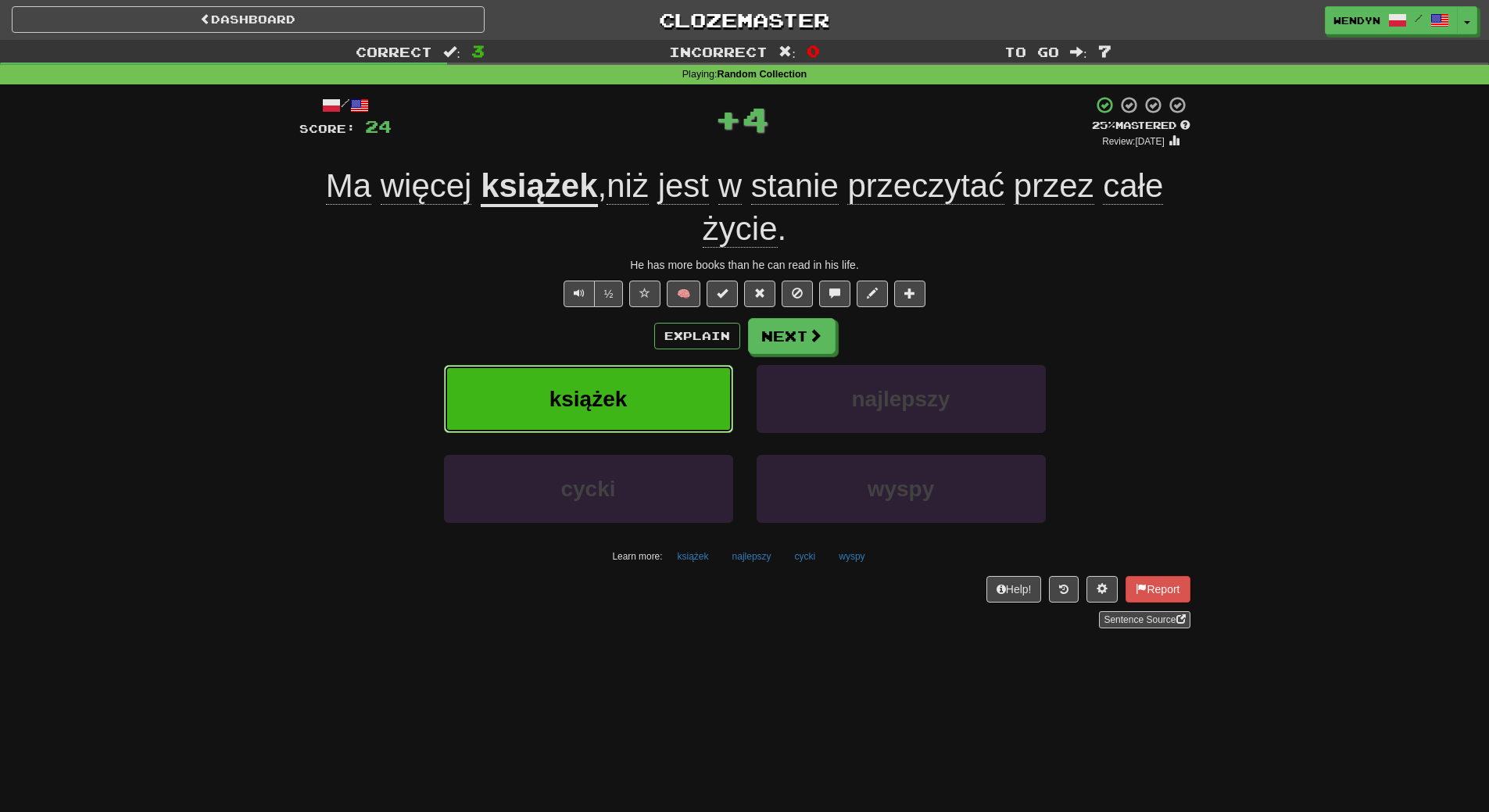
click at [623, 383] on button "książek" at bounding box center [588, 399] width 289 height 68
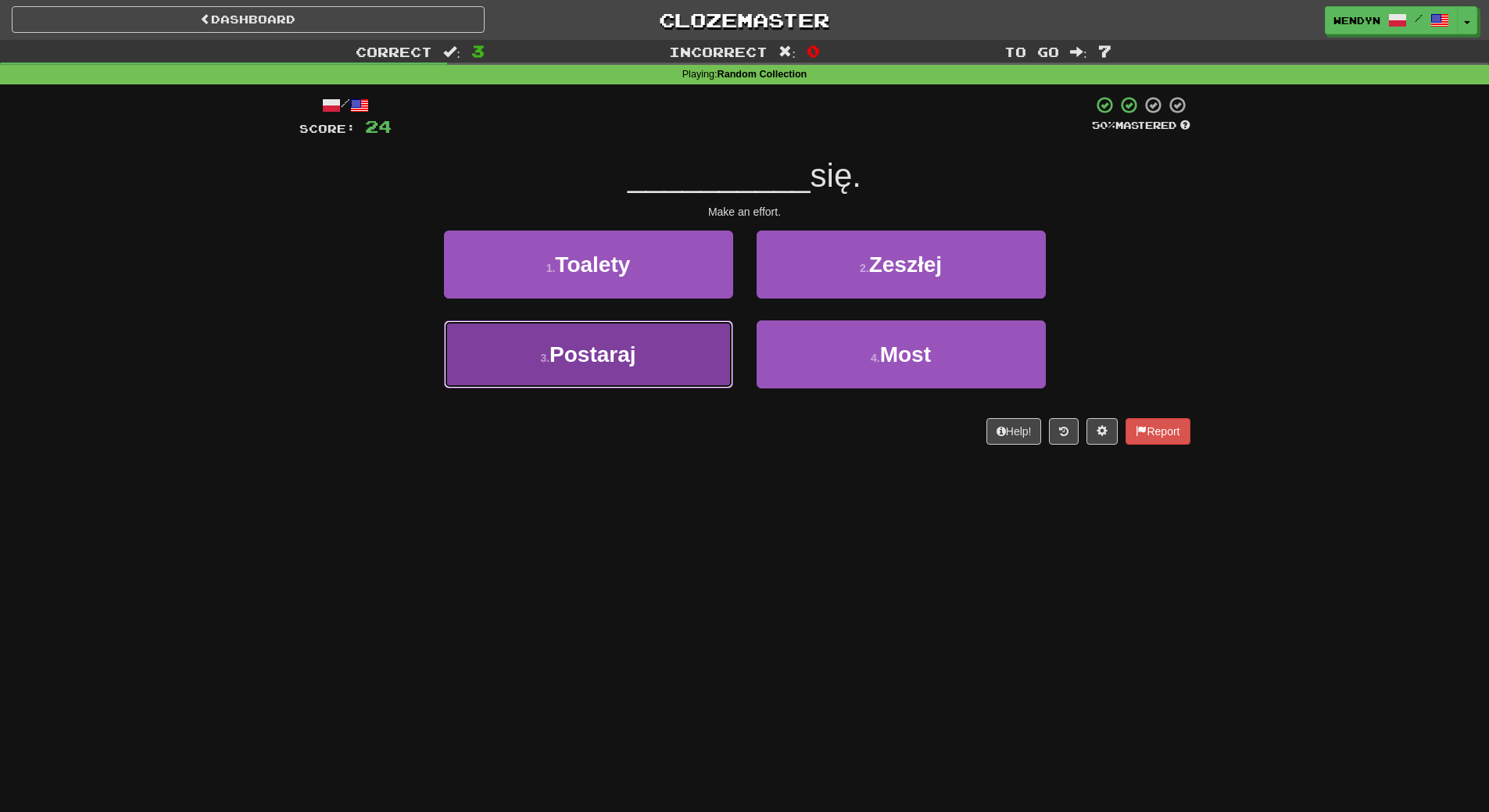
click at [628, 368] on button "3 . [GEOGRAPHIC_DATA]" at bounding box center [588, 354] width 289 height 68
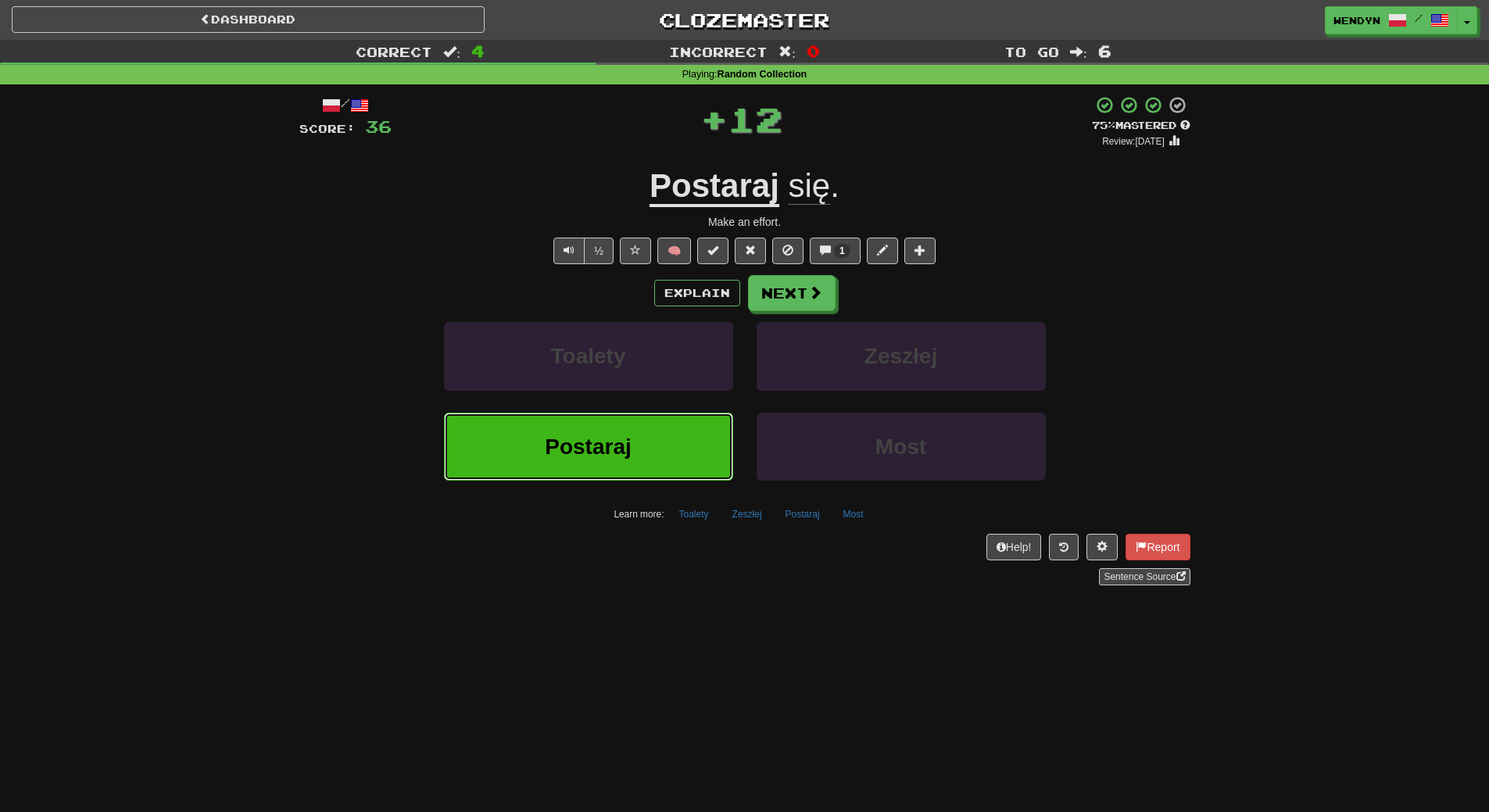
click at [642, 437] on button "Postaraj" at bounding box center [588, 447] width 289 height 68
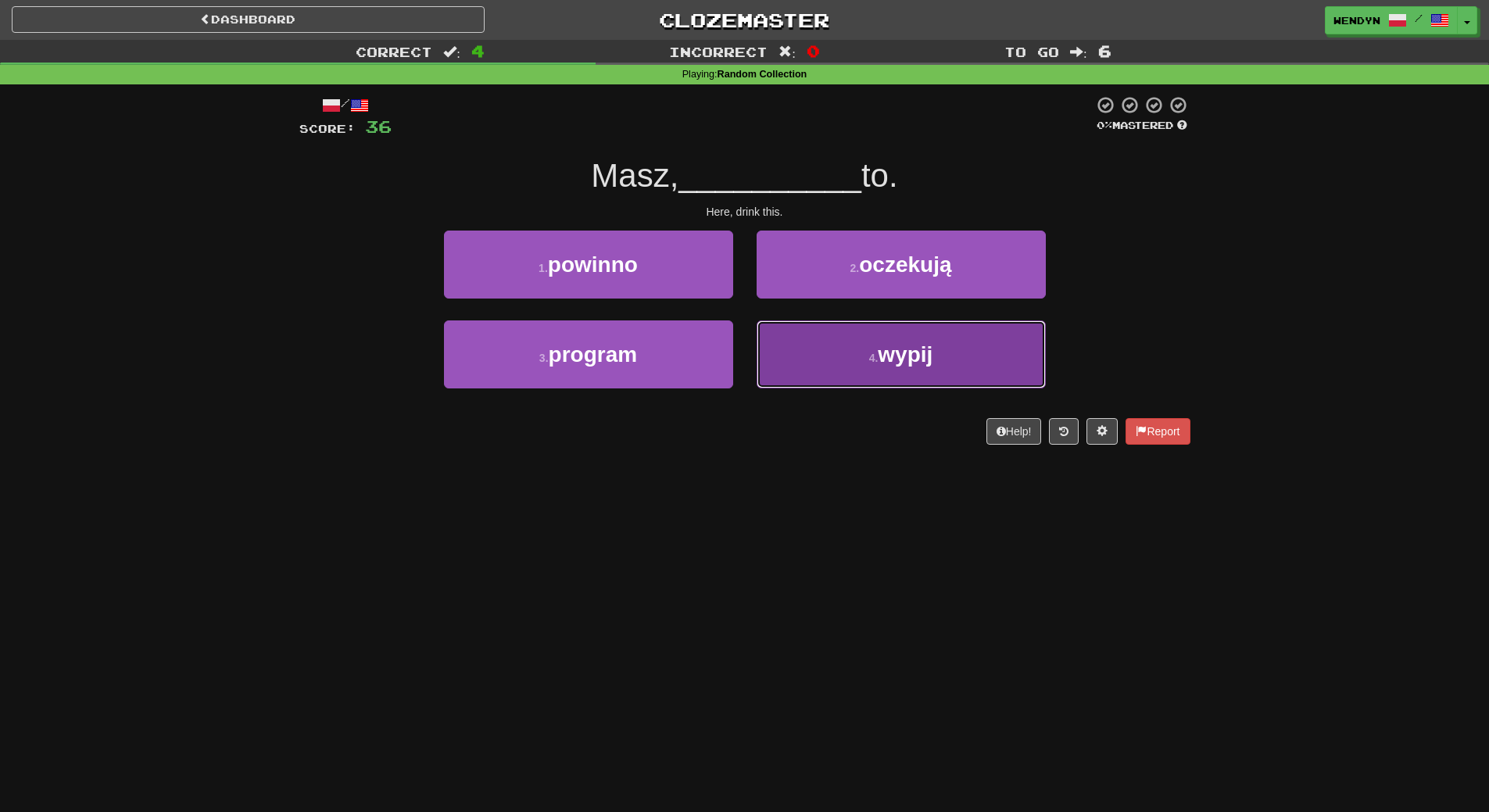
click at [873, 369] on button "4 . wypij" at bounding box center [901, 354] width 289 height 68
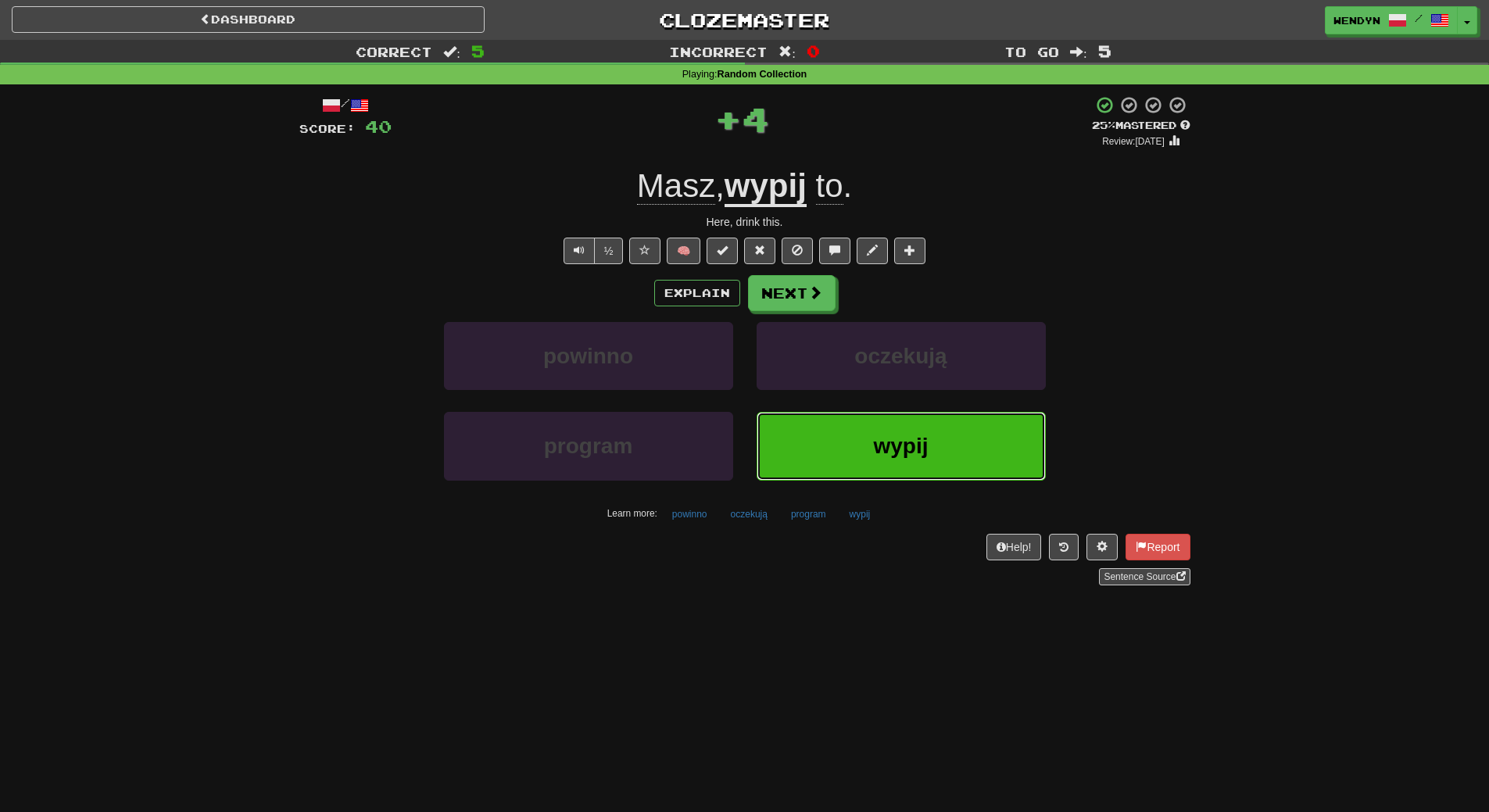
click at [857, 418] on button "wypij" at bounding box center [901, 446] width 289 height 68
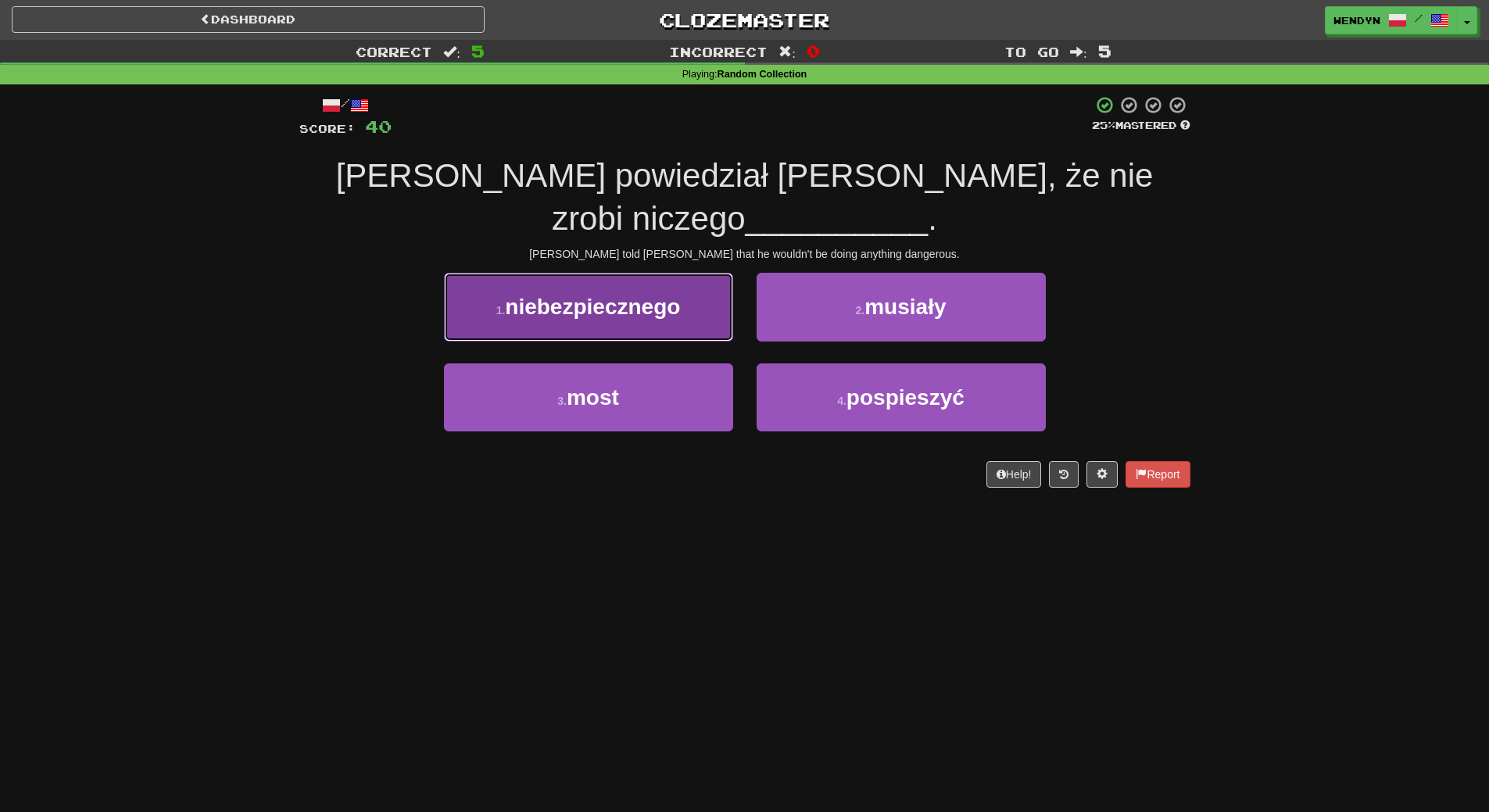
click at [695, 273] on button "1 . niebezpiecznego" at bounding box center [588, 307] width 289 height 68
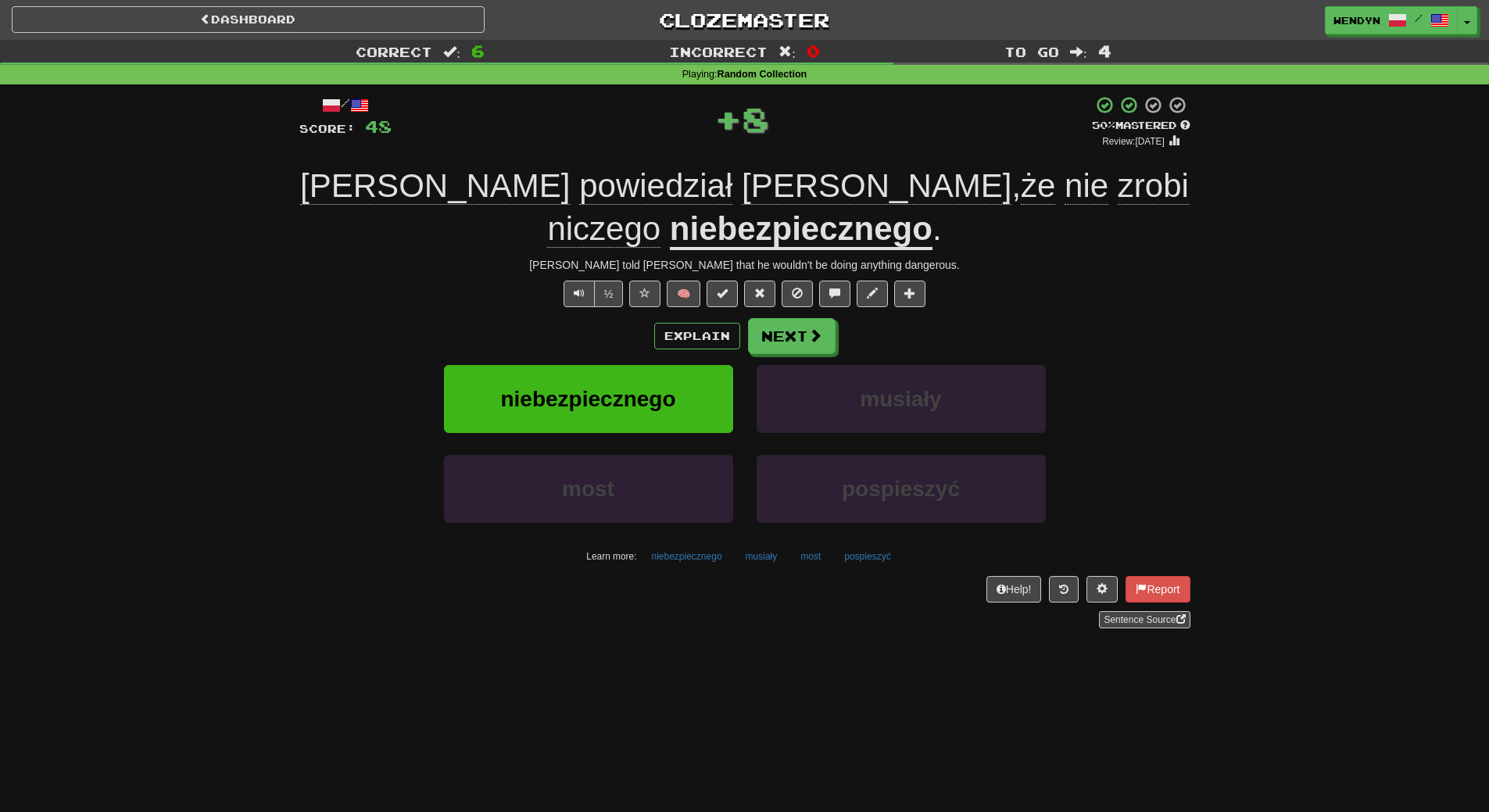
click at [632, 343] on div "Explain Next" at bounding box center [745, 336] width 891 height 36
click at [619, 380] on button "niebezpiecznego" at bounding box center [588, 399] width 289 height 68
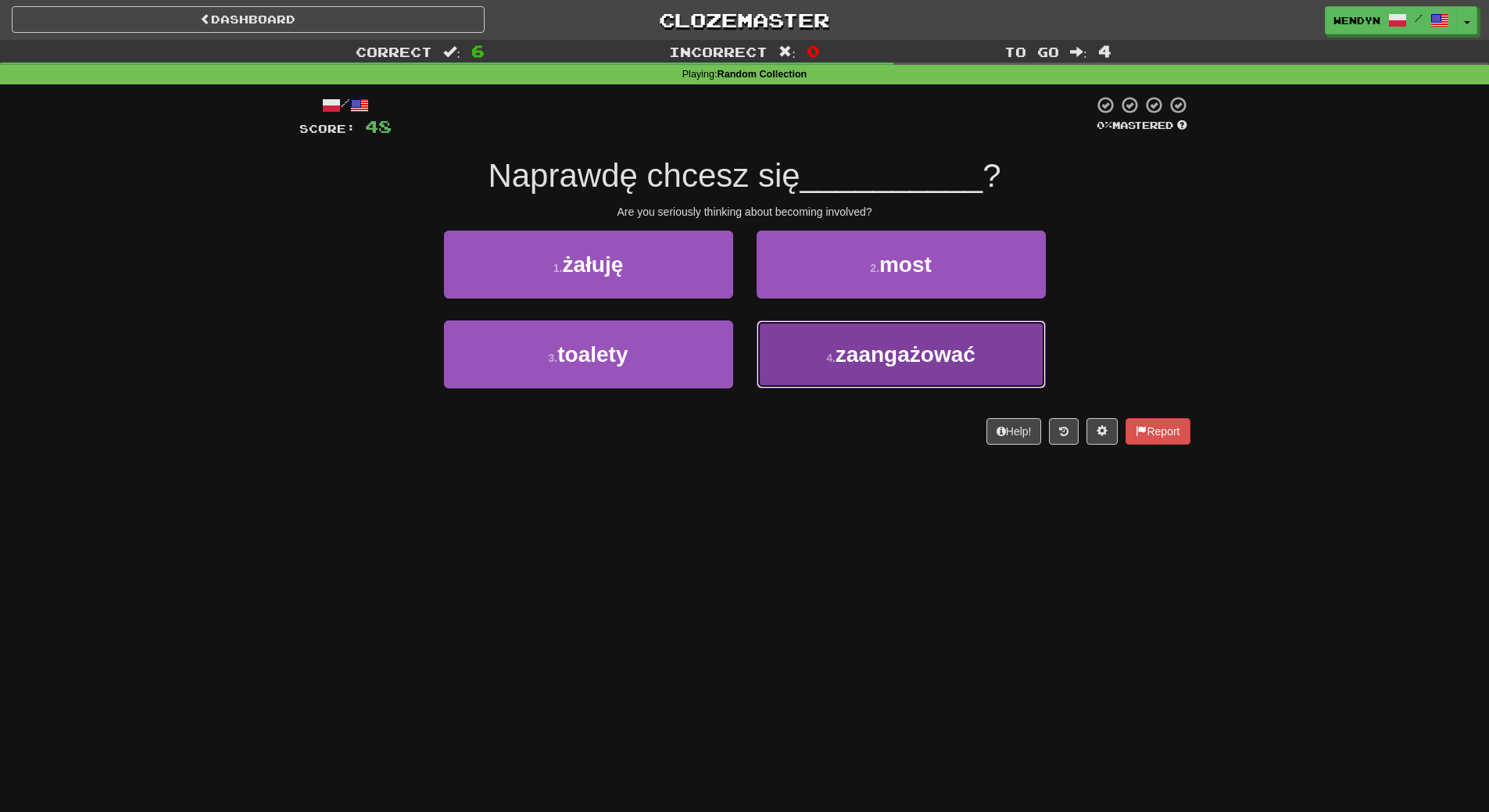
click at [805, 356] on button "4 . zaangażować" at bounding box center [901, 354] width 289 height 68
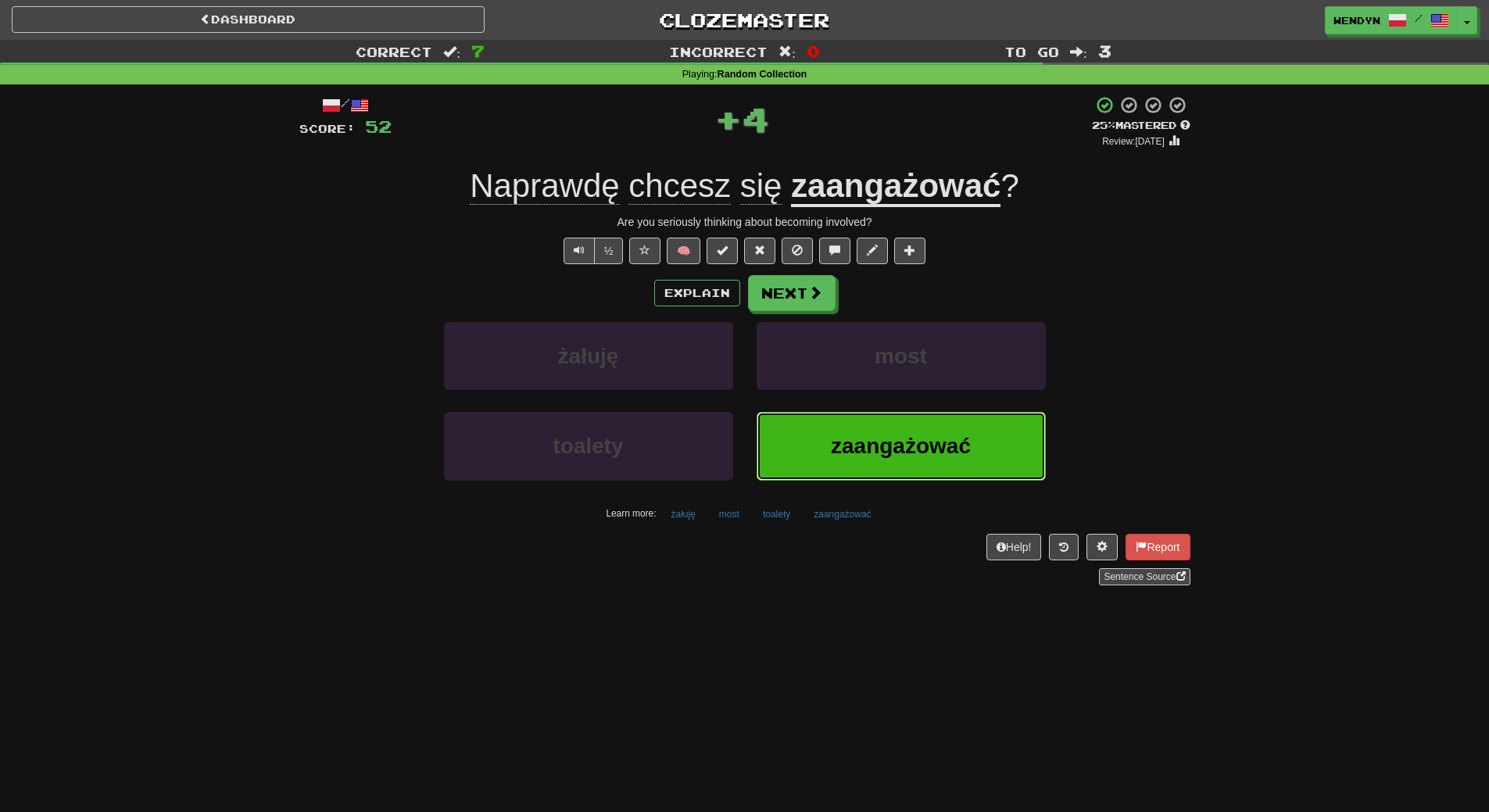
click at [796, 442] on button "zaangażować" at bounding box center [901, 446] width 289 height 68
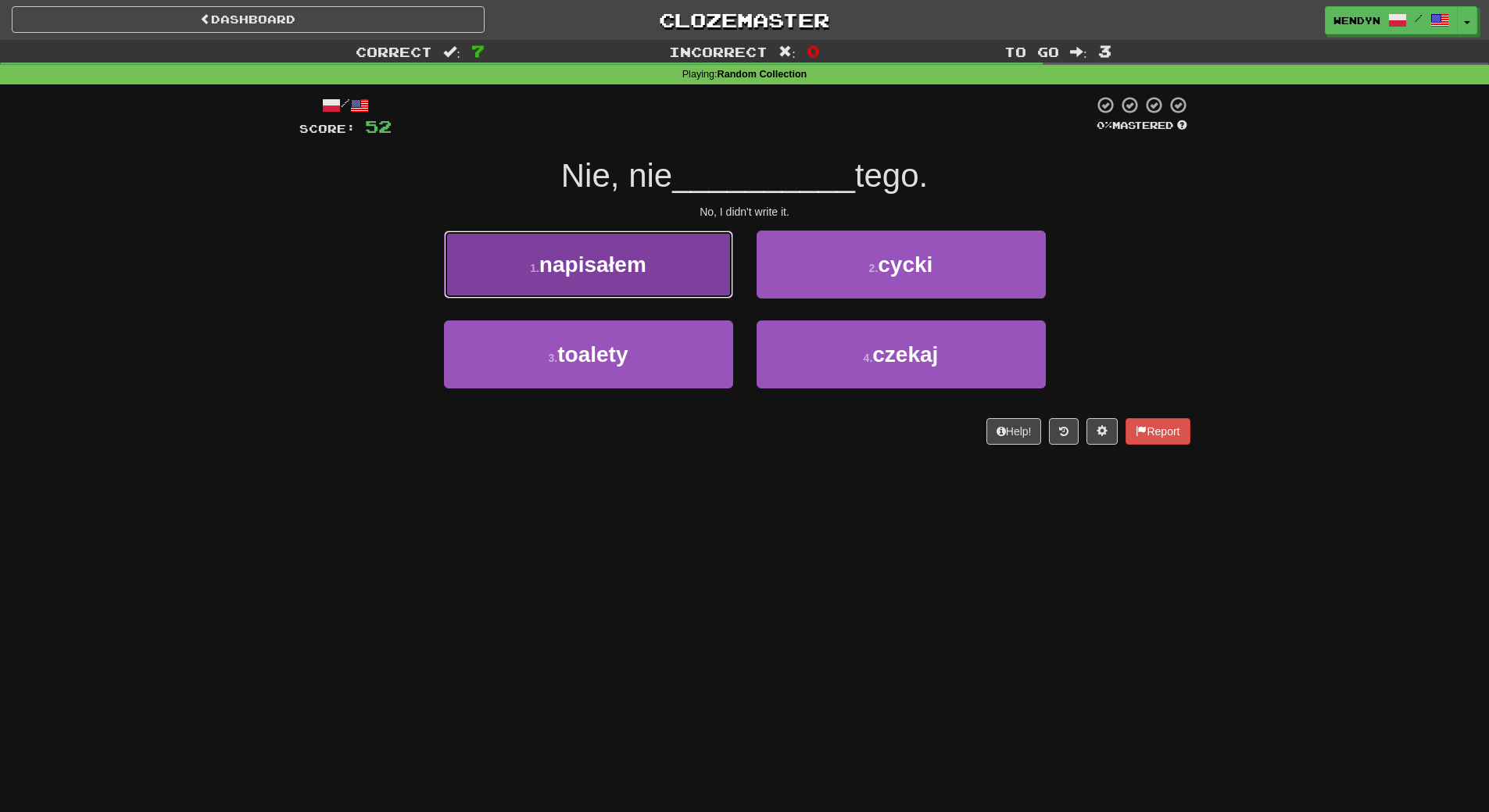
click at [649, 258] on button "1 . napisałem" at bounding box center [588, 264] width 289 height 68
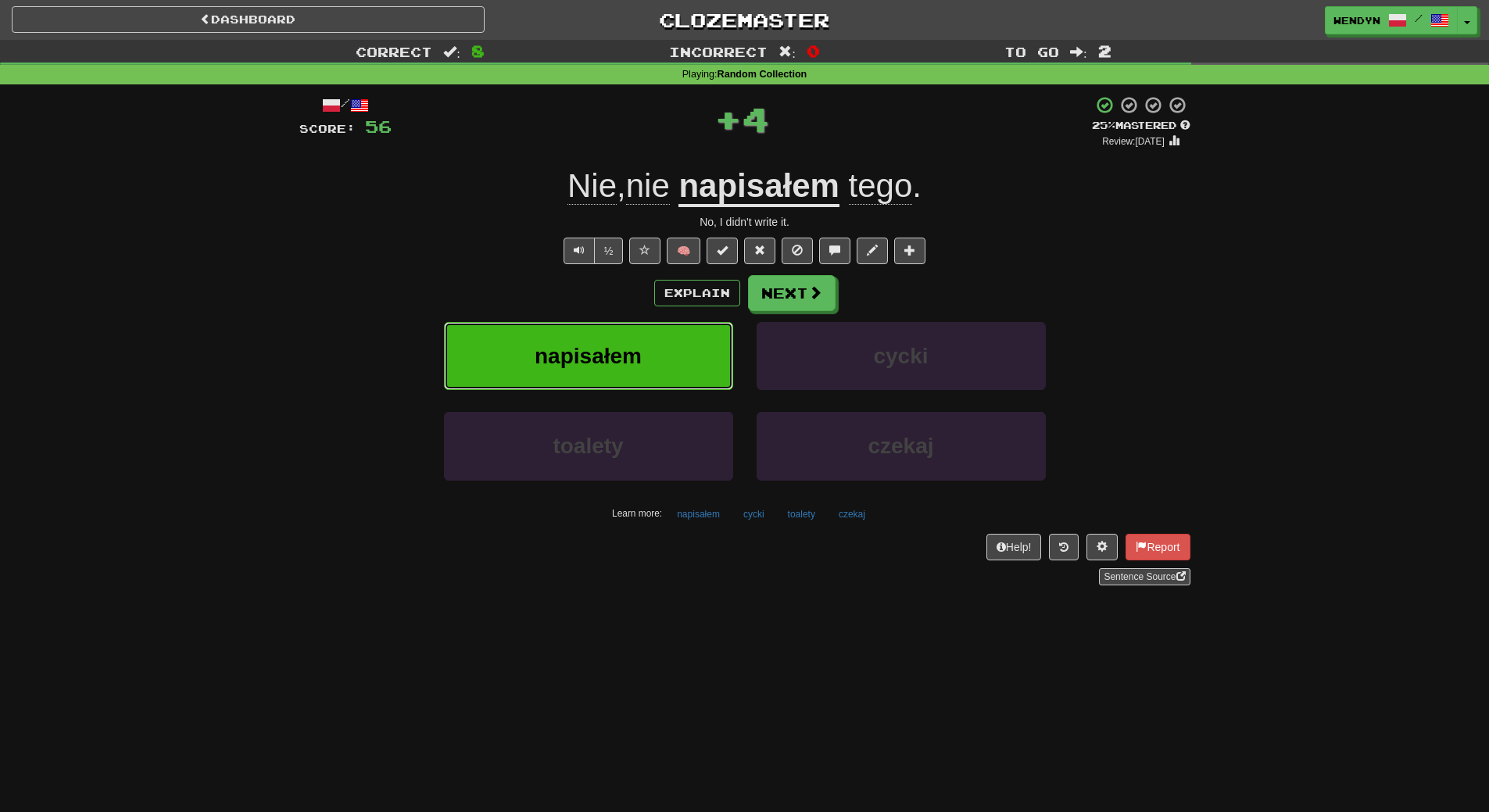
click at [637, 346] on span "napisałem" at bounding box center [587, 356] width 107 height 25
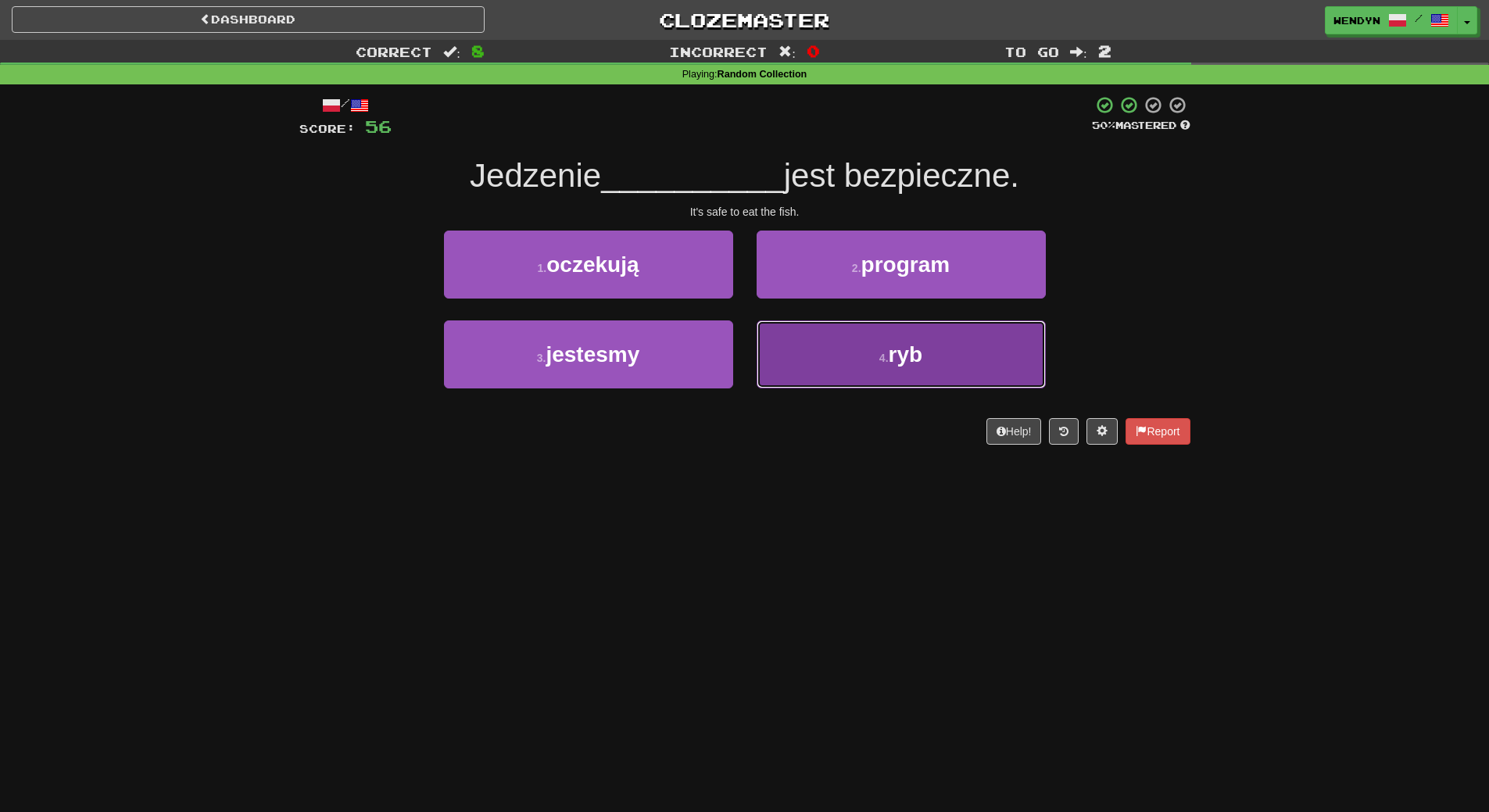
click at [912, 370] on button "4 . ryb" at bounding box center [901, 354] width 289 height 68
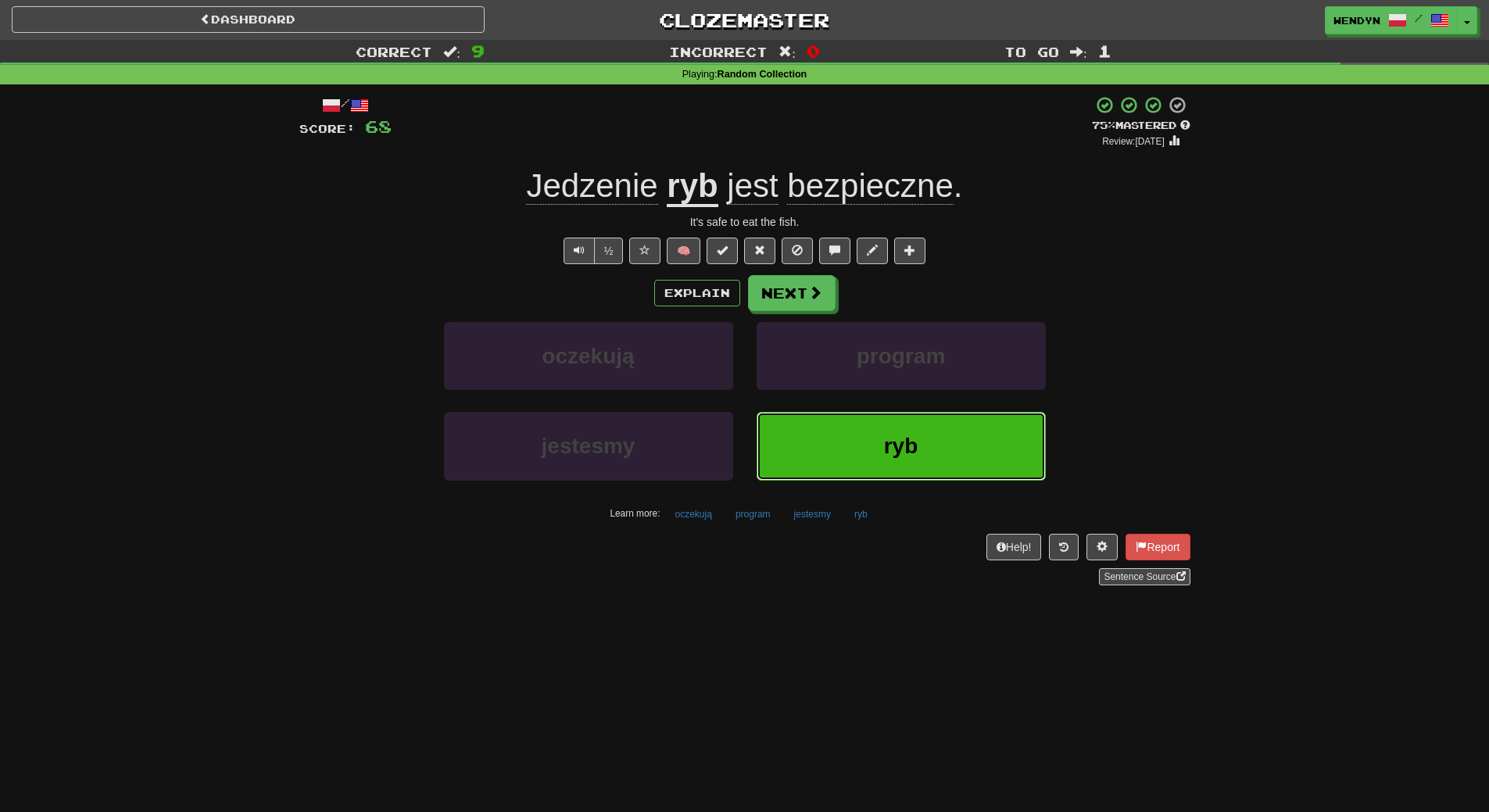
click at [884, 438] on span "ryb" at bounding box center [901, 446] width 34 height 25
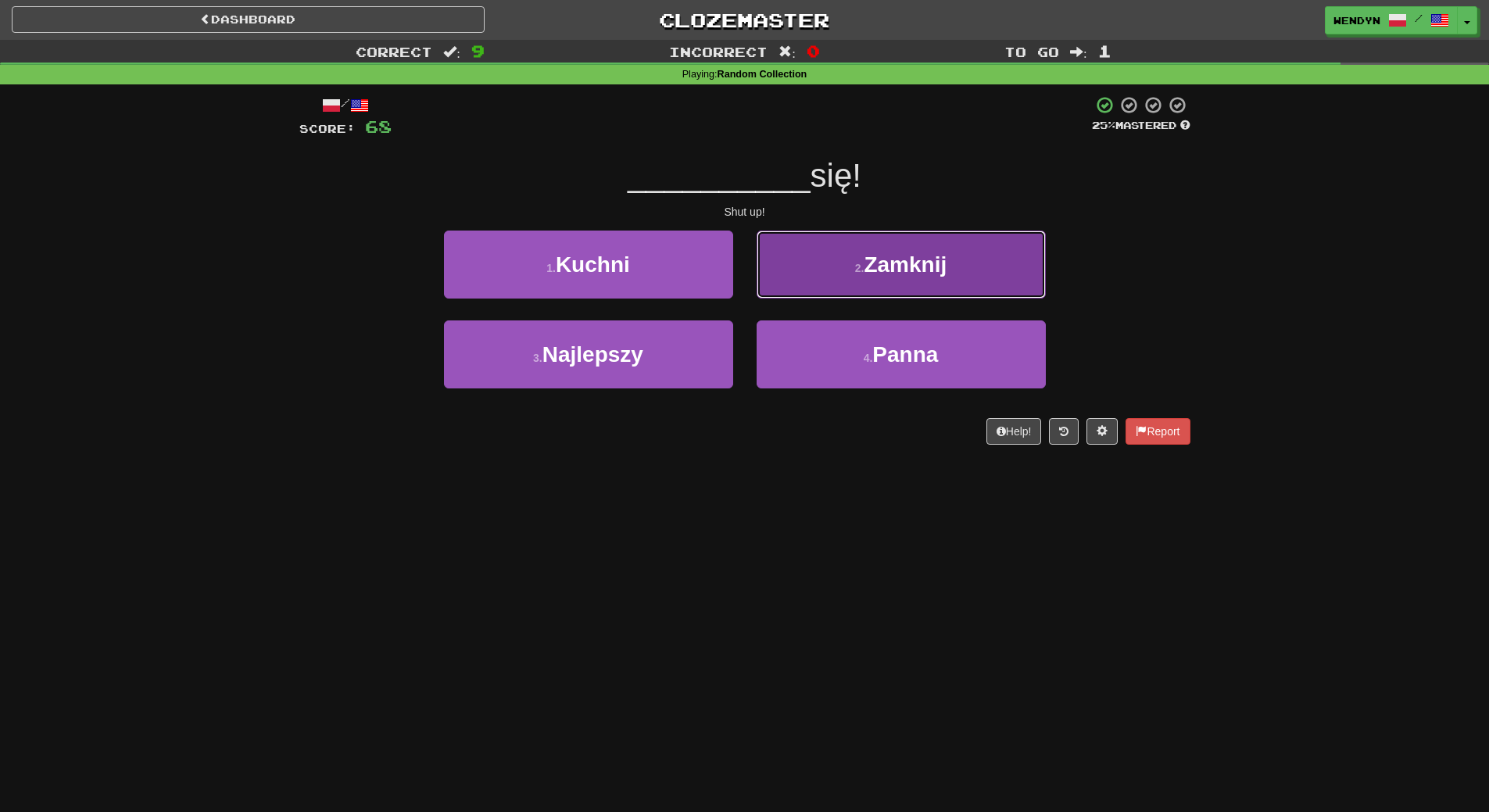
click at [919, 274] on span "Zamknij" at bounding box center [905, 264] width 83 height 25
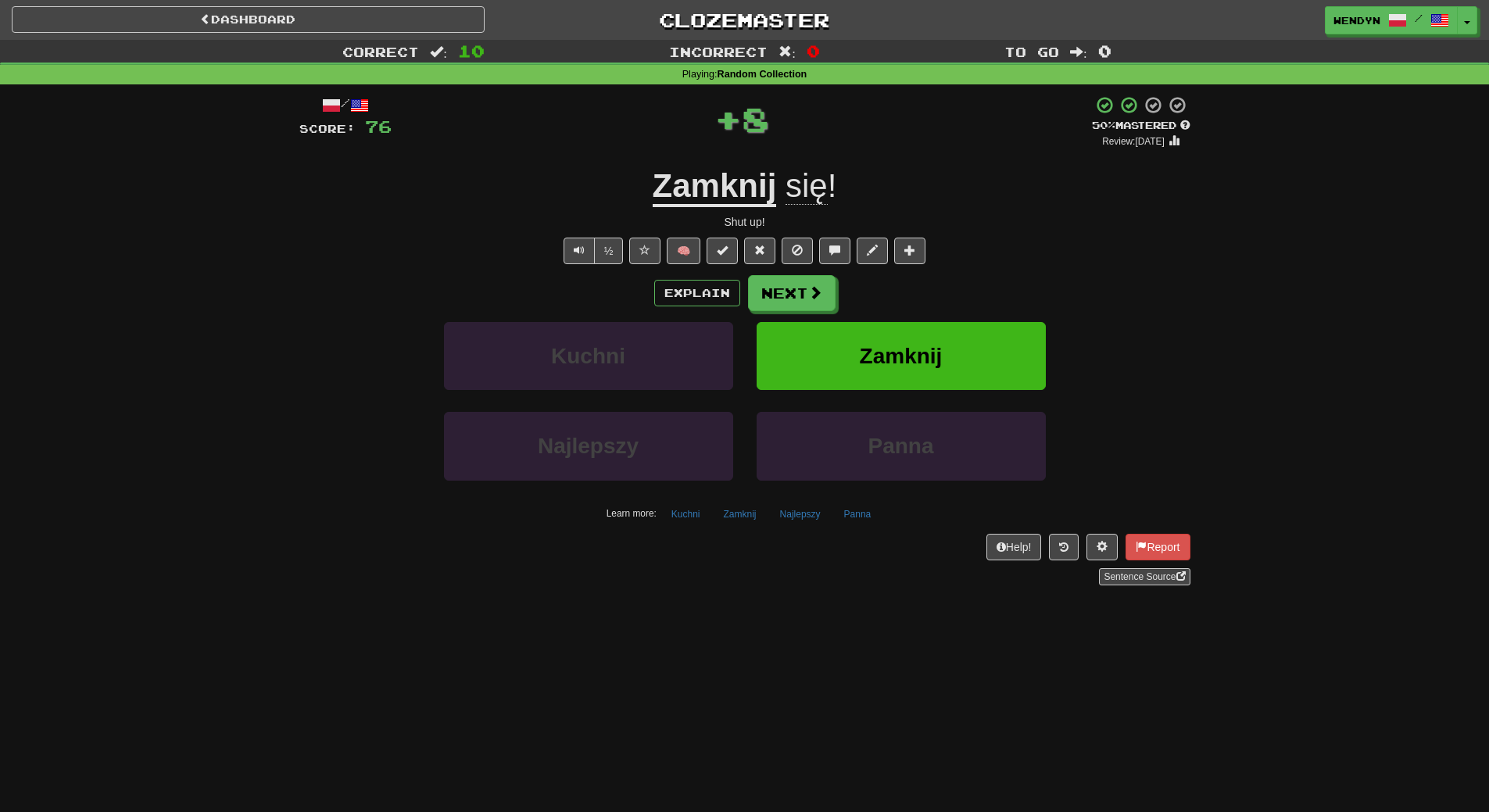
click at [919, 274] on div "/ Score: 76 + 8 50 % Mastered Review: [DATE] Zamknij się ! Shut up! ½ 🧠 Explain…" at bounding box center [745, 340] width 891 height 490
click at [905, 332] on button "Zamknij" at bounding box center [901, 356] width 289 height 68
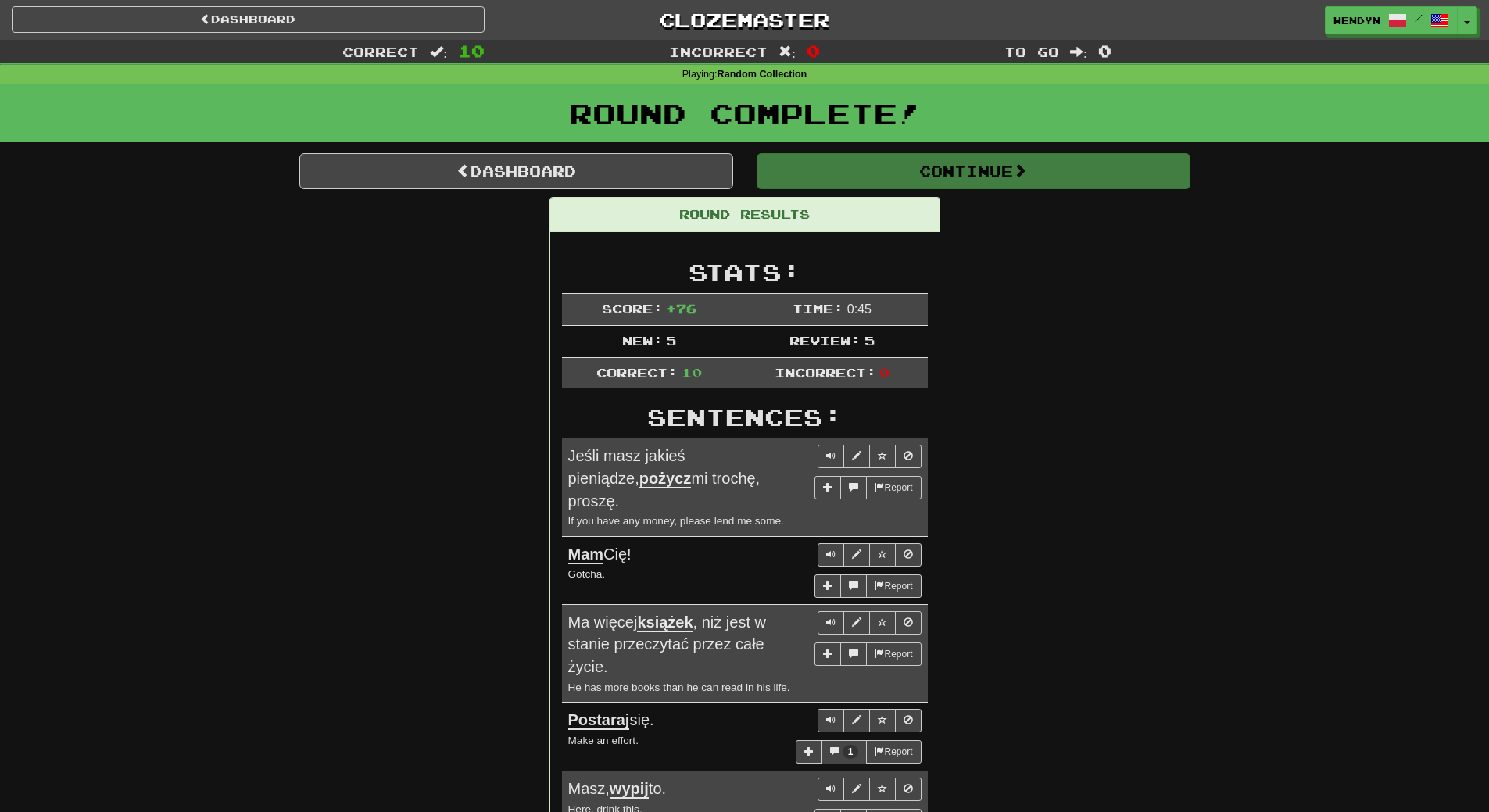
click at [956, 329] on div "Round Results Stats: Score: + 76 Time: 0 : 45 New: 5 Review: 5 Correct: 10 Inco…" at bounding box center [745, 737] width 891 height 1080
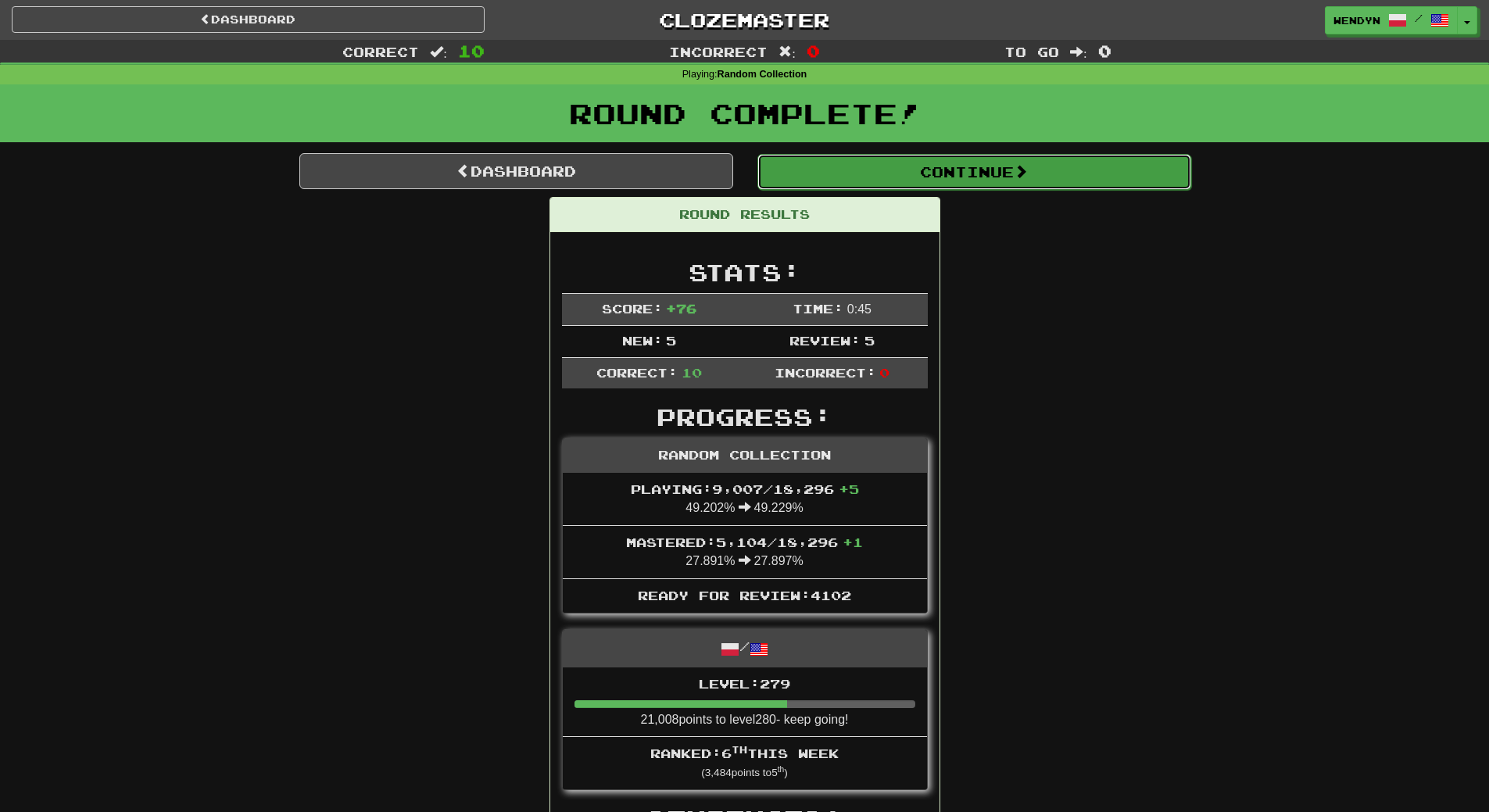
click at [1002, 167] on button "Continue" at bounding box center [973, 172] width 433 height 36
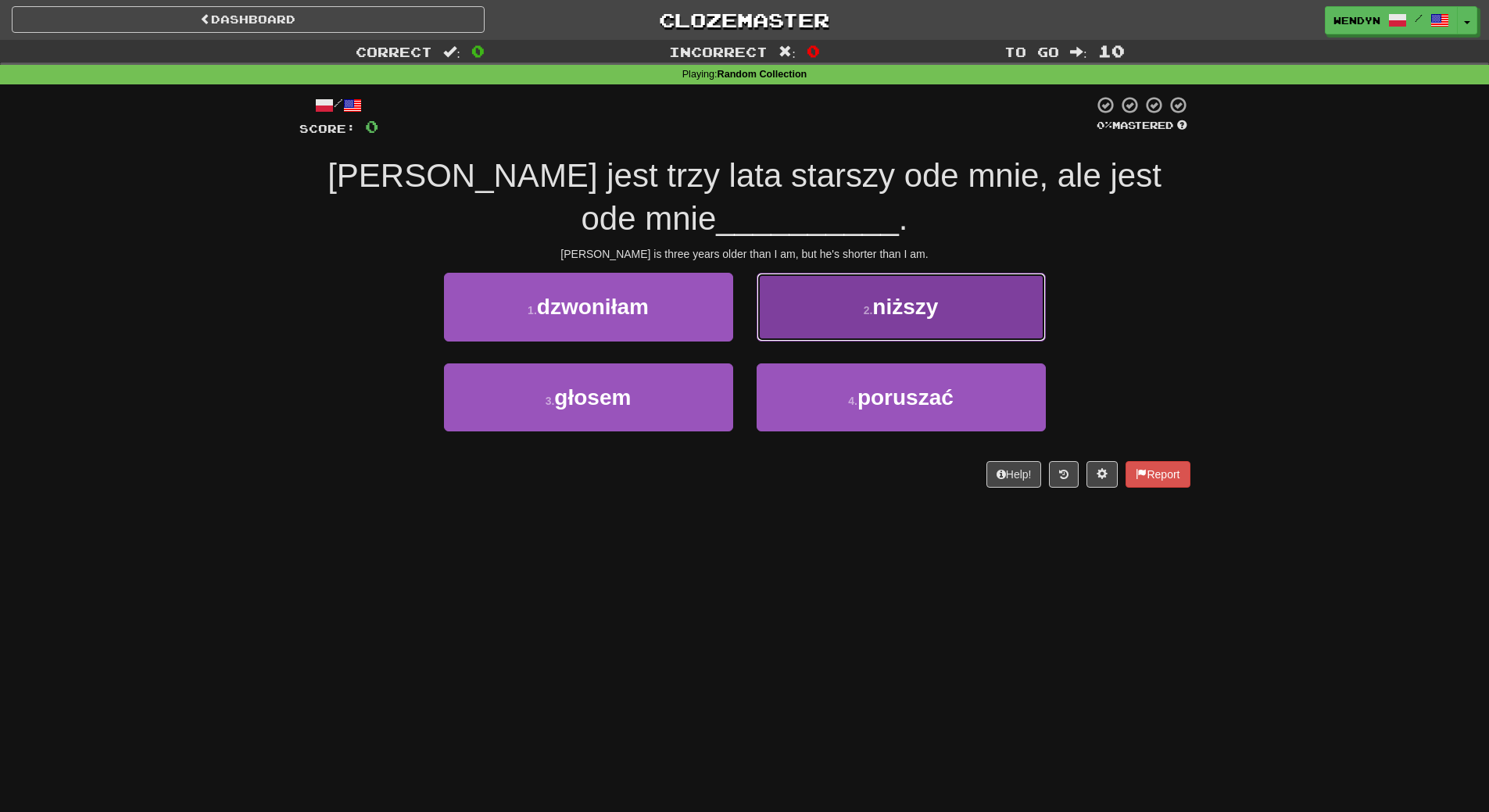
click at [918, 310] on span "niższy" at bounding box center [905, 307] width 66 height 25
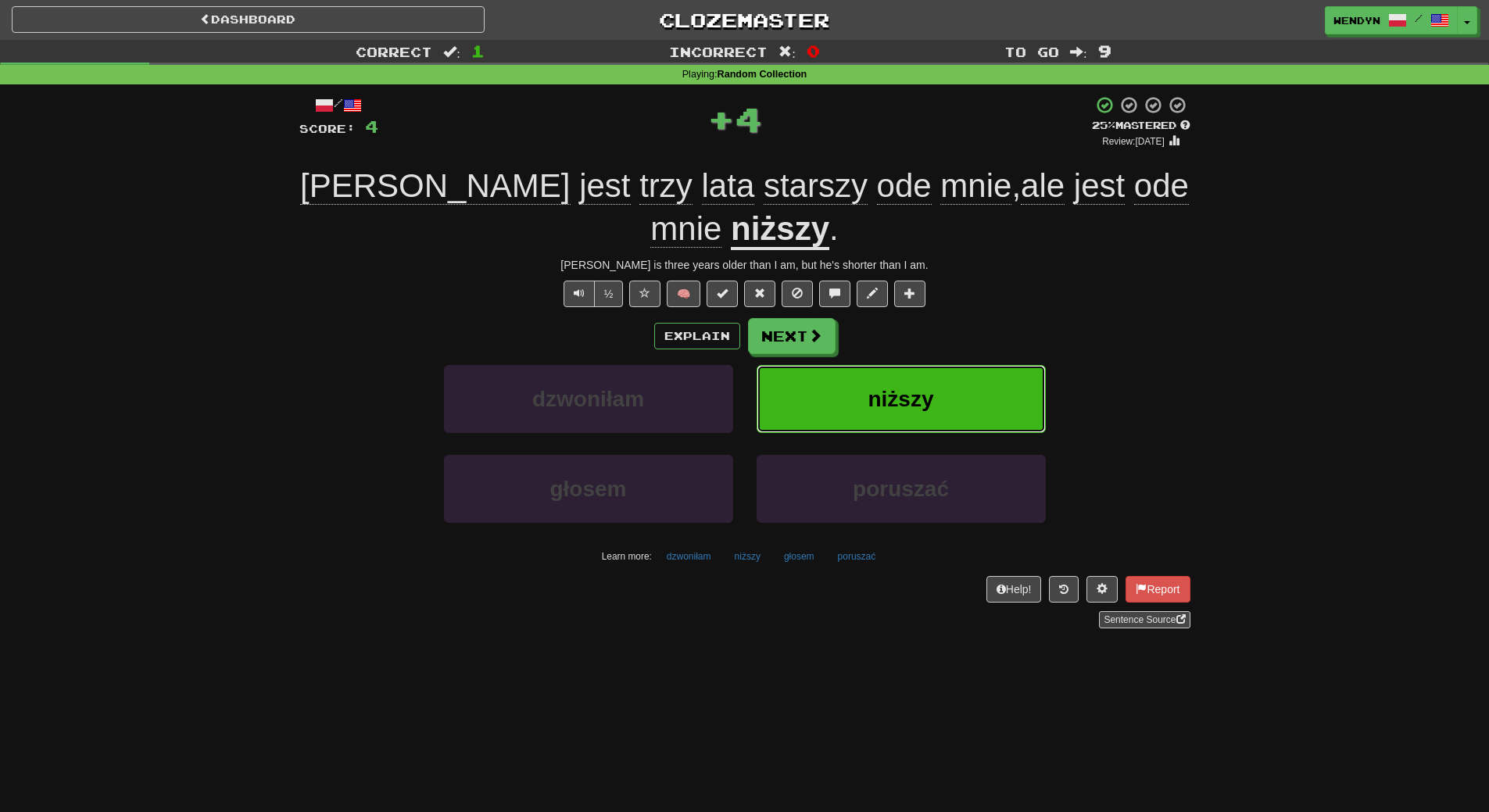
click at [934, 380] on button "niższy" at bounding box center [901, 399] width 289 height 68
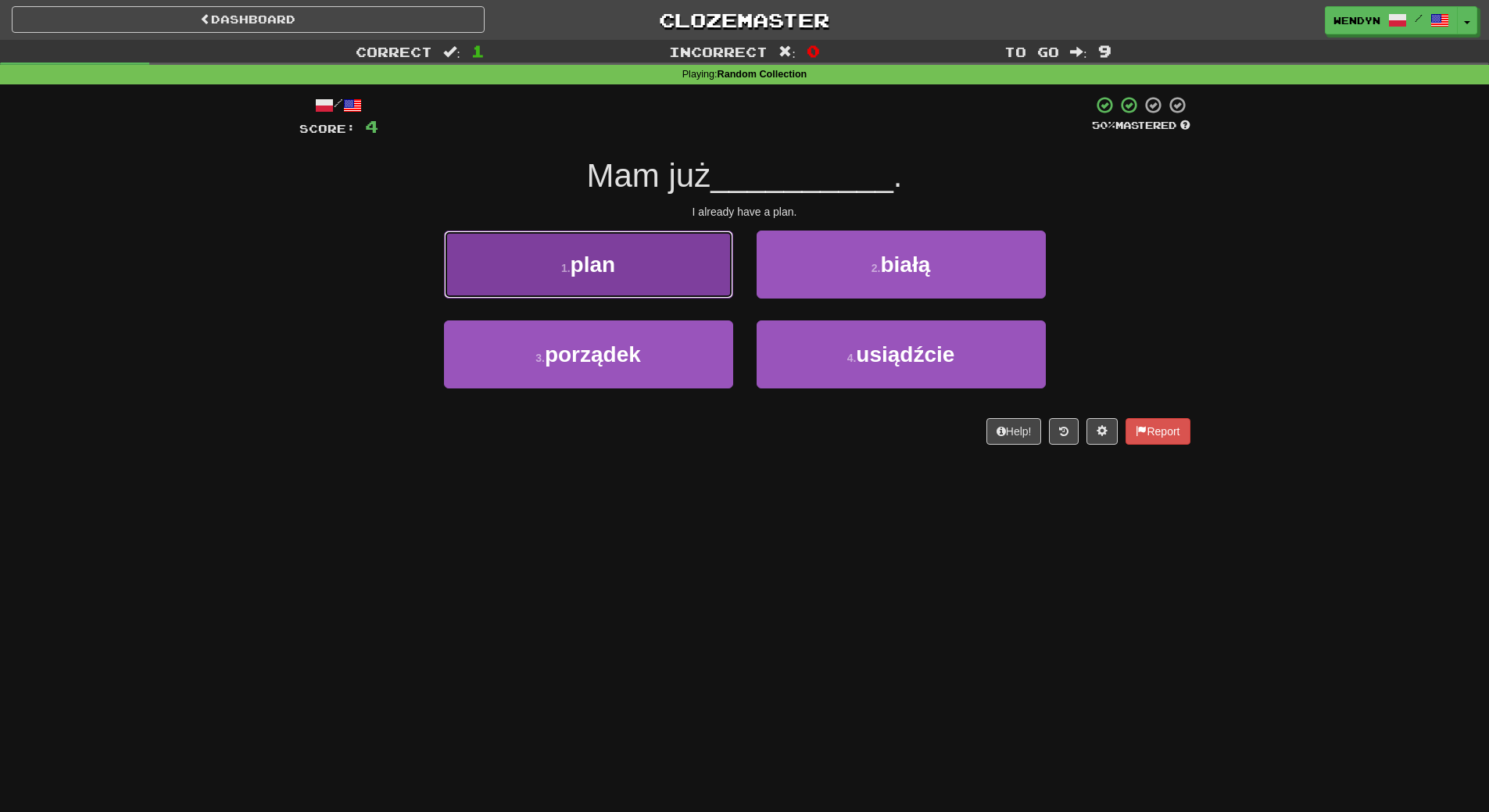
click at [647, 258] on button "1 . plan" at bounding box center [588, 264] width 289 height 68
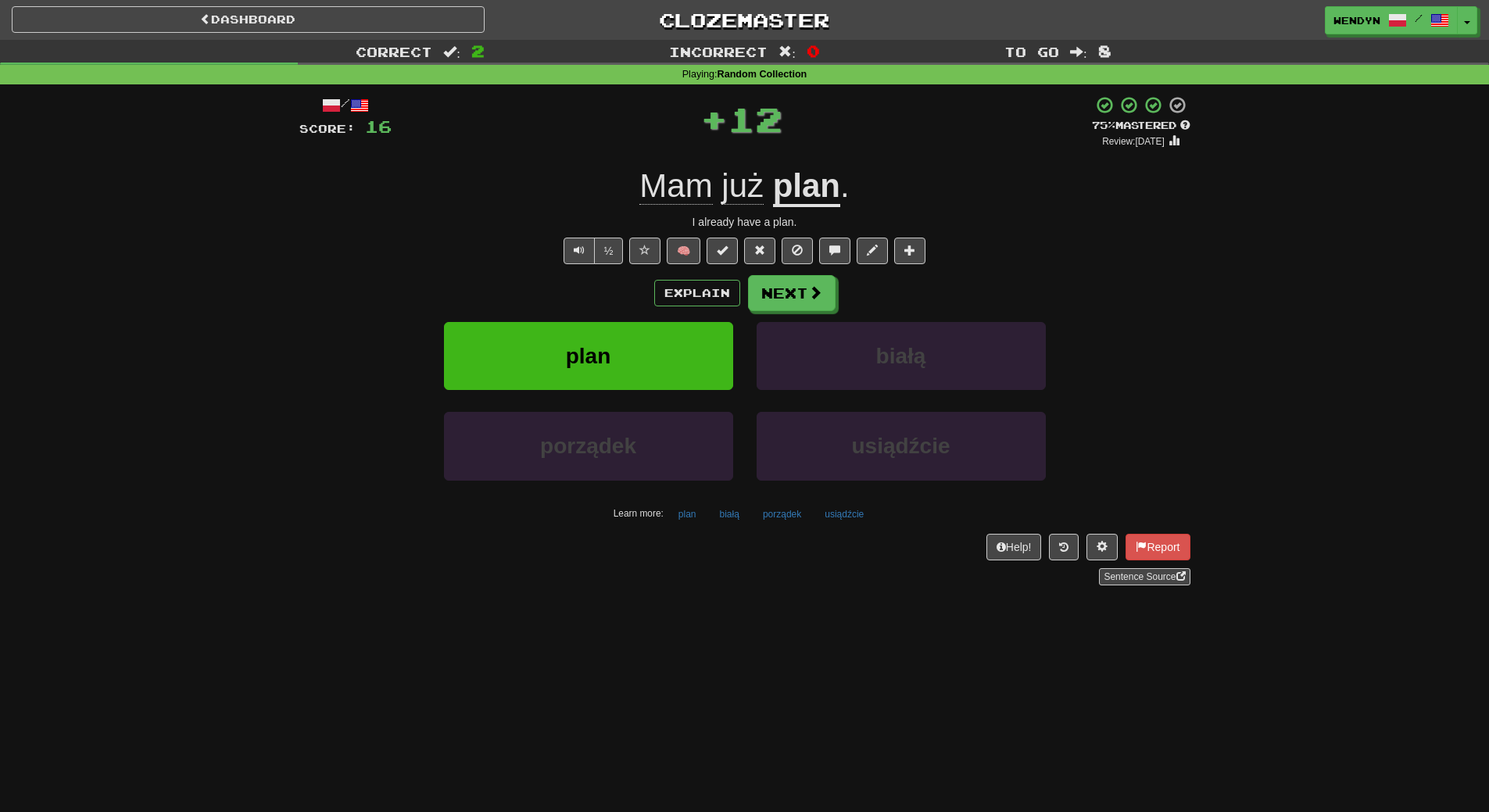
click at [642, 286] on div "Explain Next" at bounding box center [745, 293] width 891 height 36
click at [643, 347] on button "plan" at bounding box center [588, 356] width 289 height 68
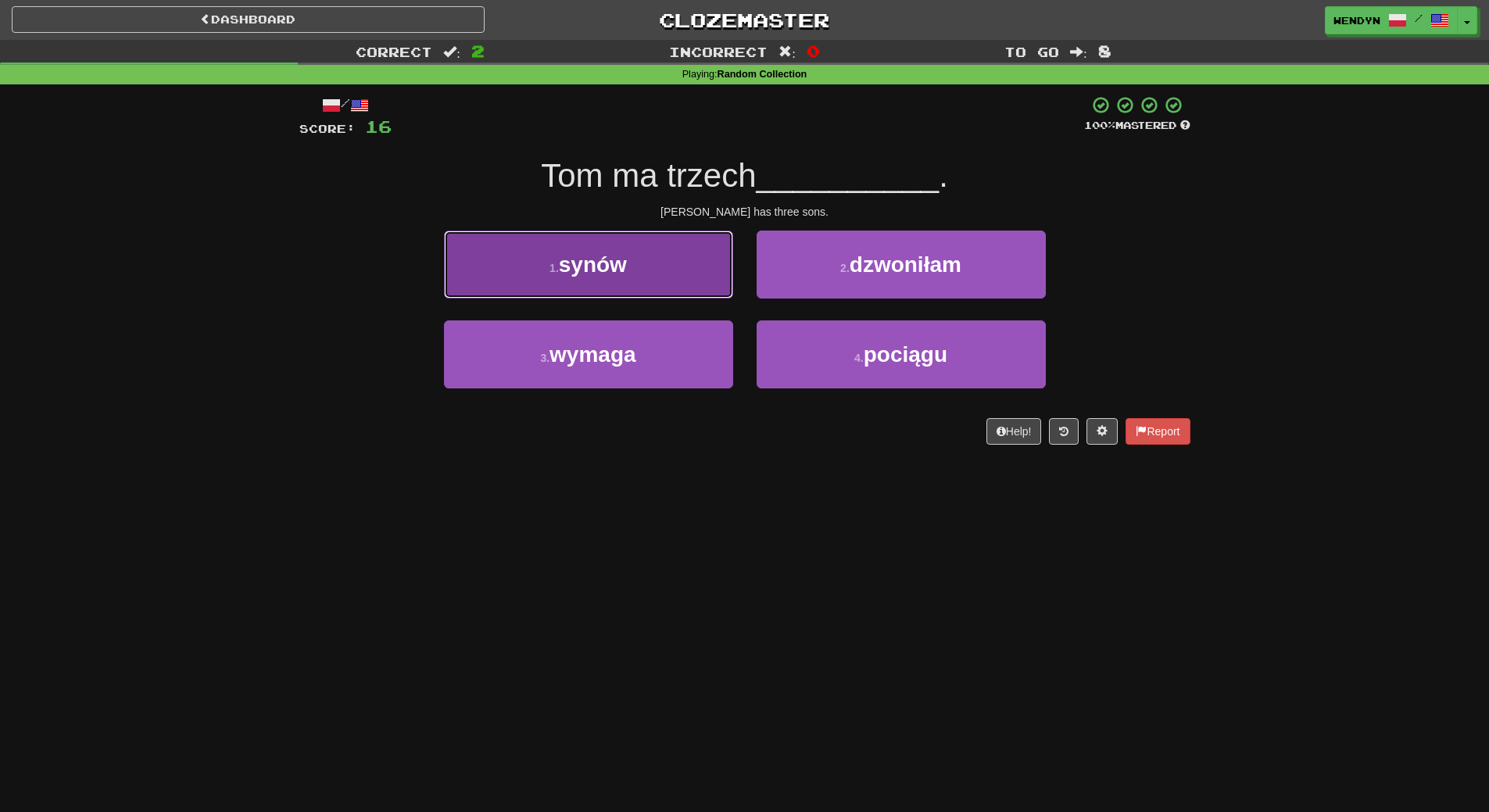
click at [638, 267] on button "1 . synów" at bounding box center [588, 264] width 289 height 68
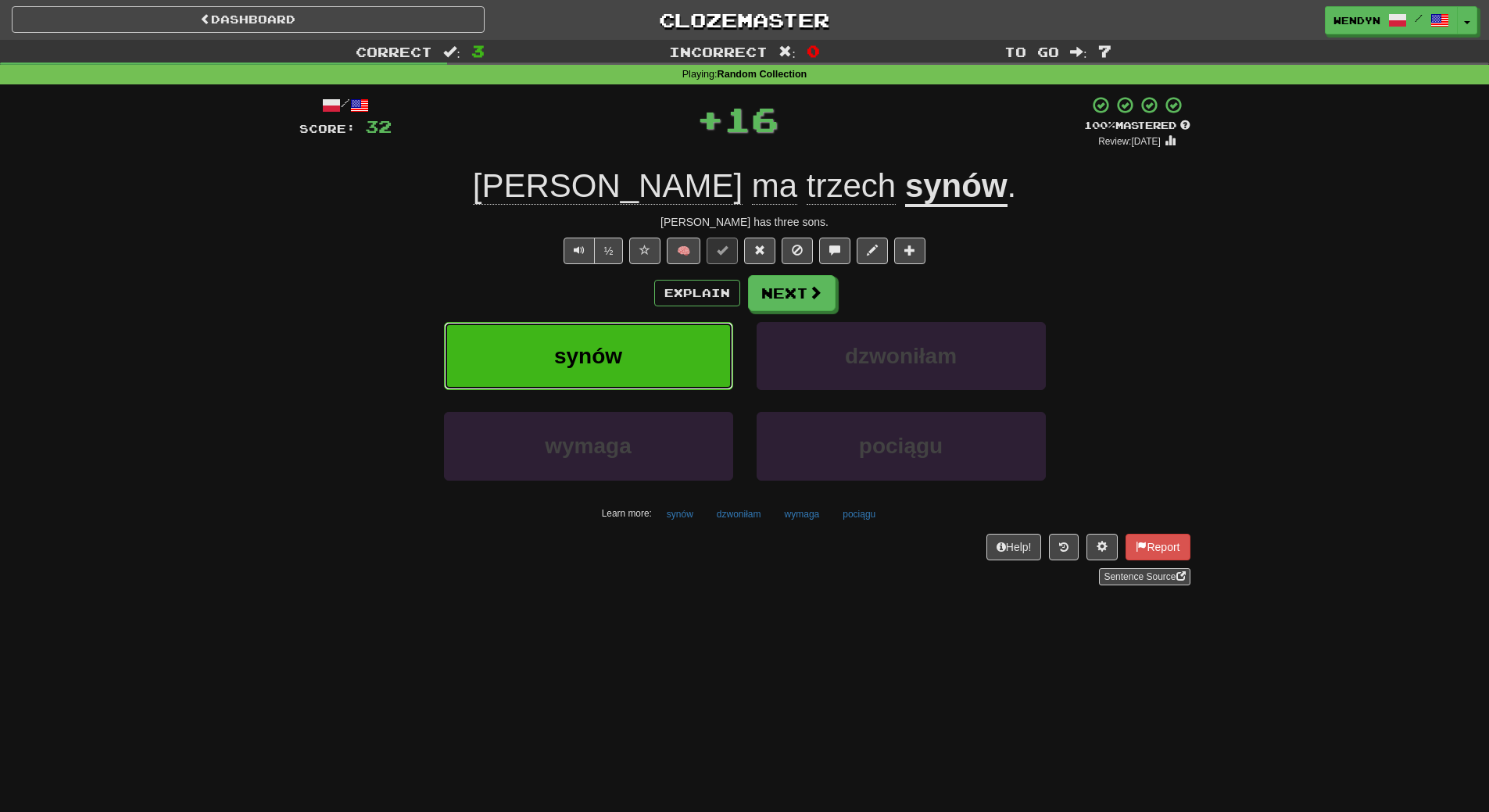
click at [629, 341] on button "synów" at bounding box center [588, 356] width 289 height 68
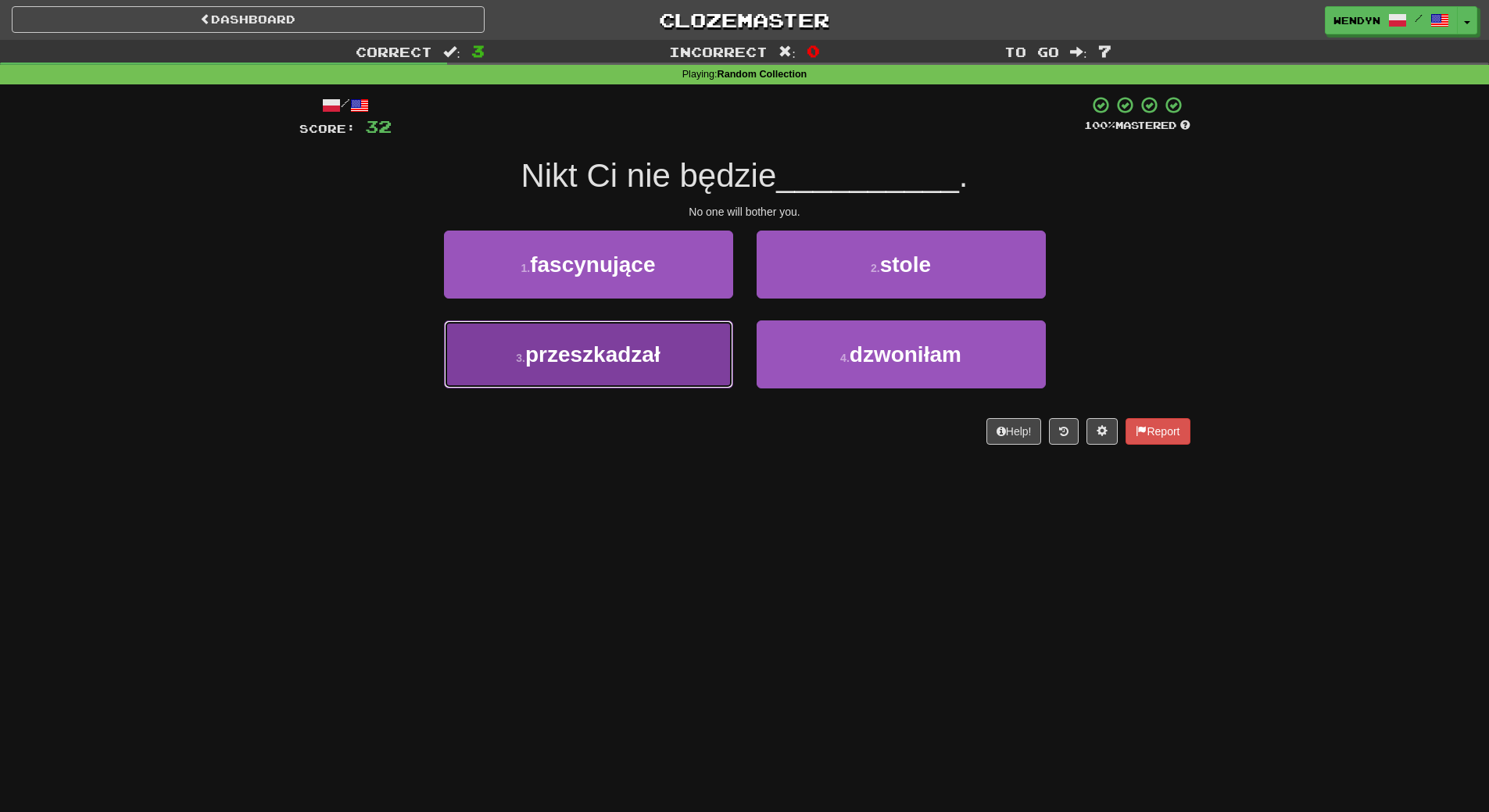
click at [687, 339] on button "3 . przeszkadzał" at bounding box center [588, 354] width 289 height 68
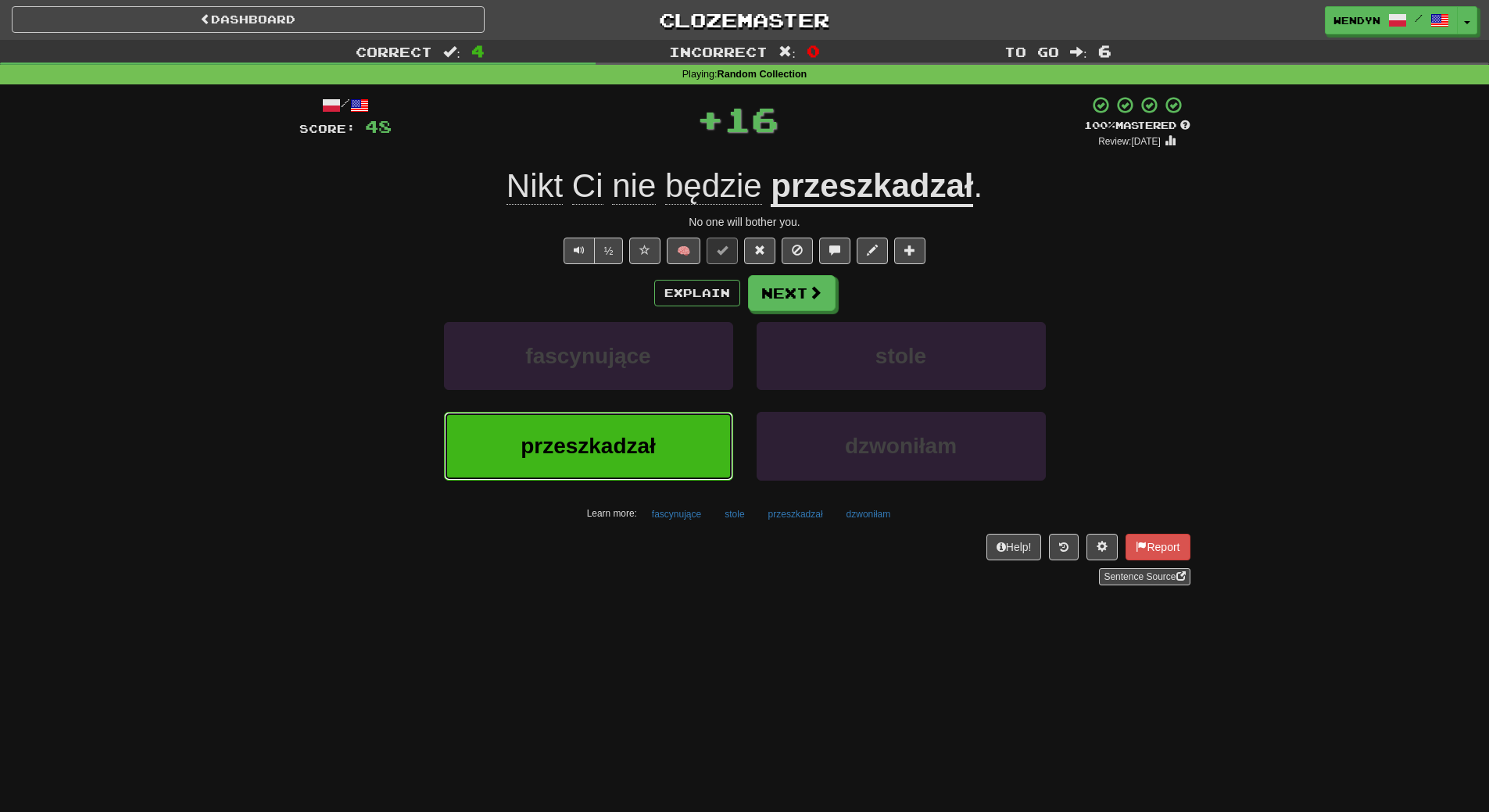
click at [692, 457] on button "przeszkadzał" at bounding box center [588, 446] width 289 height 68
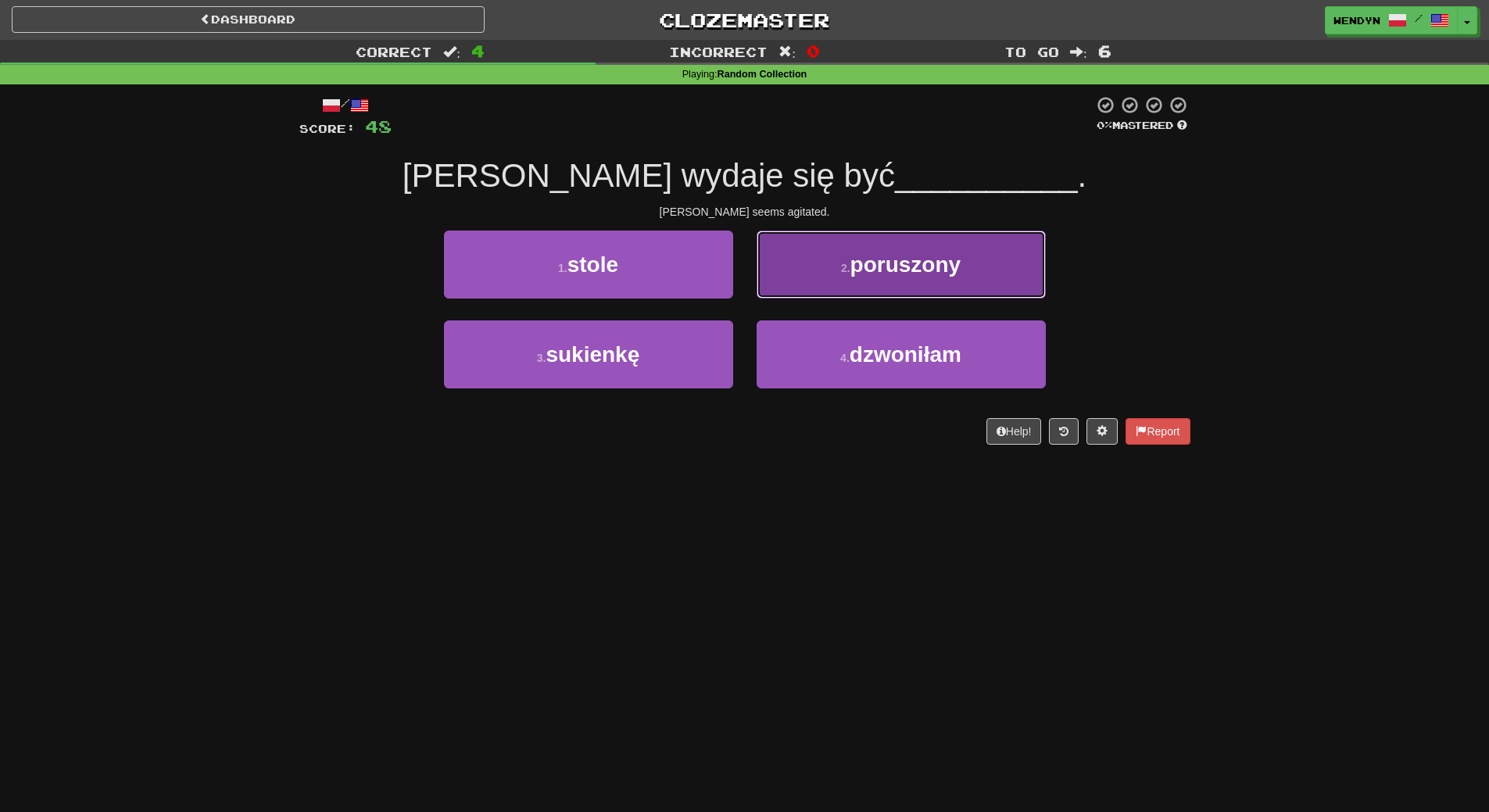
click at [942, 245] on button "2 . poruszony" at bounding box center [901, 264] width 289 height 68
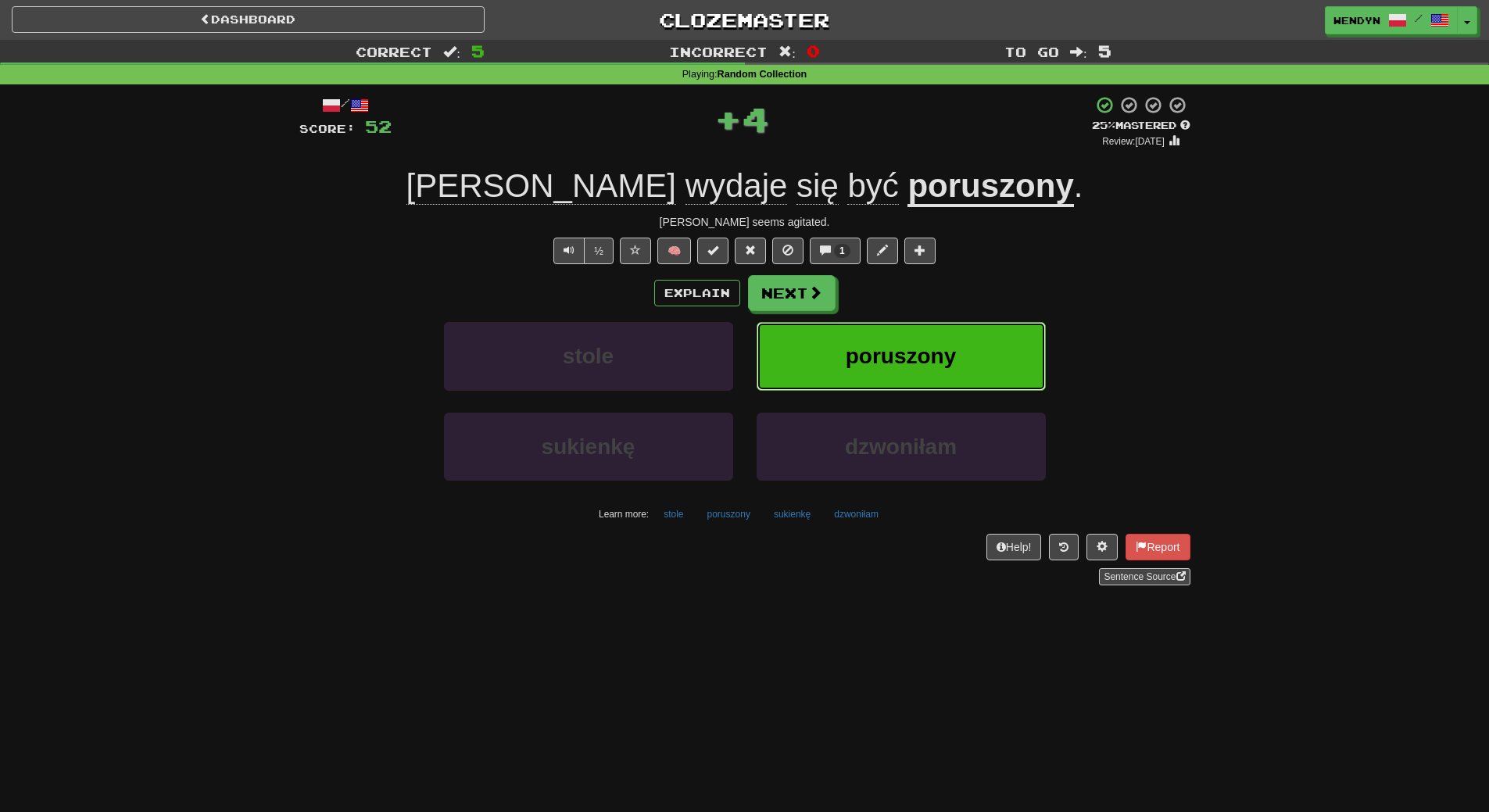
click at [953, 344] on span "poruszony" at bounding box center [902, 356] width 111 height 25
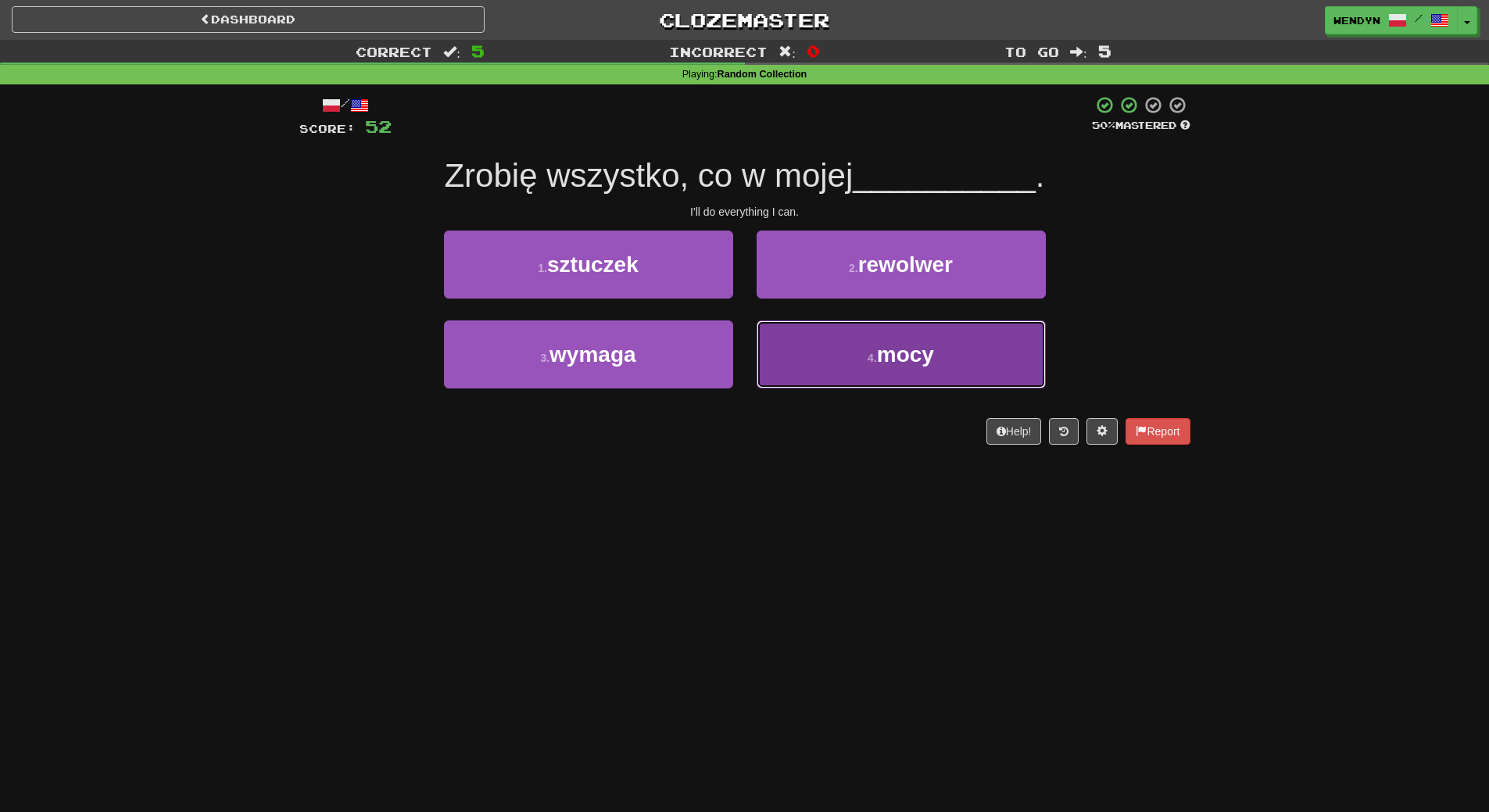
click at [911, 355] on span "mocy" at bounding box center [905, 355] width 57 height 25
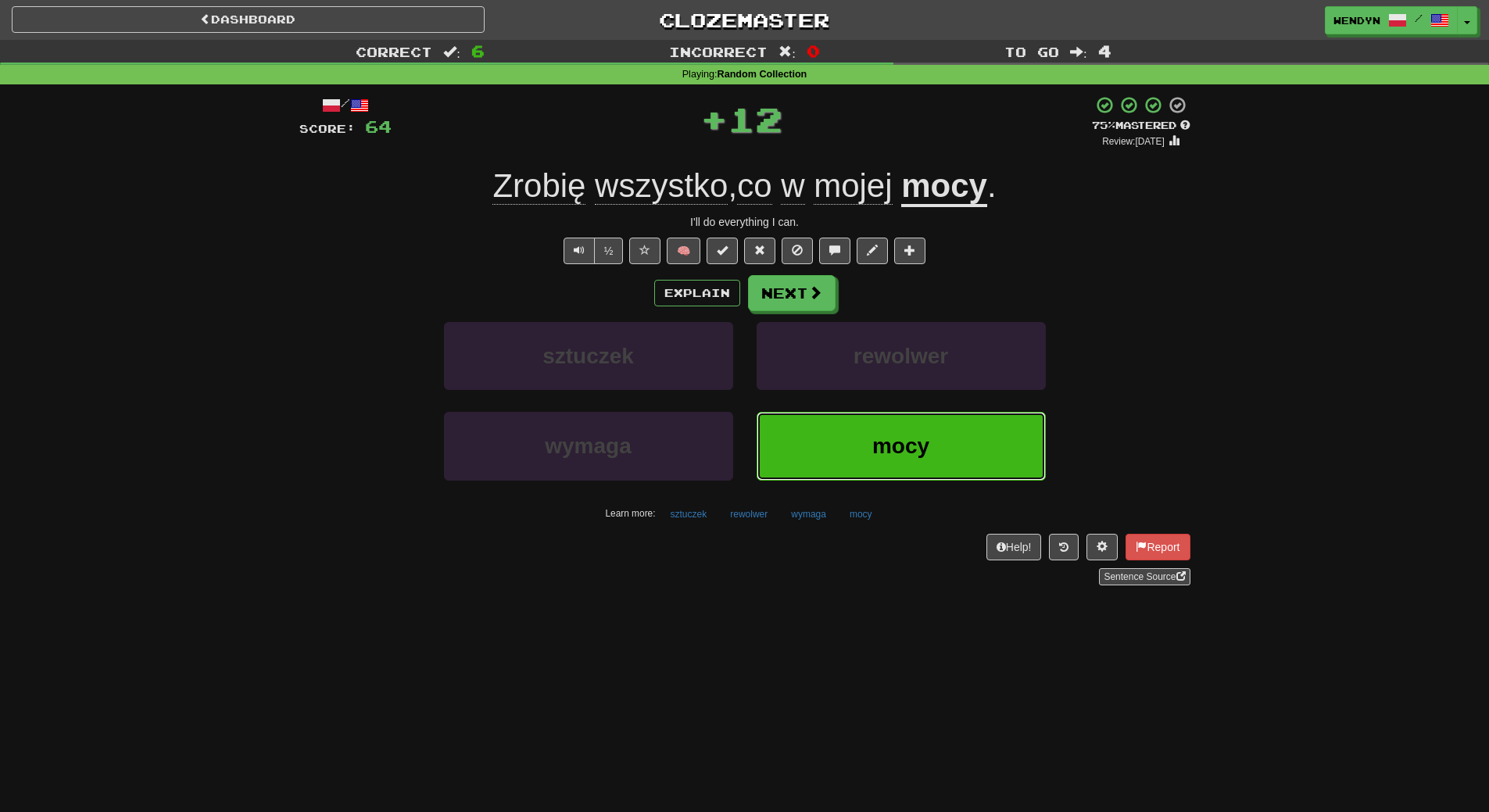
click at [906, 438] on span "mocy" at bounding box center [901, 446] width 57 height 25
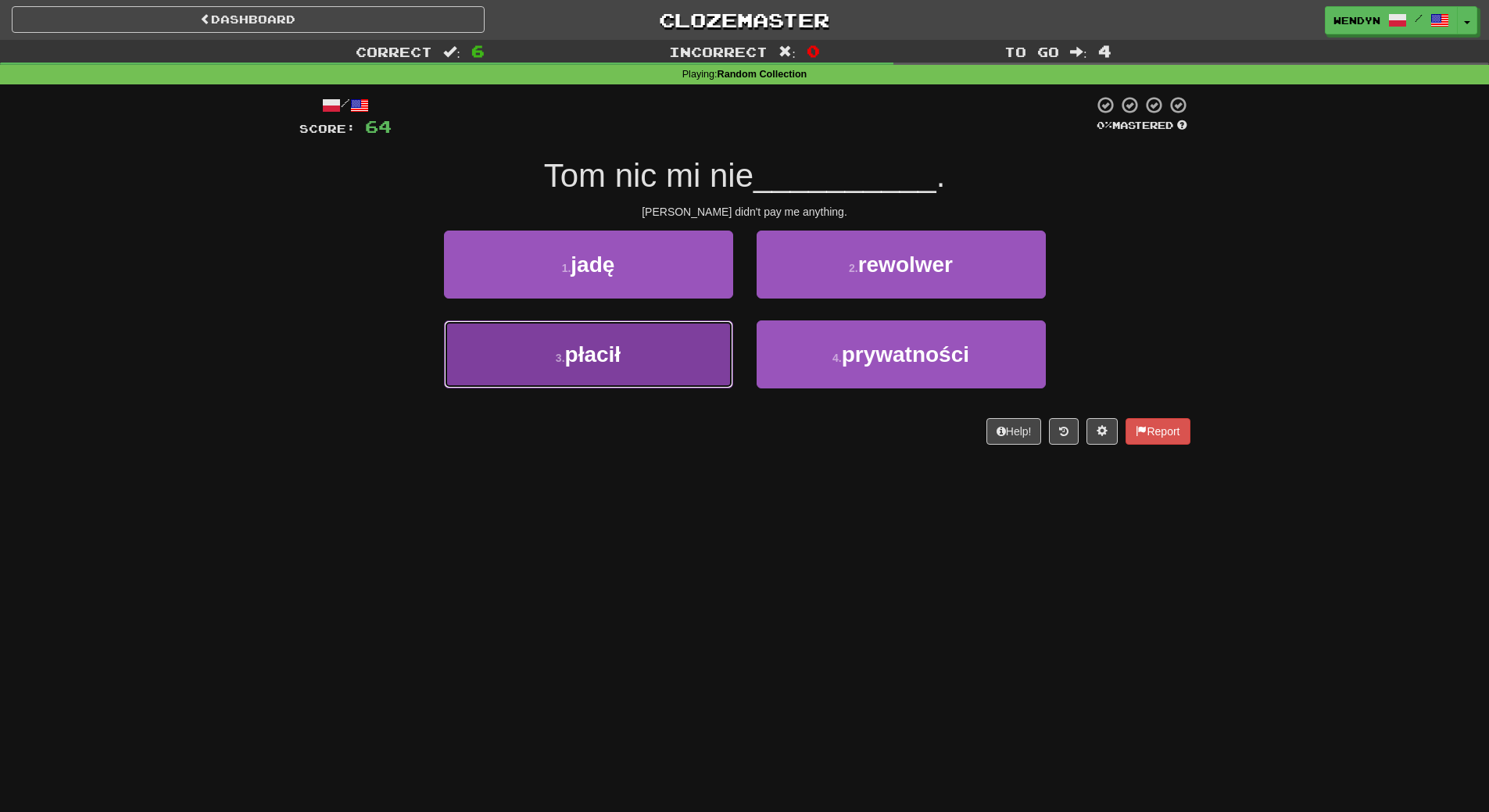
drag, startPoint x: 640, startPoint y: 369, endPoint x: 635, endPoint y: 379, distance: 11.2
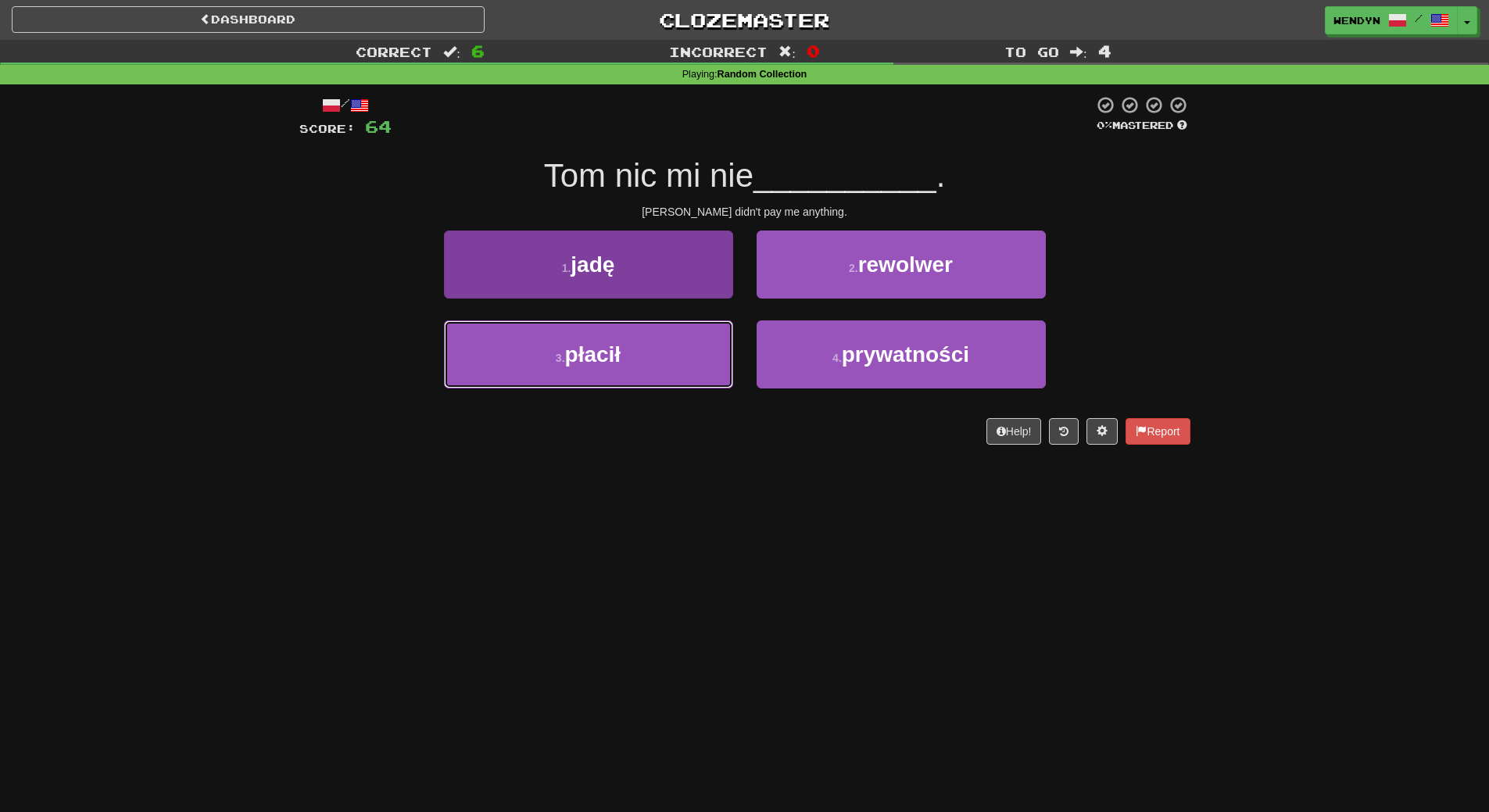
click at [640, 370] on button "3 . płacił" at bounding box center [588, 354] width 289 height 68
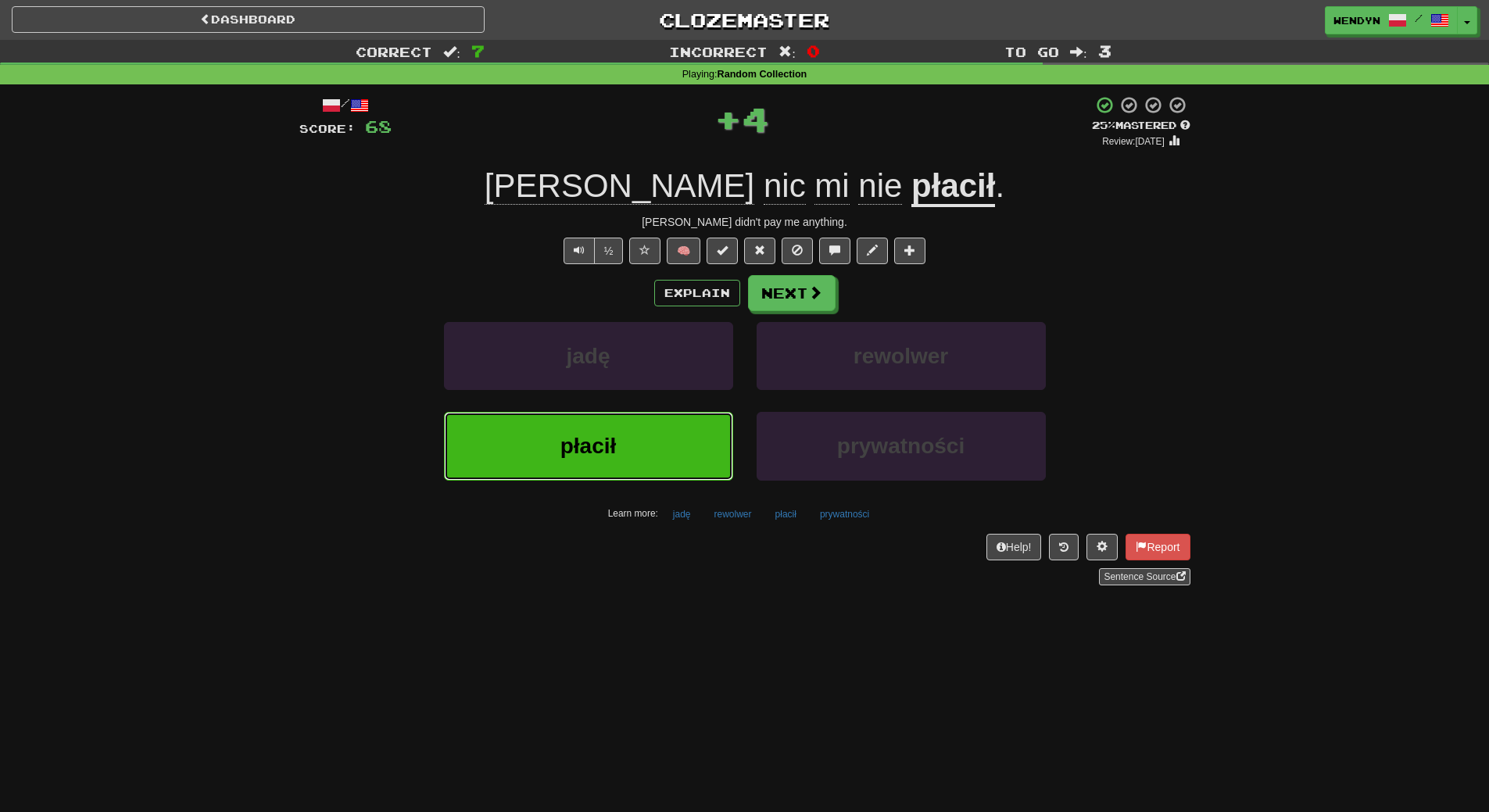
click at [635, 429] on button "płacił" at bounding box center [588, 446] width 289 height 68
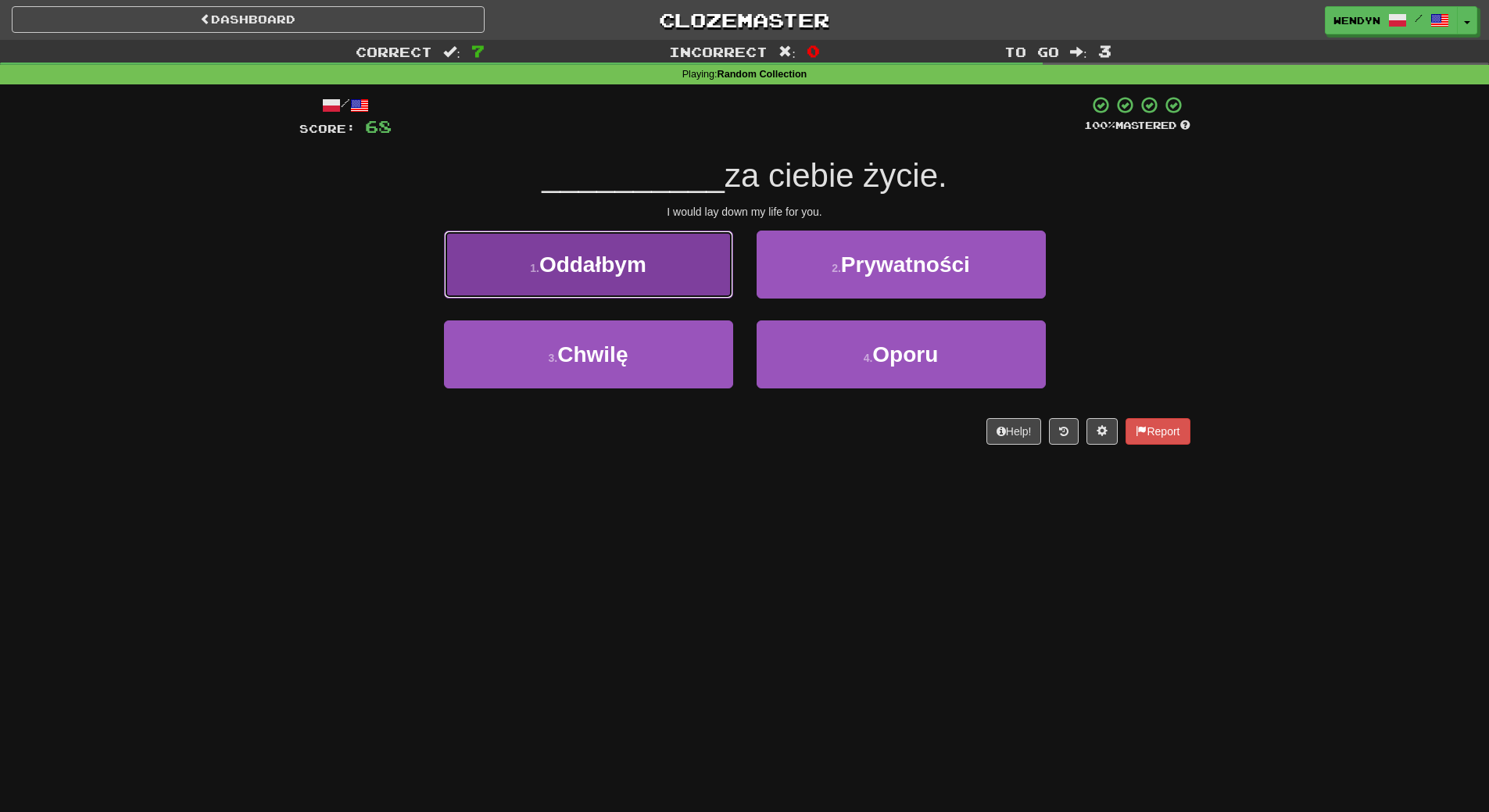
click at [665, 270] on button "1 . [GEOGRAPHIC_DATA]" at bounding box center [588, 264] width 289 height 68
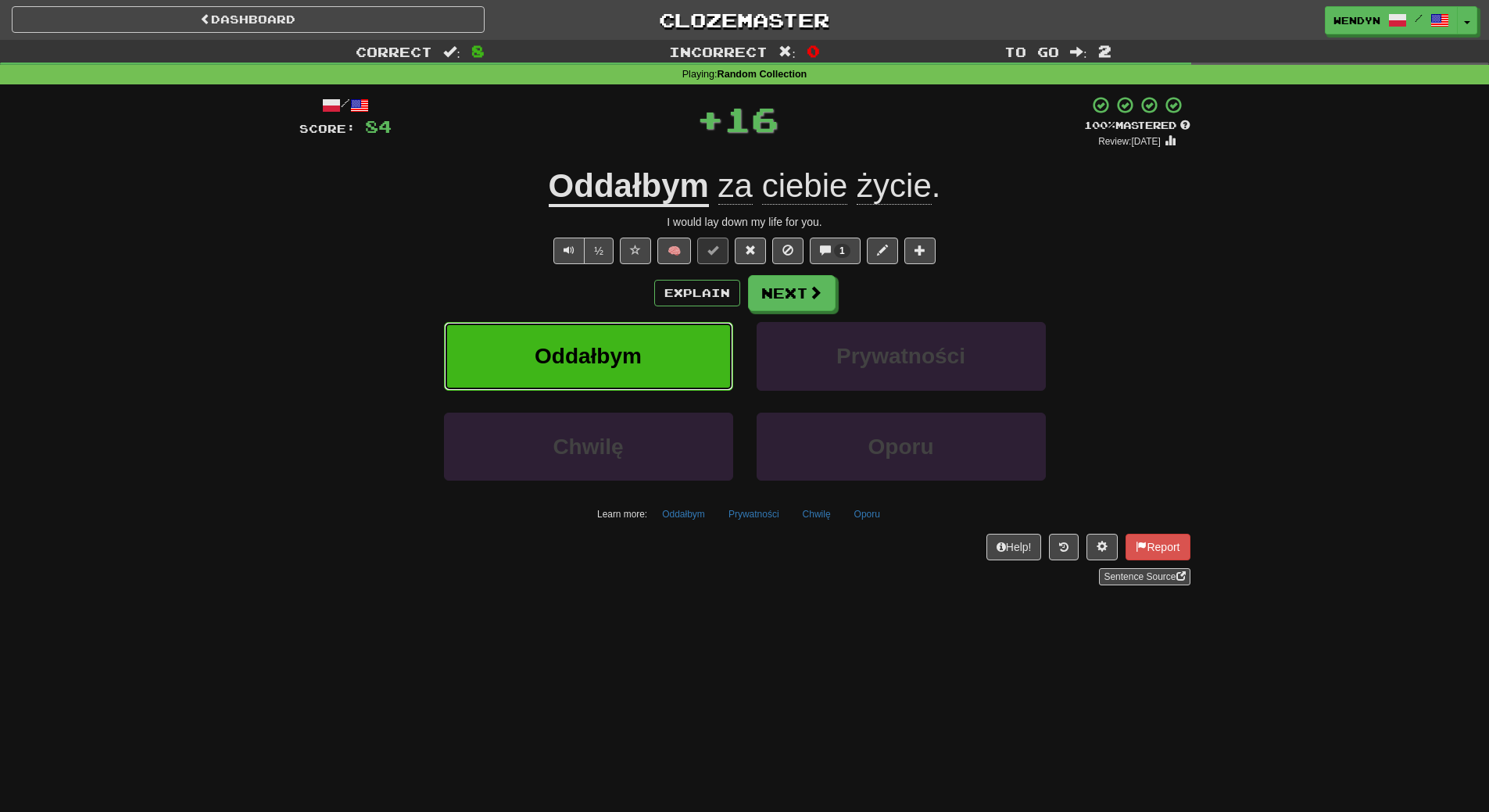
click at [667, 353] on button "Oddałbym" at bounding box center [588, 356] width 289 height 68
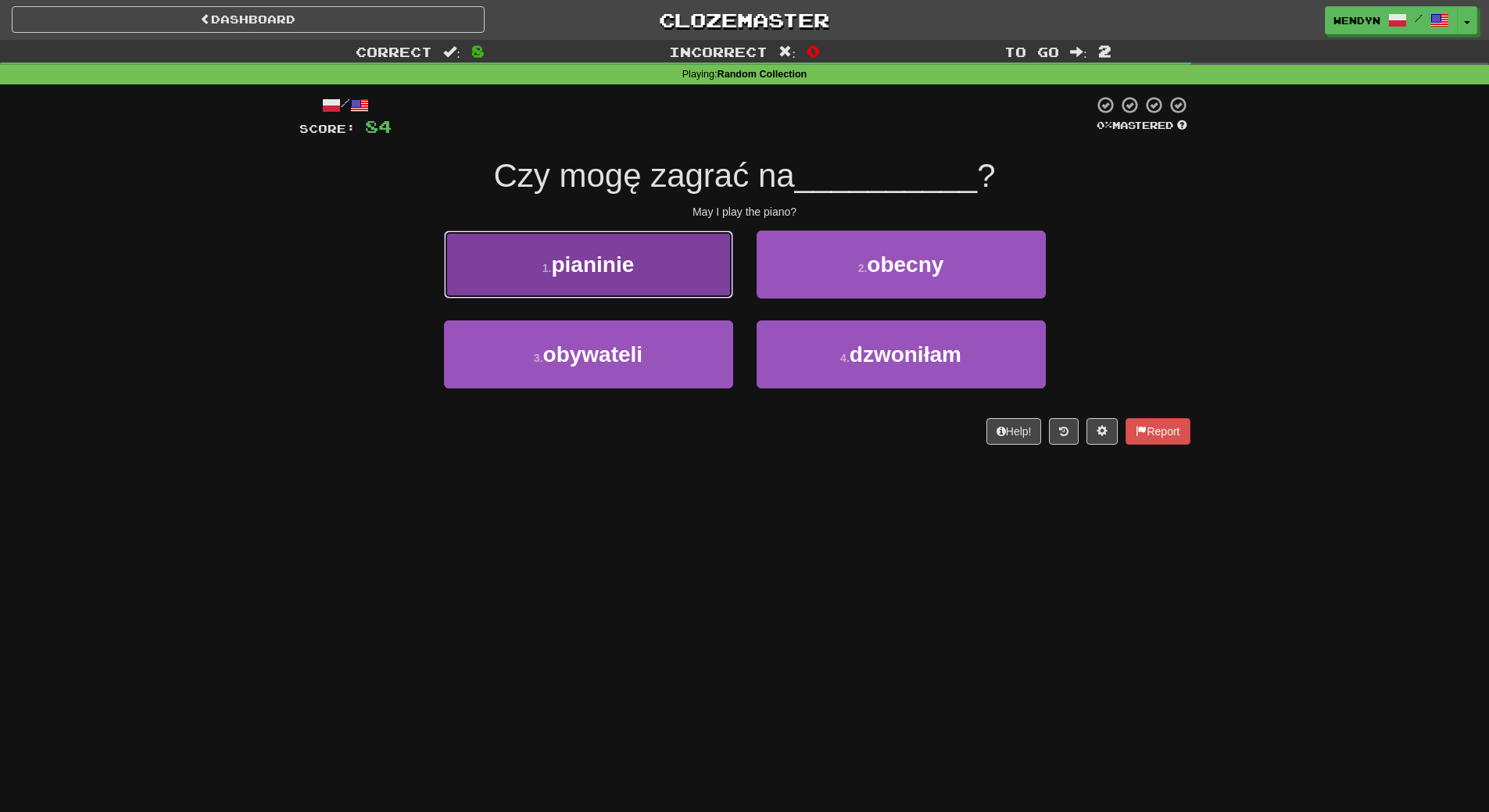
click at [628, 279] on button "1 . pianinie" at bounding box center [588, 264] width 289 height 68
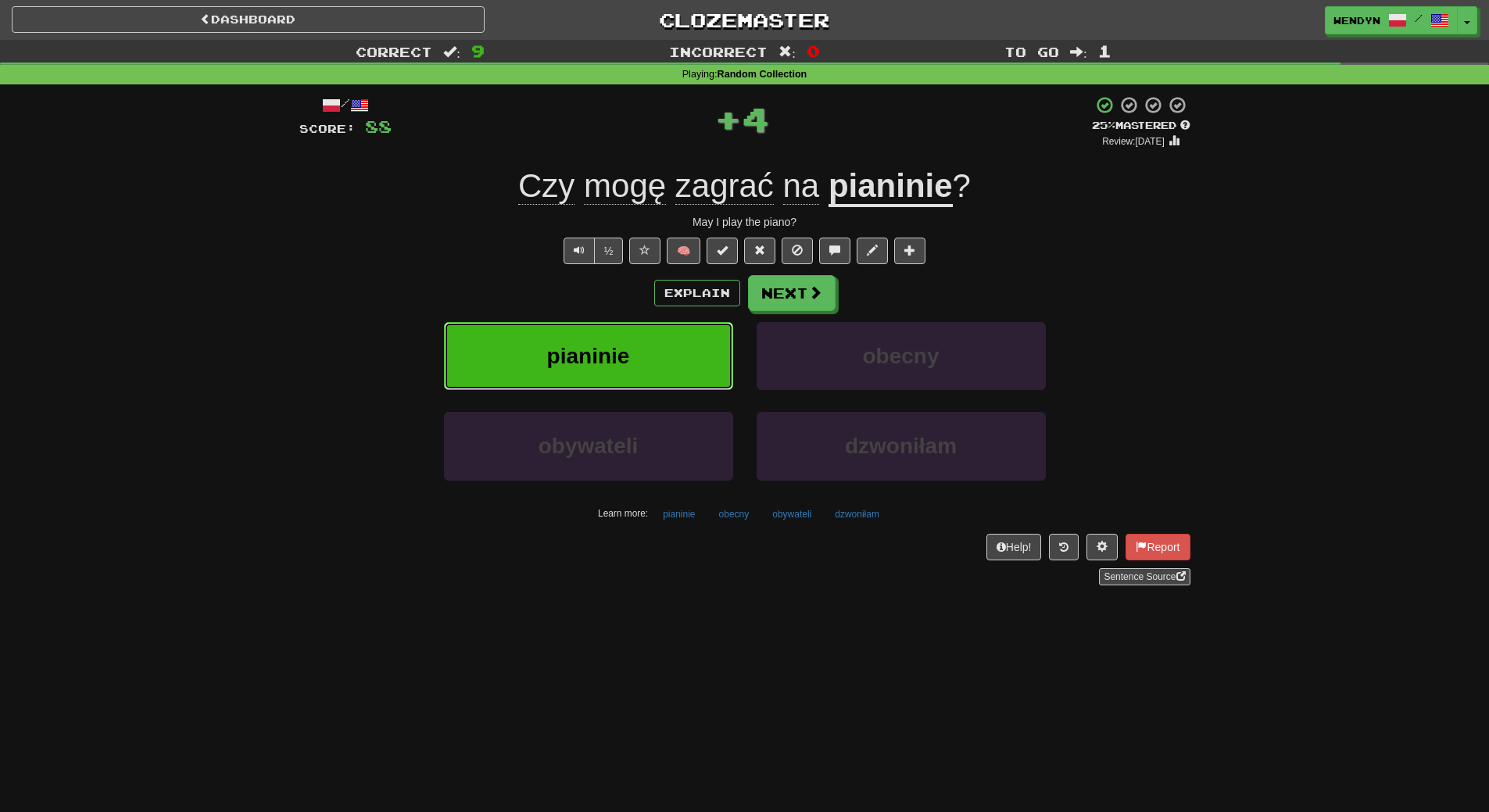
click at [602, 363] on span "pianinie" at bounding box center [588, 356] width 83 height 25
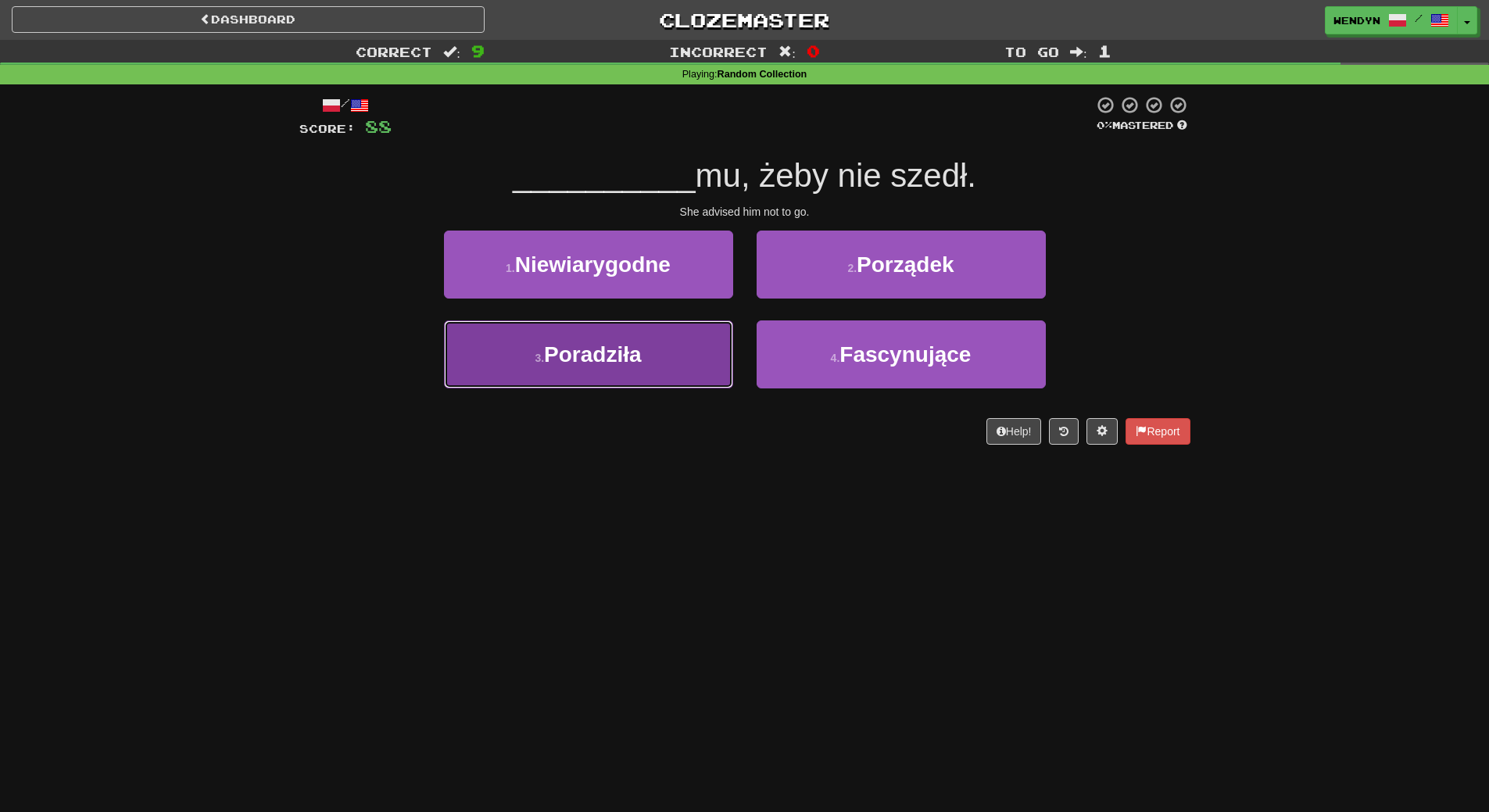
click at [634, 350] on span "Poradziła" at bounding box center [592, 355] width 97 height 25
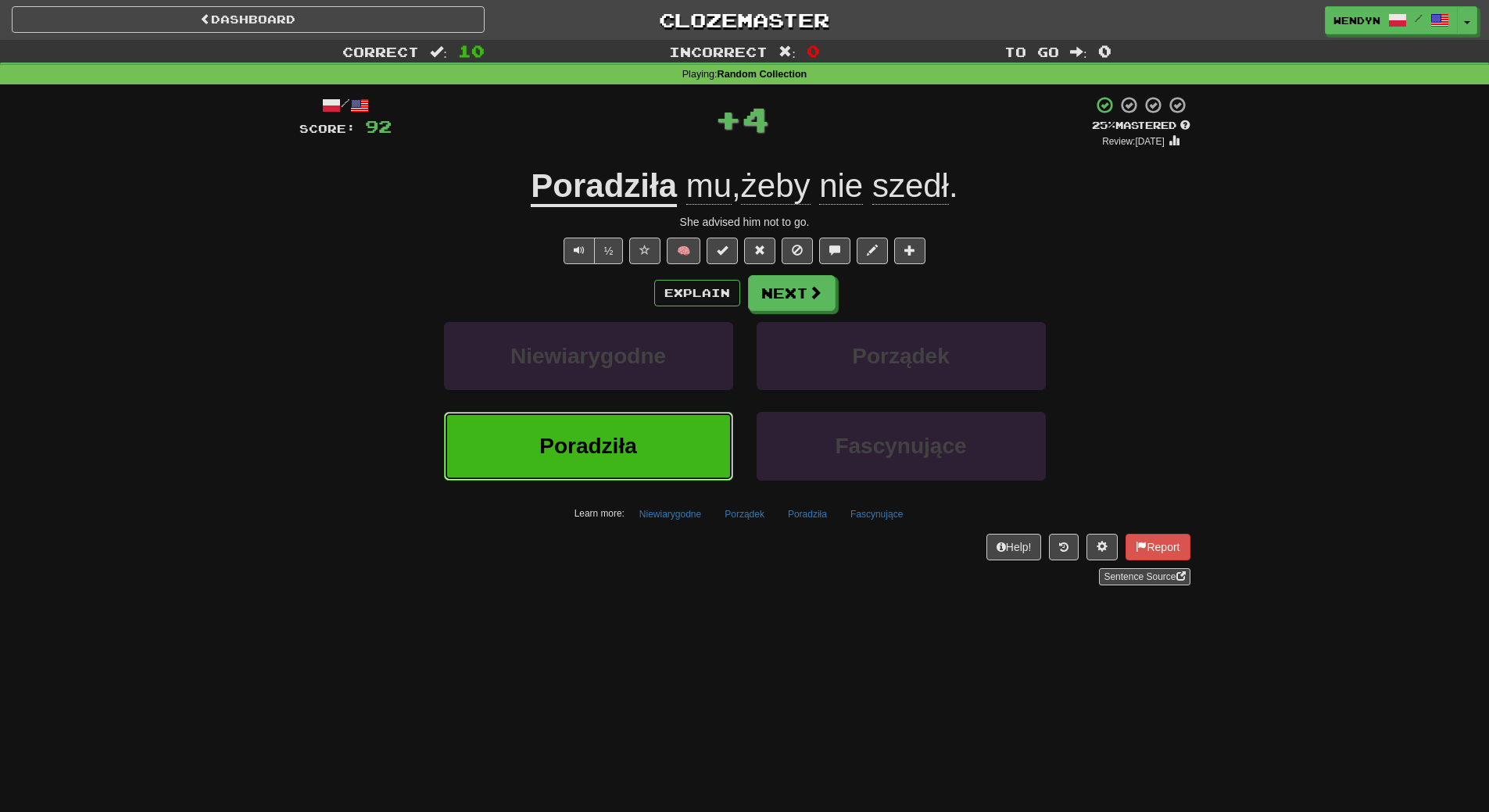
click at [628, 428] on button "Poradziła" at bounding box center [588, 446] width 289 height 68
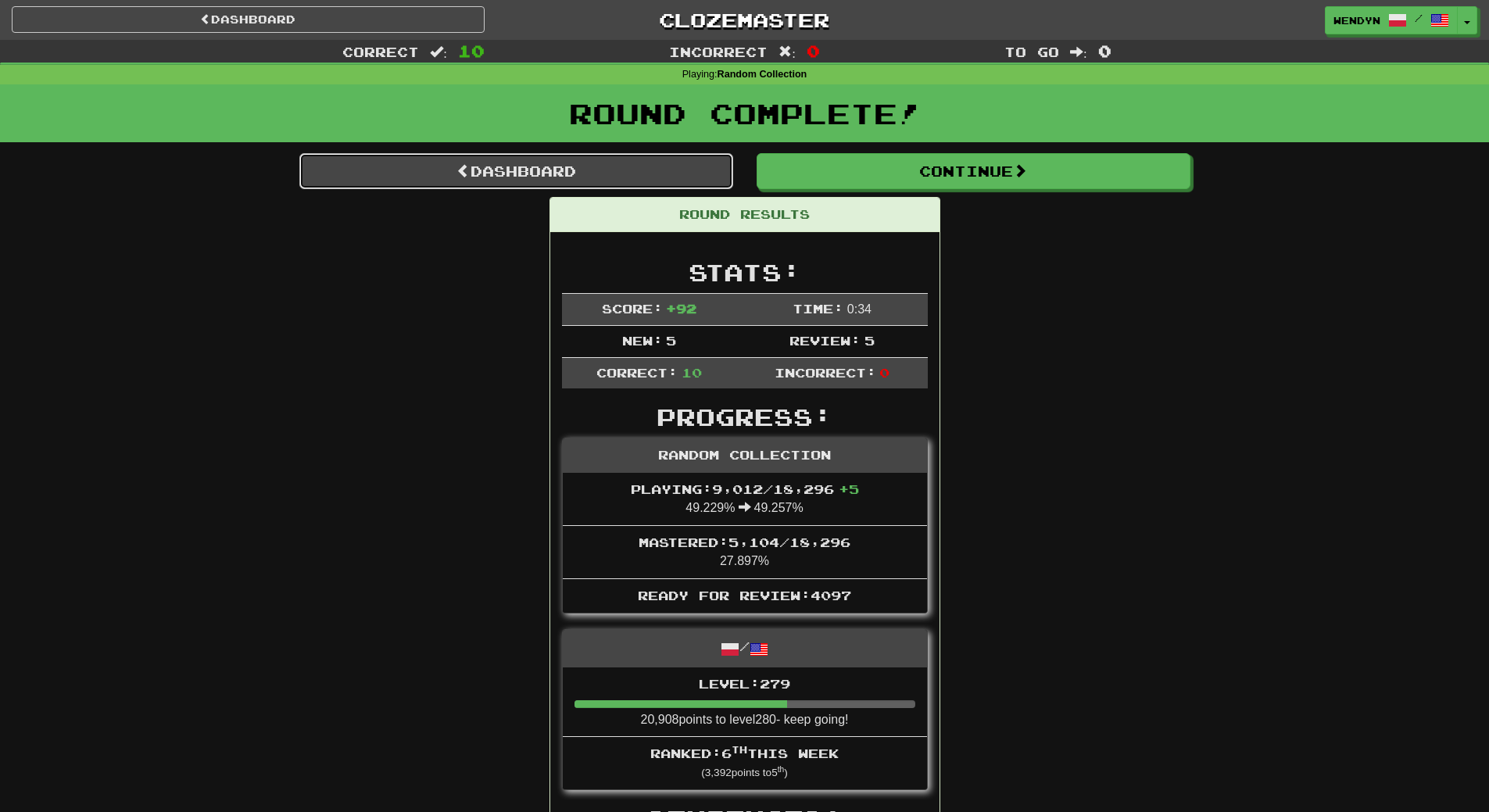
click at [595, 178] on link "Dashboard" at bounding box center [516, 171] width 433 height 36
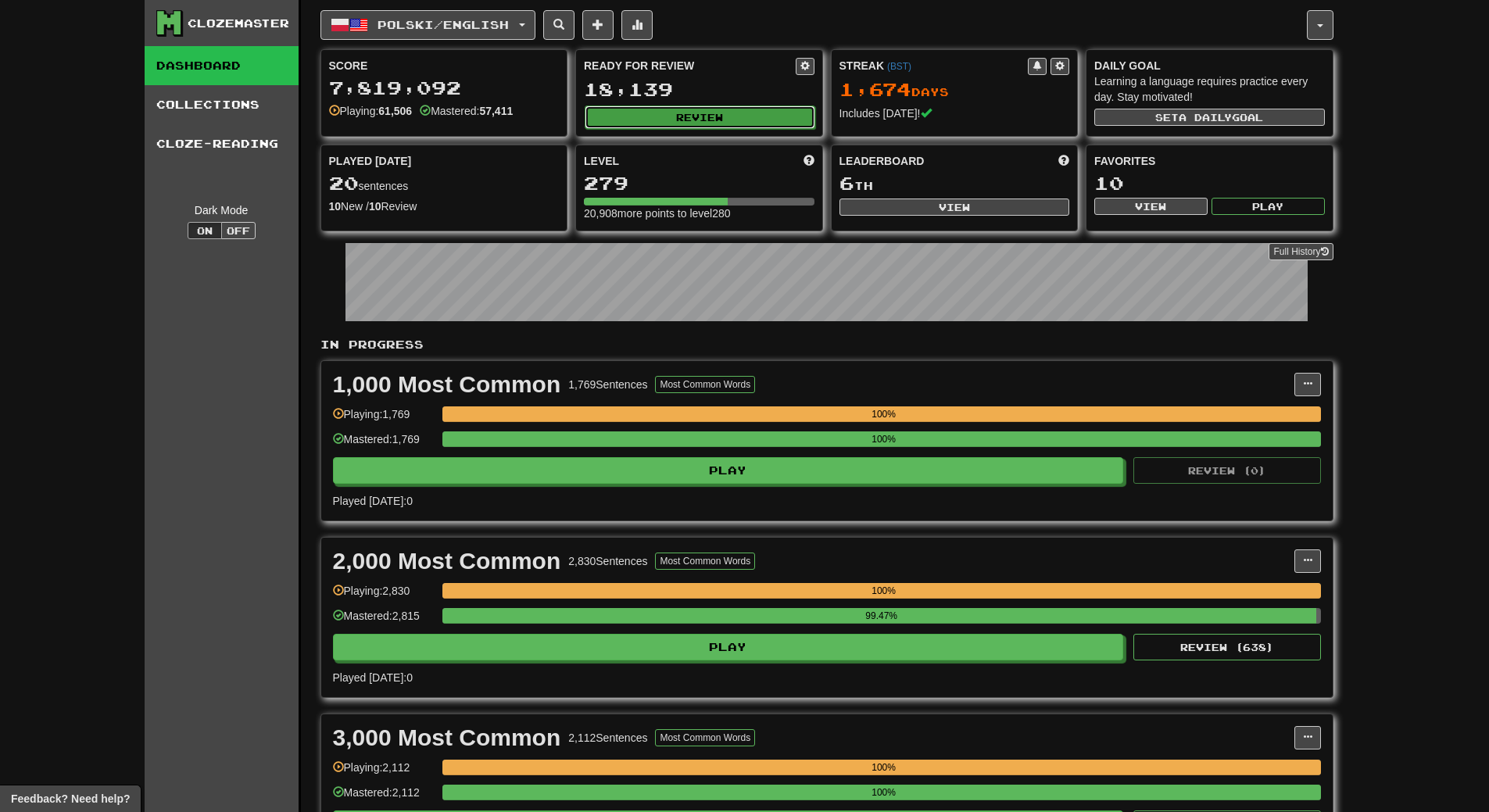
click at [750, 117] on button "Review" at bounding box center [700, 117] width 230 height 24
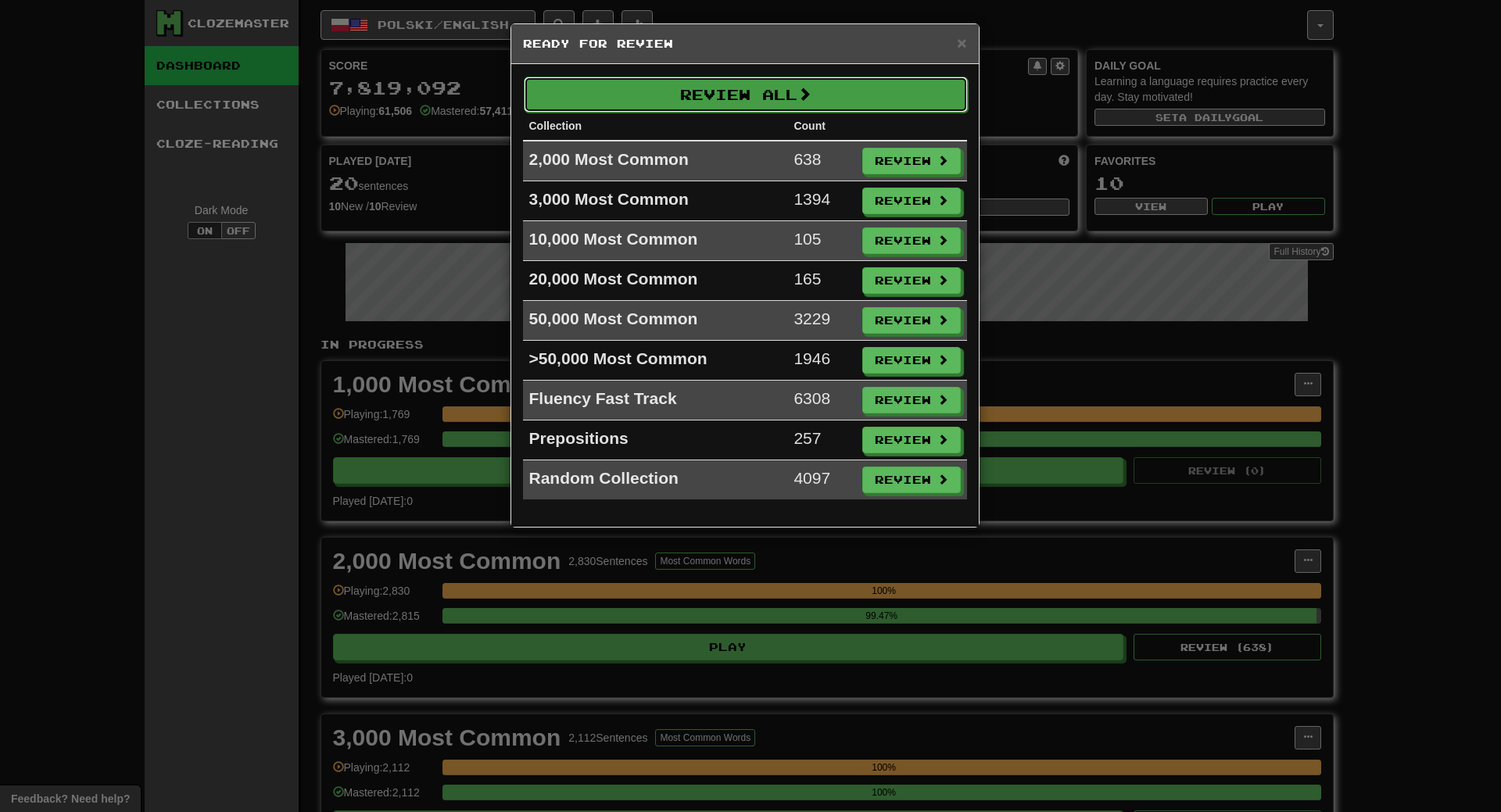
click at [753, 94] on button "Review All" at bounding box center [746, 94] width 444 height 36
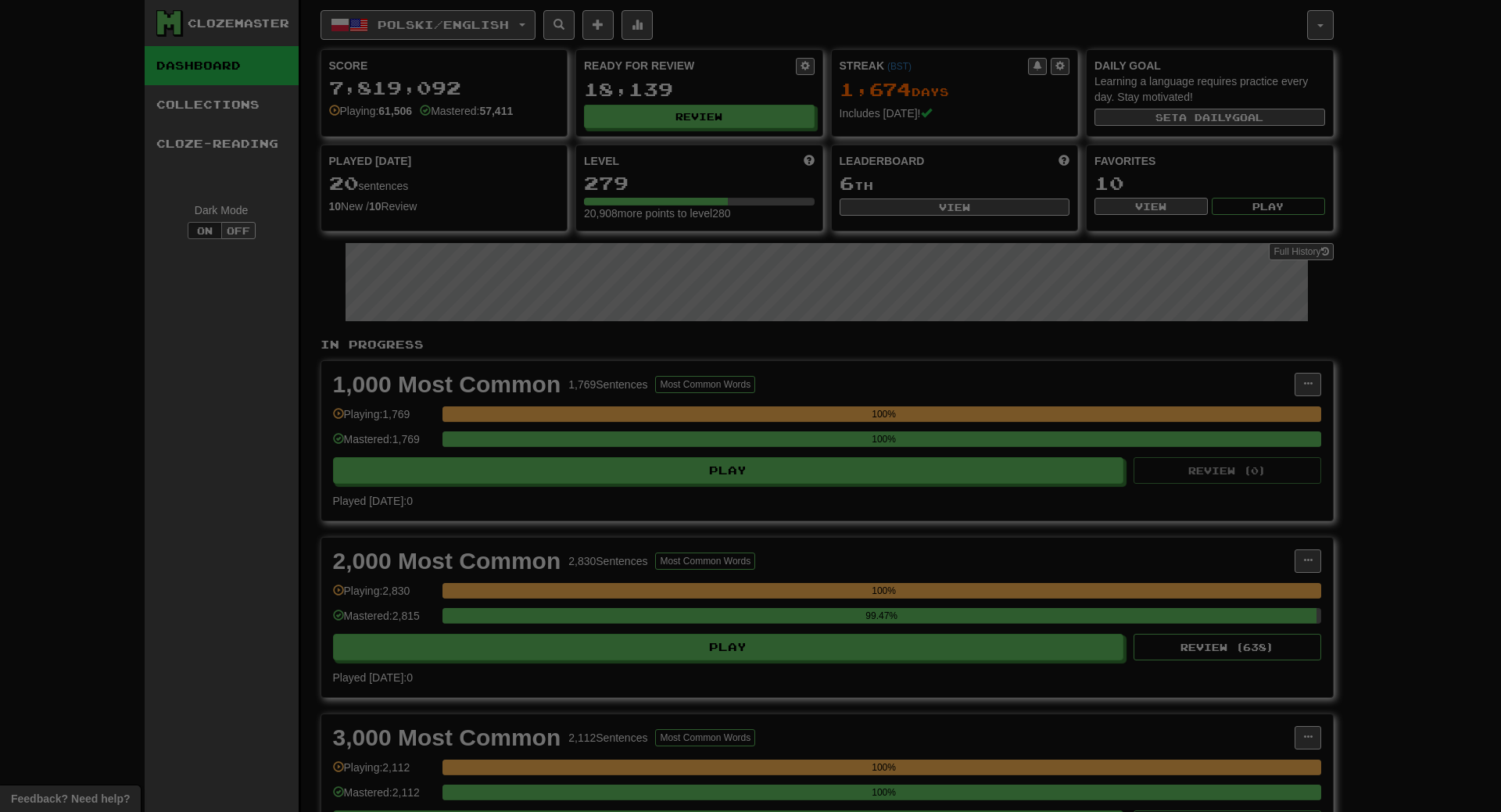
select select "**"
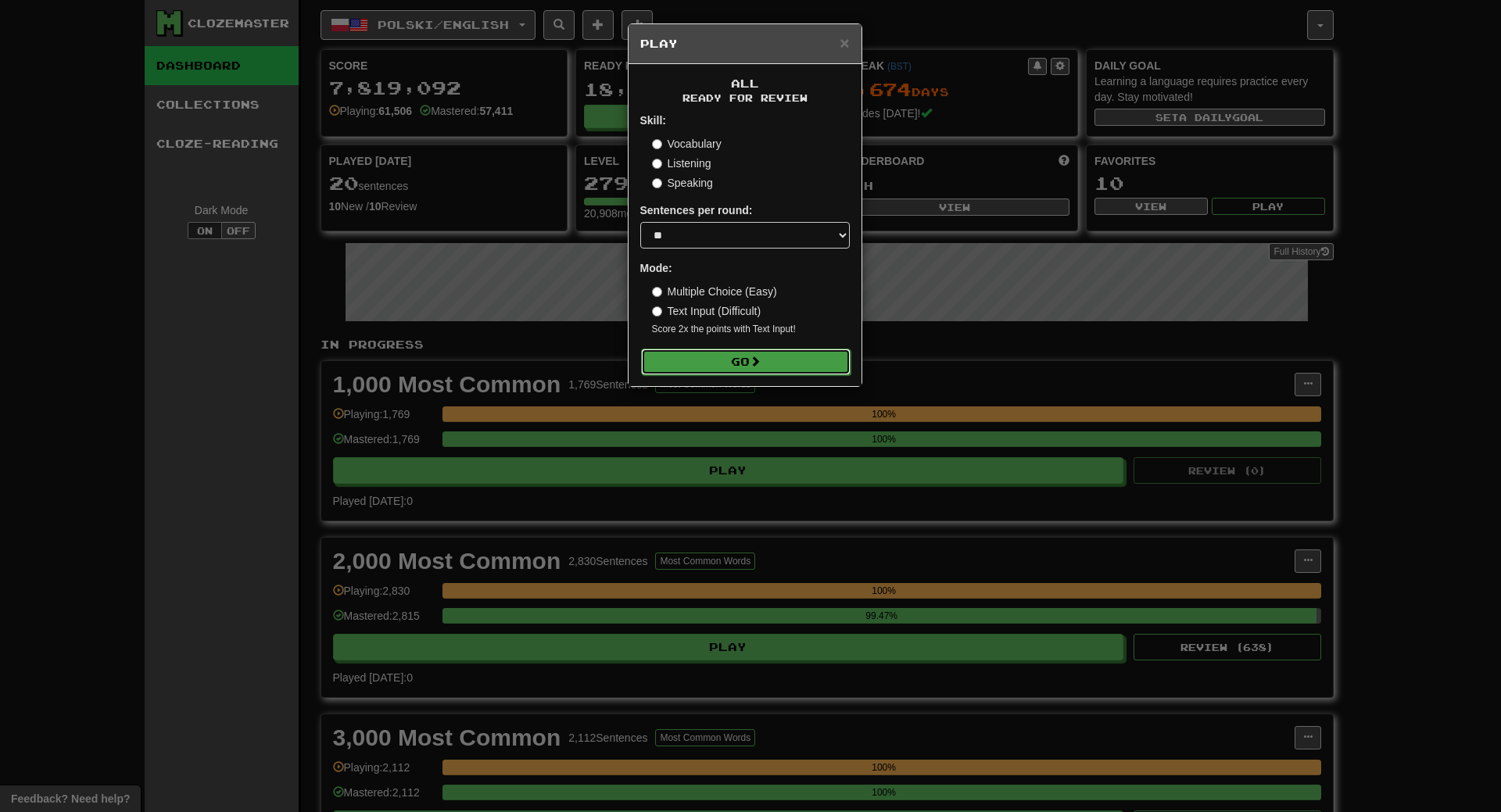
click at [778, 362] on button "Go" at bounding box center [746, 362] width 210 height 26
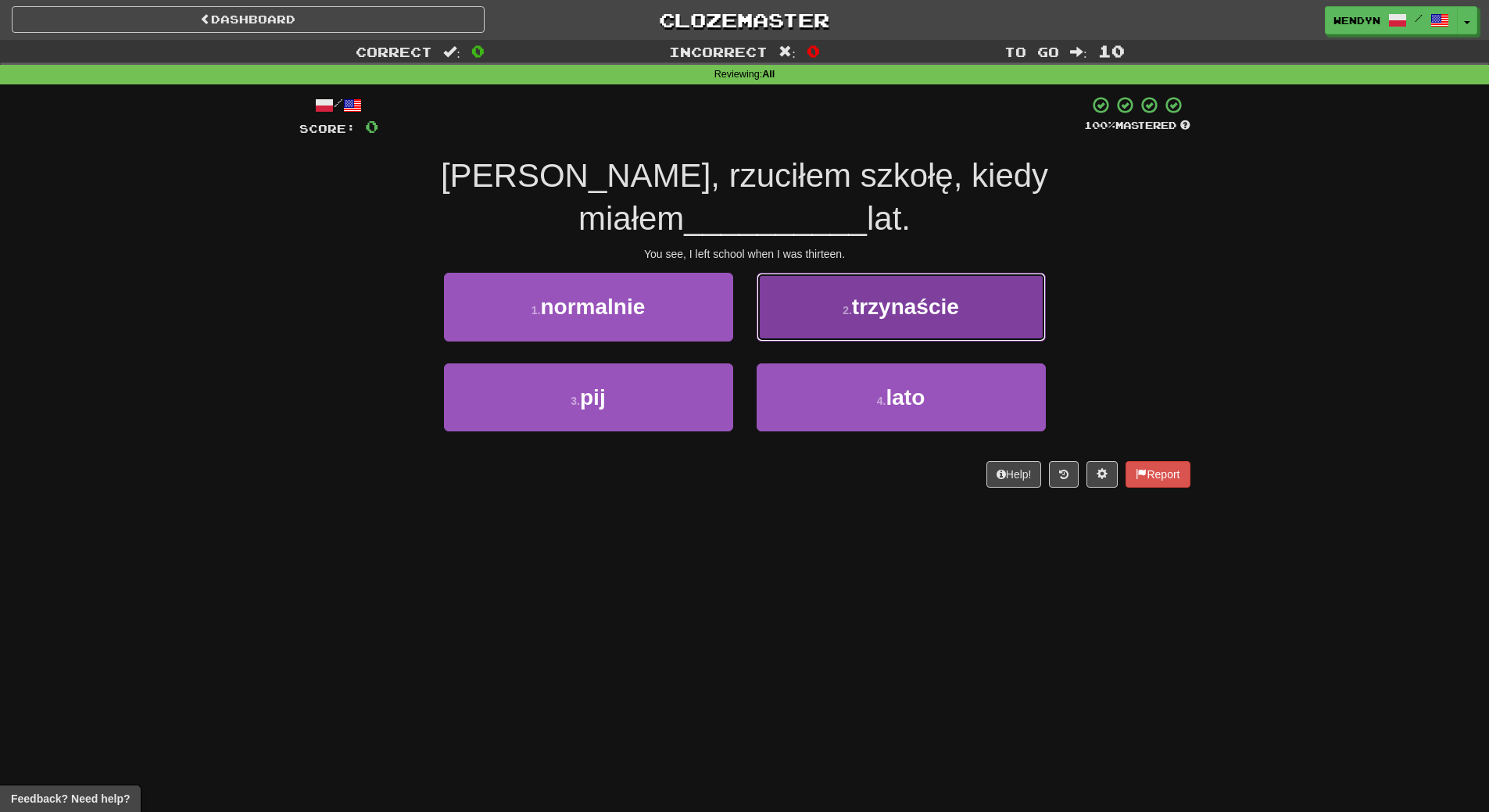
click at [882, 295] on span "trzynaście" at bounding box center [905, 307] width 107 height 25
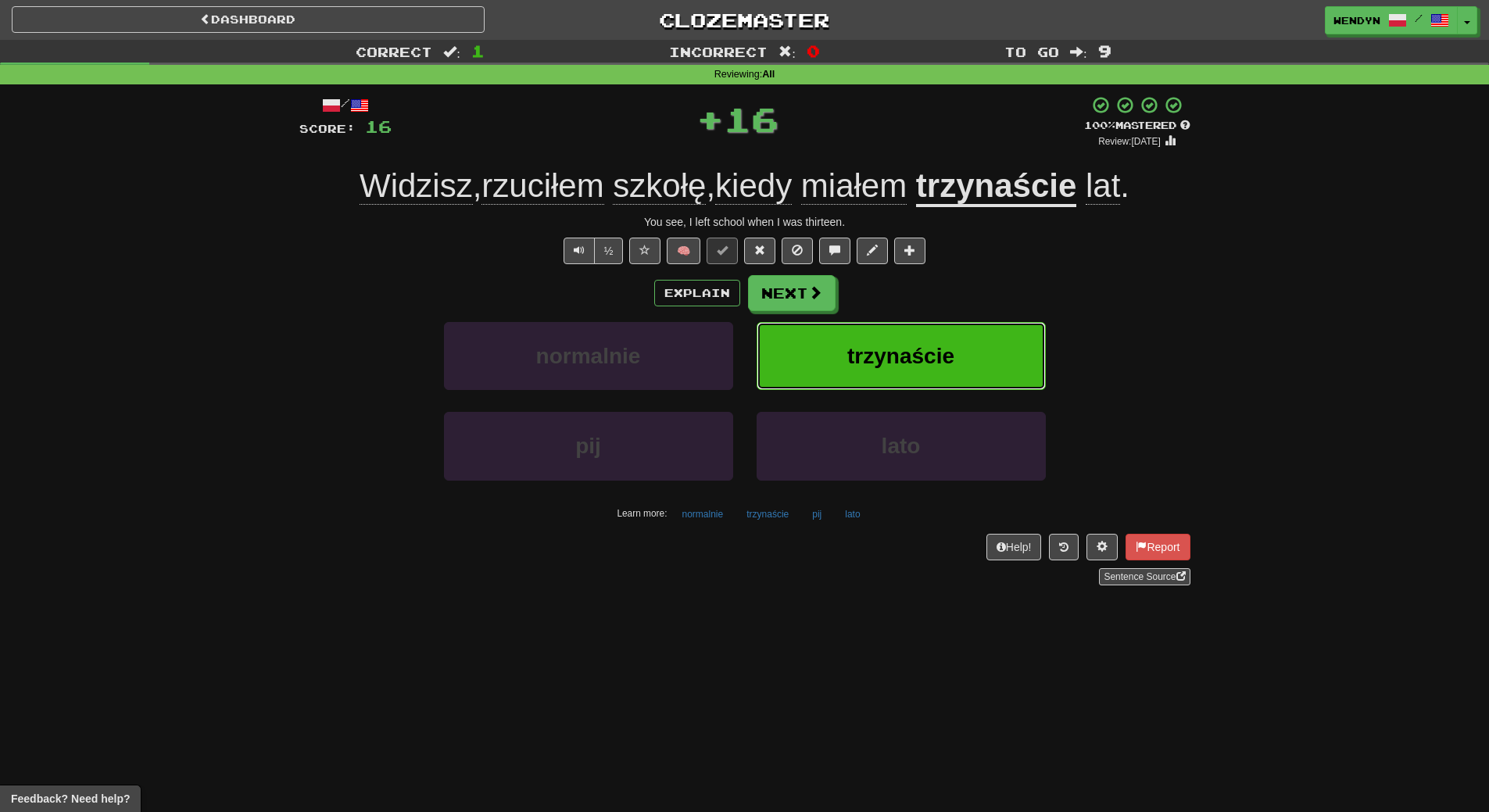
click at [882, 347] on span "trzynaście" at bounding box center [900, 356] width 107 height 25
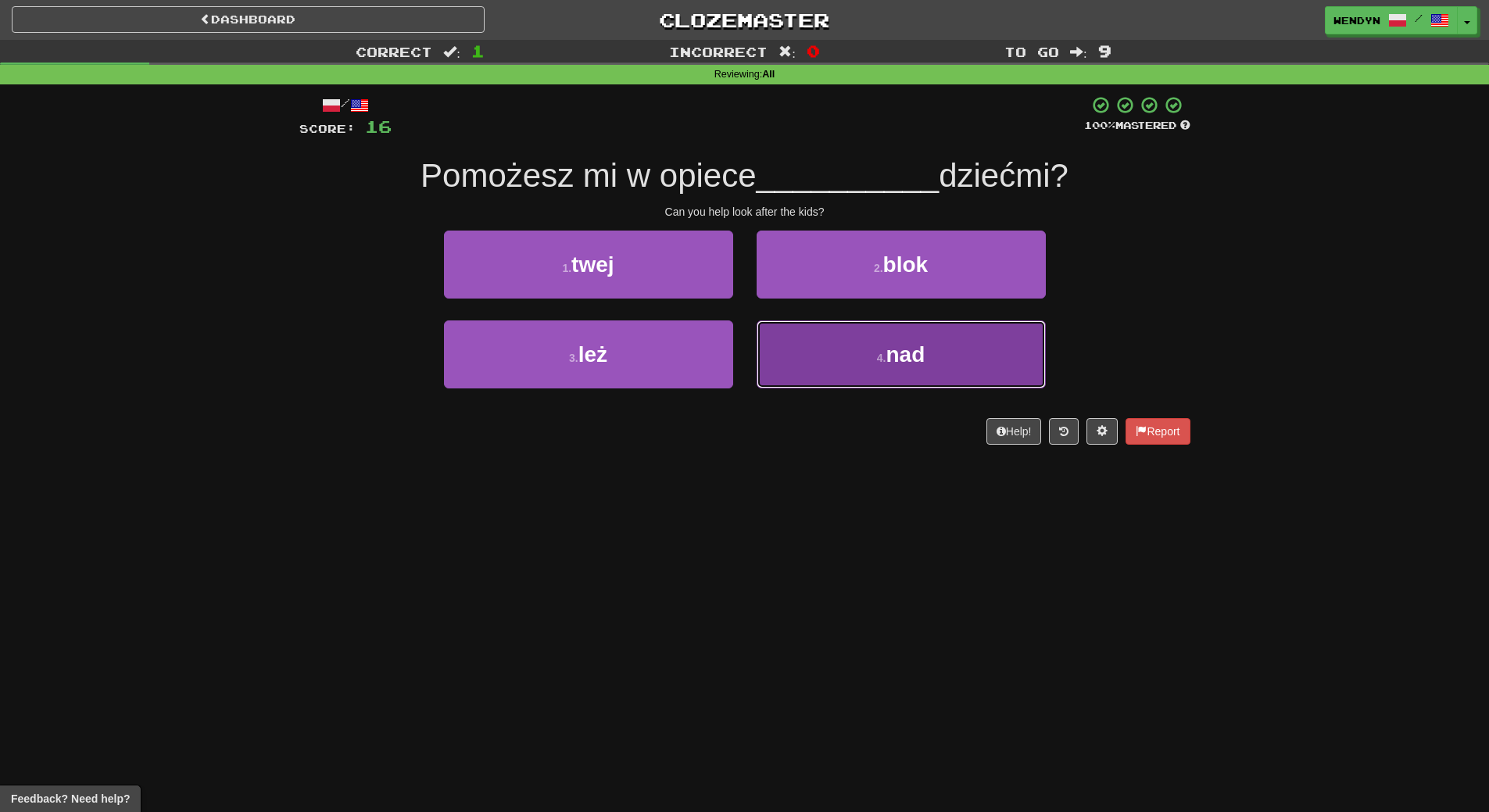
click at [882, 346] on button "4 . nad" at bounding box center [901, 354] width 289 height 68
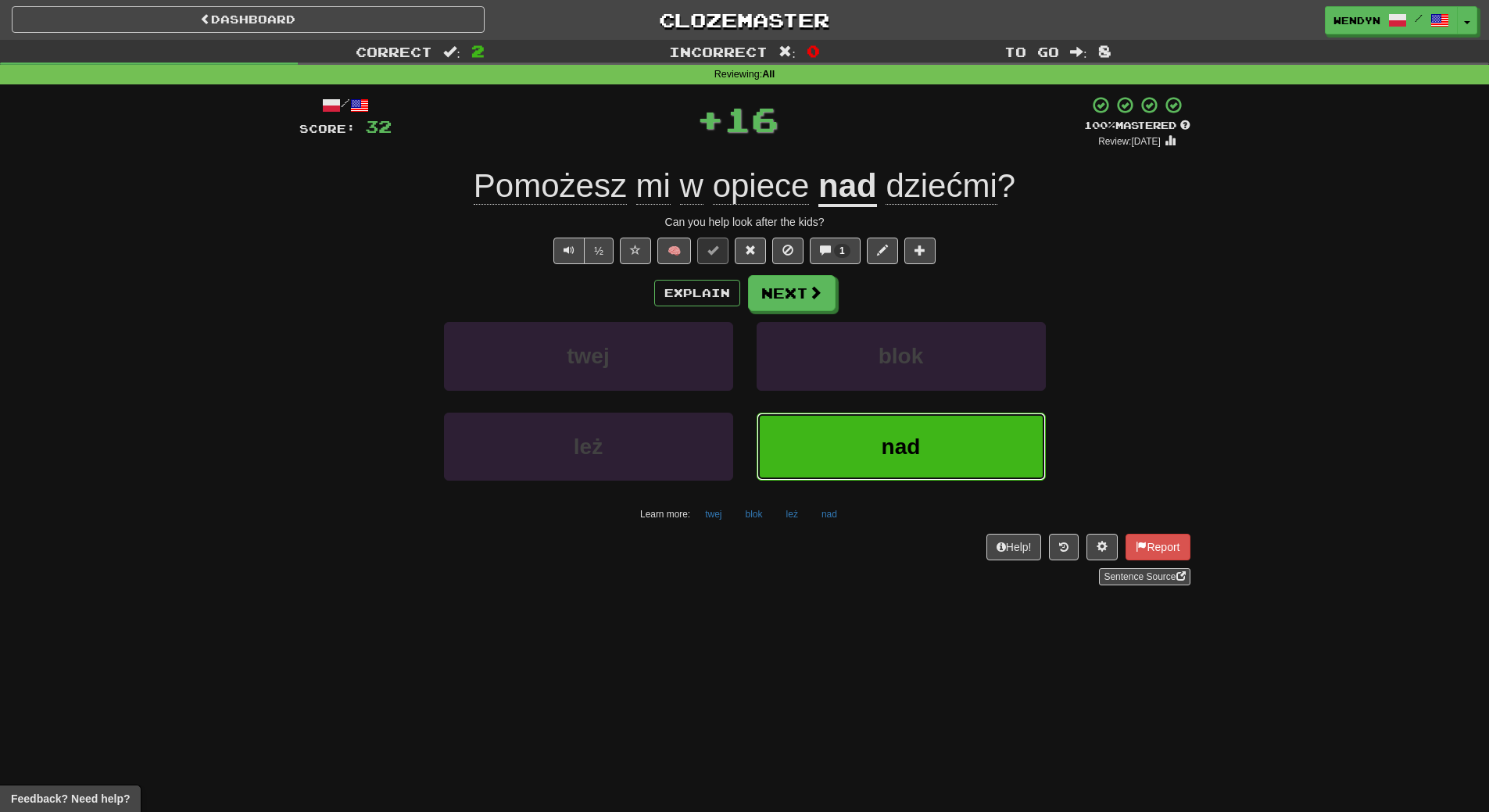
drag, startPoint x: 889, startPoint y: 440, endPoint x: 828, endPoint y: 480, distance: 72.9
click at [877, 453] on button "nad" at bounding box center [901, 447] width 289 height 68
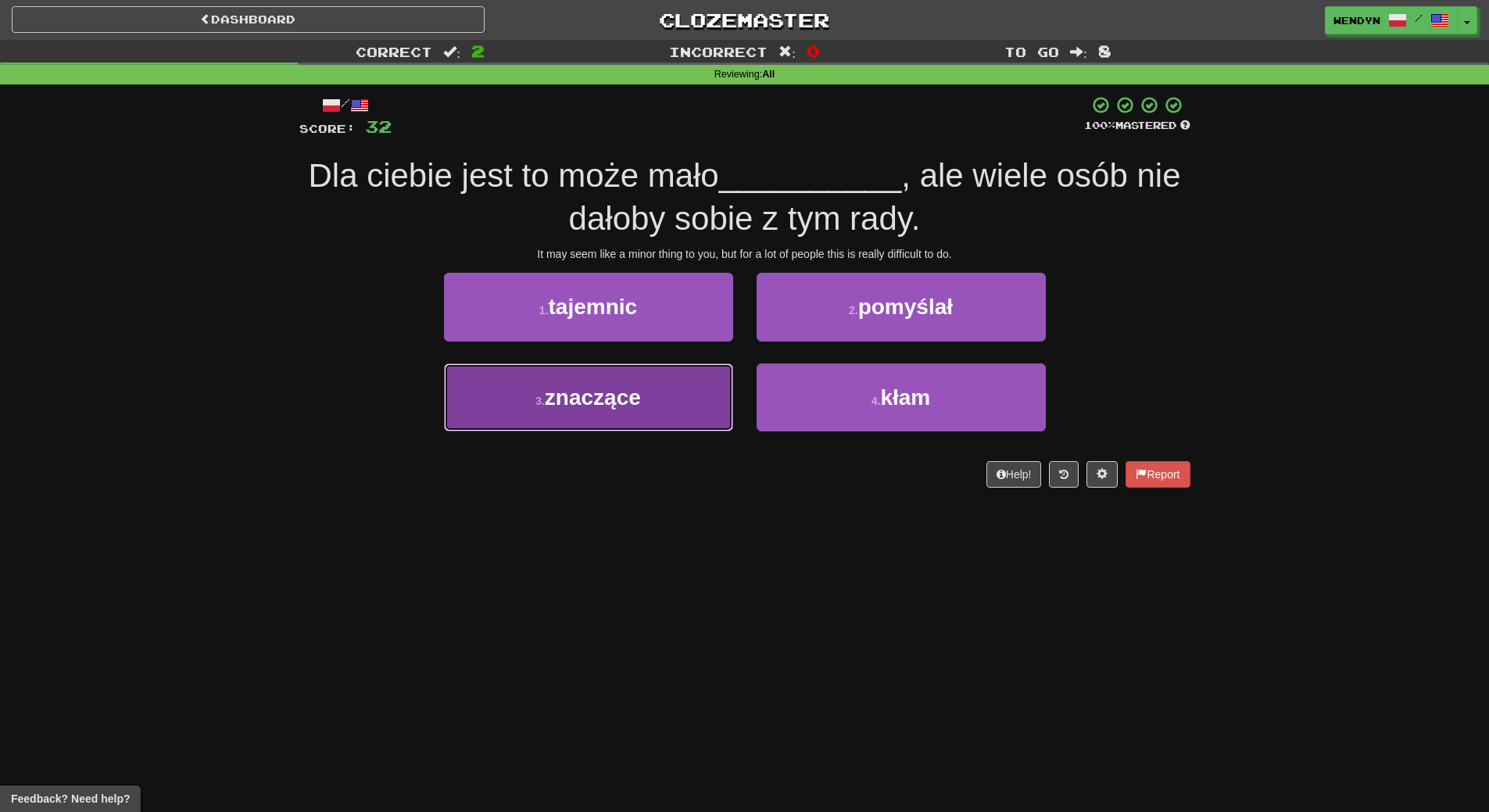
click at [651, 409] on button "3 . znaczące" at bounding box center [588, 398] width 289 height 68
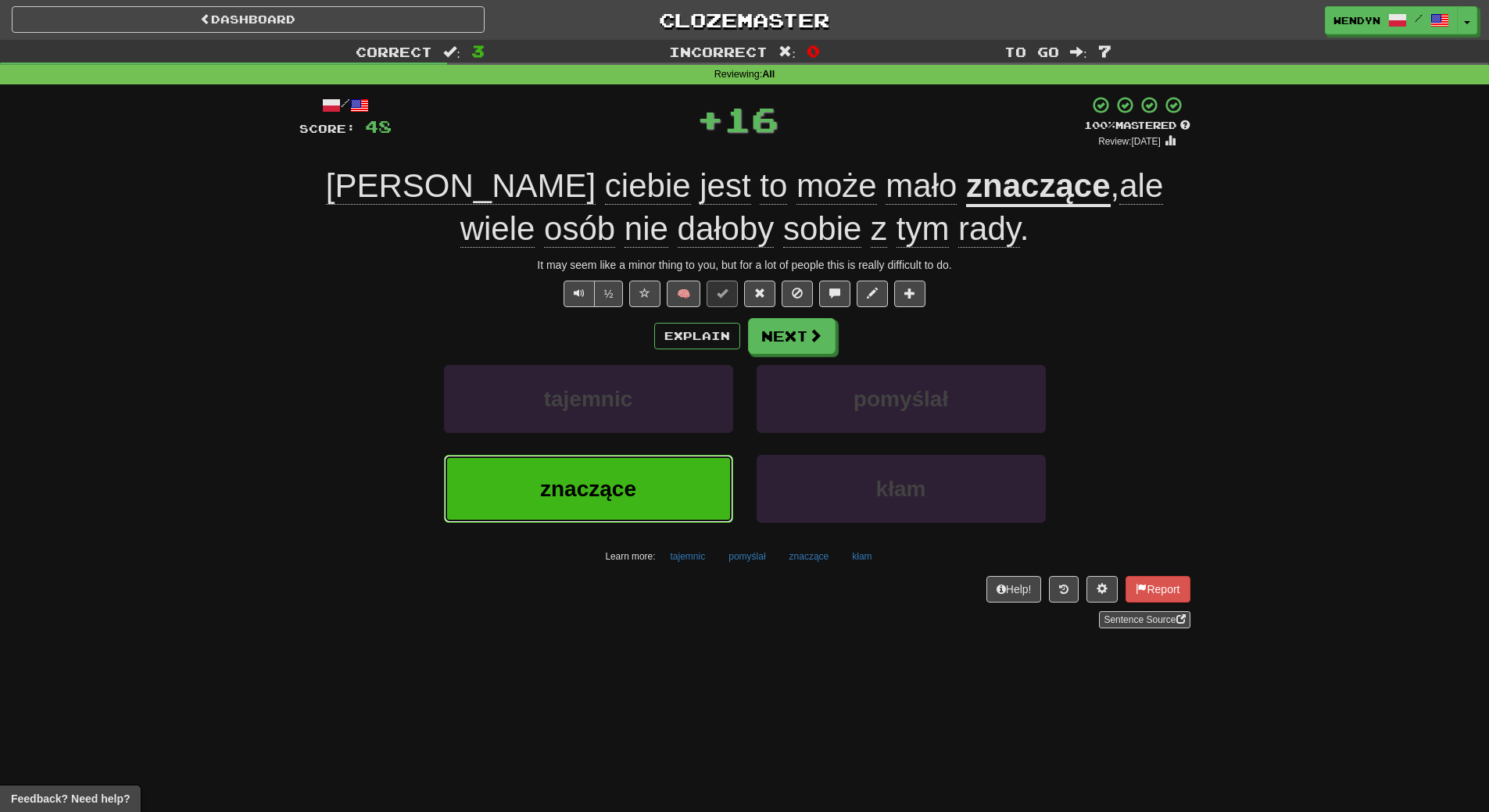
click at [645, 498] on button "znaczące" at bounding box center [588, 489] width 289 height 68
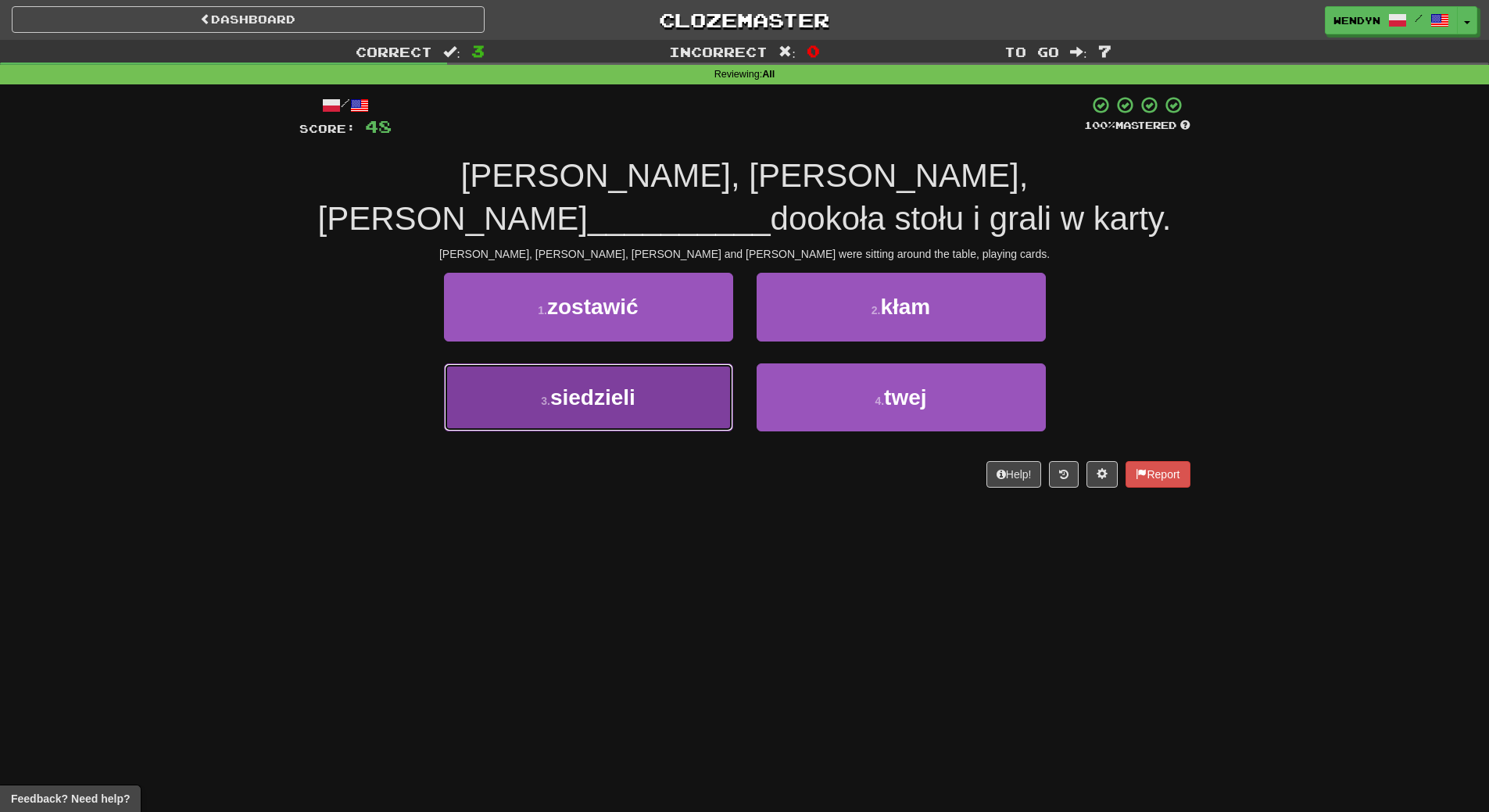
click at [592, 421] on button "3 . siedzieli" at bounding box center [588, 398] width 289 height 68
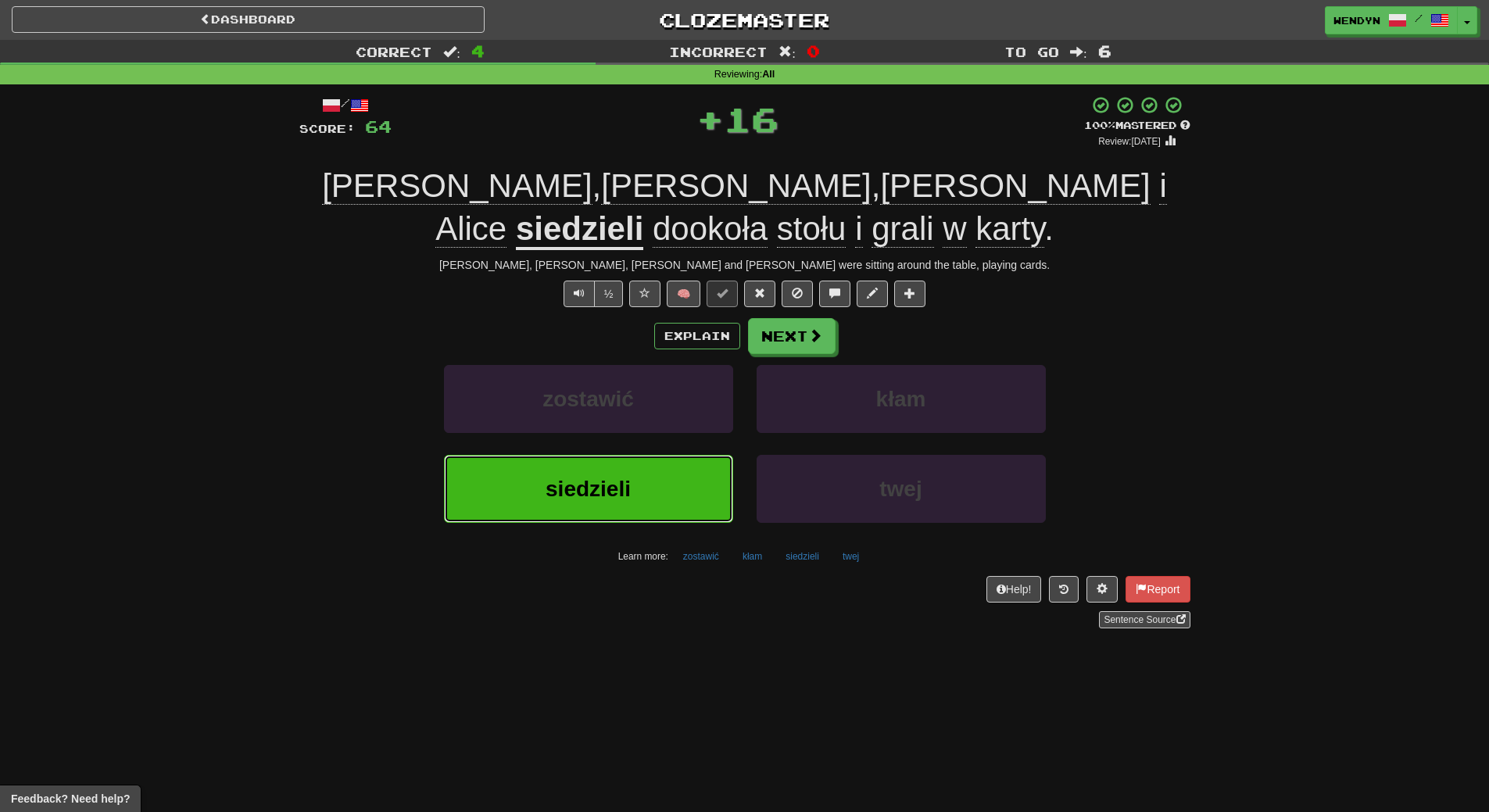
click at [598, 477] on span "siedzieli" at bounding box center [588, 489] width 85 height 25
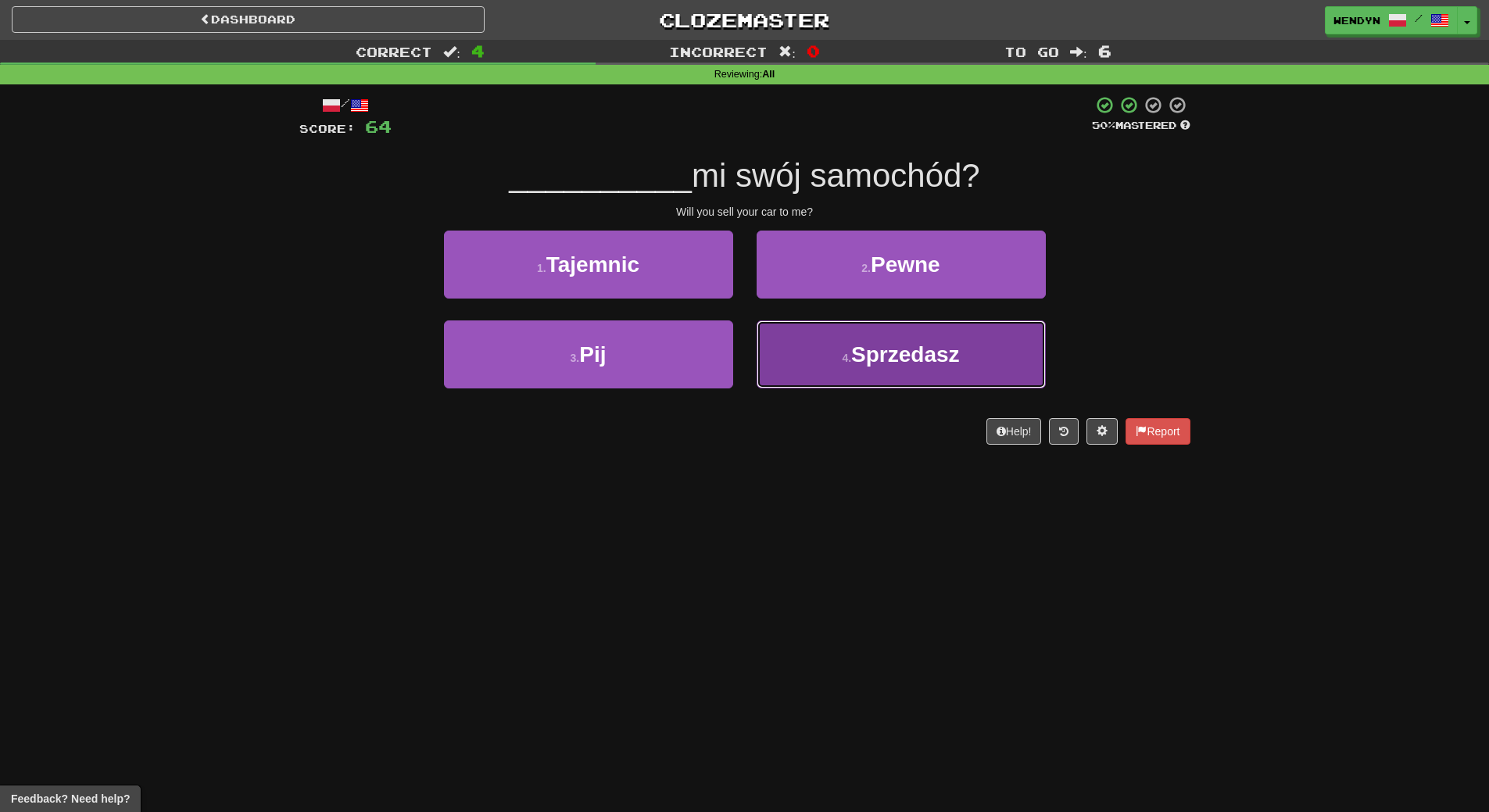
click at [932, 344] on span "Sprzedasz" at bounding box center [905, 355] width 109 height 25
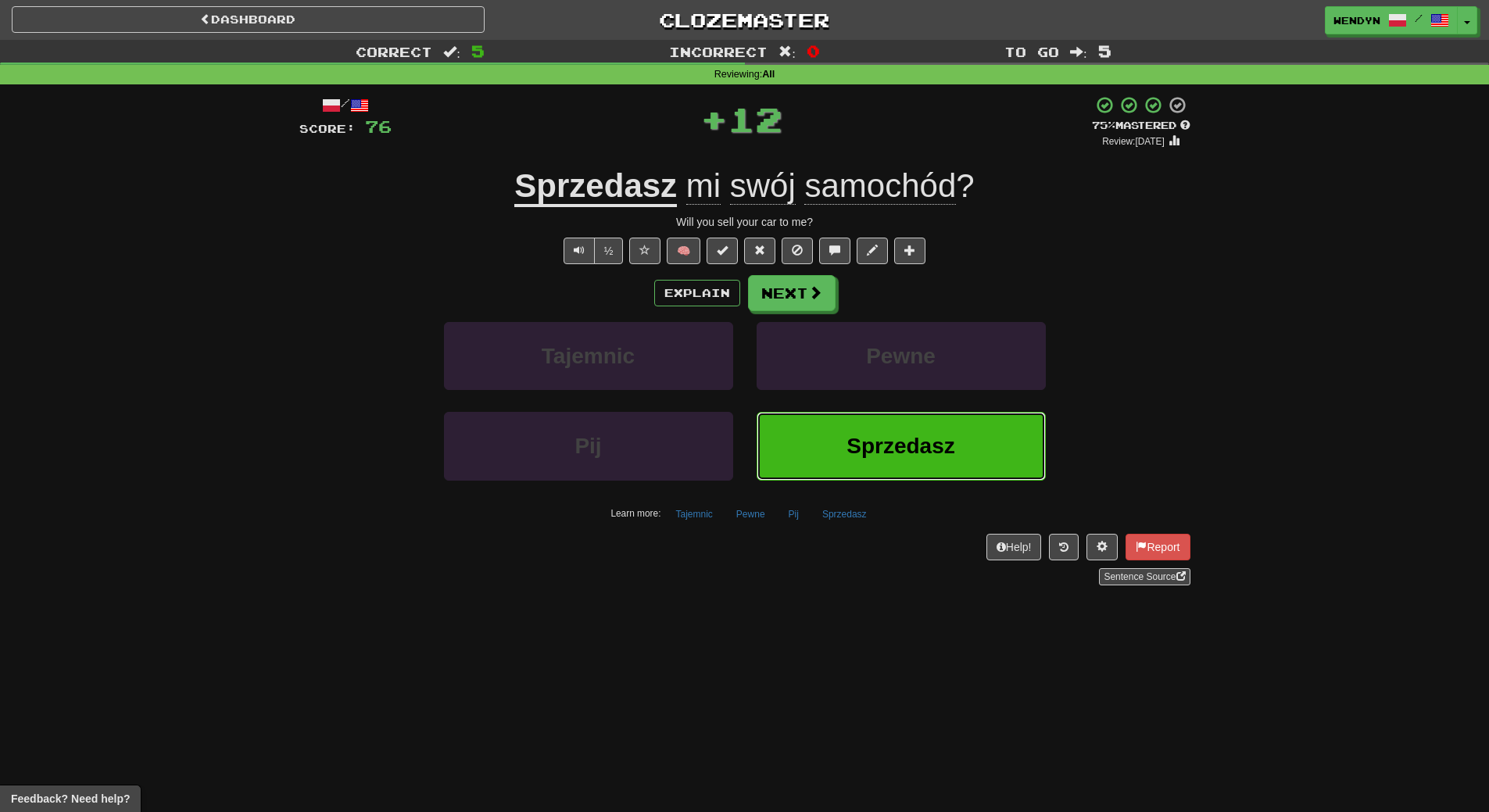
click at [912, 437] on span "Sprzedasz" at bounding box center [900, 446] width 109 height 25
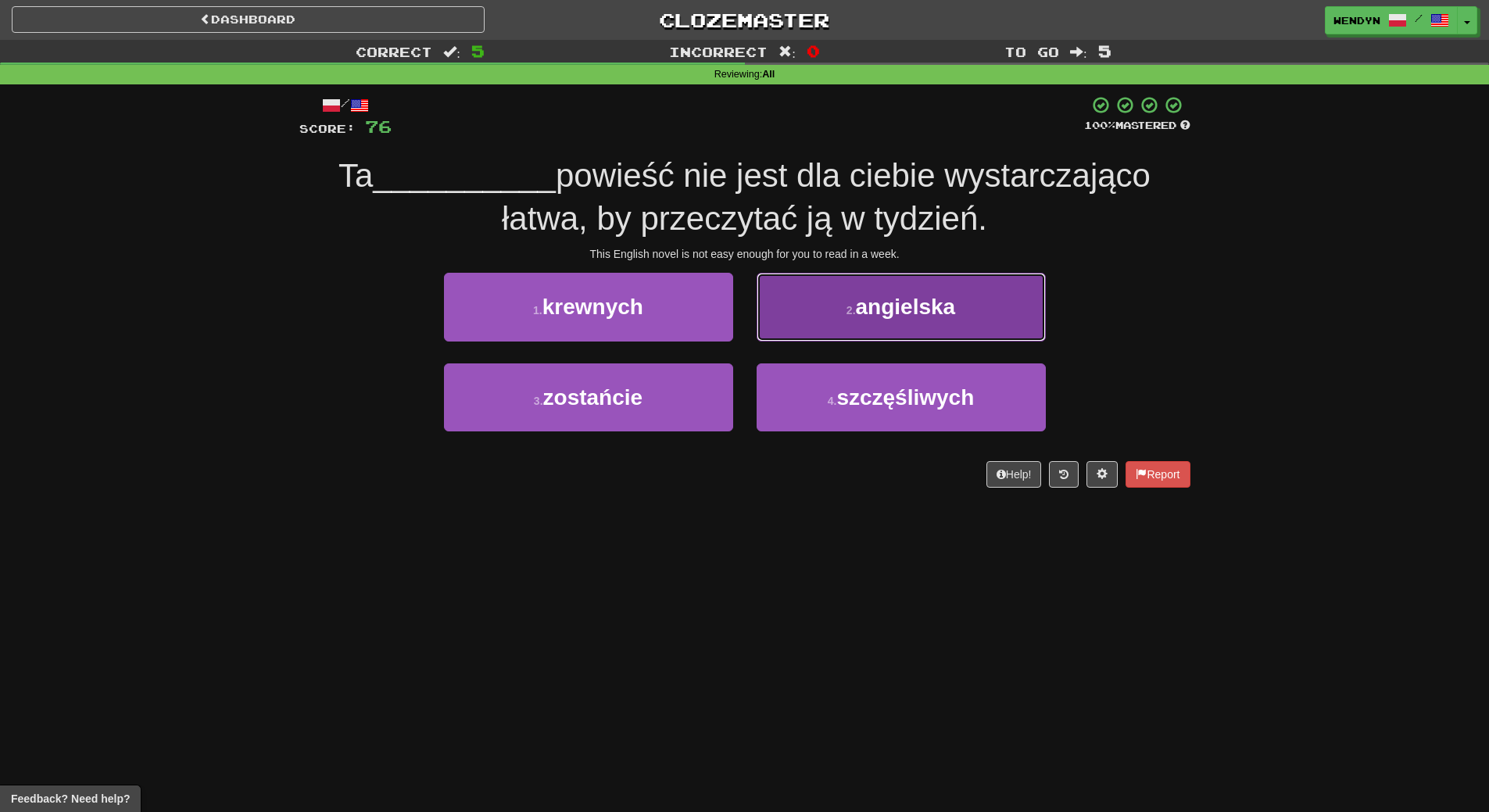
click at [892, 322] on button "2 . angielska" at bounding box center [901, 307] width 289 height 68
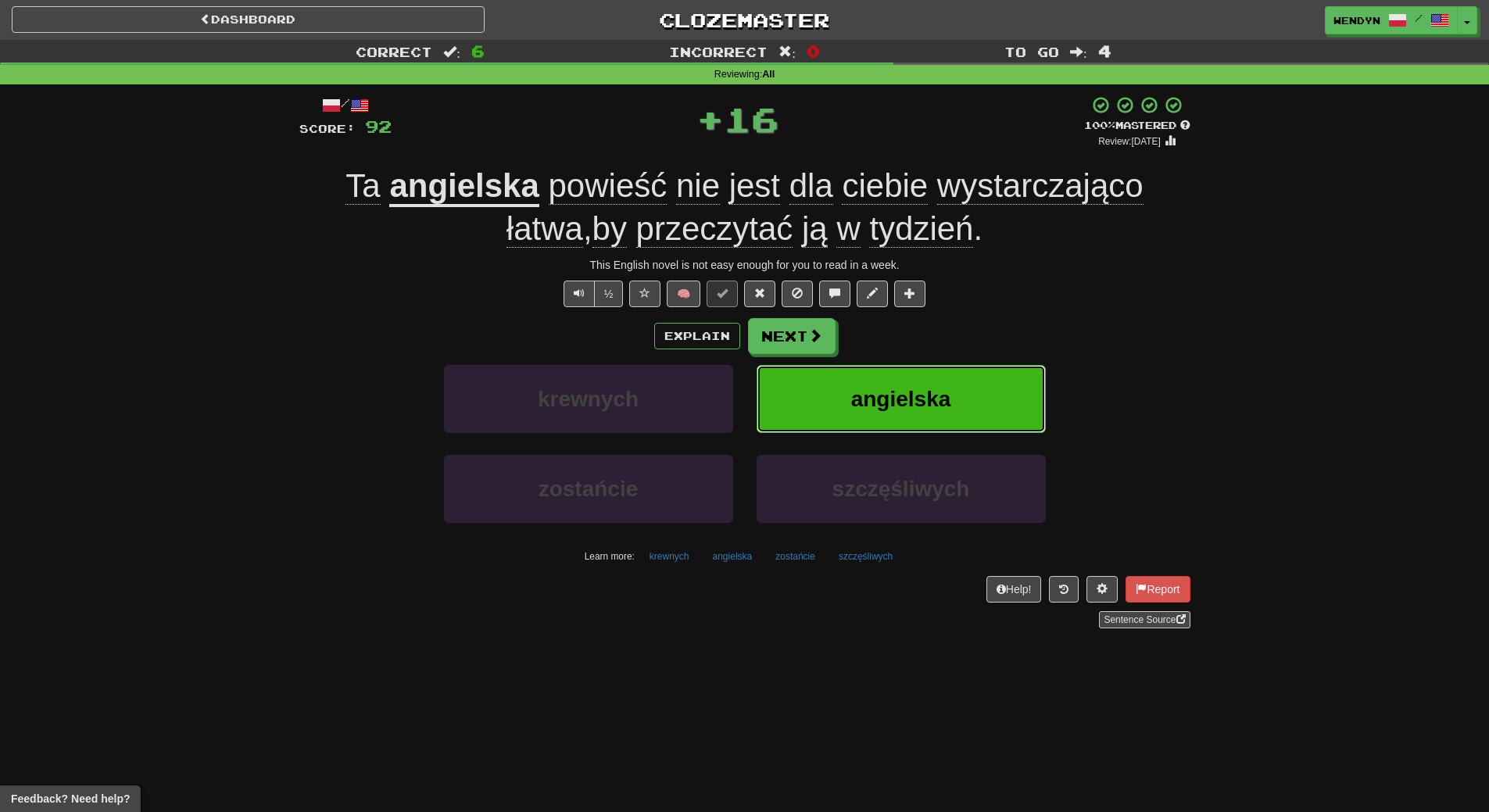
click at [891, 379] on button "angielska" at bounding box center [901, 399] width 289 height 68
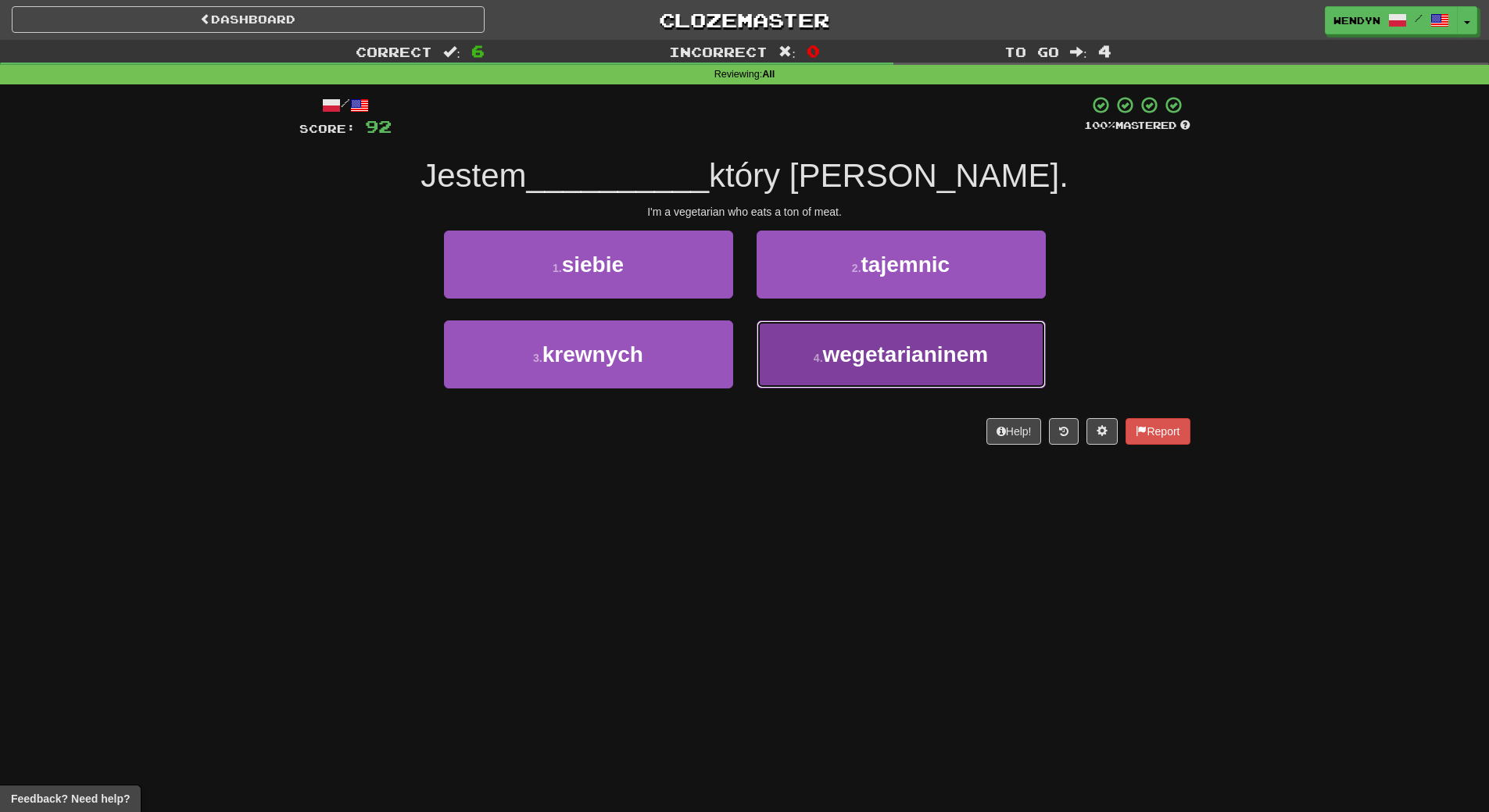
click at [847, 371] on button "4 . wegetarianinem" at bounding box center [901, 354] width 289 height 68
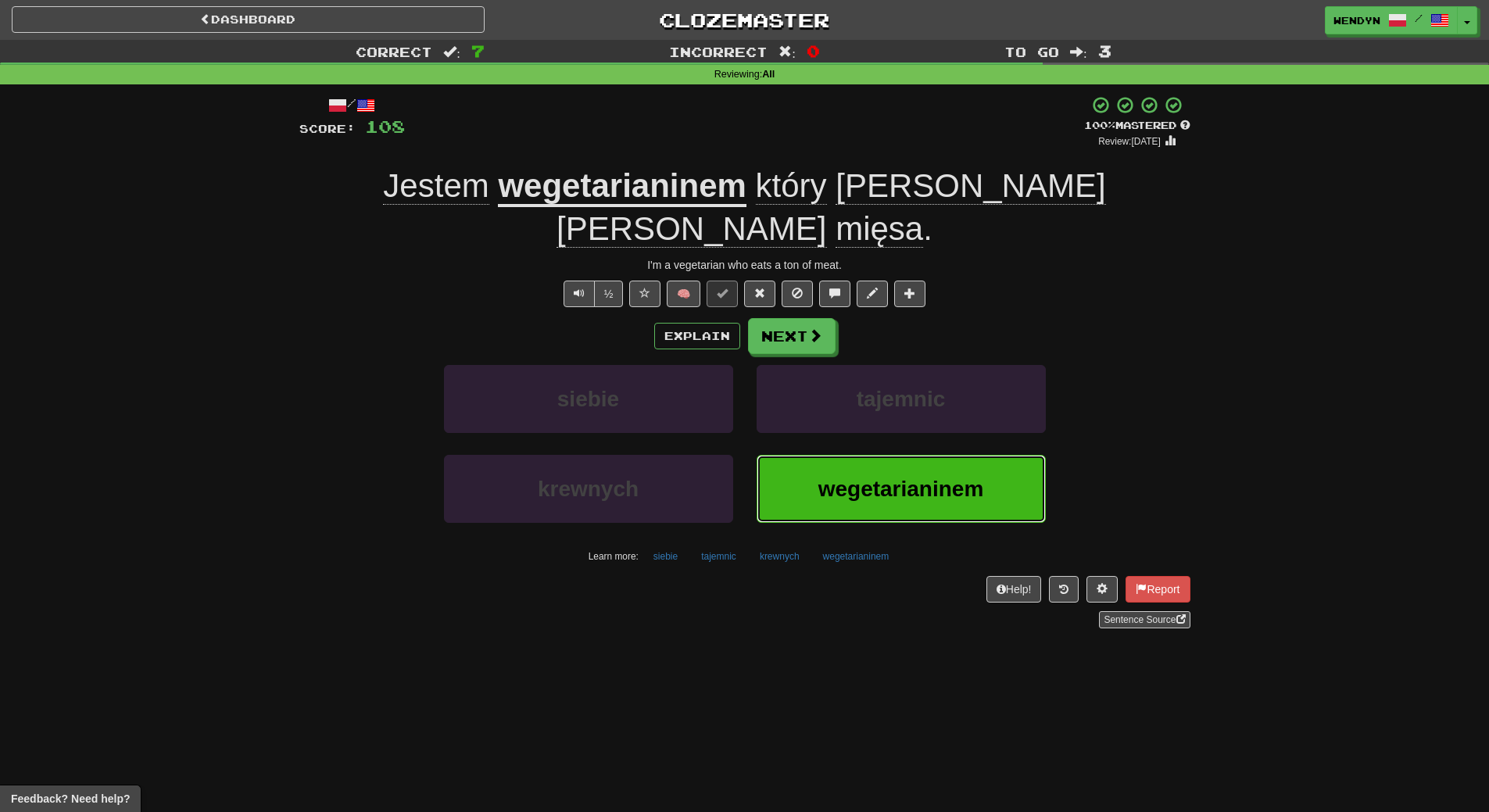
click at [854, 467] on button "wegetarianinem" at bounding box center [901, 489] width 289 height 68
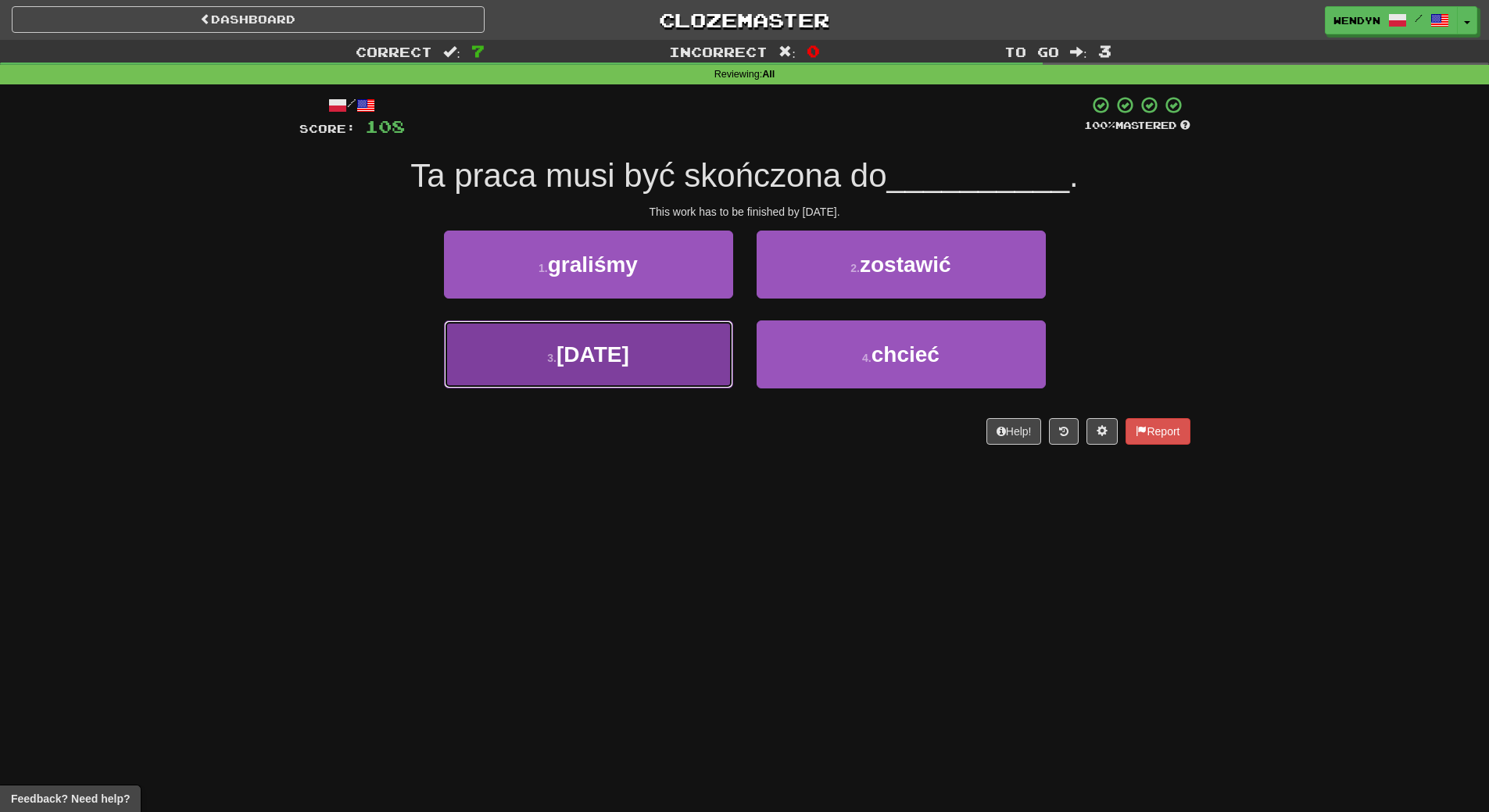
drag, startPoint x: 601, startPoint y: 355, endPoint x: 600, endPoint y: 430, distance: 75.0
click at [601, 356] on span "[DATE]" at bounding box center [592, 355] width 73 height 25
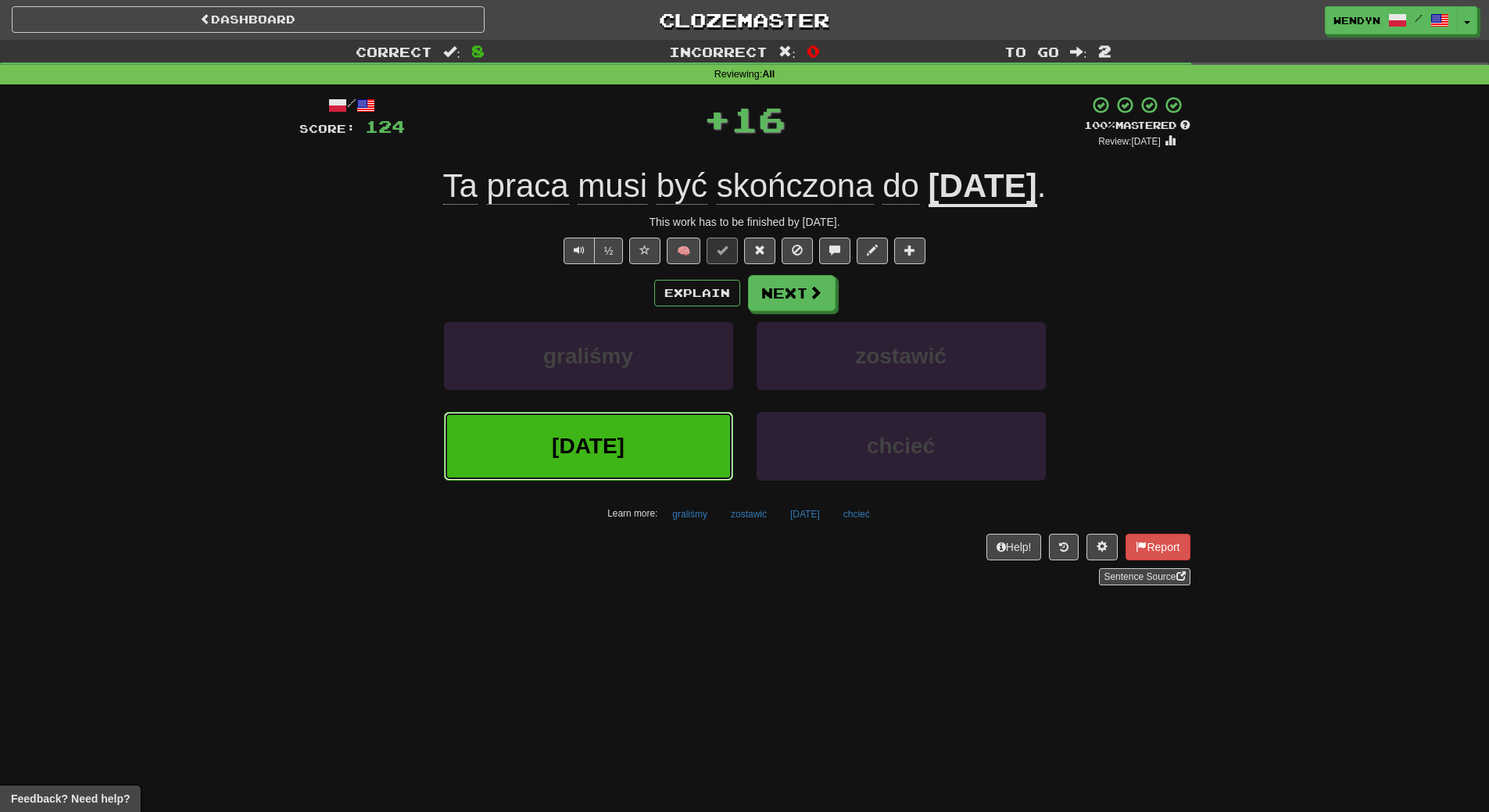
click at [601, 440] on span "[DATE]" at bounding box center [587, 446] width 73 height 25
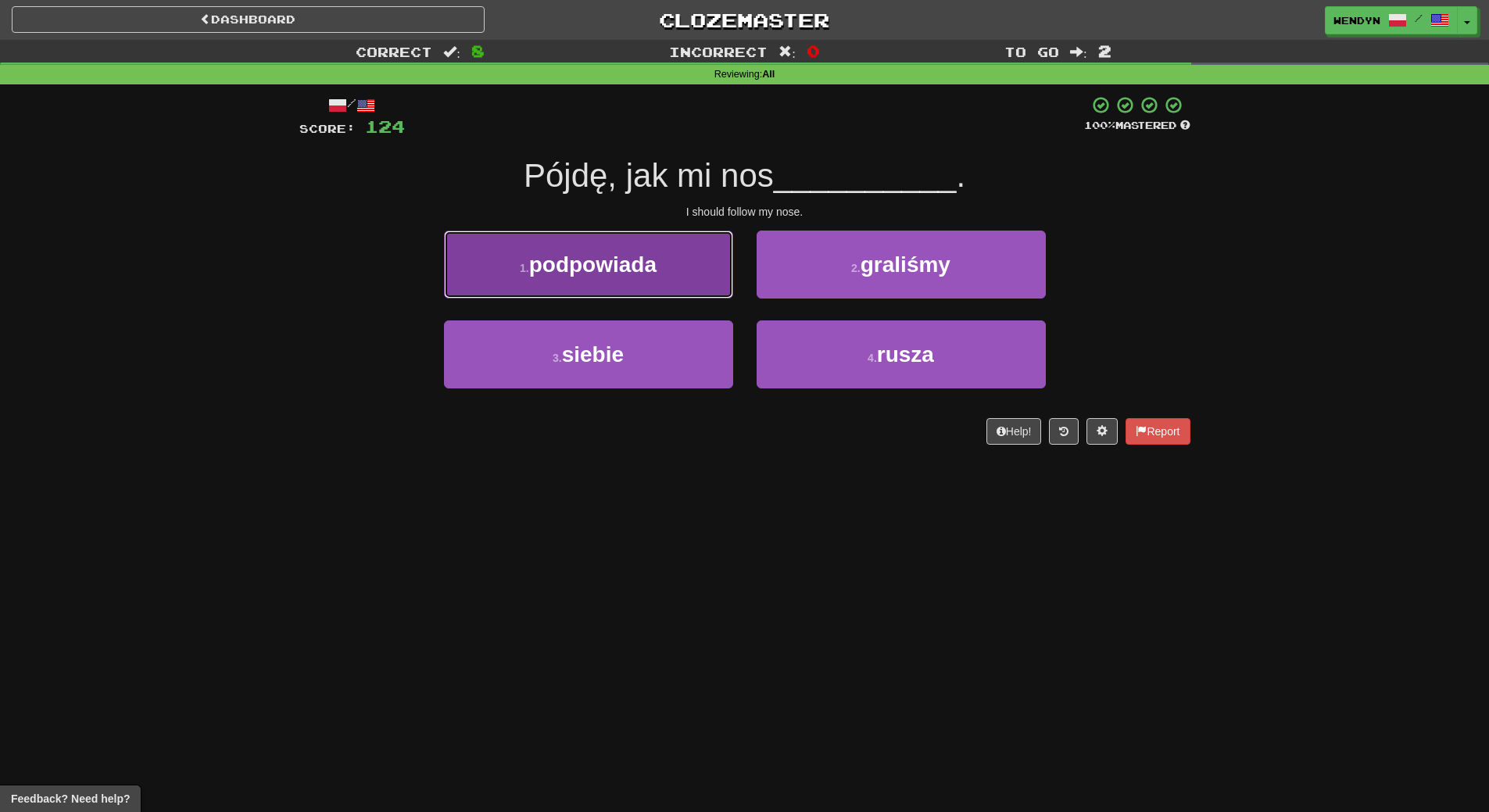
click at [620, 274] on span "podpowiada" at bounding box center [592, 264] width 127 height 25
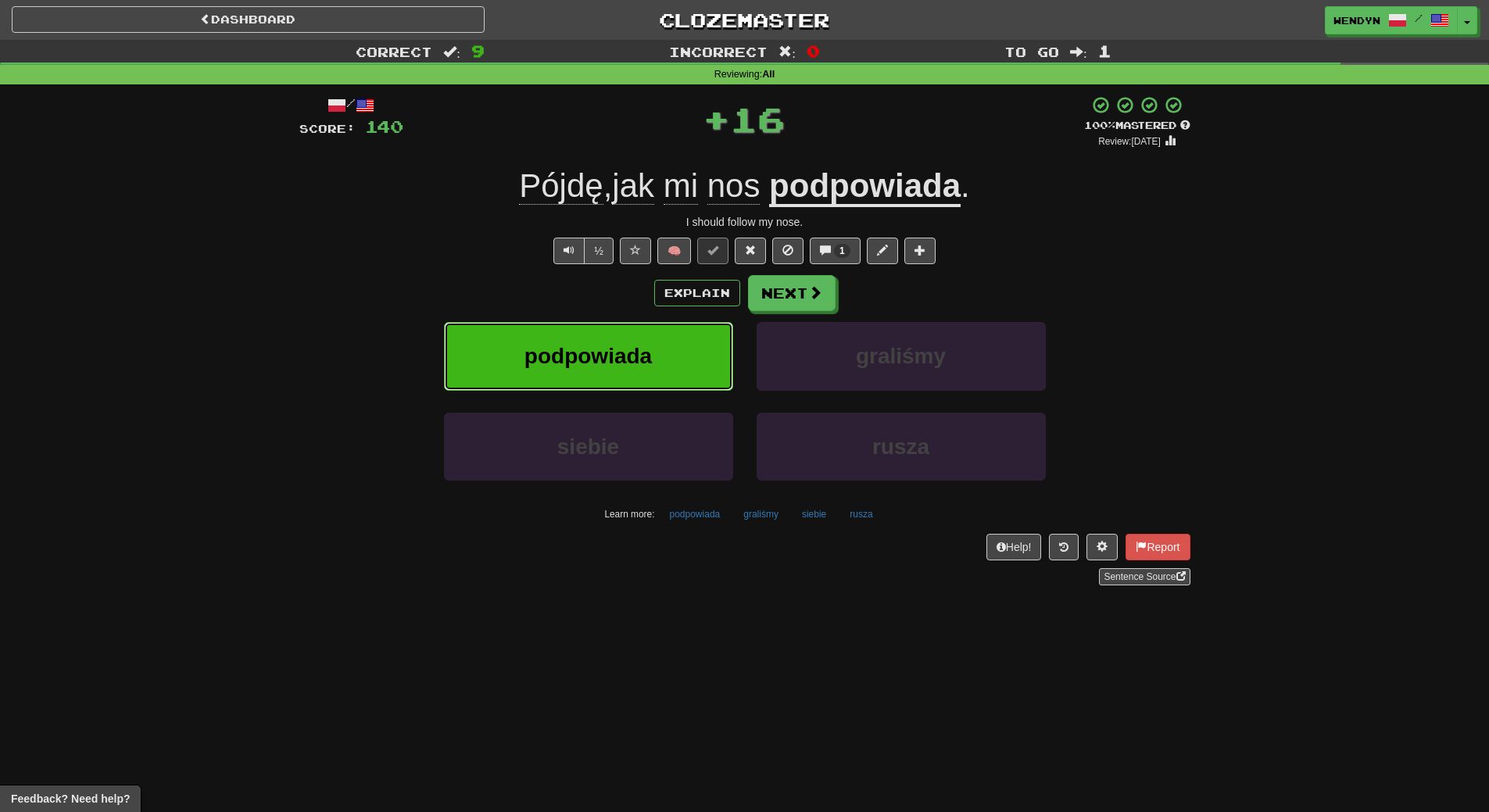
click at [625, 356] on span "podpowiada" at bounding box center [587, 356] width 127 height 25
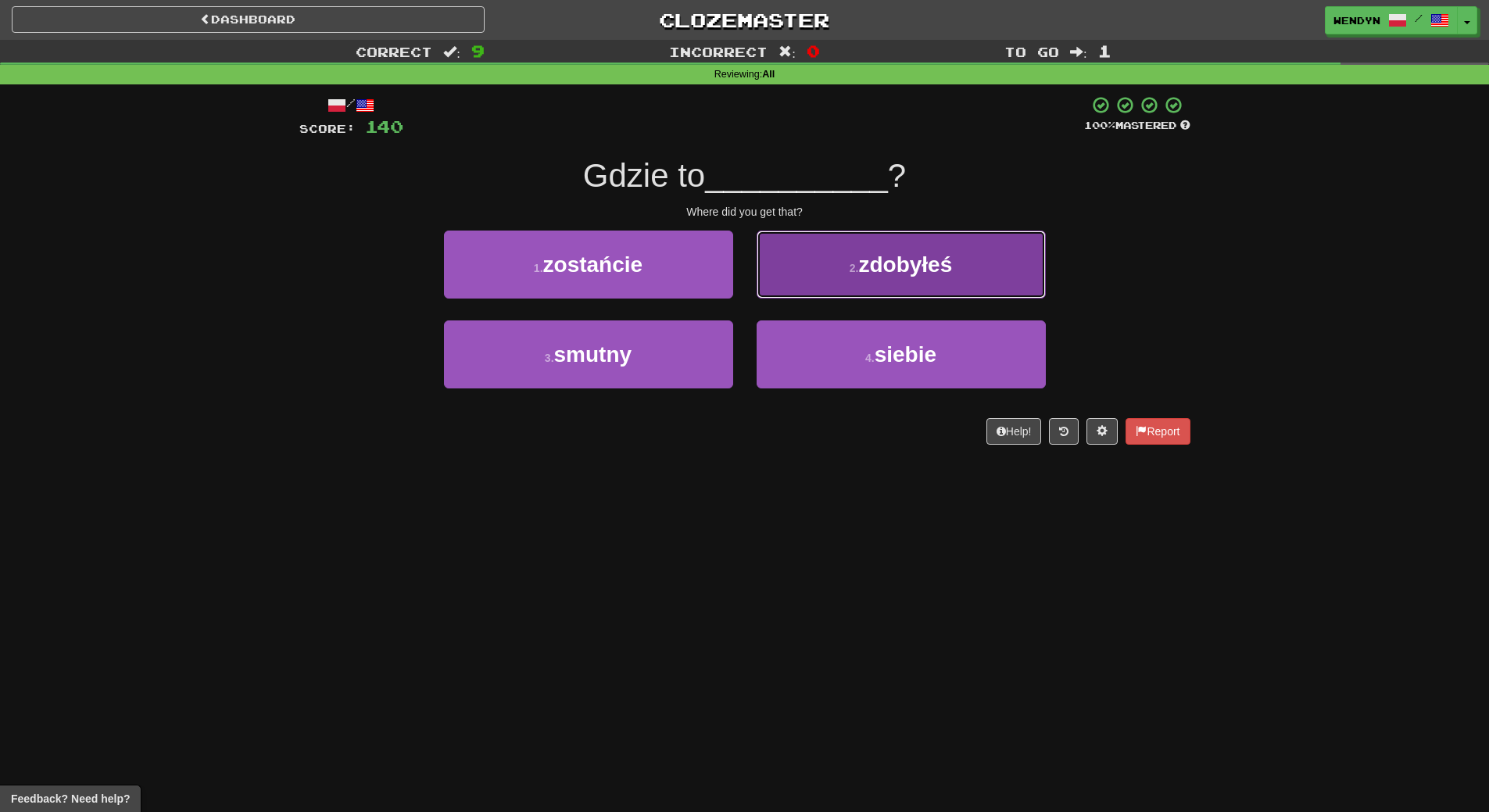
click at [873, 279] on button "2 . zdobyłeś" at bounding box center [901, 264] width 289 height 68
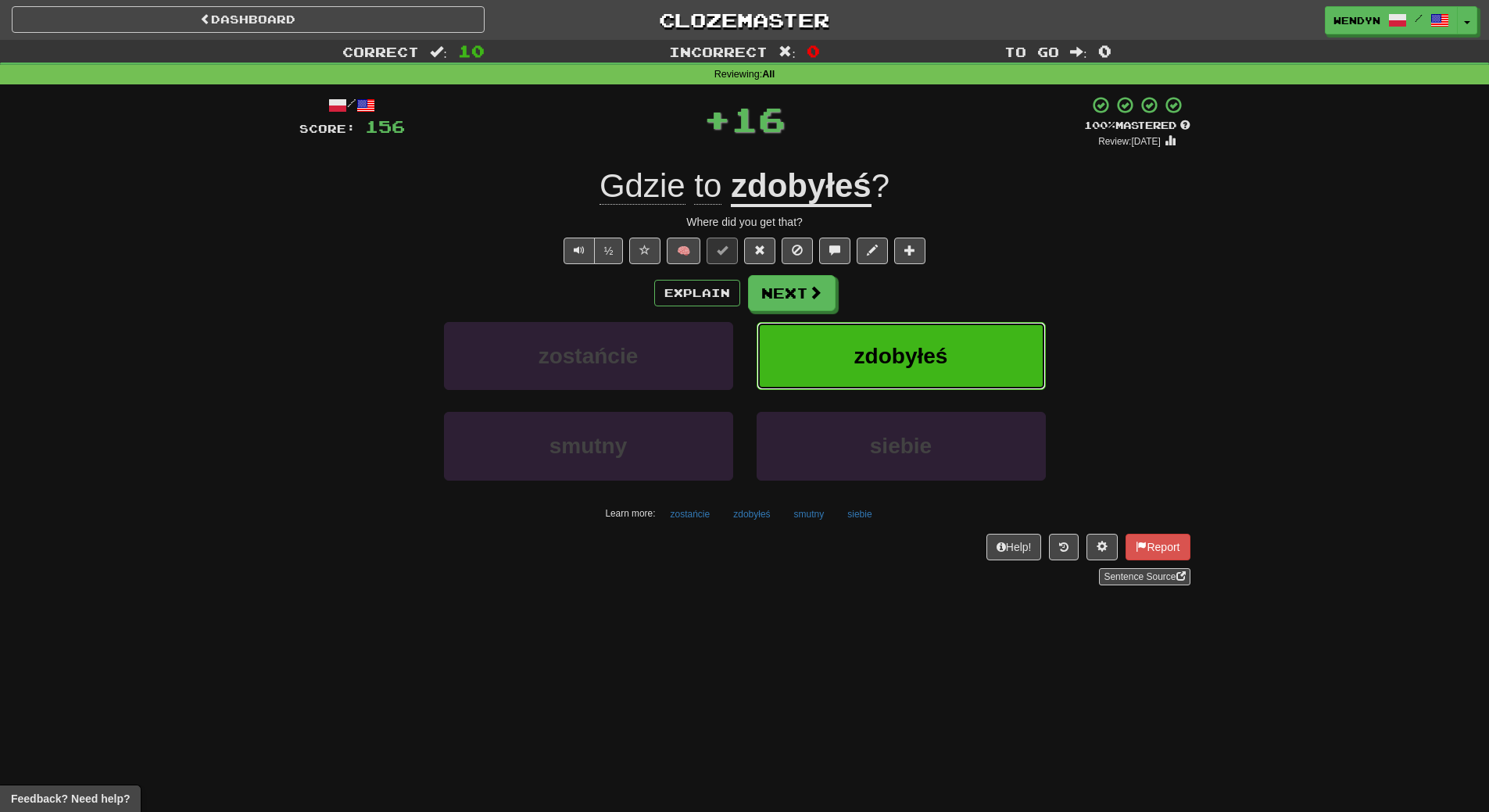
click at [870, 328] on button "zdobyłeś" at bounding box center [901, 356] width 289 height 68
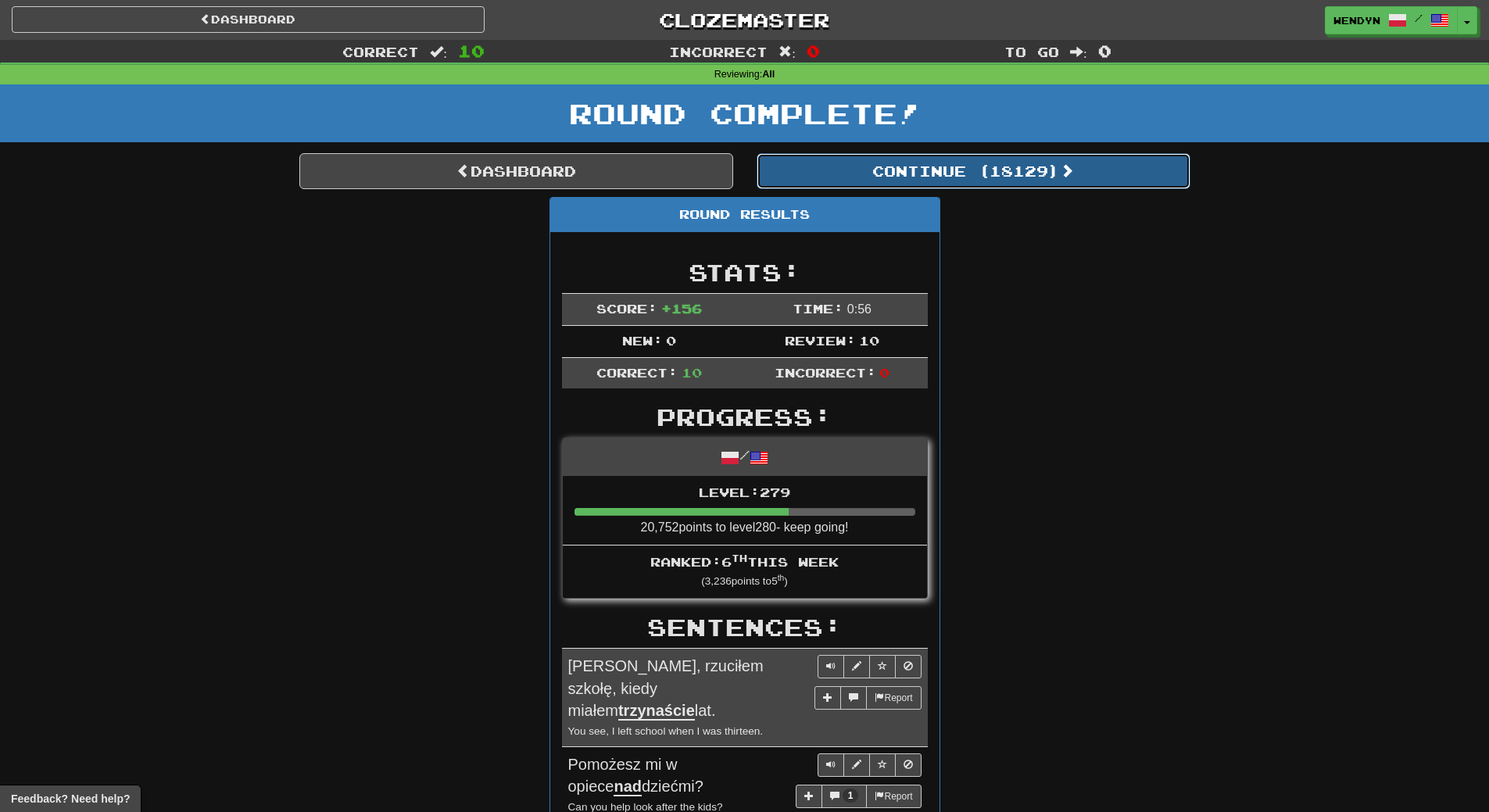
click at [1064, 172] on span at bounding box center [1066, 170] width 14 height 14
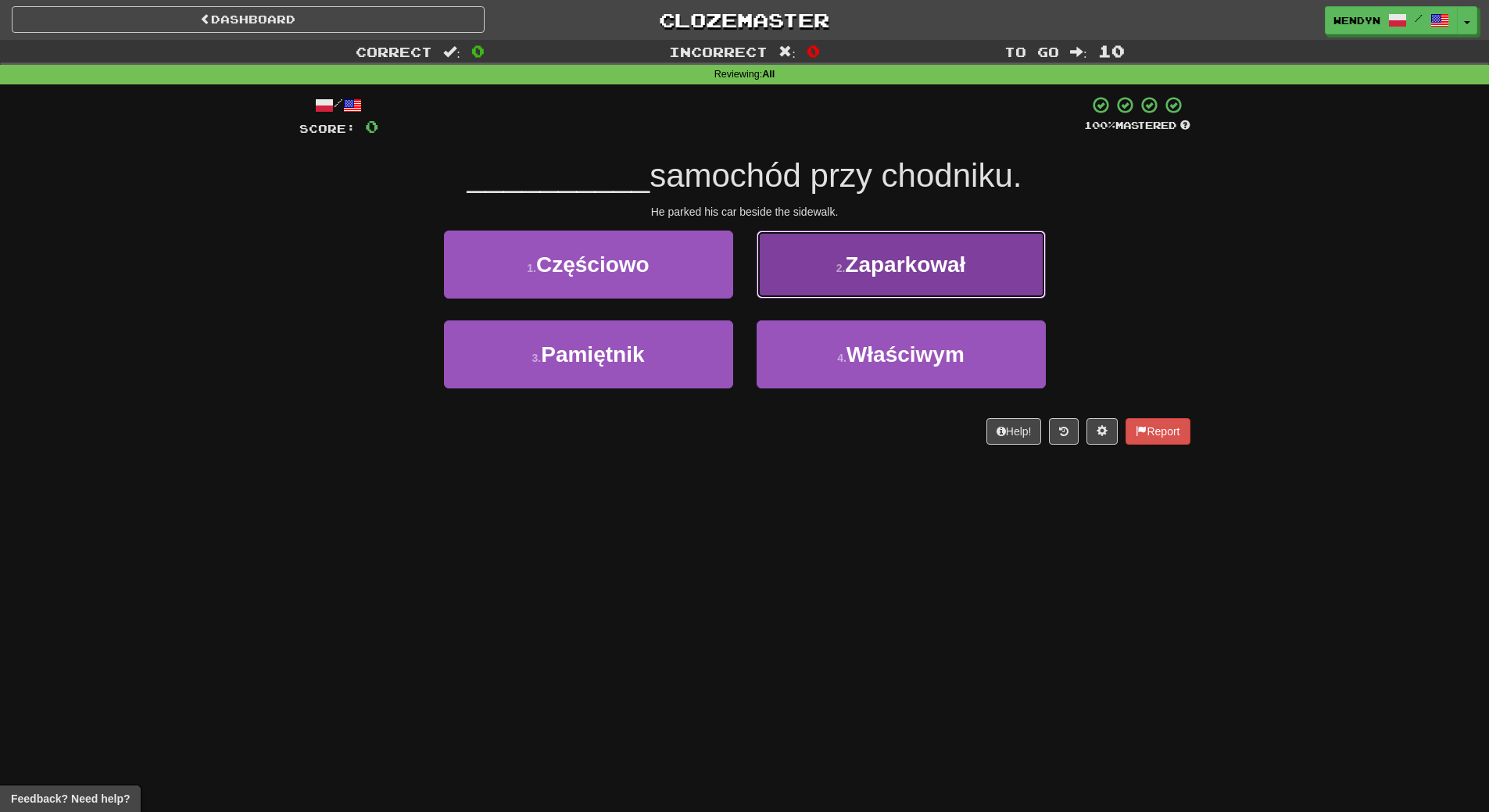
click at [900, 268] on span "Zaparkował" at bounding box center [905, 264] width 120 height 25
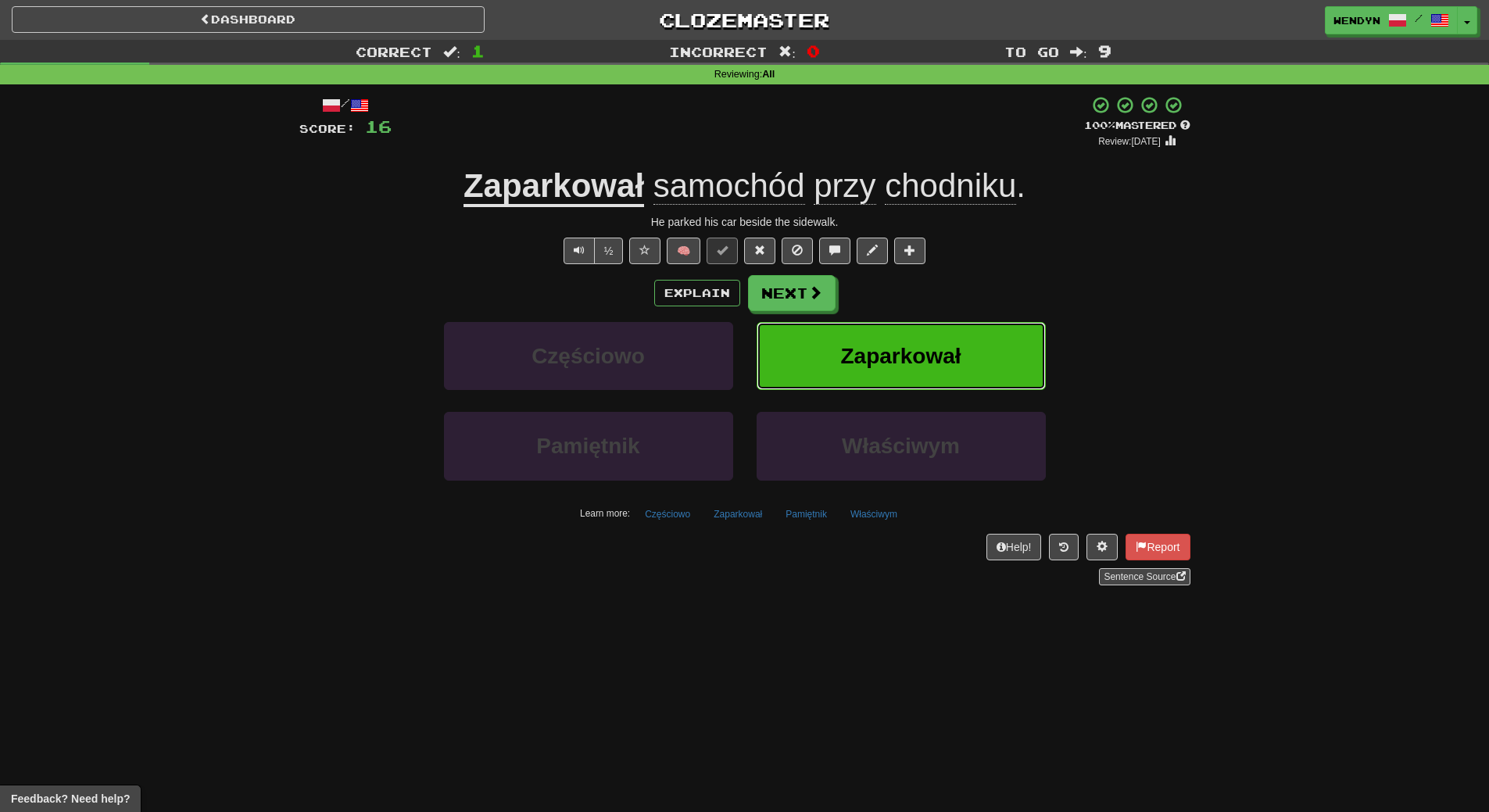
click at [880, 340] on button "Zaparkował" at bounding box center [901, 356] width 289 height 68
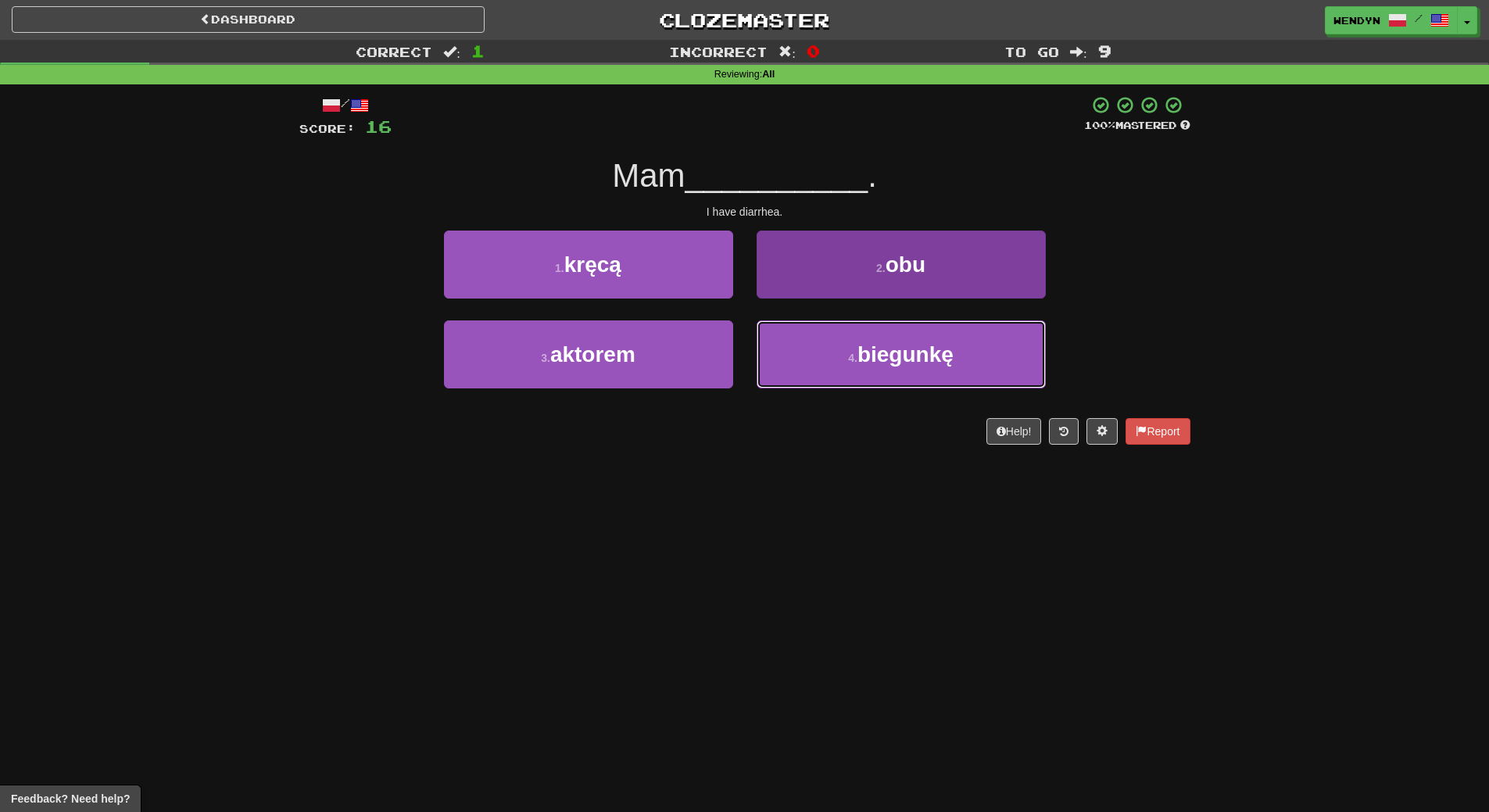
drag, startPoint x: 927, startPoint y: 360, endPoint x: 932, endPoint y: 329, distance: 31.4
click at [927, 359] on span "biegunkę" at bounding box center [905, 355] width 96 height 25
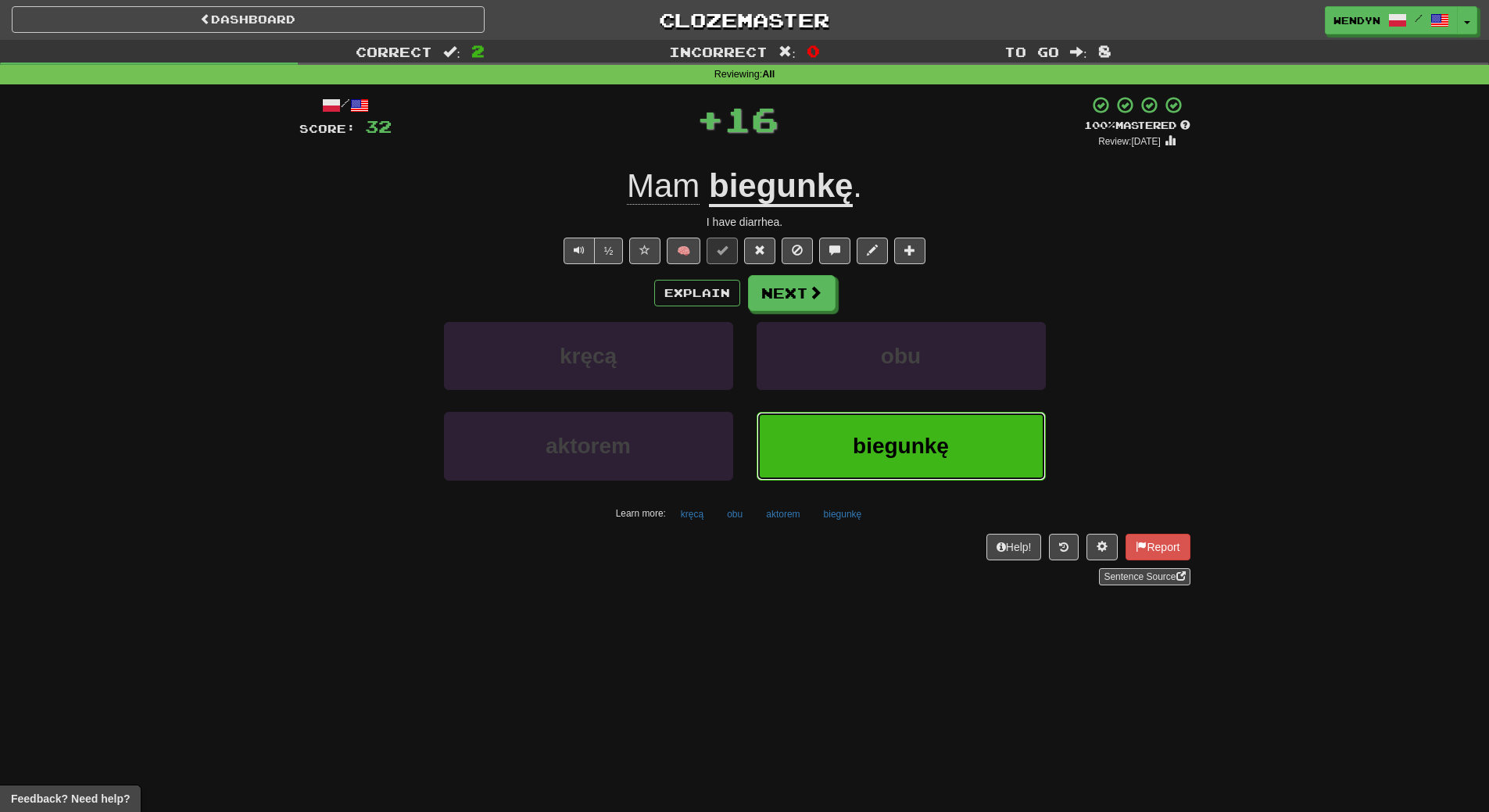
click at [933, 463] on button "biegunkę" at bounding box center [901, 446] width 289 height 68
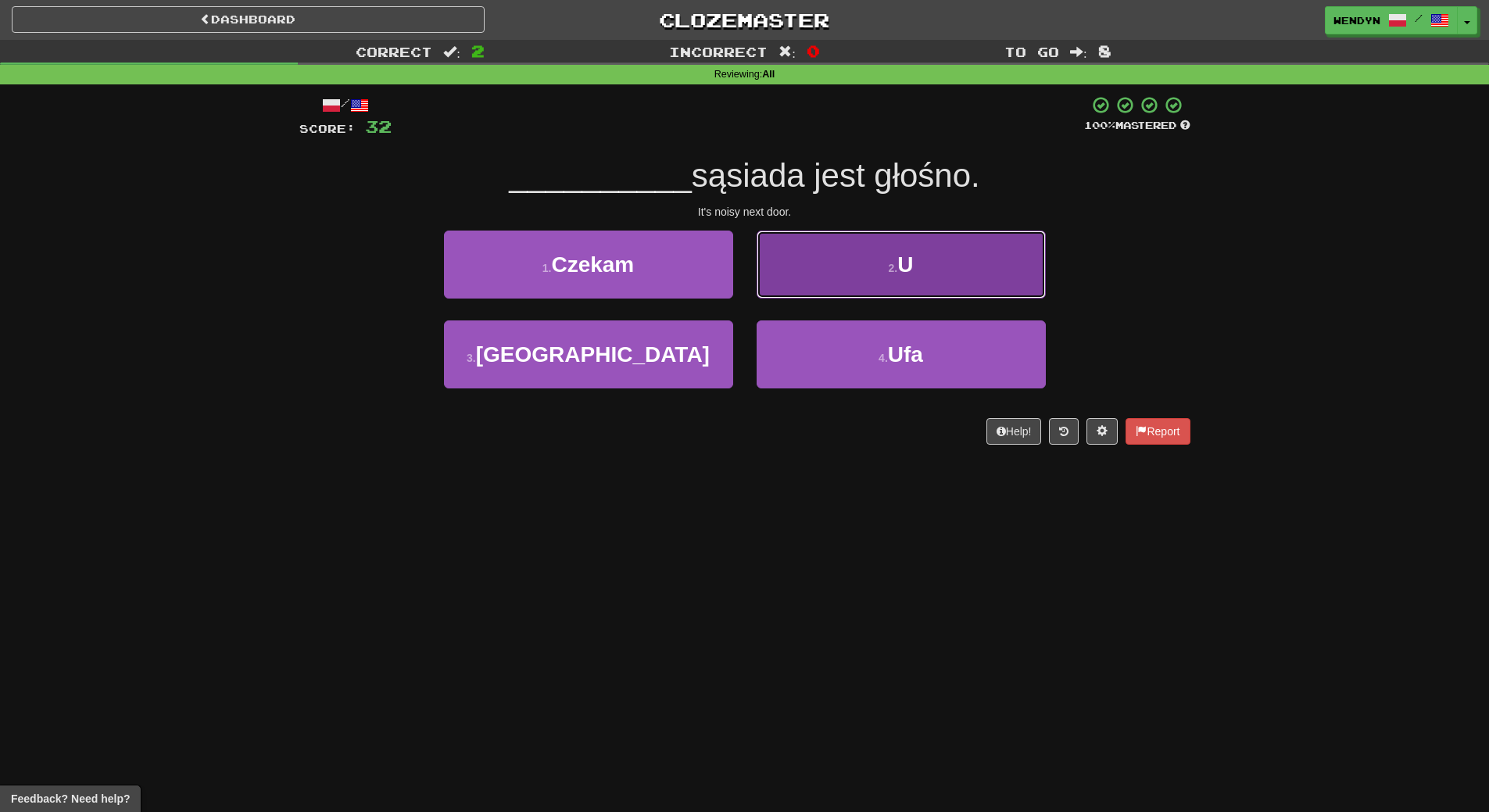
click at [950, 259] on button "2 . U" at bounding box center [901, 264] width 289 height 68
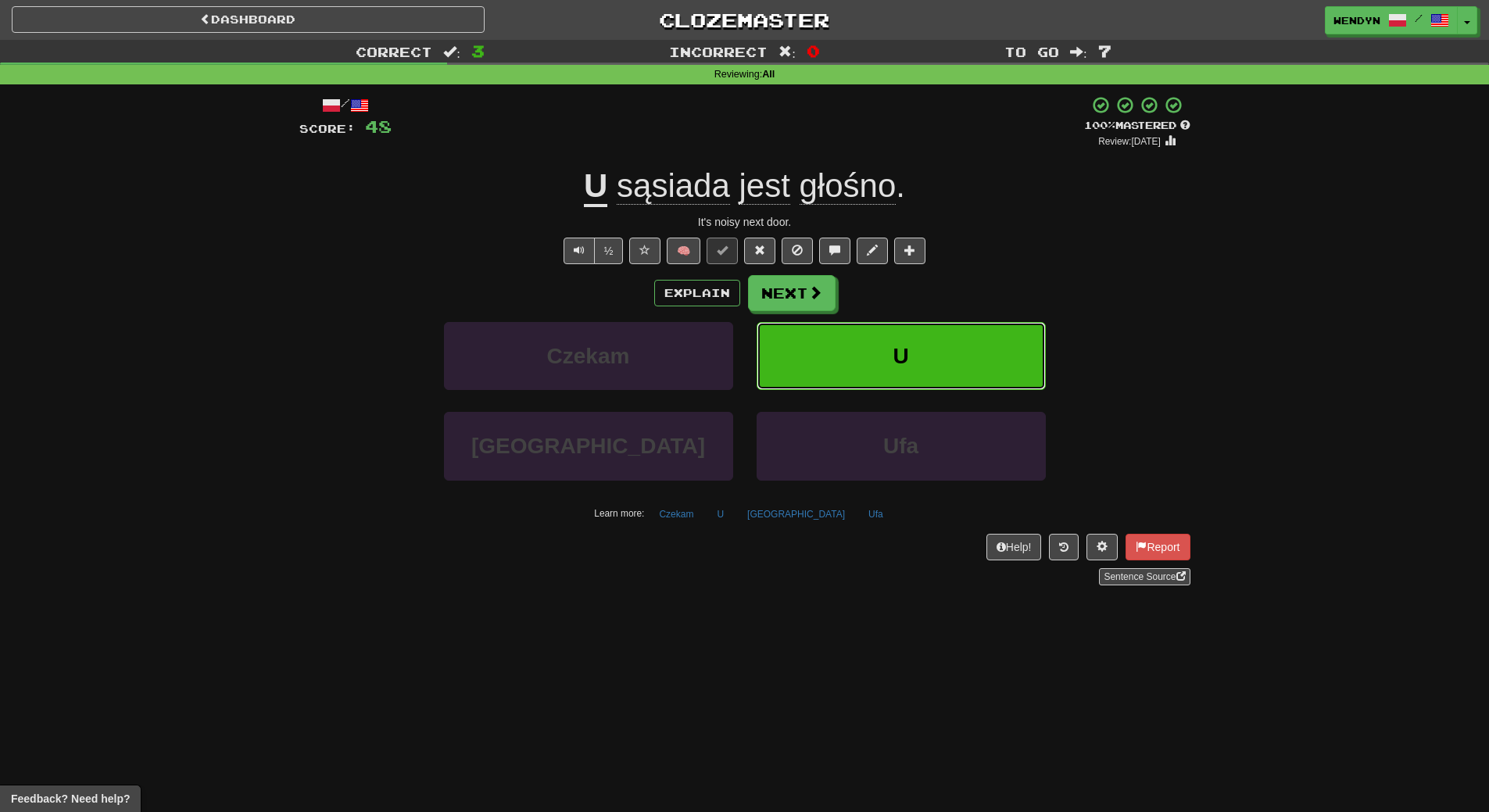
click at [963, 353] on button "U" at bounding box center [901, 356] width 289 height 68
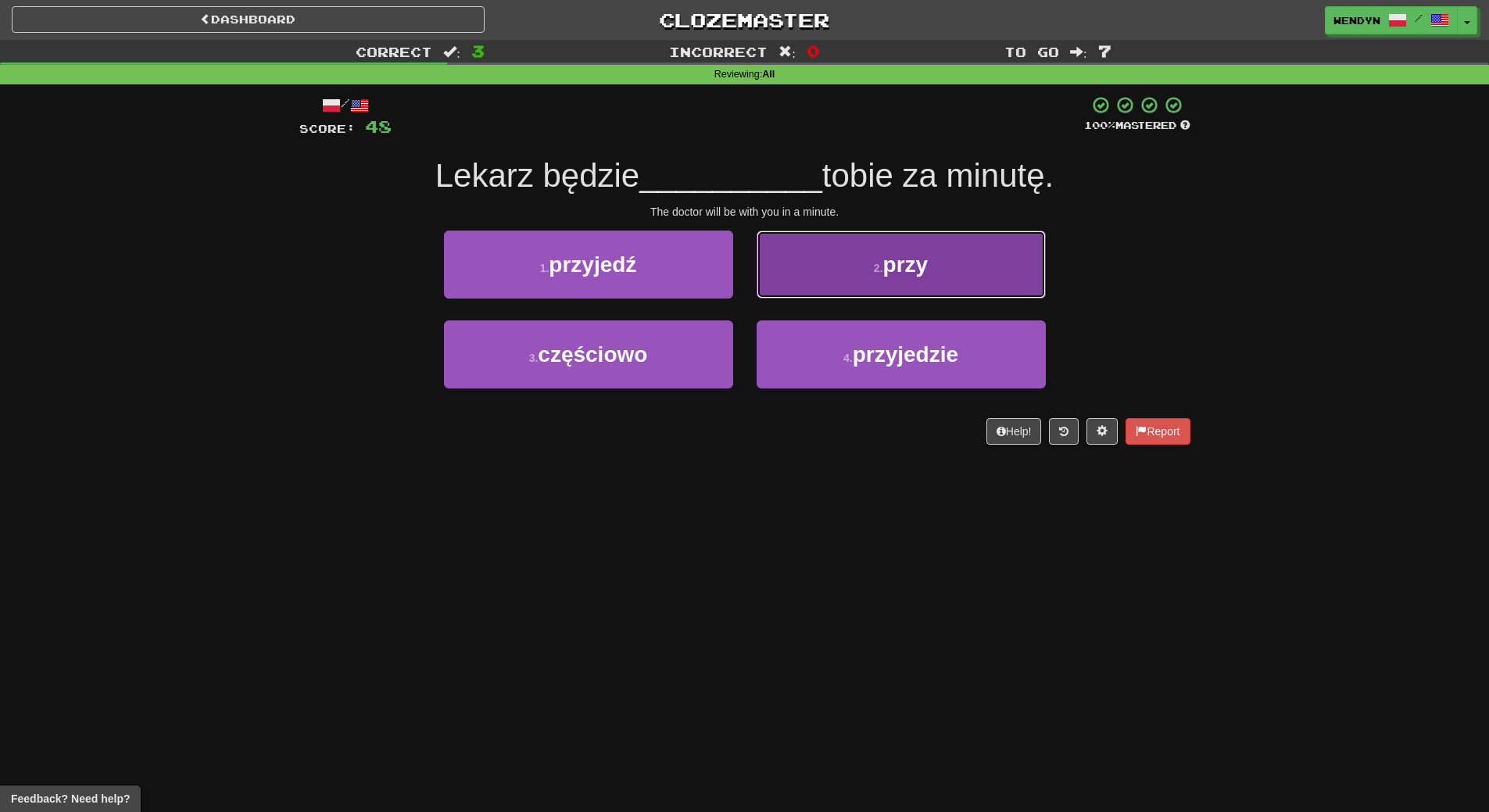
click at [938, 278] on button "2 . przy" at bounding box center [901, 264] width 289 height 68
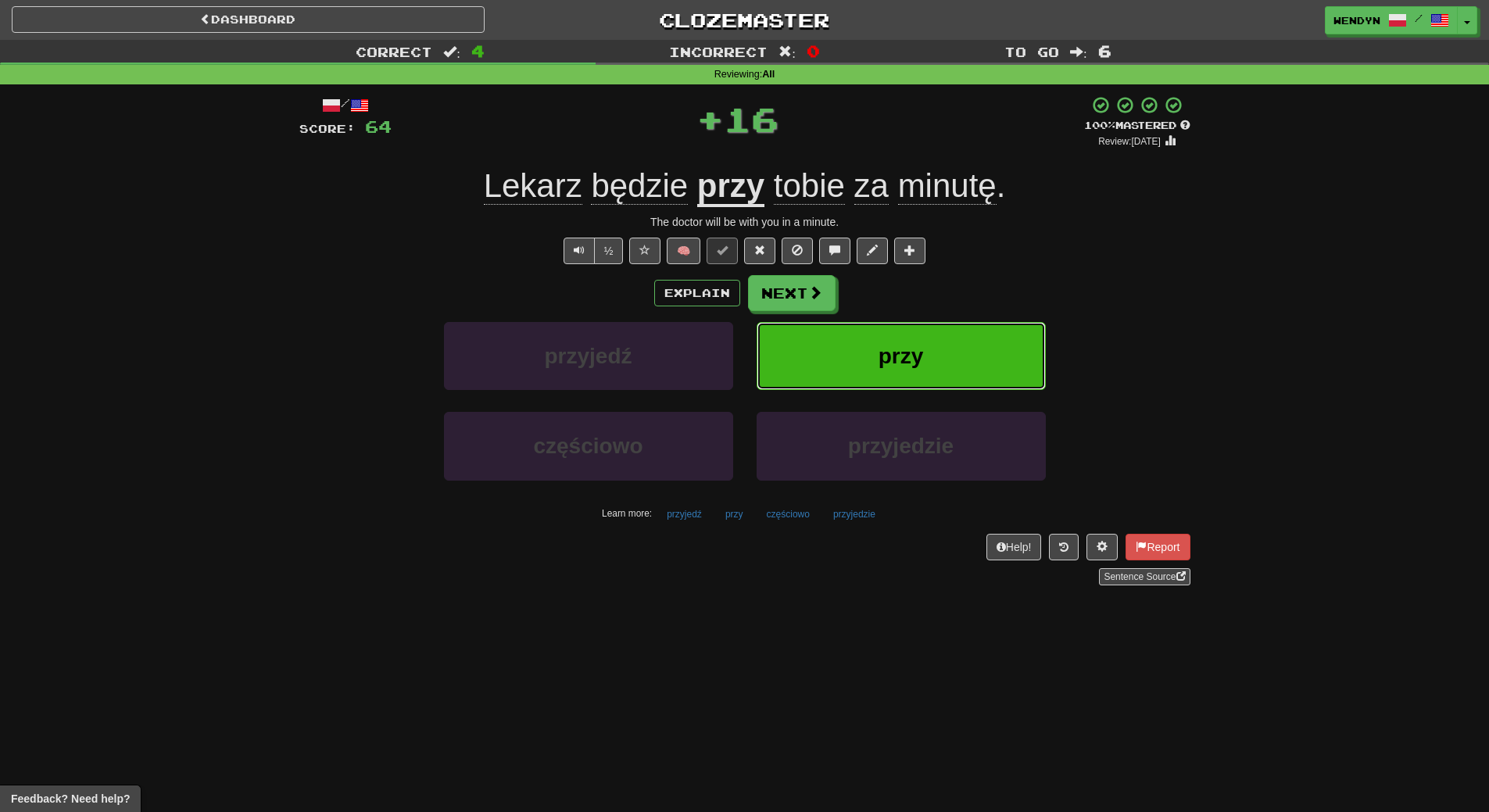
click at [943, 345] on button "przy" at bounding box center [901, 356] width 289 height 68
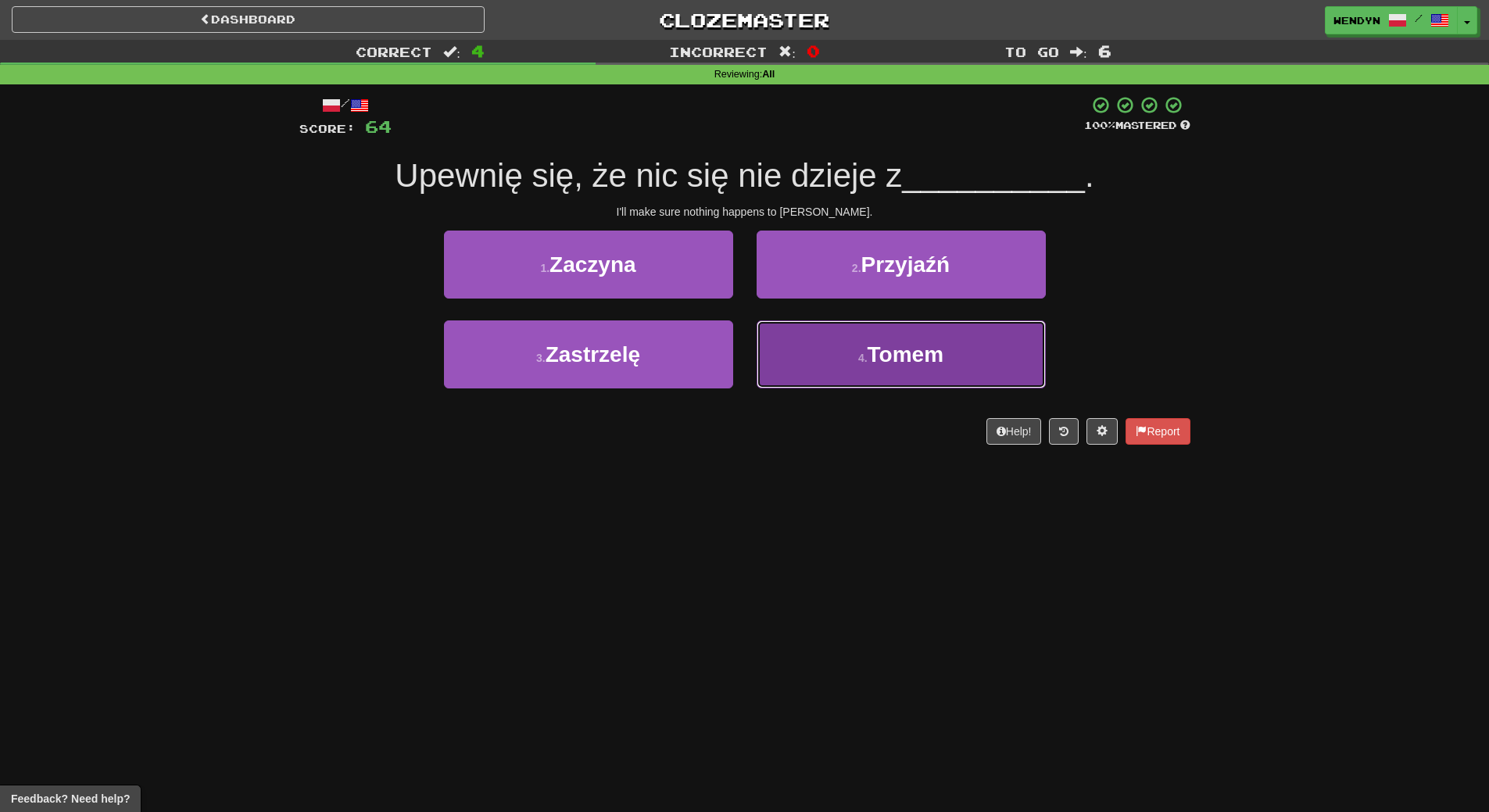
click at [871, 365] on span "Tomem" at bounding box center [905, 355] width 76 height 25
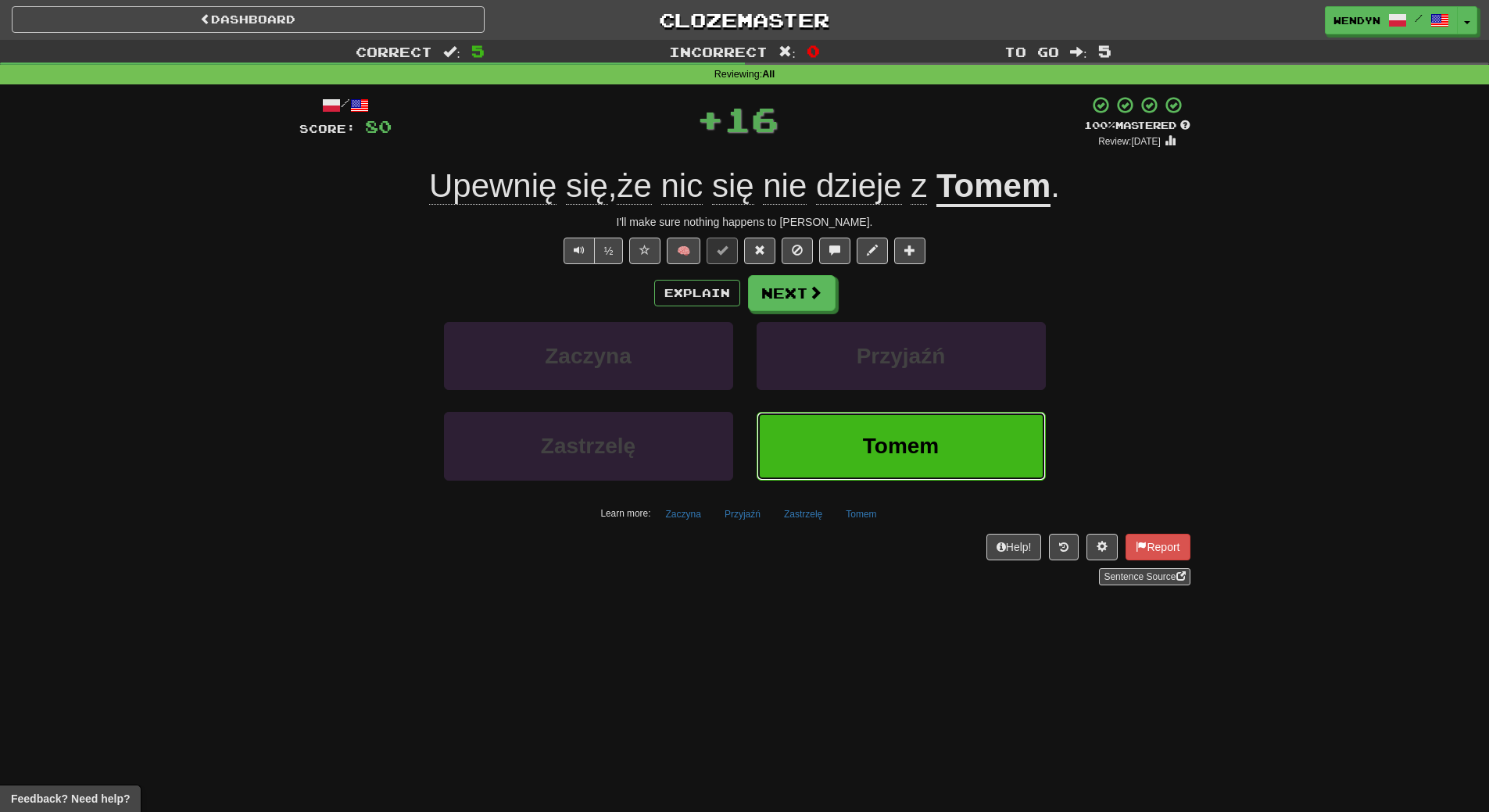
click at [912, 442] on span "Tomem" at bounding box center [901, 446] width 76 height 25
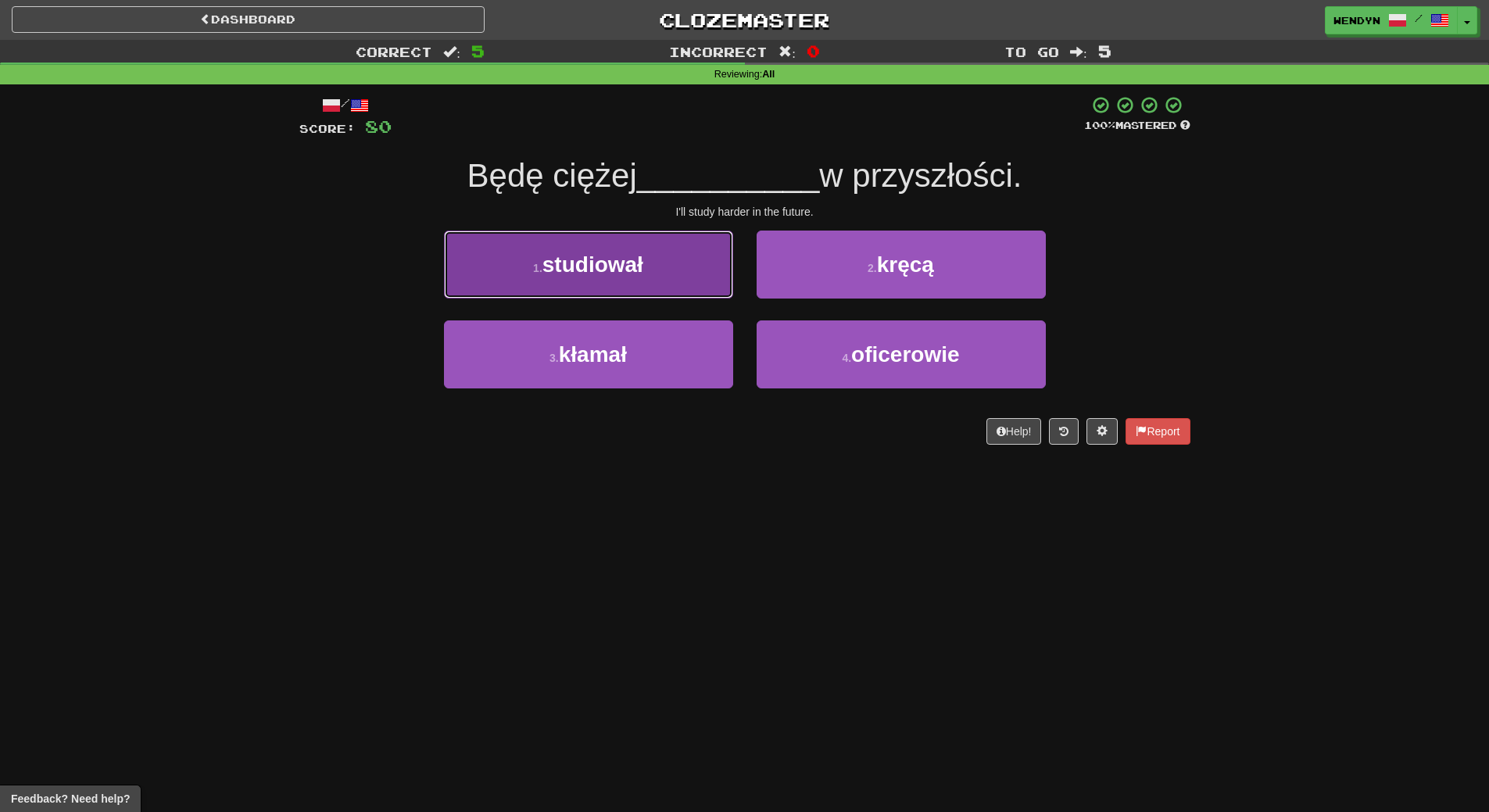
click at [529, 267] on button "1 . studiował" at bounding box center [588, 264] width 289 height 68
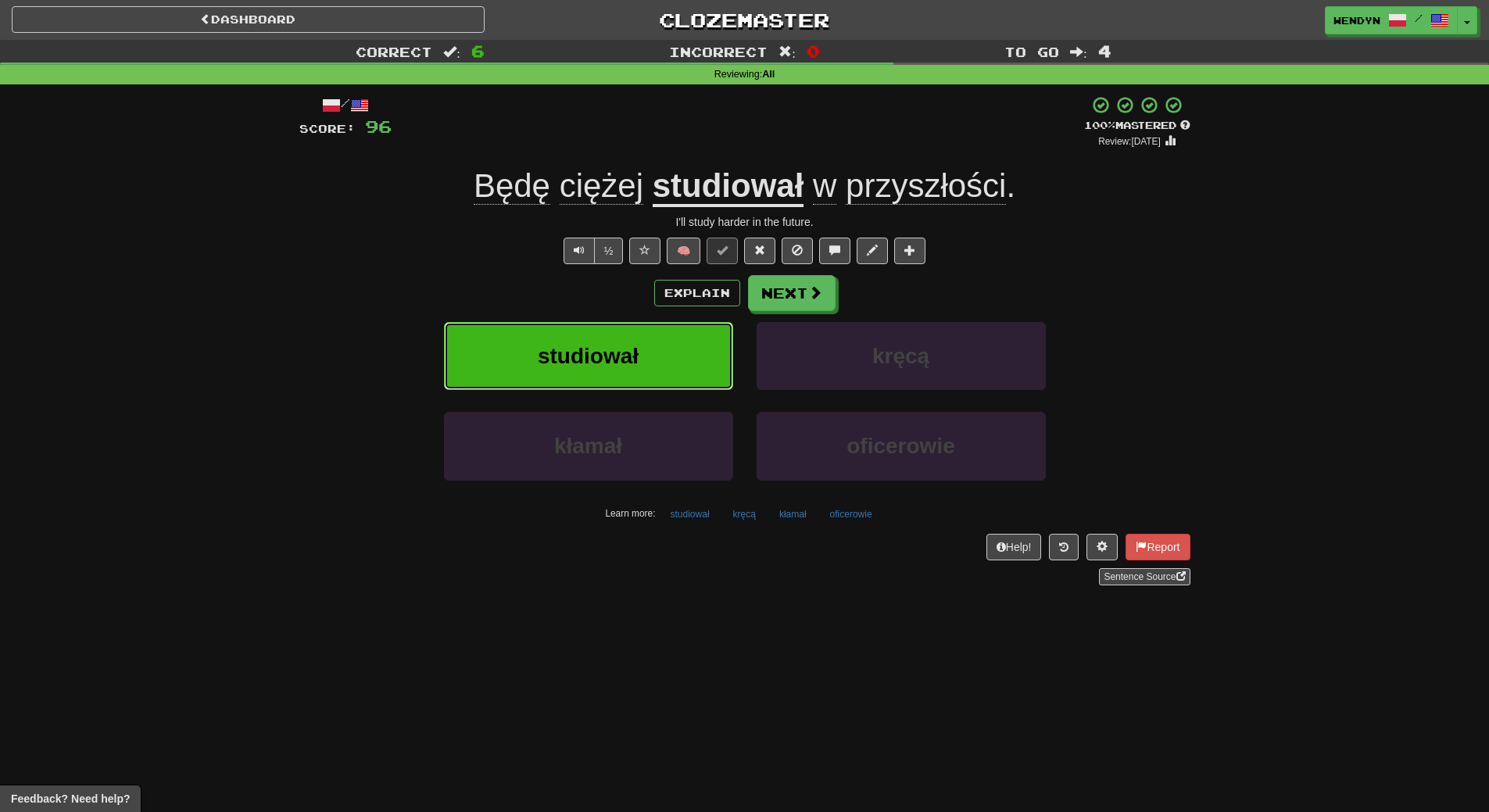
click at [575, 342] on button "studiował" at bounding box center [588, 356] width 289 height 68
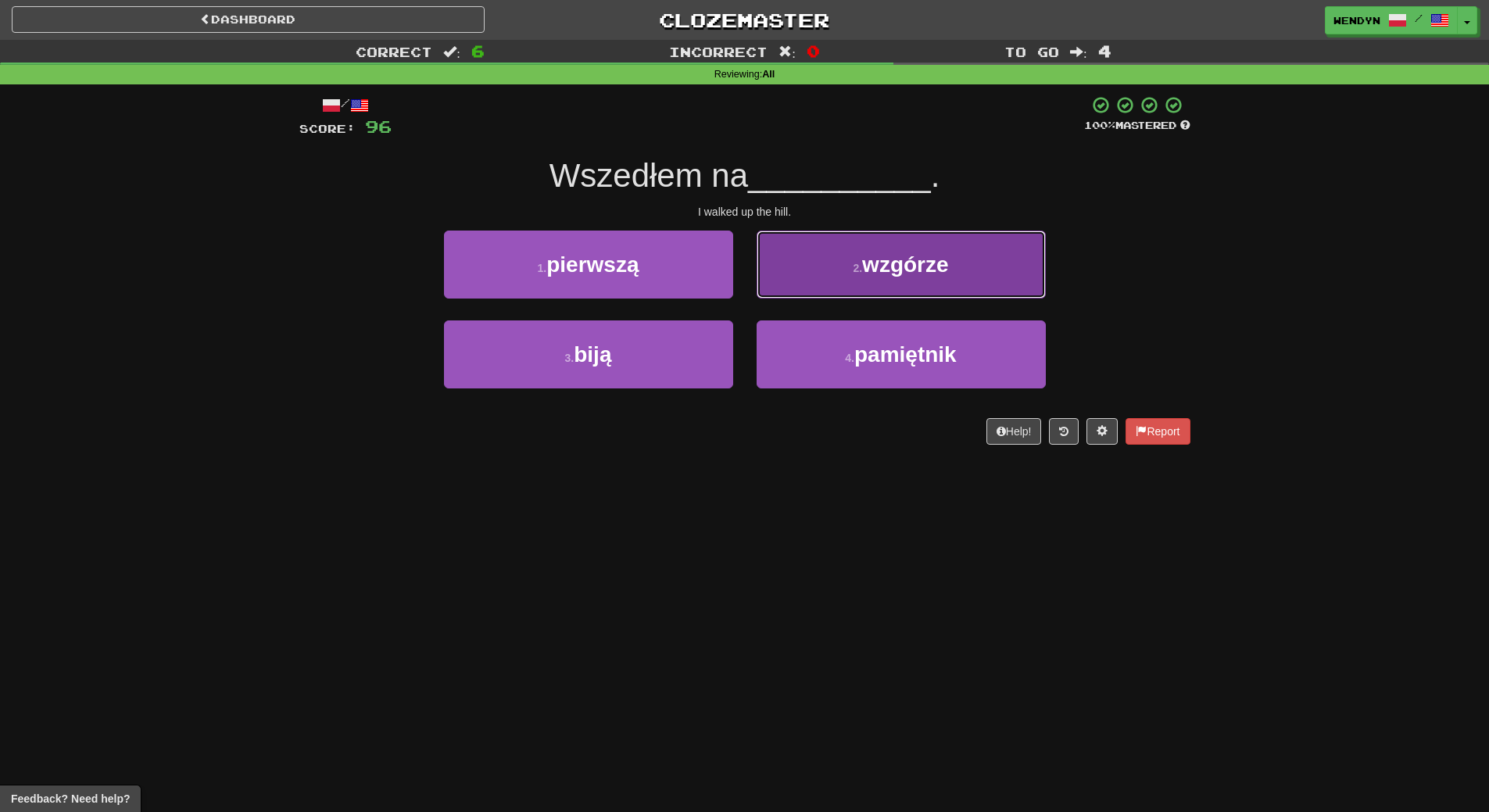
click at [932, 262] on span "wzgórze" at bounding box center [905, 264] width 86 height 25
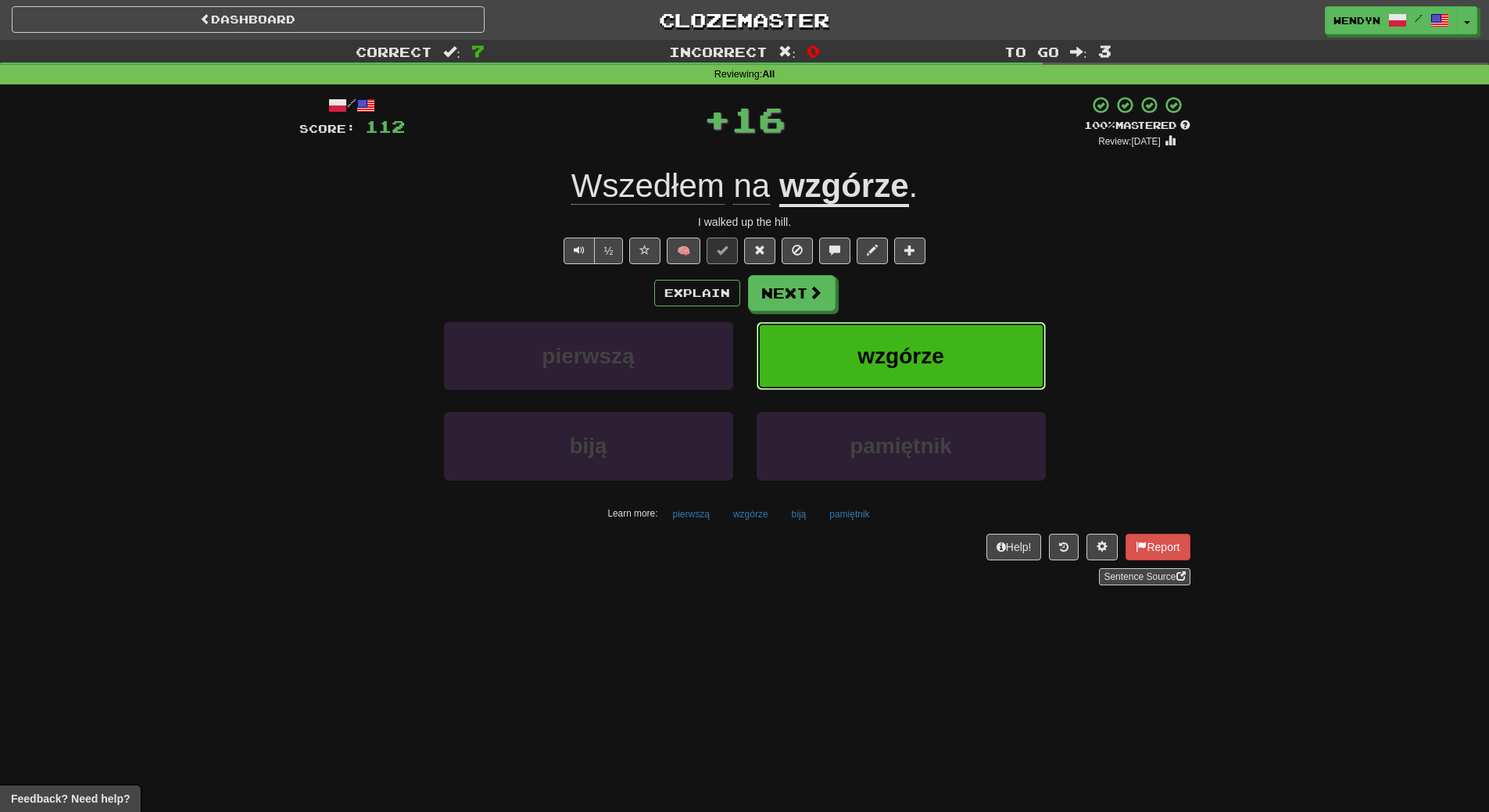
click at [947, 346] on button "wzgórze" at bounding box center [901, 356] width 289 height 68
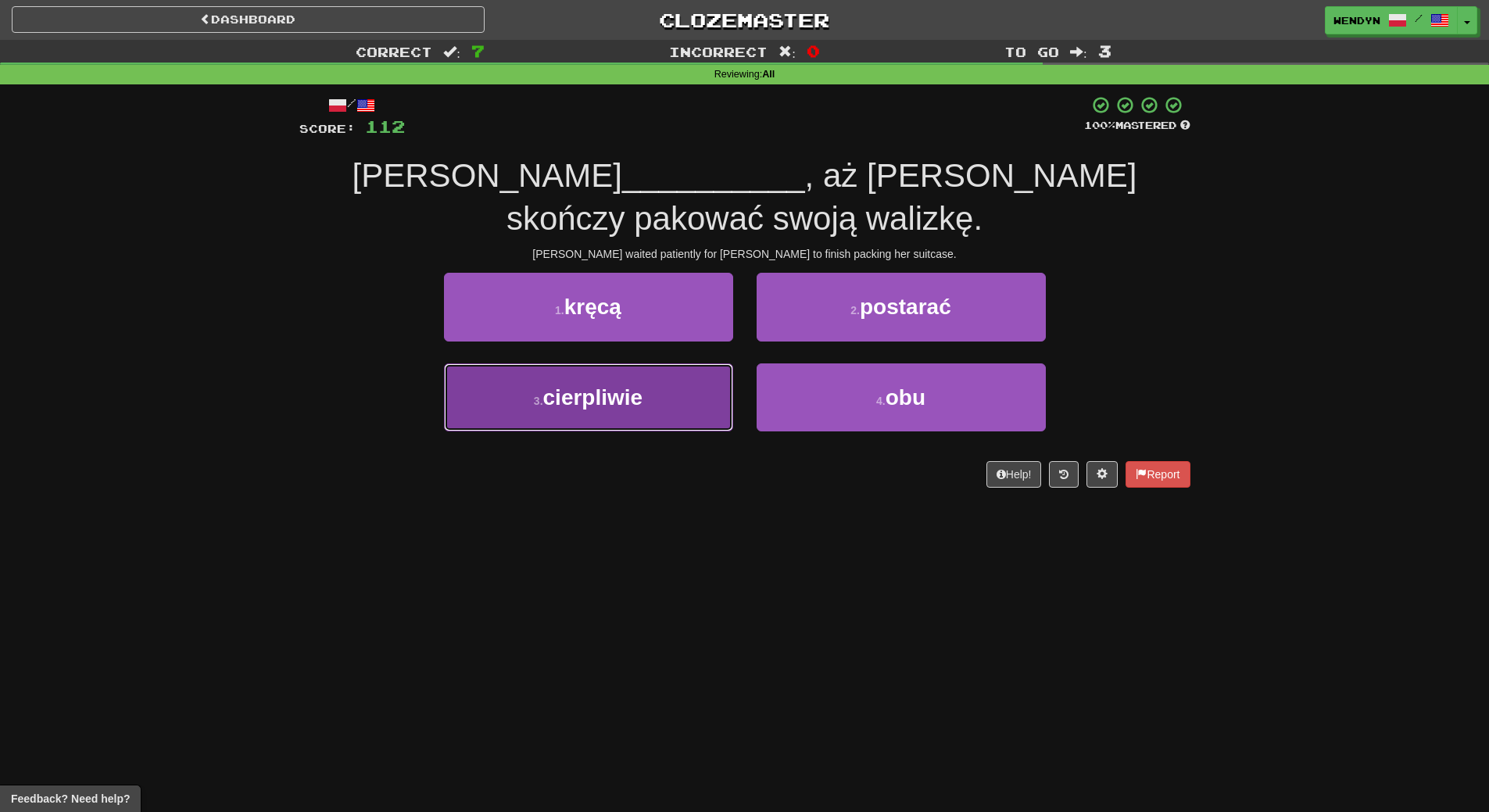
drag, startPoint x: 645, startPoint y: 424, endPoint x: 626, endPoint y: 466, distance: 46.1
click at [645, 425] on button "3 . cierpliwie" at bounding box center [588, 398] width 289 height 68
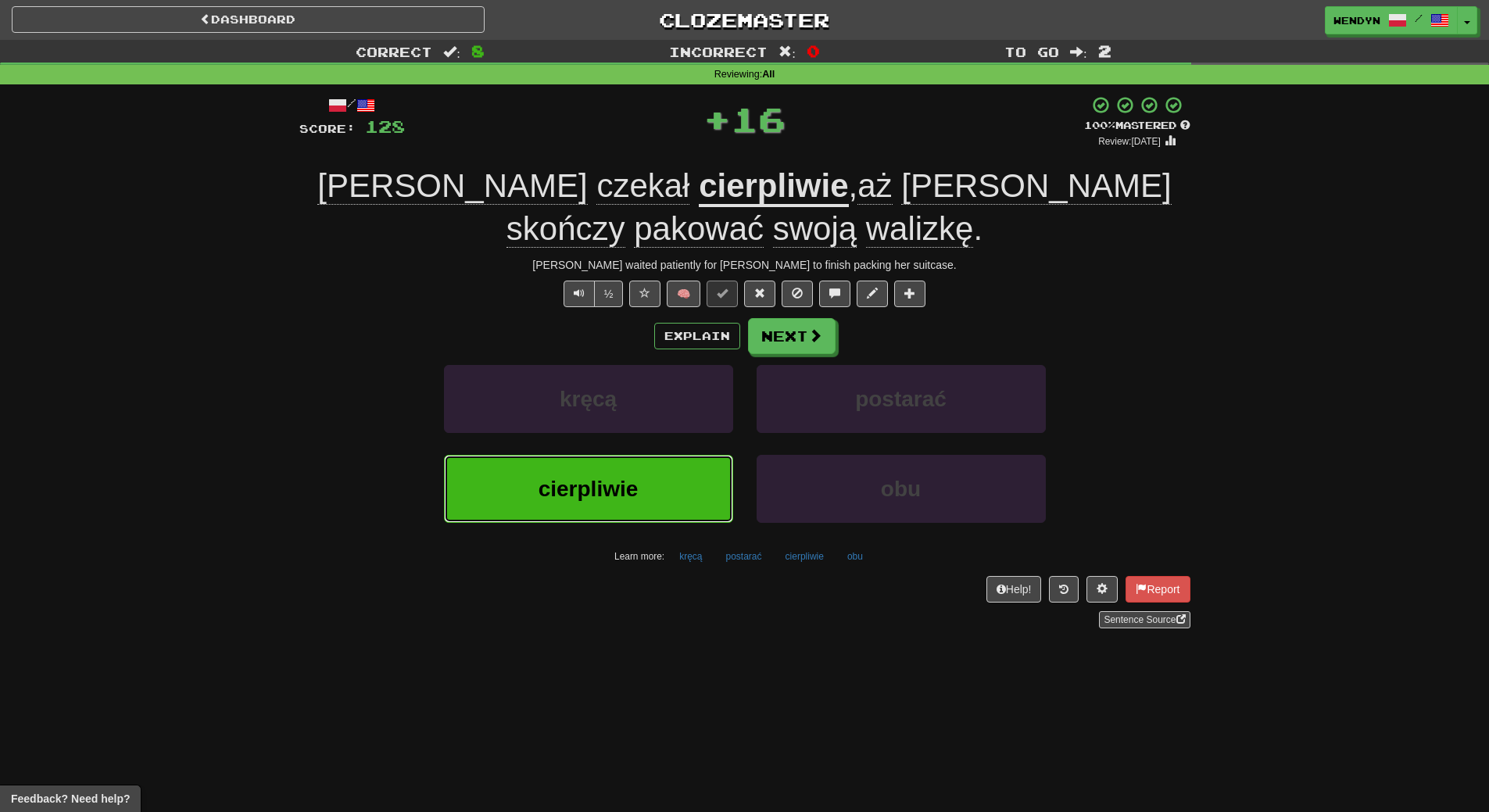
click at [628, 479] on span "cierpliwie" at bounding box center [588, 489] width 100 height 25
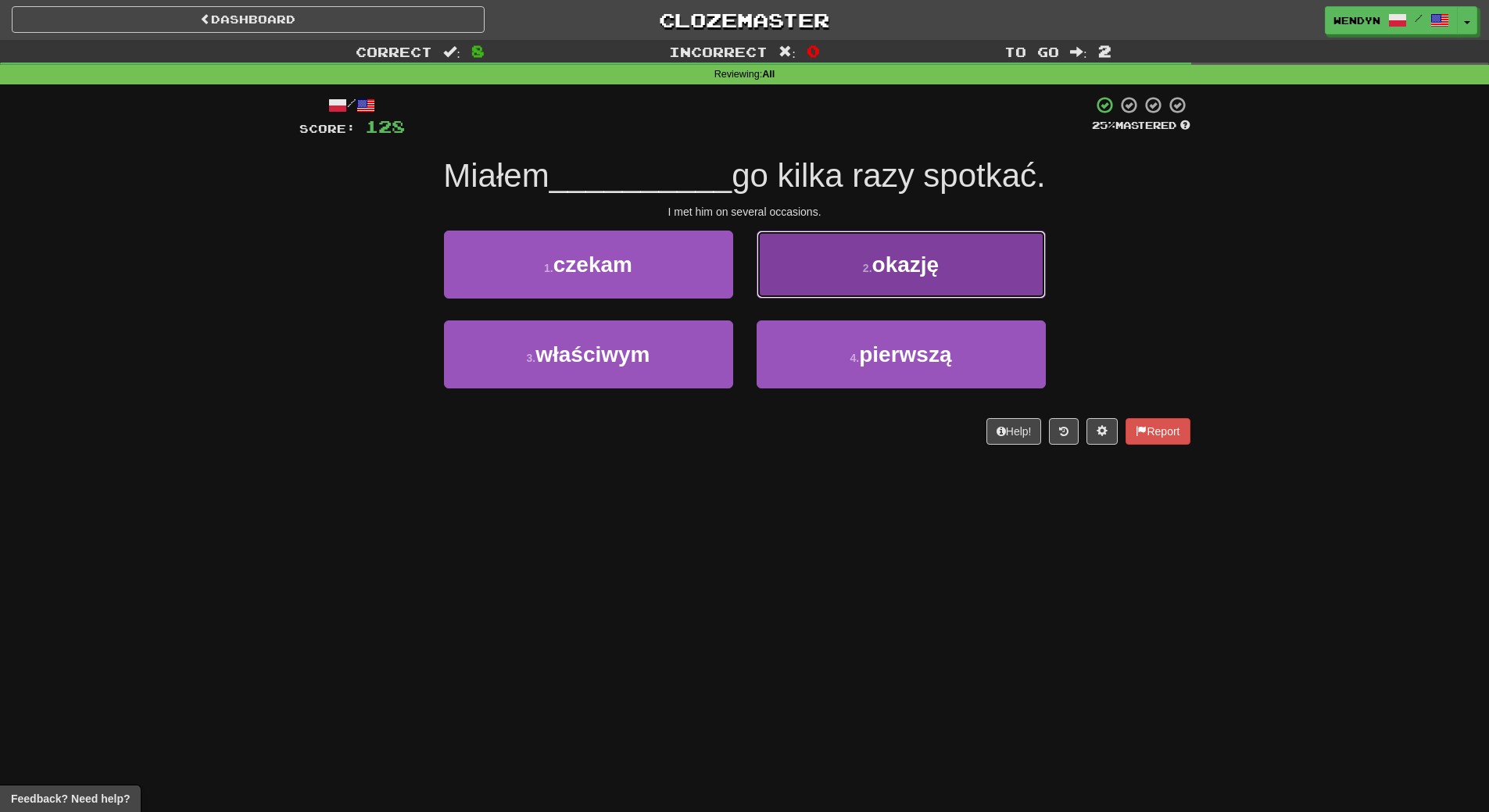
click at [955, 275] on button "2 . okazję" at bounding box center [901, 264] width 289 height 68
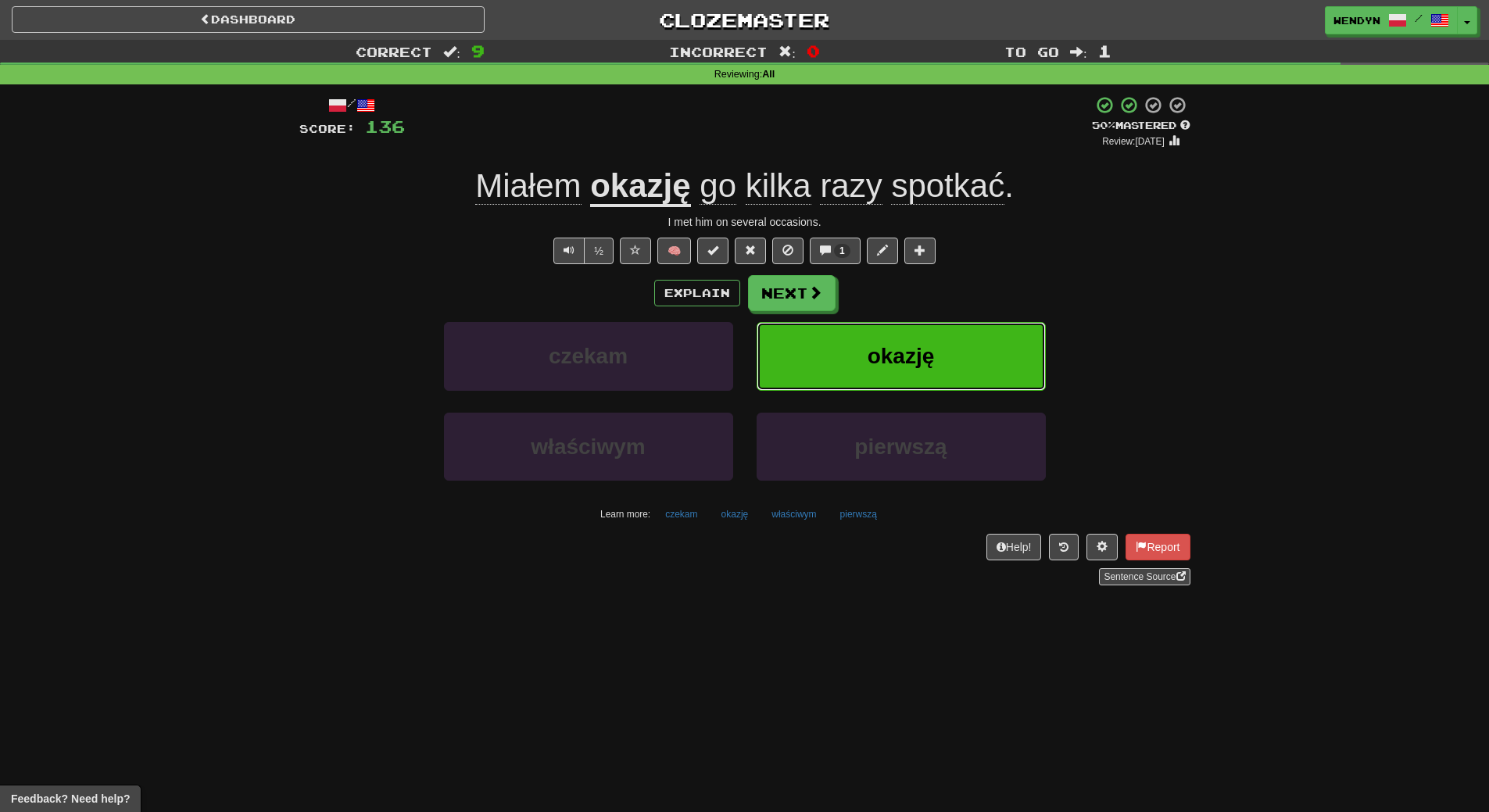
click at [921, 365] on span "okazję" at bounding box center [901, 356] width 67 height 25
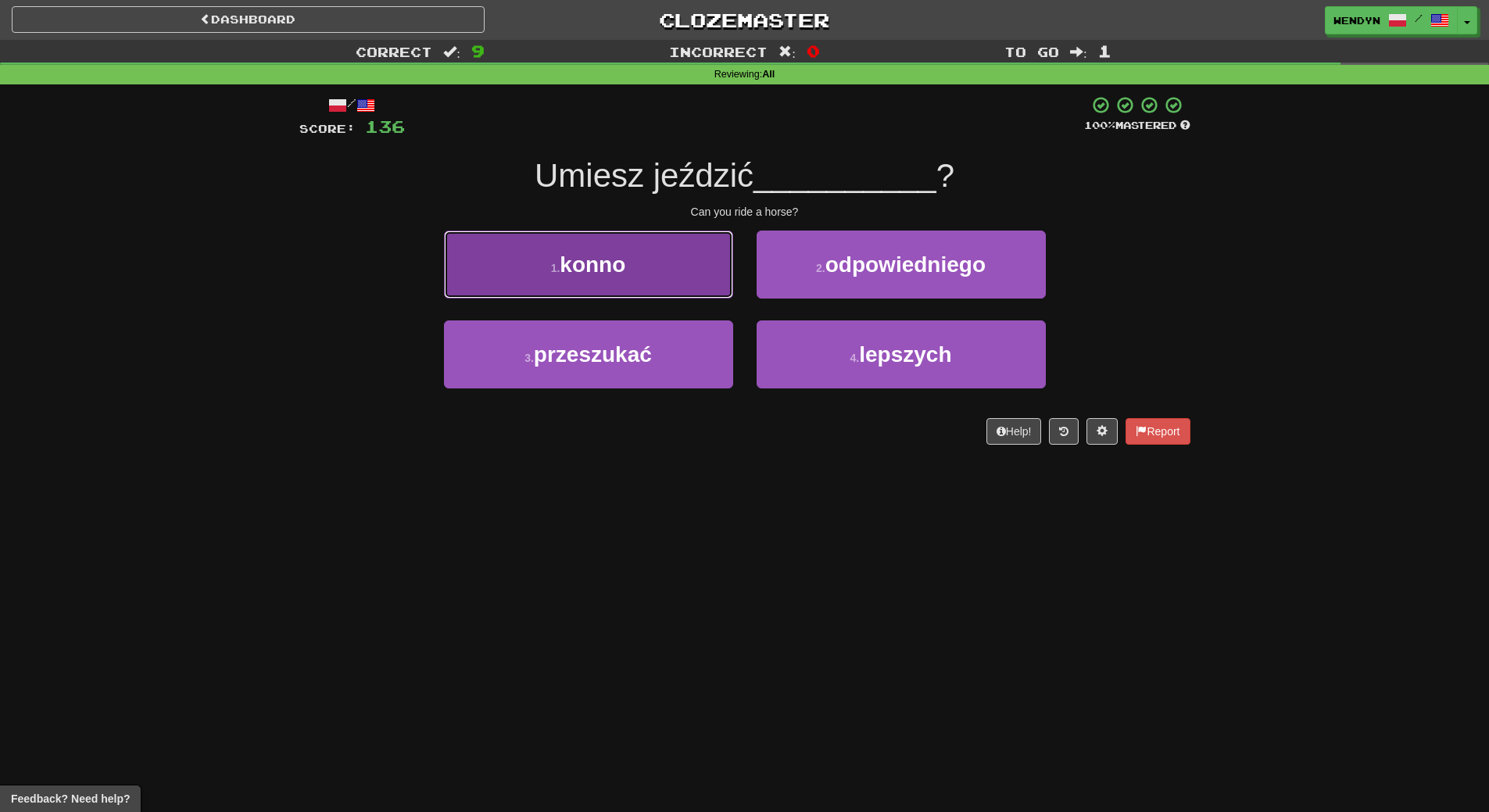
click at [664, 280] on button "1 . konno" at bounding box center [588, 264] width 289 height 68
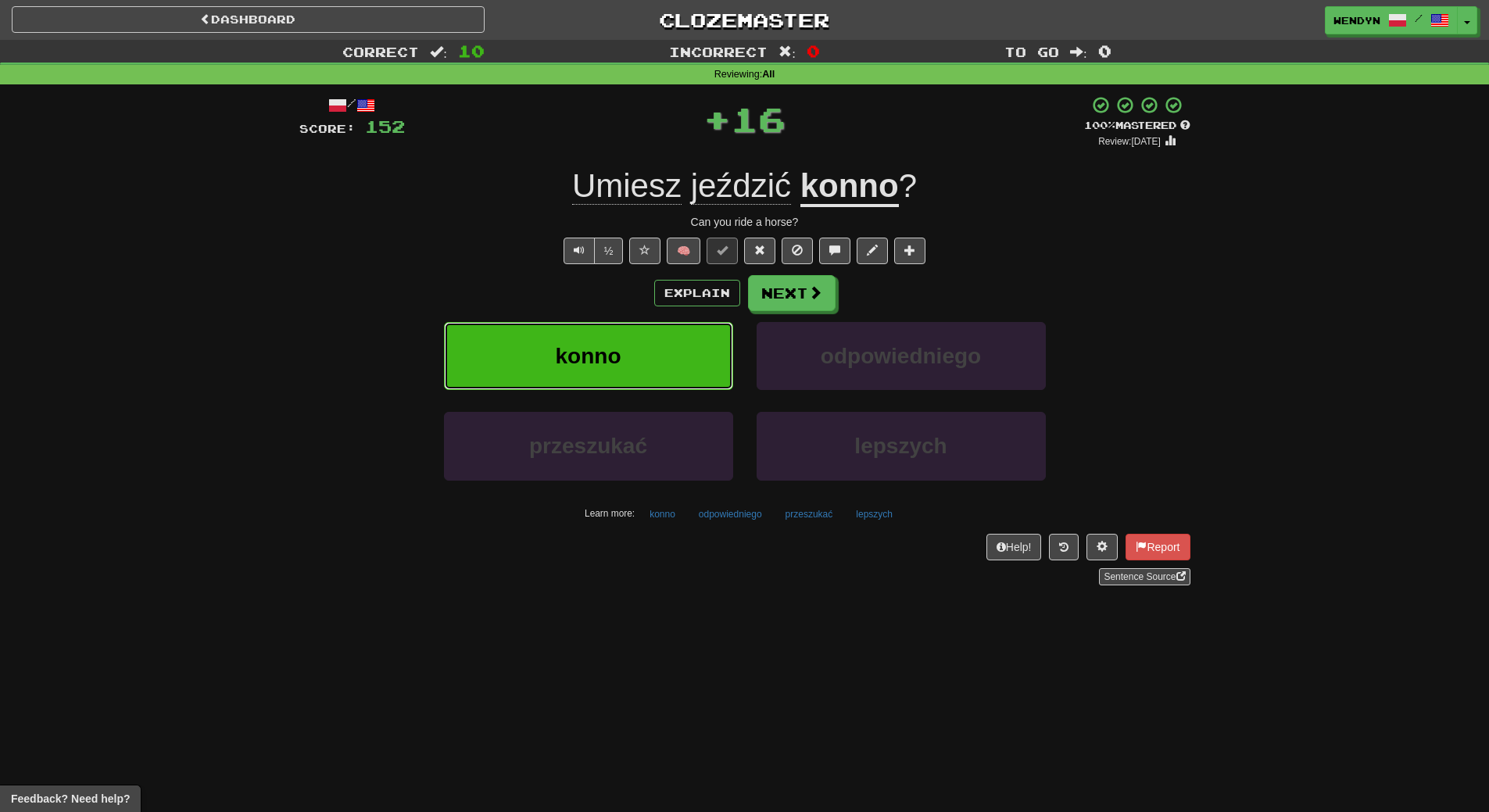
click at [630, 334] on button "konno" at bounding box center [588, 356] width 289 height 68
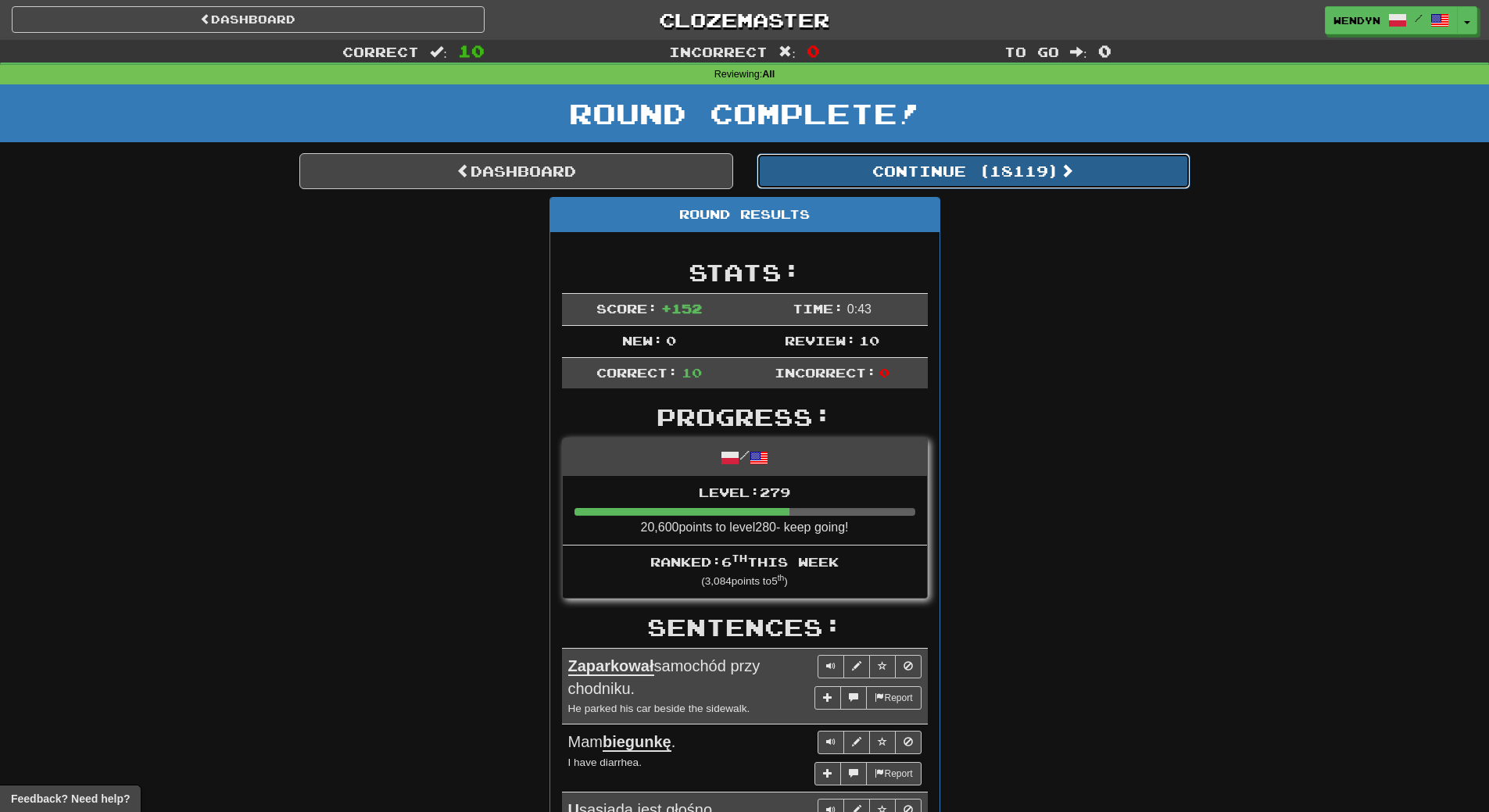
click at [1005, 177] on button "Continue ( 18119 )" at bounding box center [973, 171] width 433 height 36
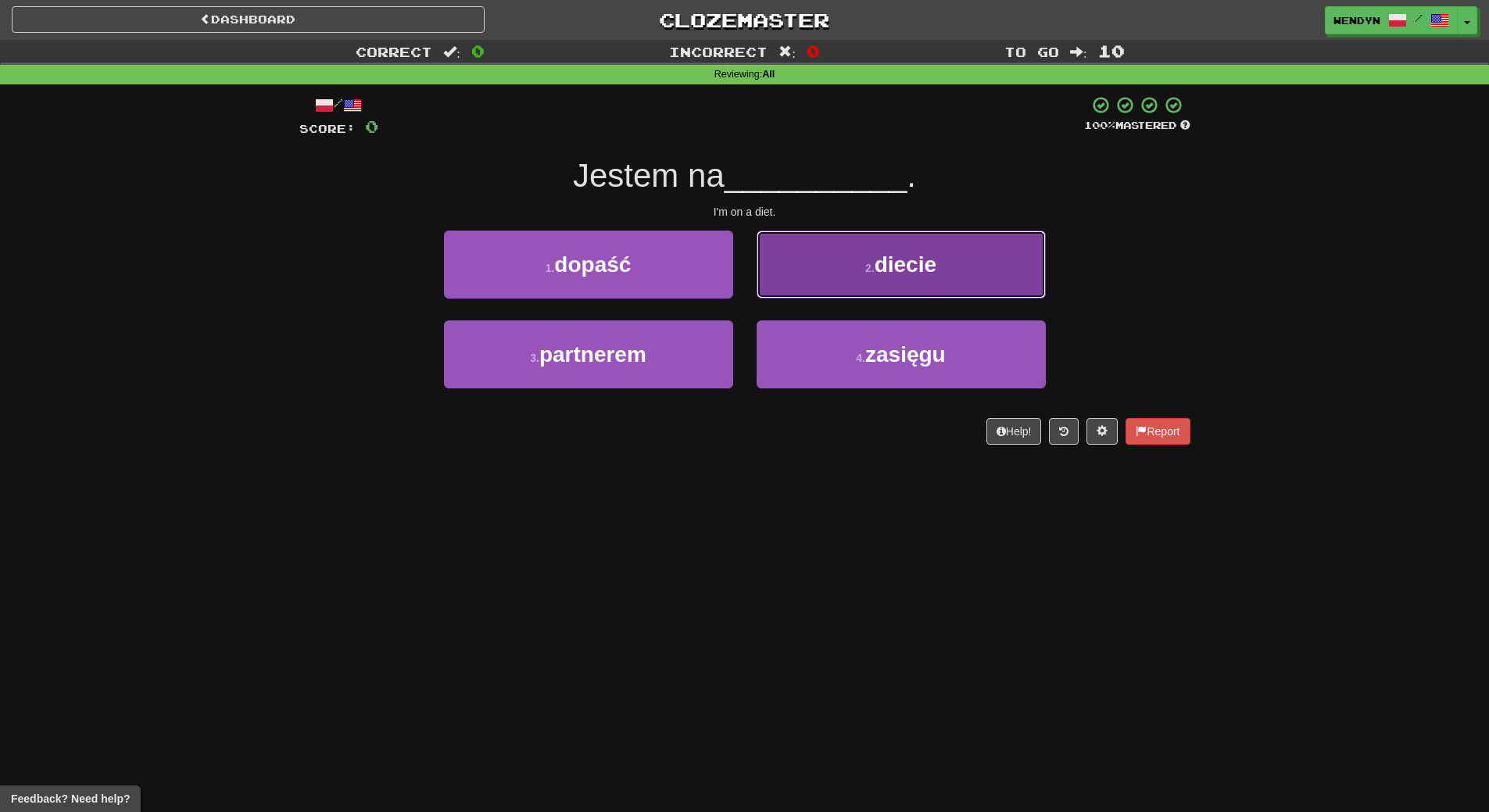
click at [879, 280] on button "2 . diecie" at bounding box center [901, 264] width 289 height 68
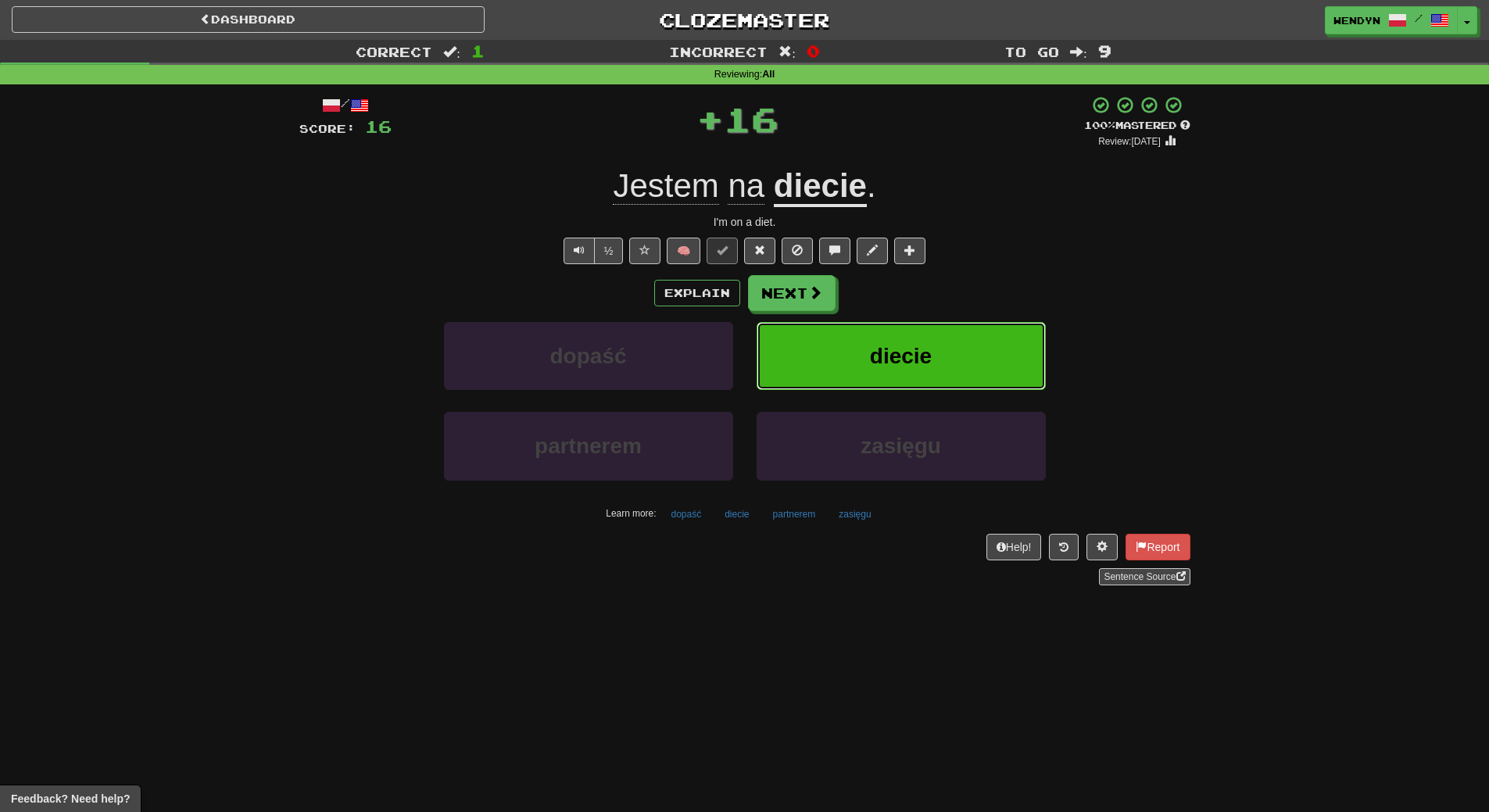
click at [882, 325] on button "diecie" at bounding box center [901, 356] width 289 height 68
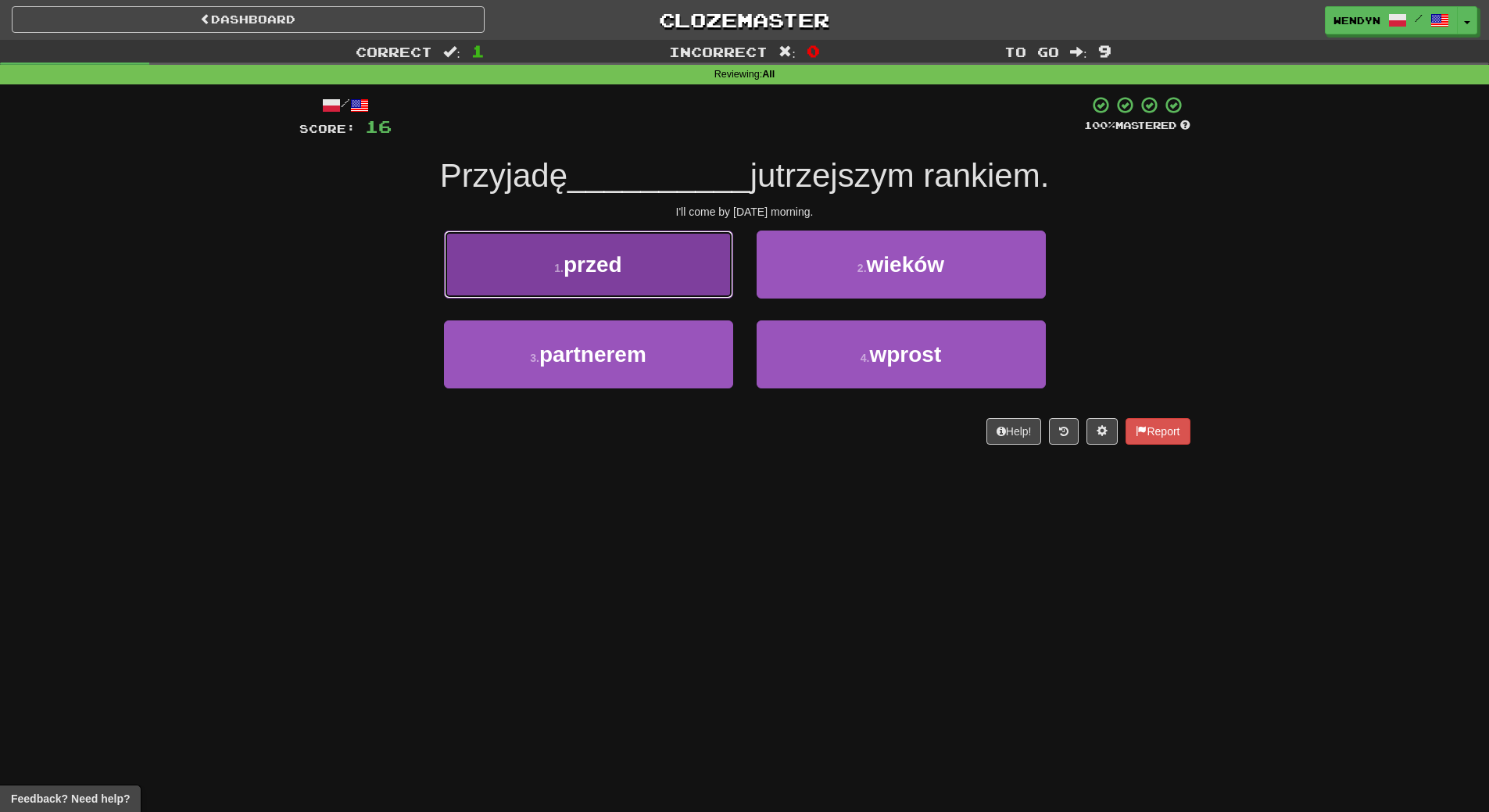
click at [691, 265] on button "1 . przed" at bounding box center [588, 264] width 289 height 68
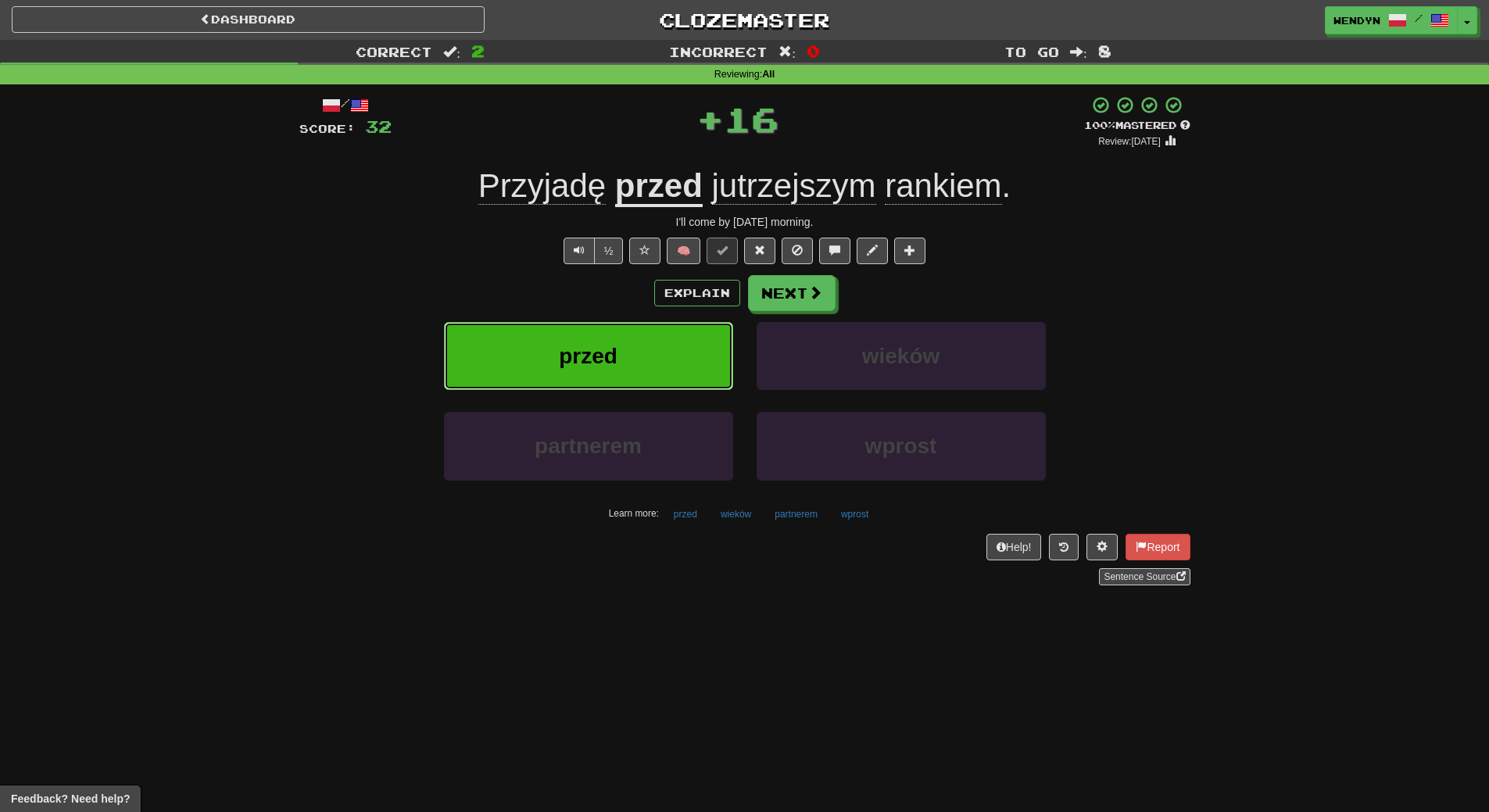
click at [673, 369] on button "przed" at bounding box center [588, 356] width 289 height 68
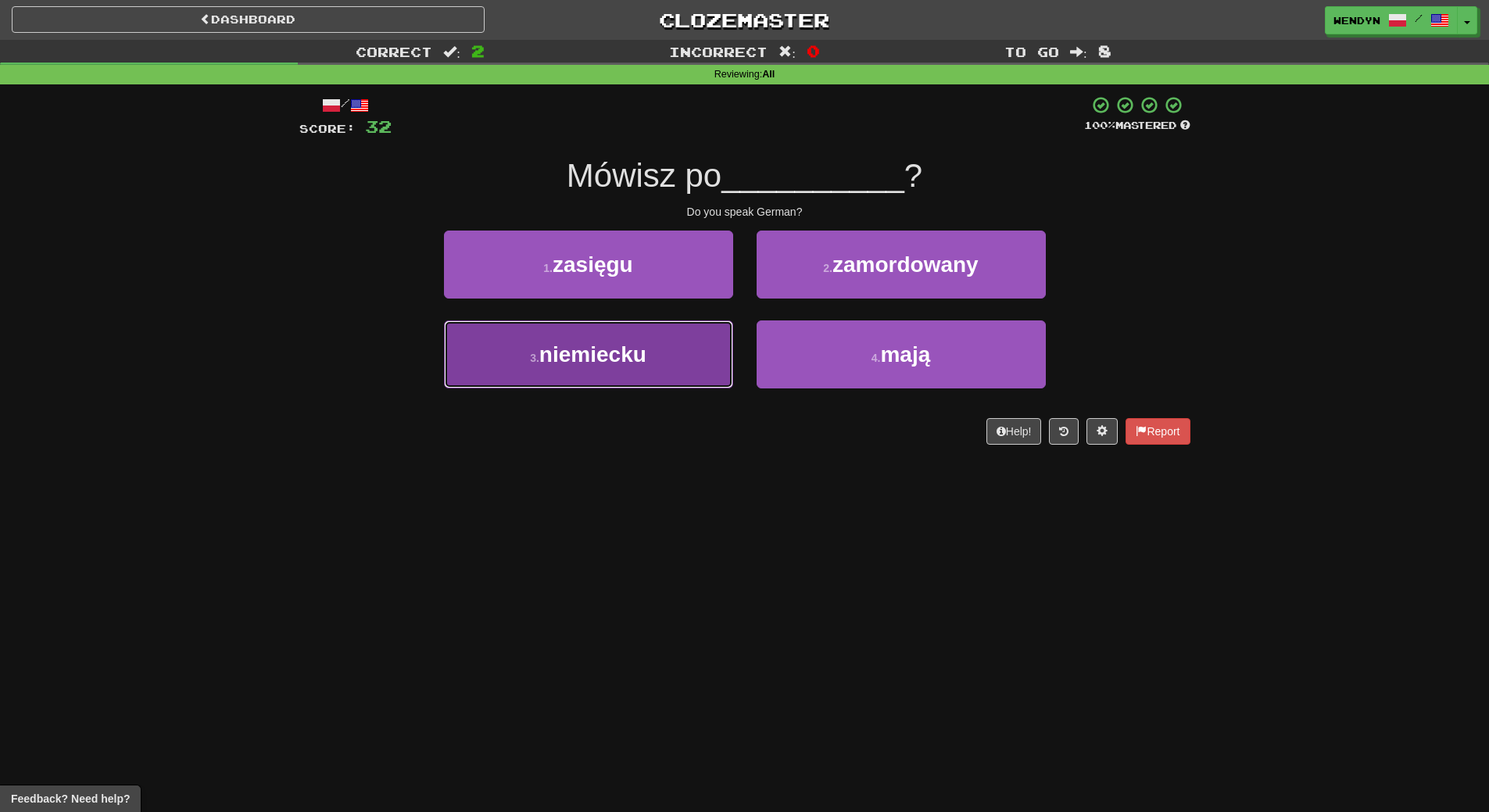
click at [678, 356] on button "3 . niemiecku" at bounding box center [588, 354] width 289 height 68
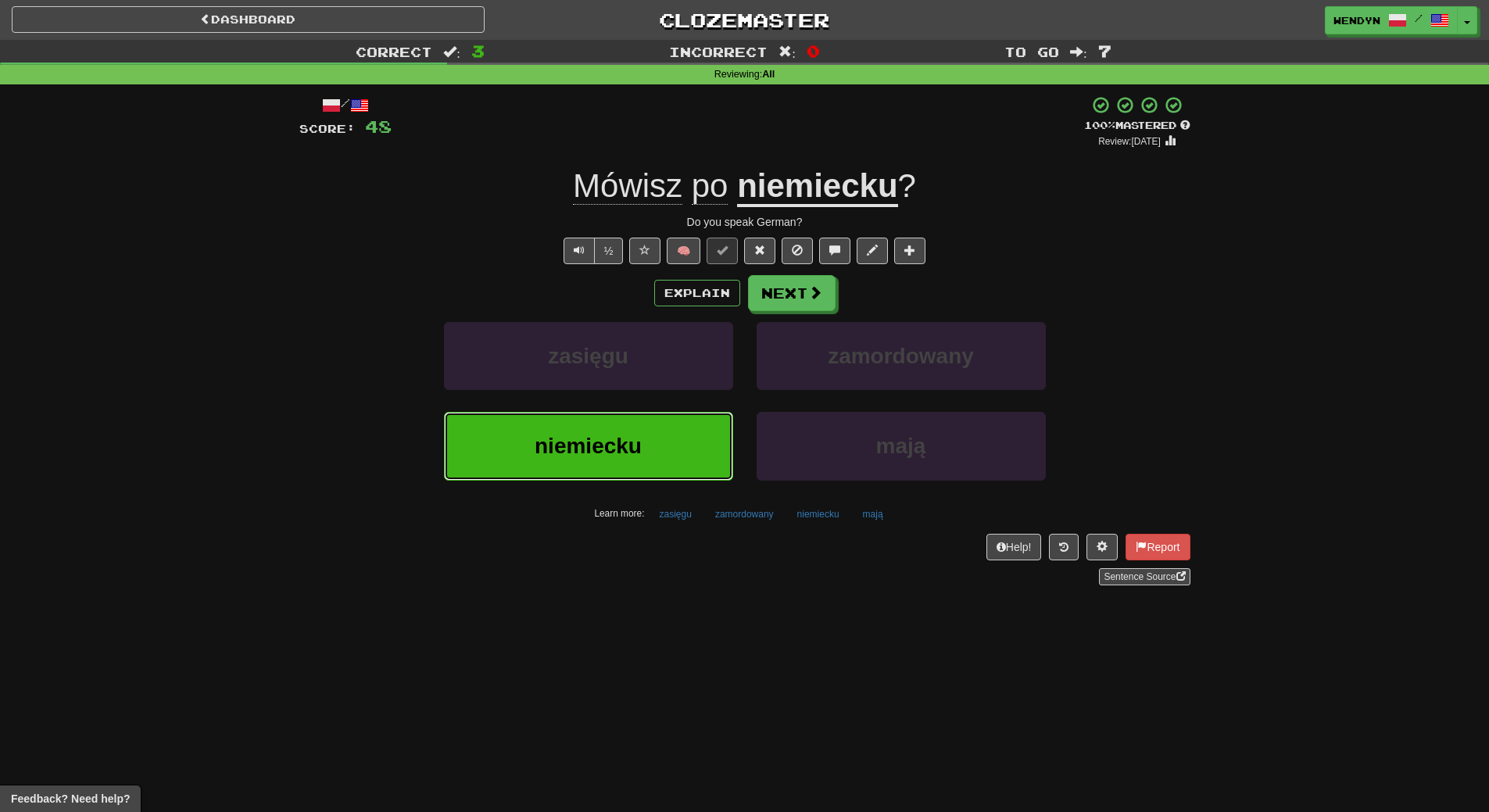
click at [655, 456] on button "niemiecku" at bounding box center [588, 446] width 289 height 68
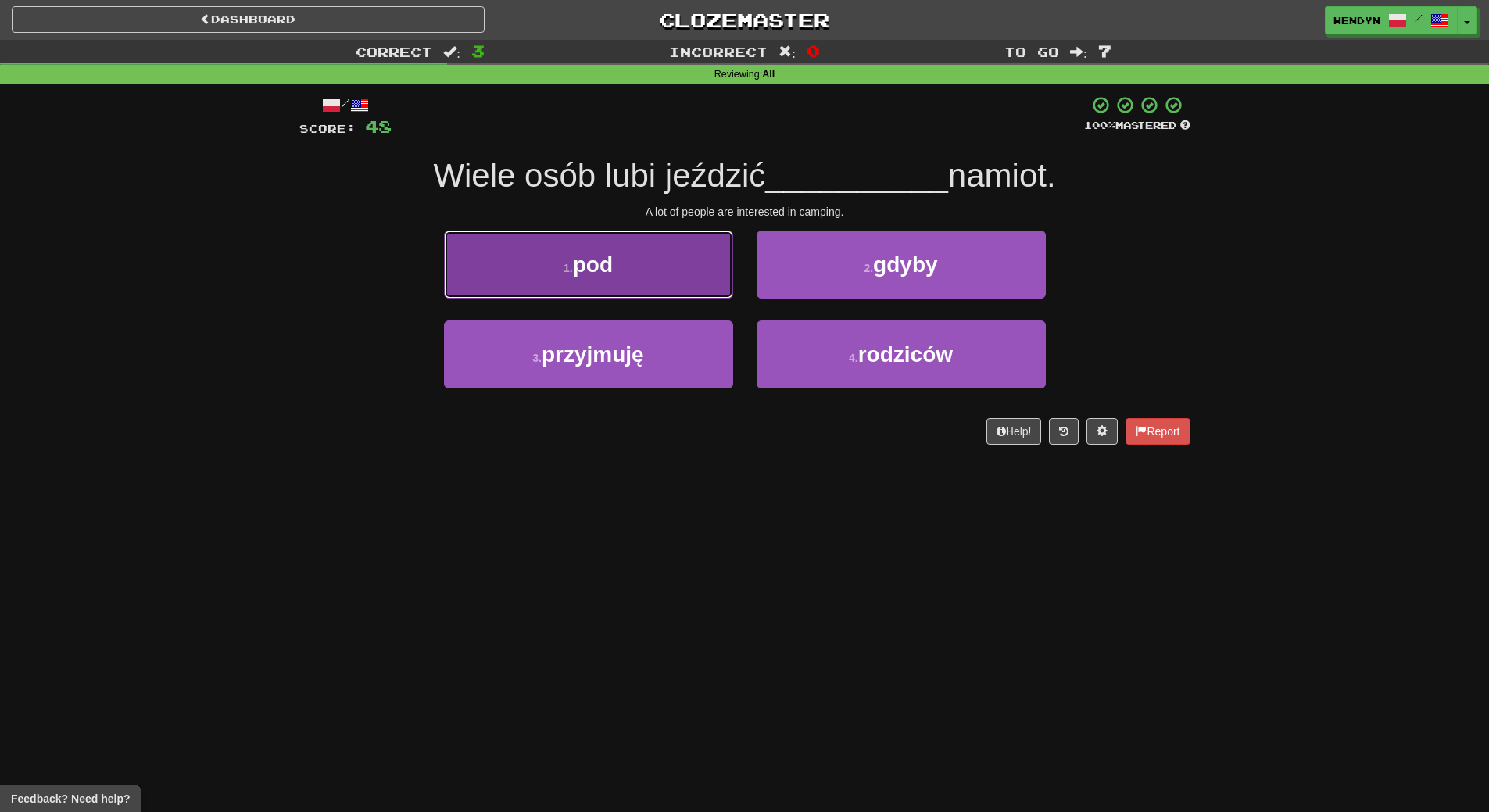
click at [675, 280] on button "1 . pod" at bounding box center [588, 264] width 289 height 68
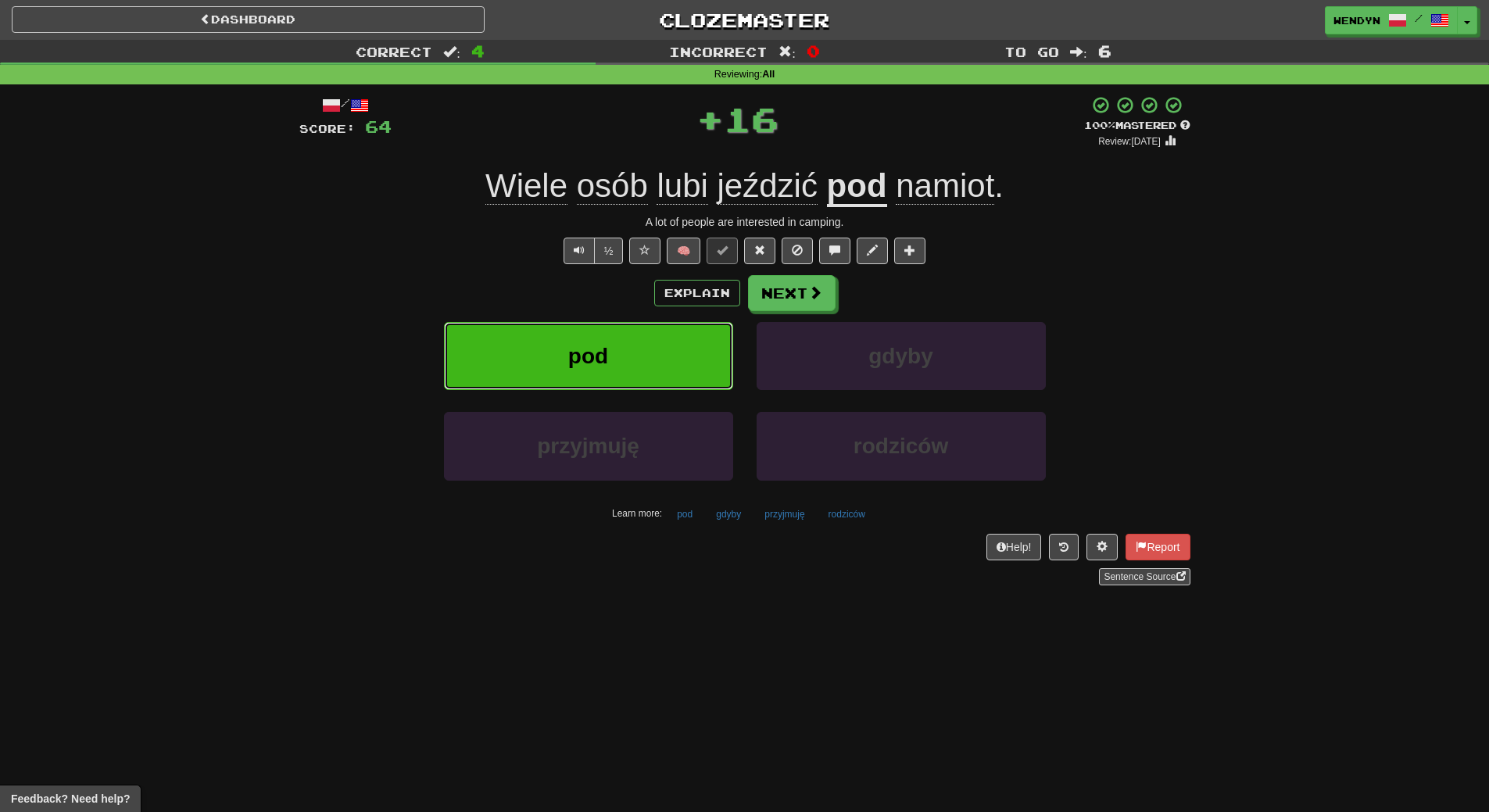
click at [661, 323] on button "pod" at bounding box center [588, 356] width 289 height 68
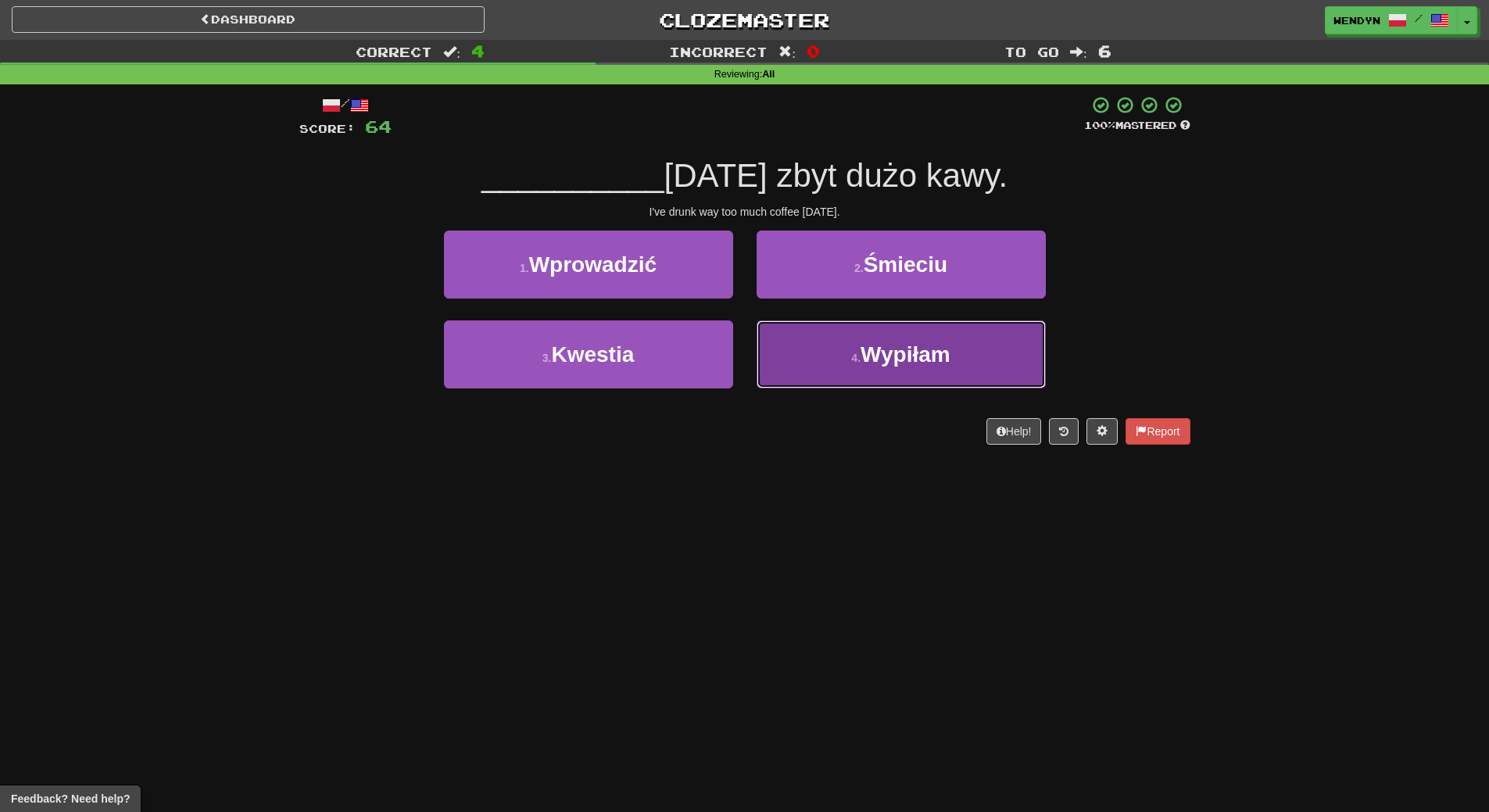
click at [821, 356] on button "4 . Wypiłam" at bounding box center [901, 354] width 289 height 68
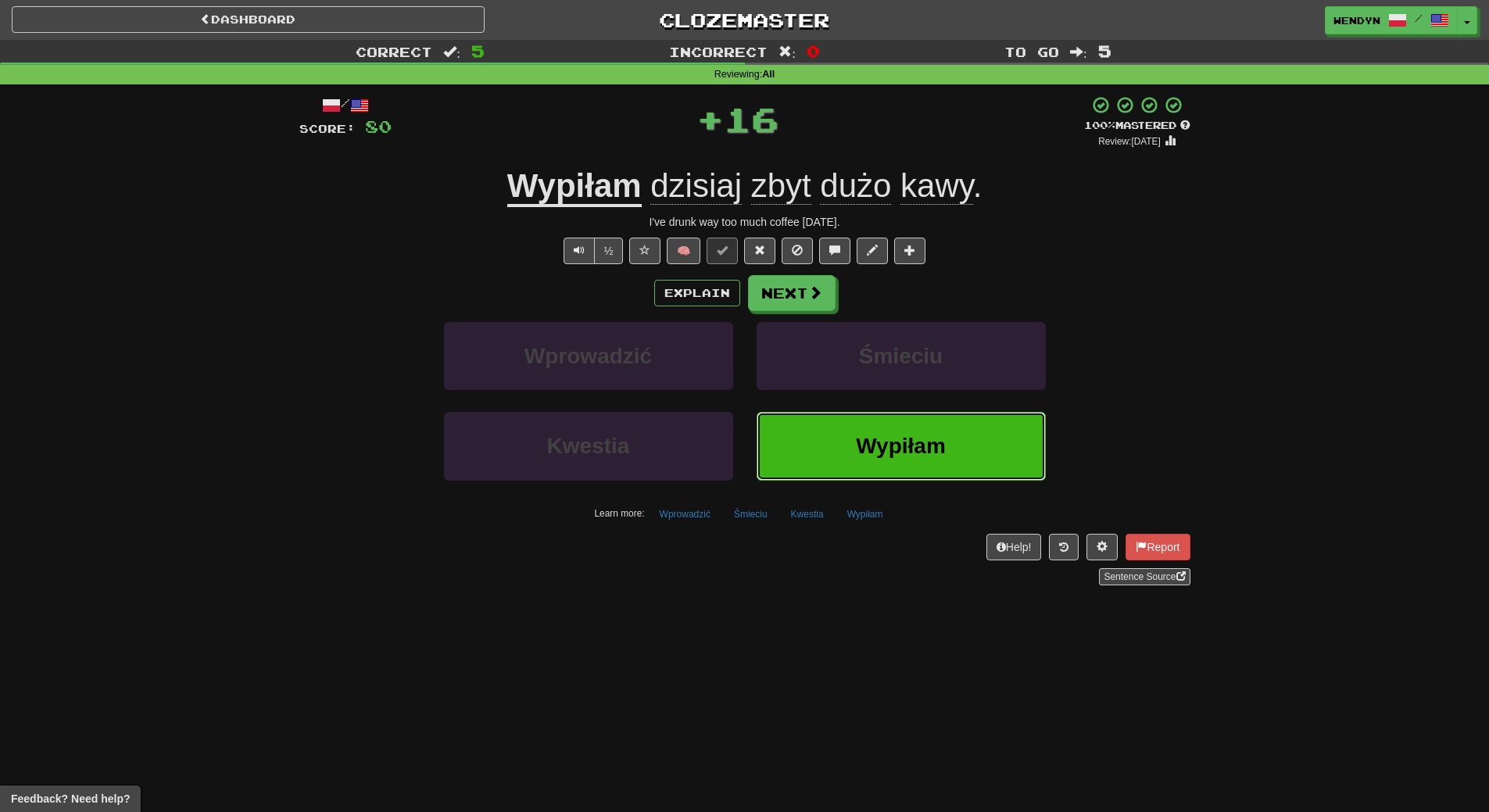
click at [942, 475] on button "Wypiłam" at bounding box center [901, 446] width 289 height 68
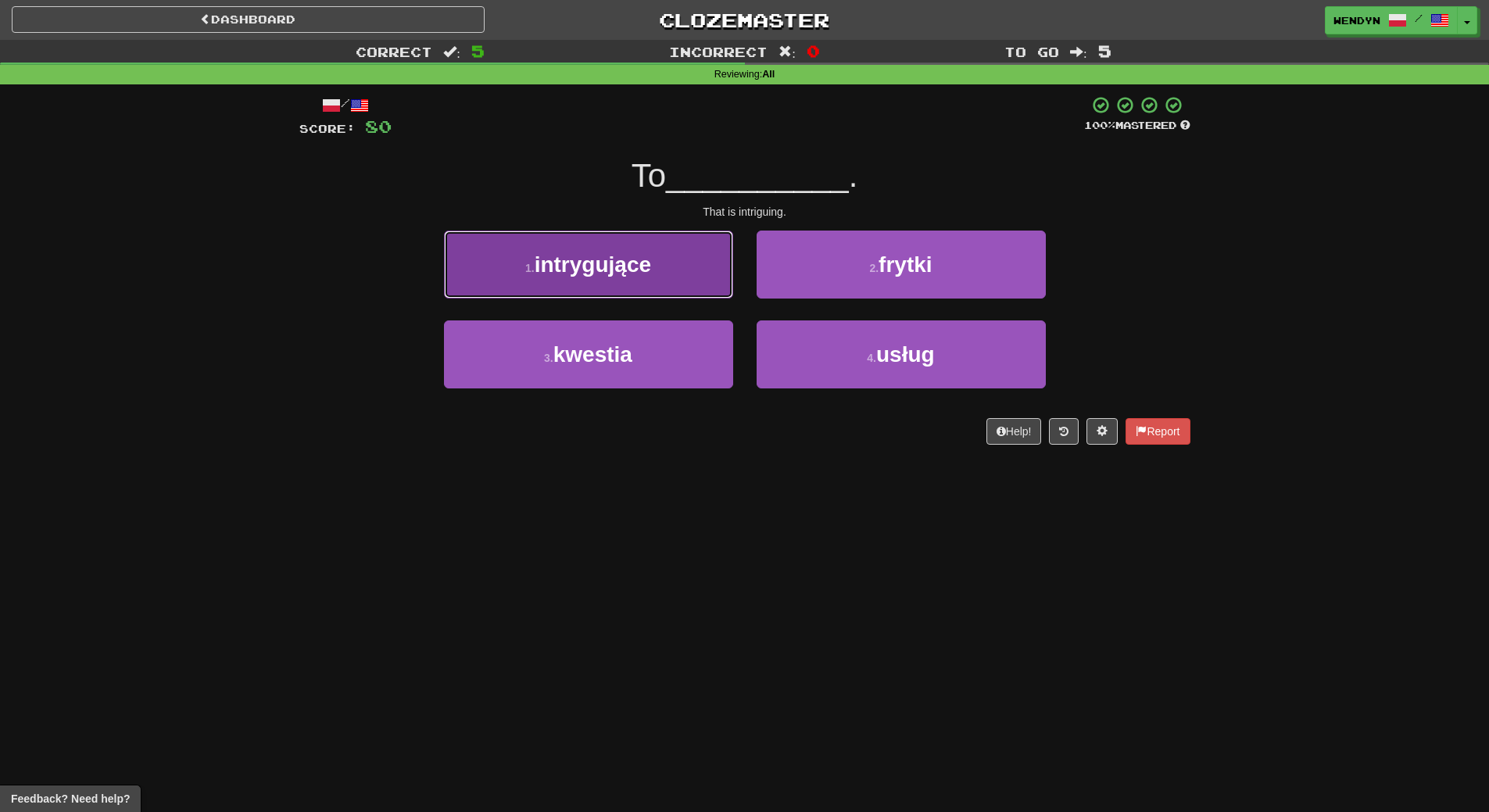
click at [641, 257] on span "intrygujące" at bounding box center [592, 264] width 116 height 25
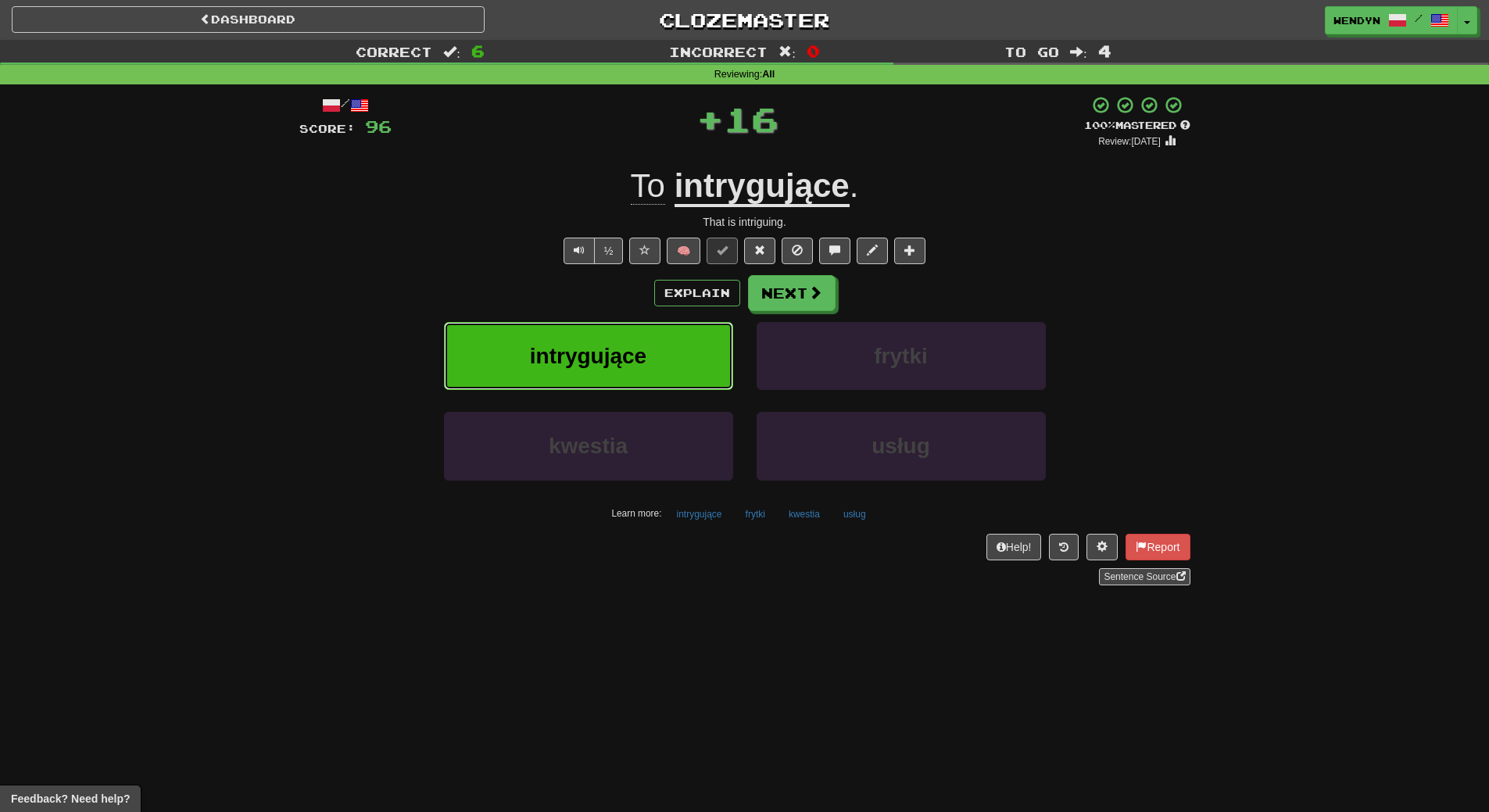
click at [626, 347] on span "intrygujące" at bounding box center [587, 356] width 116 height 25
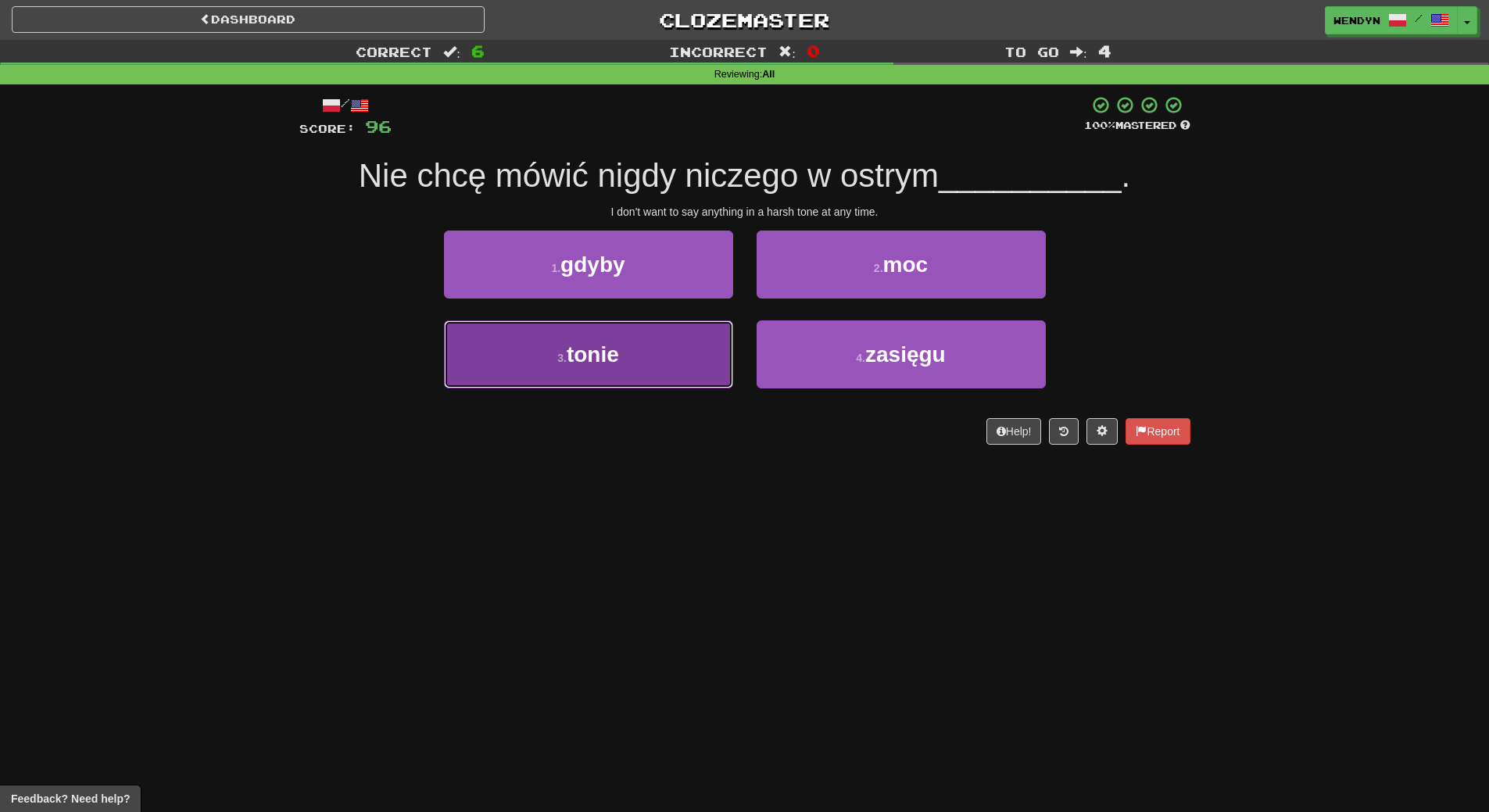
click at [650, 357] on button "3 . tonie" at bounding box center [588, 354] width 289 height 68
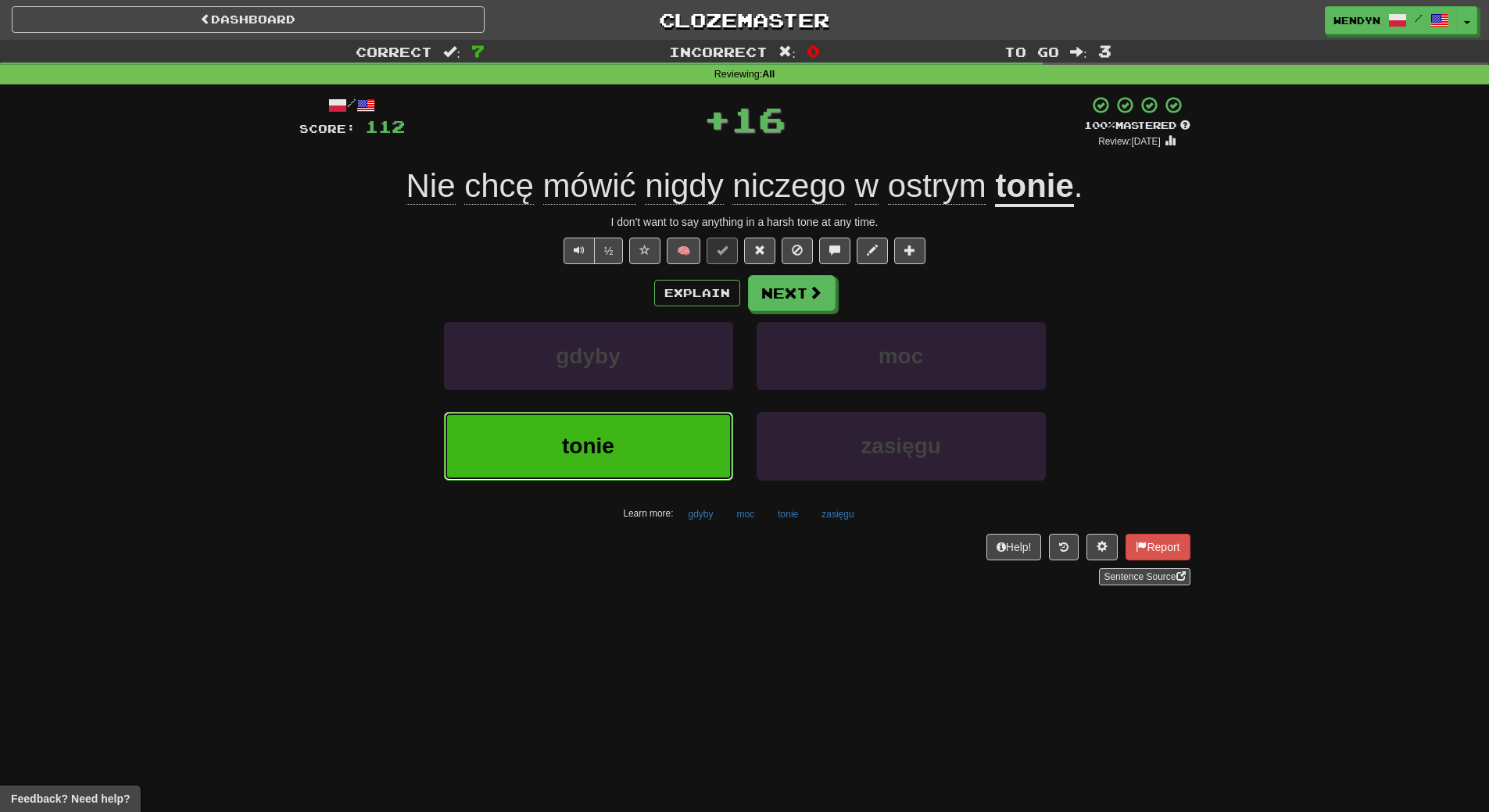
drag, startPoint x: 642, startPoint y: 432, endPoint x: 629, endPoint y: 483, distance: 52.6
click at [631, 478] on button "tonie" at bounding box center [588, 446] width 289 height 68
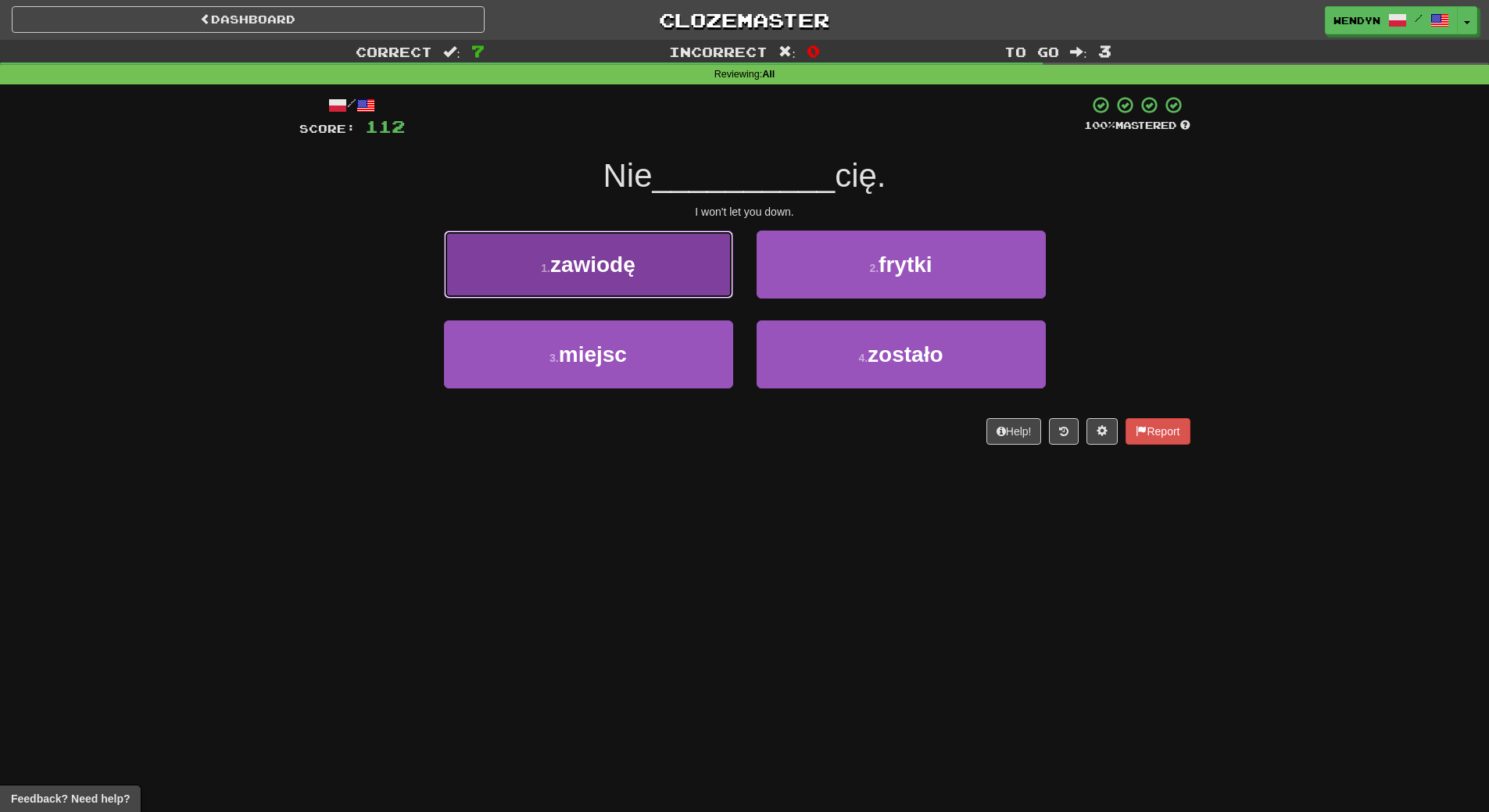
click at [665, 267] on button "1 . zawiodę" at bounding box center [588, 264] width 289 height 68
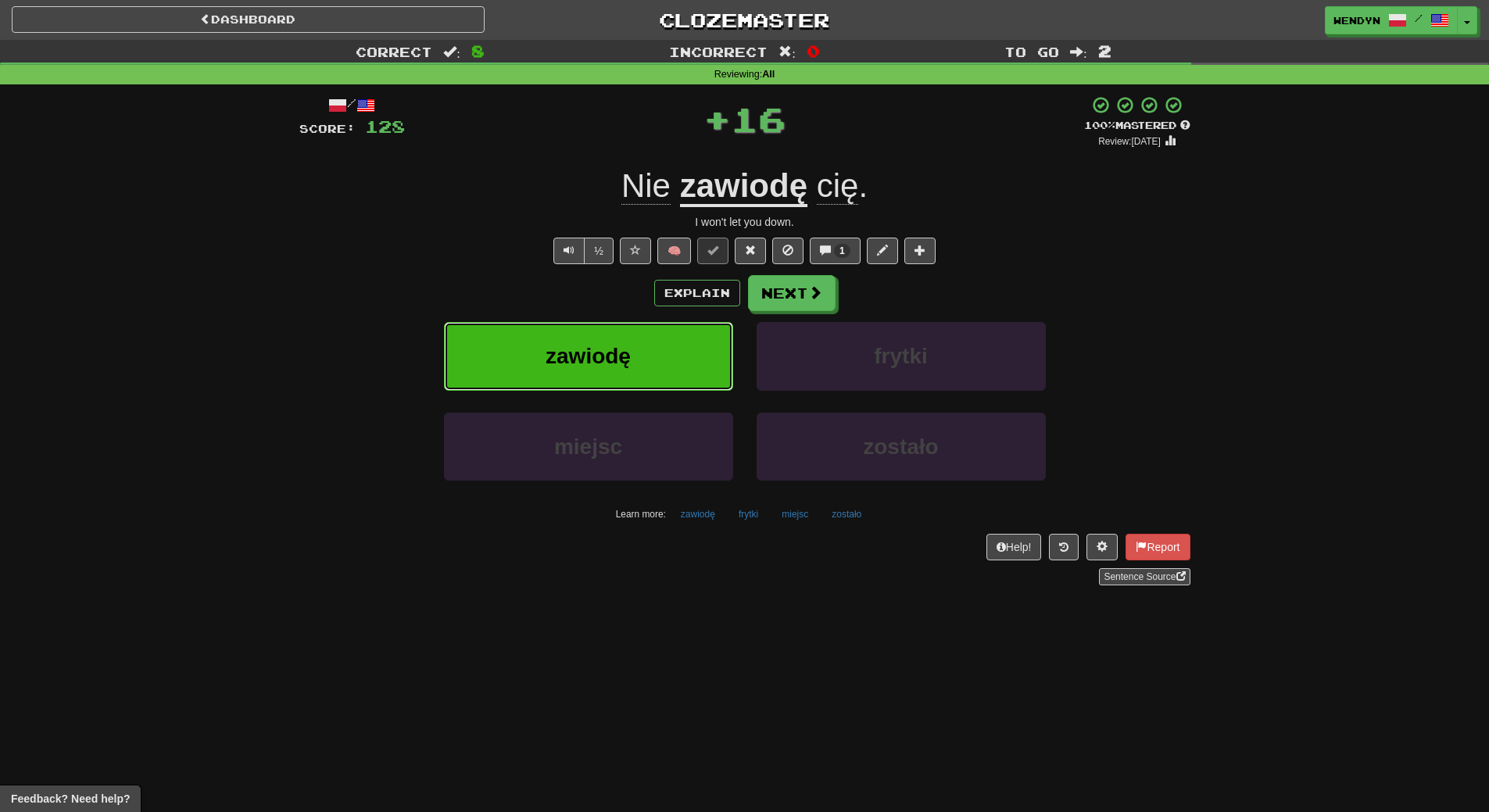
click at [658, 361] on button "zawiodę" at bounding box center [588, 356] width 289 height 68
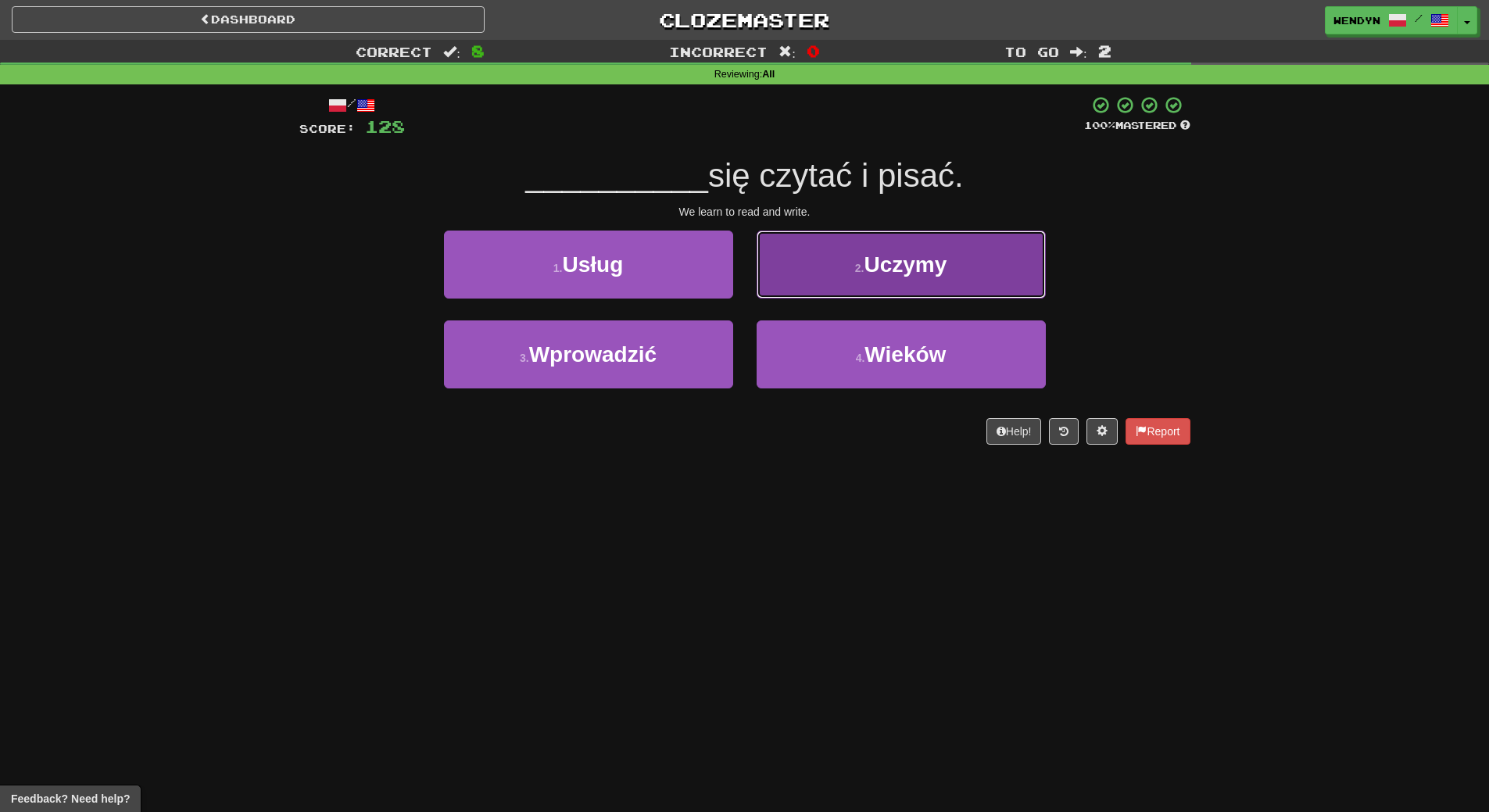
click at [926, 239] on button "2 . Uczymy" at bounding box center [901, 264] width 289 height 68
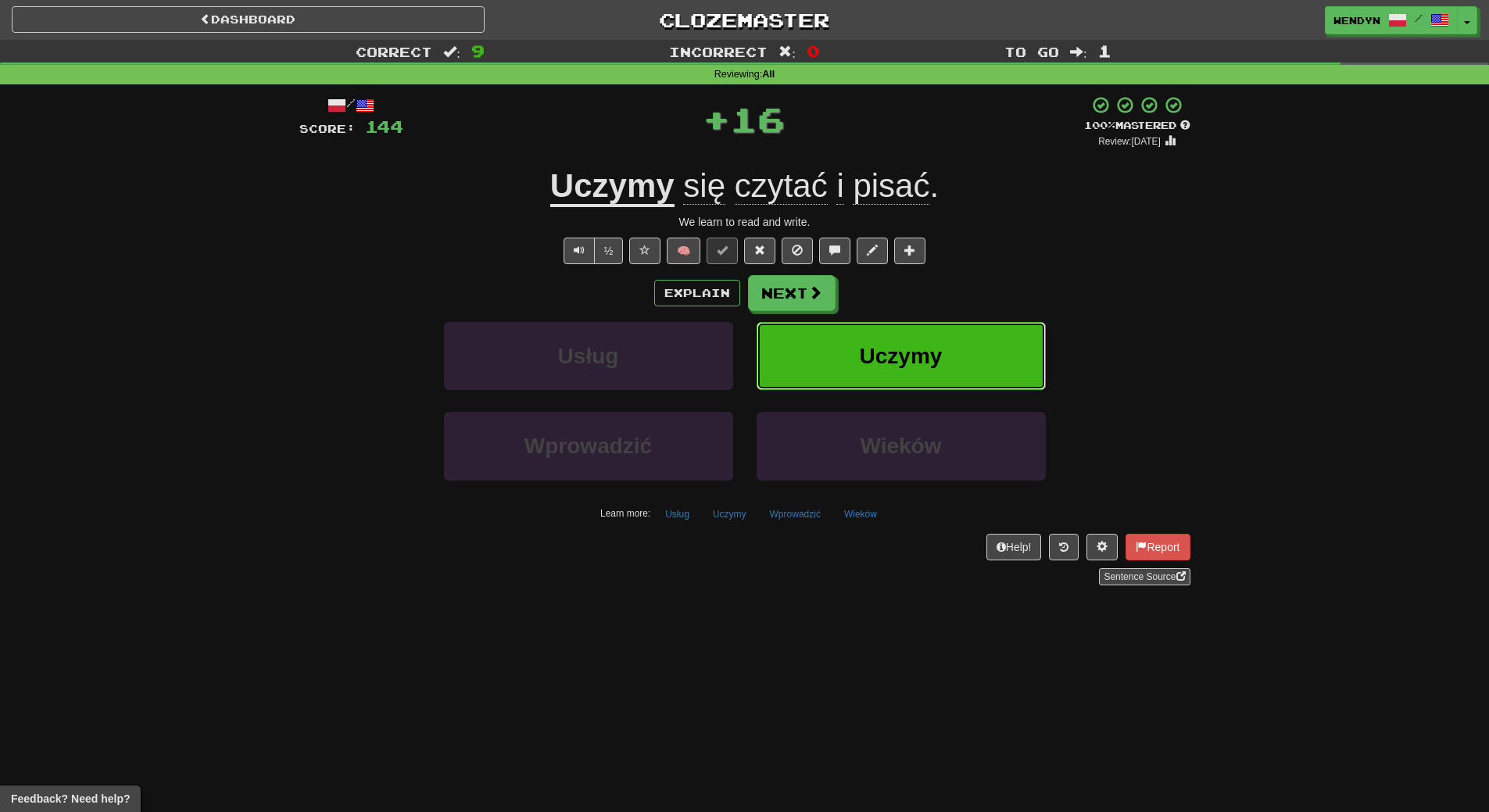
click at [949, 357] on button "Uczymy" at bounding box center [901, 356] width 289 height 68
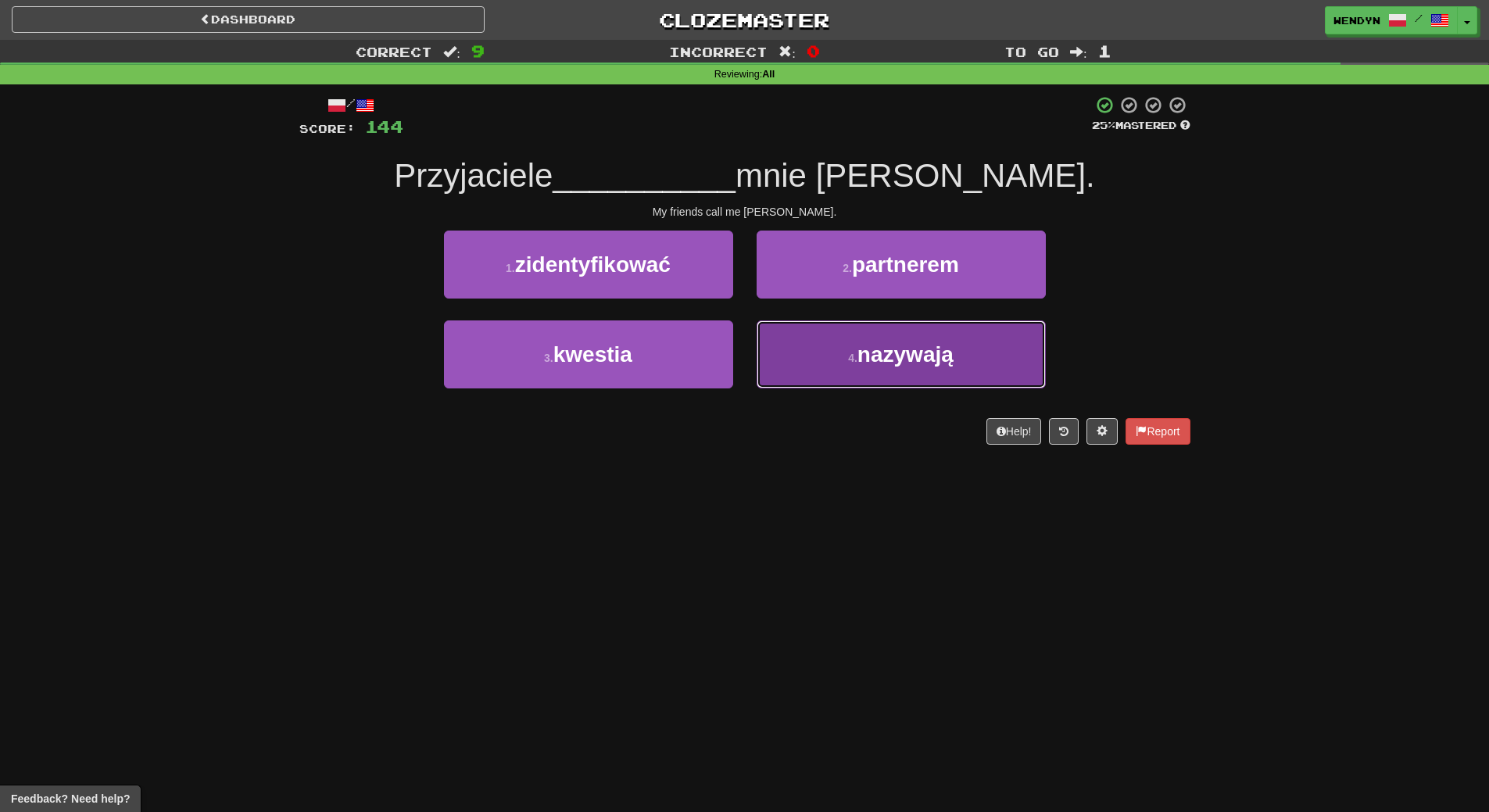
click at [873, 364] on span "nazywają" at bounding box center [905, 355] width 96 height 25
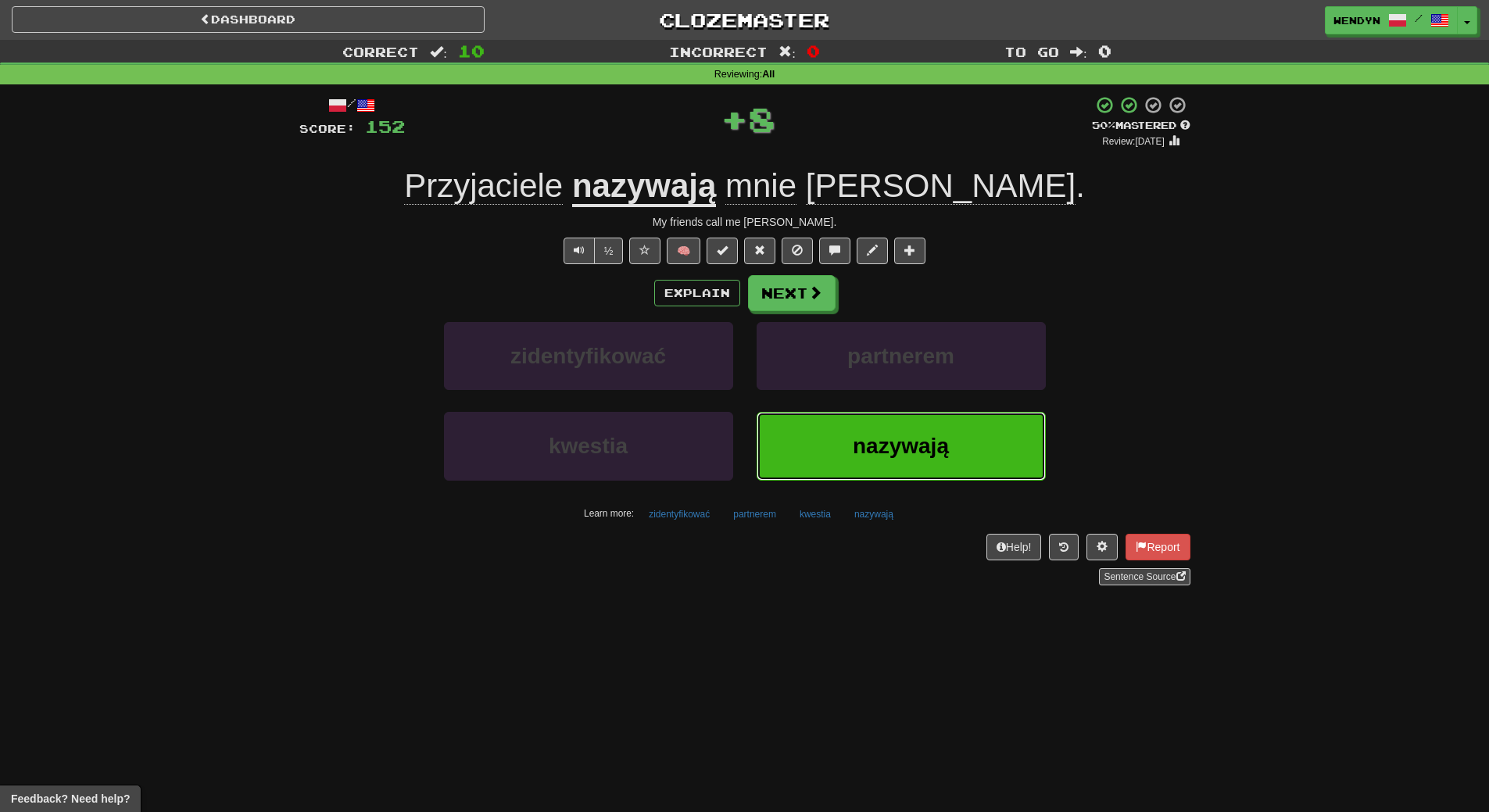
click at [877, 414] on button "nazywają" at bounding box center [901, 446] width 289 height 68
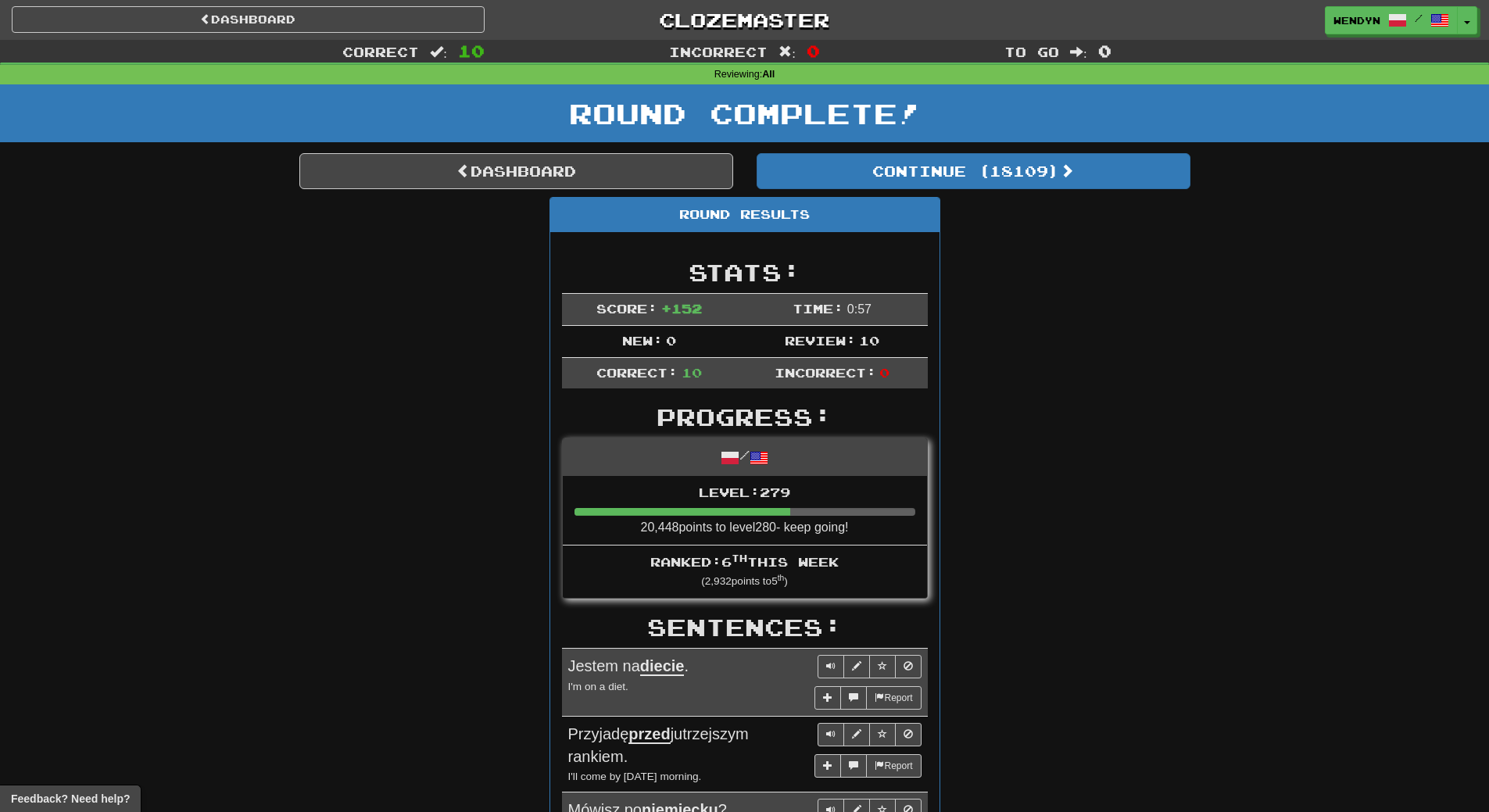
click at [1077, 339] on div "Round Results Stats: Score: + 152 Time: 0 : 57 New: 0 Review: 10 Correct: 10 In…" at bounding box center [745, 796] width 891 height 1198
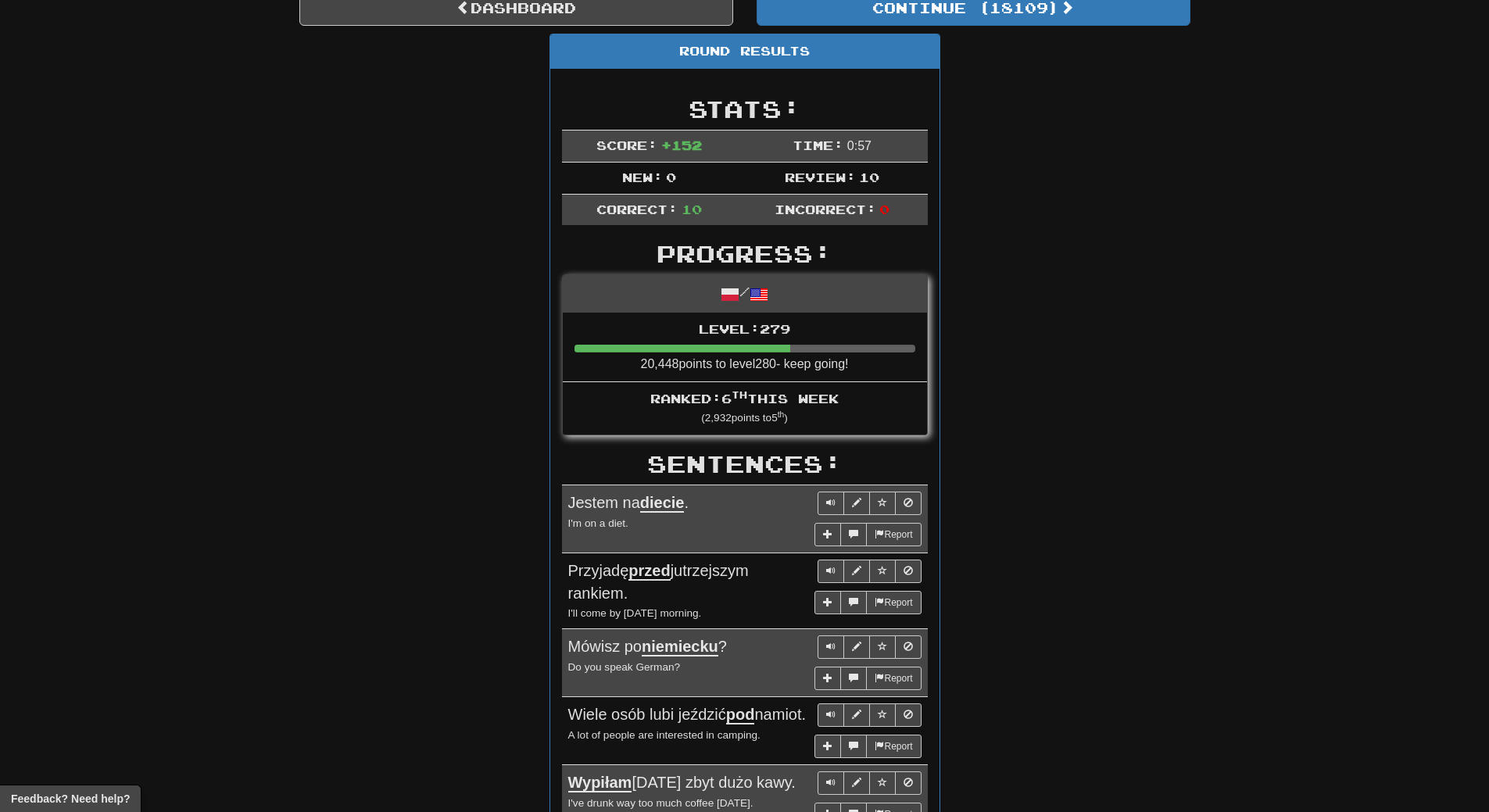
scroll to position [78, 0]
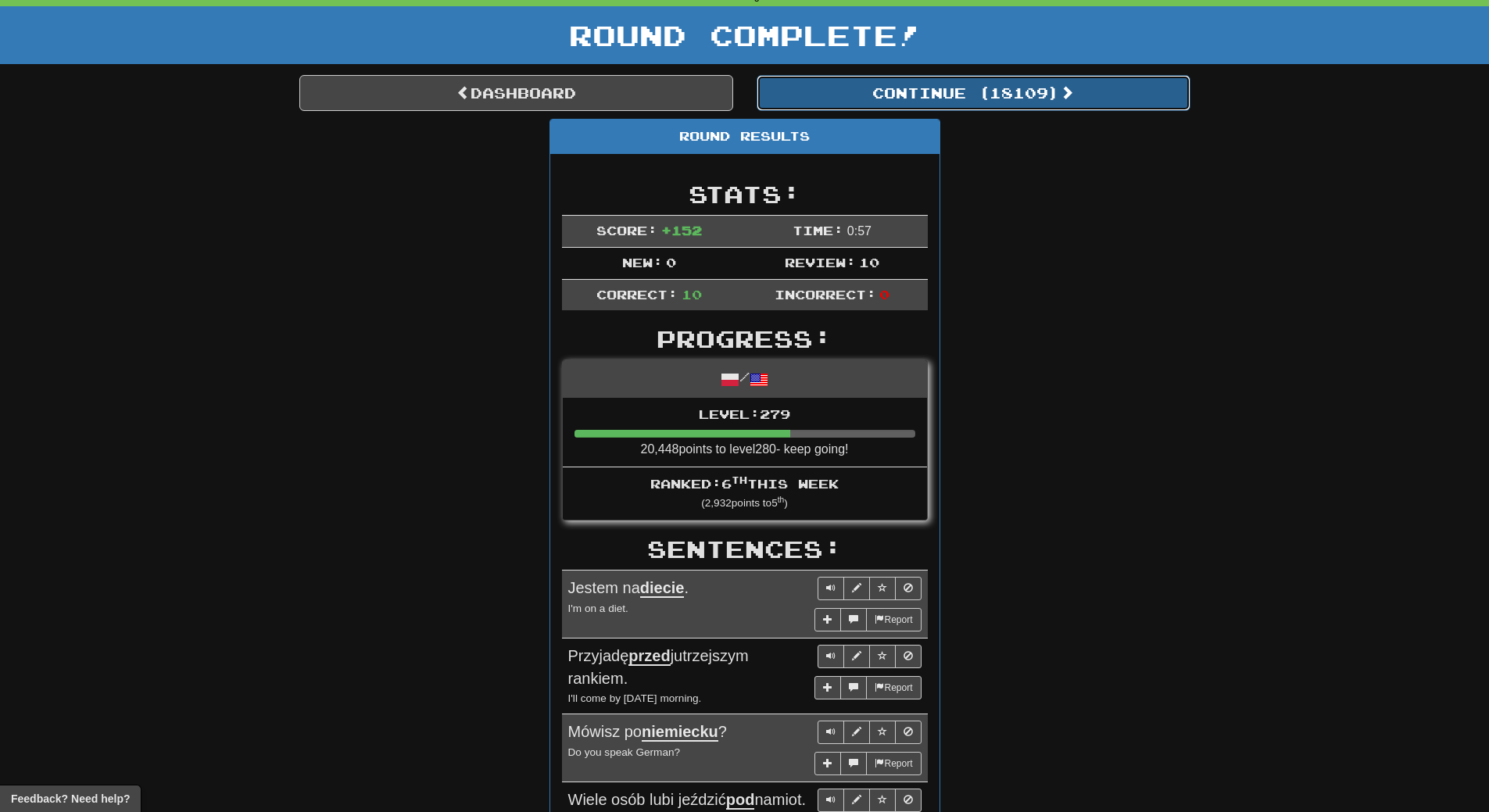
click at [1017, 90] on button "Continue ( 18109 )" at bounding box center [973, 93] width 433 height 36
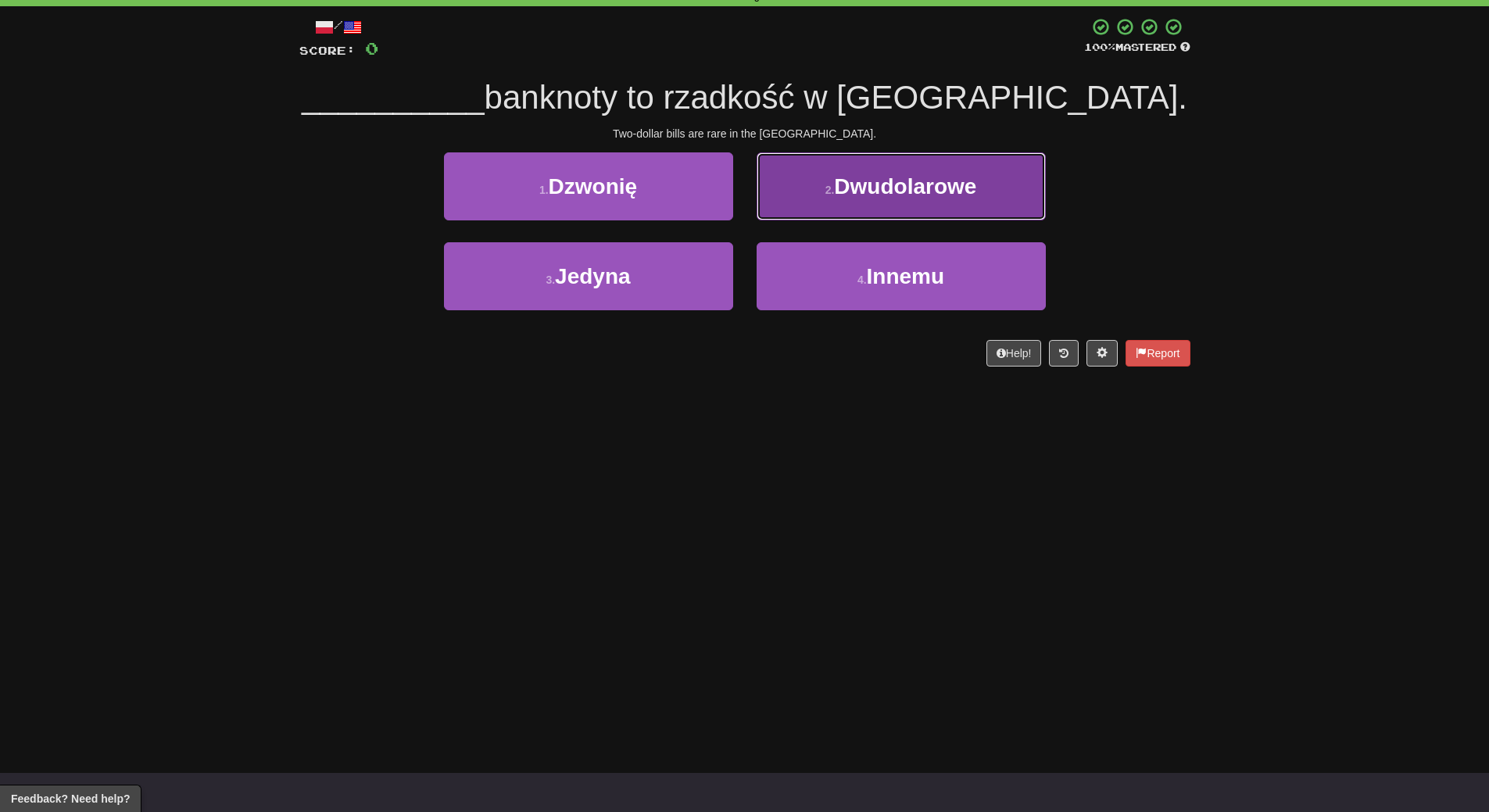
click at [945, 198] on span "Dwudolarowe" at bounding box center [905, 187] width 143 height 25
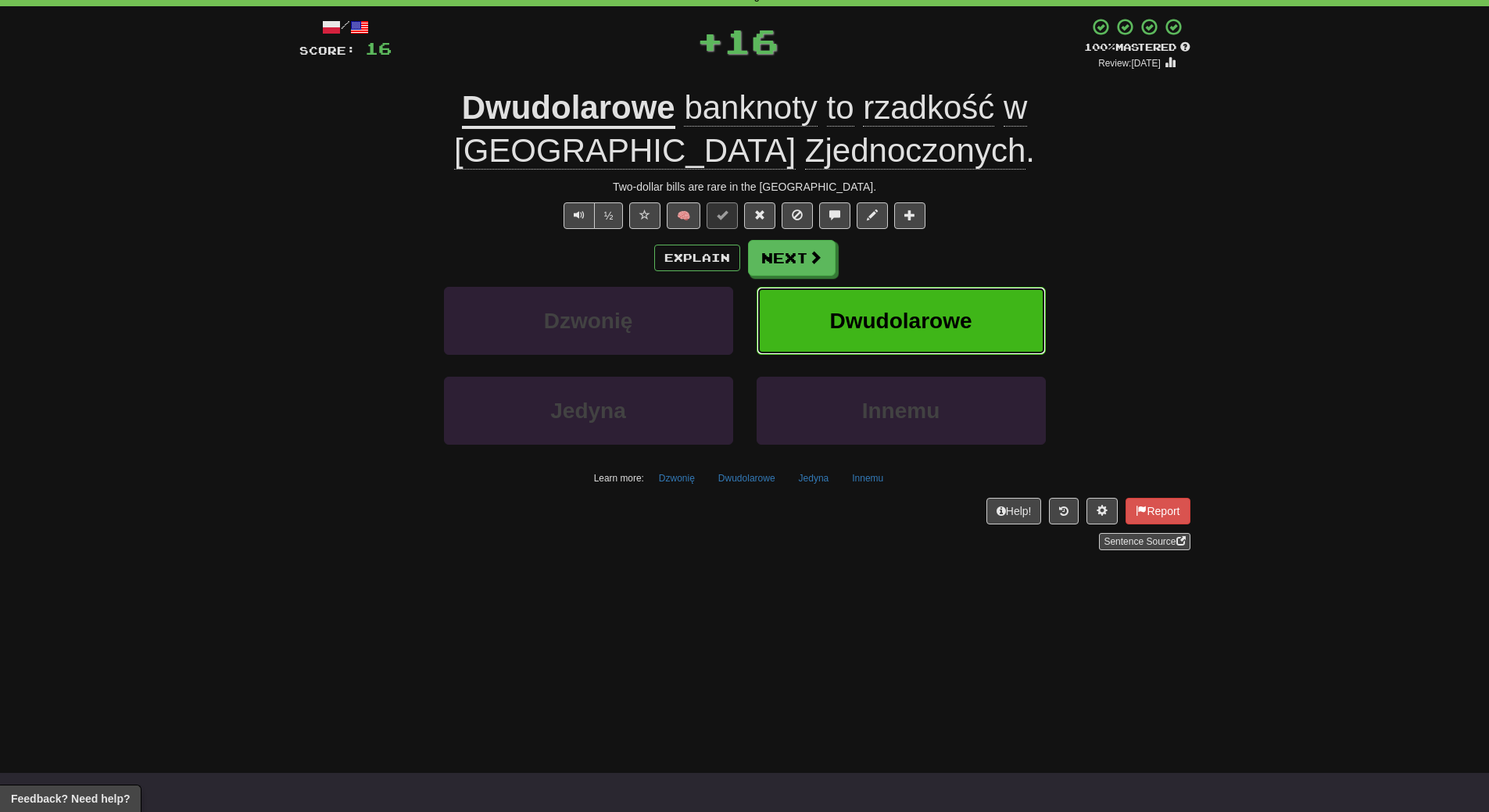
click at [944, 321] on span "Dwudolarowe" at bounding box center [900, 321] width 143 height 25
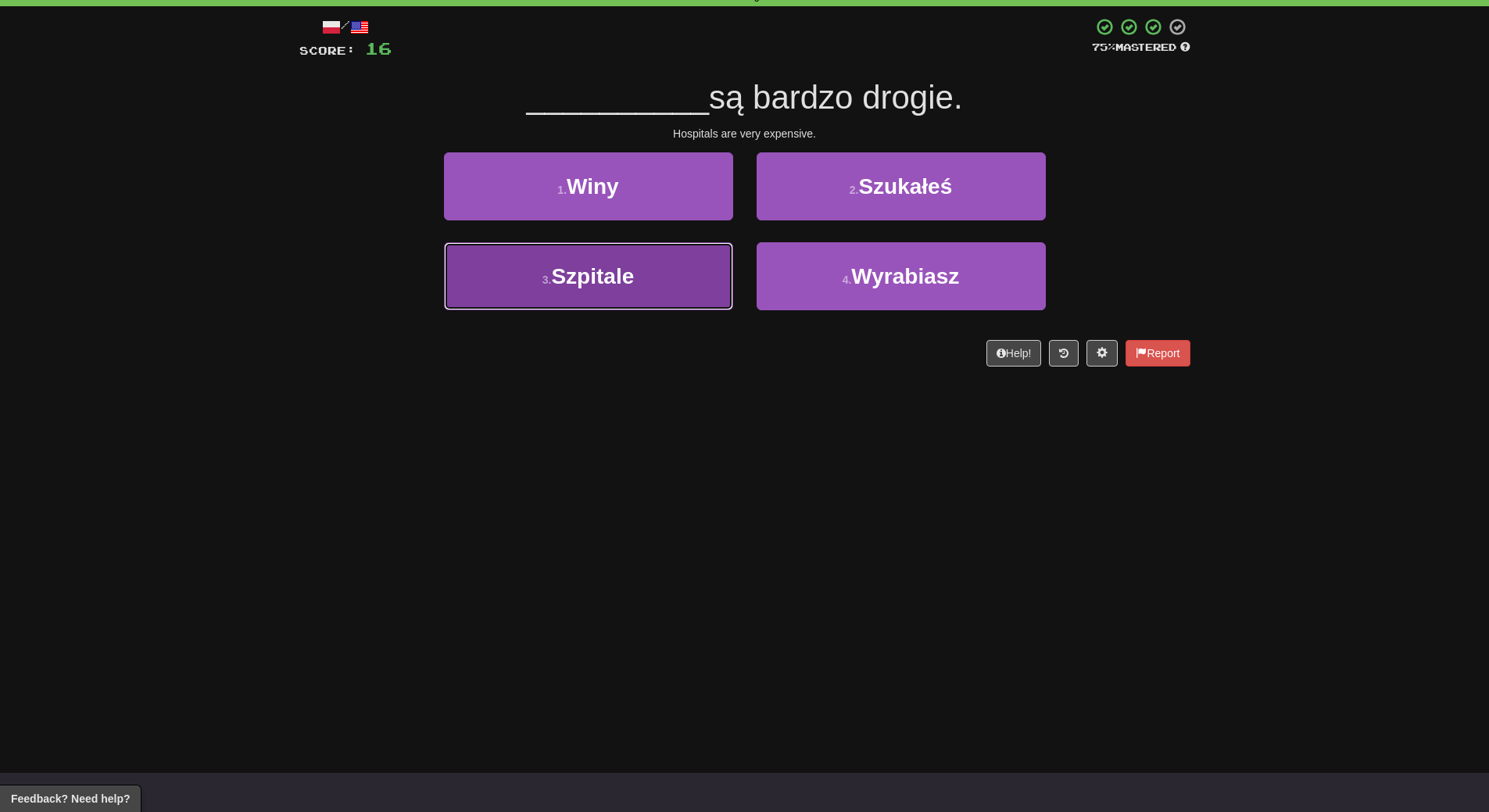
click at [659, 293] on button "3 . Szpitale" at bounding box center [588, 277] width 289 height 68
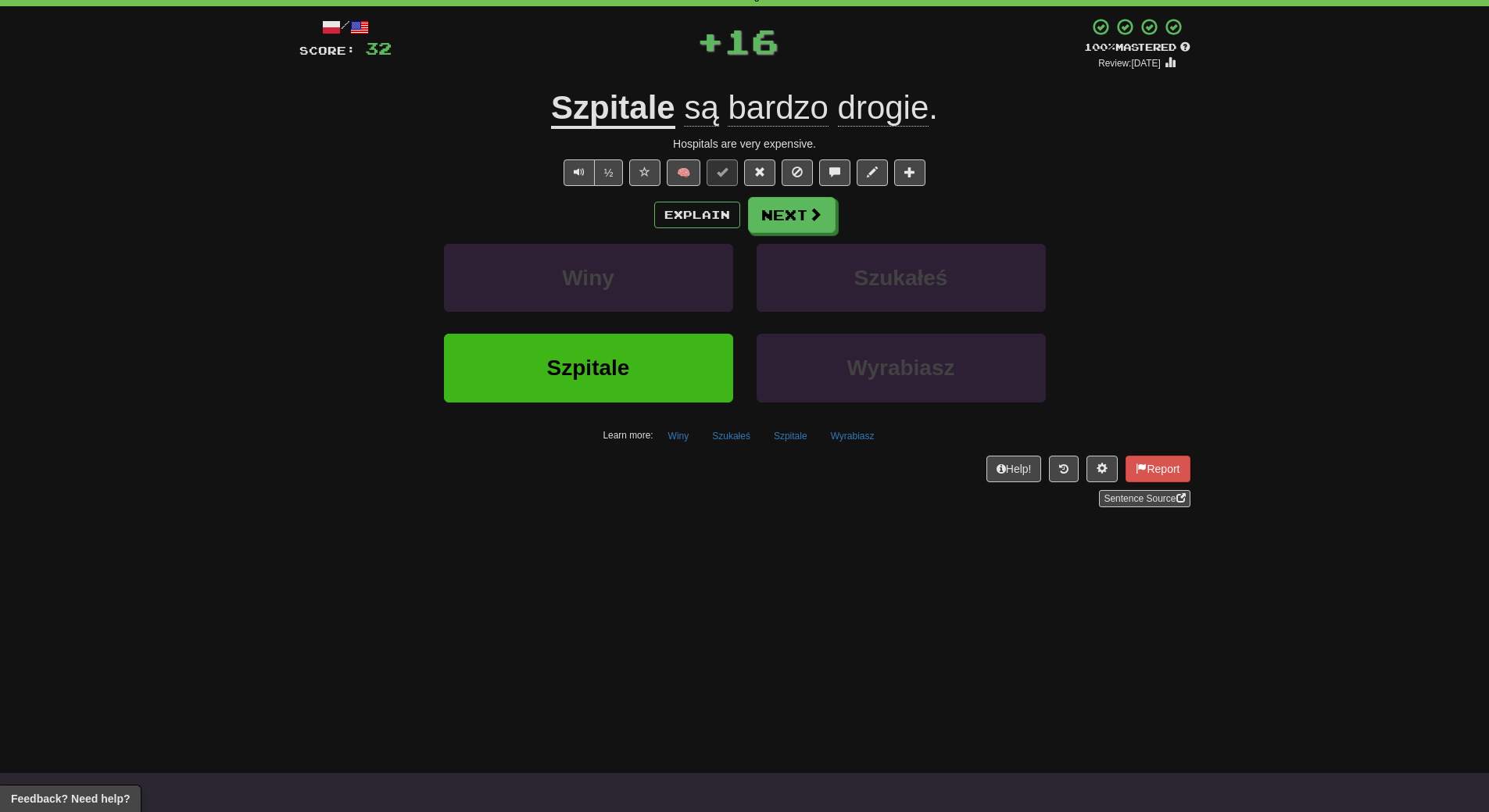
click at [654, 410] on div "Szpitale" at bounding box center [588, 378] width 313 height 90
click at [666, 388] on button "Szpitale" at bounding box center [588, 367] width 289 height 68
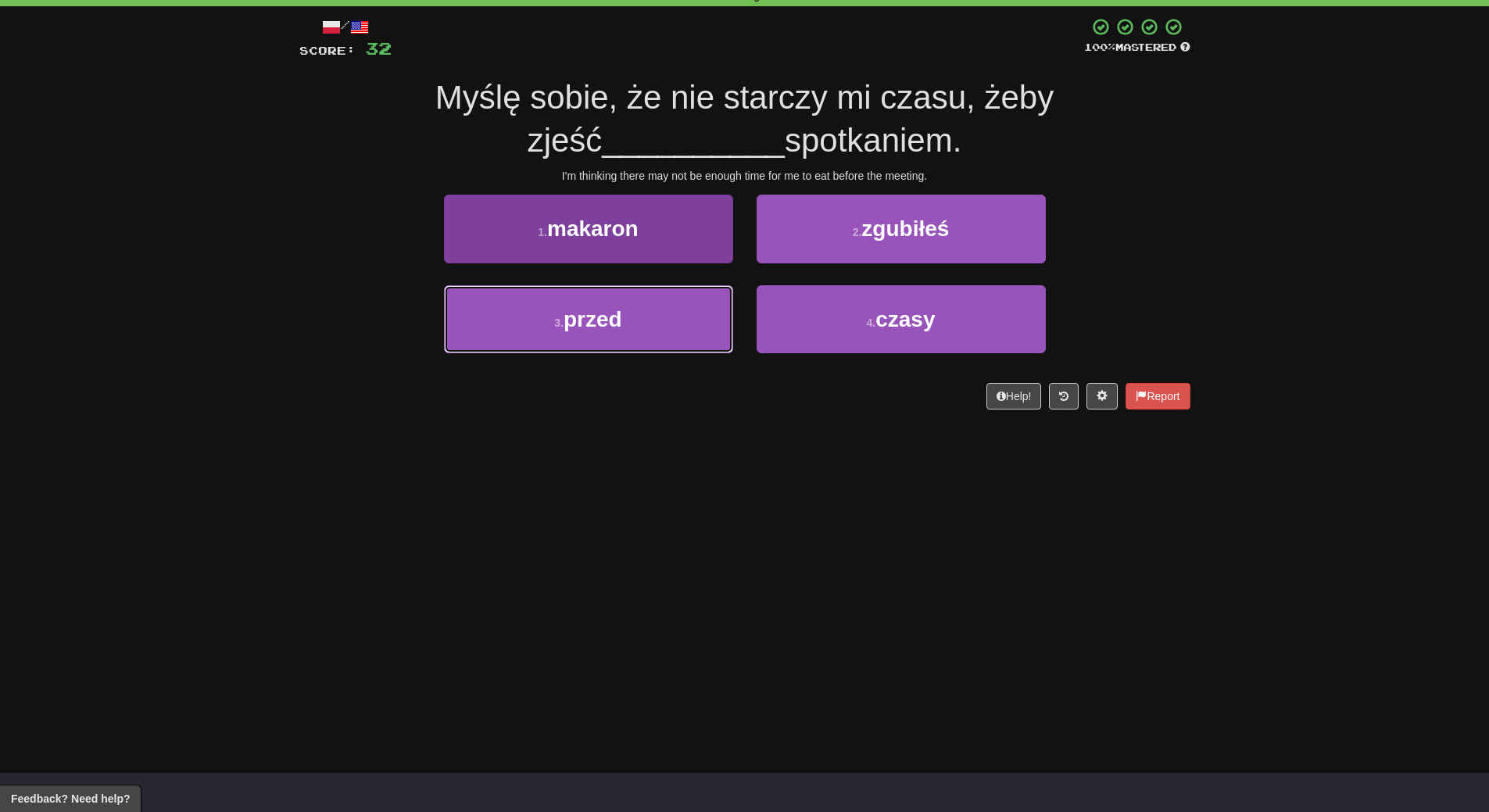
click at [662, 313] on button "3 . przed" at bounding box center [588, 319] width 289 height 68
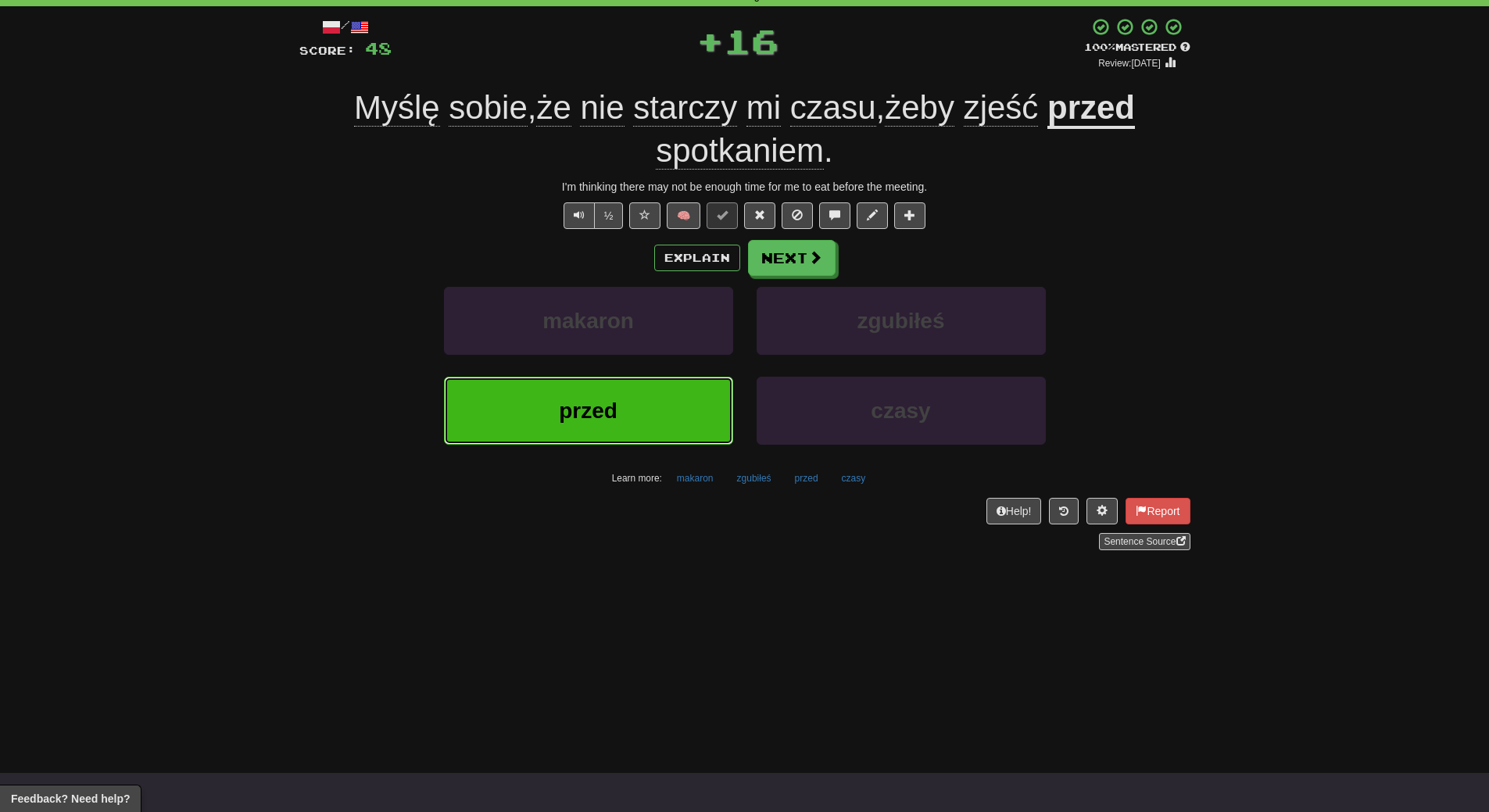
click at [639, 398] on button "przed" at bounding box center [588, 411] width 289 height 68
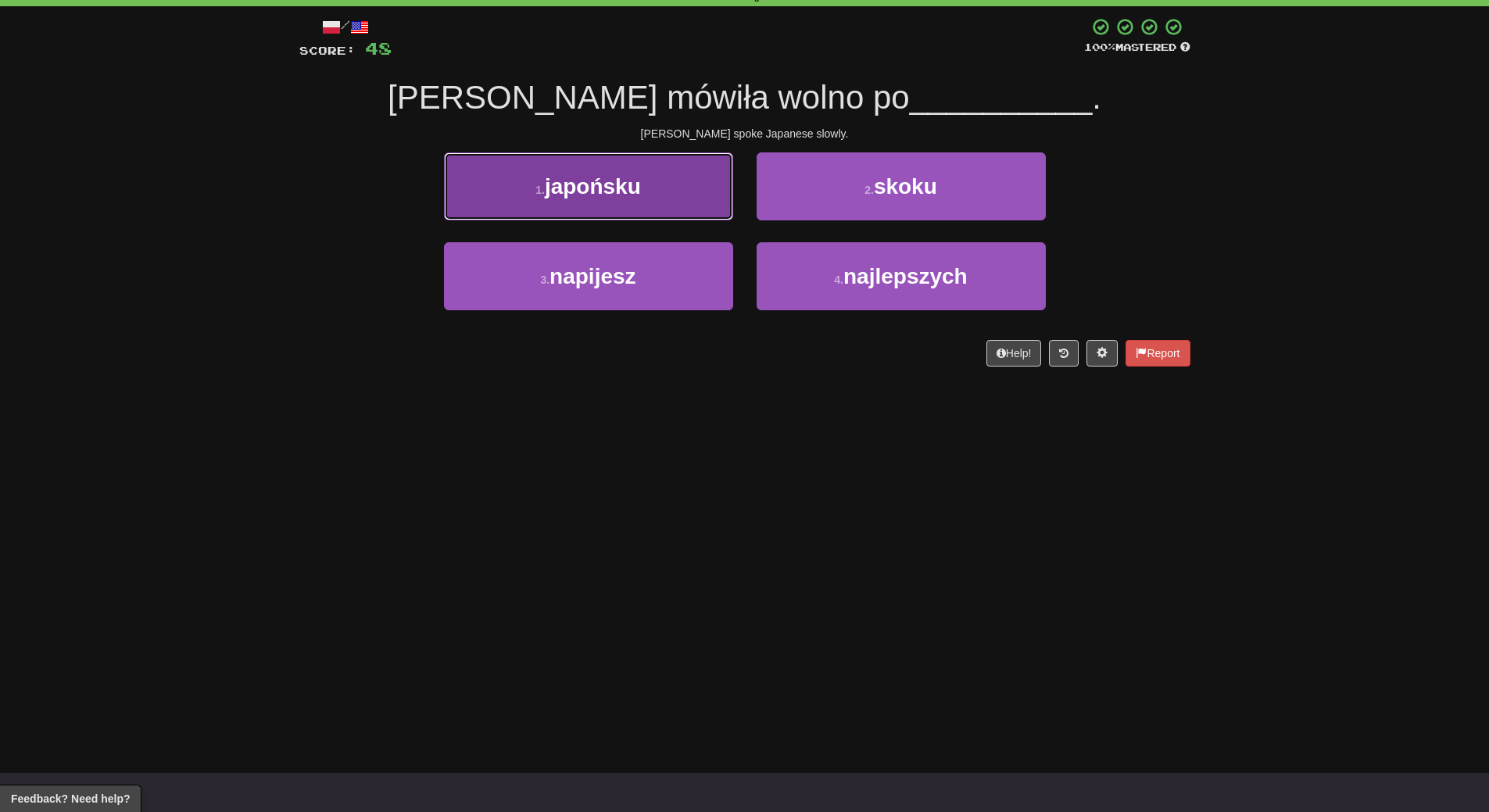
click at [623, 190] on span "japońsku" at bounding box center [593, 187] width 96 height 25
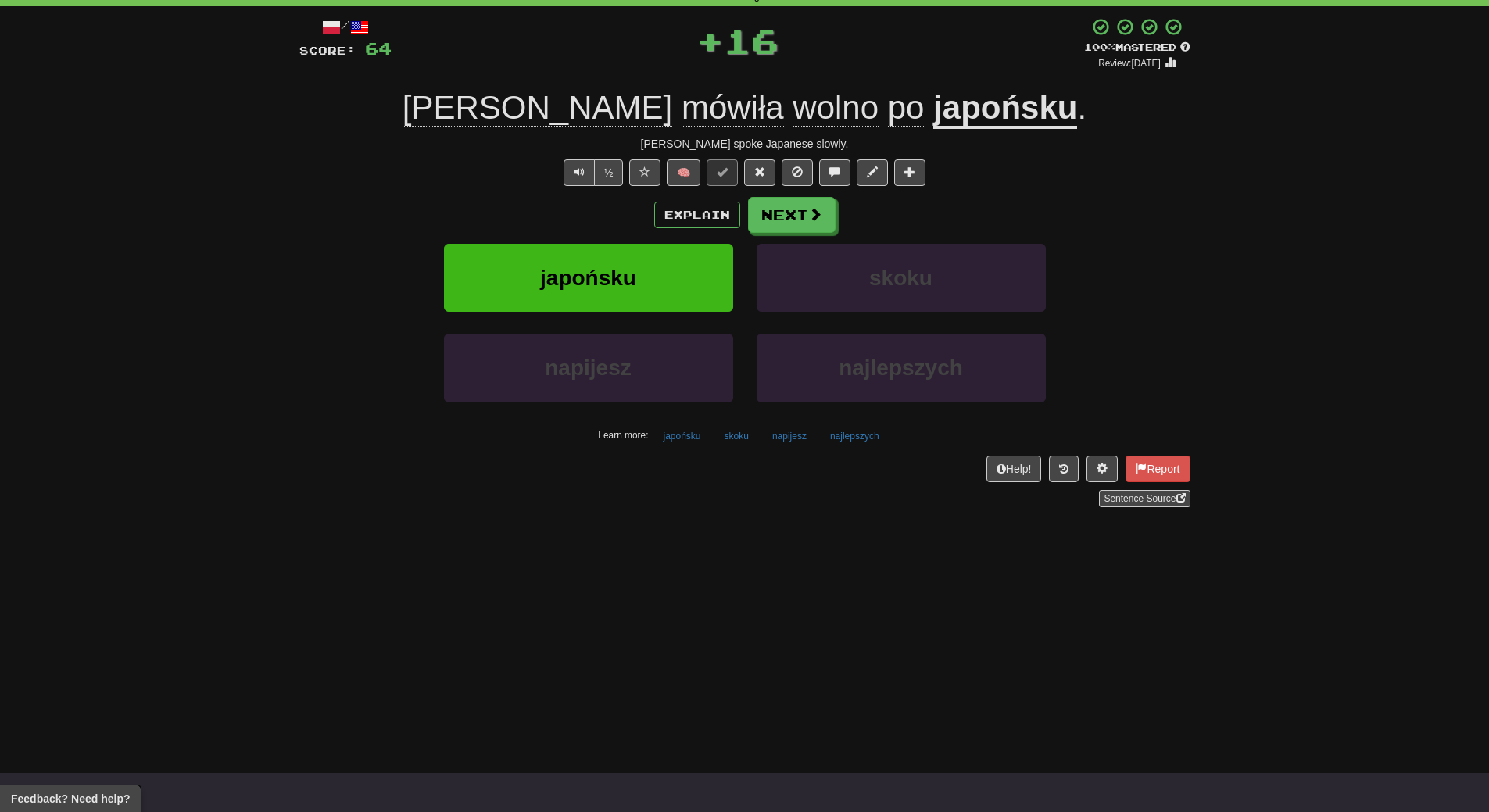
click at [623, 191] on div "/ Score: 64 + 16 100 % Mastered Review: [DATE] [PERSON_NAME] mówiła wolno po ja…" at bounding box center [745, 262] width 891 height 490
click at [616, 252] on button "japońsku" at bounding box center [588, 278] width 289 height 68
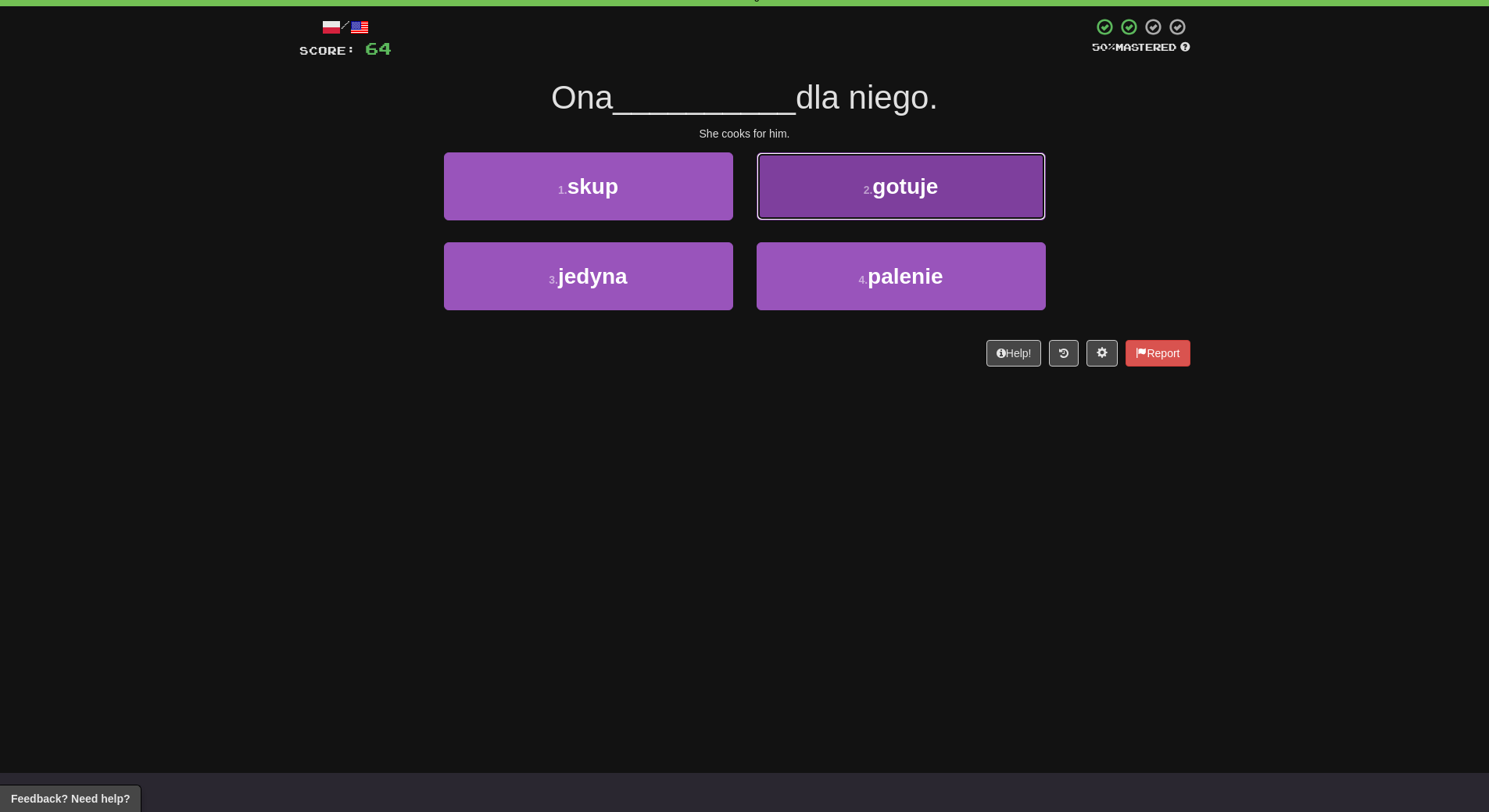
click at [982, 195] on button "2 . gotuje" at bounding box center [901, 186] width 289 height 68
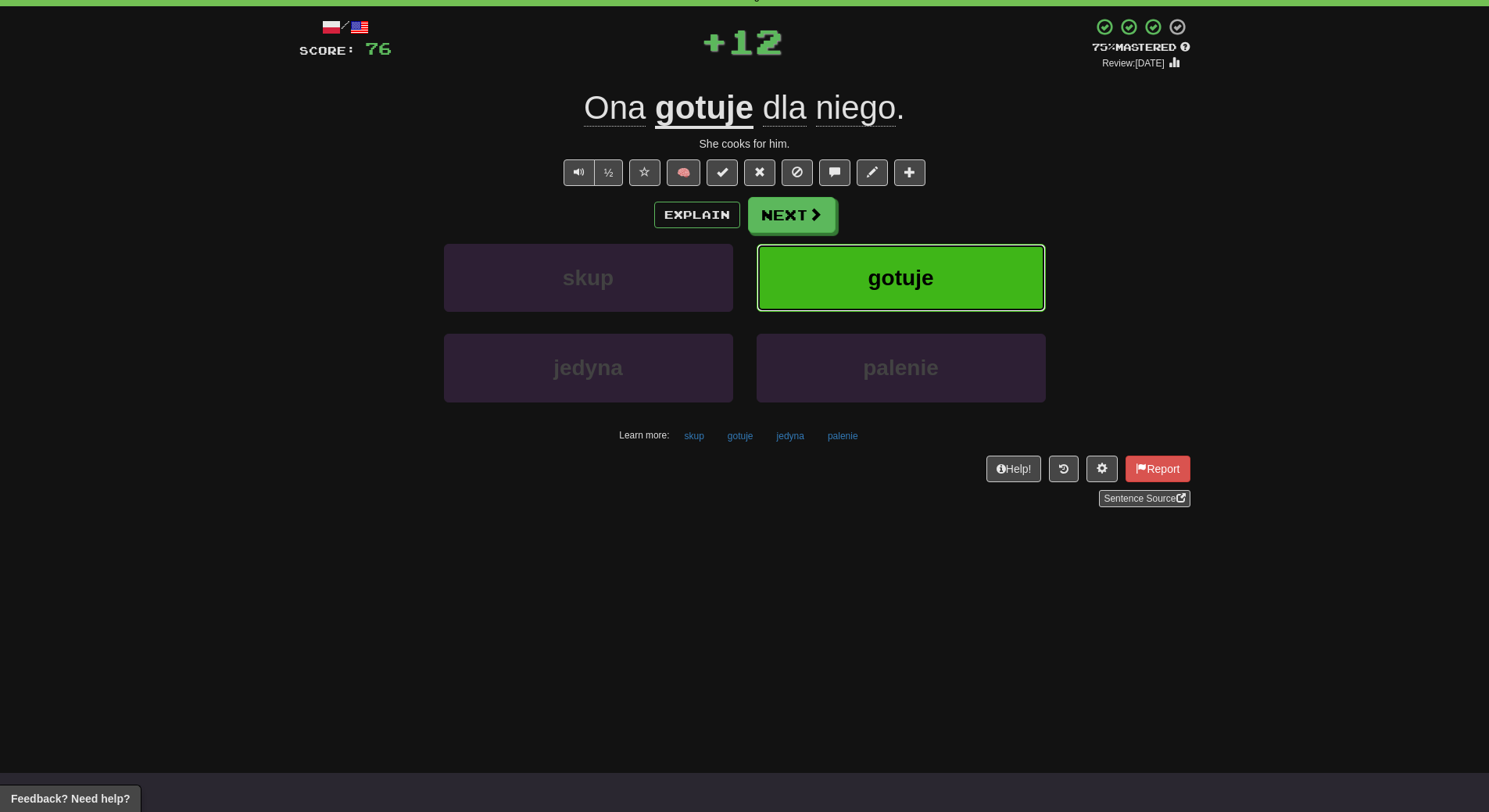
click at [935, 276] on button "gotuje" at bounding box center [901, 278] width 289 height 68
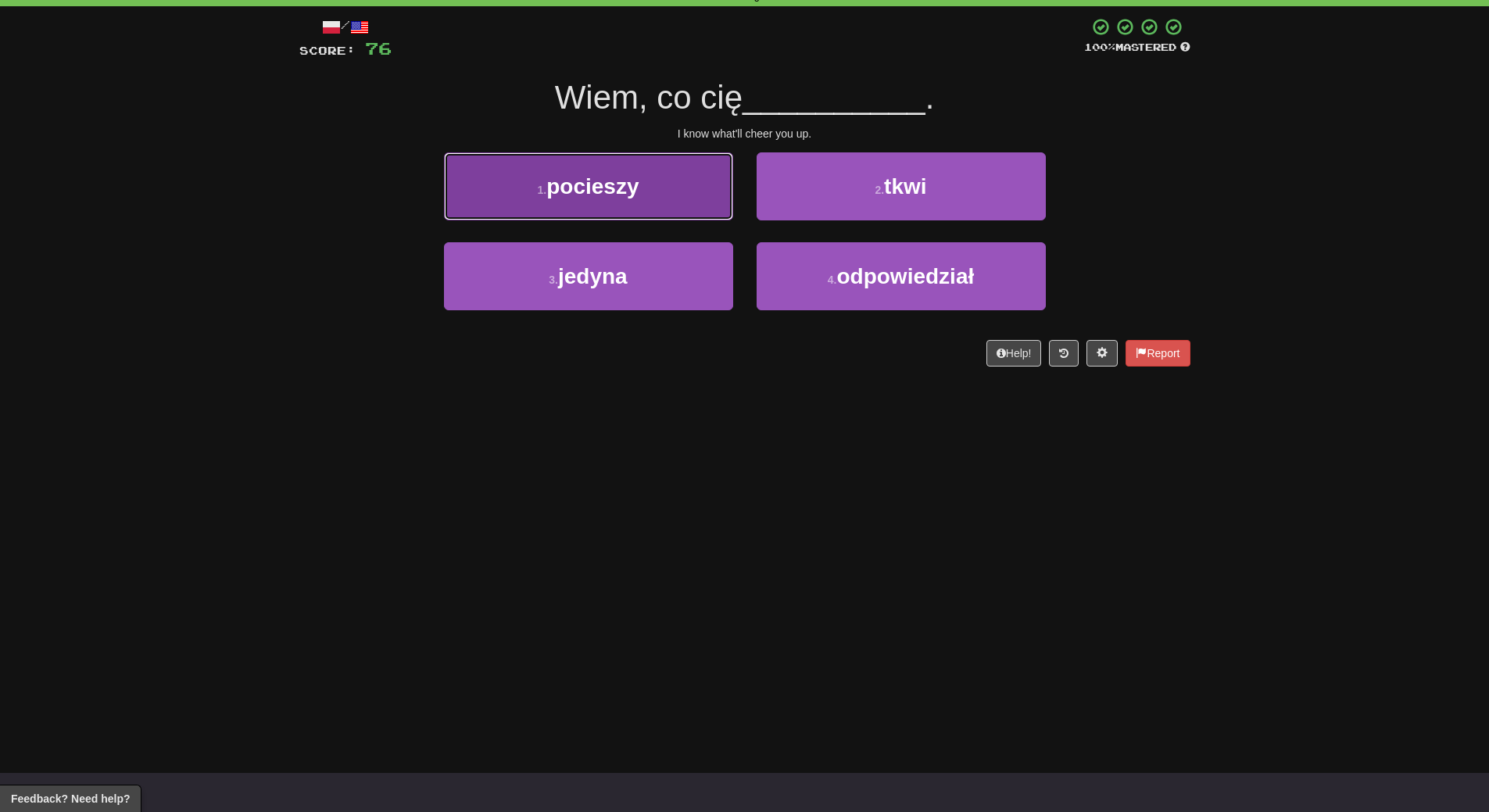
click at [650, 201] on button "1 . pocieszy" at bounding box center [588, 186] width 289 height 68
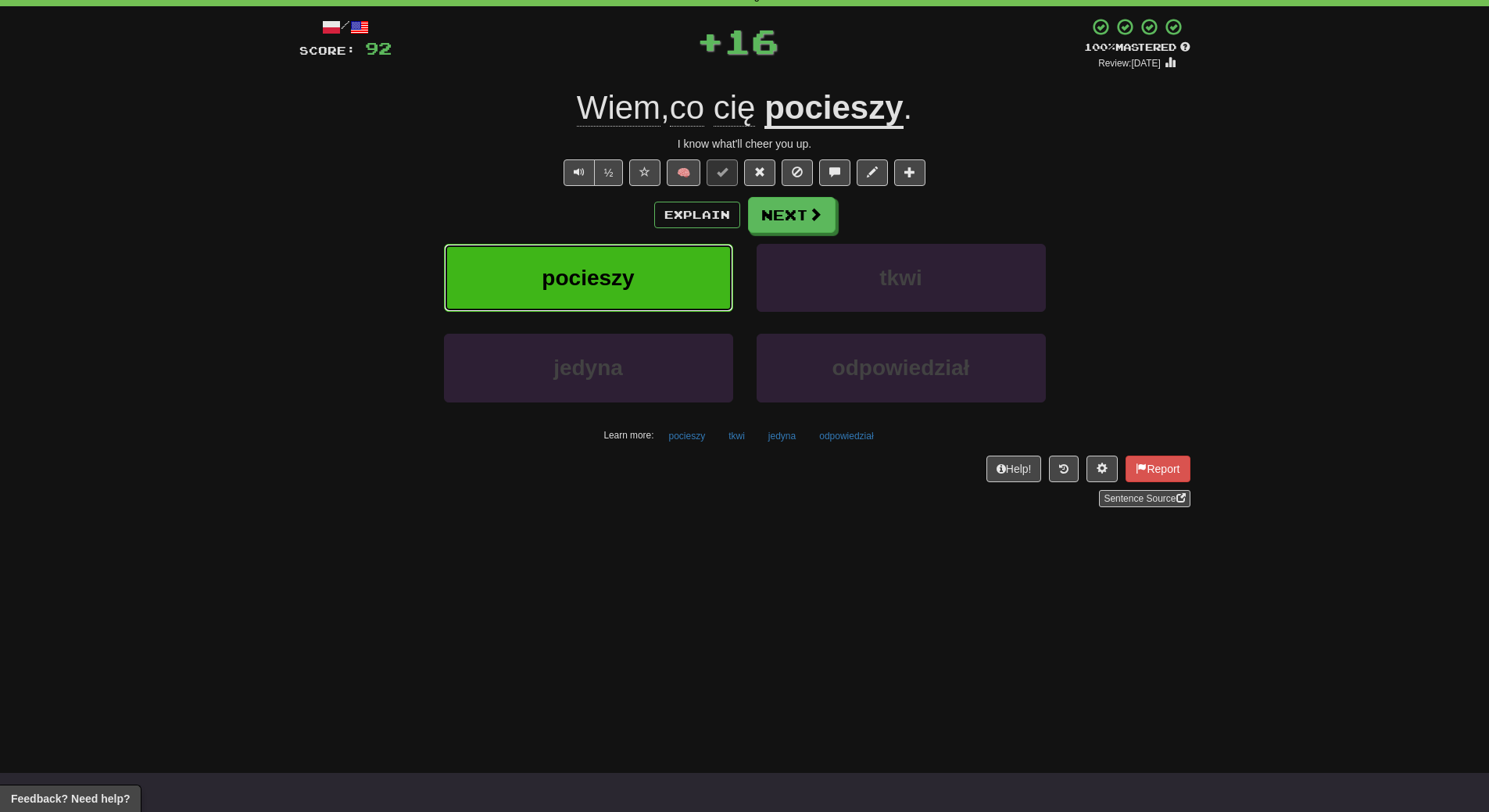
click at [633, 273] on span "pocieszy" at bounding box center [588, 278] width 93 height 25
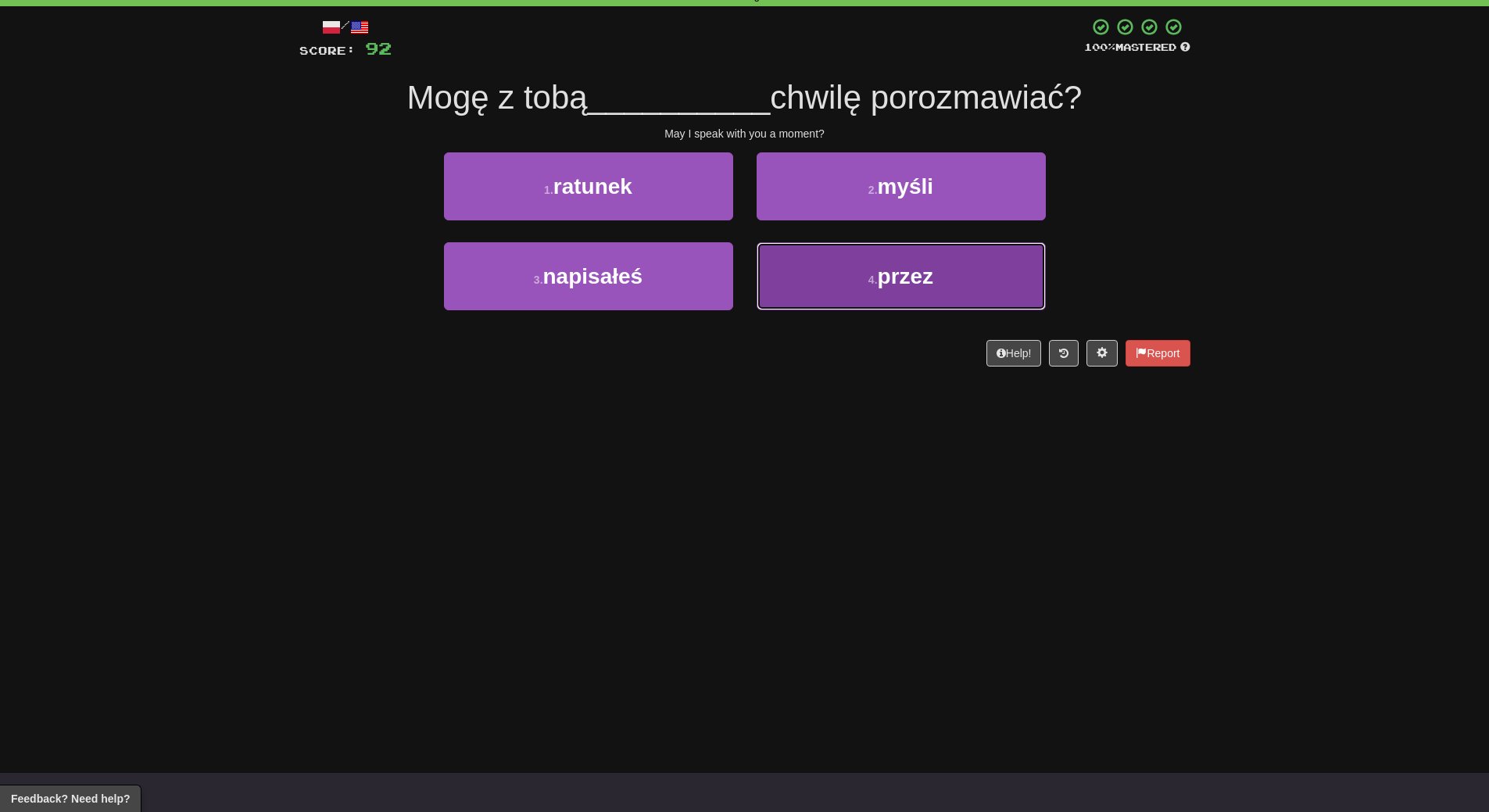
click at [868, 302] on button "4 . przez" at bounding box center [901, 277] width 289 height 68
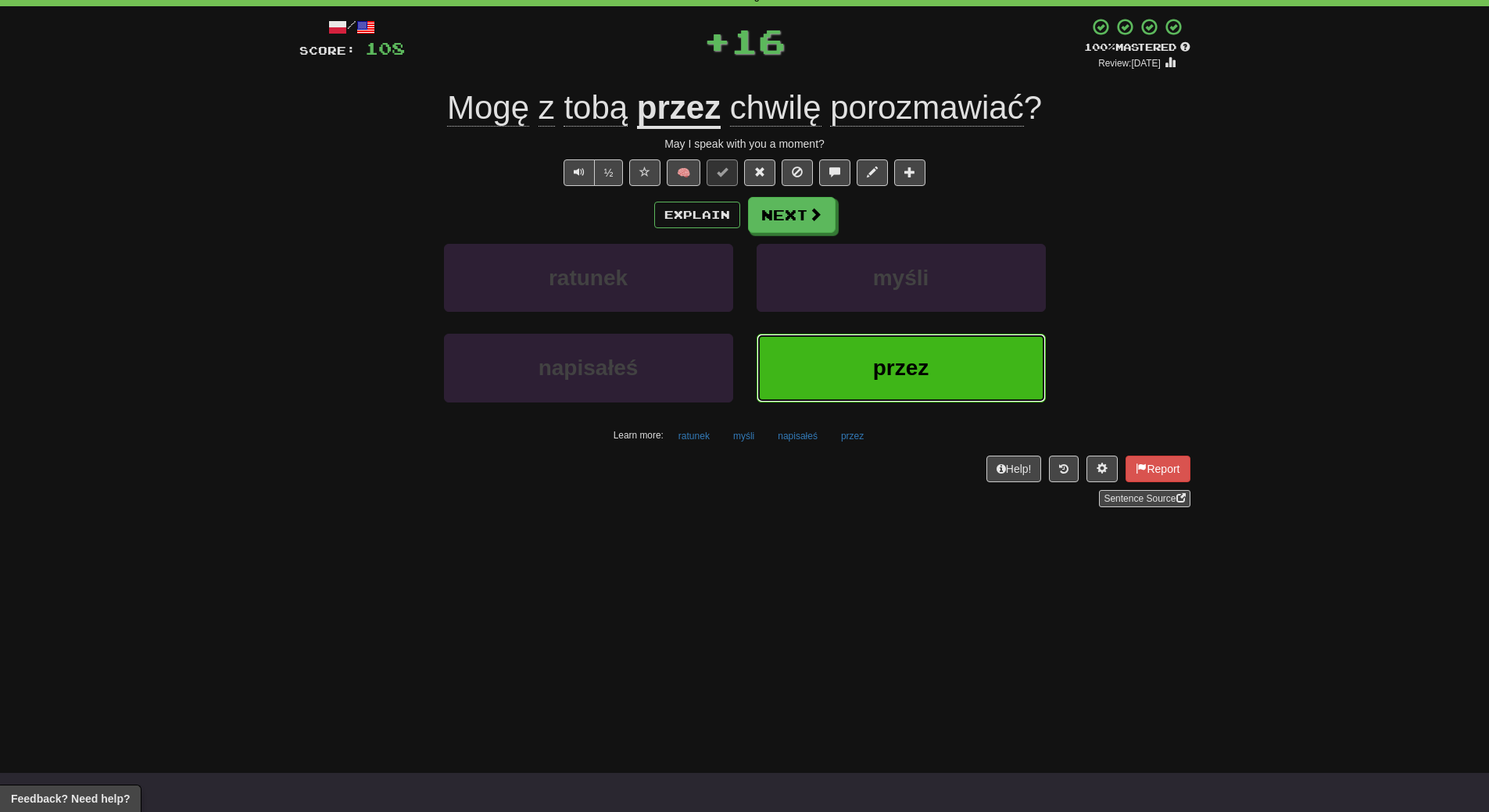
click at [846, 348] on button "przez" at bounding box center [901, 367] width 289 height 68
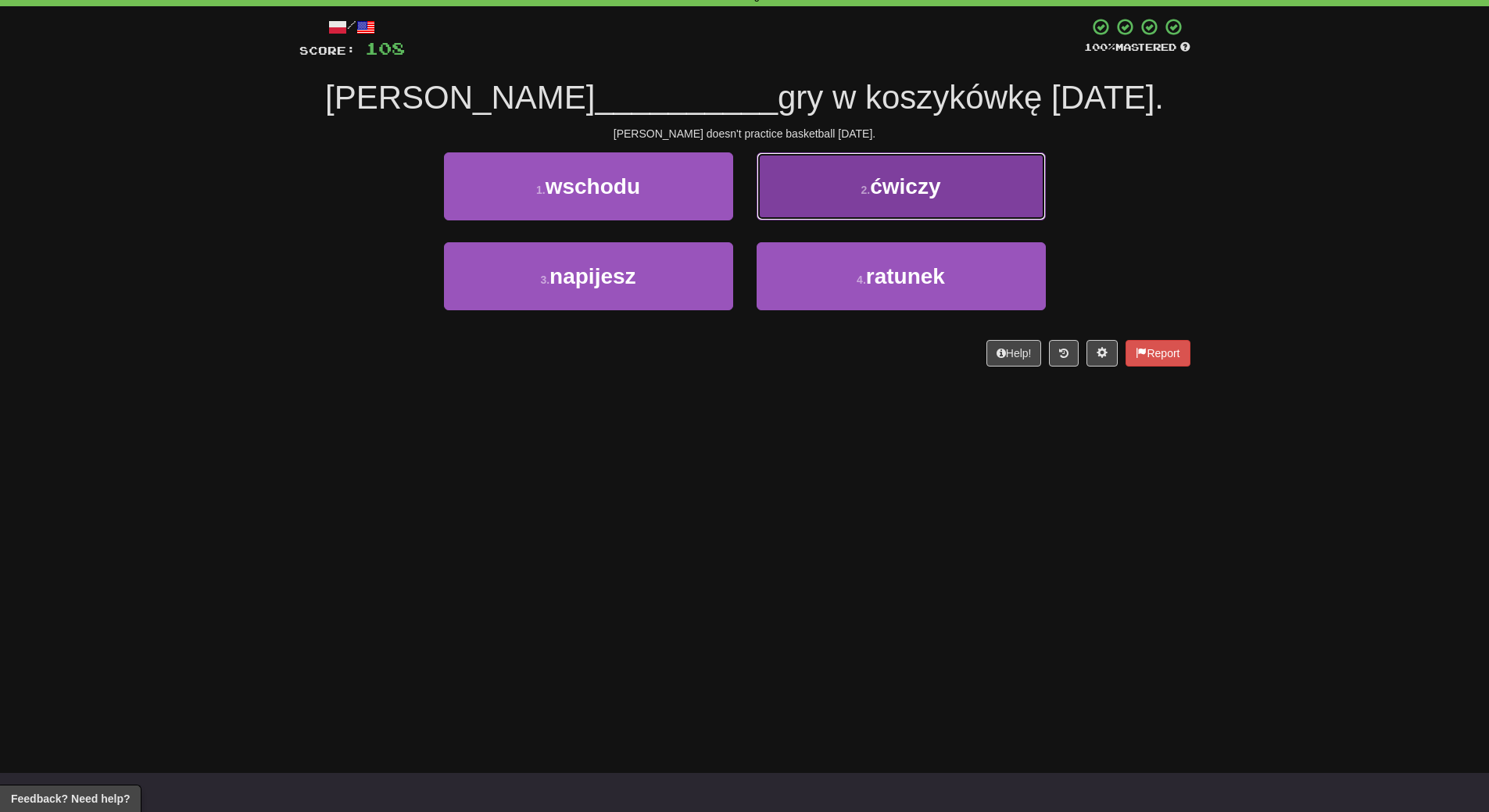
click at [882, 196] on span "ćwiczy" at bounding box center [905, 187] width 70 height 25
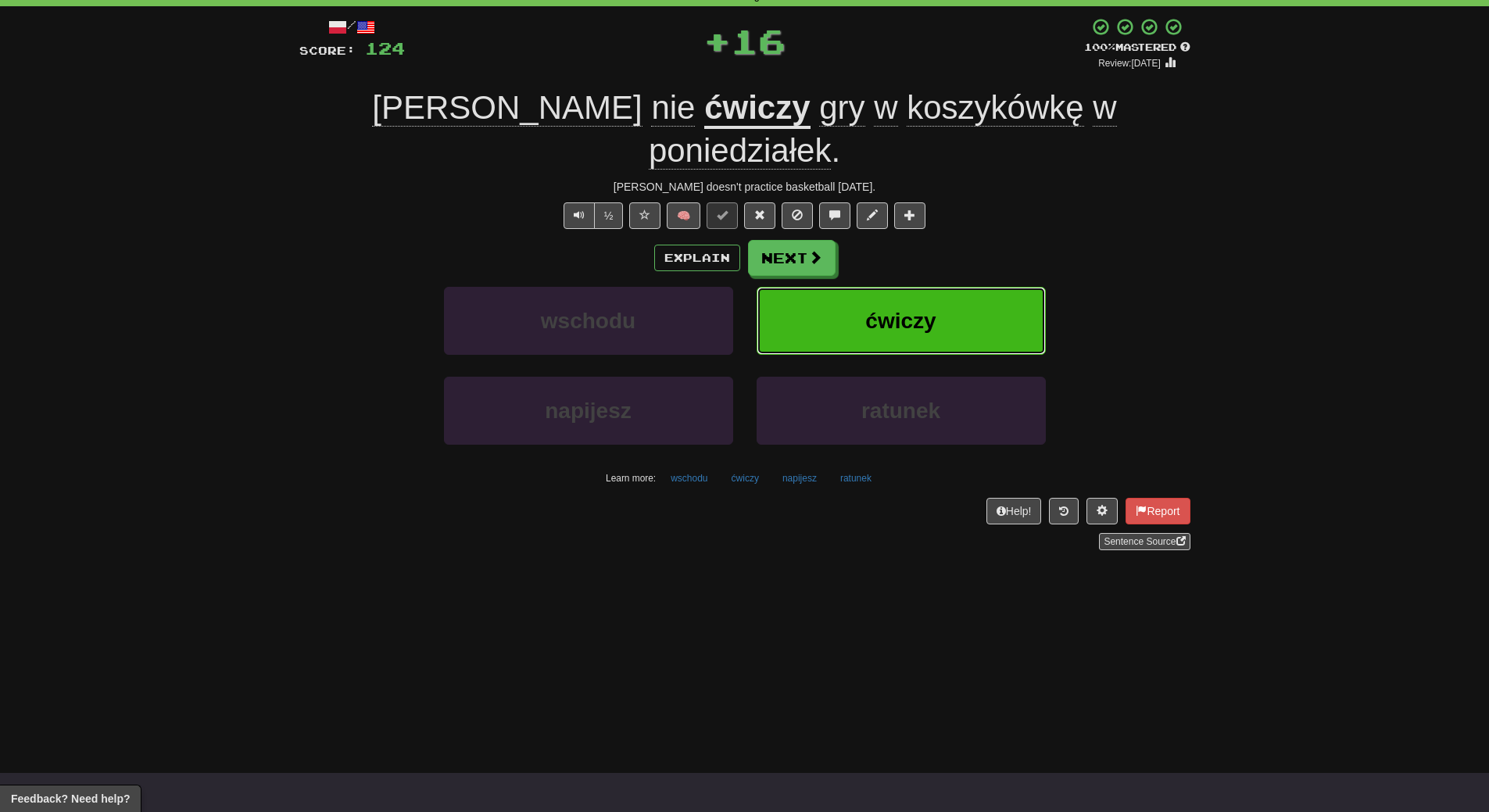
click at [870, 309] on span "ćwiczy" at bounding box center [900, 321] width 70 height 25
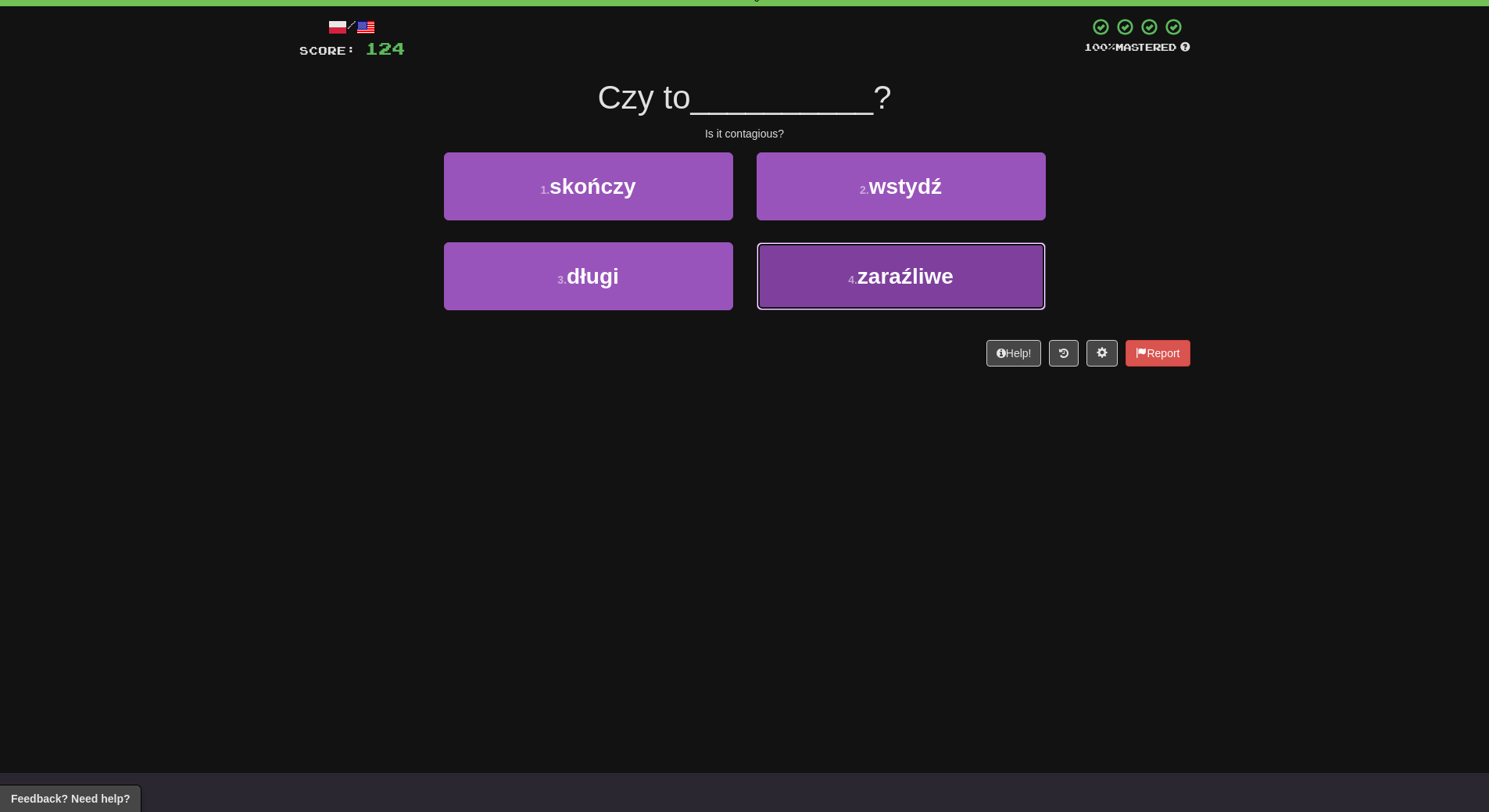
click at [879, 293] on button "4 . zaraźliwe" at bounding box center [901, 277] width 289 height 68
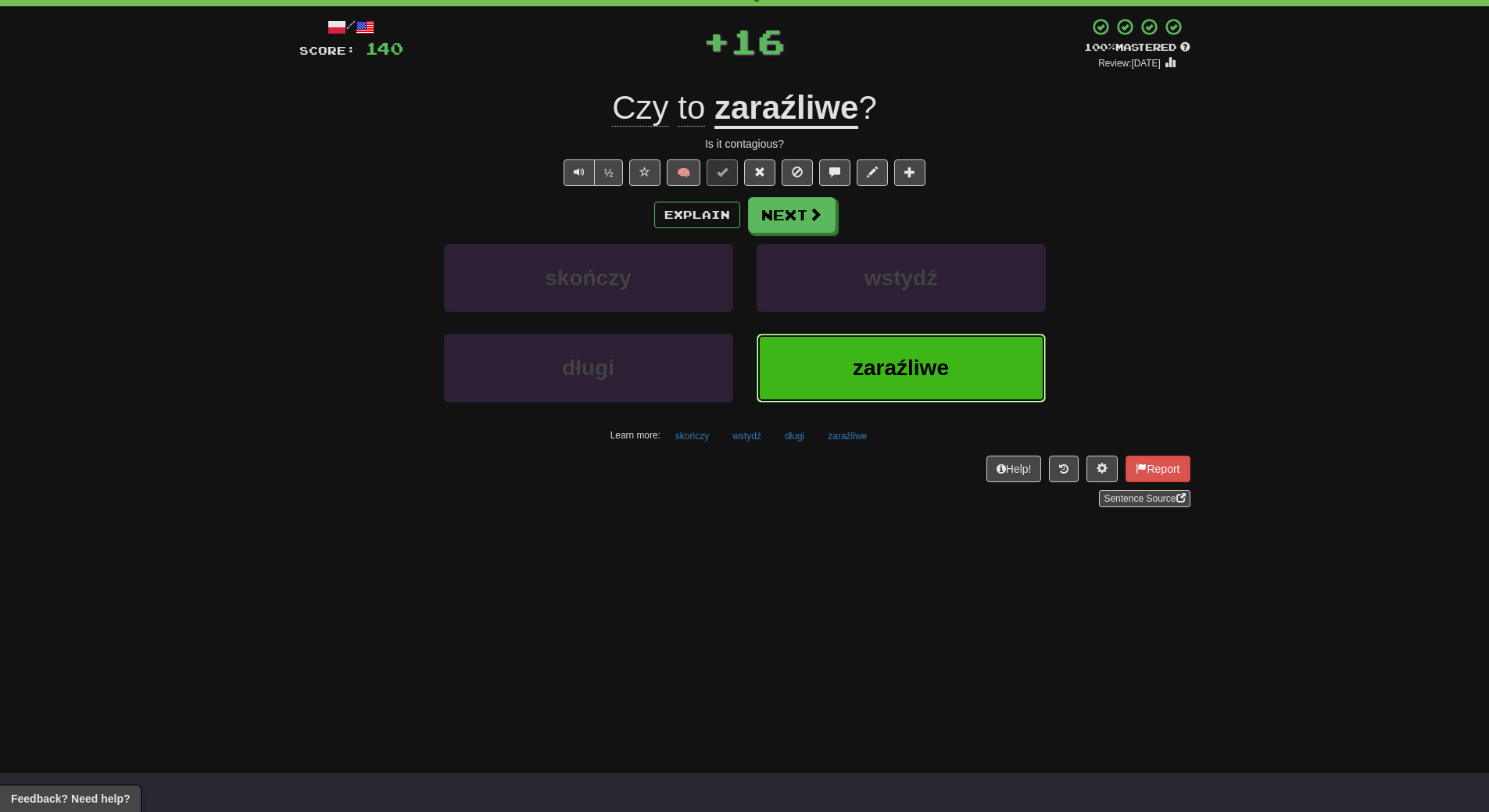
click at [861, 376] on span "zaraźliwe" at bounding box center [901, 368] width 96 height 25
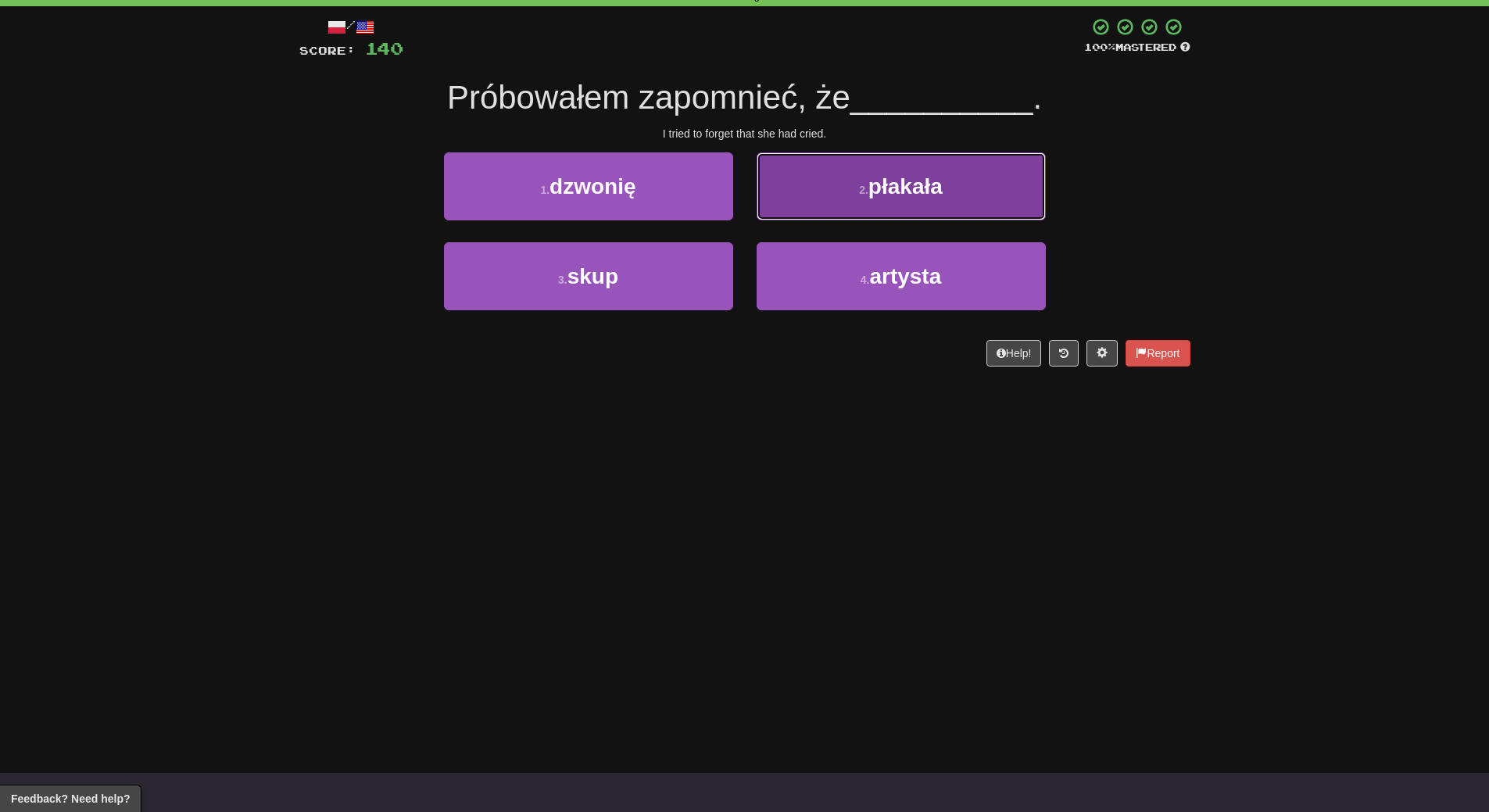
click at [927, 183] on span "płakała" at bounding box center [905, 187] width 75 height 25
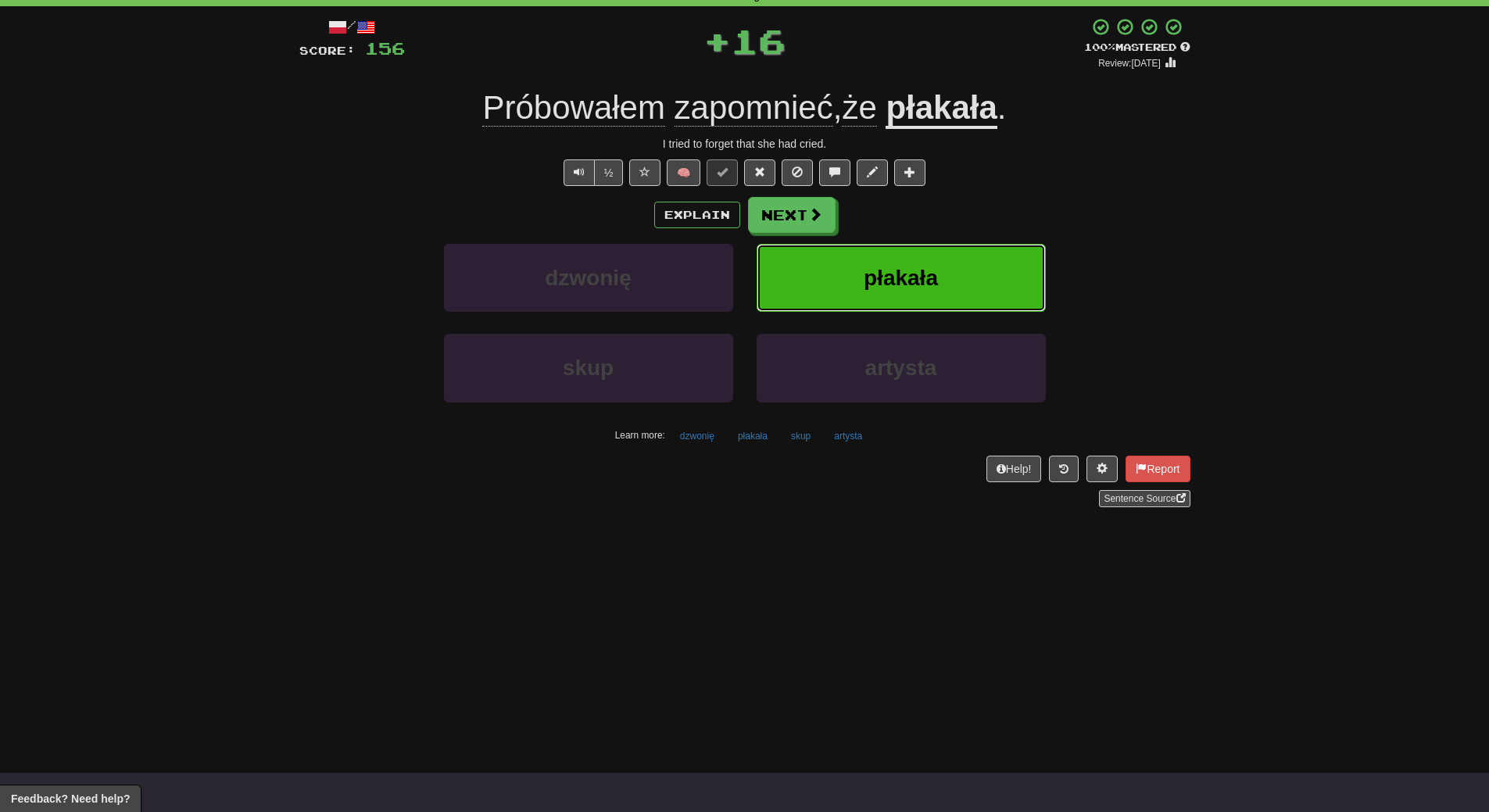
click at [905, 258] on button "płakała" at bounding box center [901, 278] width 289 height 68
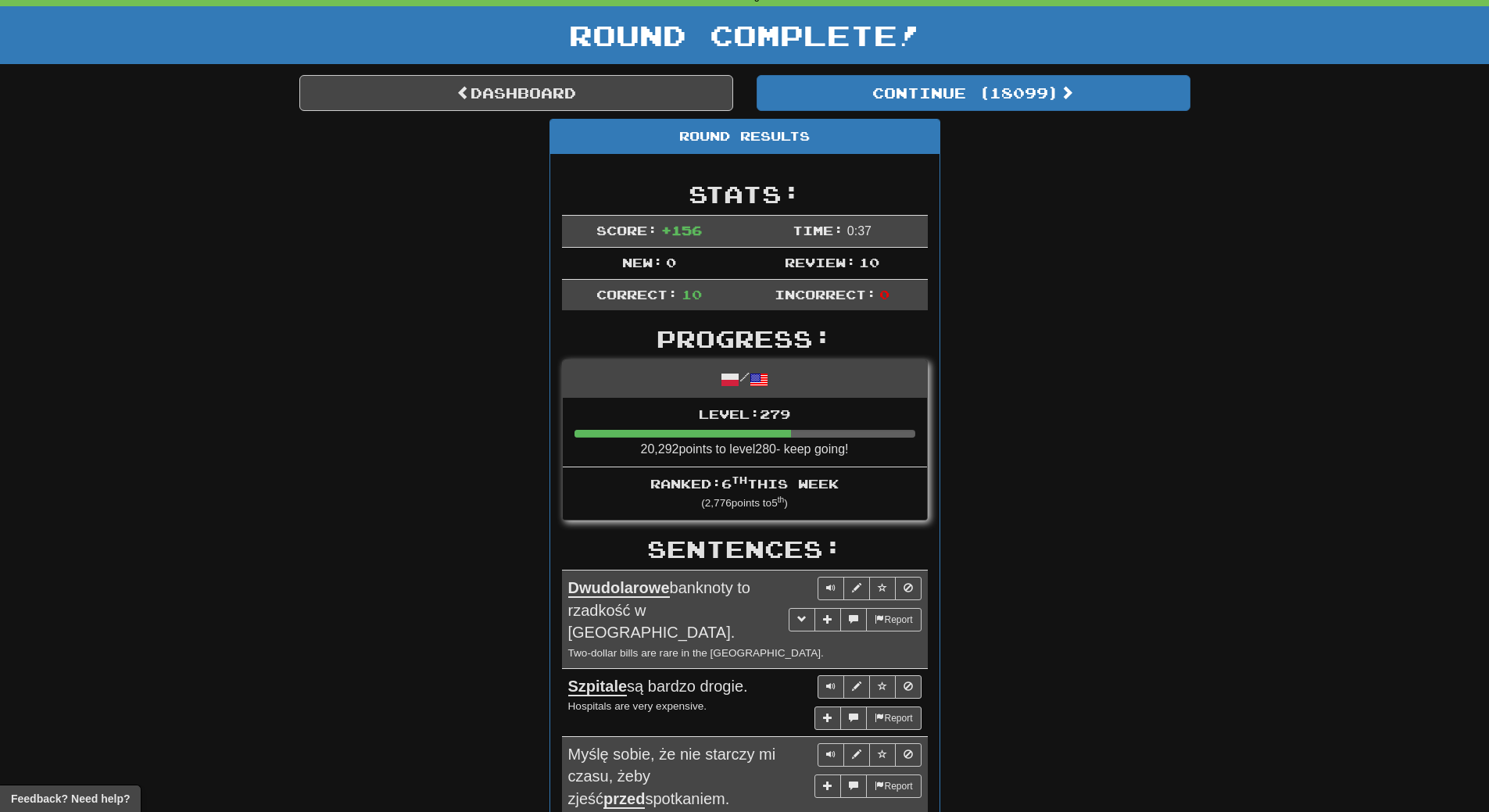
click at [982, 235] on div "Round Results Stats: Score: + 156 Time: 0 : 37 New: 0 Review: 10 Correct: 10 In…" at bounding box center [745, 760] width 891 height 1283
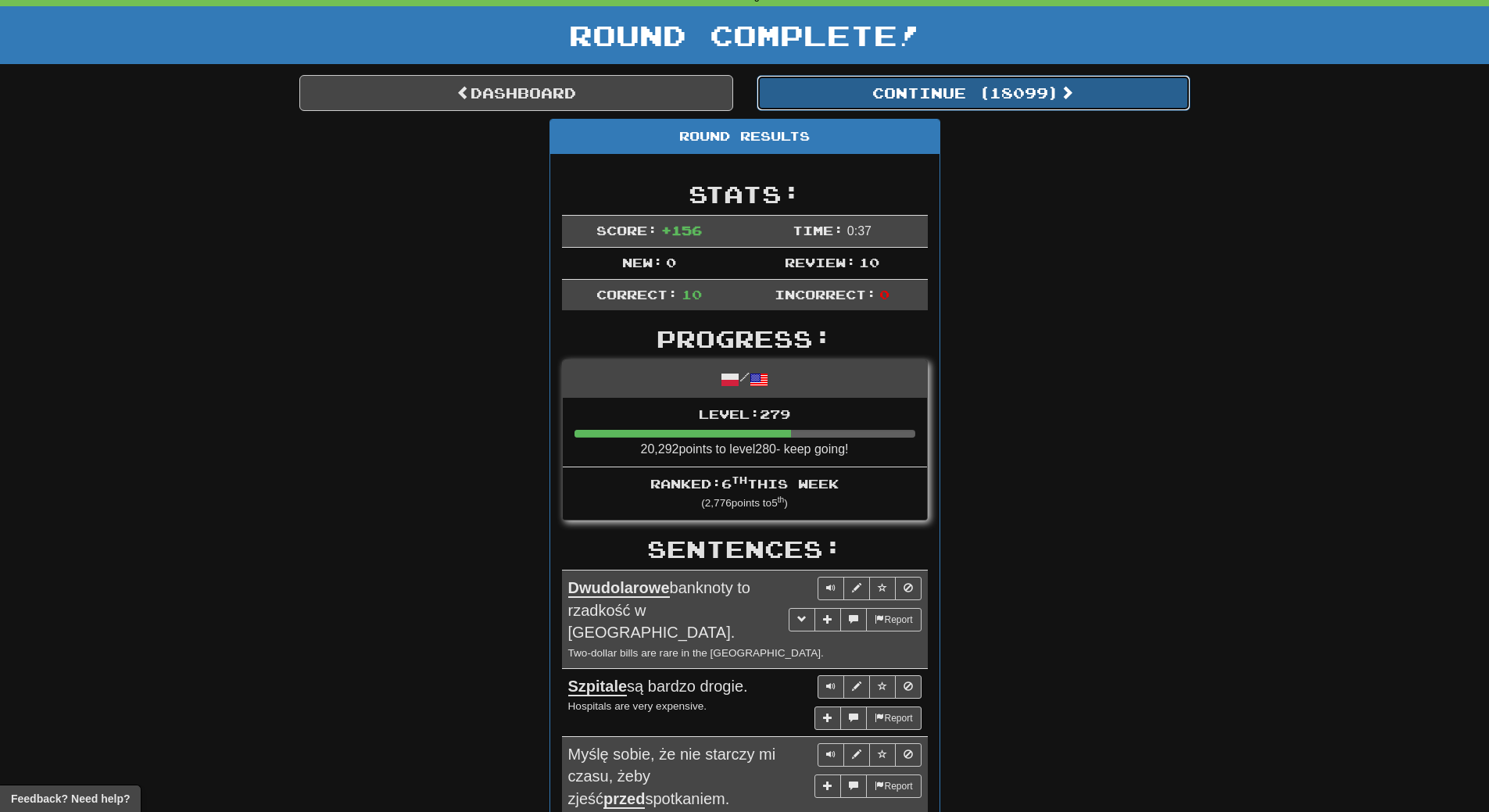
click at [1048, 105] on button "Continue ( 18099 )" at bounding box center [973, 93] width 433 height 36
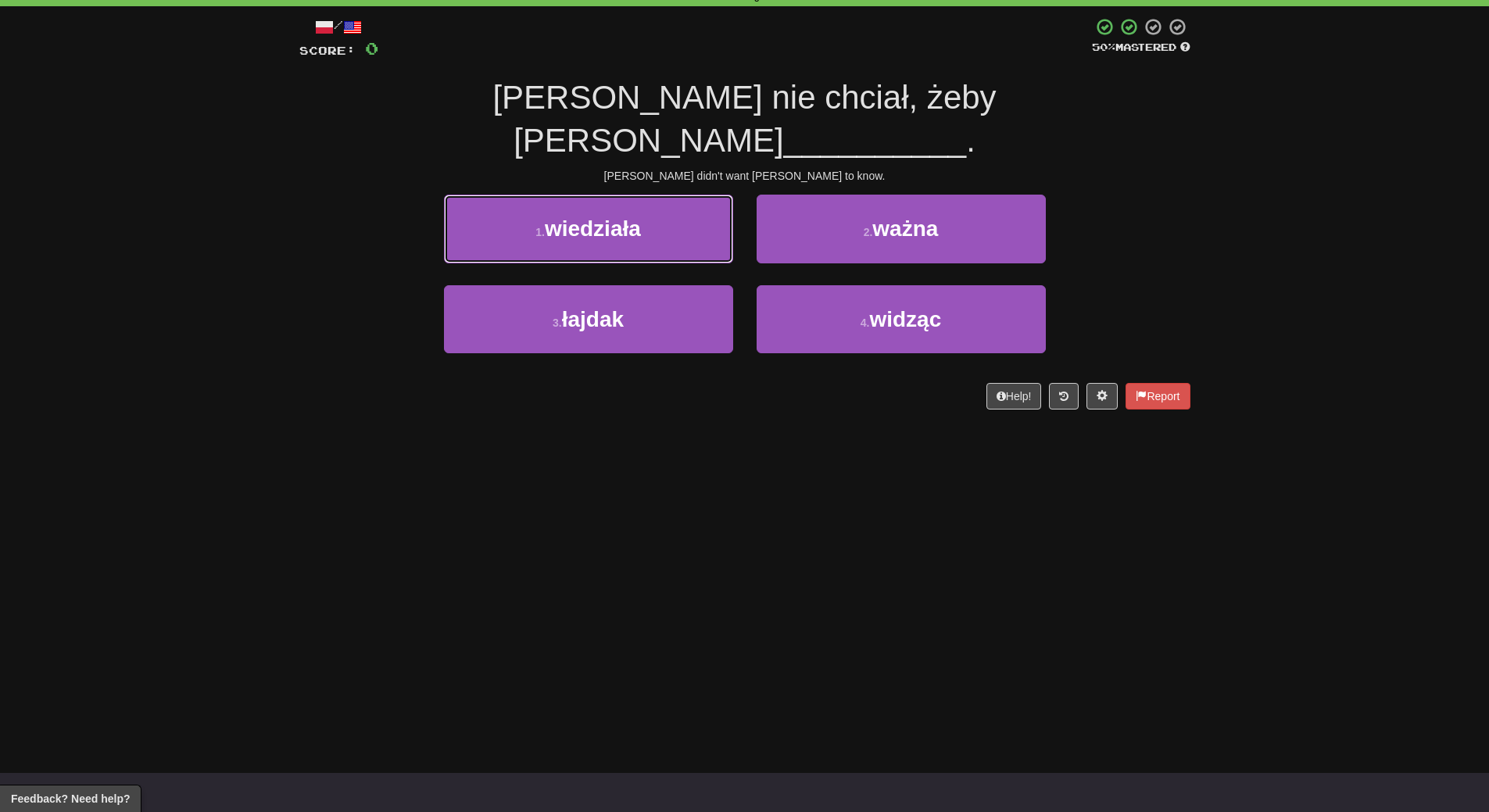
click at [503, 195] on button "1 . wiedziała" at bounding box center [588, 228] width 289 height 68
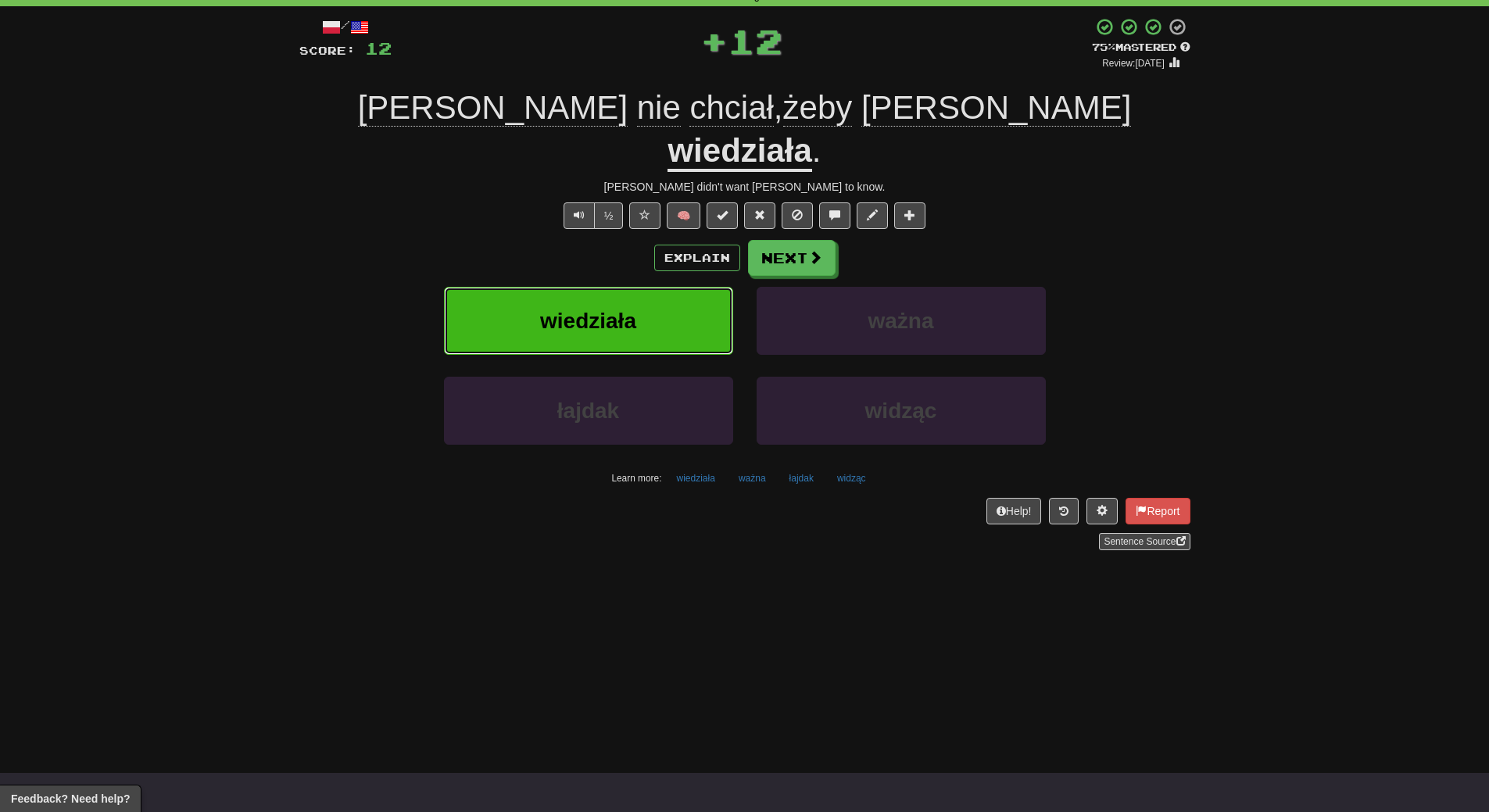
click at [497, 287] on button "wiedziała" at bounding box center [588, 321] width 289 height 68
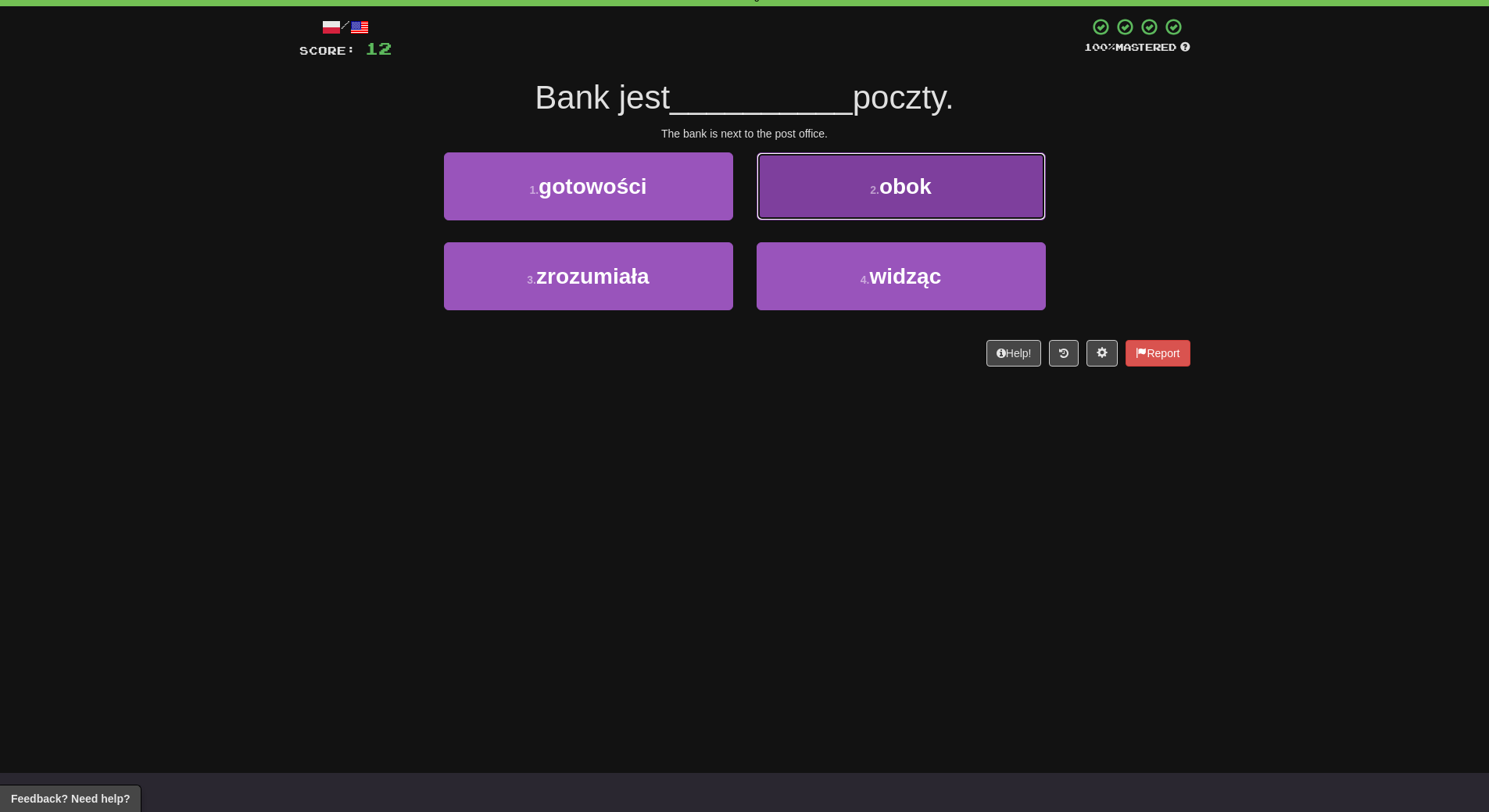
click at [896, 190] on span "obok" at bounding box center [905, 187] width 52 height 25
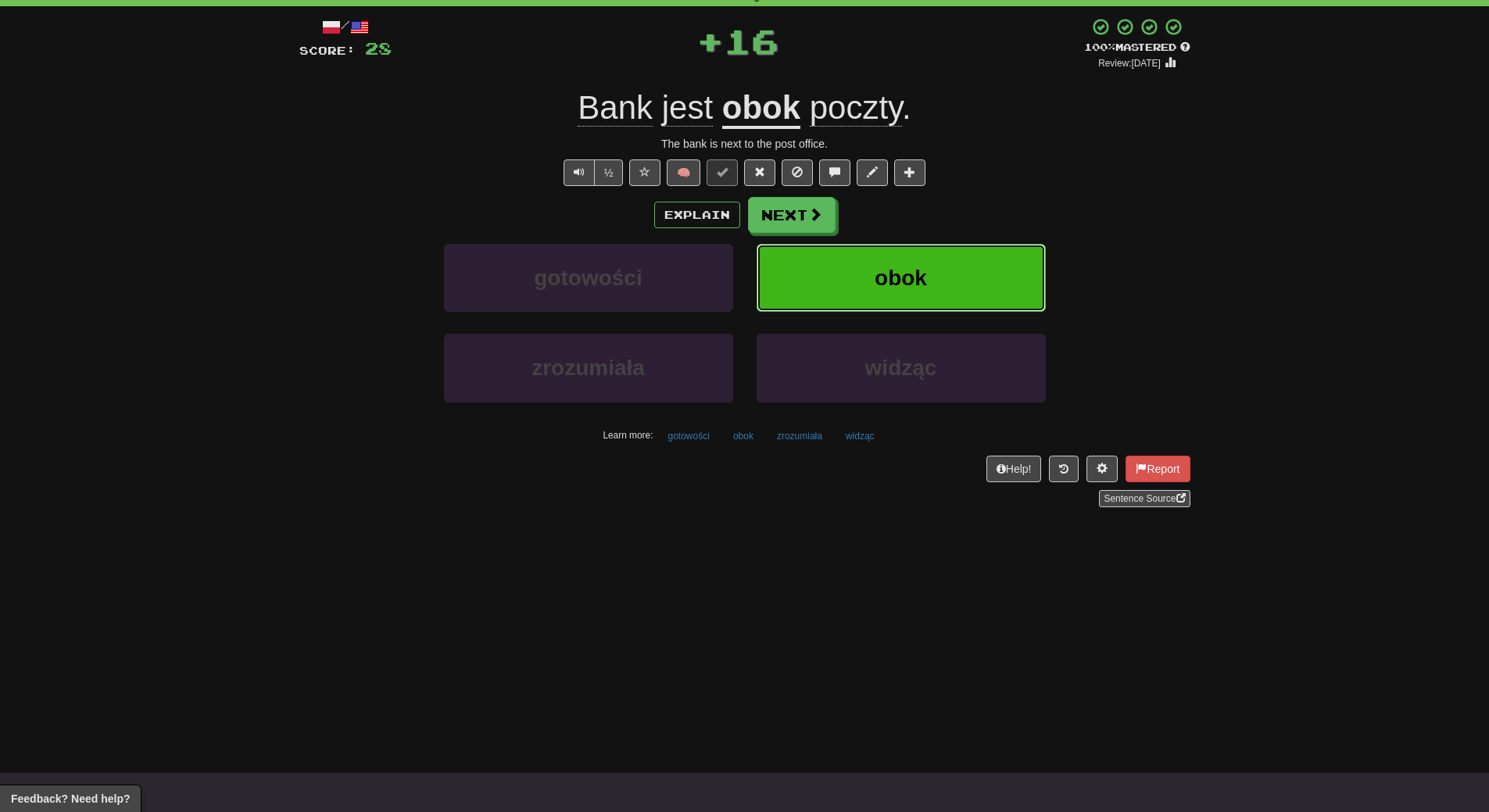
click at [921, 293] on button "obok" at bounding box center [901, 278] width 289 height 68
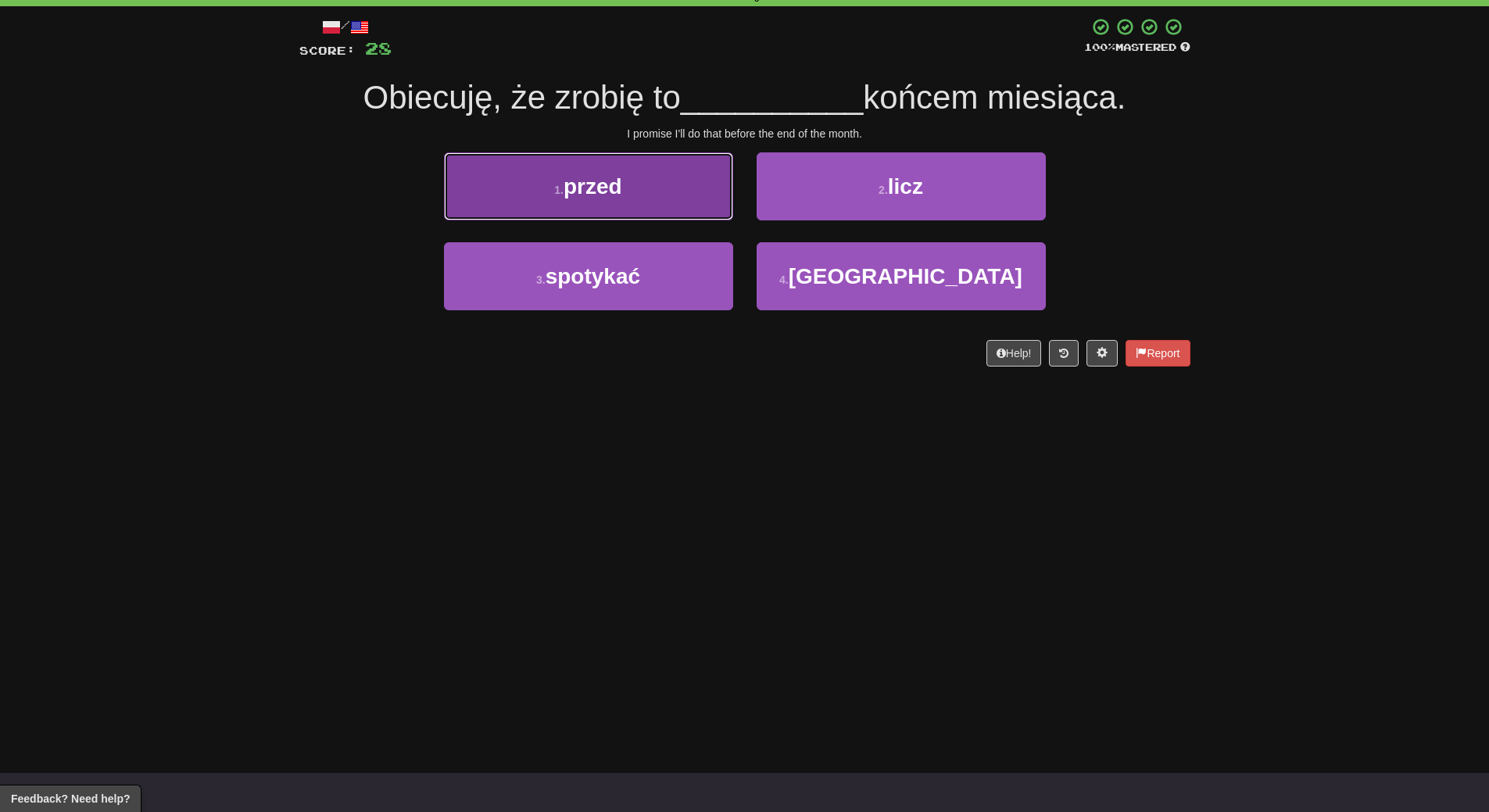
click at [653, 169] on button "1 . przed" at bounding box center [588, 186] width 289 height 68
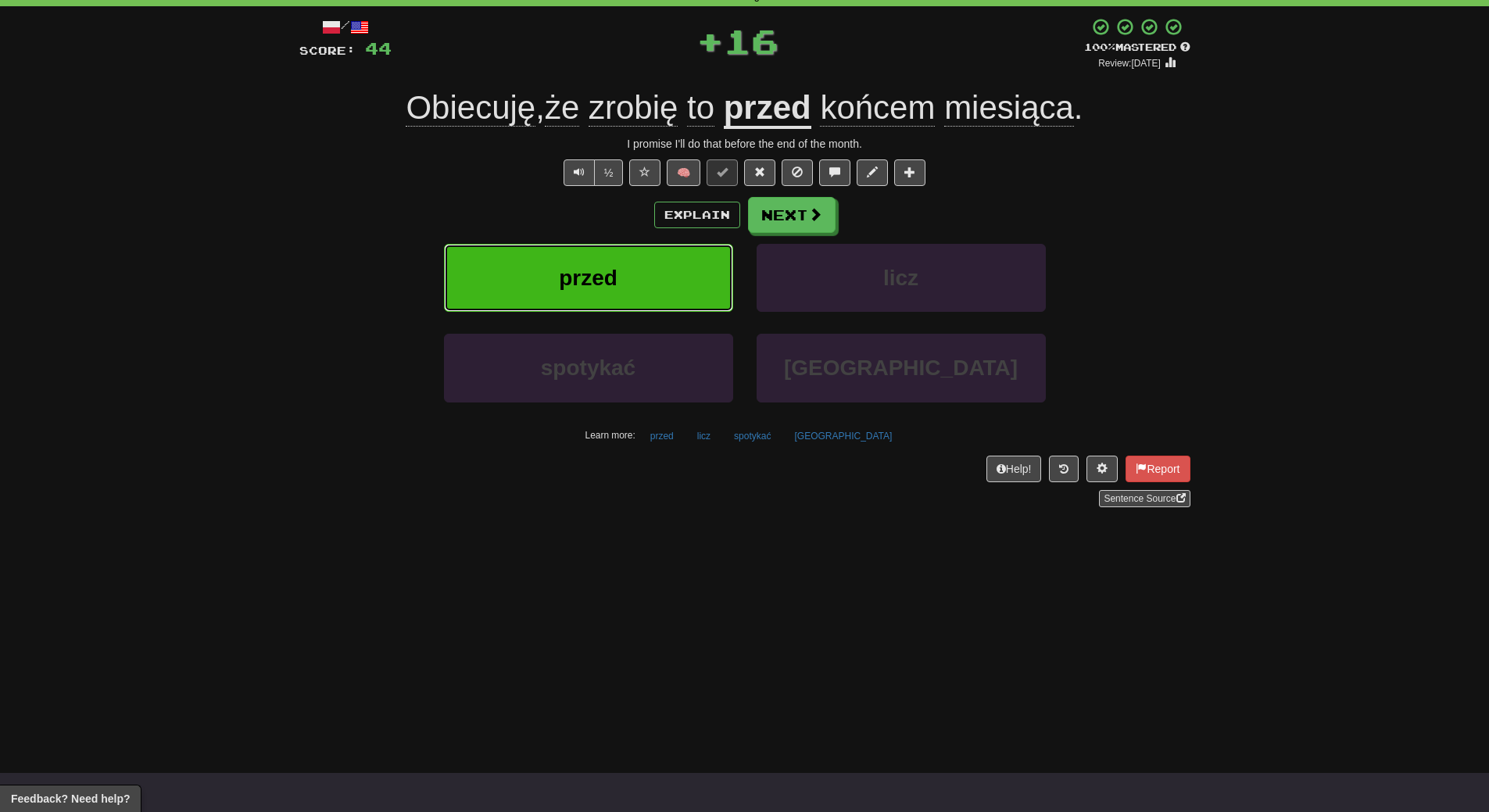
click at [627, 253] on button "przed" at bounding box center [588, 278] width 289 height 68
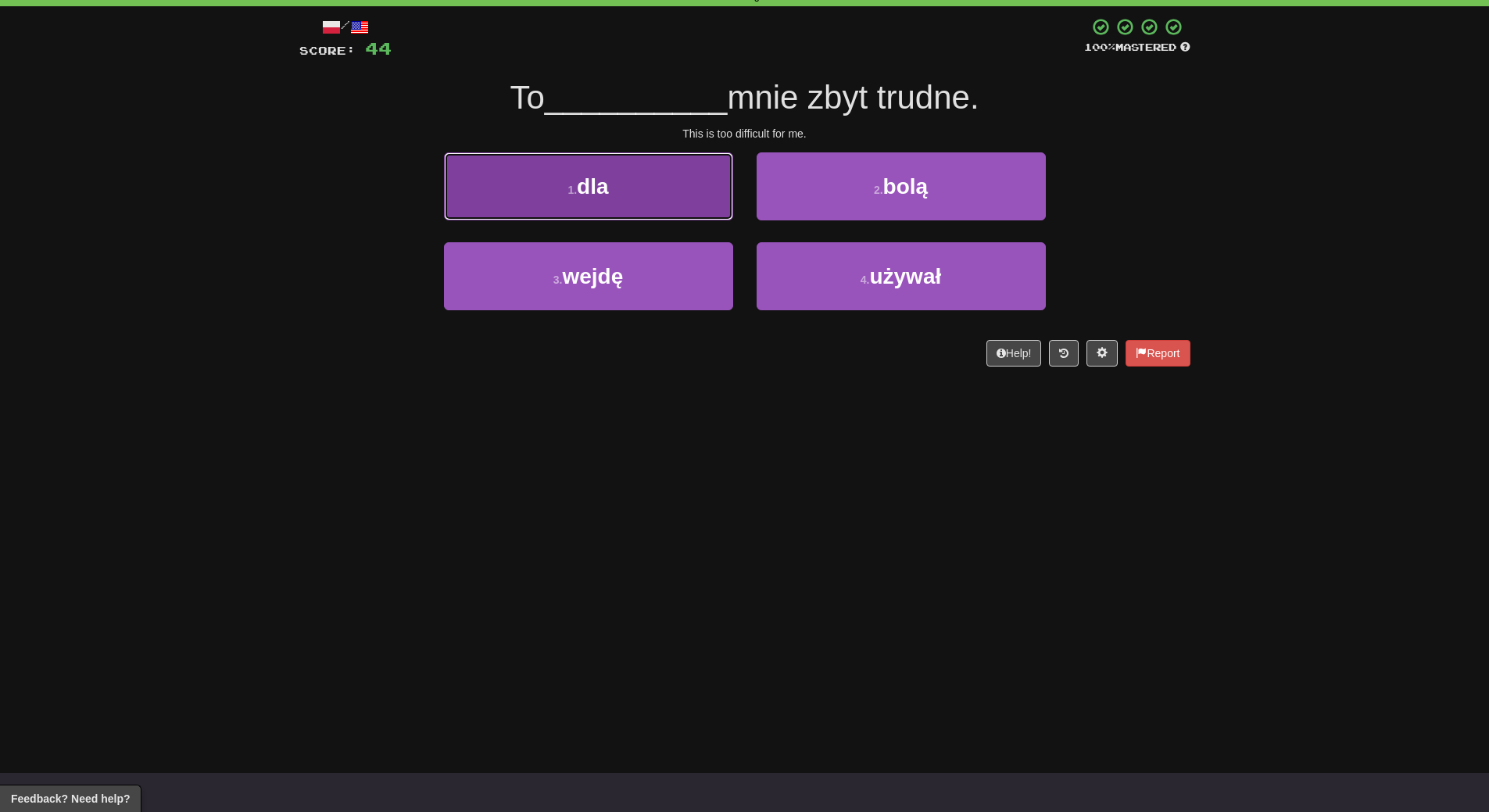
click at [618, 193] on button "1 . dla" at bounding box center [588, 186] width 289 height 68
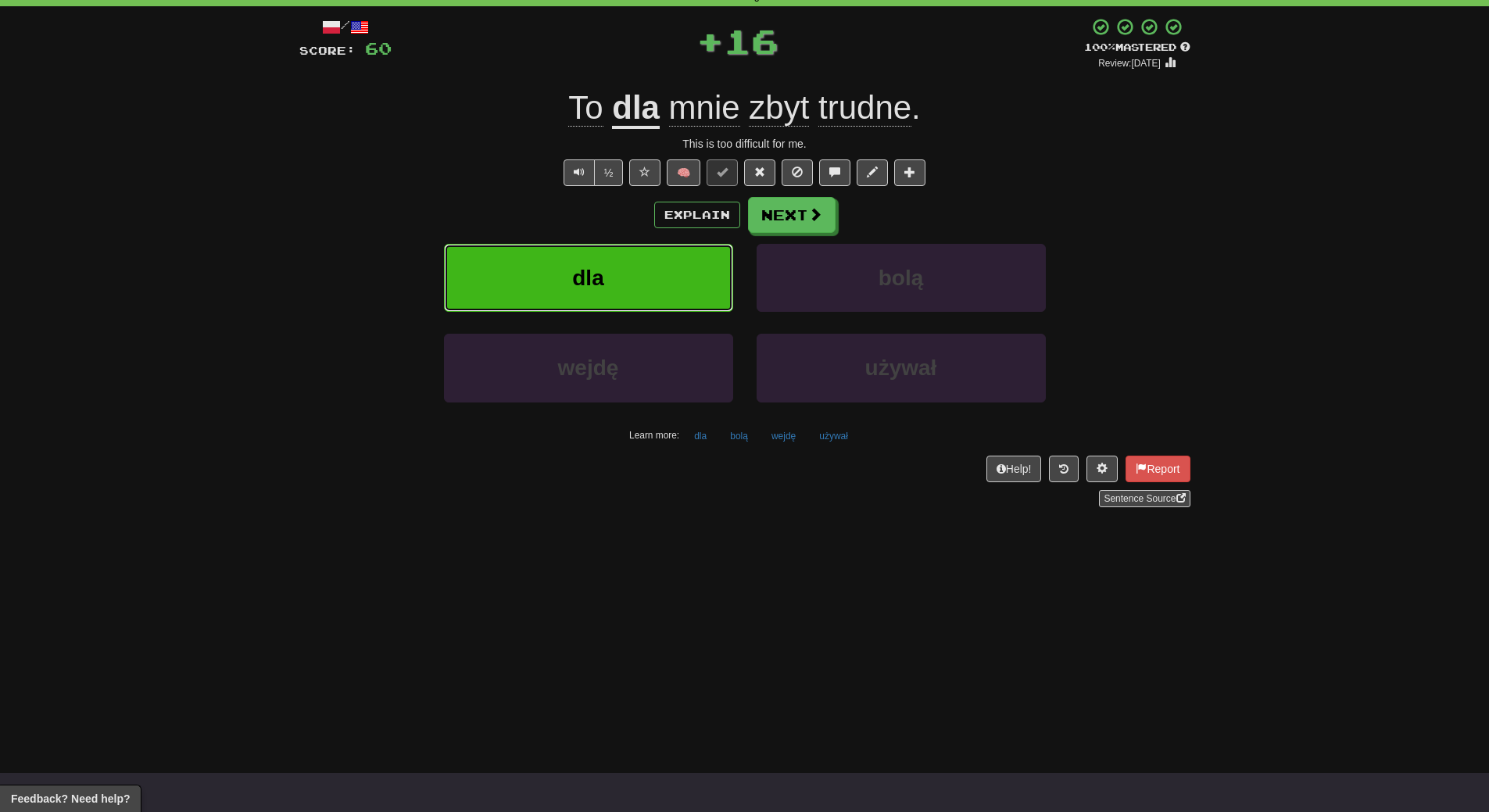
click at [615, 253] on button "dla" at bounding box center [588, 278] width 289 height 68
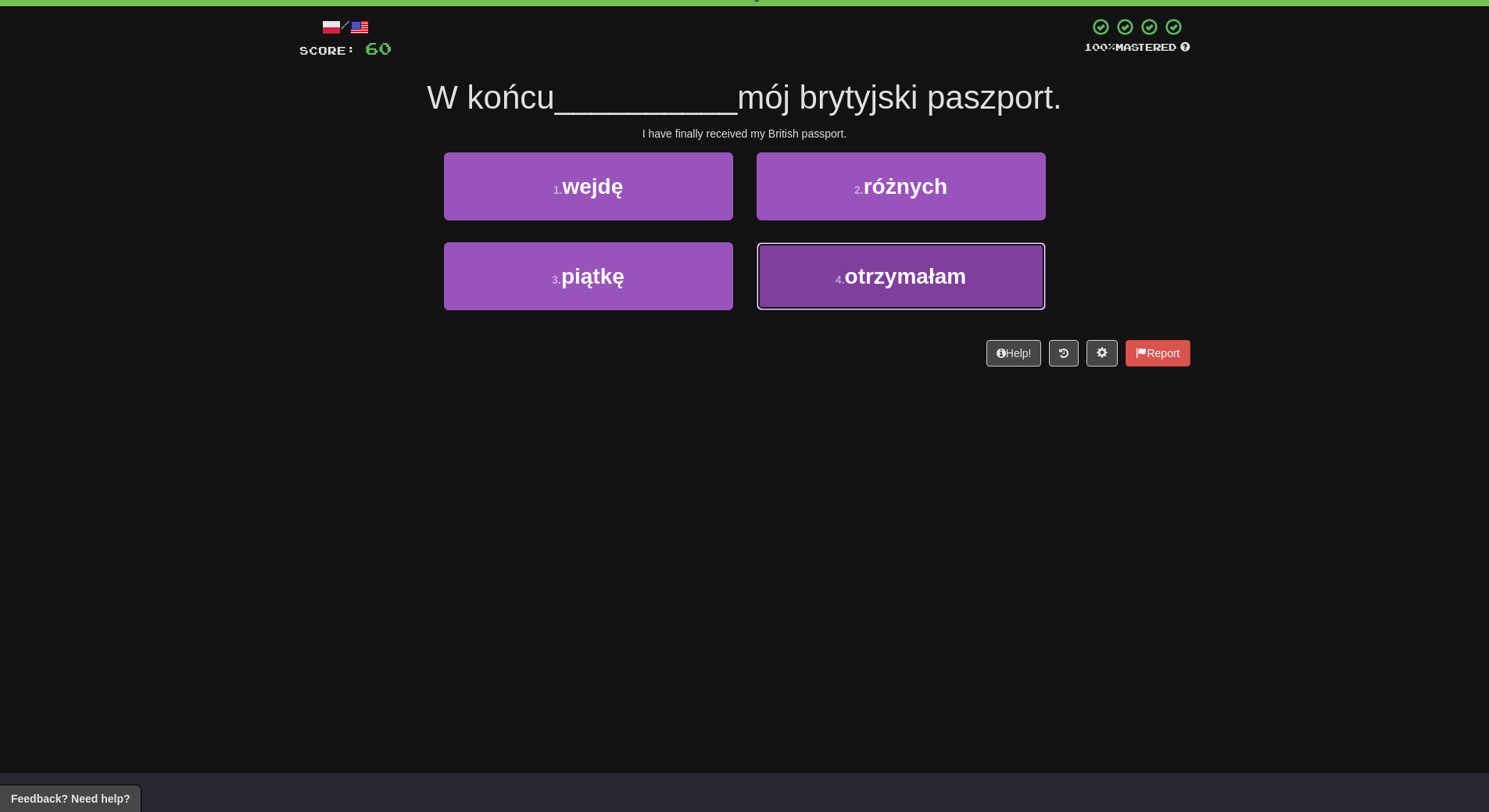
click at [858, 271] on span "otrzymałam" at bounding box center [905, 277] width 122 height 25
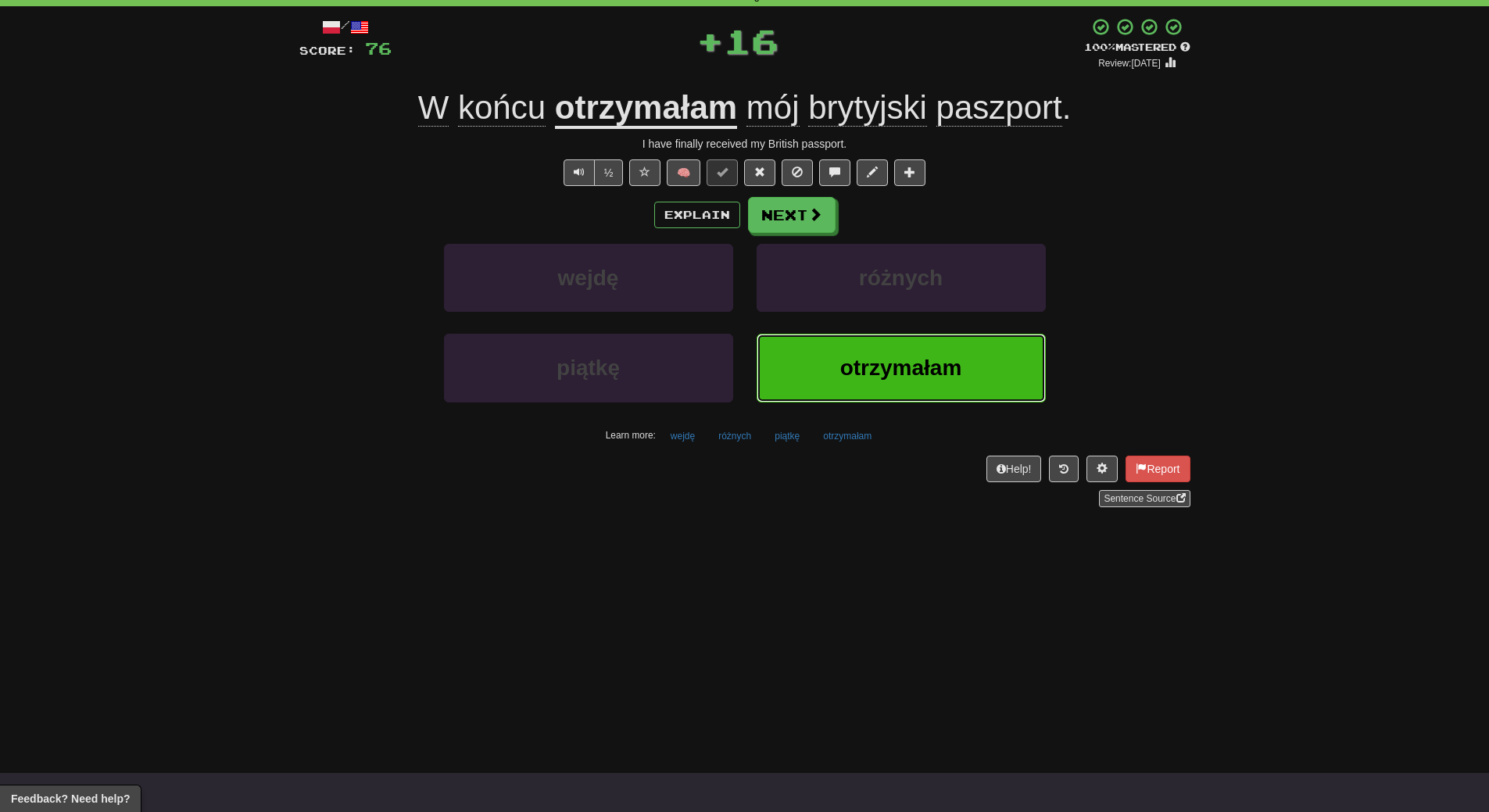
click at [867, 356] on span "otrzymałam" at bounding box center [901, 368] width 122 height 25
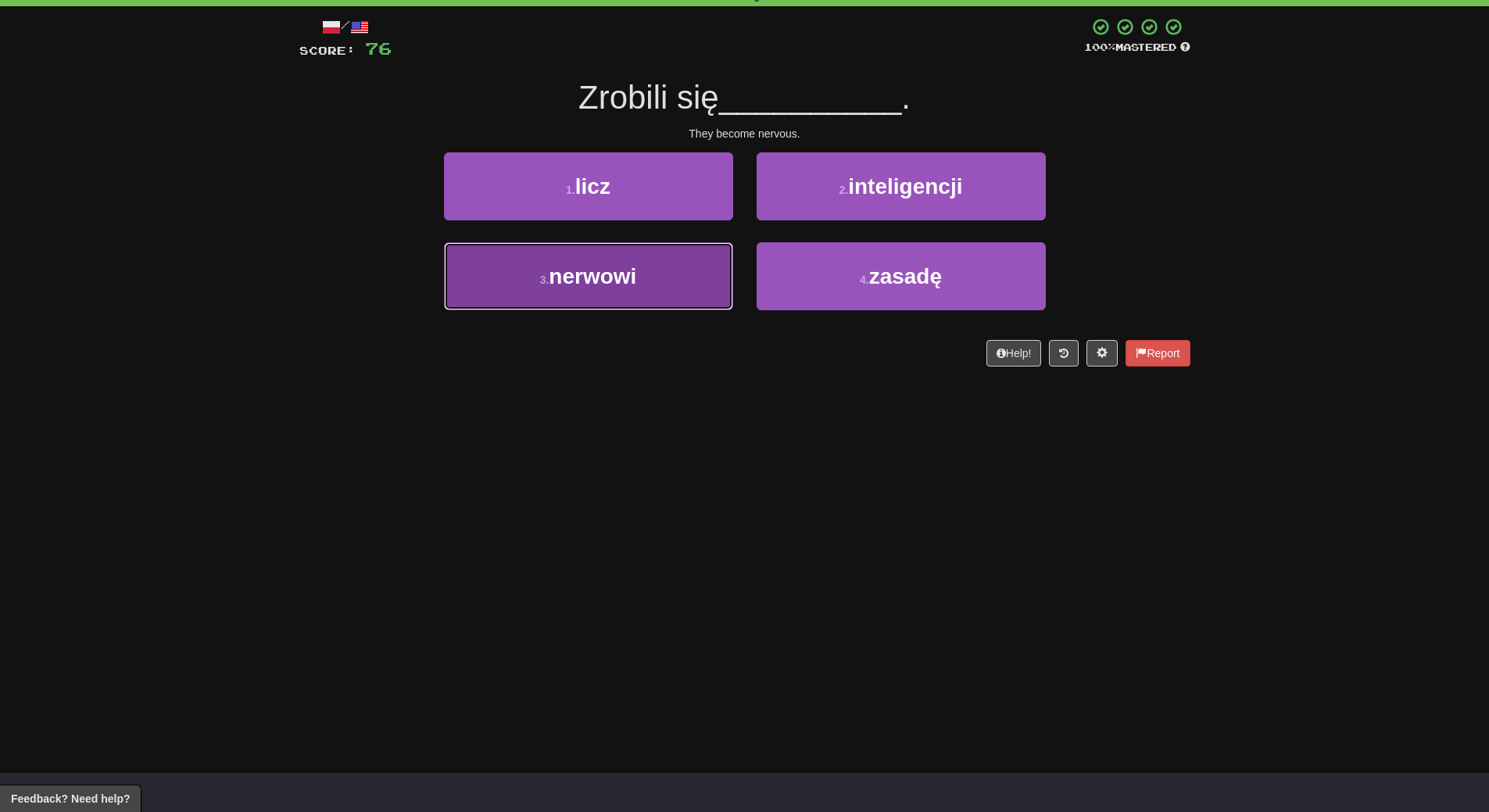
click at [512, 291] on button "3 . nerwowi" at bounding box center [588, 277] width 289 height 68
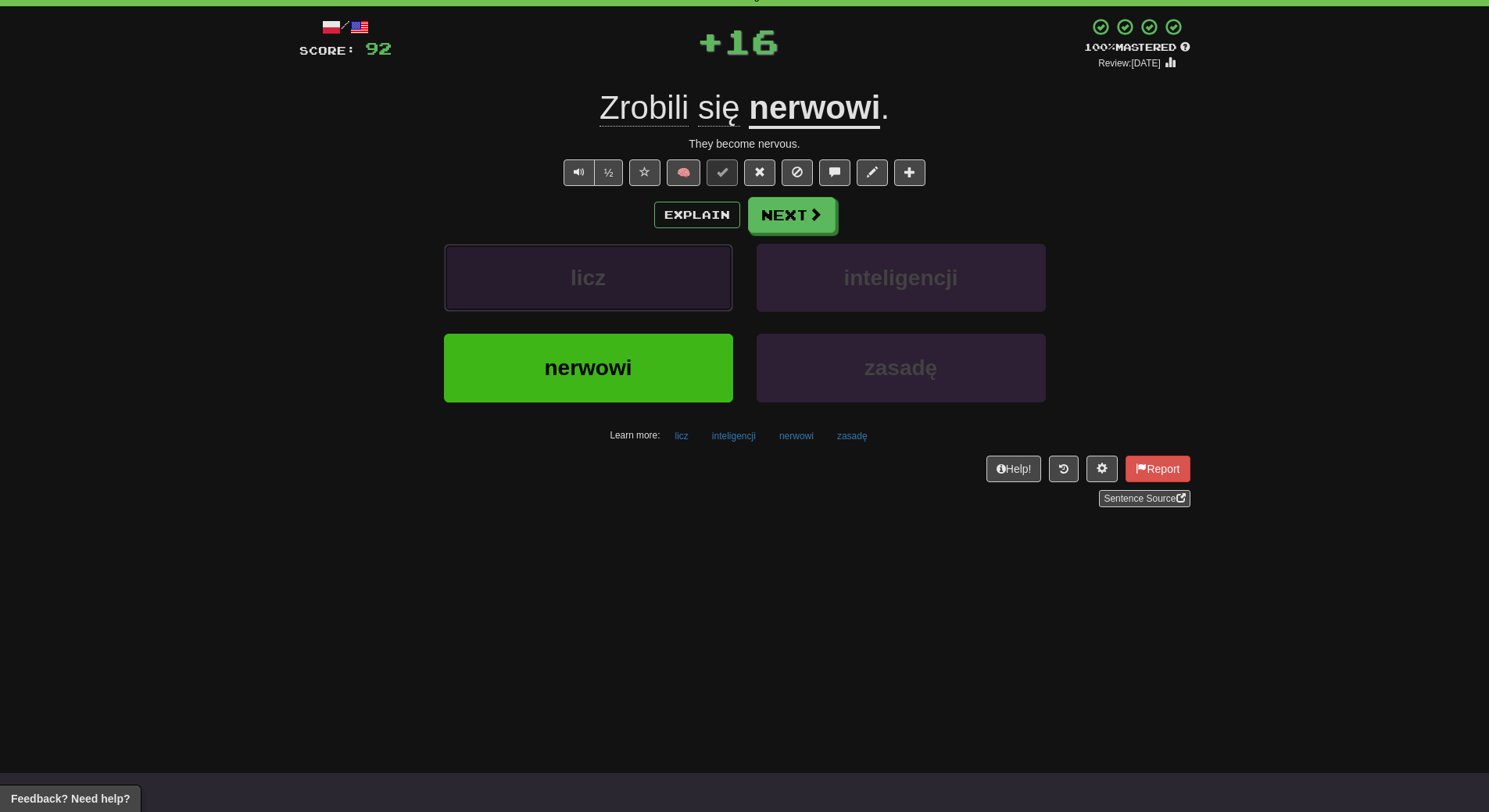
click at [512, 292] on button "licz" at bounding box center [588, 278] width 289 height 68
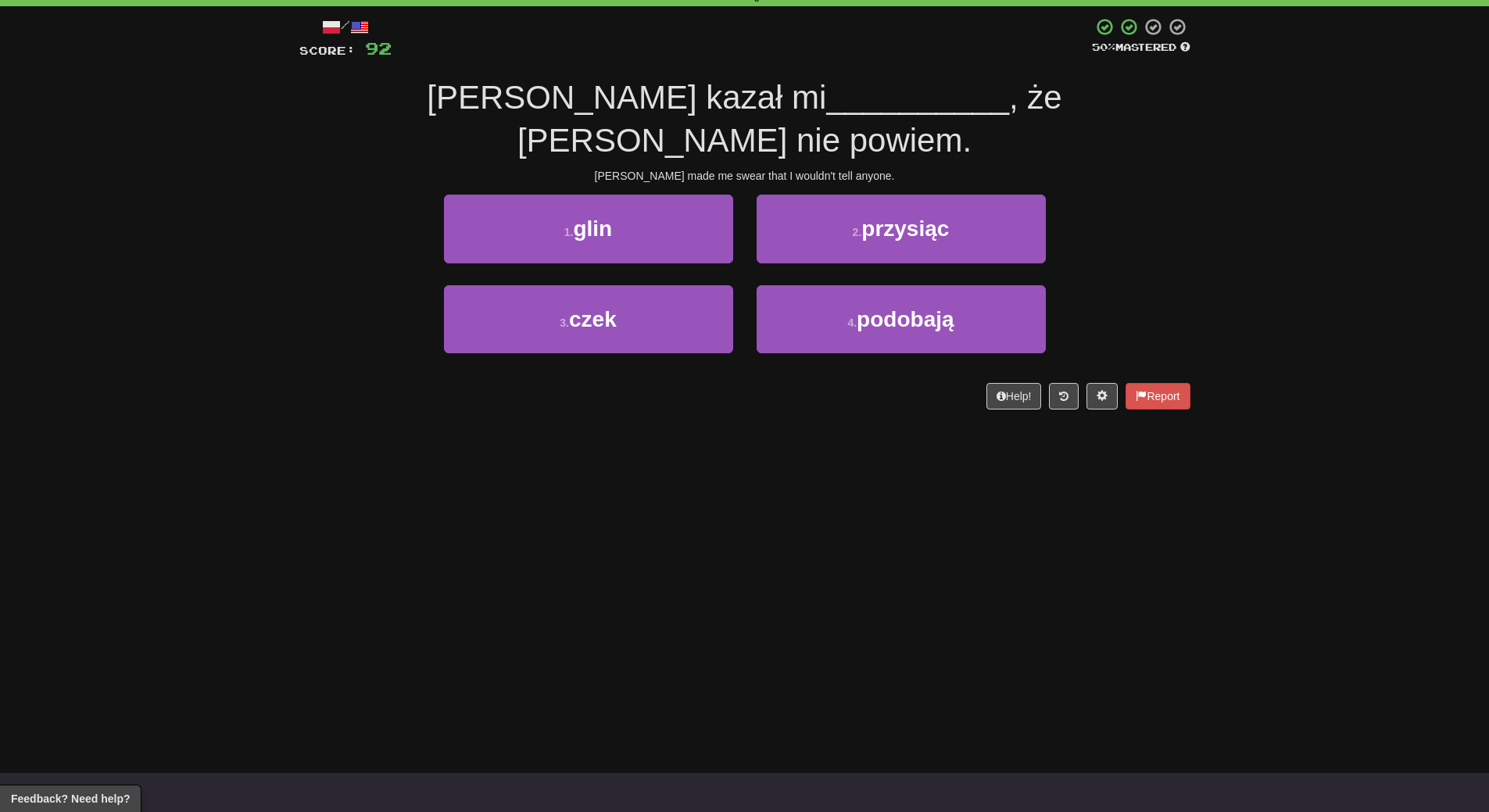
click at [512, 427] on div "Dashboard Clozemaster WendyN / Toggle Dropdown Dashboard Leaderboard Activity F…" at bounding box center [744, 328] width 1489 height 812
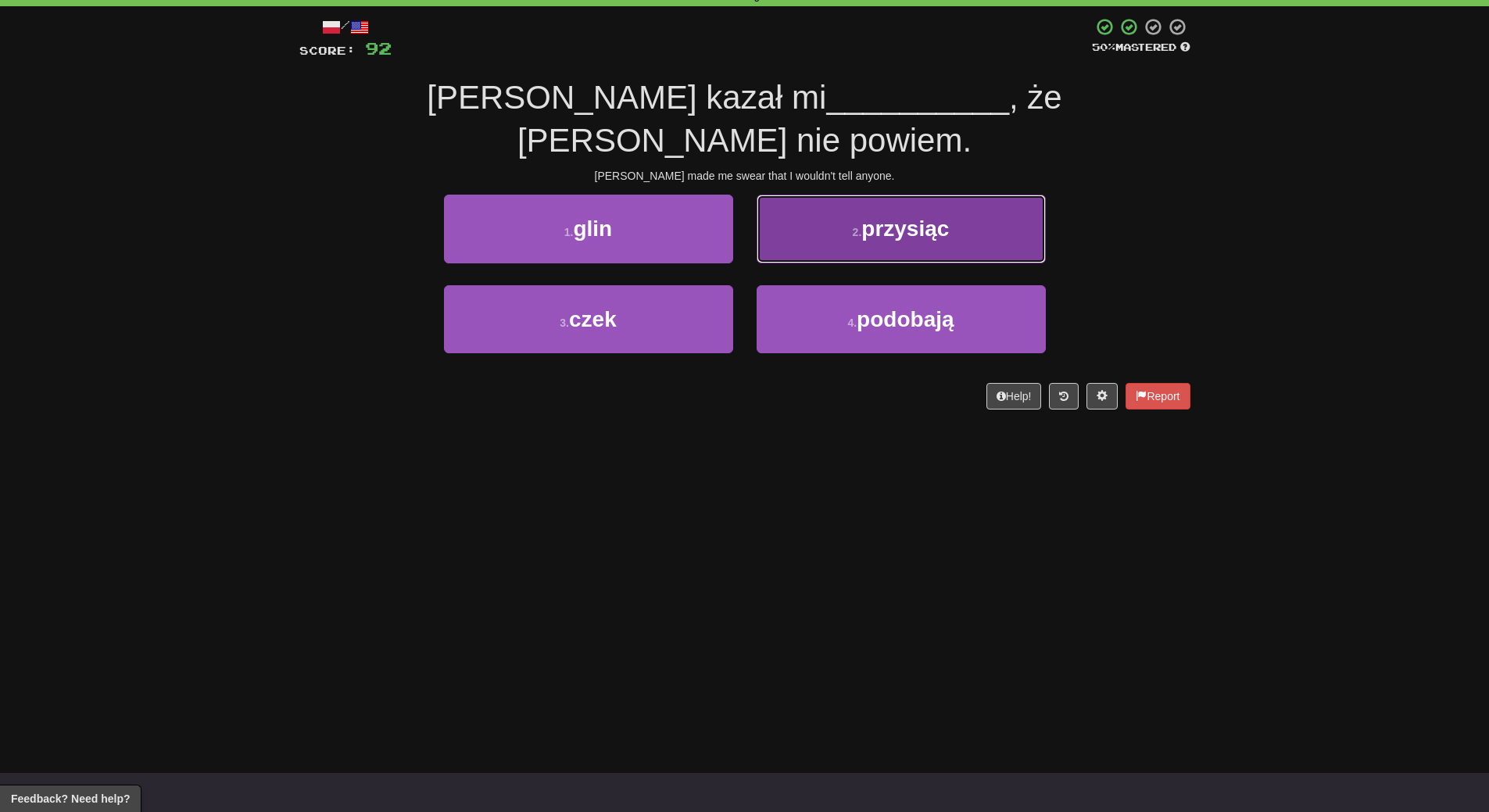
click at [929, 204] on button "2 . przysiąc" at bounding box center [901, 228] width 289 height 68
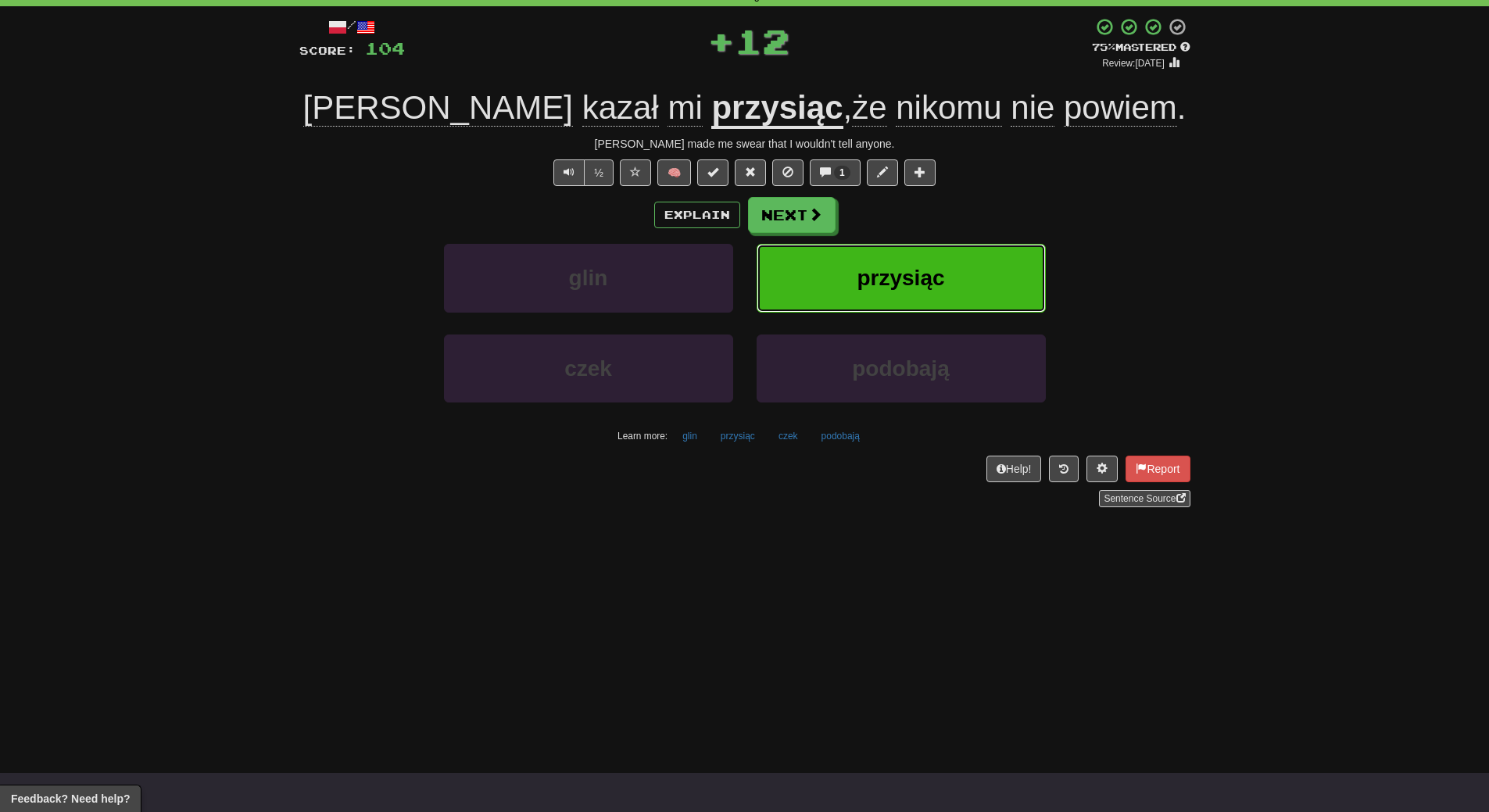
click at [908, 264] on button "przysiąc" at bounding box center [901, 278] width 289 height 68
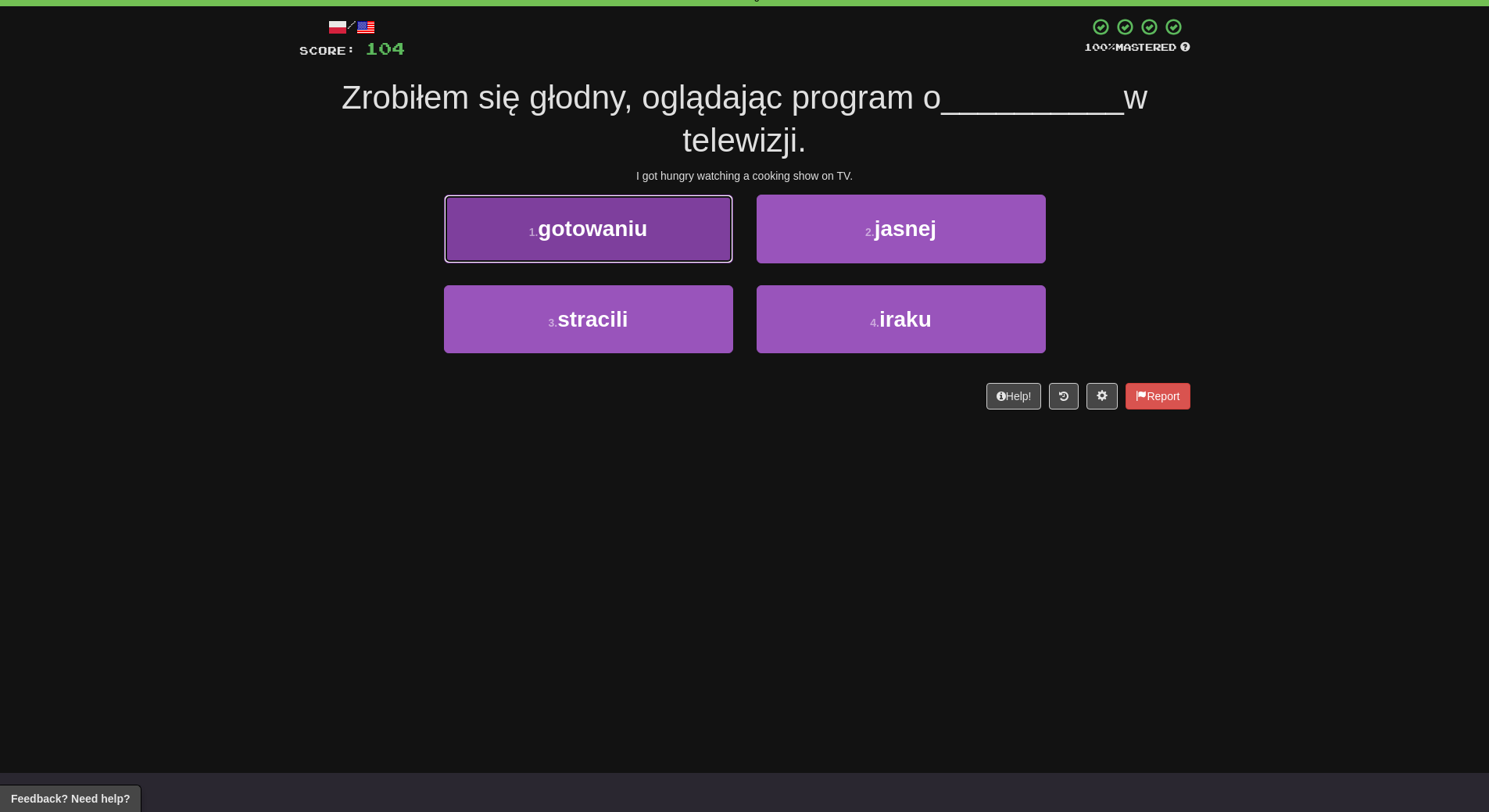
click at [601, 228] on span "gotowaniu" at bounding box center [592, 228] width 110 height 25
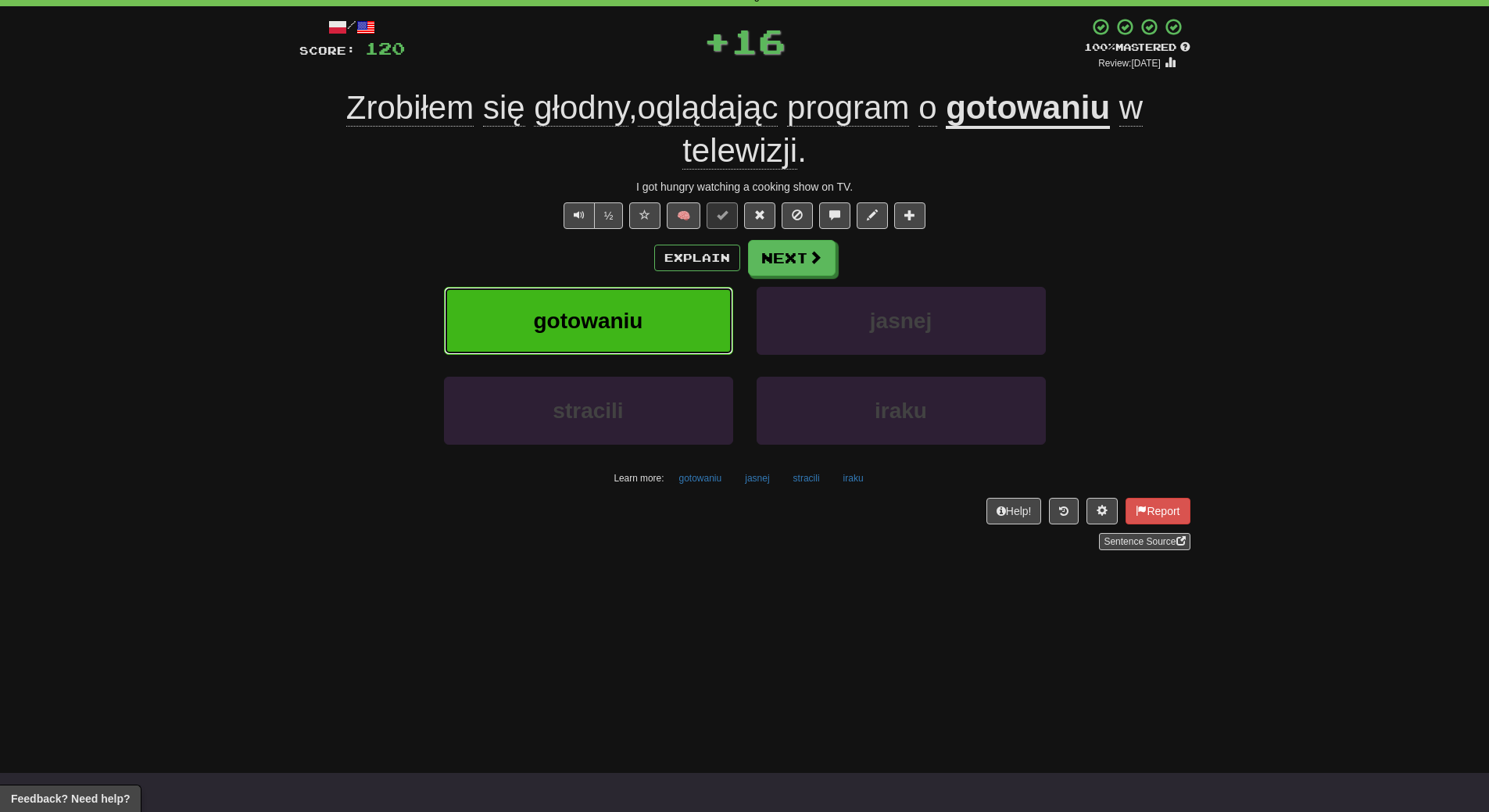
click at [601, 291] on button "gotowaniu" at bounding box center [588, 321] width 289 height 68
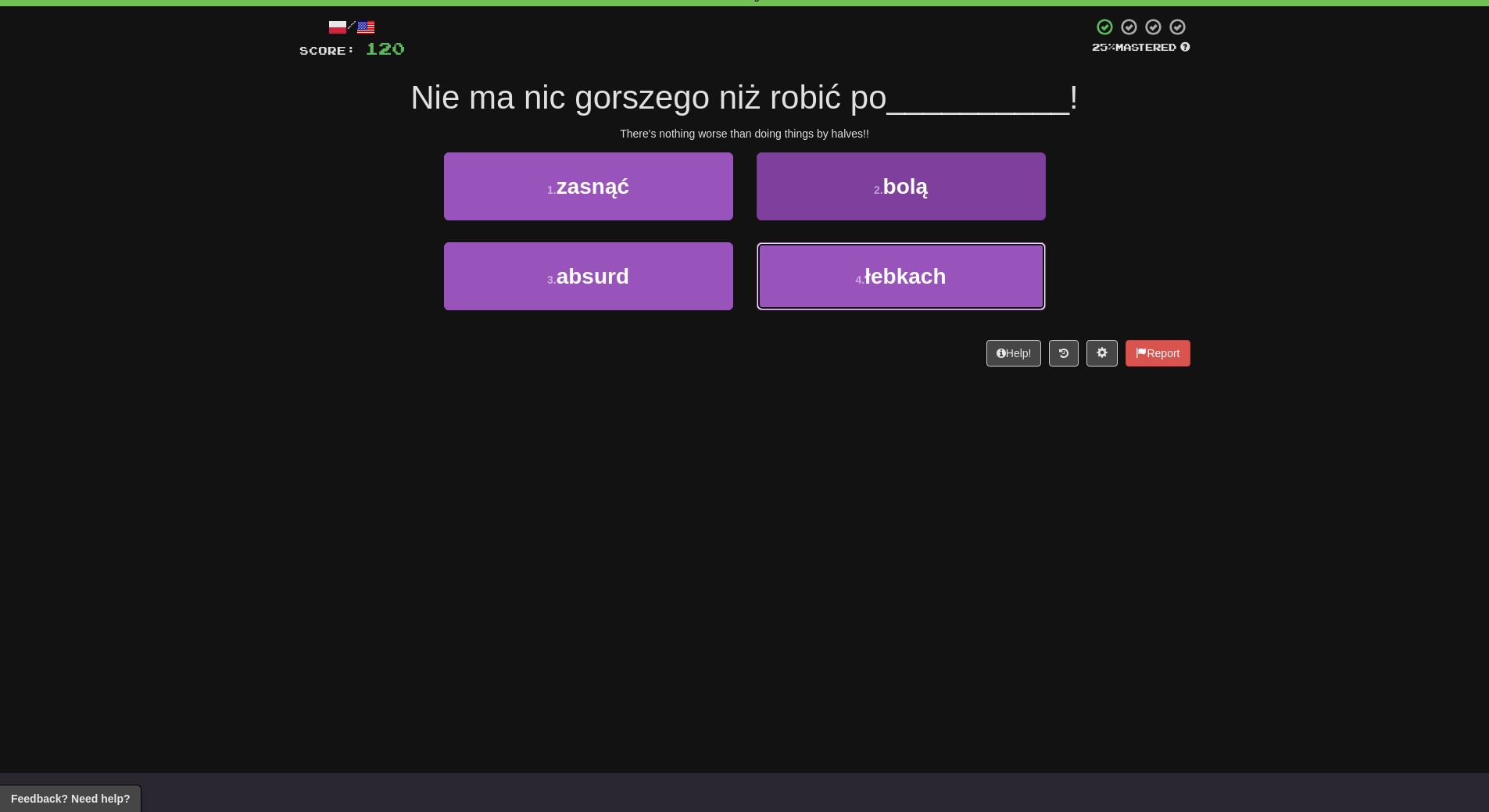
click at [887, 275] on span "łebkach" at bounding box center [905, 277] width 81 height 25
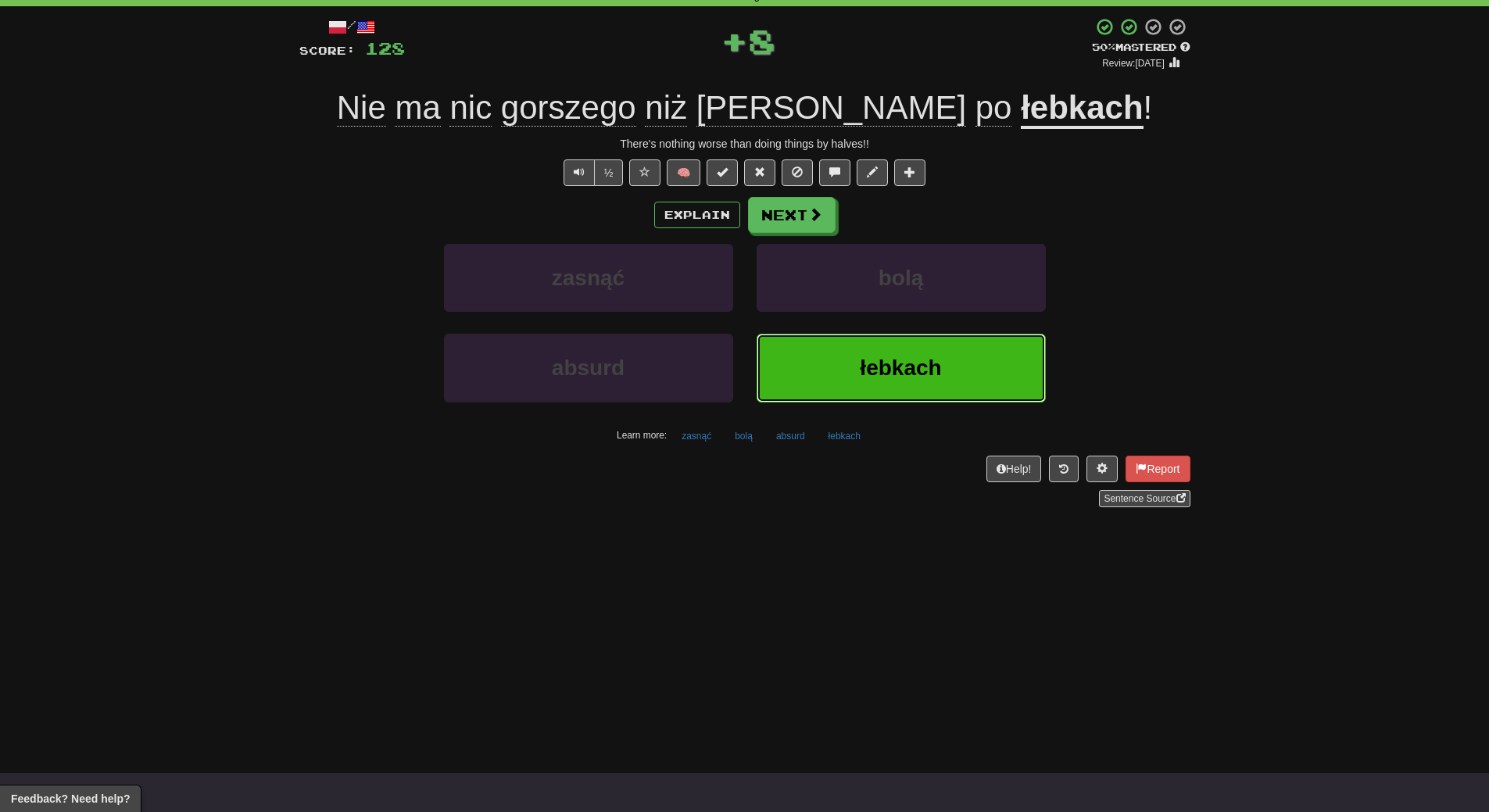
click at [860, 372] on span "łebkach" at bounding box center [900, 368] width 81 height 25
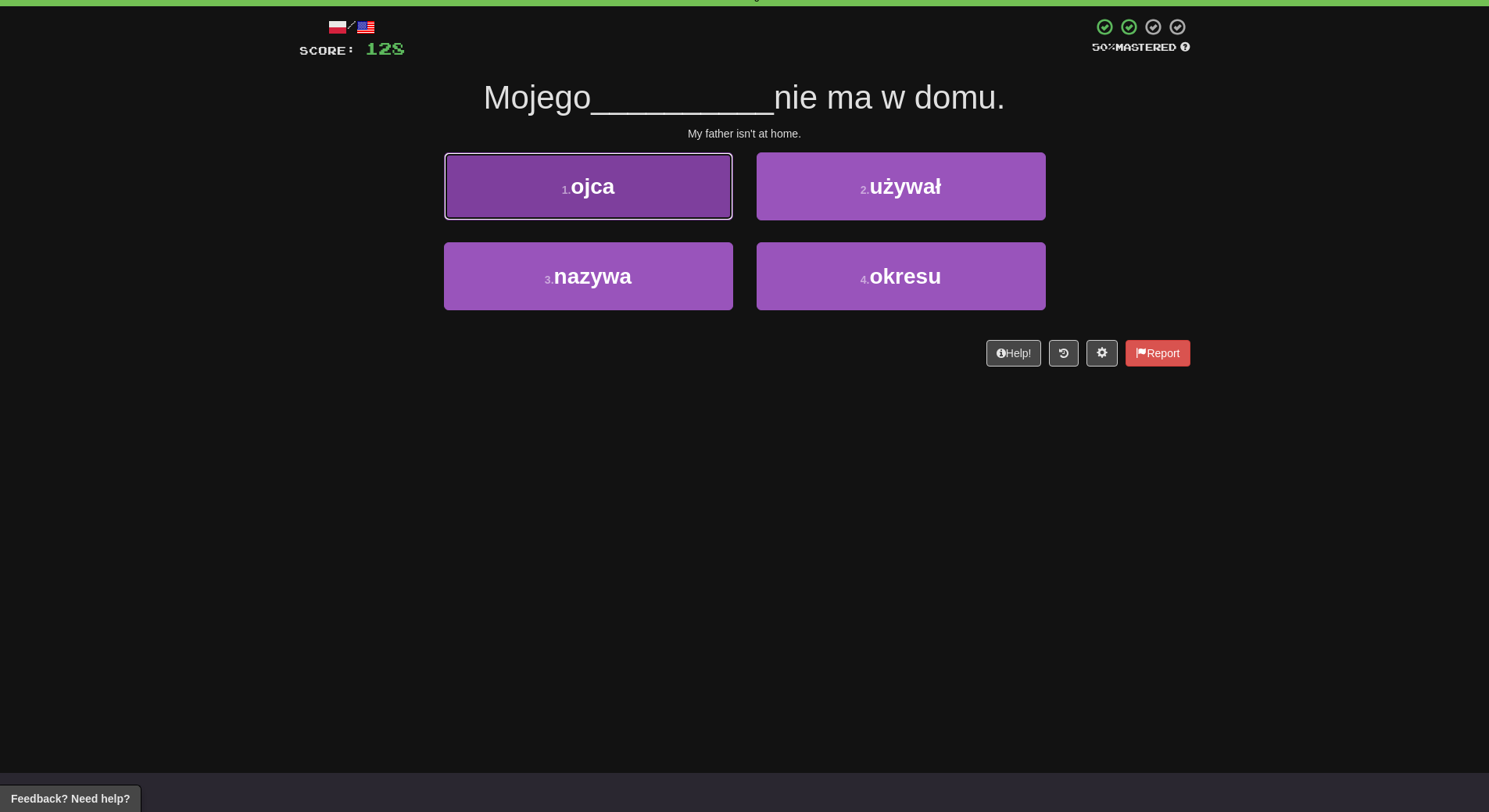
click at [635, 198] on button "1 . ojca" at bounding box center [588, 186] width 289 height 68
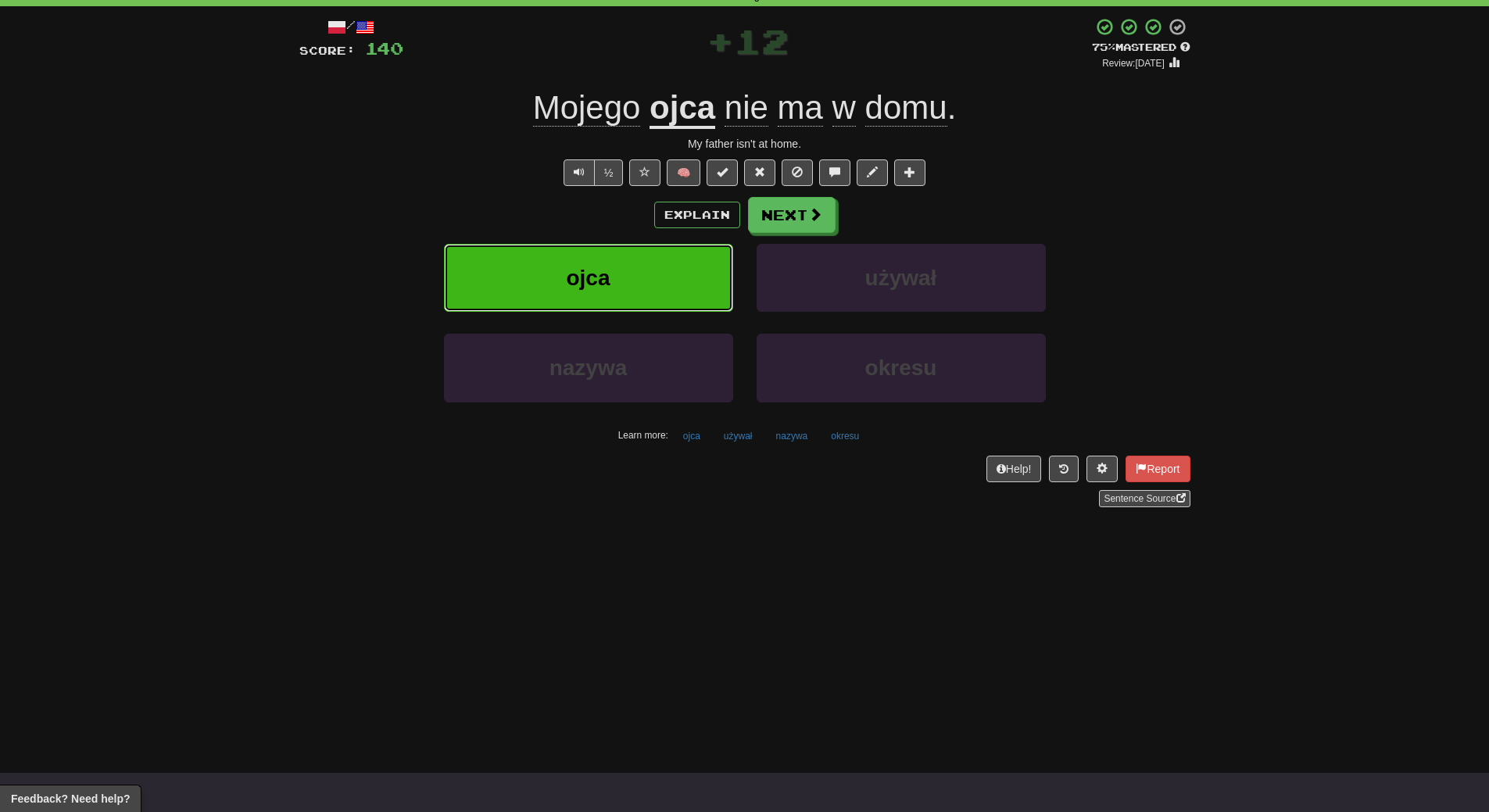
click at [618, 283] on button "ojca" at bounding box center [588, 278] width 289 height 68
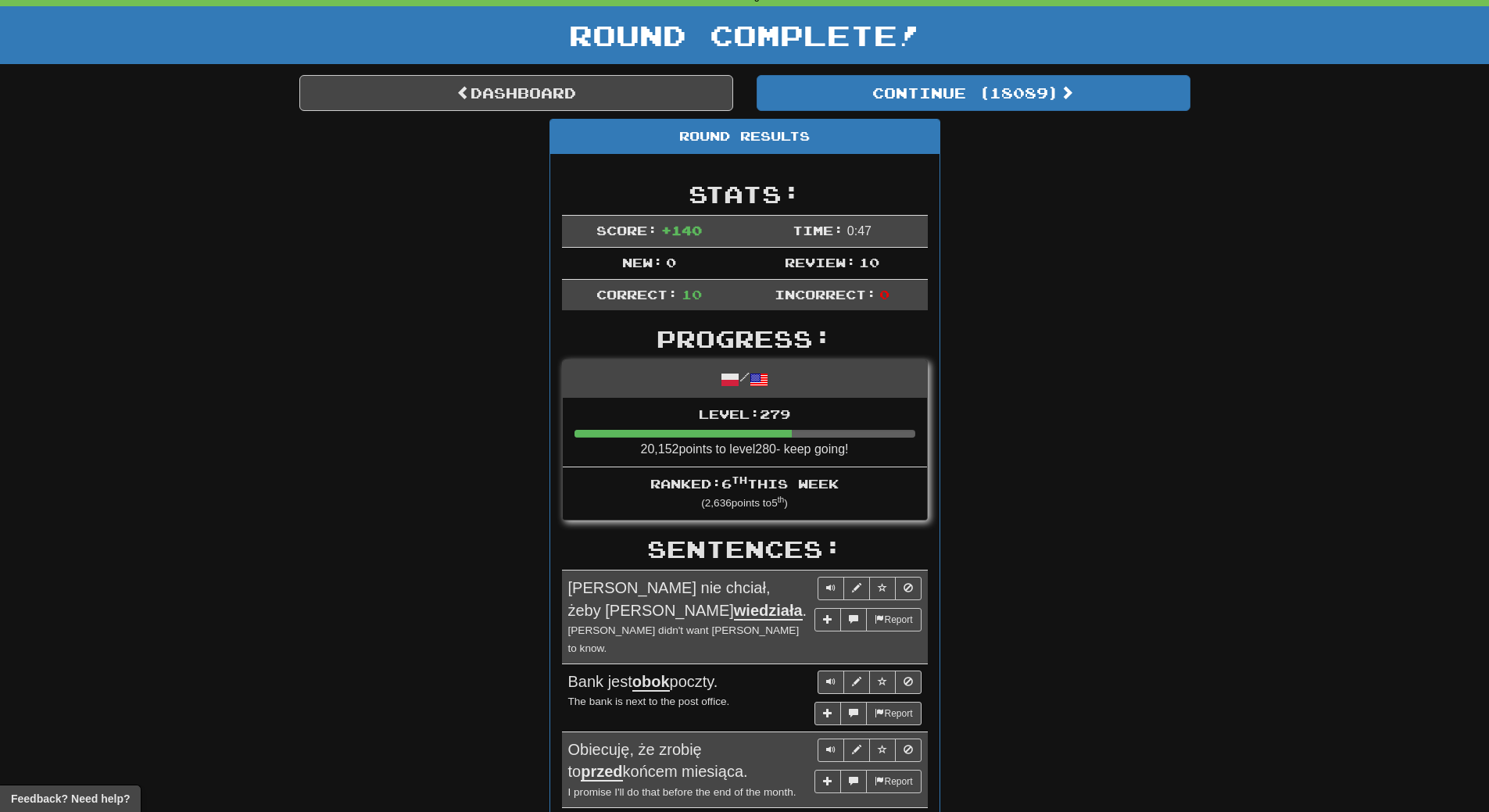
click at [1046, 130] on div "Round Results Stats: Score: + 140 Time: 0 : 47 New: 0 Review: 10 Correct: 10 In…" at bounding box center [745, 749] width 891 height 1260
